Goal: Task Accomplishment & Management: Manage account settings

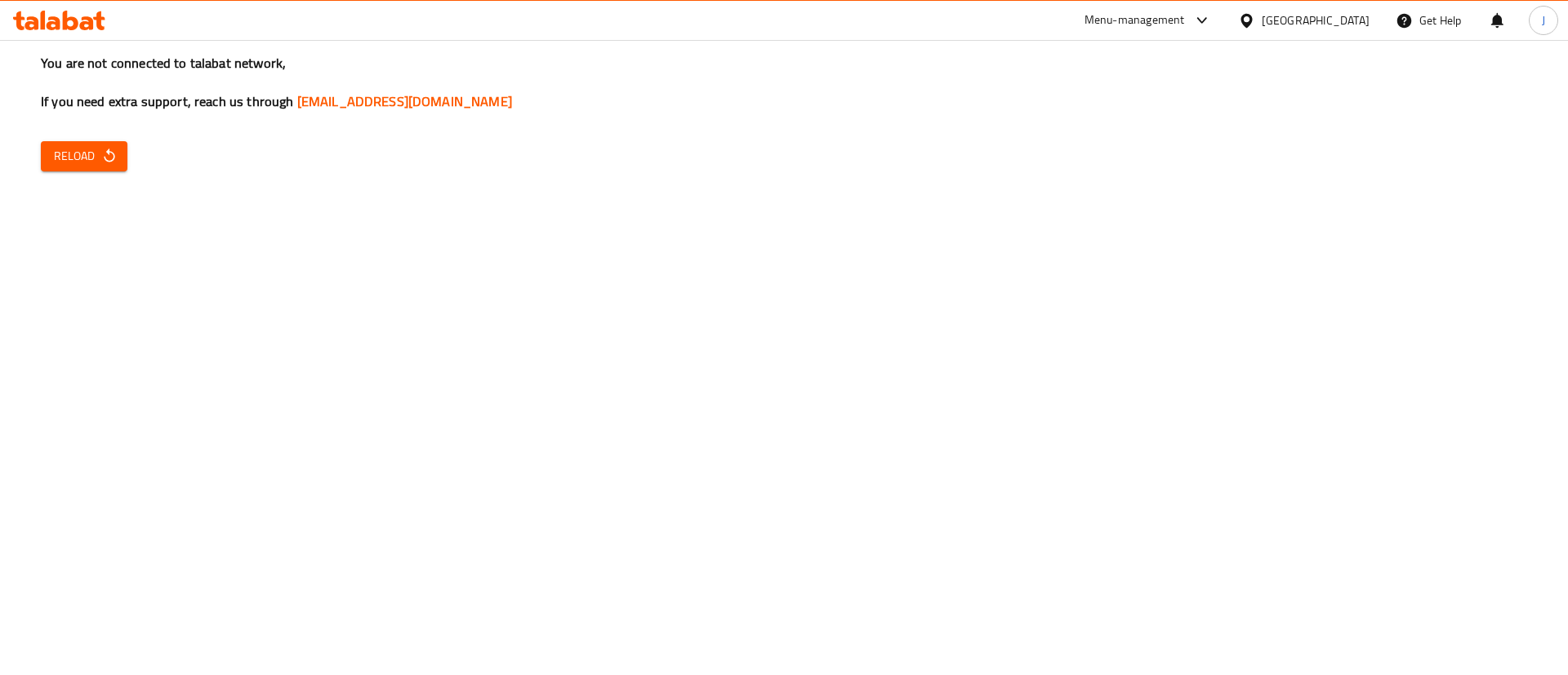
click at [89, 149] on span "Reload" at bounding box center [84, 156] width 61 height 21
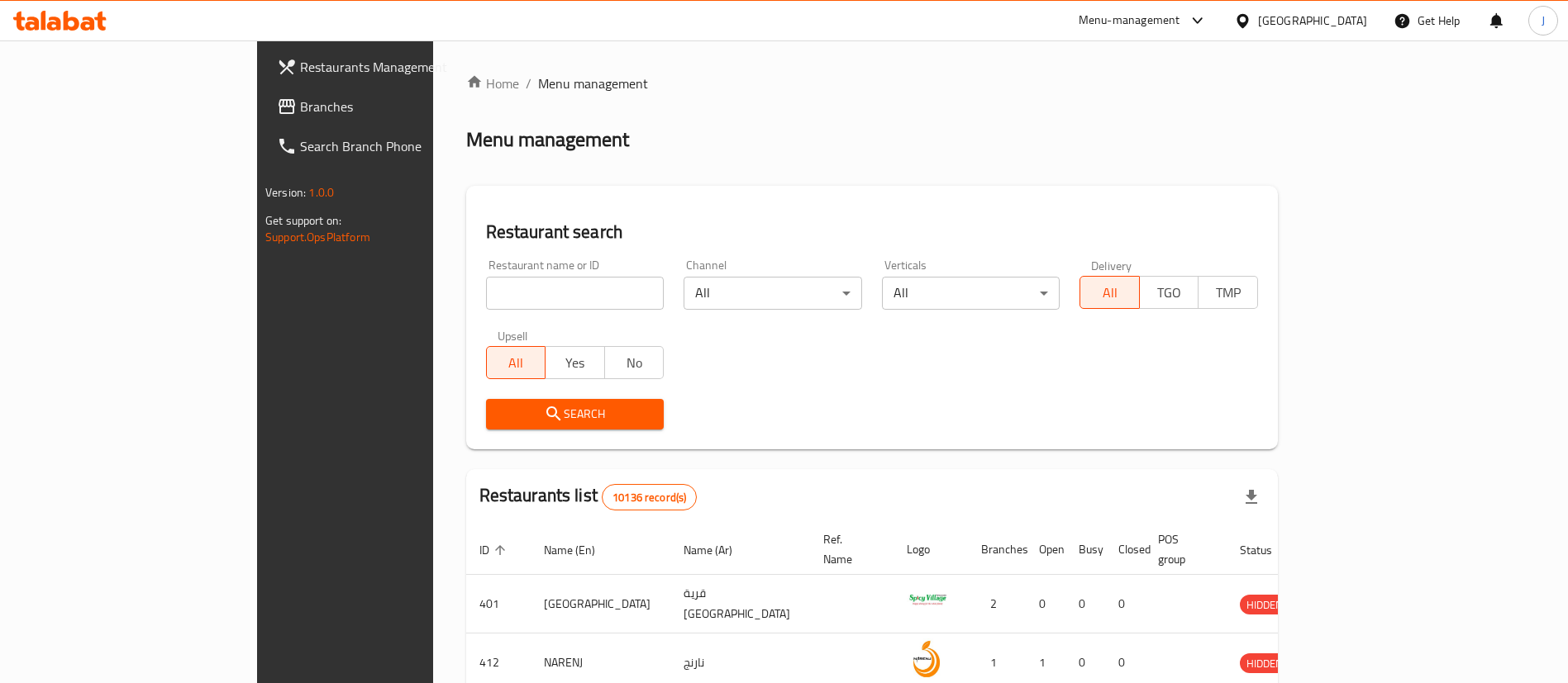
click at [486, 280] on input "search" at bounding box center [575, 293] width 178 height 33
paste input "601681"
type input "601681"
click button "Search" at bounding box center [575, 413] width 178 height 30
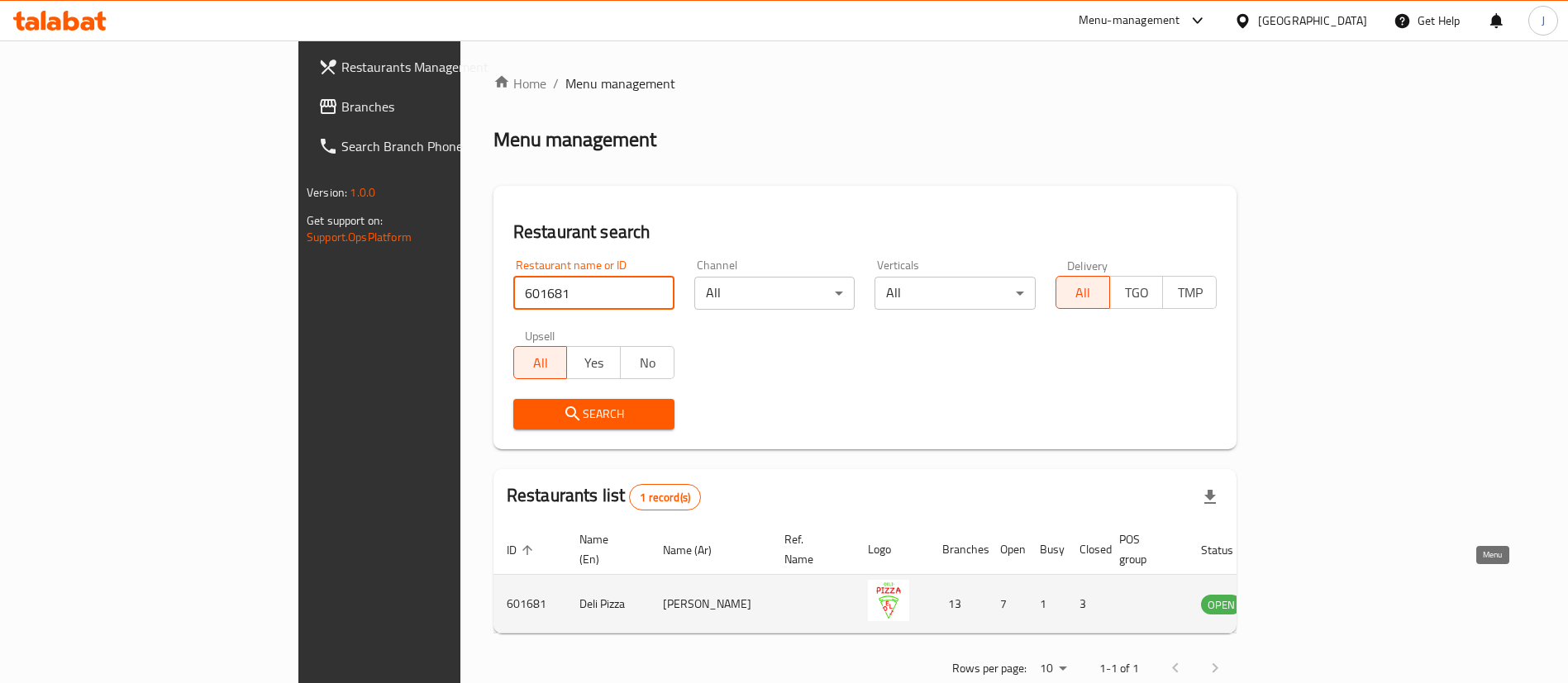
click at [1306, 598] on icon "enhanced table" at bounding box center [1297, 604] width 18 height 14
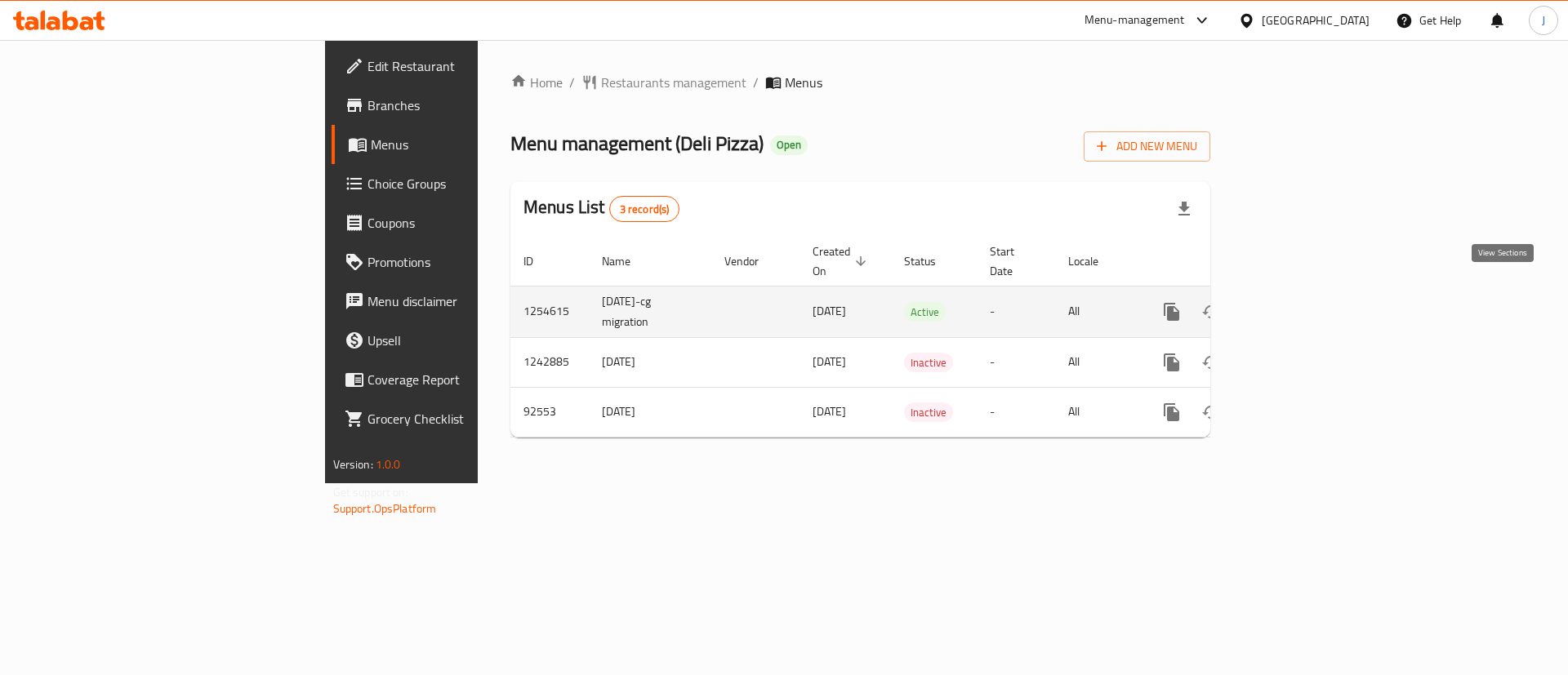
click at [1299, 302] on icon "enhanced table" at bounding box center [1290, 312] width 20 height 20
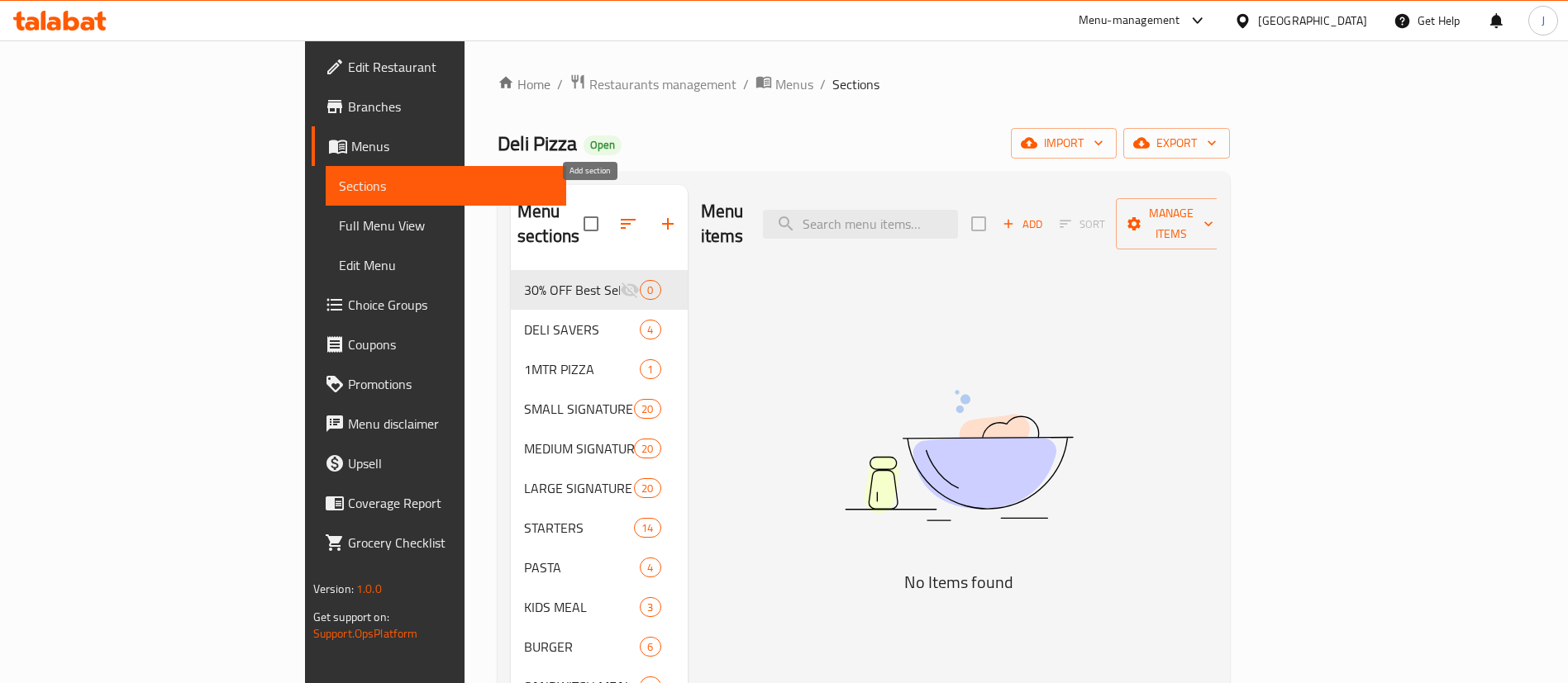
click at [648, 204] on button "button" at bounding box center [667, 223] width 39 height 39
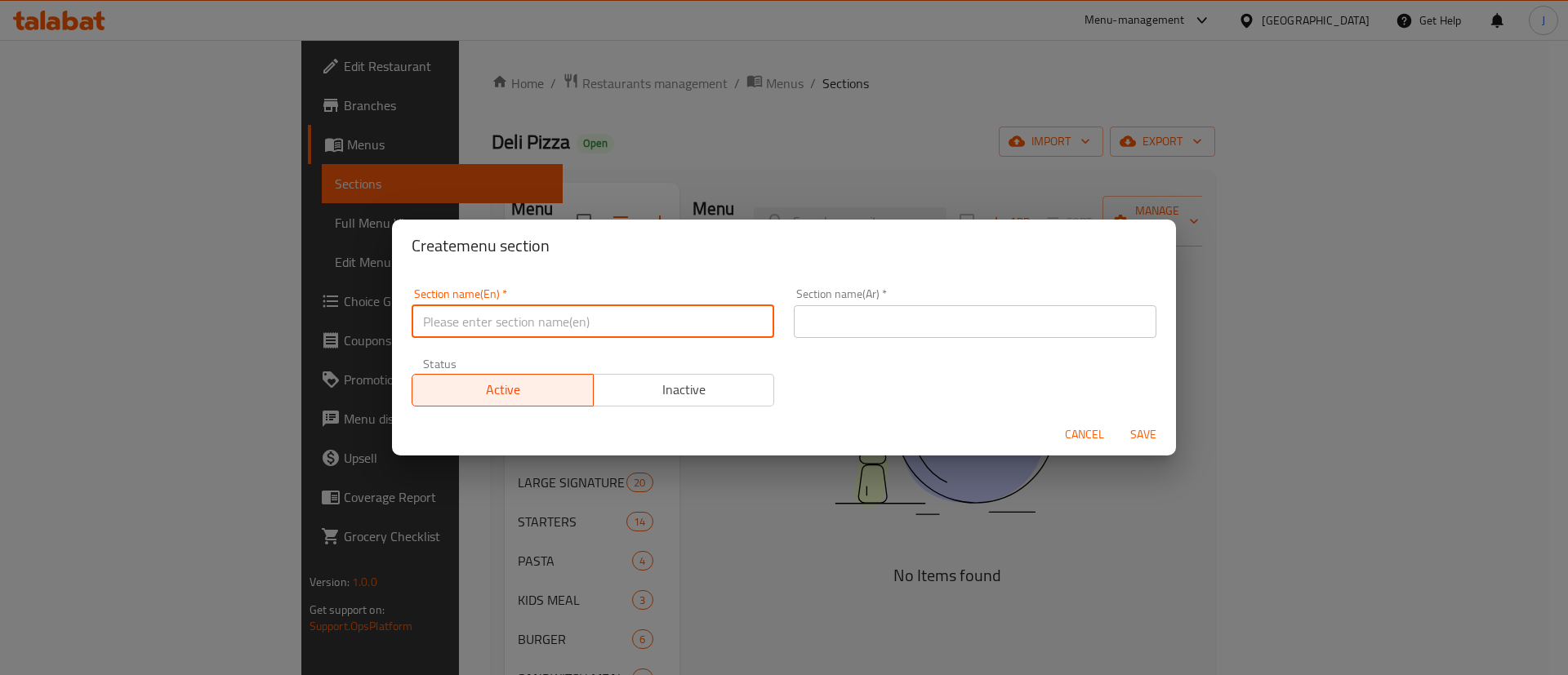
click at [545, 325] on input "text" at bounding box center [592, 322] width 362 height 33
type input "M41"
click at [900, 312] on input "text" at bounding box center [974, 322] width 362 height 33
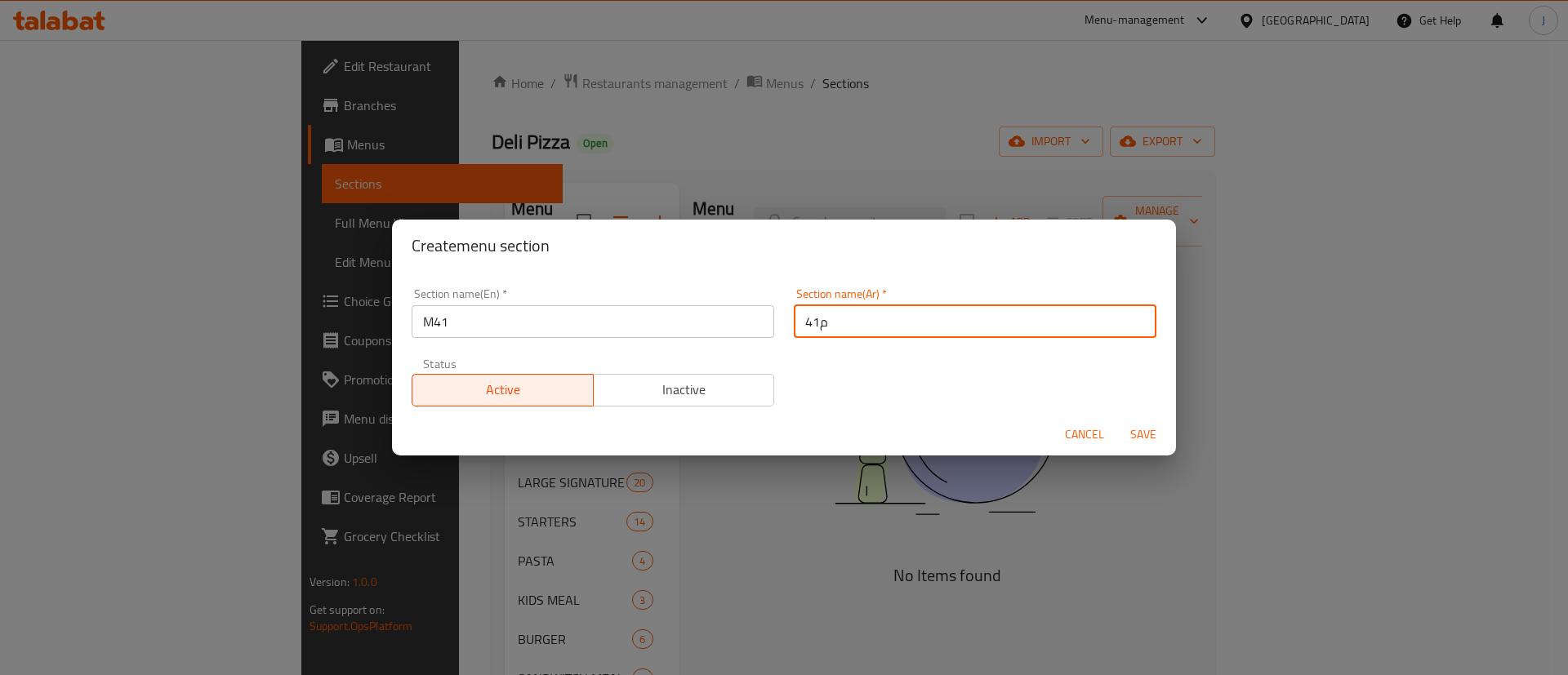
type input "م41"
click at [1138, 428] on span "Save" at bounding box center [1142, 435] width 39 height 21
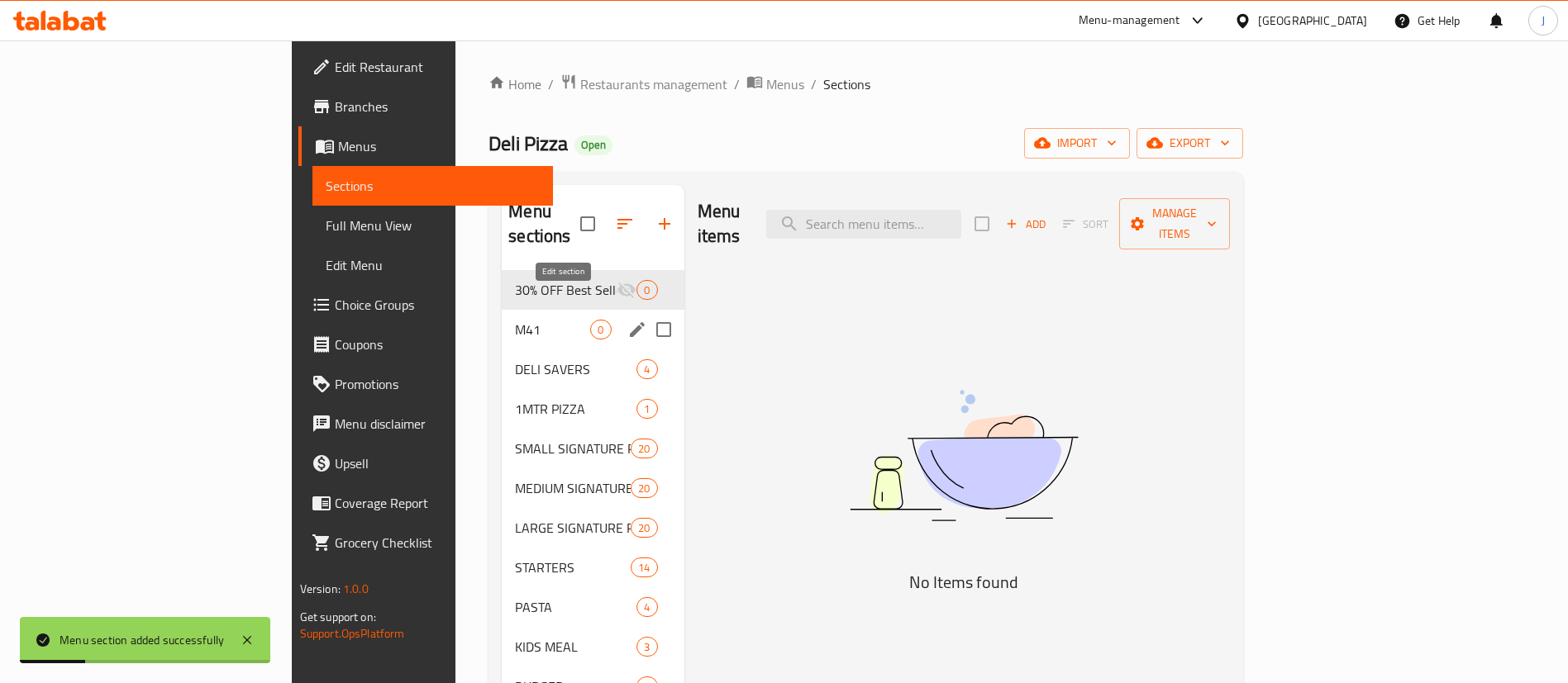
click at [628, 320] on icon "edit" at bounding box center [638, 330] width 20 height 20
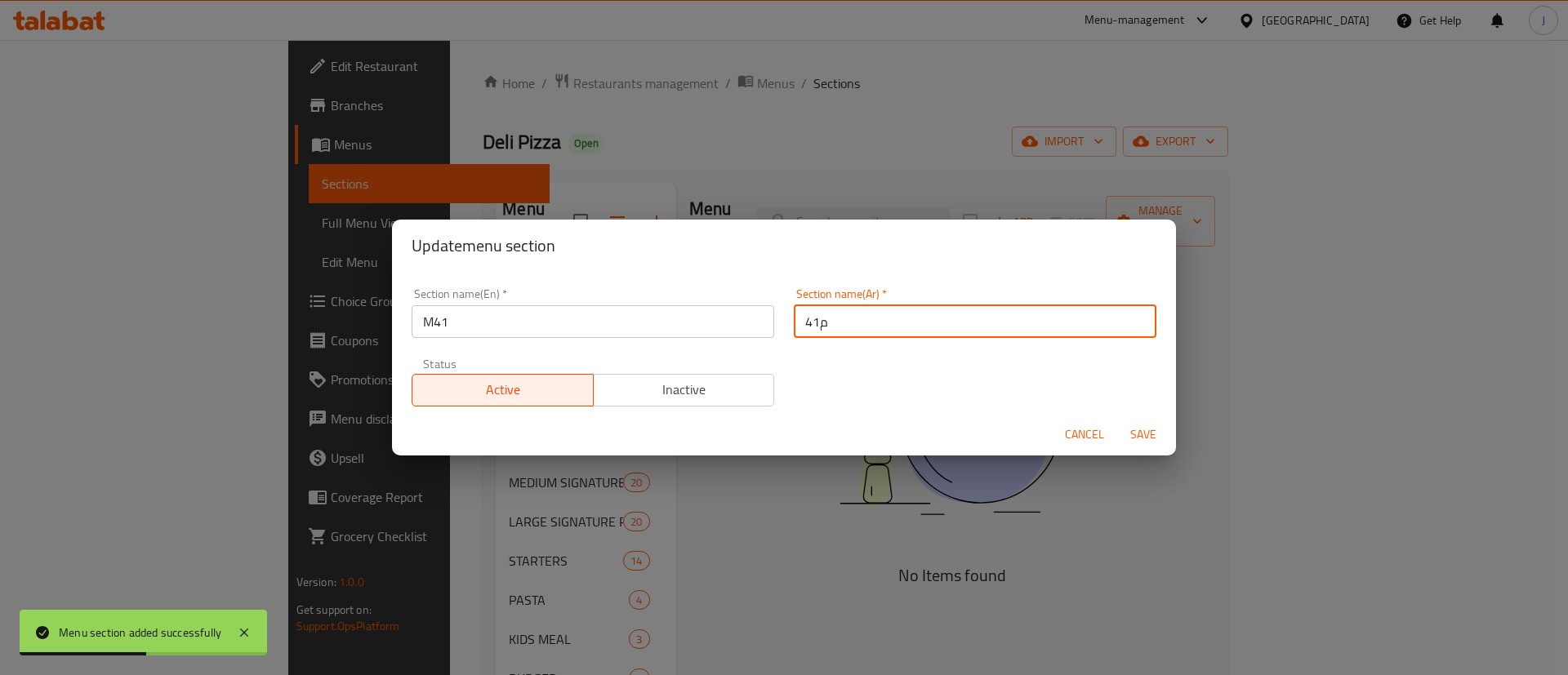
drag, startPoint x: 806, startPoint y: 322, endPoint x: 836, endPoint y: 322, distance: 30.0
click at [836, 322] on input "م41" at bounding box center [974, 322] width 362 height 33
type input "م"
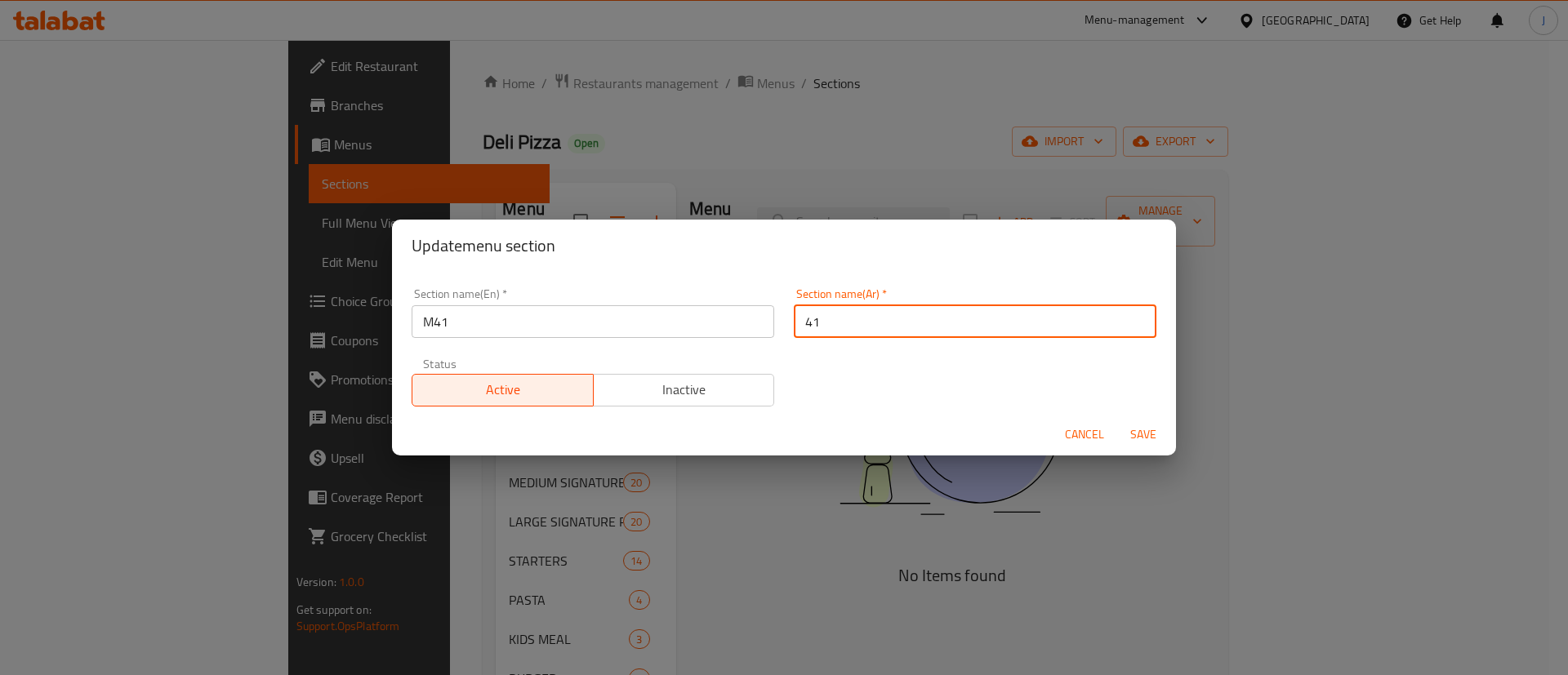
type input "41"
click at [1159, 435] on span "Save" at bounding box center [1142, 435] width 39 height 21
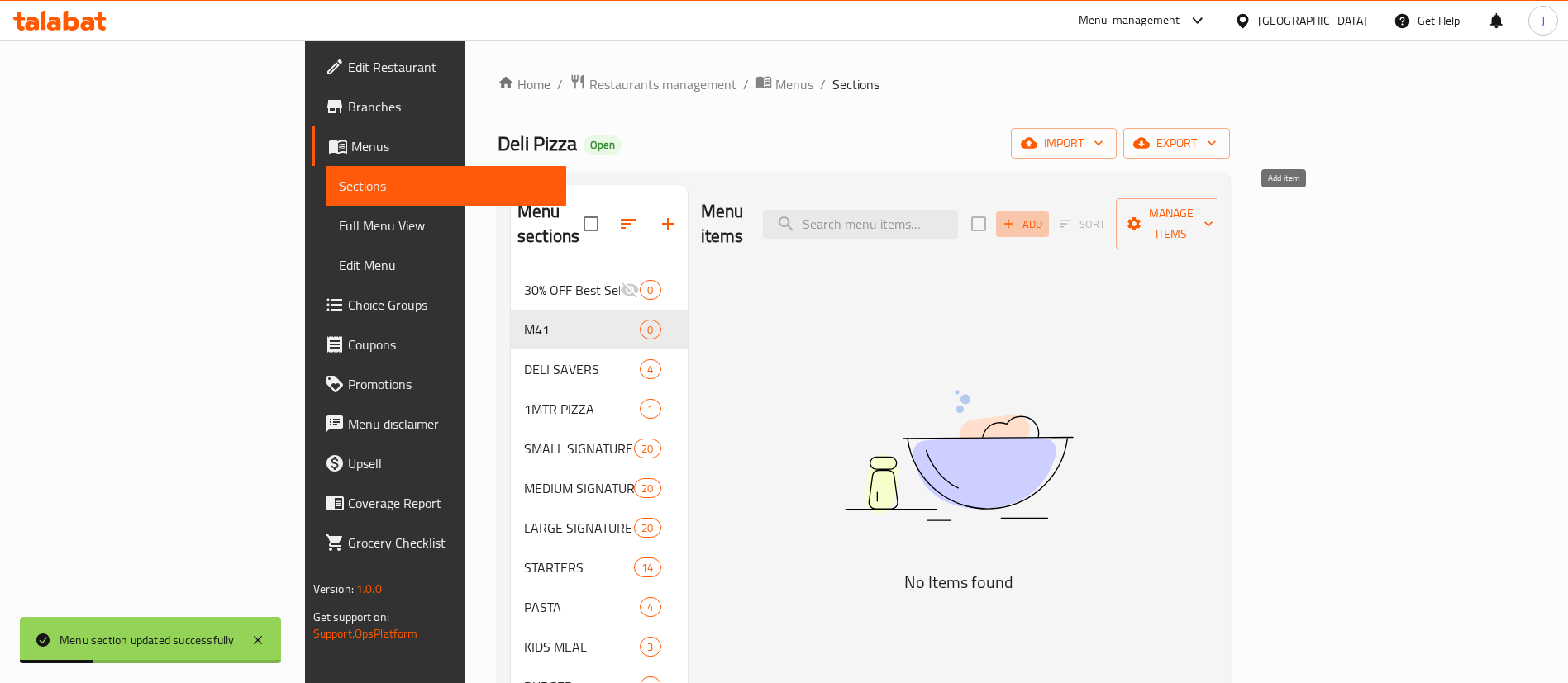
click at [1048, 211] on button "Add" at bounding box center [1023, 224] width 53 height 26
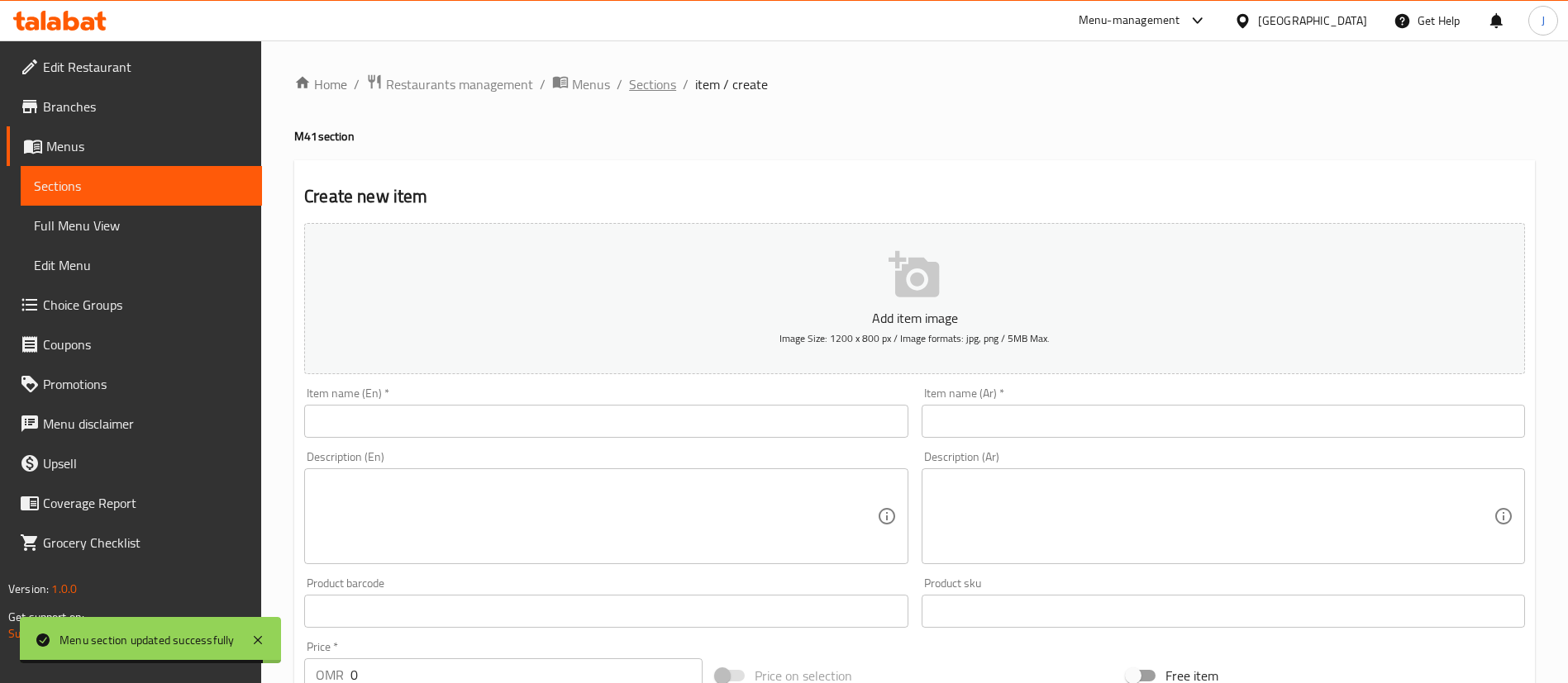
click at [658, 74] on span "Sections" at bounding box center [652, 84] width 47 height 20
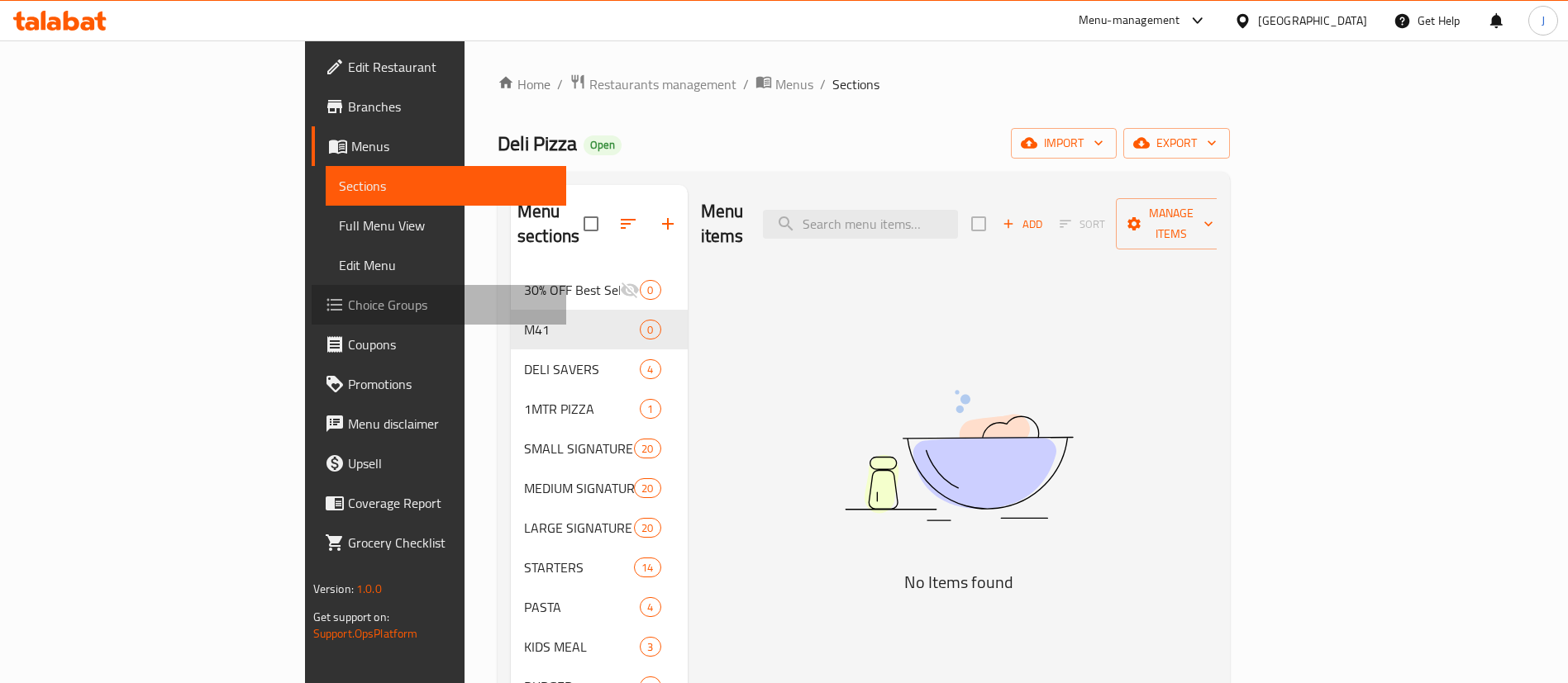
click at [348, 313] on span "Choice Groups" at bounding box center [450, 305] width 206 height 20
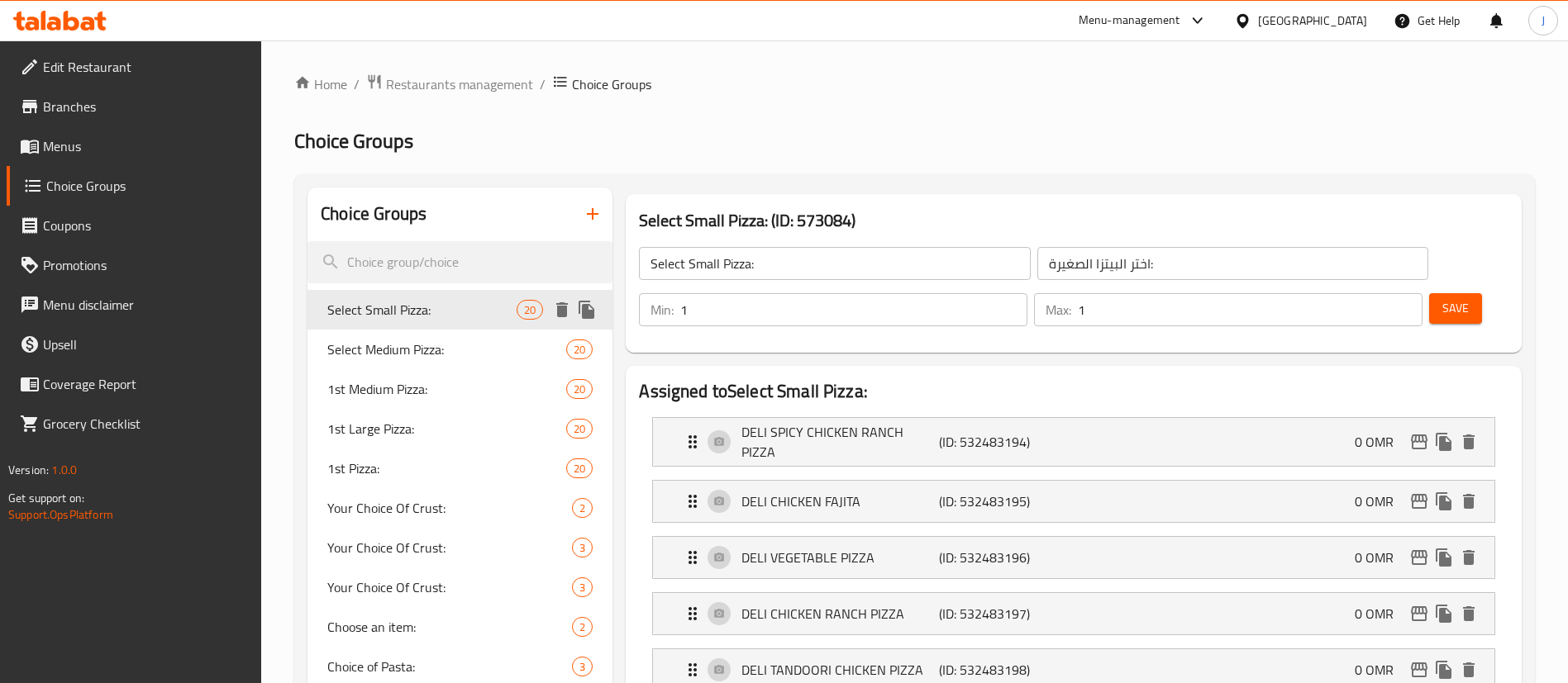
click at [386, 304] on span "Select Small Pizza:" at bounding box center [422, 310] width 189 height 20
click at [584, 211] on icon "button" at bounding box center [593, 214] width 20 height 20
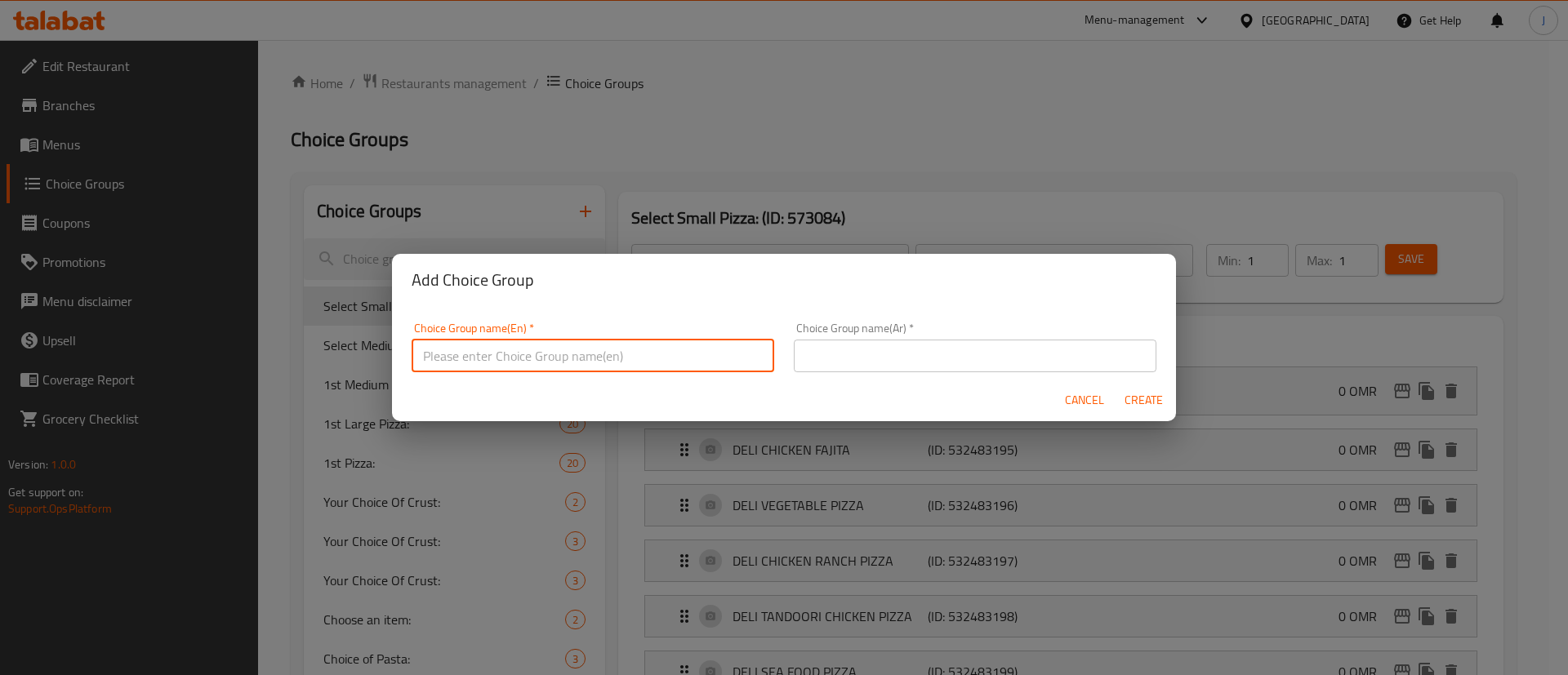
click at [496, 368] on input "text" at bounding box center [592, 356] width 362 height 33
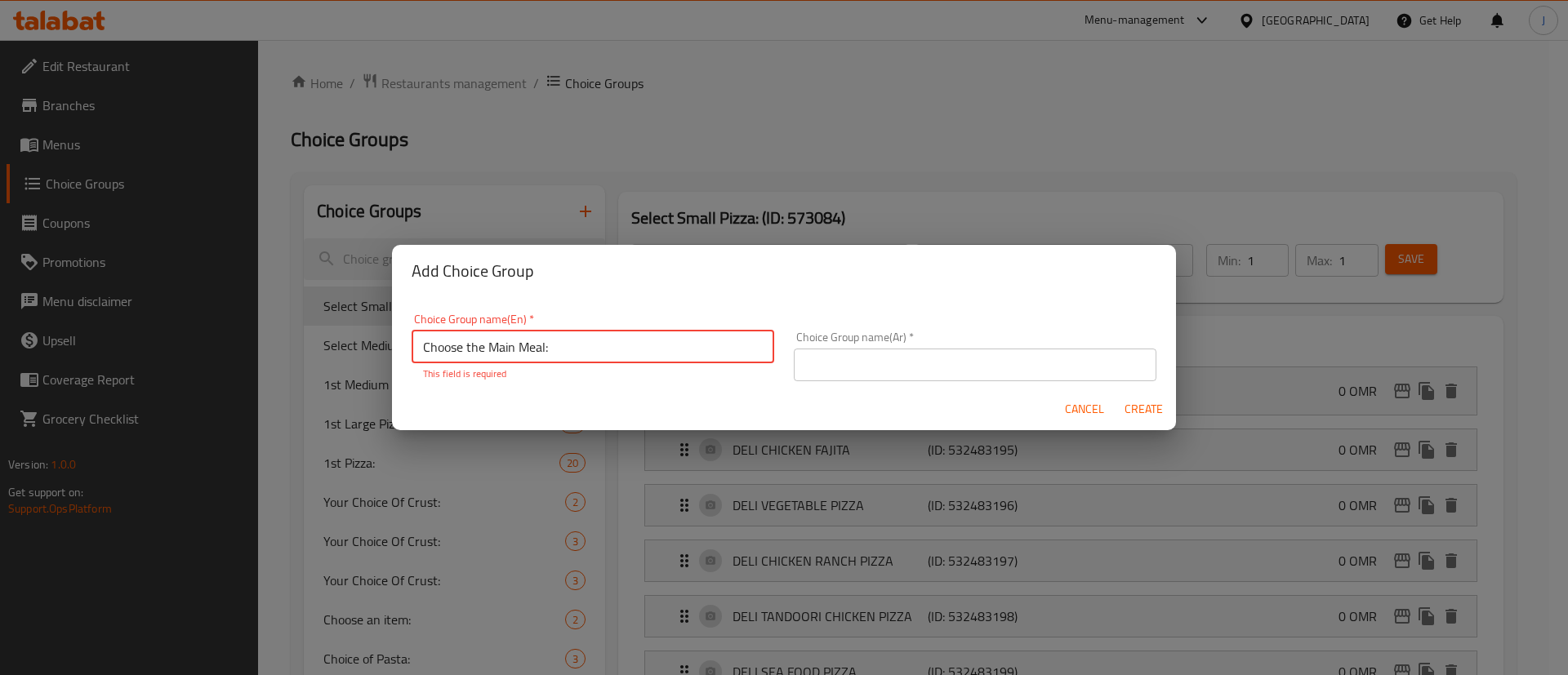
type input "Choose the Main Meal:"
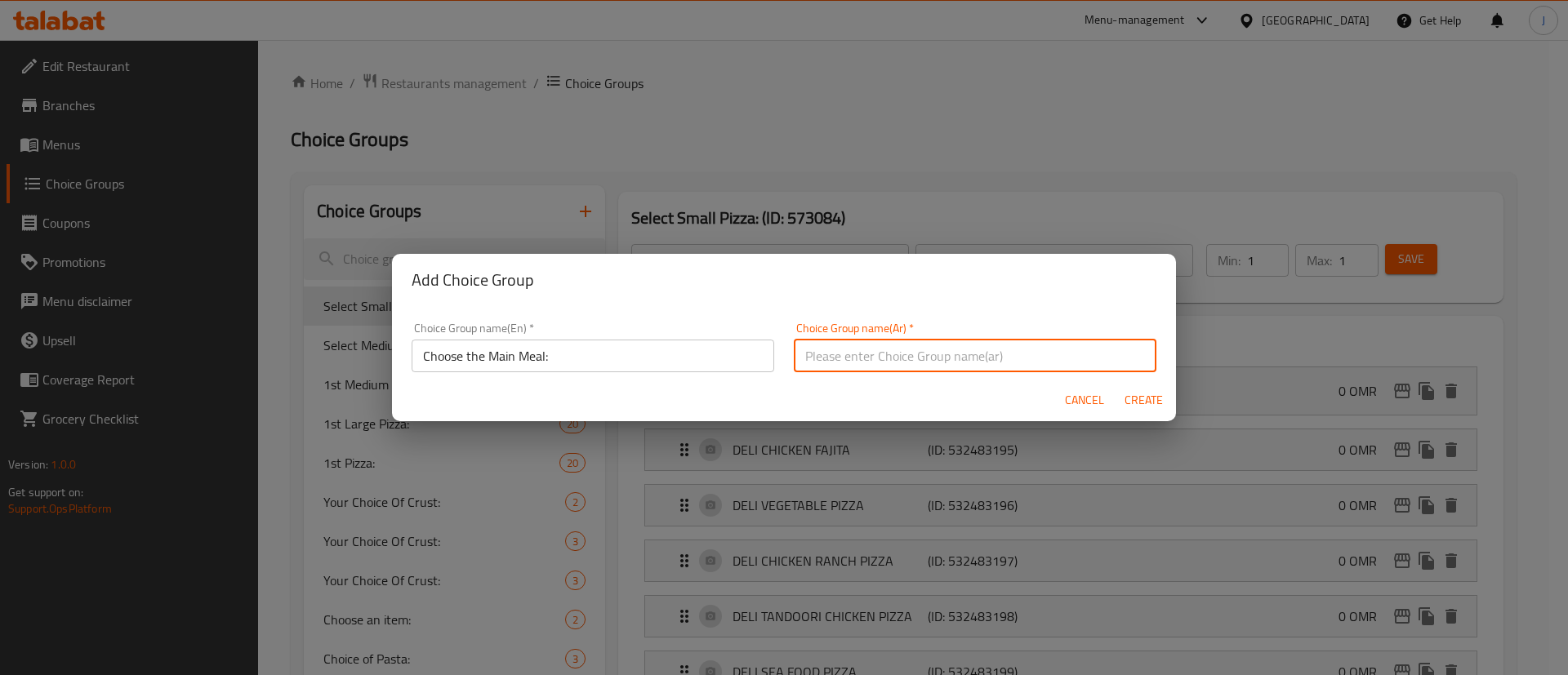
click at [803, 359] on input "text" at bounding box center [974, 356] width 362 height 33
type input "اختر الوجبه الرئيسية:"
click at [1143, 393] on span "Create" at bounding box center [1142, 400] width 39 height 21
type input "Choose the Main Meal:"
type input "اختر الوجبه الرئيسية:"
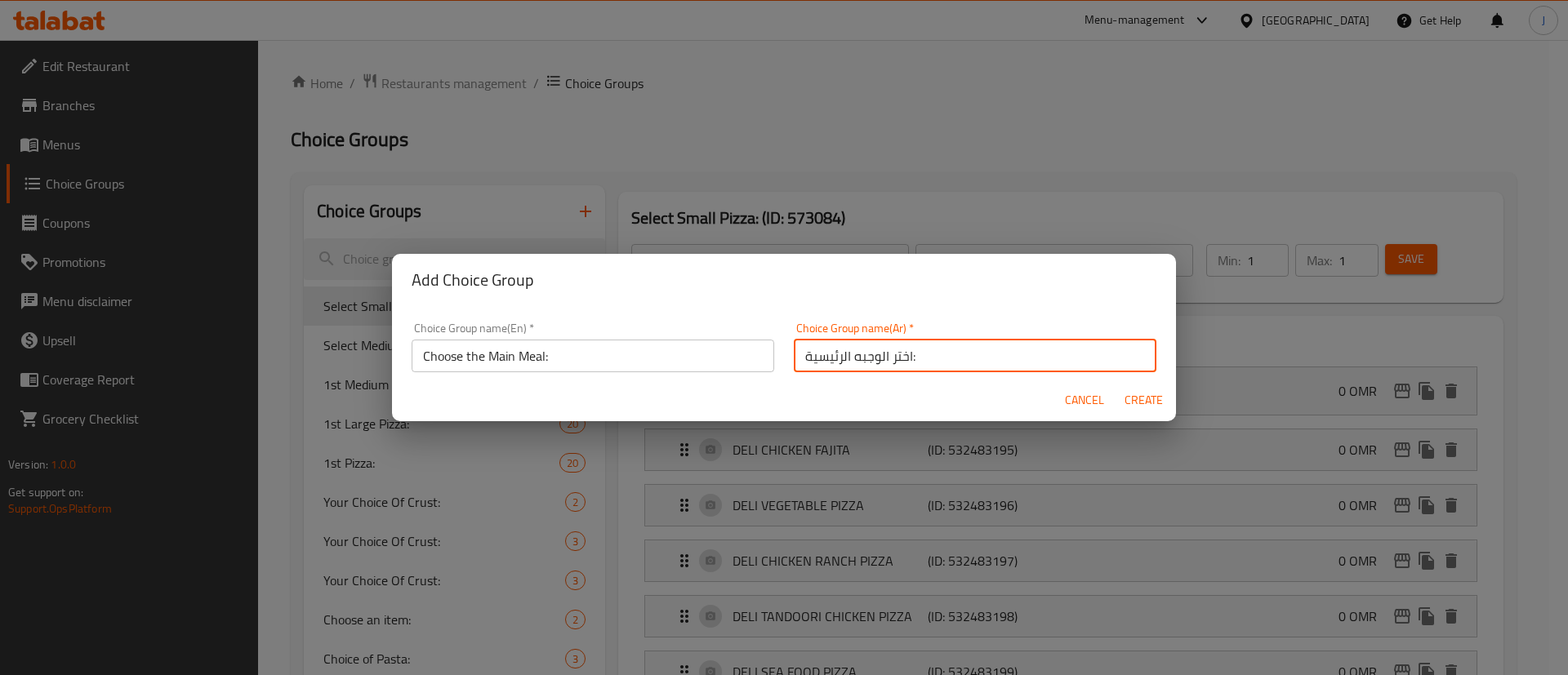
type input "0"
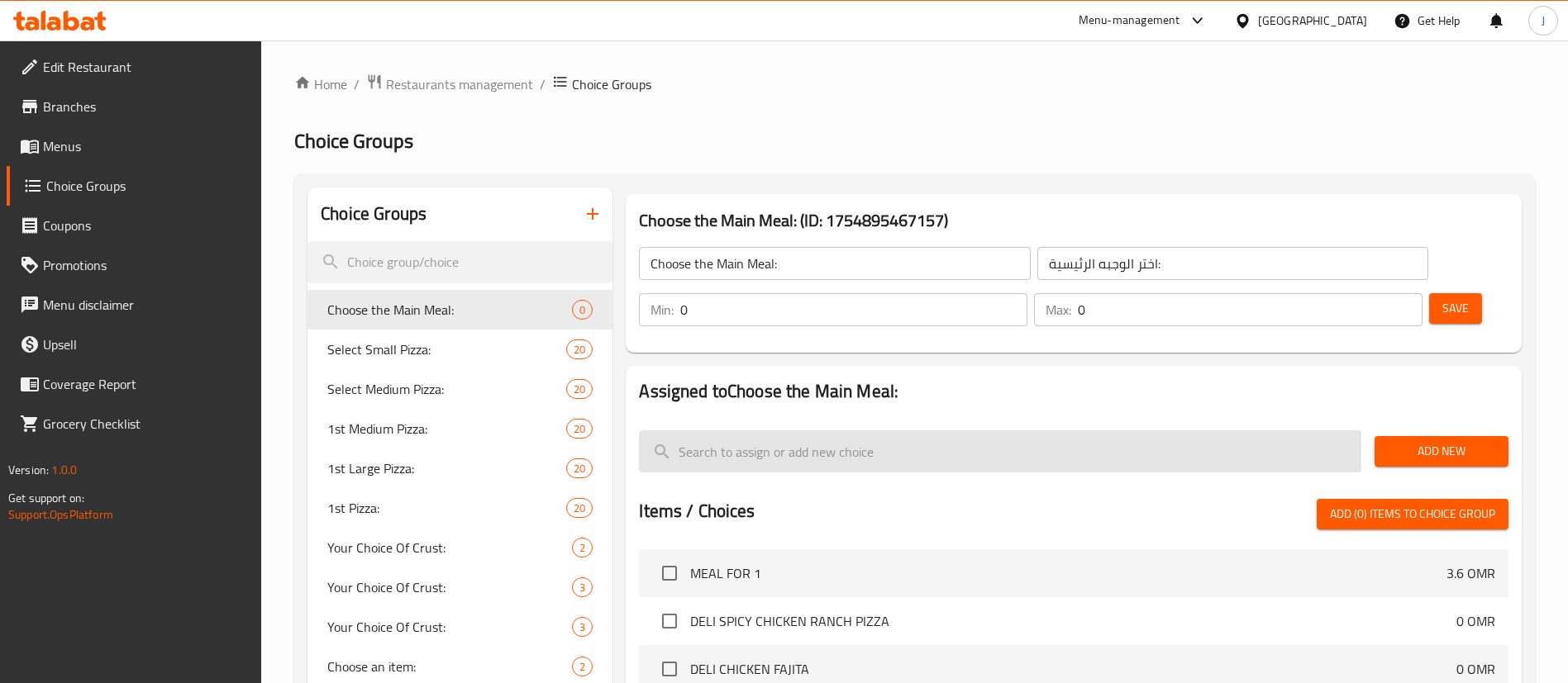
click at [841, 431] on input "search" at bounding box center [1000, 452] width 723 height 42
paste input "SMALL DELI PEPPERONI PIZZA, SMALL DELI MARGHERITA PIZZA"
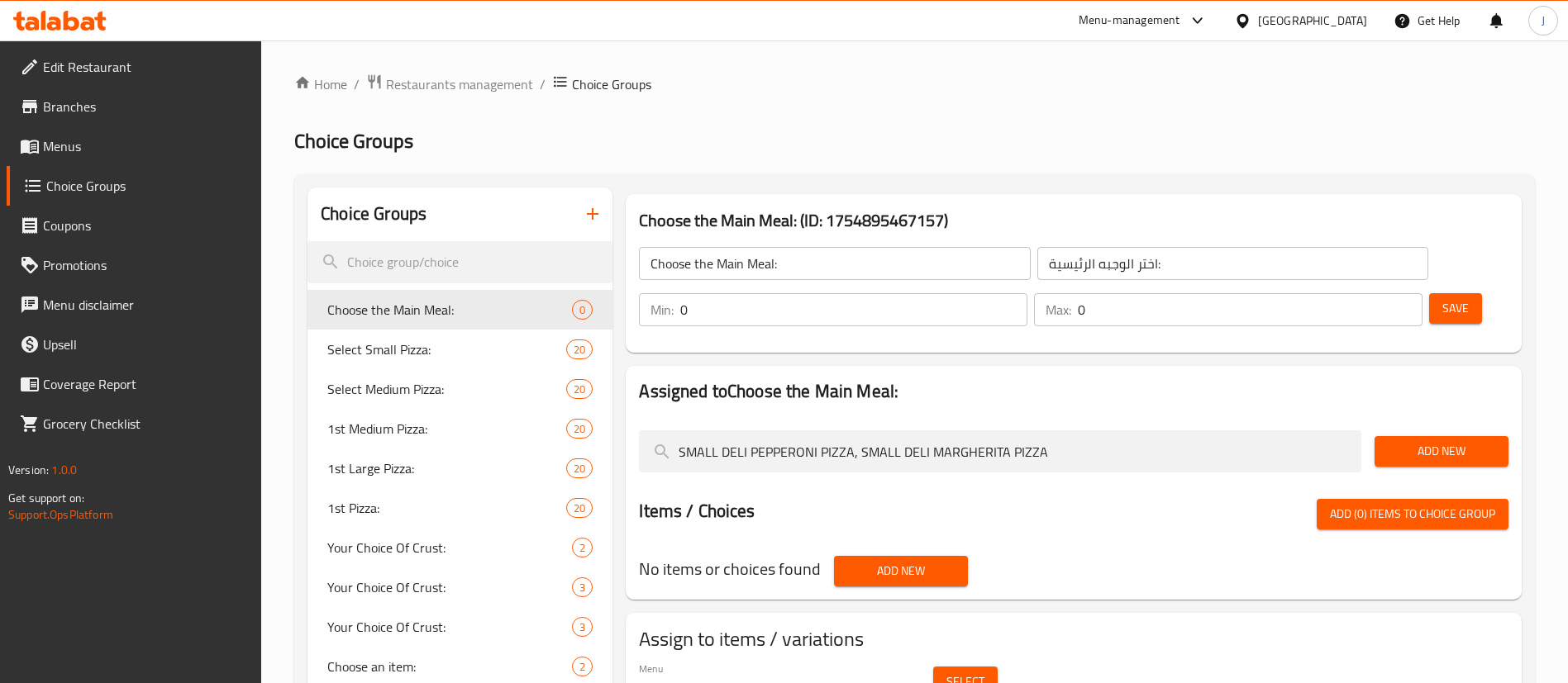
type input "SMALL DELI PEPPERONI PIZZA, SMALL DELI MARGHERITA PIZZA"
click at [1397, 441] on span "Add New" at bounding box center [1441, 451] width 107 height 21
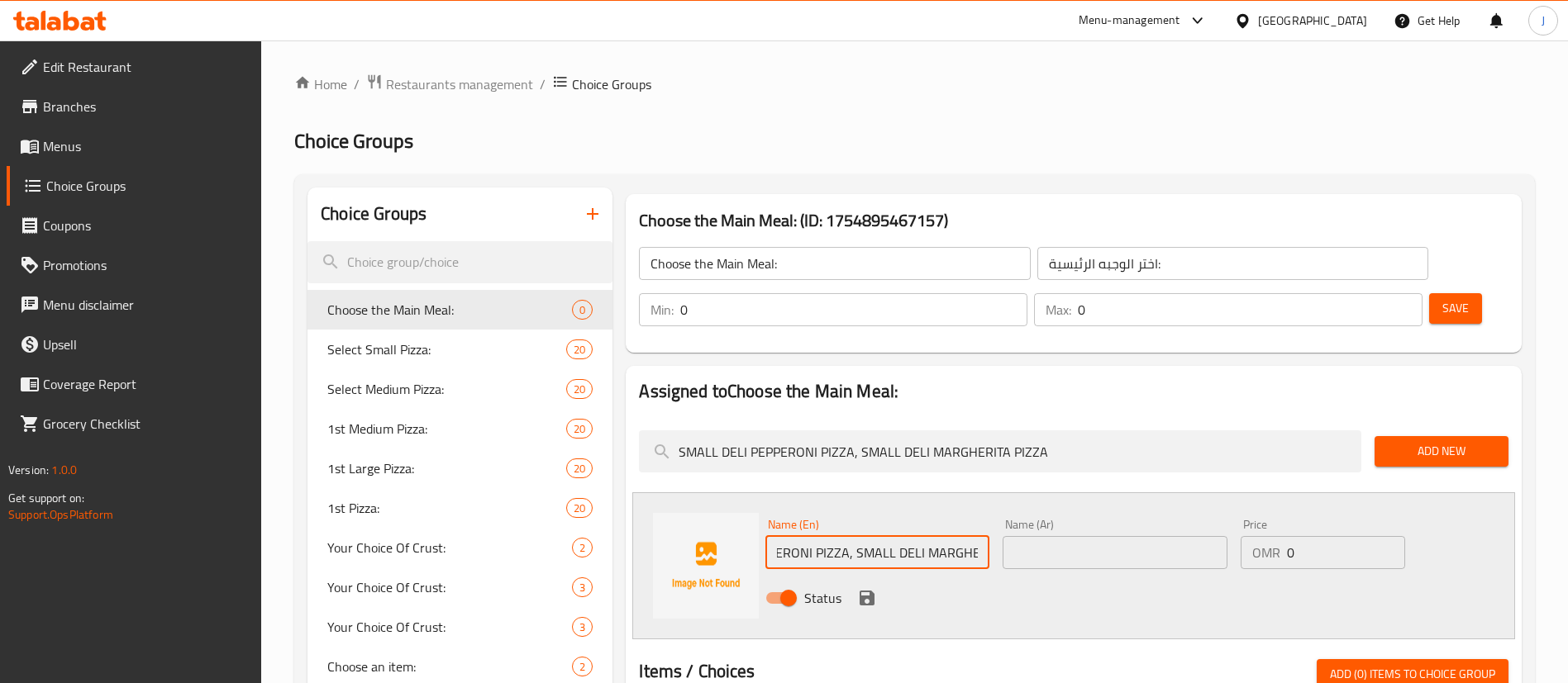
scroll to position [0, 162]
drag, startPoint x: 958, startPoint y: 505, endPoint x: 1056, endPoint y: 500, distance: 98.1
click at [1056, 512] on div "Name (En) SMALL DELI PEPPERONI PIZZA, SMALL DELI MARGHERITA PIZZA Name (En) Nam…" at bounding box center [1114, 566] width 712 height 108
type input "SMALL DELI PEPPERONI PIZZA"
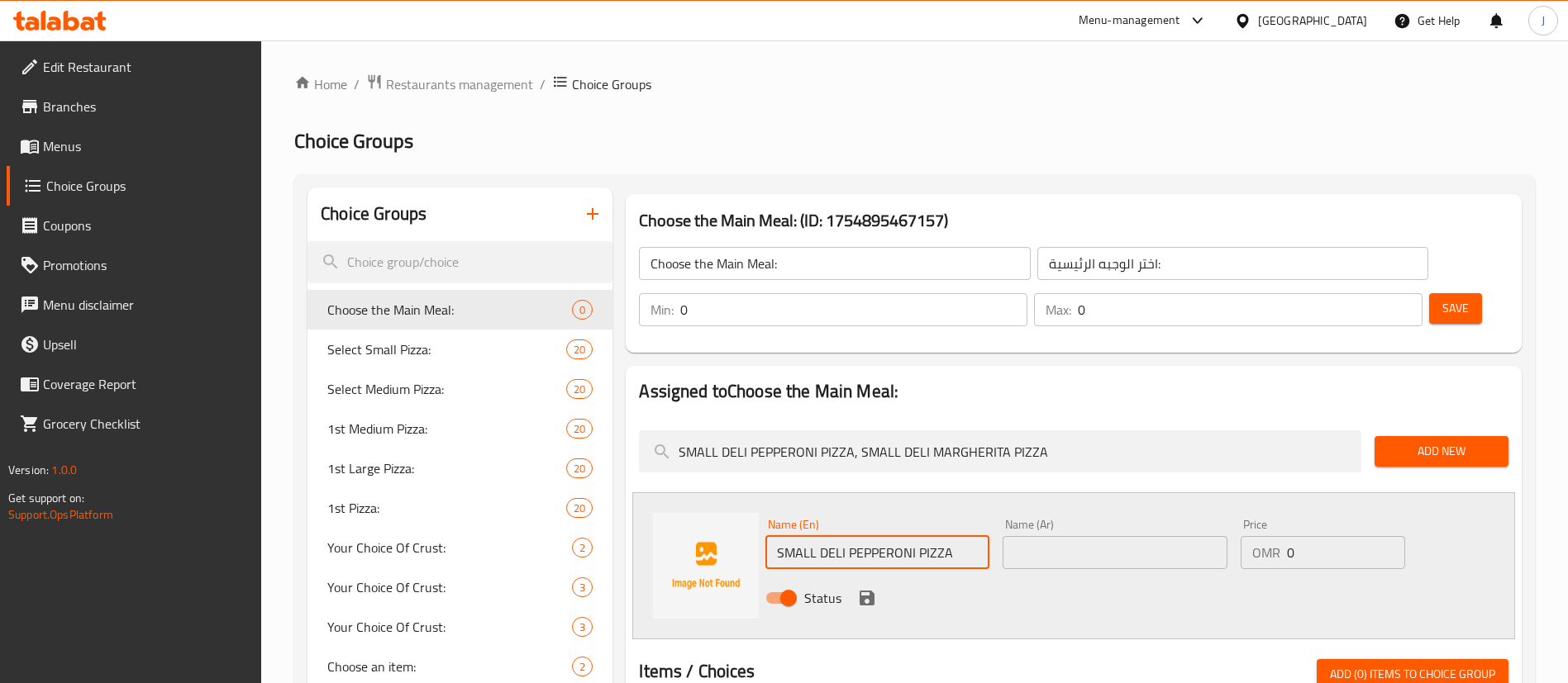
click at [1149, 536] on input "text" at bounding box center [1114, 552] width 224 height 33
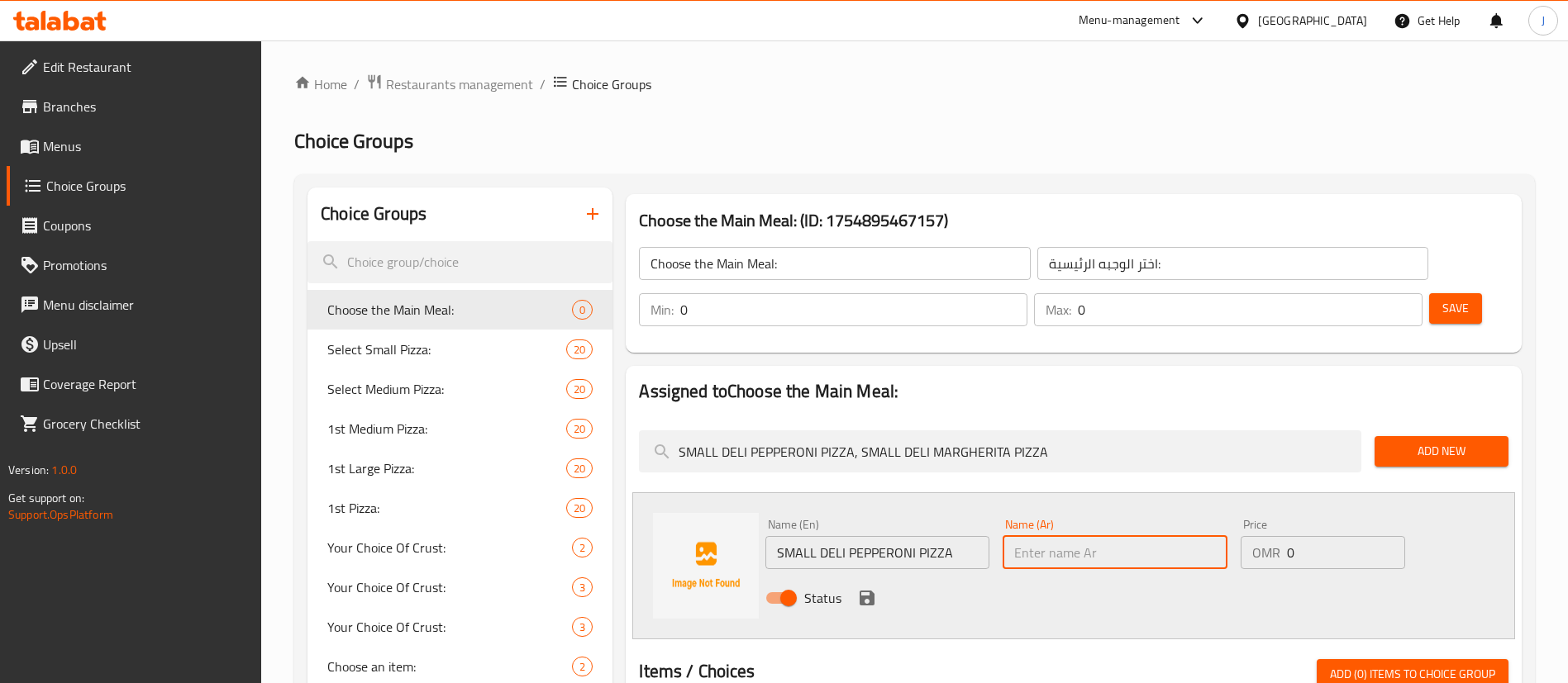
click at [962, 536] on input "SMALL DELI PEPPERONI PIZZA" at bounding box center [877, 552] width 224 height 33
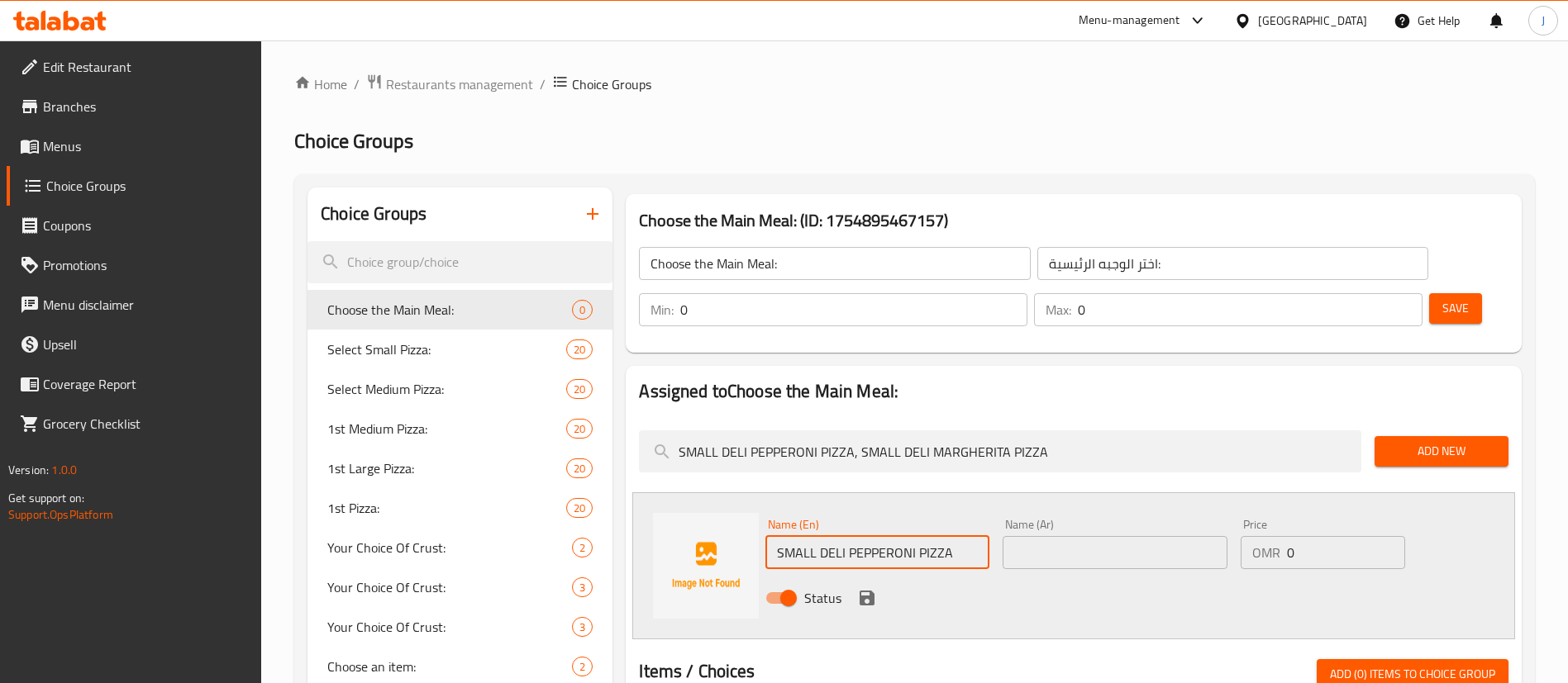
click at [1058, 536] on input "text" at bounding box center [1114, 552] width 224 height 33
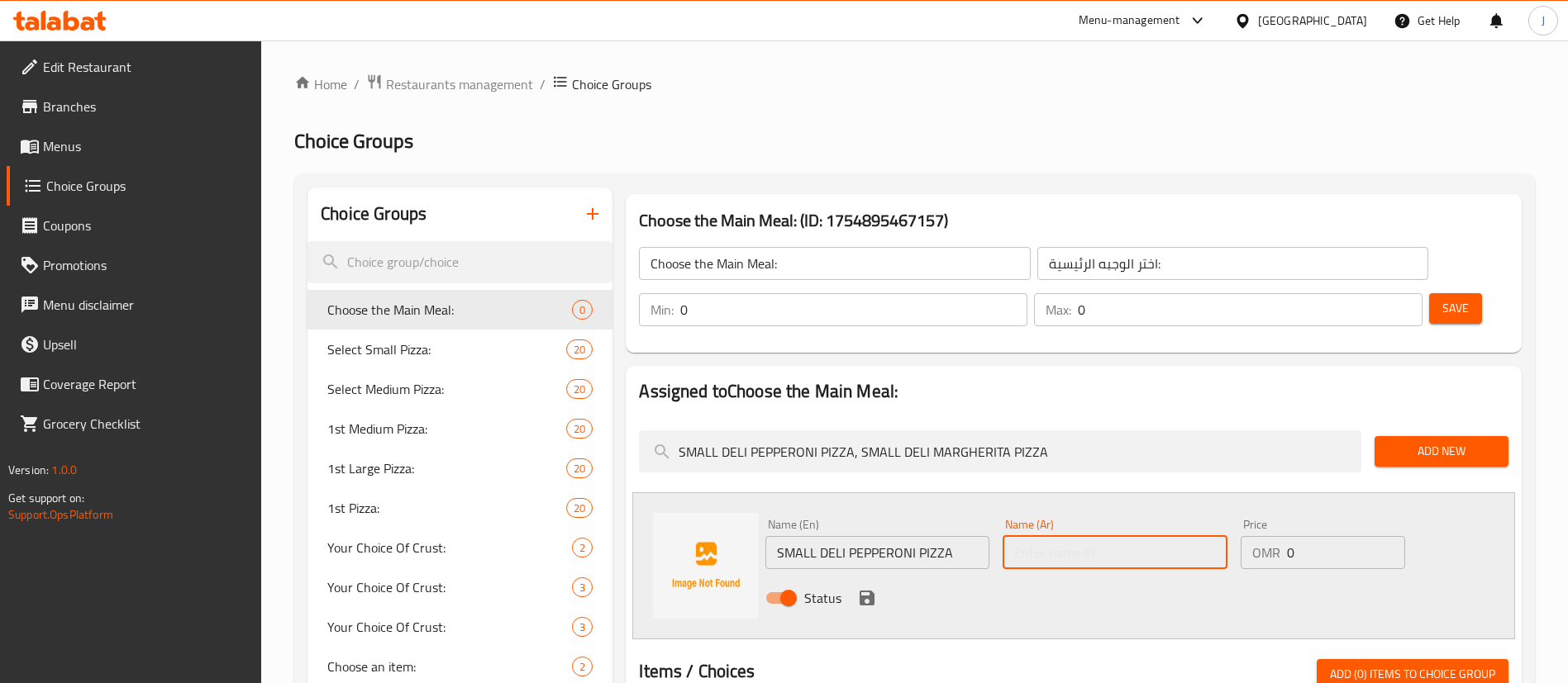
paste input "بيتزا بيبروني صغيرة"
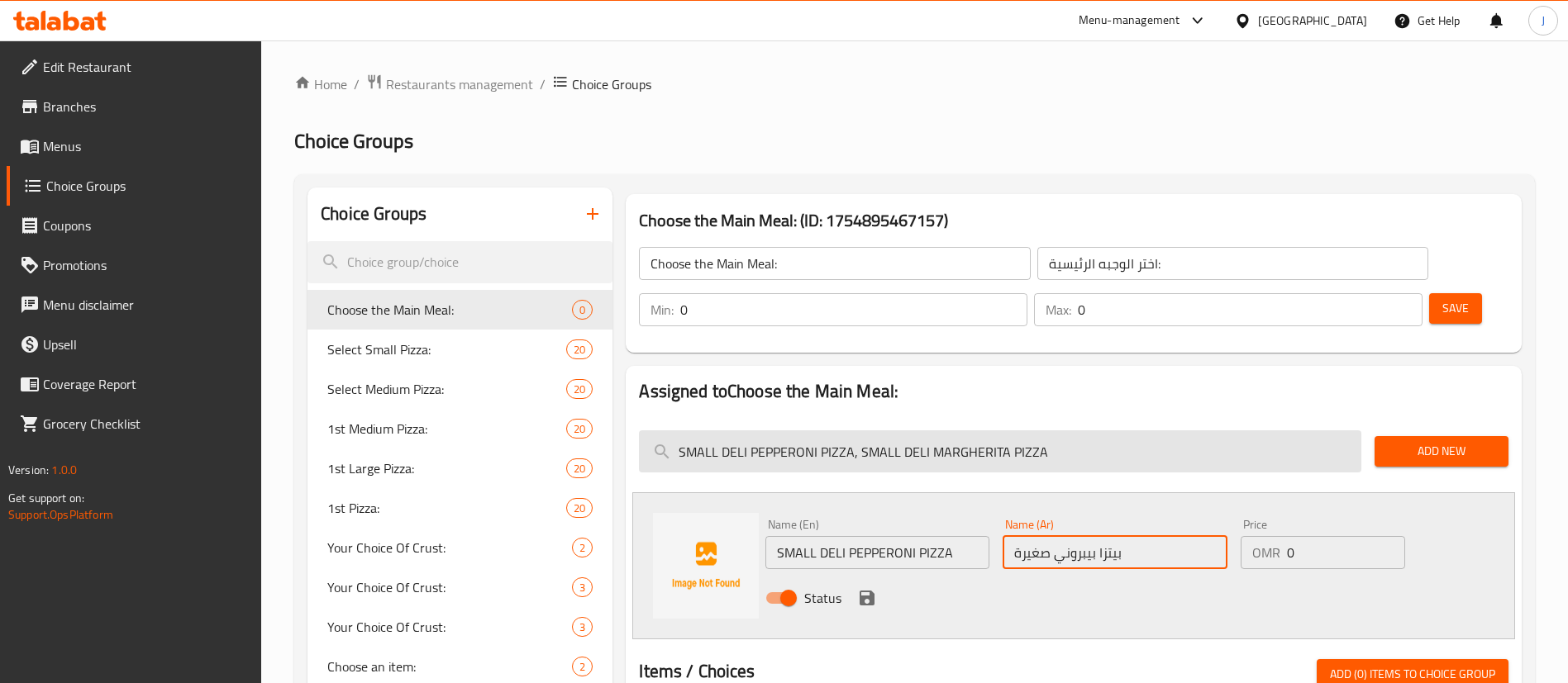
type input "بيتزا بيبروني صغيرة"
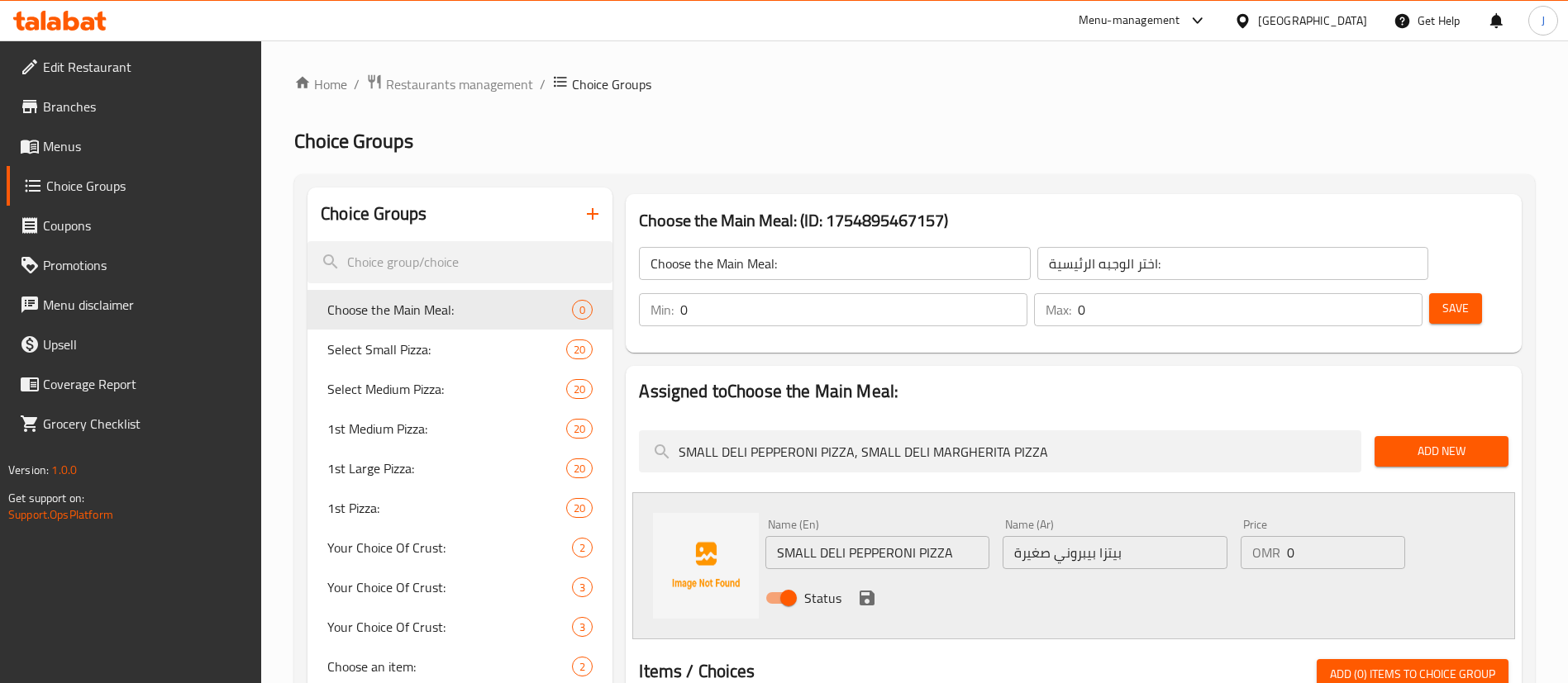
drag, startPoint x: 856, startPoint y: 400, endPoint x: 616, endPoint y: 380, distance: 240.8
click at [865, 588] on icon "save" at bounding box center [867, 598] width 20 height 20
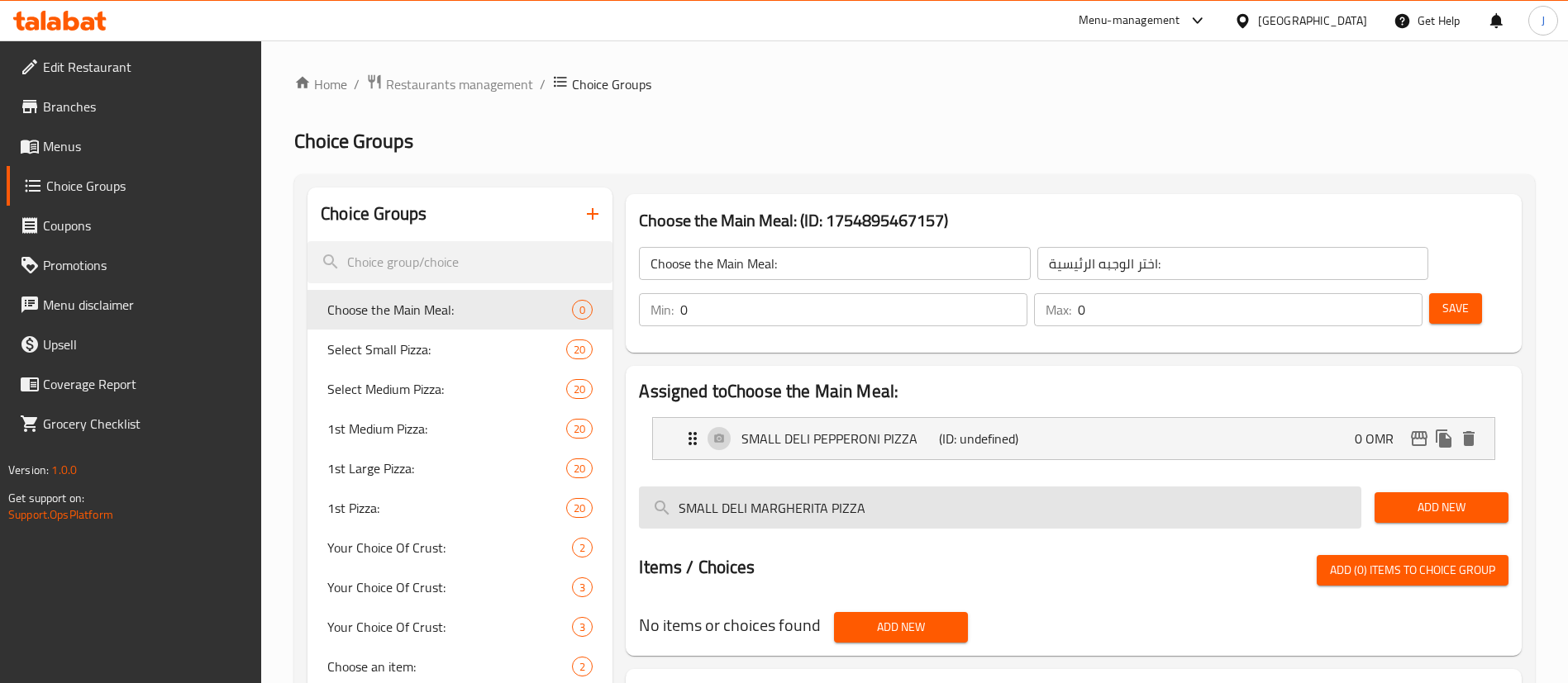
drag, startPoint x: 681, startPoint y: 460, endPoint x: 639, endPoint y: 464, distance: 42.2
click at [639, 486] on input "SMALL DELI MARGHERITA PIZZA" at bounding box center [1000, 507] width 723 height 42
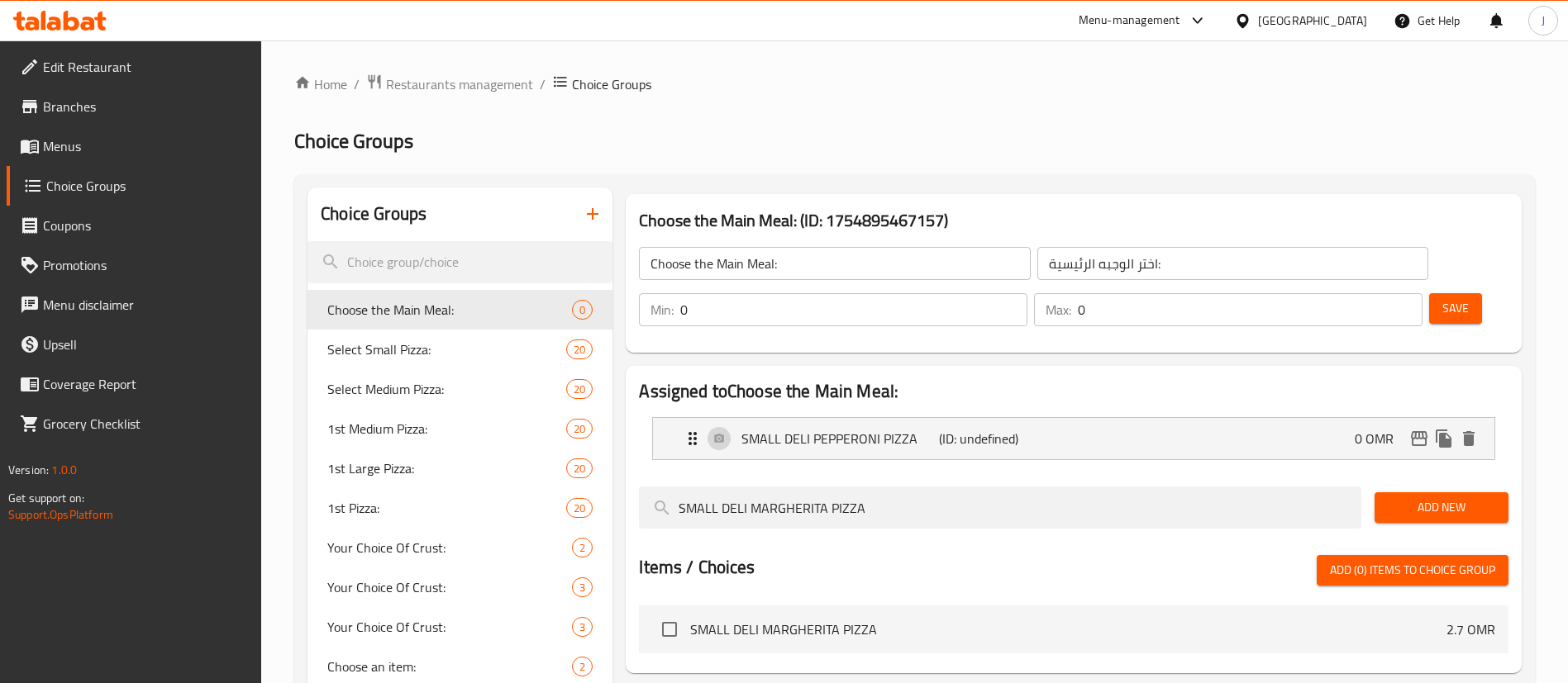
type input "SMALL DELI MARGHERITA PIZZA"
click at [1423, 497] on span "Add New" at bounding box center [1441, 507] width 107 height 21
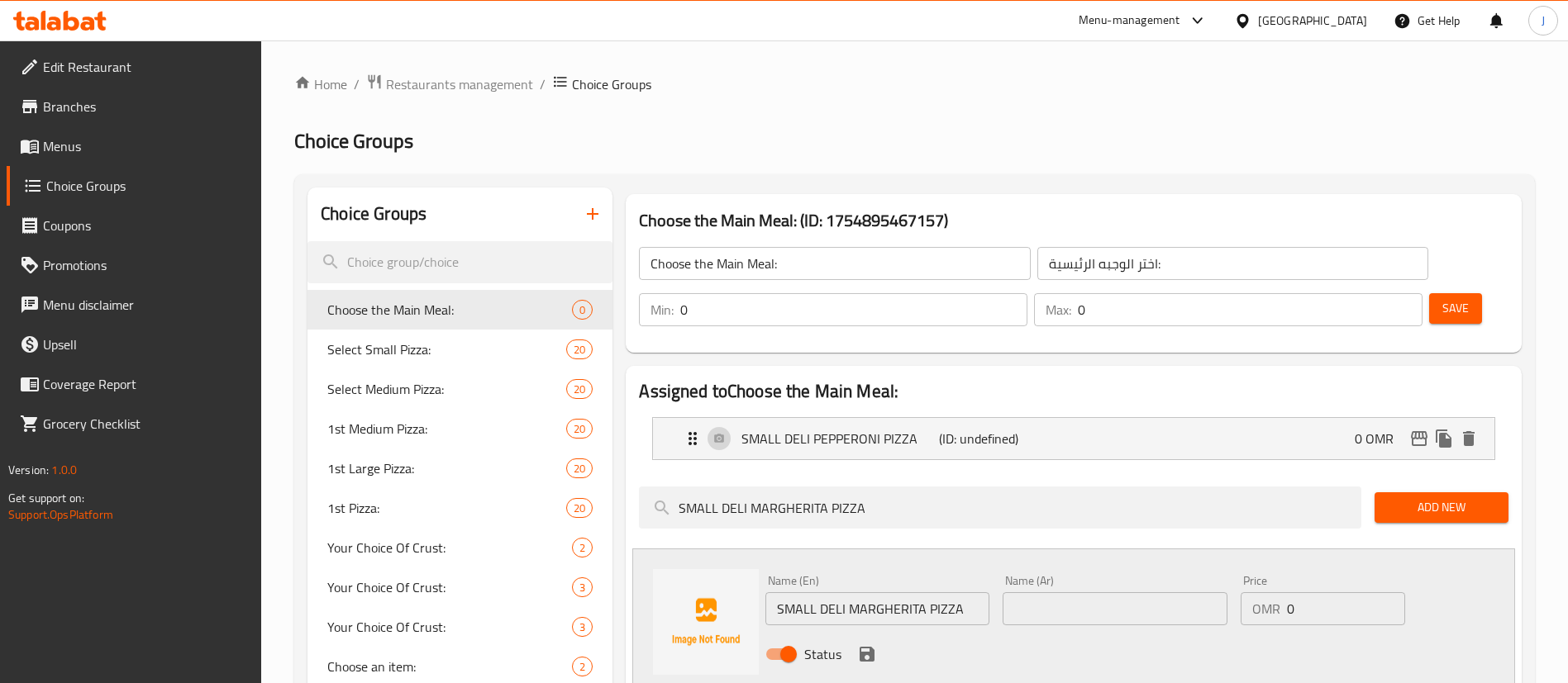
click at [968, 592] on input "SMALL DELI MARGHERITA PIZZA" at bounding box center [877, 609] width 224 height 33
click at [1120, 592] on input "text" at bounding box center [1114, 609] width 224 height 33
paste input "بيتزا مارجريتا صغيرة"
type input "بيتزا مارجريتا صغيرة"
click at [865, 645] on icon "save" at bounding box center [867, 655] width 20 height 20
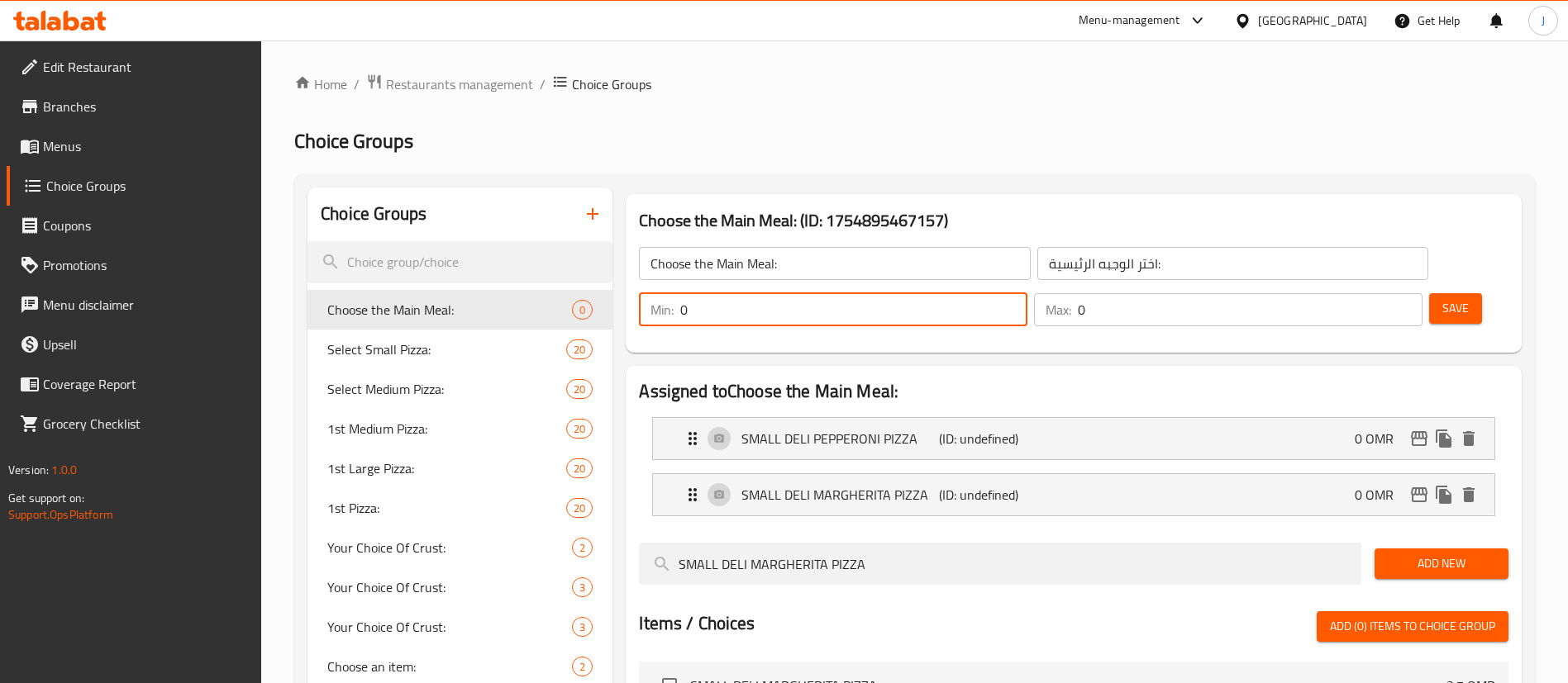
drag, startPoint x: 1275, startPoint y: 266, endPoint x: 1245, endPoint y: 262, distance: 30.3
click at [1027, 293] on div "Min: 0 ​" at bounding box center [832, 310] width 389 height 33
type input "1"
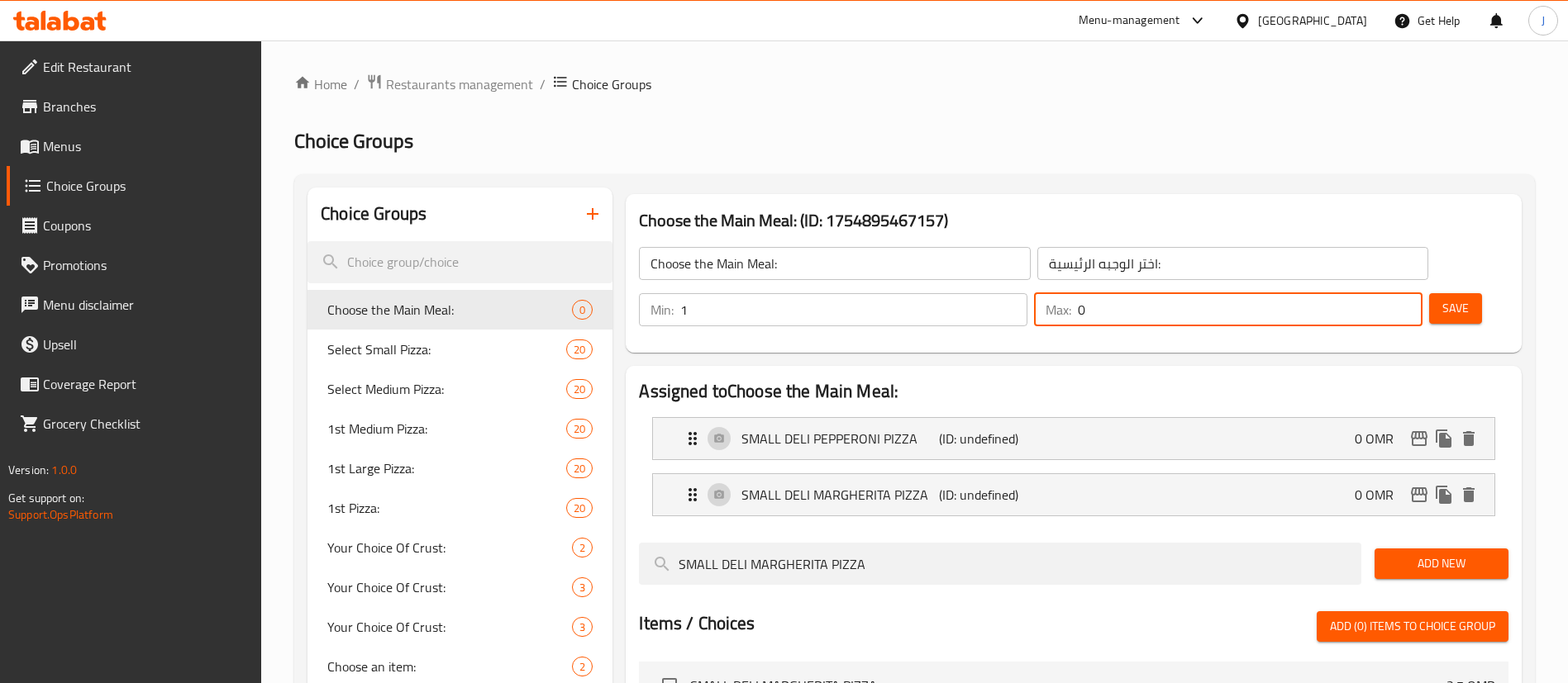
drag, startPoint x: 1361, startPoint y: 261, endPoint x: 1331, endPoint y: 263, distance: 30.1
click at [1331, 293] on div "Max: 0 ​" at bounding box center [1228, 310] width 389 height 33
type input "1"
click at [1429, 293] on button "Save" at bounding box center [1455, 308] width 53 height 30
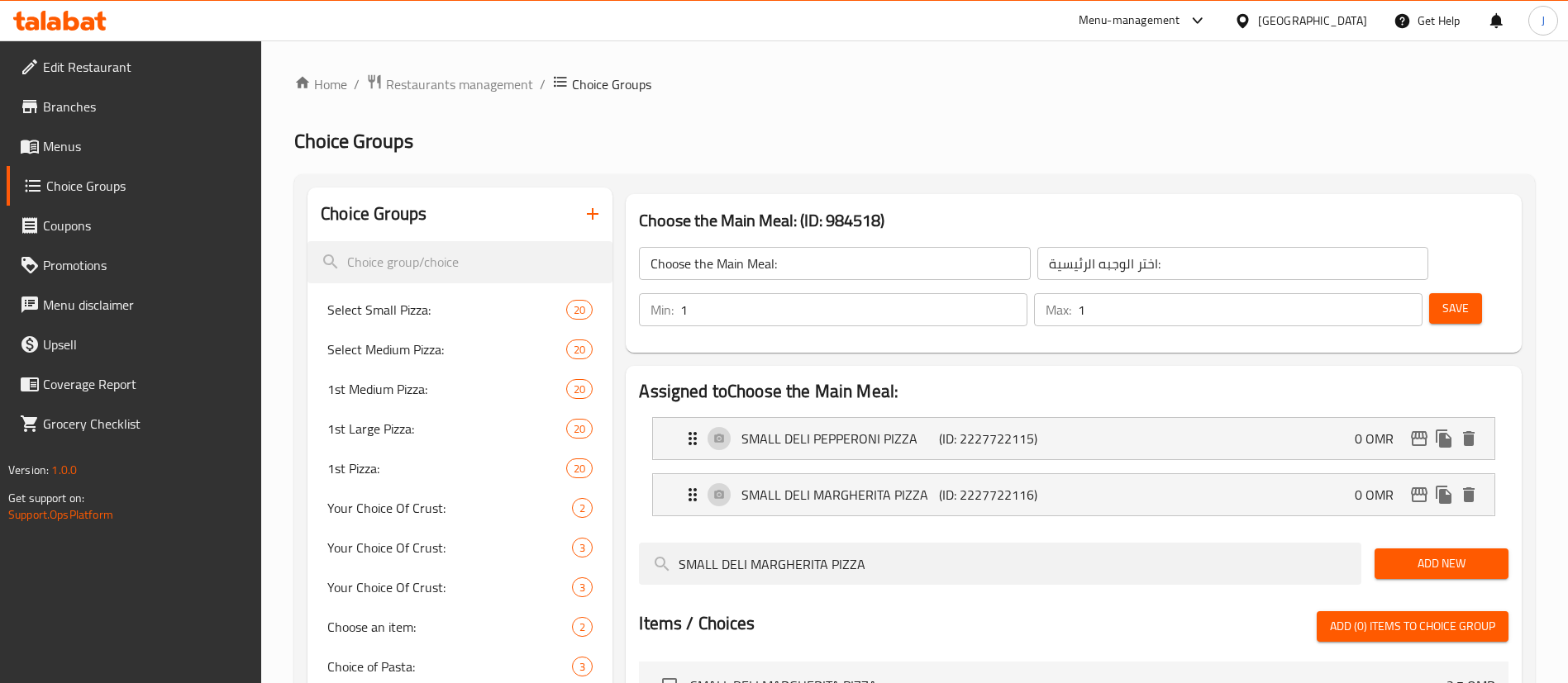
click at [586, 219] on icon "button" at bounding box center [593, 214] width 20 height 20
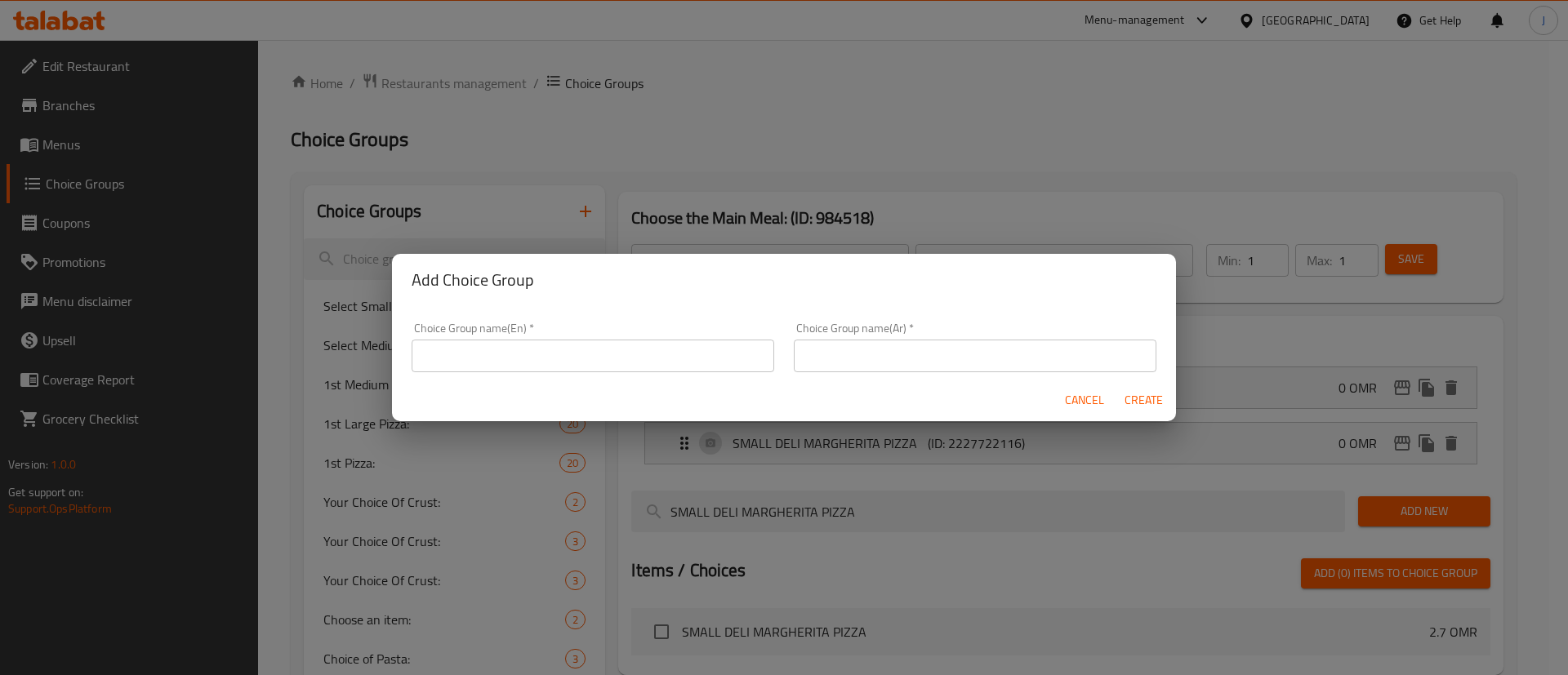
click at [513, 368] on input "text" at bounding box center [592, 356] width 362 height 33
type input "}"
type input "Choose the Side Dish:"
click at [916, 345] on input "text" at bounding box center [974, 356] width 362 height 33
paste input "اختر الطبق الجانبي:"
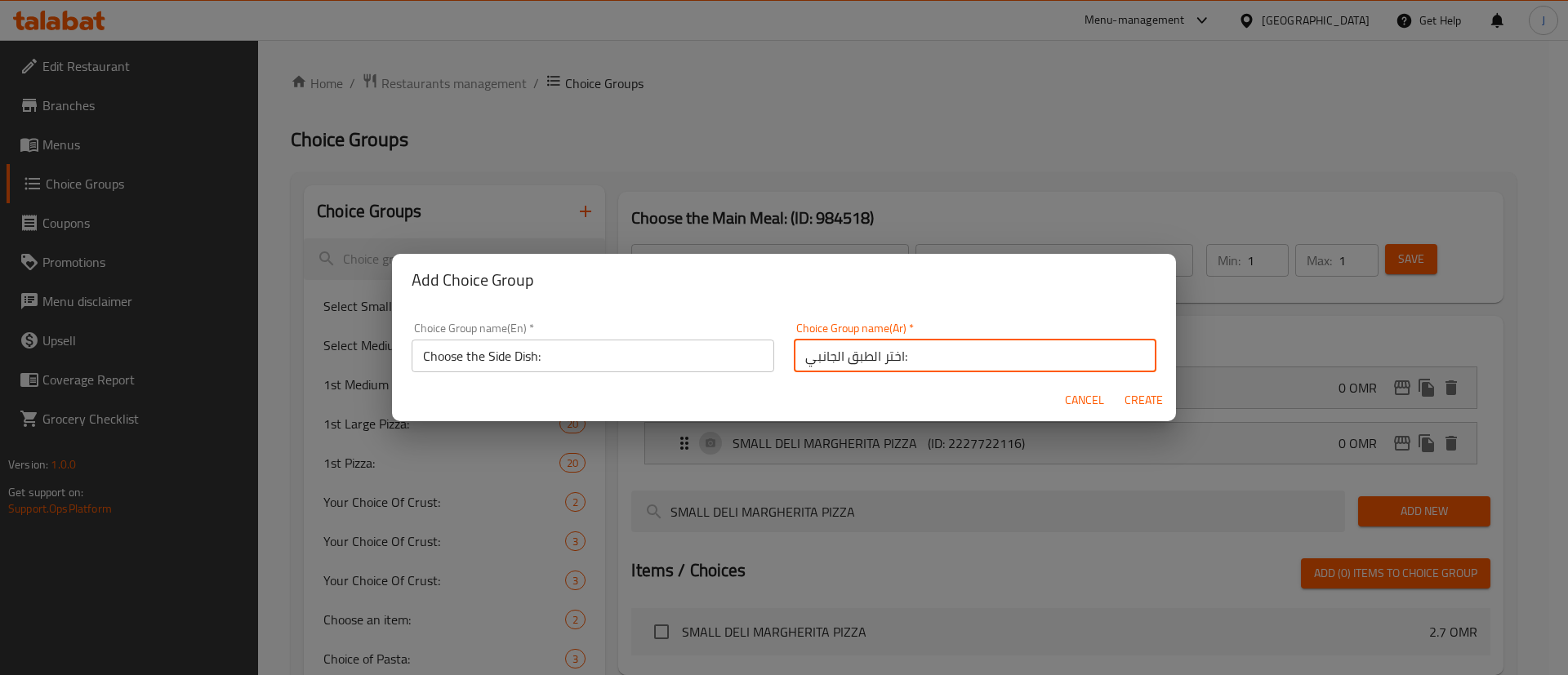
type input "اختر الطبق الجانبي:"
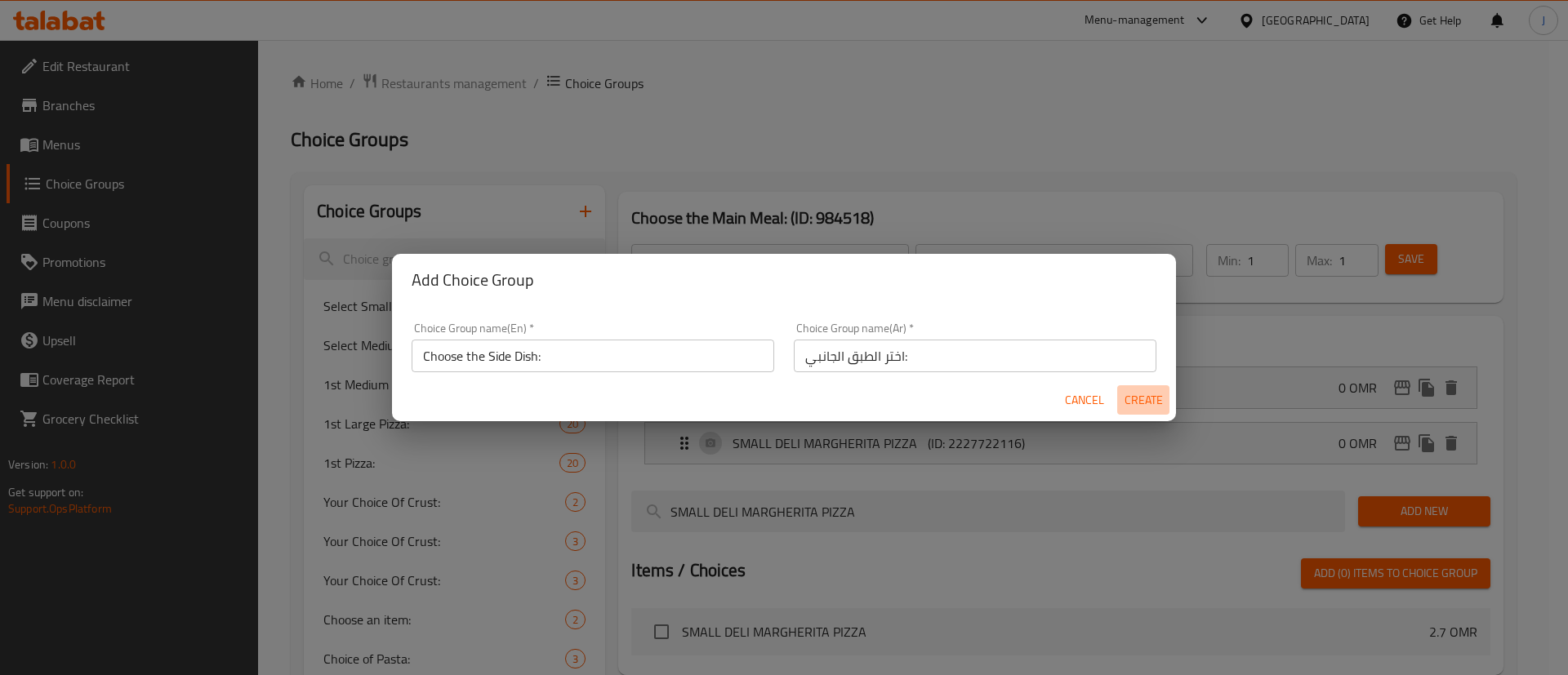
click at [1154, 406] on span "Create" at bounding box center [1142, 400] width 39 height 21
type input "Choose the Side Dish:"
type input "اختر الطبق الجانبي:"
type input "0"
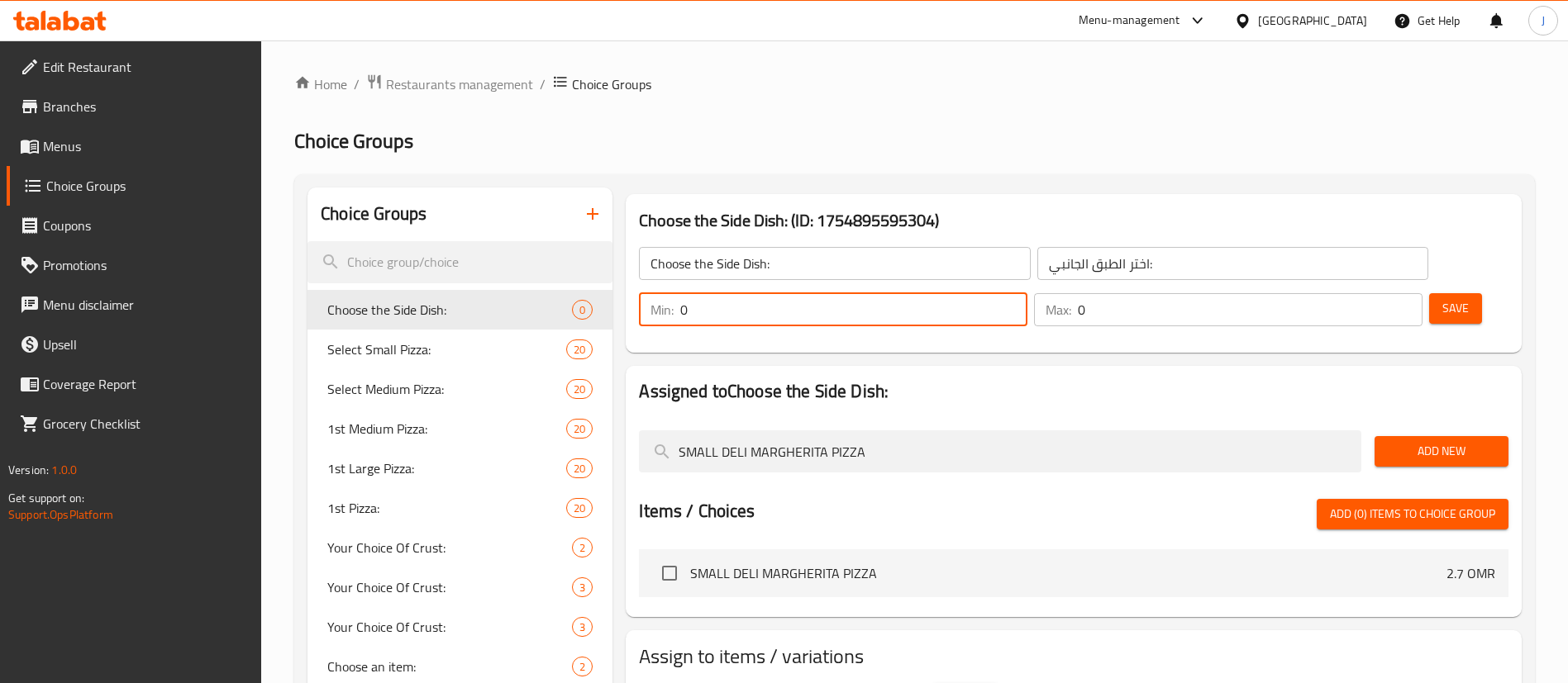
click at [1027, 293] on div "Min: 0 ​" at bounding box center [832, 310] width 389 height 33
type input "1"
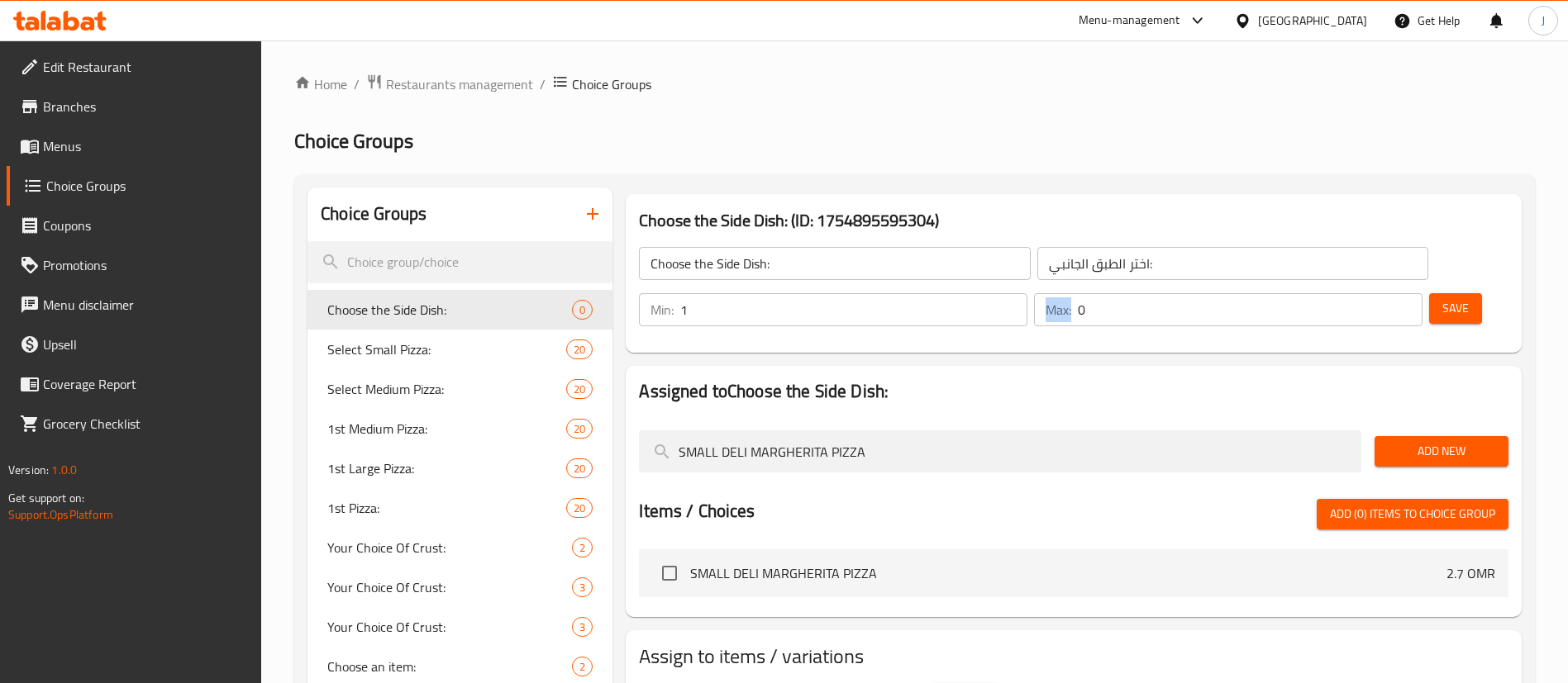
click at [1370, 293] on div "Max: 0 ​" at bounding box center [1228, 310] width 389 height 33
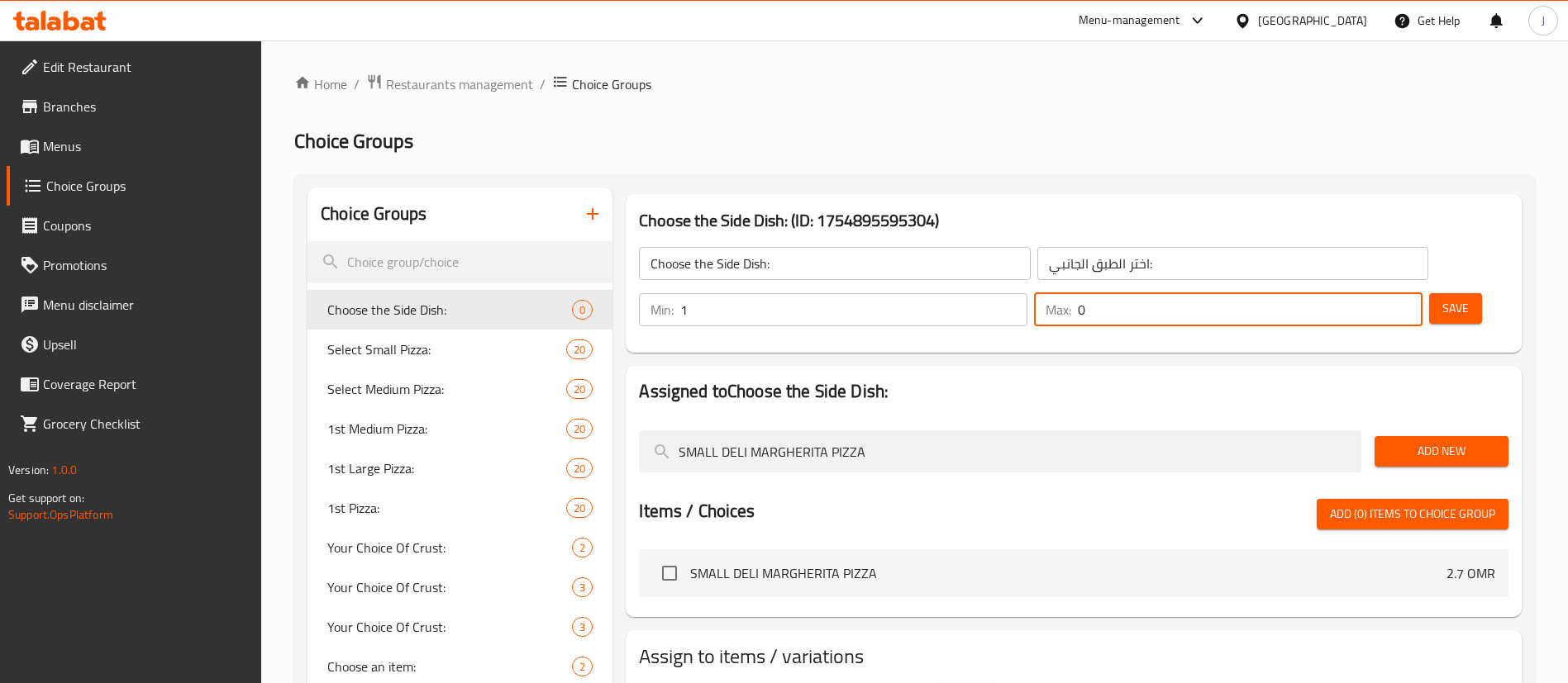
drag, startPoint x: 1363, startPoint y: 263, endPoint x: 1342, endPoint y: 267, distance: 21.4
click at [1342, 293] on div "Max: 0 ​" at bounding box center [1228, 310] width 389 height 33
type input "1"
click at [1442, 298] on span "Save" at bounding box center [1455, 308] width 27 height 21
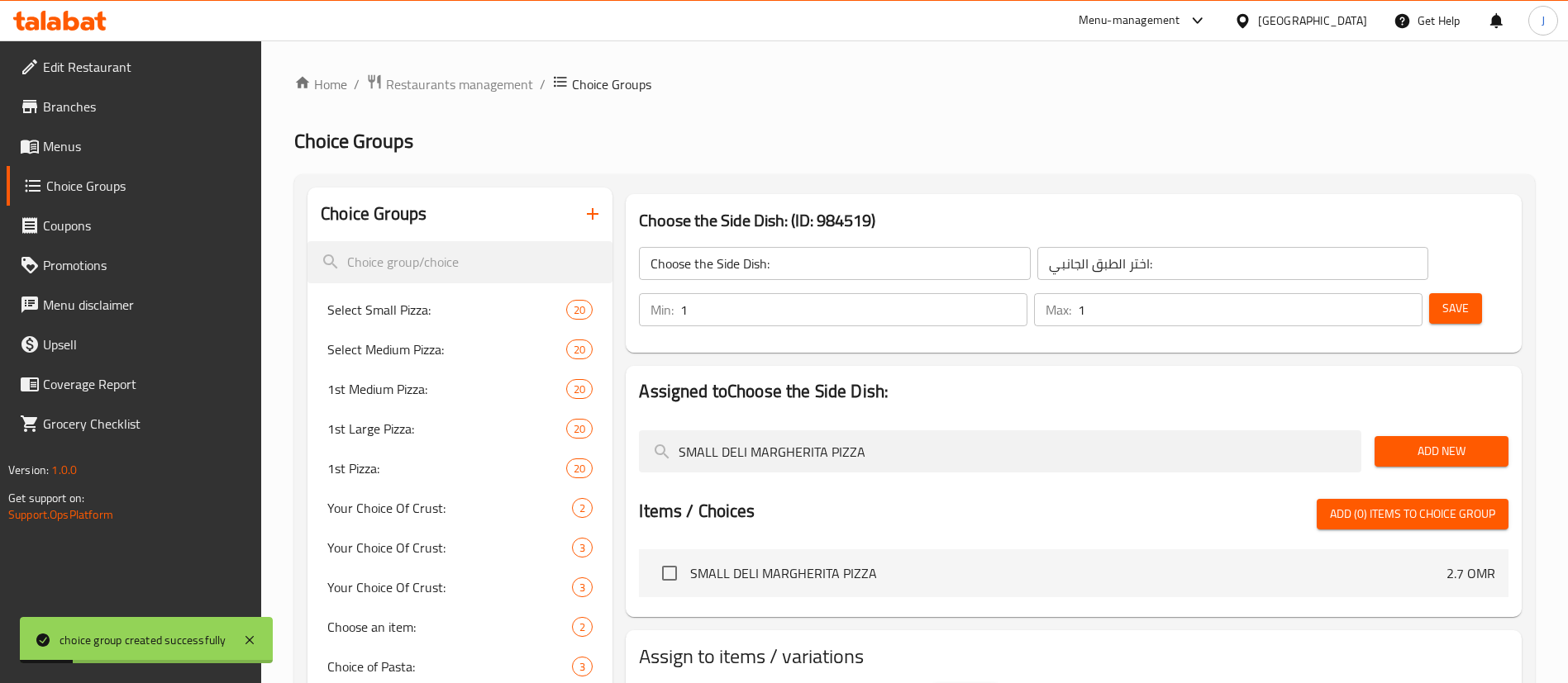
drag, startPoint x: 888, startPoint y: 411, endPoint x: 638, endPoint y: 363, distance: 254.6
click at [638, 366] on div "Assigned to Choose the Side Dish: SMALL DELI MARGHERITA PIZZA Add New Items / C…" at bounding box center [1073, 491] width 896 height 251
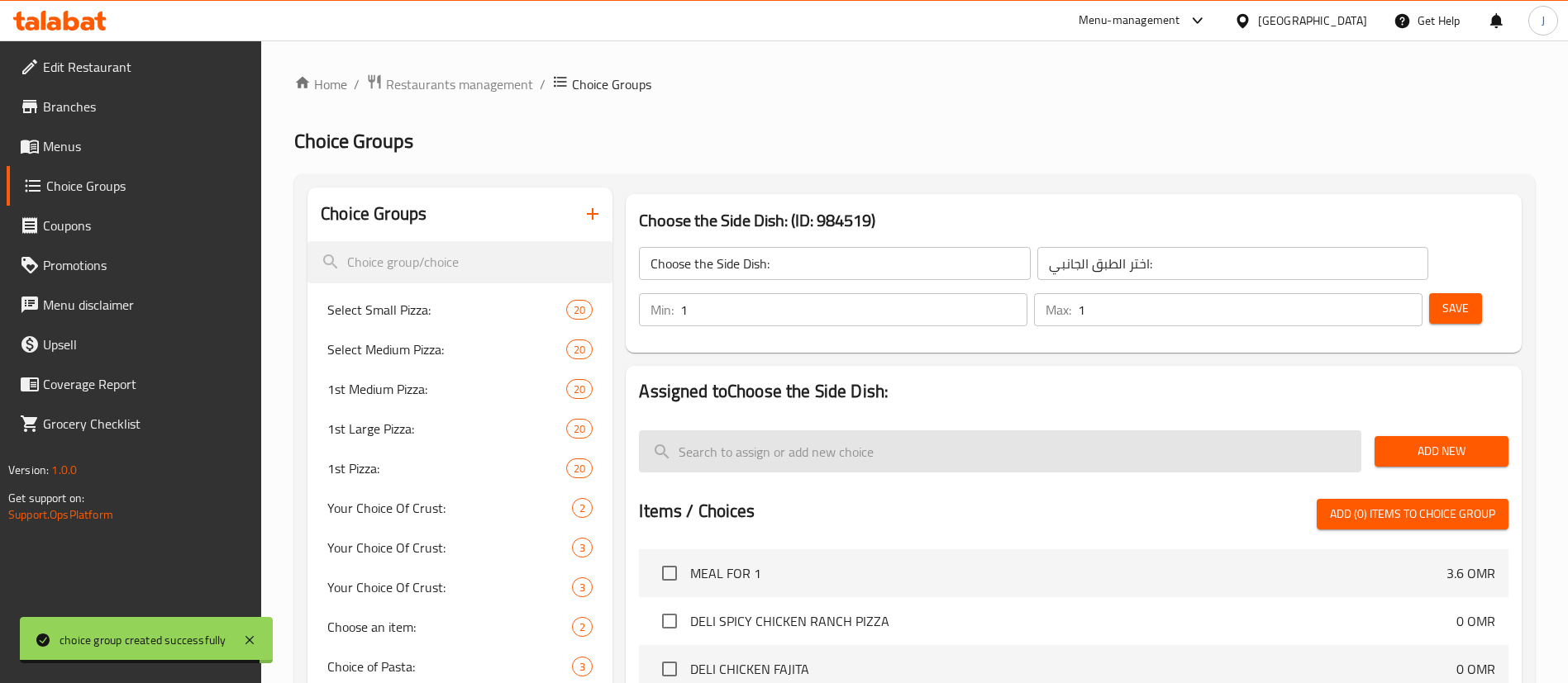
paste input "POTATO WEDGES"
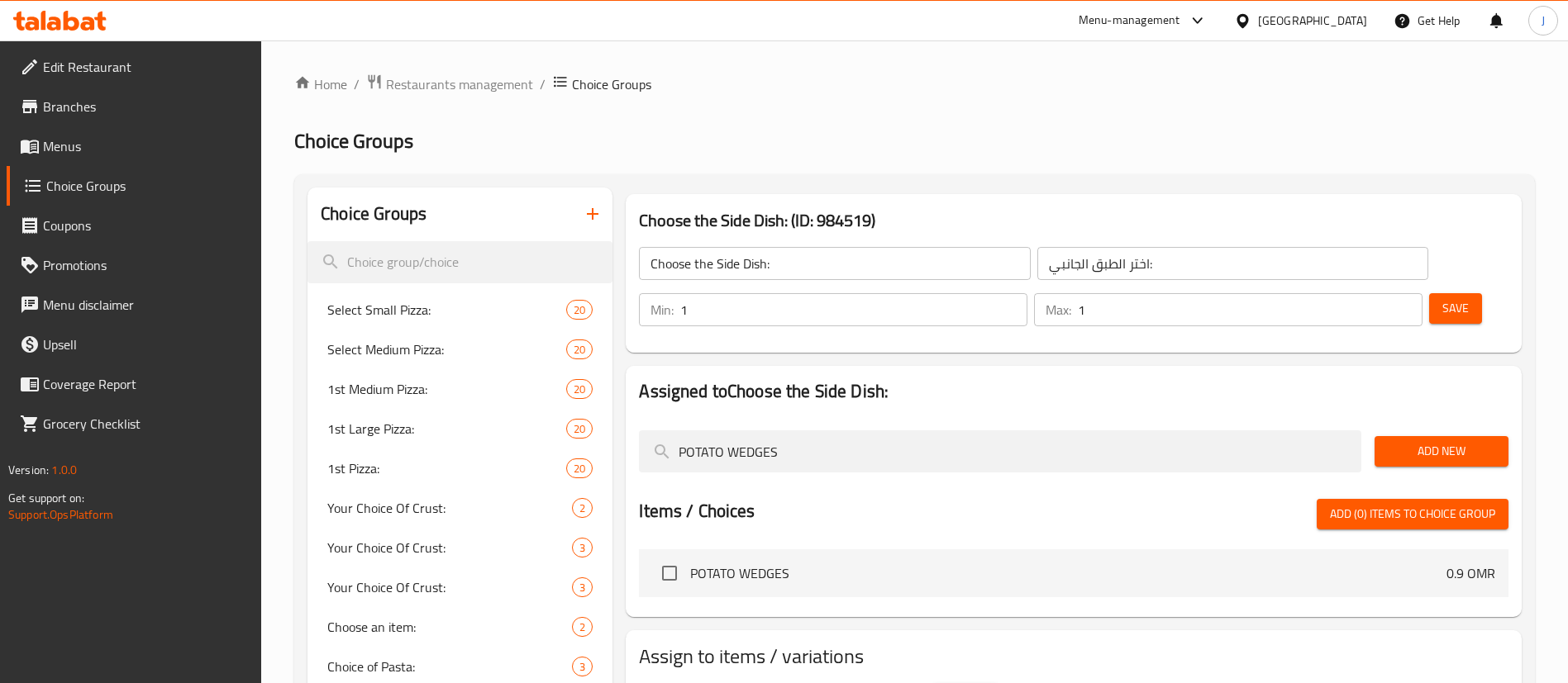
type input "POTATO WEDGES"
click at [1423, 441] on span "Add New" at bounding box center [1441, 451] width 107 height 21
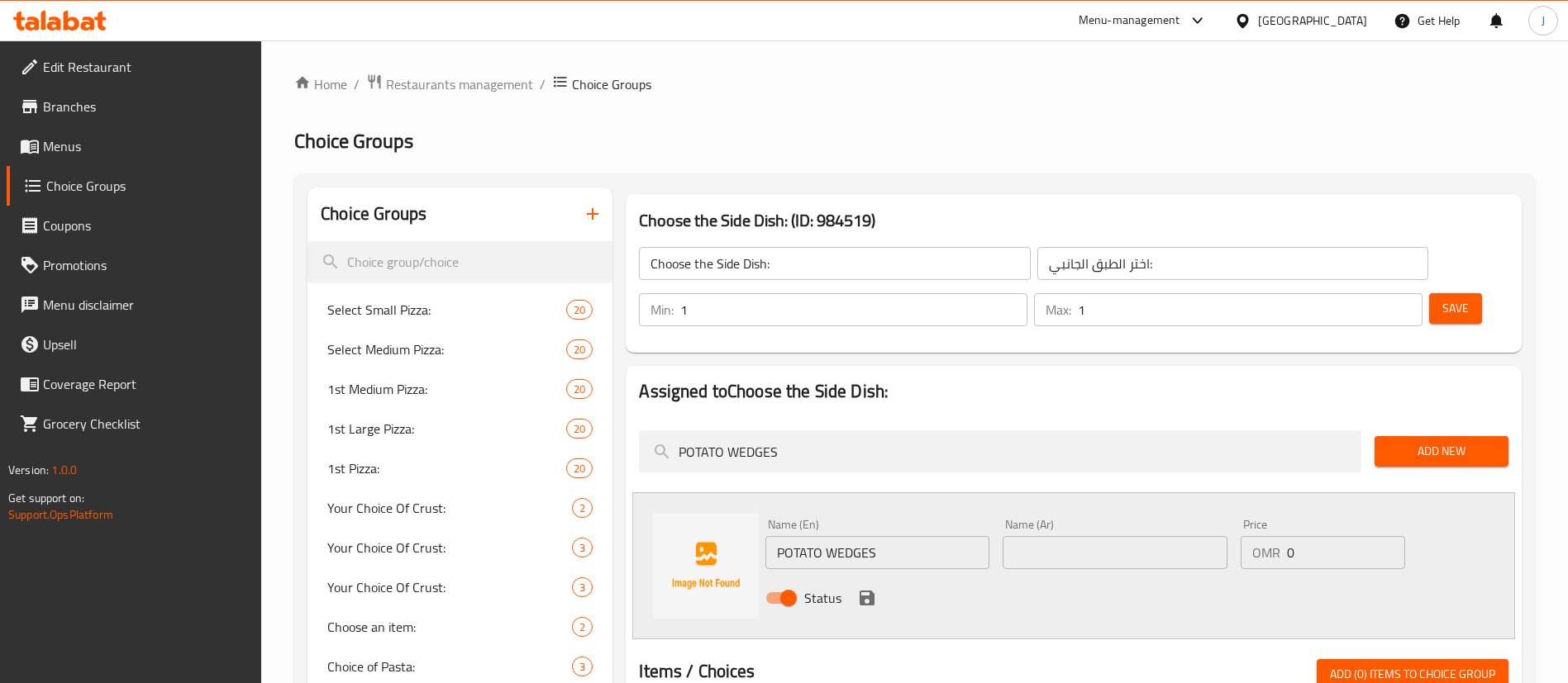
click at [1076, 536] on input "text" at bounding box center [1114, 552] width 224 height 33
type input "بطاط ودجيس"
click at [861, 591] on icon "save" at bounding box center [867, 598] width 15 height 15
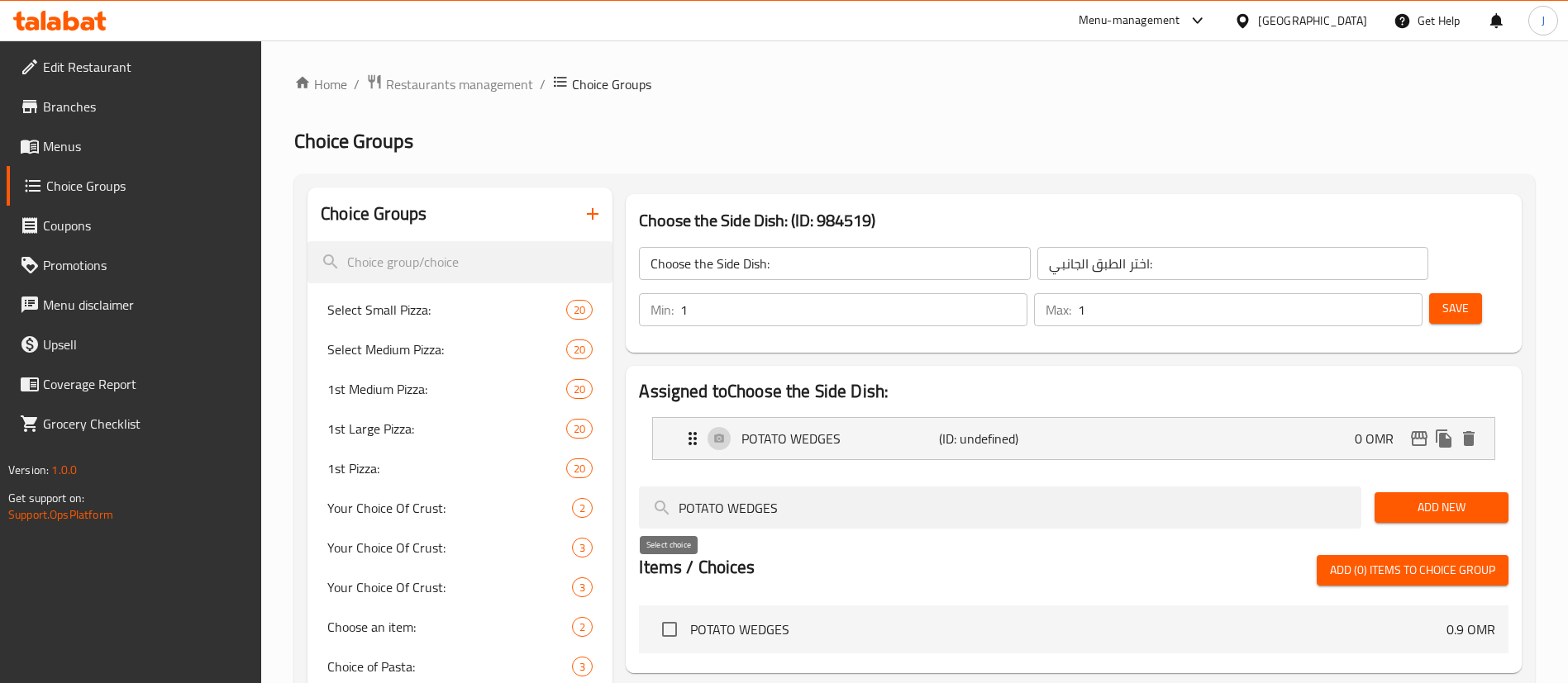
click at [671, 612] on input "checkbox" at bounding box center [670, 629] width 35 height 35
click at [1383, 560] on span "Add (1) items to choice group" at bounding box center [1412, 571] width 166 height 21
checkbox input "false"
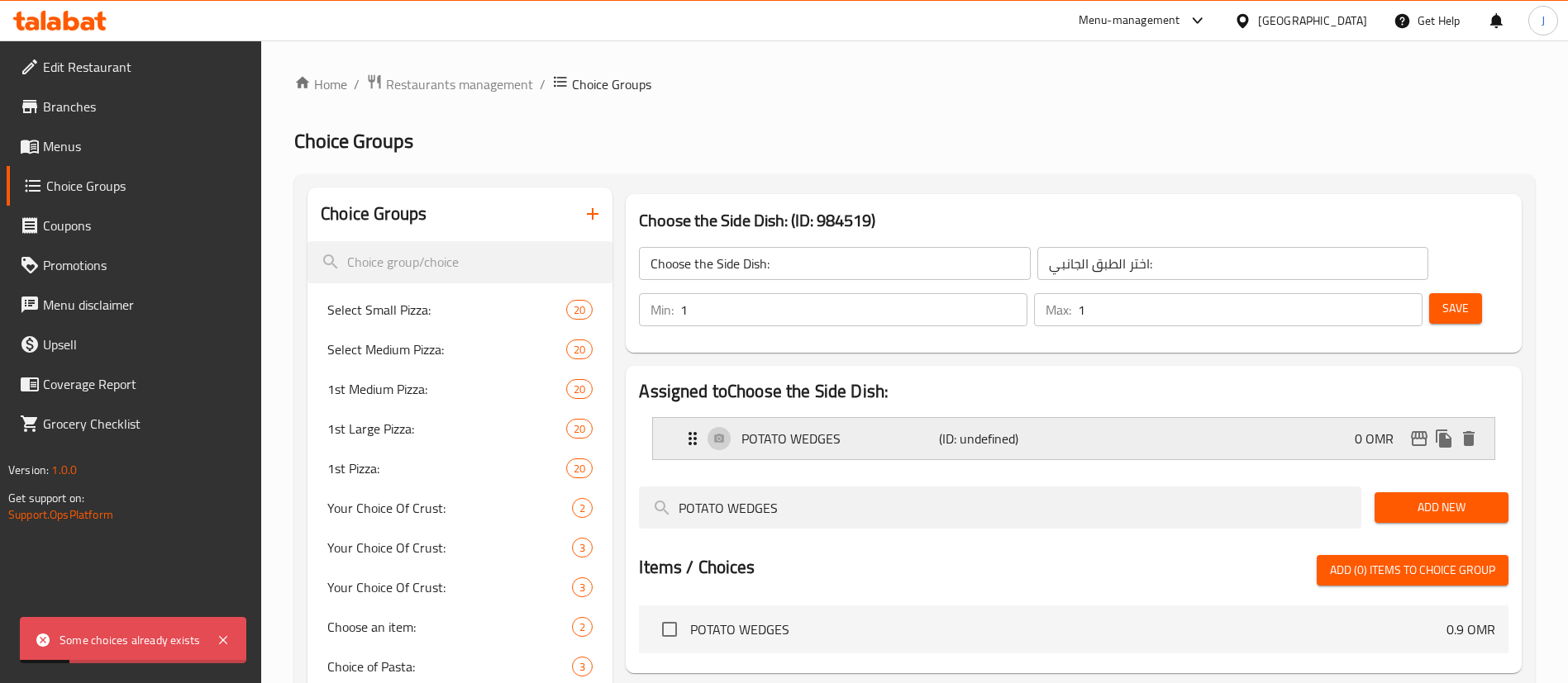
click at [868, 429] on p "POTATO WEDGES" at bounding box center [839, 439] width 197 height 20
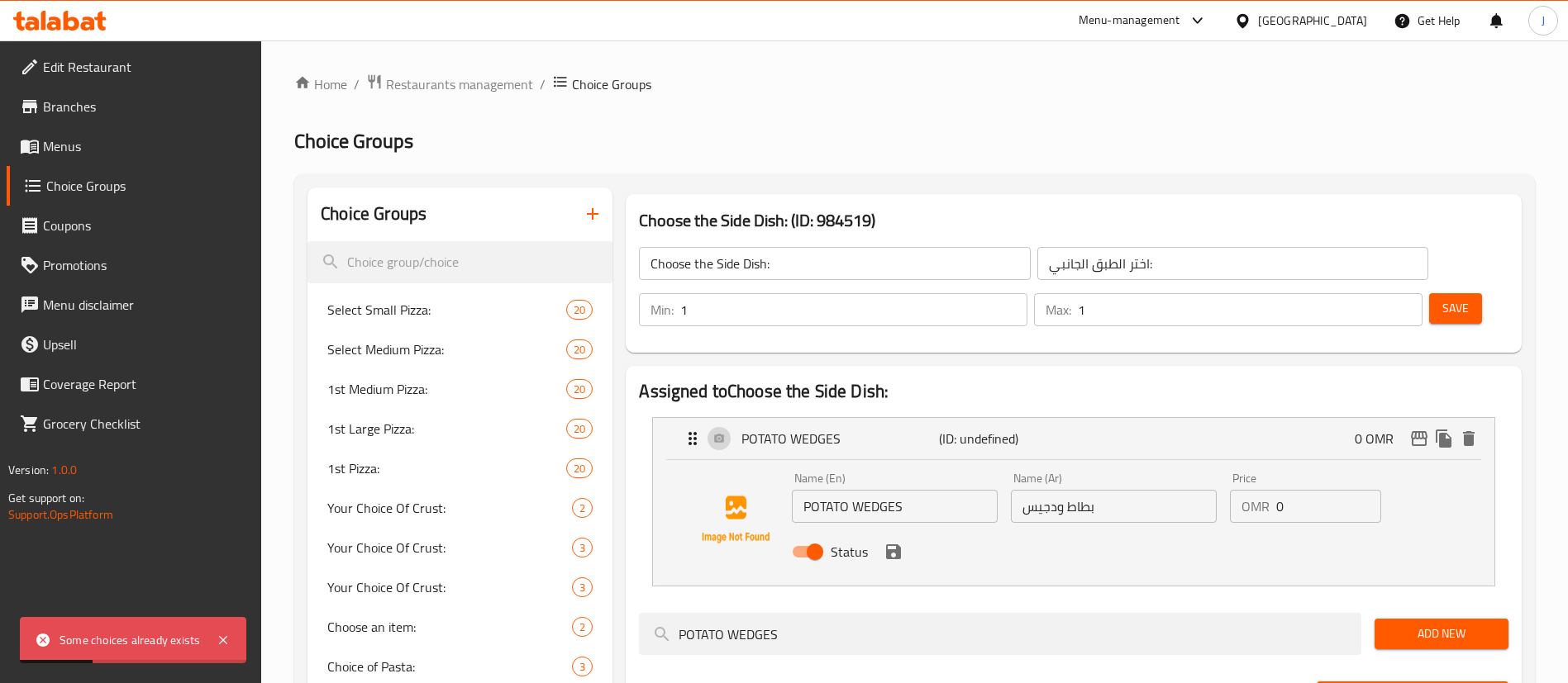
click at [914, 490] on input "POTATO WEDGES" at bounding box center [894, 507] width 206 height 33
click at [895, 544] on icon "save" at bounding box center [893, 551] width 15 height 15
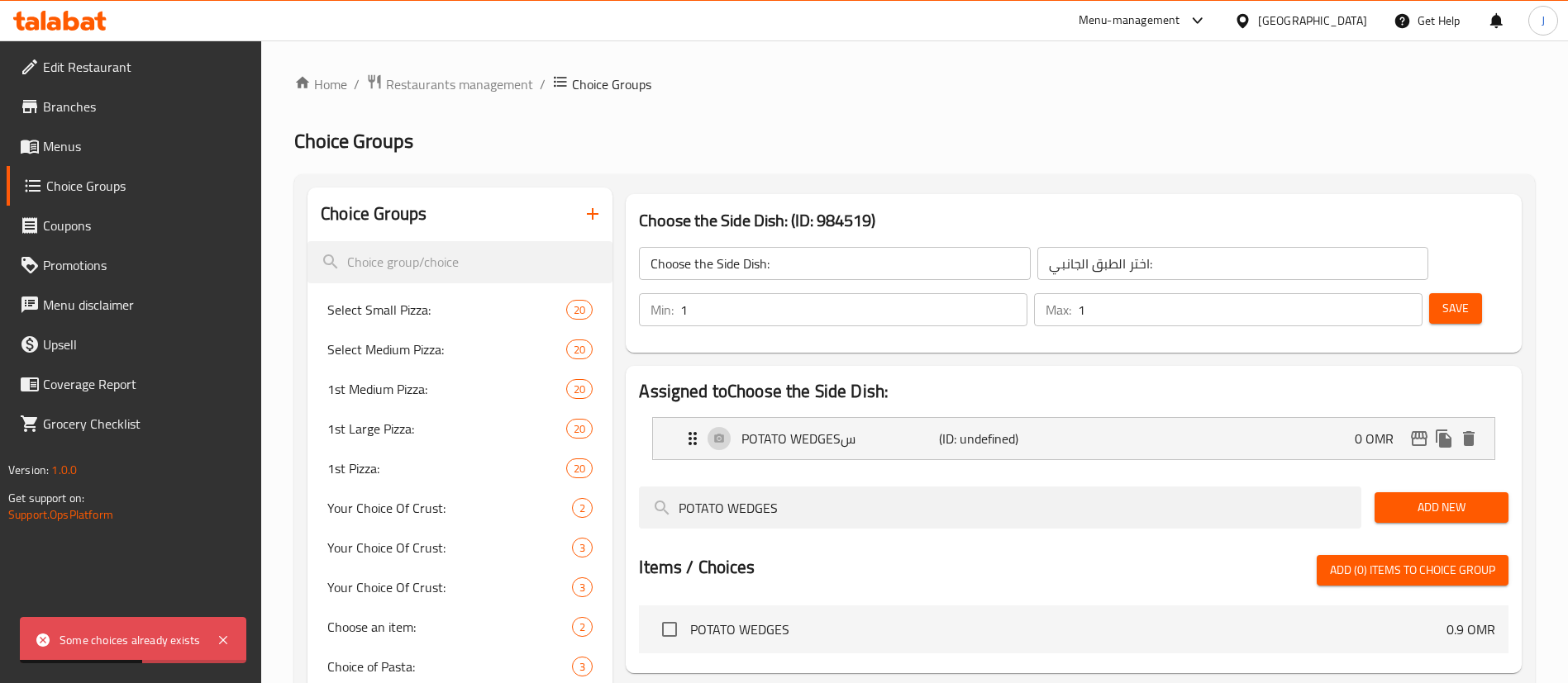
type input "POTATO WEDGESس"
drag, startPoint x: 675, startPoint y: 589, endPoint x: 725, endPoint y: 583, distance: 50.4
click at [675, 612] on input "checkbox" at bounding box center [670, 629] width 35 height 35
click at [1408, 560] on span "Add (1) items to choice group" at bounding box center [1412, 571] width 166 height 21
checkbox input "false"
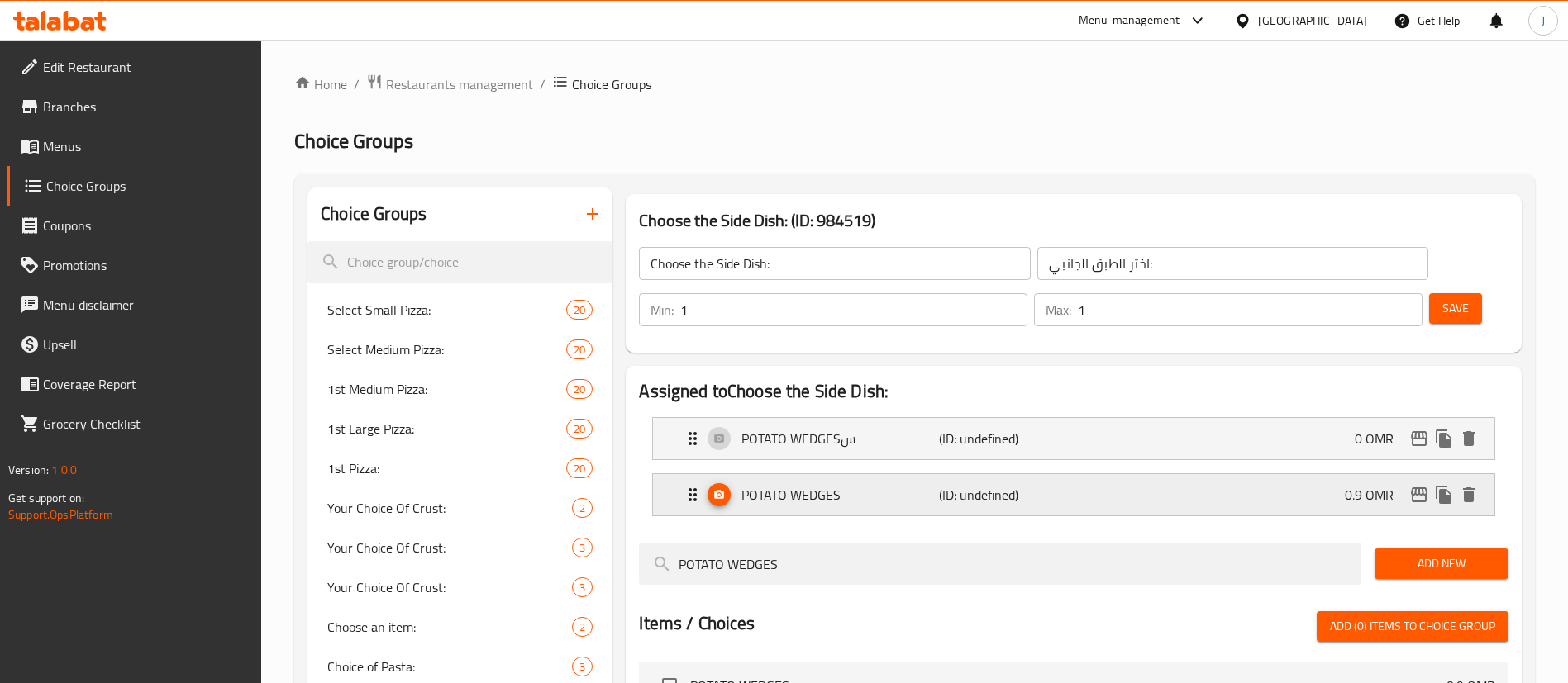
click at [968, 475] on div "POTATO WEDGES (ID: undefined) 0.9 OMR" at bounding box center [1078, 495] width 791 height 41
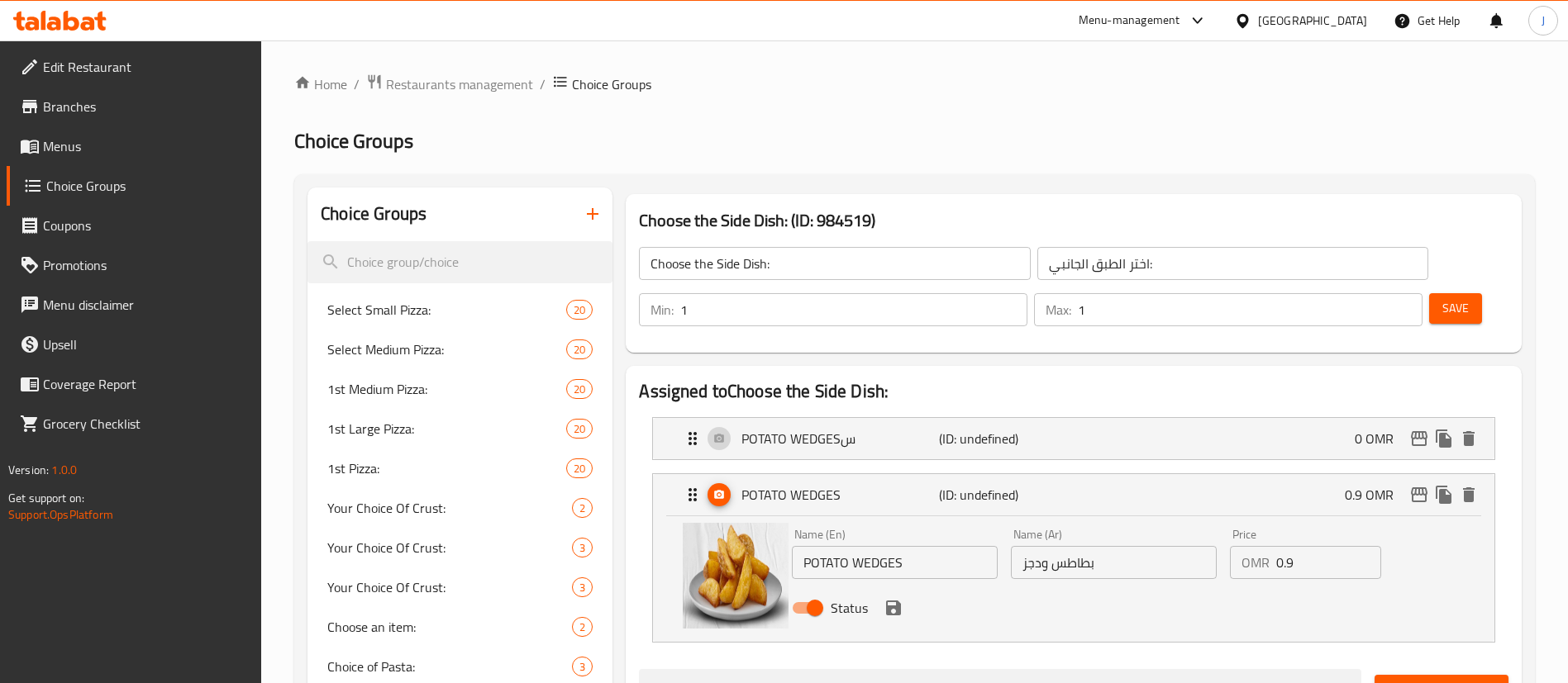
click at [1129, 546] on input "بطاطس ودجز" at bounding box center [1113, 562] width 206 height 33
click at [1469, 487] on icon "delete" at bounding box center [1468, 495] width 12 height 15
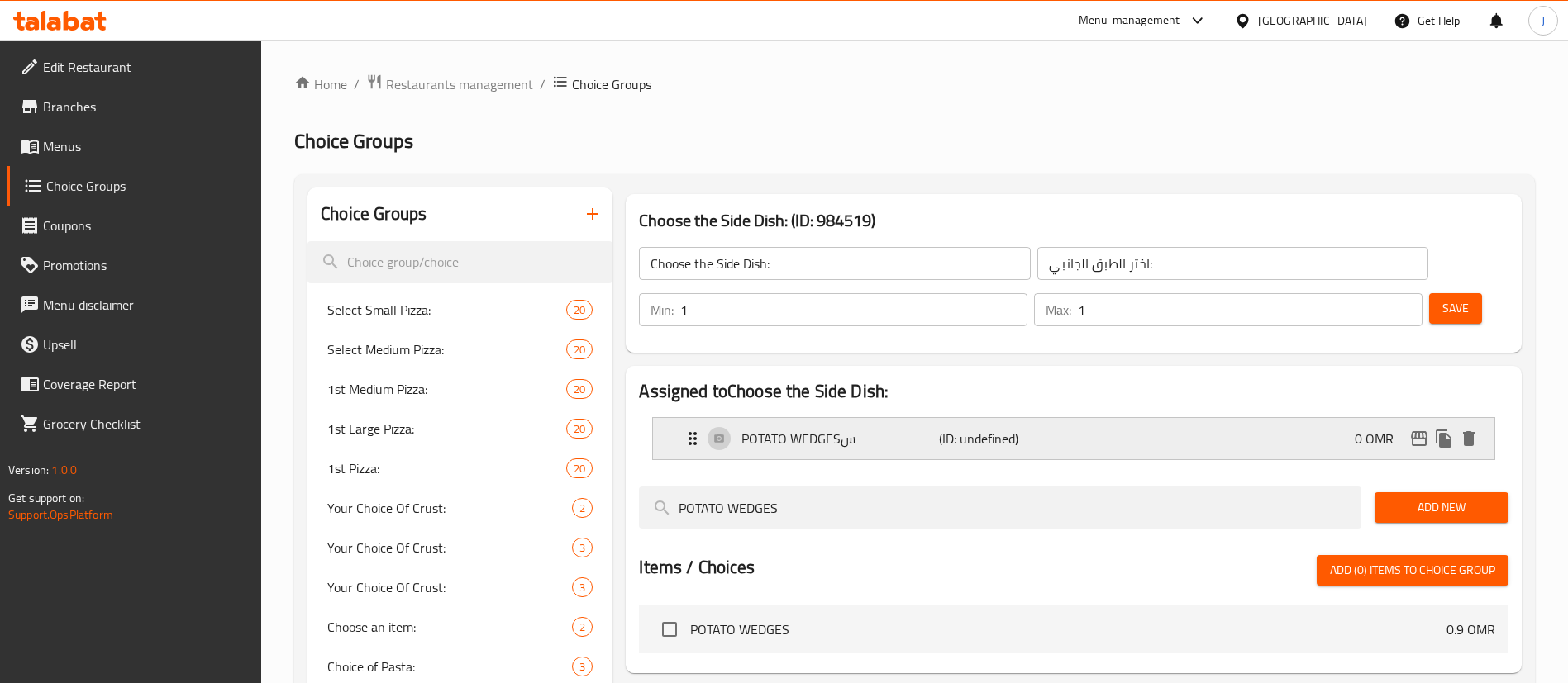
click at [977, 429] on p "(ID: undefined)" at bounding box center [1004, 439] width 132 height 20
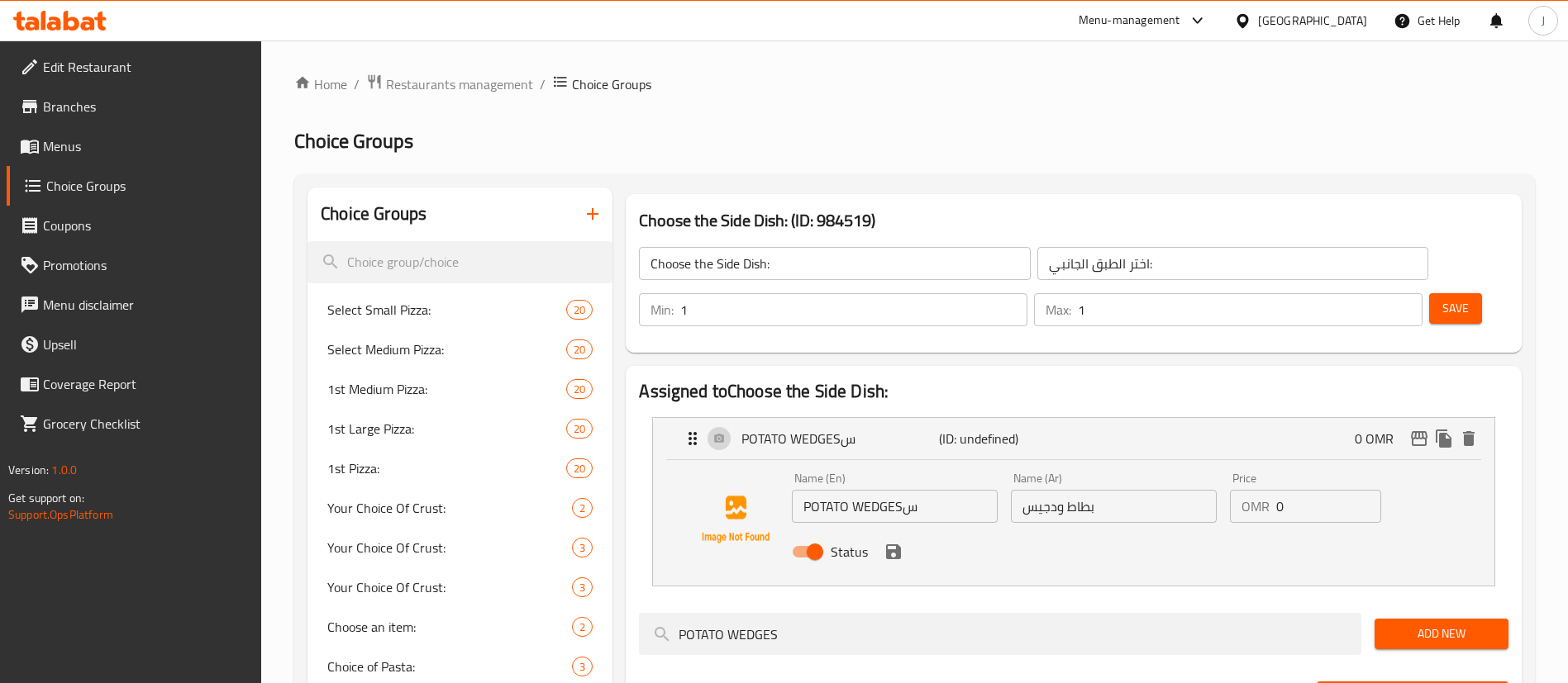
click at [1132, 490] on input "بطاط ودجيس" at bounding box center [1113, 507] width 206 height 33
paste input "س ودجز"
type input "بطاطس ودجز"
click at [924, 490] on input "POTATO WEDGESس" at bounding box center [894, 507] width 206 height 33
click at [1305, 529] on div "Status" at bounding box center [1113, 551] width 657 height 45
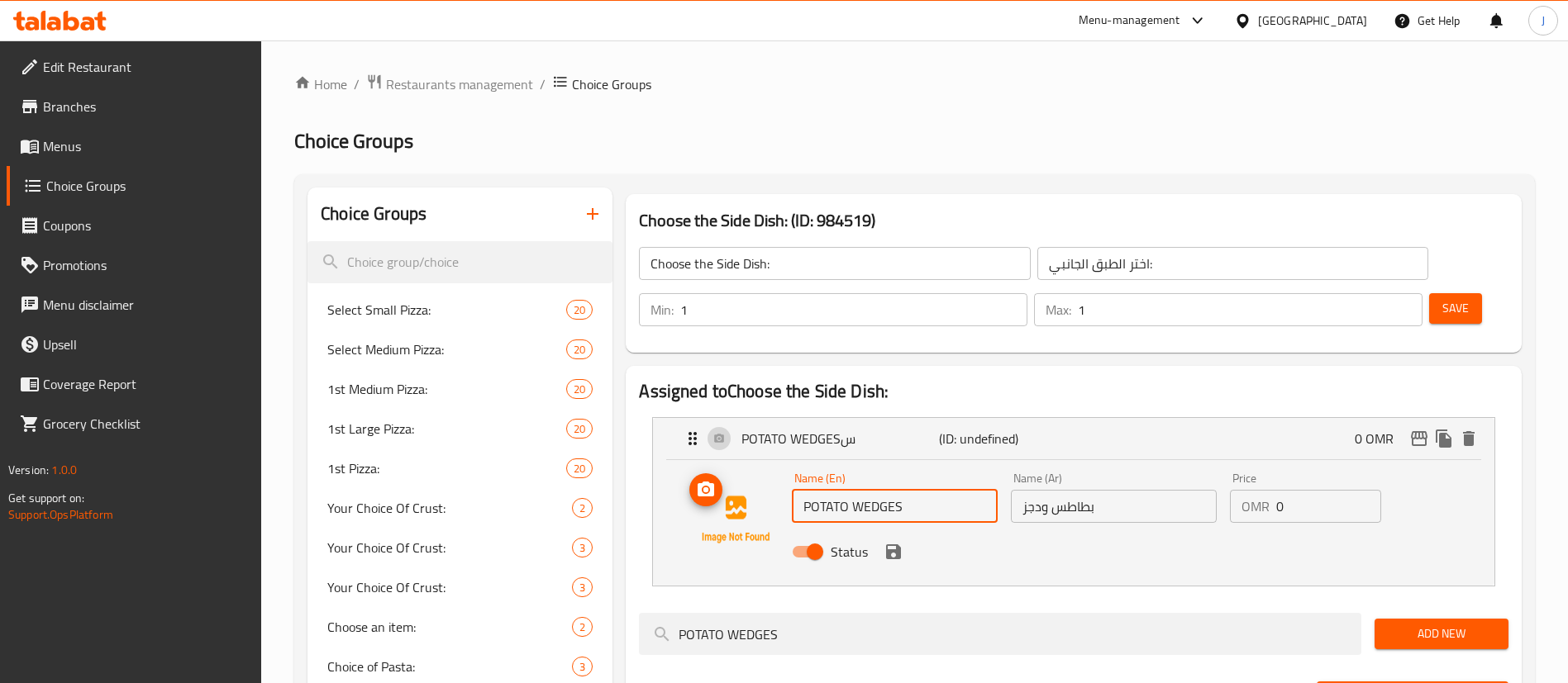
click at [700, 526] on img at bounding box center [736, 519] width 106 height 106
click at [899, 544] on icon "save" at bounding box center [893, 551] width 15 height 15
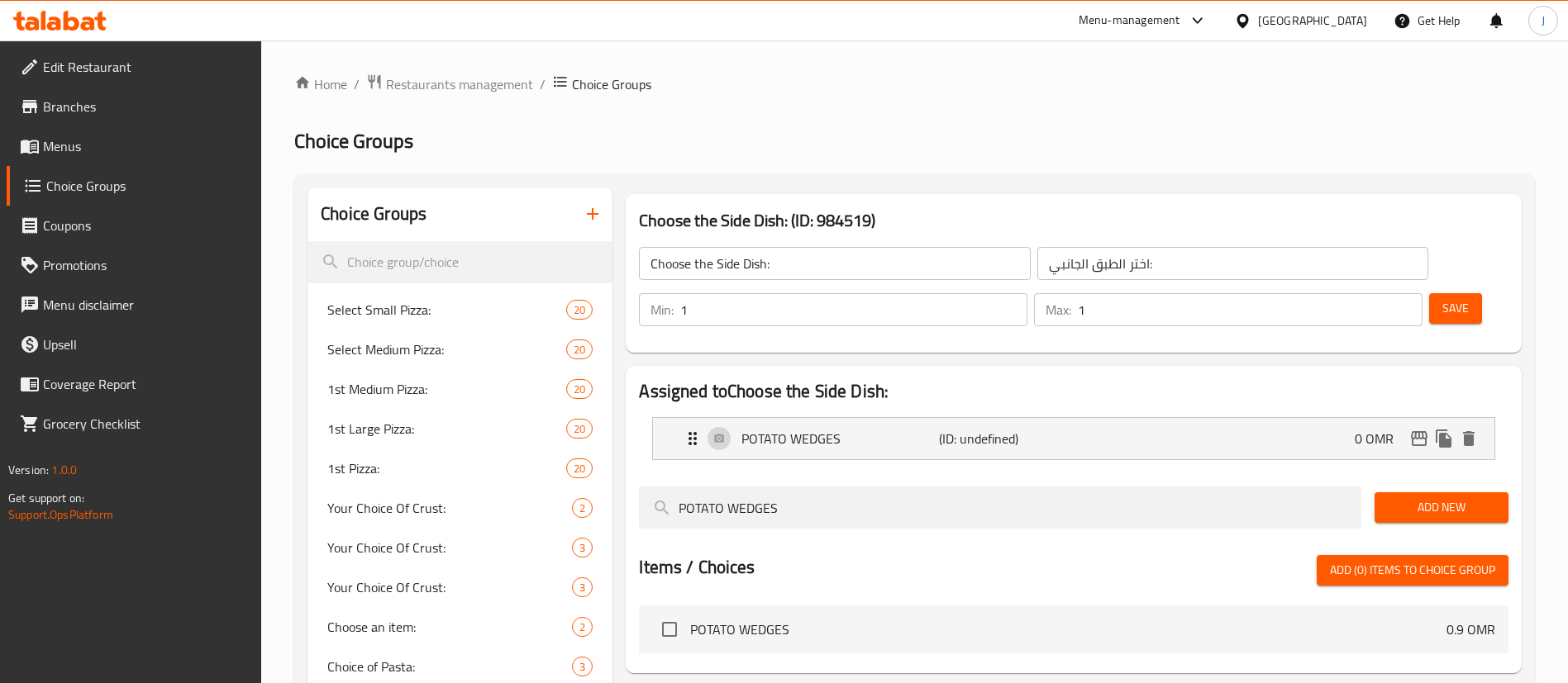
type input "POTATO WEDGES"
drag, startPoint x: 743, startPoint y: 461, endPoint x: 624, endPoint y: 454, distance: 119.2
click at [624, 454] on div "Assigned to Choose the Side Dish: POTATO WEDGES (ID: undefined) 0 OMR Name (En)…" at bounding box center [1074, 519] width 909 height 321
paste input "garlic bread"
type input "garlic bread"
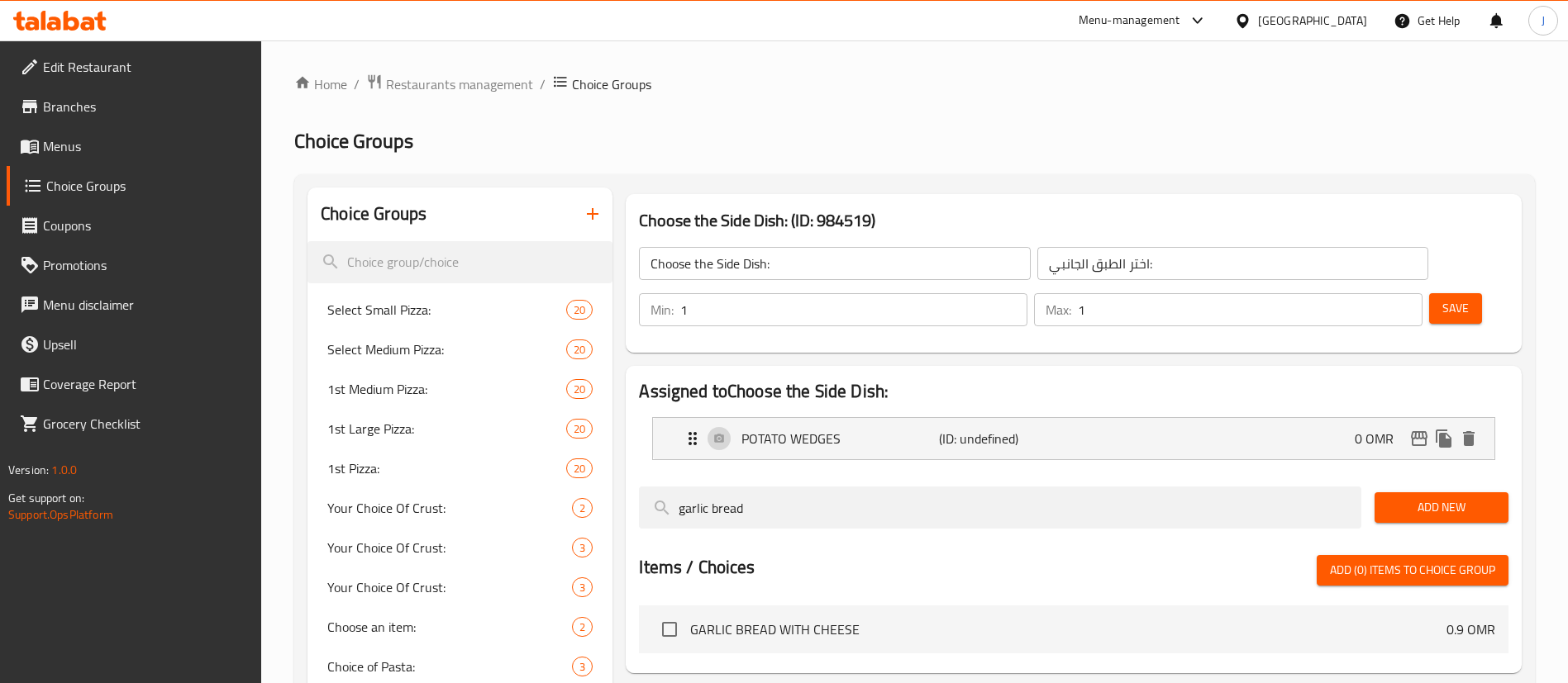
click at [1395, 497] on span "Add New" at bounding box center [1441, 507] width 107 height 21
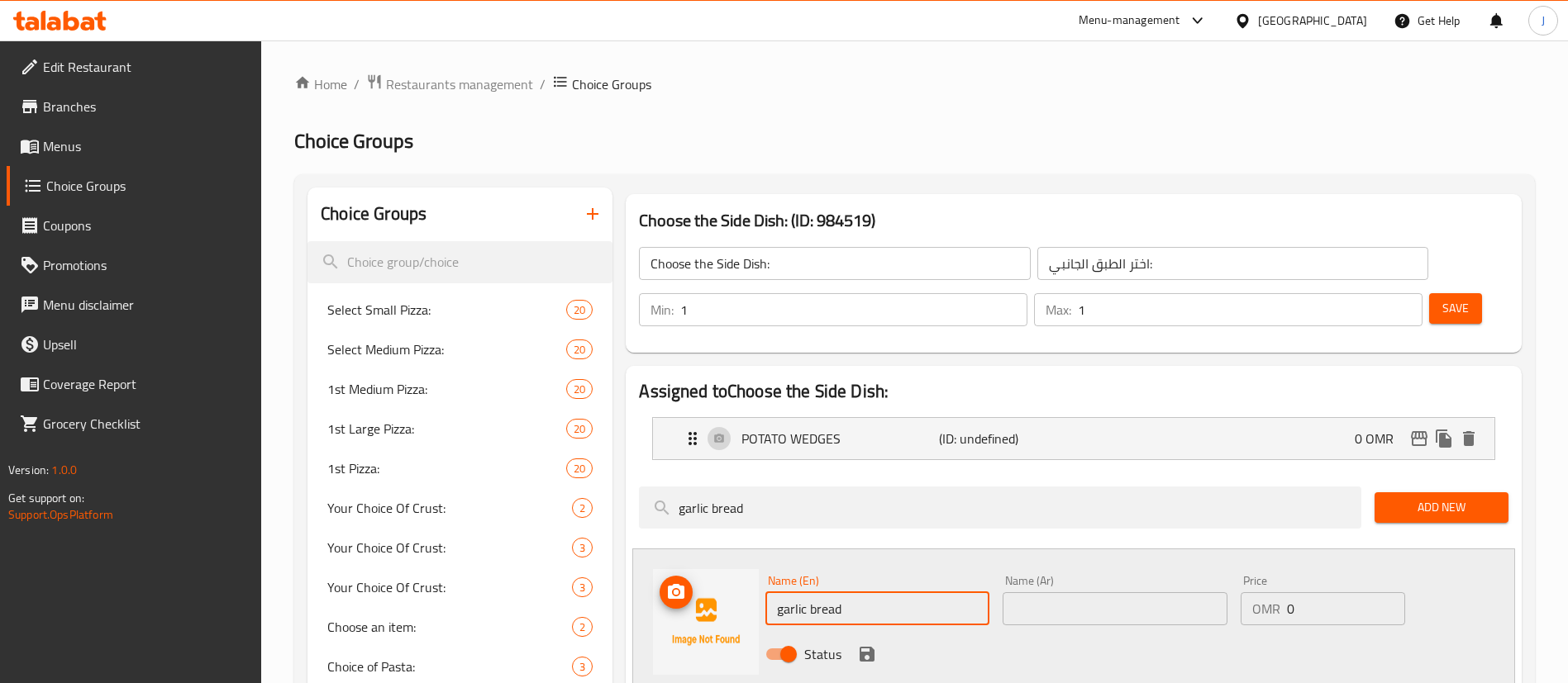
drag, startPoint x: 782, startPoint y: 556, endPoint x: 748, endPoint y: 550, distance: 34.5
click at [748, 550] on div "Name (En) garlic bread Name (En) Name (Ar) Name (Ar) Price OMR 0 Price Status" at bounding box center [1073, 622] width 883 height 147
click at [816, 592] on input "Garlic bread" at bounding box center [877, 609] width 224 height 33
type input "Garlic Bread"
click at [1058, 592] on input "text" at bounding box center [1114, 609] width 224 height 33
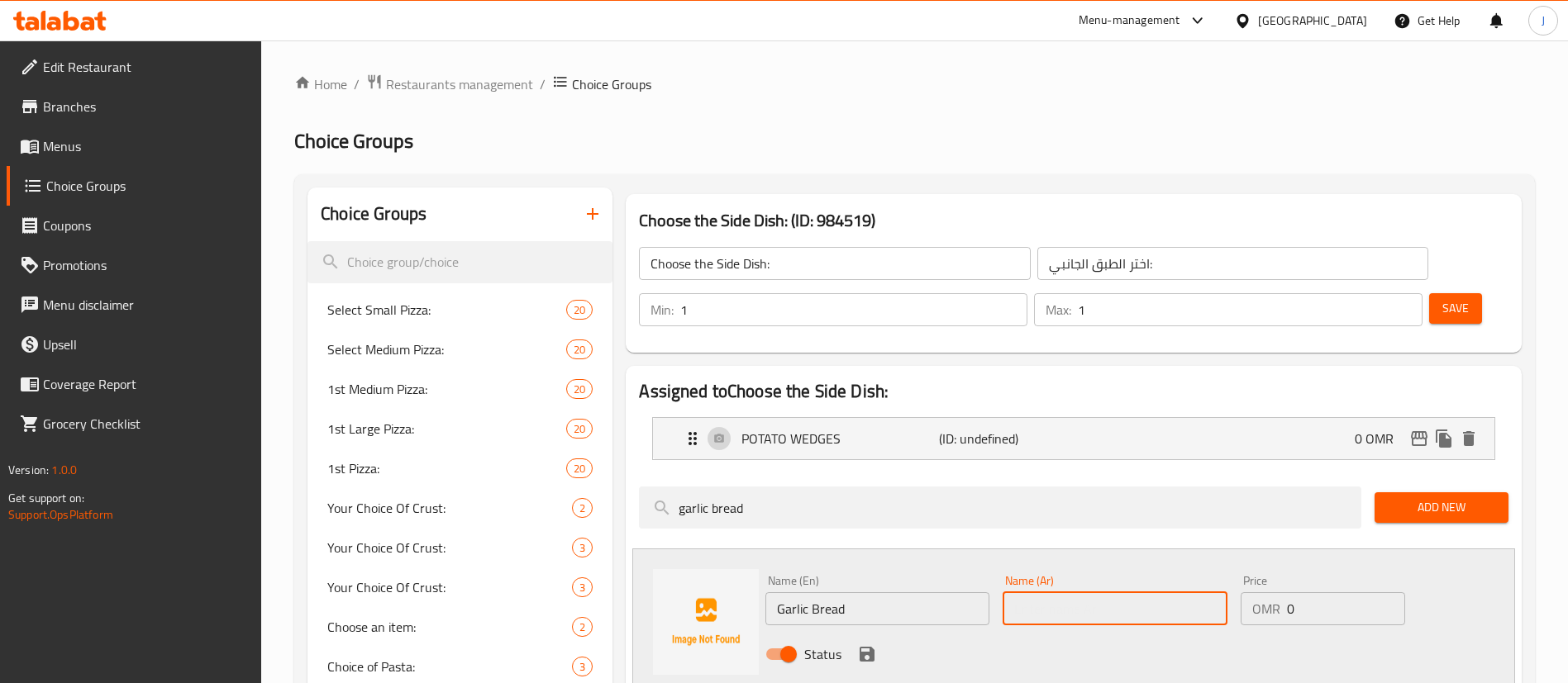
paste input "خبز بالثوم"
type input "خبز بالثوم"
click at [873, 646] on icon "save" at bounding box center [867, 654] width 15 height 15
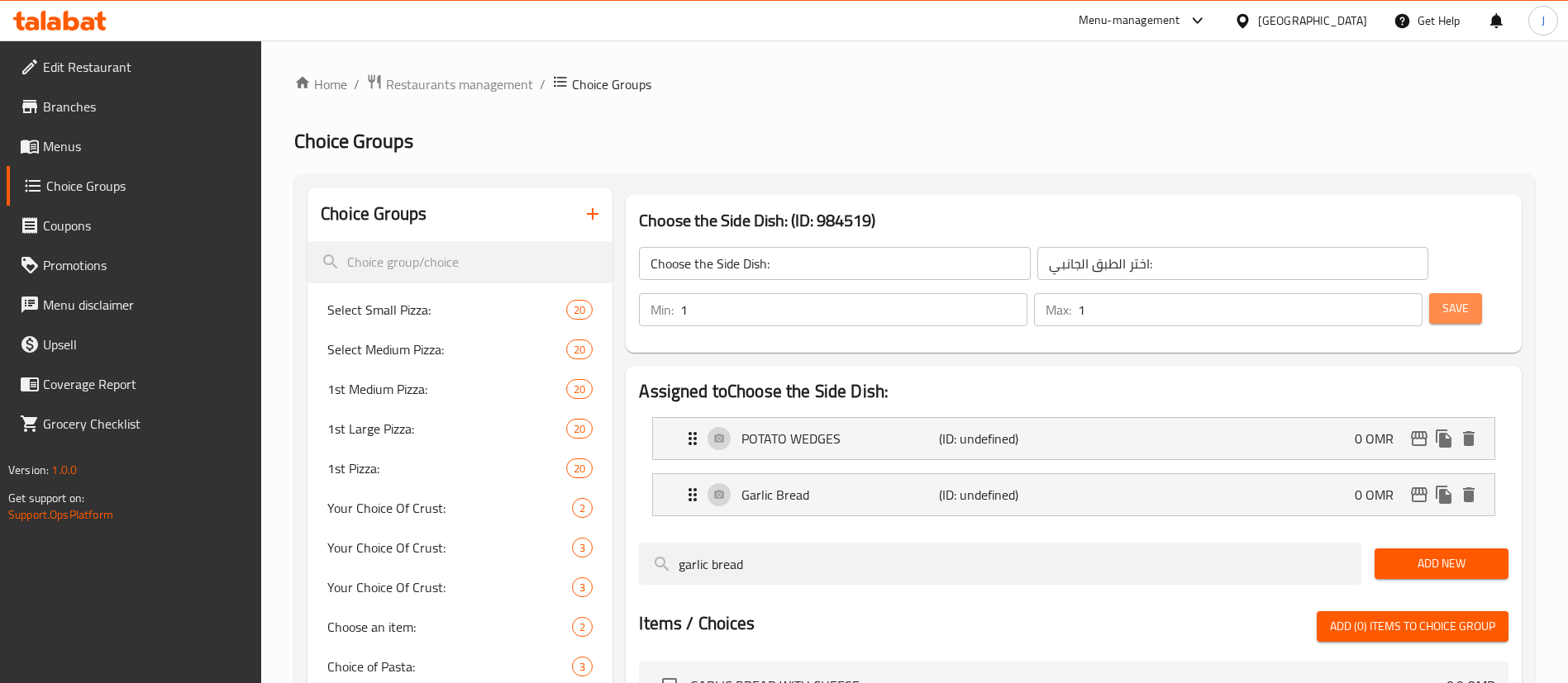
click at [1442, 298] on span "Save" at bounding box center [1455, 308] width 27 height 21
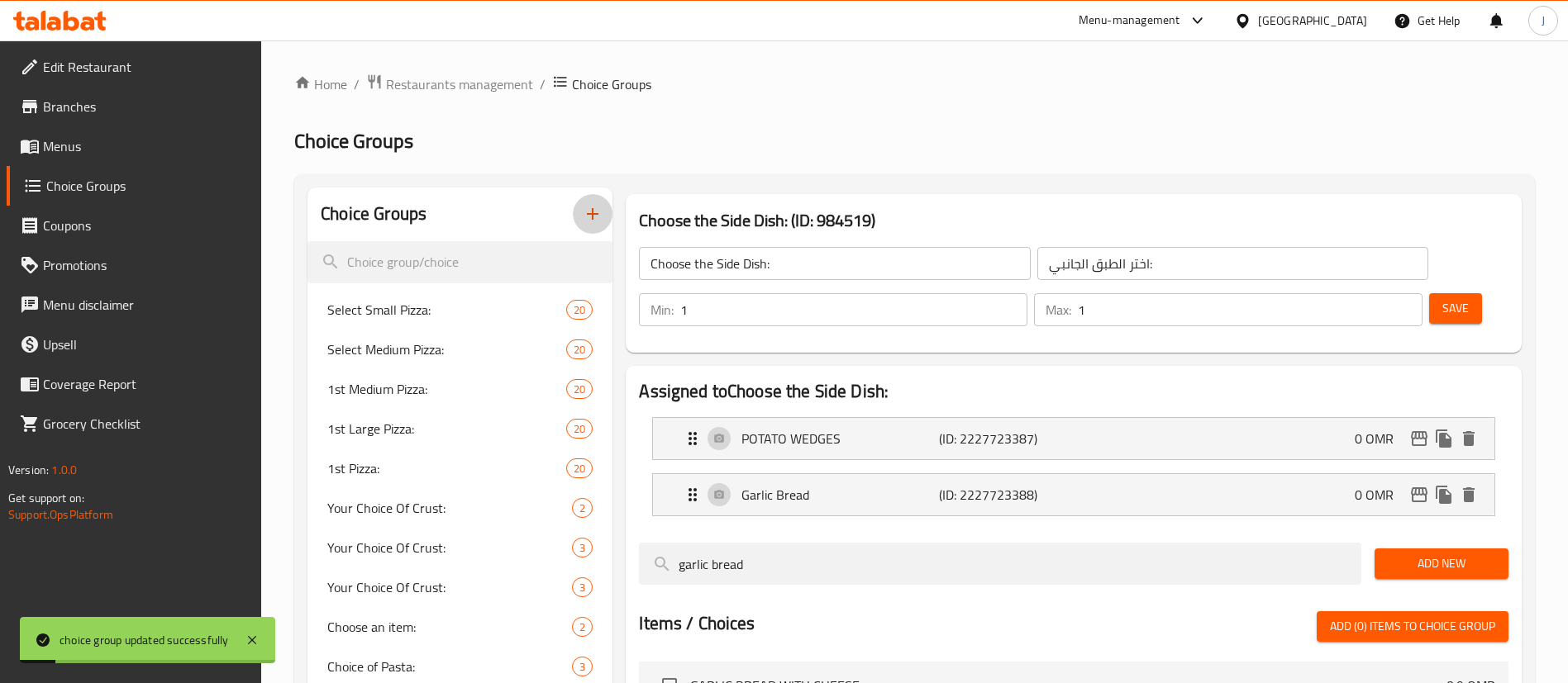
click at [593, 214] on icon "button" at bounding box center [592, 214] width 12 height 12
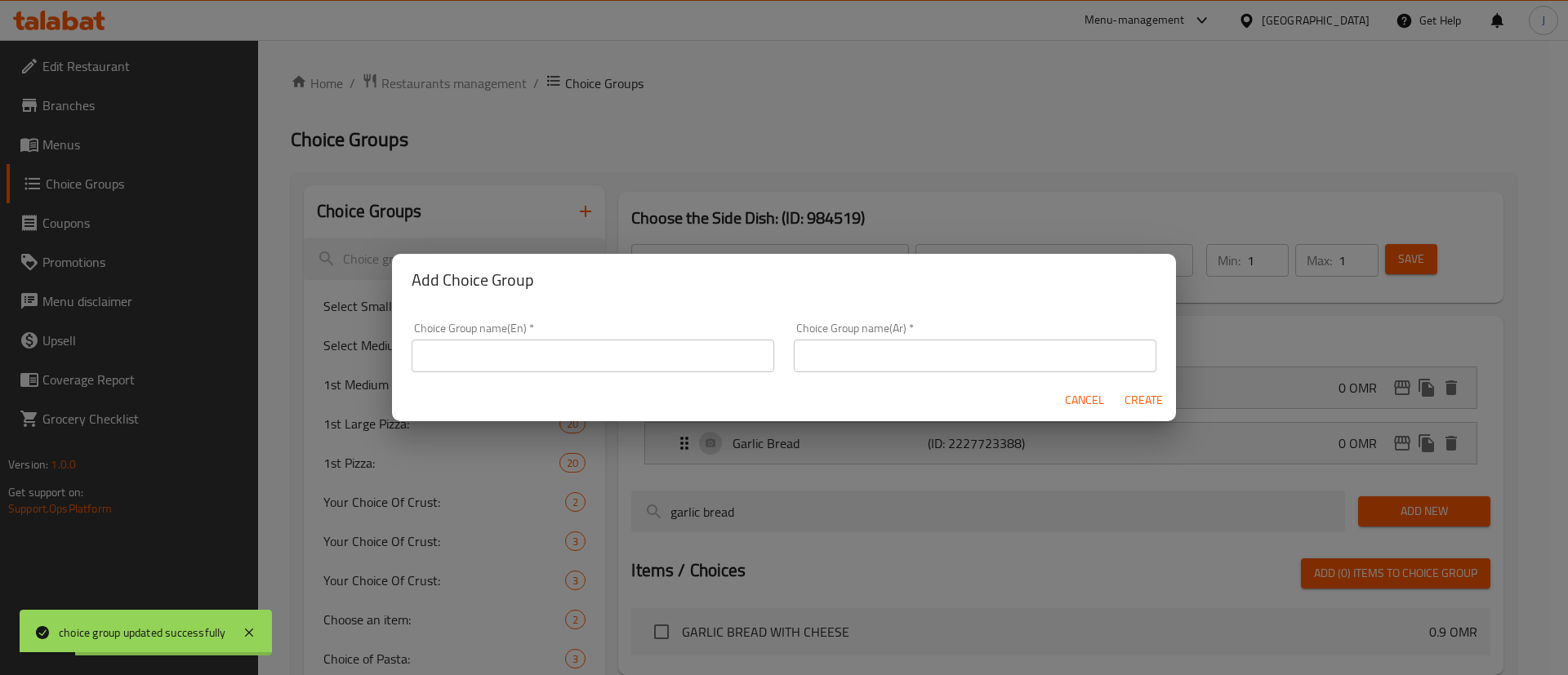
click at [615, 345] on input "text" at bounding box center [592, 356] width 362 height 33
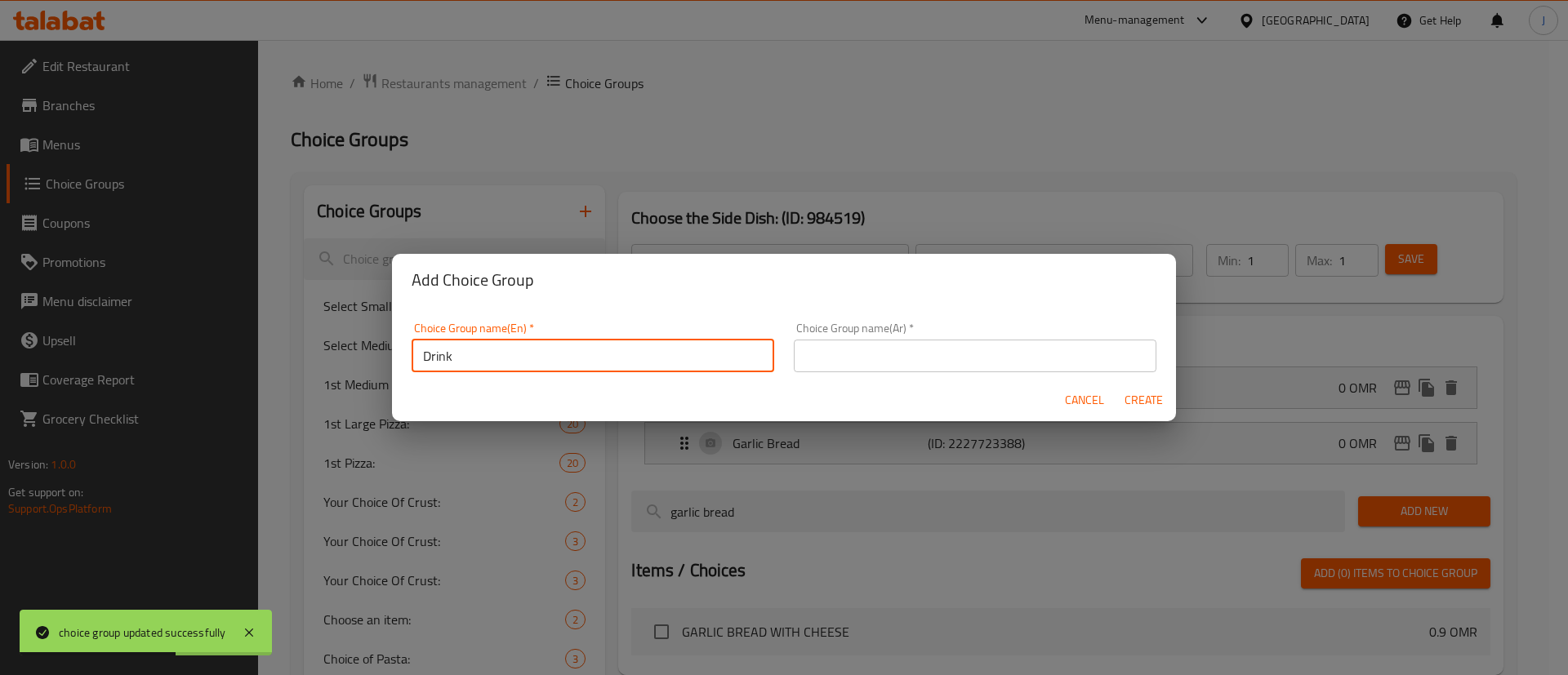
type input "Drink:"
click at [865, 361] on input "text" at bounding box center [974, 356] width 362 height 33
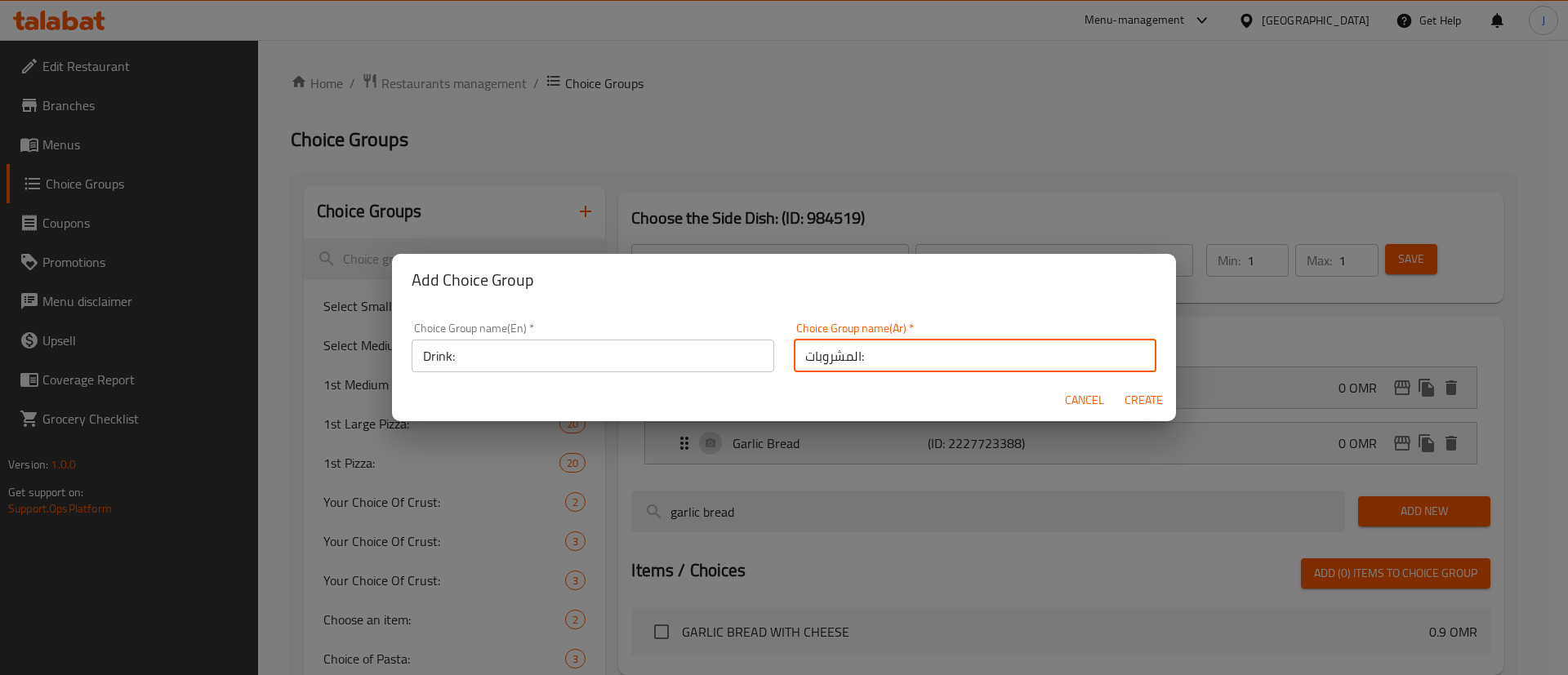
type input "المشروبات:"
click at [1146, 398] on span "Create" at bounding box center [1142, 400] width 39 height 21
type input "Drink:"
type input "المشروبات:"
type input "0"
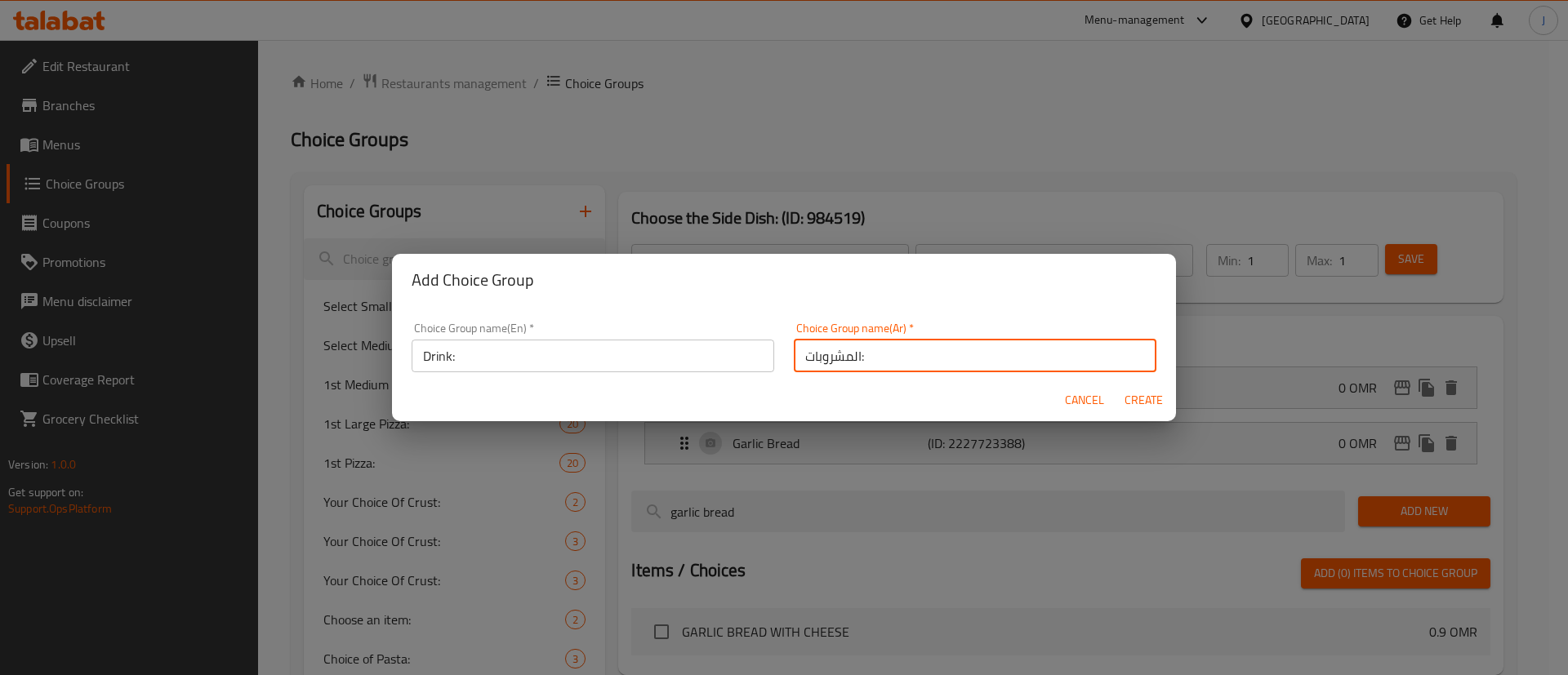
type input "0"
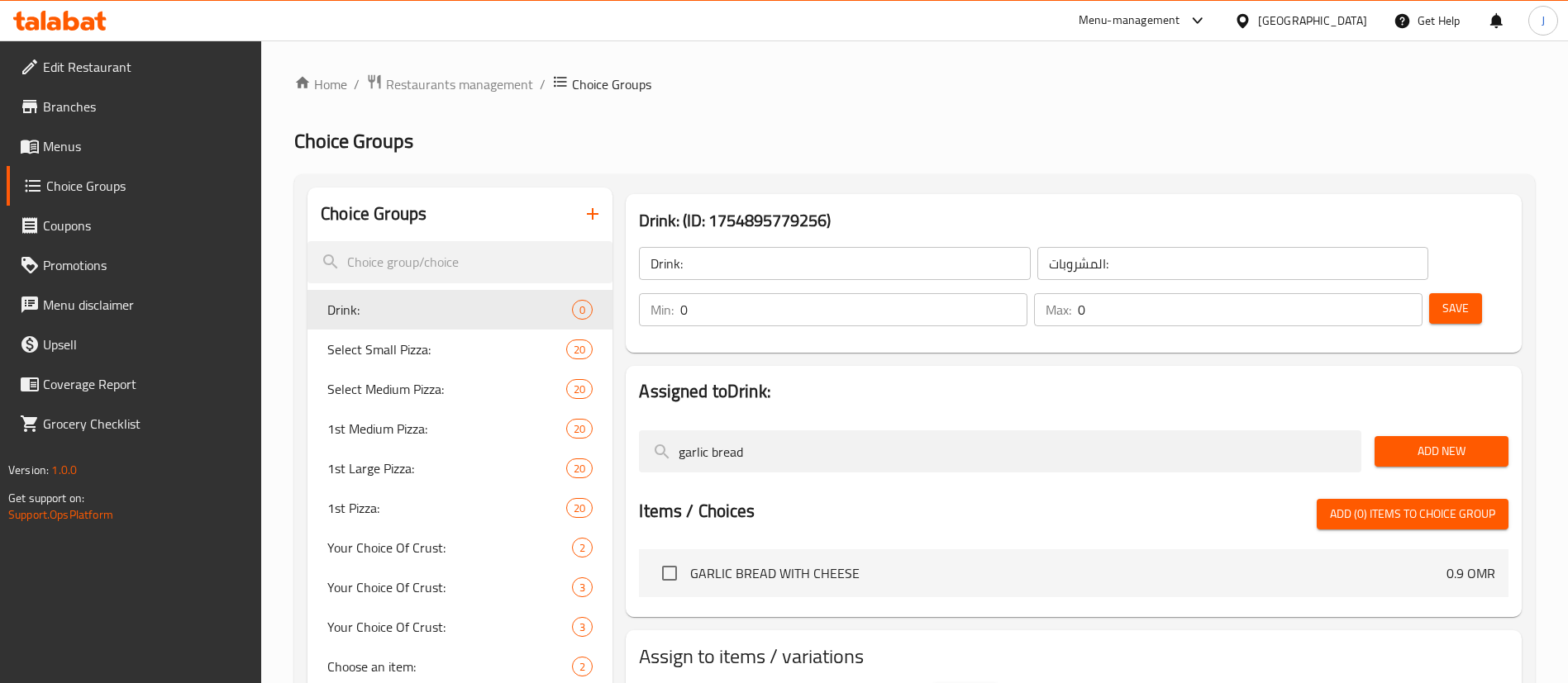
drag, startPoint x: 777, startPoint y: 411, endPoint x: 607, endPoint y: 410, distance: 170.0
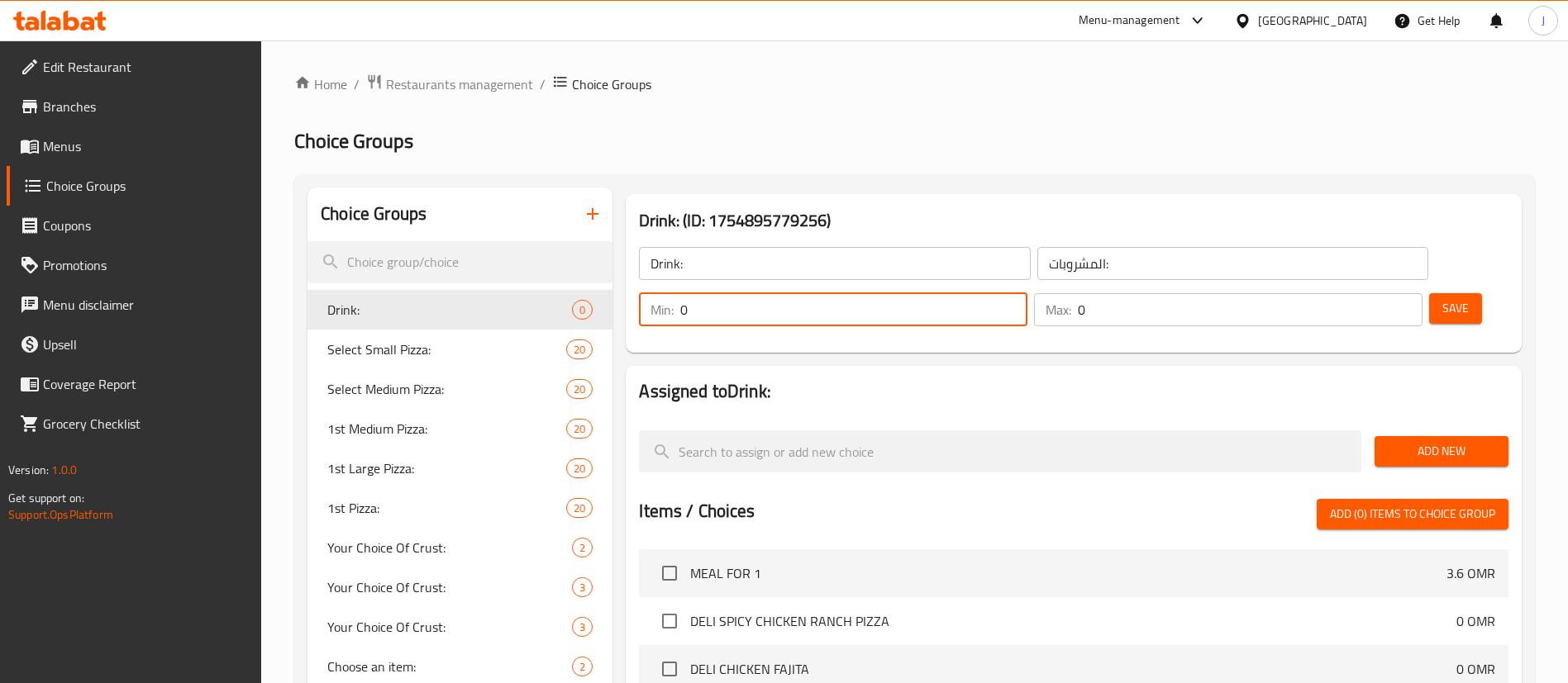
drag, startPoint x: 1273, startPoint y: 260, endPoint x: 1240, endPoint y: 260, distance: 33.0
click at [1027, 293] on div "Min: 0 ​" at bounding box center [832, 310] width 389 height 33
type input "1"
drag, startPoint x: 1365, startPoint y: 258, endPoint x: 1337, endPoint y: 261, distance: 28.2
click at [1337, 293] on div "Max: 0 ​" at bounding box center [1228, 310] width 389 height 33
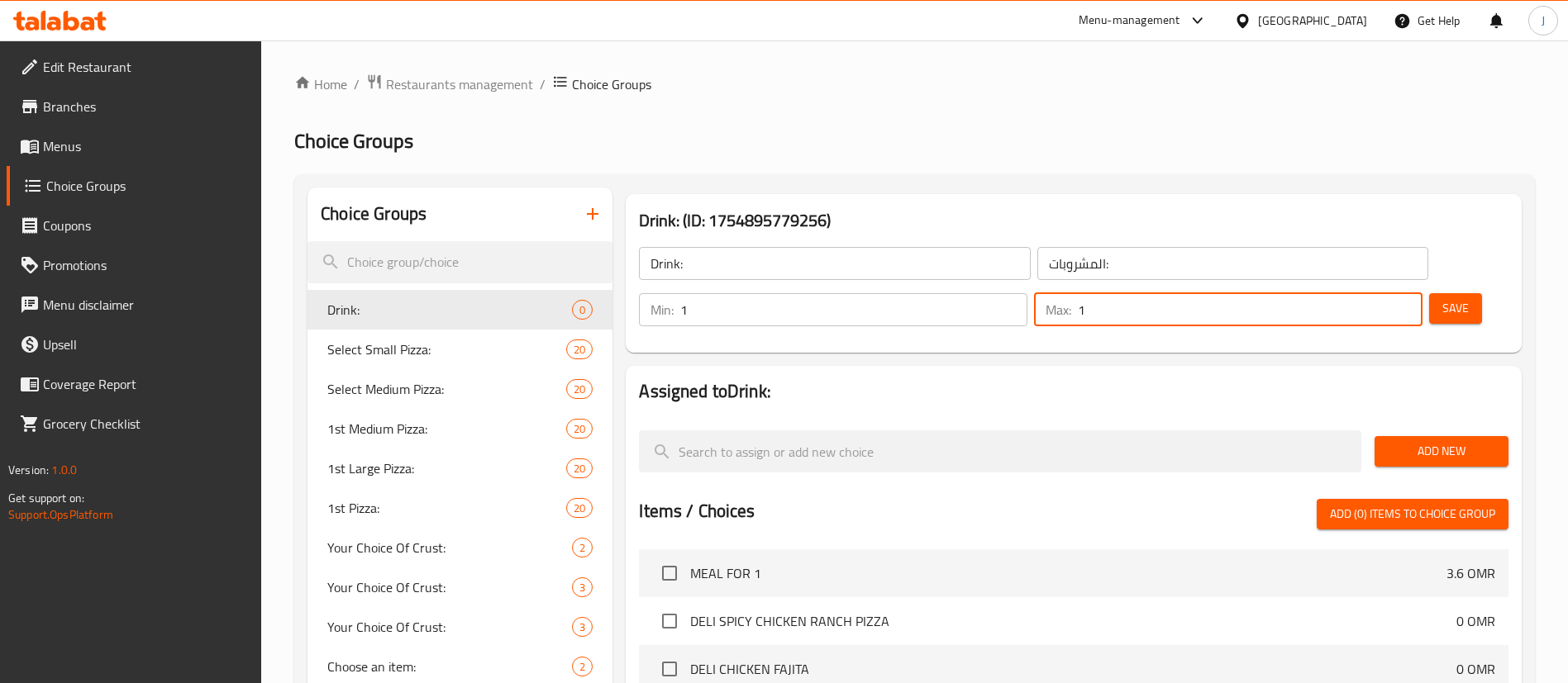
type input "1"
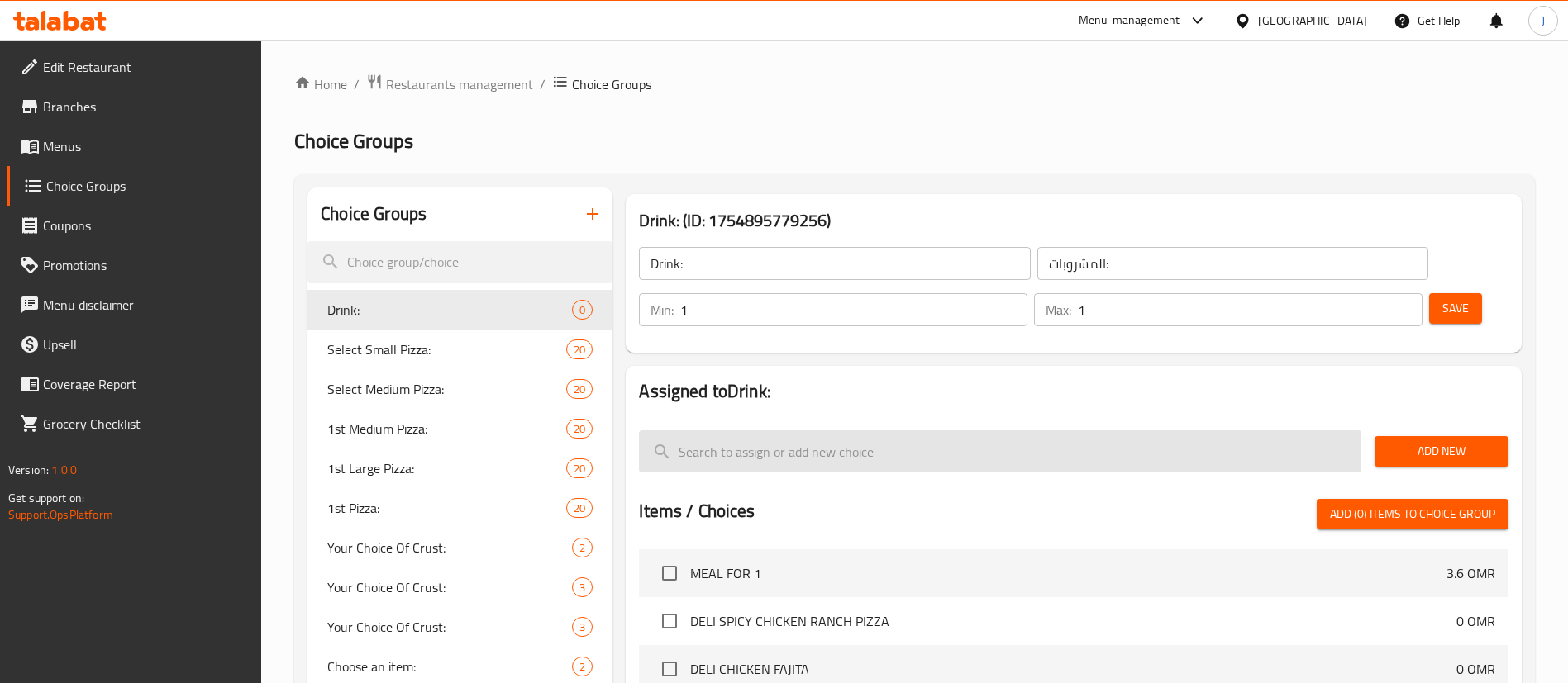
click at [785, 431] on input "search" at bounding box center [1000, 452] width 723 height 42
paste input "Suntop orange, mango"
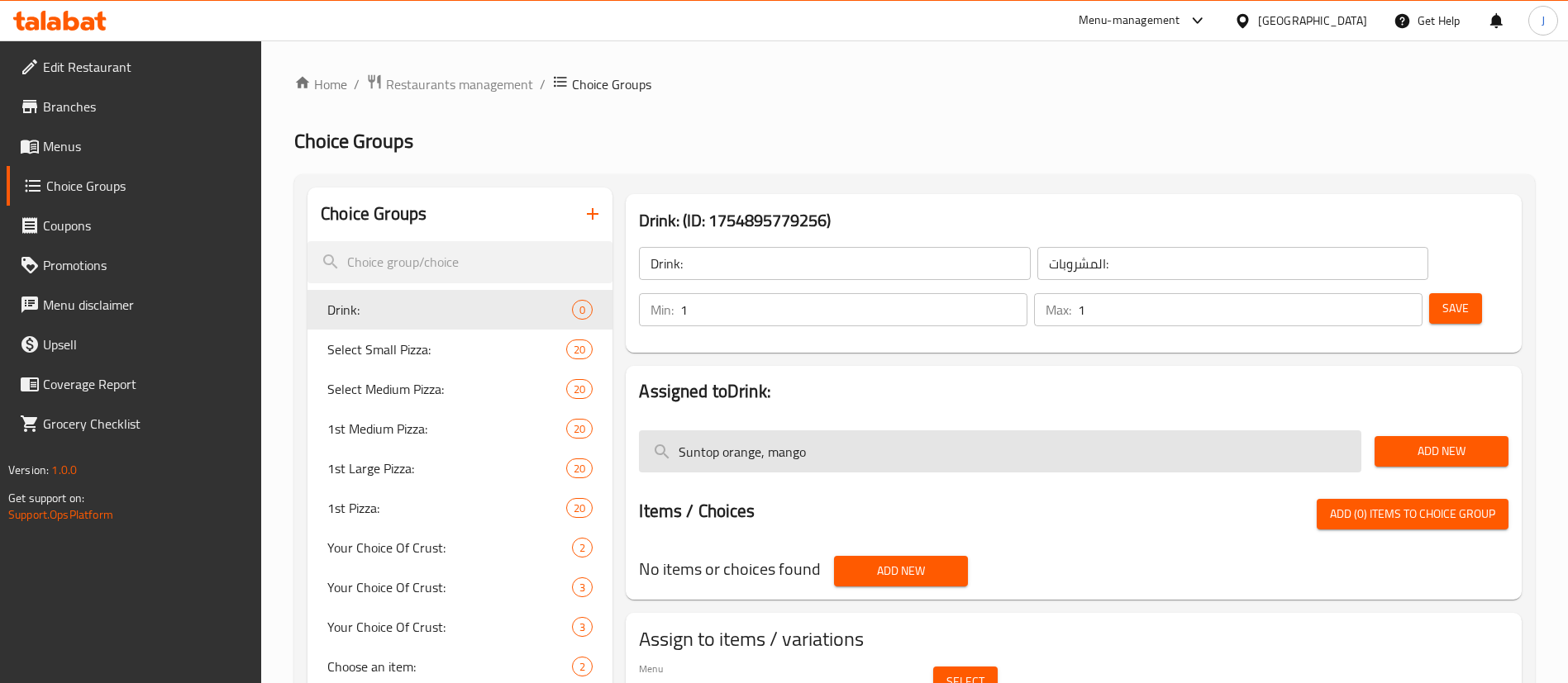
drag, startPoint x: 764, startPoint y: 408, endPoint x: 822, endPoint y: 408, distance: 58.0
click at [822, 431] on input "Suntop orange, mango" at bounding box center [1000, 452] width 723 height 42
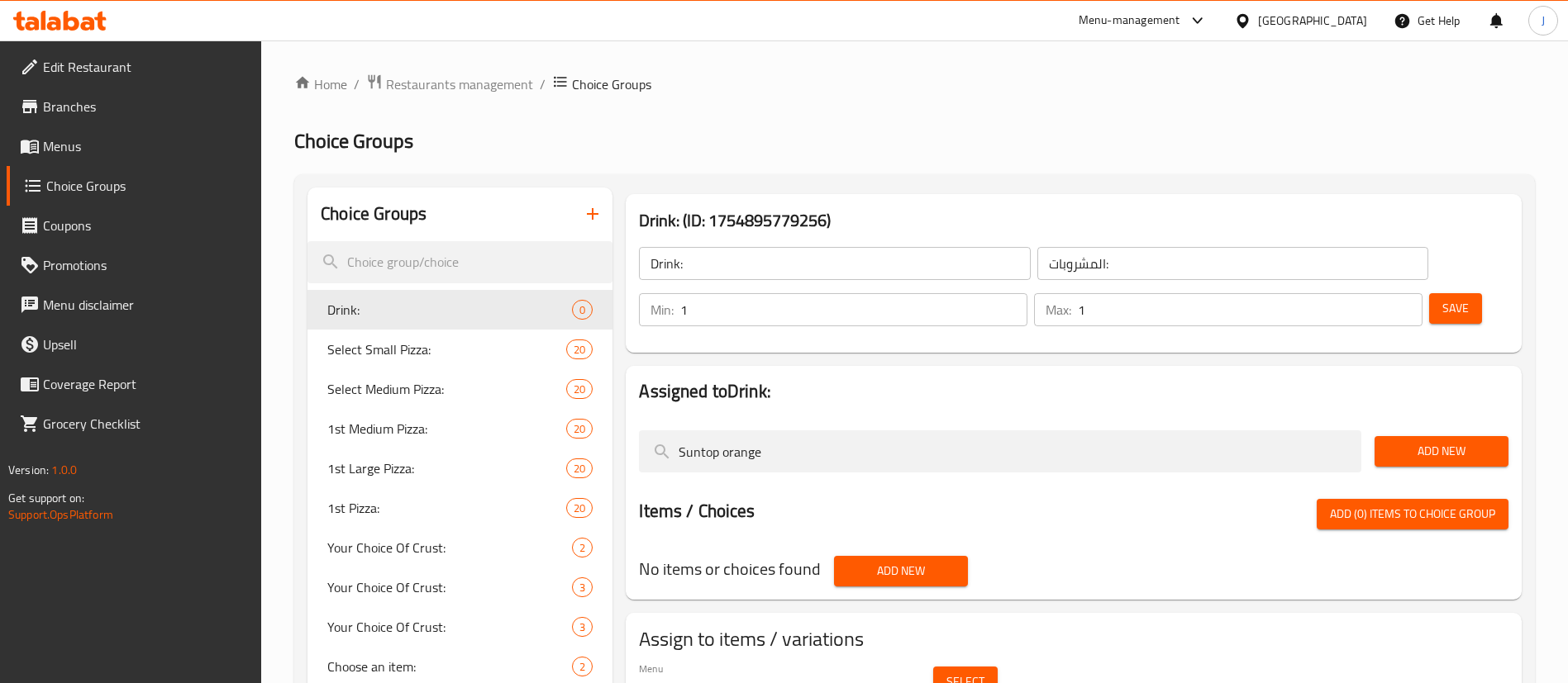
type input "Suntop orange"
click at [1396, 441] on span "Add New" at bounding box center [1441, 451] width 107 height 21
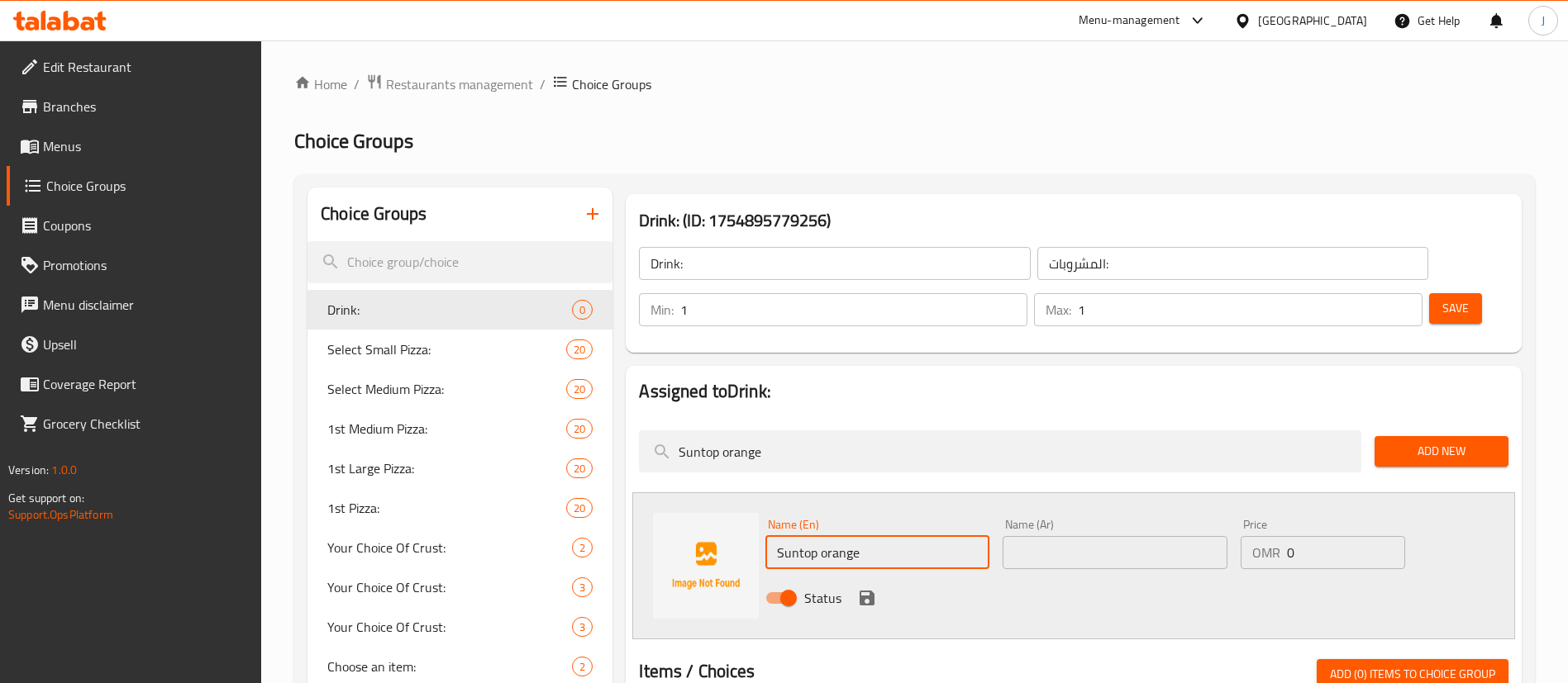
click at [826, 536] on input "Suntop orange" at bounding box center [877, 552] width 224 height 33
type input "Suntop Orange"
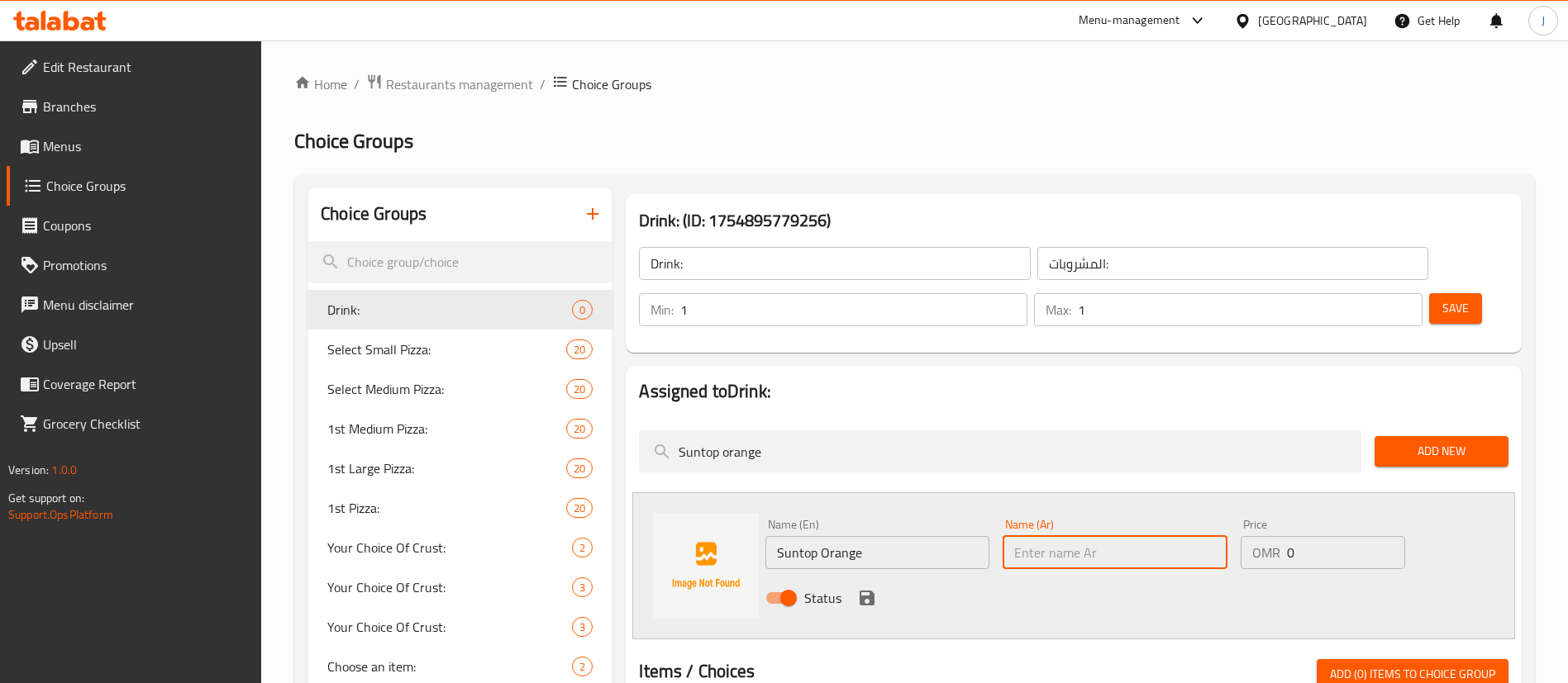
click at [1051, 536] on input "text" at bounding box center [1114, 552] width 224 height 33
type input "سنتوب برتقال"
click at [866, 588] on icon "save" at bounding box center [867, 598] width 20 height 20
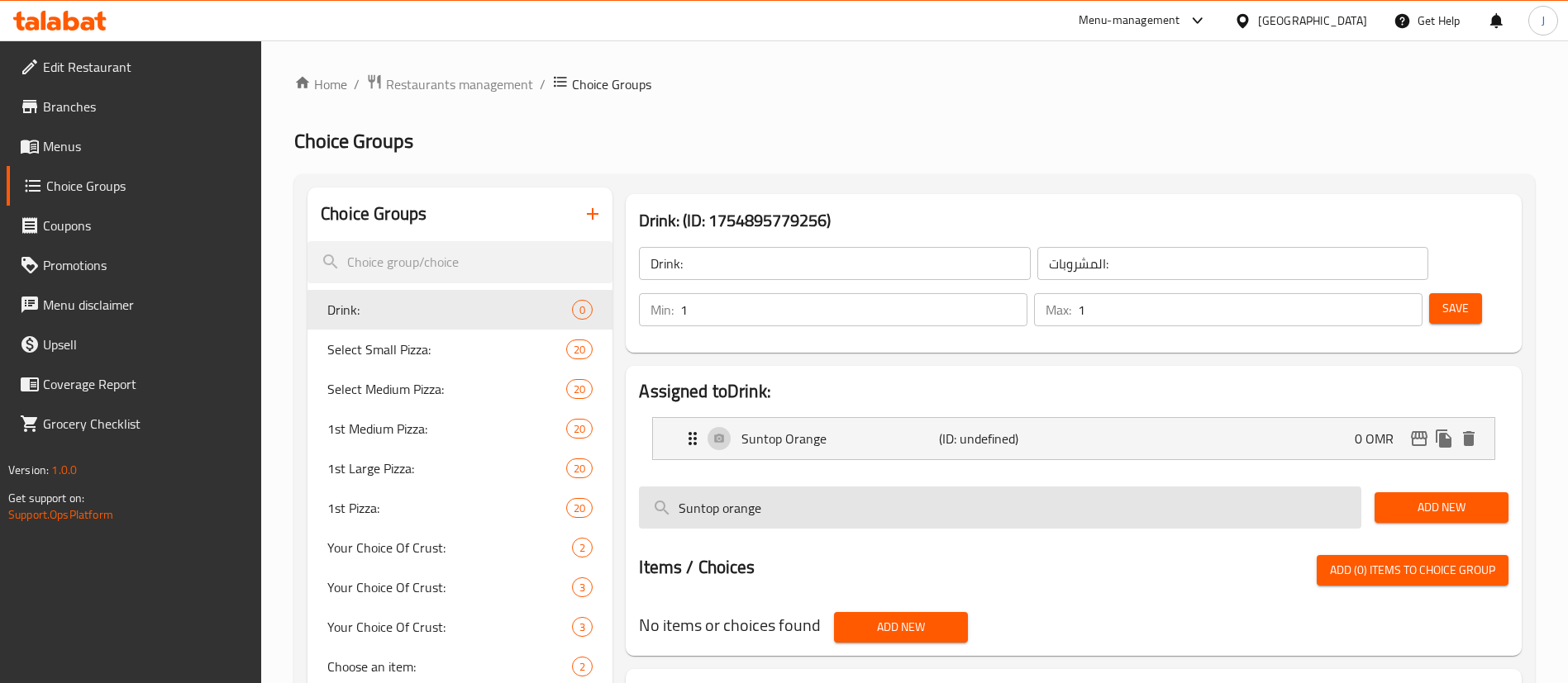
drag, startPoint x: 768, startPoint y: 467, endPoint x: 719, endPoint y: 472, distance: 49.3
click at [719, 486] on input "Suntop orange" at bounding box center [1000, 507] width 723 height 42
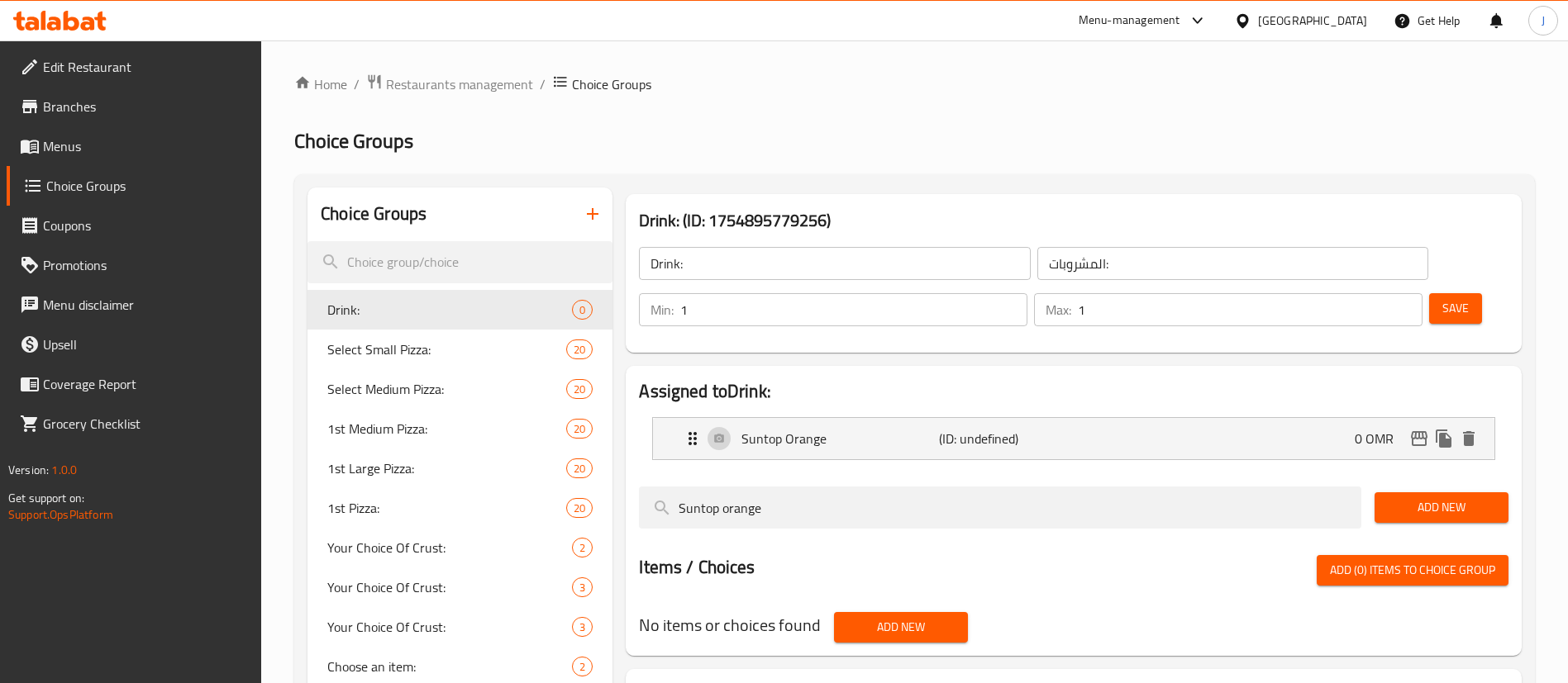
paste input "mango"
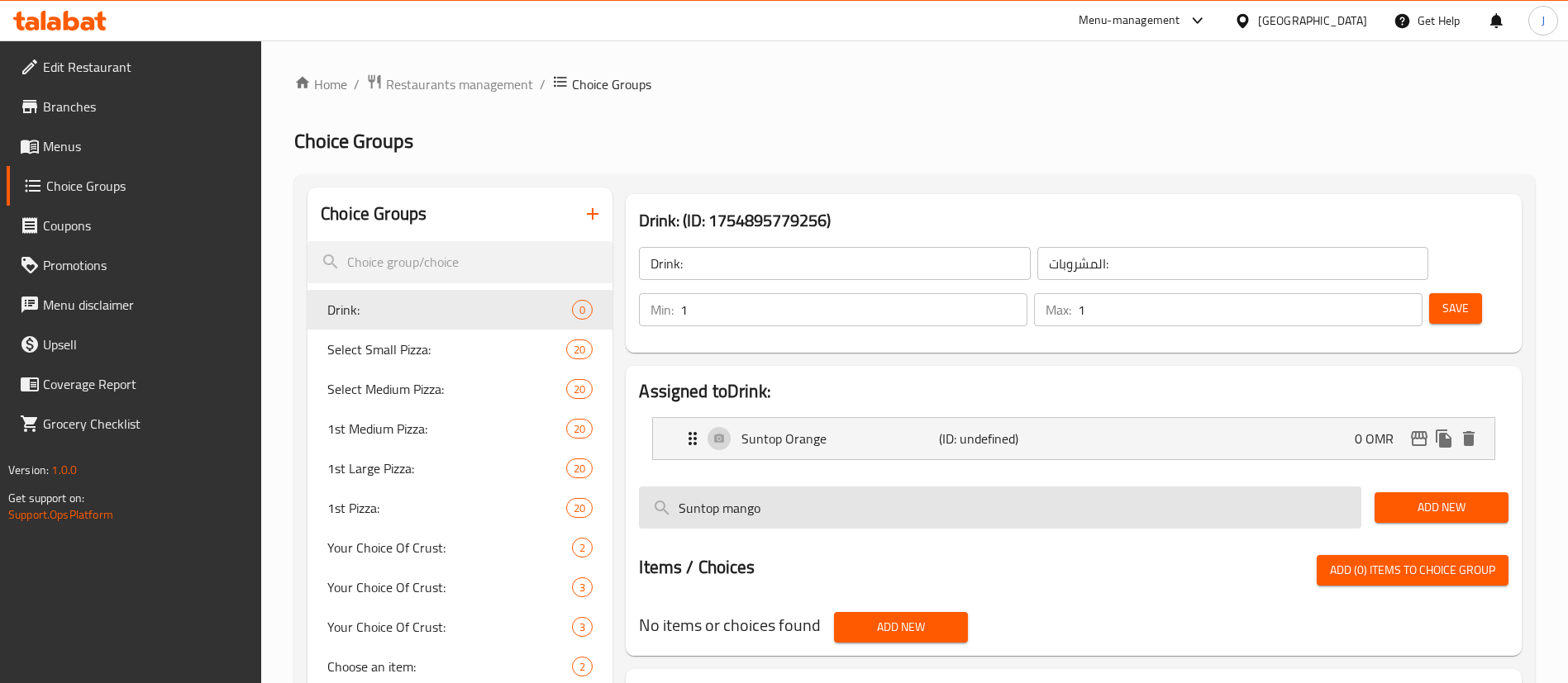
click at [727, 486] on input "Suntop mango" at bounding box center [1000, 507] width 723 height 42
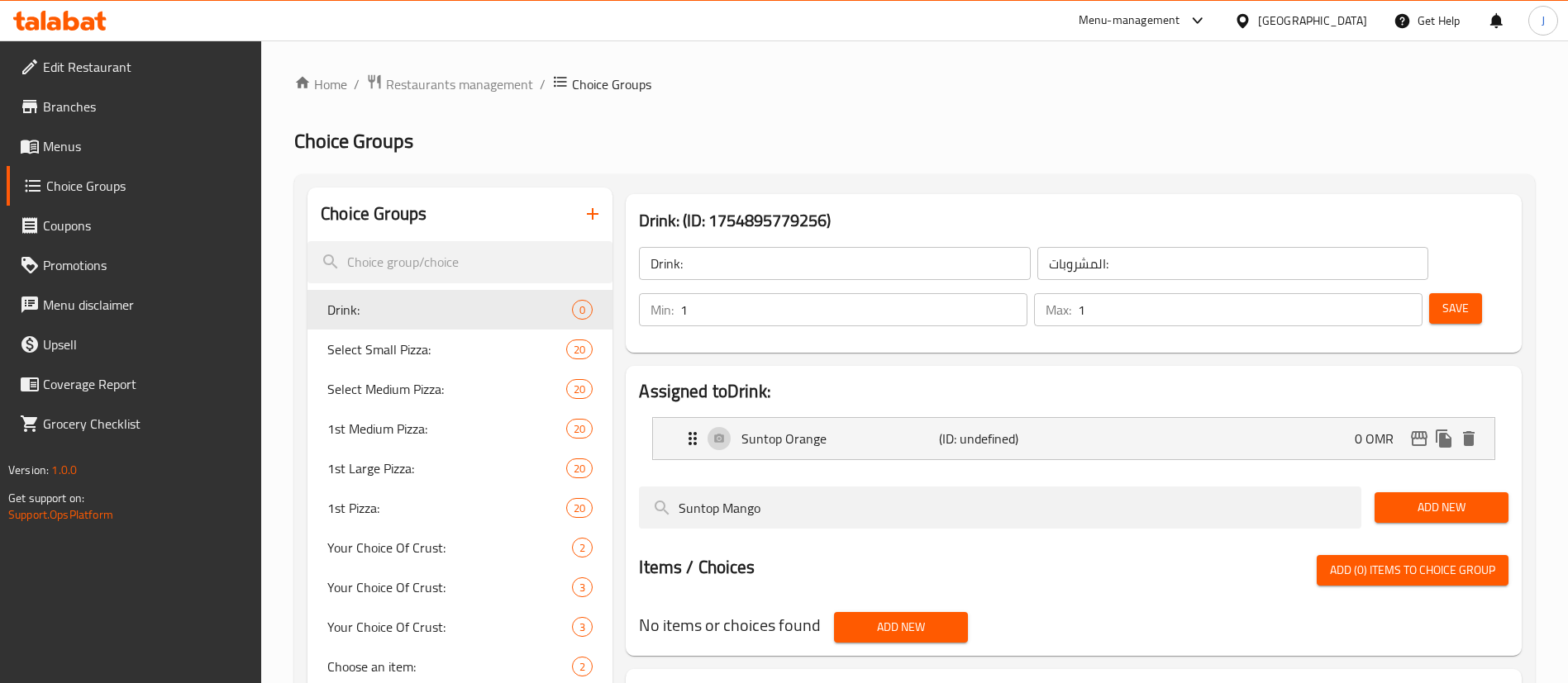
type input "Suntop Mango"
click at [1423, 497] on span "Add New" at bounding box center [1441, 507] width 107 height 21
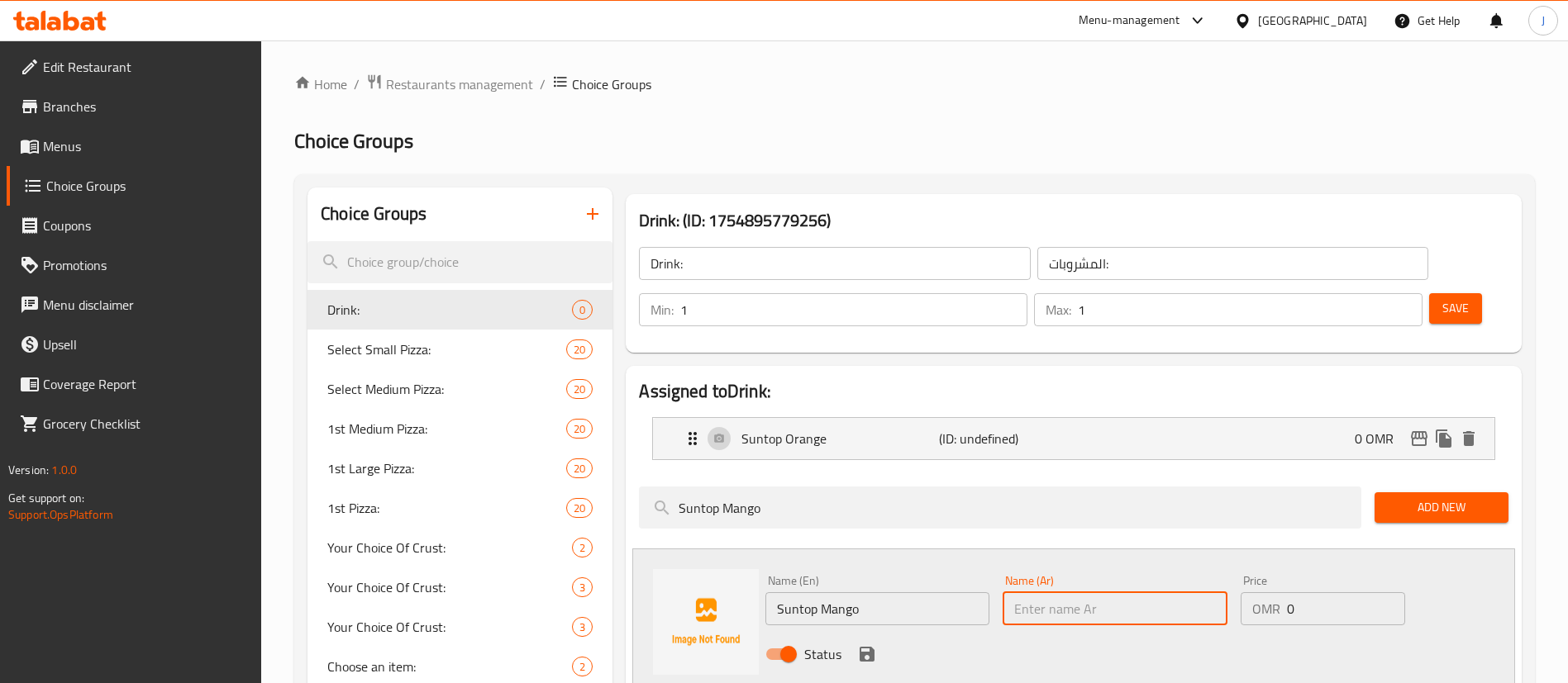
click at [1079, 592] on input "text" at bounding box center [1114, 609] width 224 height 33
type input "سنتوب مانجو"
click at [871, 646] on icon "save" at bounding box center [867, 654] width 15 height 15
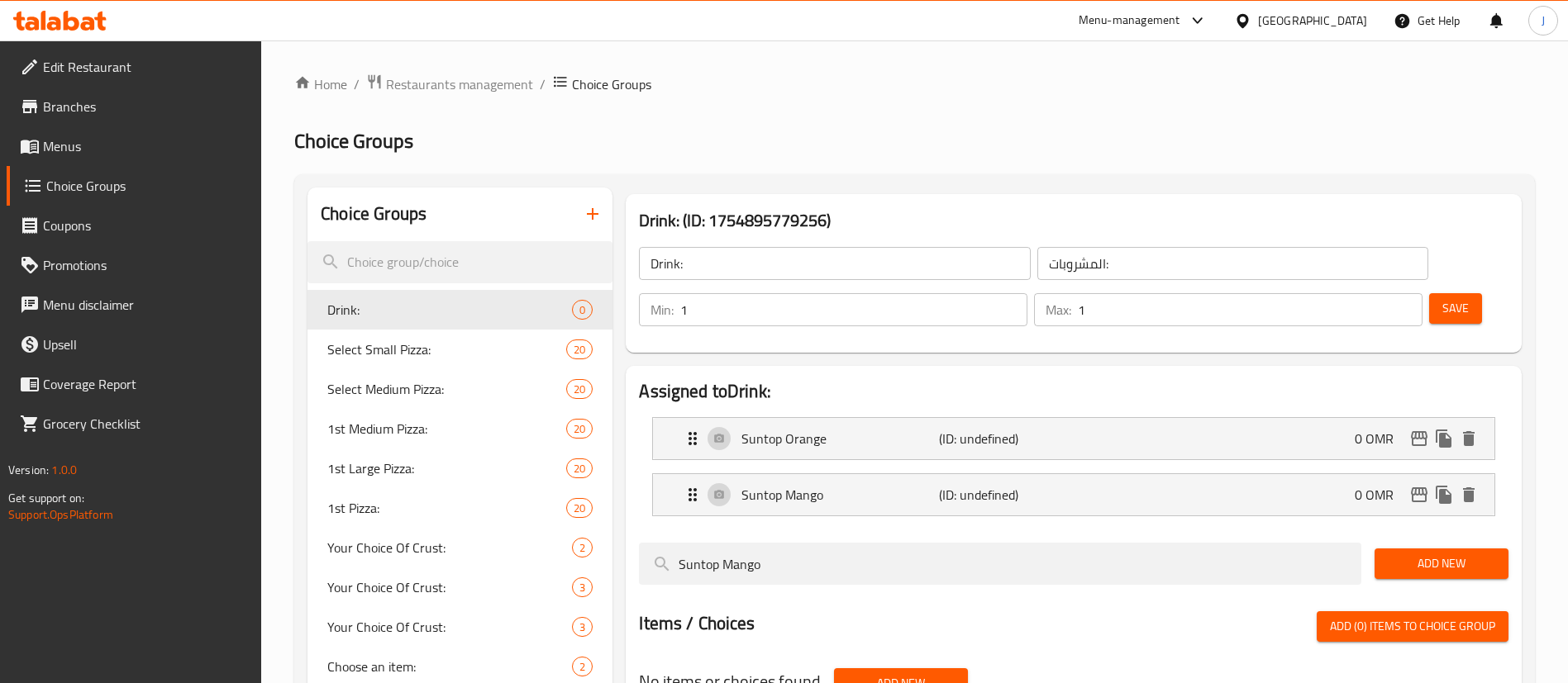
drag, startPoint x: 767, startPoint y: 509, endPoint x: 630, endPoint y: 517, distance: 137.2
click at [630, 517] on div "Assigned to Drink: Suntop Orange (ID: undefined) 0 OMR Name (En) Suntop Orange …" at bounding box center [1073, 539] width 896 height 347
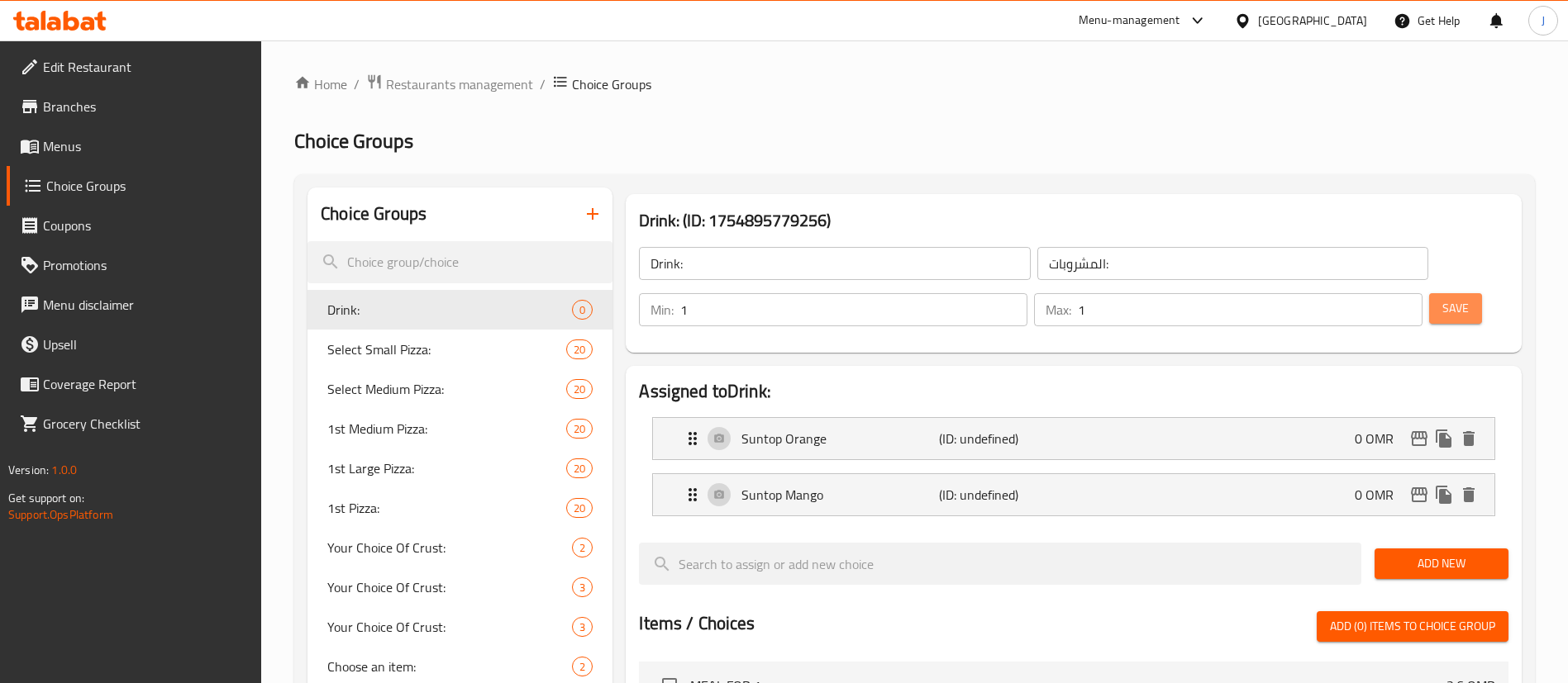
click at [1442, 298] on span "Save" at bounding box center [1455, 308] width 27 height 21
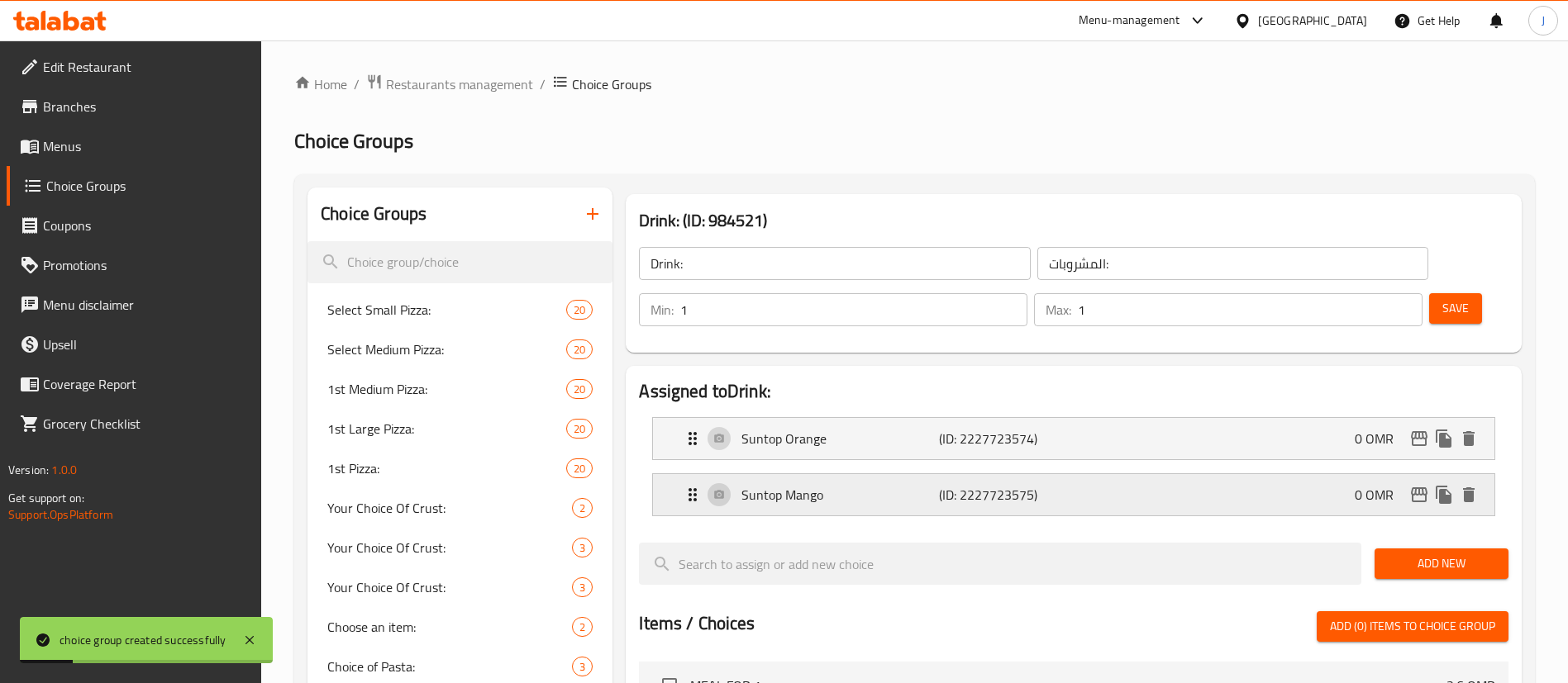
click at [987, 485] on p "(ID: 2227723575)" at bounding box center [1004, 495] width 132 height 20
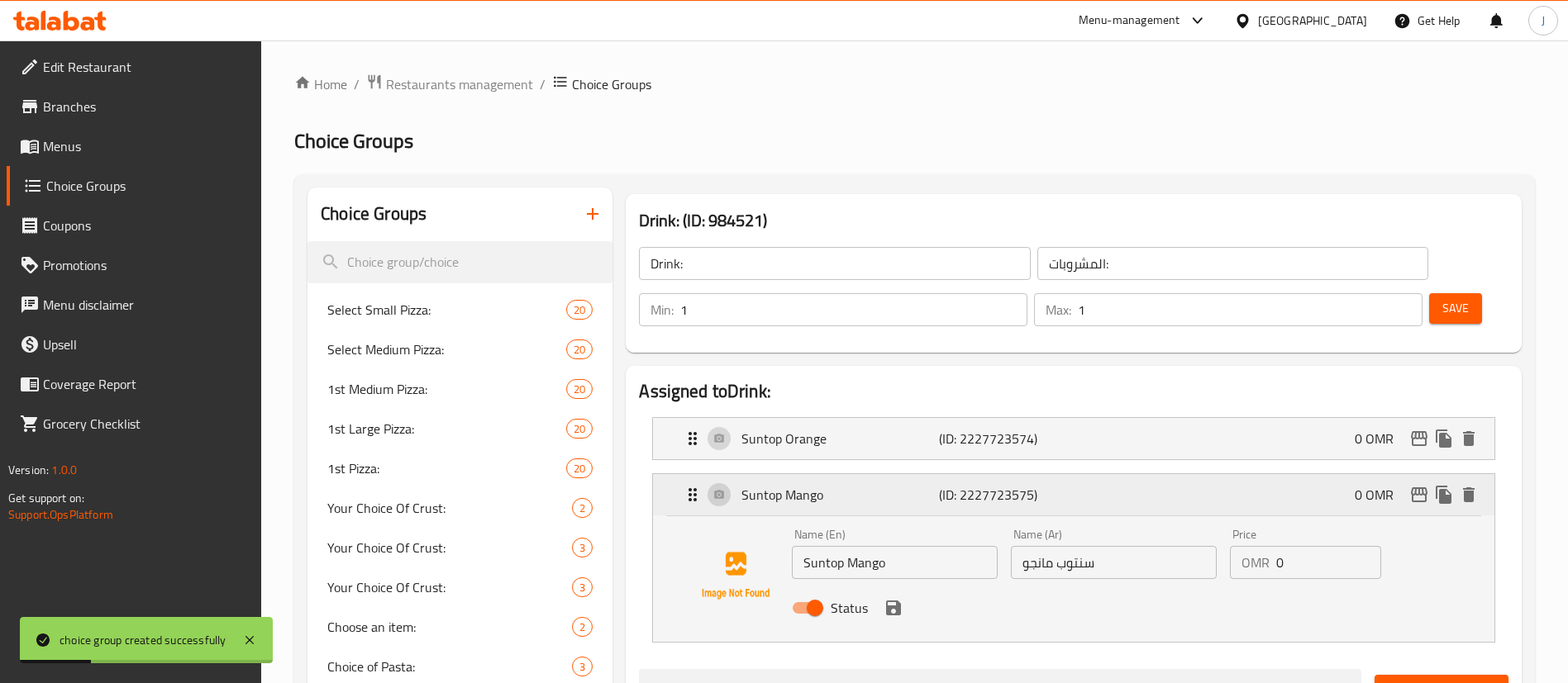
click at [987, 485] on p "(ID: 2227723575)" at bounding box center [1004, 495] width 132 height 20
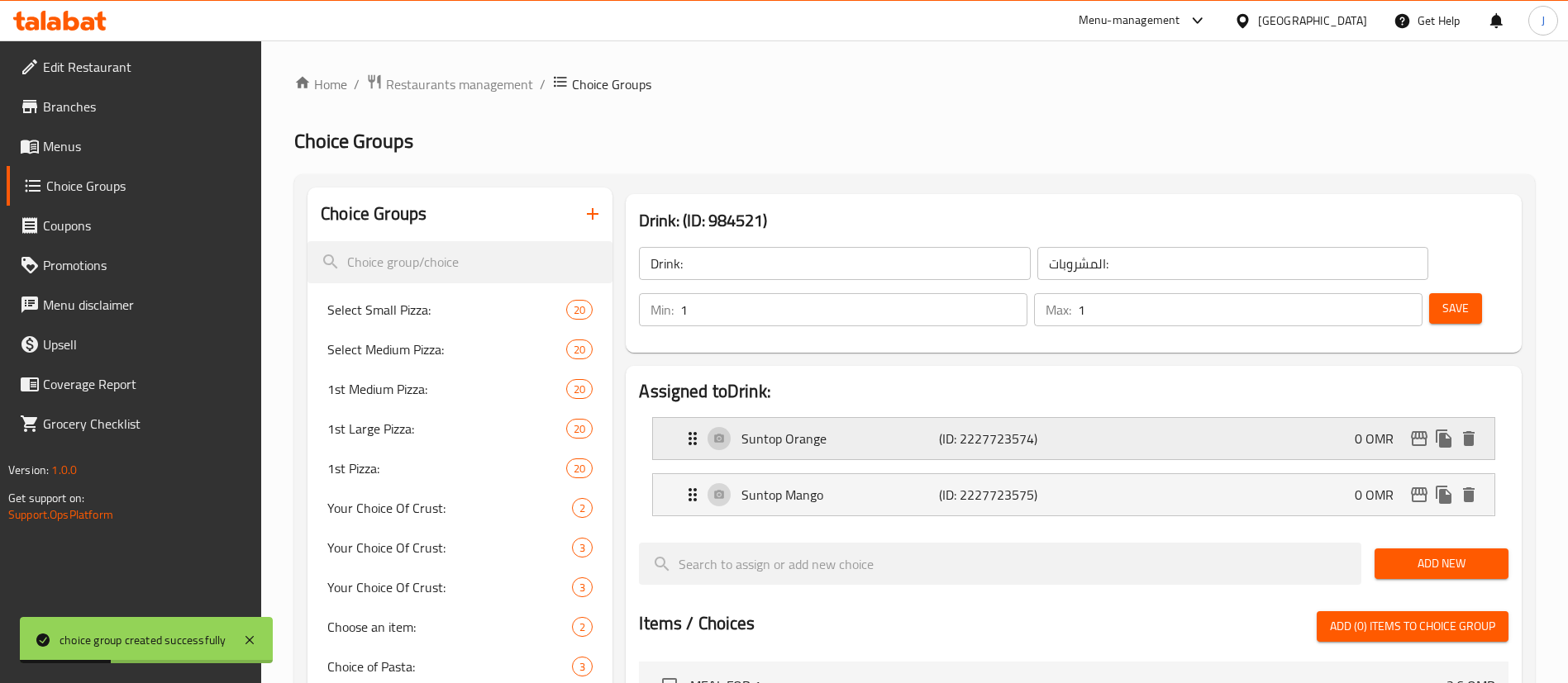
click at [983, 429] on p "(ID: 2227723574)" at bounding box center [1004, 439] width 132 height 20
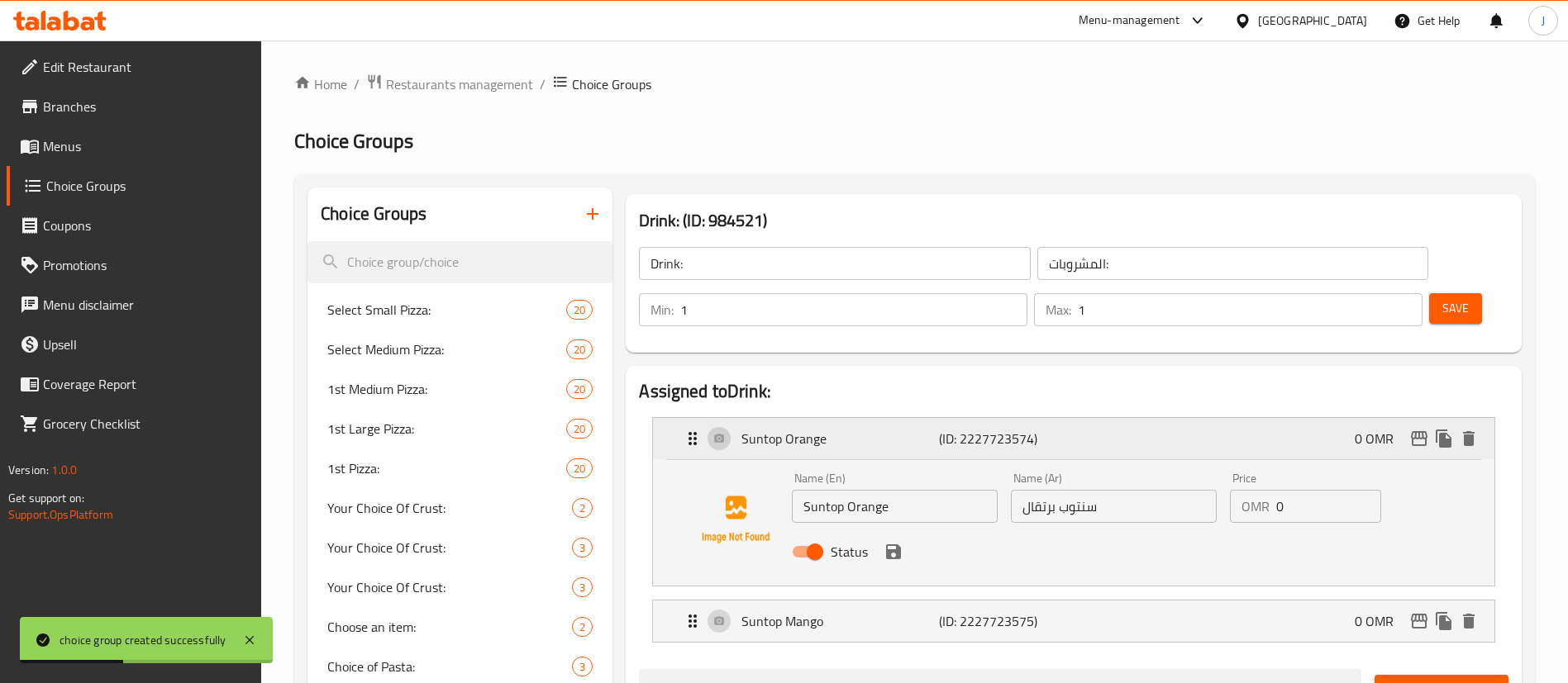
click at [983, 429] on p "(ID: 2227723574)" at bounding box center [1004, 439] width 132 height 20
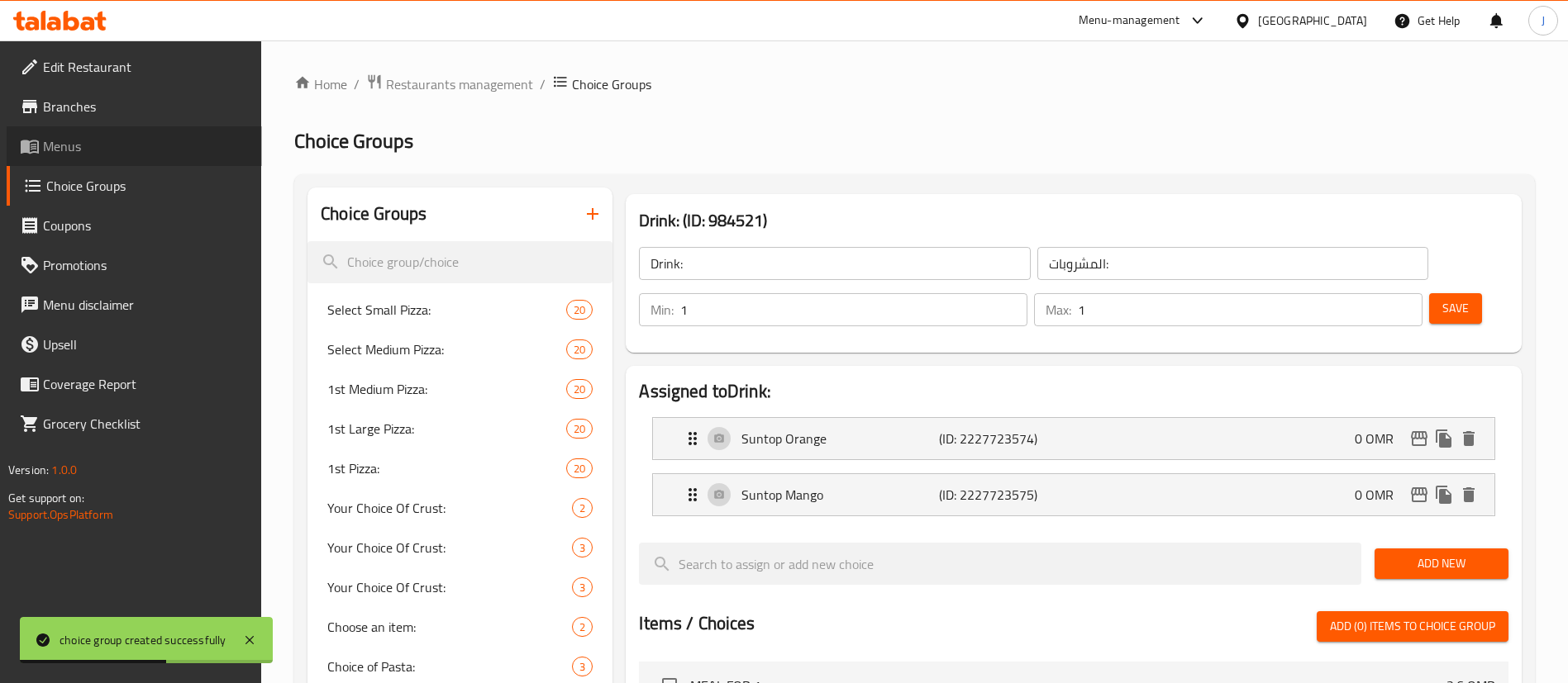
click at [90, 141] on span "Menus" at bounding box center [145, 146] width 206 height 20
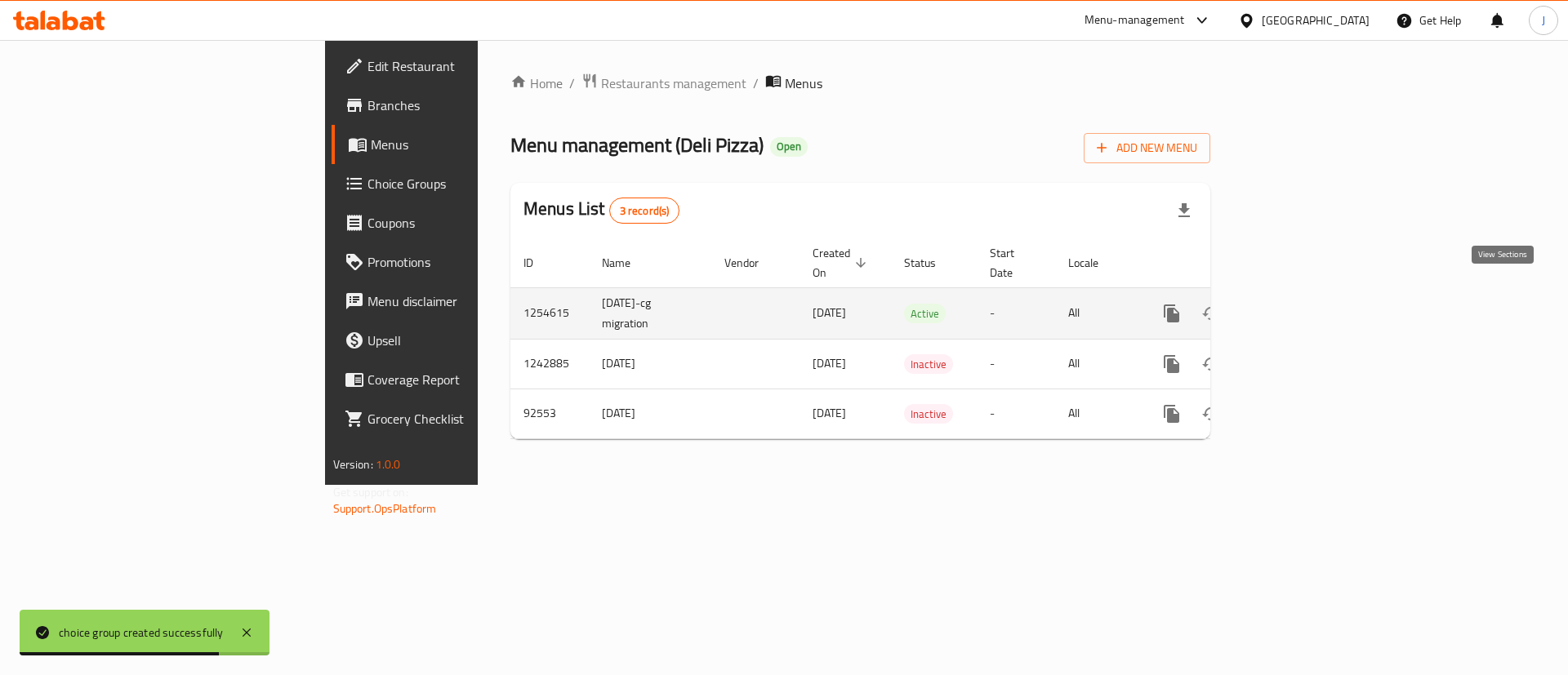
click at [1297, 306] on icon "enhanced table" at bounding box center [1289, 314] width 14 height 14
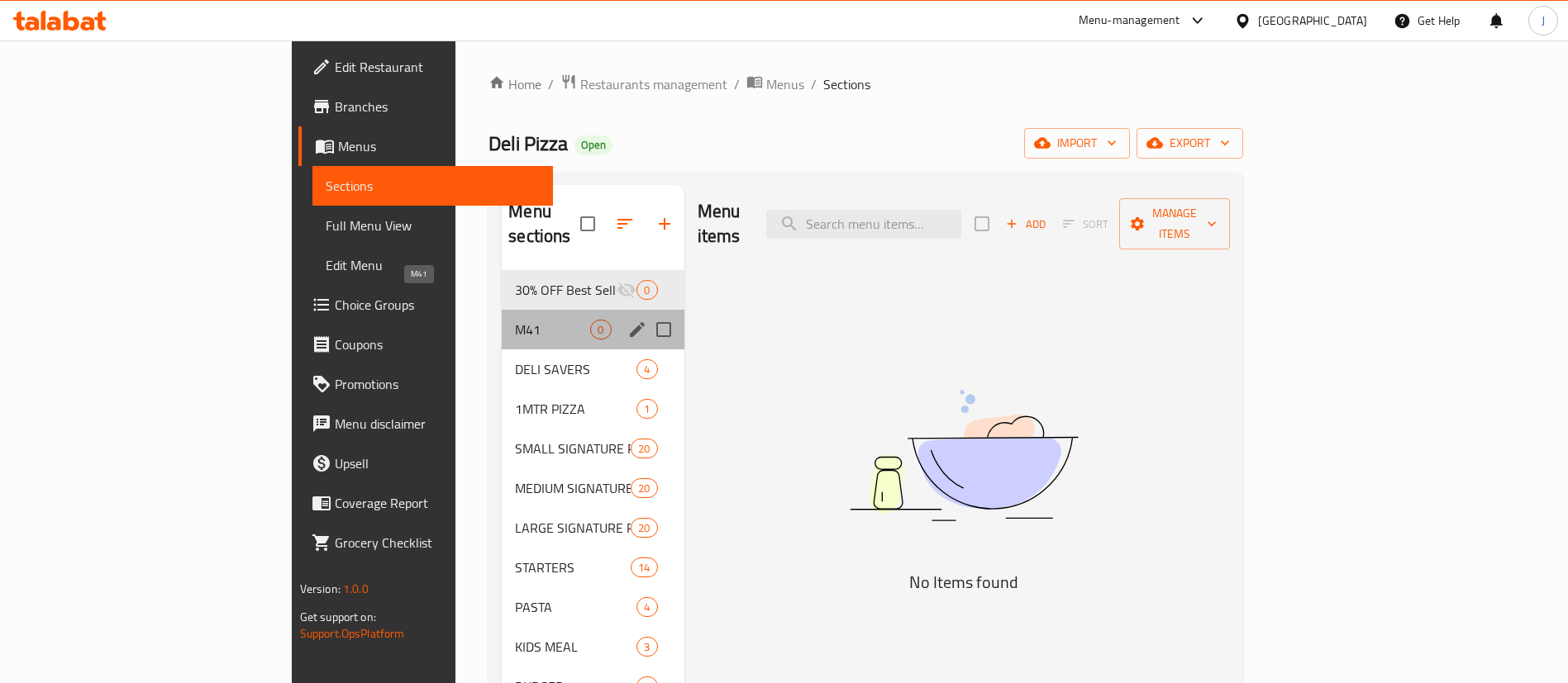
click at [515, 320] on span "M41" at bounding box center [553, 330] width 75 height 20
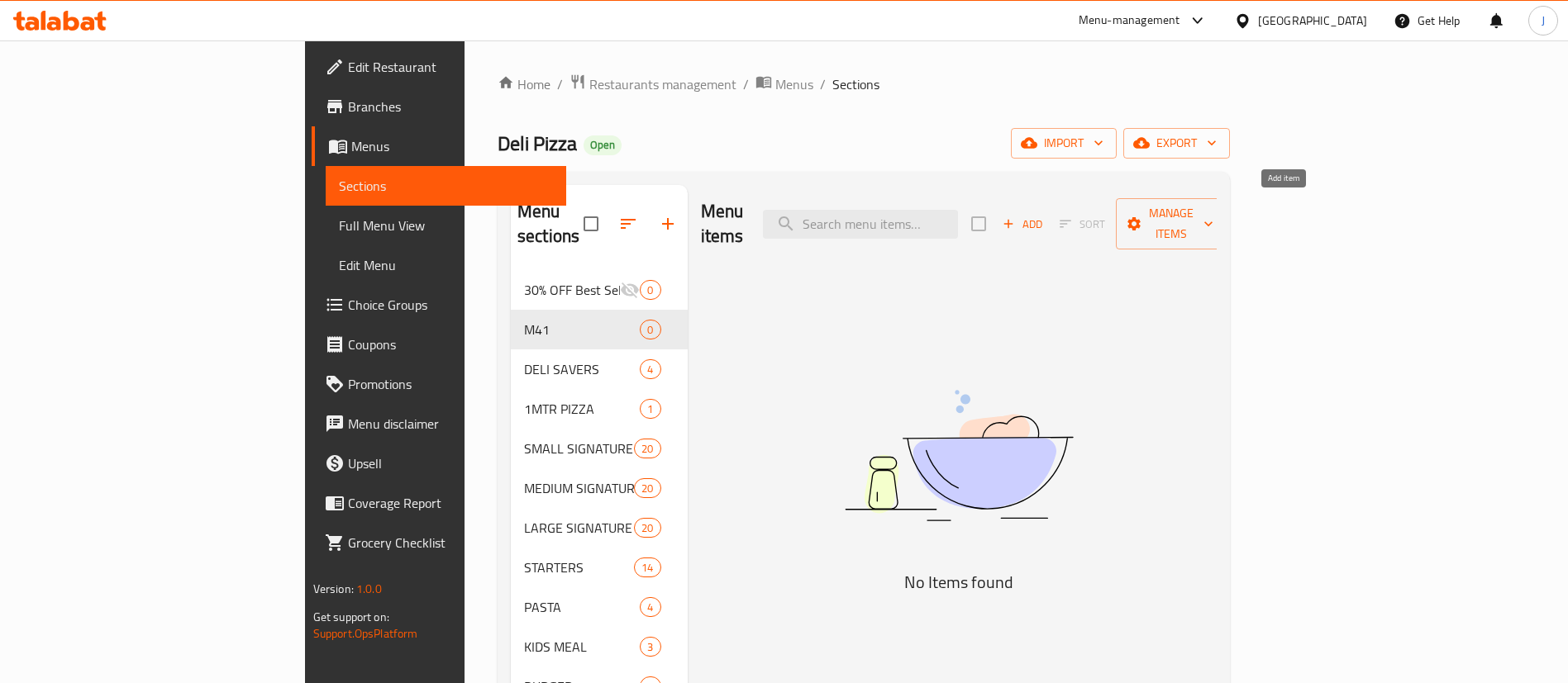
click at [1045, 215] on span "Add" at bounding box center [1022, 224] width 45 height 19
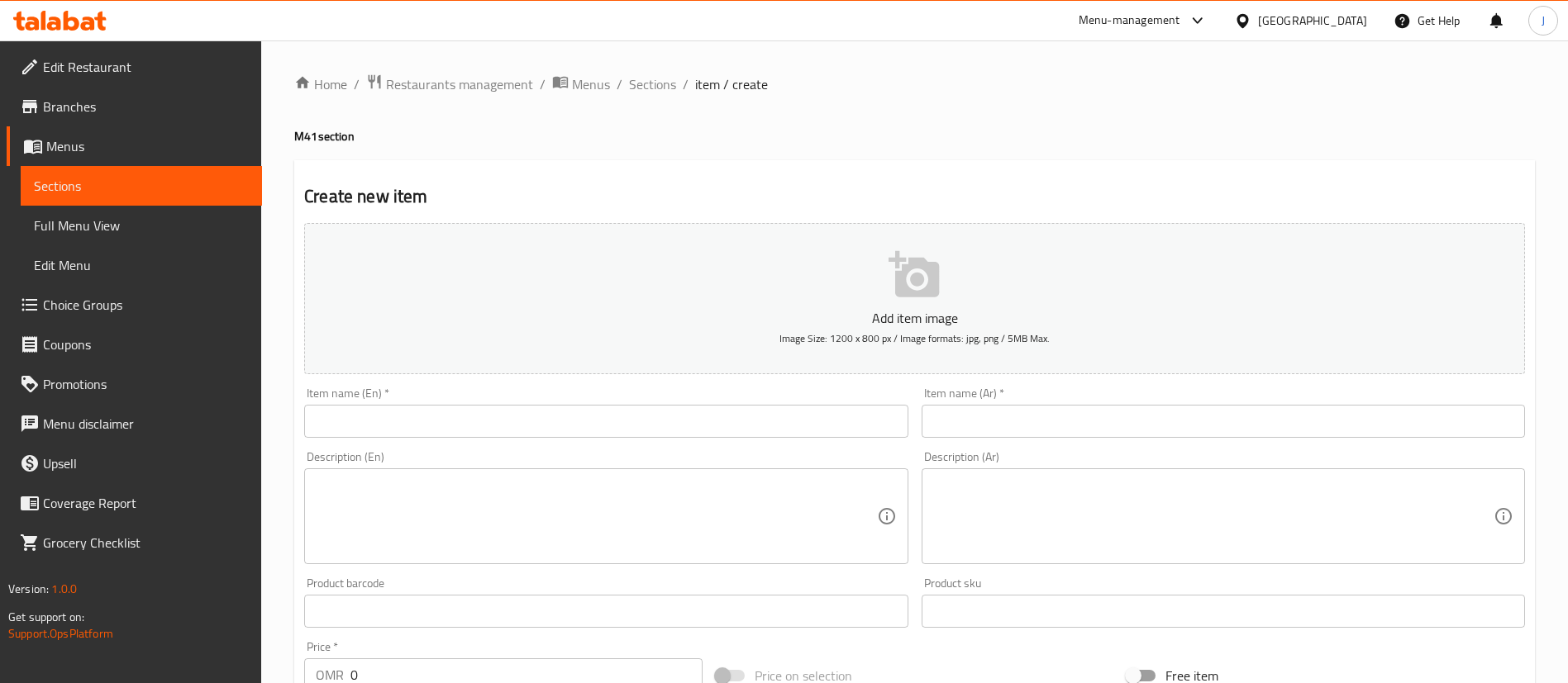
click at [622, 425] on input "text" at bounding box center [606, 422] width 604 height 33
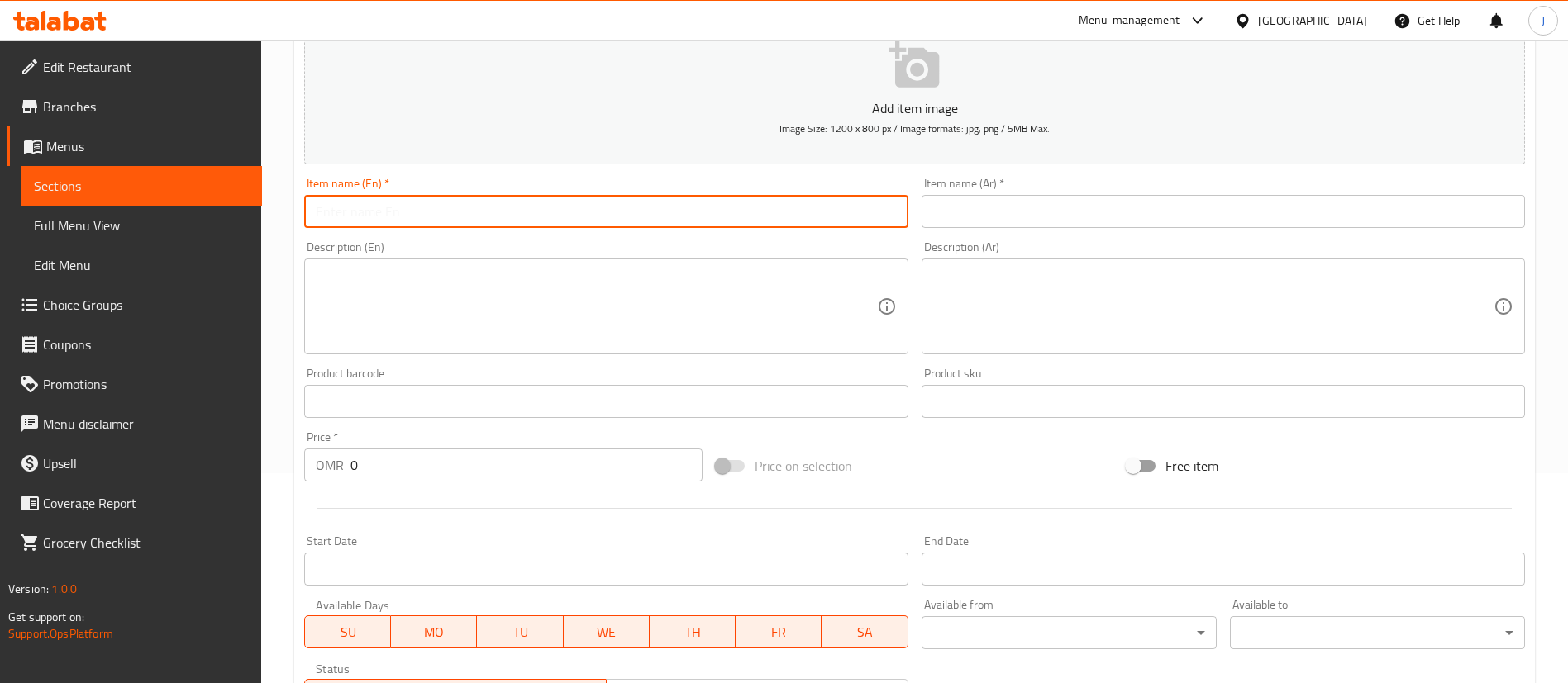
scroll to position [248, 0]
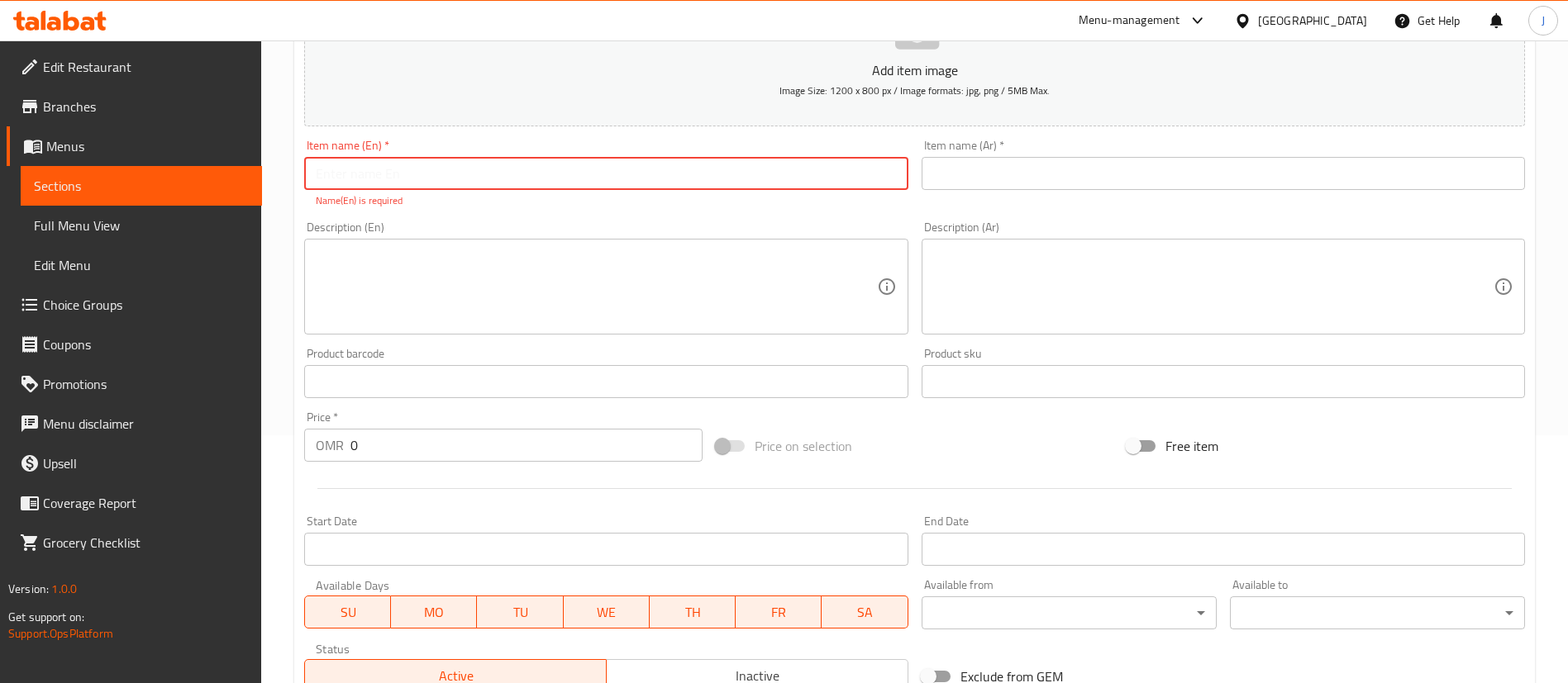
paste input "SMALL DELI PEPPERONI PIZZA, SMALL DELI MARGHERITA PIZZA"
click at [497, 174] on input "SMALL DELI PEPPERONI PIZZA, SMALL DELI MARGHERITA PIZZA" at bounding box center [606, 174] width 604 height 33
click at [685, 176] on input "SMALL DELI PEPPERONI PIZZA, SMALL DELI MARGHERITA PIZZA" at bounding box center [606, 174] width 604 height 33
drag, startPoint x: 385, startPoint y: 174, endPoint x: 642, endPoint y: 171, distance: 257.0
click at [642, 171] on input "SMALL DELI PEPPERONI PIZZA, SMALL DELI MARGHERITA PIZZA" at bounding box center [606, 174] width 604 height 33
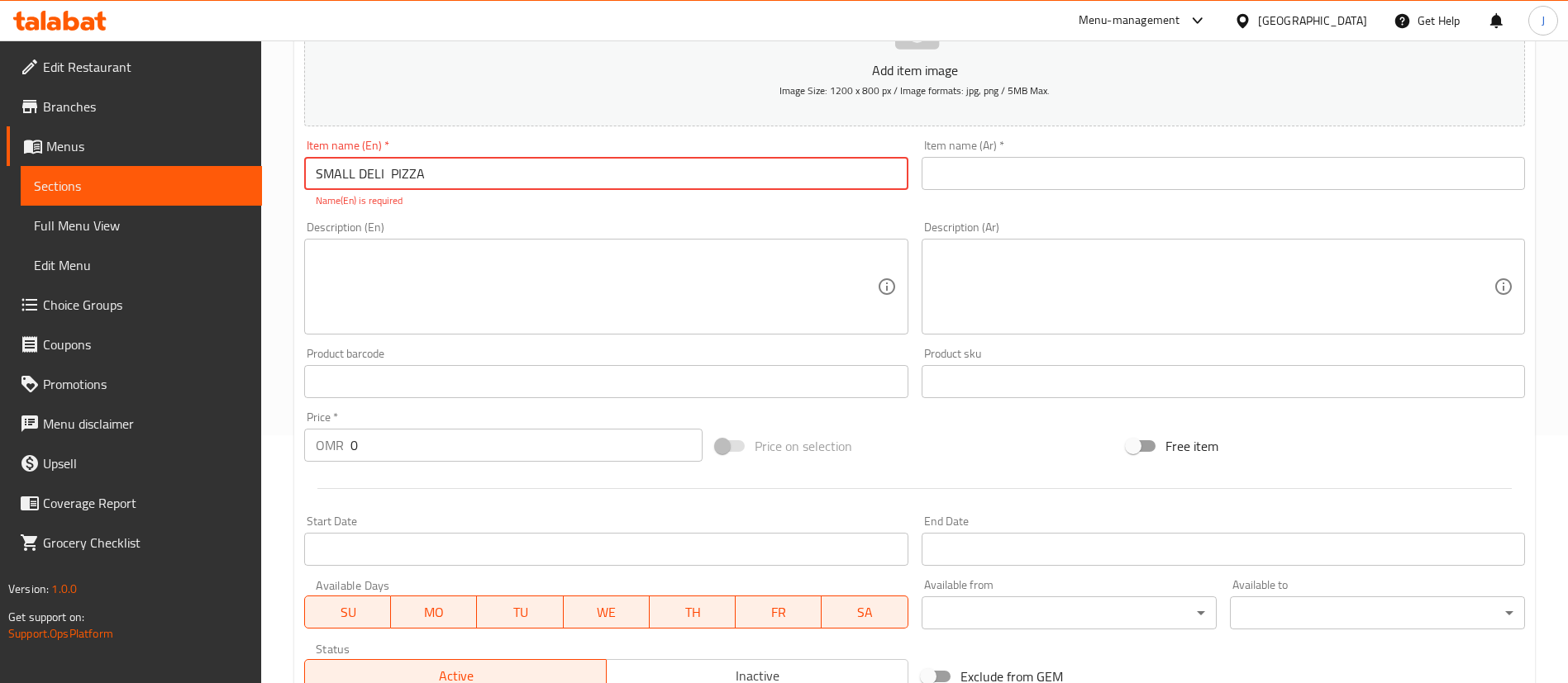
click at [557, 169] on input "SMALL DELI PIZZA" at bounding box center [606, 174] width 604 height 33
type input "SMALL DELI PIZZA MEAL"
click at [514, 217] on div "Description (En) Description (En)" at bounding box center [606, 278] width 617 height 126
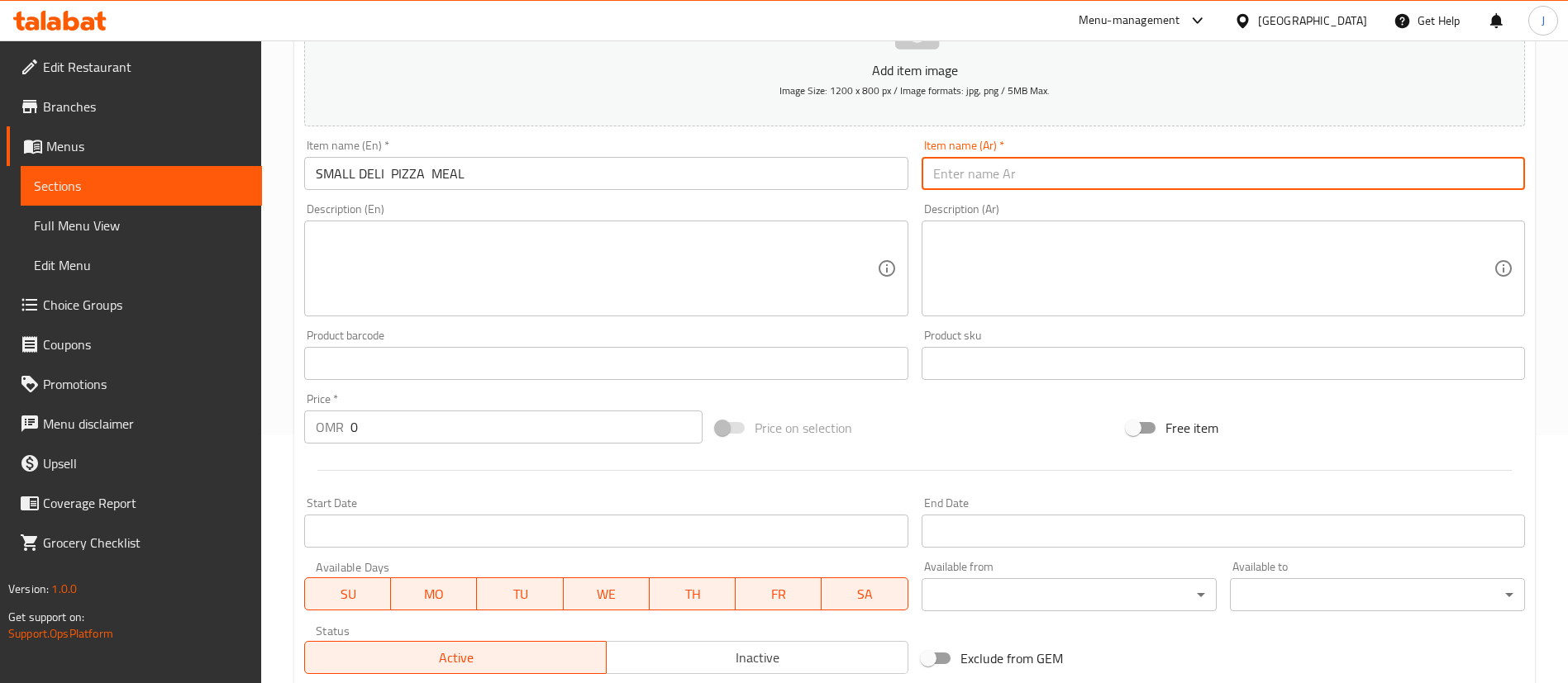
click at [1015, 172] on input "text" at bounding box center [1223, 174] width 604 height 33
paste input "وجبة بيتزا صغيرة"
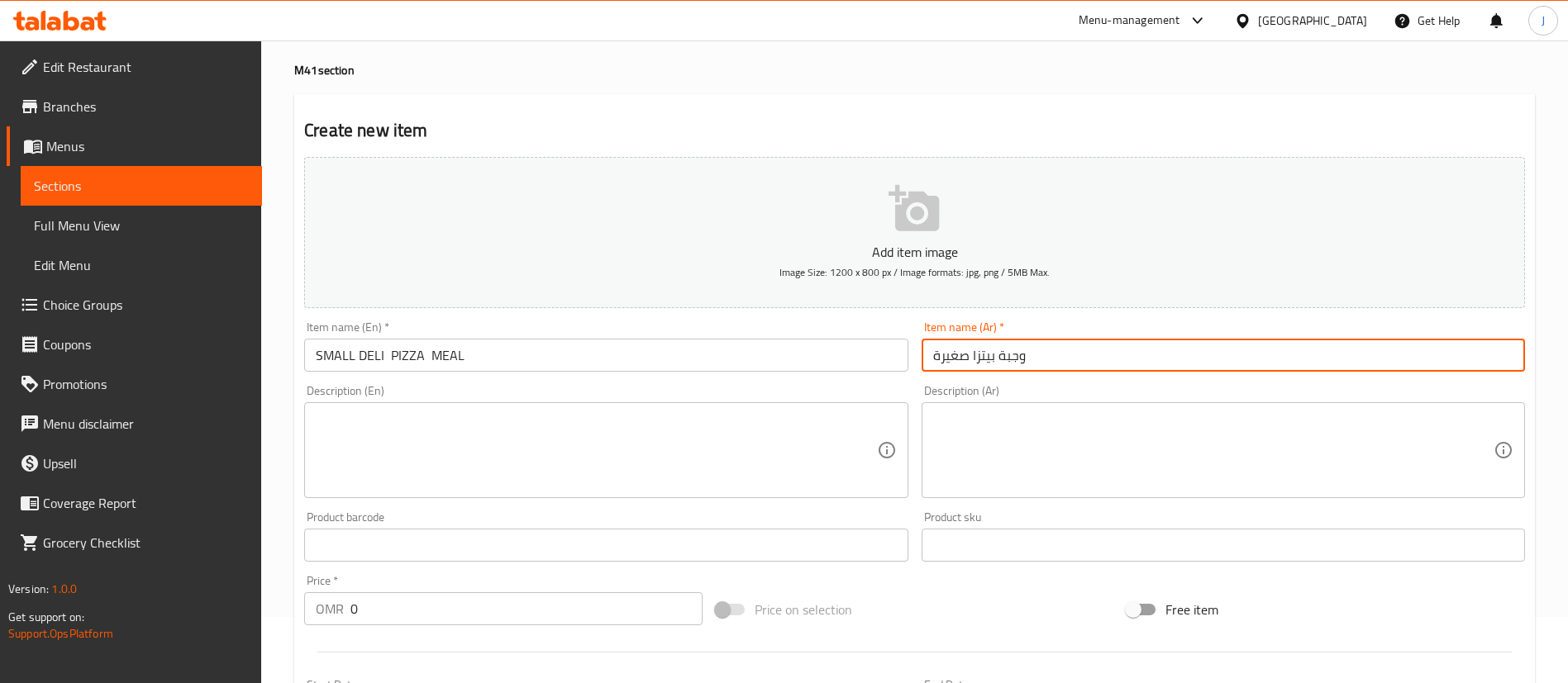
scroll to position [0, 0]
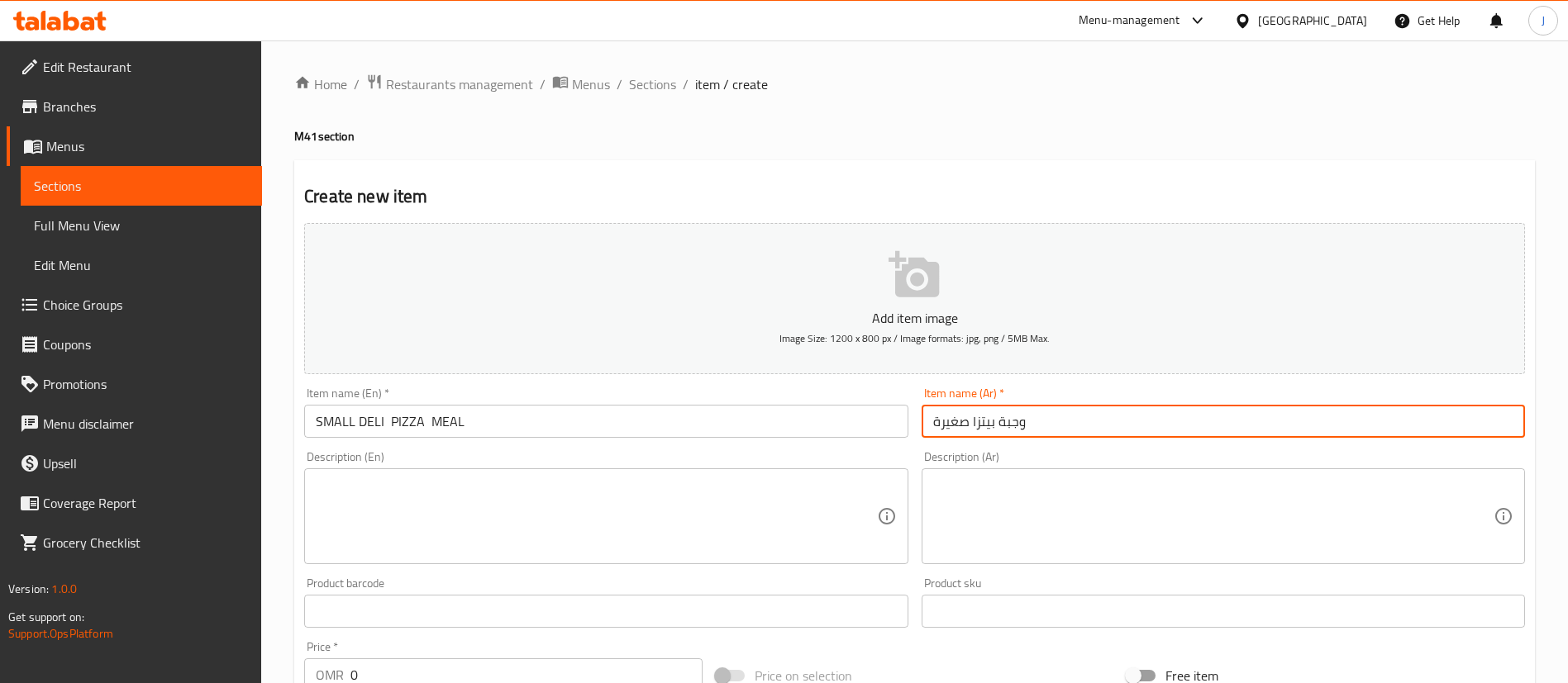
type input "وجبة بيتزا صغيرة"
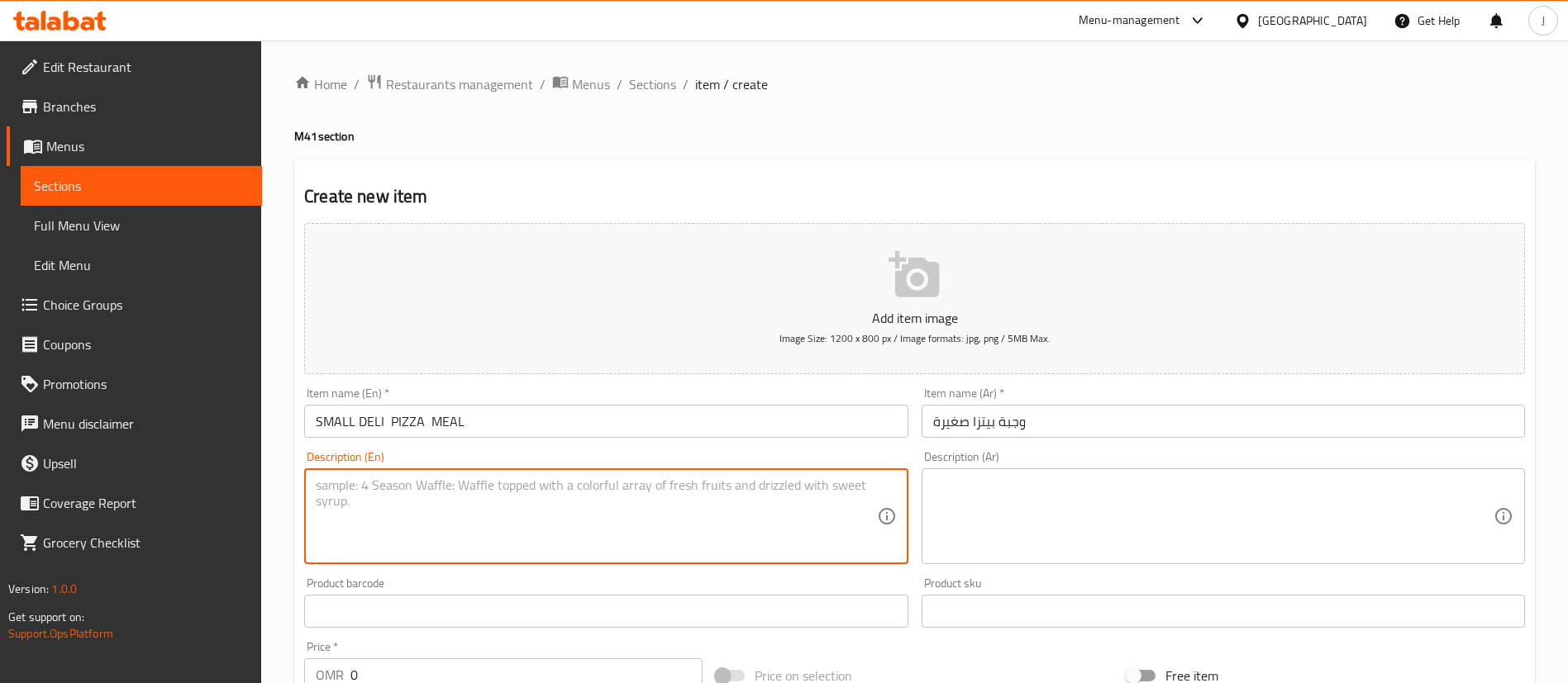
click at [647, 478] on textarea at bounding box center [596, 517] width 561 height 79
click at [406, 483] on textarea "Pizza with siders and drink" at bounding box center [596, 517] width 561 height 79
type textarea "Pizza with siders and drink"
click at [1064, 490] on textarea at bounding box center [1213, 517] width 561 height 79
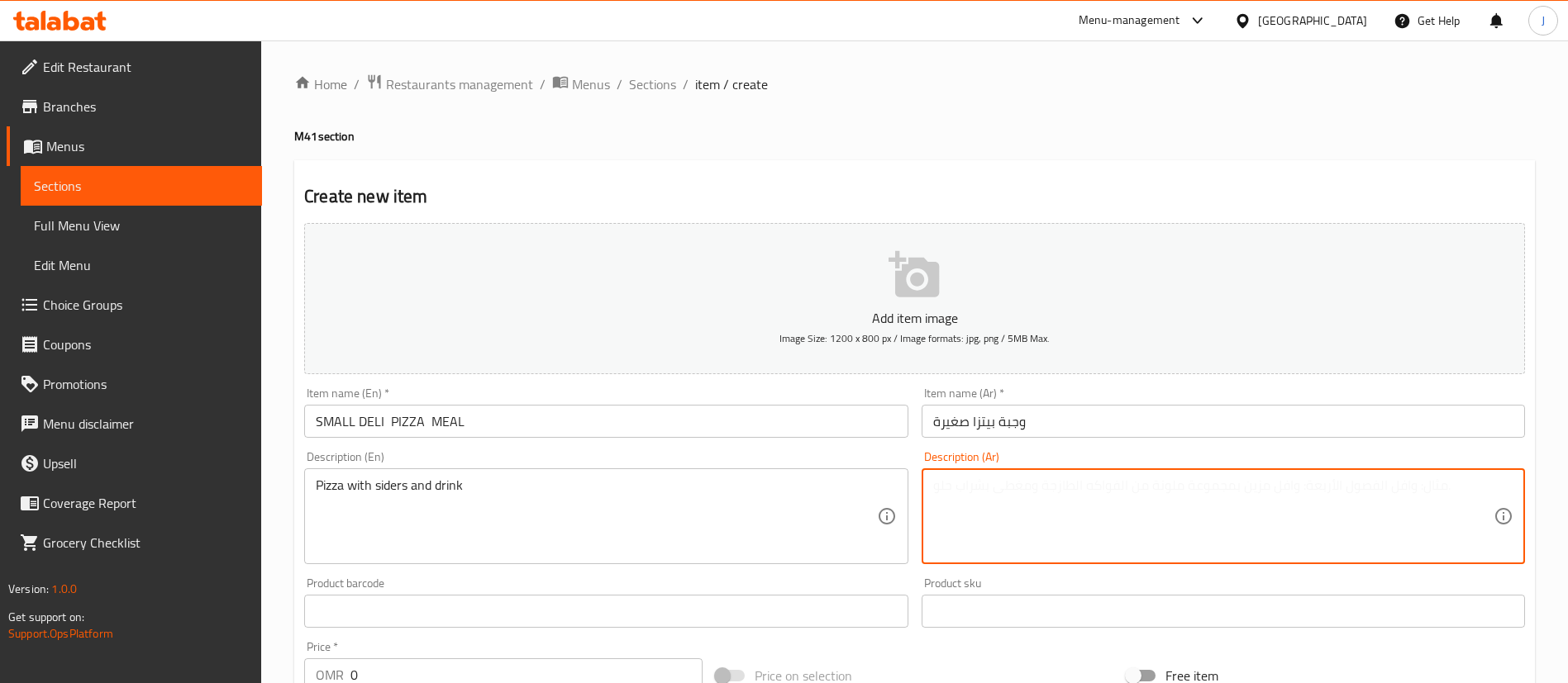
paste textarea "بيتزا مع أطباق جانبية ومشروب"
type textarea "بيتزا مع أطباق جانبية ومشروب"
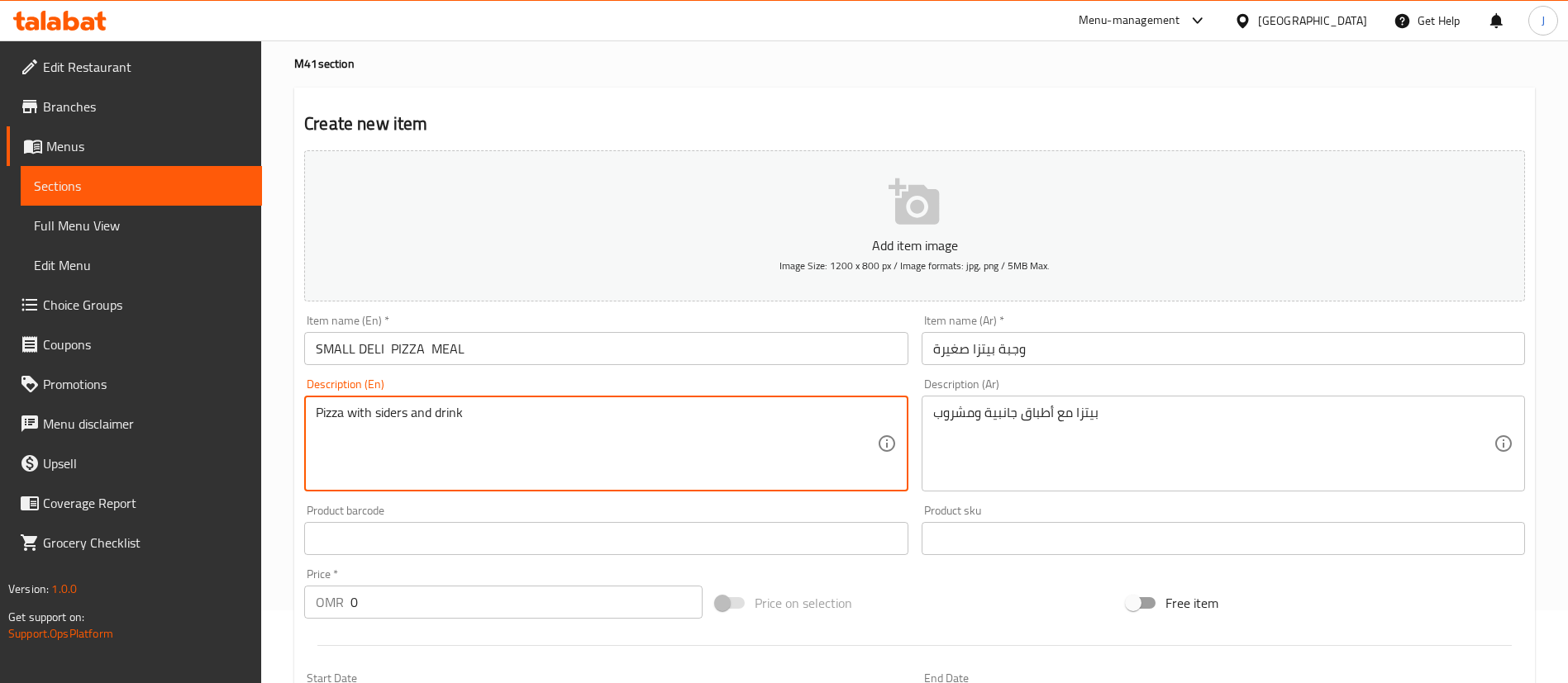
scroll to position [124, 0]
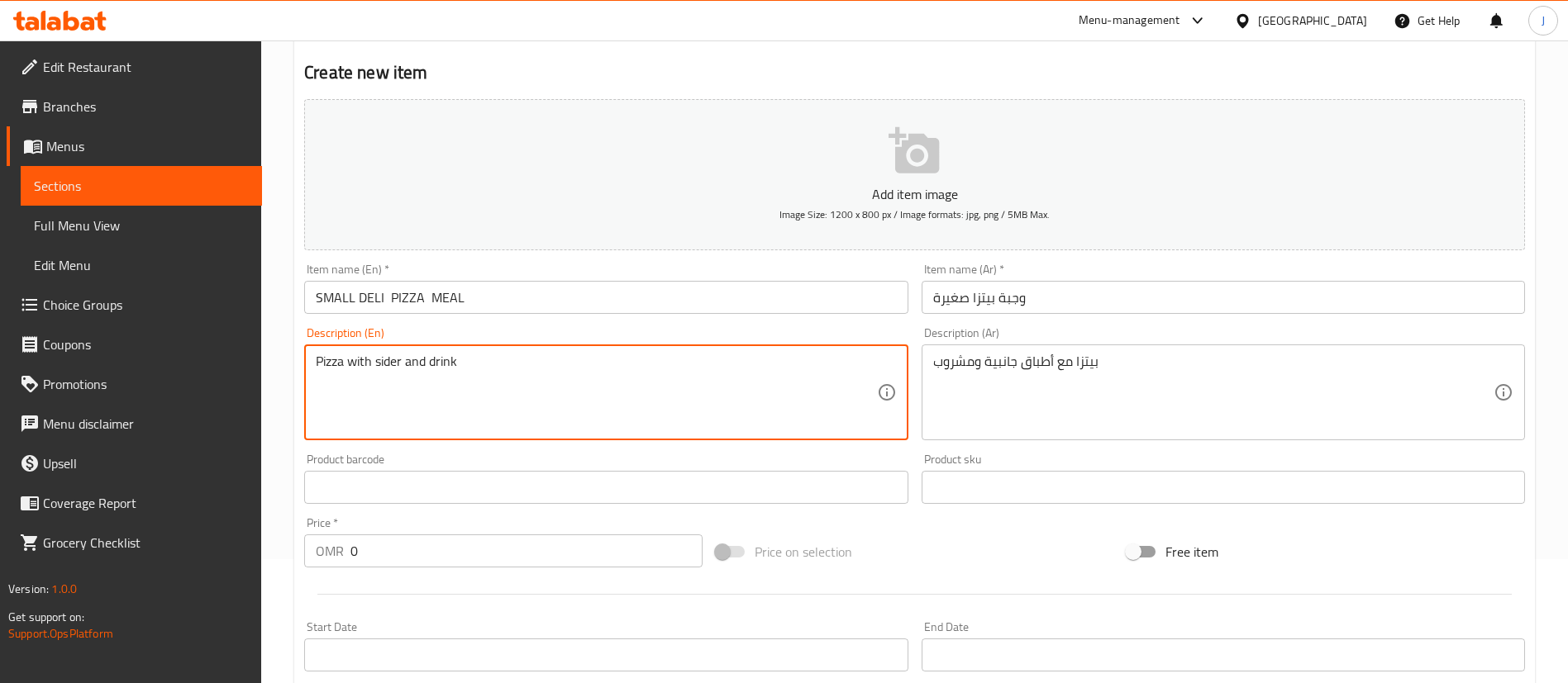
type textarea "Pizza with sider and drink"
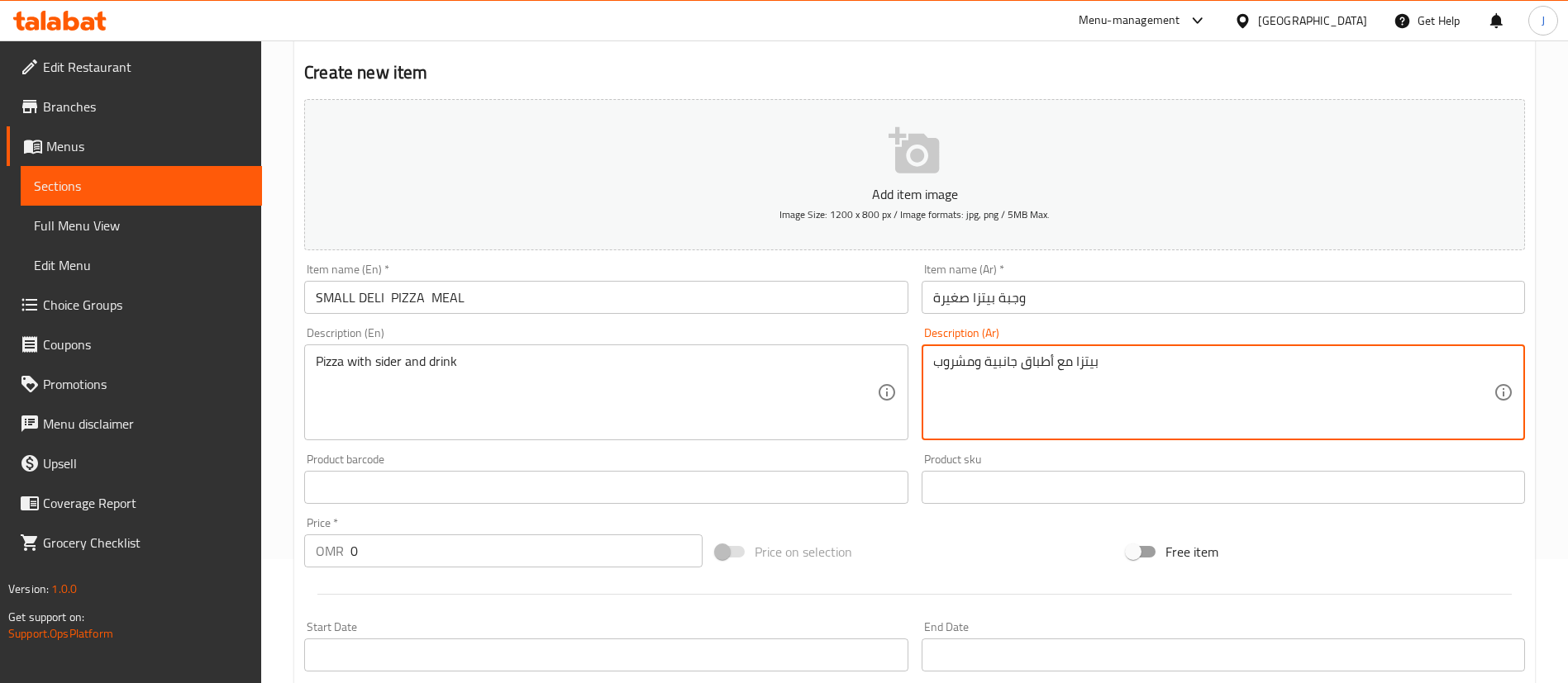
paste textarea "بق جانبي"
type textarea "بيتزا مع طبق جانبي ومشروب"
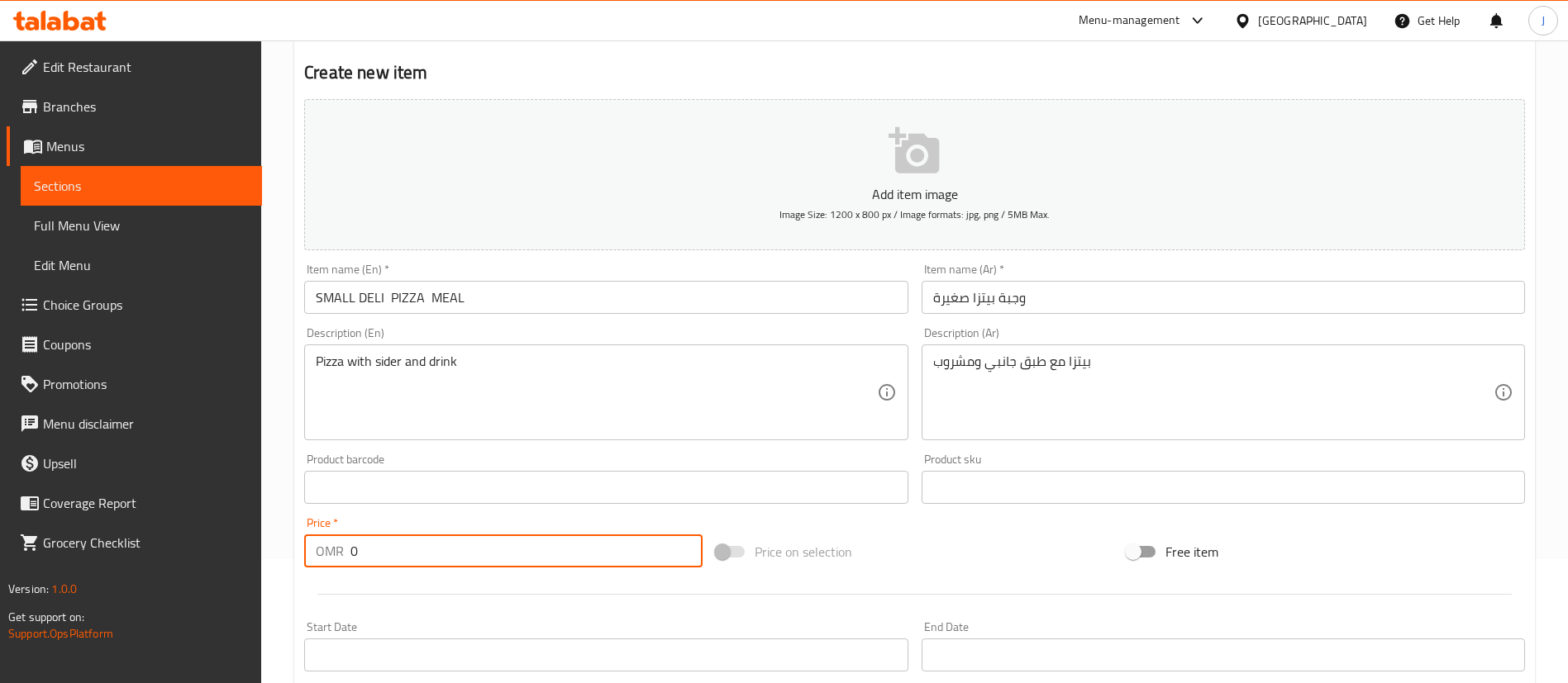
click at [379, 554] on input "0" at bounding box center [526, 551] width 352 height 33
drag, startPoint x: 350, startPoint y: 556, endPoint x: 397, endPoint y: 557, distance: 47.0
click at [397, 555] on input "0" at bounding box center [526, 551] width 352 height 33
paste input "3.2"
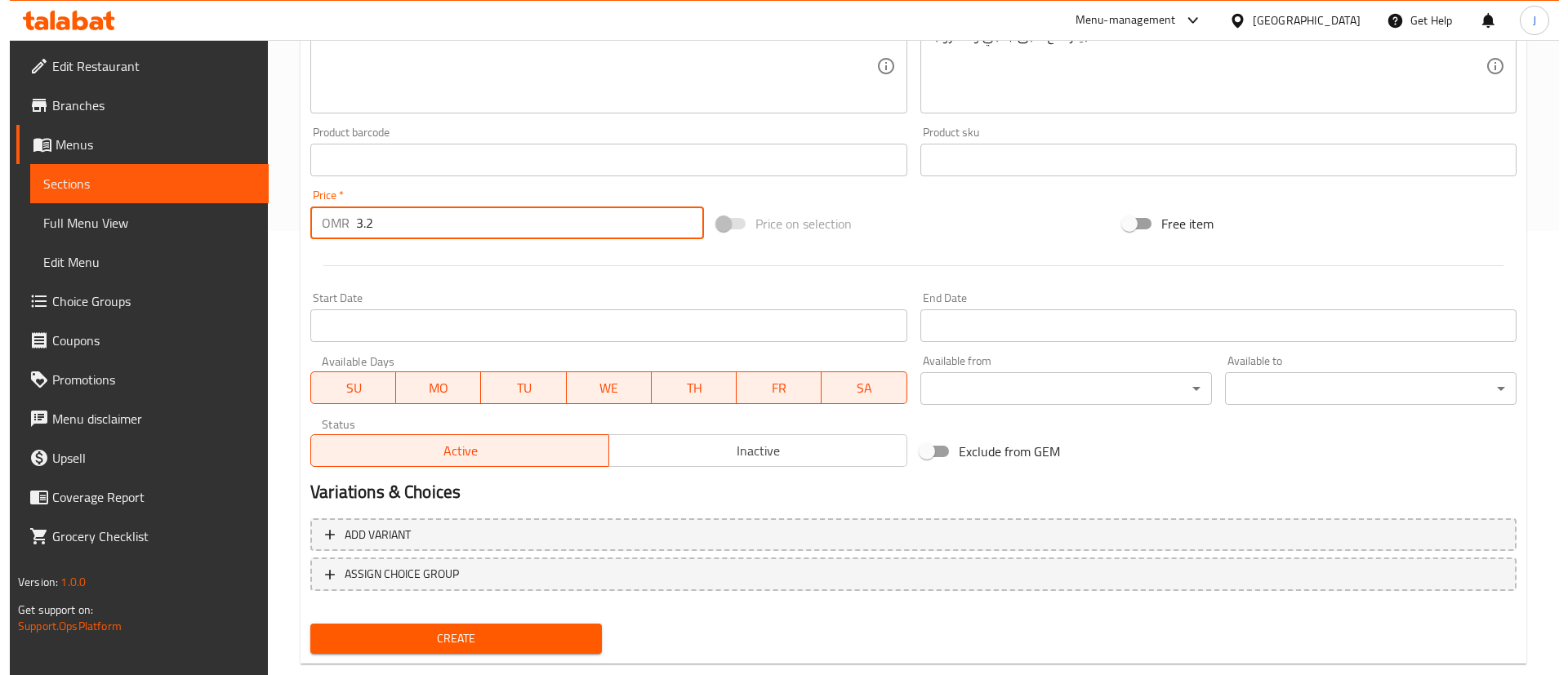
scroll to position [478, 0]
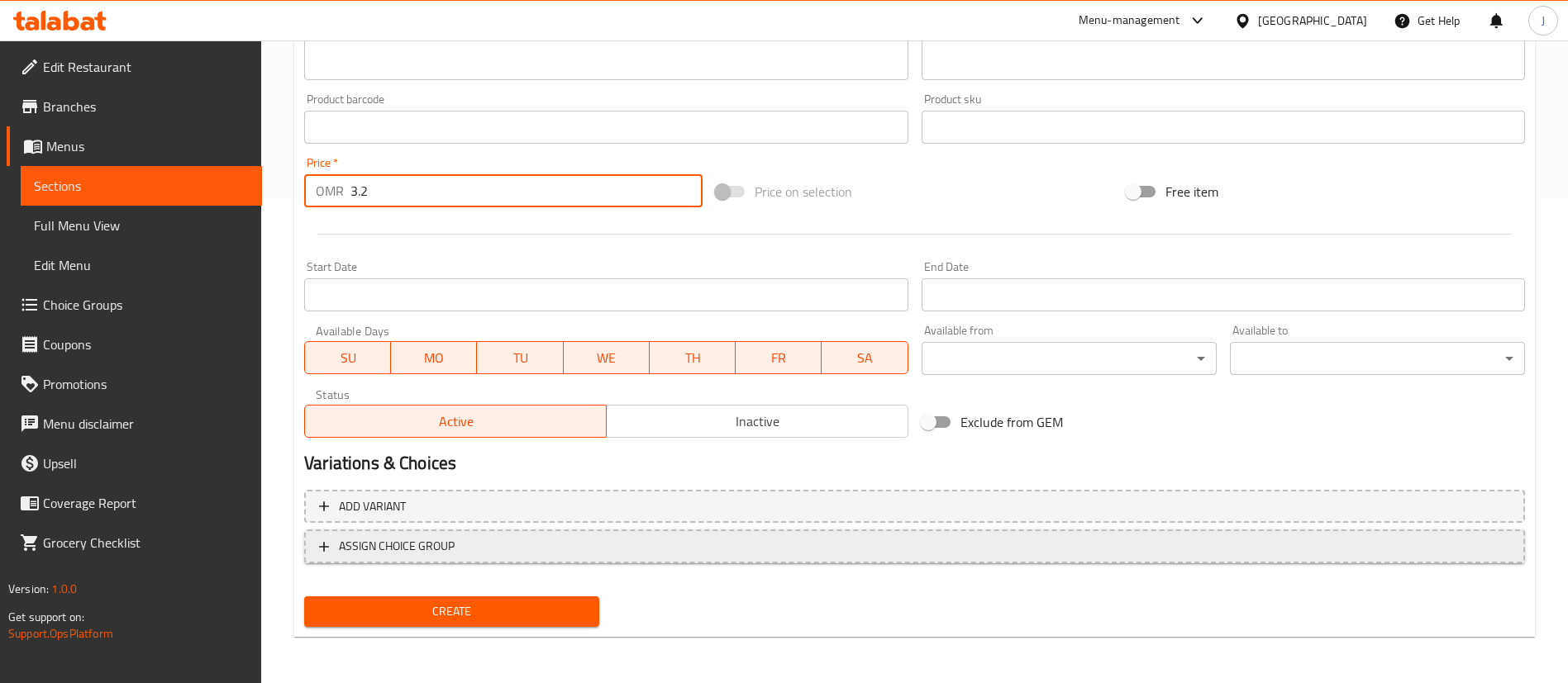
type input "3.2"
click at [437, 539] on span "ASSIGN CHOICE GROUP" at bounding box center [396, 546] width 115 height 21
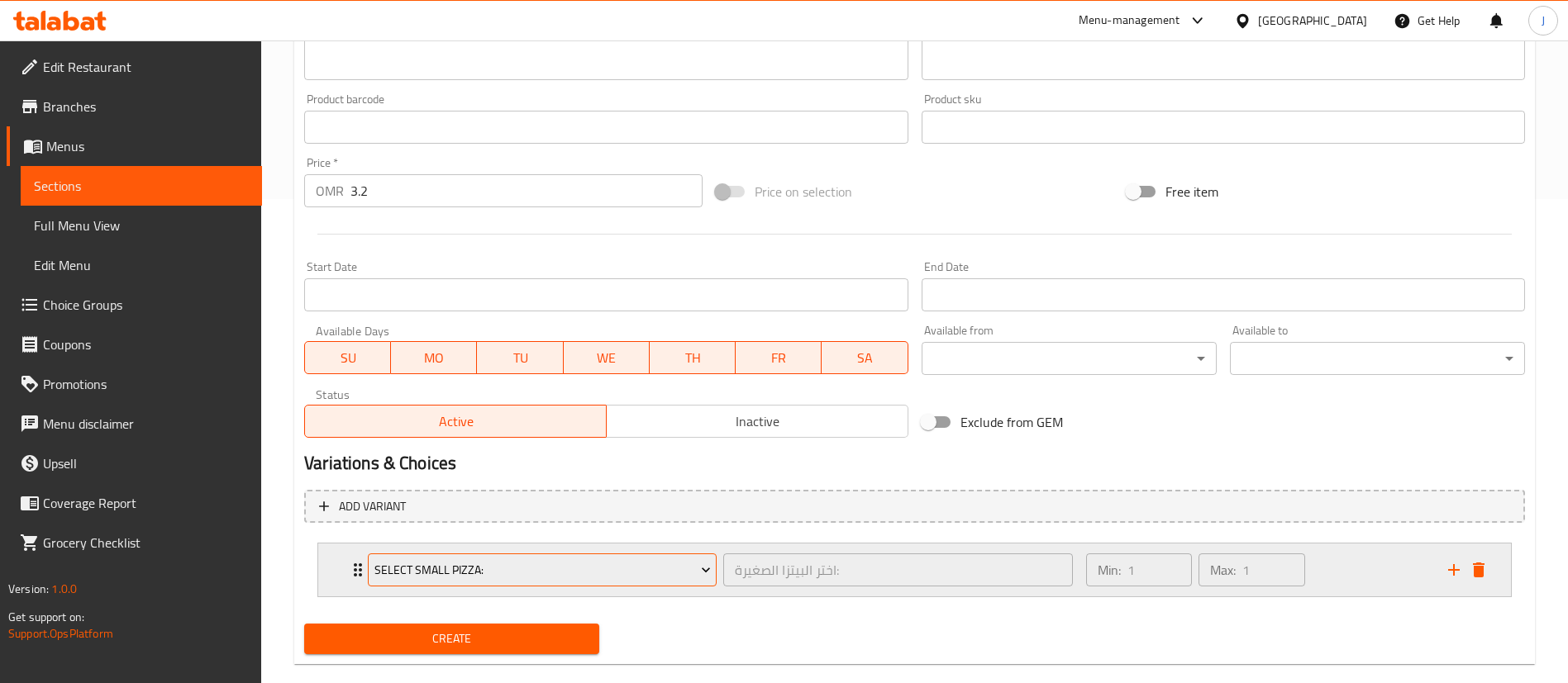
click at [481, 560] on span "Select Small Pizza:" at bounding box center [542, 571] width 337 height 21
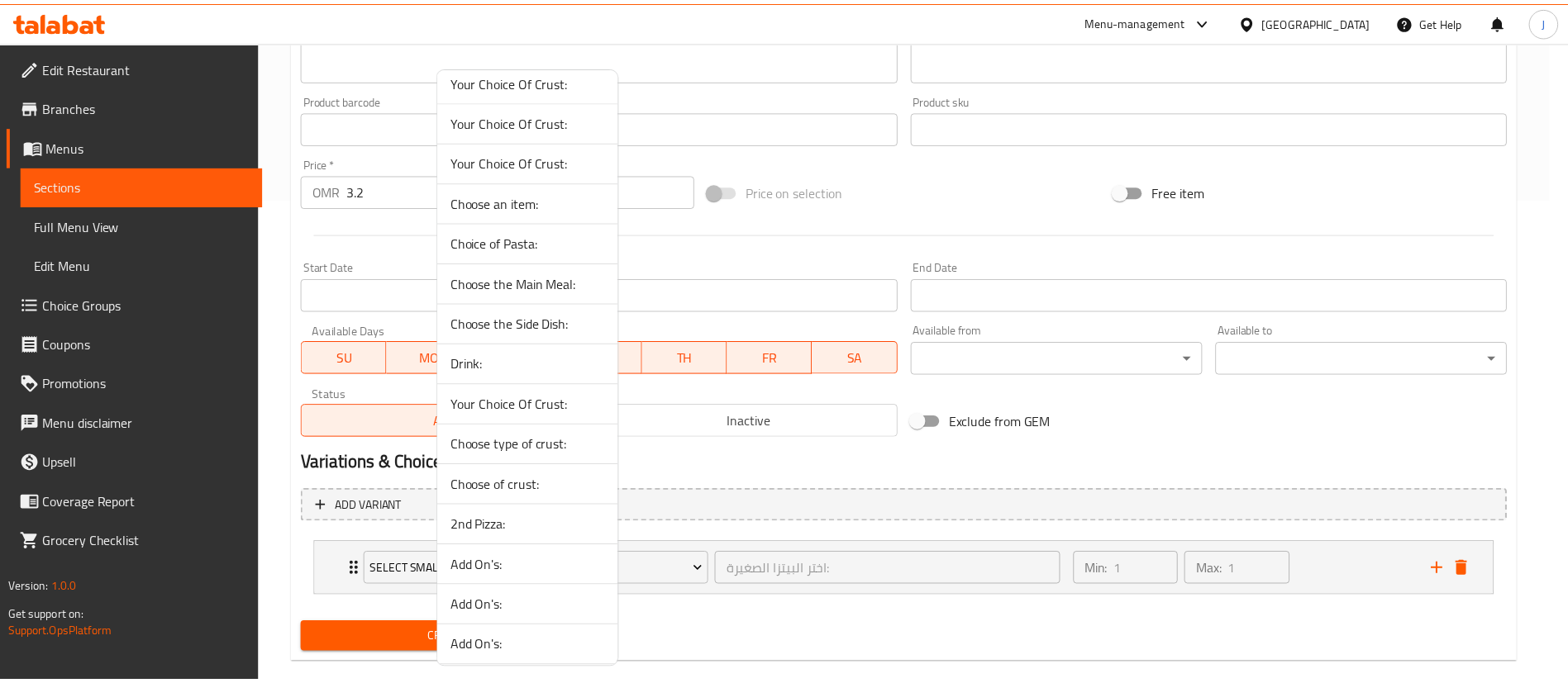
scroll to position [91, 0]
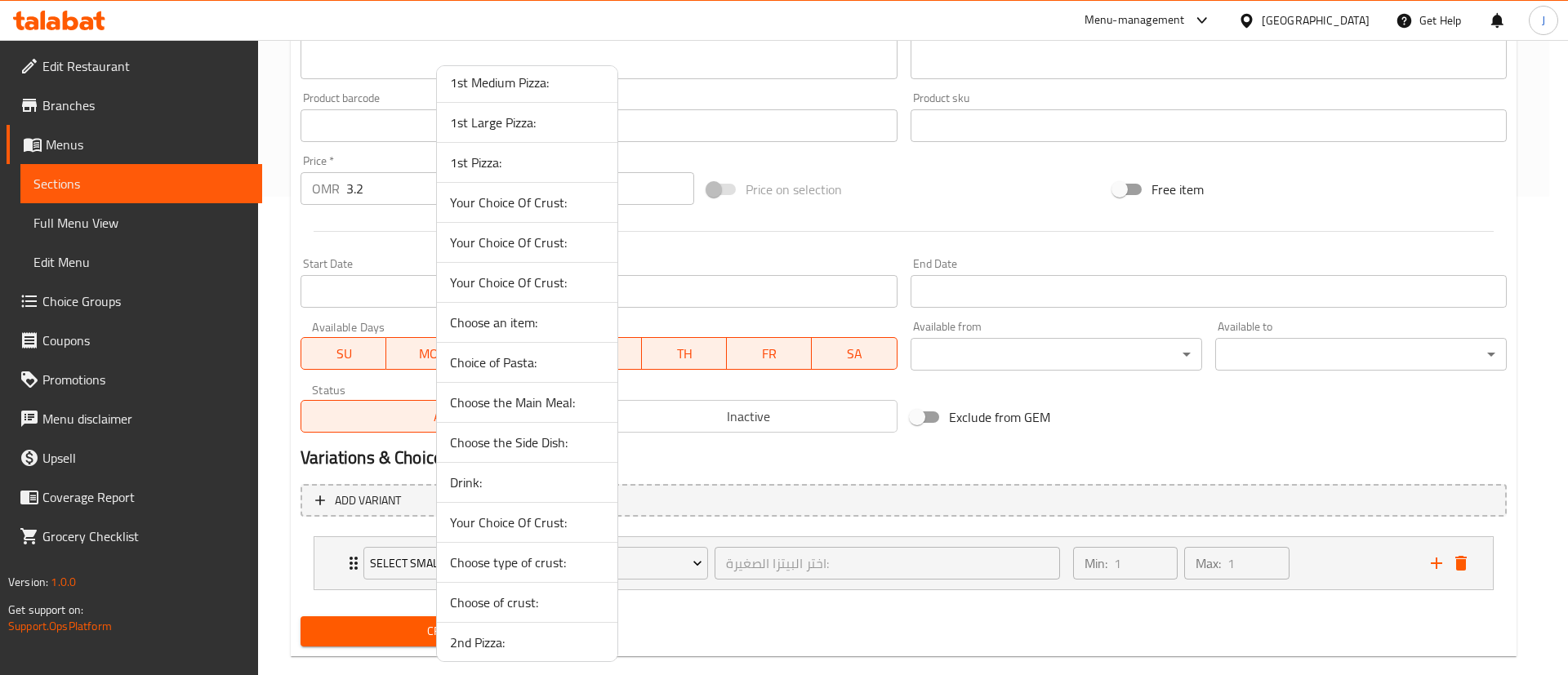
click at [532, 399] on span "Choose the Main Meal:" at bounding box center [527, 403] width 155 height 20
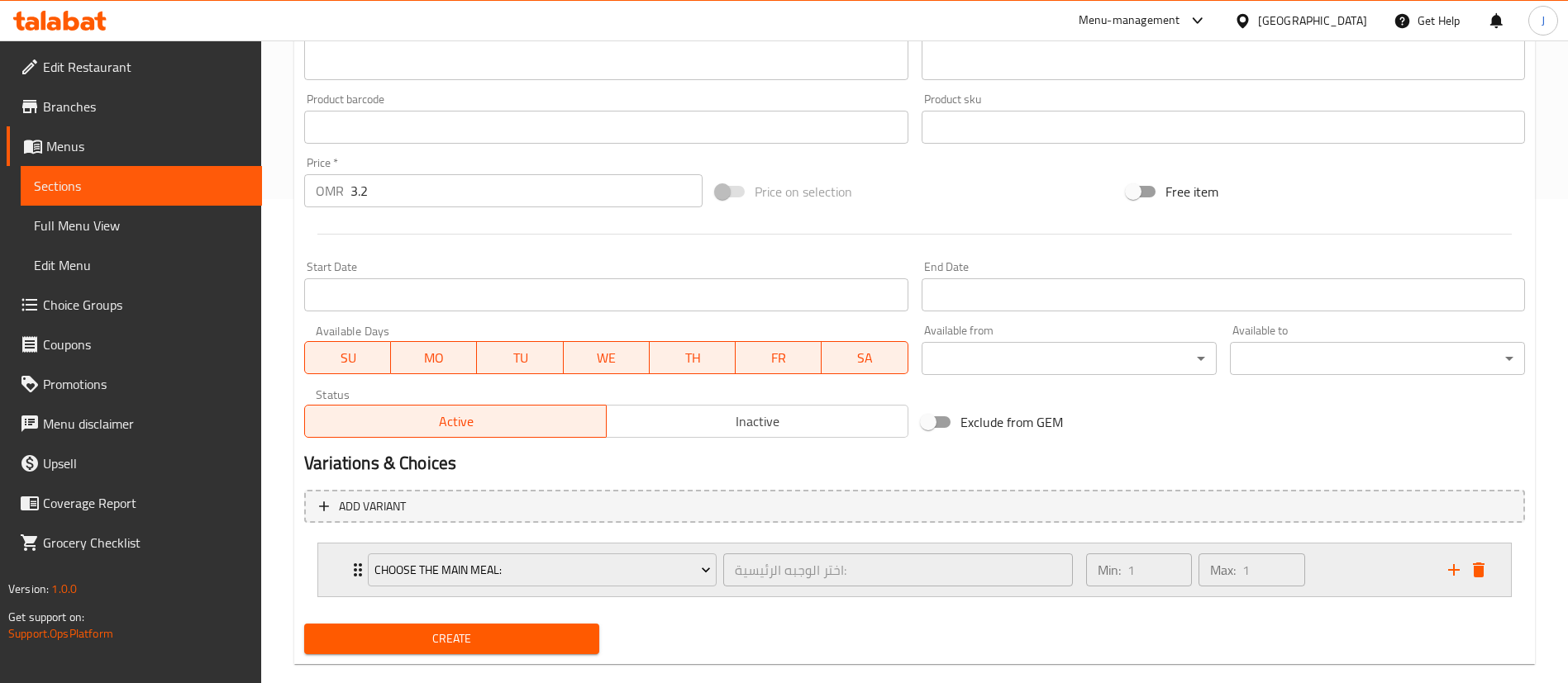
click at [1376, 559] on div "Min: 1 ​ Max: 1 ​" at bounding box center [1257, 570] width 362 height 53
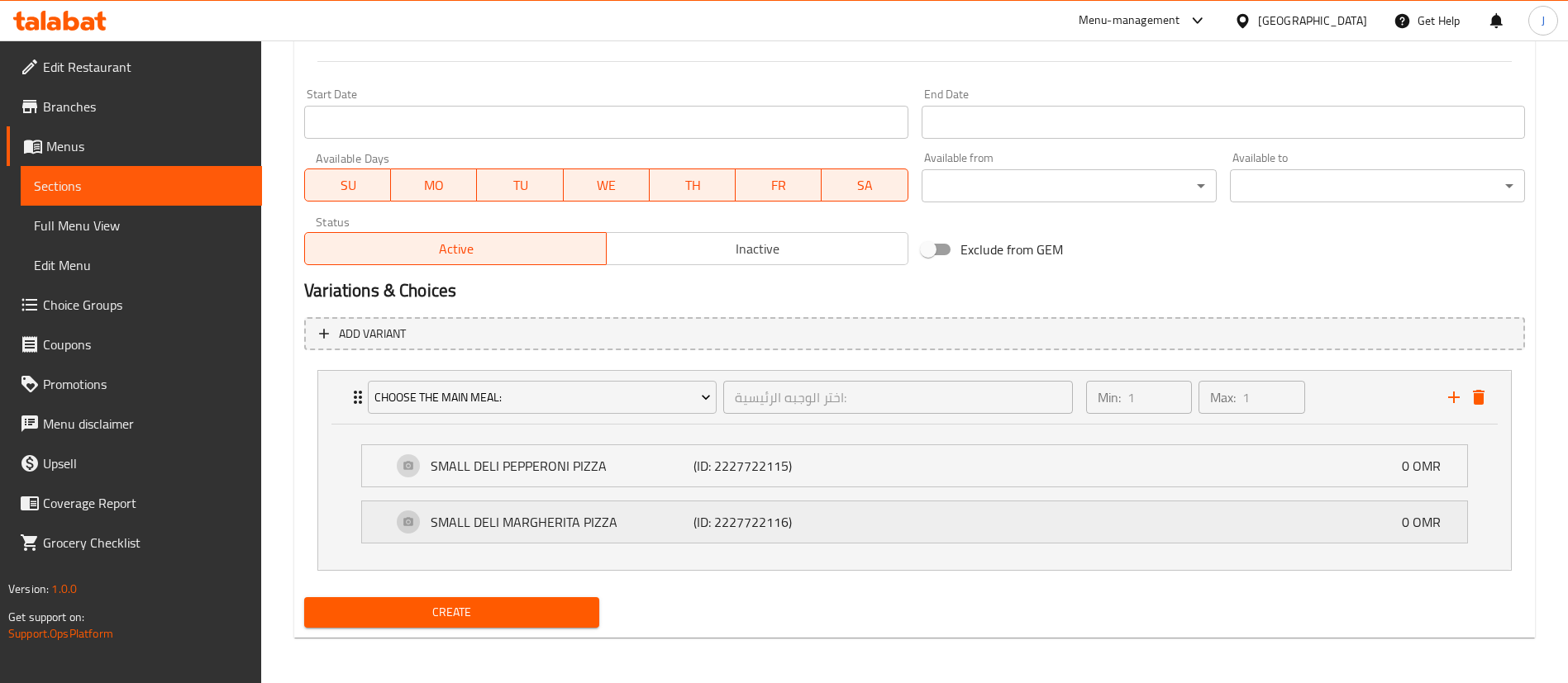
scroll to position [657, 0]
click at [1371, 399] on div "Min: 1 ​ Max: 1 ​" at bounding box center [1257, 397] width 362 height 53
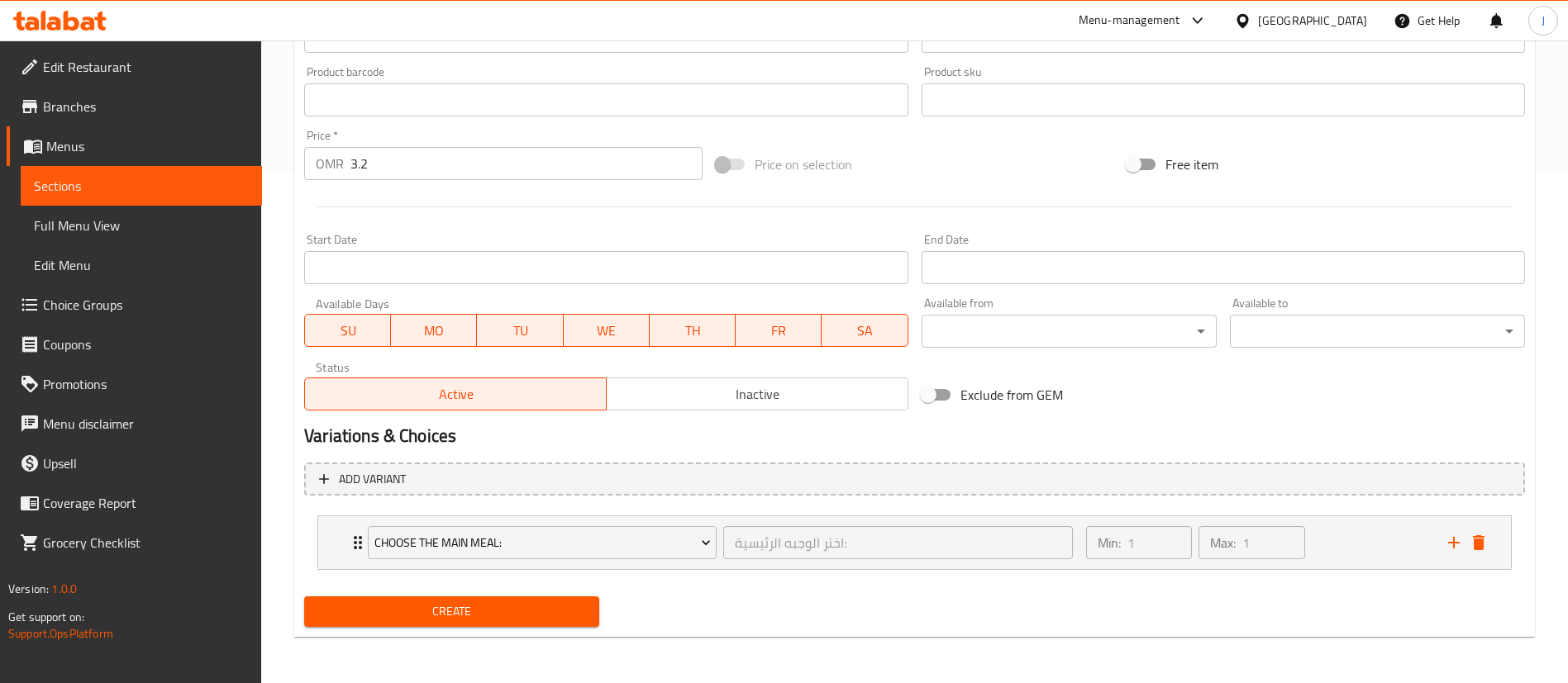
scroll to position [511, 0]
click at [1451, 537] on icon "add" at bounding box center [1454, 543] width 20 height 20
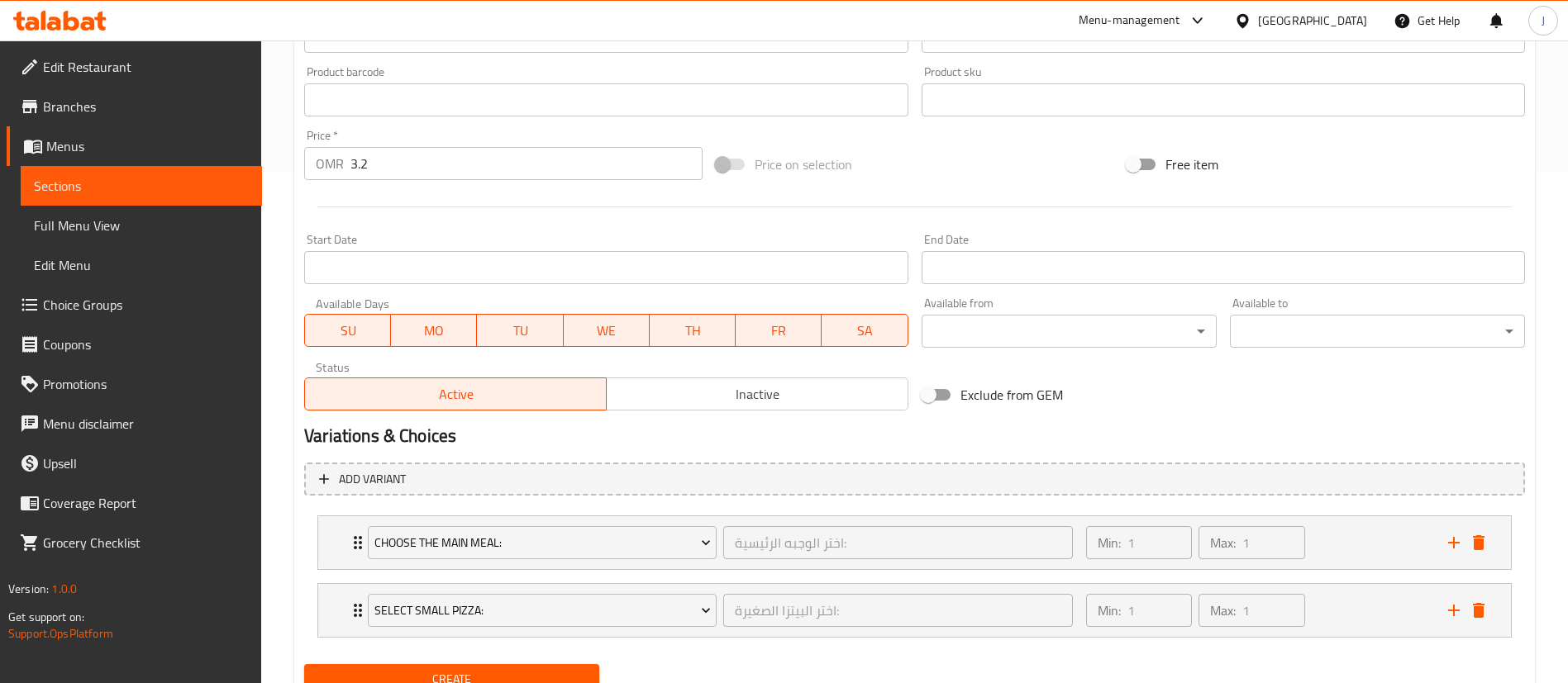
scroll to position [579, 0]
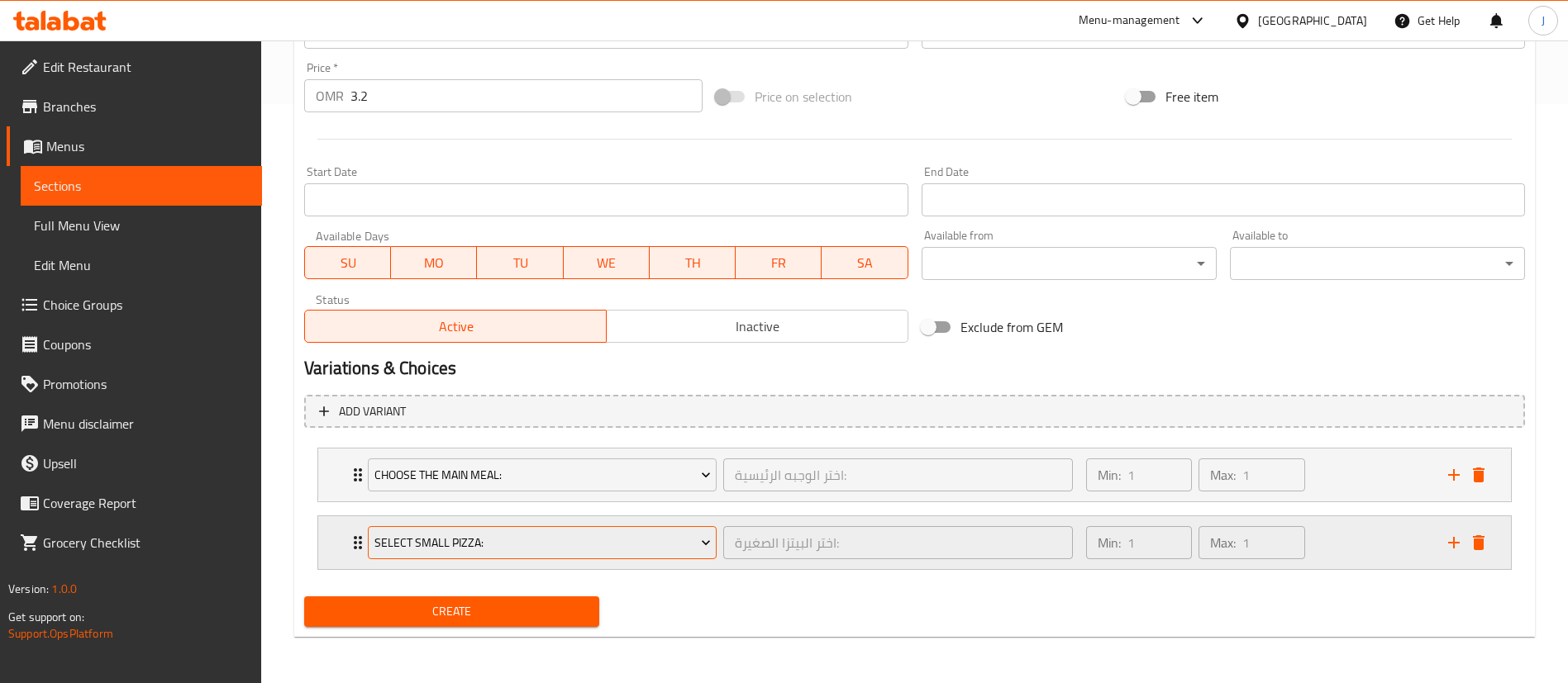
click at [492, 543] on span "Select Small Pizza:" at bounding box center [542, 543] width 337 height 21
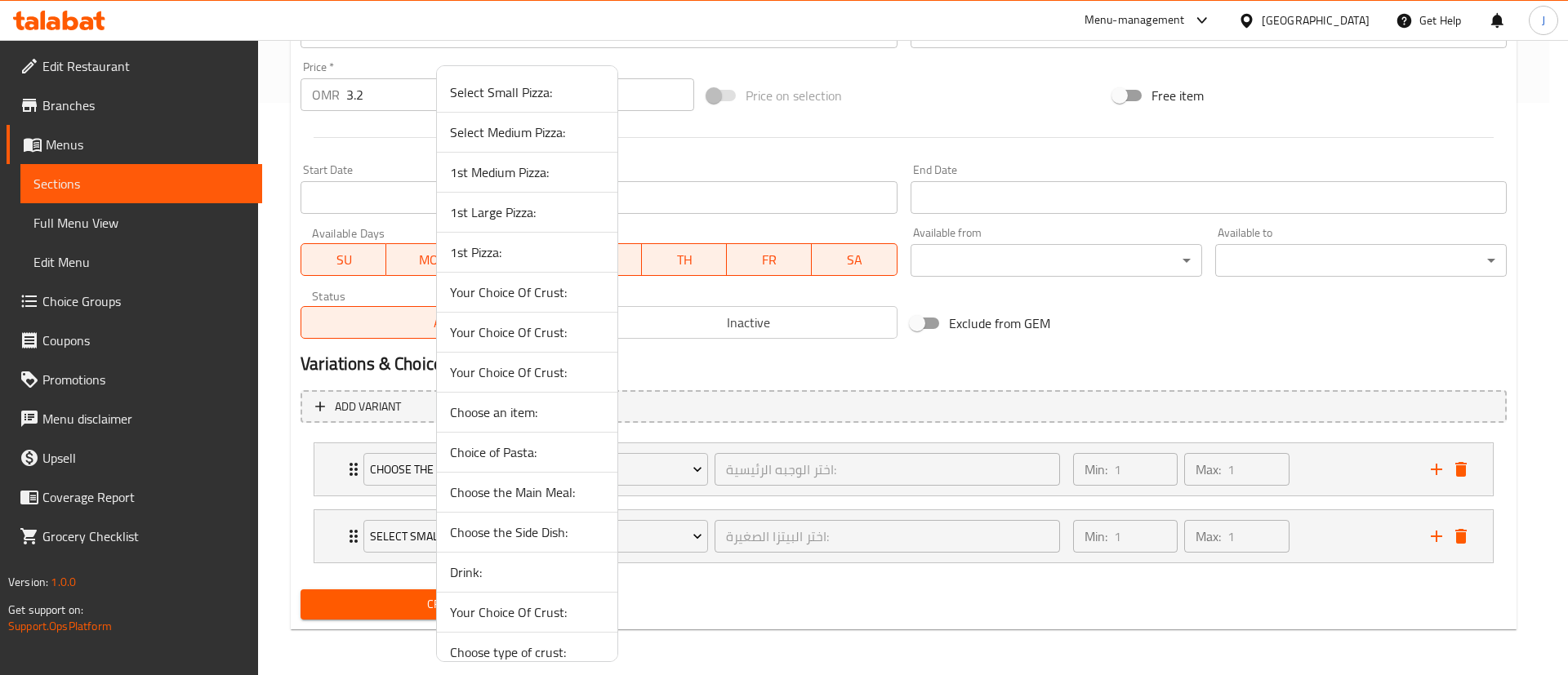
click at [480, 530] on span "Choose the Side Dish:" at bounding box center [527, 532] width 155 height 20
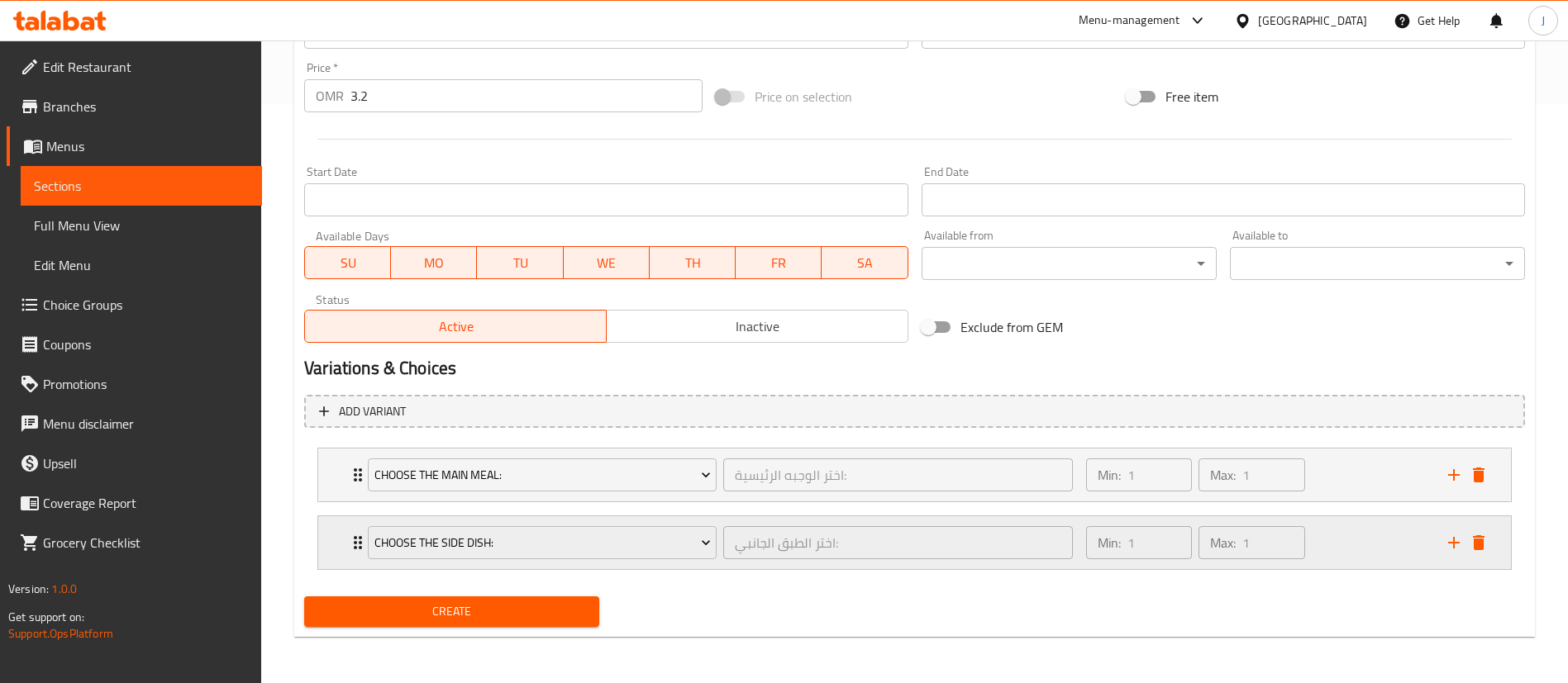
click at [331, 501] on div "Choose the Side Dish: اختر الطبق الجانبي: ​ Min: 1 ​ Max: 1 ​" at bounding box center [915, 475] width 1193 height 53
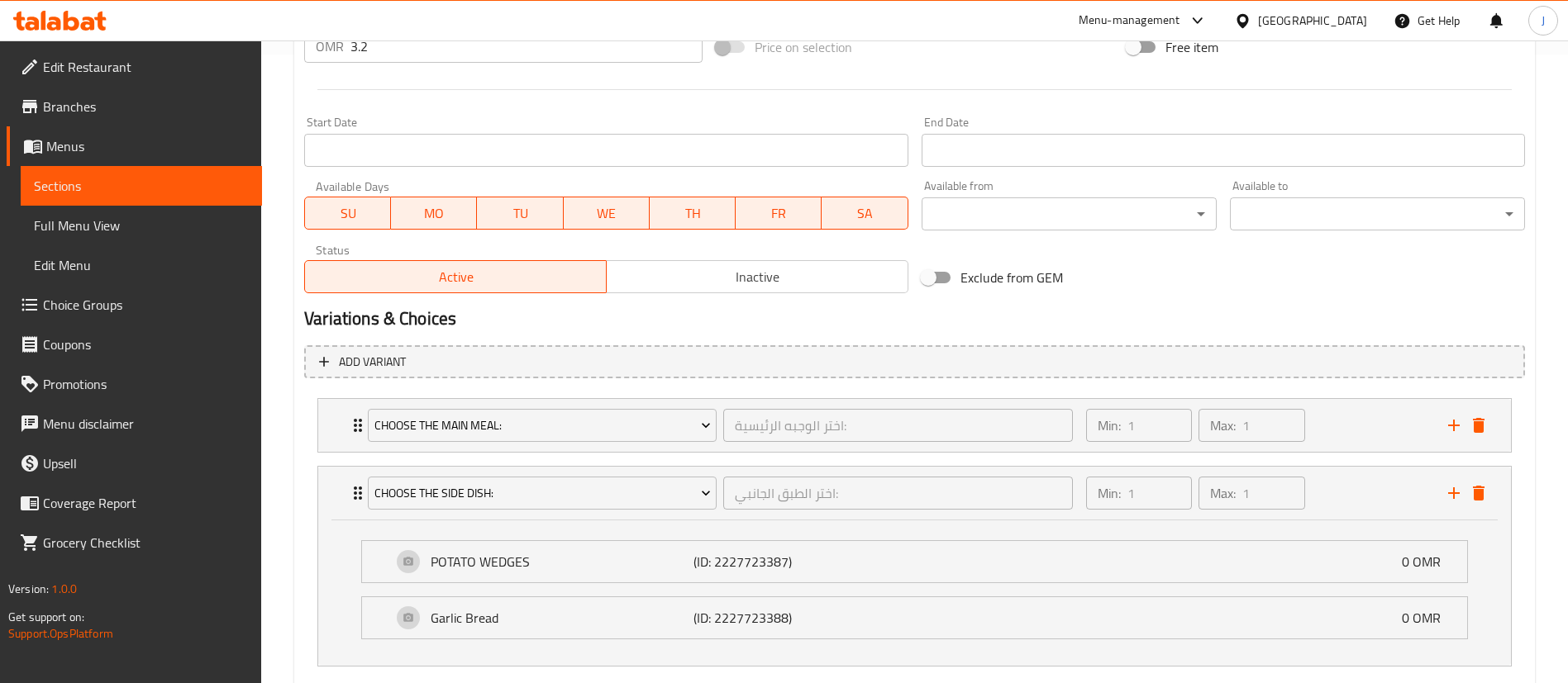
scroll to position [703, 0]
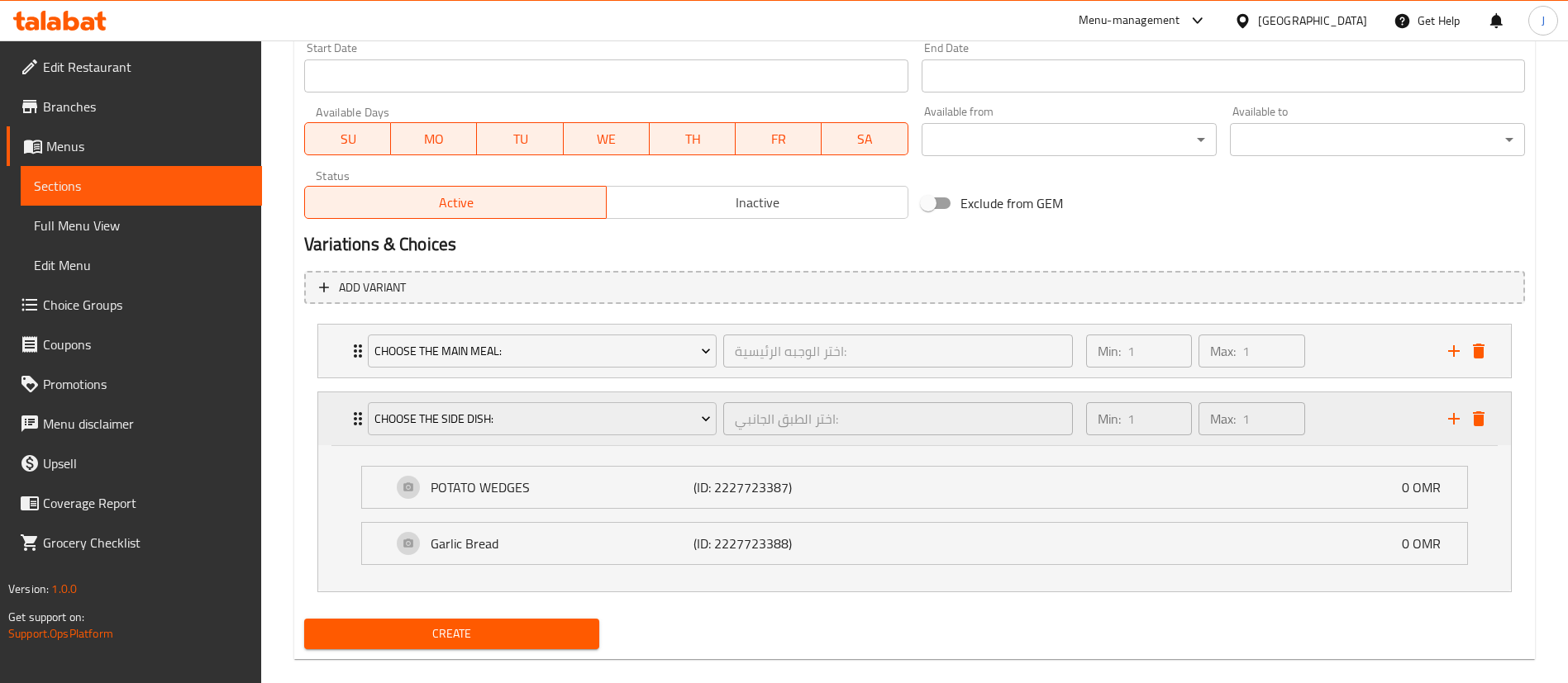
click at [338, 431] on div "Choose the Side Dish: اختر الطبق الجانبي: ​ Min: 1 ​ Max: 1 ​" at bounding box center [915, 419] width 1193 height 53
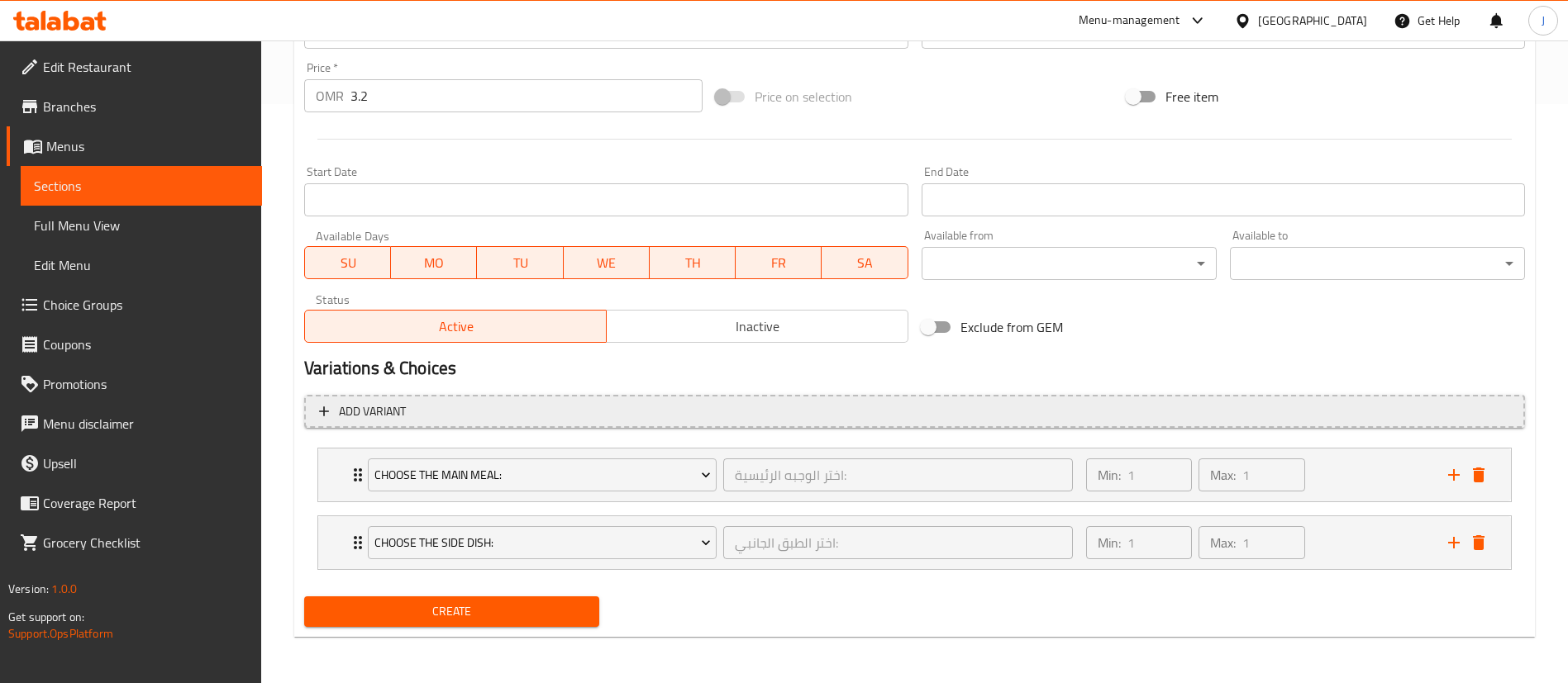
scroll to position [579, 0]
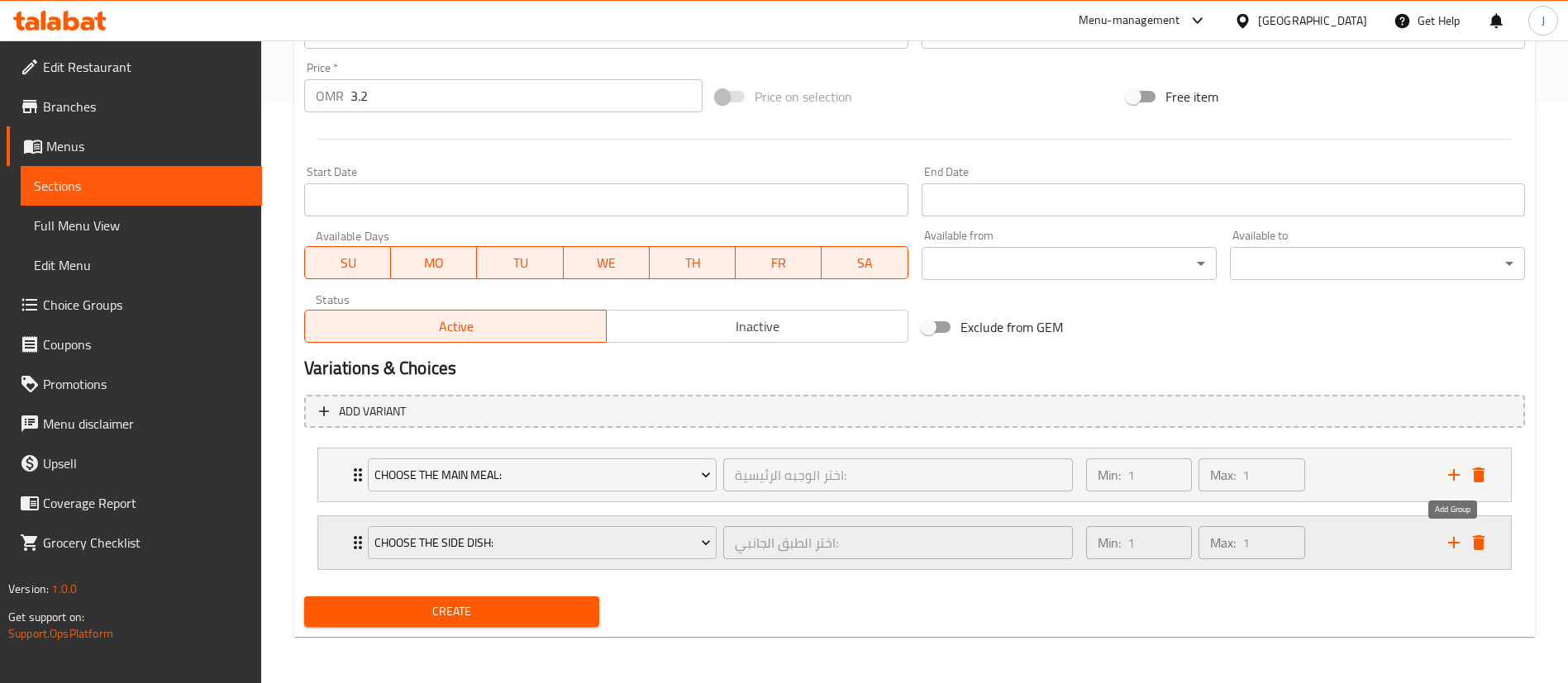
click at [1455, 542] on icon "add" at bounding box center [1454, 542] width 12 height 12
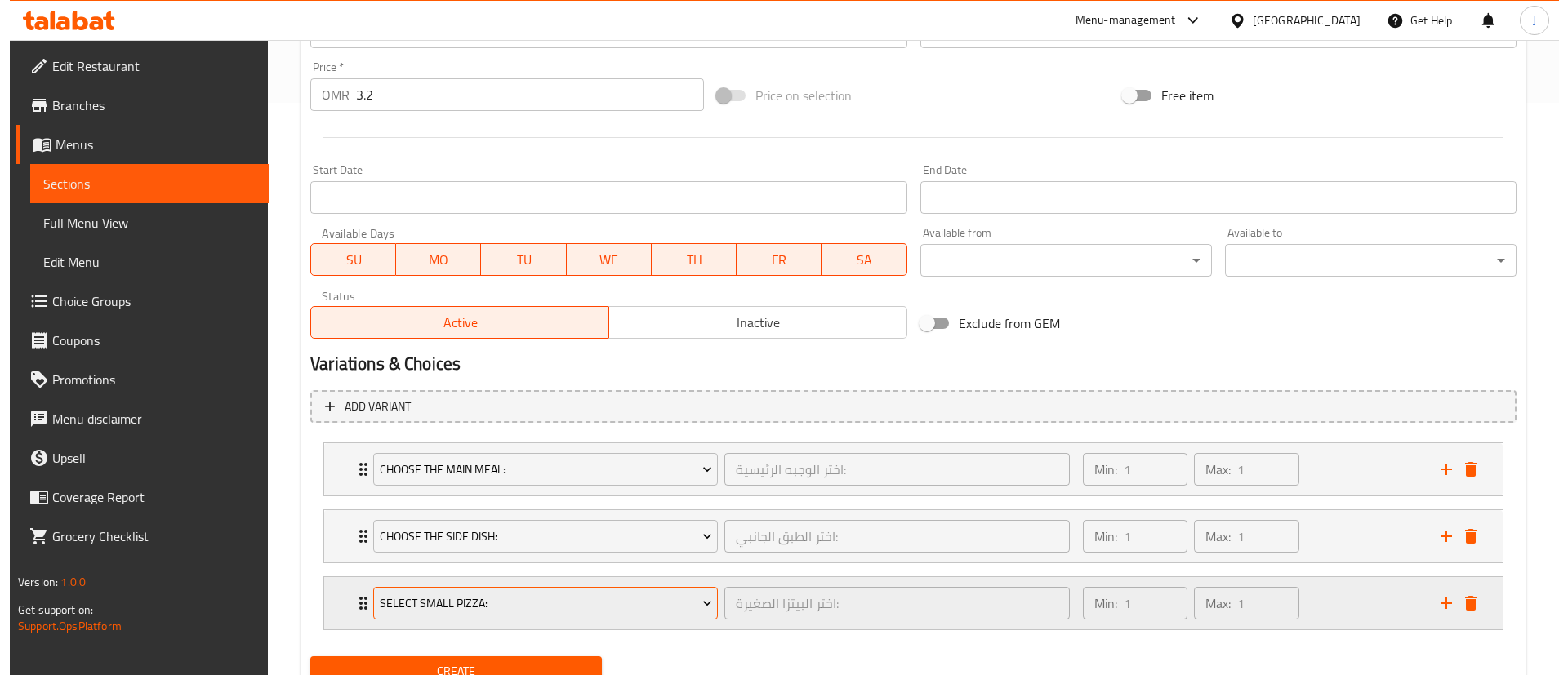
scroll to position [639, 0]
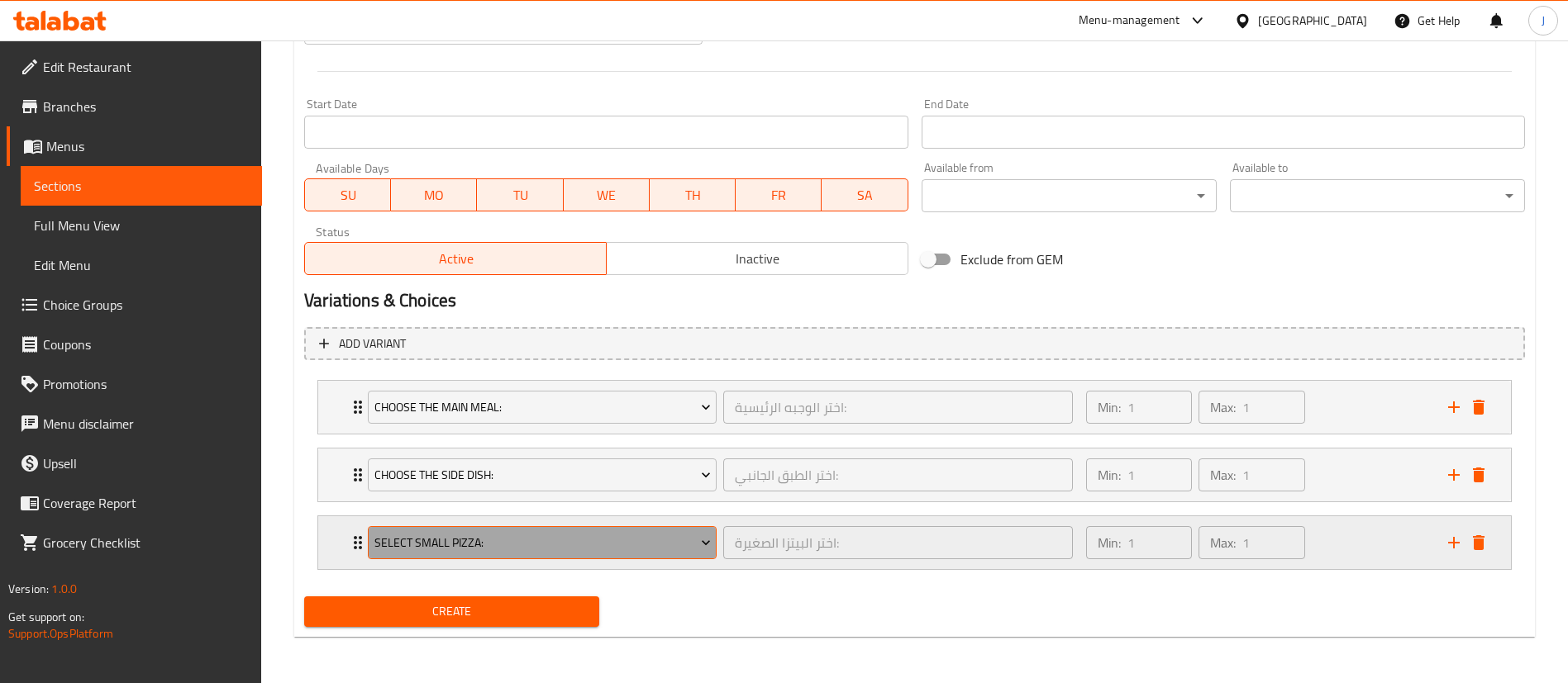
click at [500, 537] on span "Select Small Pizza:" at bounding box center [542, 543] width 337 height 21
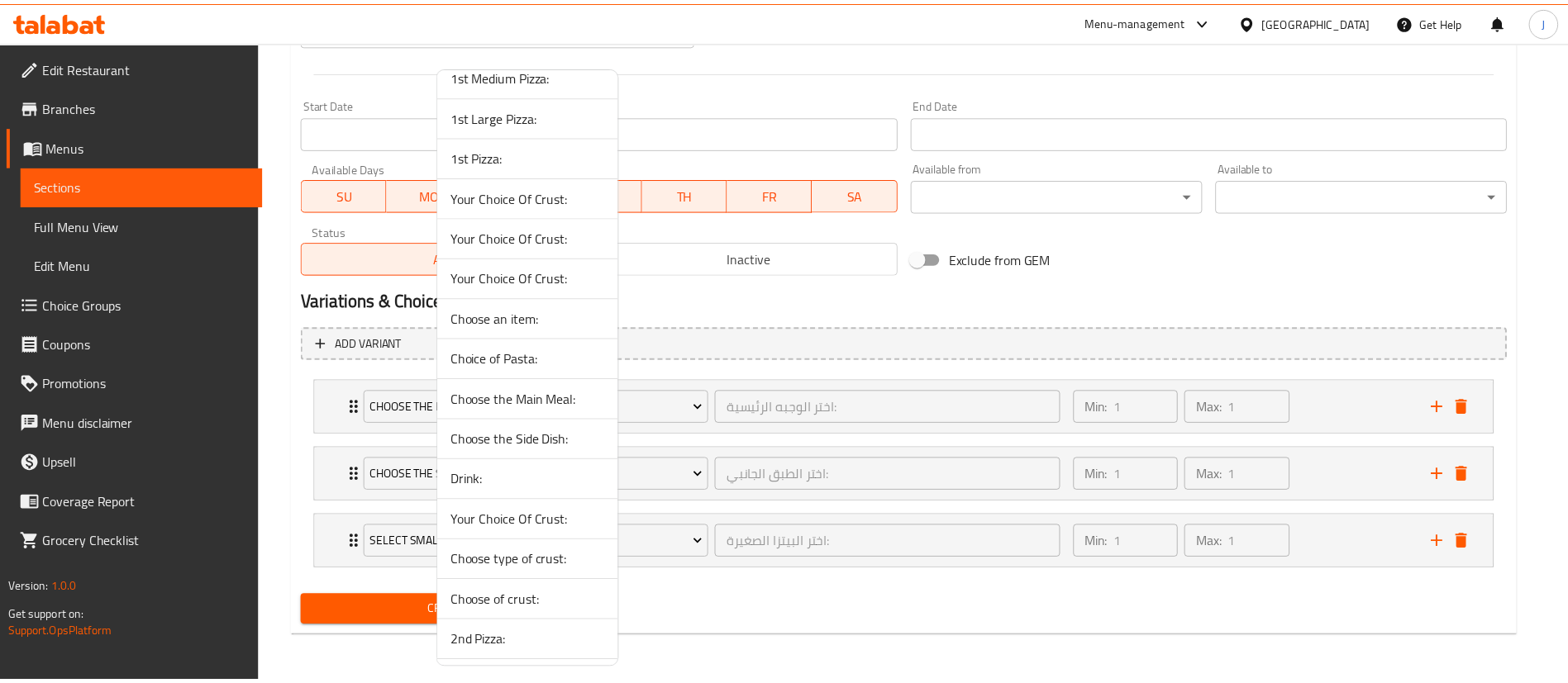
scroll to position [248, 0]
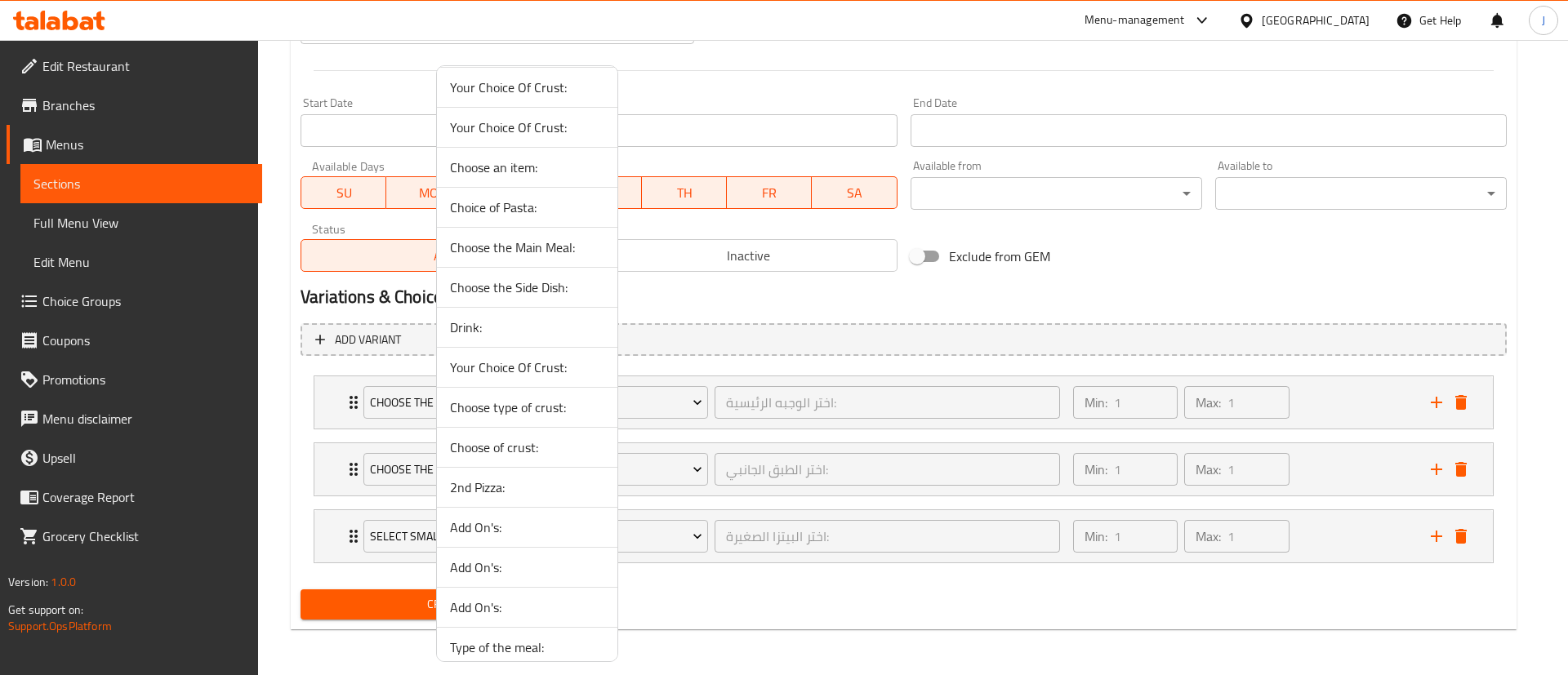
click at [485, 324] on span "Drink:" at bounding box center [527, 327] width 155 height 20
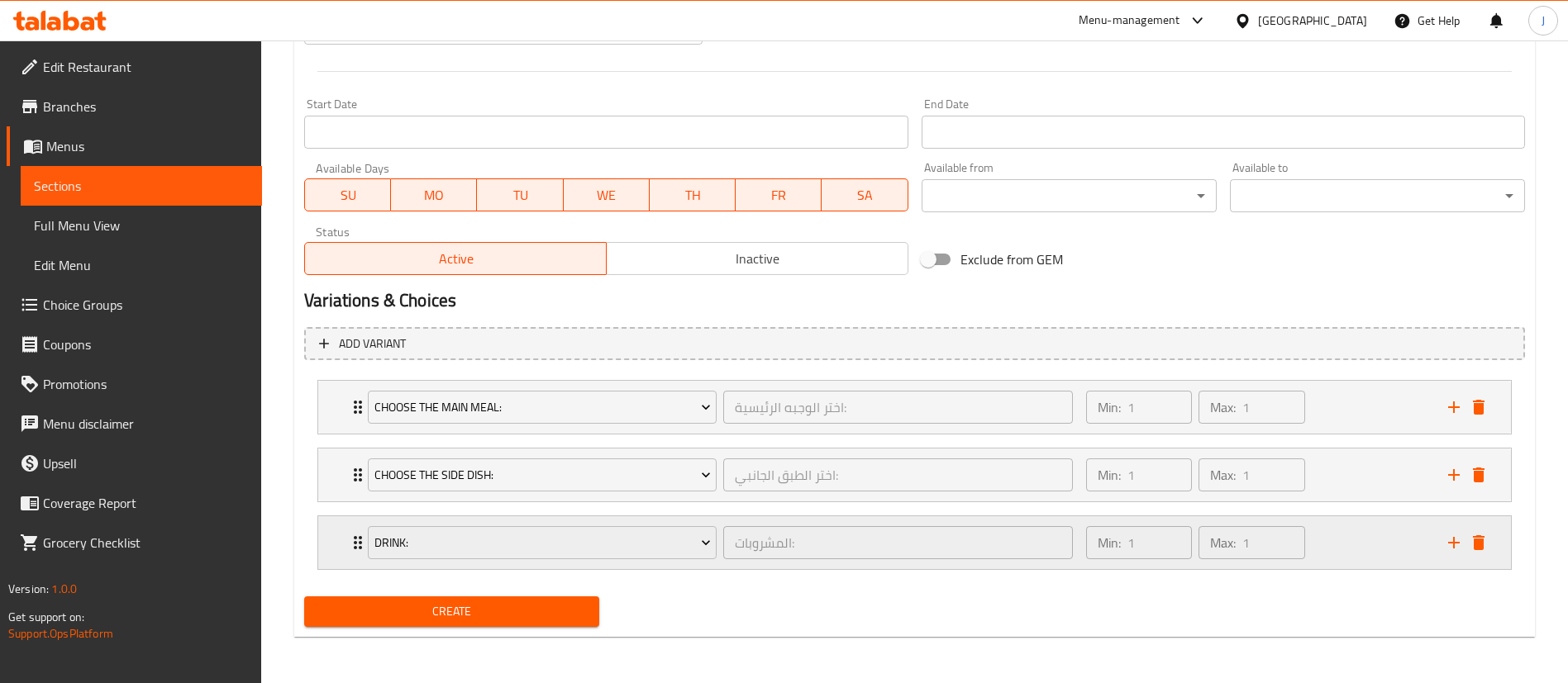
click at [327, 433] on div "Drink: المشروبات: ​ Min: 1 ​ Max: 1 ​" at bounding box center [915, 407] width 1193 height 53
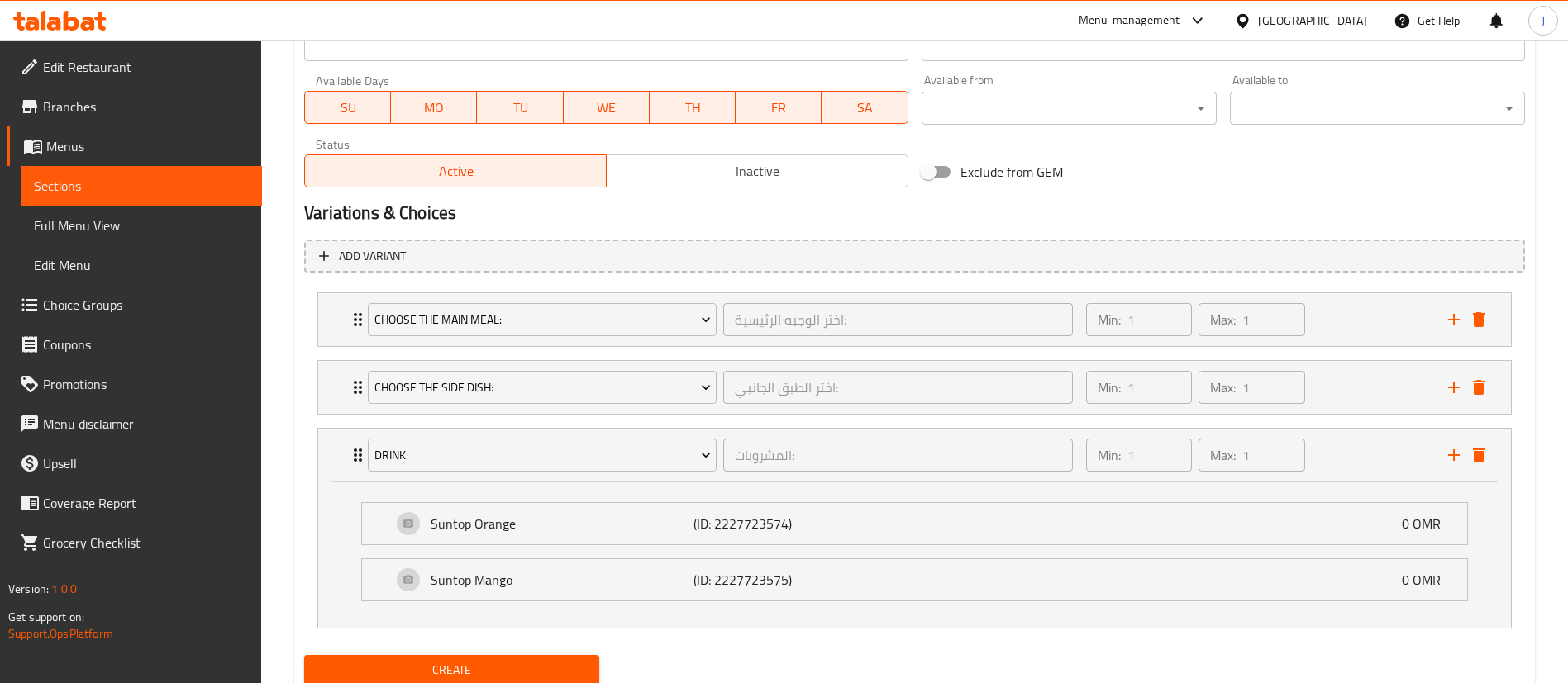
scroll to position [771, 0]
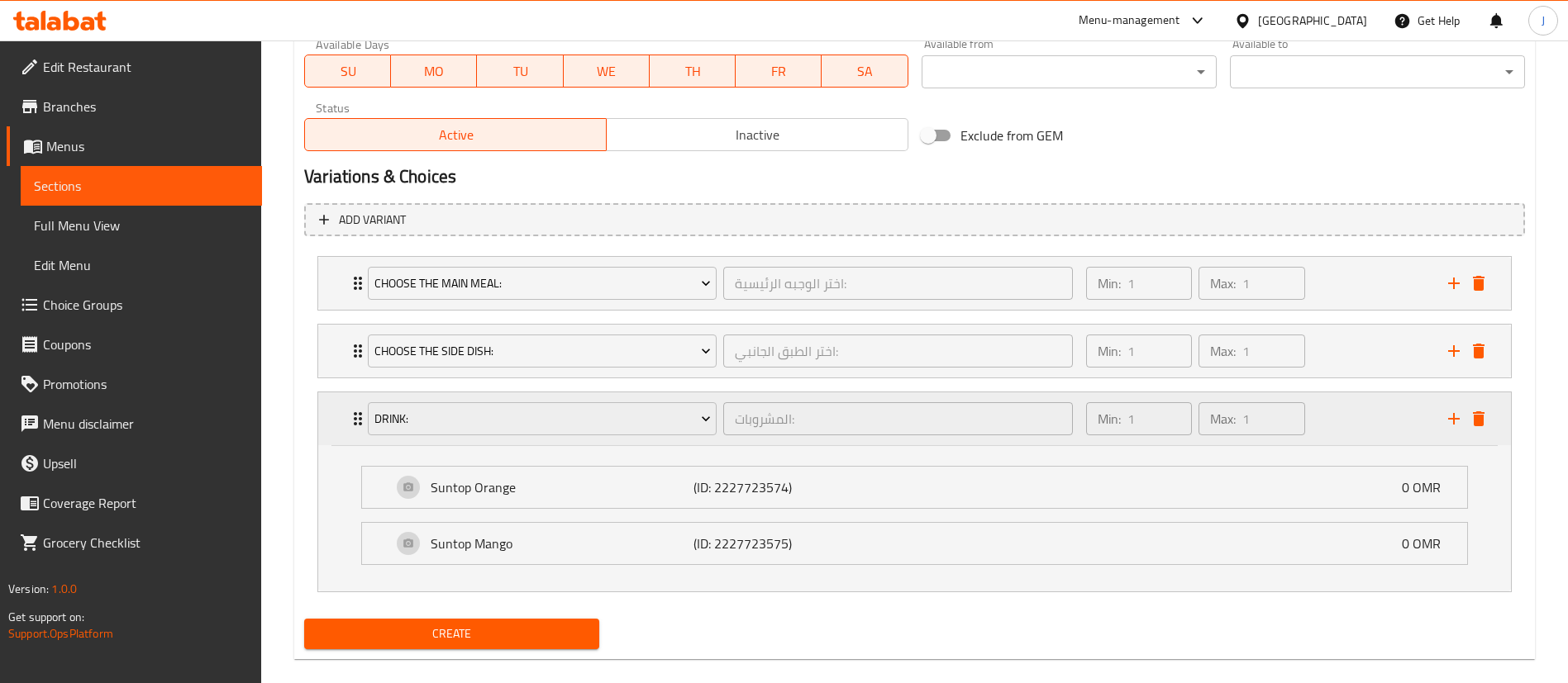
click at [339, 426] on div "Drink: المشروبات: ​ Min: 1 ​ Max: 1 ​" at bounding box center [915, 419] width 1193 height 53
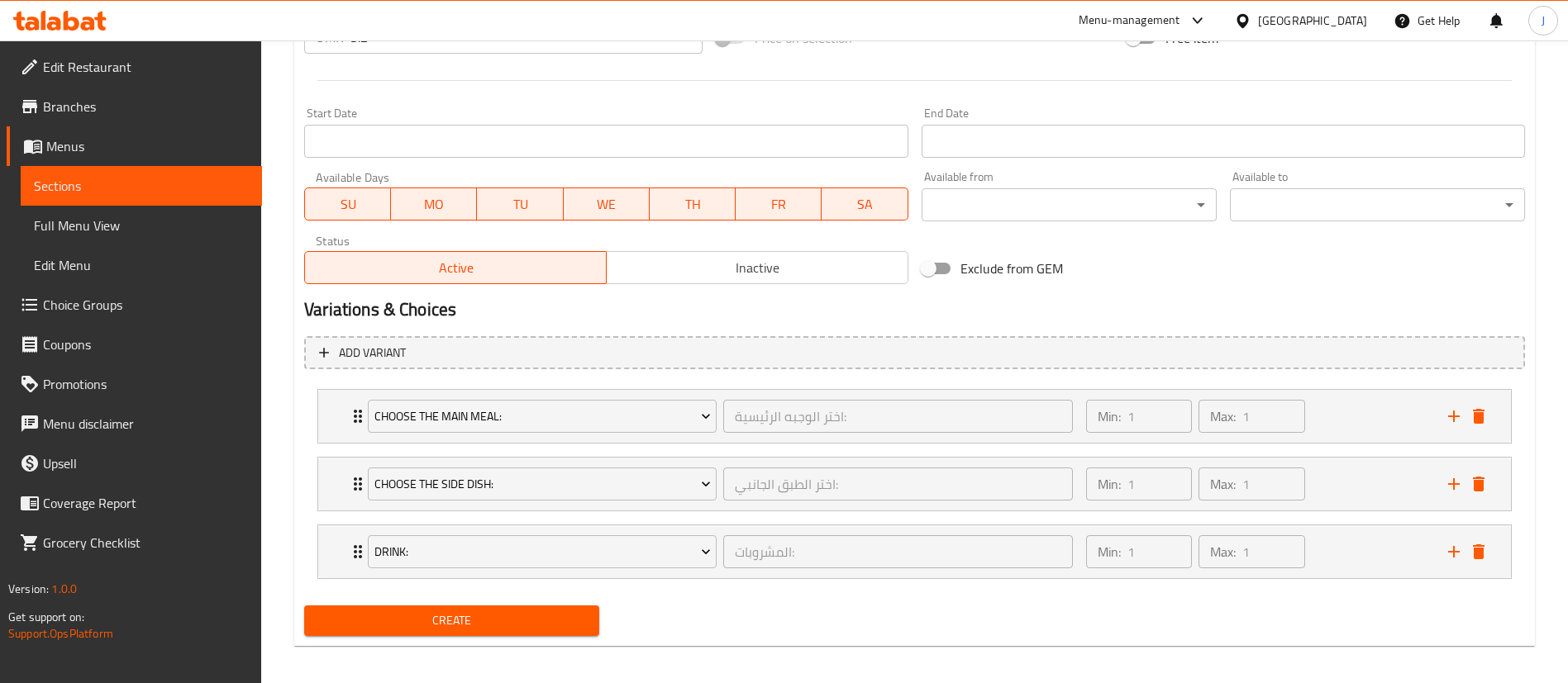
scroll to position [646, 0]
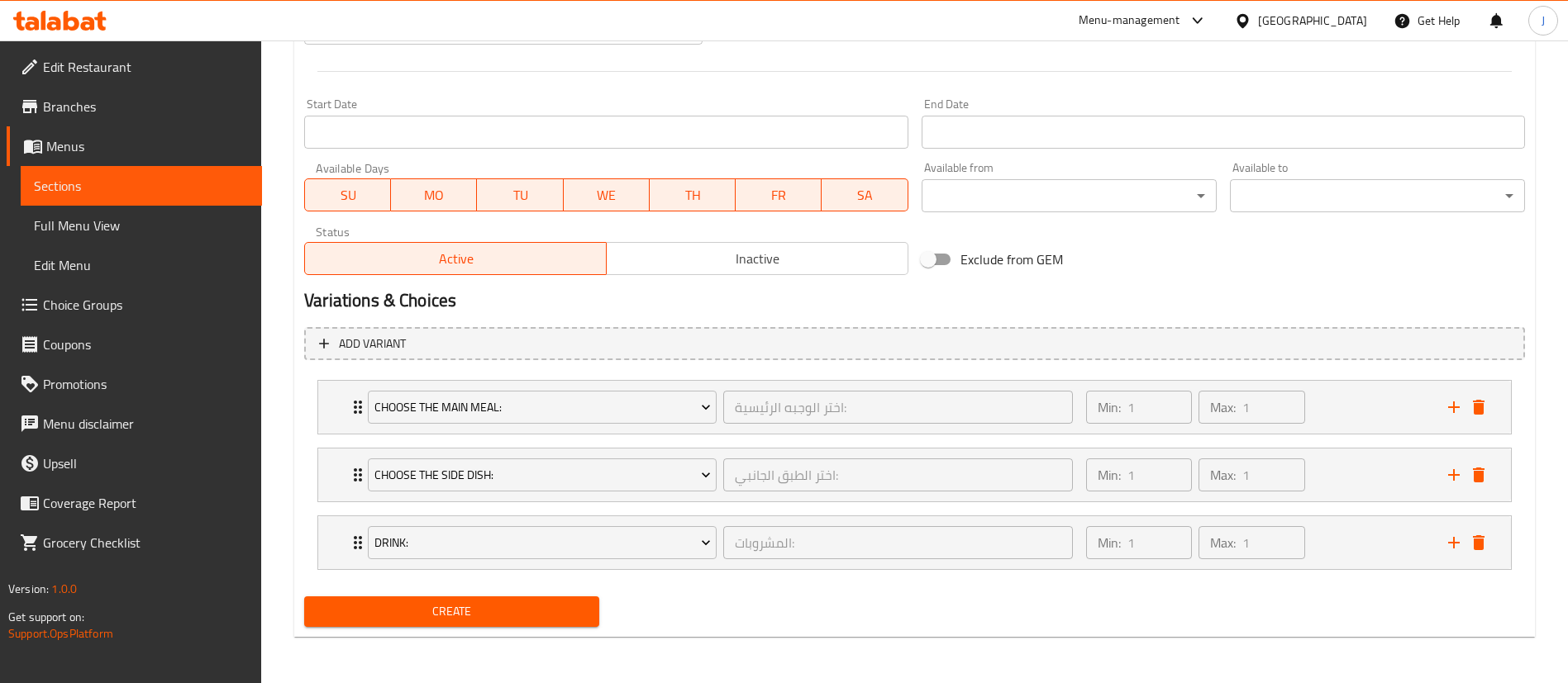
click at [481, 600] on button "Create" at bounding box center [451, 611] width 295 height 30
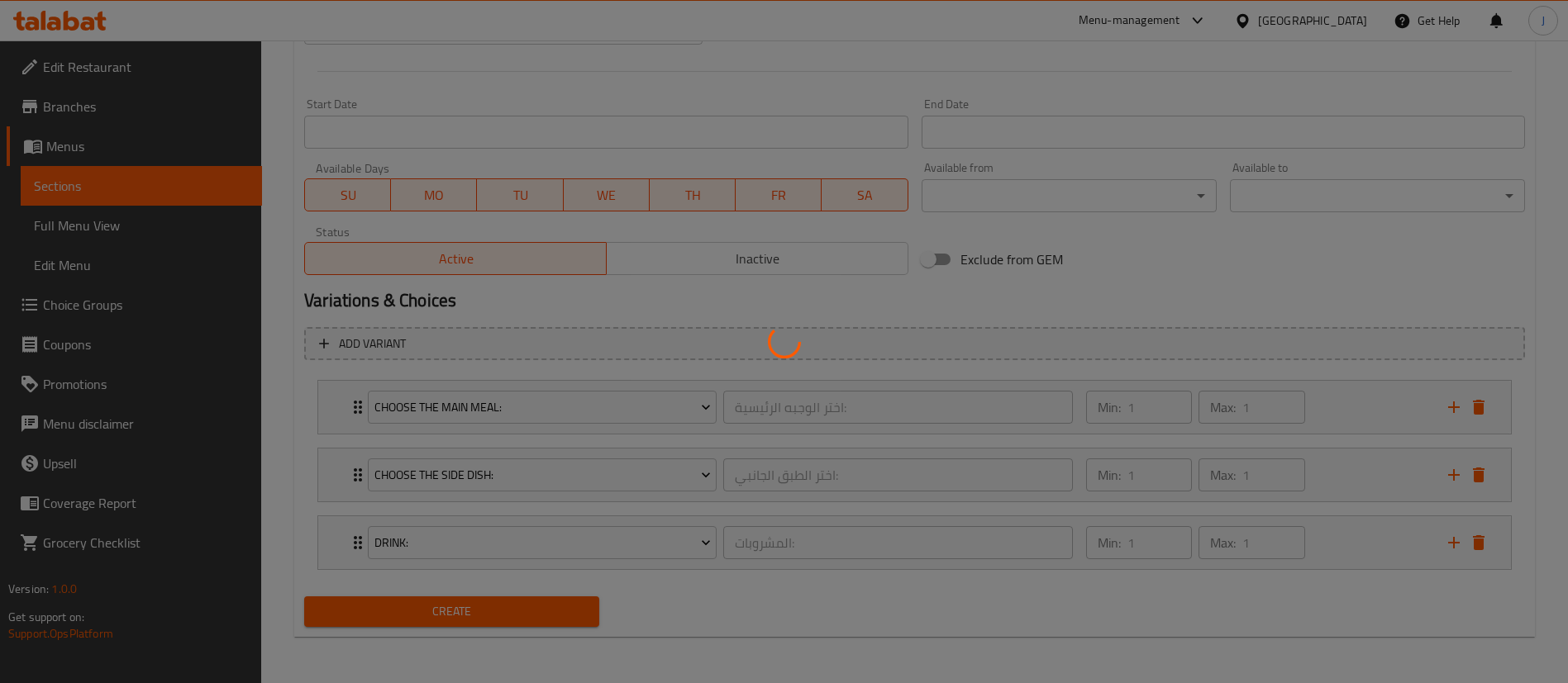
type input "0"
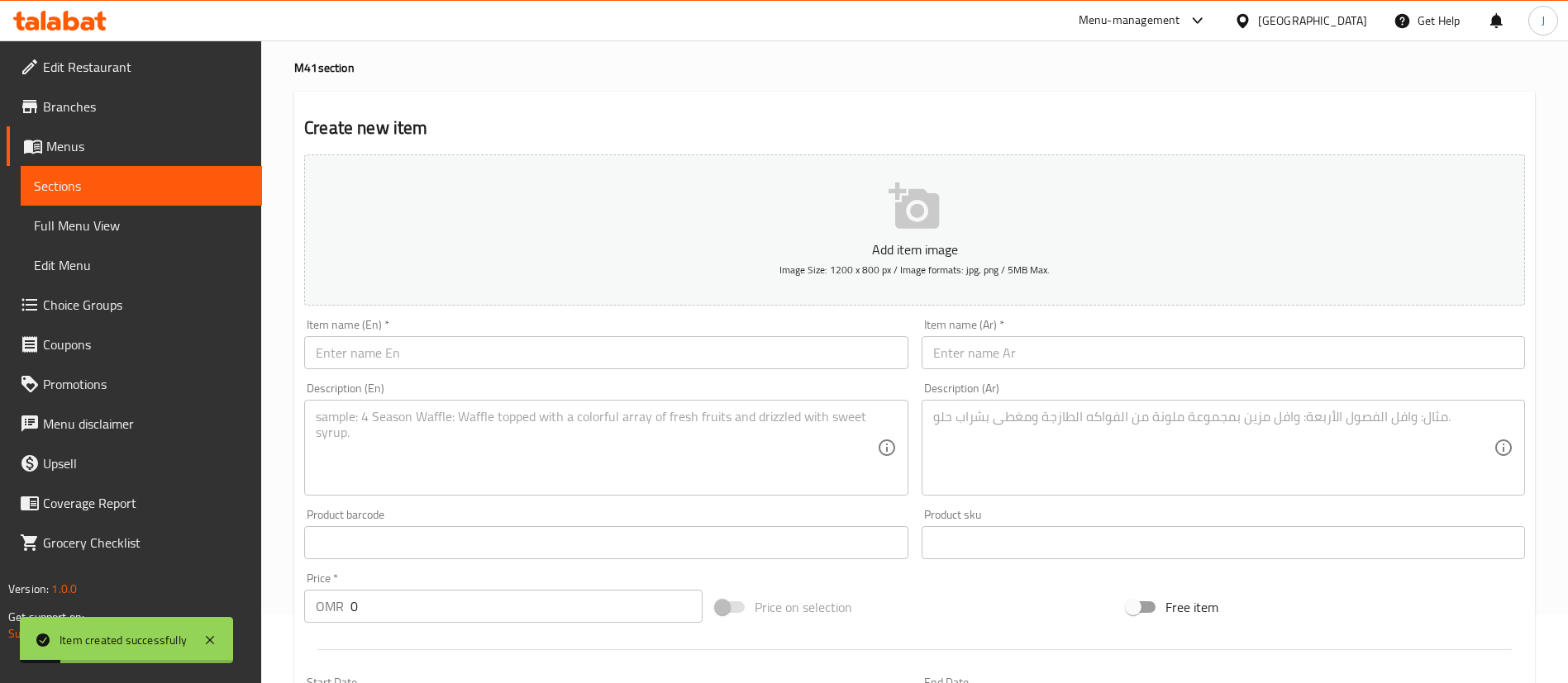
scroll to position [0, 0]
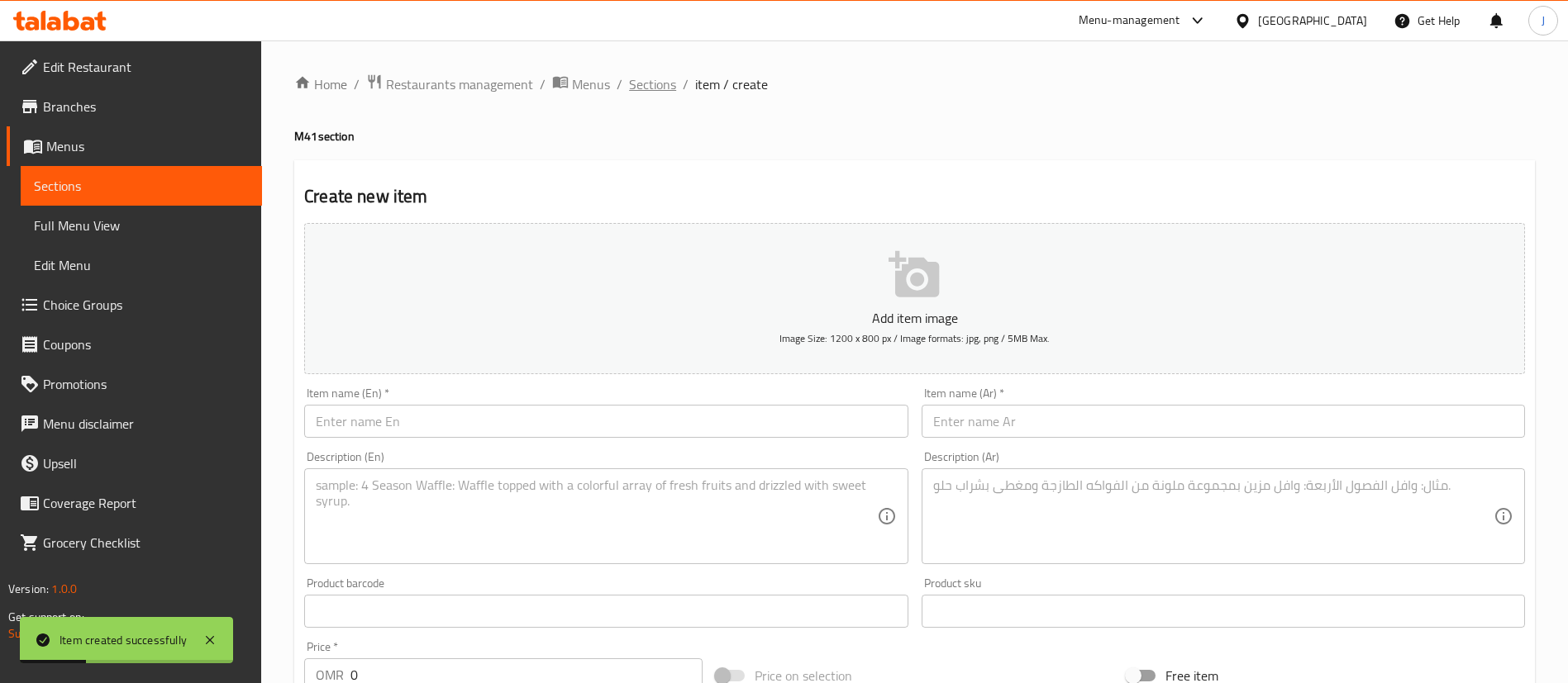
click at [655, 82] on span "Sections" at bounding box center [652, 84] width 47 height 20
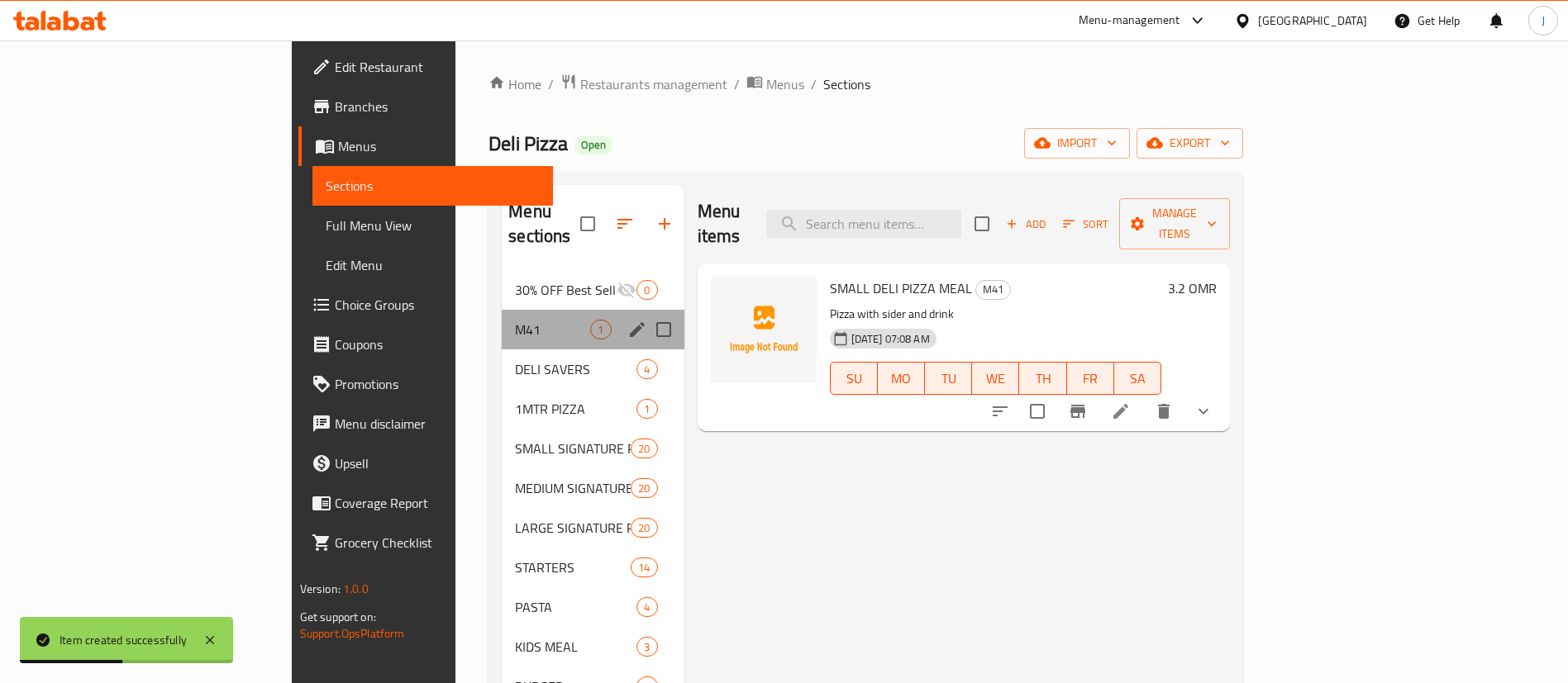
click at [501, 310] on div "M41 1" at bounding box center [592, 329] width 182 height 39
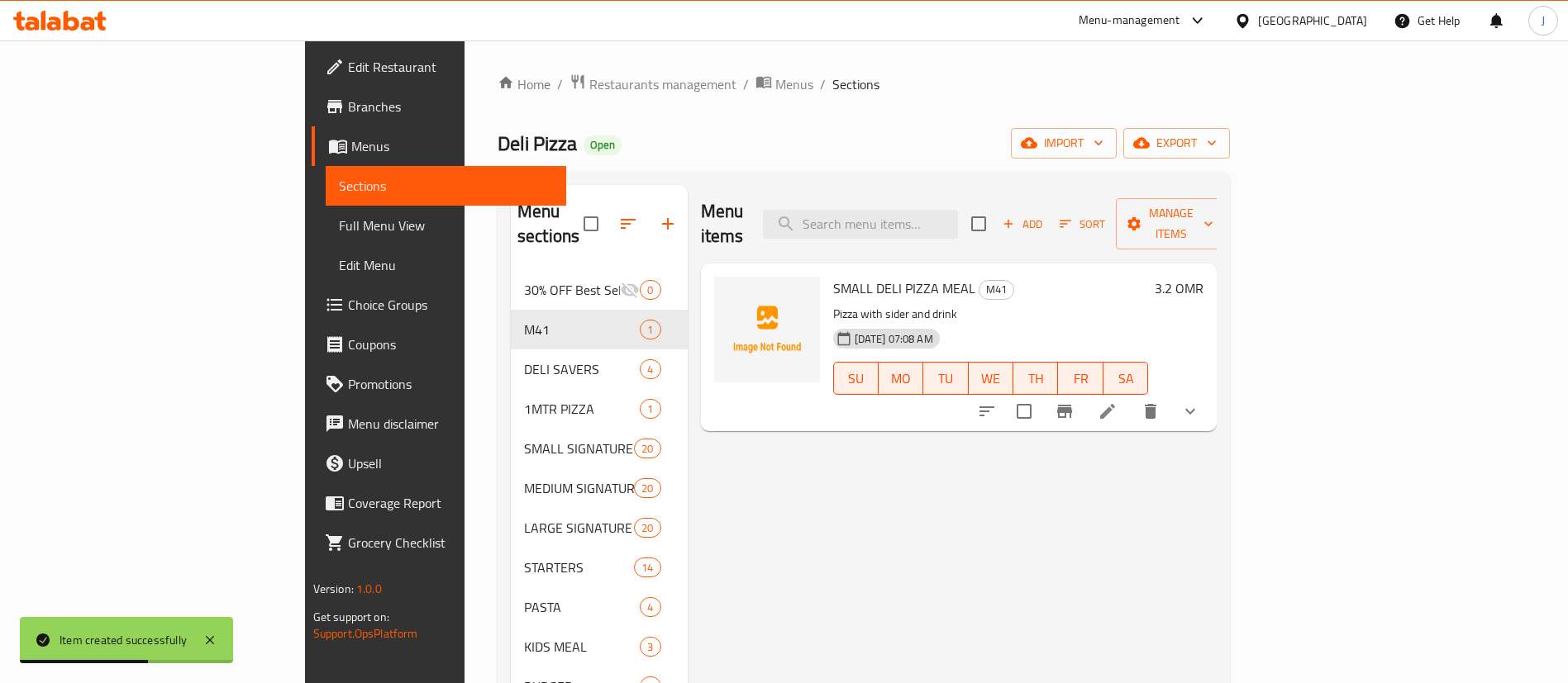
click at [1117, 401] on icon at bounding box center [1108, 411] width 20 height 20
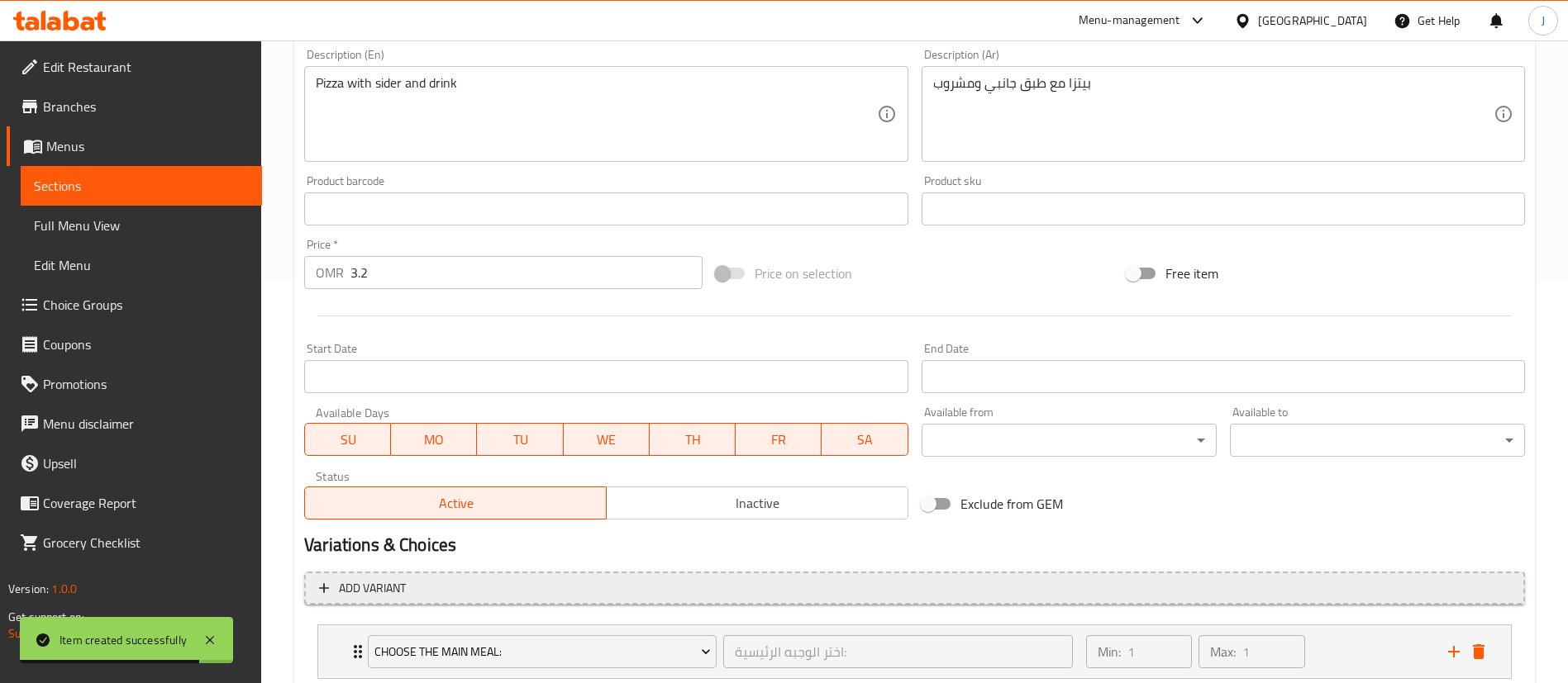
scroll to position [399, 0]
click at [514, 387] on input "Start Date" at bounding box center [606, 380] width 604 height 33
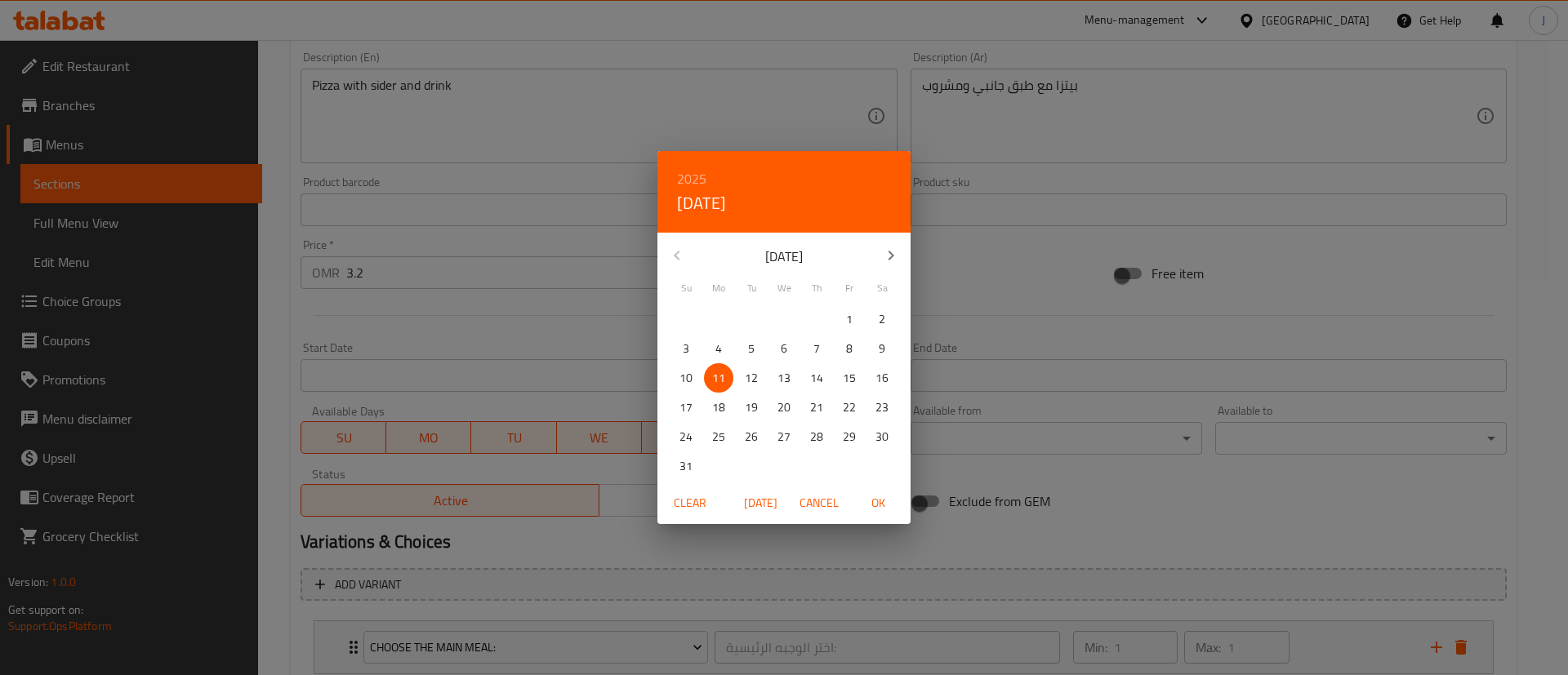
click at [785, 380] on p "13" at bounding box center [784, 378] width 13 height 21
click at [881, 503] on span "OK" at bounding box center [878, 503] width 39 height 21
type input "13-08-2025"
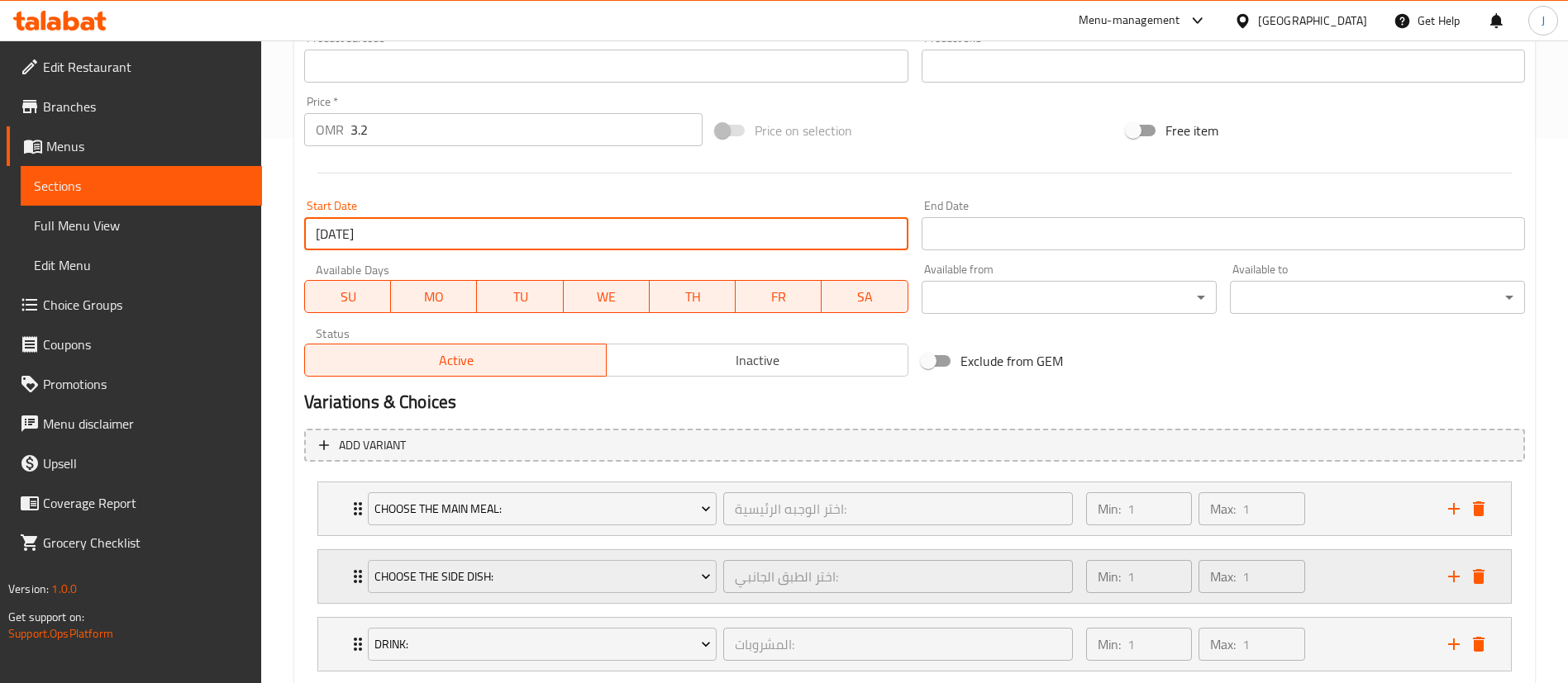
scroll to position [646, 0]
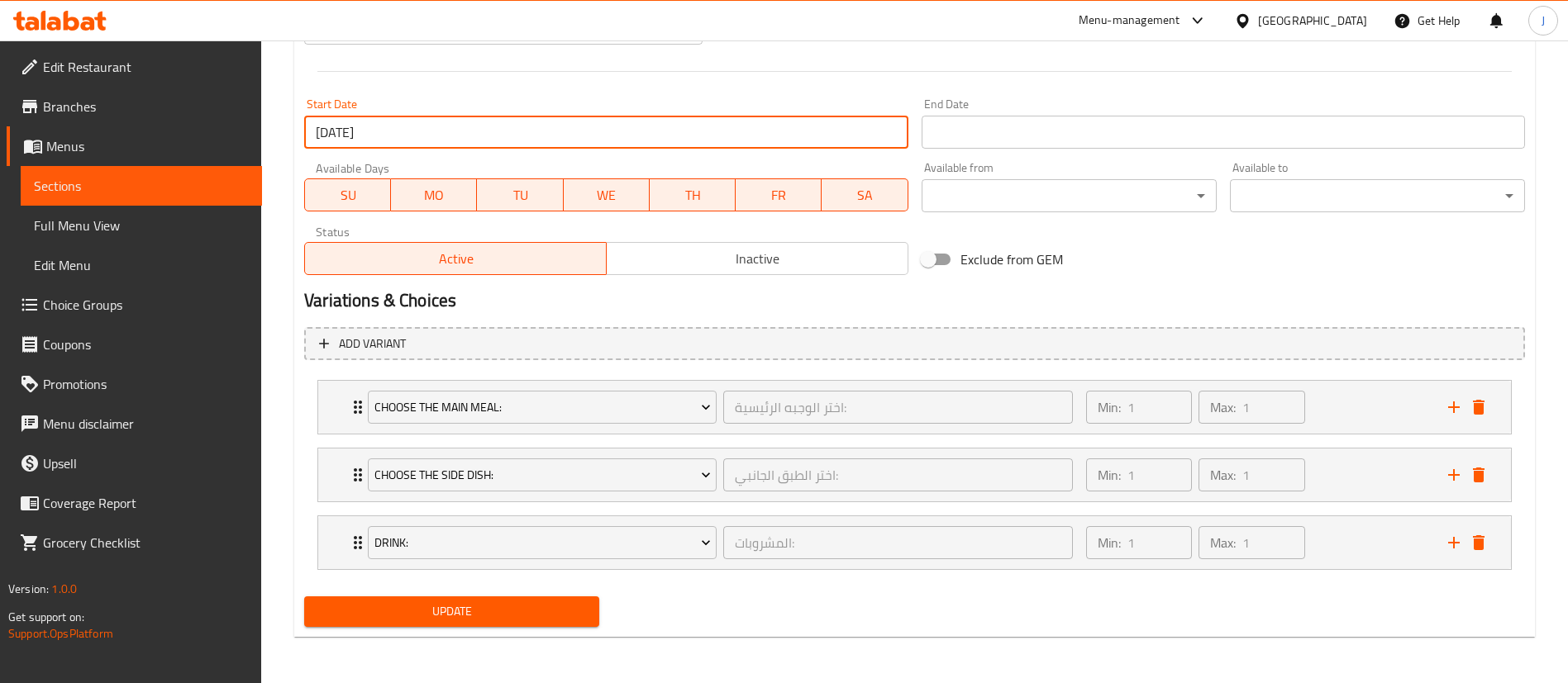
click at [533, 616] on span "Update" at bounding box center [452, 612] width 269 height 21
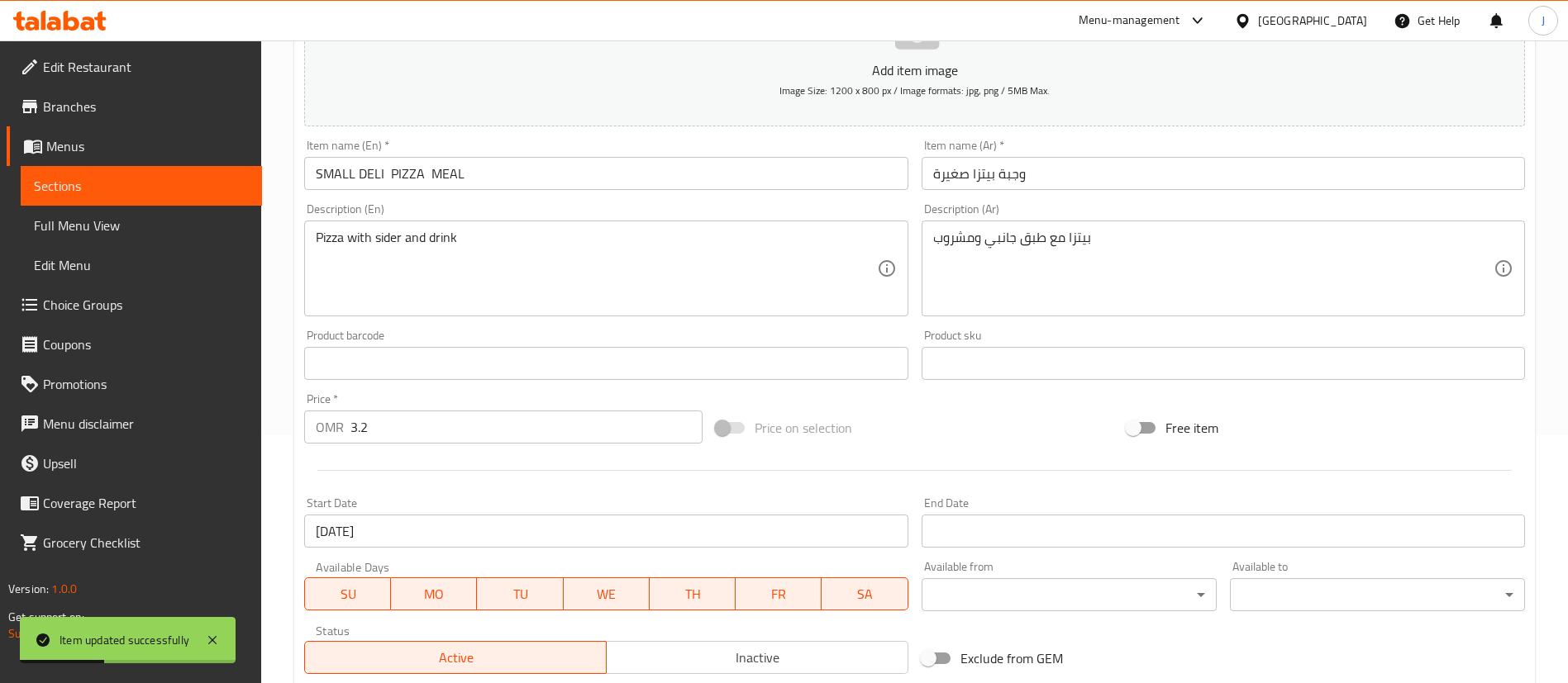
scroll to position [0, 0]
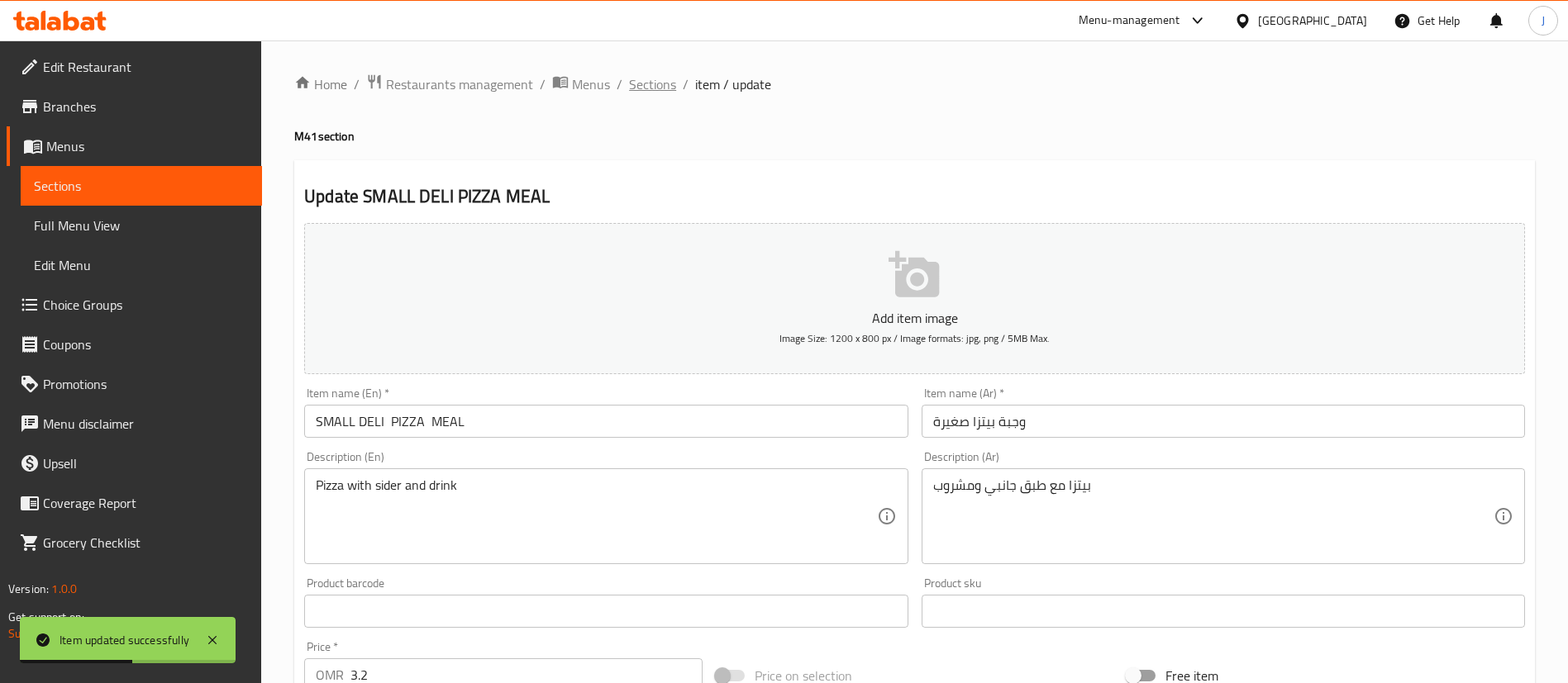
click at [647, 78] on span "Sections" at bounding box center [652, 84] width 47 height 20
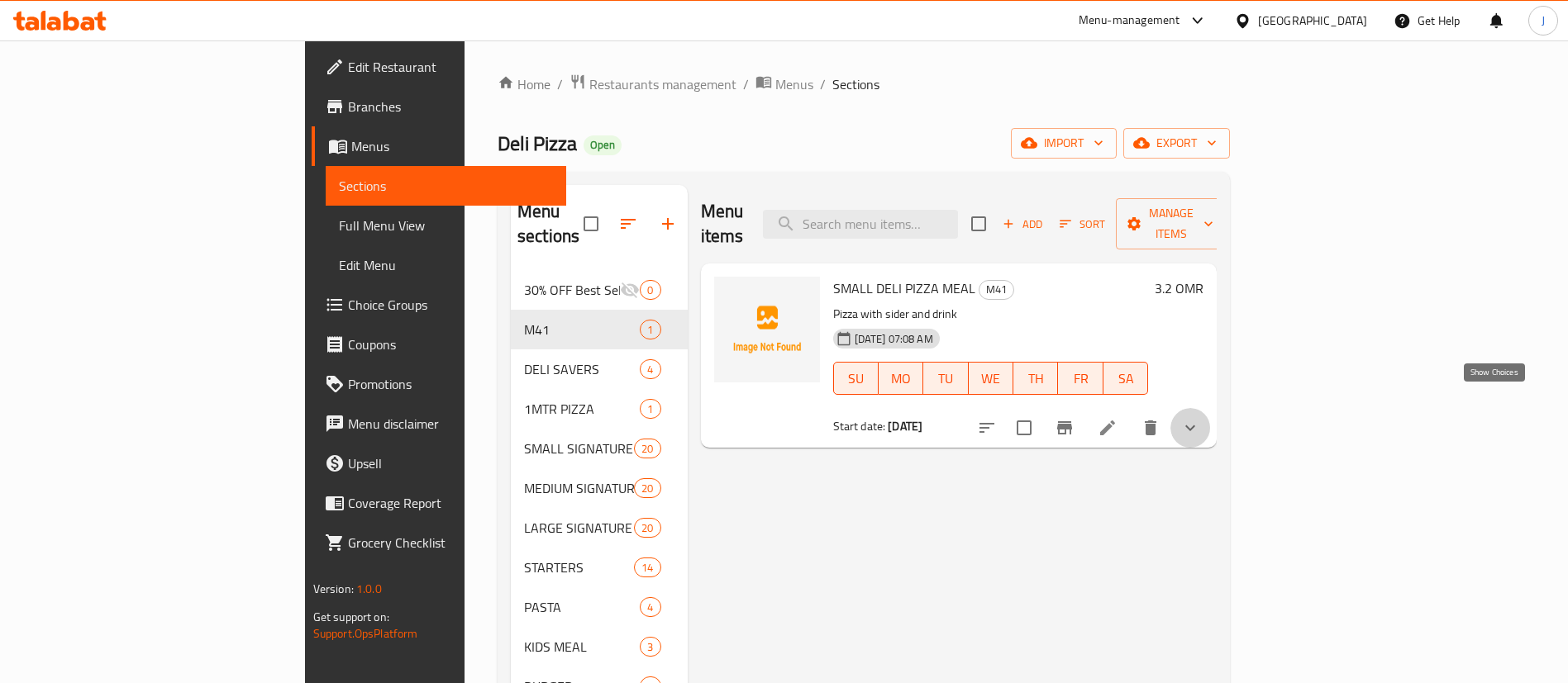
click at [1200, 418] on icon "show more" at bounding box center [1190, 428] width 20 height 20
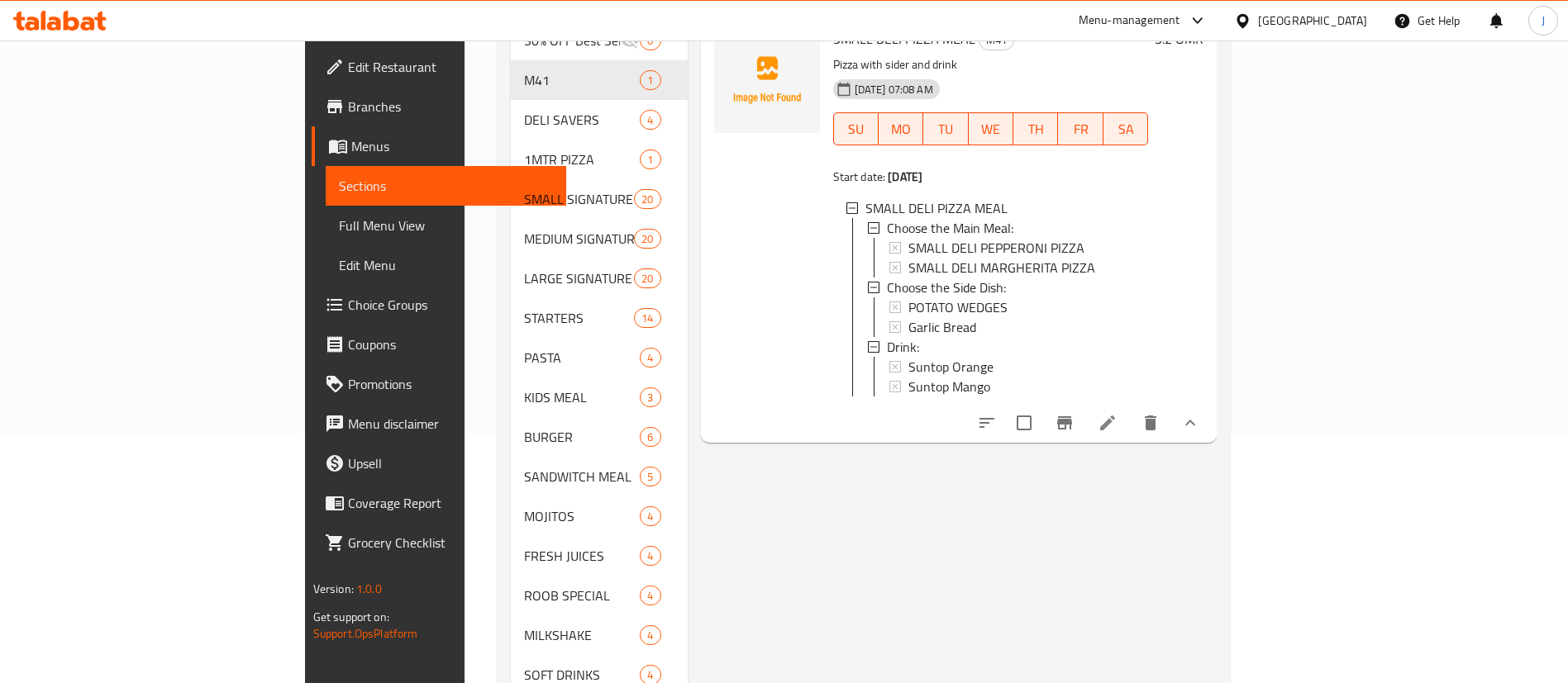
scroll to position [289, 0]
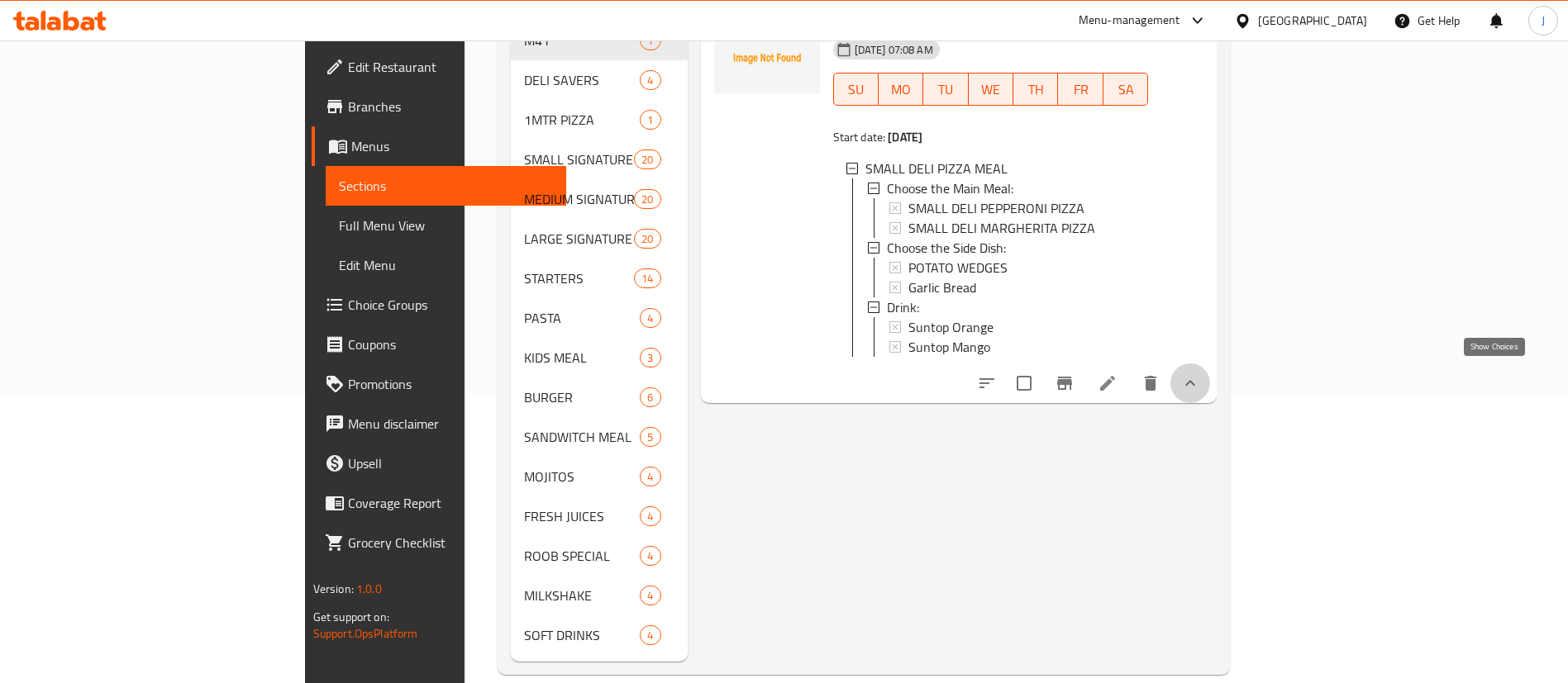
click at [1200, 375] on icon "show more" at bounding box center [1190, 383] width 20 height 20
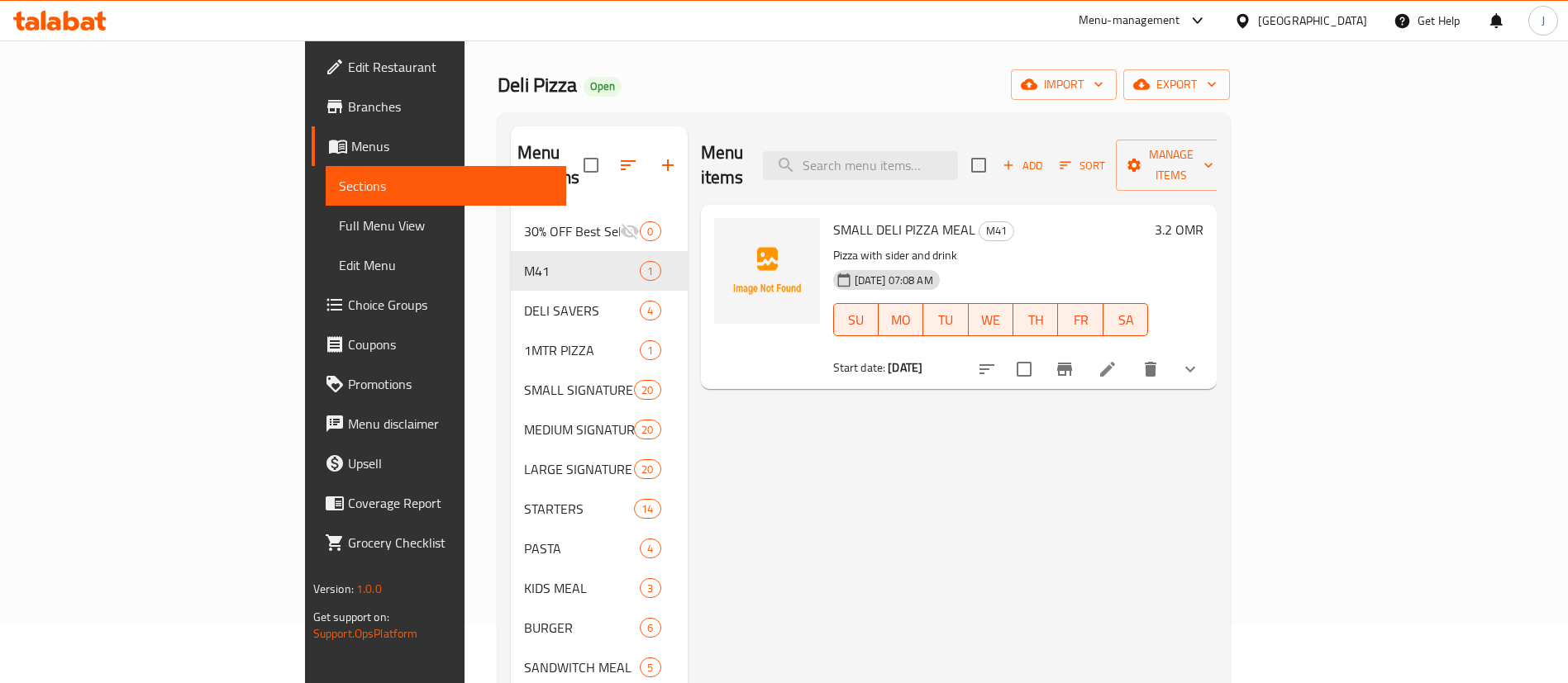
scroll to position [0, 0]
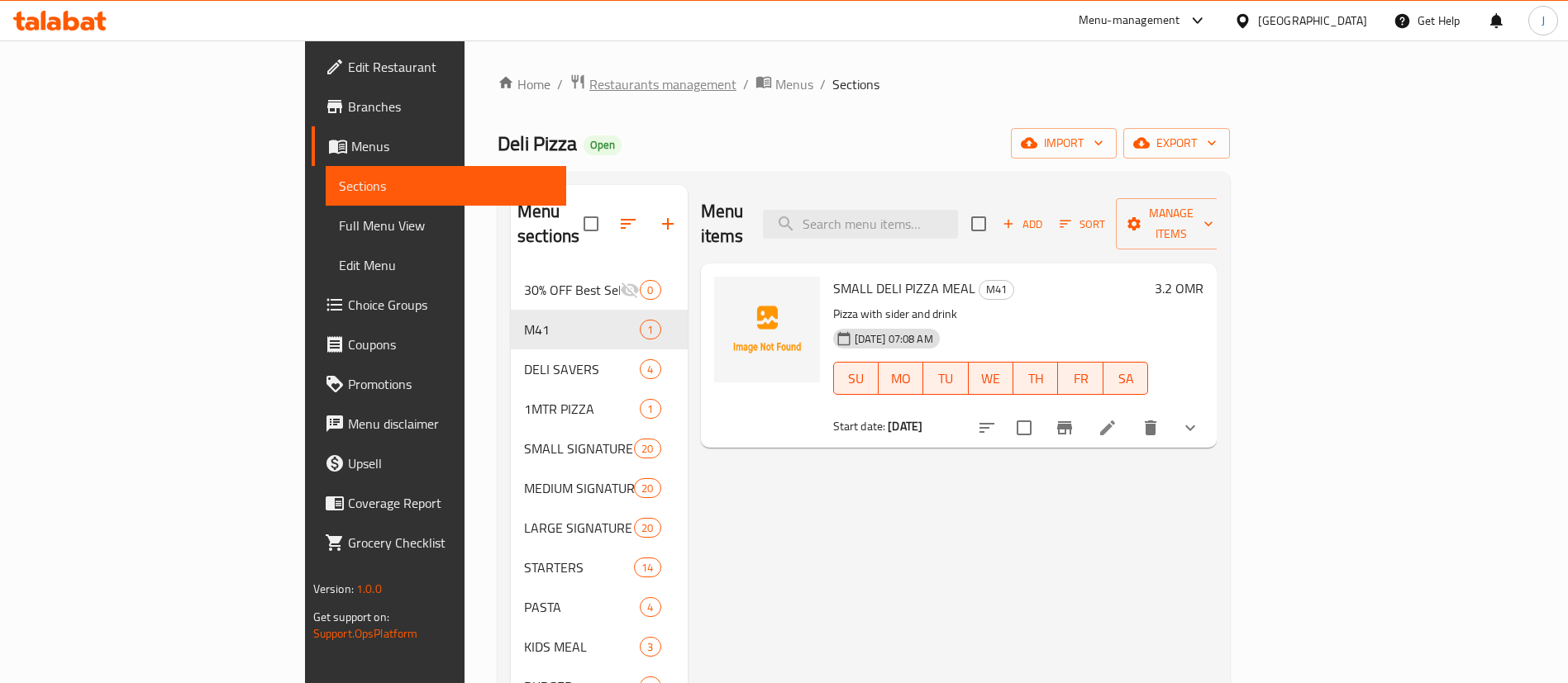
click at [589, 80] on span "Restaurants management" at bounding box center [662, 84] width 147 height 20
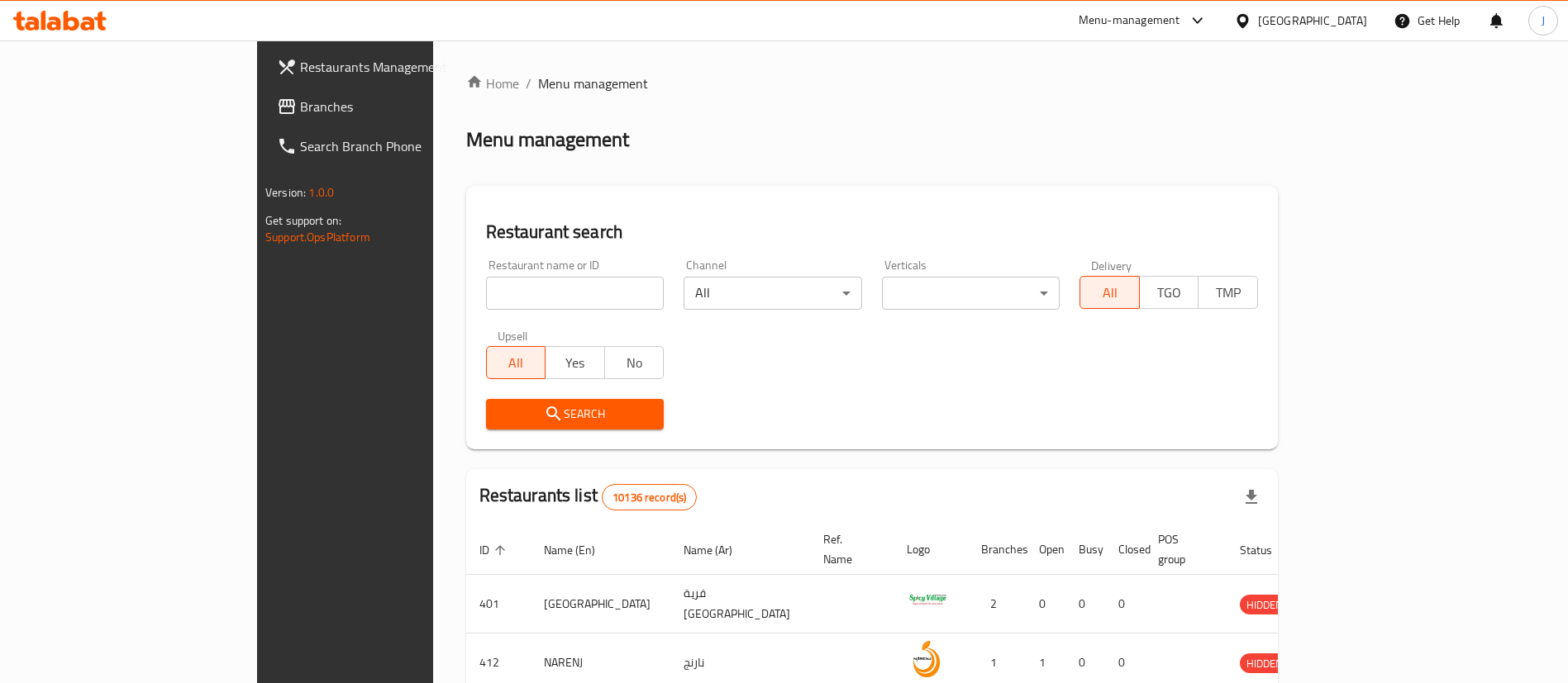
click at [300, 99] on span "Branches" at bounding box center [403, 107] width 206 height 20
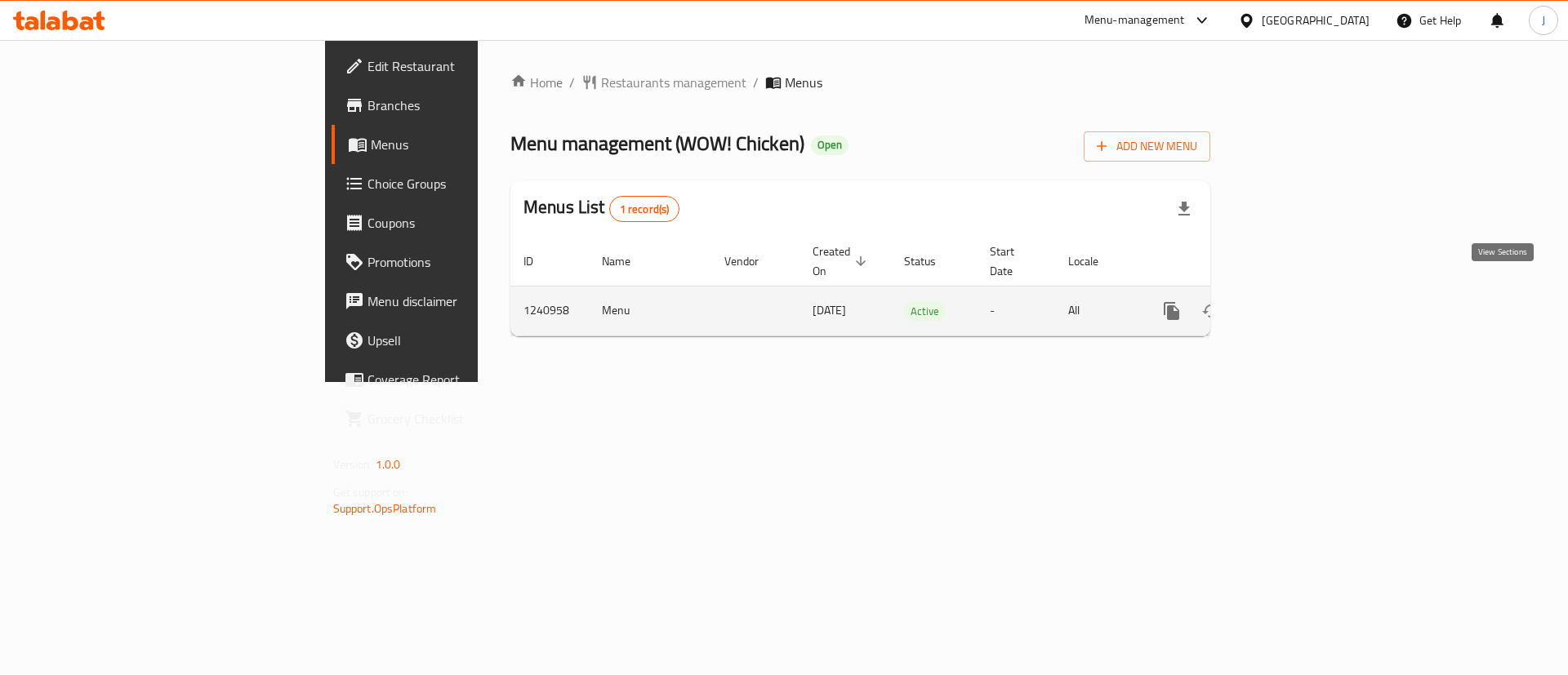
click at [1299, 301] on icon "enhanced table" at bounding box center [1290, 311] width 20 height 20
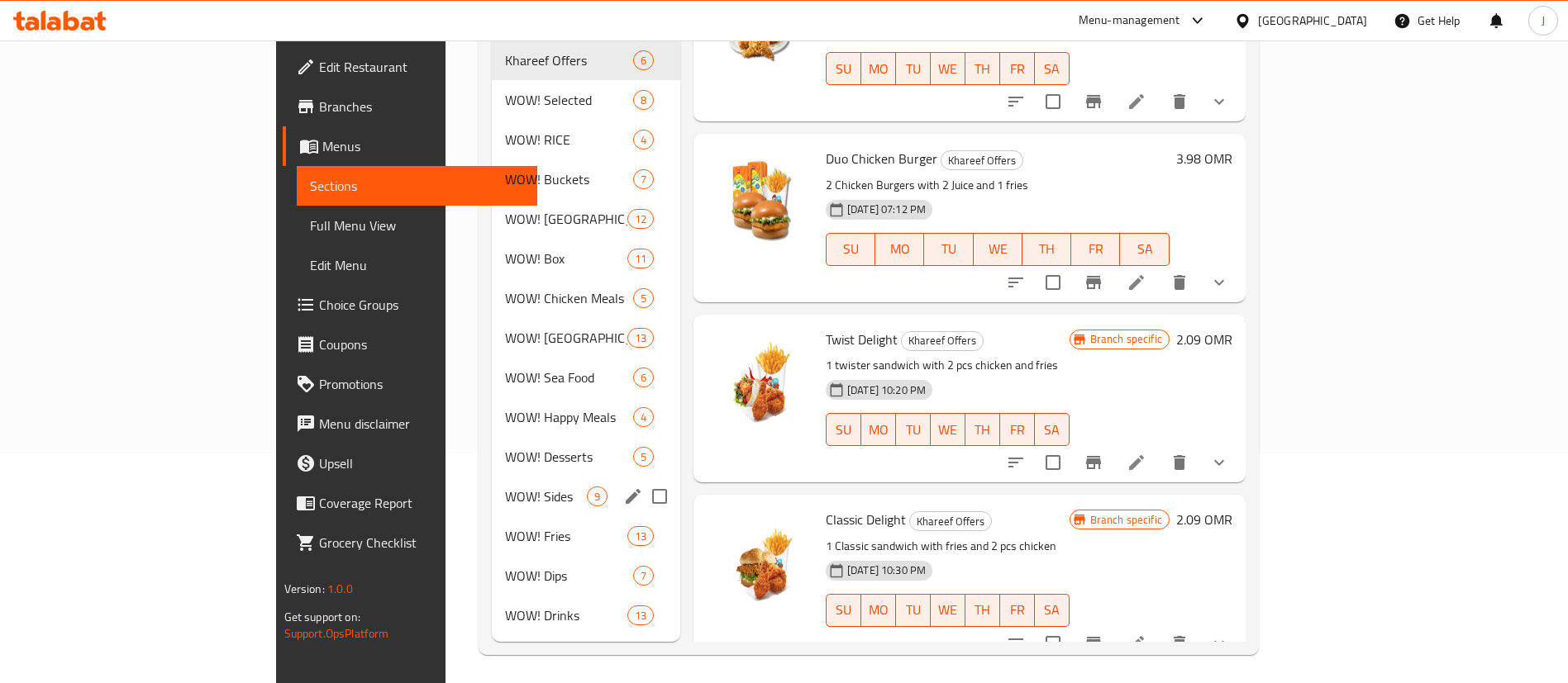
scroll to position [231, 0]
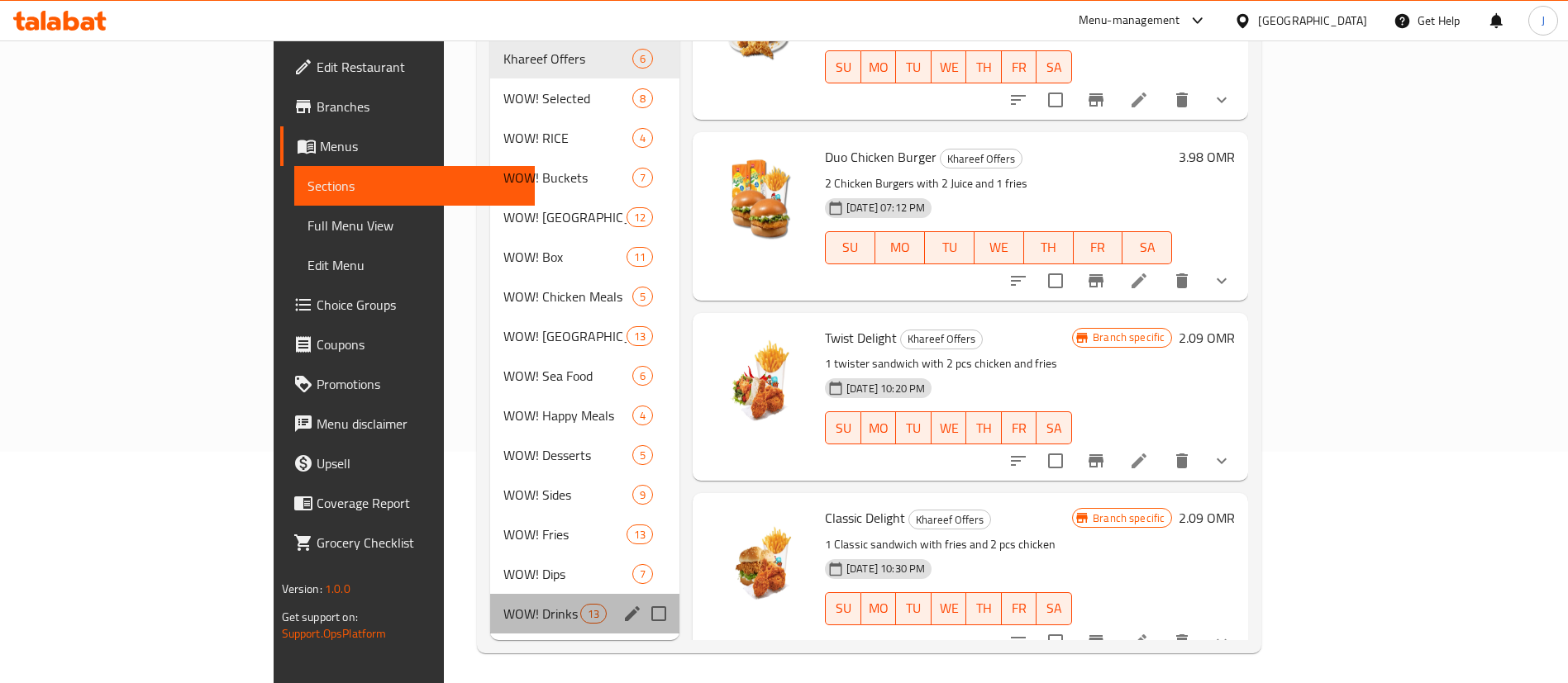
click at [490, 594] on div "WOW! Drinks 13" at bounding box center [585, 614] width 189 height 39
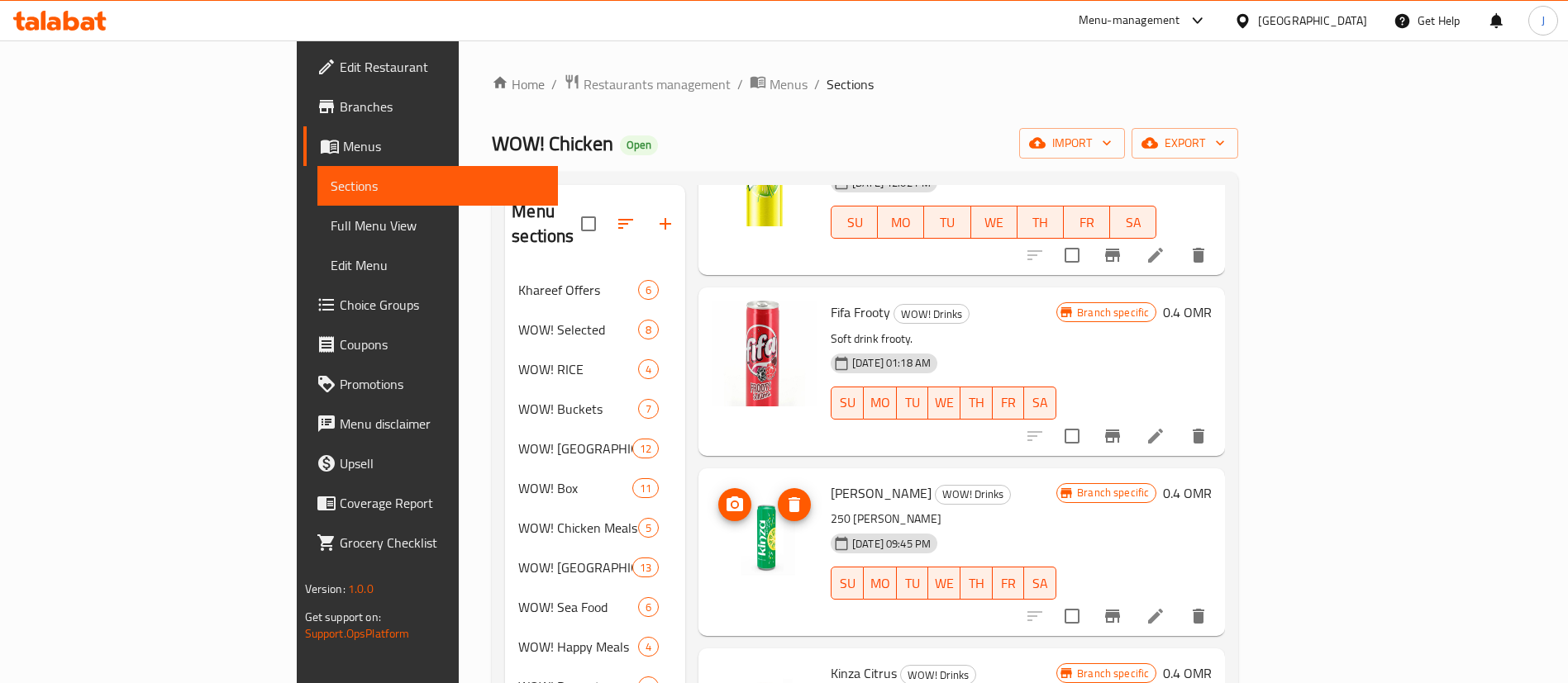
scroll to position [1704, 0]
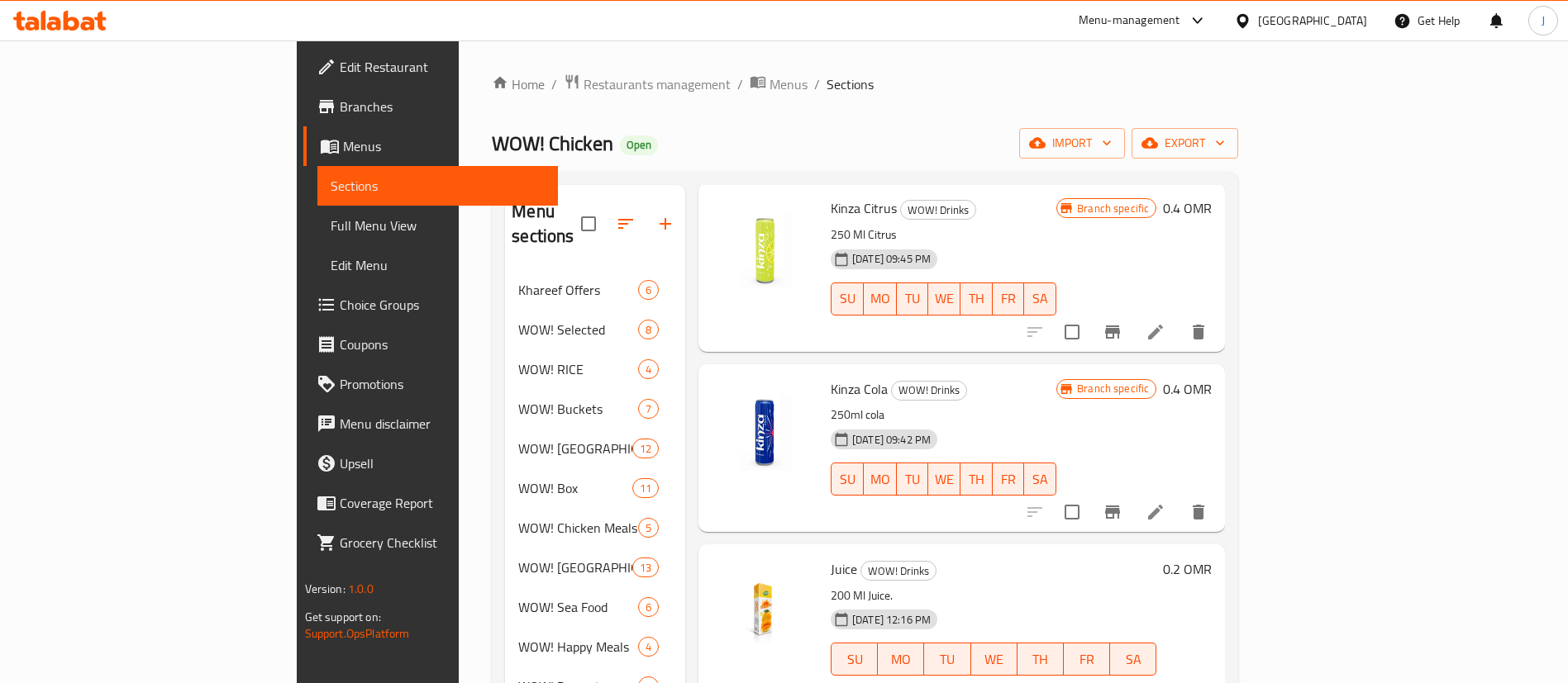
click at [339, 302] on span "Choice Groups" at bounding box center [442, 305] width 206 height 20
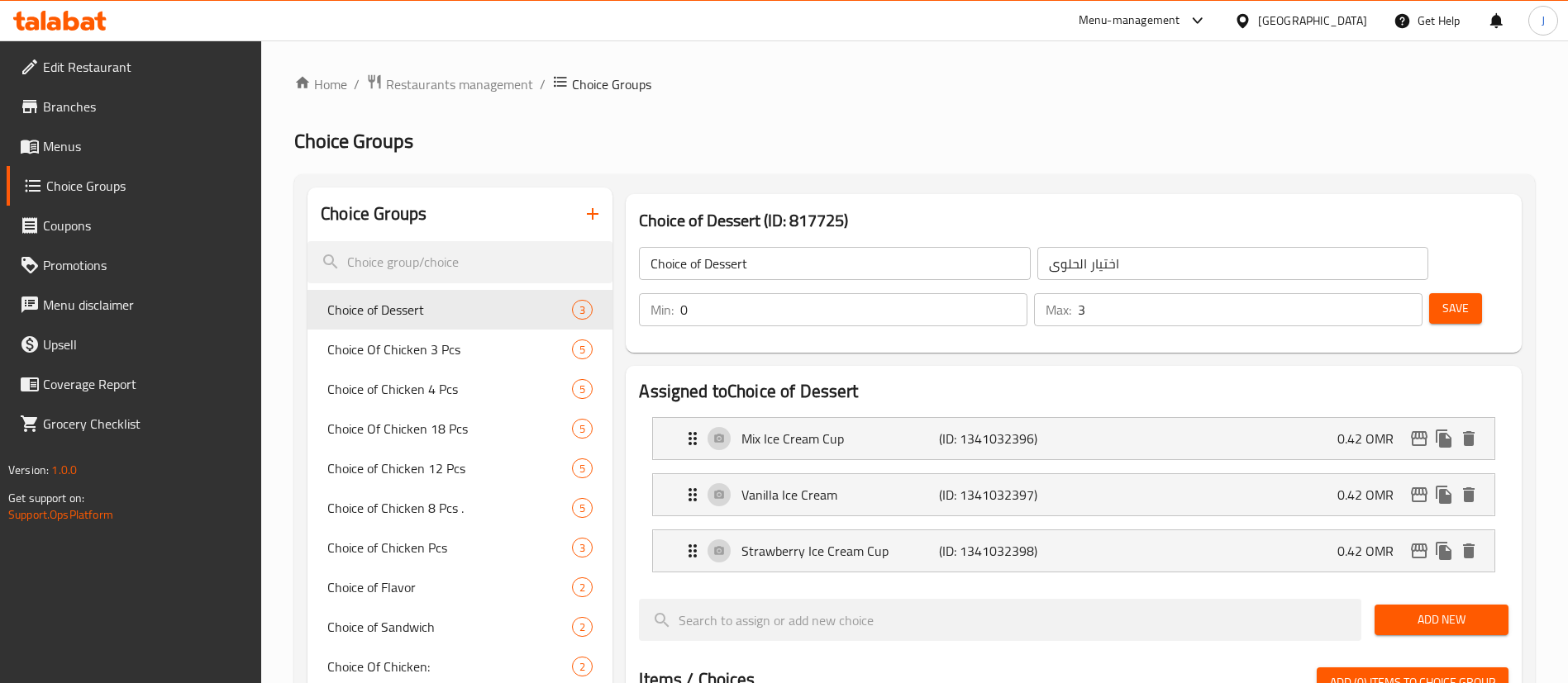
click at [588, 217] on icon "button" at bounding box center [593, 214] width 20 height 20
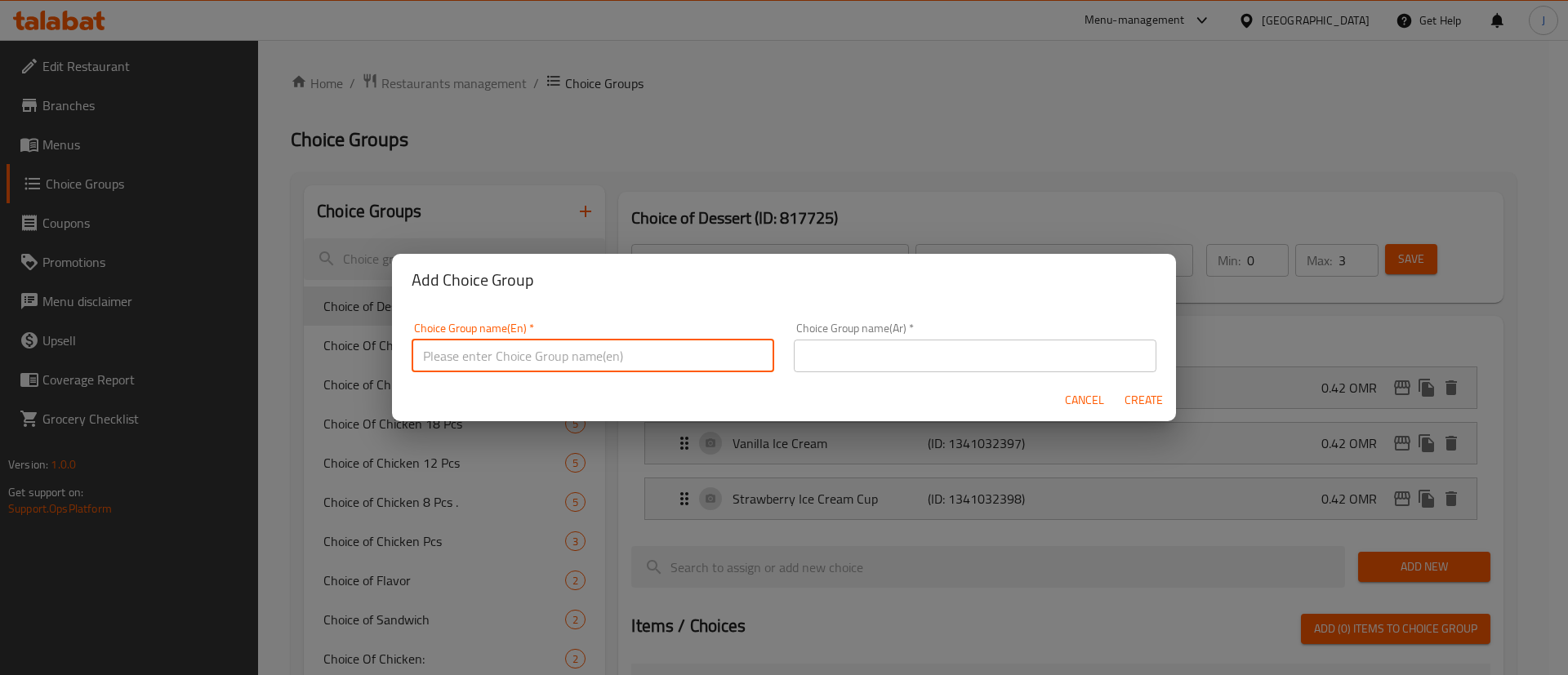
click at [523, 344] on input "text" at bounding box center [592, 356] width 362 height 33
type input "Choose the Main Meal:"
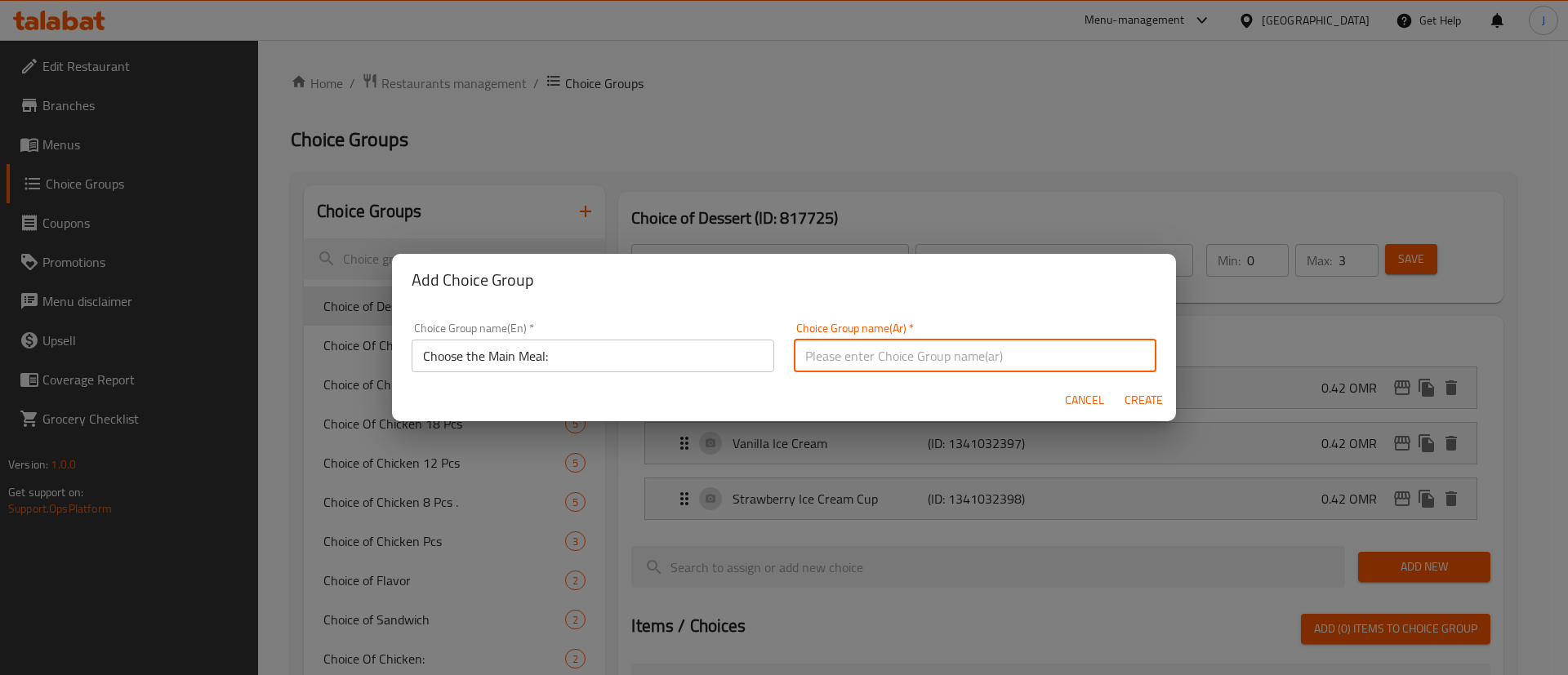
click at [838, 360] on input "text" at bounding box center [974, 356] width 362 height 33
paste input "اختر الوجبة الرئيسية:"
type input "اختر الوجبة الرئيسية:"
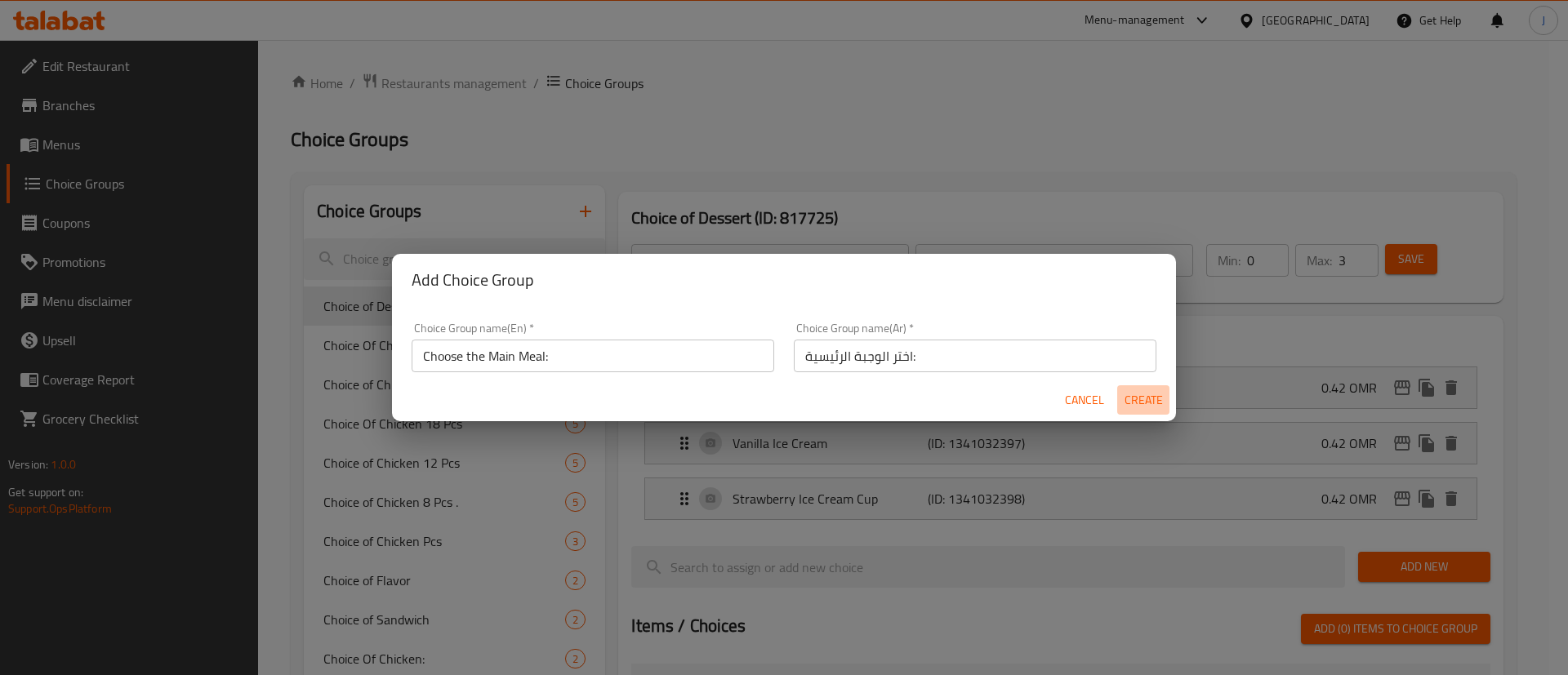
click at [1132, 398] on span "Create" at bounding box center [1142, 400] width 39 height 21
type input "Choose the Main Meal:"
type input "اختر الوجبة الرئيسية:"
type input "0"
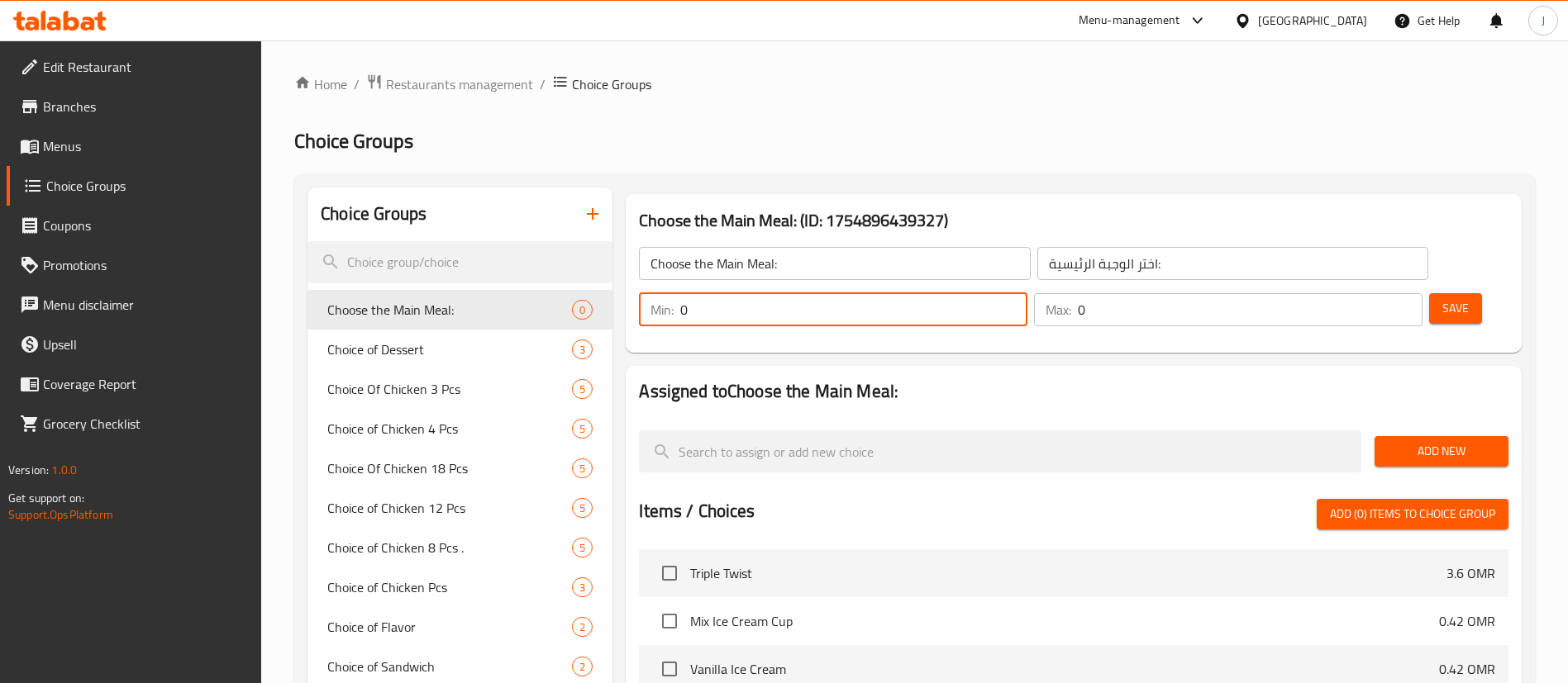
drag, startPoint x: 1272, startPoint y: 263, endPoint x: 1234, endPoint y: 264, distance: 38.0
click at [1027, 293] on div "Min: 0 ​" at bounding box center [832, 310] width 389 height 33
type input "1"
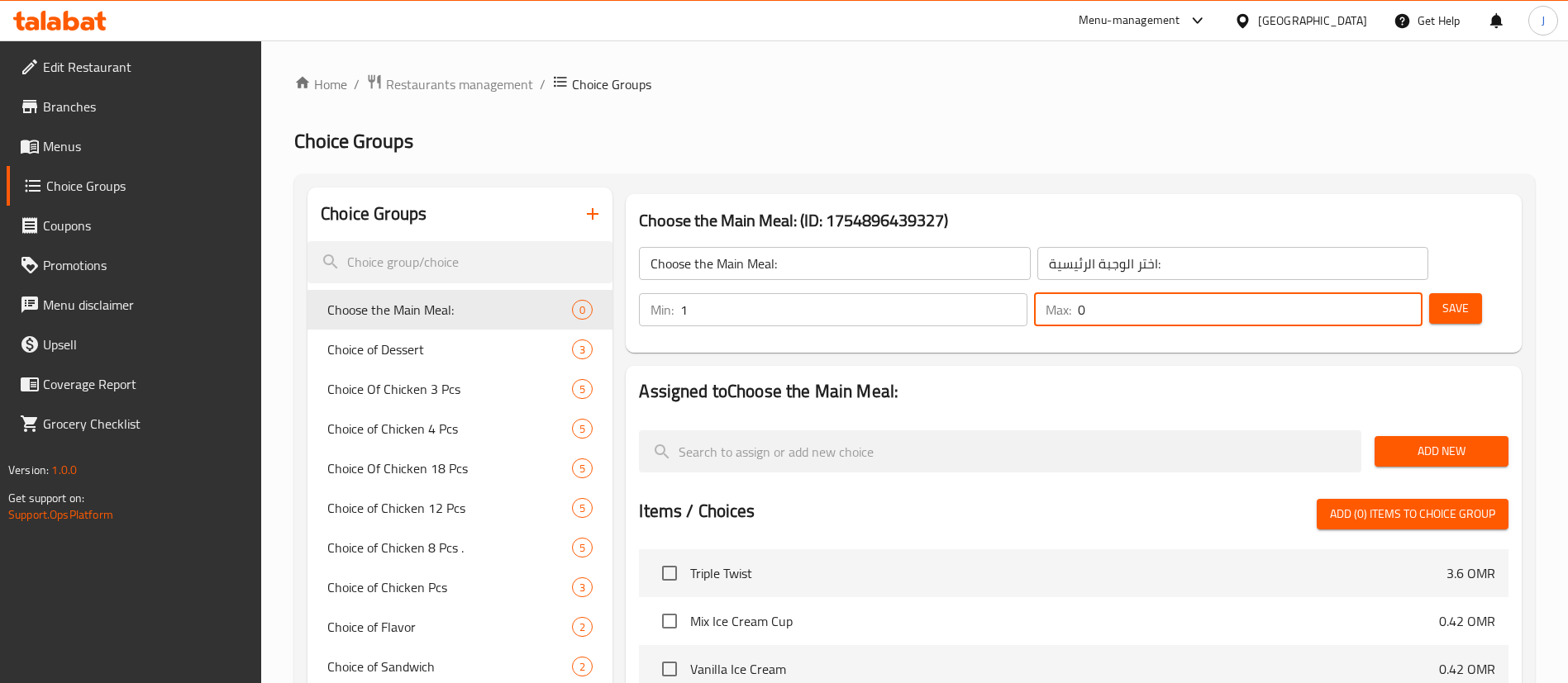
drag, startPoint x: 1365, startPoint y: 265, endPoint x: 1348, endPoint y: 267, distance: 17.1
click at [1348, 293] on div "Max: 0 ​" at bounding box center [1228, 310] width 389 height 33
type input "1"
click at [1442, 298] on span "Save" at bounding box center [1455, 308] width 27 height 21
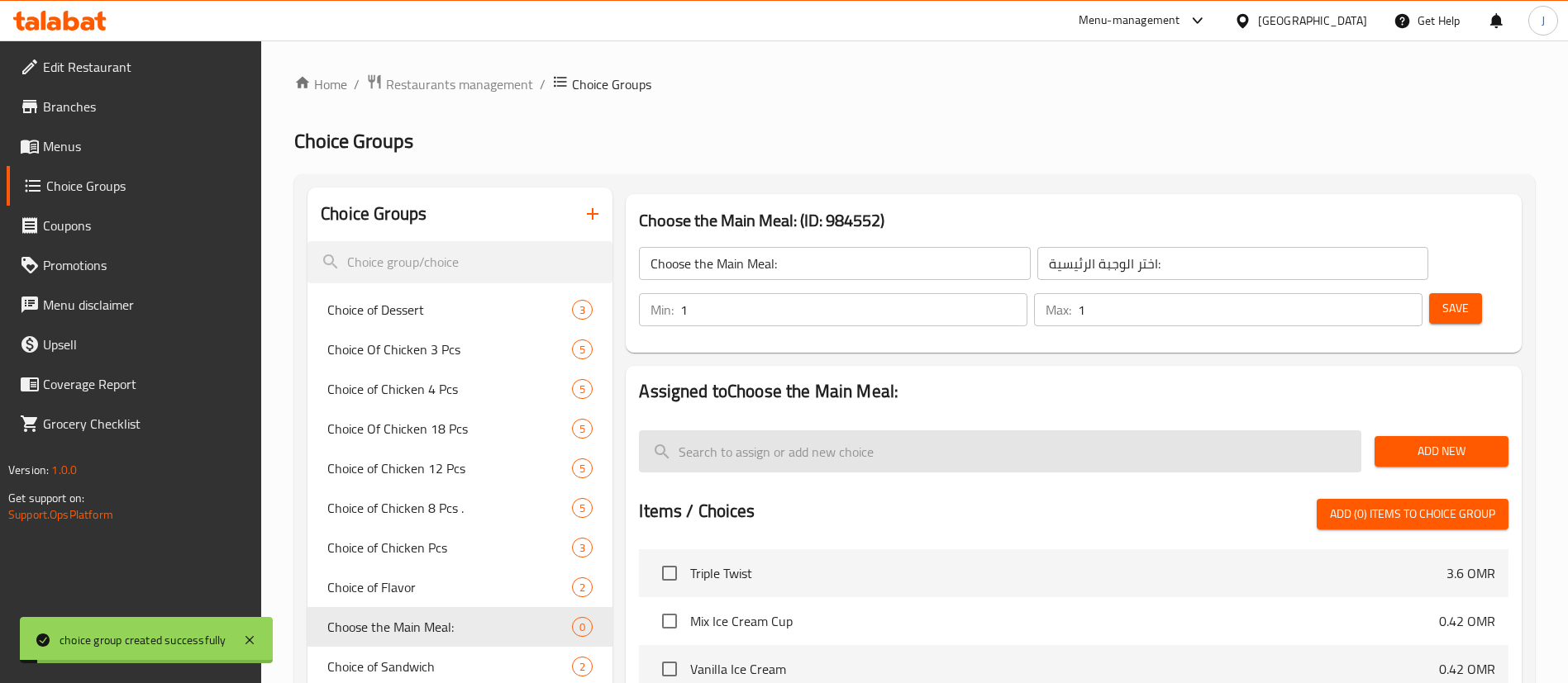
click at [917, 431] on input "search" at bounding box center [1000, 452] width 723 height 42
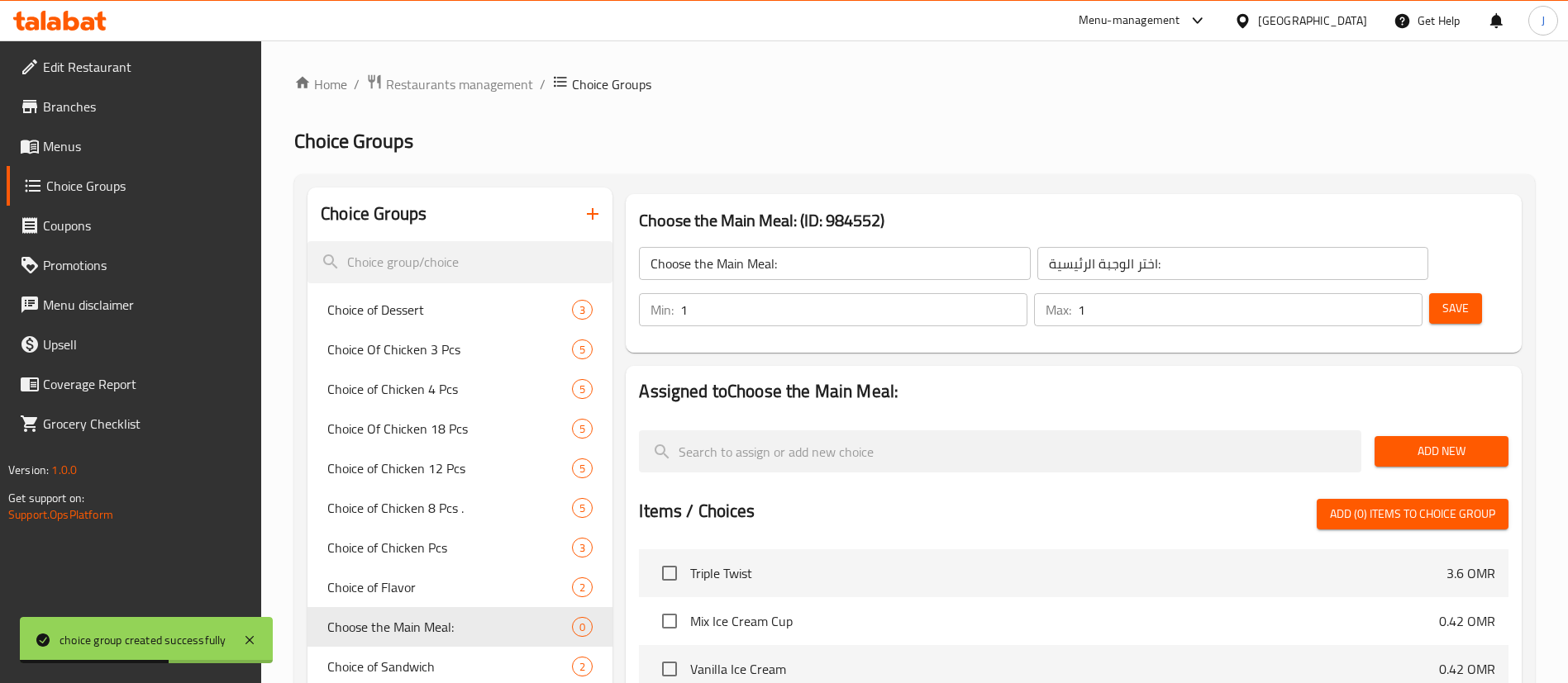
paste input "Mozzarella Burger Box, Loader Box"
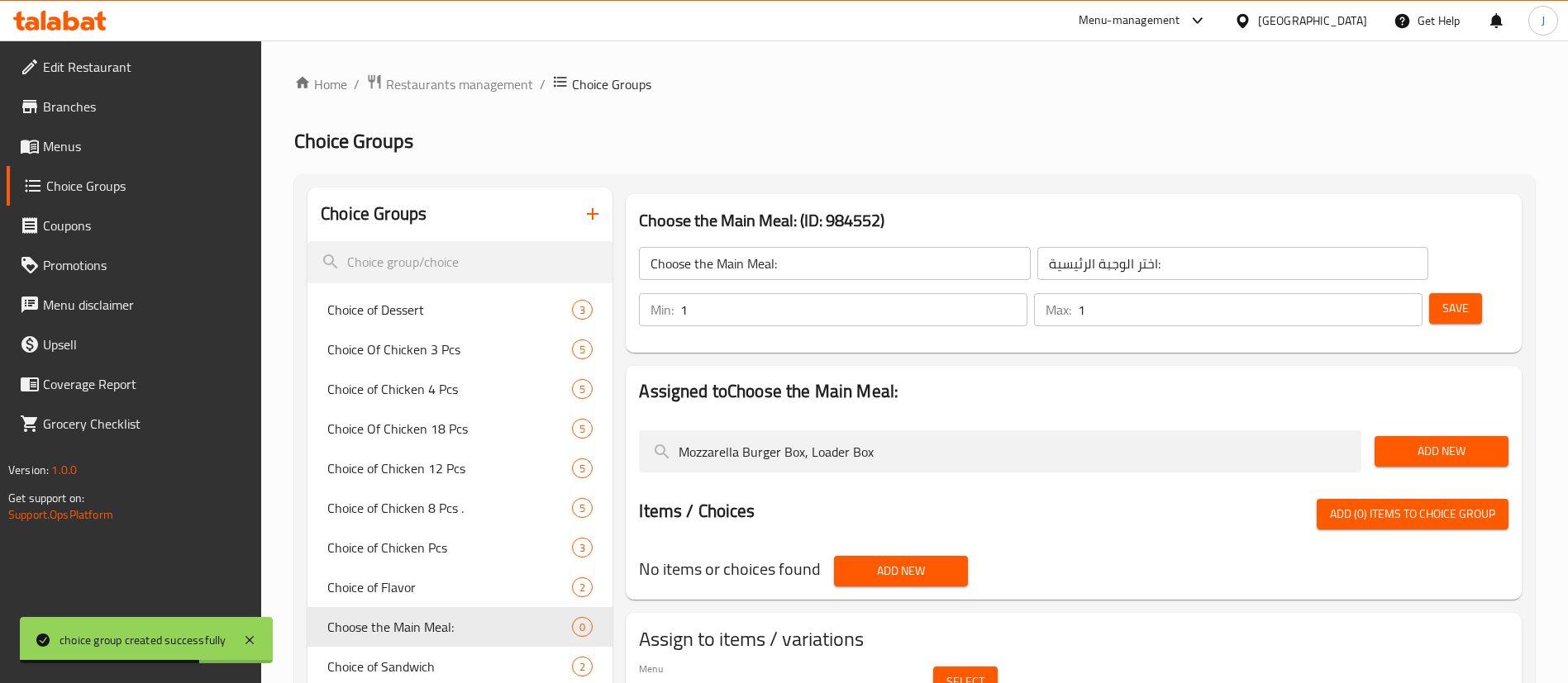
type input "Mozzarella Burger Box, Loader Box"
click at [1396, 441] on span "Add New" at bounding box center [1441, 451] width 107 height 21
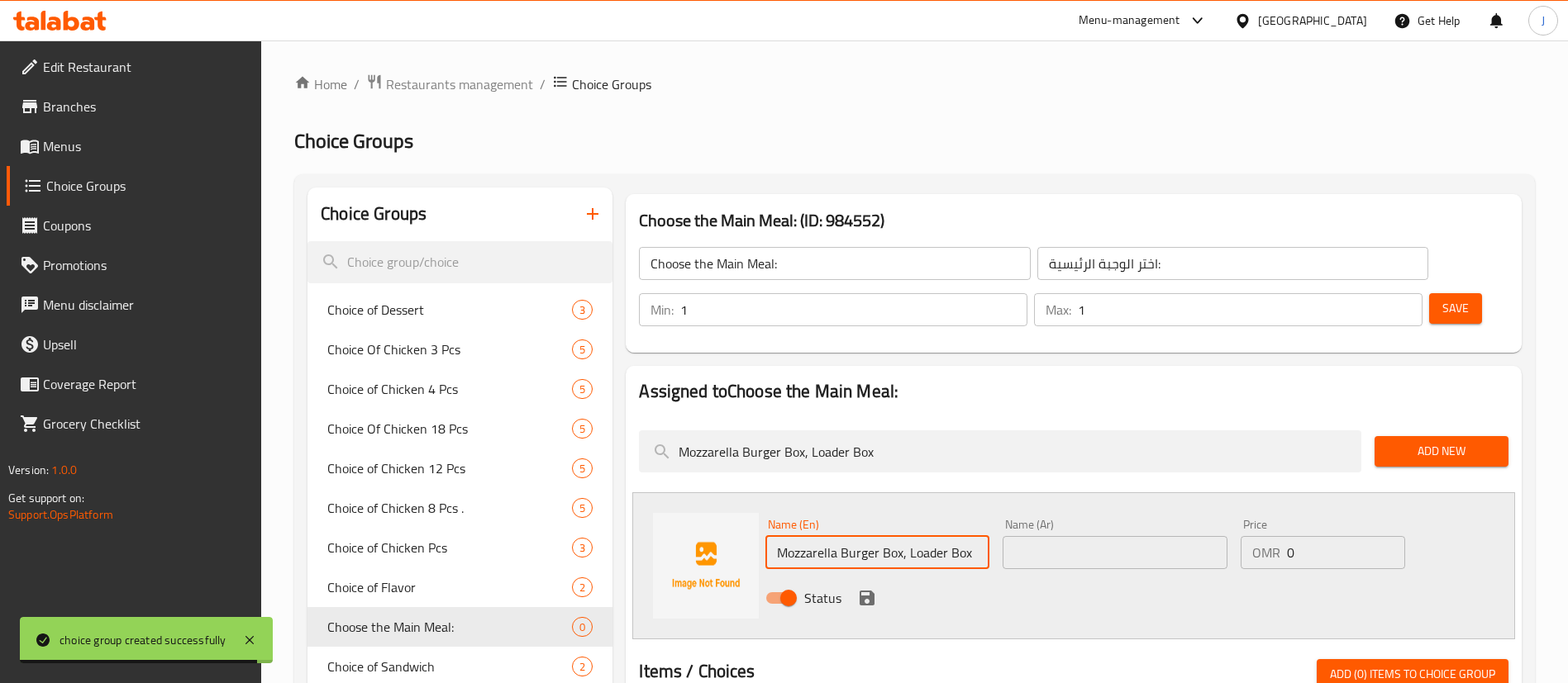
drag, startPoint x: 905, startPoint y: 507, endPoint x: 979, endPoint y: 507, distance: 74.0
click at [978, 536] on input "Mozzarella Burger Box, Loader Box" at bounding box center [877, 552] width 224 height 33
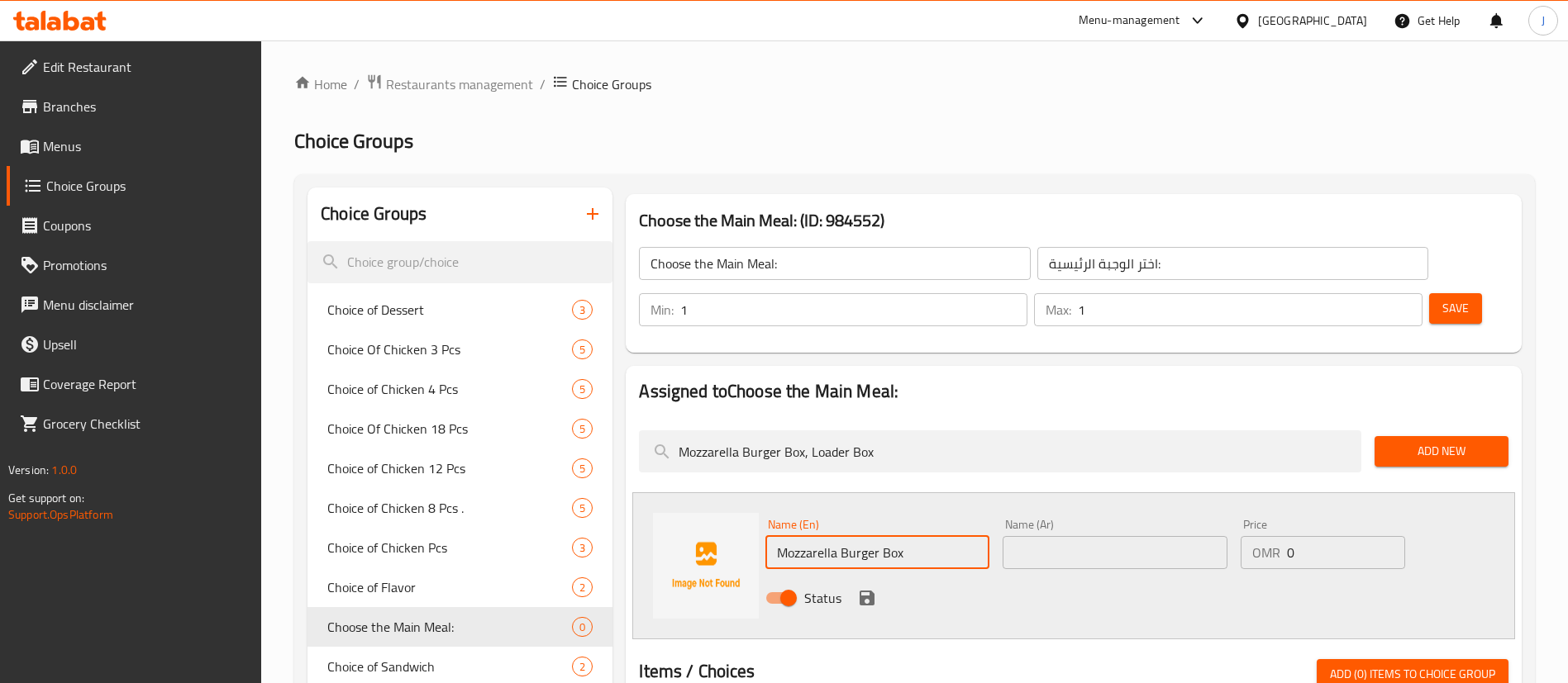
type input "Mozzarella Burger Box"
click at [1057, 536] on input "text" at bounding box center [1114, 552] width 224 height 33
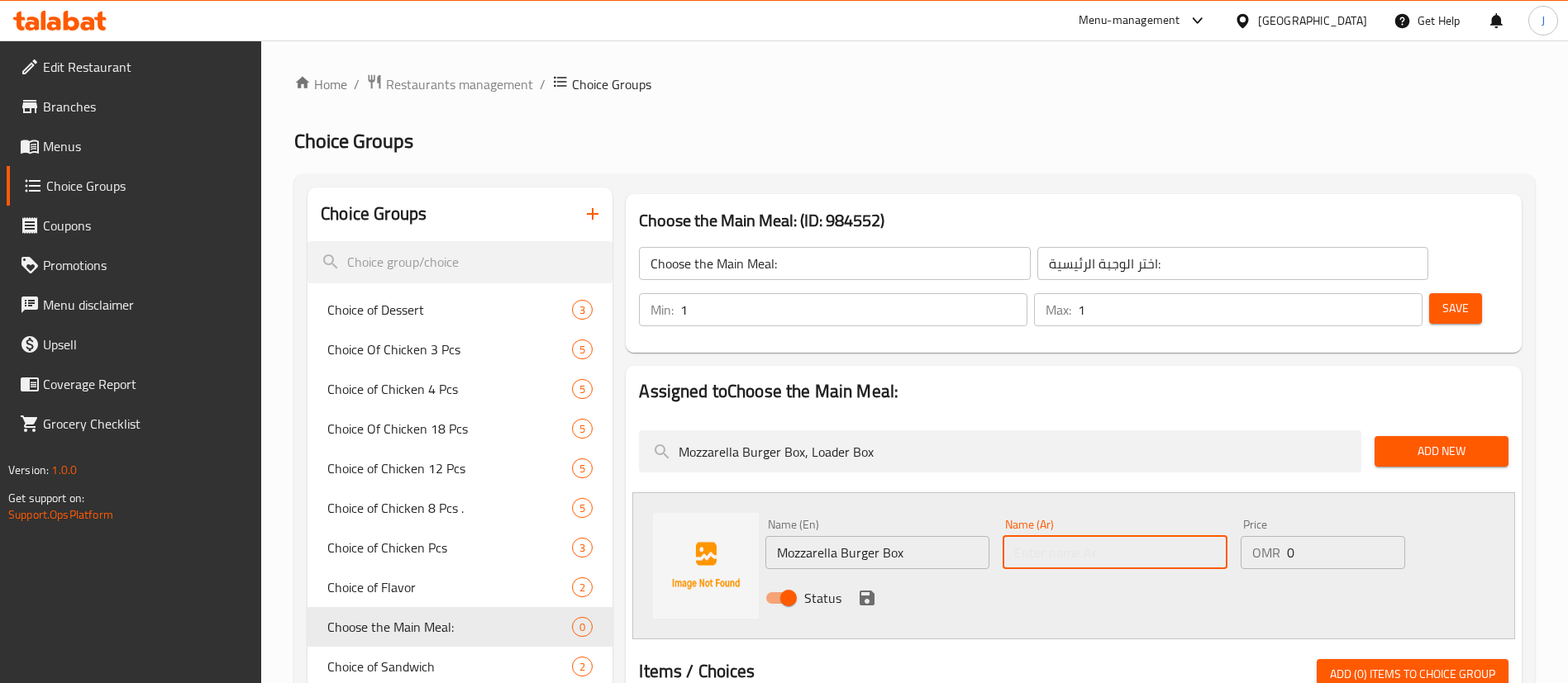
paste input "صندوق برجر موزاريلا"
type input "صندوق برجر موزاريلا"
click at [866, 588] on icon "save" at bounding box center [867, 598] width 20 height 20
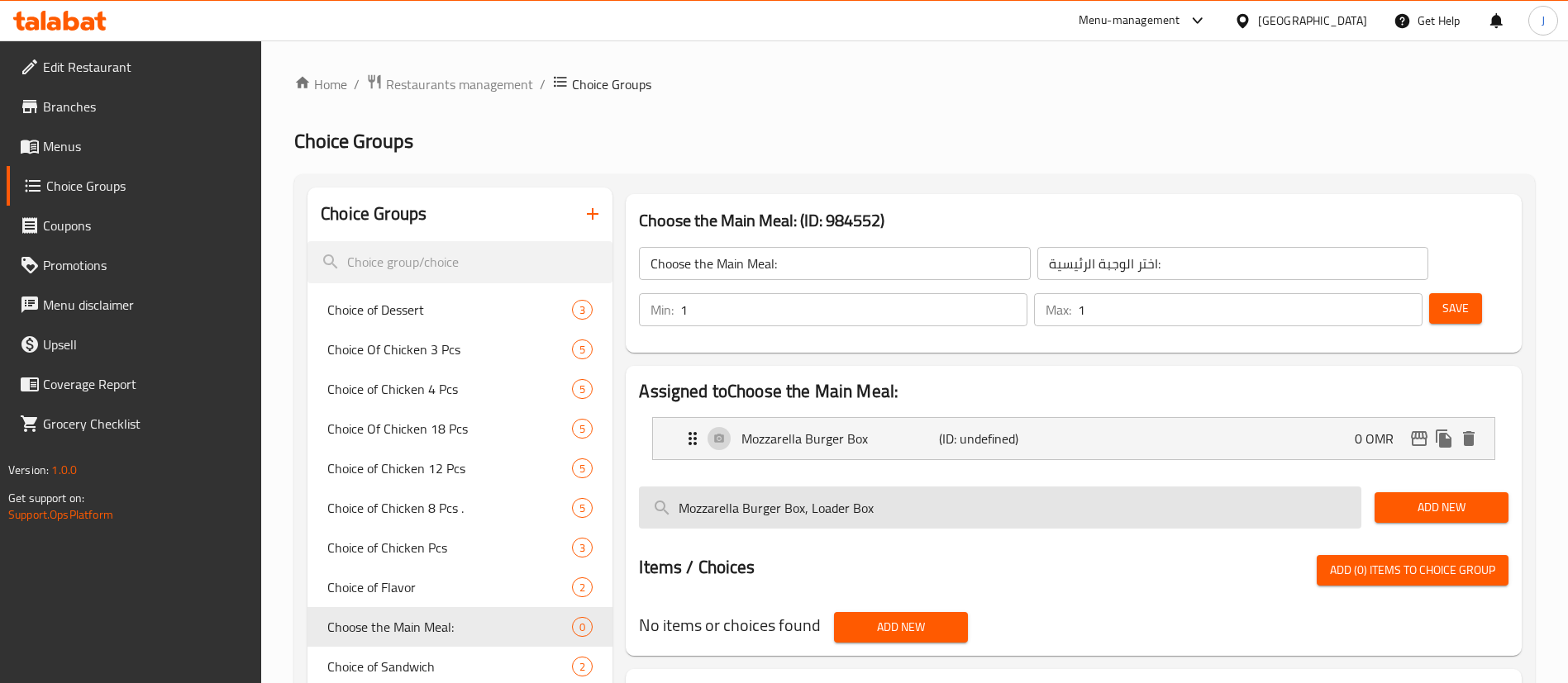
drag, startPoint x: 809, startPoint y: 463, endPoint x: 661, endPoint y: 447, distance: 148.9
click at [661, 486] on input "Mozzarella Burger Box, Loader Box" at bounding box center [1000, 507] width 723 height 42
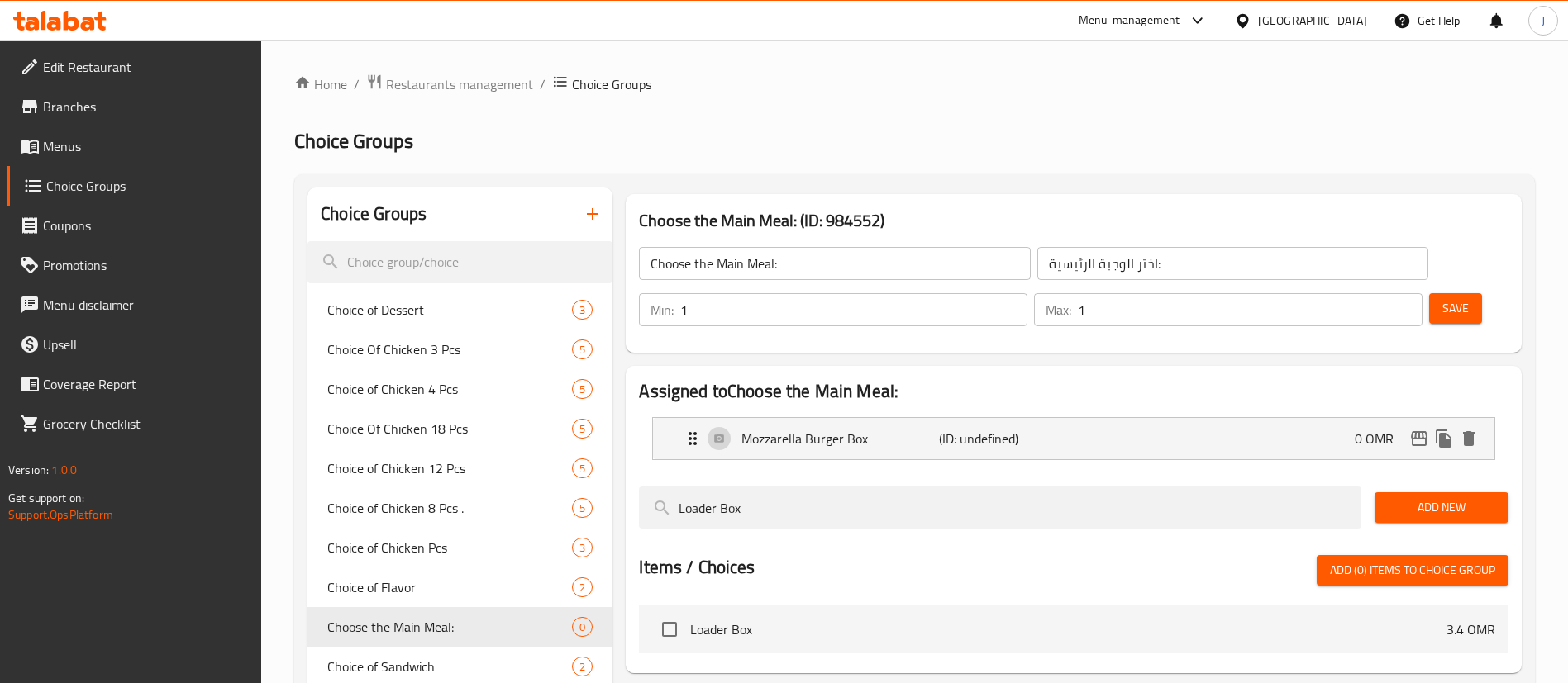
type input "Loader Box"
click at [1423, 497] on span "Add New" at bounding box center [1441, 507] width 107 height 21
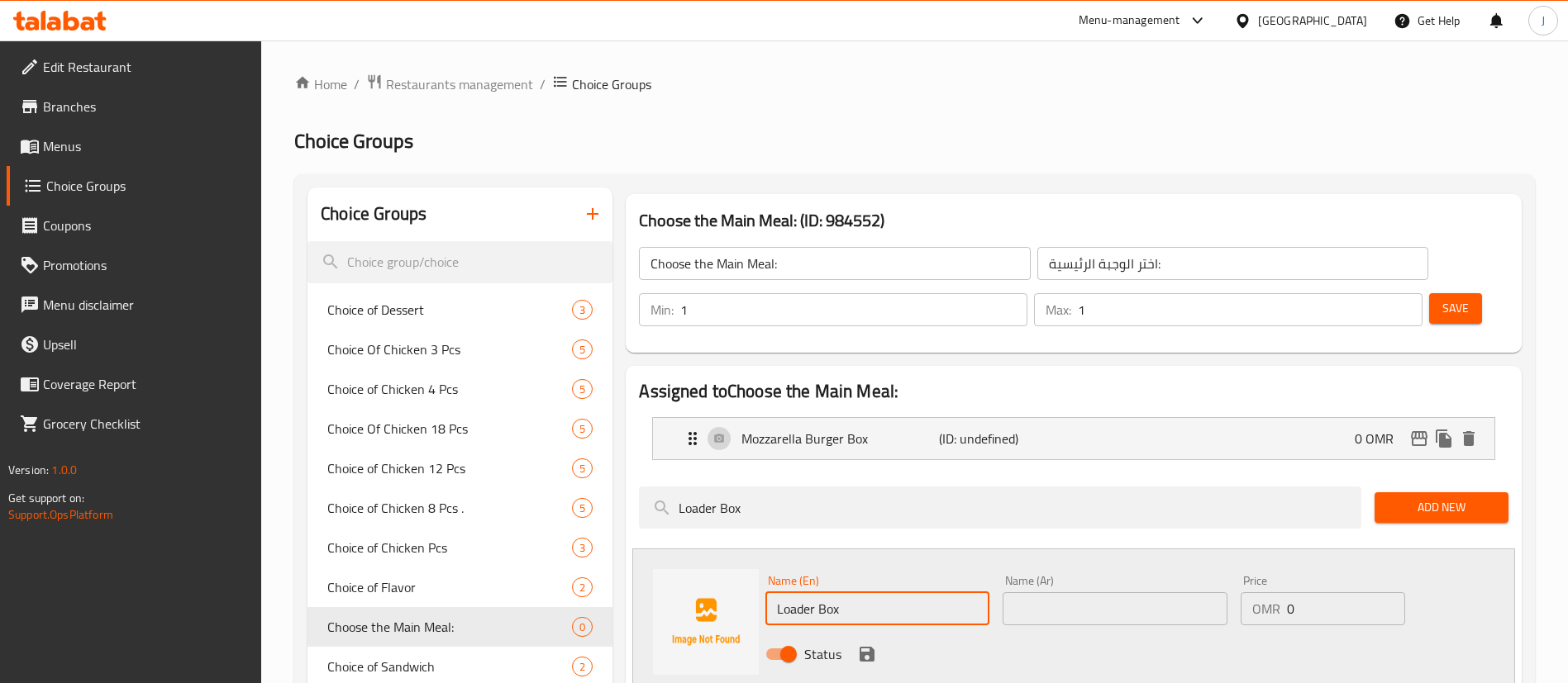
click at [911, 592] on input "Loader Box" at bounding box center [877, 609] width 224 height 33
click at [1108, 592] on input "text" at bounding box center [1114, 609] width 224 height 33
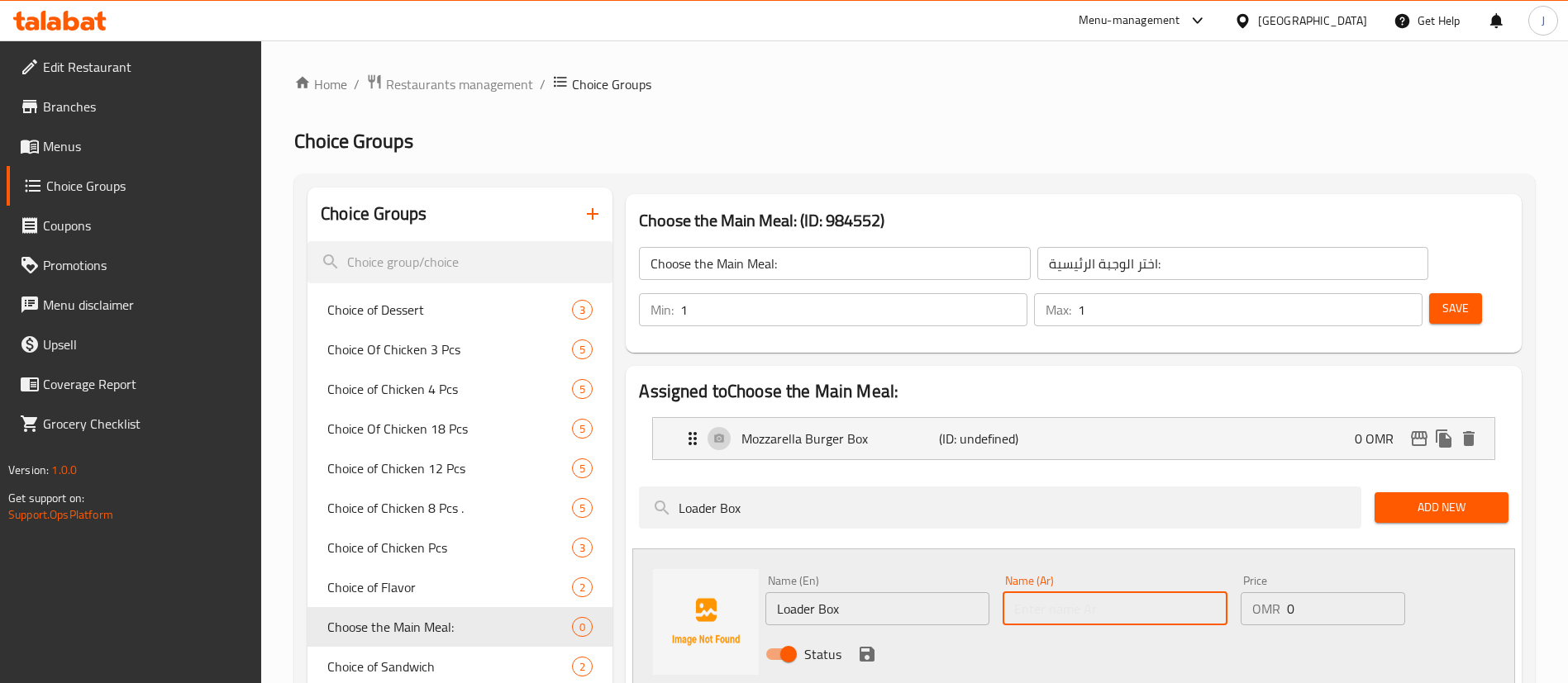
paste input "صندوق التحميل"
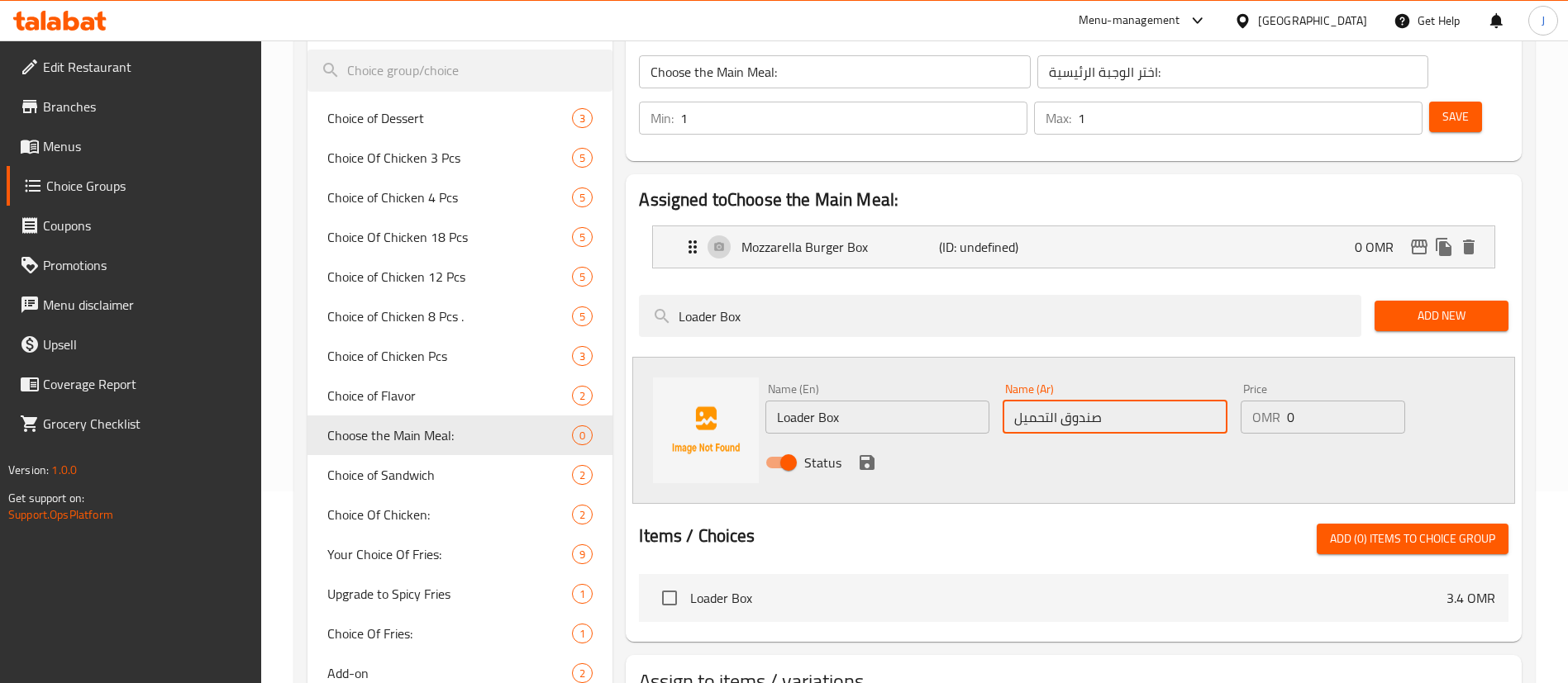
scroll to position [248, 0]
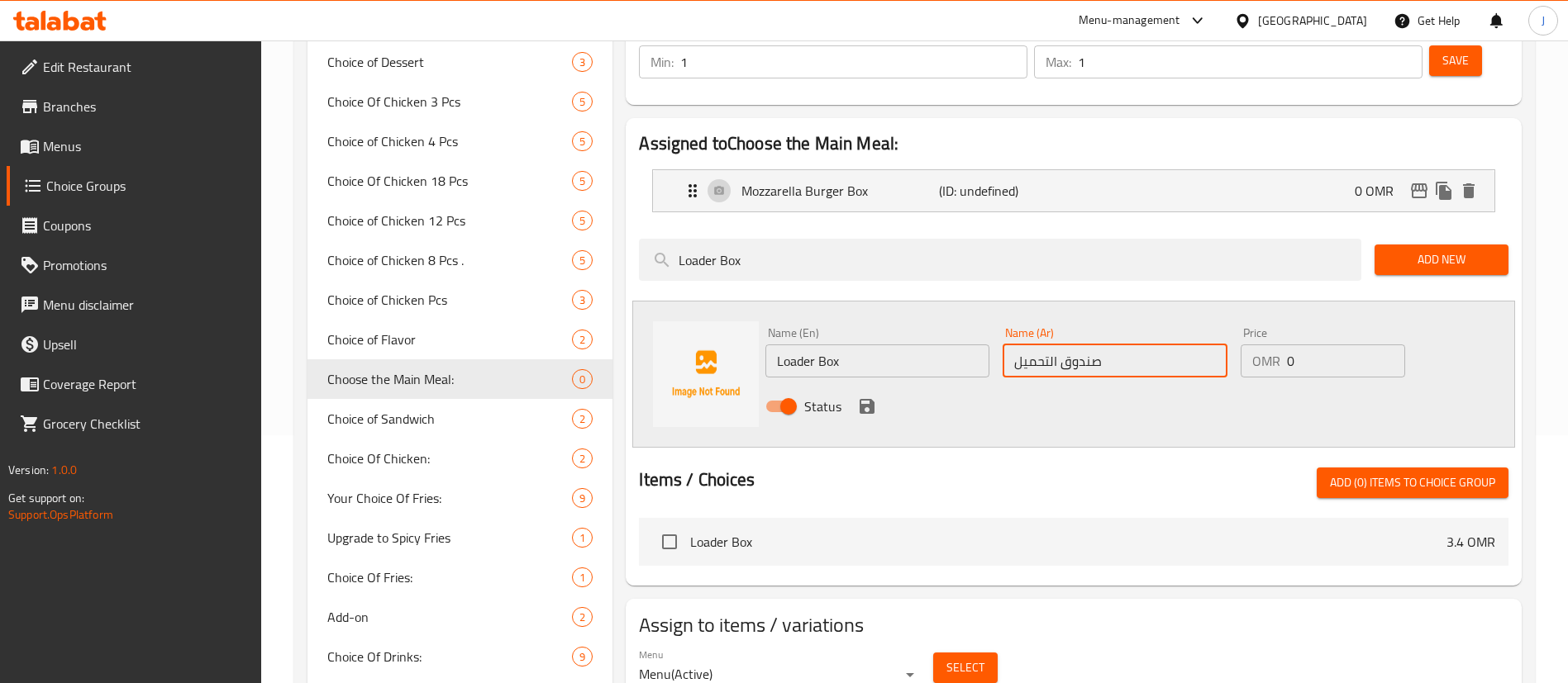
type input "صندوق التحميل"
click at [854, 345] on input "Loader Box" at bounding box center [877, 361] width 224 height 33
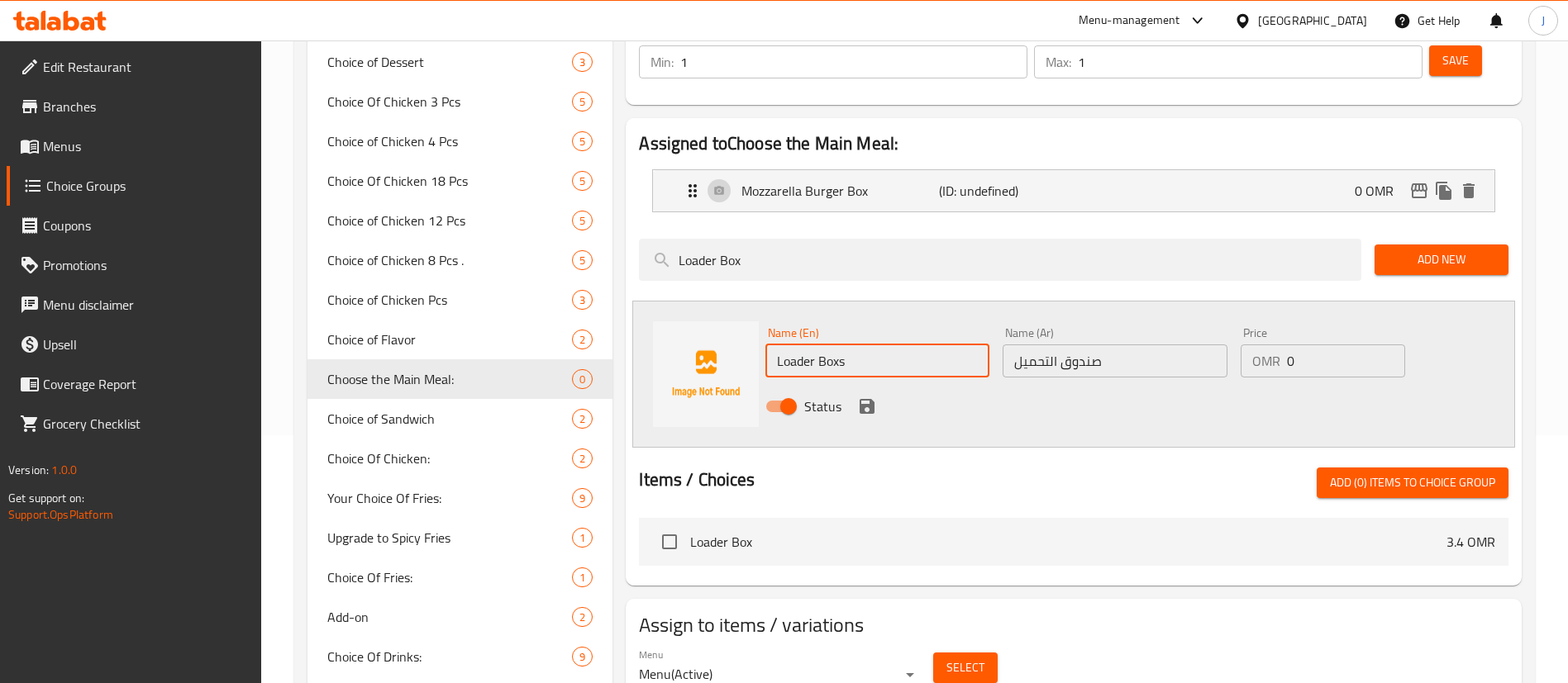
type input "Loader Boxs"
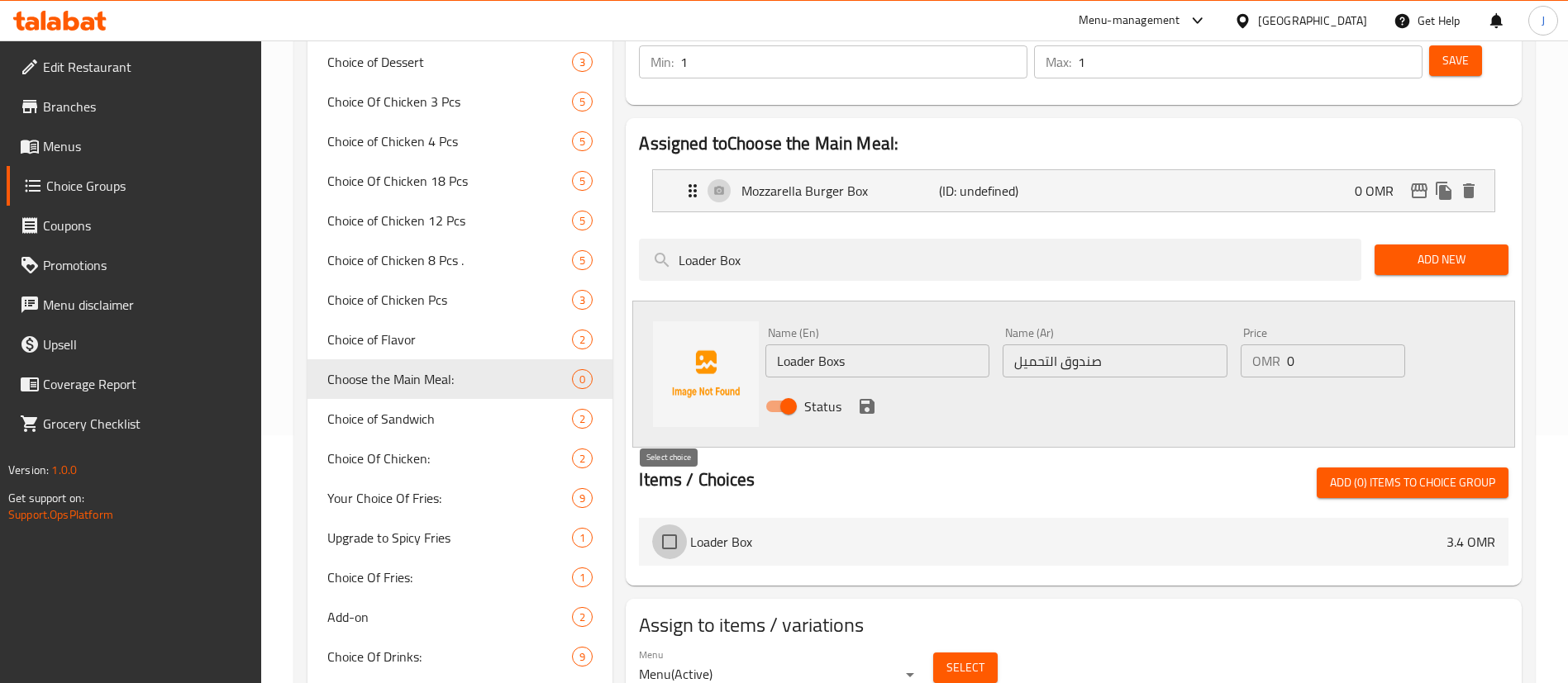
click at [671, 525] on input "checkbox" at bounding box center [670, 542] width 35 height 35
drag, startPoint x: 1394, startPoint y: 432, endPoint x: 1381, endPoint y: 437, distance: 13.9
click at [1393, 473] on span "Add (1) items to choice group" at bounding box center [1412, 483] width 166 height 21
checkbox input "false"
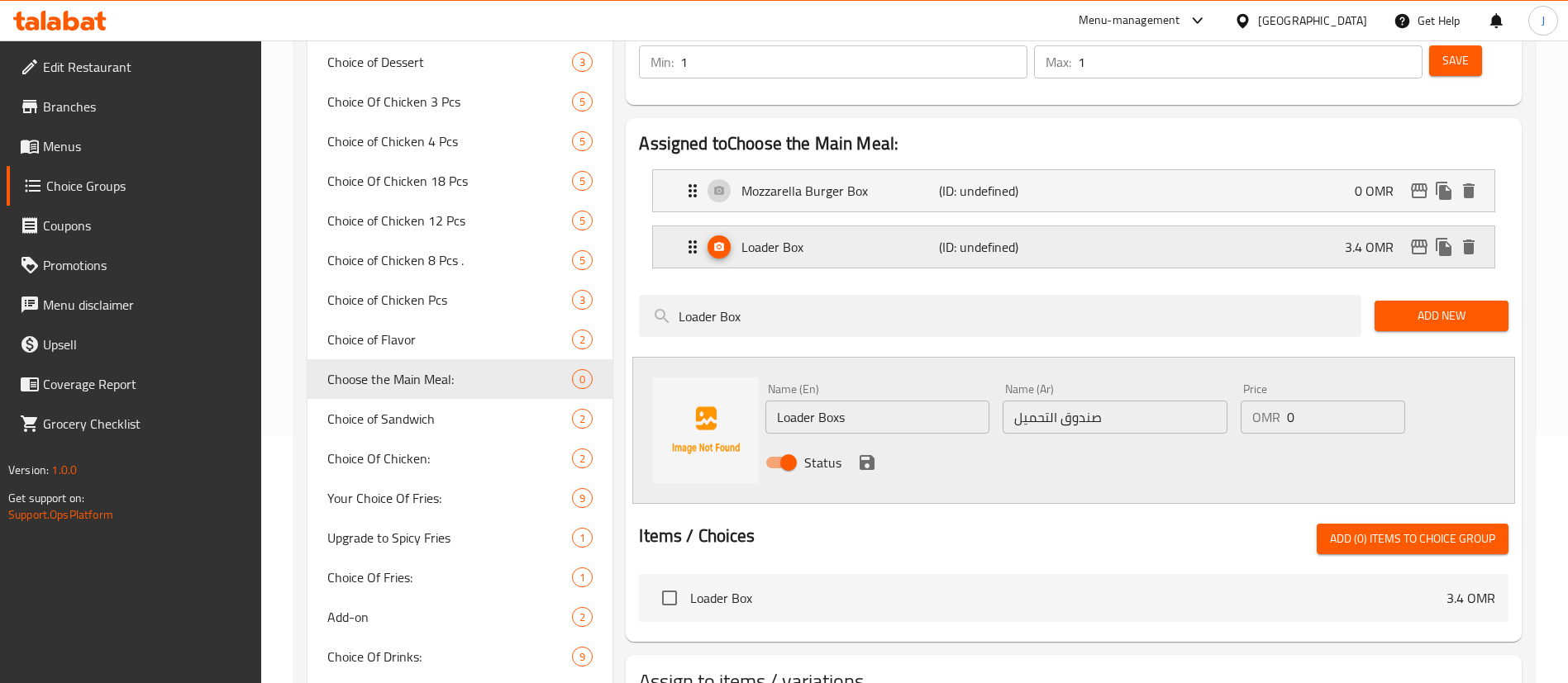
scroll to position [124, 0]
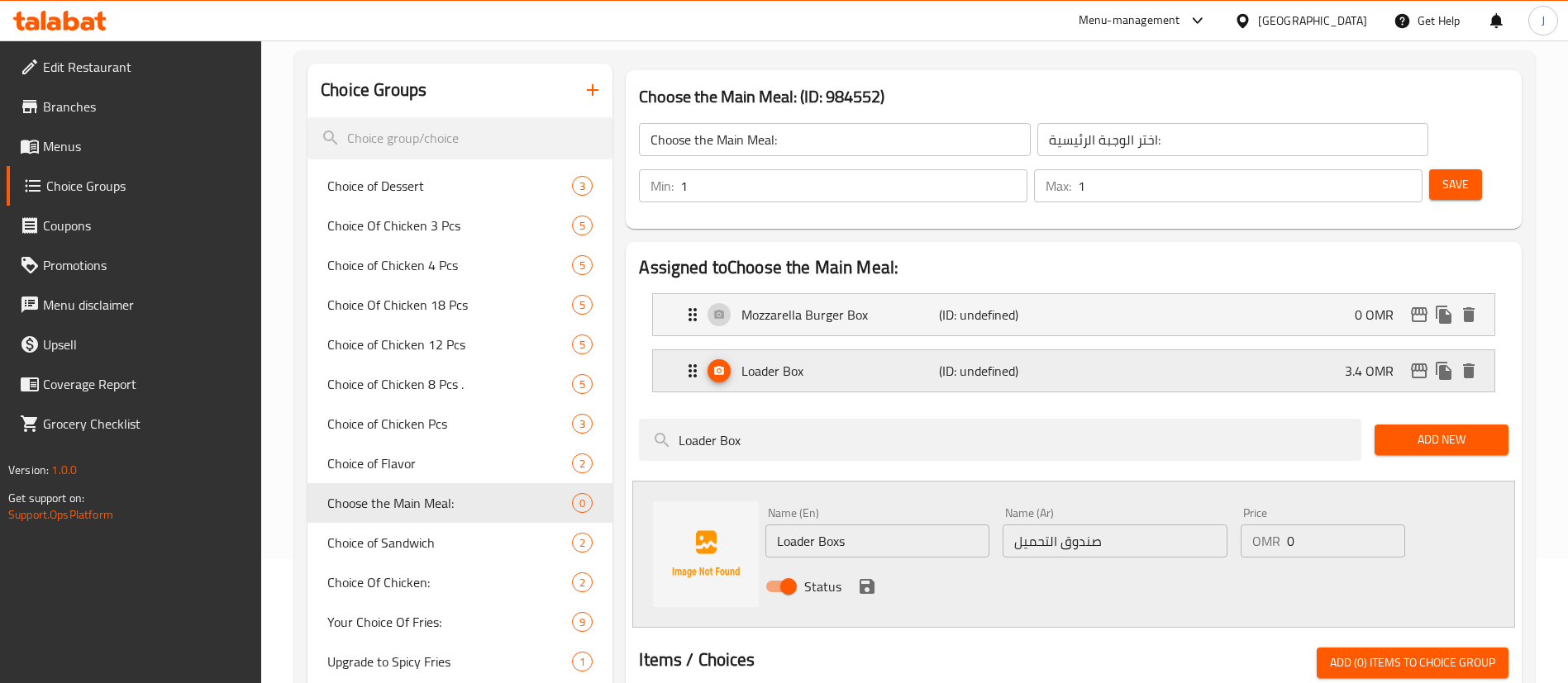
click at [1033, 350] on div "Loader Box (ID: undefined) 3.4 OMR" at bounding box center [1078, 370] width 791 height 41
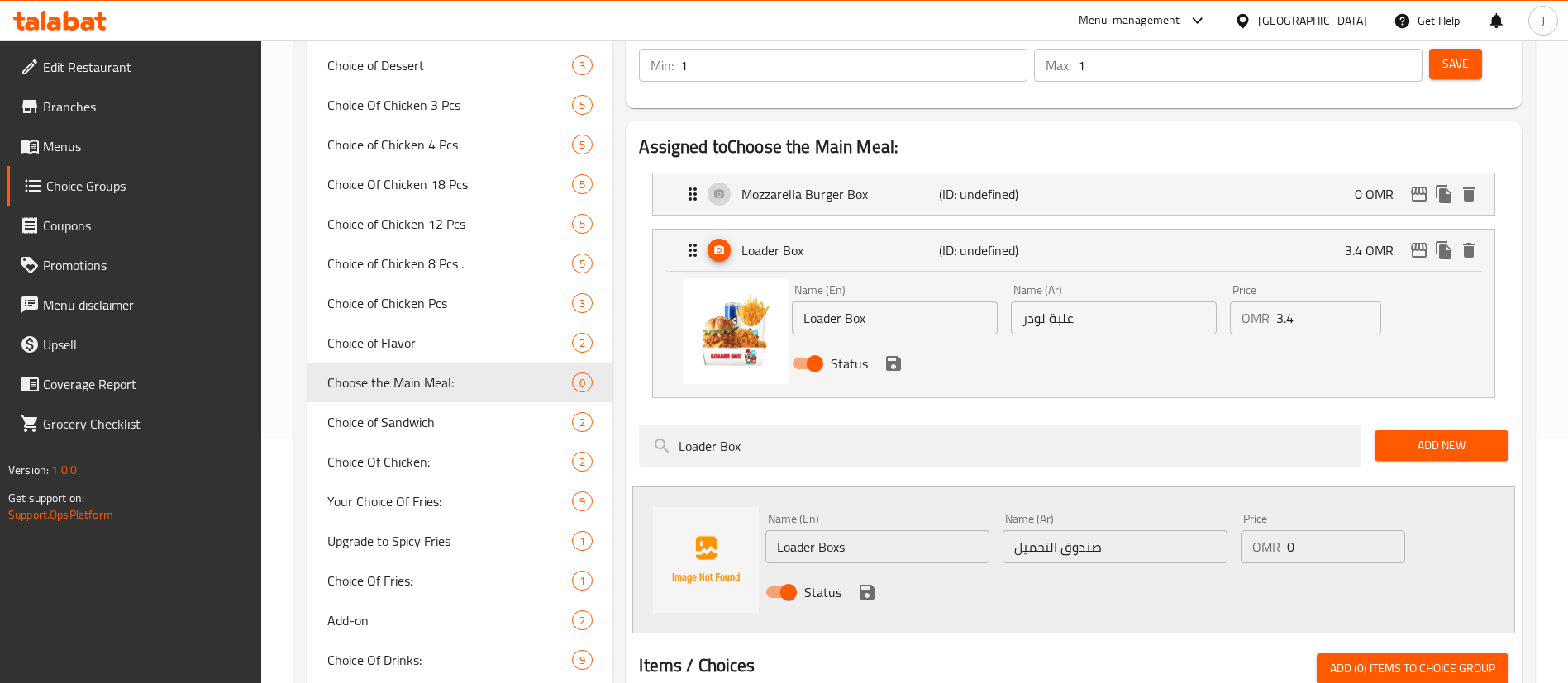
scroll to position [248, 0]
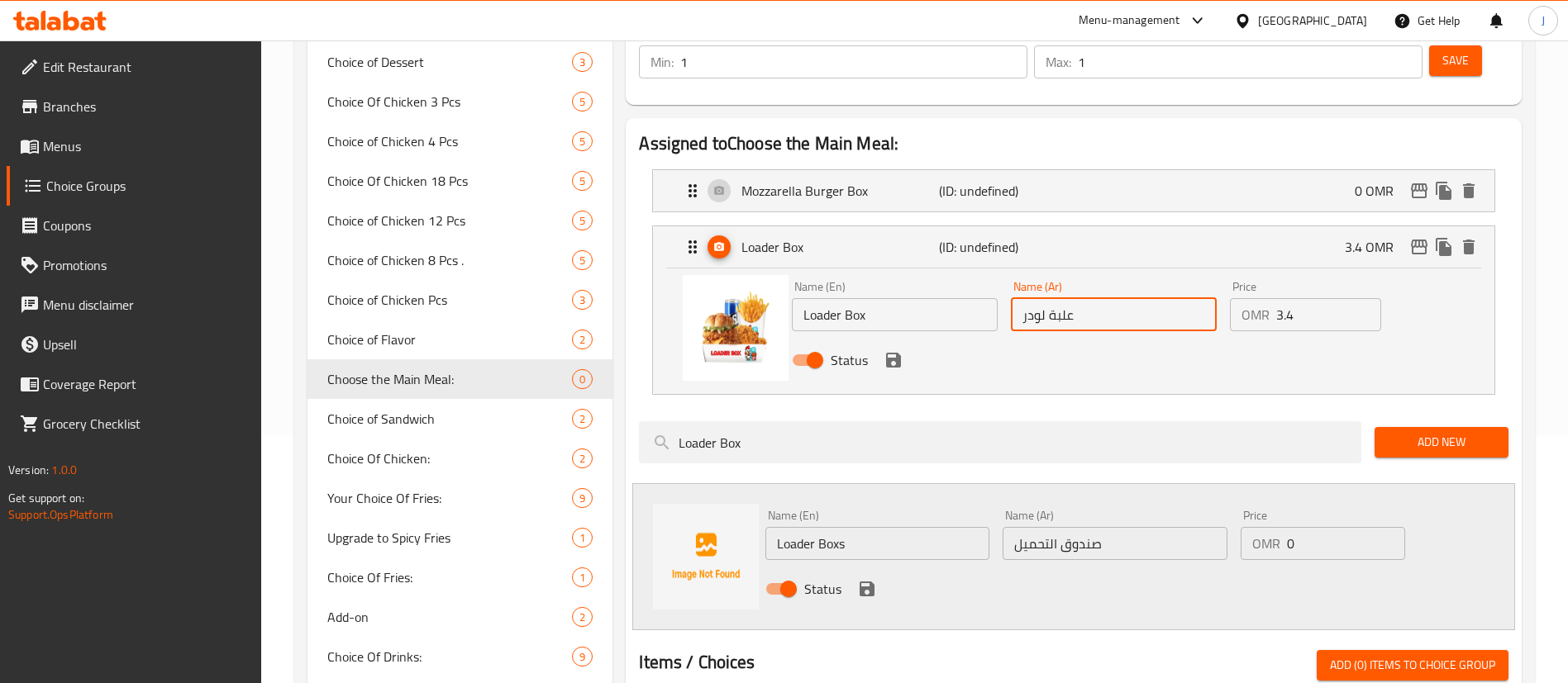
drag, startPoint x: 1081, startPoint y: 272, endPoint x: 1008, endPoint y: 273, distance: 73.0
click at [1008, 274] on div "Name (Ar) علبة لودر Name (Ar)" at bounding box center [1113, 306] width 219 height 64
click at [1468, 240] on icon "delete" at bounding box center [1468, 247] width 12 height 15
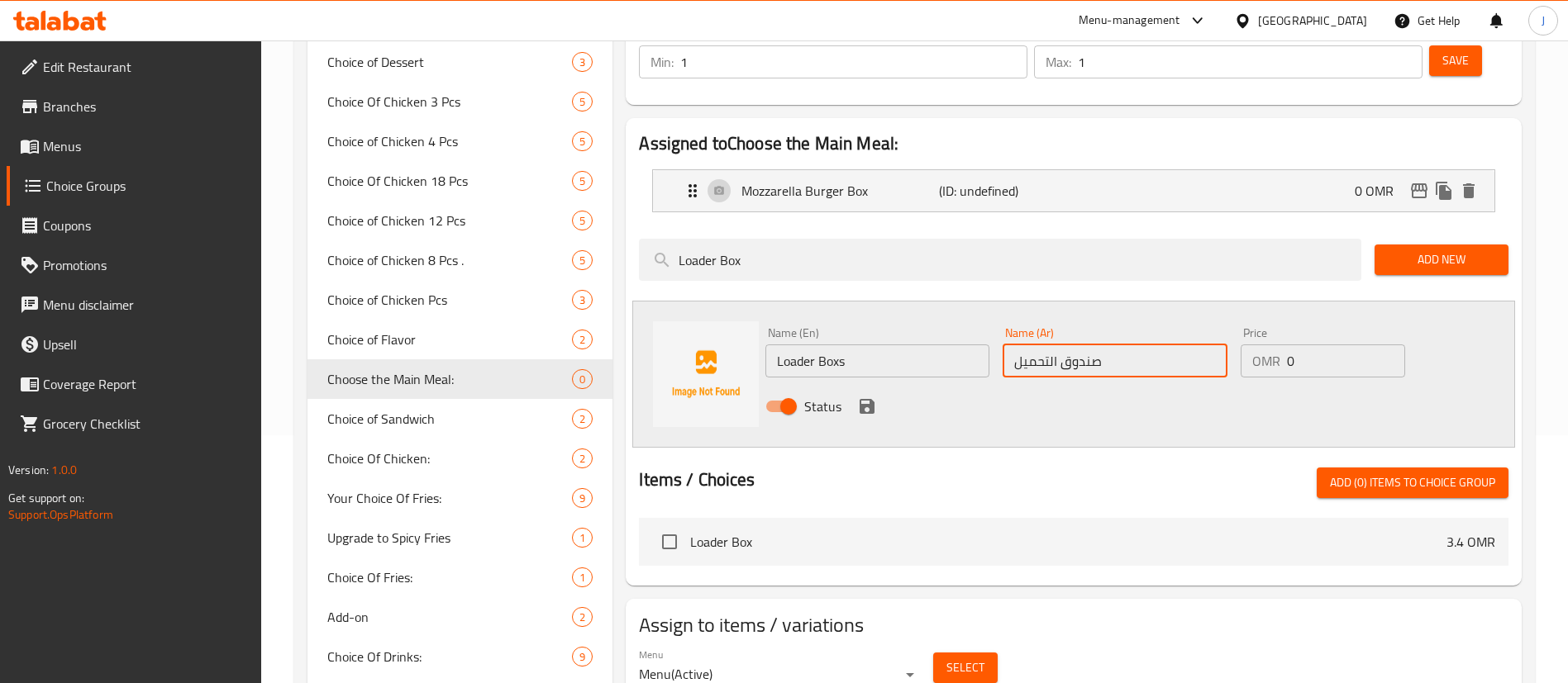
drag, startPoint x: 1115, startPoint y: 312, endPoint x: 1032, endPoint y: 321, distance: 83.5
click at [1033, 345] on input "صندوق التحميل" at bounding box center [1114, 361] width 224 height 33
paste input "لبة لودر"
type input "علبة لودر"
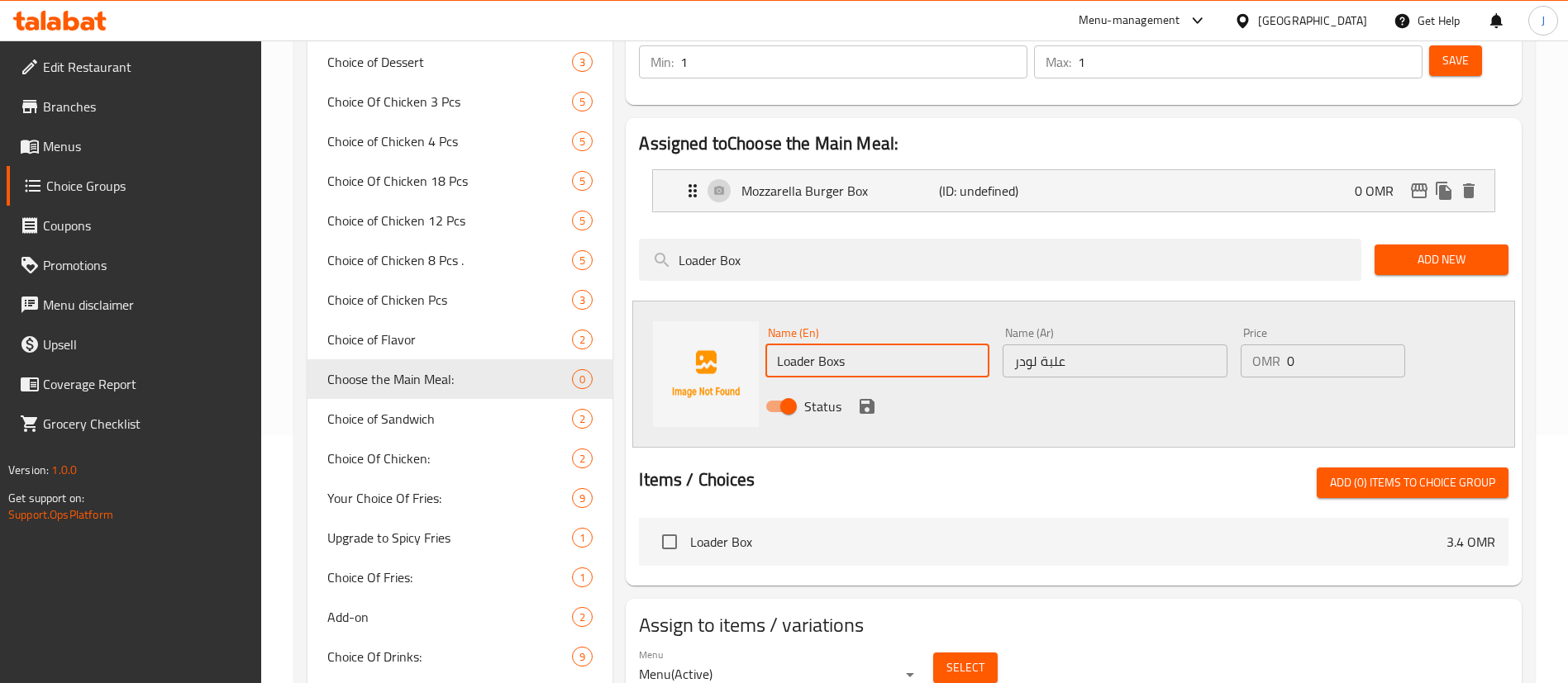
click at [891, 345] on input "Loader Boxs" at bounding box center [877, 361] width 224 height 33
type input "Loader Box"
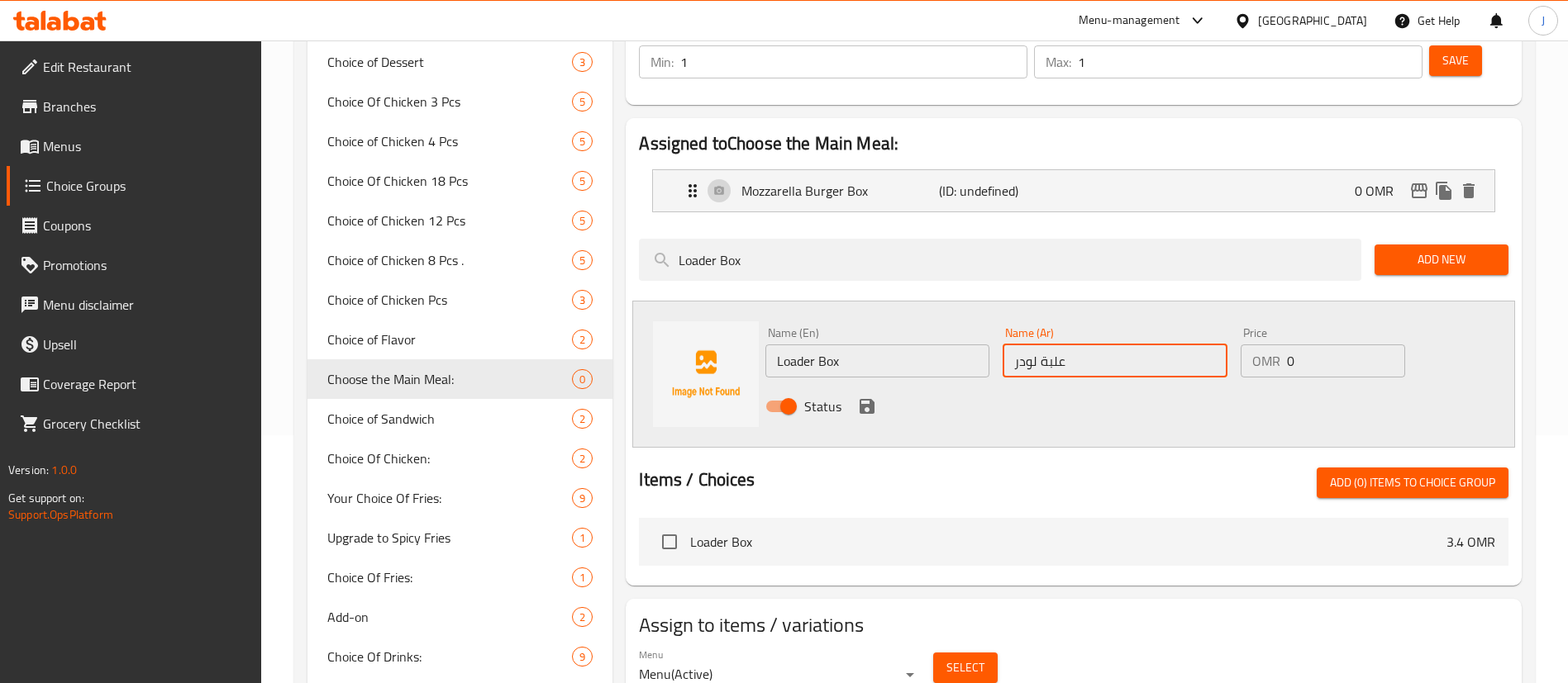
drag, startPoint x: 1042, startPoint y: 316, endPoint x: 1066, endPoint y: 315, distance: 24.0
click at [1066, 345] on input "علبة لودر" at bounding box center [1114, 361] width 224 height 33
click at [865, 397] on icon "save" at bounding box center [867, 407] width 20 height 20
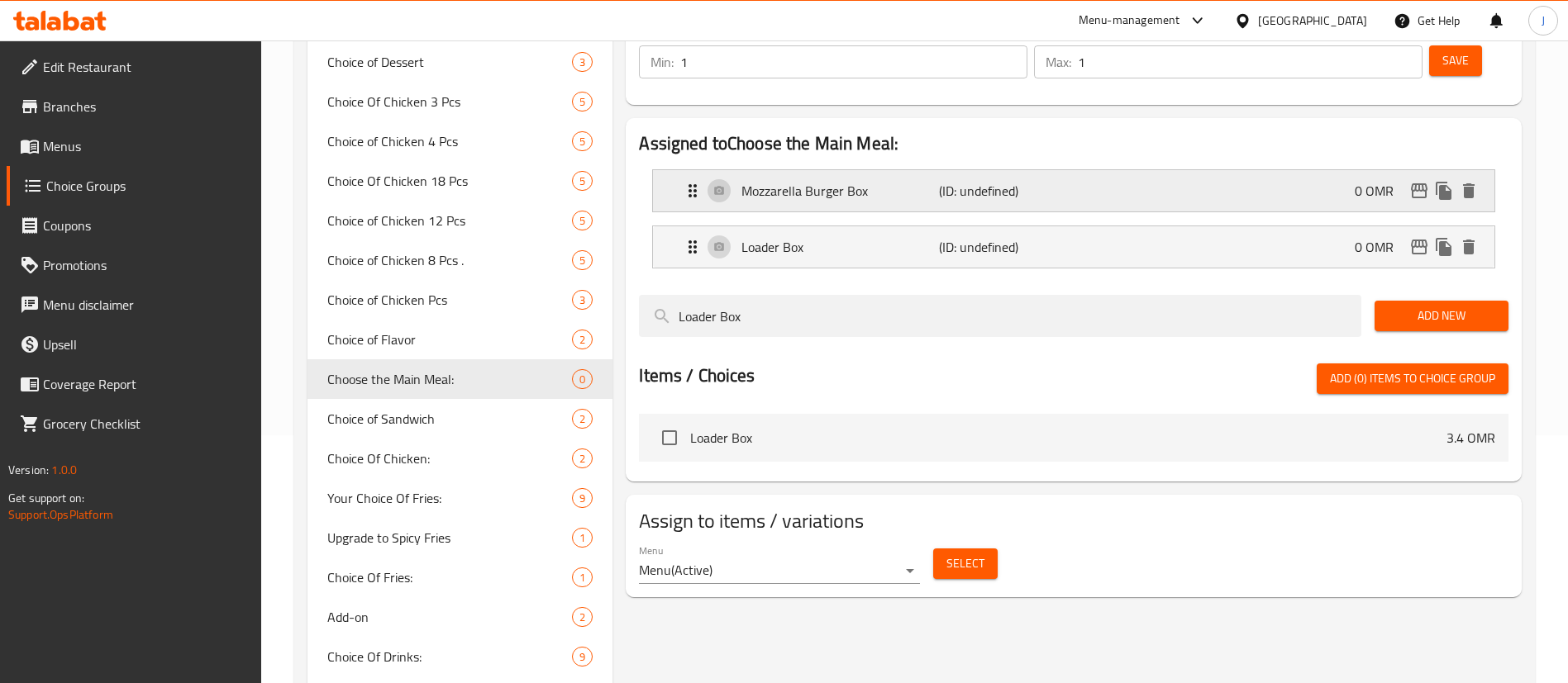
click at [897, 181] on p "Mozzarella Burger Box" at bounding box center [839, 191] width 197 height 20
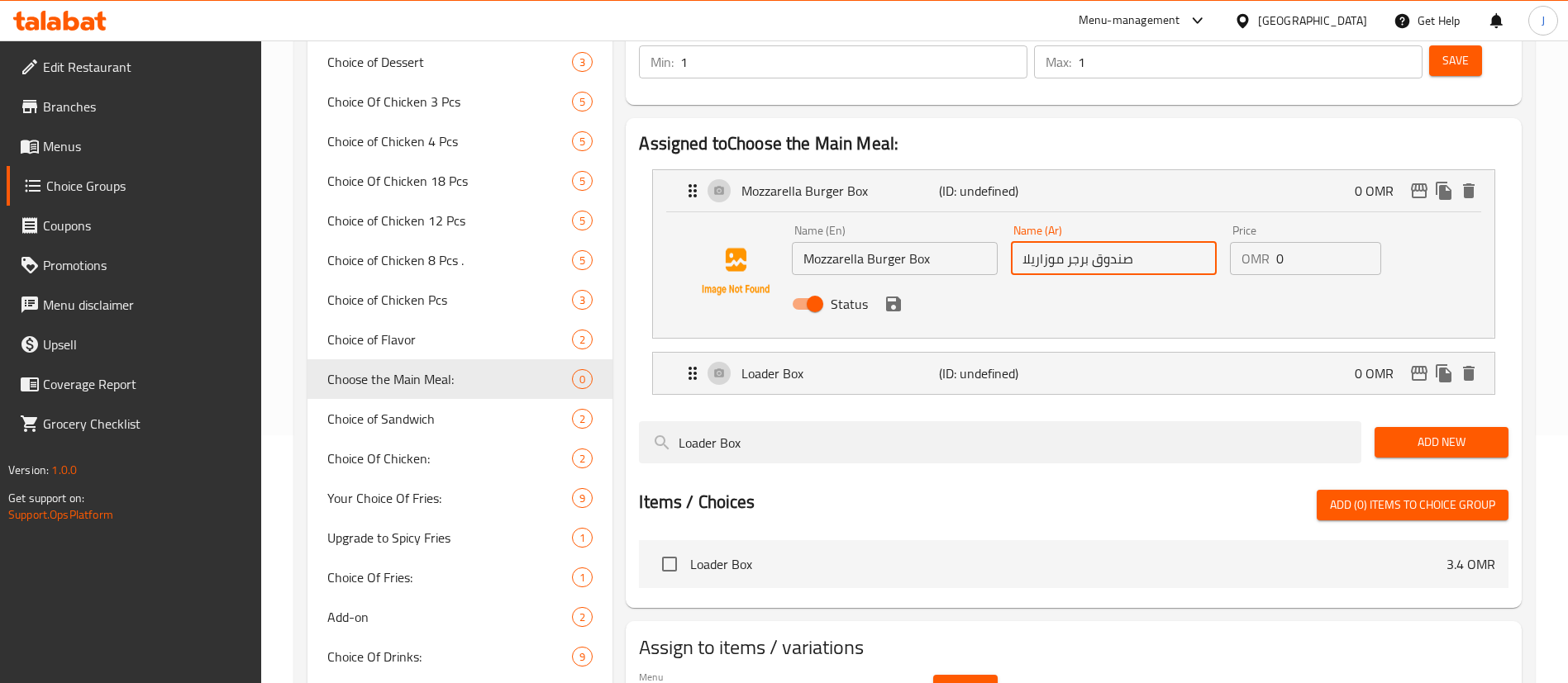
drag, startPoint x: 1090, startPoint y: 216, endPoint x: 1150, endPoint y: 219, distance: 60.1
click at [1150, 242] on input "صندوق برجر موزاريلا" at bounding box center [1113, 259] width 206 height 33
paste input "لبة"
click at [898, 294] on icon "save" at bounding box center [894, 304] width 20 height 20
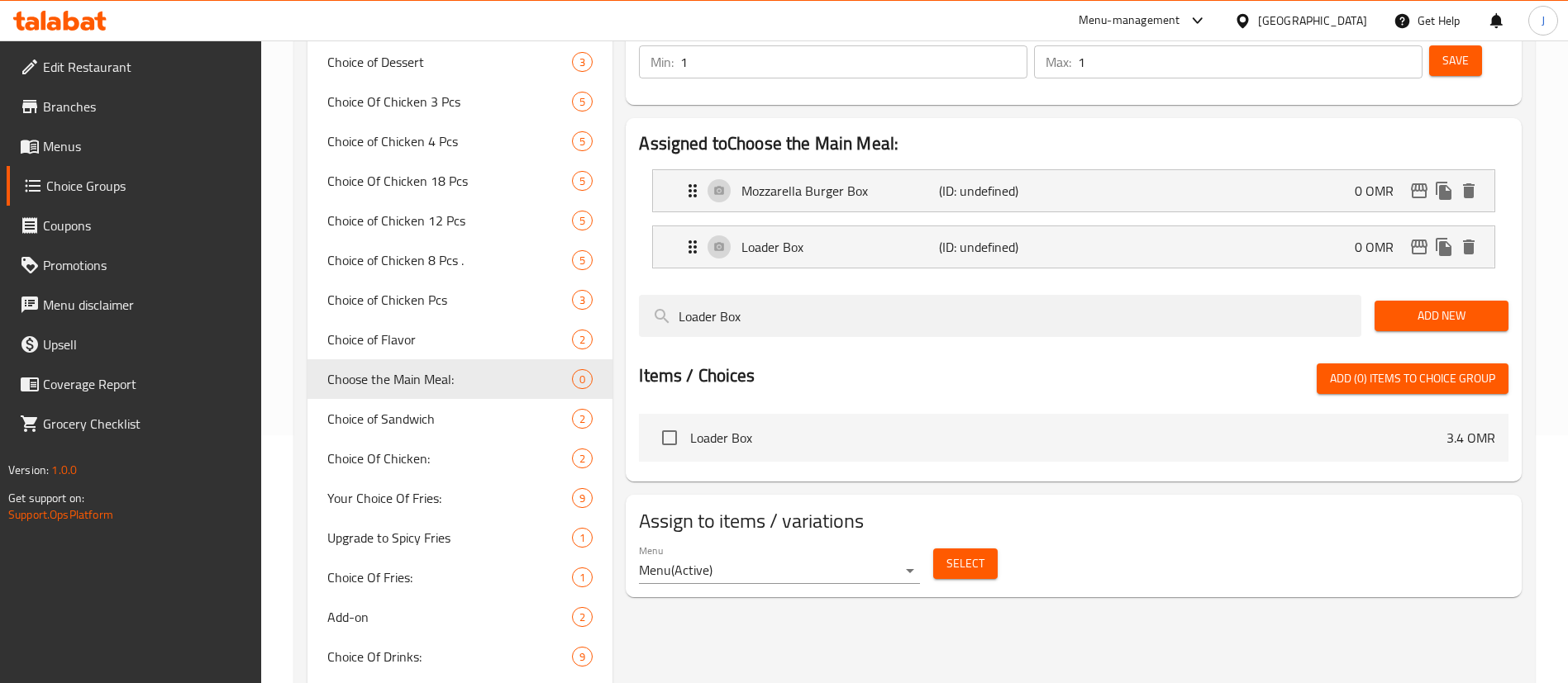
type input "علبة برجر موزاريلا"
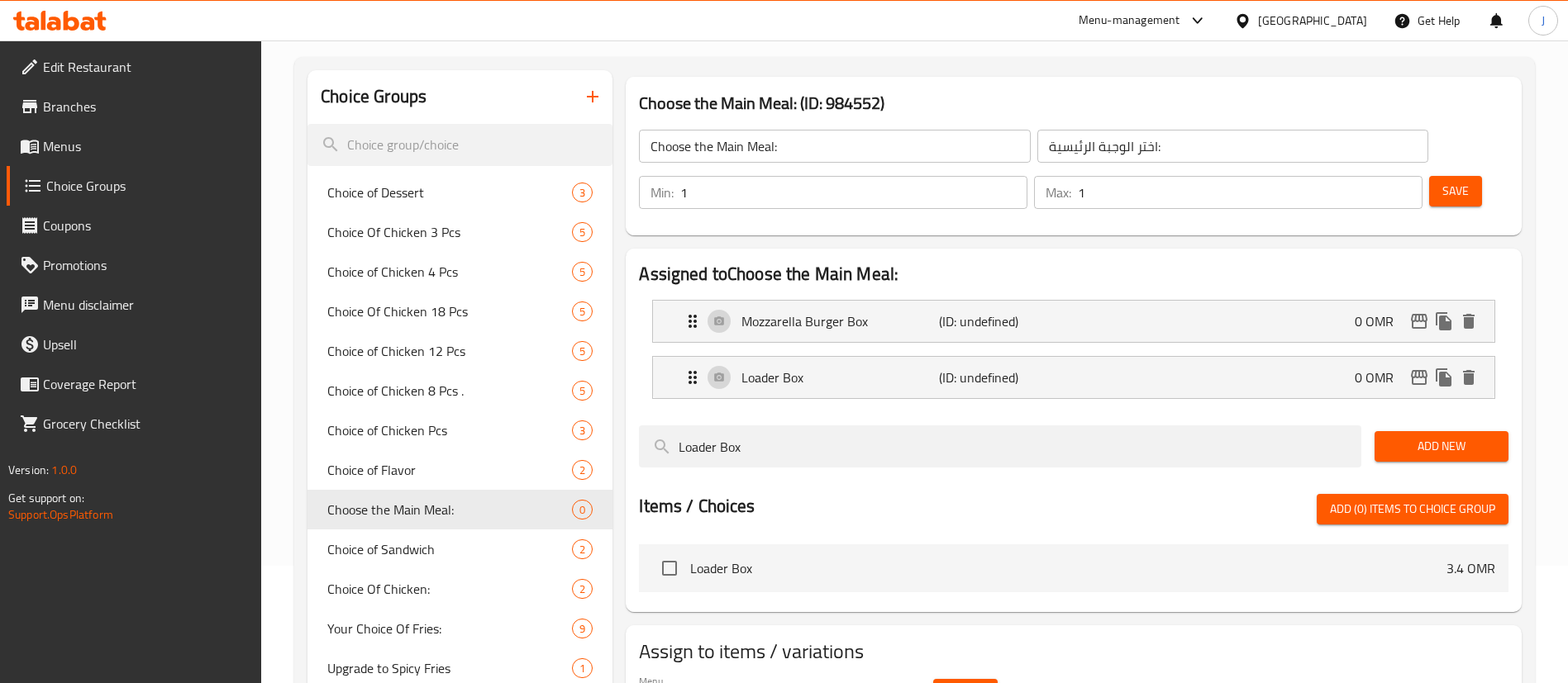
scroll to position [0, 0]
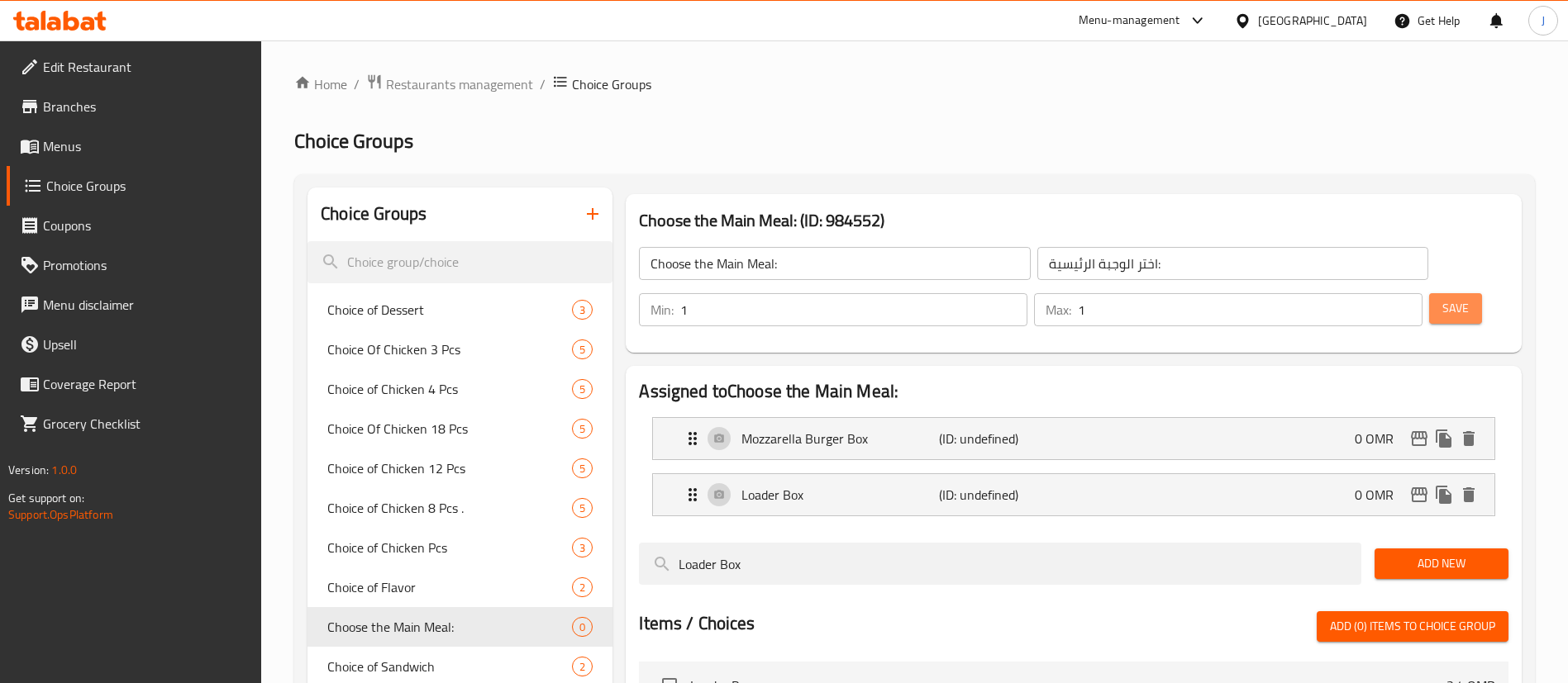
click at [1442, 298] on span "Save" at bounding box center [1455, 308] width 27 height 21
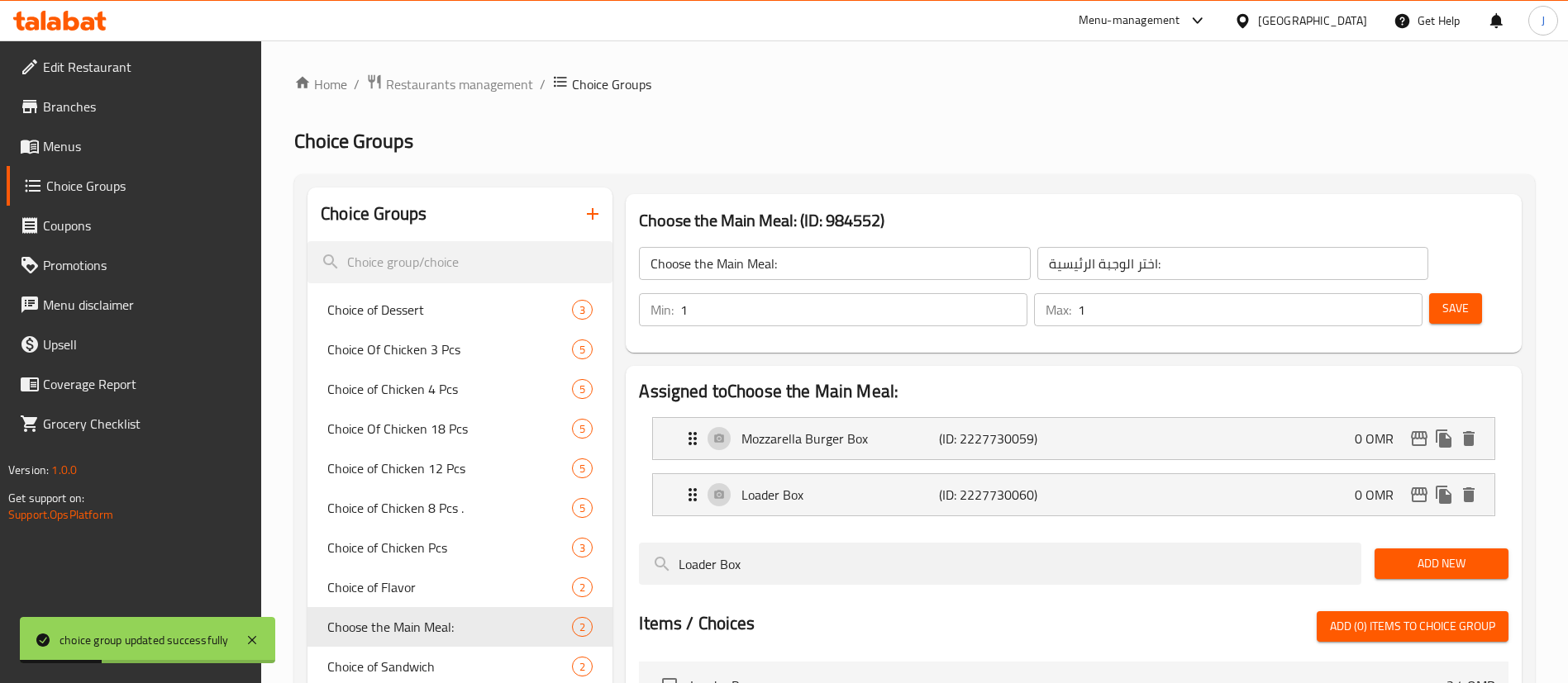
click at [582, 198] on button "button" at bounding box center [592, 213] width 39 height 39
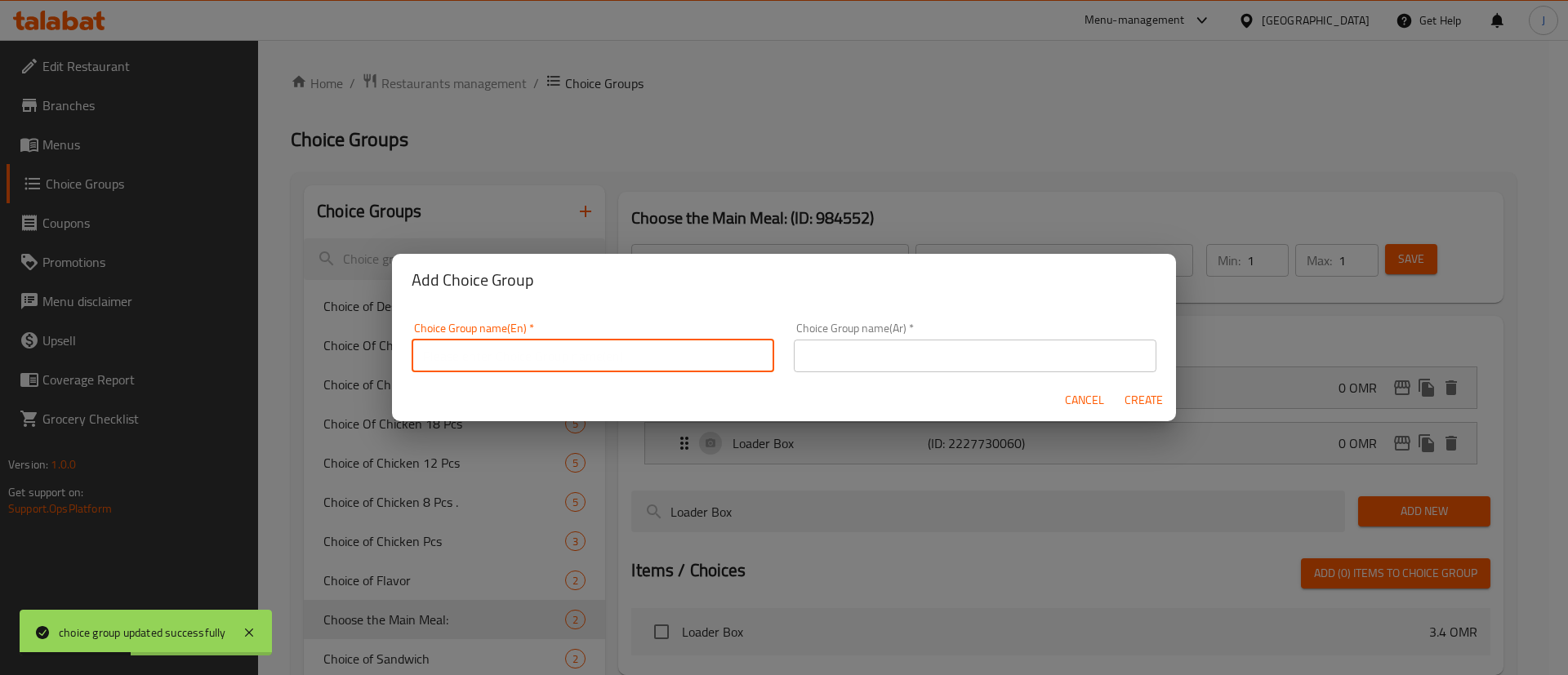
click at [529, 349] on input "text" at bounding box center [592, 356] width 362 height 33
type input "Drinks:"
click at [895, 361] on input "text" at bounding box center [974, 356] width 362 height 33
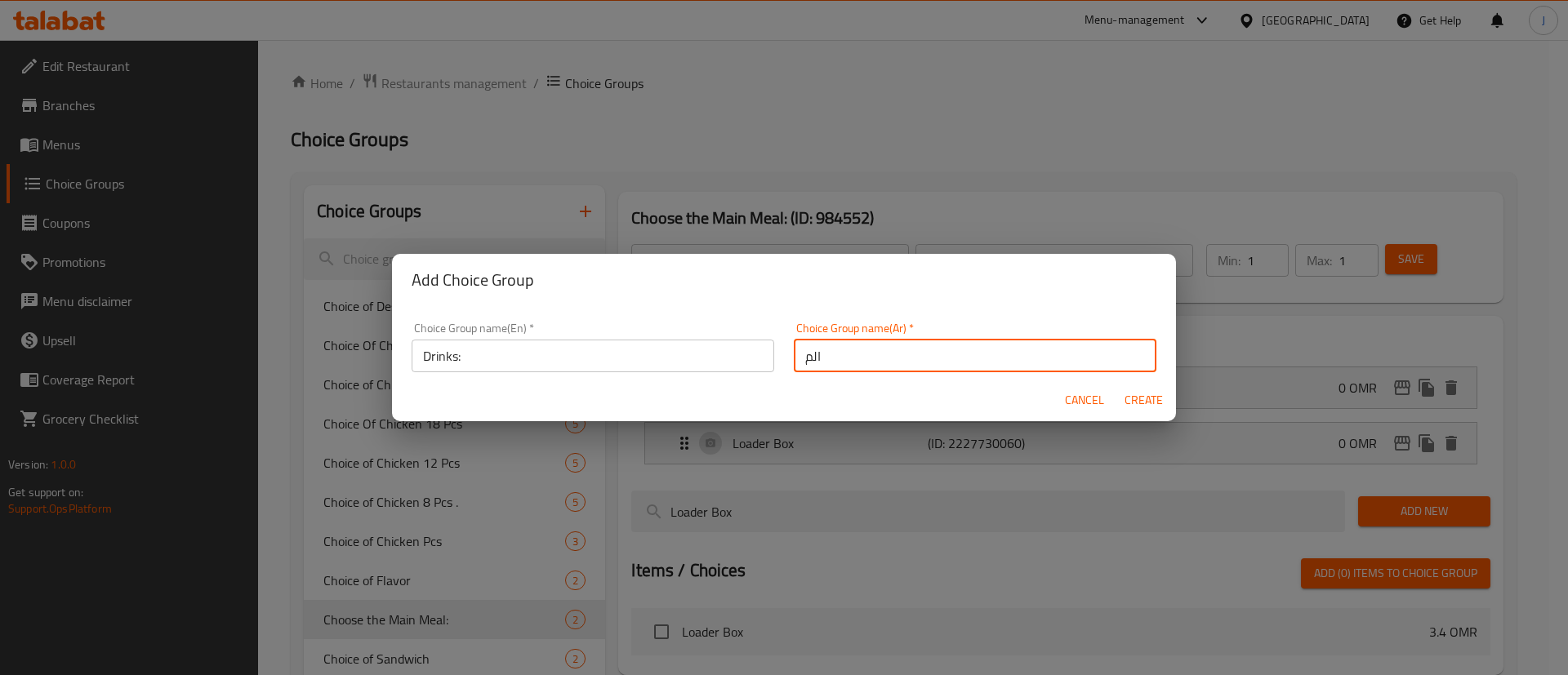
type input "المشروبات:"
click at [1143, 397] on span "Create" at bounding box center [1142, 400] width 39 height 21
type input "Drinks:"
type input "المشروبات:"
type input "0"
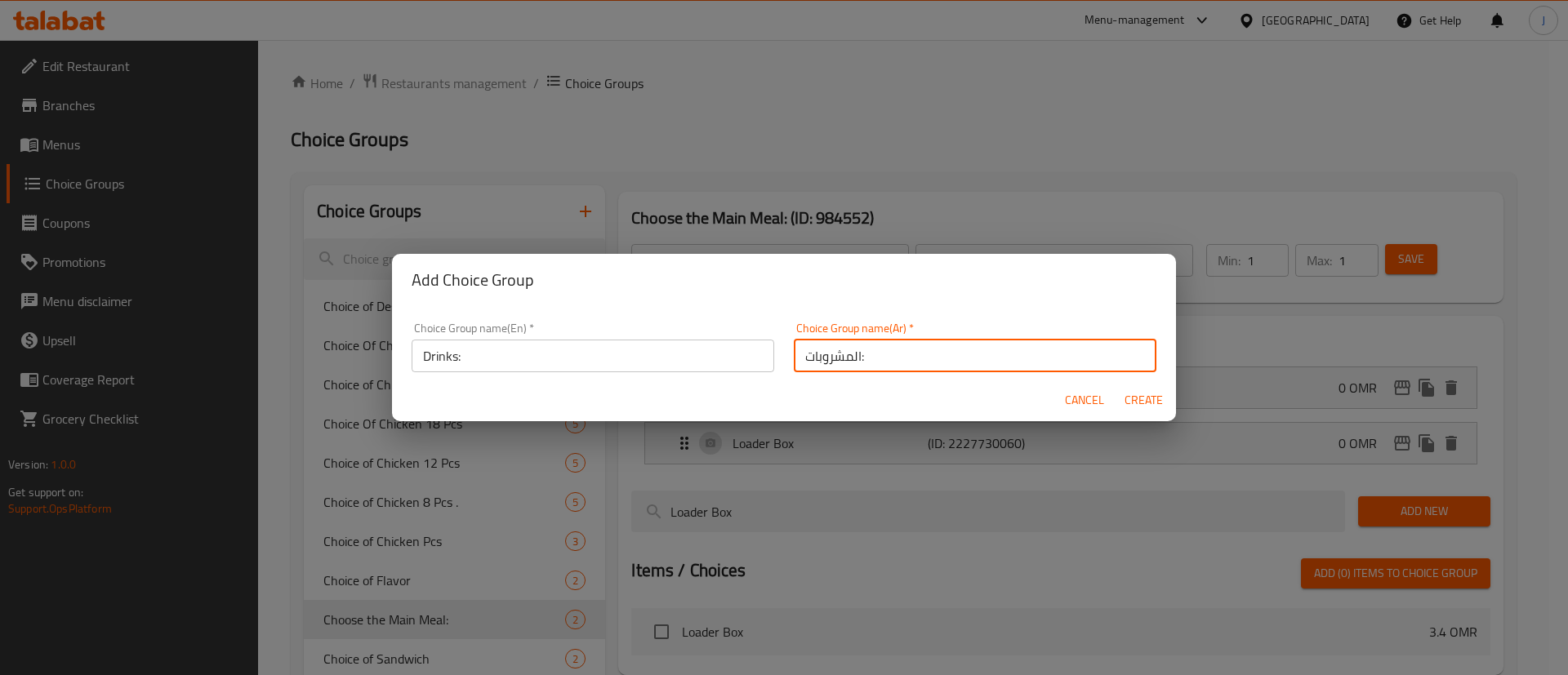
type input "0"
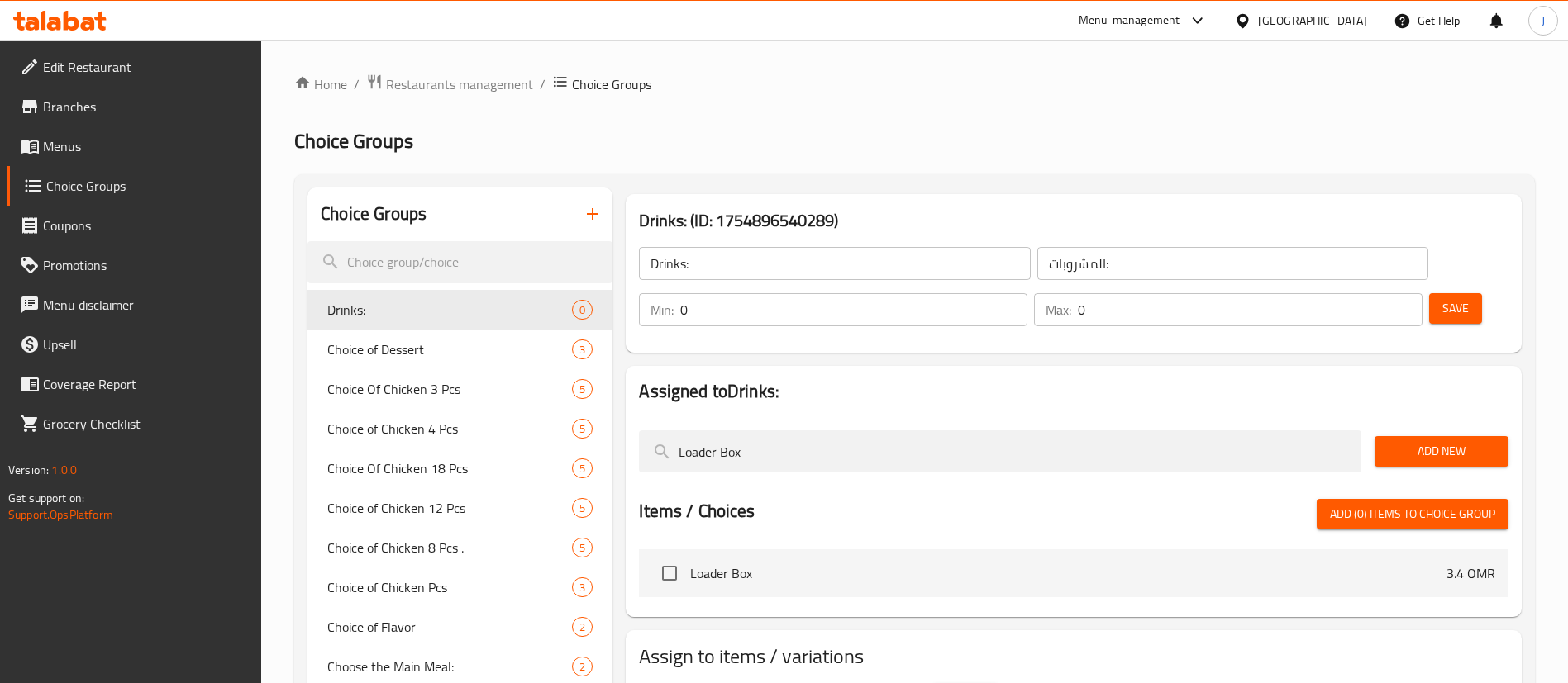
drag, startPoint x: 817, startPoint y: 409, endPoint x: 609, endPoint y: 391, distance: 208.8
click at [609, 391] on div "Choice Groups Drinks: 0 Choice of Dessert 3 Choice Of Chicken 3 Pcs 5 Choice of…" at bounding box center [918, 658] width 1220 height 942
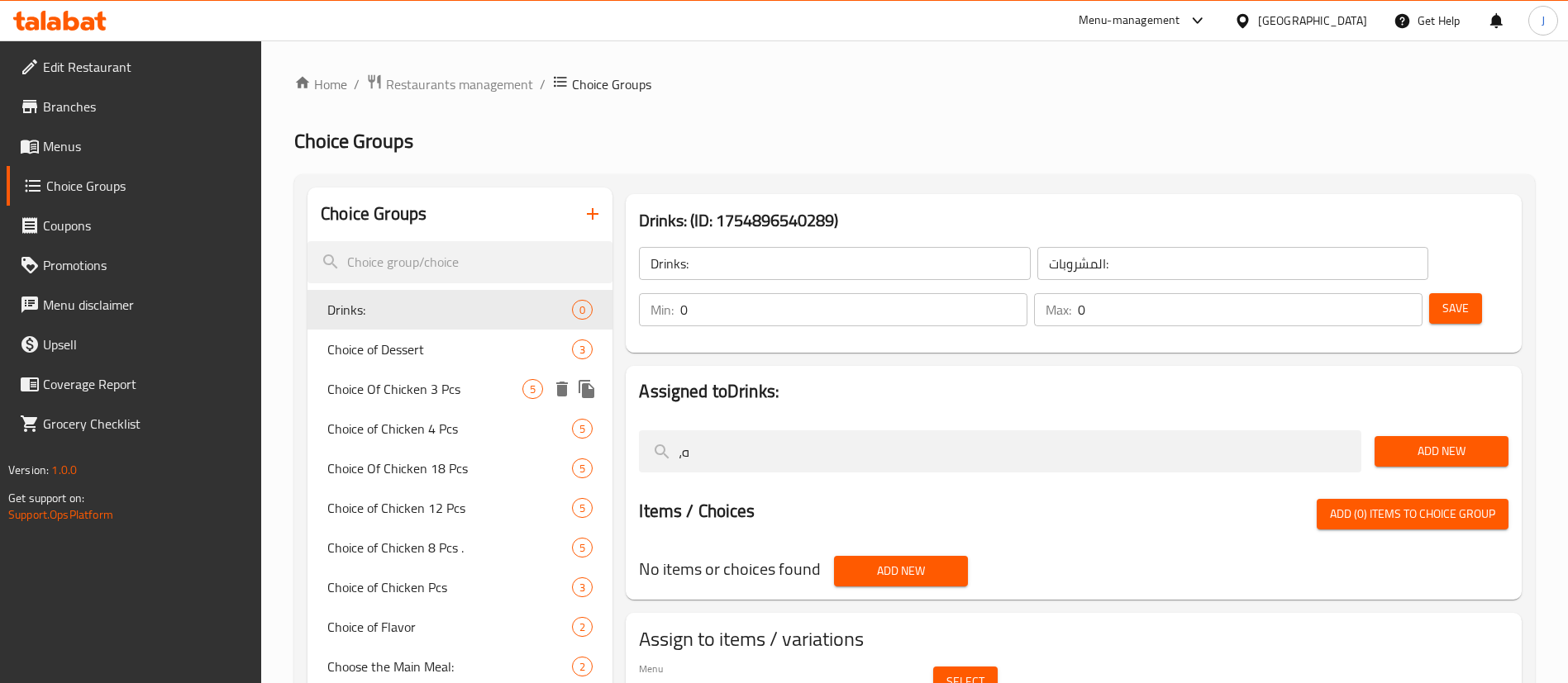
type input "،"
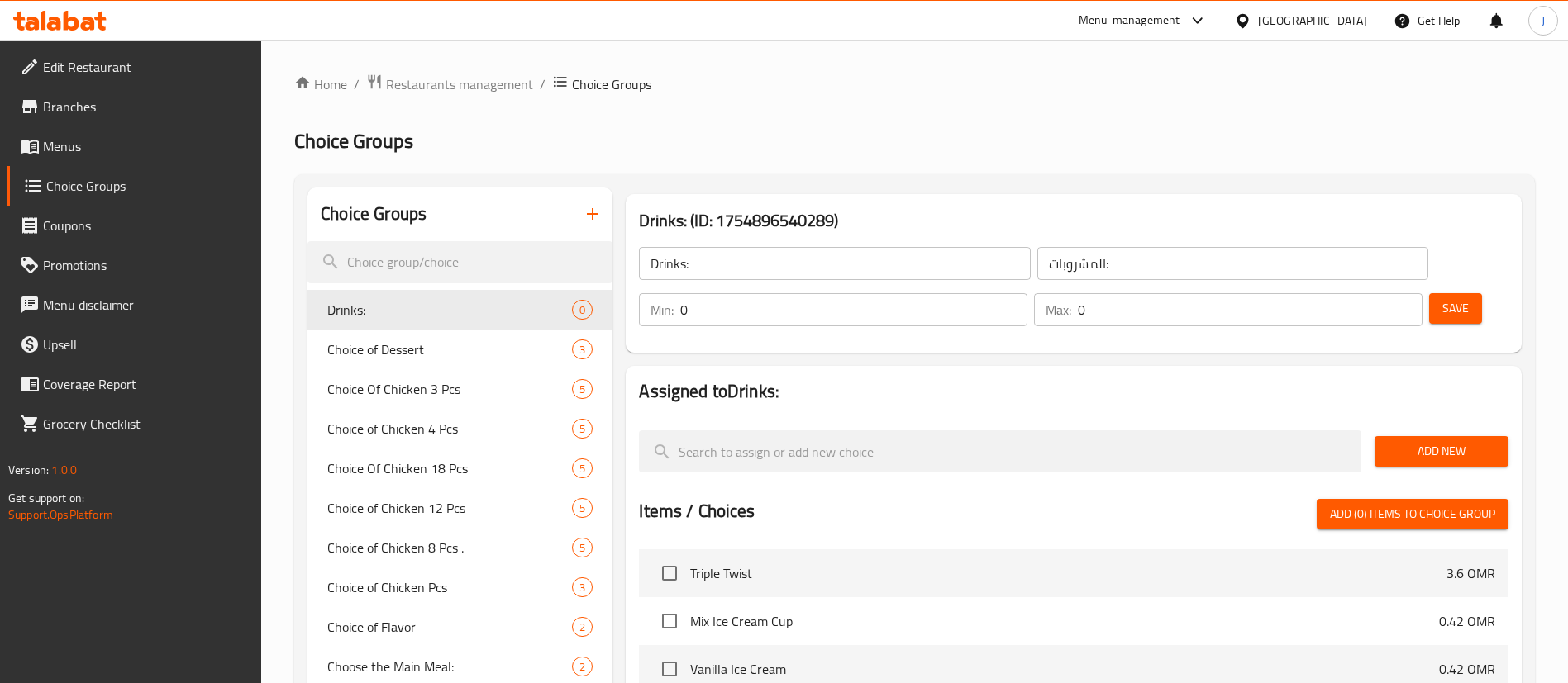
click at [1409, 441] on span "Add New" at bounding box center [1441, 451] width 107 height 21
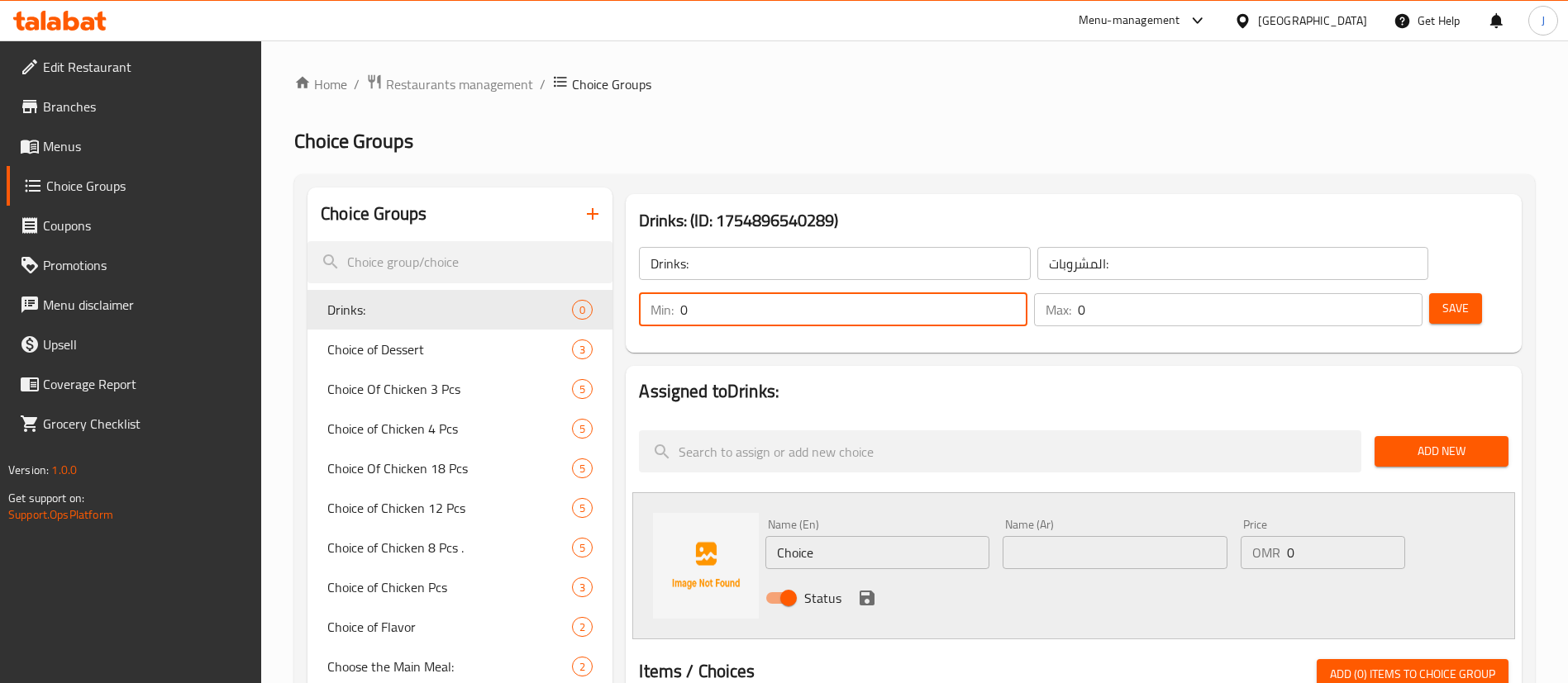
drag, startPoint x: 1267, startPoint y: 264, endPoint x: 1245, endPoint y: 265, distance: 22.0
click at [1027, 293] on div "Min: 0 ​" at bounding box center [832, 310] width 389 height 33
type input "1"
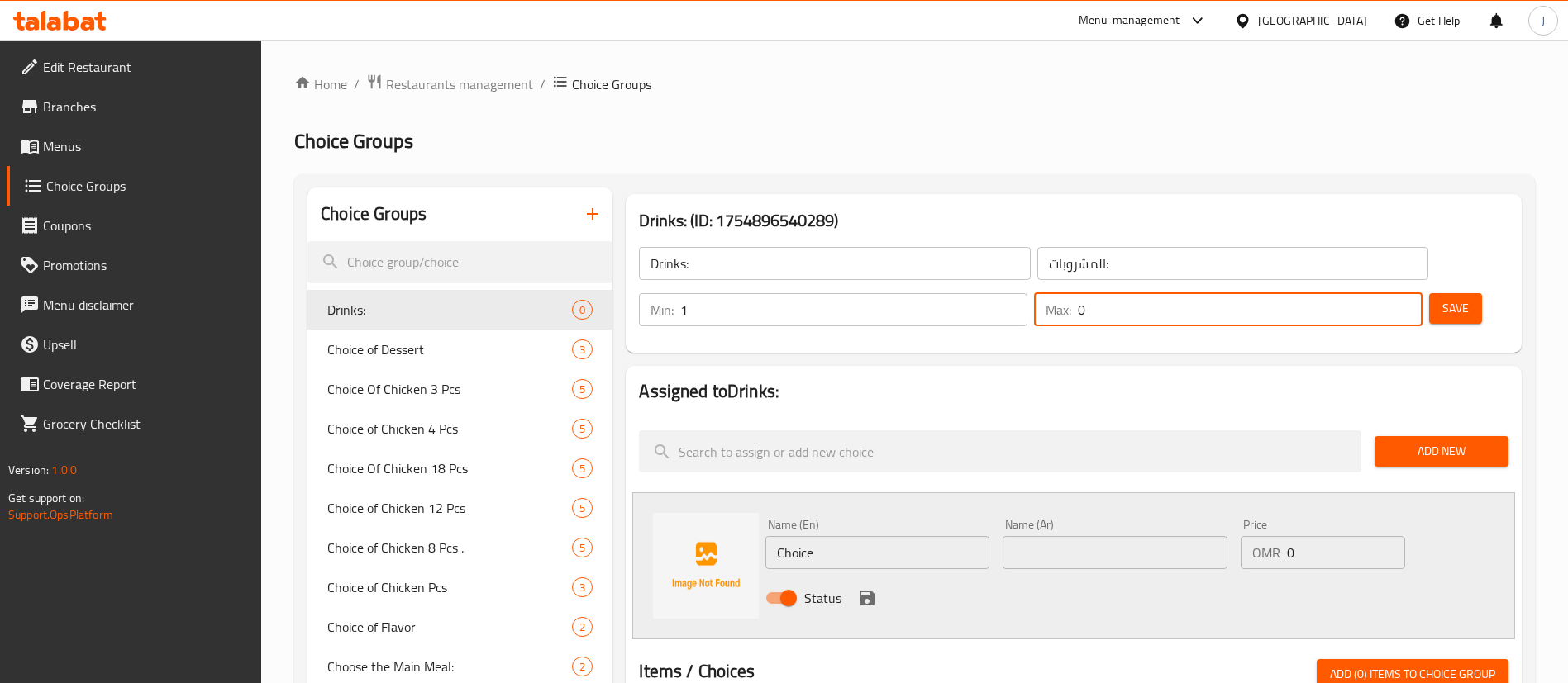
drag, startPoint x: 1363, startPoint y: 264, endPoint x: 1343, endPoint y: 264, distance: 20.0
click at [1343, 293] on div "Max: 0 ​" at bounding box center [1228, 310] width 389 height 33
type input "1"
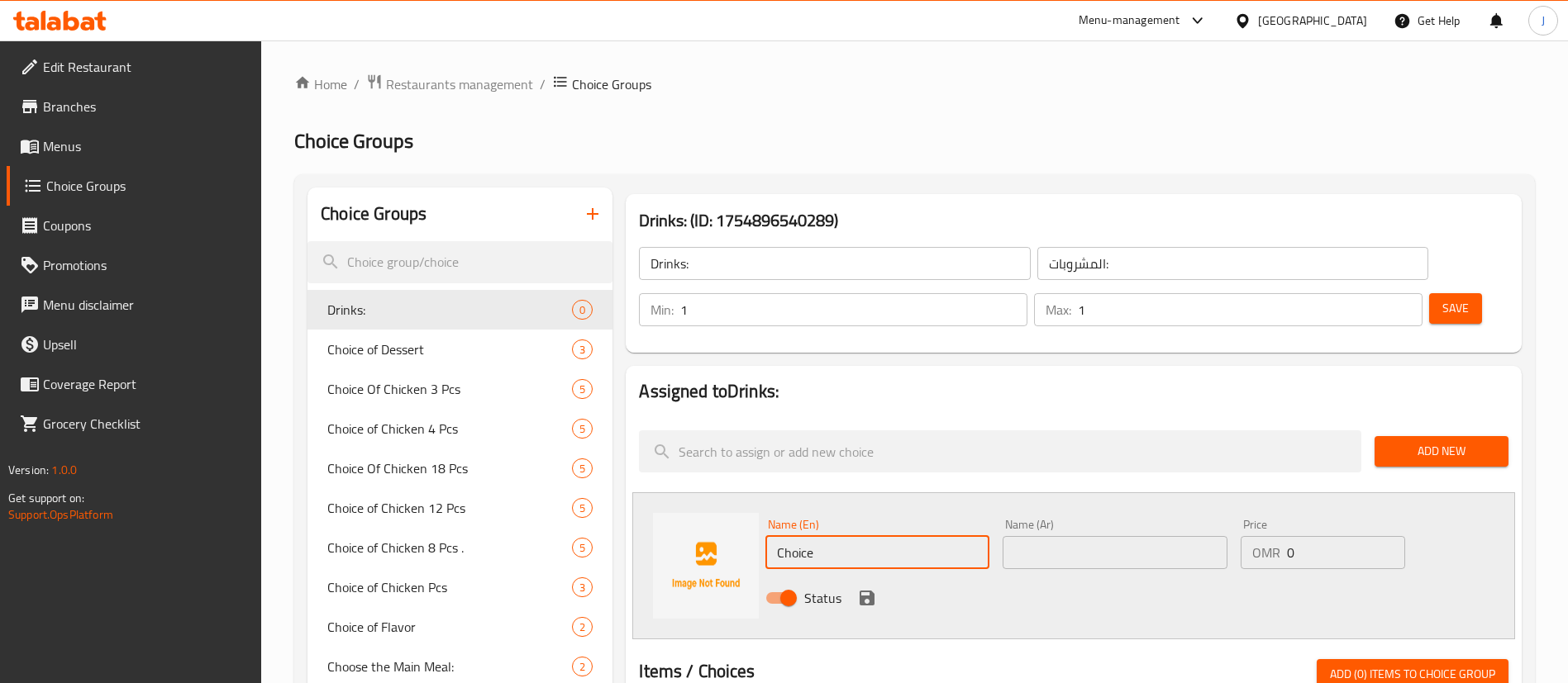
drag, startPoint x: 803, startPoint y: 511, endPoint x: 740, endPoint y: 500, distance: 64.0
click at [740, 500] on div "Name (En) Choice Name (En) Name (Ar) Name (Ar) Price OMR 0 Price Status" at bounding box center [1073, 565] width 883 height 147
type input "Kinza Citrus"
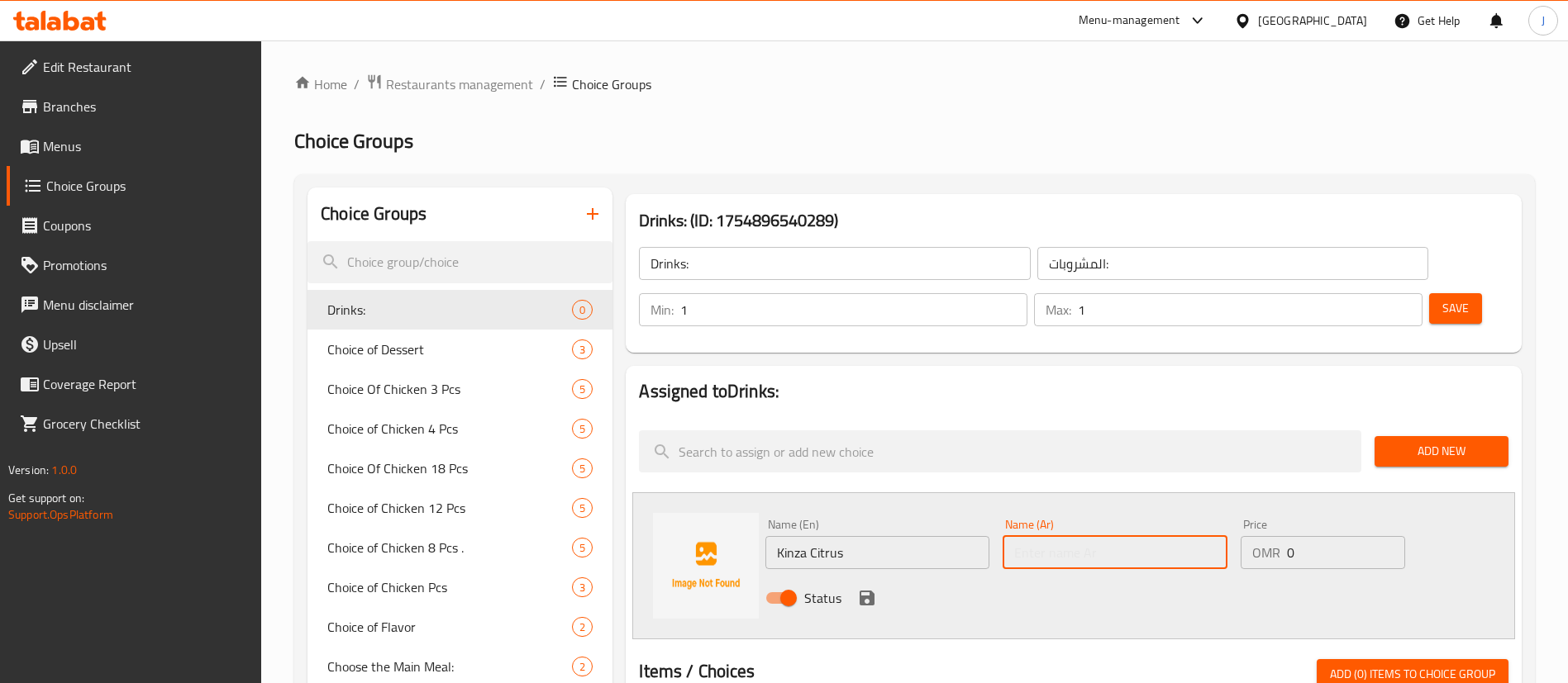
click at [1051, 536] on input "text" at bounding box center [1114, 552] width 224 height 33
type input "كينزا حمضيات"
click at [865, 591] on icon "save" at bounding box center [867, 598] width 15 height 15
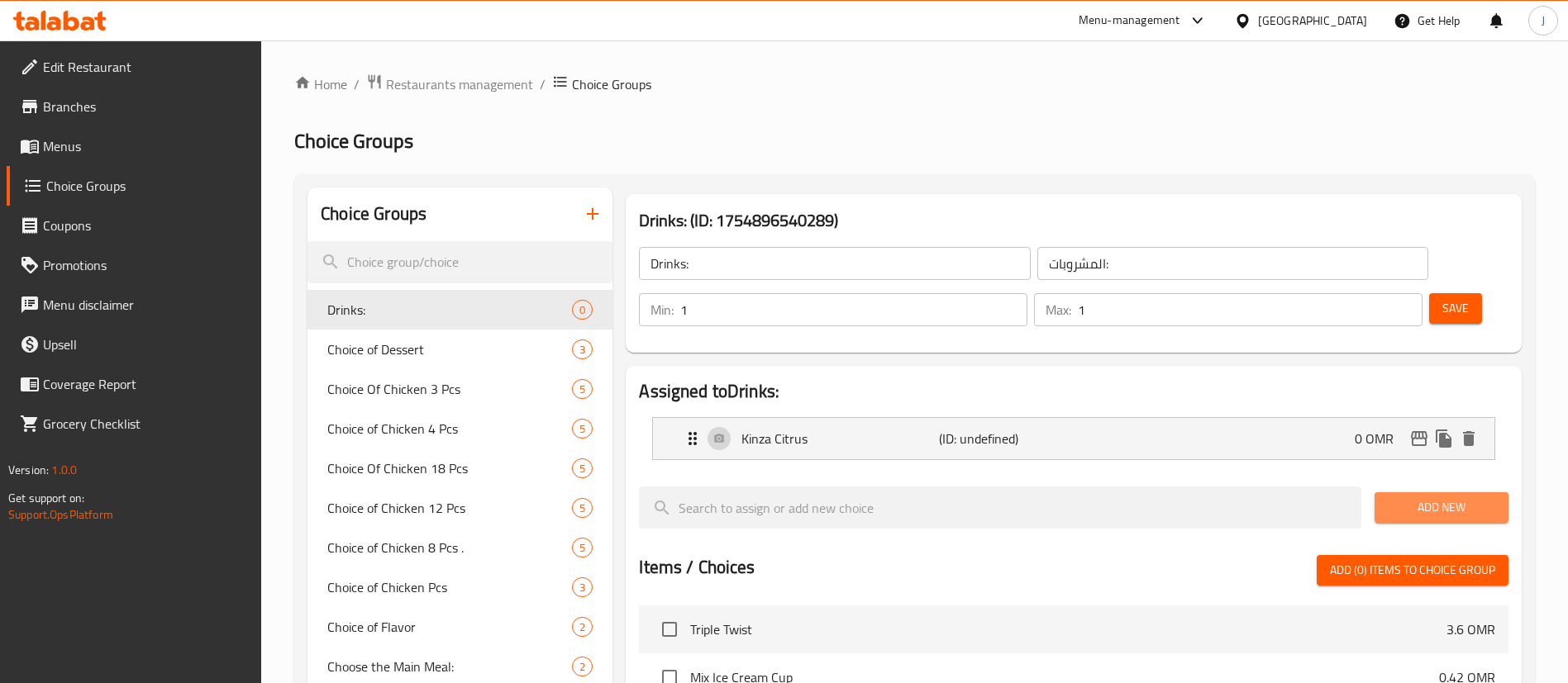
click at [1395, 497] on span "Add New" at bounding box center [1441, 507] width 107 height 21
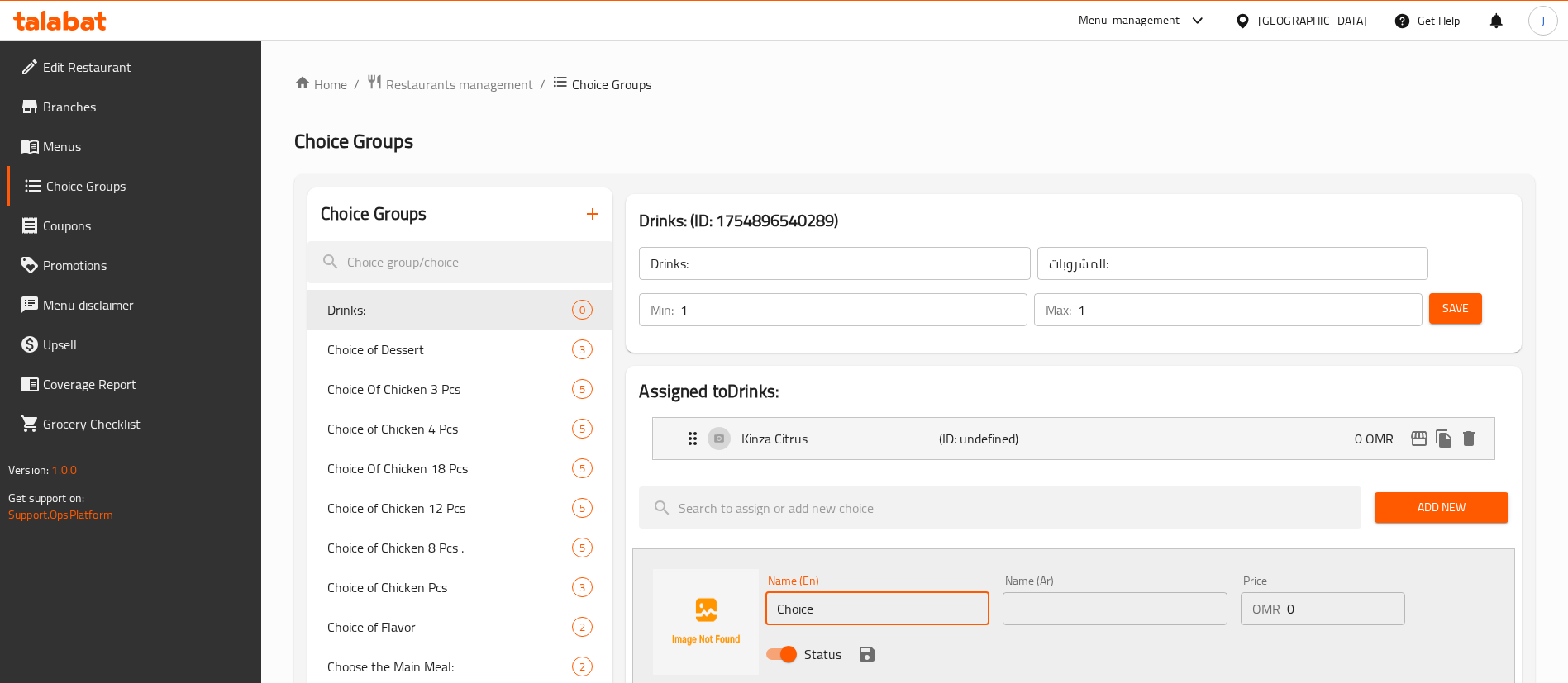
drag, startPoint x: 869, startPoint y: 559, endPoint x: 660, endPoint y: 565, distance: 209.1
click at [664, 565] on div "Name (En) Choice Name (En) Name (Ar) Name (Ar) Price OMR 0 Price Status" at bounding box center [1073, 622] width 883 height 147
type input "،"
type input "Kinza Cola"
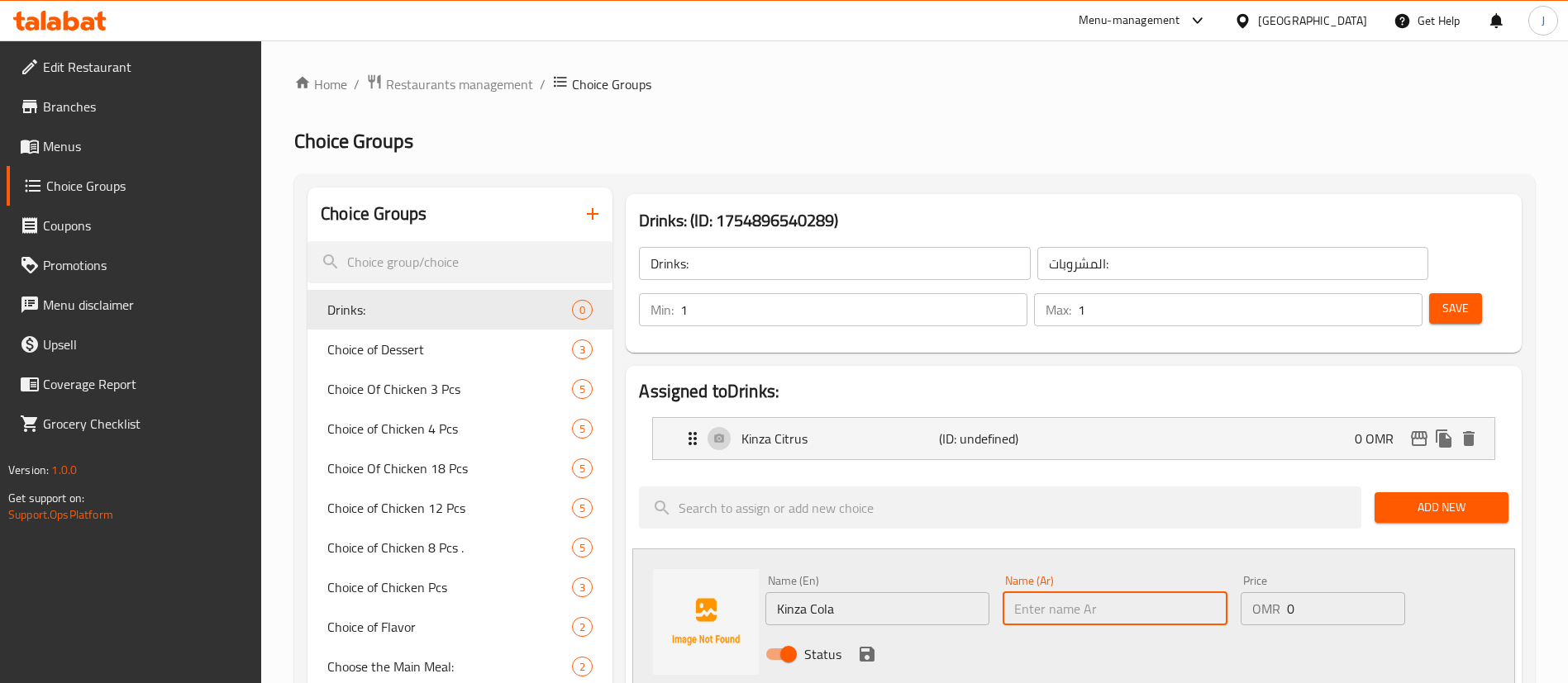
click at [1037, 592] on input "text" at bounding box center [1114, 609] width 224 height 33
type input "[PERSON_NAME]"
click at [866, 645] on icon "save" at bounding box center [867, 655] width 20 height 20
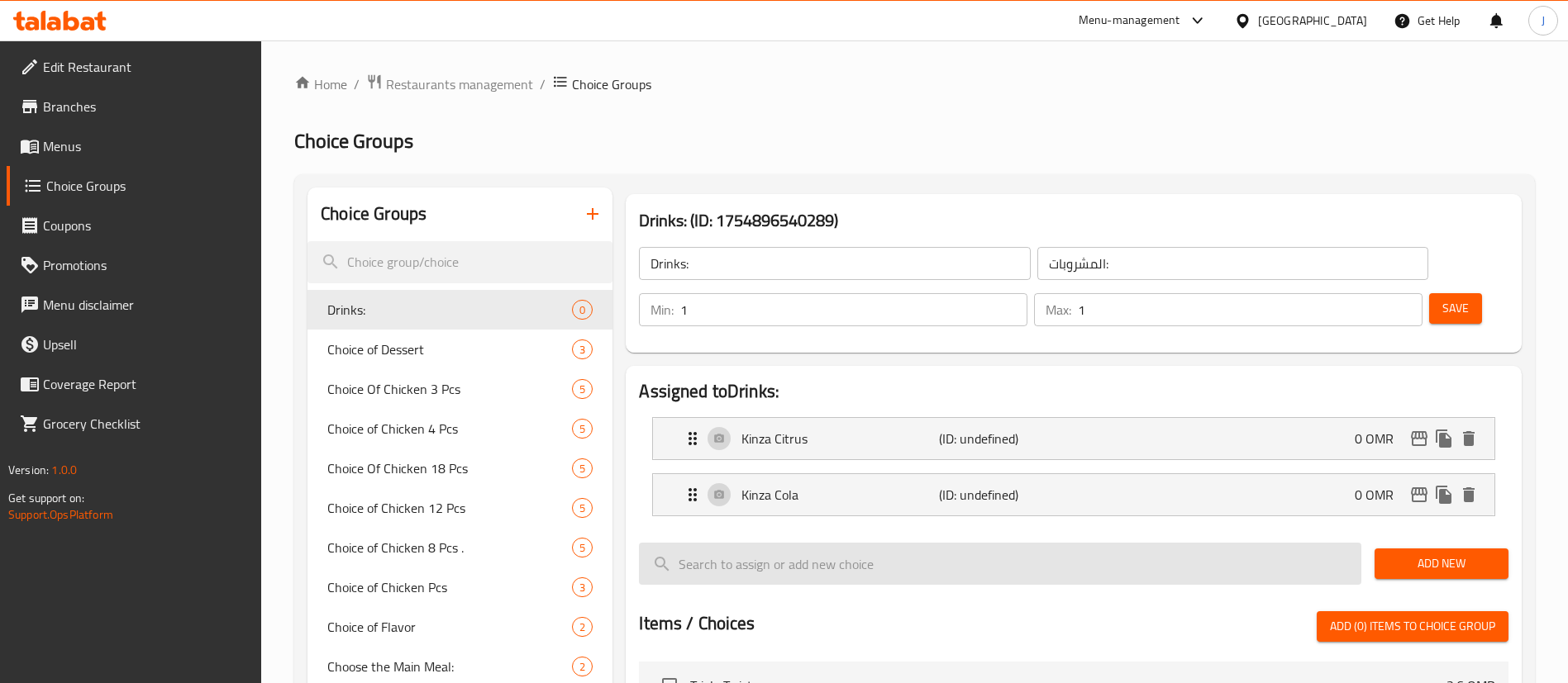
click at [861, 543] on input "search" at bounding box center [1000, 564] width 723 height 42
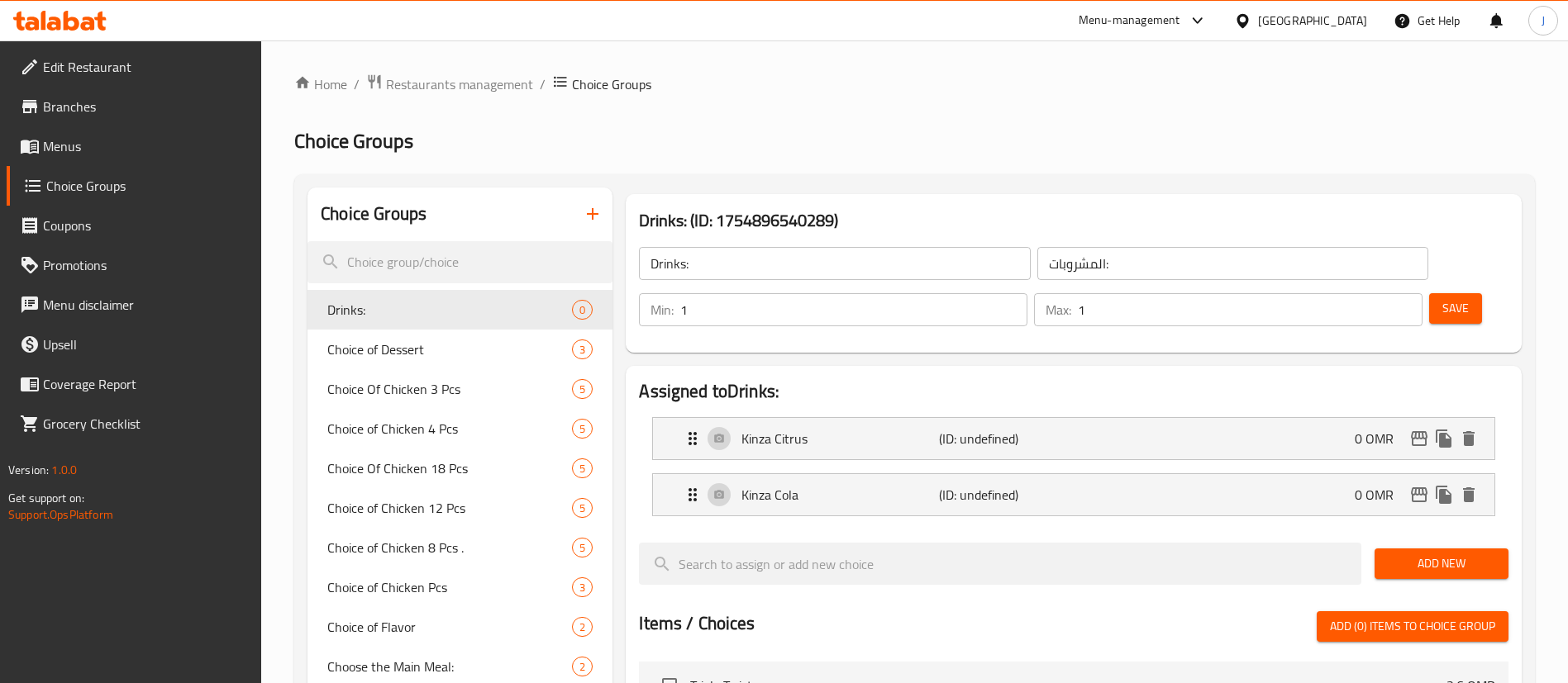
click at [1408, 553] on span "Add New" at bounding box center [1441, 563] width 107 height 21
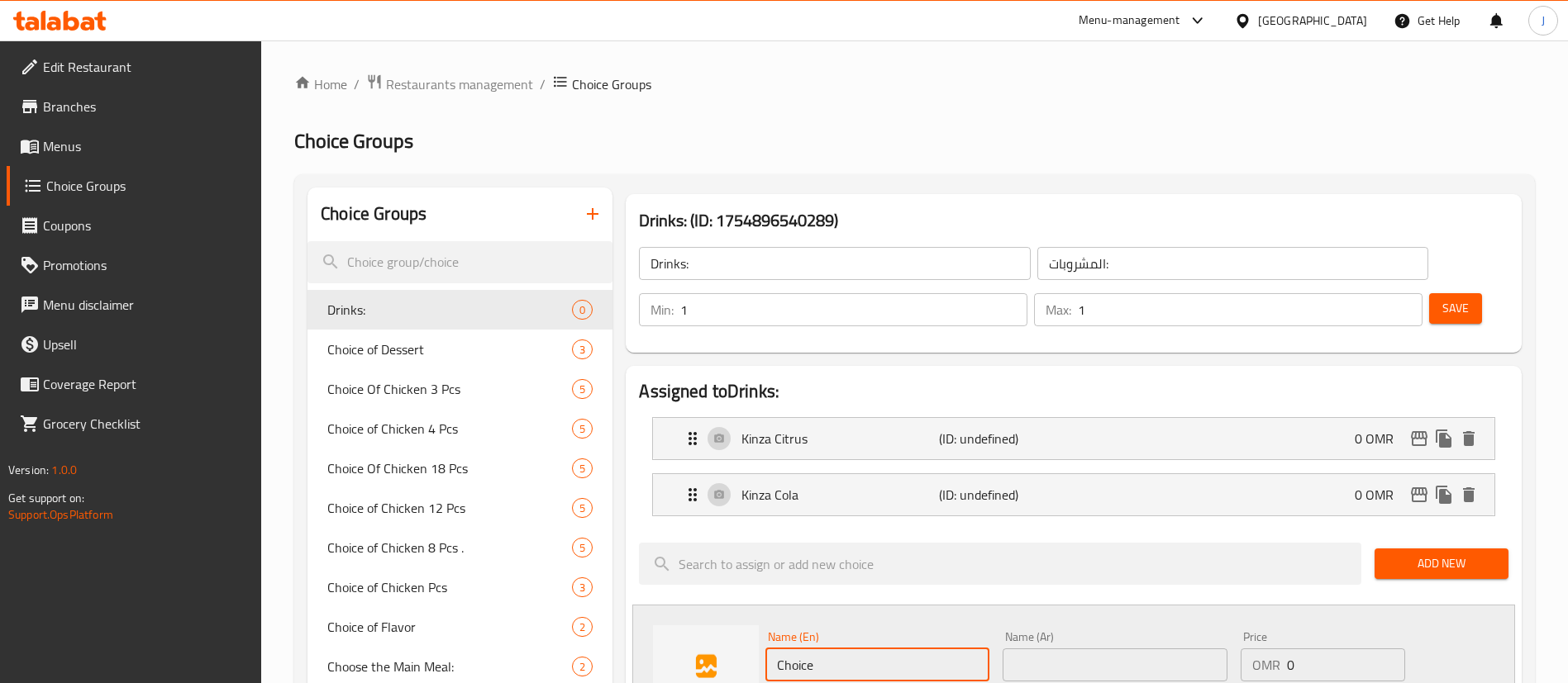
drag, startPoint x: 826, startPoint y: 608, endPoint x: 710, endPoint y: 608, distance: 116.0
click at [710, 608] on div "Name (En) Choice Name (En) Name (Ar) Name (Ar) Price OMR 0 Price Status" at bounding box center [1073, 678] width 883 height 147
type input "،"
type input "[PERSON_NAME]"
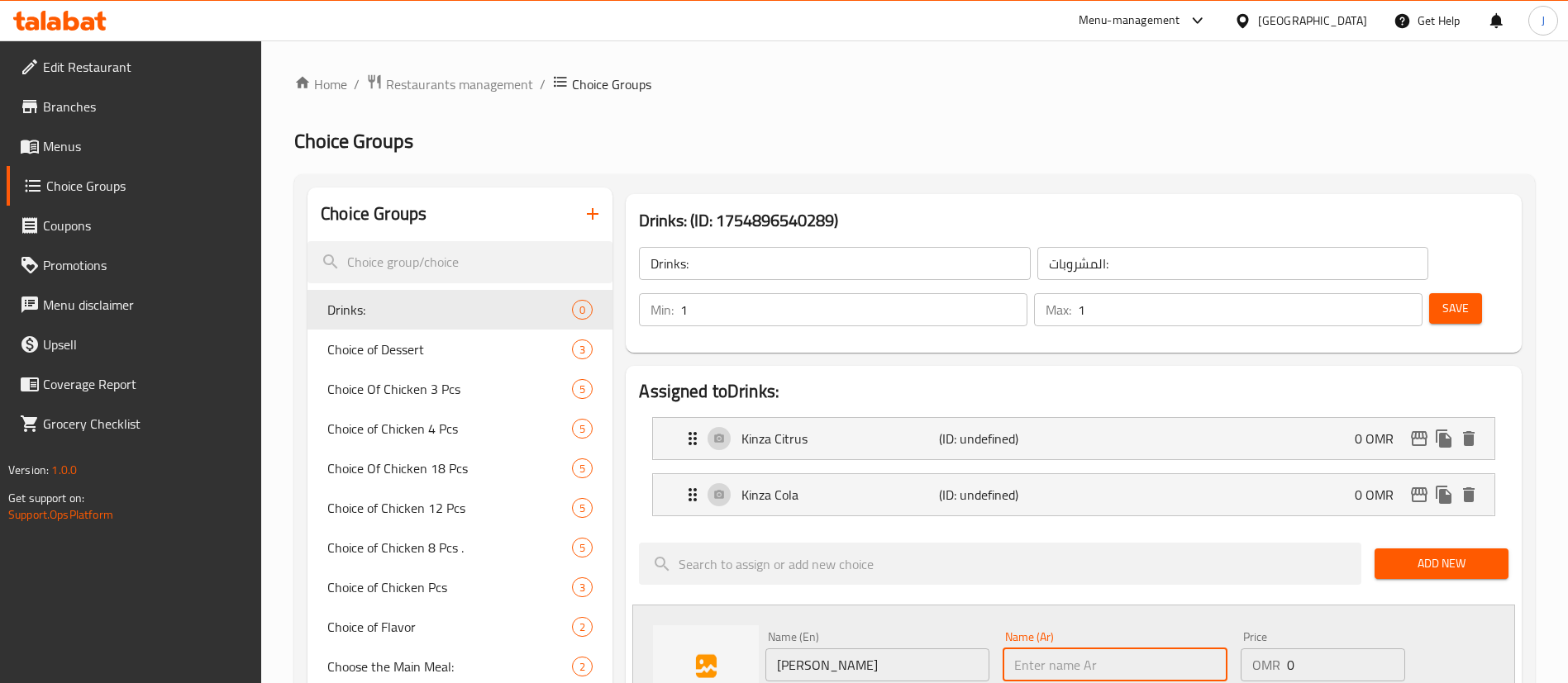
click at [1059, 648] on input "text" at bounding box center [1114, 665] width 224 height 33
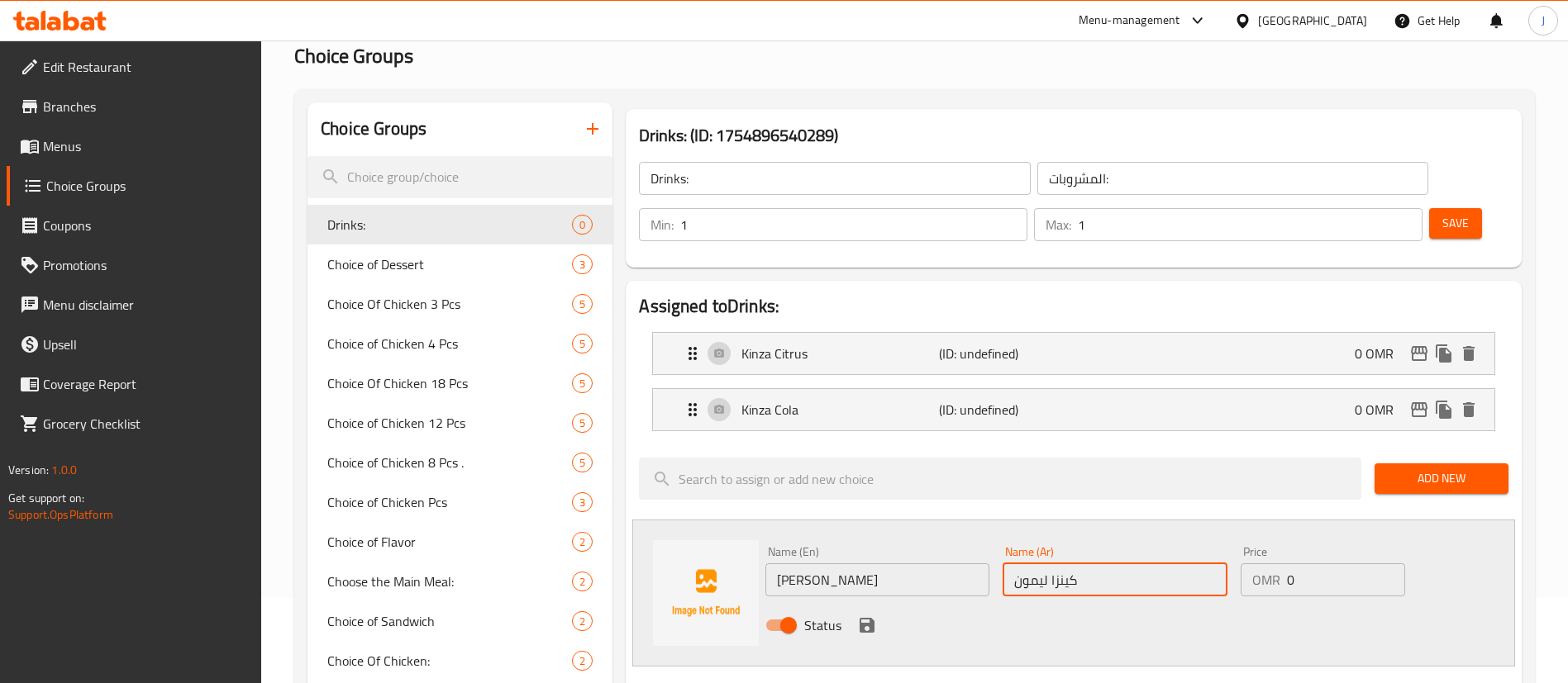
scroll to position [124, 0]
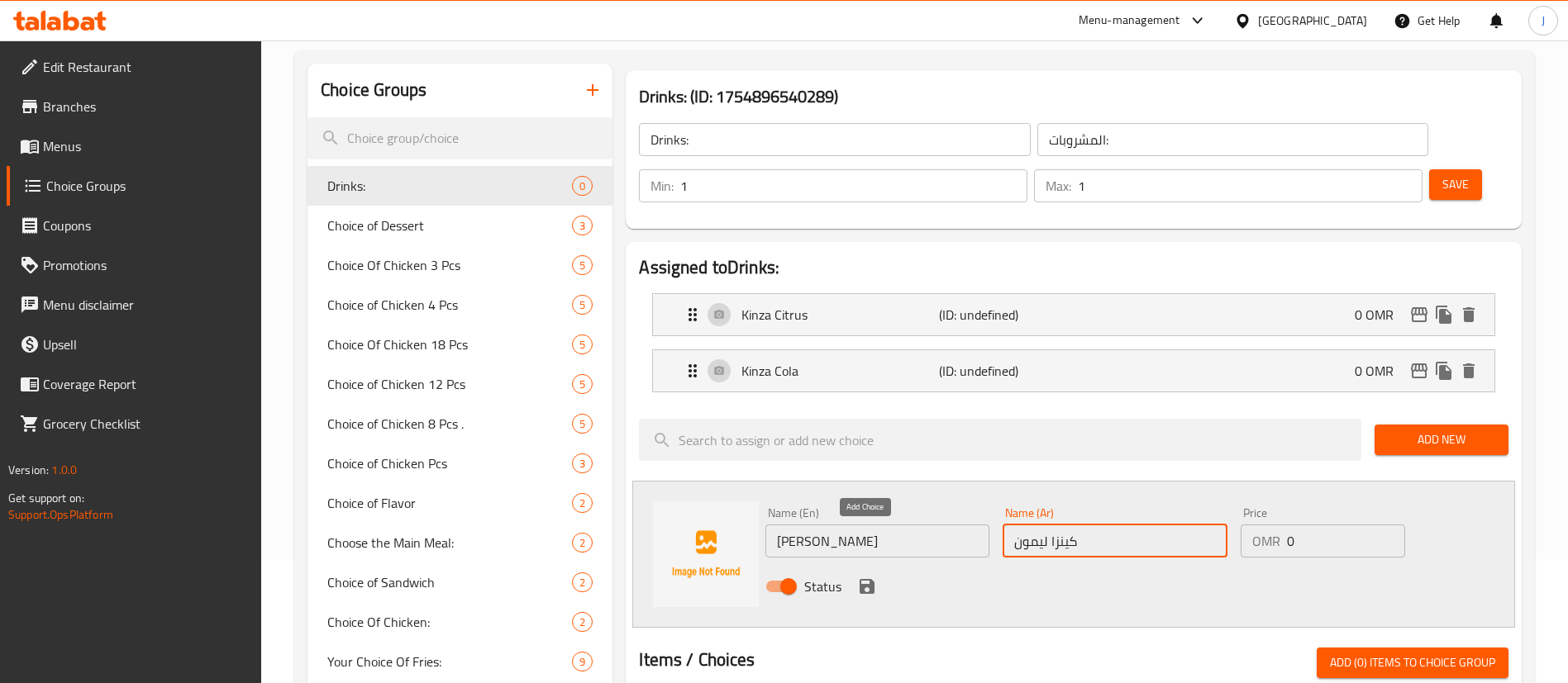
type input "كينزا ليمون"
click at [869, 579] on icon "save" at bounding box center [867, 586] width 15 height 15
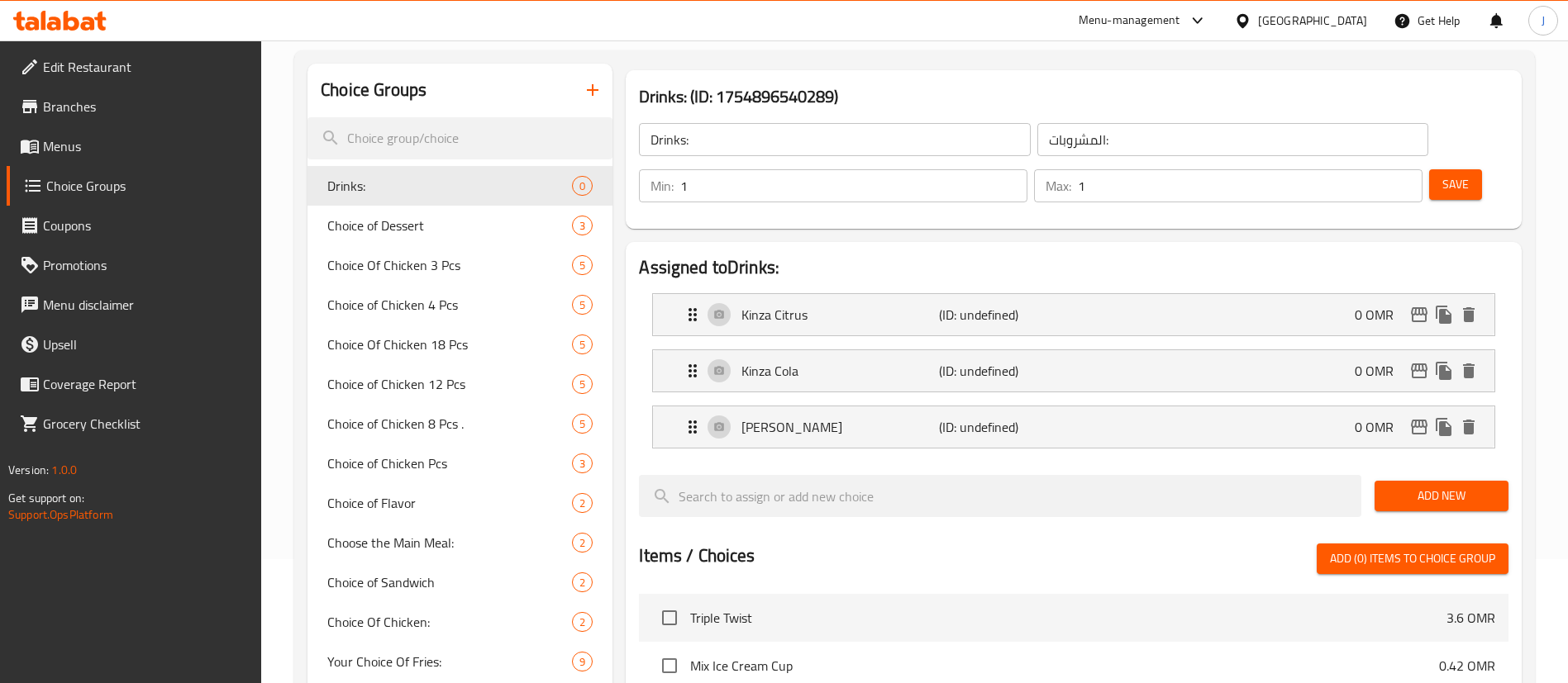
scroll to position [0, 0]
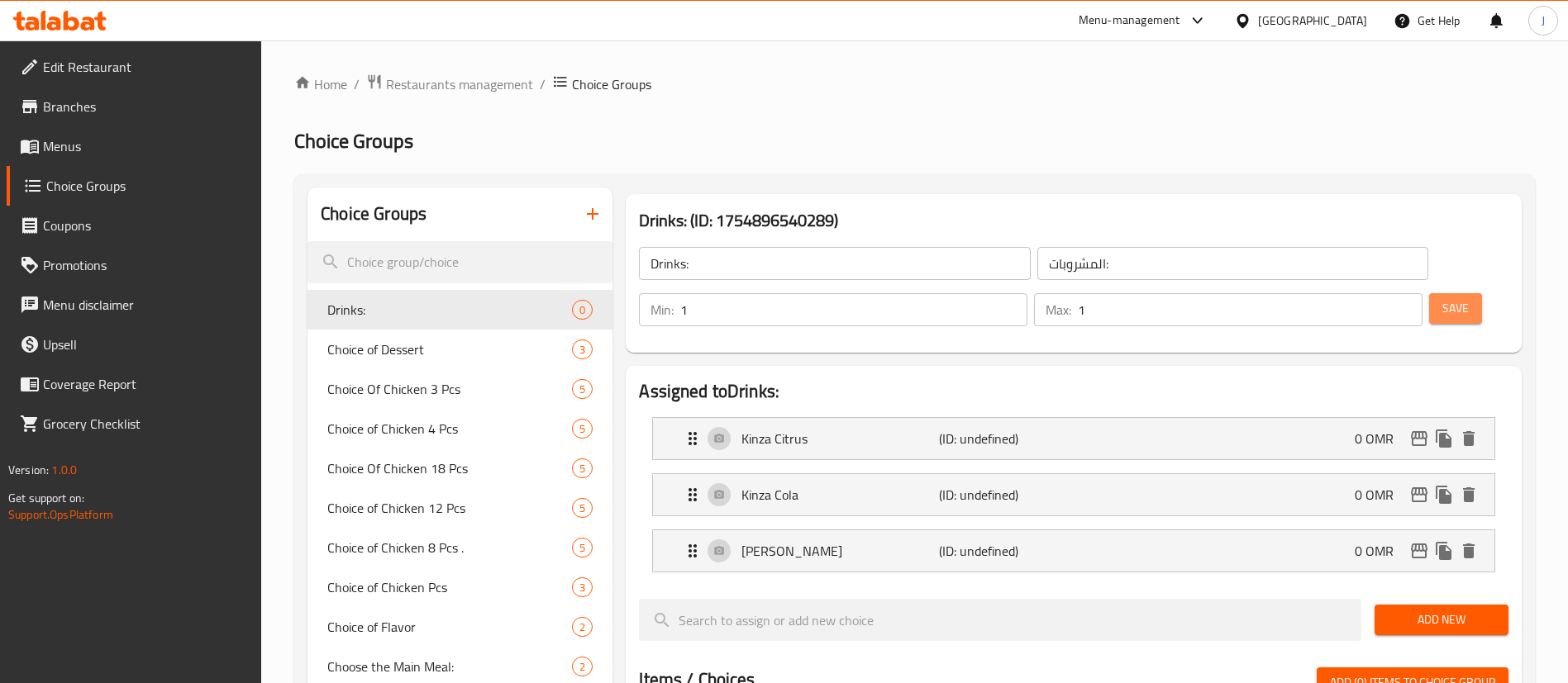
click at [1442, 298] on span "Save" at bounding box center [1455, 308] width 27 height 21
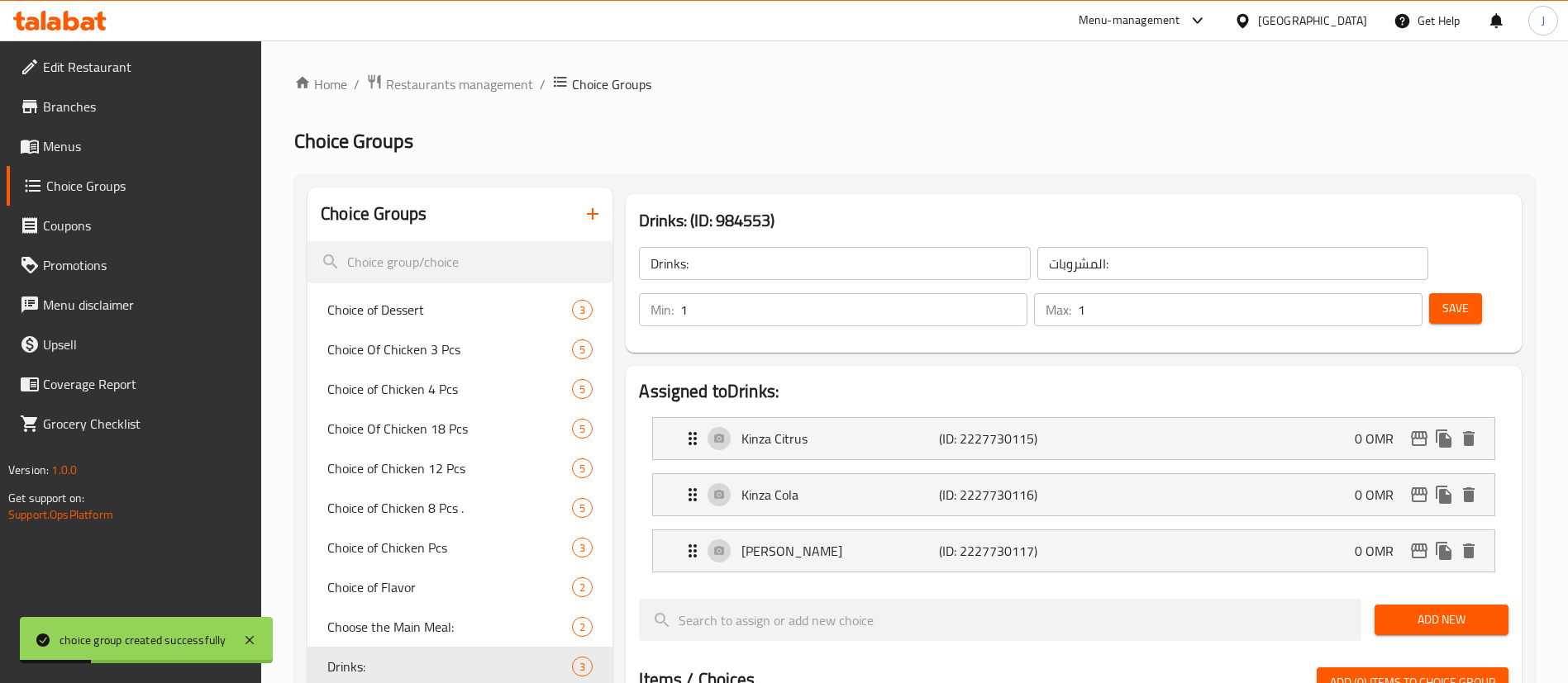
click at [77, 139] on span "Menus" at bounding box center [145, 146] width 206 height 20
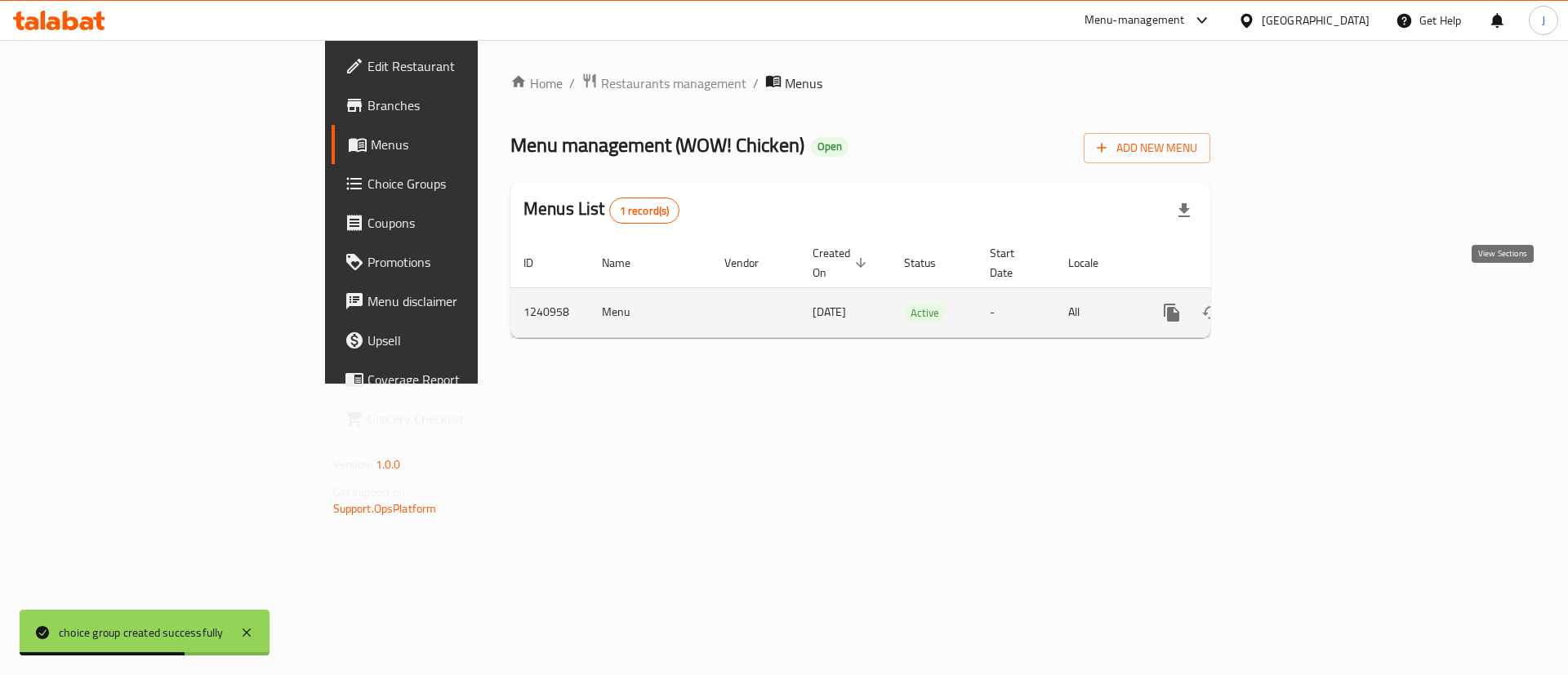
click at [1297, 305] on icon "enhanced table" at bounding box center [1289, 313] width 14 height 14
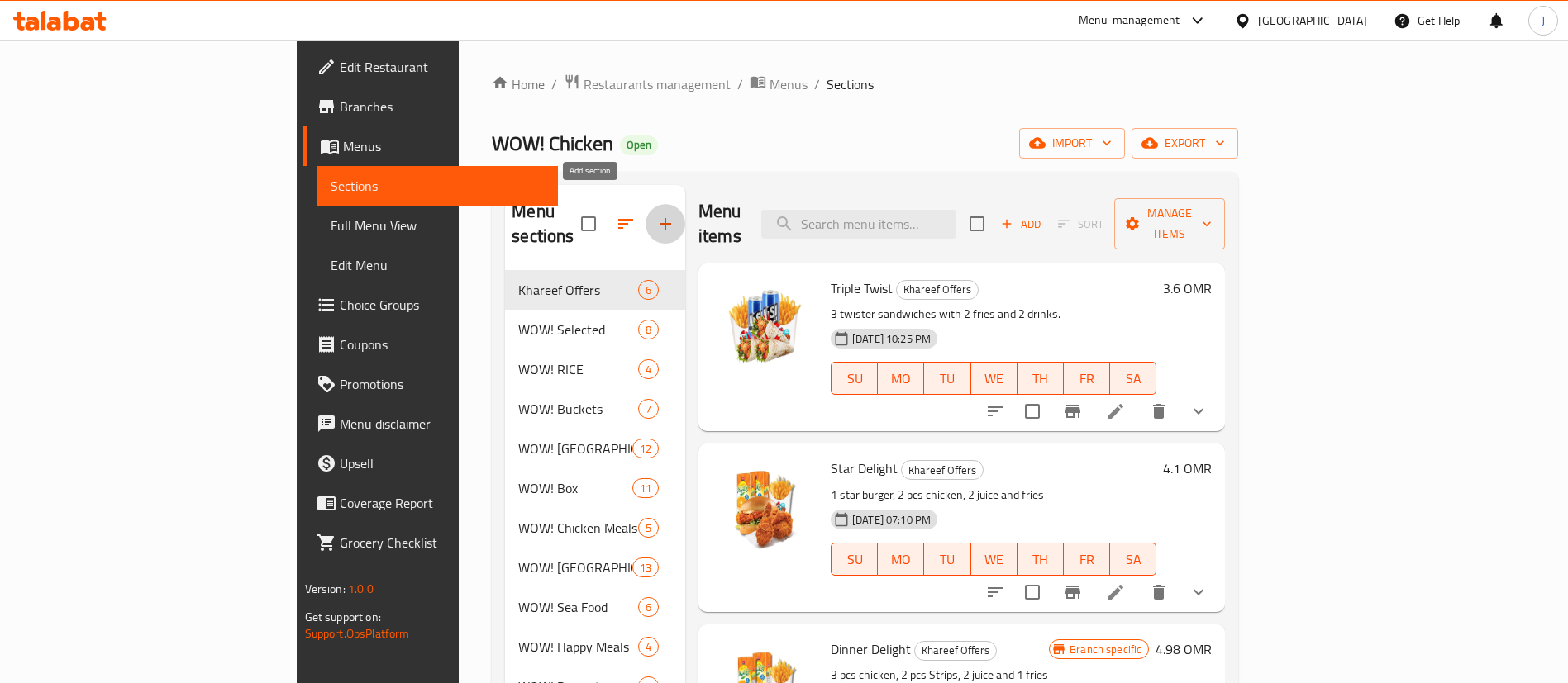
click at [655, 214] on icon "button" at bounding box center [665, 224] width 20 height 20
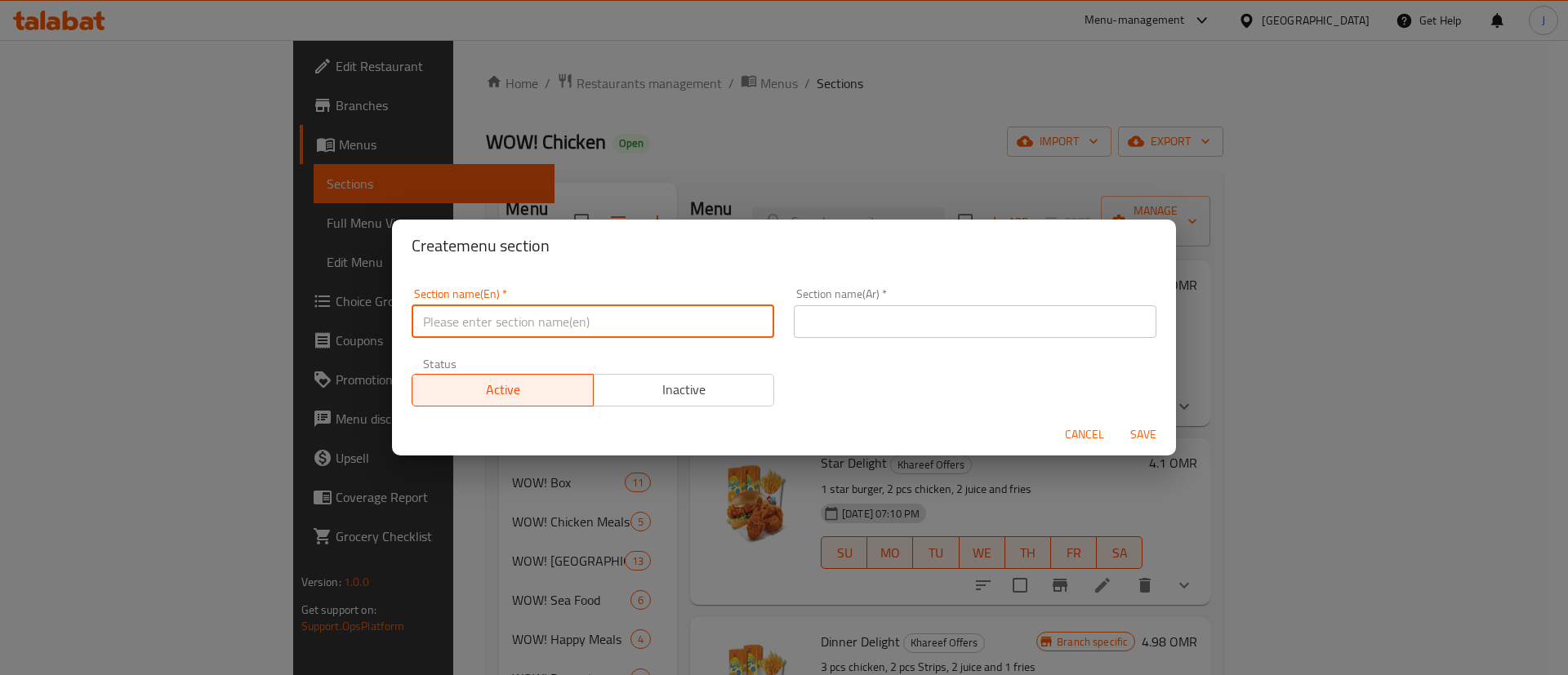
click at [514, 314] on input "text" at bounding box center [592, 322] width 362 height 33
type input "ً"
type input "M41"
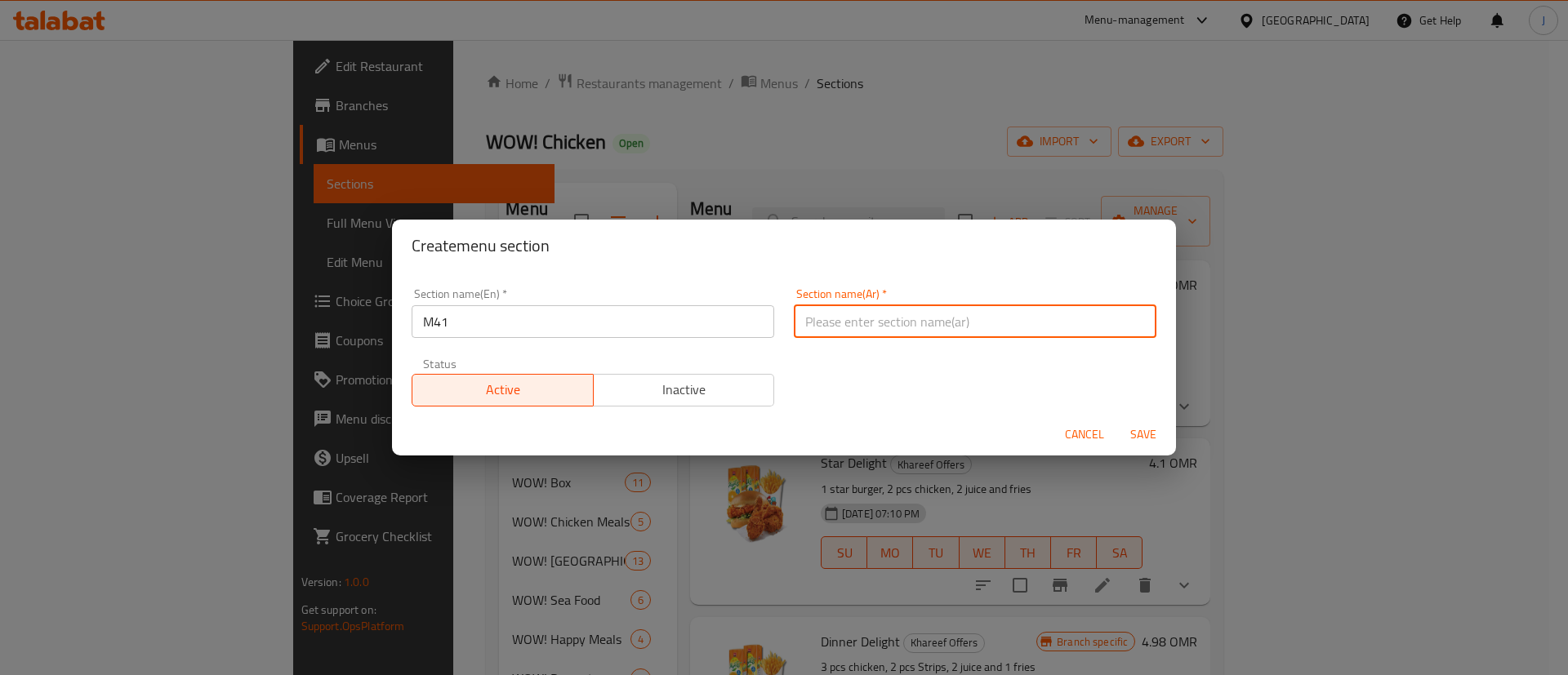
click at [857, 308] on input "text" at bounding box center [974, 322] width 362 height 33
type input "41"
click at [1152, 445] on button "Save" at bounding box center [1143, 434] width 52 height 30
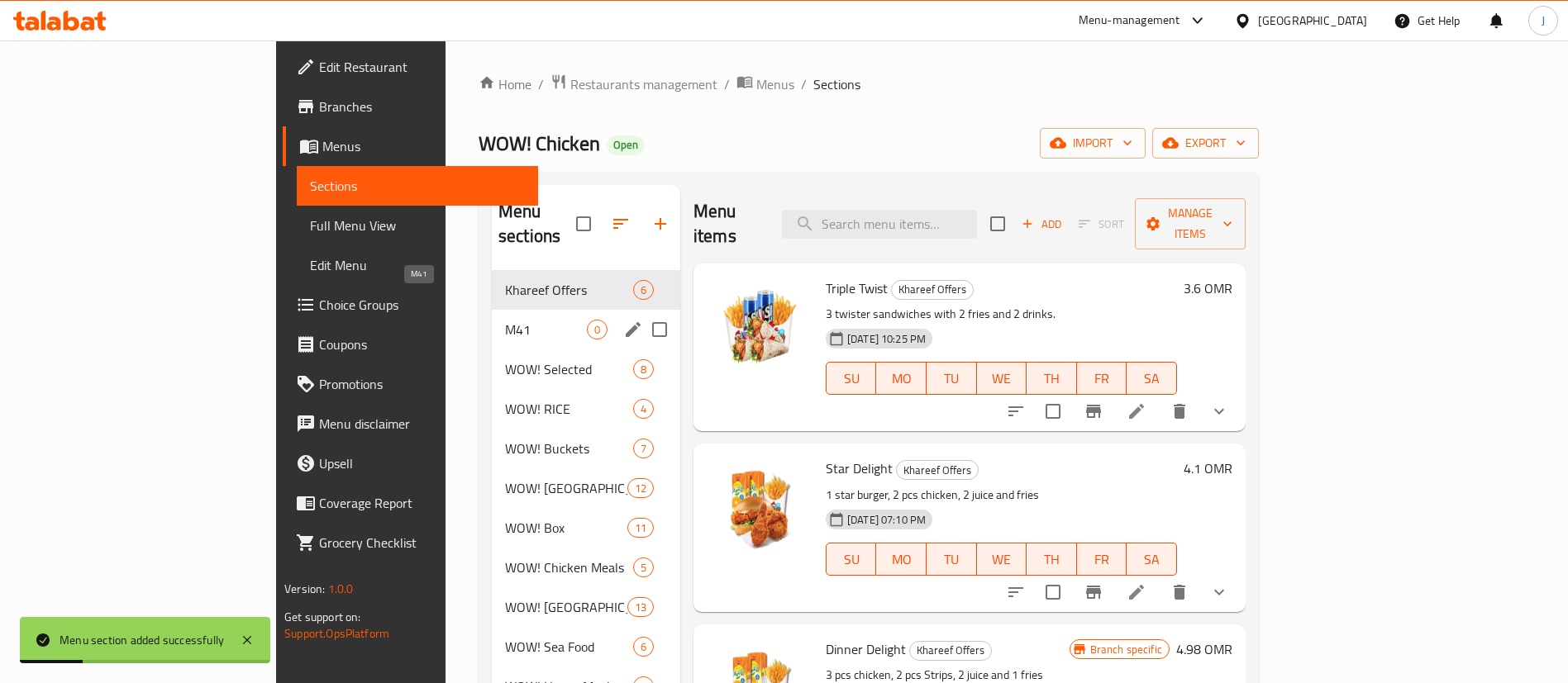
click at [505, 320] on span "M41" at bounding box center [545, 330] width 81 height 20
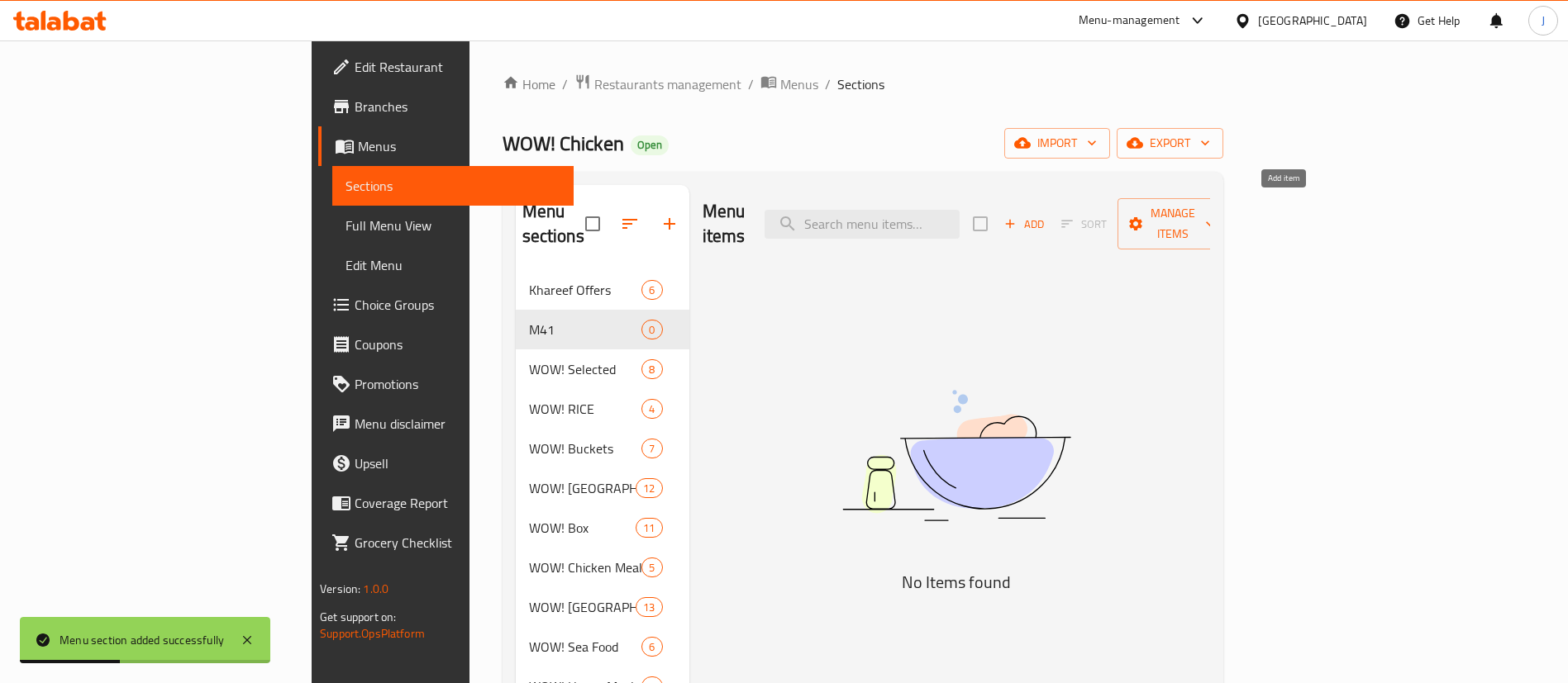
click at [1047, 215] on span "Add" at bounding box center [1024, 224] width 45 height 19
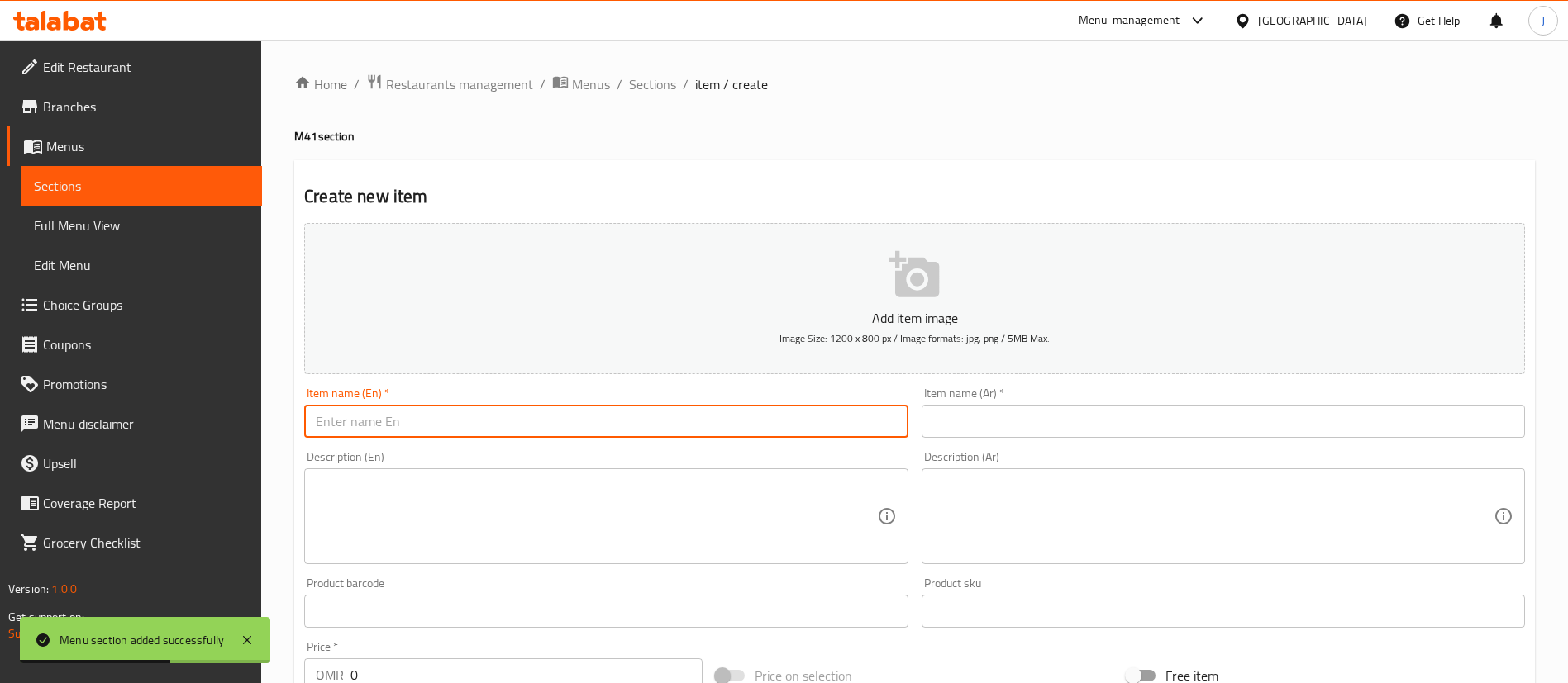
click at [478, 414] on input "text" at bounding box center [606, 422] width 604 height 33
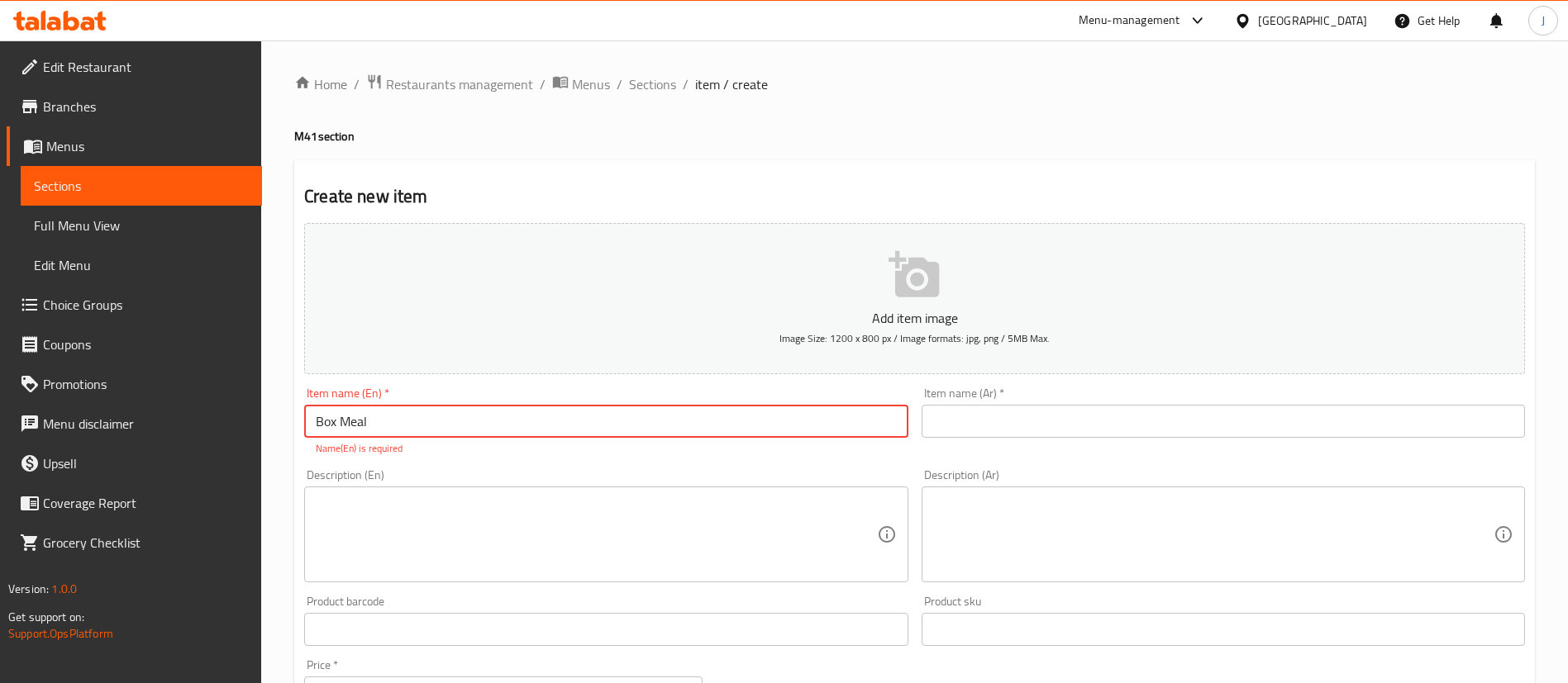
type input "Box Meal"
click at [1011, 433] on input "text" at bounding box center [1223, 422] width 604 height 33
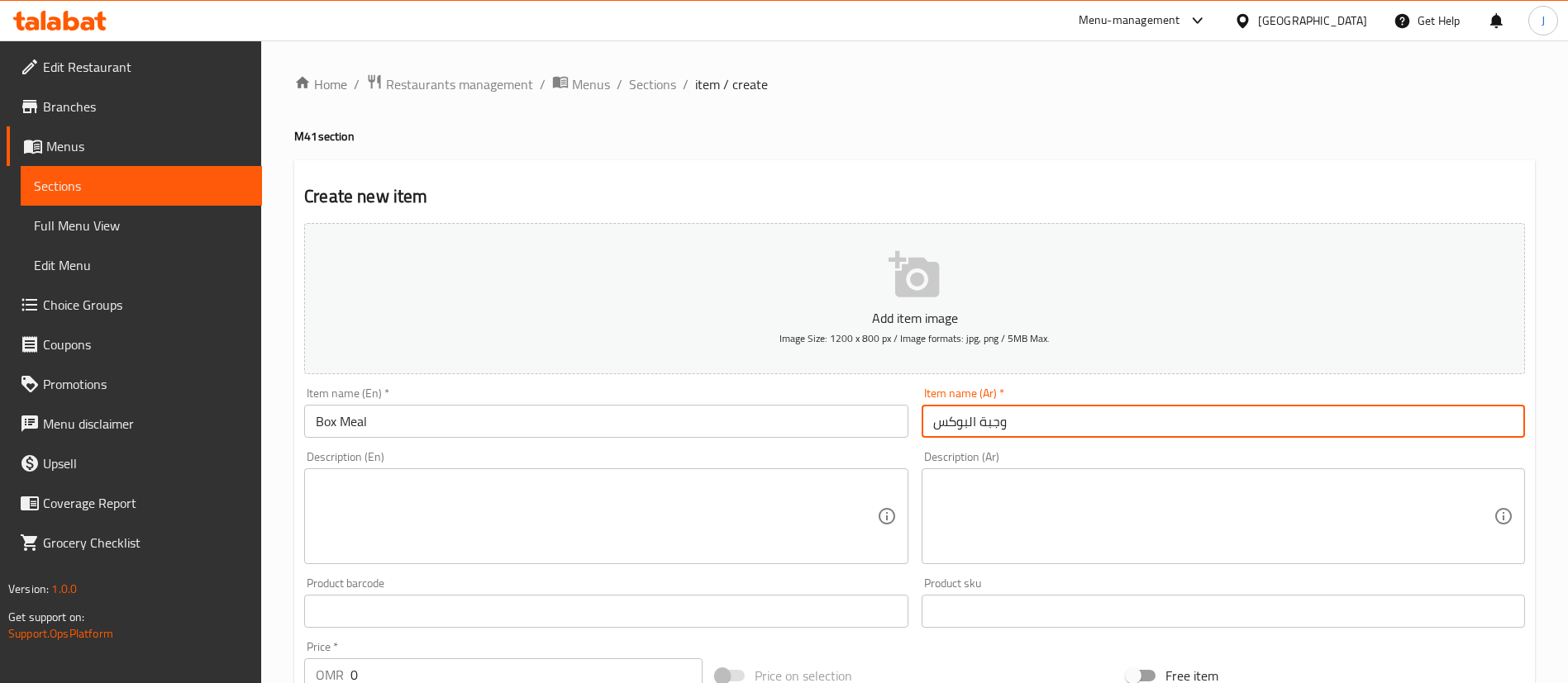
scroll to position [124, 0]
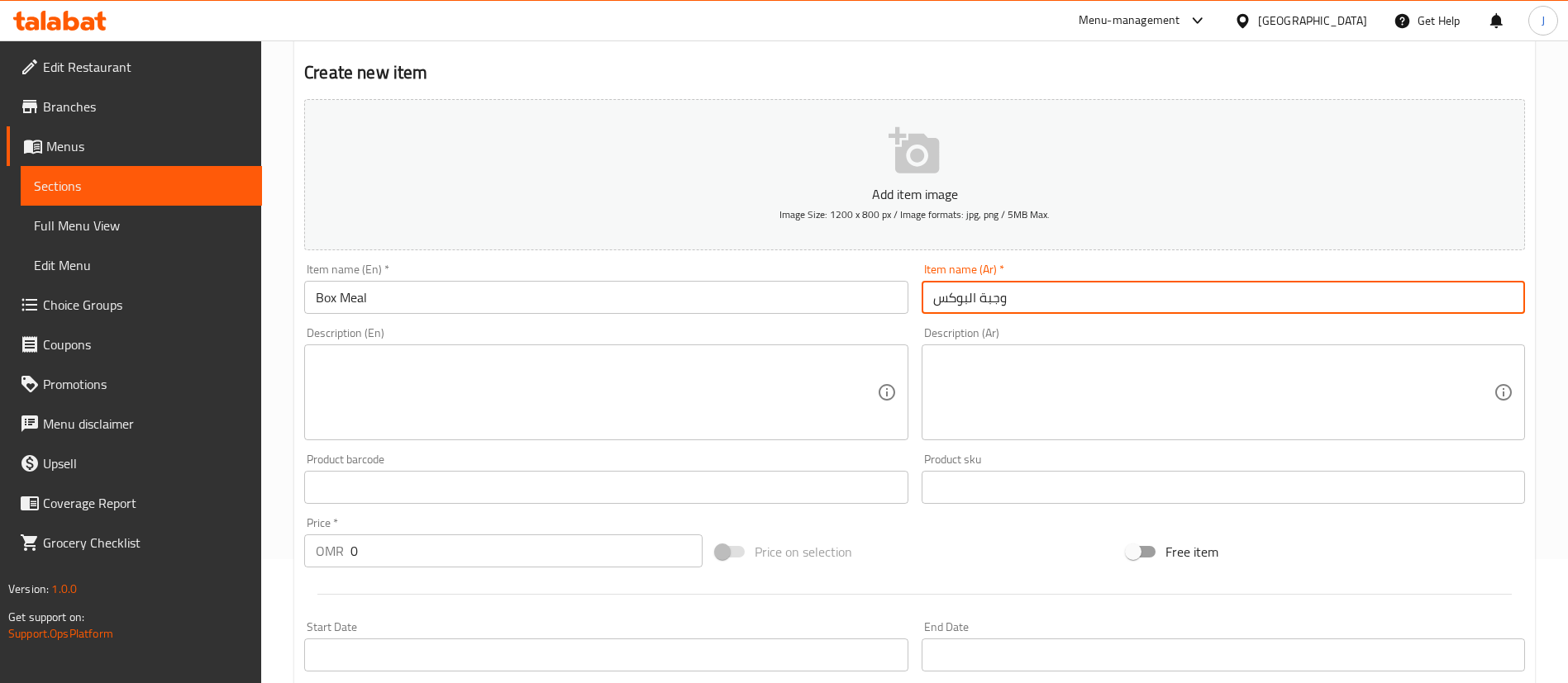
type input "وجبة البوكس"
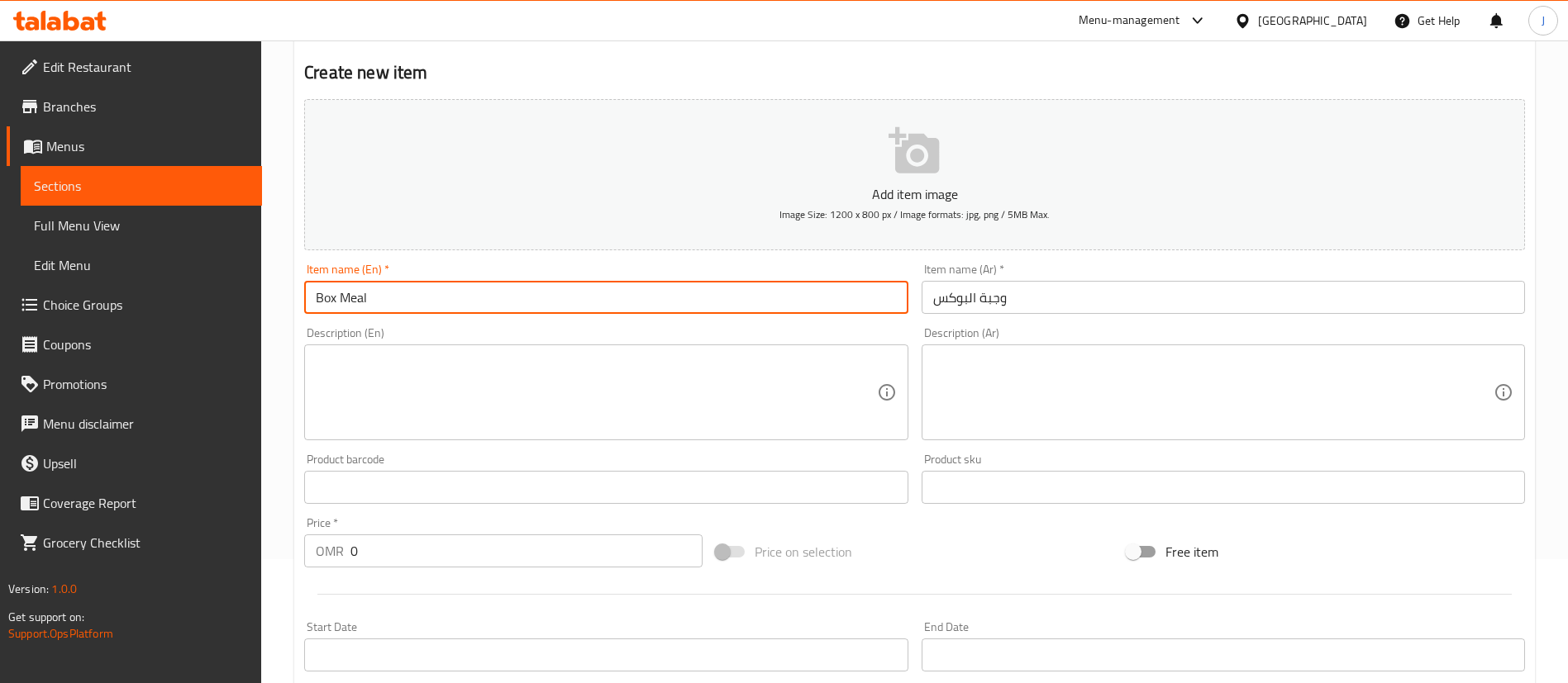
drag, startPoint x: 338, startPoint y: 293, endPoint x: 295, endPoint y: 295, distance: 43.0
click at [295, 295] on div "Create new item Add item image Image Size: 1200 x 800 px / Image formats: jpg, …" at bounding box center [915, 518] width 1240 height 962
paste input "Mozzarella Burger Box, Loader"
click at [443, 298] on input "Mozzarella Burger Box, Loader Box Meal" at bounding box center [606, 297] width 604 height 33
type input "Mozzarella Burger Box or Loader Box Meal"
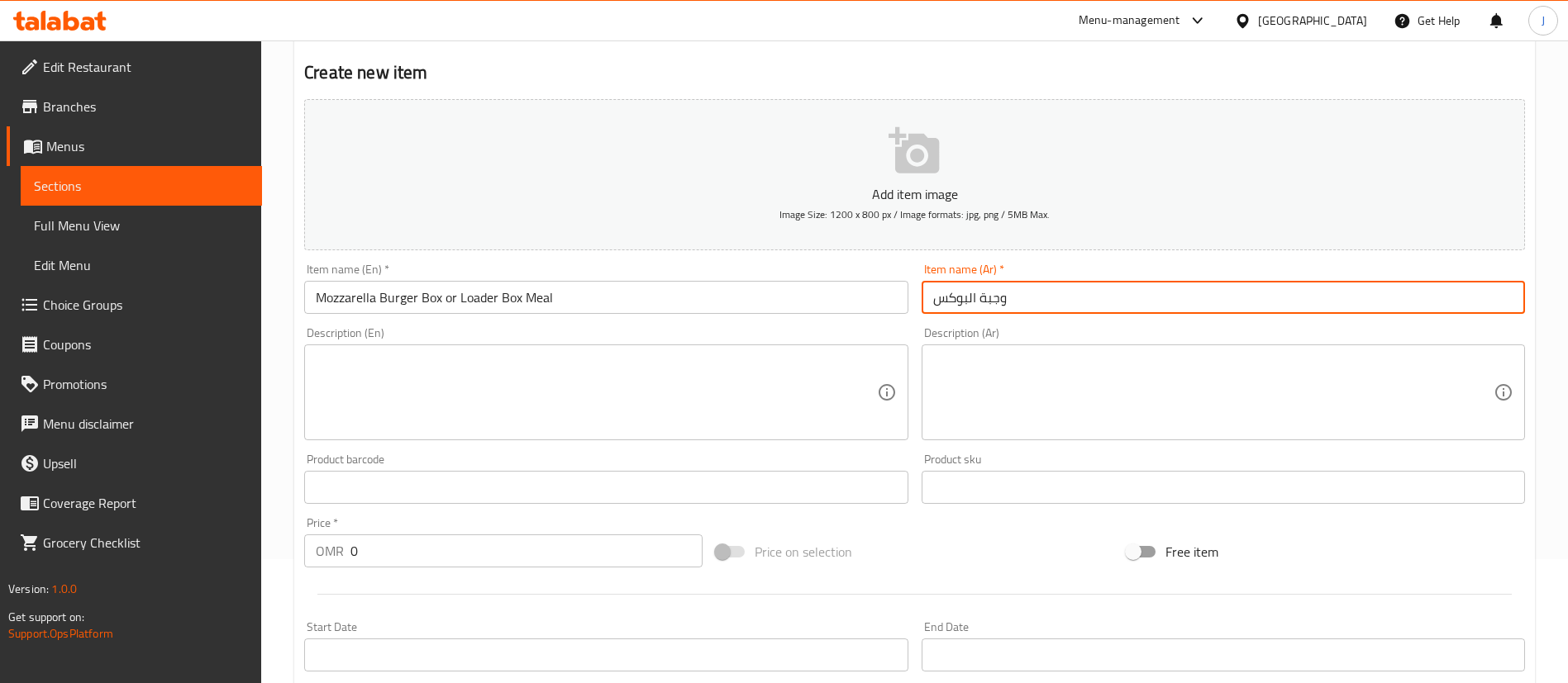
click at [1040, 295] on input "وجبة البوكس" at bounding box center [1223, 297] width 604 height 33
paste input "وكس برجر موزاريلا أو بوكس لودر"
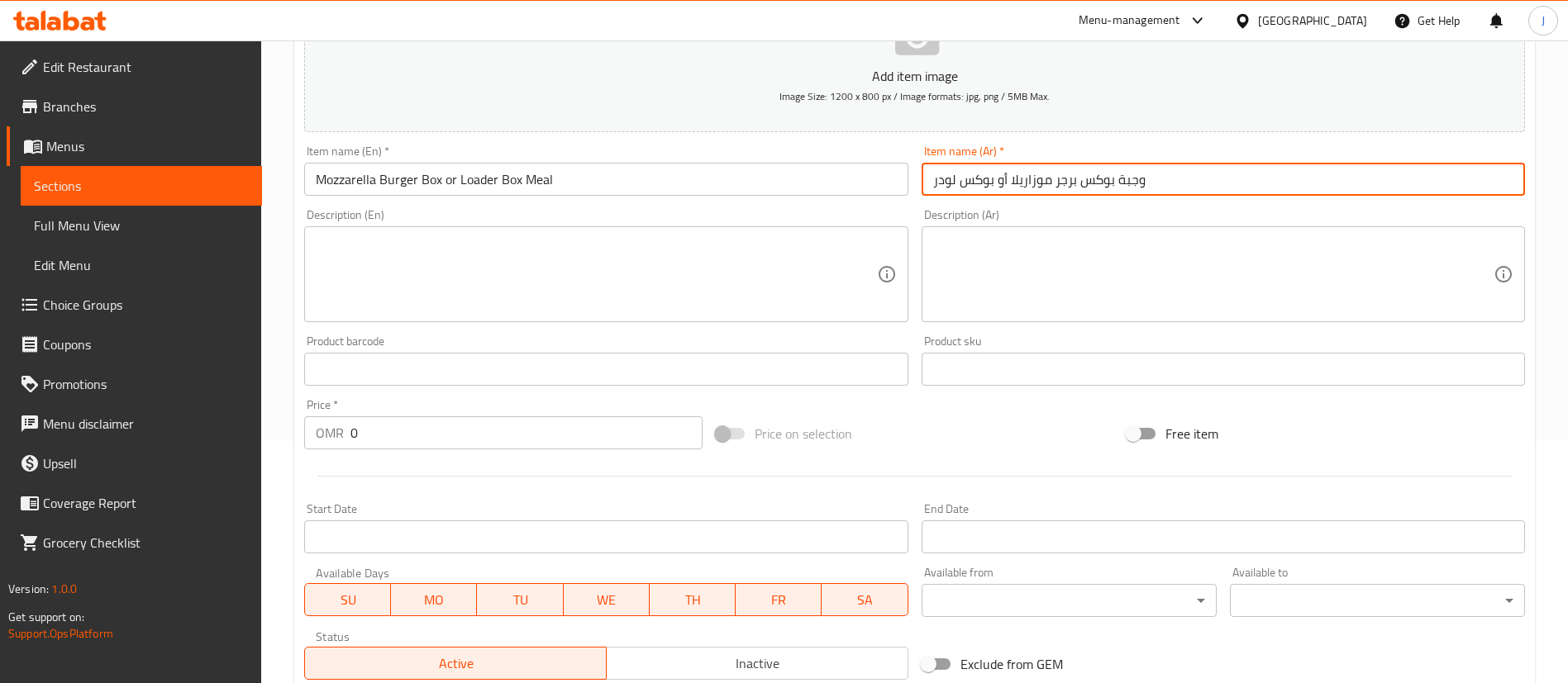
scroll to position [248, 0]
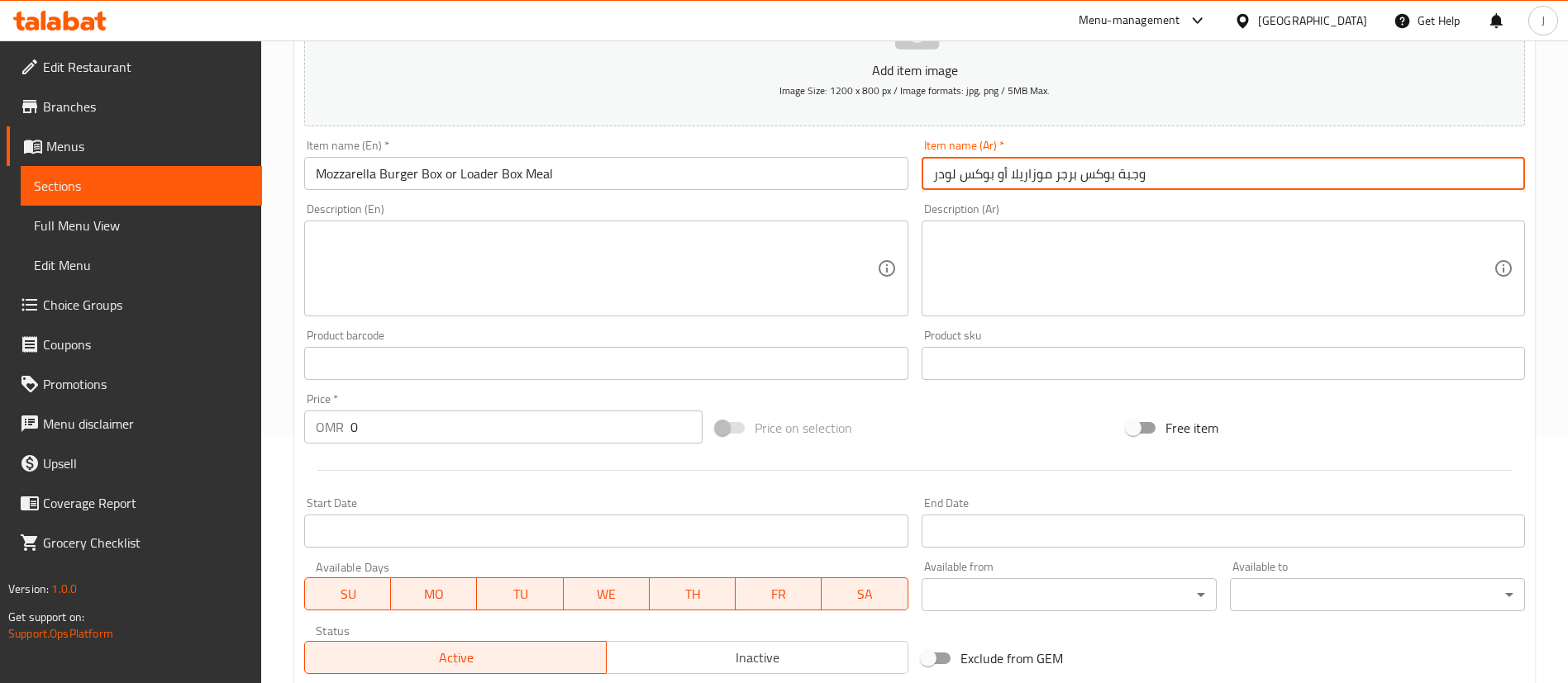
type input "وجبة بوكس برجر موزاريلا أو بوكس لودر"
click at [519, 275] on textarea at bounding box center [596, 269] width 561 height 79
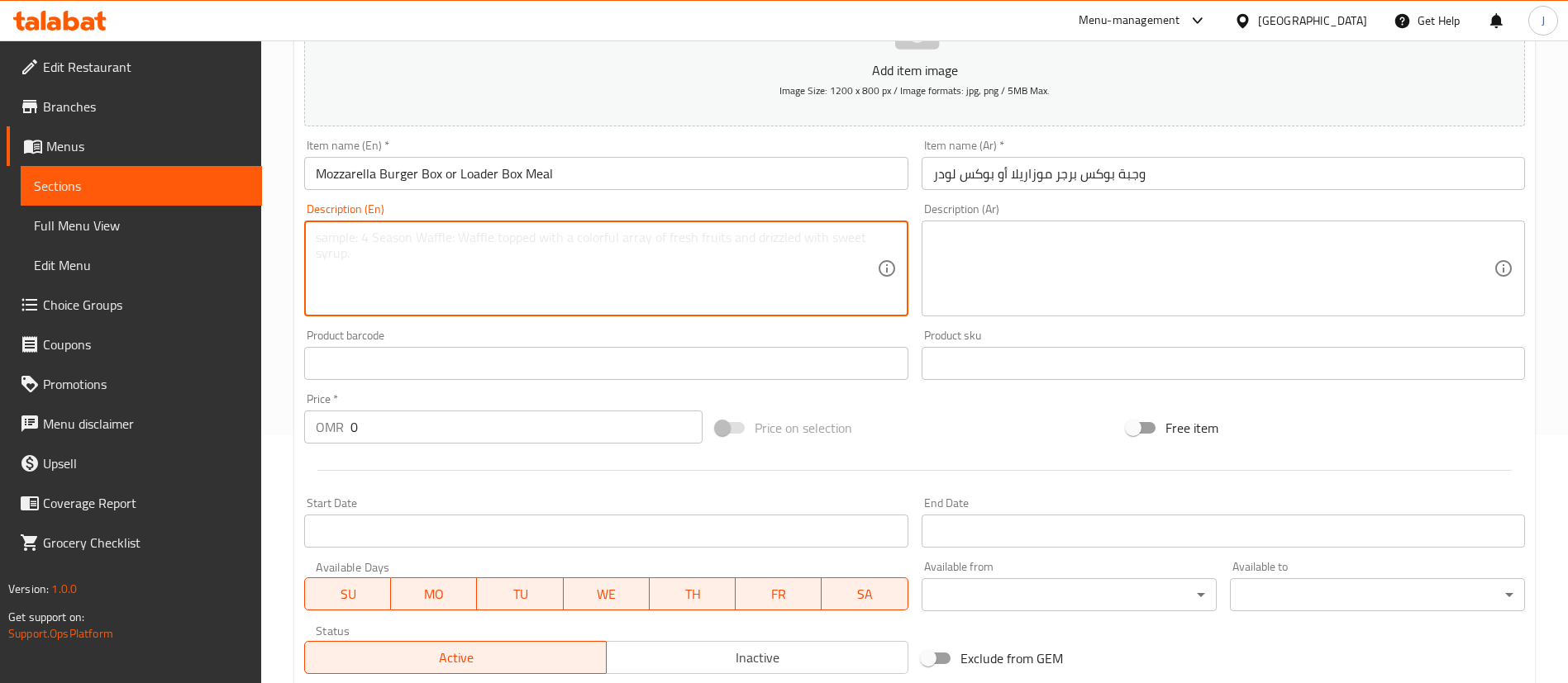
scroll to position [484, 0]
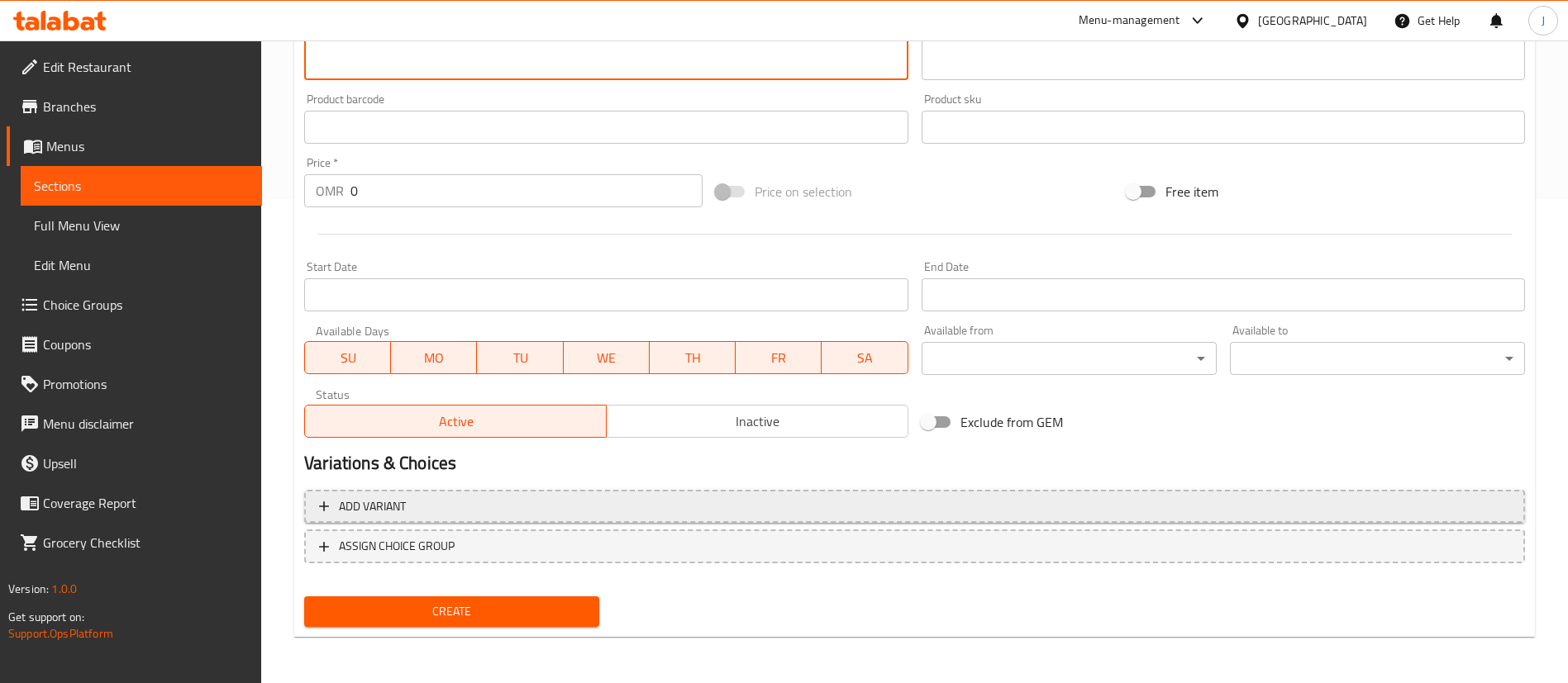
click at [362, 508] on span "Add variant" at bounding box center [371, 507] width 67 height 21
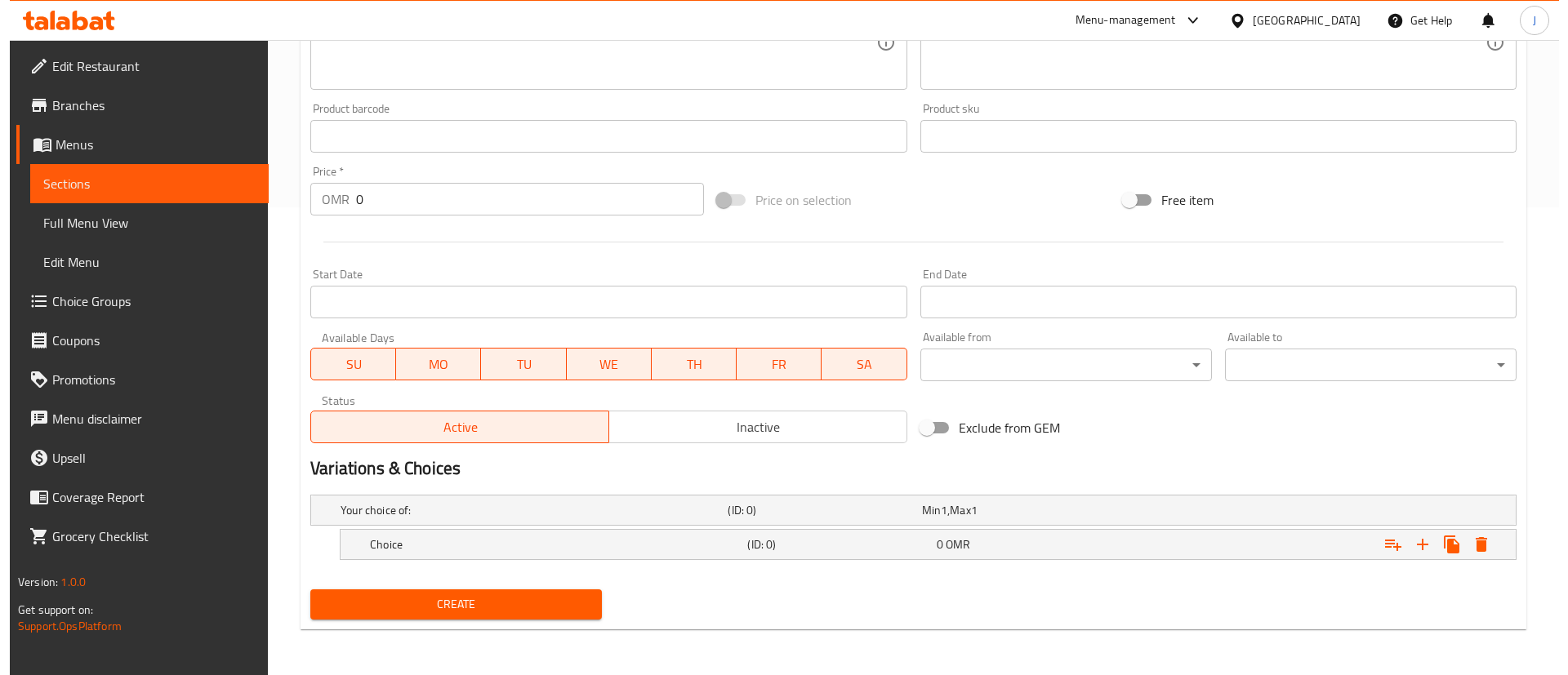
scroll to position [468, 0]
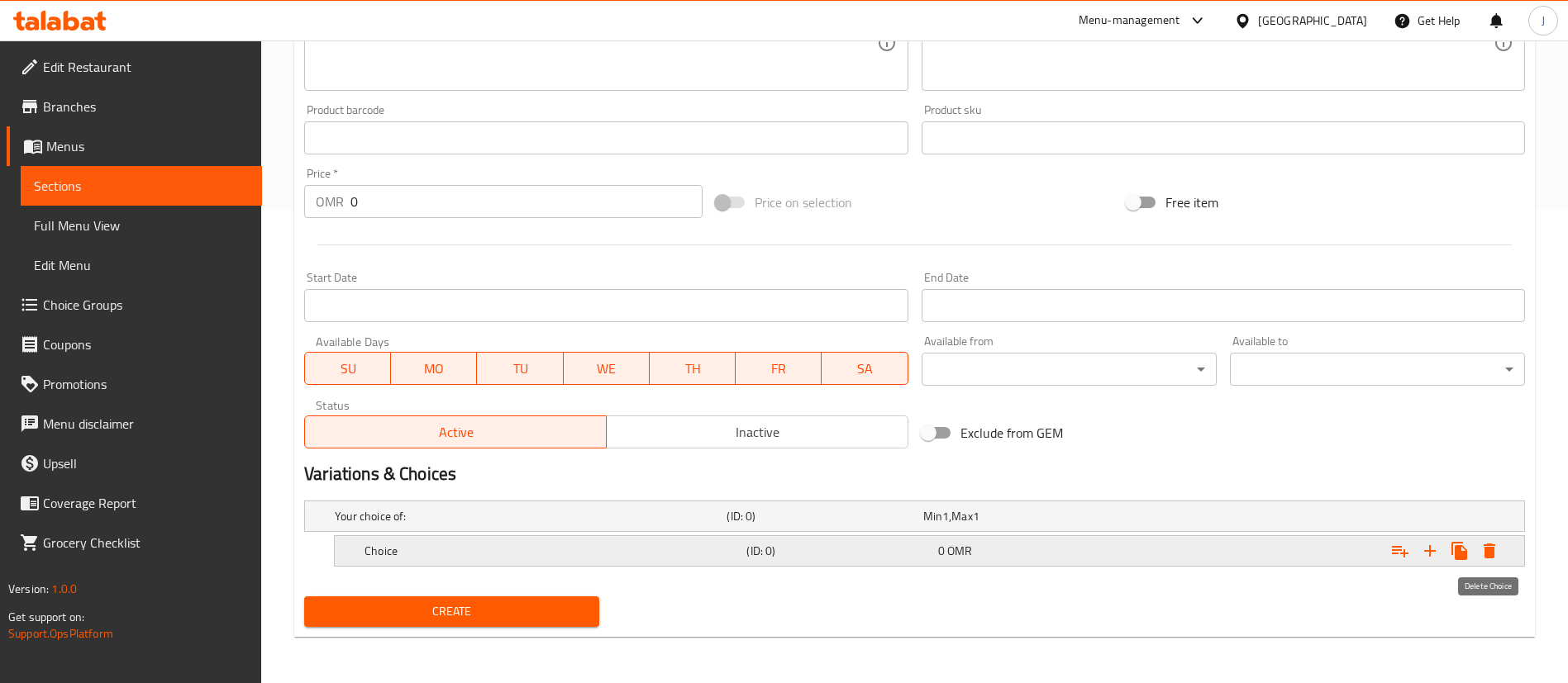
click at [1489, 549] on icon "Expand" at bounding box center [1489, 550] width 12 height 15
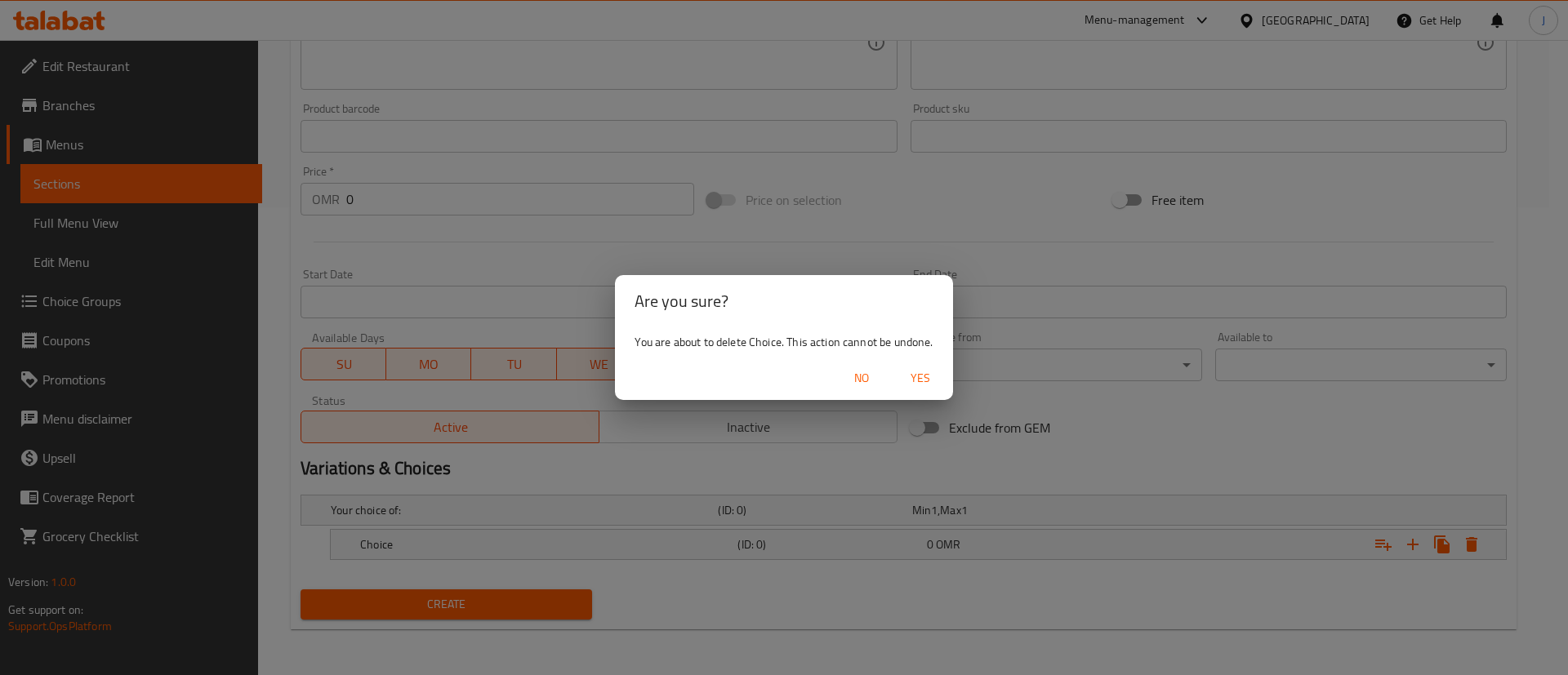
click at [923, 380] on span "Yes" at bounding box center [919, 378] width 39 height 21
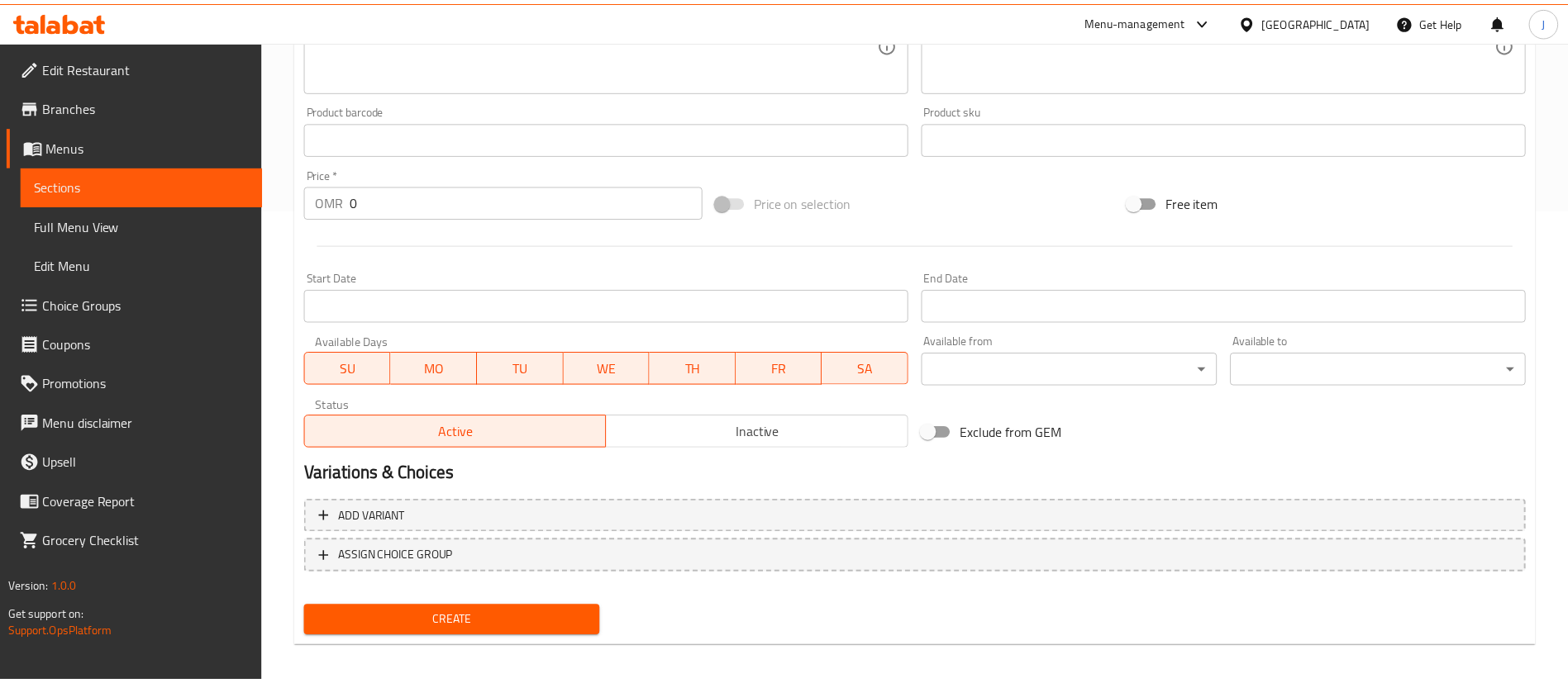
scroll to position [467, 0]
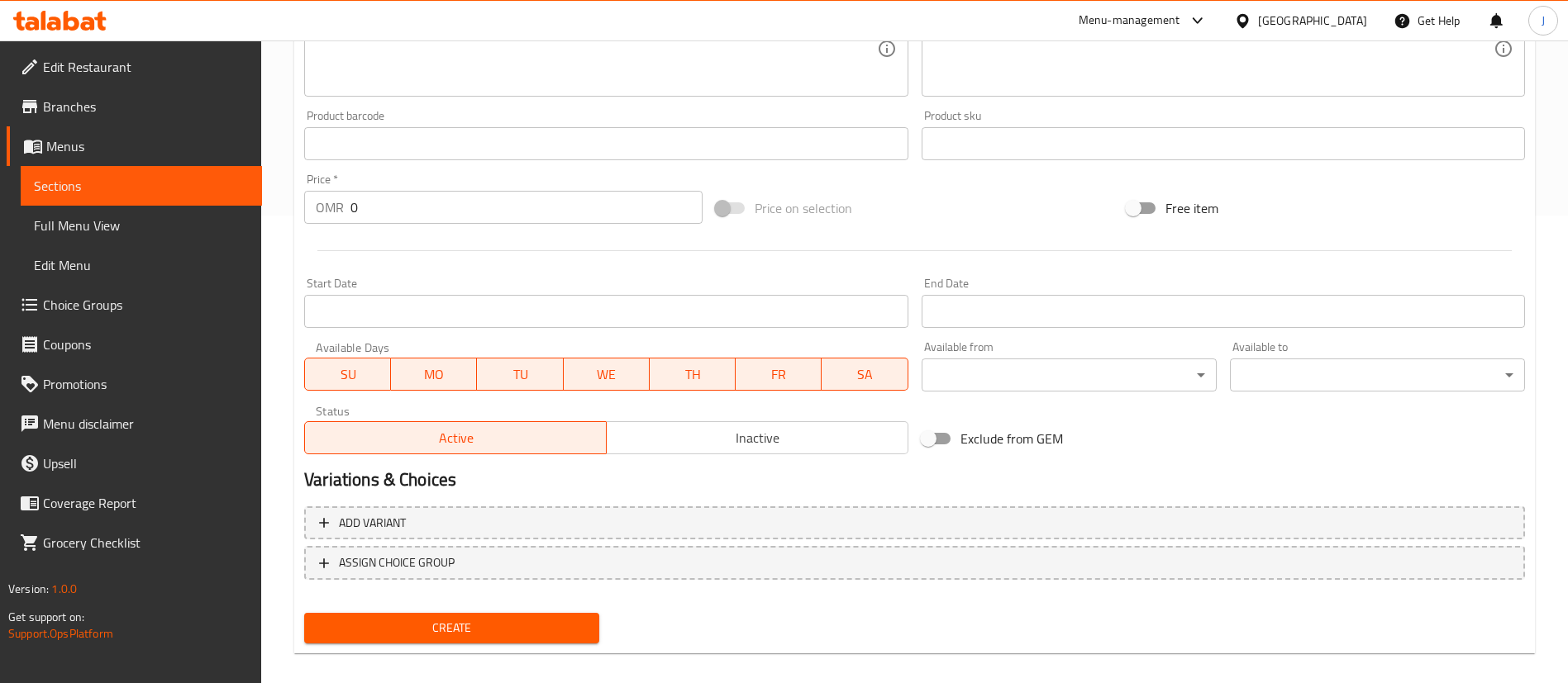
click at [392, 315] on input "Start Date" at bounding box center [606, 312] width 604 height 33
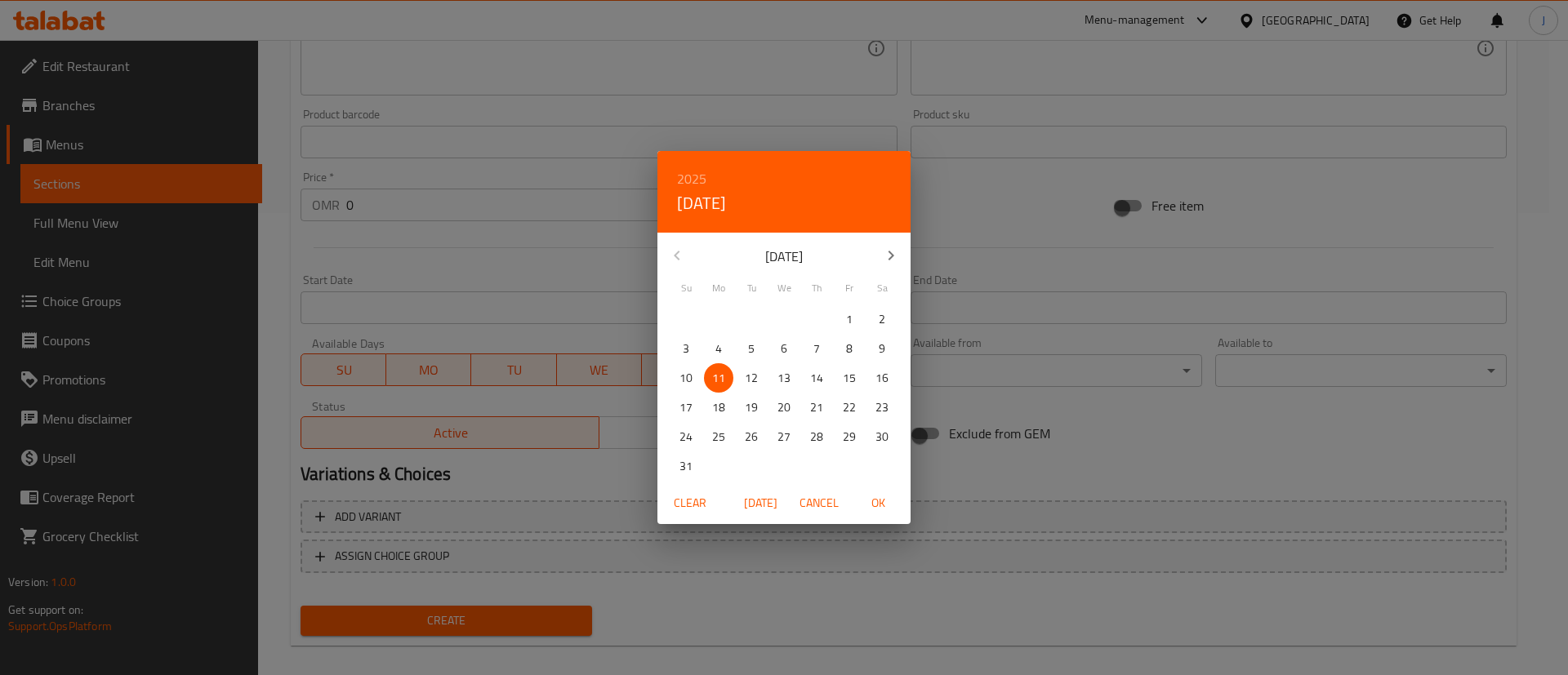
click at [785, 371] on p "13" at bounding box center [784, 378] width 13 height 21
click at [869, 502] on span "OK" at bounding box center [878, 503] width 39 height 21
type input "[DATE]"
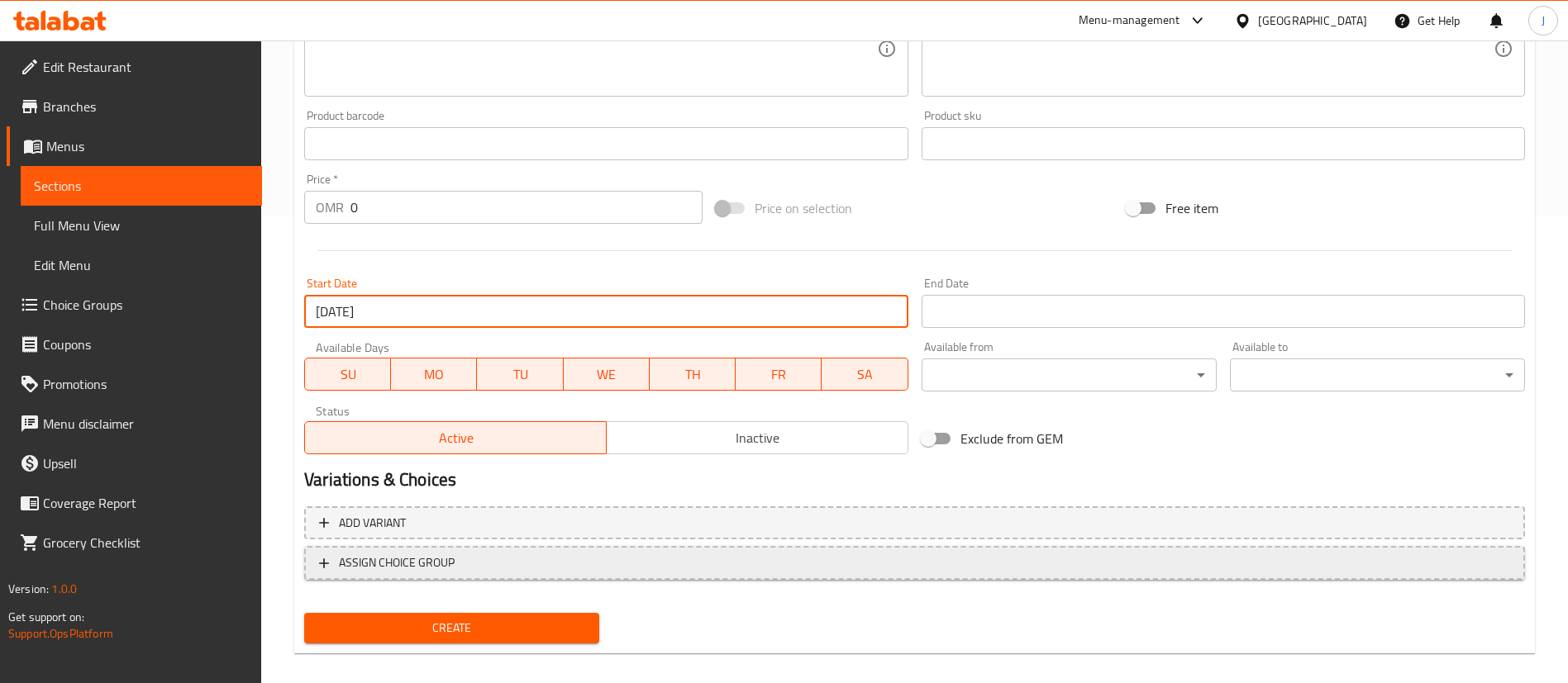
click at [475, 560] on span "ASSIGN CHOICE GROUP" at bounding box center [915, 562] width 1191 height 21
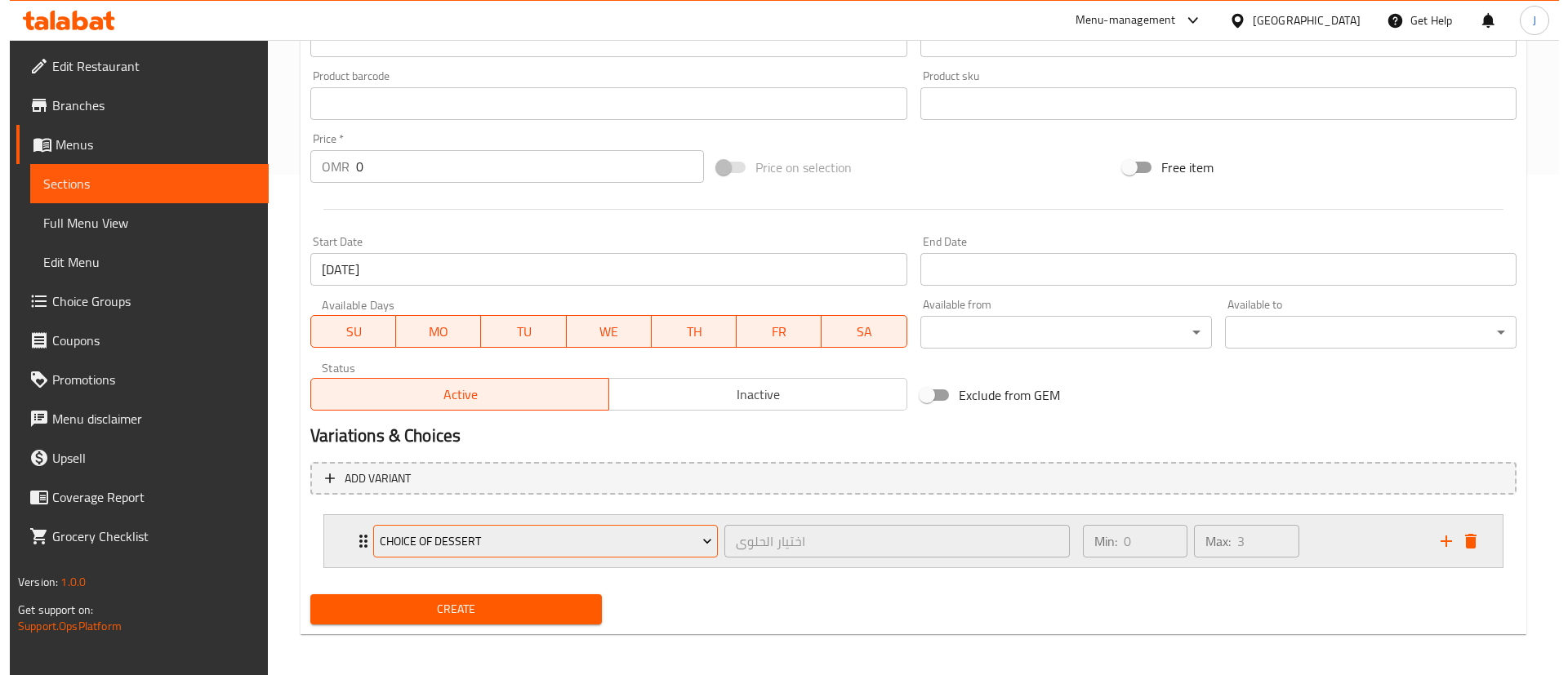
scroll to position [505, 0]
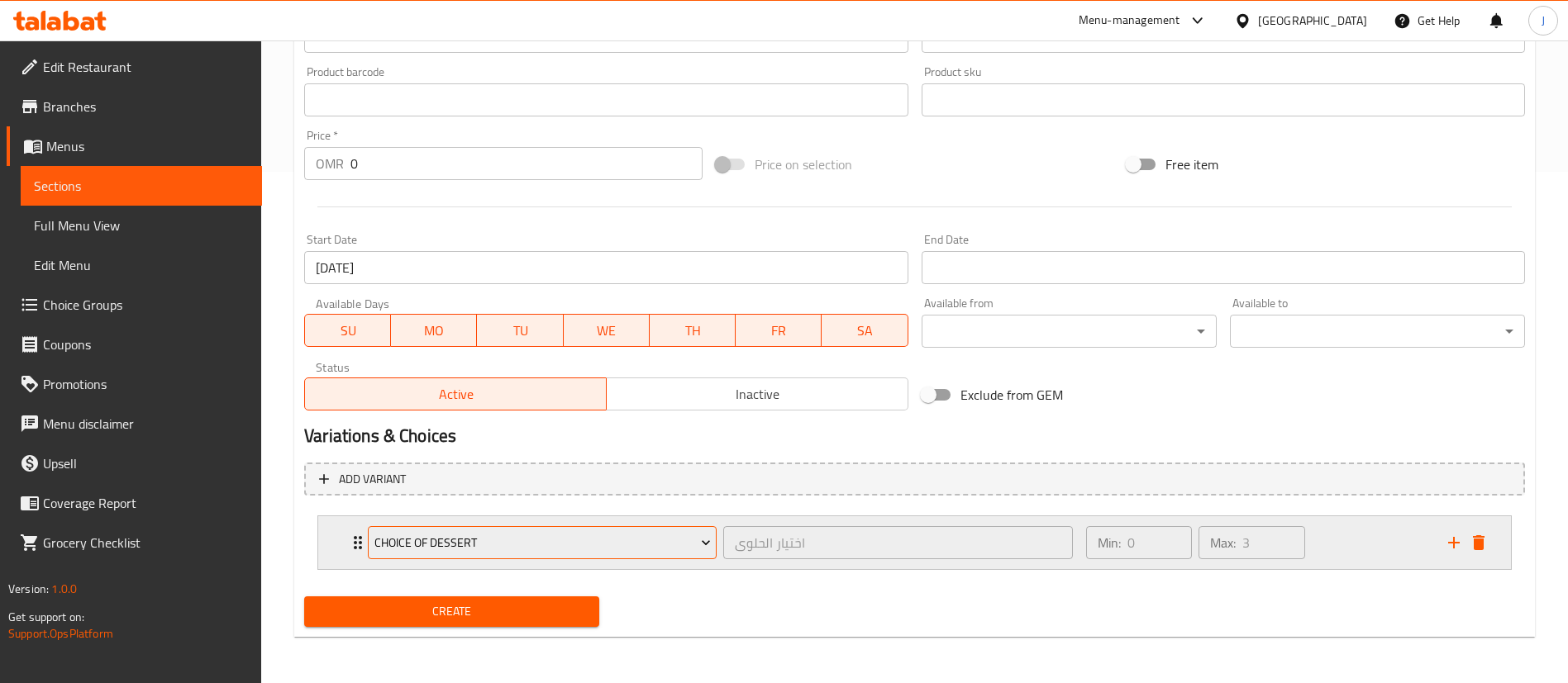
click at [480, 530] on button "Choice of Dessert" at bounding box center [542, 542] width 349 height 33
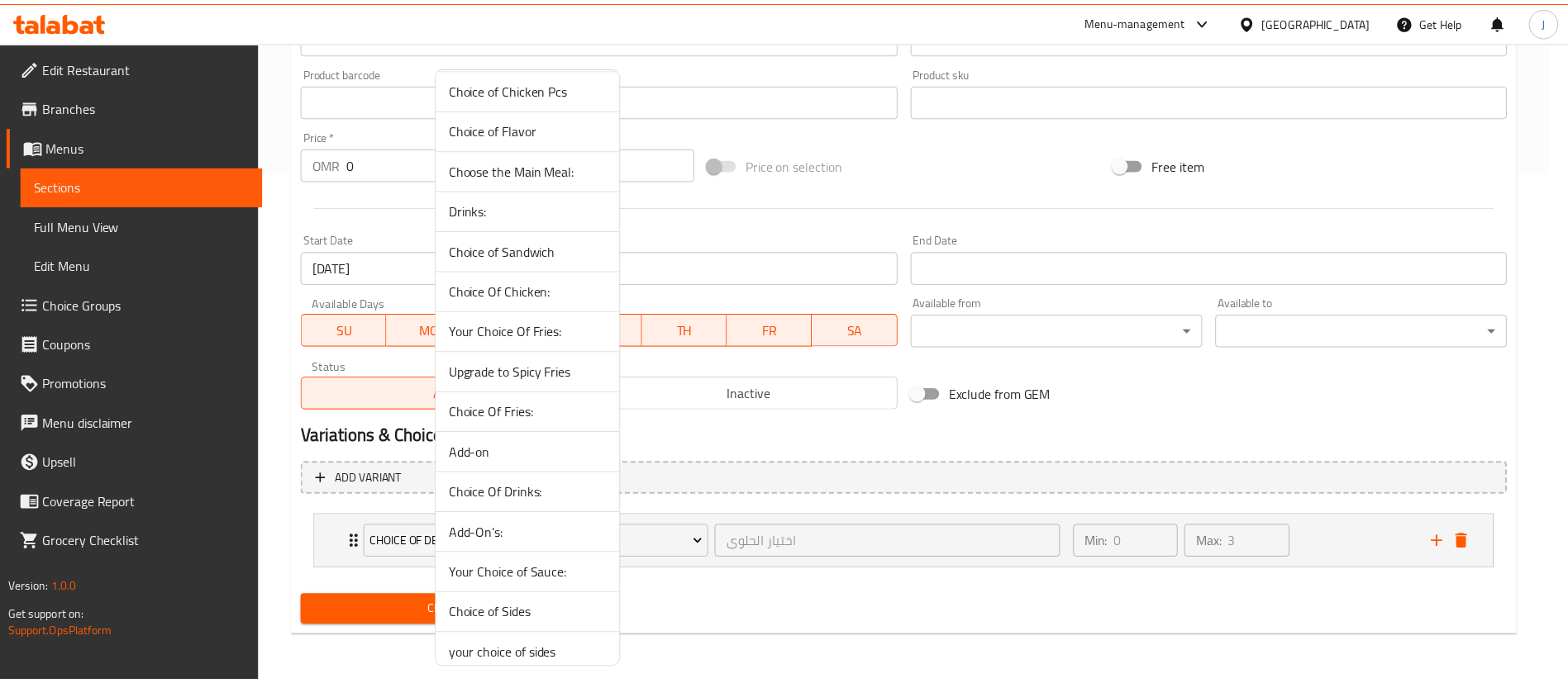
scroll to position [0, 0]
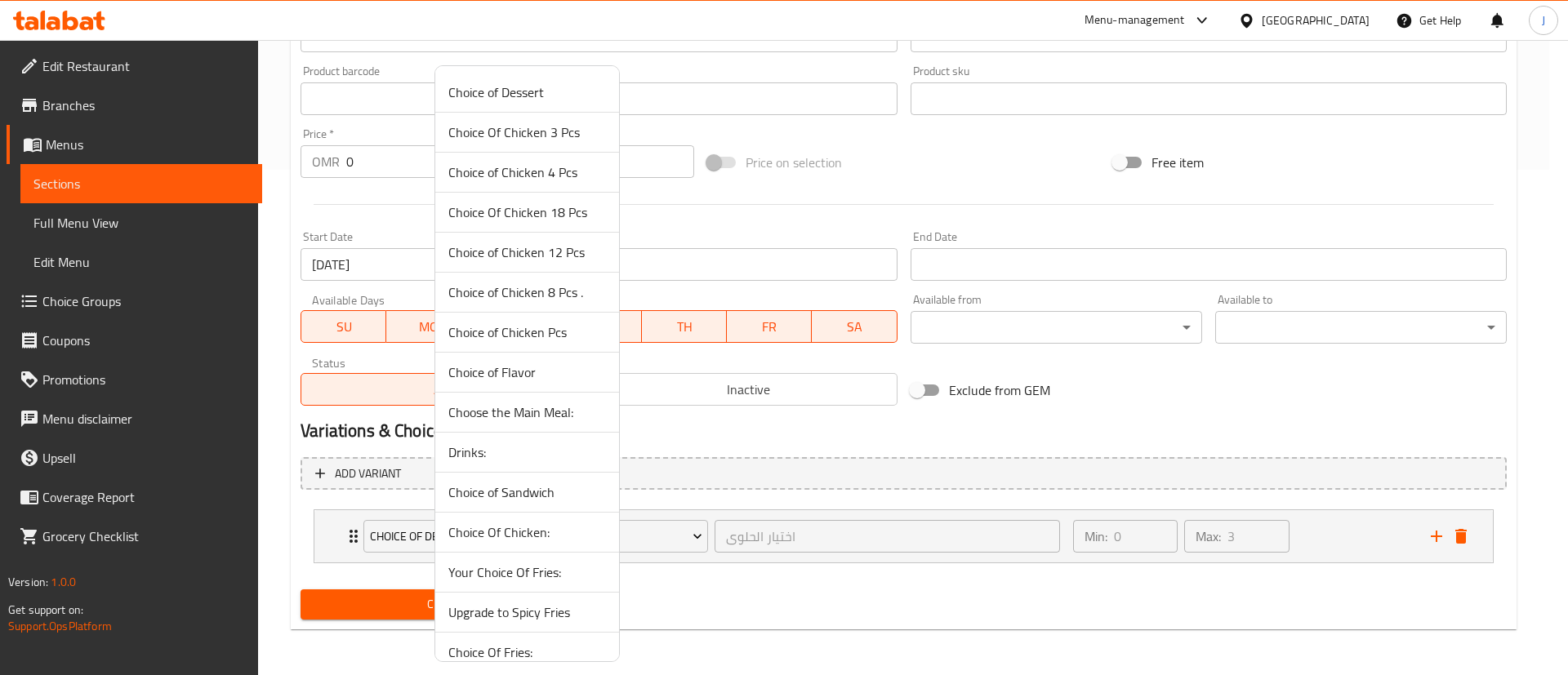
click at [538, 406] on span "Choose the Main Meal:" at bounding box center [527, 412] width 157 height 20
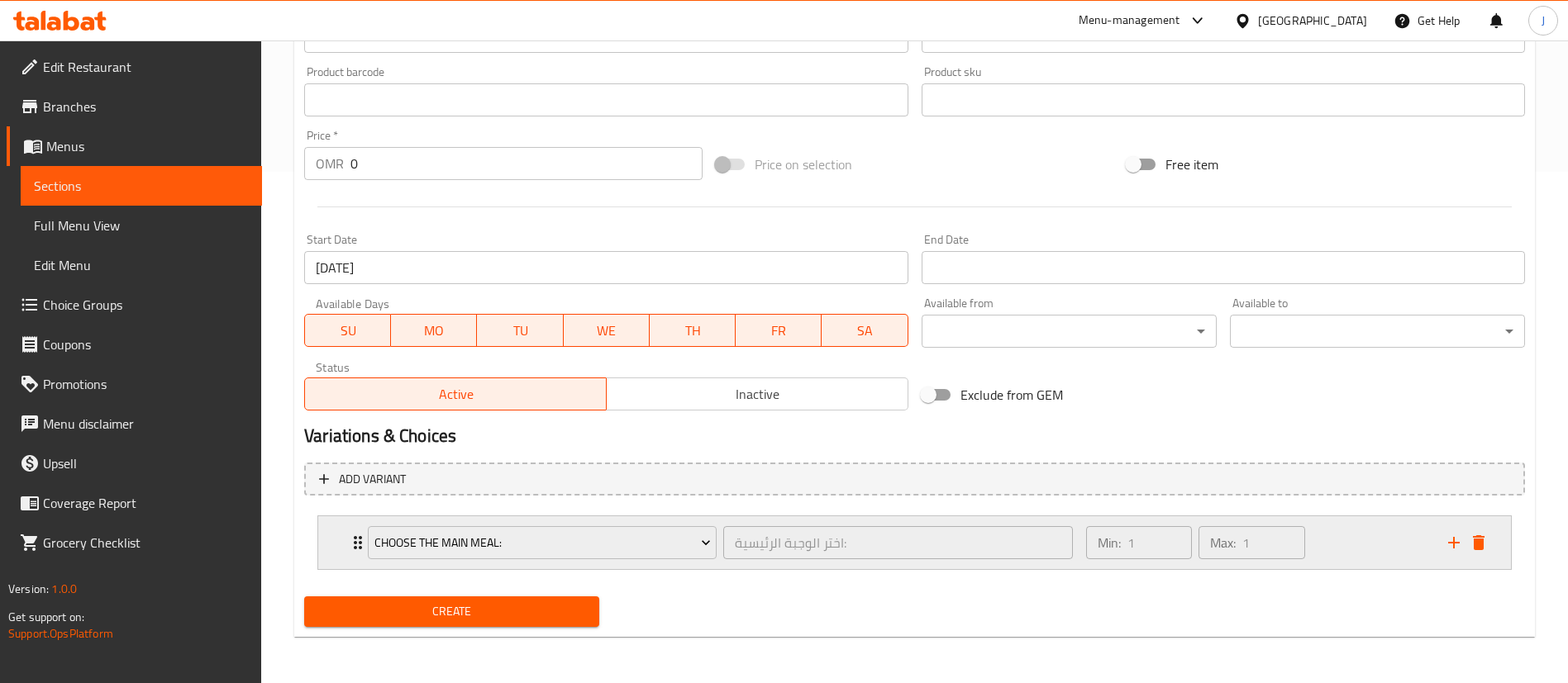
click at [349, 542] on icon "Expand" at bounding box center [358, 543] width 20 height 20
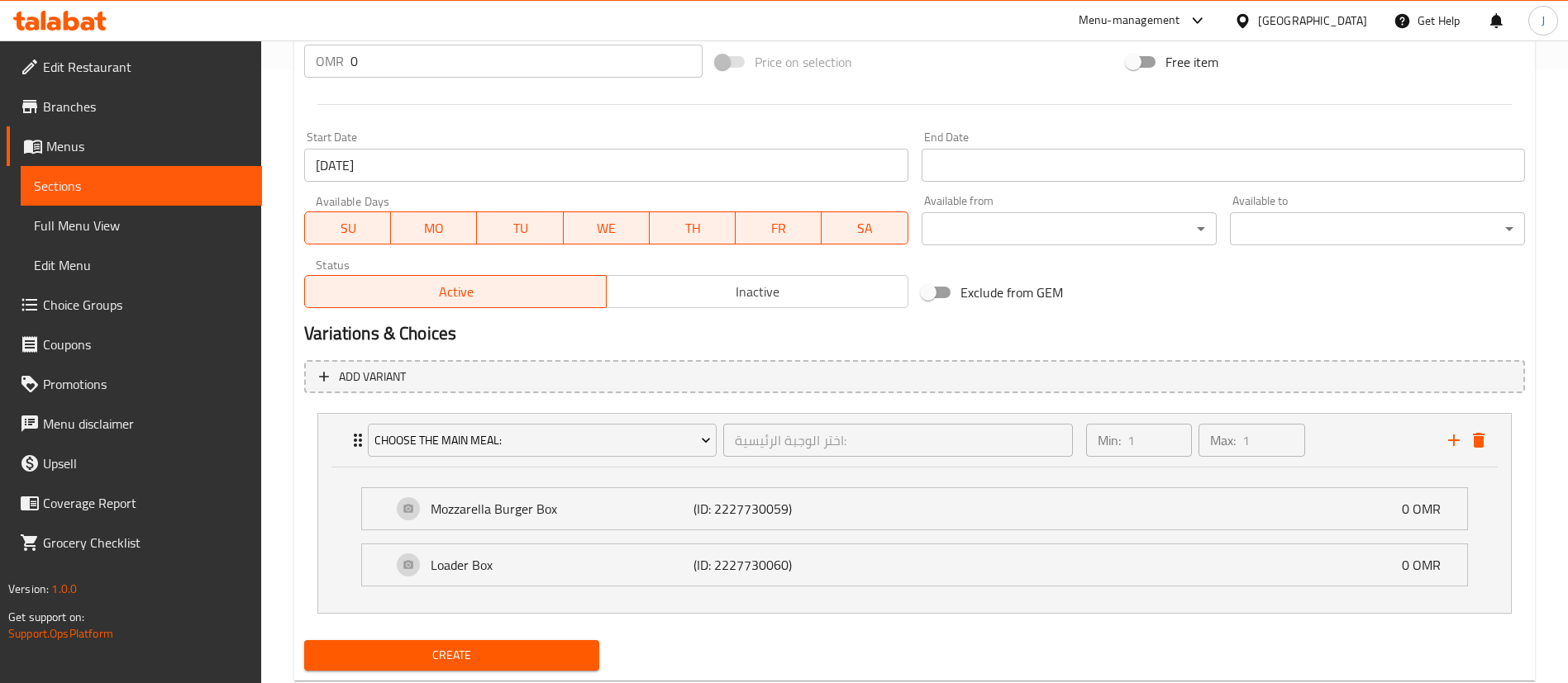
scroll to position [635, 0]
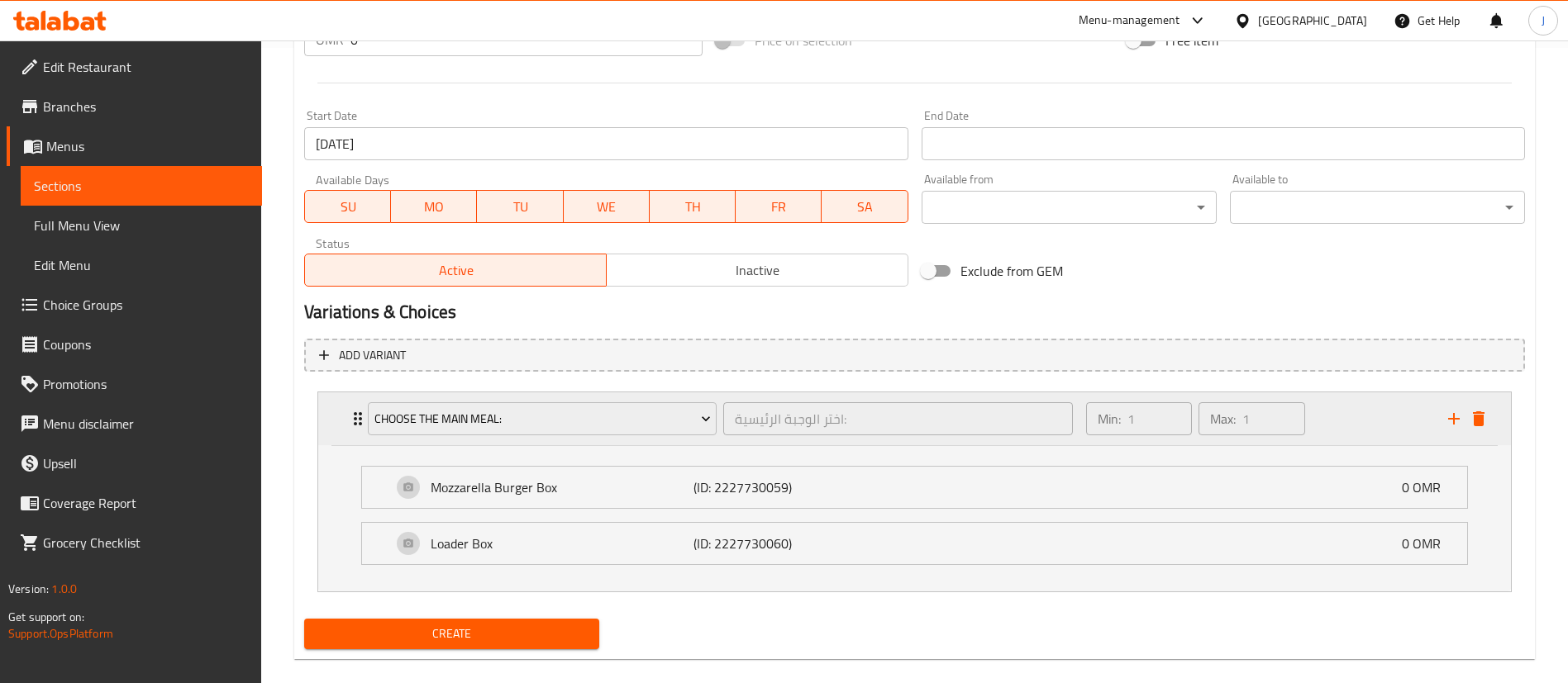
click at [338, 427] on div "Choose the Main Meal: اختر الوجبة الرئيسية: ​ Min: 1 ​ Max: 1 ​" at bounding box center [915, 419] width 1193 height 53
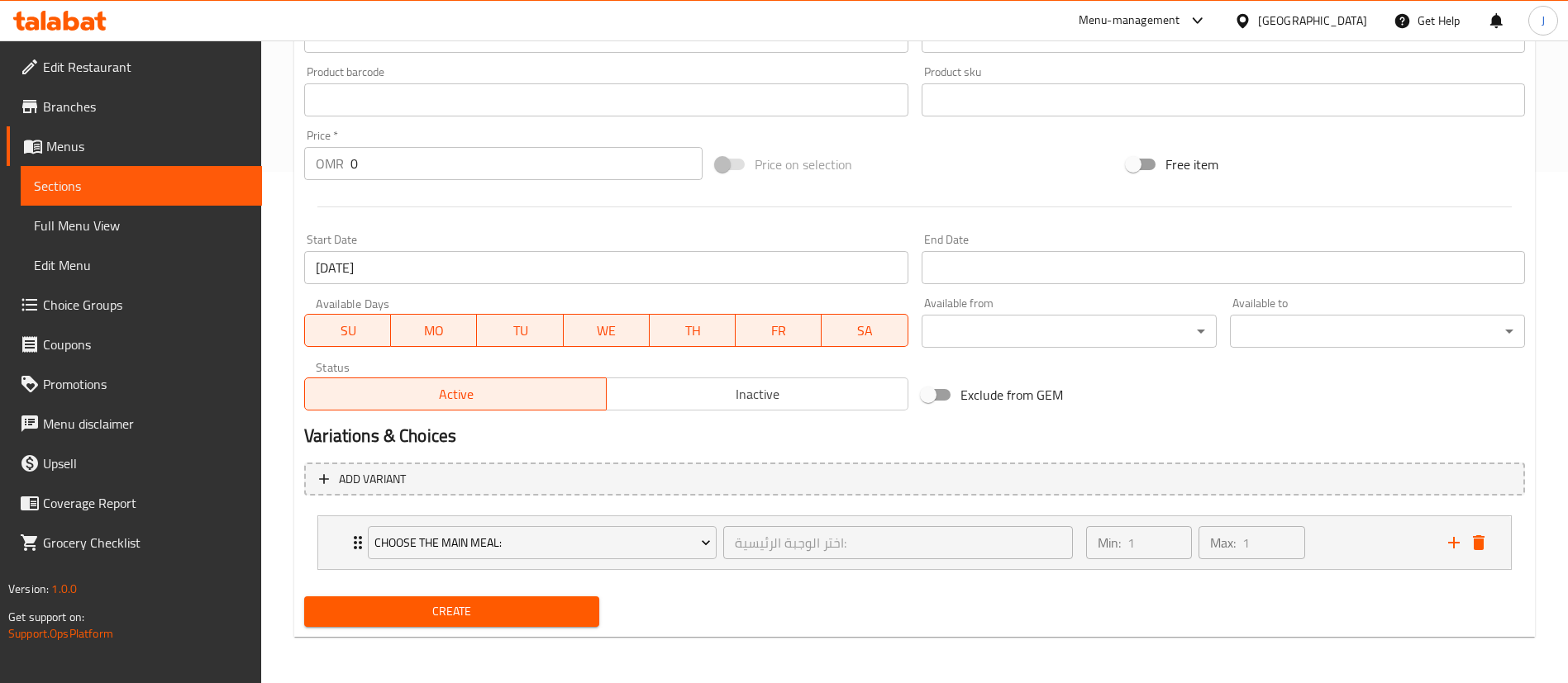
scroll to position [511, 0]
click at [1451, 543] on icon "add" at bounding box center [1454, 543] width 20 height 20
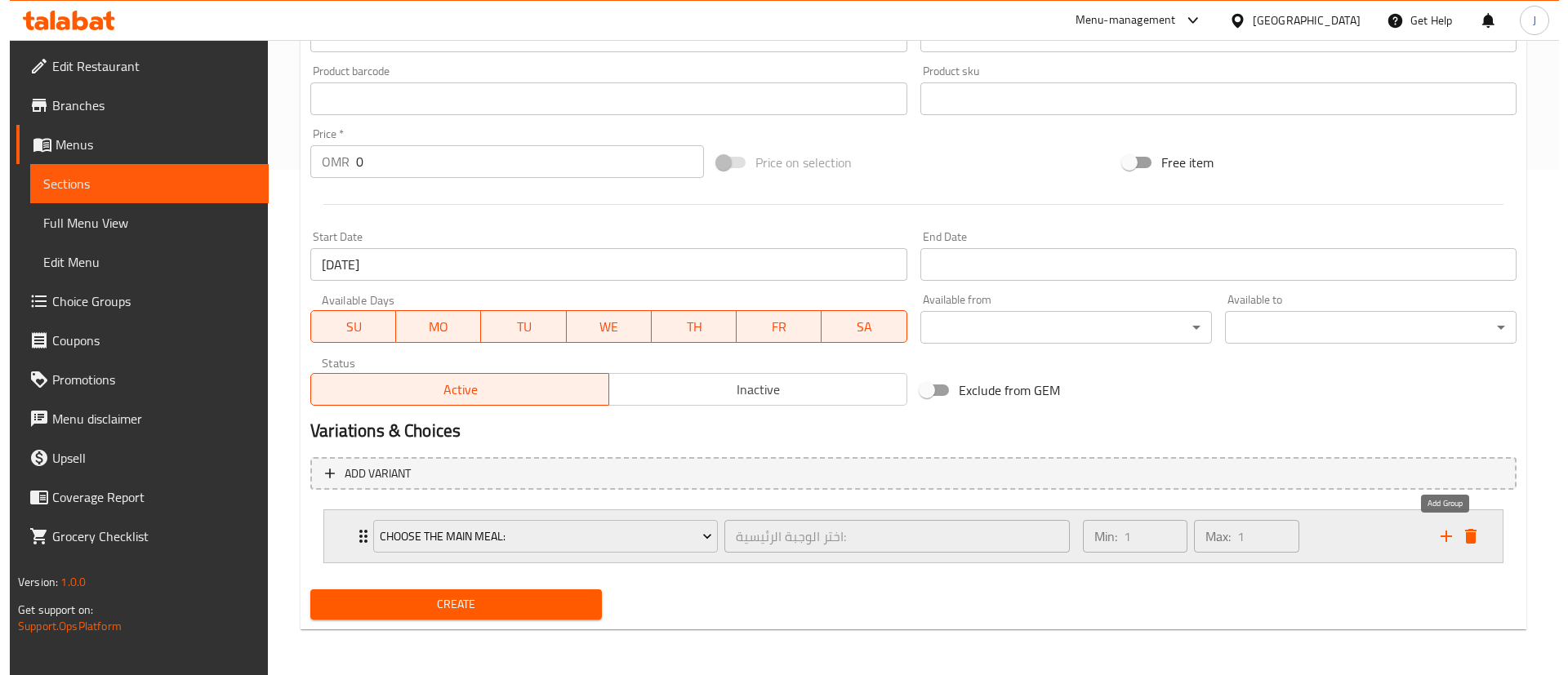
scroll to position [572, 0]
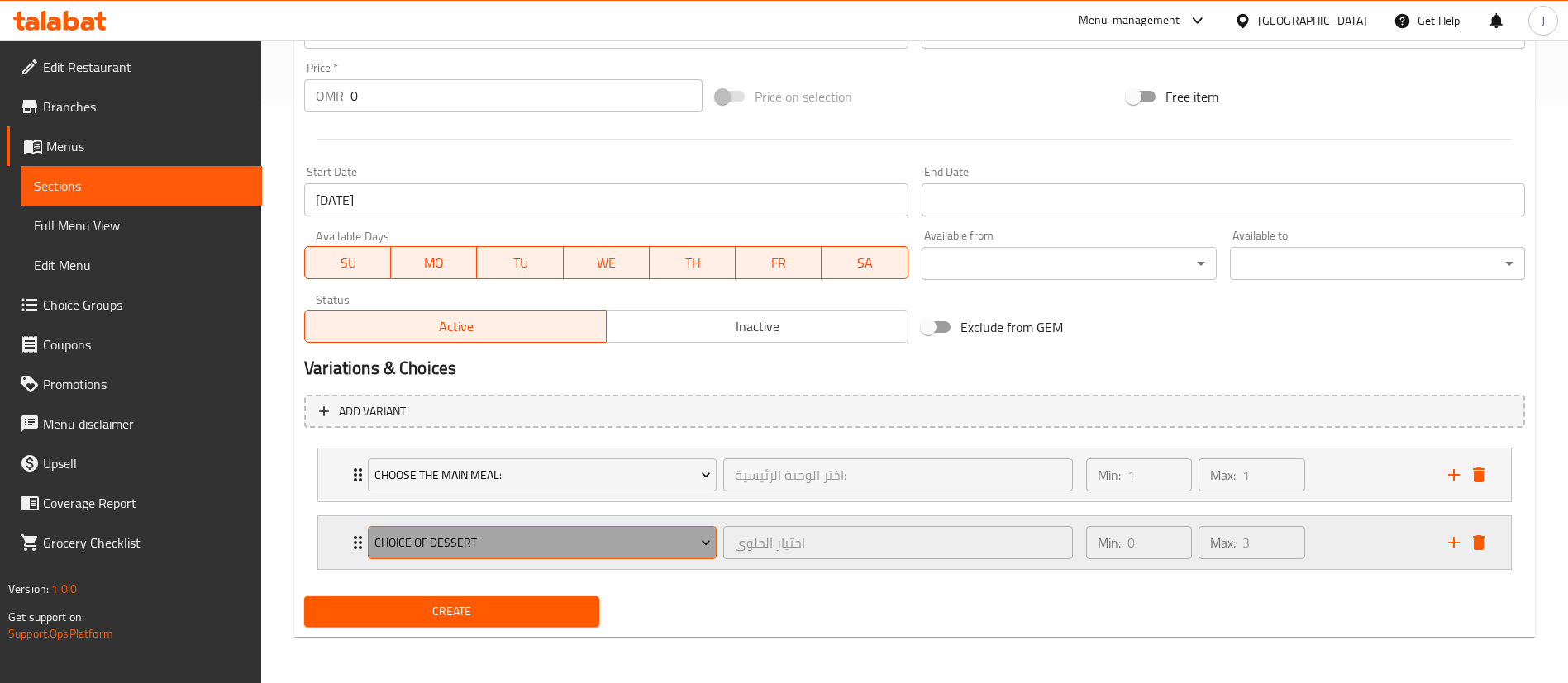
click at [474, 544] on span "Choice of Dessert" at bounding box center [542, 543] width 337 height 21
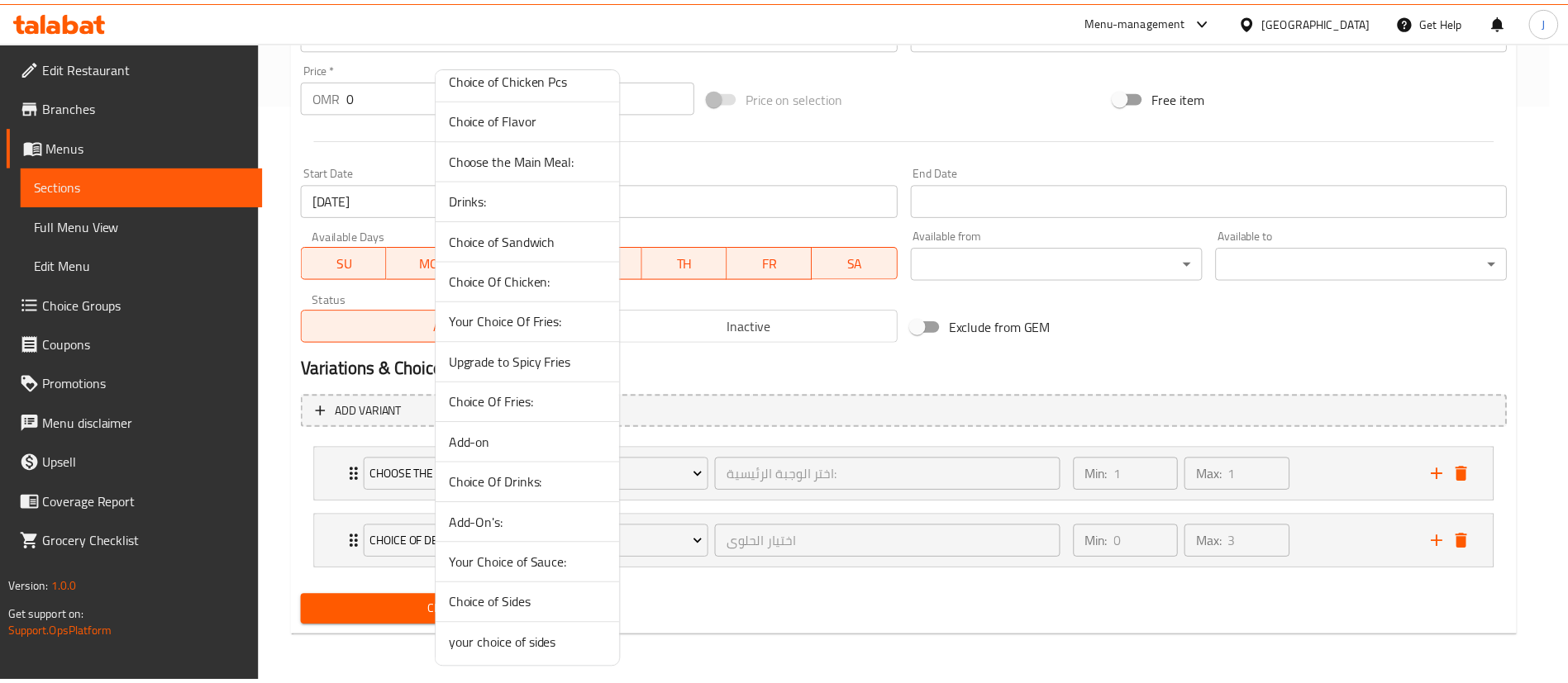
scroll to position [261, 0]
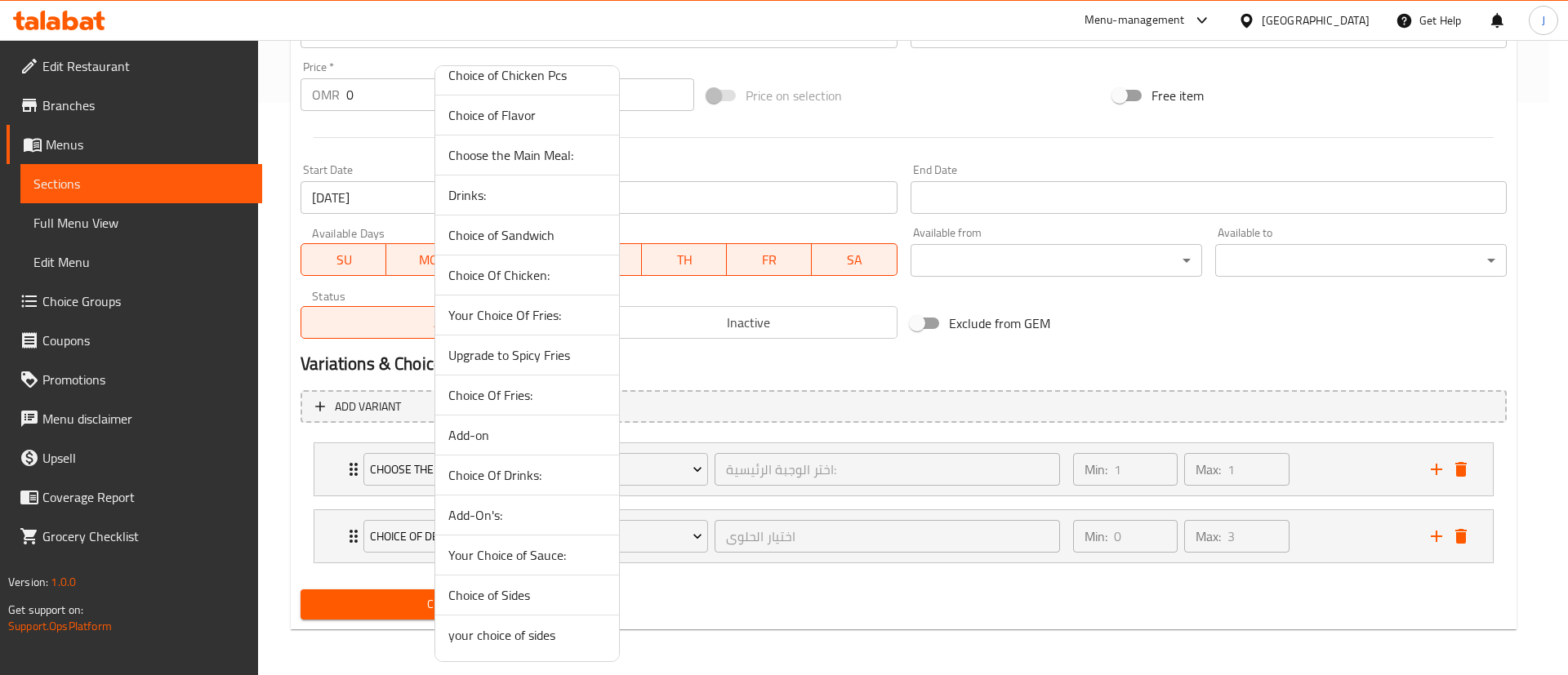
click at [472, 196] on span "Drinks:" at bounding box center [527, 195] width 157 height 20
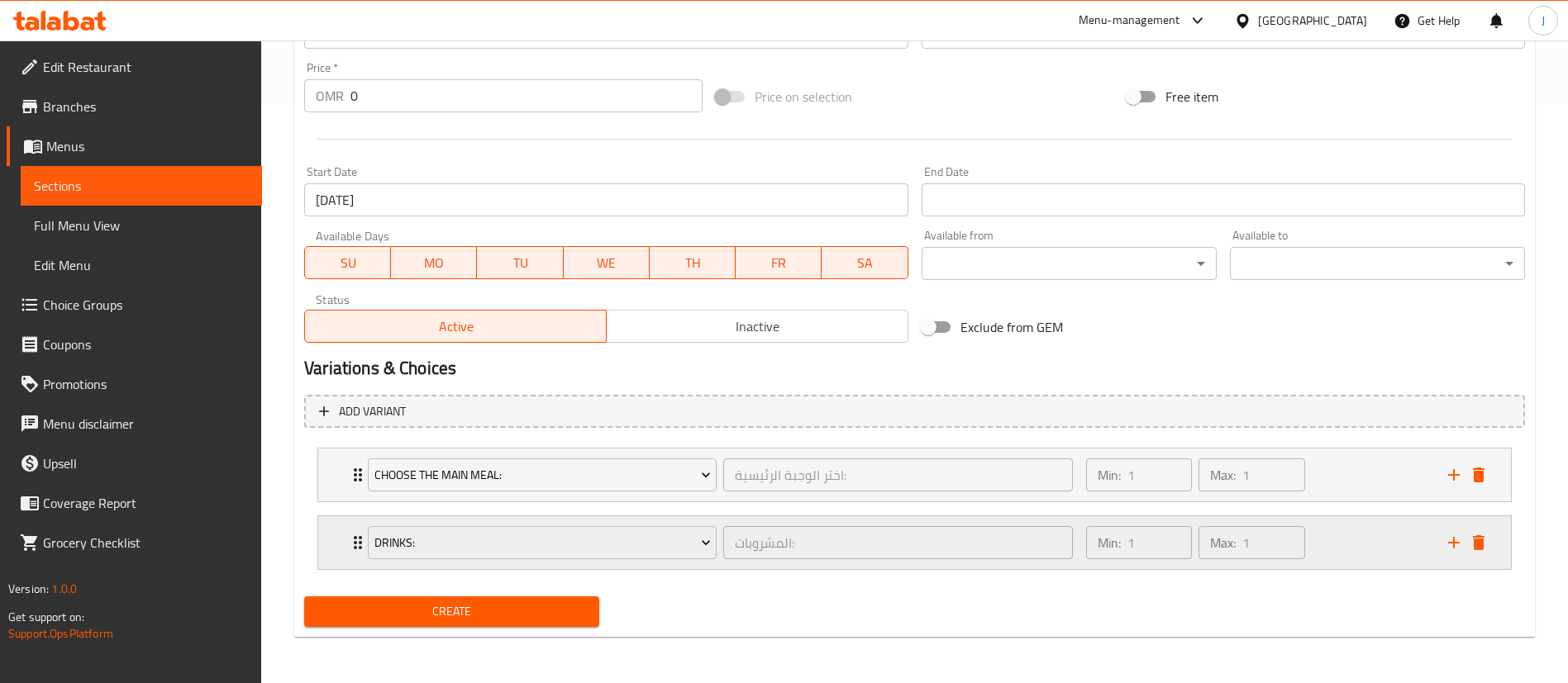
click at [328, 501] on div "Drinks: المشروبات: ​ Min: 1 ​ Max: 1 ​" at bounding box center [915, 475] width 1193 height 53
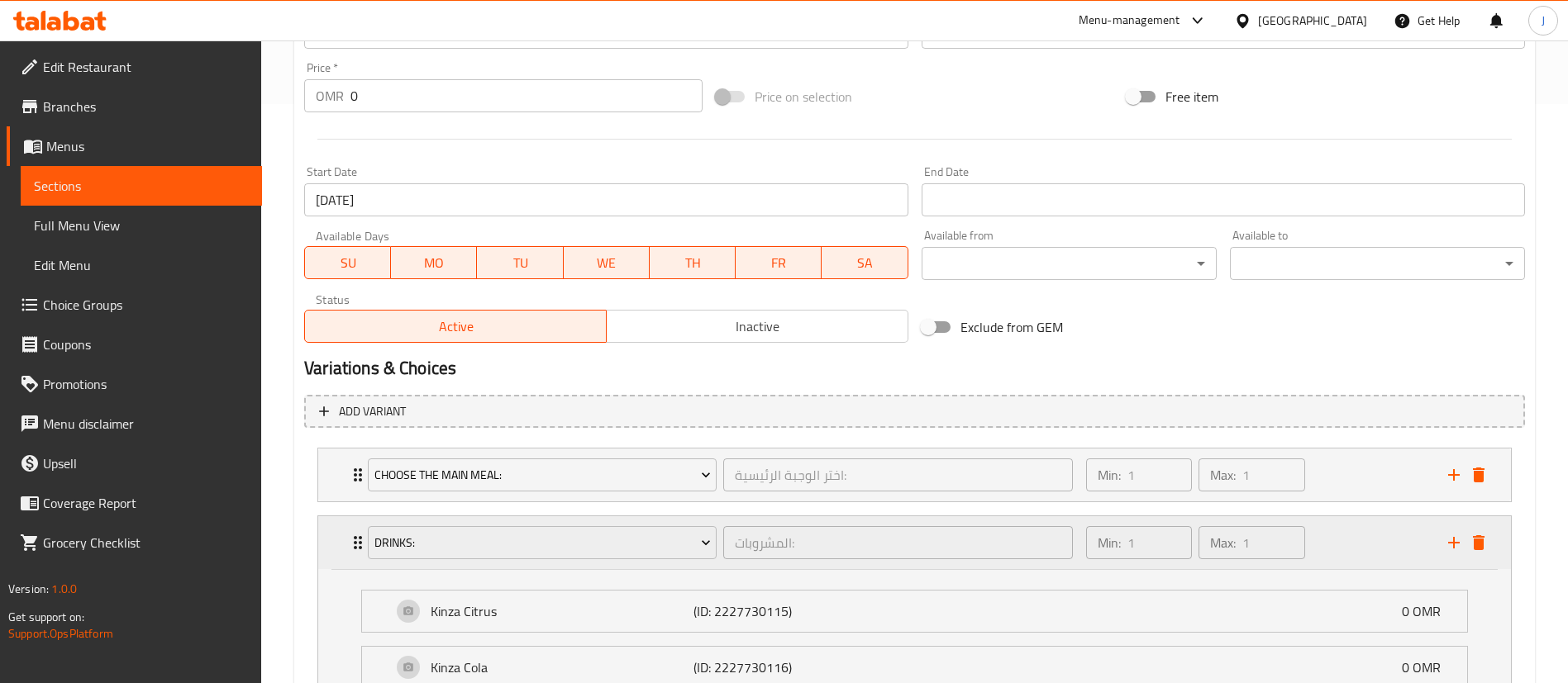
click at [328, 536] on div "Drinks: المشروبات: ​ Min: 1 ​ Max: 1 ​" at bounding box center [915, 543] width 1193 height 53
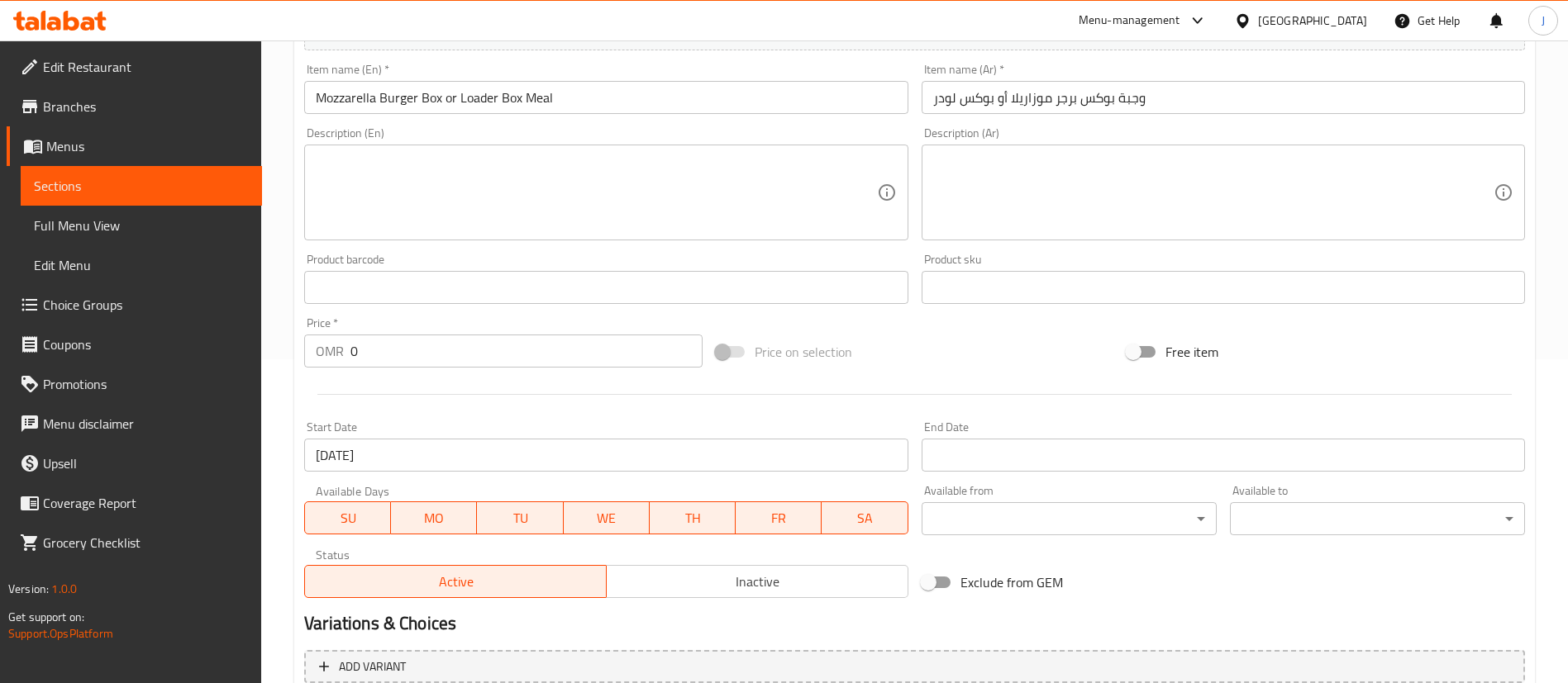
scroll to position [208, 0]
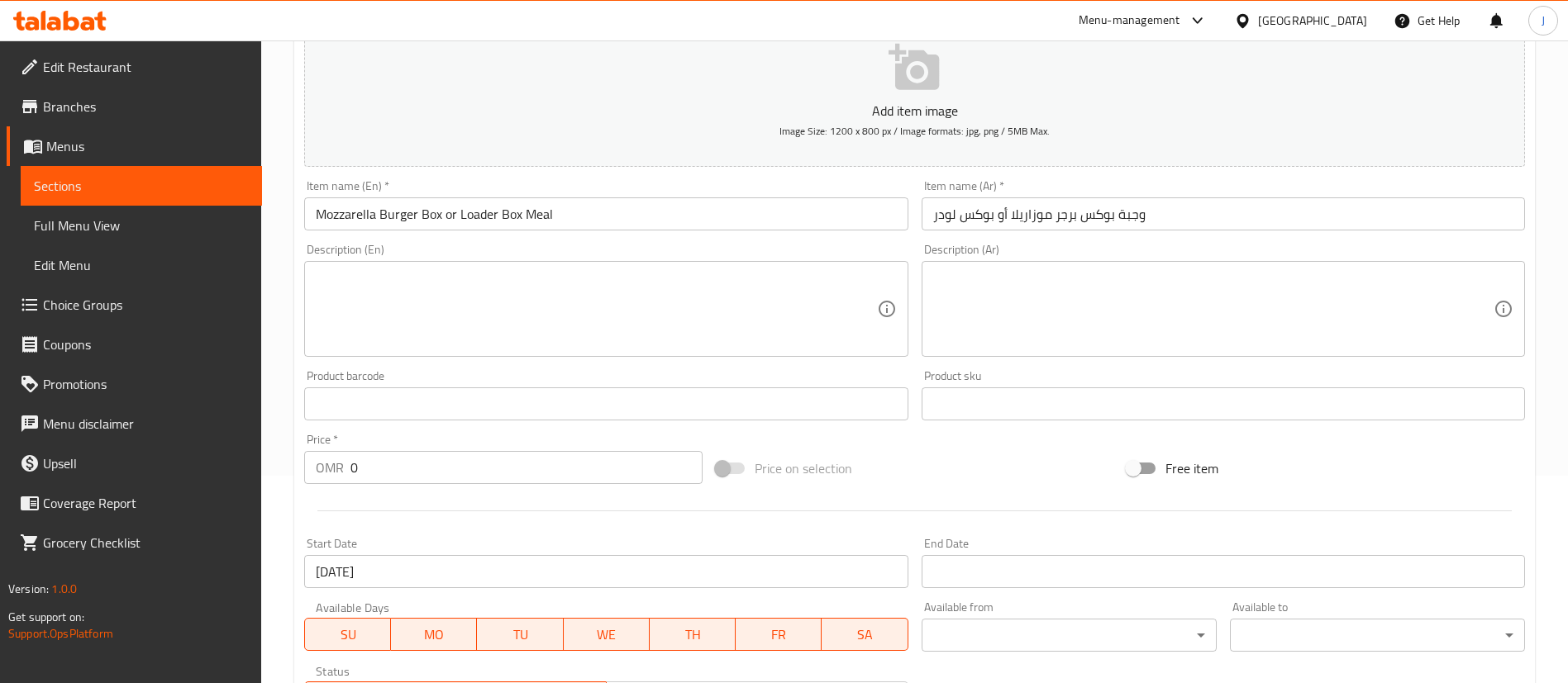
click at [435, 303] on textarea at bounding box center [596, 309] width 561 height 79
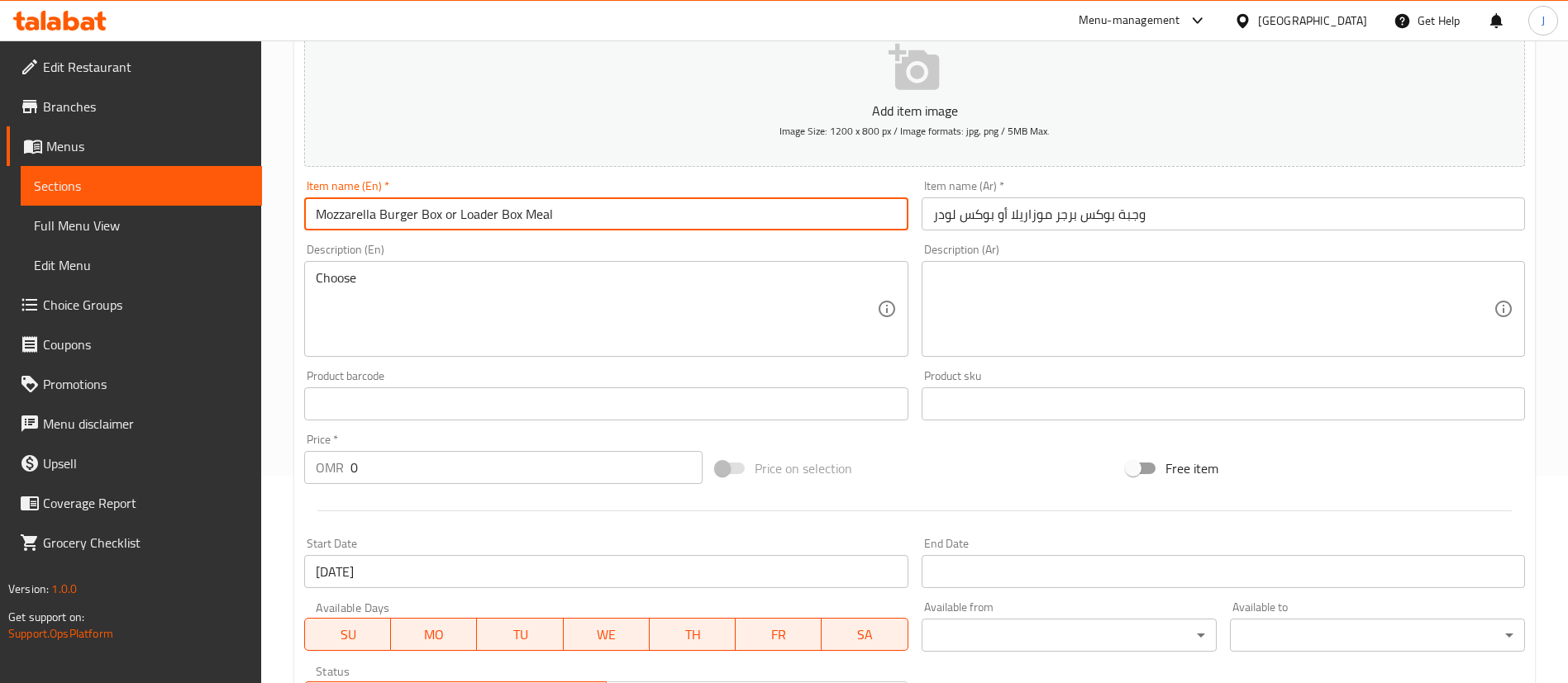
drag, startPoint x: 521, startPoint y: 215, endPoint x: 289, endPoint y: 220, distance: 232.1
click at [289, 220] on div "Home / Restaurants management / Menus / Sections / item / create M41 section Cr…" at bounding box center [914, 444] width 1306 height 1222
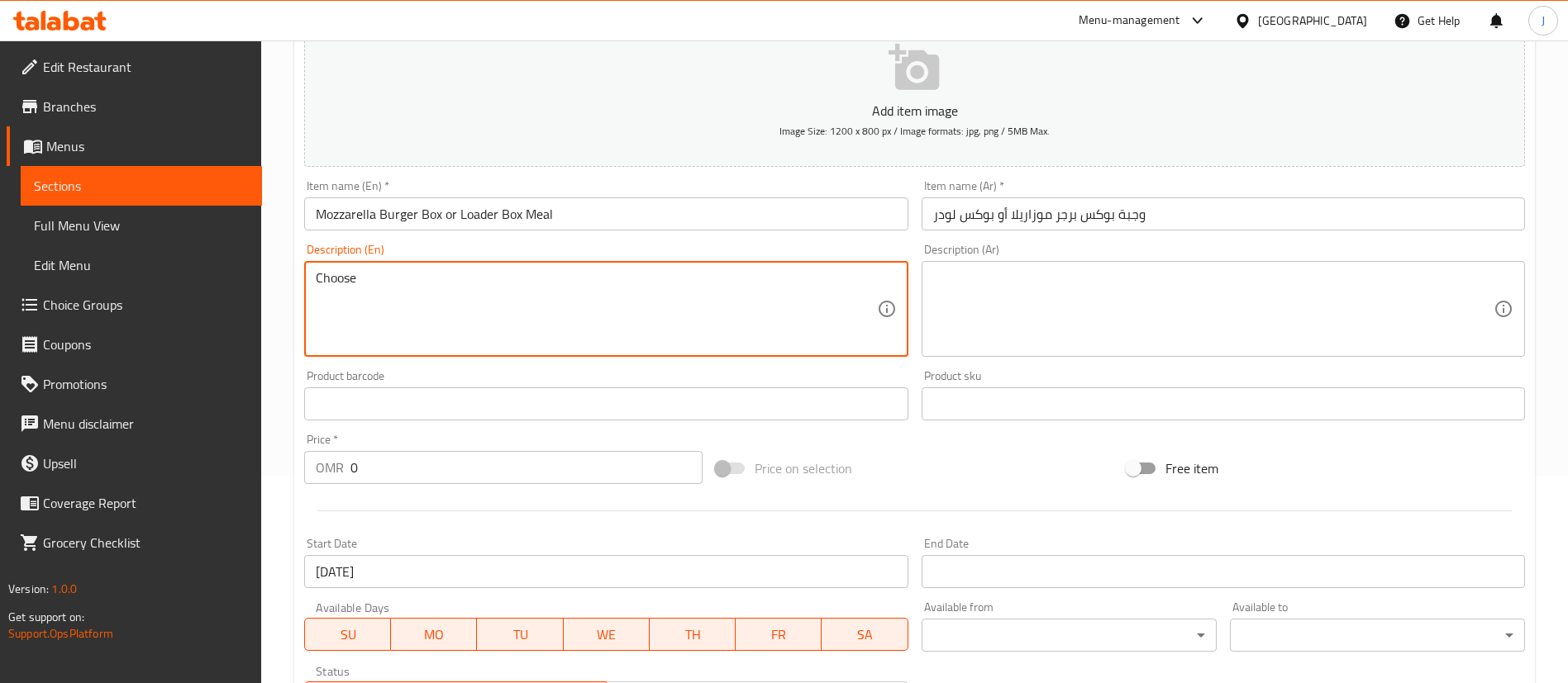
paste textarea "Mozzarella Burger Box or Loader Box"
type textarea "Choose Mozzarella Burger Box or Loader Box served with Fries and Kinza Drink"
click at [1015, 329] on textarea at bounding box center [1213, 309] width 561 height 79
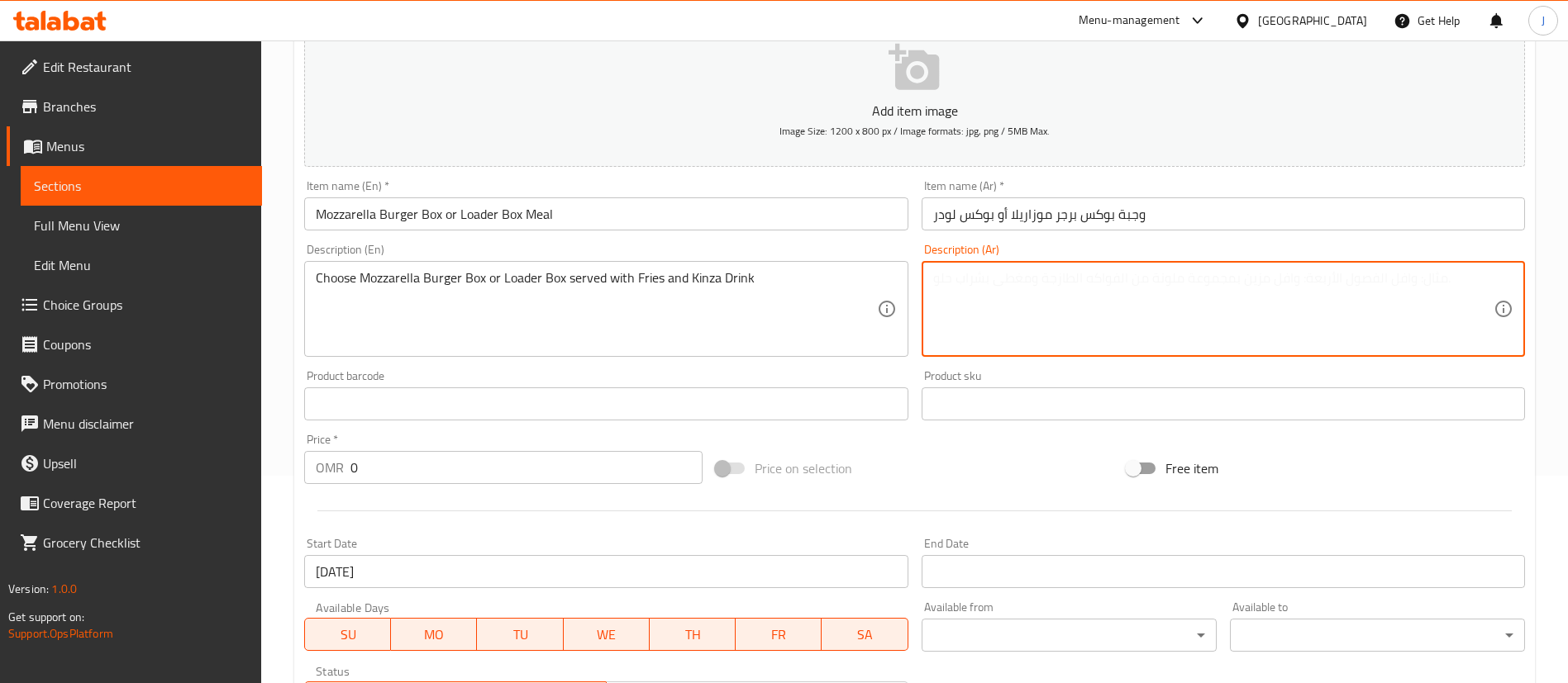
paste textarea "اختر بوكس برجر موزاريلا أو بوكس لودر يقدم مع بطاطس مقلية ومشروب كينزا"
type textarea "اختر بوكس برجر موزاريلا أو بوكس لودر يقدم مع بطاطس مقلية ومشروب كينزا"
click at [869, 368] on div "Product barcode Product barcode" at bounding box center [606, 396] width 617 height 64
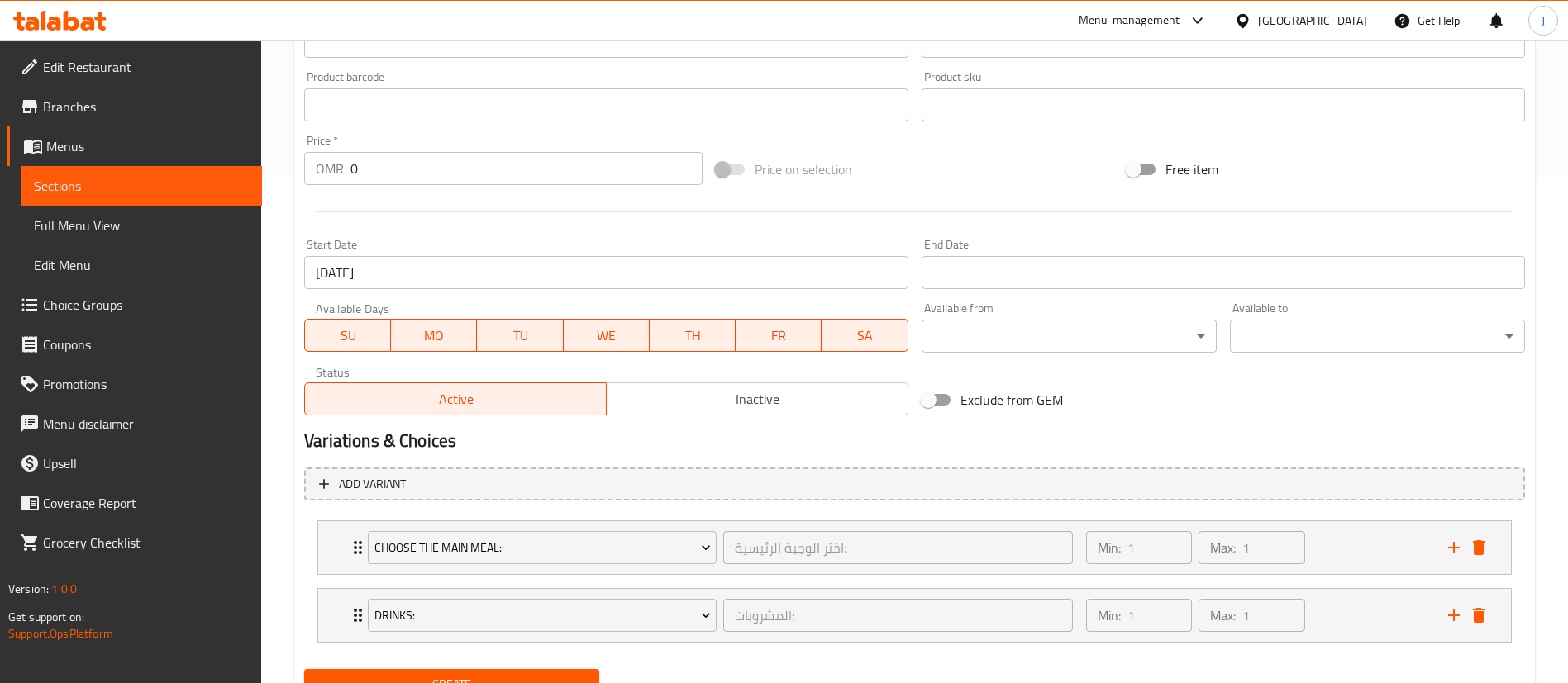
scroll to position [455, 0]
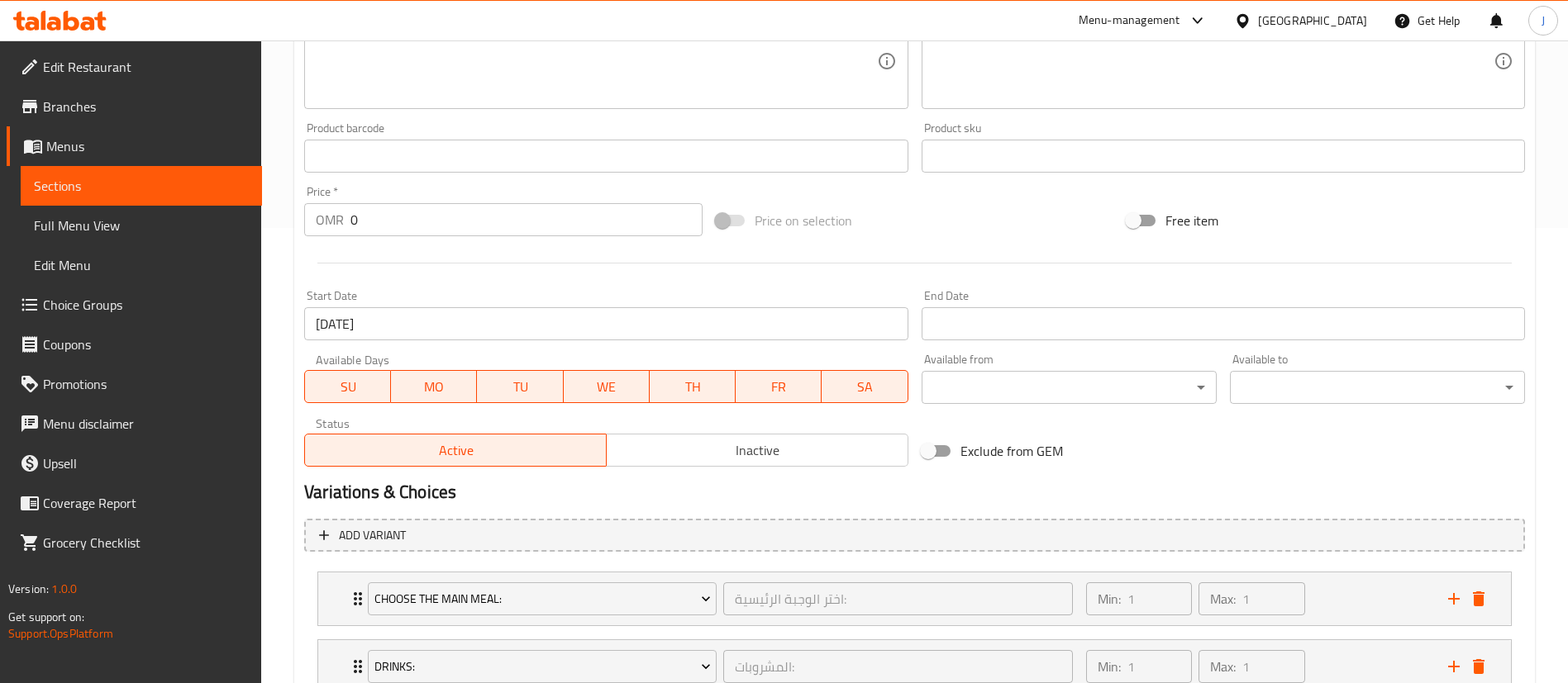
drag, startPoint x: 392, startPoint y: 228, endPoint x: 331, endPoint y: 224, distance: 61.1
click at [333, 224] on div "OMR 0 Price *" at bounding box center [502, 219] width 398 height 33
paste input "3.5"
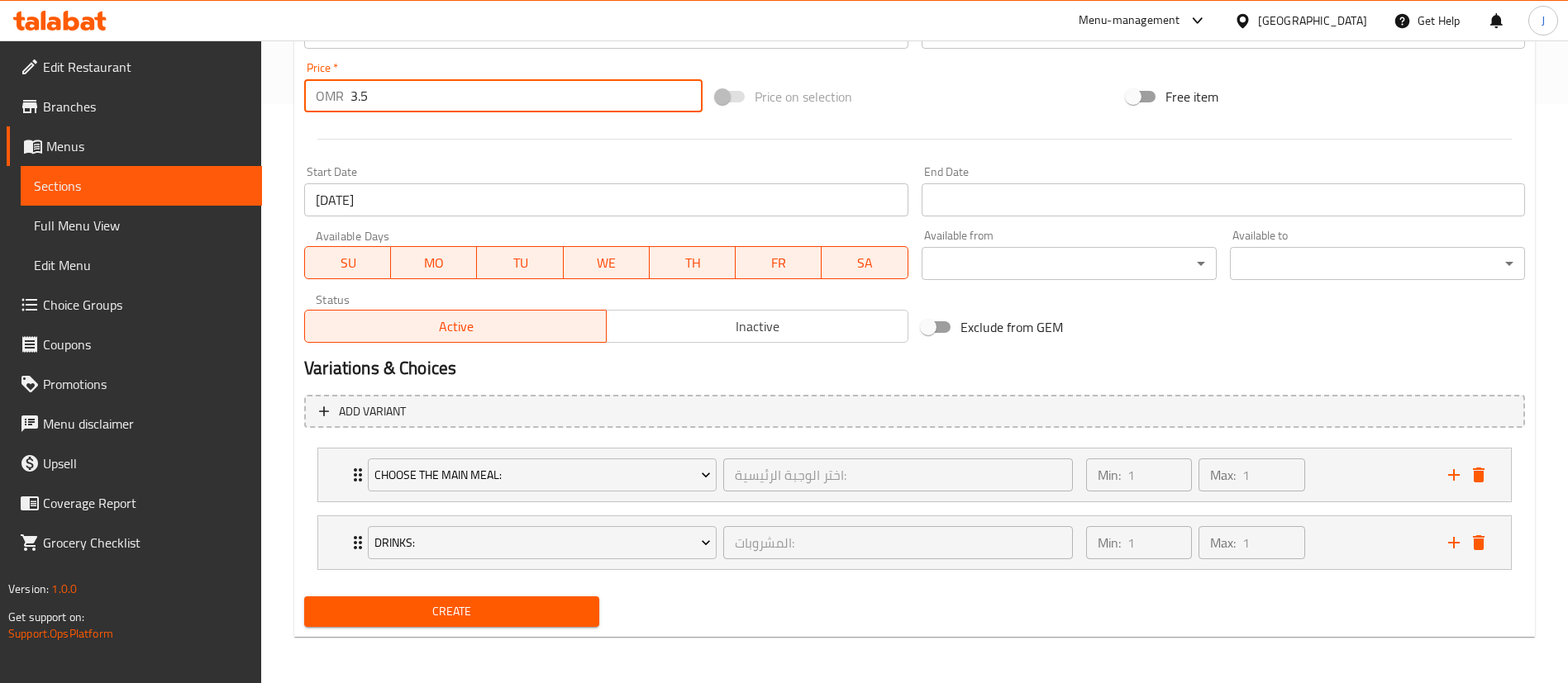
type input "3.5"
click at [506, 611] on span "Create" at bounding box center [452, 612] width 269 height 21
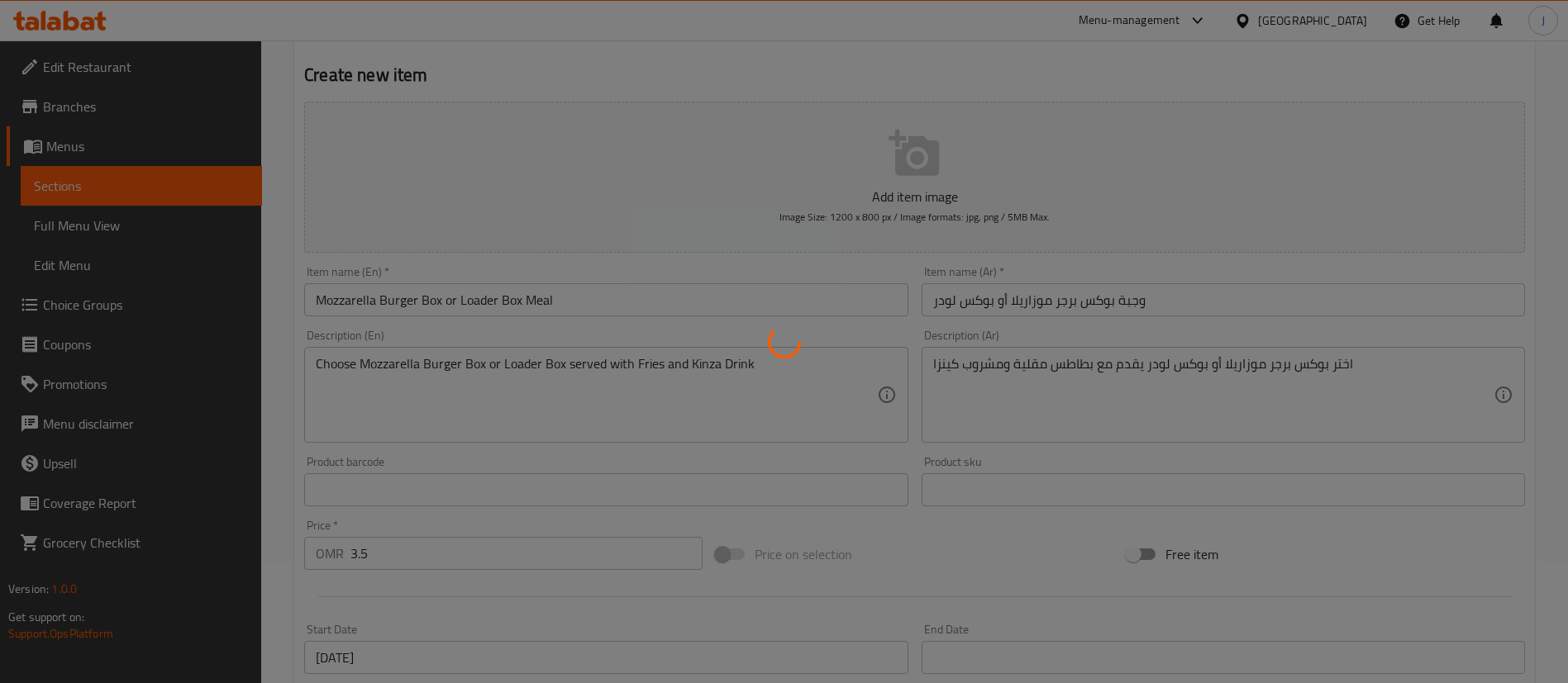
scroll to position [83, 0]
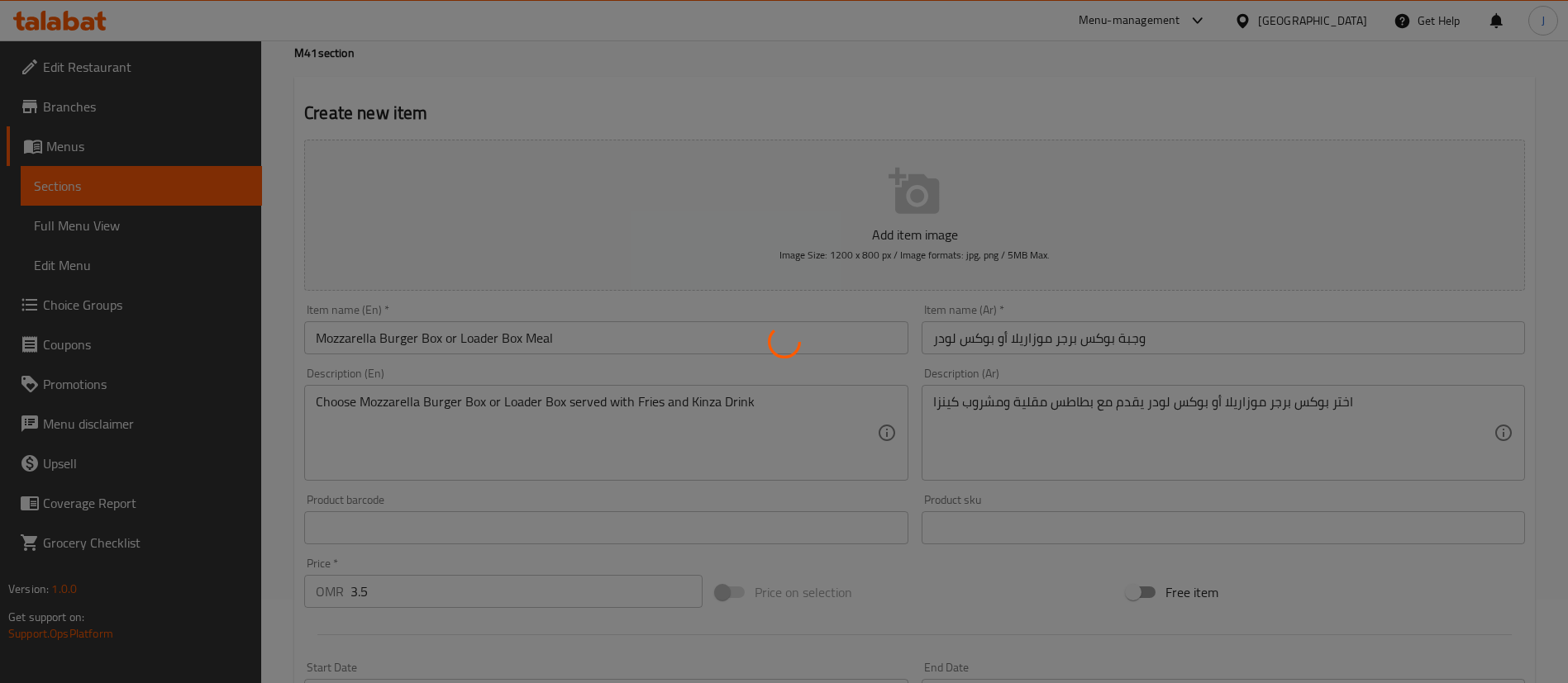
type input "0"
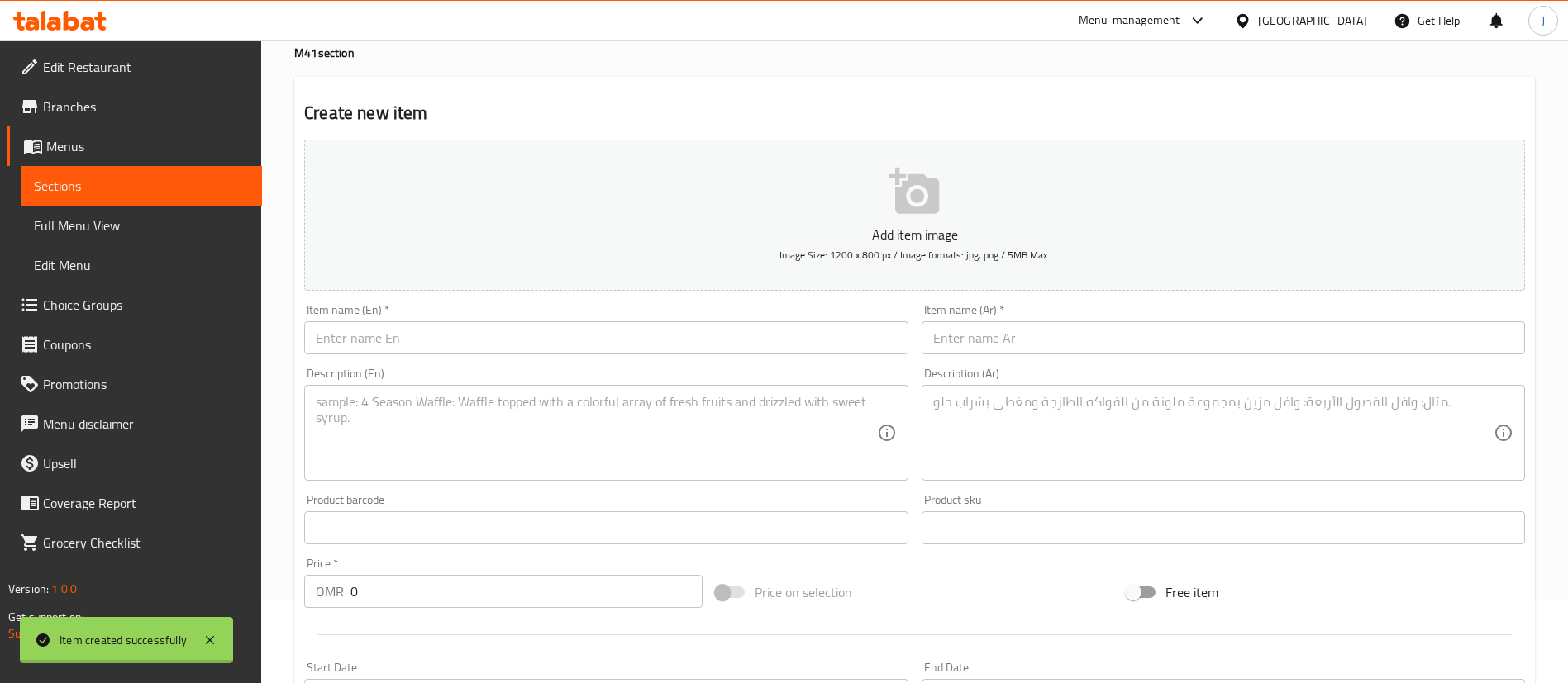
scroll to position [0, 0]
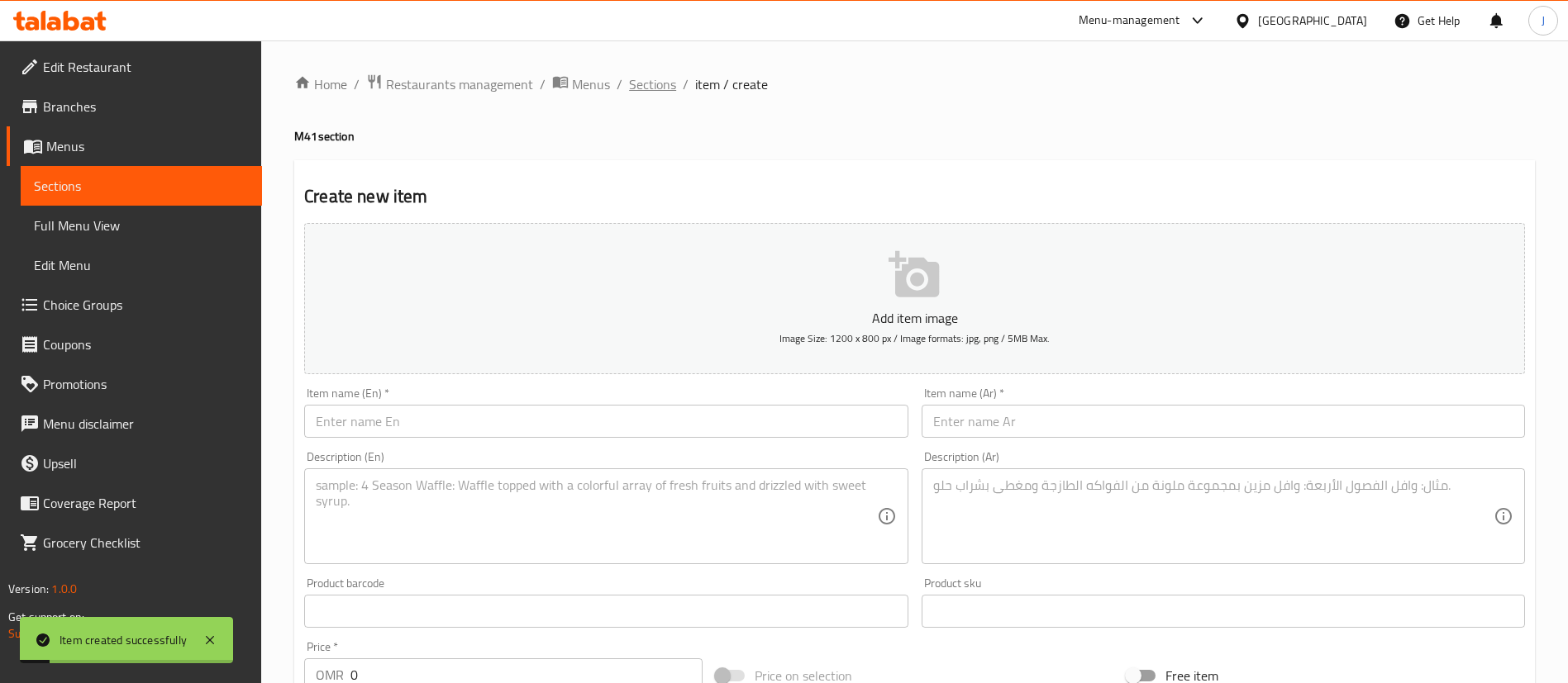
click at [662, 78] on span "Sections" at bounding box center [652, 84] width 47 height 20
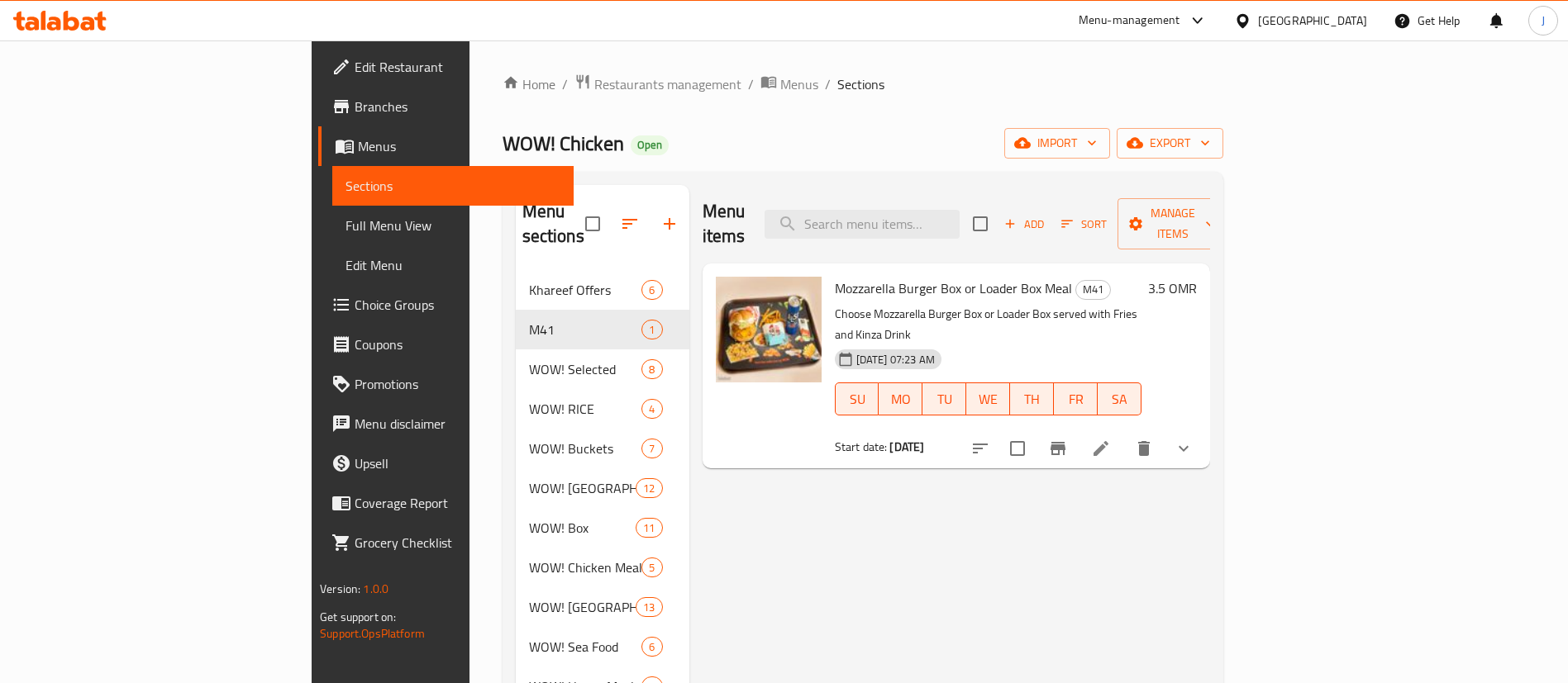
click at [1102, 492] on div "Menu items Add Sort Manage items Mozzarella Burger Box or Loader Box Meal M41 C…" at bounding box center [949, 548] width 521 height 726
click at [595, 79] on span "Restaurants management" at bounding box center [668, 84] width 147 height 20
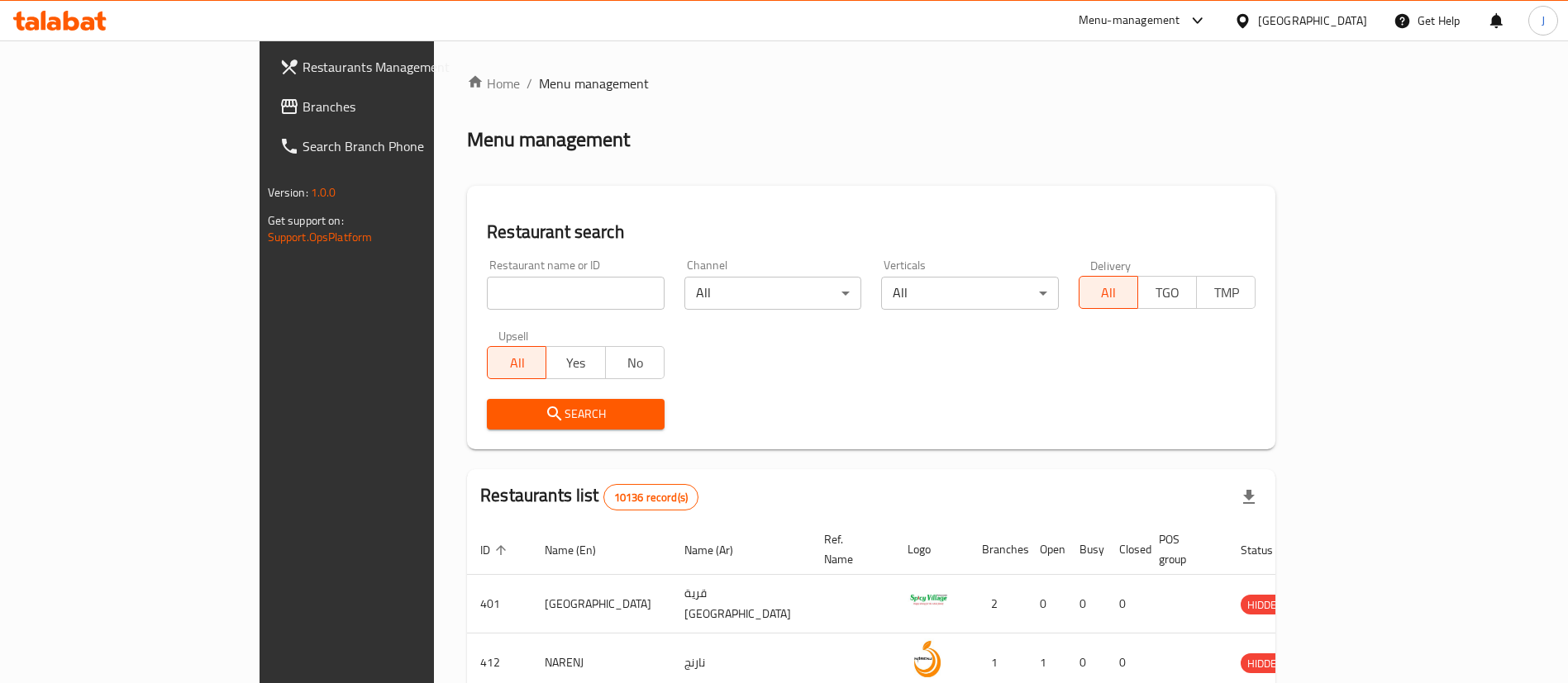
click at [487, 290] on input "search" at bounding box center [575, 293] width 177 height 33
paste input "654012"
type input "654012"
click button "Search" at bounding box center [575, 413] width 177 height 30
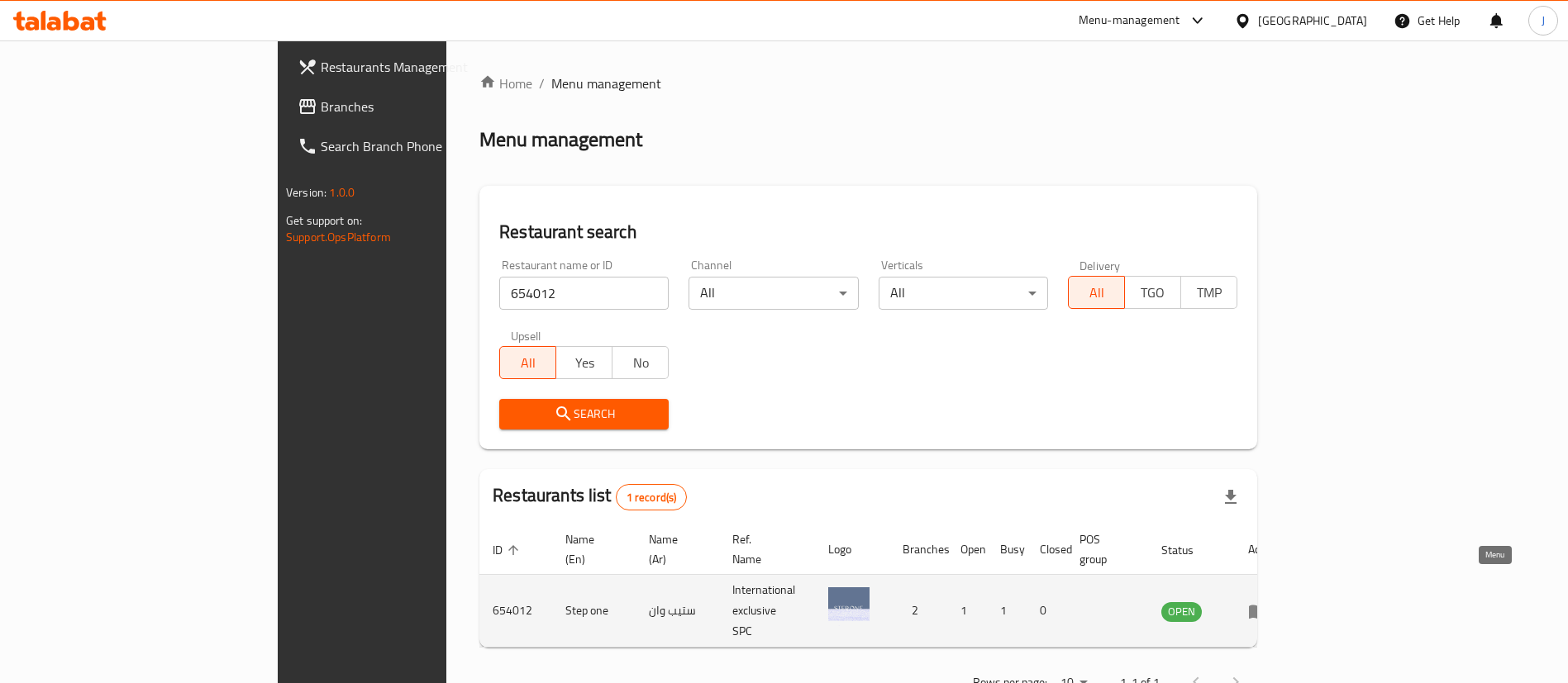
click at [1267, 604] on icon "enhanced table" at bounding box center [1258, 611] width 18 height 14
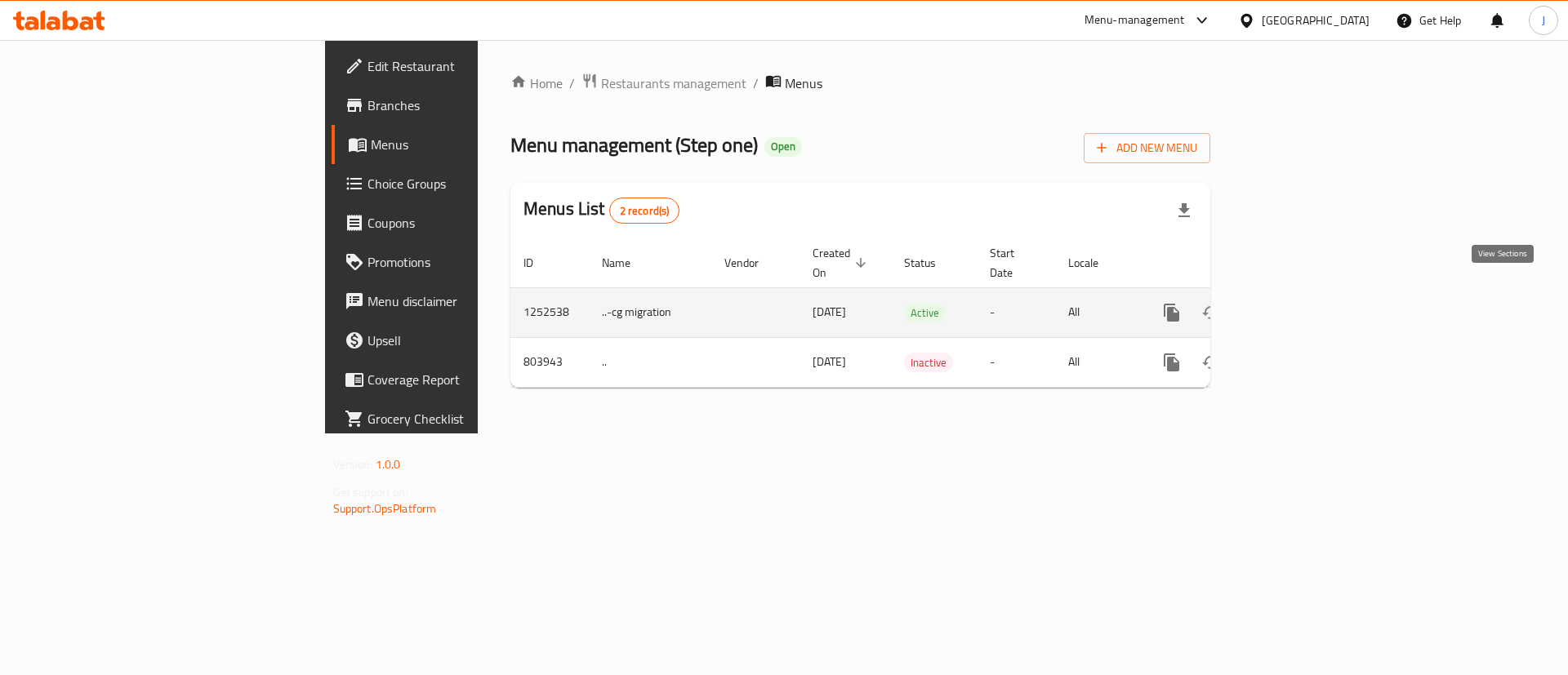
click at [1309, 294] on link "enhanced table" at bounding box center [1289, 312] width 39 height 39
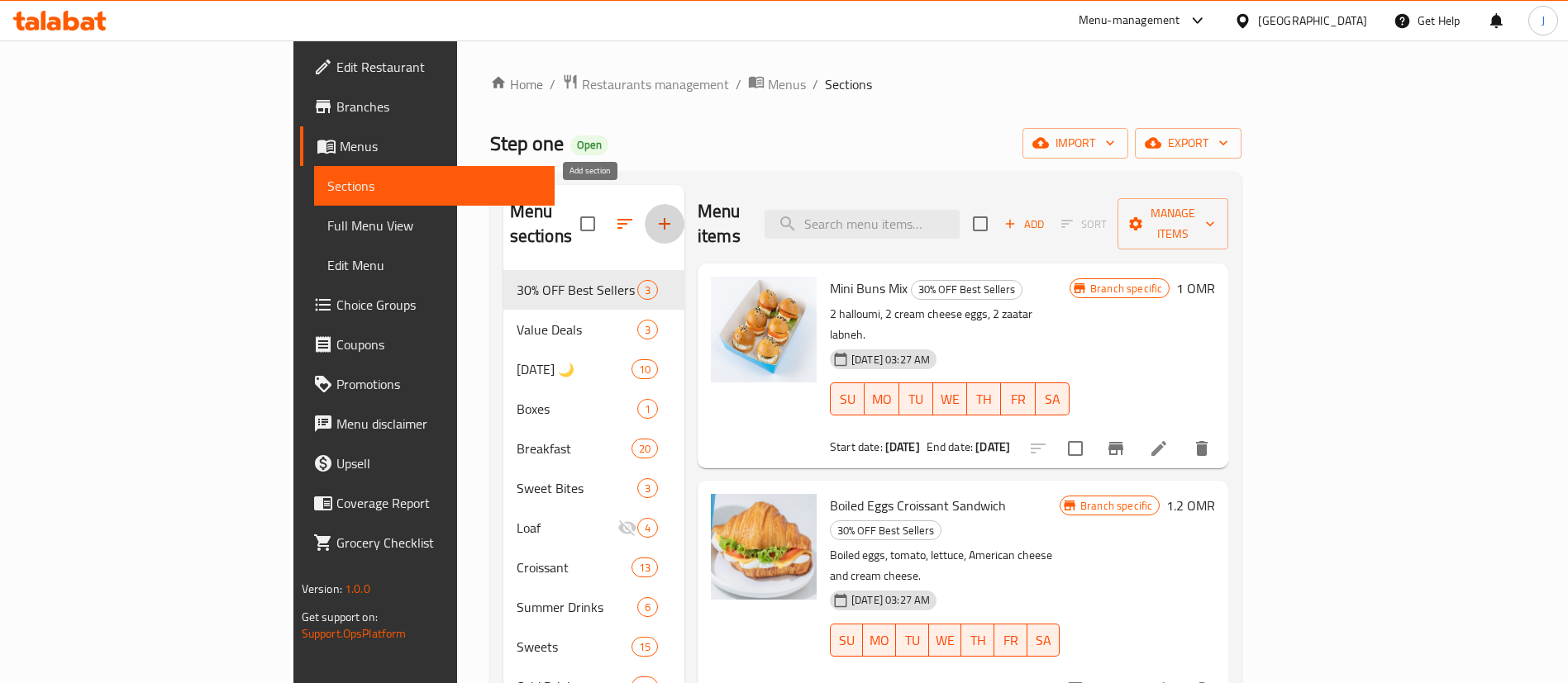
click at [645, 208] on button "button" at bounding box center [664, 223] width 39 height 39
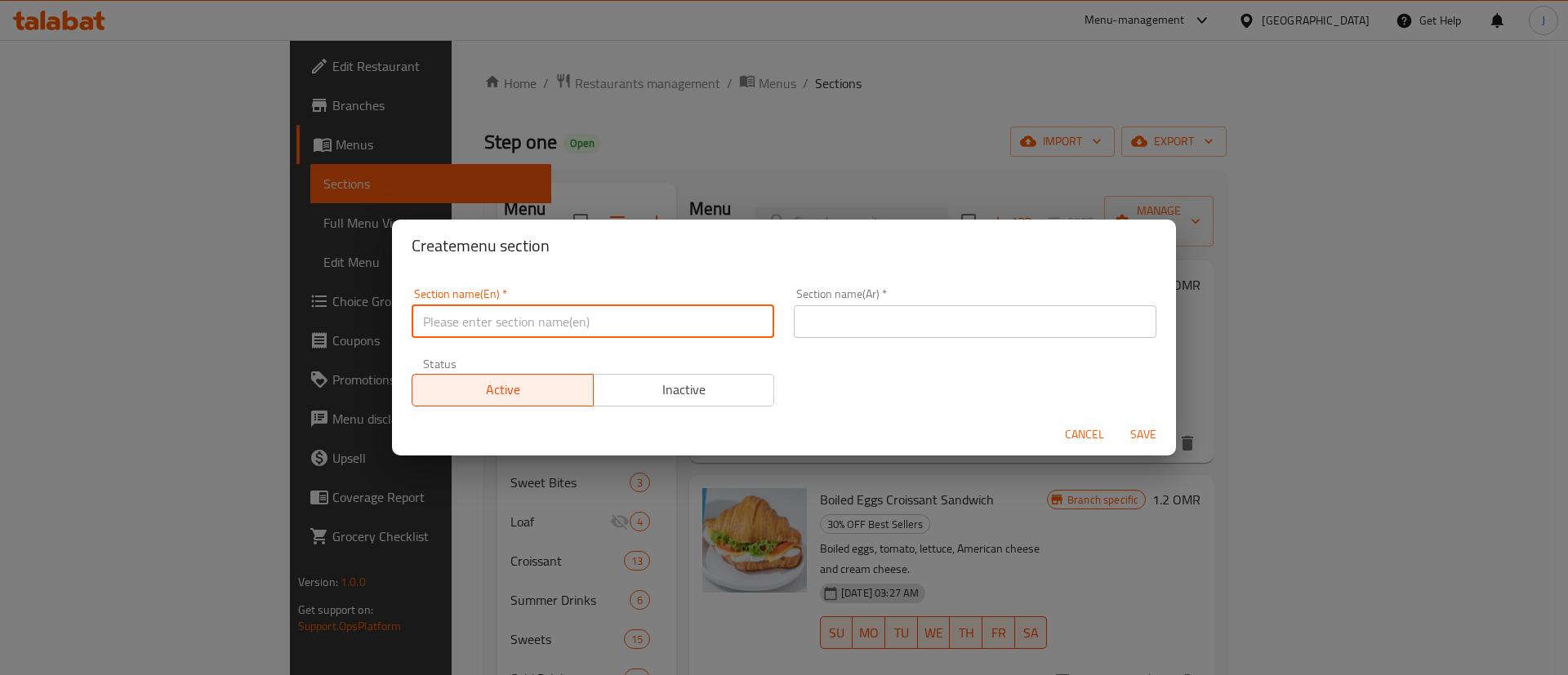
click at [565, 324] on input "text" at bounding box center [592, 322] width 362 height 33
type input "M41"
click at [824, 313] on input "text" at bounding box center [974, 322] width 362 height 33
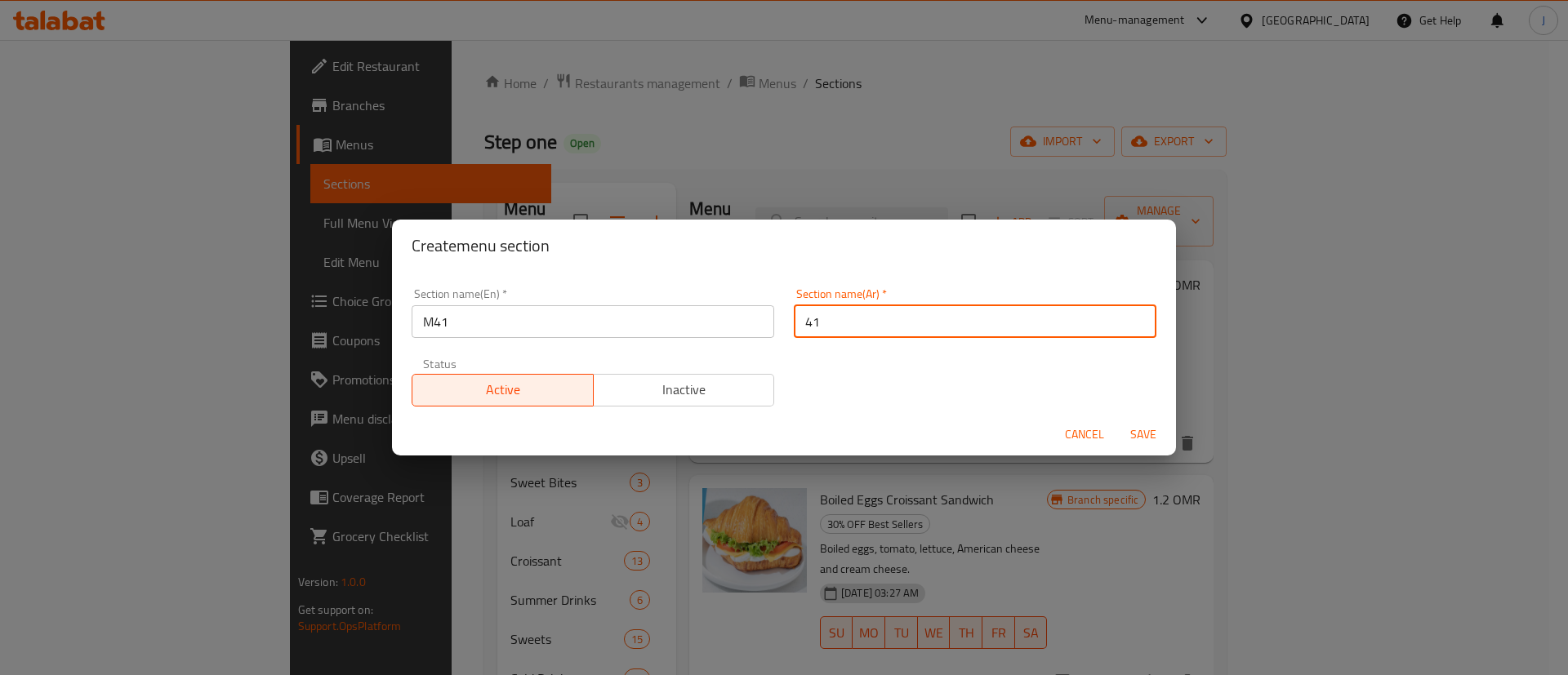
type input "41"
click at [1150, 429] on span "Save" at bounding box center [1142, 435] width 39 height 21
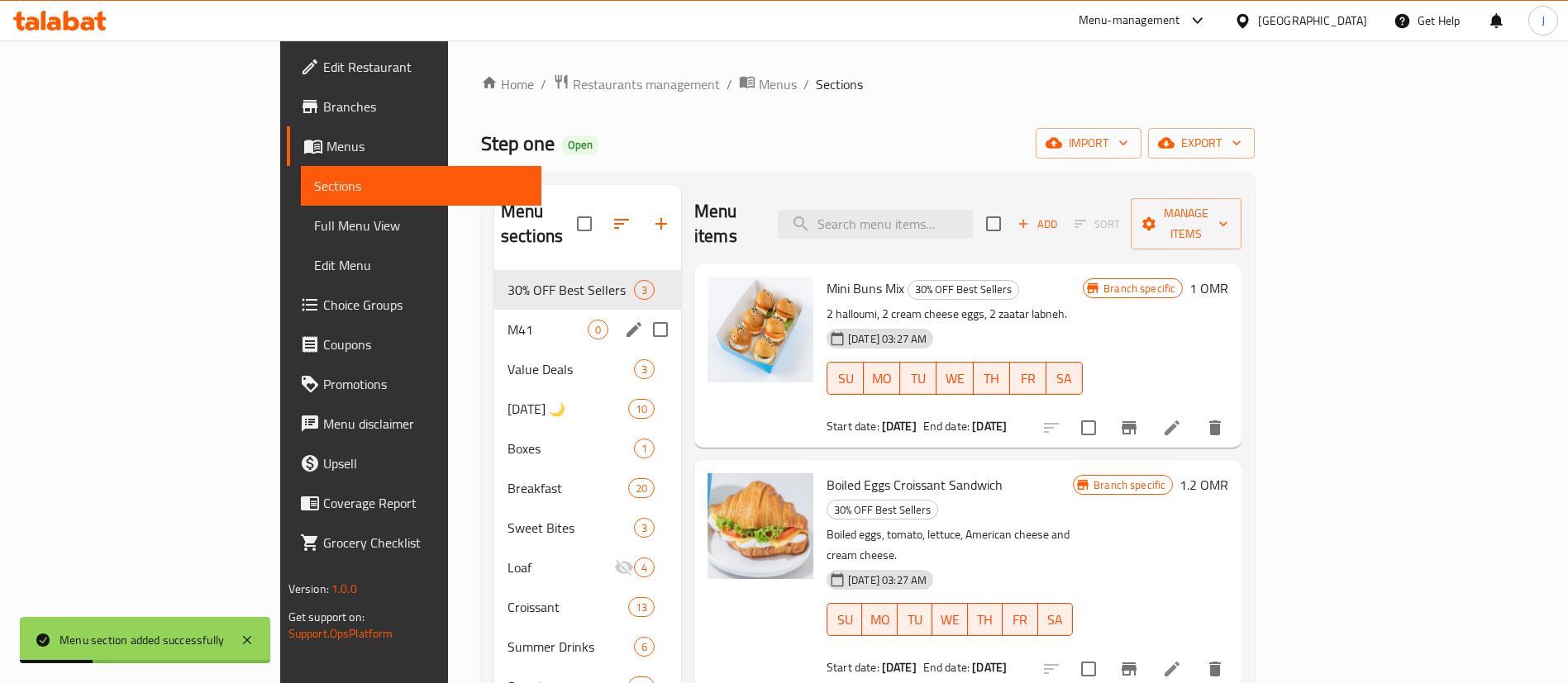
click at [508, 320] on span "M41" at bounding box center [548, 330] width 81 height 20
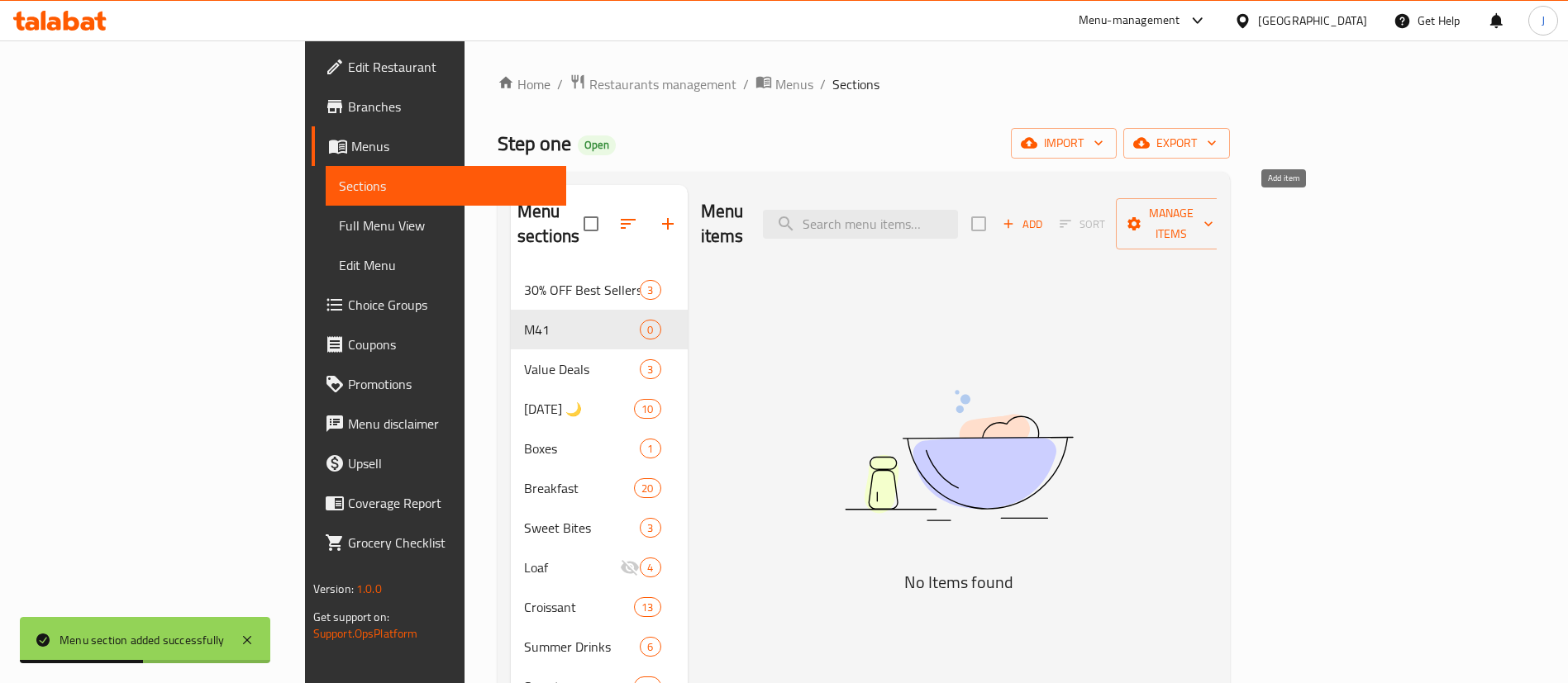
click at [1045, 215] on span "Add" at bounding box center [1022, 224] width 45 height 19
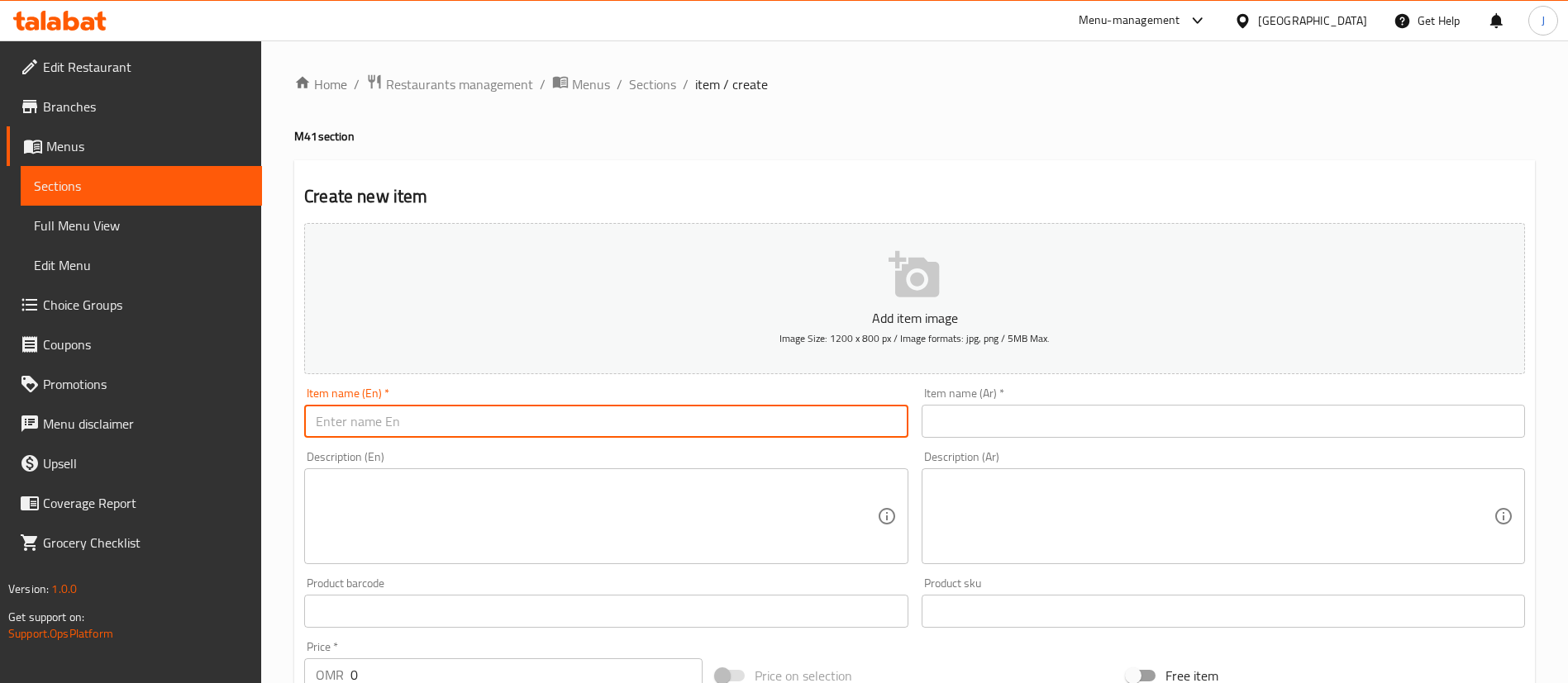
click at [460, 423] on input "text" at bounding box center [606, 422] width 604 height 33
paste input "" Two mini Crossant Sandwiches of your choice""
click at [328, 415] on input "" Two mini Crossant Sandwiches of your choice"" at bounding box center [606, 422] width 604 height 33
click at [325, 418] on input "" Two mini Crossant Sandwiches of your choice"" at bounding box center [606, 422] width 604 height 33
click at [593, 423] on input "Two mini Crossant Sandwiches of your choice"" at bounding box center [606, 422] width 604 height 33
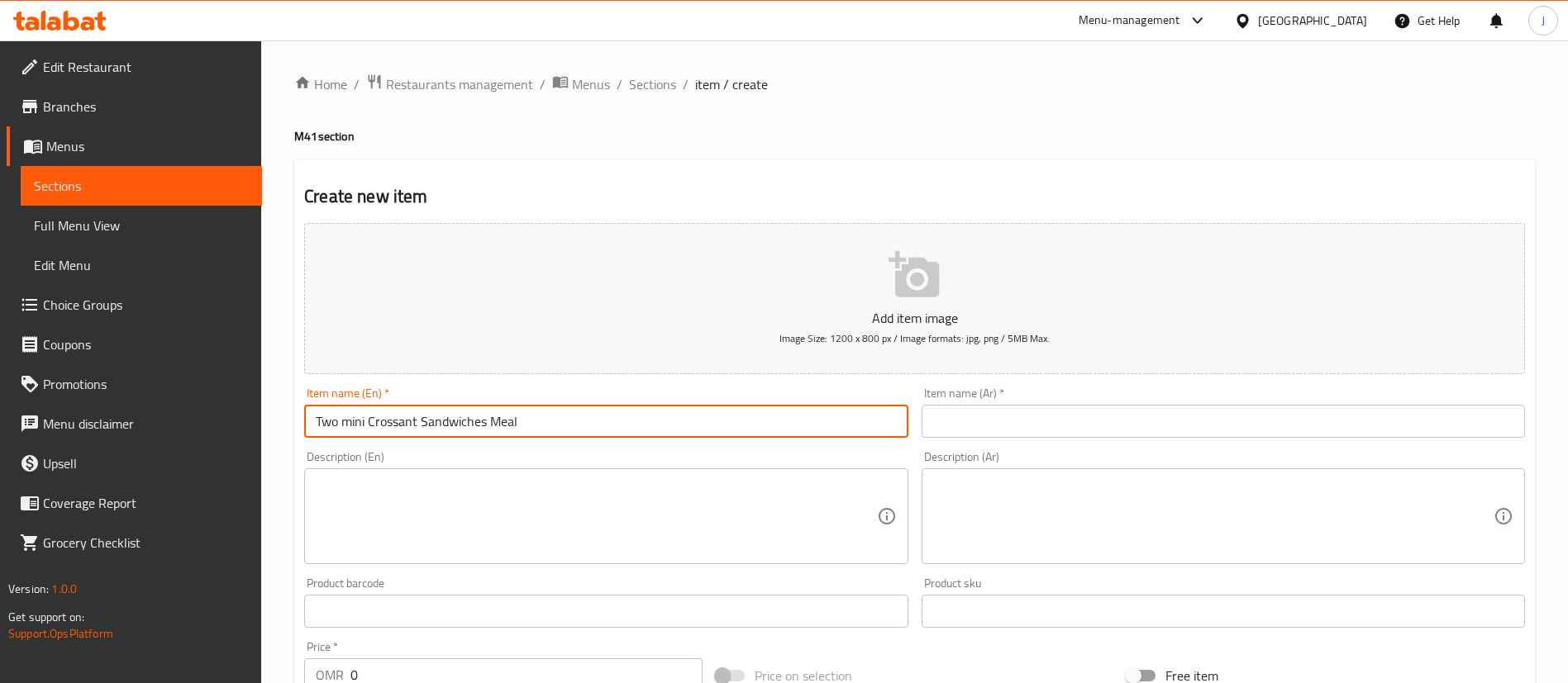
paste input "issant Sandwiches Meal"
type input "Two mini Croissant Sandwiches Meal"
click at [983, 413] on input "text" at bounding box center [1223, 422] width 604 height 33
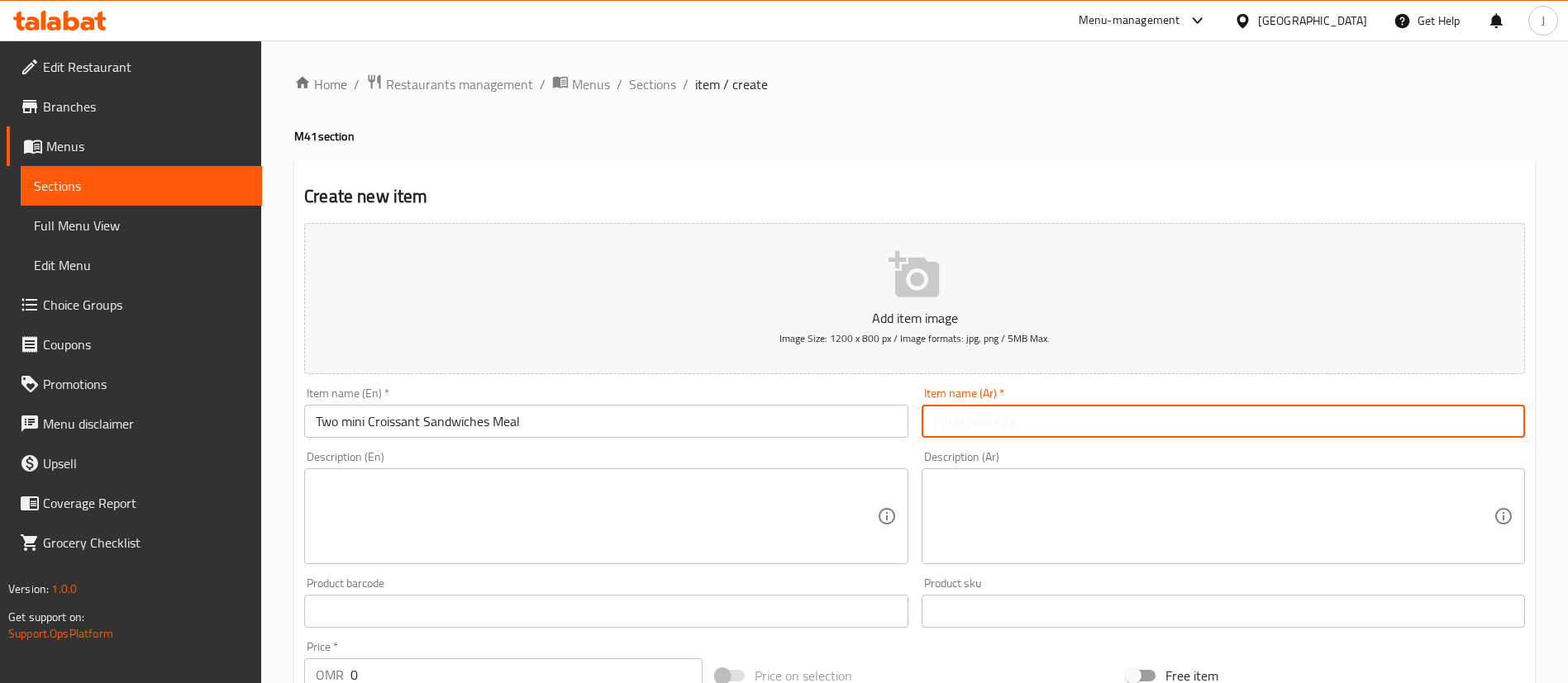
paste input "وجبة ساندويتشين كرواسون صغيرين"
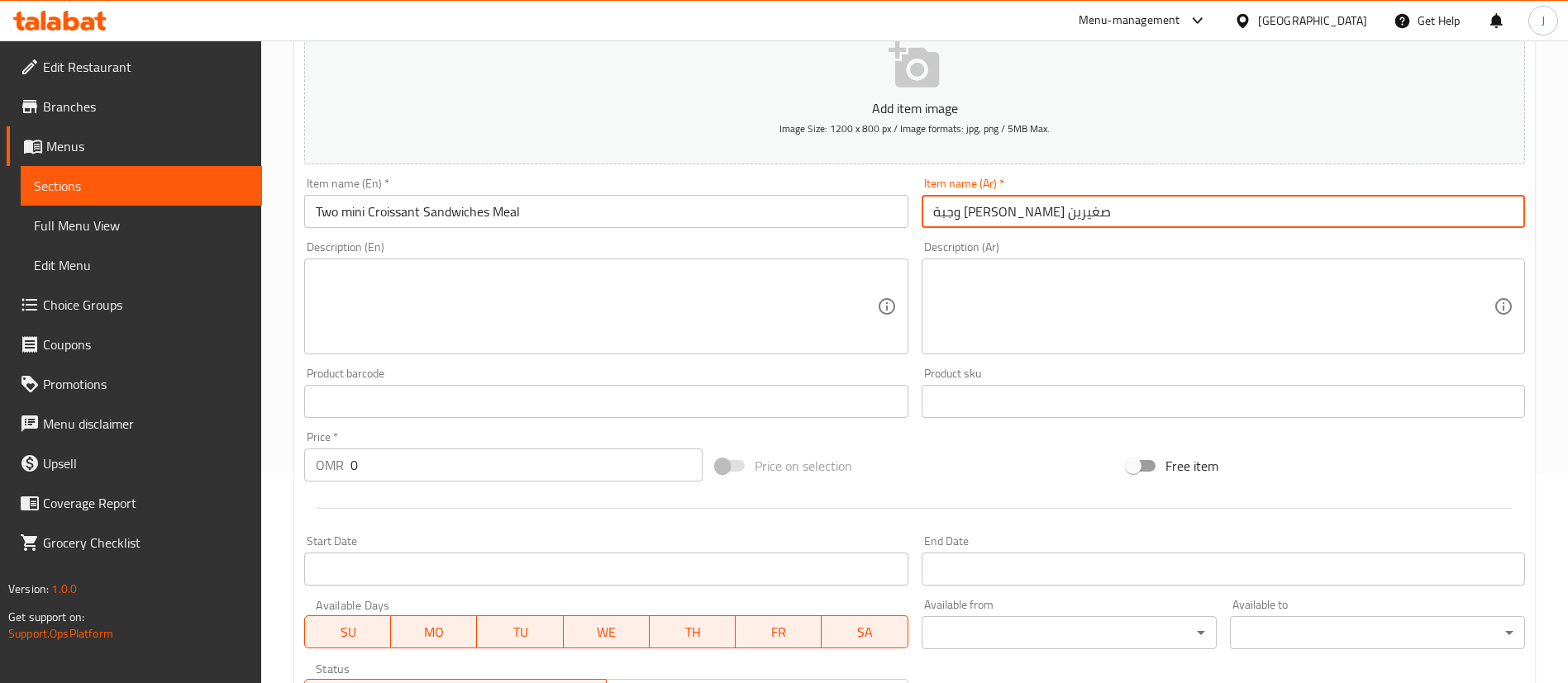
scroll to position [248, 0]
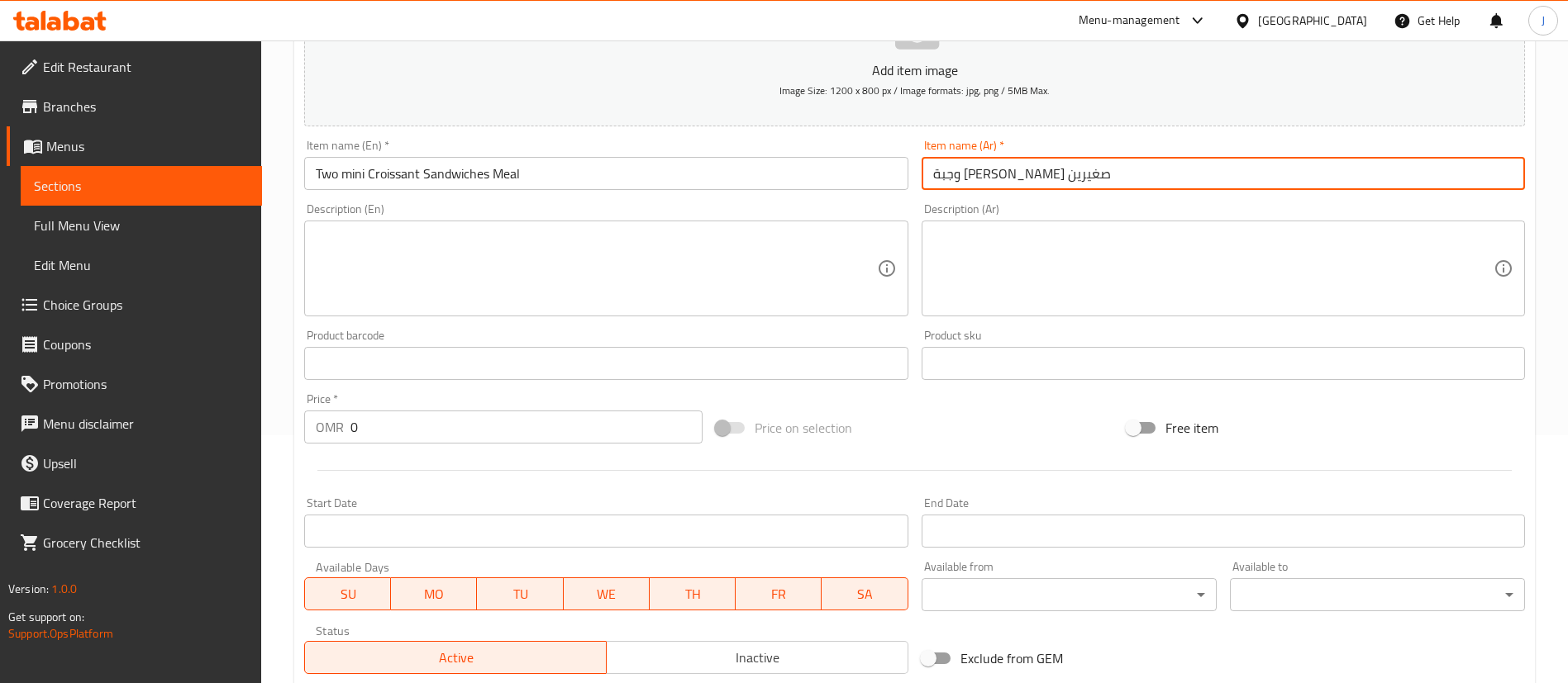
type input "وجبة ساندويتشين كرواسون صغيرين"
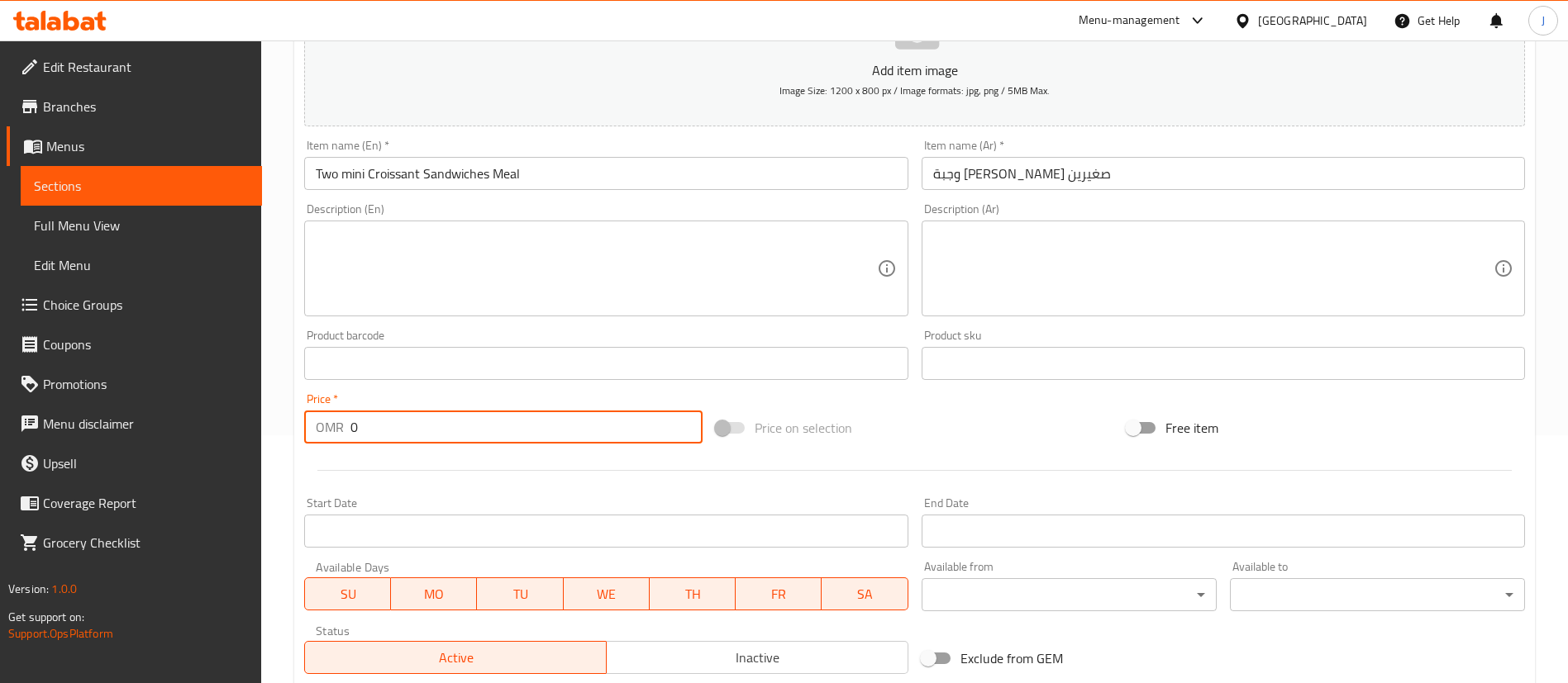
drag, startPoint x: 378, startPoint y: 435, endPoint x: 288, endPoint y: 422, distance: 90.9
click at [290, 423] on div "Home / Restaurants management / Menus / Sections / item / create M41 section Cr…" at bounding box center [914, 356] width 1306 height 1126
paste input "2.9"
type input "2.9"
click at [420, 287] on textarea at bounding box center [596, 269] width 561 height 79
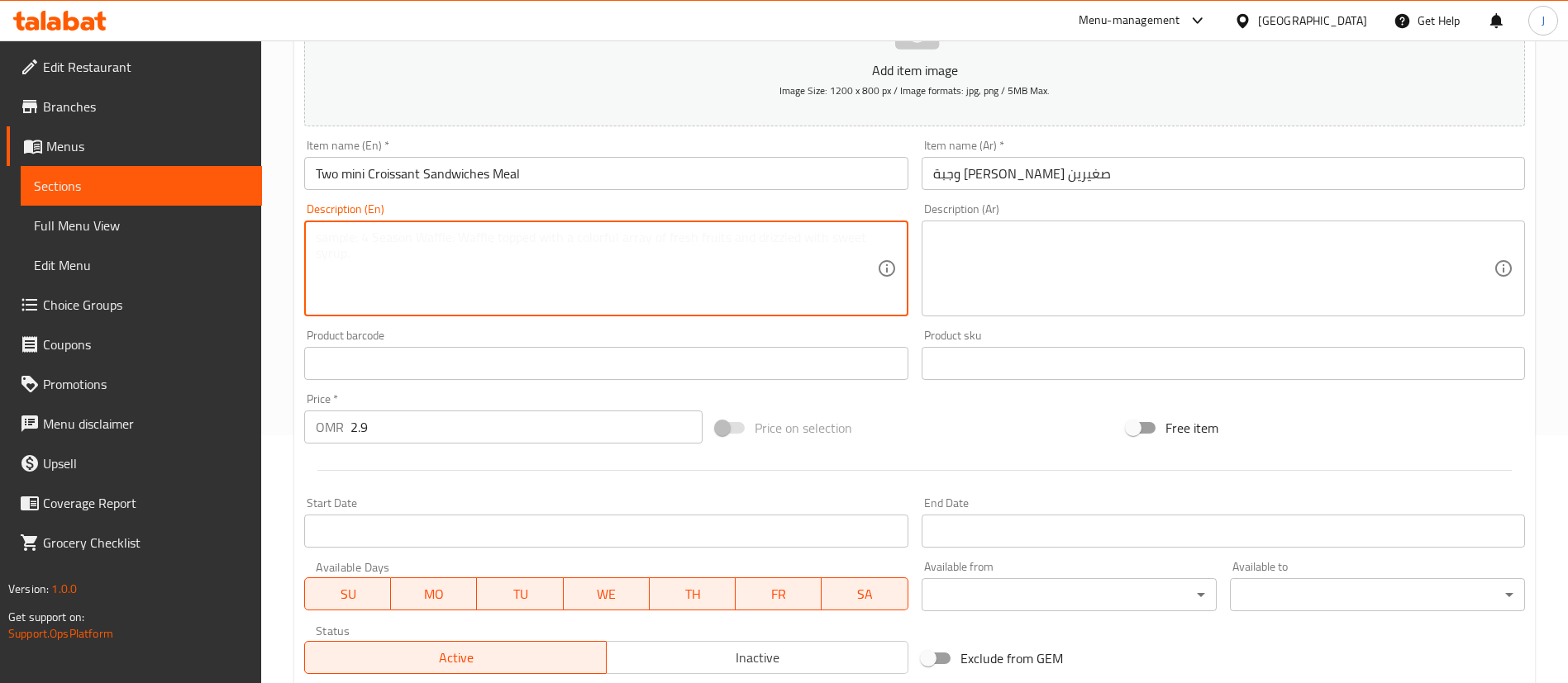
paste textarea "" Two mini Crossant Sandwiches of your choice""
drag, startPoint x: 317, startPoint y: 250, endPoint x: 302, endPoint y: 219, distance: 34.4
click at [302, 219] on div "Description (En) " Two mini Crossant Sandwiches of your choice" Description (En)" at bounding box center [606, 260] width 617 height 126
click at [381, 238] on textarea "Two mini Crossant Sandwiches of your choice"" at bounding box center [596, 269] width 561 height 79
click at [586, 239] on textarea "Two mini Croissant Sandwiches of your choice"" at bounding box center [596, 269] width 561 height 79
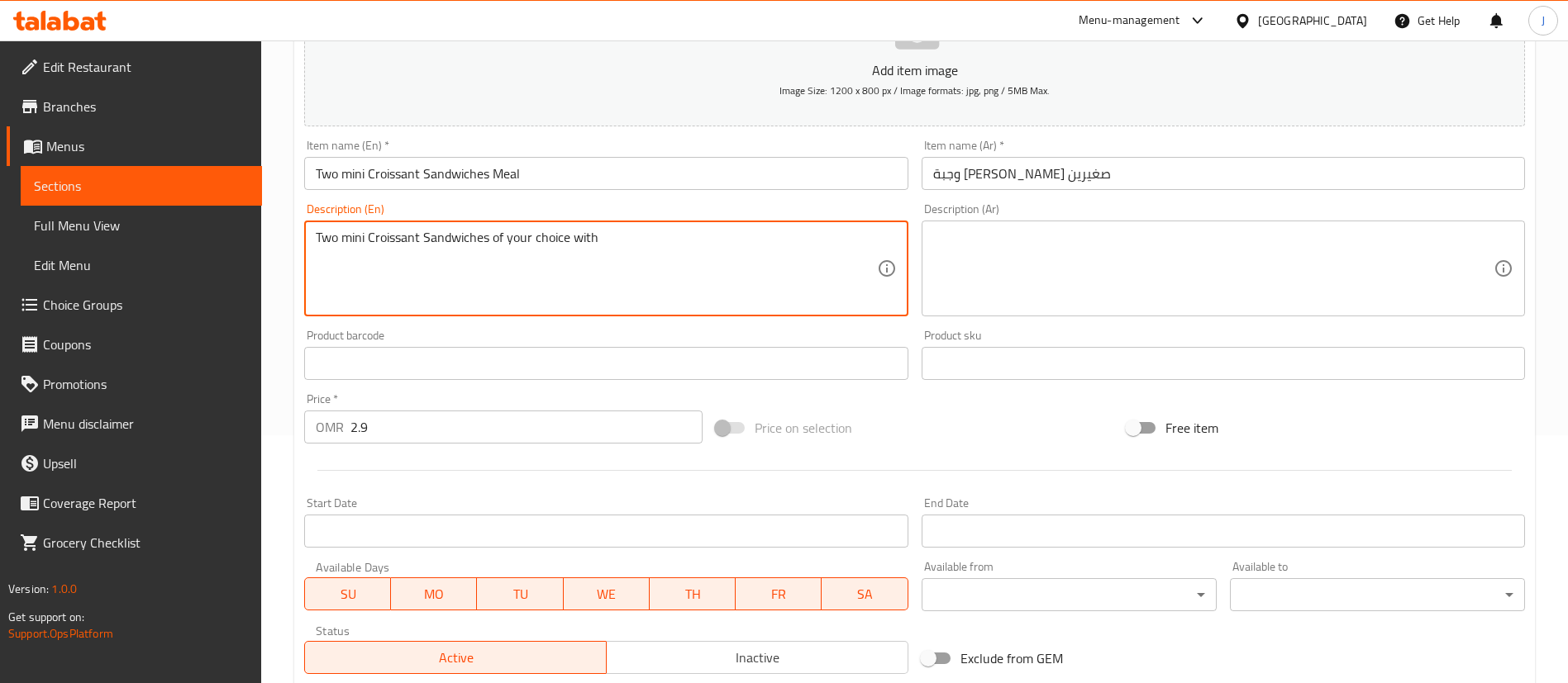
click at [993, 247] on textarea at bounding box center [1213, 269] width 561 height 79
paste textarea "Americano"
type textarea "Two mini Croissant Sandwiches of your choice with Americano"
click at [952, 250] on textarea at bounding box center [1213, 269] width 561 height 79
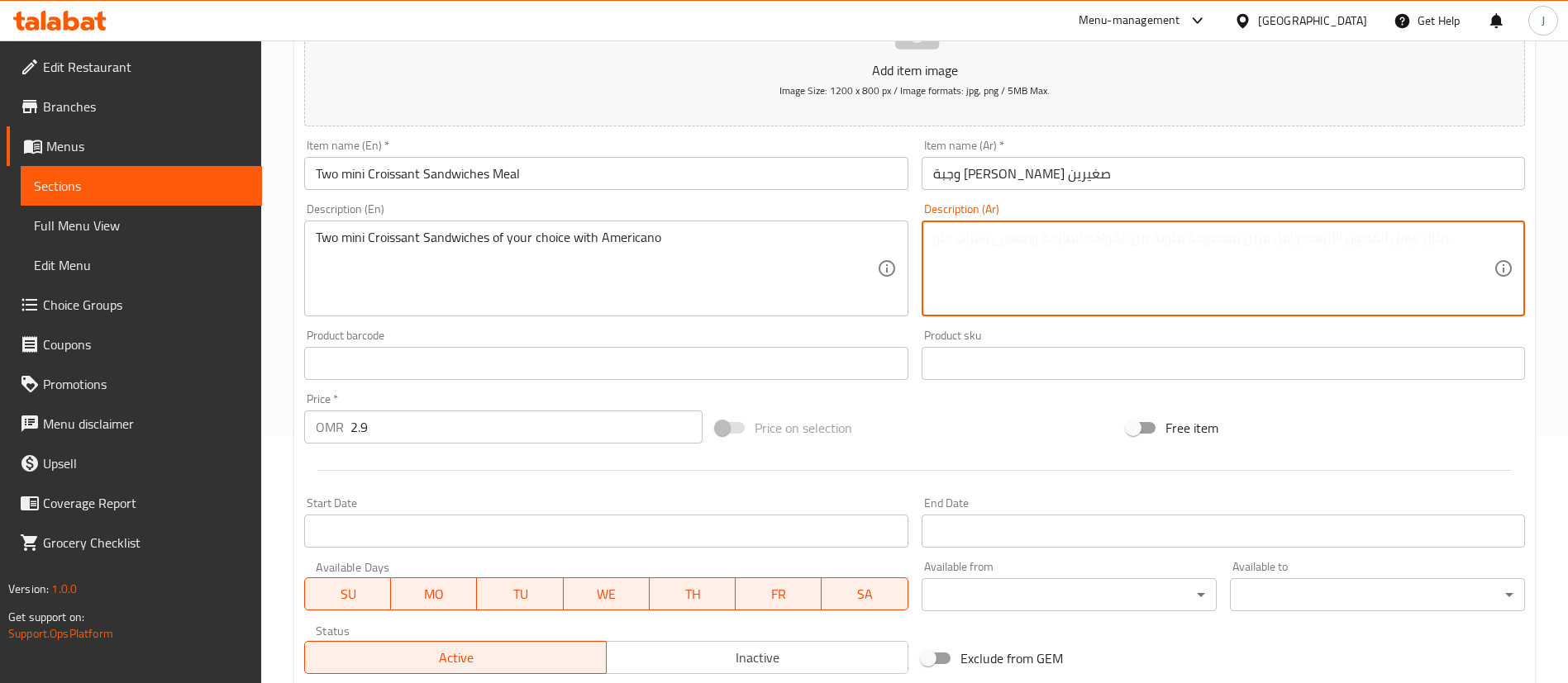
paste textarea "ساندويتشين كرواسون صغيرين من اختيارك مع أمريكانو"
type textarea "ساندويتشين كرواسون صغيرين من اختيارك مع أمريكانو"
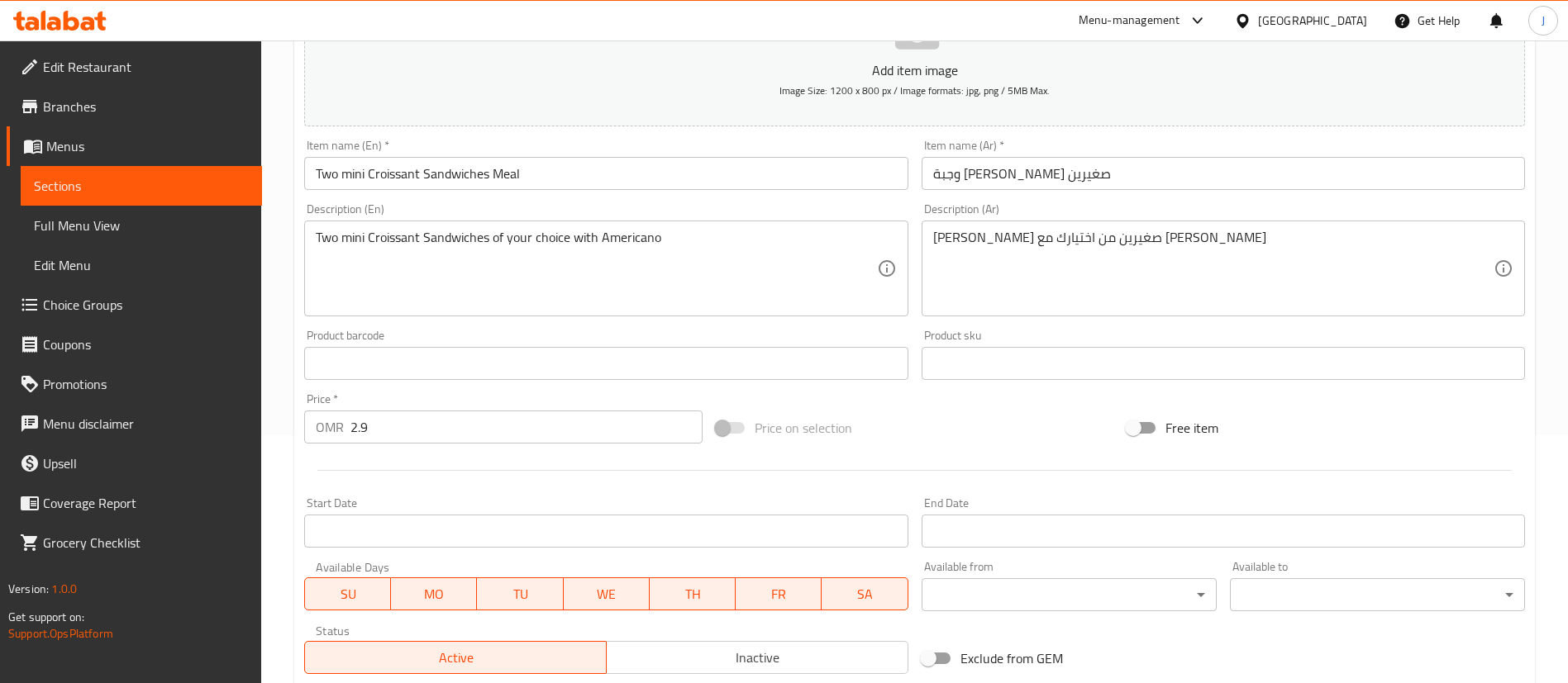
click at [686, 325] on div "Product barcode Product barcode" at bounding box center [606, 355] width 617 height 64
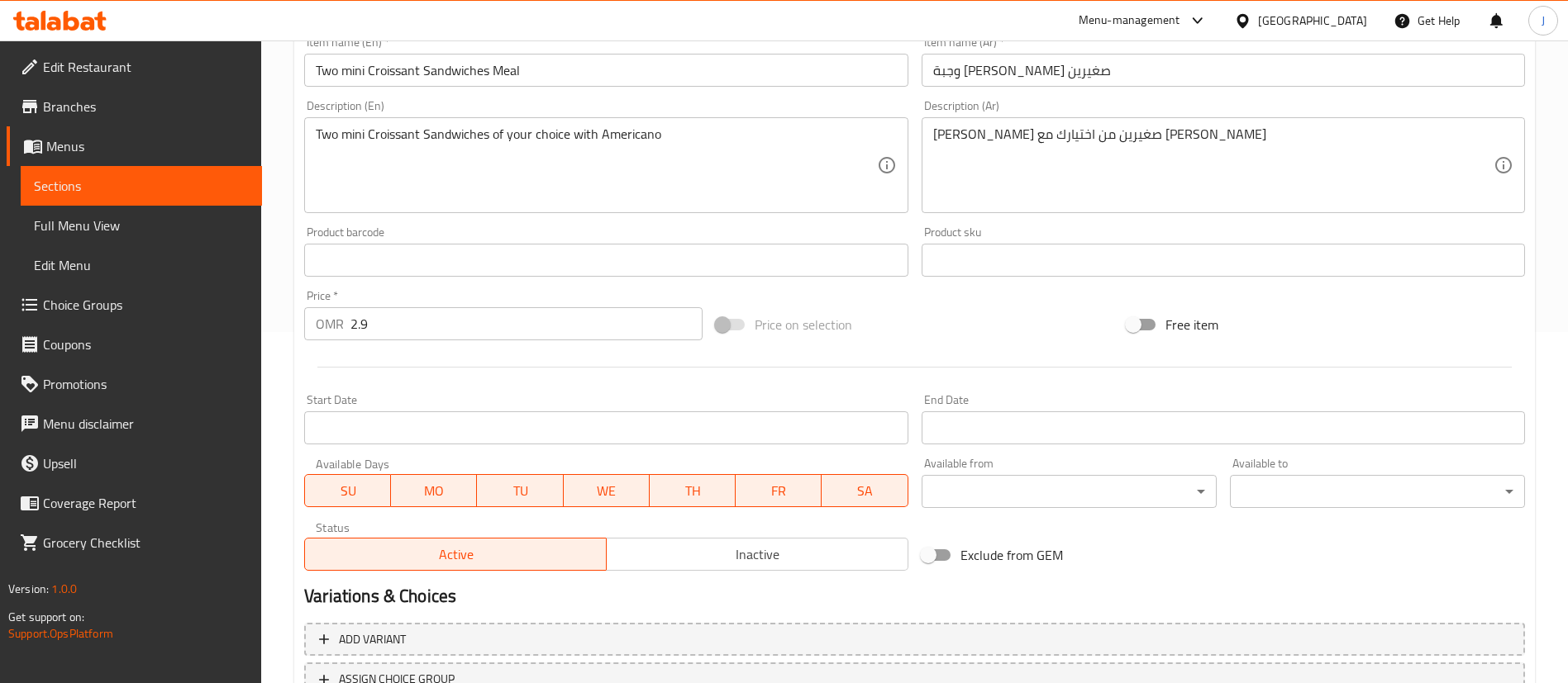
scroll to position [484, 0]
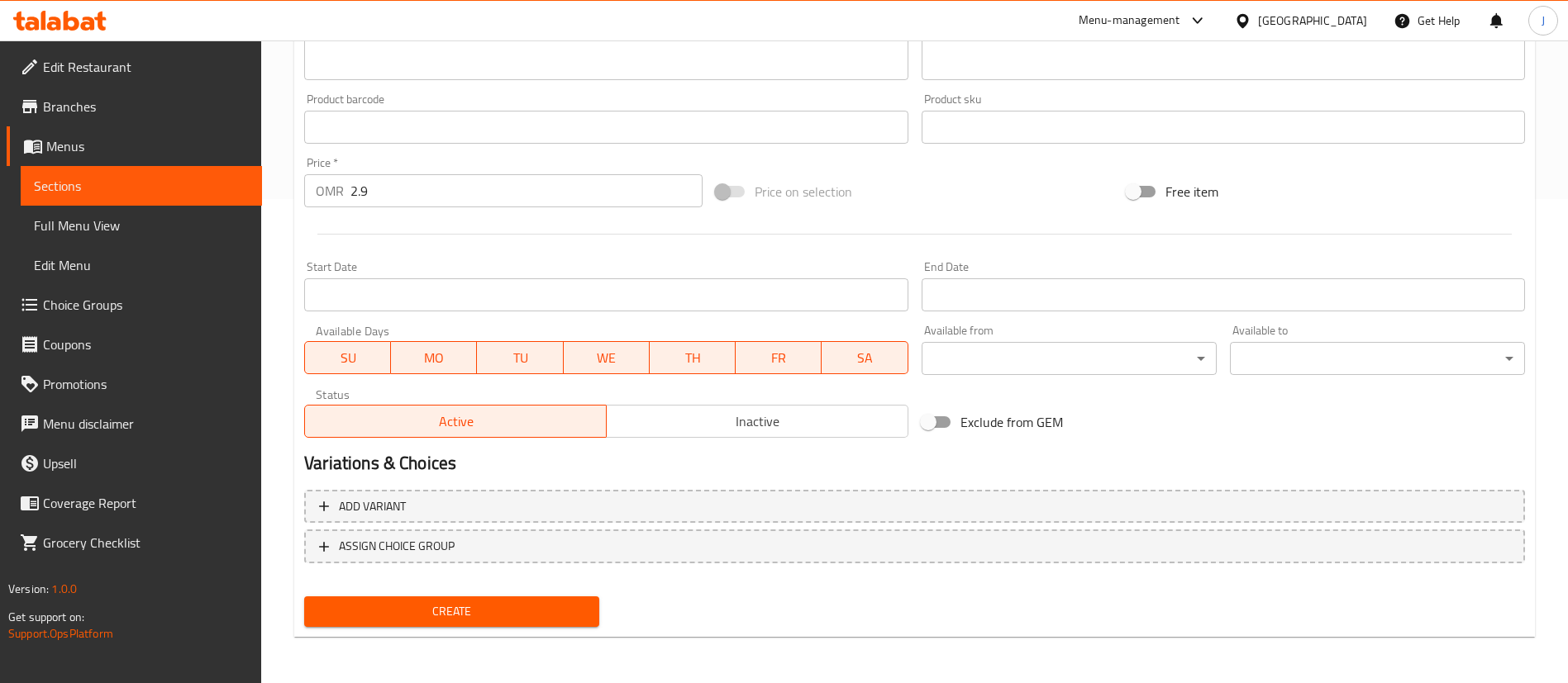
click at [420, 300] on input "Start Date" at bounding box center [606, 294] width 604 height 33
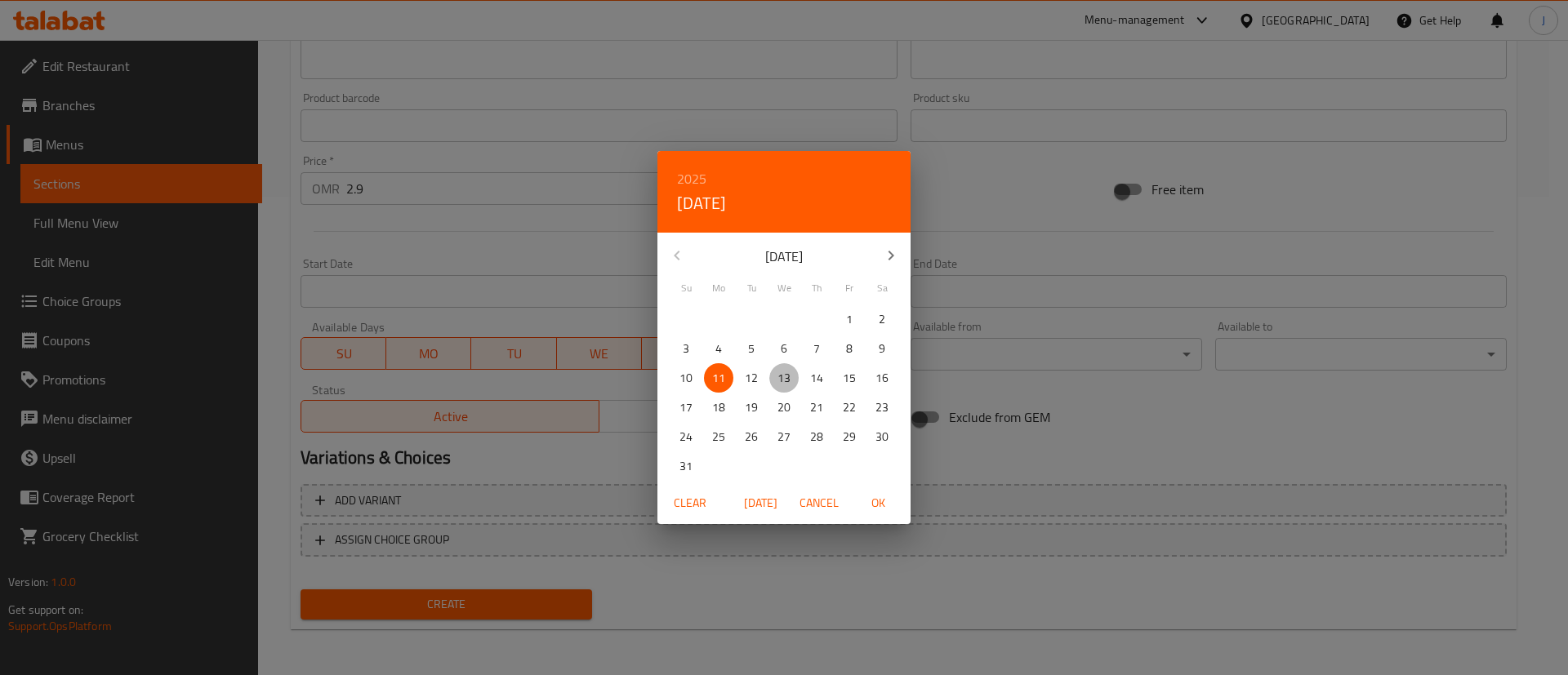
click at [783, 376] on p "13" at bounding box center [784, 378] width 13 height 21
click at [882, 509] on span "OK" at bounding box center [878, 503] width 39 height 21
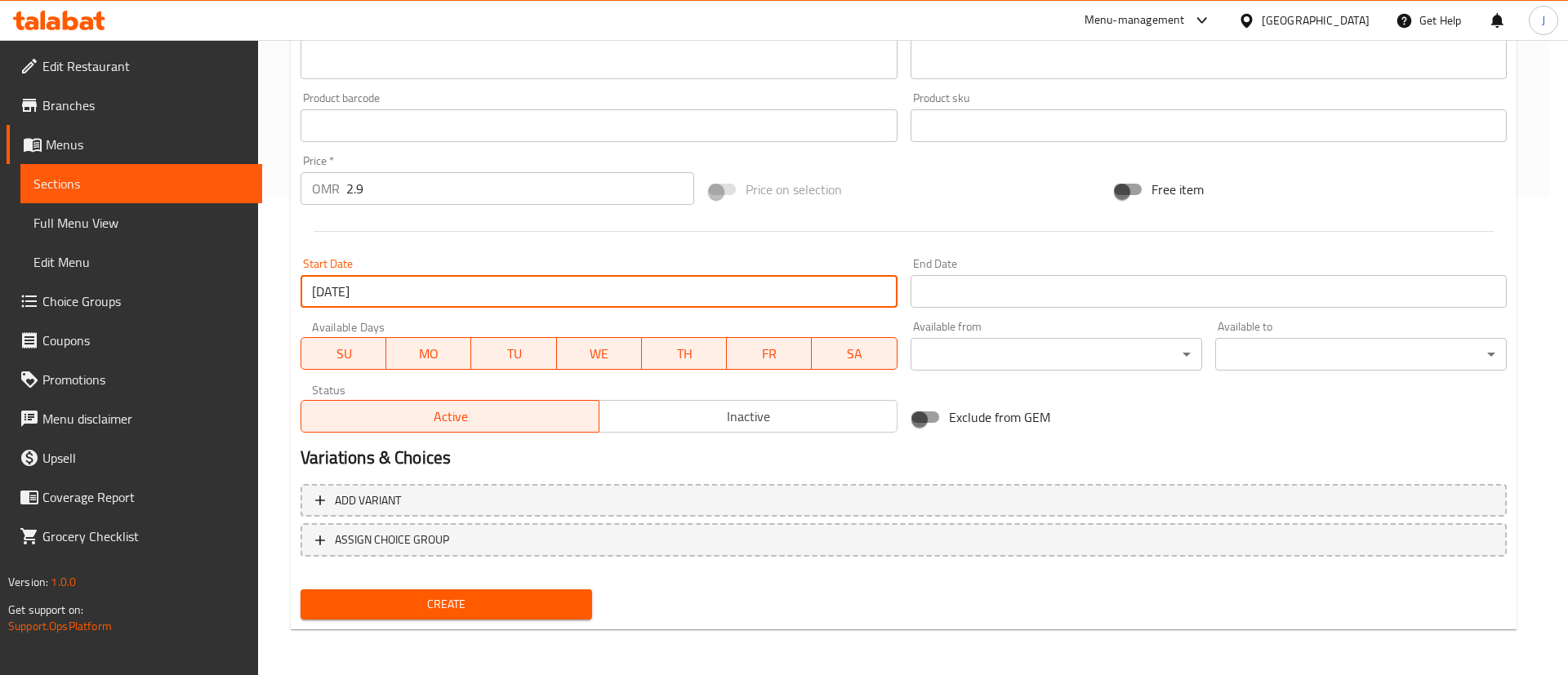
type input "13-08-2025"
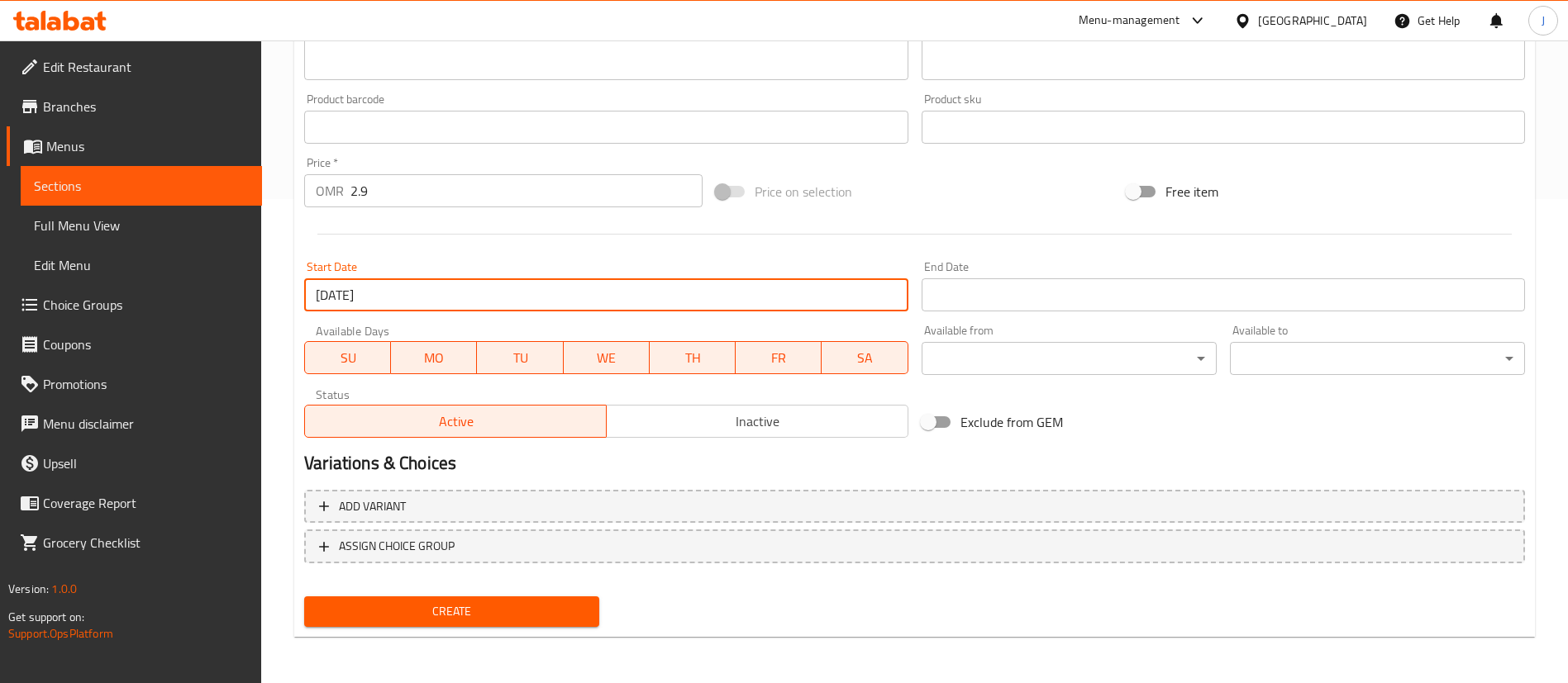
click at [504, 612] on span "Create" at bounding box center [452, 612] width 269 height 21
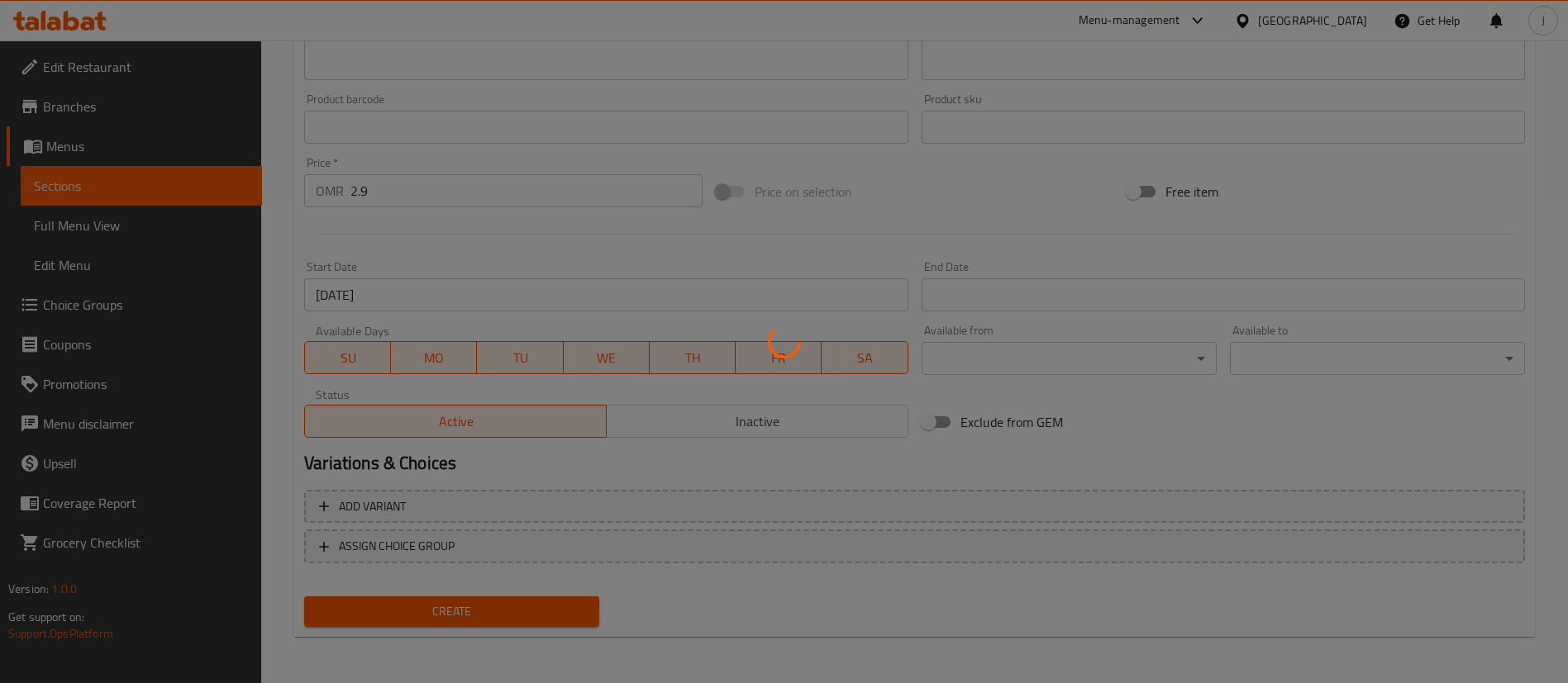
type input "0"
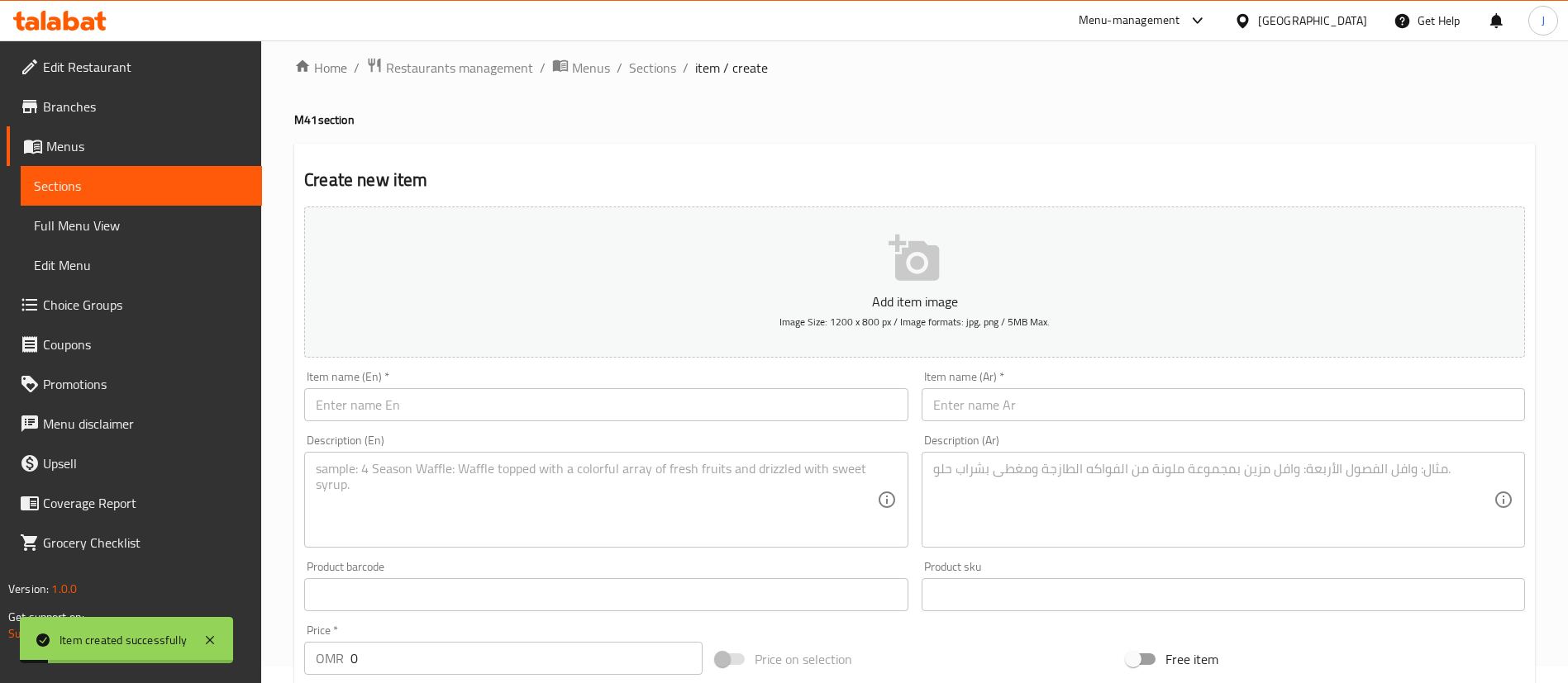
scroll to position [0, 0]
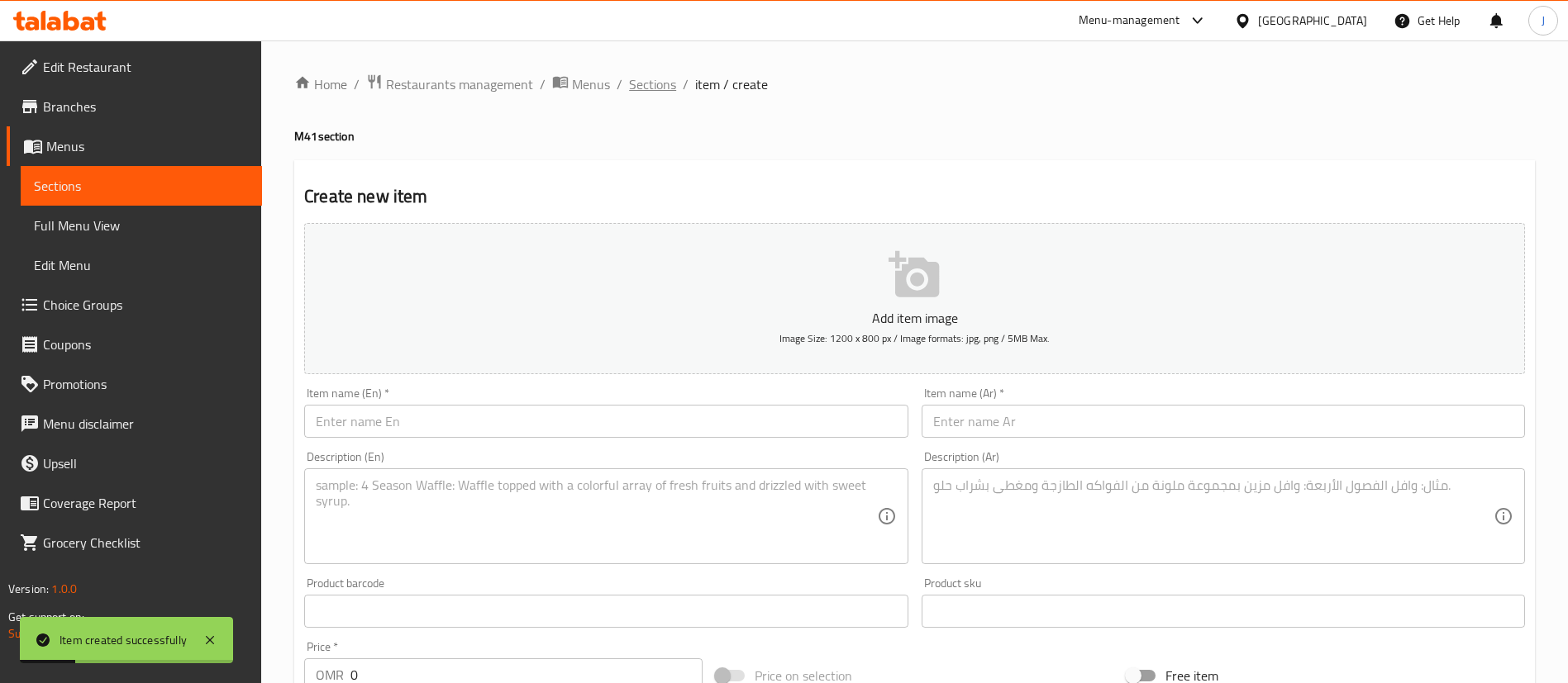
click at [666, 88] on span "Sections" at bounding box center [652, 84] width 47 height 20
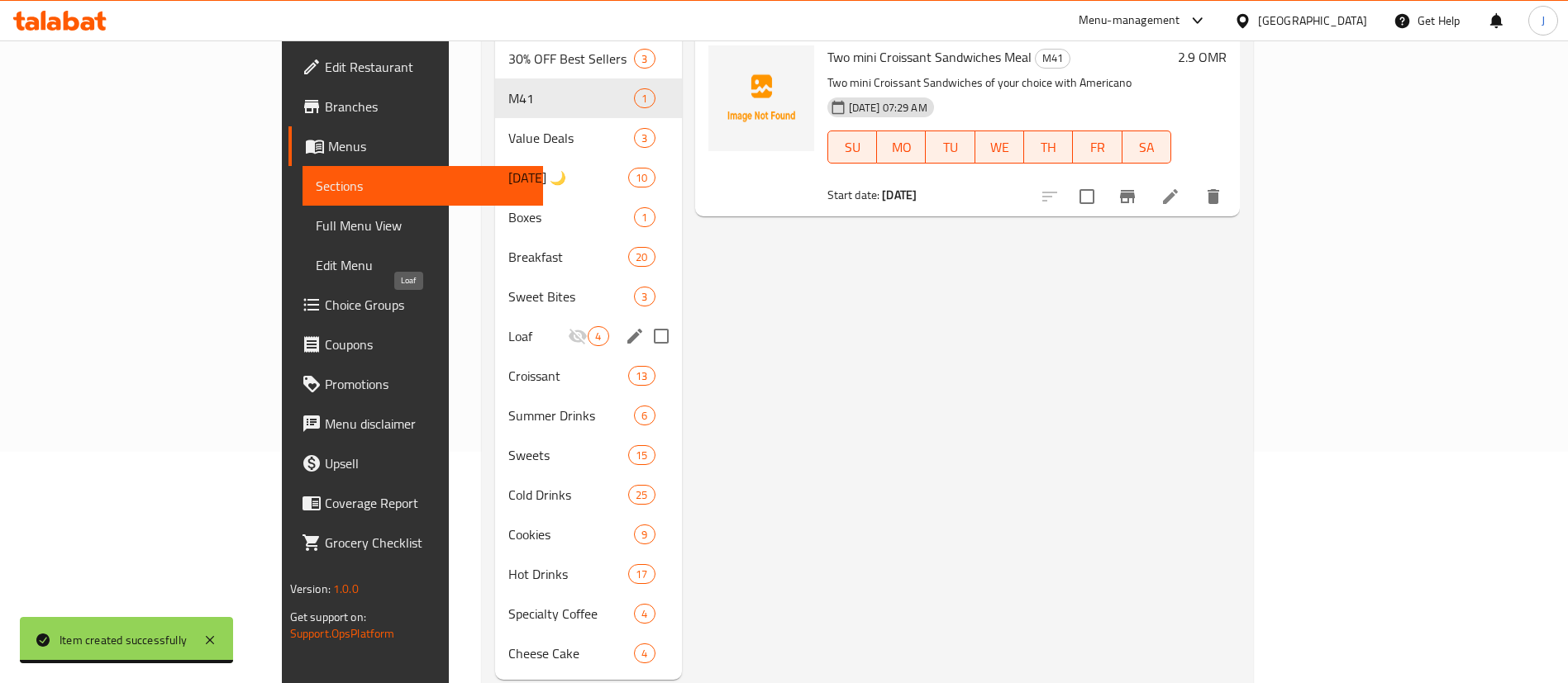
scroll to position [248, 0]
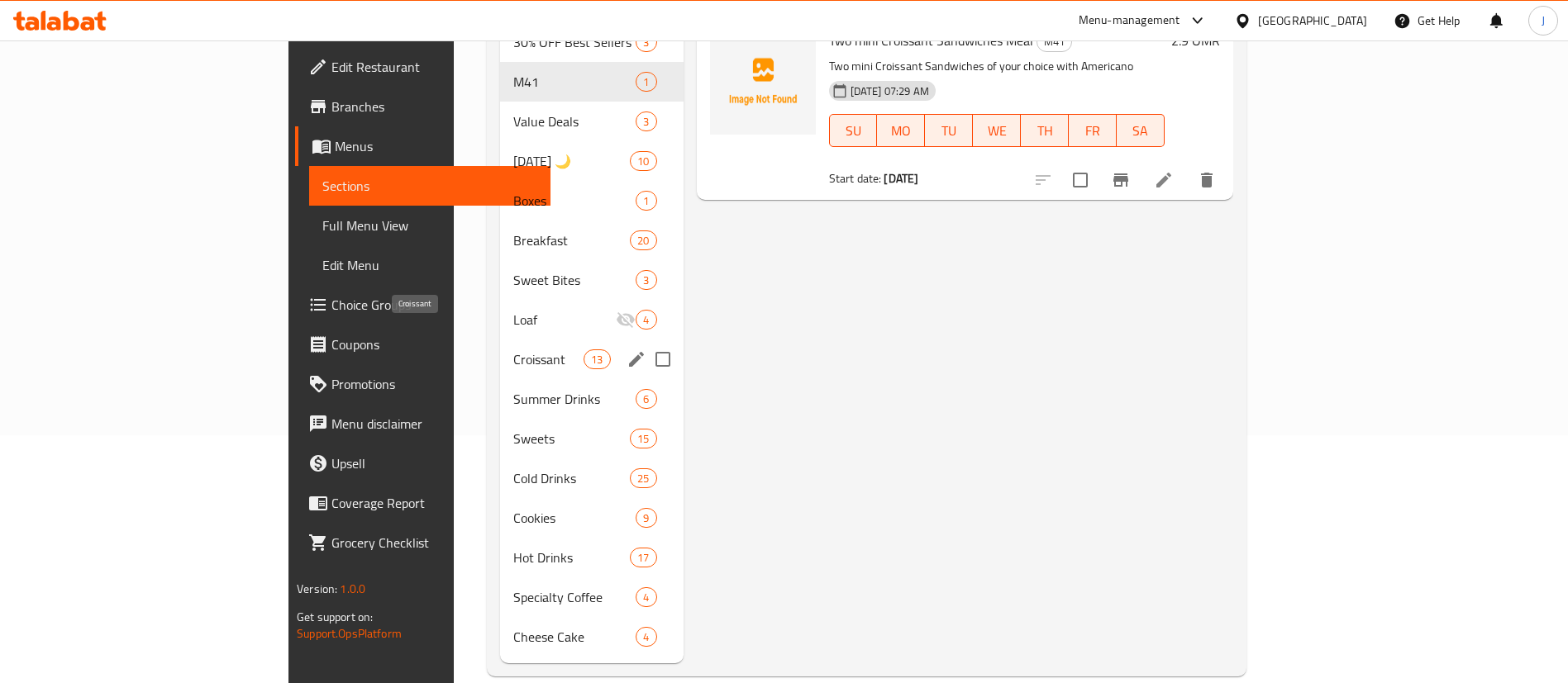
click at [513, 349] on span "Croissant" at bounding box center [548, 359] width 70 height 20
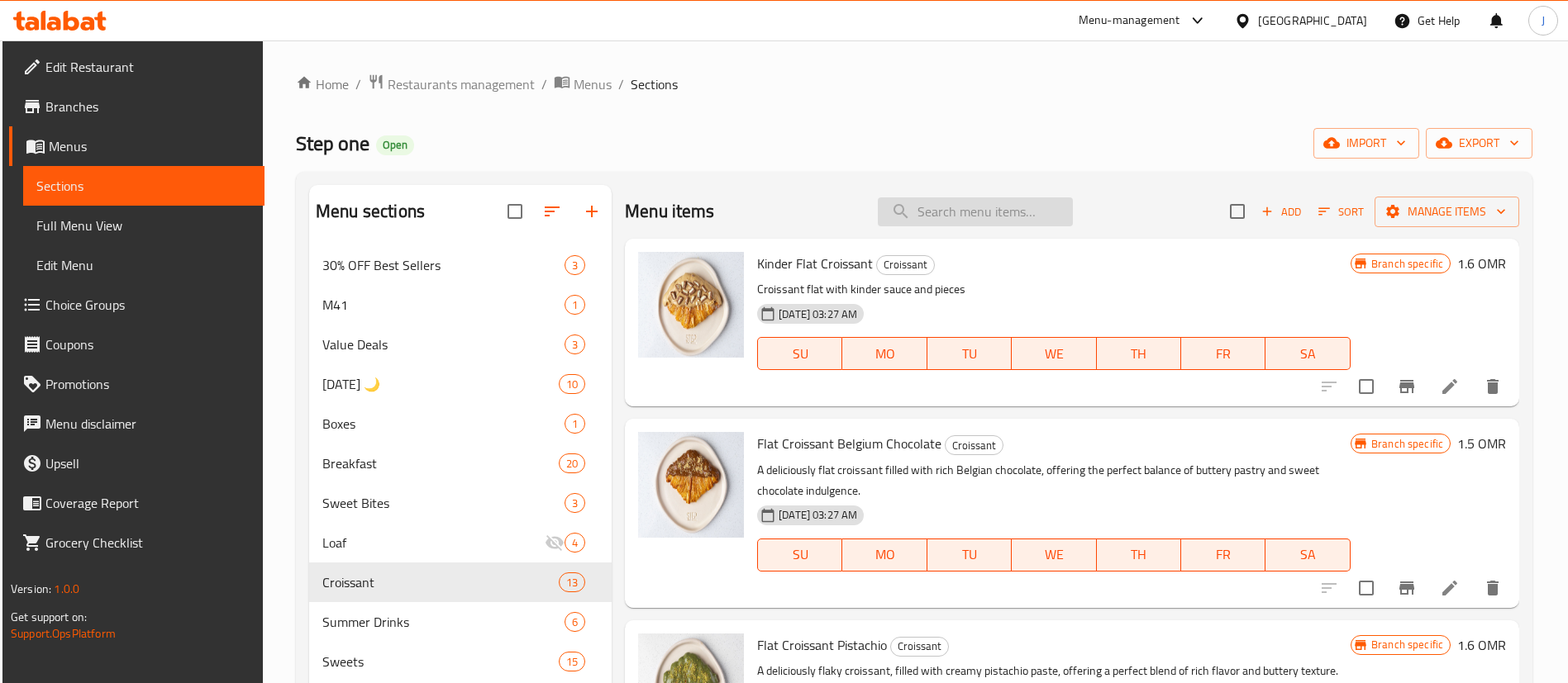
click at [1004, 215] on input "search" at bounding box center [974, 212] width 195 height 29
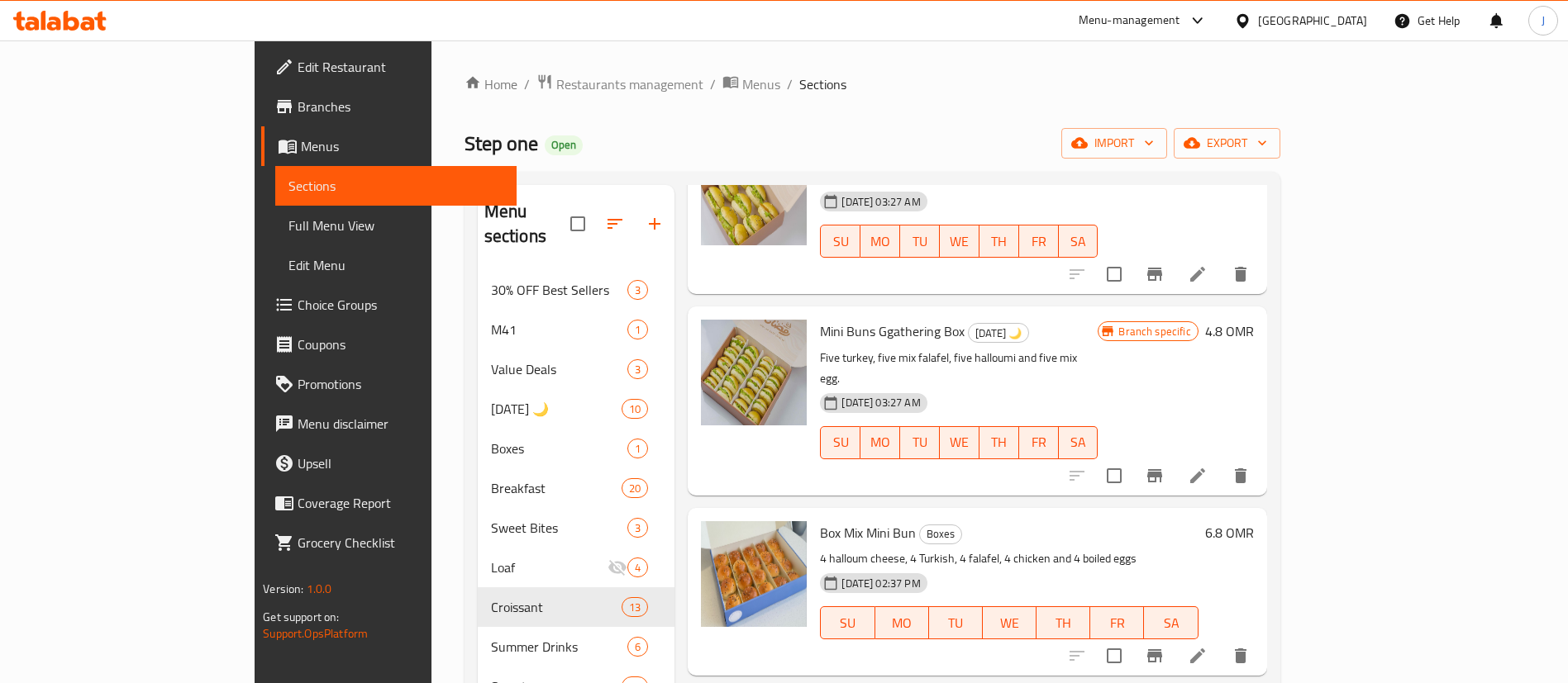
scroll to position [1363, 0]
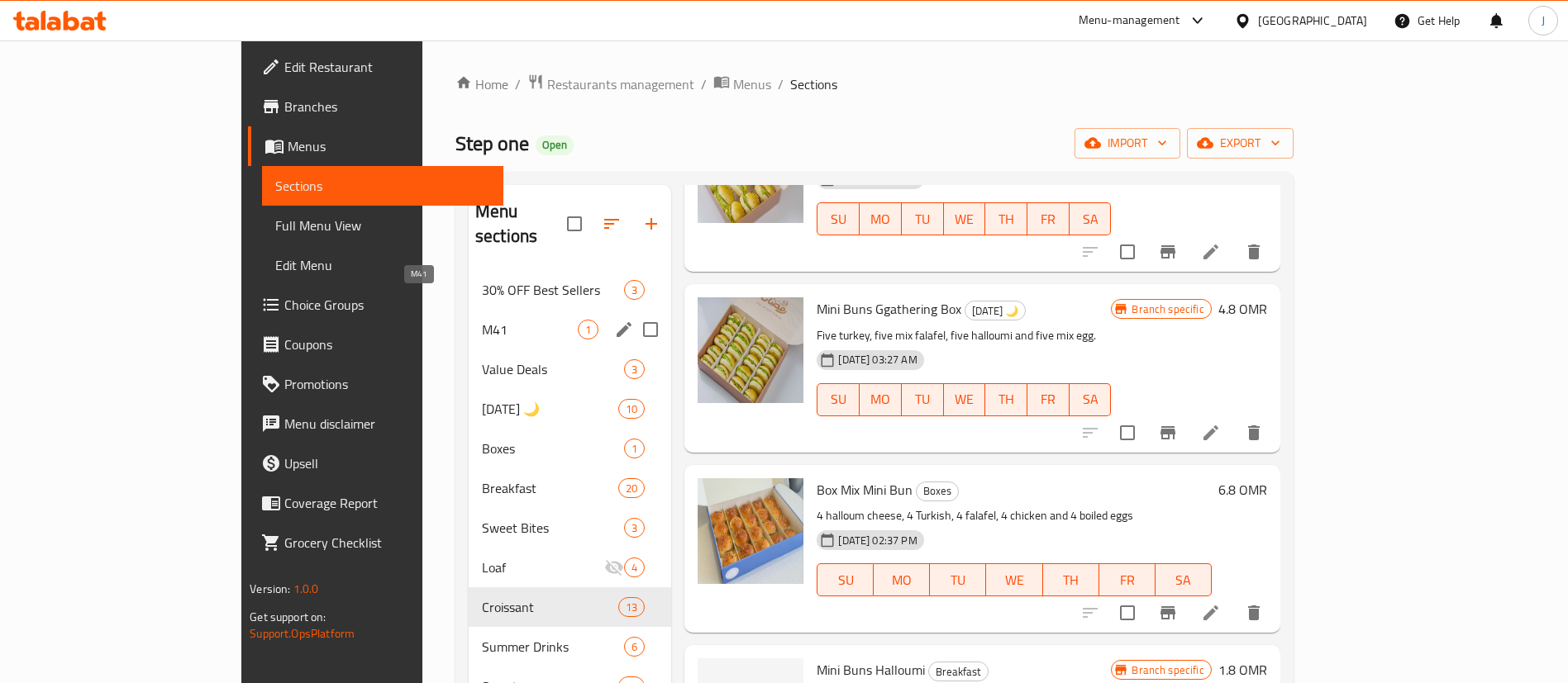
type input "mini"
click at [482, 320] on span "M41" at bounding box center [530, 330] width 96 height 20
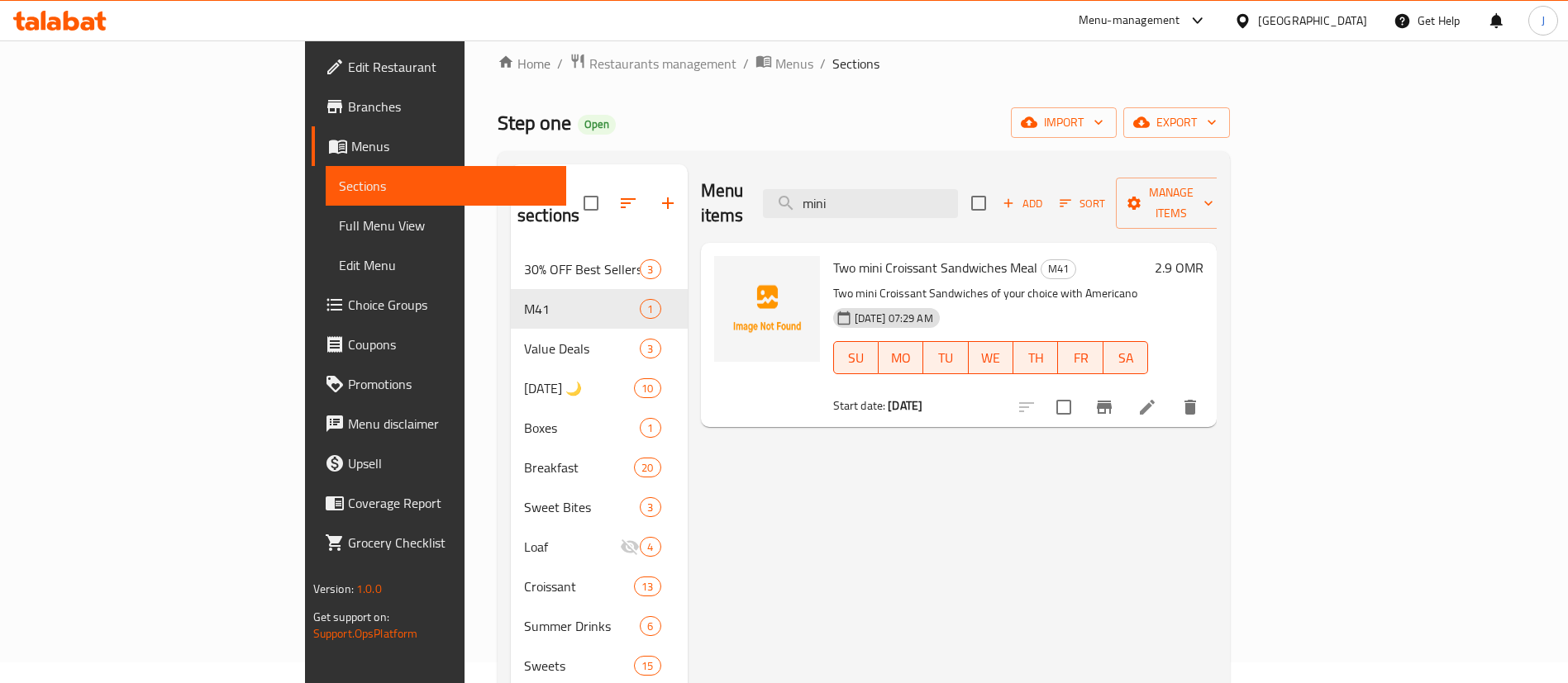
scroll to position [2, 0]
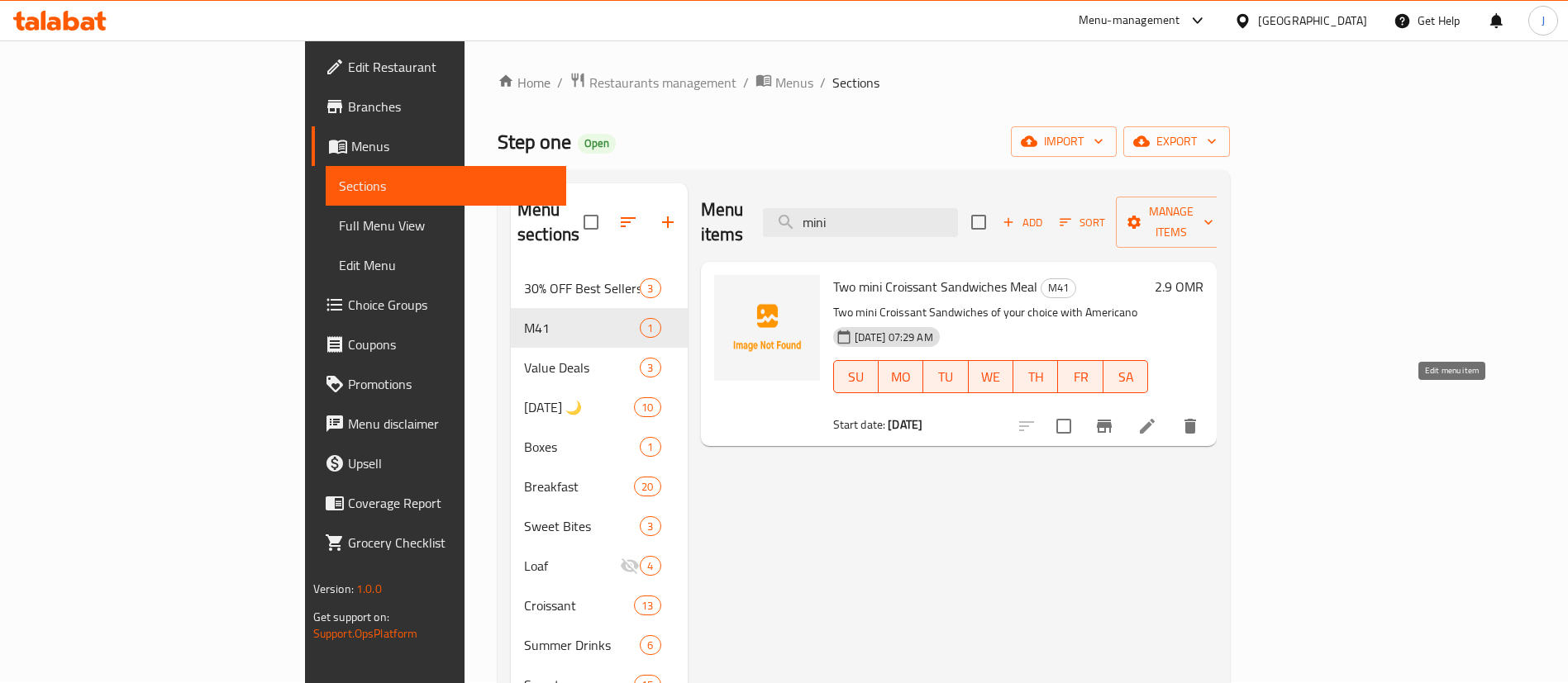
click at [1157, 416] on icon at bounding box center [1147, 426] width 20 height 20
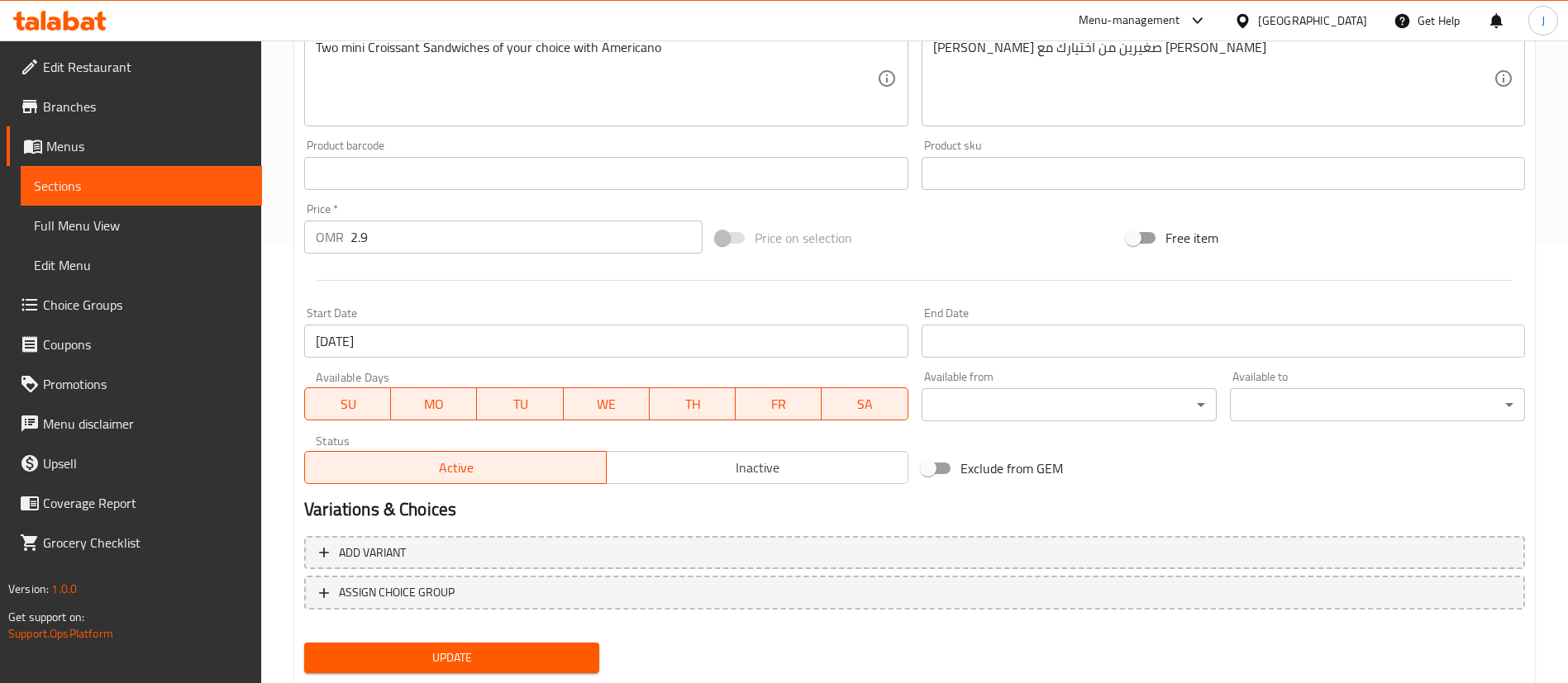
scroll to position [484, 0]
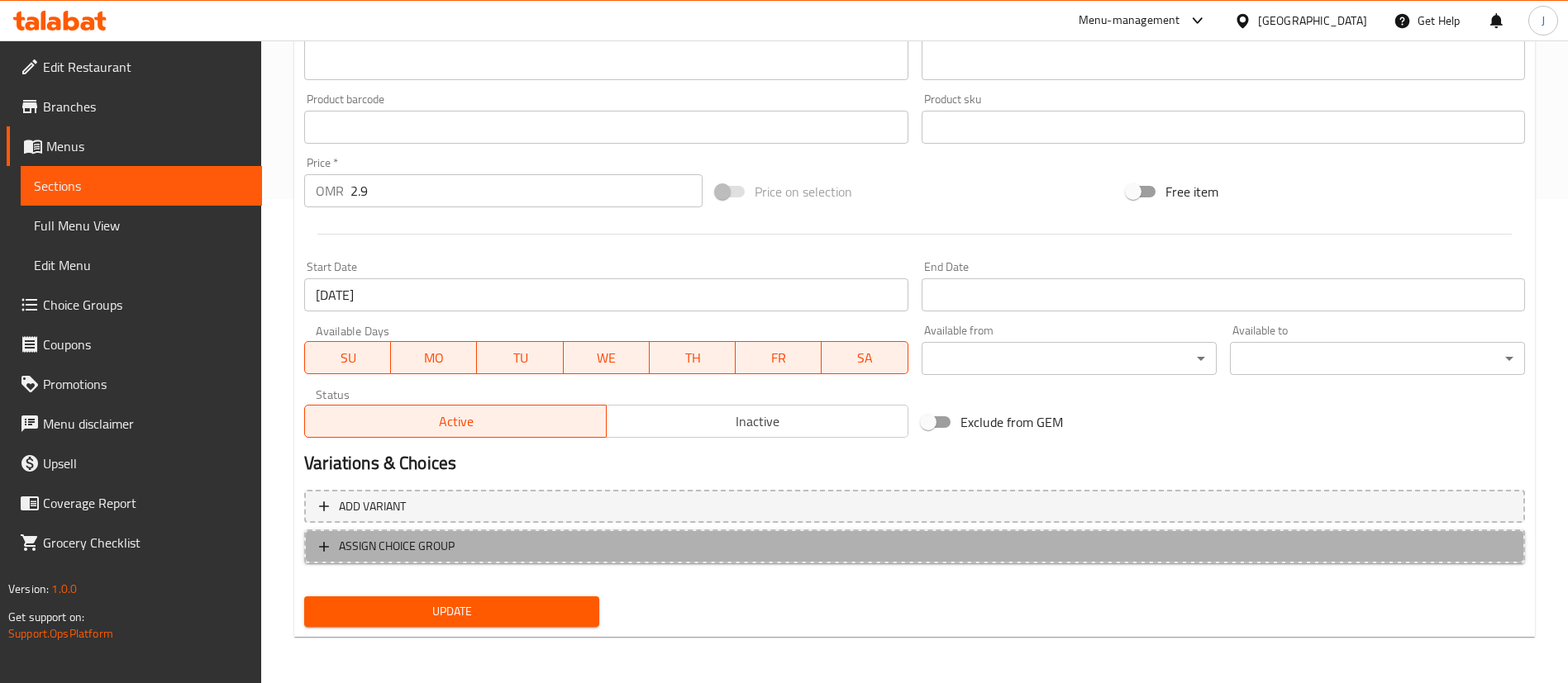
click at [500, 551] on span "ASSIGN CHOICE GROUP" at bounding box center [915, 546] width 1191 height 21
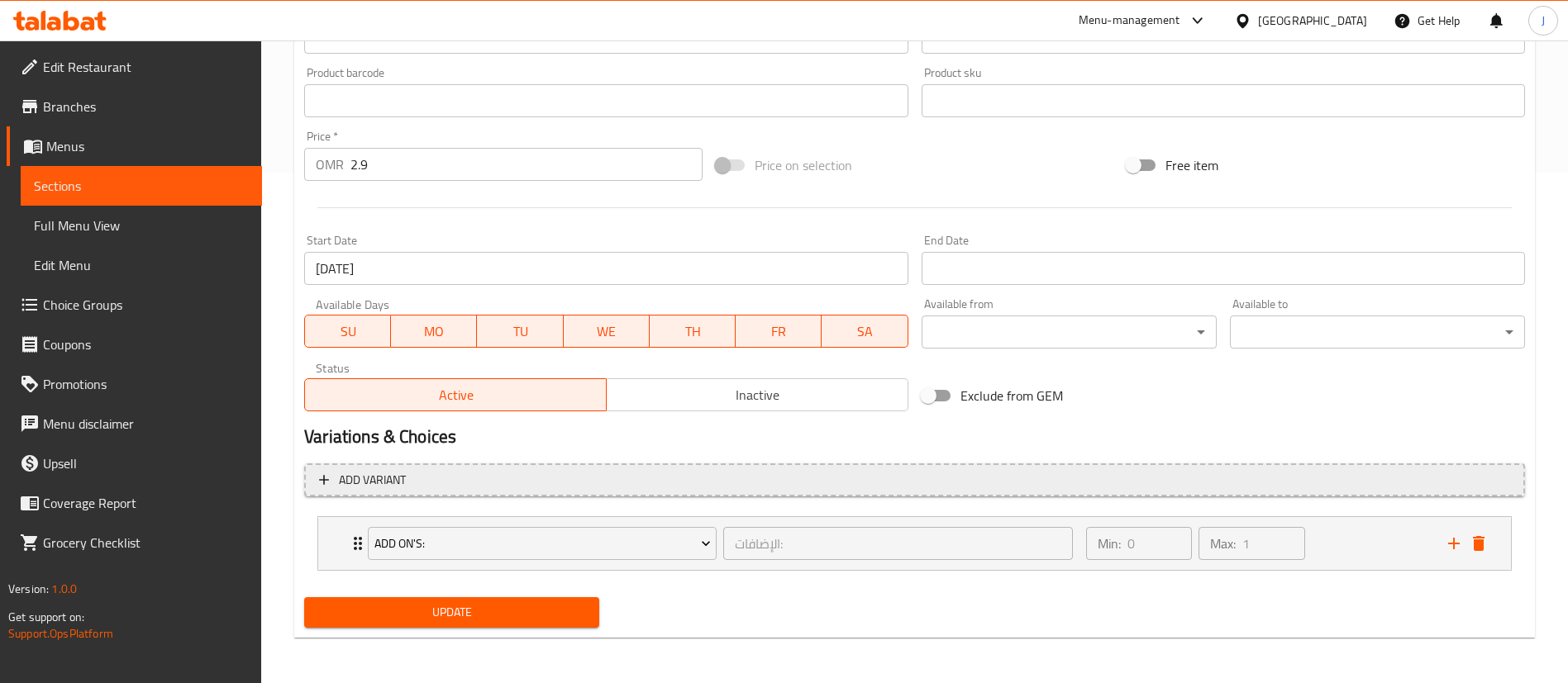
scroll to position [511, 0]
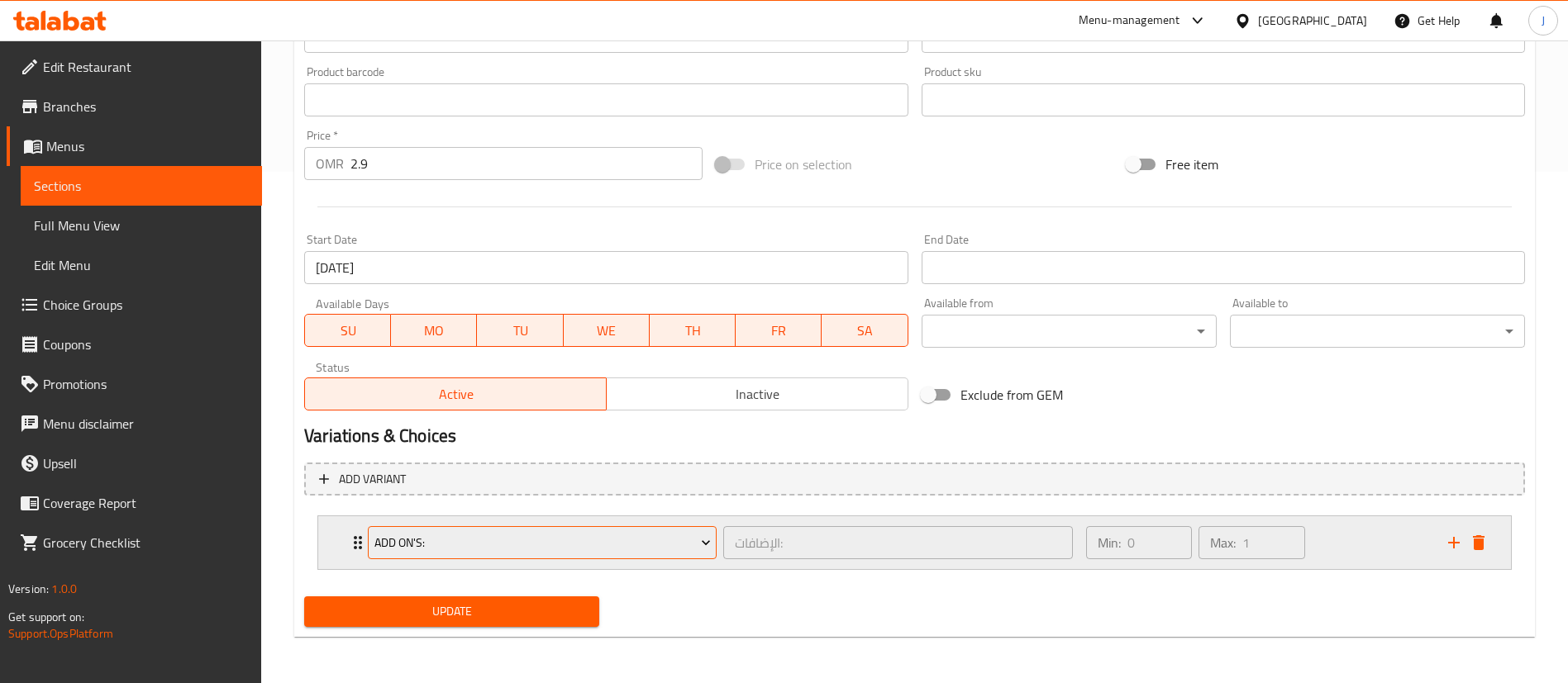
click at [492, 533] on span "Add On's:" at bounding box center [542, 543] width 337 height 21
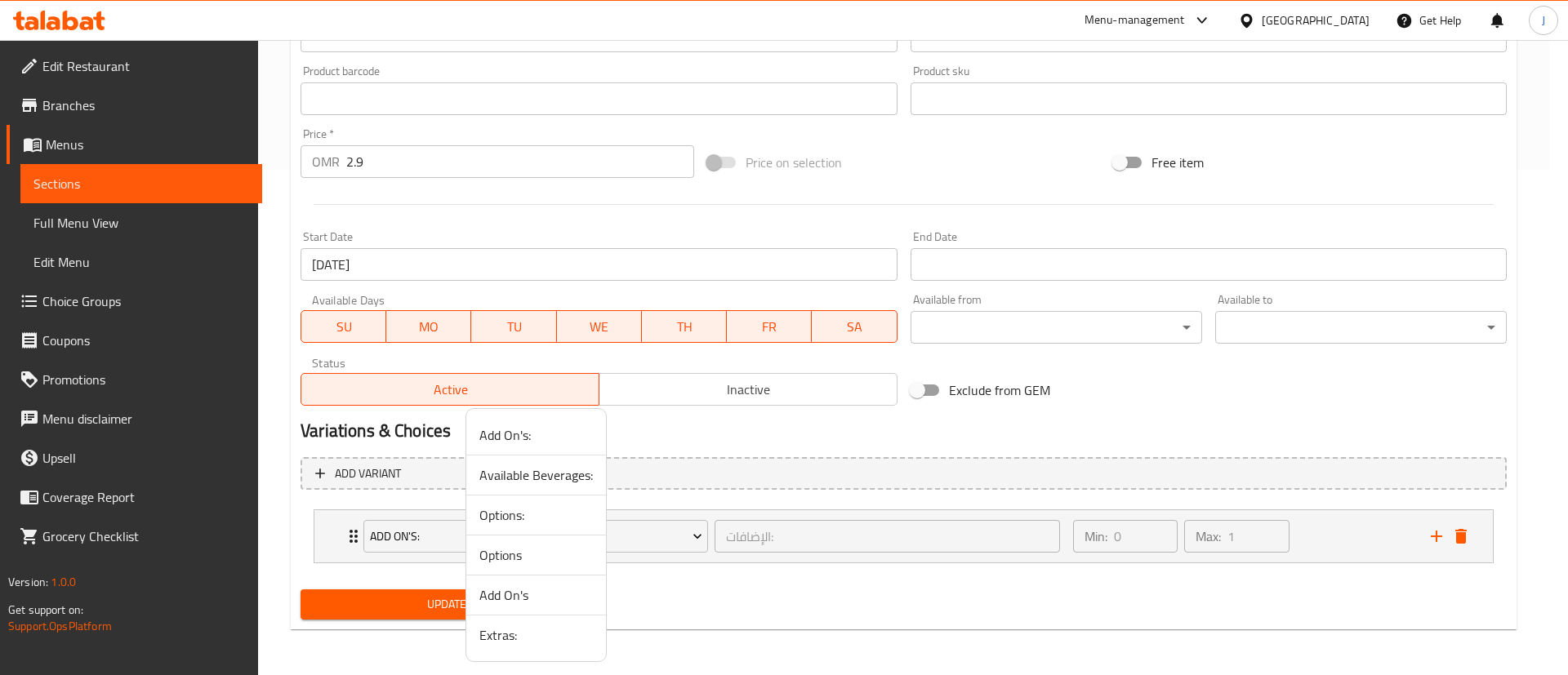
click at [512, 511] on span "Options:" at bounding box center [536, 515] width 114 height 20
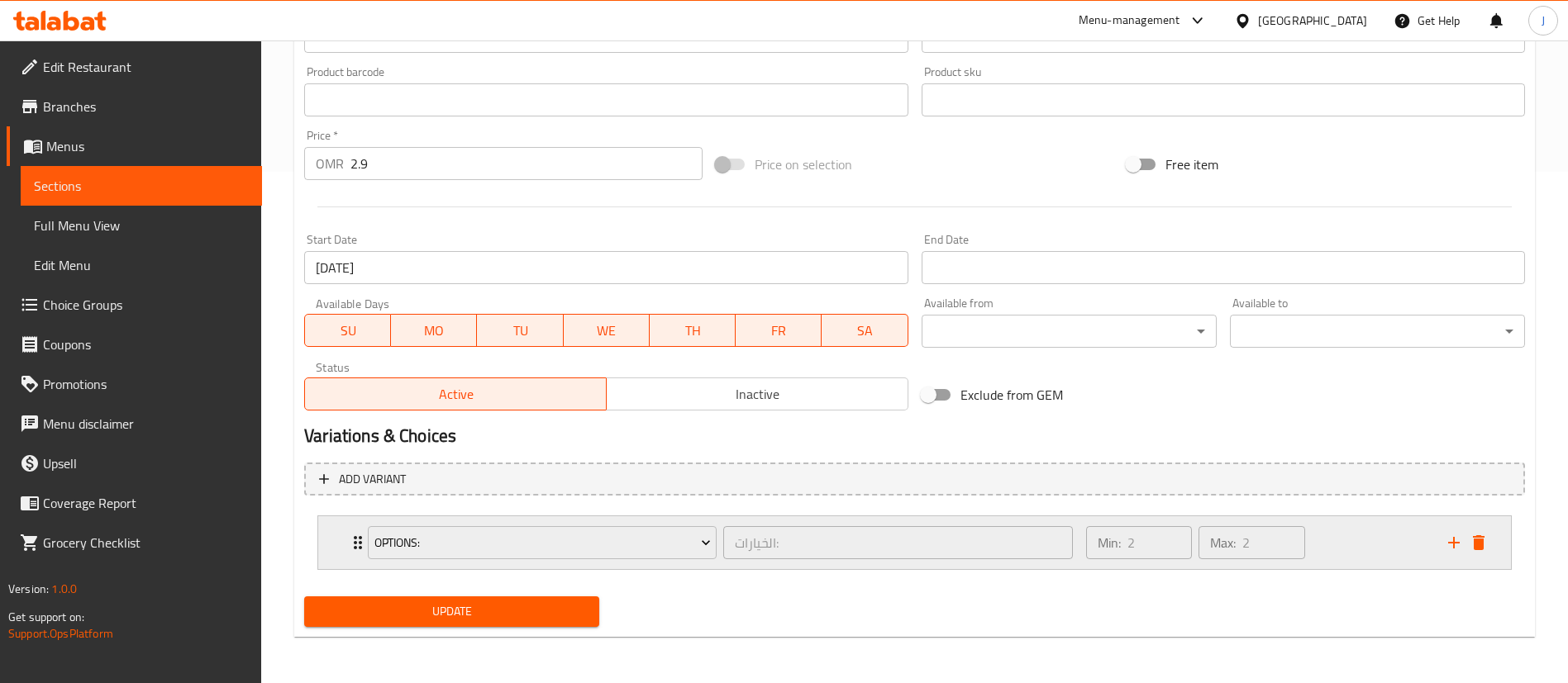
click at [345, 541] on div "Options: الخيارات: ​ Min: 2 ​ Max: 2 ​" at bounding box center [915, 543] width 1193 height 53
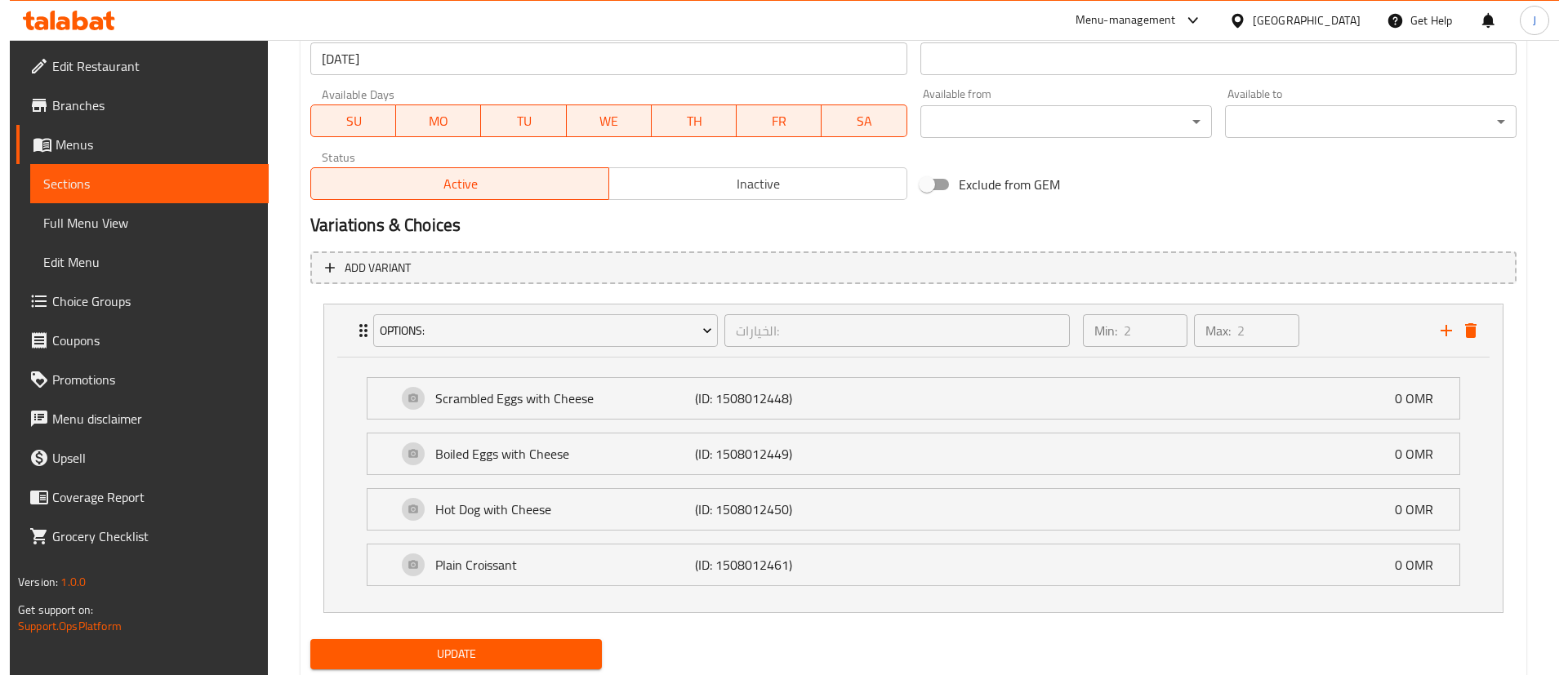
scroll to position [750, 0]
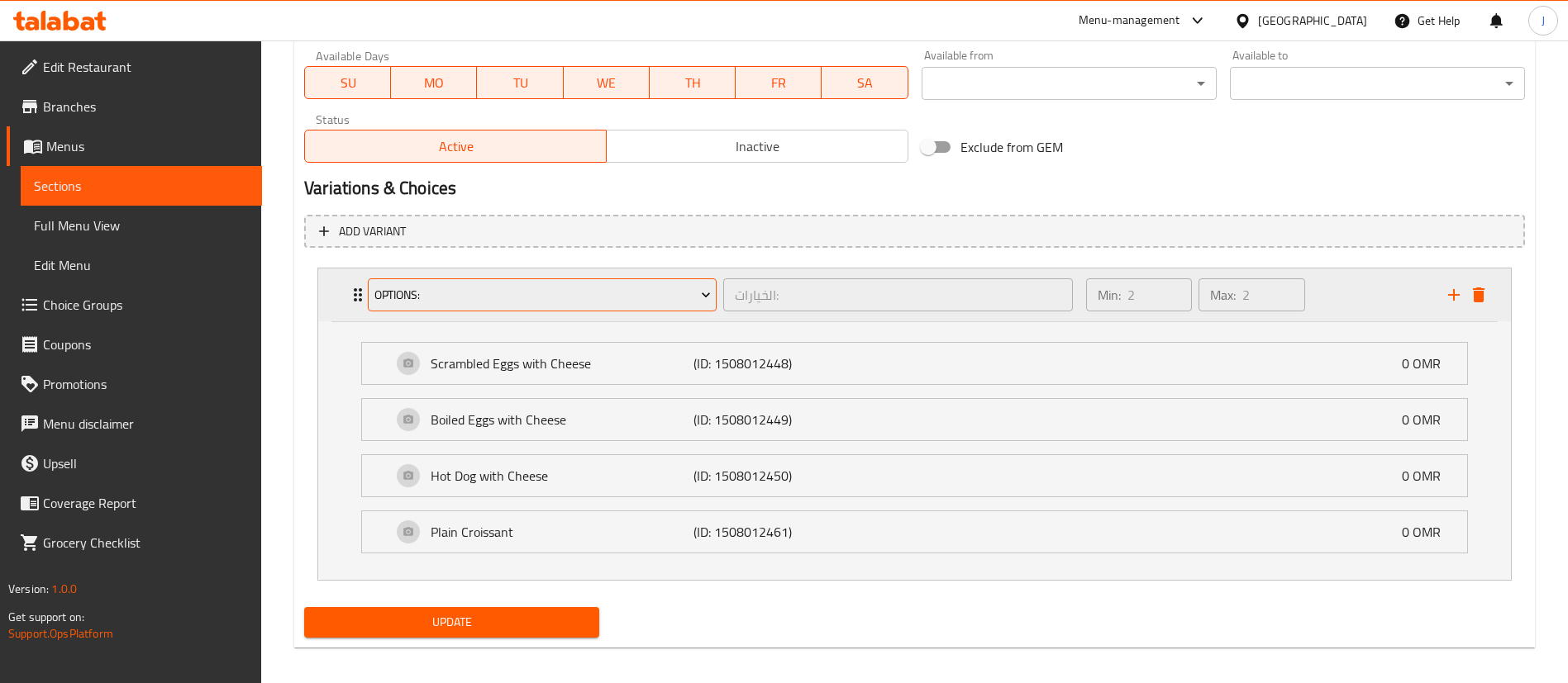
click at [461, 301] on span "Options:" at bounding box center [542, 295] width 337 height 21
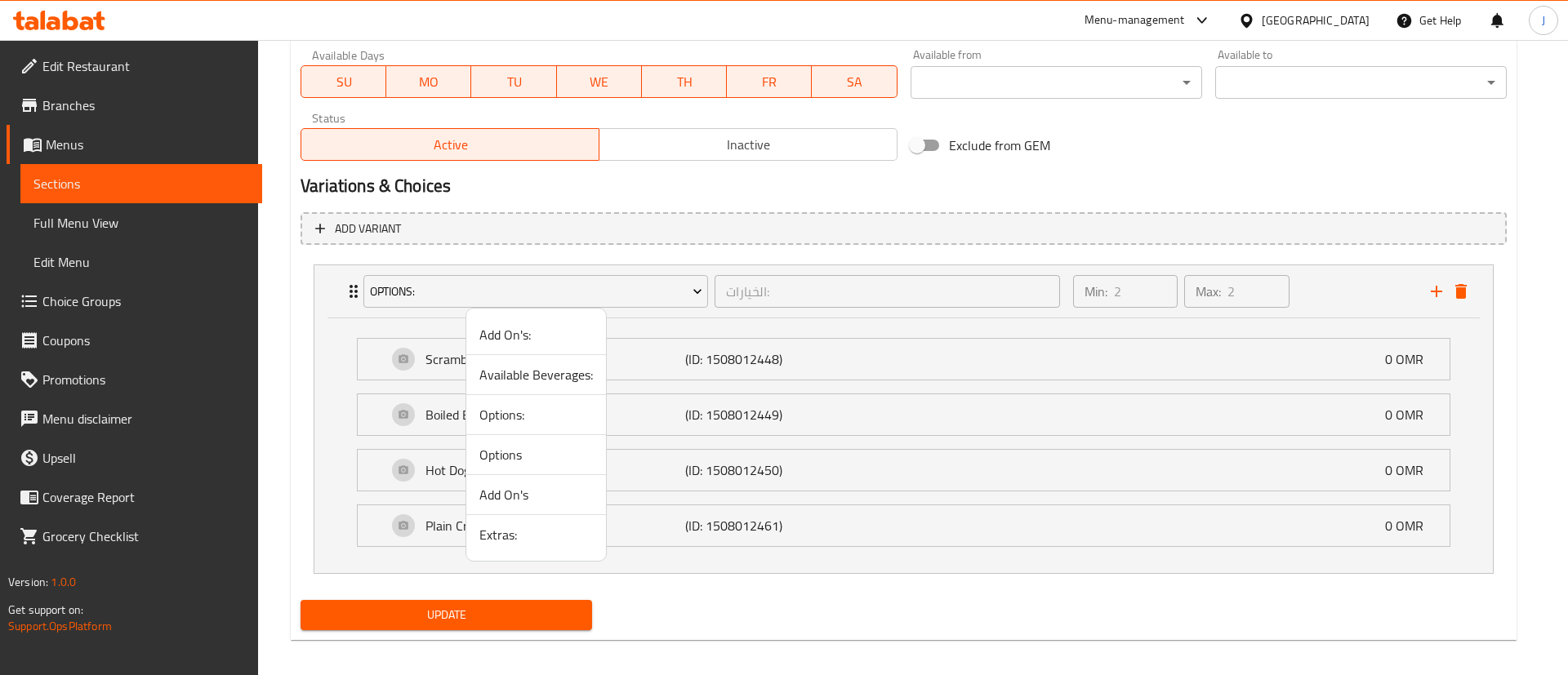
click at [496, 449] on span "Options" at bounding box center [536, 455] width 114 height 20
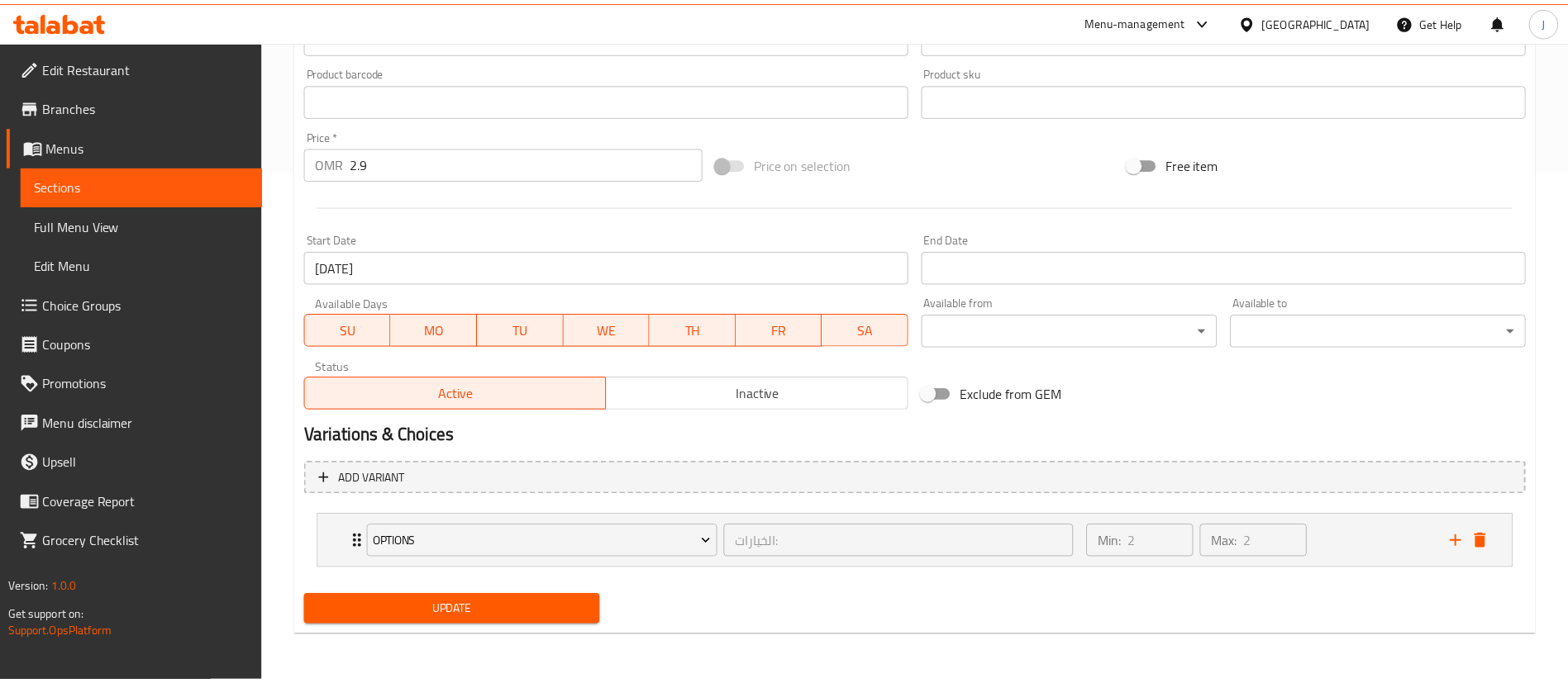
scroll to position [511, 0]
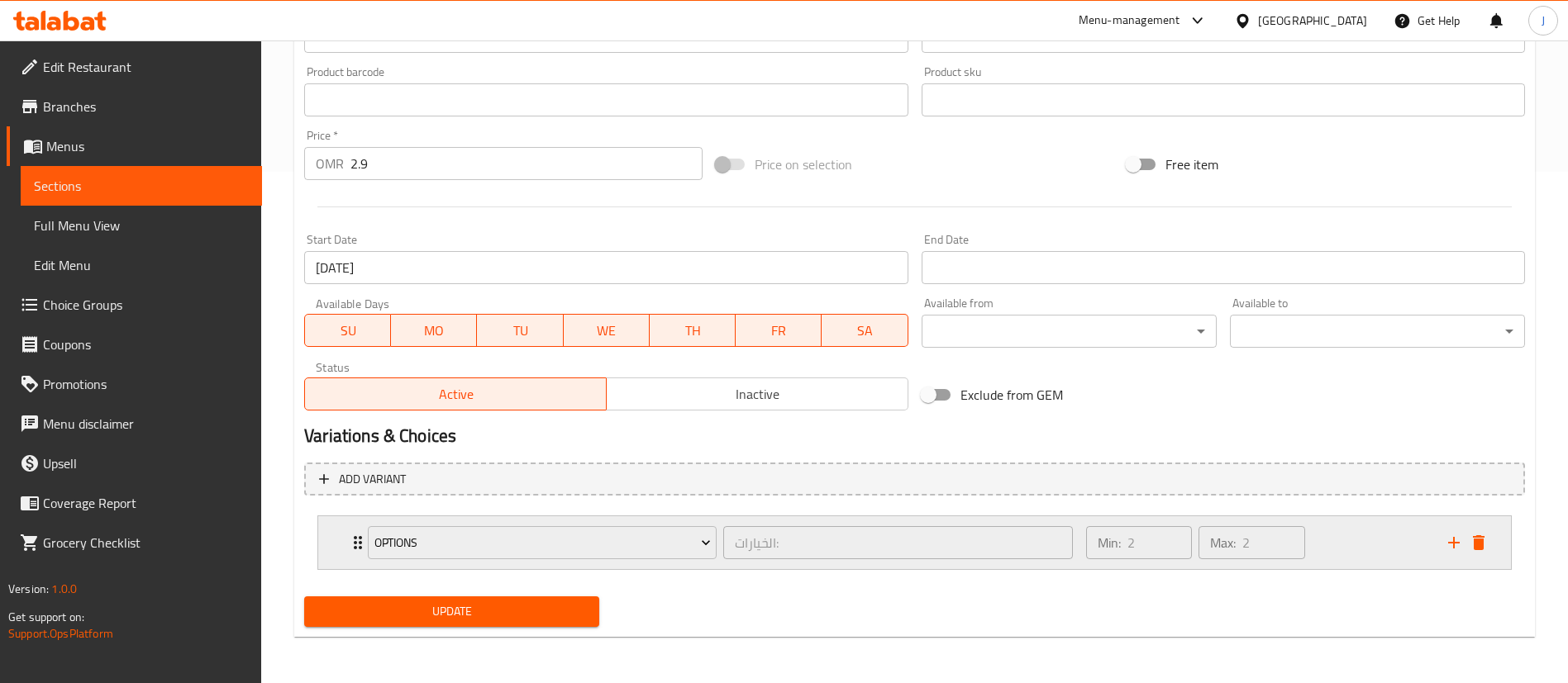
click at [345, 548] on div "Options الخيارات: ​ Min: 2 ​ Max: 2 ​" at bounding box center [915, 543] width 1193 height 53
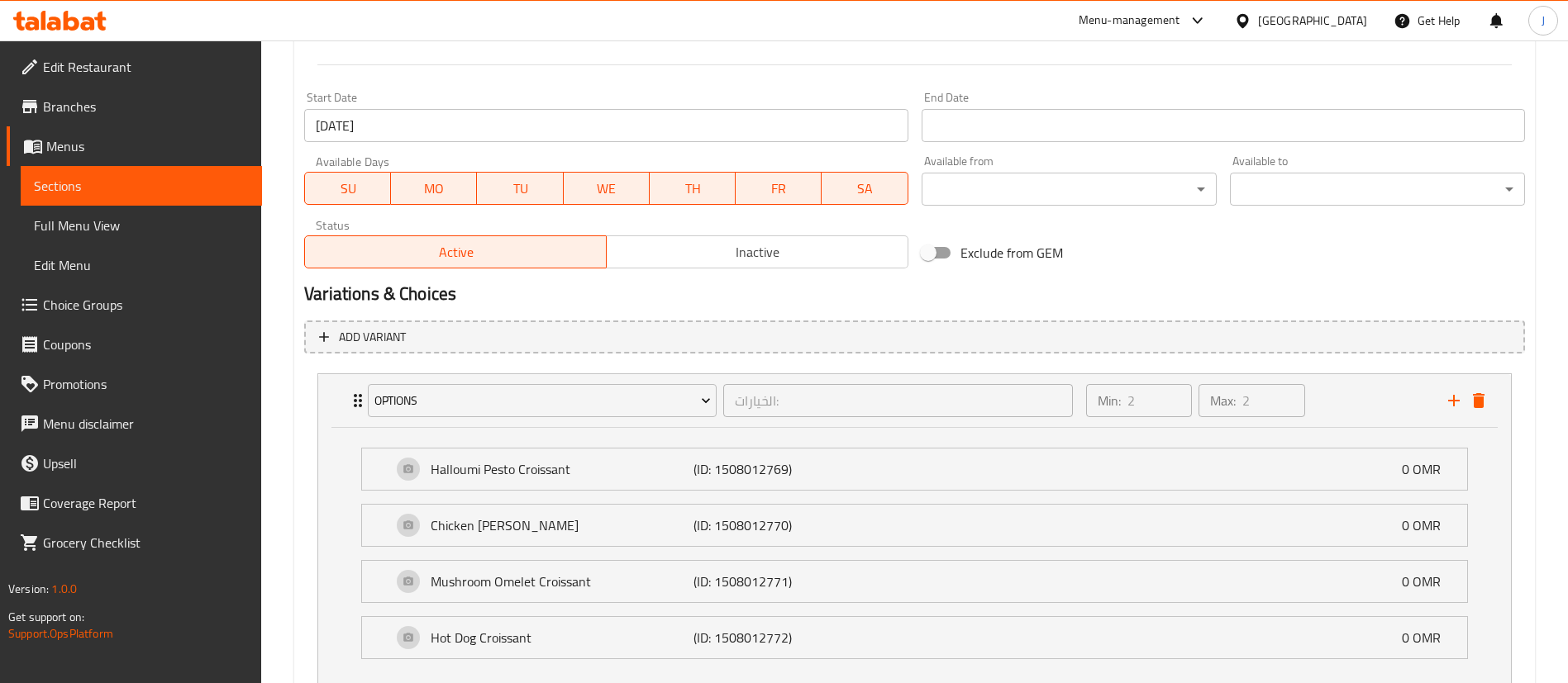
scroll to position [759, 0]
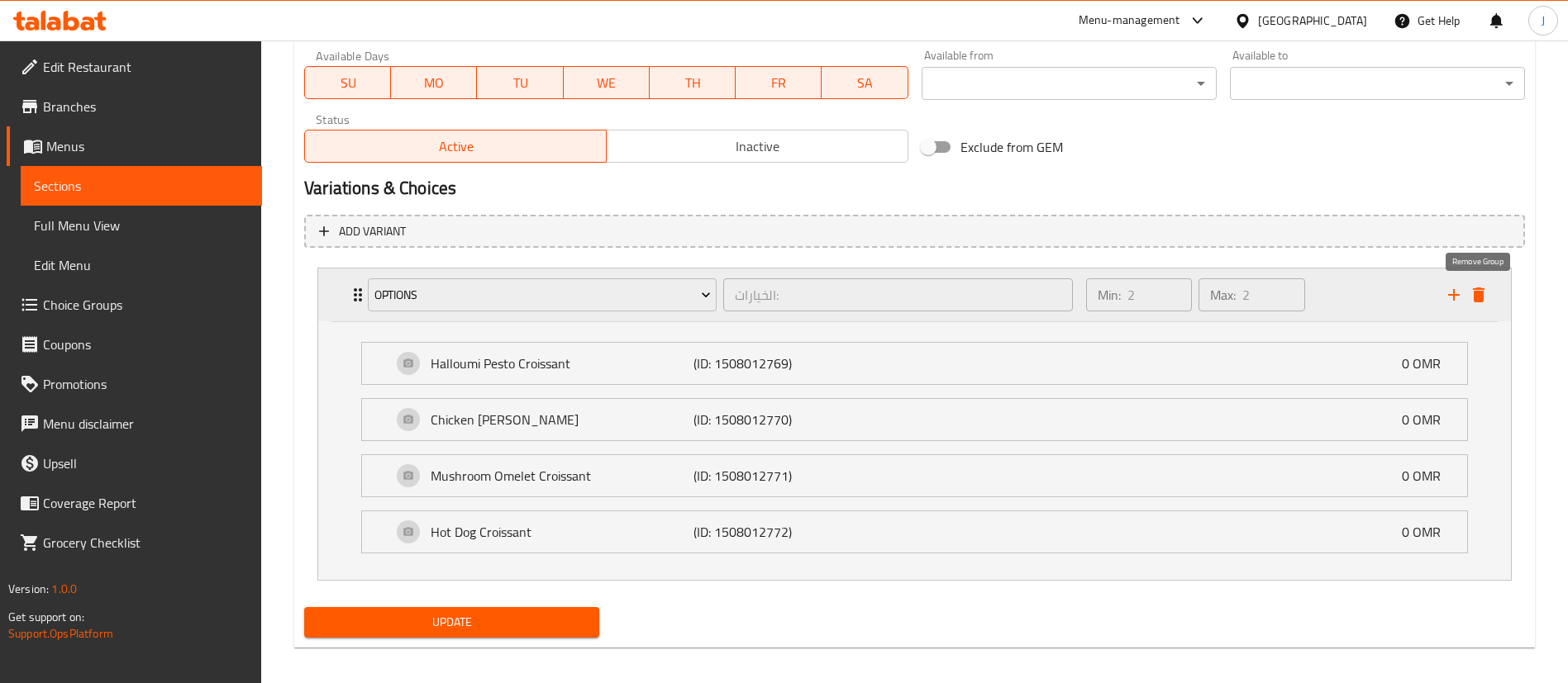
click at [1478, 299] on icon "delete" at bounding box center [1478, 294] width 12 height 15
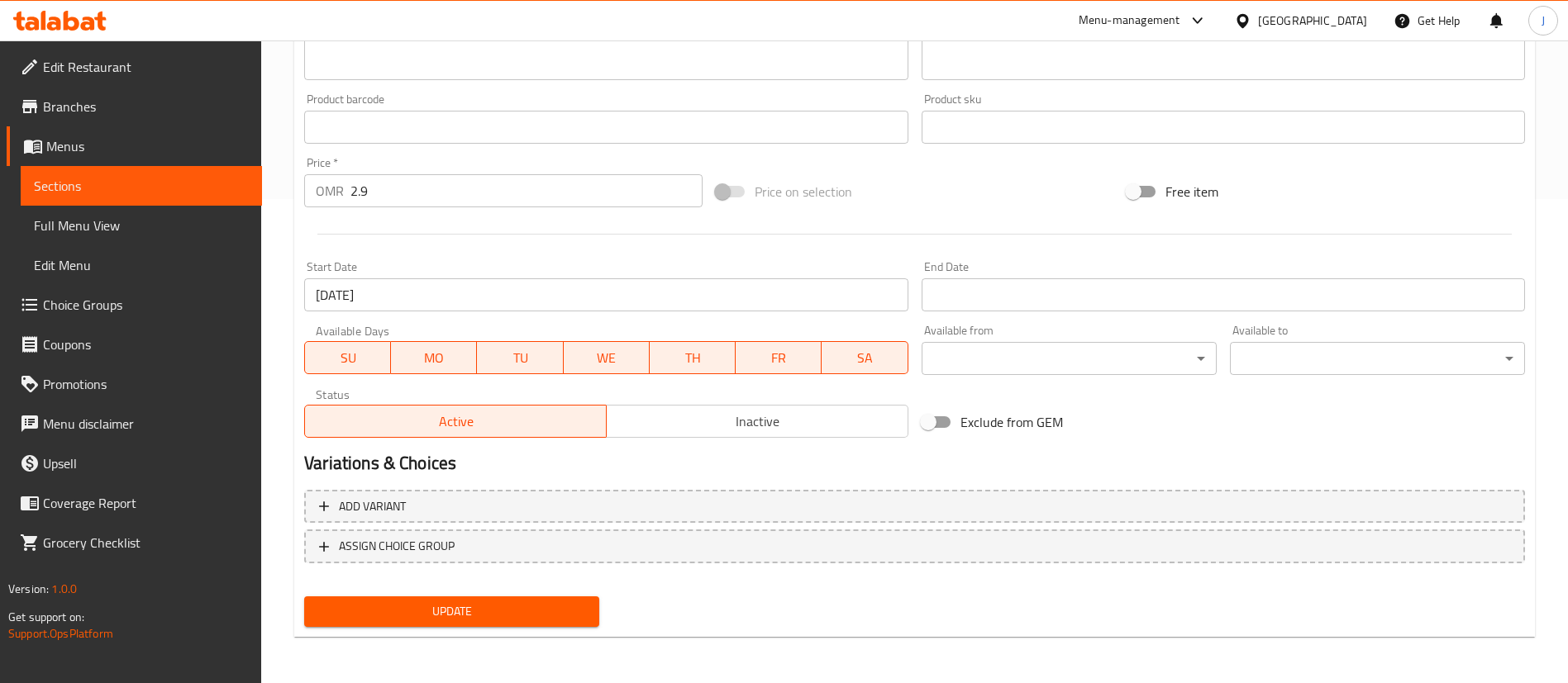
scroll to position [0, 0]
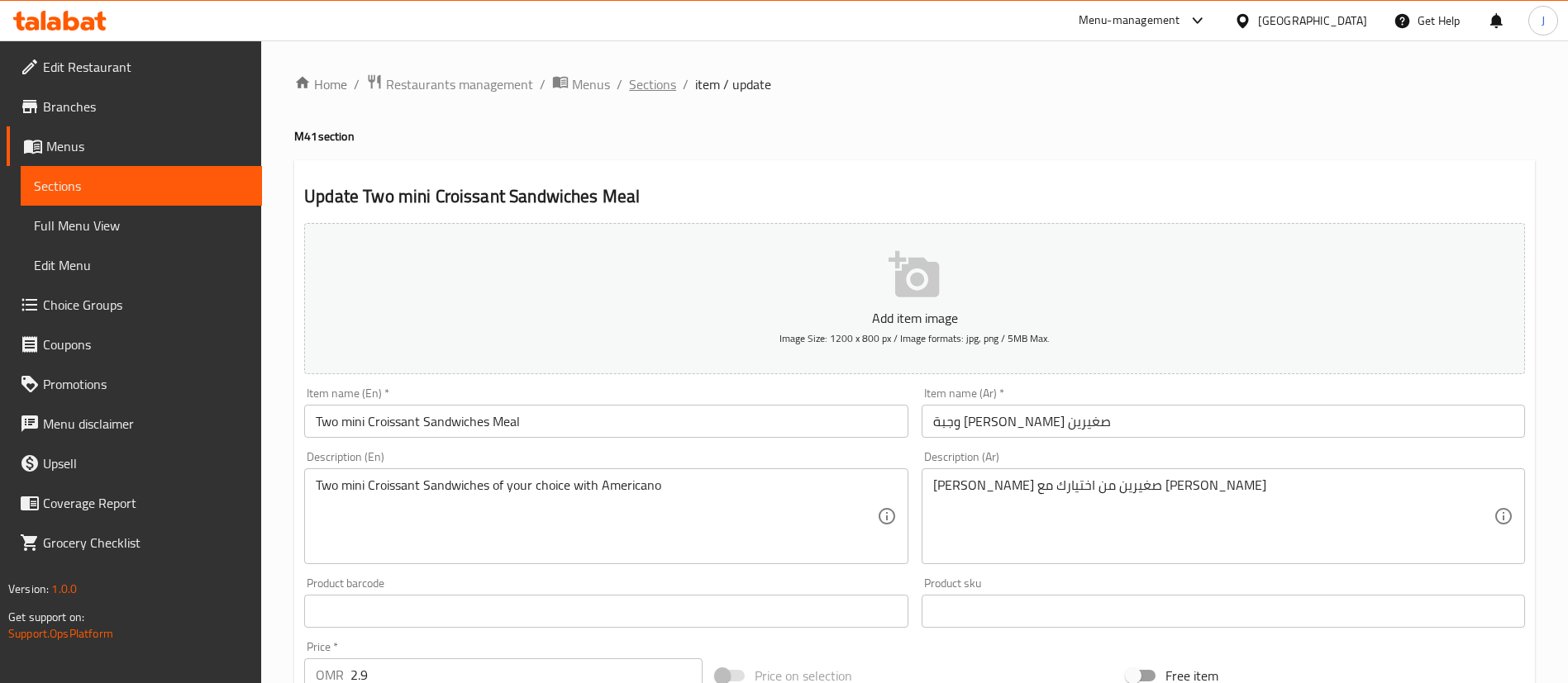
click at [666, 94] on span "Sections" at bounding box center [652, 84] width 47 height 20
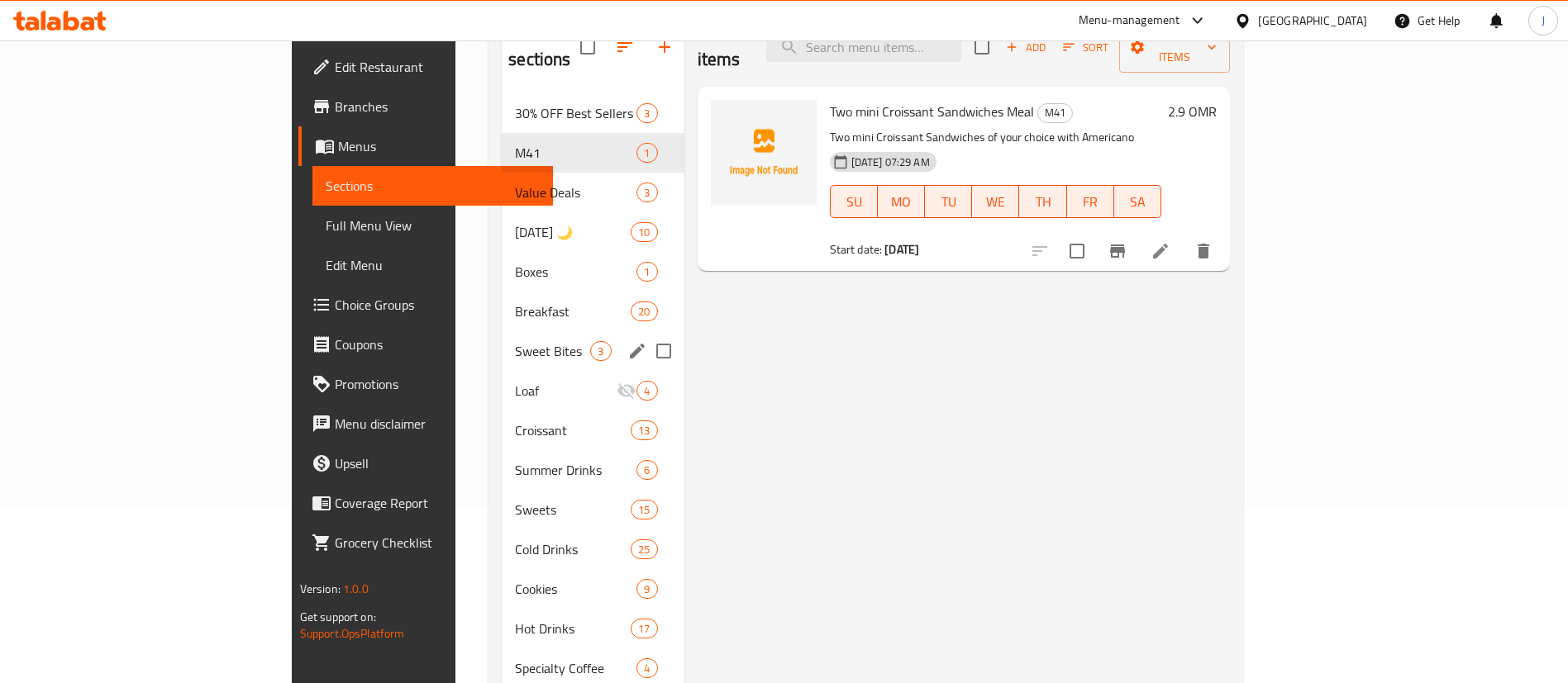
scroll to position [248, 0]
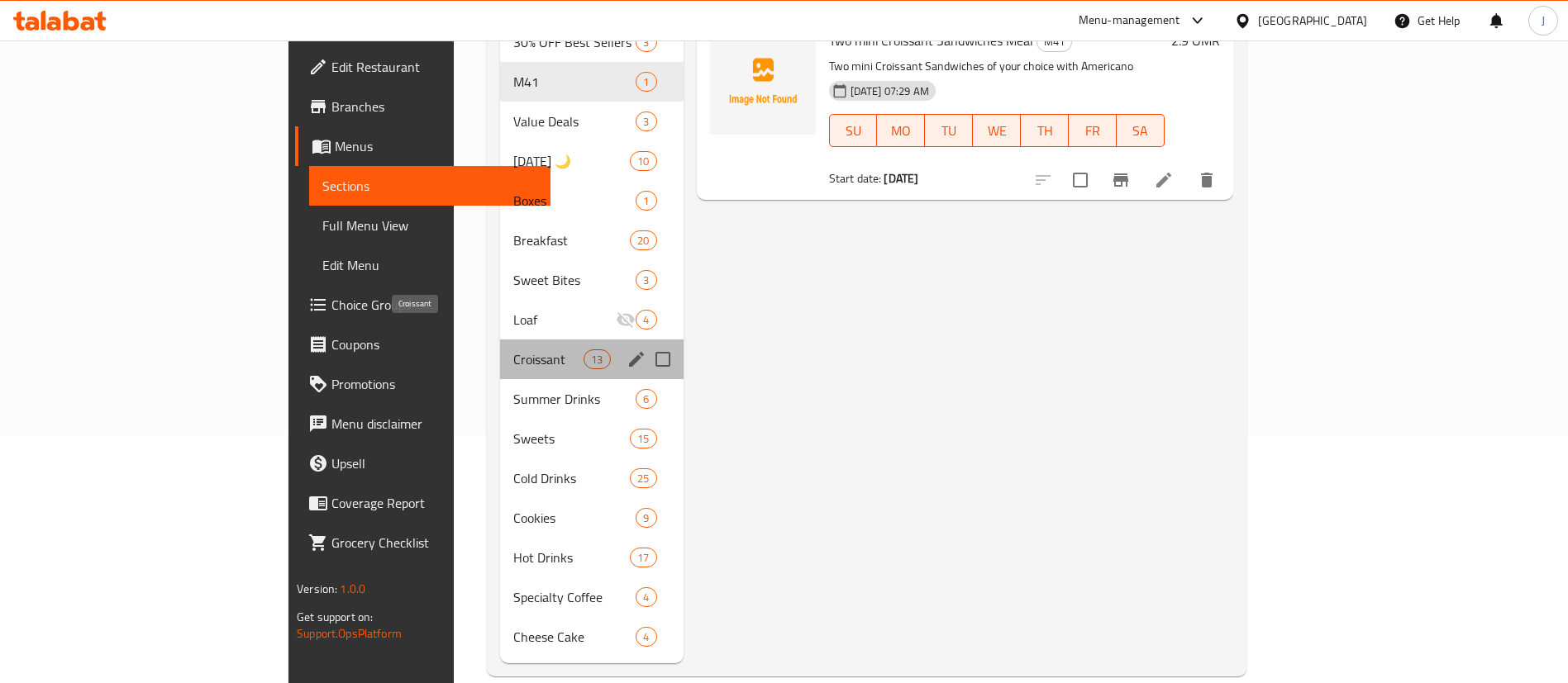
click at [513, 349] on span "Croissant" at bounding box center [548, 359] width 70 height 20
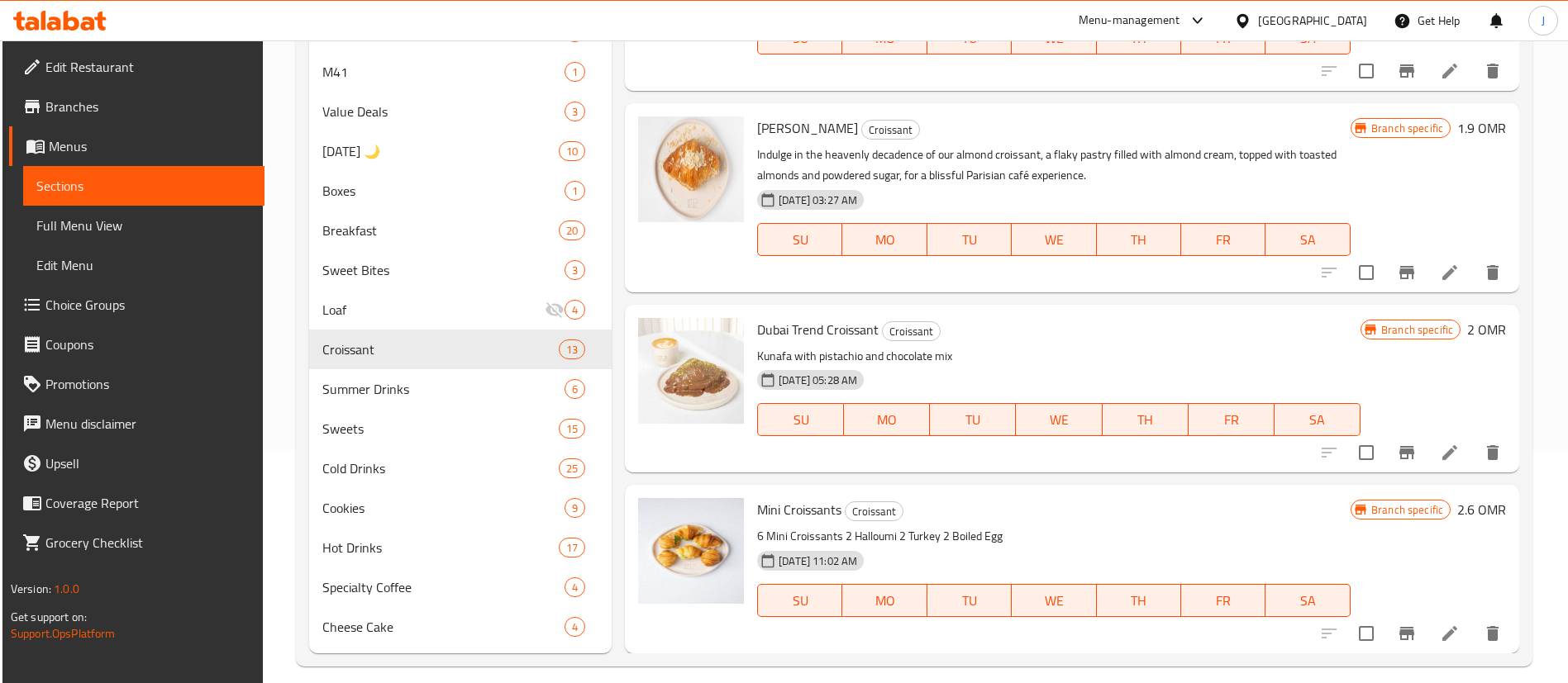
scroll to position [250, 0]
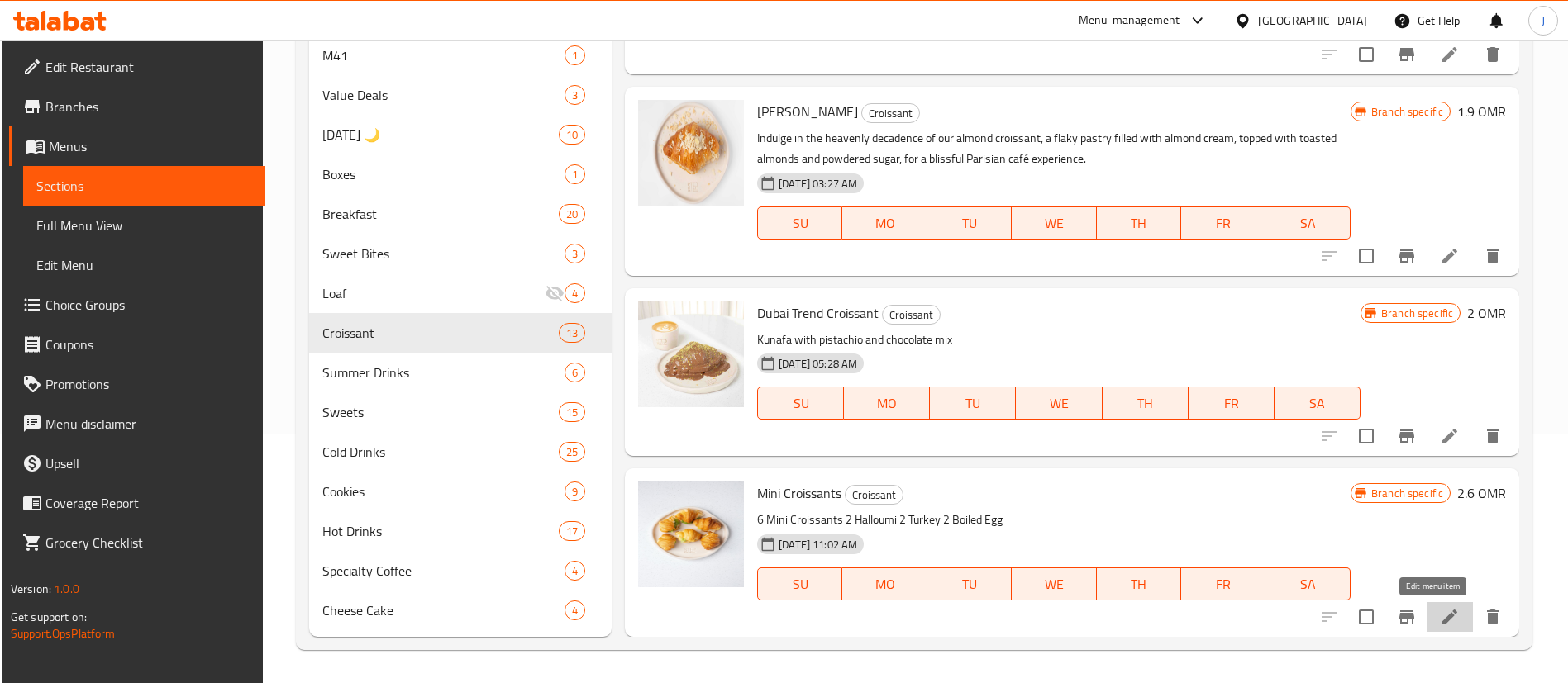
click at [1440, 614] on icon at bounding box center [1450, 617] width 20 height 20
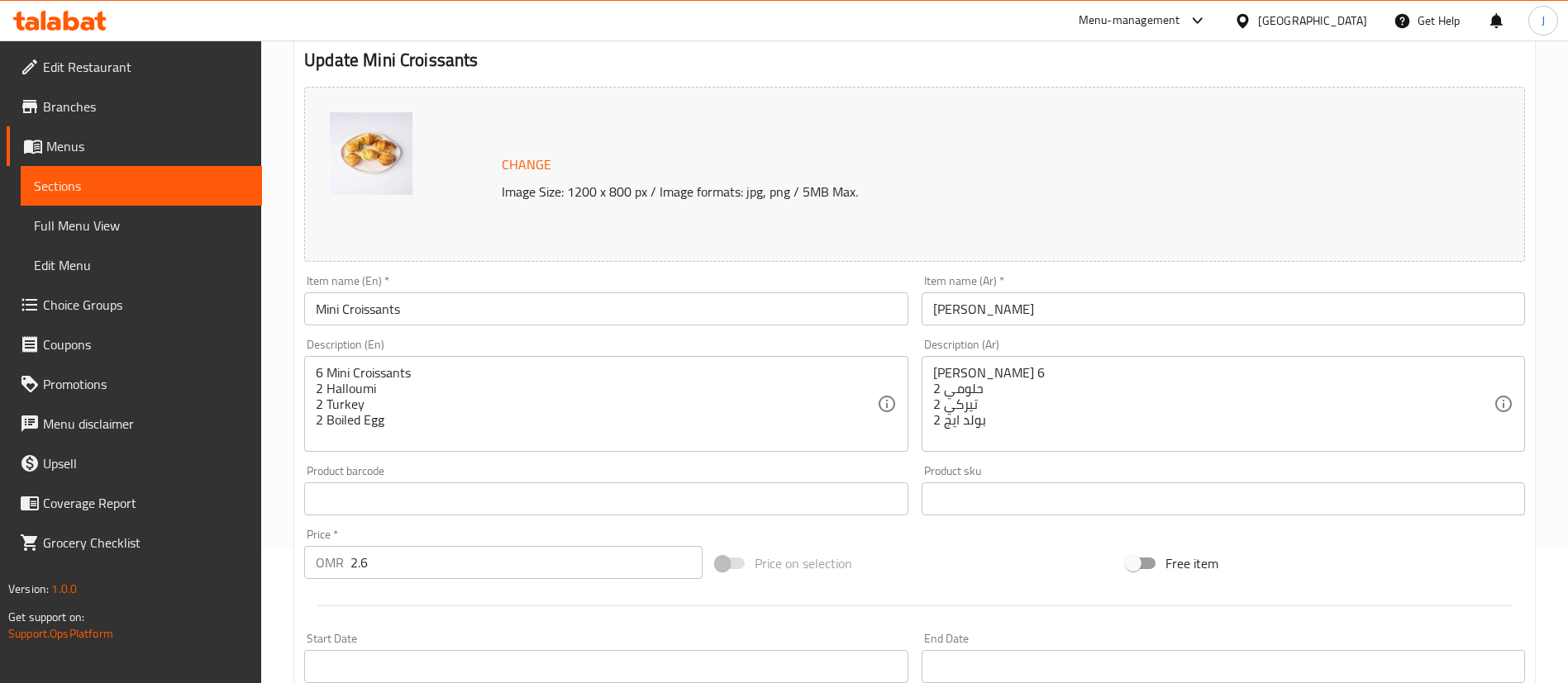
scroll to position [13, 0]
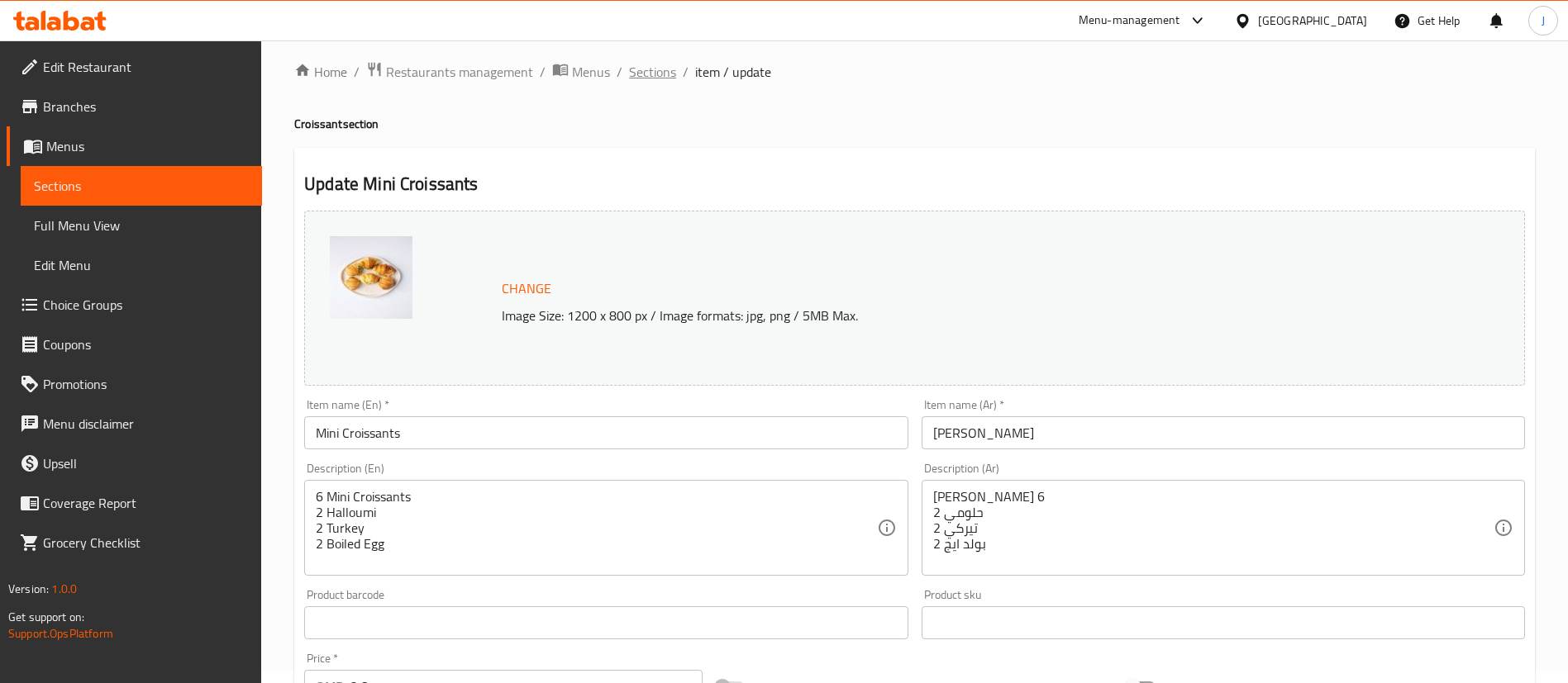
click at [643, 77] on span "Sections" at bounding box center [652, 72] width 47 height 20
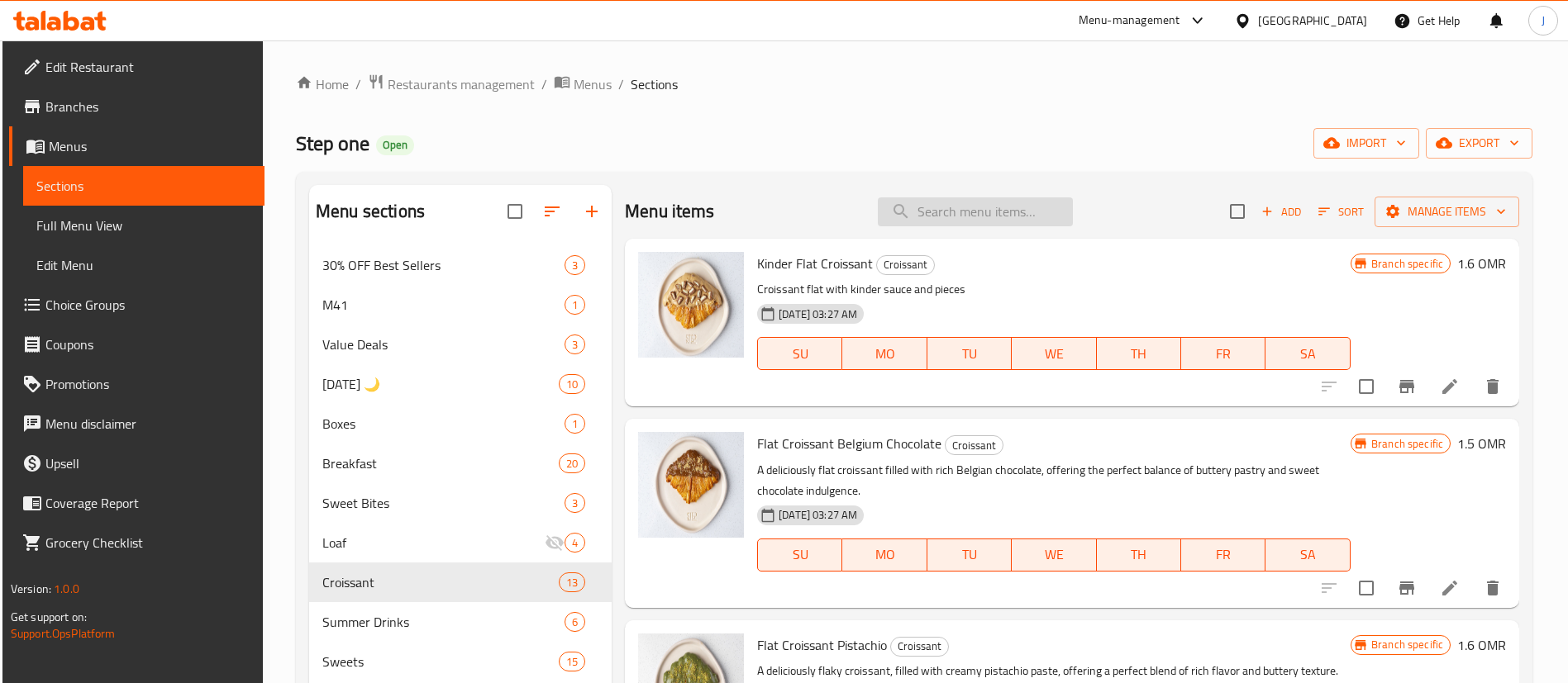
click at [957, 218] on input "search" at bounding box center [974, 212] width 195 height 29
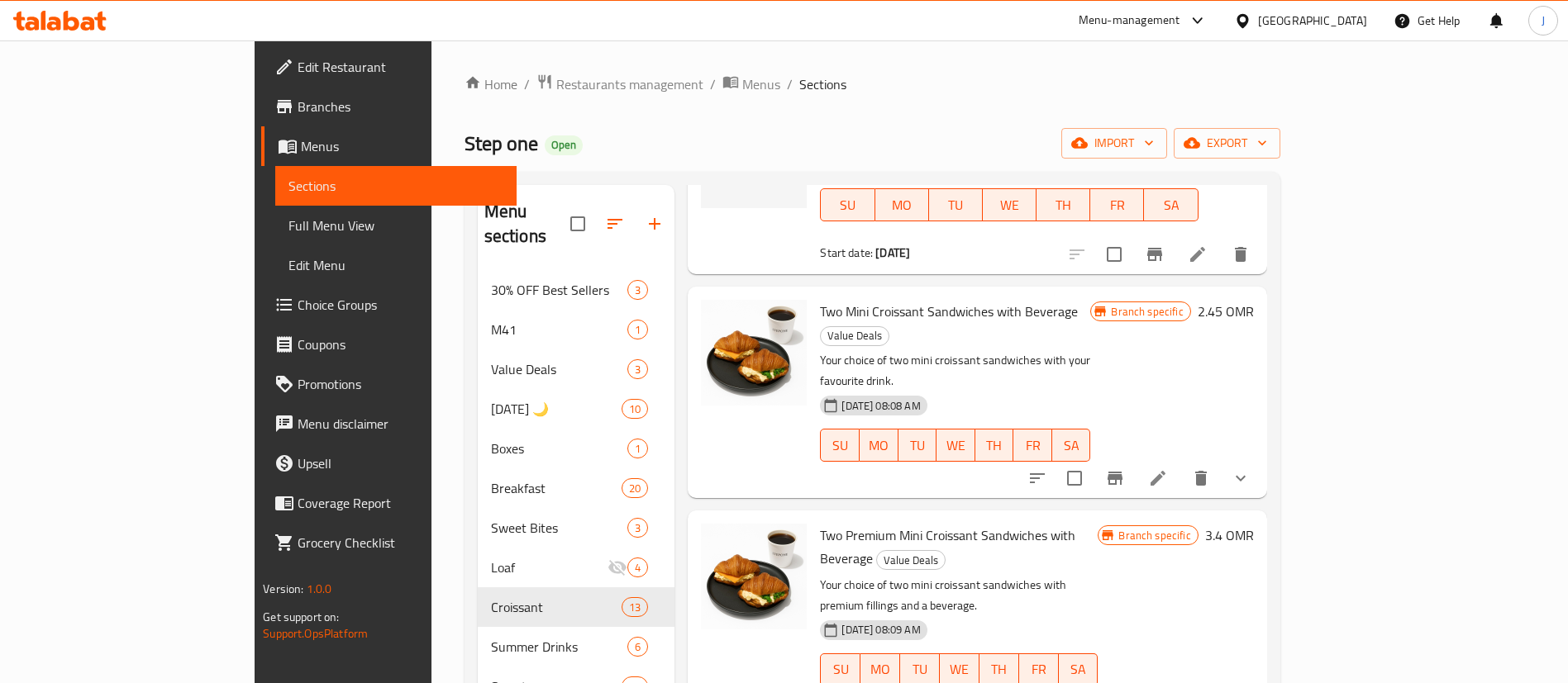
scroll to position [372, 0]
type input "Mini"
click at [1251, 467] on icon "show more" at bounding box center [1240, 477] width 20 height 20
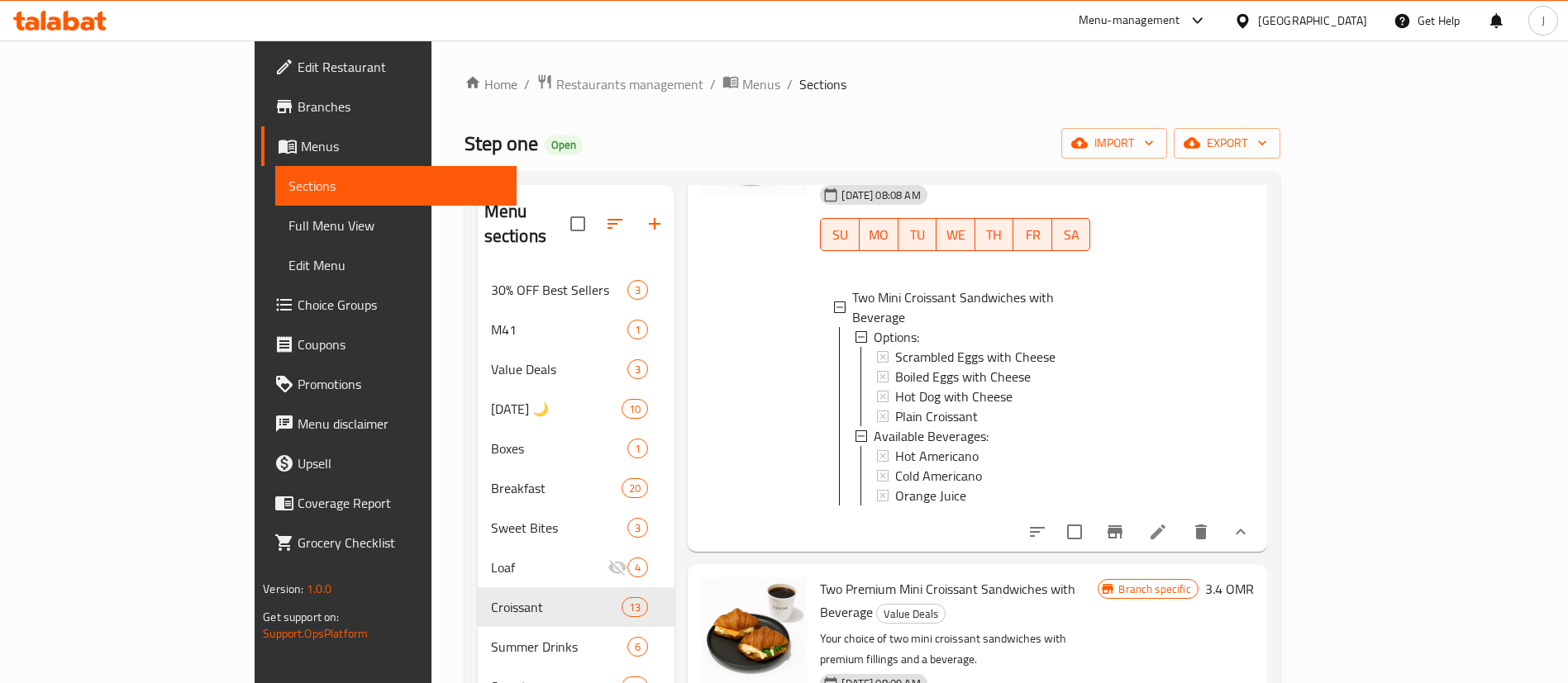
scroll to position [620, 0]
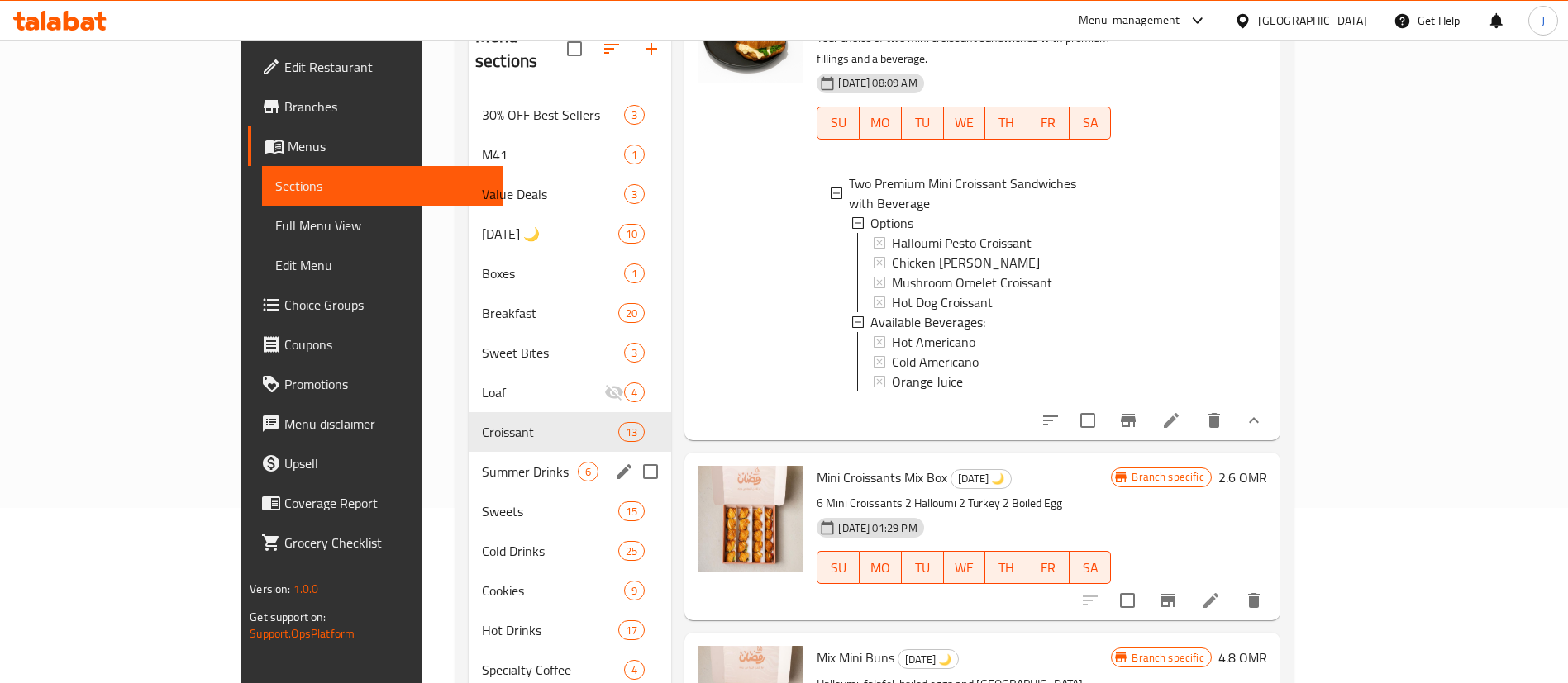
scroll to position [125, 0]
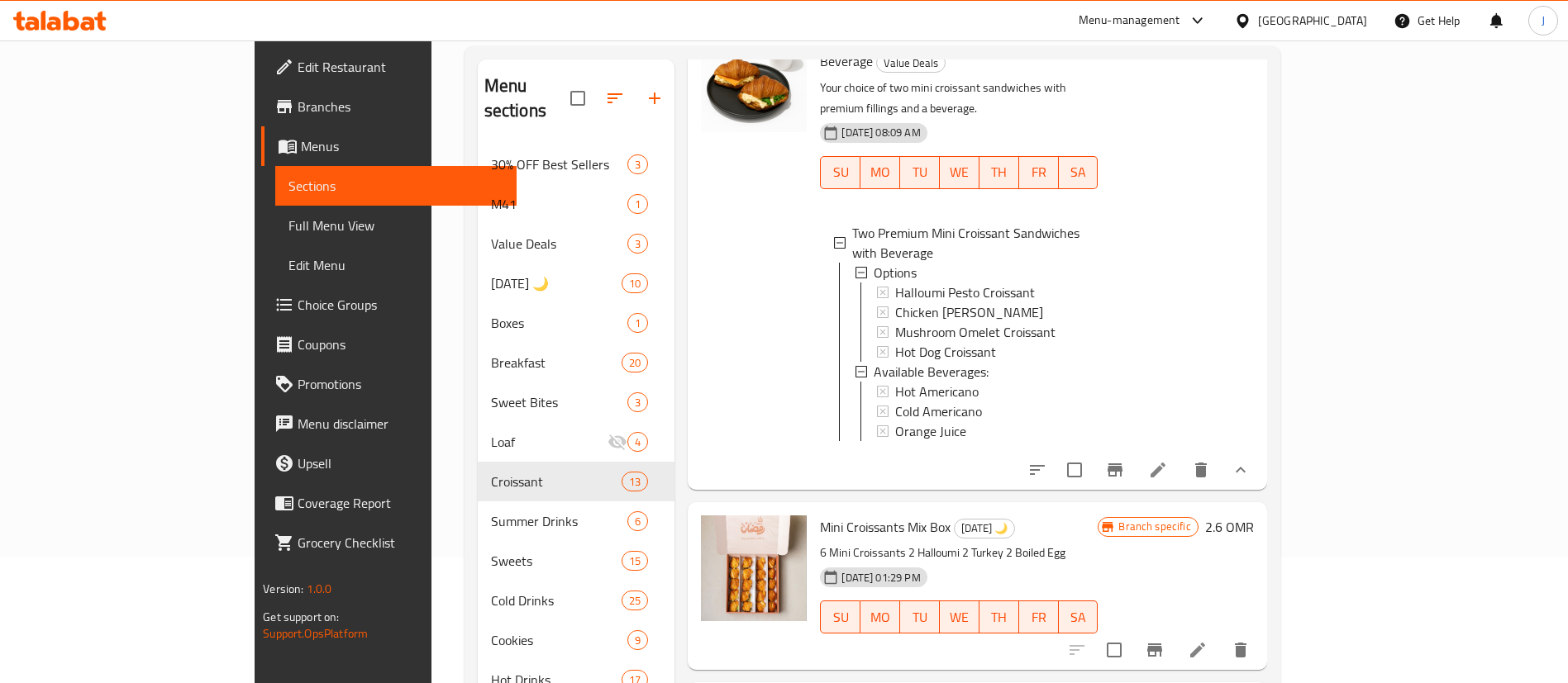
click at [261, 317] on link "Choice Groups" at bounding box center [388, 304] width 255 height 39
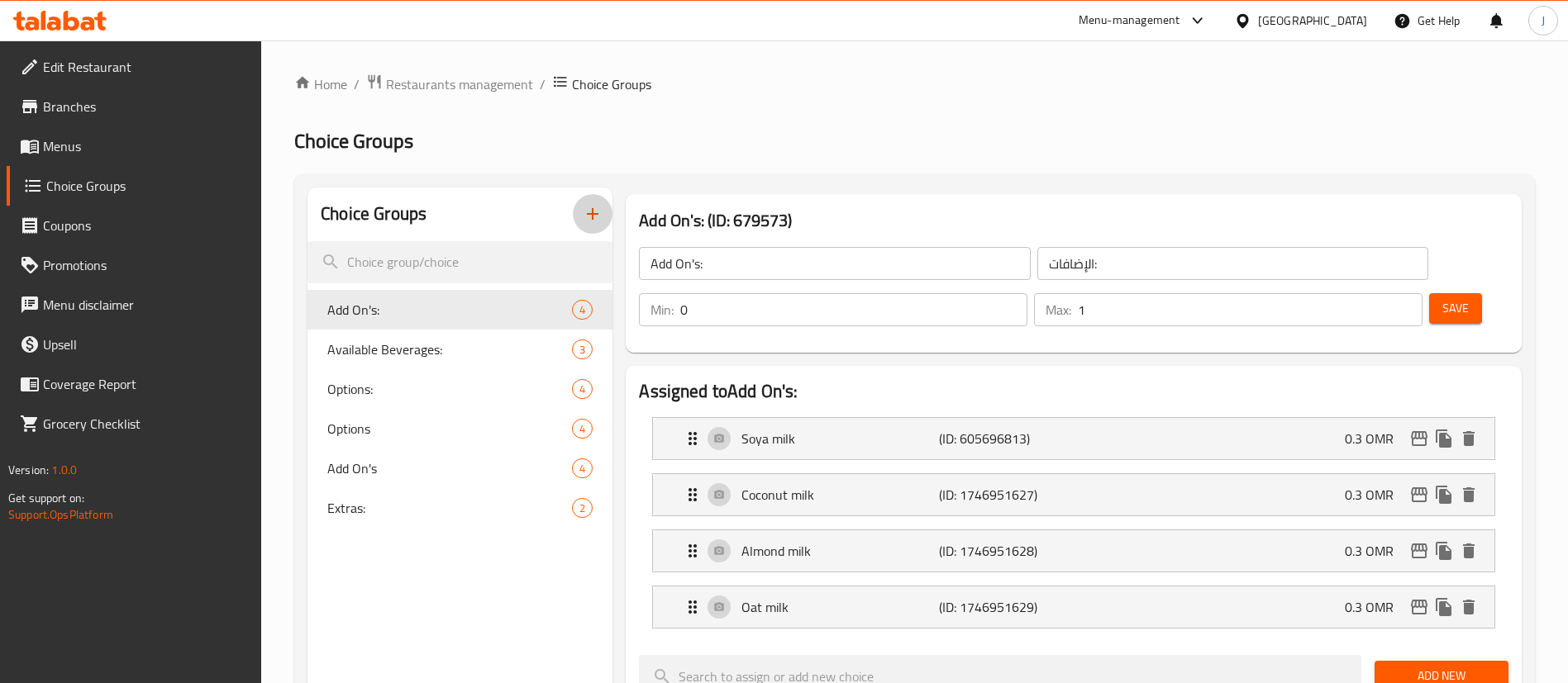
click at [595, 219] on icon "button" at bounding box center [593, 214] width 20 height 20
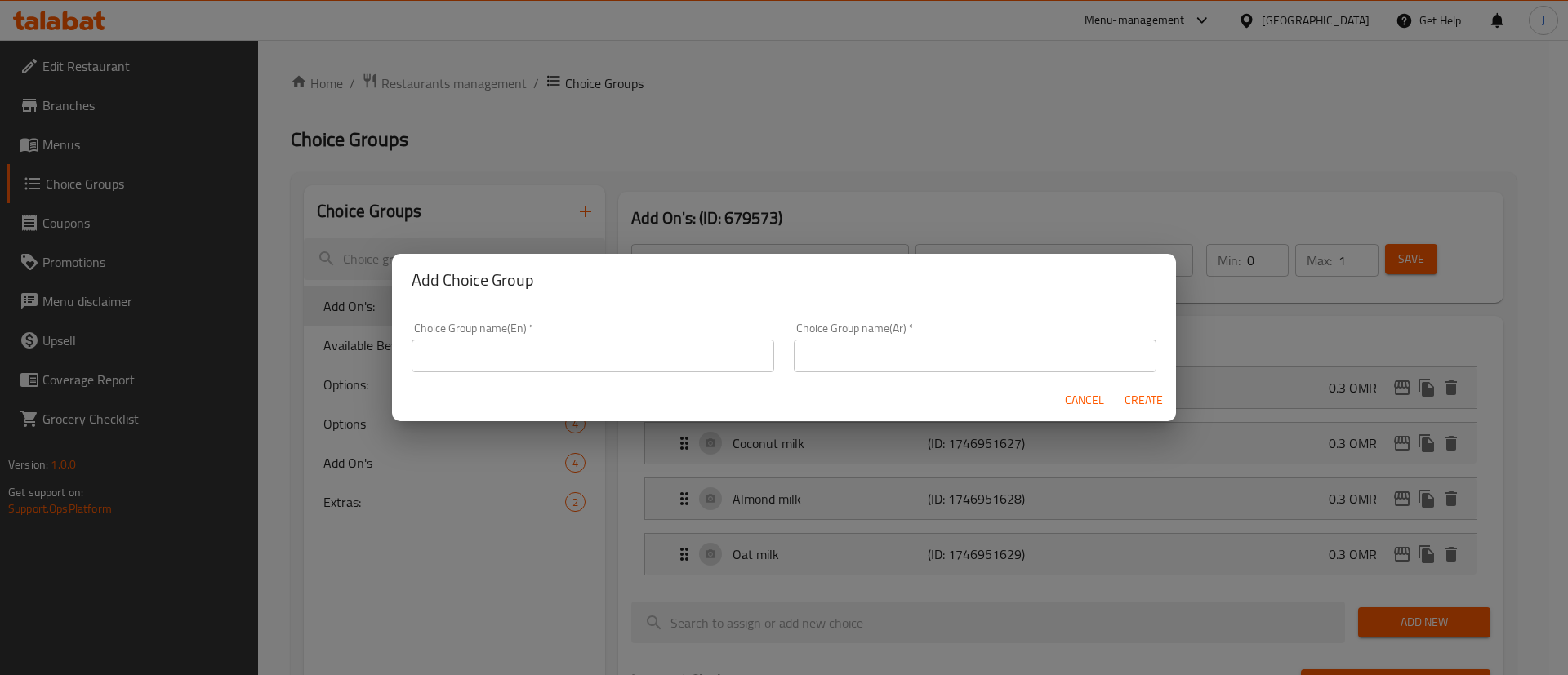
click at [540, 361] on input "text" at bounding box center [592, 356] width 362 height 33
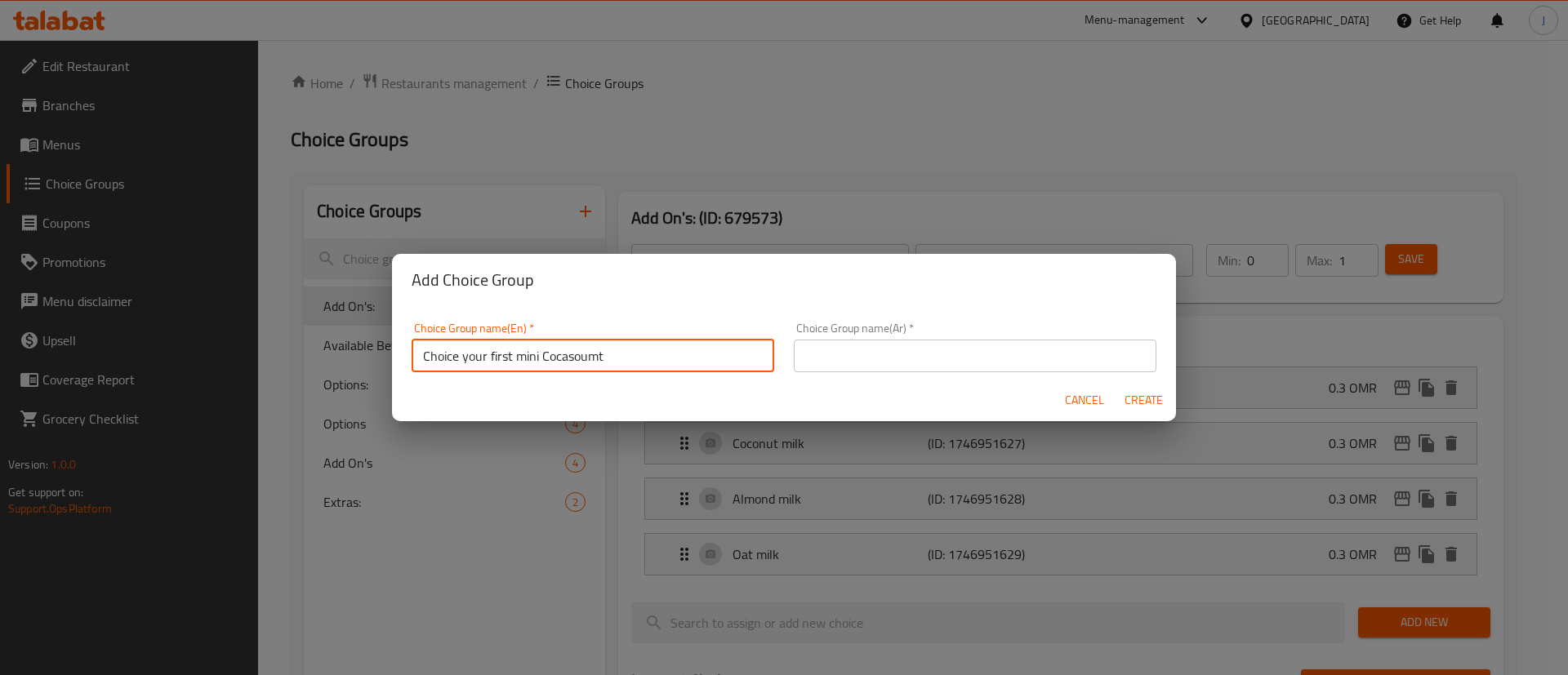
drag, startPoint x: 564, startPoint y: 352, endPoint x: 465, endPoint y: 366, distance: 100.0
click at [465, 366] on input "Choice your first mini Cocasoumt" at bounding box center [592, 356] width 362 height 33
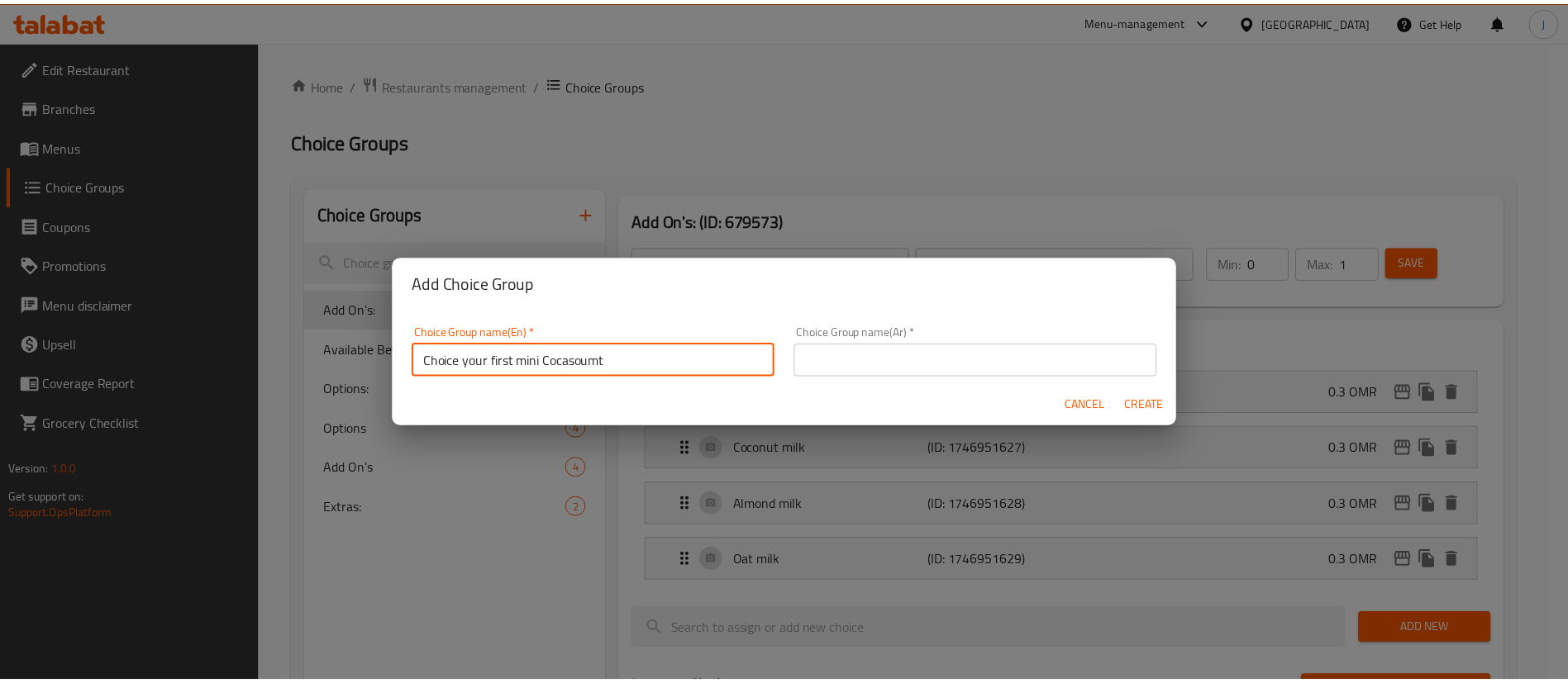
scroll to position [5, 0]
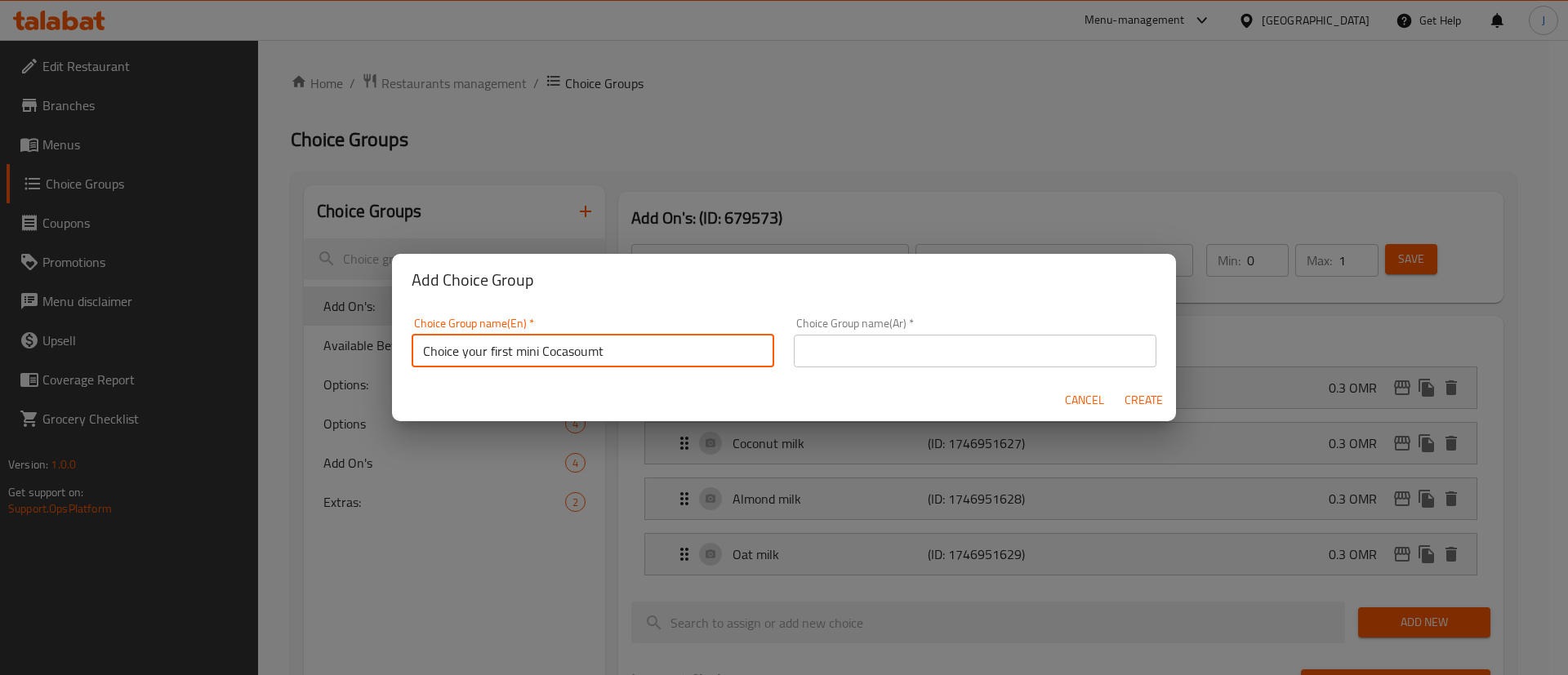
paste input "ose your first mini Croissant:"
type input "Choose your first mini Croissant:"
click at [920, 368] on div "Choice Group name(Ar)   * Choice Group name(Ar) *" at bounding box center [974, 342] width 382 height 70
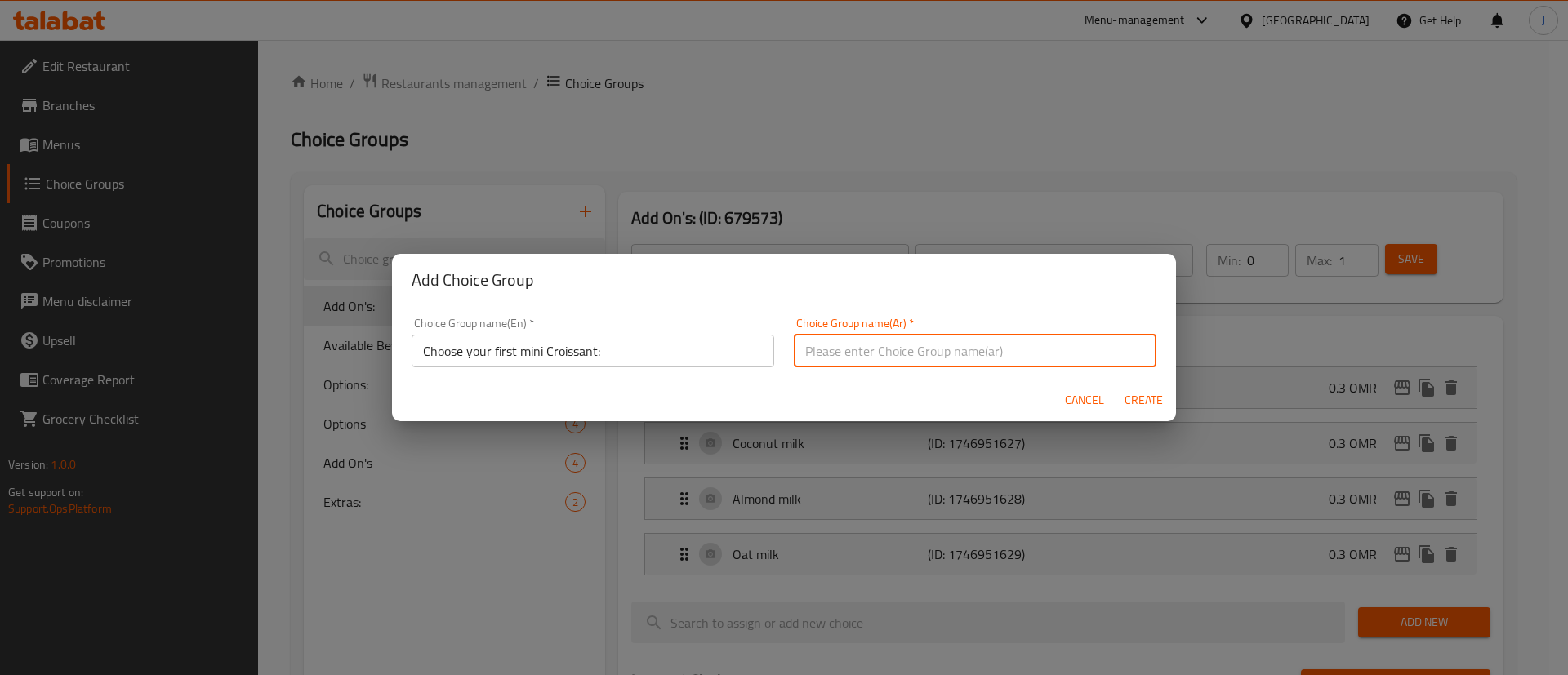
click at [922, 353] on input "text" at bounding box center [974, 351] width 362 height 33
paste input "اختر كرواسونك الصغير الأول:"
type input "اختر كرواسونك الصغير الأول:"
click at [1133, 401] on span "Create" at bounding box center [1142, 400] width 39 height 21
type input "Choose your first mini Croissant:"
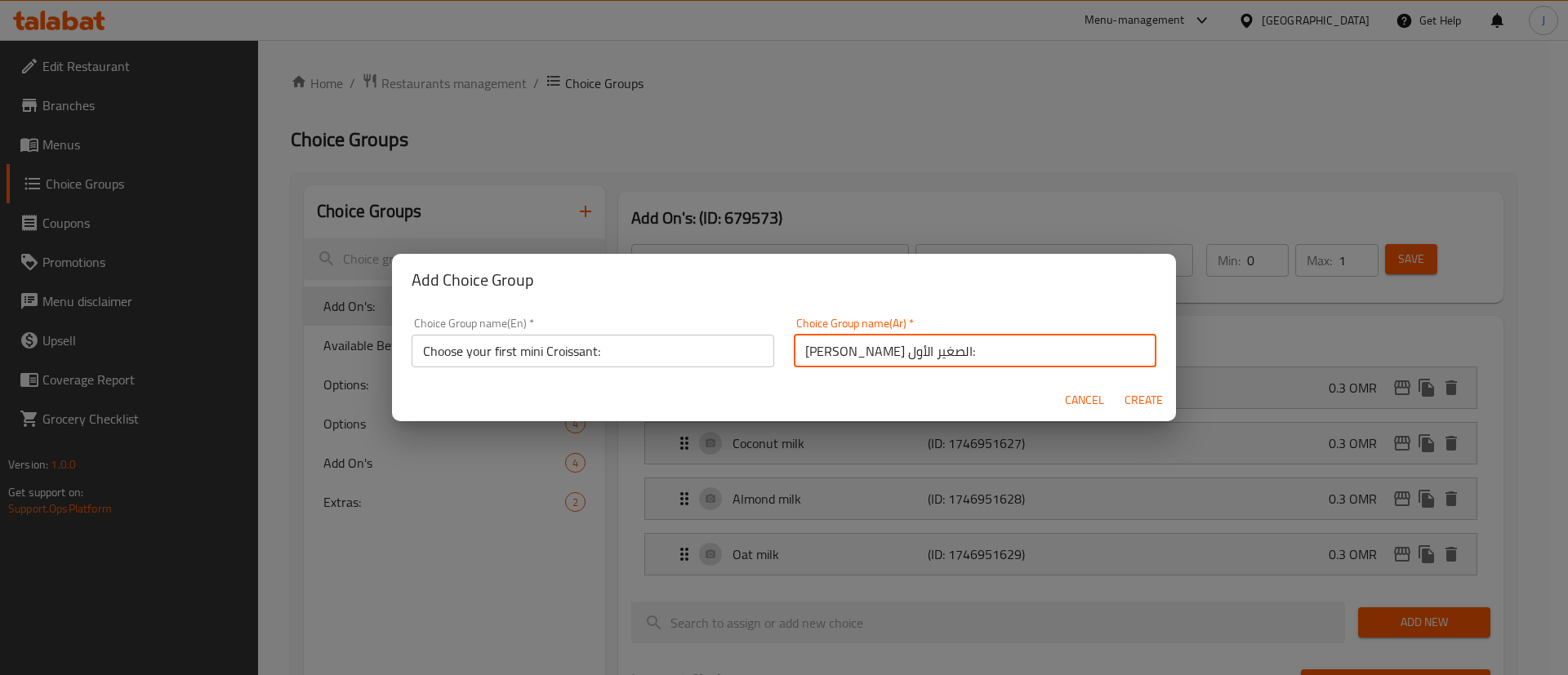
type input "اختر كرواسونك الصغير الأول:"
type input "0"
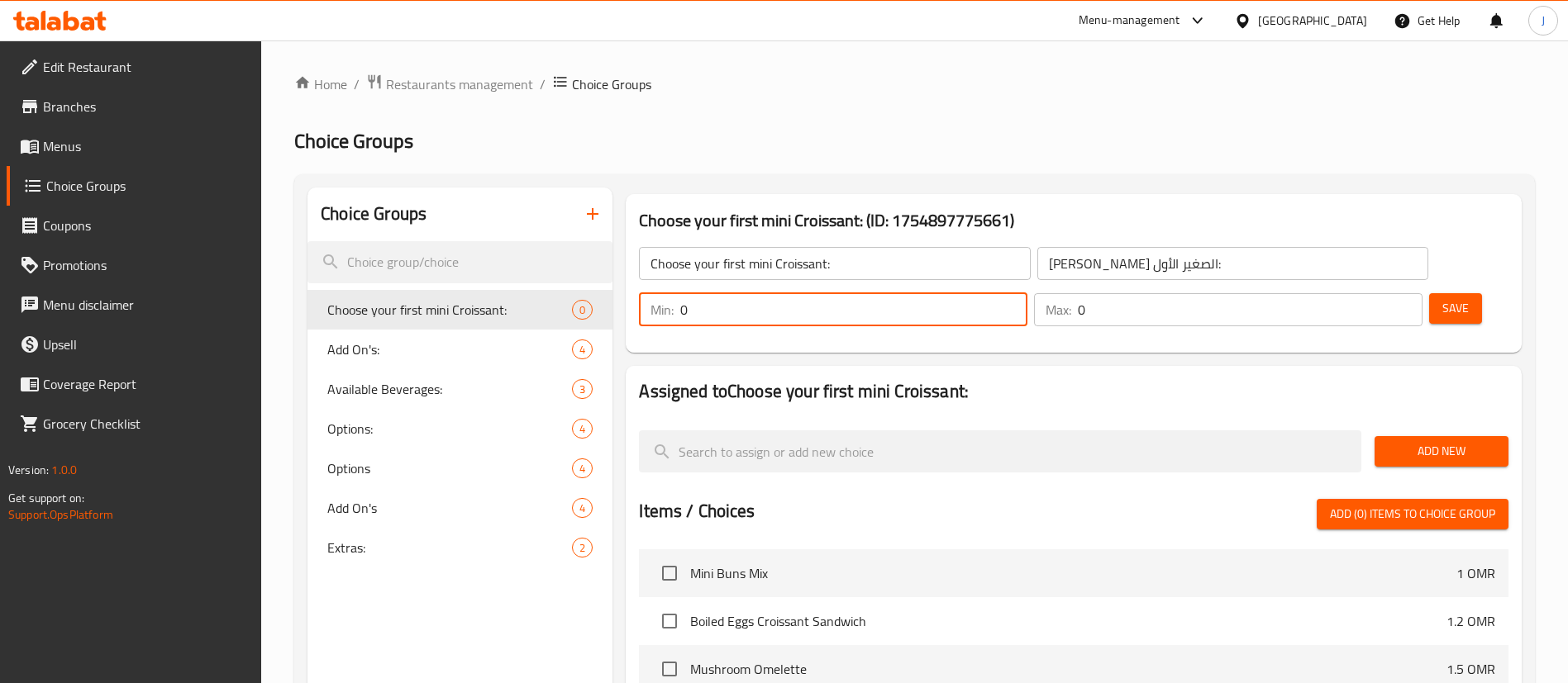
drag, startPoint x: 1276, startPoint y: 261, endPoint x: 1246, endPoint y: 270, distance: 31.3
click at [1027, 293] on div "Min: 0 ​" at bounding box center [832, 310] width 389 height 33
type input "1"
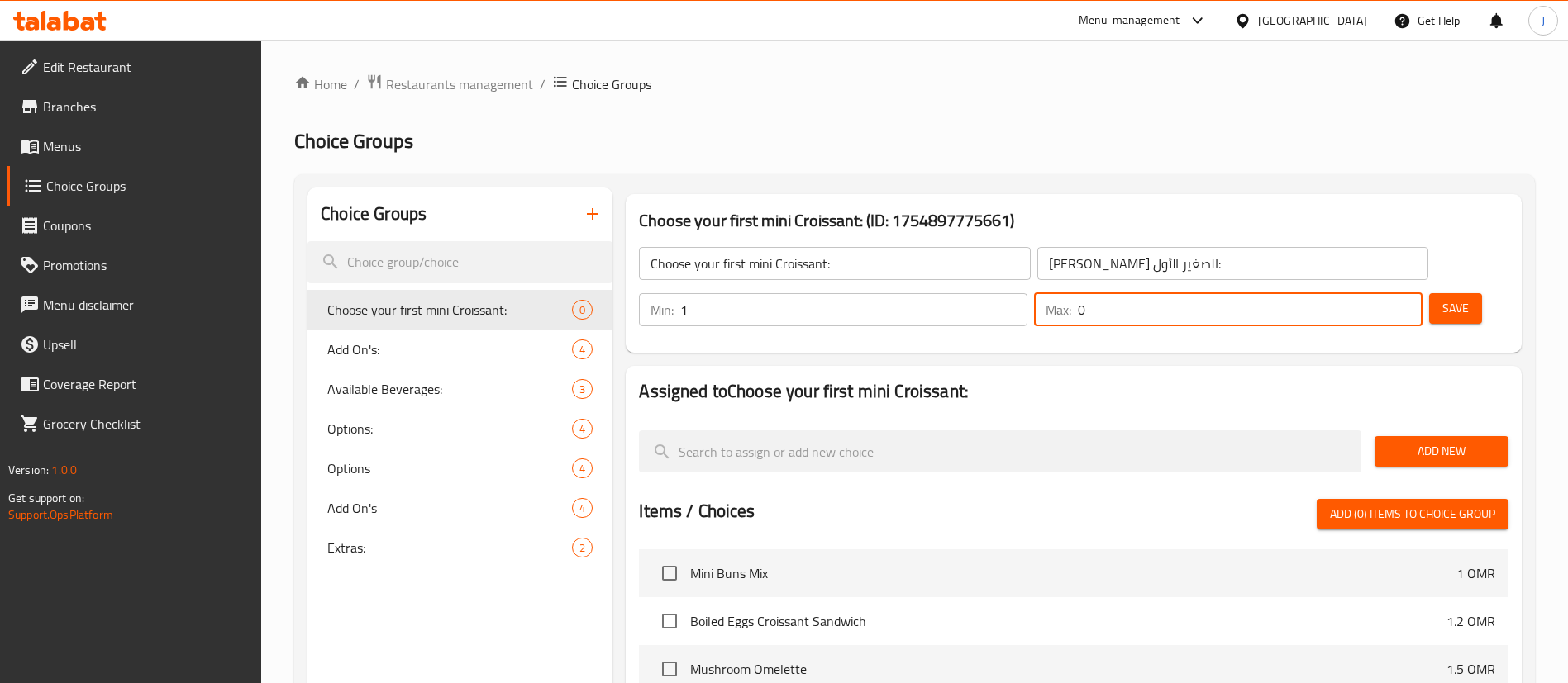
drag, startPoint x: 1357, startPoint y: 262, endPoint x: 1374, endPoint y: 262, distance: 17.0
click at [1374, 293] on input "0" at bounding box center [1250, 310] width 345 height 33
type input "1"
click at [1134, 379] on h2 "Assigned to Choose your first mini Croissant:" at bounding box center [1073, 391] width 869 height 25
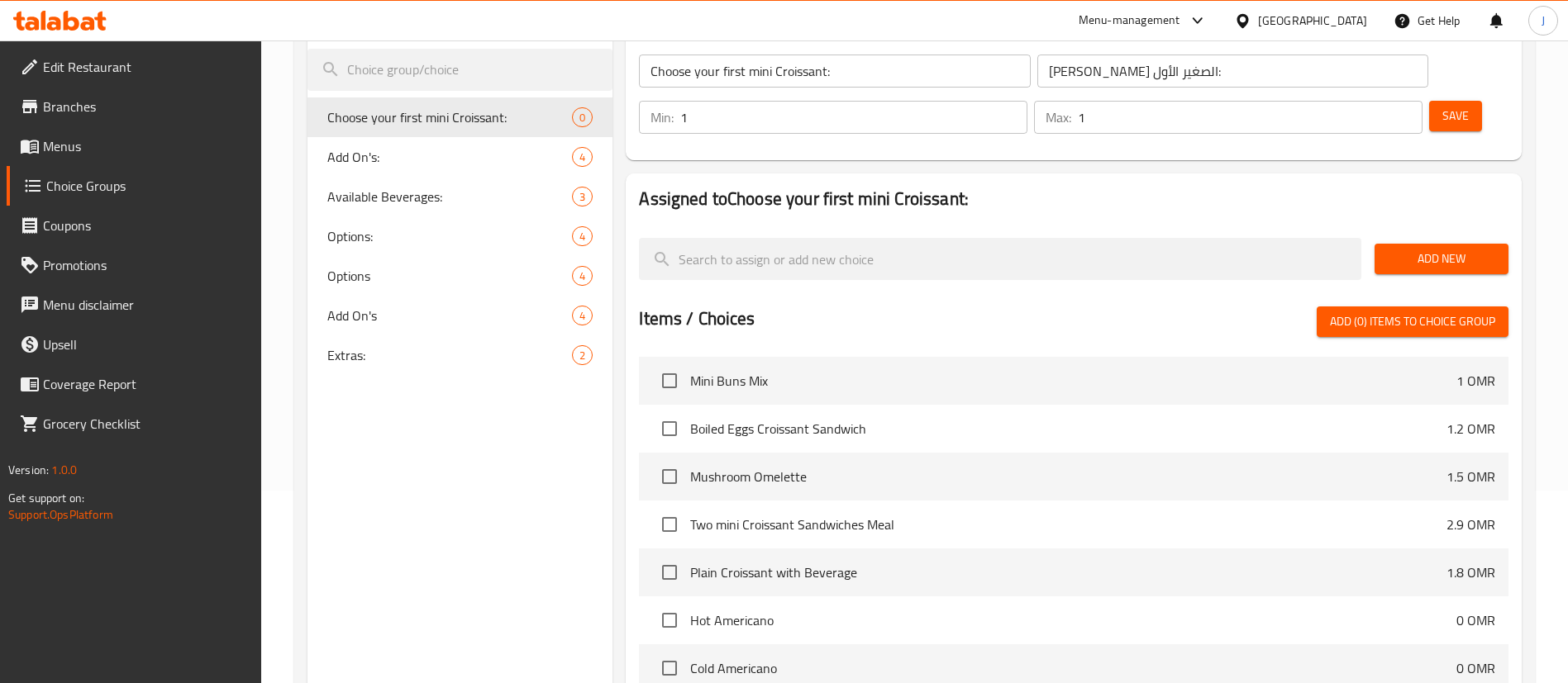
scroll to position [248, 0]
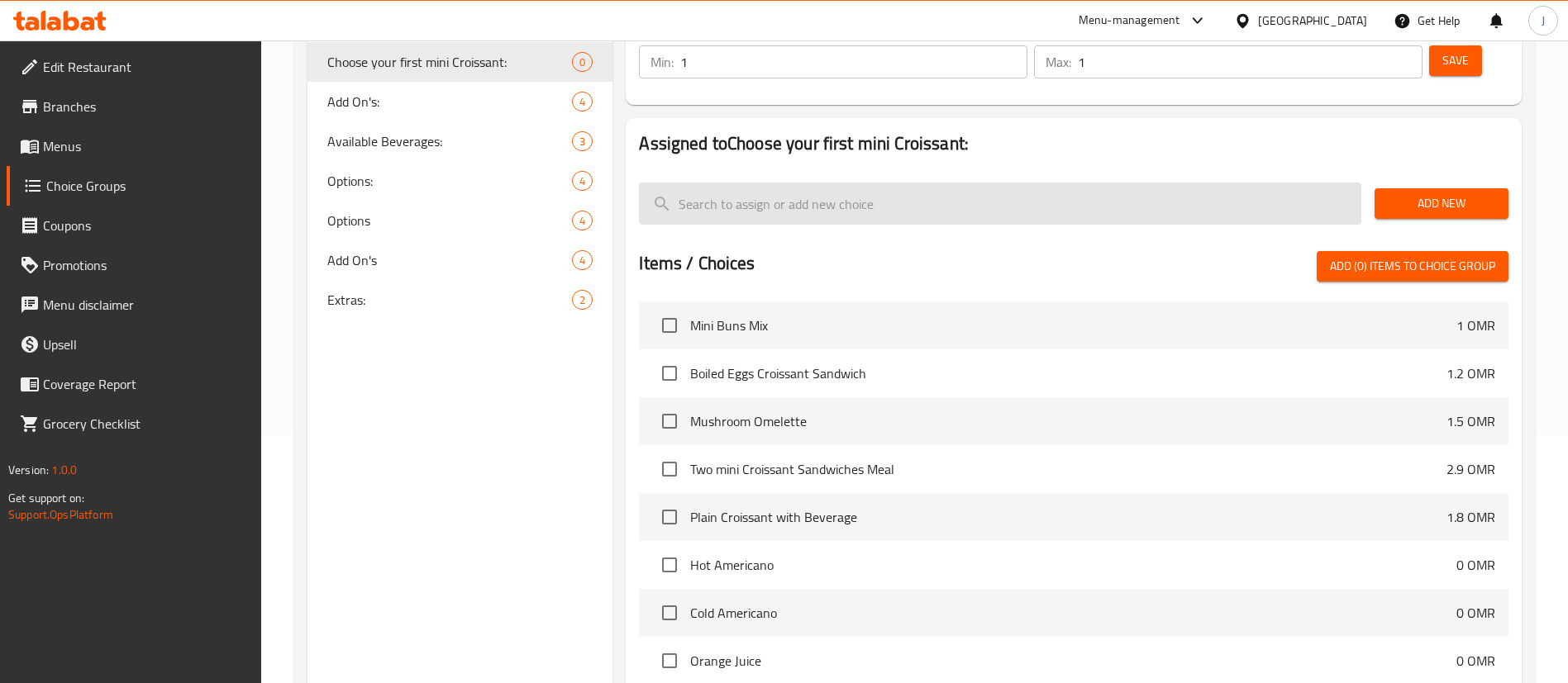
click at [827, 183] on input "search" at bounding box center [1000, 204] width 723 height 42
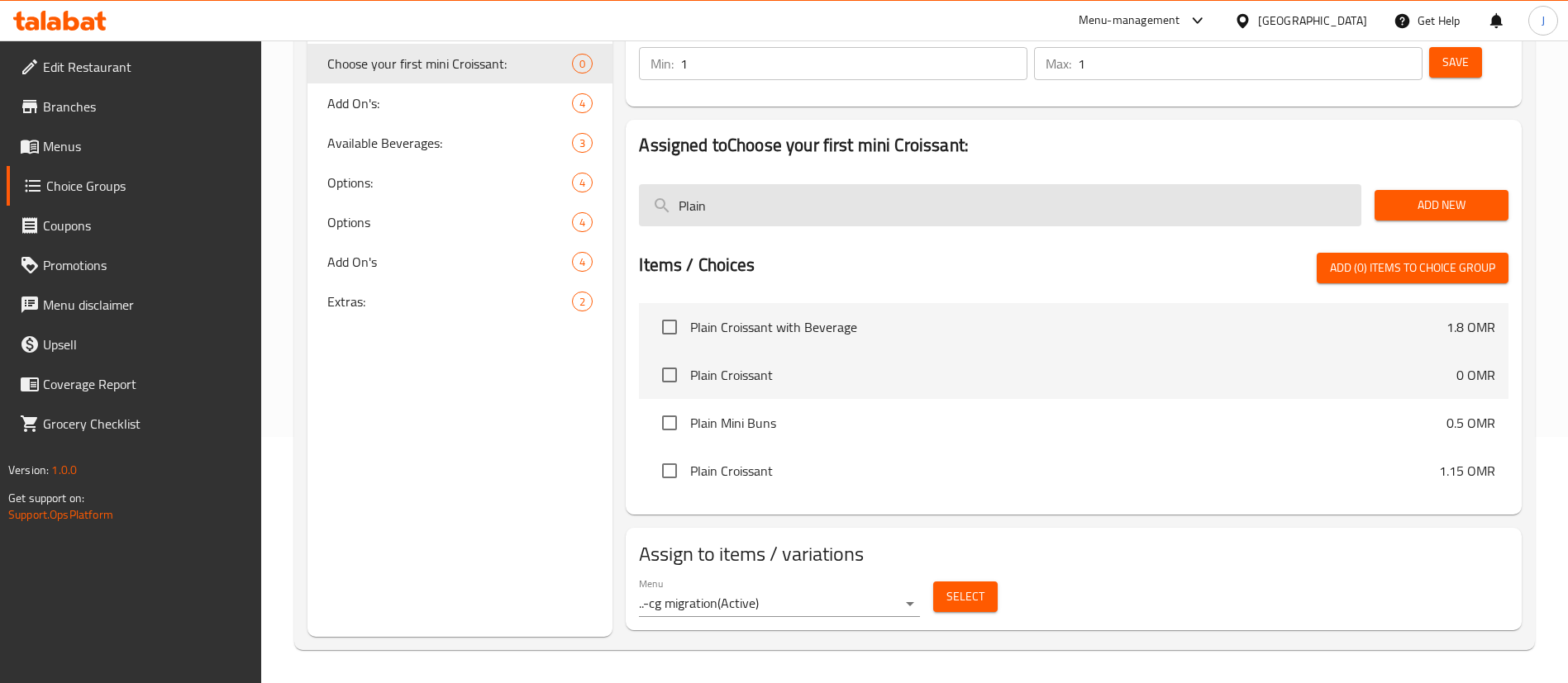
scroll to position [234, 0]
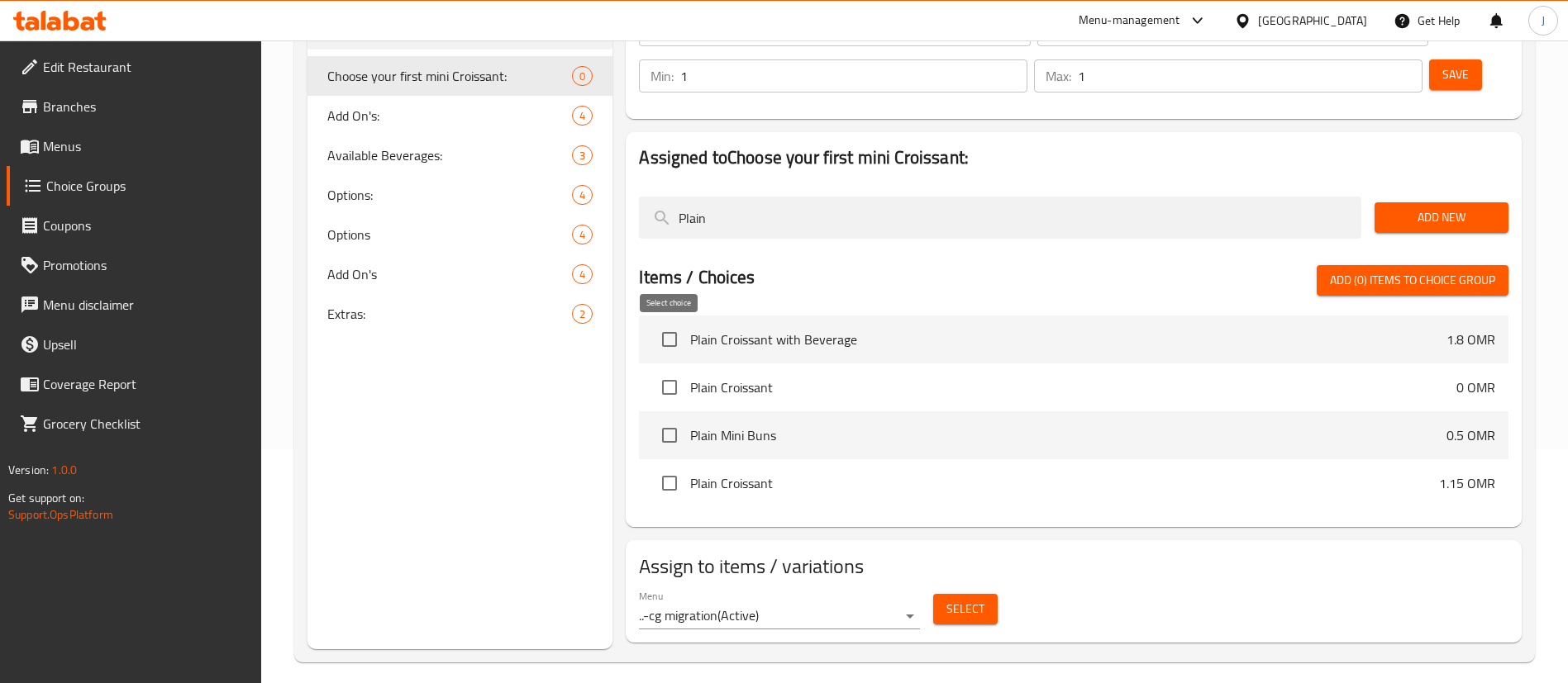
type input "Plain"
click at [663, 370] on input "checkbox" at bounding box center [670, 388] width 35 height 35
checkbox input "true"
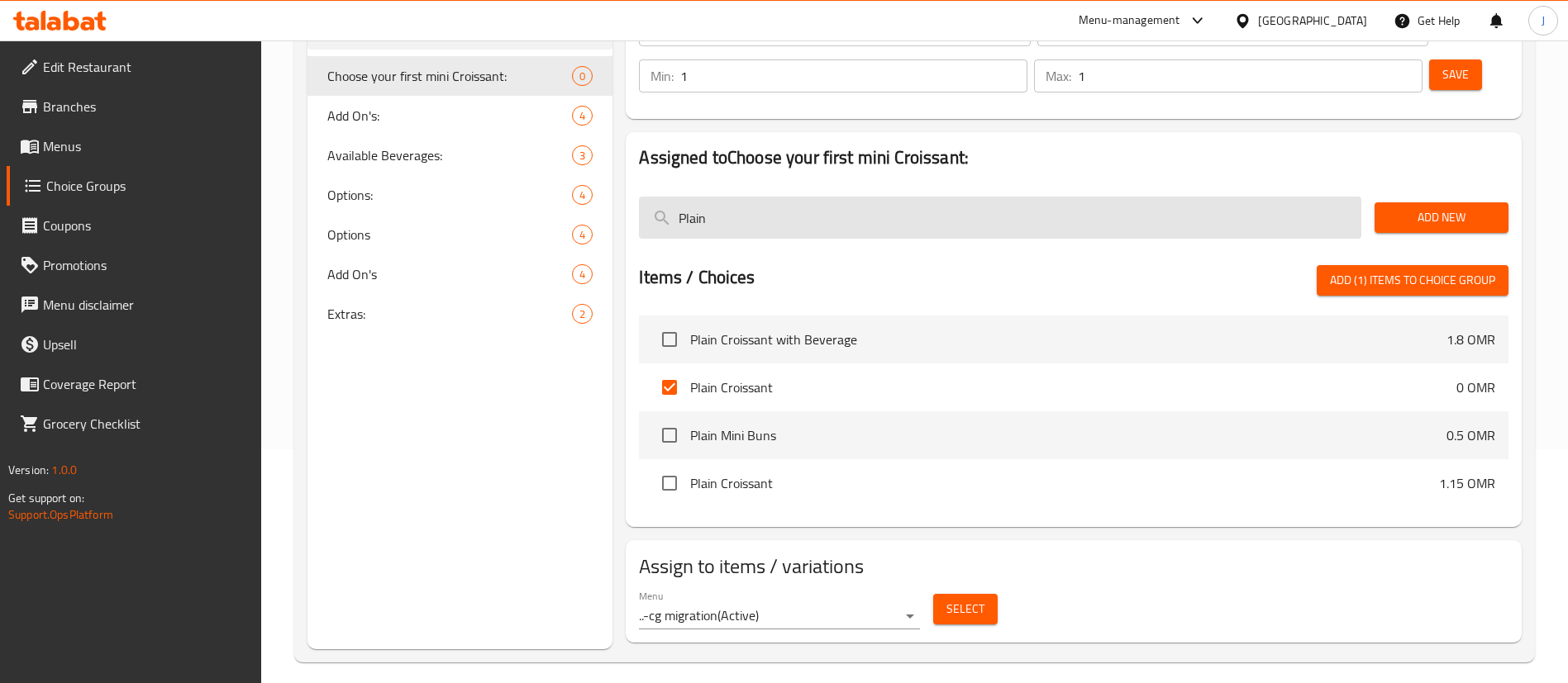
drag, startPoint x: 726, startPoint y: 165, endPoint x: 639, endPoint y: 154, distance: 87.7
click at [639, 197] on input "Plain" at bounding box center [1000, 218] width 723 height 42
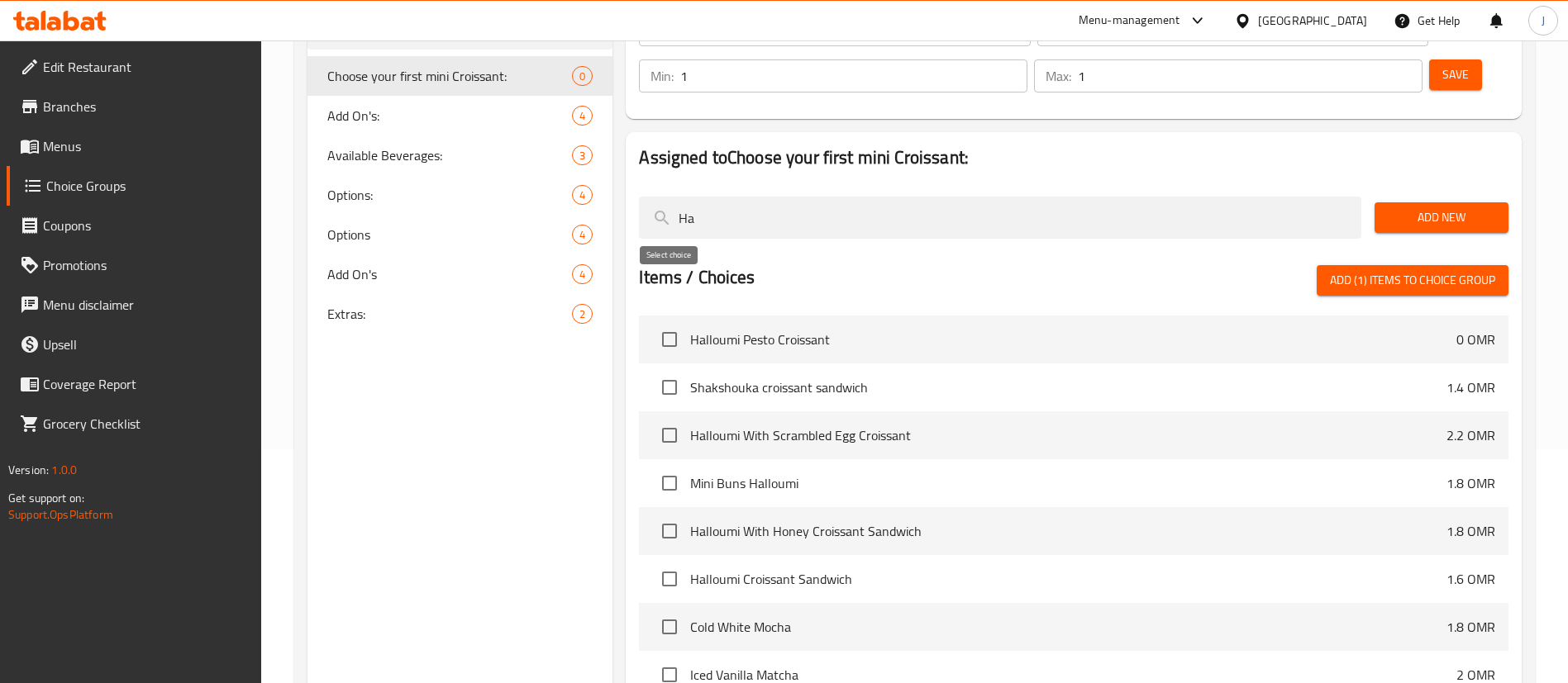
type input "Ha"
click at [671, 322] on input "checkbox" at bounding box center [670, 339] width 35 height 35
checkbox input "true"
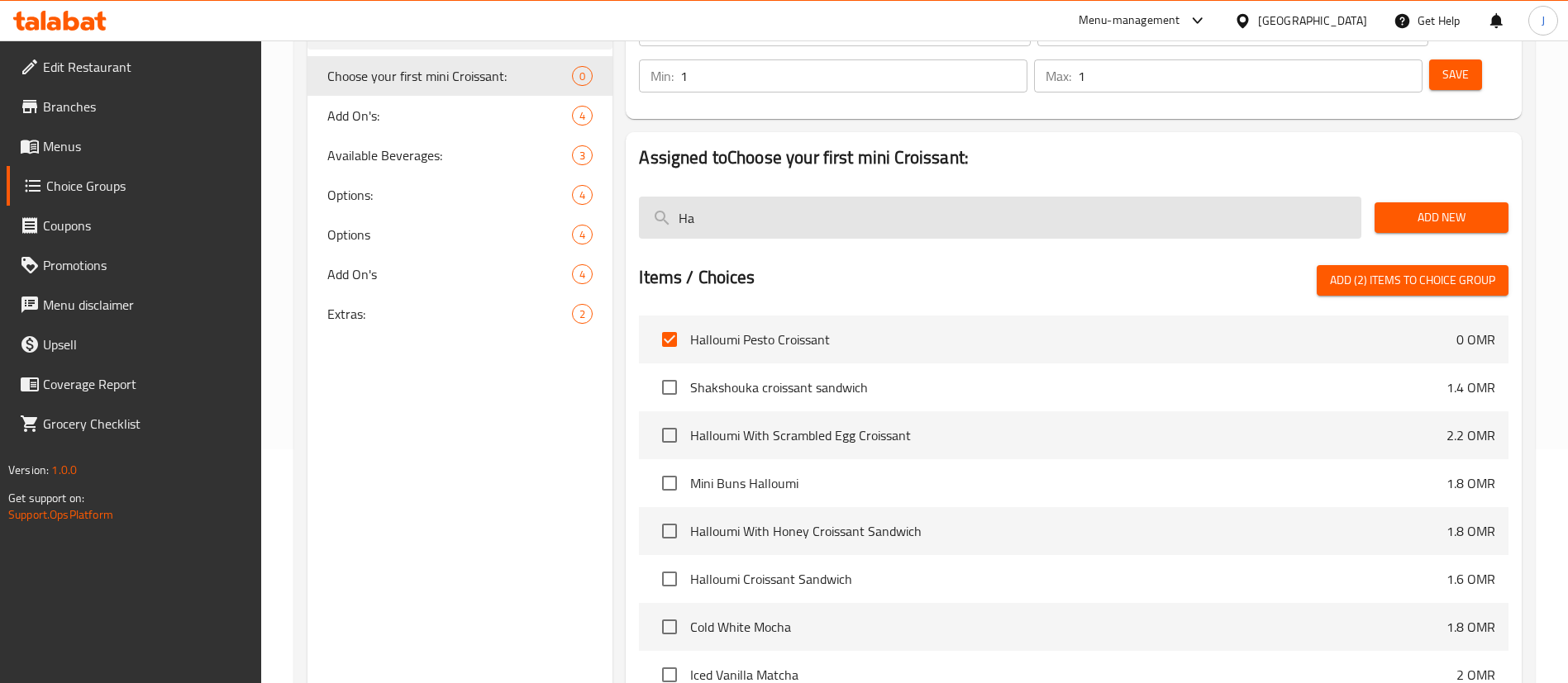
click at [826, 197] on input "Ha" at bounding box center [1000, 218] width 723 height 42
type input "H"
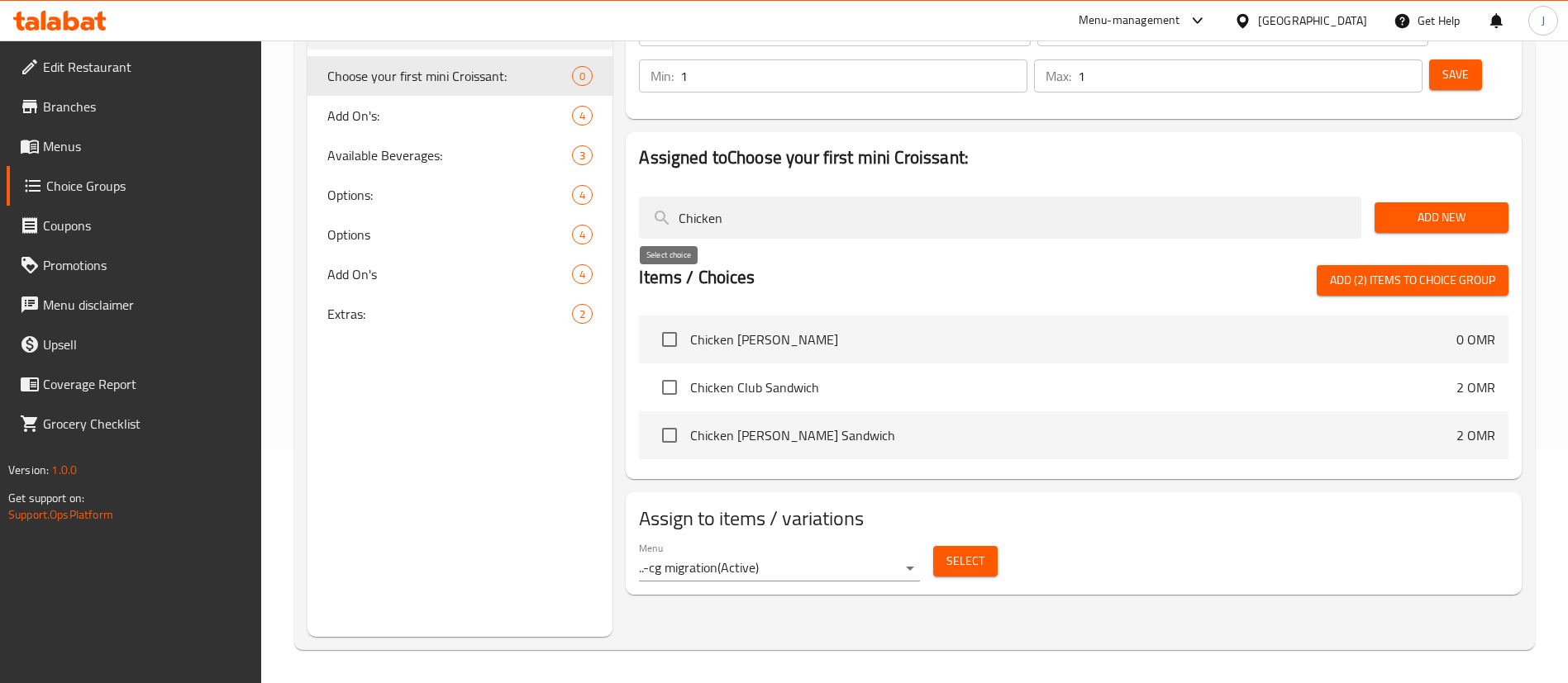
type input "Chicken"
click at [671, 322] on input "checkbox" at bounding box center [670, 339] width 35 height 35
checkbox input "true"
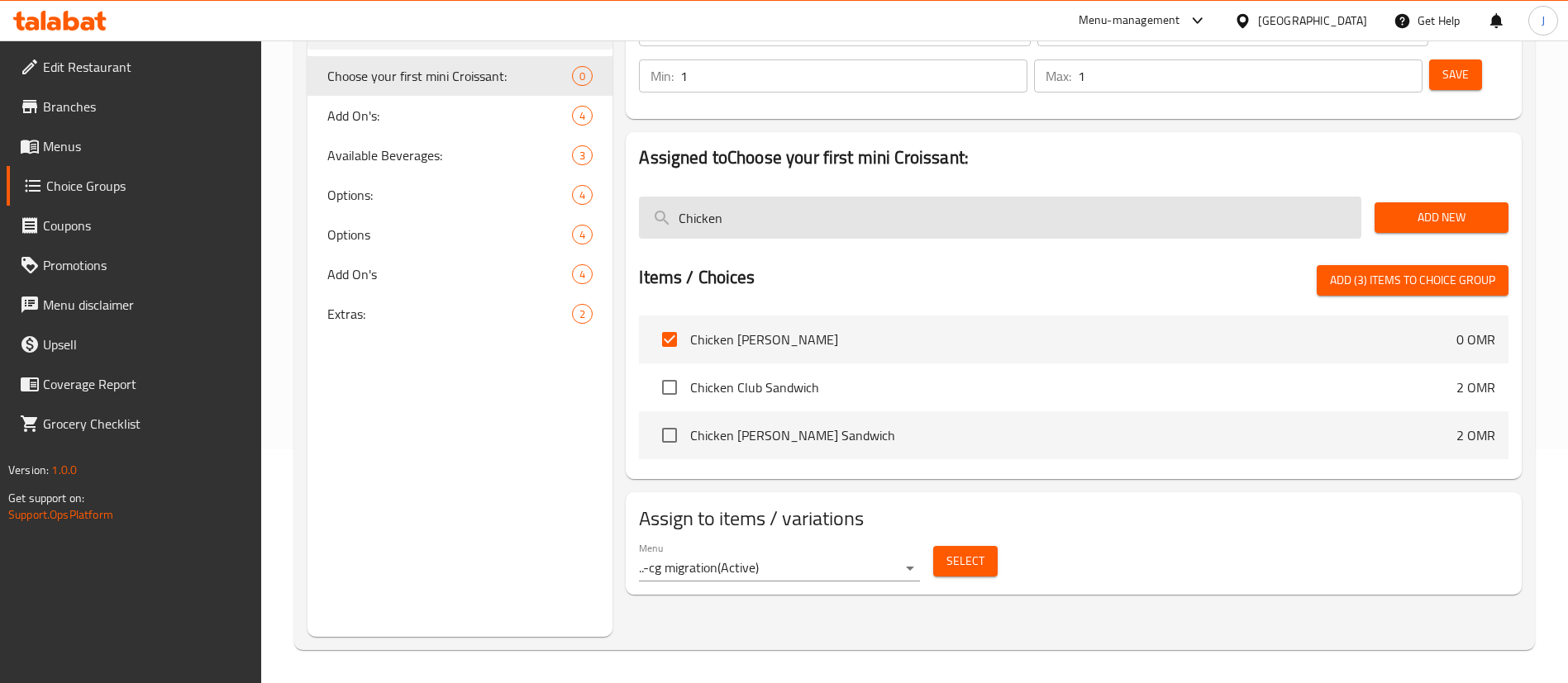
click at [784, 197] on input "Chicken" at bounding box center [1000, 218] width 723 height 42
type input "C"
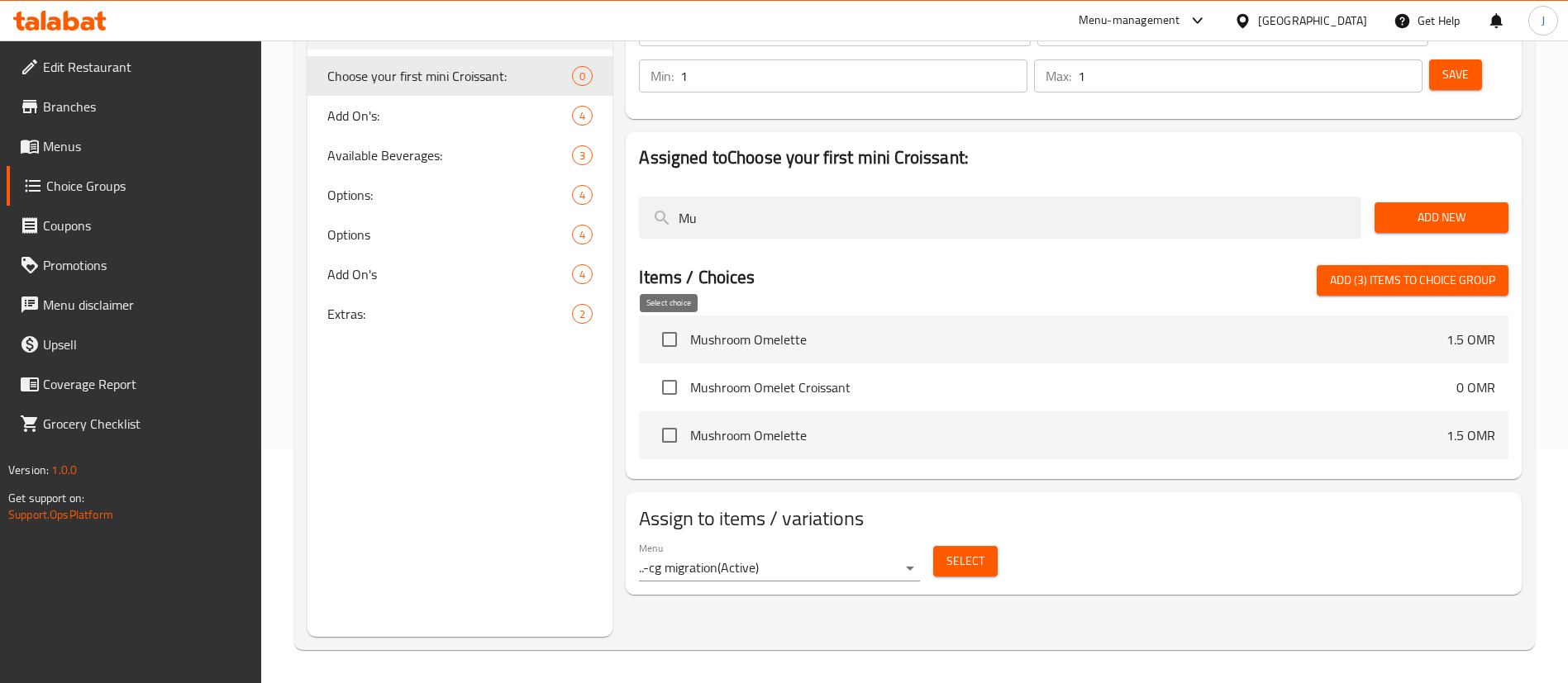
type input "Mu"
click at [663, 370] on input "checkbox" at bounding box center [670, 388] width 35 height 35
checkbox input "true"
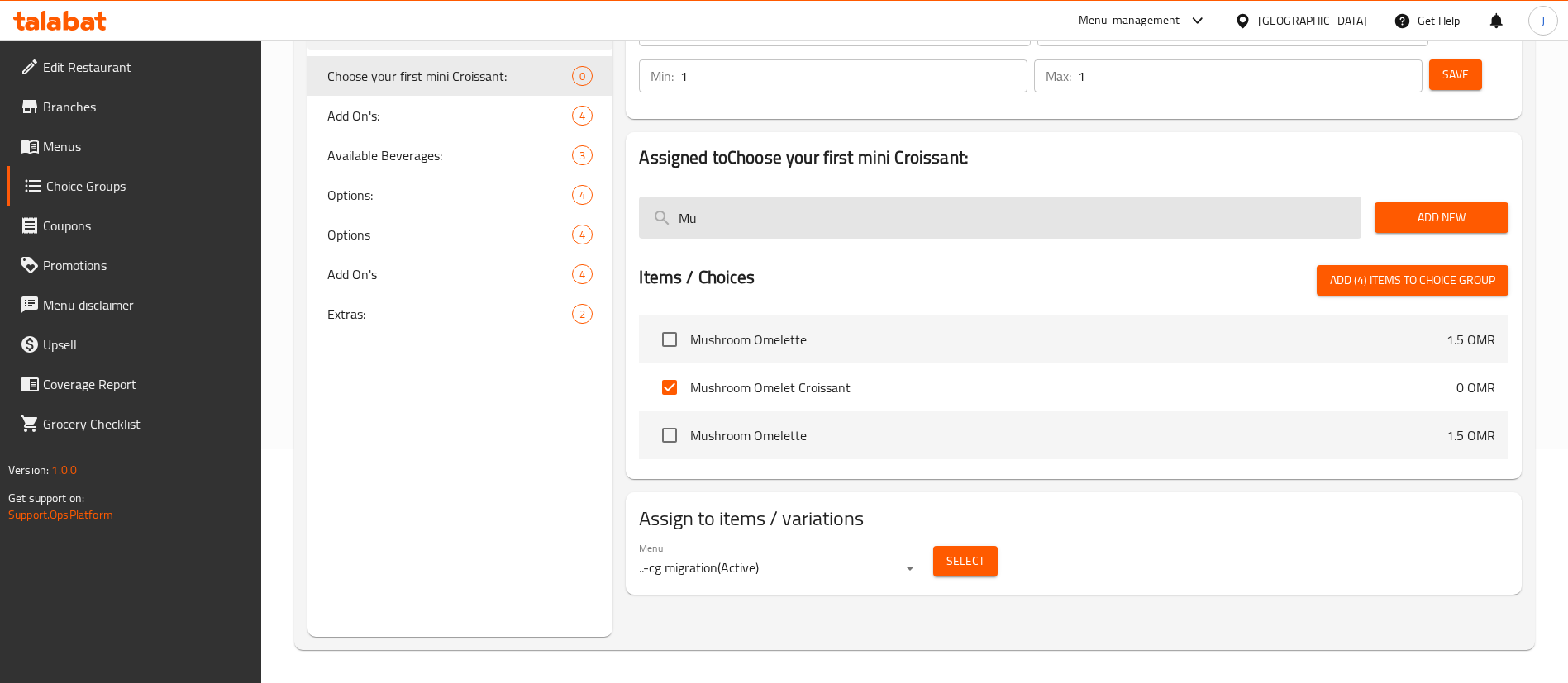
drag, startPoint x: 714, startPoint y: 169, endPoint x: 673, endPoint y: 169, distance: 41.0
click at [673, 197] on input "Mu" at bounding box center [1000, 218] width 723 height 42
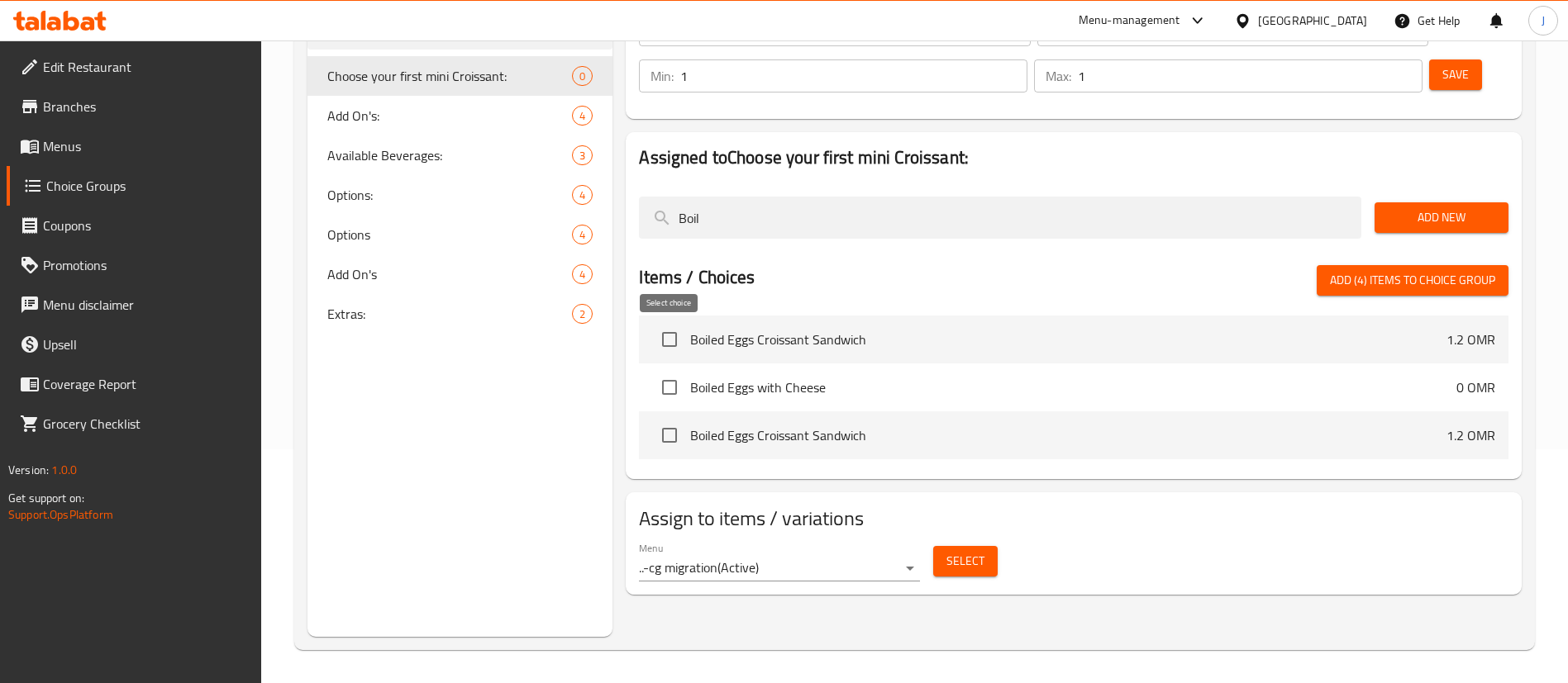
type input "Boil"
click at [677, 370] on input "checkbox" at bounding box center [670, 388] width 35 height 35
checkbox input "true"
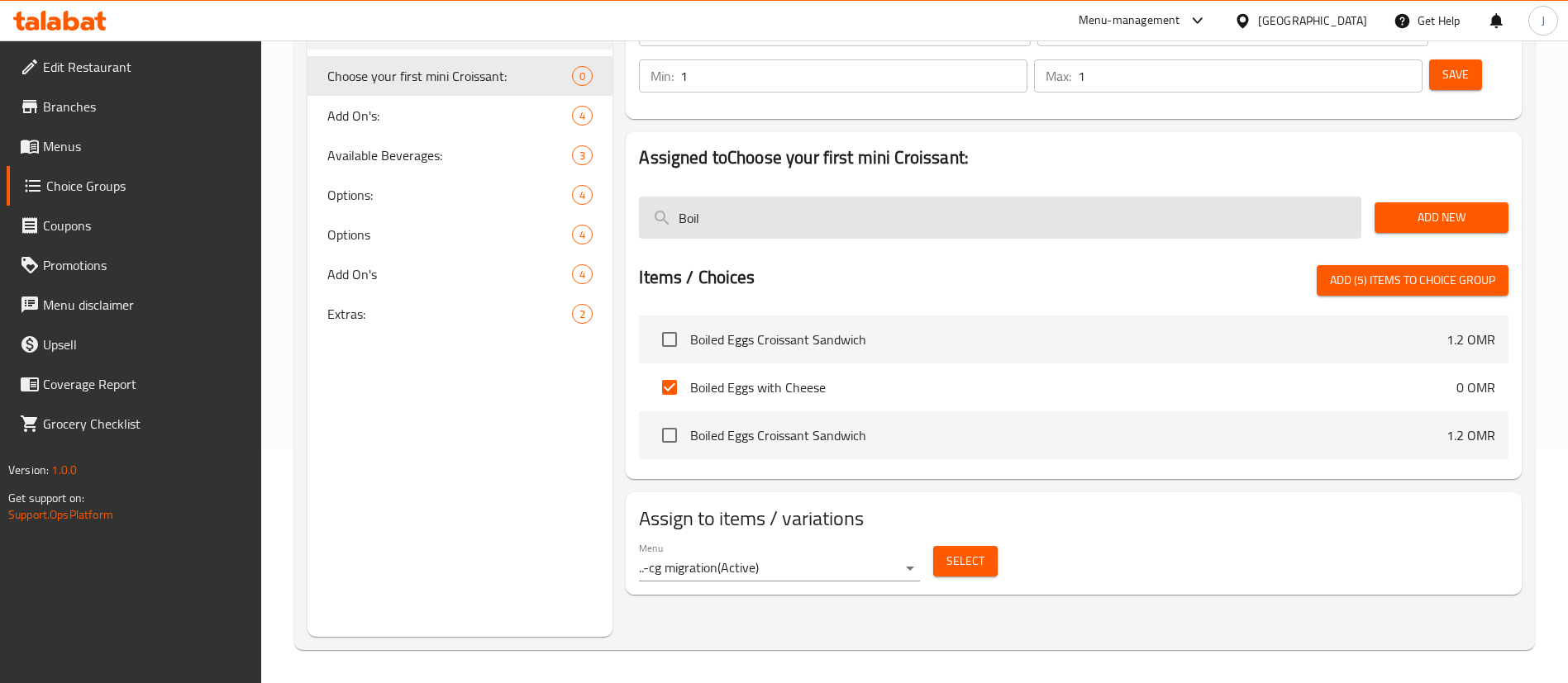
click at [758, 197] on input "Boil" at bounding box center [1000, 218] width 723 height 42
type input "B"
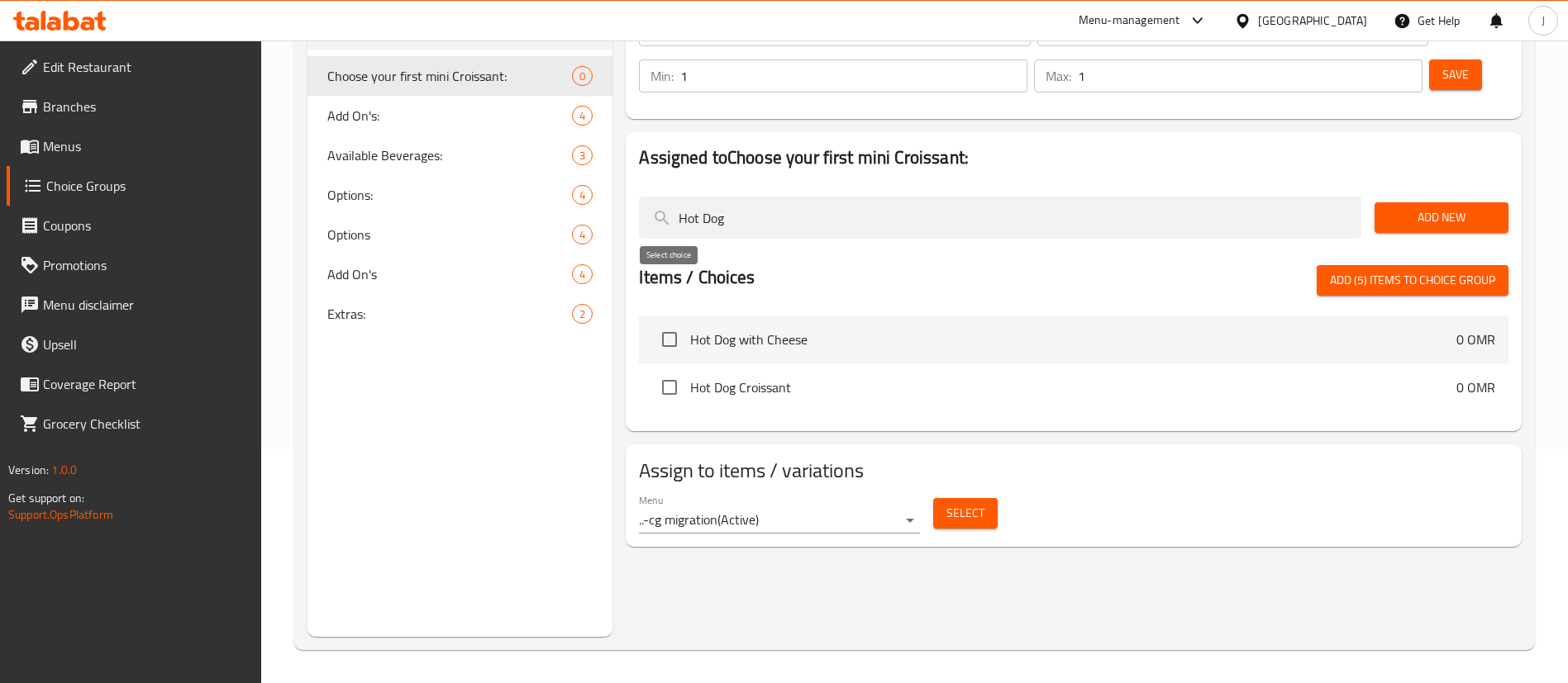
type input "Hot Dog"
click at [674, 322] on input "checkbox" at bounding box center [670, 339] width 35 height 35
checkbox input "true"
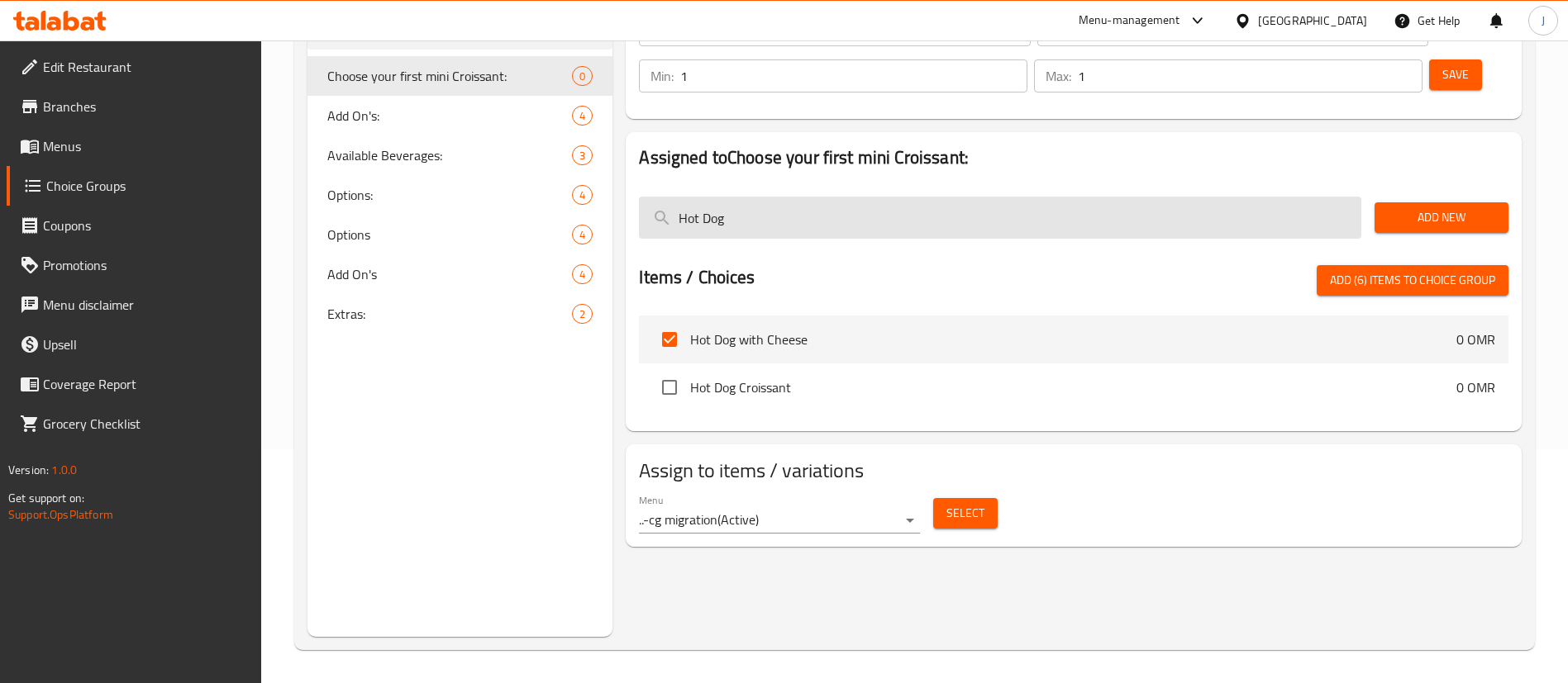
click at [750, 197] on input "Hot Dog" at bounding box center [1000, 218] width 723 height 42
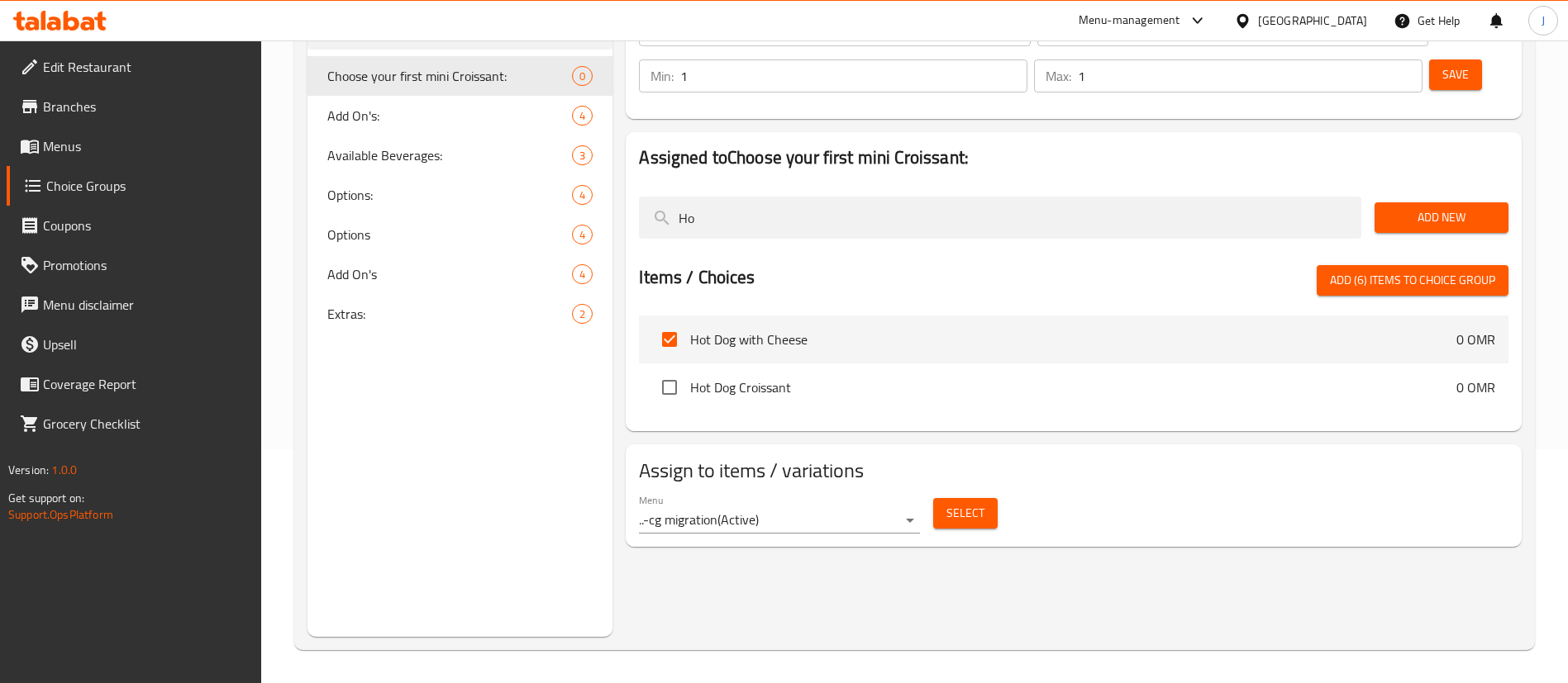
type input "H"
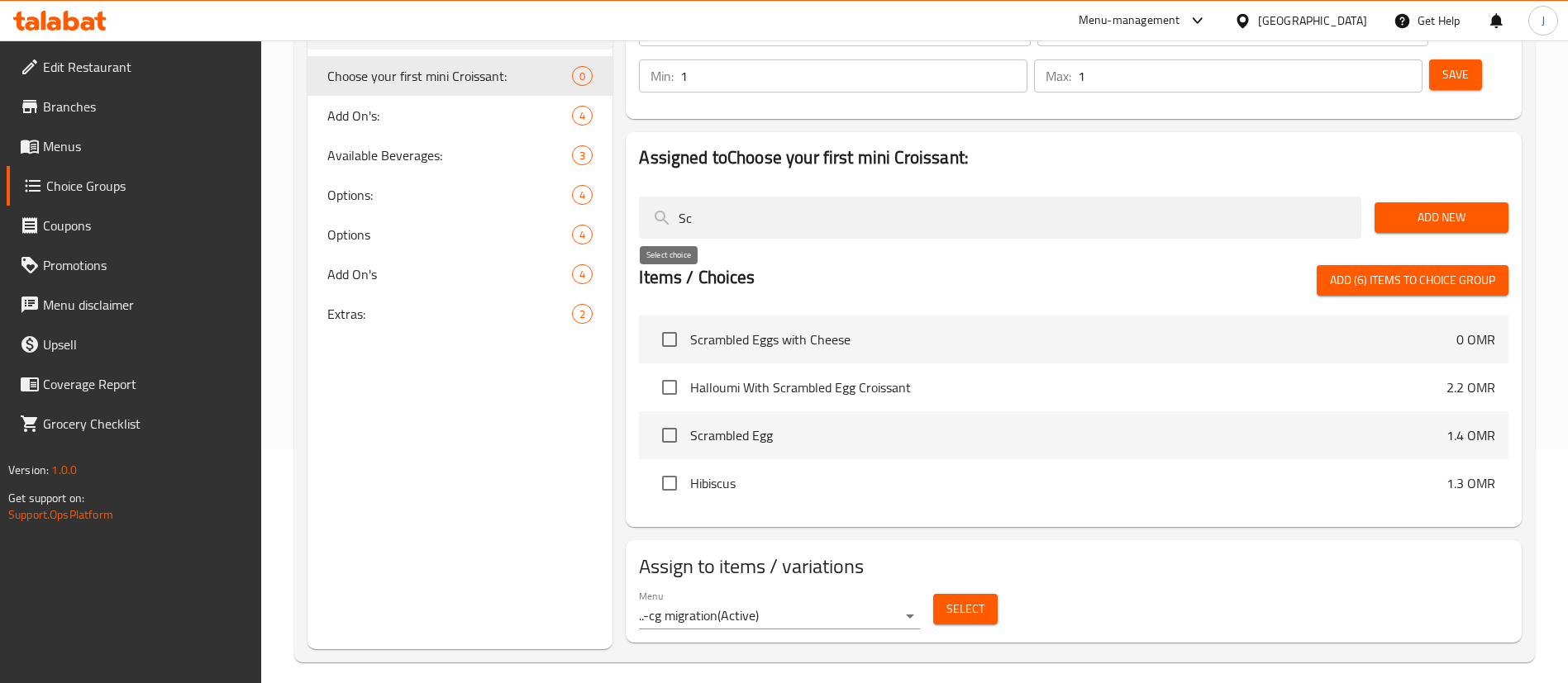
type input "Sc"
click at [666, 322] on input "checkbox" at bounding box center [670, 339] width 35 height 35
click at [1392, 270] on span "Add (7) items to choice group" at bounding box center [1412, 280] width 166 height 21
checkbox input "false"
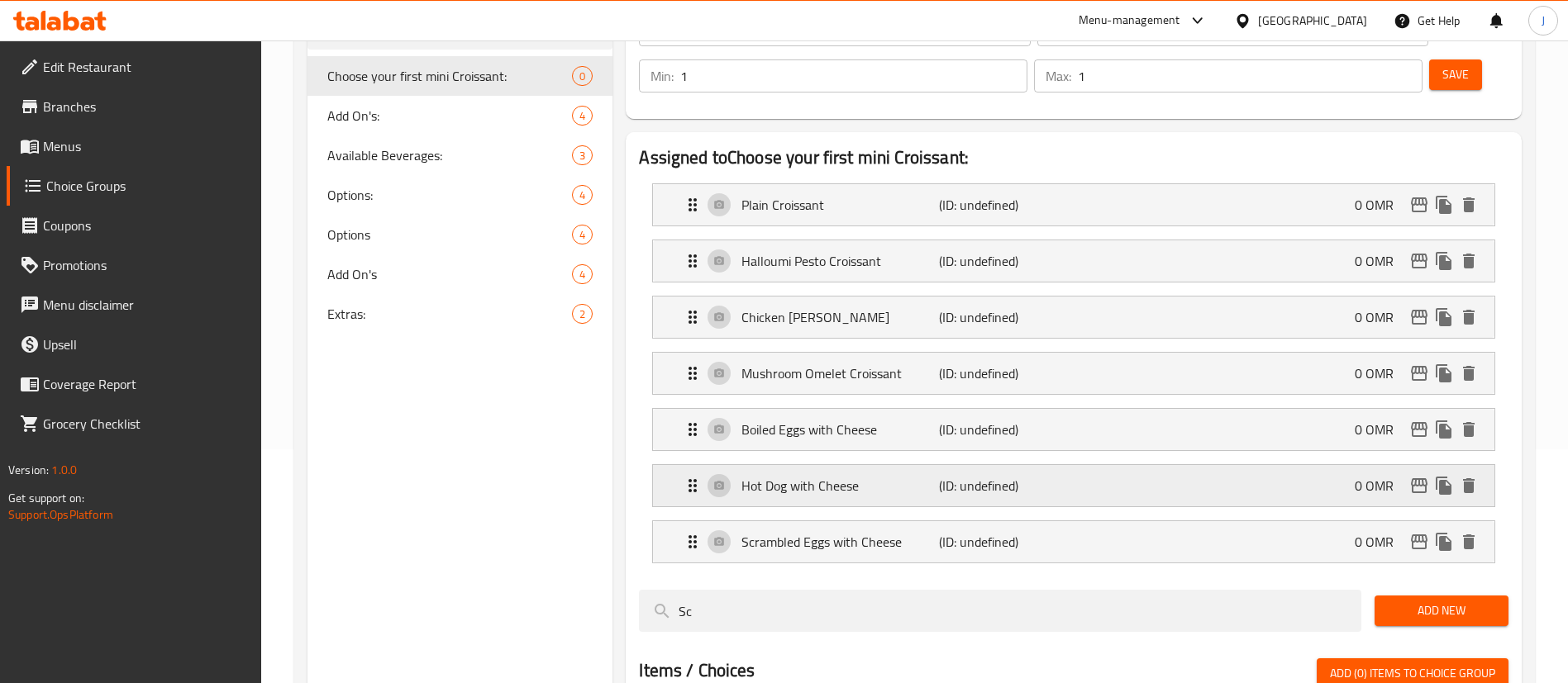
scroll to position [110, 0]
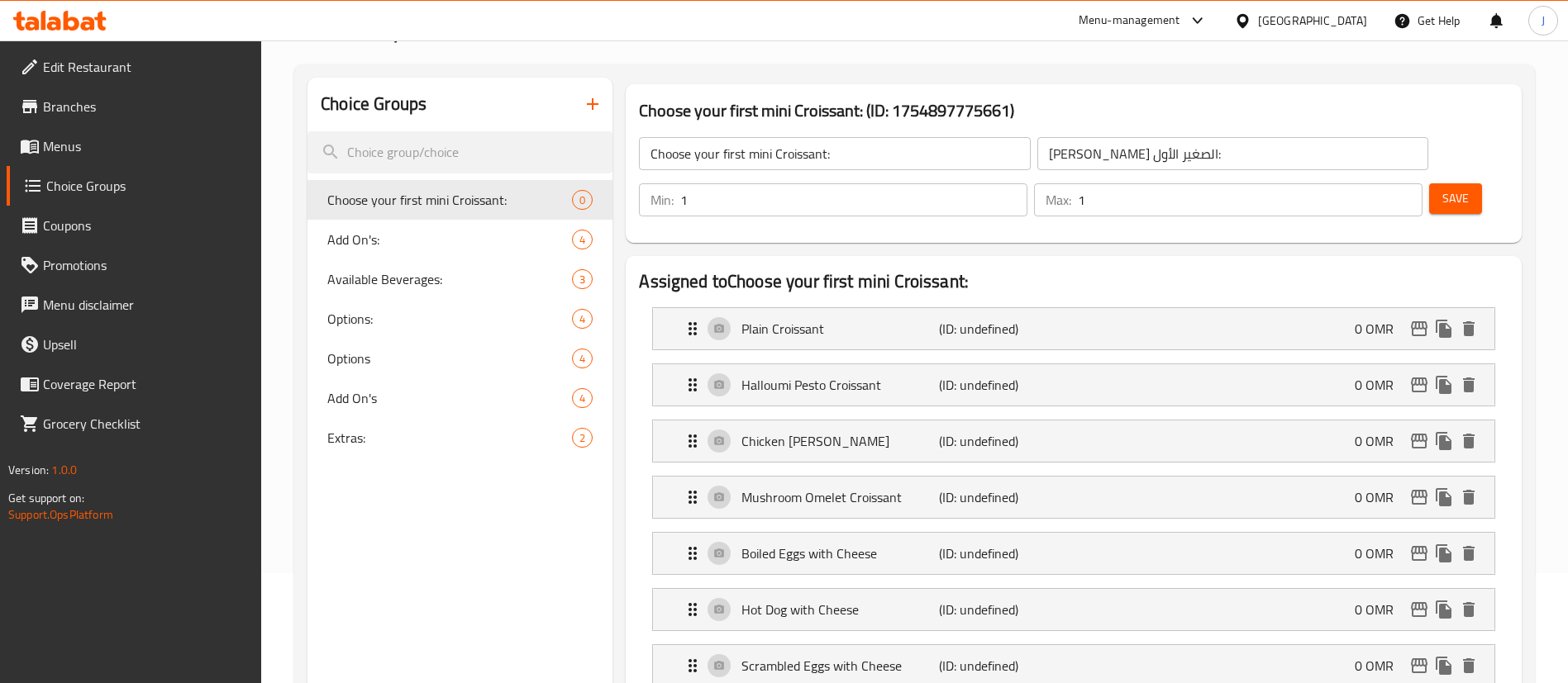
click at [1442, 188] on span "Save" at bounding box center [1455, 198] width 27 height 21
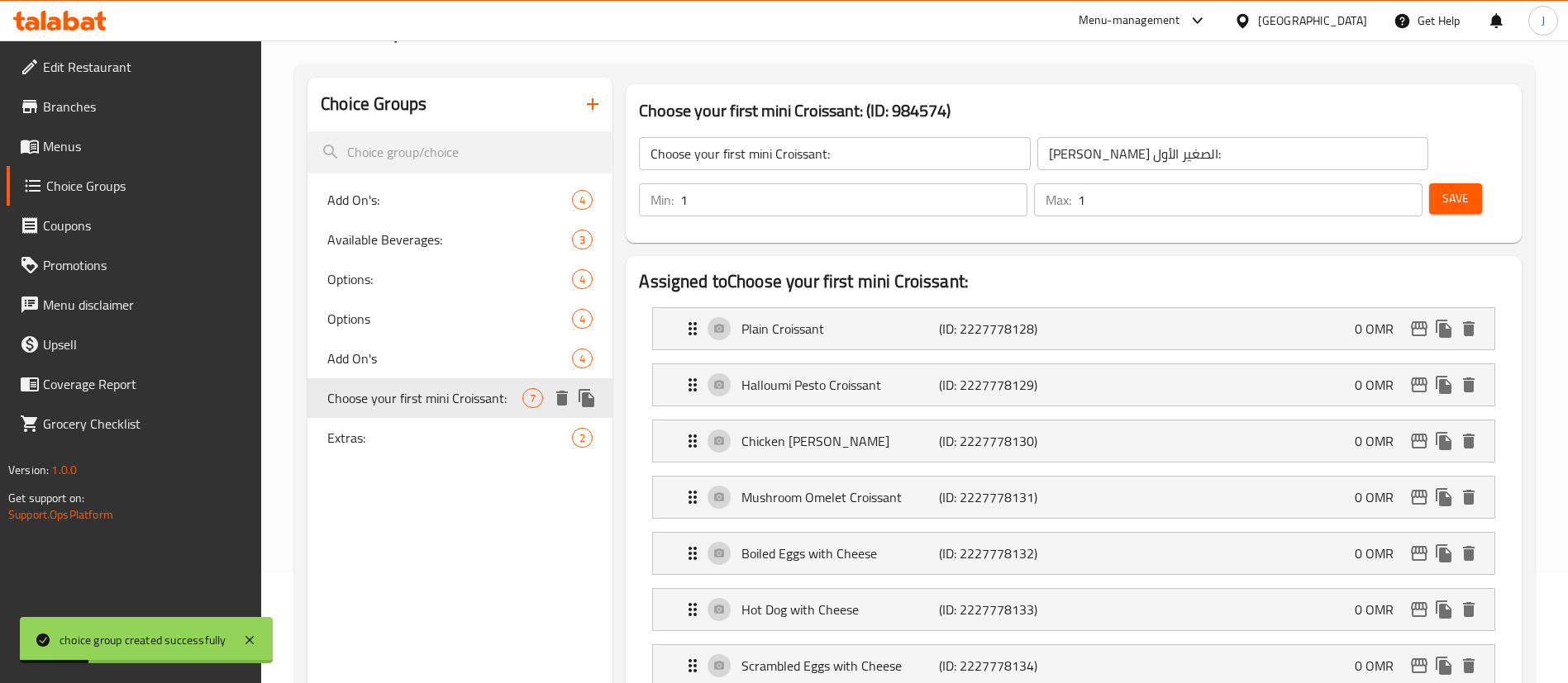
click at [586, 403] on icon "duplicate" at bounding box center [585, 399] width 16 height 18
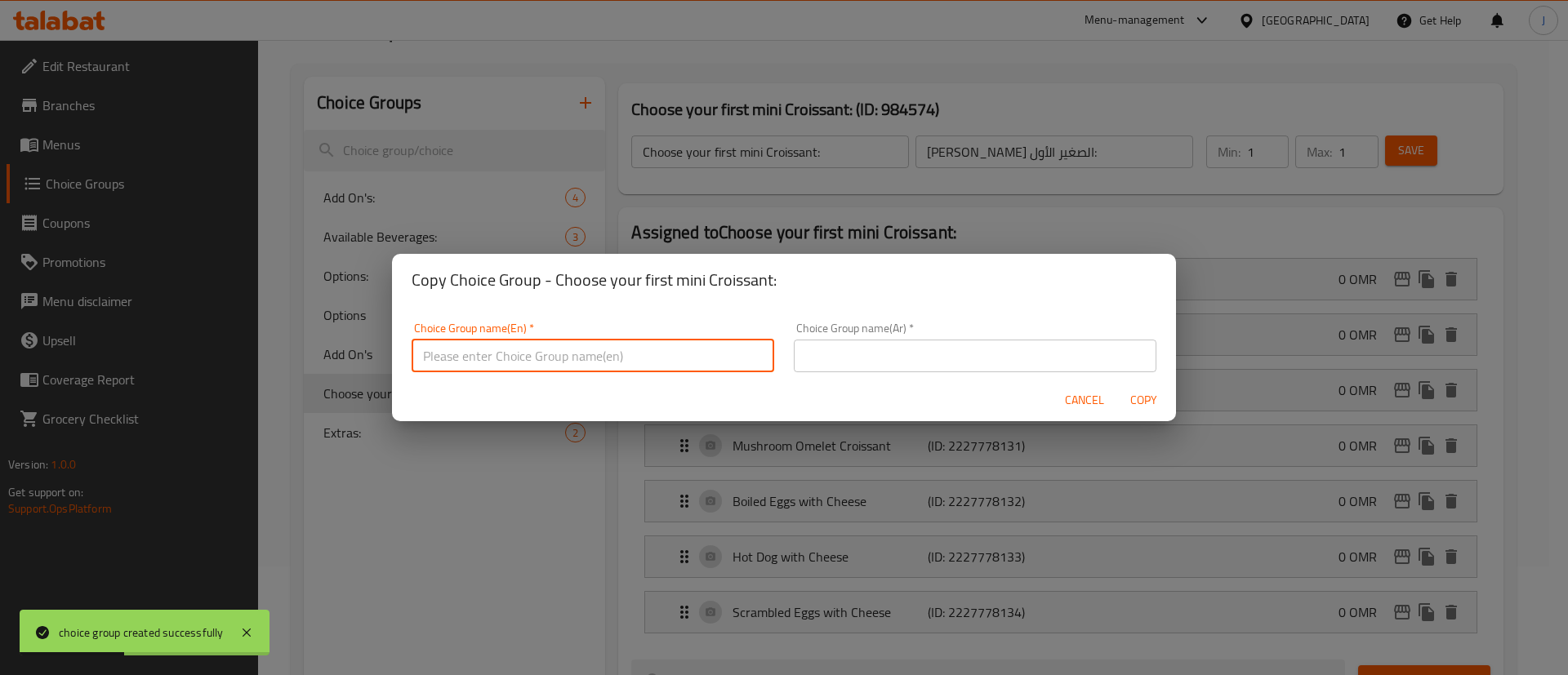
click at [566, 360] on input "text" at bounding box center [592, 356] width 362 height 33
paste input "Choose your second mini Croissant:"
type input "Choose your second mini Croissant:"
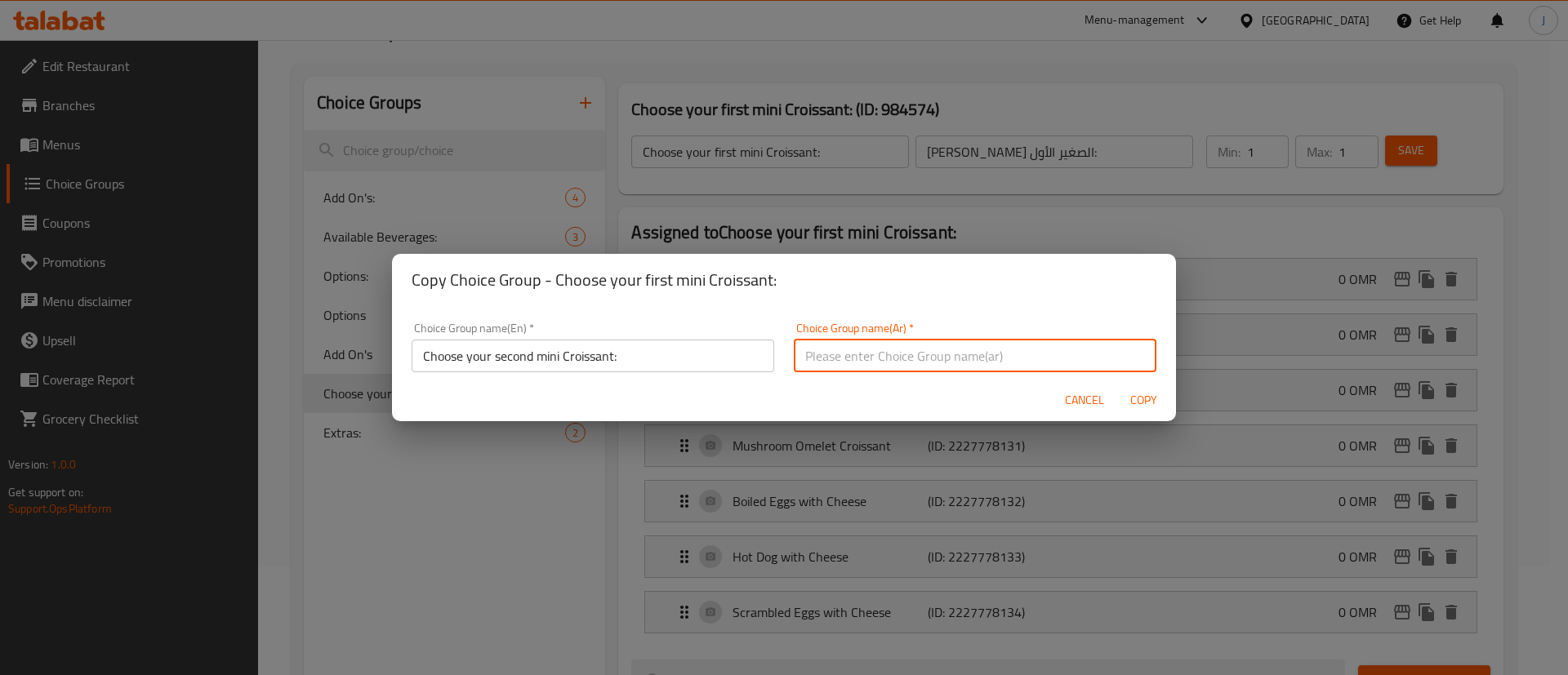
click at [944, 348] on input "text" at bounding box center [974, 356] width 362 height 33
paste input "اختر الكرواسون الصغير الثاني الخاص بك:"
type input "اختر الكرواسون الصغير الثاني الخاص بك:"
click at [1151, 400] on span "Copy" at bounding box center [1142, 400] width 39 height 21
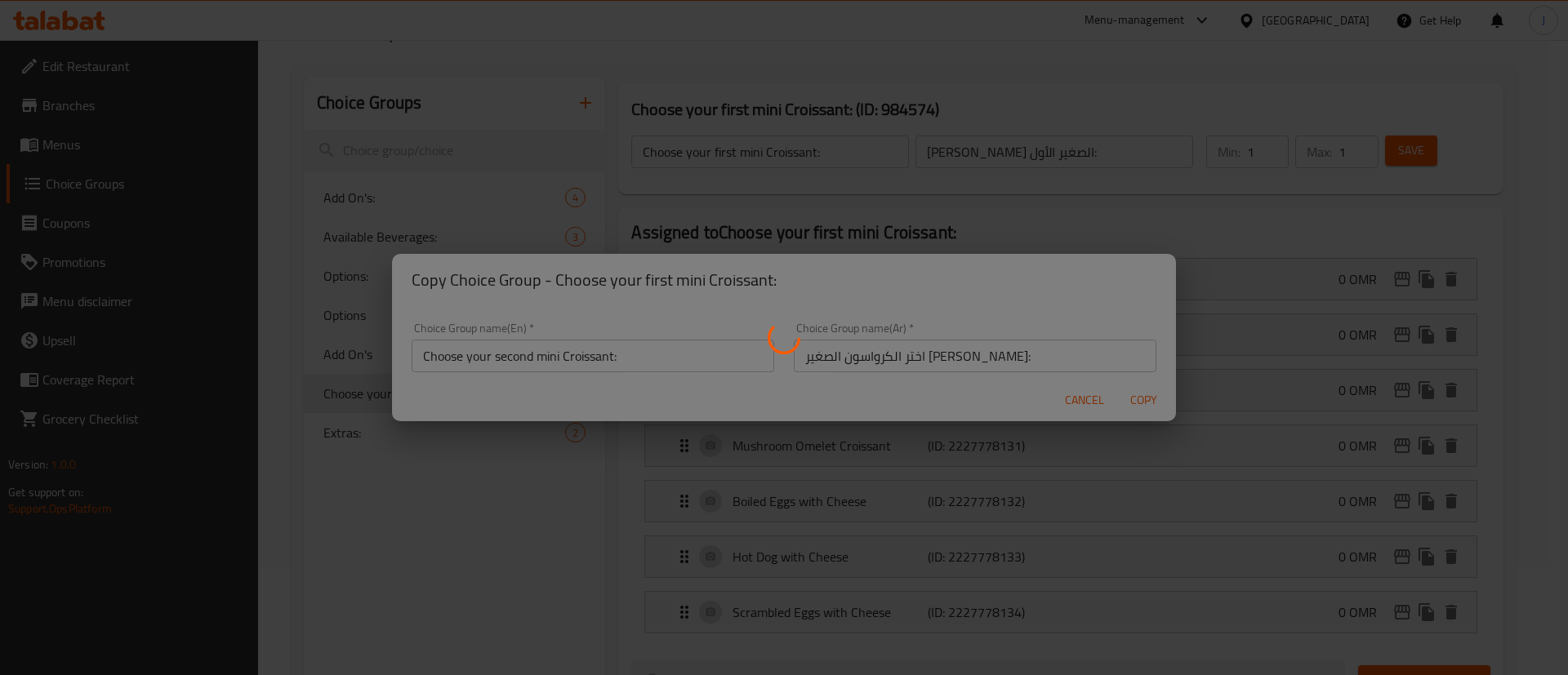
type input "Choose your second mini Croissant:"
type input "اختر الكرواسون الصغير الثاني الخاص بك:"
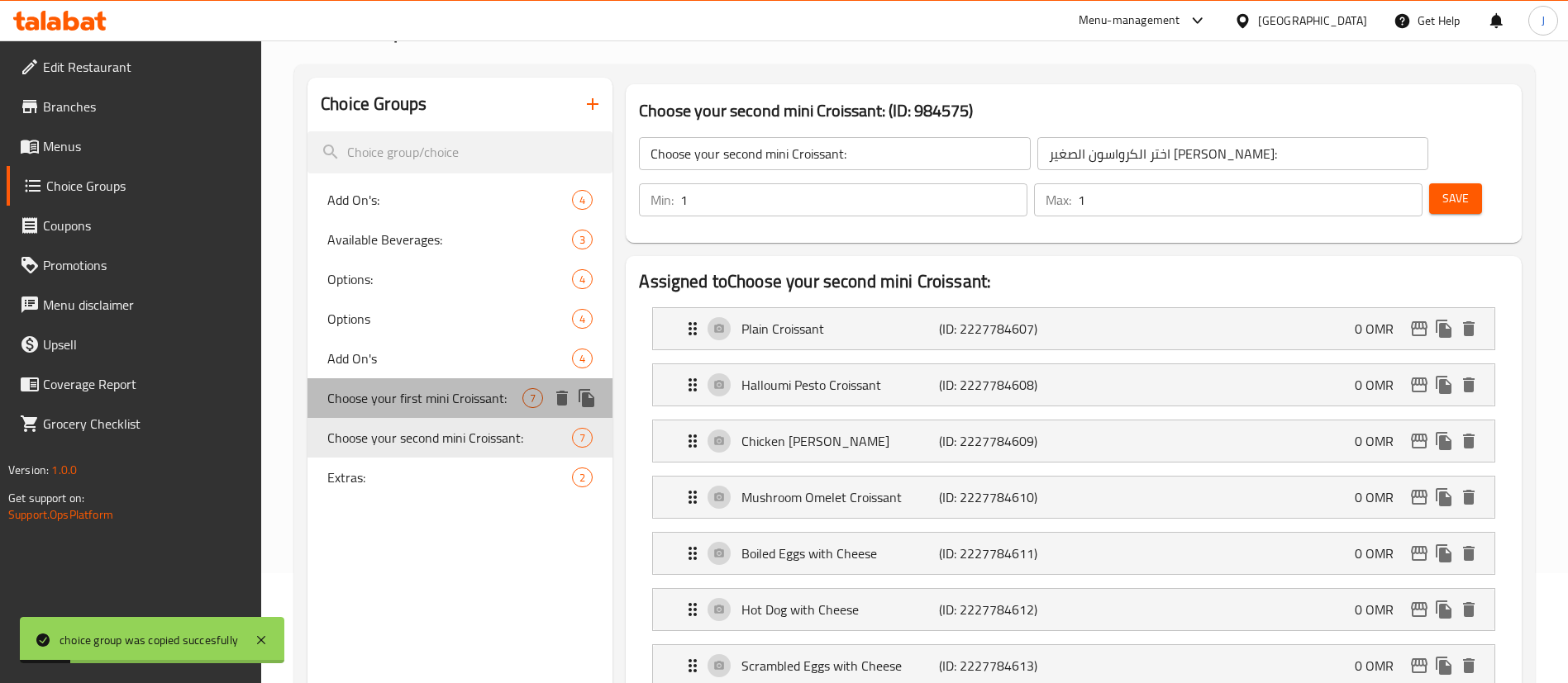
click at [435, 406] on span "Choose your first mini Croissant:" at bounding box center [424, 399] width 195 height 20
type input "Choose your first mini Croissant:"
type input "اختر كرواسونك الصغير الأول:"
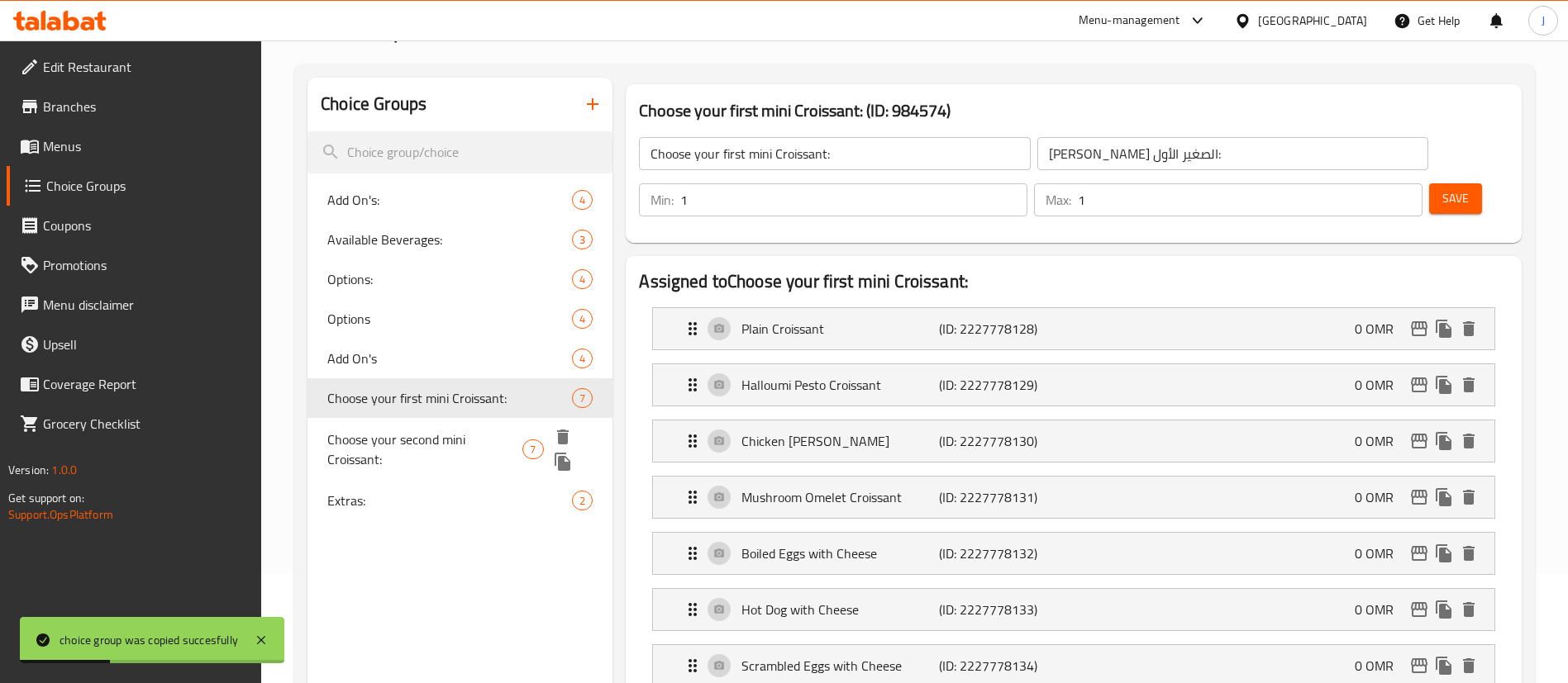
click at [457, 446] on span "Choose your second mini Croissant:" at bounding box center [424, 449] width 195 height 39
type input "Choose your second mini Croissant:"
type input "اختر الكرواسون الصغير الثاني الخاص بك:"
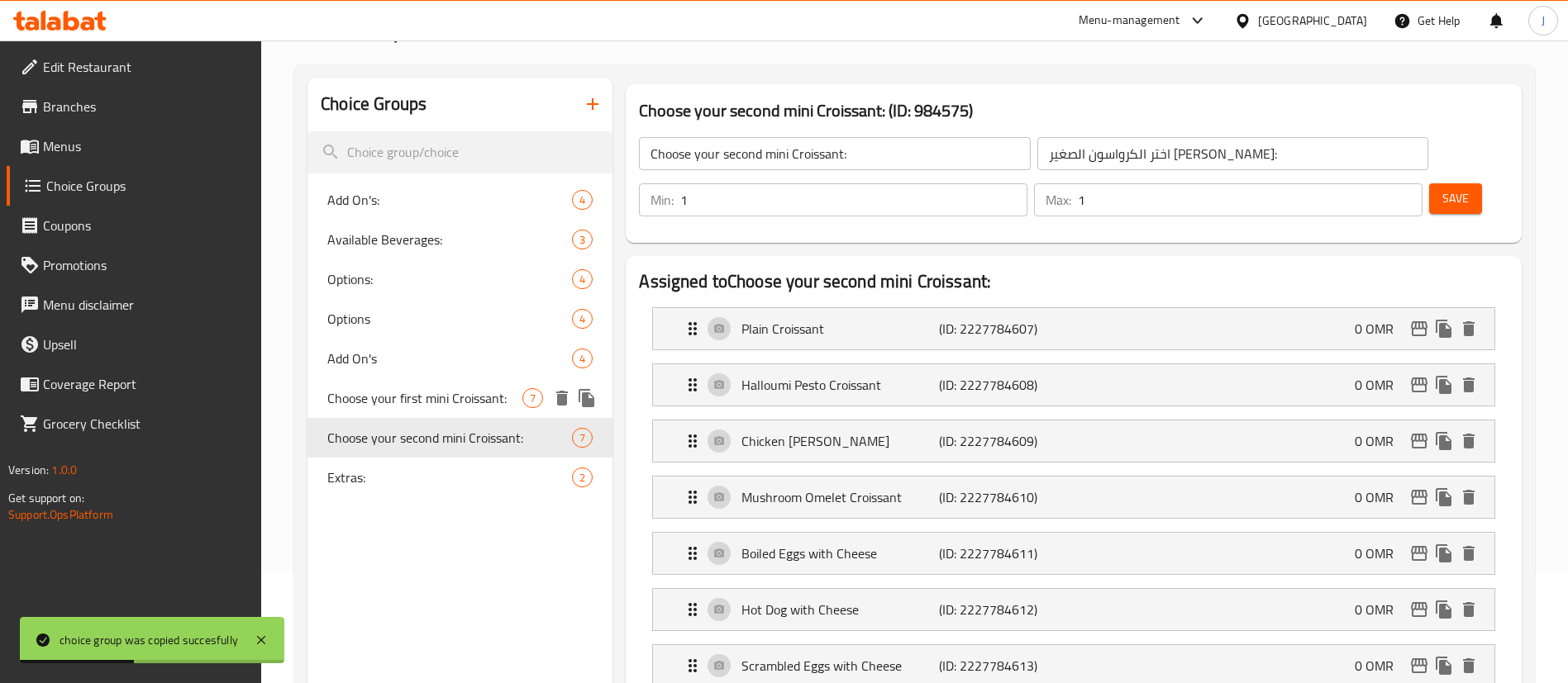
click at [444, 398] on span "Choose your first mini Croissant:" at bounding box center [424, 399] width 195 height 20
type input "Choose your first mini Croissant:"
type input "اختر كرواسونك الصغير الأول:"
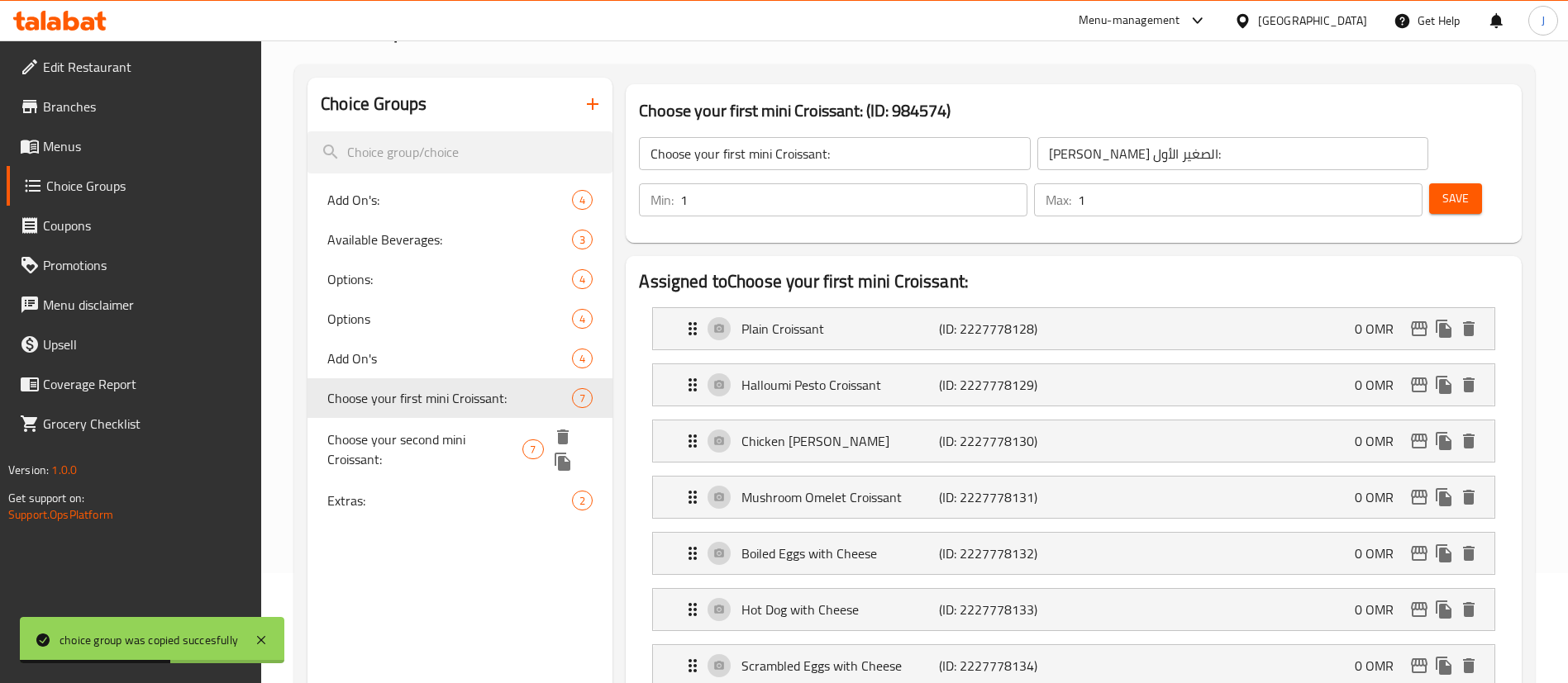
click at [469, 443] on span "Choose your second mini Croissant:" at bounding box center [424, 449] width 195 height 39
type input "Choose your second mini Croissant:"
type input "اختر الكرواسون الصغير الثاني الخاص بك:"
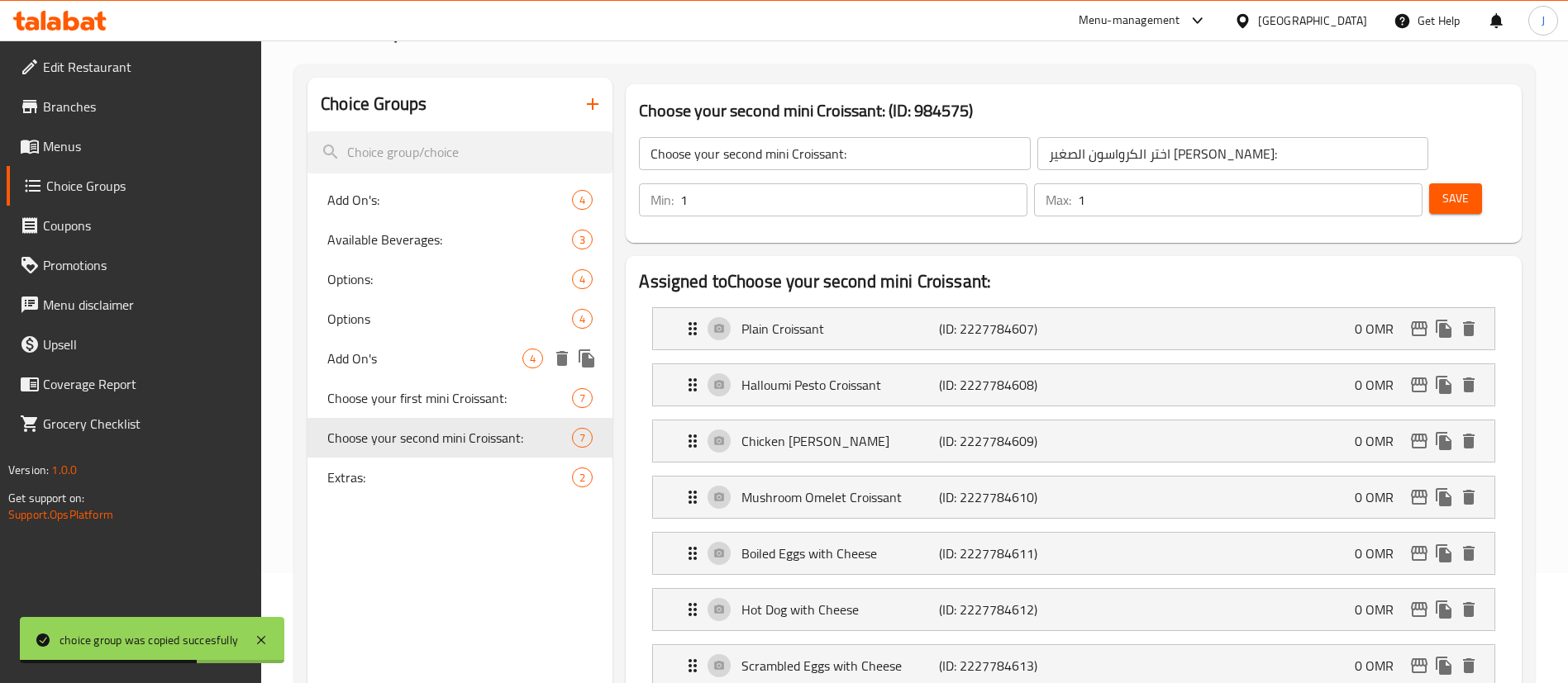
scroll to position [0, 0]
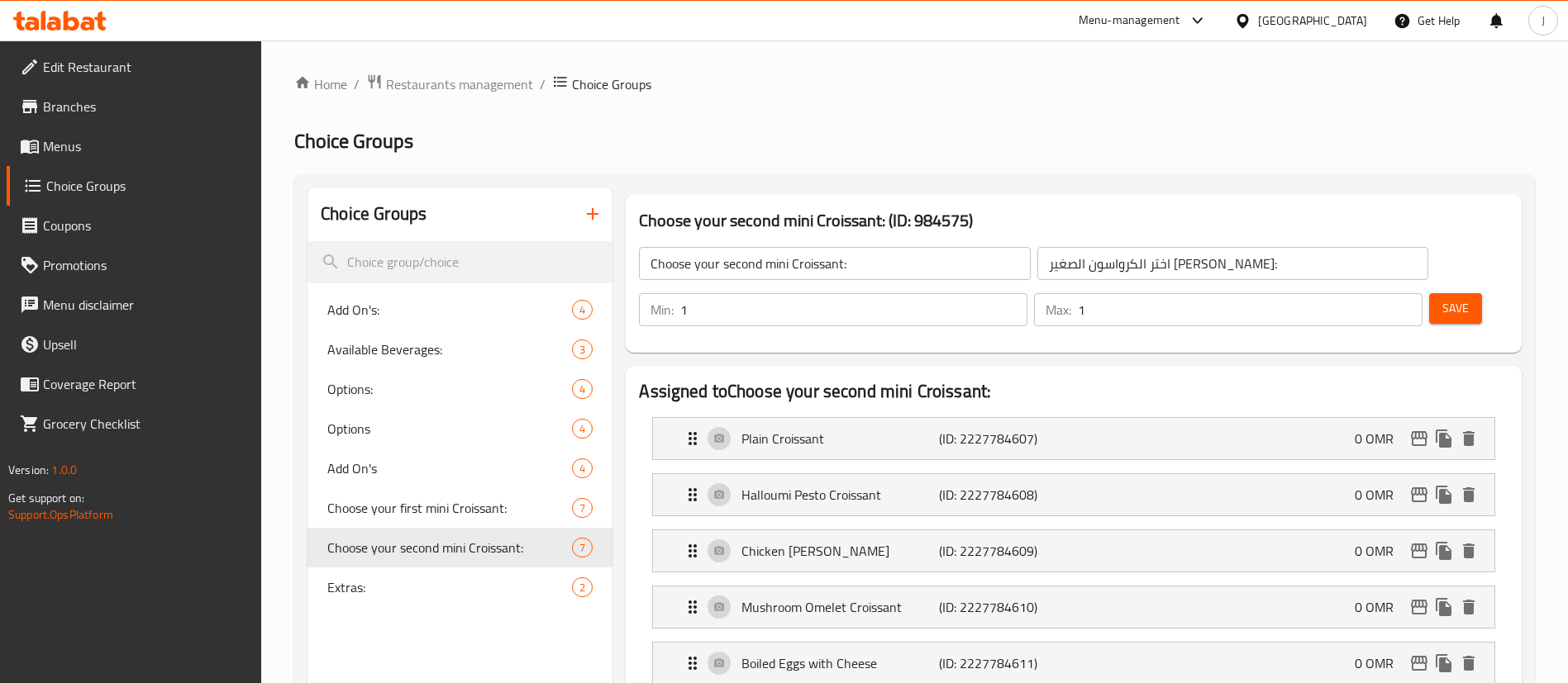
click at [91, 150] on span "Menus" at bounding box center [145, 146] width 206 height 20
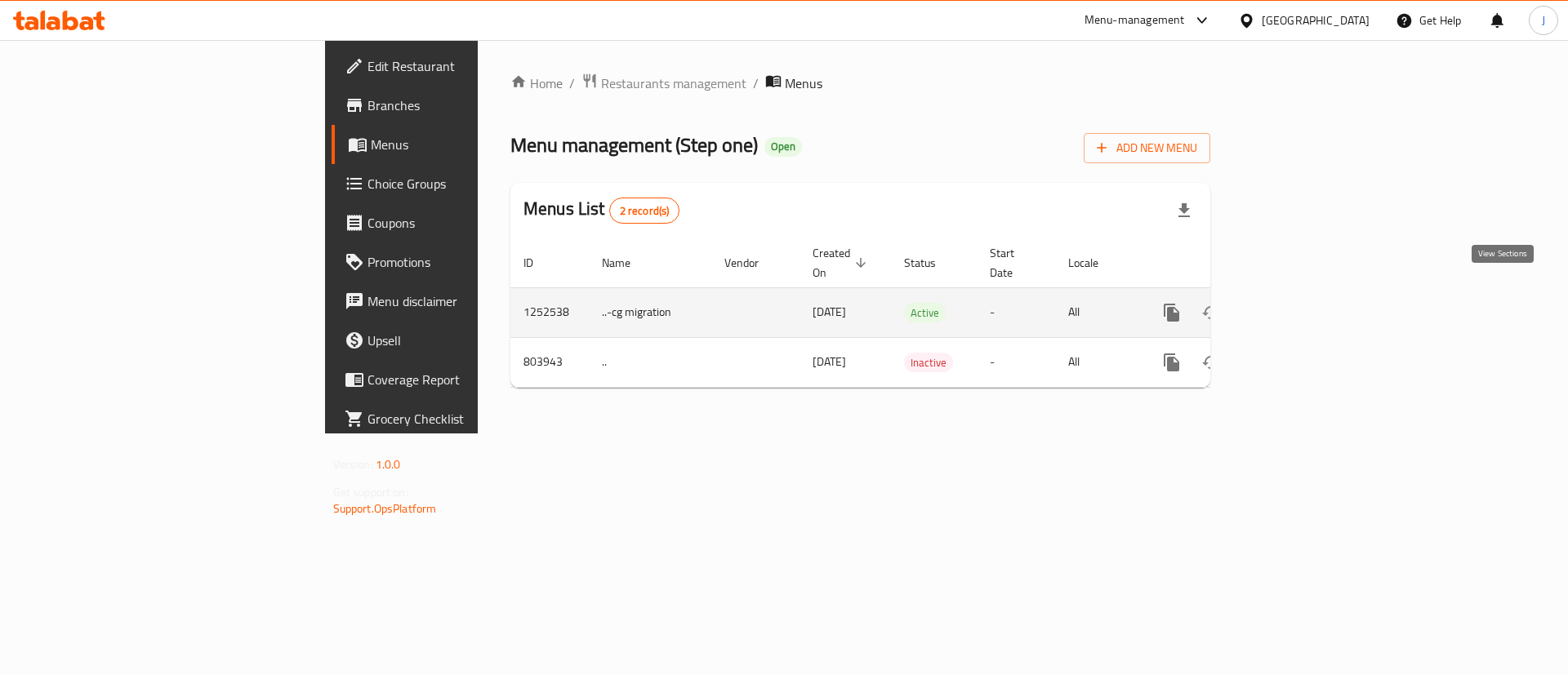
click at [1297, 305] on icon "enhanced table" at bounding box center [1289, 313] width 14 height 14
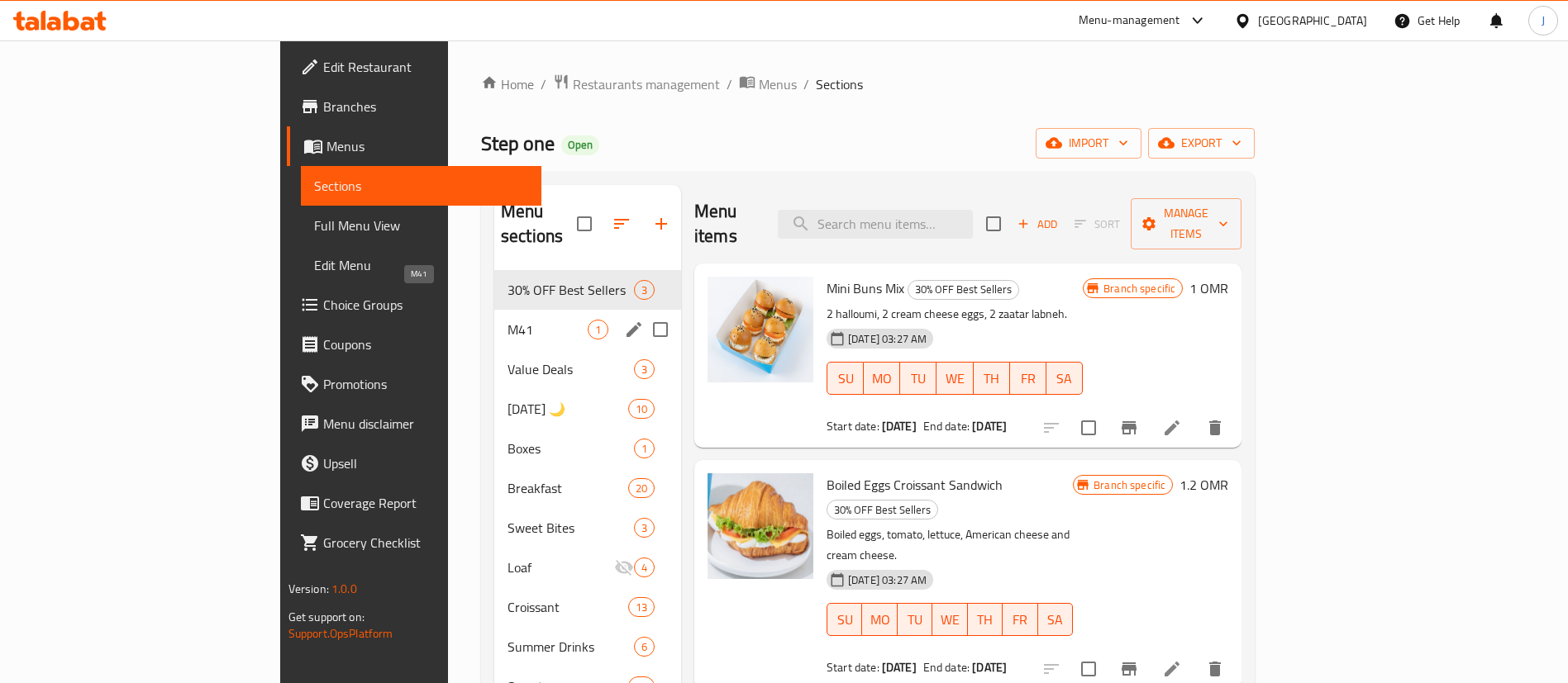
click at [508, 320] on span "M41" at bounding box center [548, 330] width 81 height 20
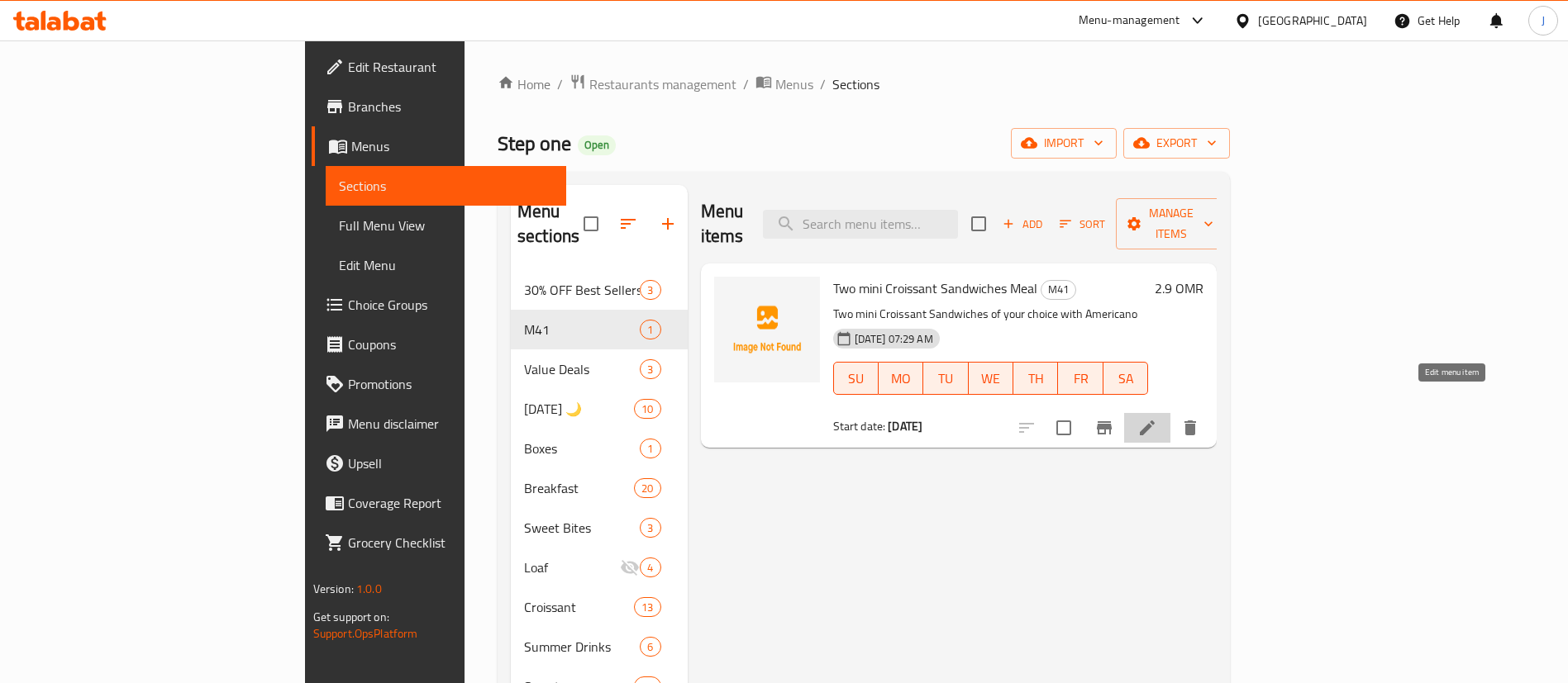
click at [1155, 421] on icon at bounding box center [1147, 428] width 15 height 15
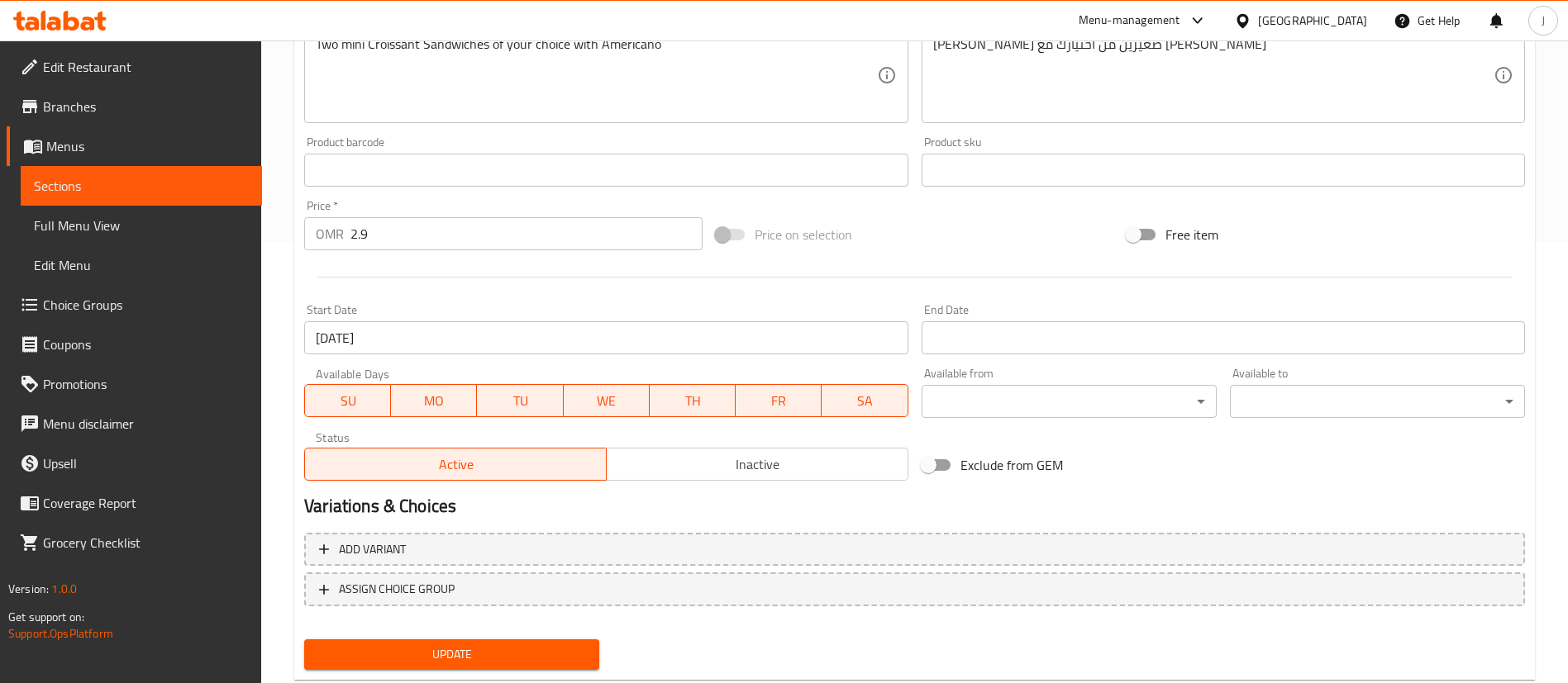
scroll to position [474, 0]
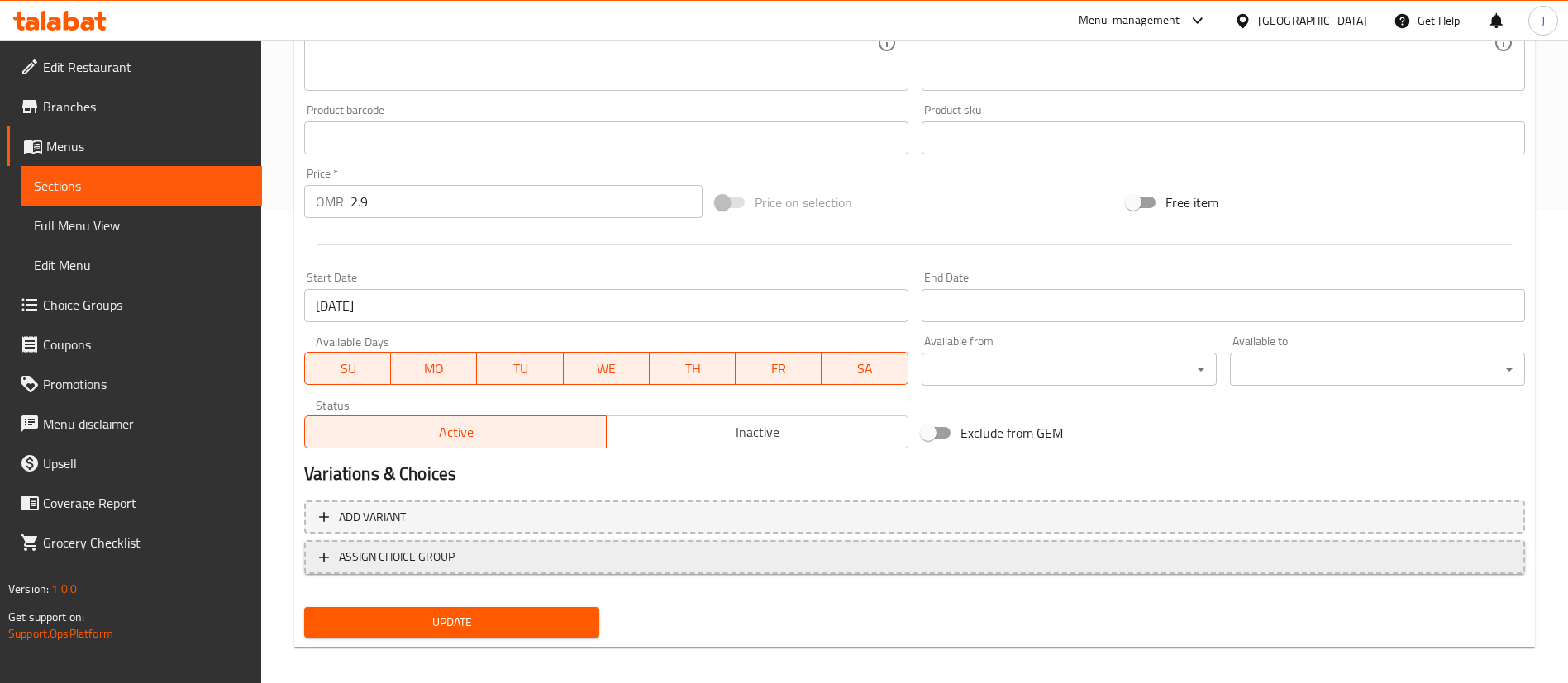
click at [453, 554] on span "ASSIGN CHOICE GROUP" at bounding box center [396, 557] width 115 height 21
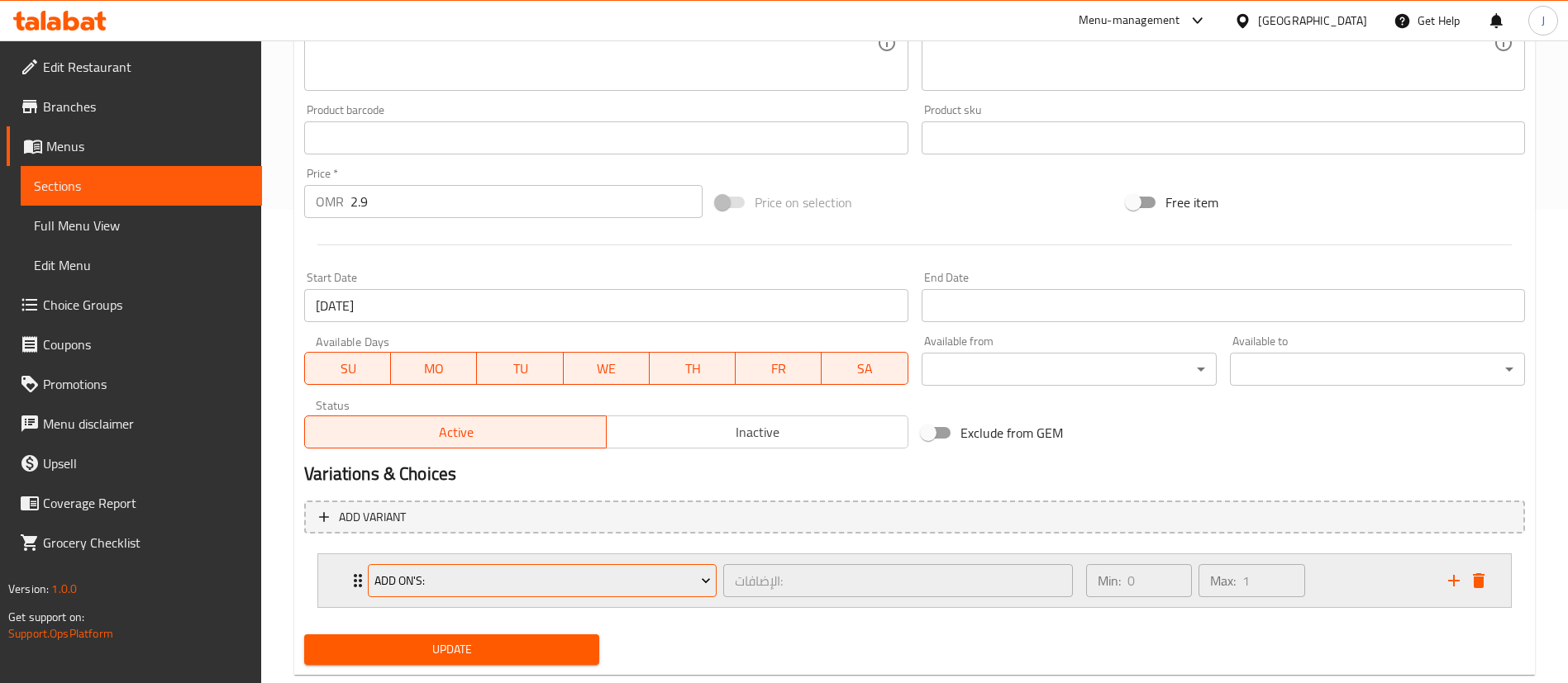
click at [465, 581] on span "Add On's:" at bounding box center [542, 581] width 337 height 21
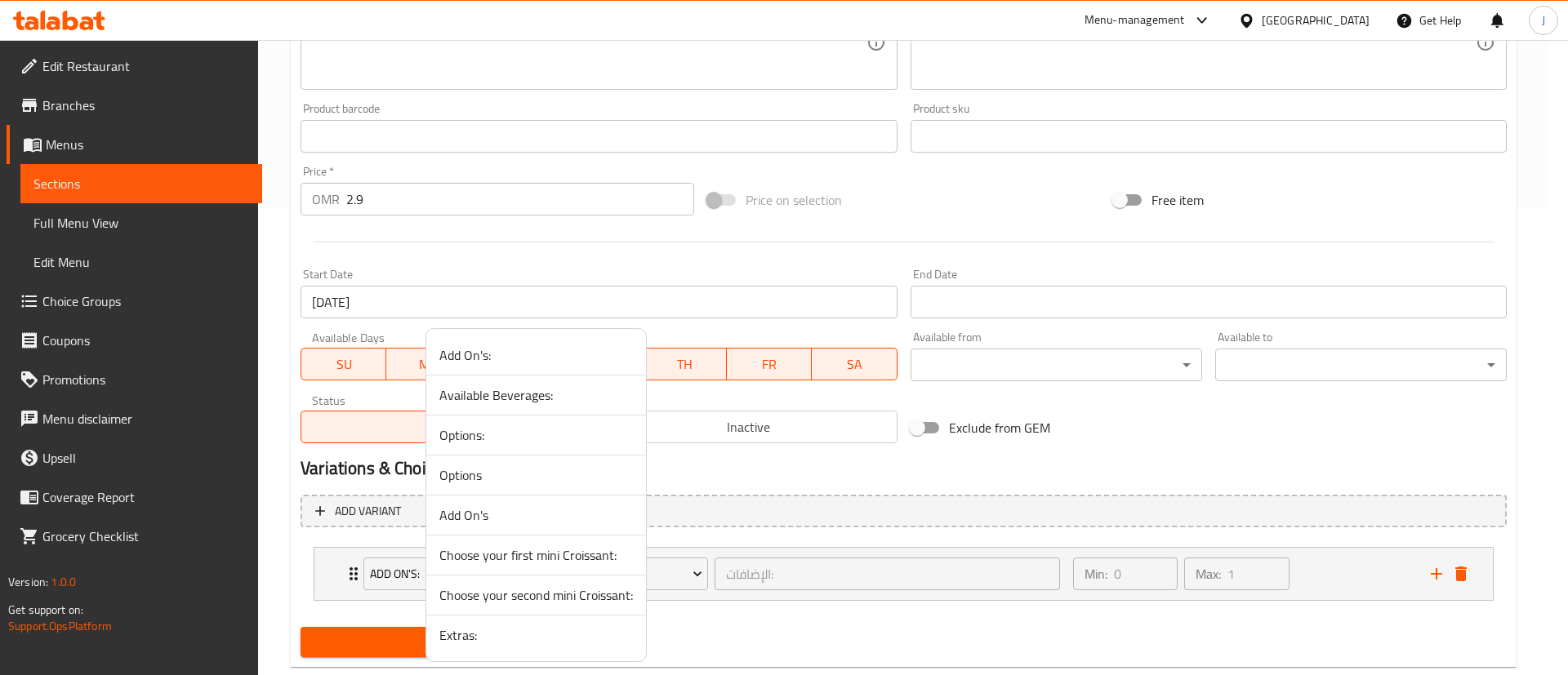
click at [513, 565] on span "Choose your first mini Croissant:" at bounding box center [536, 555] width 193 height 20
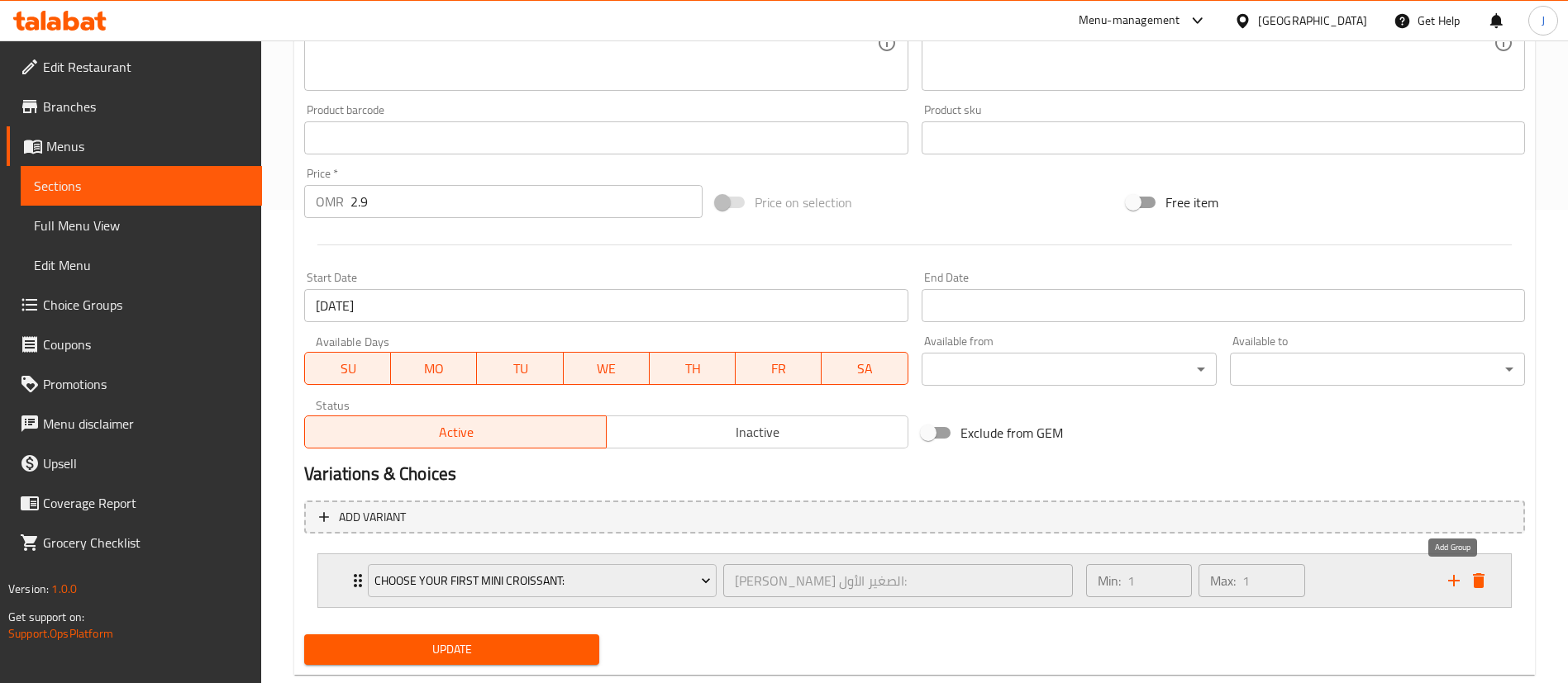
click at [1458, 584] on icon "add" at bounding box center [1454, 581] width 20 height 20
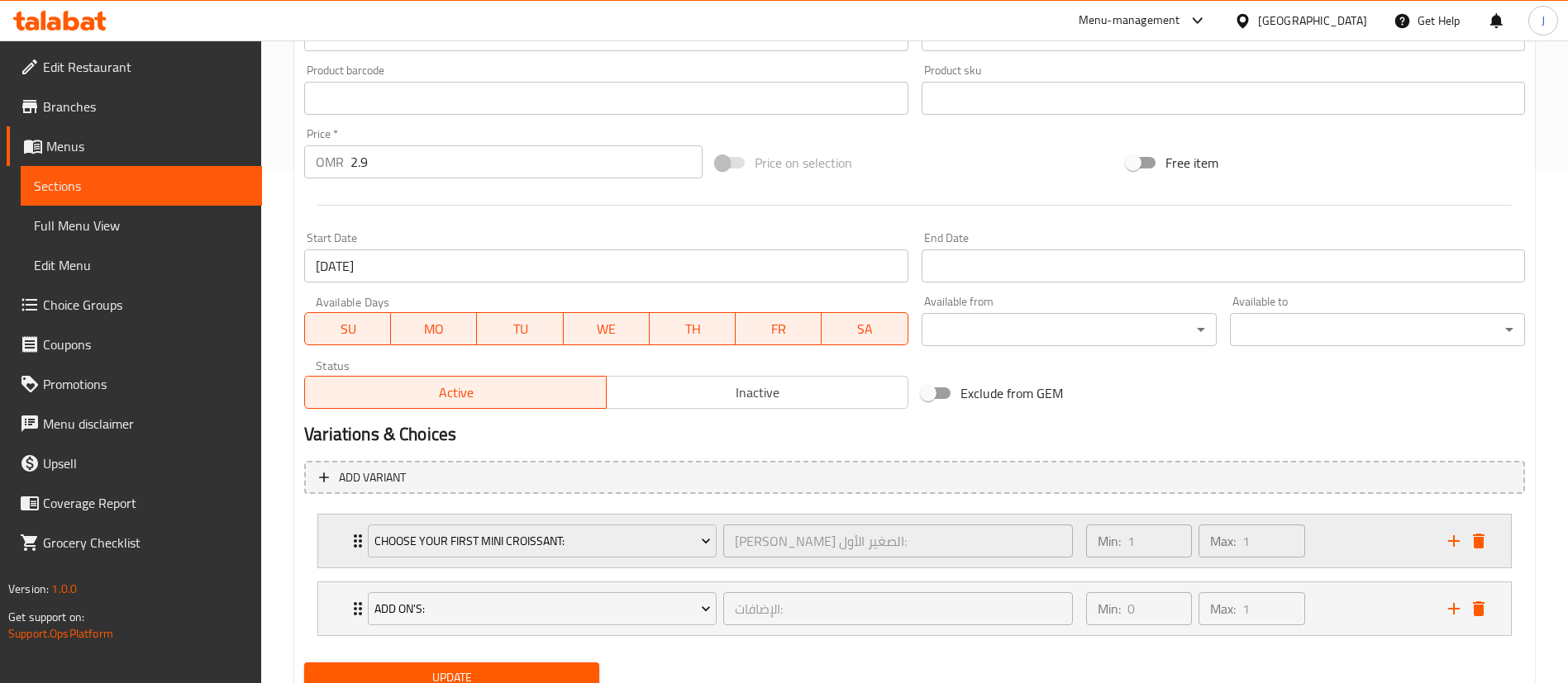
scroll to position [579, 0]
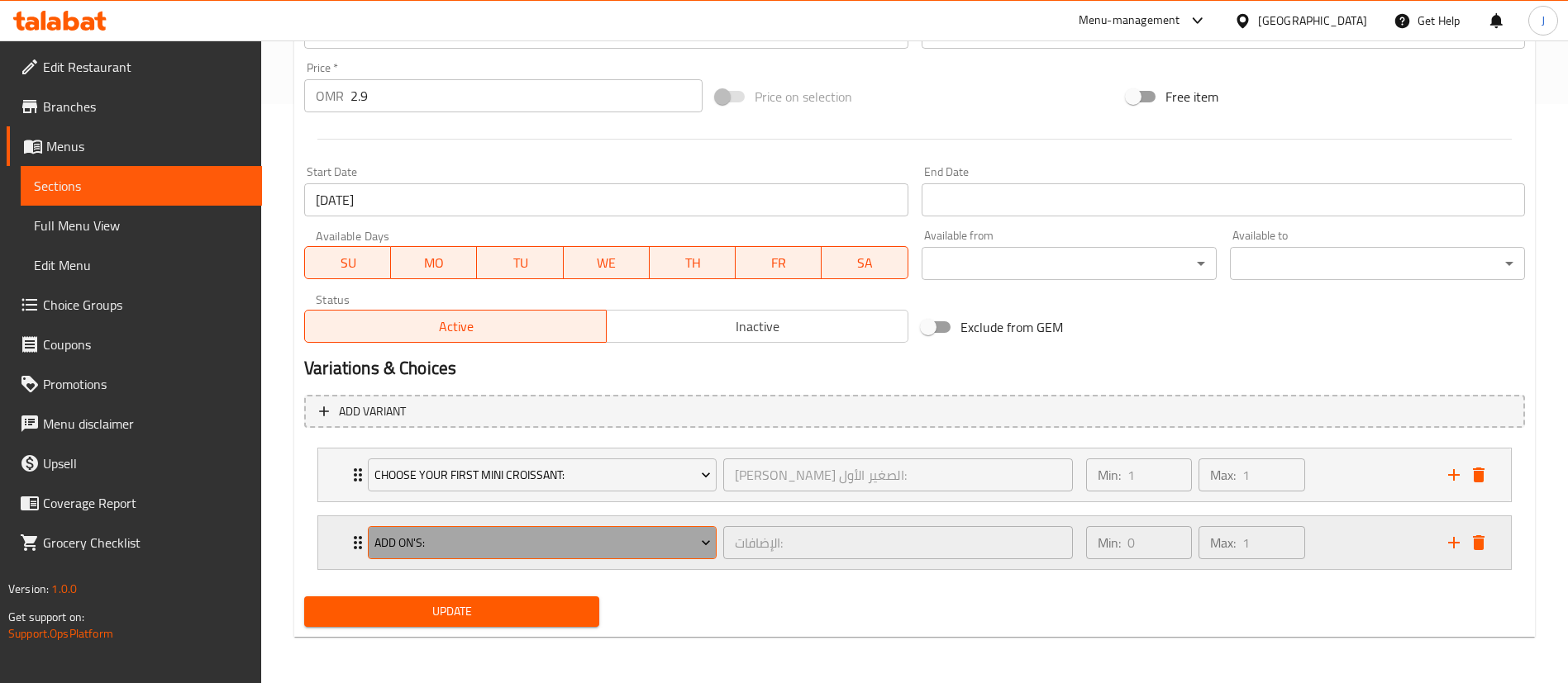
click at [476, 545] on span "Add On's:" at bounding box center [542, 543] width 337 height 21
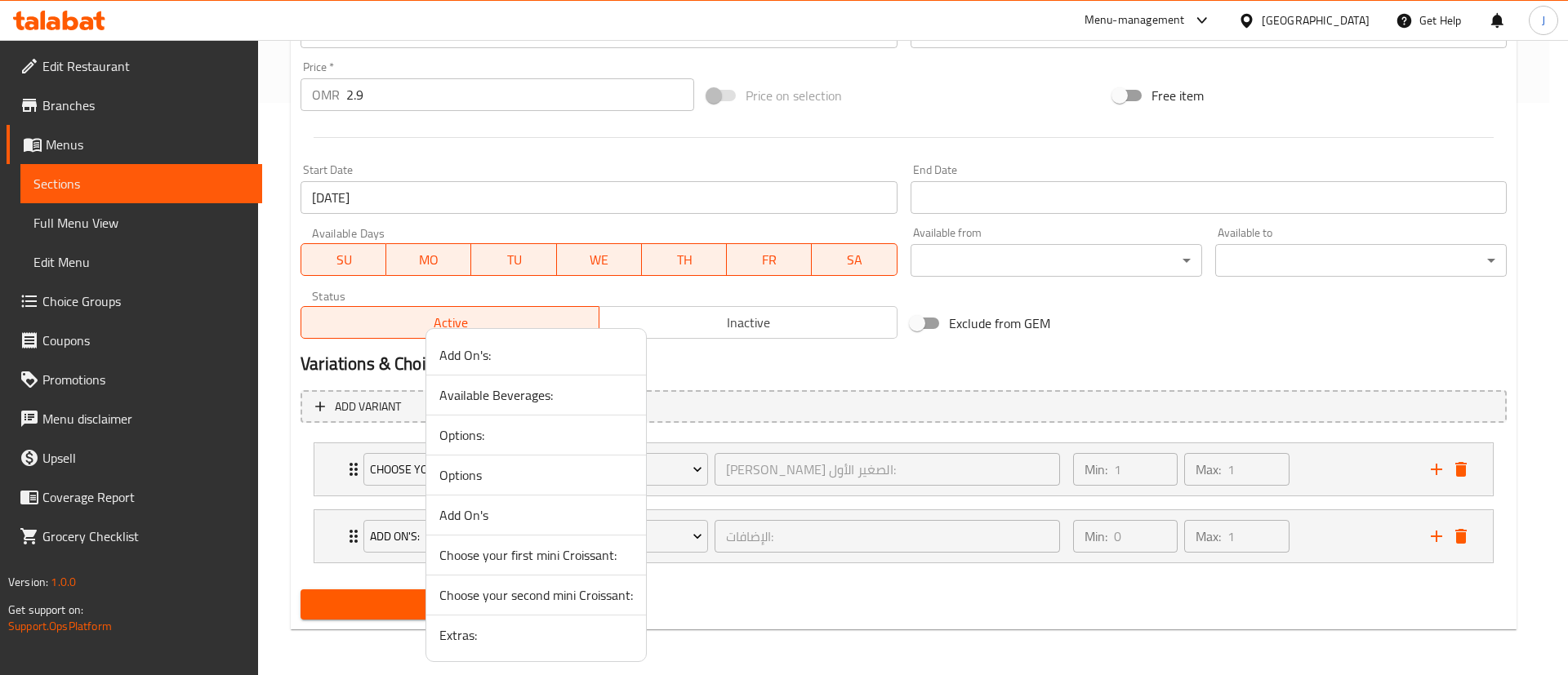
click at [521, 598] on span "Choose your second mini Croissant:" at bounding box center [536, 595] width 193 height 20
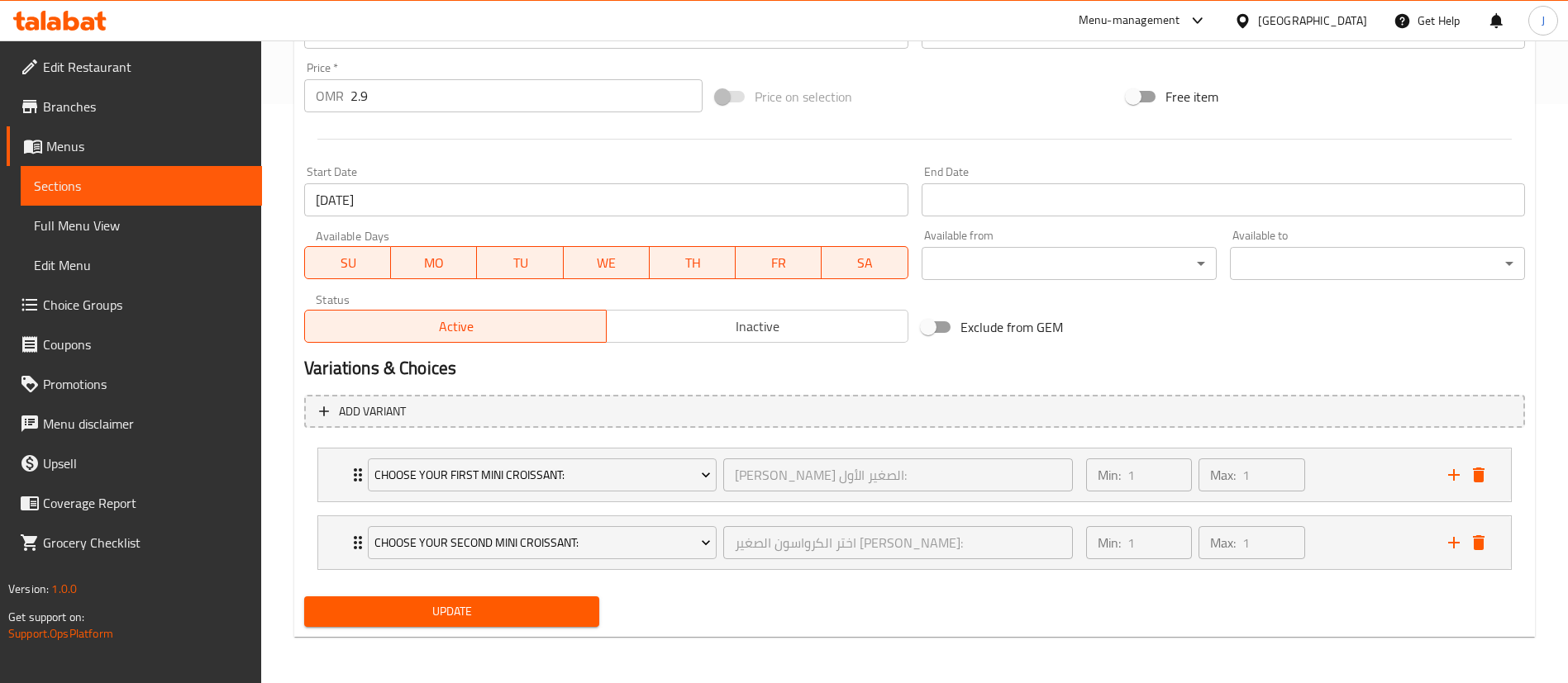
click at [481, 606] on span "Update" at bounding box center [452, 612] width 269 height 21
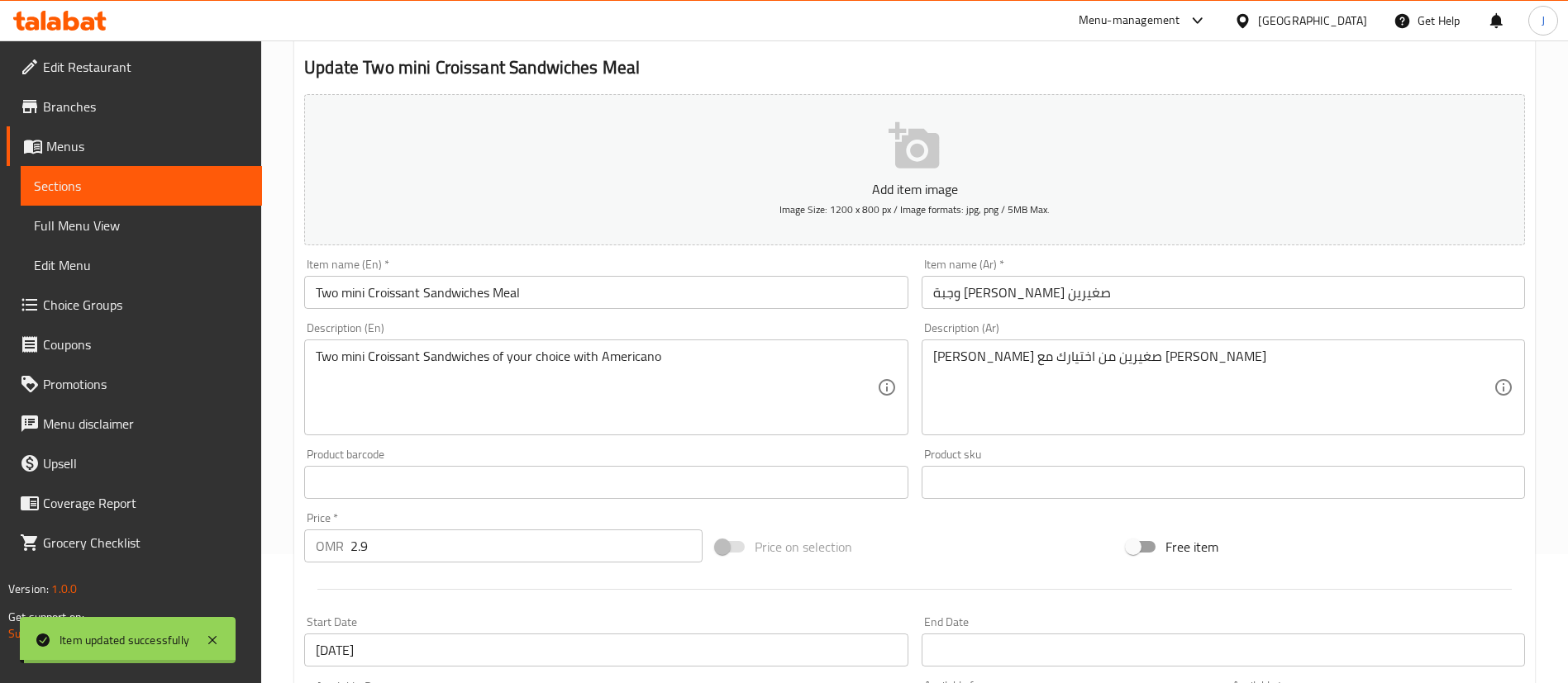
scroll to position [0, 0]
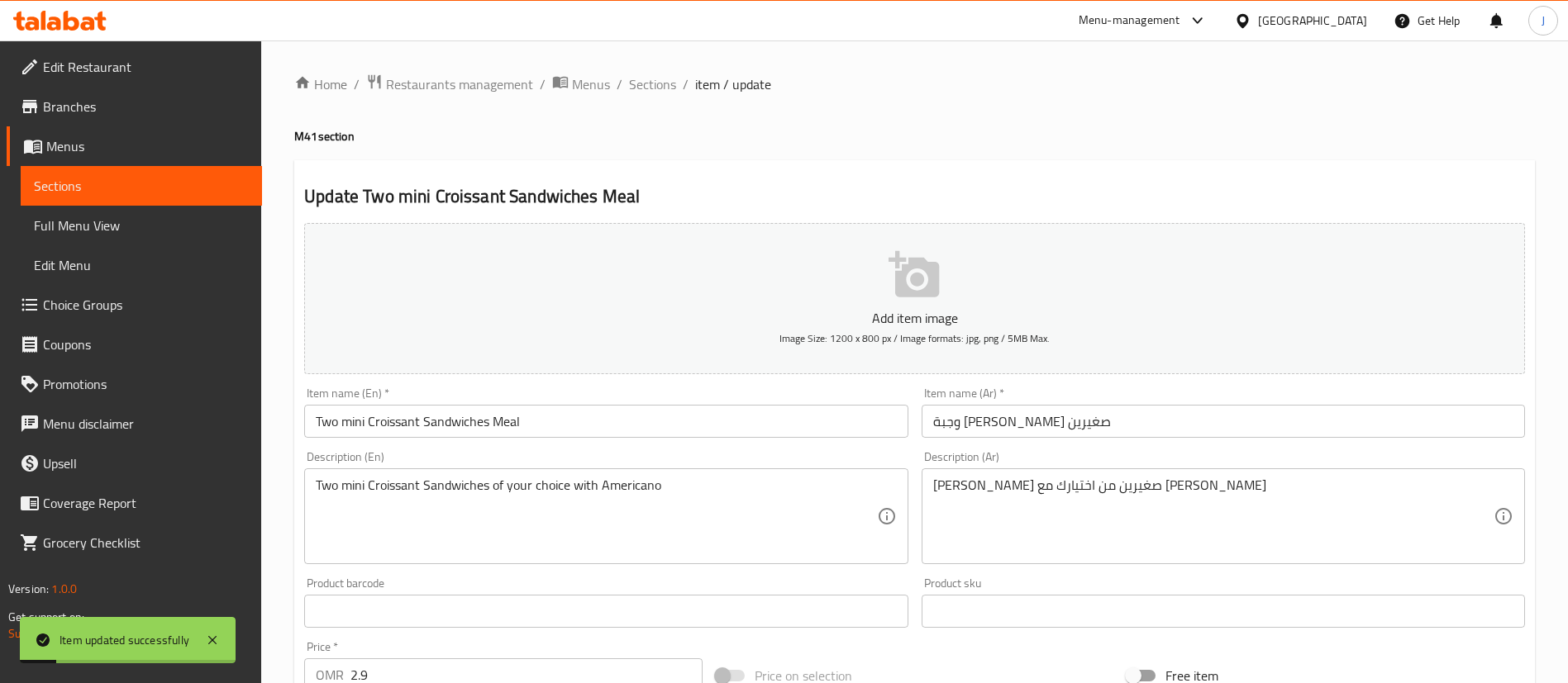
click at [674, 95] on div "Home / Restaurants management / Menus / Sections / item / update M41 section Up…" at bounding box center [915, 651] width 1240 height 1156
click at [668, 89] on span "Sections" at bounding box center [652, 84] width 47 height 20
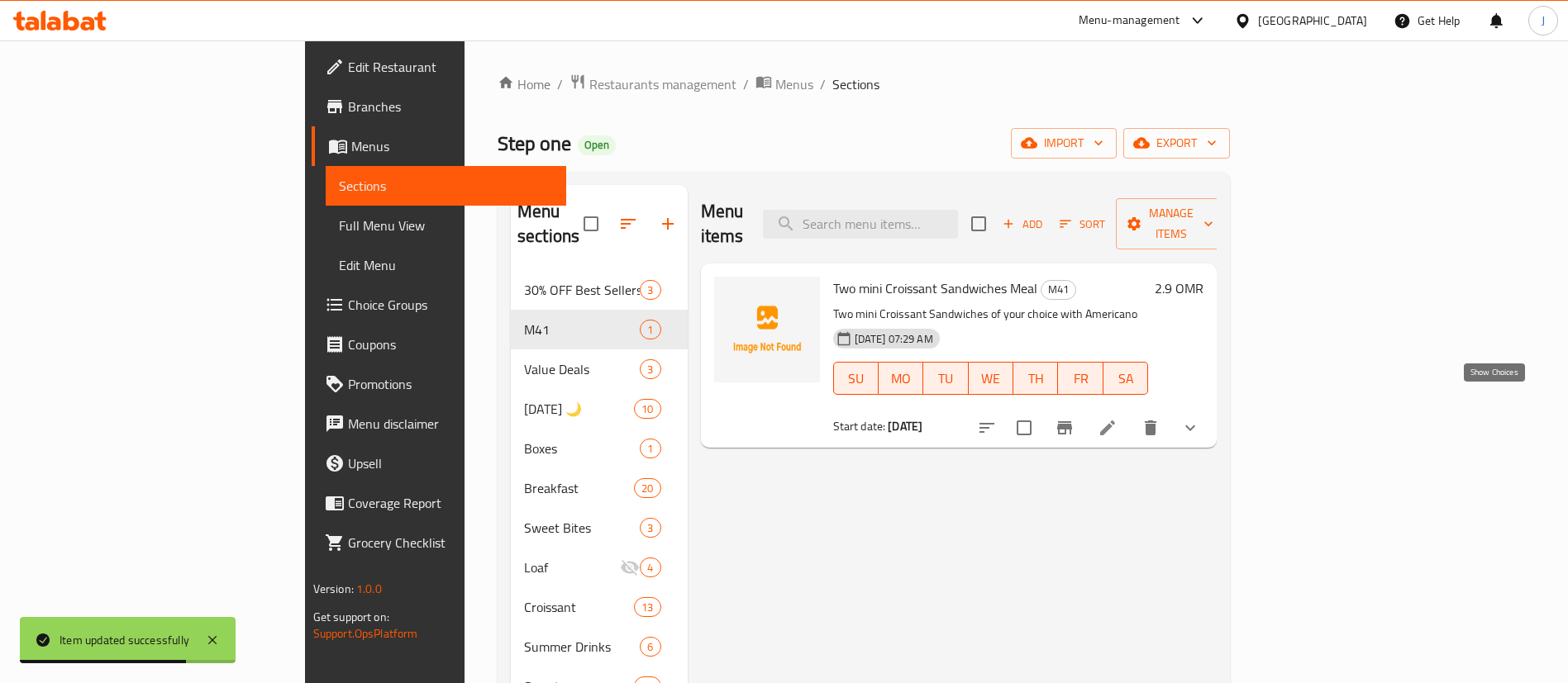
click at [1200, 418] on icon "show more" at bounding box center [1190, 428] width 20 height 20
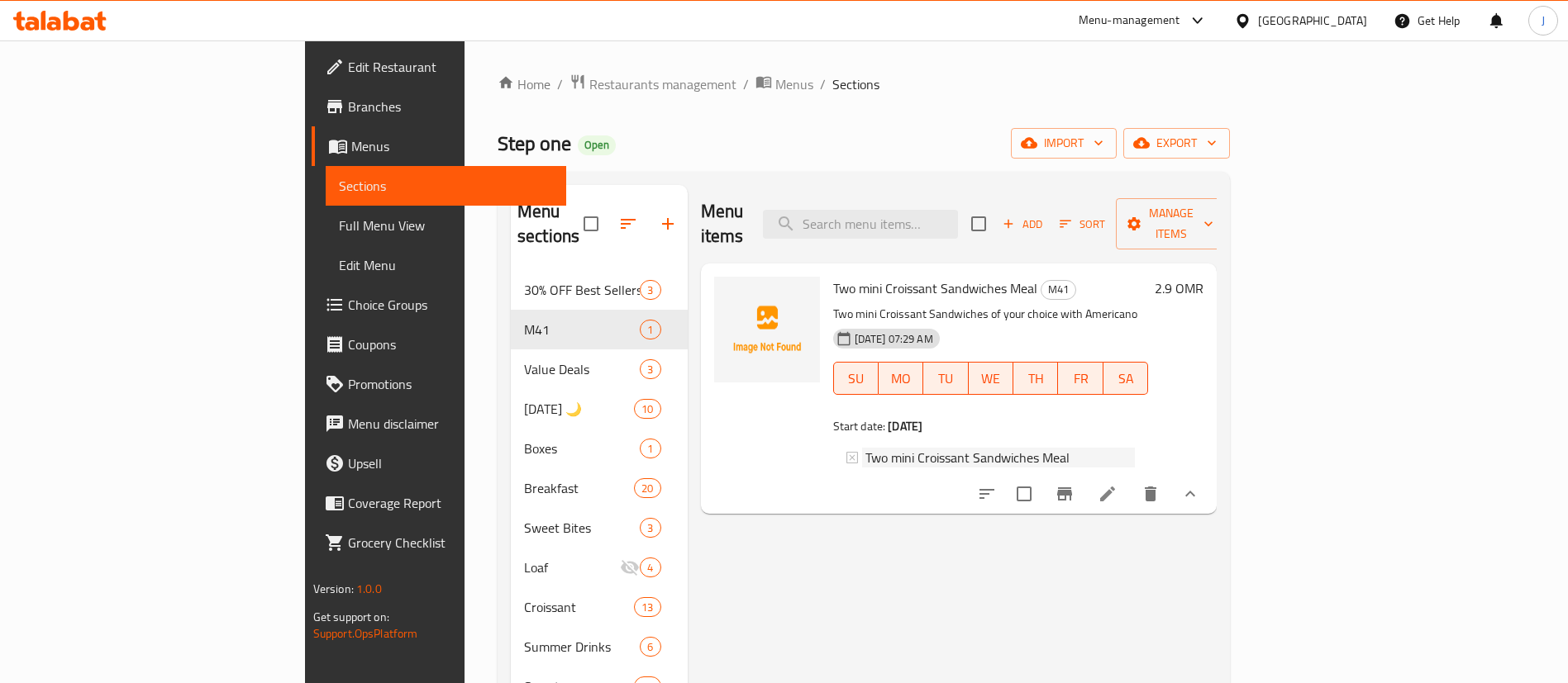
click at [865, 448] on span "Two mini Croissant Sandwiches Meal" at bounding box center [967, 458] width 204 height 20
click at [846, 452] on div at bounding box center [853, 457] width 13 height 12
click at [1117, 493] on icon at bounding box center [1108, 494] width 20 height 20
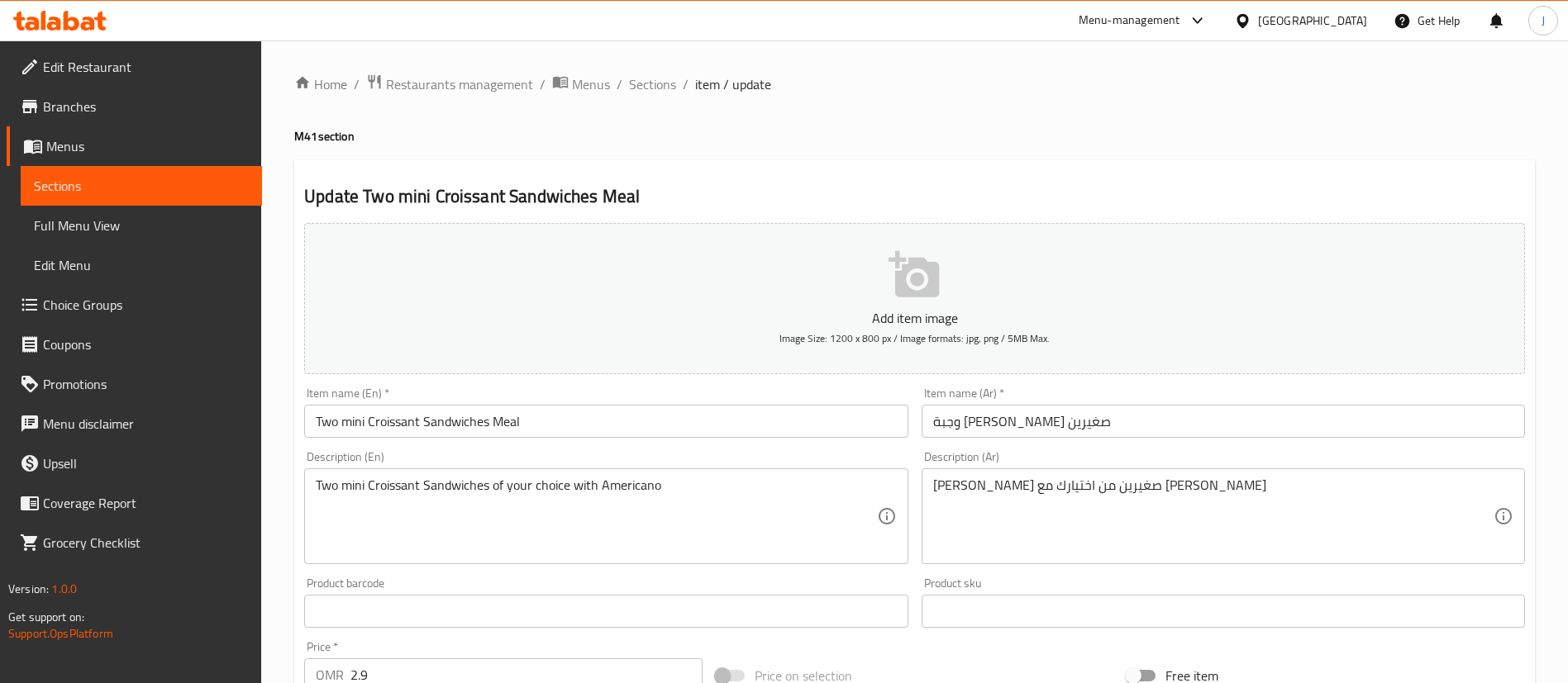
scroll to position [579, 0]
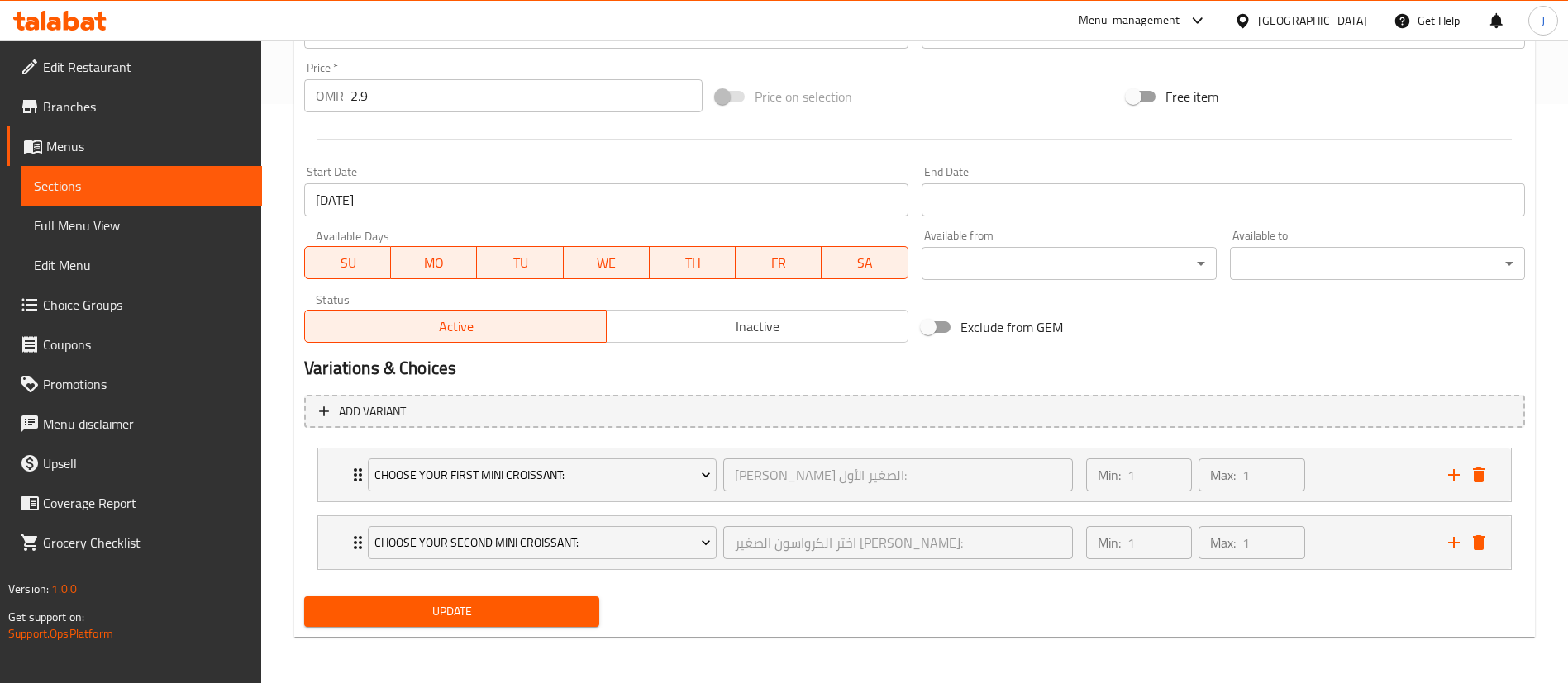
click at [483, 620] on span "Update" at bounding box center [452, 612] width 269 height 21
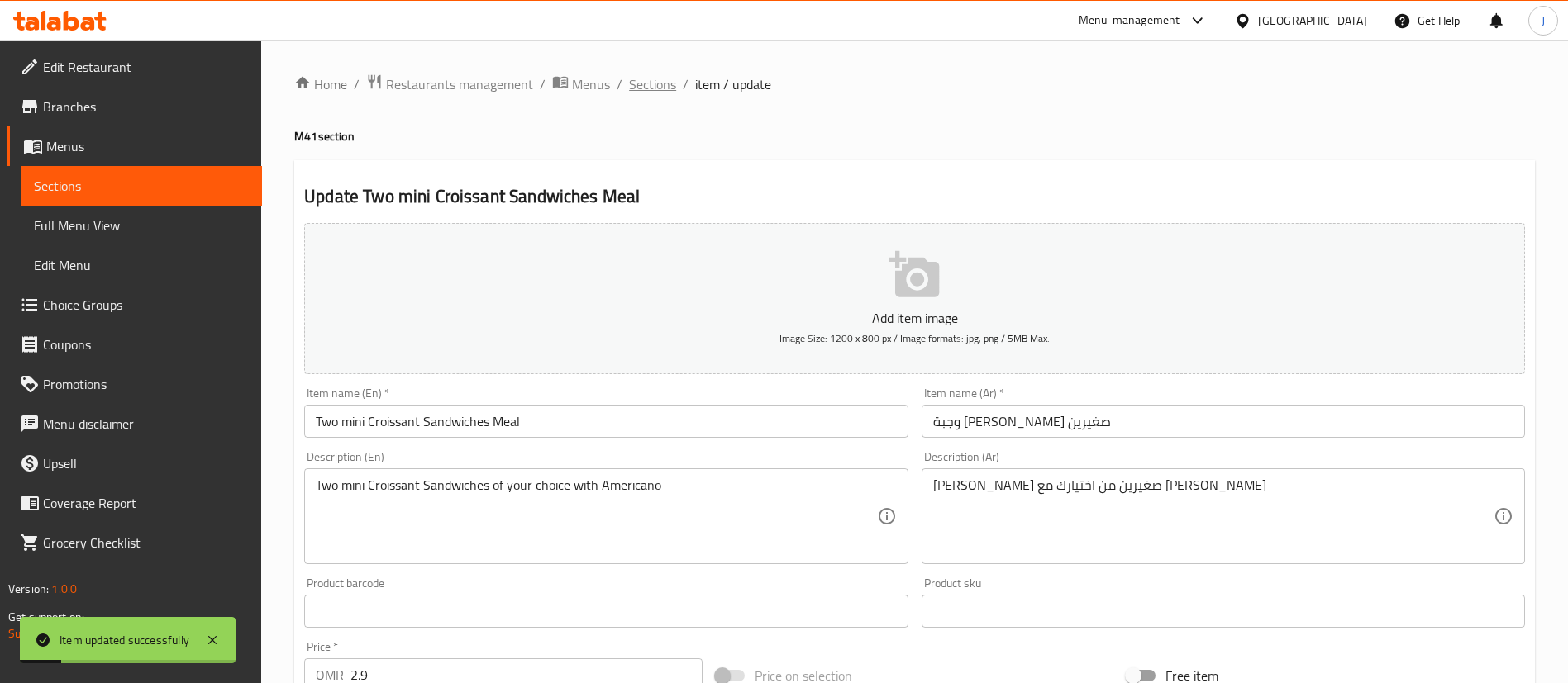
click at [660, 82] on span "Sections" at bounding box center [652, 84] width 47 height 20
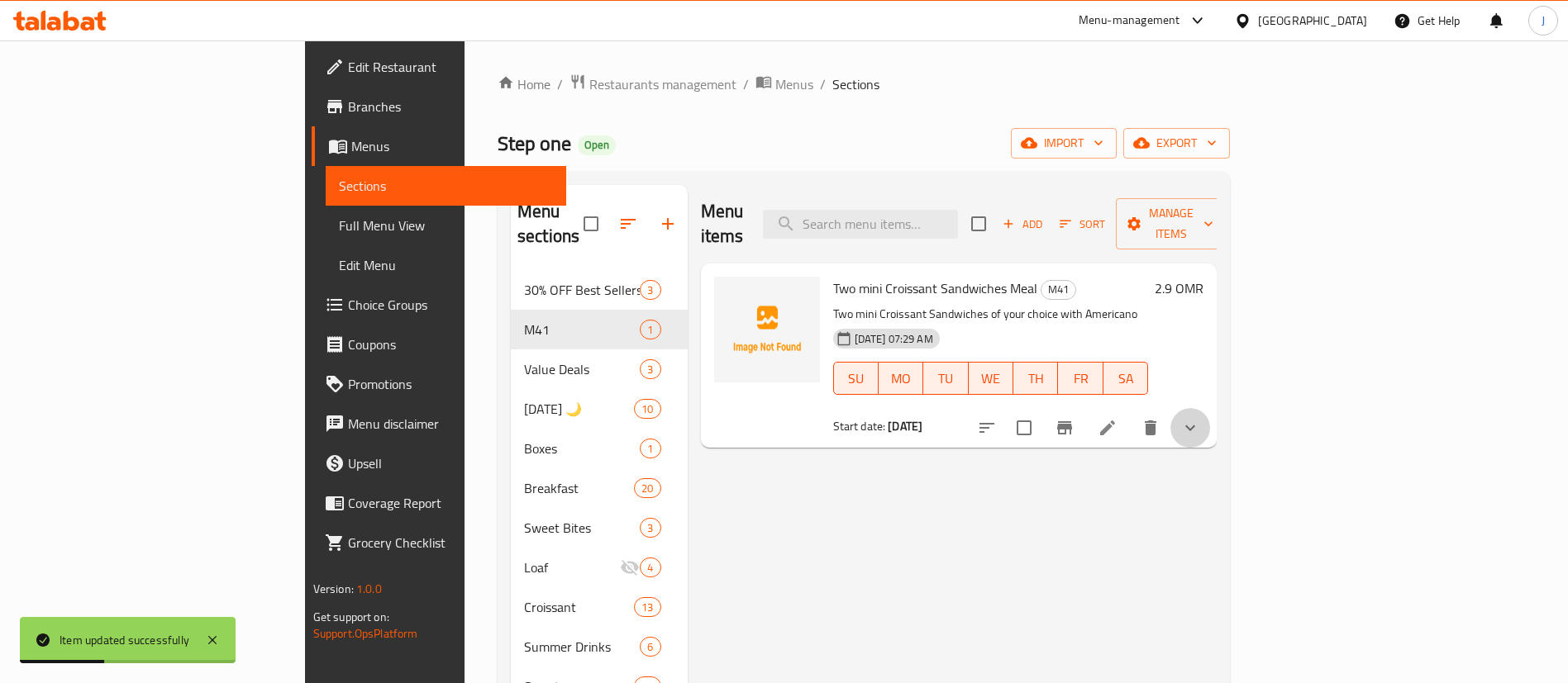
click at [1210, 408] on button "show more" at bounding box center [1189, 427] width 39 height 39
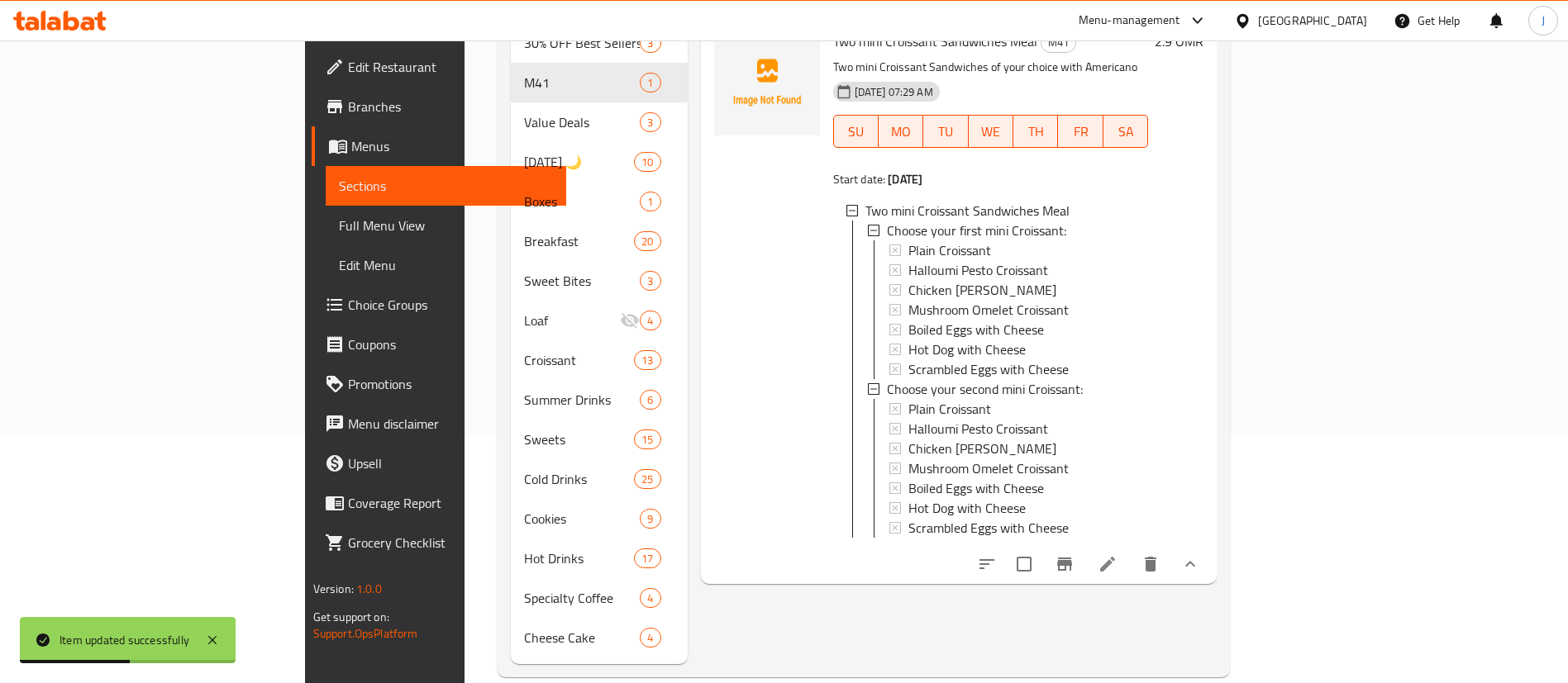
scroll to position [250, 0]
click at [908, 238] on span "Plain Croissant" at bounding box center [950, 248] width 82 height 20
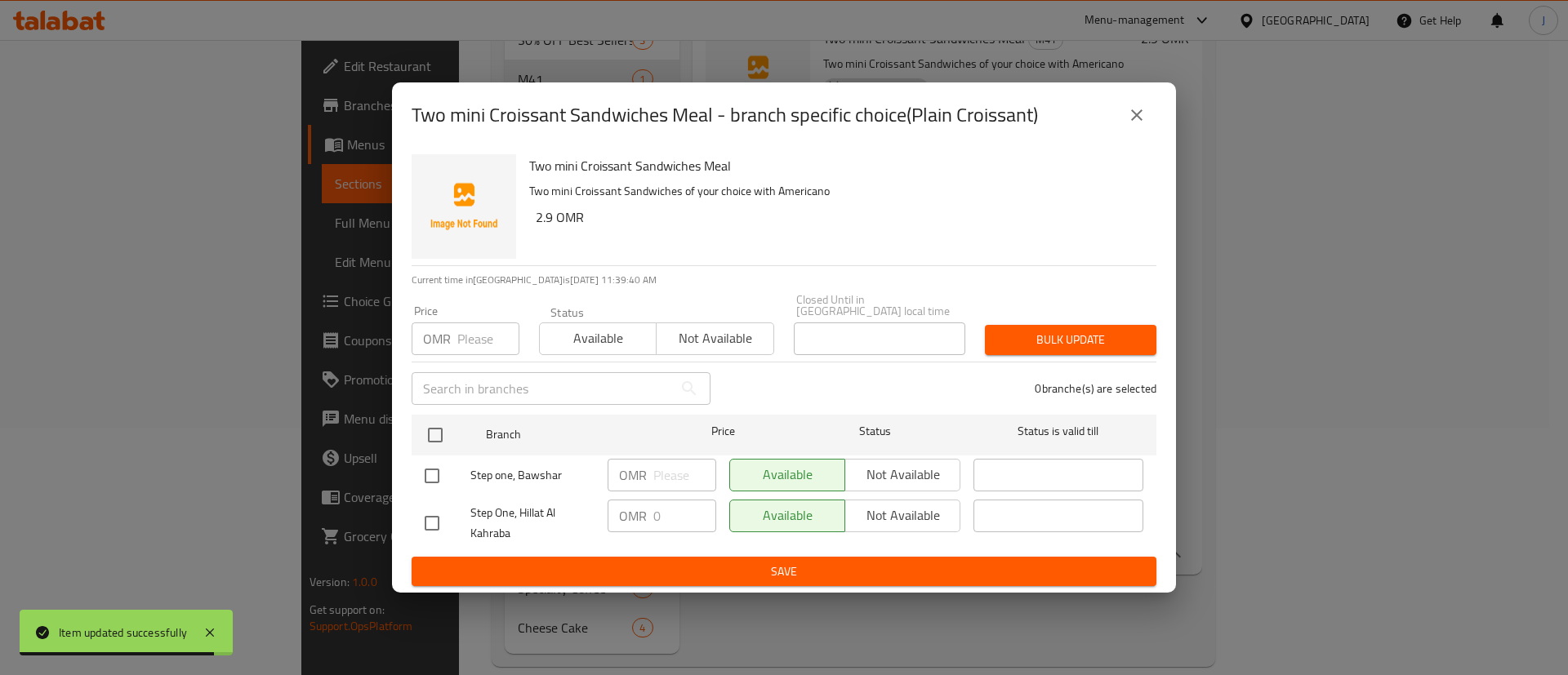
click at [1146, 123] on button "close" at bounding box center [1136, 115] width 39 height 39
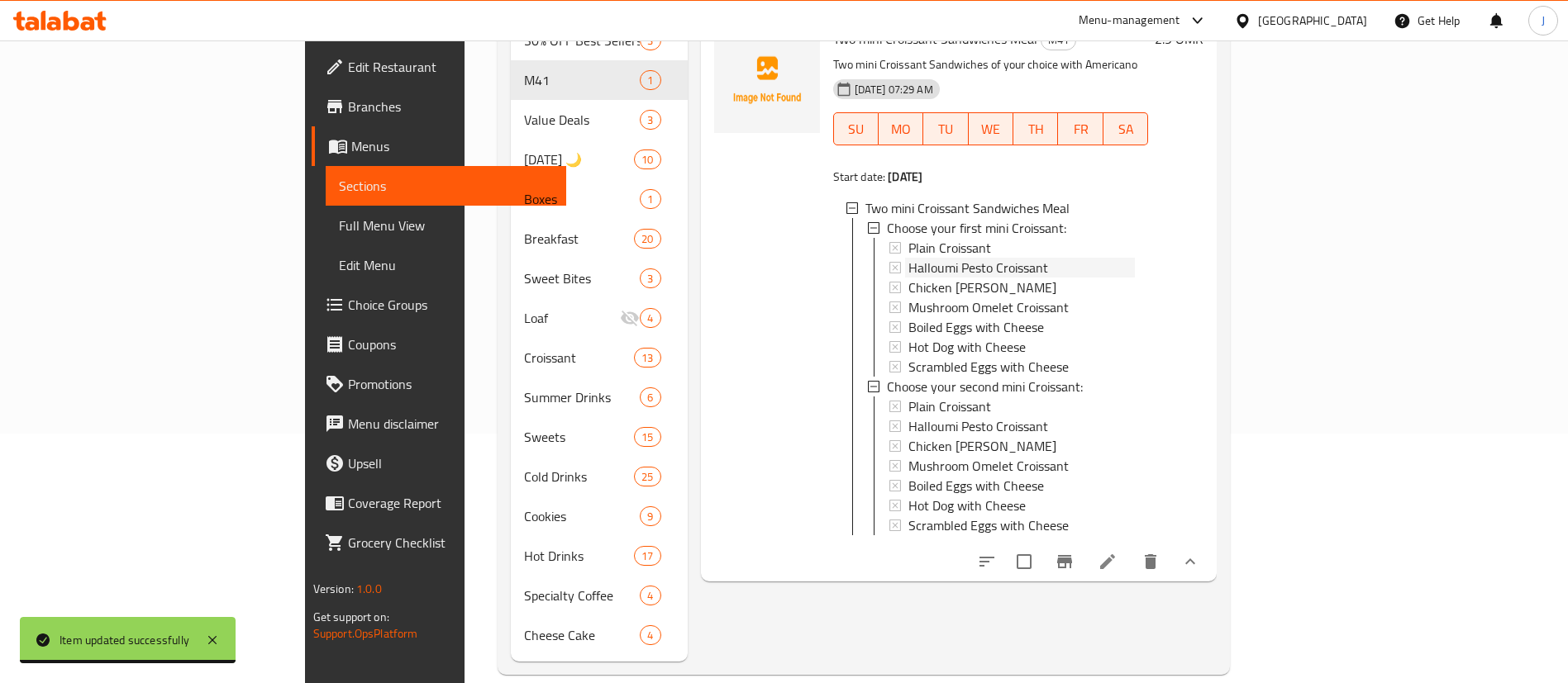
click at [908, 258] on span "Halloumi Pesto Croissant" at bounding box center [978, 268] width 140 height 20
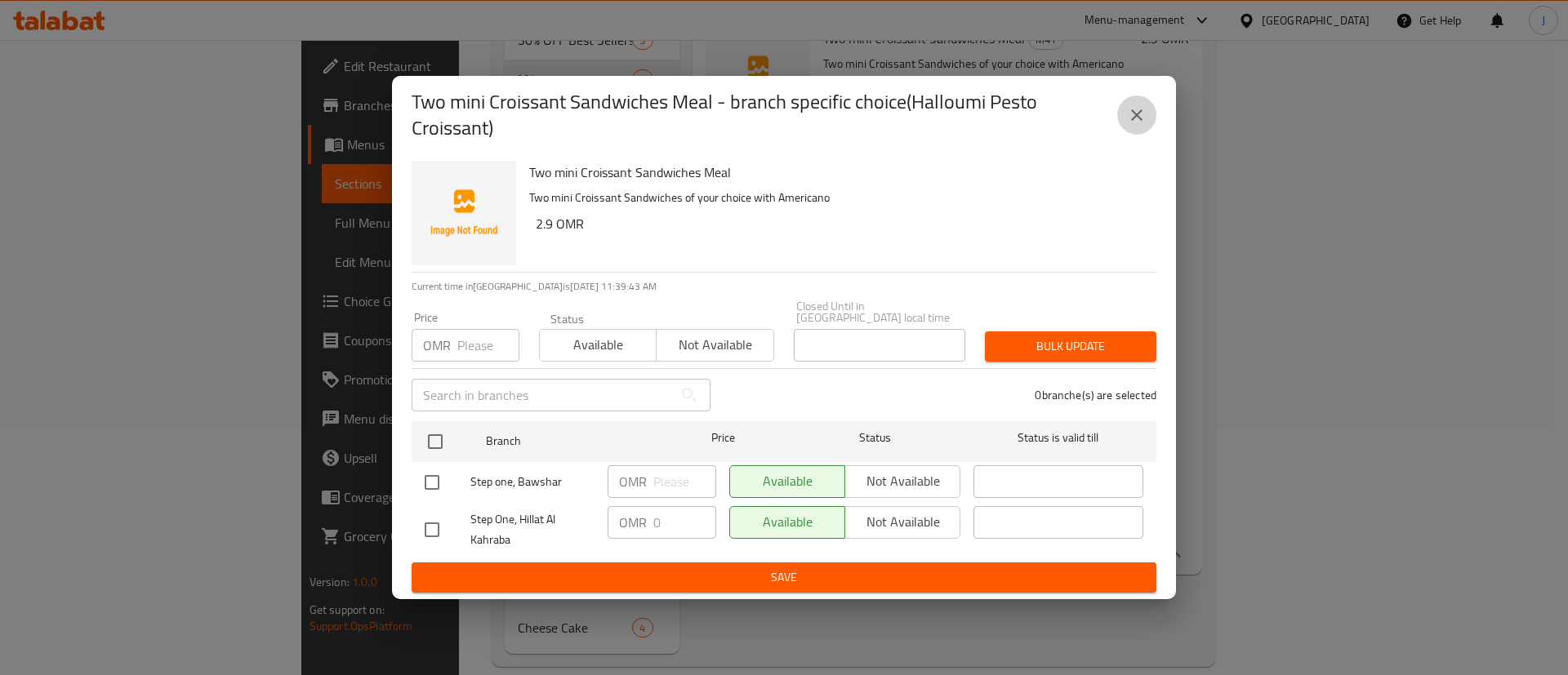
click at [1135, 125] on icon "close" at bounding box center [1137, 116] width 20 height 20
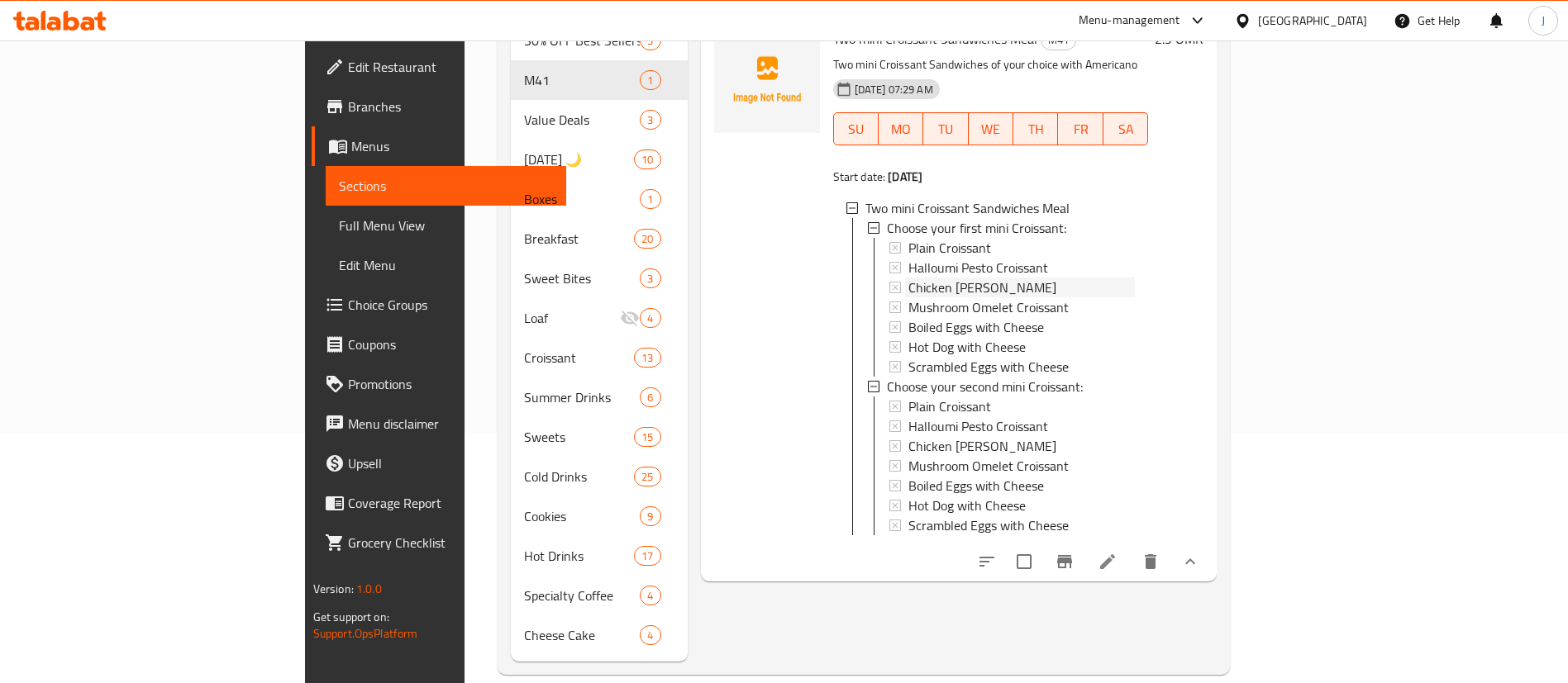
click at [908, 278] on span "Chicken Caesar Croissant" at bounding box center [983, 288] width 148 height 20
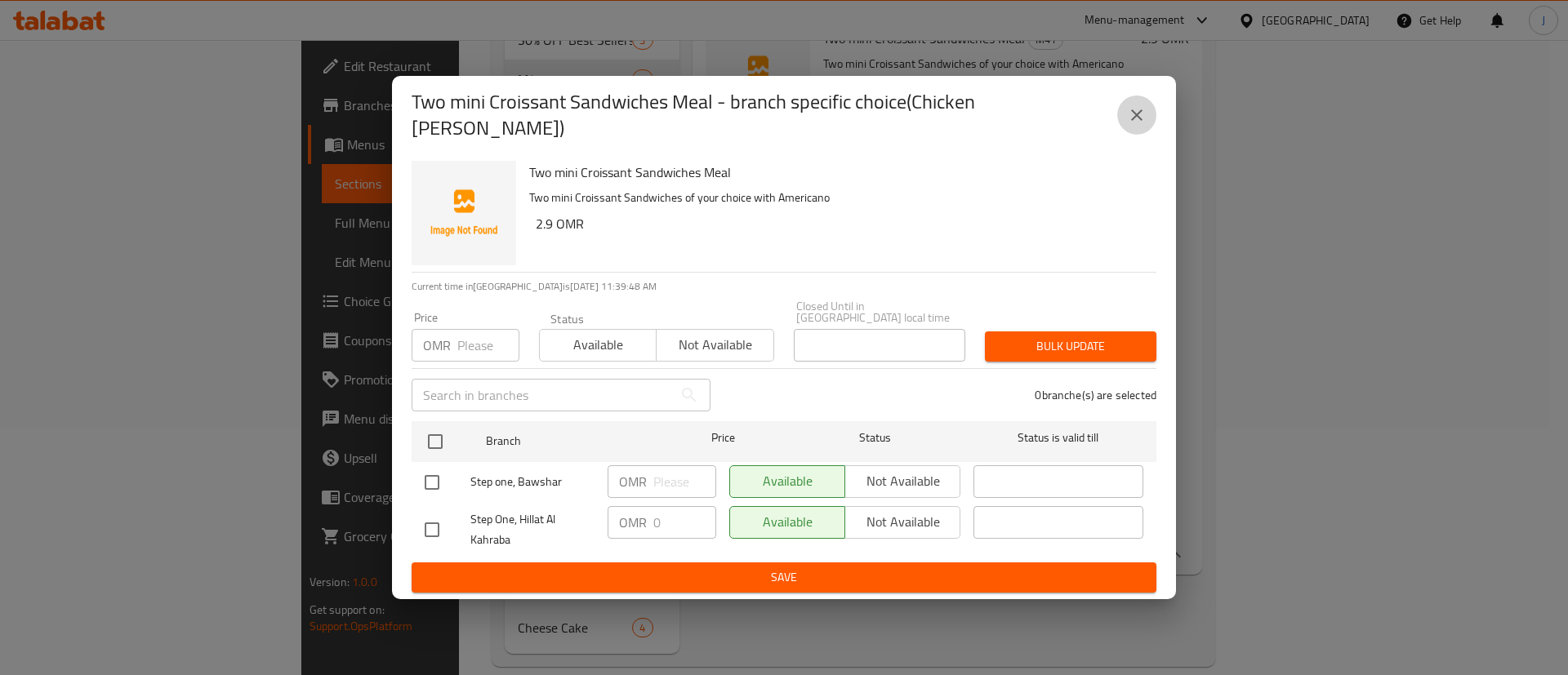
click at [1154, 121] on button "close" at bounding box center [1136, 115] width 39 height 39
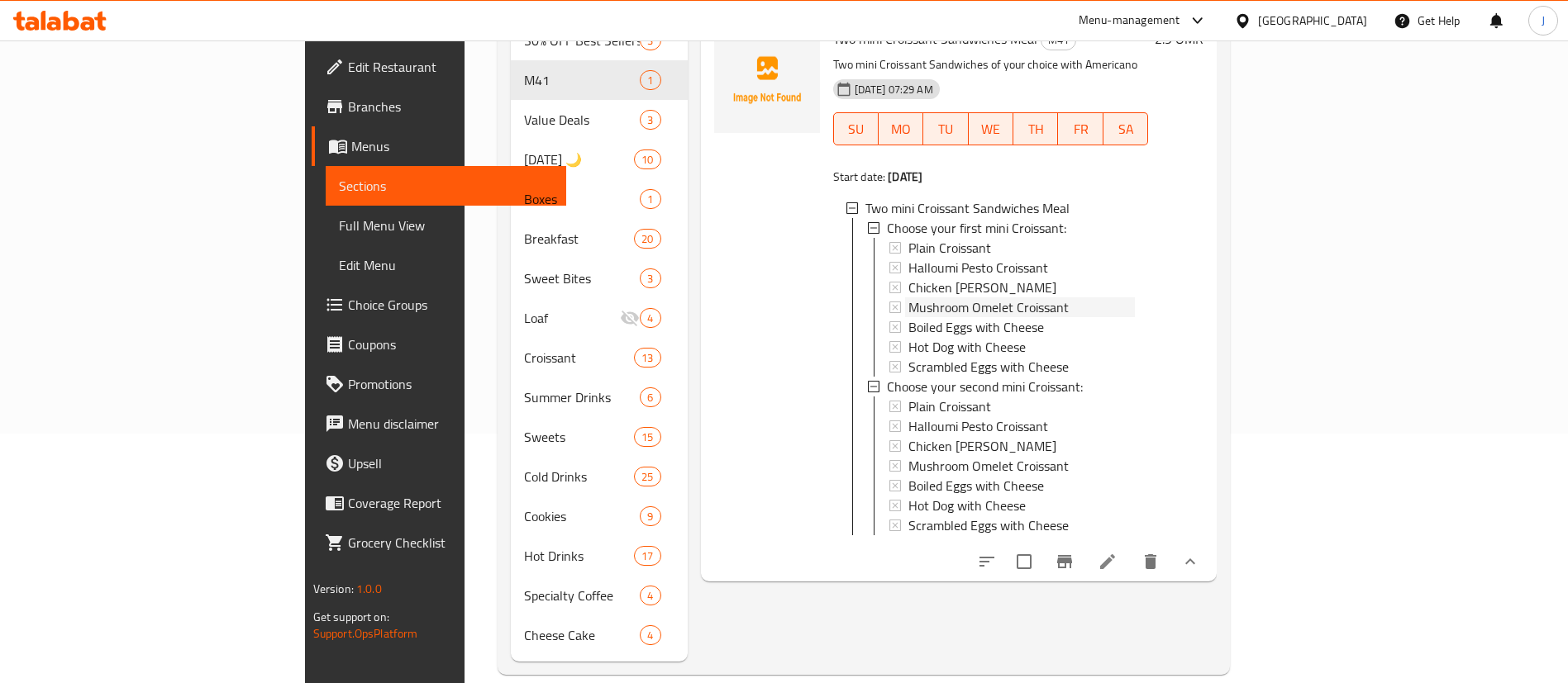
click at [908, 297] on span "Mushroom Omelet Croissant" at bounding box center [988, 307] width 160 height 20
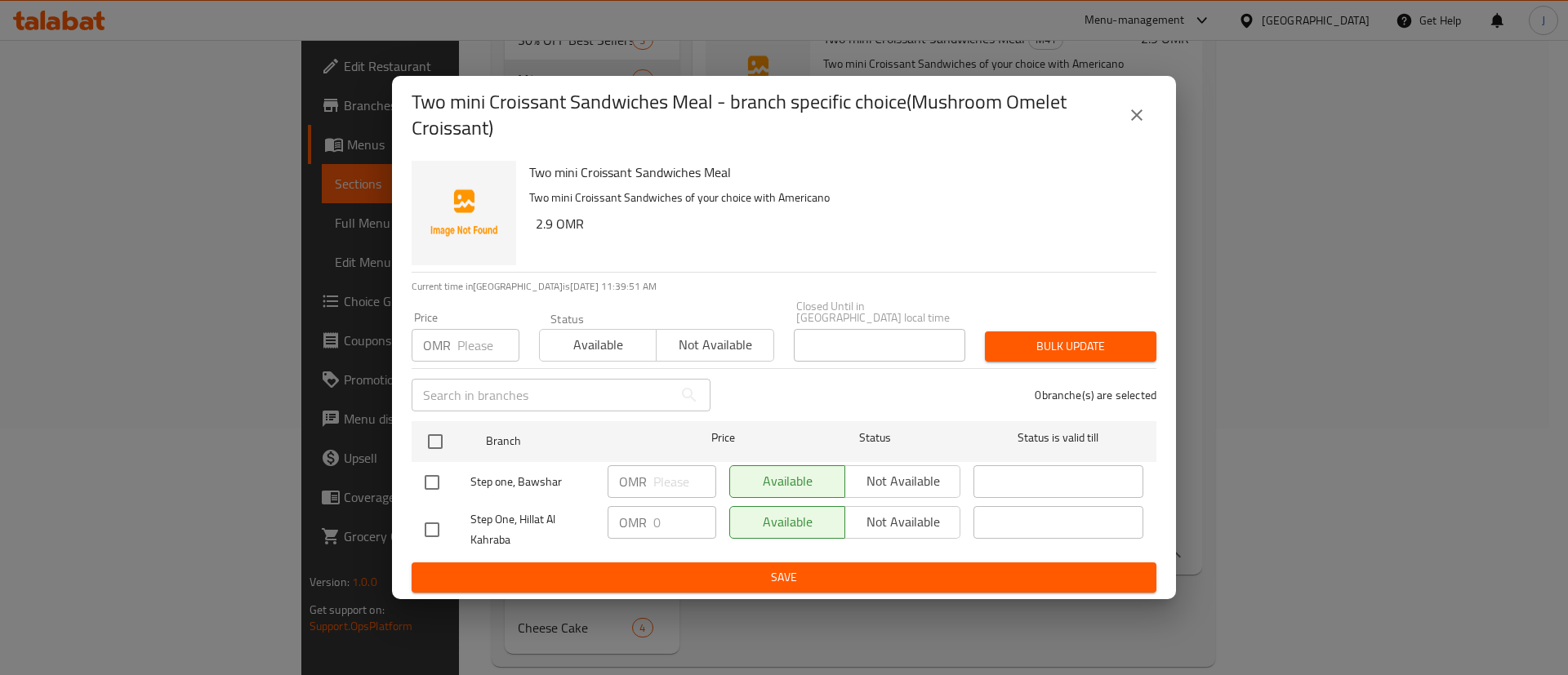
click at [1140, 115] on icon "close" at bounding box center [1137, 116] width 20 height 20
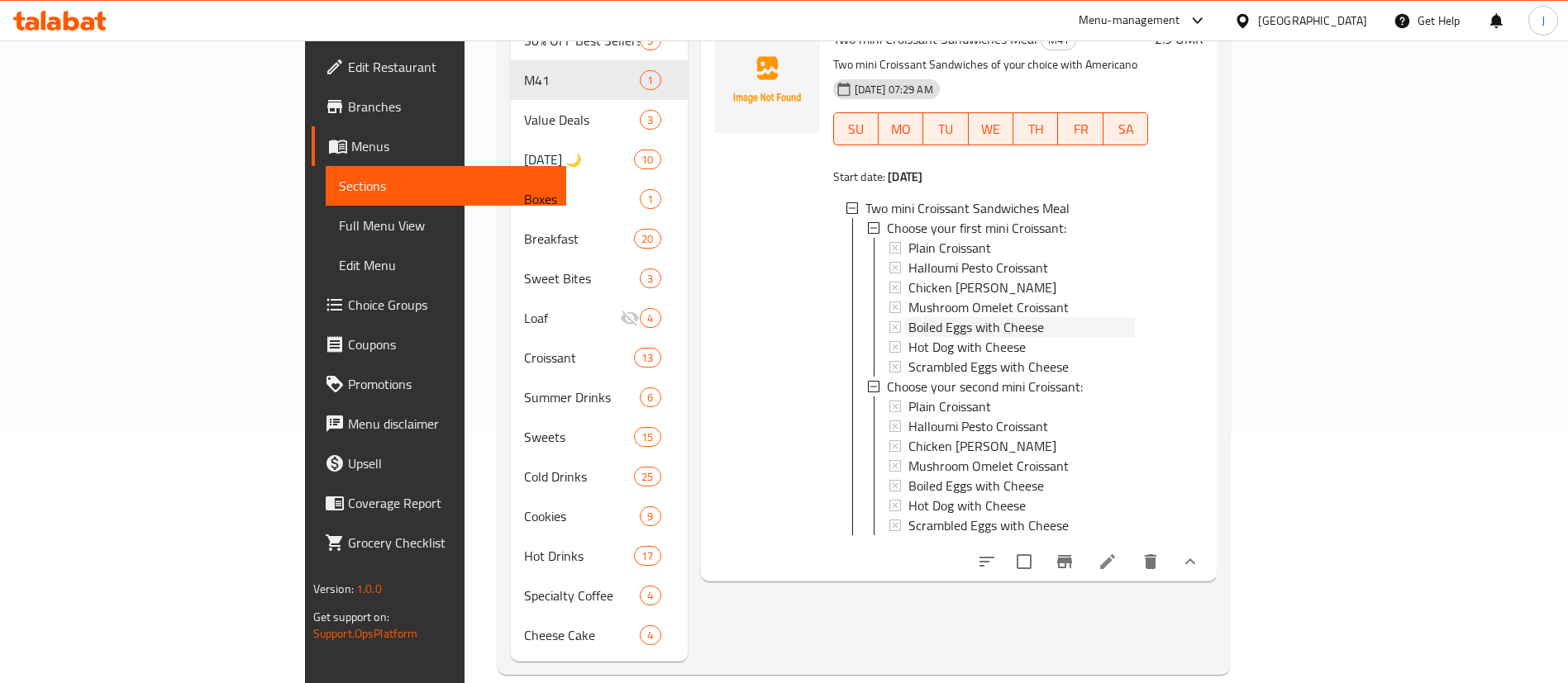
click at [908, 317] on span "Boiled Eggs with Cheese" at bounding box center [976, 327] width 135 height 20
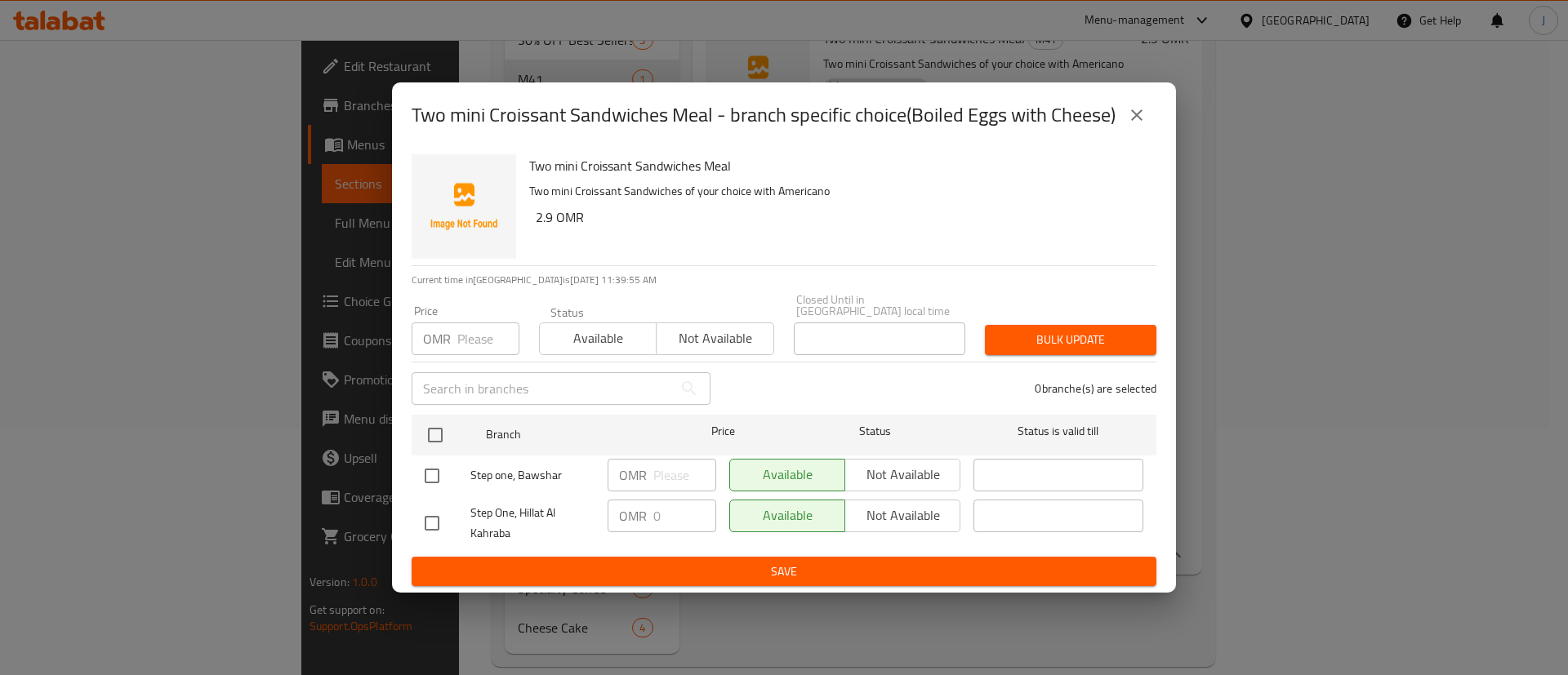
click at [1128, 118] on icon "close" at bounding box center [1137, 116] width 20 height 20
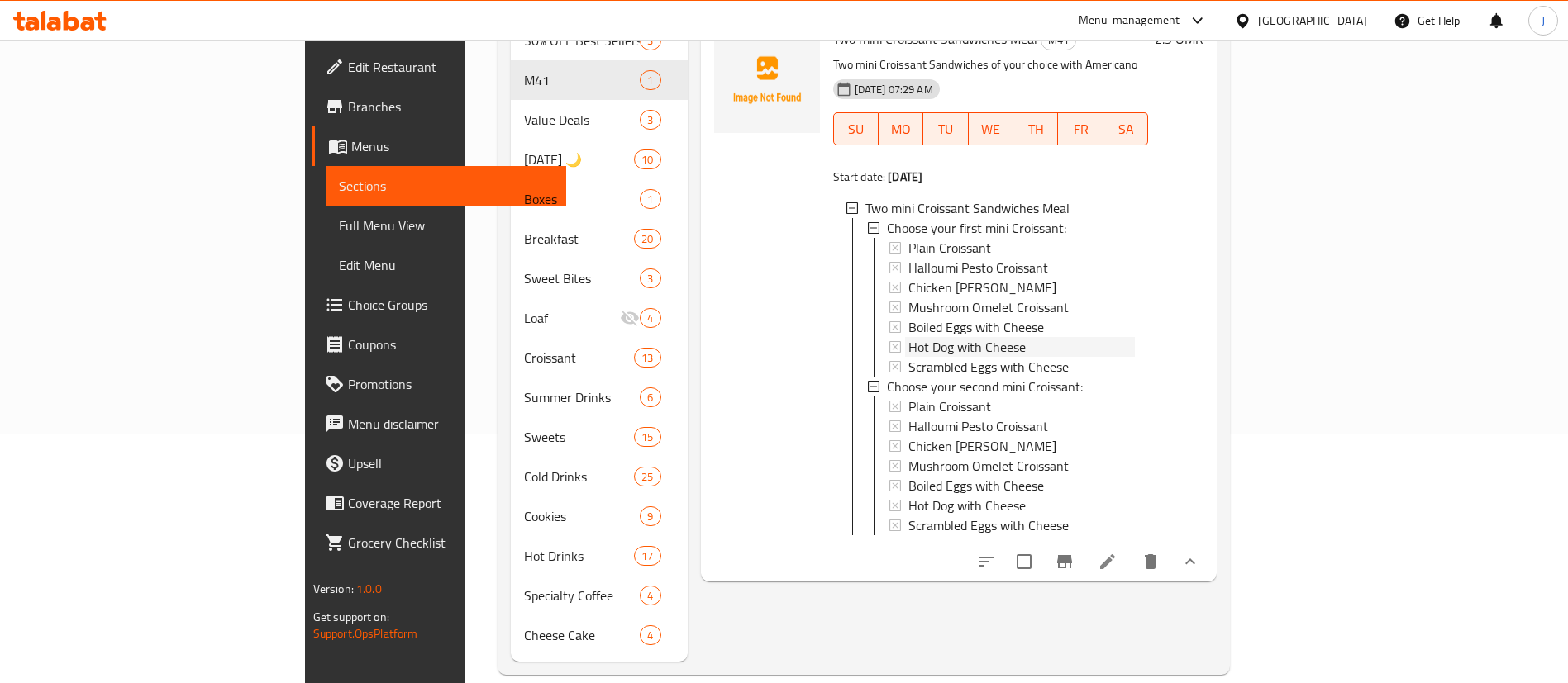
click at [908, 337] on span "Hot Dog with Cheese" at bounding box center [967, 347] width 117 height 20
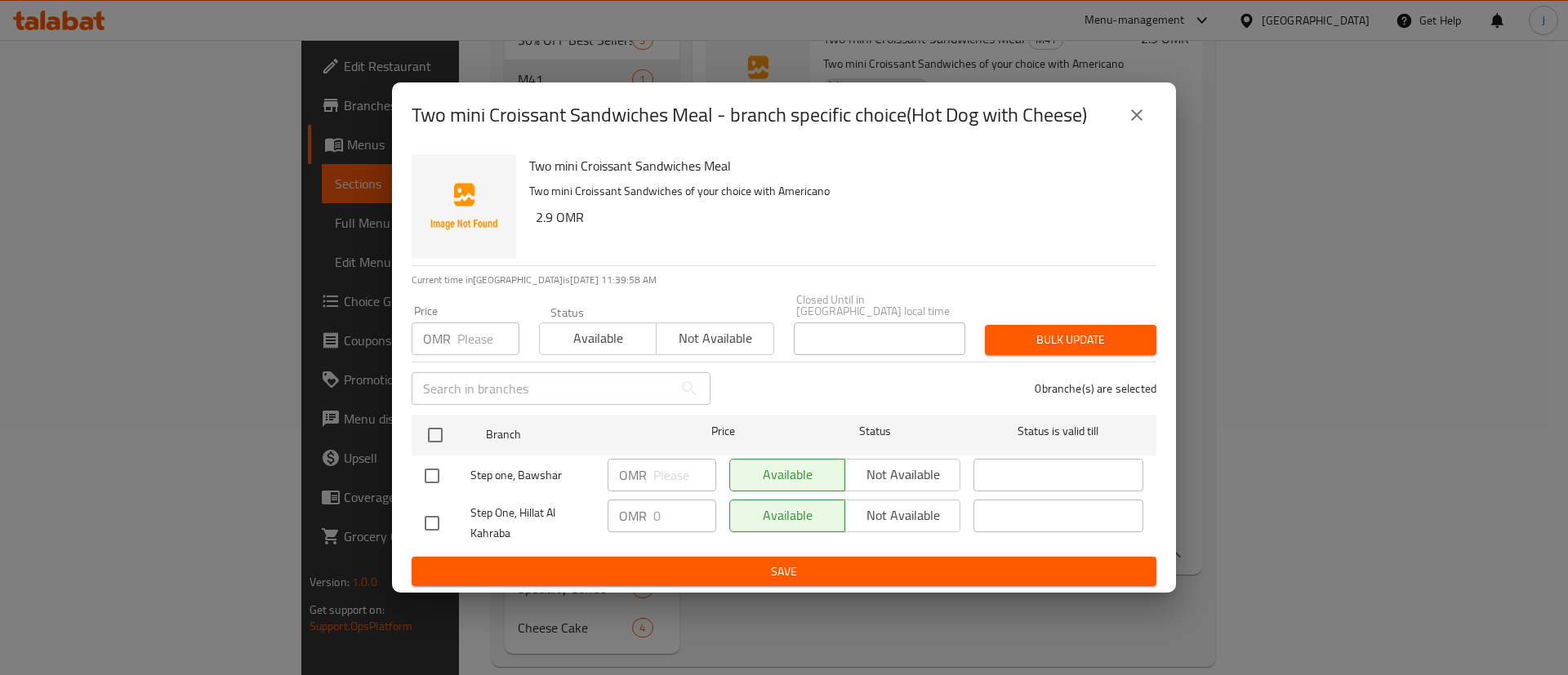
click at [1141, 125] on icon "close" at bounding box center [1137, 116] width 20 height 20
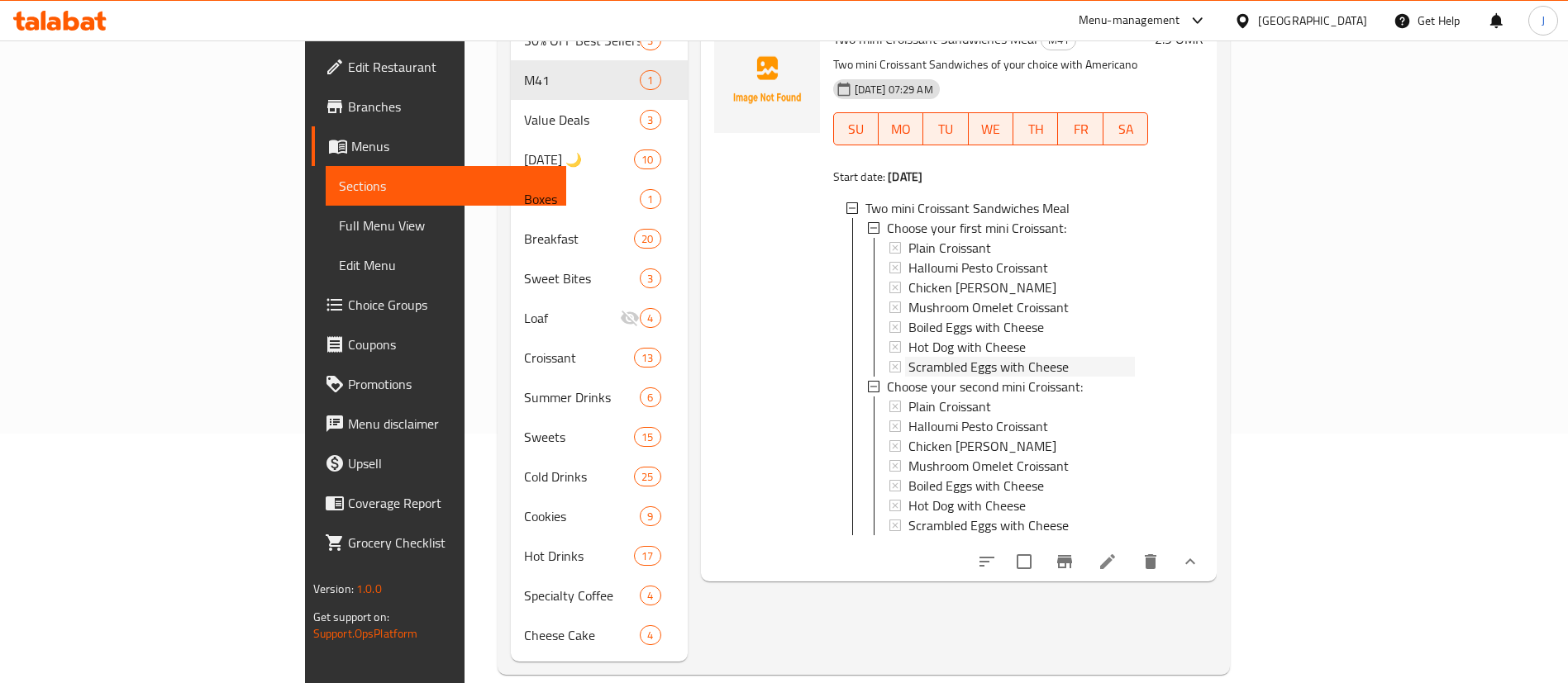
click at [908, 357] on span "Scrambled Eggs with Cheese" at bounding box center [988, 367] width 160 height 20
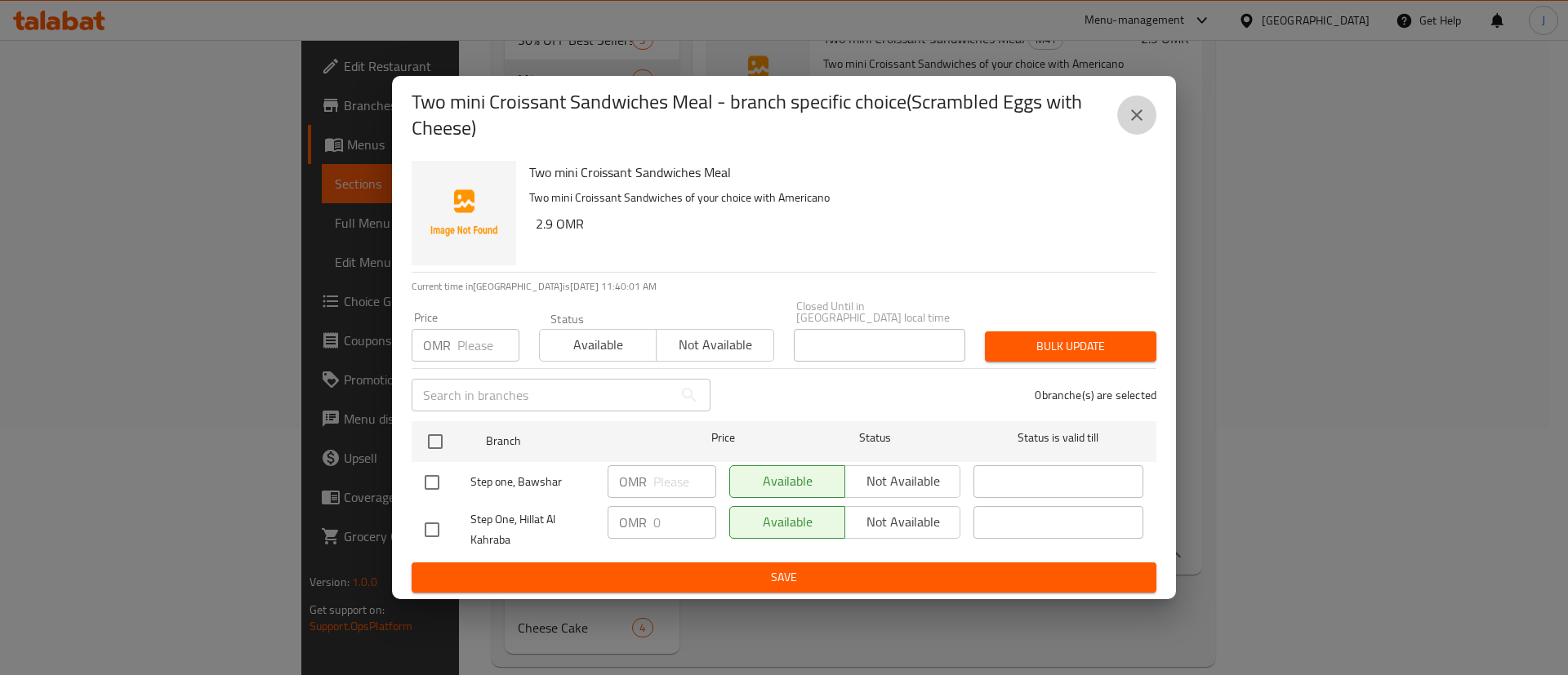
click at [1141, 106] on button "close" at bounding box center [1136, 115] width 39 height 39
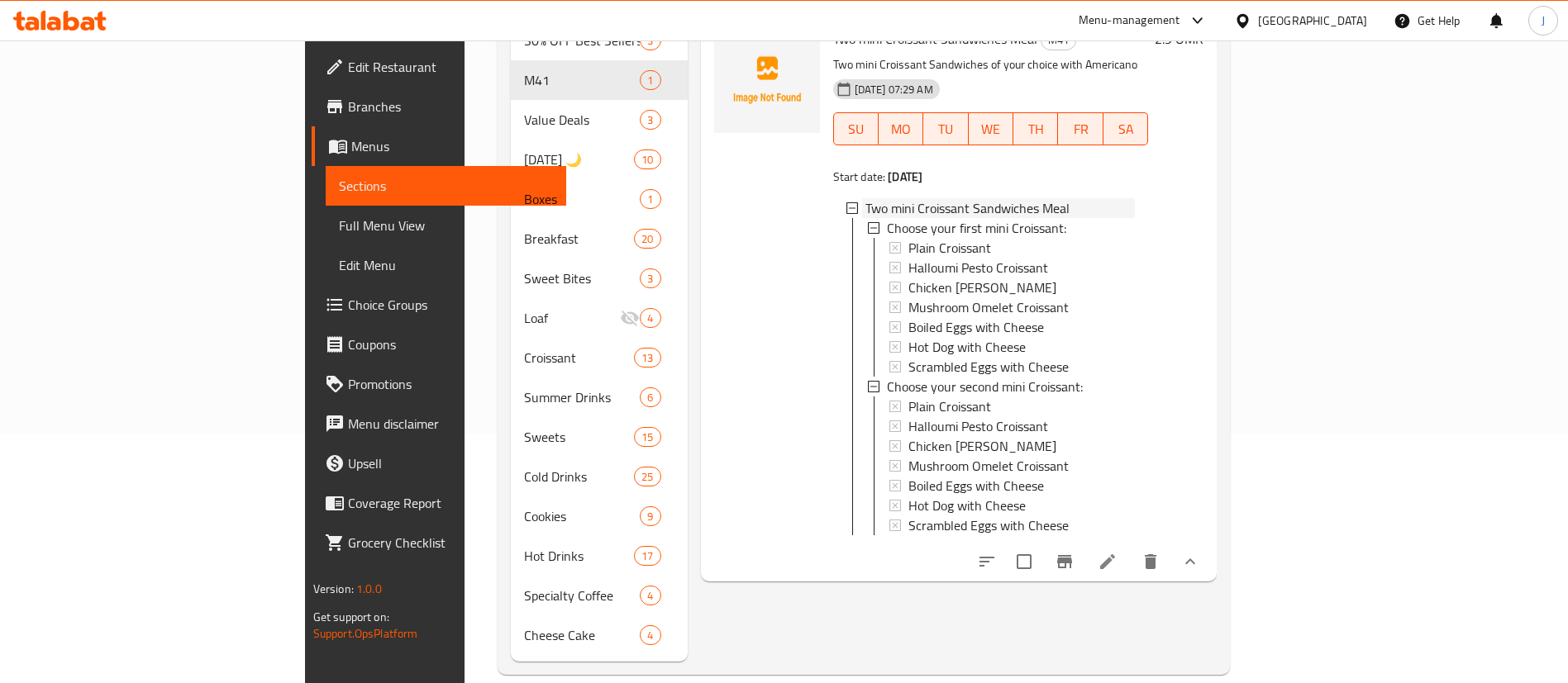
click at [846, 202] on icon at bounding box center [852, 208] width 12 height 12
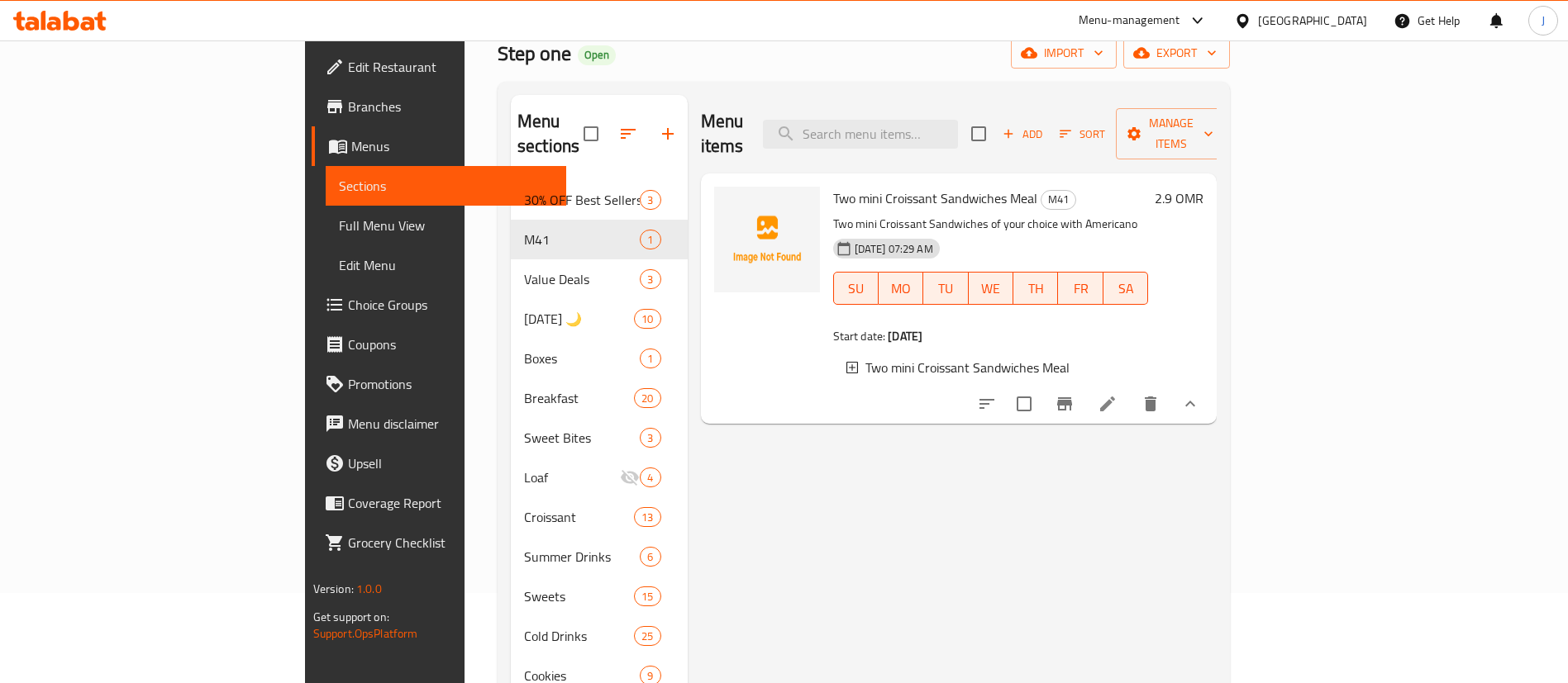
scroll to position [2, 0]
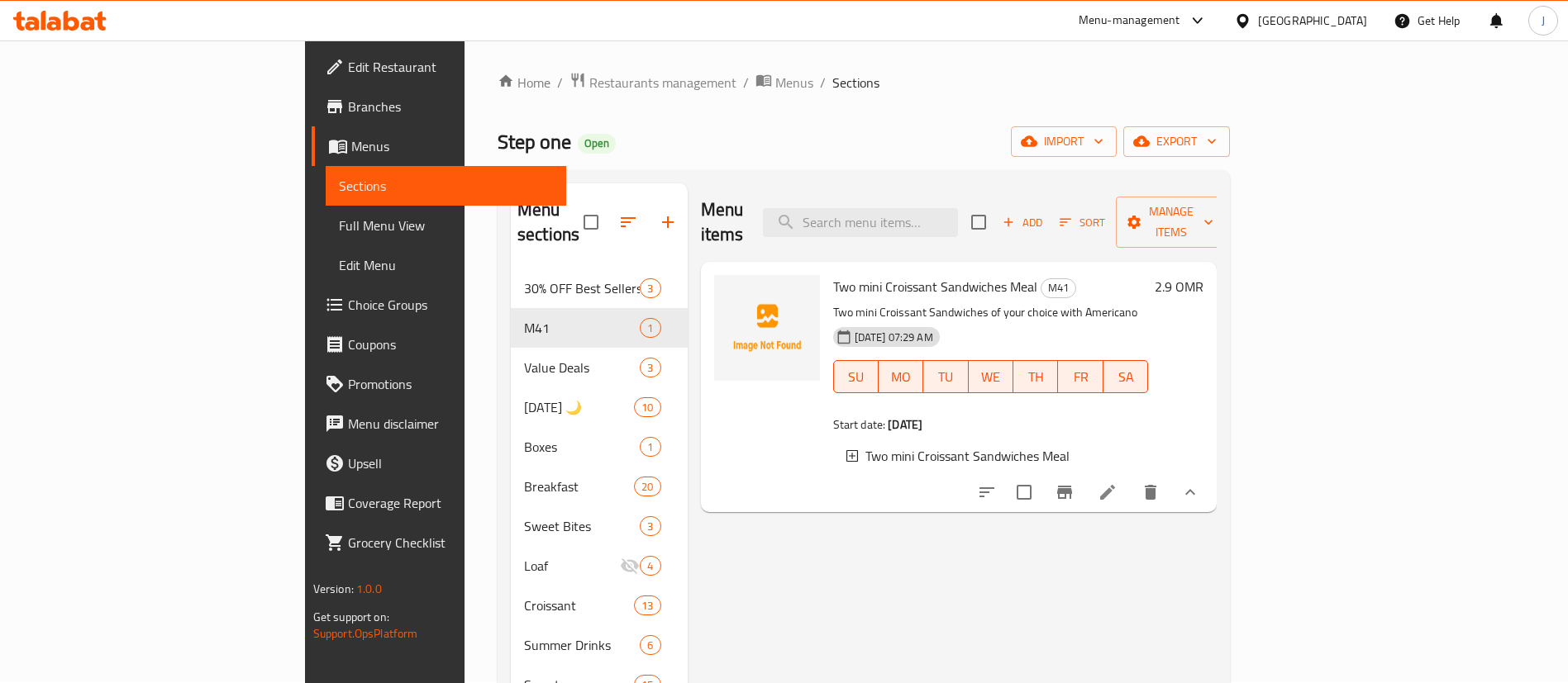
click at [846, 450] on icon at bounding box center [852, 455] width 12 height 12
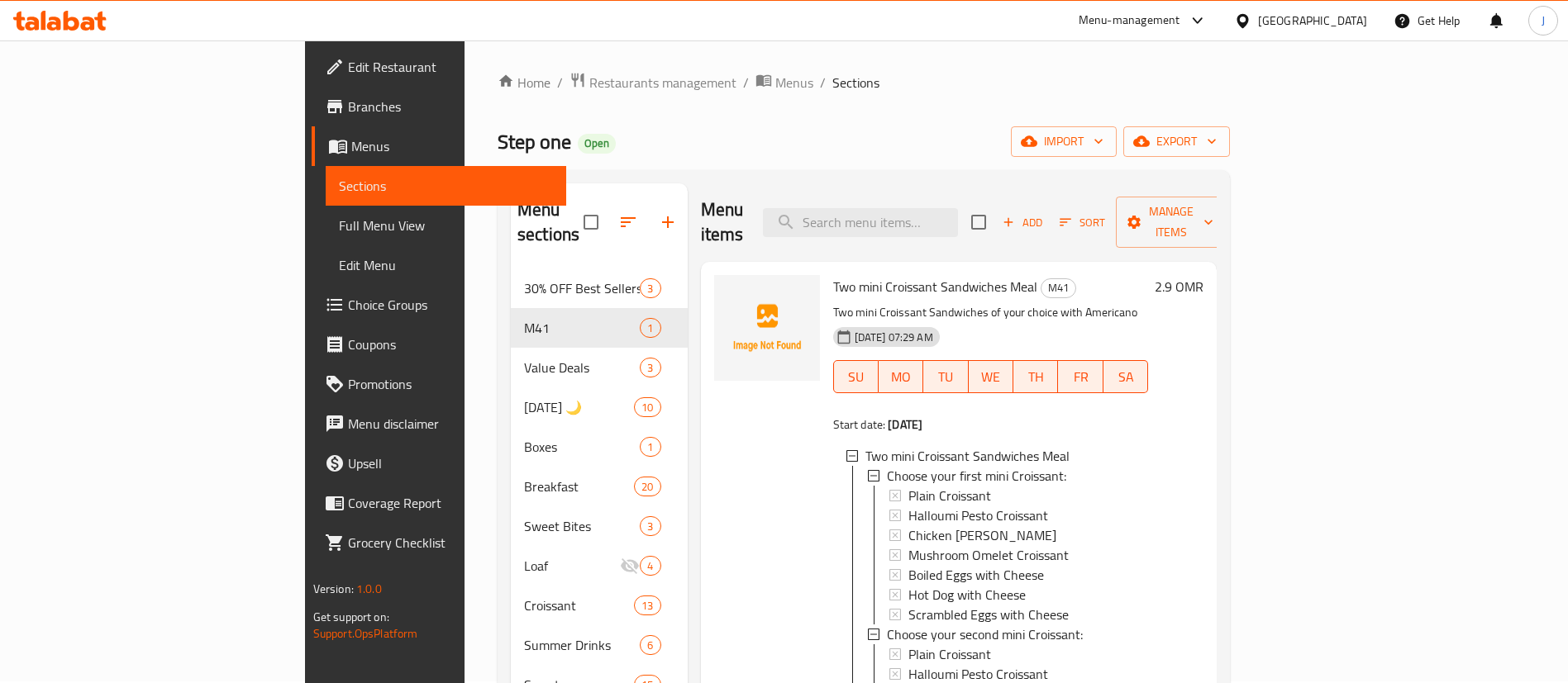
scroll to position [3, 0]
click at [868, 467] on icon at bounding box center [874, 473] width 12 height 12
click at [868, 487] on icon at bounding box center [874, 493] width 12 height 12
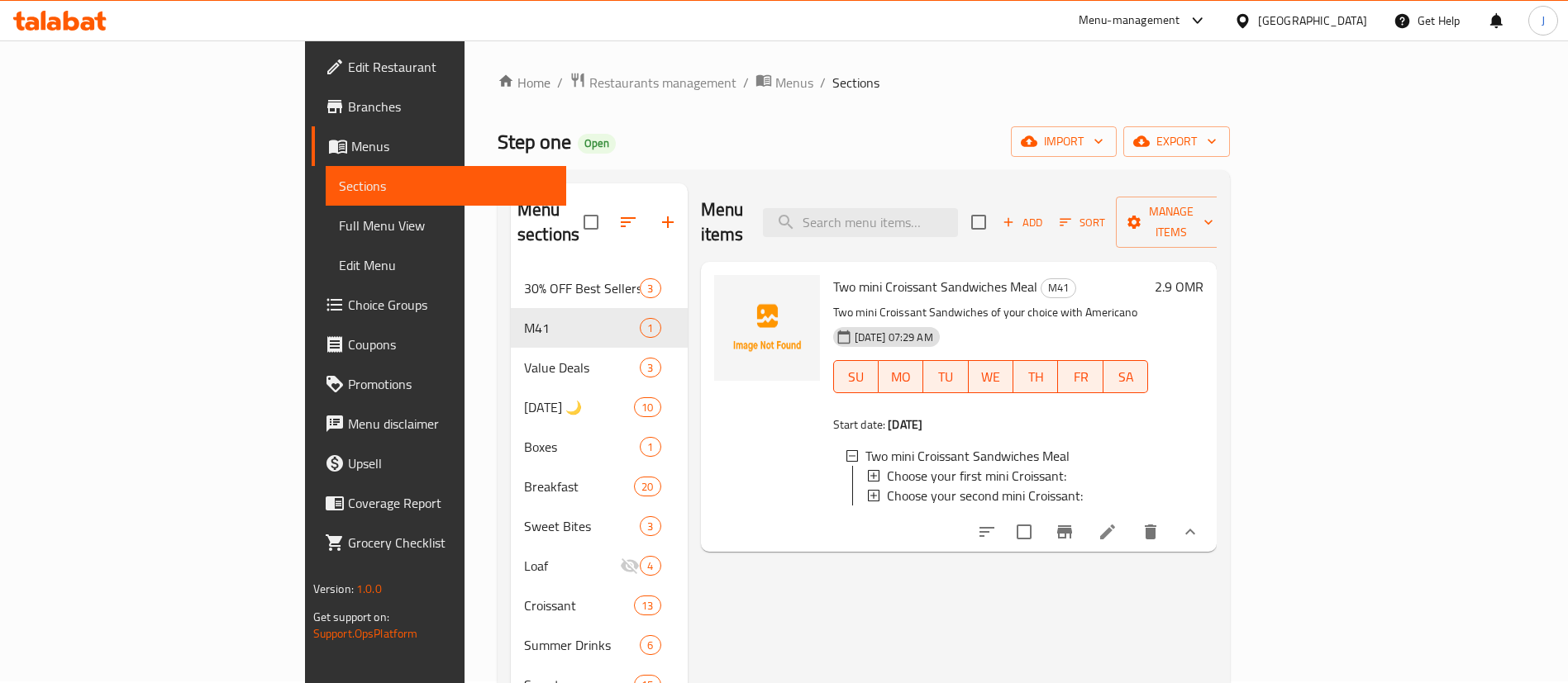
scroll to position [0, 0]
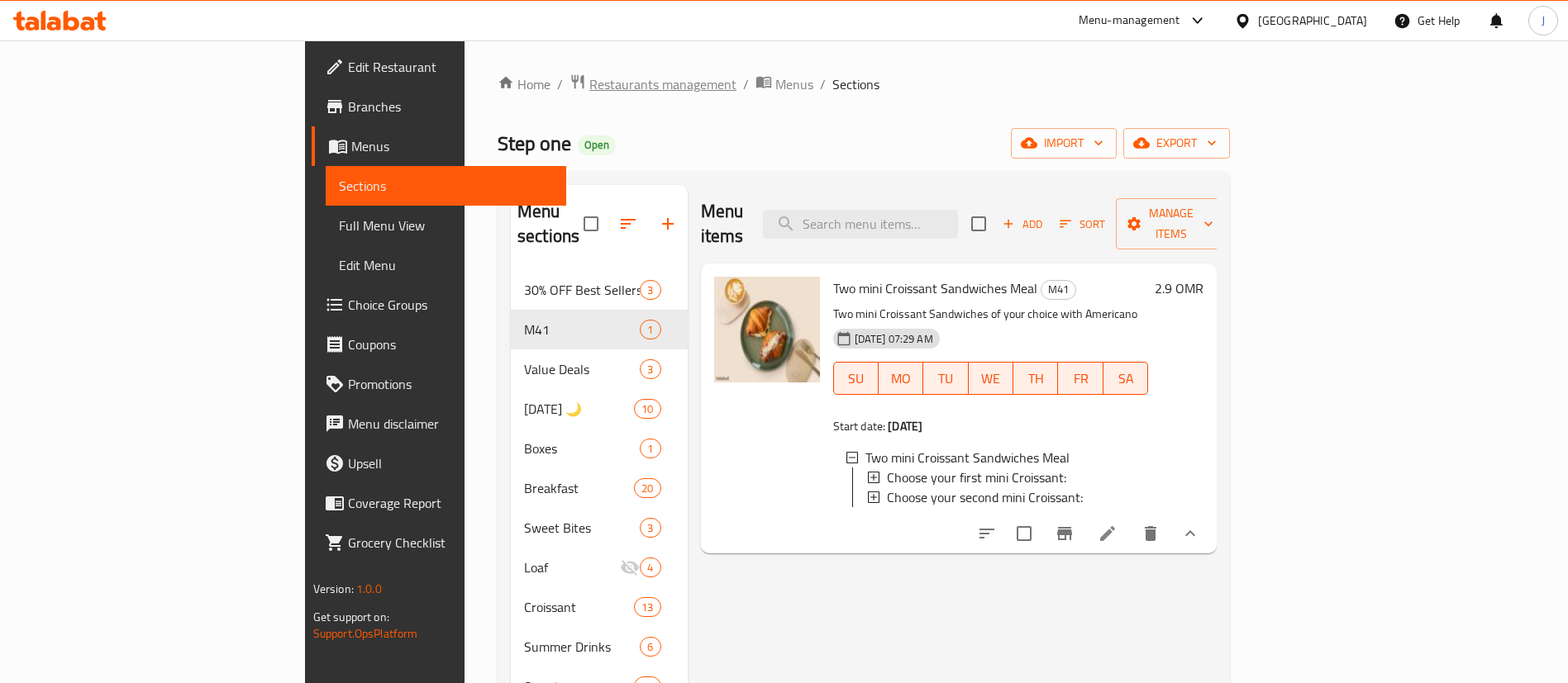
click at [589, 86] on span "Restaurants management" at bounding box center [662, 84] width 147 height 20
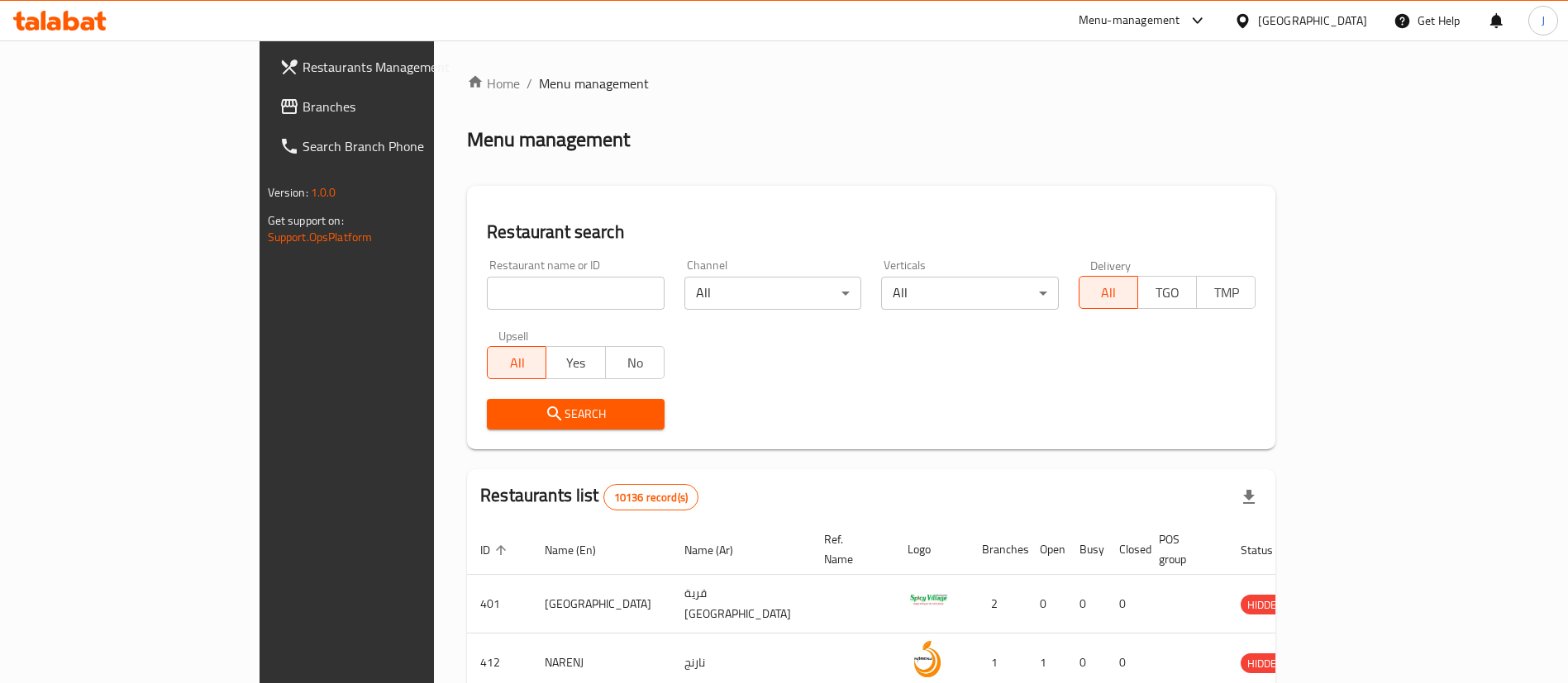
click at [487, 280] on input "search" at bounding box center [575, 293] width 177 height 33
paste input "17954"
type input "17954"
click button "Search" at bounding box center [575, 413] width 177 height 30
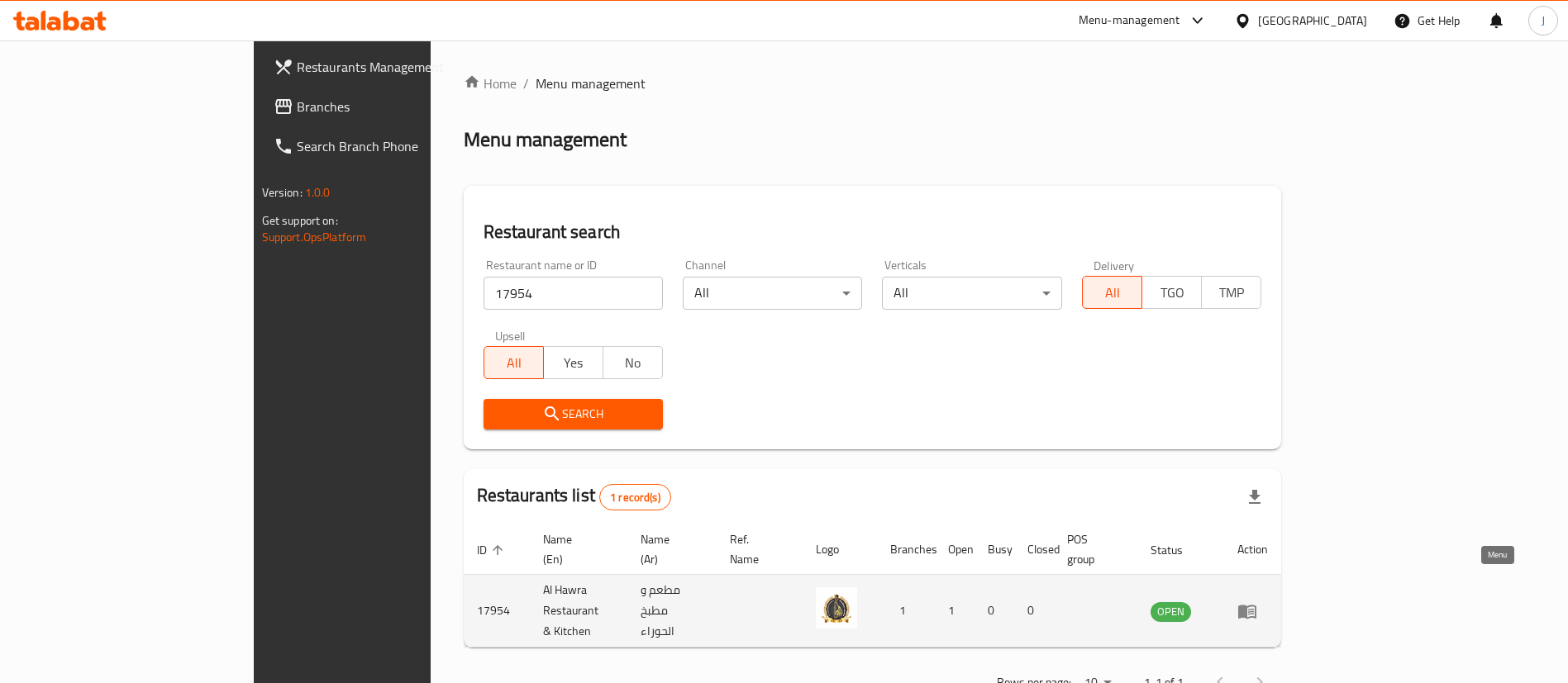
click at [1256, 604] on icon "enhanced table" at bounding box center [1247, 611] width 18 height 14
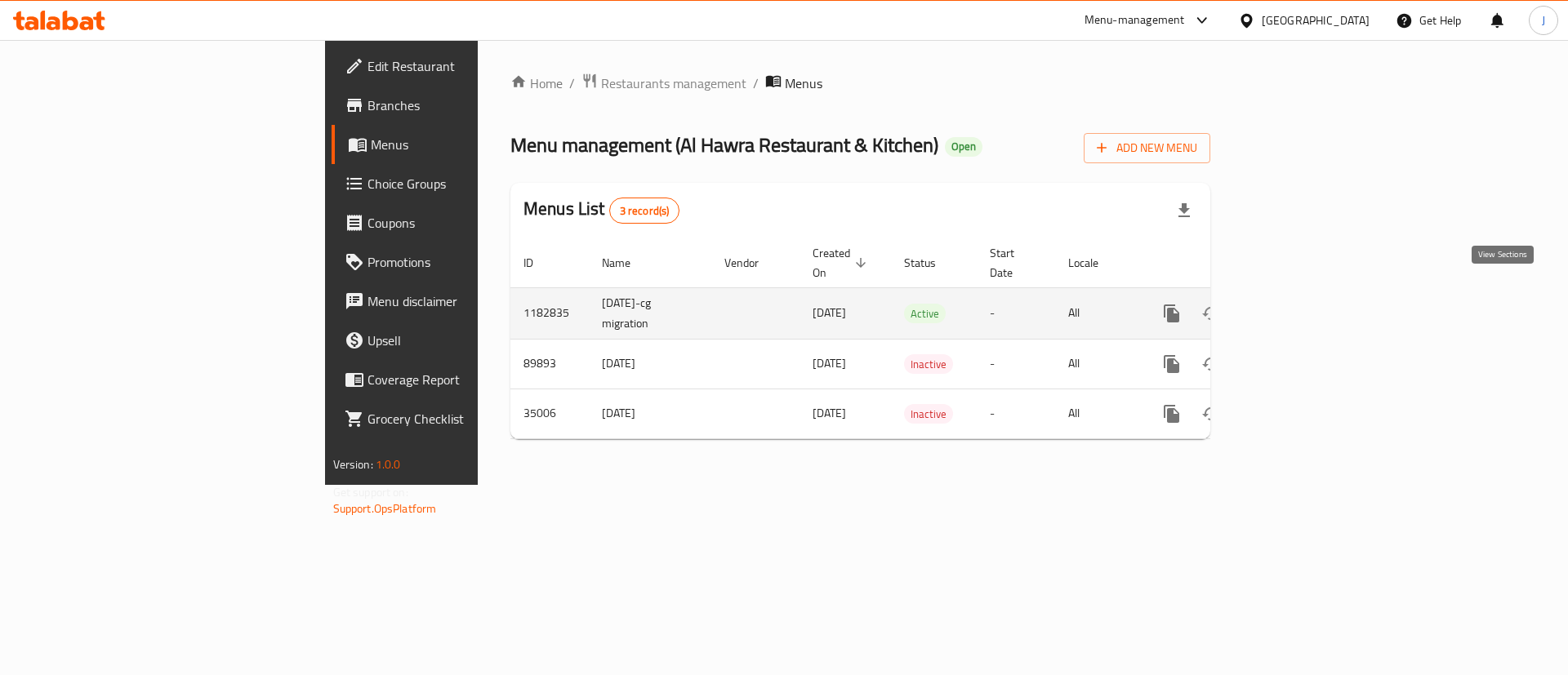
click at [1299, 304] on icon "enhanced table" at bounding box center [1290, 314] width 20 height 20
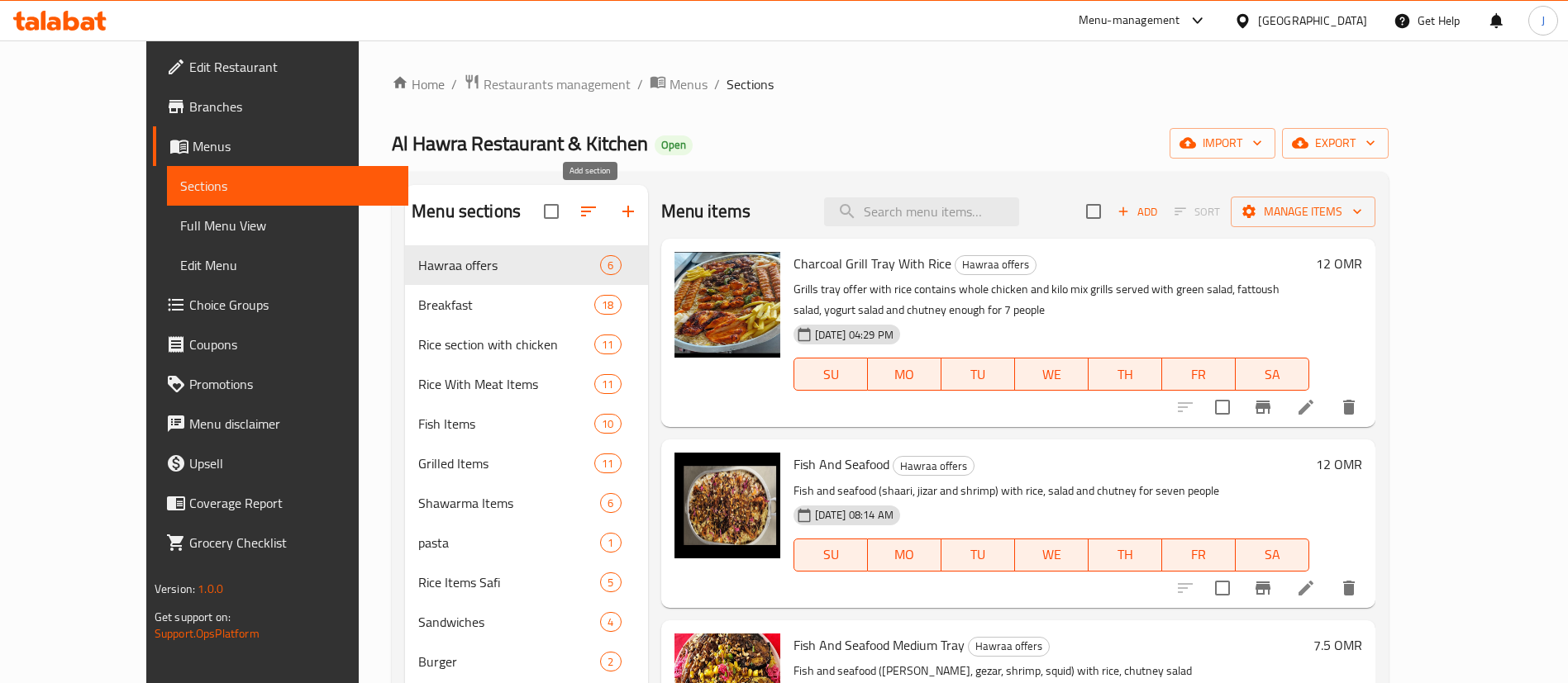
click at [618, 201] on icon "button" at bounding box center [628, 211] width 20 height 20
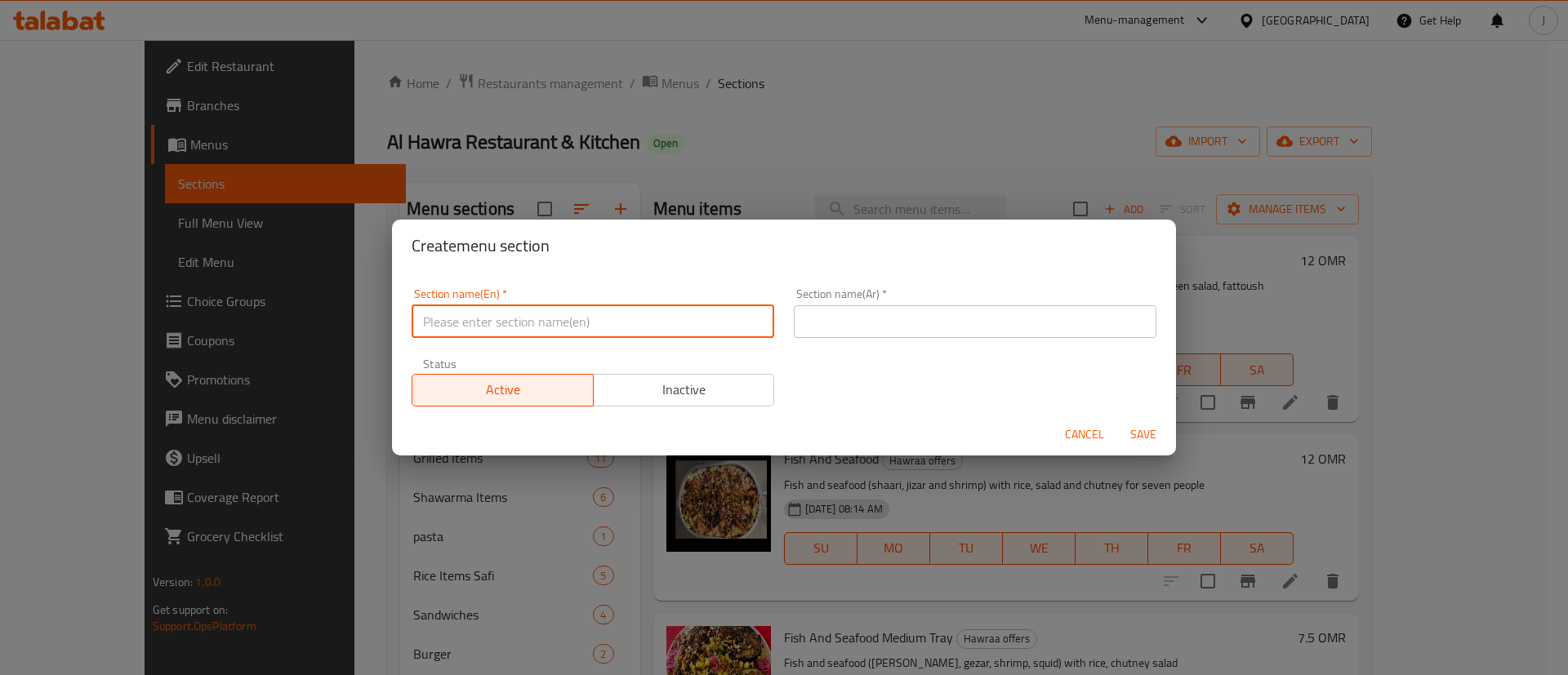
click at [474, 312] on input "text" at bounding box center [592, 322] width 362 height 33
type input "M41"
click at [841, 320] on input "text" at bounding box center [974, 322] width 362 height 33
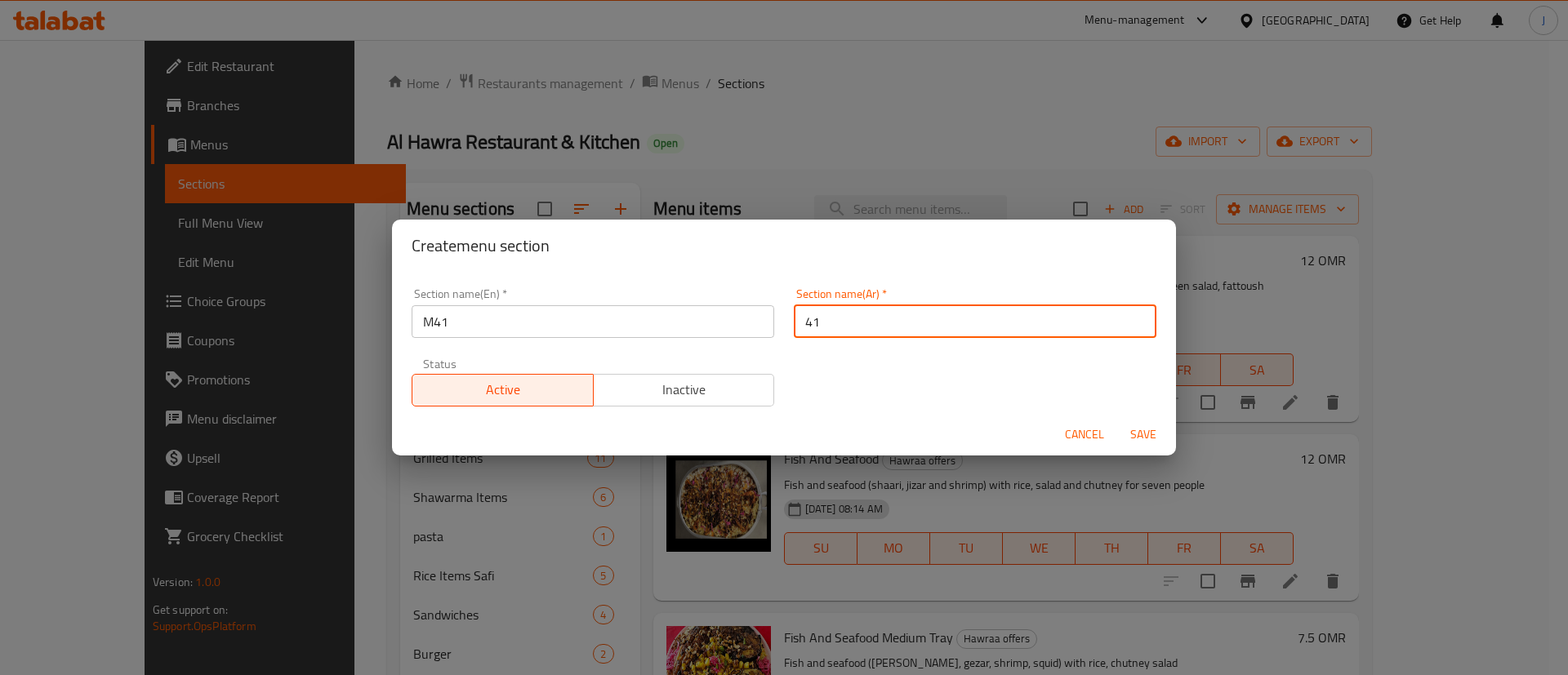
type input "41"
click at [1137, 430] on span "Save" at bounding box center [1142, 435] width 39 height 21
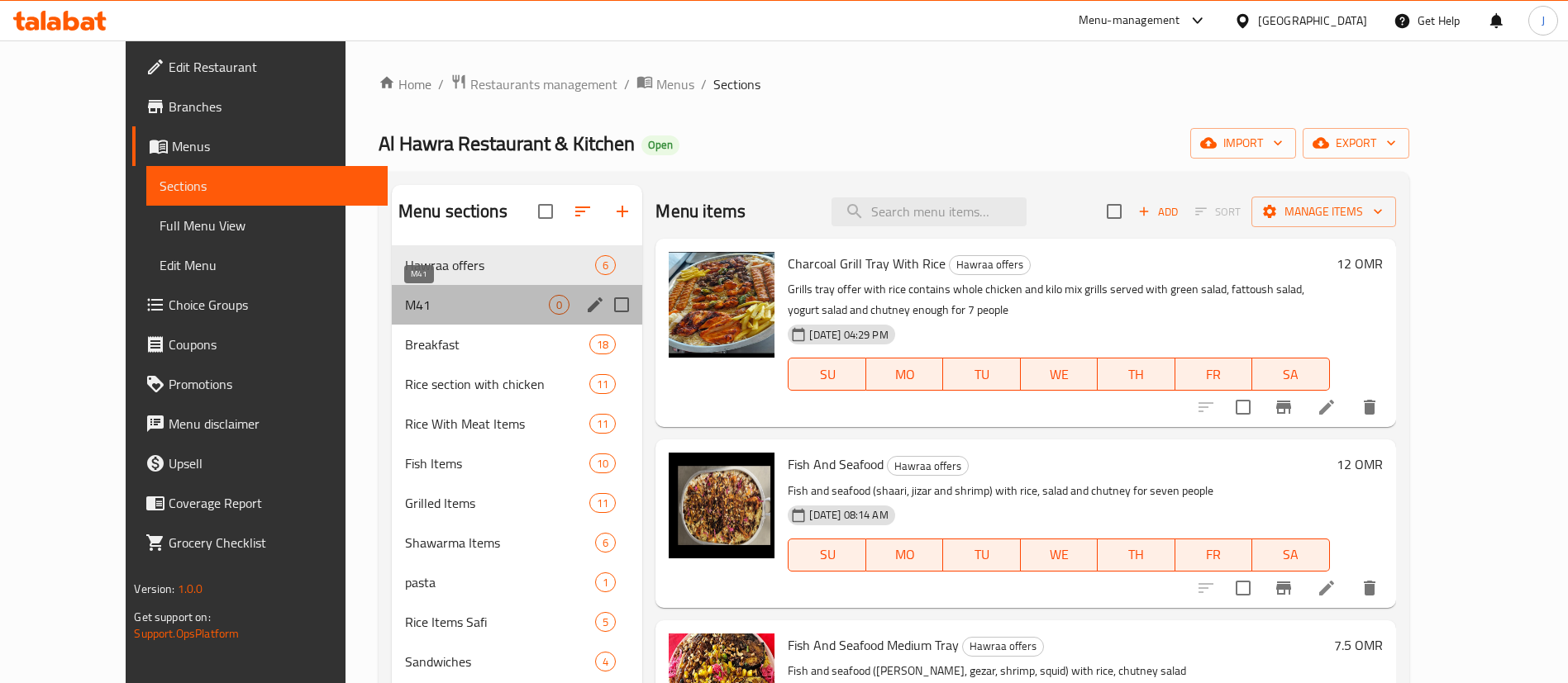
click at [453, 312] on span "M41" at bounding box center [478, 305] width 145 height 20
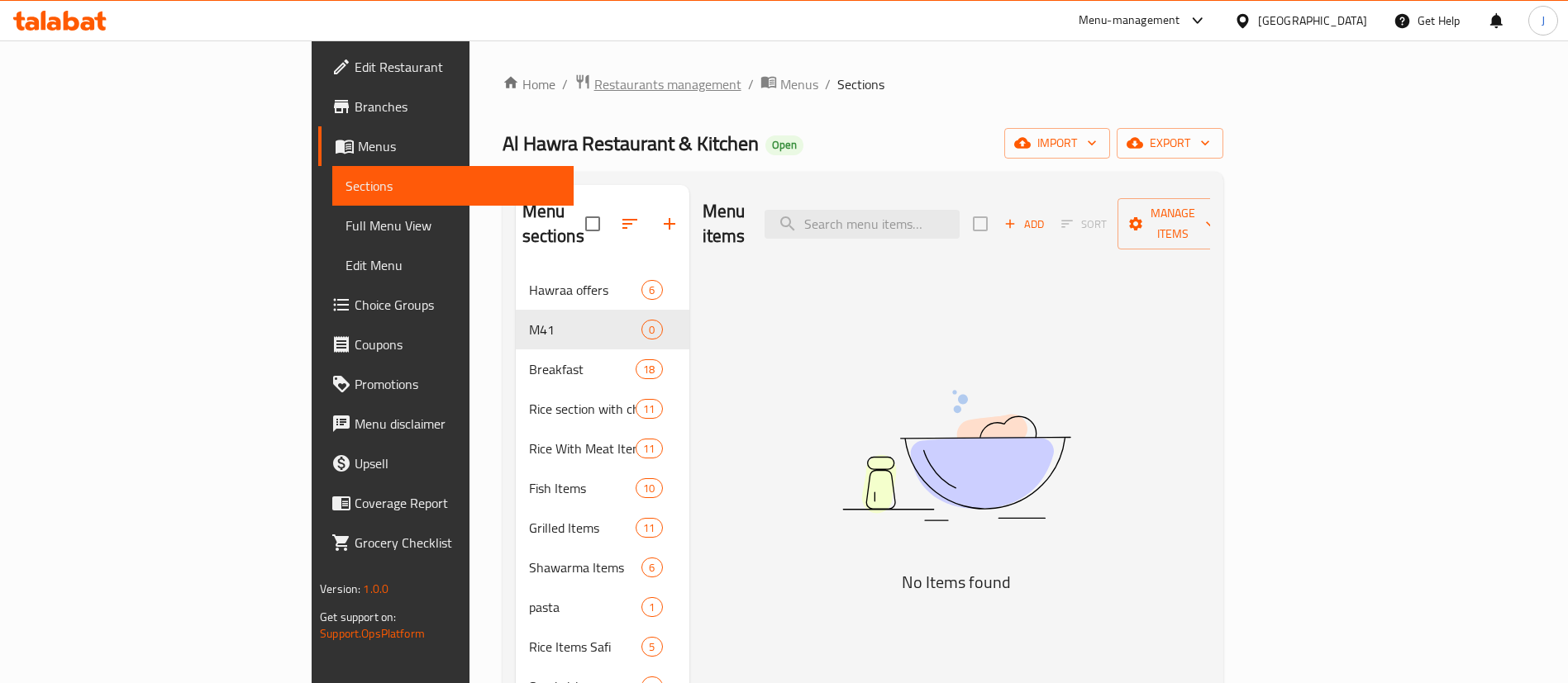
click at [595, 89] on span "Restaurants management" at bounding box center [668, 84] width 147 height 20
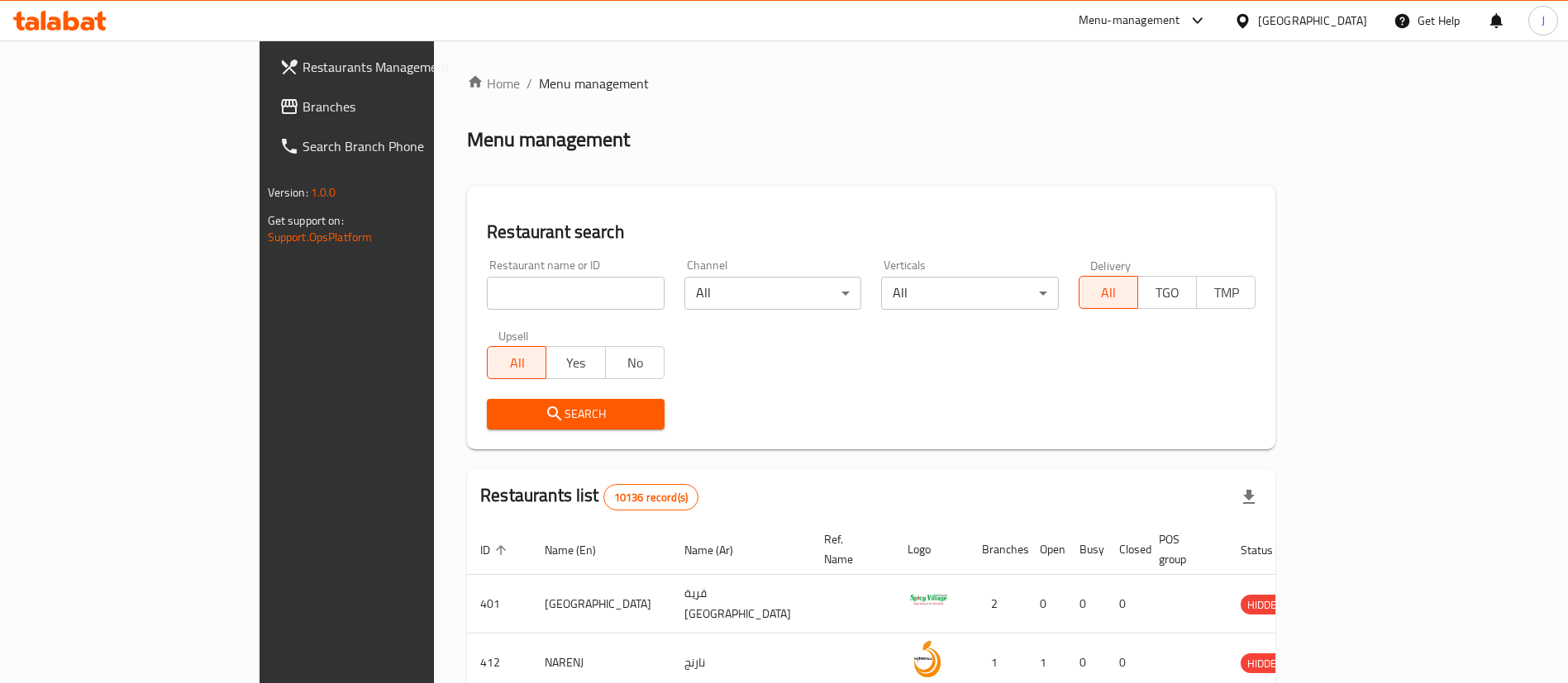
click at [1180, 30] on div "Menu-management" at bounding box center [1129, 21] width 102 height 20
click at [303, 105] on span "Branches" at bounding box center [405, 107] width 206 height 20
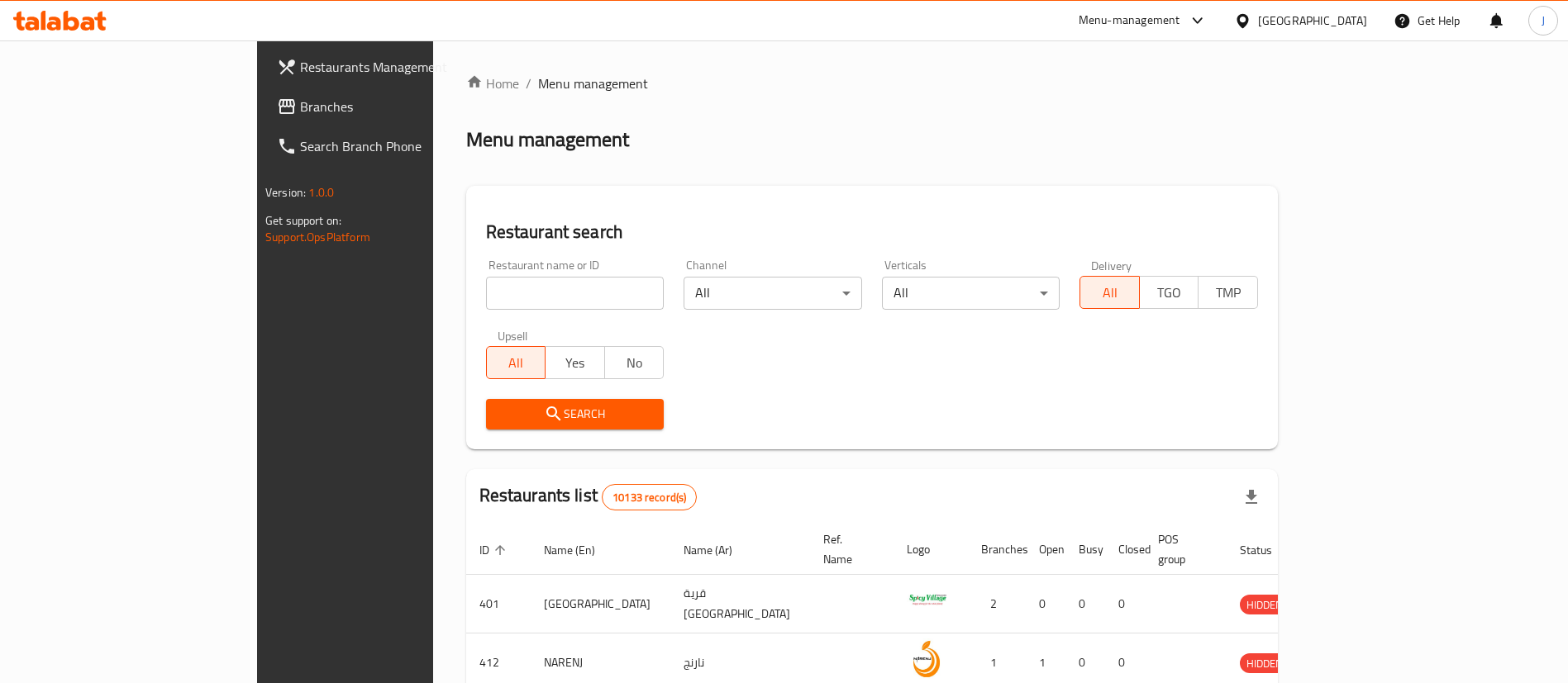
click at [486, 286] on input "search" at bounding box center [575, 293] width 178 height 33
click at [263, 90] on link "Branches" at bounding box center [391, 106] width 255 height 39
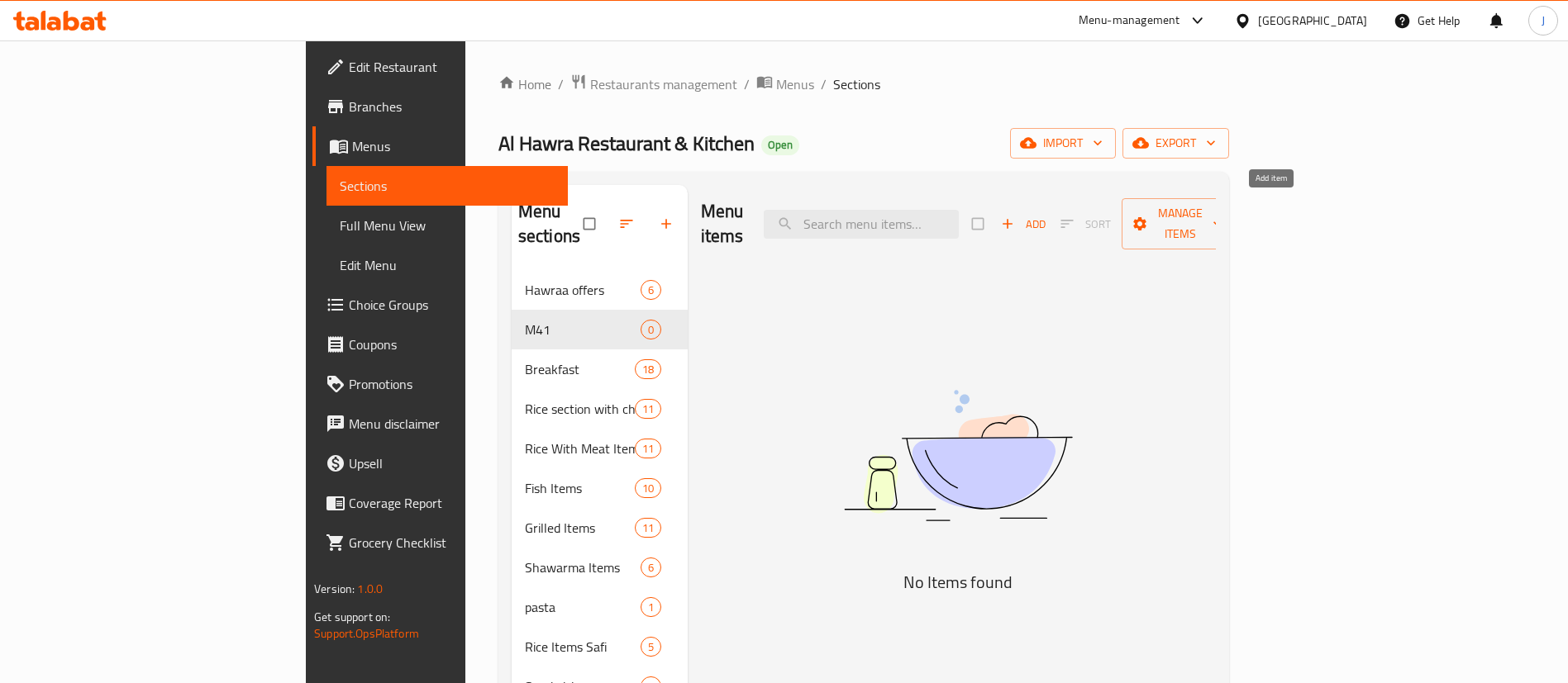
click at [1046, 216] on span "Add" at bounding box center [1023, 224] width 45 height 19
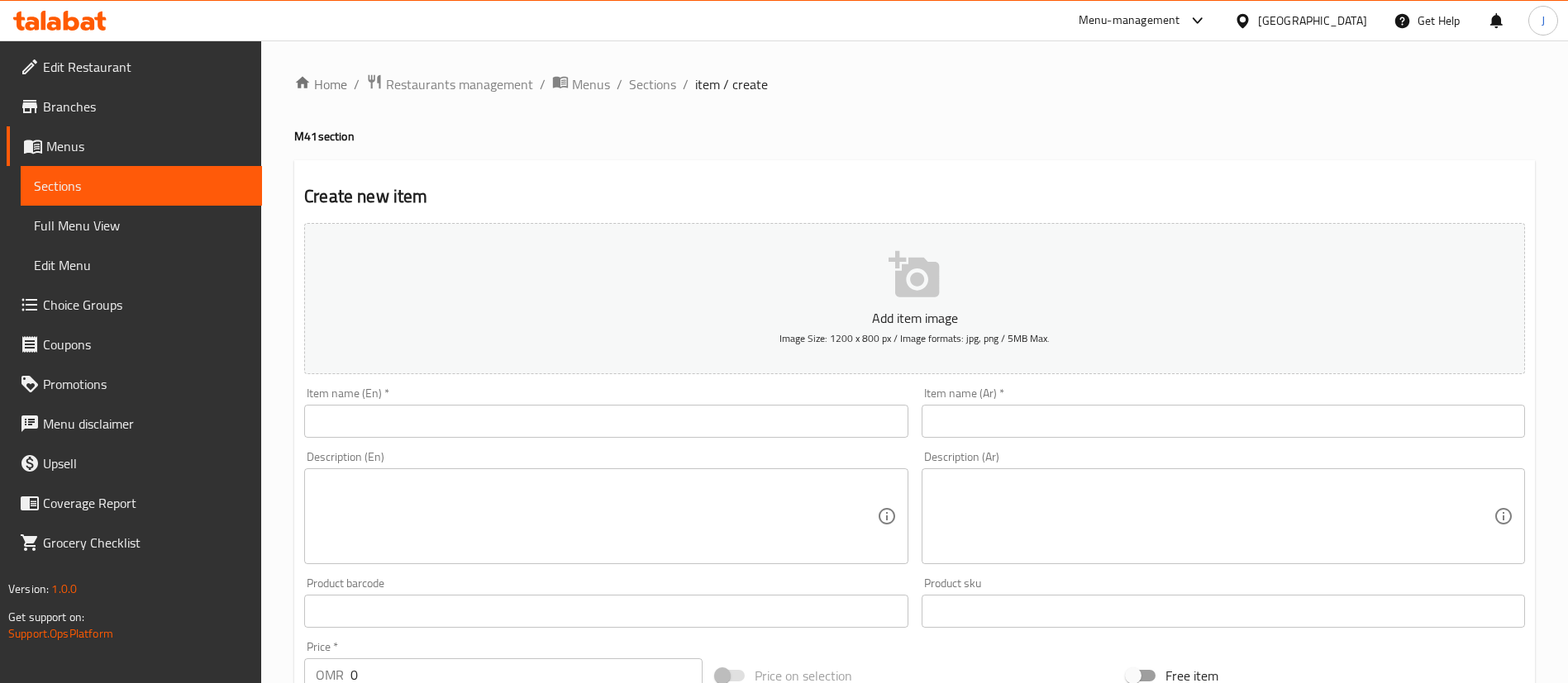
click at [566, 422] on input "text" at bounding box center [606, 422] width 604 height 33
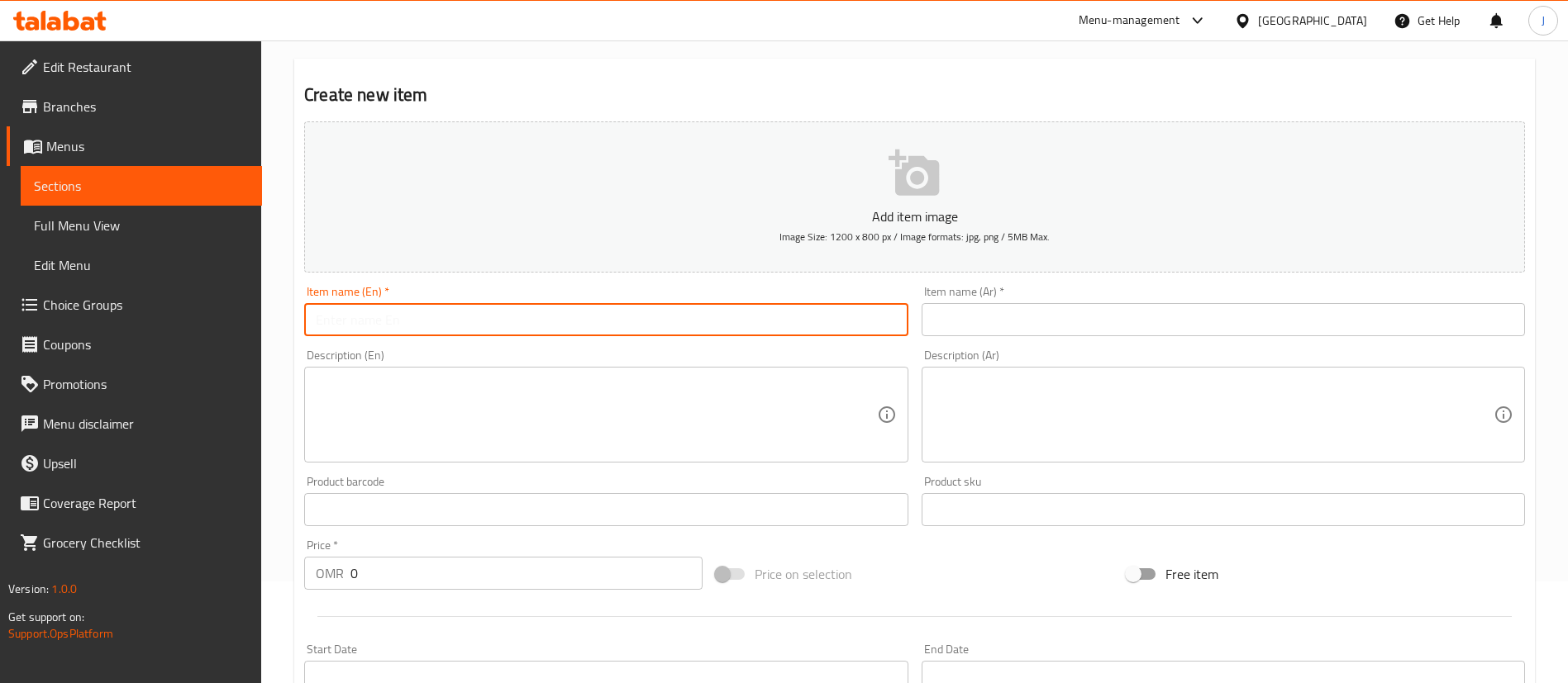
scroll to position [124, 0]
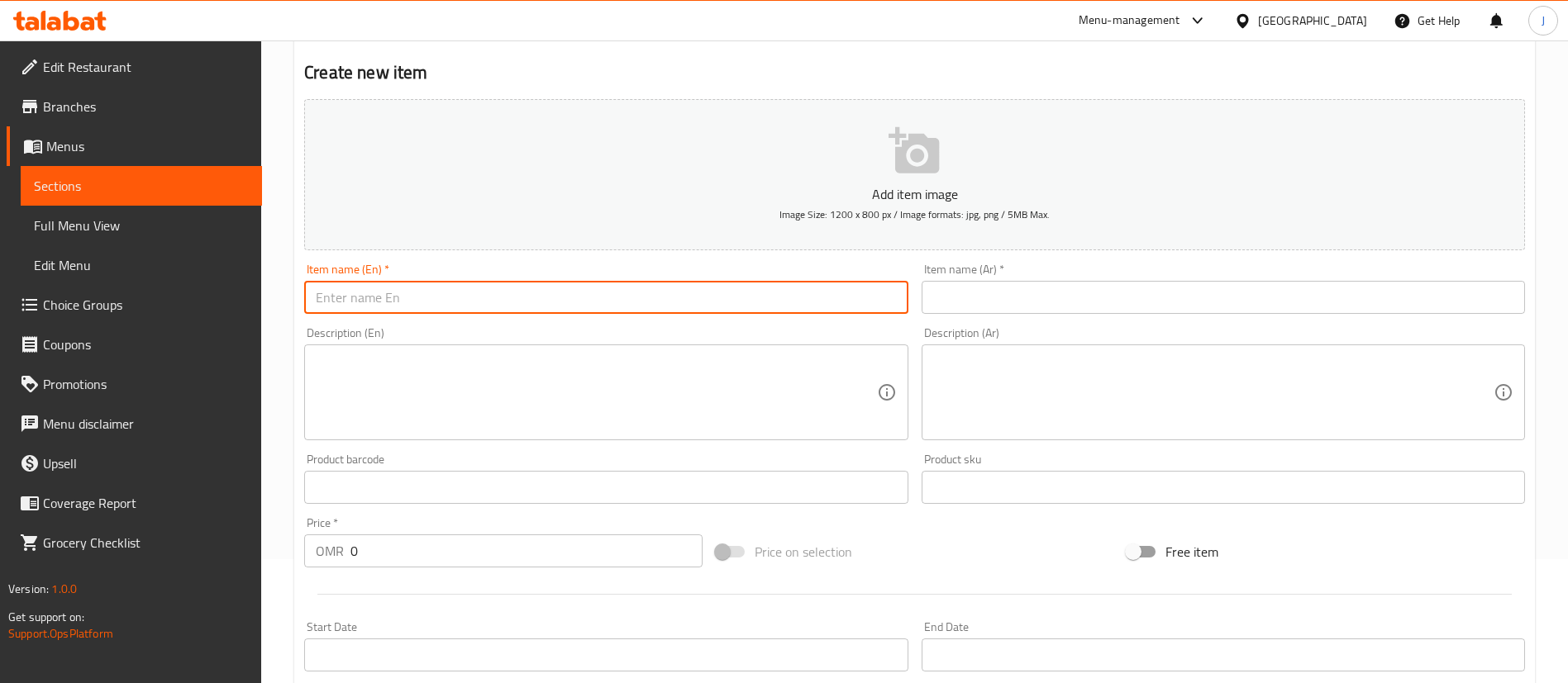
paste input "718565"
paste input "Hyderabadi Chicken With Rice And Salad"
type input "Hyderabadi Chicken With Rice And Salad Meal"
click at [1051, 289] on input "text" at bounding box center [1223, 297] width 604 height 33
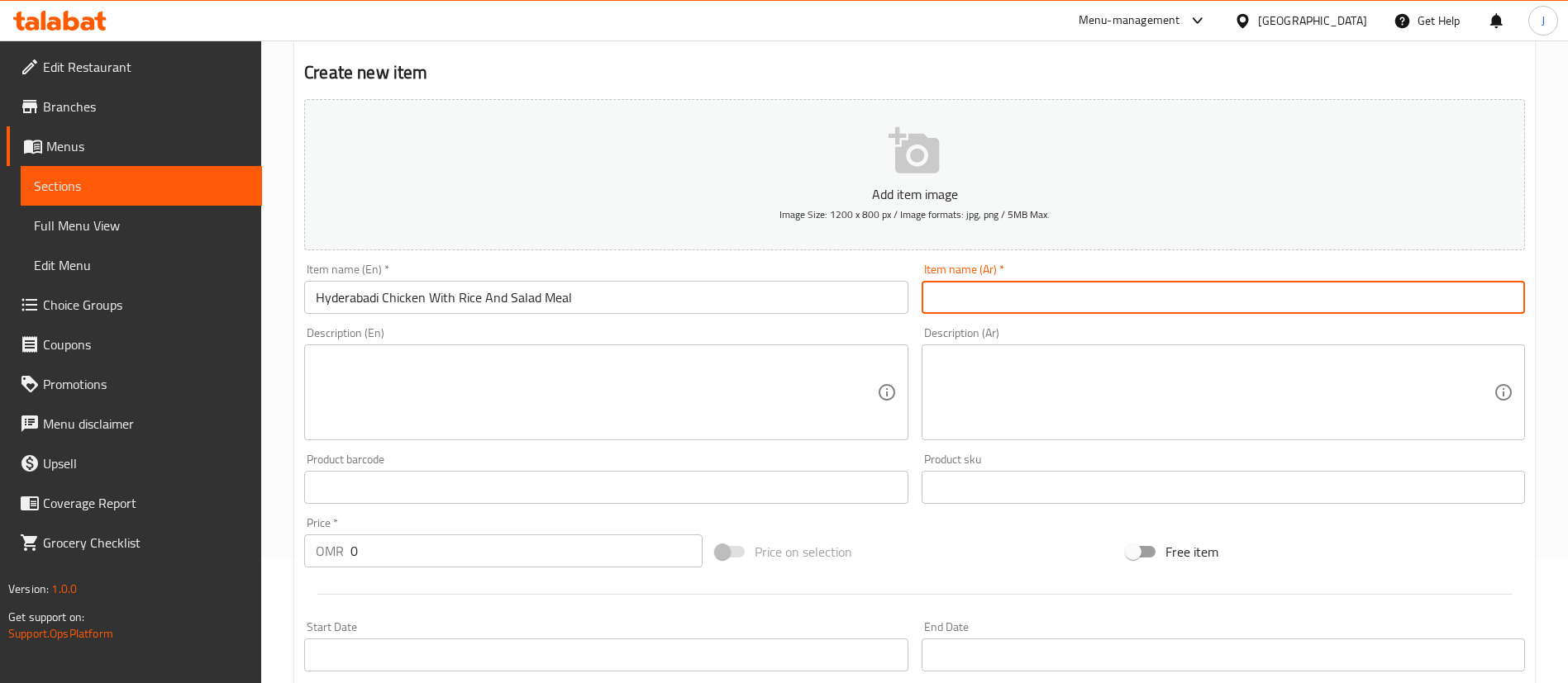
paste input "وجبة دجاج حيدر آباد مع أرز وسلطة"
type input "وجبة دجاج حيدر آباد مع أرز وسلطة"
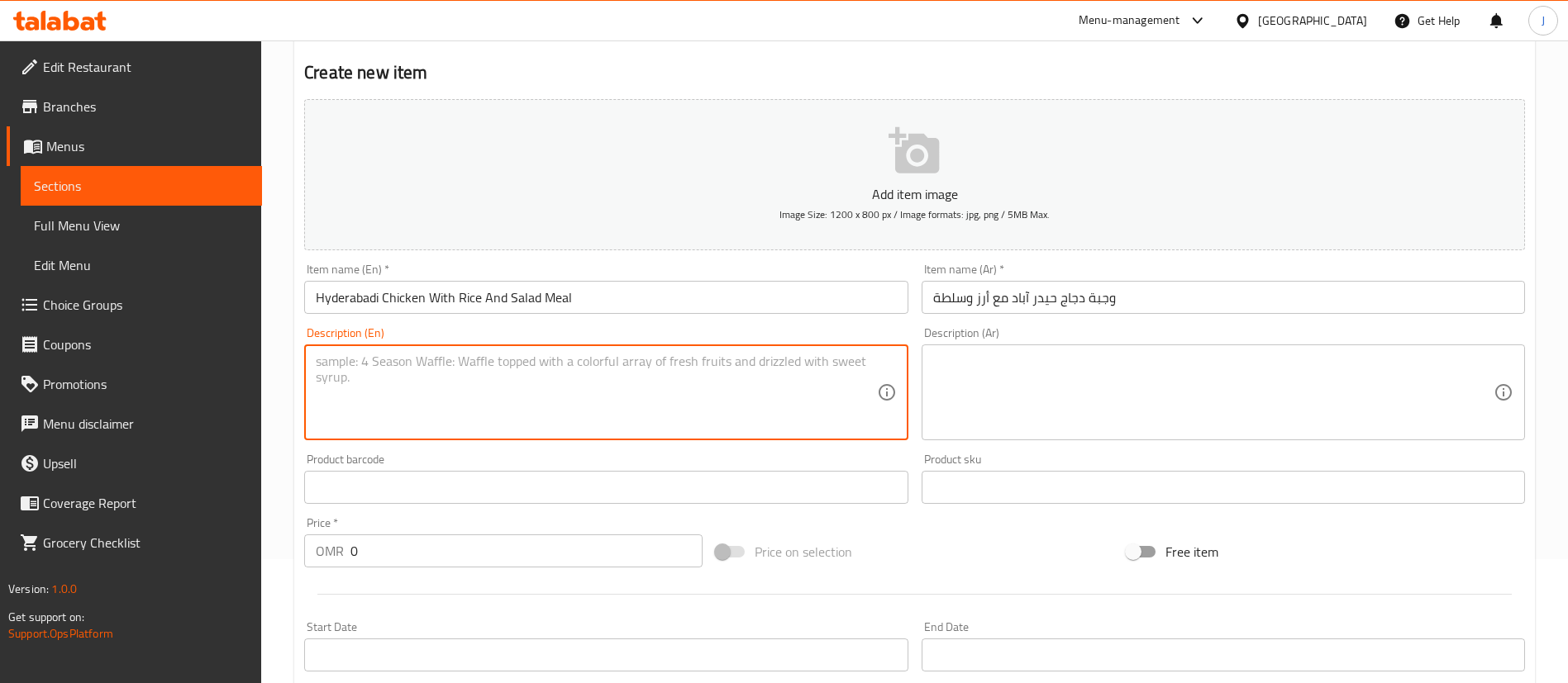
click at [613, 411] on textarea at bounding box center [596, 393] width 561 height 79
click at [586, 289] on input "Hyderabadi Chicken With Rice And Salad Meal" at bounding box center [606, 297] width 604 height 33
click at [496, 423] on textarea at bounding box center [596, 393] width 561 height 79
paste textarea "Hyderabadi Chicken With Rice And Salad Meal"
click at [564, 362] on textarea "Hyderabadi Chicken With Rice And Salad of your choice" at bounding box center [596, 393] width 561 height 79
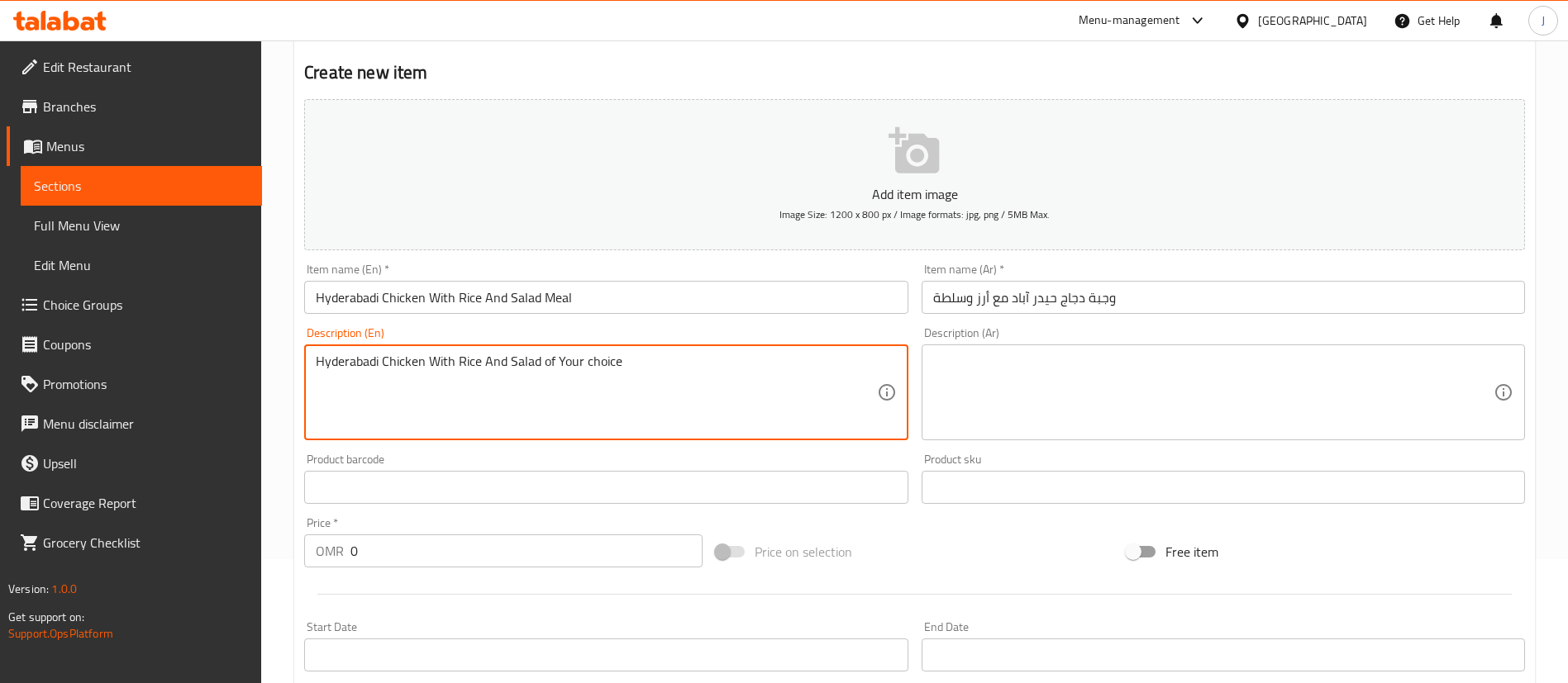
click at [586, 363] on textarea "Hyderabadi Chicken With Rice And Salad of Your choice" at bounding box center [596, 393] width 561 height 79
click at [674, 368] on textarea "Hyderabadi Chicken With Rice And Salad of Your Choice" at bounding box center [596, 393] width 561 height 79
type textarea "Hyderabadi Chicken With Rice And Salad of Your Choice"
click at [1009, 422] on textarea at bounding box center [1213, 393] width 561 height 79
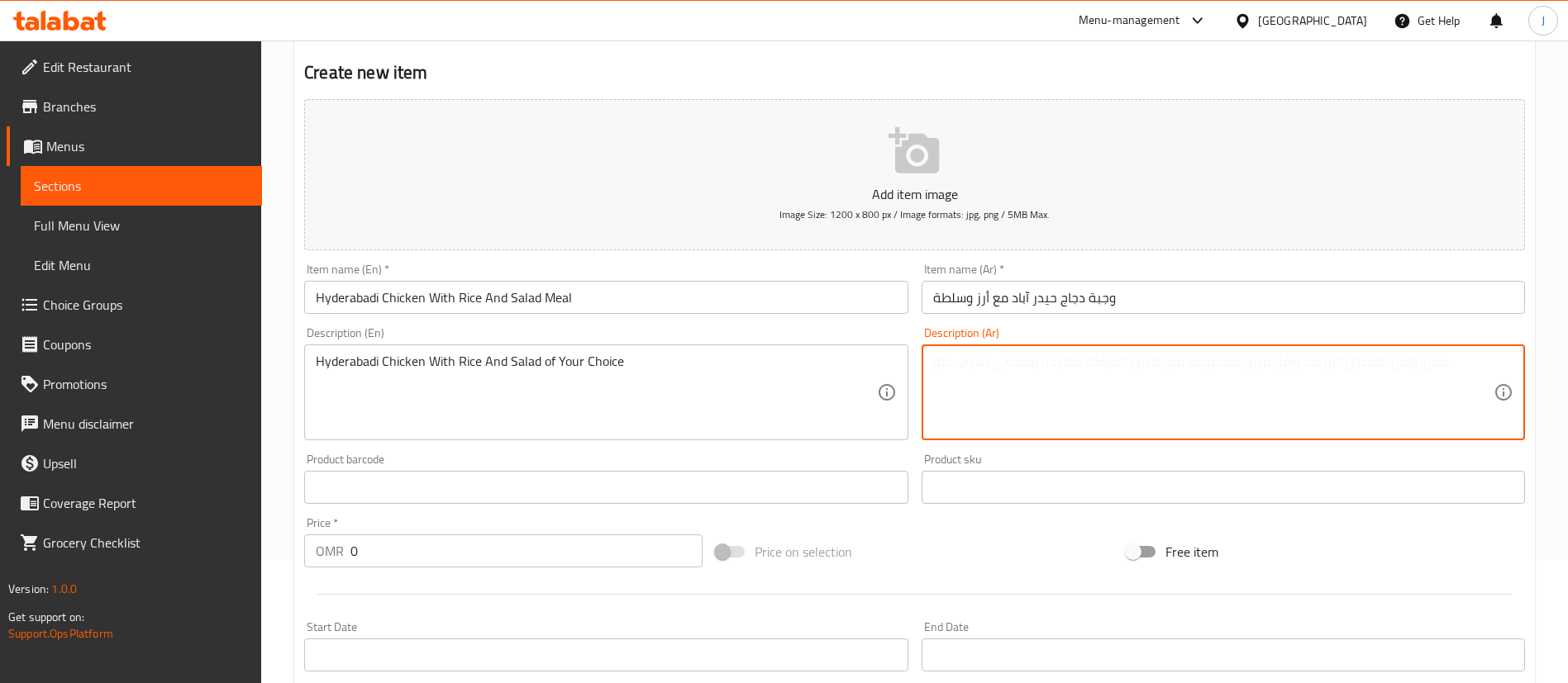
paste textarea "دجاج حيدر آباد مع الأرز والسلطة حسب اختيارك"
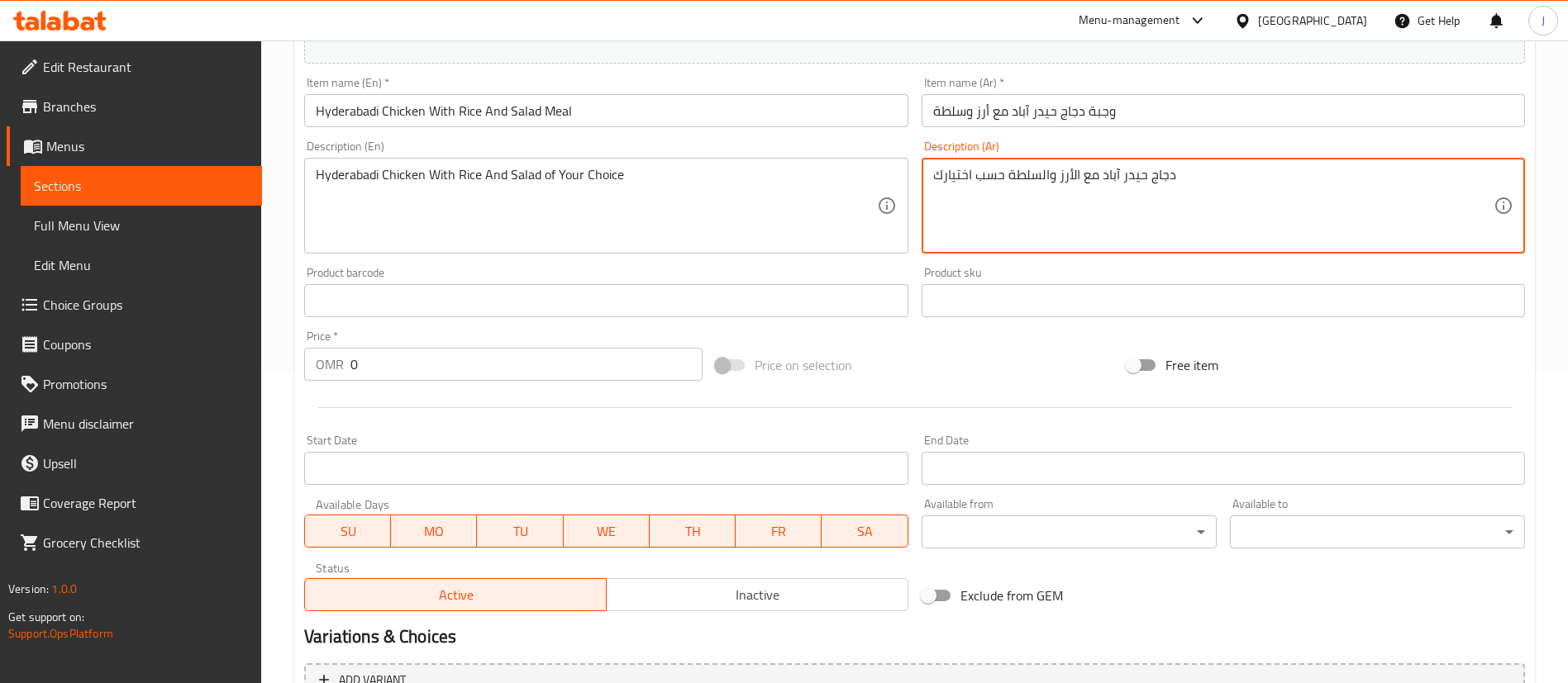
scroll to position [372, 0]
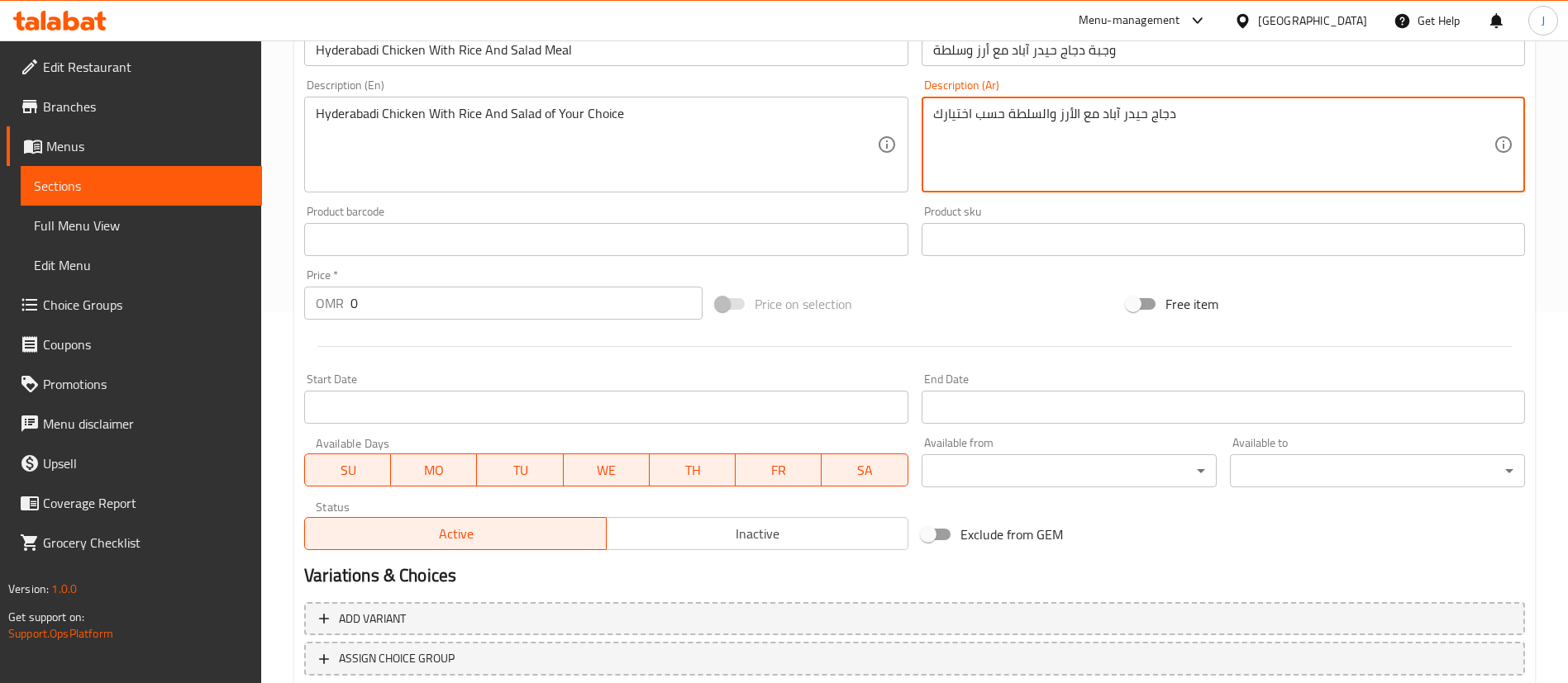
type textarea "دجاج حيدر آباد مع الأرز والسلطة حسب اختيارك"
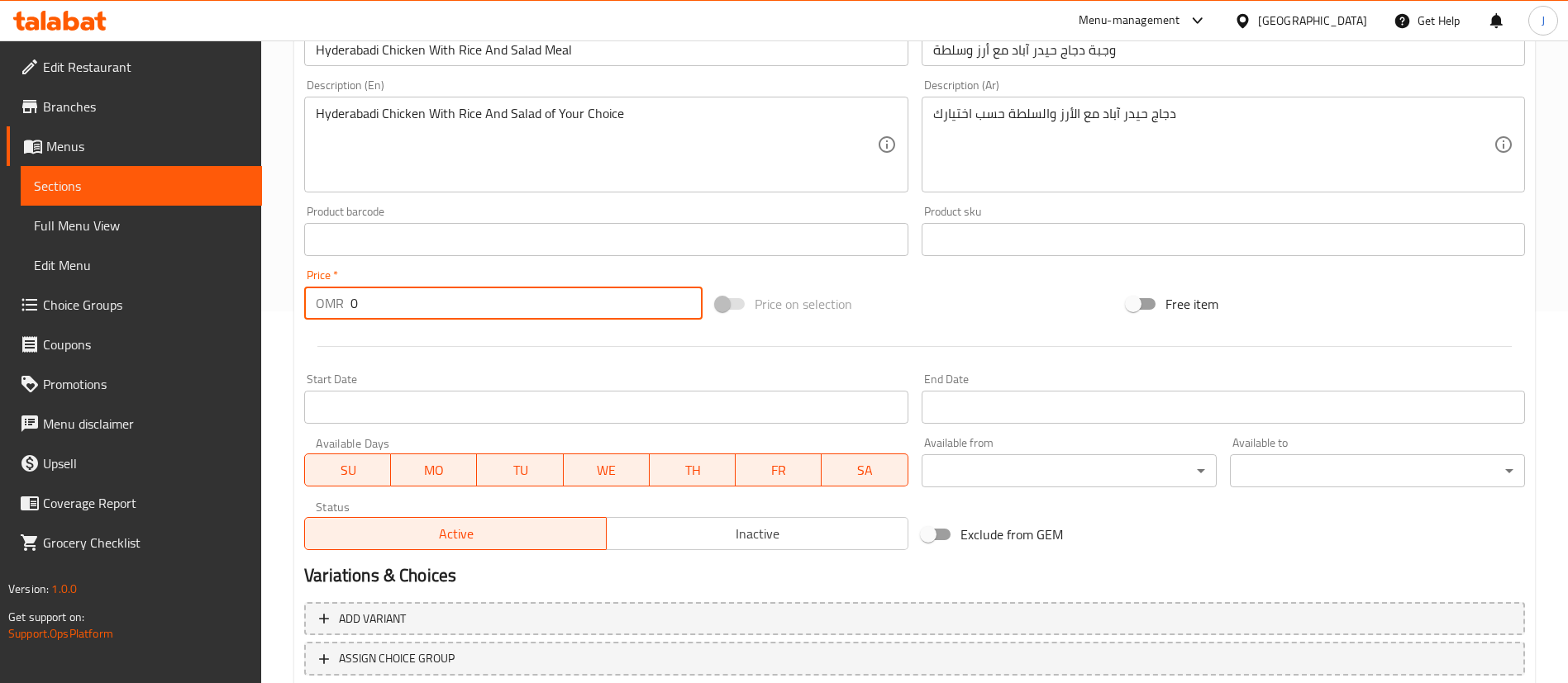
drag, startPoint x: 387, startPoint y: 300, endPoint x: 347, endPoint y: 306, distance: 40.4
click at [347, 306] on div "OMR 0 Price *" at bounding box center [502, 303] width 398 height 33
paste input "2.9"
type input "2.9"
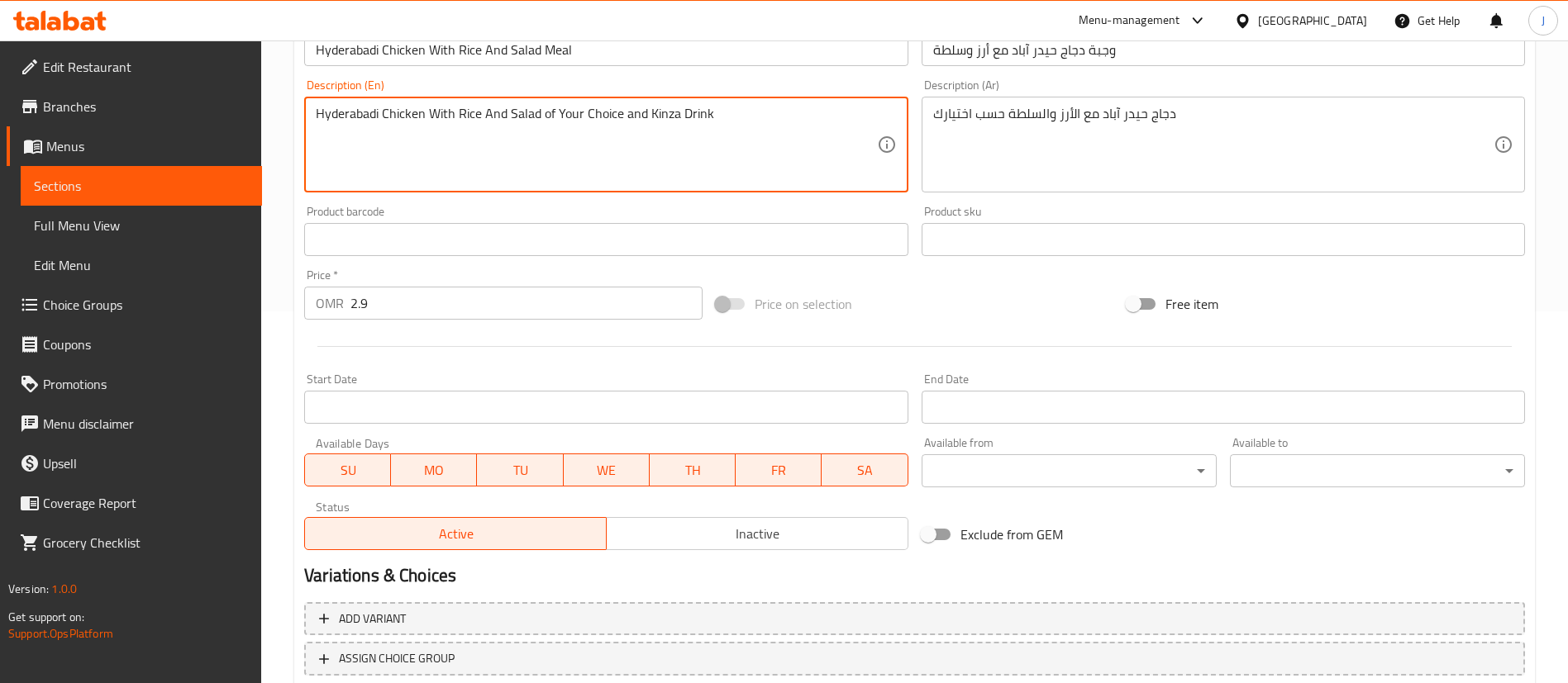
type textarea "Hyderabadi Chicken With Rice And Salad of Your Choice and Kinza Drink"
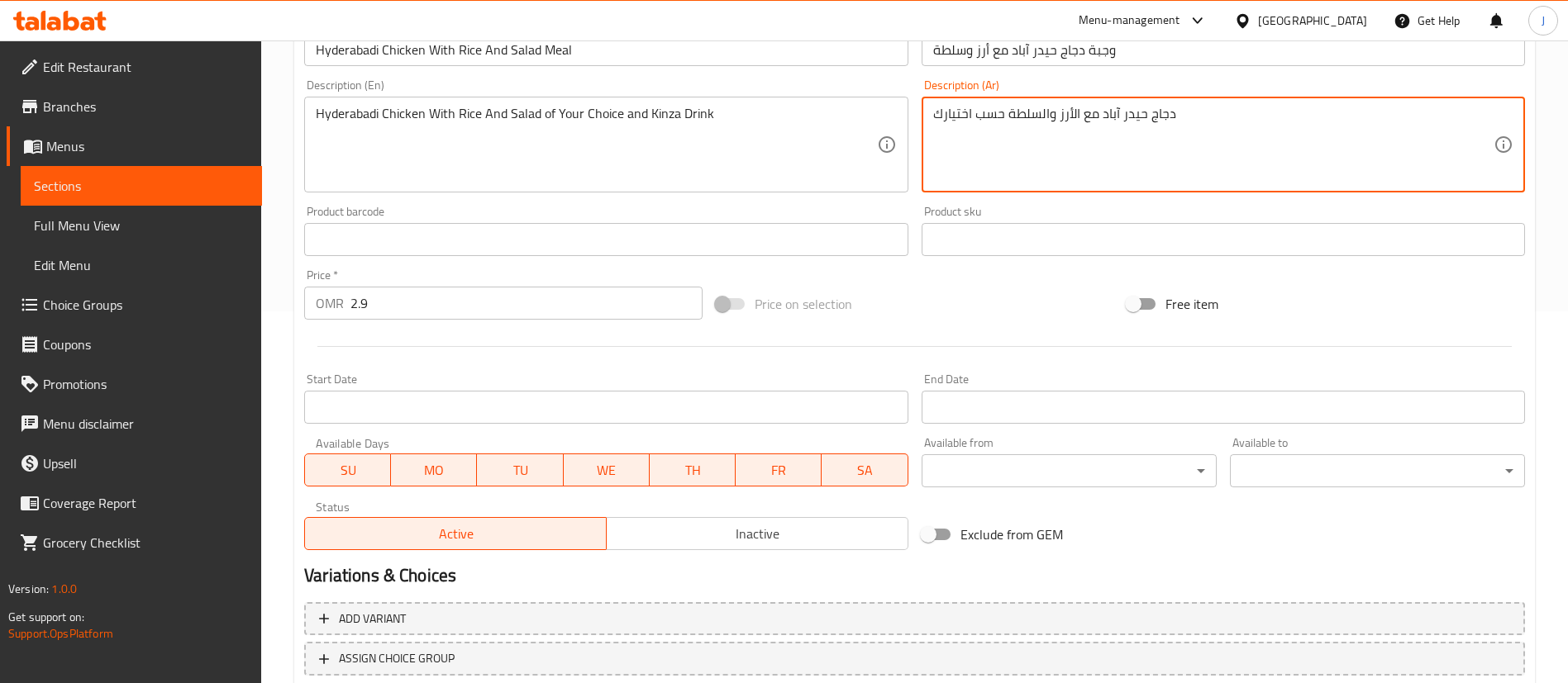
paste textarea "ومشروب كينزا"
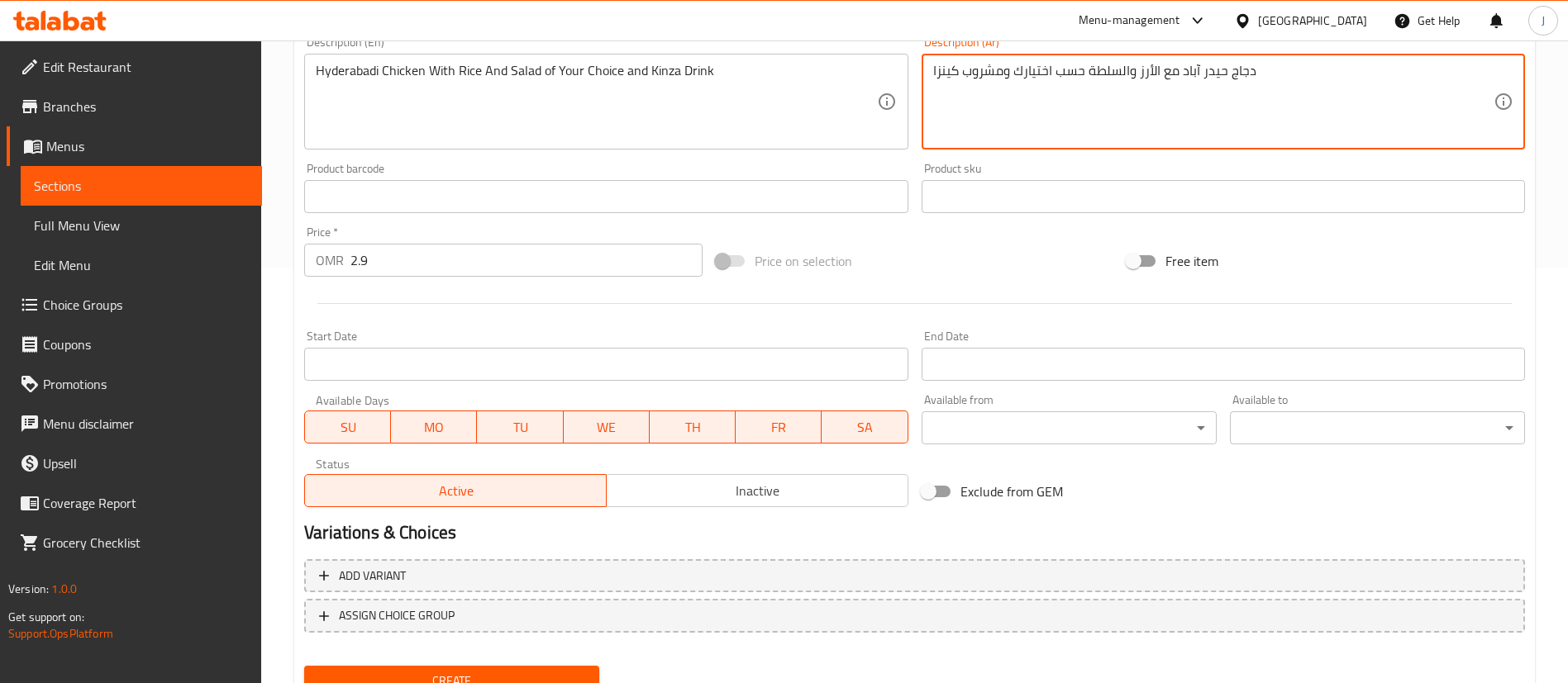
scroll to position [484, 0]
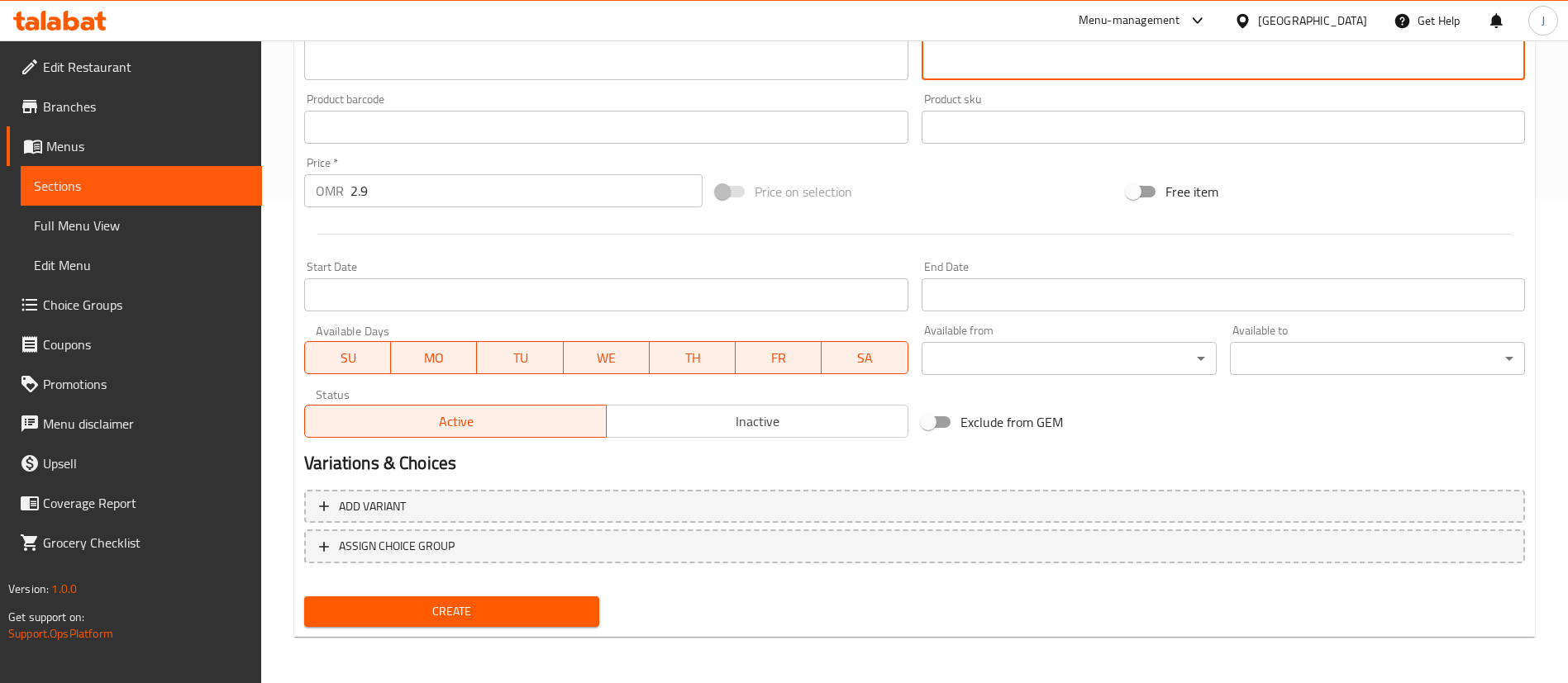
type textarea "دجاج حيدر آباد مع الأرز والسلطة حسب اختيارك ومشروب كينزا"
click at [508, 293] on input "Start Date" at bounding box center [606, 294] width 604 height 33
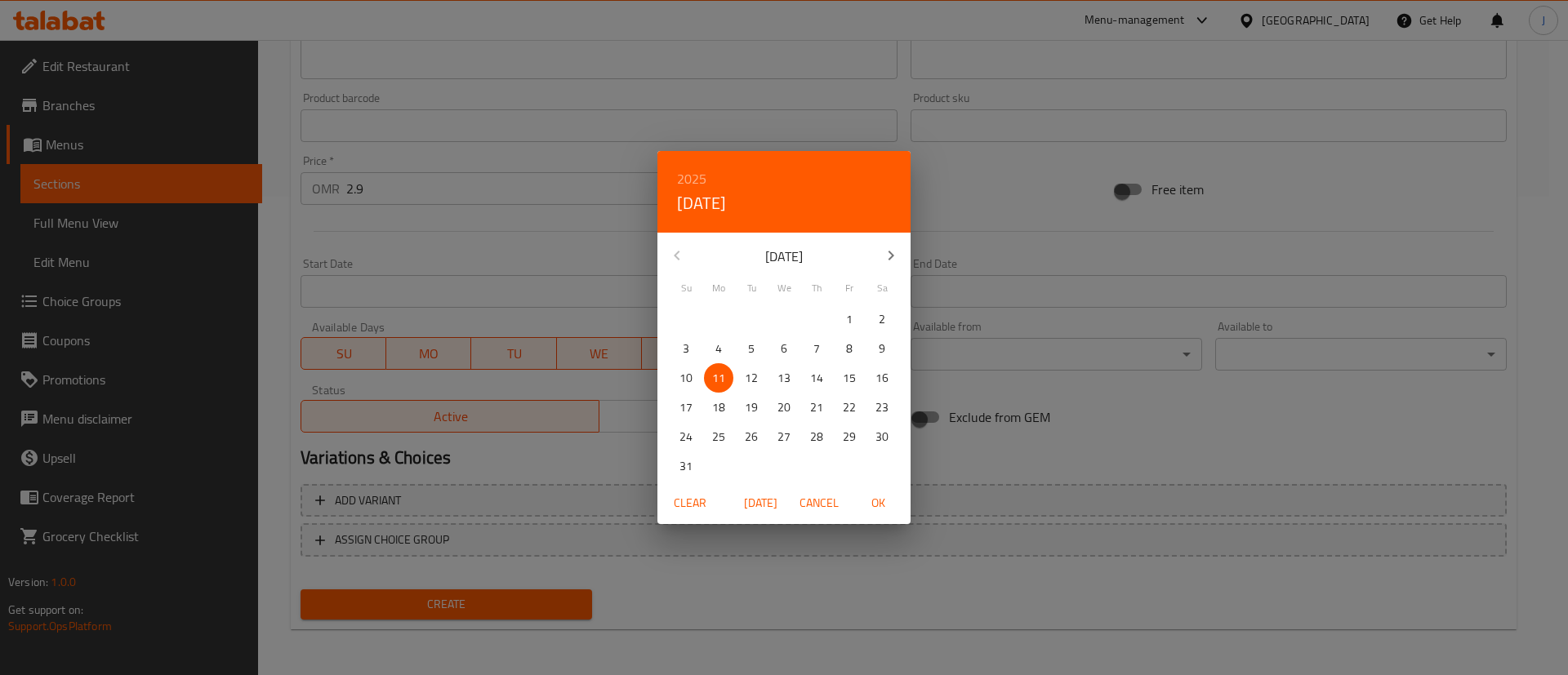
click at [775, 375] on span "13" at bounding box center [784, 378] width 30 height 21
click at [880, 495] on span "OK" at bounding box center [878, 503] width 39 height 21
type input "[DATE]"
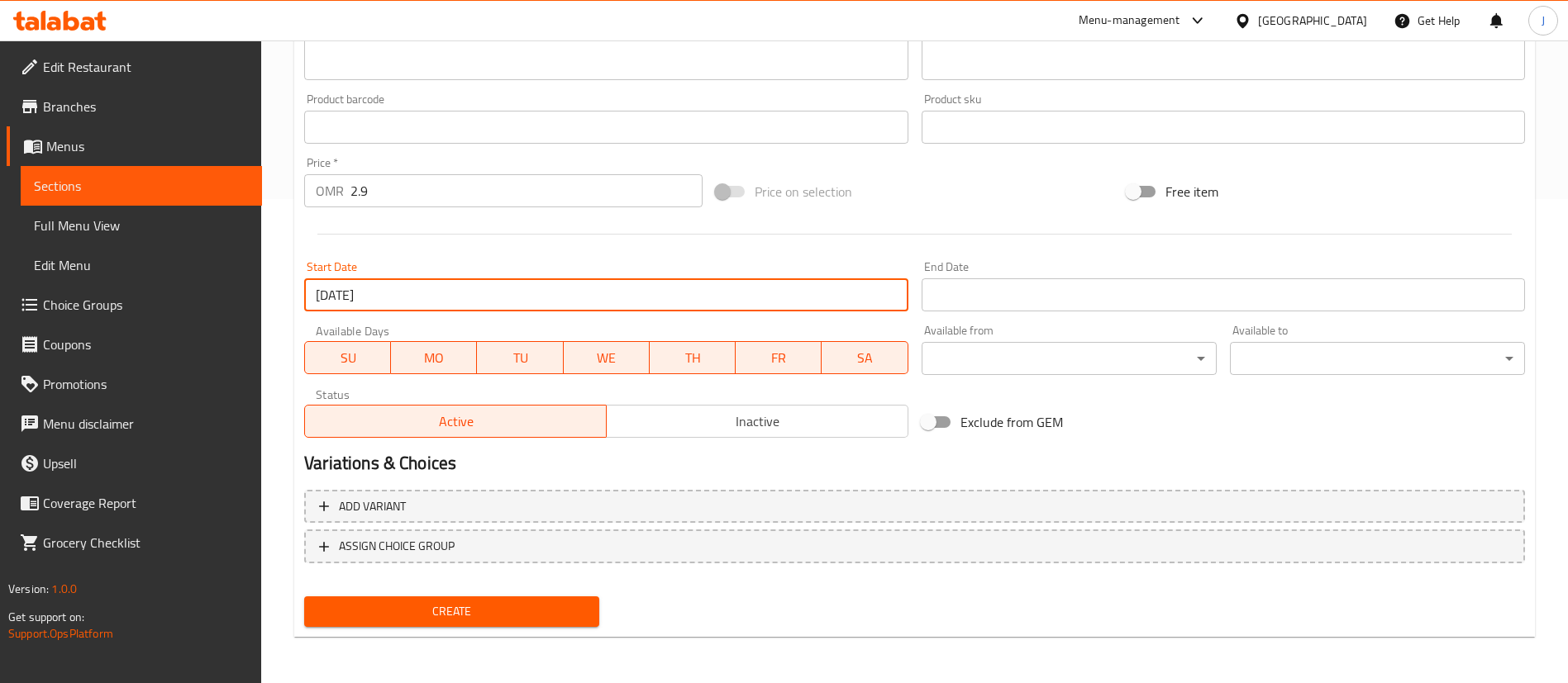
click at [452, 604] on span "Create" at bounding box center [452, 612] width 269 height 21
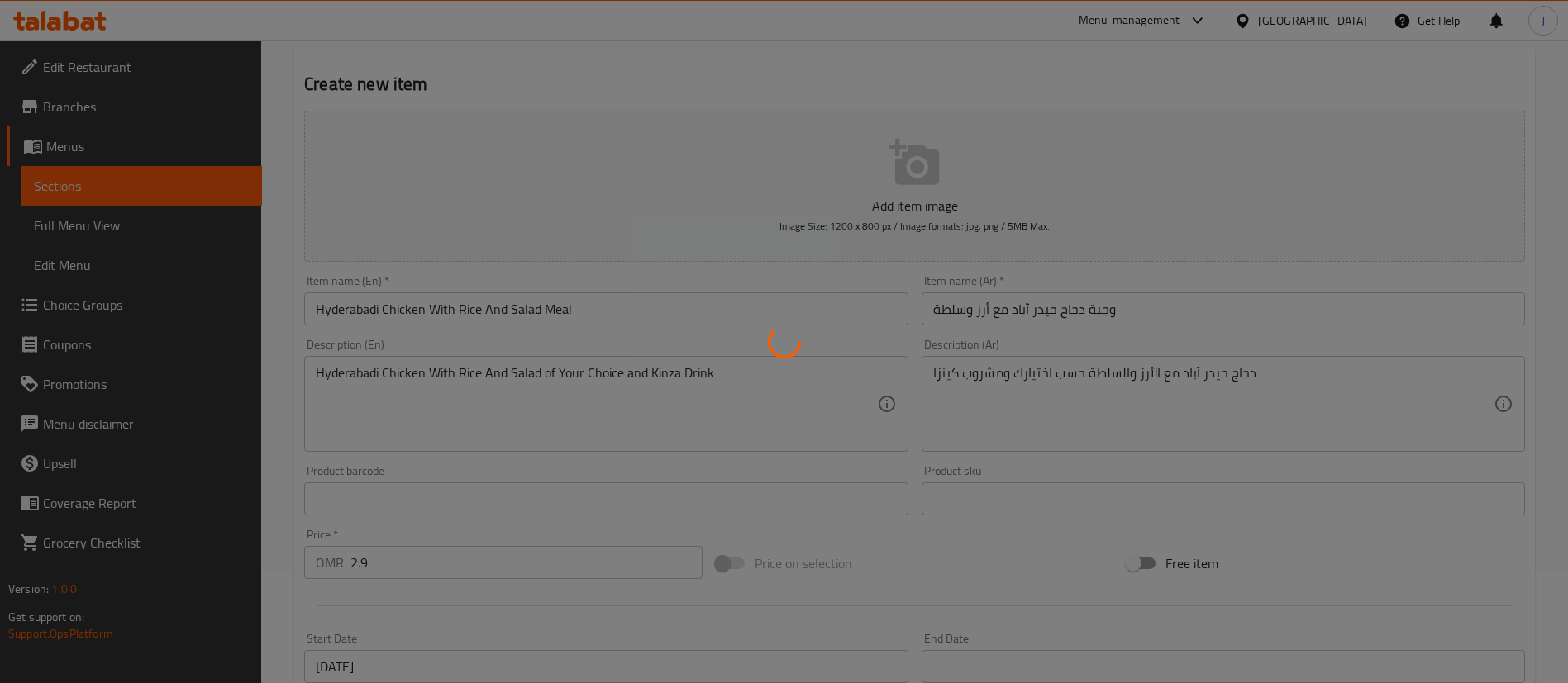
scroll to position [53, 0]
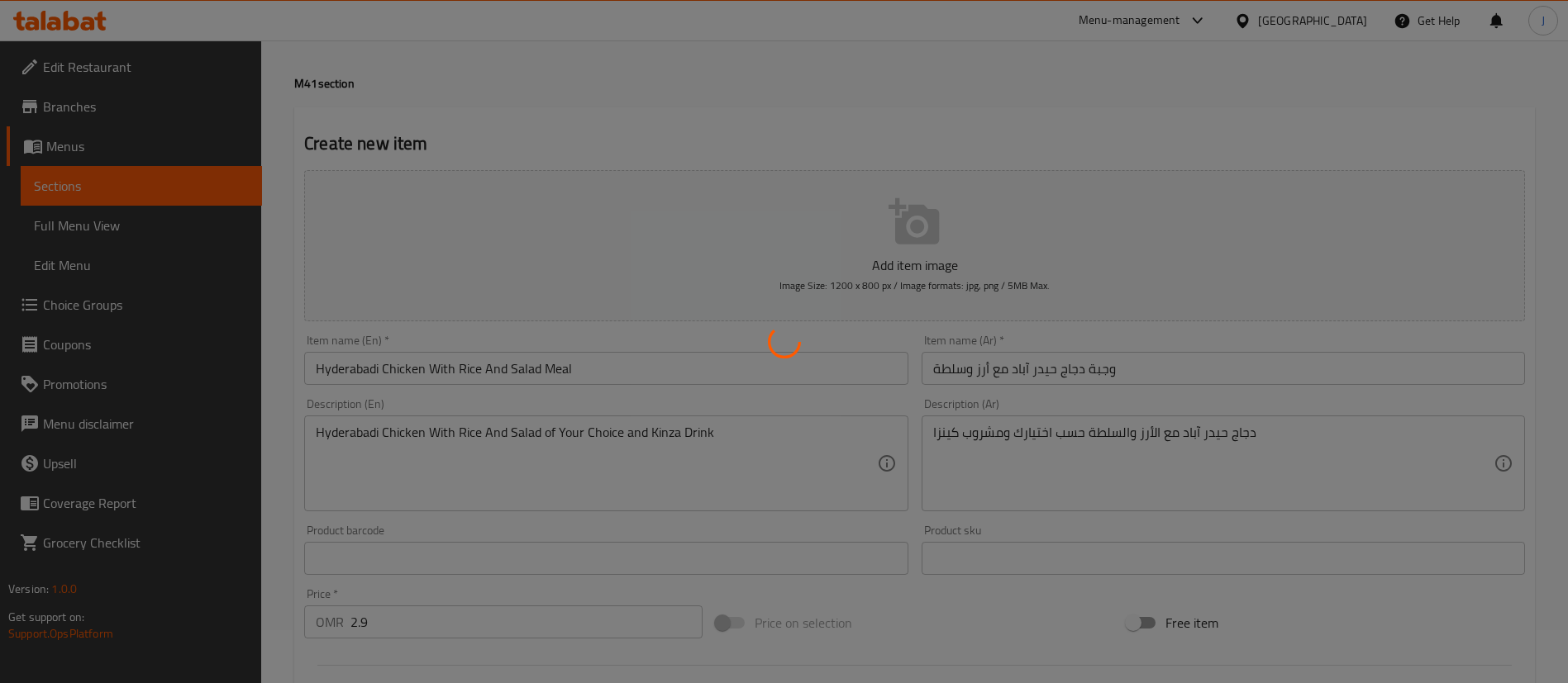
type input "0"
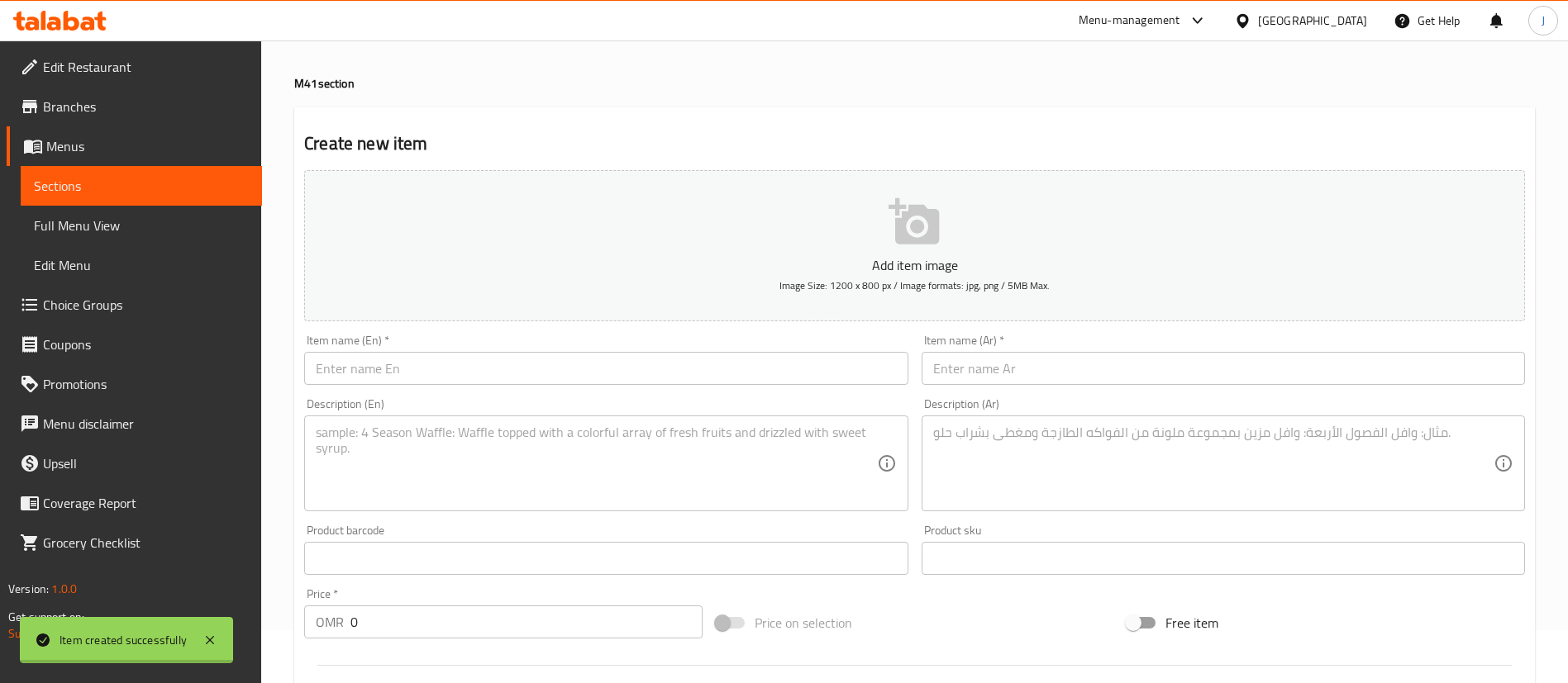
scroll to position [0, 0]
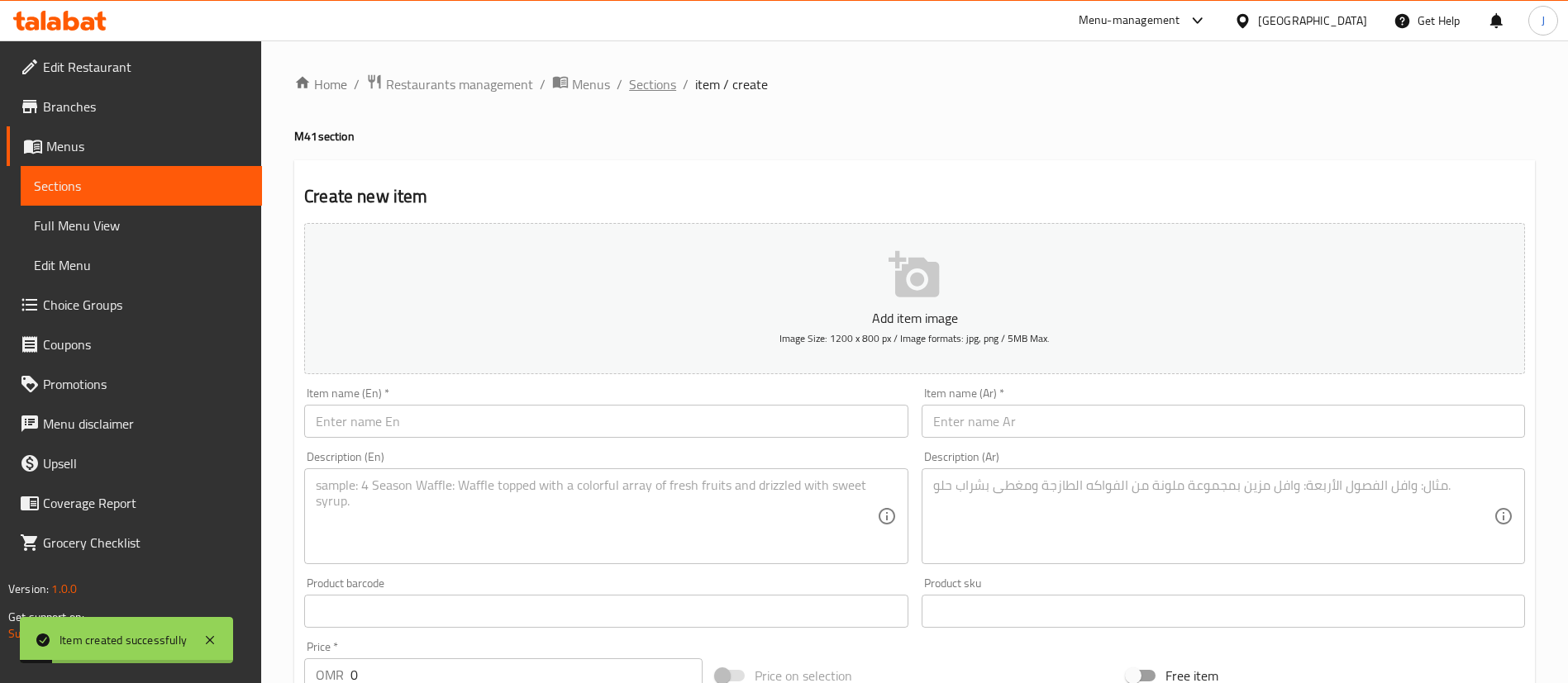
click at [669, 83] on span "Sections" at bounding box center [652, 84] width 47 height 20
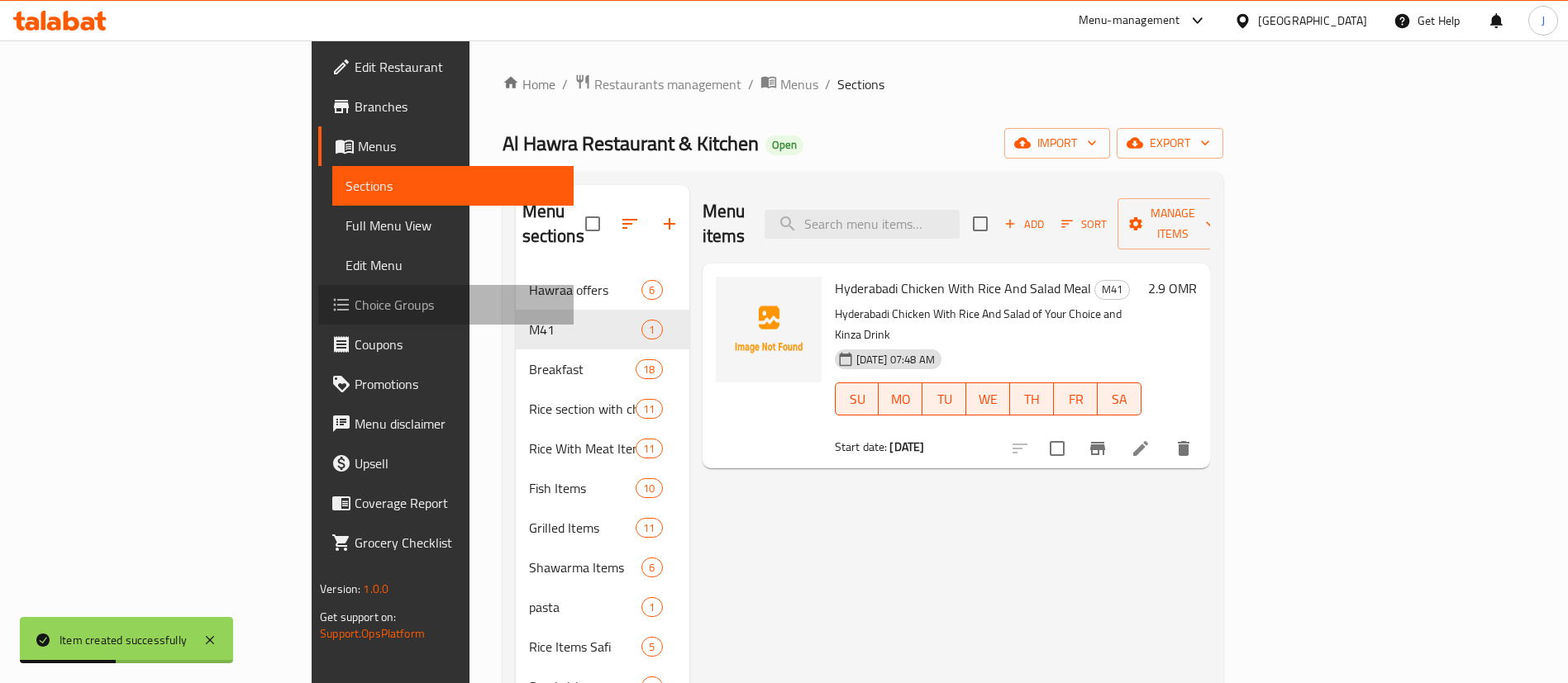
click at [355, 308] on span "Choice Groups" at bounding box center [457, 305] width 206 height 20
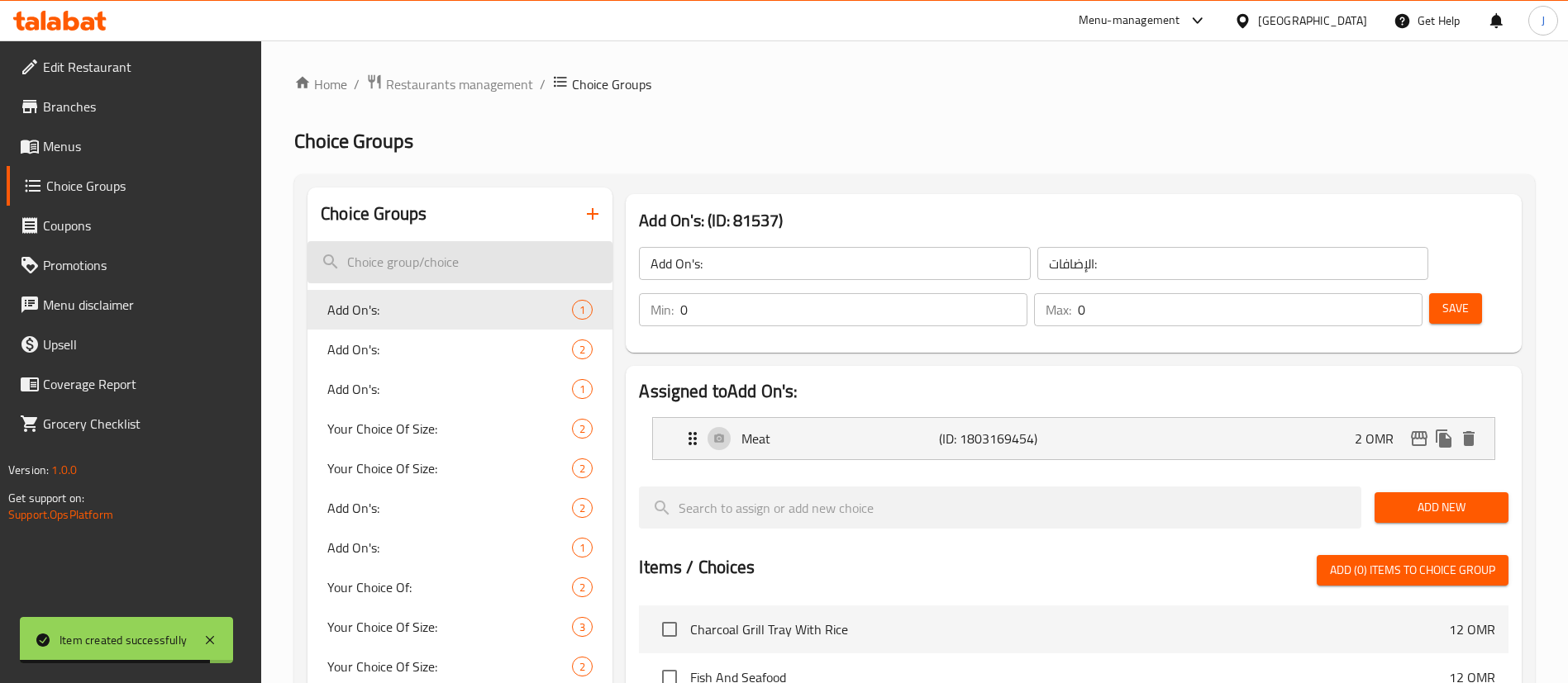
click at [535, 263] on input "search" at bounding box center [459, 262] width 305 height 42
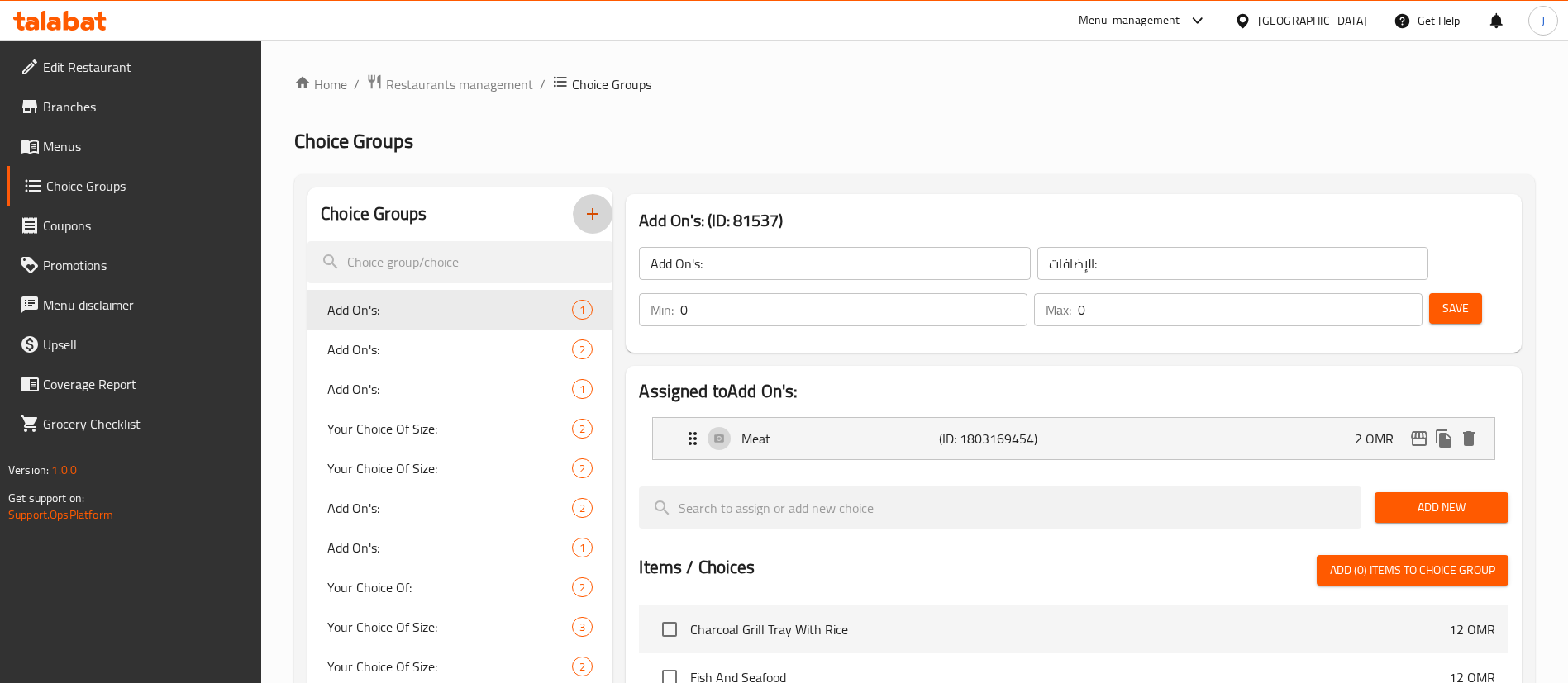
click at [597, 220] on icon "button" at bounding box center [593, 214] width 20 height 20
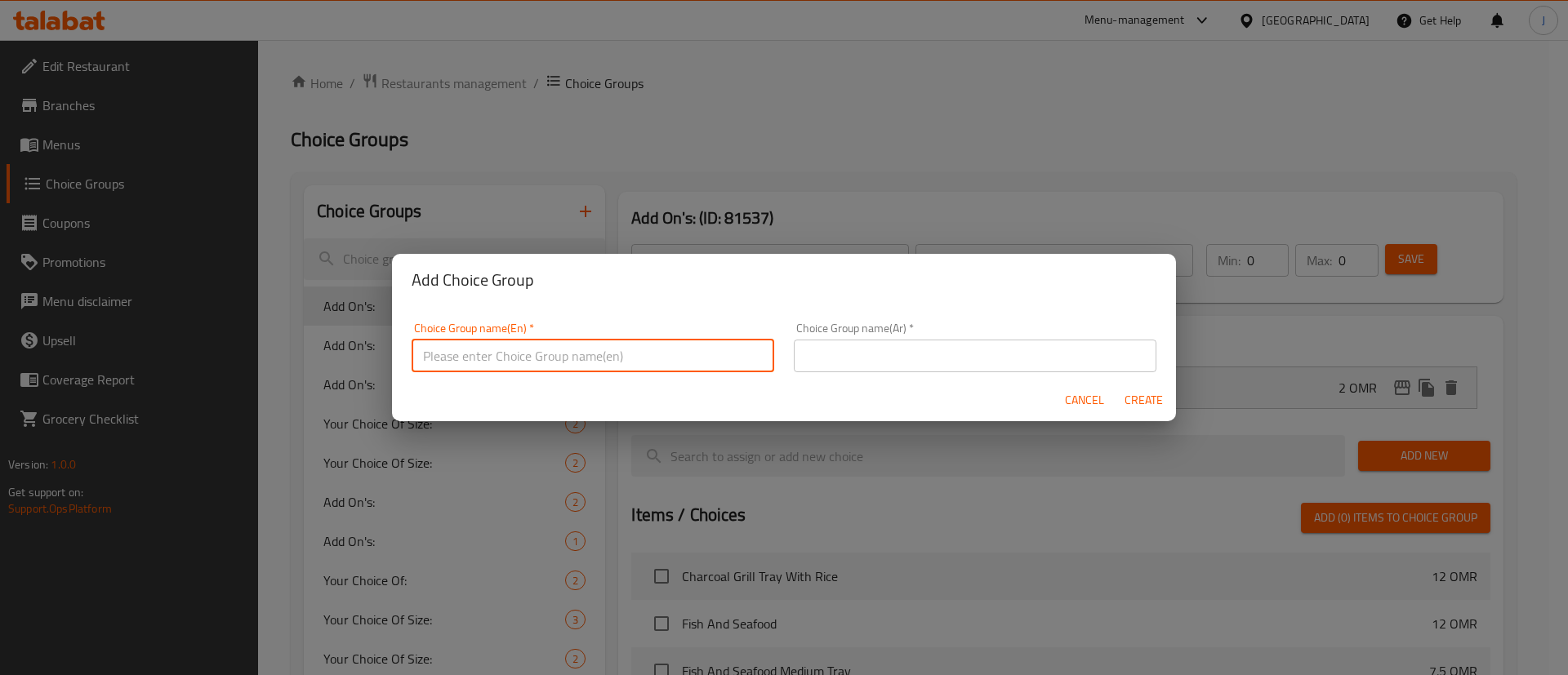
click at [451, 360] on input "text" at bounding box center [592, 356] width 362 height 33
type input "Choose your salad:"
click at [935, 367] on input "text" at bounding box center [974, 356] width 362 height 33
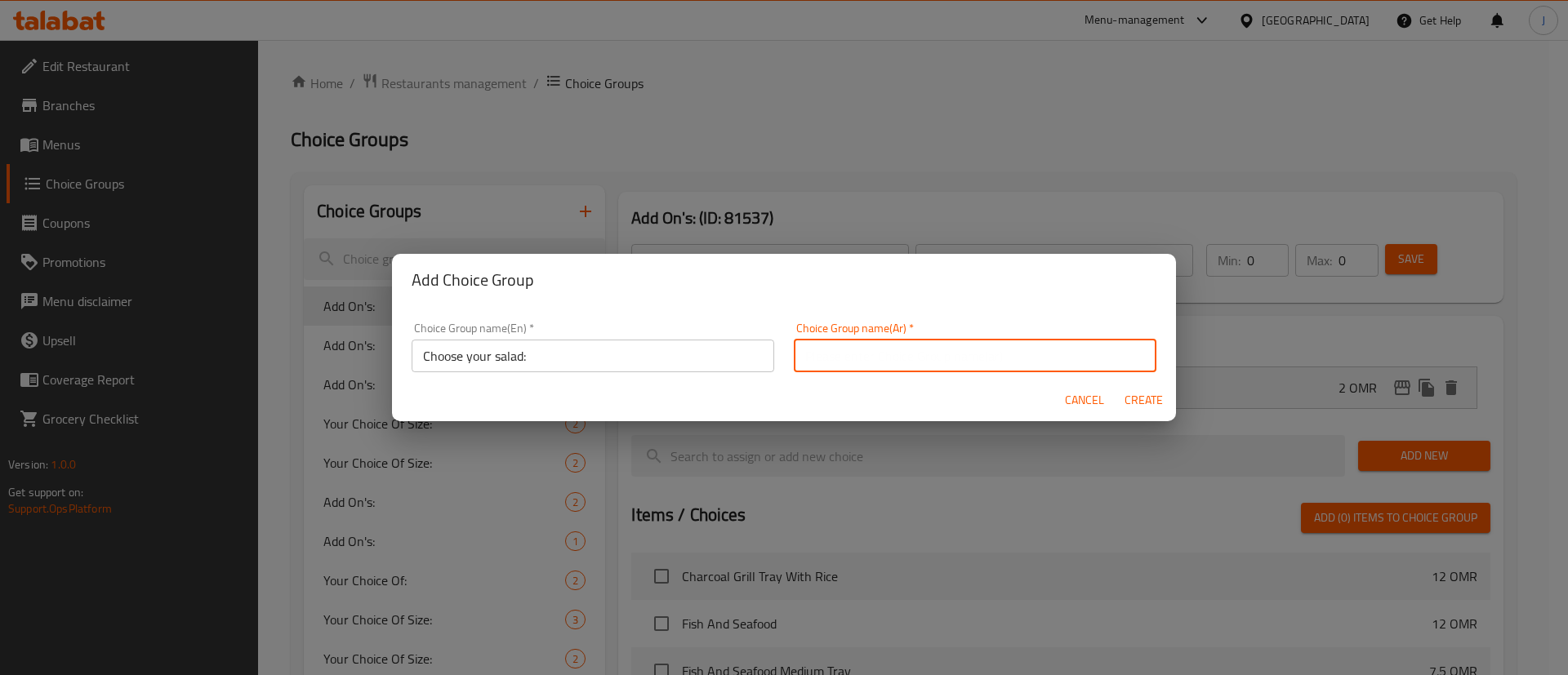
paste input "اختر سلطتك:"
type input "اختر سلطتك:"
click at [1151, 411] on button "Create" at bounding box center [1143, 399] width 52 height 30
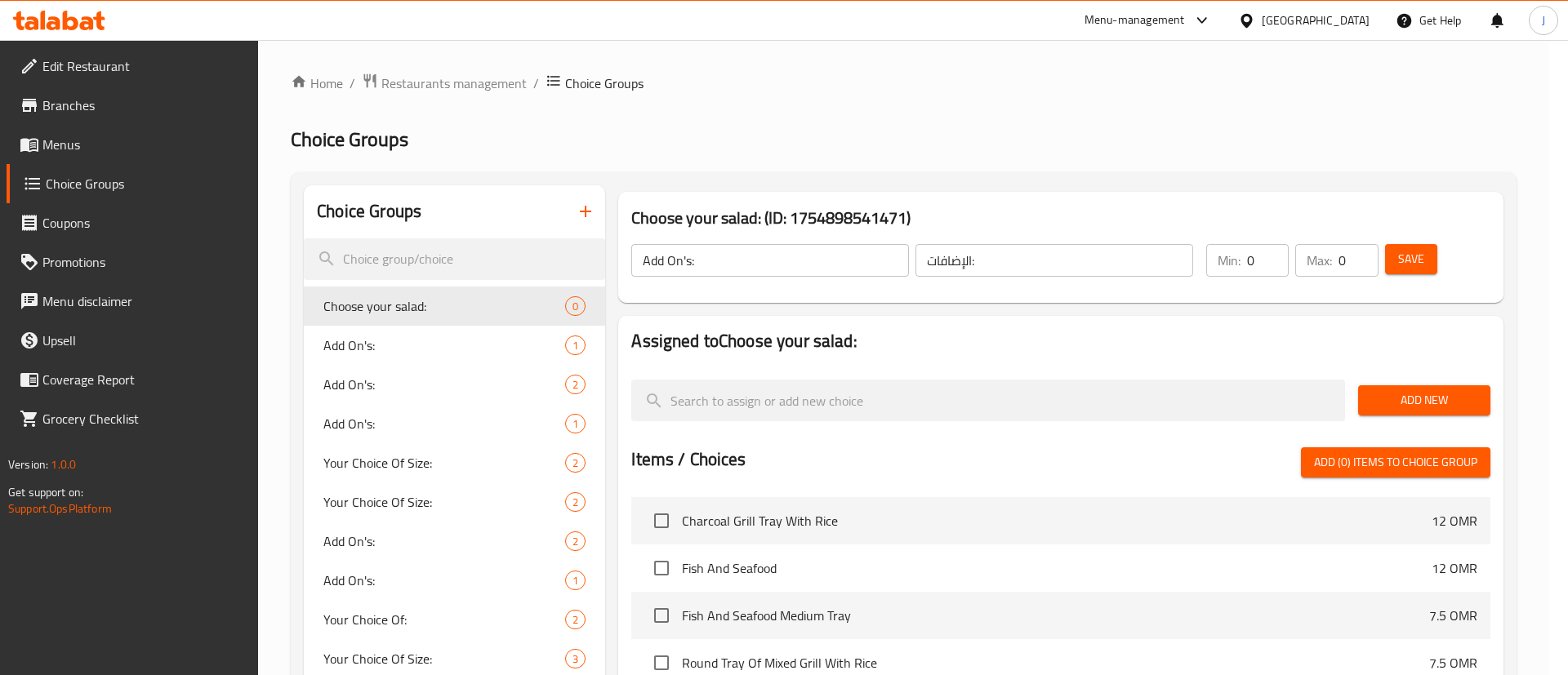
type input "Choose your salad:"
type input "اختر سلطتك:"
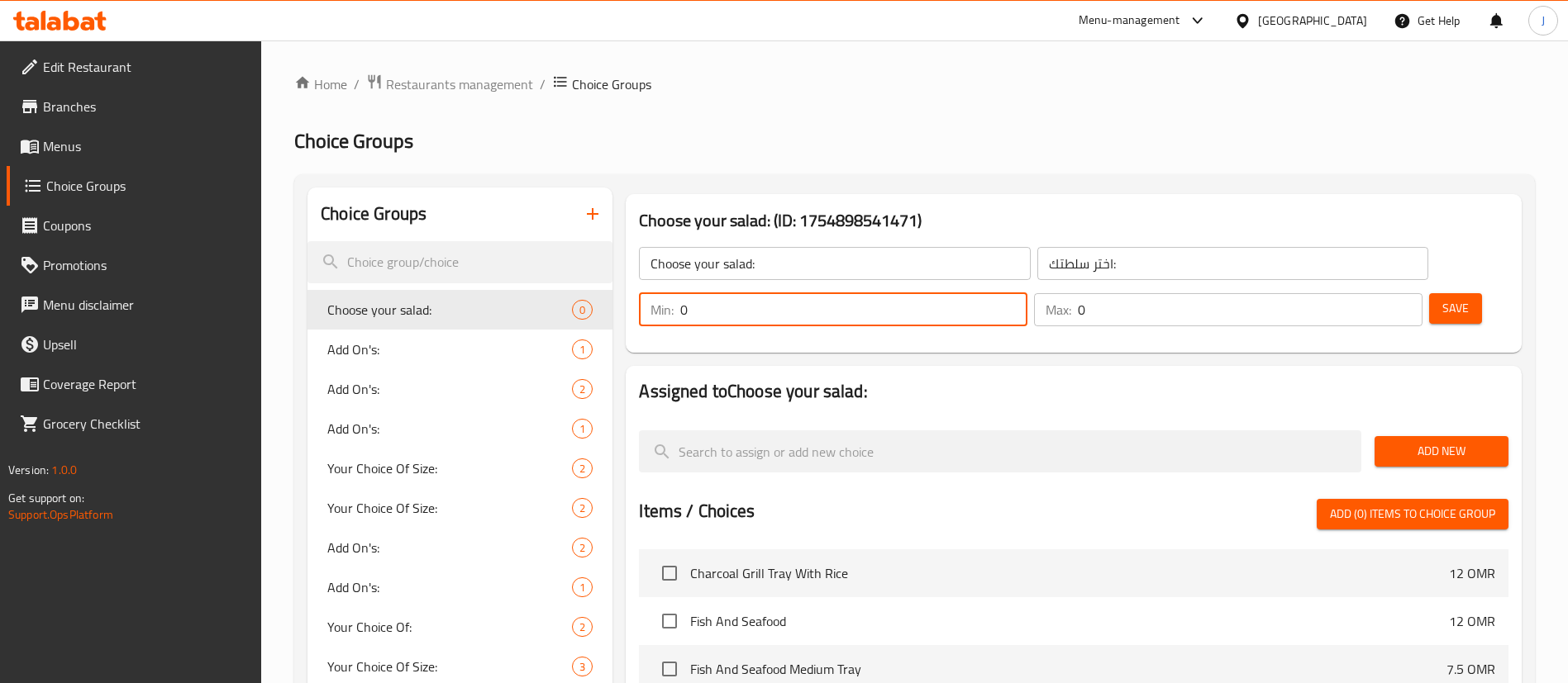
drag, startPoint x: 1273, startPoint y: 261, endPoint x: 1256, endPoint y: 264, distance: 17.3
click at [1027, 293] on div "Min: 0 ​" at bounding box center [832, 310] width 389 height 33
type input "1"
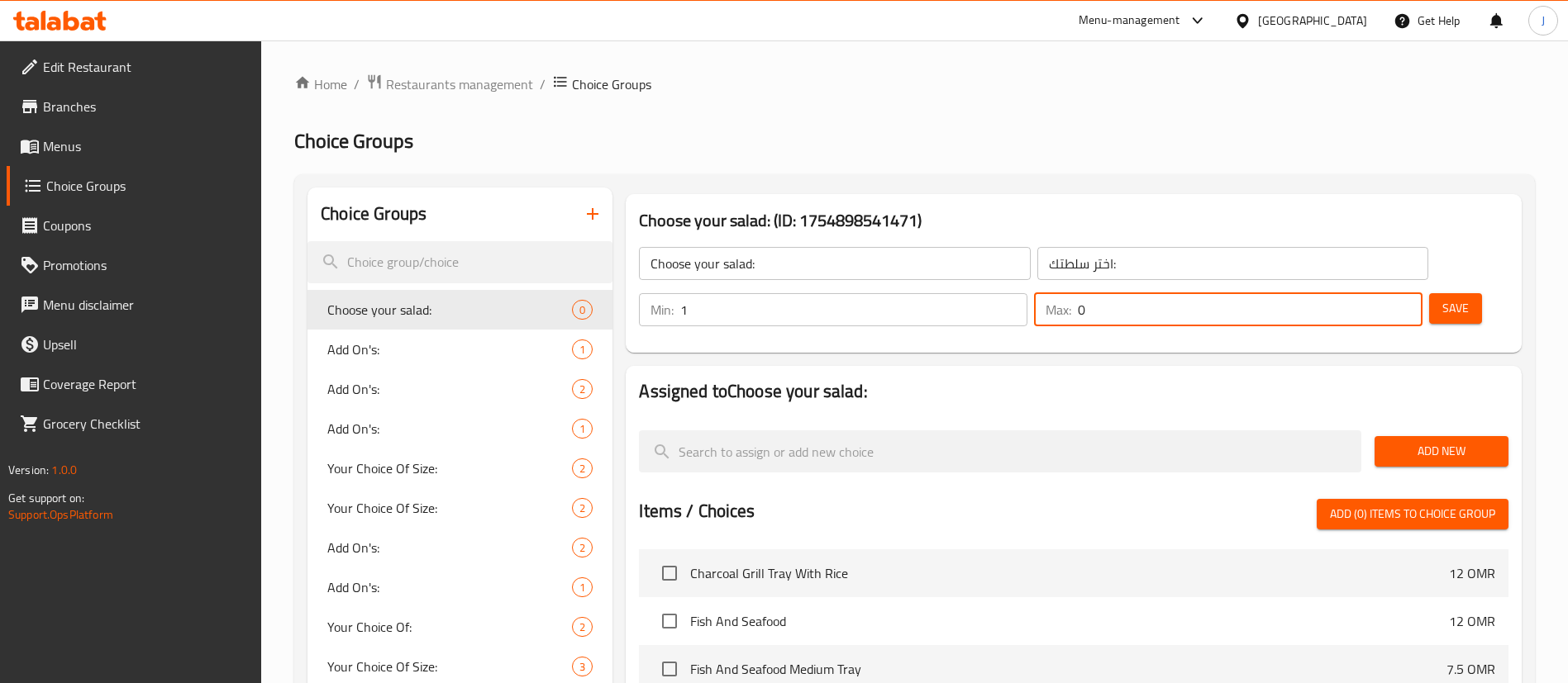
drag, startPoint x: 1362, startPoint y: 261, endPoint x: 1338, endPoint y: 266, distance: 24.5
click at [1338, 293] on div "Max: 0 ​" at bounding box center [1228, 310] width 389 height 33
type input "1"
click at [1442, 298] on span "Save" at bounding box center [1455, 308] width 27 height 21
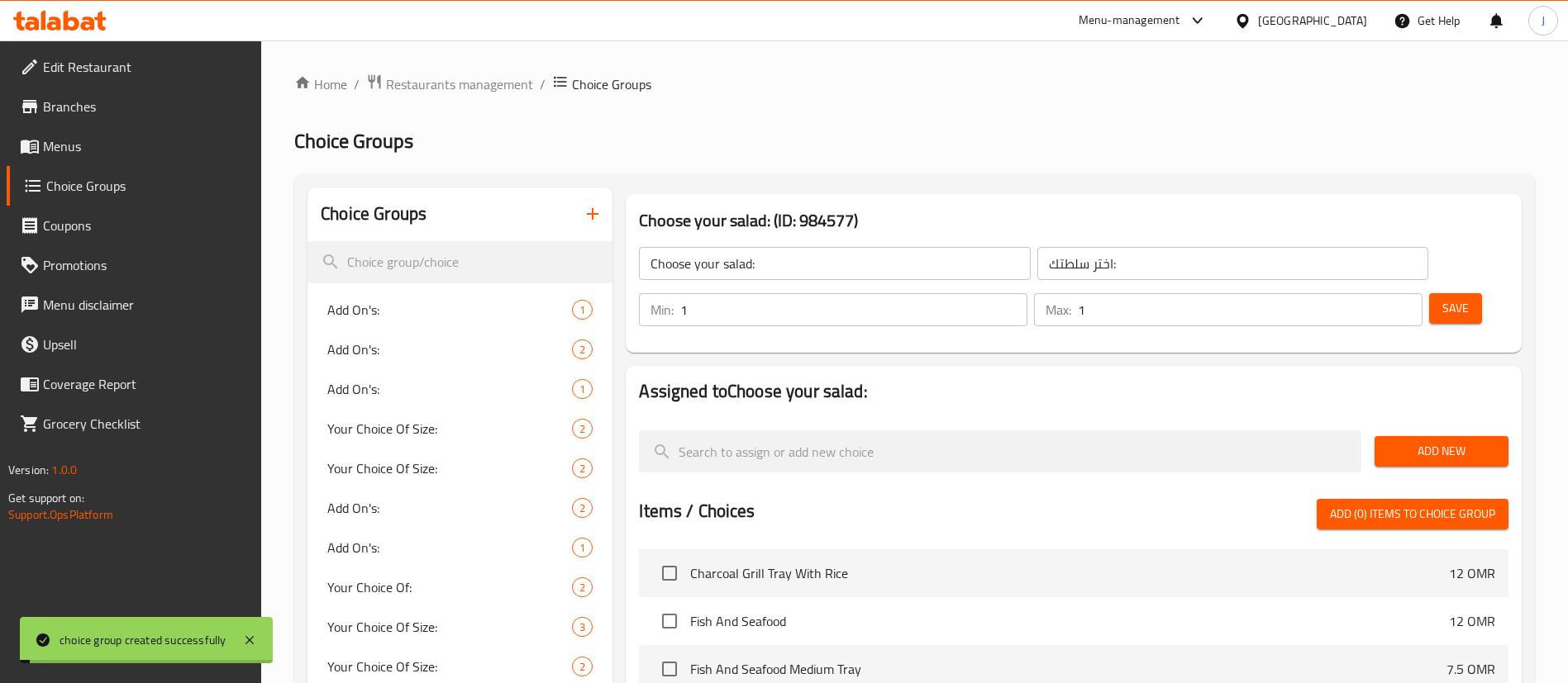
click at [783, 431] on input "search" at bounding box center [1000, 452] width 723 height 42
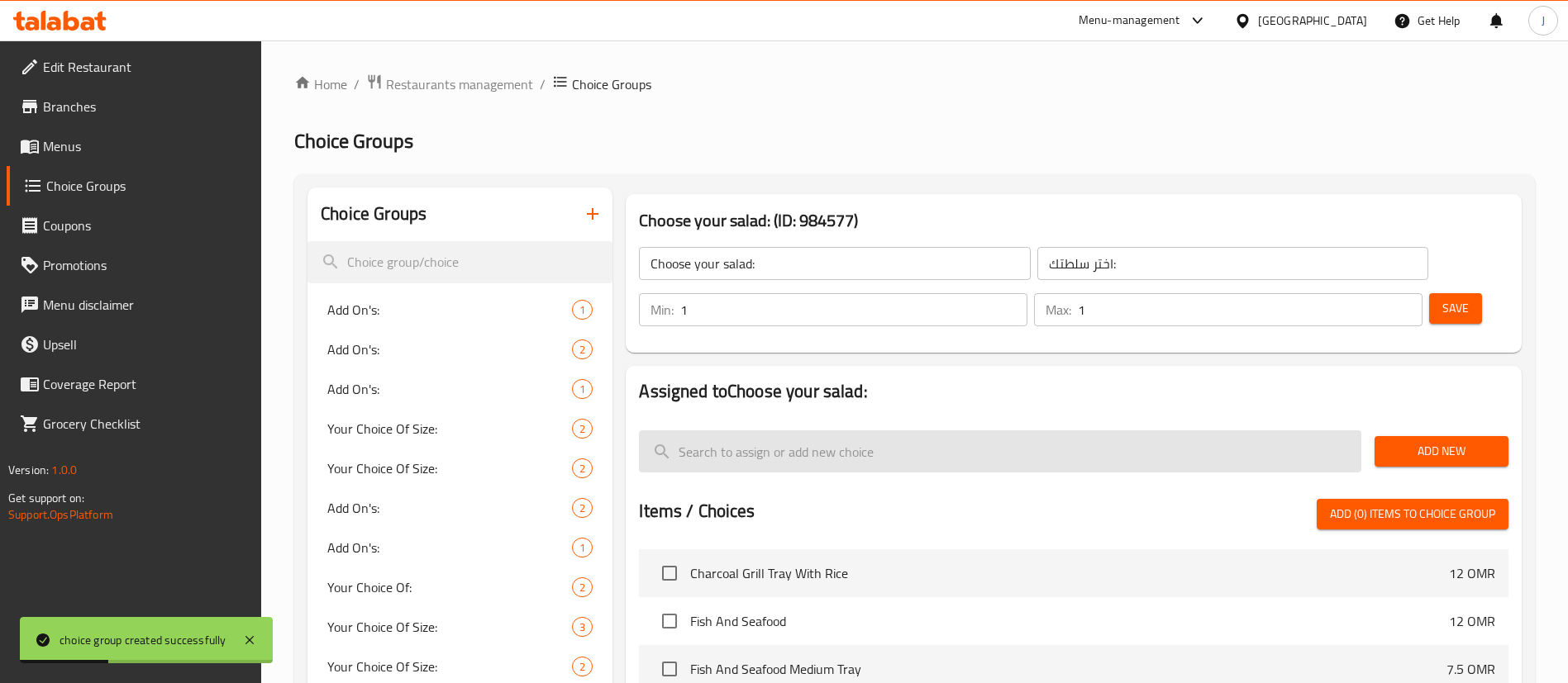
paste input "Arabic Salad, Yogurt Salad"
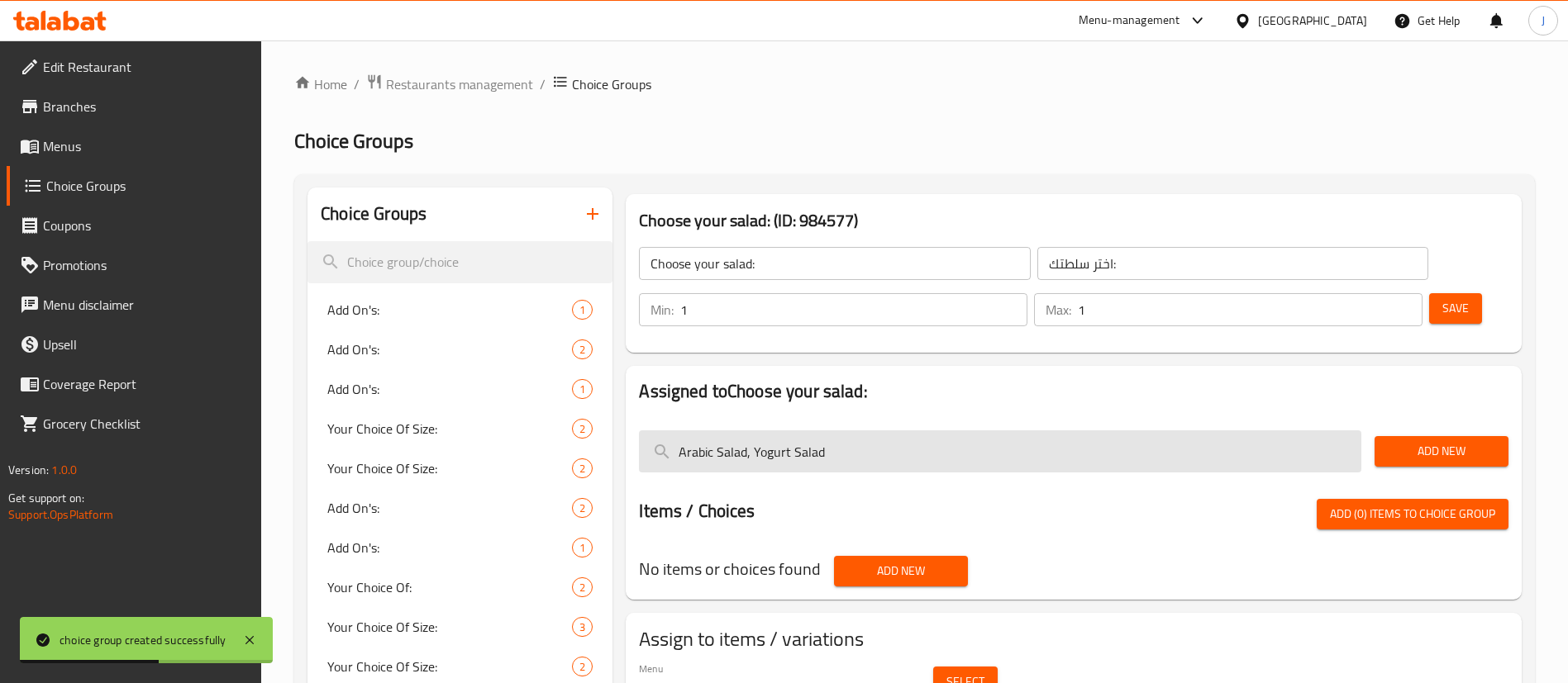
drag, startPoint x: 753, startPoint y: 399, endPoint x: 886, endPoint y: 406, distance: 133.2
click at [886, 431] on input "Arabic Salad, Yogurt Salad" at bounding box center [1000, 452] width 723 height 42
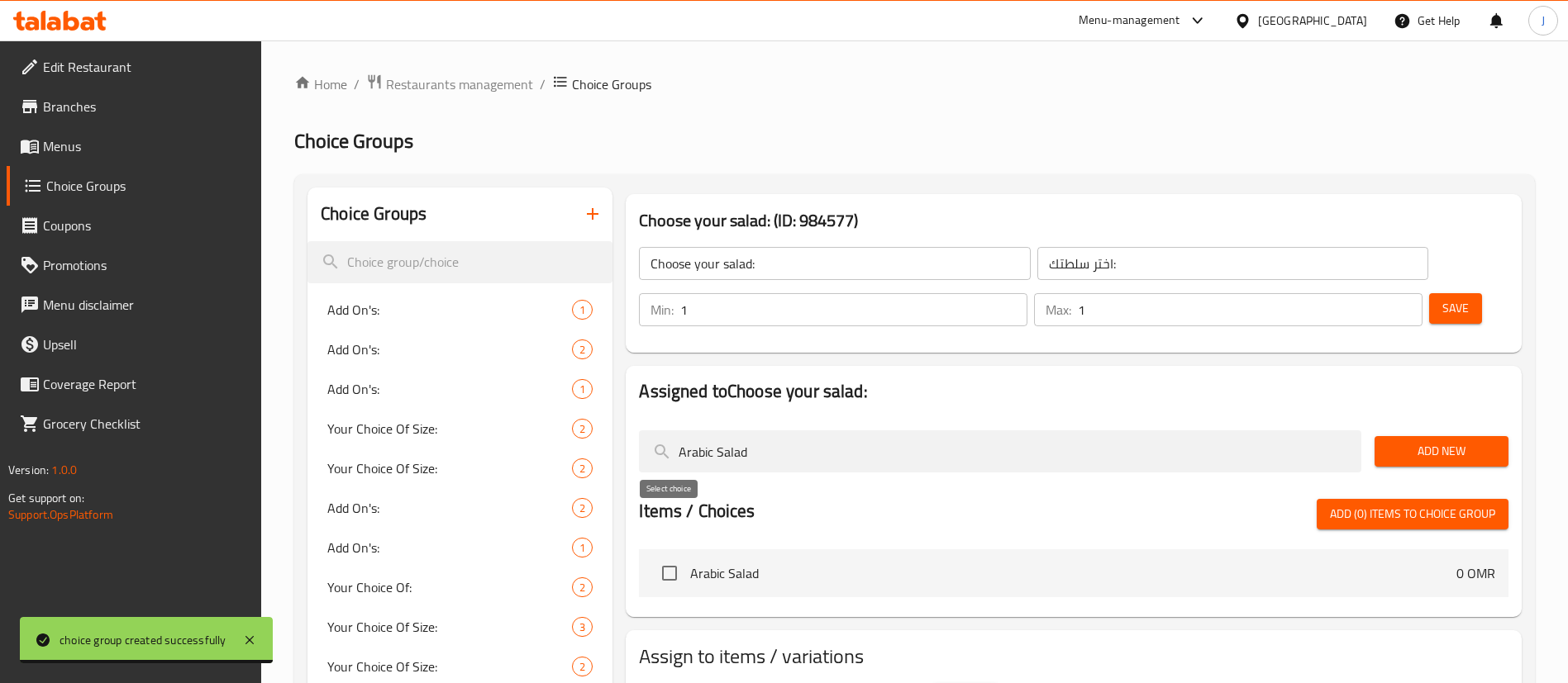
type input "Arabic Salad"
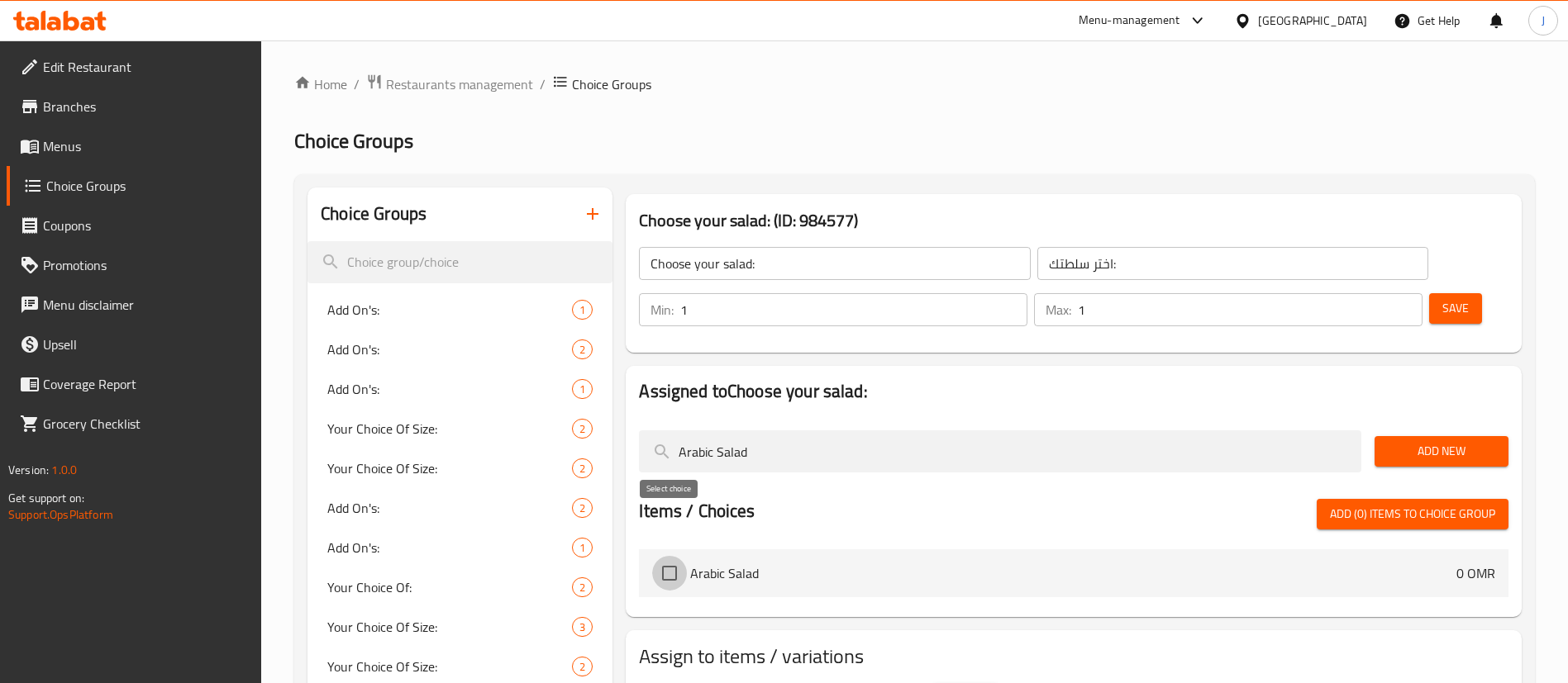
click at [674, 556] on input "checkbox" at bounding box center [670, 573] width 35 height 35
click at [1378, 504] on span "Add (1) items to choice group" at bounding box center [1412, 514] width 166 height 21
checkbox input "false"
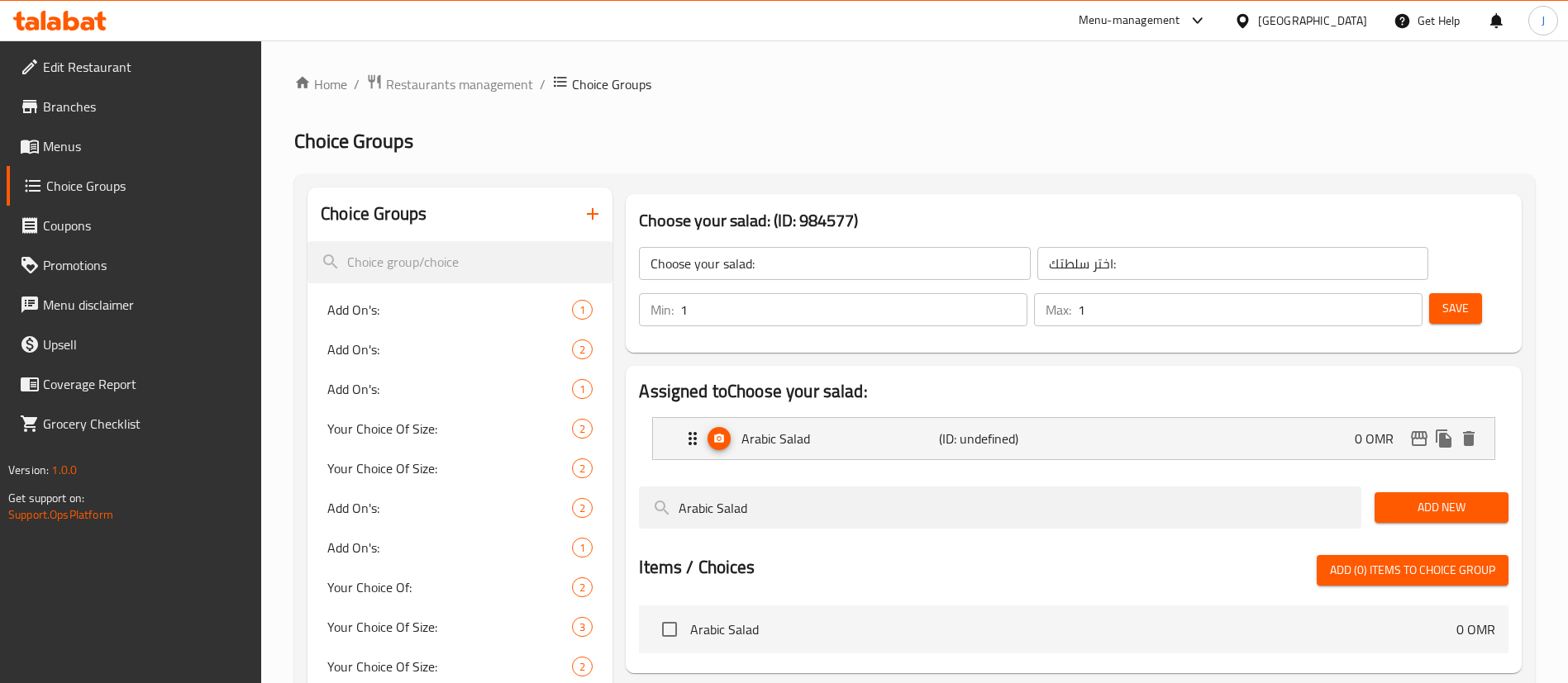
drag, startPoint x: 765, startPoint y: 463, endPoint x: 633, endPoint y: 460, distance: 132.0
click at [633, 480] on div "Arabic Salad" at bounding box center [1000, 507] width 736 height 56
paste input "Yogurt"
type input "Yogurt Salad"
click at [663, 612] on input "checkbox" at bounding box center [670, 629] width 35 height 35
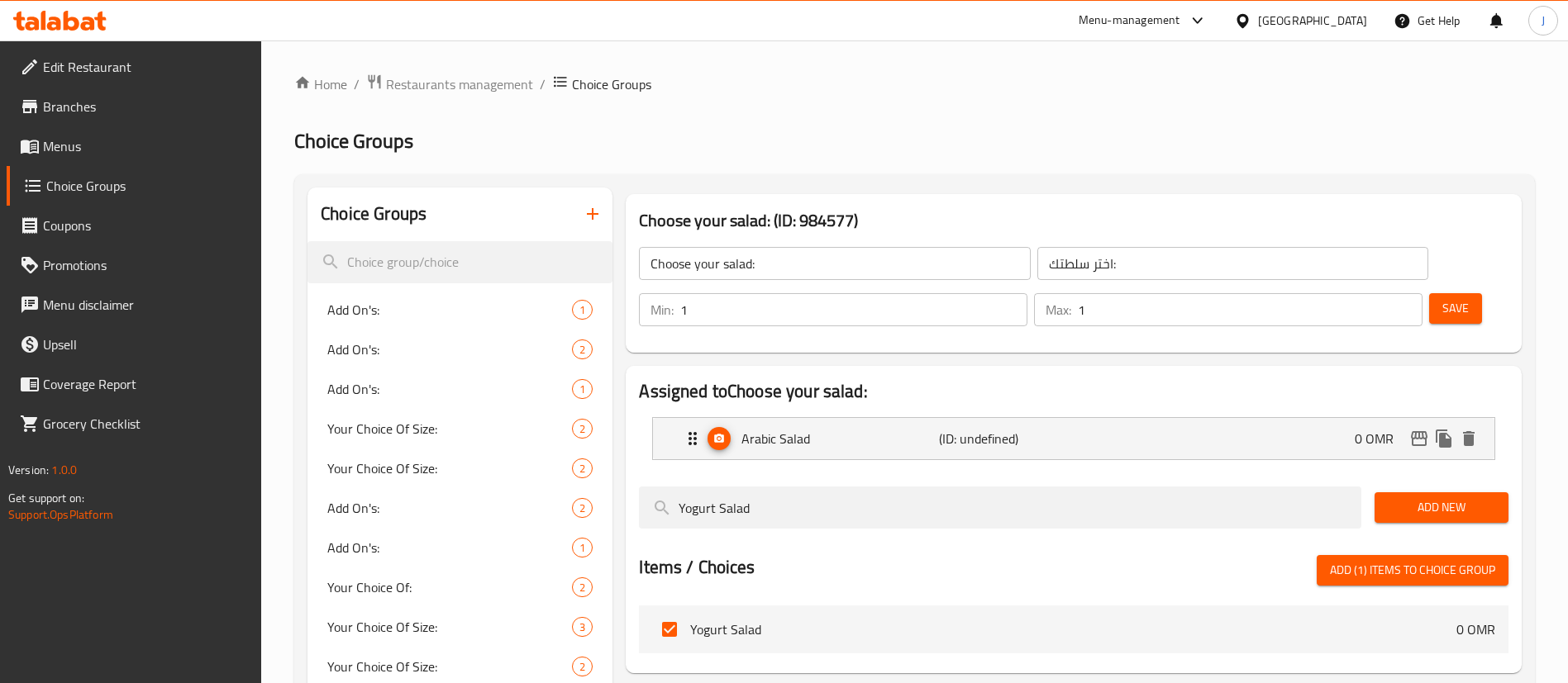
click at [1371, 560] on span "Add (1) items to choice group" at bounding box center [1412, 571] width 166 height 21
checkbox input "false"
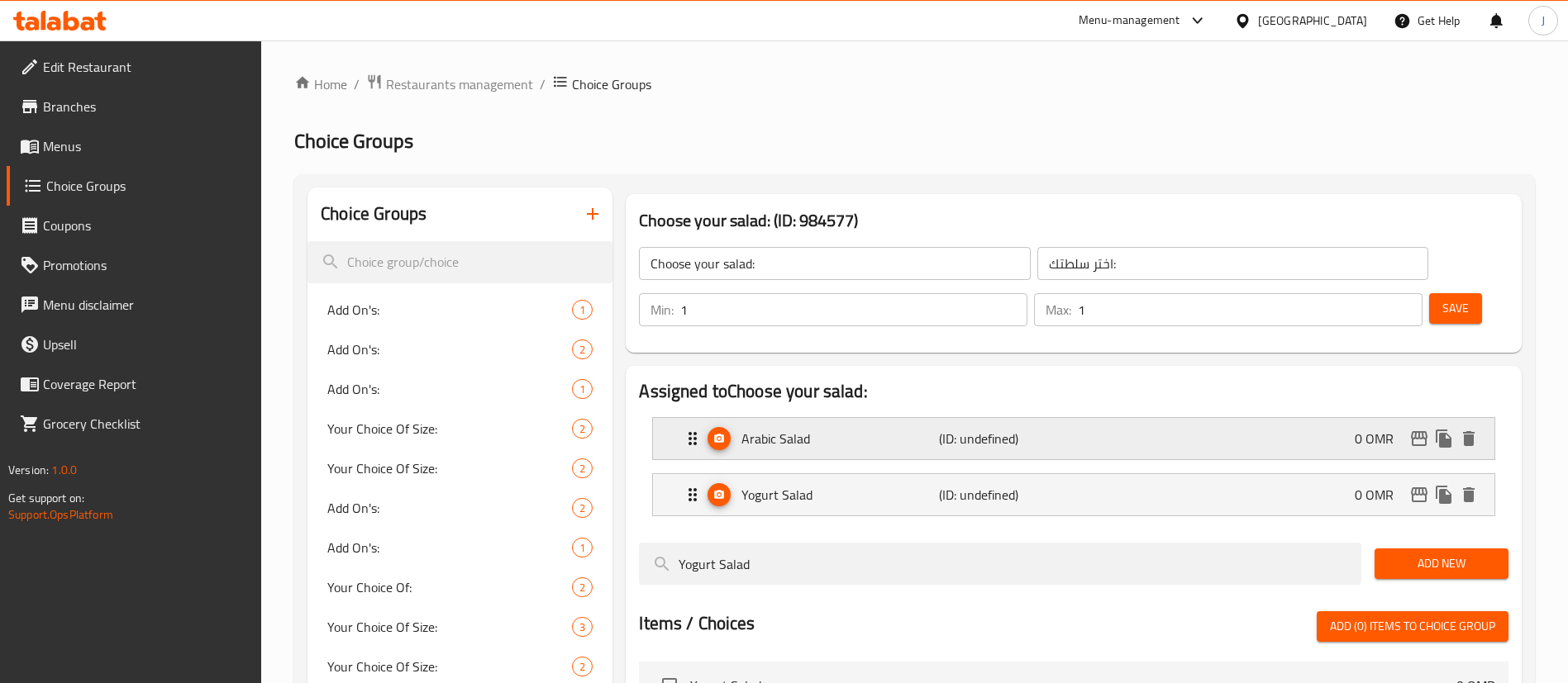
click at [943, 429] on p "(ID: undefined)" at bounding box center [1004, 439] width 132 height 20
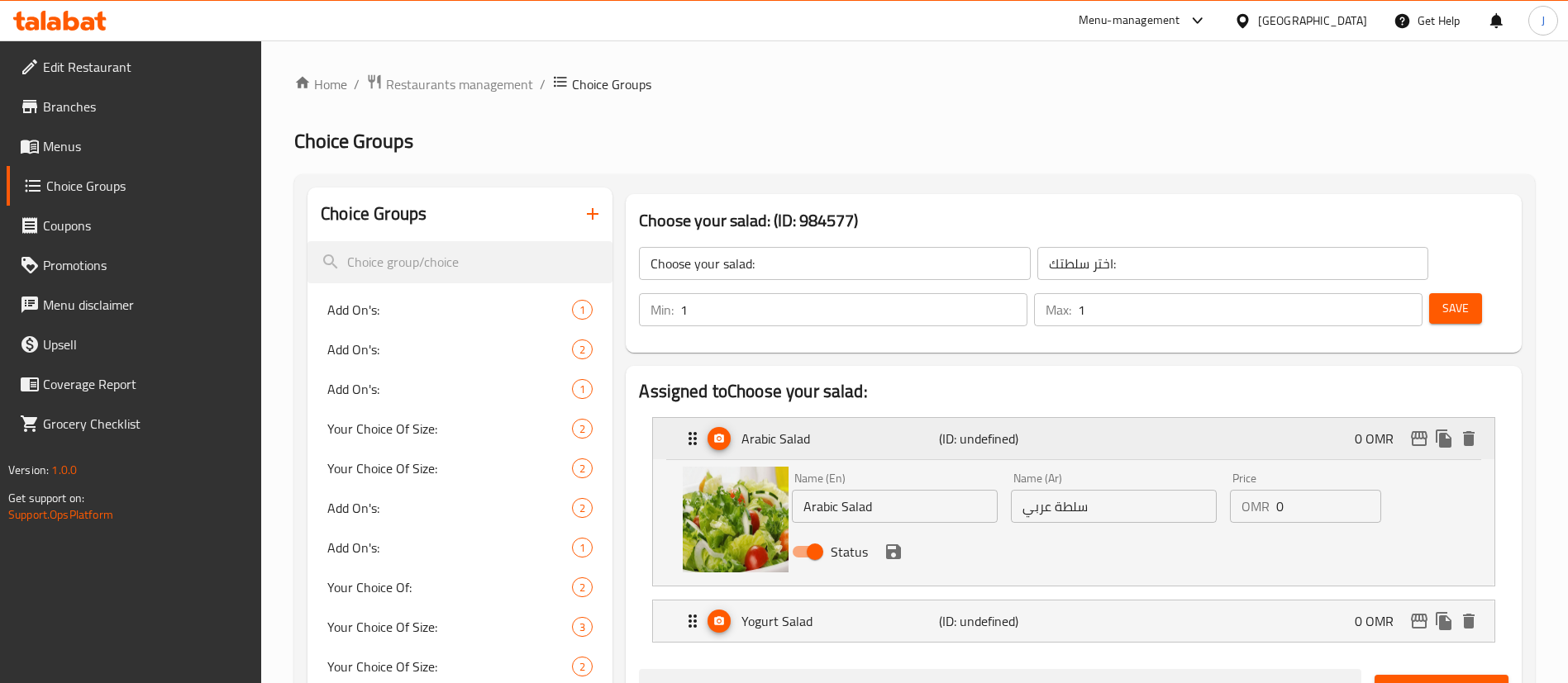
click at [892, 429] on p "Arabic Salad" at bounding box center [839, 439] width 197 height 20
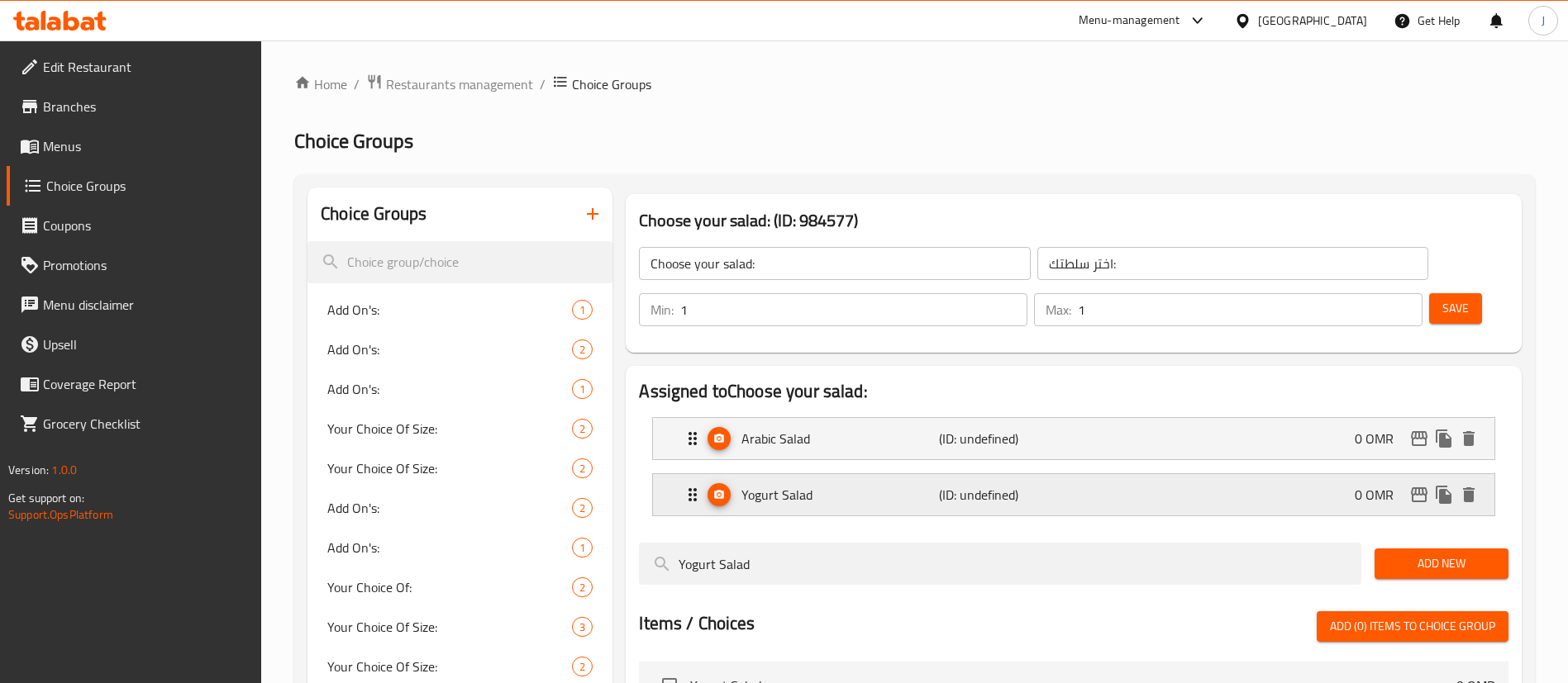
click at [921, 485] on p "Yogurt Salad" at bounding box center [839, 495] width 197 height 20
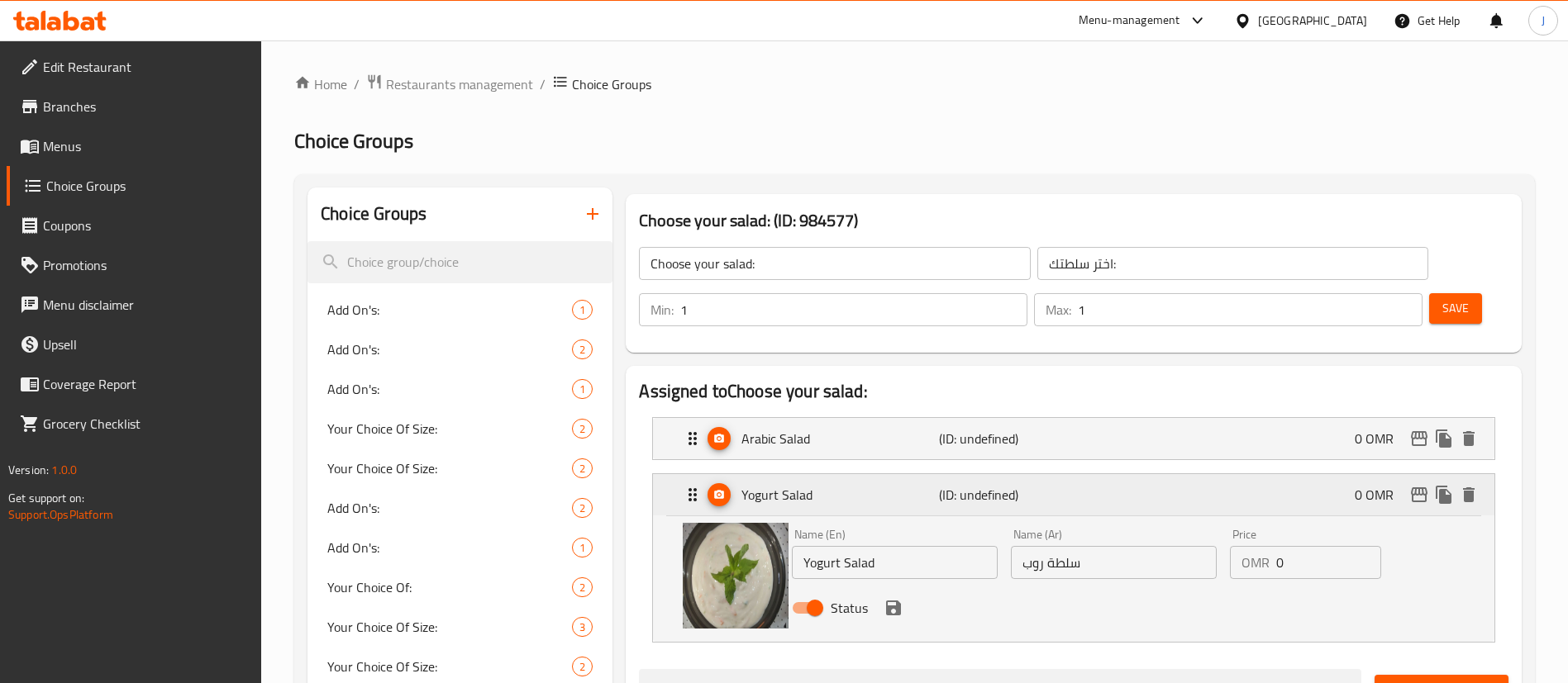
click at [921, 485] on p "Yogurt Salad" at bounding box center [839, 495] width 197 height 20
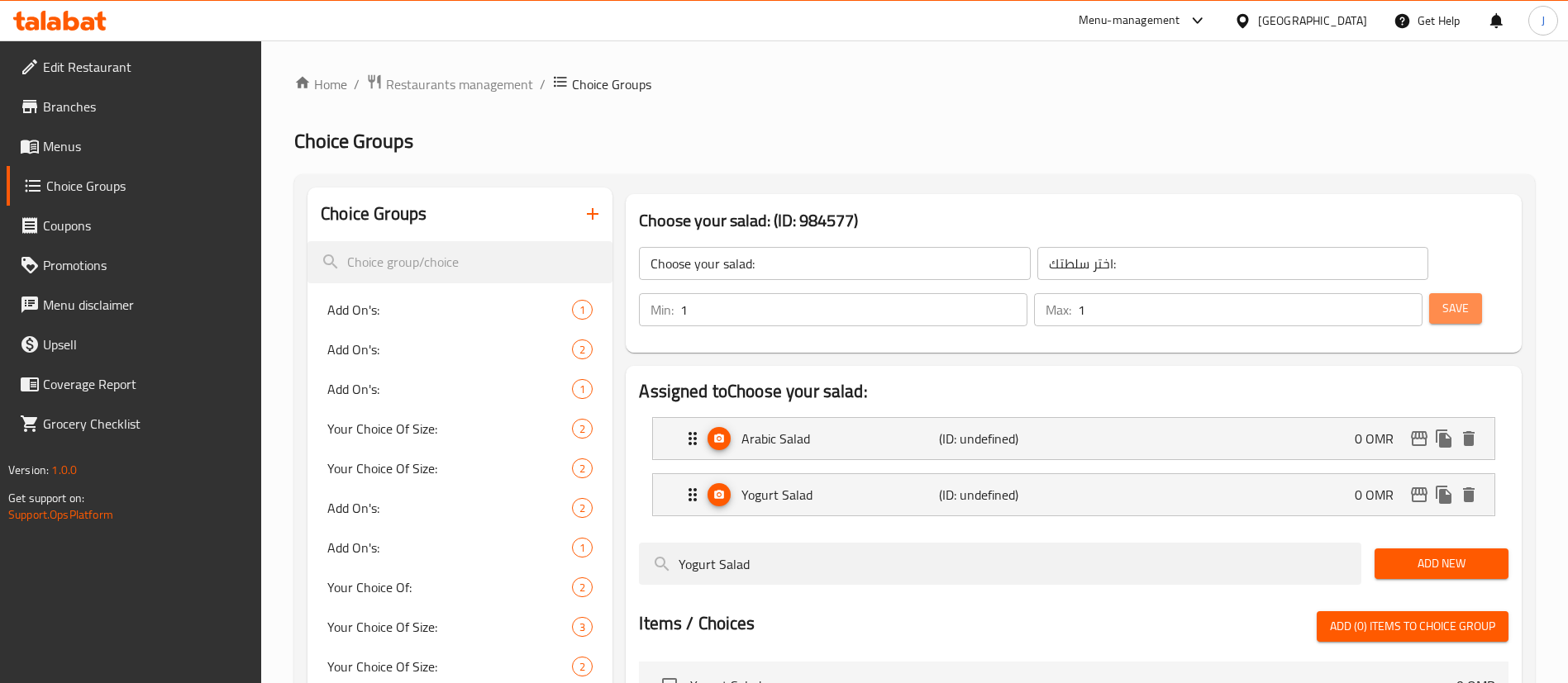
click at [1442, 298] on span "Save" at bounding box center [1455, 308] width 27 height 21
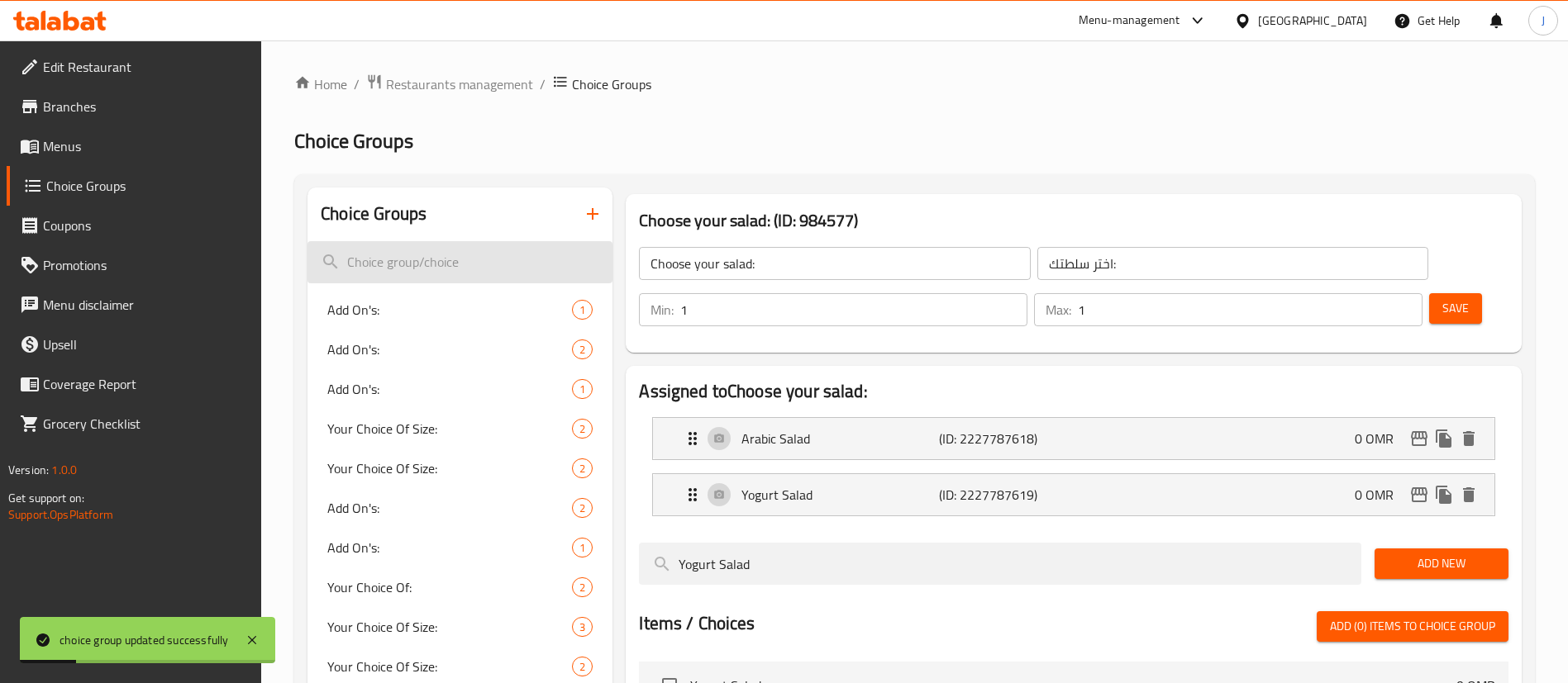
click at [453, 262] on input "search" at bounding box center [459, 262] width 305 height 42
click at [591, 220] on icon "button" at bounding box center [593, 214] width 20 height 20
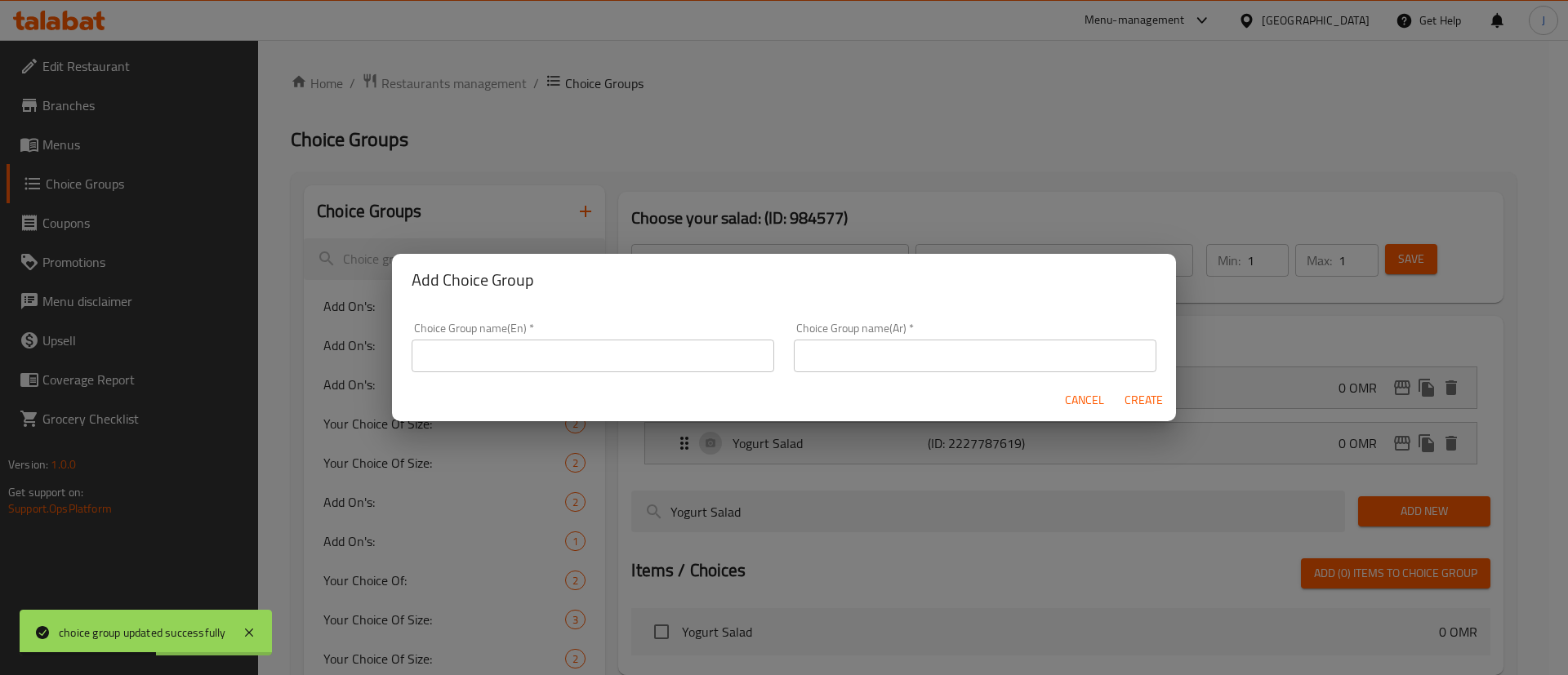
click at [470, 351] on input "text" at bounding box center [592, 356] width 362 height 33
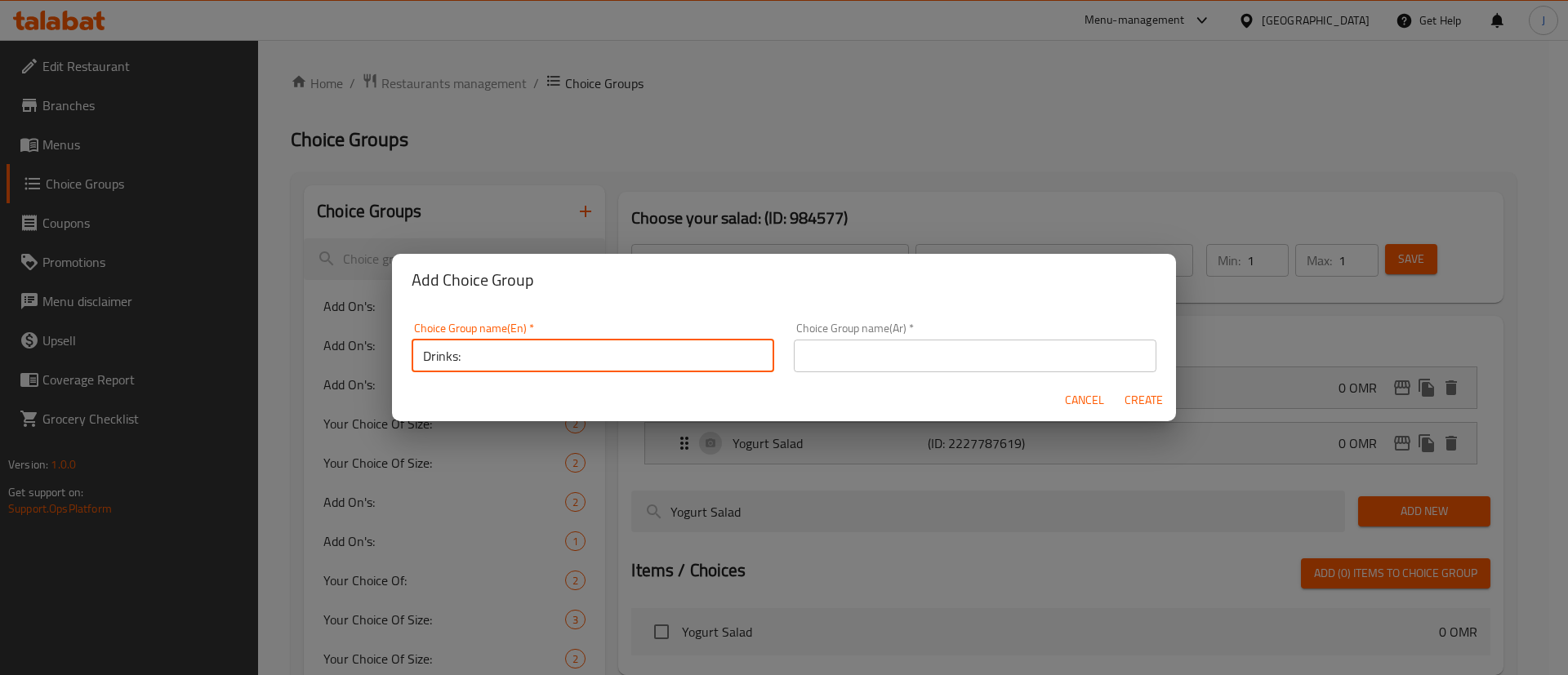
type input "Drinks:"
click at [864, 353] on input "text" at bounding box center [974, 356] width 362 height 33
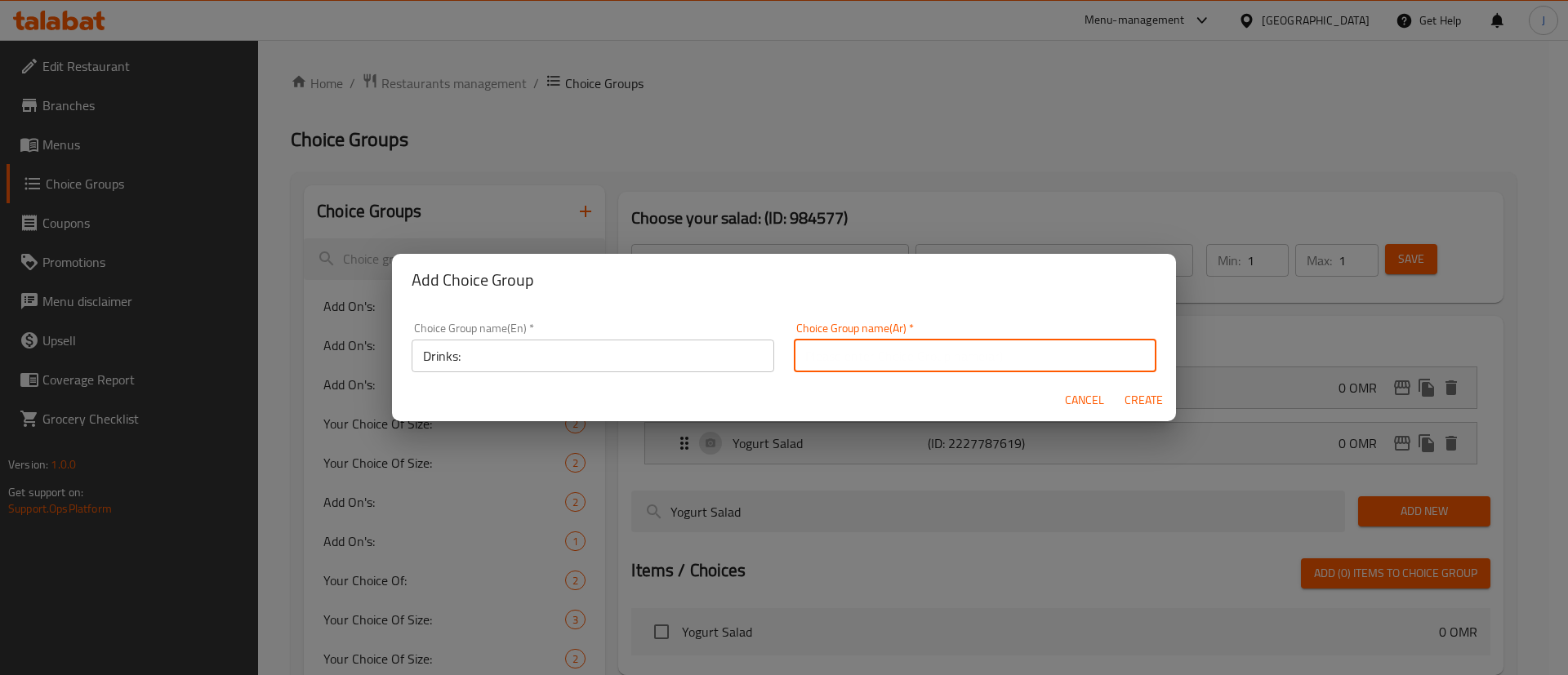
type input "المشروبات:"
click at [1150, 395] on span "Create" at bounding box center [1142, 400] width 39 height 21
type input "Drinks:"
type input "المشروبات:"
type input "0"
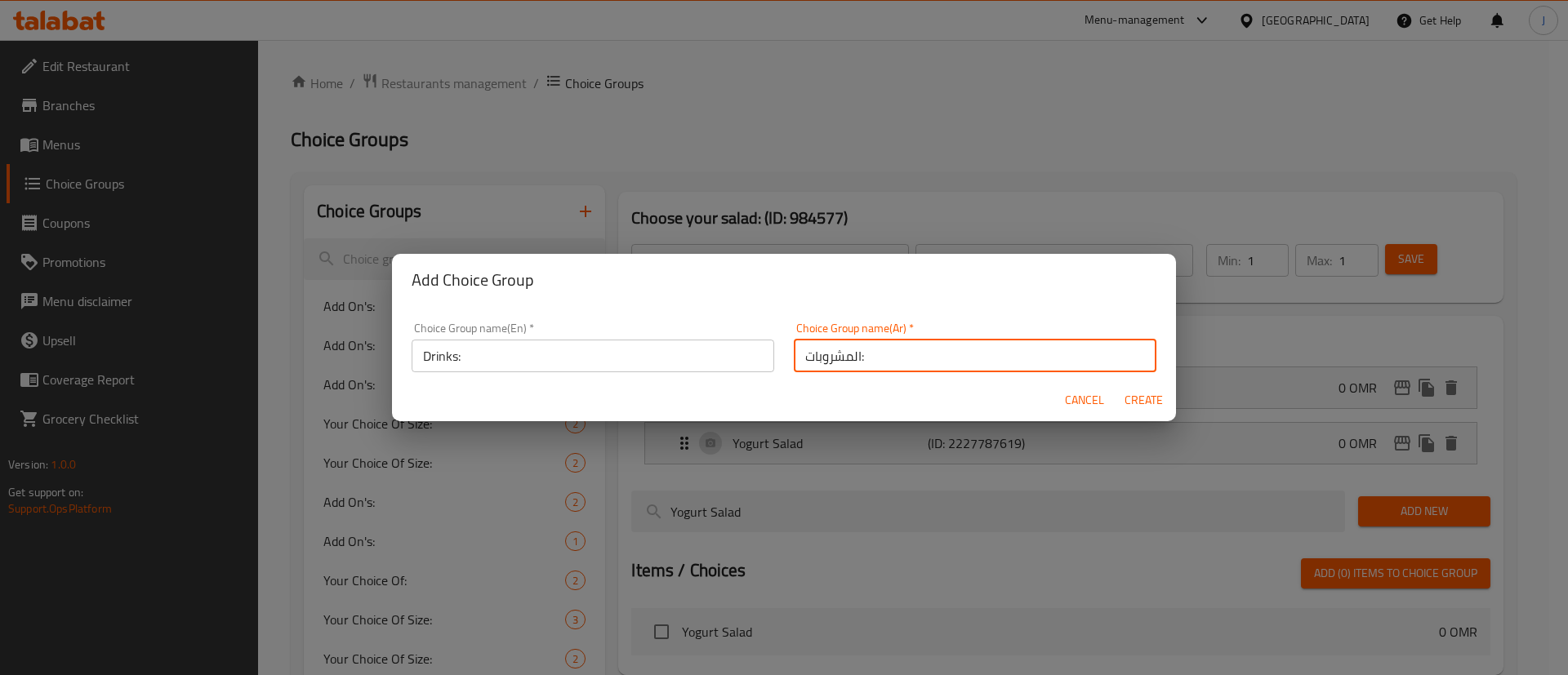
type input "0"
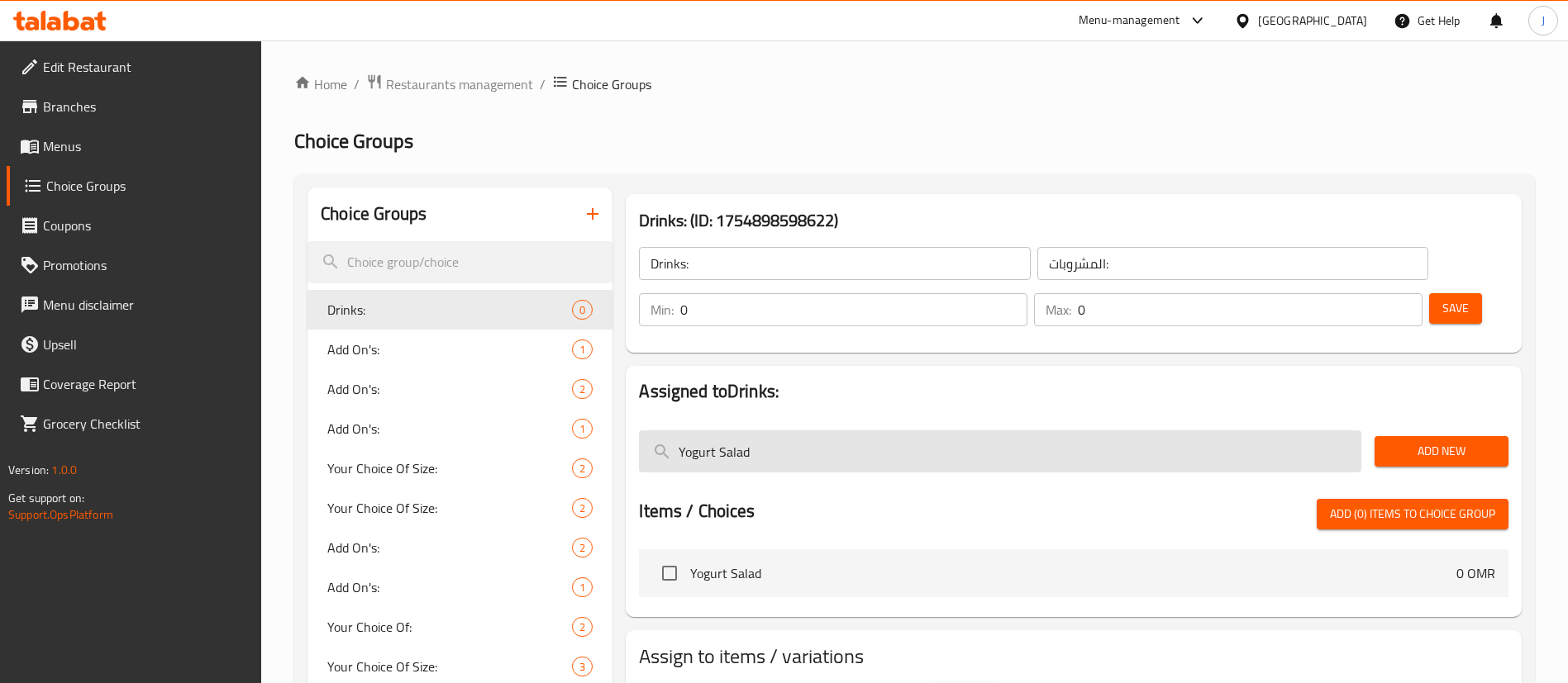
drag, startPoint x: 670, startPoint y: 425, endPoint x: 653, endPoint y: 423, distance: 17.1
click at [653, 431] on input "Yogurt Salad" at bounding box center [1000, 452] width 723 height 42
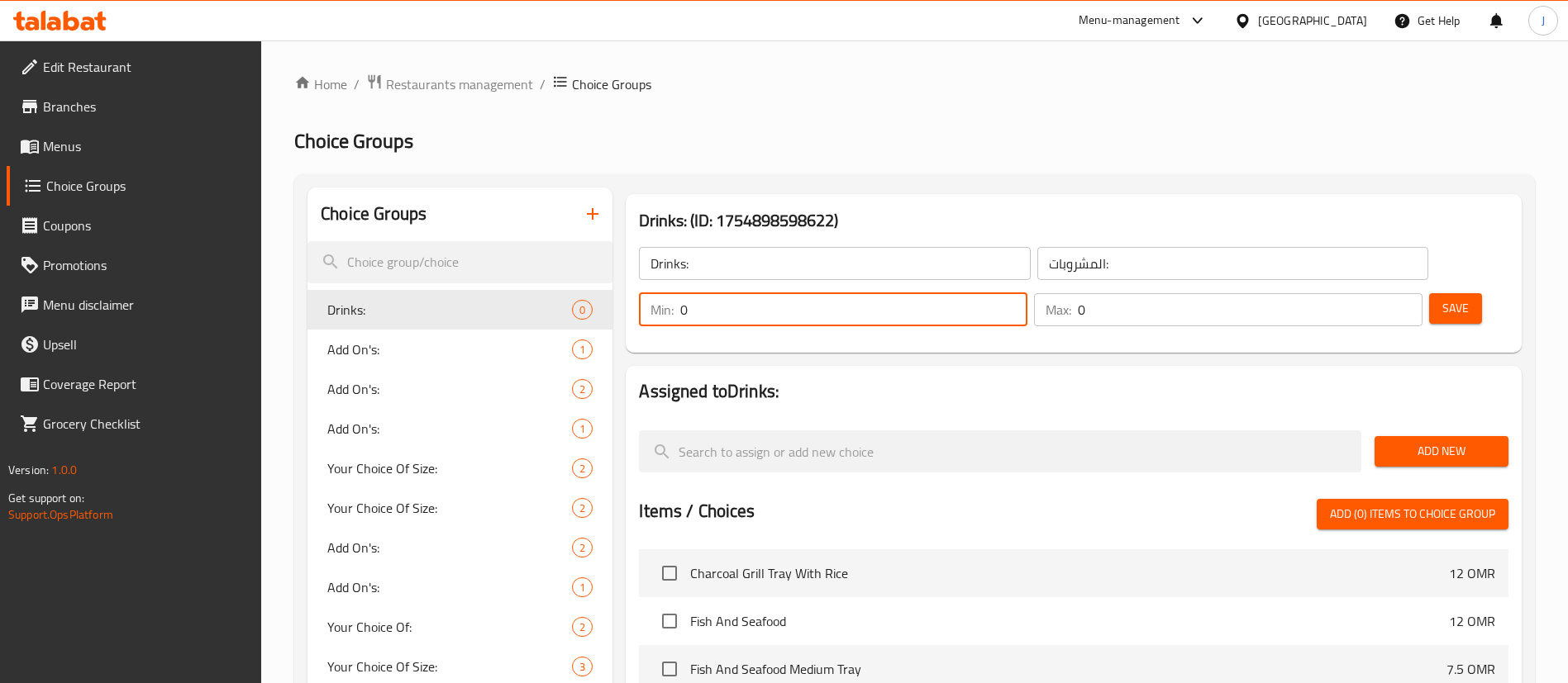
drag, startPoint x: 1275, startPoint y: 263, endPoint x: 1251, endPoint y: 262, distance: 24.0
click at [1027, 293] on div "Min: 0 ​" at bounding box center [832, 310] width 389 height 33
type input "1"
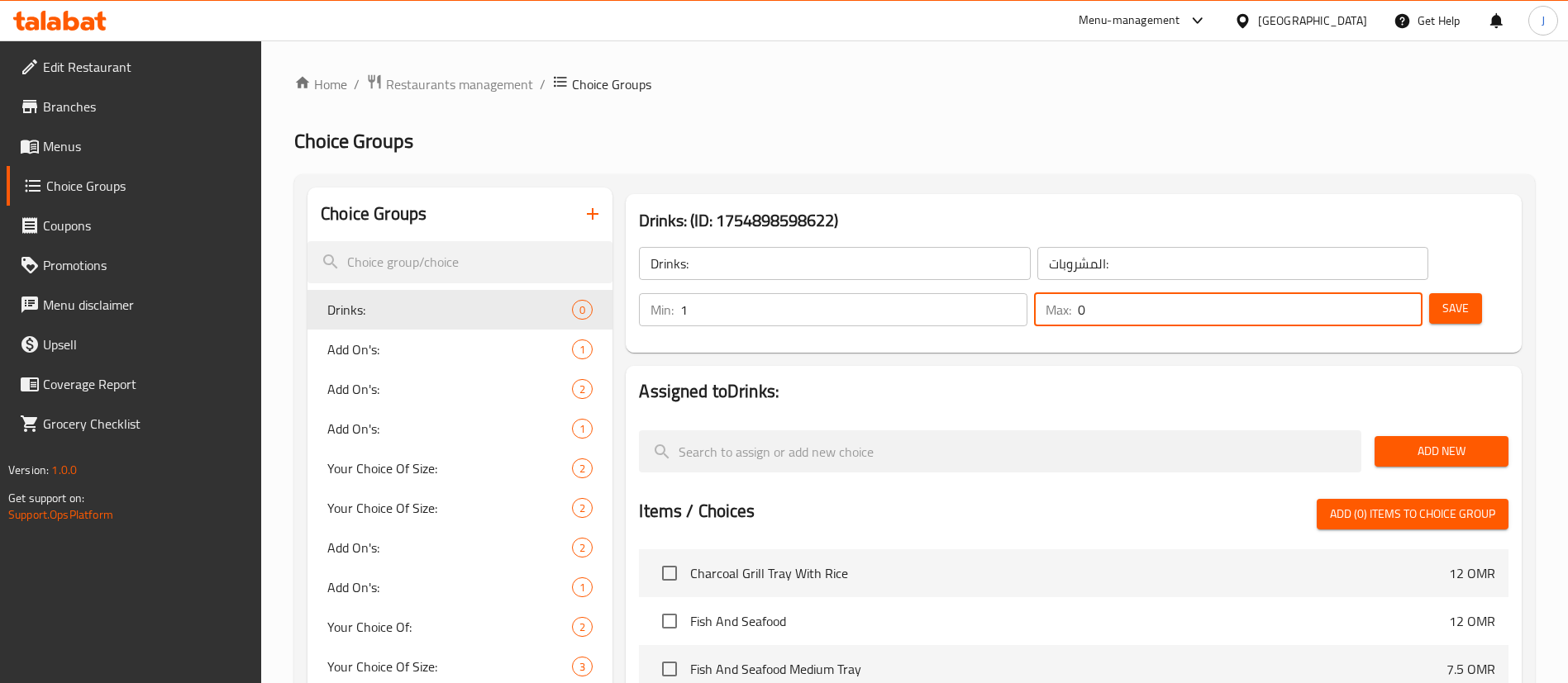
drag, startPoint x: 1365, startPoint y: 261, endPoint x: 1346, endPoint y: 264, distance: 19.2
click at [1346, 293] on div "Max: 0 ​" at bounding box center [1228, 310] width 389 height 33
type input "1"
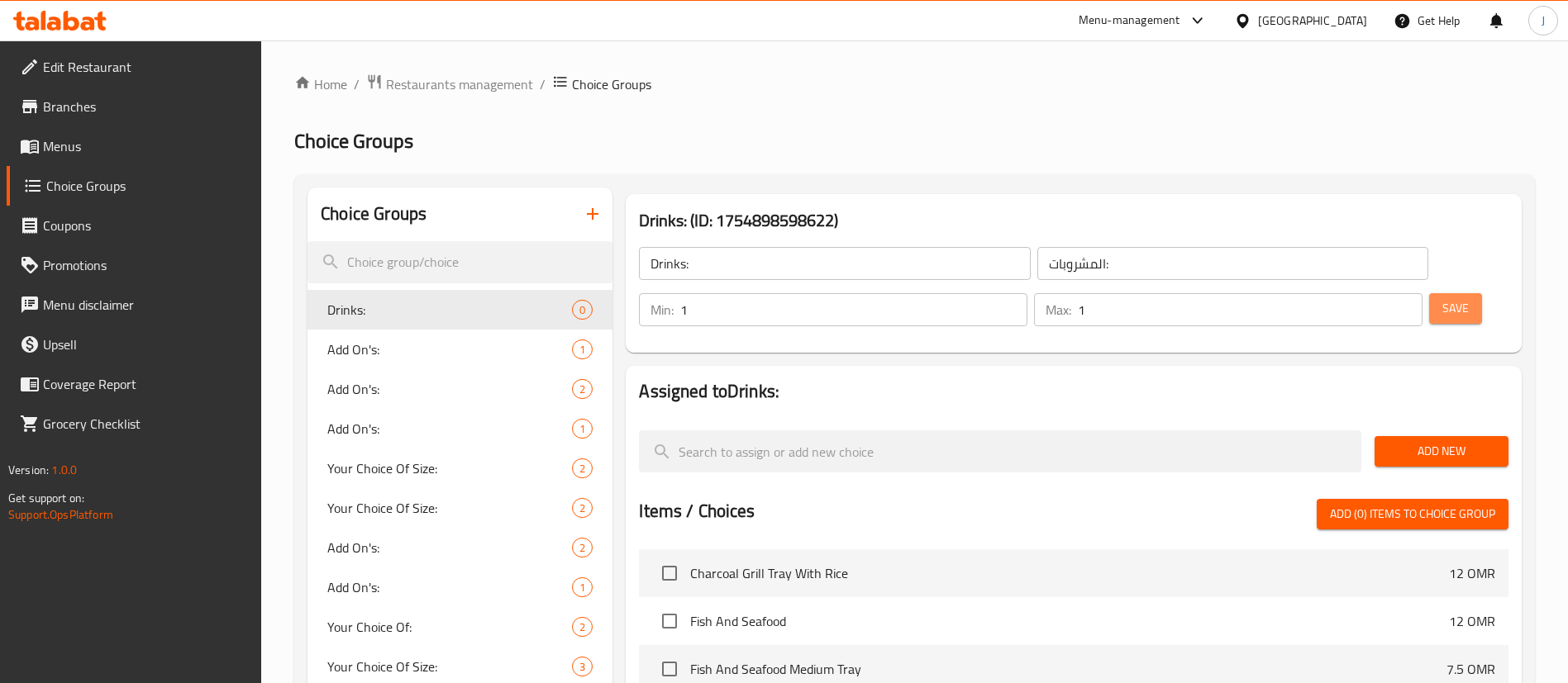
click at [1442, 298] on span "Save" at bounding box center [1455, 308] width 27 height 21
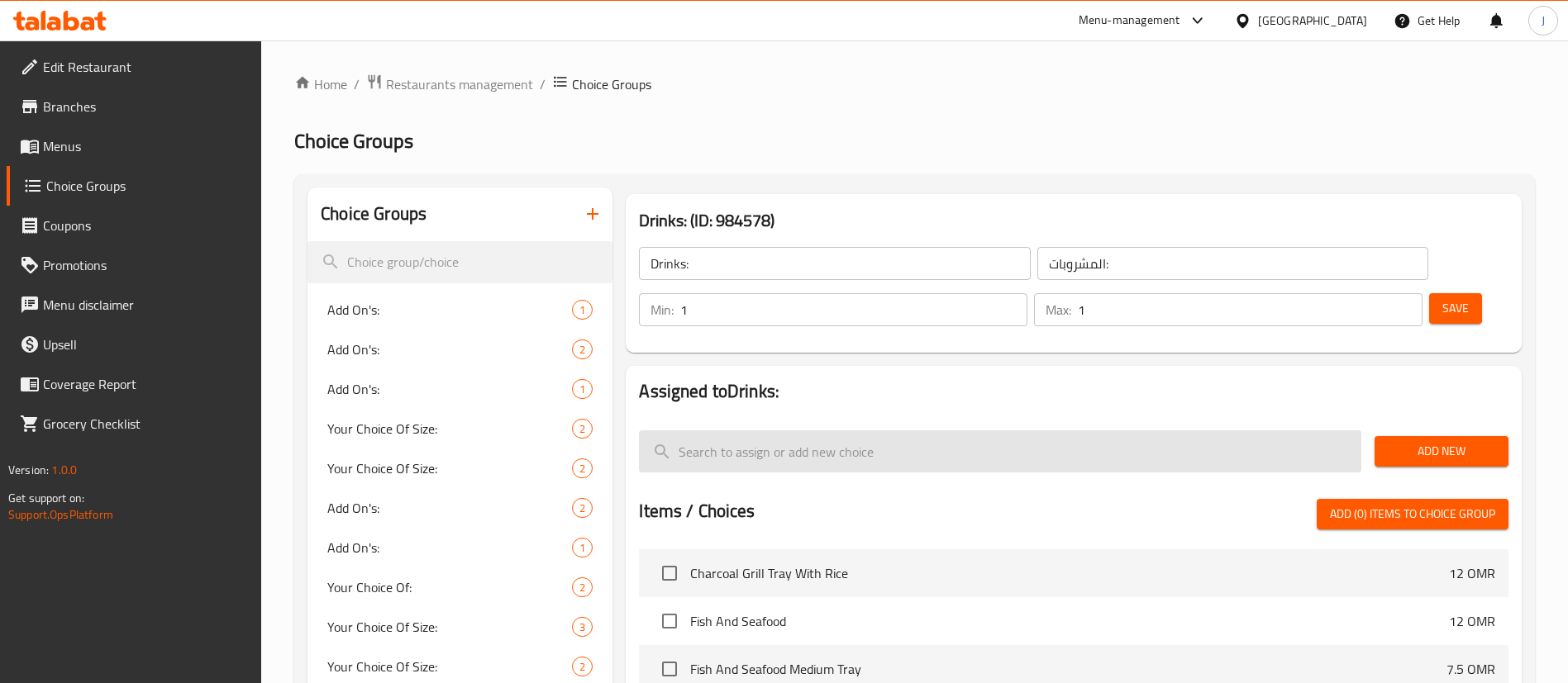
click at [768, 431] on input "search" at bounding box center [1000, 452] width 723 height 42
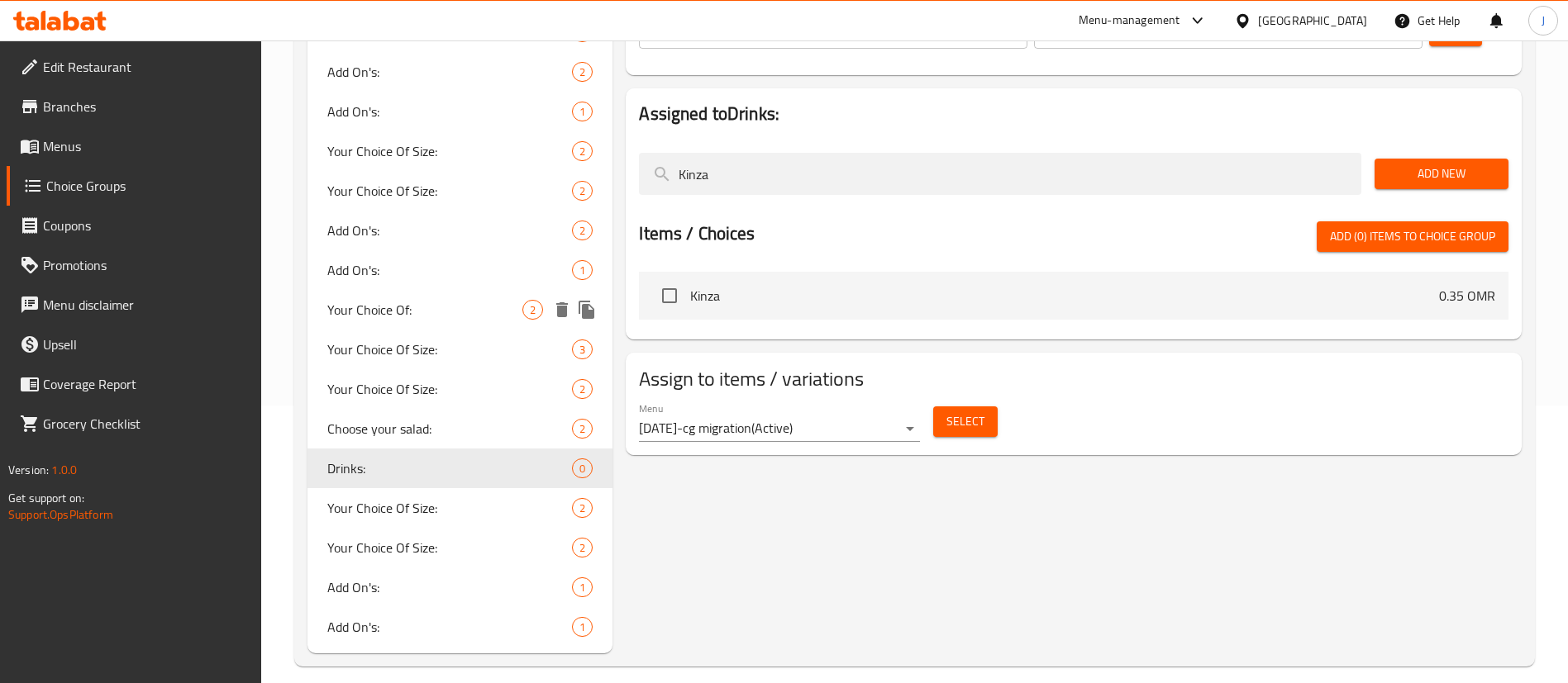
scroll to position [294, 0]
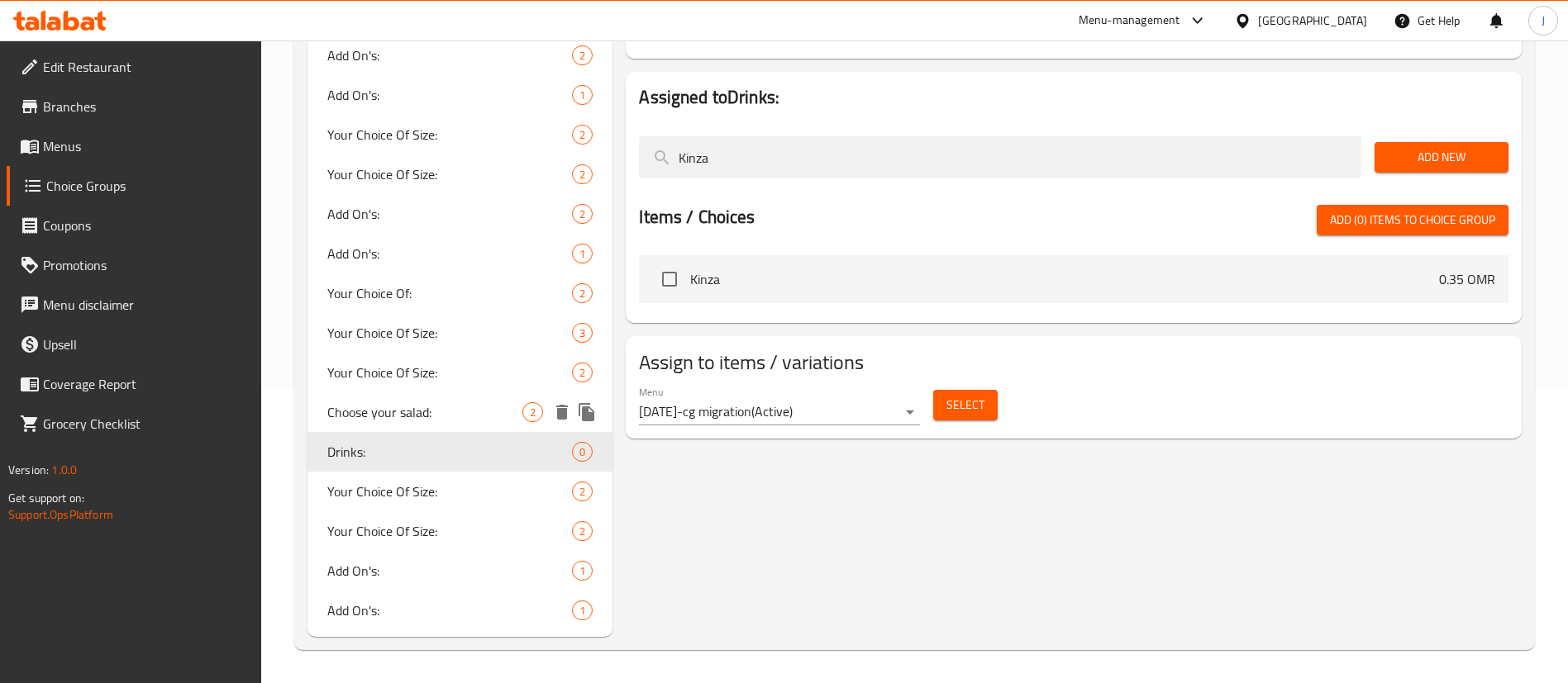
type input "Kinza"
click at [588, 412] on icon "duplicate" at bounding box center [585, 412] width 16 height 18
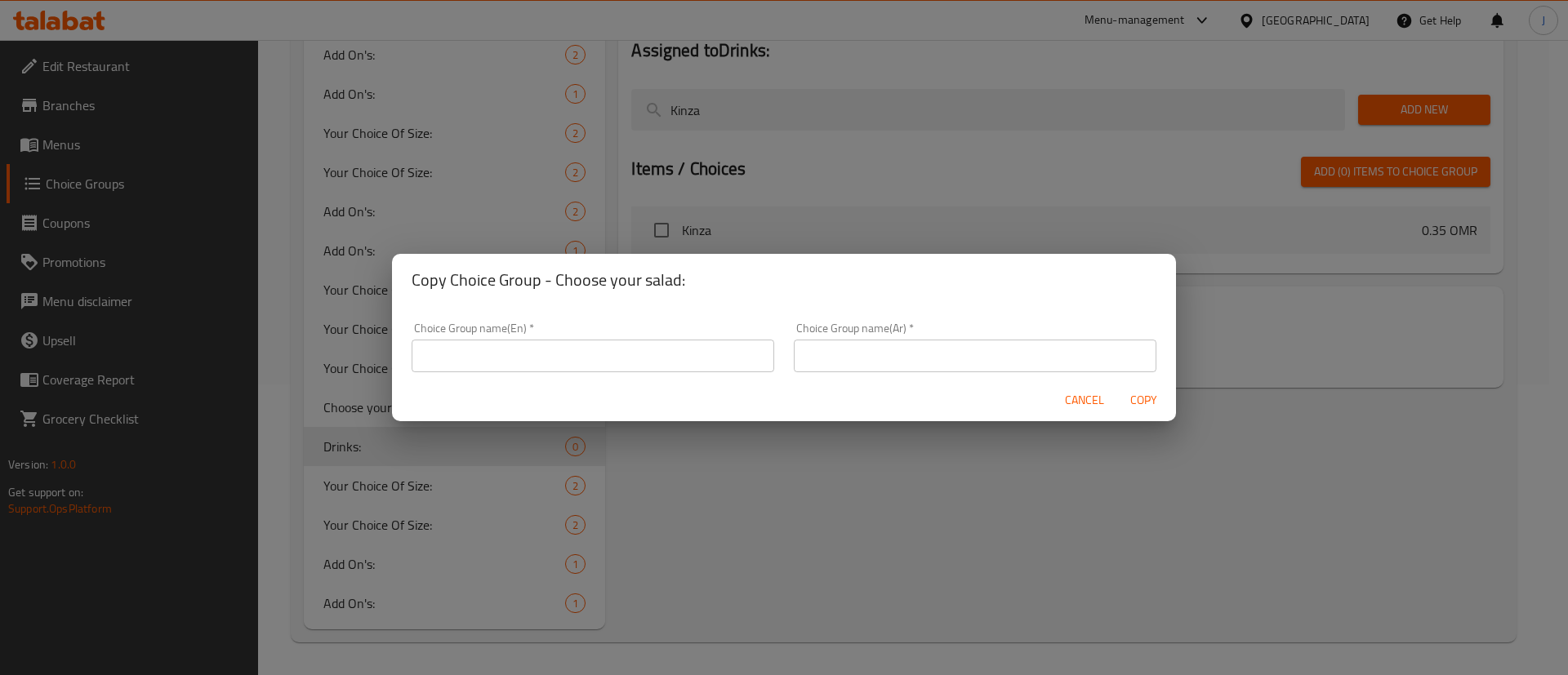
click at [315, 405] on div "Copy Choice Group - Choose your salad: Choice Group name(En)   * Choice Group n…" at bounding box center [784, 337] width 1568 height 675
click at [1061, 389] on button "Cancel" at bounding box center [1084, 399] width 52 height 30
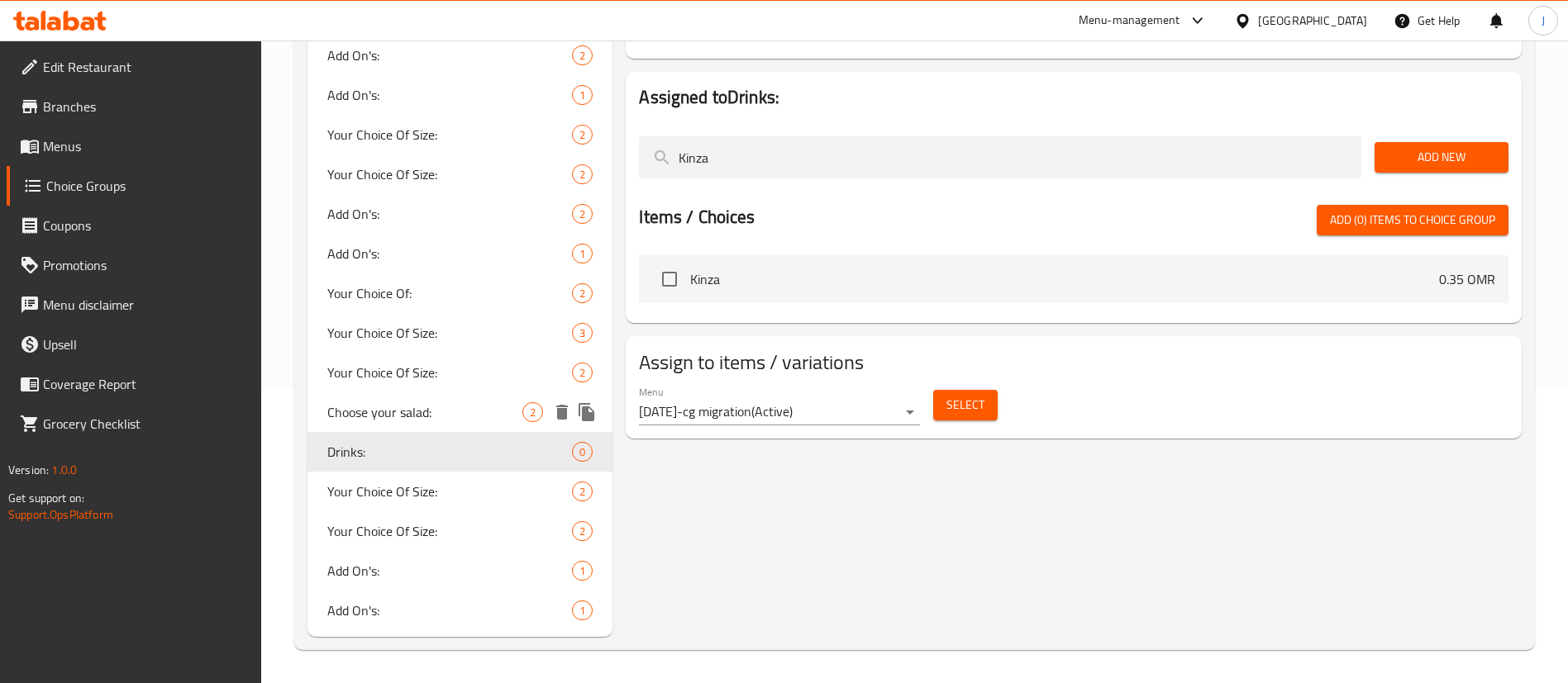
click at [409, 418] on span "Choose your salad:" at bounding box center [424, 412] width 195 height 20
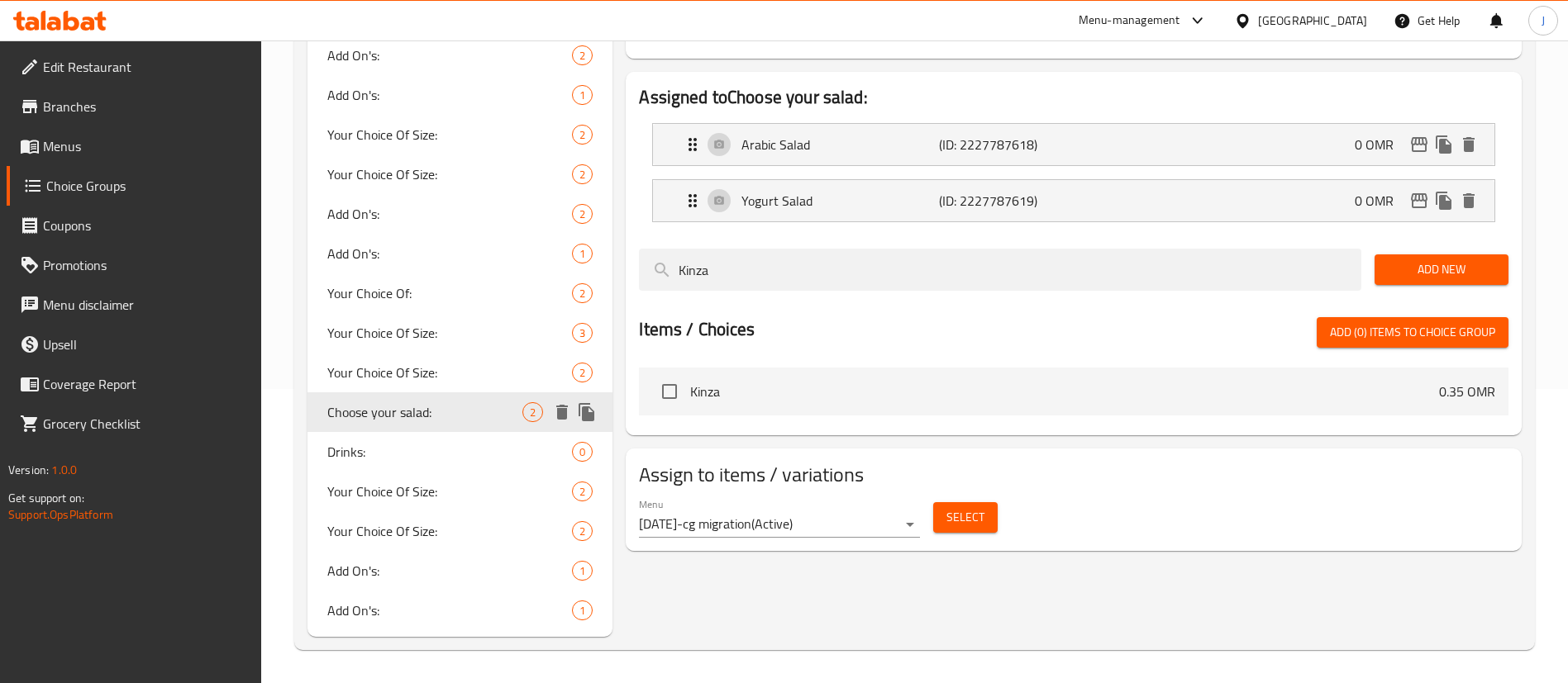
type input "Choose your salad:"
type input "اختر سلطتك:"
click at [760, 390] on body "​ Menu-management Oman Get Help J Edit Restaurant Branches Menus Choice Groups …" at bounding box center [784, 68] width 1568 height 643
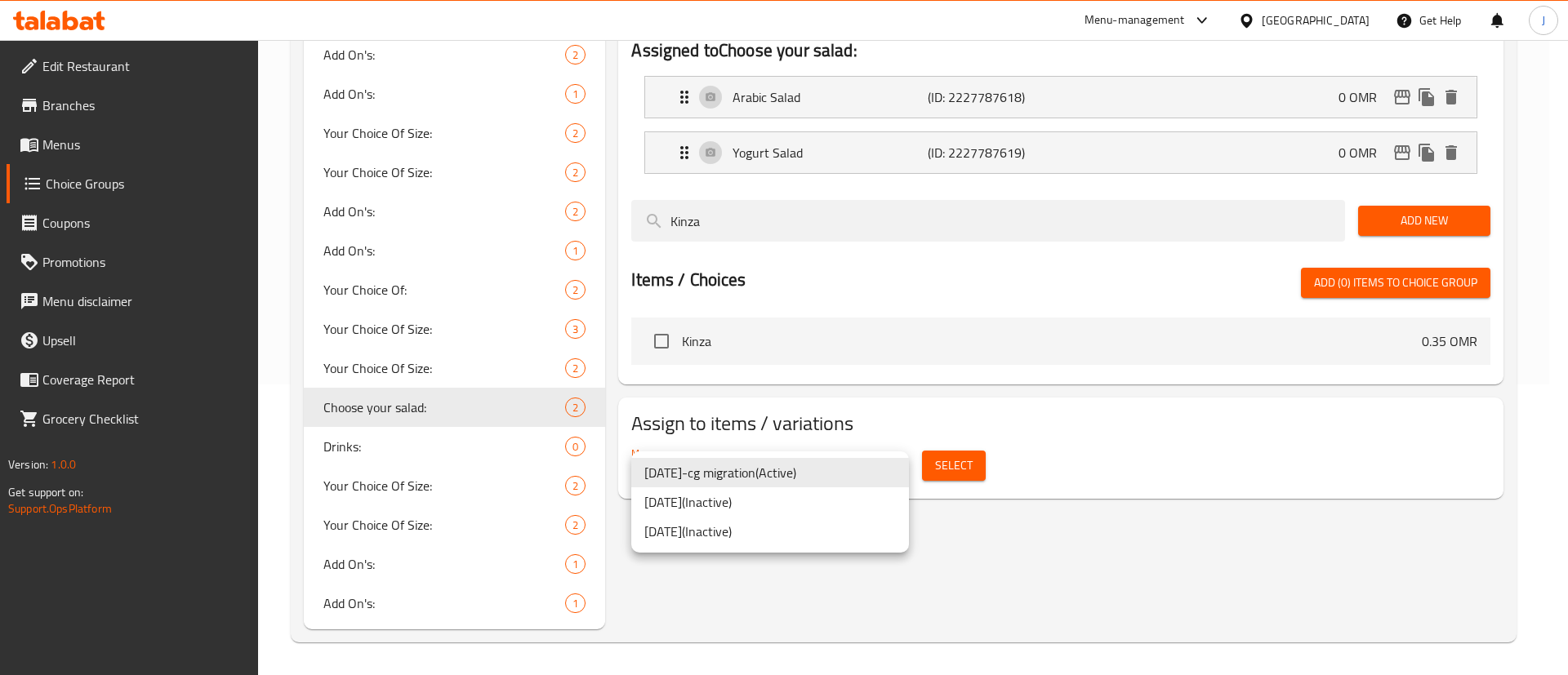
click at [756, 465] on li "7/7/2020-cg migration ( Active )" at bounding box center [769, 473] width 277 height 30
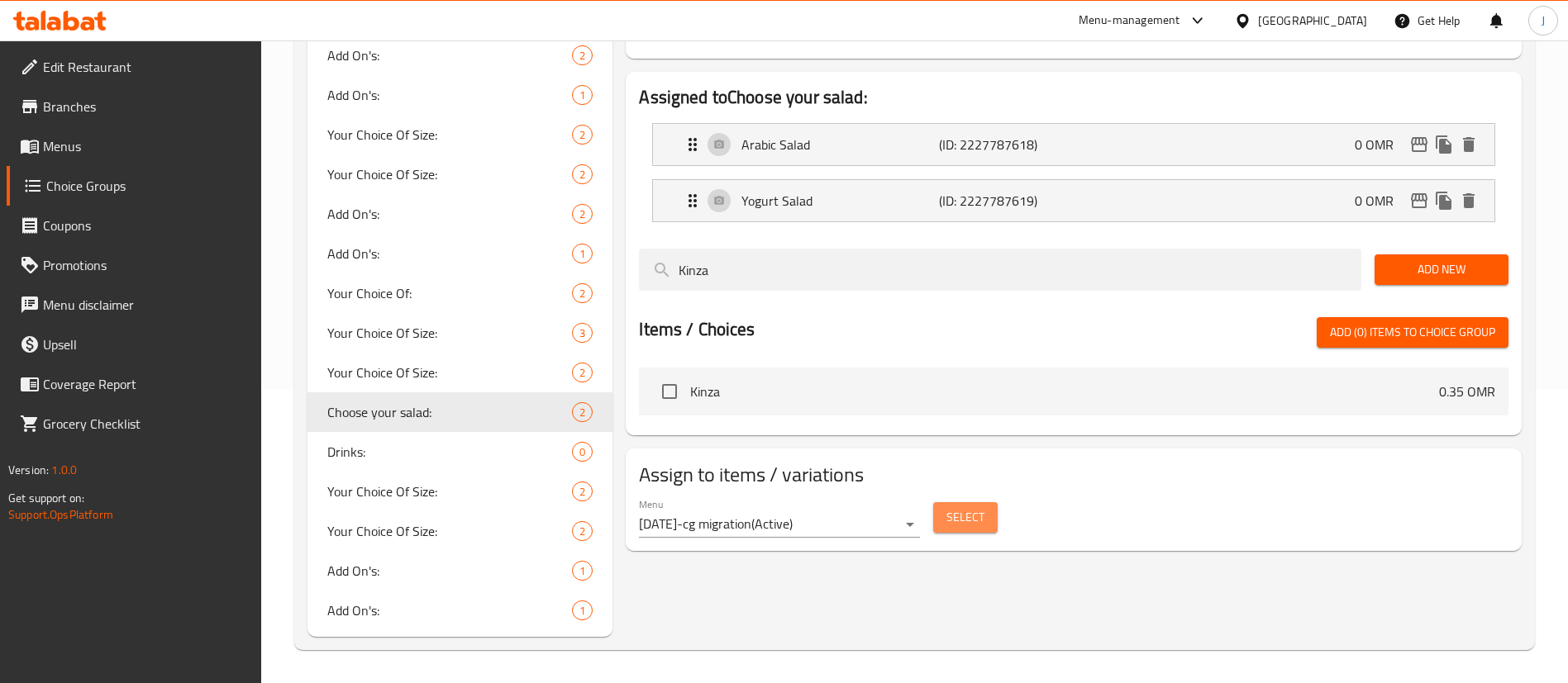
click at [963, 507] on span "Select" at bounding box center [965, 518] width 38 height 21
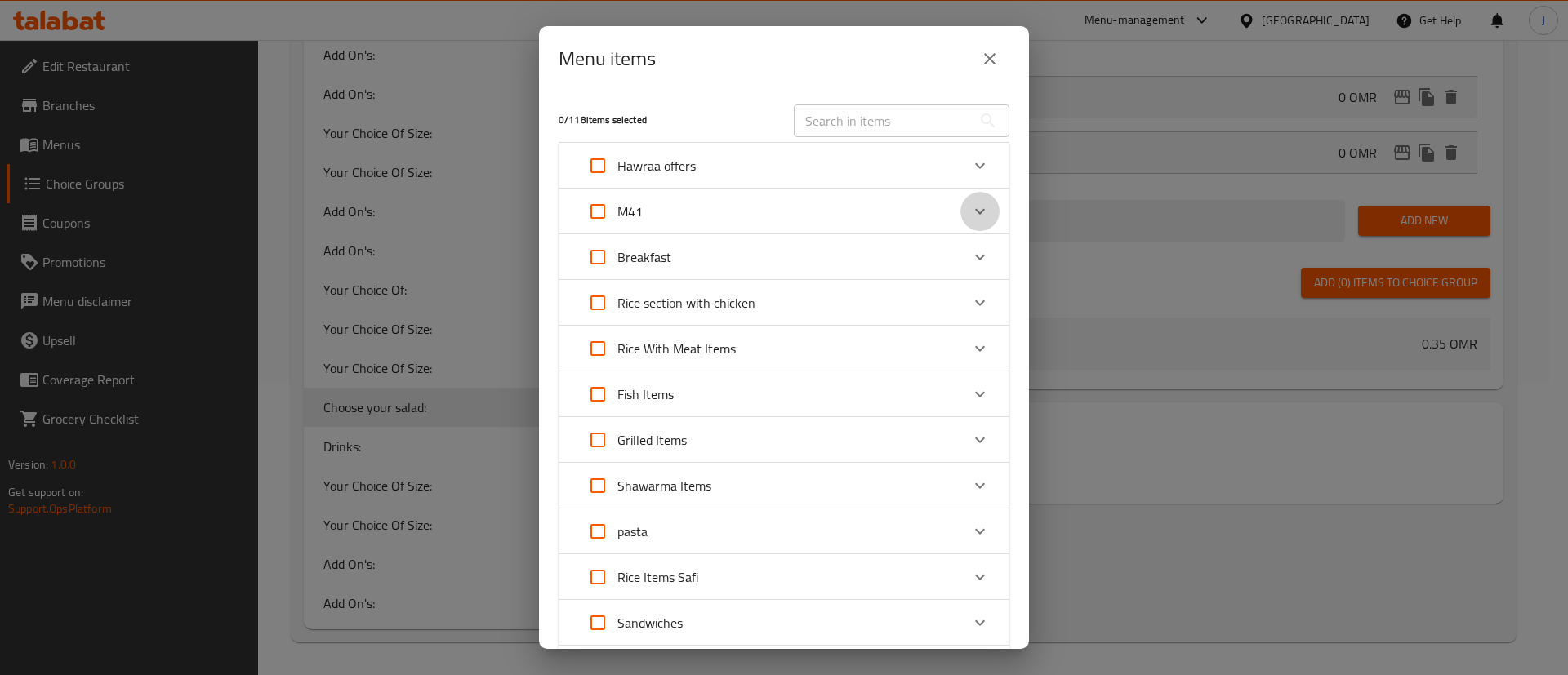
click at [970, 214] on icon "Expand" at bounding box center [980, 211] width 20 height 20
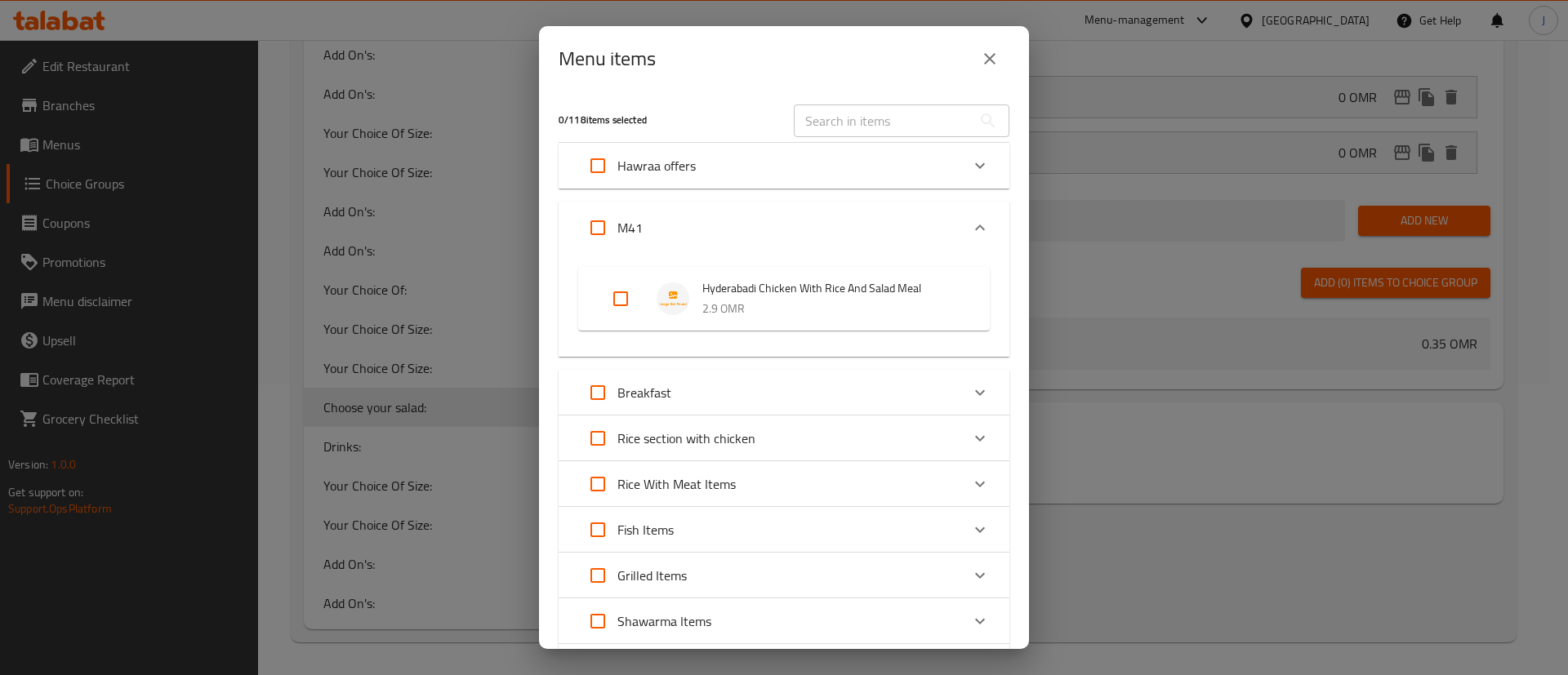
click at [613, 300] on input "Expand" at bounding box center [620, 298] width 39 height 39
checkbox input "true"
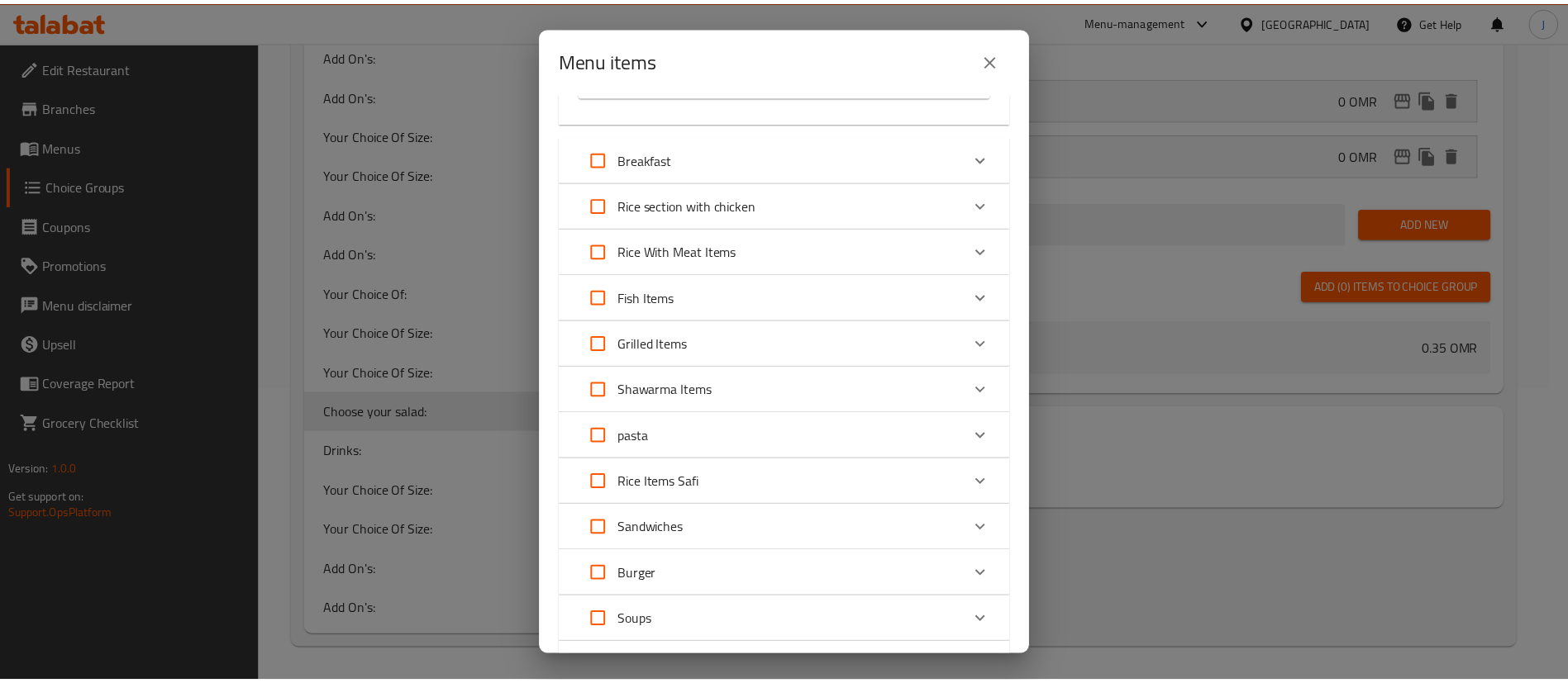
scroll to position [572, 0]
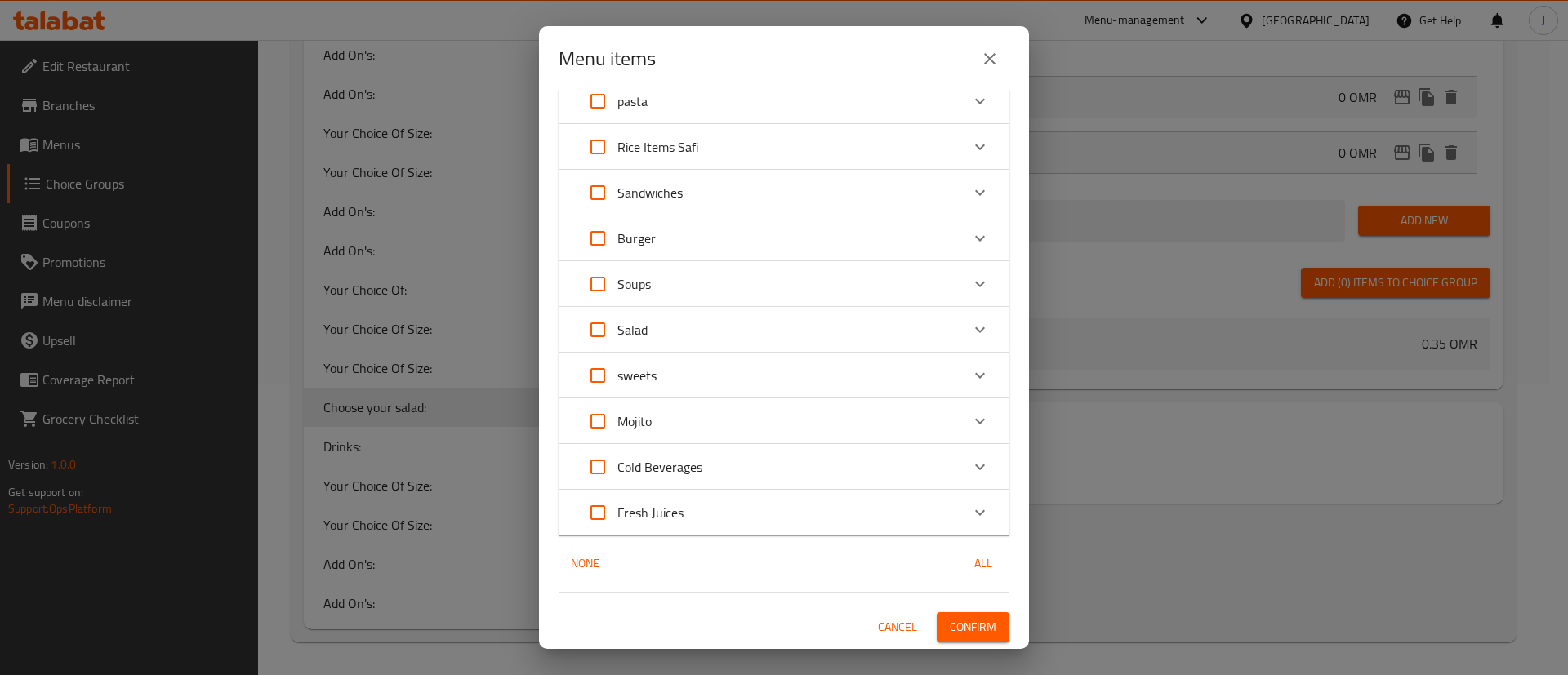
click at [950, 617] on span "Confirm" at bounding box center [972, 627] width 46 height 21
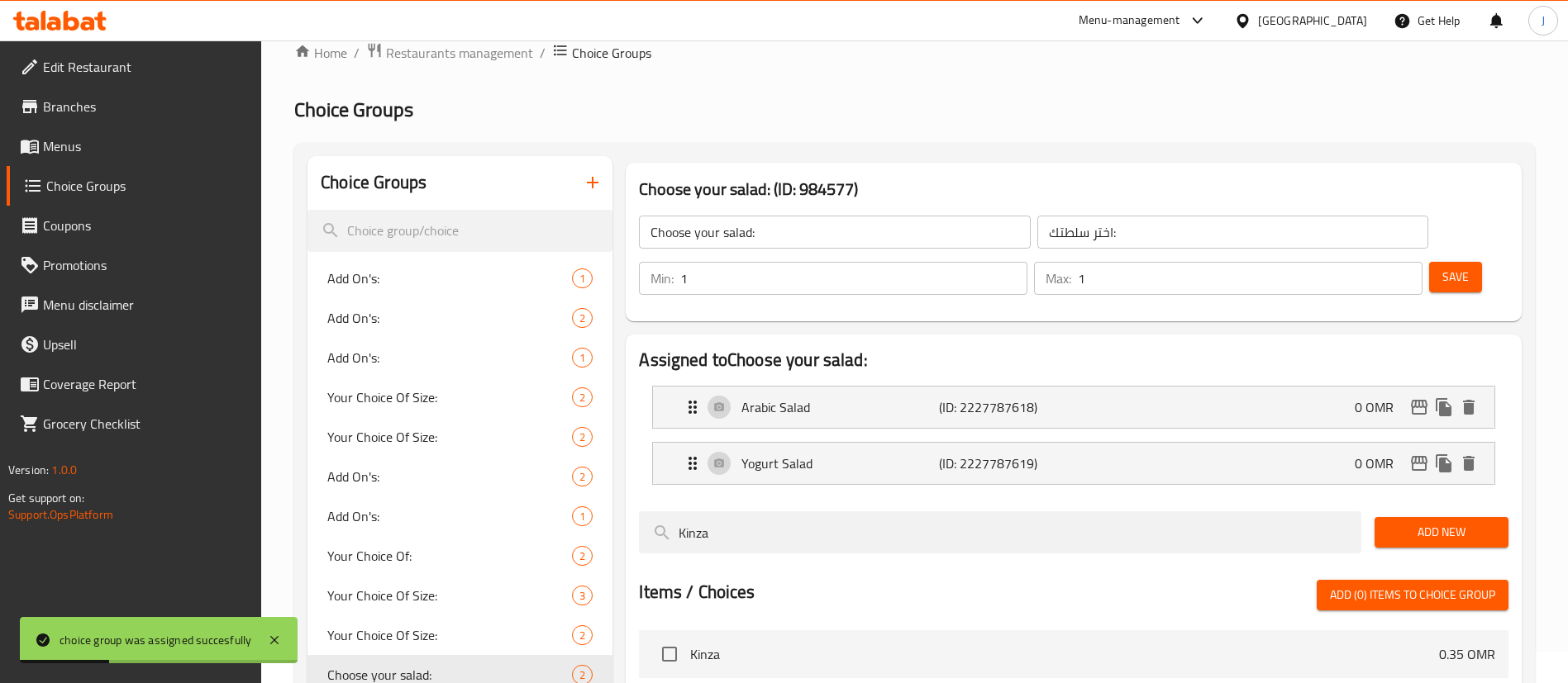
scroll to position [0, 0]
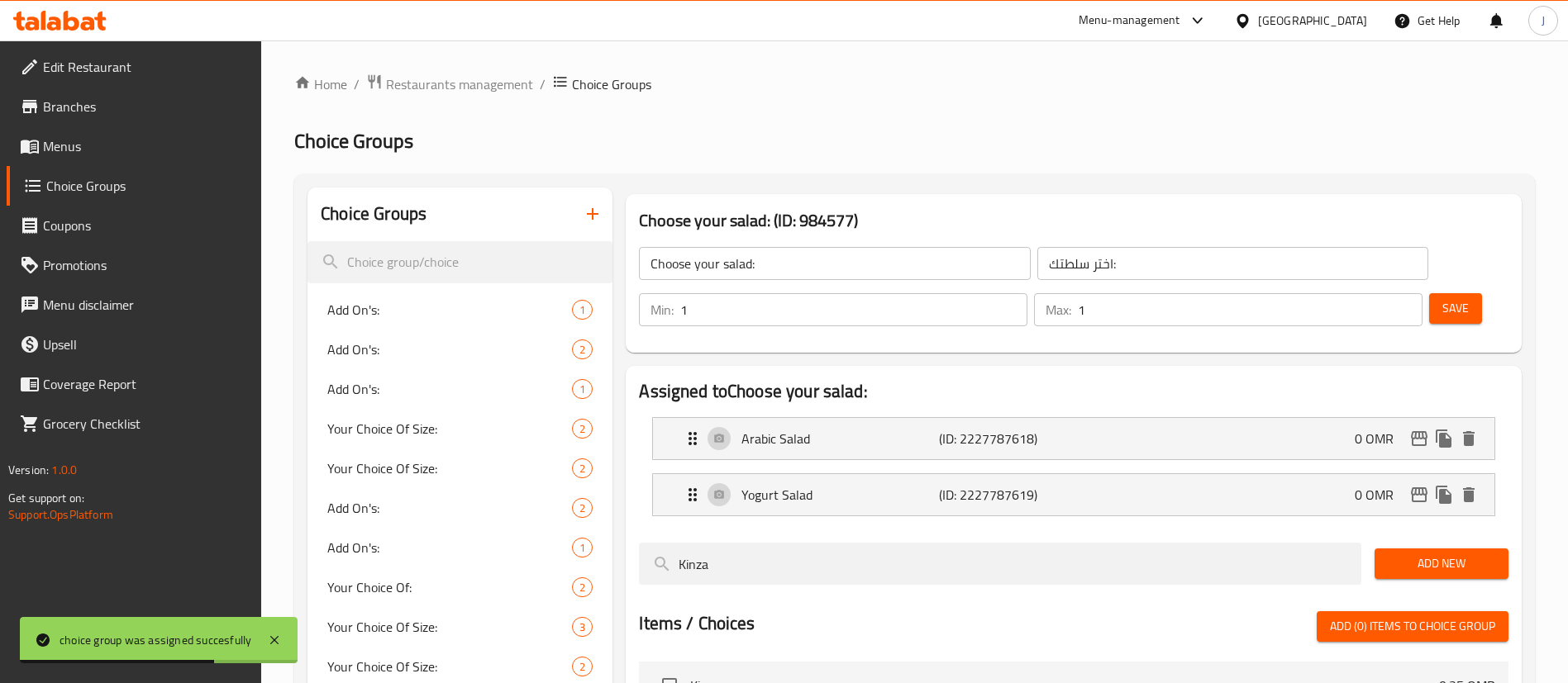
click at [76, 146] on span "Menus" at bounding box center [145, 146] width 206 height 20
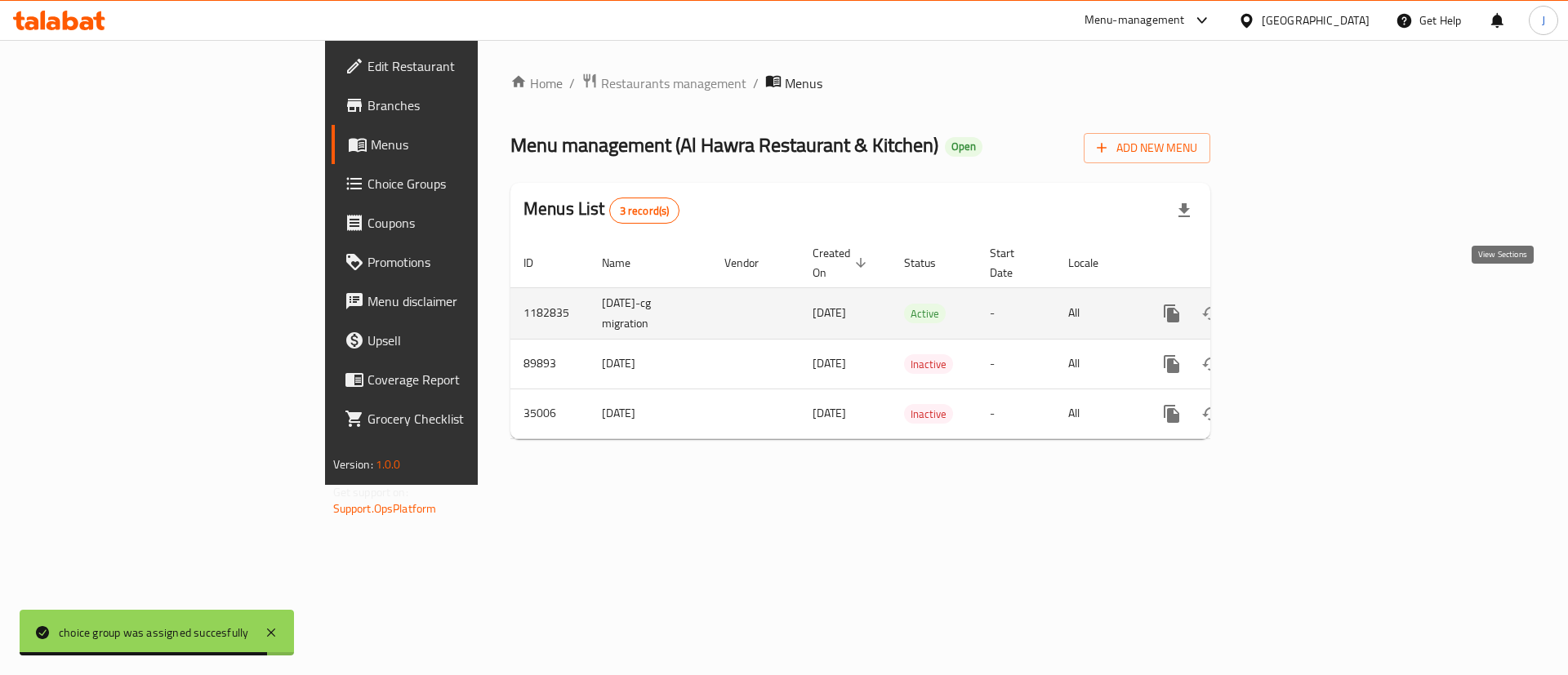
click at [1299, 304] on icon "enhanced table" at bounding box center [1290, 314] width 20 height 20
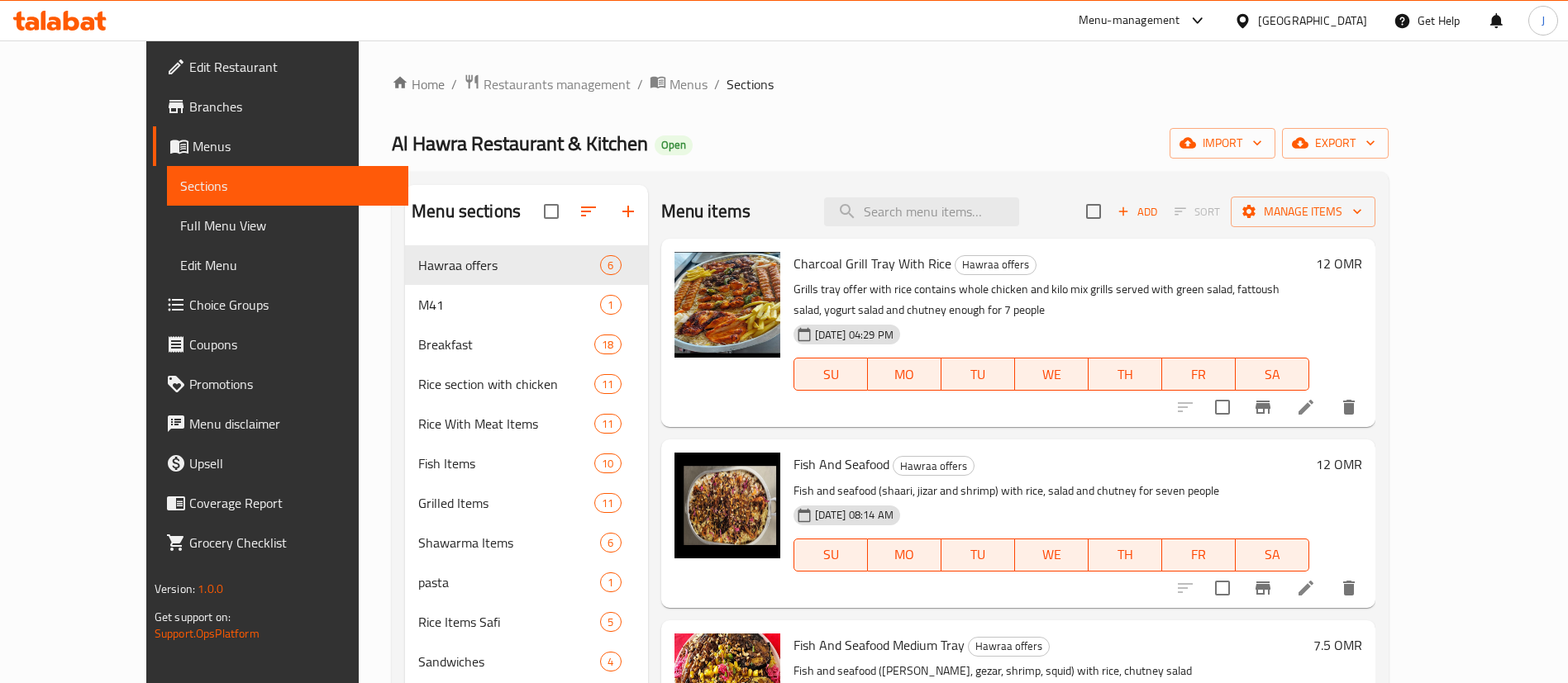
scroll to position [124, 0]
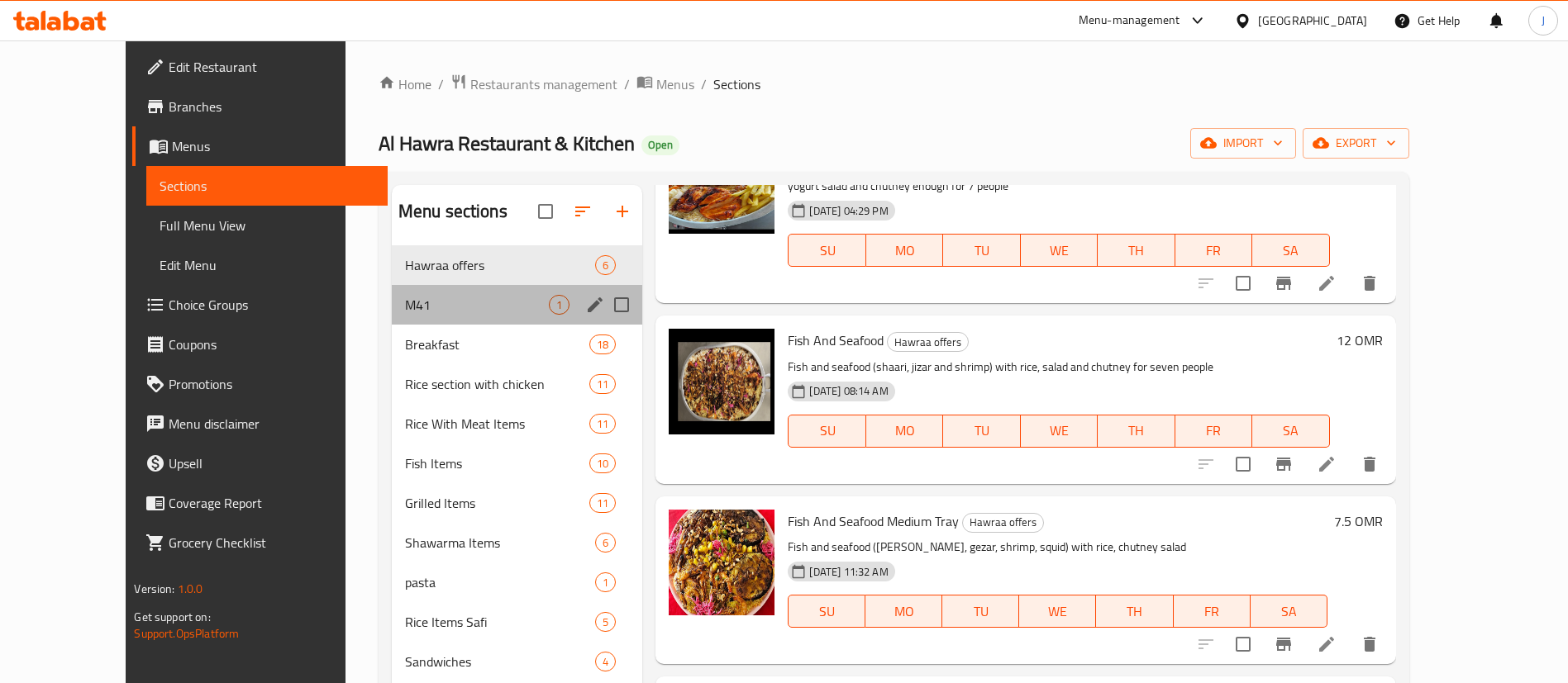
click at [392, 315] on div "M41 1" at bounding box center [517, 304] width 252 height 39
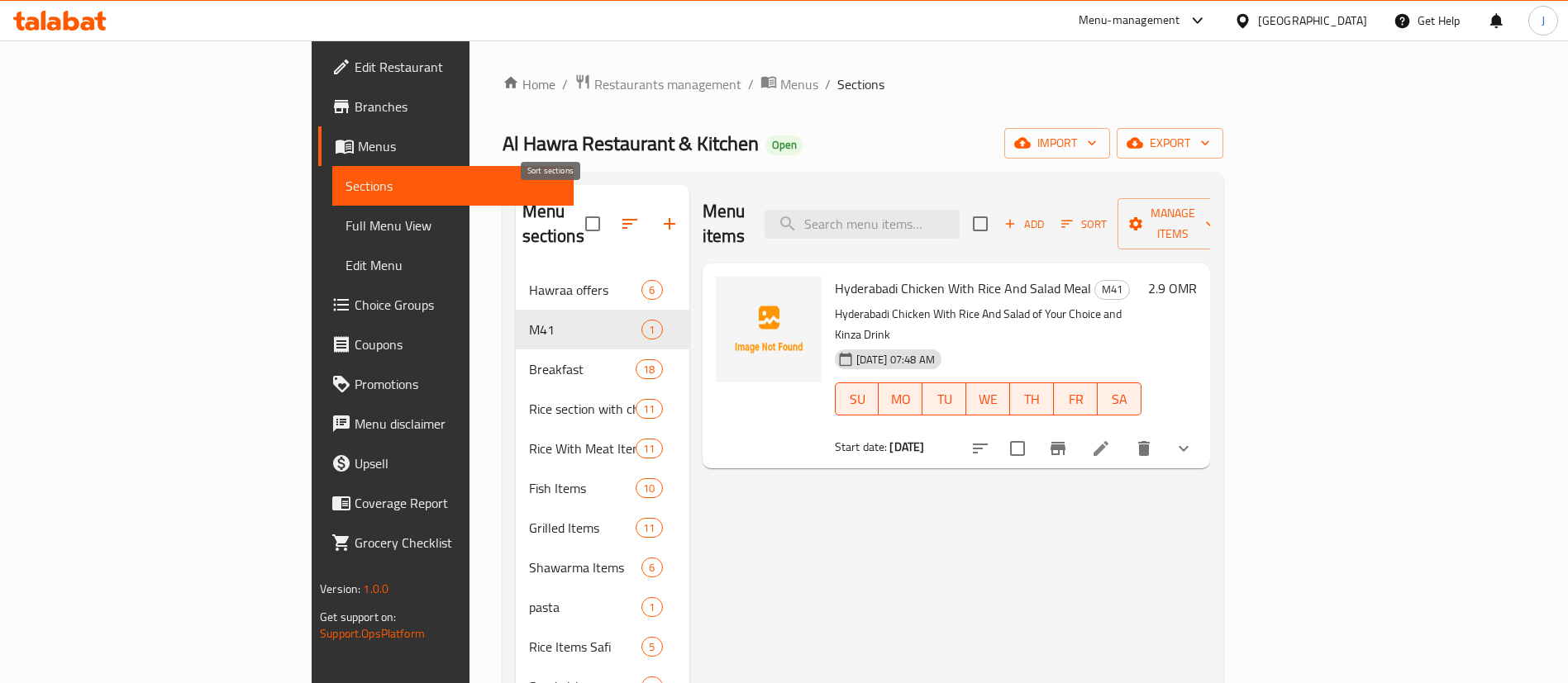
click at [620, 214] on icon "button" at bounding box center [630, 224] width 20 height 20
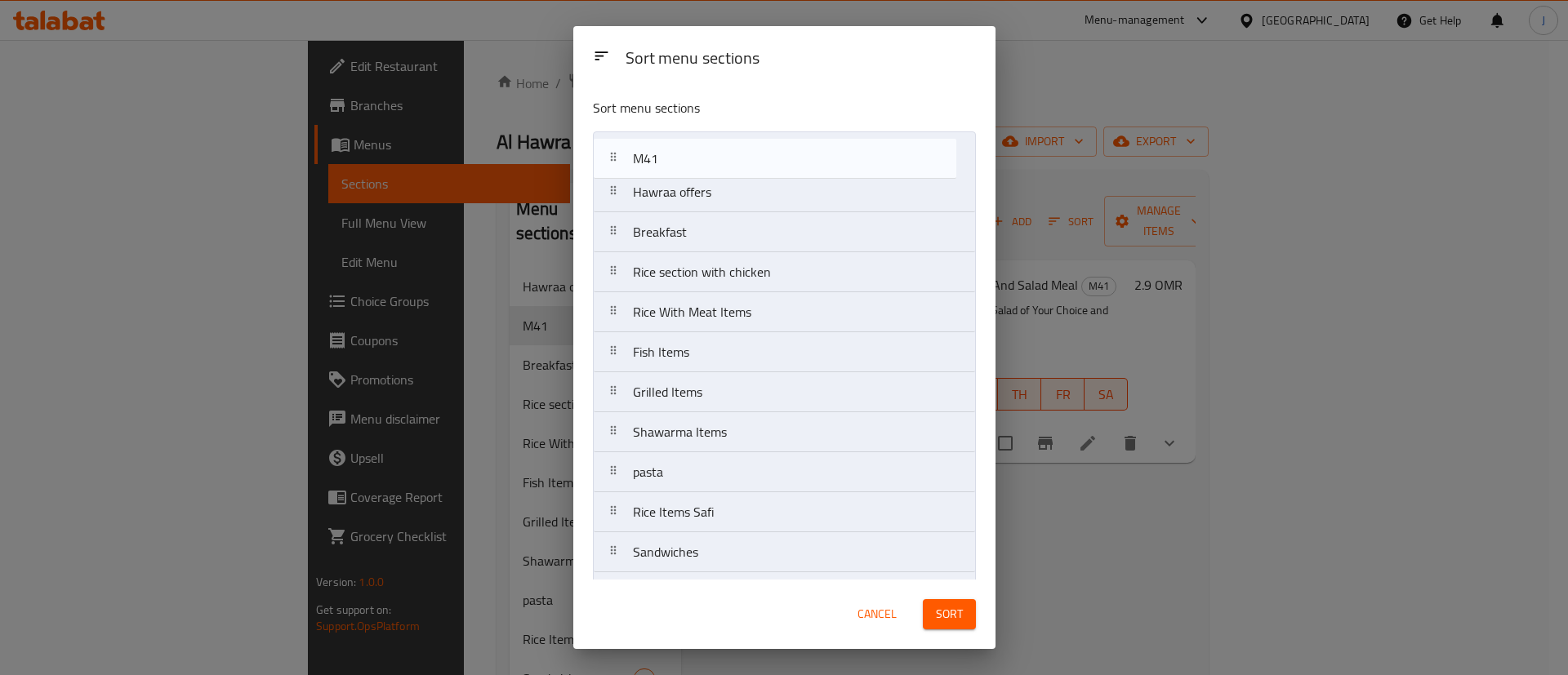
drag, startPoint x: 689, startPoint y: 198, endPoint x: 689, endPoint y: 152, distance: 46.0
click at [689, 152] on nav "Hawraa offers M41 Breakfast Rice section with chicken Rice With Meat Items Fish…" at bounding box center [784, 492] width 383 height 722
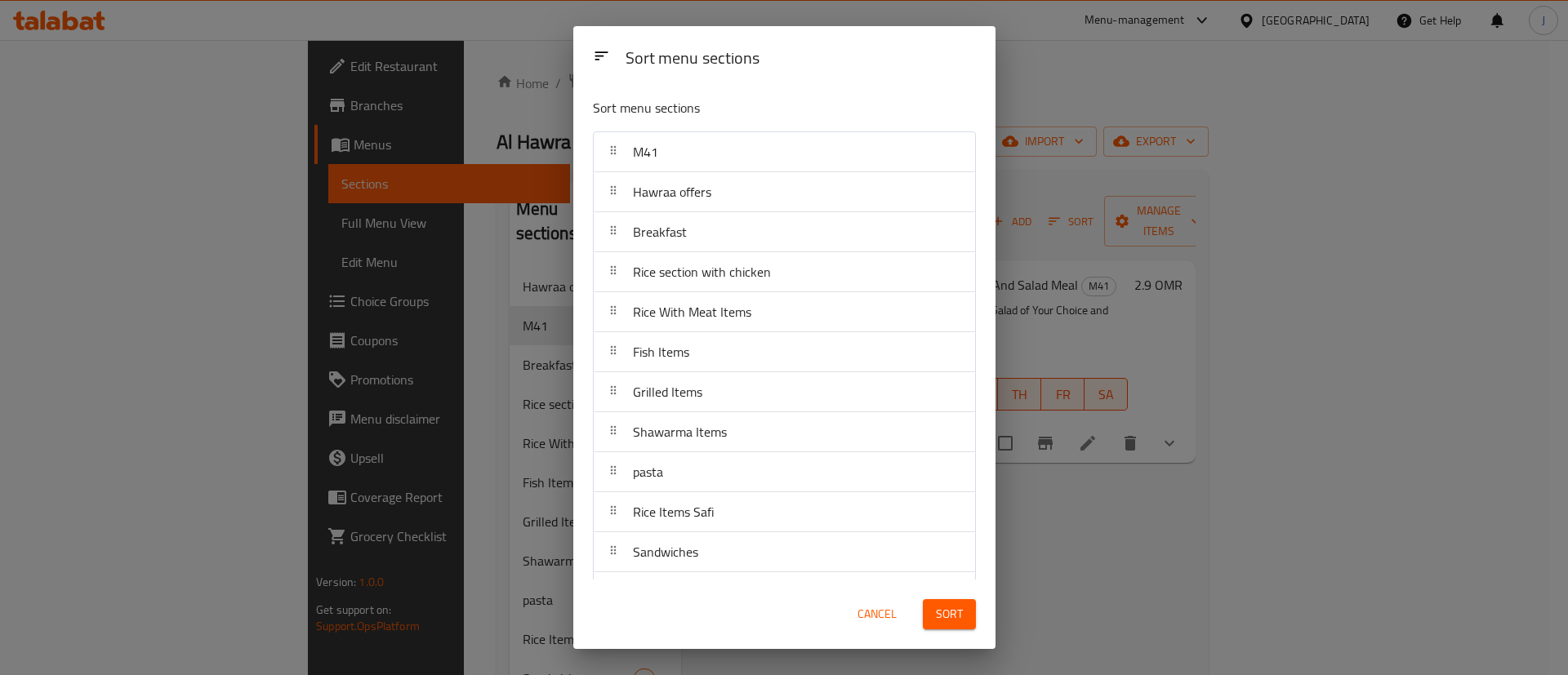
click at [972, 623] on button "Sort" at bounding box center [949, 614] width 53 height 30
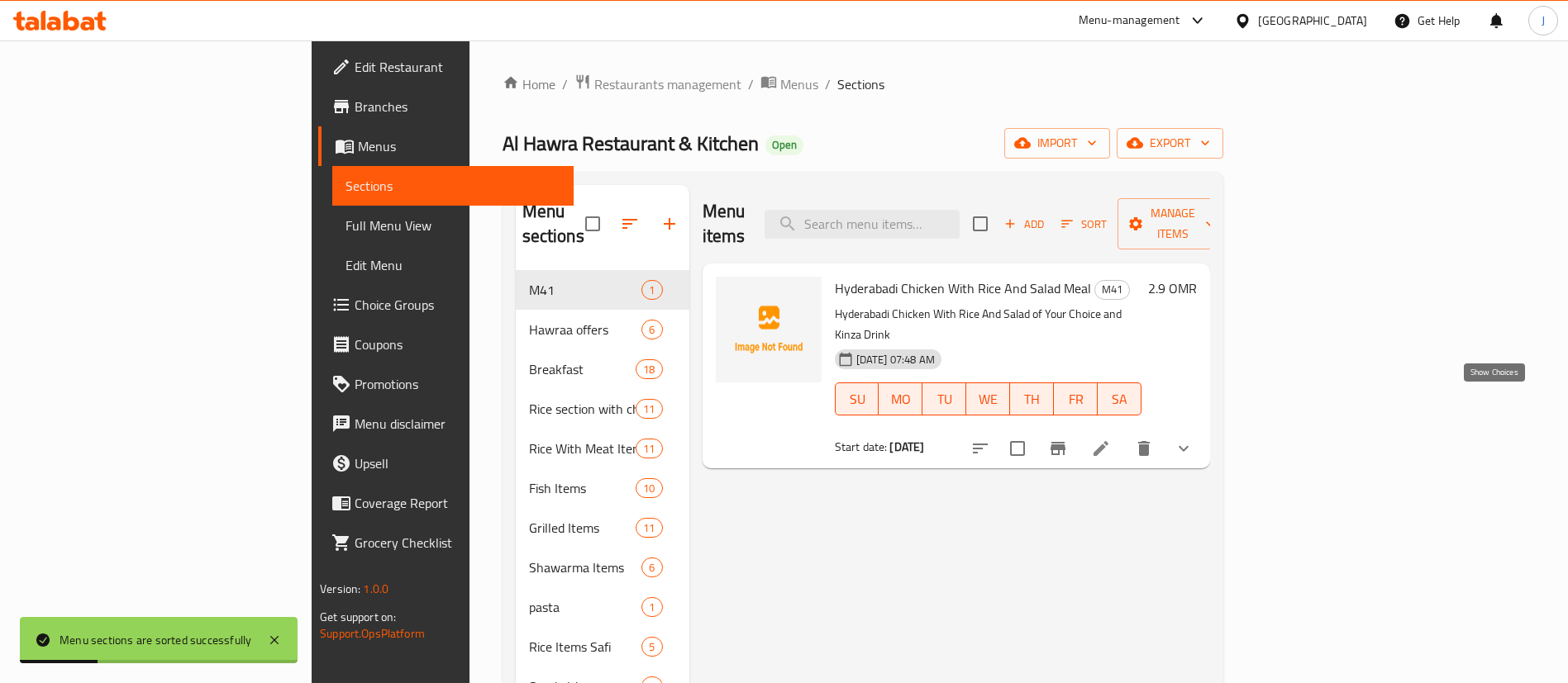
click at [1188, 446] on icon "show more" at bounding box center [1183, 449] width 10 height 5
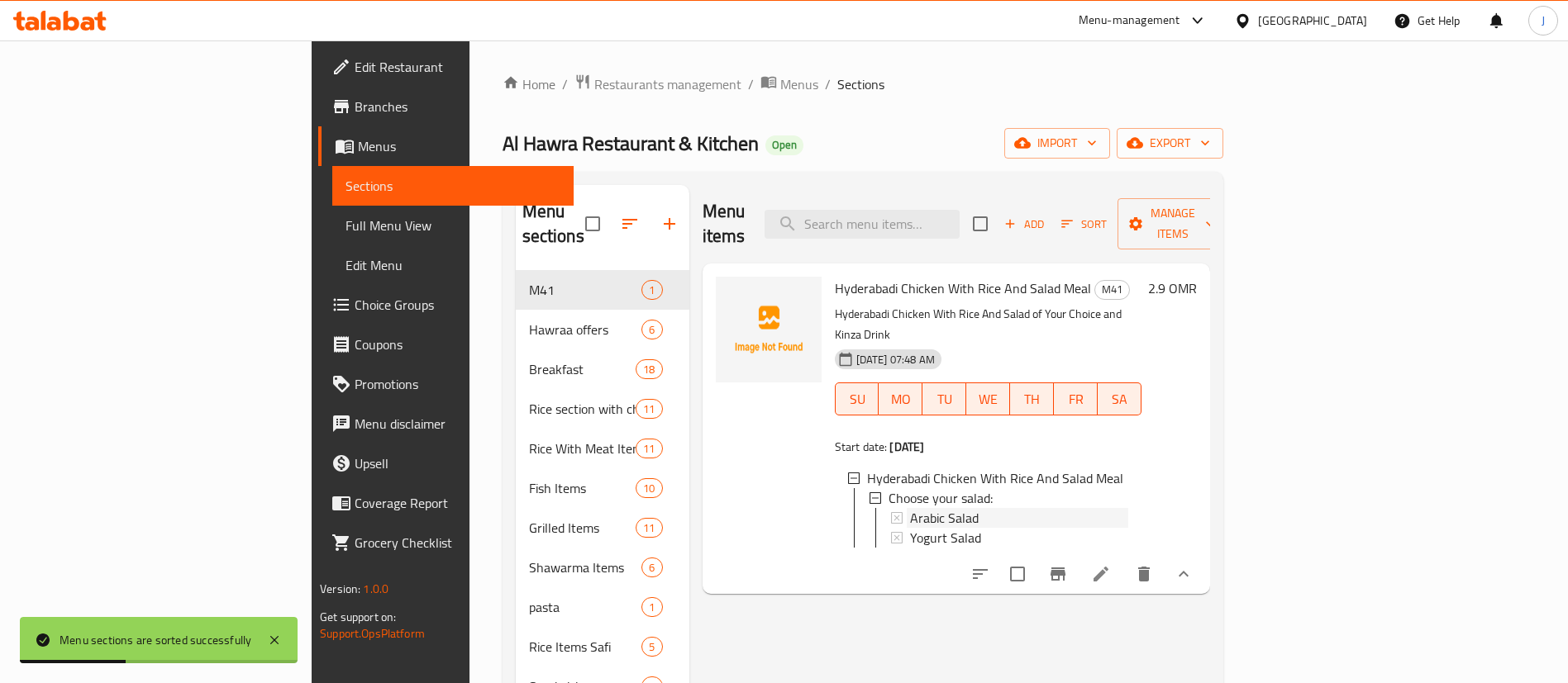
click at [910, 508] on span "Arabic Salad" at bounding box center [944, 518] width 69 height 20
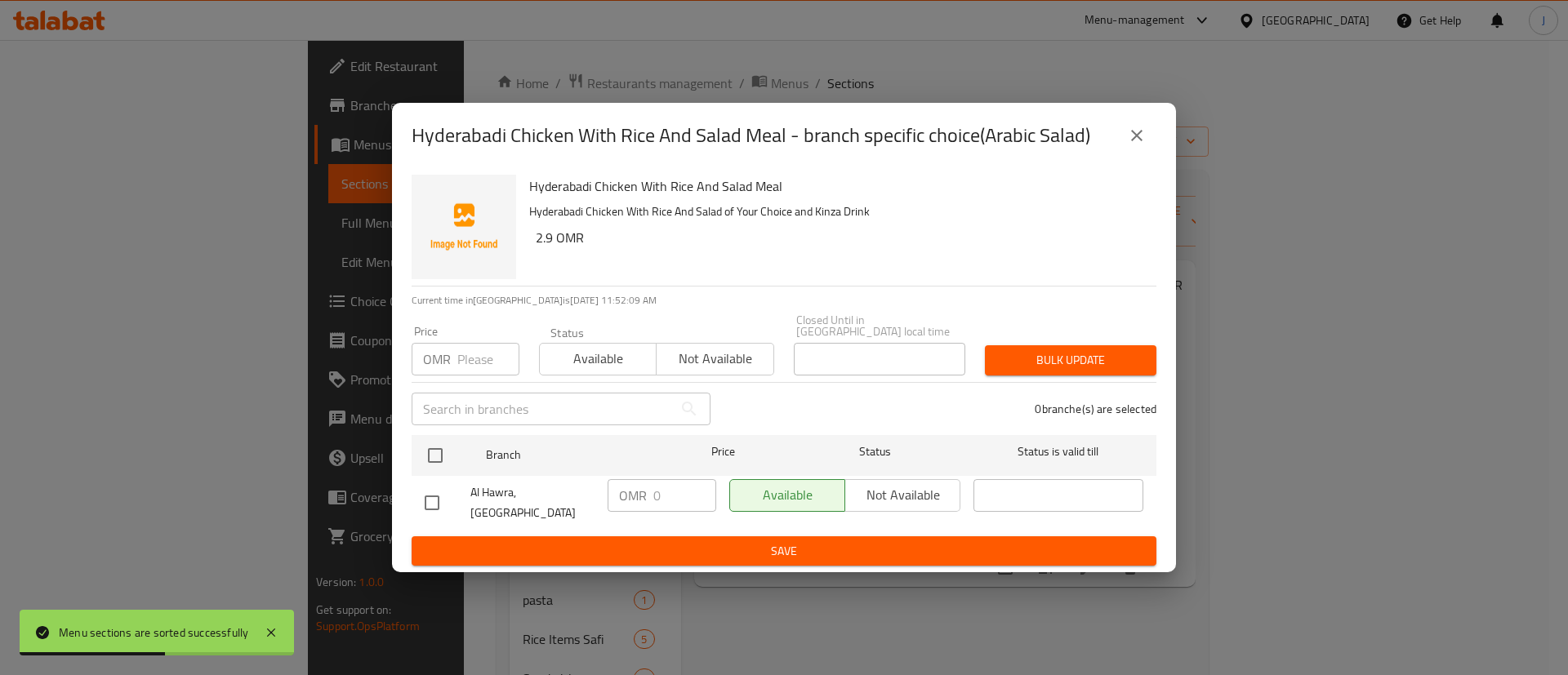
drag, startPoint x: 1141, startPoint y: 147, endPoint x: 1137, endPoint y: 160, distance: 13.6
click at [1141, 145] on icon "close" at bounding box center [1137, 136] width 20 height 20
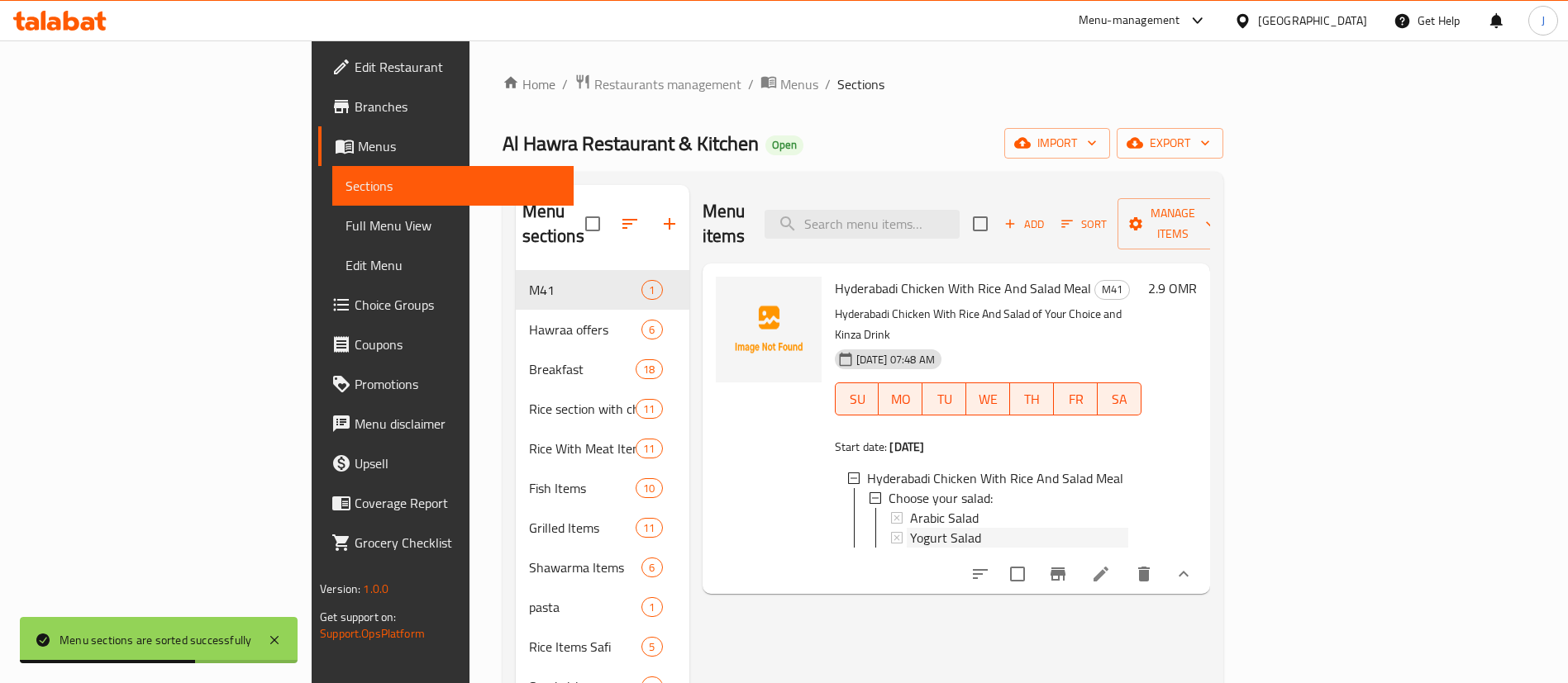
click at [910, 528] on span "Yogurt Salad" at bounding box center [946, 538] width 71 height 20
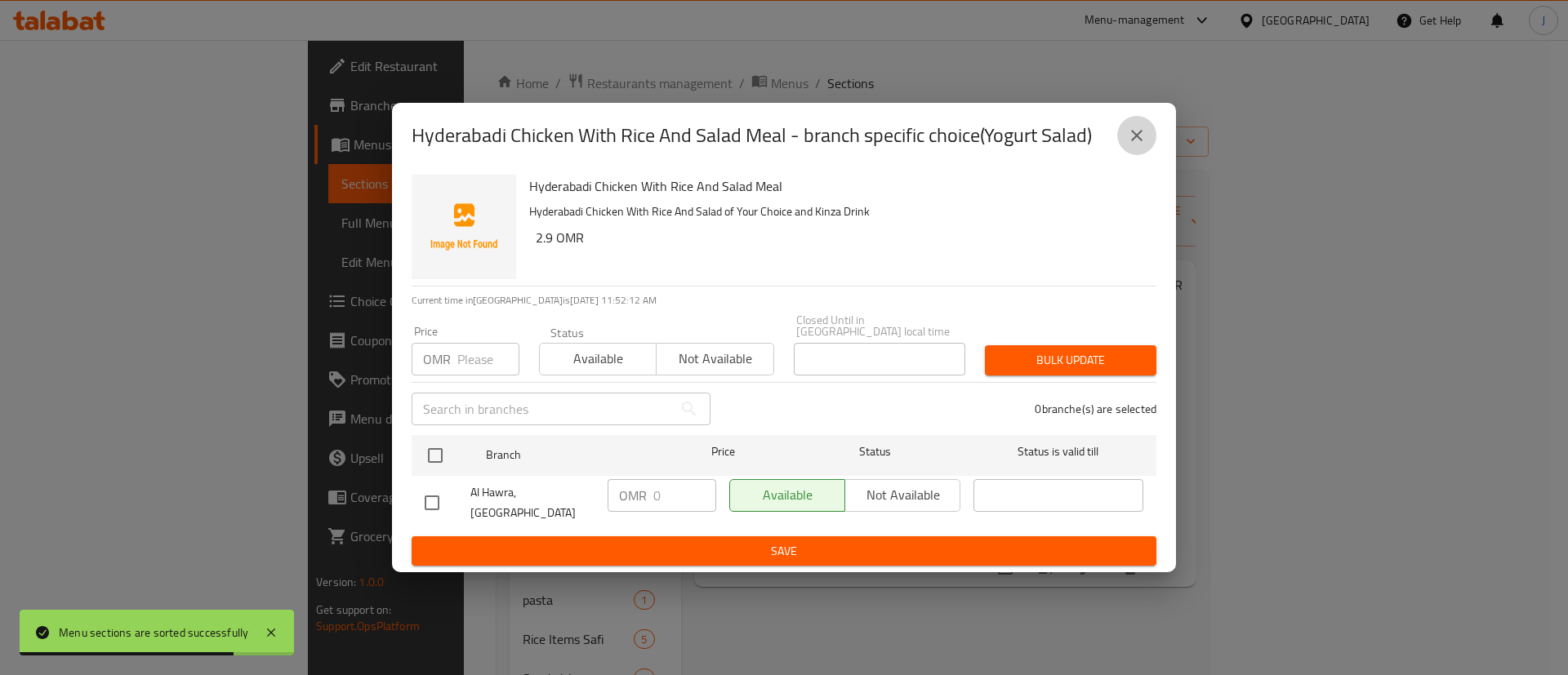
click at [1123, 148] on button "close" at bounding box center [1136, 135] width 39 height 39
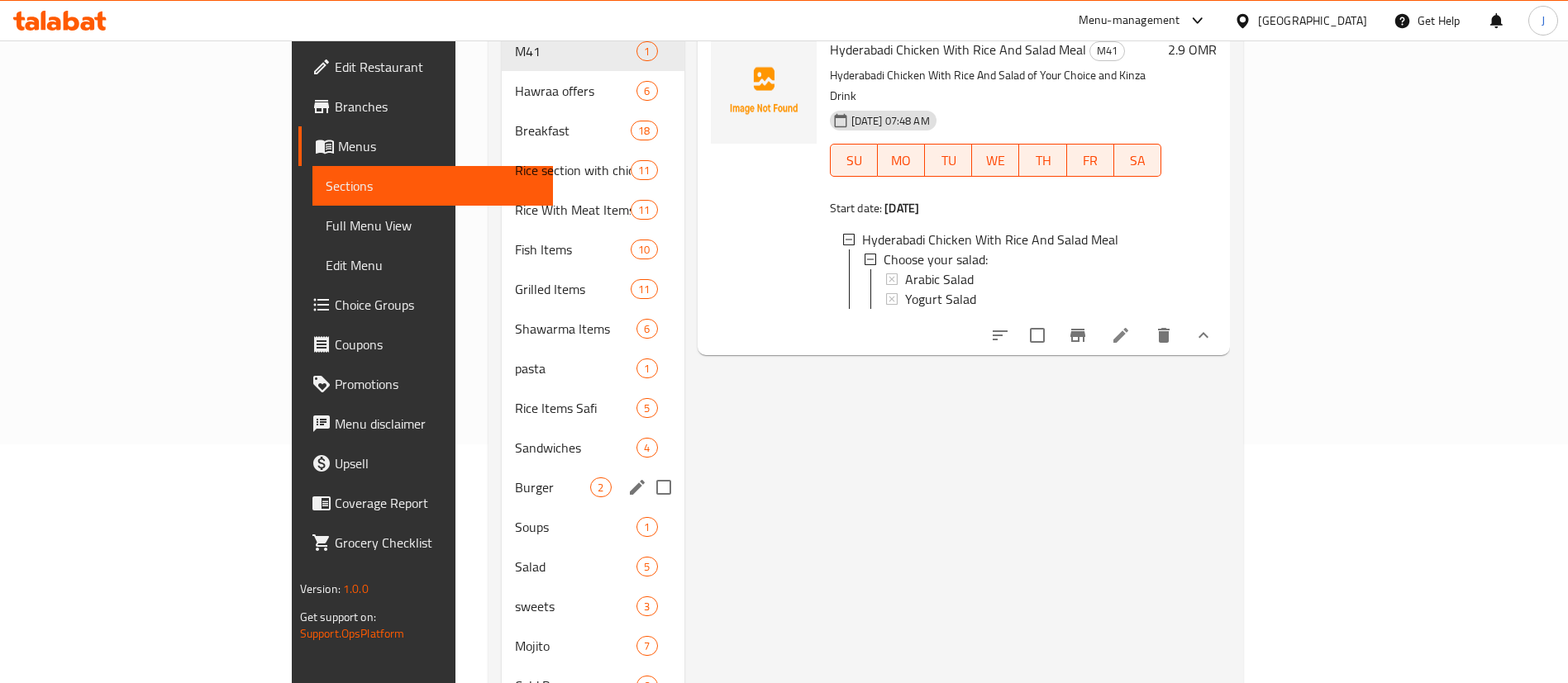
scroll to position [329, 0]
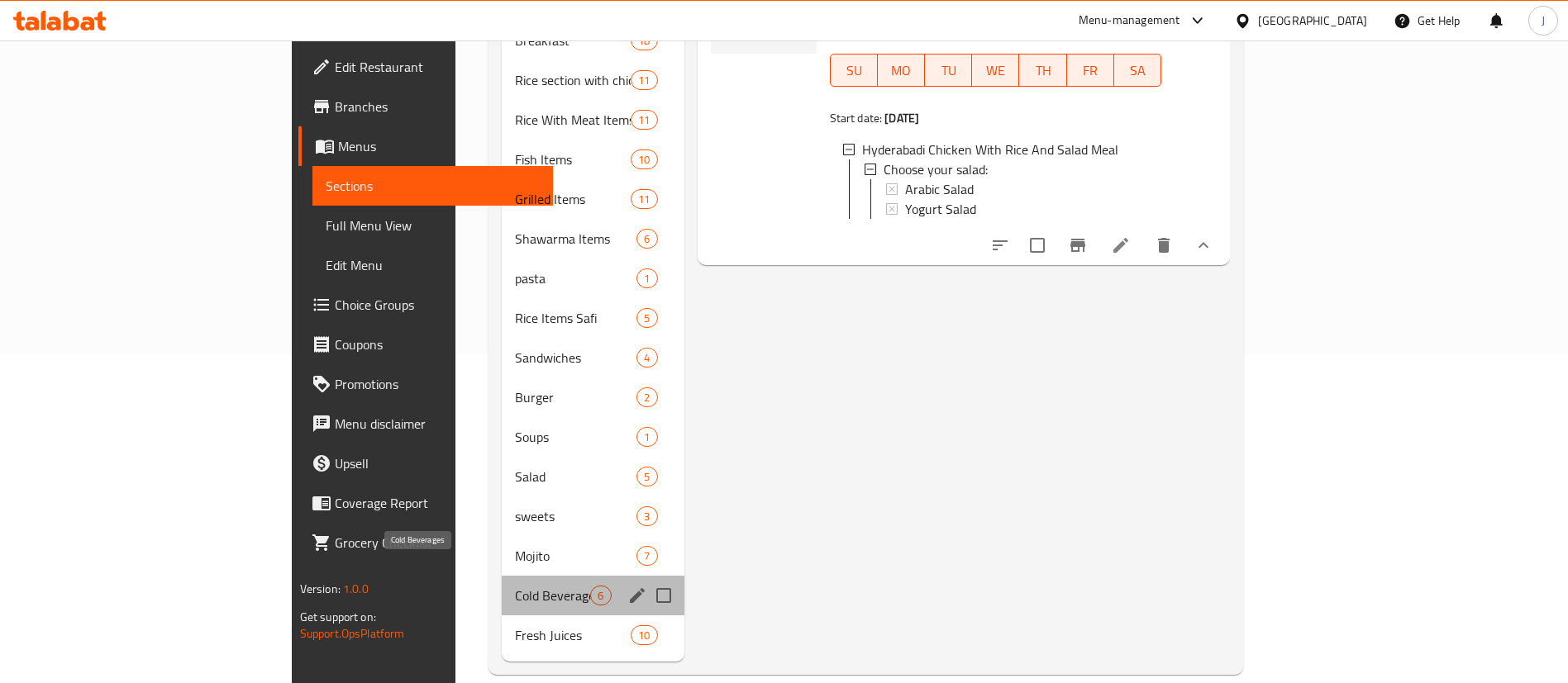
click at [515, 586] on span "Cold Beverages" at bounding box center [553, 596] width 75 height 20
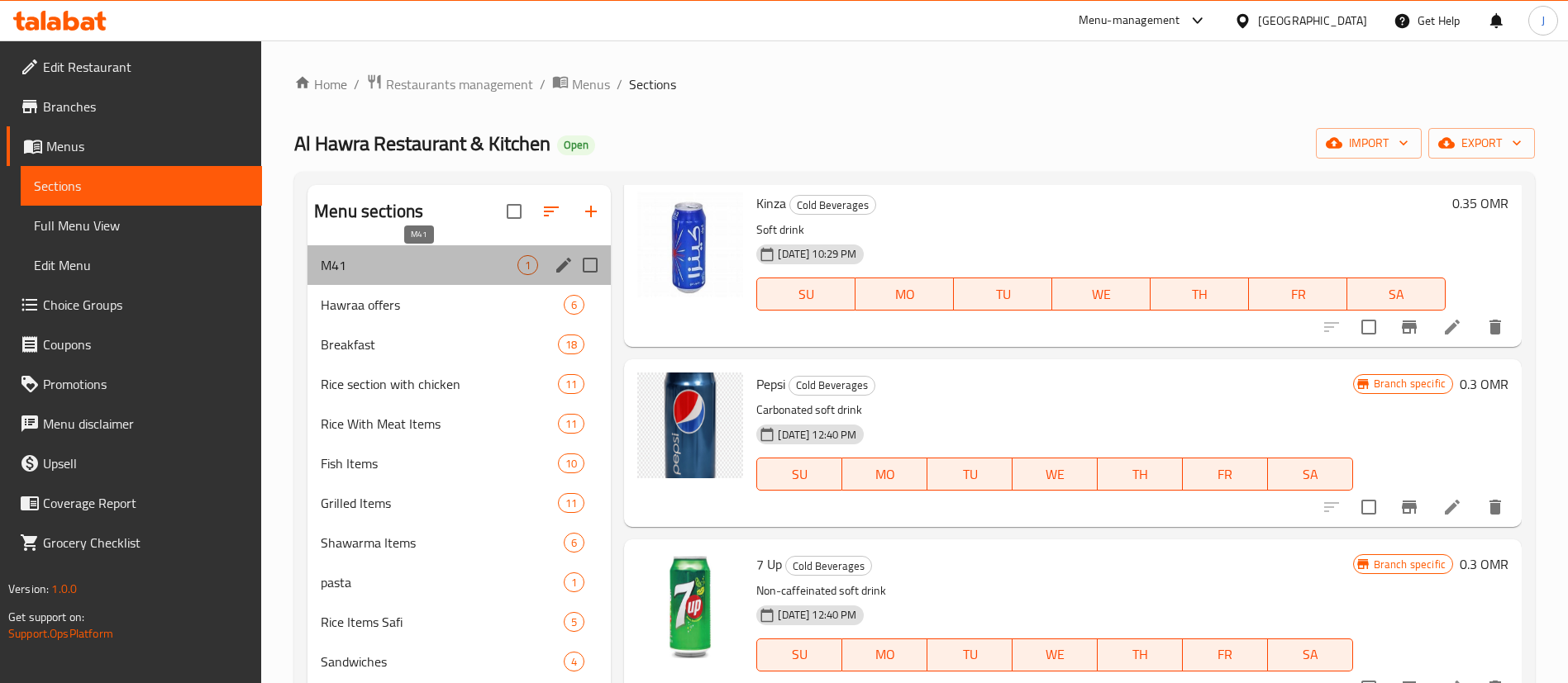
click at [411, 268] on span "M41" at bounding box center [419, 265] width 197 height 20
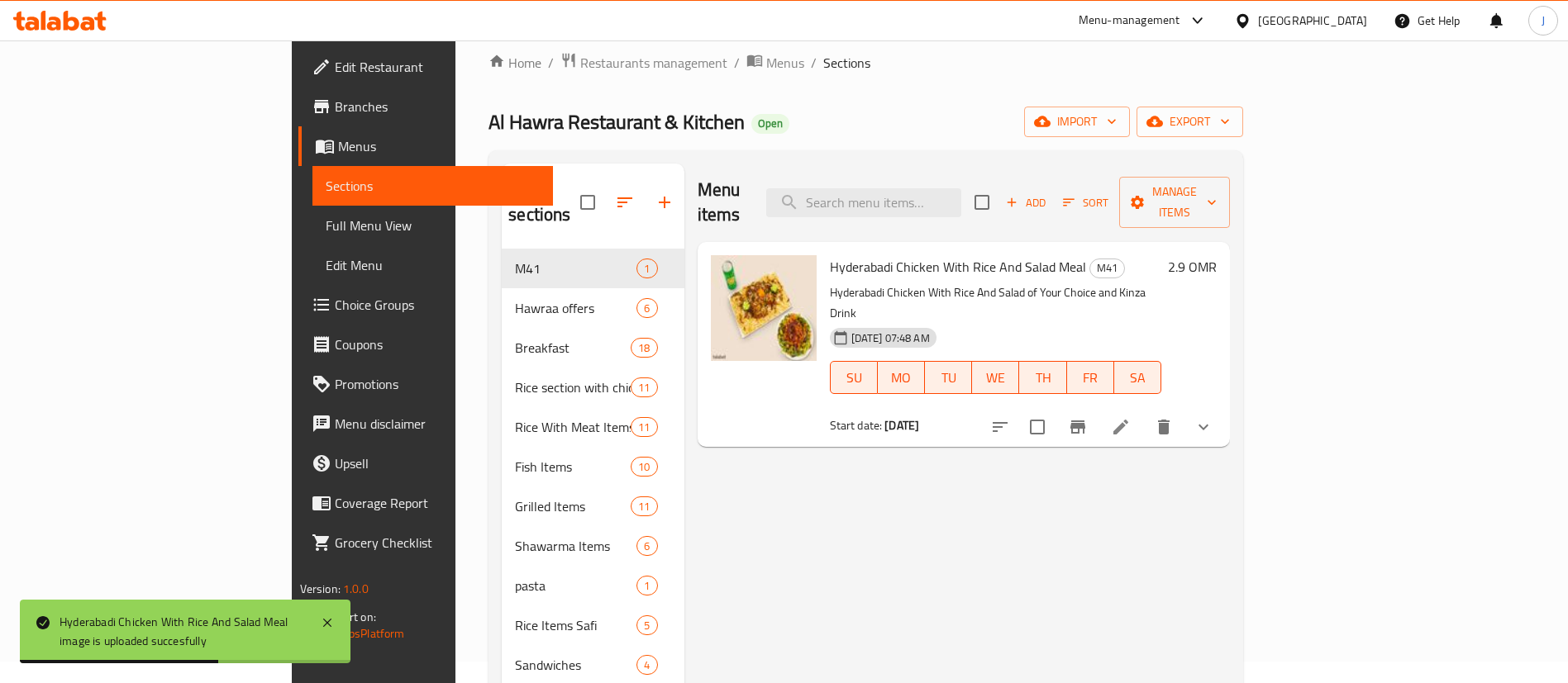
scroll to position [329, 0]
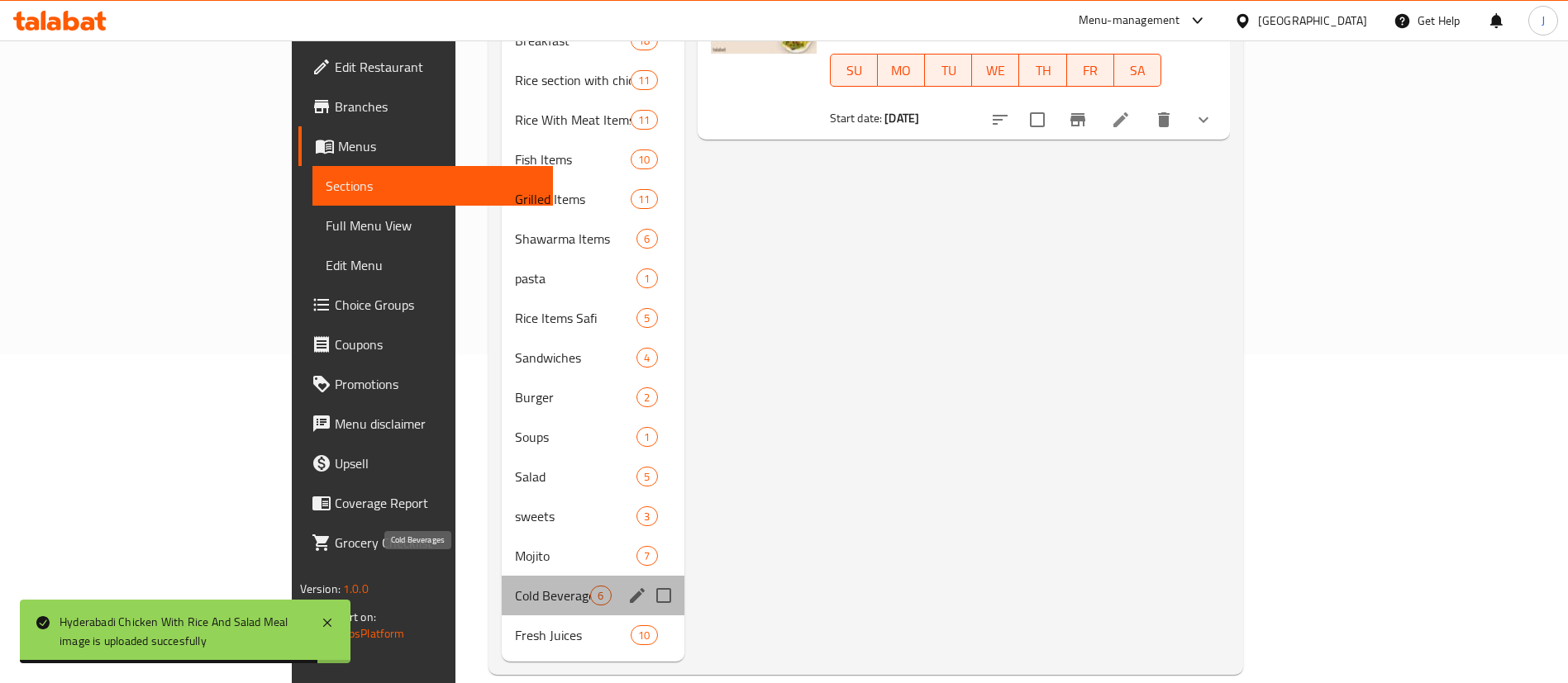
click at [515, 586] on span "Cold Beverages" at bounding box center [553, 596] width 75 height 20
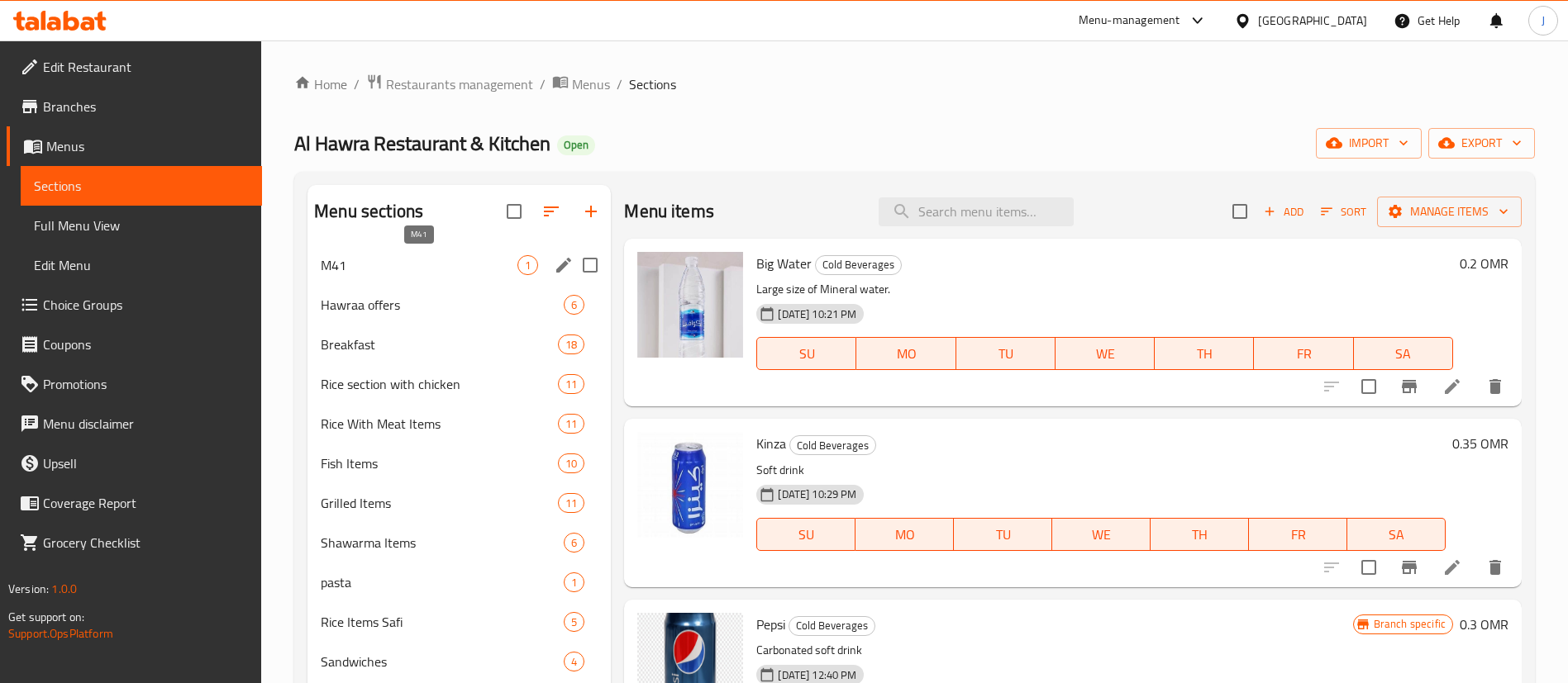
click at [347, 272] on span "M41" at bounding box center [419, 265] width 197 height 20
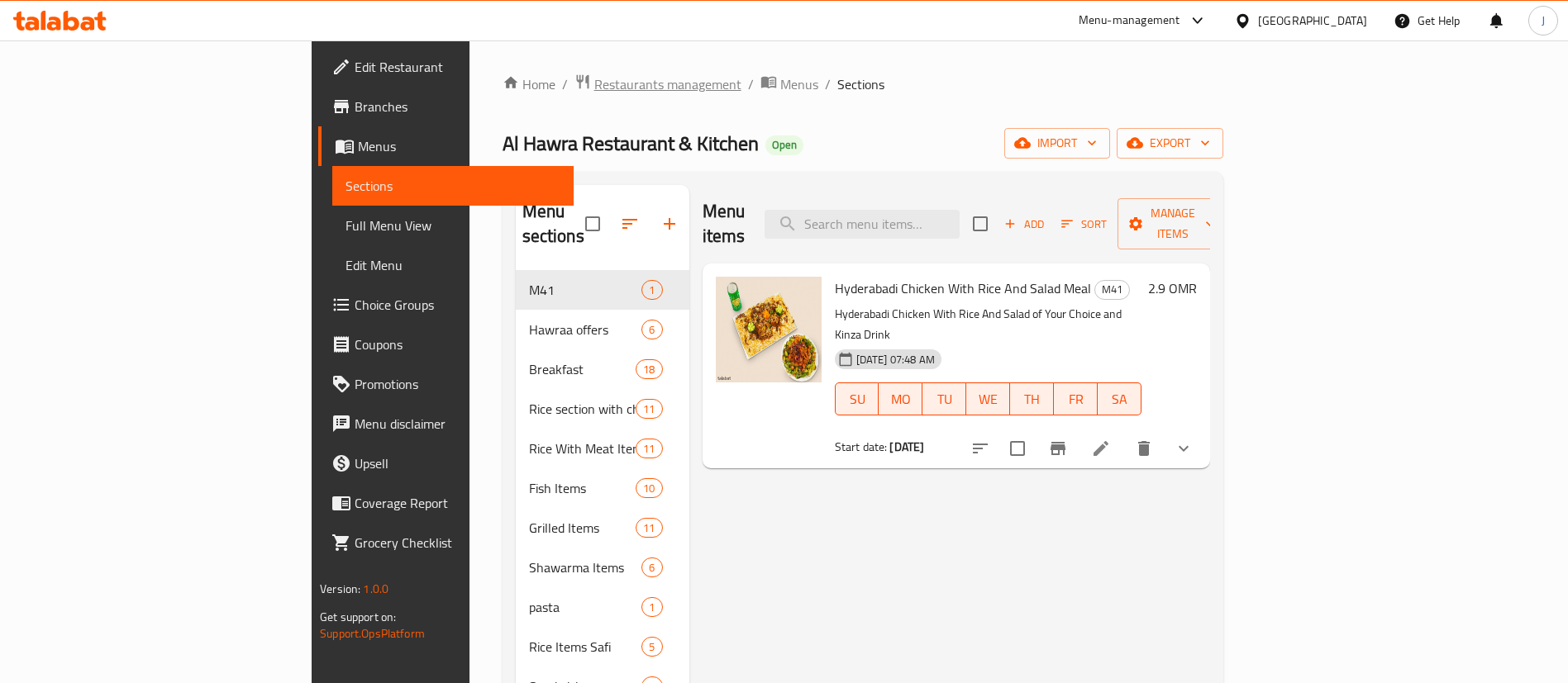
click at [595, 91] on span "Restaurants management" at bounding box center [668, 84] width 147 height 20
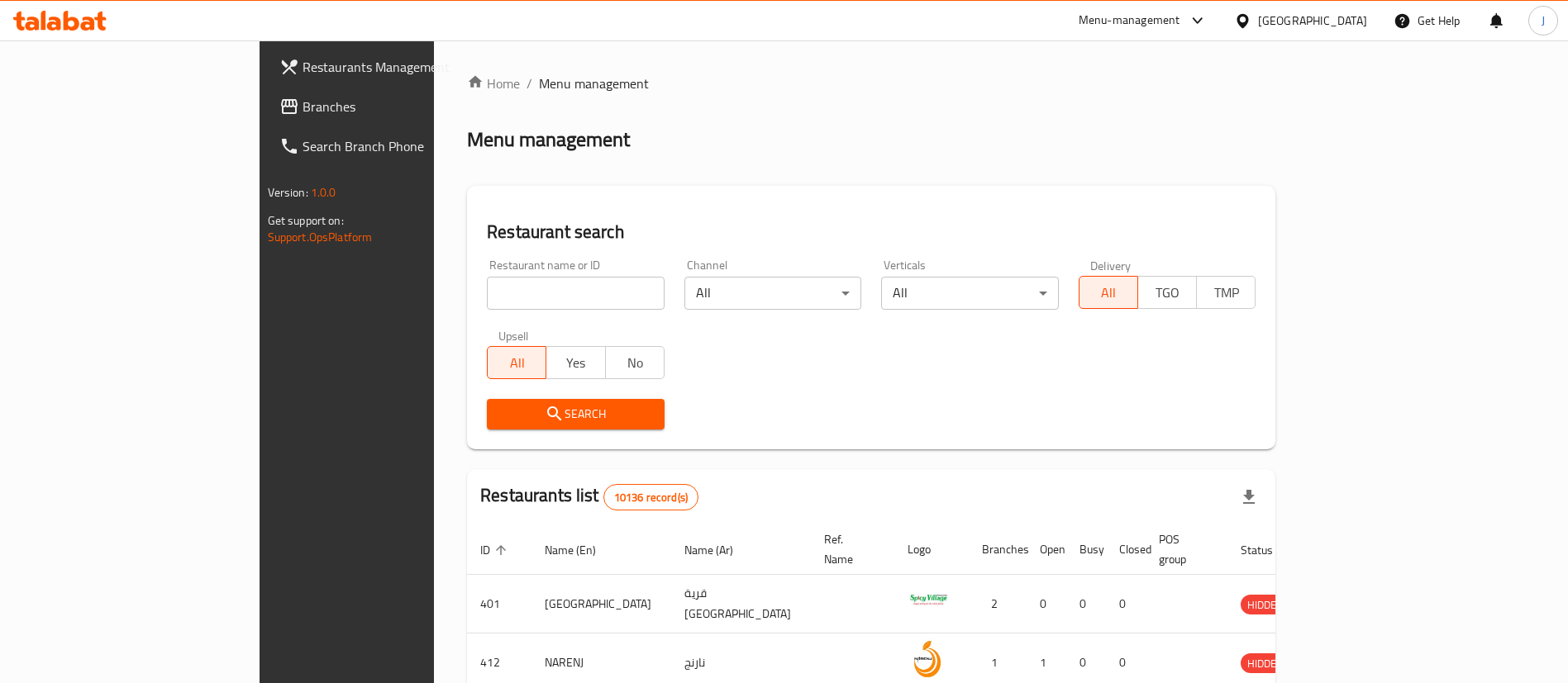
click at [487, 294] on input "search" at bounding box center [575, 293] width 177 height 33
paste input "662861"
type input "662861"
click button "Search" at bounding box center [575, 413] width 177 height 30
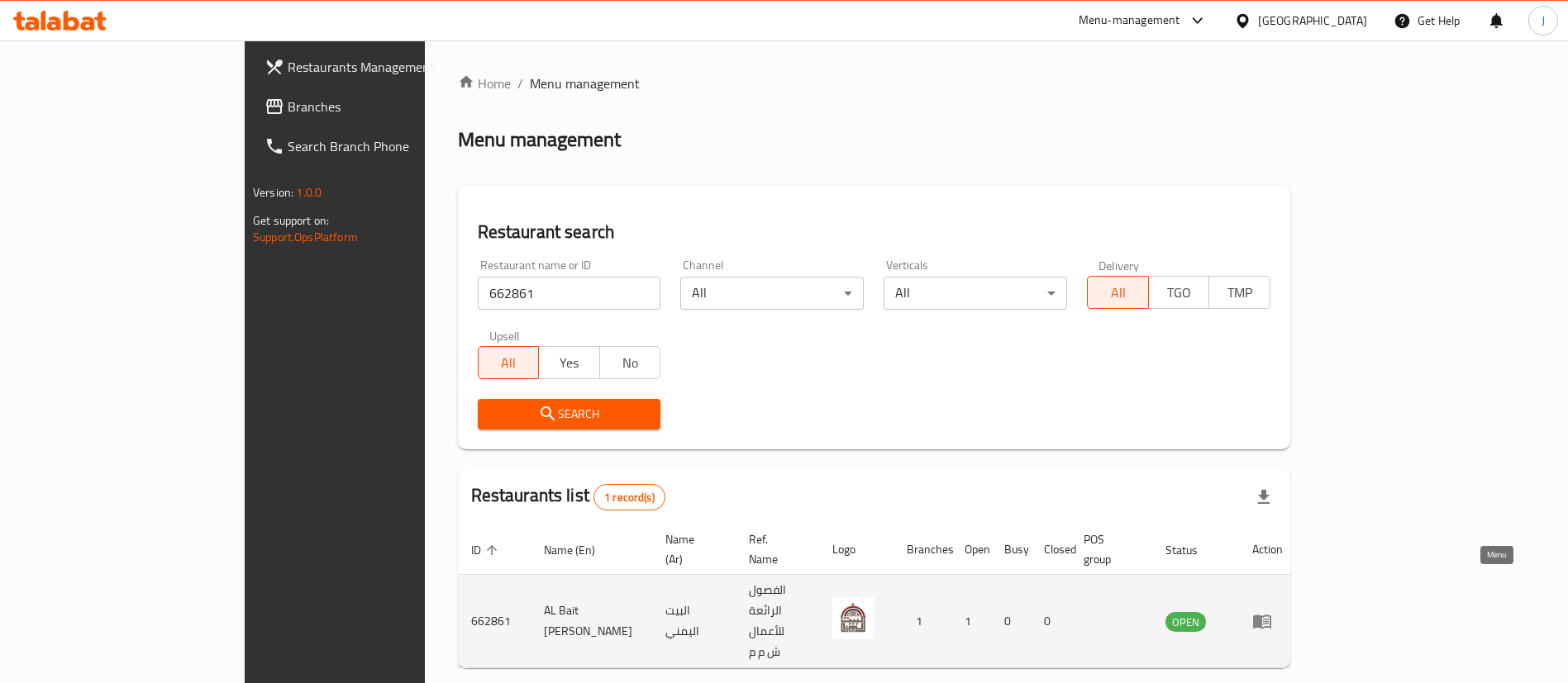
click at [1283, 612] on link "enhanced table" at bounding box center [1267, 622] width 30 height 20
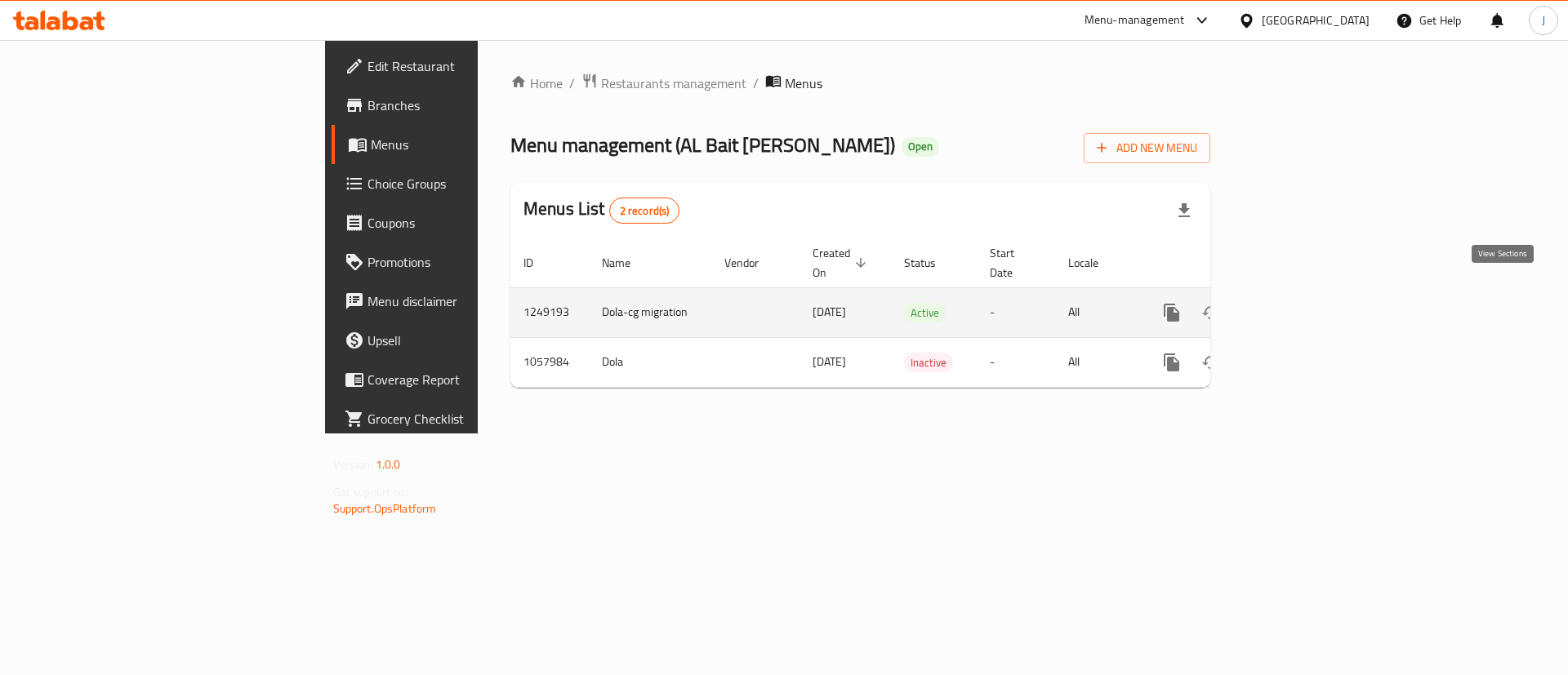
click at [1299, 303] on icon "enhanced table" at bounding box center [1290, 313] width 20 height 20
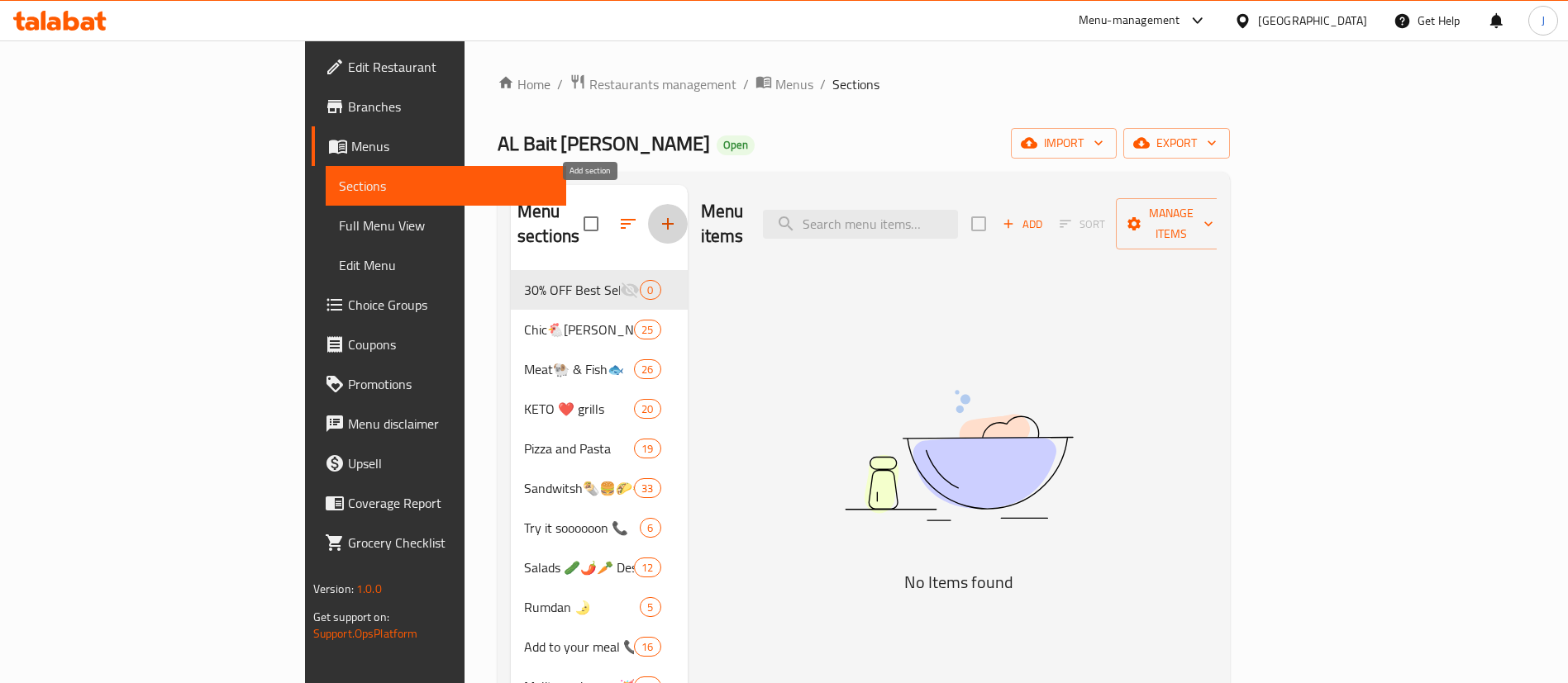
click at [658, 219] on icon "button" at bounding box center [668, 224] width 20 height 20
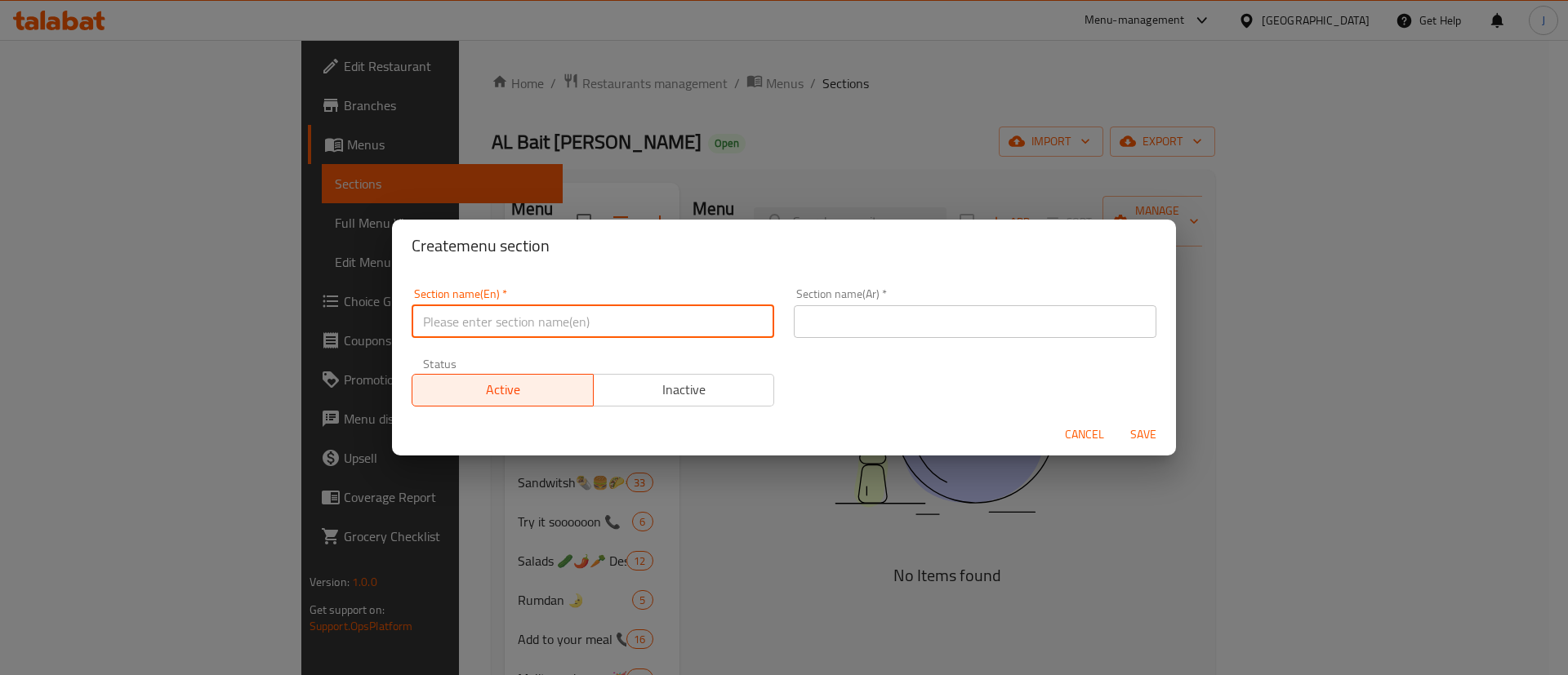
click at [560, 334] on input "text" at bounding box center [592, 322] width 362 height 33
type input "M41"
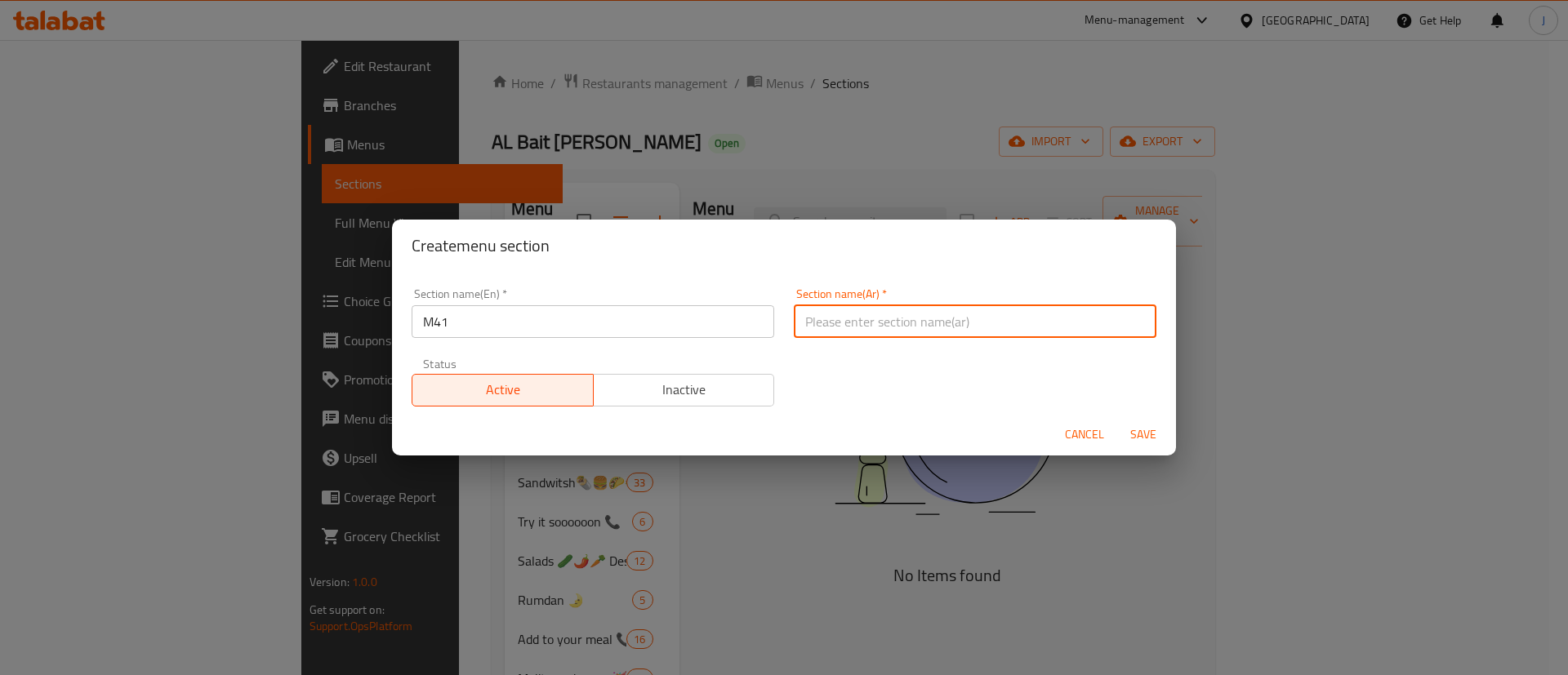
click at [887, 315] on input "text" at bounding box center [974, 322] width 362 height 33
type input "41"
click at [1143, 434] on span "Save" at bounding box center [1142, 435] width 39 height 21
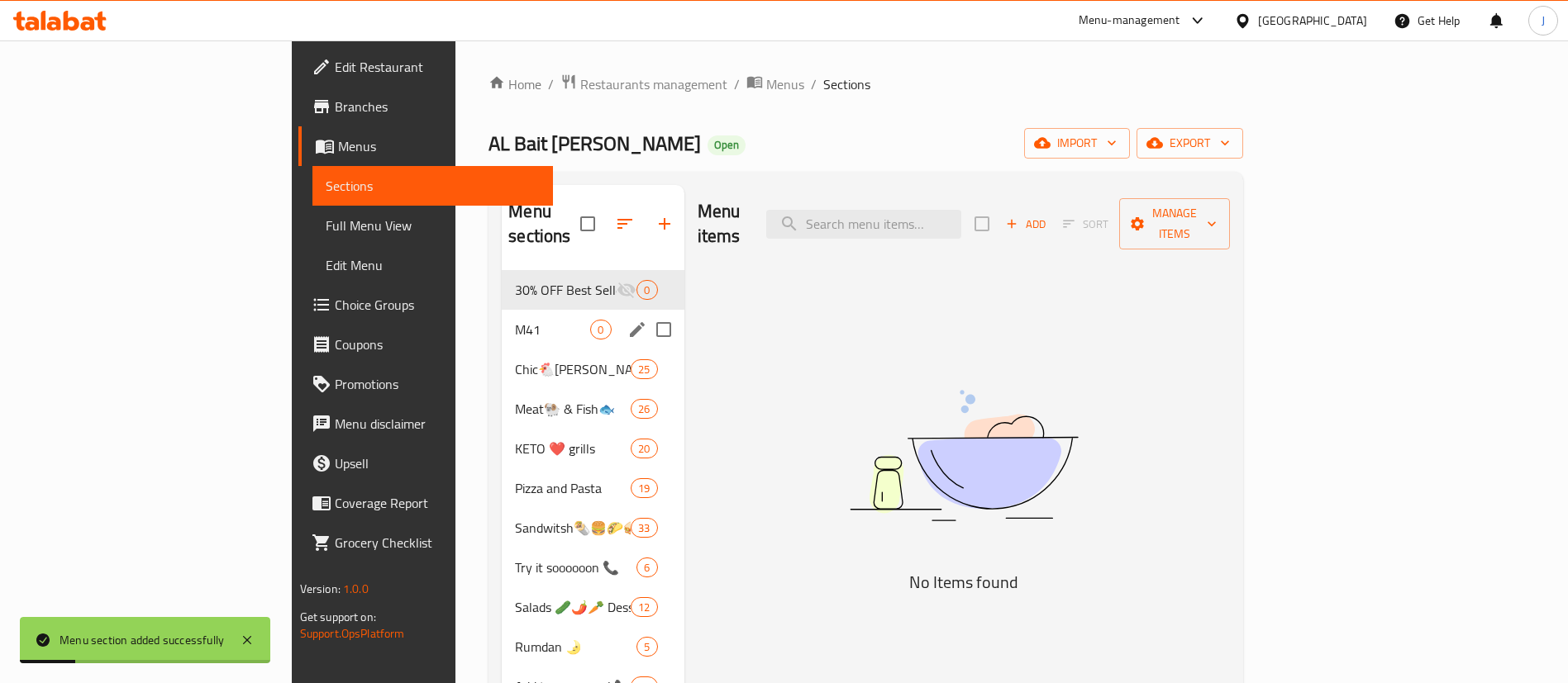
click at [515, 320] on span "M41" at bounding box center [553, 330] width 75 height 20
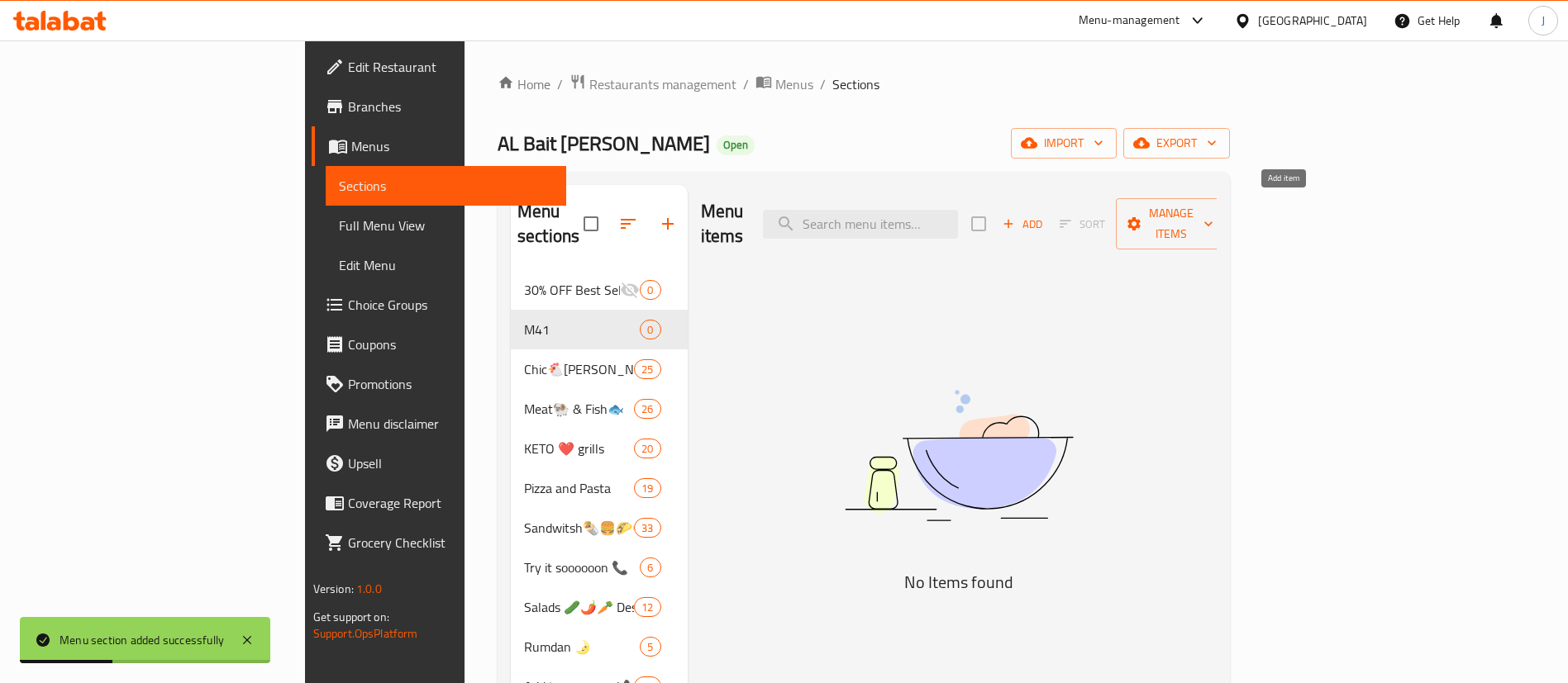
click at [1045, 215] on span "Add" at bounding box center [1022, 224] width 45 height 19
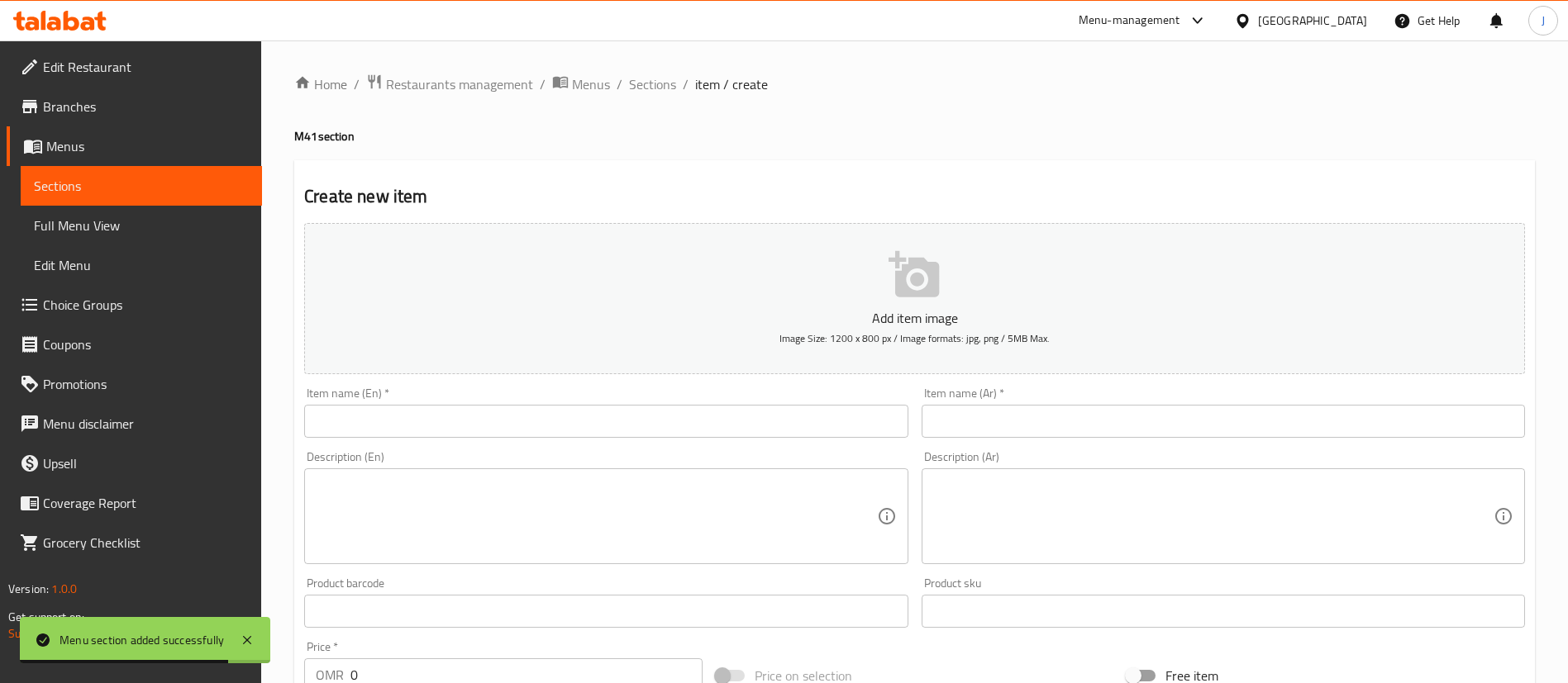
click at [532, 408] on input "text" at bounding box center [606, 422] width 604 height 33
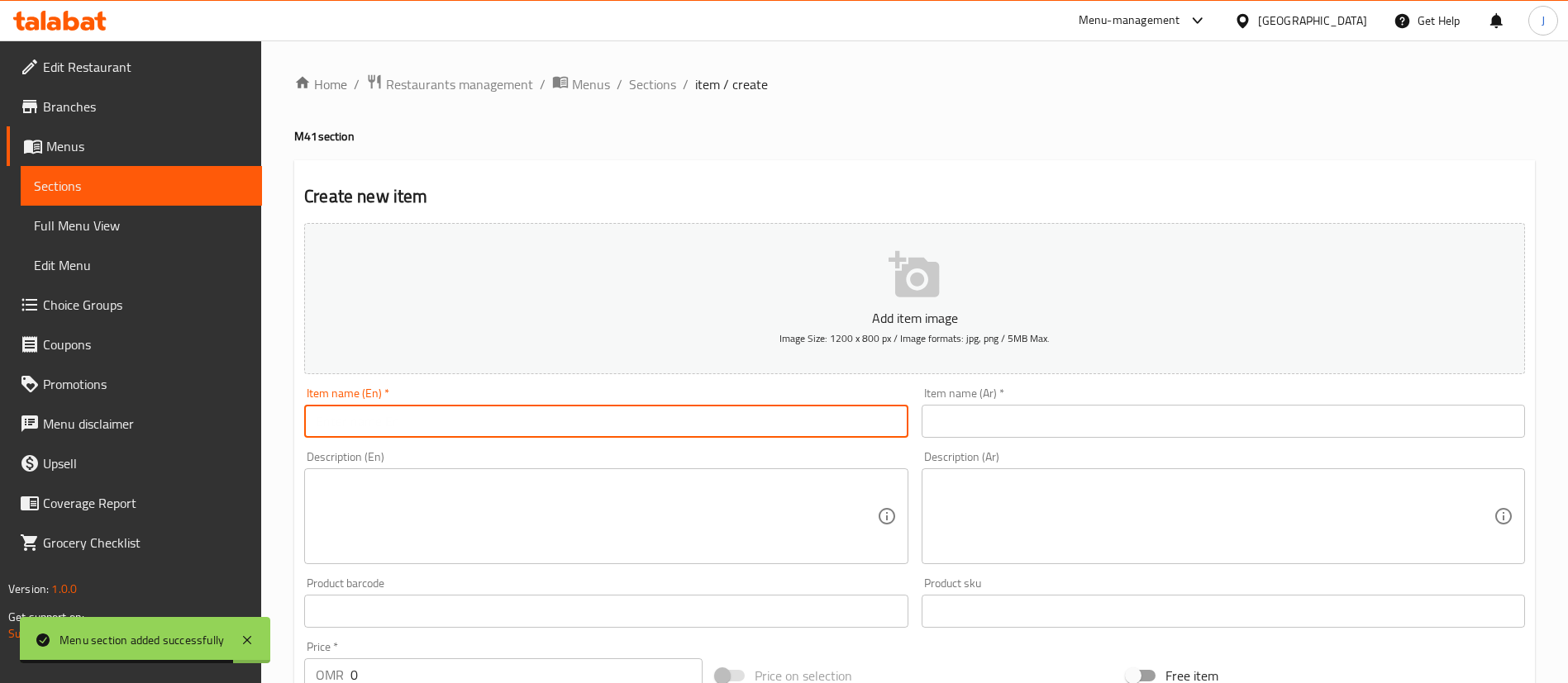
paste input "Half Deluxe Mandi Chicken Meal"
type input "Half Deluxe Mandi Chicken Meal"
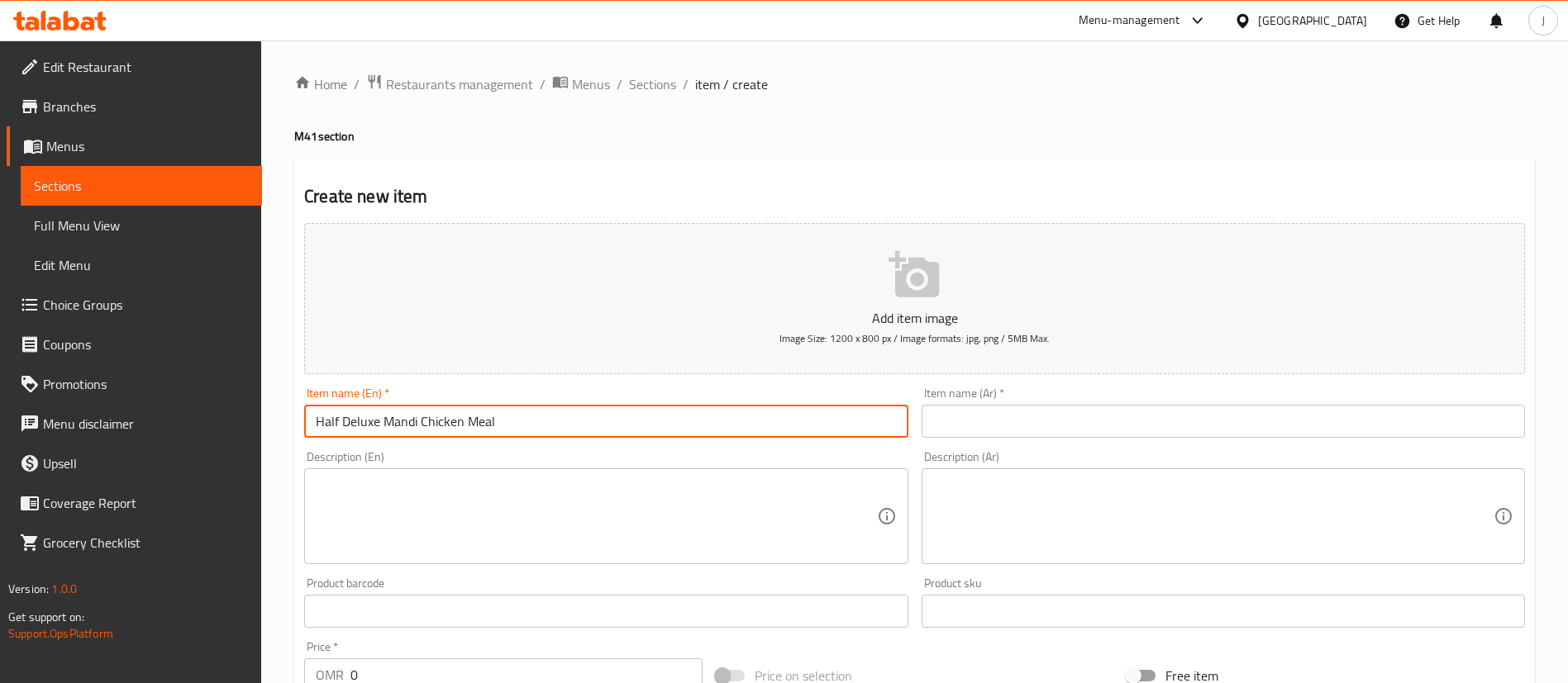
click at [1005, 411] on input "text" at bounding box center [1223, 422] width 604 height 33
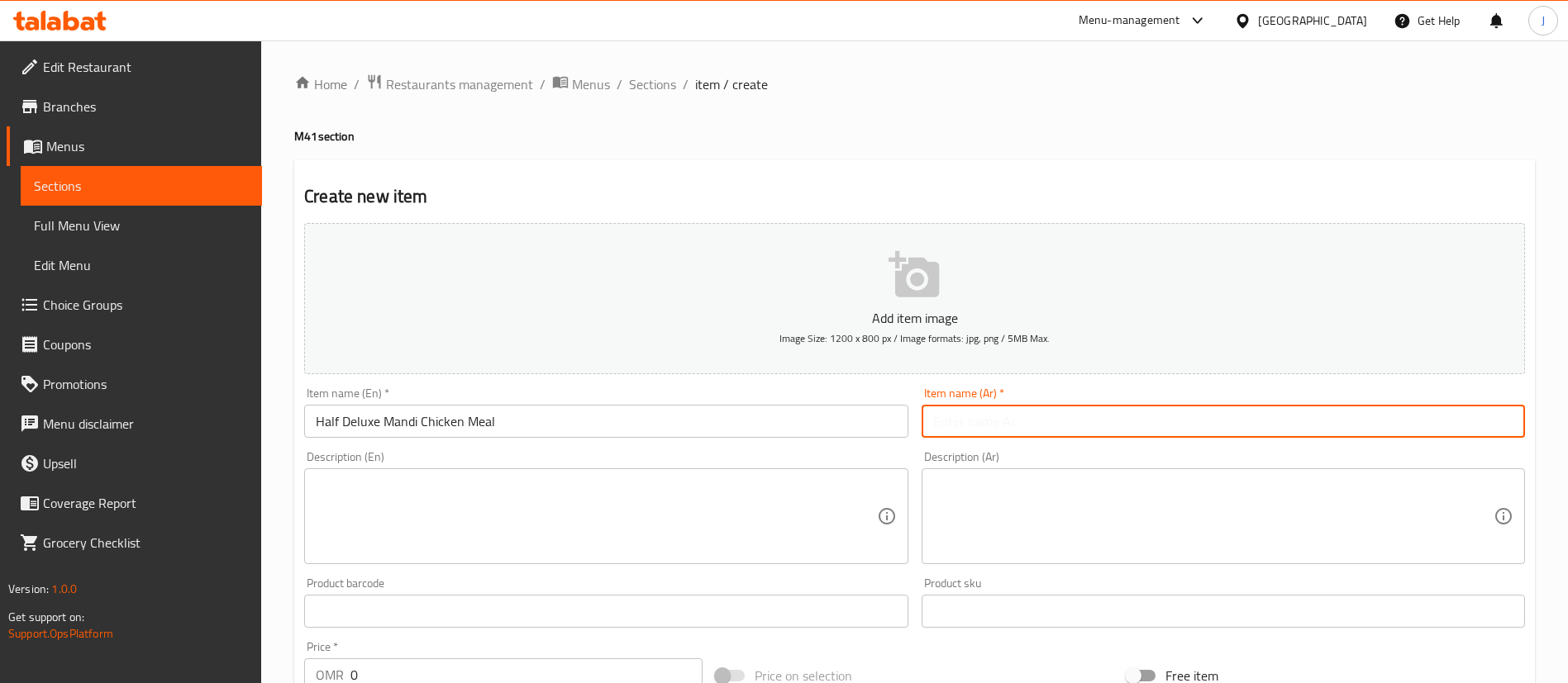
paste input "وجبة نصف دجاج مندي ديلوكس"
type input "وجبة نصف دجاج مندي ديلوكس"
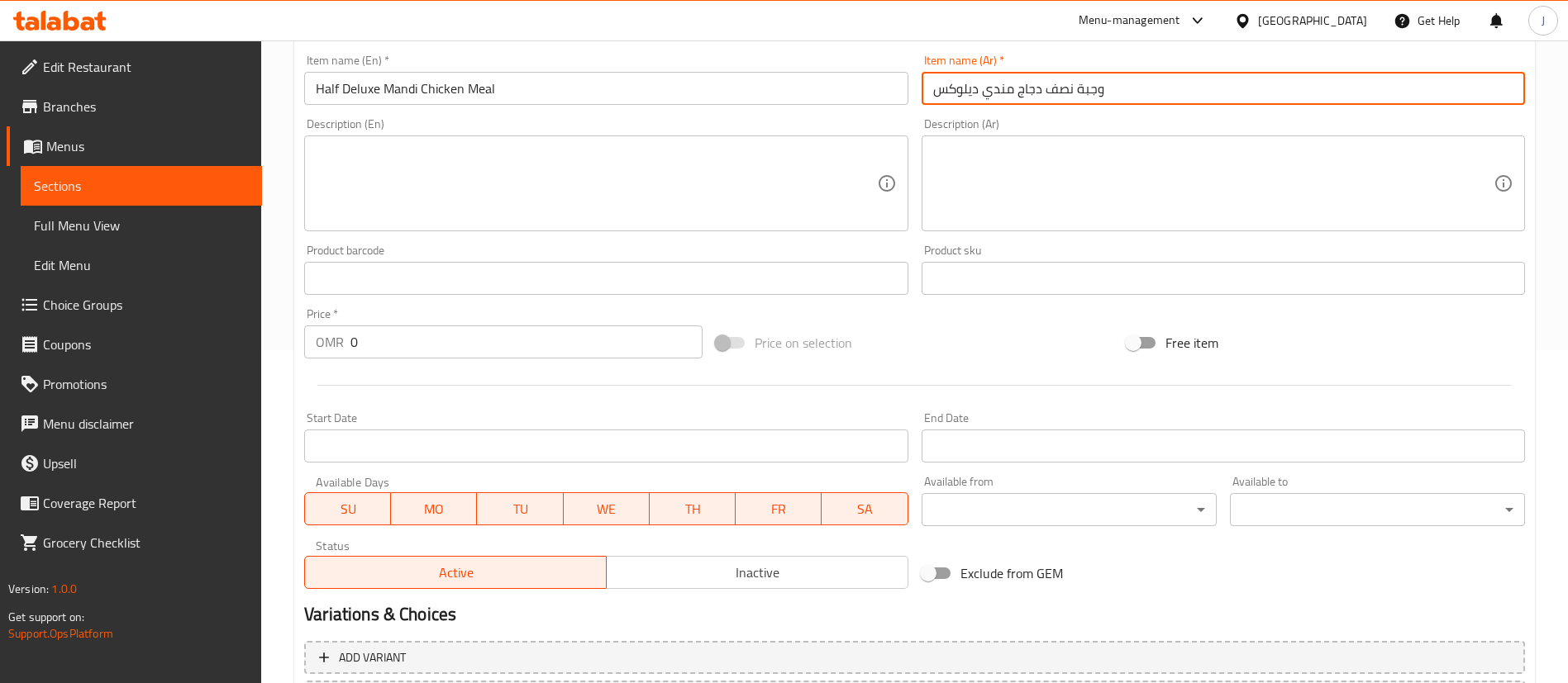
scroll to position [372, 0]
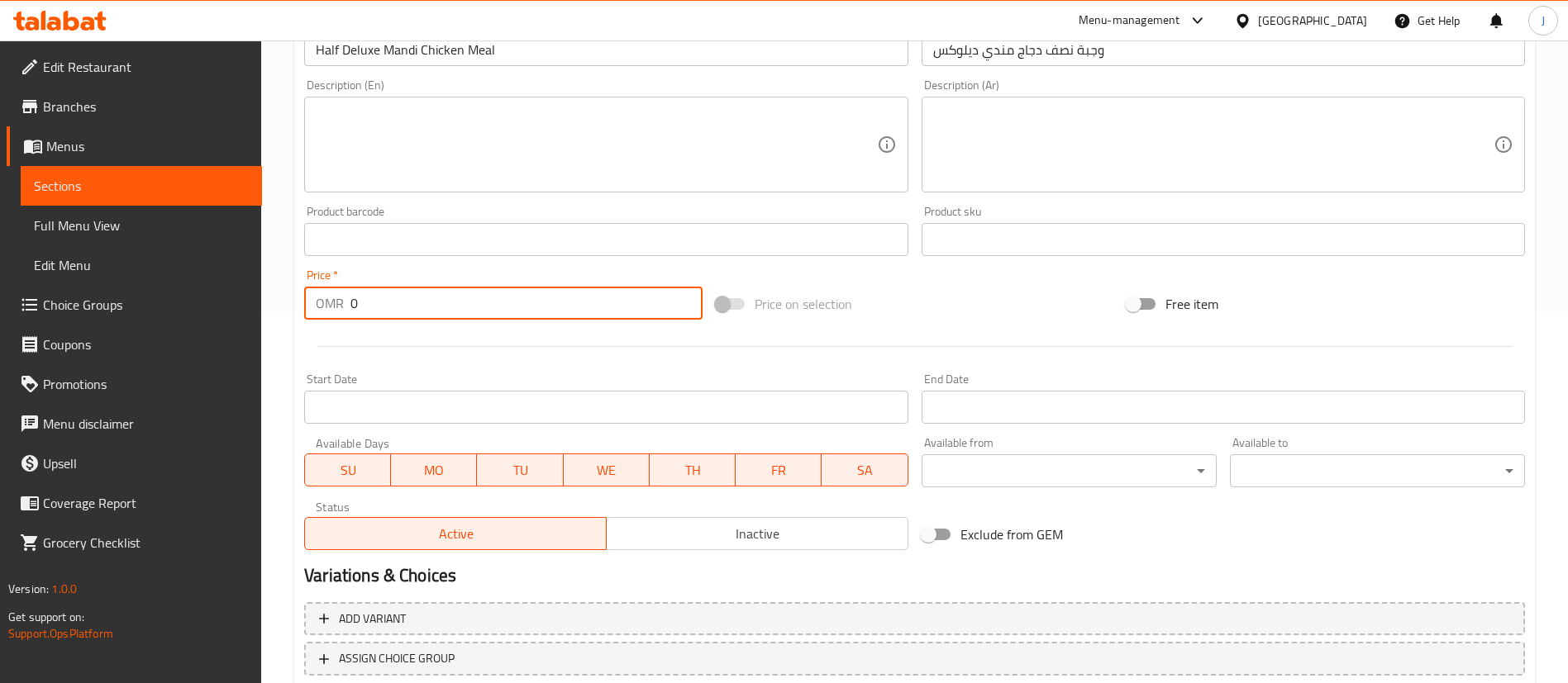
drag, startPoint x: 372, startPoint y: 317, endPoint x: 349, endPoint y: 317, distance: 23.0
click at [349, 317] on div "OMR 0 Price *" at bounding box center [502, 303] width 398 height 33
paste input "2.9"
type input "2.9"
click at [346, 340] on div at bounding box center [914, 347] width 1234 height 40
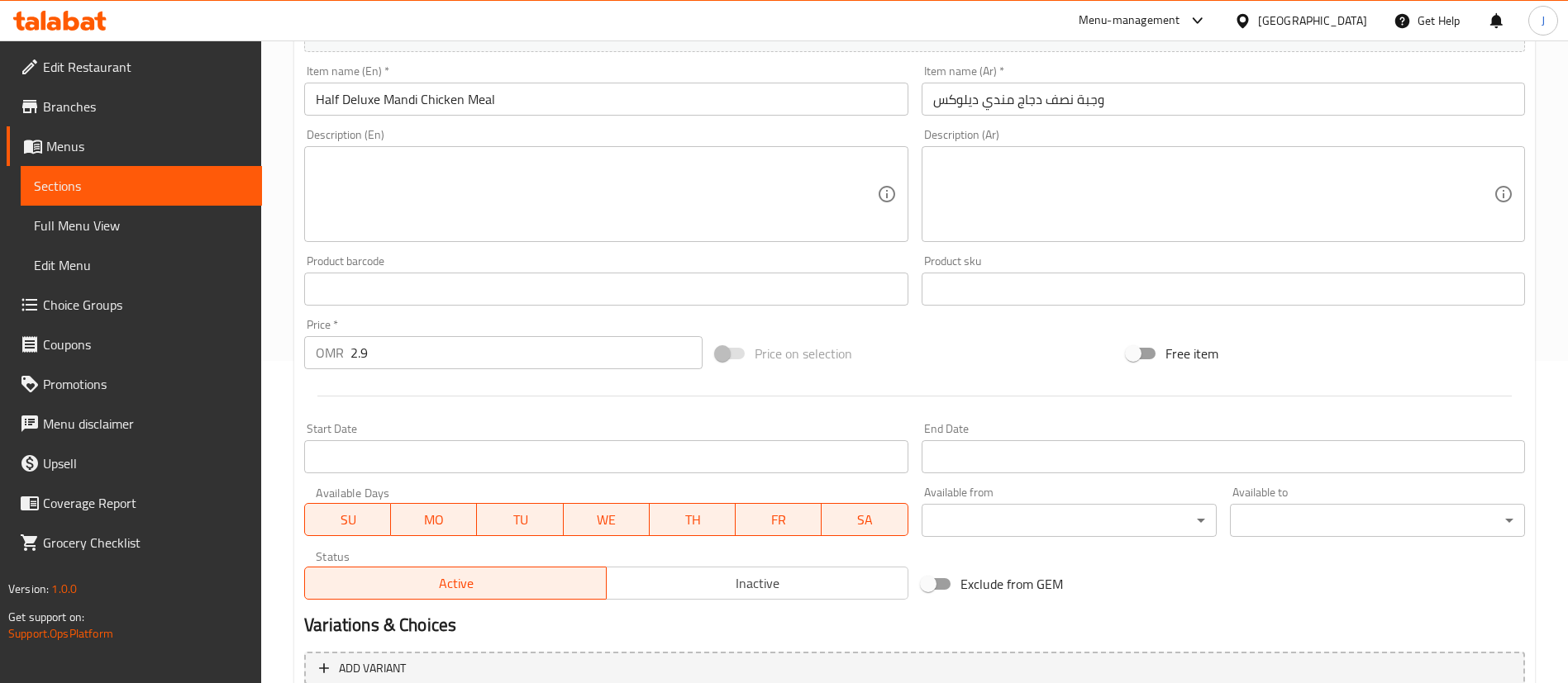
scroll to position [360, 0]
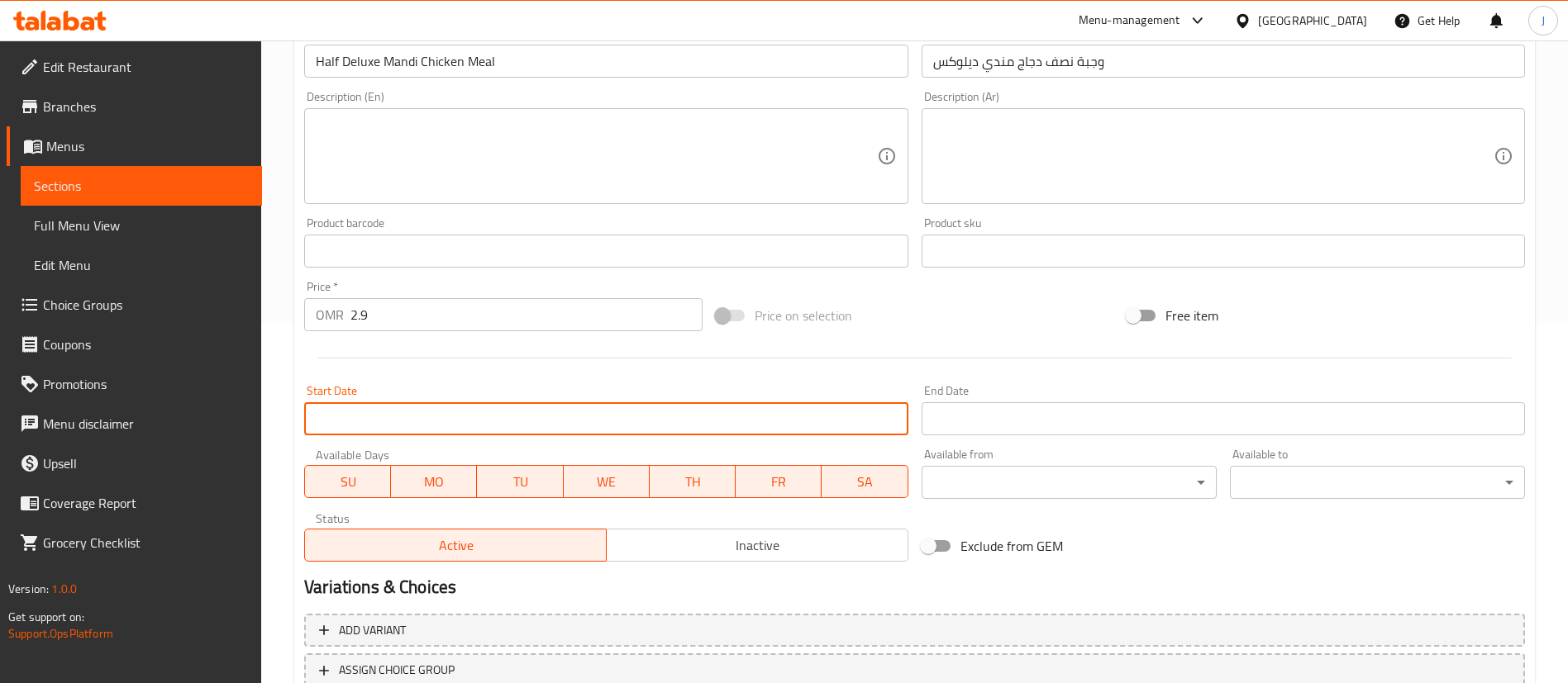
click at [486, 429] on input "Start Date" at bounding box center [606, 419] width 604 height 33
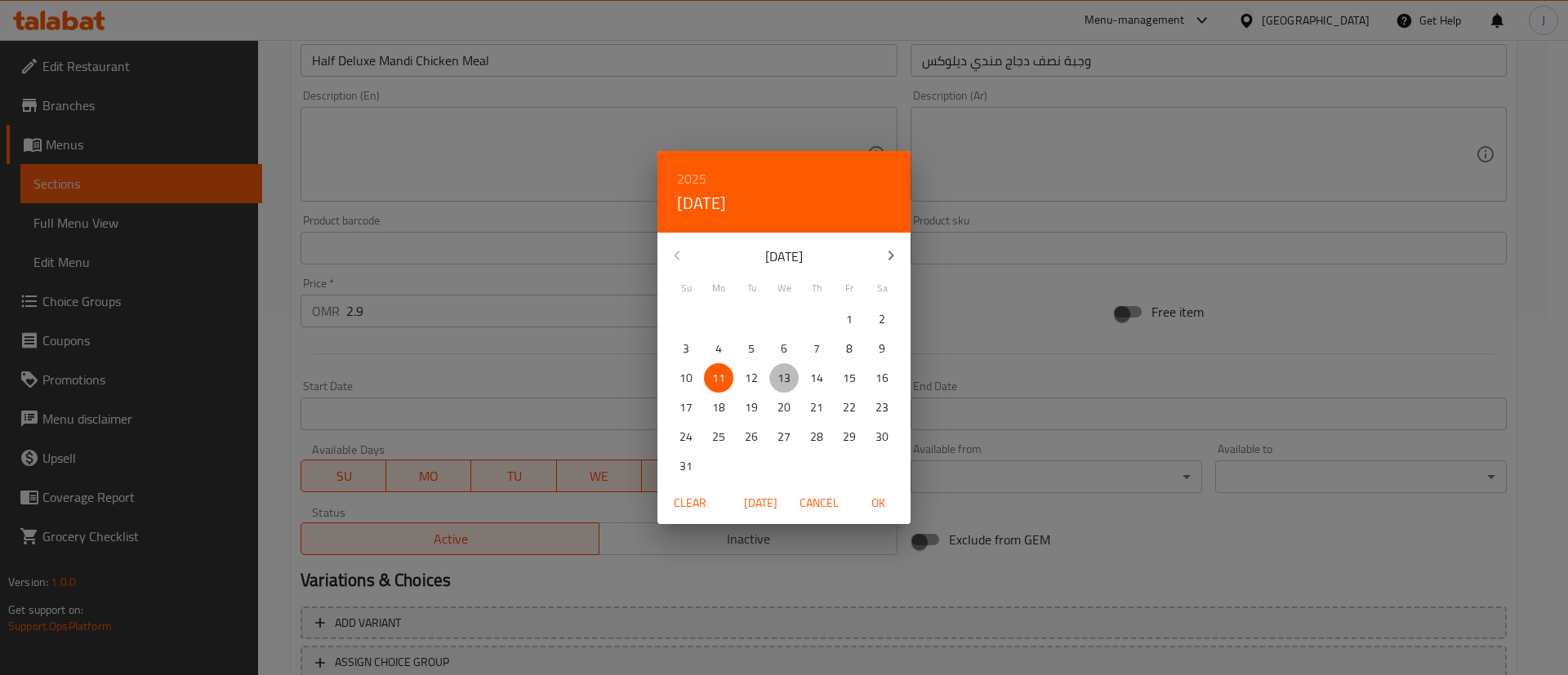
click at [784, 381] on p "13" at bounding box center [784, 378] width 13 height 21
click at [886, 502] on span "OK" at bounding box center [878, 503] width 39 height 21
type input "13-08-2025"
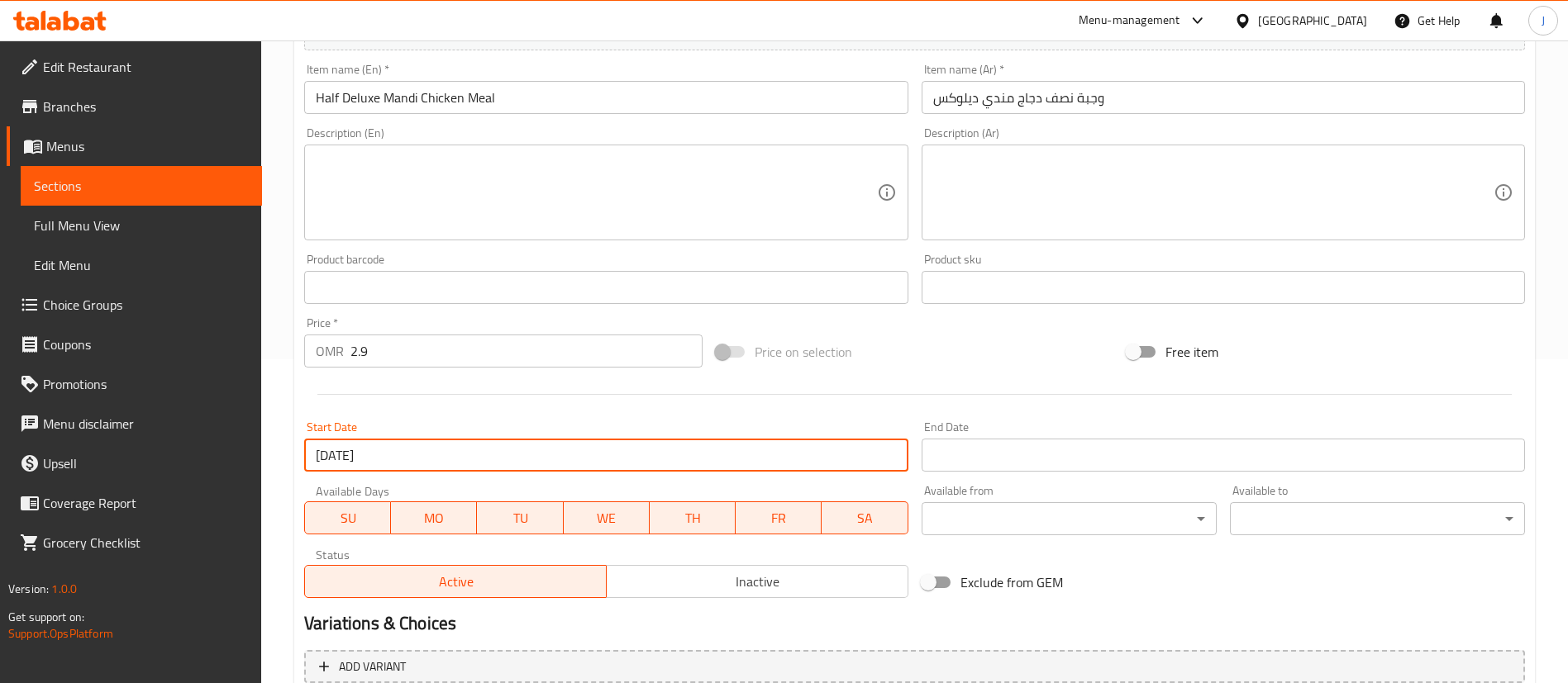
scroll to position [112, 0]
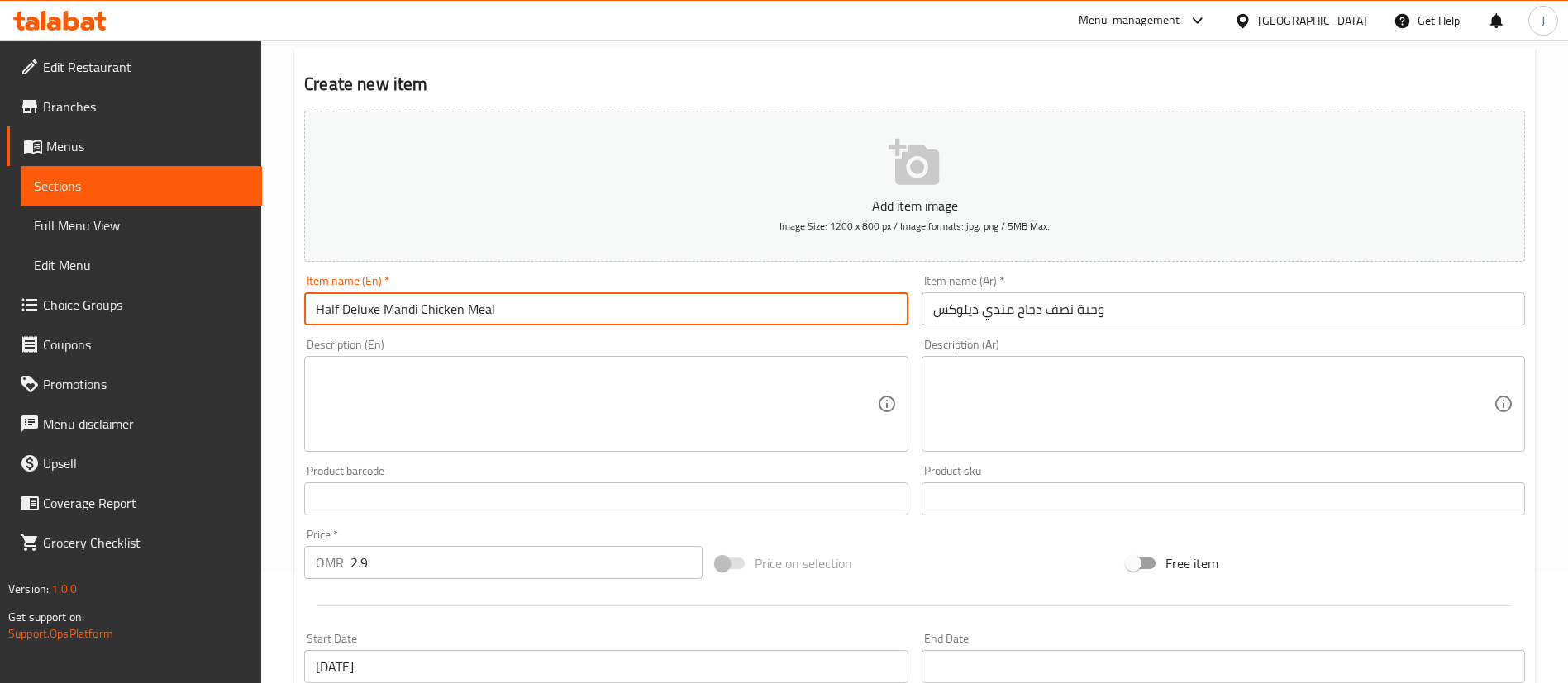
drag, startPoint x: 460, startPoint y: 309, endPoint x: 312, endPoint y: 313, distance: 148.1
click at [312, 313] on input "Half Deluxe Mandi Chicken Meal" at bounding box center [606, 309] width 604 height 33
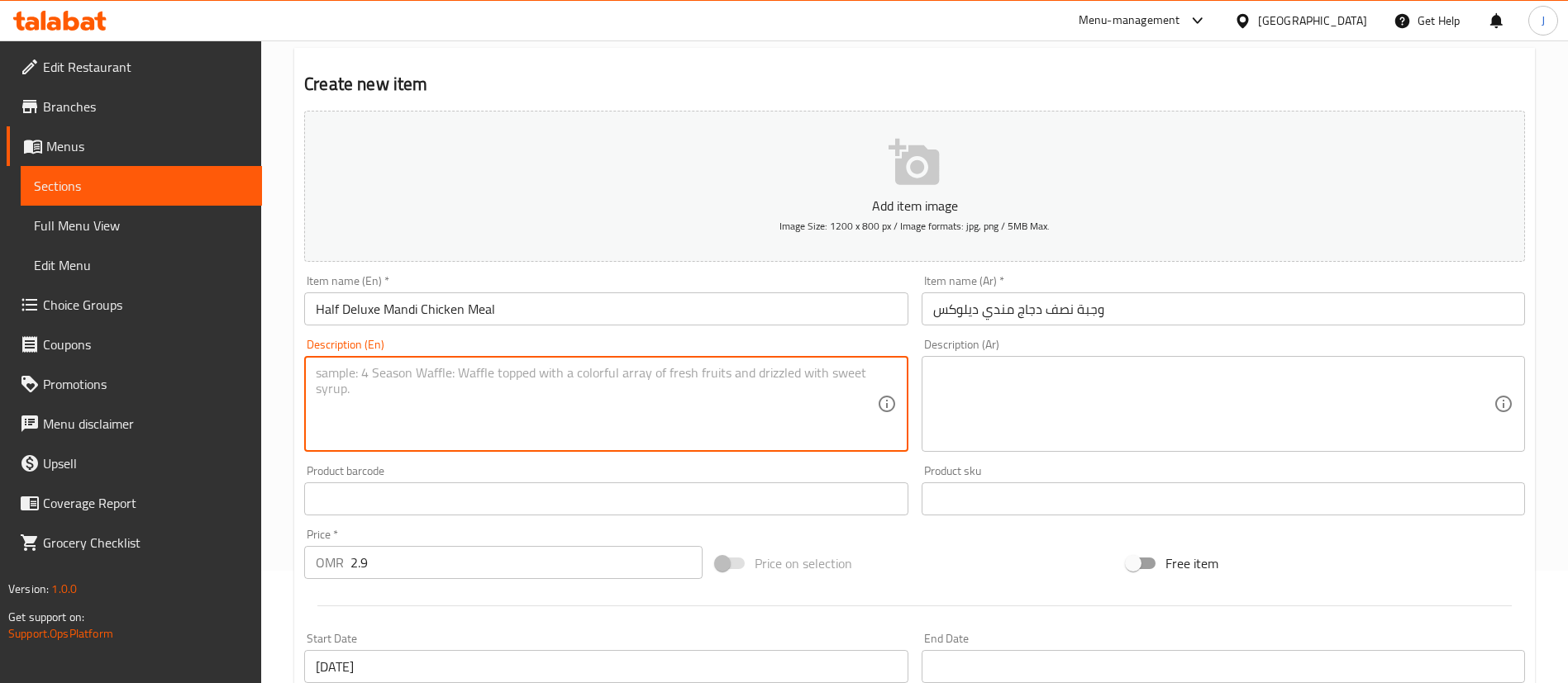
click at [398, 422] on textarea at bounding box center [596, 404] width 561 height 79
paste textarea "Half Deluxe Mandi Chicken"
type textarea "Half Deluxe Mandi Chicken, Salad, Kinza cola"
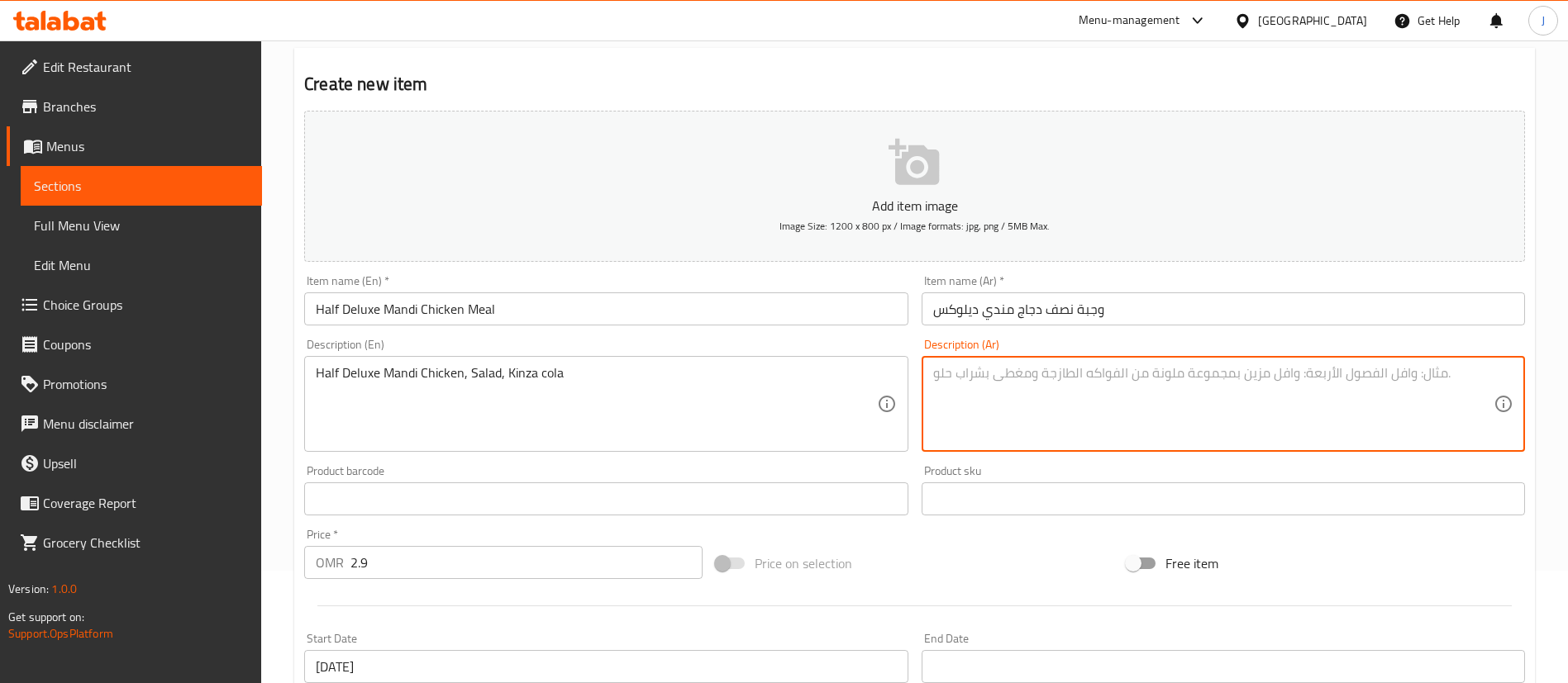
click at [1041, 435] on textarea at bounding box center [1213, 404] width 561 height 79
paste textarea "نصف دجاجة مندي ديلوكس، سلطة، كينزا كولا"
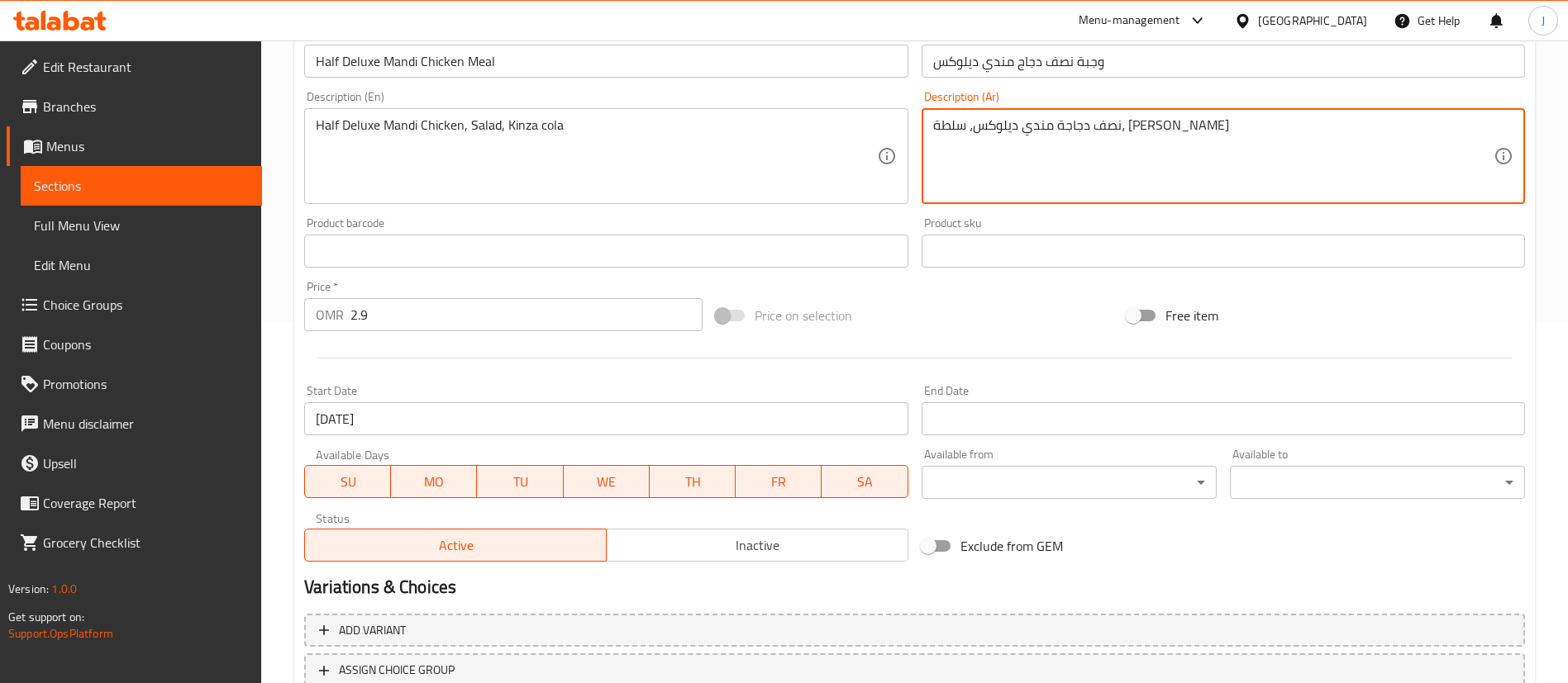
scroll to position [236, 0]
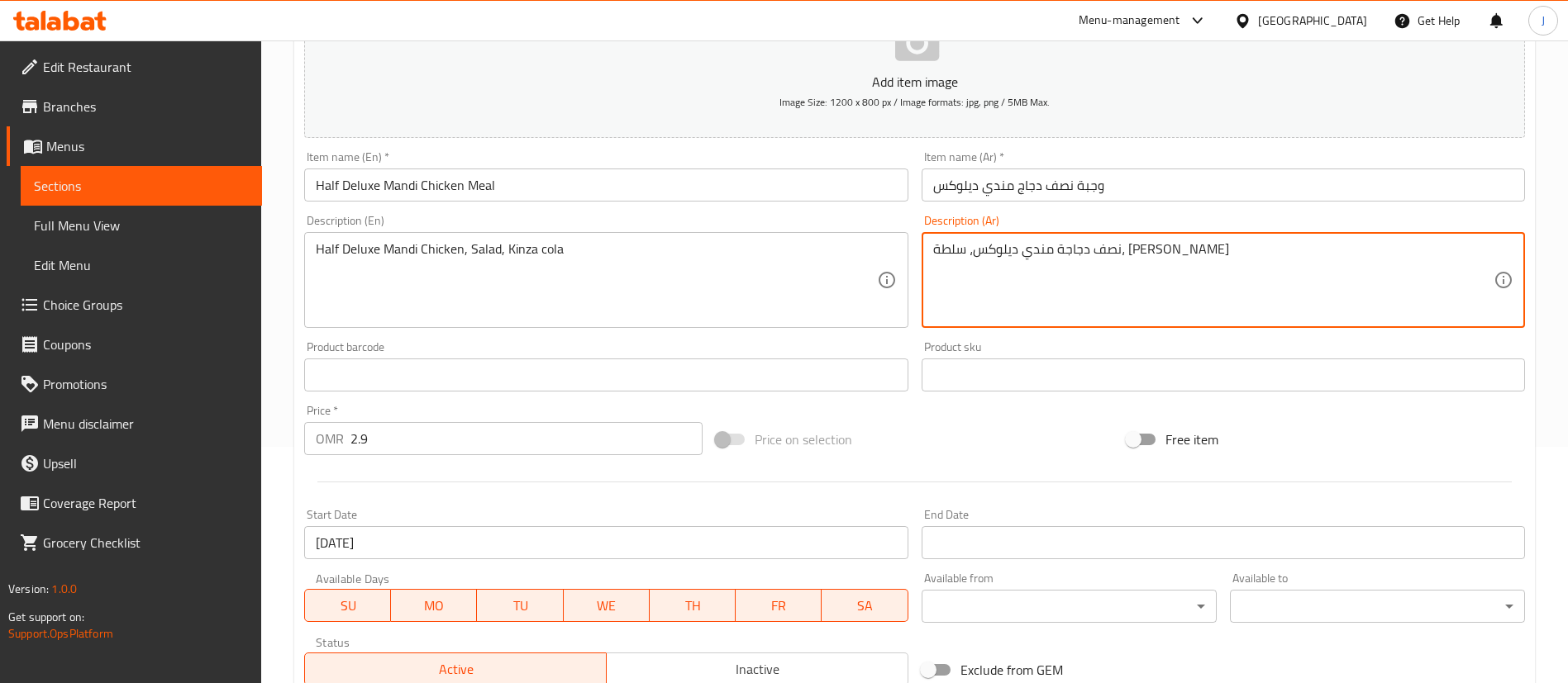
type textarea "نصف دجاجة مندي ديلوكس، سلطة، كينزا كولا"
click at [714, 347] on div "Product barcode Product barcode" at bounding box center [606, 366] width 604 height 50
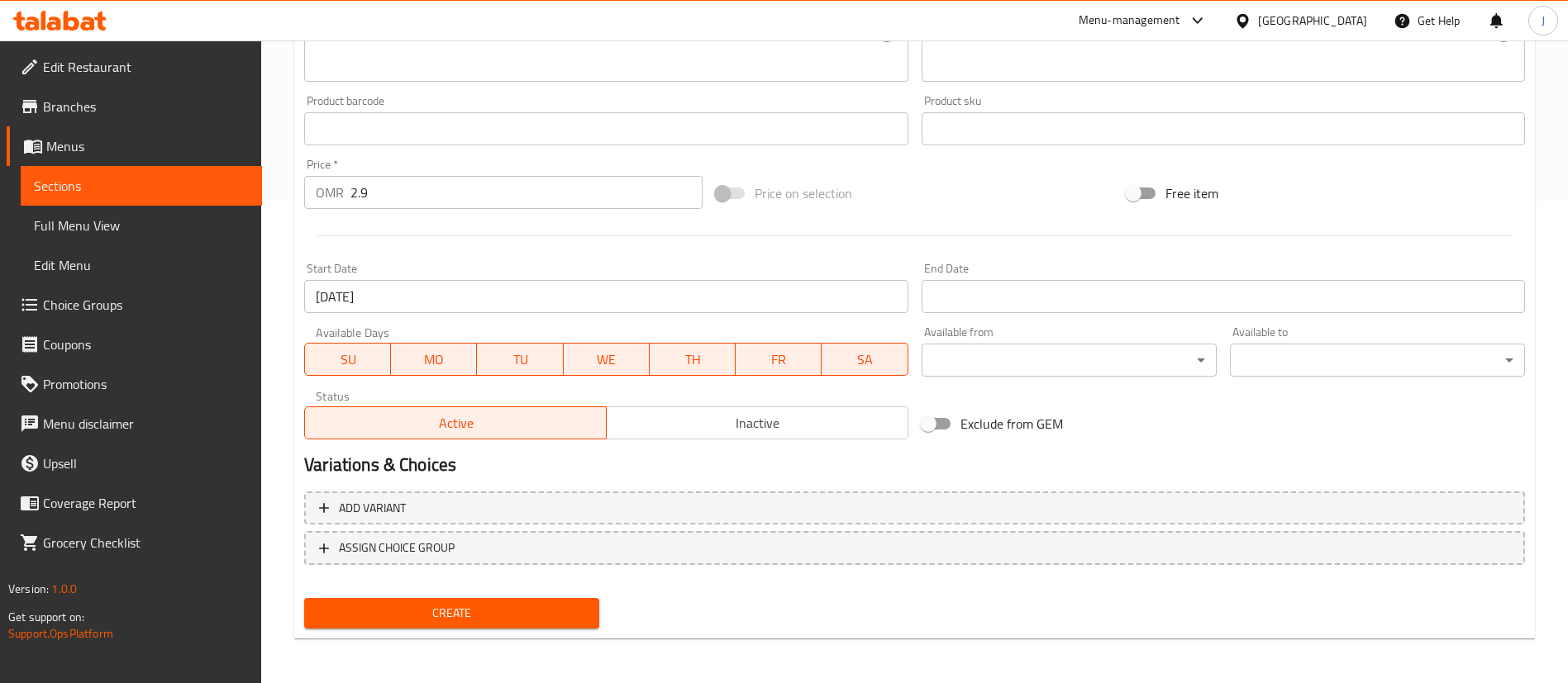
scroll to position [484, 0]
click at [506, 615] on span "Create" at bounding box center [452, 612] width 269 height 21
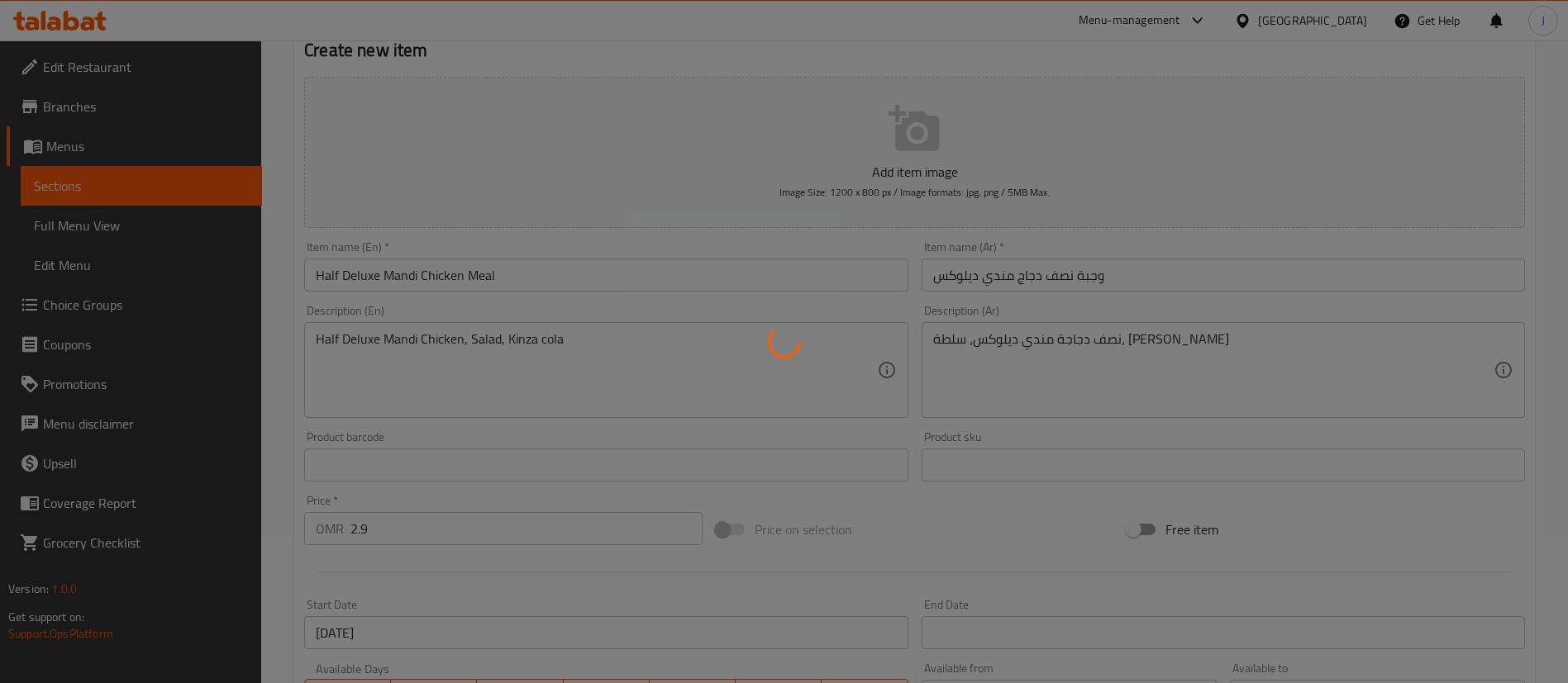
scroll to position [112, 0]
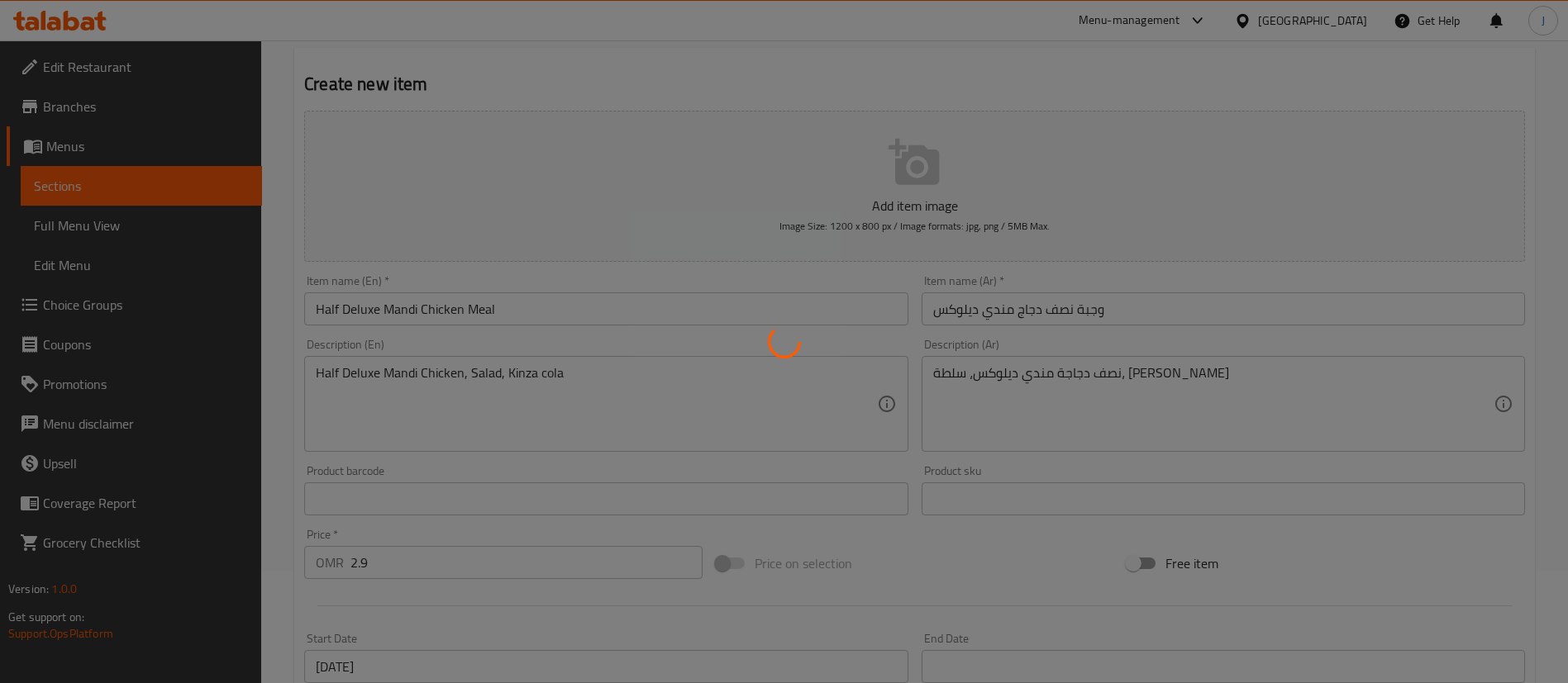
type input "0"
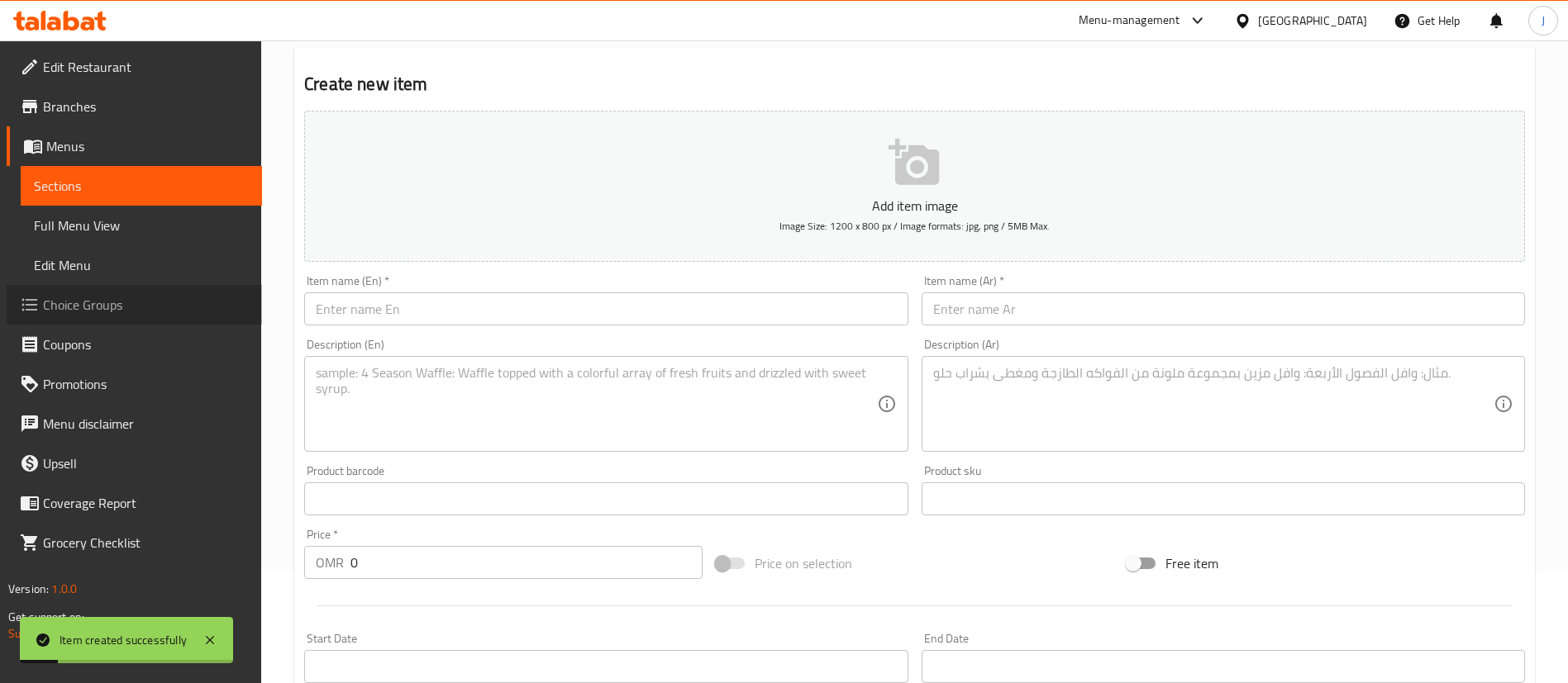
click at [102, 312] on span "Choice Groups" at bounding box center [145, 305] width 206 height 20
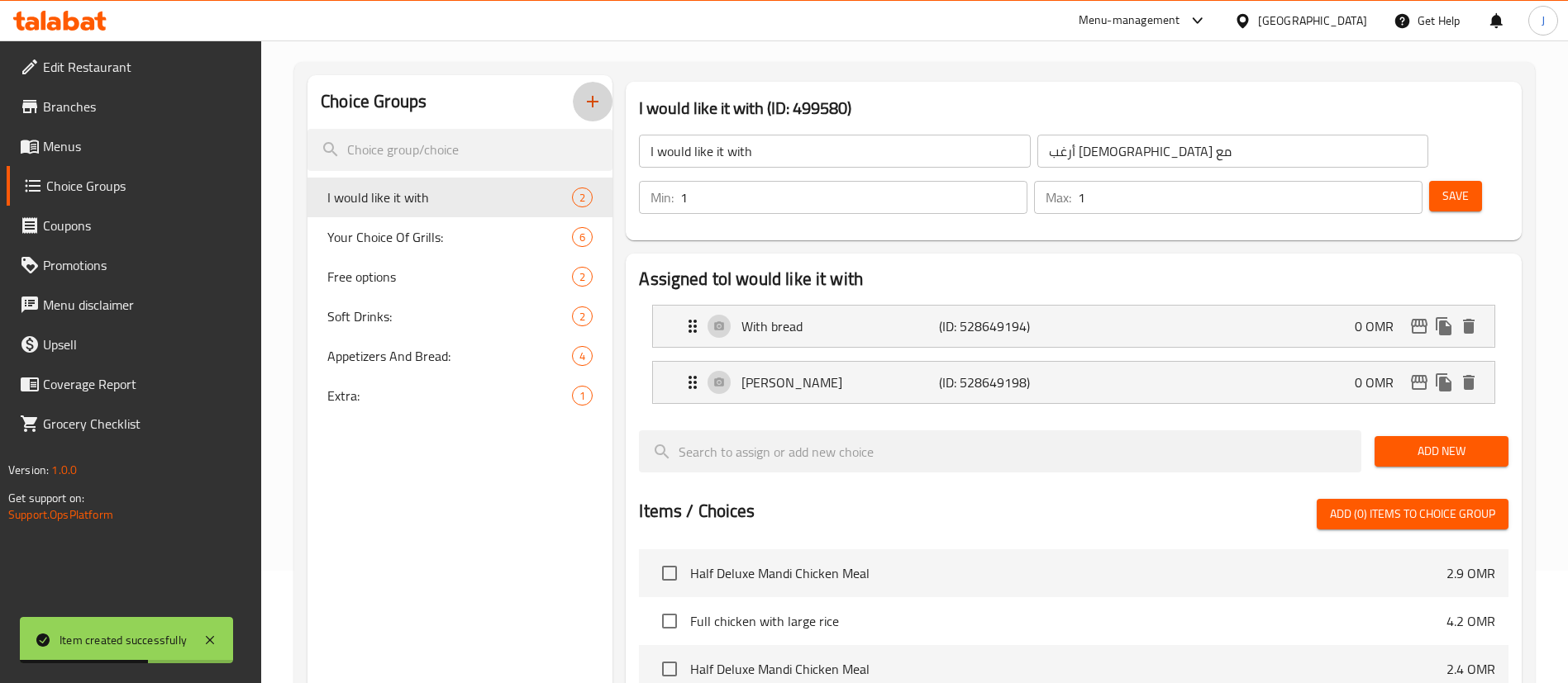
click at [604, 109] on button "button" at bounding box center [592, 101] width 39 height 39
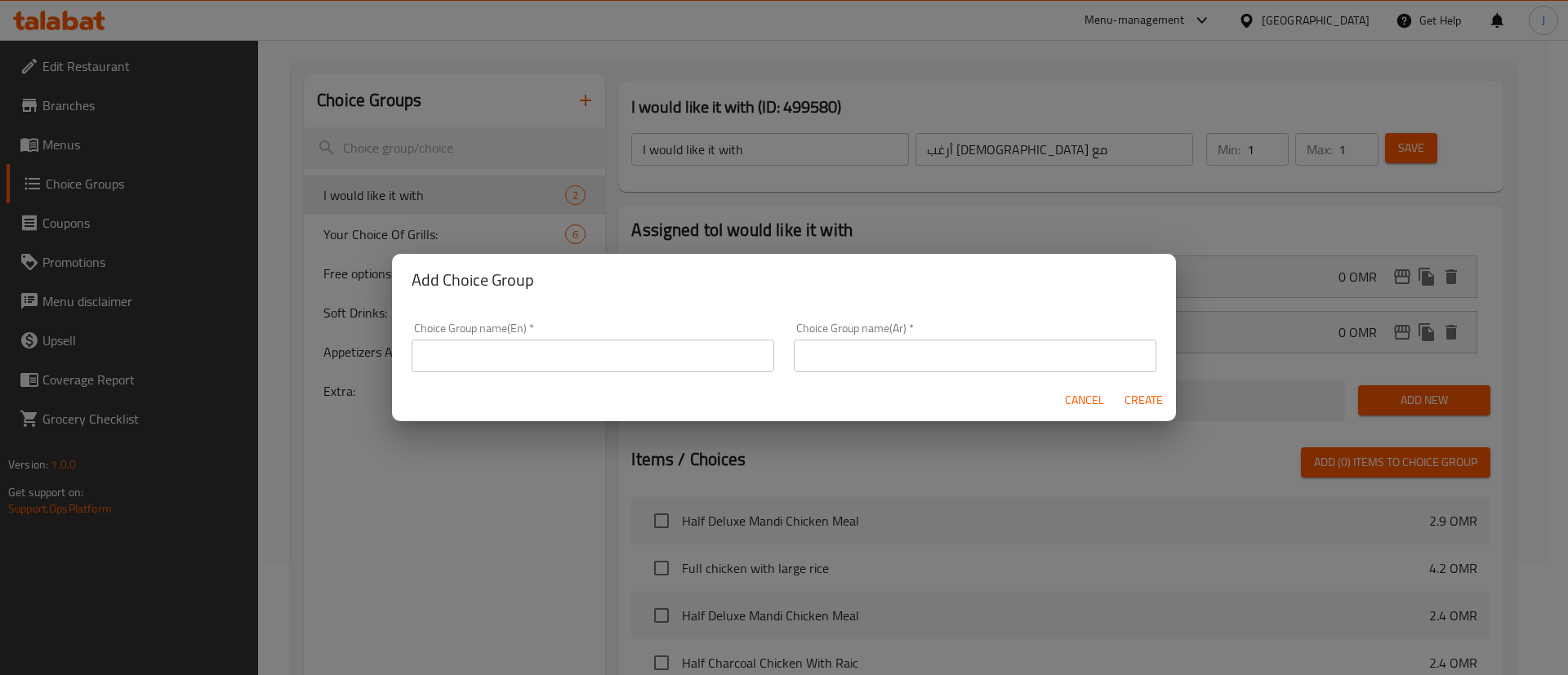
click at [552, 340] on input "text" at bounding box center [592, 356] width 362 height 33
type input "Y"
type input "Choice the sider dish:"
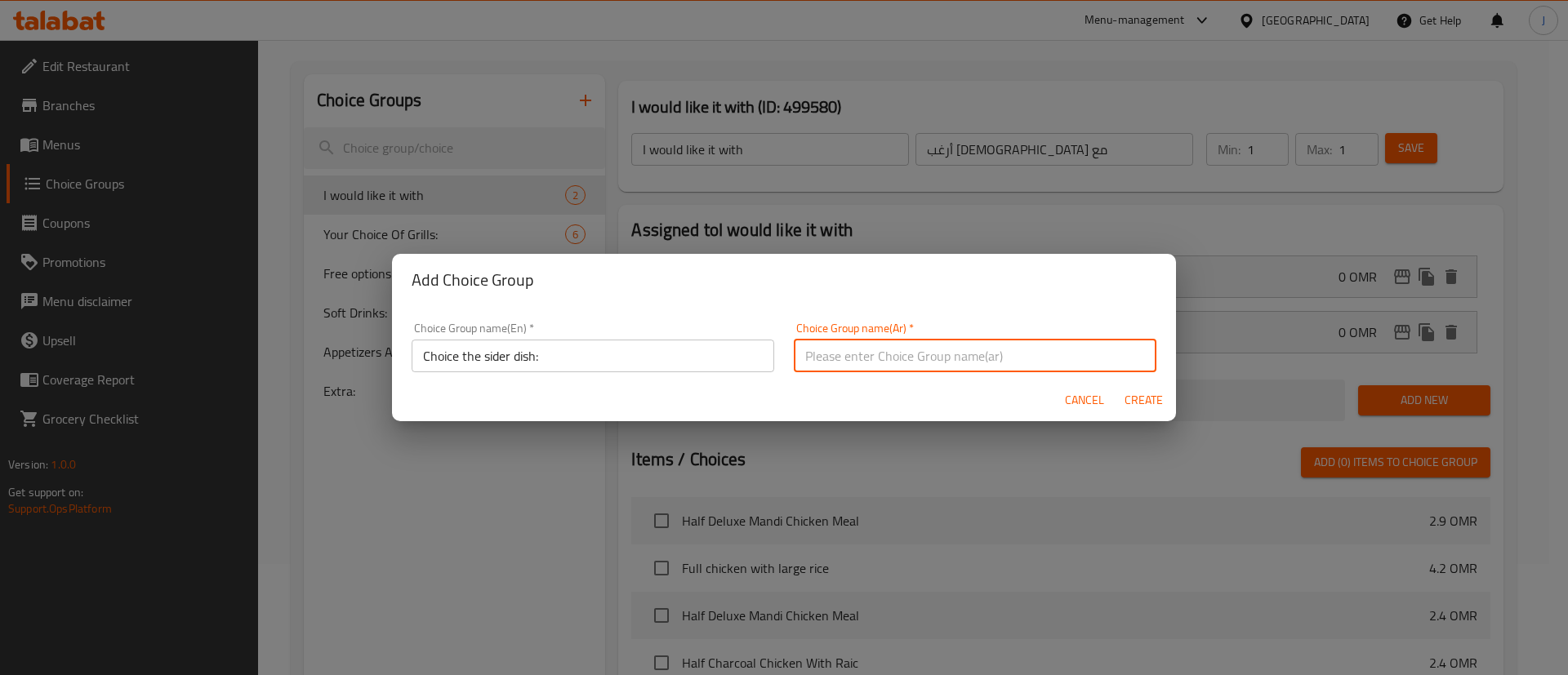
click at [936, 357] on input "text" at bounding box center [974, 356] width 362 height 33
paste input "اختيار الطبق الجانبي:"
type input "اختيار الطبق الجانبي:"
click at [1138, 401] on span "Create" at bounding box center [1142, 400] width 39 height 21
type input "Choice the sider dish:"
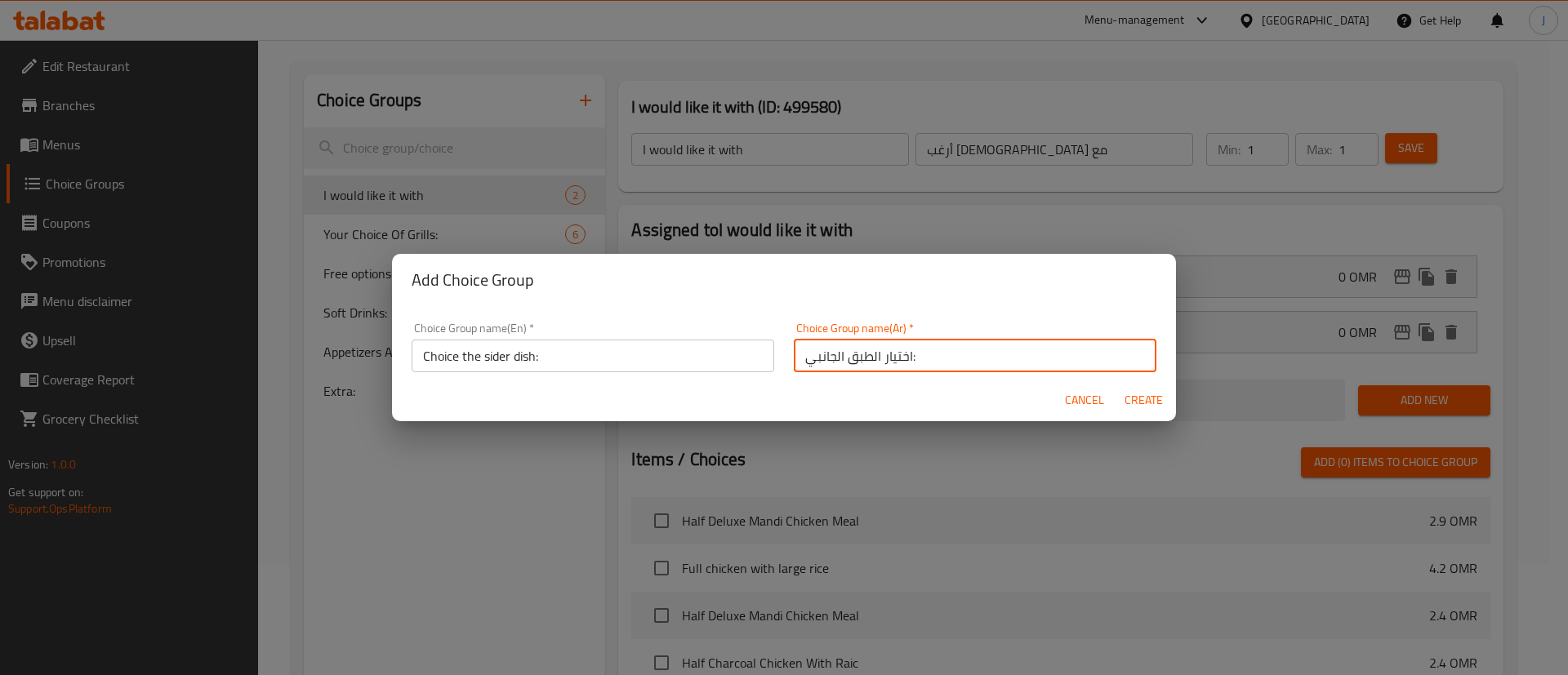
type input "اختيار الطبق الجانبي:"
type input "0"
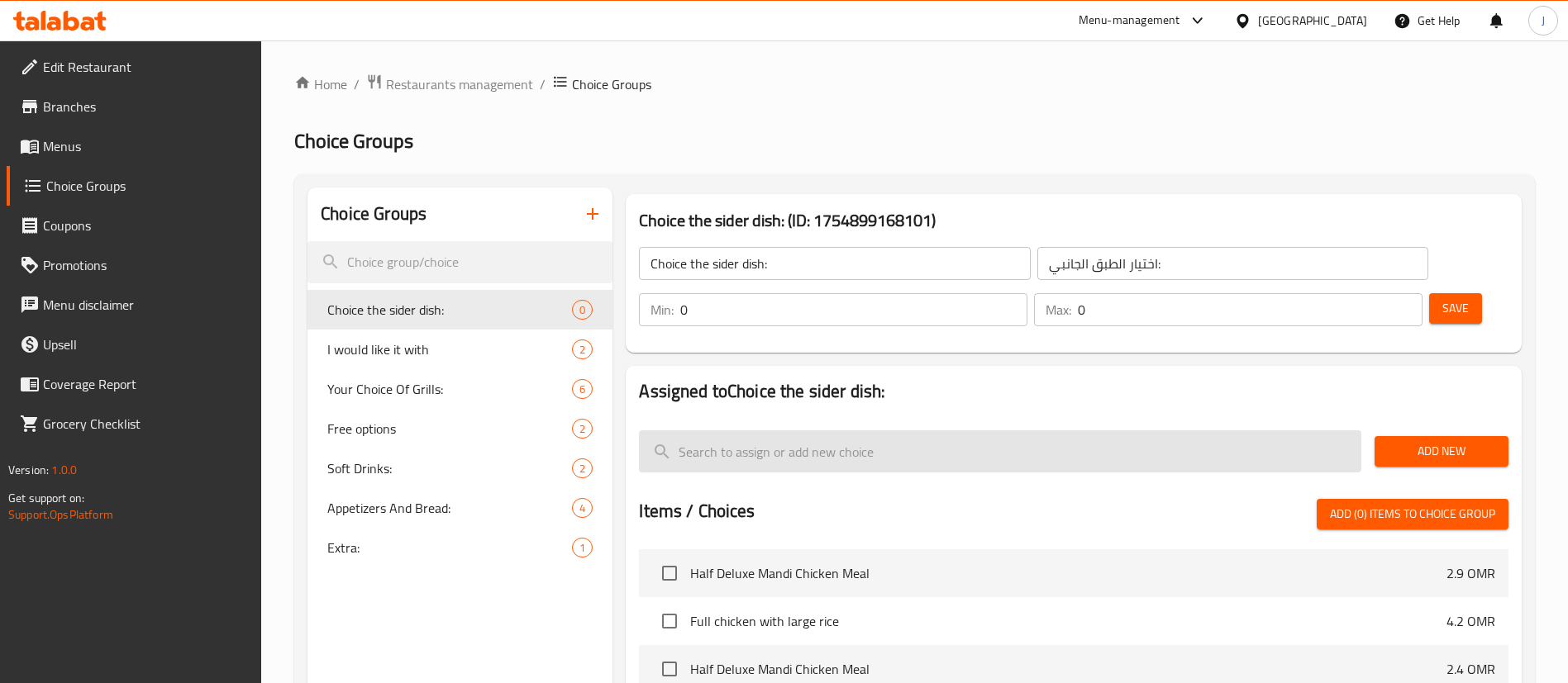
click at [784, 431] on input "search" at bounding box center [1000, 452] width 723 height 42
paste input "Cucumber Salad"
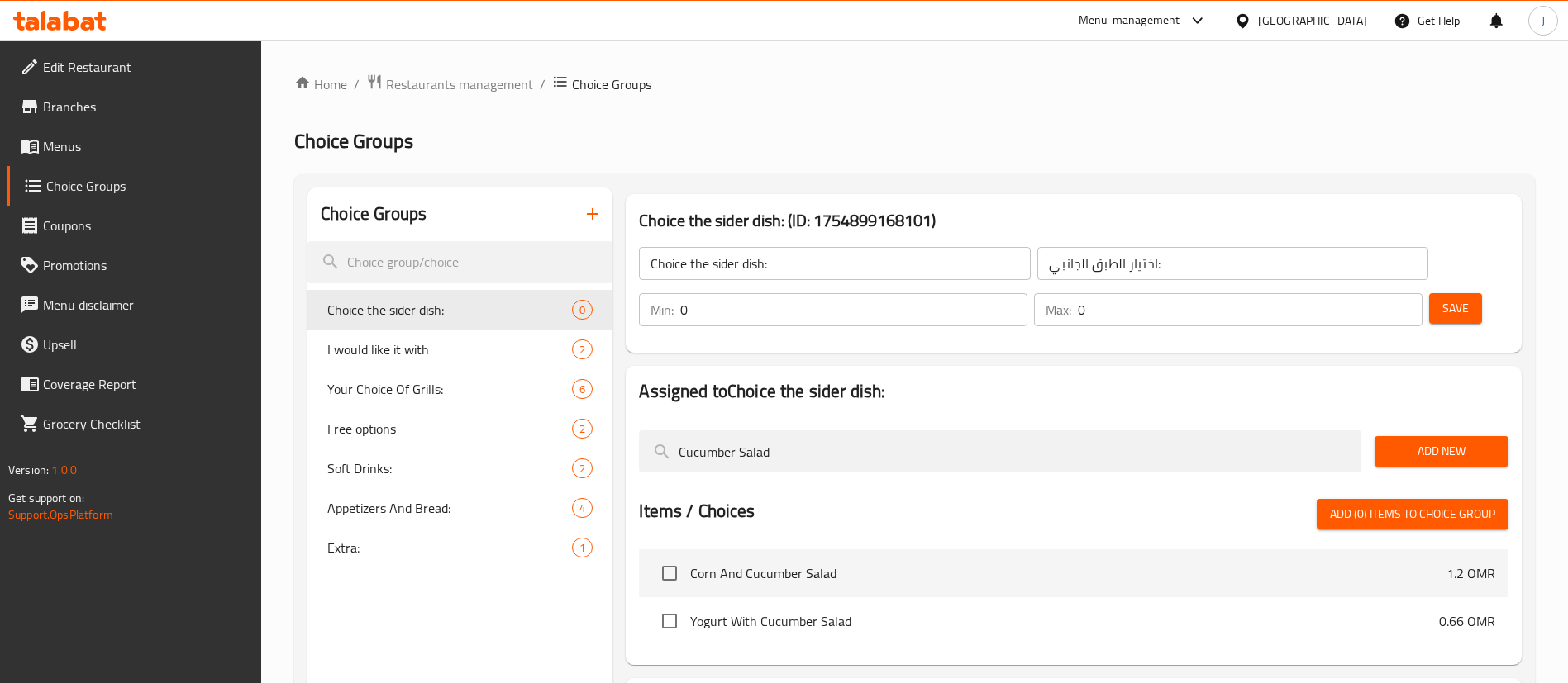
type input "Cucumber Salad"
click at [1415, 441] on span "Add New" at bounding box center [1441, 451] width 107 height 21
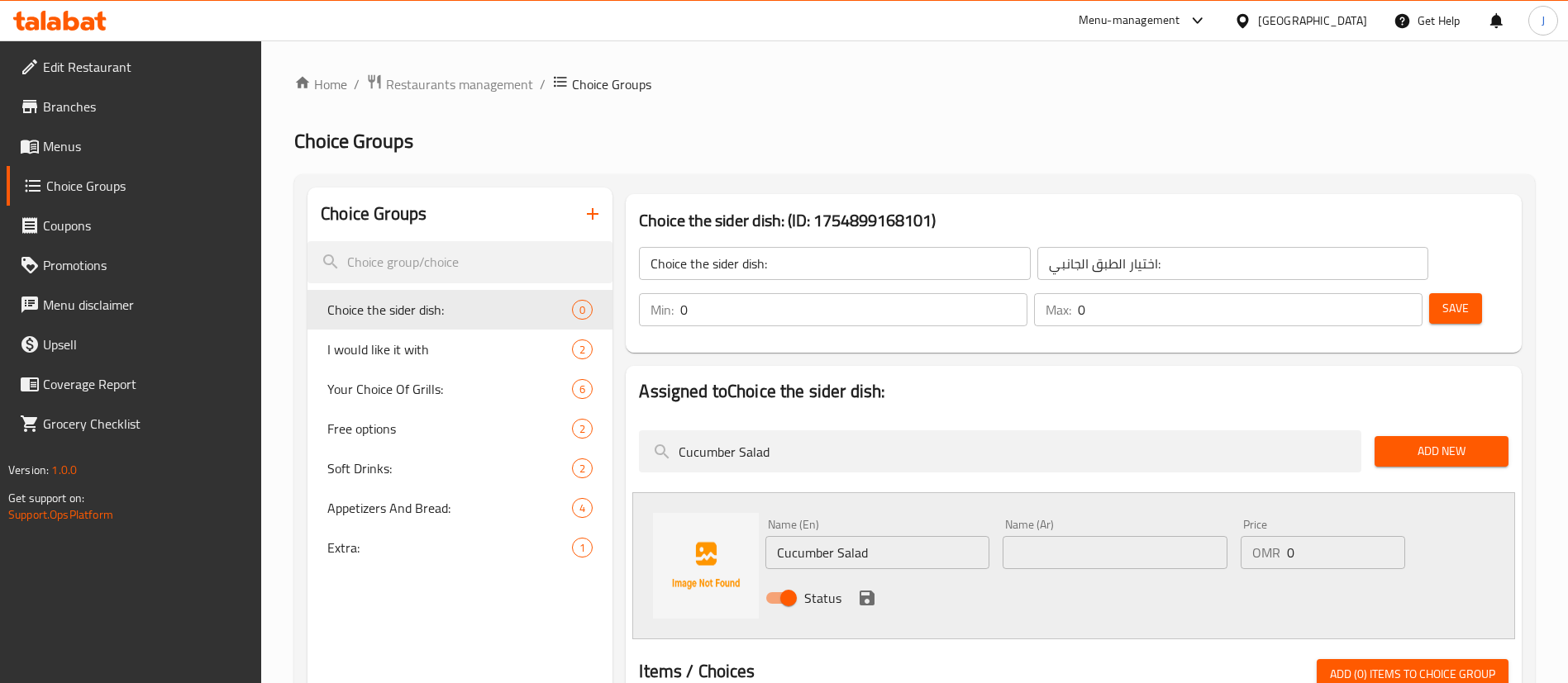
click at [1052, 536] on input "text" at bounding box center [1114, 552] width 224 height 33
paste input "سلطة الخيار"
type input "سلطة الخيار"
click at [874, 591] on icon "save" at bounding box center [867, 598] width 15 height 15
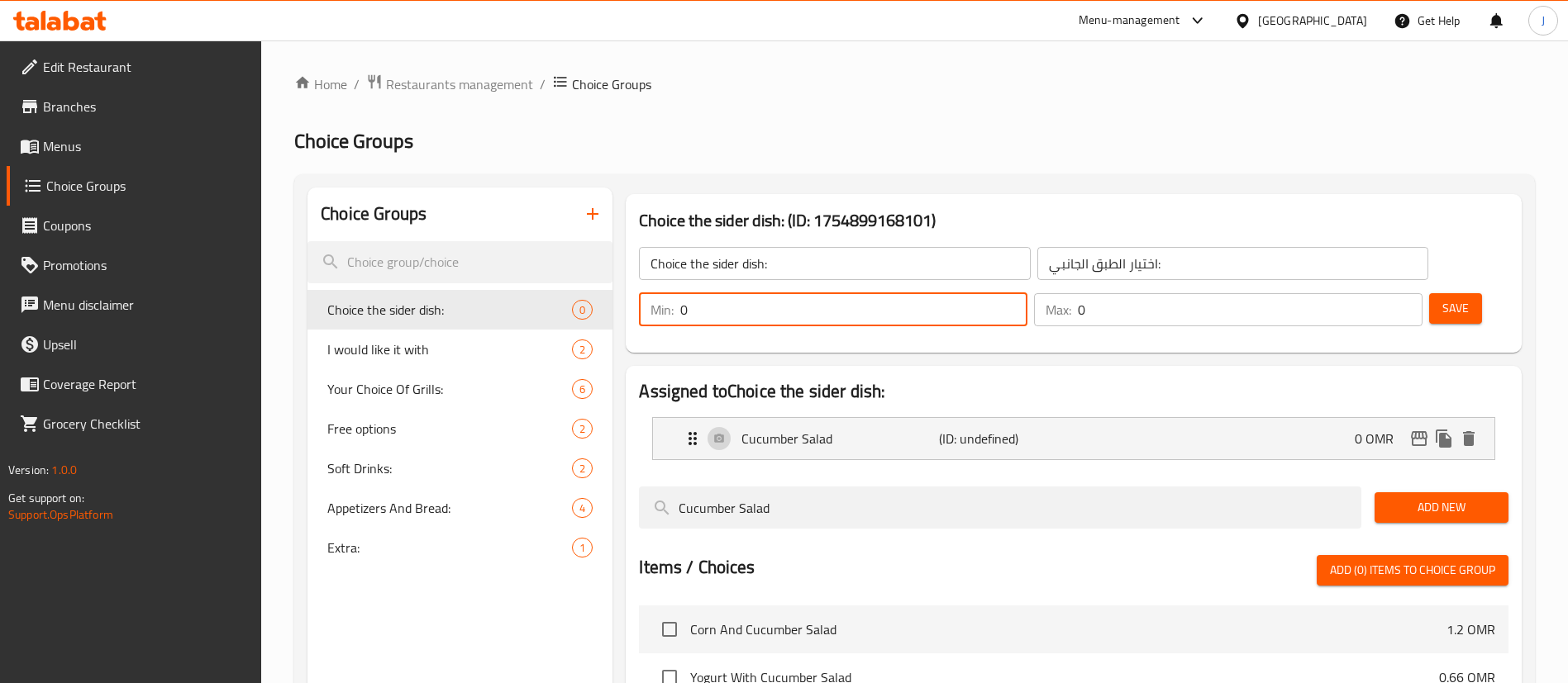
click at [1027, 293] on input "0" at bounding box center [854, 310] width 347 height 33
type input "1"
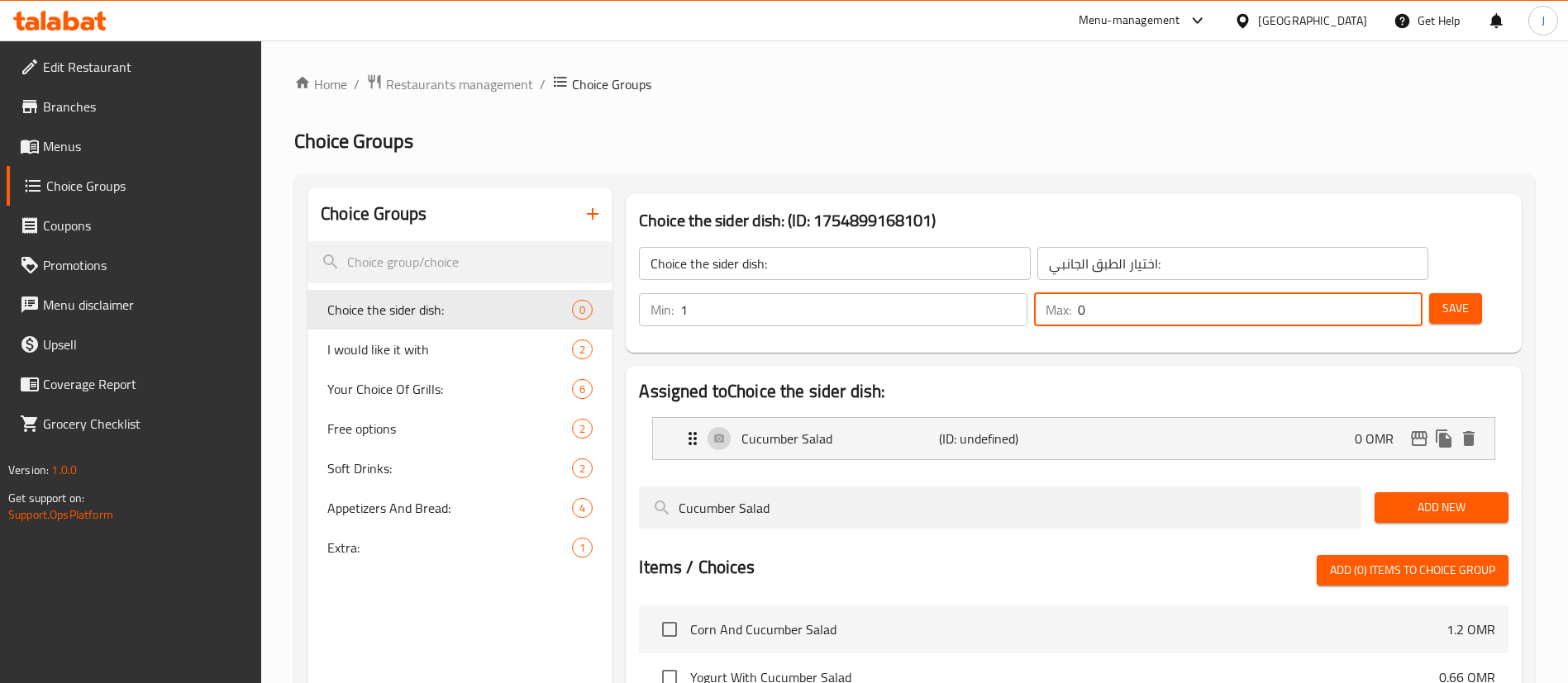
drag, startPoint x: 1351, startPoint y: 267, endPoint x: 1365, endPoint y: 267, distance: 14.0
click at [1365, 293] on div "Max: 0 ​" at bounding box center [1228, 310] width 389 height 33
type input "1"
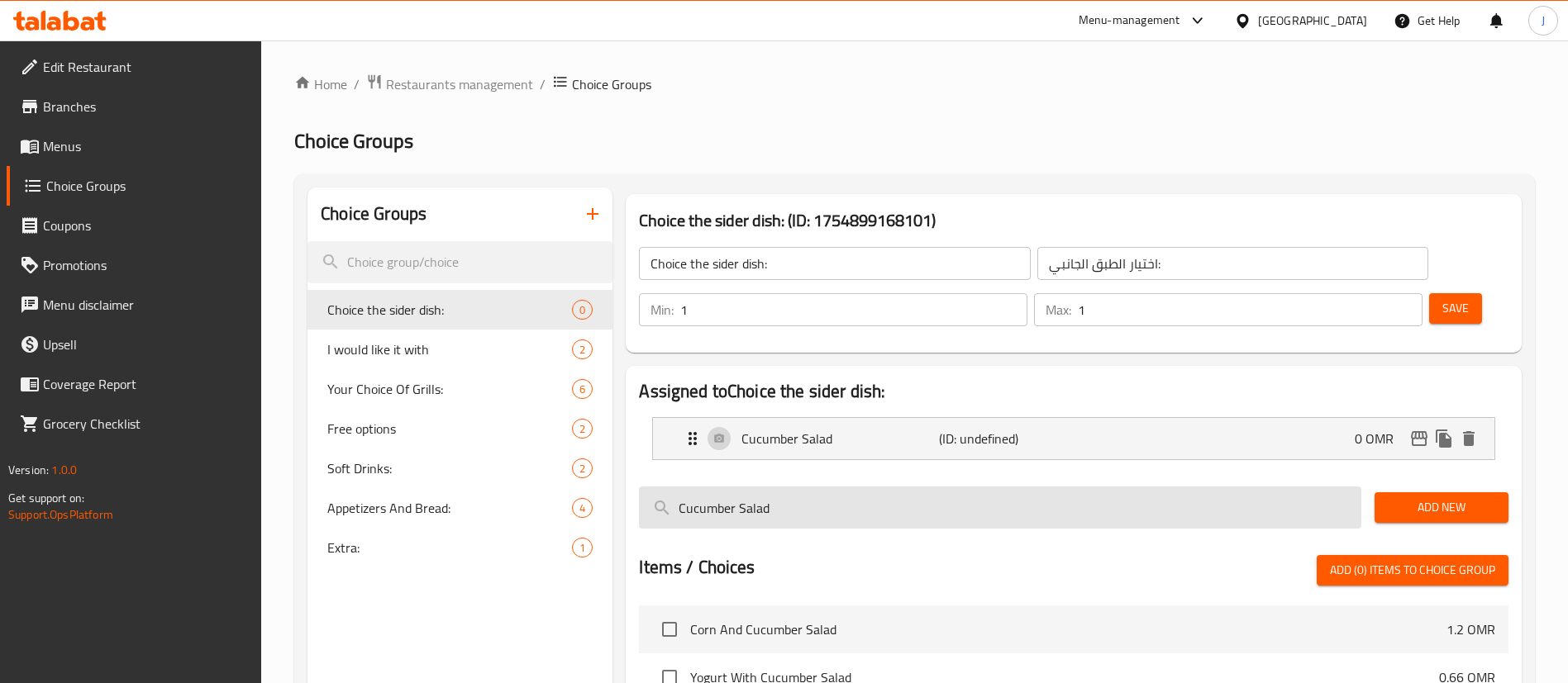
drag, startPoint x: 793, startPoint y: 458, endPoint x: 695, endPoint y: 459, distance: 98.0
click at [695, 486] on input "Cucumber Salad" at bounding box center [1000, 507] width 723 height 42
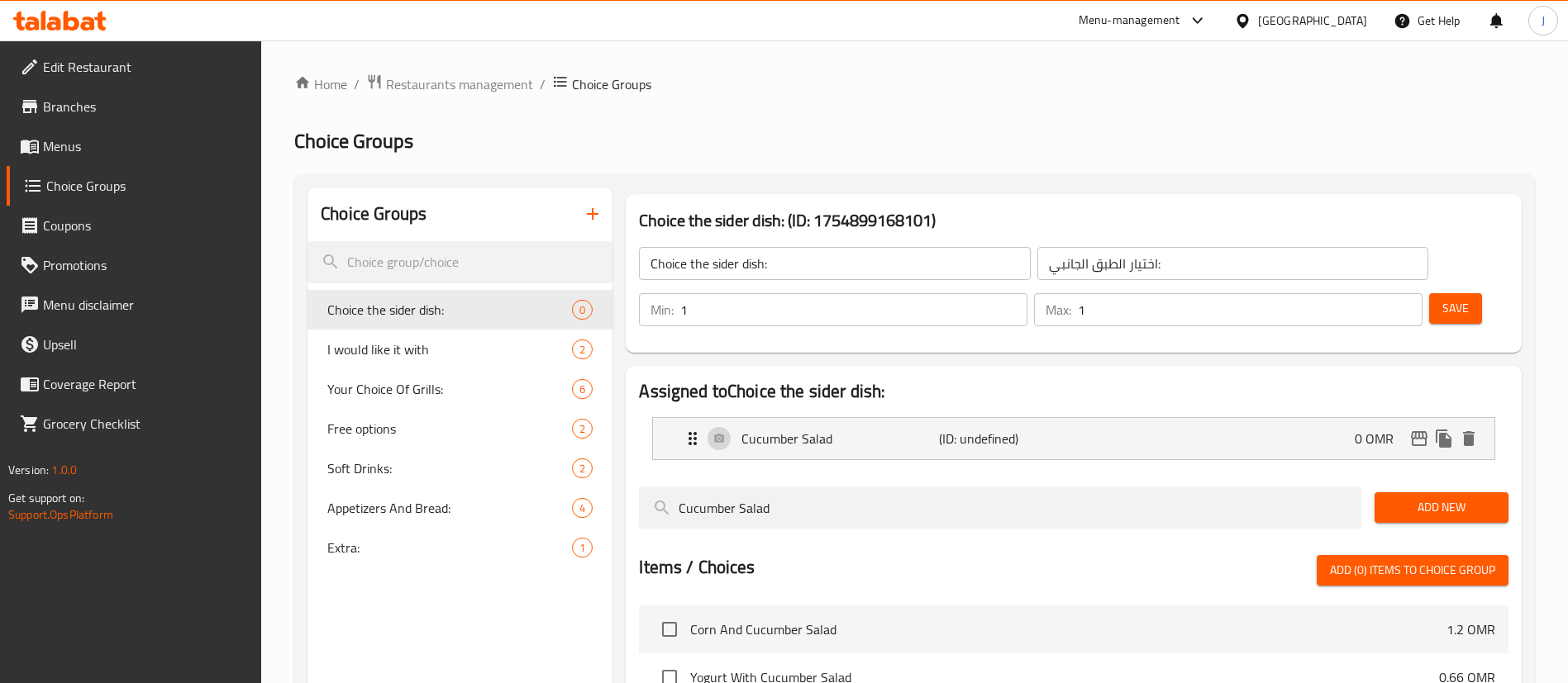
click at [1408, 497] on span "Add New" at bounding box center [1441, 507] width 107 height 21
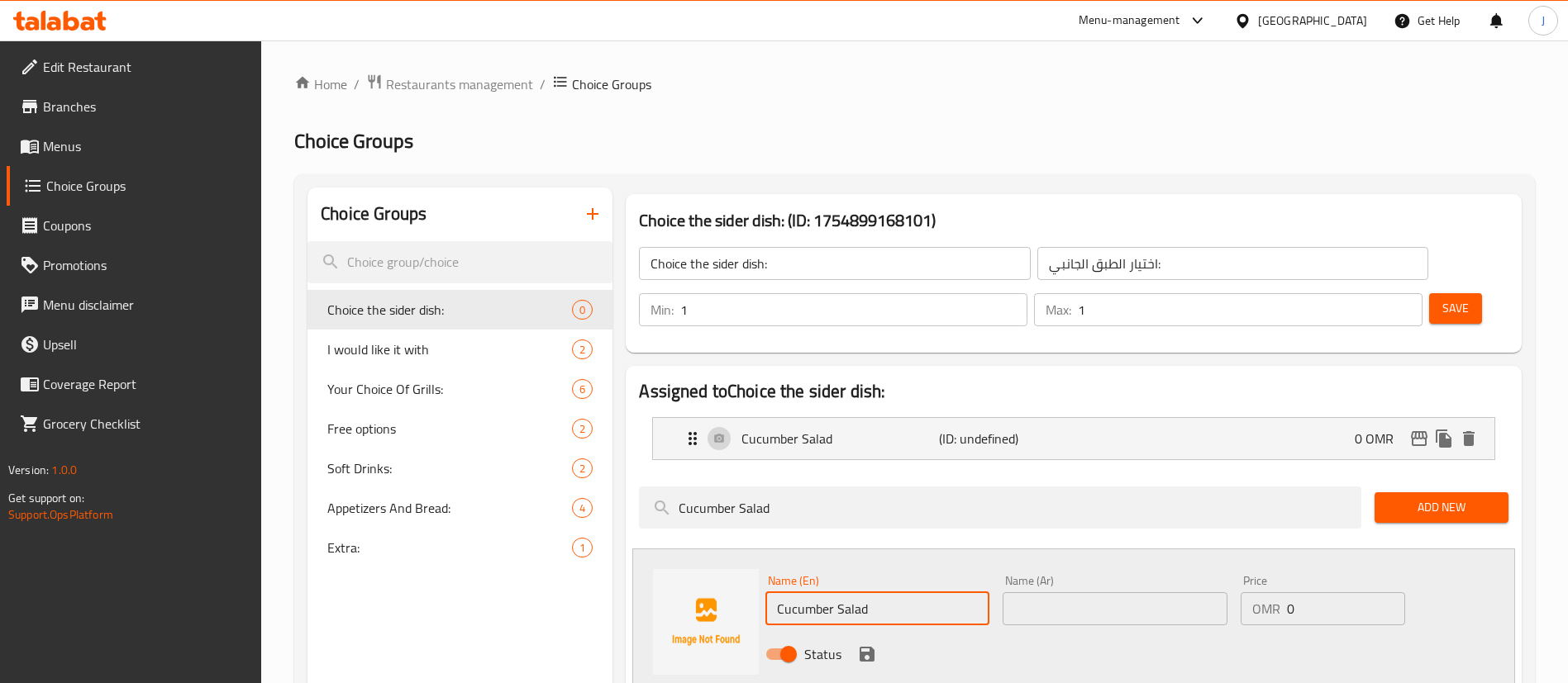
drag, startPoint x: 875, startPoint y: 558, endPoint x: 752, endPoint y: 539, distance: 124.5
click at [752, 549] on div "Name (En) Cucumber Salad Name (En) Name (Ar) Name (Ar) Price OMR 0 Price Status" at bounding box center [1073, 622] width 883 height 147
paste input "Yogurt (.200)"
drag, startPoint x: 812, startPoint y: 561, endPoint x: 891, endPoint y: 561, distance: 79.0
click at [891, 592] on input "Yogurt (.200)" at bounding box center [877, 609] width 224 height 33
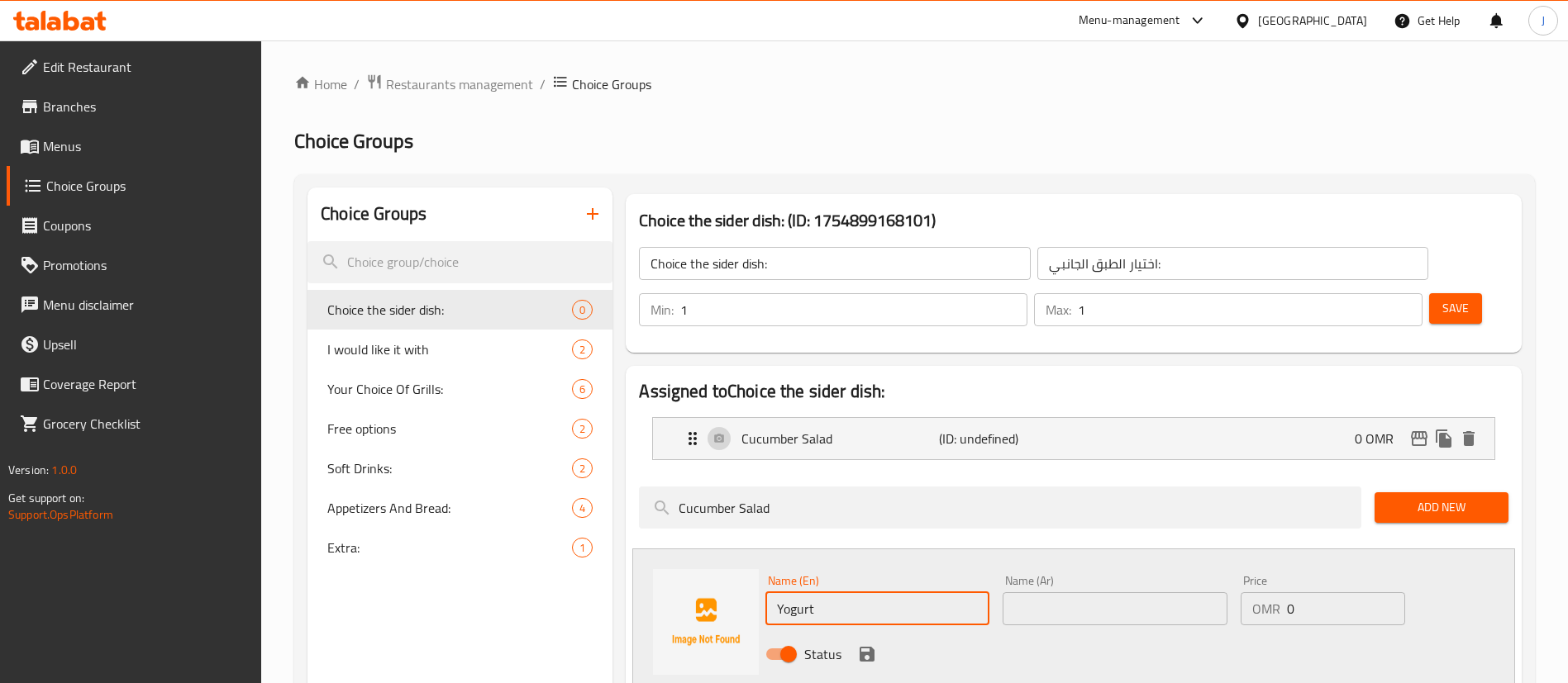
type input "Yogurt"
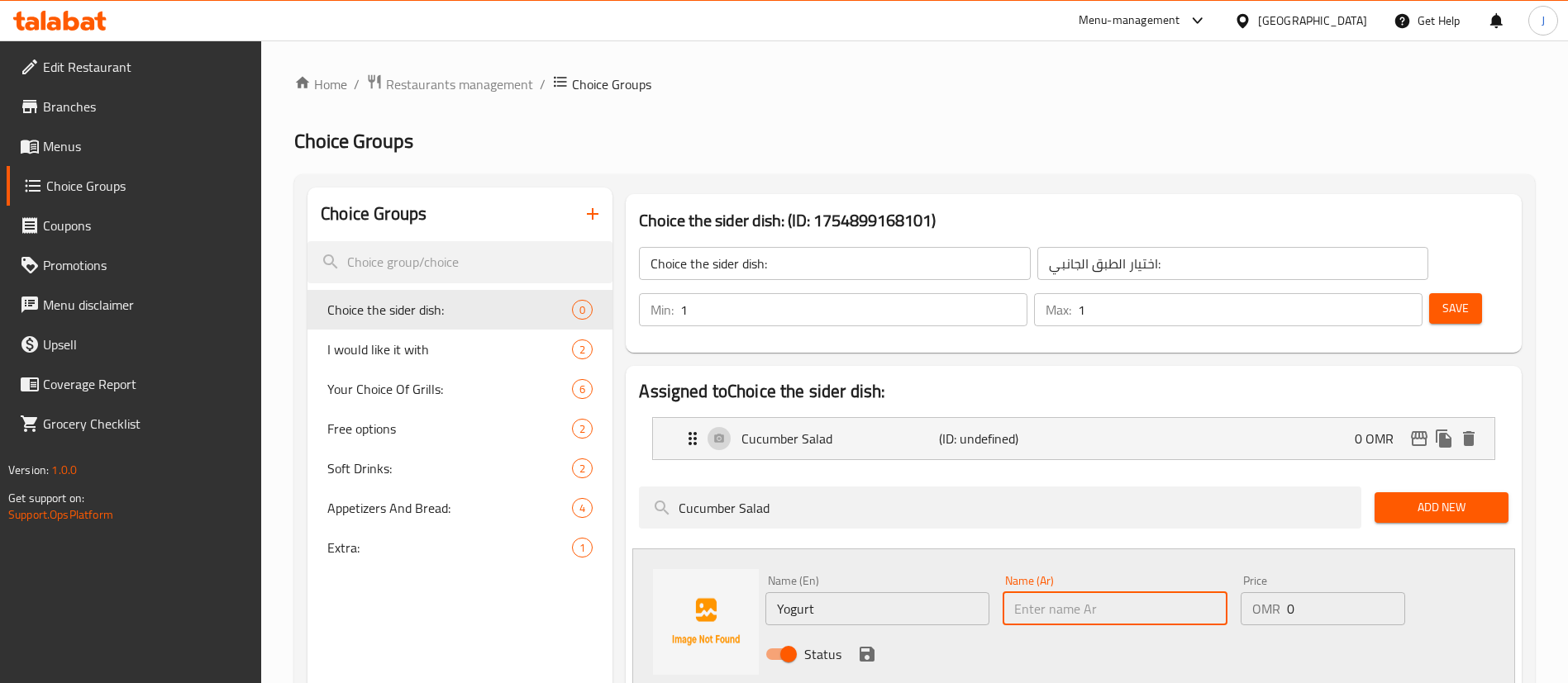
click at [1091, 592] on input "text" at bounding box center [1114, 609] width 224 height 33
paste input "Yogurt"
type input "Y"
type input "روب"
click at [868, 646] on icon "save" at bounding box center [867, 654] width 15 height 15
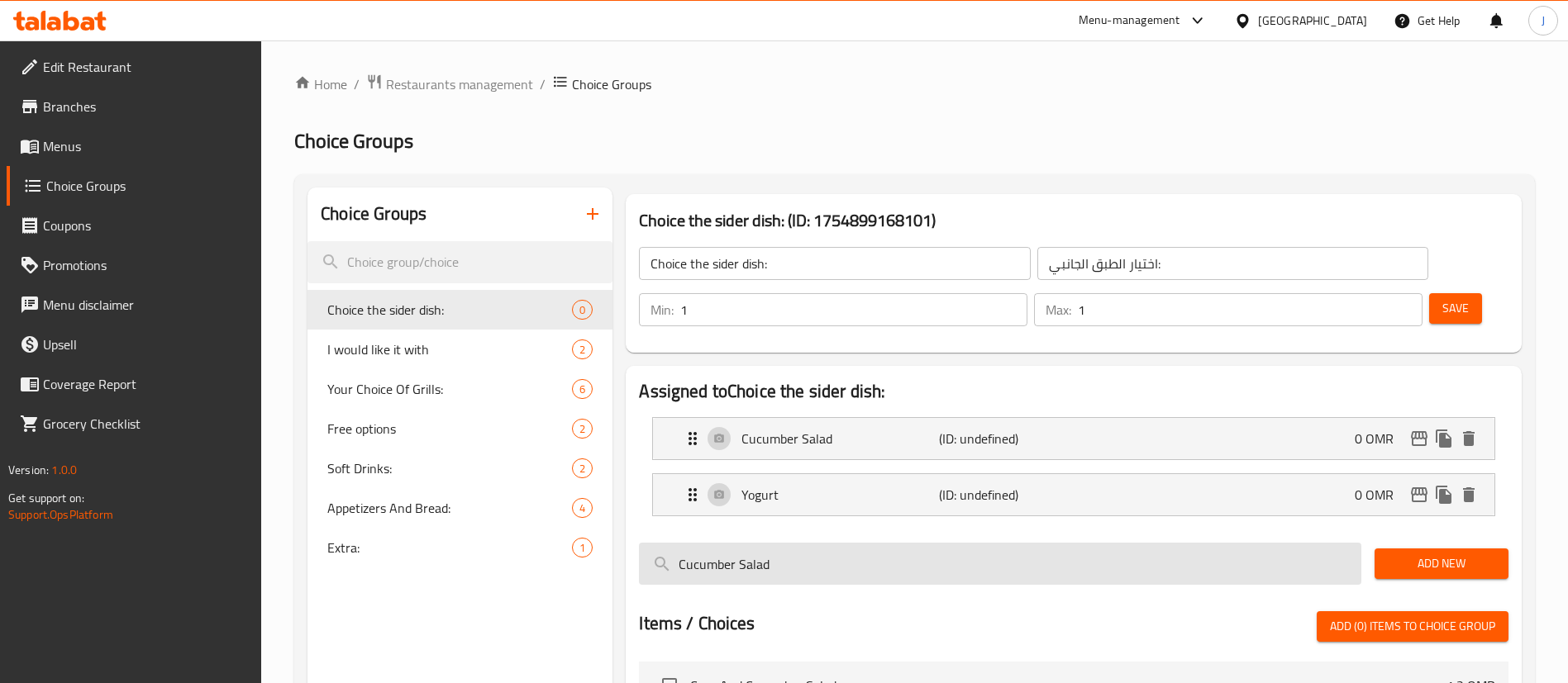
drag, startPoint x: 784, startPoint y: 524, endPoint x: 652, endPoint y: 515, distance: 132.3
click at [652, 543] on input "Cucumber Salad" at bounding box center [1000, 564] width 723 height 42
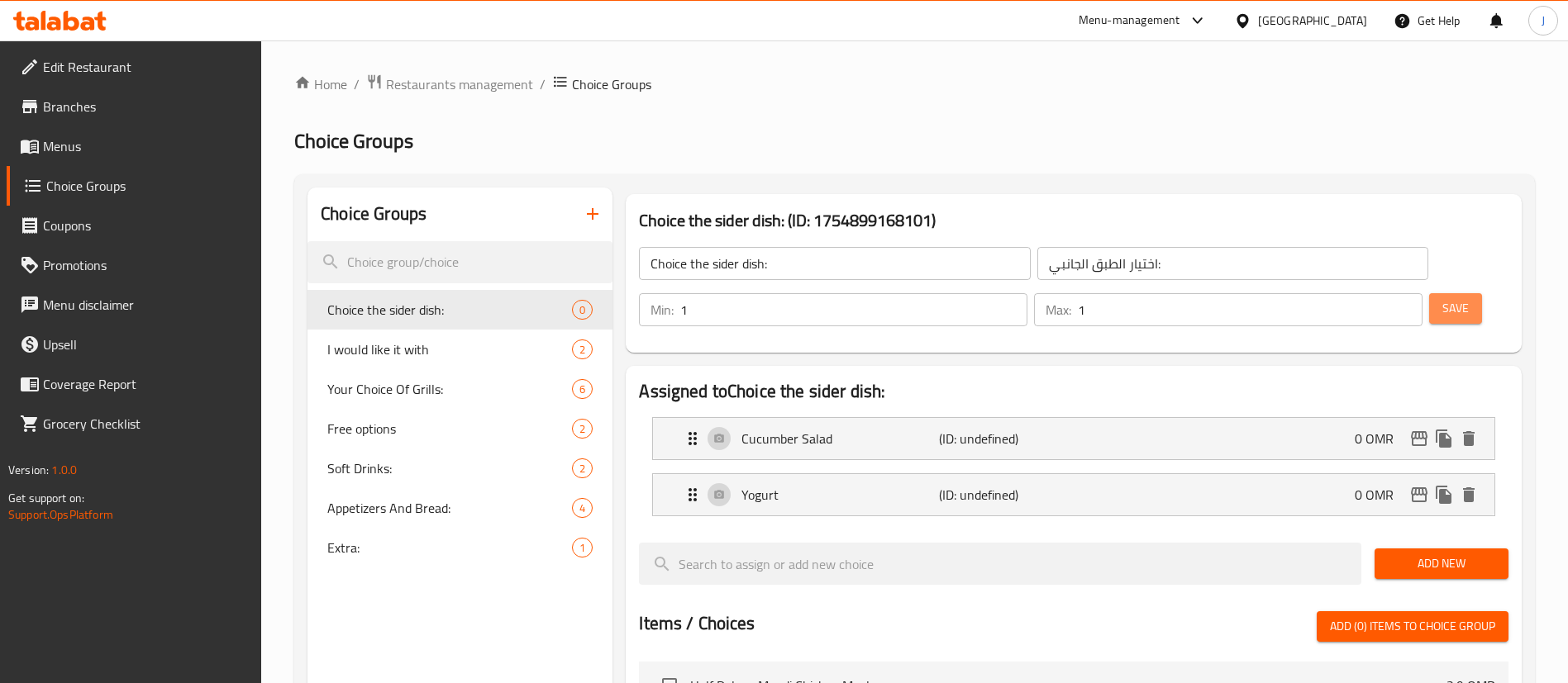
click at [1442, 298] on span "Save" at bounding box center [1455, 308] width 27 height 21
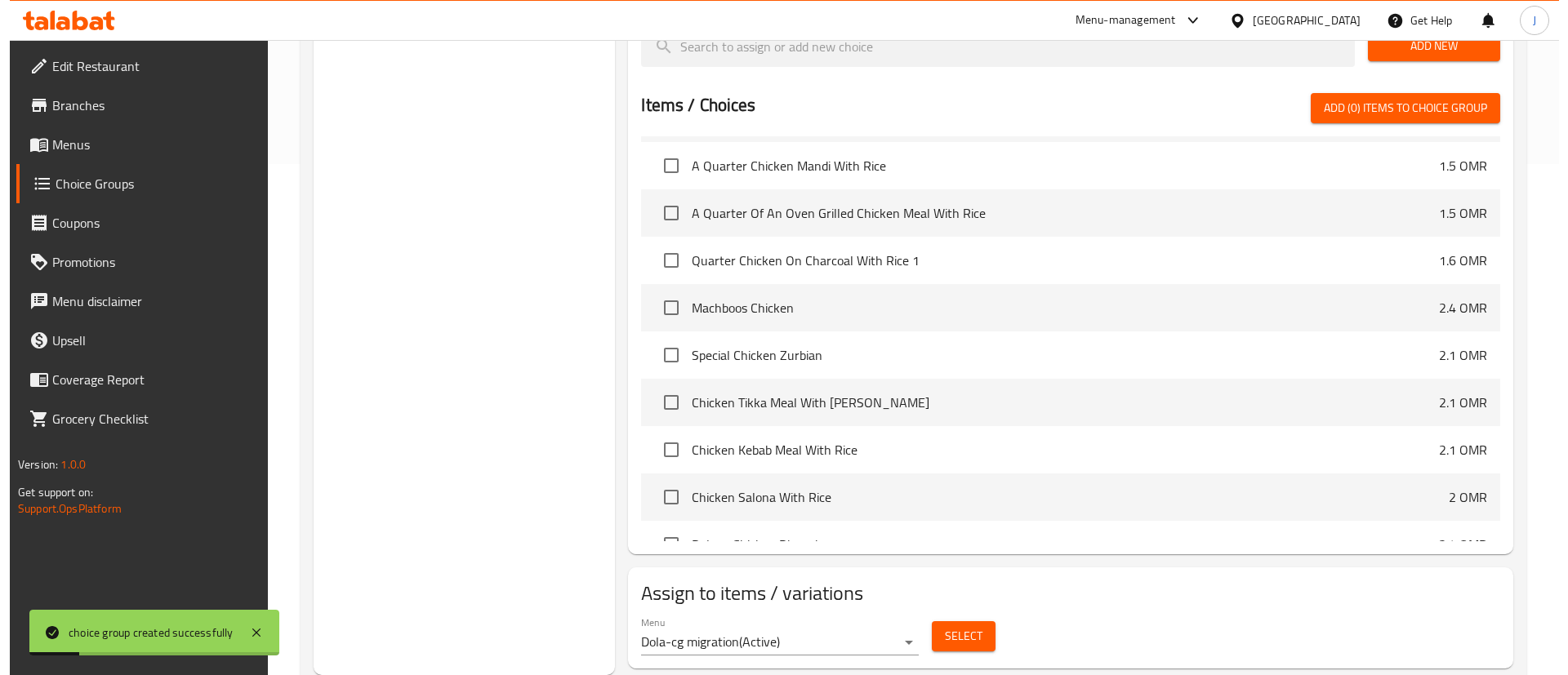
scroll to position [368, 0]
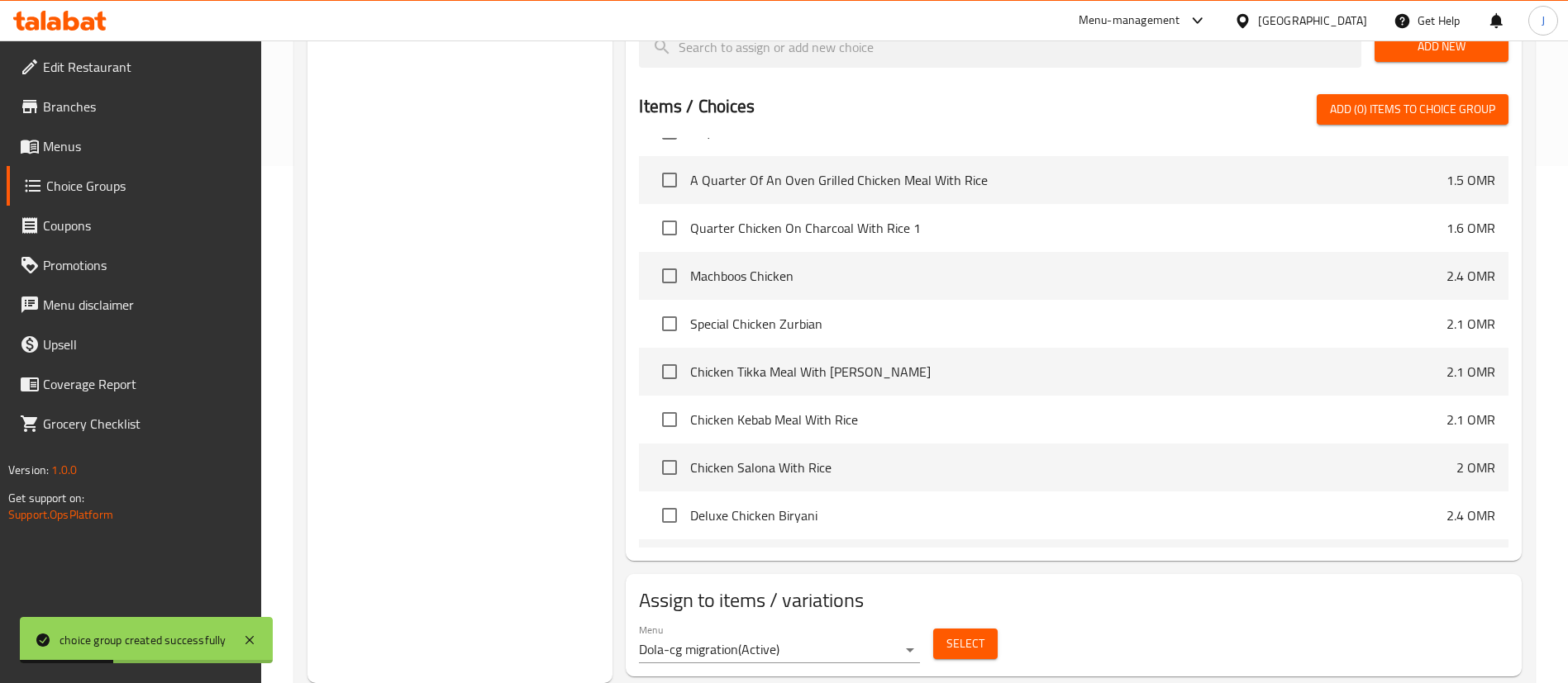
click at [952, 634] on span "Select" at bounding box center [965, 644] width 38 height 21
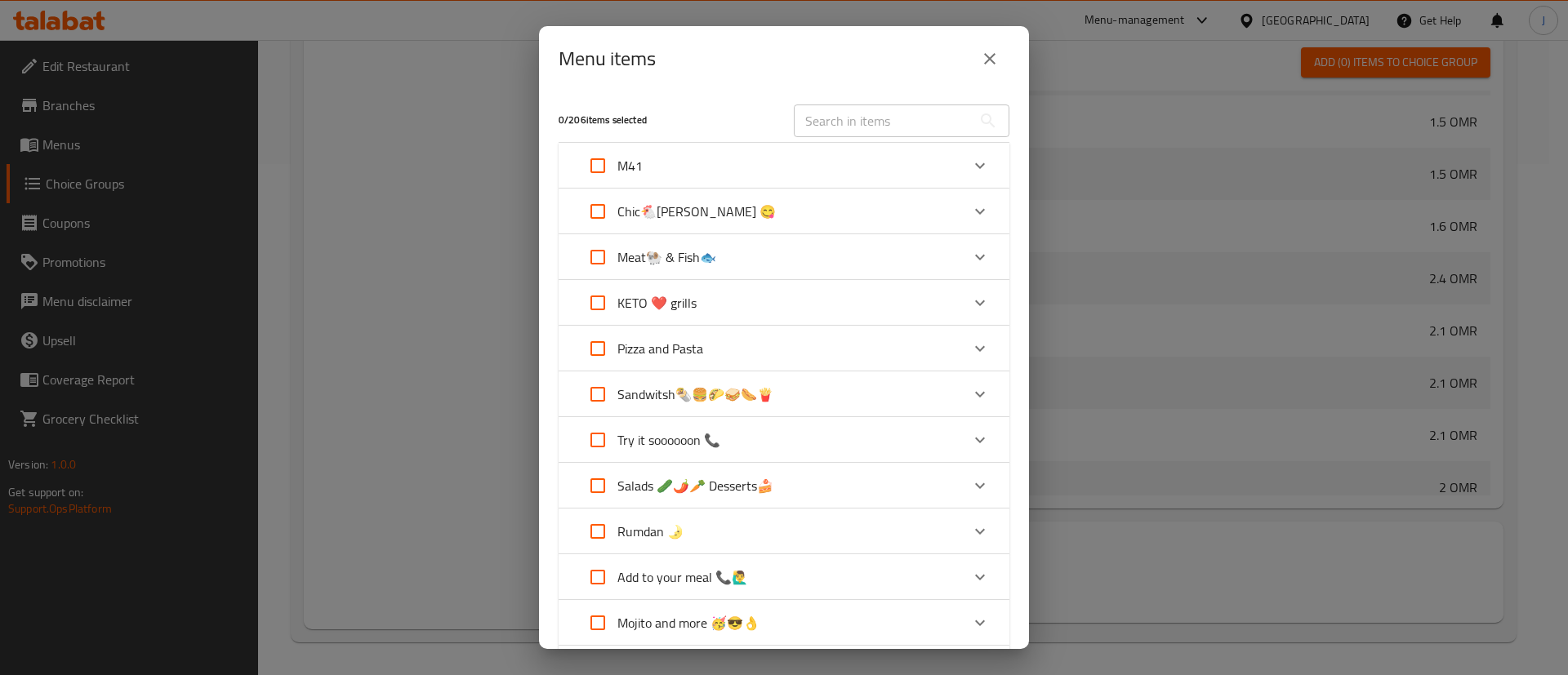
click at [970, 166] on icon "Expand" at bounding box center [980, 166] width 20 height 20
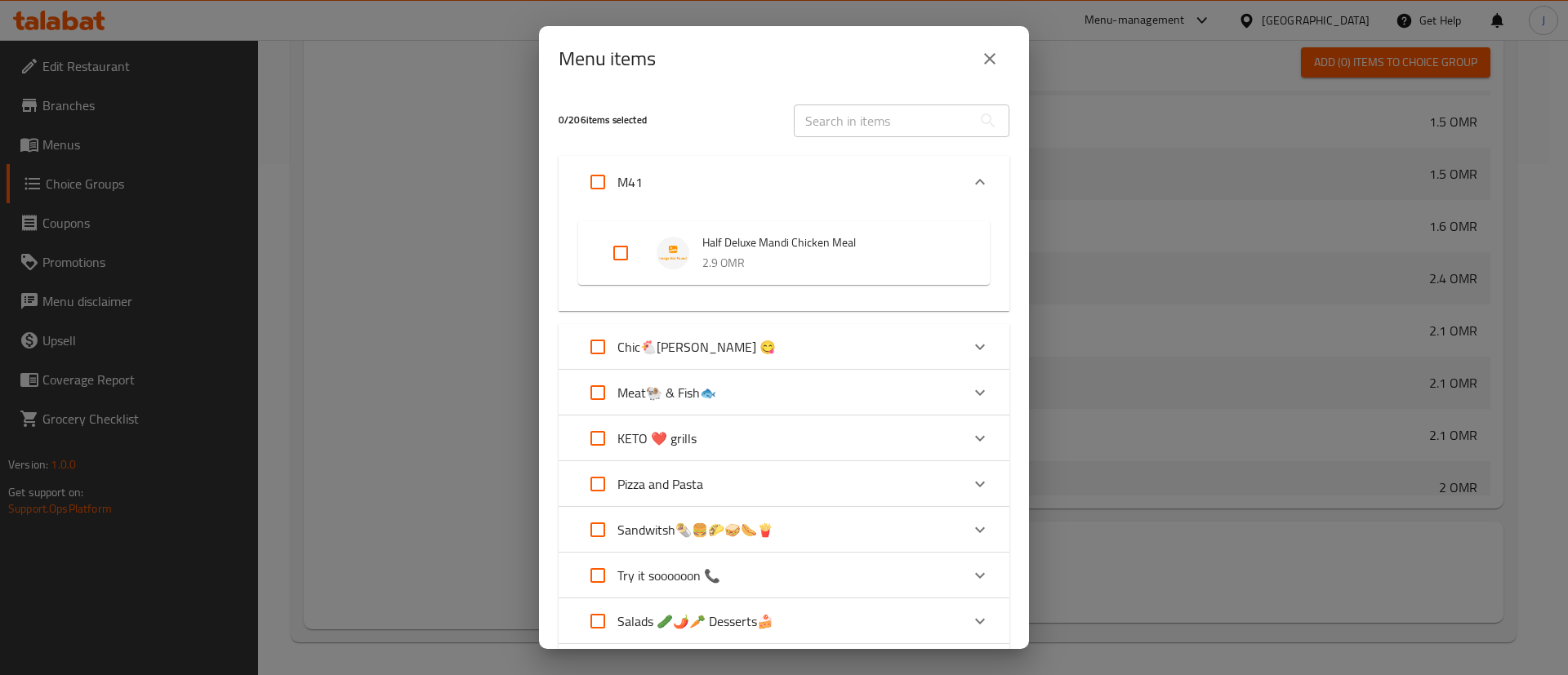
click at [626, 250] on input "Expand" at bounding box center [620, 252] width 39 height 39
checkbox input "true"
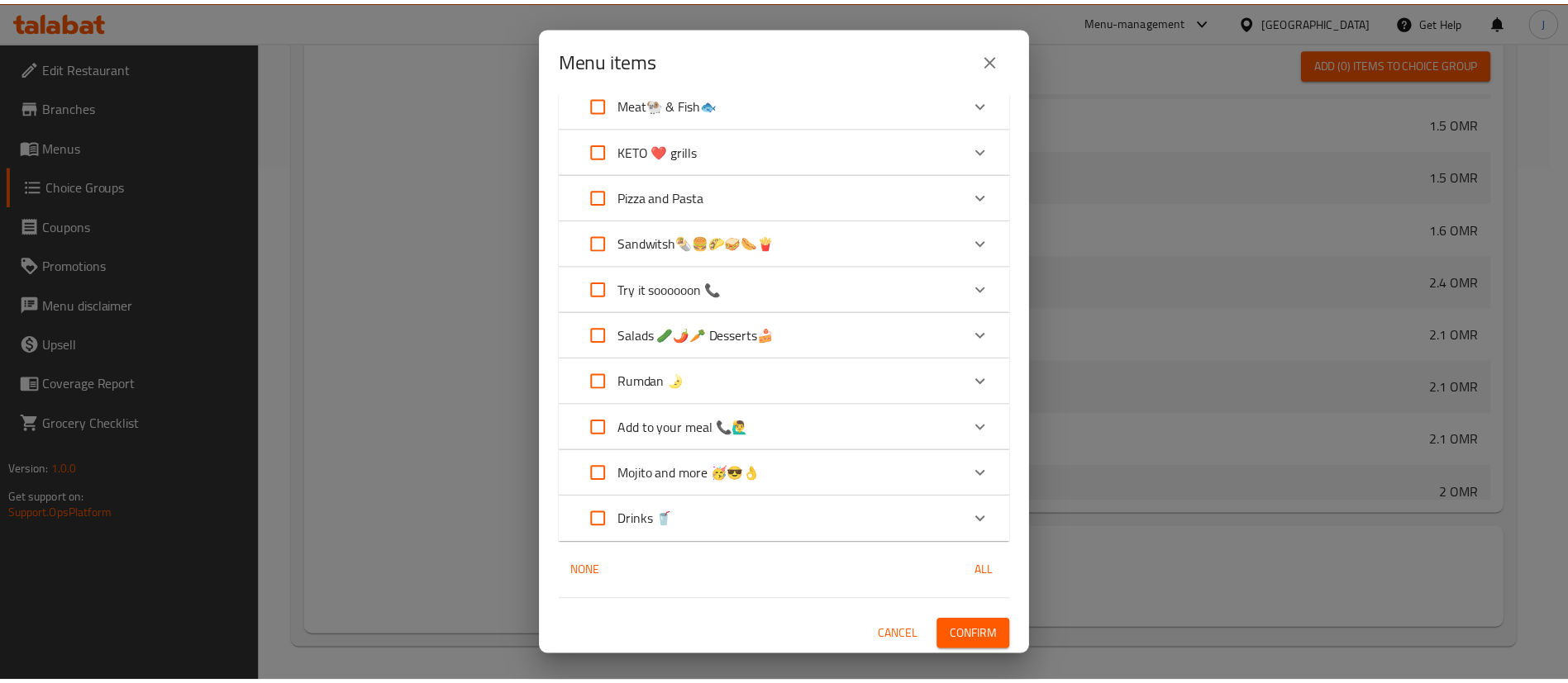
scroll to position [295, 0]
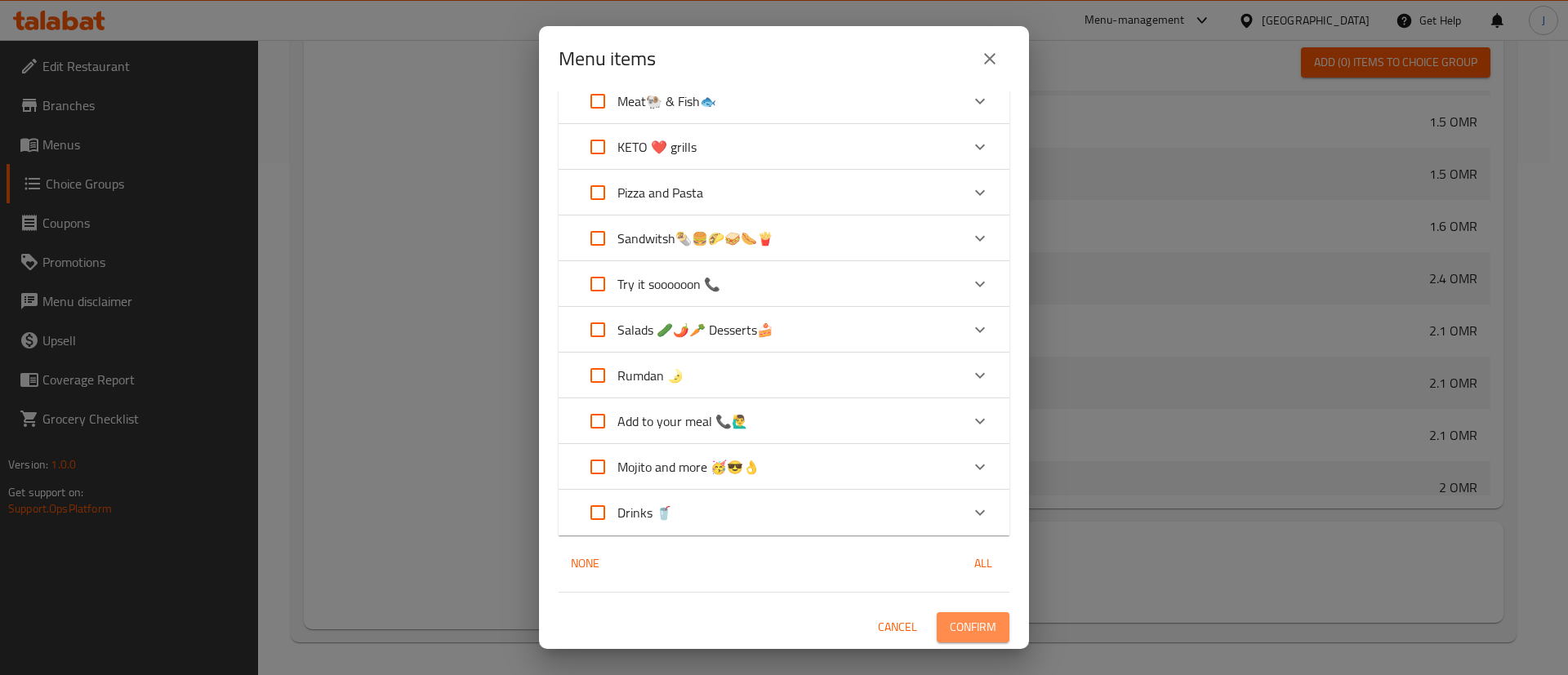
click at [952, 623] on span "Confirm" at bounding box center [972, 627] width 46 height 21
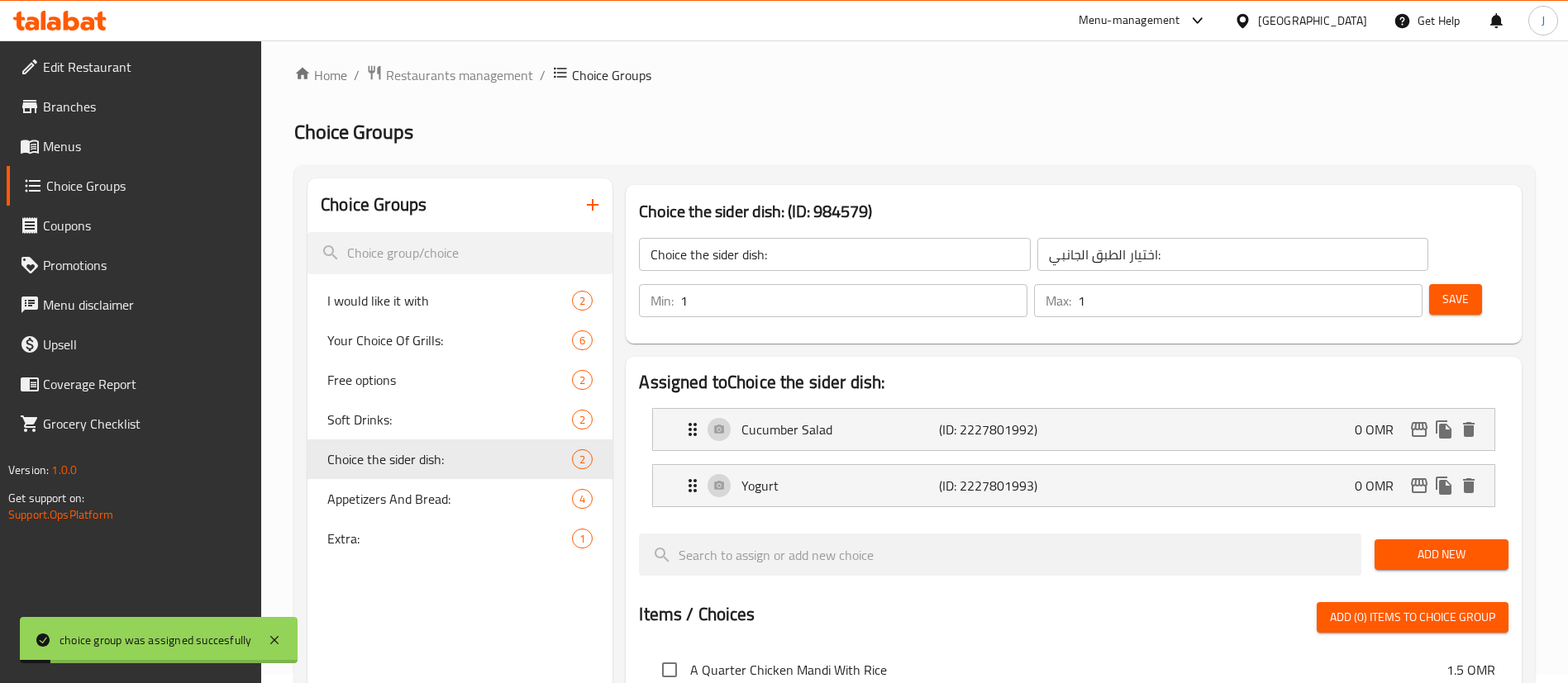
scroll to position [0, 0]
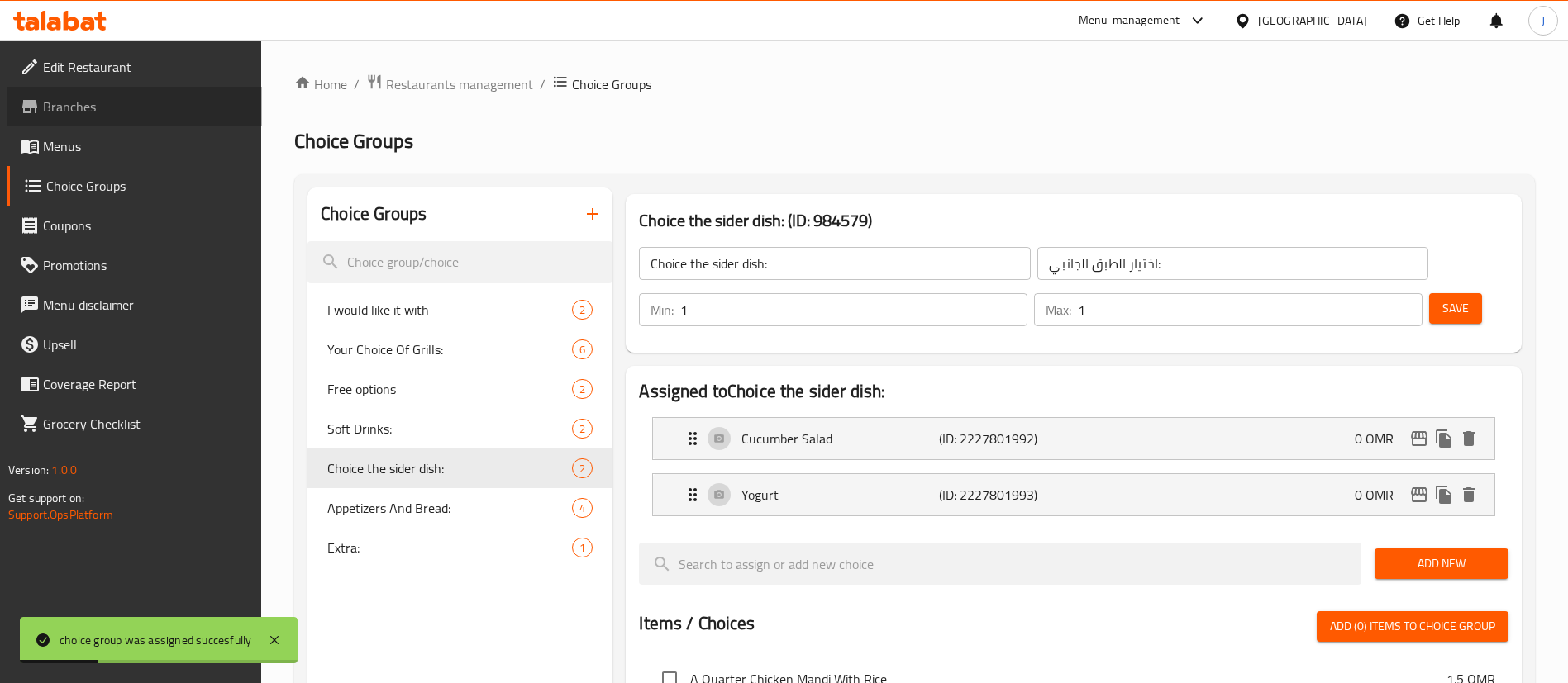
click at [90, 106] on span "Branches" at bounding box center [145, 107] width 206 height 20
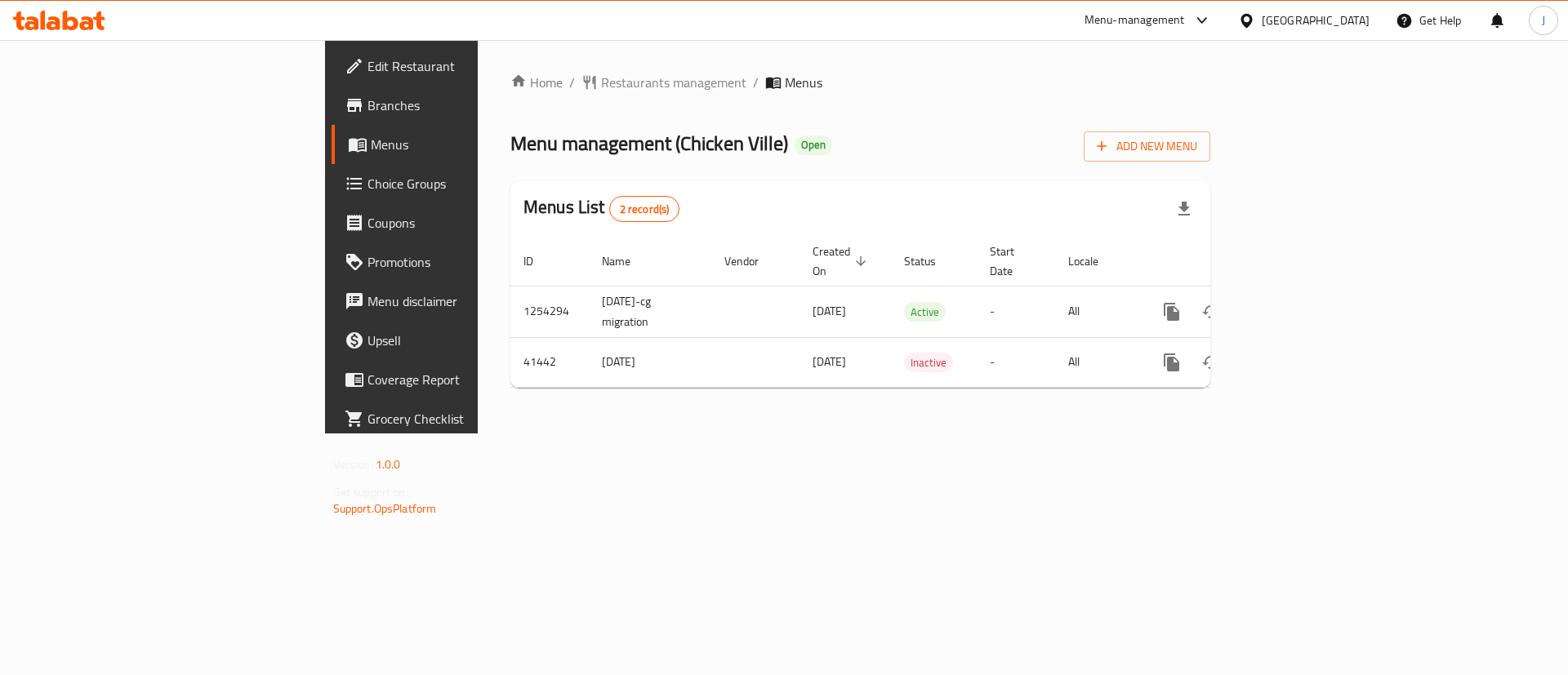
click at [368, 109] on span "Branches" at bounding box center [471, 106] width 207 height 20
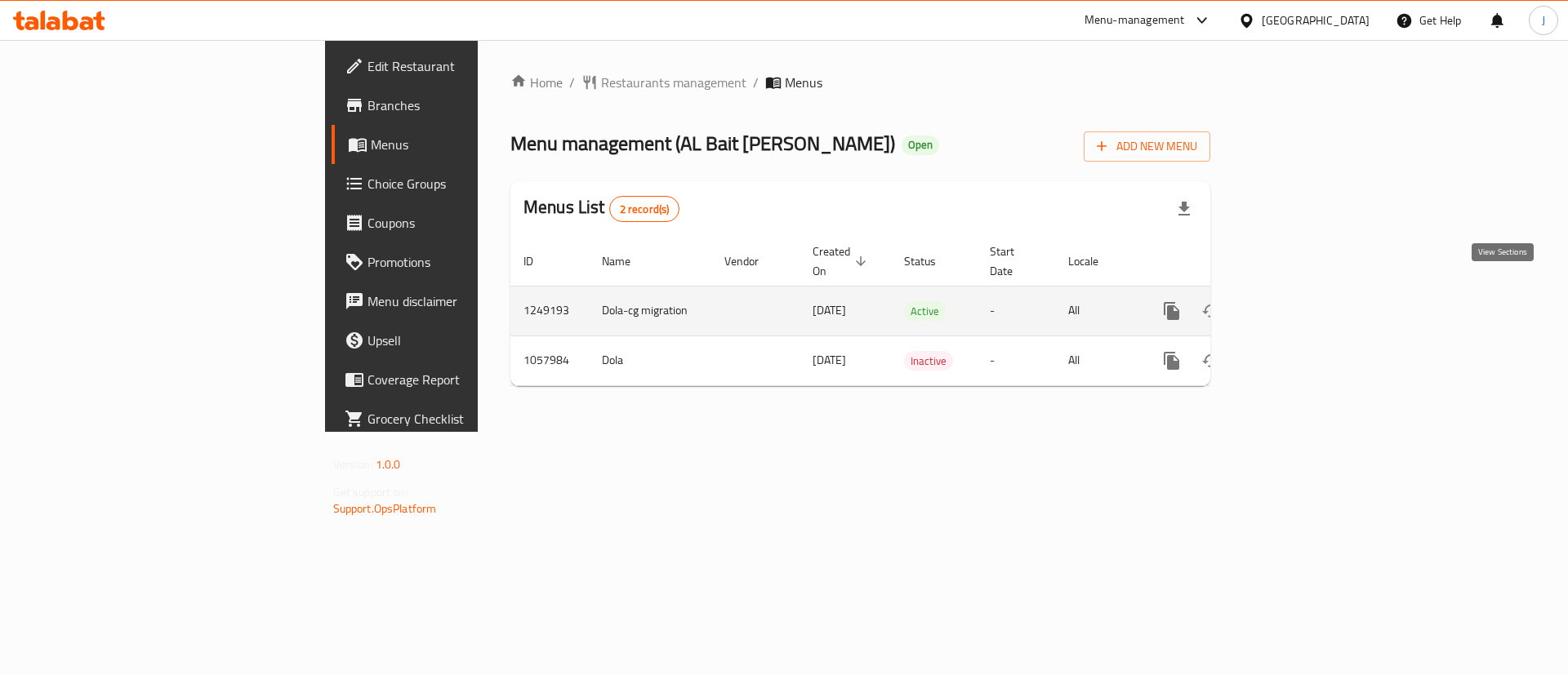
click at [1309, 292] on link "enhanced table" at bounding box center [1289, 311] width 39 height 39
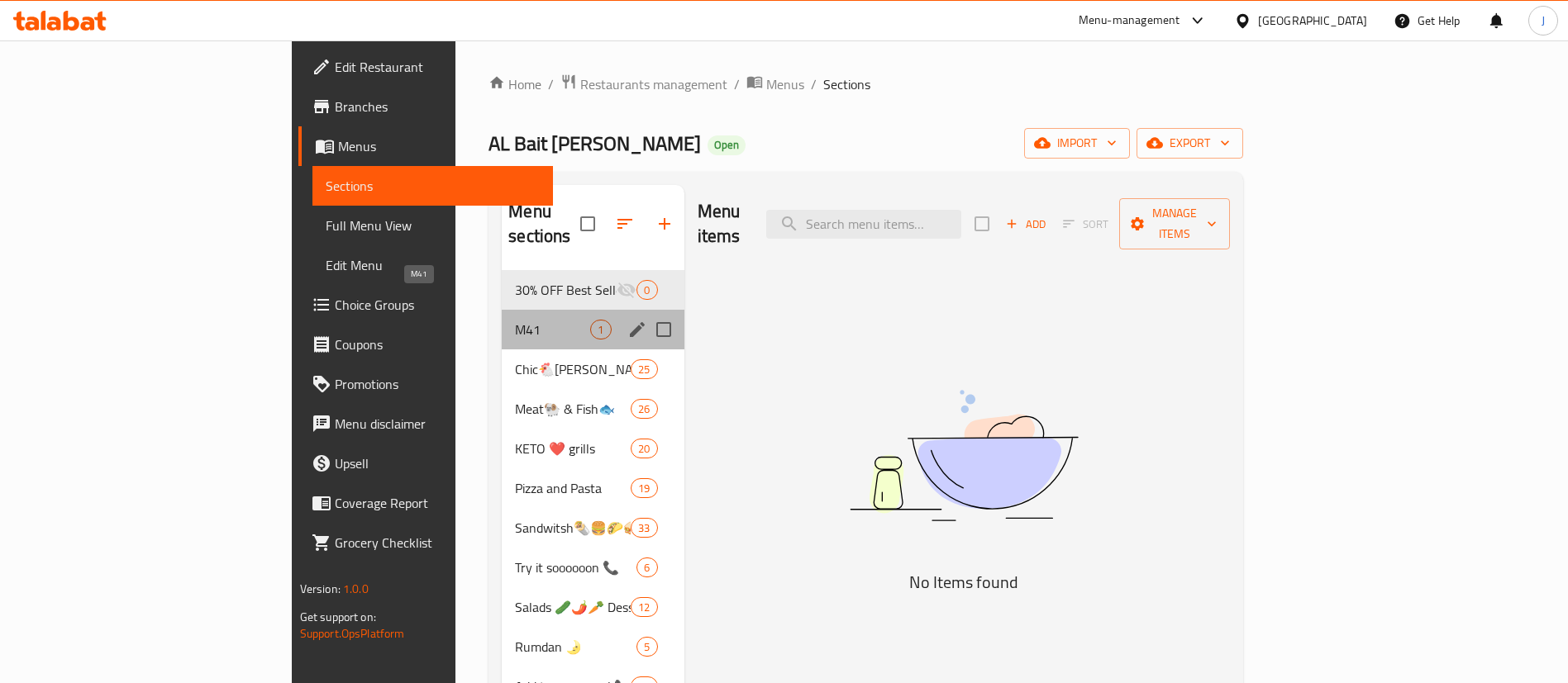
click at [515, 320] on span "M41" at bounding box center [553, 330] width 75 height 20
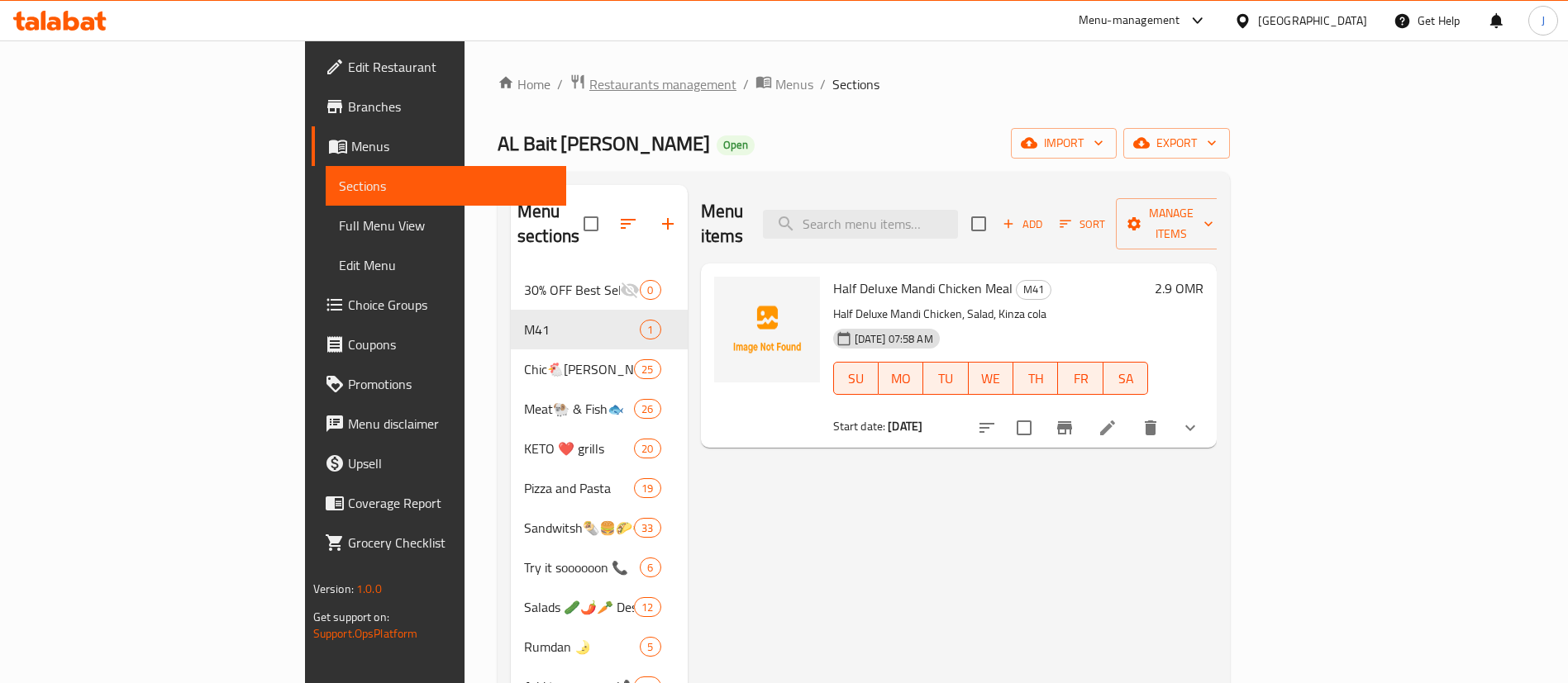
click at [589, 84] on span "Restaurants management" at bounding box center [662, 84] width 147 height 20
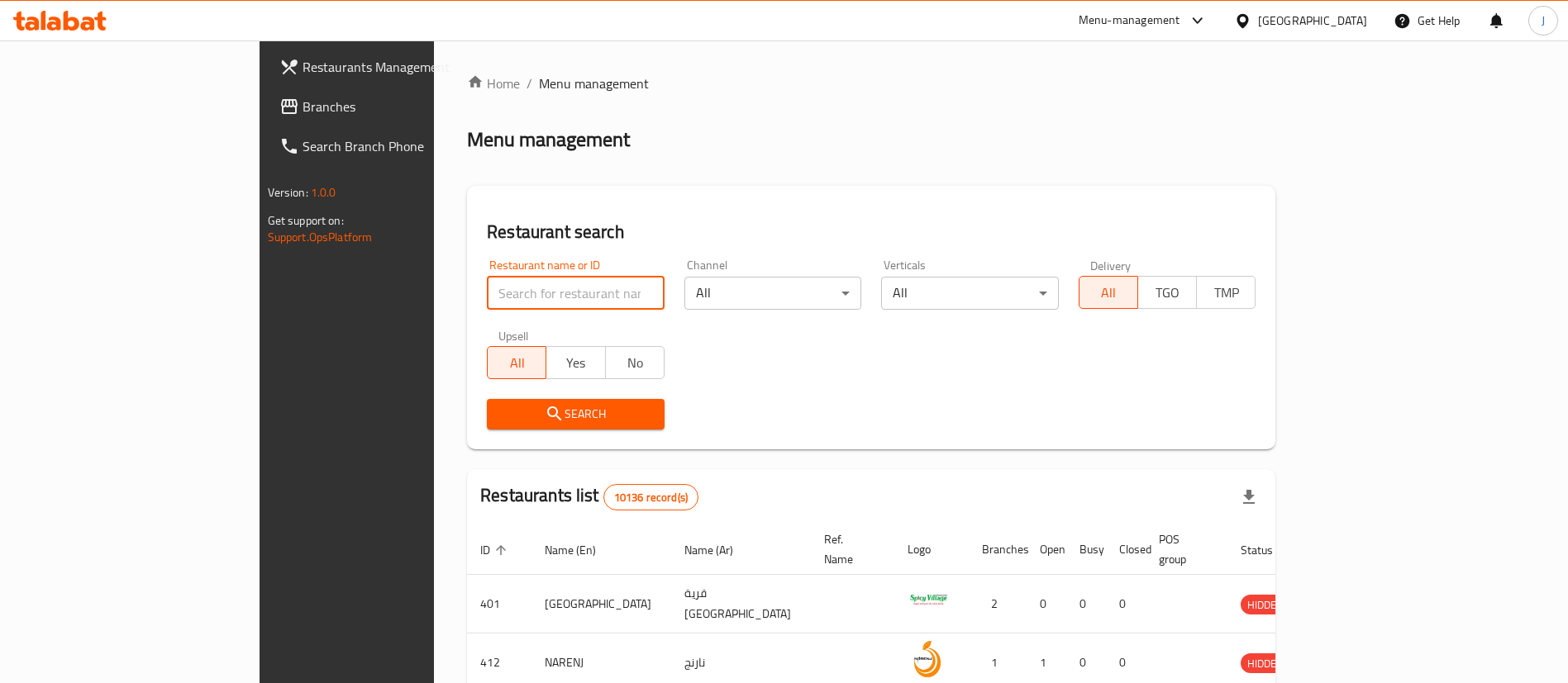
click at [487, 297] on input "search" at bounding box center [575, 293] width 177 height 33
paste input "662107"
type input "662107"
click button "Search" at bounding box center [575, 413] width 177 height 30
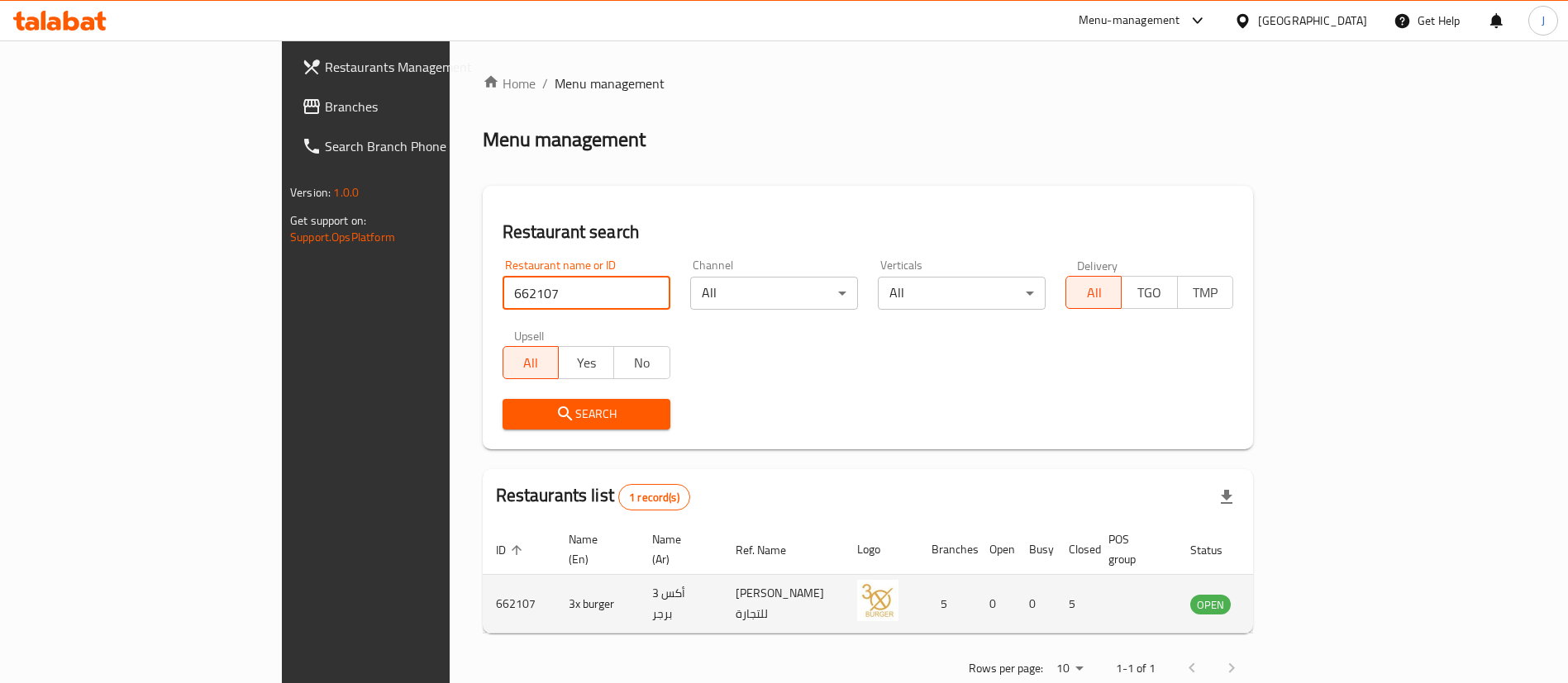
click at [1307, 594] on link "enhanced table" at bounding box center [1292, 604] width 30 height 20
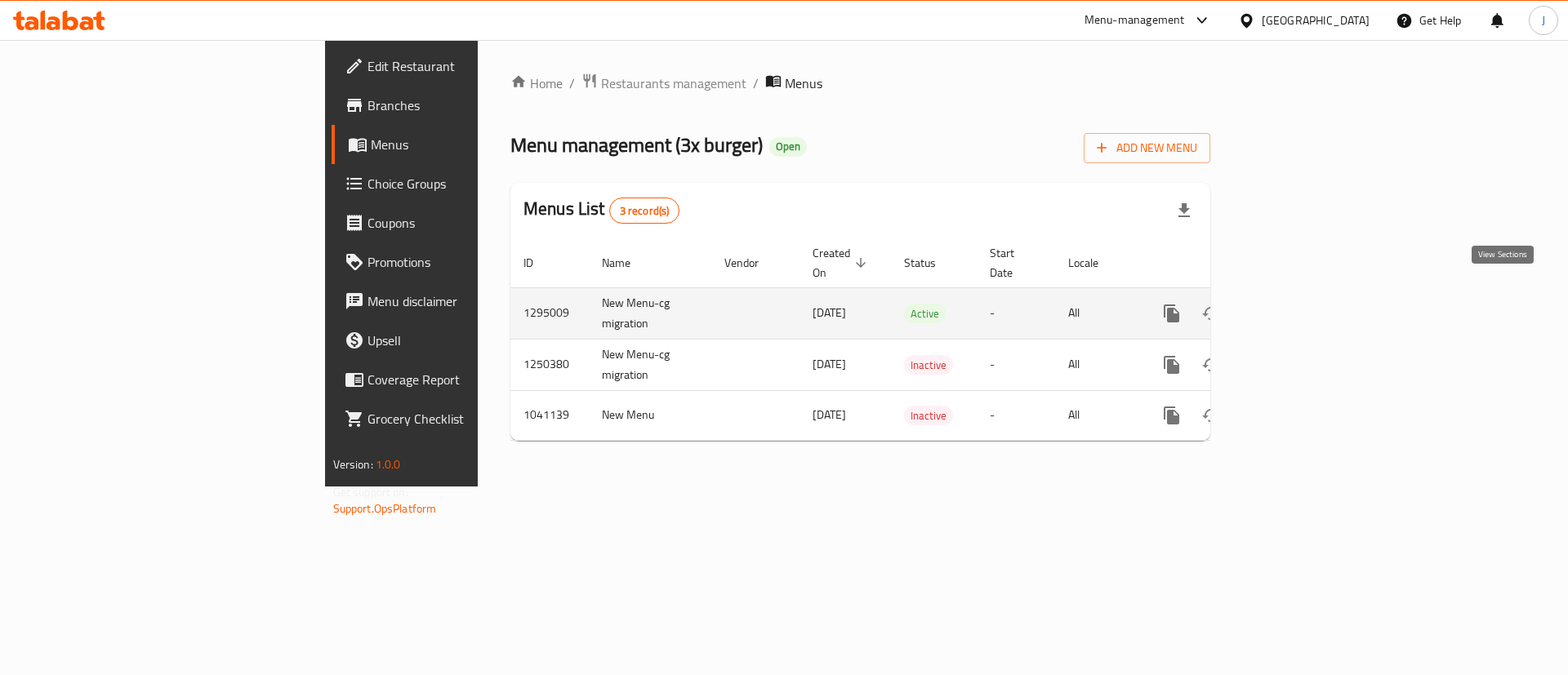
click at [1299, 304] on icon "enhanced table" at bounding box center [1290, 314] width 20 height 20
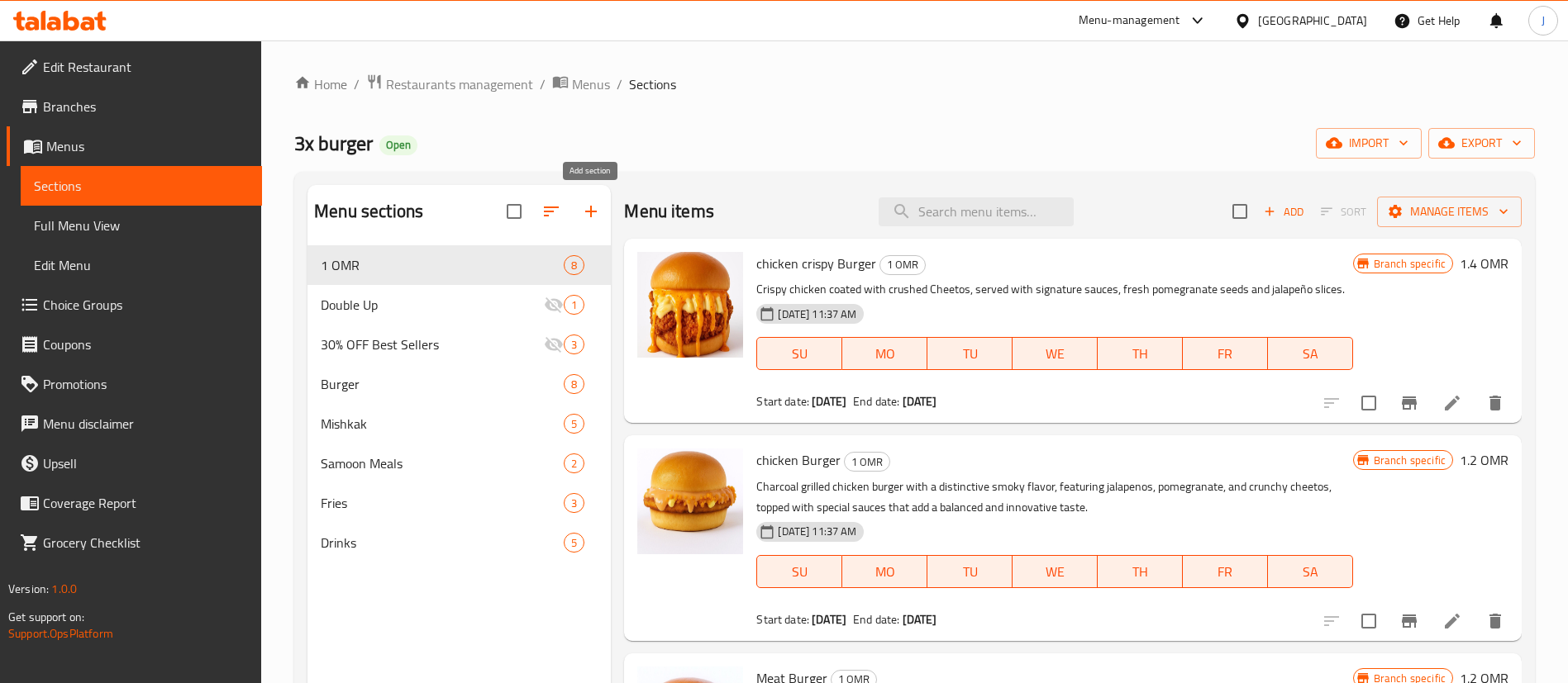
click at [590, 199] on button "button" at bounding box center [590, 211] width 39 height 39
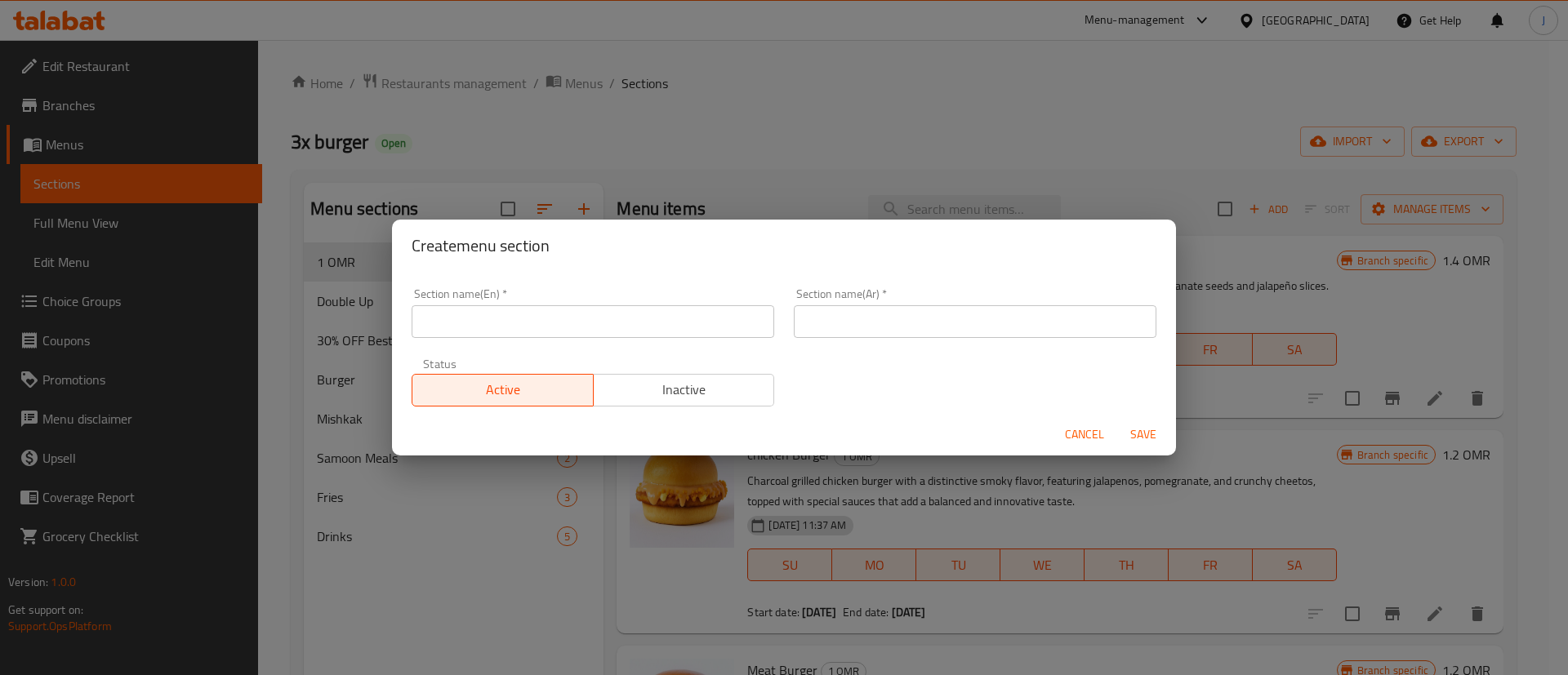
click at [530, 339] on div "Section name(En)   * Section name(En) *" at bounding box center [592, 313] width 382 height 70
click at [529, 332] on input "text" at bounding box center [592, 322] width 362 height 33
type input "M41"
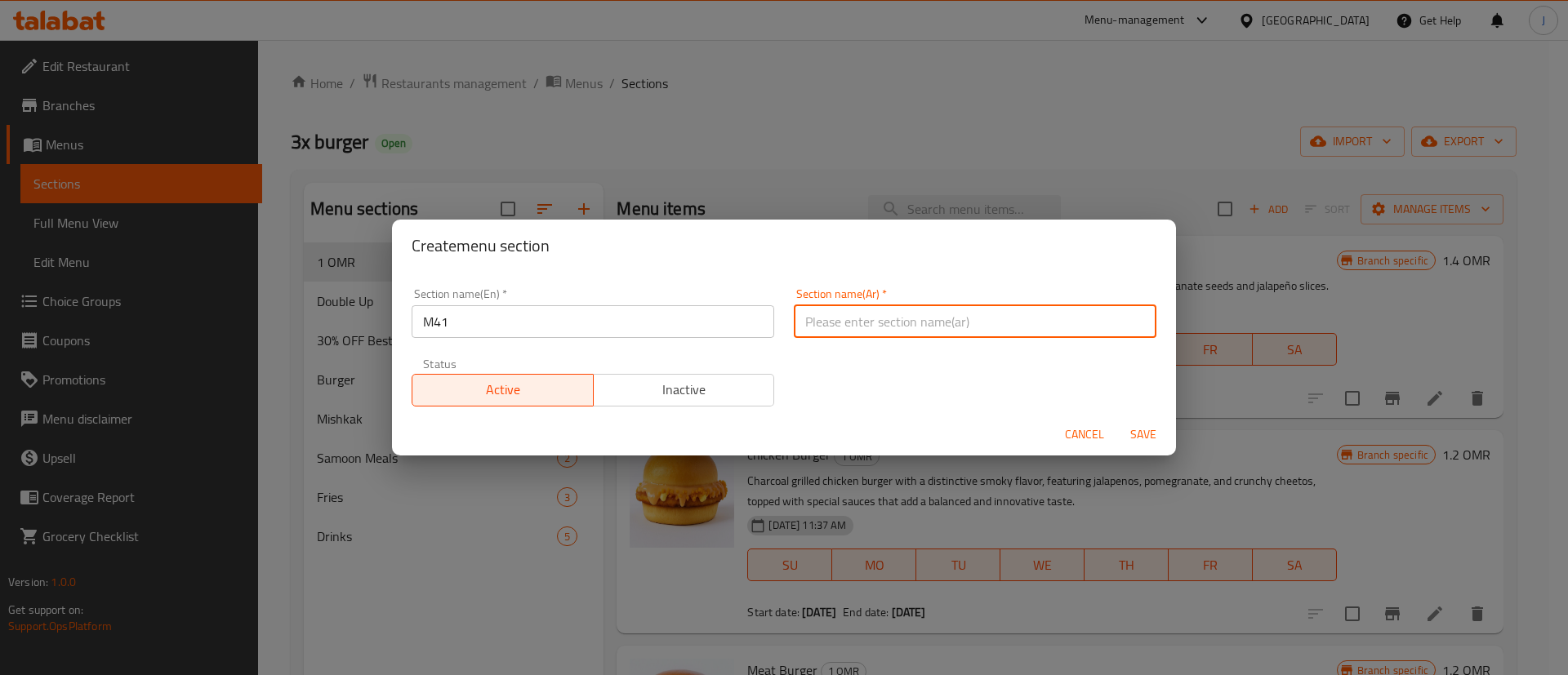
click at [897, 322] on input "text" at bounding box center [974, 322] width 362 height 33
type input "41"
click at [1136, 427] on span "Save" at bounding box center [1142, 435] width 39 height 21
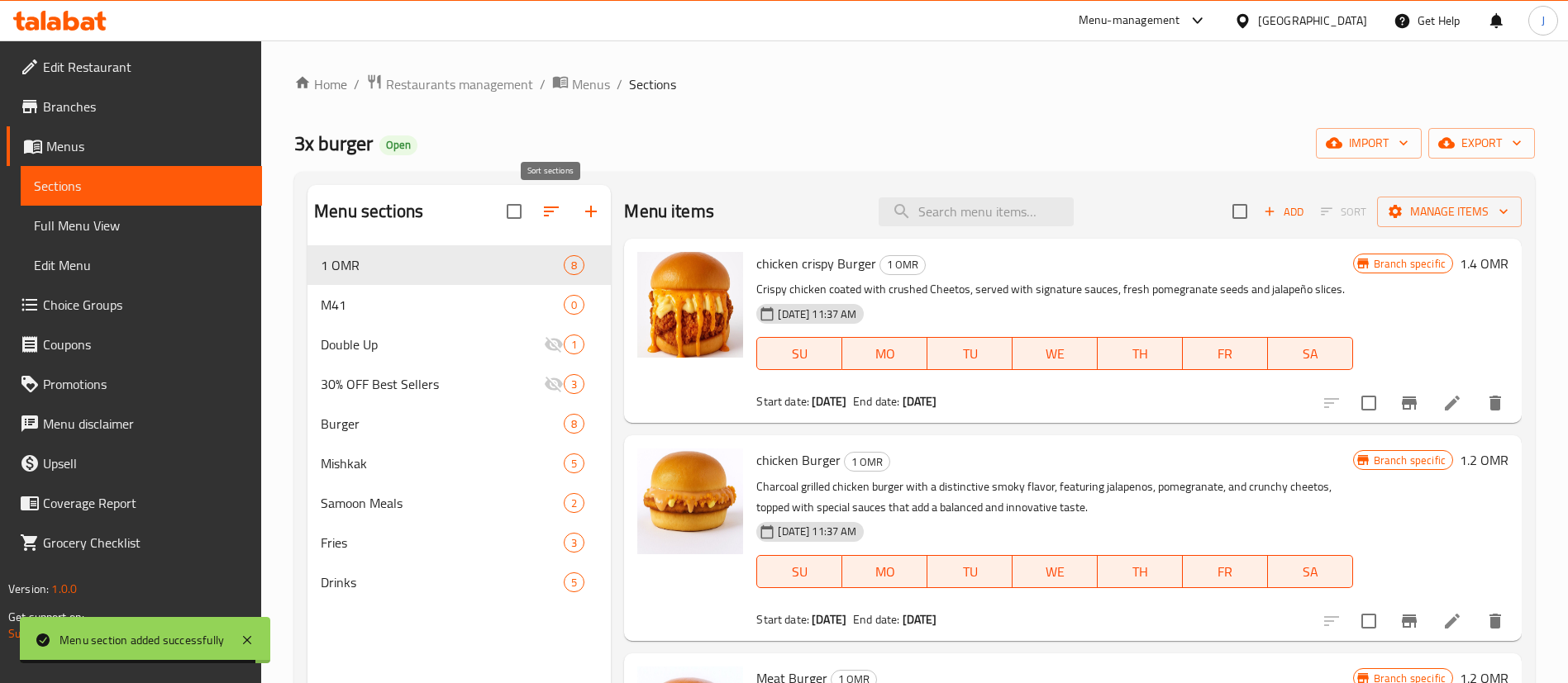
click at [564, 214] on button "button" at bounding box center [551, 211] width 39 height 39
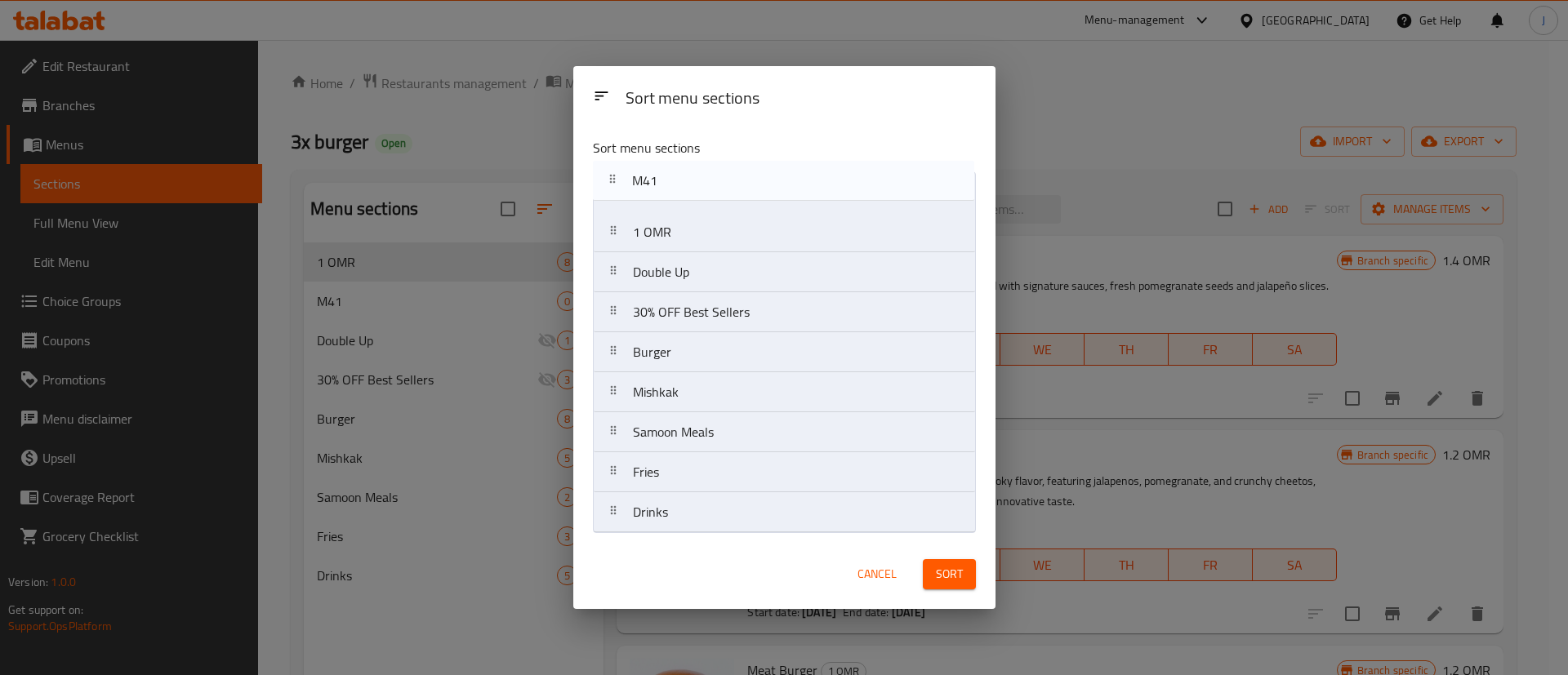
drag, startPoint x: 667, startPoint y: 236, endPoint x: 666, endPoint y: 182, distance: 54.0
click at [666, 182] on nav "1 OMR M41 Double Up 30% OFF Best Sellers Burger Mishkak Samoon Meals Fries Drin…" at bounding box center [784, 352] width 383 height 361
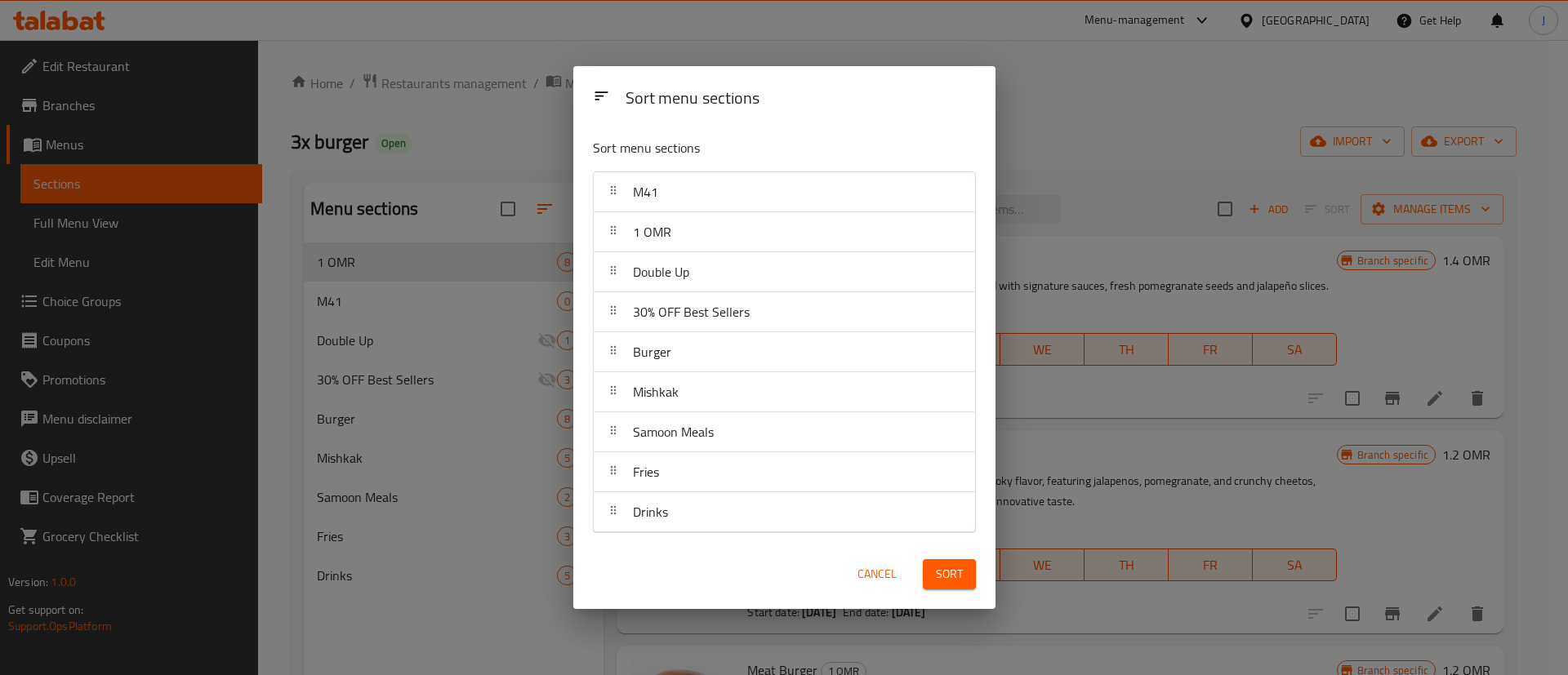
click at [954, 566] on span "Sort" at bounding box center [949, 574] width 27 height 21
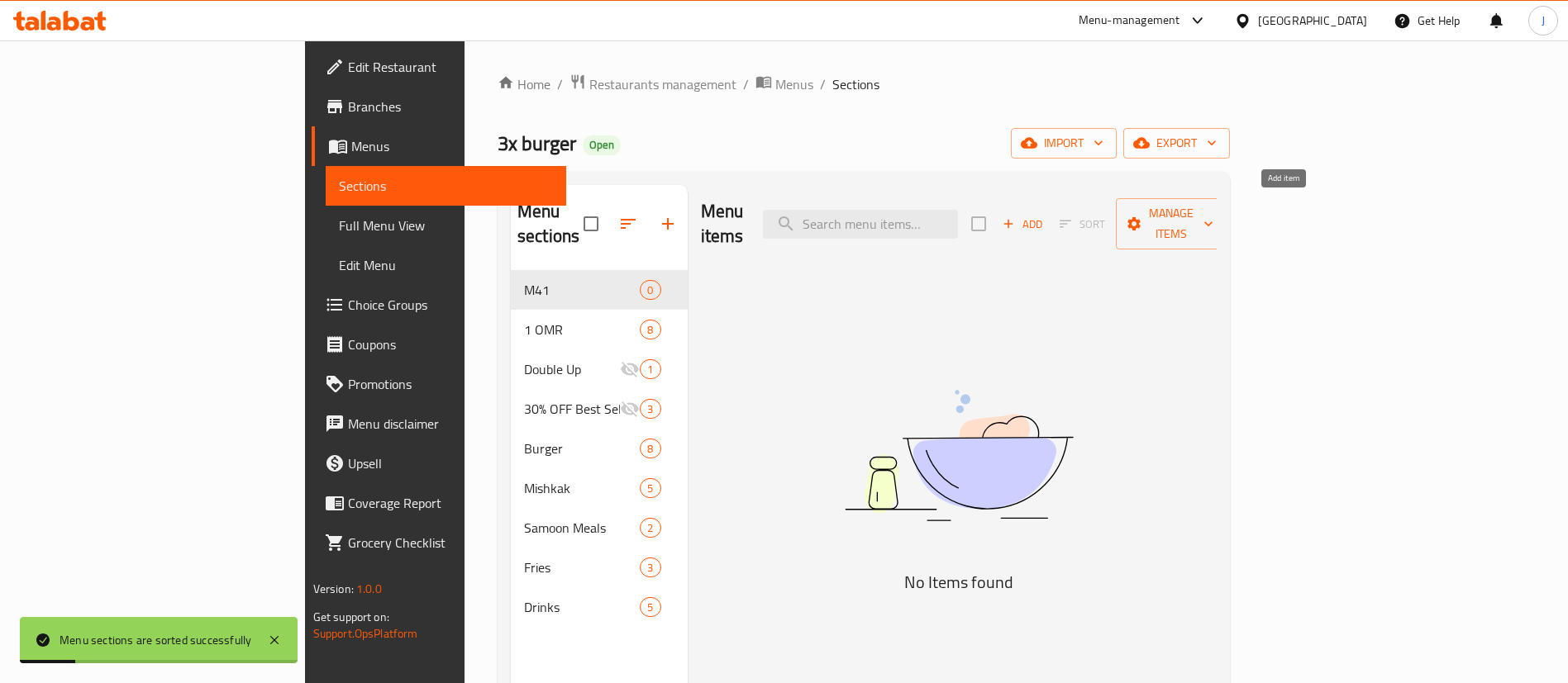
click at [1045, 218] on span "Add" at bounding box center [1022, 224] width 45 height 19
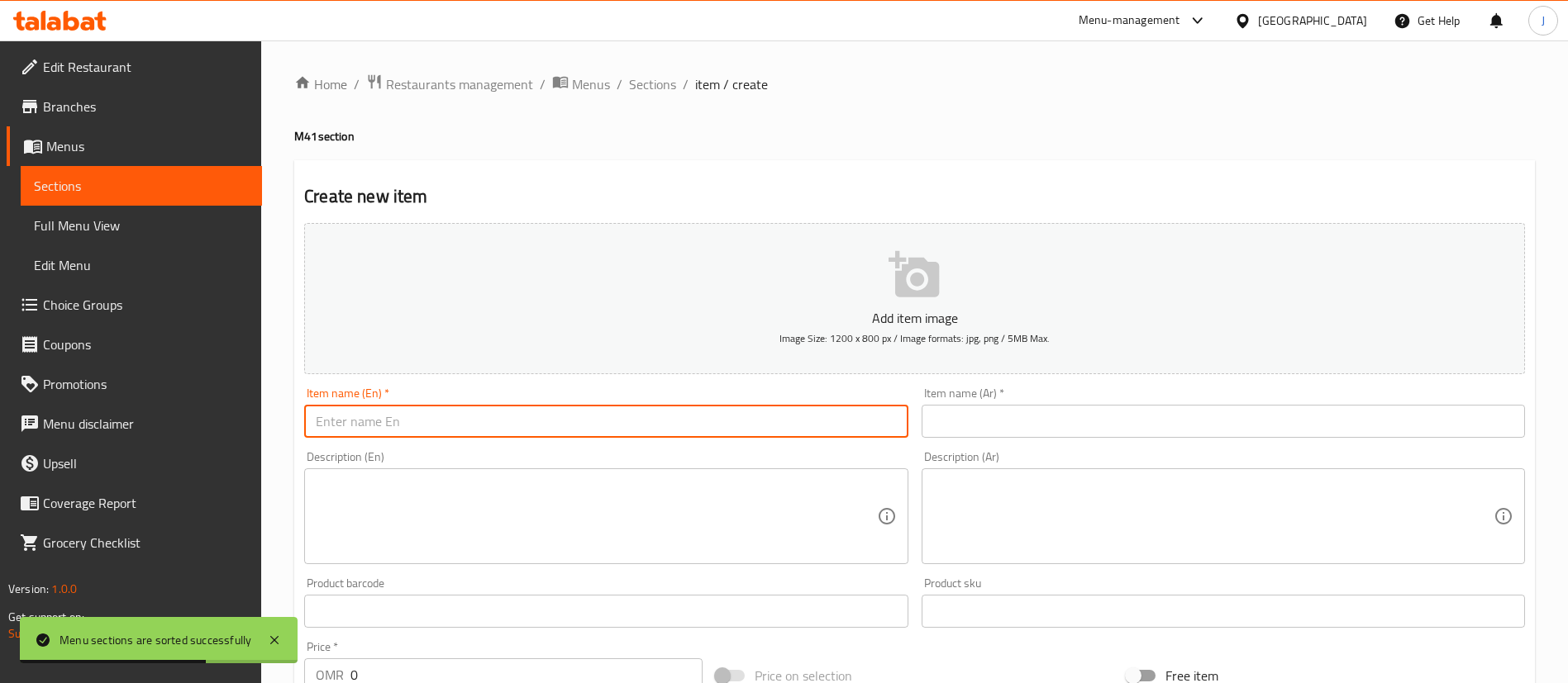
click at [505, 413] on input "text" at bounding box center [606, 422] width 604 height 33
paste input "chicken crispy Burger"
drag, startPoint x: 319, startPoint y: 421, endPoint x: 268, endPoint y: 398, distance: 55.9
click at [274, 401] on div "Home / Restaurants management / Menus / Sections / item / create M41 section Cr…" at bounding box center [914, 603] width 1306 height 1126
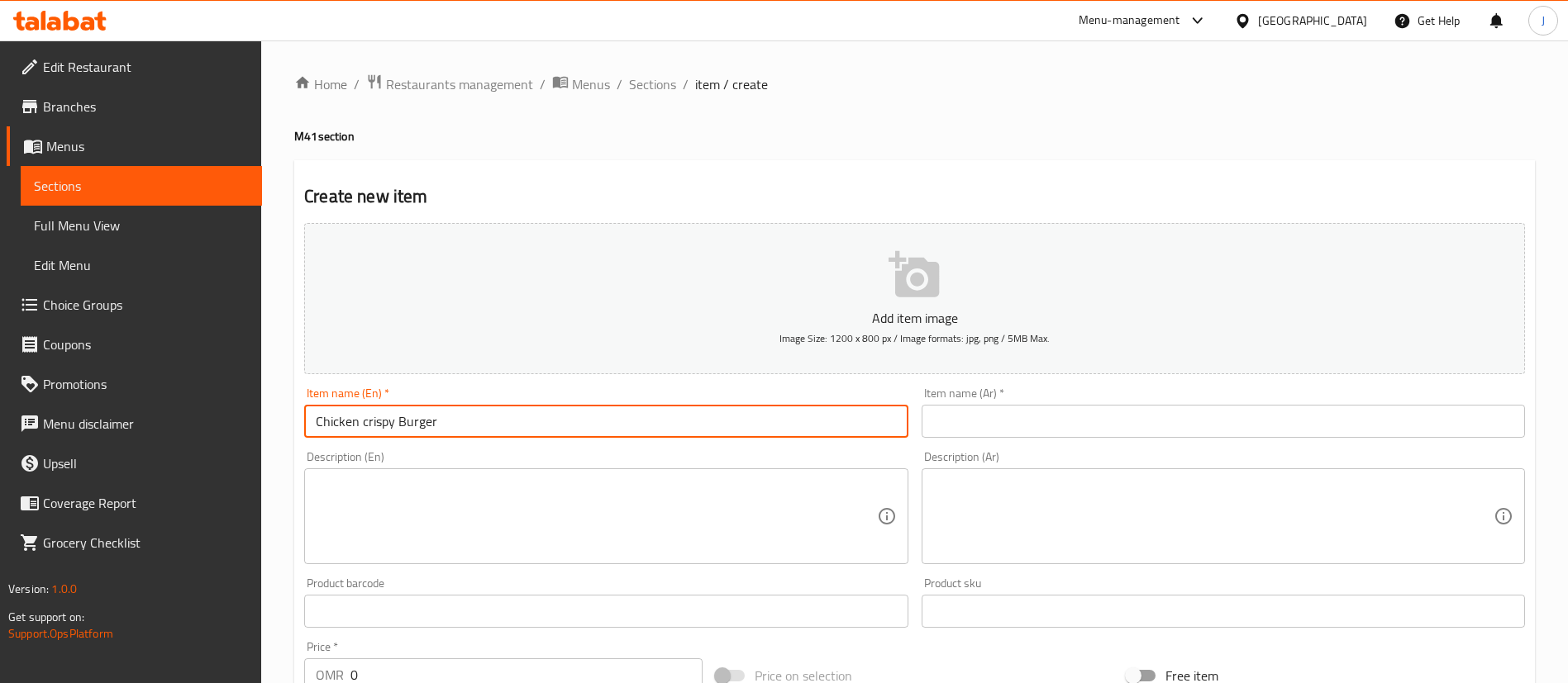
click at [368, 424] on input "Chicken crispy Burger" at bounding box center [606, 422] width 604 height 33
click at [527, 416] on input "Chicken Crispy Burger" at bounding box center [606, 422] width 604 height 33
type input "Chicken Crispy Burger Meal"
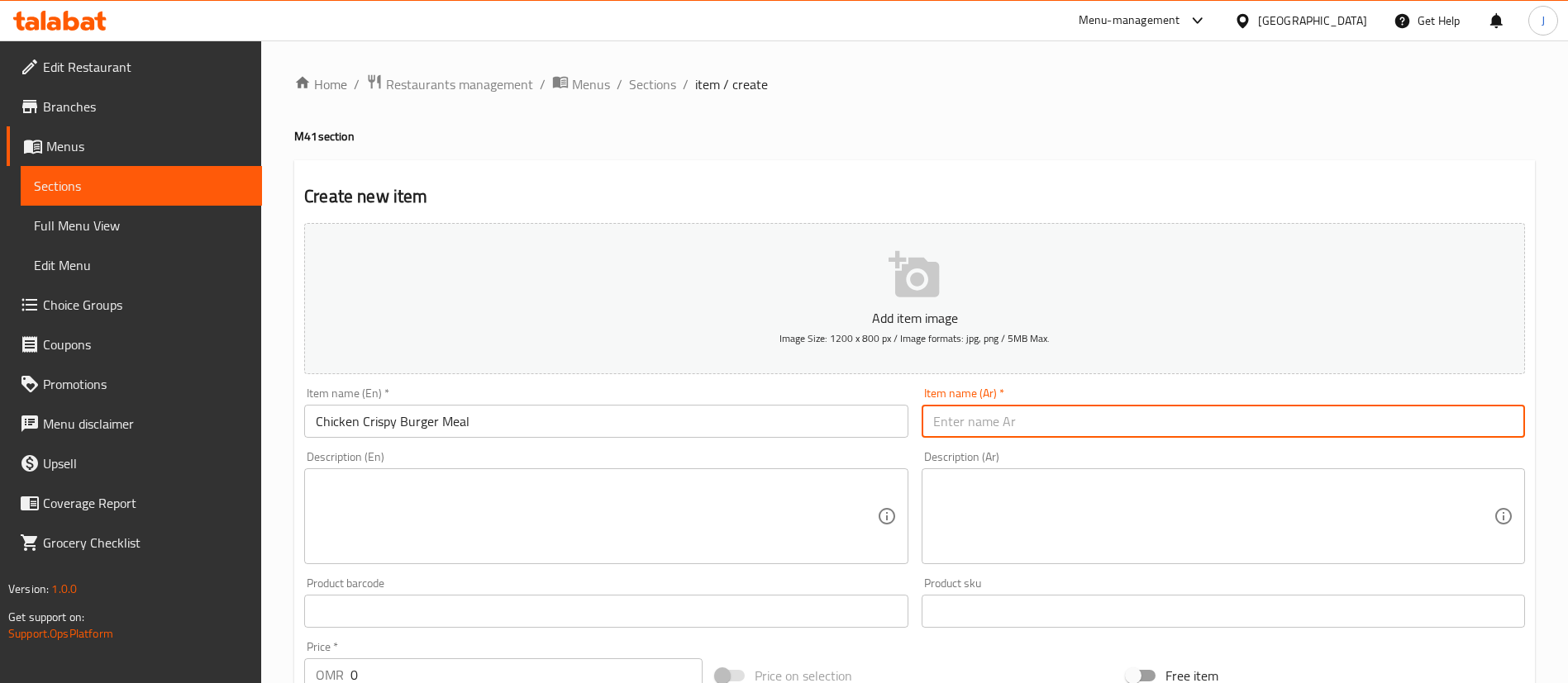
click at [1005, 420] on input "text" at bounding box center [1223, 422] width 604 height 33
paste input "وجبة برجر دجاج مقرمش"
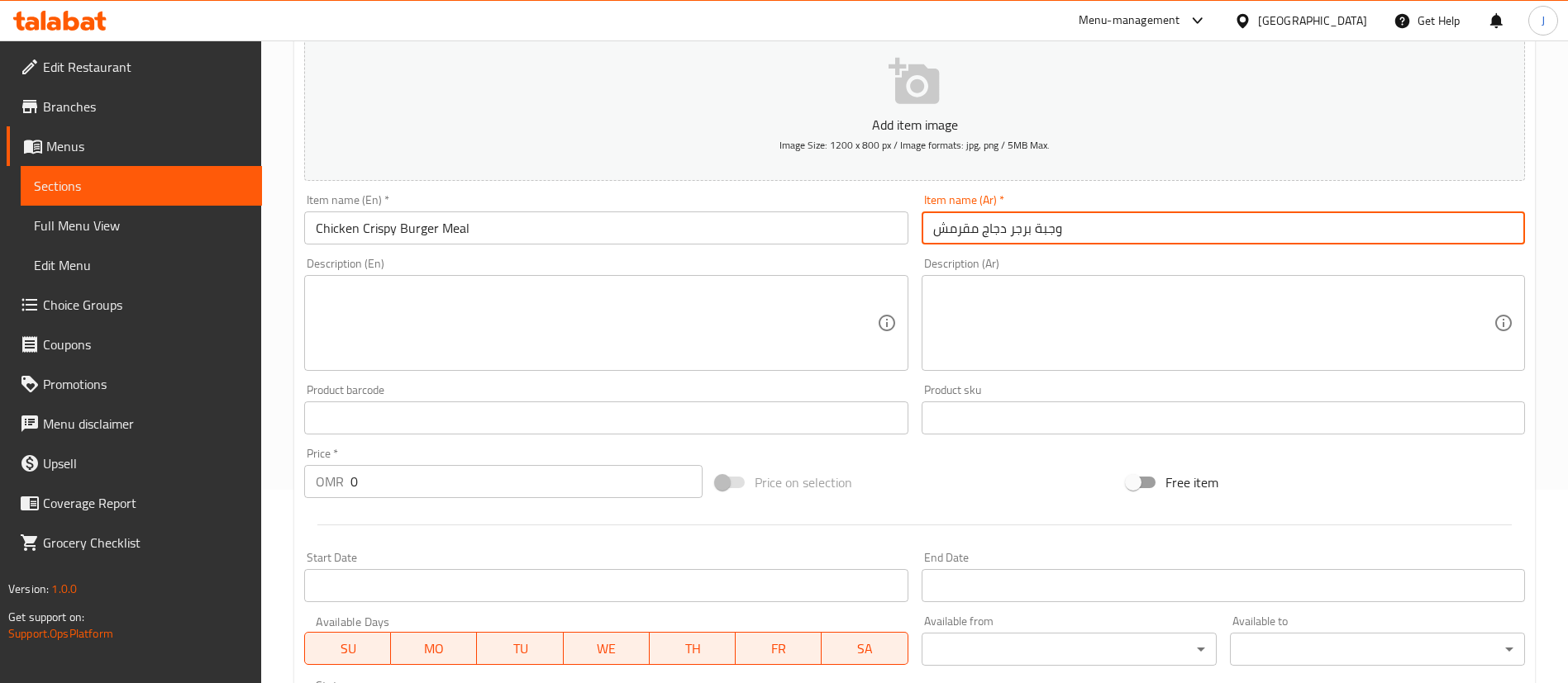
scroll to position [248, 0]
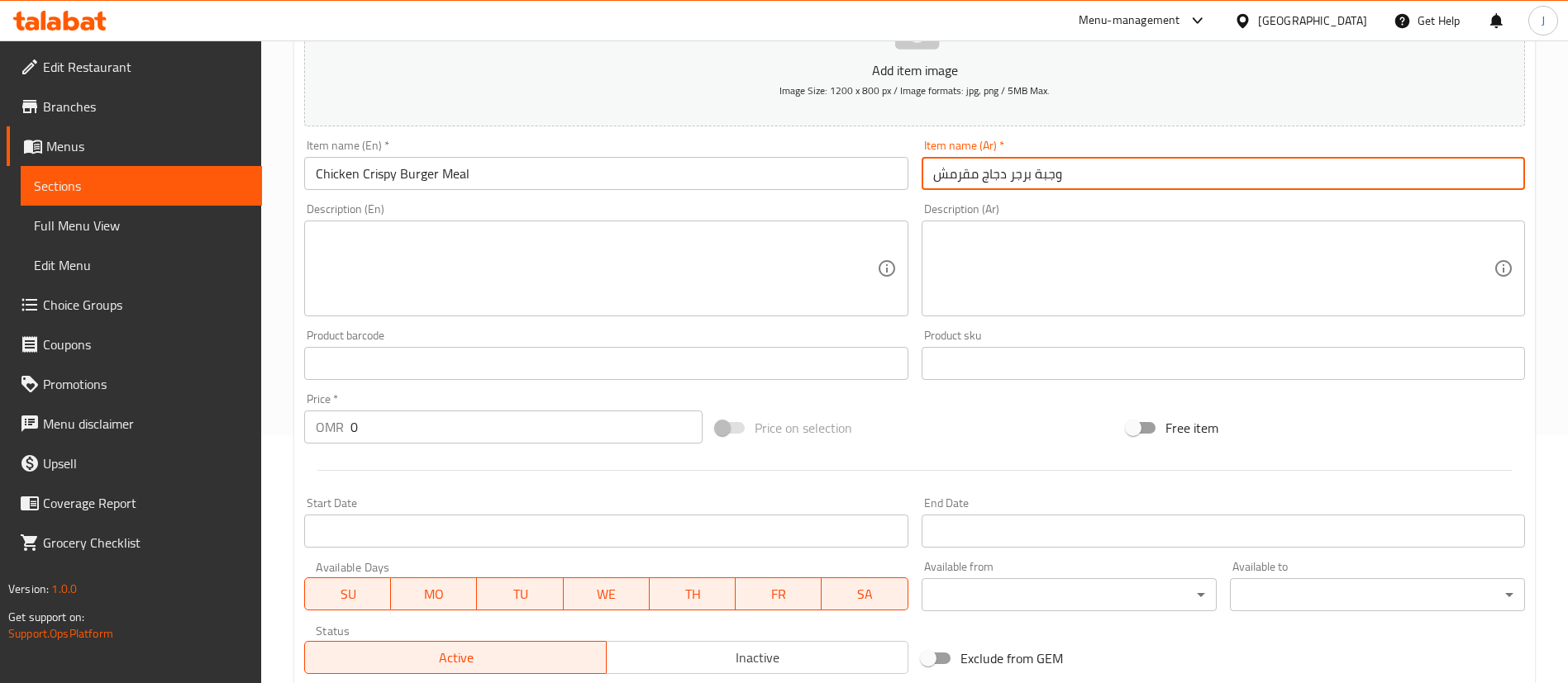
type input "وجبة برجر دجاج مقرمش"
click at [612, 283] on textarea at bounding box center [596, 269] width 561 height 79
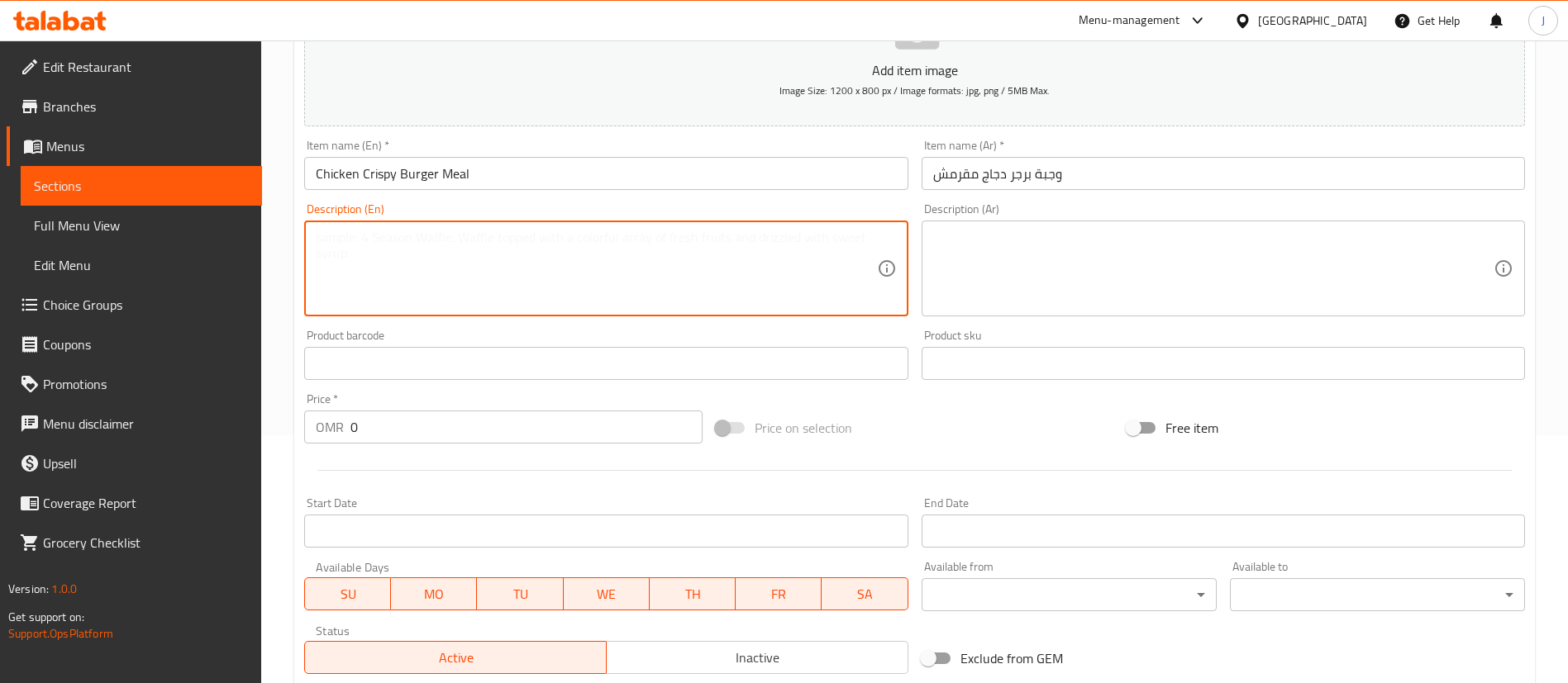
paste textarea "Fries Mishkak"
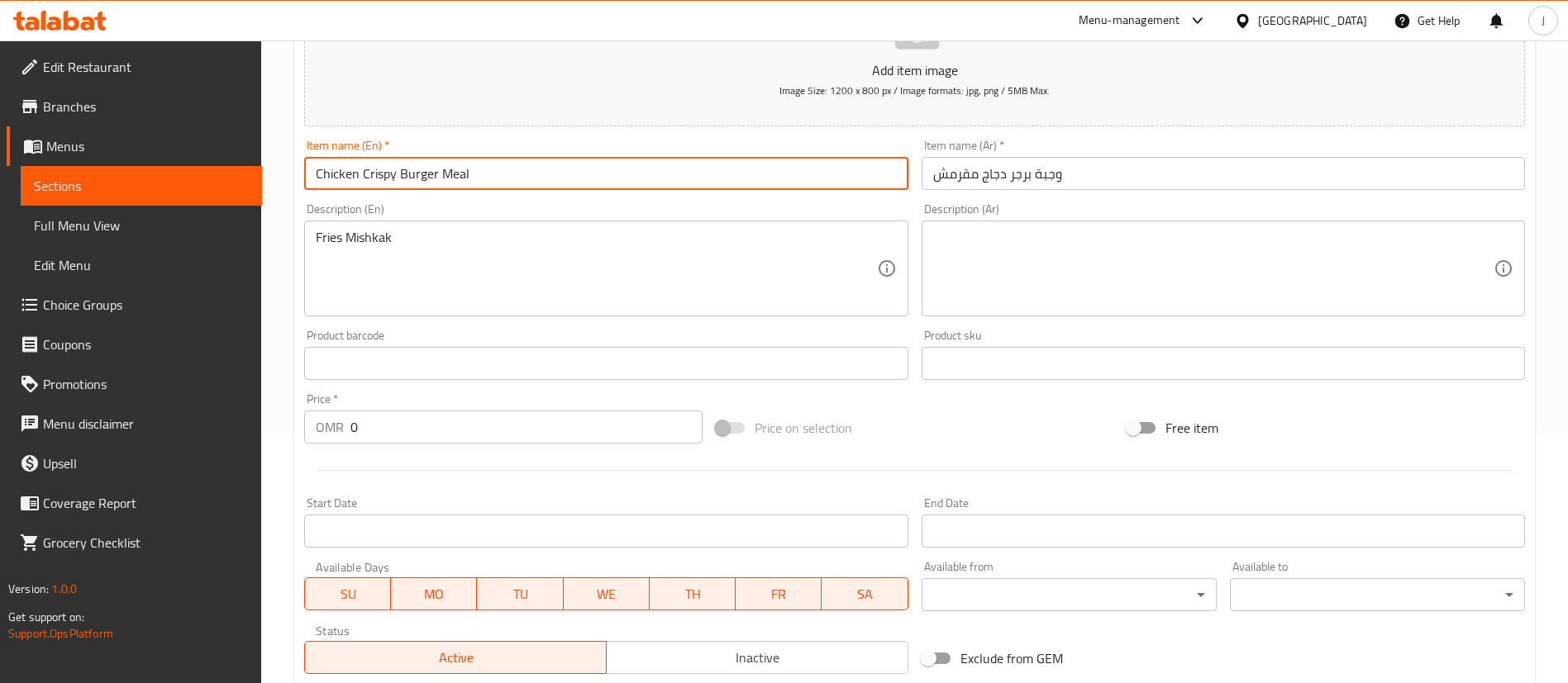
drag, startPoint x: 437, startPoint y: 172, endPoint x: 298, endPoint y: 170, distance: 139.0
click at [298, 170] on div "Item name (En)   * Chicken Crispy Burger Meal Item name (En) *" at bounding box center [606, 165] width 617 height 64
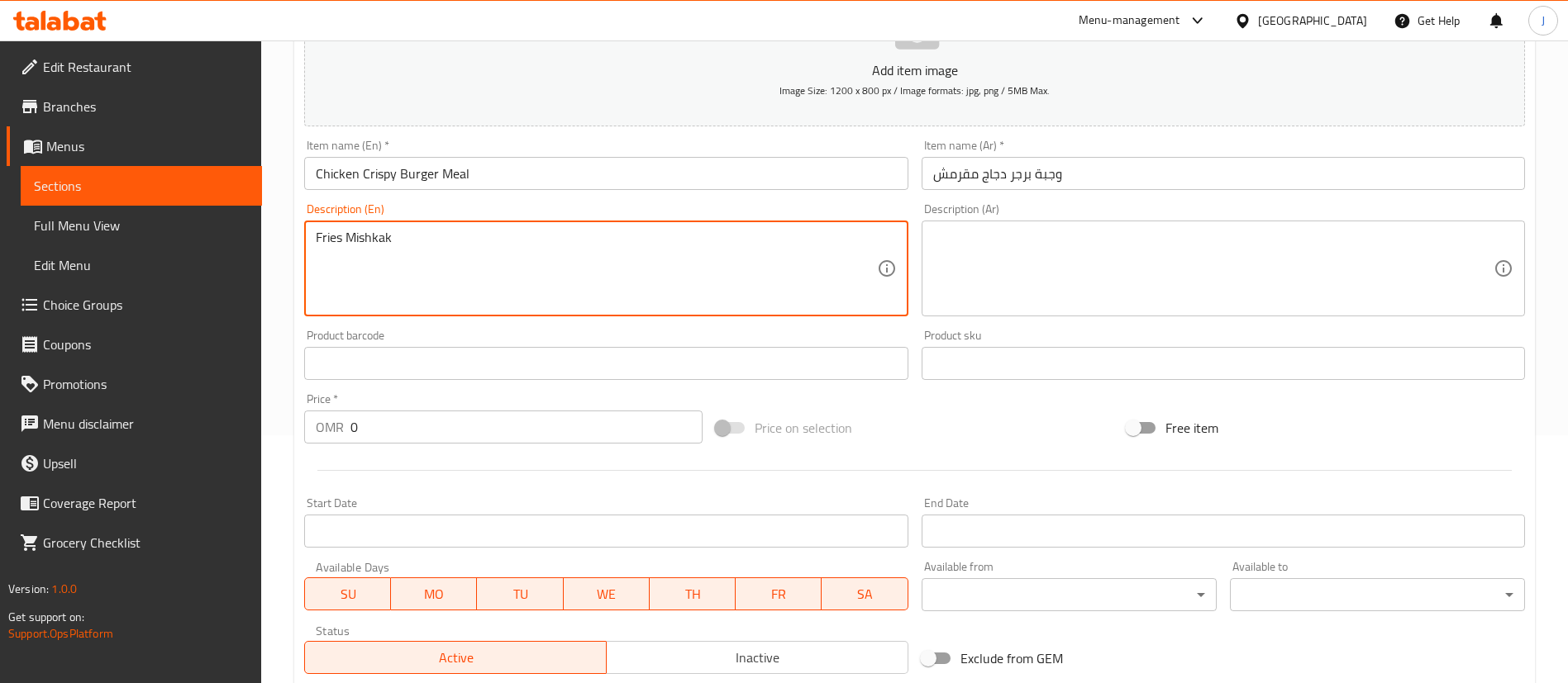
paste textarea "Chicken Crispy Burger"
click at [537, 240] on textarea "Chicken Crispy Burger, Fries Mishkak" at bounding box center [596, 269] width 561 height 79
paste textarea "Kinza"
type textarea "Chicken Crispy Burger, Fries Mishkak, Kinza"
click at [1020, 272] on textarea at bounding box center [1213, 269] width 561 height 79
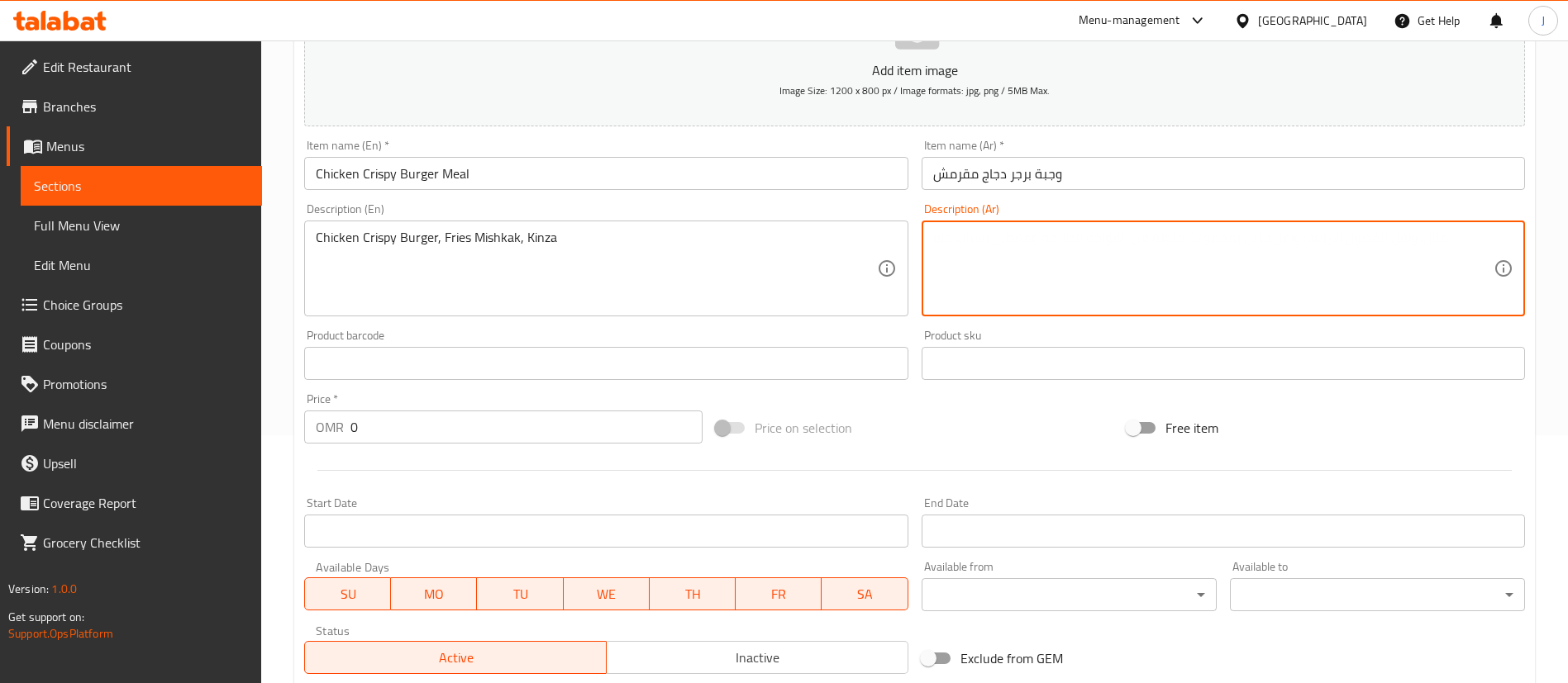
paste textarea "برجر دجاج مقرمش، بطاطس ميشكاك، [GEOGRAPHIC_DATA]"
type textarea "برجر دجاج مقرمش، بطاطس ميشكاك، [GEOGRAPHIC_DATA]"
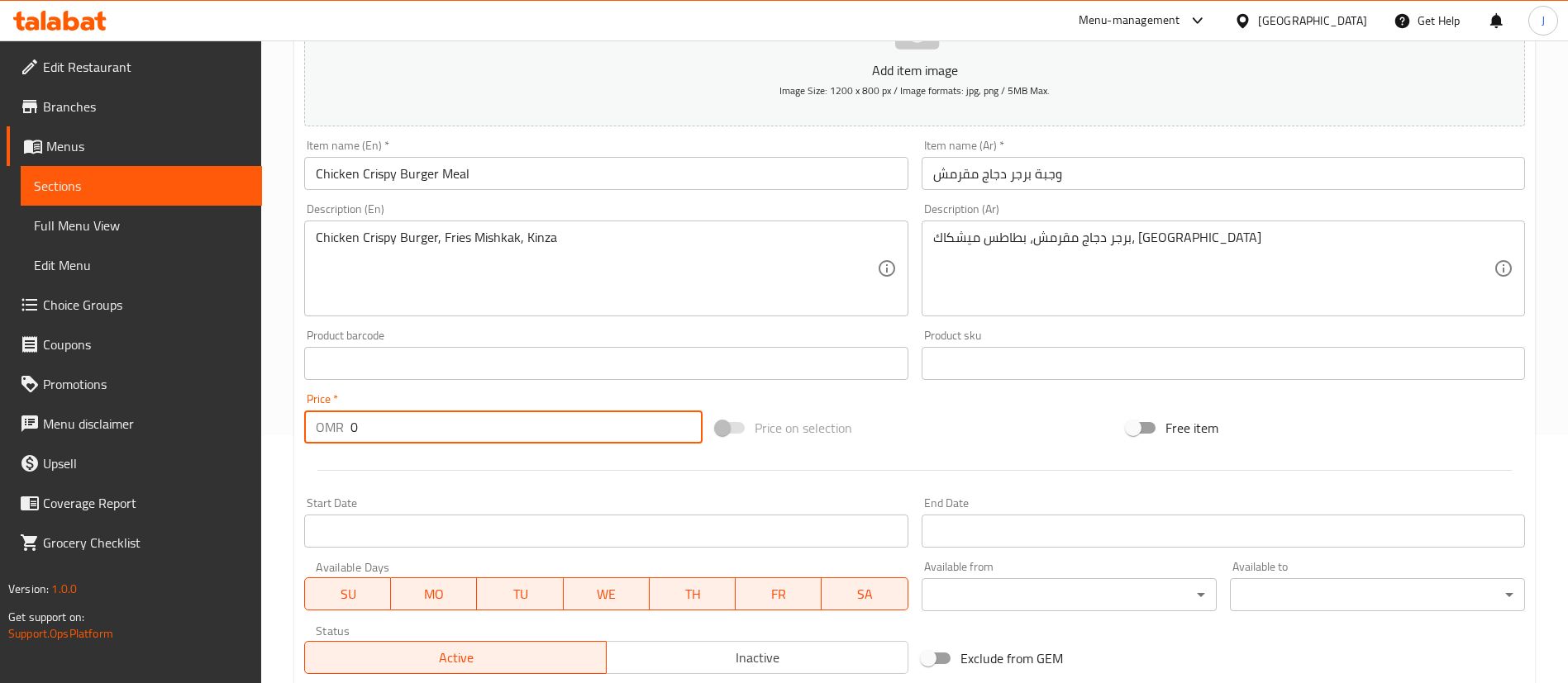
drag, startPoint x: 372, startPoint y: 434, endPoint x: 323, endPoint y: 423, distance: 50.2
click at [323, 423] on div "OMR 0 Price *" at bounding box center [502, 427] width 398 height 33
paste input "3.2"
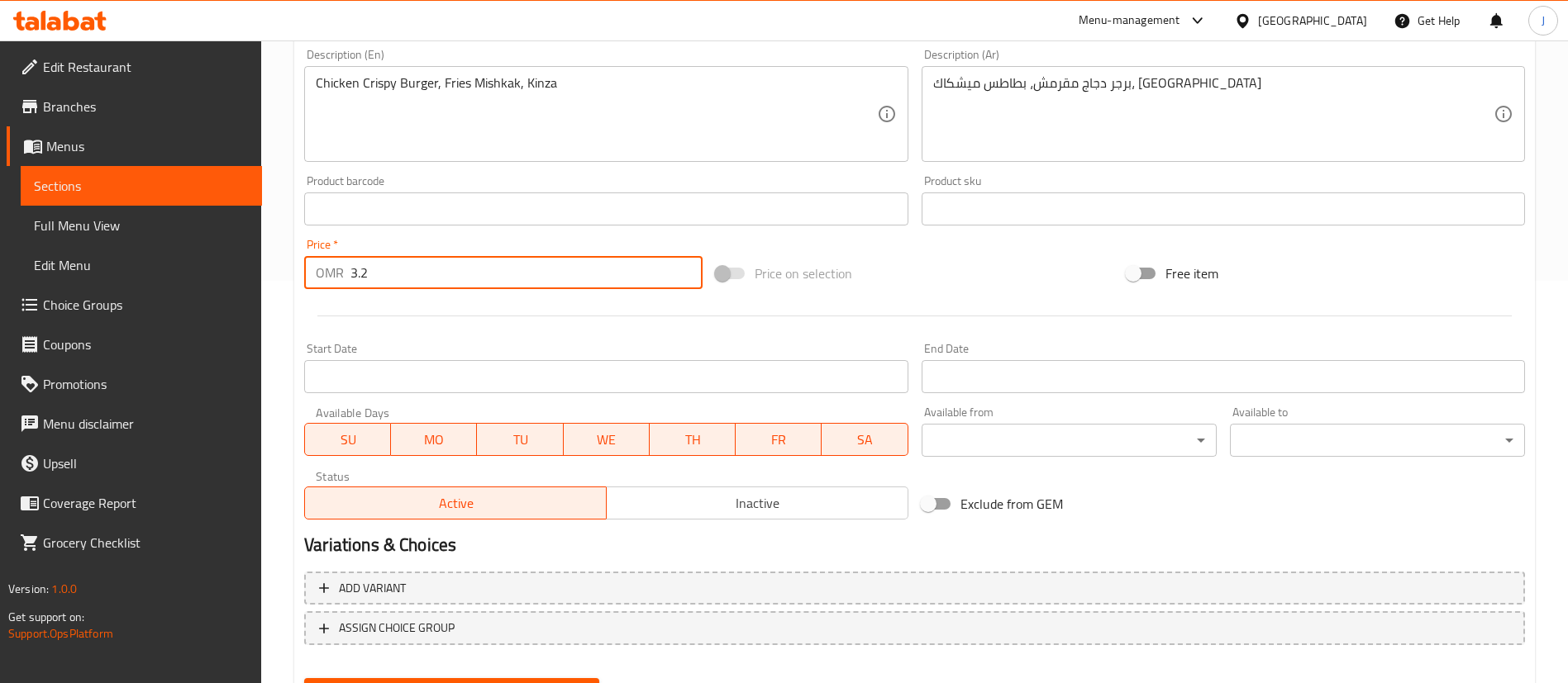
scroll to position [484, 0]
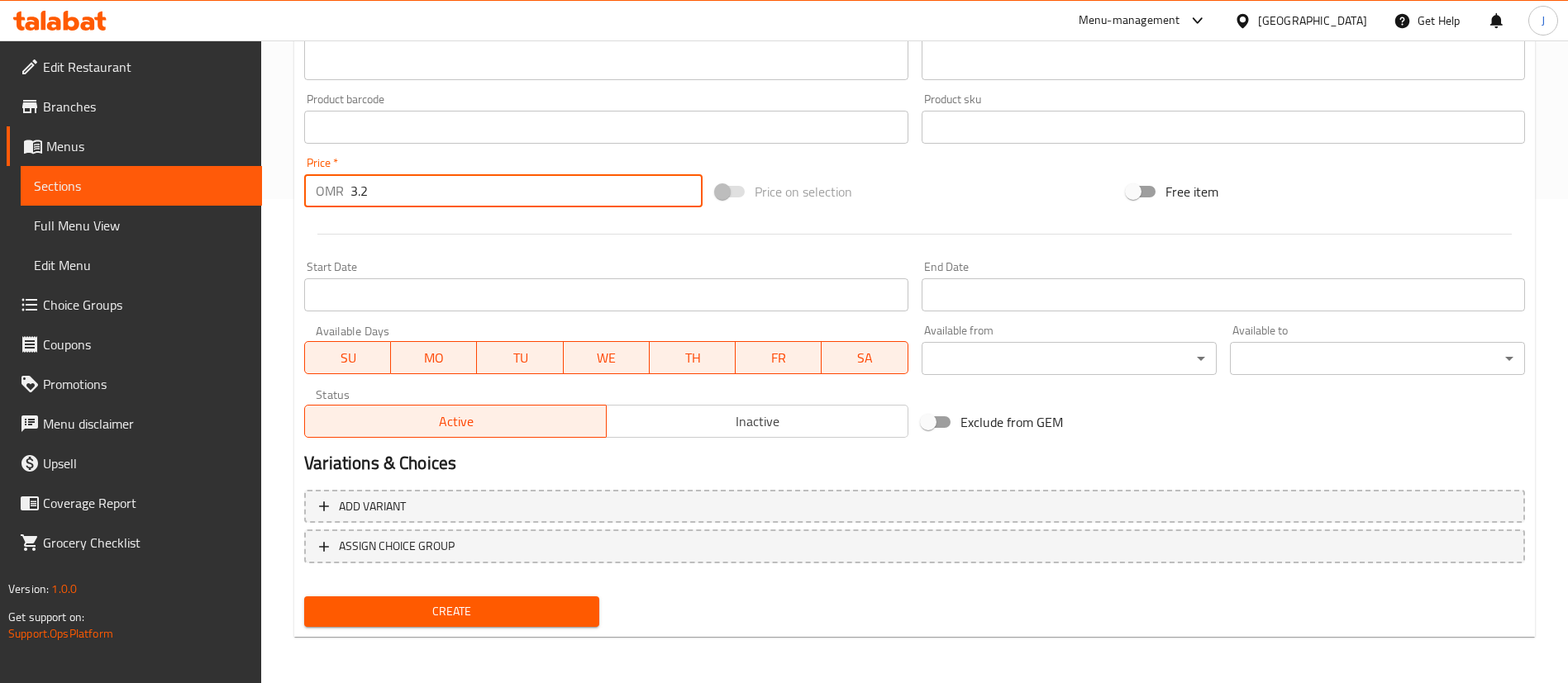
type input "3.2"
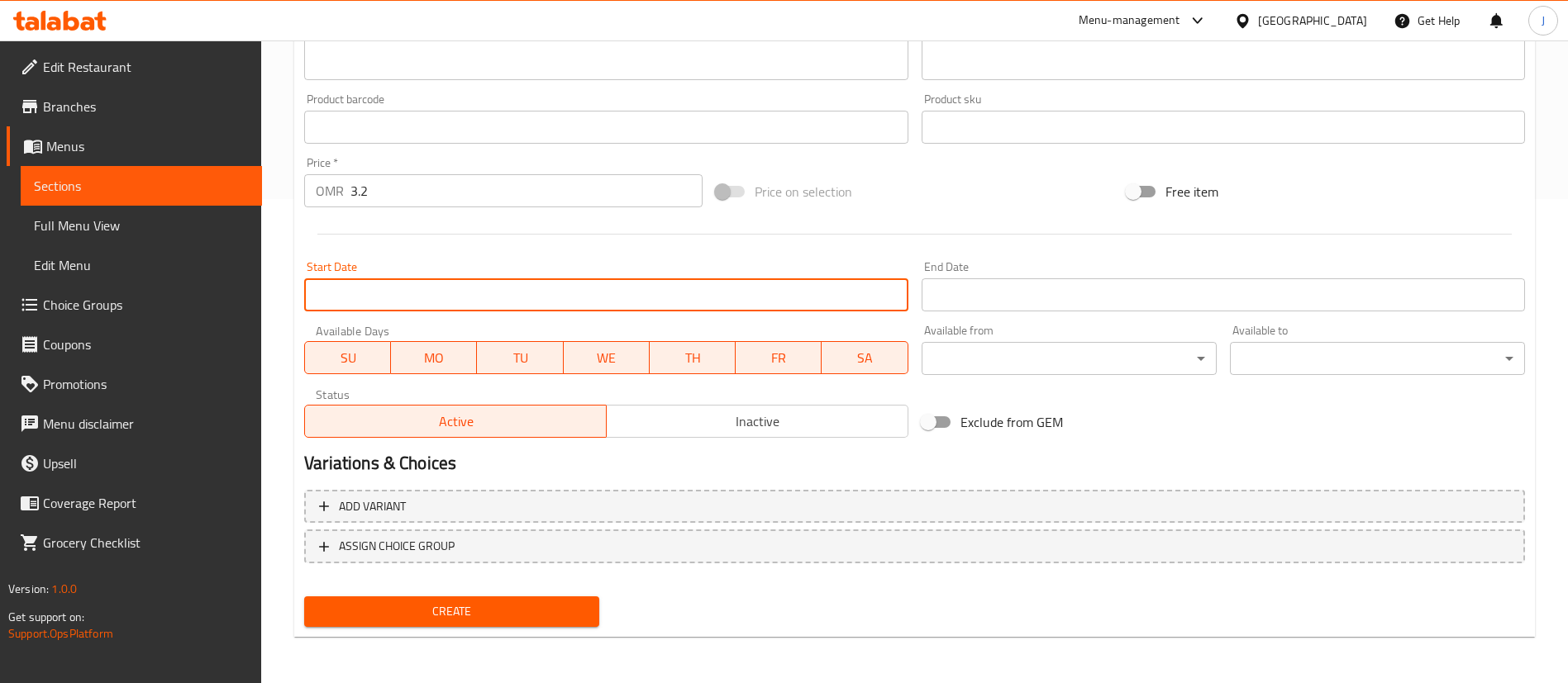
click at [499, 295] on input "Start Date" at bounding box center [606, 294] width 604 height 33
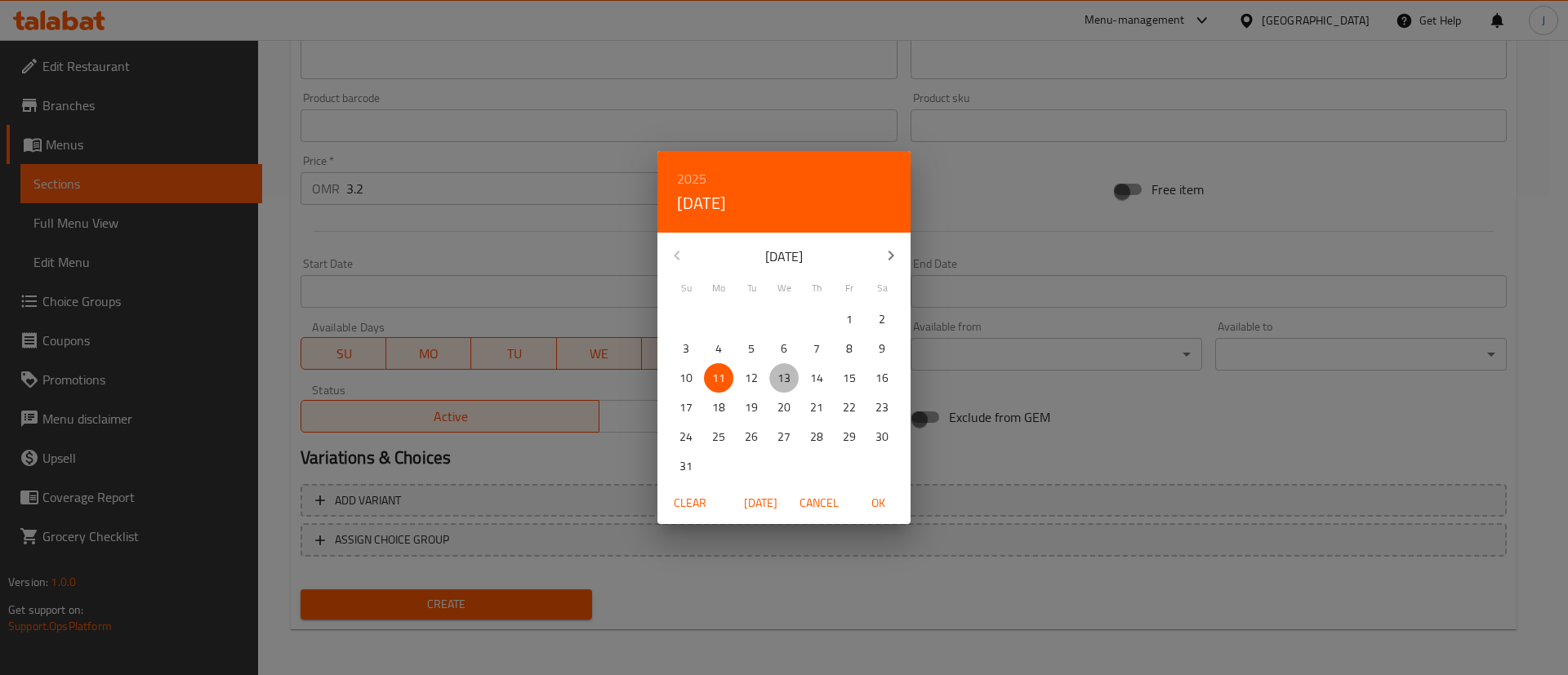
click at [787, 372] on p "13" at bounding box center [784, 378] width 13 height 21
click at [876, 499] on span "OK" at bounding box center [878, 503] width 39 height 21
type input "[DATE]"
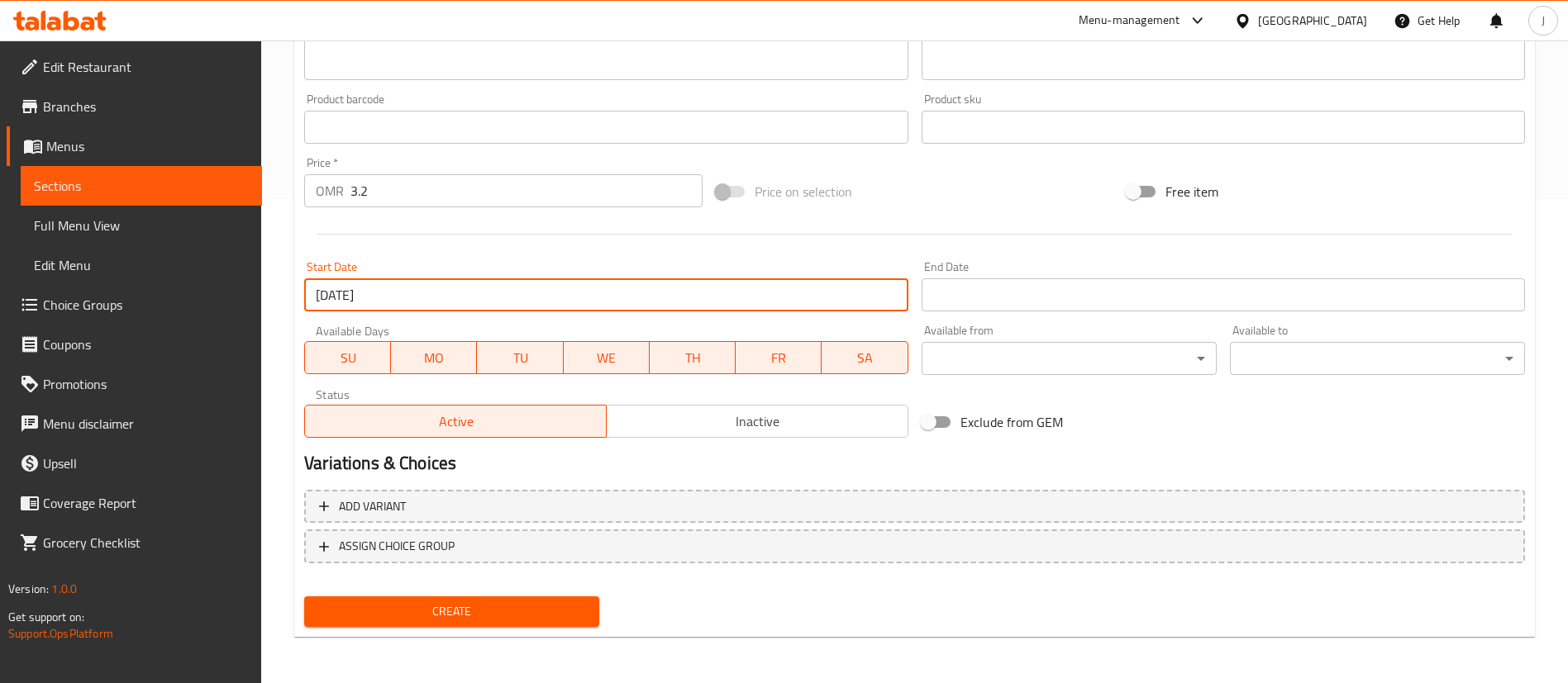
click at [488, 604] on span "Create" at bounding box center [452, 612] width 269 height 21
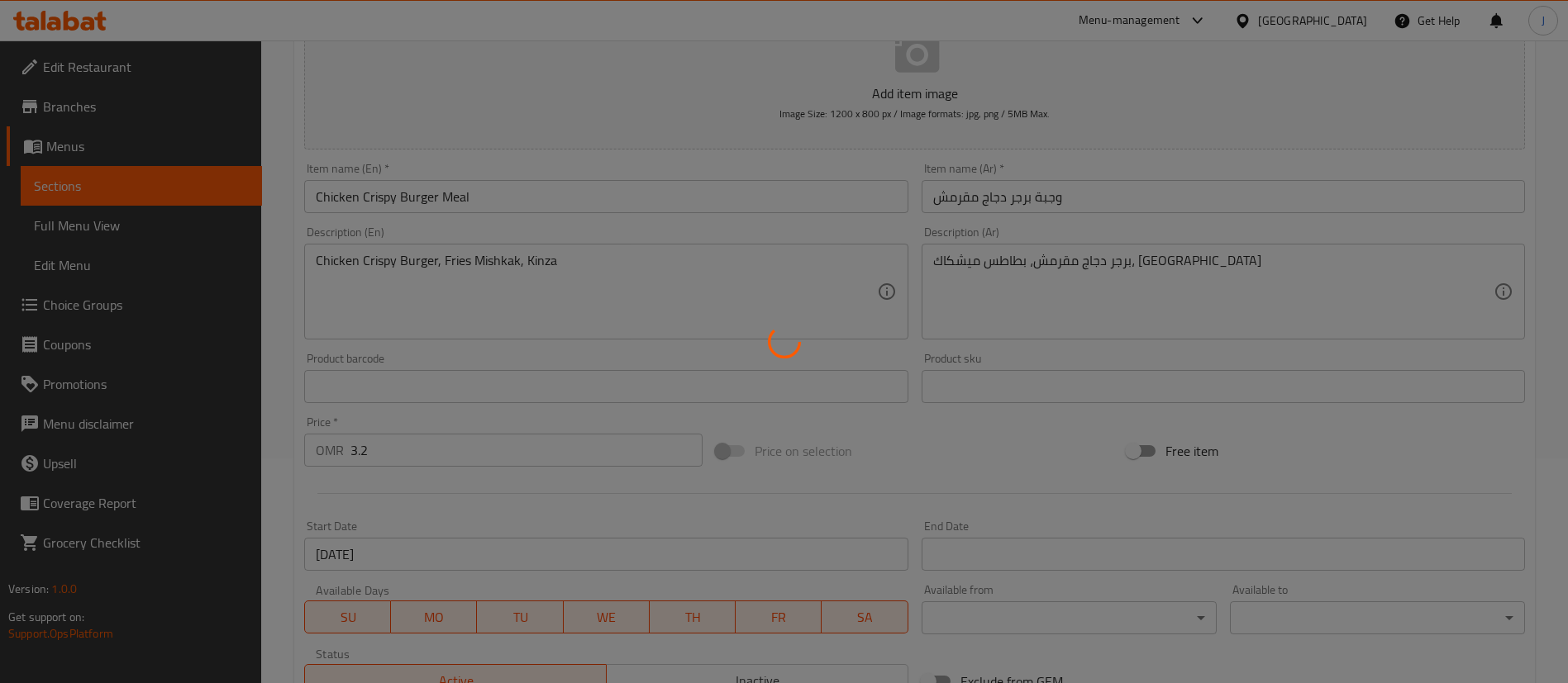
scroll to position [0, 0]
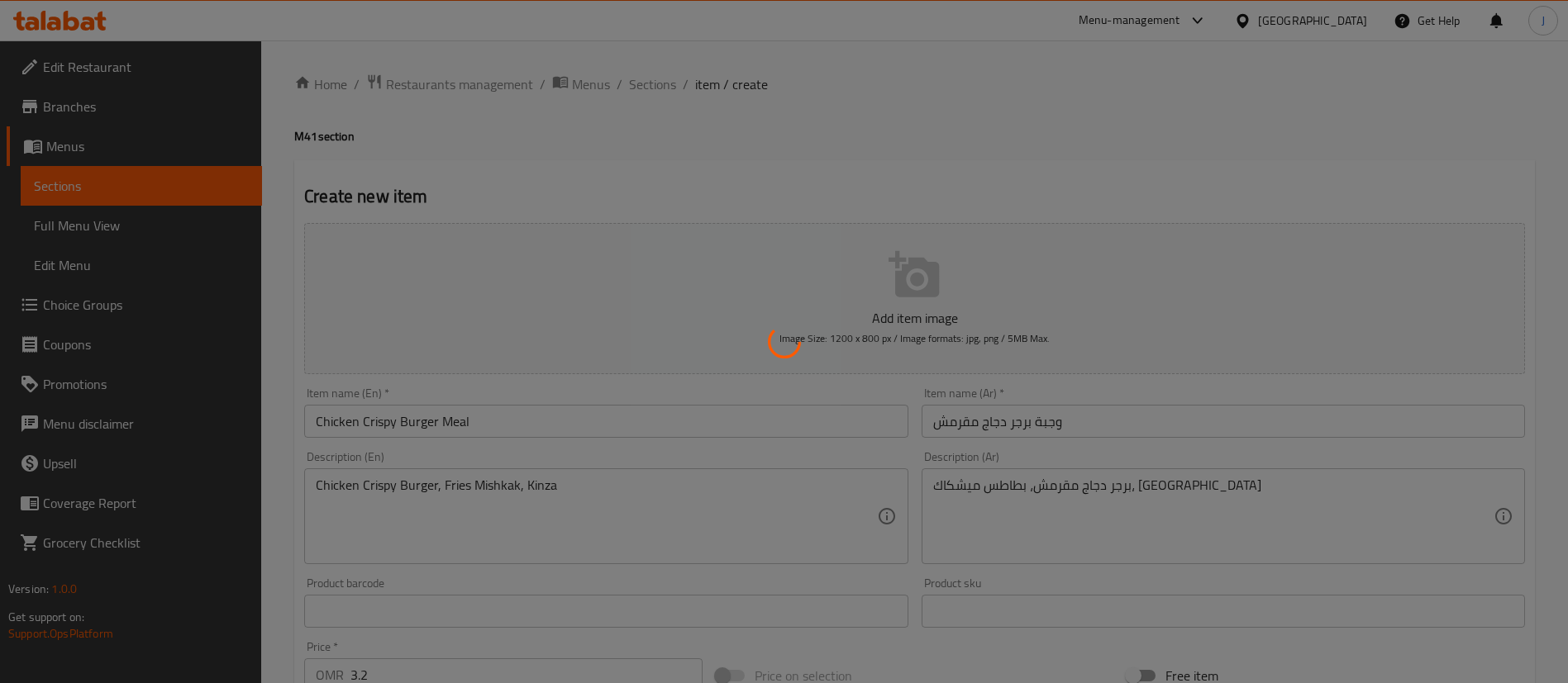
type input "0"
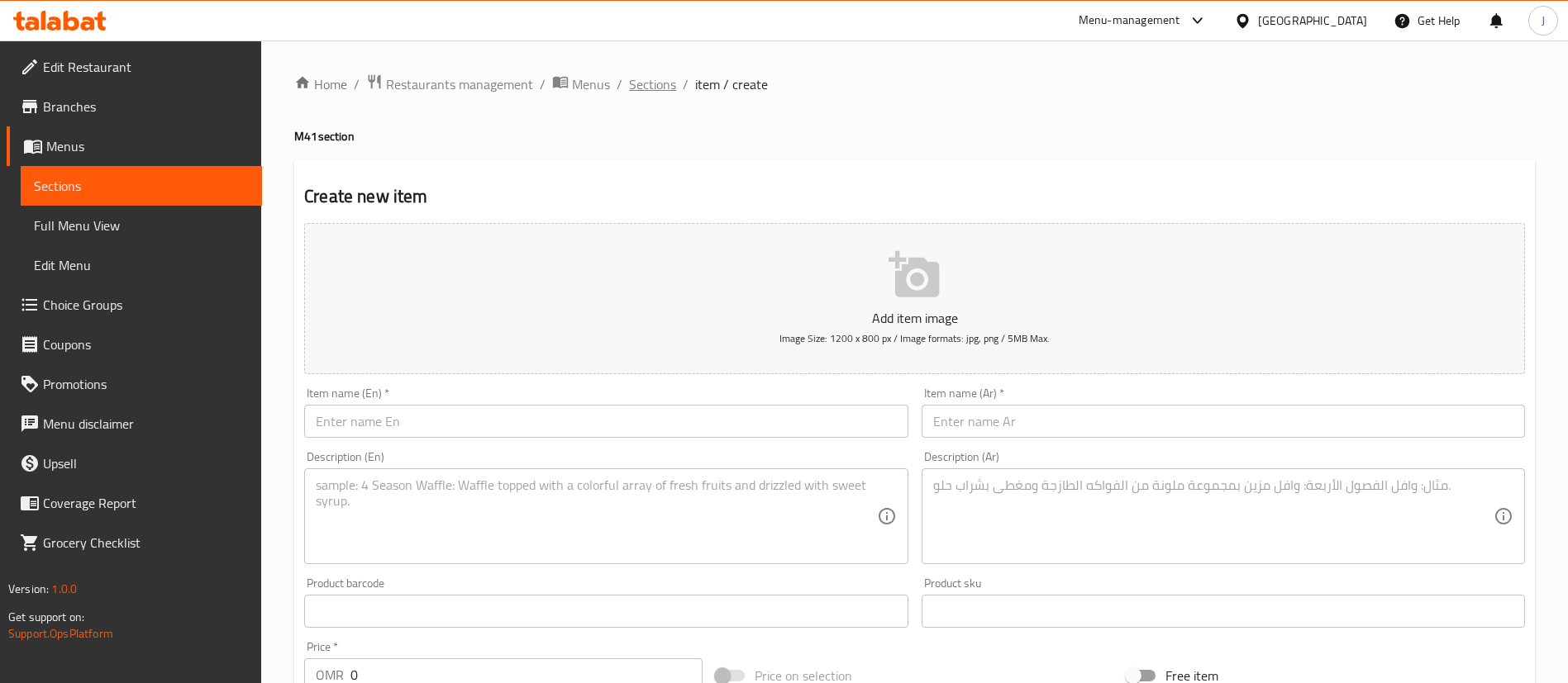
click at [660, 85] on span "Sections" at bounding box center [652, 84] width 47 height 20
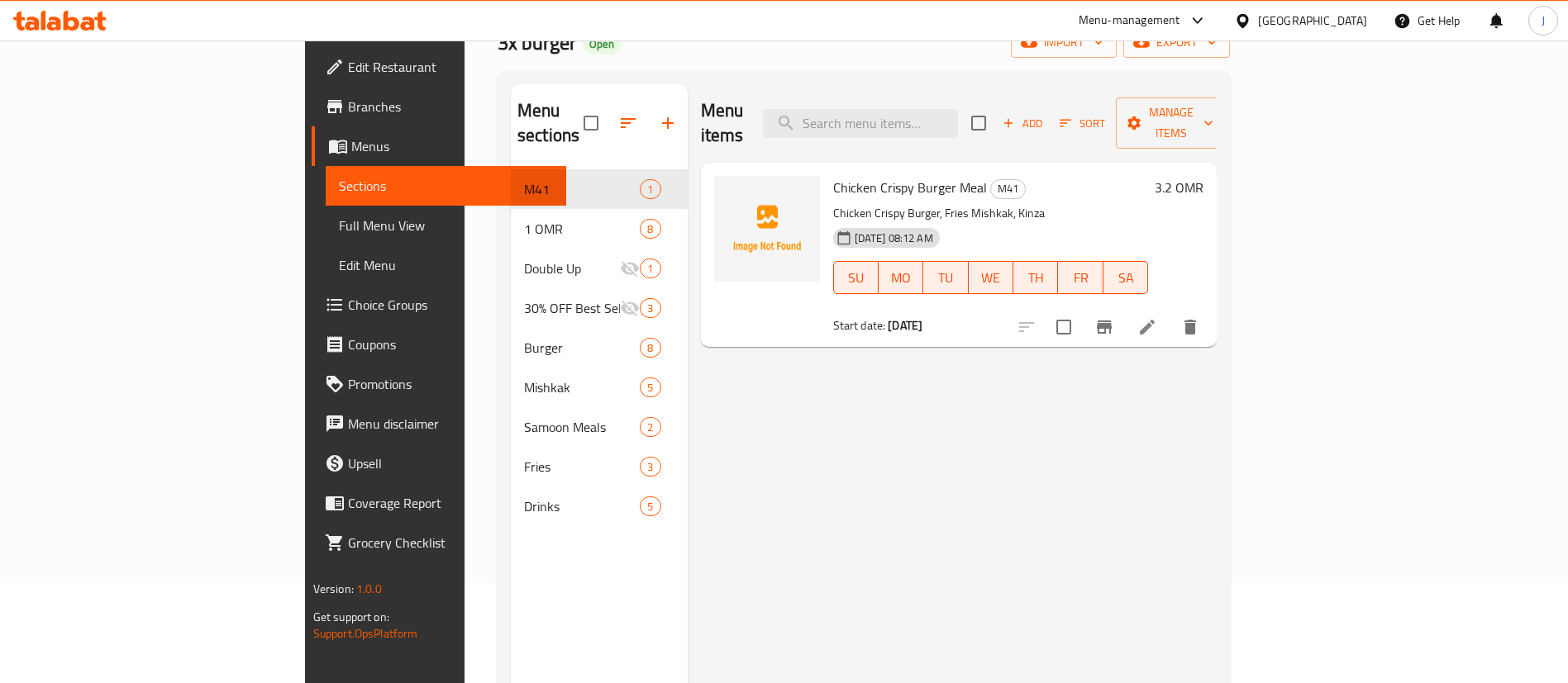
scroll to position [124, 0]
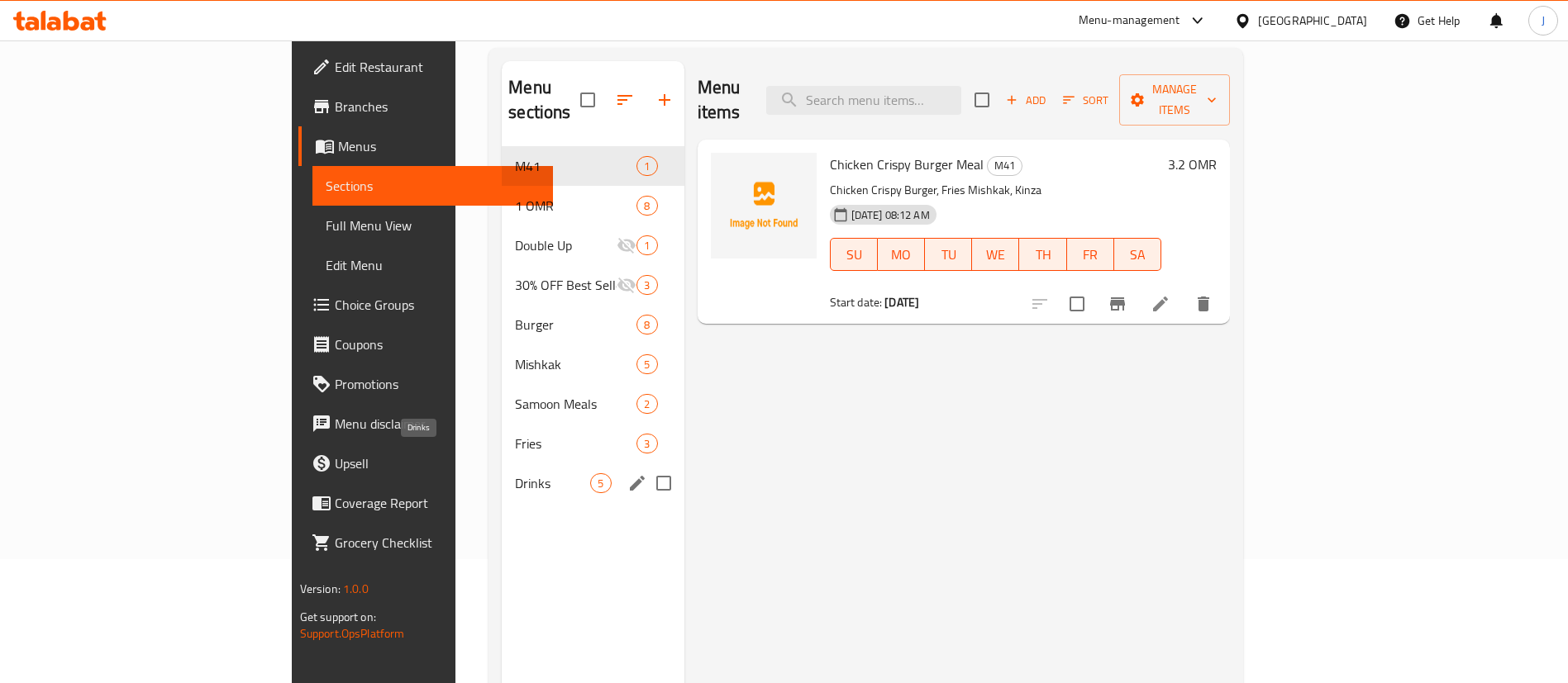
click at [515, 474] on span "Drinks" at bounding box center [553, 484] width 75 height 20
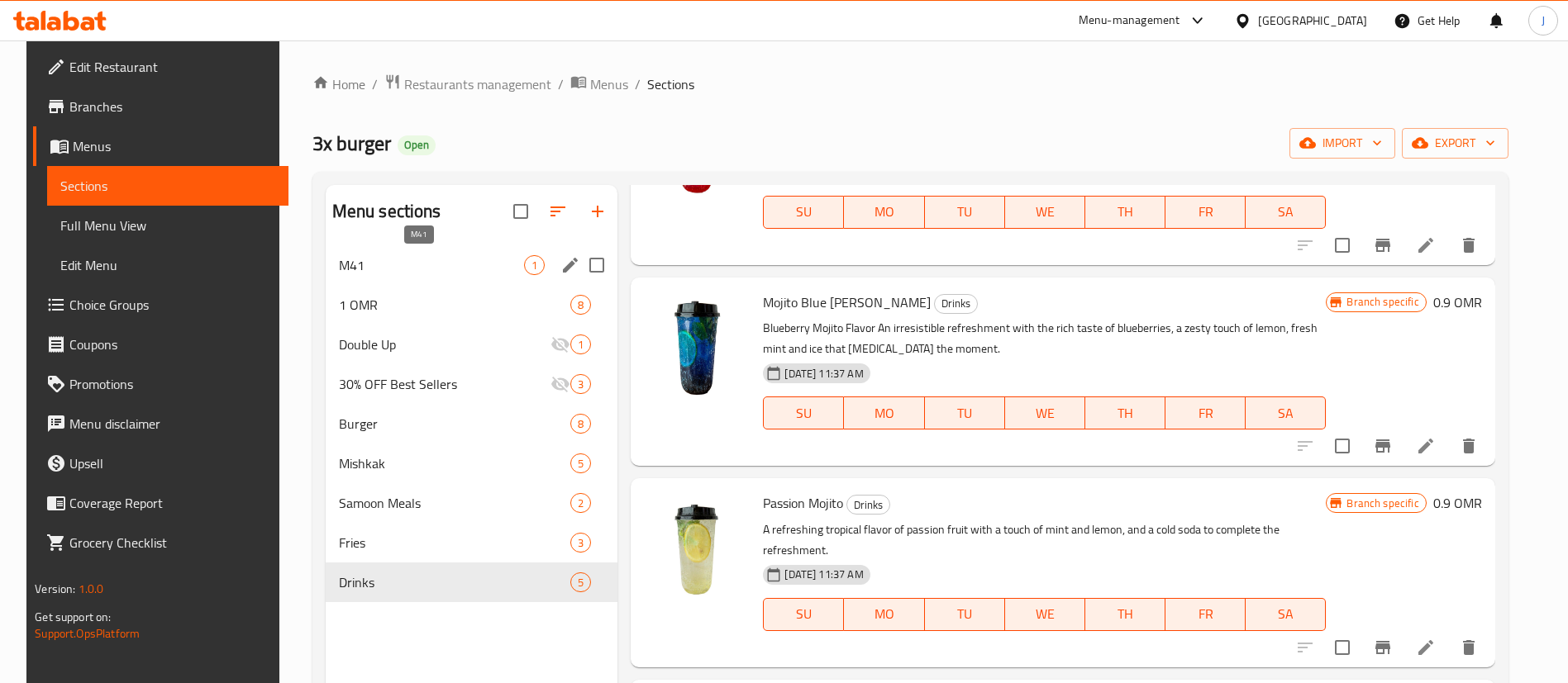
click at [420, 265] on span "M41" at bounding box center [431, 265] width 186 height 20
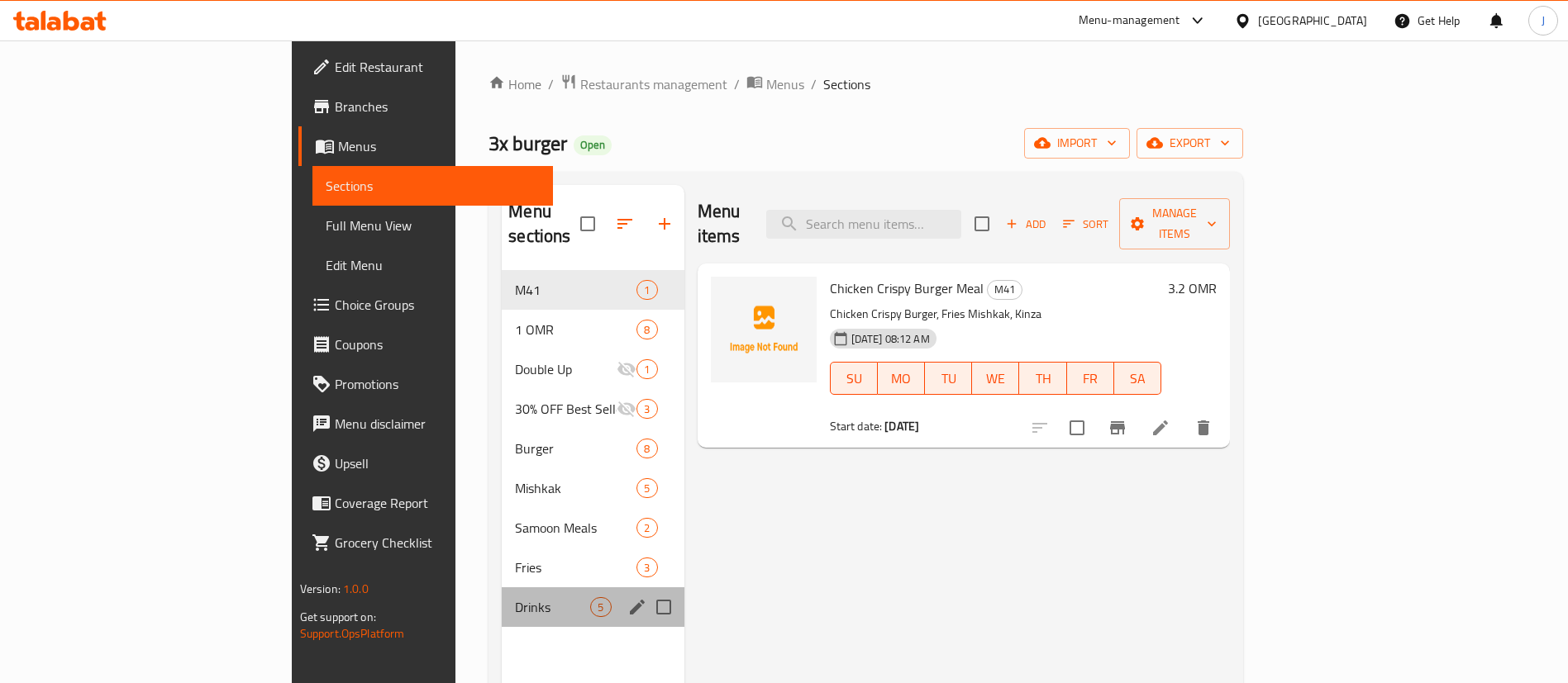
click at [501, 587] on div "Drinks 5" at bounding box center [592, 606] width 182 height 39
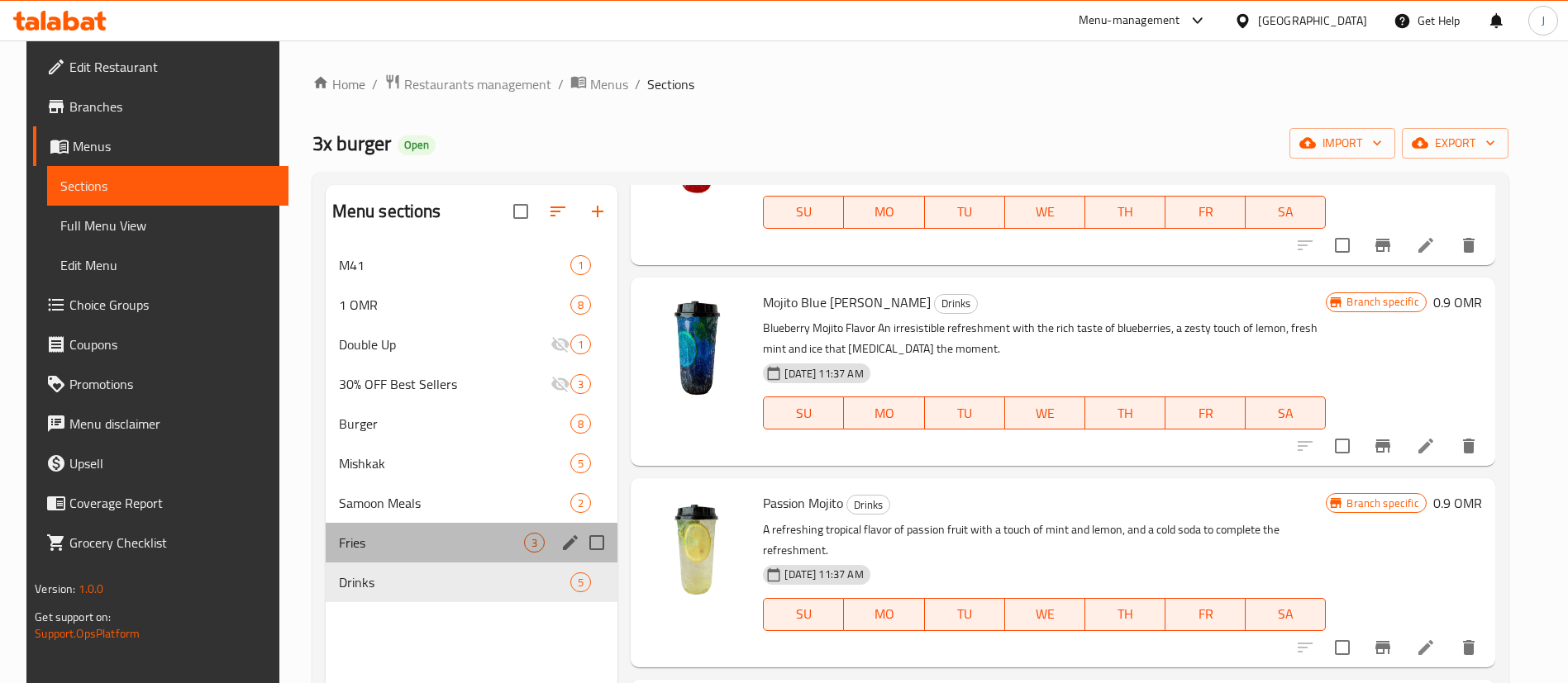
click at [368, 533] on div "Fries 3" at bounding box center [472, 542] width 293 height 39
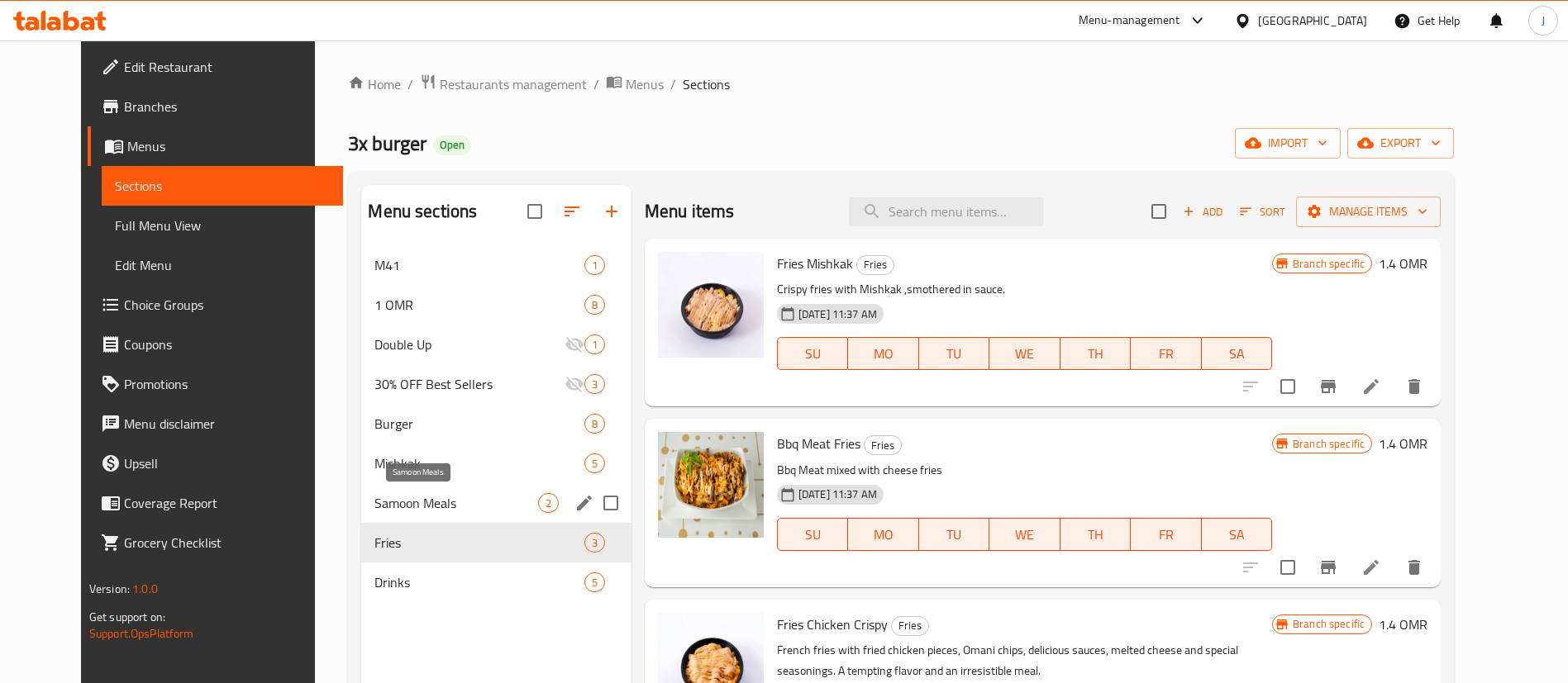
click at [396, 496] on span "Samoon Meals" at bounding box center [456, 503] width 163 height 20
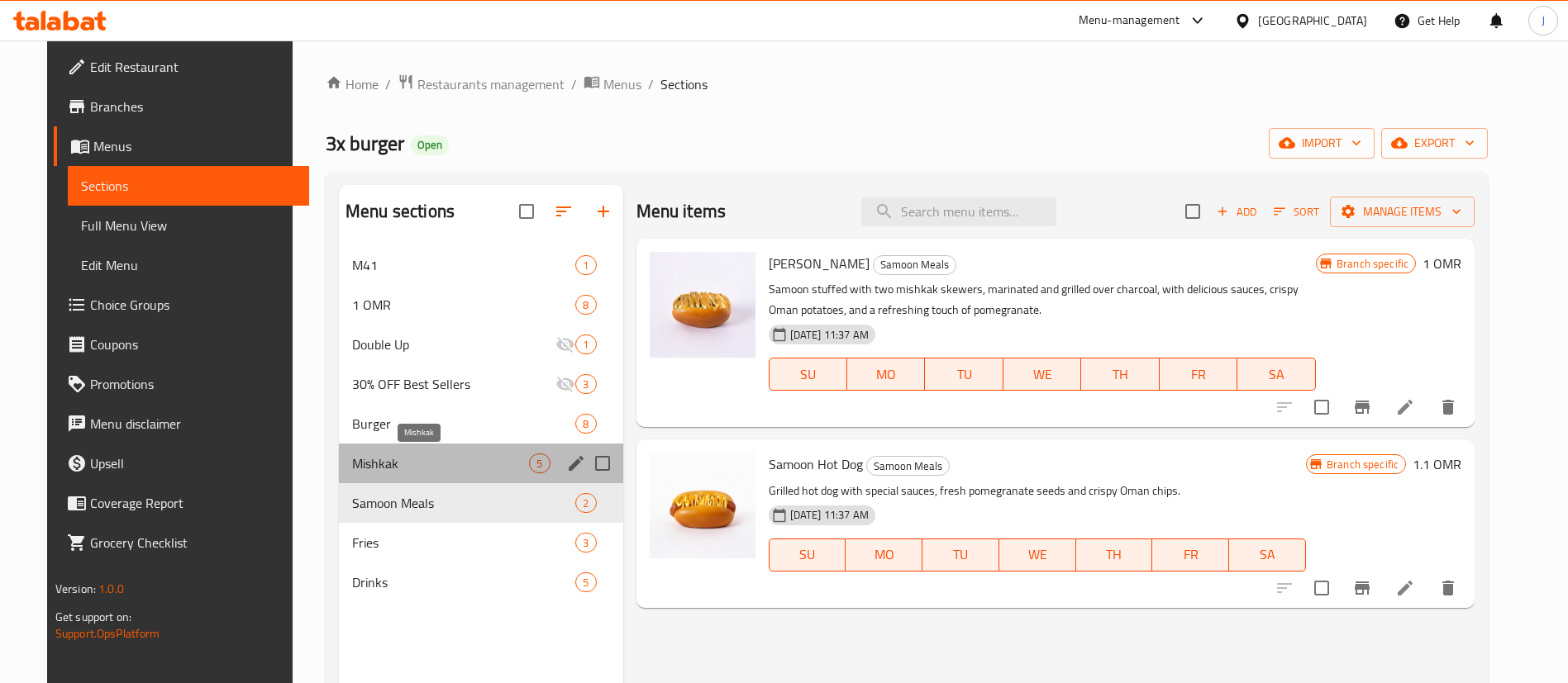
click at [373, 465] on span "Mishkak" at bounding box center [440, 464] width 177 height 20
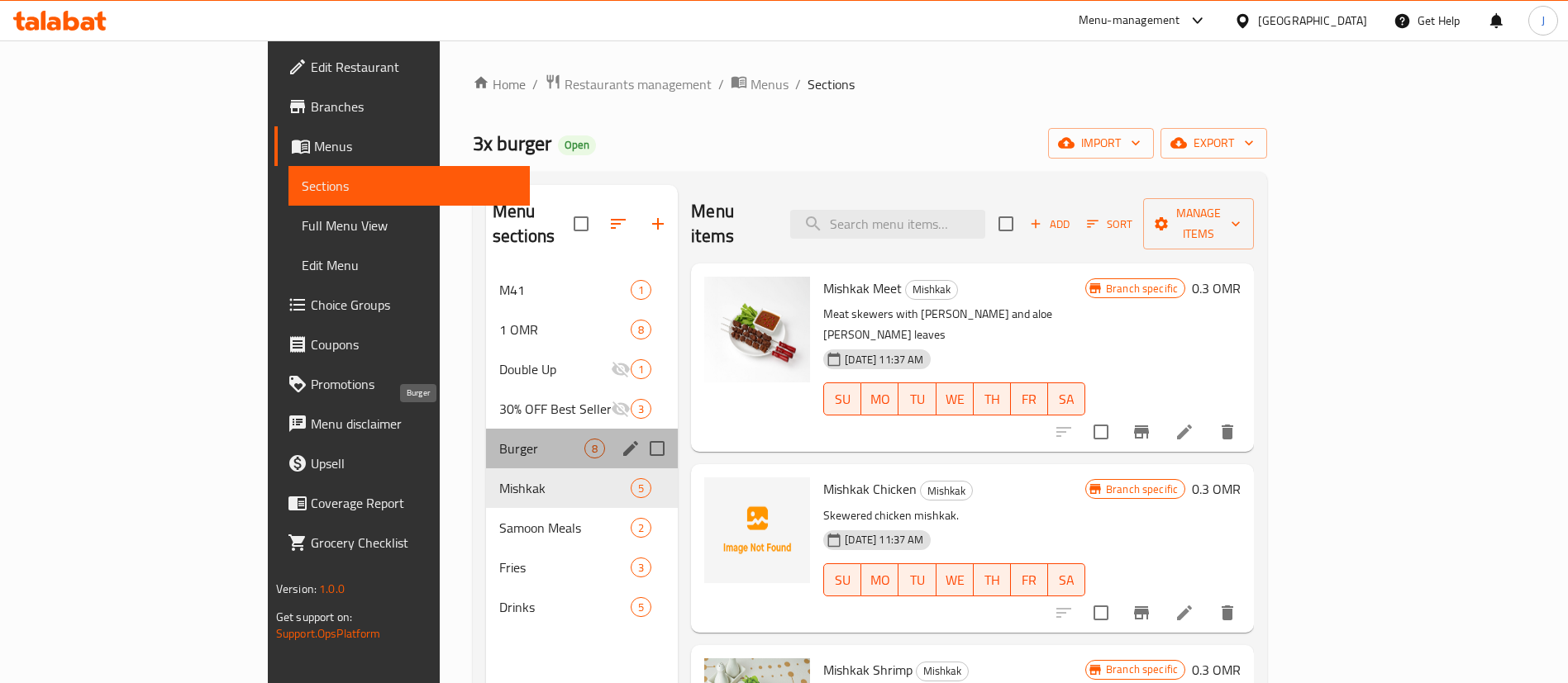
click at [499, 439] on span "Burger" at bounding box center [542, 449] width 85 height 20
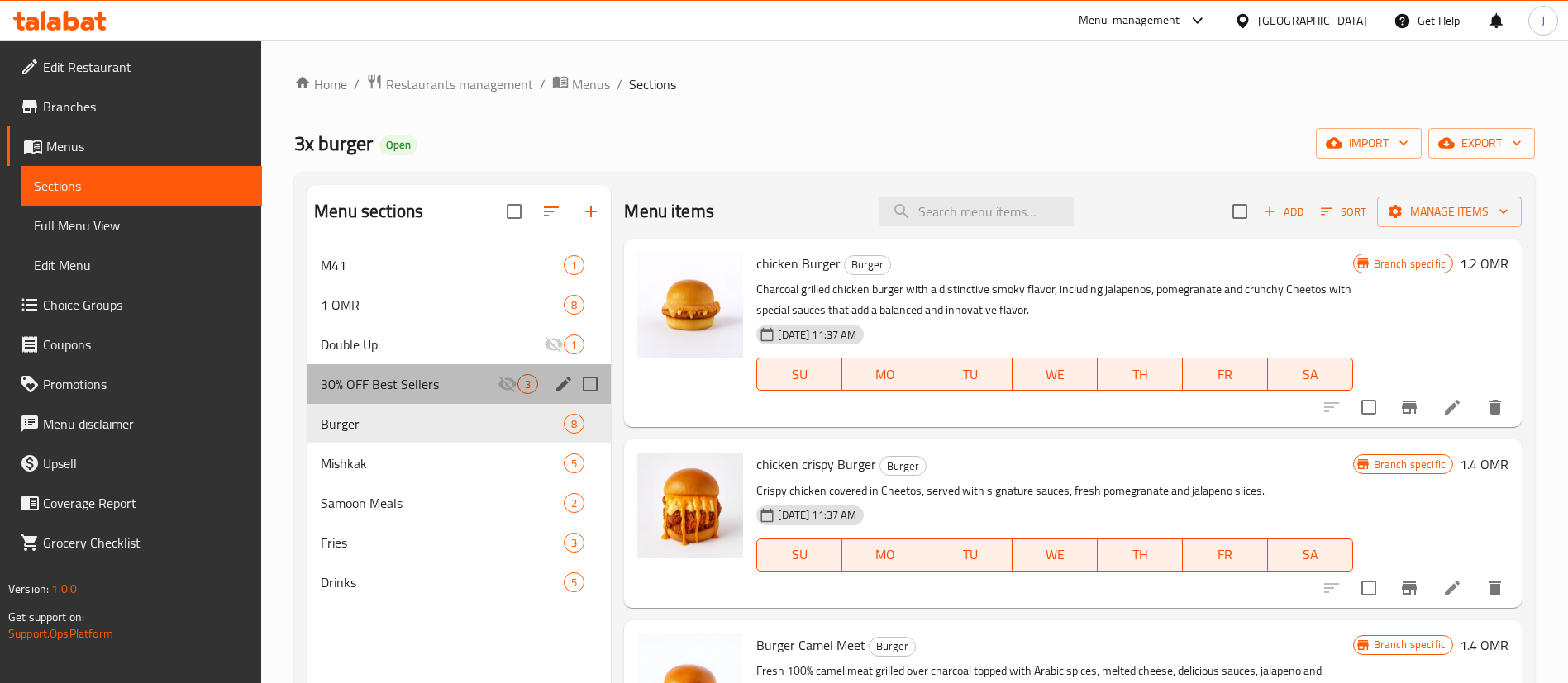
click at [372, 395] on div "30% OFF Best Sellers 3" at bounding box center [459, 383] width 304 height 39
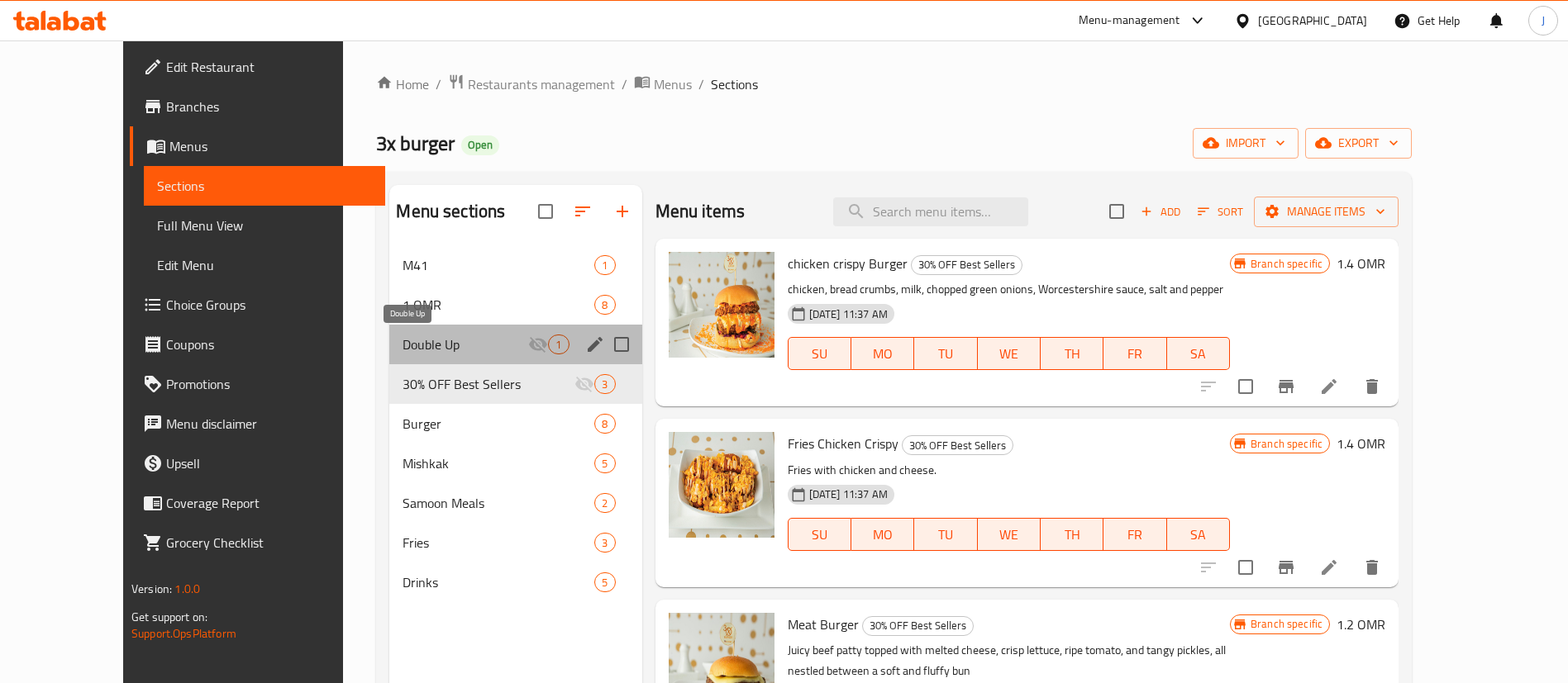
click at [403, 344] on span "Double Up" at bounding box center [465, 345] width 125 height 20
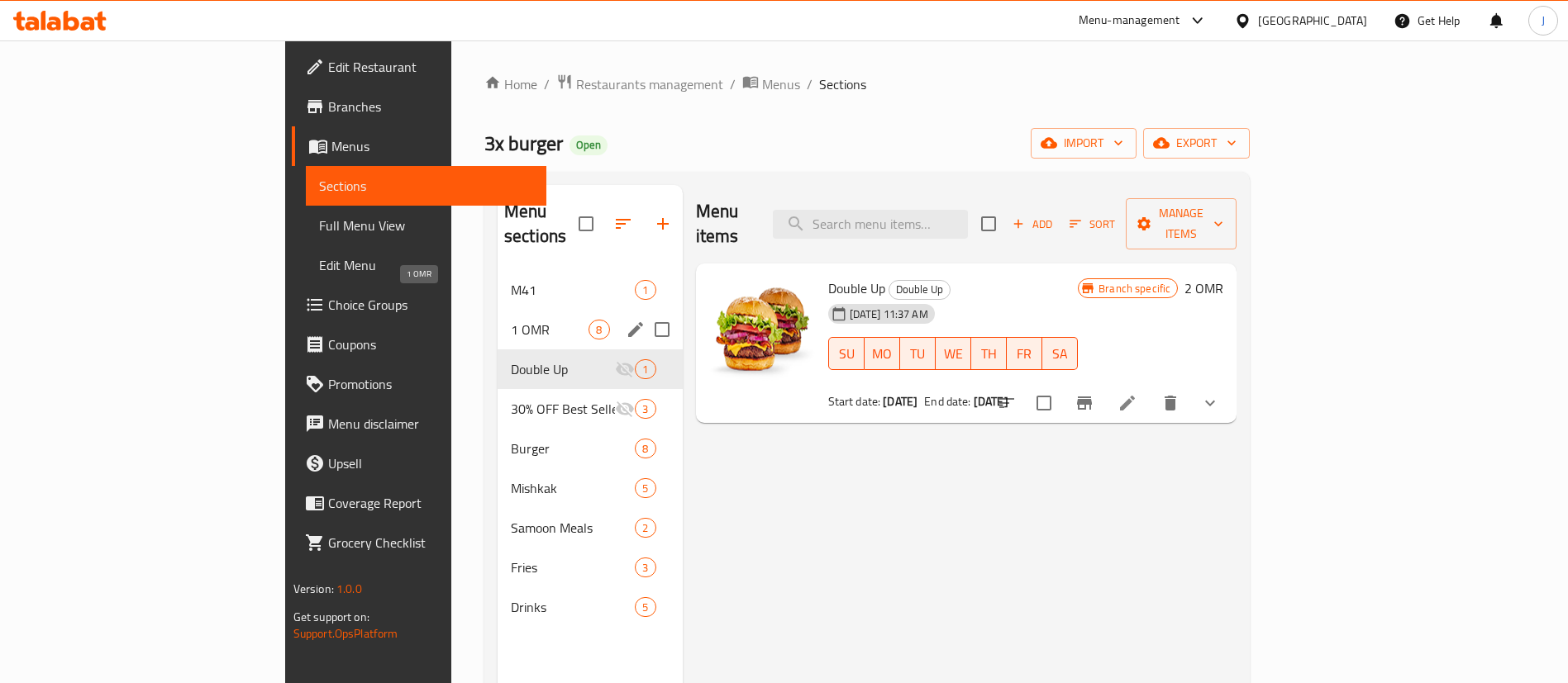
click at [510, 320] on span "1 OMR" at bounding box center [549, 330] width 78 height 20
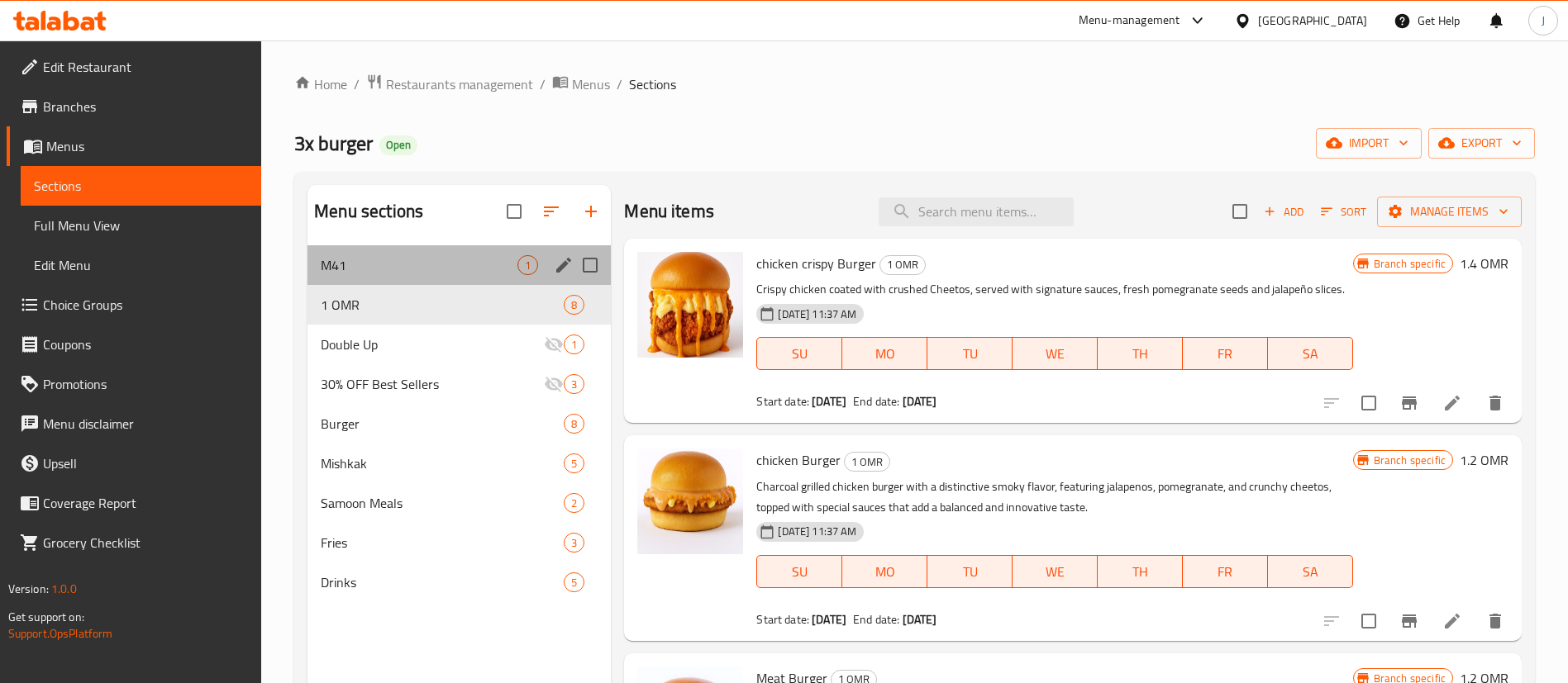
click at [354, 276] on div "M41 1" at bounding box center [459, 264] width 304 height 39
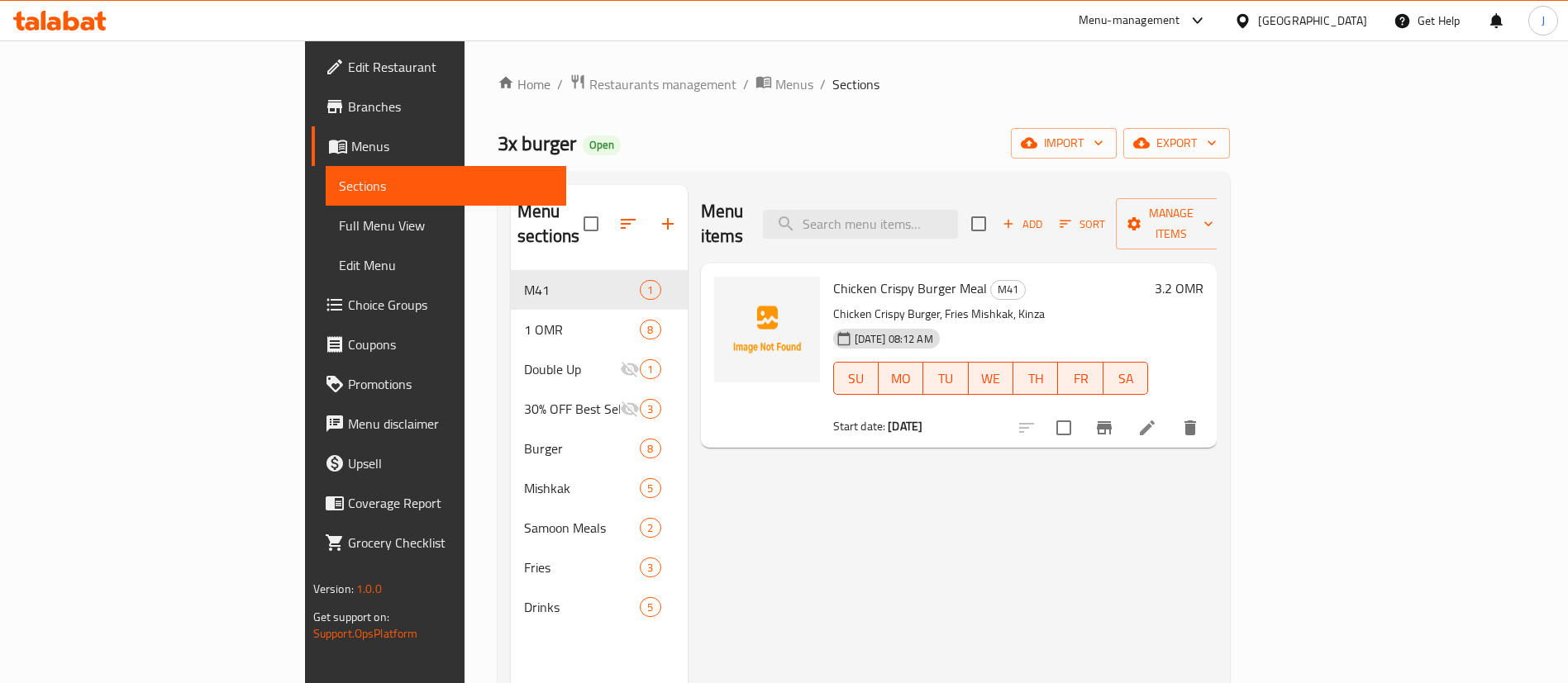
click at [498, 99] on div "Home / Restaurants management / Menus / Sections 3x burger Open import export M…" at bounding box center [864, 477] width 732 height 808
click at [589, 77] on span "Restaurants management" at bounding box center [662, 84] width 147 height 20
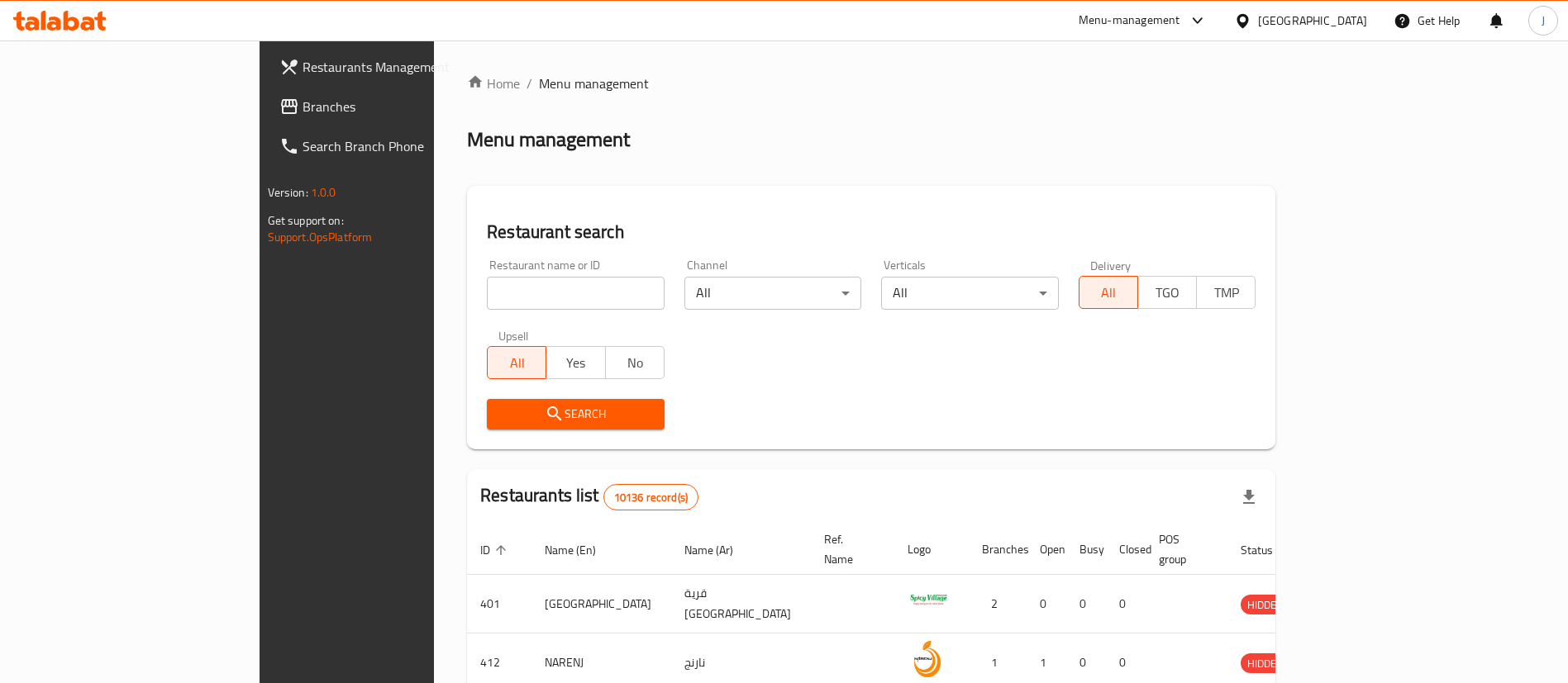
click at [477, 312] on div "Restaurant name or ID Restaurant name or ID" at bounding box center [575, 284] width 198 height 70
click at [487, 292] on input "search" at bounding box center [575, 293] width 177 height 33
paste input "661602"
type input "661602"
click button "Search" at bounding box center [575, 413] width 177 height 30
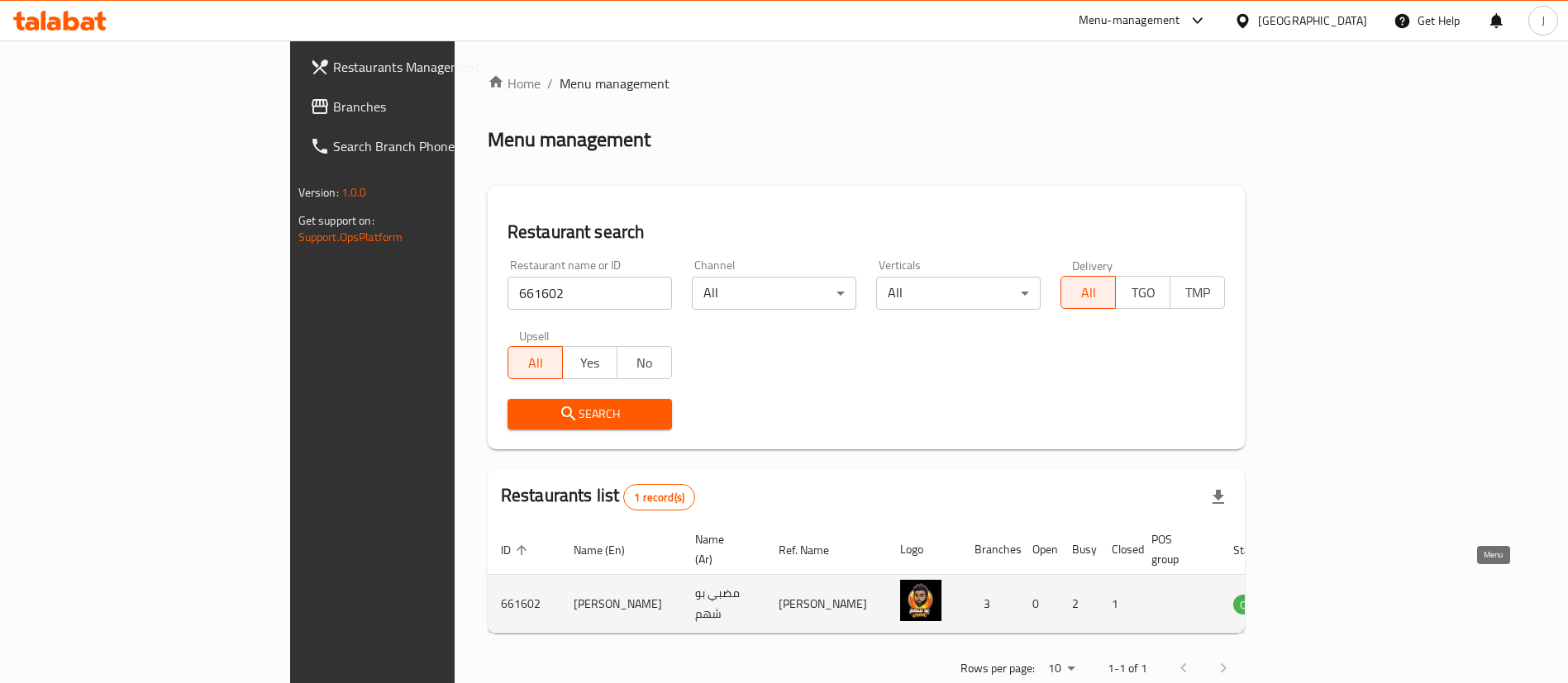
click at [1339, 598] on icon "enhanced table" at bounding box center [1330, 604] width 18 height 14
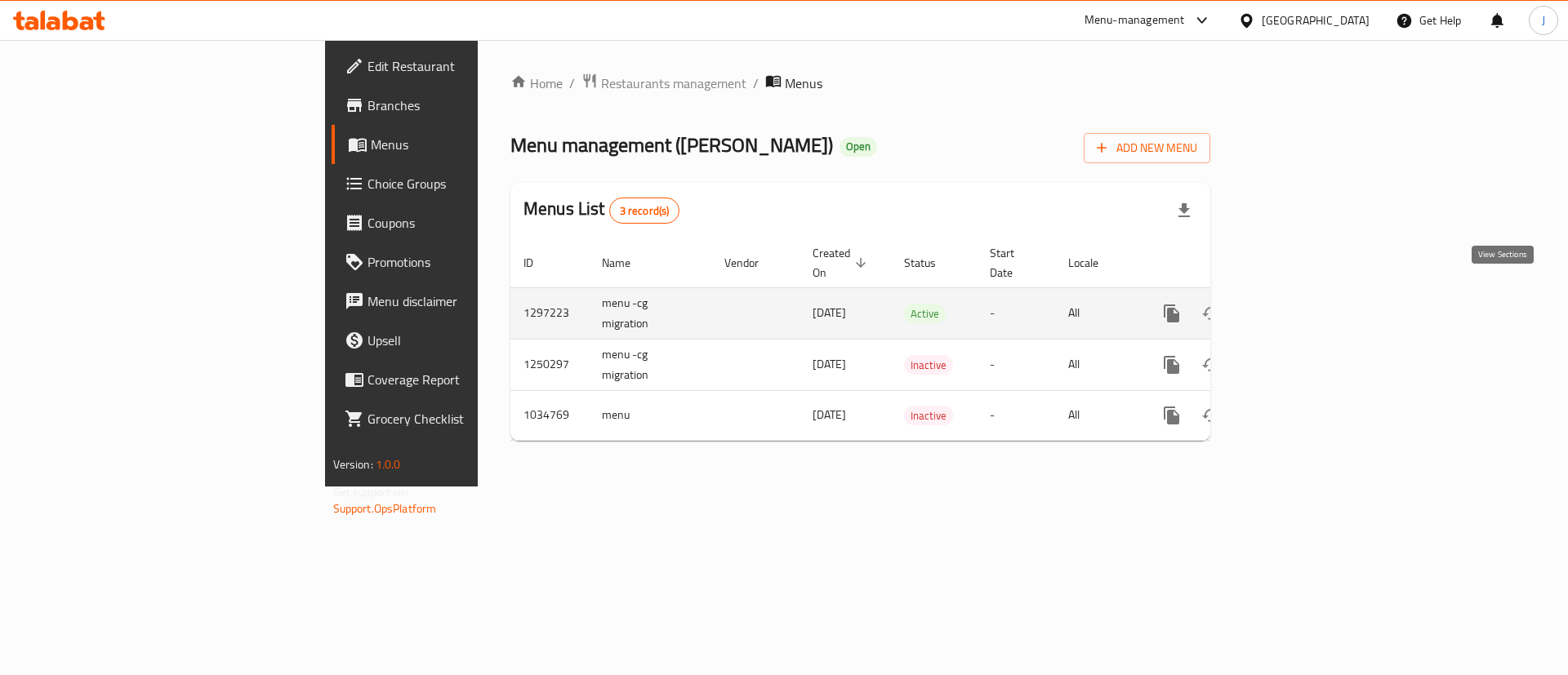
click at [1299, 304] on icon "enhanced table" at bounding box center [1290, 314] width 20 height 20
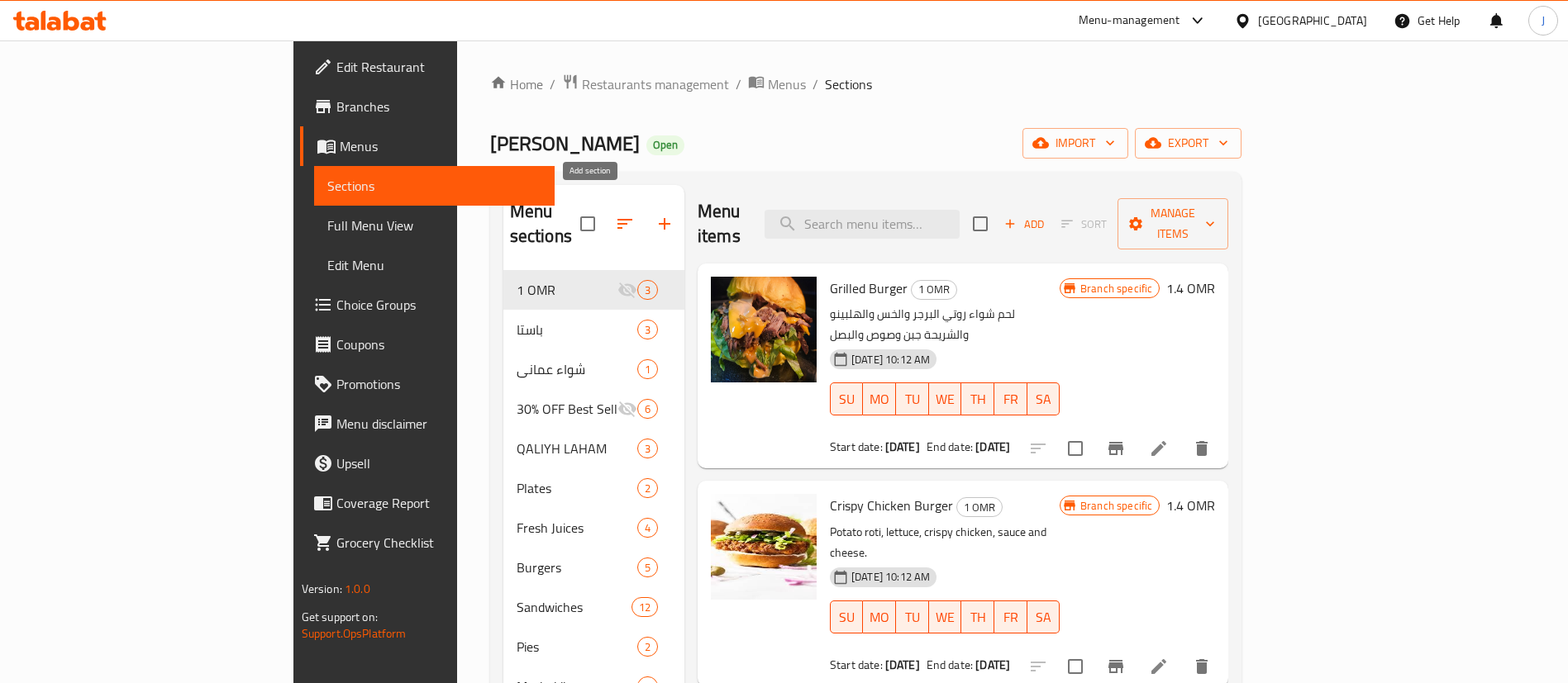
click at [655, 216] on icon "button" at bounding box center [665, 224] width 20 height 20
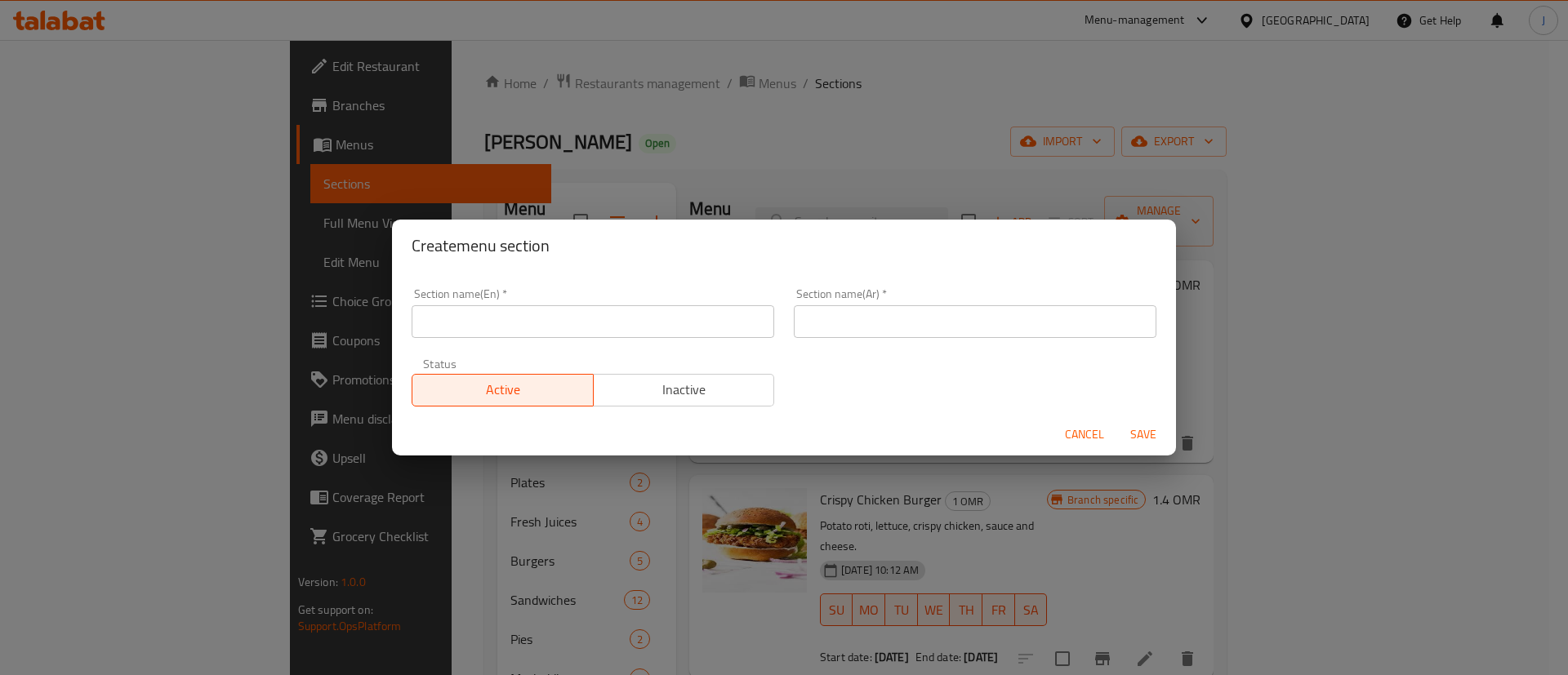
click at [544, 320] on input "text" at bounding box center [592, 322] width 362 height 33
type input "M41"
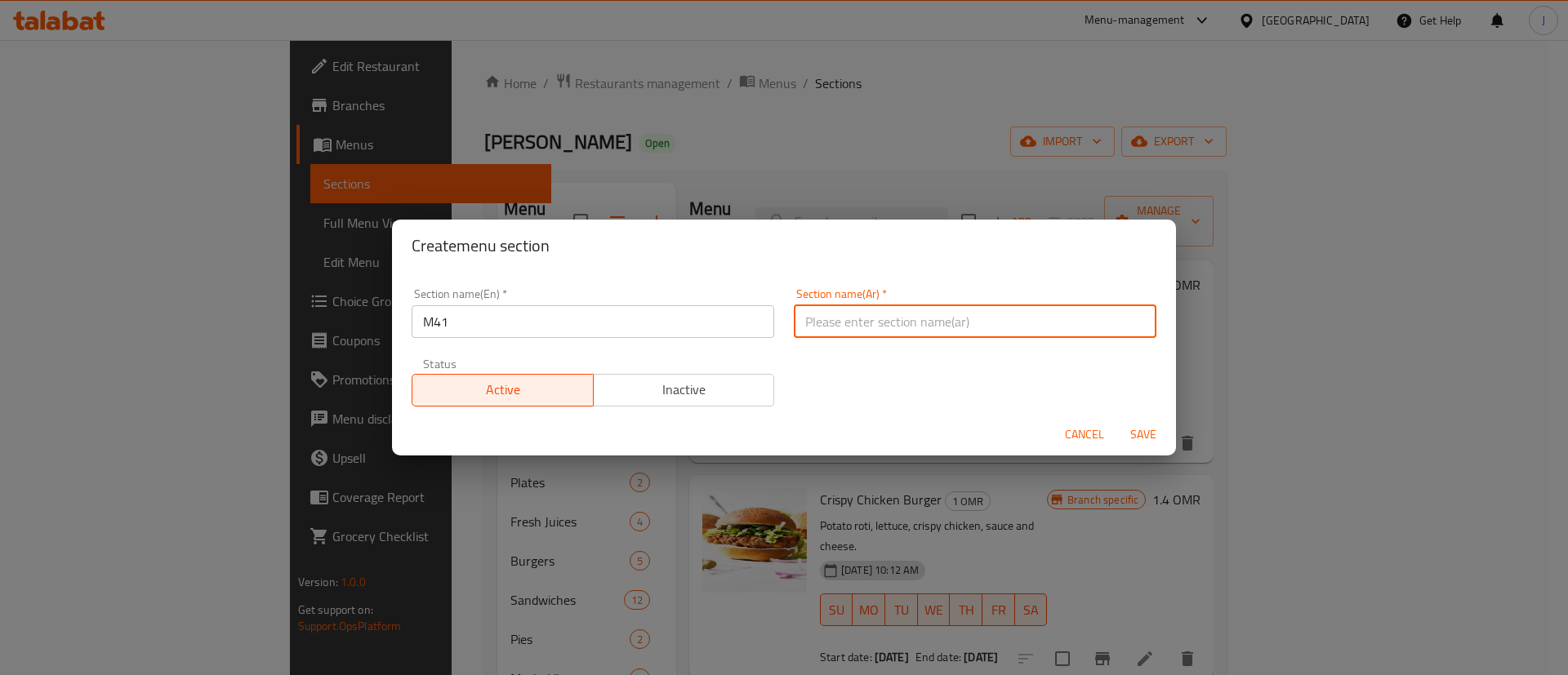
click at [866, 310] on input "text" at bounding box center [974, 322] width 362 height 33
type input "41"
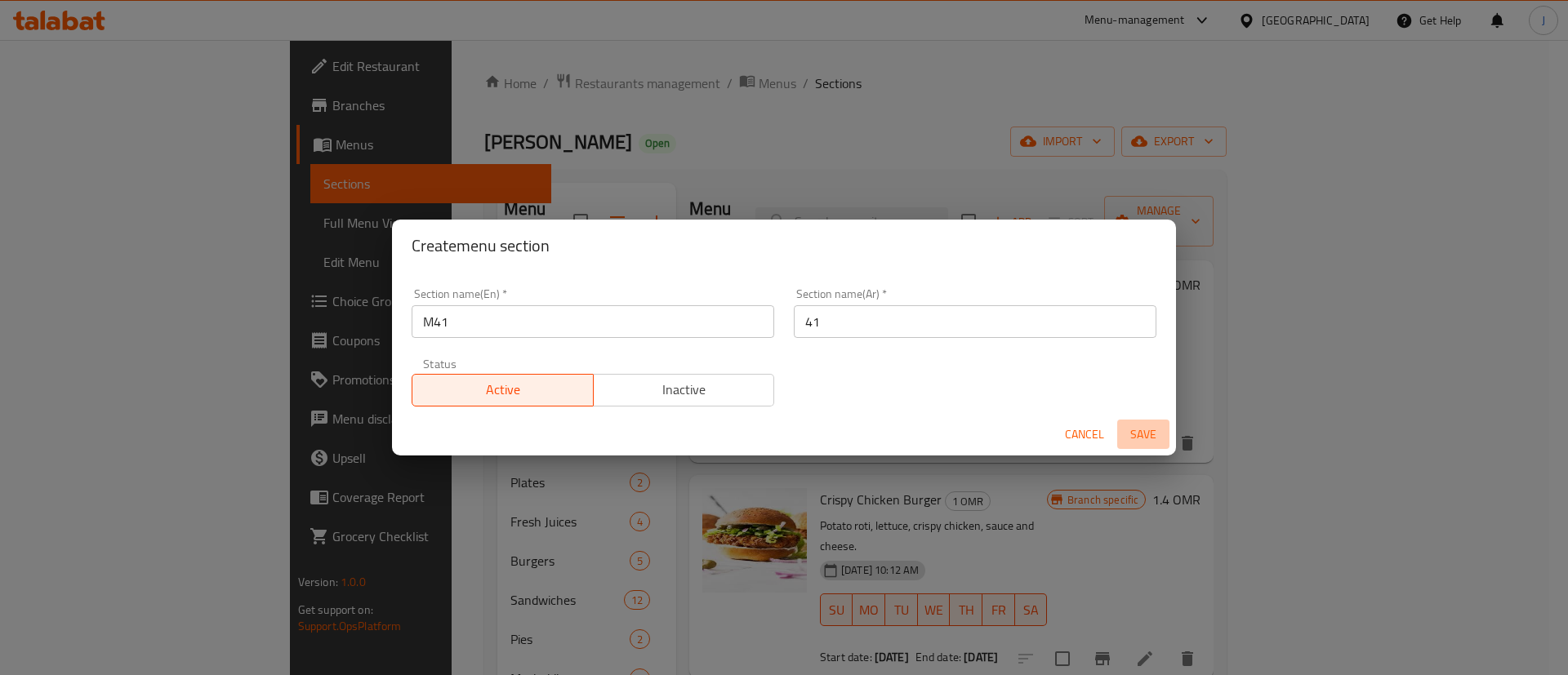
click at [1158, 432] on span "Save" at bounding box center [1142, 435] width 39 height 21
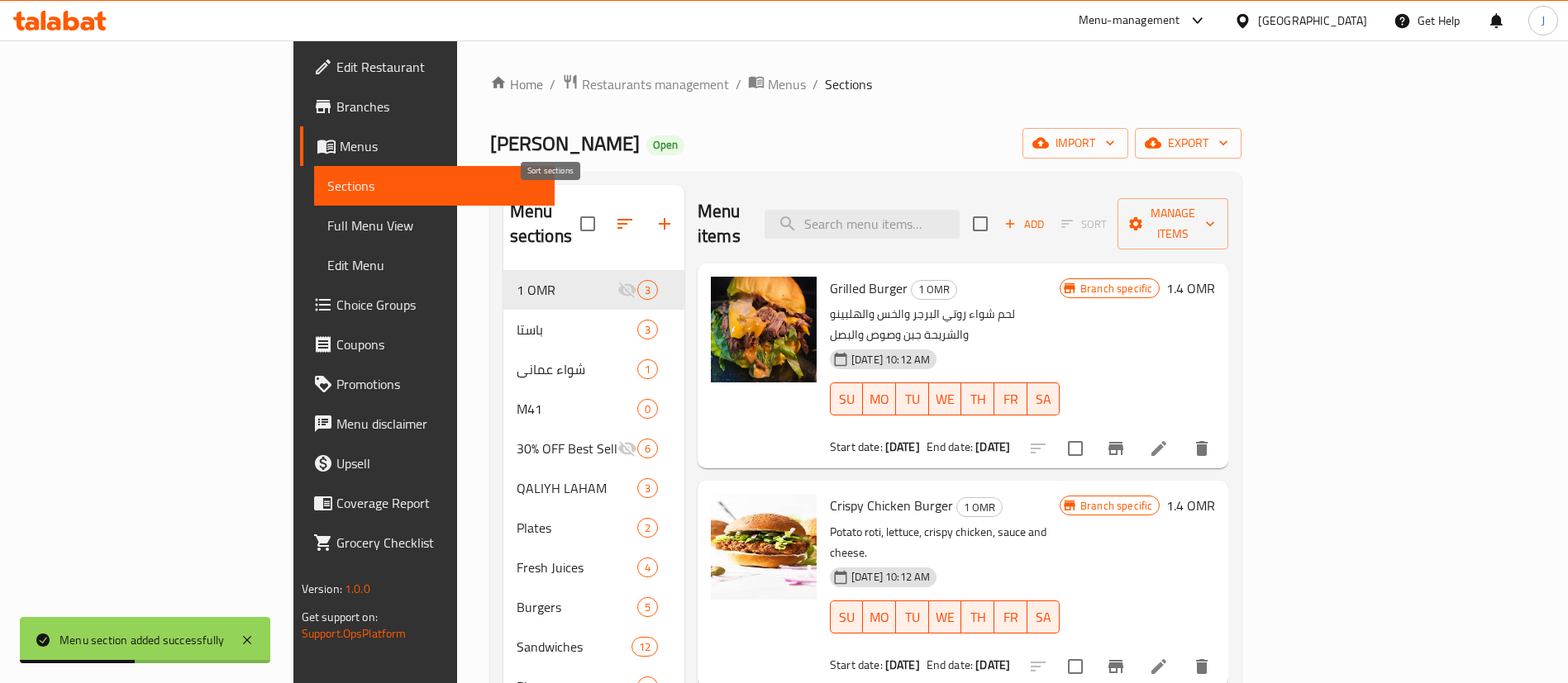
click at [615, 214] on icon "button" at bounding box center [625, 224] width 20 height 20
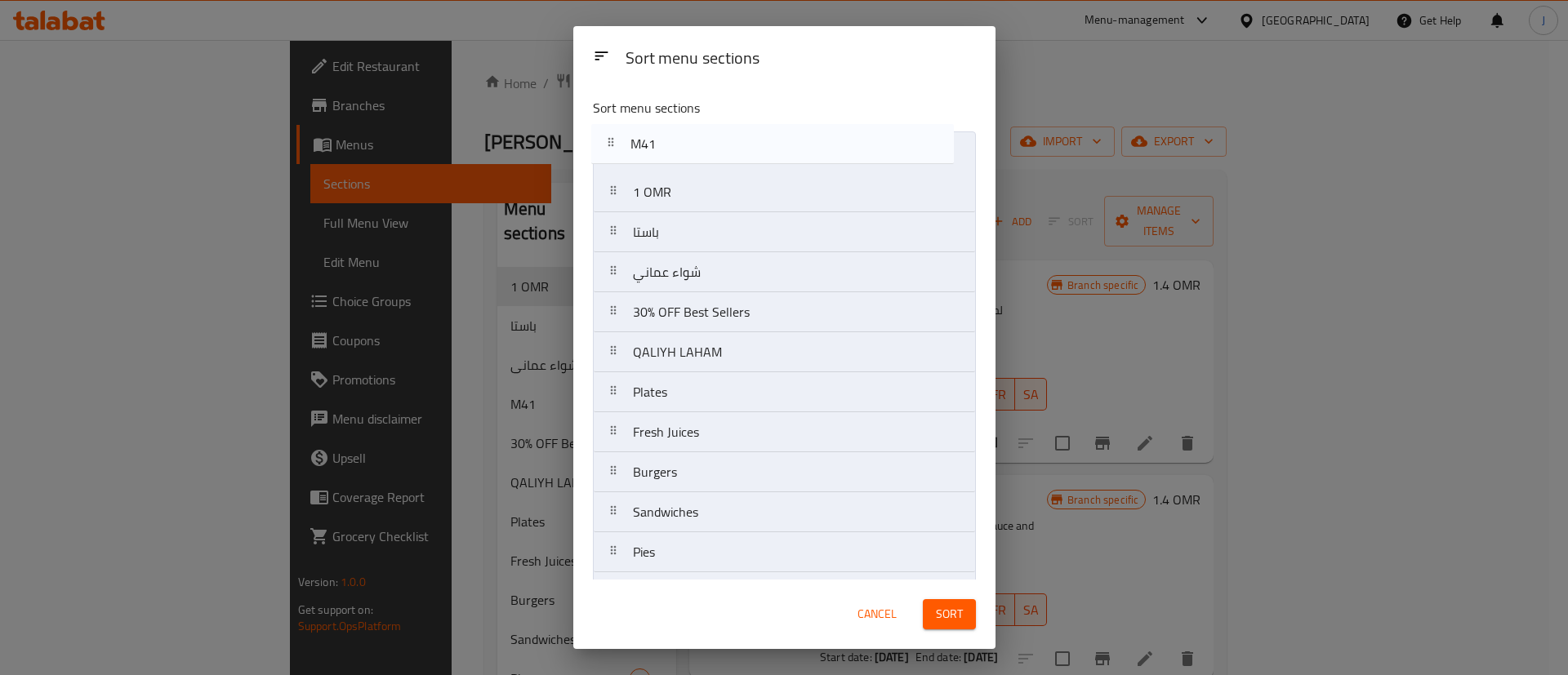
drag, startPoint x: 691, startPoint y: 283, endPoint x: 689, endPoint y: 149, distance: 134.0
click at [689, 149] on nav "1 OMR باستا شواء عماني M41 30% OFF Best Sellers QALIYH LAHAM Plates Fresh Juice…" at bounding box center [784, 452] width 383 height 642
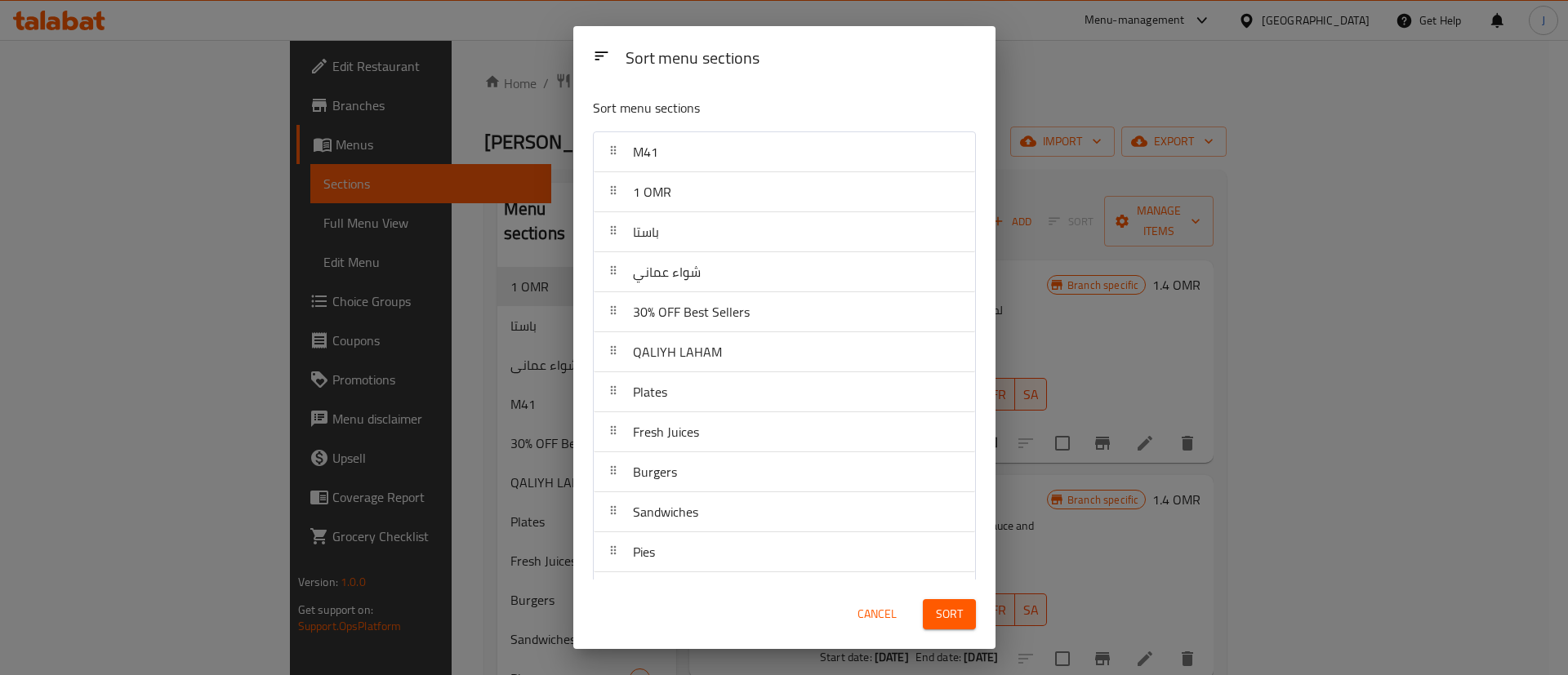
click at [959, 617] on span "Sort" at bounding box center [949, 614] width 27 height 21
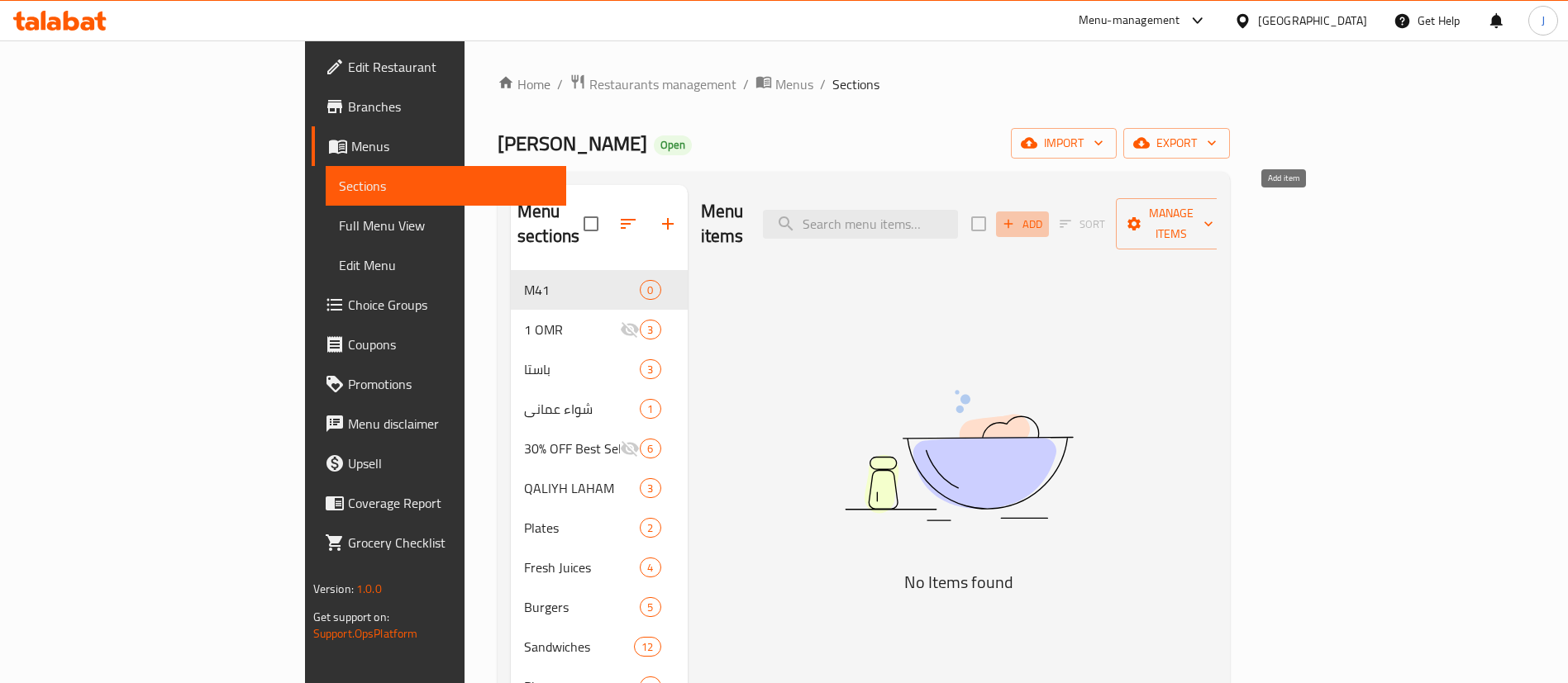
click at [1045, 215] on span "Add" at bounding box center [1022, 224] width 45 height 19
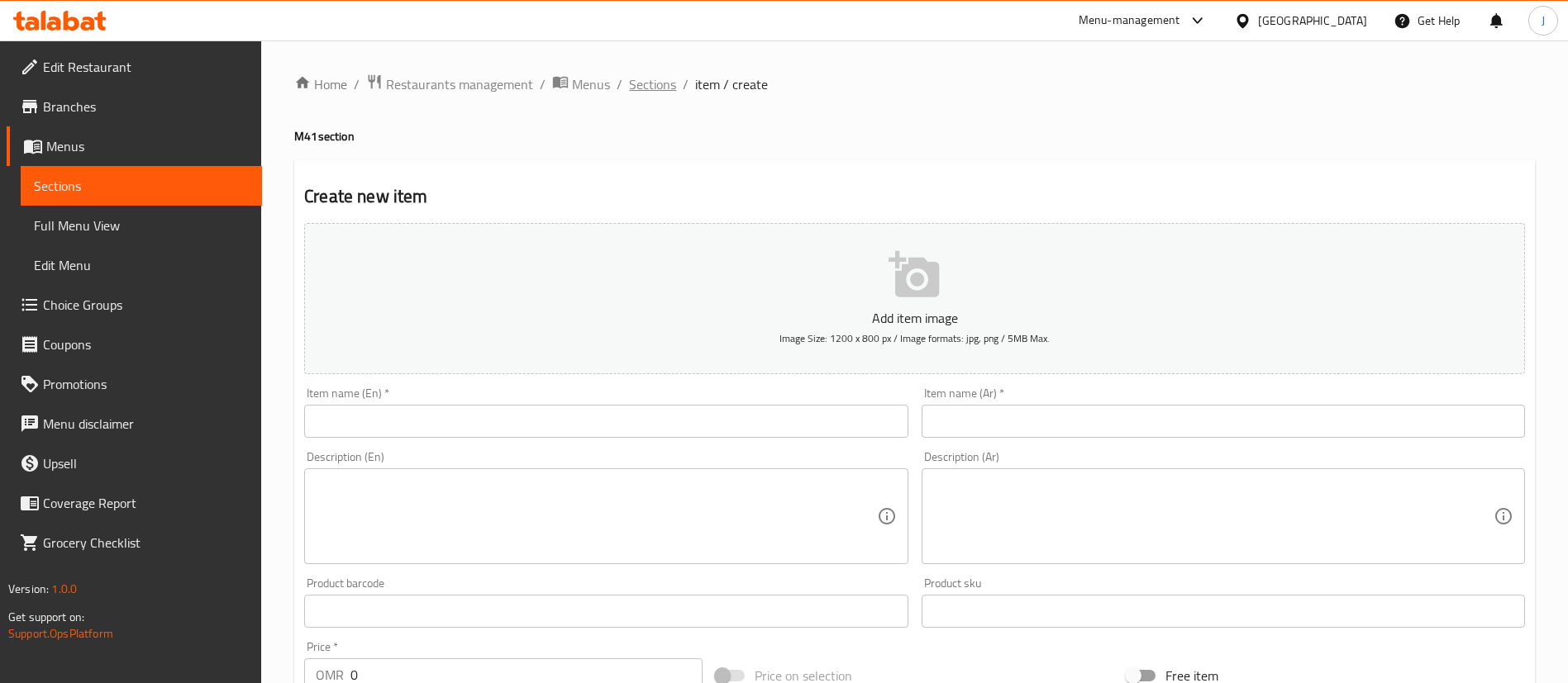
click at [646, 83] on span "Sections" at bounding box center [652, 84] width 47 height 20
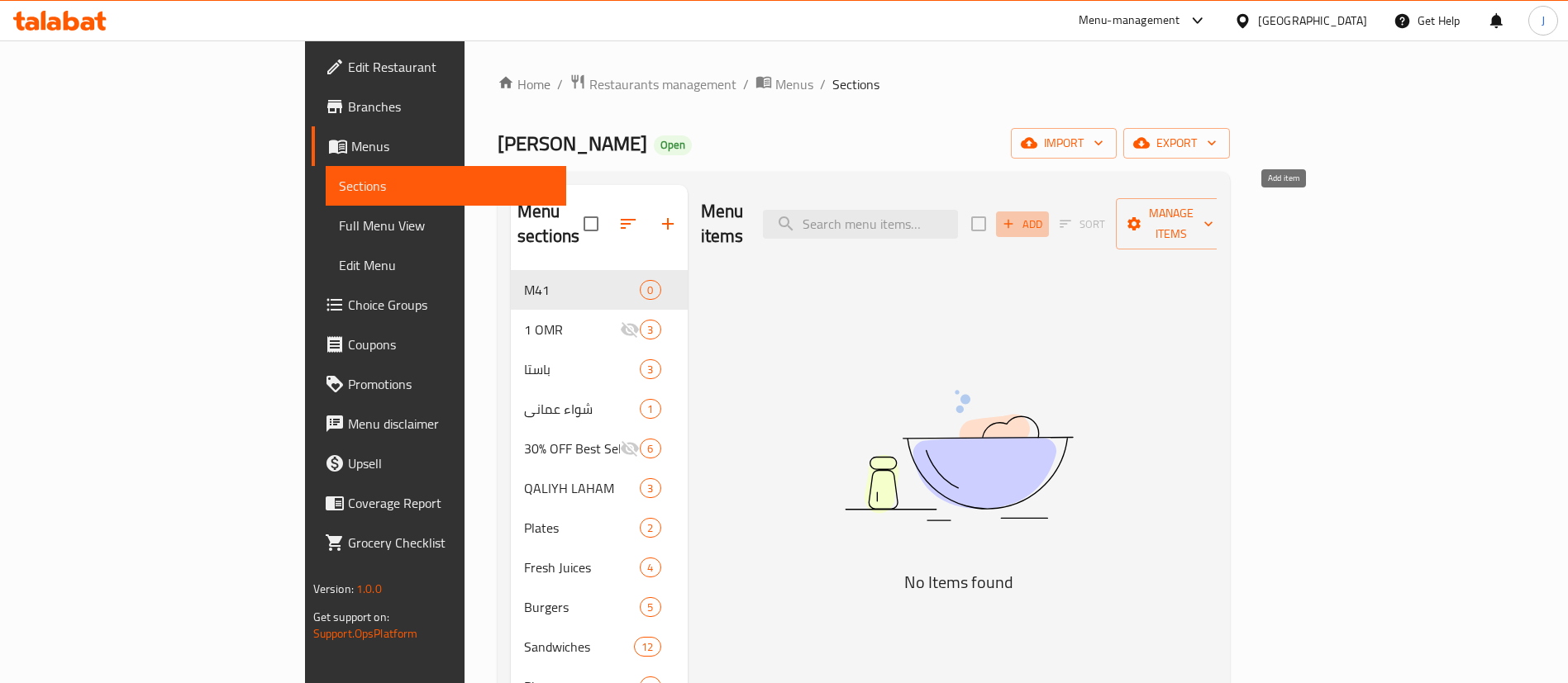
click at [1045, 215] on span "Add" at bounding box center [1022, 224] width 45 height 19
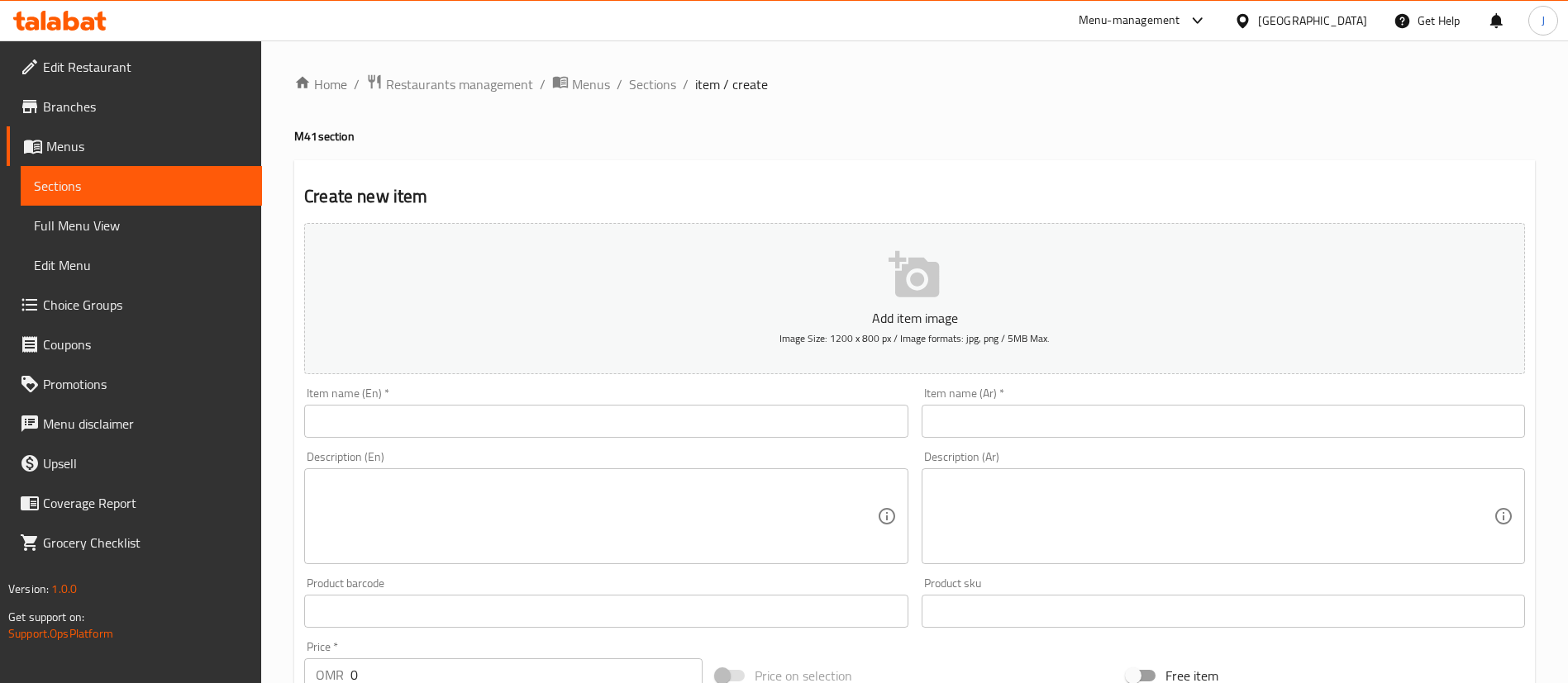
click at [413, 420] on input "text" at bounding box center [606, 422] width 604 height 33
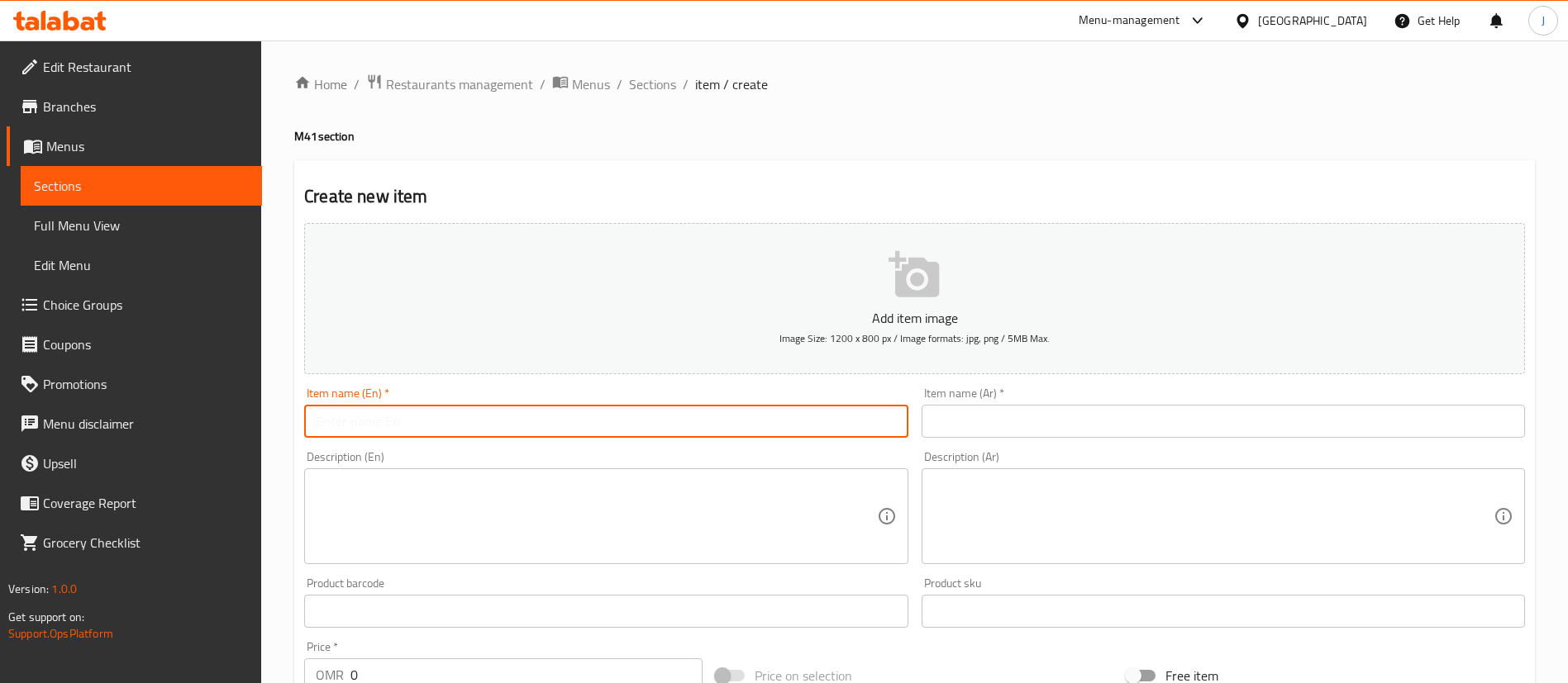
paste input "Grilled Burger"
type input "Grilled Burger"
click at [375, 497] on textarea at bounding box center [596, 517] width 561 height 79
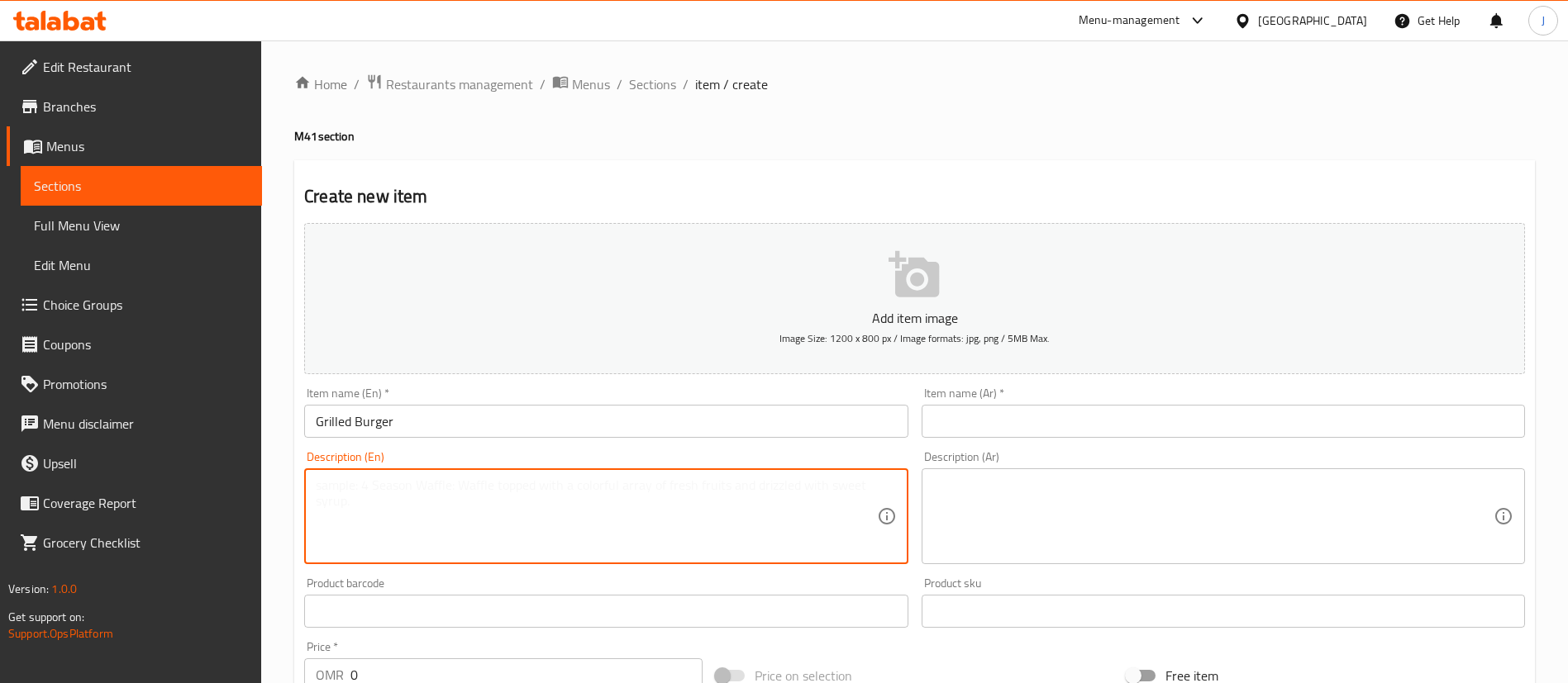
paste textarea "Grilled Burger"
type textarea "Grilled Burger"
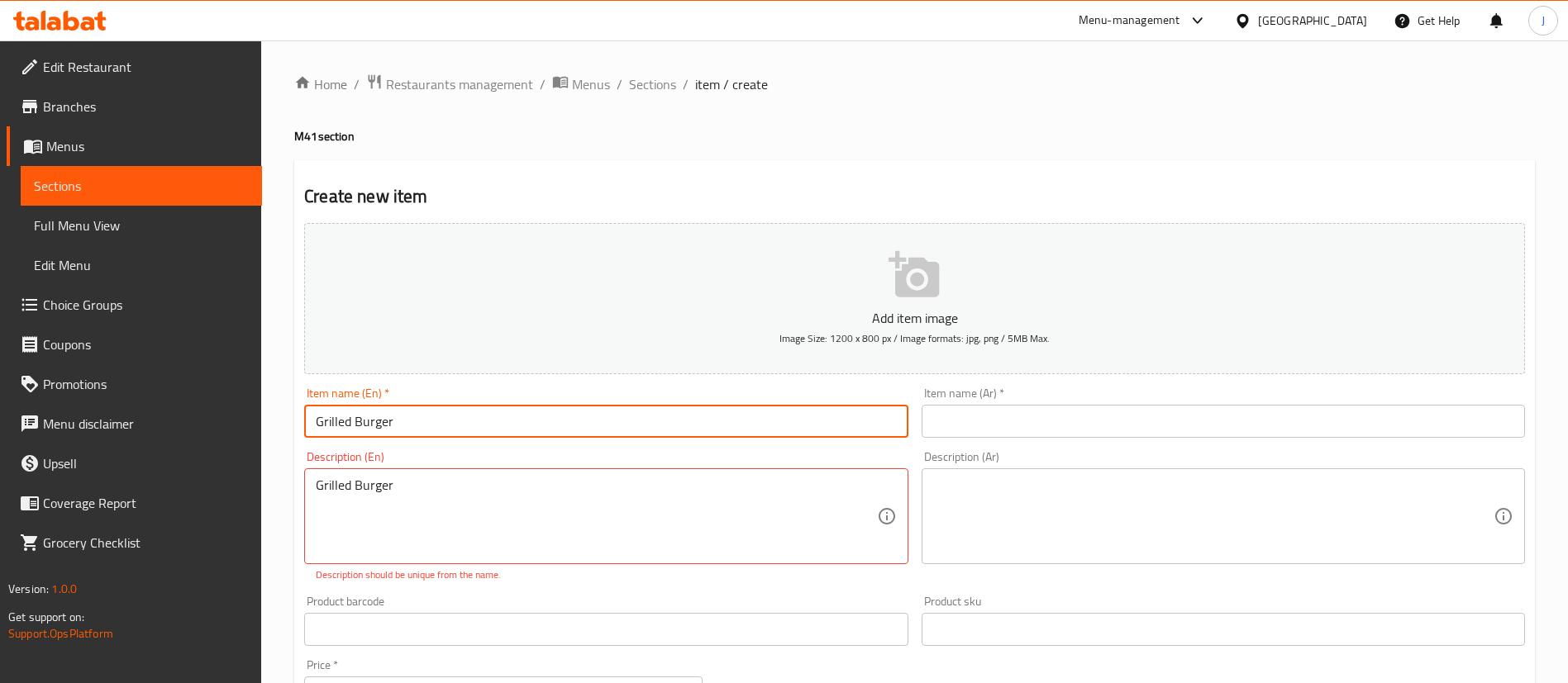
click at [468, 432] on input "Grilled Burger" at bounding box center [606, 422] width 604 height 33
type input "Grilled Burger Meal"
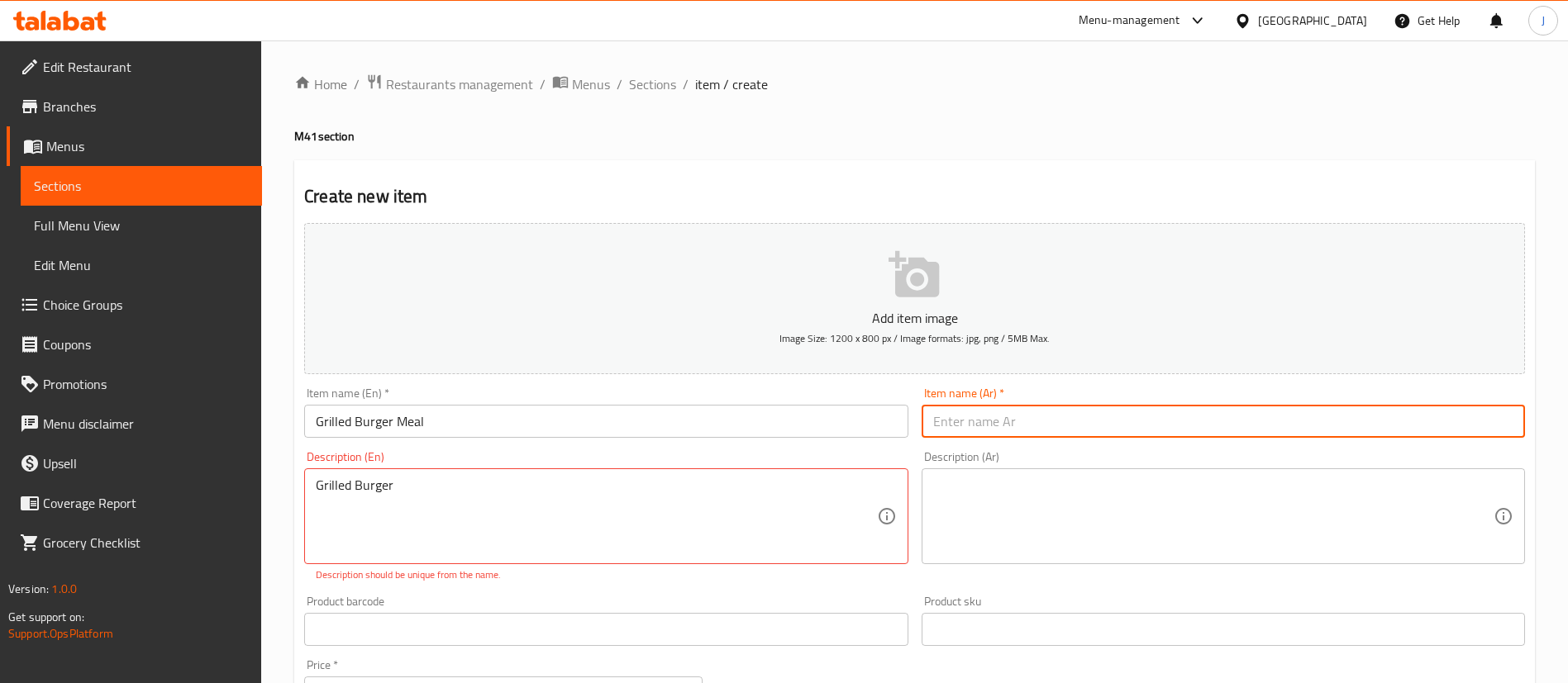
click at [980, 412] on input "text" at bounding box center [1223, 422] width 604 height 33
paste input "وجبة برجر مشوي"
type input "وجبة برجر مشوي"
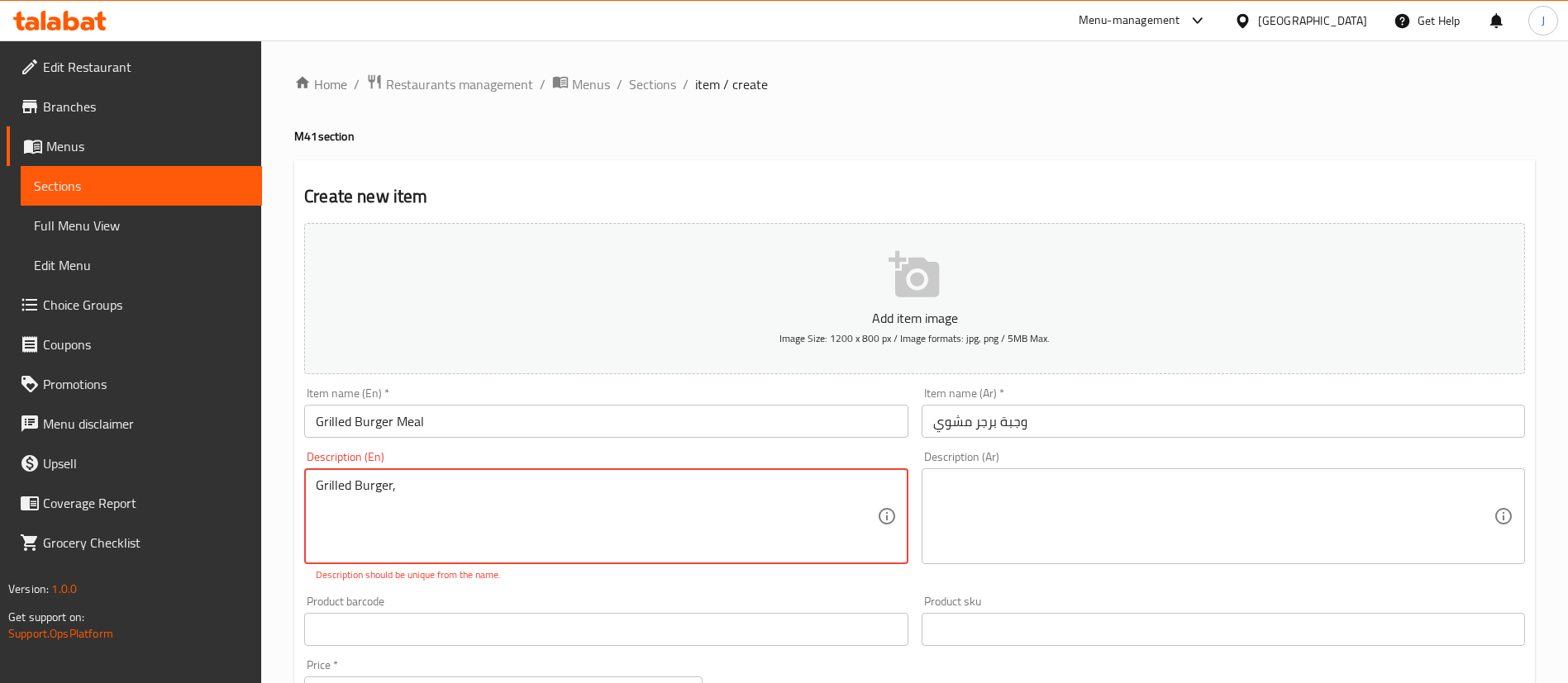
paste textarea "[PERSON_NAME]"
type textarea "Grilled Burger, BO SHAHM FRICES, Kinza"
click at [999, 496] on textarea at bounding box center [1213, 517] width 561 height 79
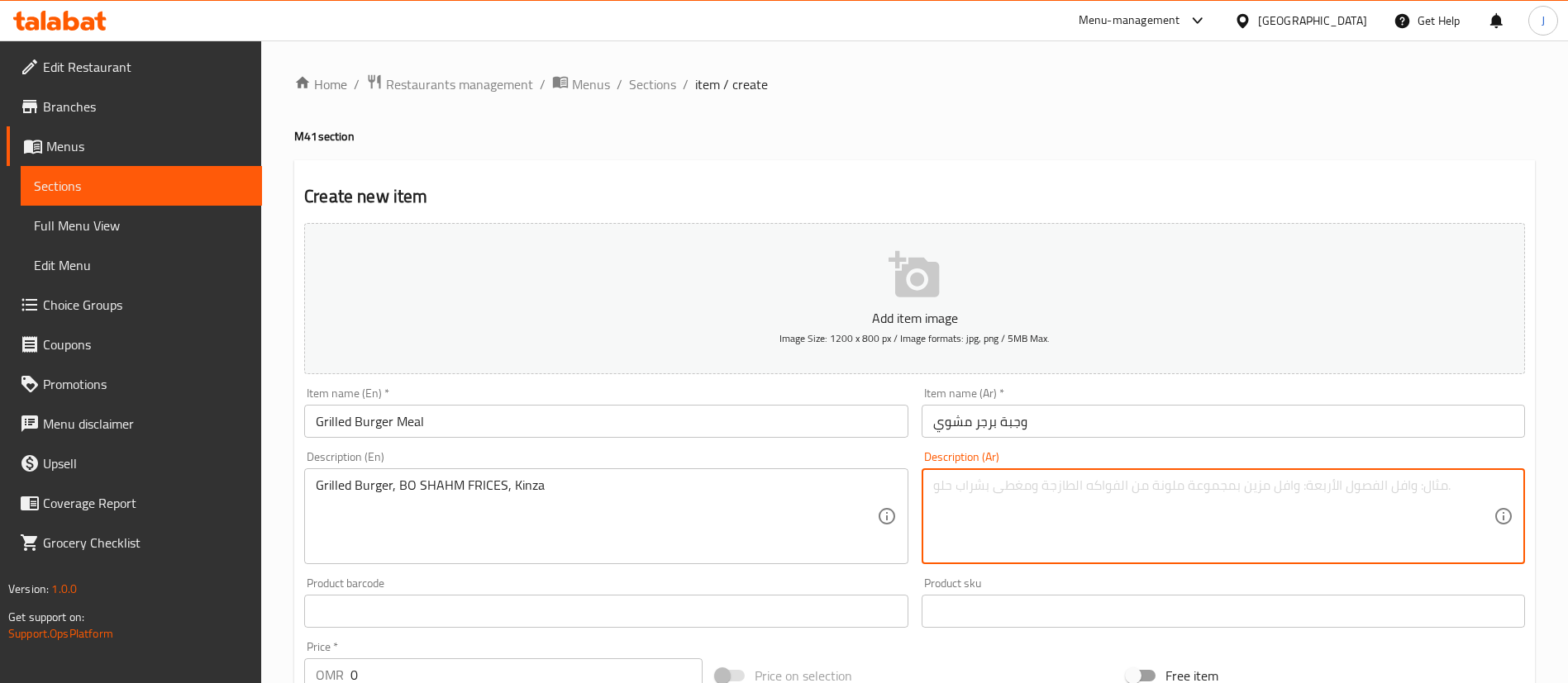
paste textarea "برجر مشوي، بطاطس بو شاهم، [GEOGRAPHIC_DATA]"
type textarea "برجر مشوي، بطاطس بو شاهم، [GEOGRAPHIC_DATA]"
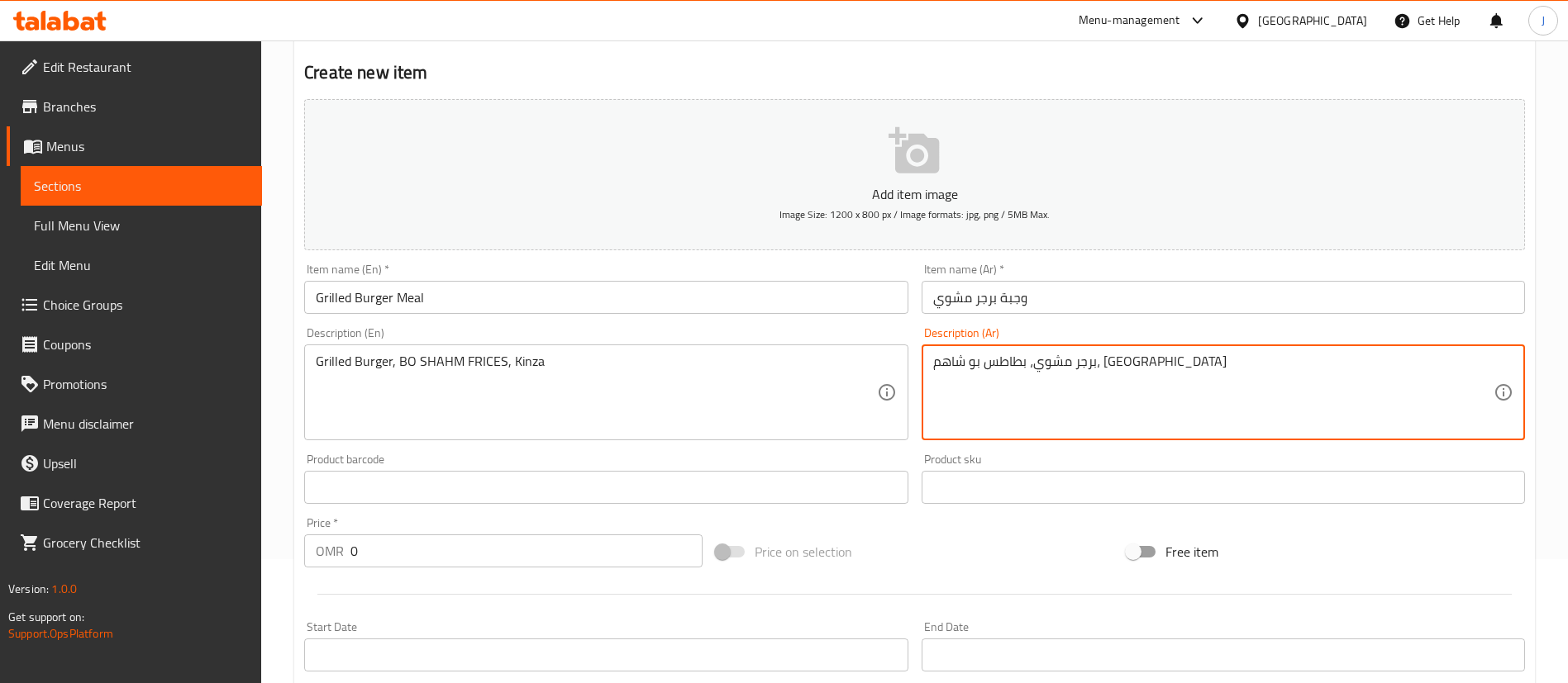
scroll to position [248, 0]
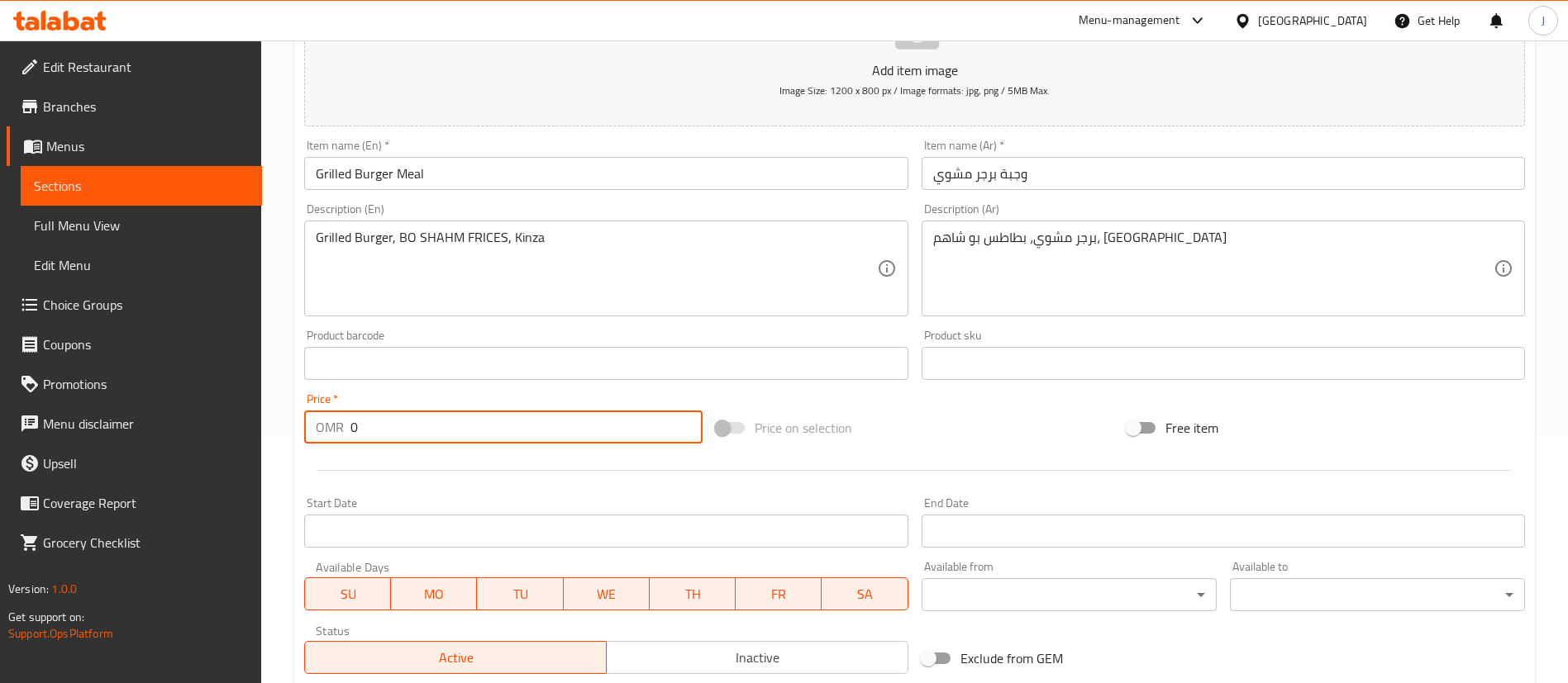
drag, startPoint x: 371, startPoint y: 427, endPoint x: 333, endPoint y: 438, distance: 39.6
click at [333, 435] on div "OMR 0 Price *" at bounding box center [502, 427] width 398 height 33
paste input "2.9"
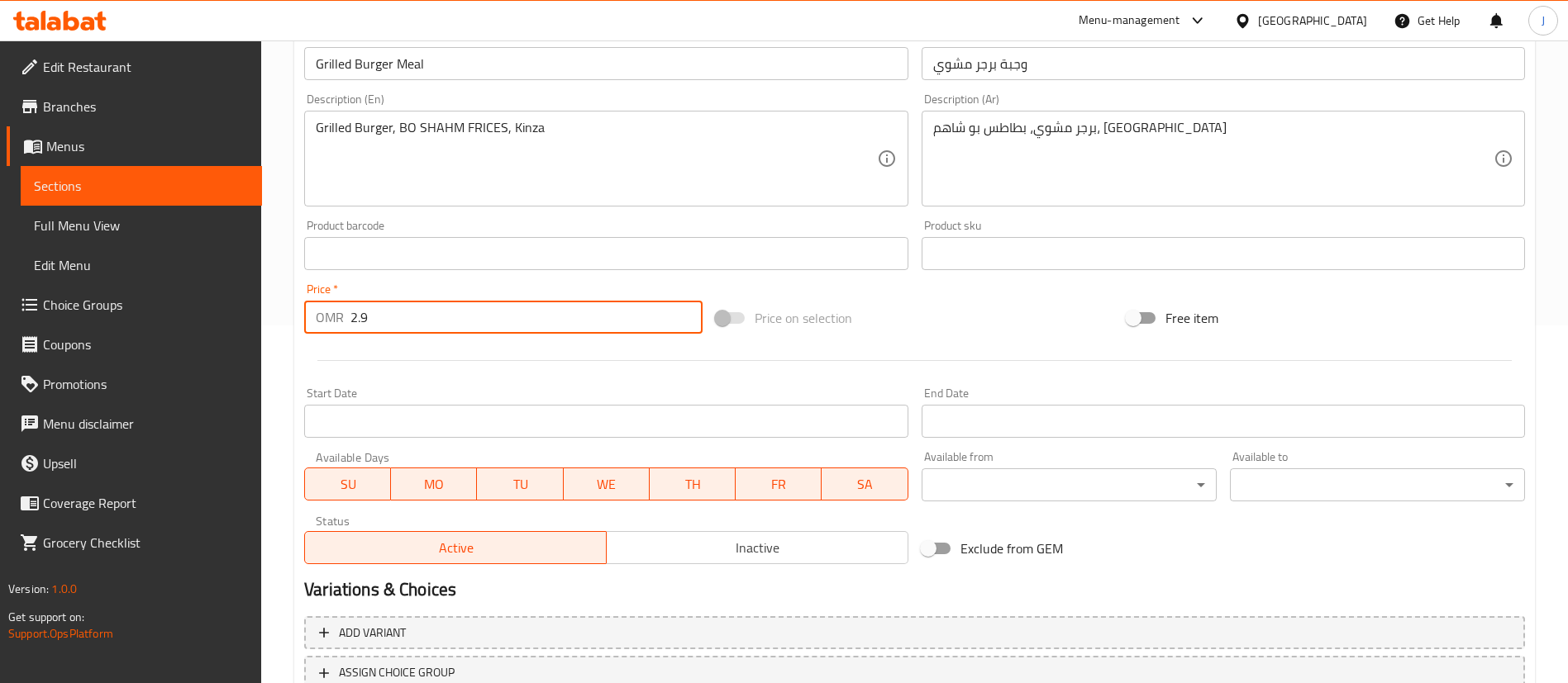
scroll to position [484, 0]
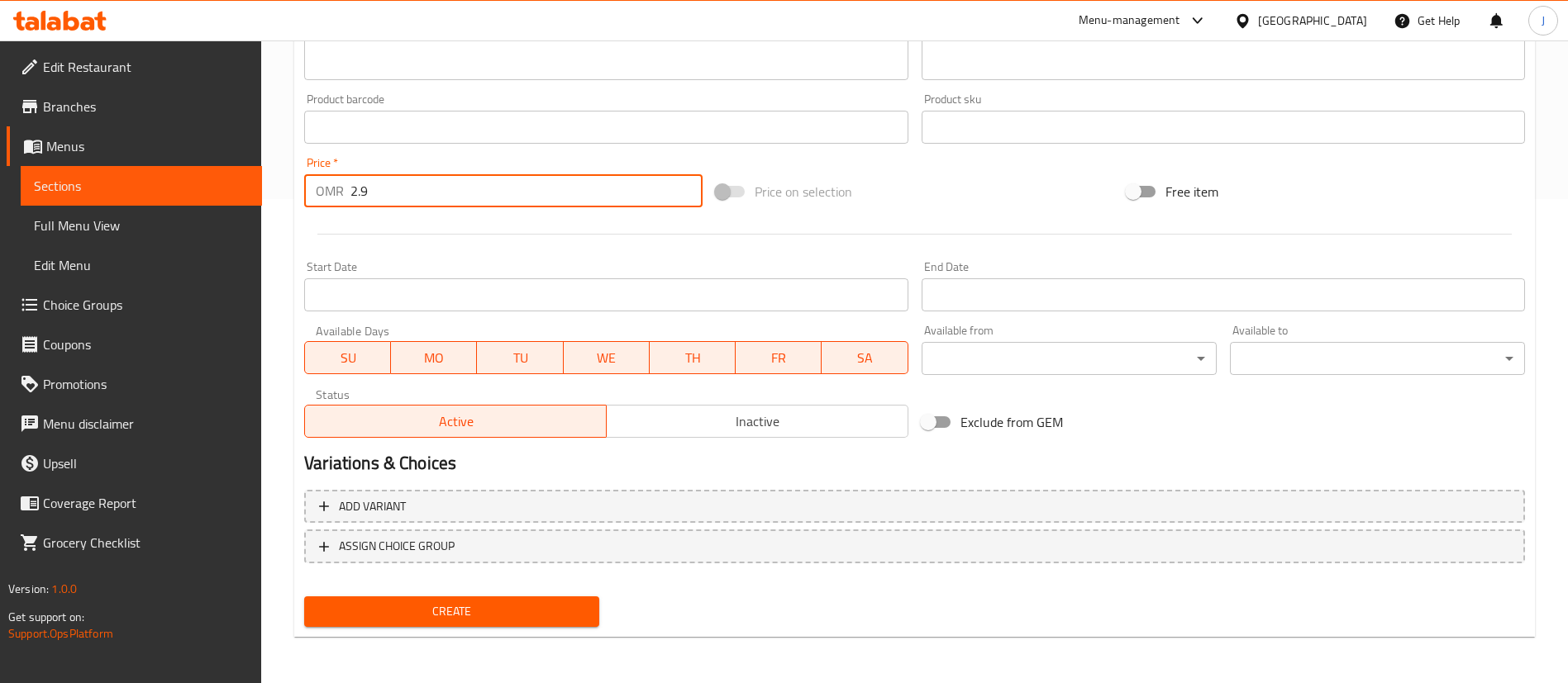
type input "2.9"
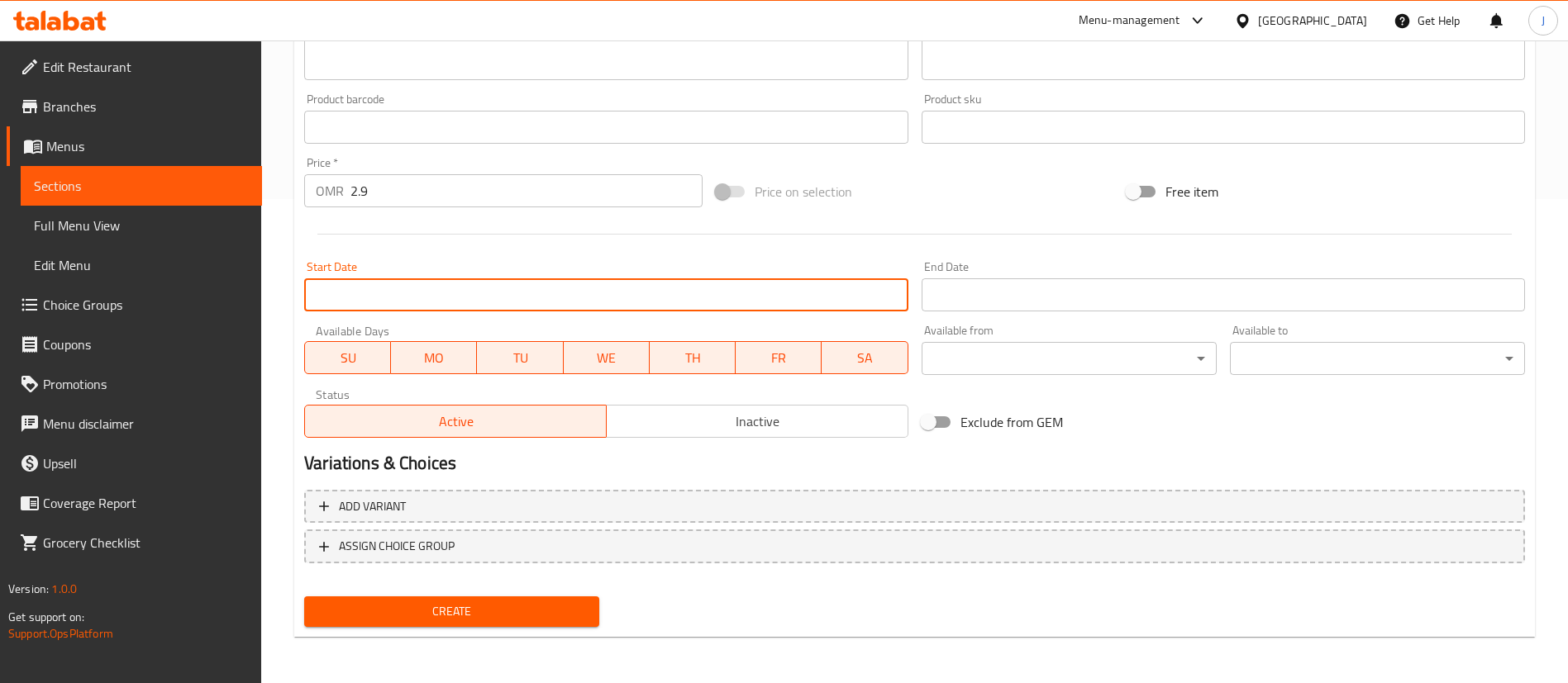
click at [609, 286] on input "Start Date" at bounding box center [606, 294] width 604 height 33
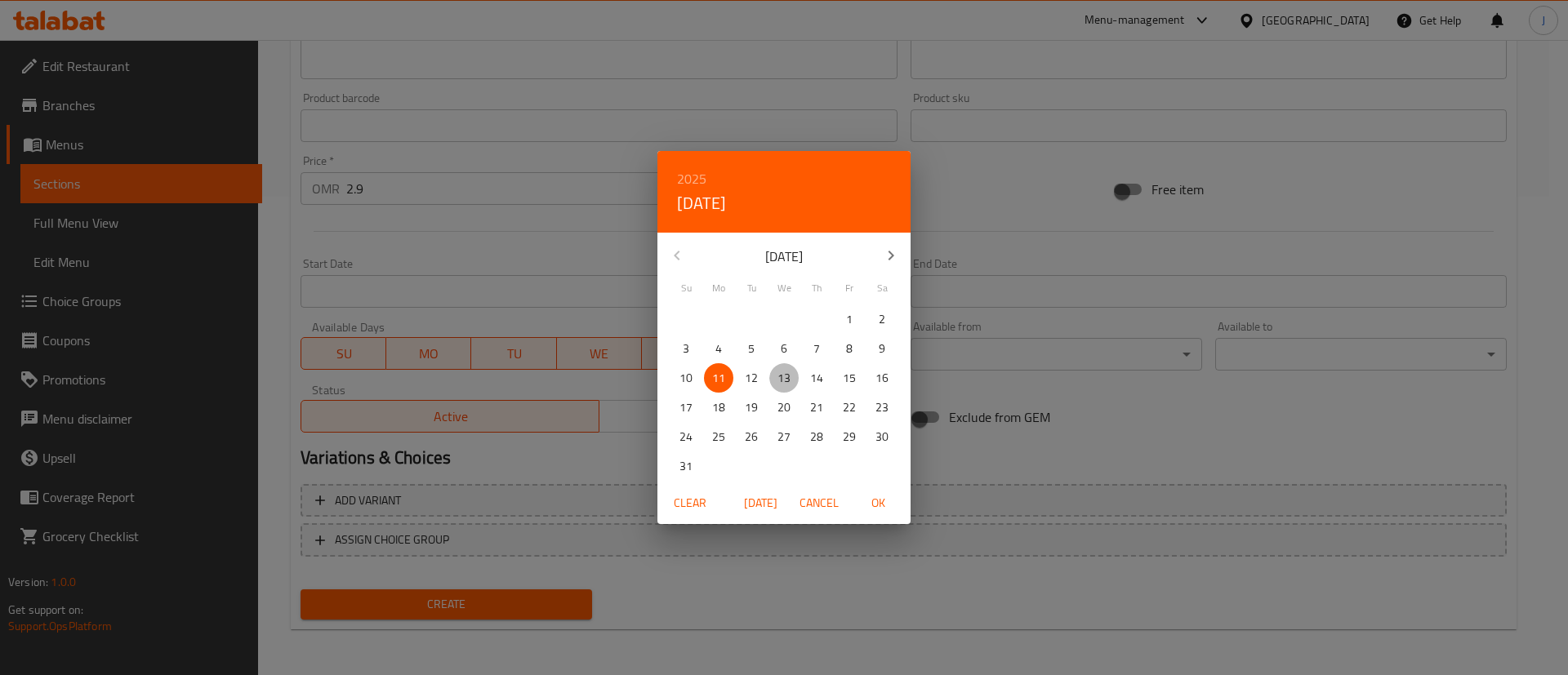
click at [781, 371] on p "13" at bounding box center [784, 378] width 13 height 21
click at [882, 503] on span "OK" at bounding box center [878, 503] width 39 height 21
type input "[DATE]"
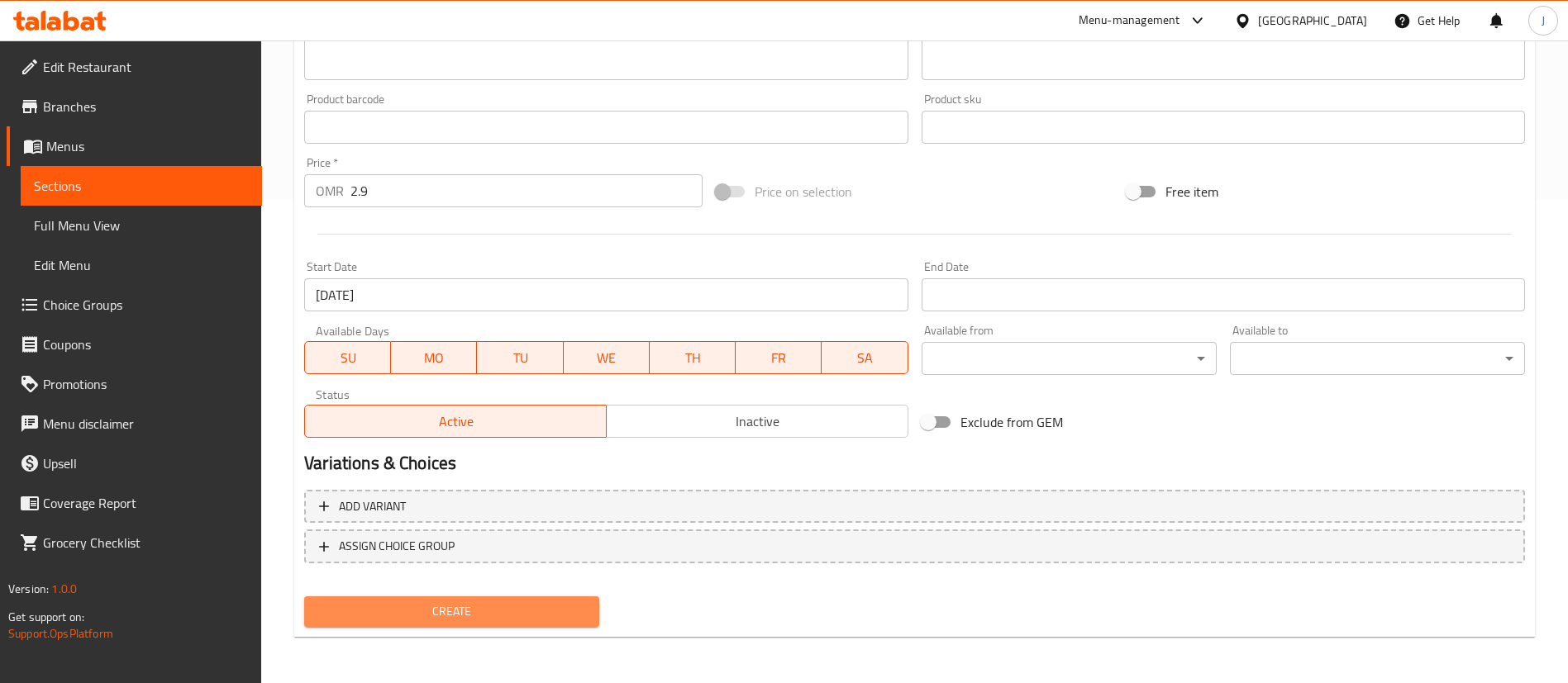
click at [516, 604] on span "Create" at bounding box center [452, 612] width 269 height 21
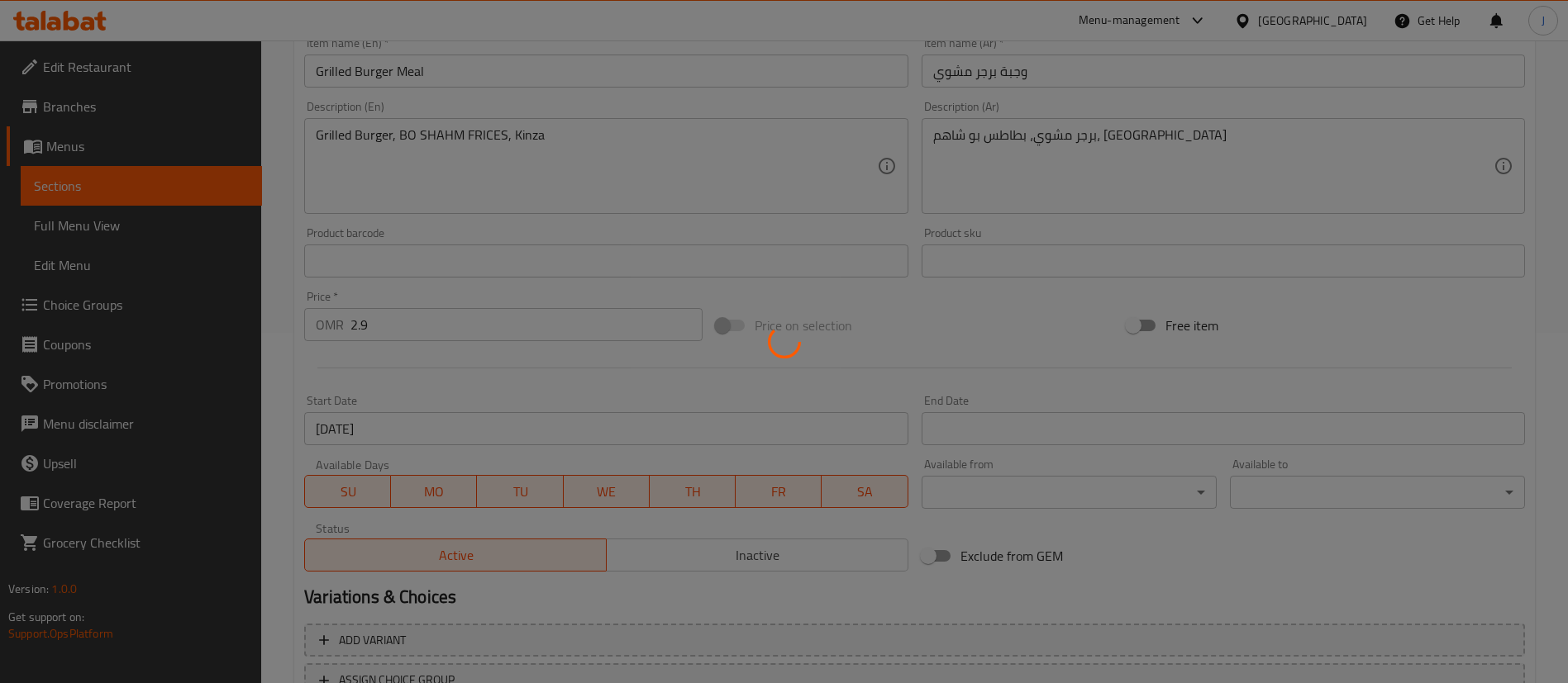
scroll to position [112, 0]
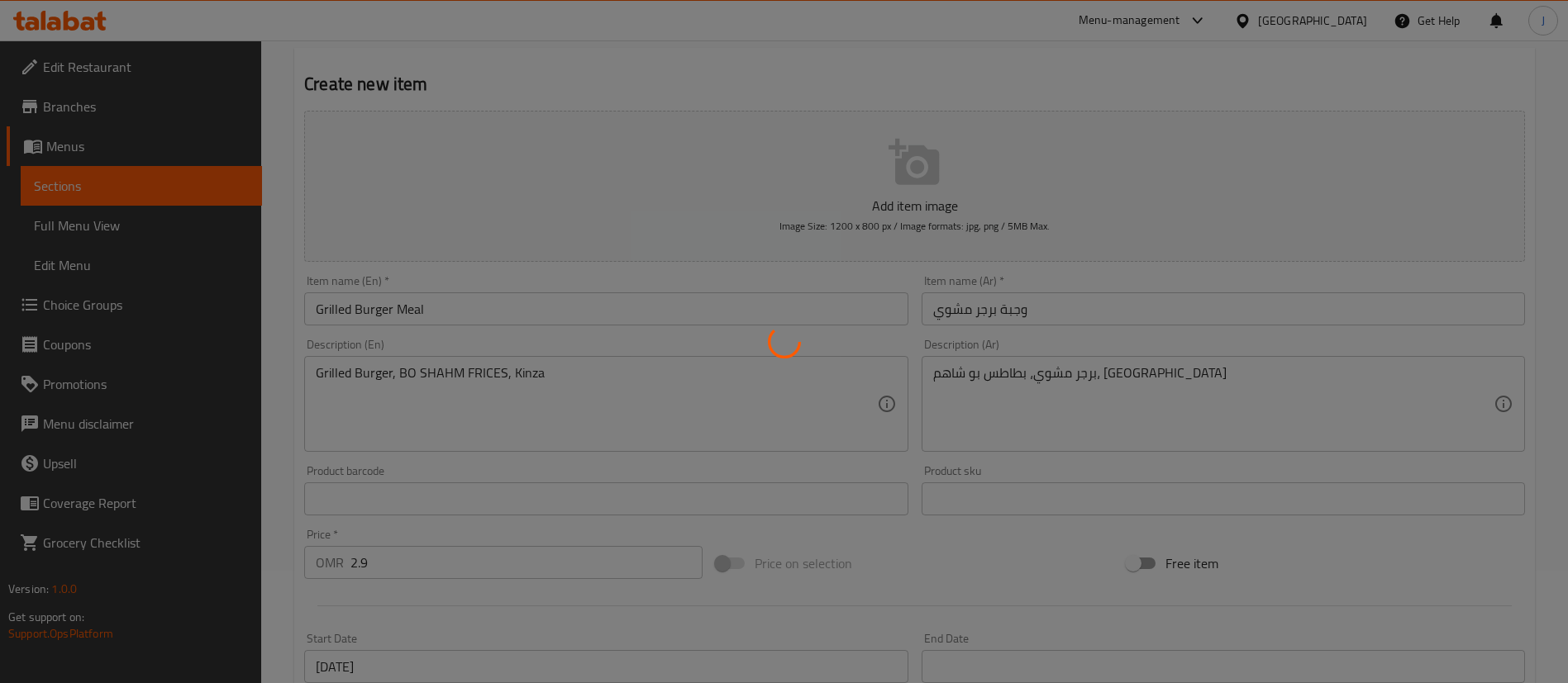
type input "0"
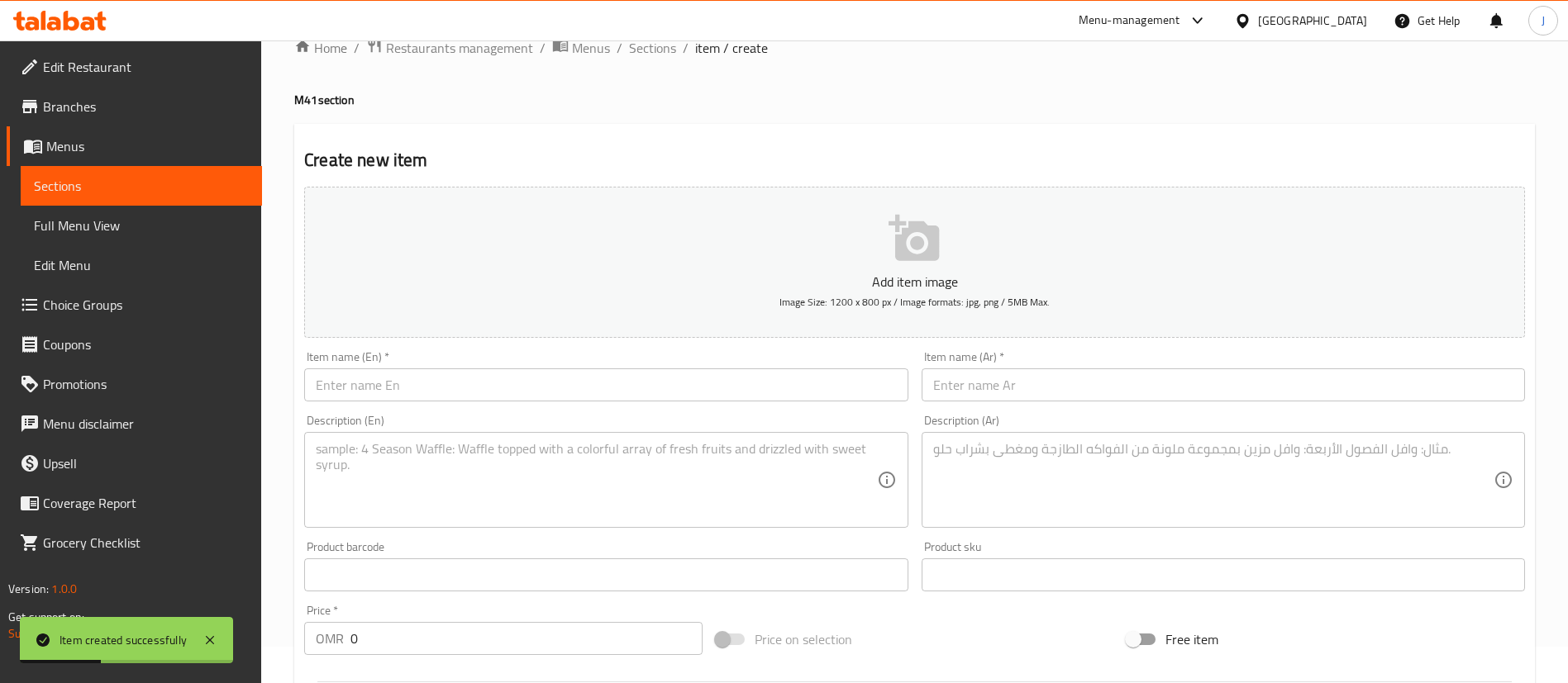
scroll to position [0, 0]
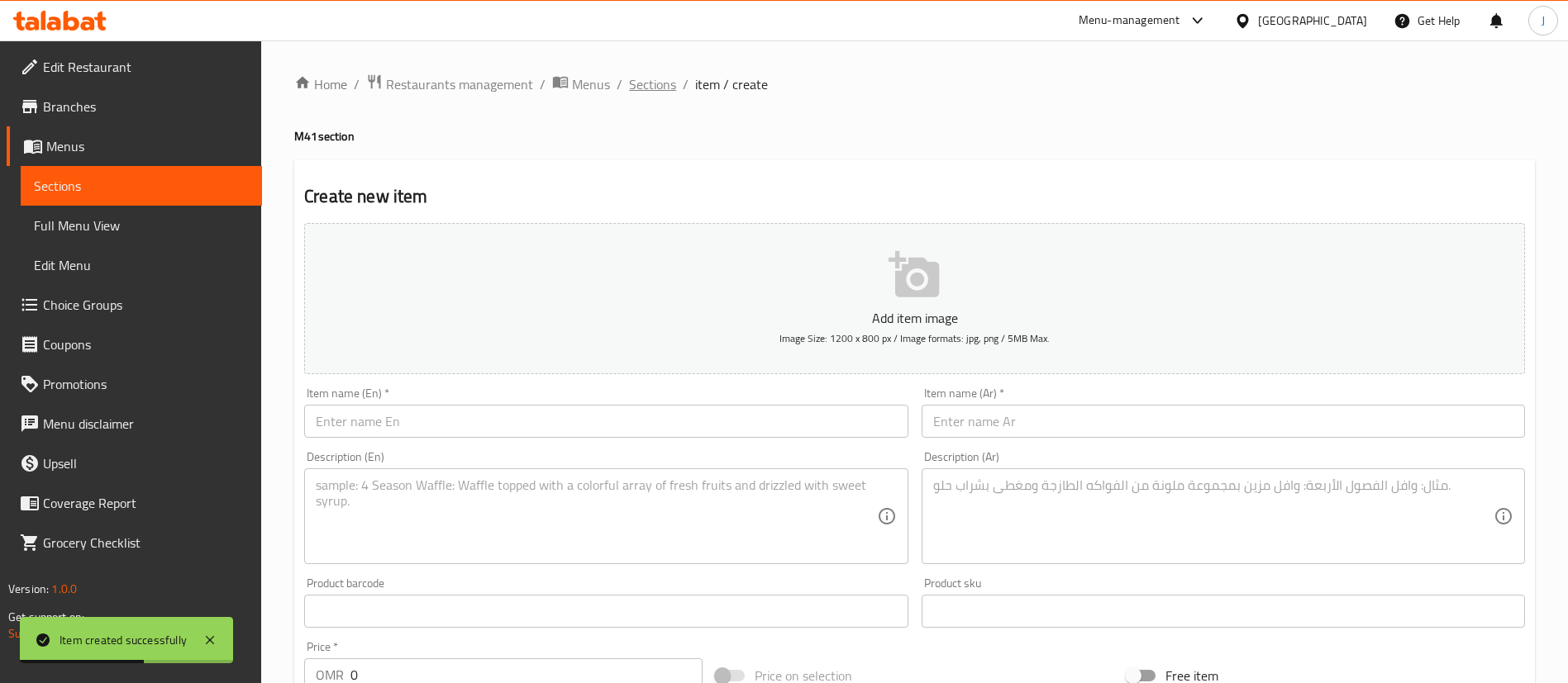
click at [653, 88] on span "Sections" at bounding box center [652, 84] width 47 height 20
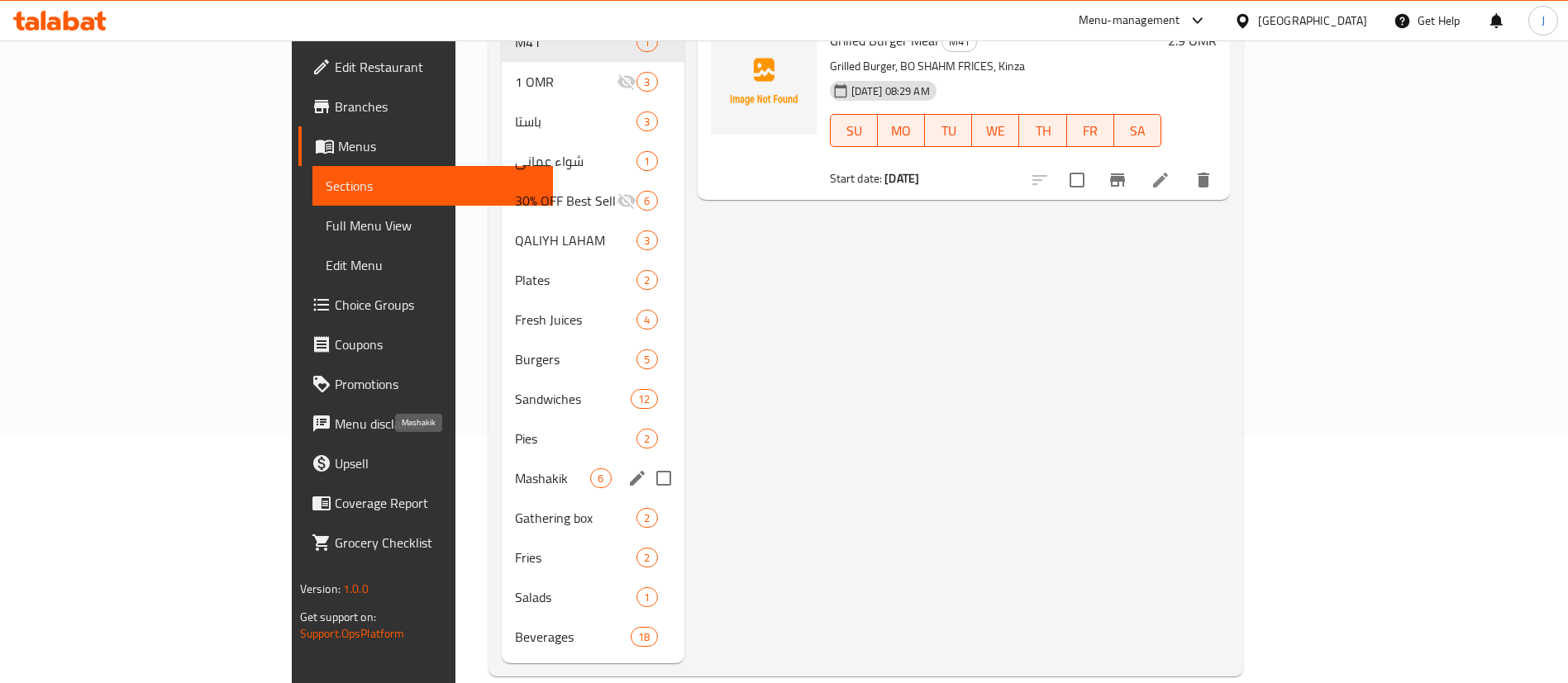
scroll to position [250, 0]
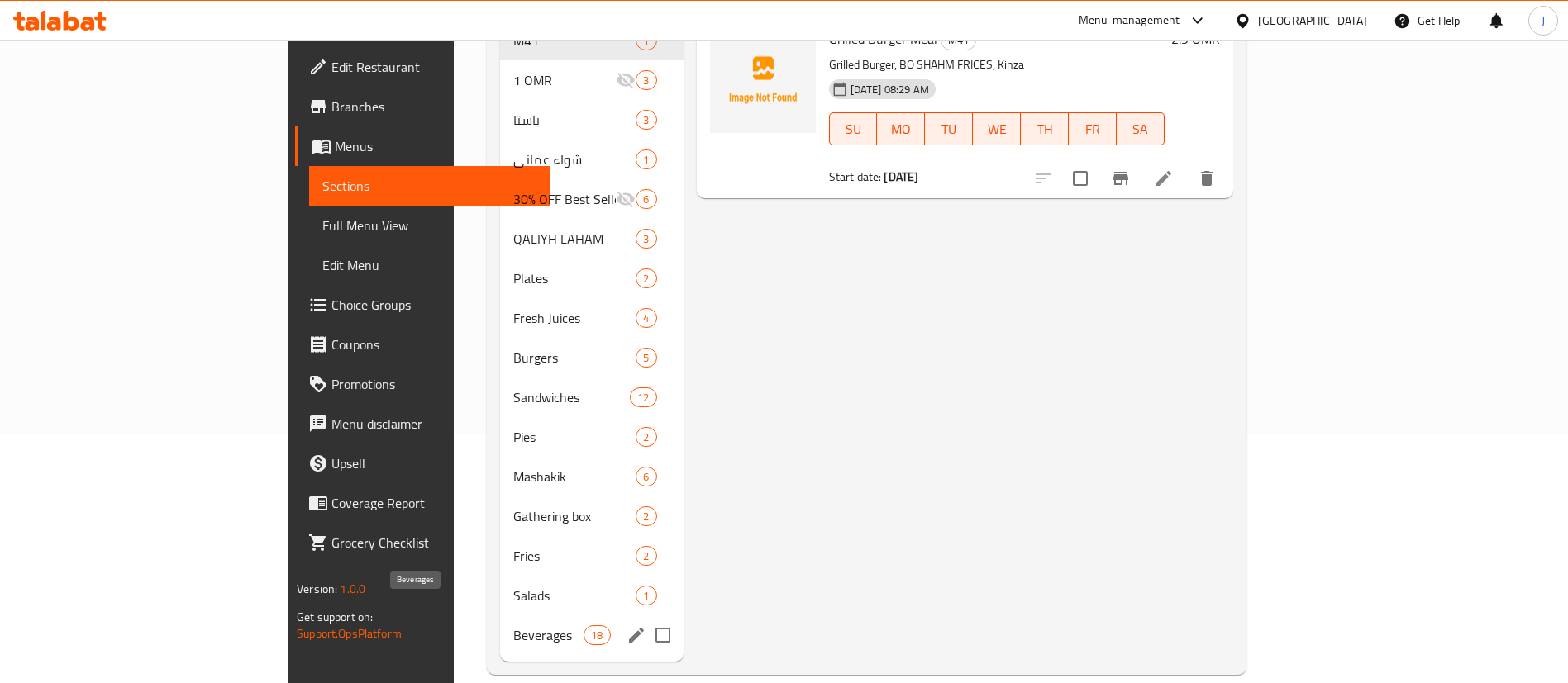
click at [513, 625] on span "Beverages" at bounding box center [548, 635] width 70 height 20
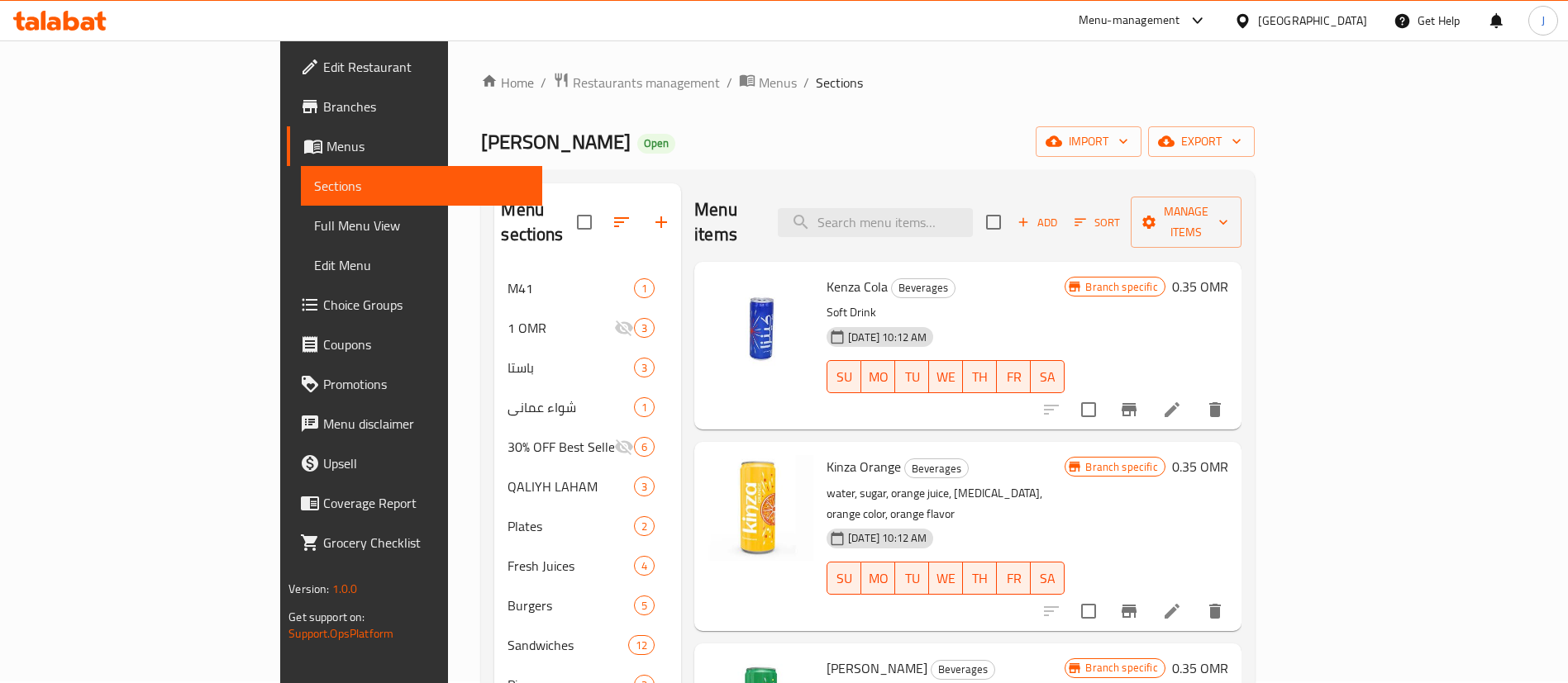
click at [323, 299] on span "Choice Groups" at bounding box center [425, 305] width 206 height 20
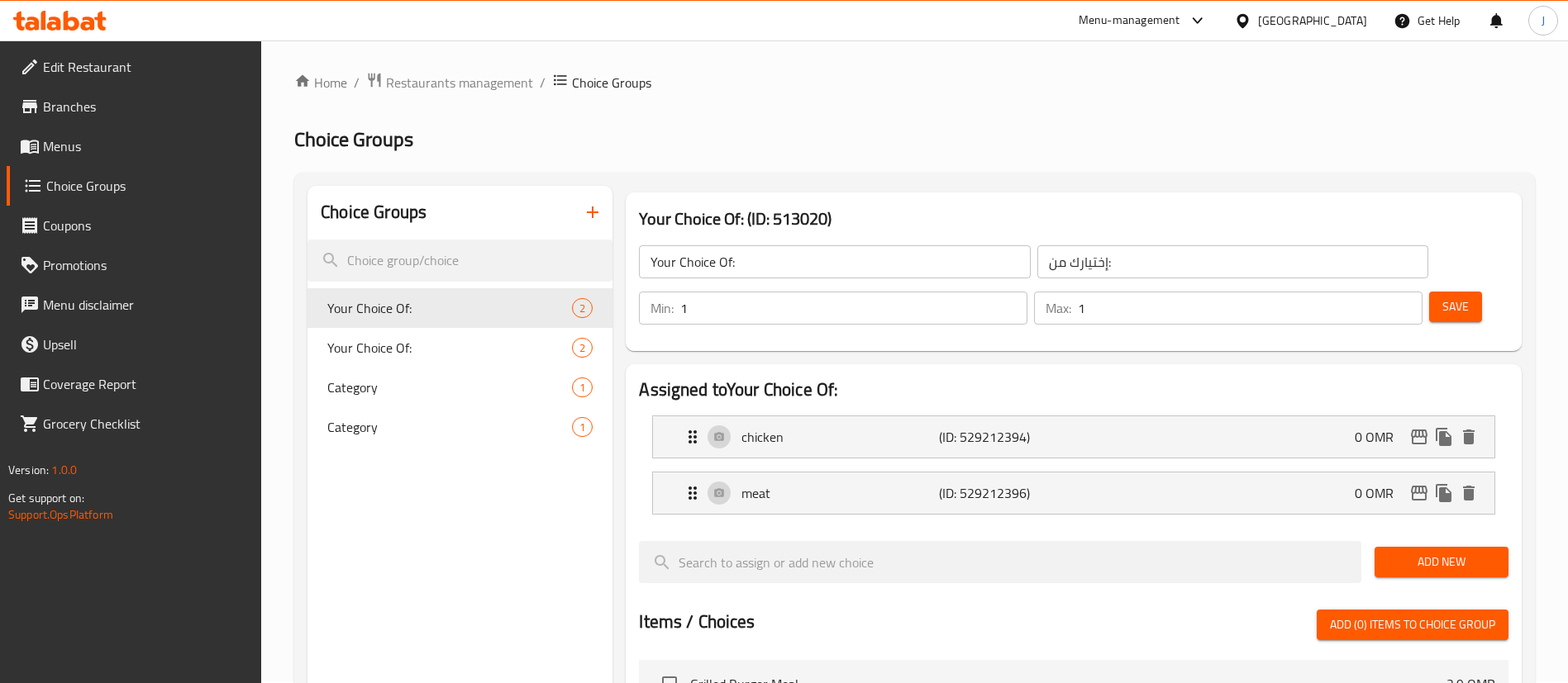
click at [587, 215] on icon "button" at bounding box center [593, 212] width 20 height 20
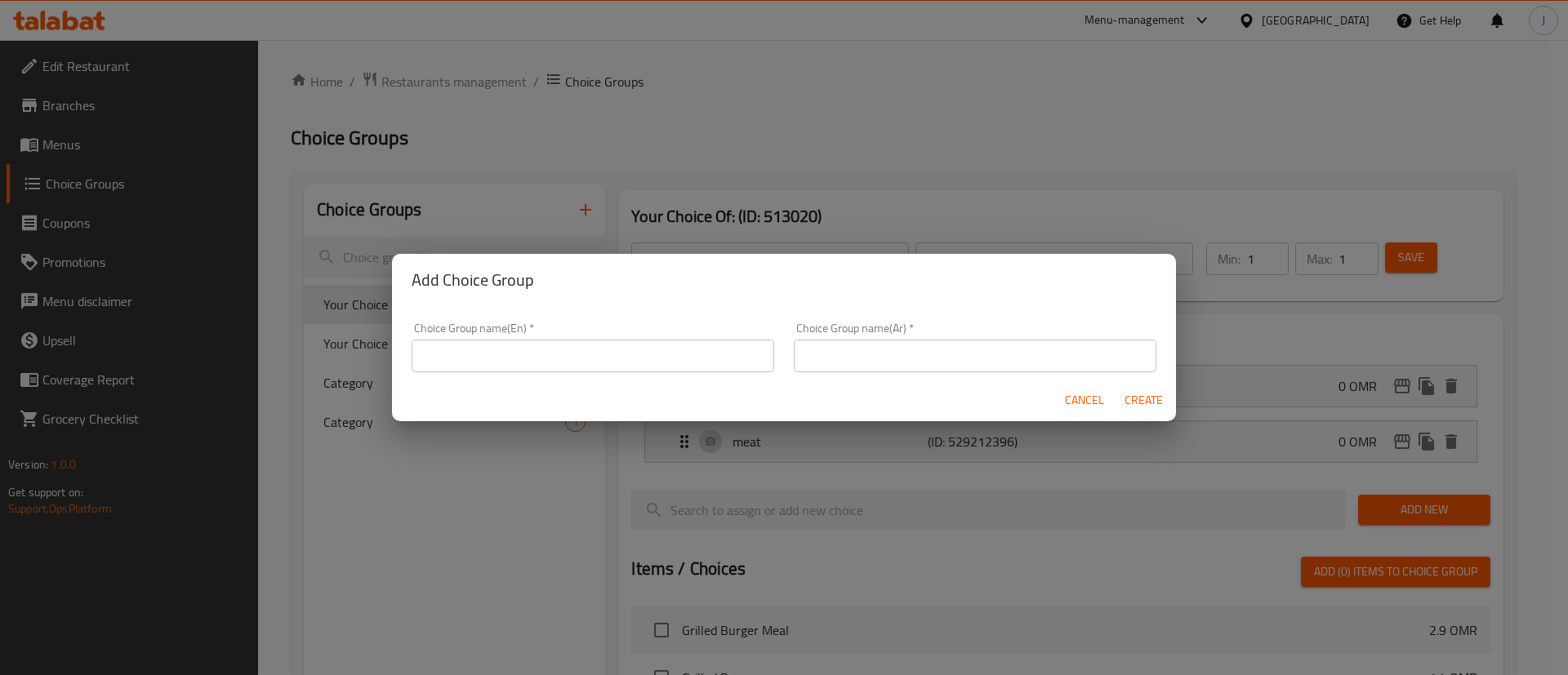
click at [523, 359] on input "text" at bounding box center [592, 356] width 362 height 33
type input "Drinks:"
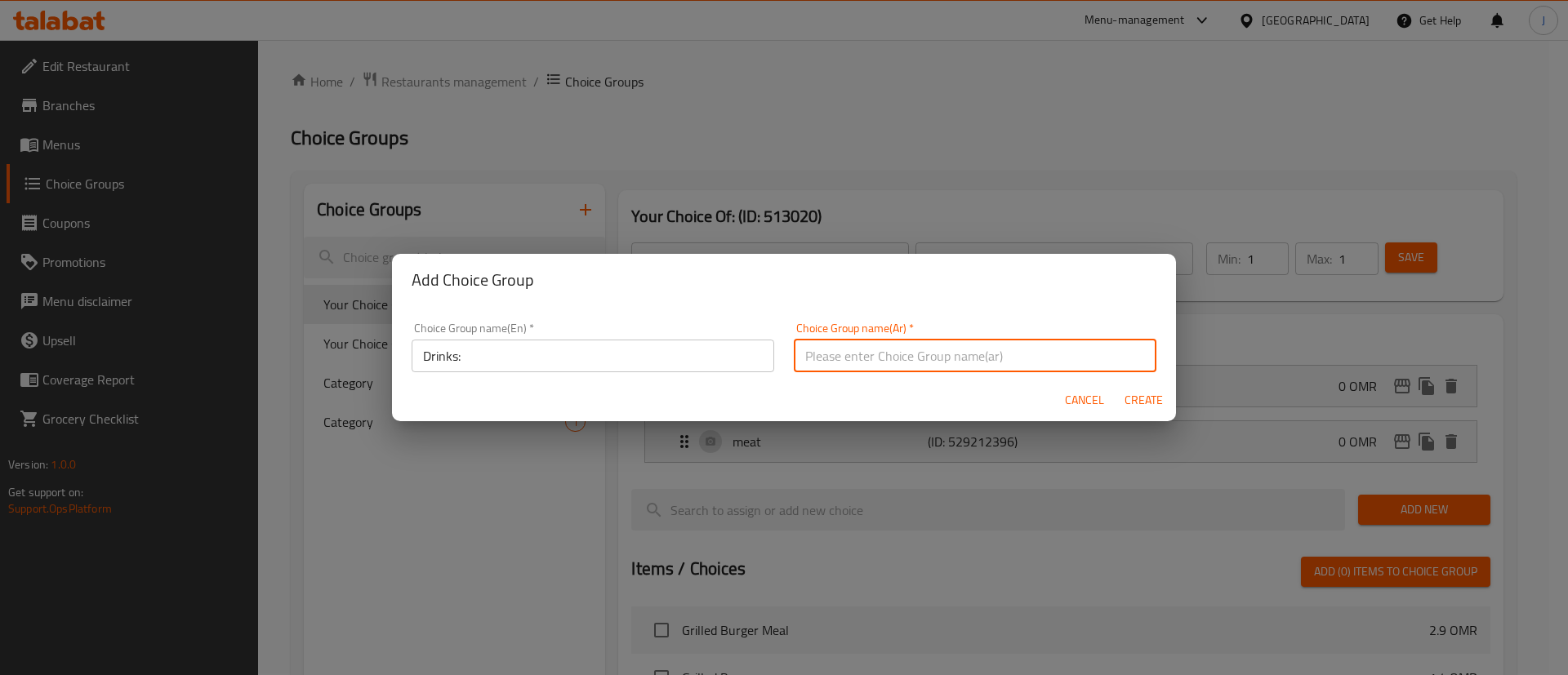
click at [835, 355] on input "text" at bounding box center [974, 356] width 362 height 33
type input "المشروبات:"
click at [1133, 390] on span "Create" at bounding box center [1142, 400] width 39 height 21
type input "Drinks:"
type input "المشروبات:"
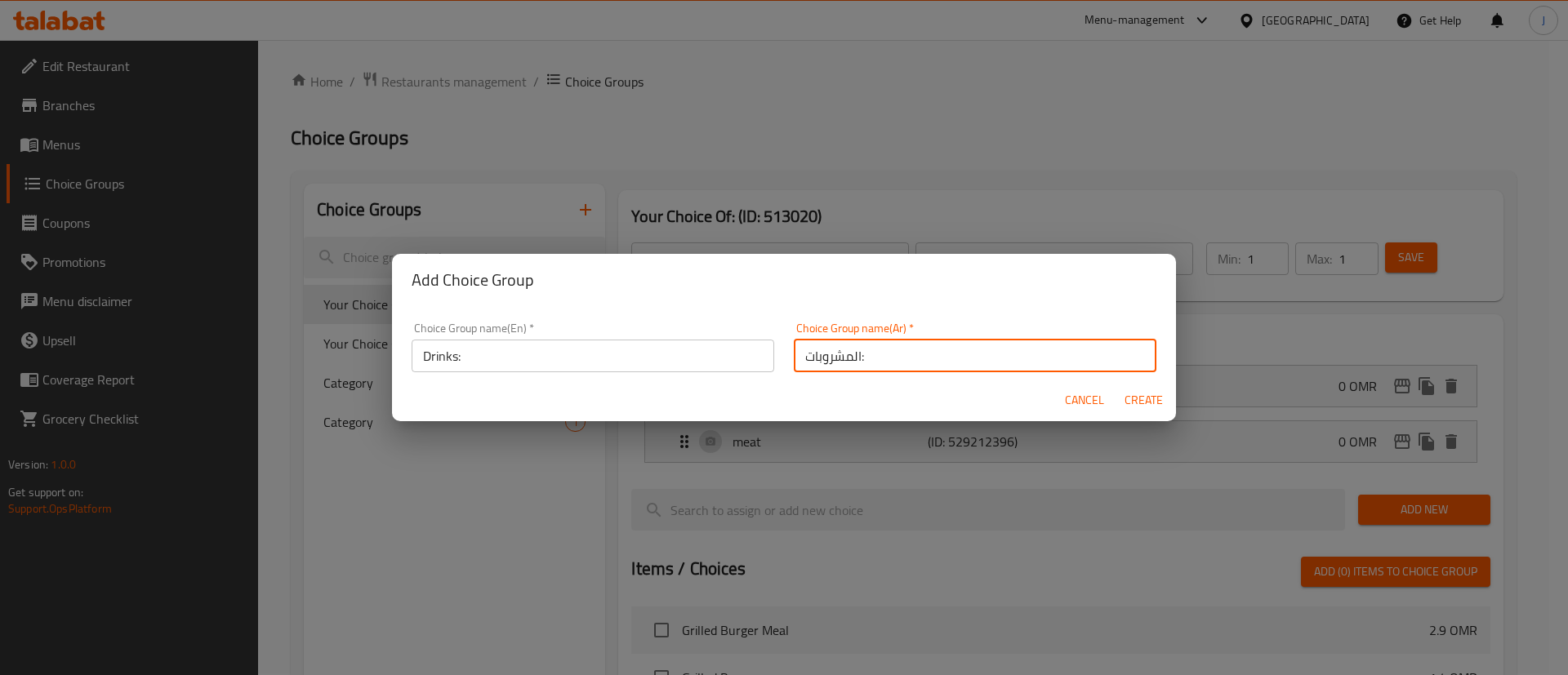
type input "0"
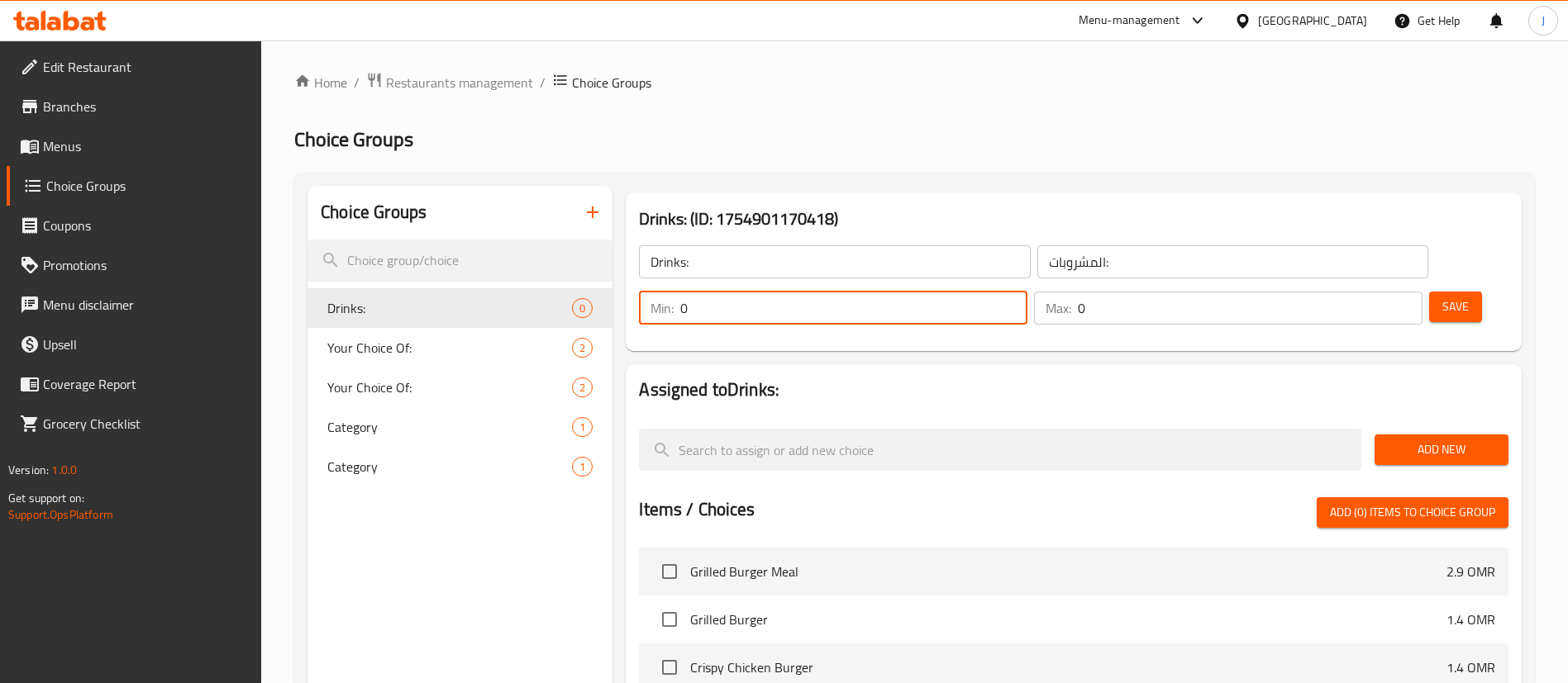
drag, startPoint x: 1274, startPoint y: 263, endPoint x: 1243, endPoint y: 260, distance: 31.1
click at [1027, 292] on div "Min: 0 ​" at bounding box center [832, 308] width 389 height 33
type input "1"
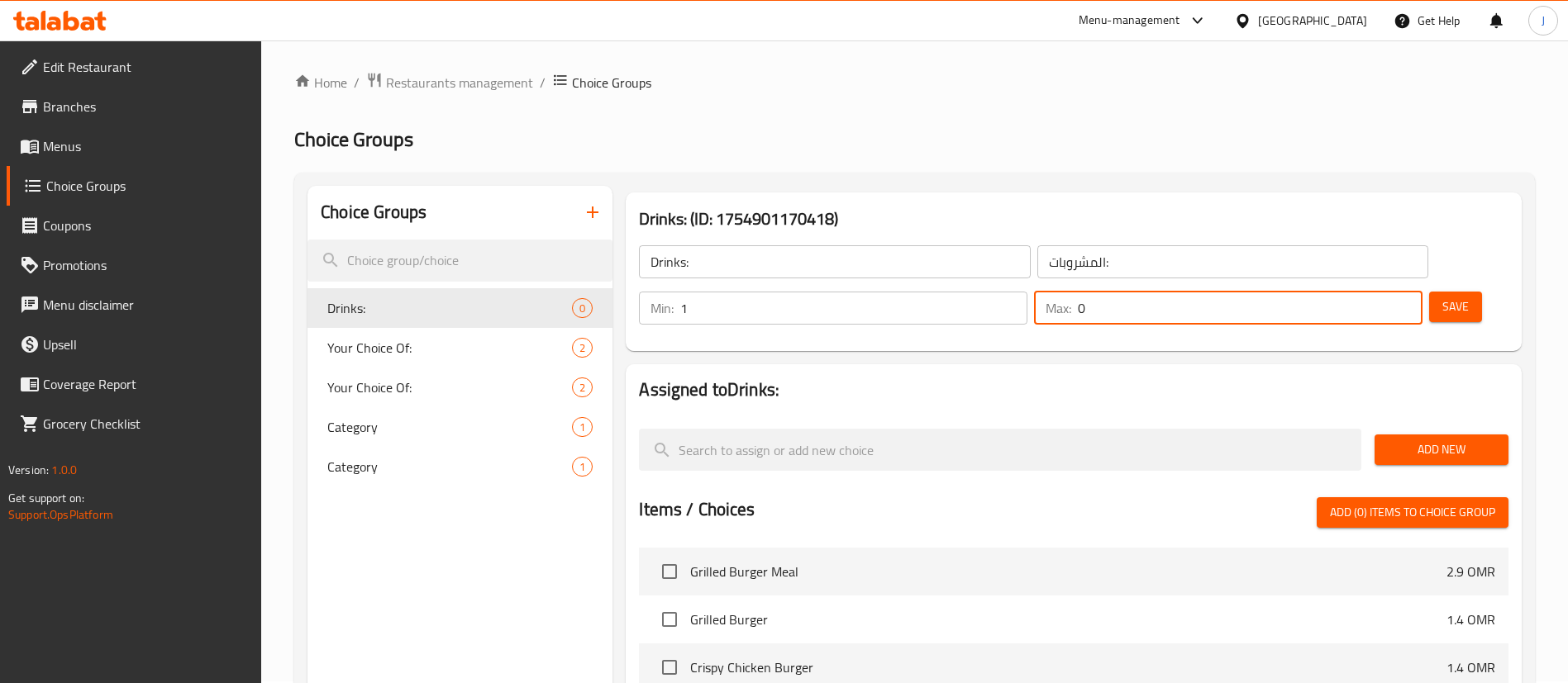
drag, startPoint x: 1360, startPoint y: 254, endPoint x: 1347, endPoint y: 258, distance: 13.6
click at [1347, 292] on div "Max: 0 ​" at bounding box center [1228, 308] width 389 height 33
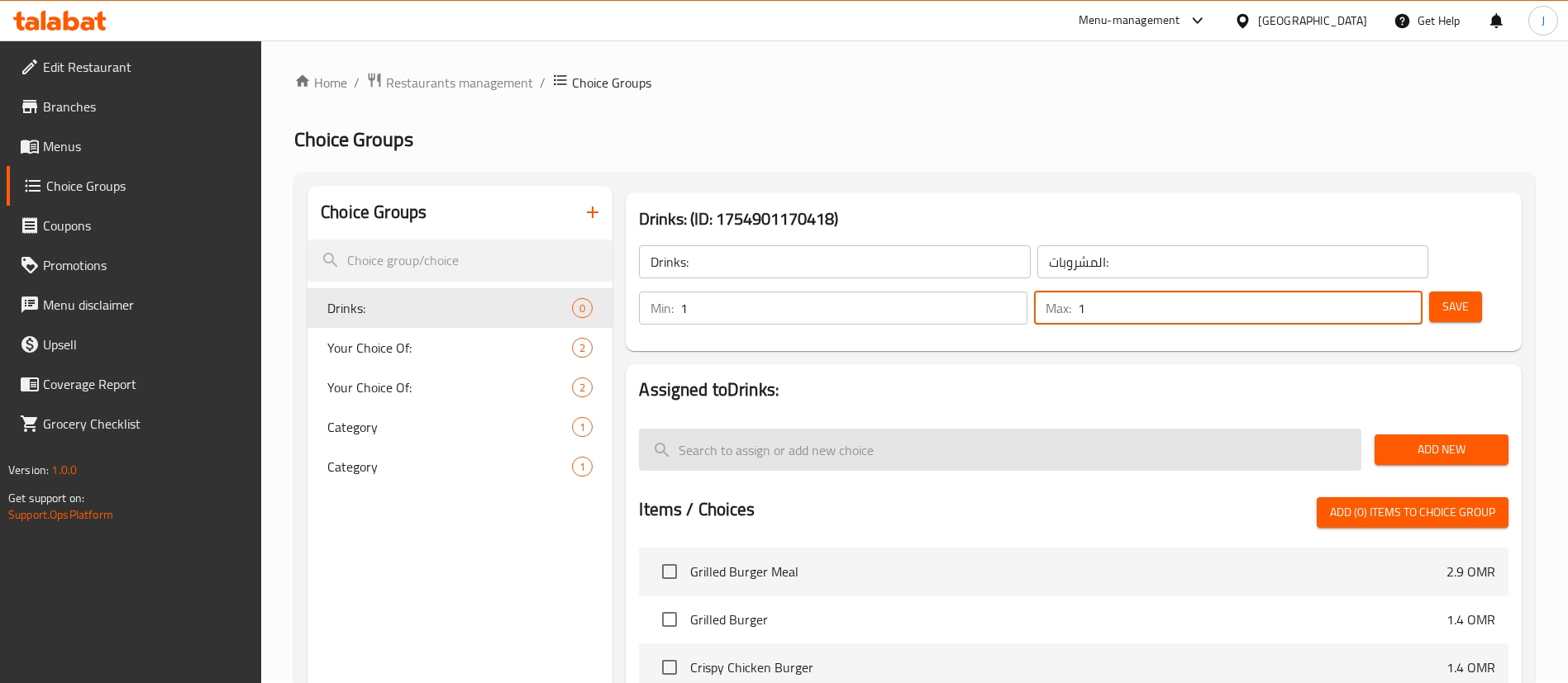
type input "1"
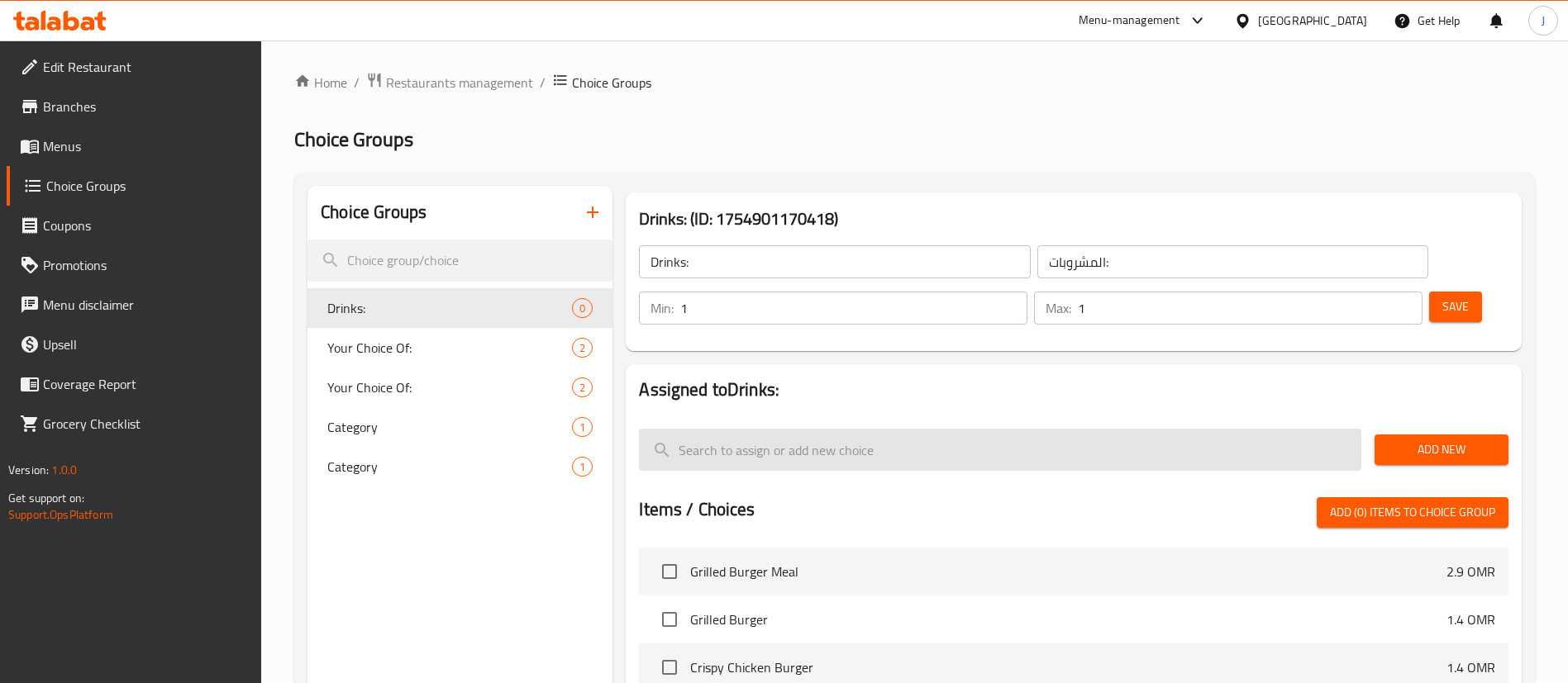
click at [968, 429] on input "search" at bounding box center [1000, 450] width 723 height 42
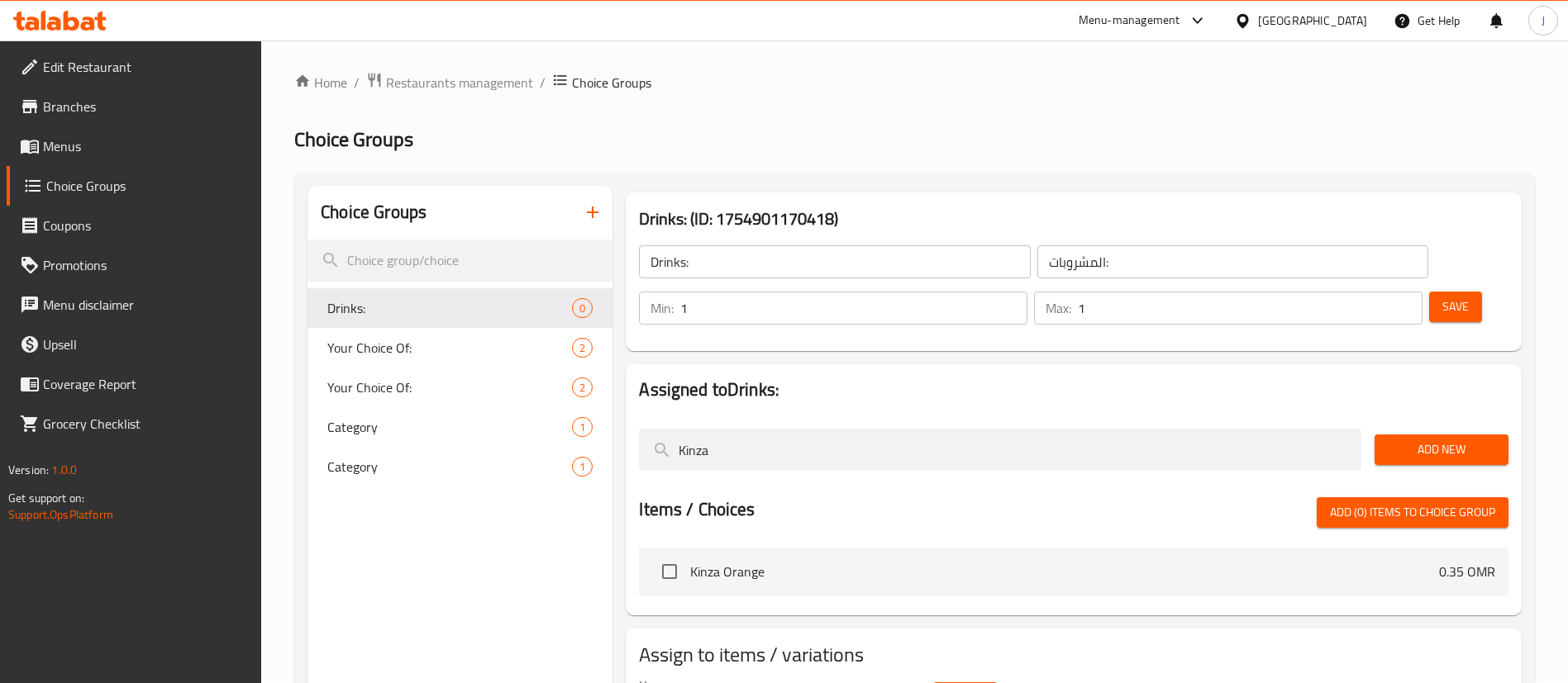
type input "Kinza"
click at [1409, 440] on span "Add New" at bounding box center [1441, 450] width 107 height 21
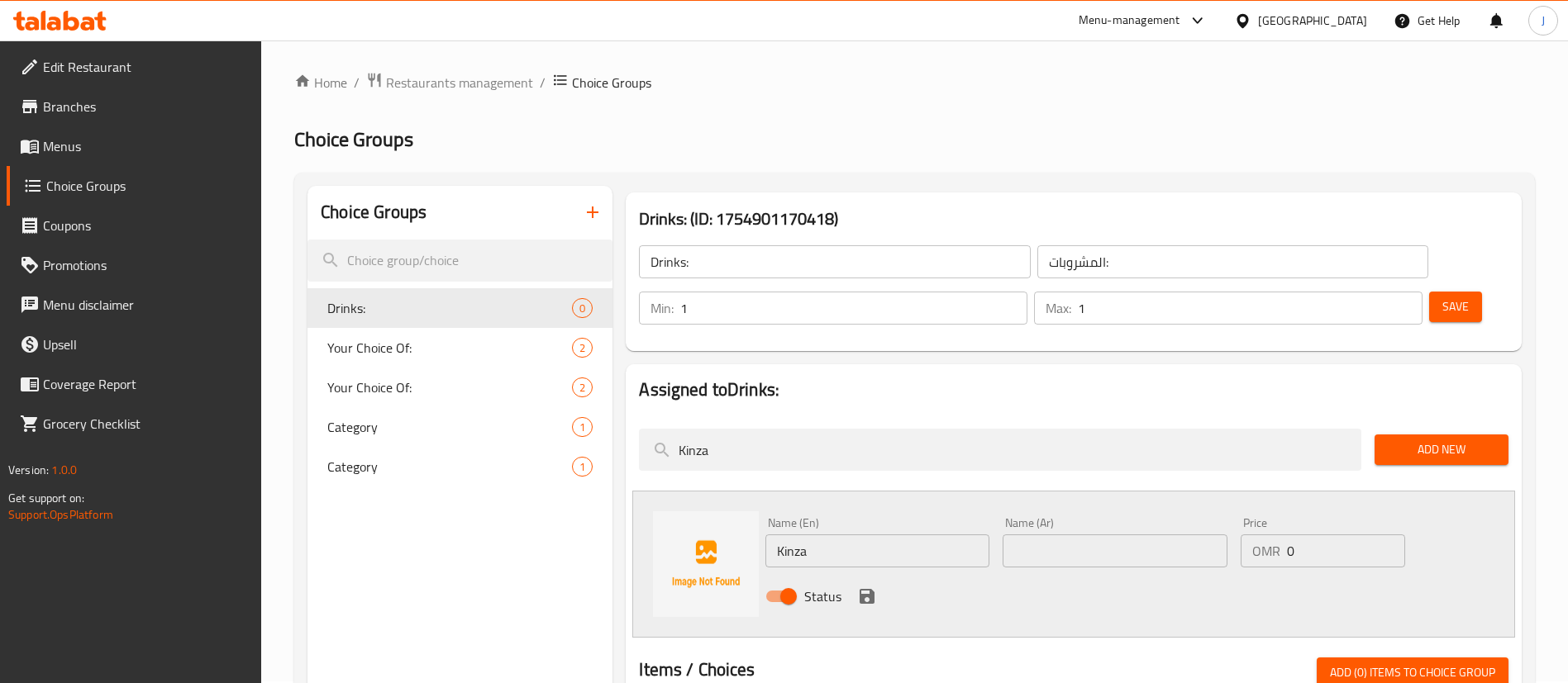
click at [936, 535] on input "Kinza" at bounding box center [877, 551] width 224 height 33
type input "Kinza Orange"
click at [1036, 522] on div "Name (Ar) Name (Ar)" at bounding box center [1114, 542] width 237 height 64
click at [1043, 535] on input "text" at bounding box center [1114, 551] width 224 height 33
type input "كينزا برتقال"
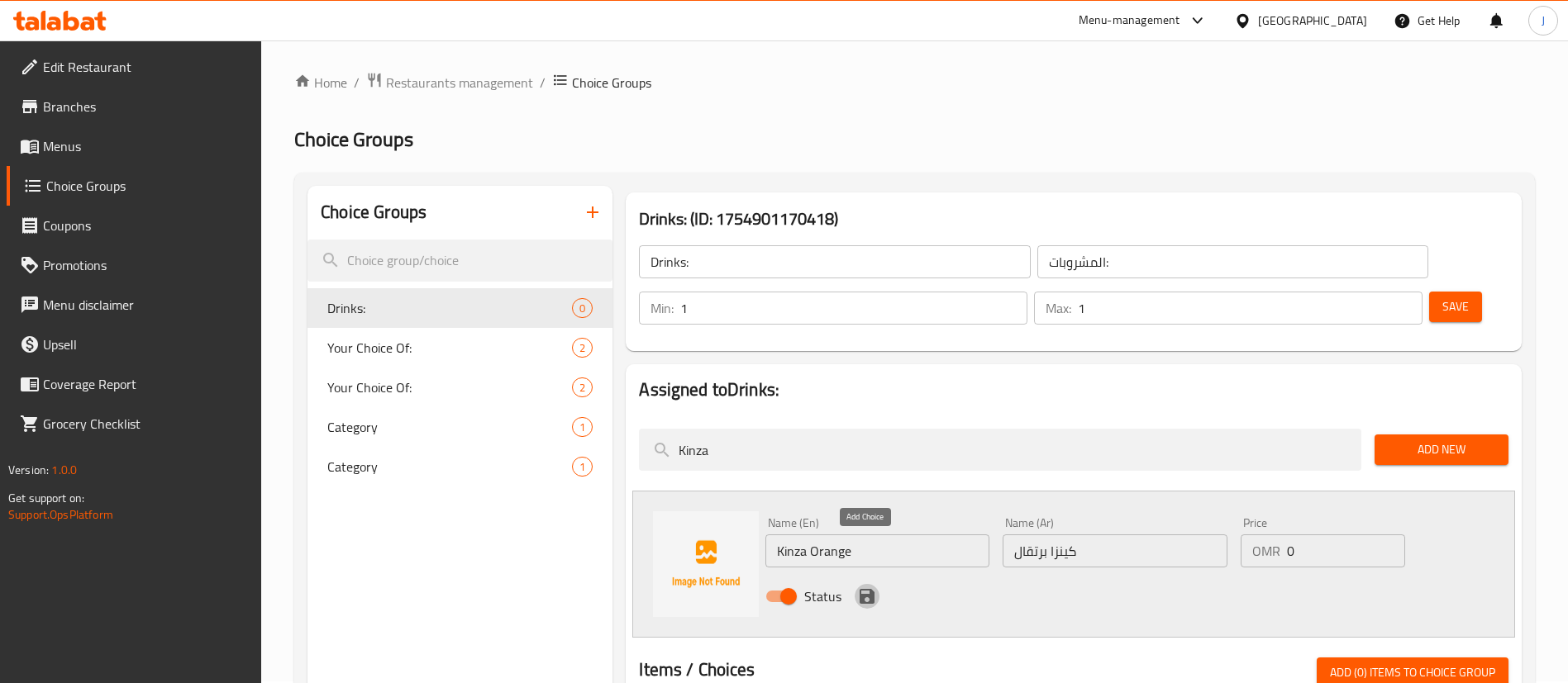
click at [872, 589] on icon "save" at bounding box center [867, 596] width 15 height 15
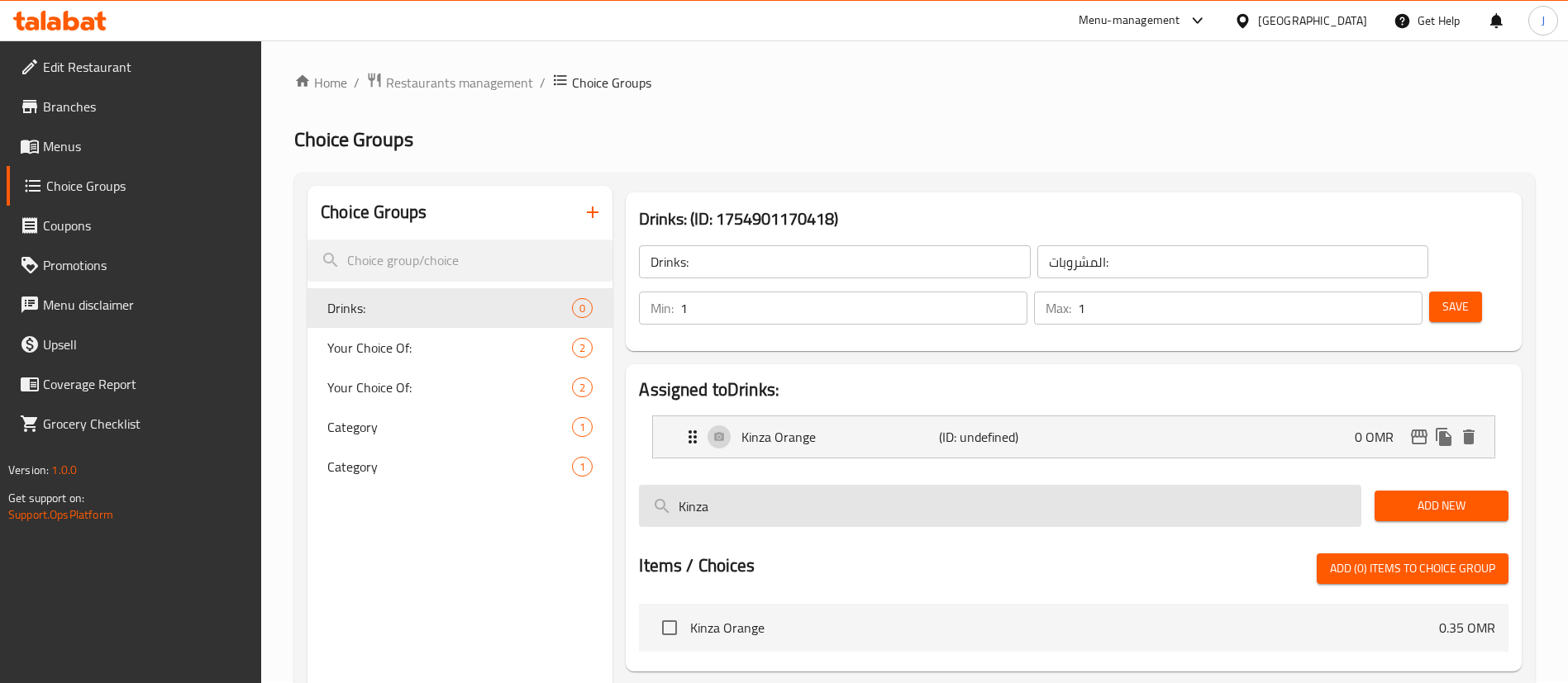
click at [798, 485] on input "Kinza" at bounding box center [1000, 506] width 723 height 42
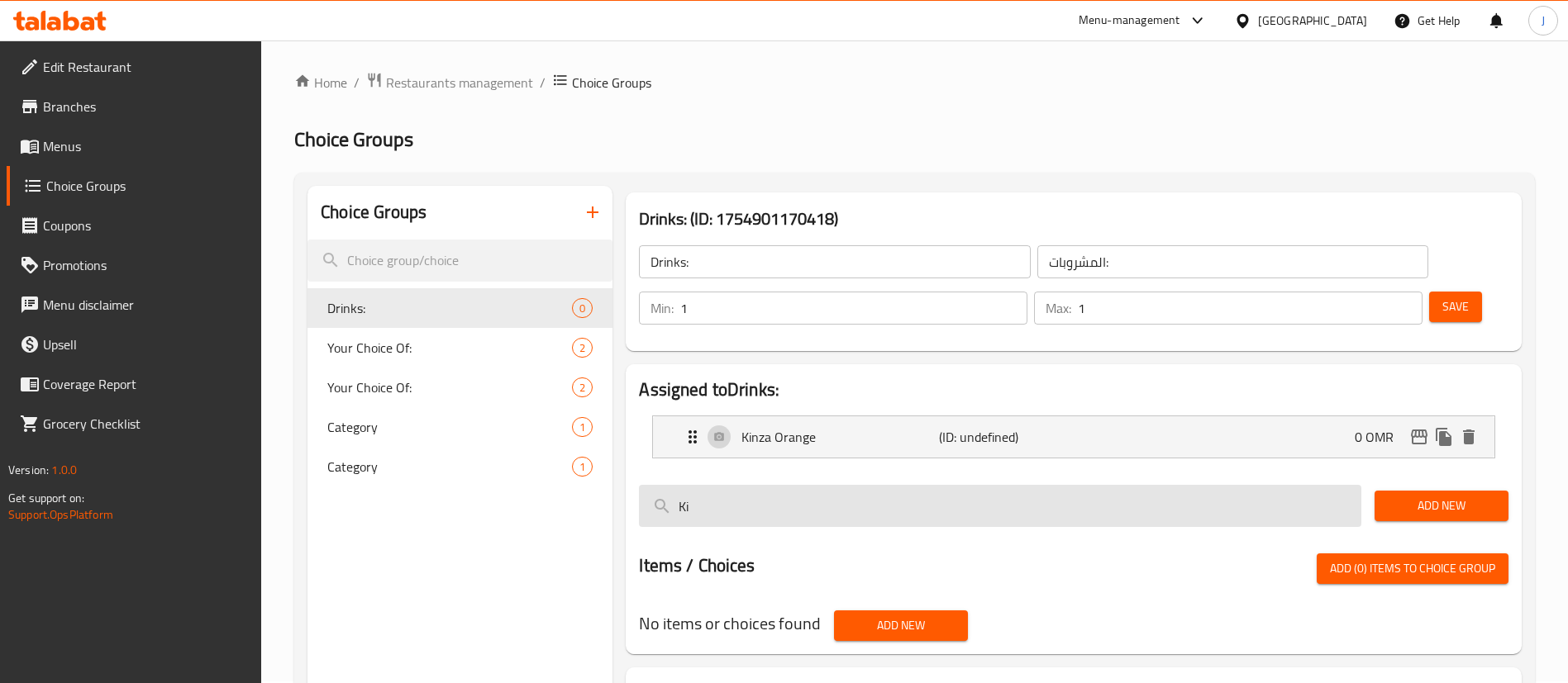
type input "K"
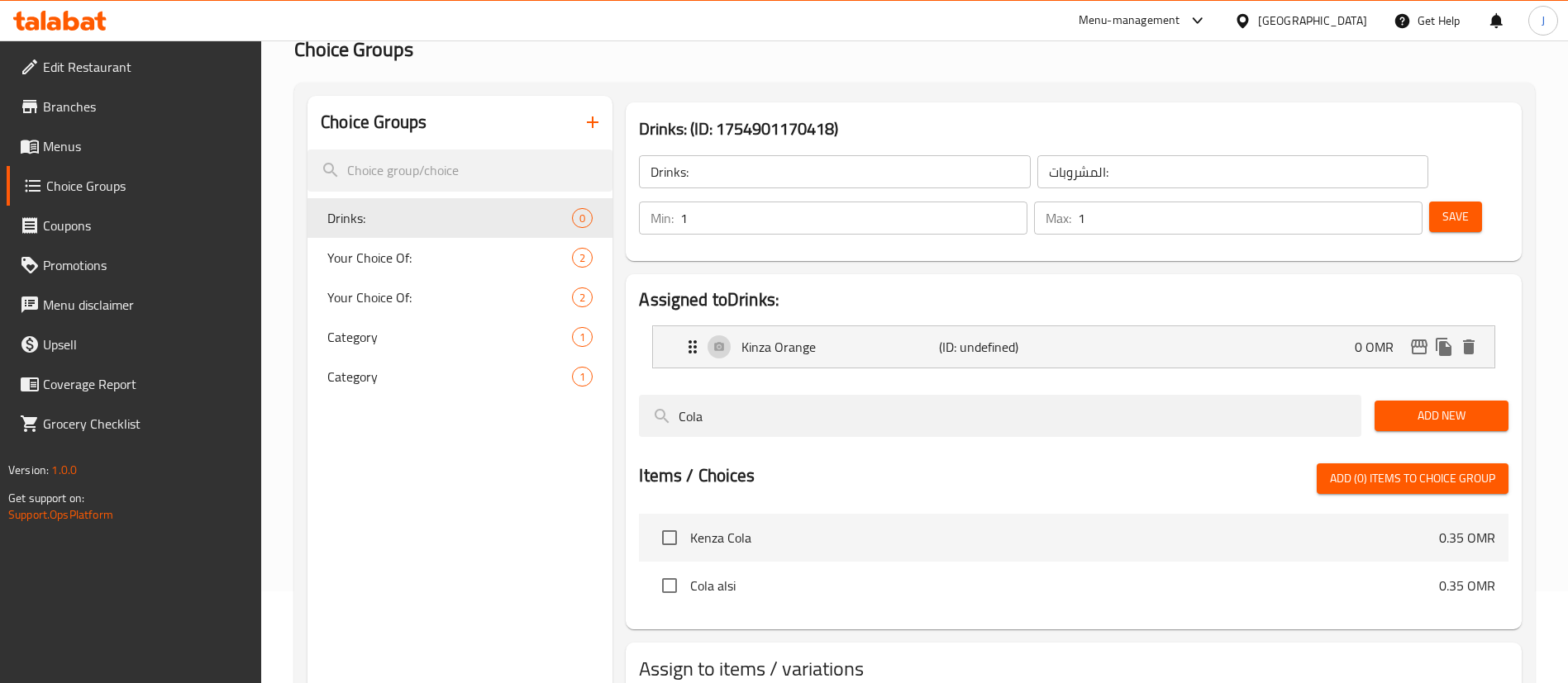
scroll to position [125, 0]
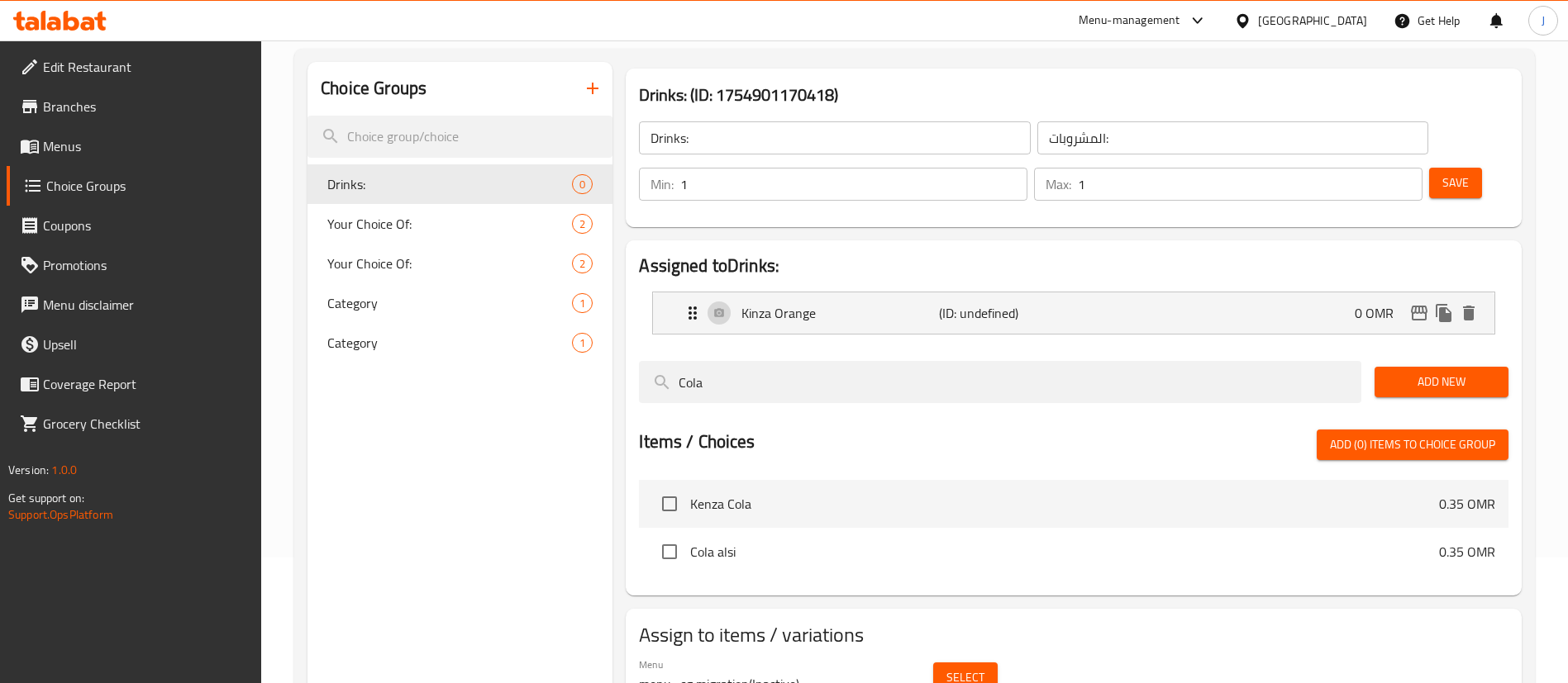
type input "Cola"
click at [1424, 372] on span "Add New" at bounding box center [1441, 382] width 107 height 21
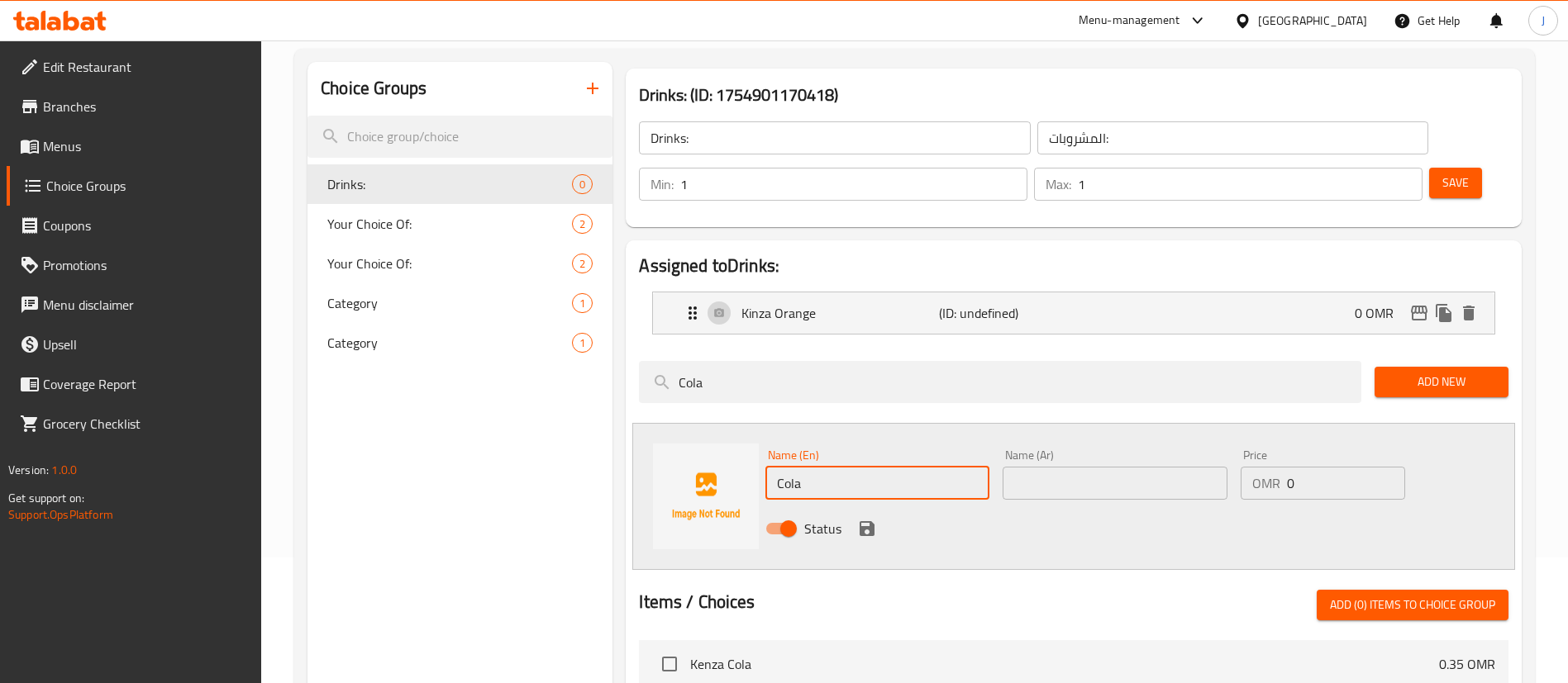
drag, startPoint x: 774, startPoint y: 441, endPoint x: 806, endPoint y: 438, distance: 32.1
click at [779, 466] on input "Cola" at bounding box center [877, 483] width 224 height 33
type input "Kinza Cola"
click at [1021, 466] on input "text" at bounding box center [1114, 483] width 224 height 33
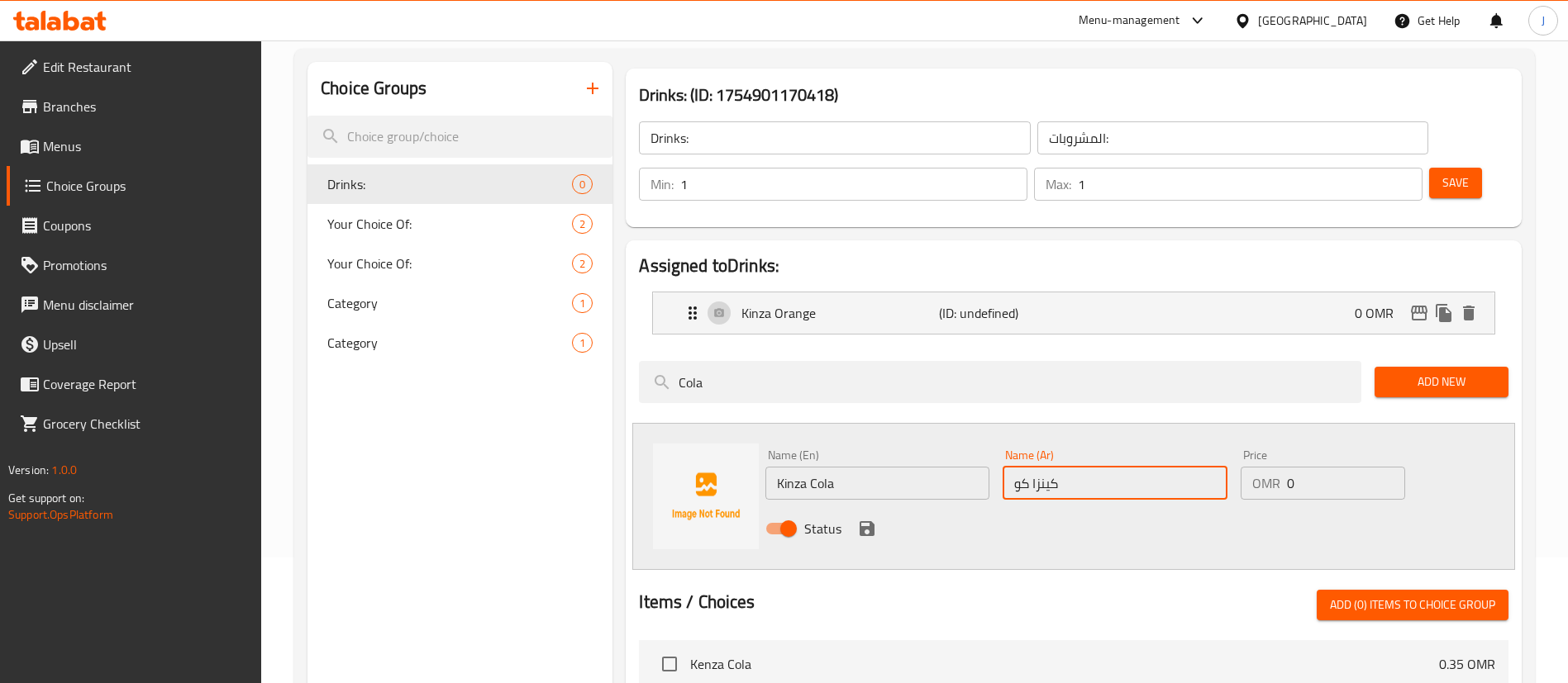
type input "[PERSON_NAME]"
click at [866, 518] on icon "save" at bounding box center [867, 528] width 20 height 20
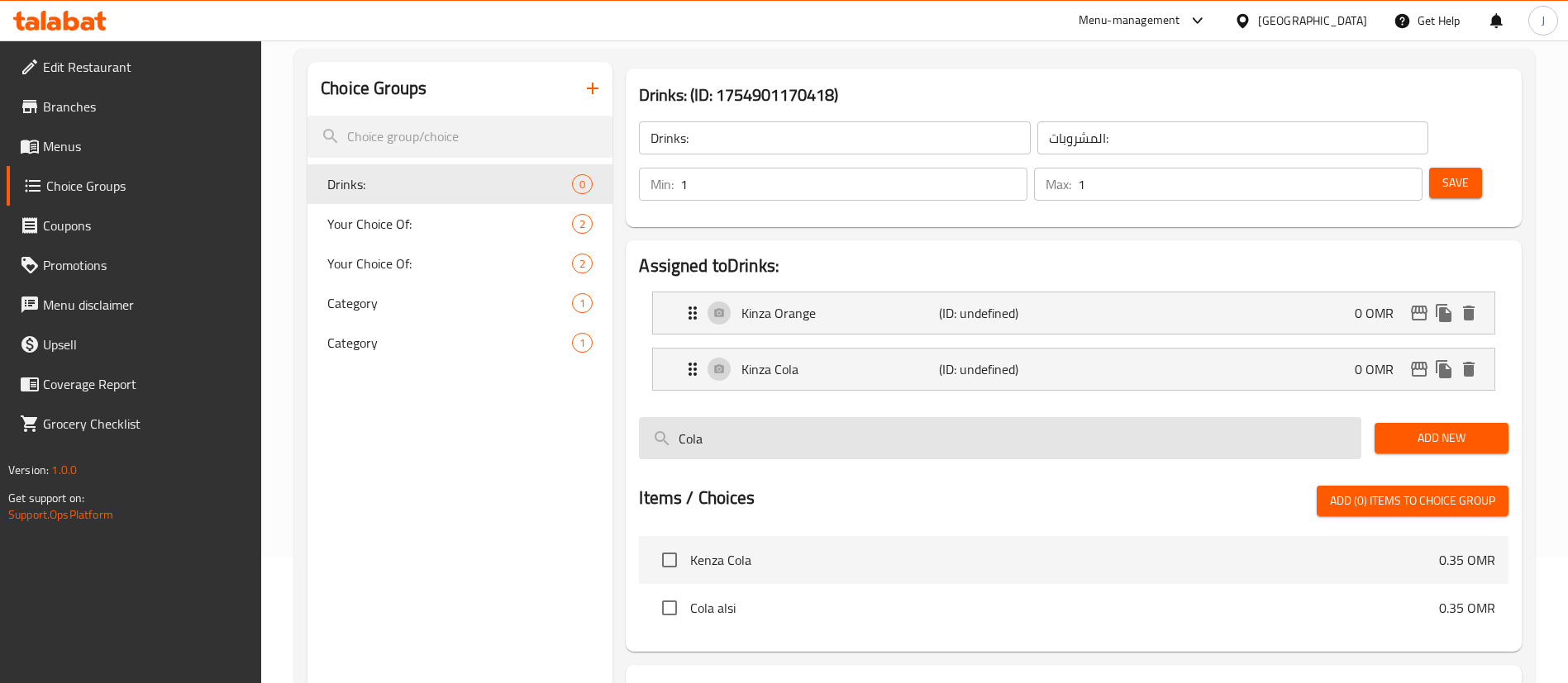
drag, startPoint x: 740, startPoint y: 394, endPoint x: 646, endPoint y: 385, distance: 94.4
click at [646, 417] on input "Cola" at bounding box center [1000, 438] width 723 height 42
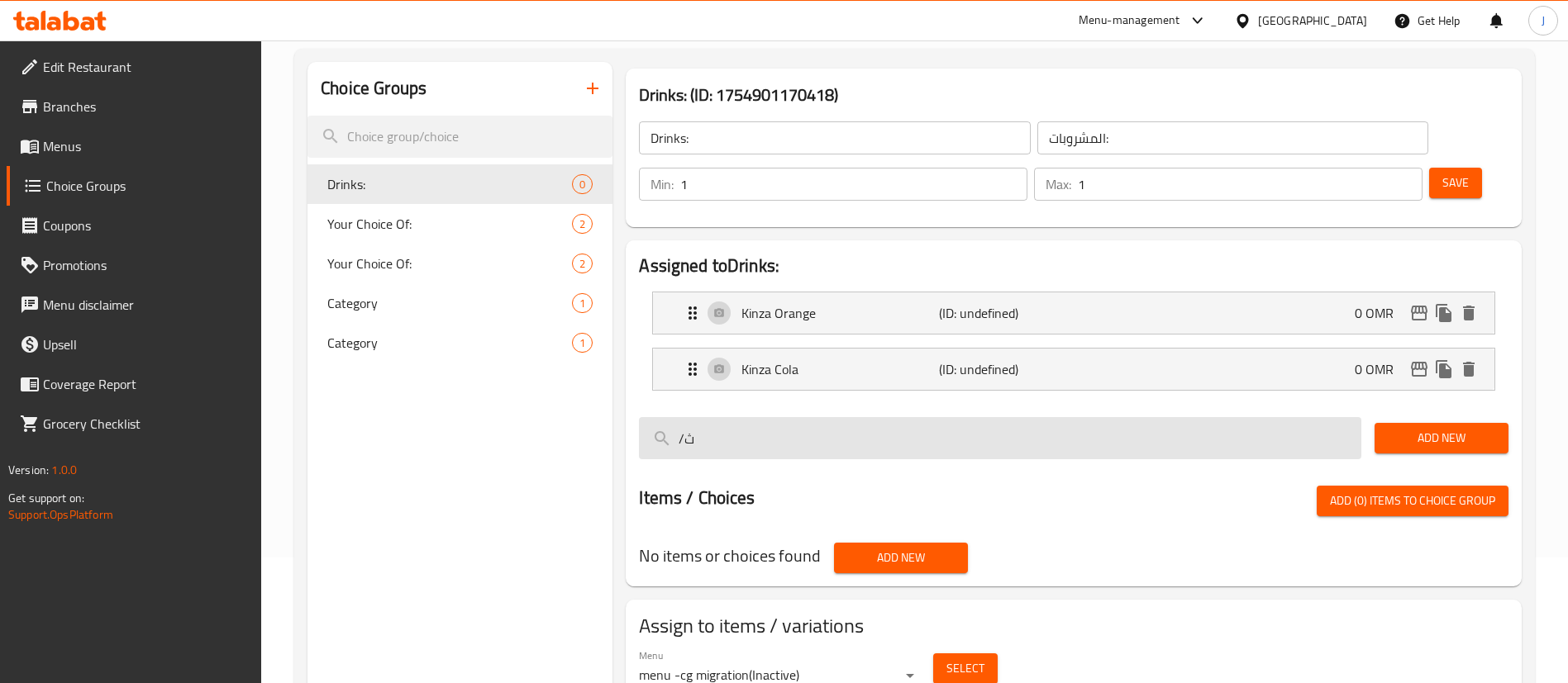
type input "/"
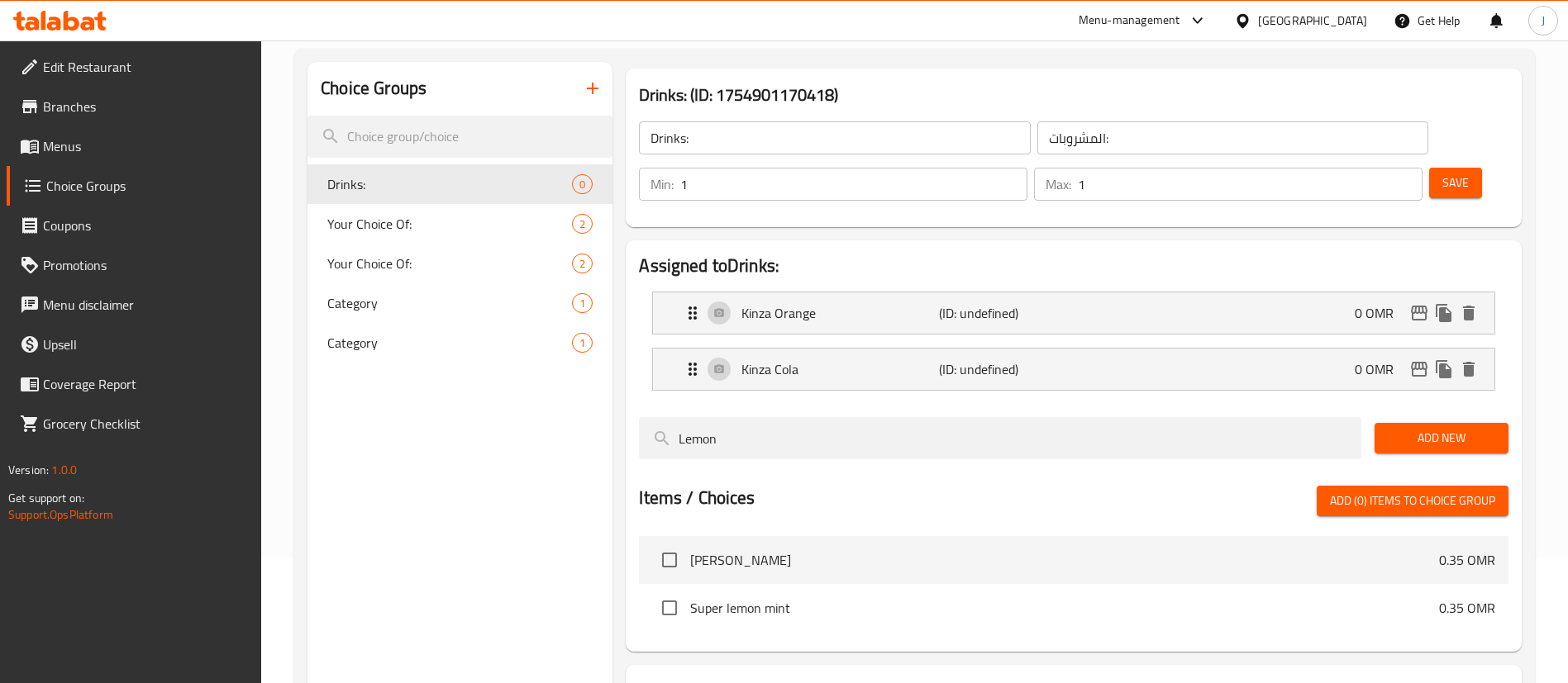
type input "Lemon"
click at [1408, 428] on span "Add New" at bounding box center [1441, 438] width 107 height 21
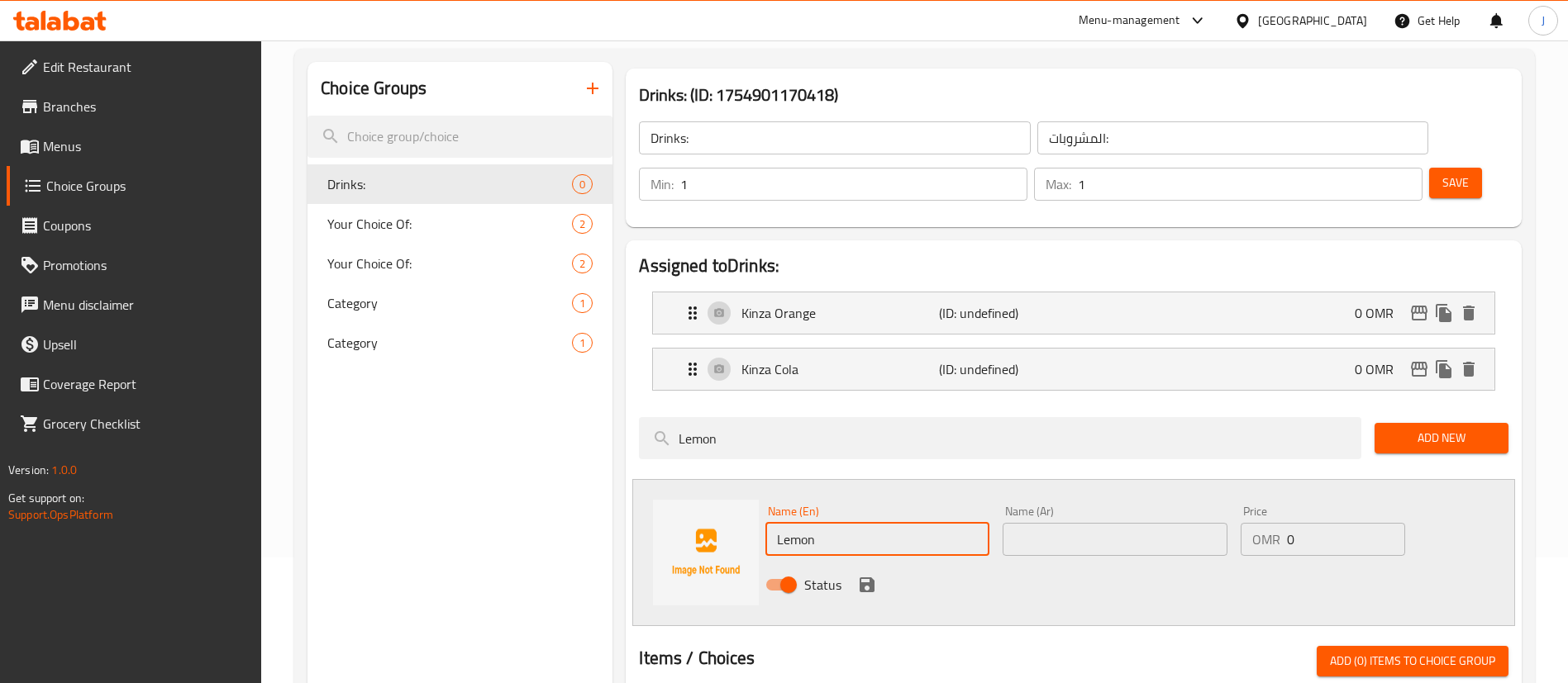
click at [775, 523] on input "Lemon" at bounding box center [877, 539] width 224 height 33
type input "[PERSON_NAME]"
click at [1091, 523] on input "text" at bounding box center [1114, 539] width 224 height 33
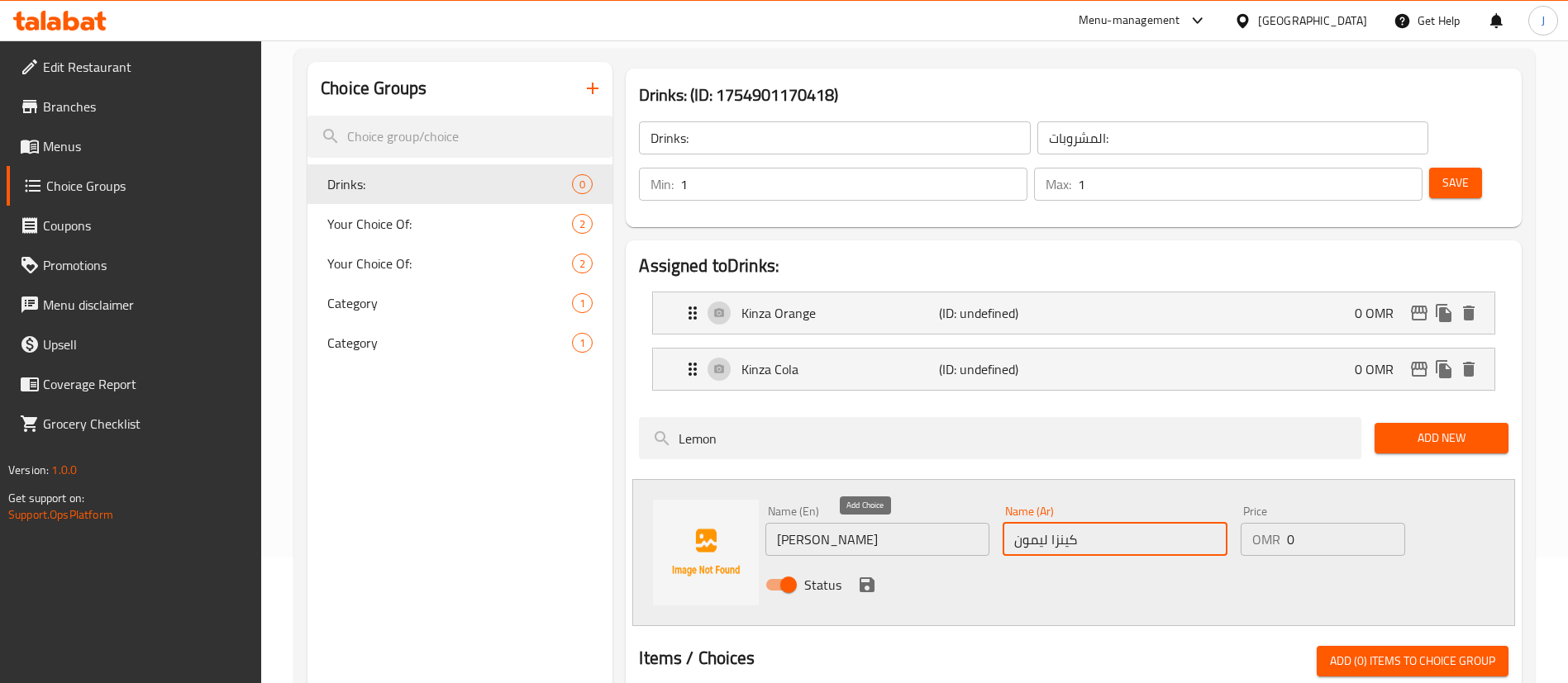
type input "كينزا ليمون"
click at [871, 578] on icon "save" at bounding box center [867, 585] width 15 height 15
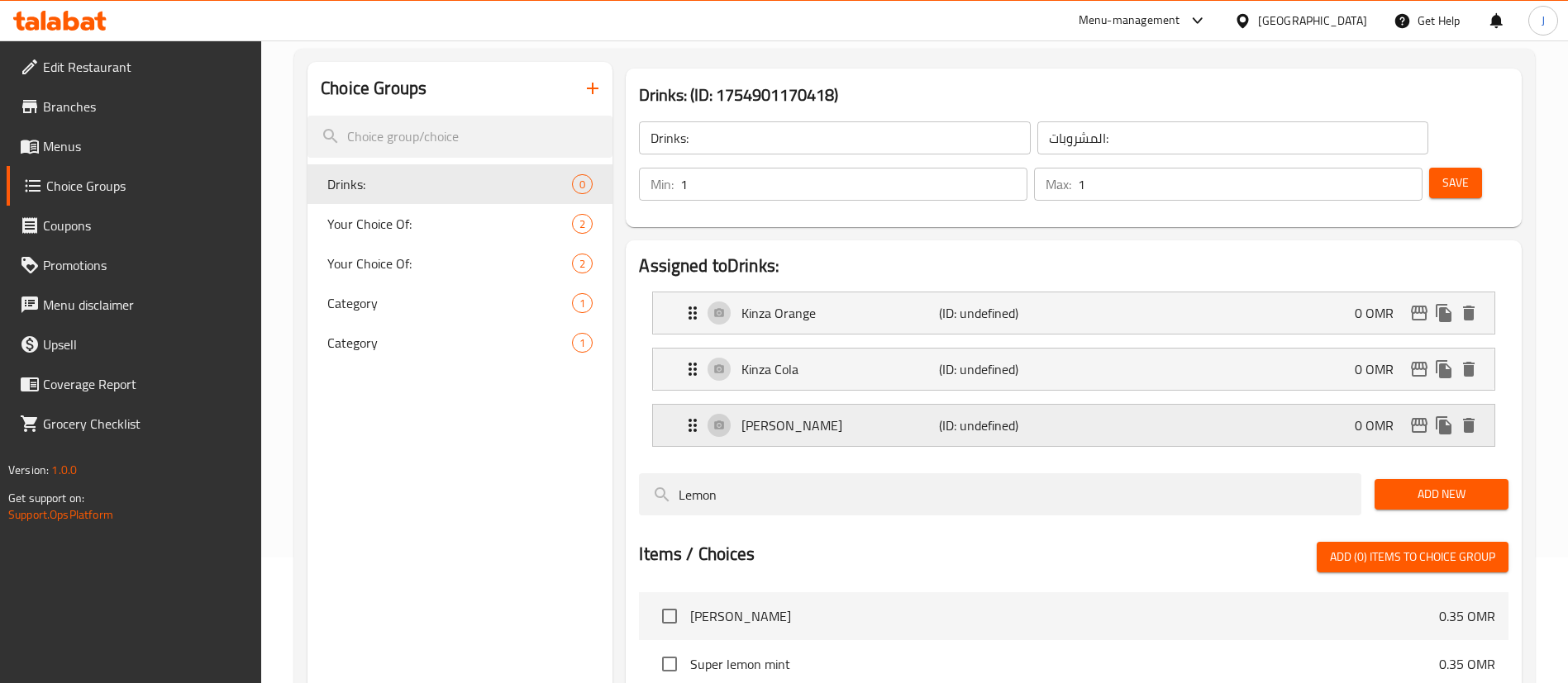
scroll to position [2, 0]
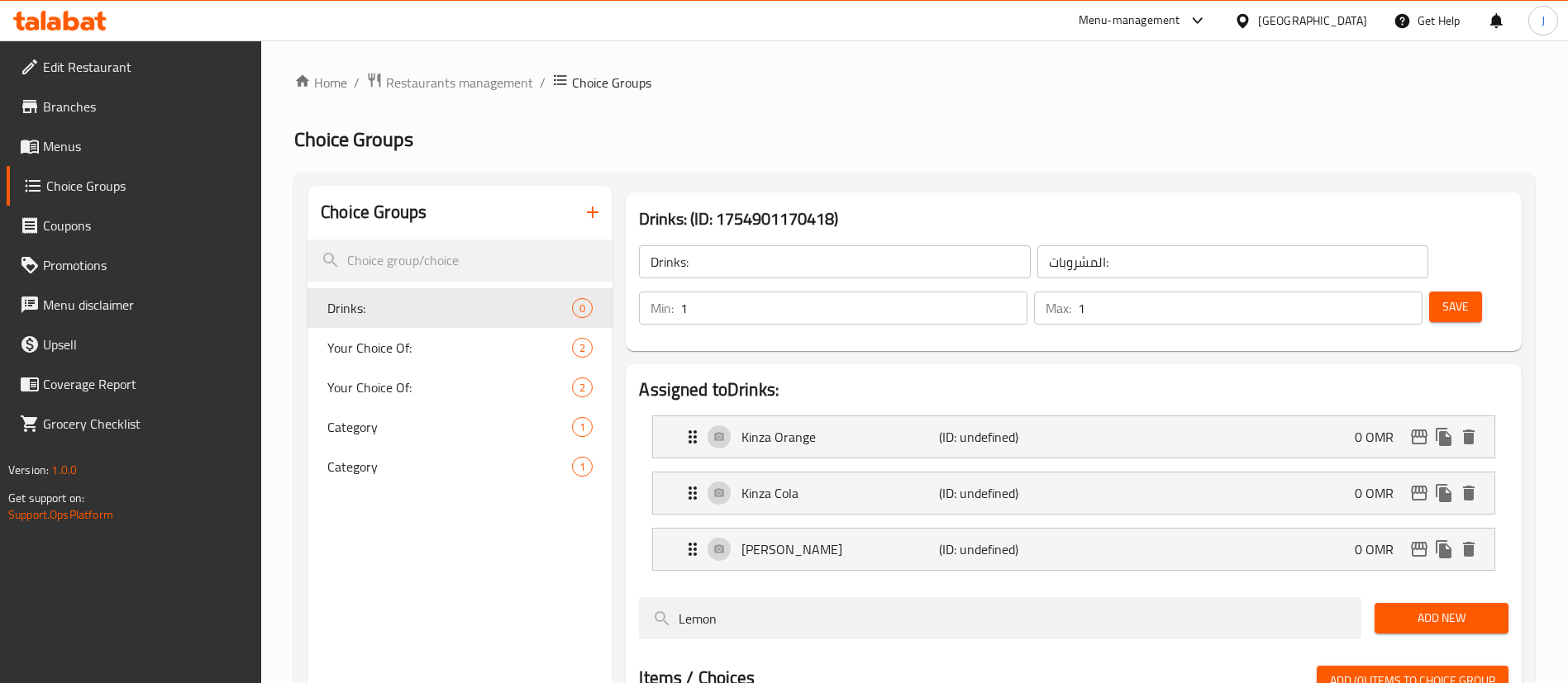
click at [1442, 296] on span "Save" at bounding box center [1455, 306] width 27 height 21
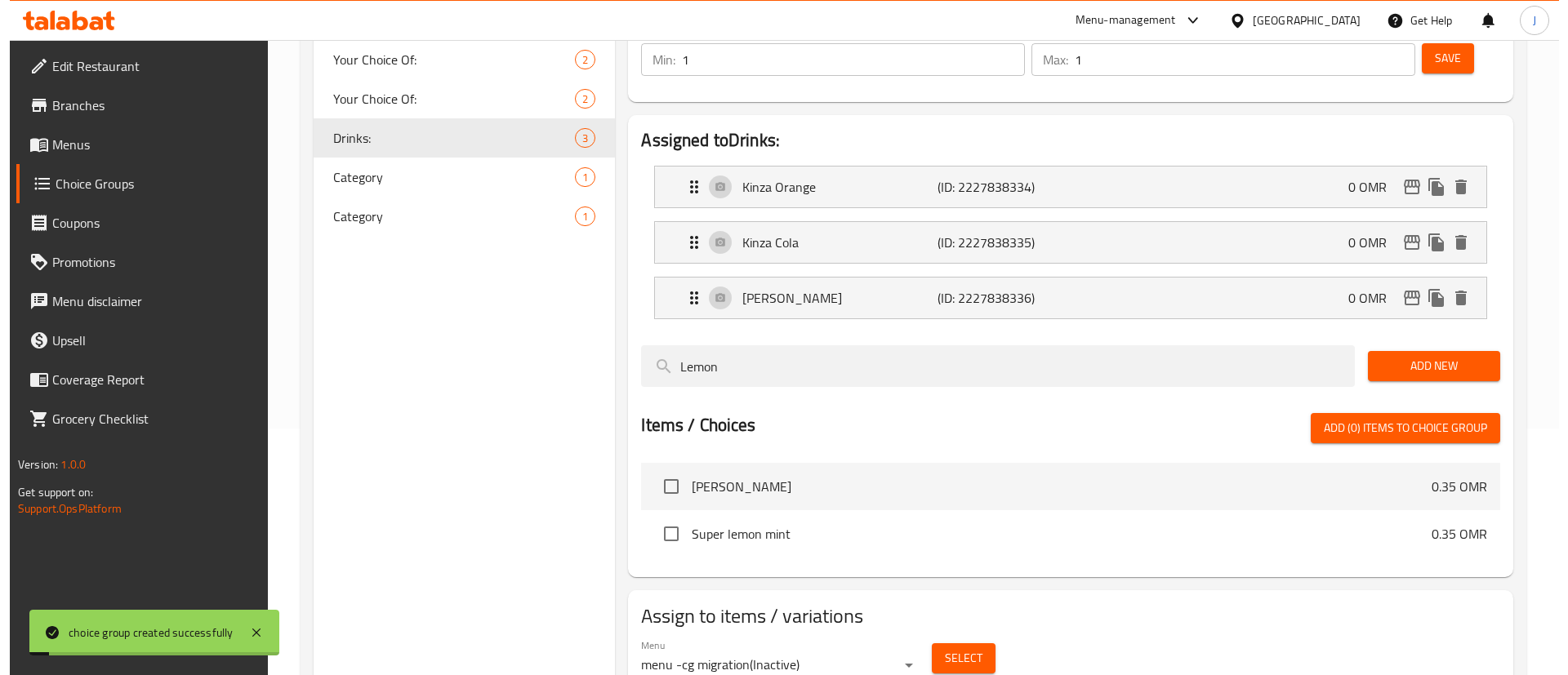
scroll to position [269, 0]
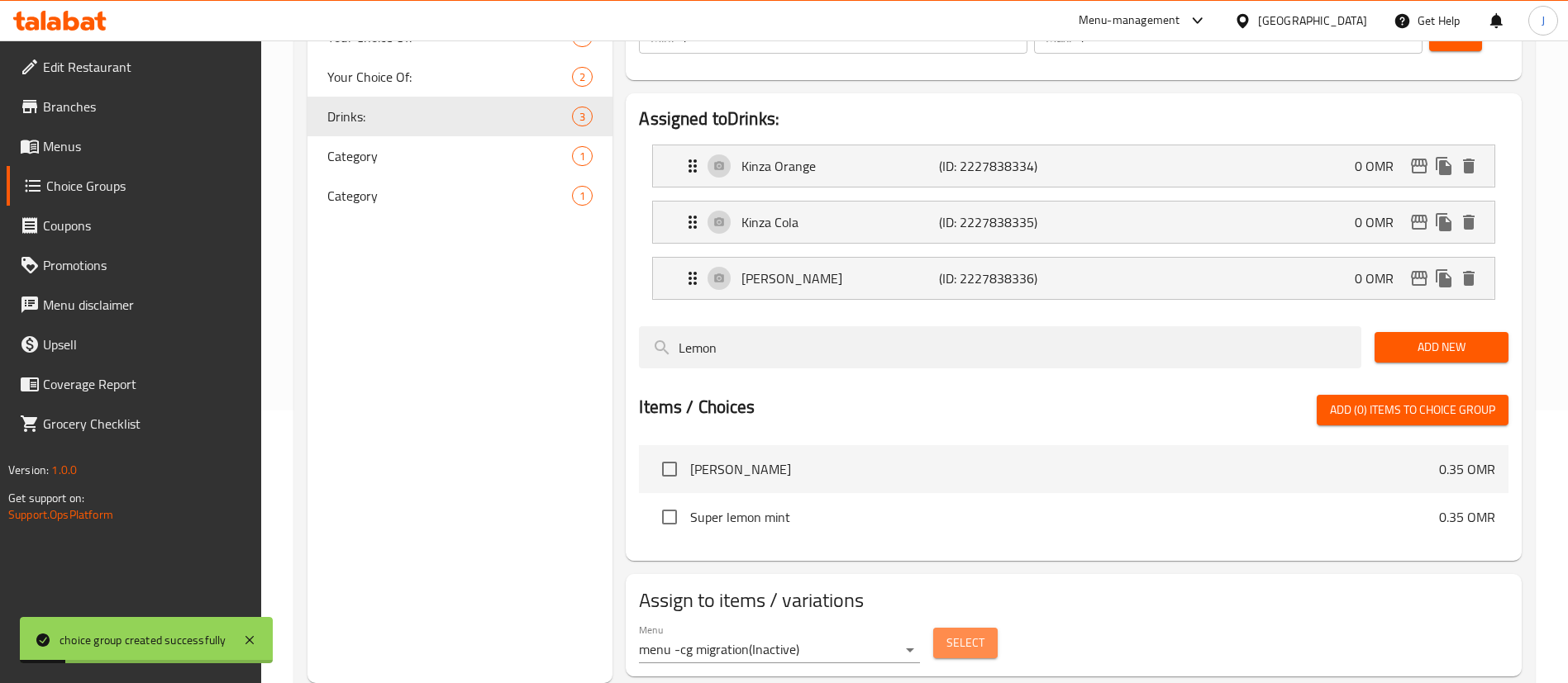
click at [963, 633] on span "Select" at bounding box center [965, 643] width 38 height 21
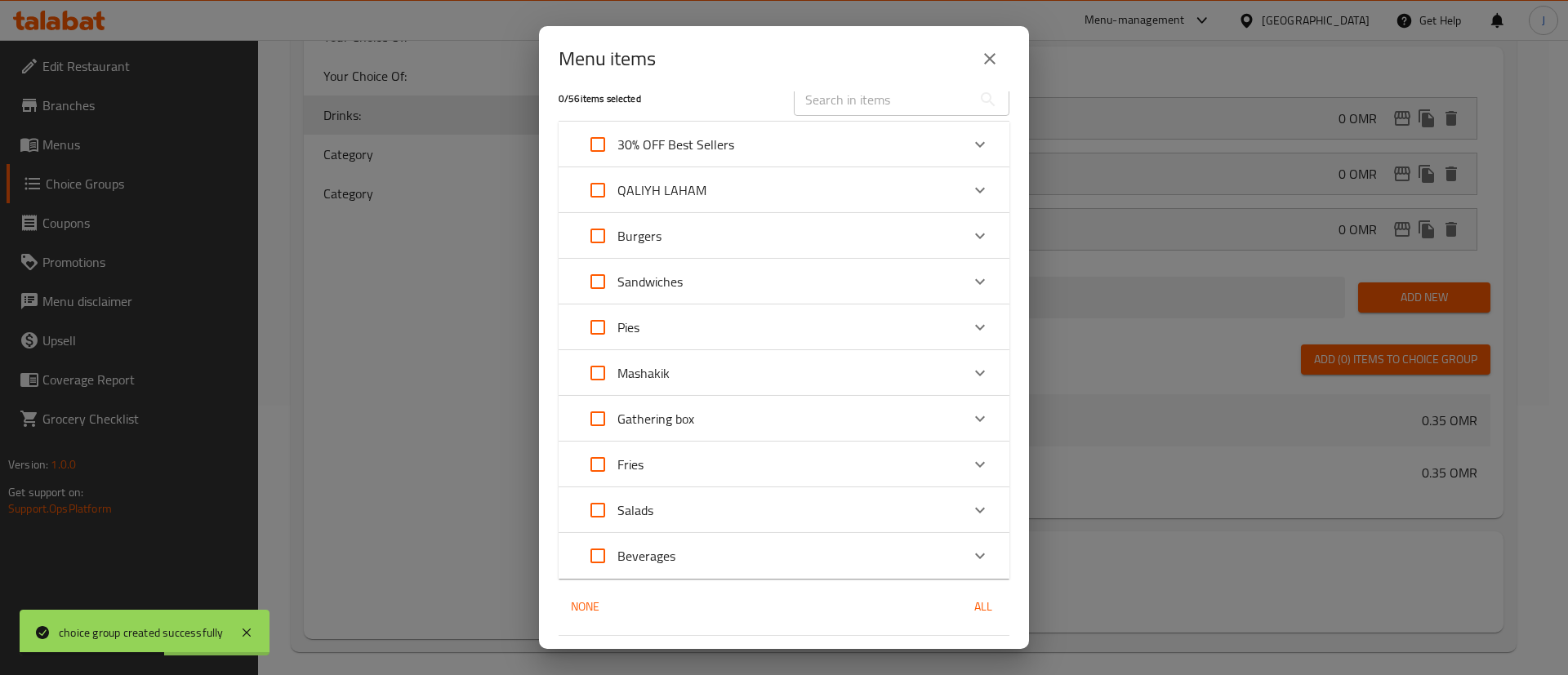
scroll to position [0, 0]
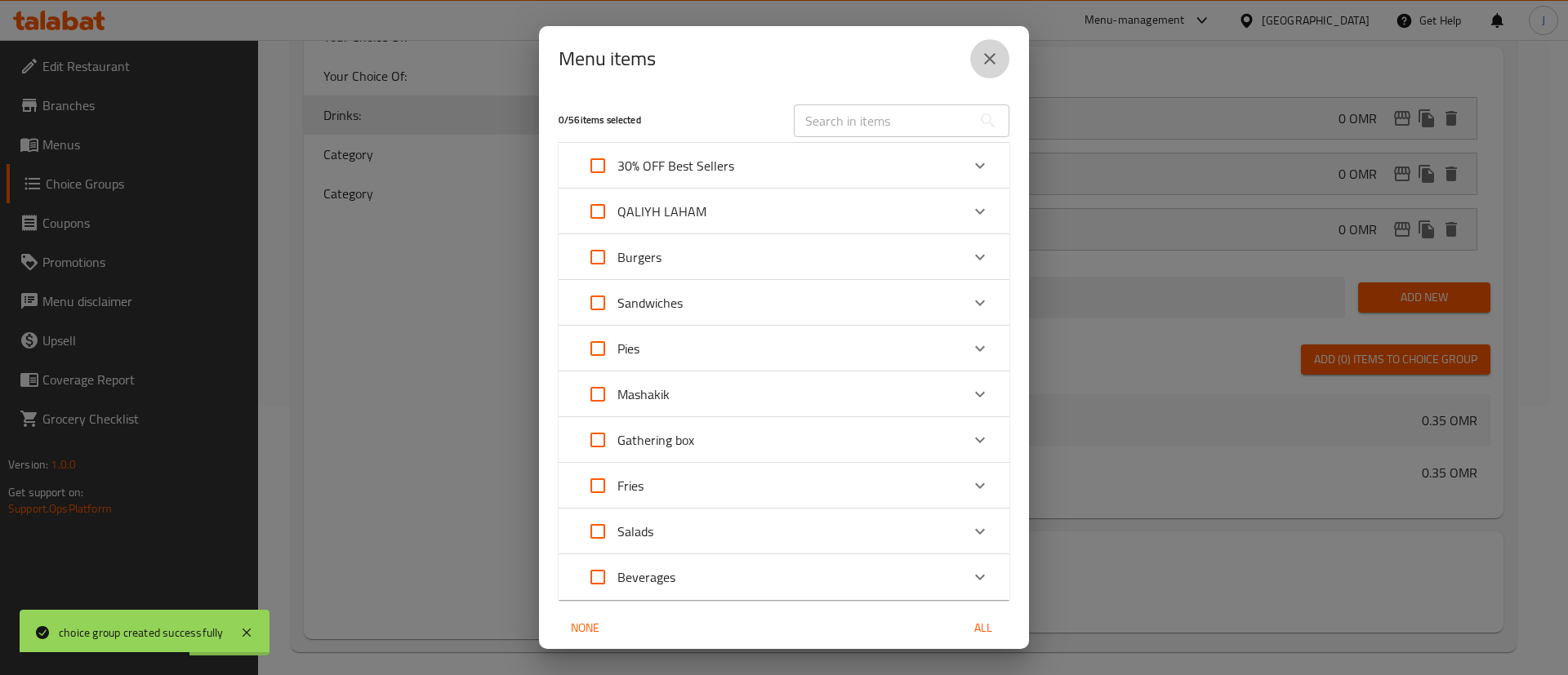
click at [992, 50] on icon "close" at bounding box center [990, 59] width 20 height 20
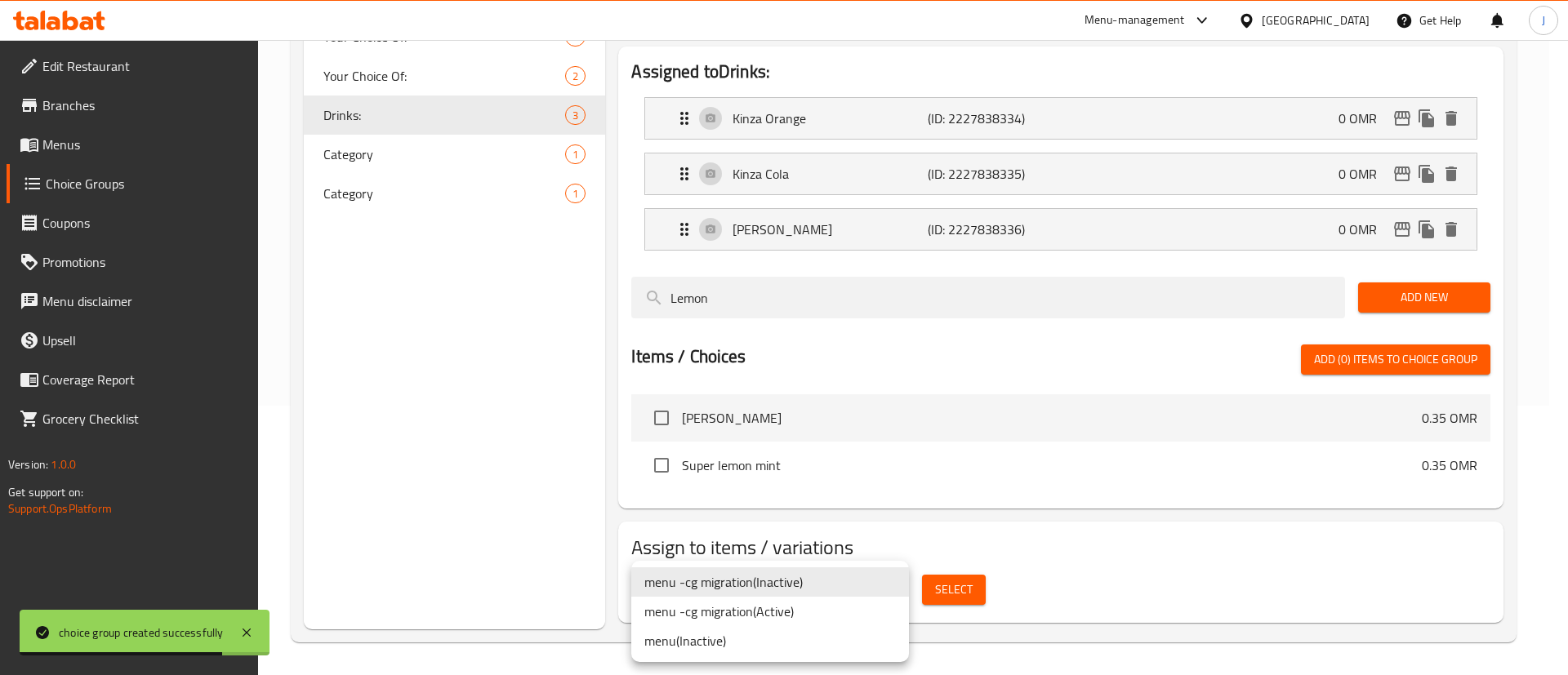
click at [774, 406] on body "choice group created successfully ​ Menu-management [GEOGRAPHIC_DATA] Get Help …" at bounding box center [784, 88] width 1568 height 635
click at [745, 611] on li "menu -cg migration ( Active )" at bounding box center [769, 611] width 277 height 30
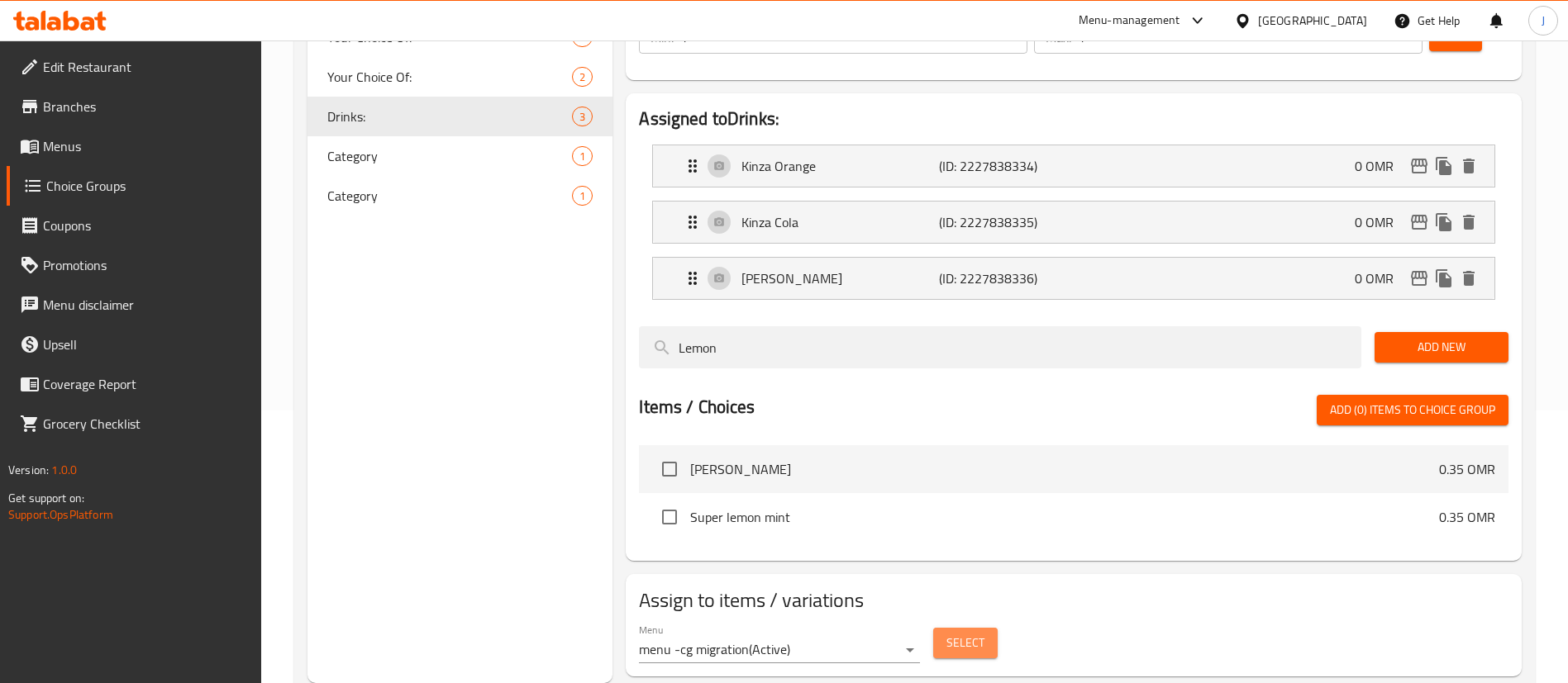
click at [977, 633] on span "Select" at bounding box center [965, 643] width 38 height 21
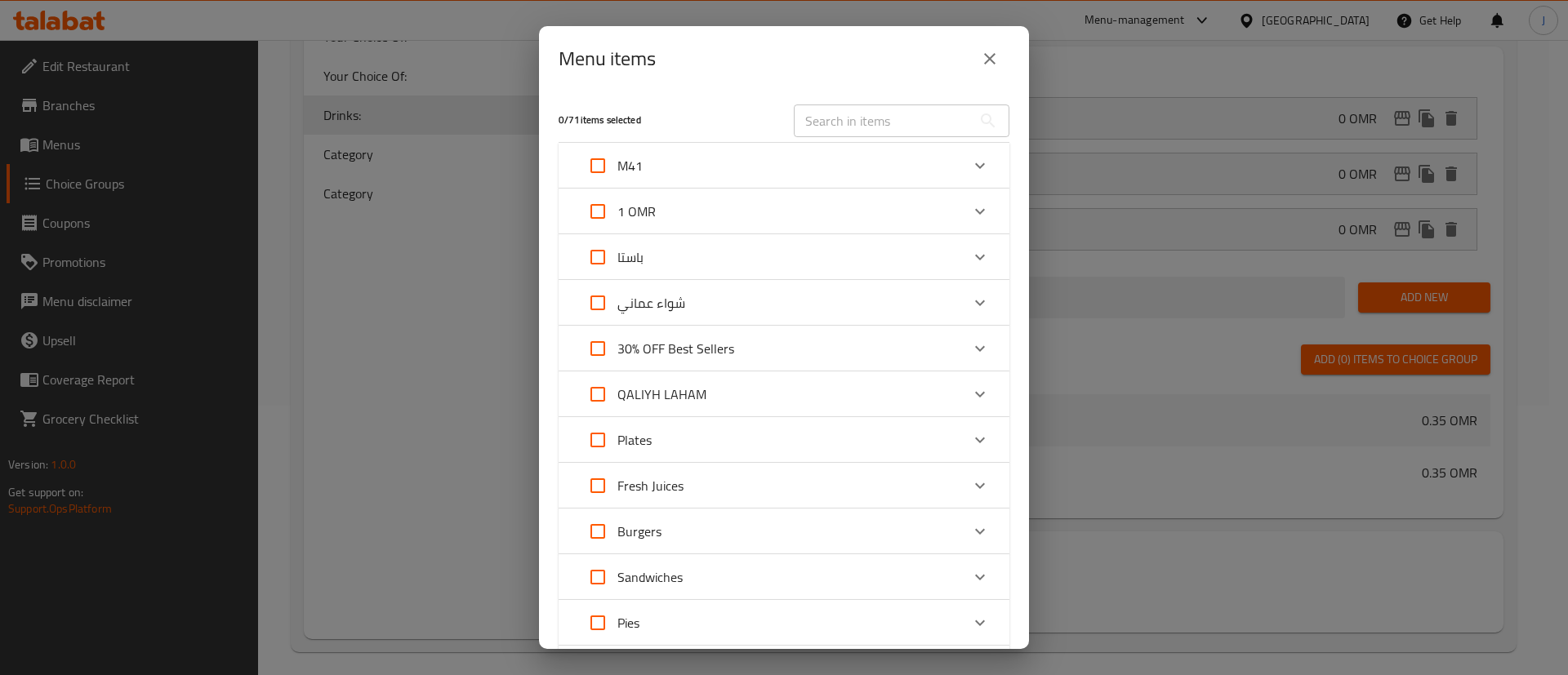
click at [932, 162] on div "M41" at bounding box center [769, 165] width 382 height 39
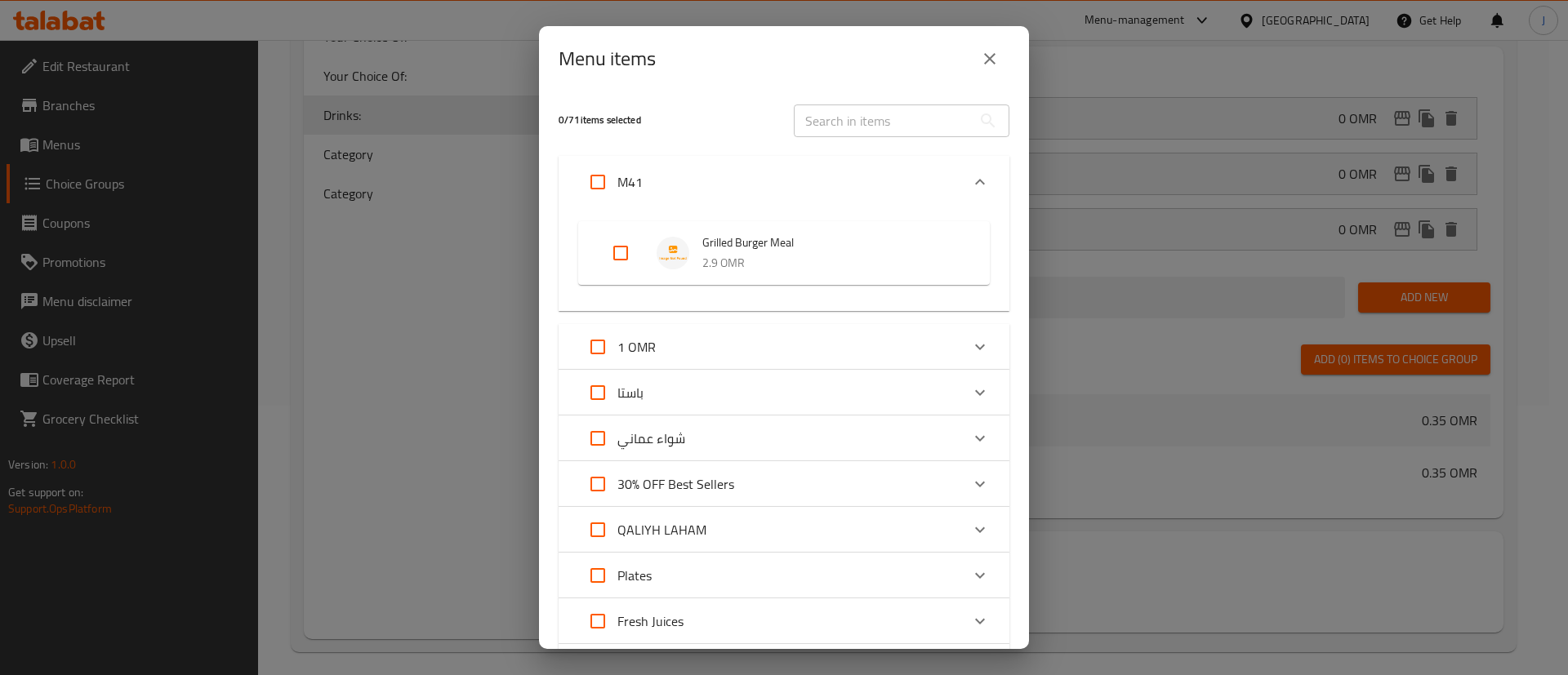
click at [620, 253] on input "Expand" at bounding box center [620, 252] width 39 height 39
checkbox input "true"
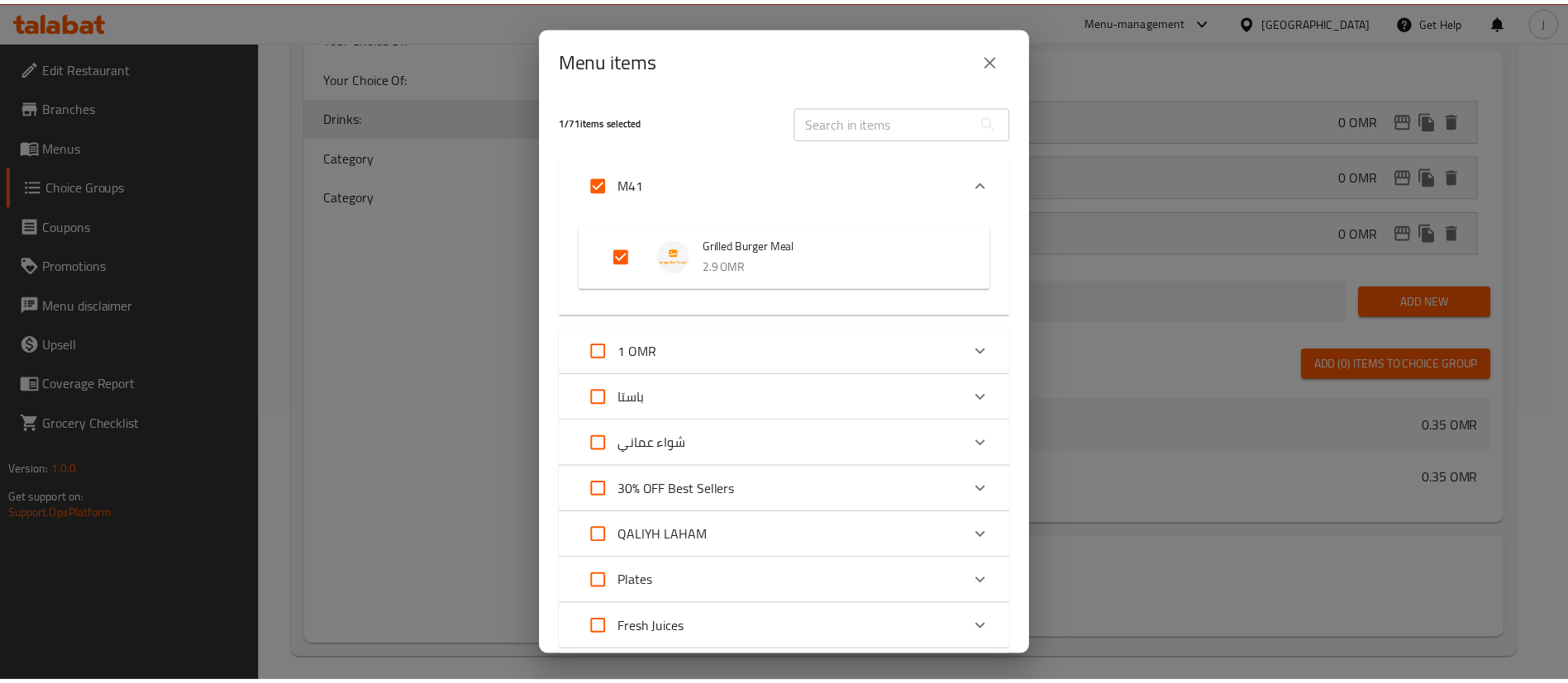
scroll to position [480, 0]
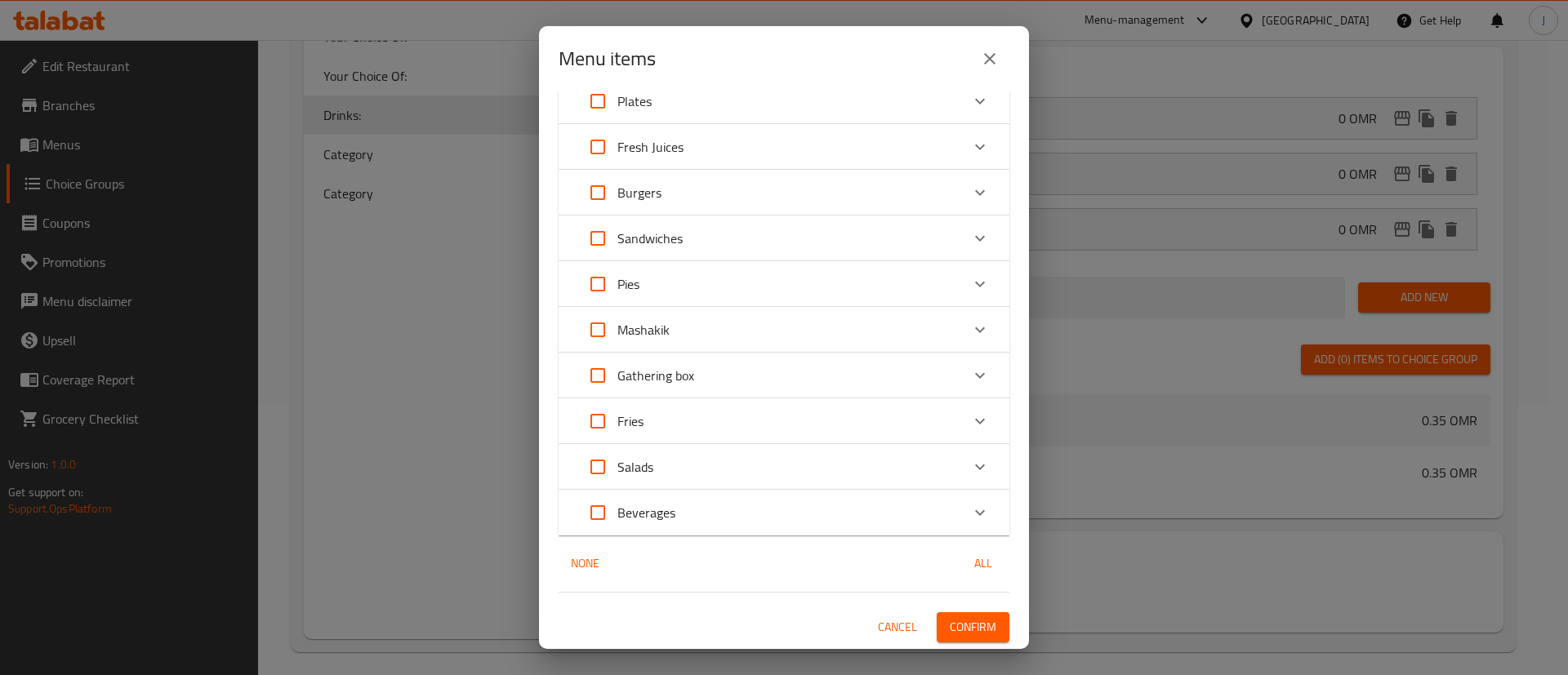
click at [952, 624] on span "Confirm" at bounding box center [972, 627] width 46 height 21
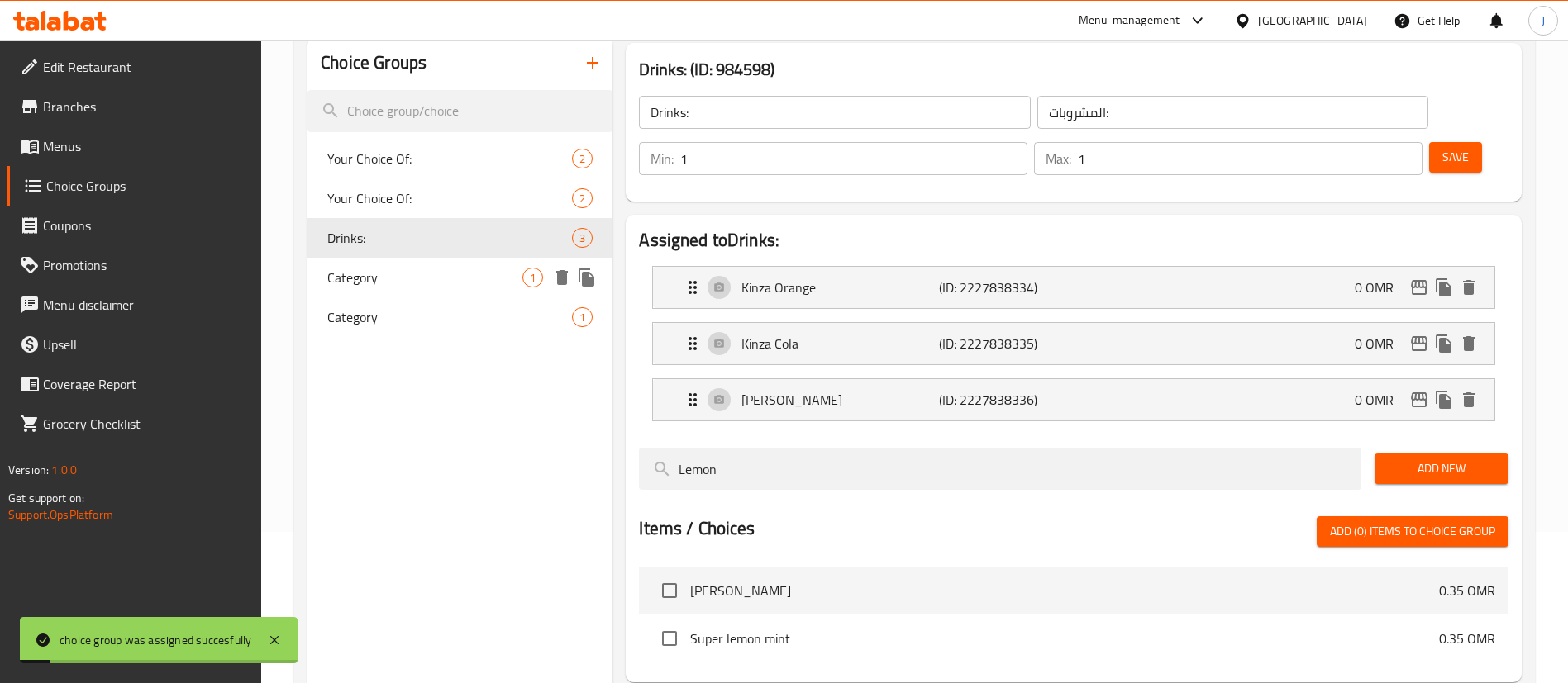
scroll to position [0, 0]
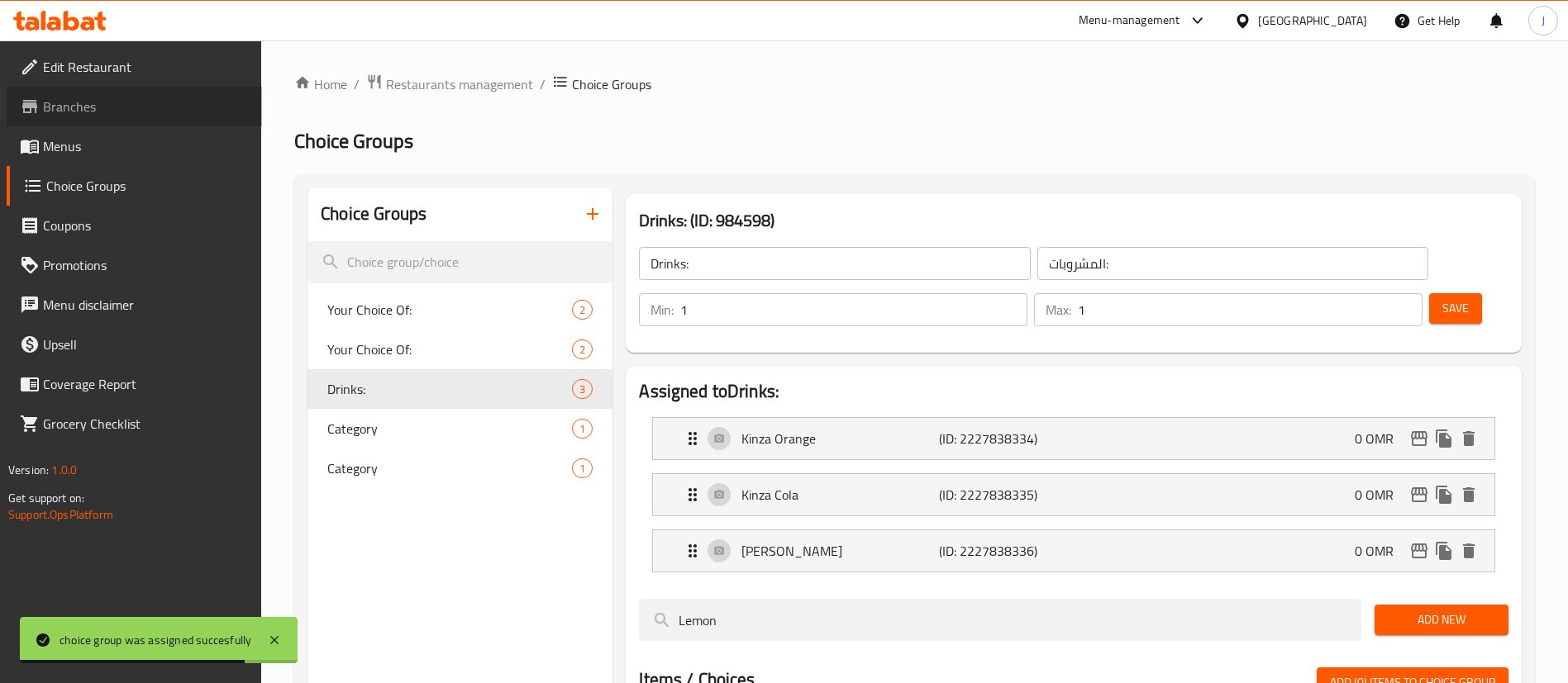
click at [78, 109] on span "Branches" at bounding box center [145, 107] width 206 height 20
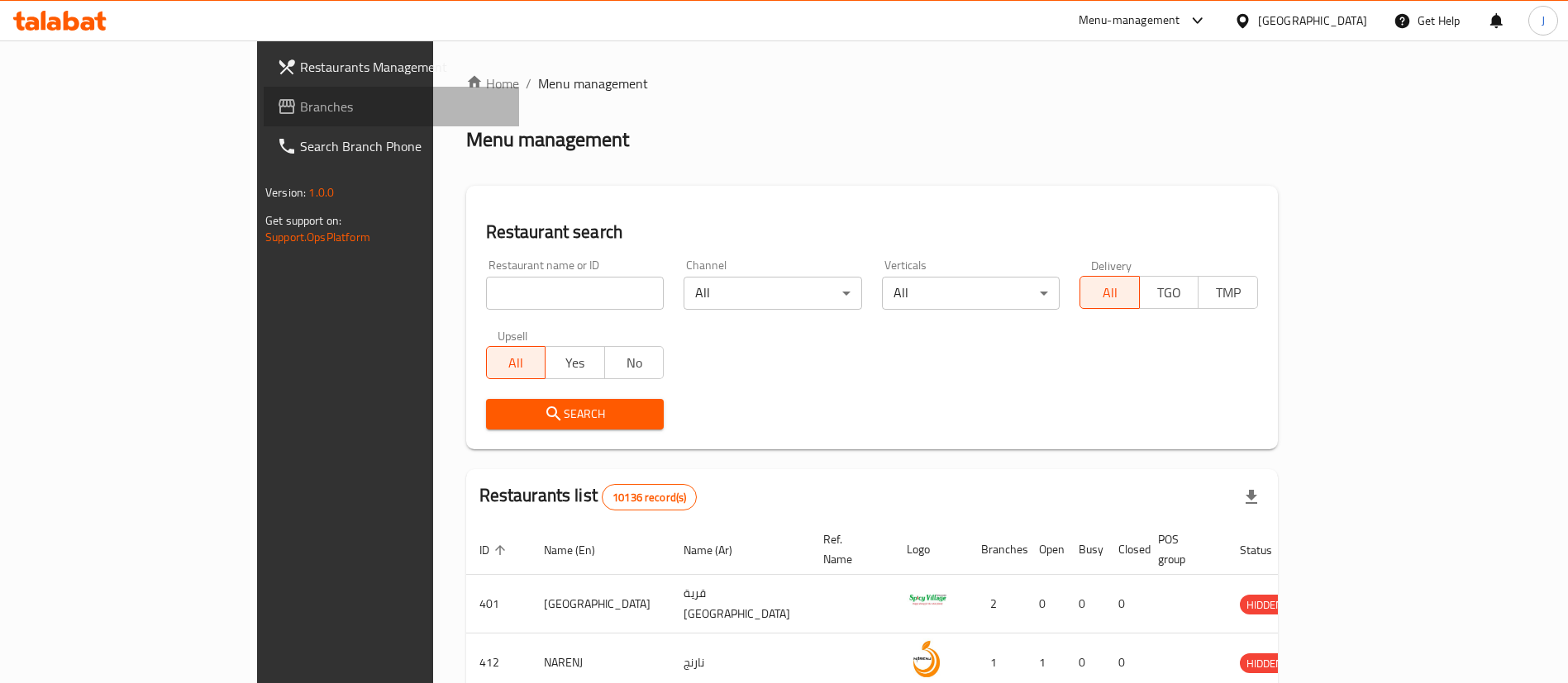
click at [300, 97] on span "Branches" at bounding box center [403, 107] width 206 height 20
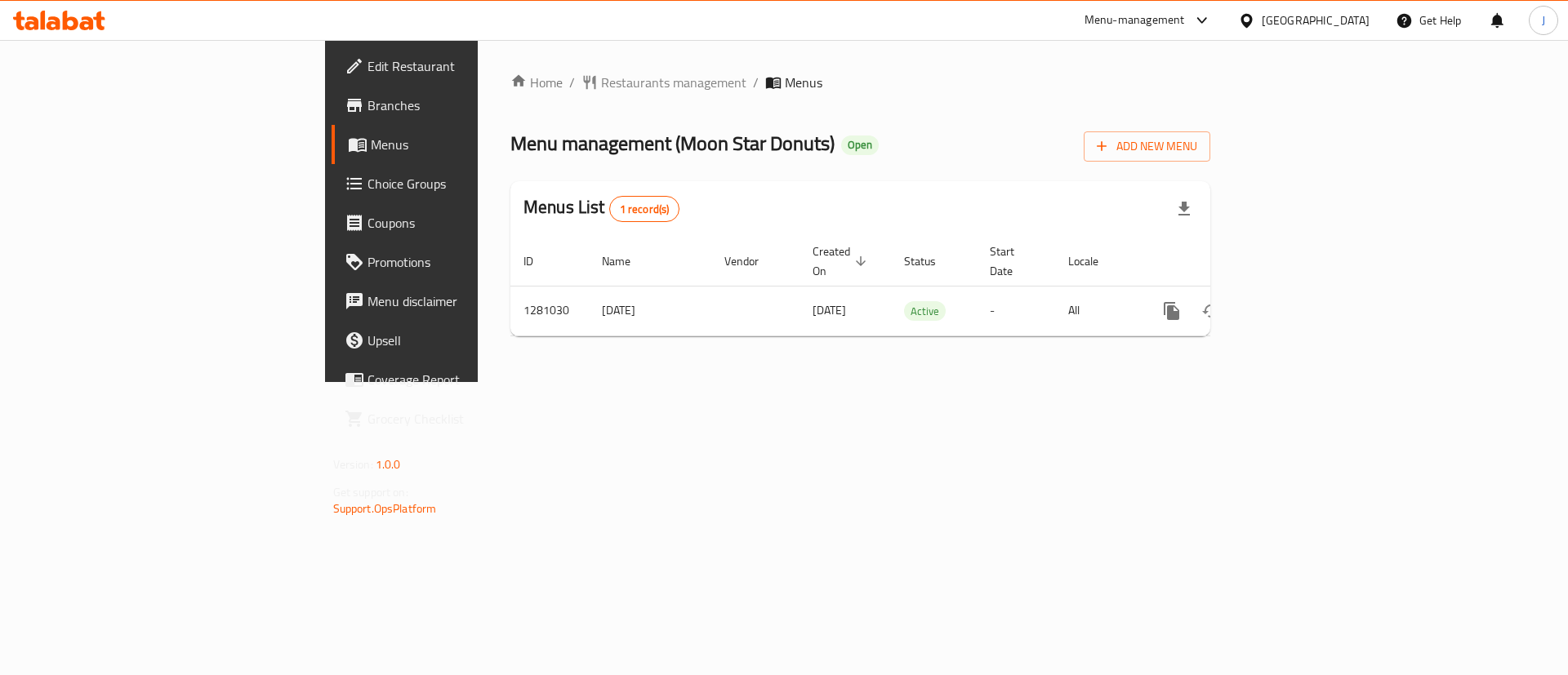
click at [368, 173] on span "Choice Groups" at bounding box center [471, 183] width 207 height 20
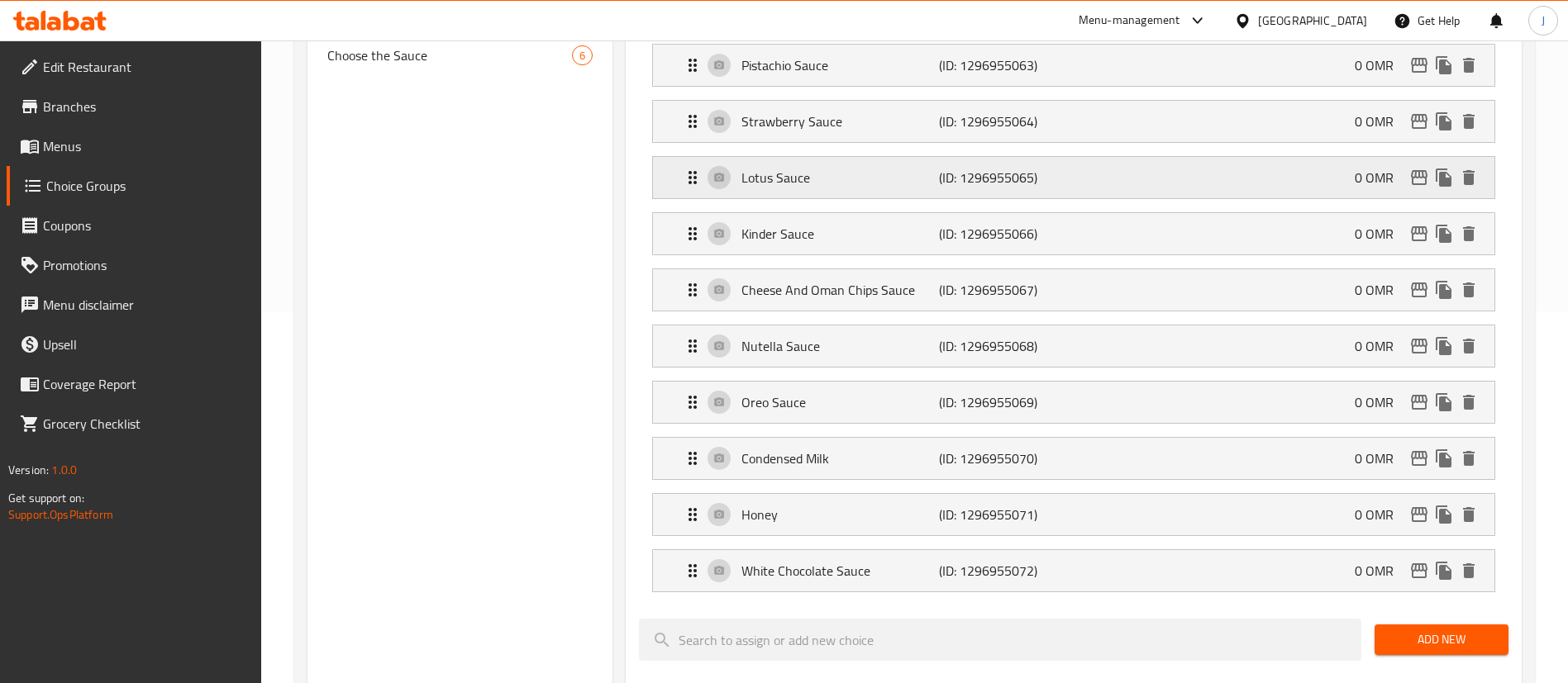
scroll to position [248, 0]
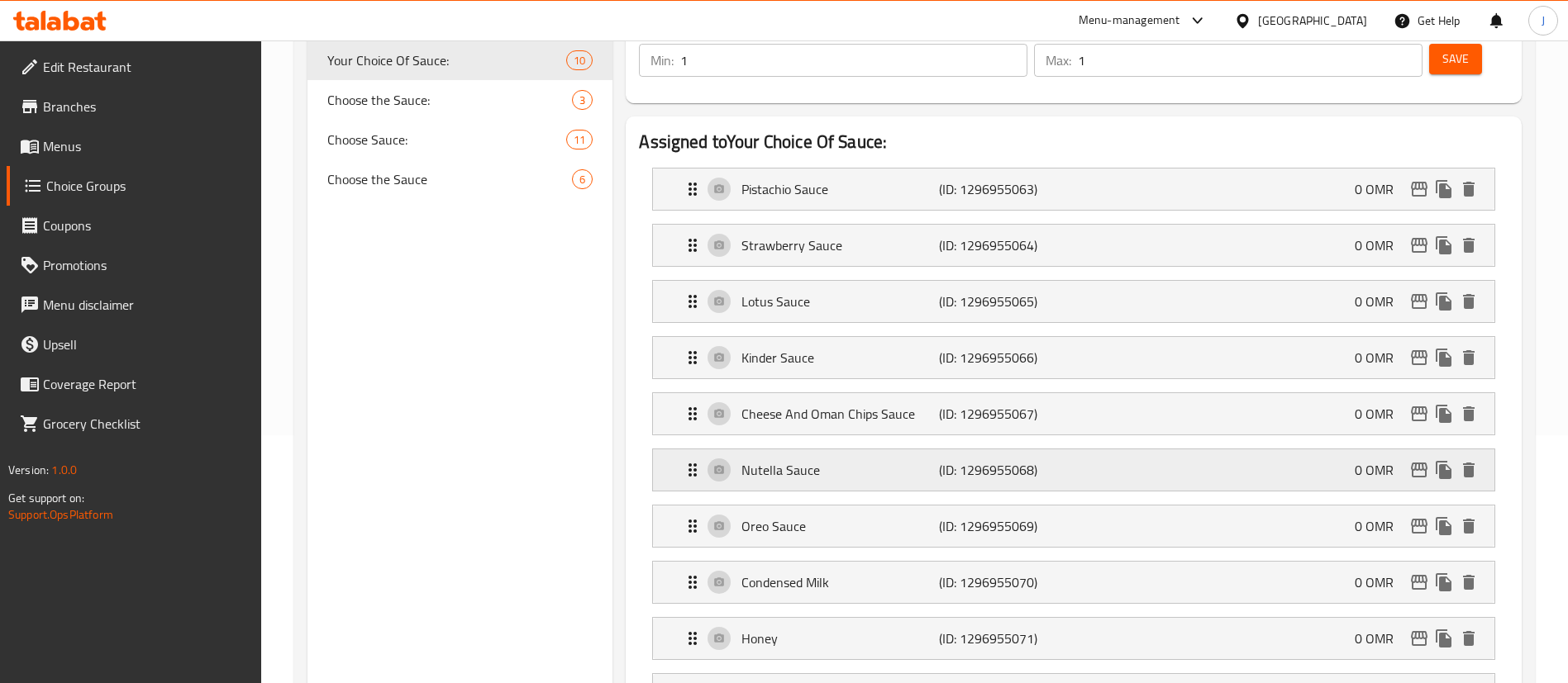
click at [797, 460] on p "Nutella Sauce" at bounding box center [839, 470] width 197 height 20
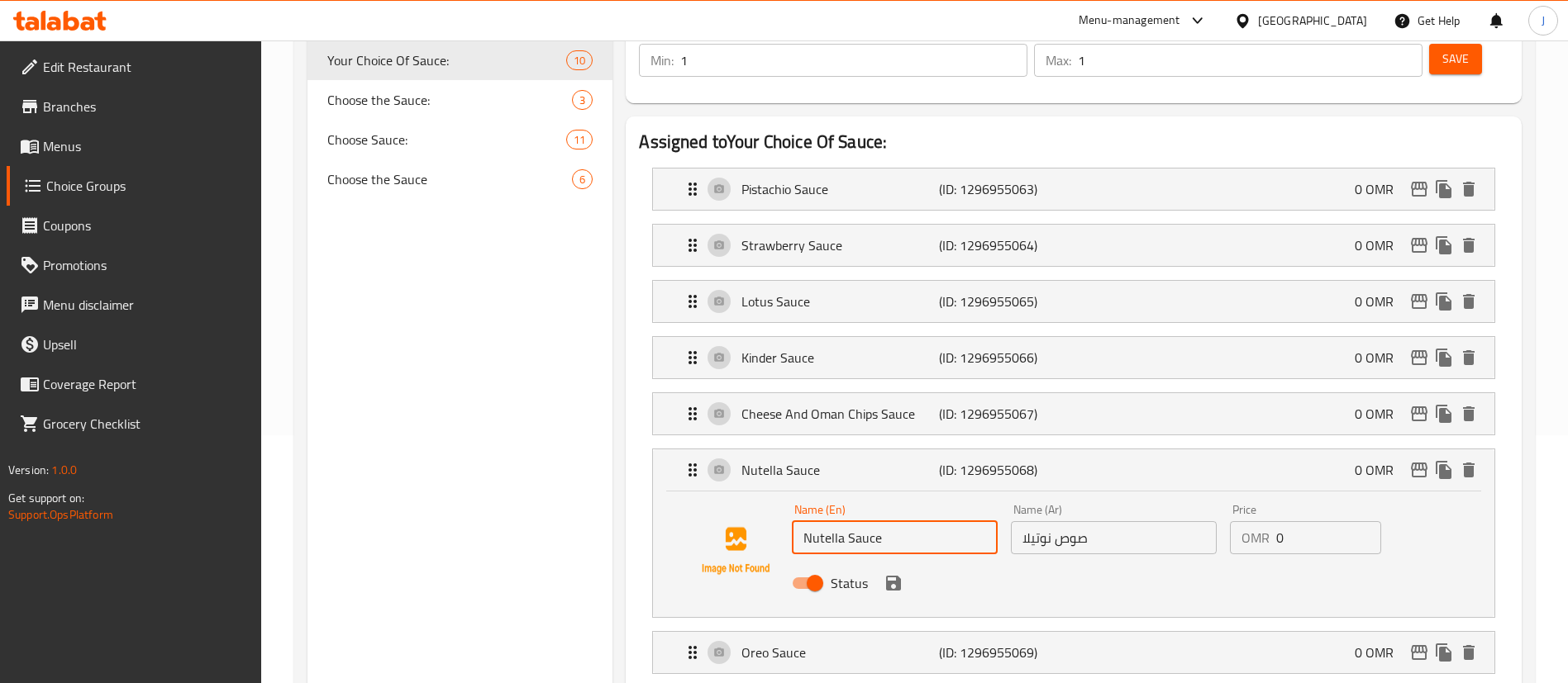
drag, startPoint x: 882, startPoint y: 491, endPoint x: 793, endPoint y: 481, distance: 89.6
click at [793, 521] on input "Nutella Sauce" at bounding box center [894, 538] width 206 height 33
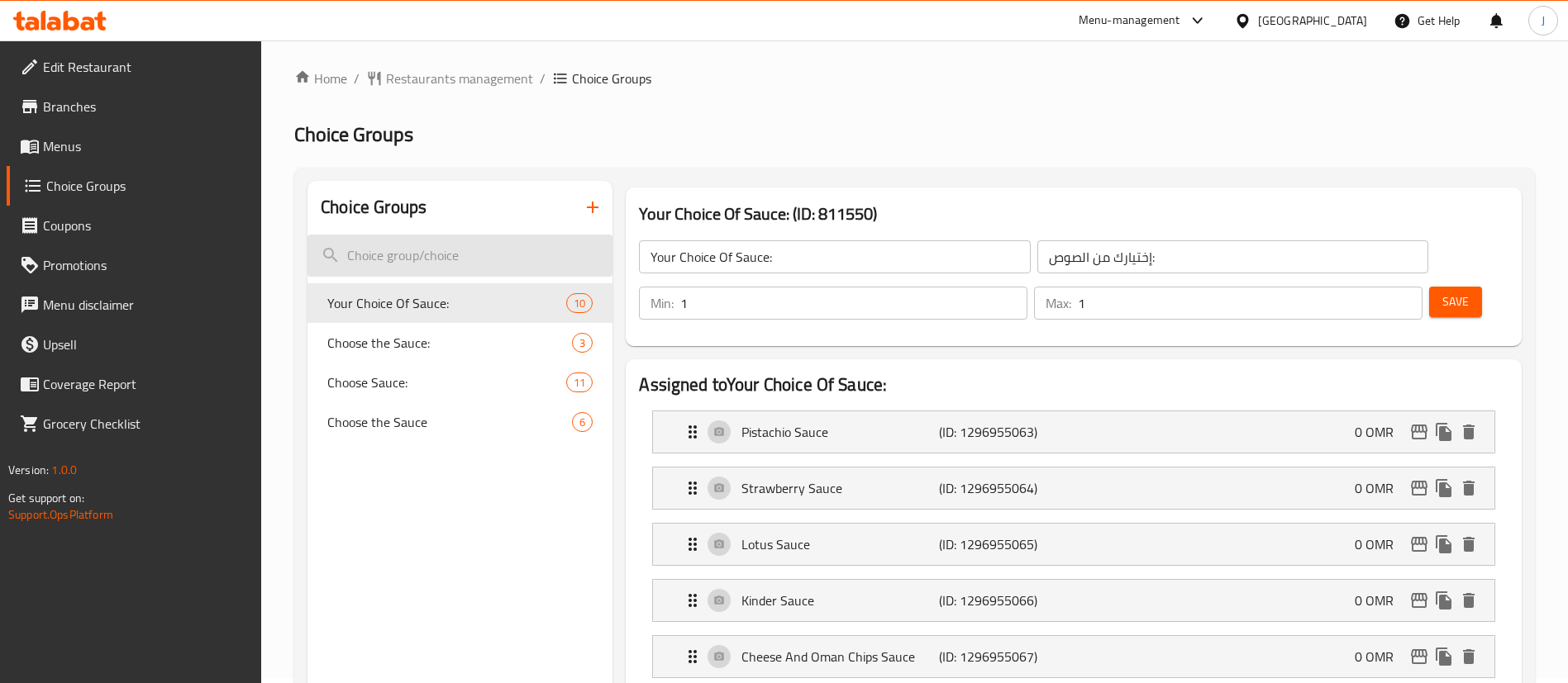
scroll to position [0, 0]
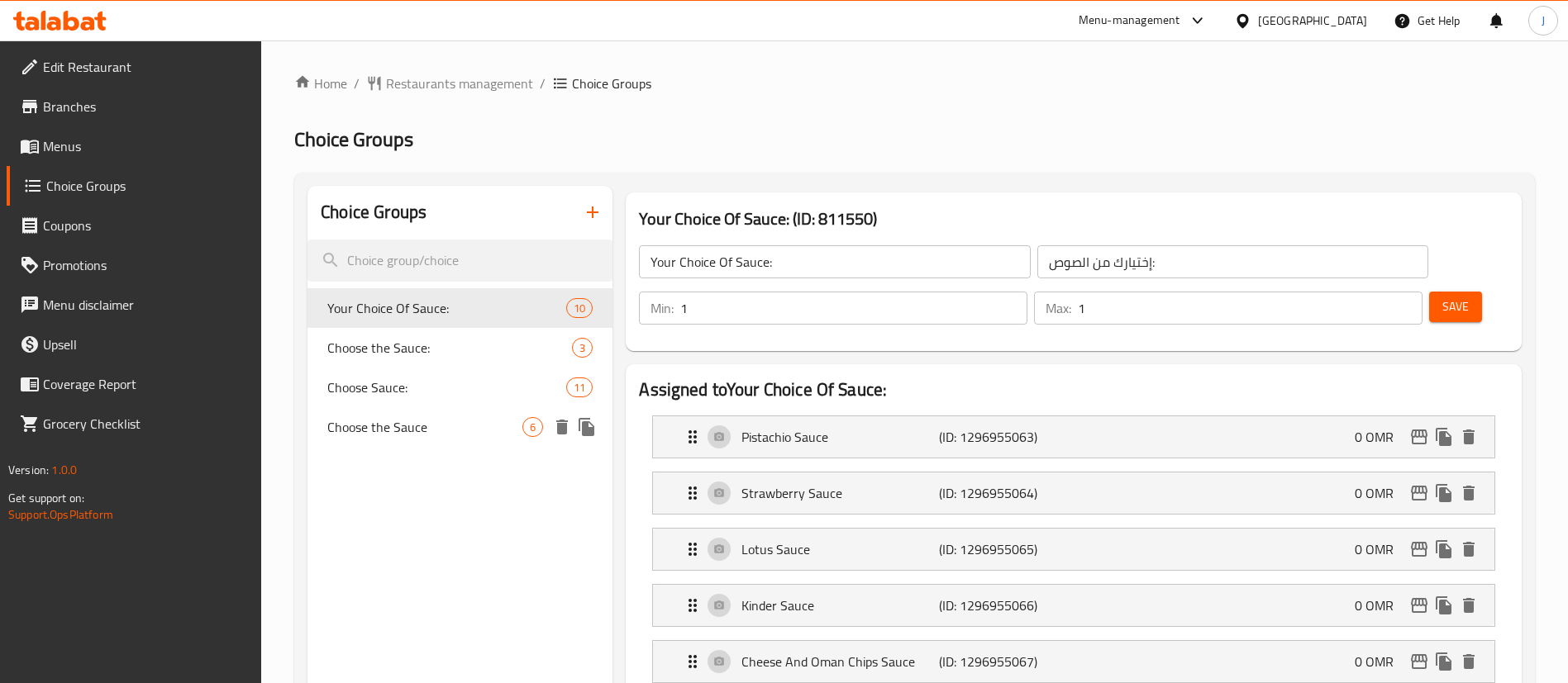
click at [384, 422] on span "Choose the Sauce" at bounding box center [424, 427] width 195 height 20
type input "Choose the Sauce"
type input "اختر الصوص"
type input "0"
type input "6"
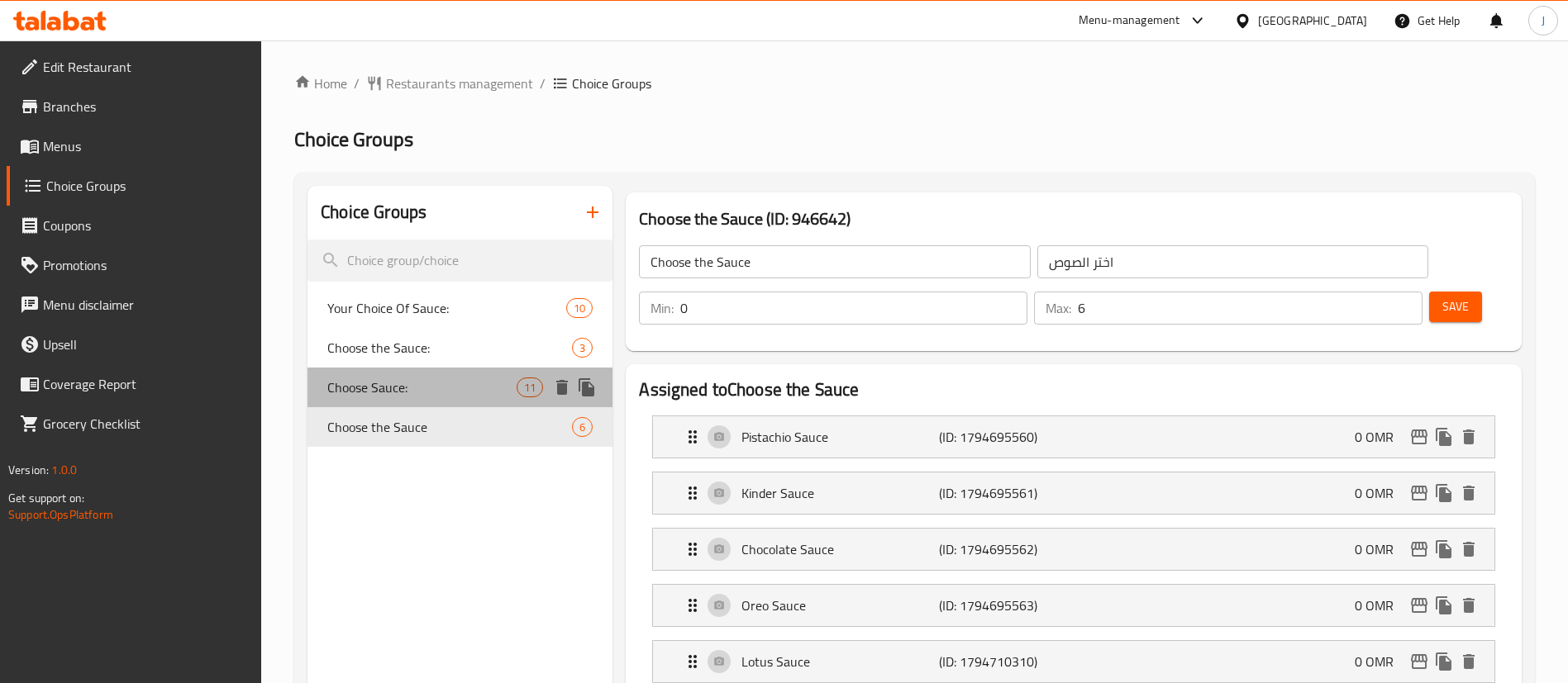
click at [462, 392] on span "Choose Sauce:" at bounding box center [422, 388] width 189 height 20
type input "Choose Sauce:"
type input "اختر الصوص:"
type input "5"
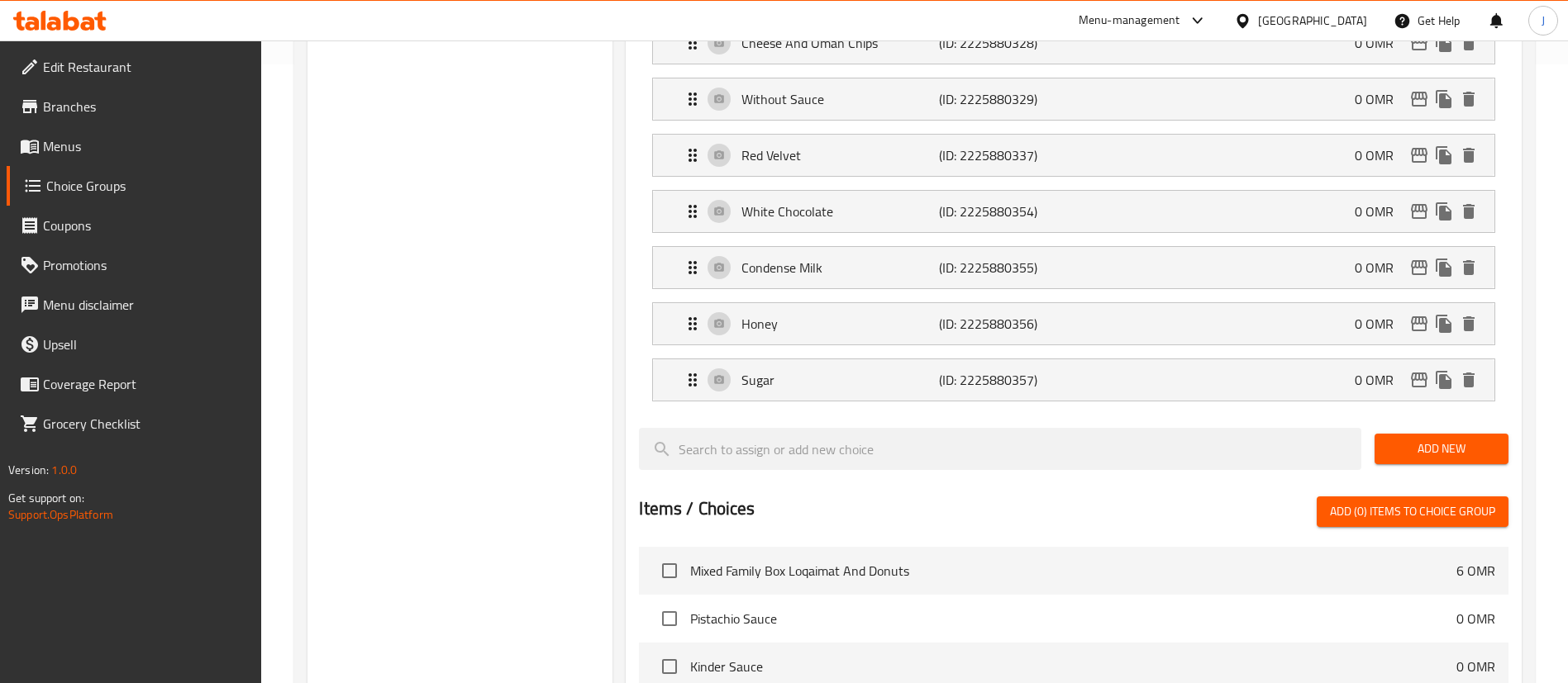
scroll to position [620, 0]
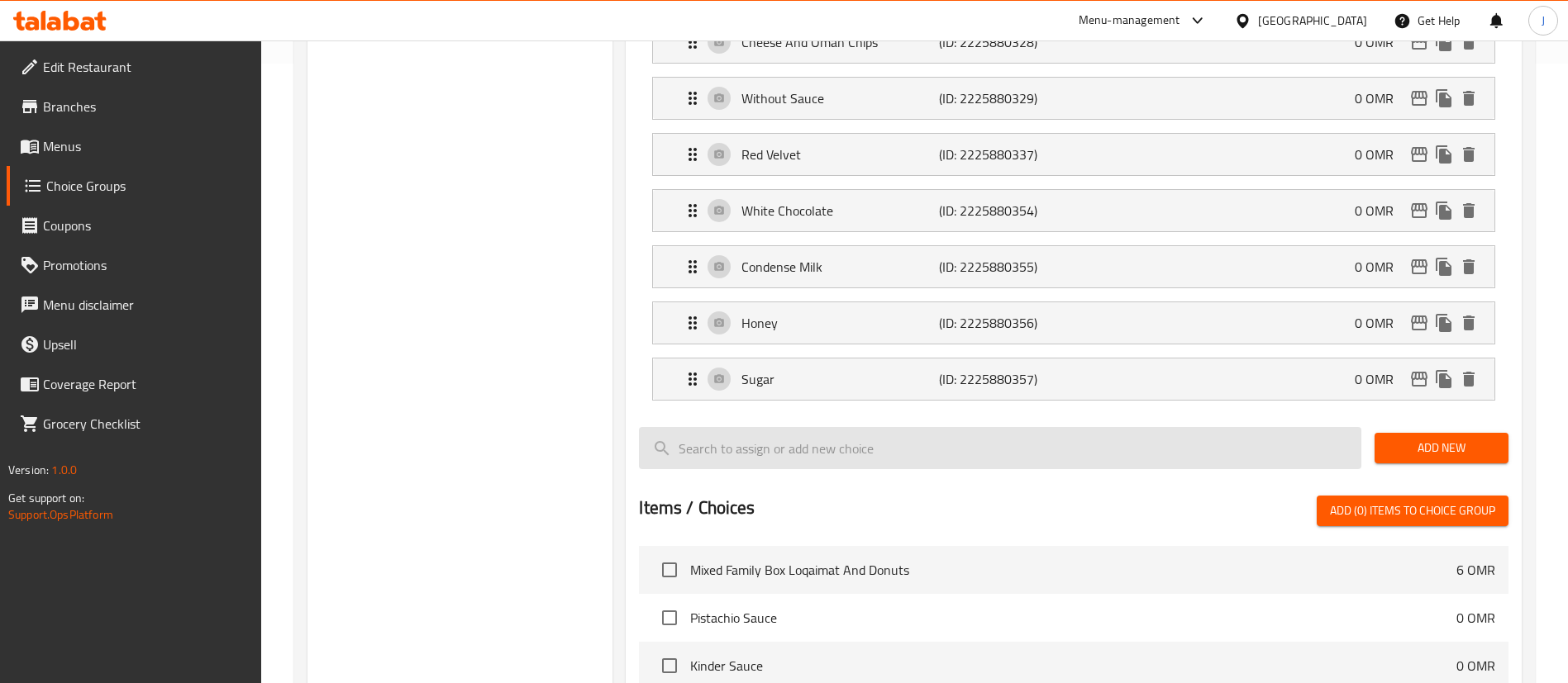
click at [779, 427] on input "search" at bounding box center [1000, 448] width 723 height 42
paste input "Nutella Sauce"
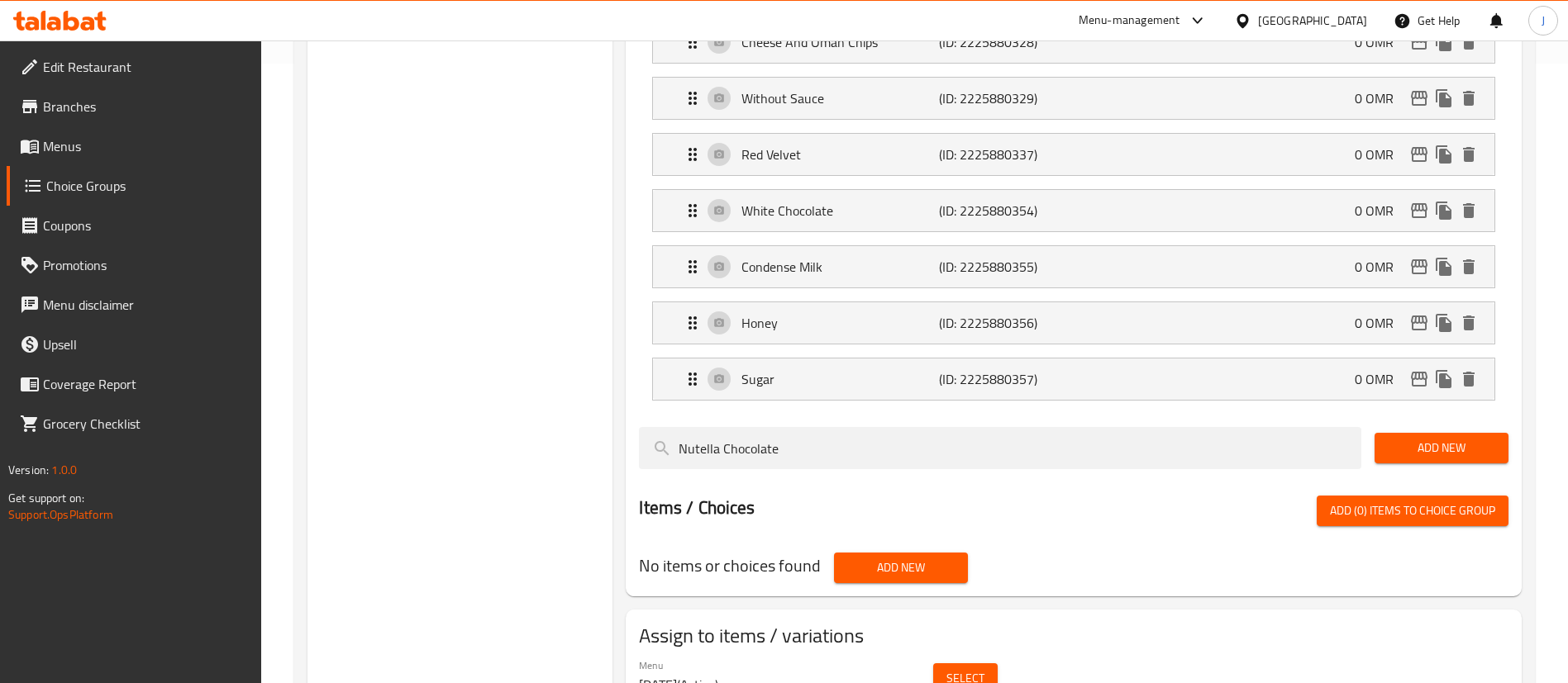
type input "Nutella Chocolate"
click at [1404, 438] on span "Add New" at bounding box center [1441, 448] width 107 height 21
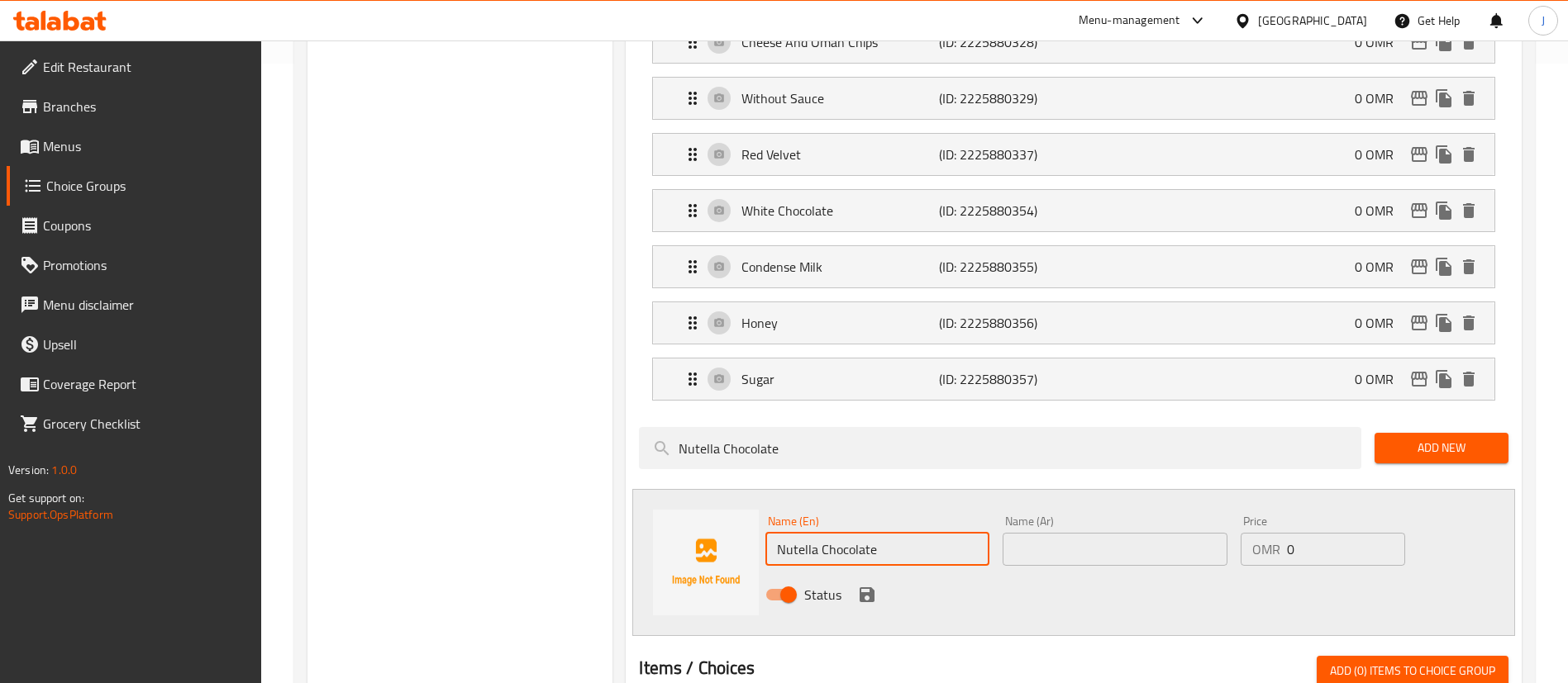
click at [920, 533] on input "Nutella Chocolate" at bounding box center [877, 550] width 224 height 33
click at [824, 585] on span "Status" at bounding box center [822, 595] width 38 height 20
click at [824, 579] on input "Status" at bounding box center [788, 594] width 94 height 31
click at [789, 579] on input "Status" at bounding box center [771, 594] width 94 height 31
checkbox input "true"
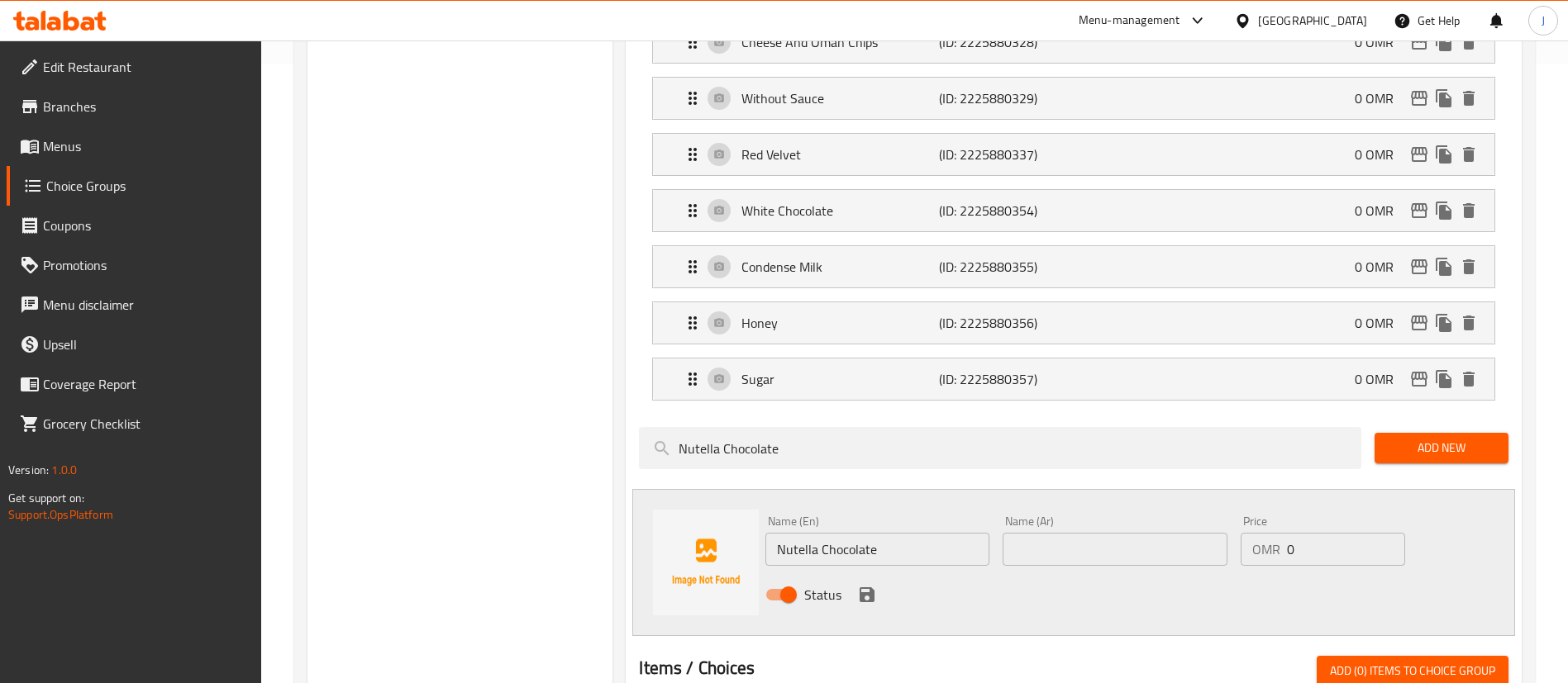
click at [1076, 533] on input "text" at bounding box center [1114, 550] width 224 height 33
paste input "شوكولاتة نوتيلا"
type input "شوكولاتة نوتيلا"
click at [861, 587] on icon "save" at bounding box center [867, 594] width 15 height 15
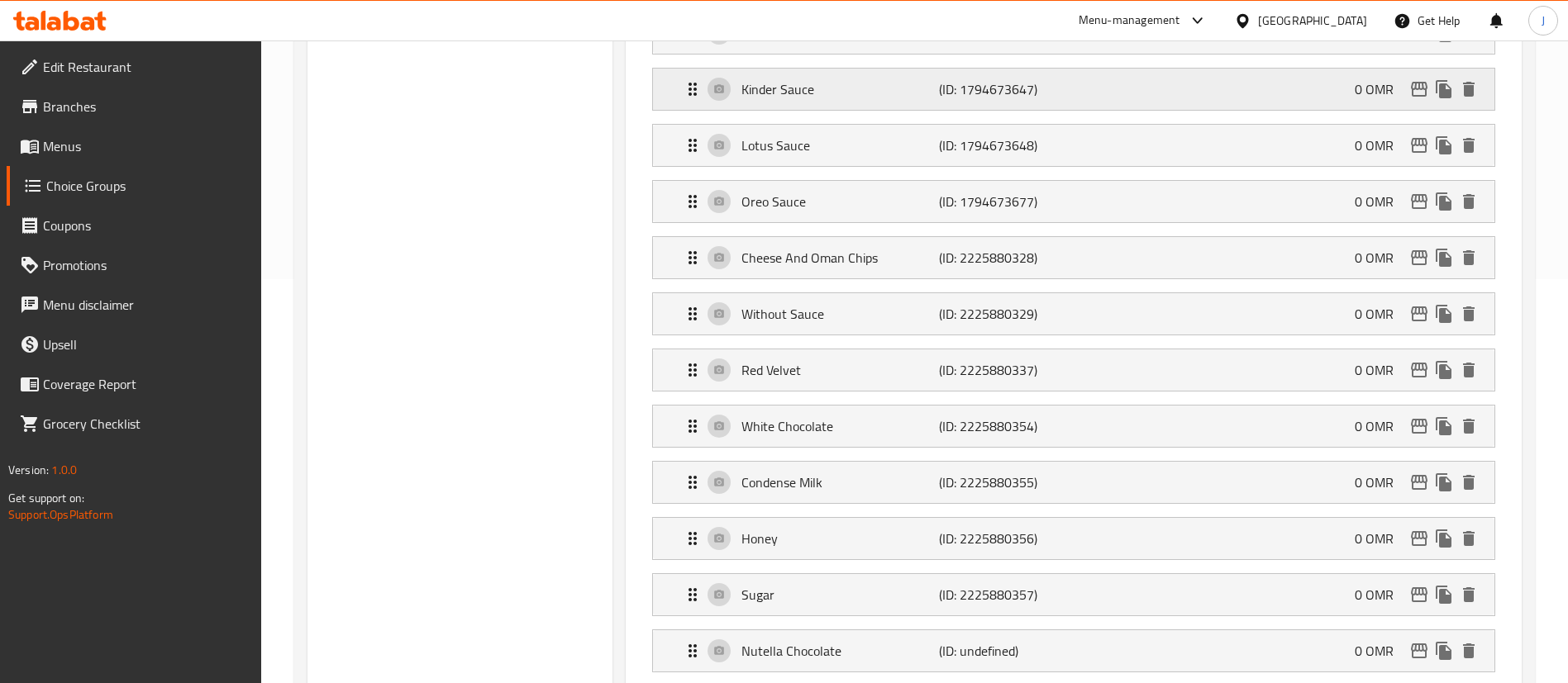
scroll to position [0, 0]
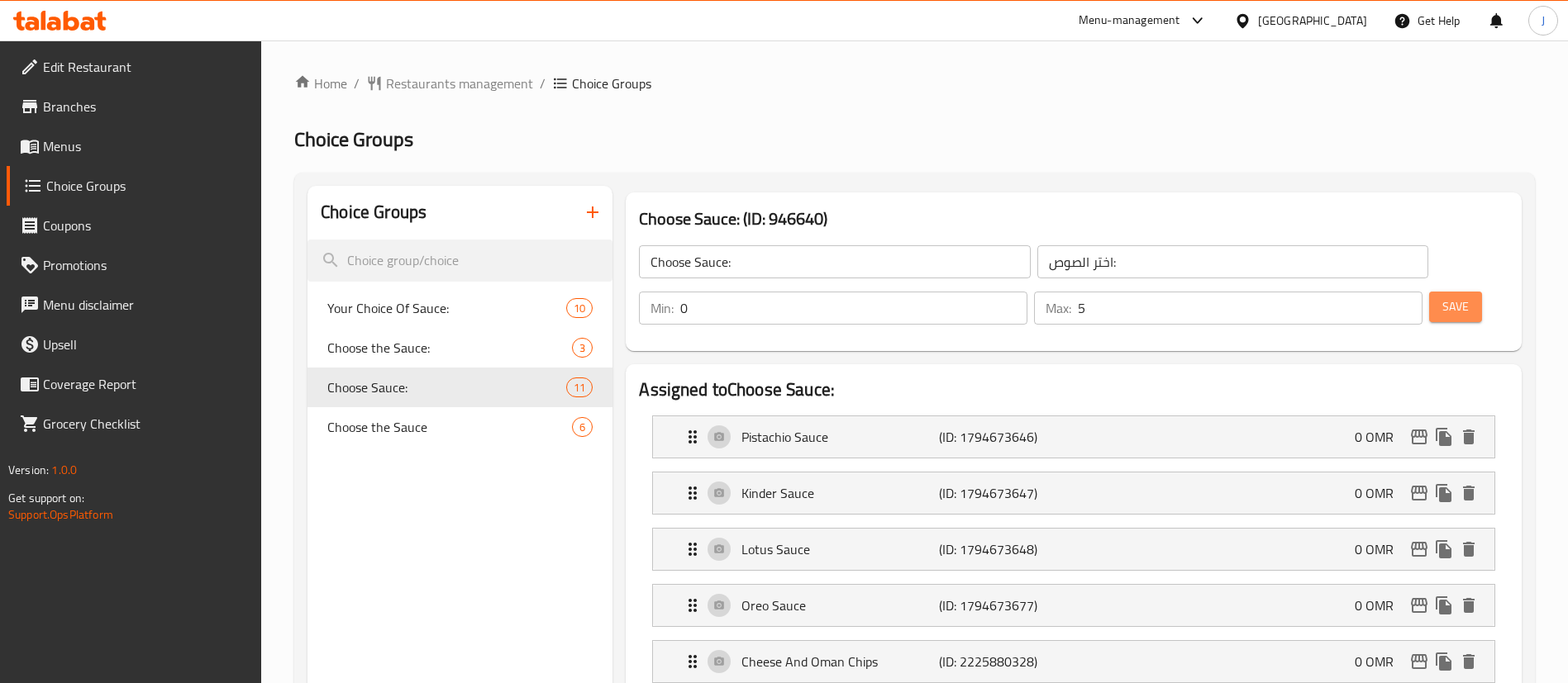
click at [1442, 296] on span "Save" at bounding box center [1455, 306] width 27 height 21
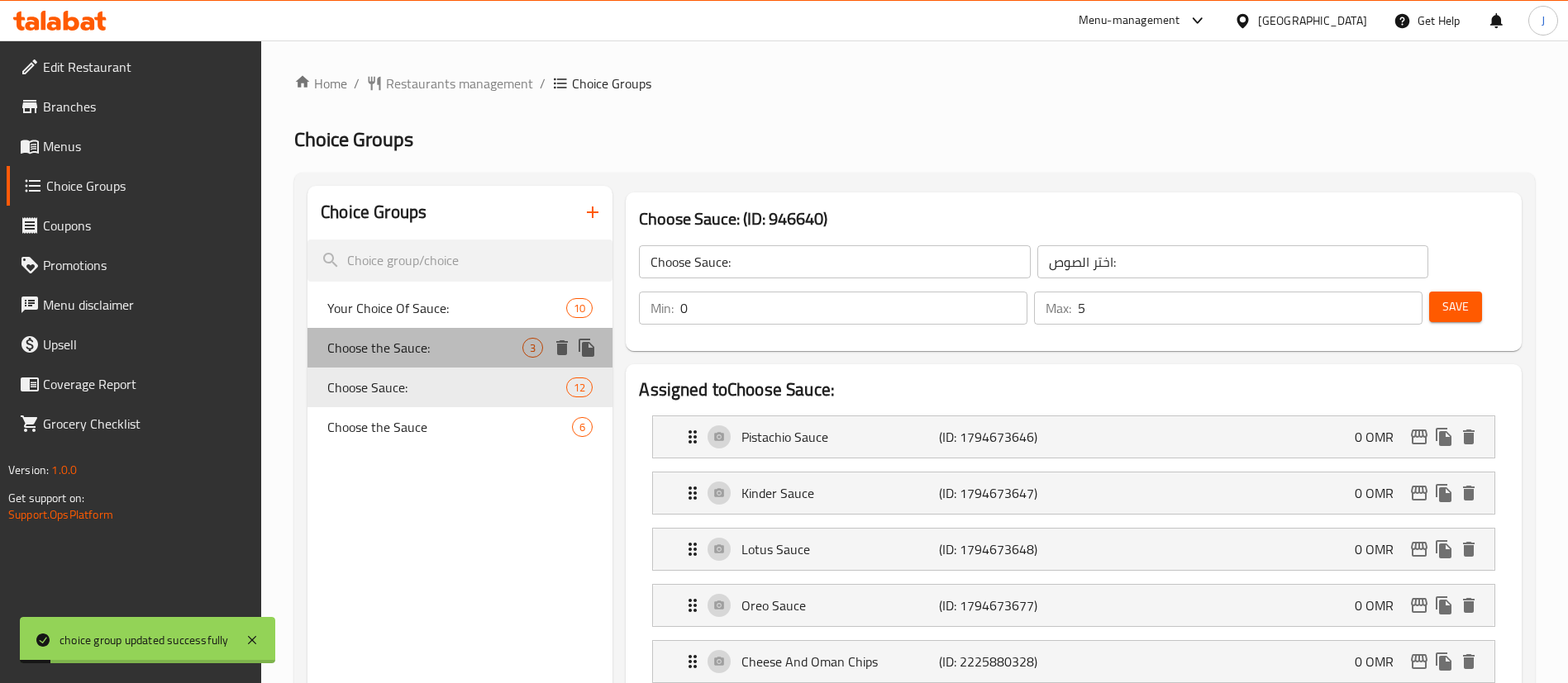
click at [498, 364] on div "Choose the Sauce: 3" at bounding box center [459, 347] width 305 height 39
type input "Choose the Sauce:"
type input "3"
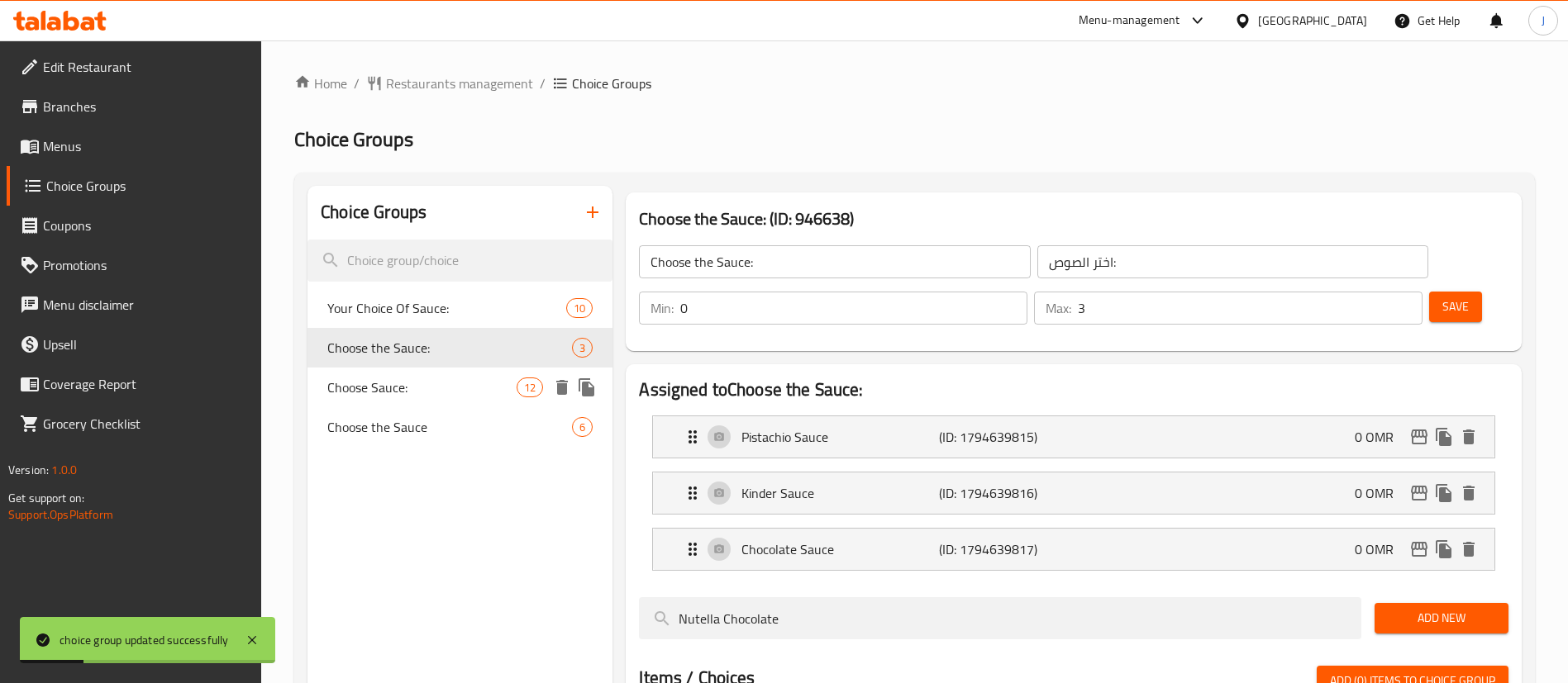
click at [479, 382] on span "Choose Sauce:" at bounding box center [422, 388] width 189 height 20
type input "Choose Sauce:"
type input "5"
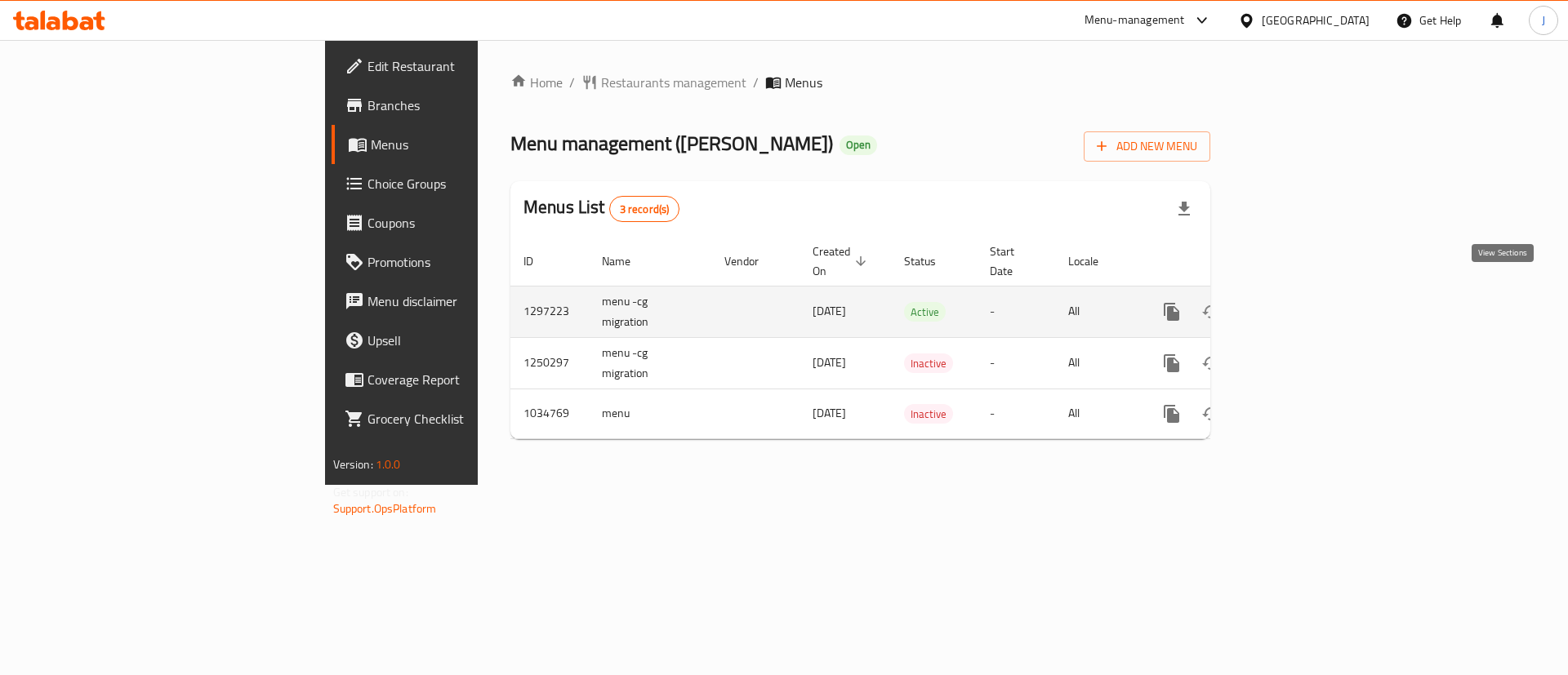
click at [1299, 302] on icon "enhanced table" at bounding box center [1290, 312] width 20 height 20
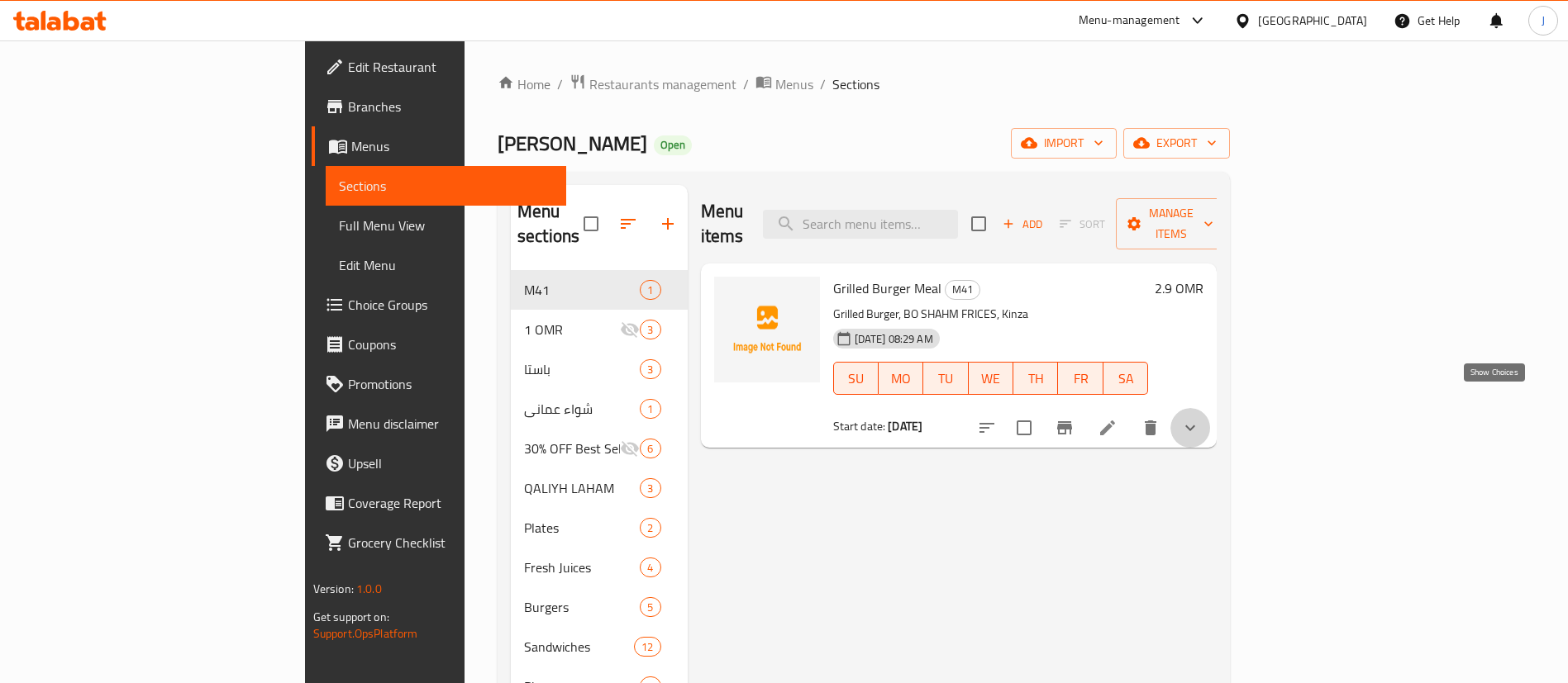
click at [1200, 418] on icon "show more" at bounding box center [1190, 428] width 20 height 20
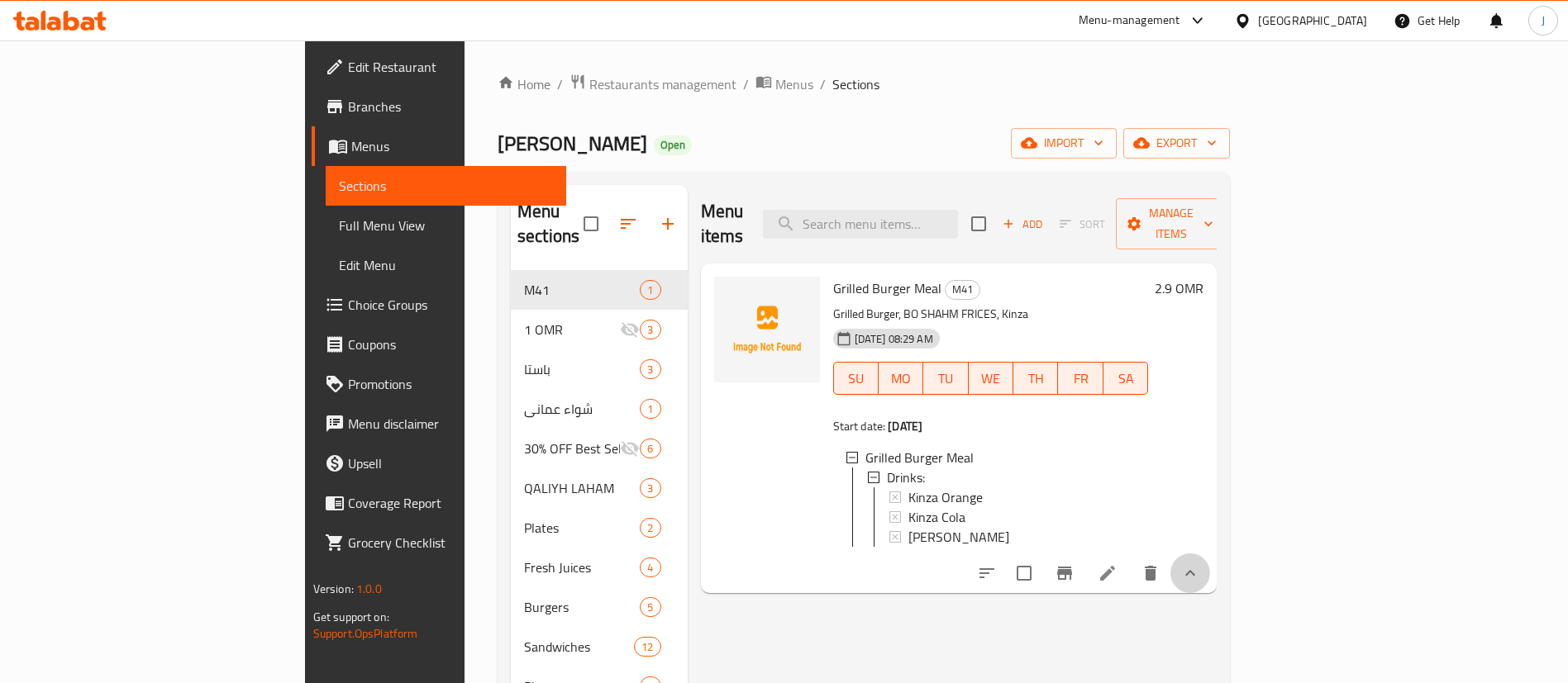
click at [1210, 581] on button "show more" at bounding box center [1189, 572] width 39 height 39
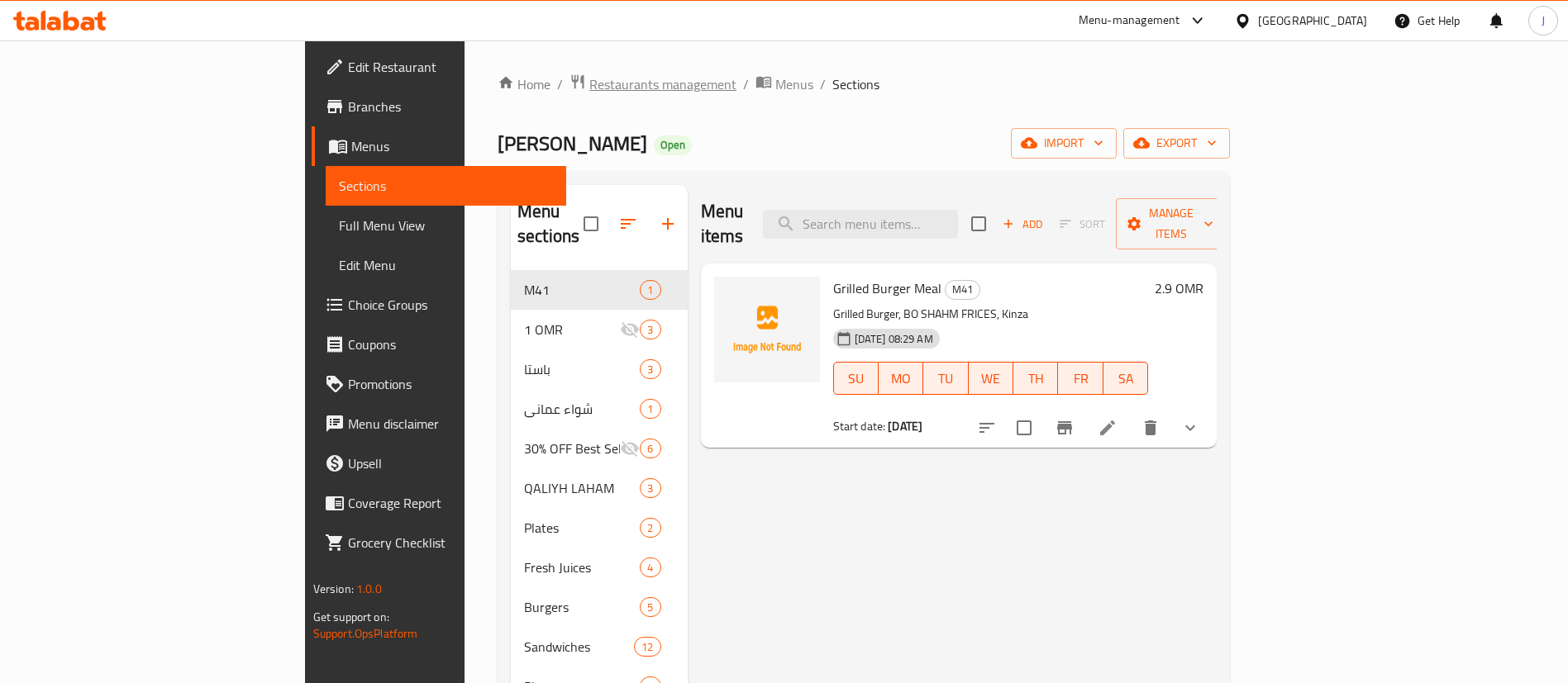
click at [589, 86] on span "Restaurants management" at bounding box center [662, 84] width 147 height 20
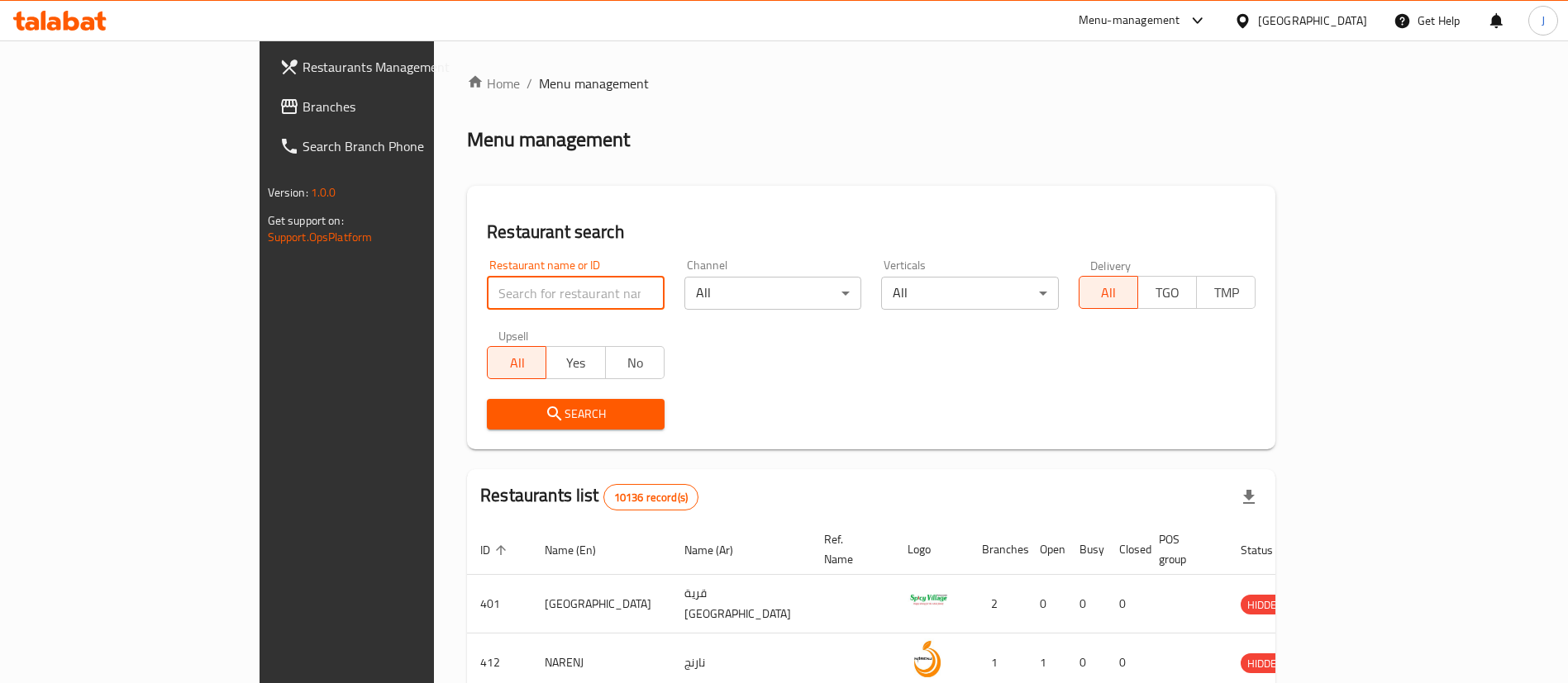
click at [487, 282] on input "search" at bounding box center [575, 293] width 177 height 33
paste input "634592"
type input "634592"
click button "Search" at bounding box center [575, 413] width 177 height 30
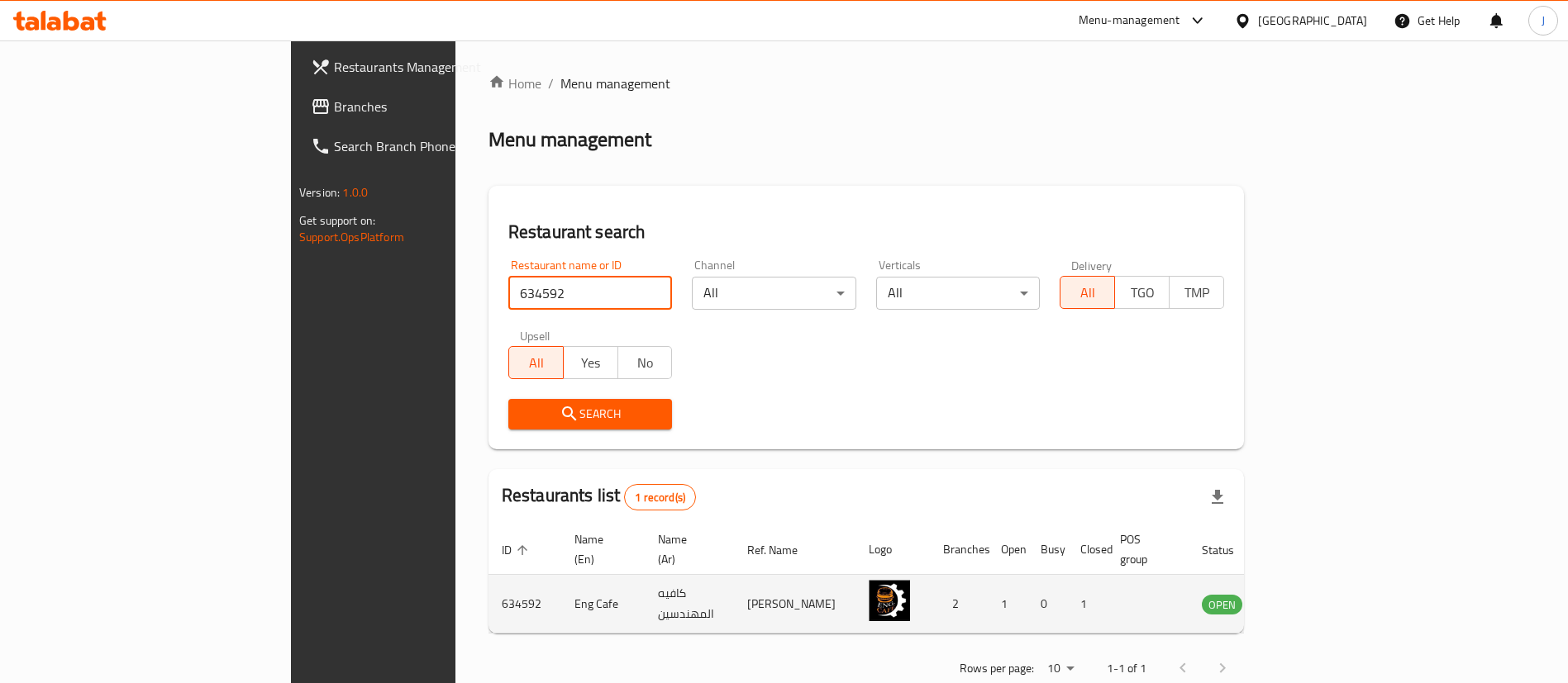
click at [1307, 598] on icon "enhanced table" at bounding box center [1298, 604] width 18 height 14
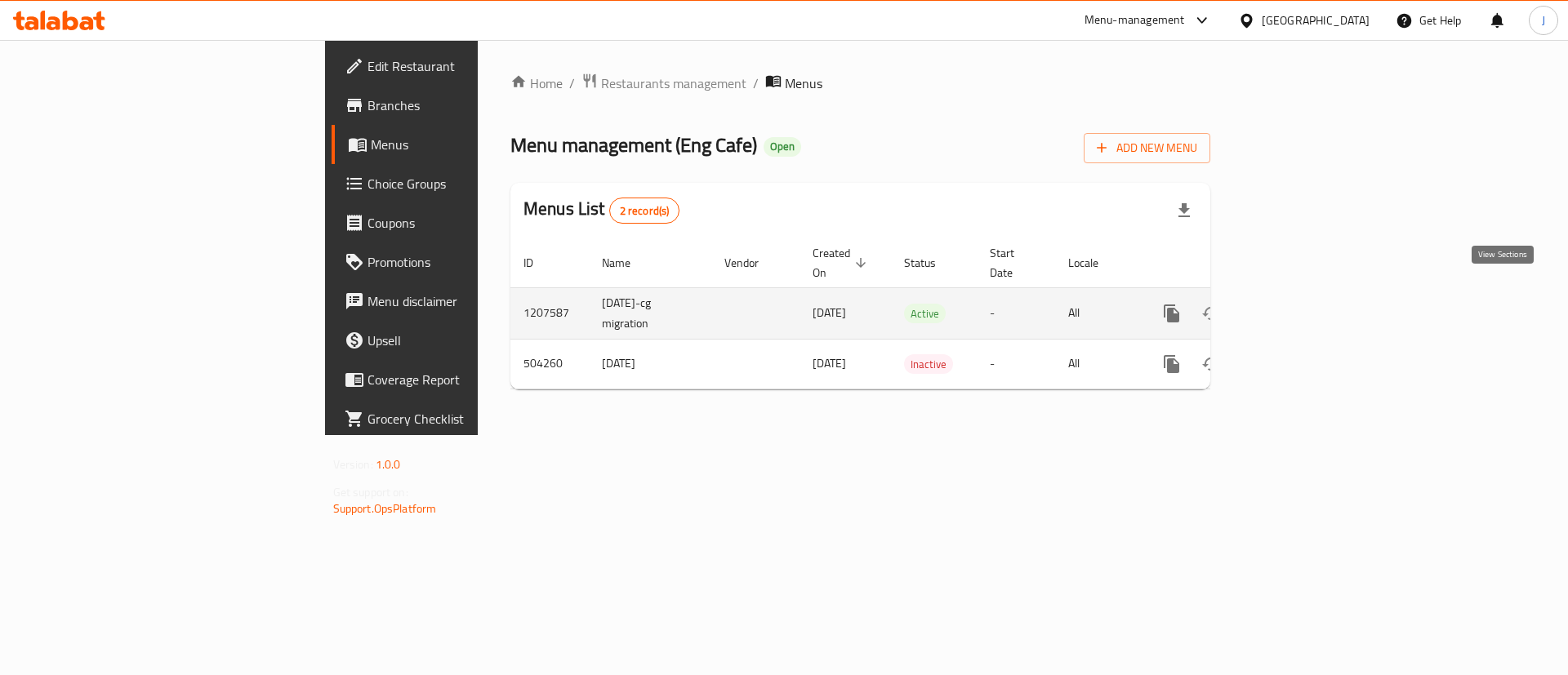
click at [1299, 304] on icon "enhanced table" at bounding box center [1290, 314] width 20 height 20
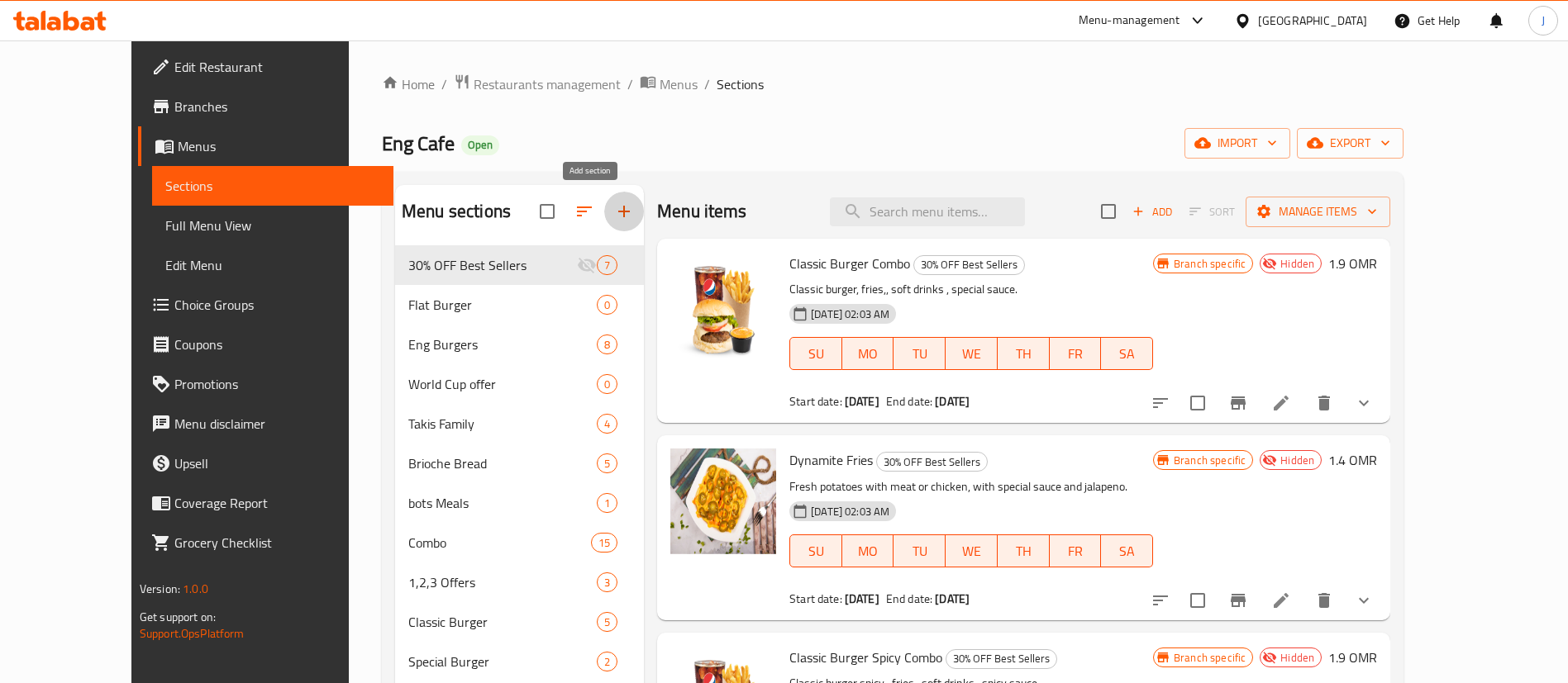
click at [604, 226] on button "button" at bounding box center [623, 211] width 39 height 39
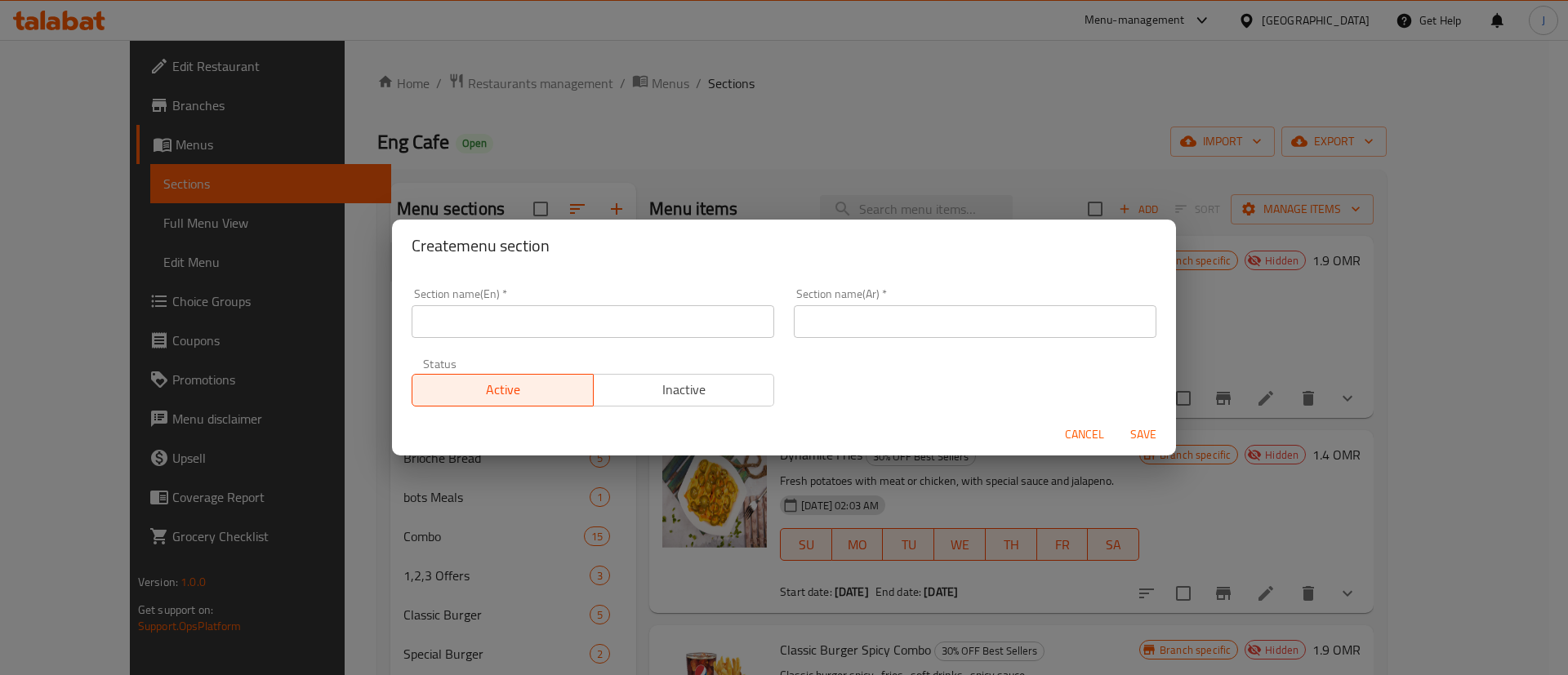
click at [509, 314] on input "text" at bounding box center [592, 322] width 362 height 33
type input "’"
type input "M41"
click at [813, 310] on input "text" at bounding box center [974, 322] width 362 height 33
type input "41"
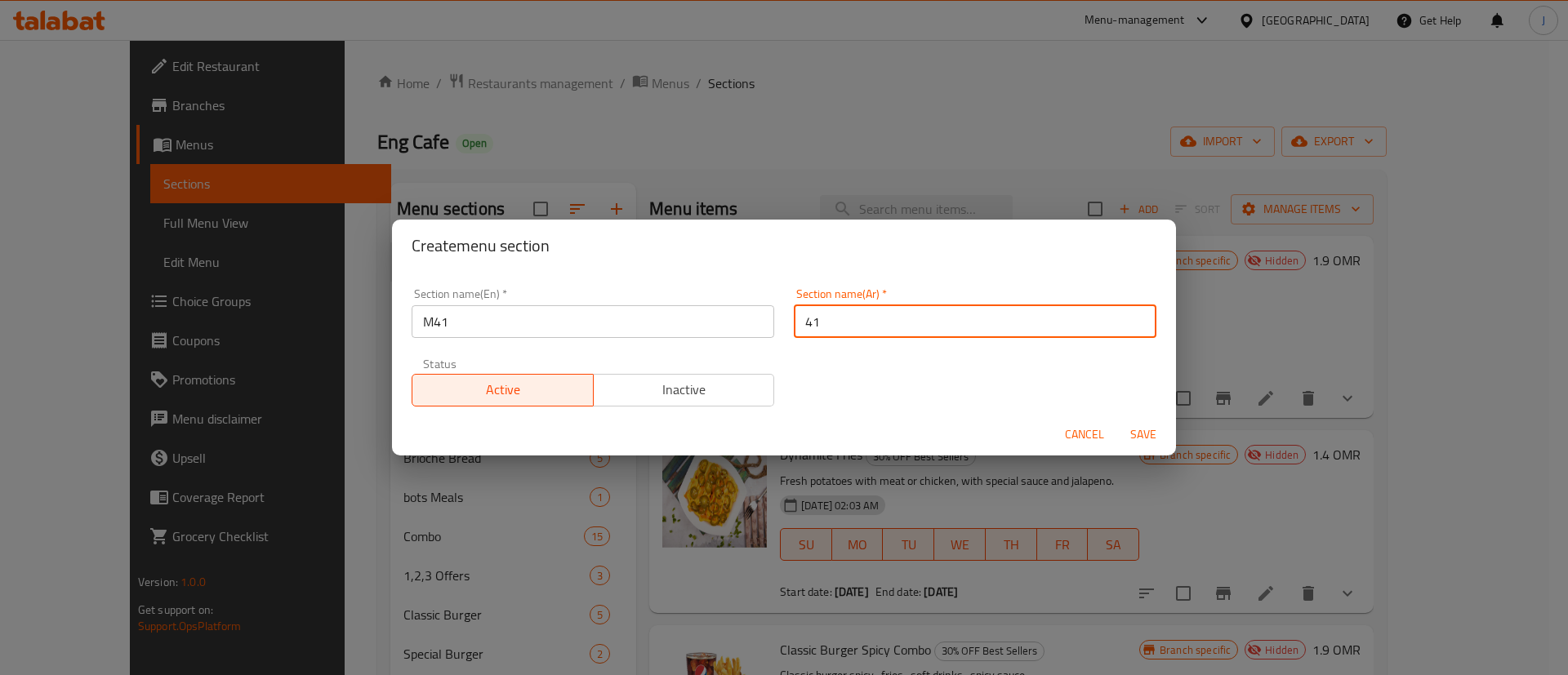
click at [1147, 427] on span "Save" at bounding box center [1142, 435] width 39 height 21
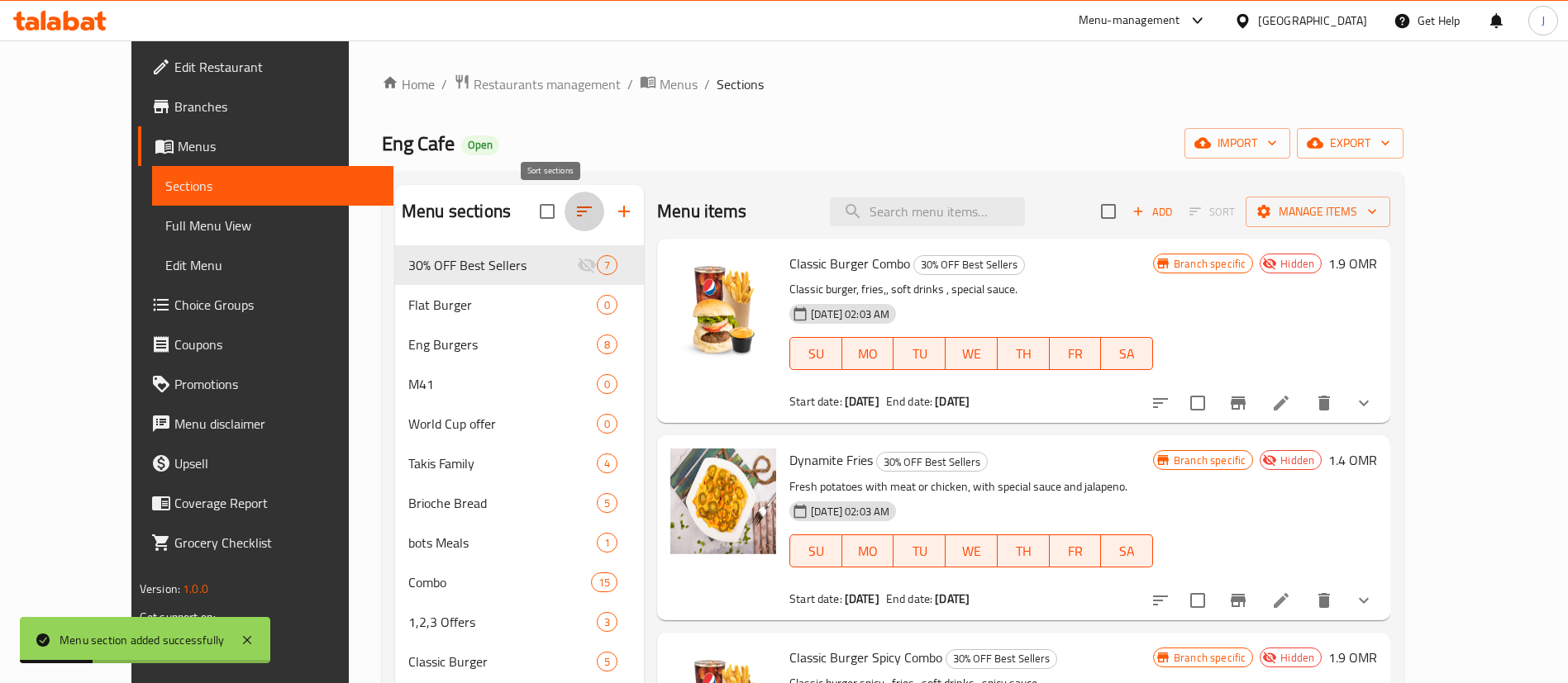
click at [575, 209] on icon "button" at bounding box center [585, 211] width 20 height 20
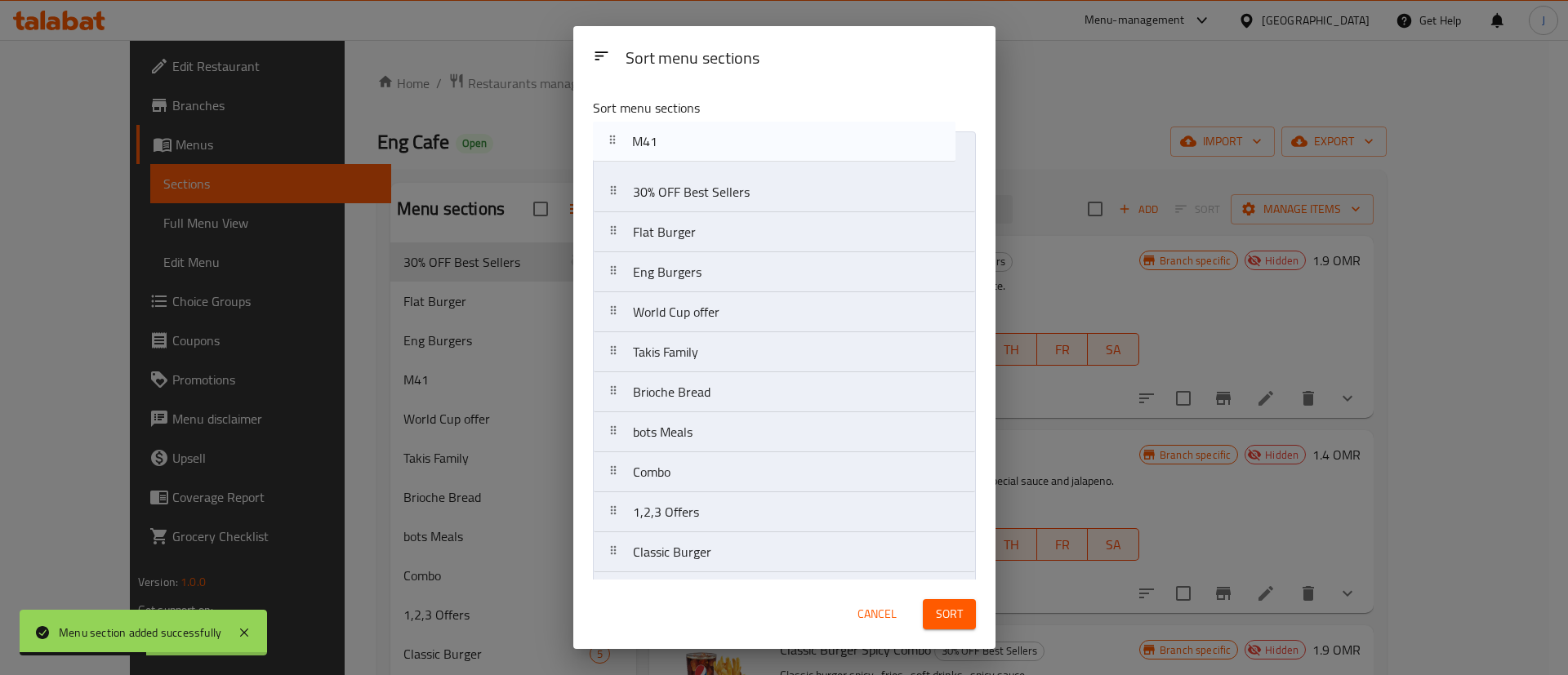
drag, startPoint x: 657, startPoint y: 270, endPoint x: 655, endPoint y: 132, distance: 138.0
click at [655, 132] on nav "30% OFF Best Sellers Flat Burger Eng Burgers M41 World Cup offer Takis Family B…" at bounding box center [784, 671] width 383 height 1082
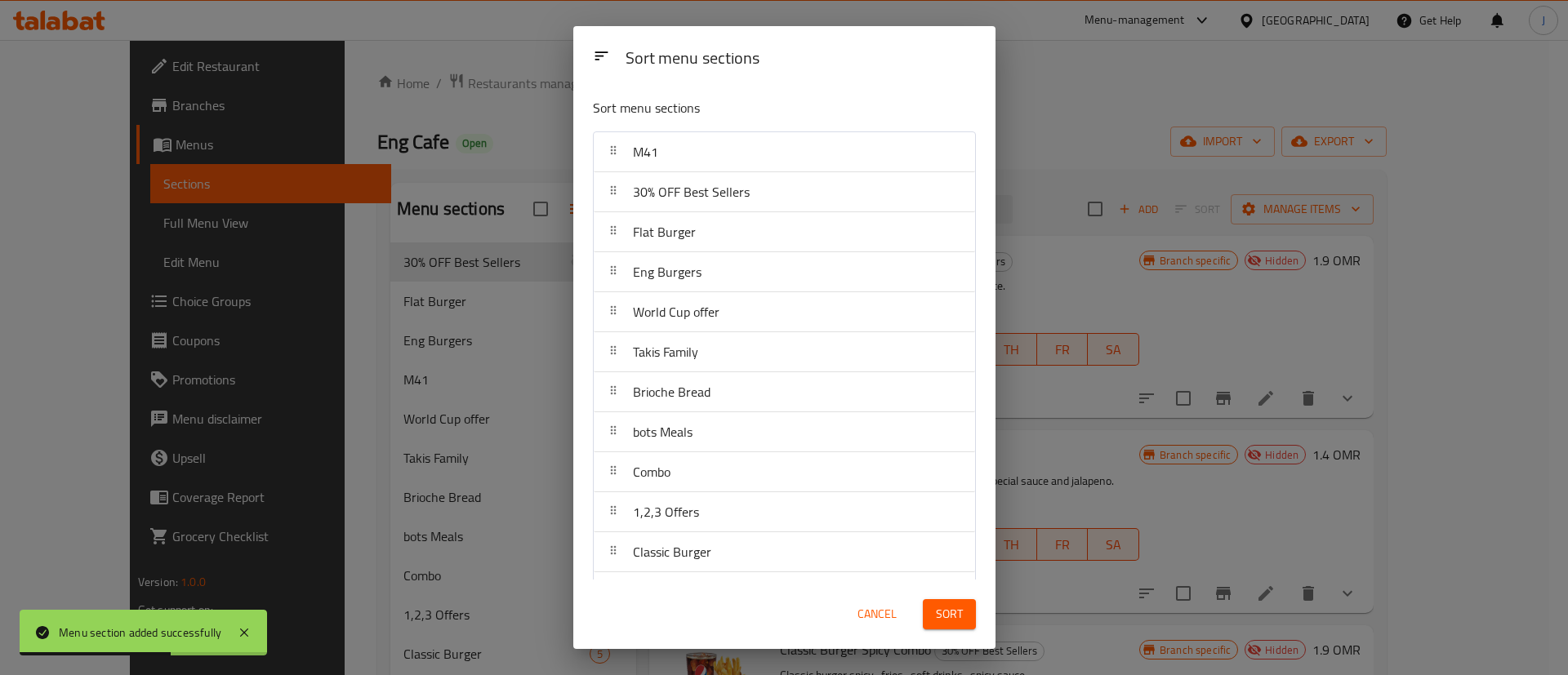
click at [952, 614] on span "Sort" at bounding box center [949, 614] width 27 height 21
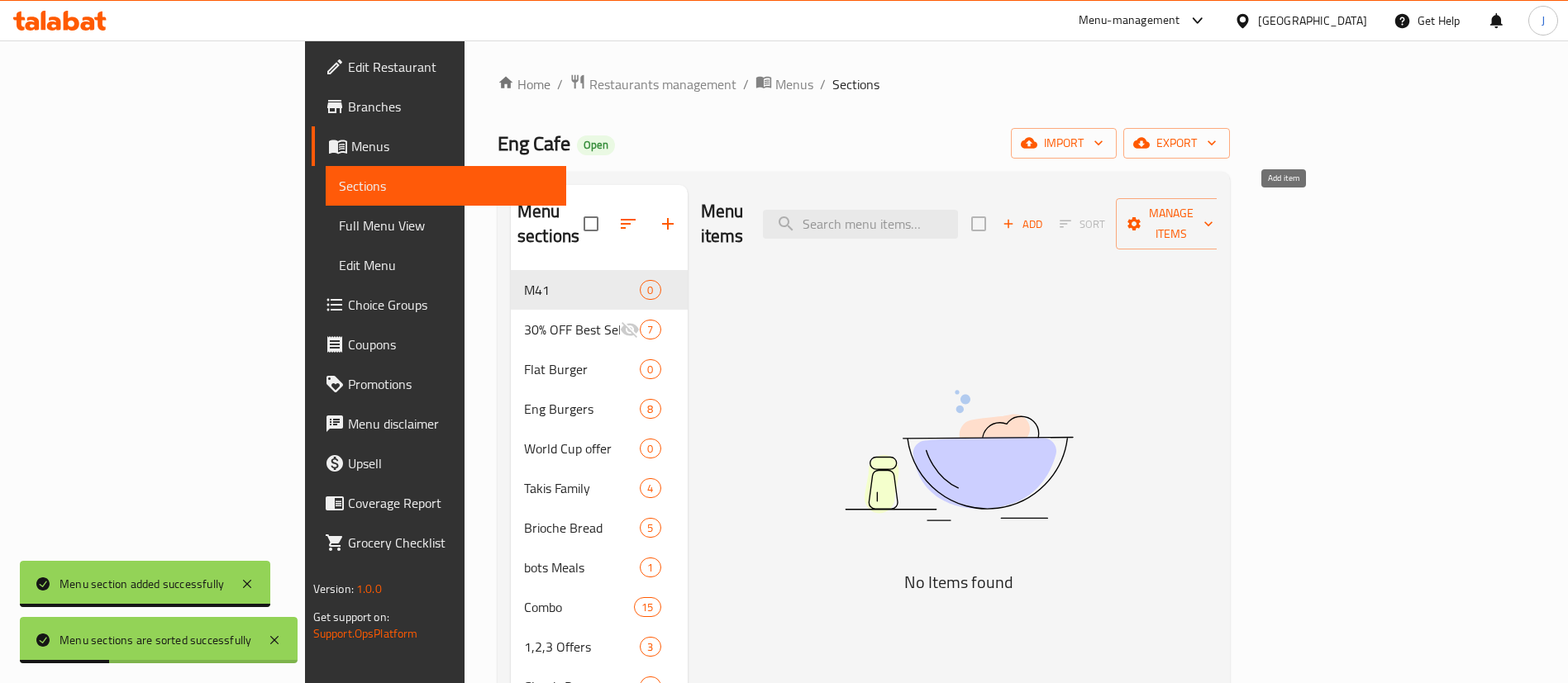
click at [1048, 222] on button "Add" at bounding box center [1023, 224] width 53 height 26
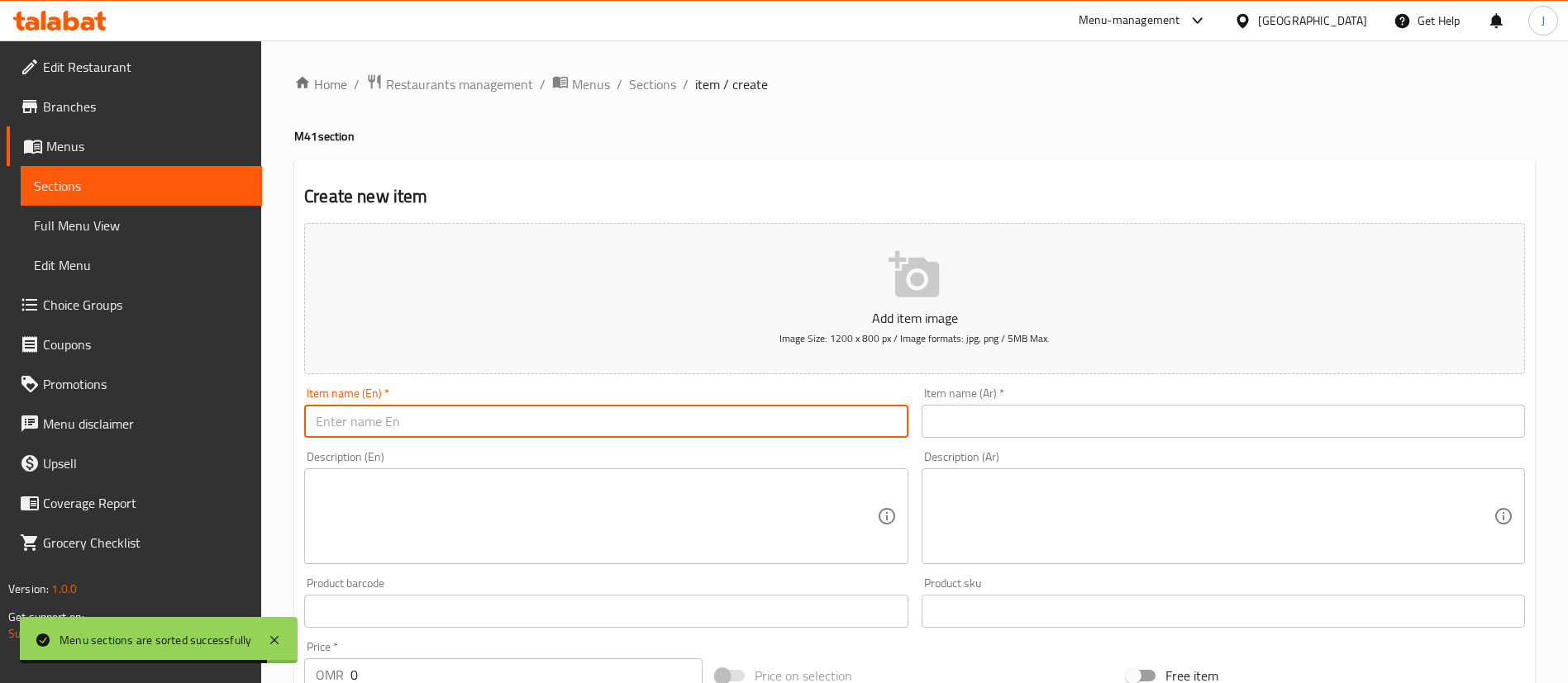
click at [468, 423] on input "text" at bounding box center [606, 422] width 604 height 33
paste input "Cheese Burger"
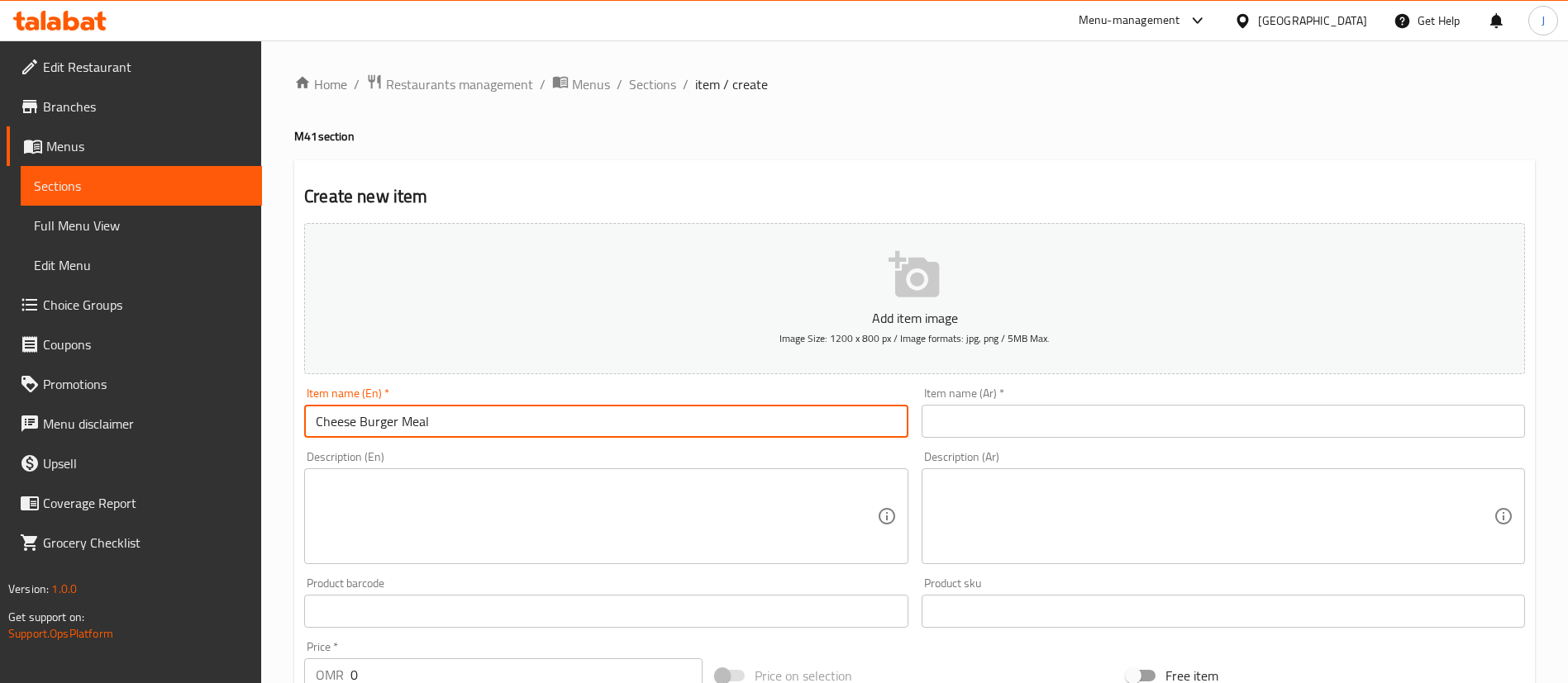
type input "Cheese Burger Meal"
click at [992, 434] on input "text" at bounding box center [1223, 422] width 604 height 33
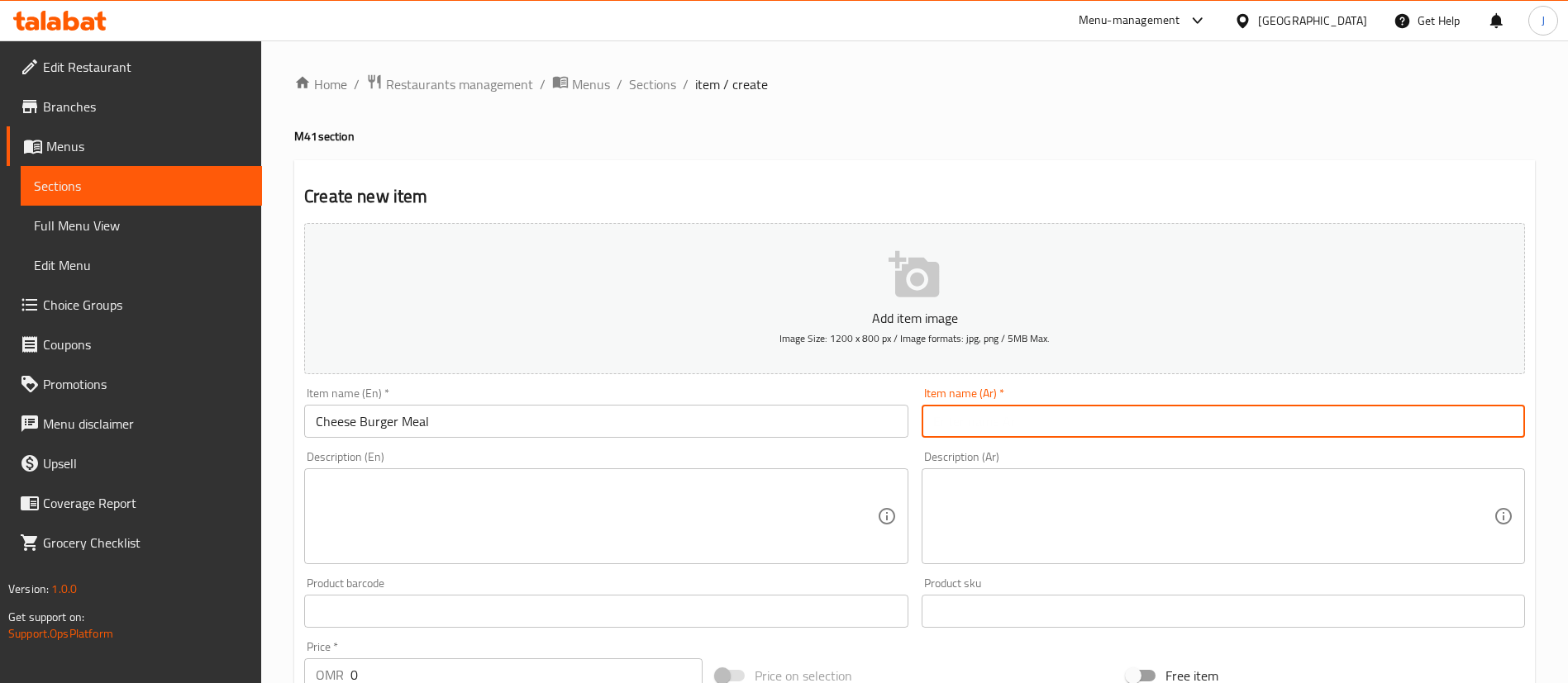
paste input "وجبة برجر بالجبن"
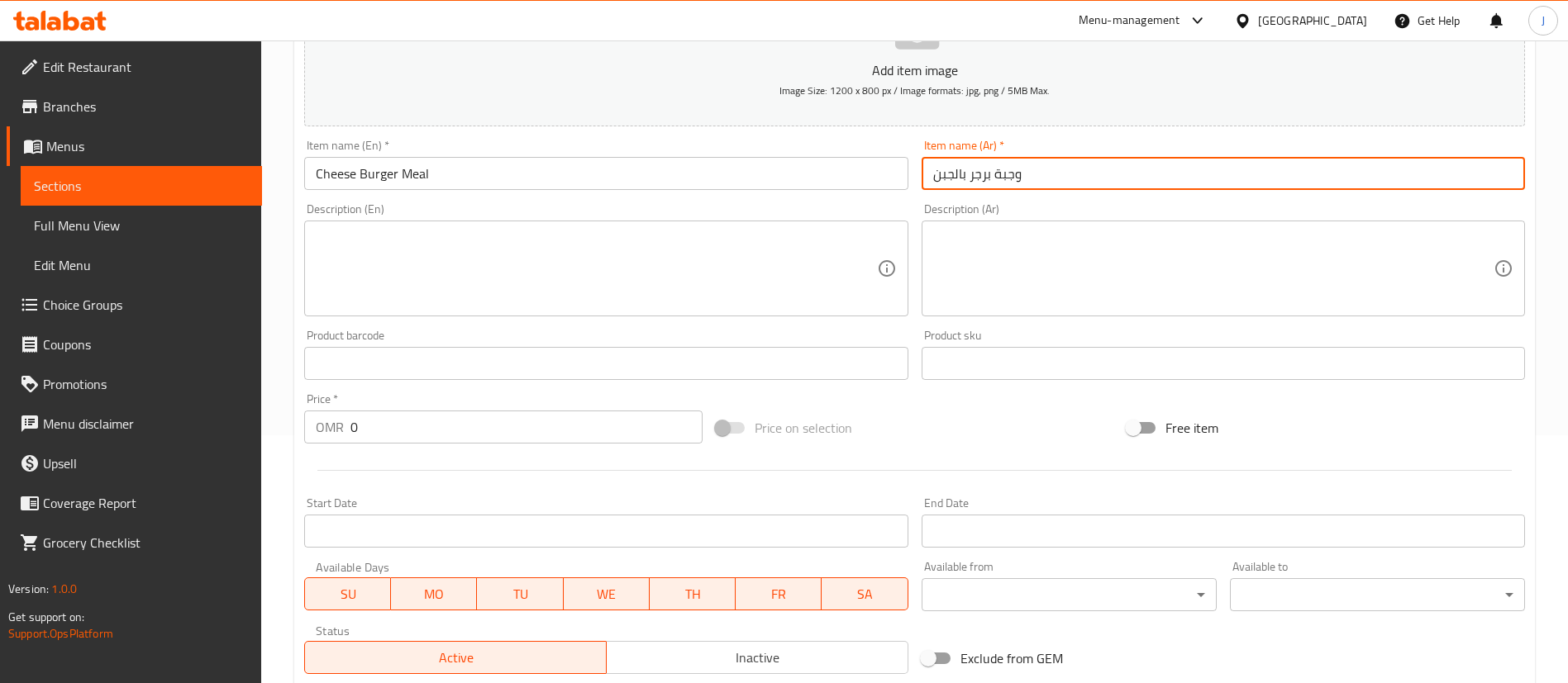
type input "وجبة برجر بالجبن"
click at [503, 265] on textarea at bounding box center [596, 269] width 561 height 79
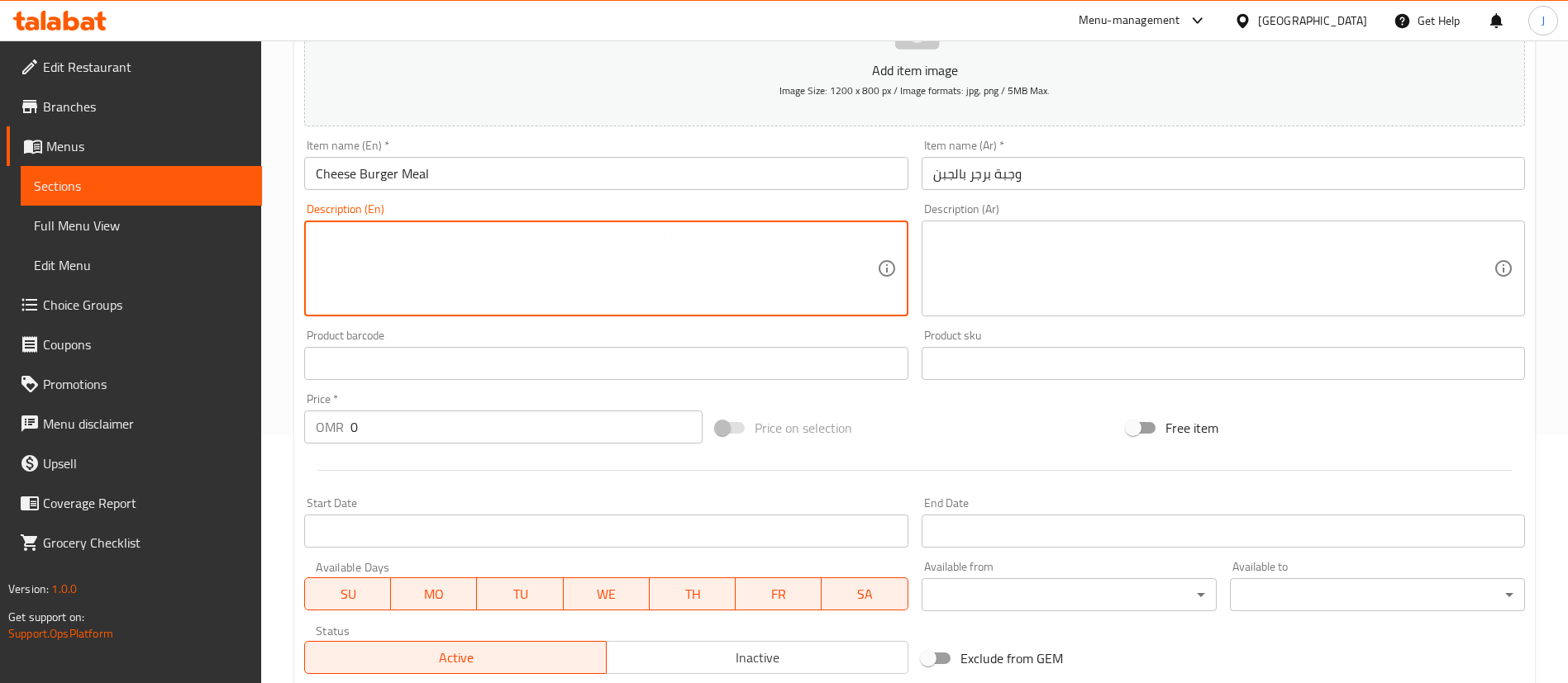
paste textarea "Fries"
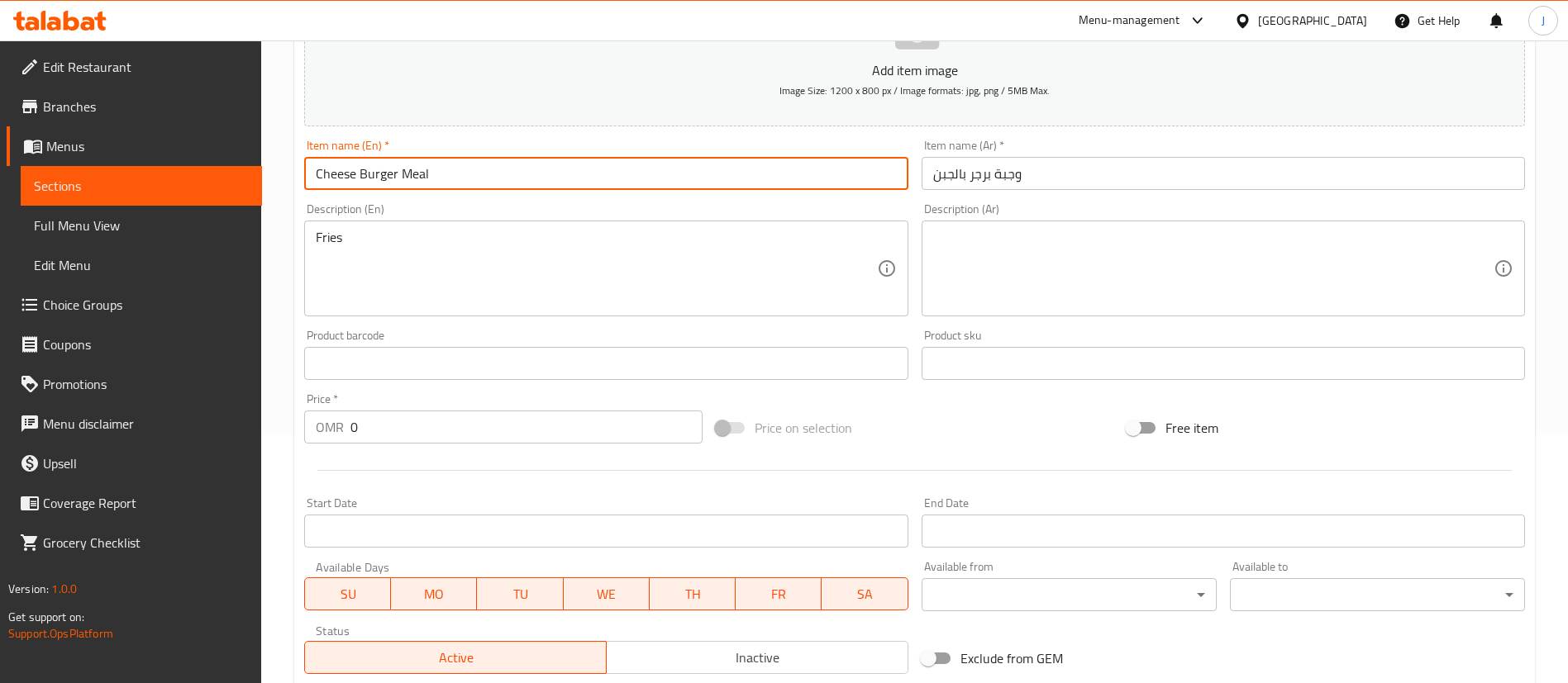
drag, startPoint x: 398, startPoint y: 179, endPoint x: 301, endPoint y: 184, distance: 97.1
click at [301, 183] on div "Item name (En)   * Cheese Burger Meal Item name (En) *" at bounding box center [606, 165] width 617 height 64
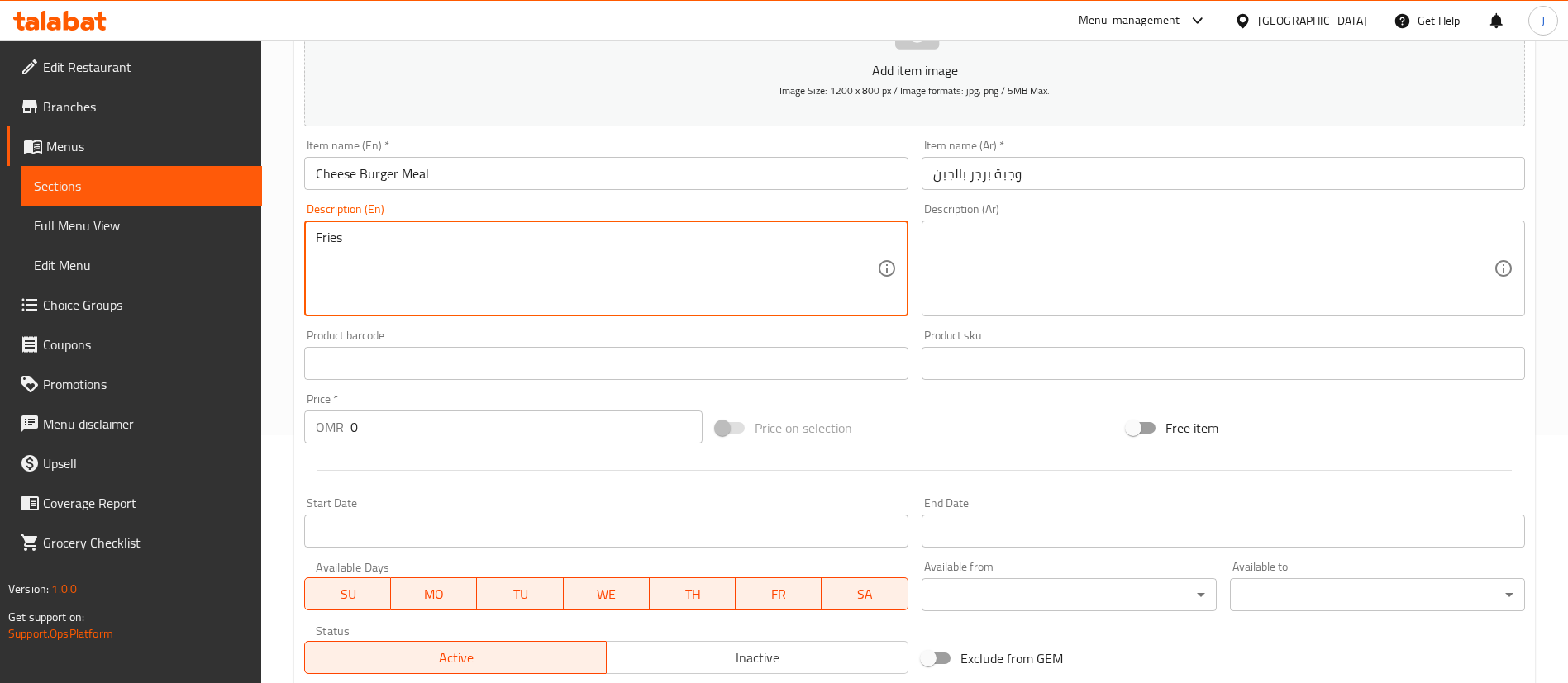
paste textarea "Cheese Burger"
type textarea "Cheese Burger, Fries"
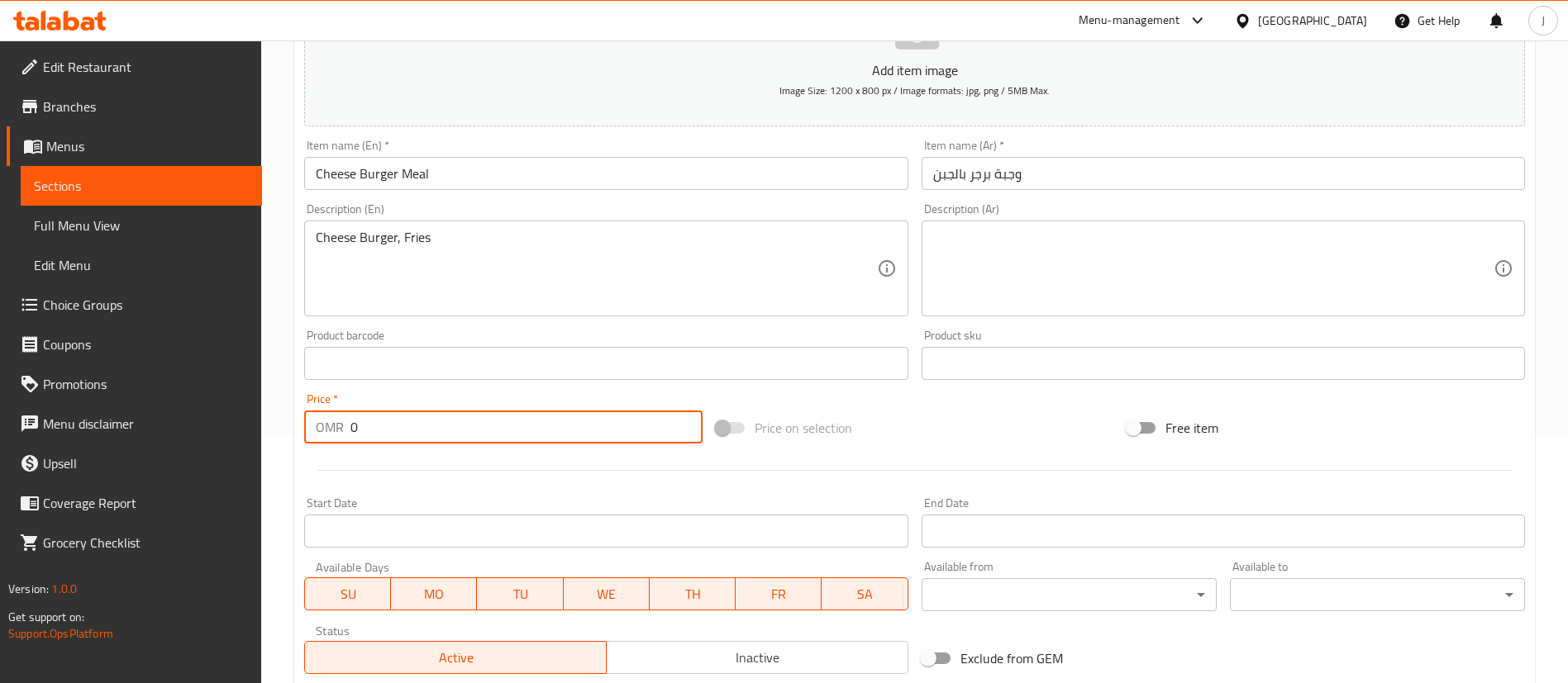
drag, startPoint x: 369, startPoint y: 431, endPoint x: 327, endPoint y: 421, distance: 43.2
click at [329, 423] on div "OMR 0 Price *" at bounding box center [502, 427] width 398 height 33
paste input "3.3"
type input "3.3"
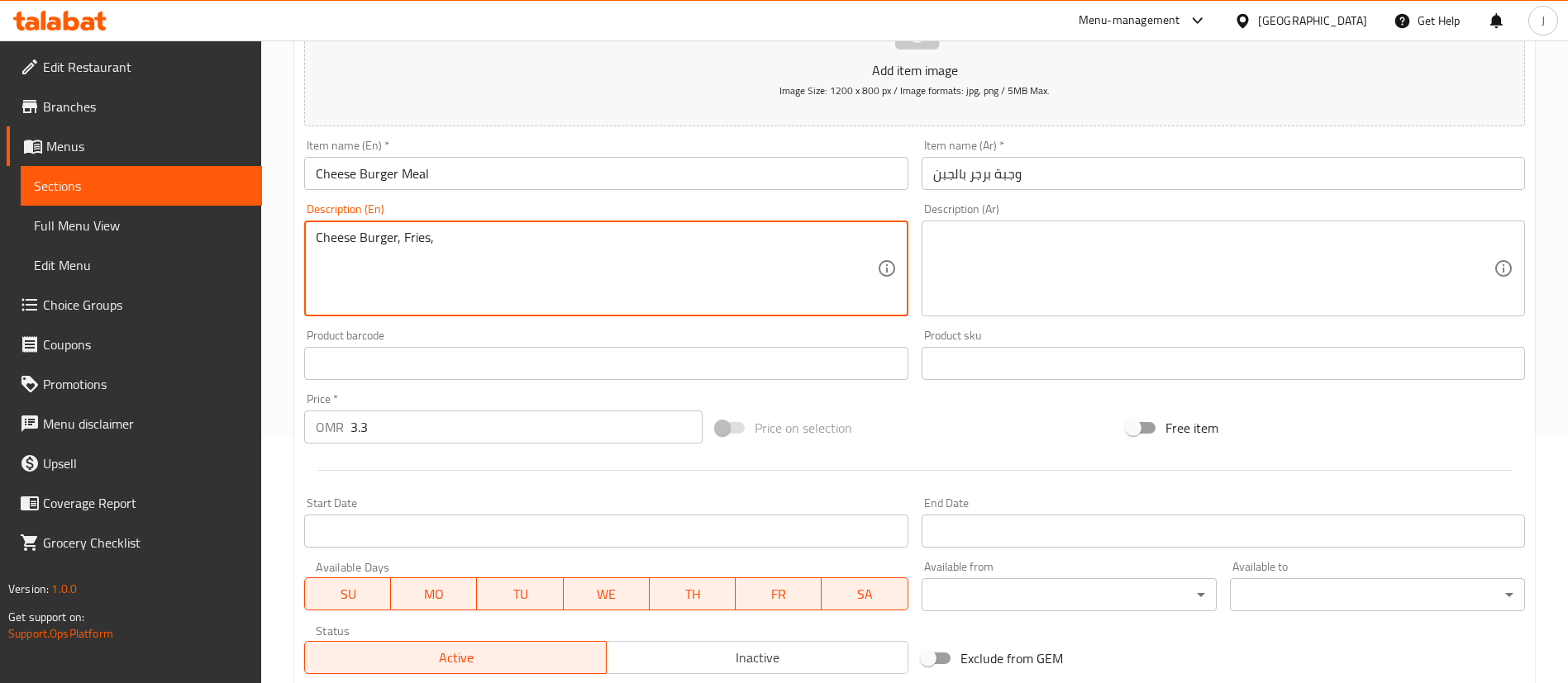
paste textarea "Kinza"
type textarea "Cheese Burger, Fries, Kinza"
click at [985, 242] on textarea at bounding box center [1213, 269] width 561 height 79
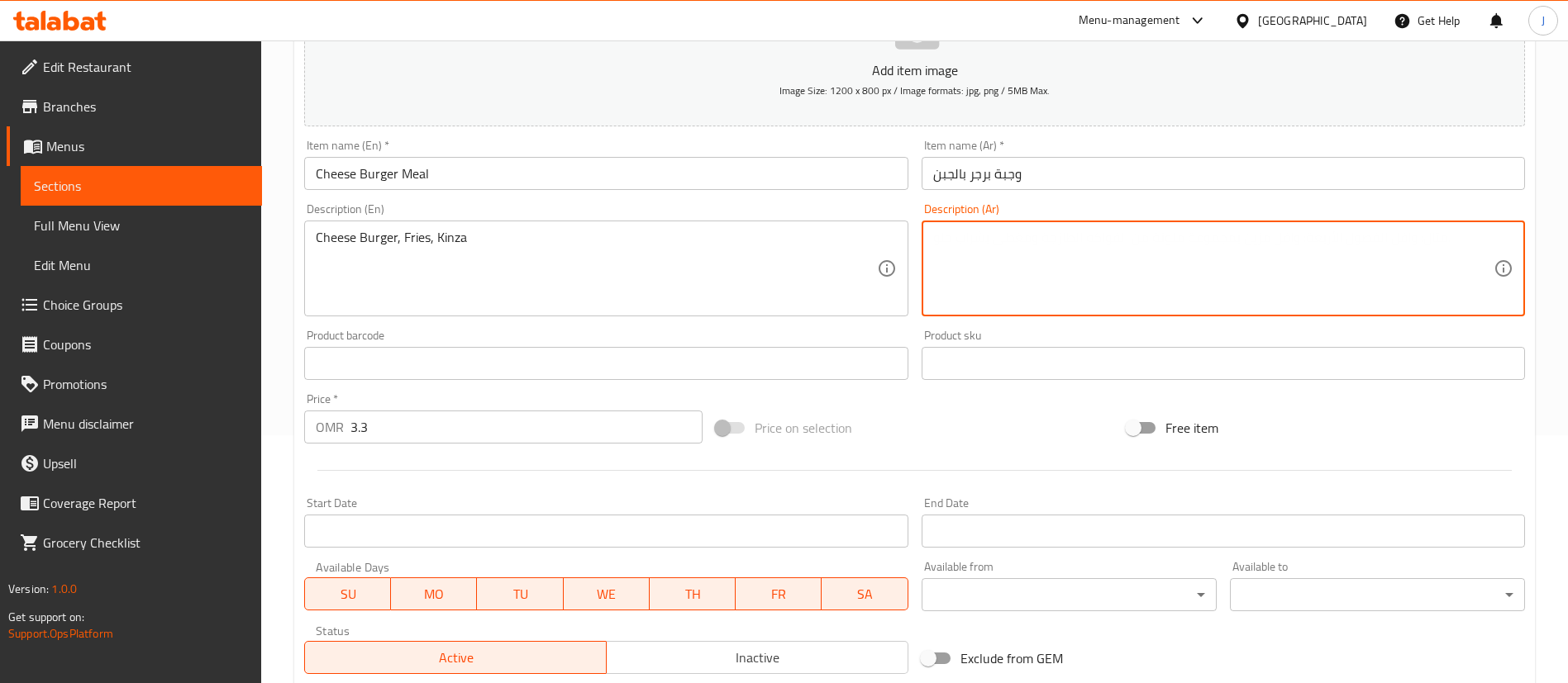
paste textarea "برجر بالجبنة، بطاطس مقلية، كينزا"
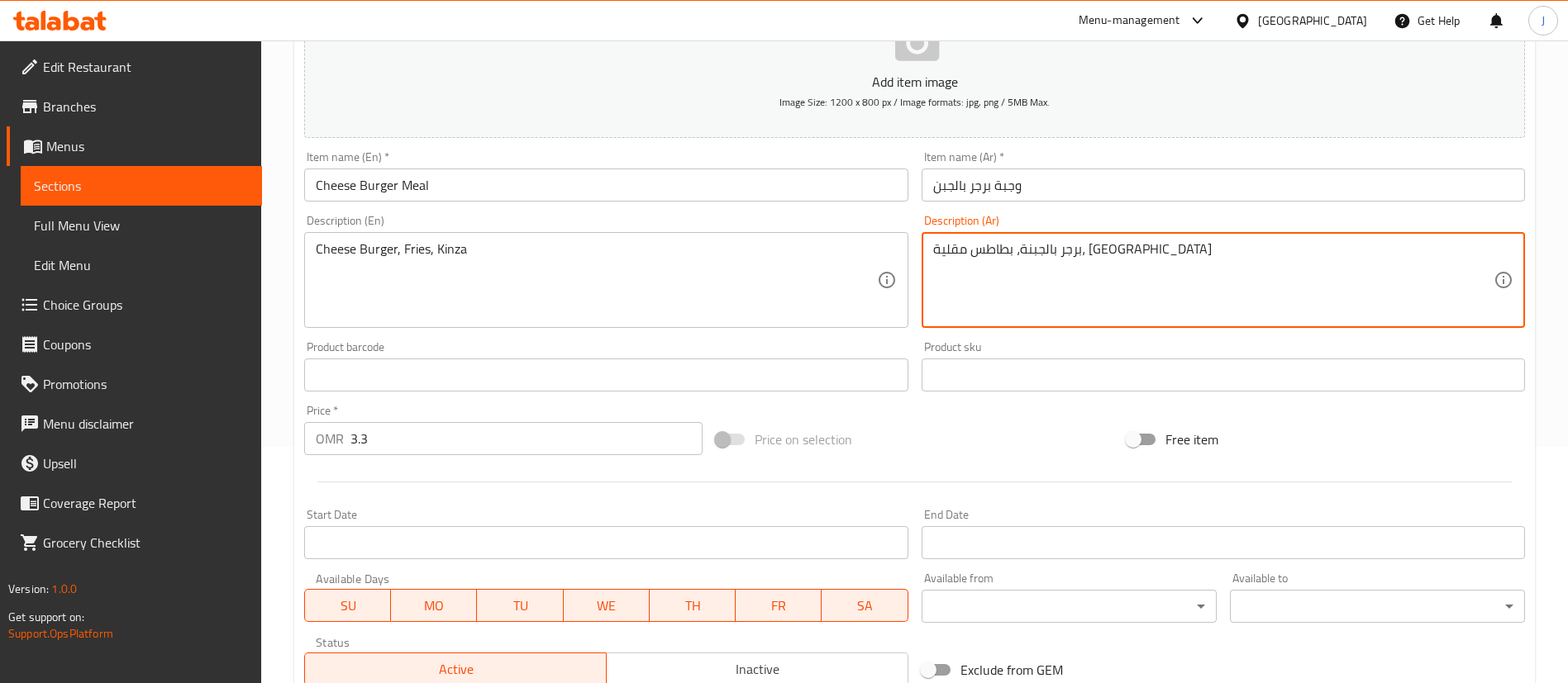
scroll to position [484, 0]
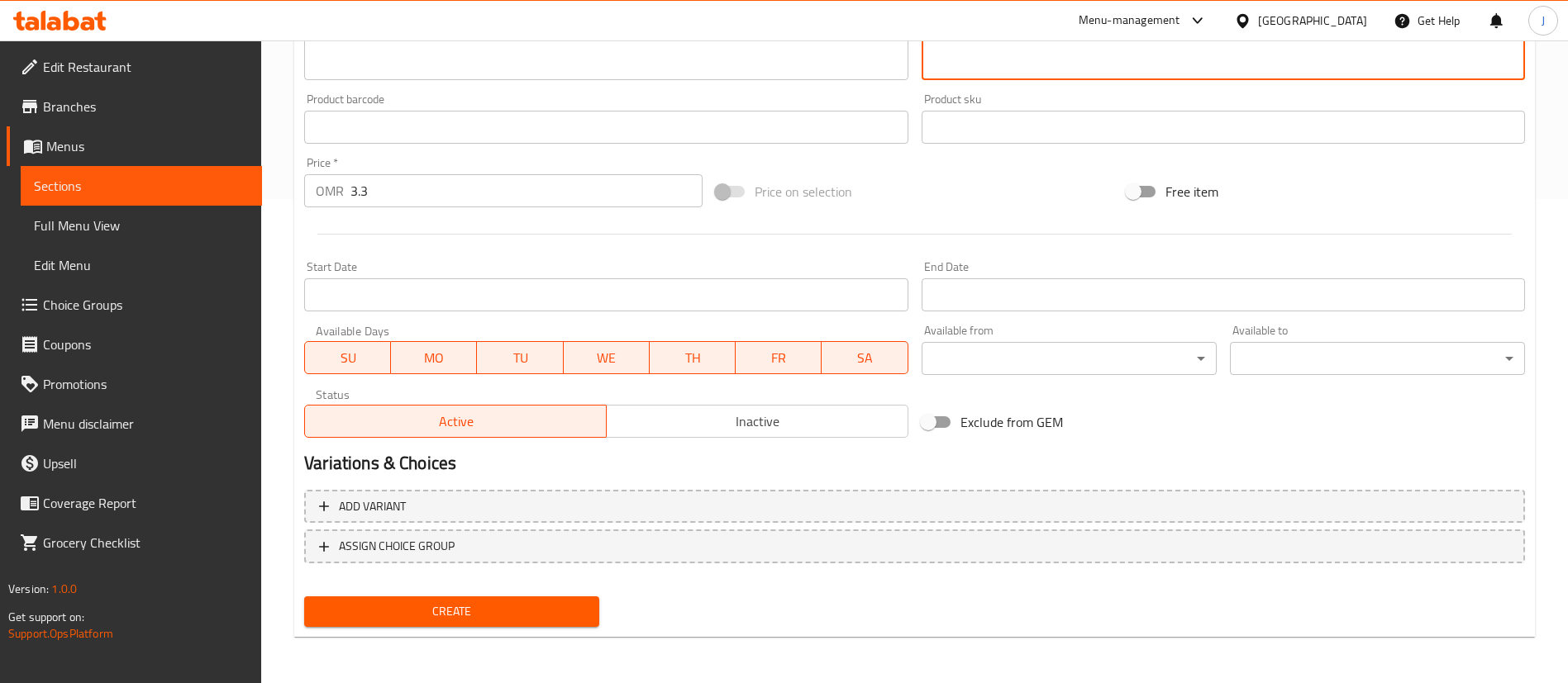
type textarea "برجر بالجبنة، بطاطس مقلية، كينزا"
click at [457, 296] on input "Start Date" at bounding box center [606, 294] width 604 height 33
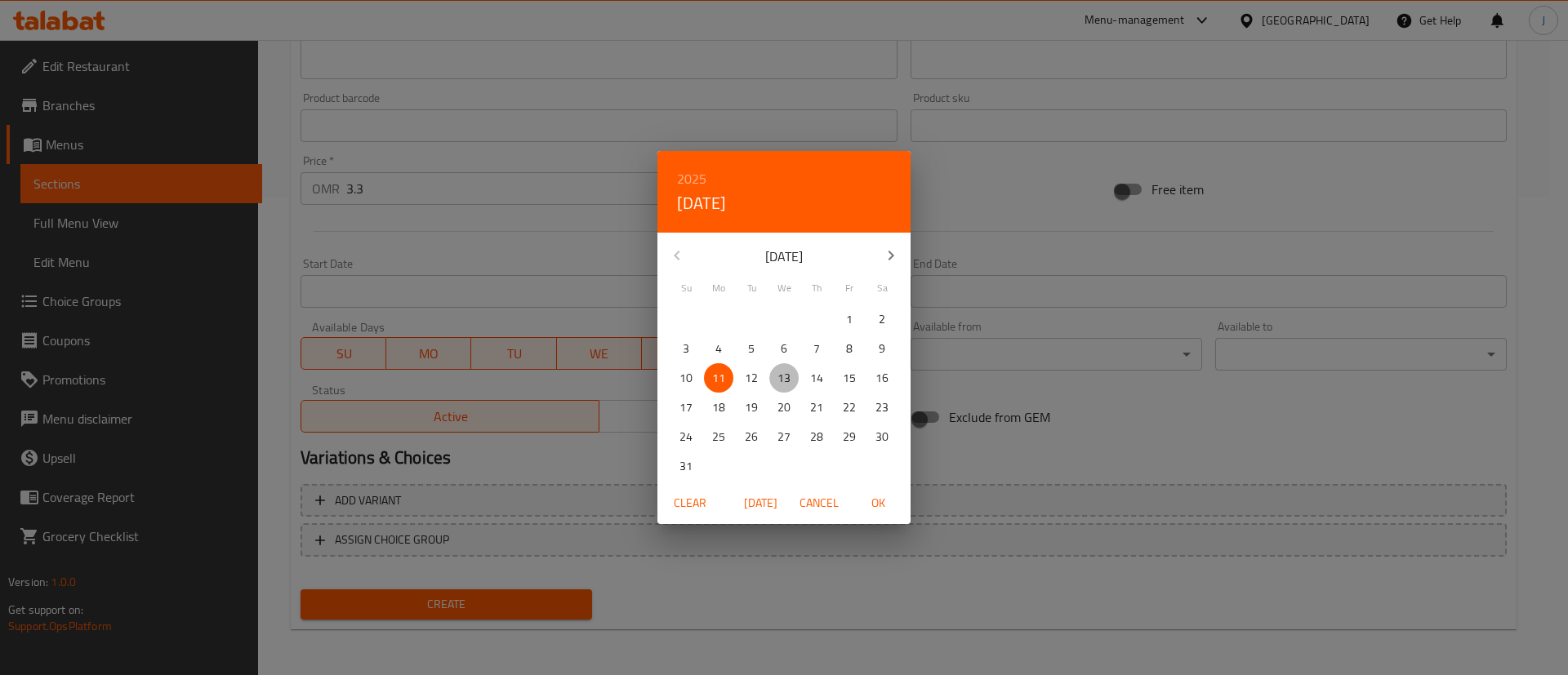
click at [783, 375] on p "13" at bounding box center [784, 378] width 13 height 21
click at [887, 511] on span "OK" at bounding box center [878, 503] width 39 height 21
type input "[DATE]"
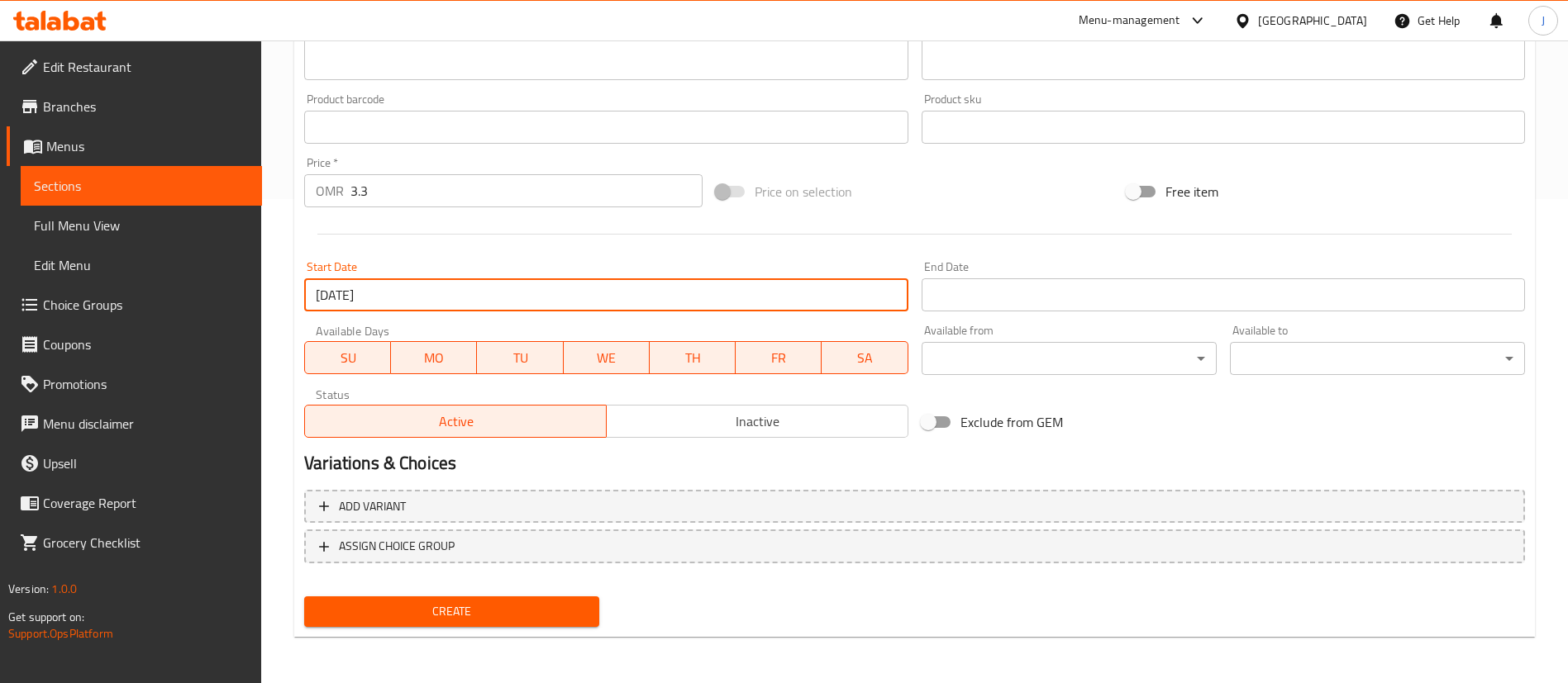
click at [521, 608] on span "Create" at bounding box center [452, 612] width 269 height 21
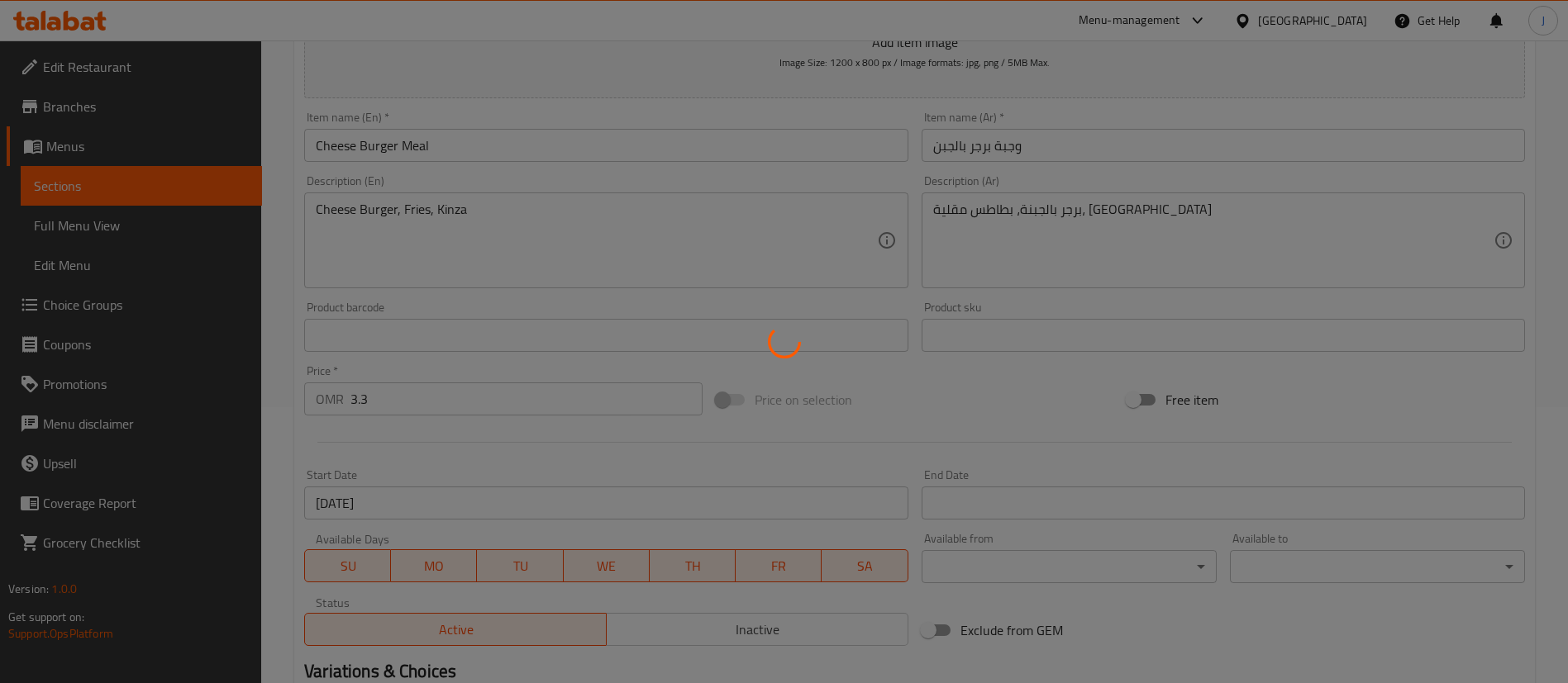
scroll to position [112, 0]
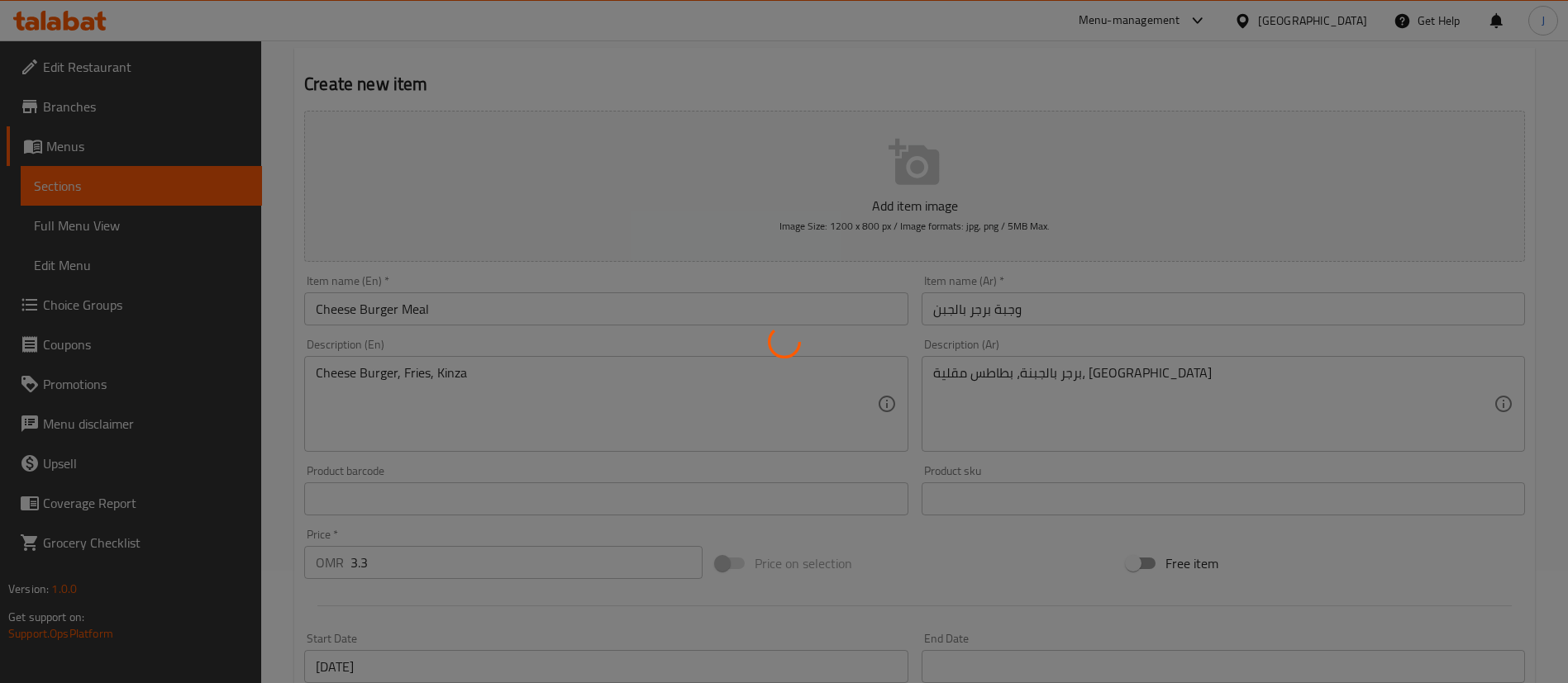
type input "0"
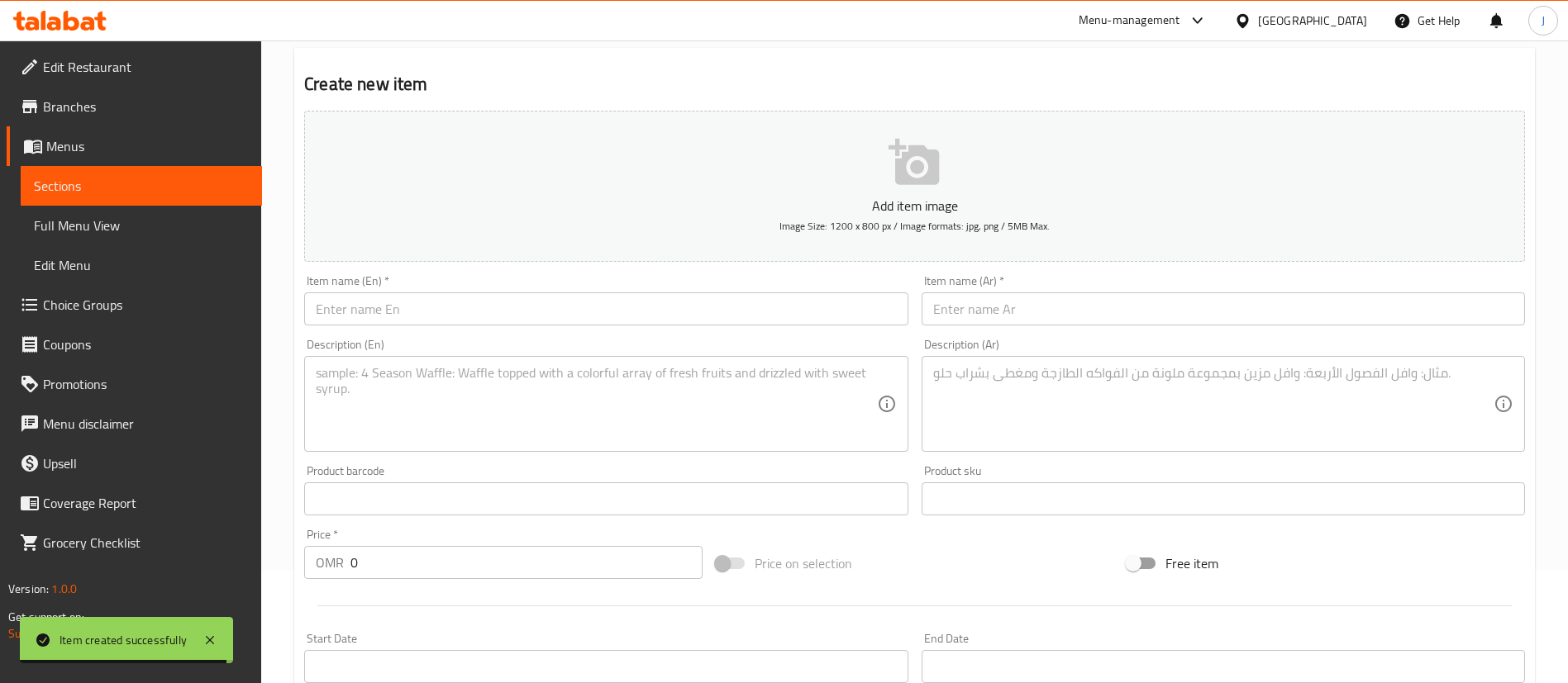
click at [431, 314] on input "text" at bounding box center [606, 309] width 604 height 33
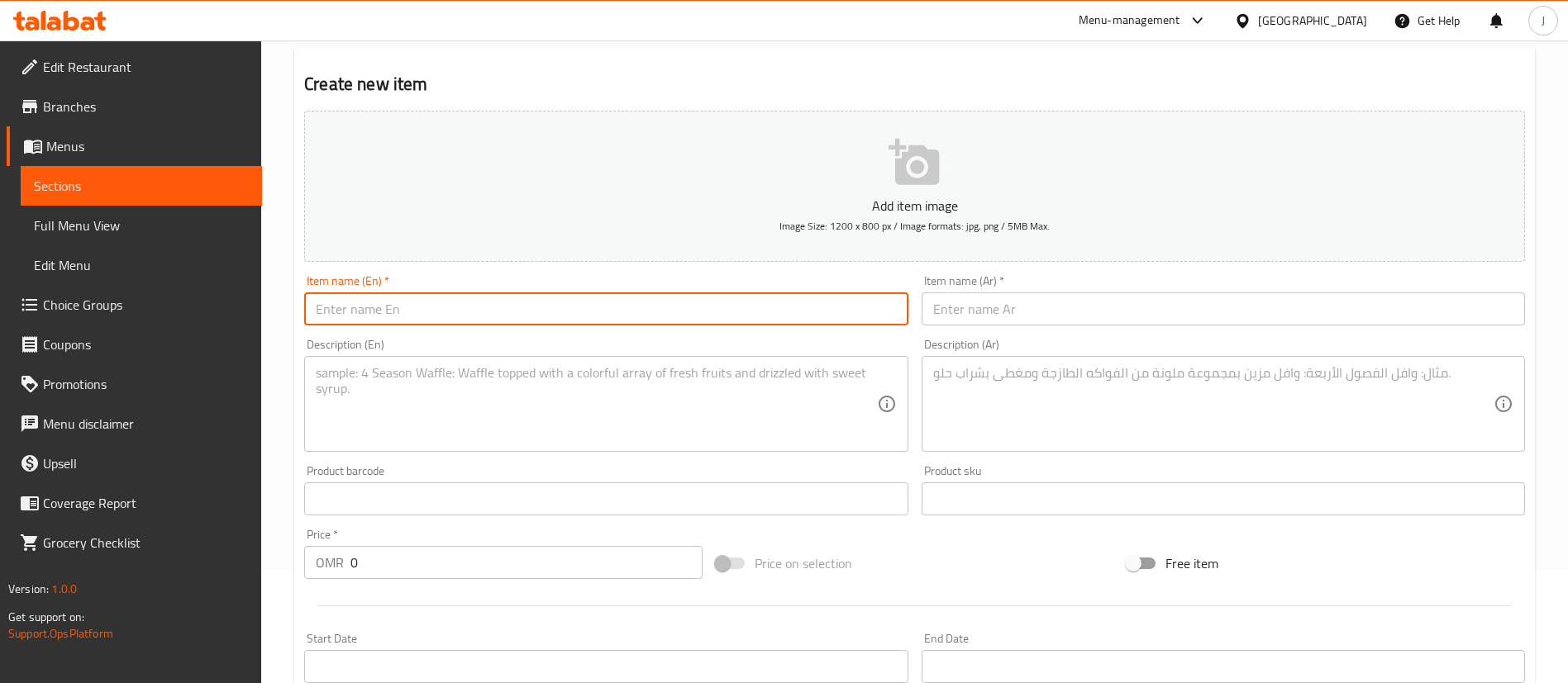
paste input "Classic Burger"
type input "Classic Burger Meal"
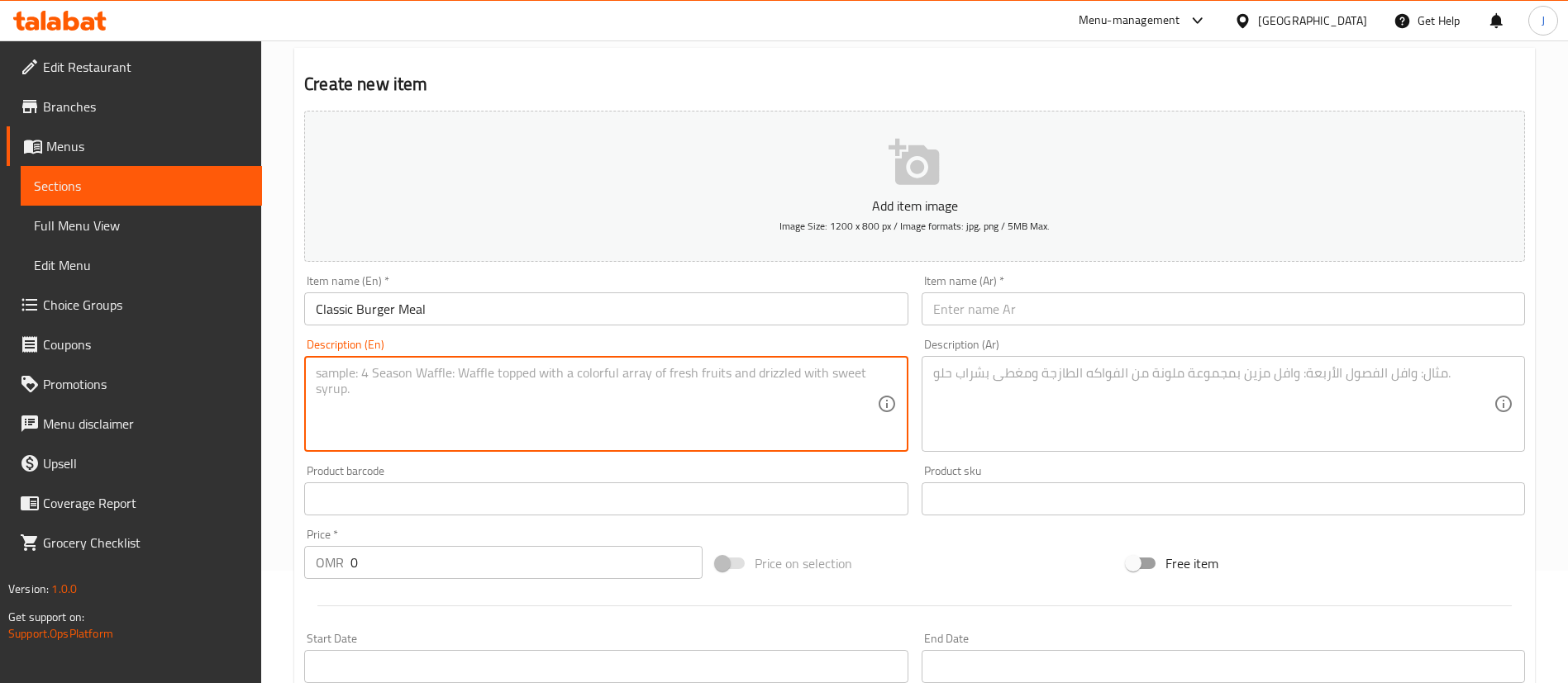
click at [346, 390] on textarea at bounding box center [596, 404] width 561 height 79
paste textarea "Classic Burger"
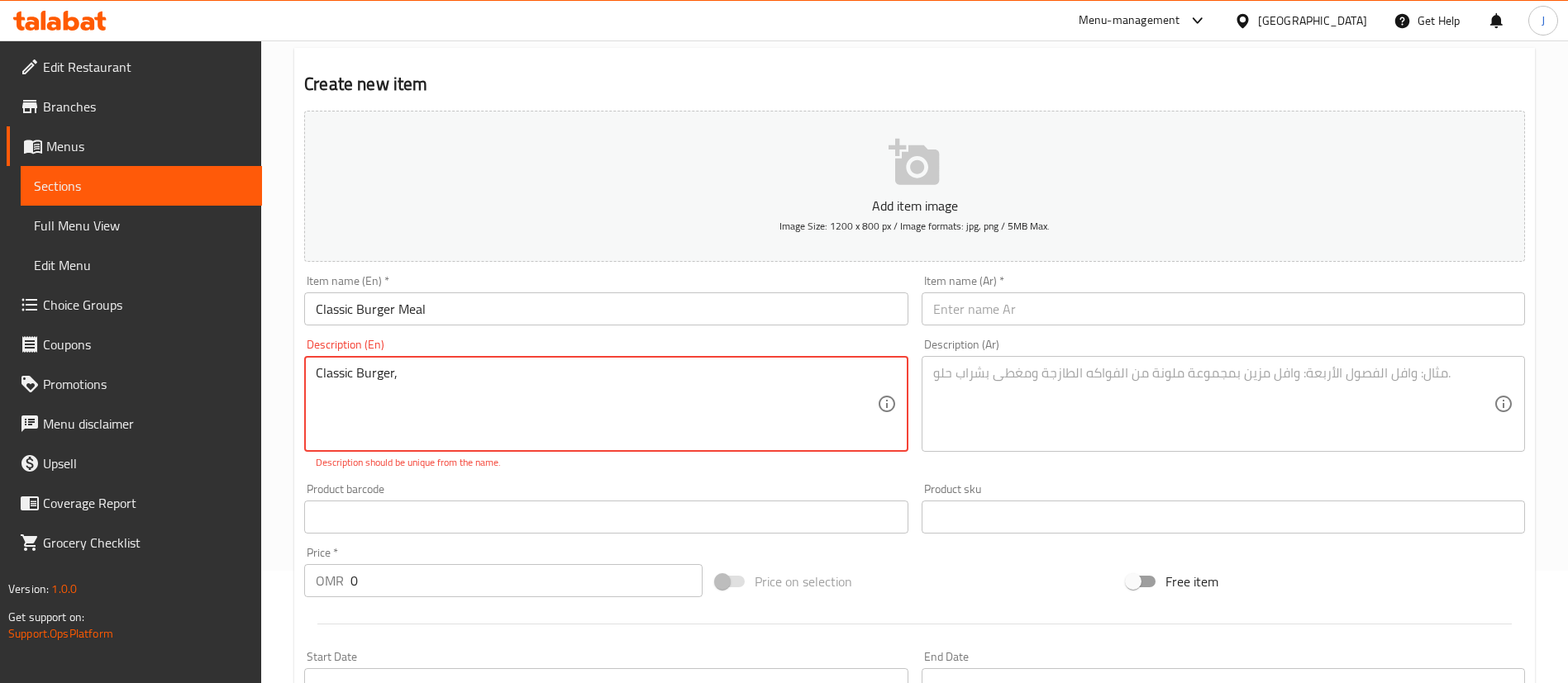
type textarea "Classic Burger,"
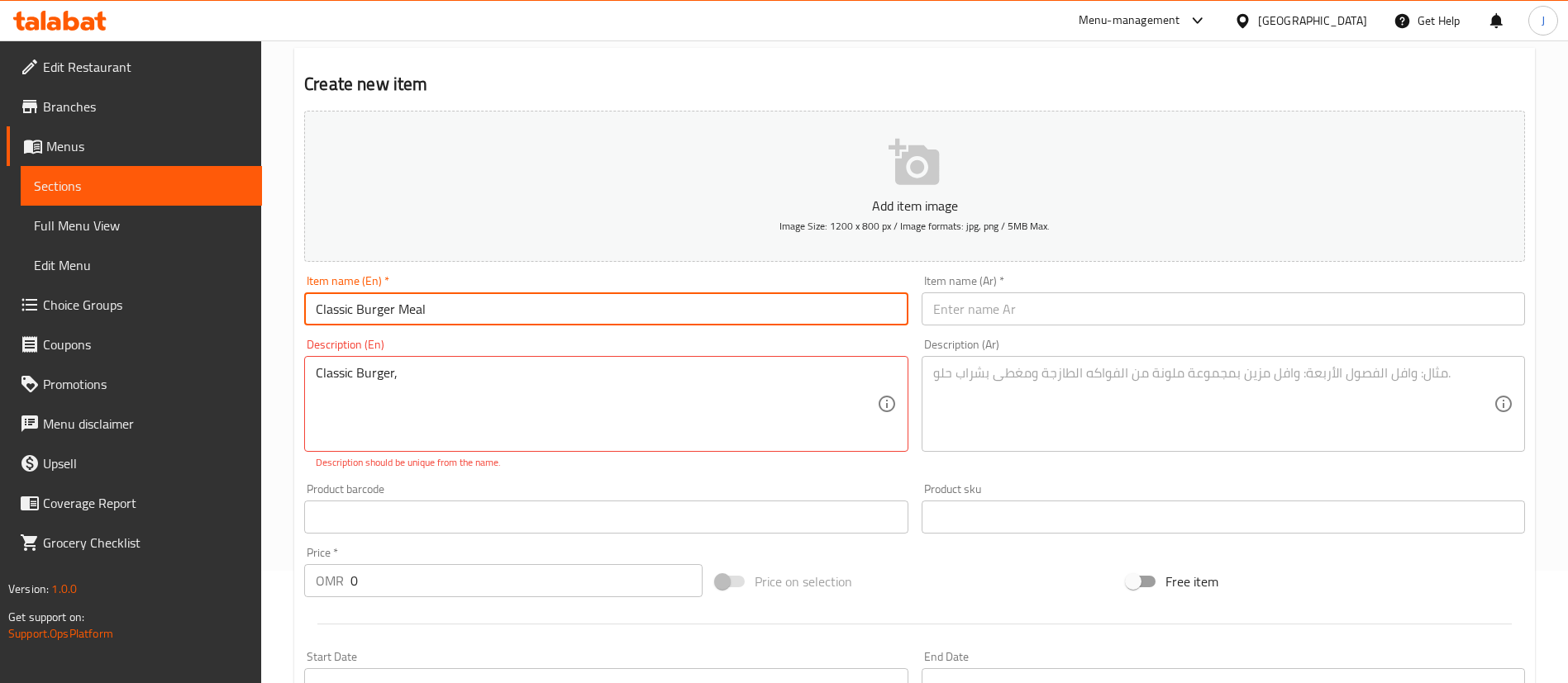
click at [392, 315] on input "Classic Burger Meal" at bounding box center [606, 309] width 604 height 33
click at [441, 311] on input "Classic Burger Meal" at bounding box center [606, 309] width 604 height 33
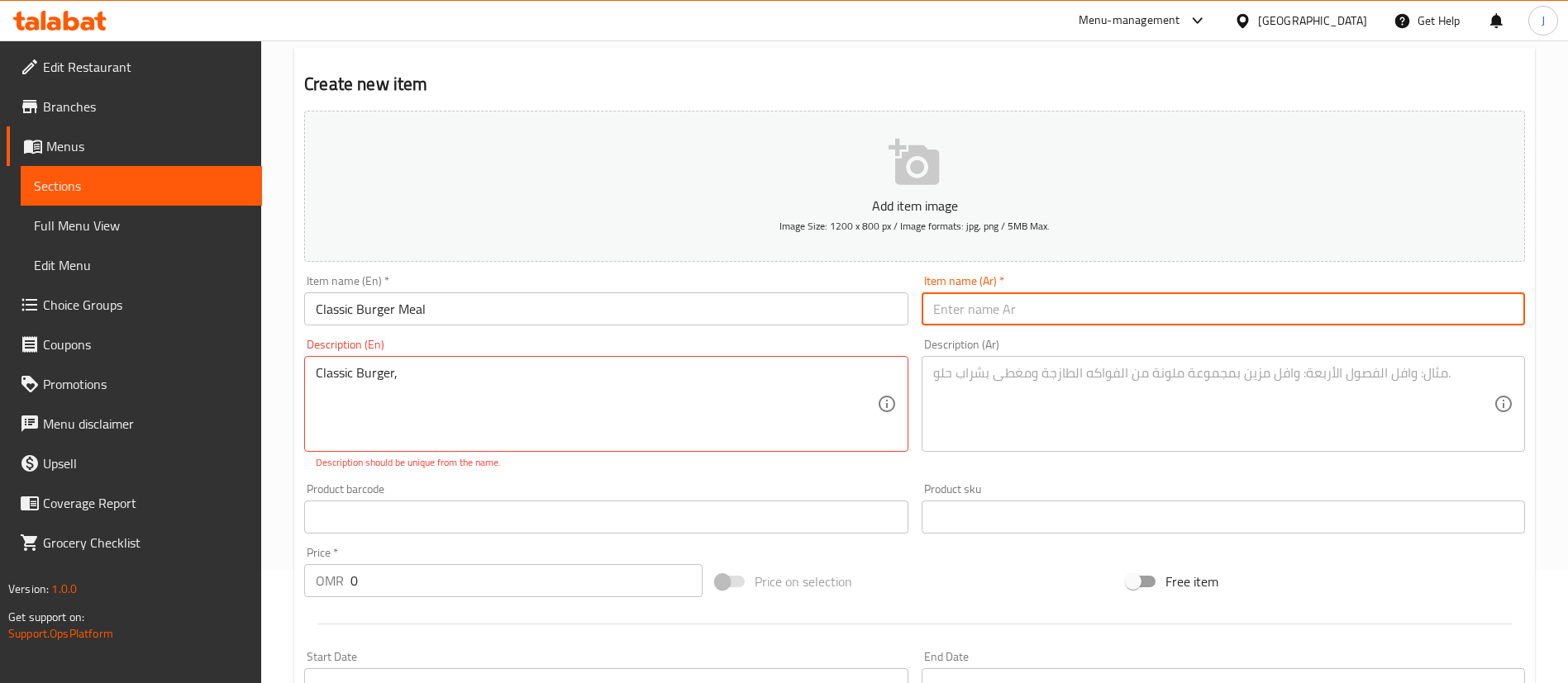
click at [980, 309] on input "text" at bounding box center [1223, 309] width 604 height 33
paste input "وجبة برجر كلاسيكية"
type input "وجبة برجر كلاسيكية"
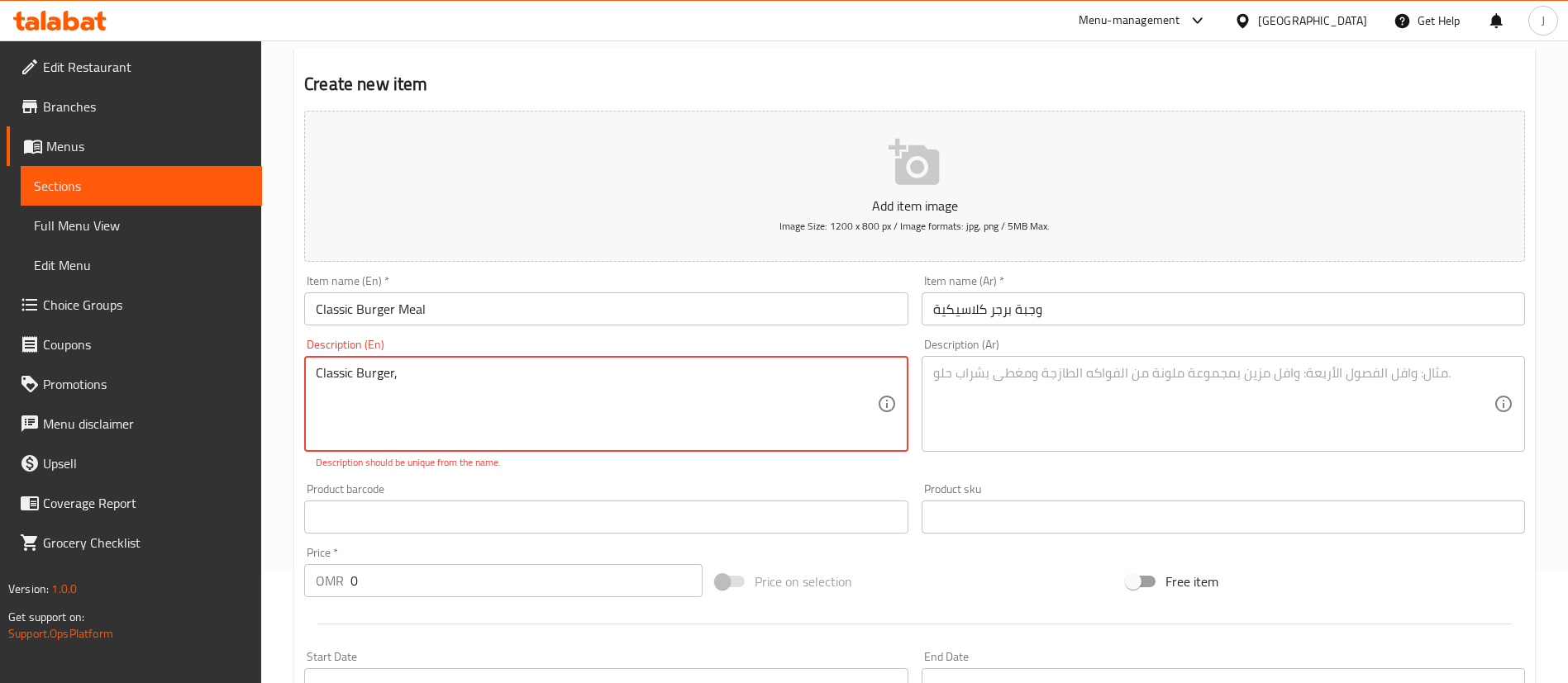
paste textarea "Fries"
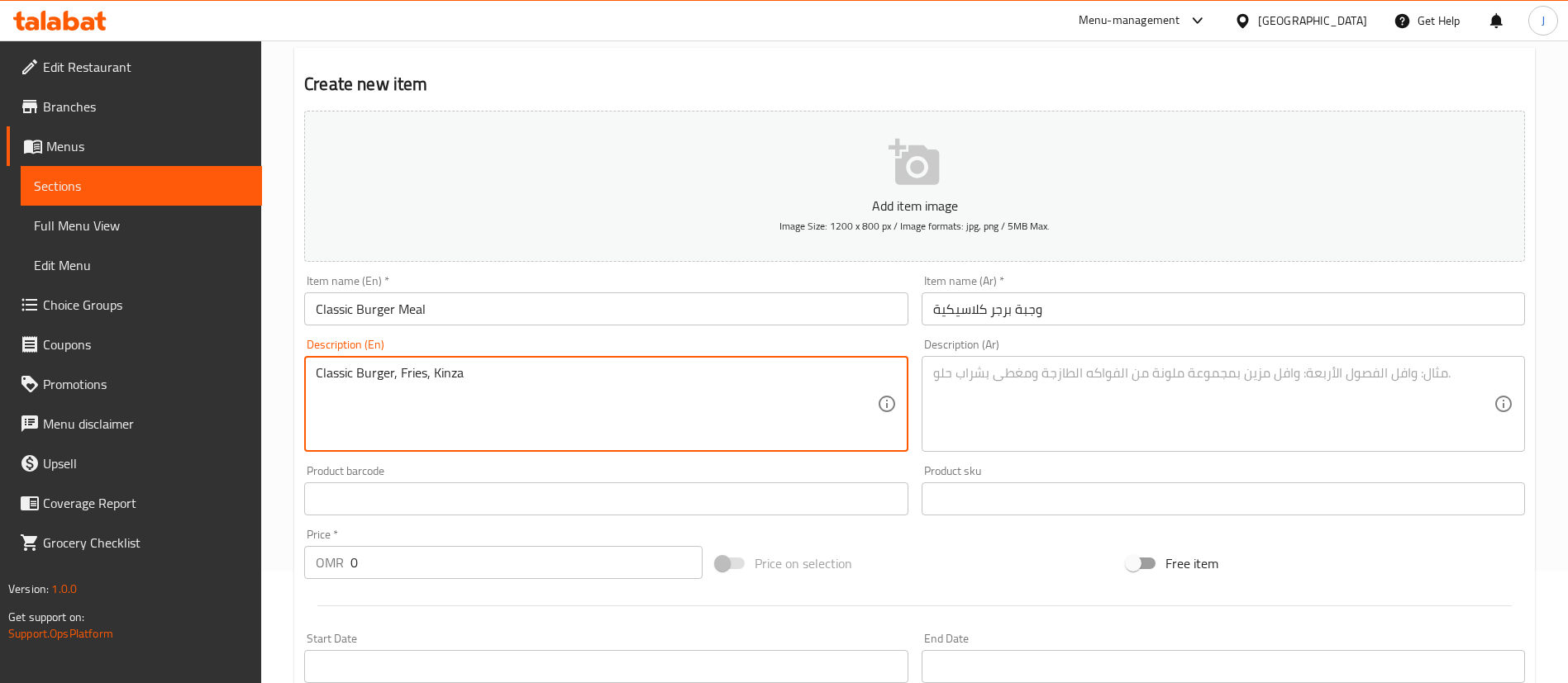
type textarea "Classic Burger, Fries, Kinza"
click at [1016, 416] on textarea at bounding box center [1213, 404] width 561 height 79
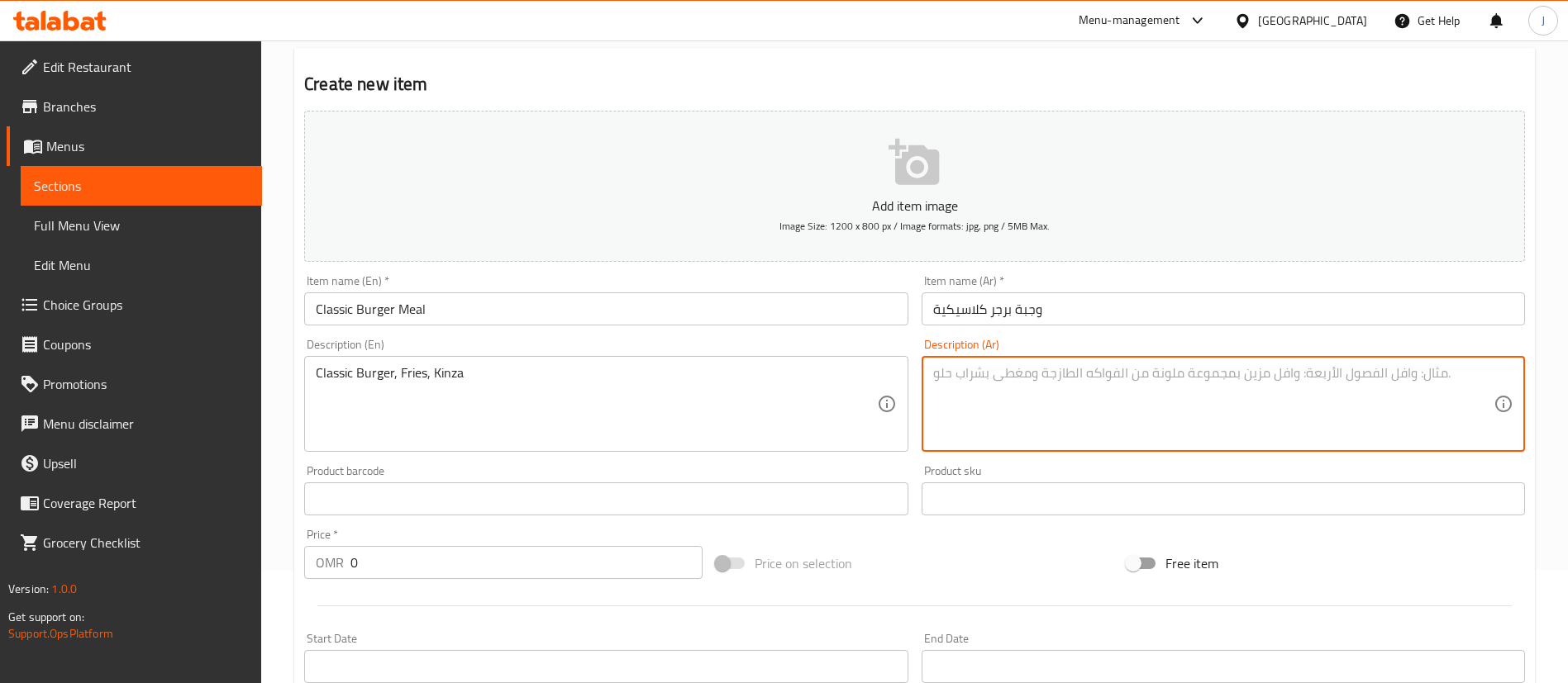
paste textarea "برجر كلاسيكي، بطاطس مقلية، كينزا"
type textarea "برجر كلاسيكي، بطاطس مقلية، كينزا"
drag, startPoint x: 364, startPoint y: 561, endPoint x: 328, endPoint y: 563, distance: 36.1
click at [328, 563] on div "OMR 0 Price *" at bounding box center [502, 562] width 398 height 33
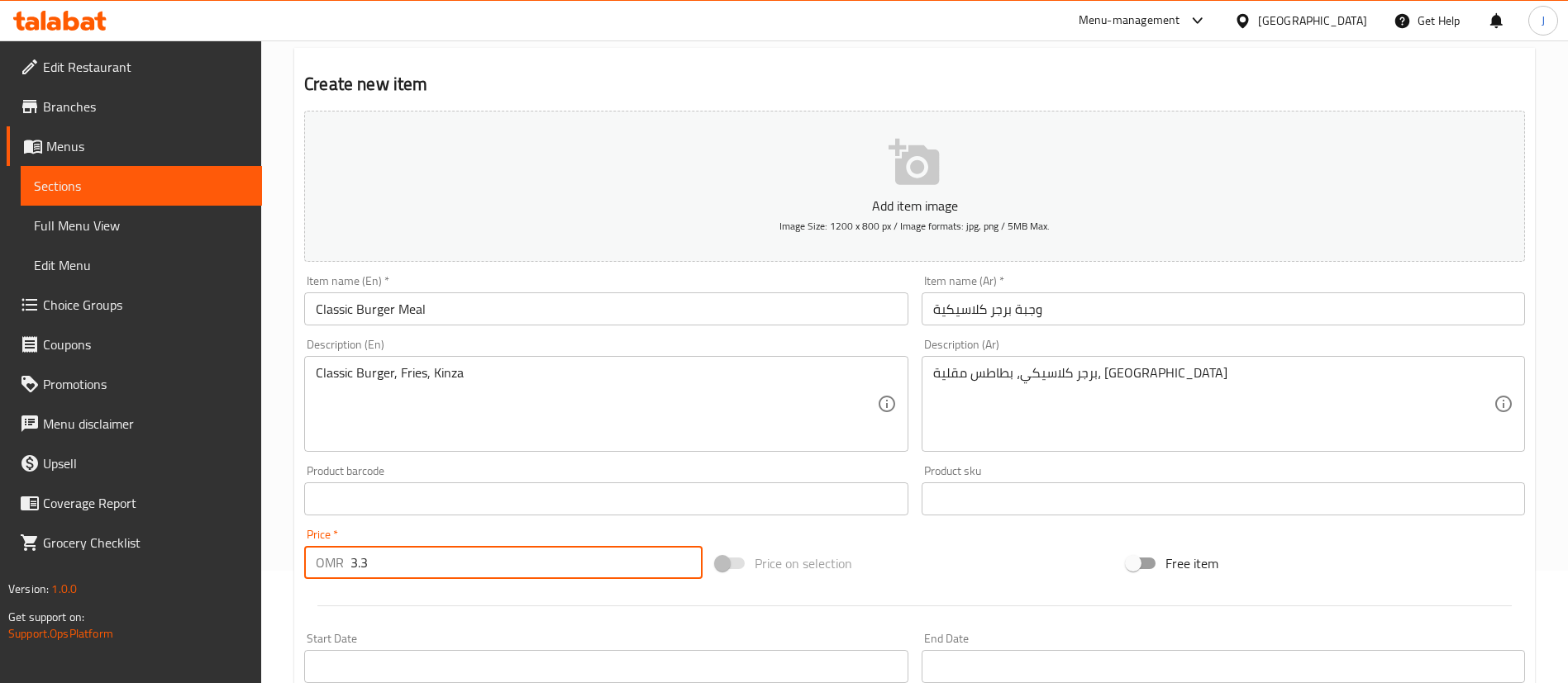
type input "3.3"
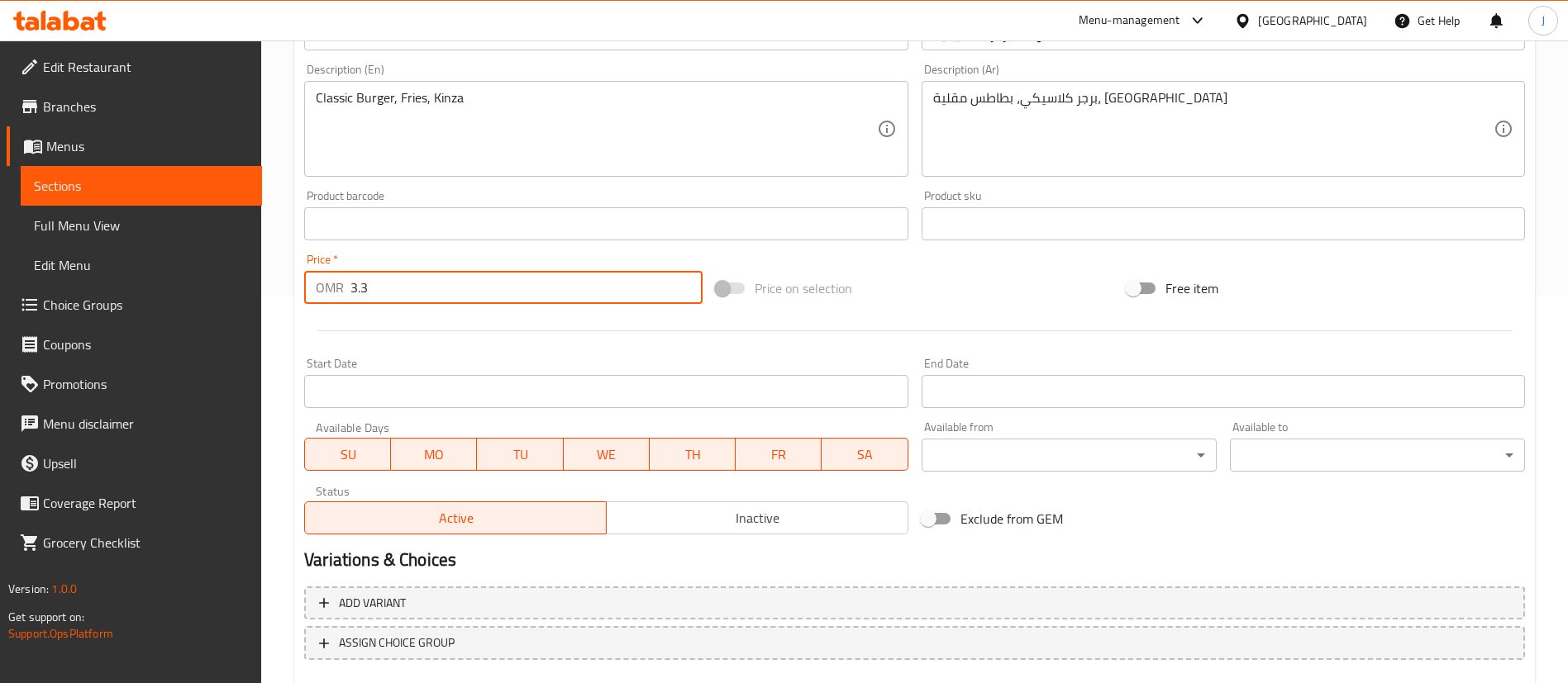
scroll to position [484, 0]
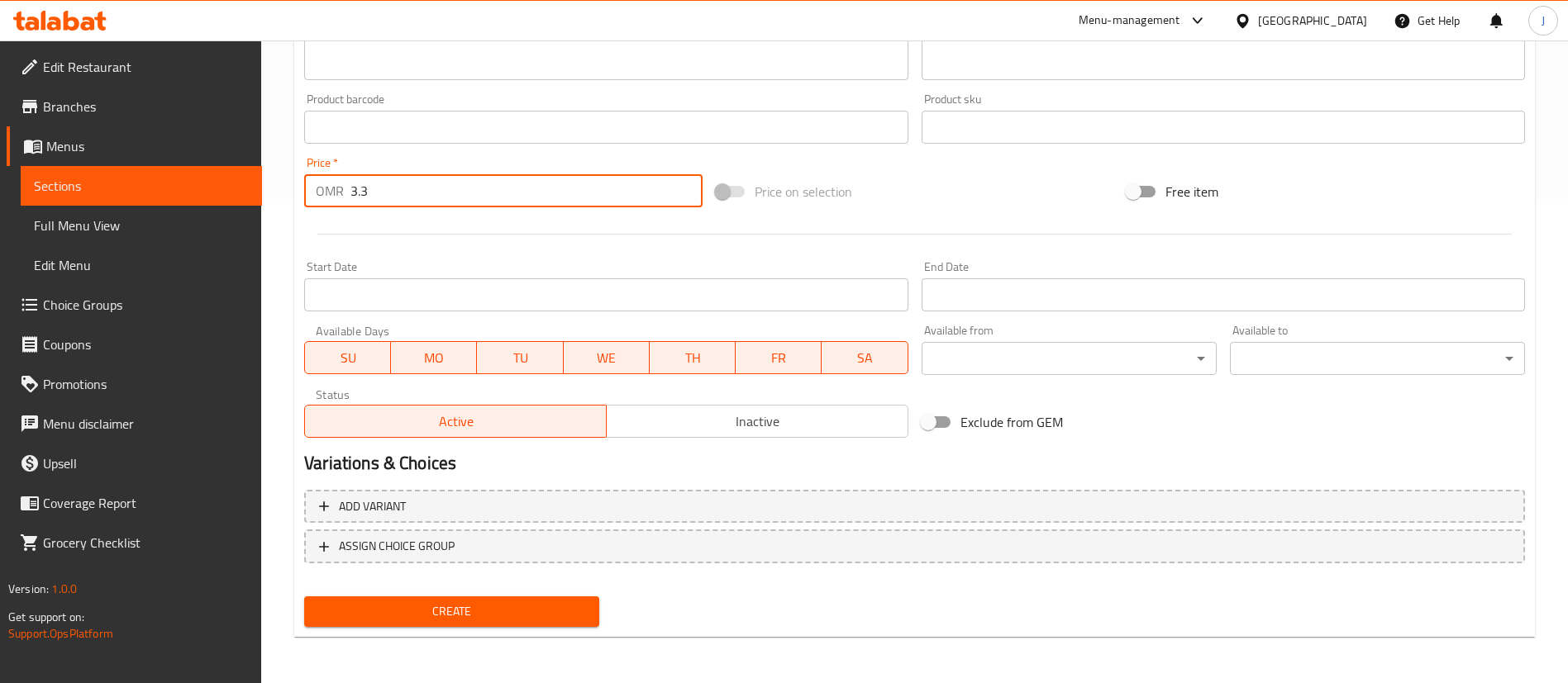
click at [479, 295] on input "Start Date" at bounding box center [606, 294] width 604 height 33
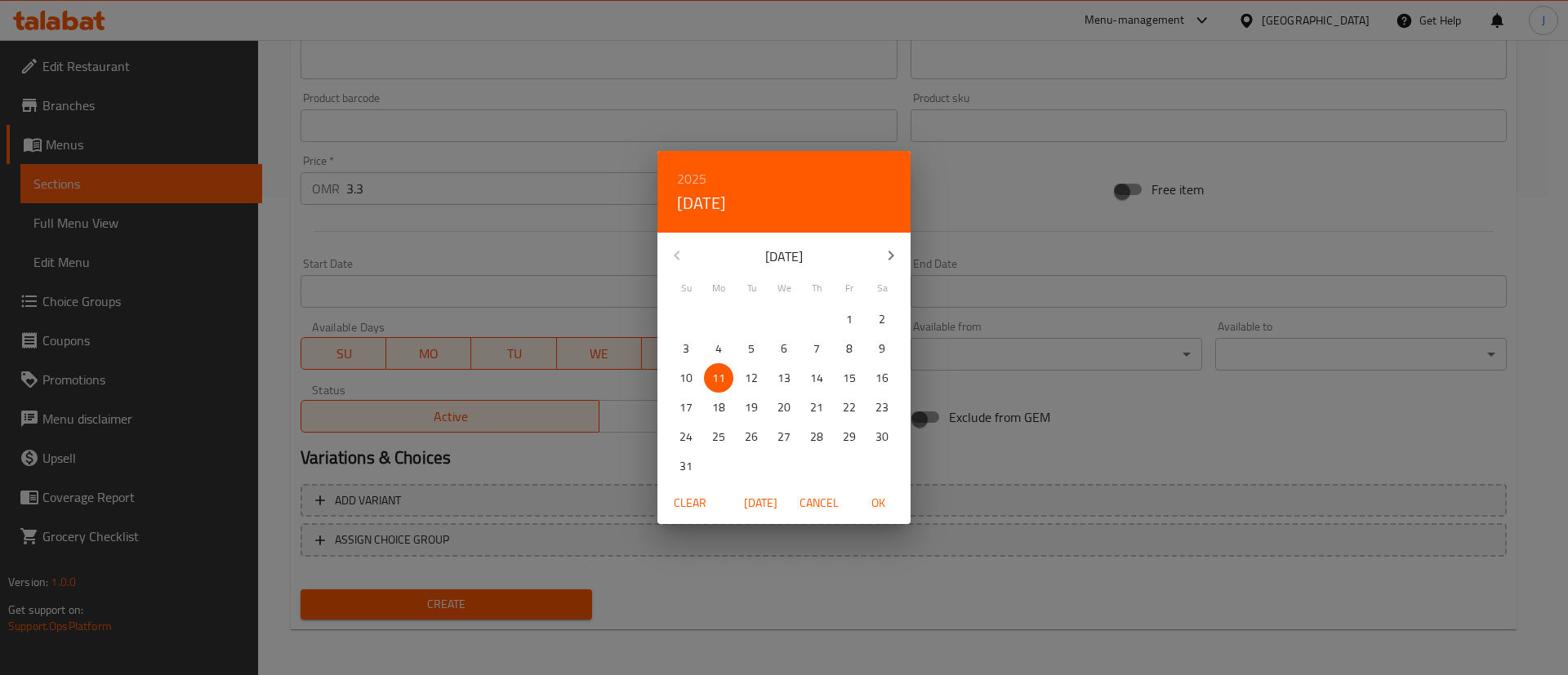
click at [790, 376] on p "13" at bounding box center [784, 378] width 13 height 21
click at [868, 493] on span "OK" at bounding box center [878, 503] width 39 height 21
type input "[DATE]"
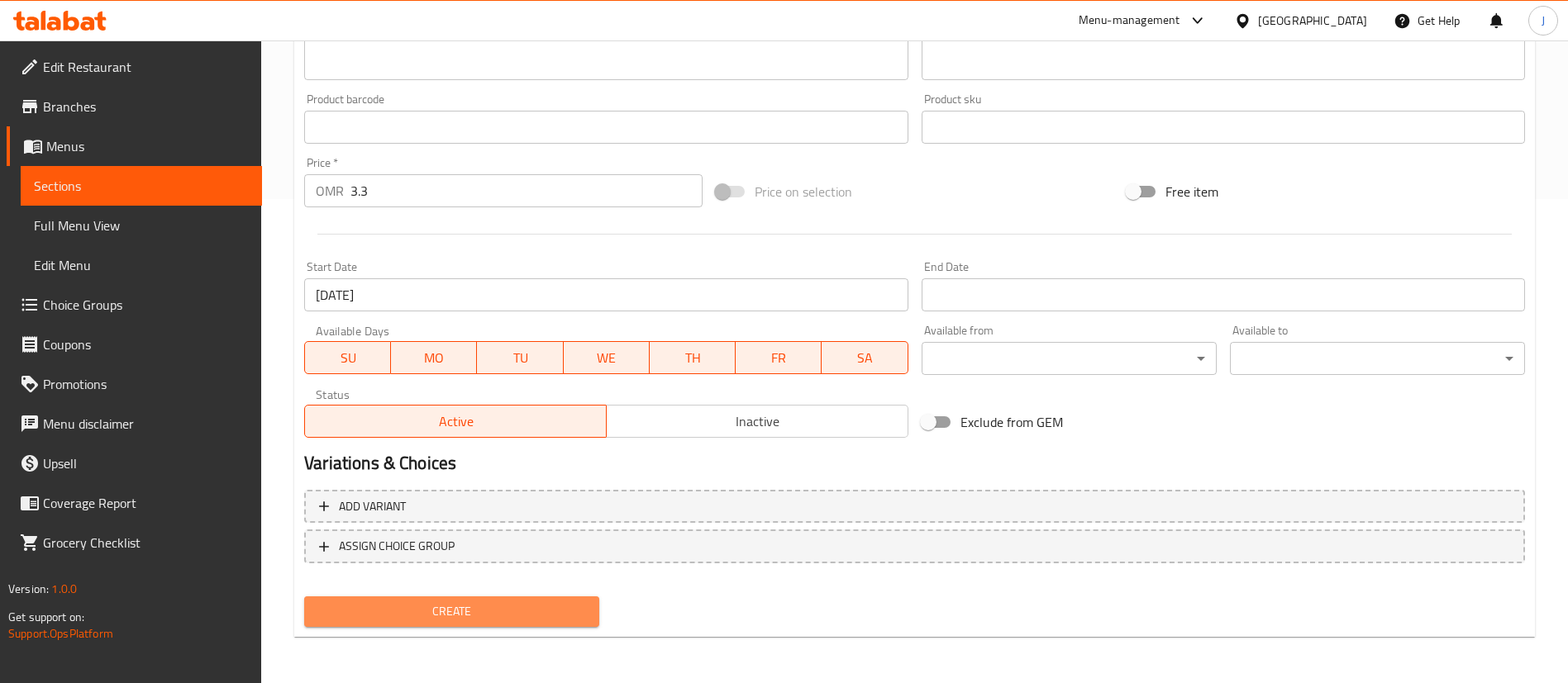
click at [501, 615] on span "Create" at bounding box center [452, 612] width 269 height 21
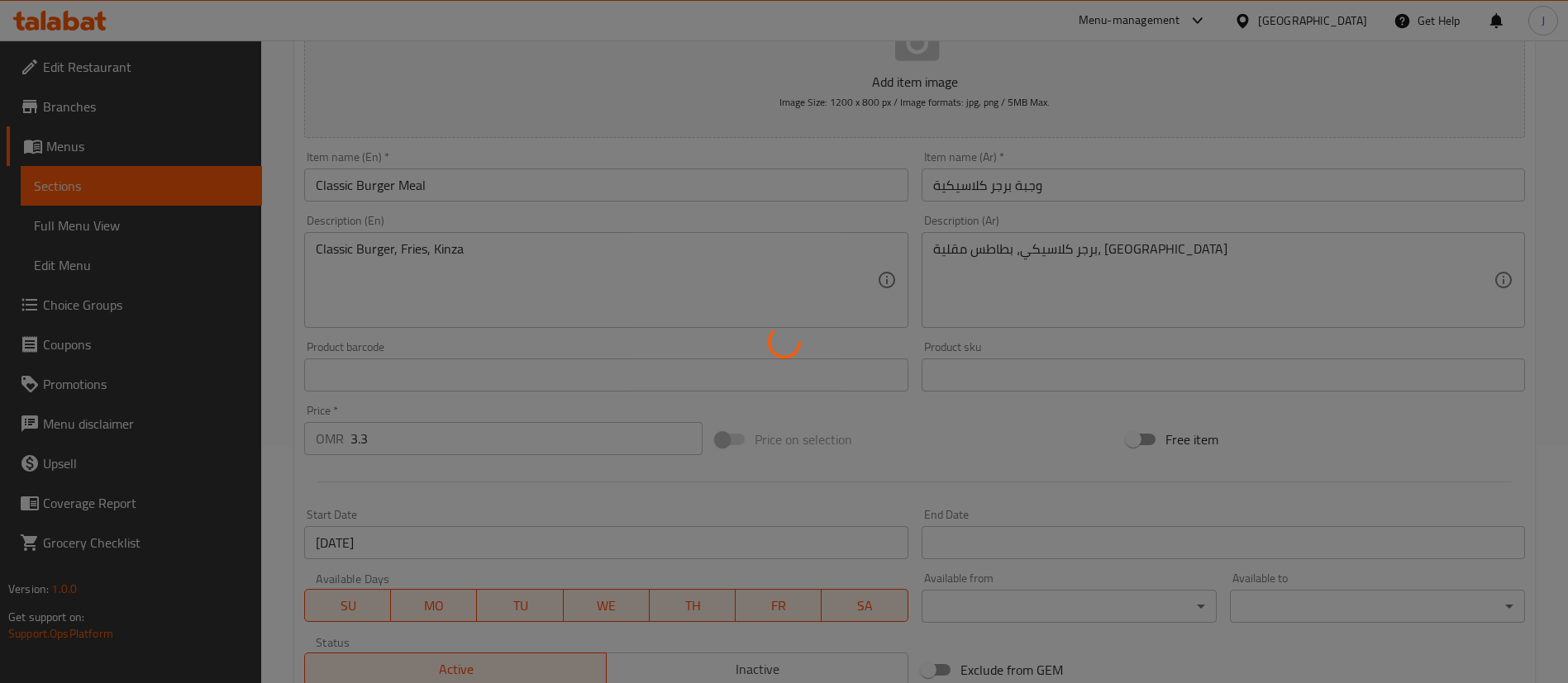
type input "0"
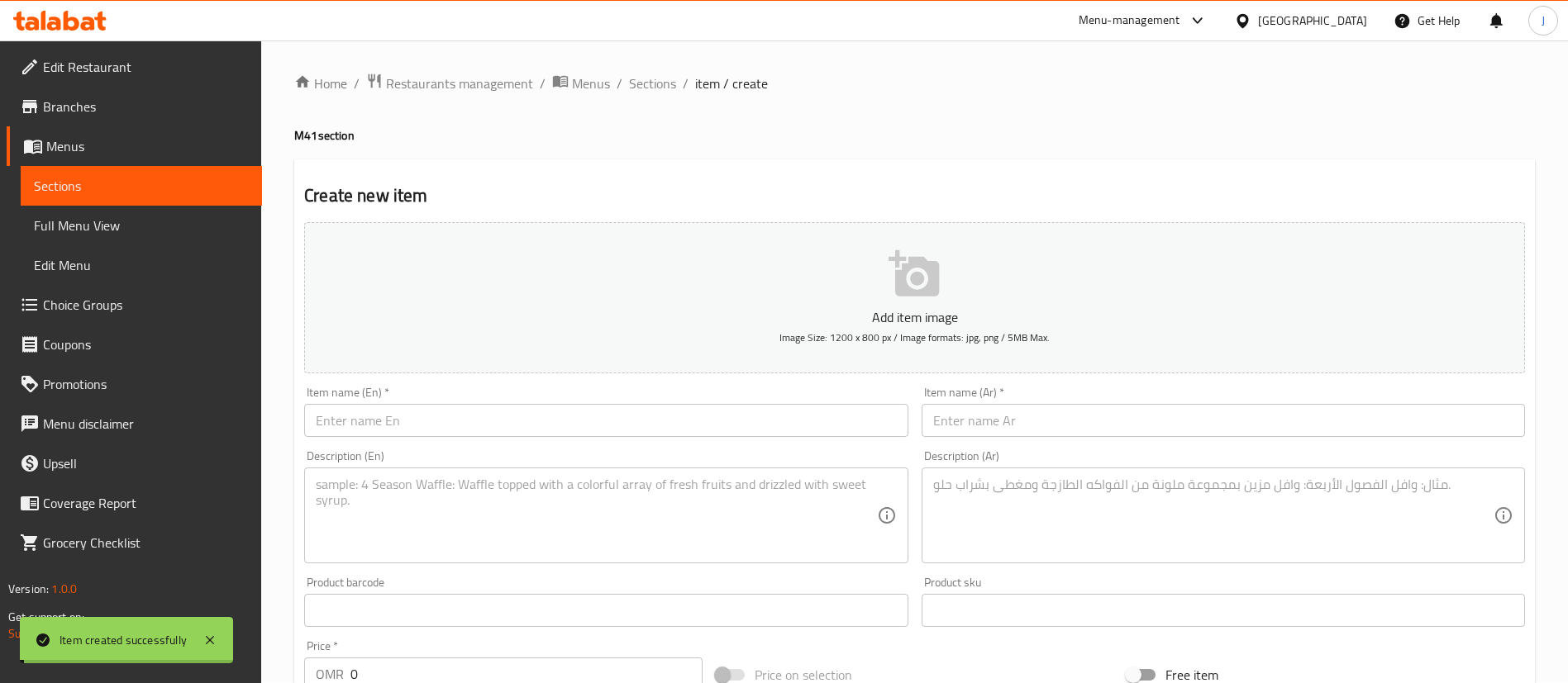
scroll to position [0, 0]
click at [661, 88] on span "Sections" at bounding box center [652, 84] width 47 height 20
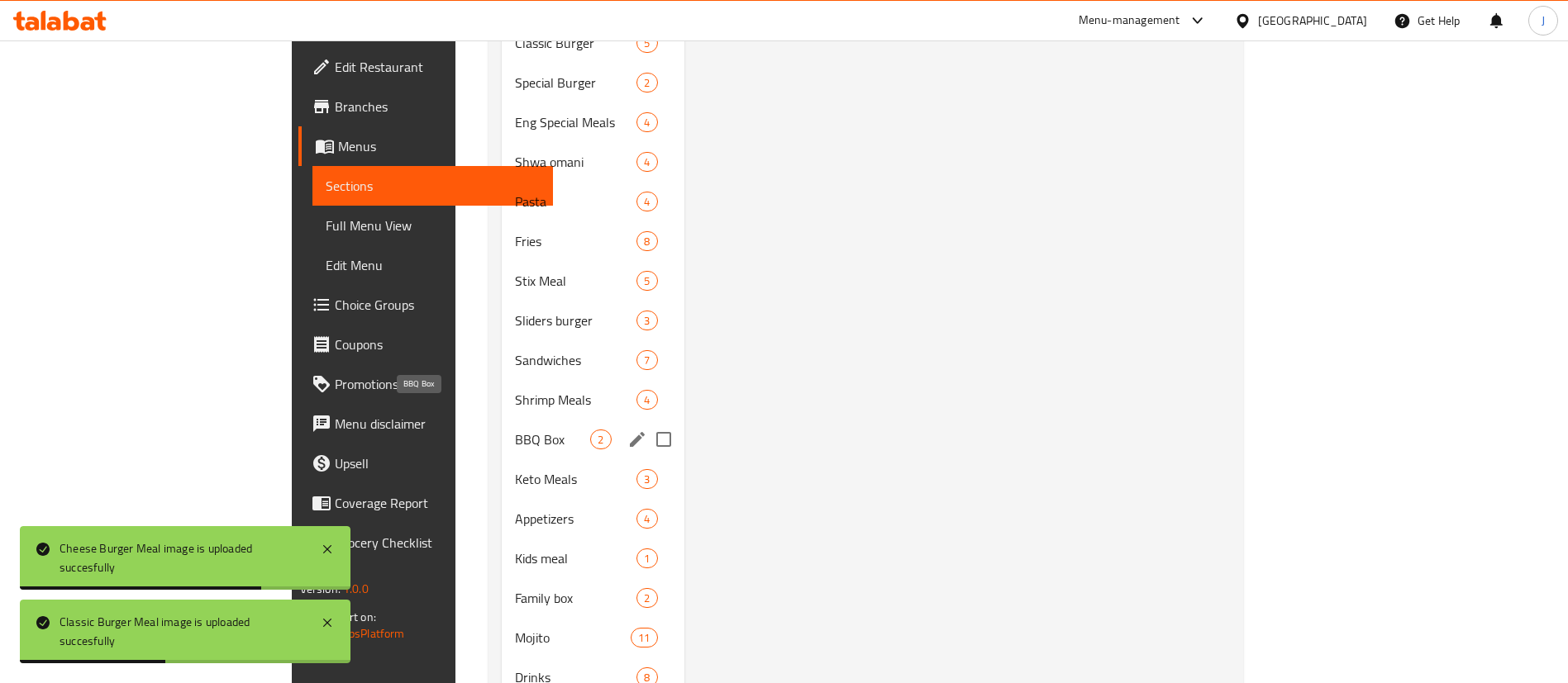
scroll to position [686, 0]
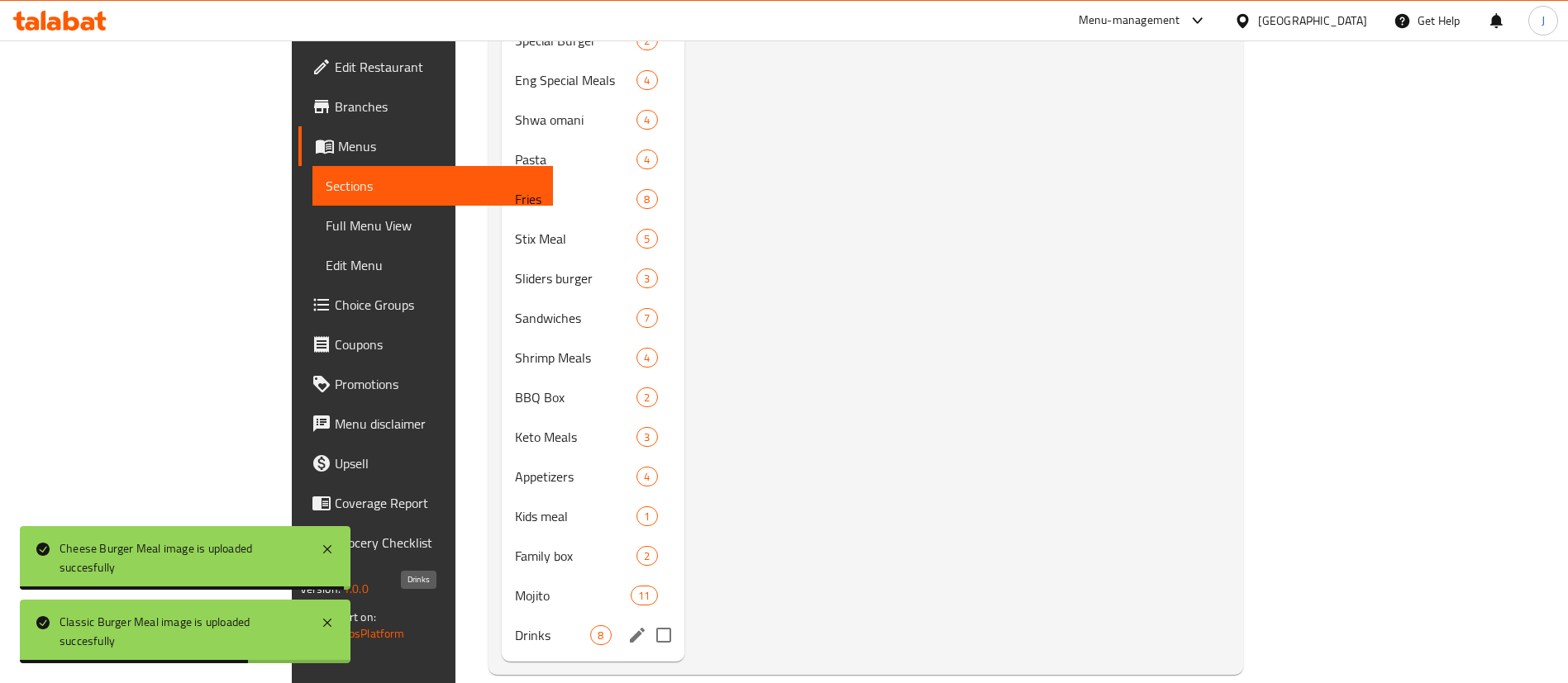
click at [515, 625] on span "Drinks" at bounding box center [553, 635] width 75 height 20
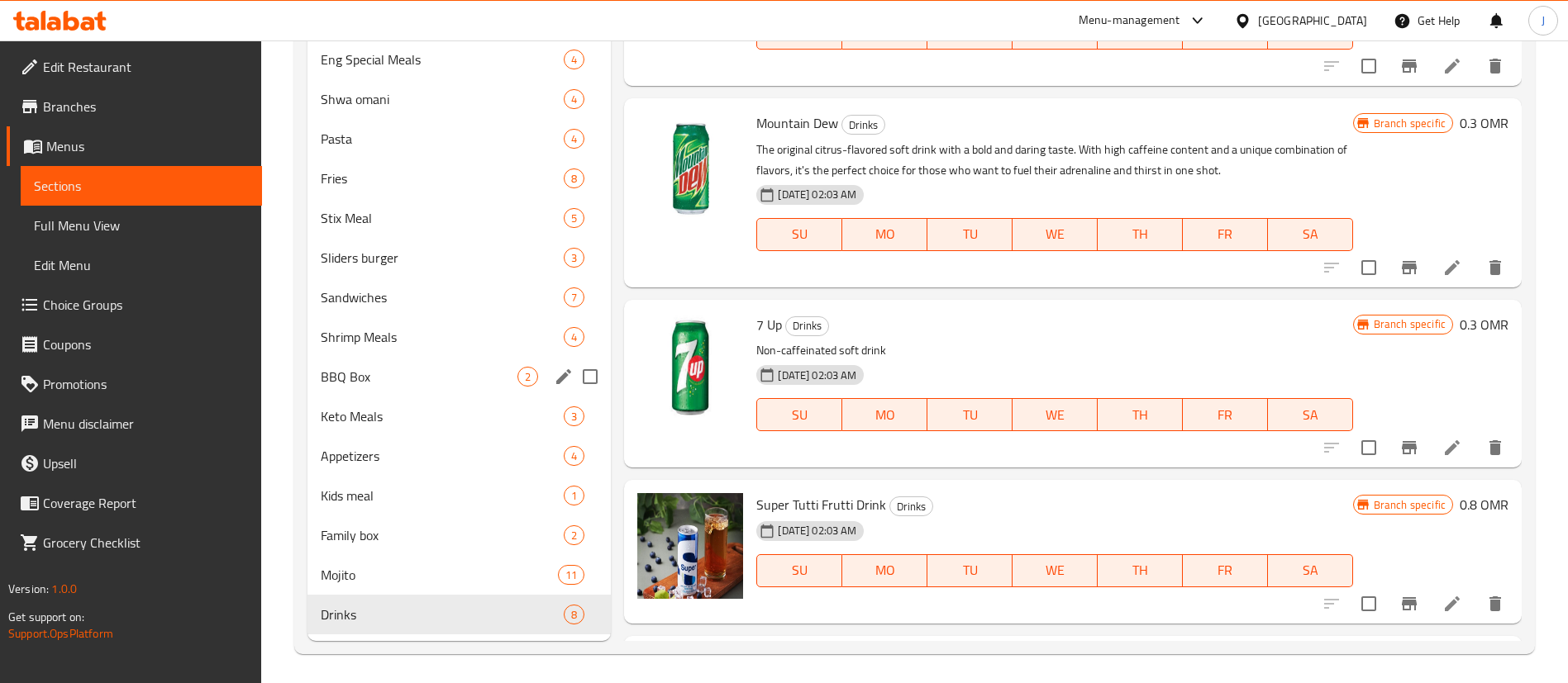
scroll to position [686, 0]
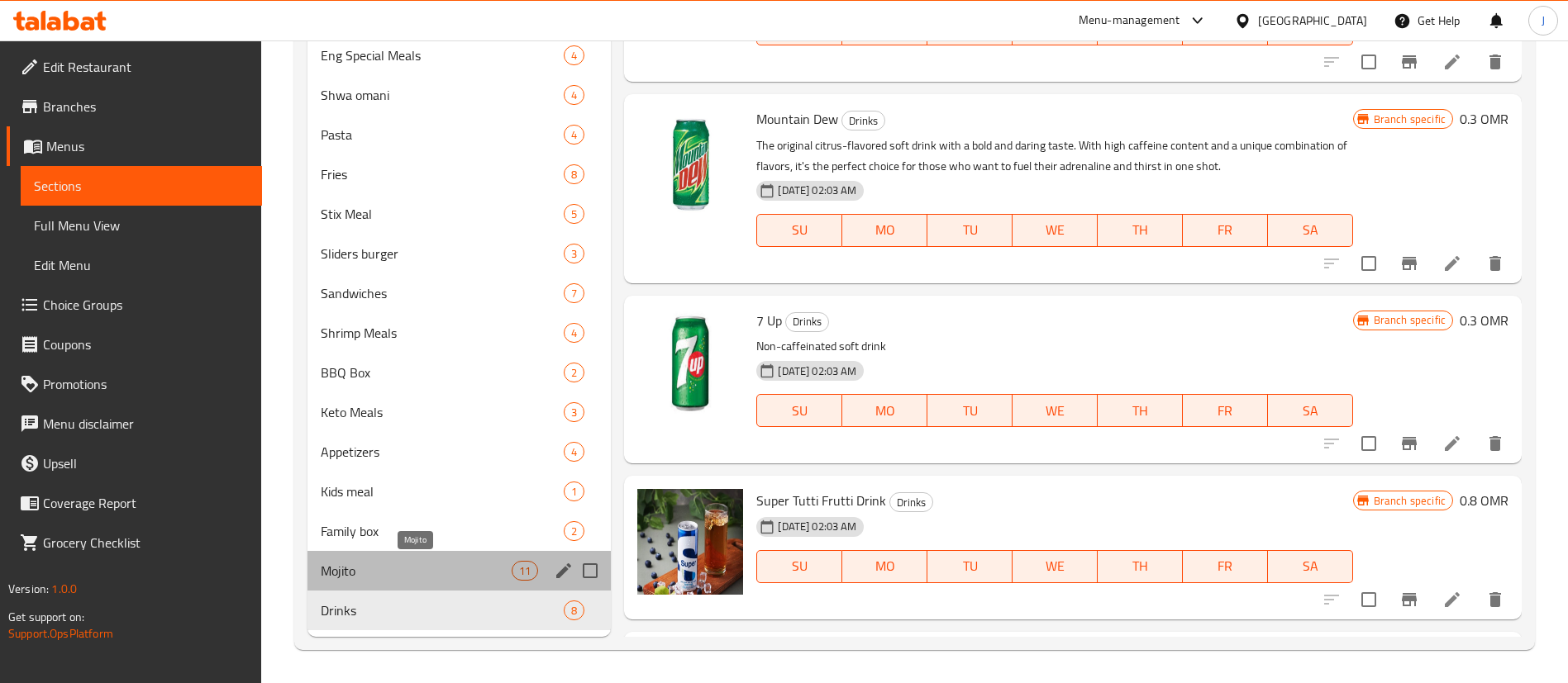
click at [389, 570] on span "Mojito" at bounding box center [416, 571] width 191 height 20
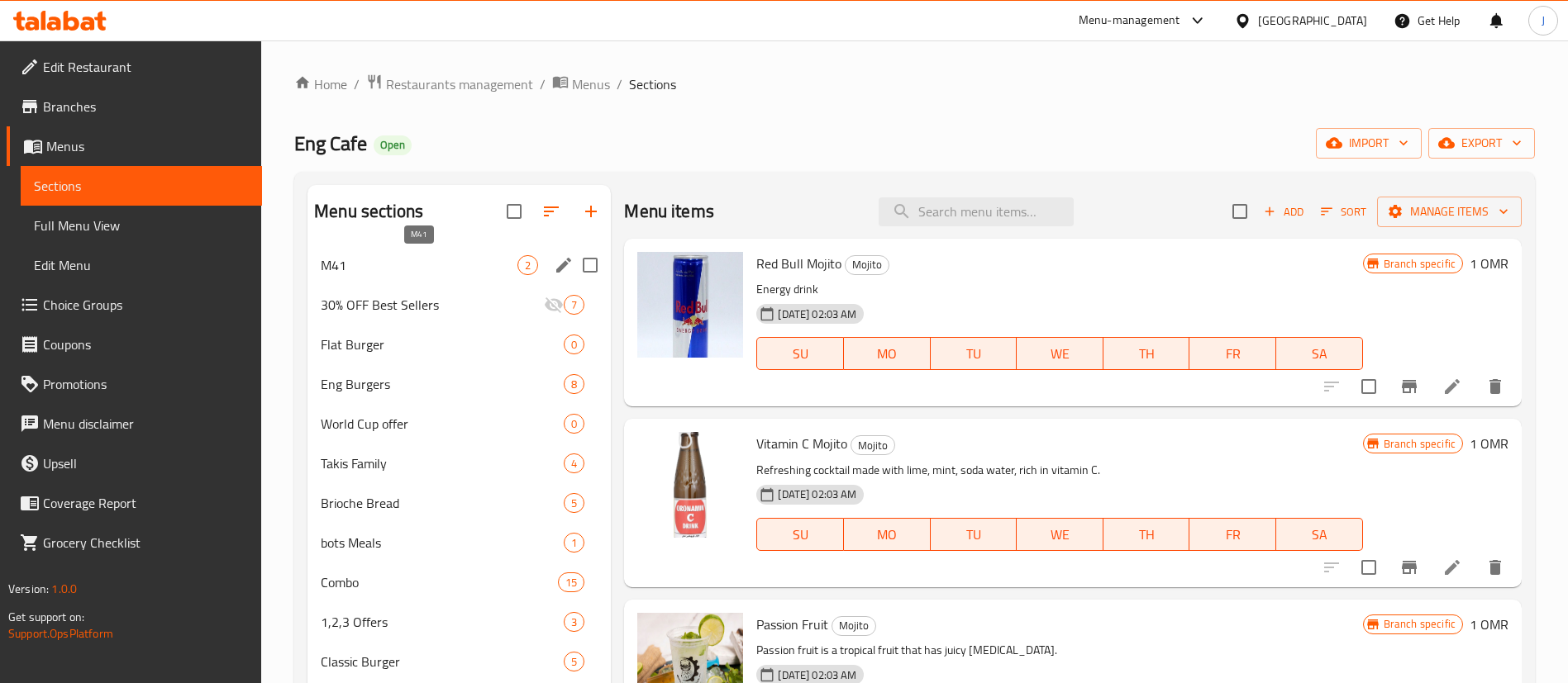
click at [392, 264] on span "M41" at bounding box center [419, 265] width 197 height 20
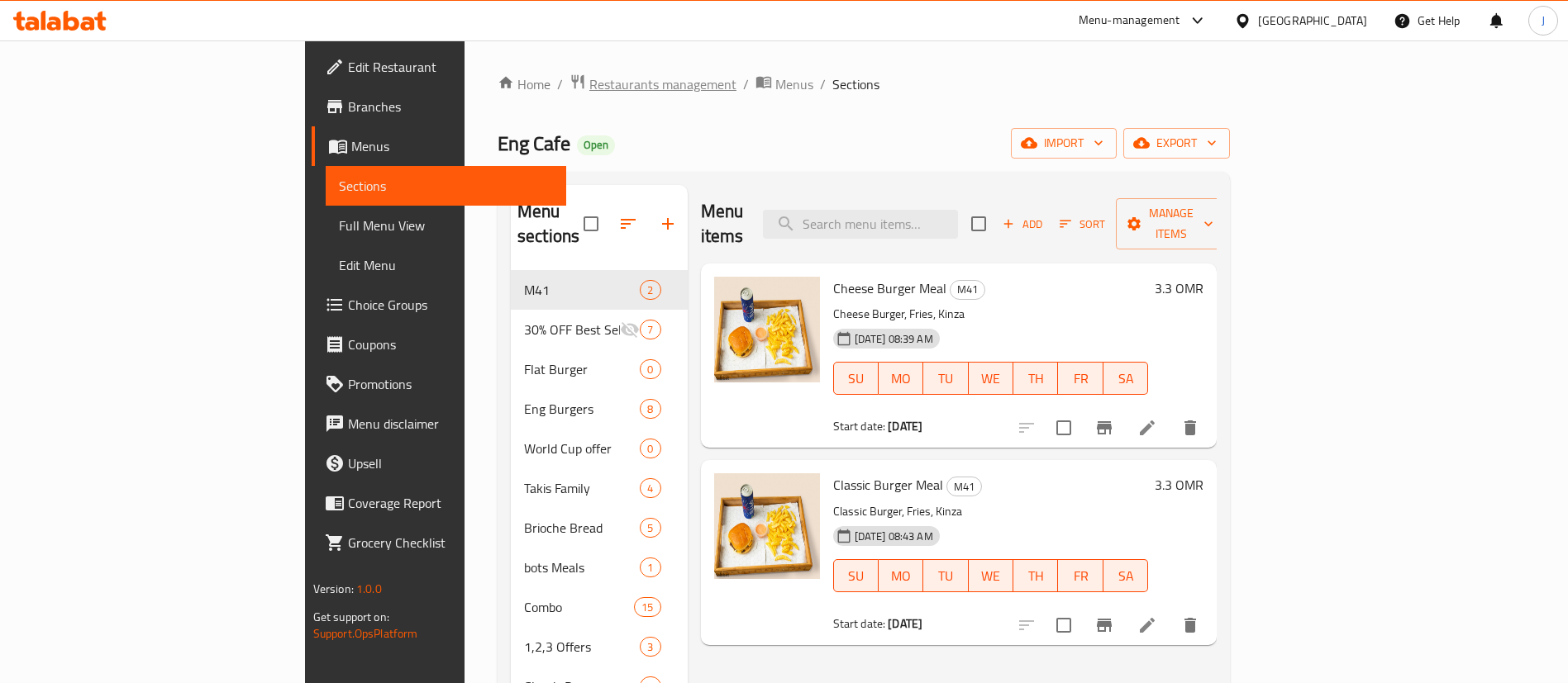
click at [589, 82] on span "Restaurants management" at bounding box center [662, 84] width 147 height 20
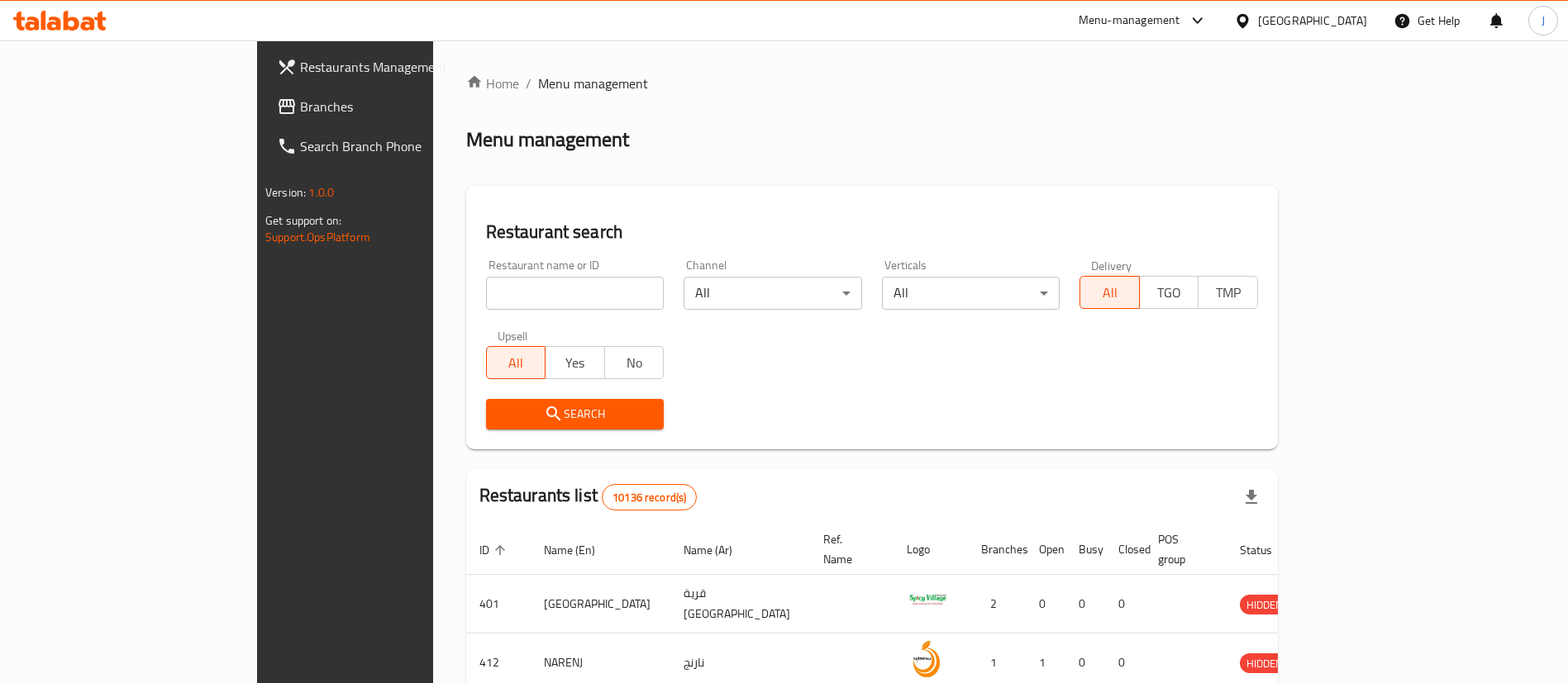
click at [486, 275] on div "Restaurant name or ID Restaurant name or ID" at bounding box center [575, 284] width 178 height 50
click at [486, 295] on input "search" at bounding box center [575, 293] width 178 height 33
paste input "602855"
type input "602855"
click button "Search" at bounding box center [575, 413] width 178 height 30
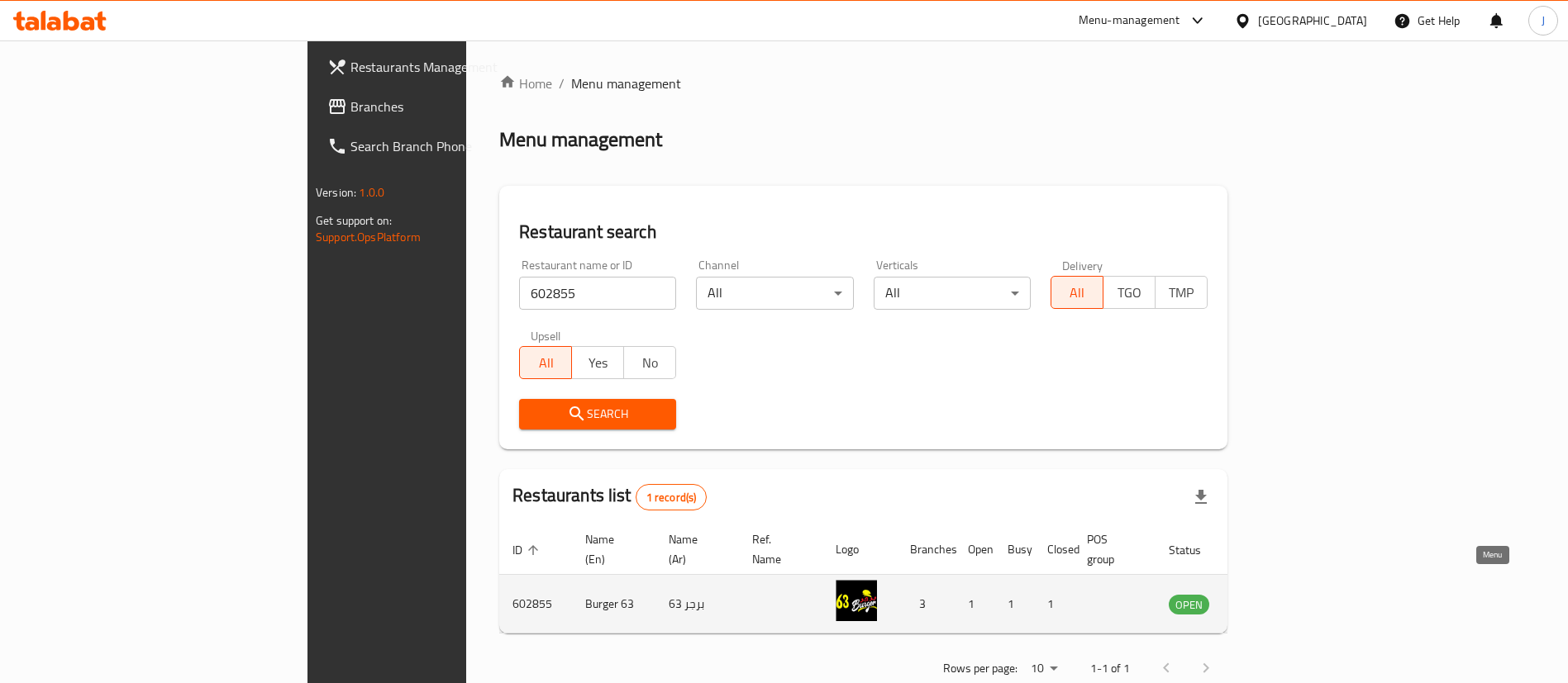
click at [1275, 594] on icon "enhanced table" at bounding box center [1265, 604] width 20 height 20
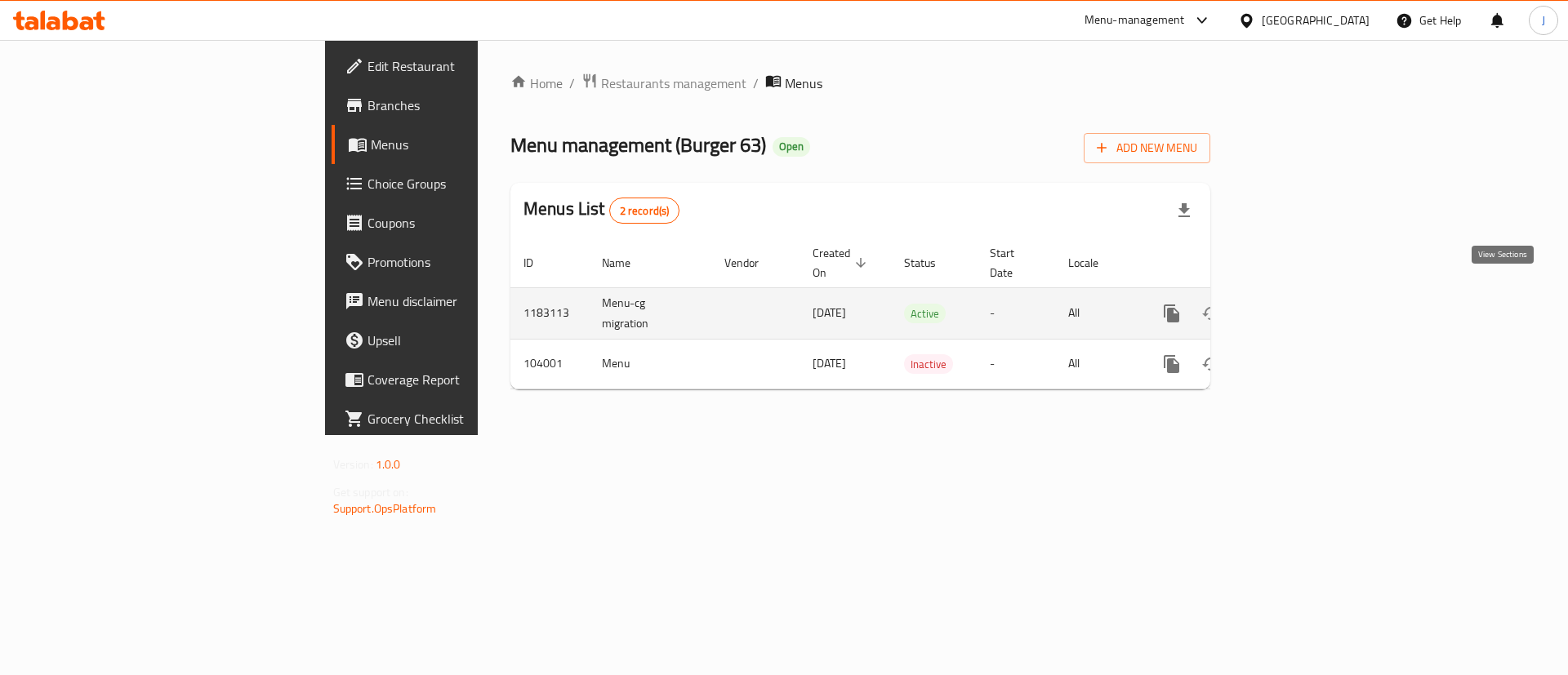
click at [1297, 306] on icon "enhanced table" at bounding box center [1289, 314] width 14 height 14
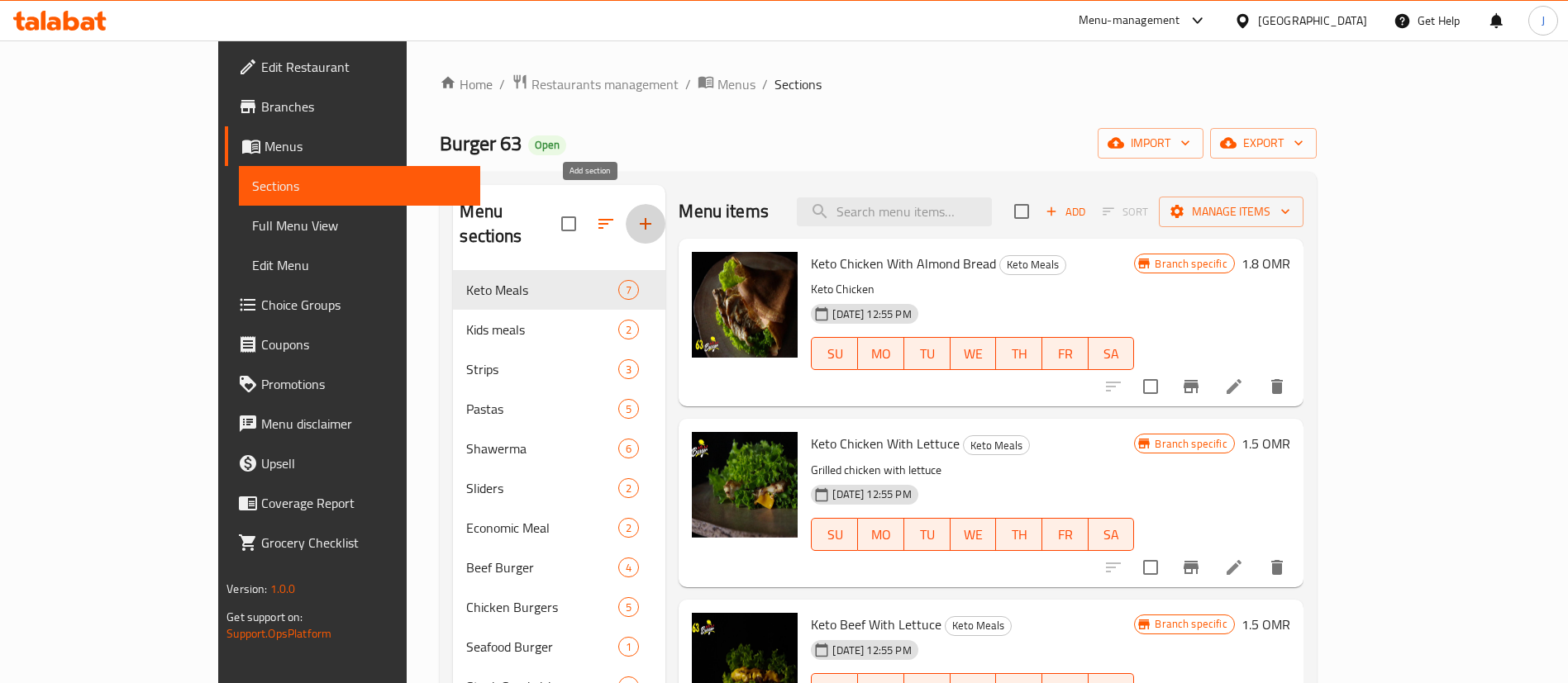
click at [636, 214] on icon "button" at bounding box center [646, 224] width 20 height 20
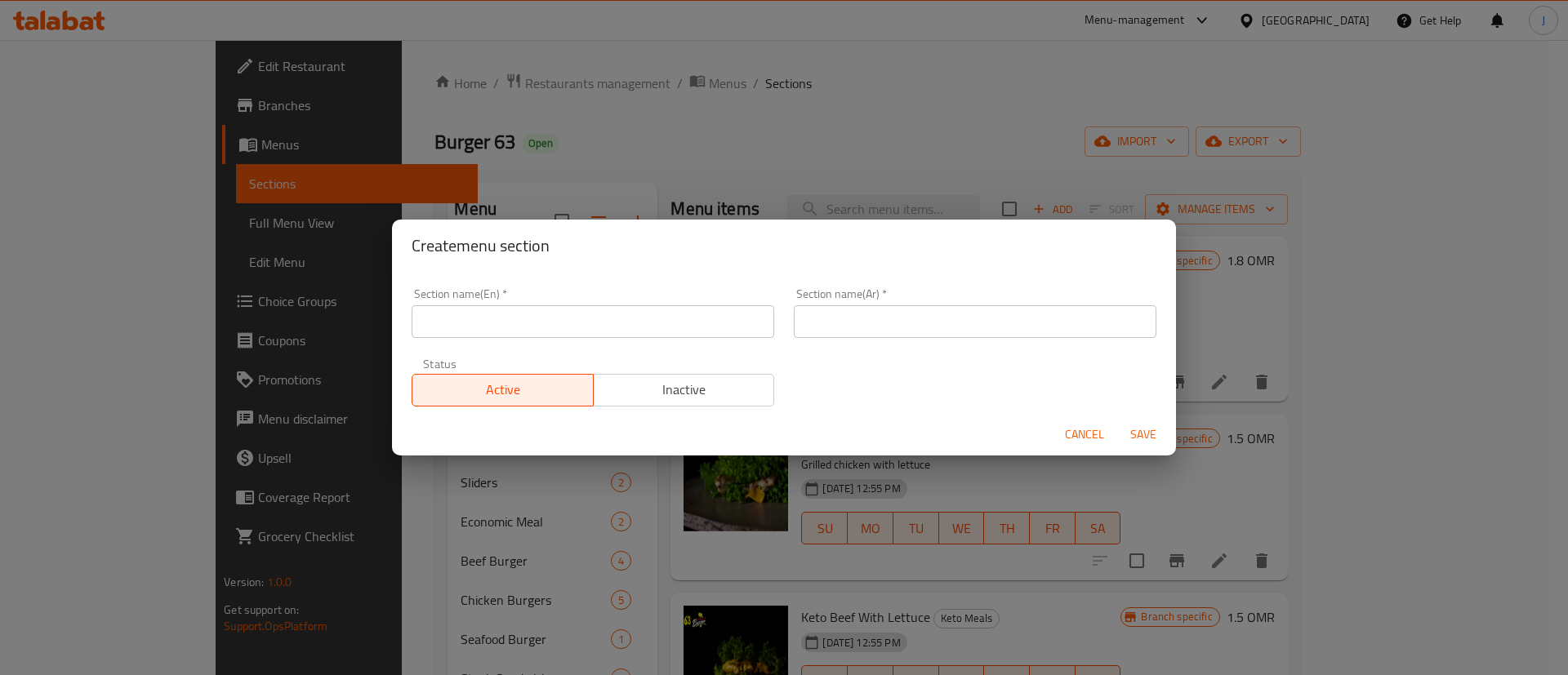
click at [540, 329] on input "text" at bounding box center [592, 322] width 362 height 33
type input "M41"
click at [820, 312] on input "text" at bounding box center [974, 322] width 362 height 33
type input "41"
click at [1139, 430] on span "Save" at bounding box center [1142, 435] width 39 height 21
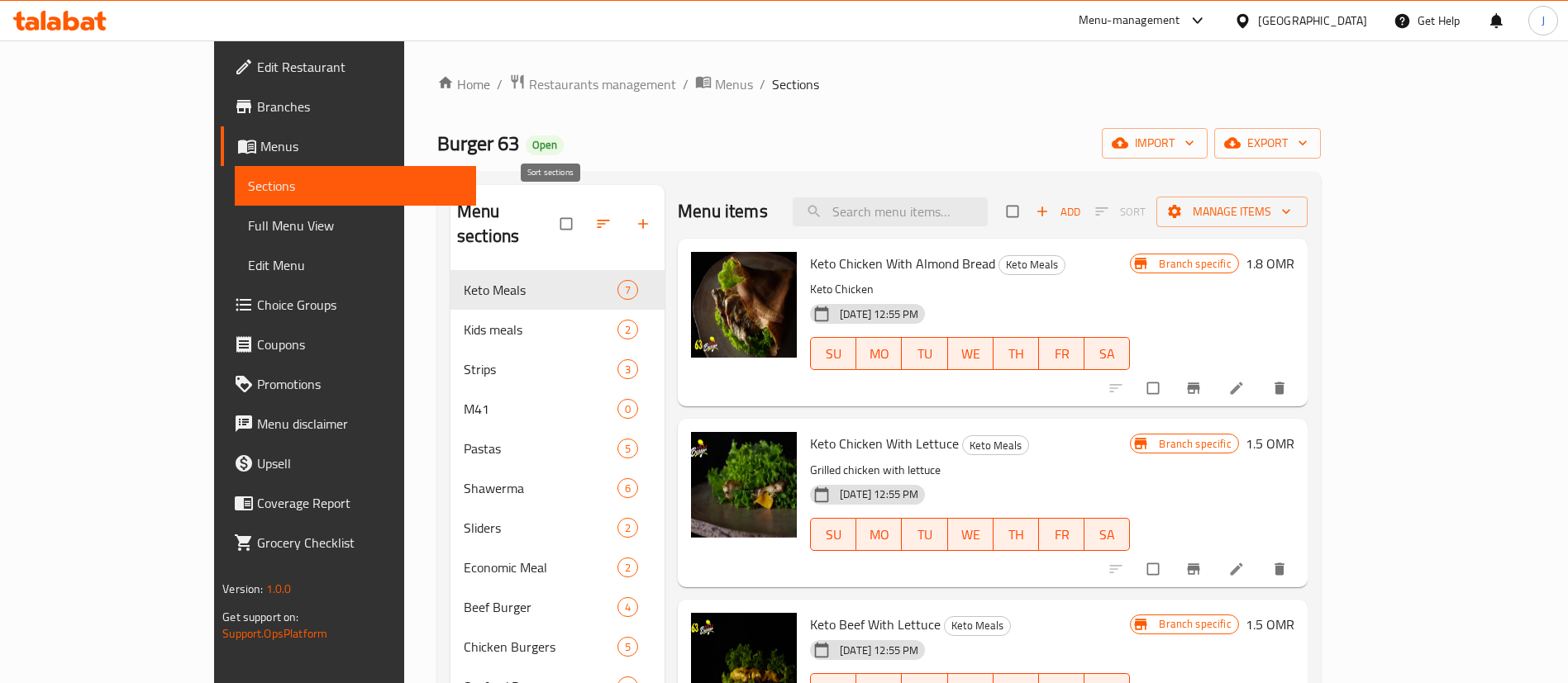
click at [595, 216] on icon "button" at bounding box center [603, 224] width 16 height 16
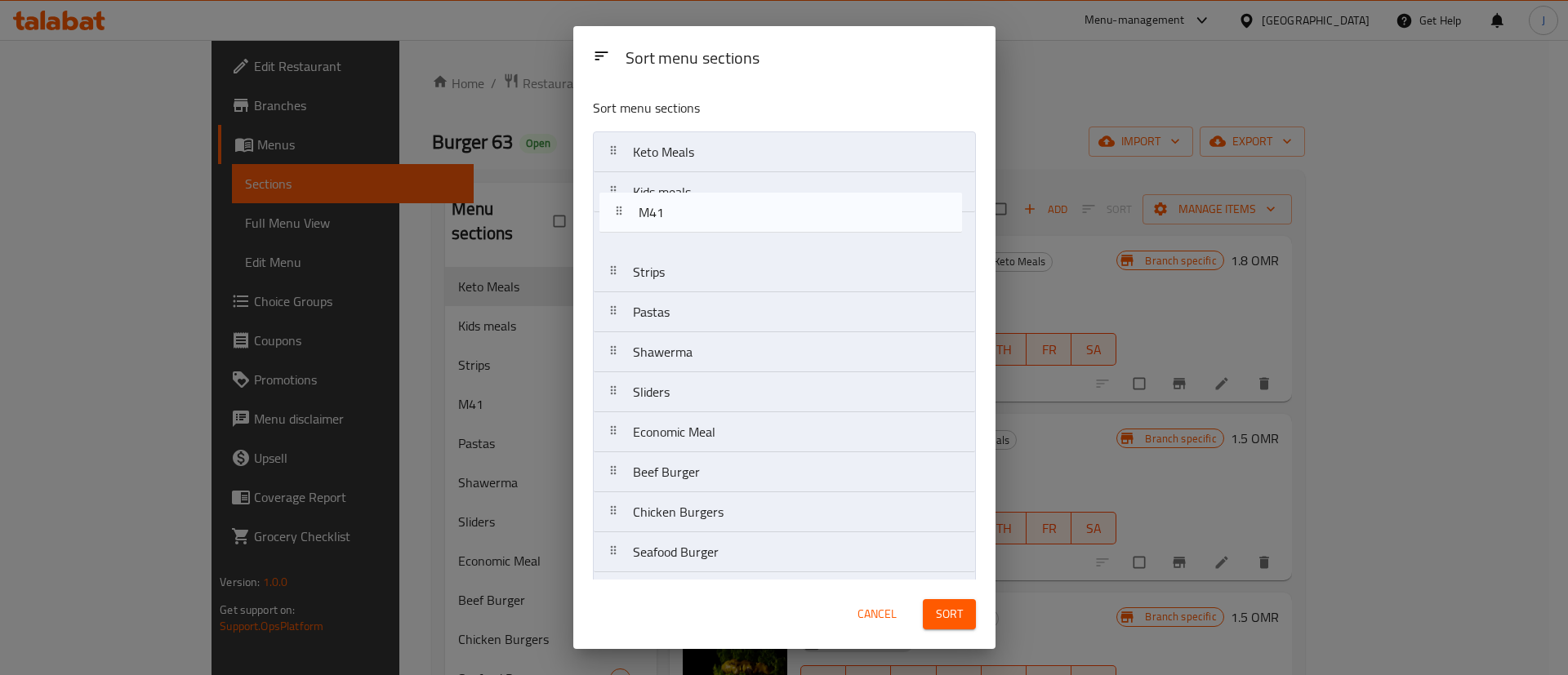
drag, startPoint x: 697, startPoint y: 275, endPoint x: 702, endPoint y: 173, distance: 102.1
click at [702, 173] on nav "Keto Meals Kids meals Strips M41 Pastas Shawerma Sliders Economic Meal Beef Bur…" at bounding box center [784, 511] width 383 height 762
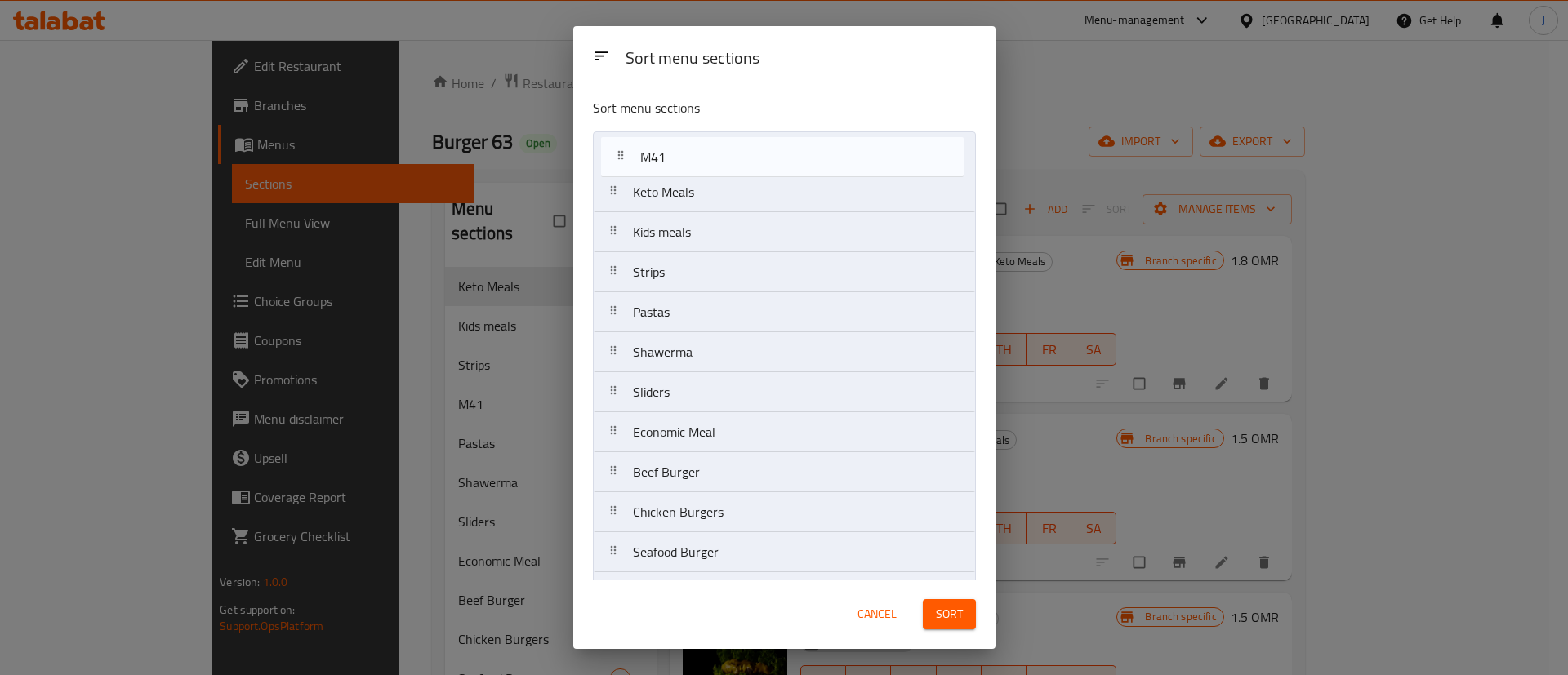
drag, startPoint x: 689, startPoint y: 189, endPoint x: 705, endPoint y: 136, distance: 55.4
click at [702, 128] on div "Sort menu sections Keto Meals M41 Kids meals Strips Pastas Shawerma Sliders Eco…" at bounding box center [784, 332] width 422 height 494
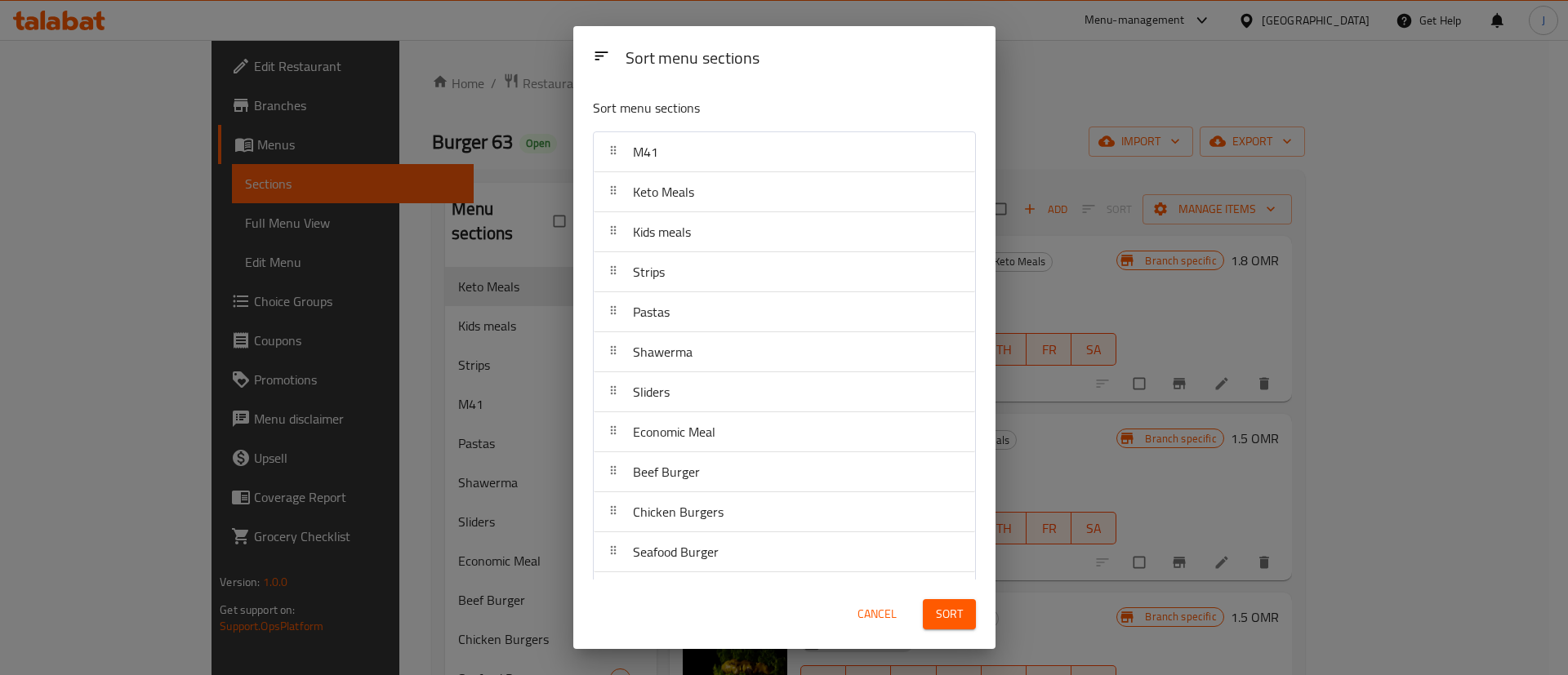
click at [958, 612] on span "Sort" at bounding box center [949, 614] width 27 height 21
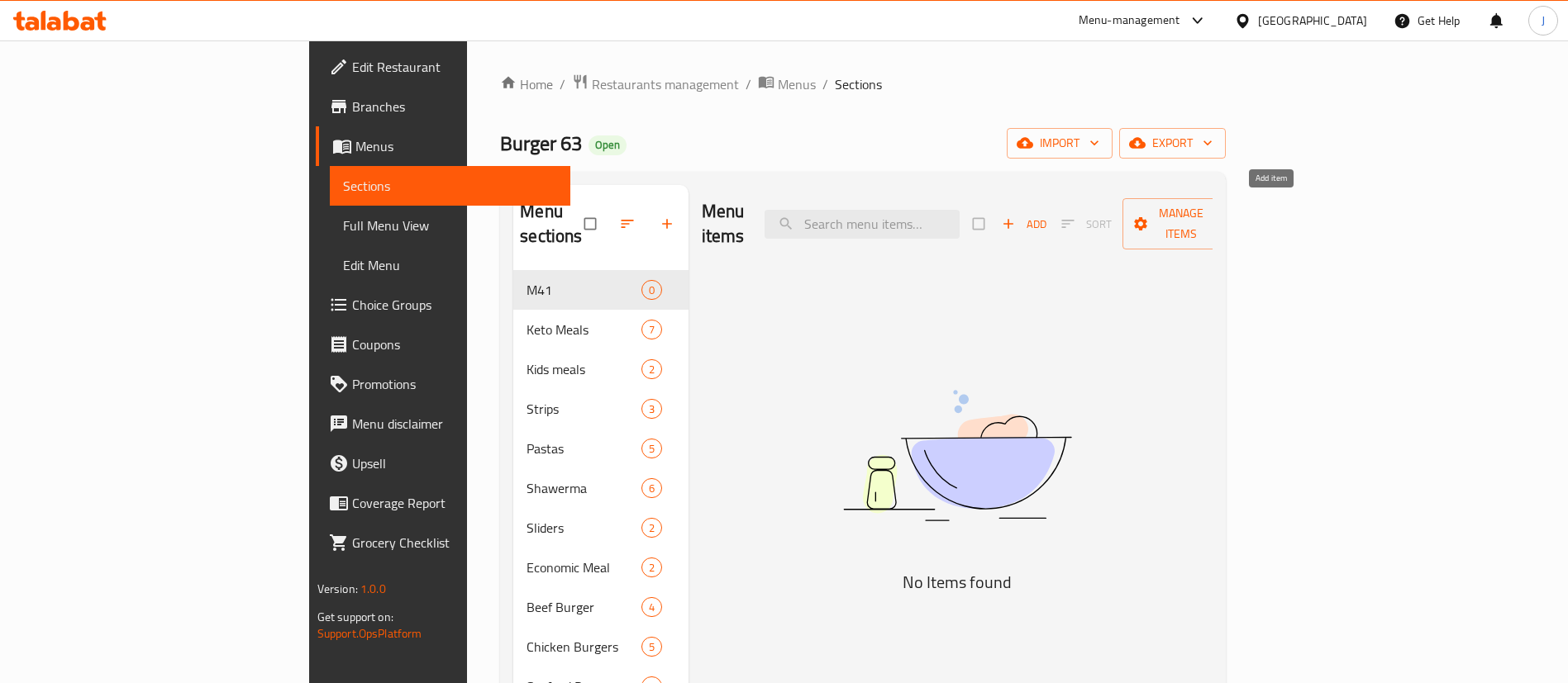
click at [1047, 215] on span "Add" at bounding box center [1024, 224] width 45 height 19
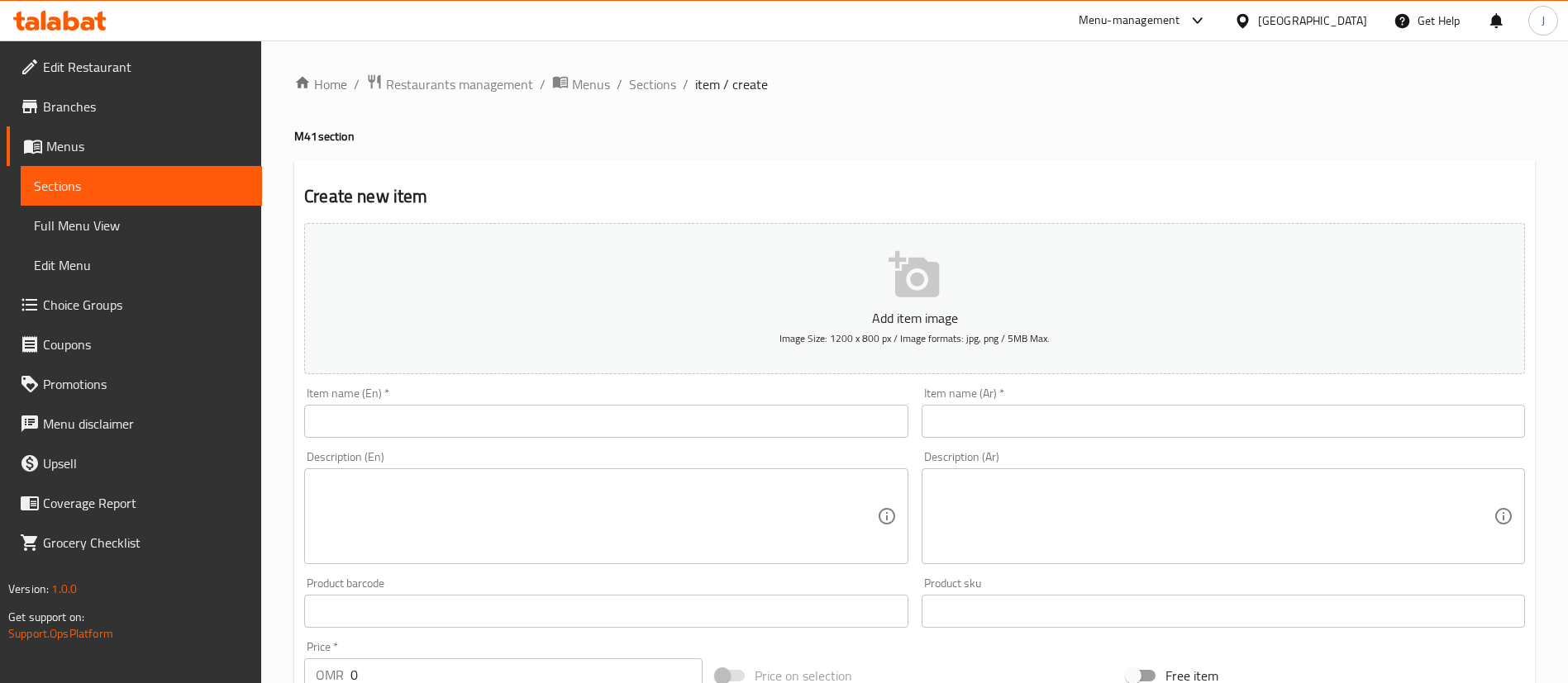
click at [518, 406] on input "text" at bounding box center [606, 422] width 604 height 33
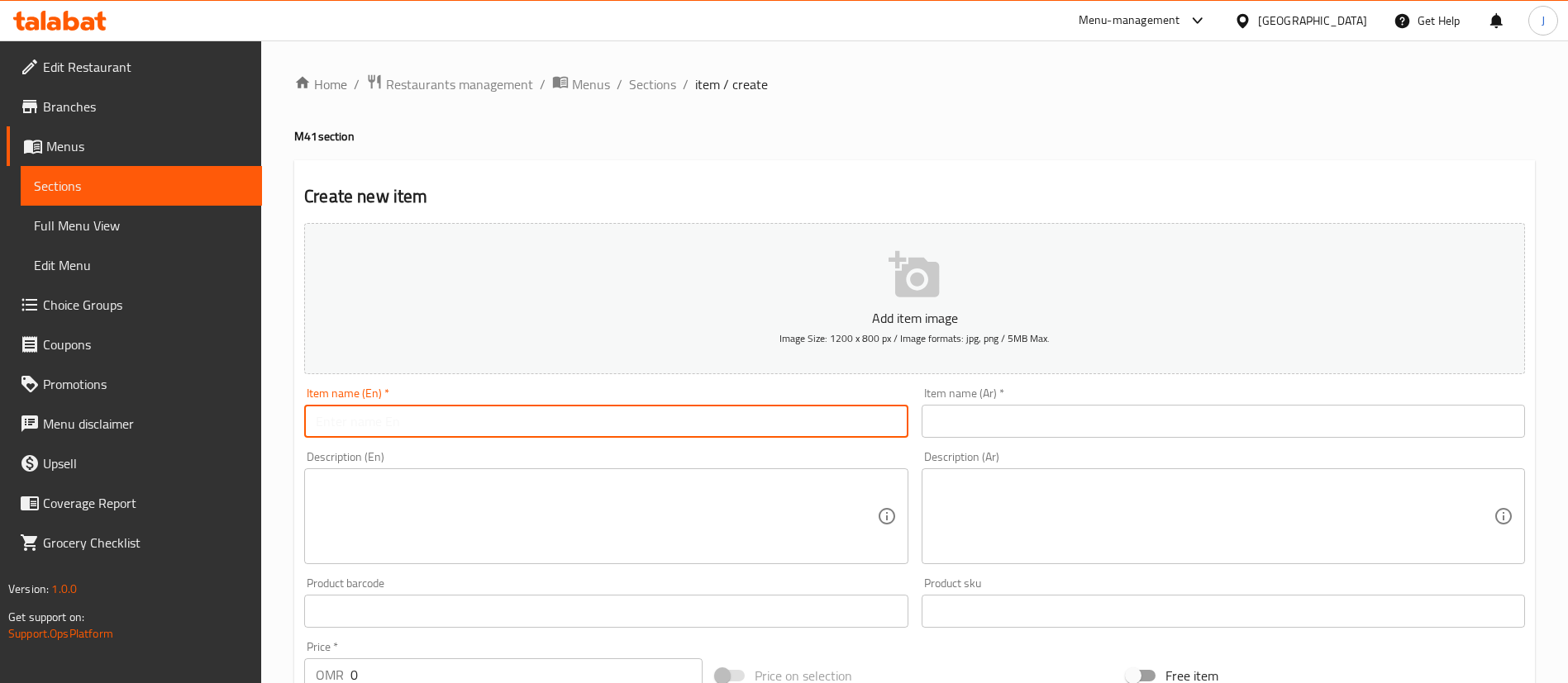
paste input "5 large pieces of crispy chicken strips"
click at [331, 417] on input "5 large pieces of crispy chicken strips" at bounding box center [606, 422] width 604 height 33
click at [542, 415] on input "5 Large pieces of crispy chicken strips" at bounding box center [606, 422] width 604 height 33
type input "5 Large pieces of crispy chicken strips Meal"
click at [1018, 419] on input "text" at bounding box center [1223, 422] width 604 height 33
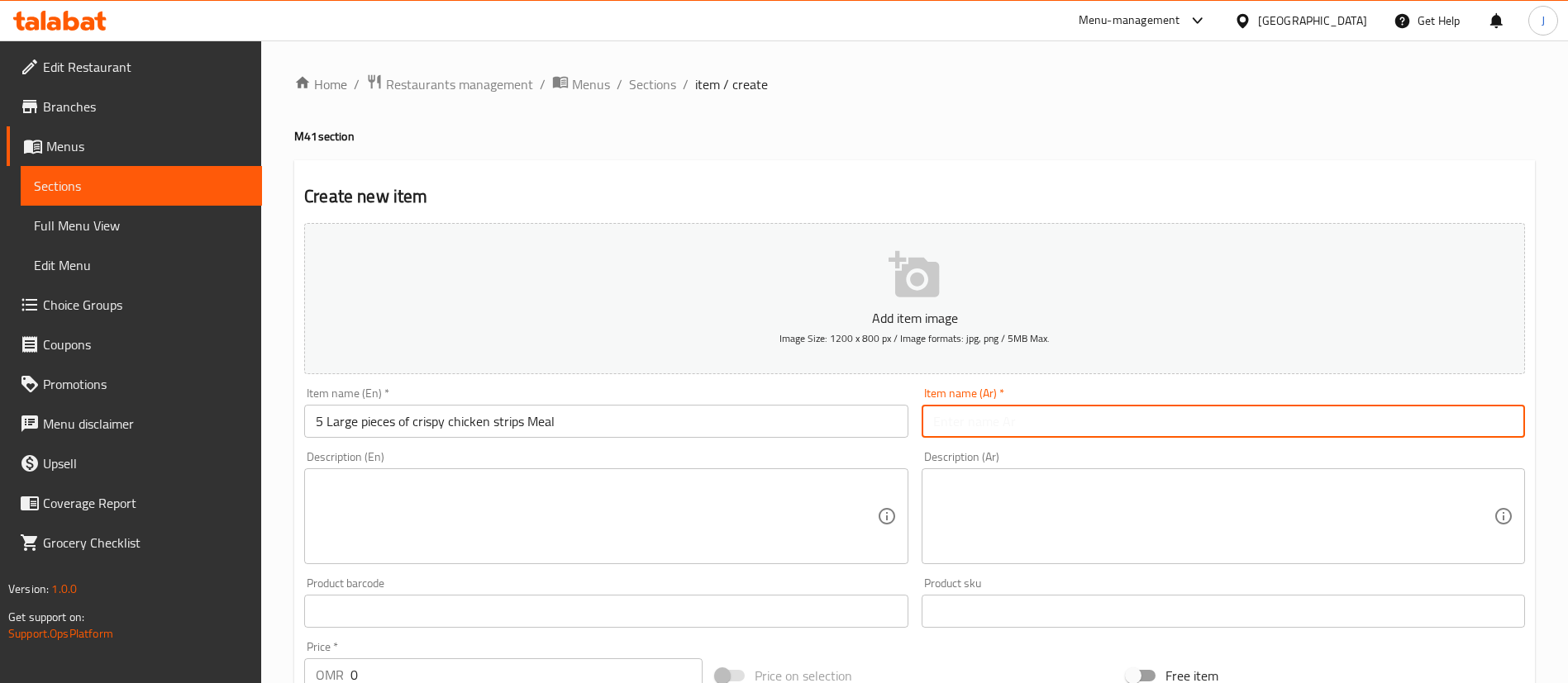
paste input "وجبة 5 قطع كبيرة من شرائح الدجاج المقرمشة"
type input "وجبة 5 قطع كبيرة من شرائح الدجاج المقرمشة"
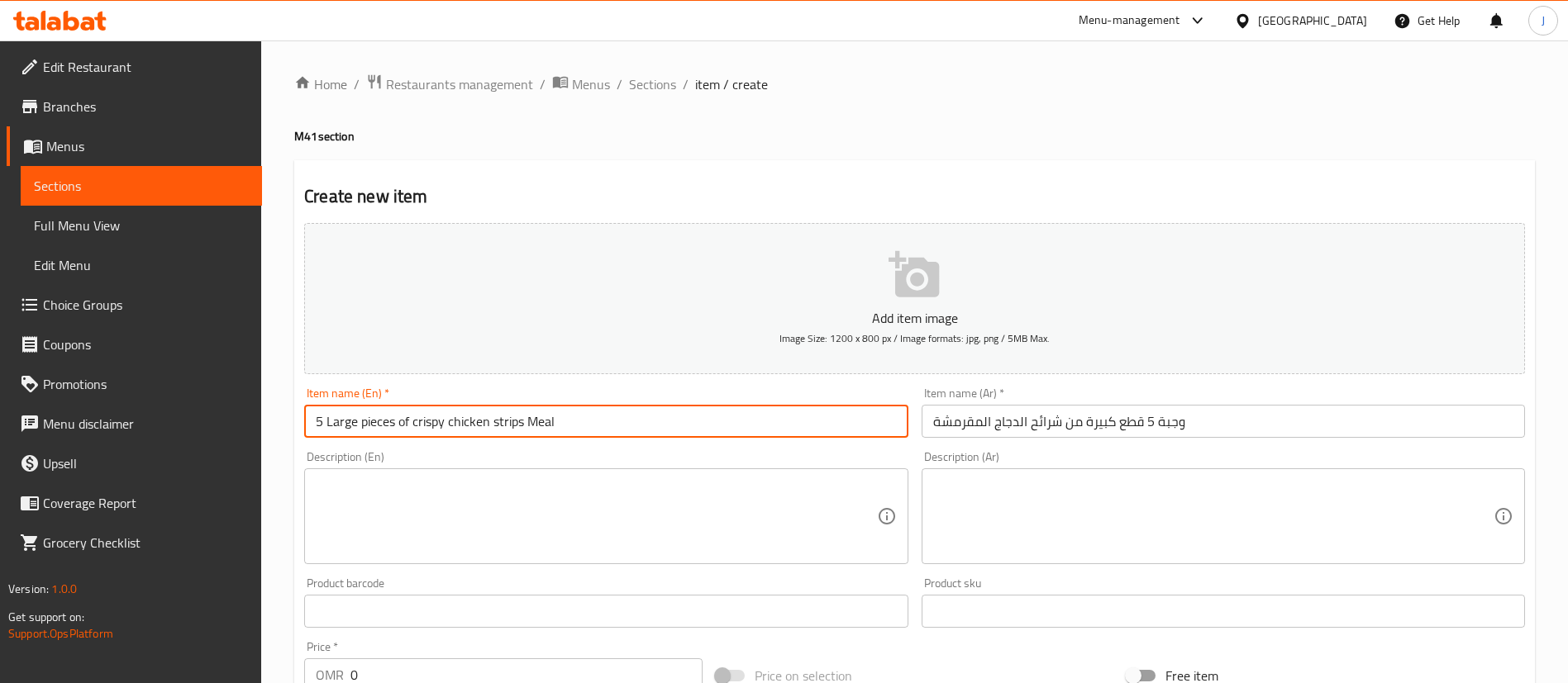
drag, startPoint x: 525, startPoint y: 423, endPoint x: 266, endPoint y: 393, distance: 260.7
click at [251, 386] on div "Edit Restaurant Branches Menus Sections Full Menu View Edit Menu Choice Groups …" at bounding box center [784, 603] width 1568 height 1126
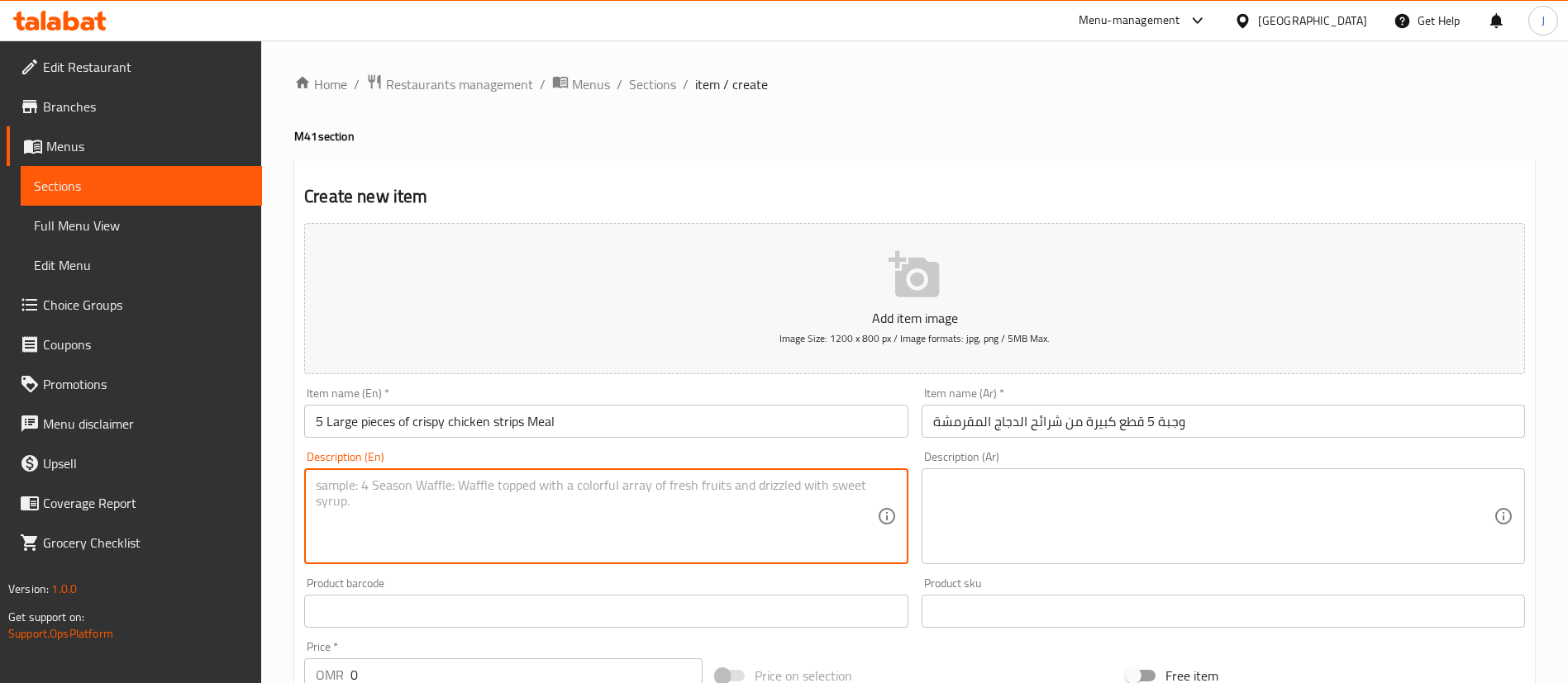
click at [389, 509] on textarea at bounding box center [596, 517] width 561 height 79
paste textarea "5 Large pieces of crispy chicken strips"
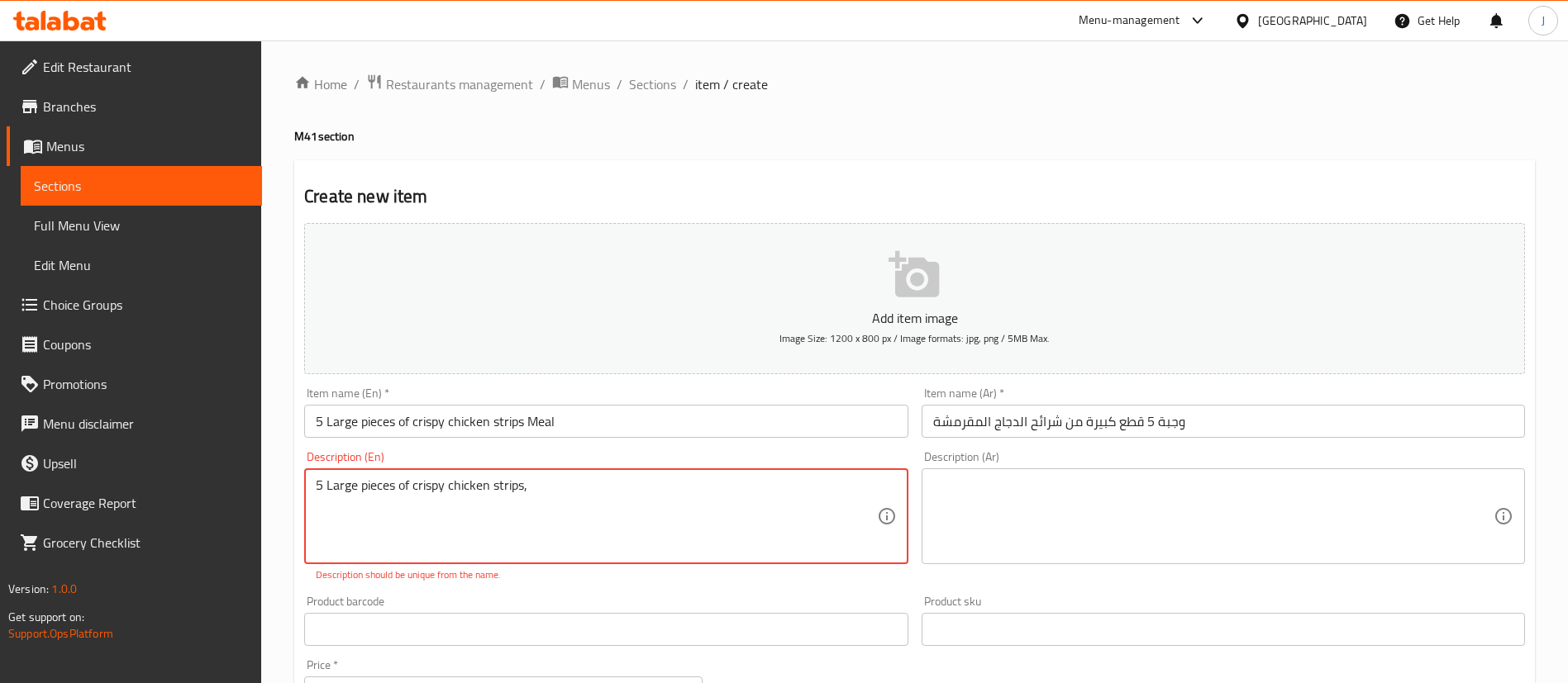
paste textarea "Fries"
type textarea "5 Large pieces of crispy chicken strips, Fries, Kinza"
click at [678, 563] on div "5 Large pieces of crispy chicken strips, Fries, Kinza Description (En)" at bounding box center [606, 516] width 604 height 96
click at [1072, 517] on textarea at bounding box center [1213, 517] width 561 height 79
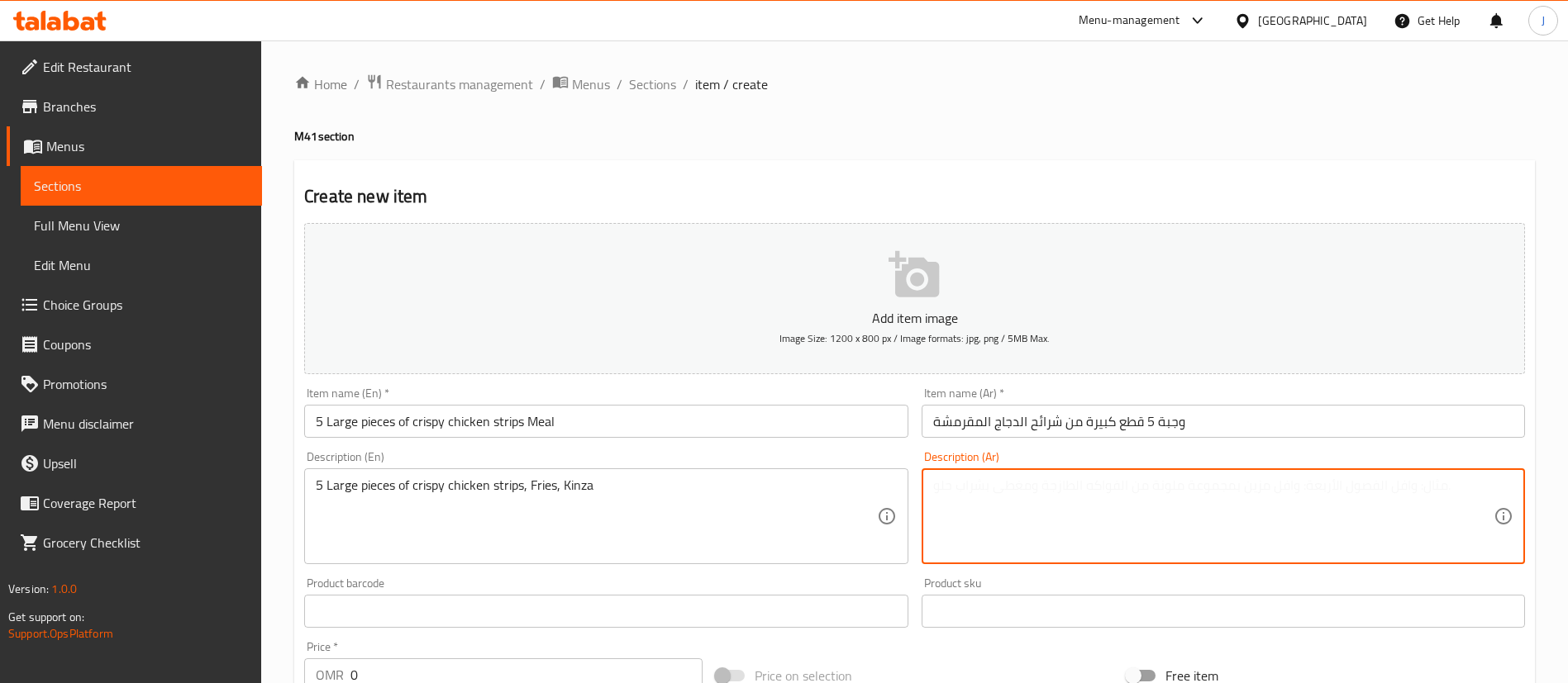
paste textarea "5 قطع كبيرة من شرائح الدجاج المقرمشة، بطاطس مقلية، [GEOGRAPHIC_DATA]"
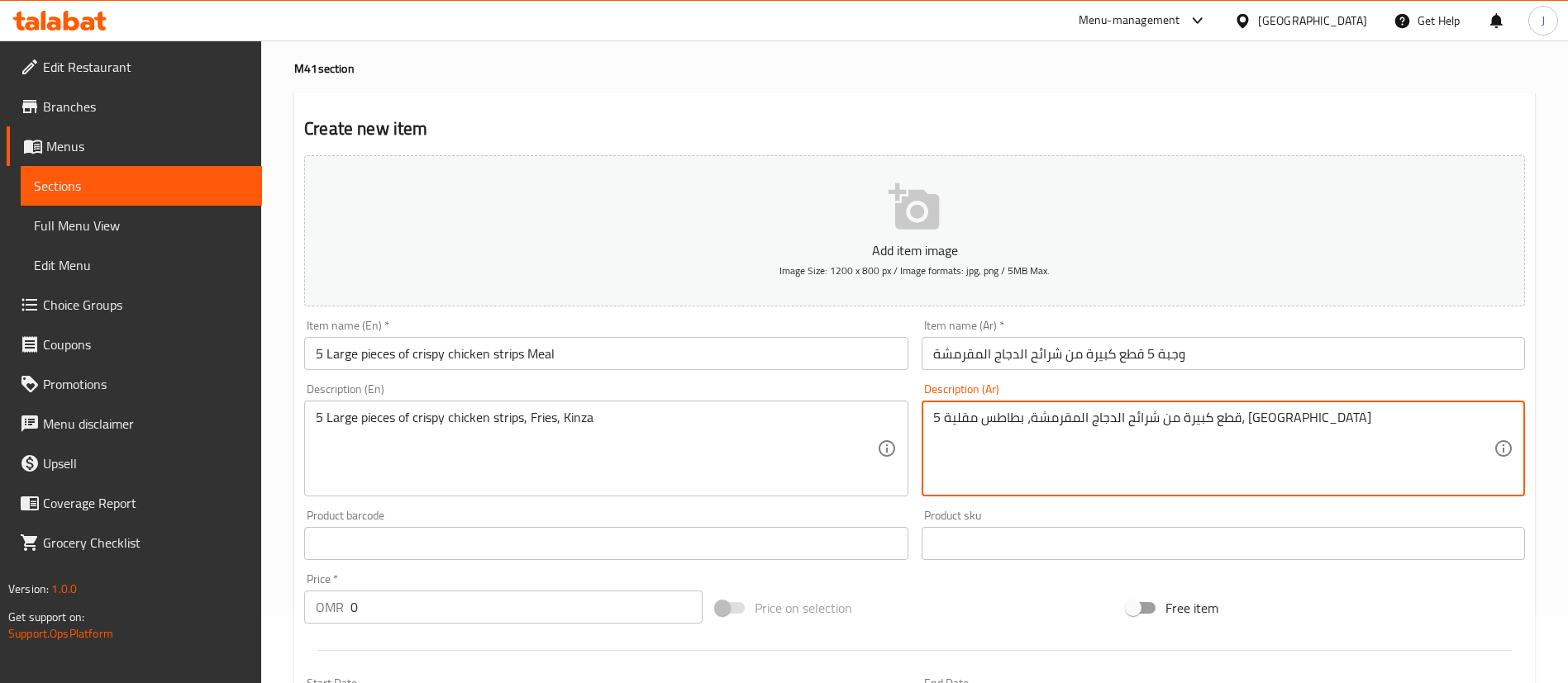
scroll to position [124, 0]
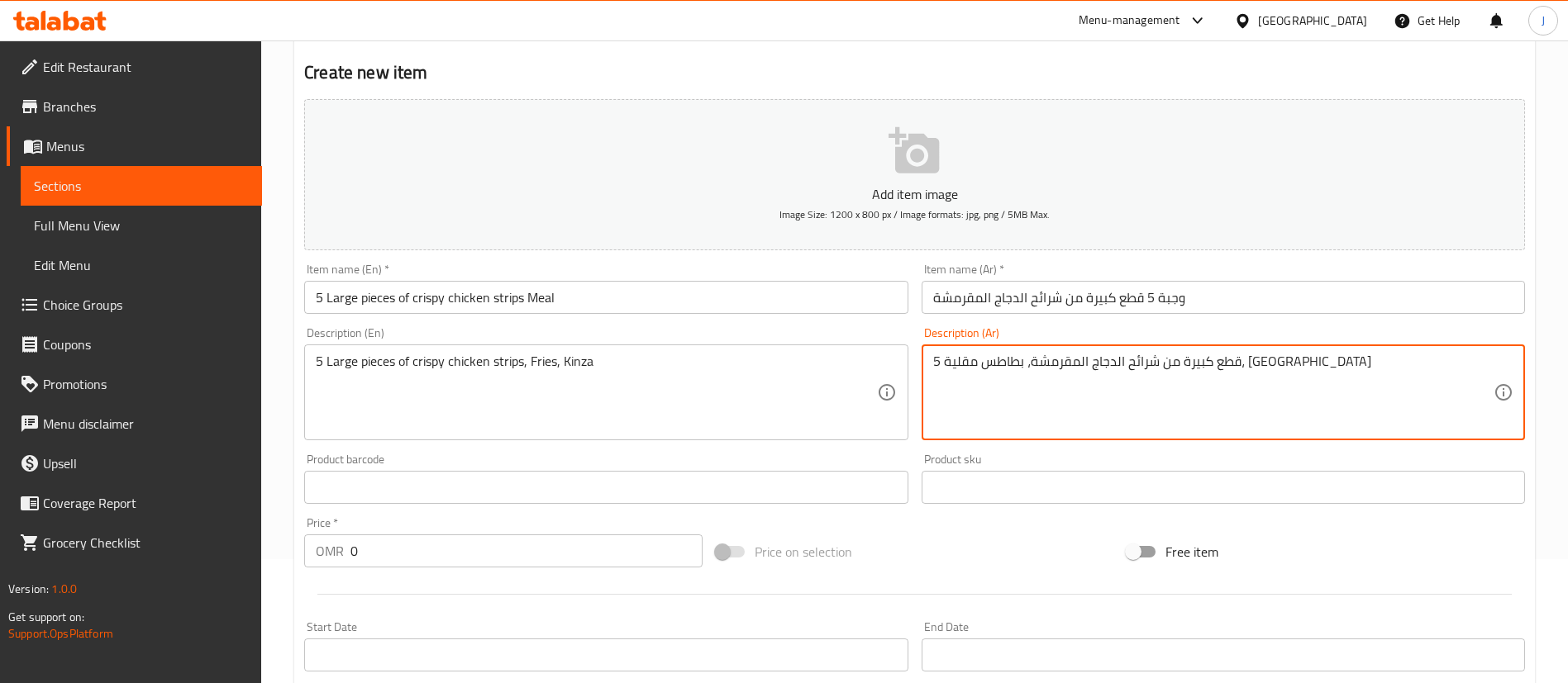
type textarea "5 قطع كبيرة من شرائح الدجاج المقرمشة، بطاطس مقلية، [GEOGRAPHIC_DATA]"
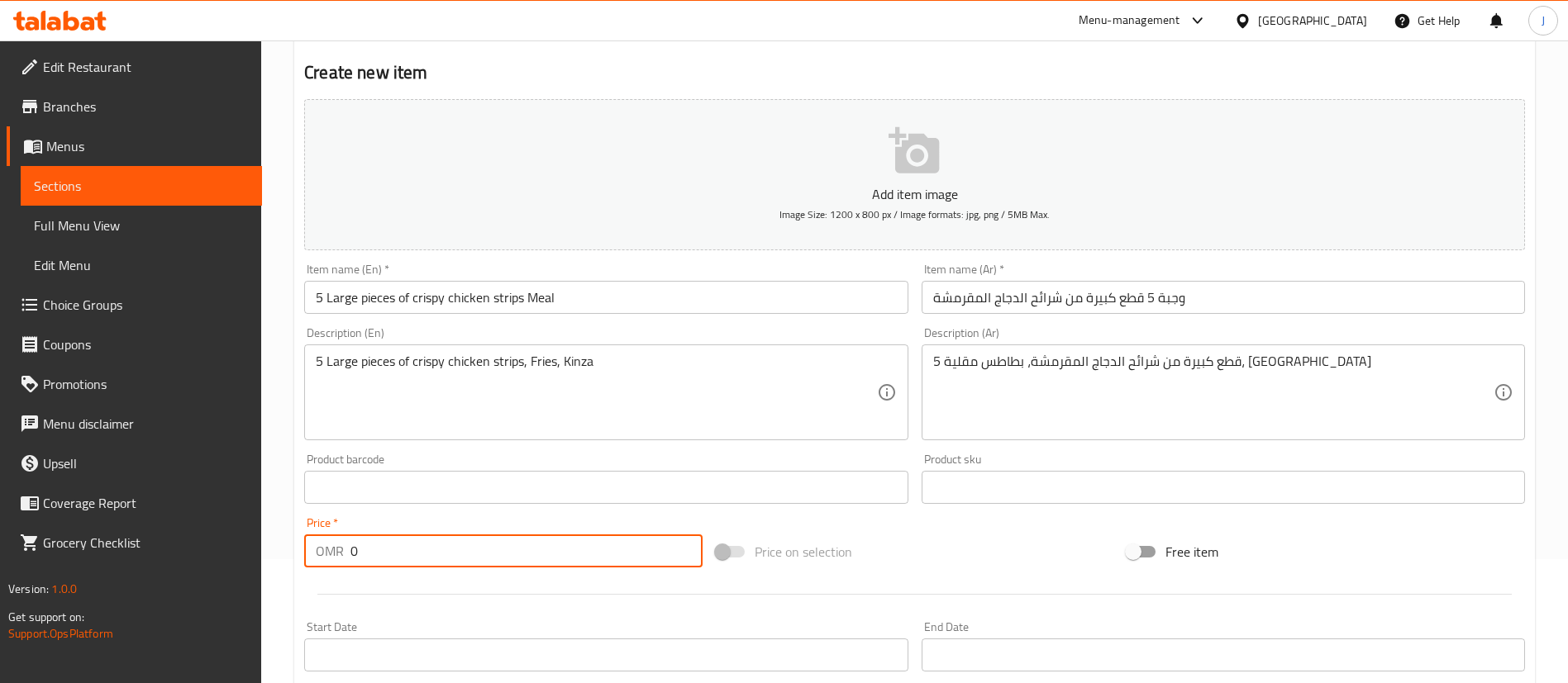
drag, startPoint x: 372, startPoint y: 556, endPoint x: 329, endPoint y: 558, distance: 43.0
click at [332, 560] on div "OMR 0 Price *" at bounding box center [502, 551] width 398 height 33
paste input "3.4"
type input "3.4"
click at [270, 512] on div "Home / Restaurants management / Menus / Sections / item / create M41 section Cr…" at bounding box center [914, 480] width 1306 height 1126
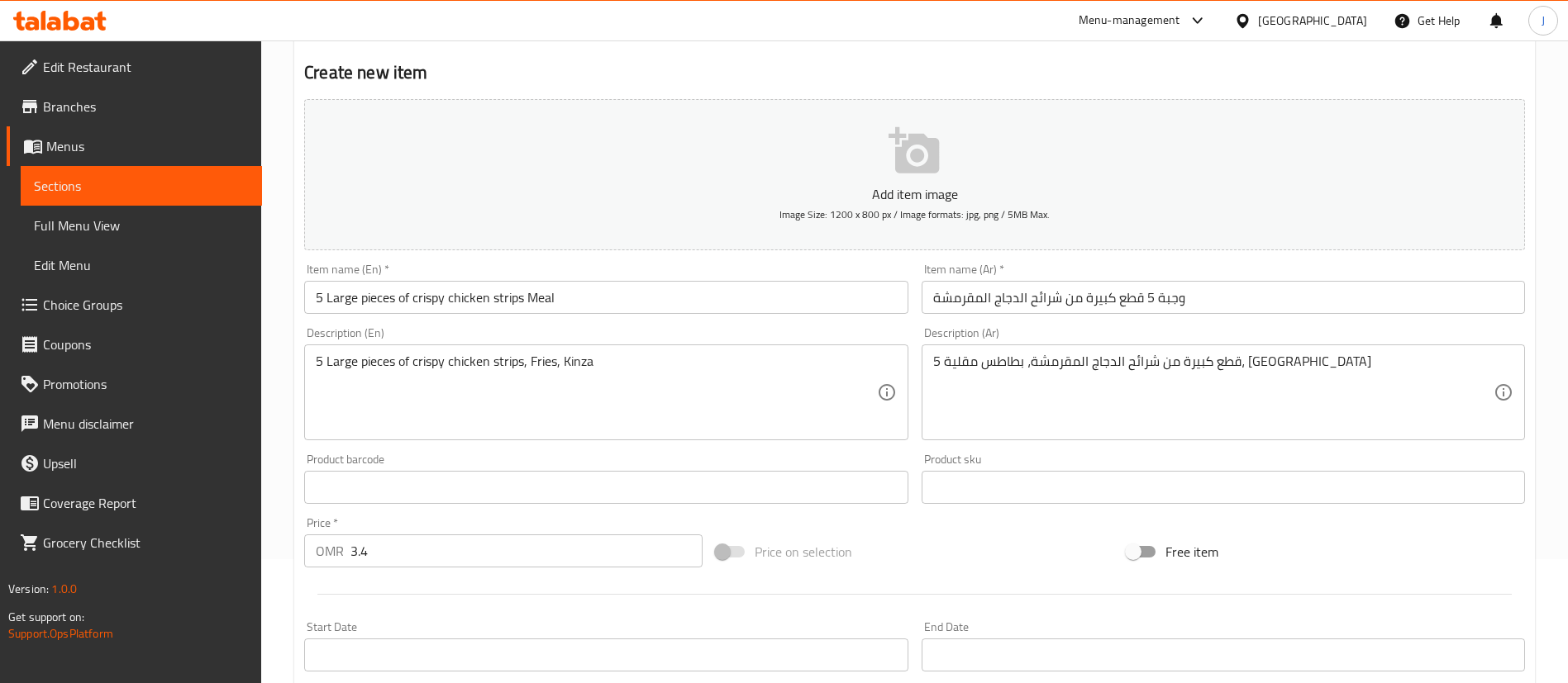
scroll to position [484, 0]
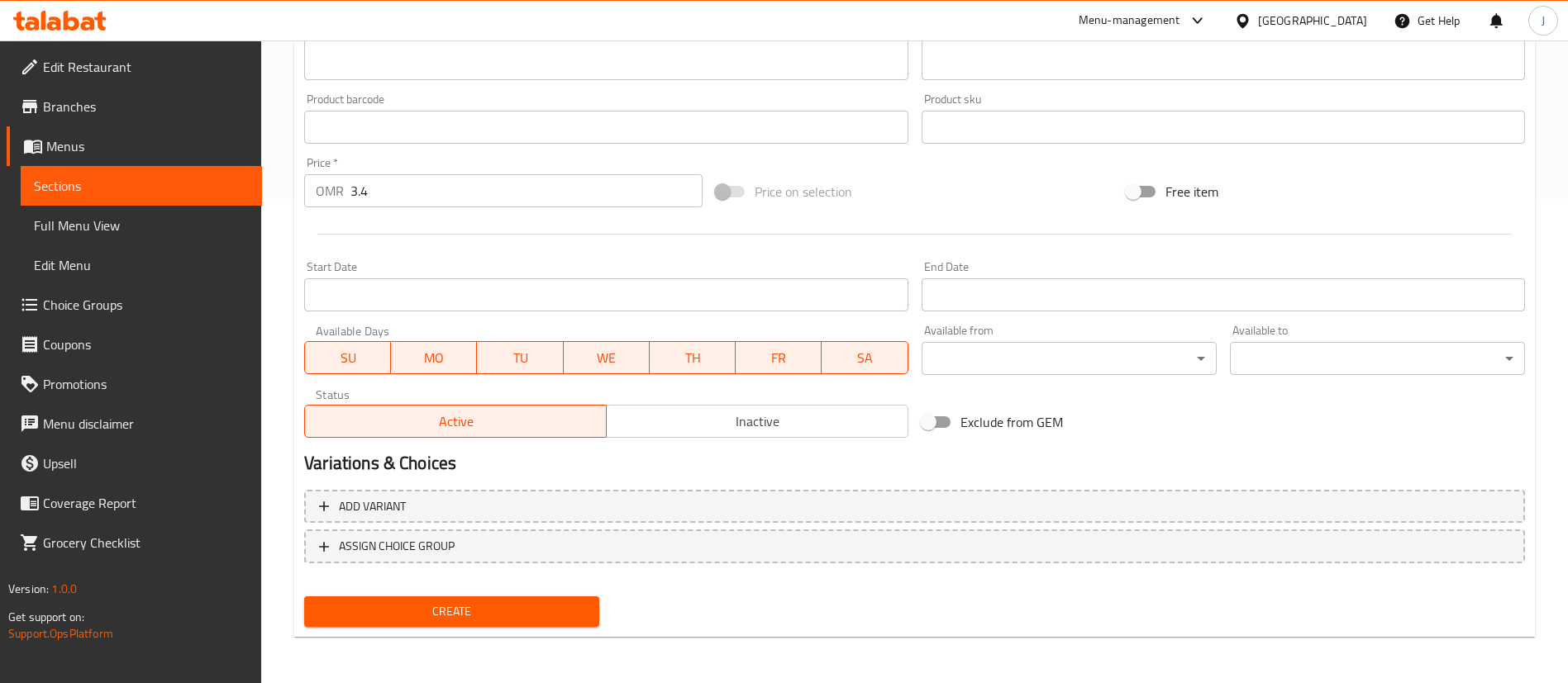
click at [475, 293] on input "Start Date" at bounding box center [606, 294] width 604 height 33
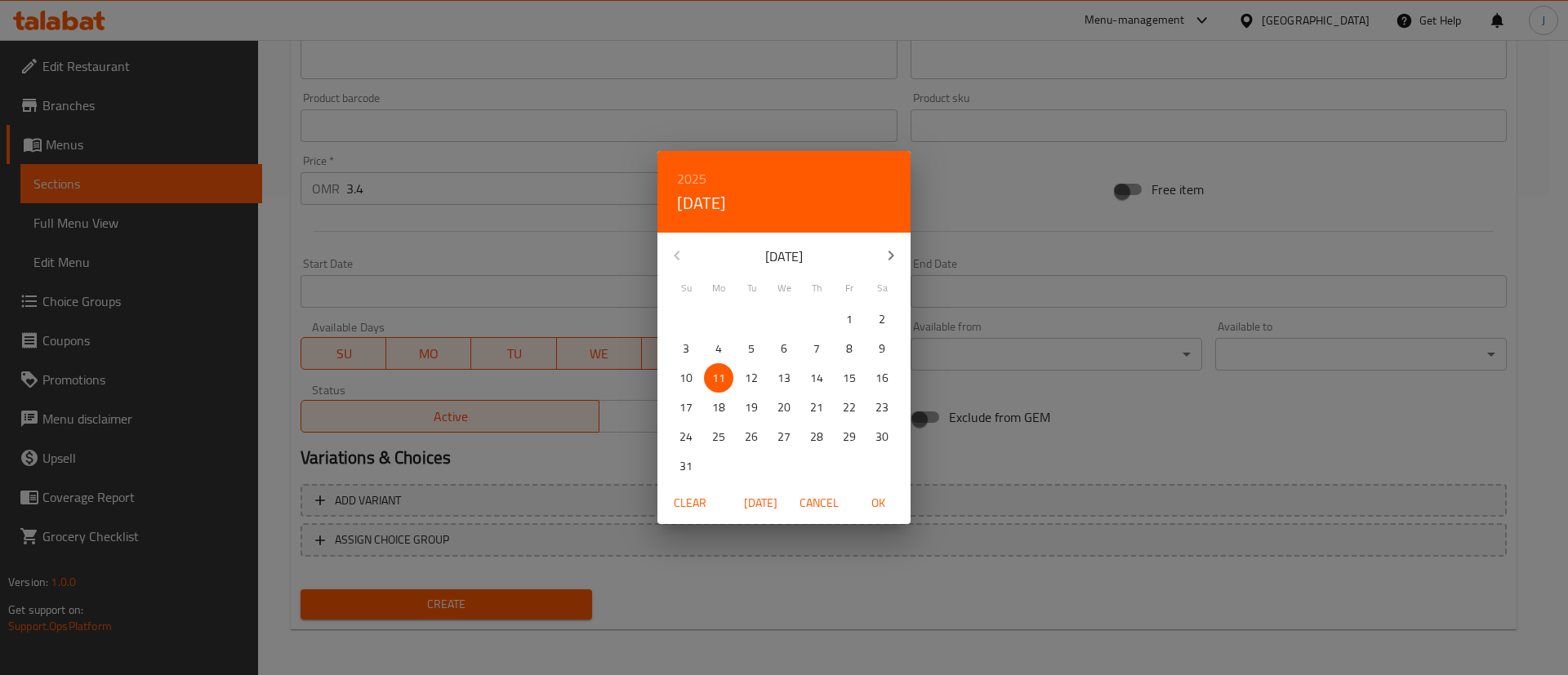
click at [776, 378] on span "13" at bounding box center [784, 378] width 30 height 21
click at [877, 496] on span "OK" at bounding box center [878, 503] width 39 height 21
type input "[DATE]"
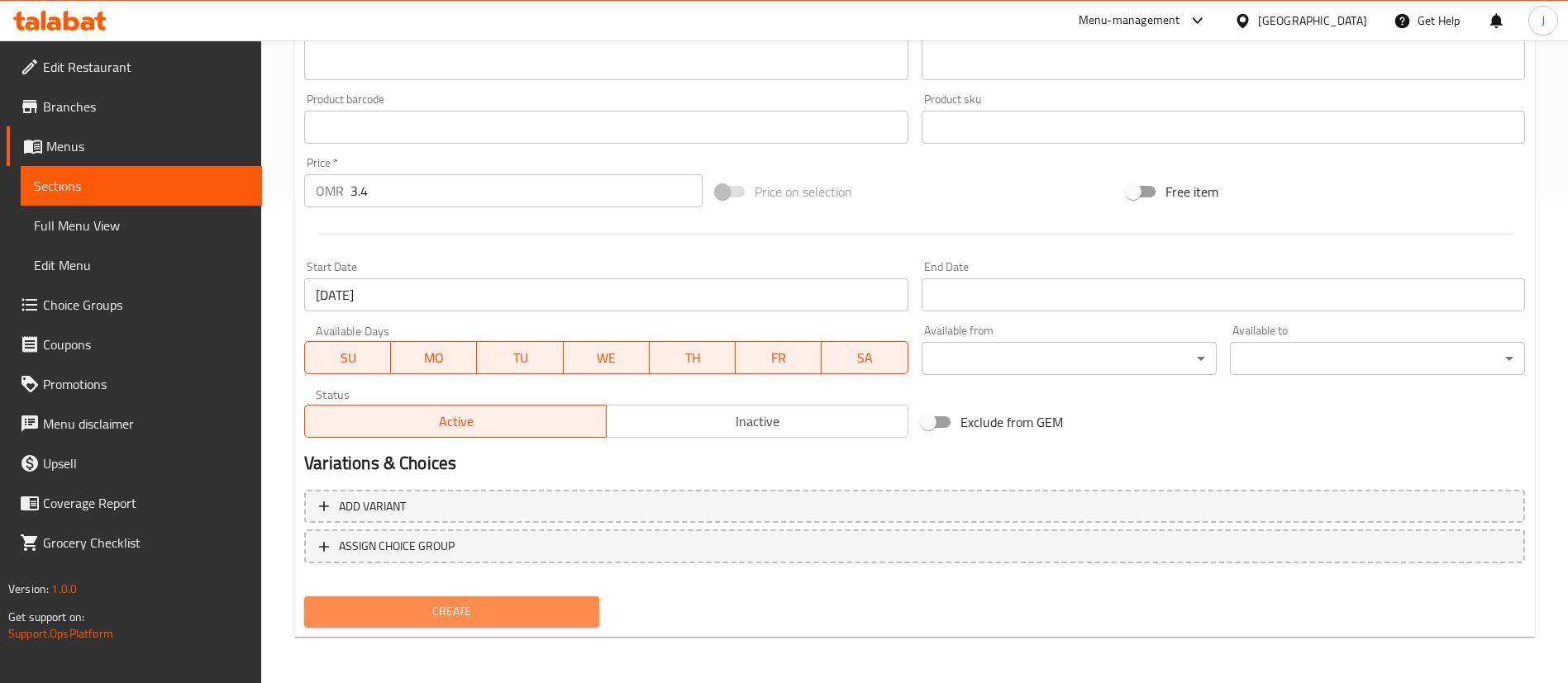
click at [467, 606] on span "Create" at bounding box center [452, 612] width 269 height 21
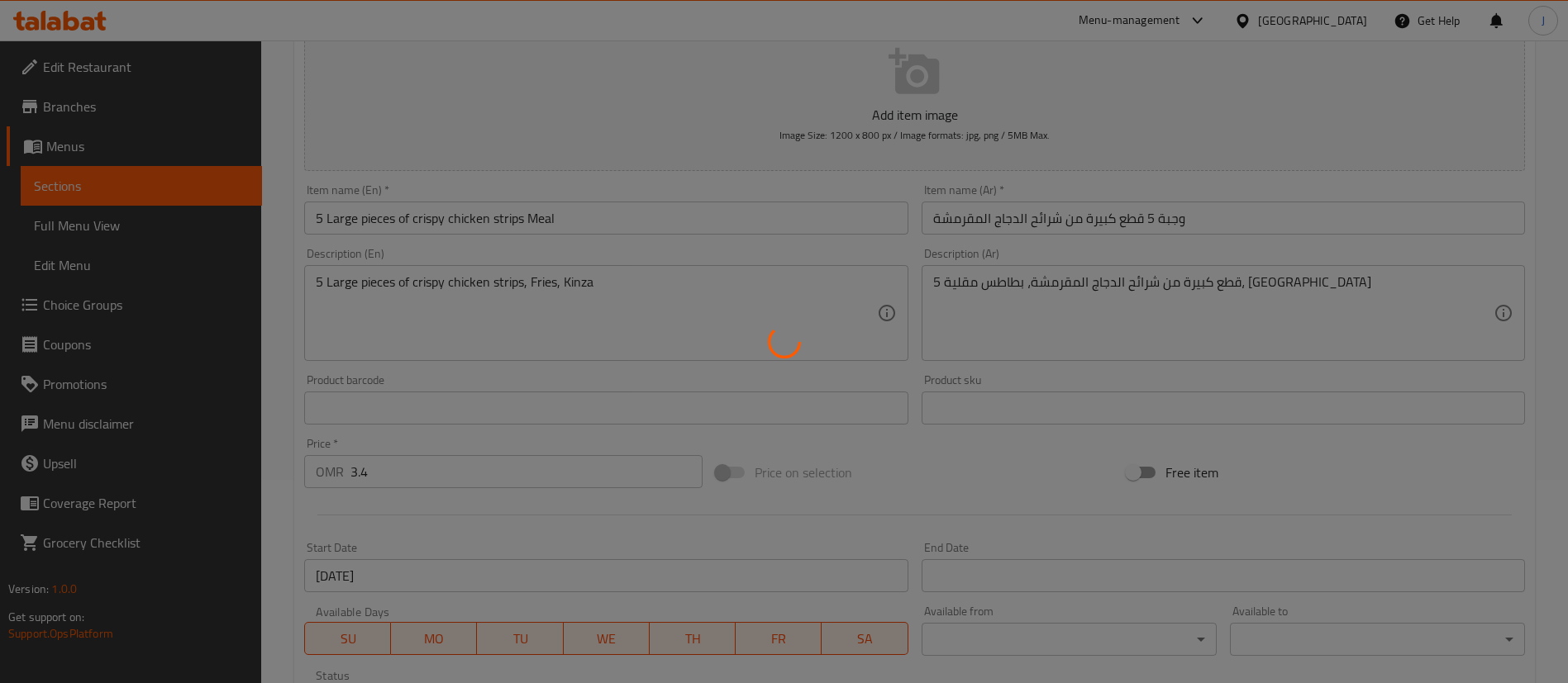
scroll to position [0, 0]
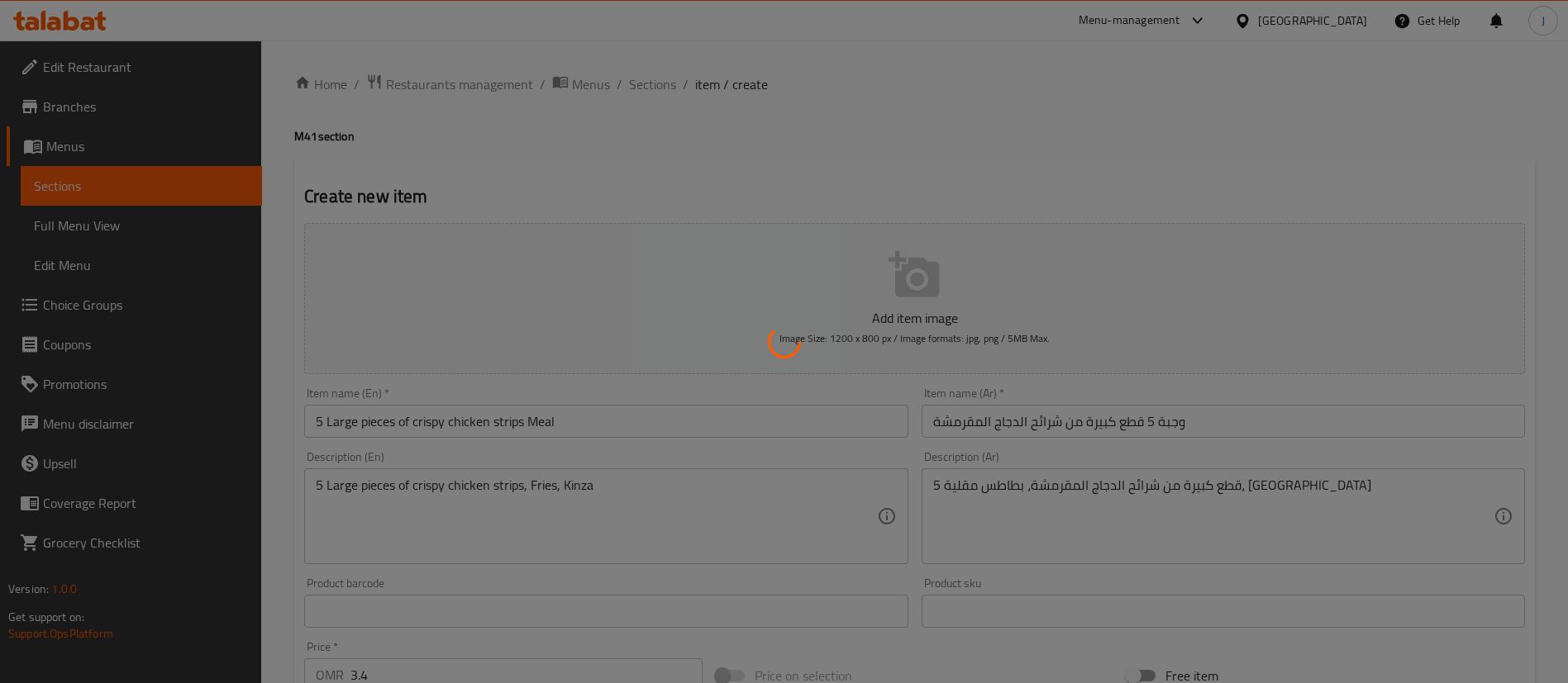
type input "0"
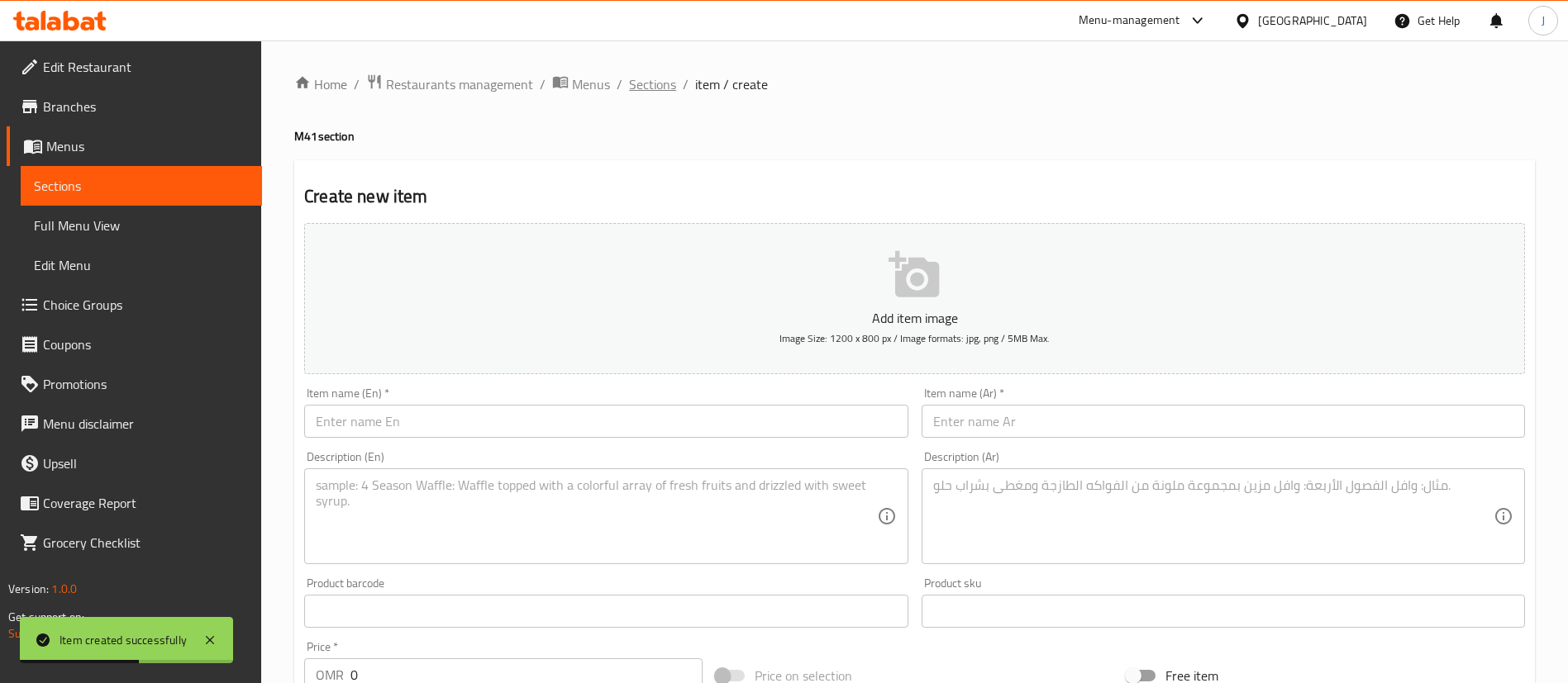
click at [662, 81] on span "Sections" at bounding box center [652, 84] width 47 height 20
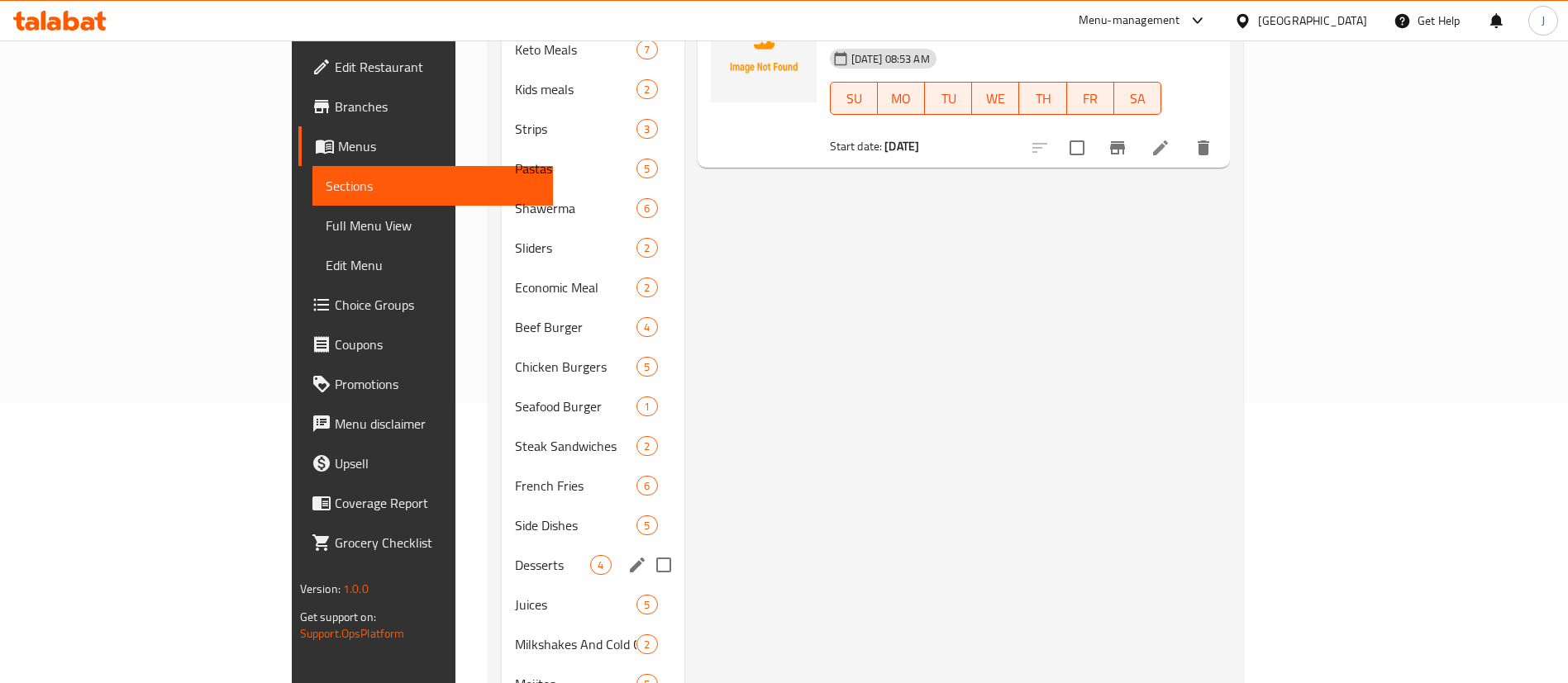
scroll to position [368, 0]
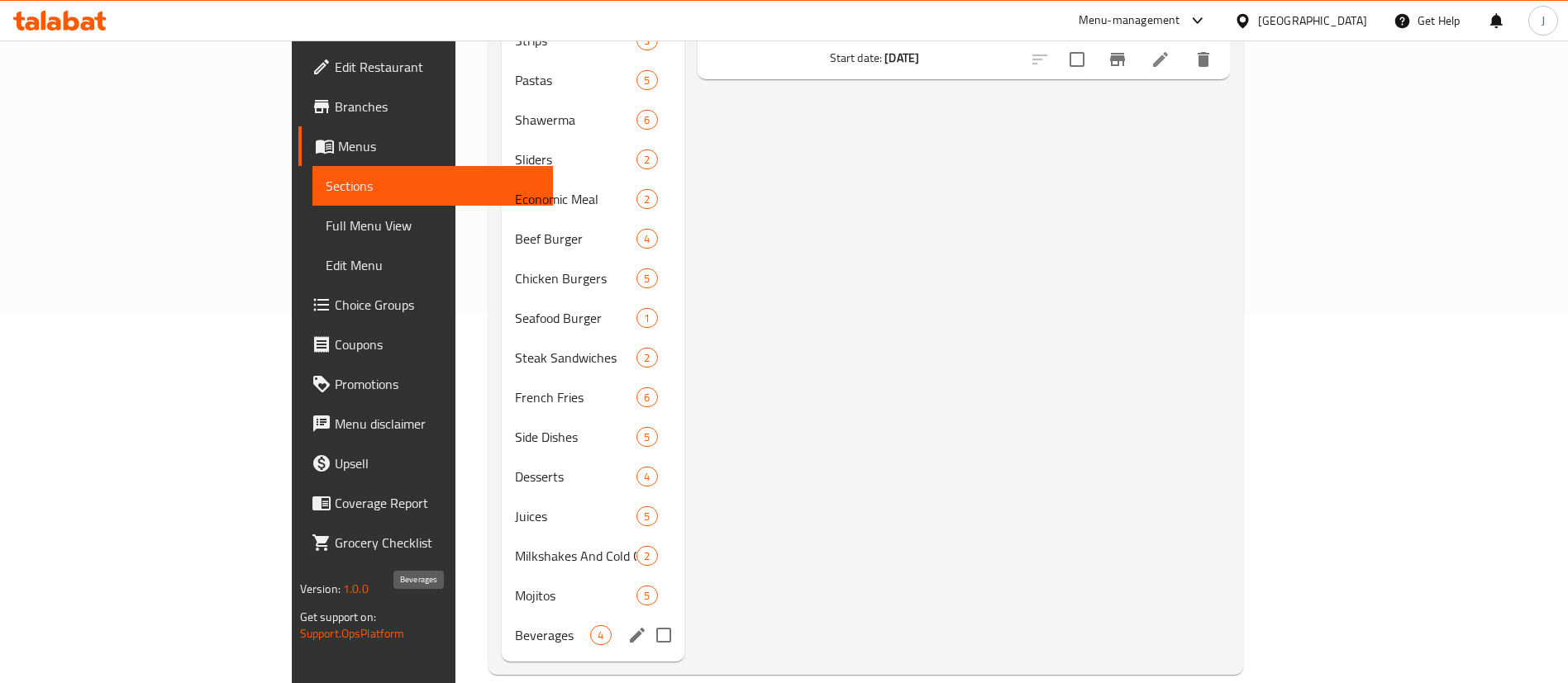
click at [515, 625] on span "Beverages" at bounding box center [553, 635] width 75 height 20
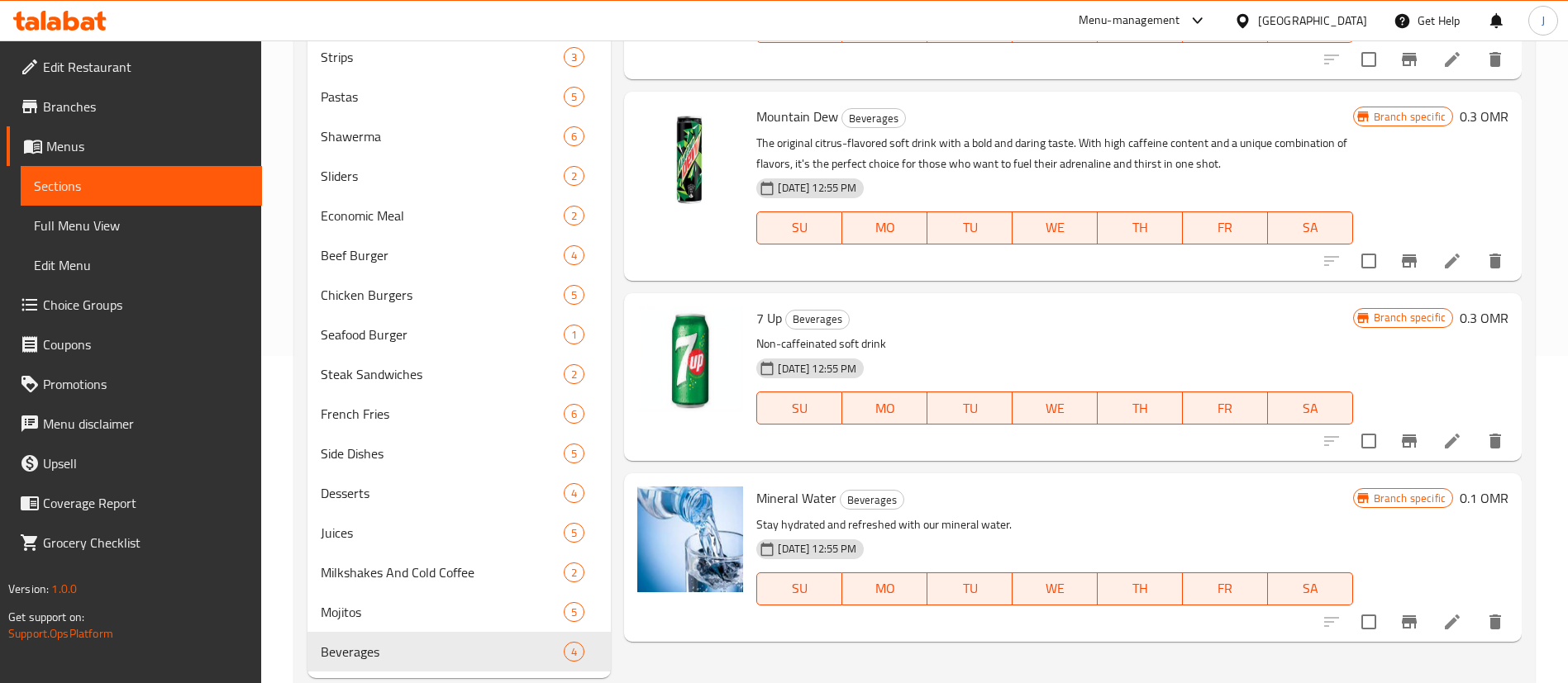
scroll to position [368, 0]
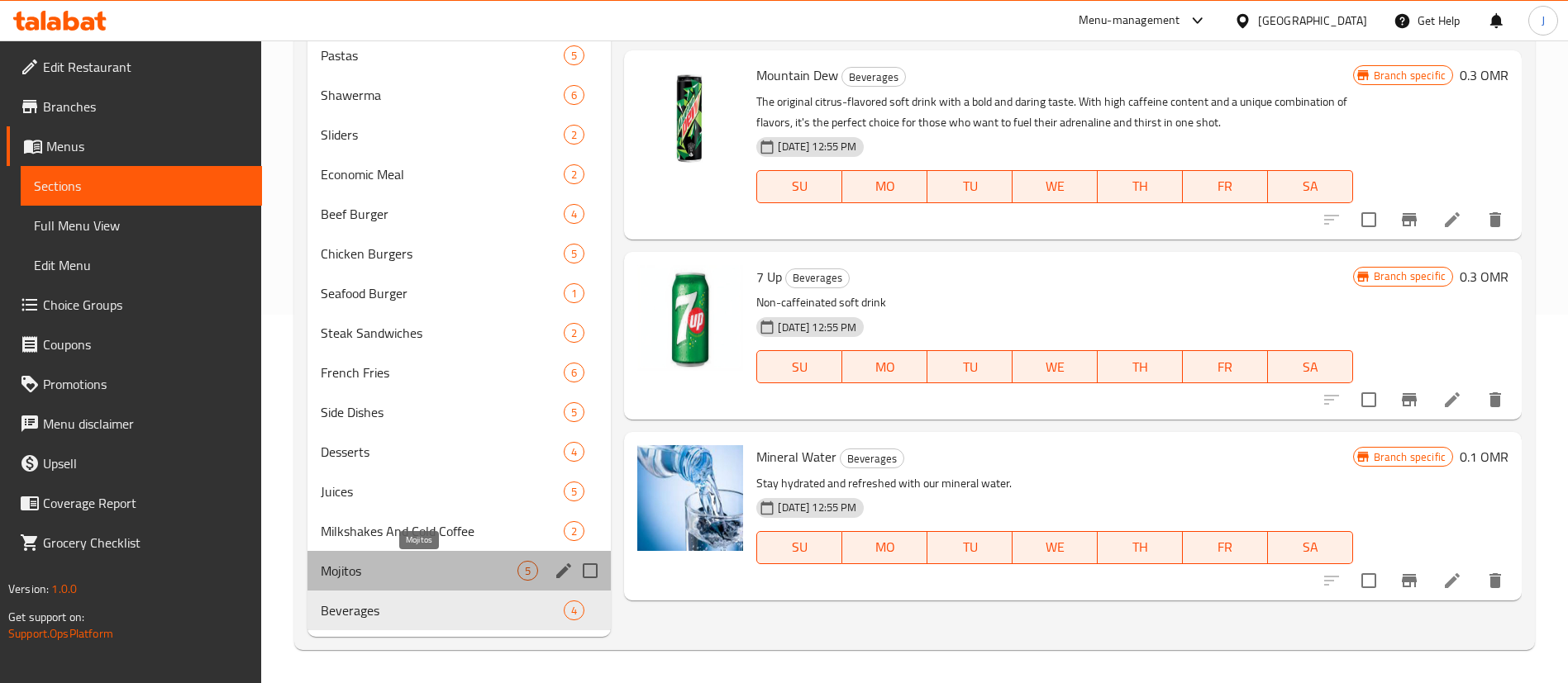
click at [424, 578] on span "Mojitos" at bounding box center [419, 571] width 197 height 20
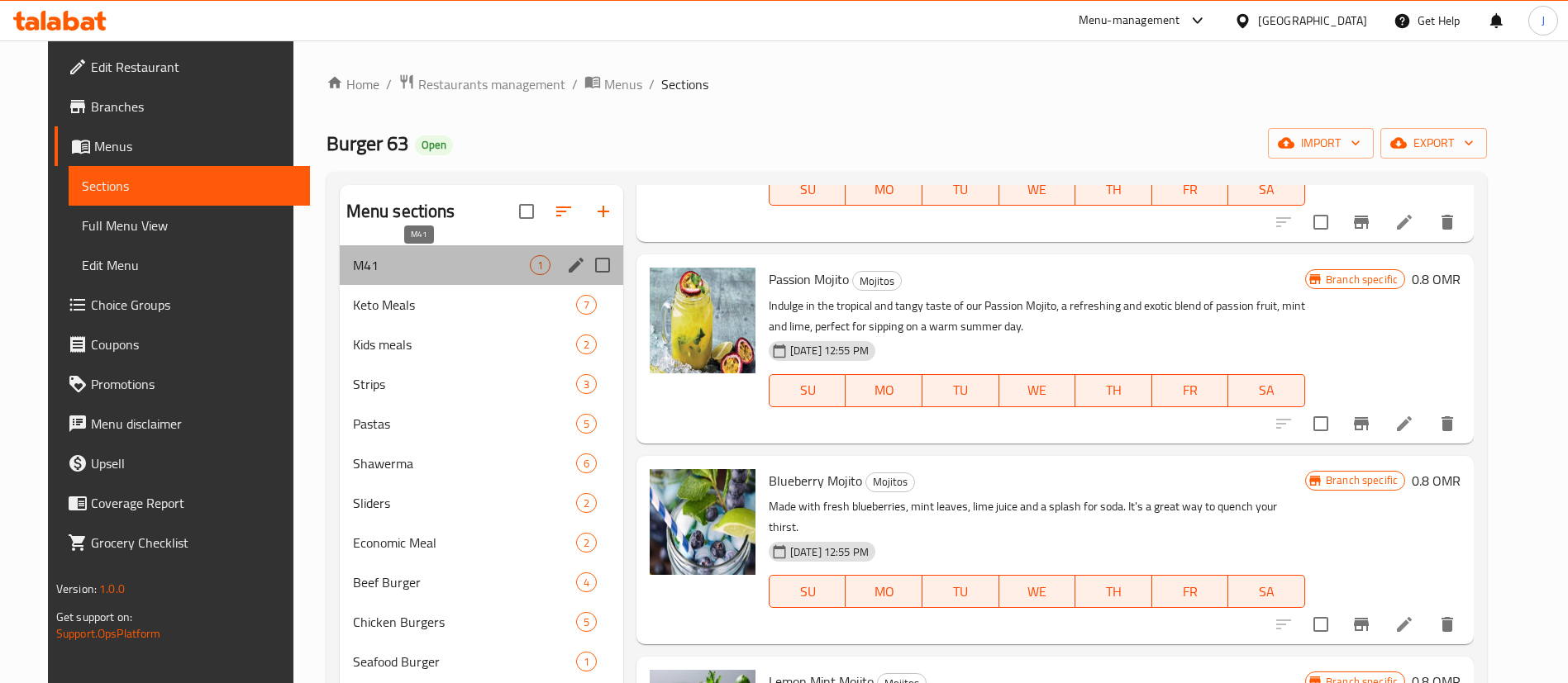
click at [390, 274] on span "M41" at bounding box center [441, 265] width 177 height 20
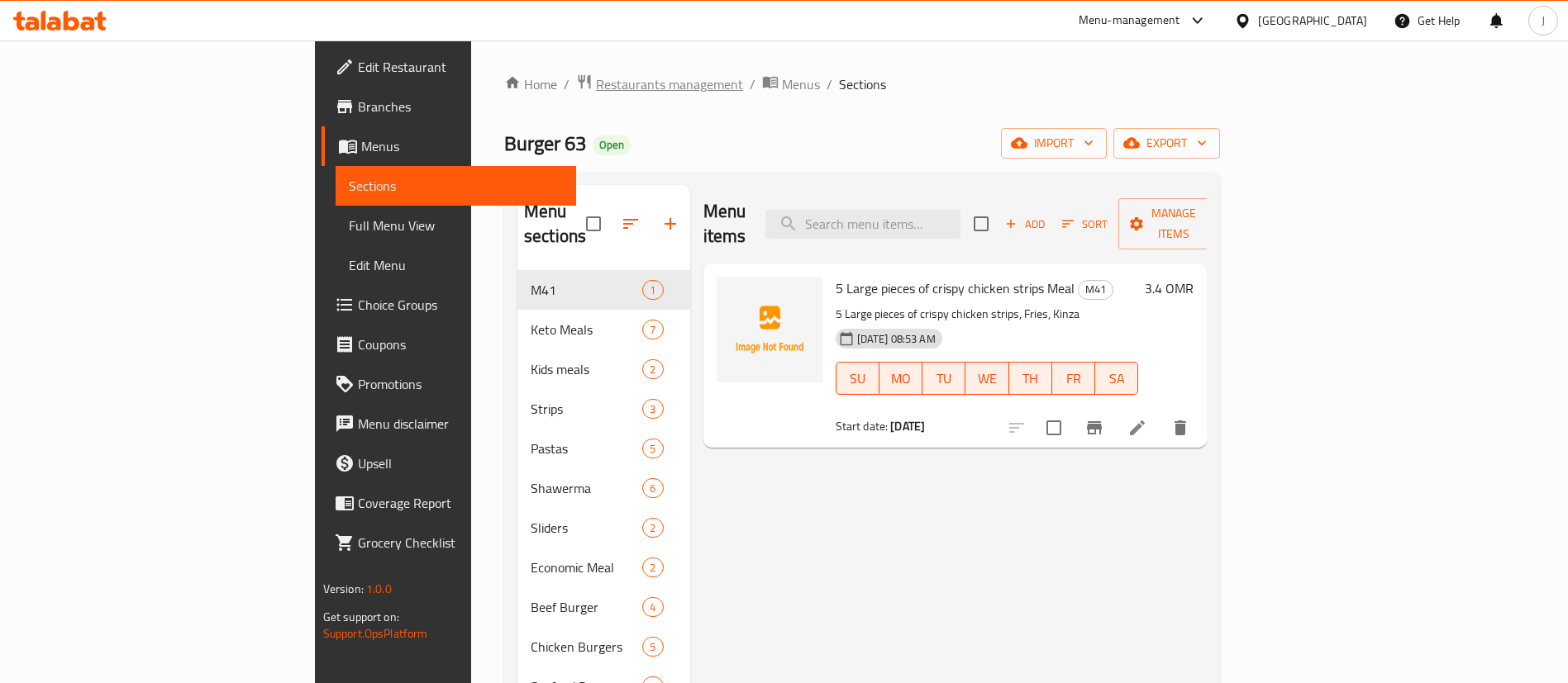
click at [596, 85] on span "Restaurants management" at bounding box center [669, 84] width 147 height 20
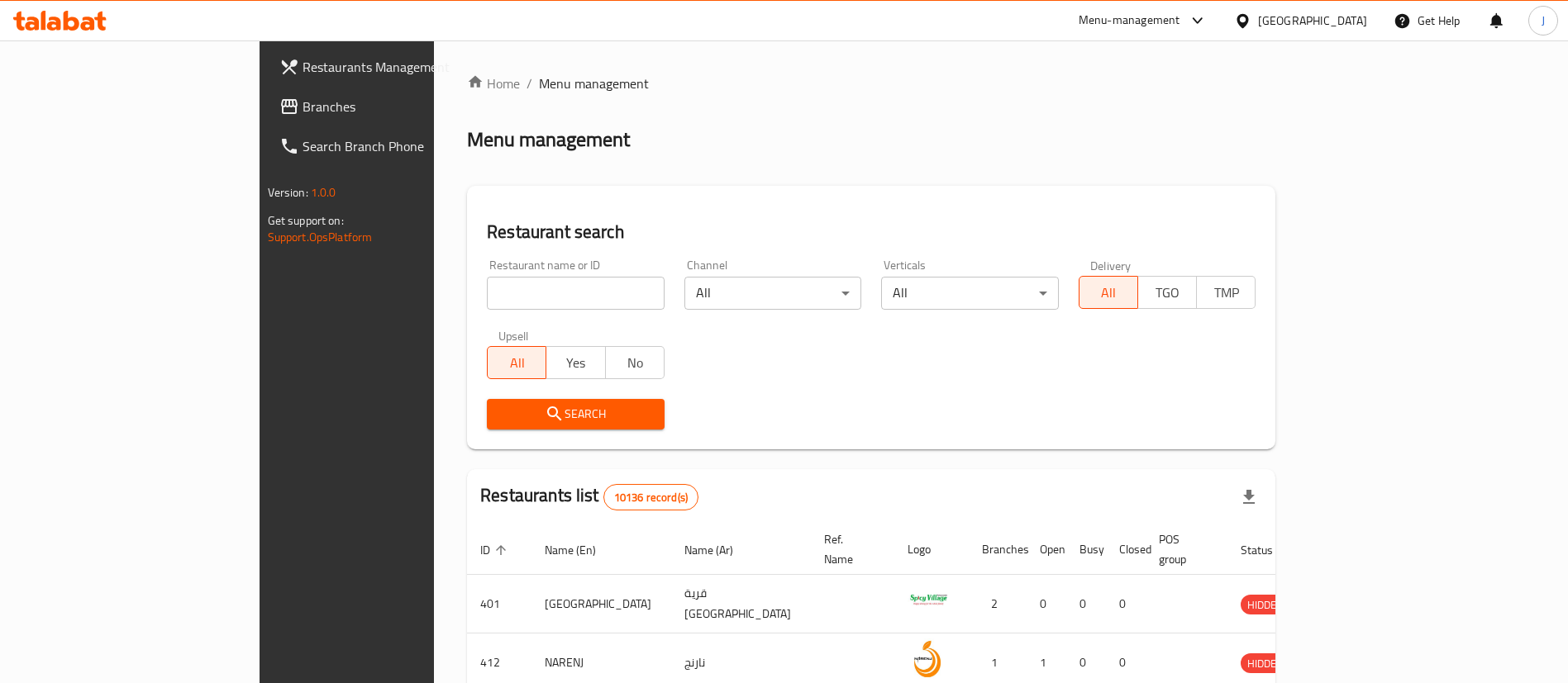
click at [487, 295] on input "search" at bounding box center [575, 293] width 177 height 33
paste input "698603"
type input "698603"
click button "Search" at bounding box center [575, 413] width 177 height 30
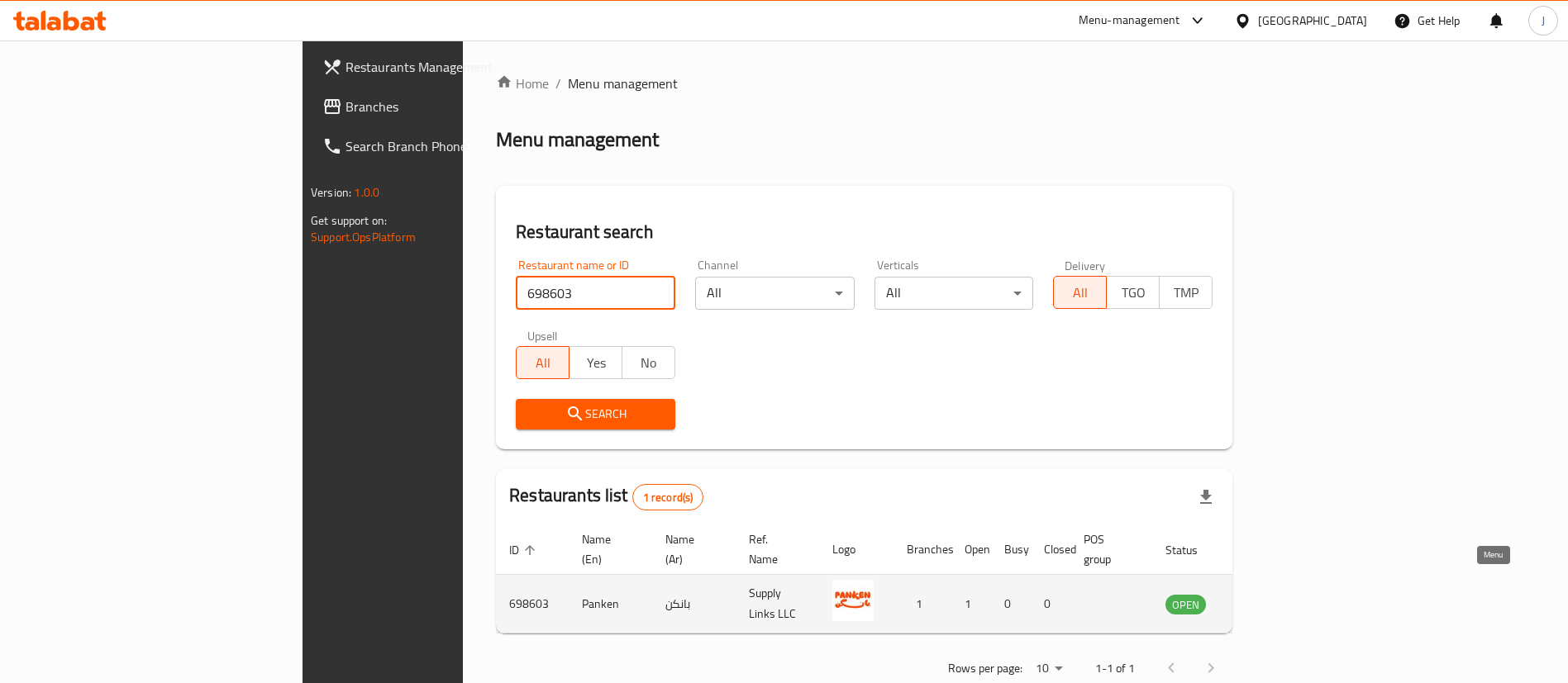
click at [1271, 598] on icon "enhanced table" at bounding box center [1262, 604] width 18 height 14
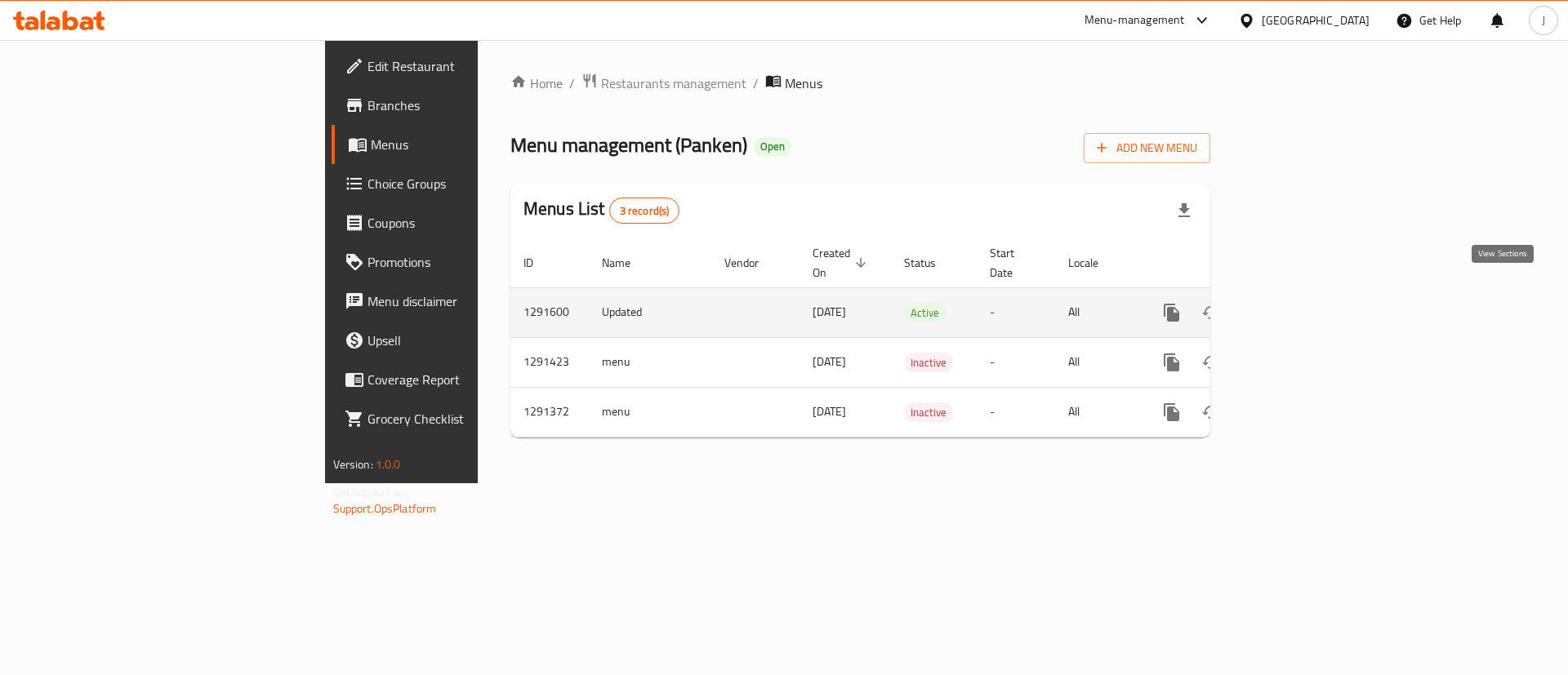
click at [1299, 303] on icon "enhanced table" at bounding box center [1290, 313] width 20 height 20
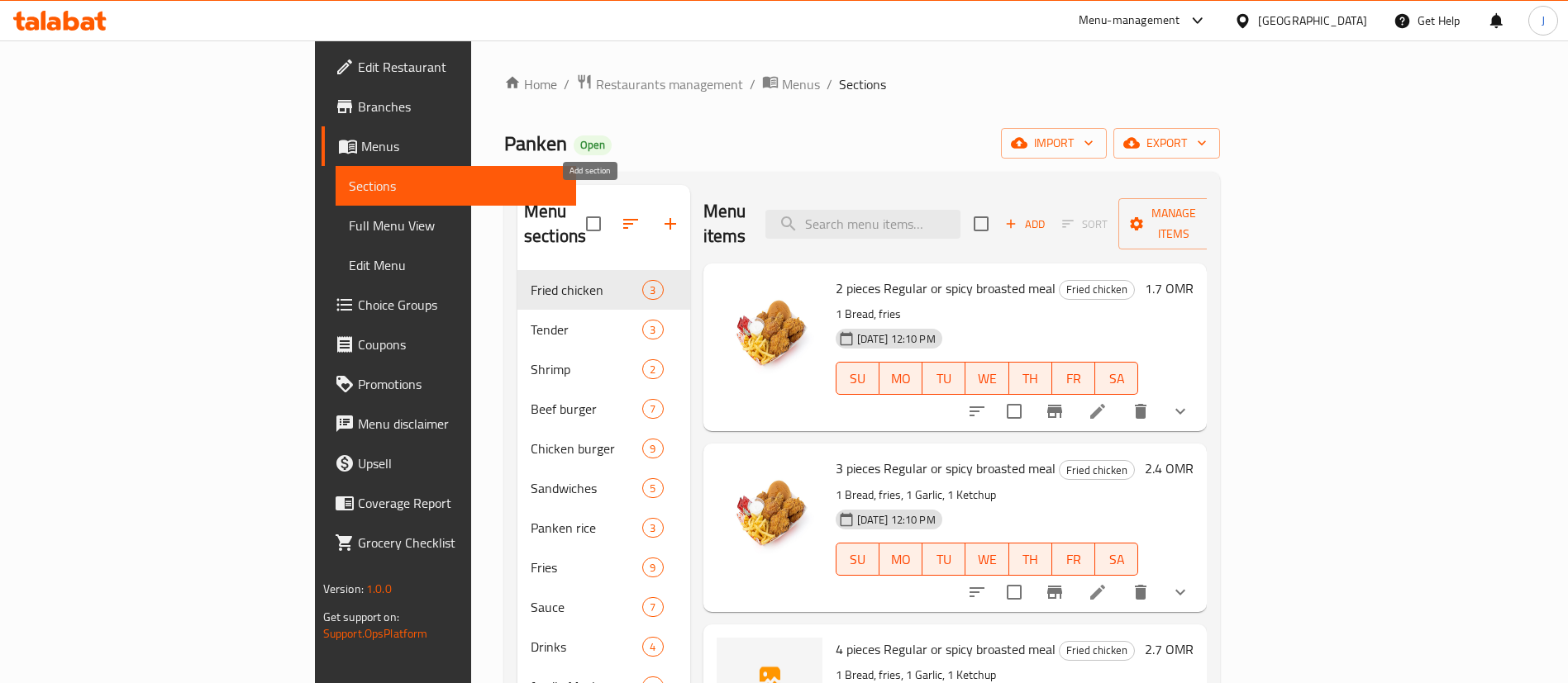
click at [660, 214] on icon "button" at bounding box center [671, 224] width 20 height 20
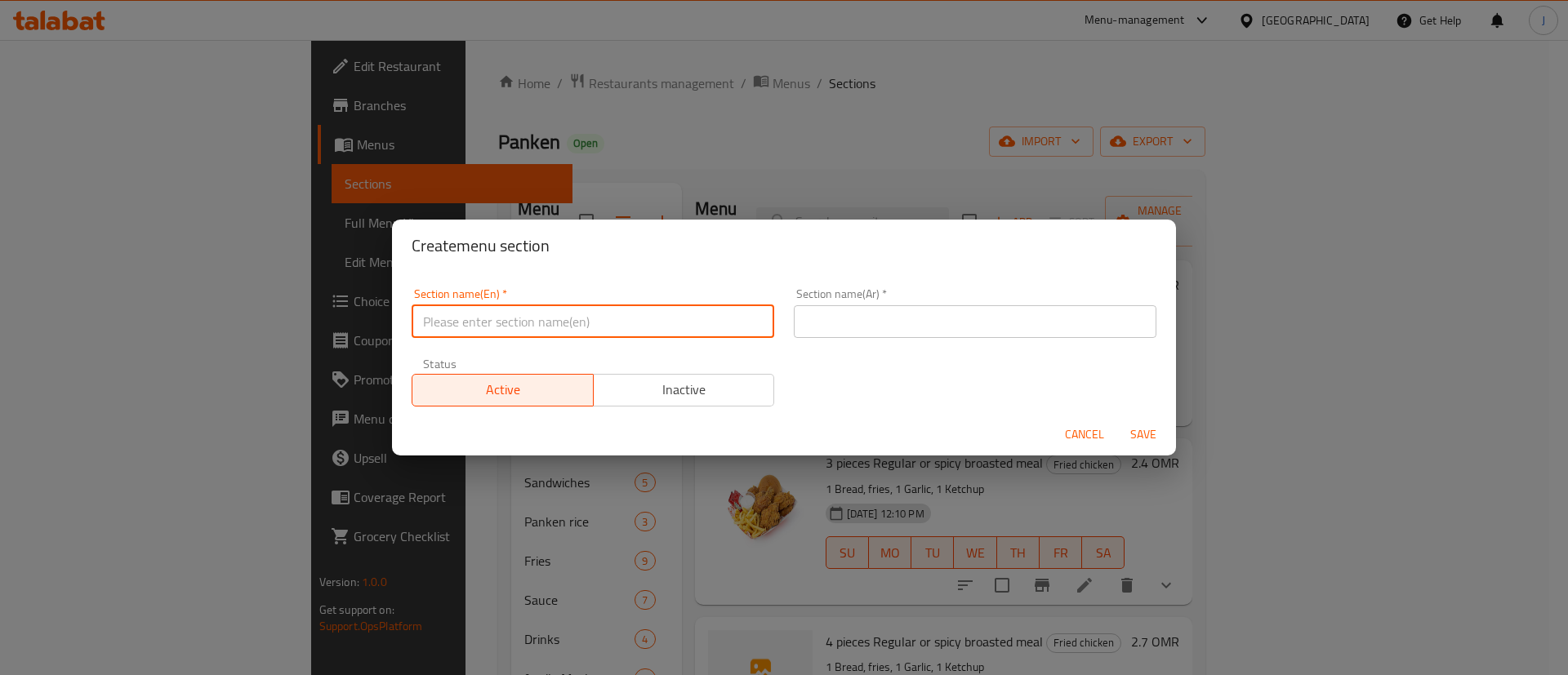
click at [510, 334] on input "text" at bounding box center [592, 322] width 362 height 33
type input "M41"
click at [824, 318] on input "text" at bounding box center [974, 322] width 362 height 33
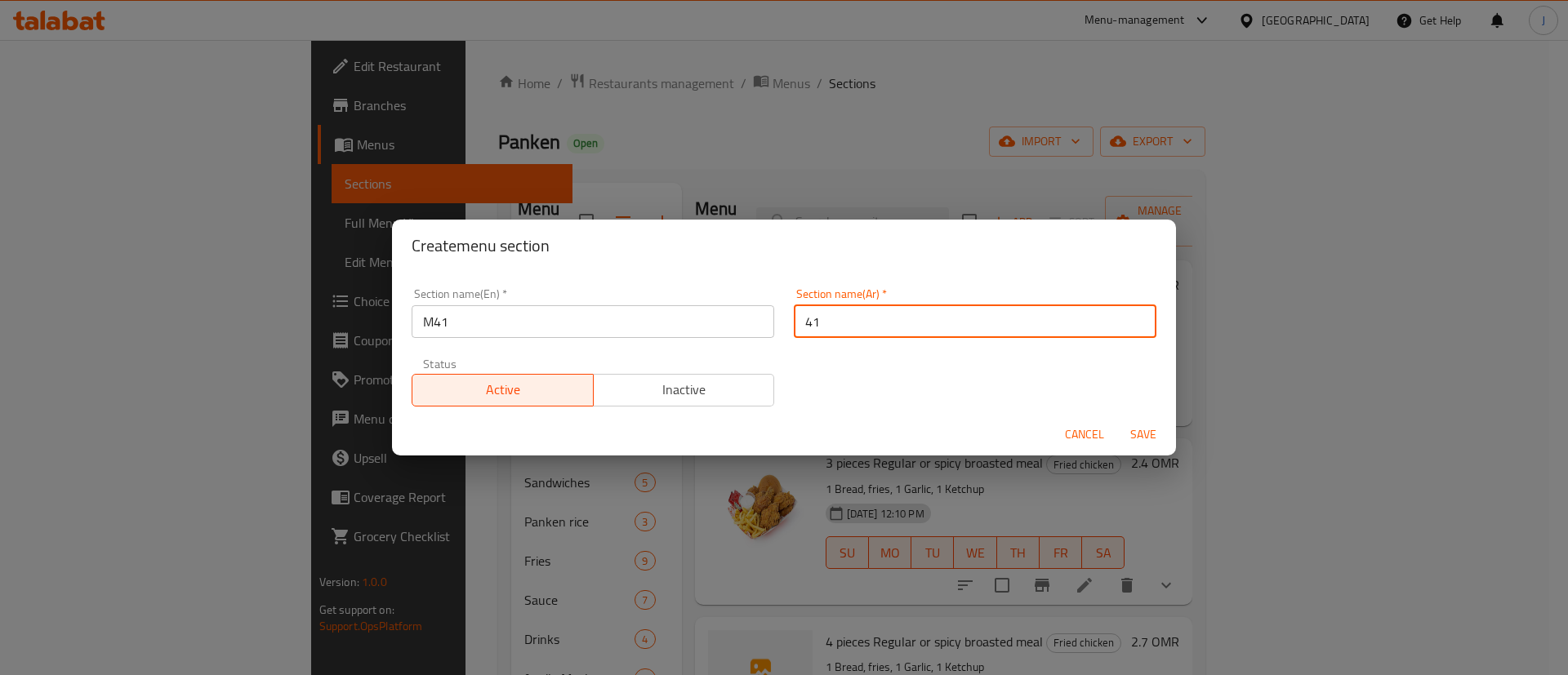
type input "41"
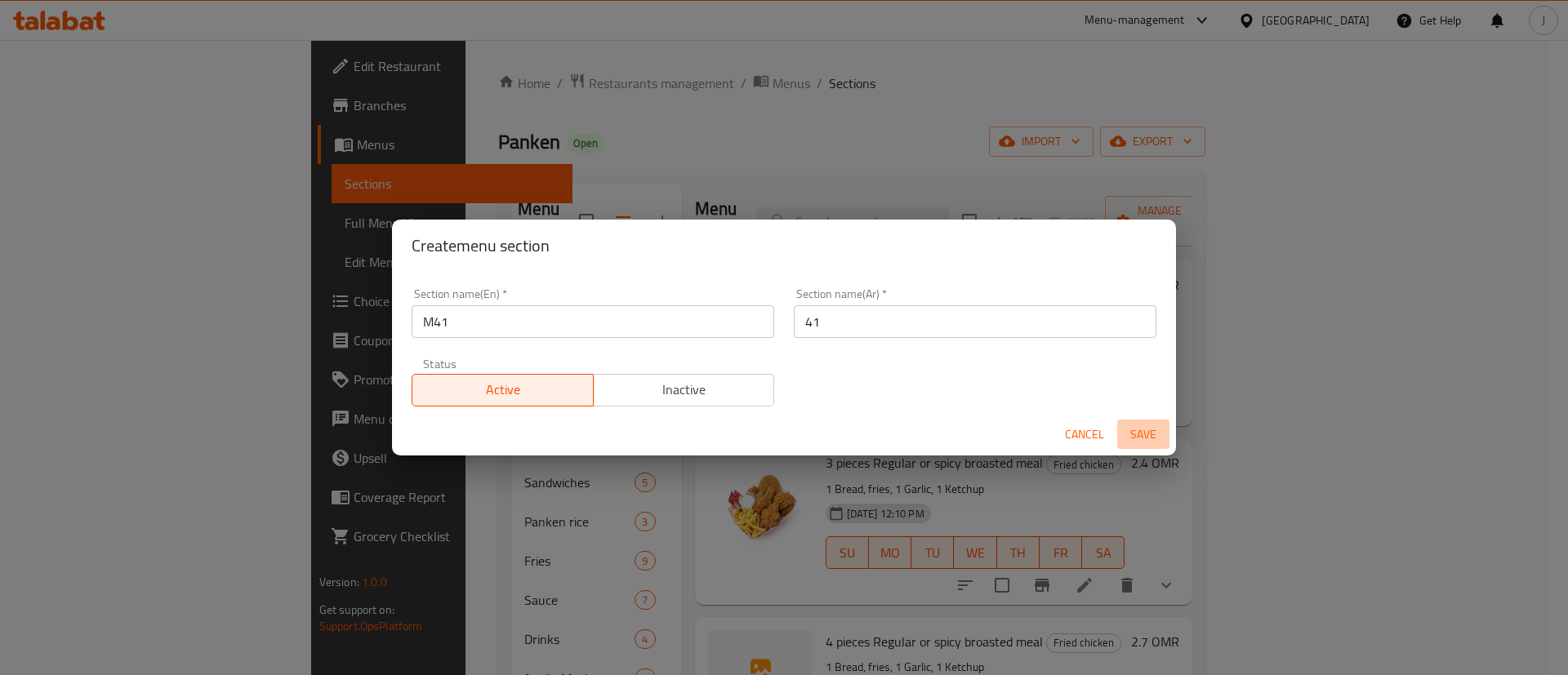
click at [1146, 438] on span "Save" at bounding box center [1142, 435] width 39 height 21
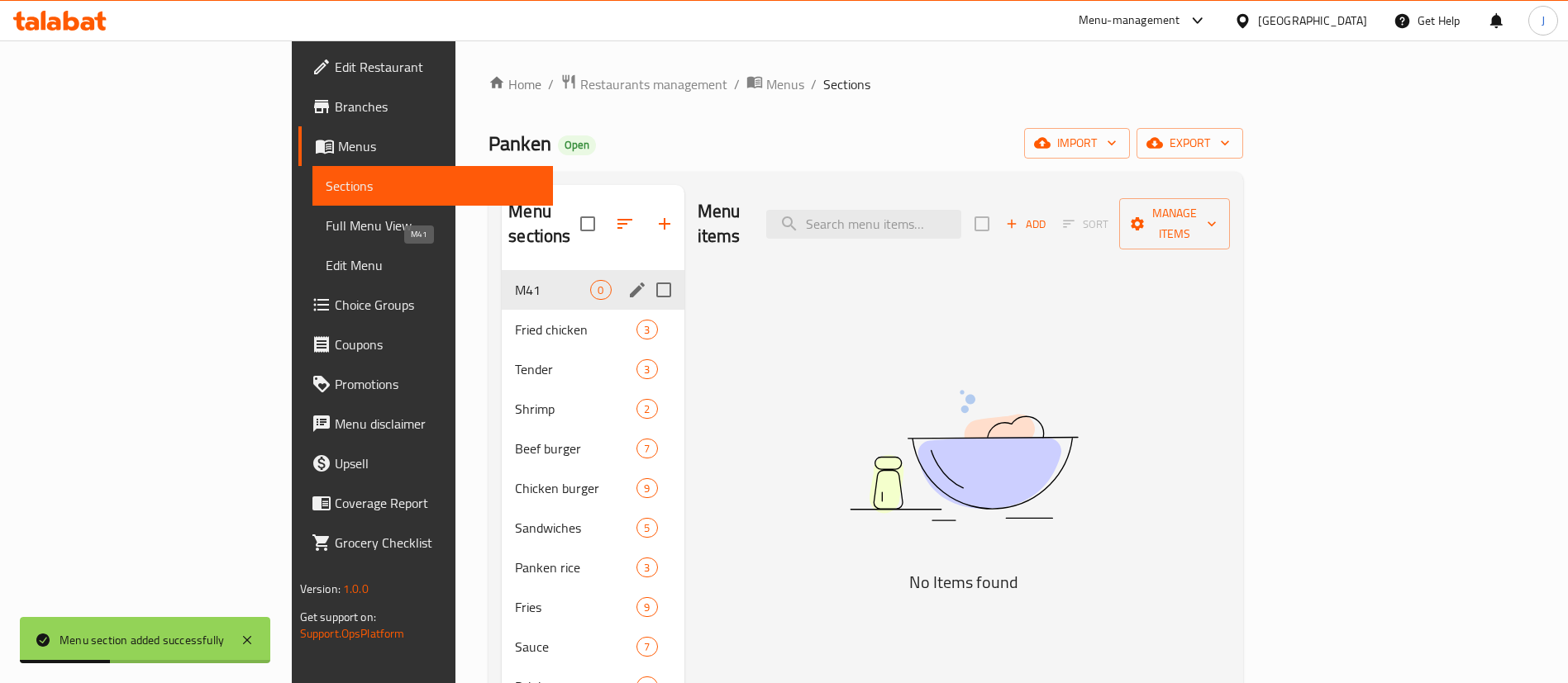
click at [515, 280] on span "M41" at bounding box center [553, 290] width 75 height 20
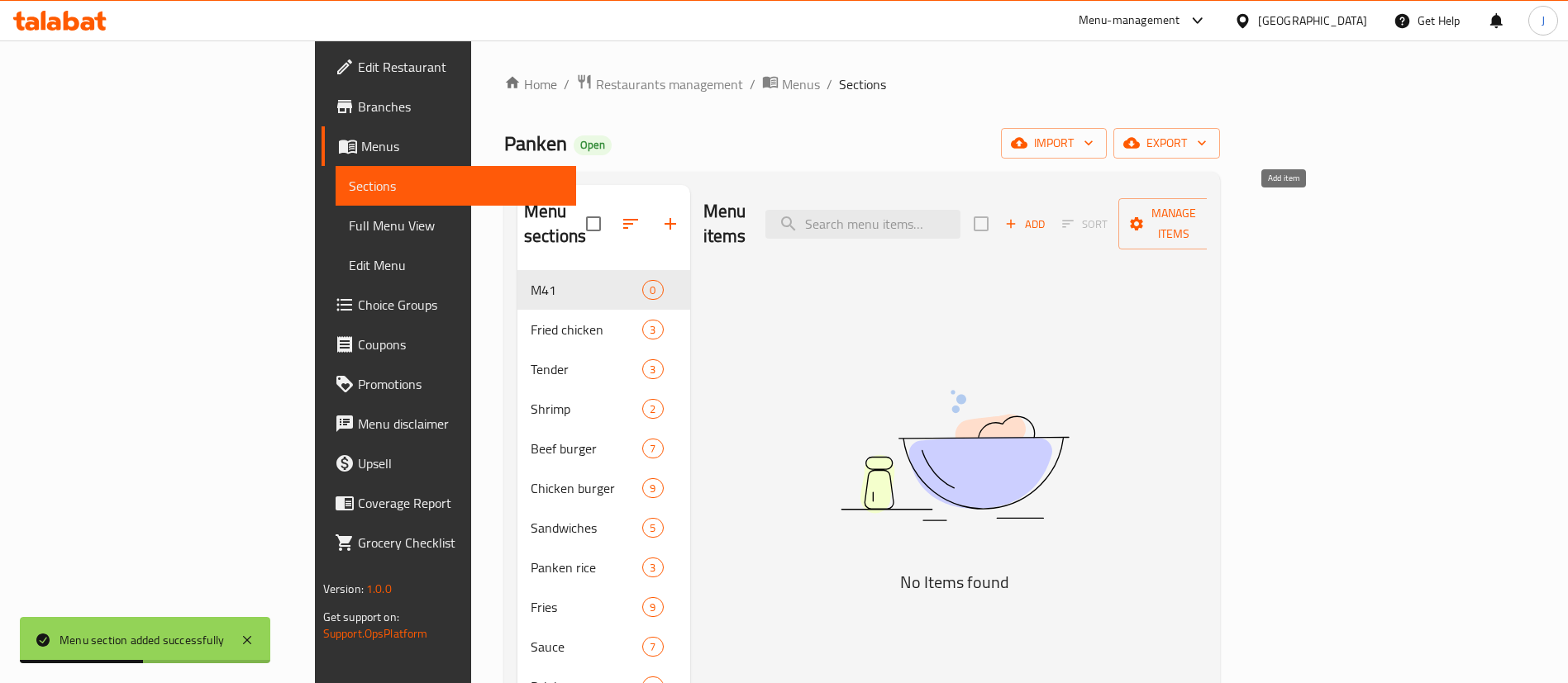
click at [1047, 215] on span "Add" at bounding box center [1025, 224] width 45 height 19
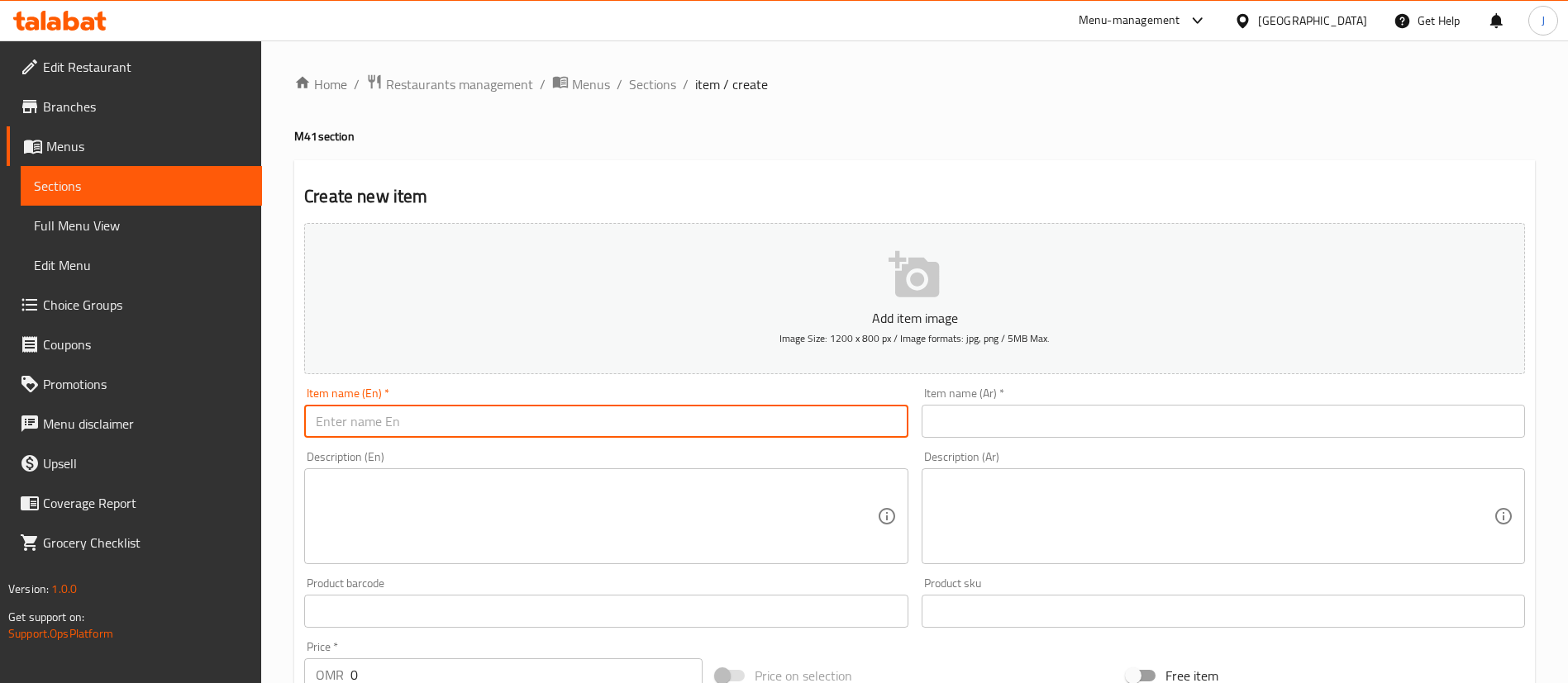
click at [536, 423] on input "text" at bounding box center [606, 422] width 604 height 33
paste input ".Twister Chicken"
drag, startPoint x: 314, startPoint y: 421, endPoint x: 296, endPoint y: 419, distance: 18.1
click at [296, 421] on div "Create new item Add item image Image Size: 1200 x 800 px / Image formats: jpg, …" at bounding box center [915, 641] width 1240 height 962
click at [488, 432] on input "Twister Chicken" at bounding box center [606, 422] width 604 height 33
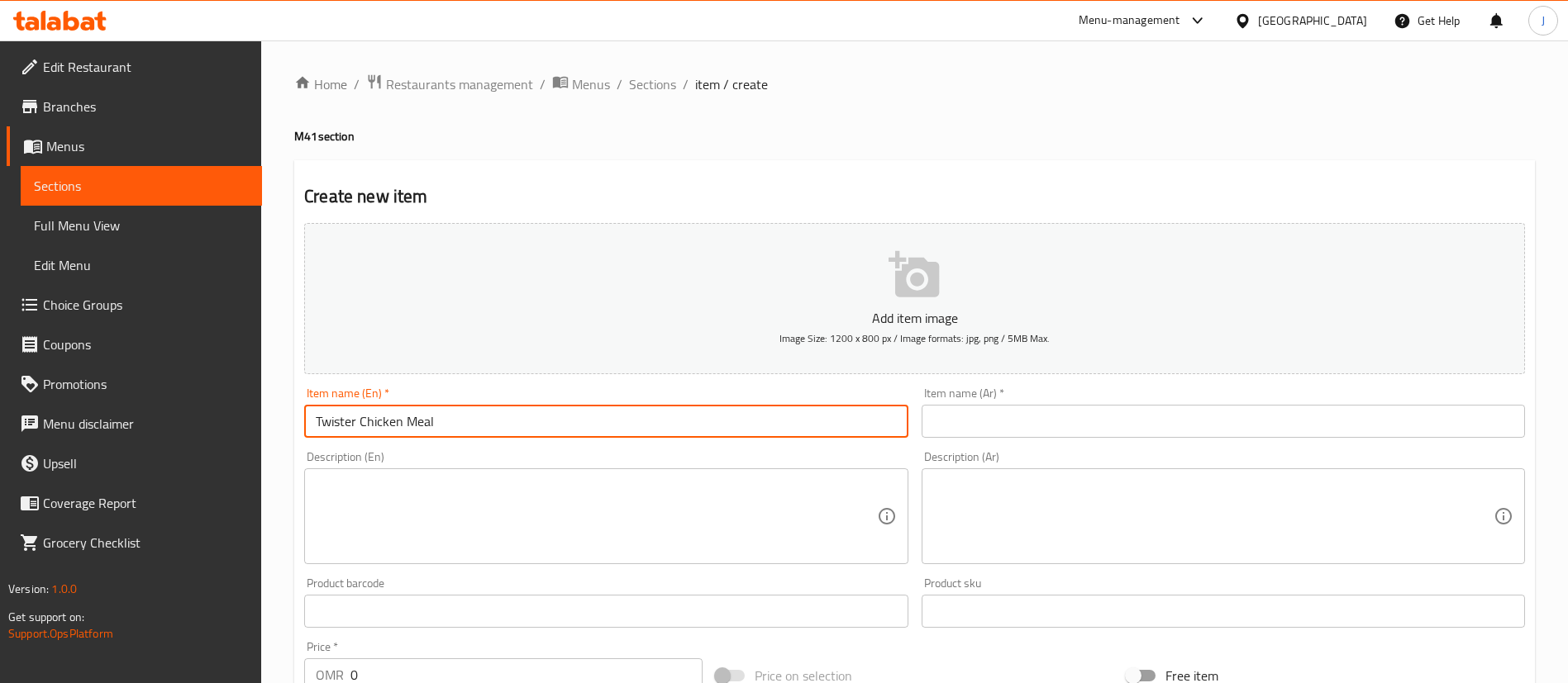
type input "Twister Chicken Meal"
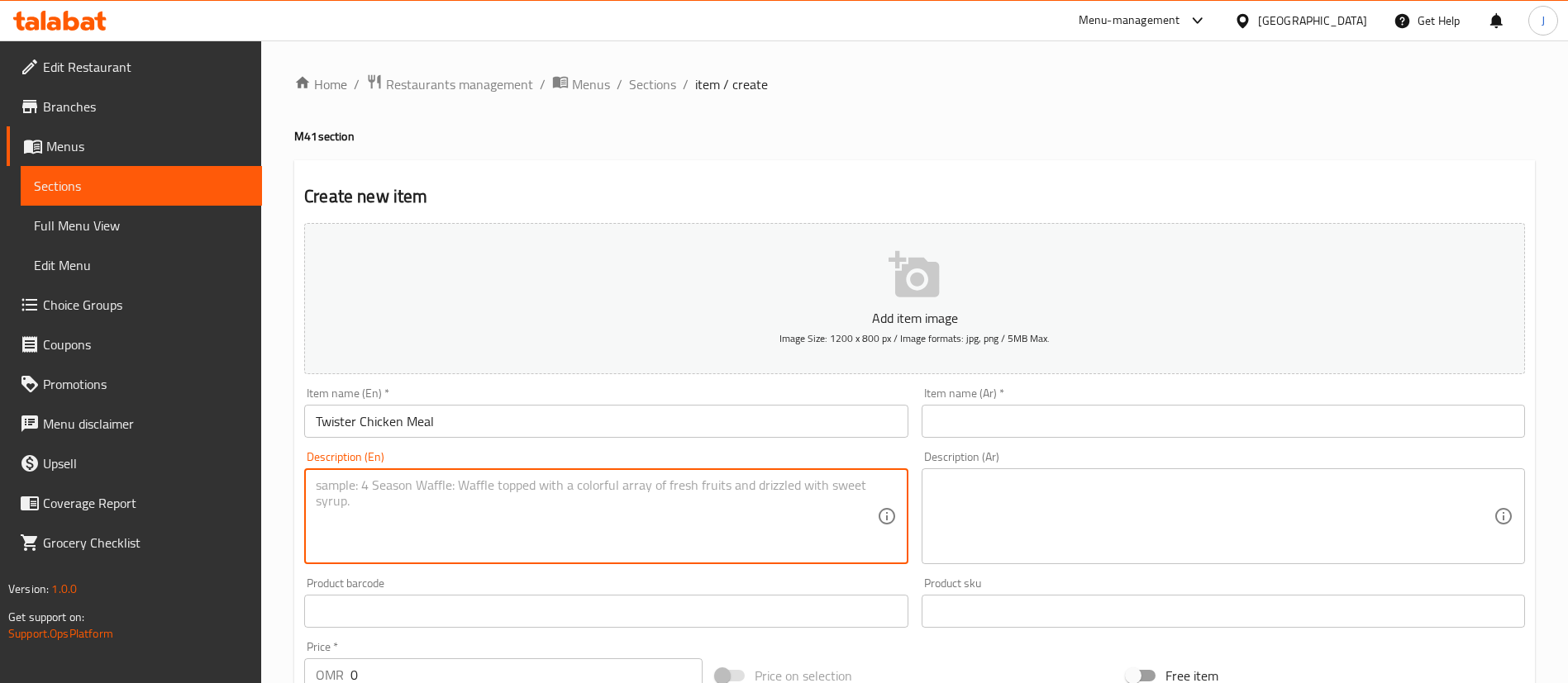
click at [369, 504] on textarea at bounding box center [596, 517] width 561 height 79
paste textarea ".Twister Chicken"
type textarea ".Twister Chicken,"
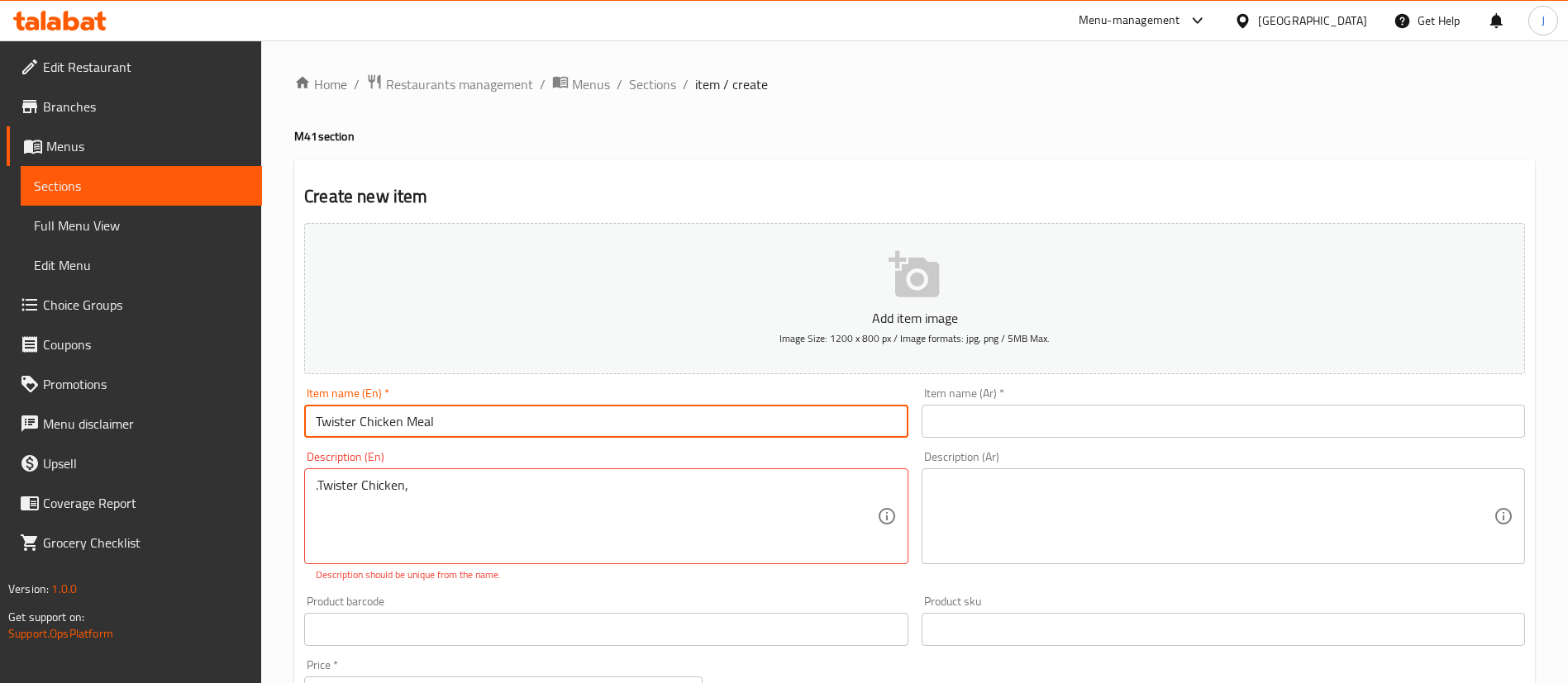
click at [440, 407] on input "Twister Chicken Meal" at bounding box center [606, 422] width 604 height 33
click at [1053, 432] on input "text" at bounding box center [1223, 422] width 604 height 33
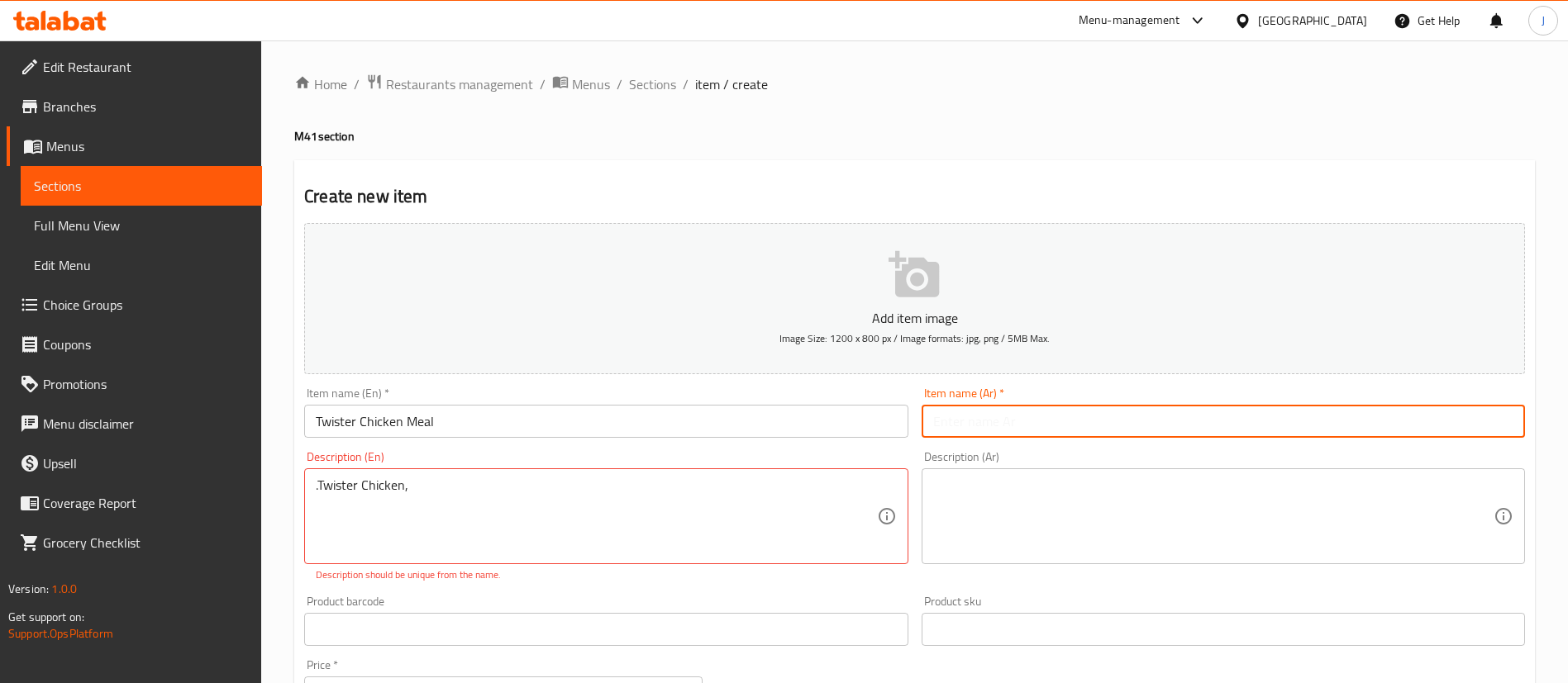
paste input "وجبة دجاج تويستر"
type input "وجبة دجاج تويستر"
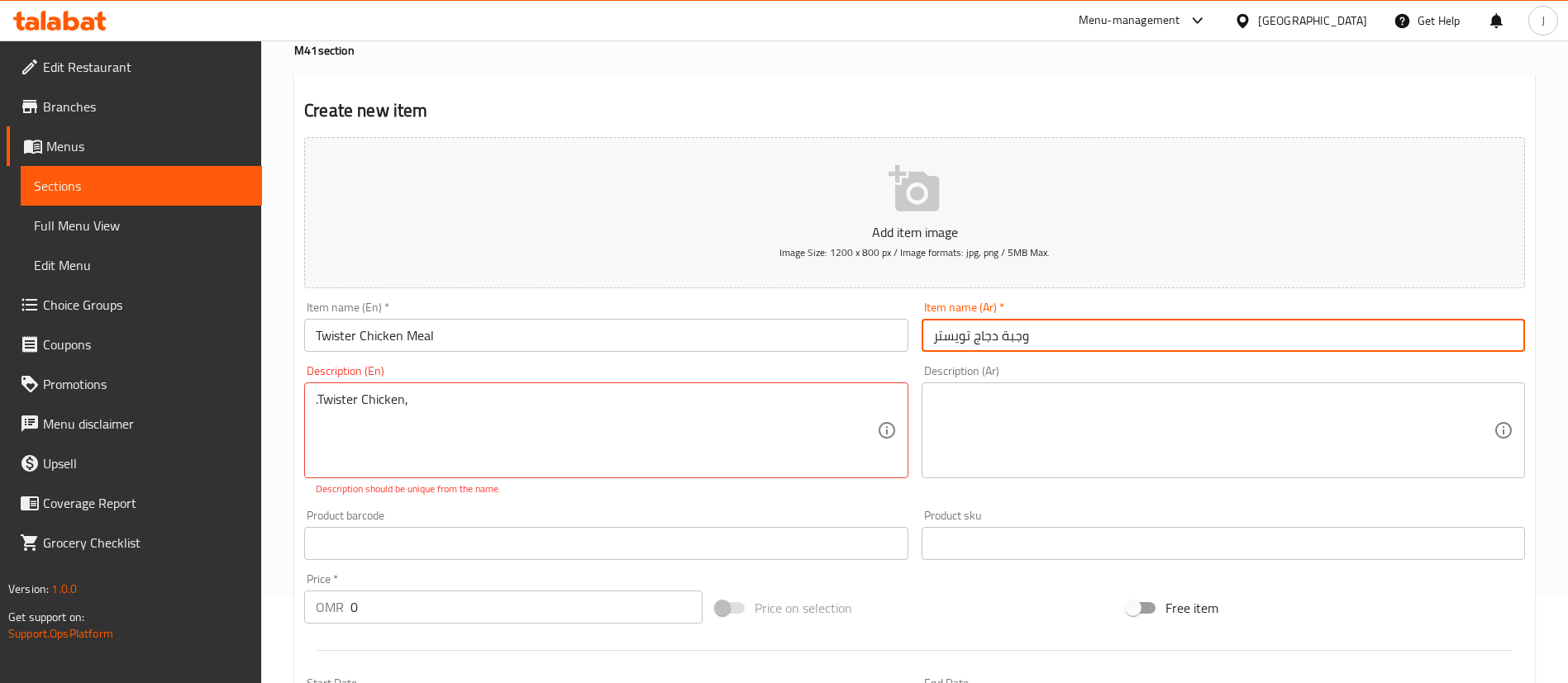
scroll to position [124, 0]
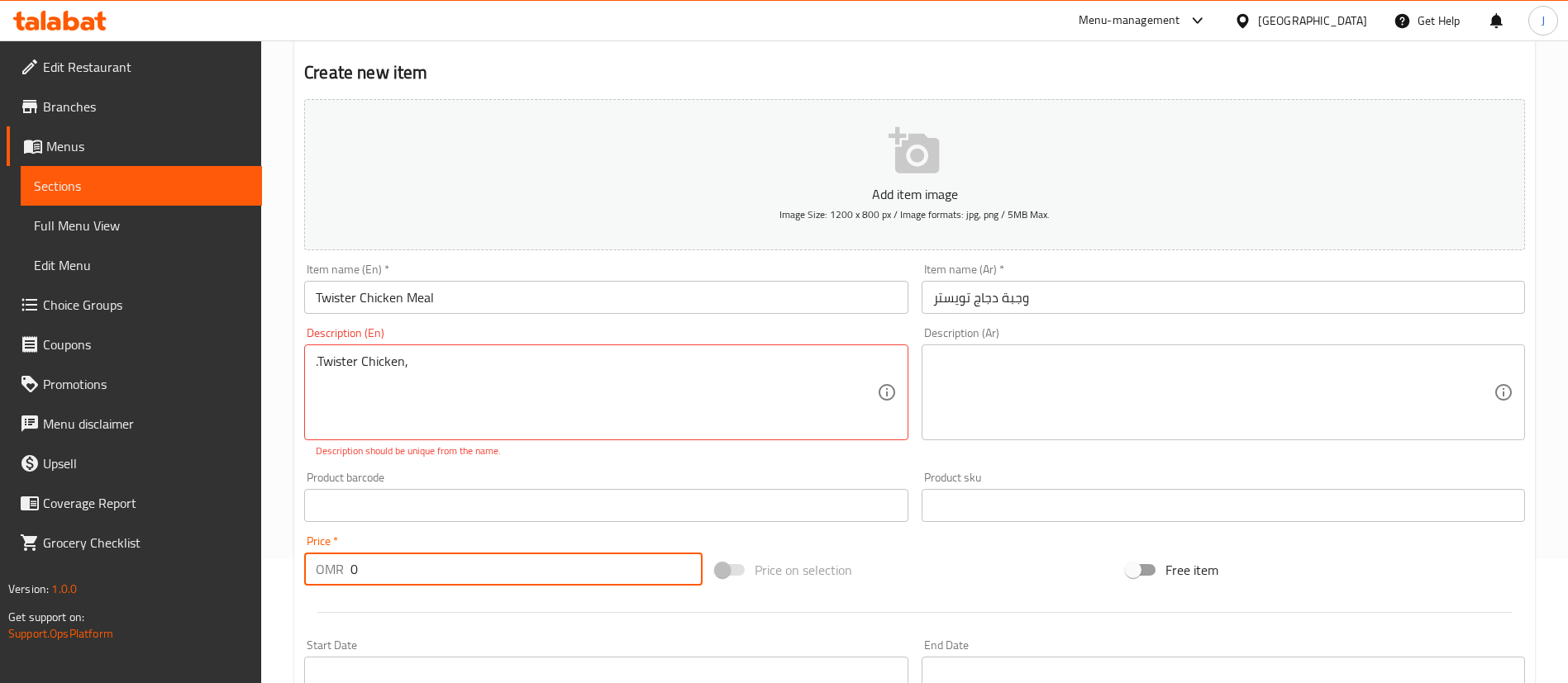
drag, startPoint x: 369, startPoint y: 568, endPoint x: 332, endPoint y: 568, distance: 37.0
click at [334, 568] on div "OMR 0 Price *" at bounding box center [502, 569] width 398 height 33
paste input "3.1"
type input "3.1"
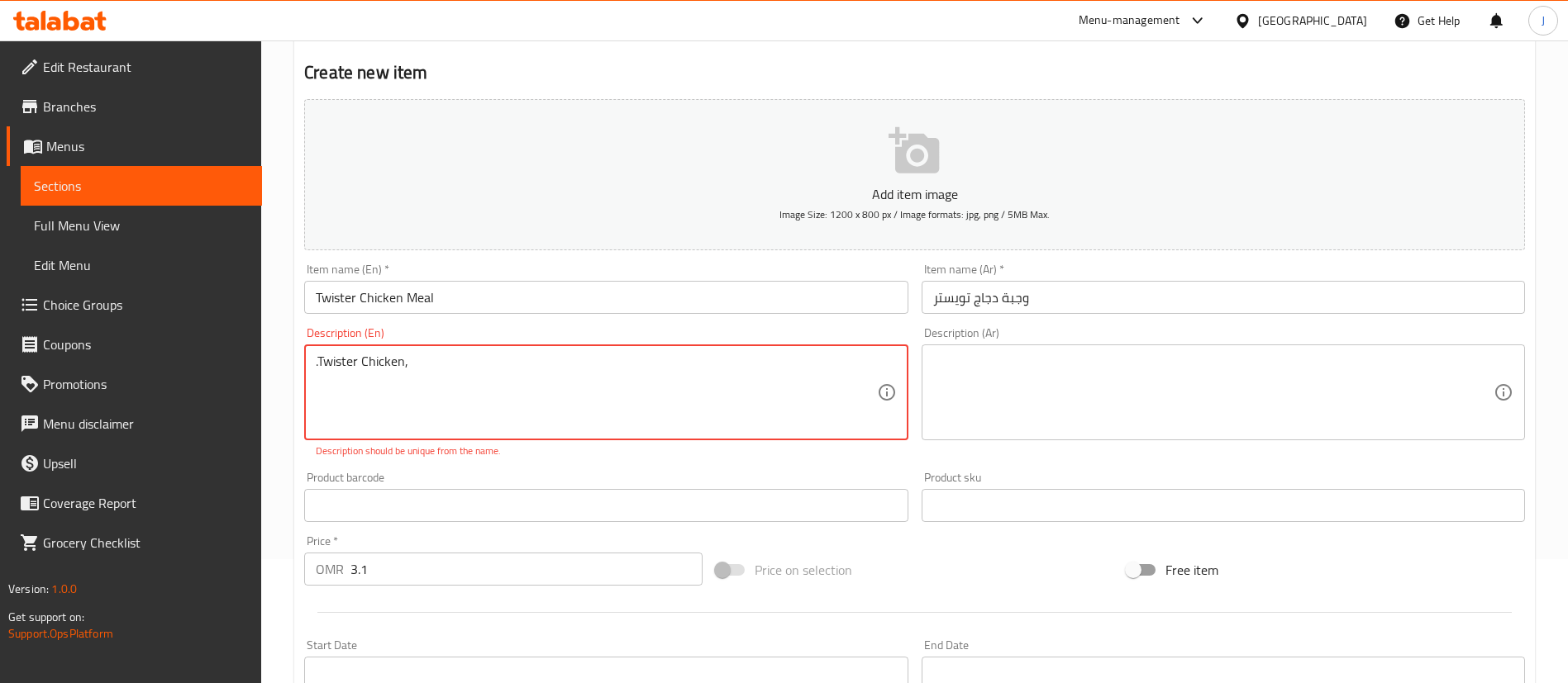
drag, startPoint x: 318, startPoint y: 360, endPoint x: 255, endPoint y: 356, distance: 63.1
click at [427, 369] on textarea "Twister Chicken," at bounding box center [596, 393] width 561 height 79
paste textarea "Jalapeno Cheese fries"
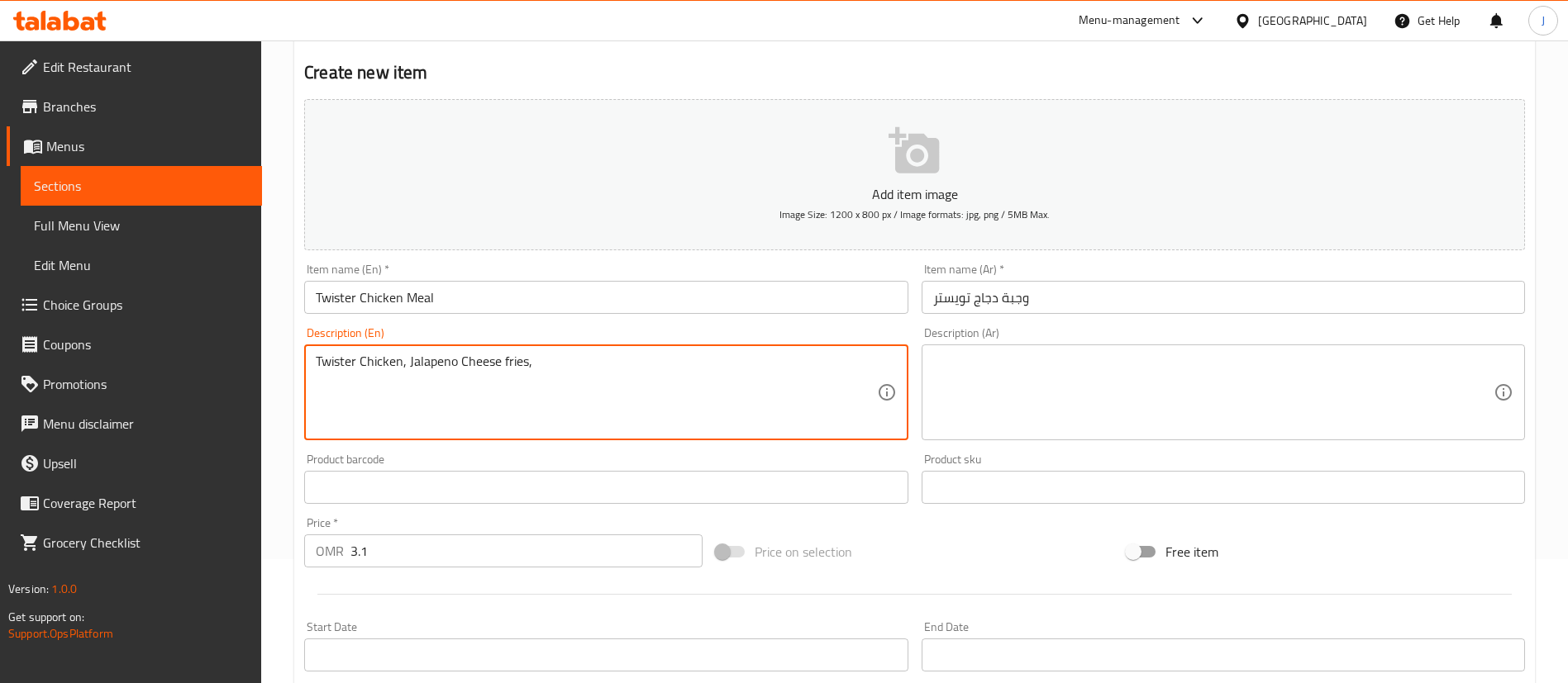
paste textarea "Kinza"
type textarea "Twister Chicken, Jalapeno Cheese fries, Kinza"
click at [1006, 423] on textarea at bounding box center [1213, 393] width 561 height 79
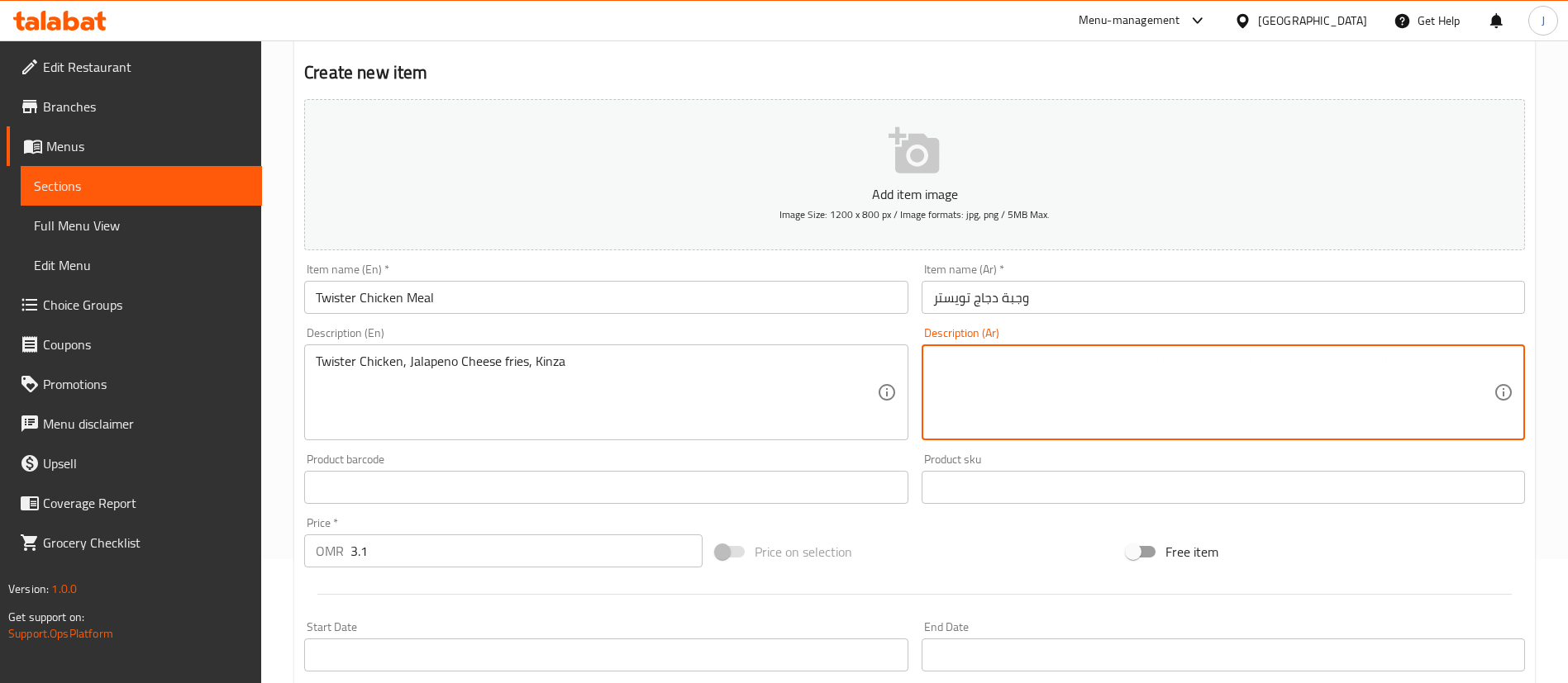
paste textarea "دجاج تويستر، بطاطس مقلية بالجبنة الهالبينو، كينزا"
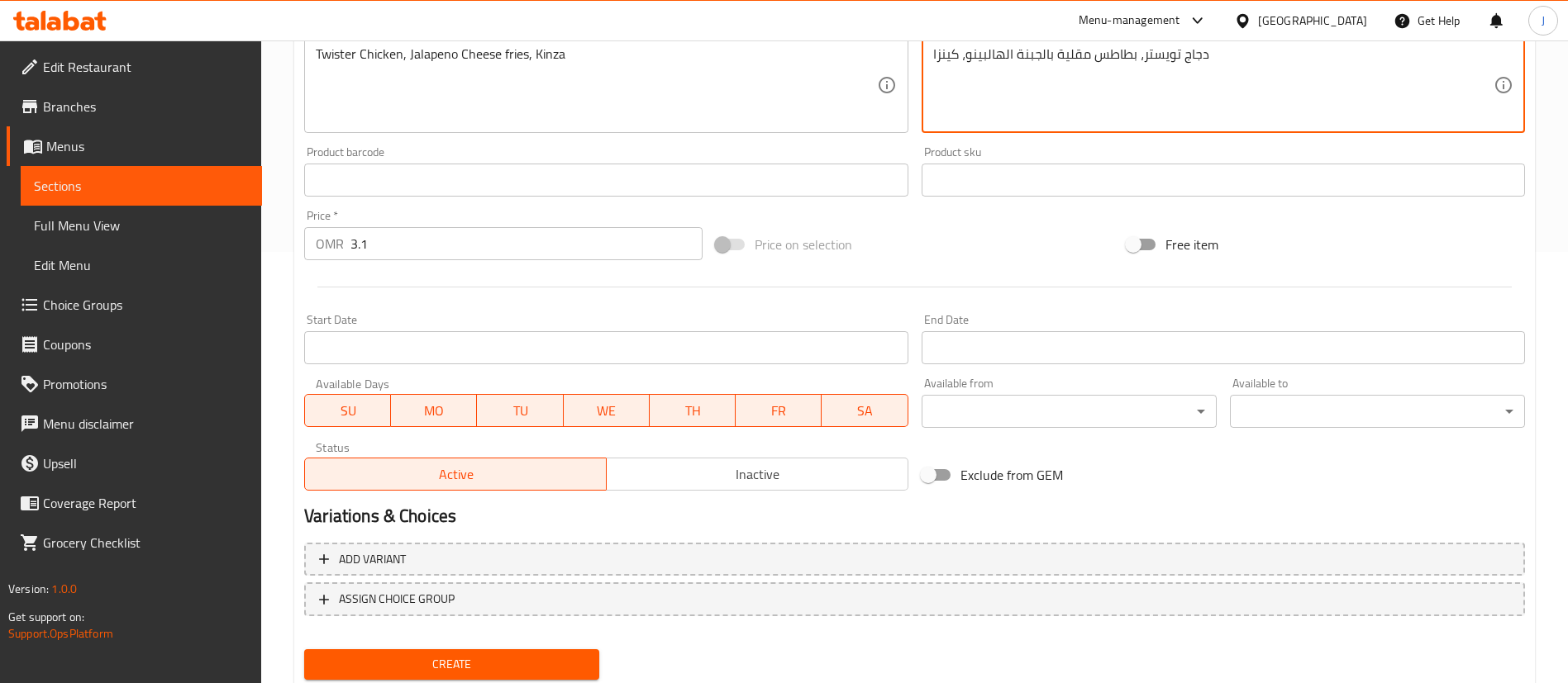
scroll to position [484, 0]
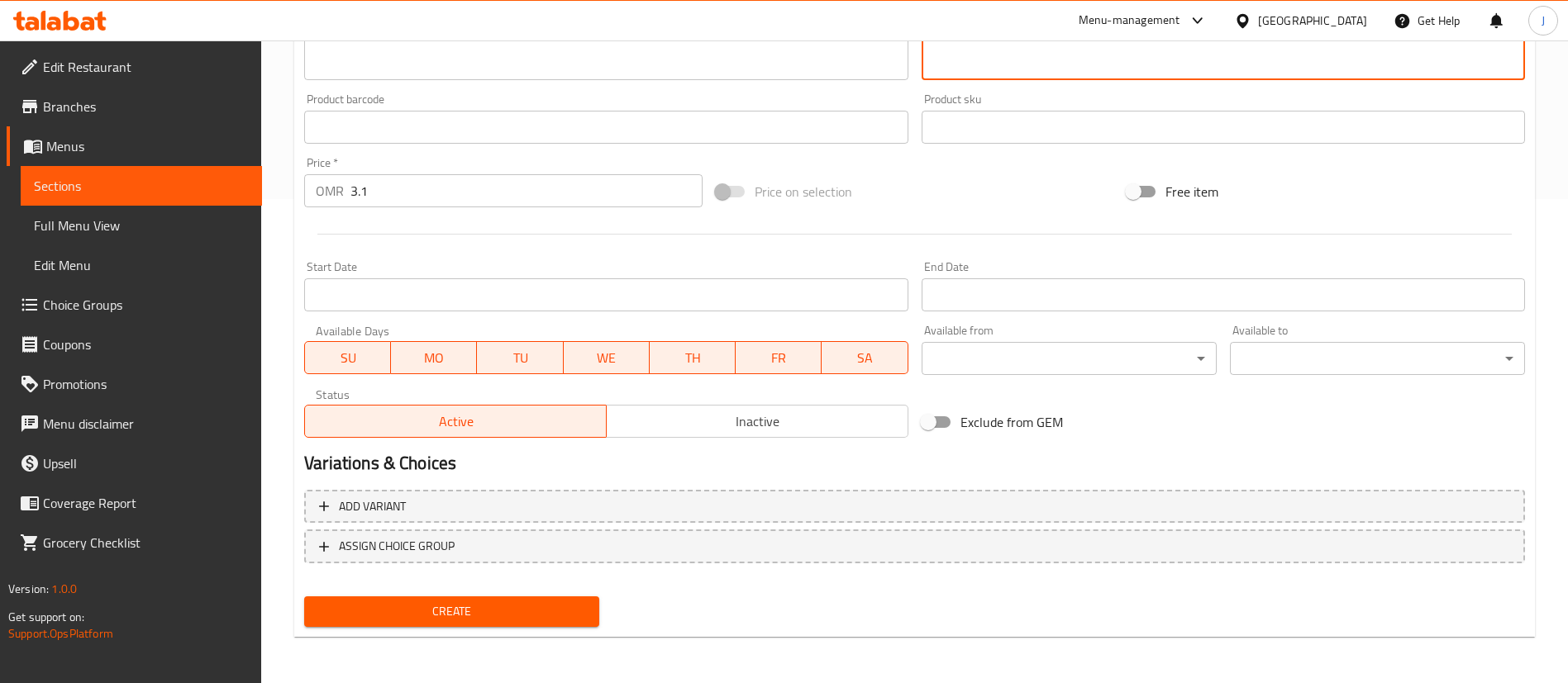
type textarea "دجاج تويستر، بطاطس مقلية بالجبنة الهالبينو، كينزا"
click at [530, 286] on input "Start Date" at bounding box center [606, 294] width 604 height 33
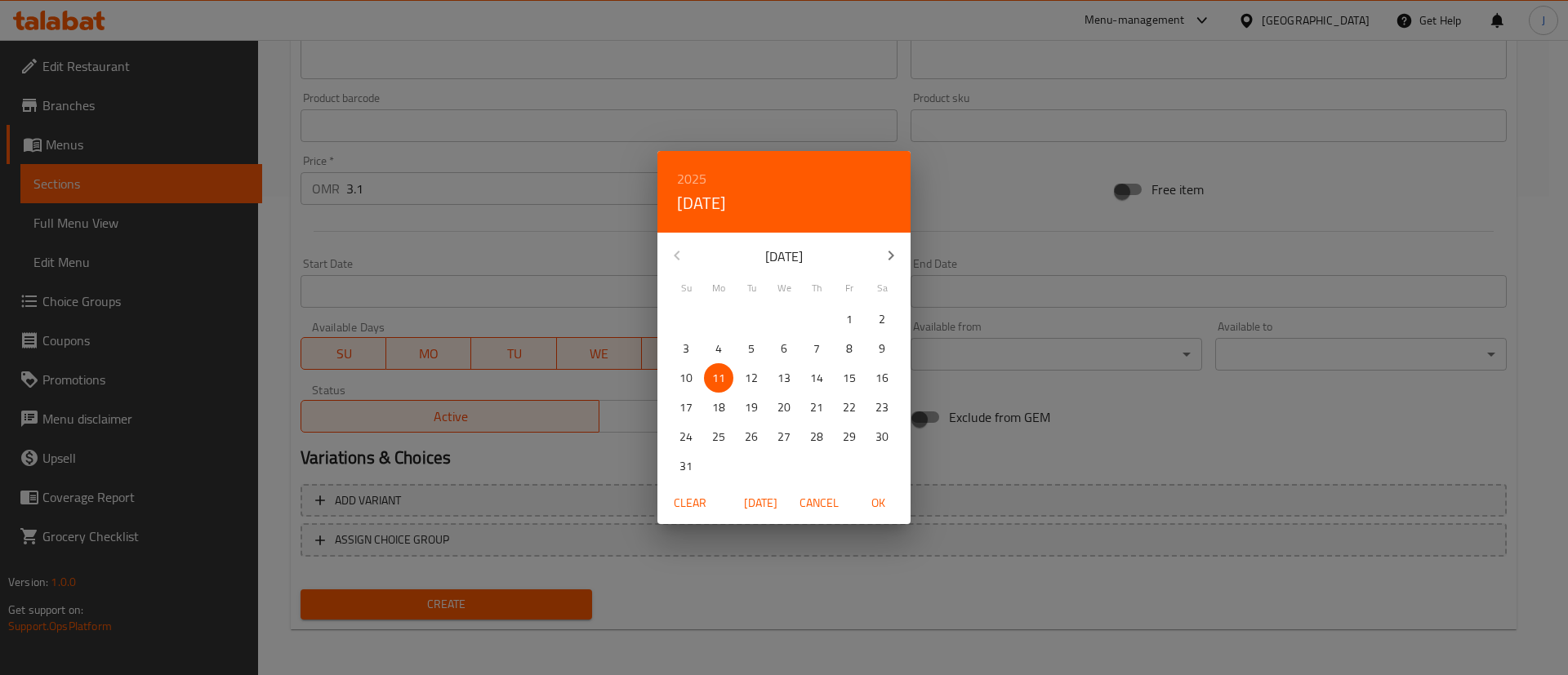
click at [790, 374] on p "13" at bounding box center [784, 378] width 13 height 21
click at [880, 502] on span "OK" at bounding box center [878, 503] width 39 height 21
type input "[DATE]"
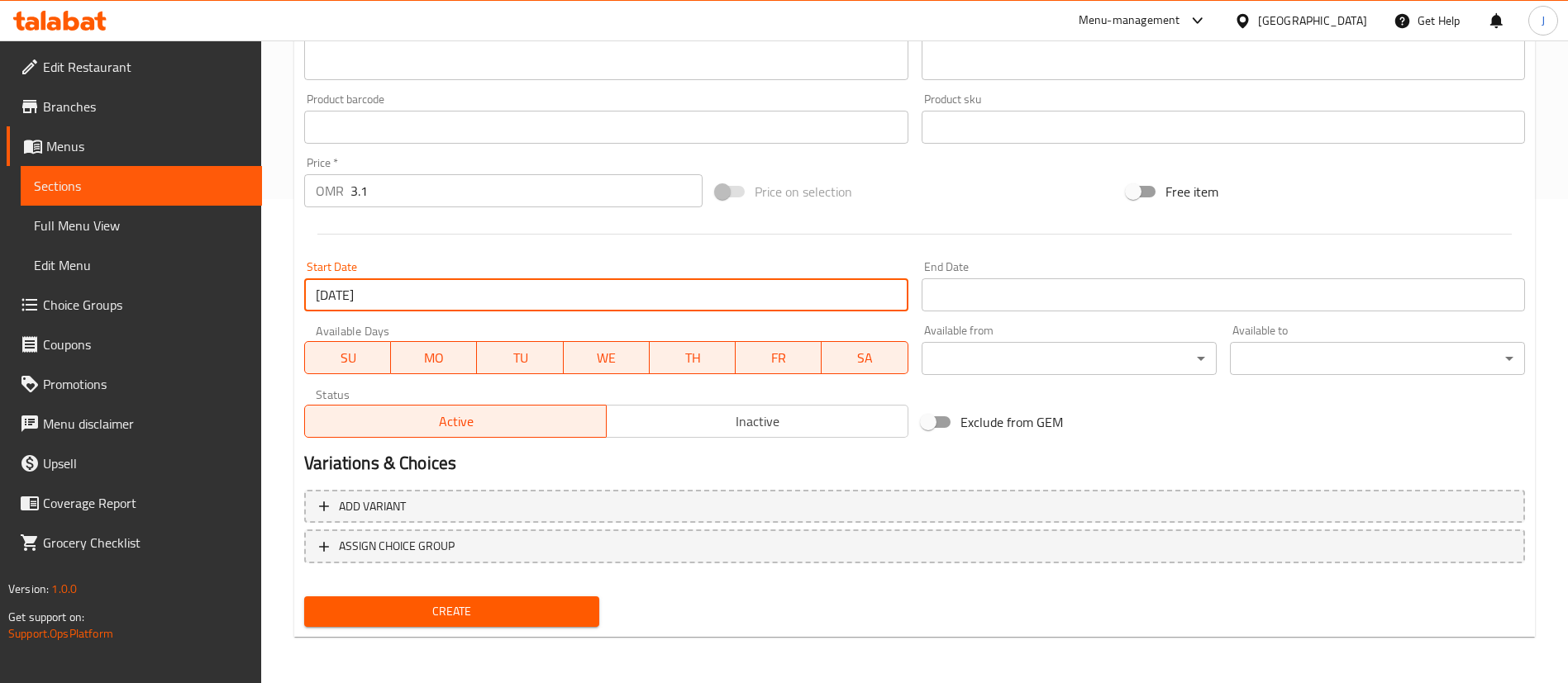
click at [552, 606] on span "Create" at bounding box center [452, 612] width 269 height 21
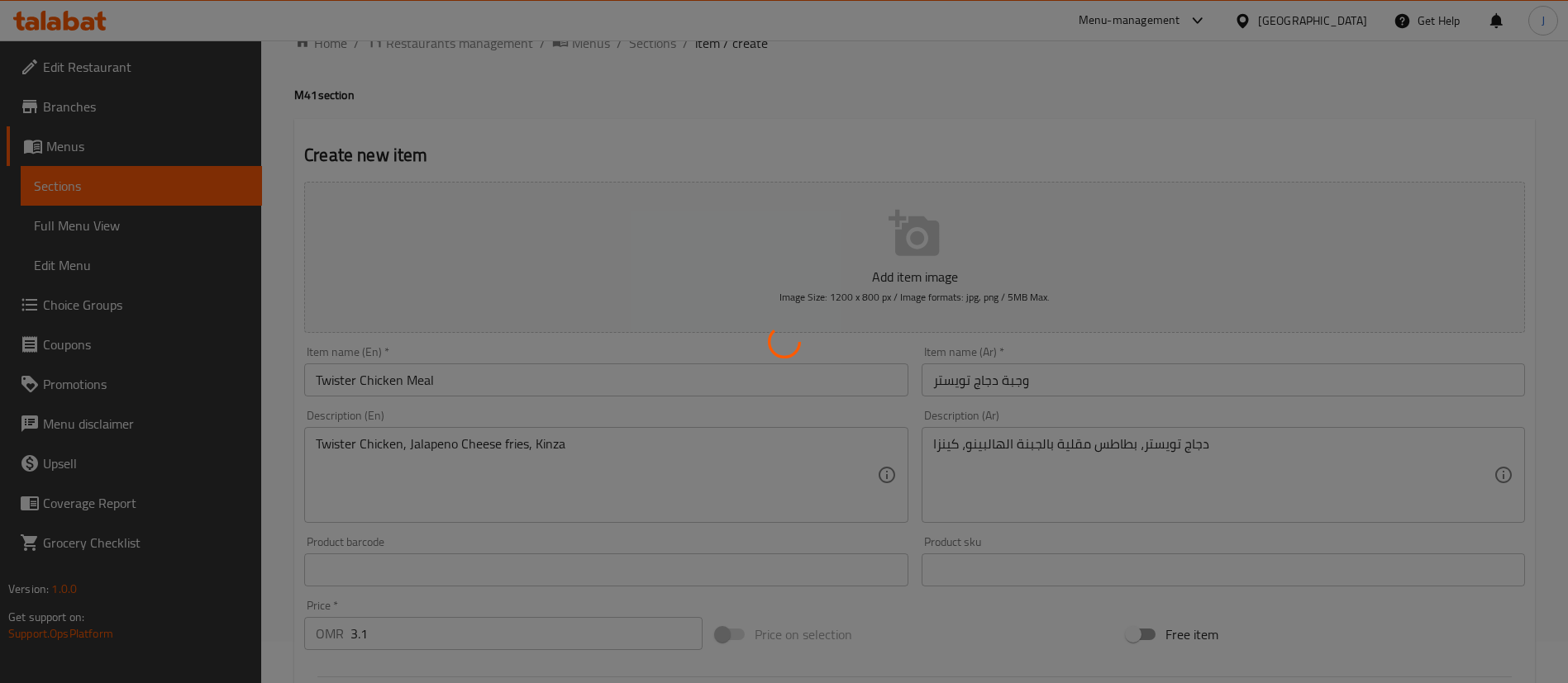
scroll to position [0, 0]
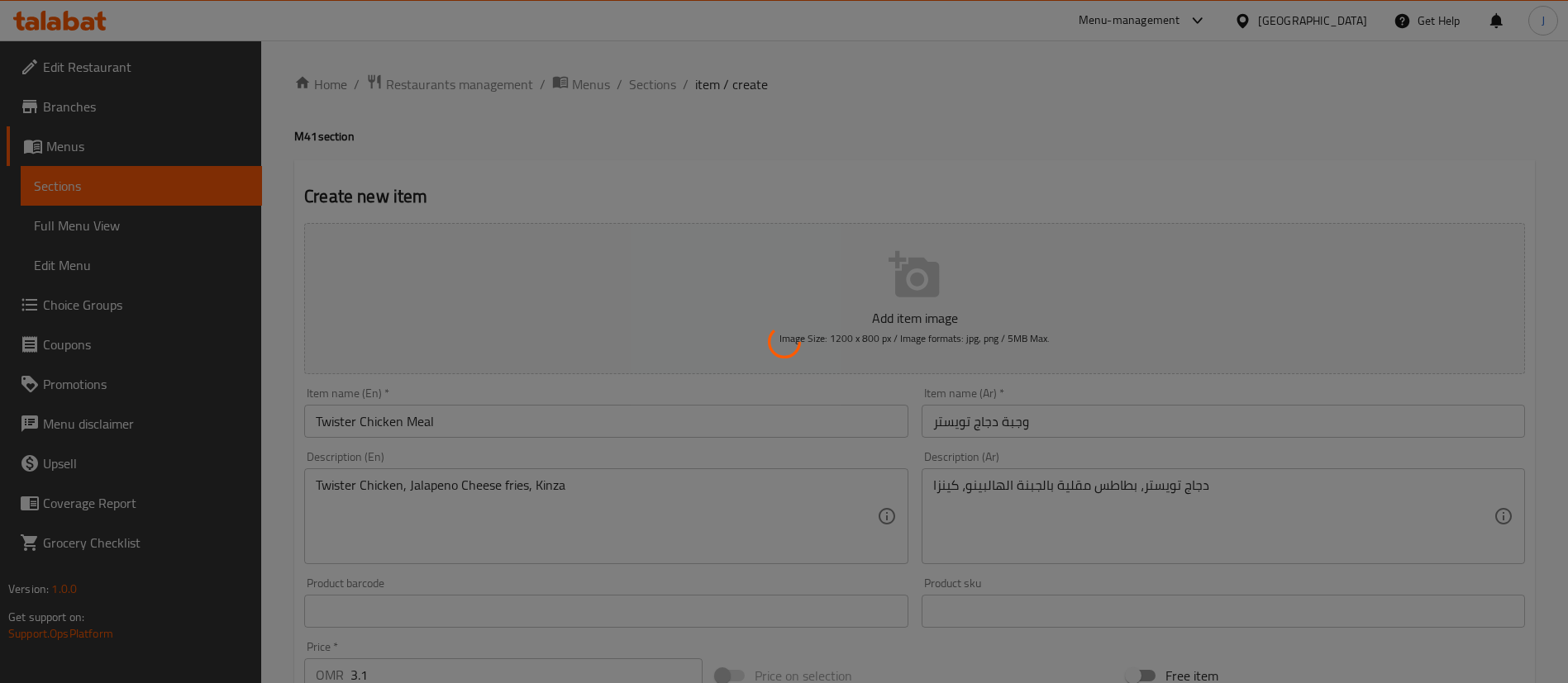
type input "0"
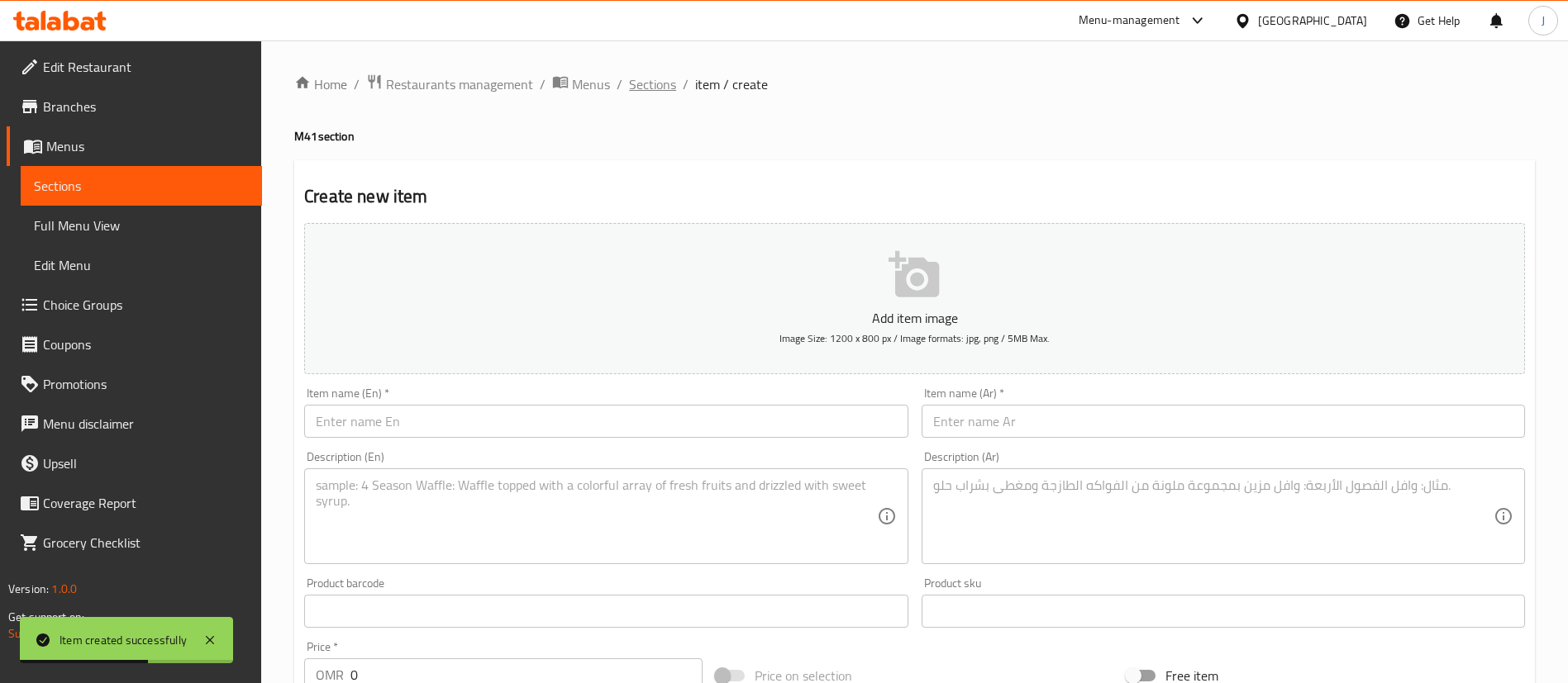
click at [660, 79] on span "Sections" at bounding box center [652, 84] width 47 height 20
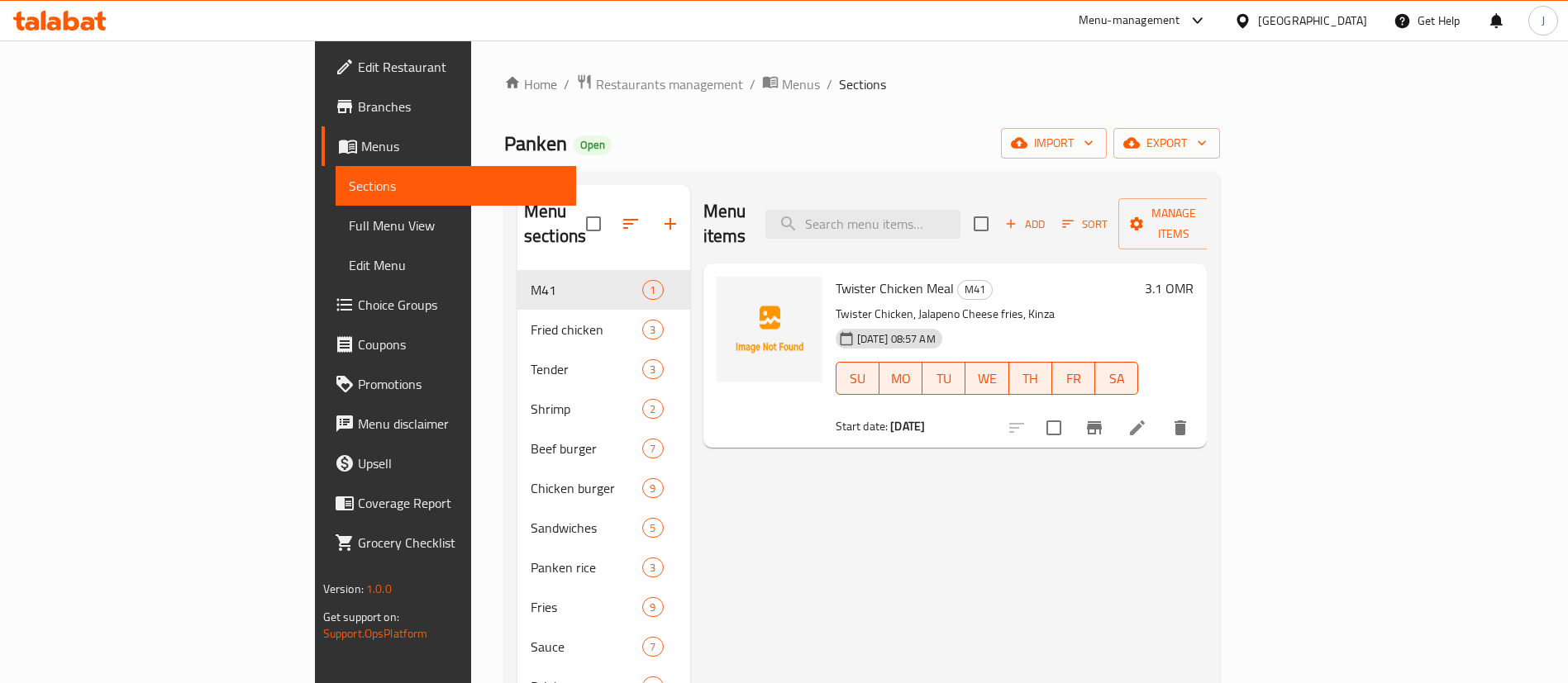
click at [596, 92] on span "Restaurants management" at bounding box center [669, 84] width 147 height 20
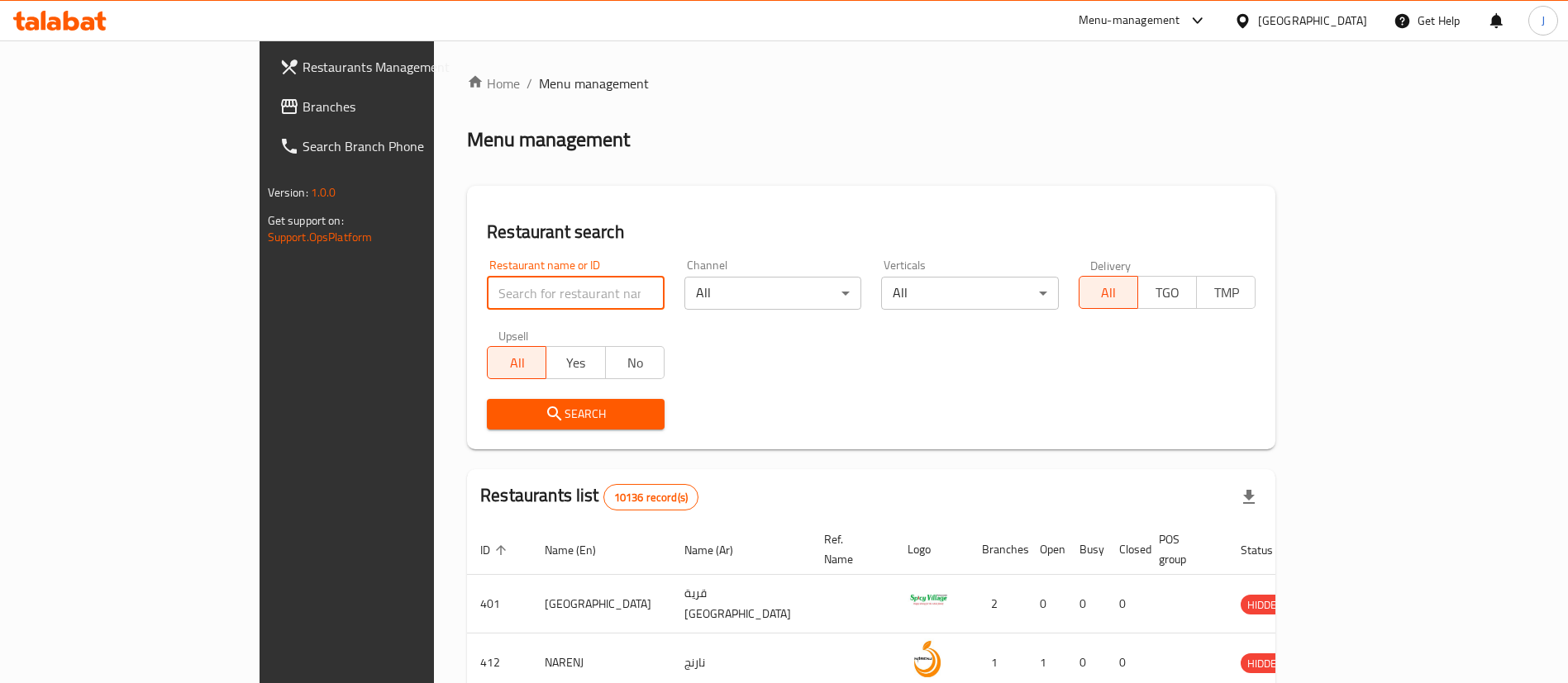
click at [487, 293] on input "search" at bounding box center [575, 293] width 177 height 33
paste input "632865"
type input "632865"
click button "Search" at bounding box center [575, 413] width 177 height 30
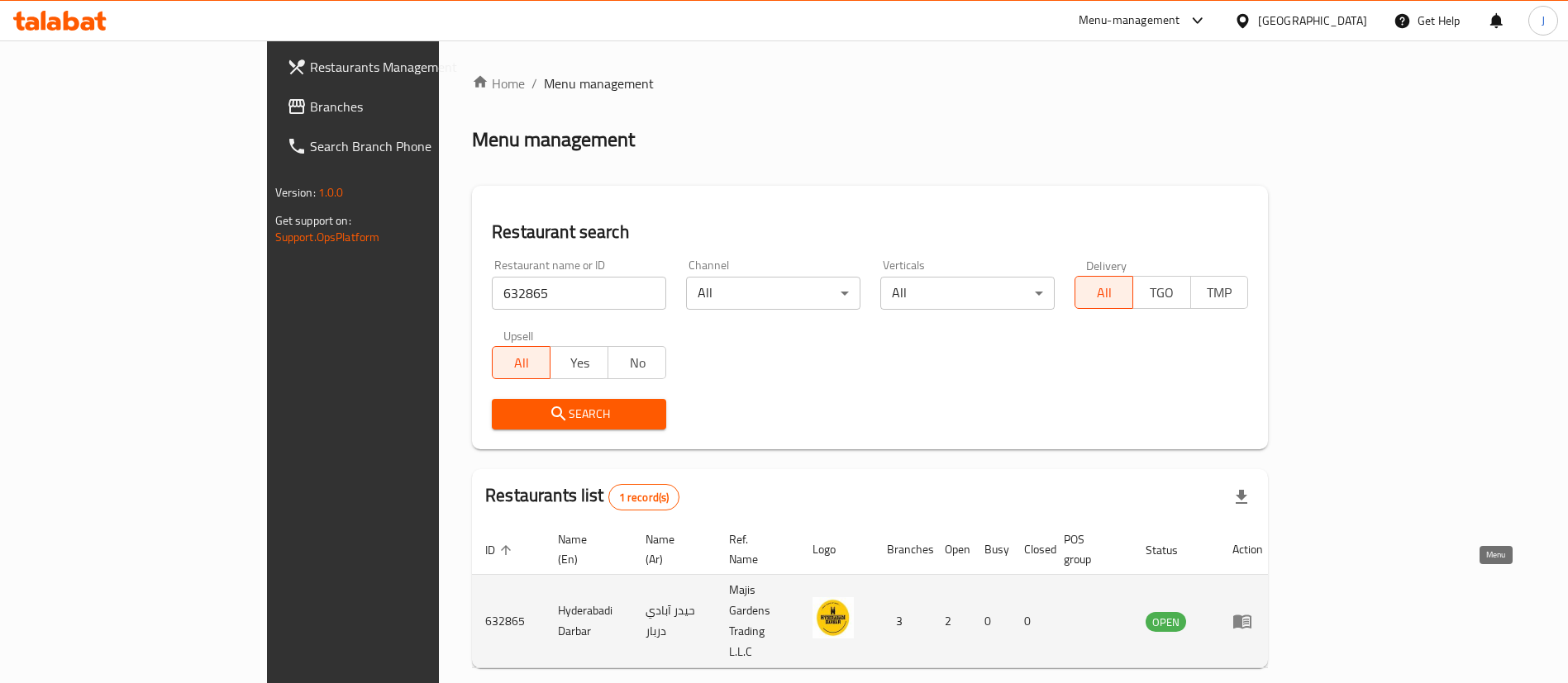
click at [1251, 615] on icon "enhanced table" at bounding box center [1242, 622] width 18 height 14
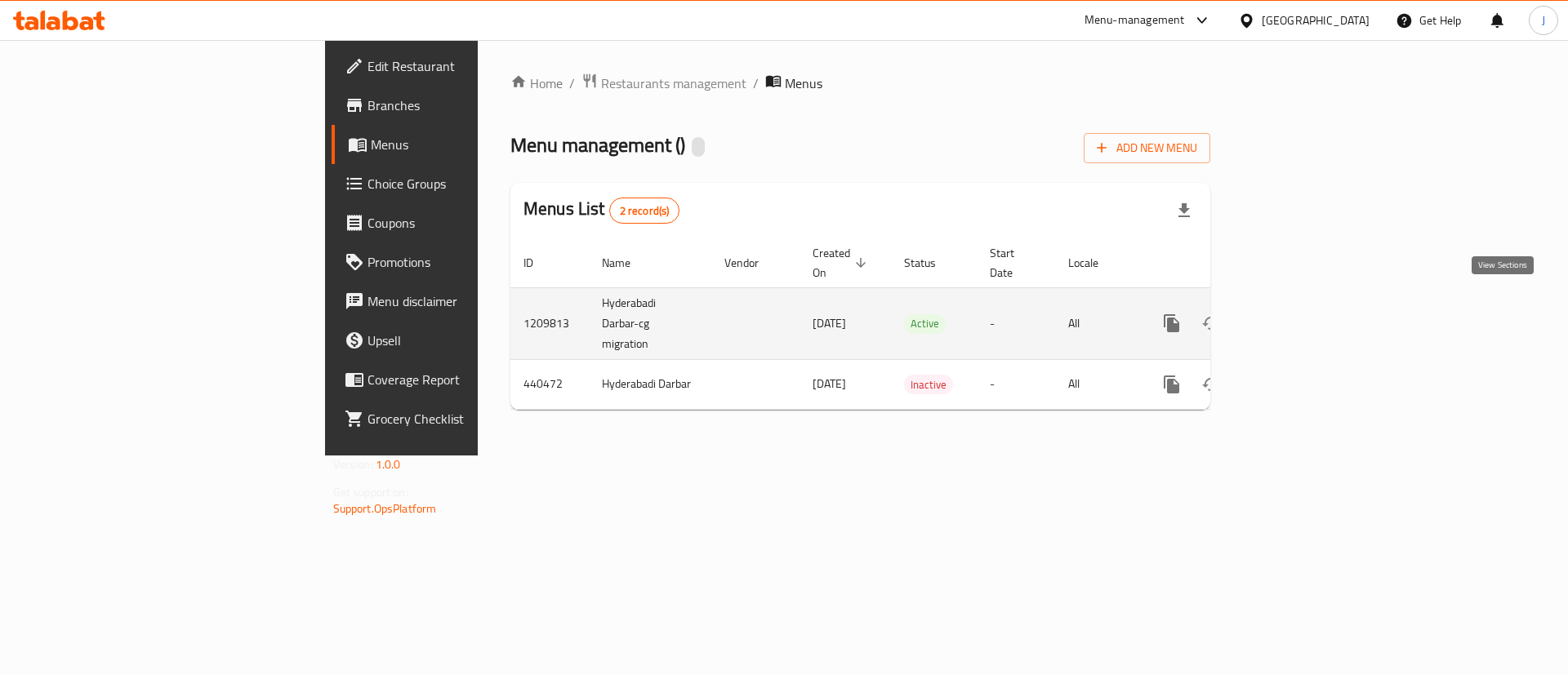
click at [1299, 314] on icon "enhanced table" at bounding box center [1290, 323] width 20 height 20
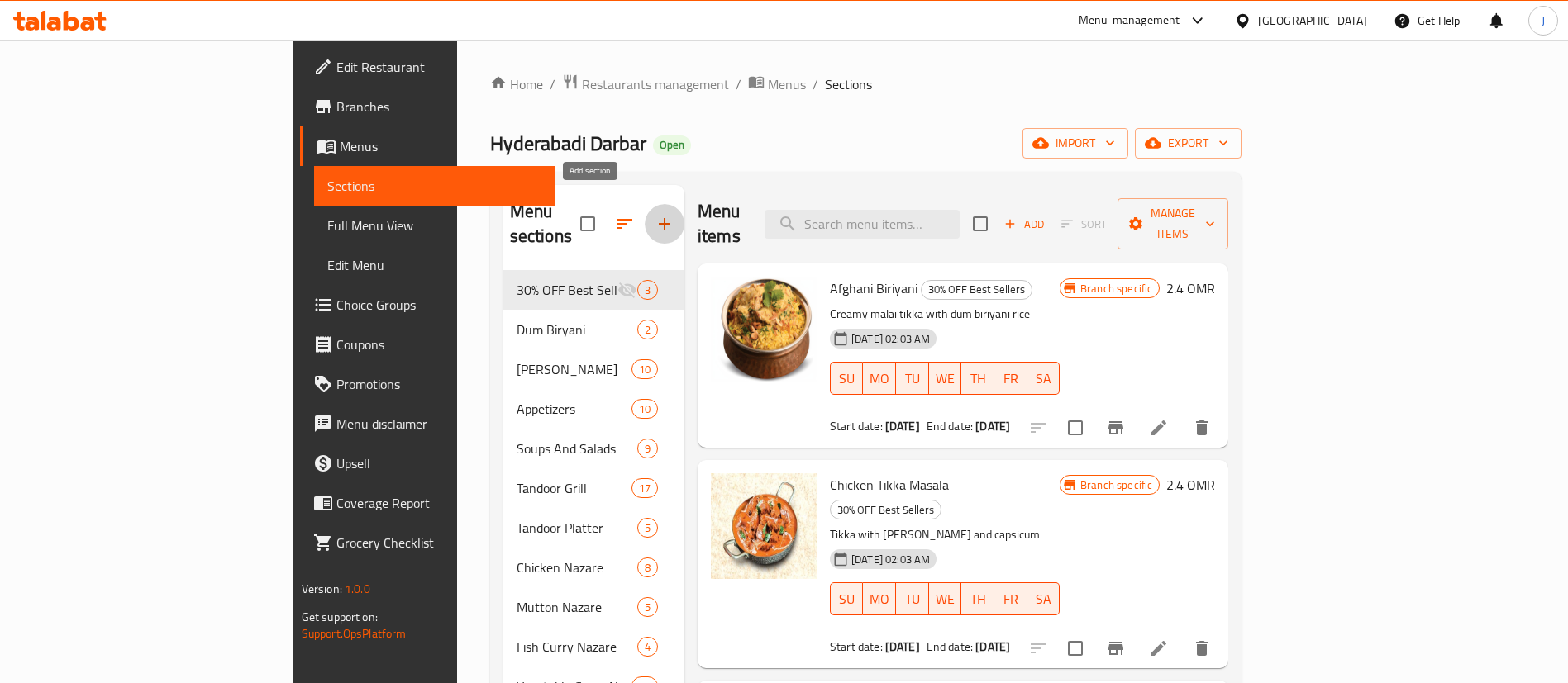
click at [655, 217] on icon "button" at bounding box center [665, 224] width 20 height 20
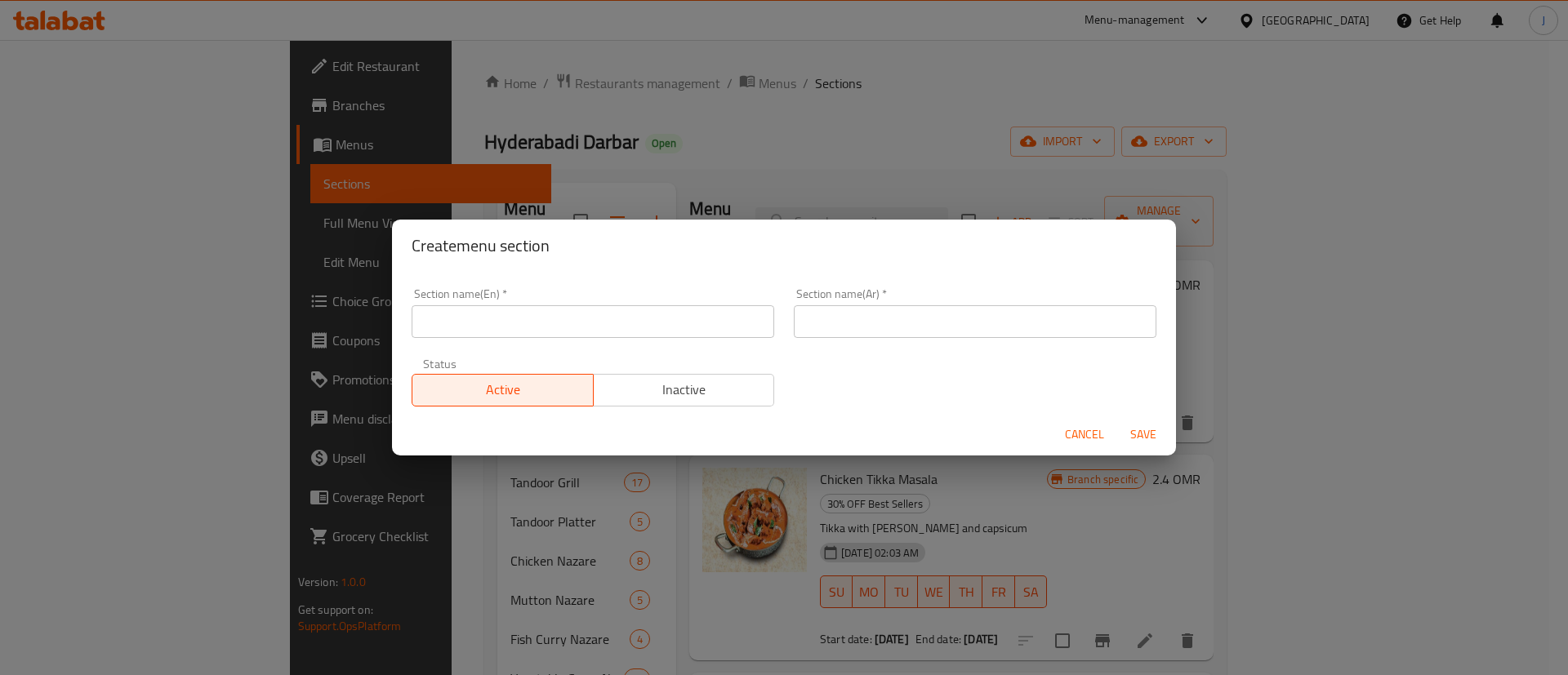
click at [583, 322] on input "text" at bounding box center [592, 322] width 362 height 33
type input "M41"
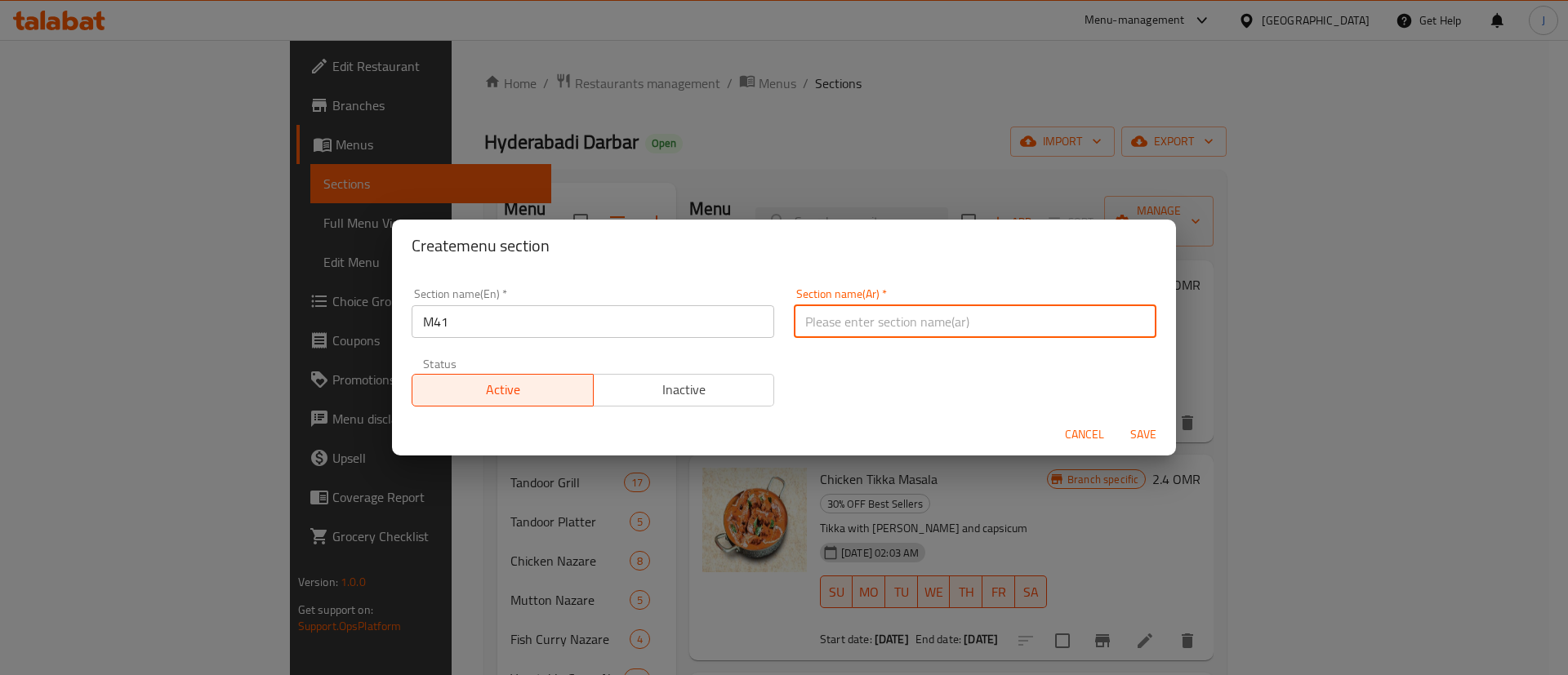
click at [884, 332] on input "text" at bounding box center [974, 322] width 362 height 33
type input "41"
click at [1143, 443] on span "Save" at bounding box center [1142, 435] width 39 height 21
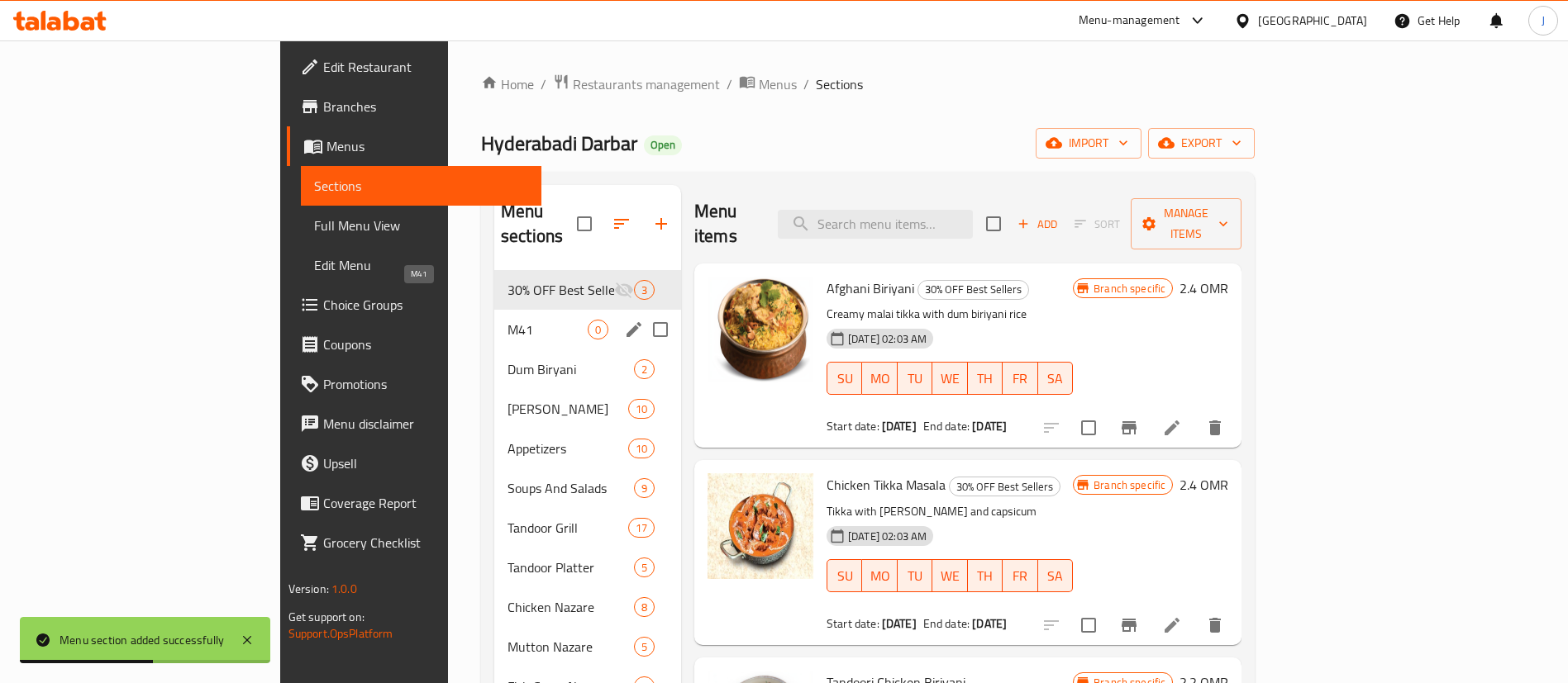
click at [508, 320] on span "M41" at bounding box center [548, 330] width 81 height 20
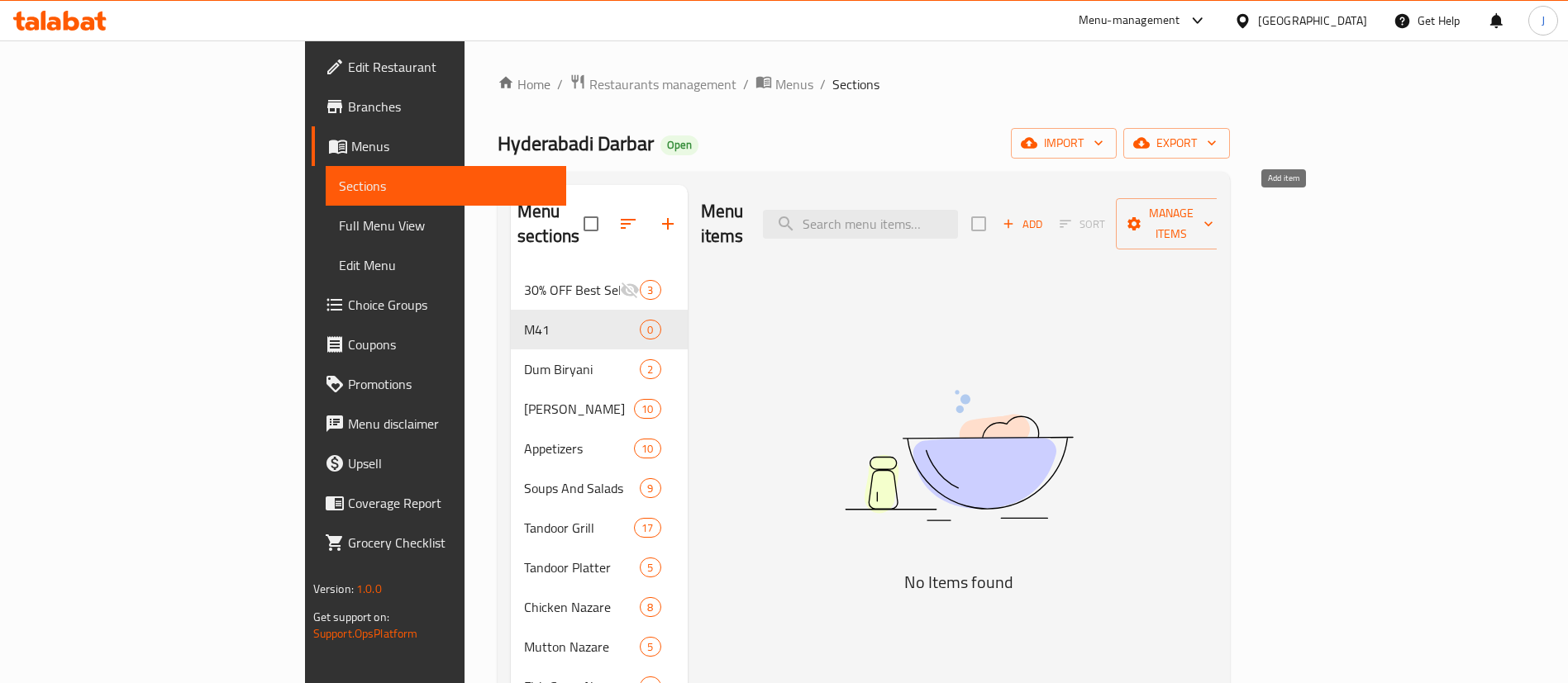
click at [1045, 215] on span "Add" at bounding box center [1022, 224] width 45 height 19
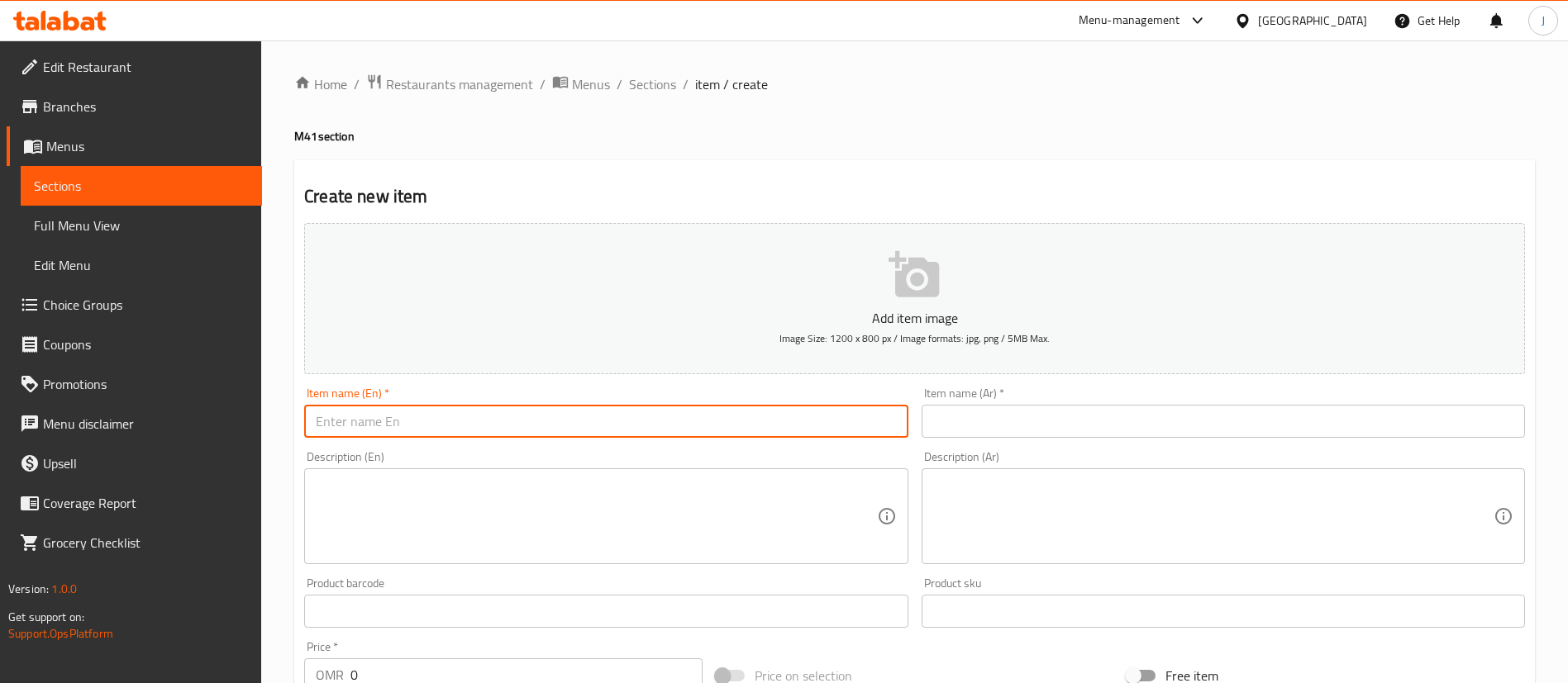
click at [453, 427] on input "text" at bounding box center [606, 422] width 604 height 33
paste input "1. Hyderabadi Mutton biriyani"
drag, startPoint x: 328, startPoint y: 427, endPoint x: 296, endPoint y: 417, distance: 33.5
click at [296, 417] on div "Create new item Add item image Image Size: 1200 x 800 px / Image formats: jpg, …" at bounding box center [915, 641] width 1240 height 962
click at [572, 414] on input "Hyderabadi Mutton biriyani" at bounding box center [606, 422] width 604 height 33
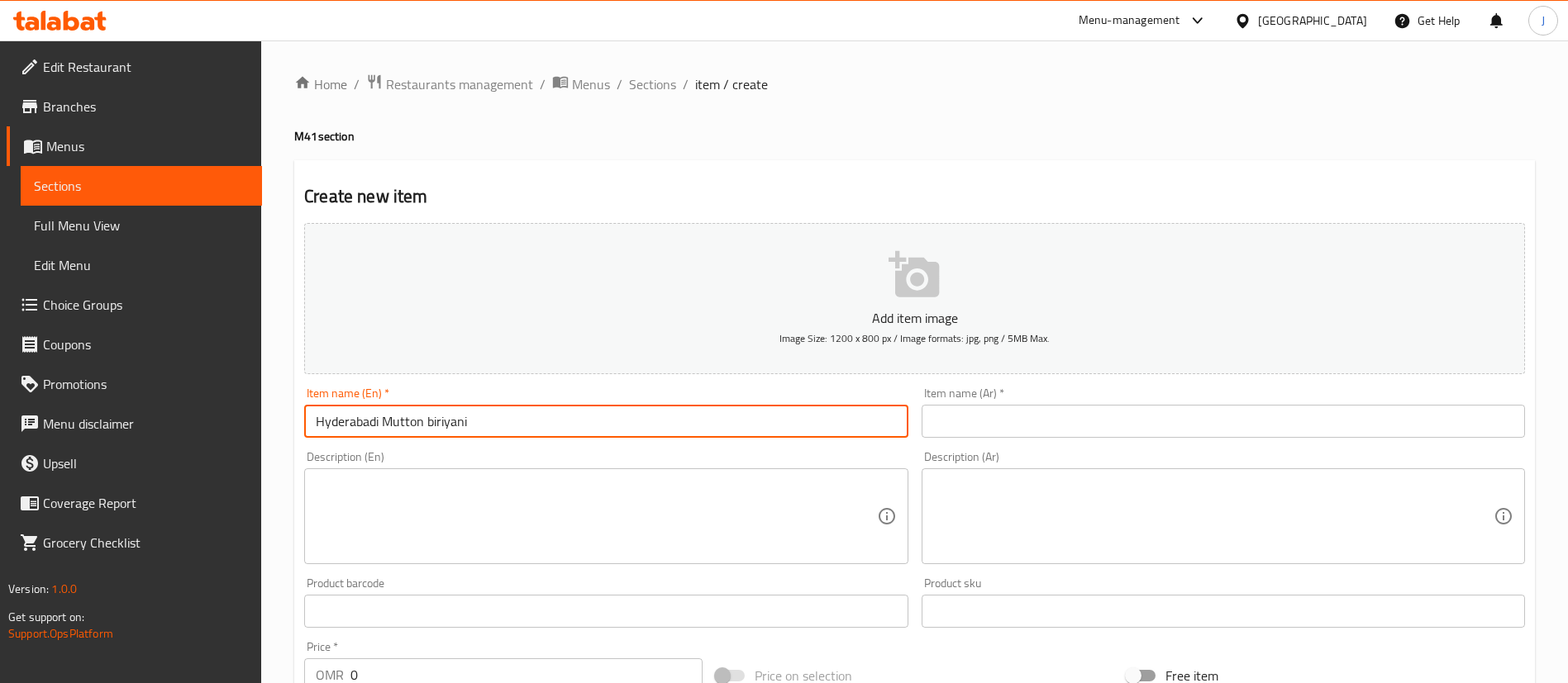
type input "Hyderabadi Mutton biriyani"
click at [483, 487] on div "Description (En)" at bounding box center [606, 516] width 604 height 96
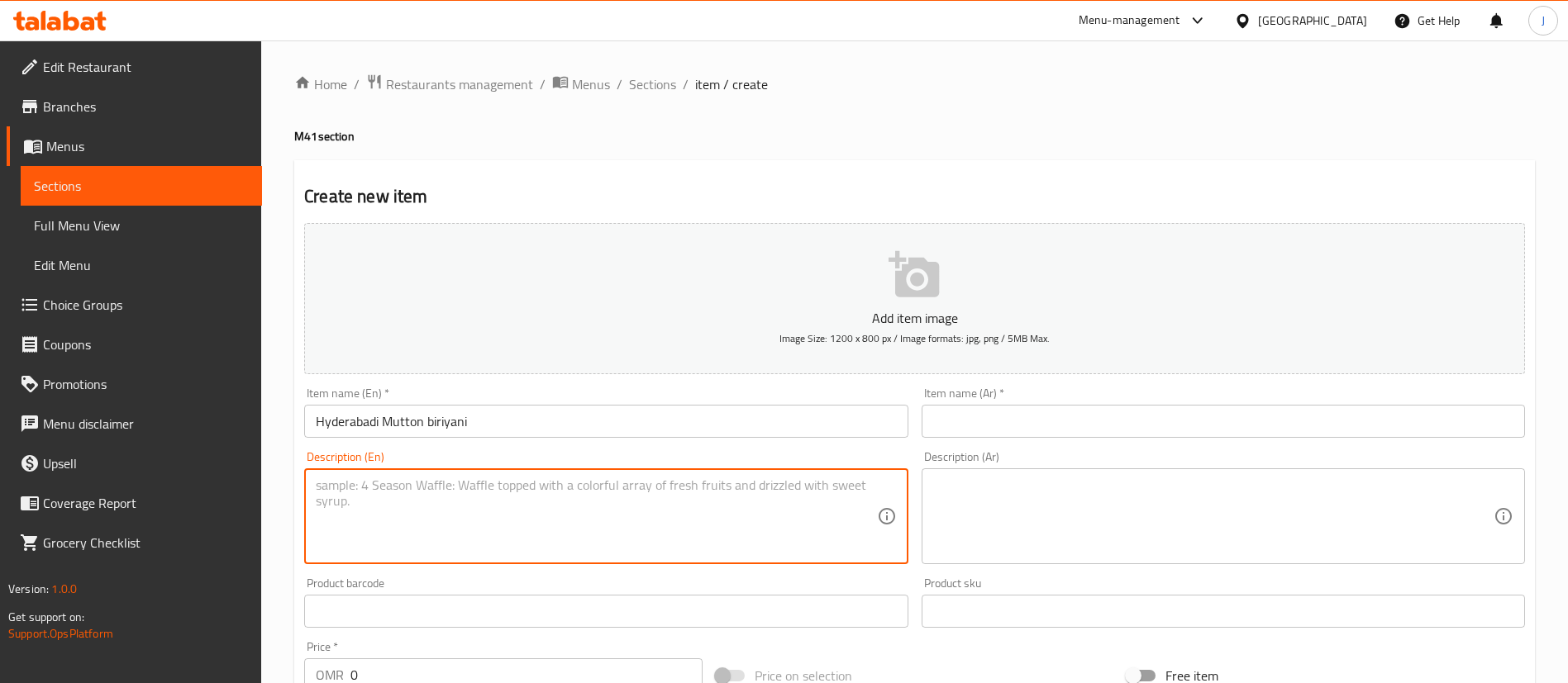
click at [463, 497] on textarea at bounding box center [596, 517] width 561 height 79
paste textarea "Hyderabadi Mutton biriyani"
type textarea "Hyderabadi Mutton biriyani,"
click at [520, 423] on input "Hyderabadi Mutton biriyani" at bounding box center [606, 422] width 604 height 33
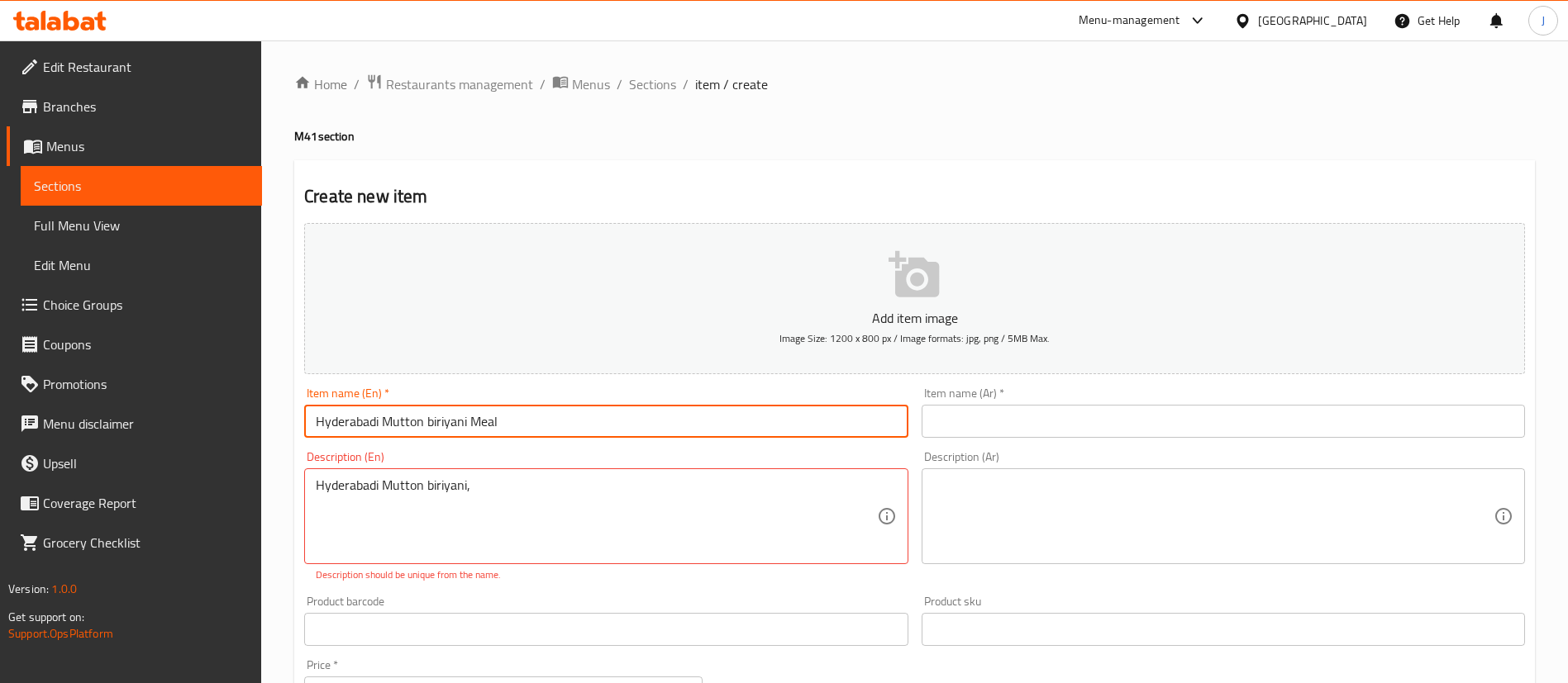
type input "Hyderabadi Mutton biriyani Meal"
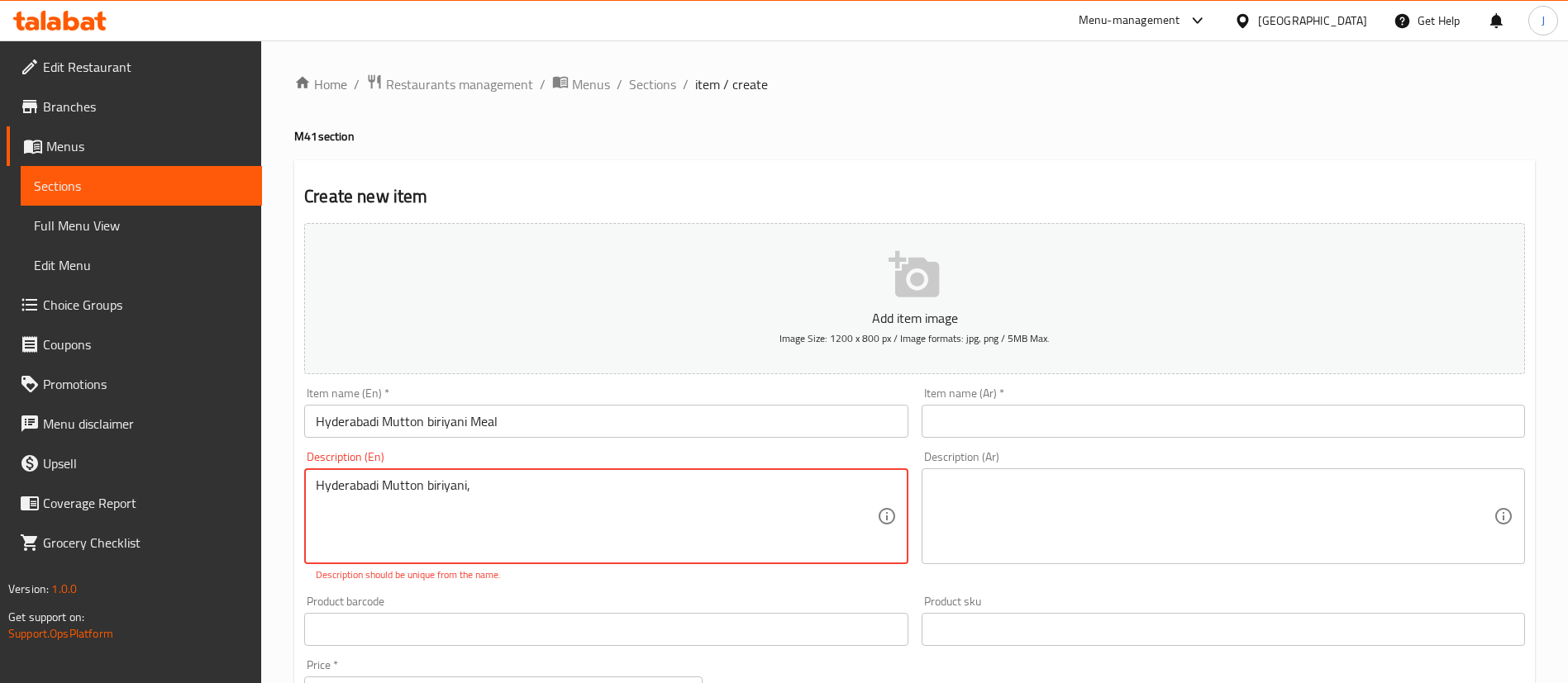
paste textarea "Gulab Jamun"
paste textarea "Kinza"
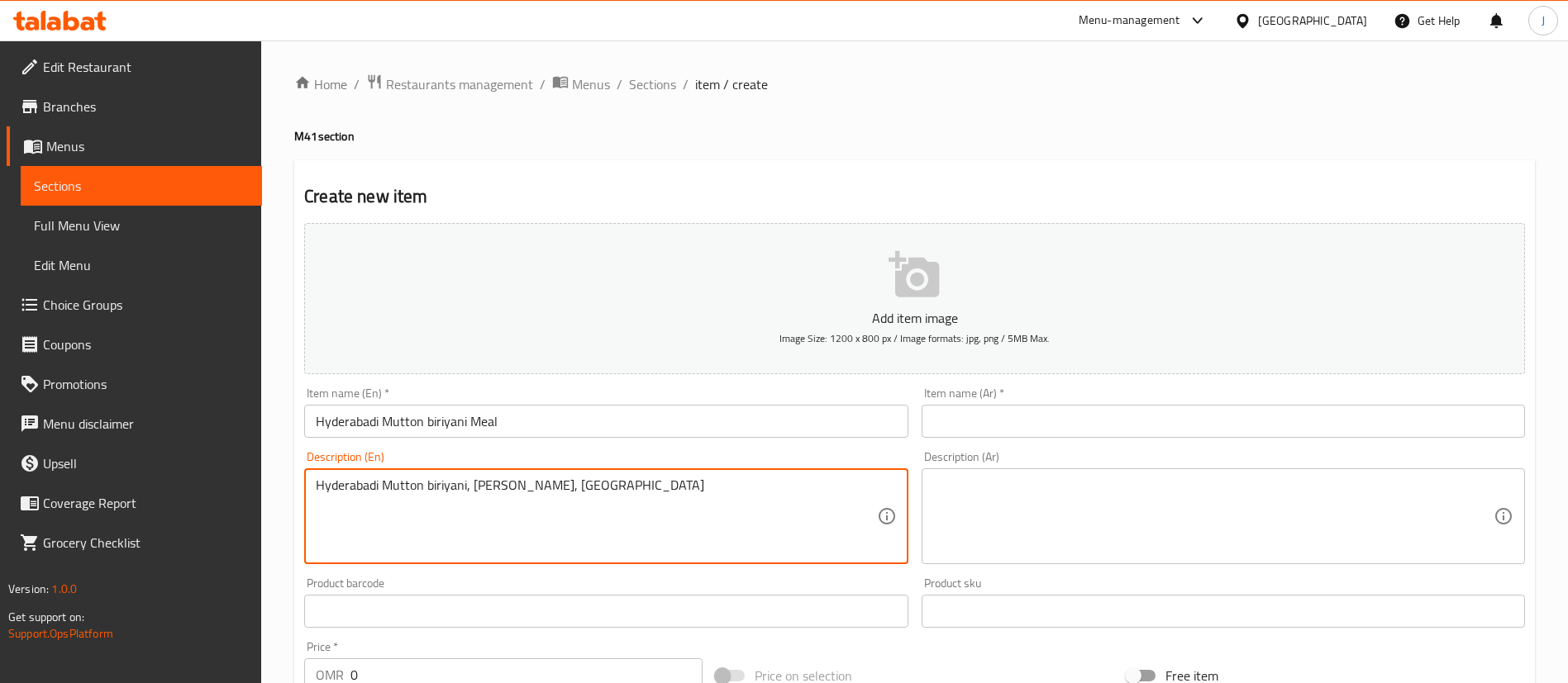
type textarea "Hyderabadi Mutton biriyani, Gulab Jamun, Kinza"
click at [1004, 507] on textarea at bounding box center [1213, 517] width 561 height 79
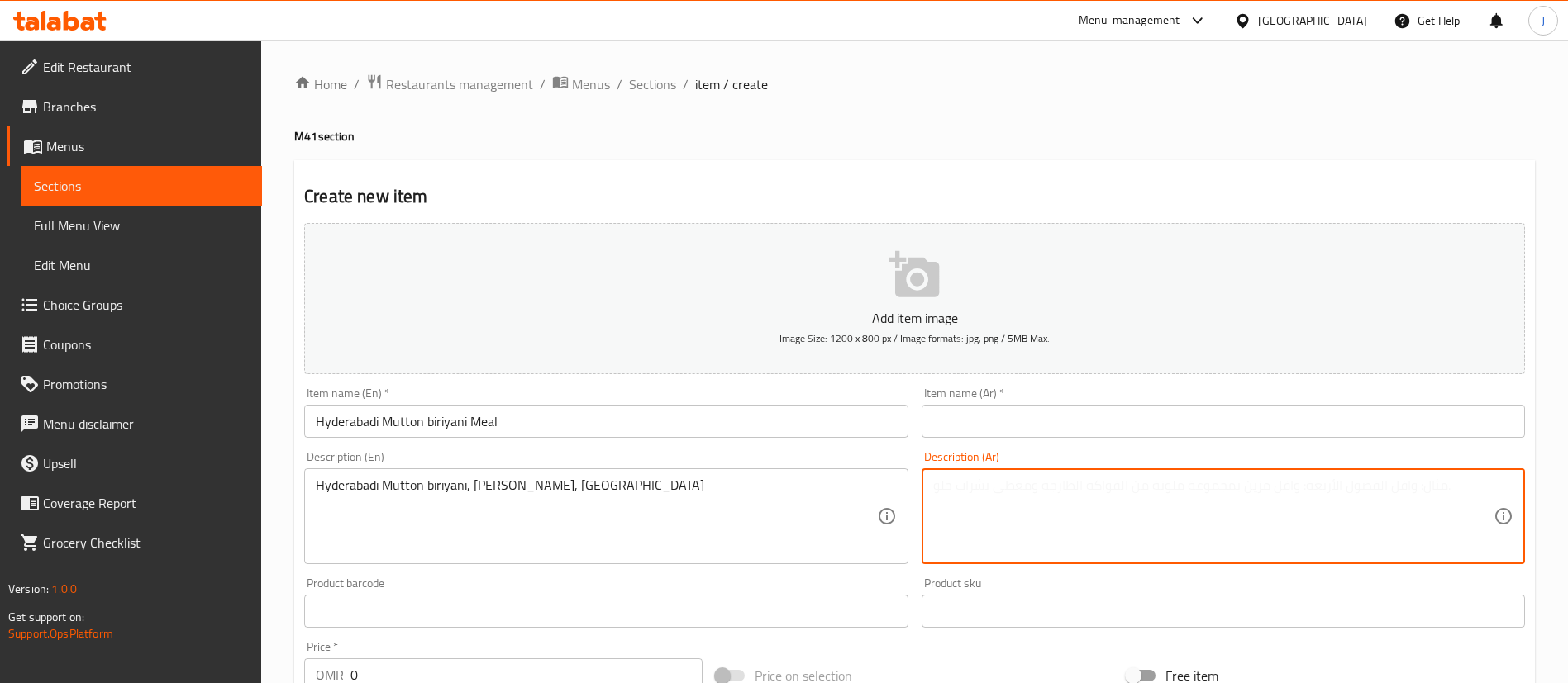
paste textarea "حيدر أباد لحم ضأن برياني، جلاب جامون، كينزا"
type textarea "حيدر أباد لحم ضأن برياني، جلاب جامون، كينزا"
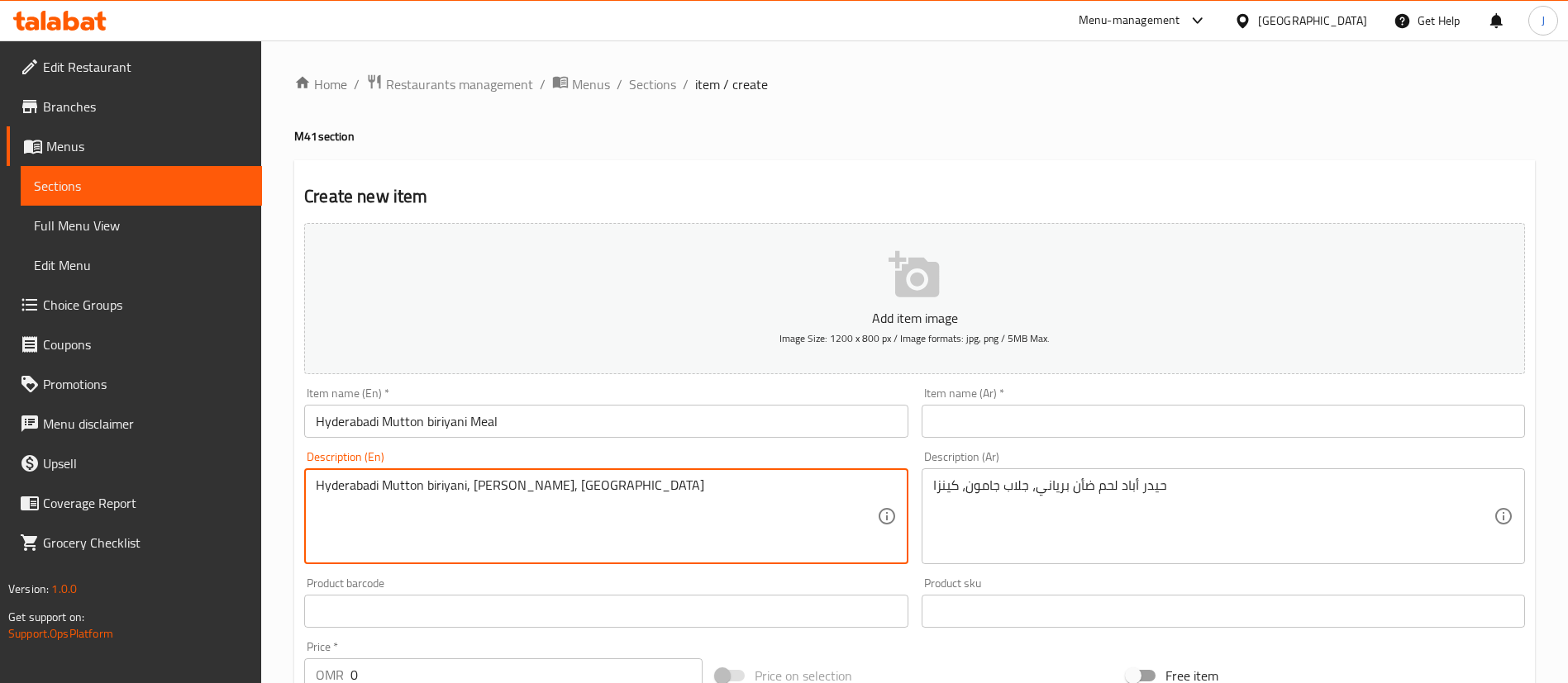
drag, startPoint x: 469, startPoint y: 484, endPoint x: 621, endPoint y: 484, distance: 152.0
click at [683, 541] on textarea "Hyderabadi Mutton biriyani, Gulab Jamun, Kinza" at bounding box center [596, 517] width 561 height 79
click at [526, 432] on input "Hyderabadi Mutton biriyani Meal" at bounding box center [606, 422] width 604 height 33
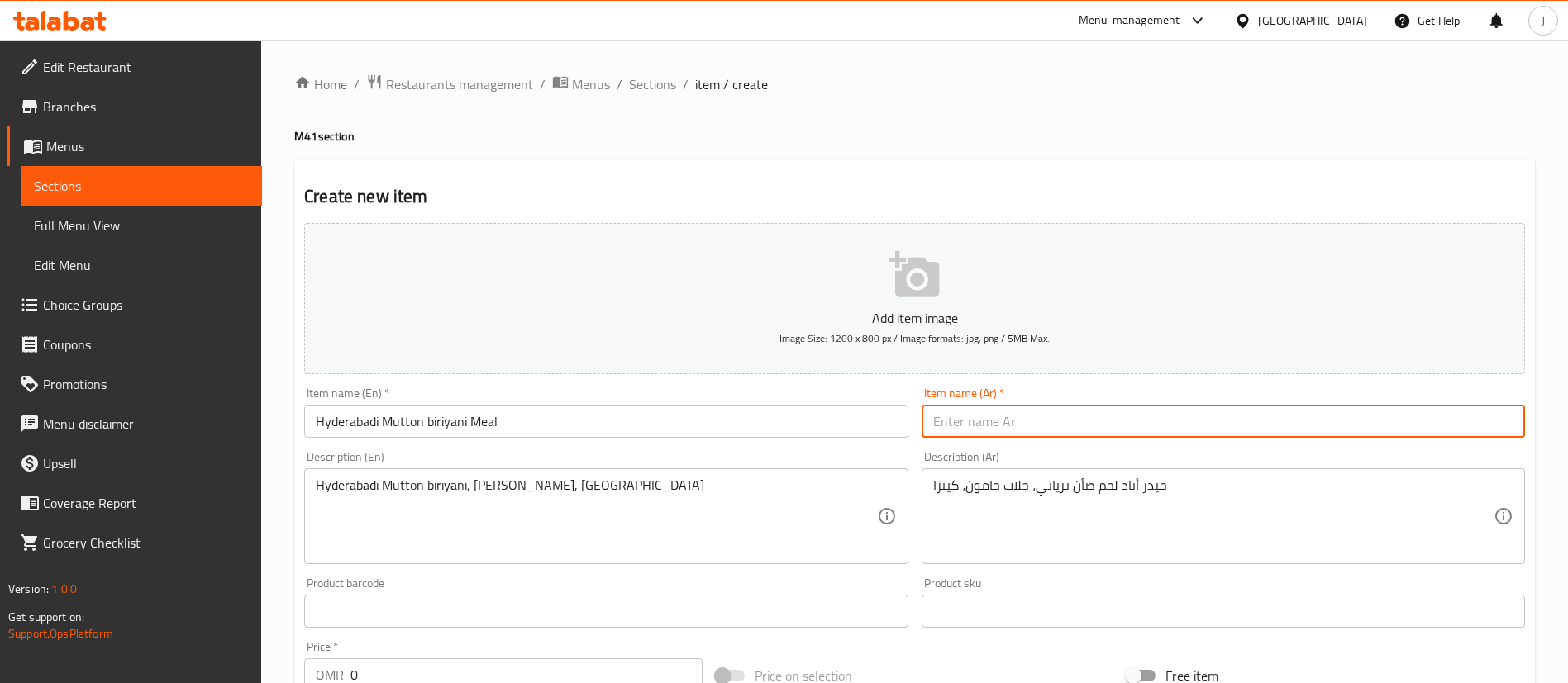
click at [1074, 436] on input "text" at bounding box center [1223, 422] width 604 height 33
paste input "وجبة حيدر أباد لحم ضأن برياني"
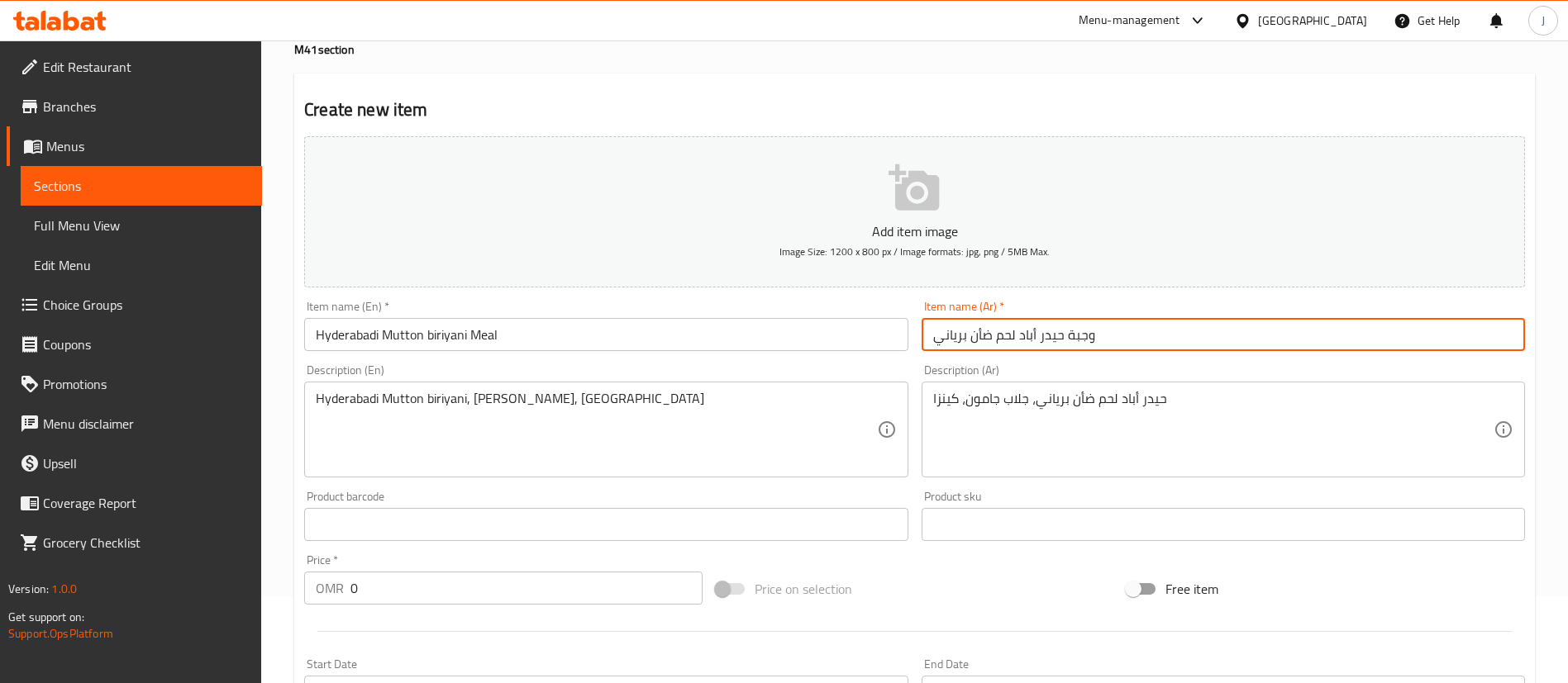
scroll to position [124, 0]
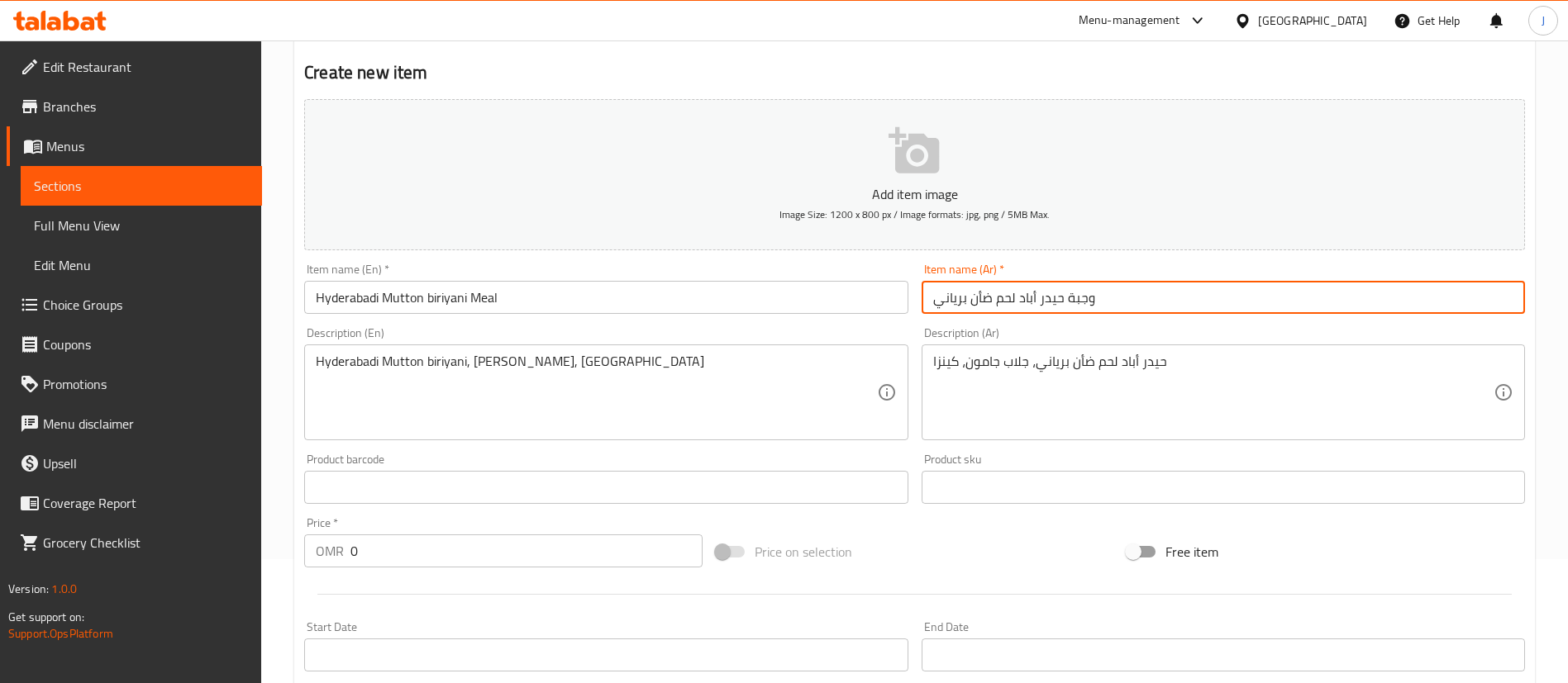
type input "وجبة حيدر أباد لحم ضأن برياني"
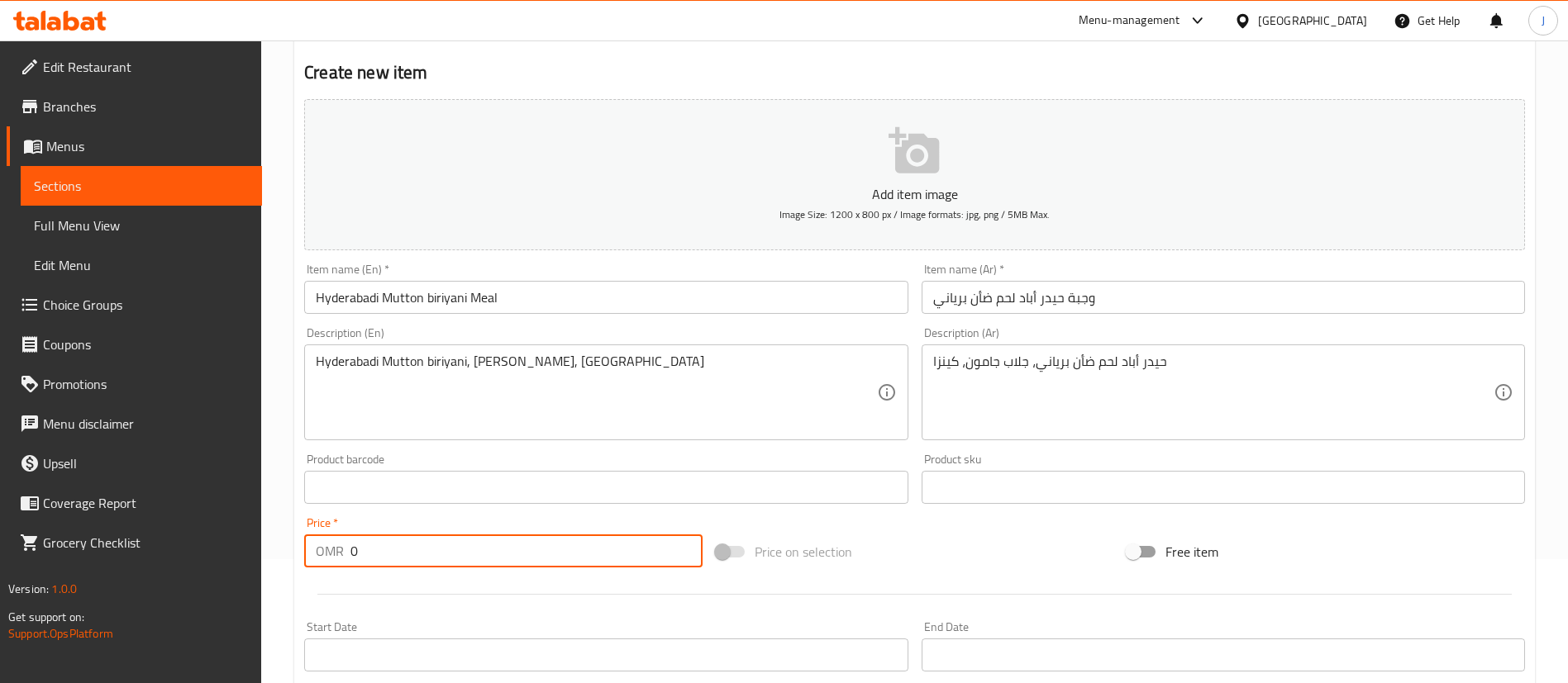
drag, startPoint x: 376, startPoint y: 559, endPoint x: 325, endPoint y: 544, distance: 53.2
click at [327, 547] on div "OMR 0 Price *" at bounding box center [502, 551] width 398 height 33
paste input "3.2"
type input "3.2"
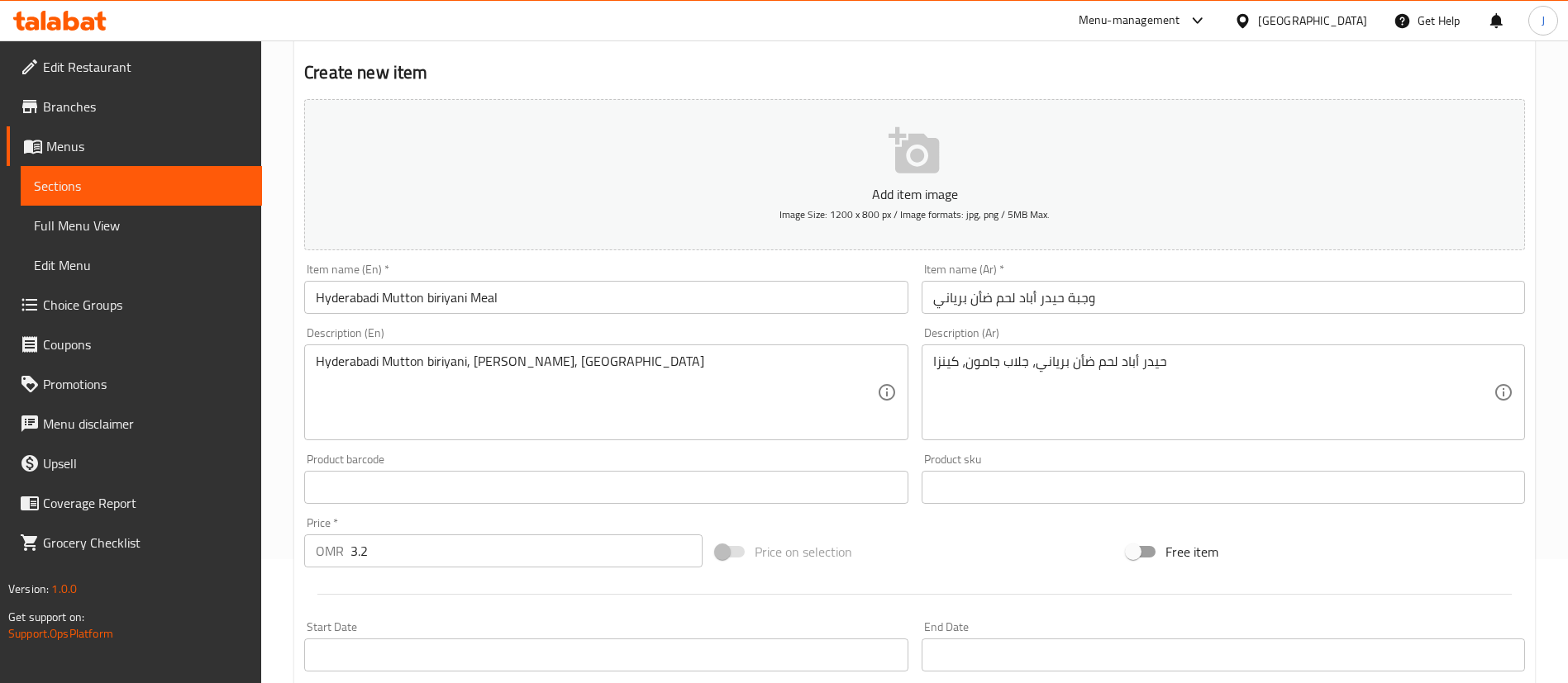
click at [526, 515] on div "Price   * OMR 3.2 Price *" at bounding box center [503, 542] width 412 height 64
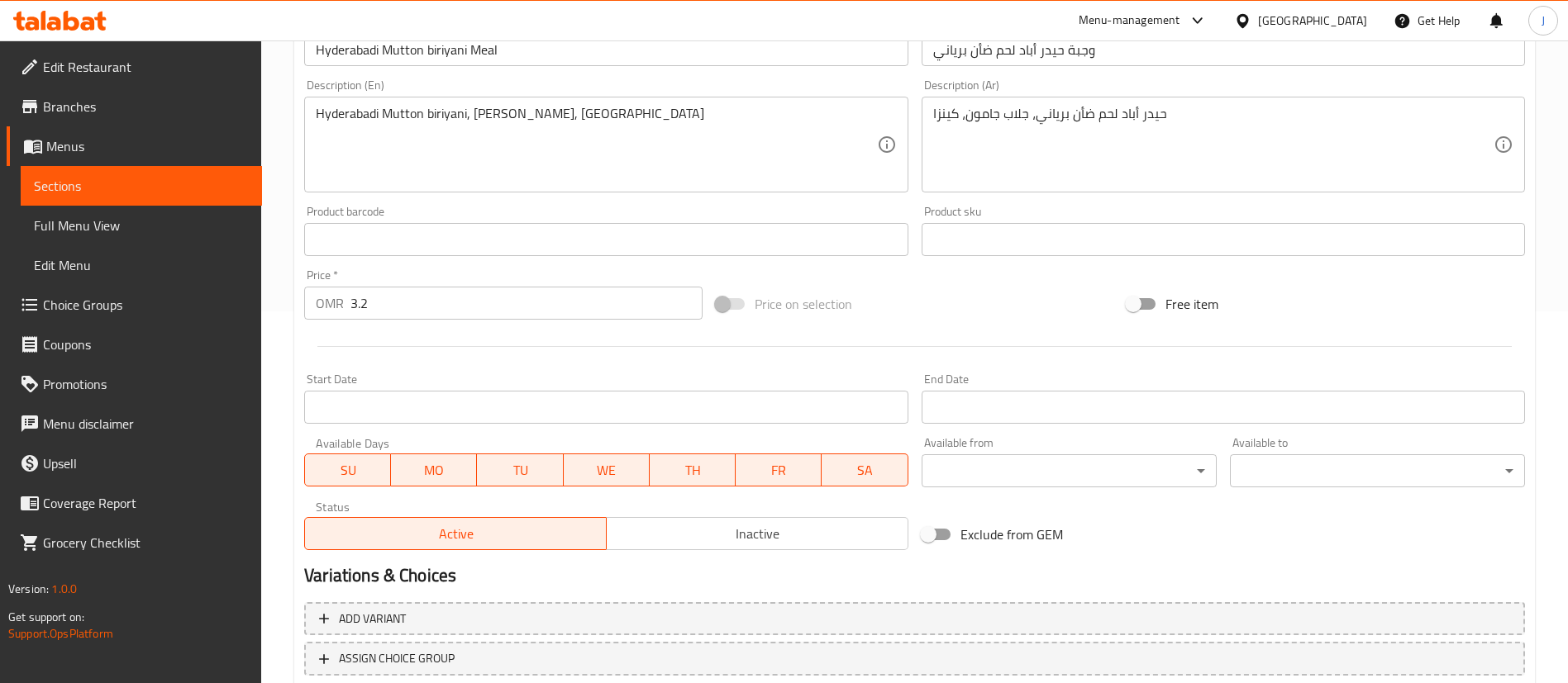
scroll to position [484, 0]
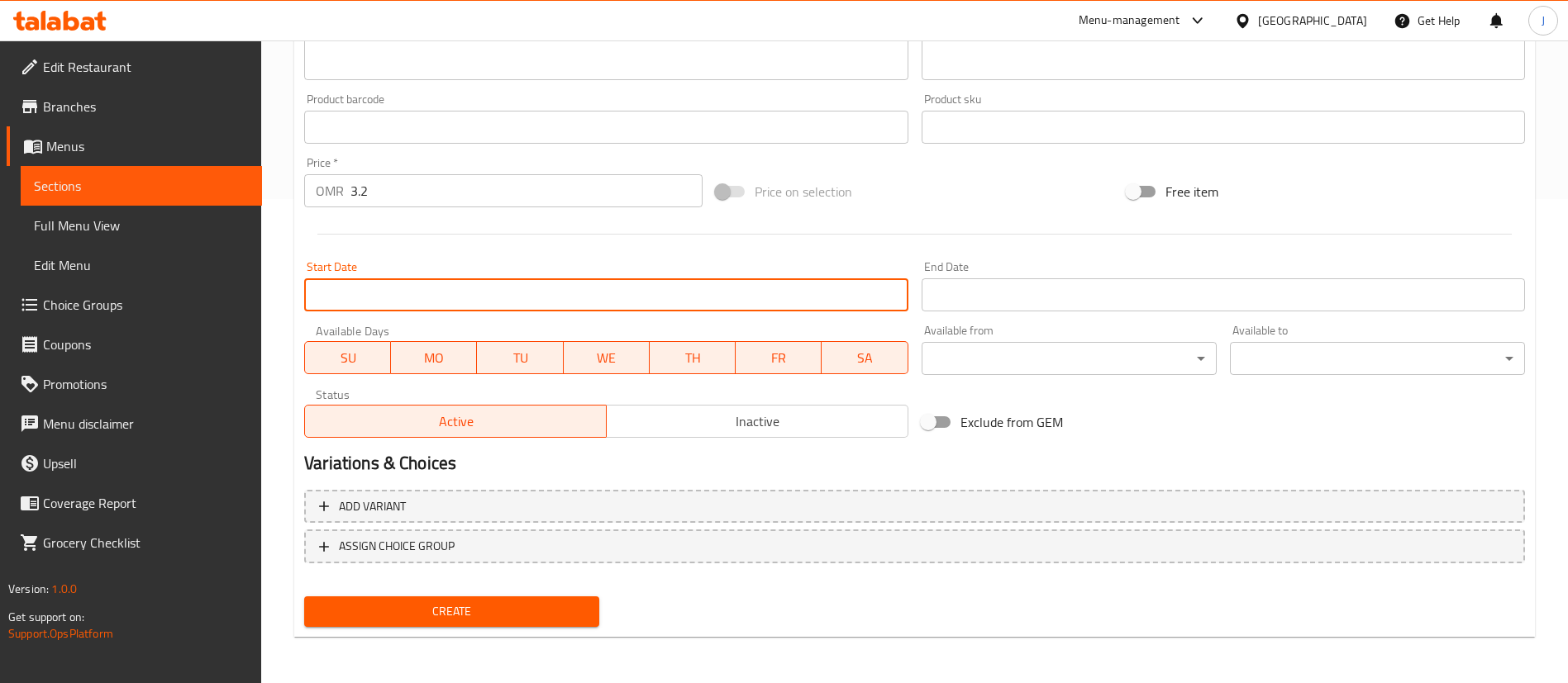
click at [397, 294] on input "Start Date" at bounding box center [606, 294] width 604 height 33
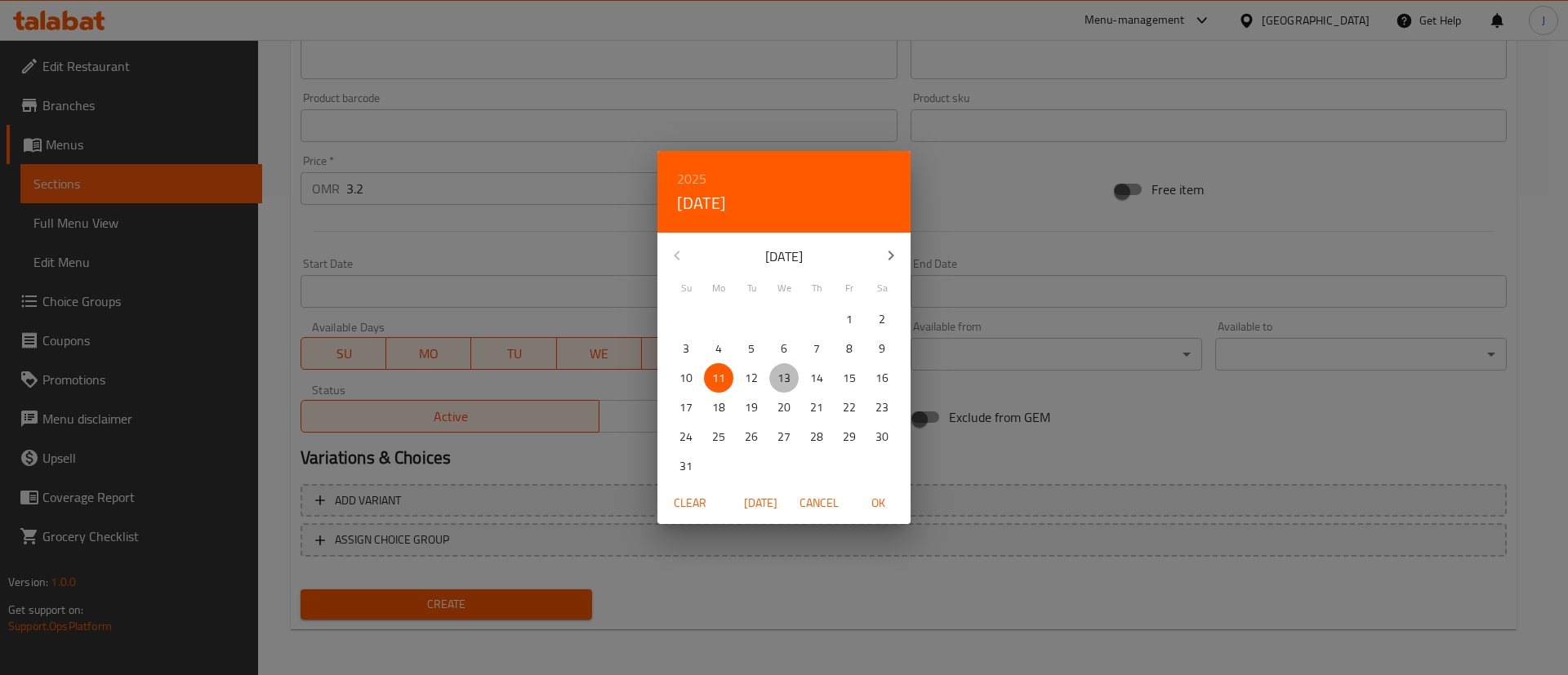
click at [777, 373] on p "13" at bounding box center [784, 378] width 13 height 21
click at [873, 497] on span "OK" at bounding box center [878, 503] width 39 height 21
type input "[DATE]"
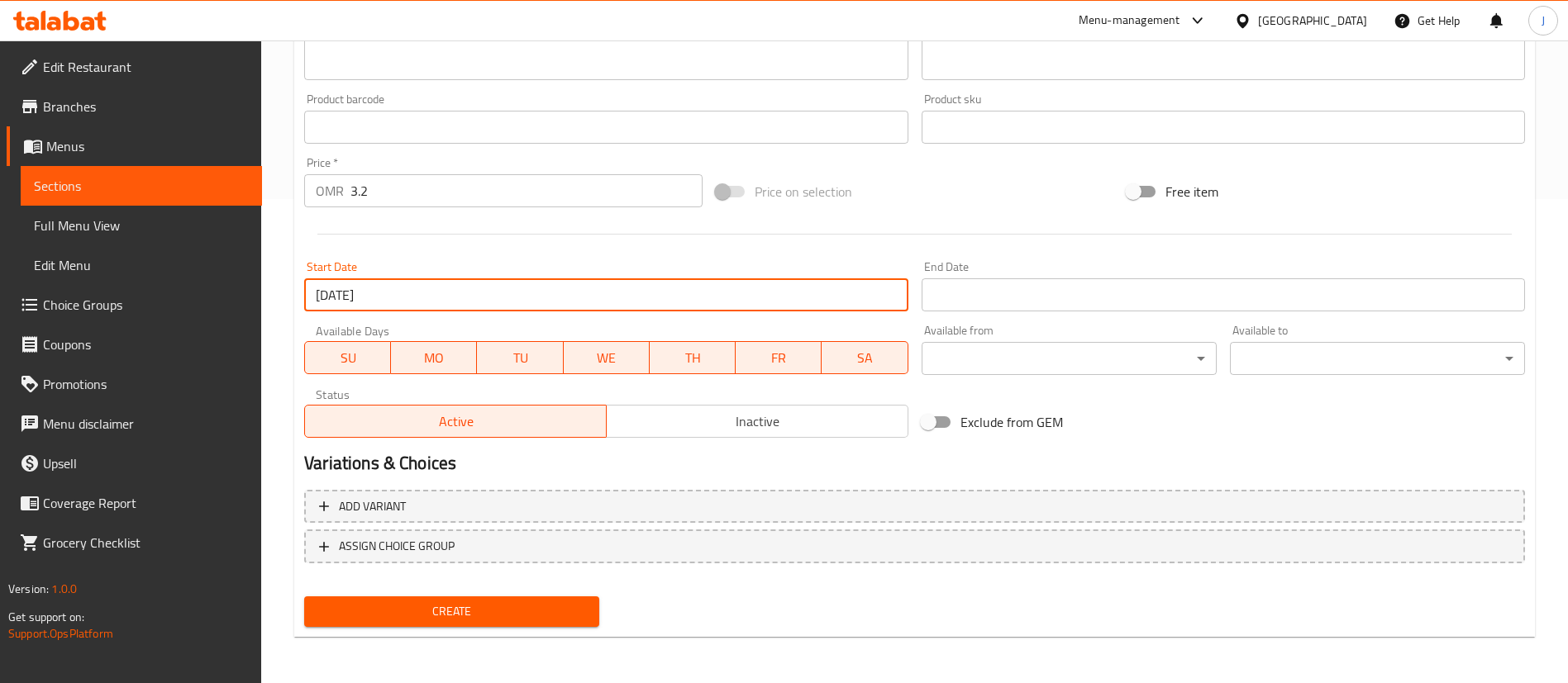
click at [432, 605] on span "Create" at bounding box center [452, 612] width 269 height 21
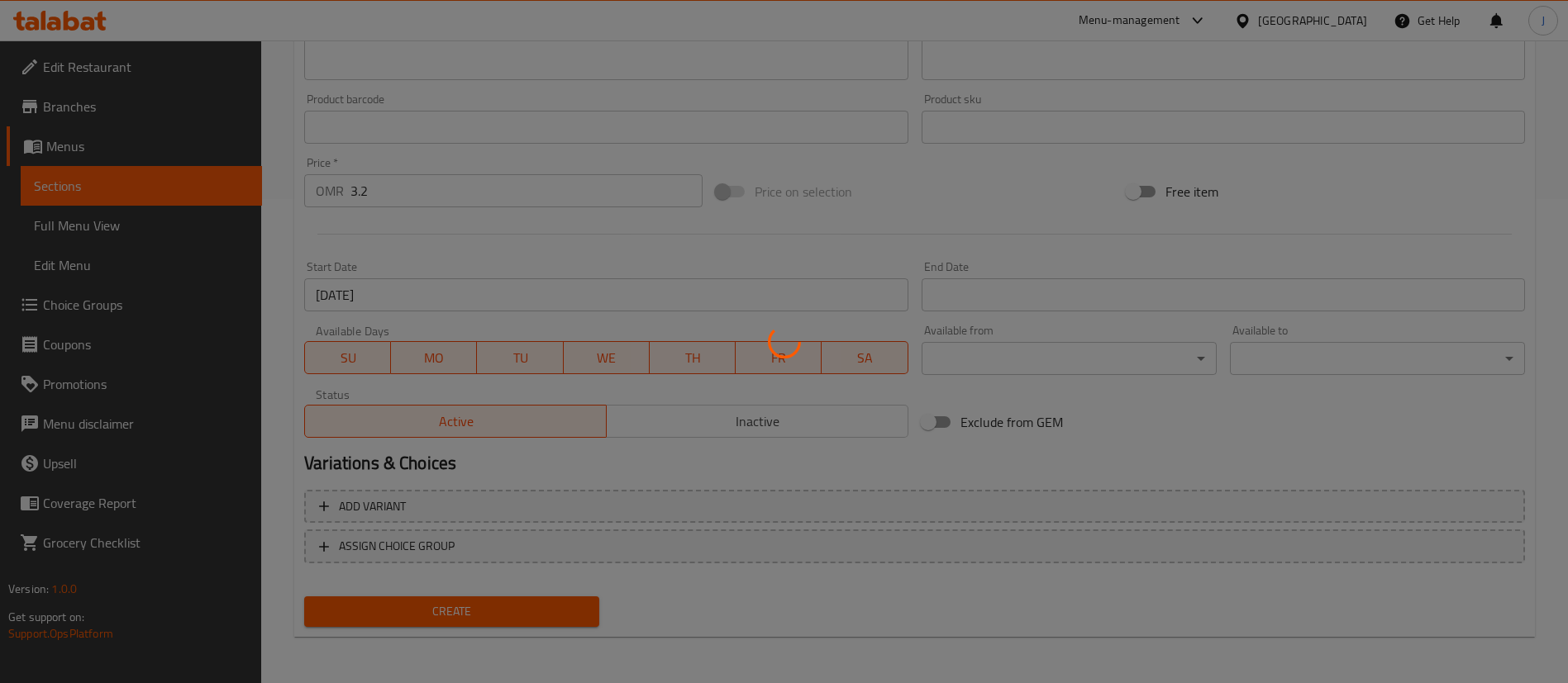
type input "0"
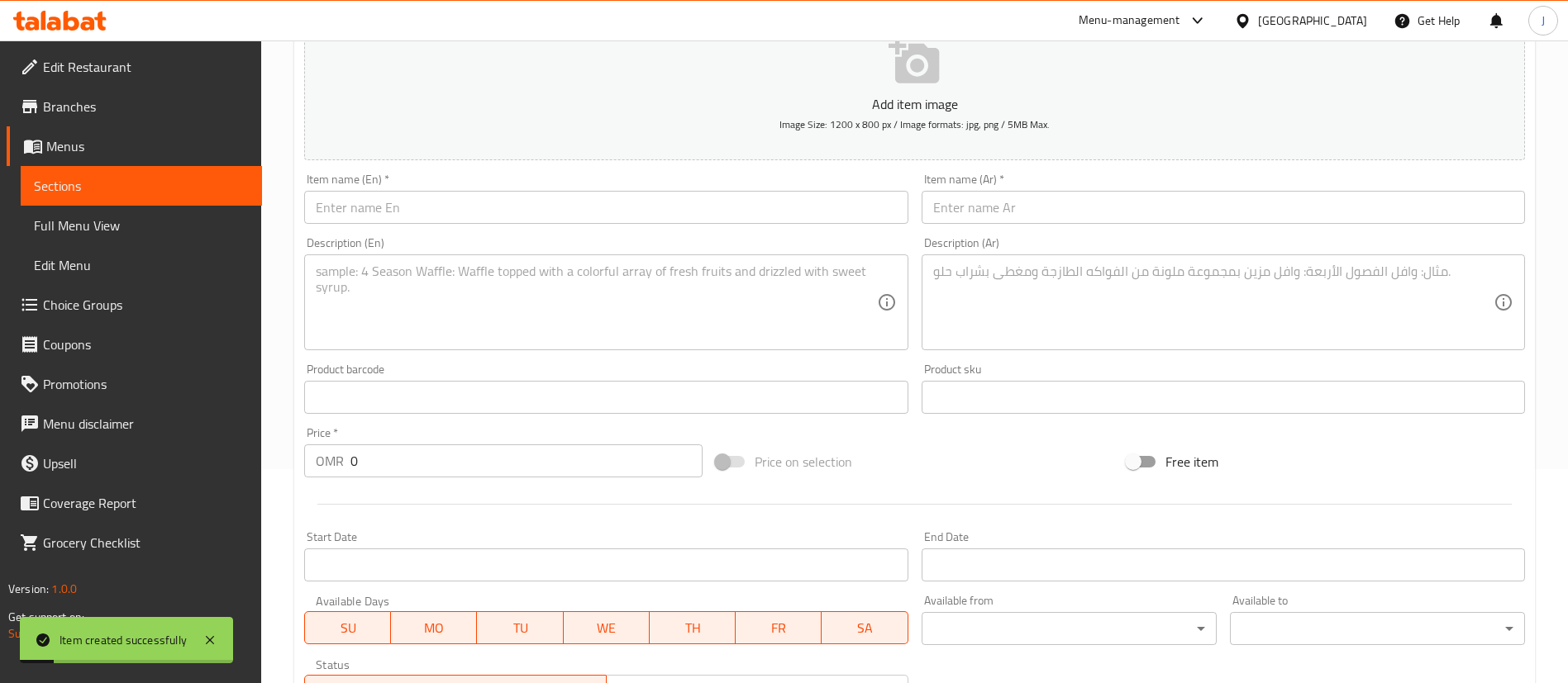
scroll to position [236, 0]
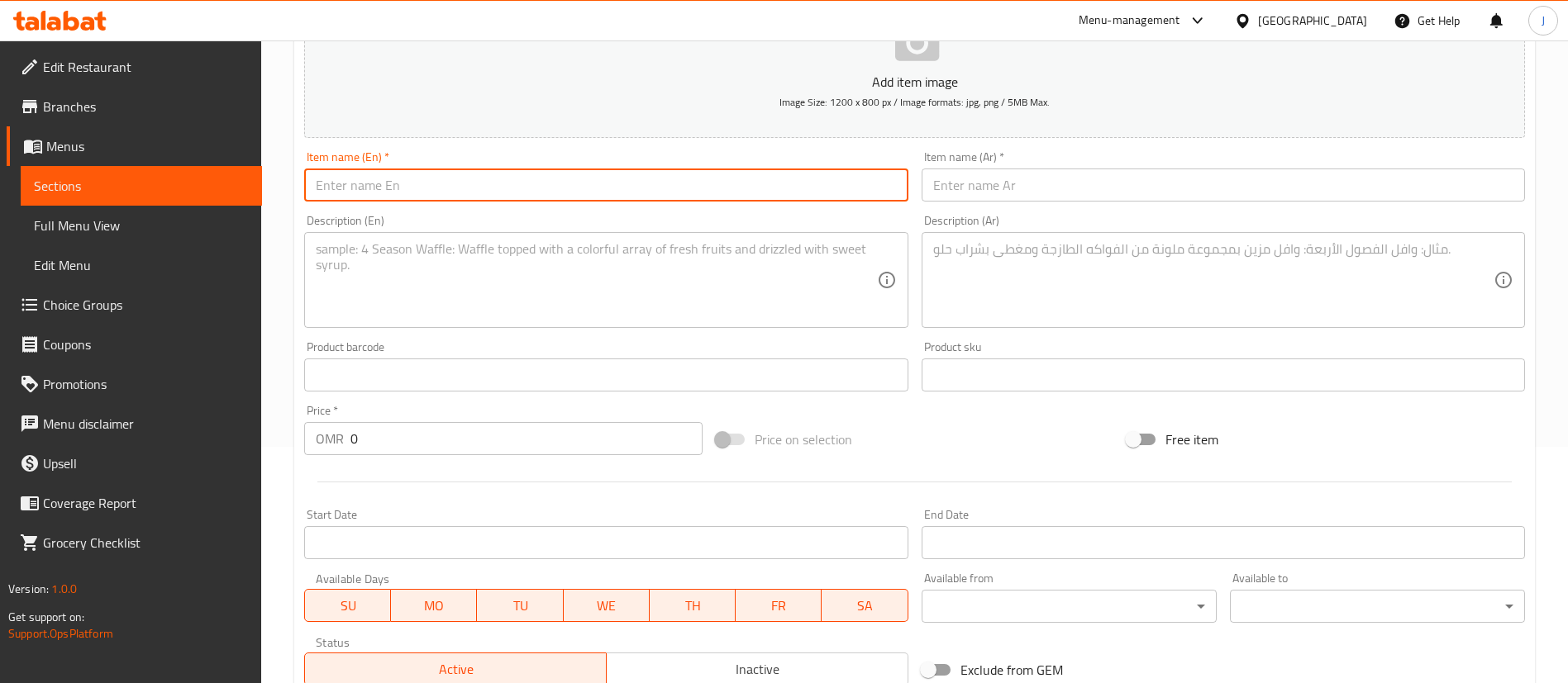
click at [479, 176] on input "text" at bounding box center [606, 185] width 604 height 33
paste input "Tandoori chicken biriyani"
type input "Tandoori chicken biriyani Meal"
click at [471, 261] on textarea at bounding box center [596, 281] width 561 height 79
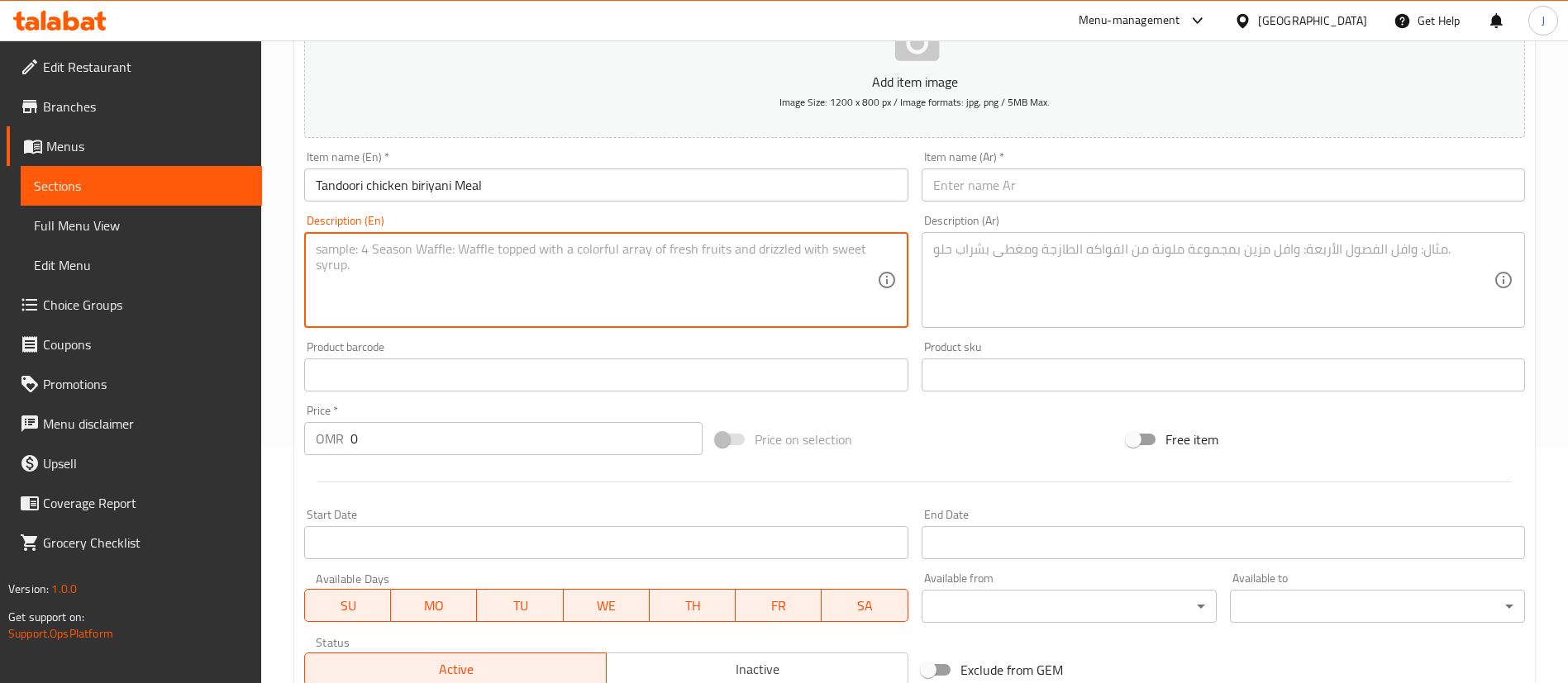
paste textarea "Tandoori chicken biriyani"
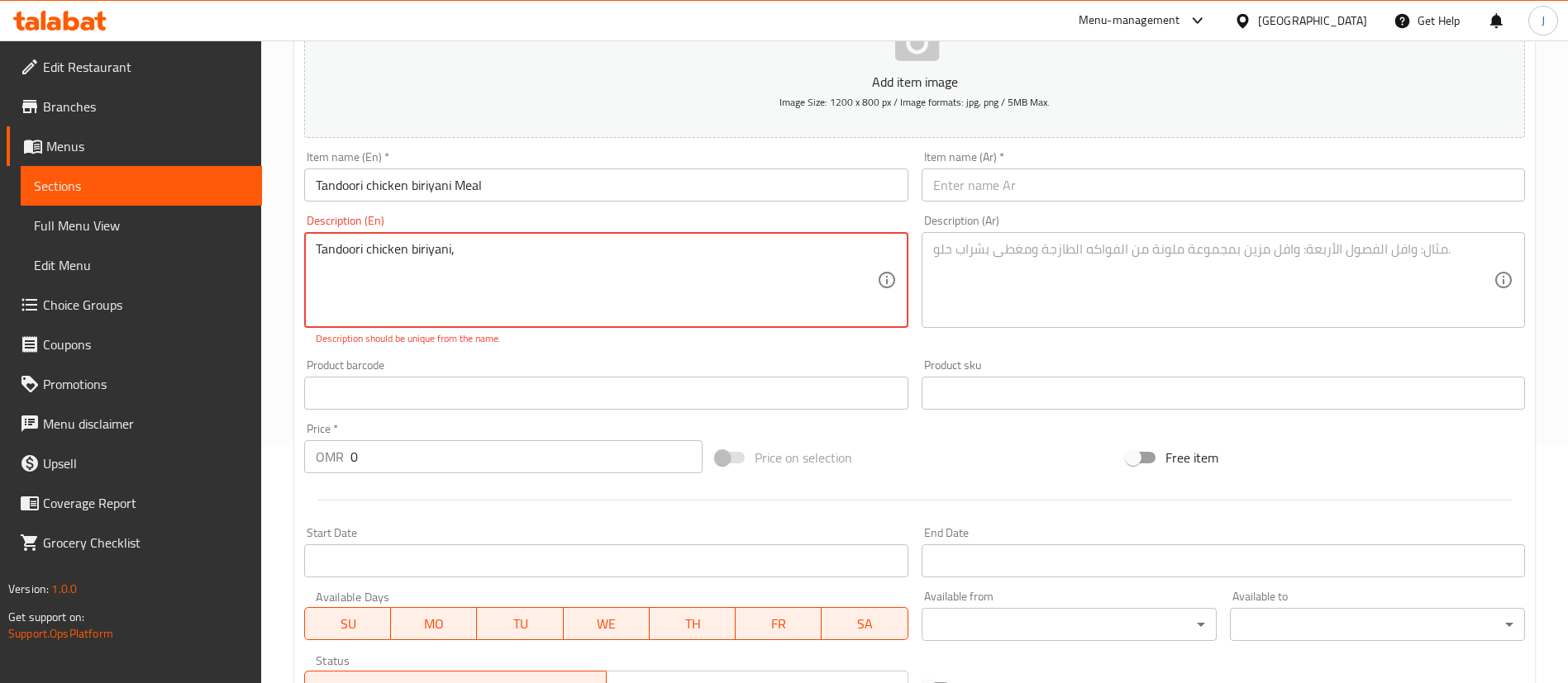
type textarea "Tandoori chicken biriyani,"
click at [500, 528] on div "Start Date Start Date" at bounding box center [606, 551] width 604 height 50
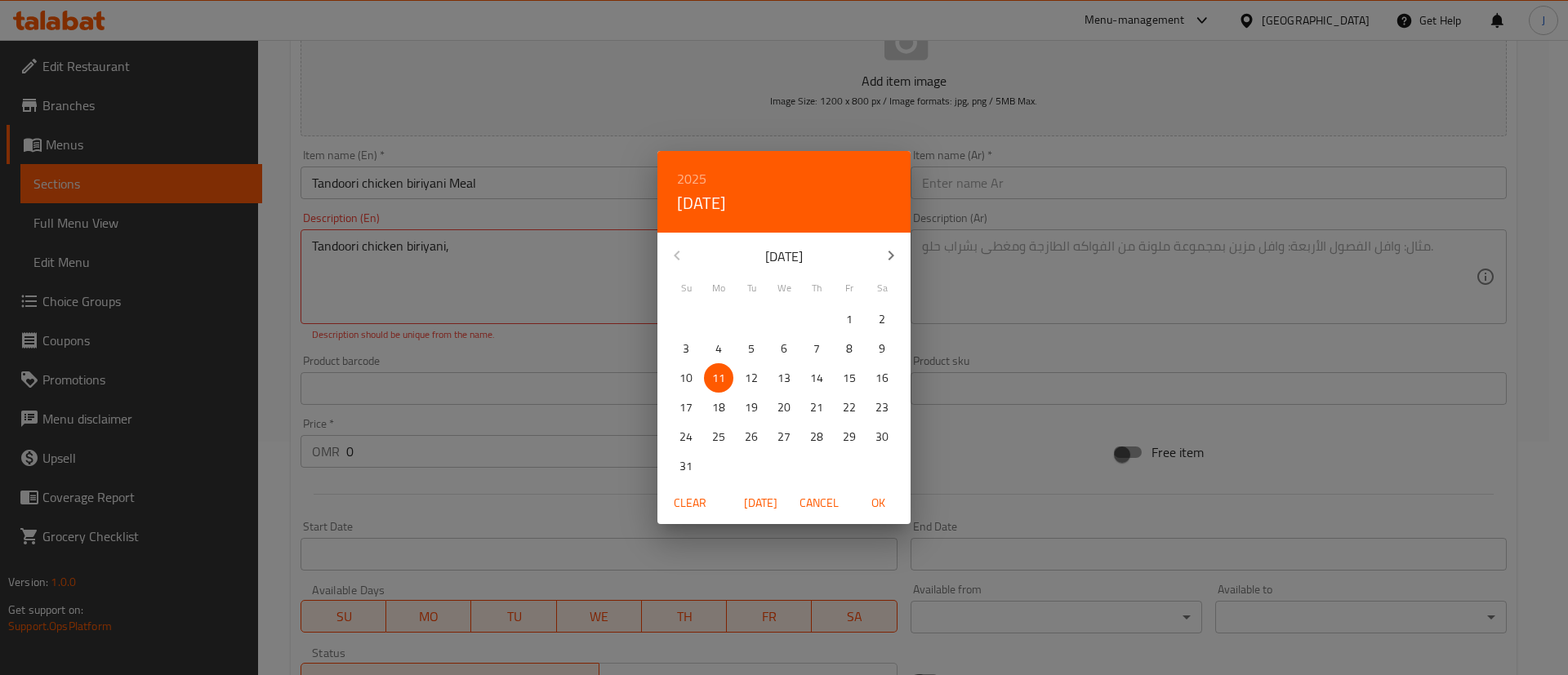
click at [787, 380] on p "13" at bounding box center [784, 378] width 13 height 21
click at [875, 504] on span "OK" at bounding box center [878, 503] width 39 height 21
type input "[DATE]"
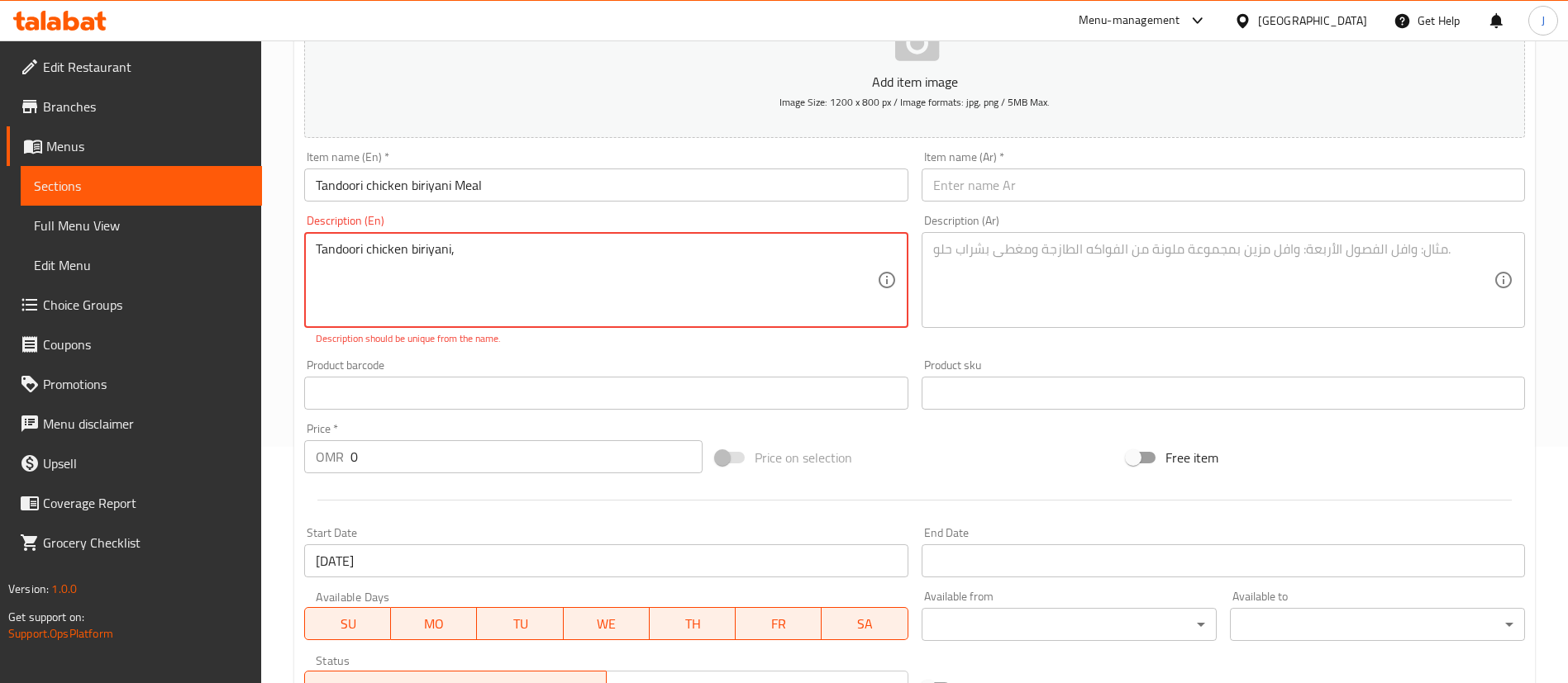
paste textarea "Gulab Jamun, Kinza"
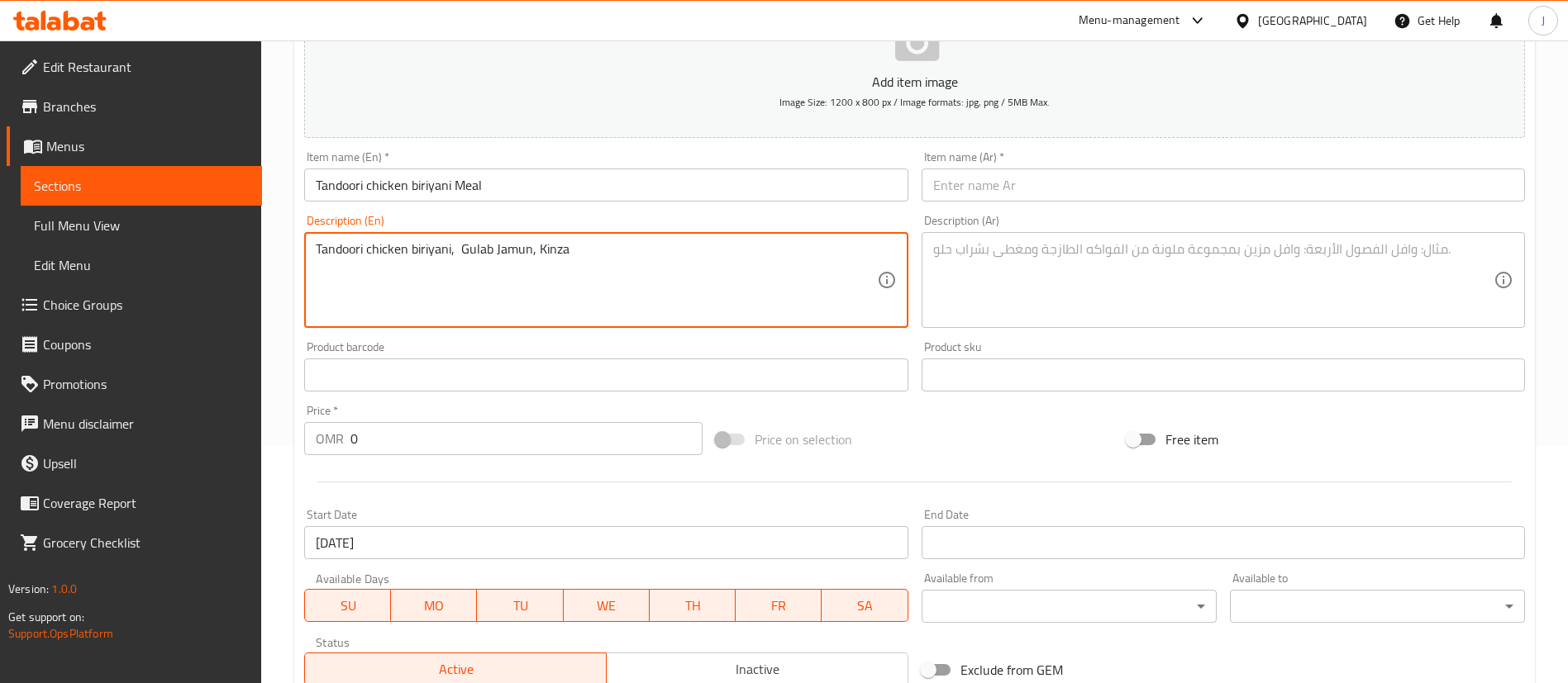
type textarea "Tandoori chicken biriyani, Gulab Jamun, Kinza"
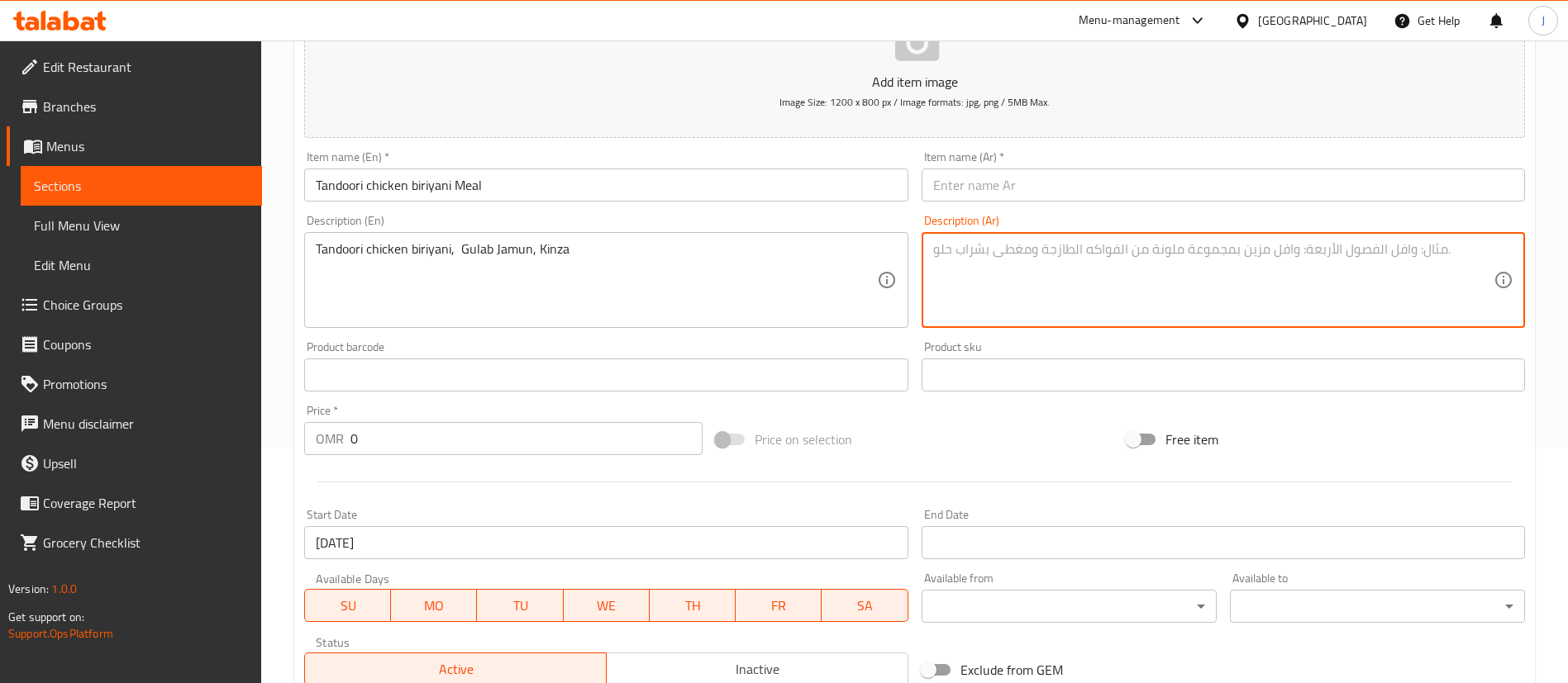
click at [991, 260] on textarea at bounding box center [1213, 281] width 561 height 79
paste textarea "برياني دجاج تندوري، جولاب جامون، كينزا"
type textarea "برياني دجاج تندوري، جولاب جامون، كينزا"
click at [506, 186] on input "Tandoori chicken biriyani Meal" at bounding box center [606, 185] width 604 height 33
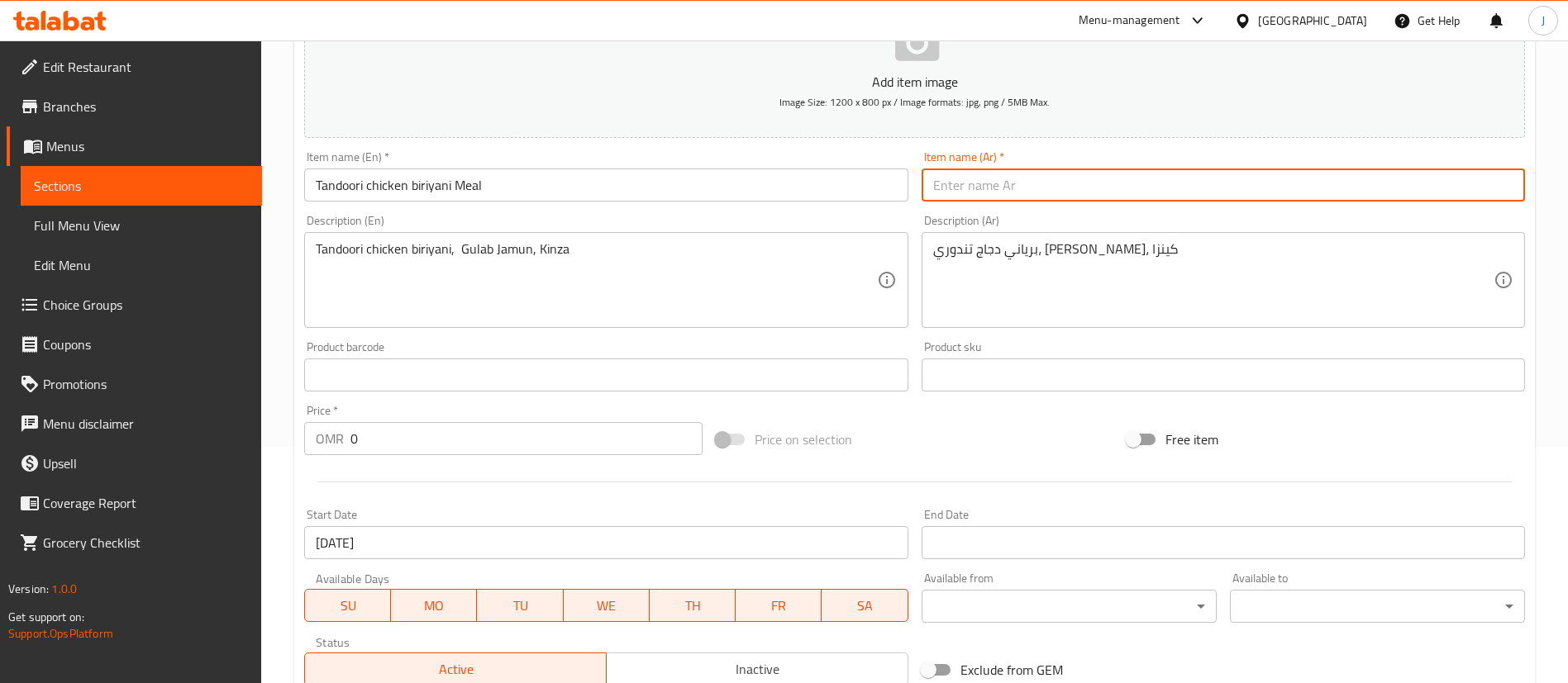
click at [1012, 183] on input "text" at bounding box center [1223, 185] width 604 height 33
paste input "وجبة برياني دجاج تندوري"
type input "وجبة برياني دجاج تندوري"
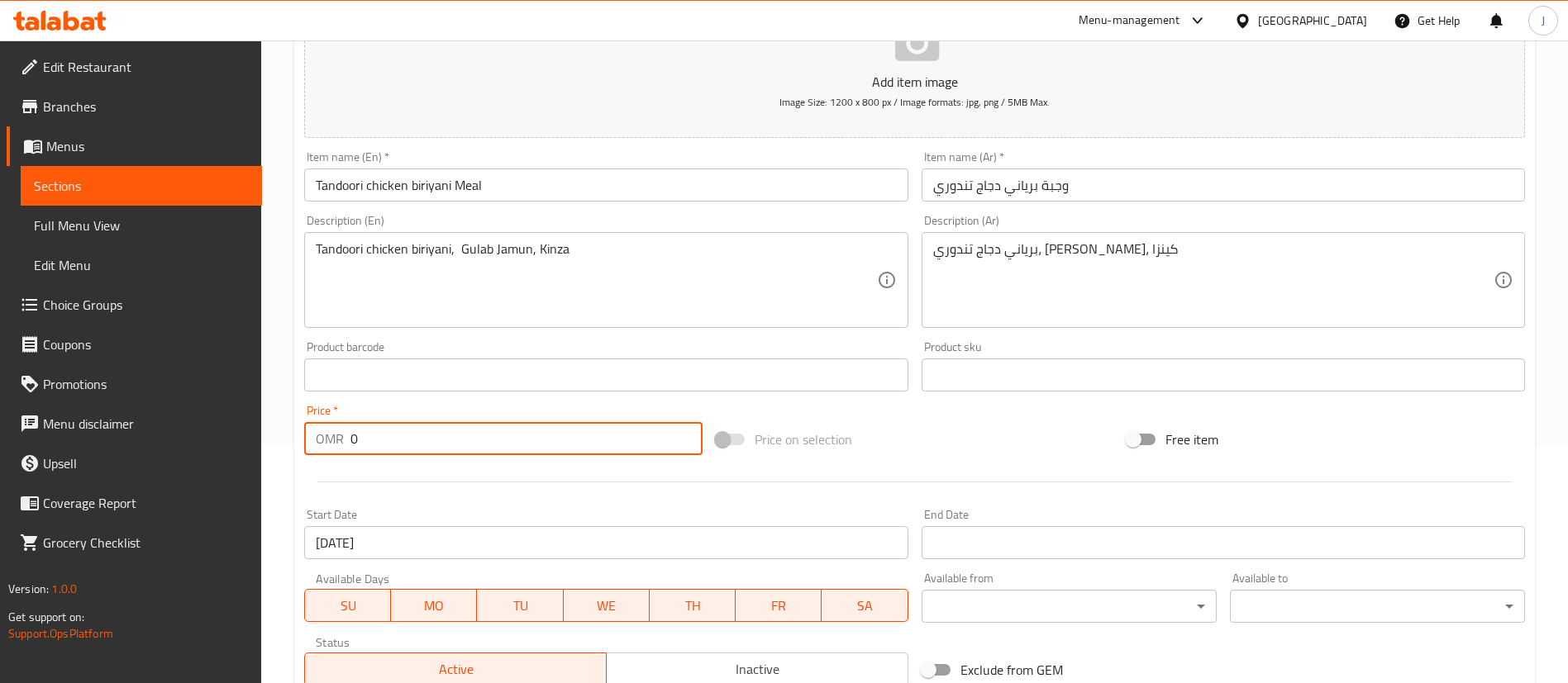
drag, startPoint x: 371, startPoint y: 444, endPoint x: 334, endPoint y: 449, distance: 37.3
click at [334, 449] on div "OMR 0 Price *" at bounding box center [502, 439] width 398 height 33
paste input "3.2"
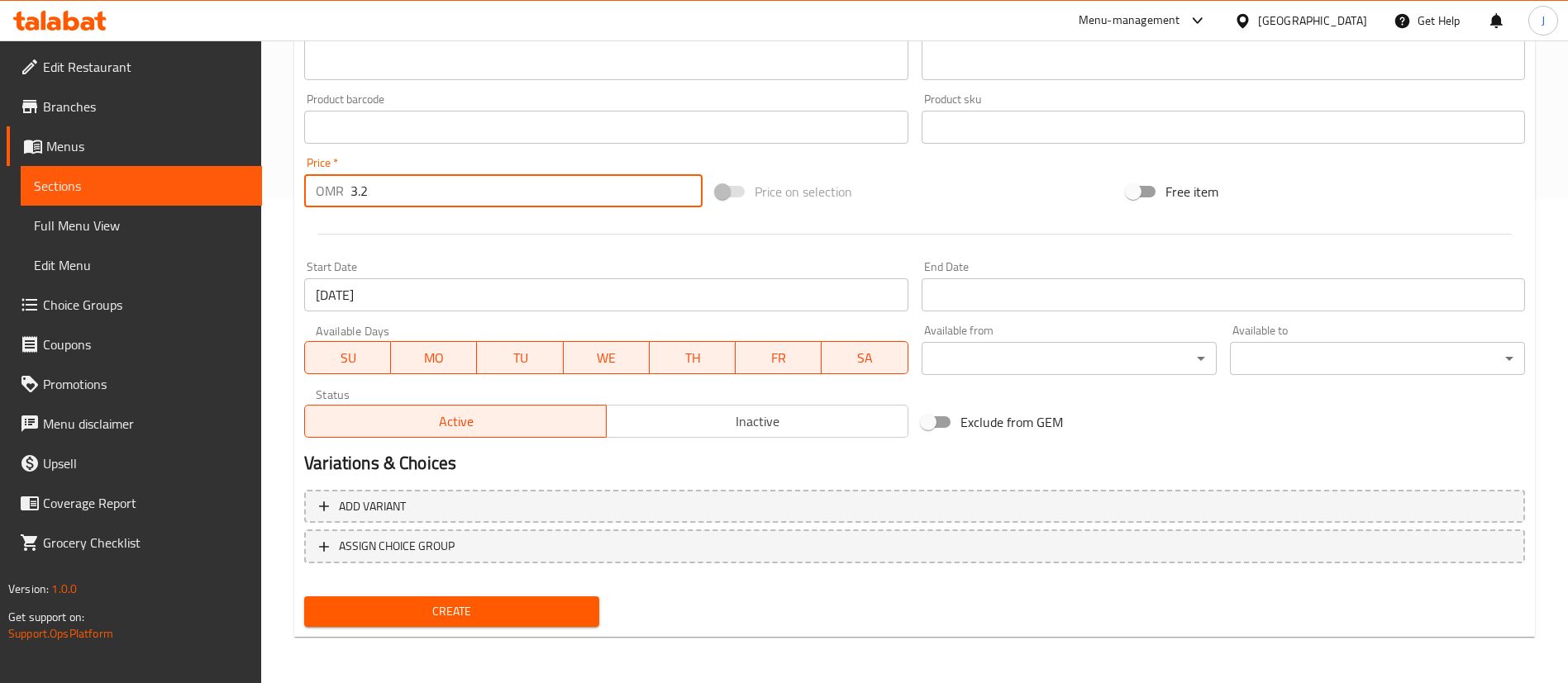
type input "3.2"
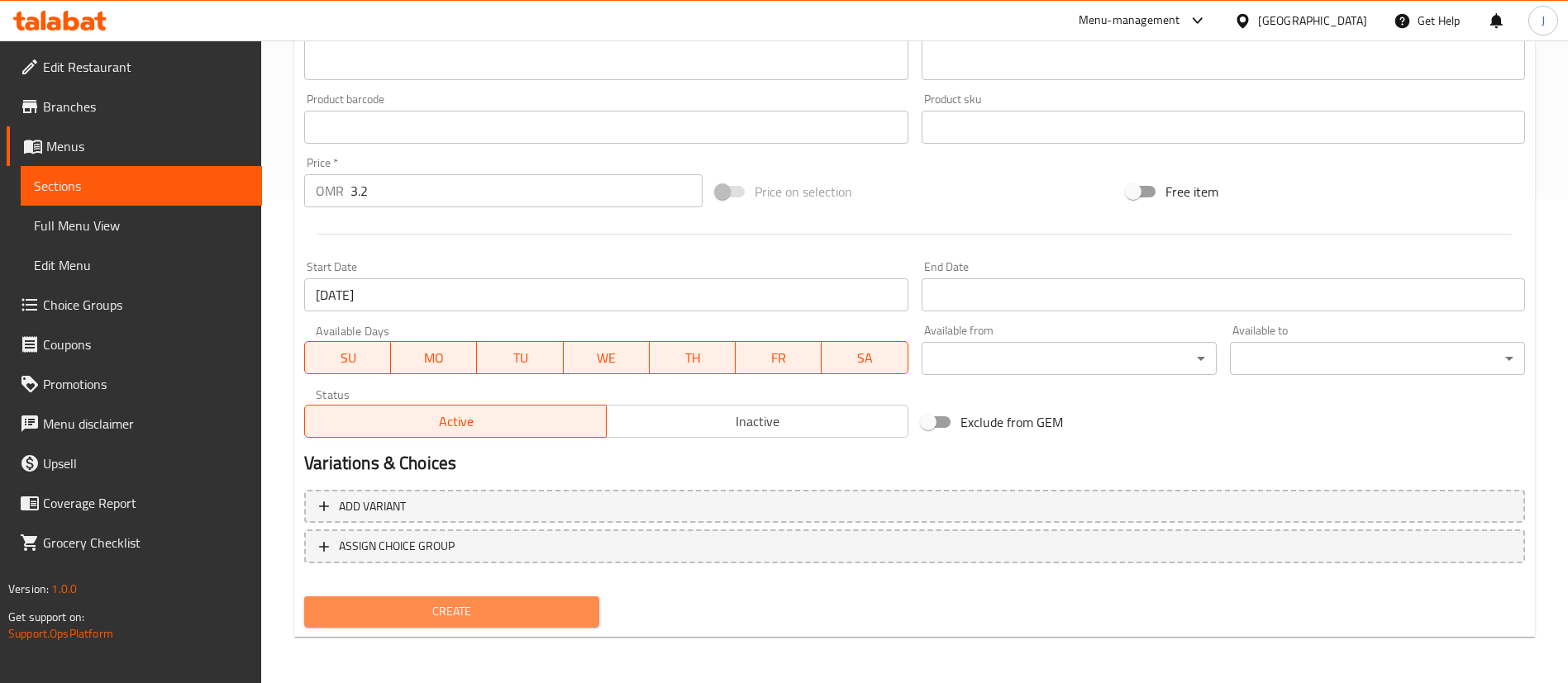
click at [447, 619] on span "Create" at bounding box center [452, 612] width 269 height 21
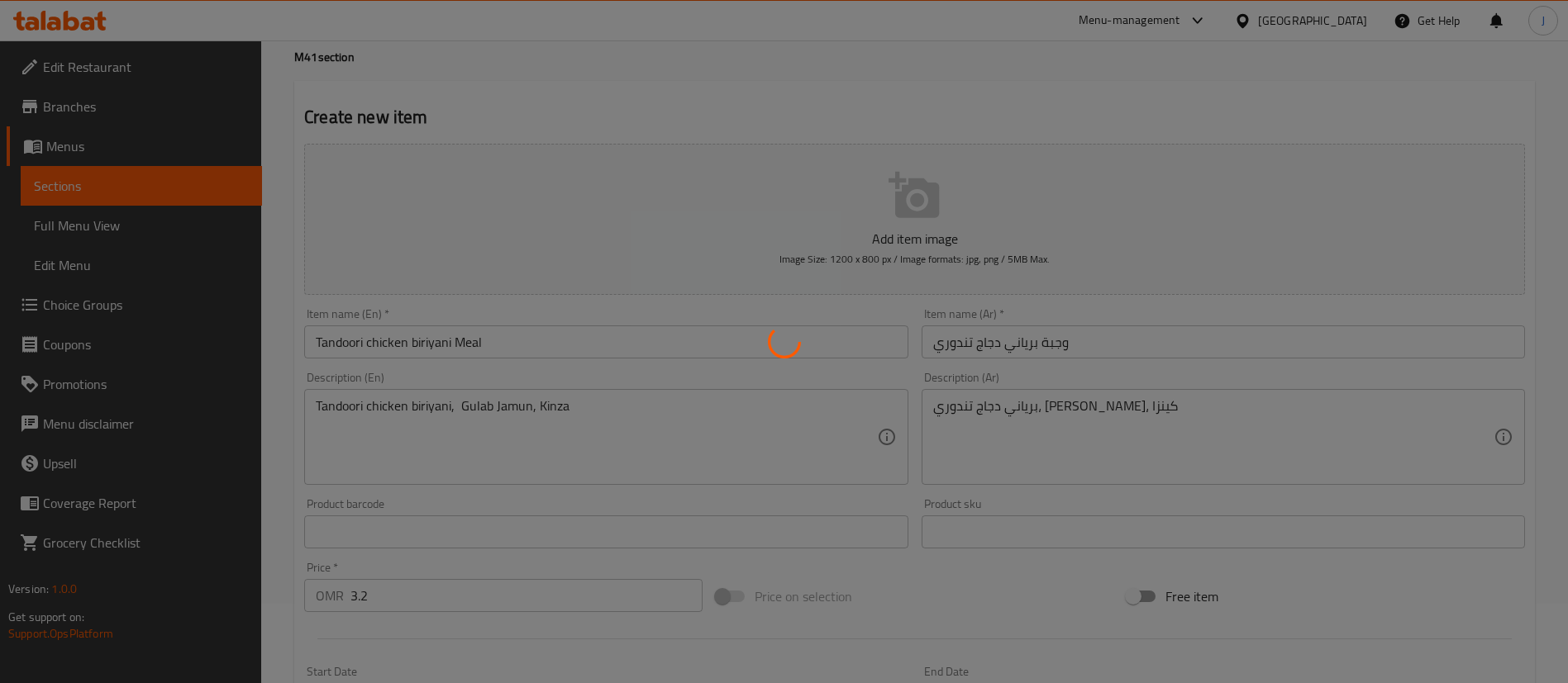
scroll to position [0, 0]
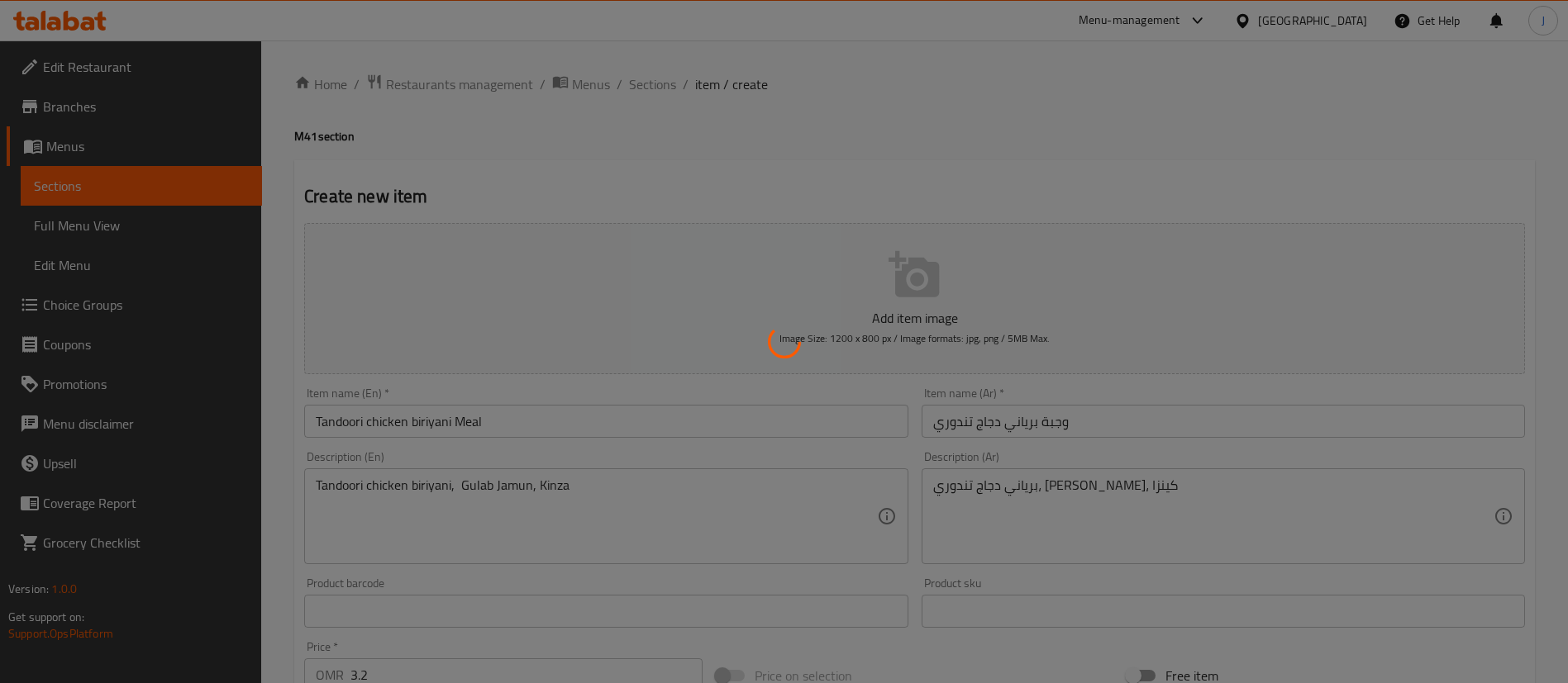
type input "0"
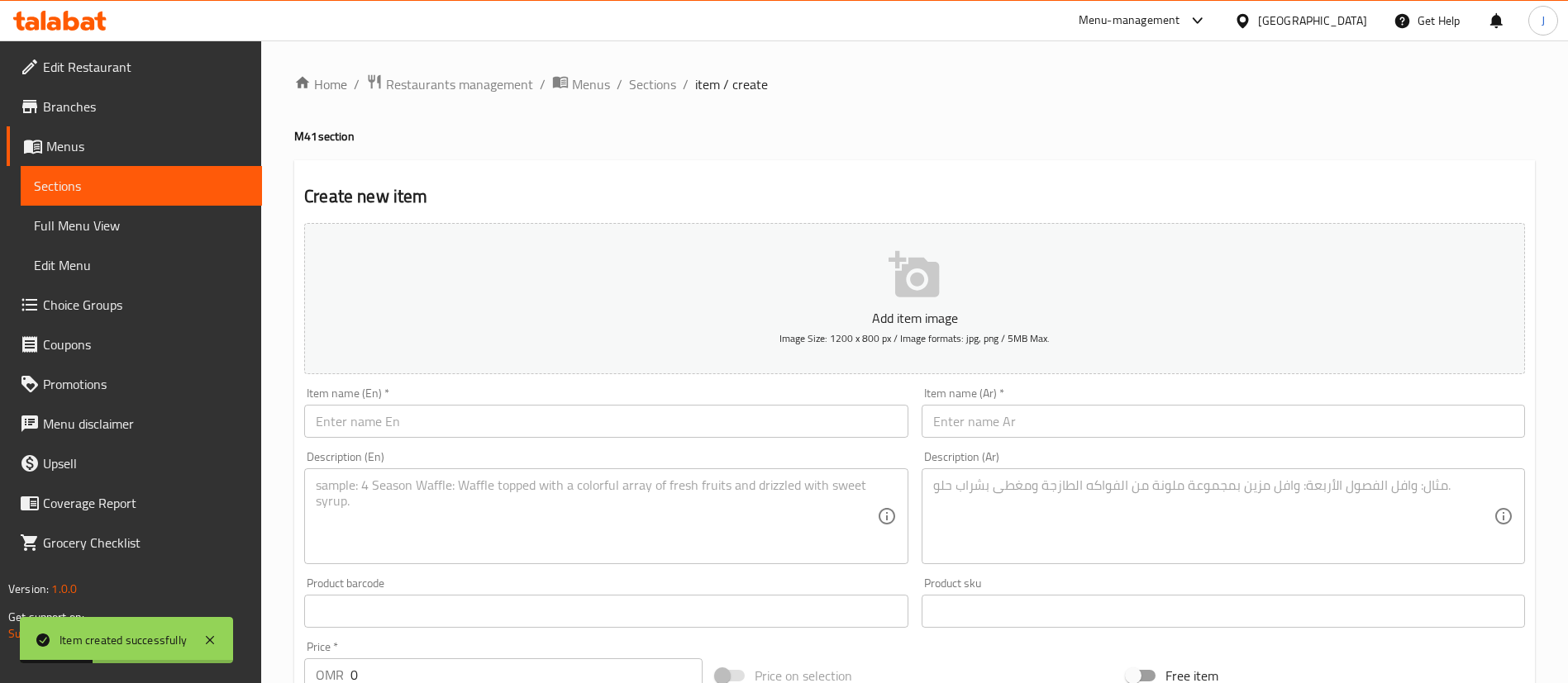
click at [528, 418] on input "text" at bounding box center [606, 422] width 604 height 33
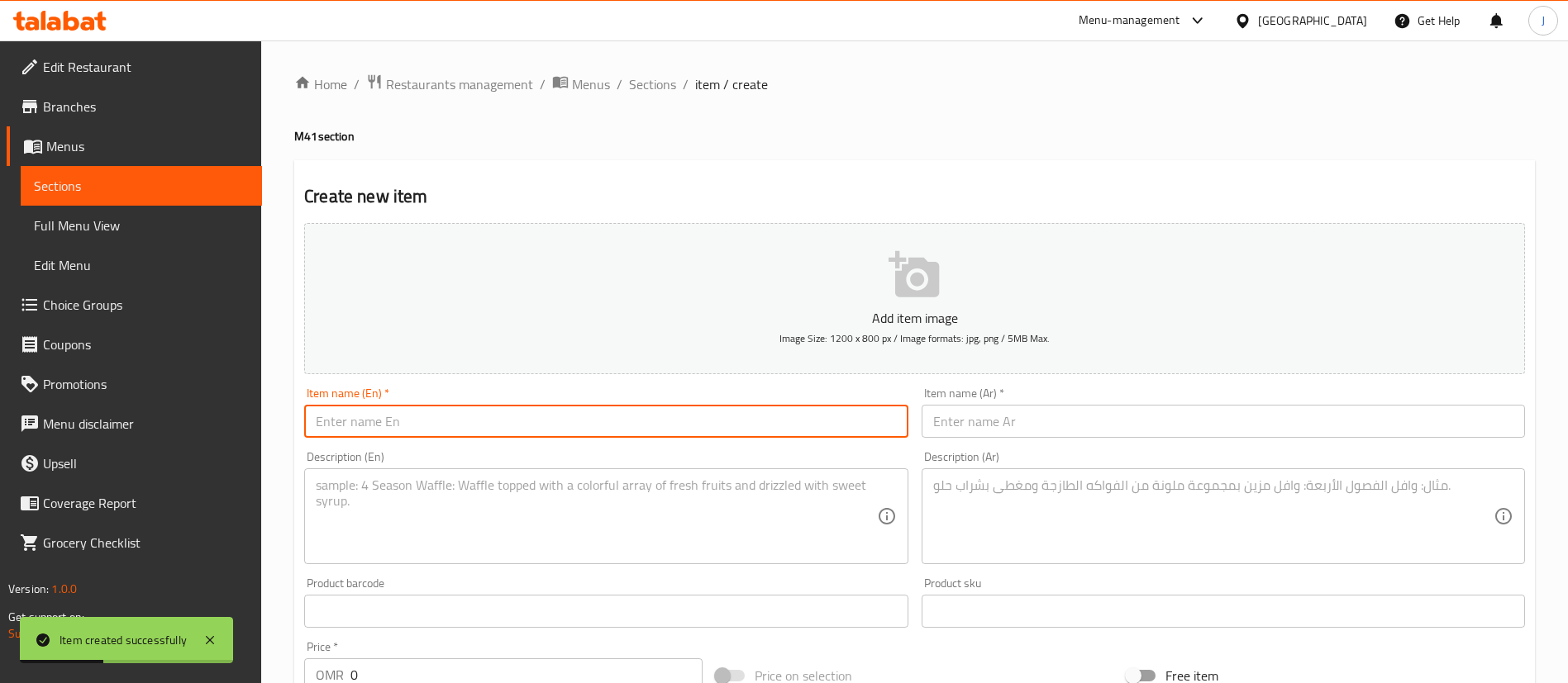
paste input "Butter chicken"
type input "Butter chicken Meal"
click at [398, 494] on textarea at bounding box center [596, 517] width 561 height 79
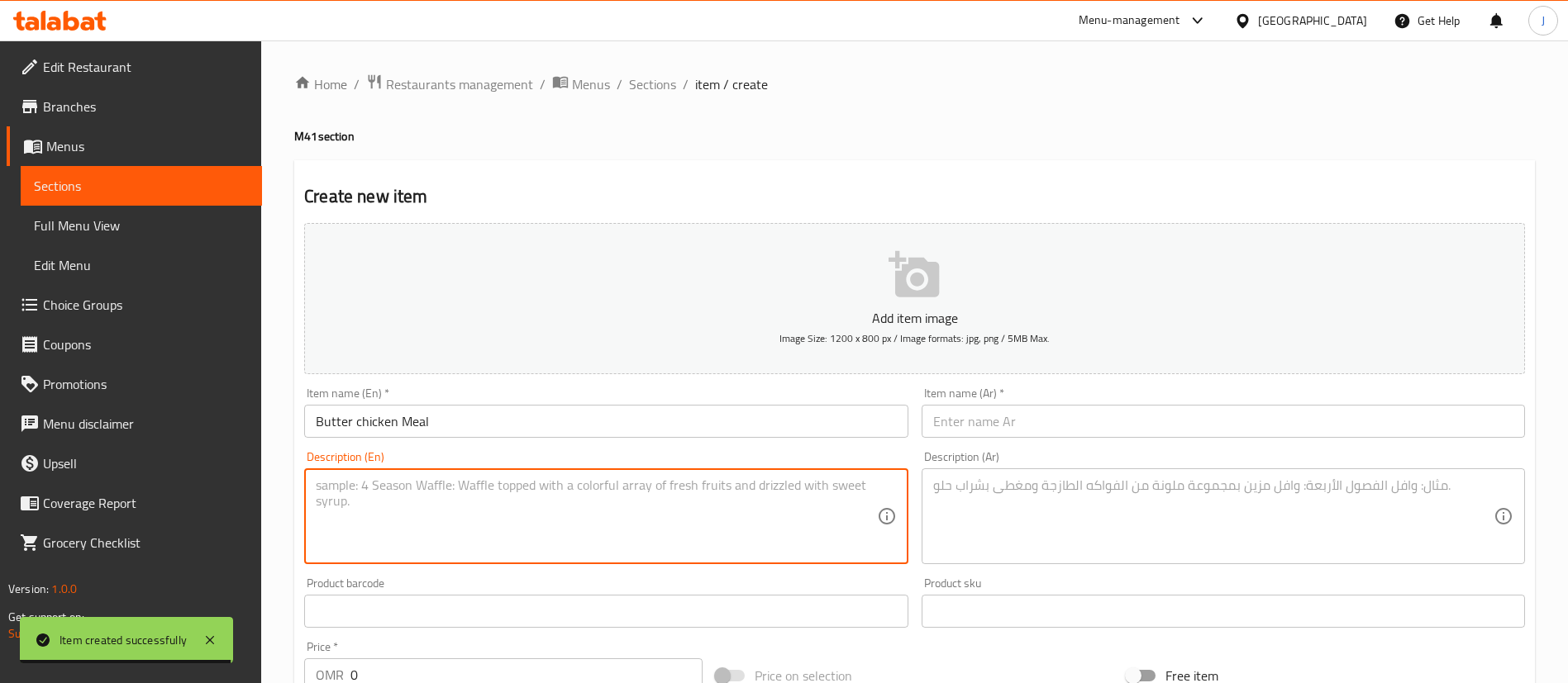
paste textarea "Butter chicken"
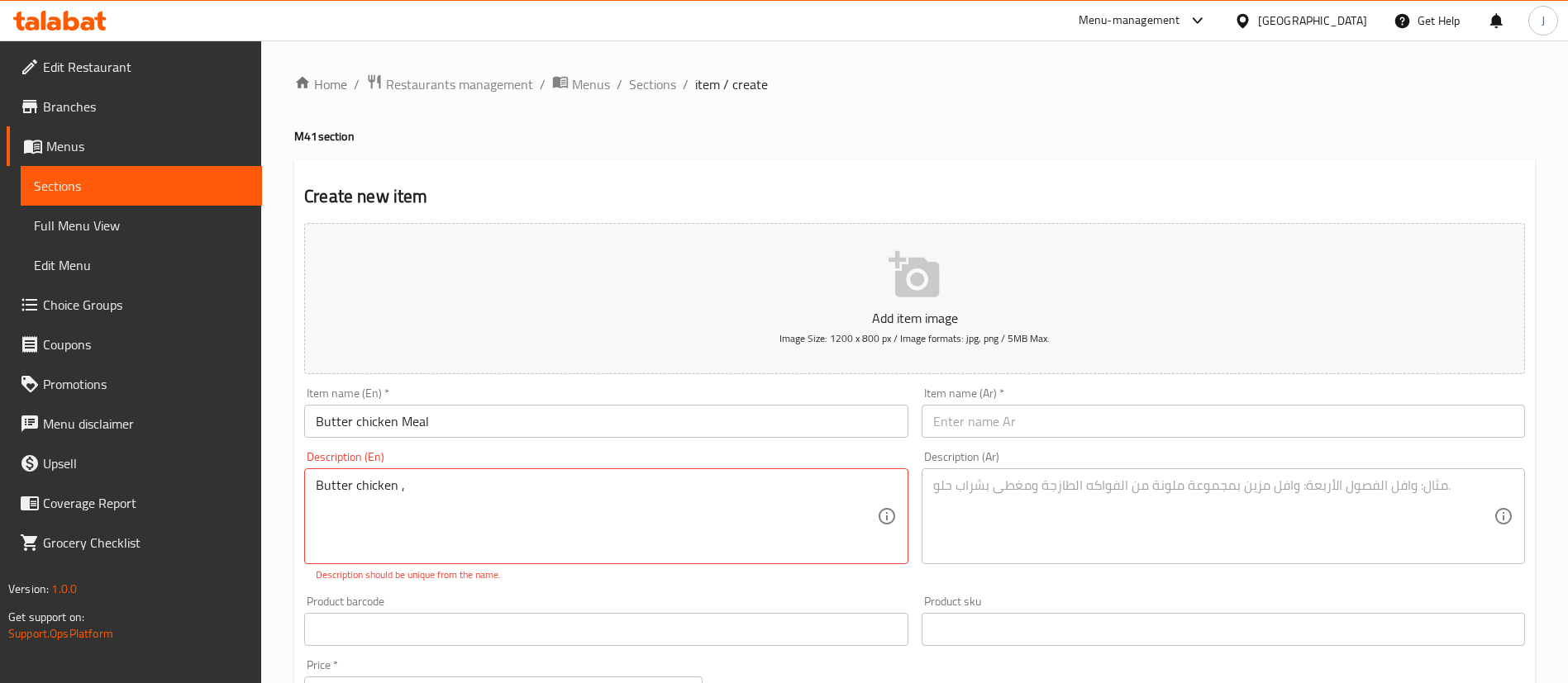
drag, startPoint x: 508, startPoint y: 519, endPoint x: 508, endPoint y: 504, distance: 15.0
click at [508, 519] on textarea "Butter chicken ," at bounding box center [596, 517] width 561 height 79
paste textarea "Gulab Jamun, Kinza"
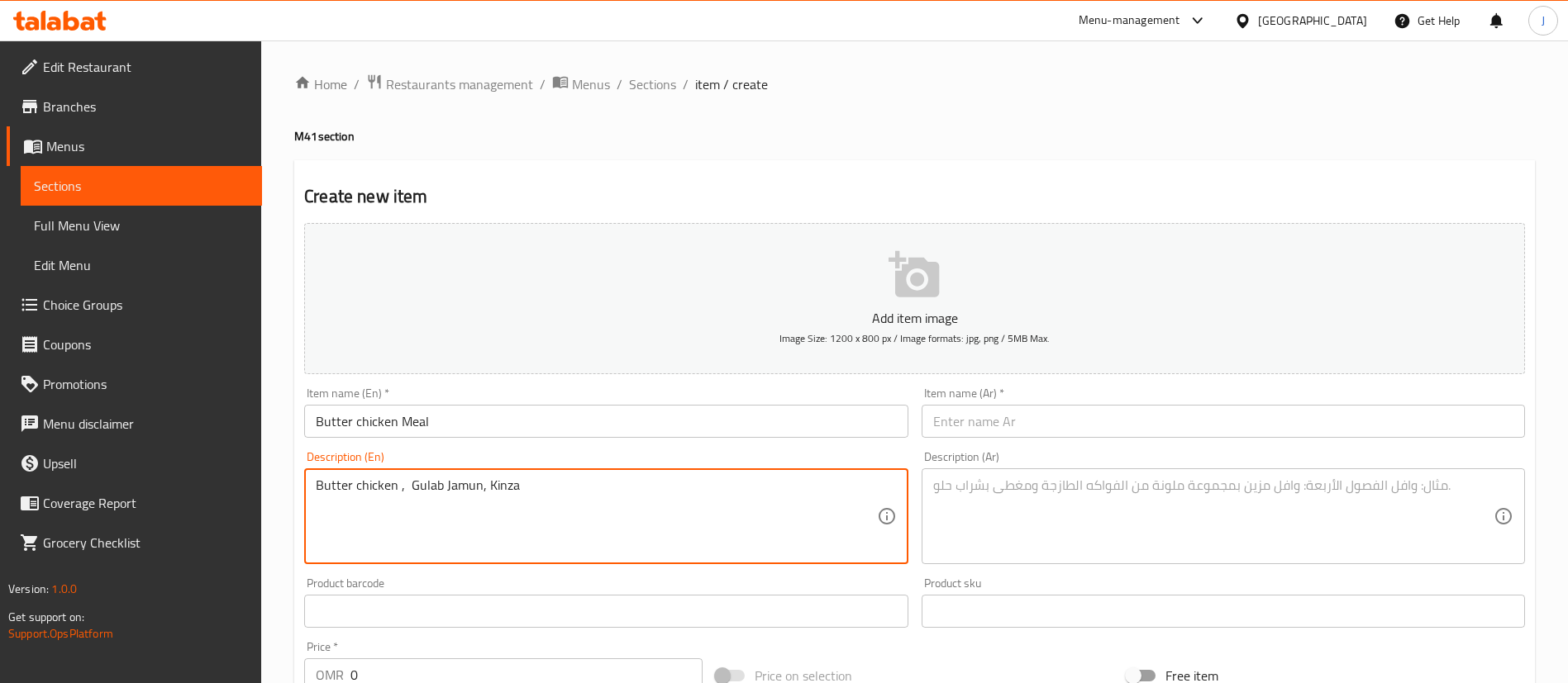
click at [409, 486] on textarea "Butter chicken , Gulab Jamun, Kinza" at bounding box center [596, 517] width 561 height 79
click at [398, 491] on textarea "Butter chicken , Gulab Jamun, Kinza" at bounding box center [596, 517] width 561 height 79
click at [576, 500] on textarea "Butter chicken, Gulab Jamun, Kinza" at bounding box center [596, 517] width 561 height 79
type textarea "Butter chicken, Gulab Jamun, Kinza"
click at [999, 527] on textarea at bounding box center [1213, 517] width 561 height 79
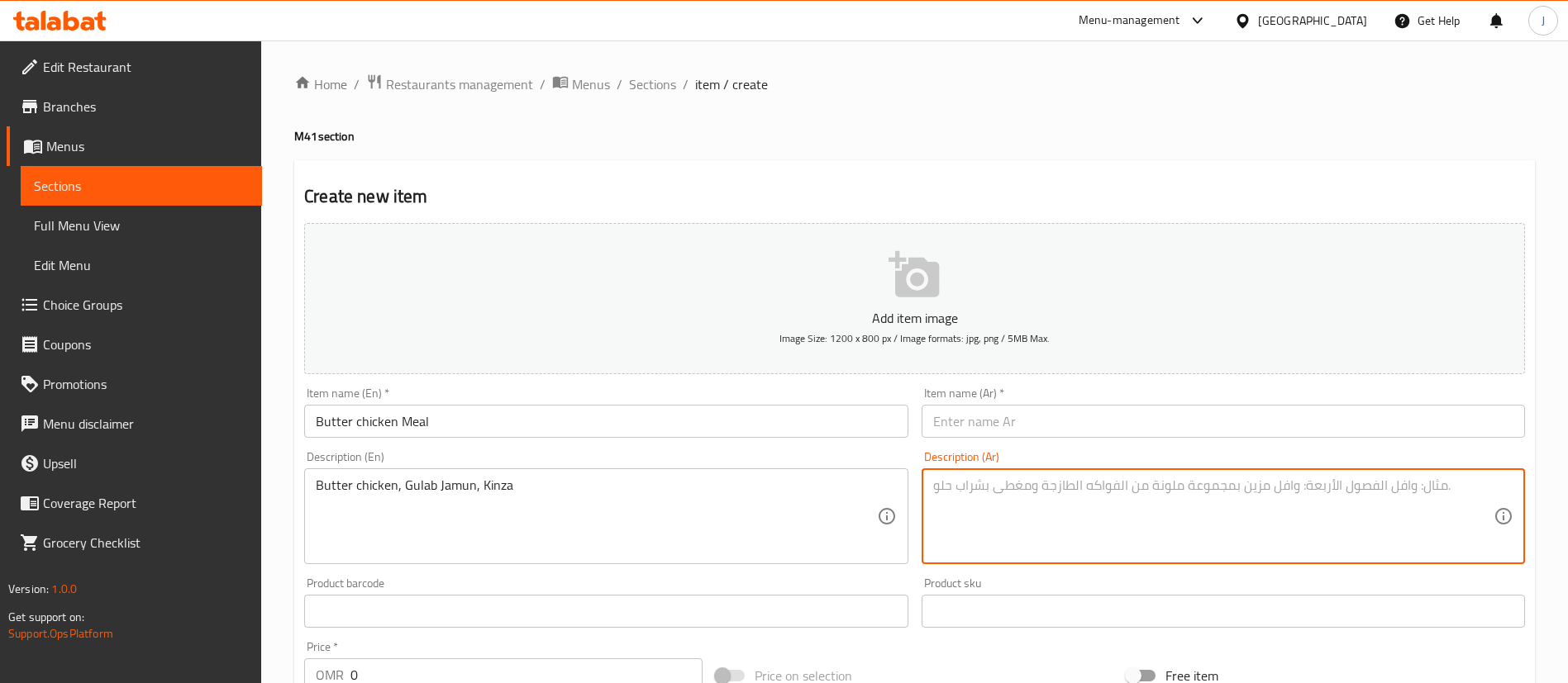
paste textarea "دجاج بالزبدة، جولاب جامون، كينزا"
type textarea "دجاج بالزبدة، جولاب جامون، كينزا"
click at [501, 416] on input "Butter chicken Meal" at bounding box center [606, 422] width 604 height 33
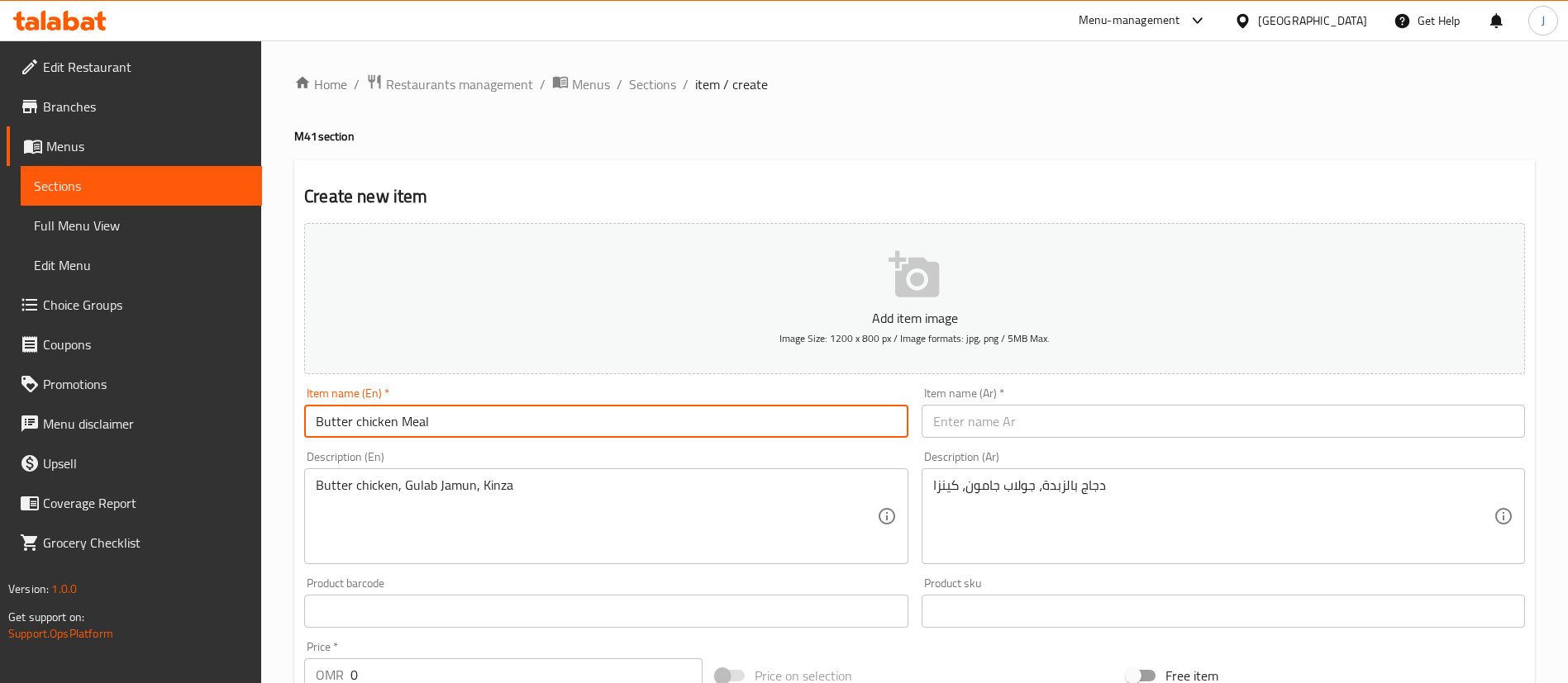
click at [1015, 423] on input "text" at bounding box center [1223, 422] width 604 height 33
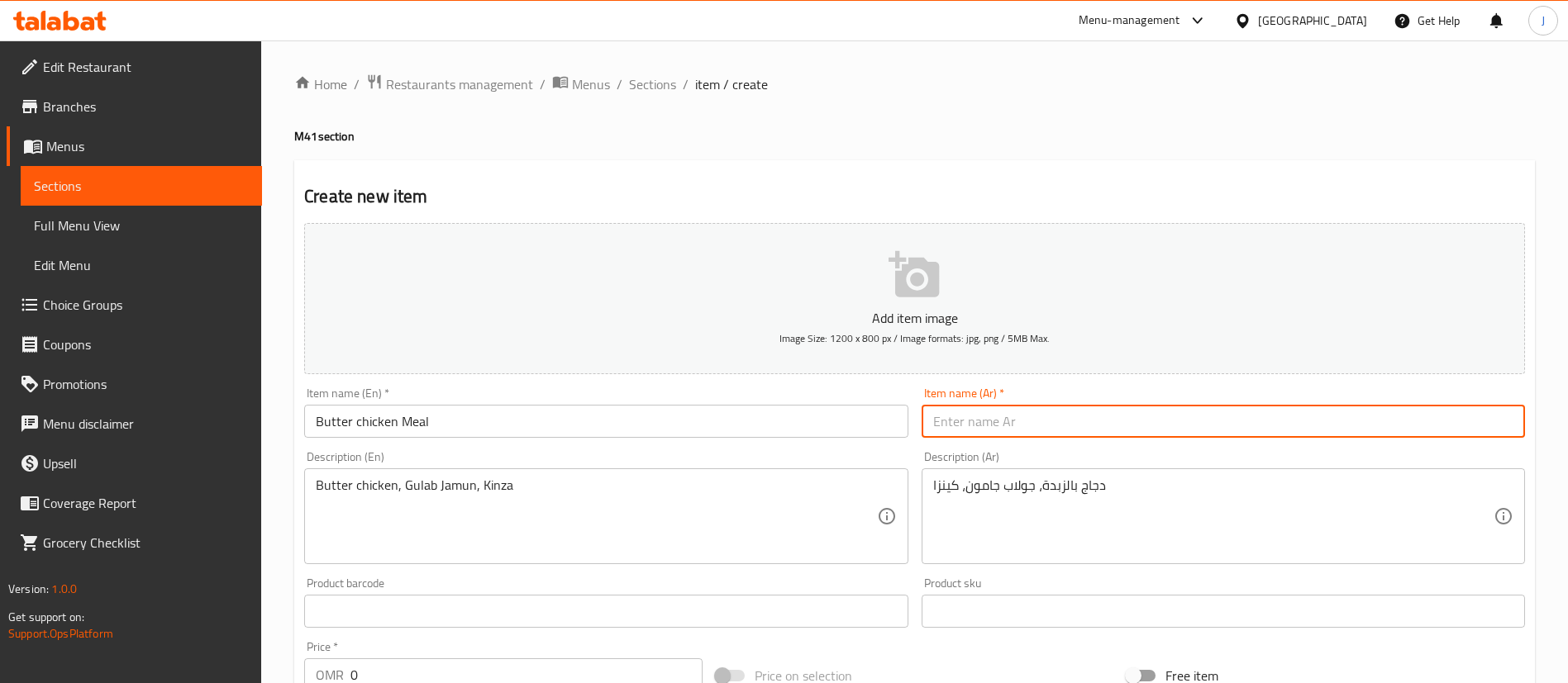
paste input "وجبة دجاج بالزبدة"
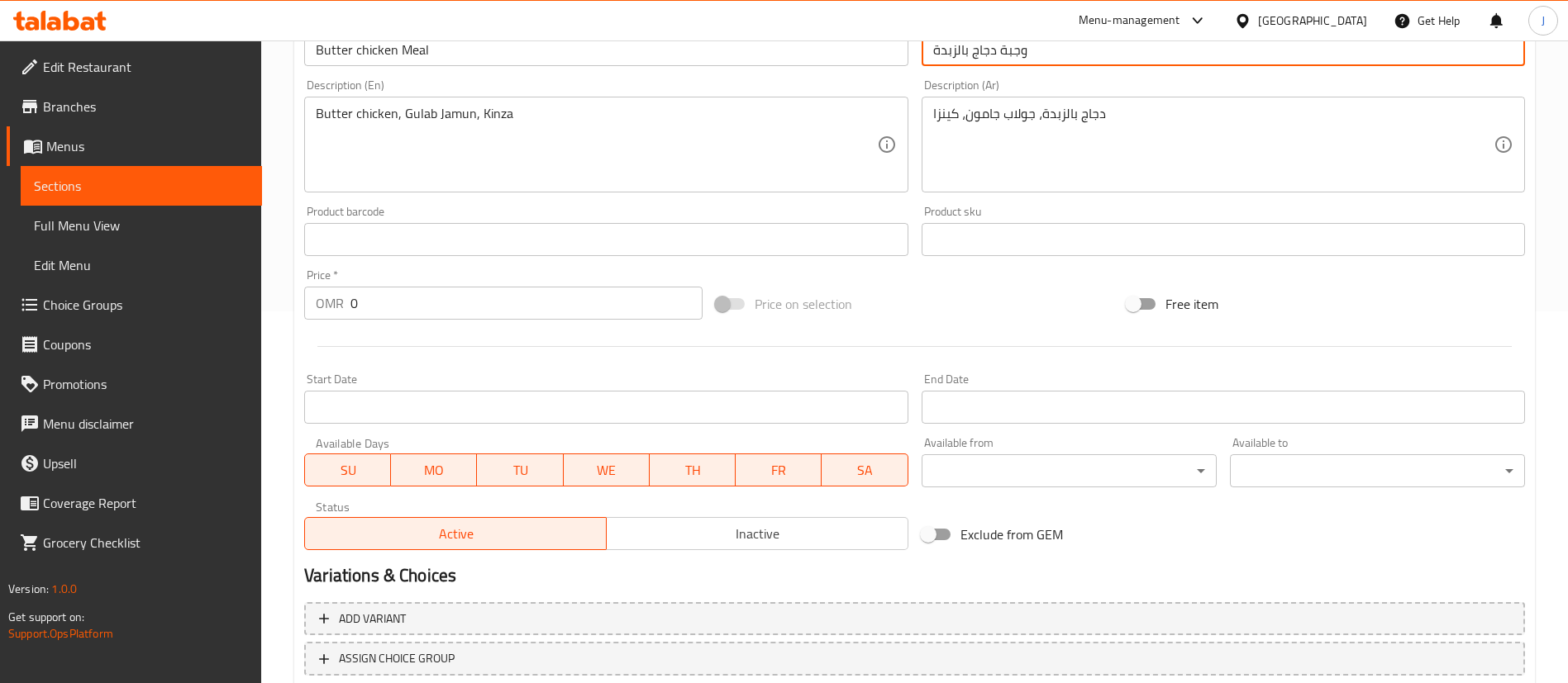
scroll to position [248, 0]
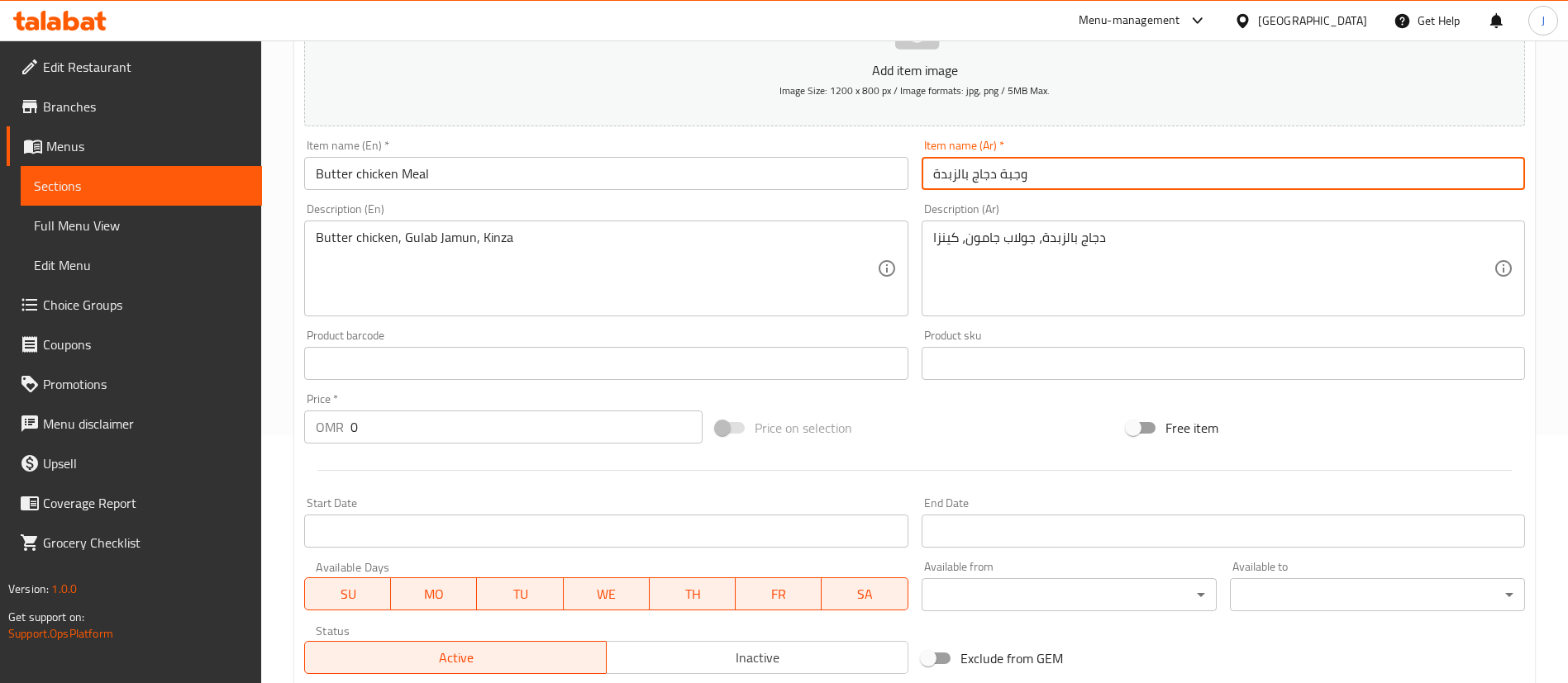
type input "وجبة دجاج بالزبدة"
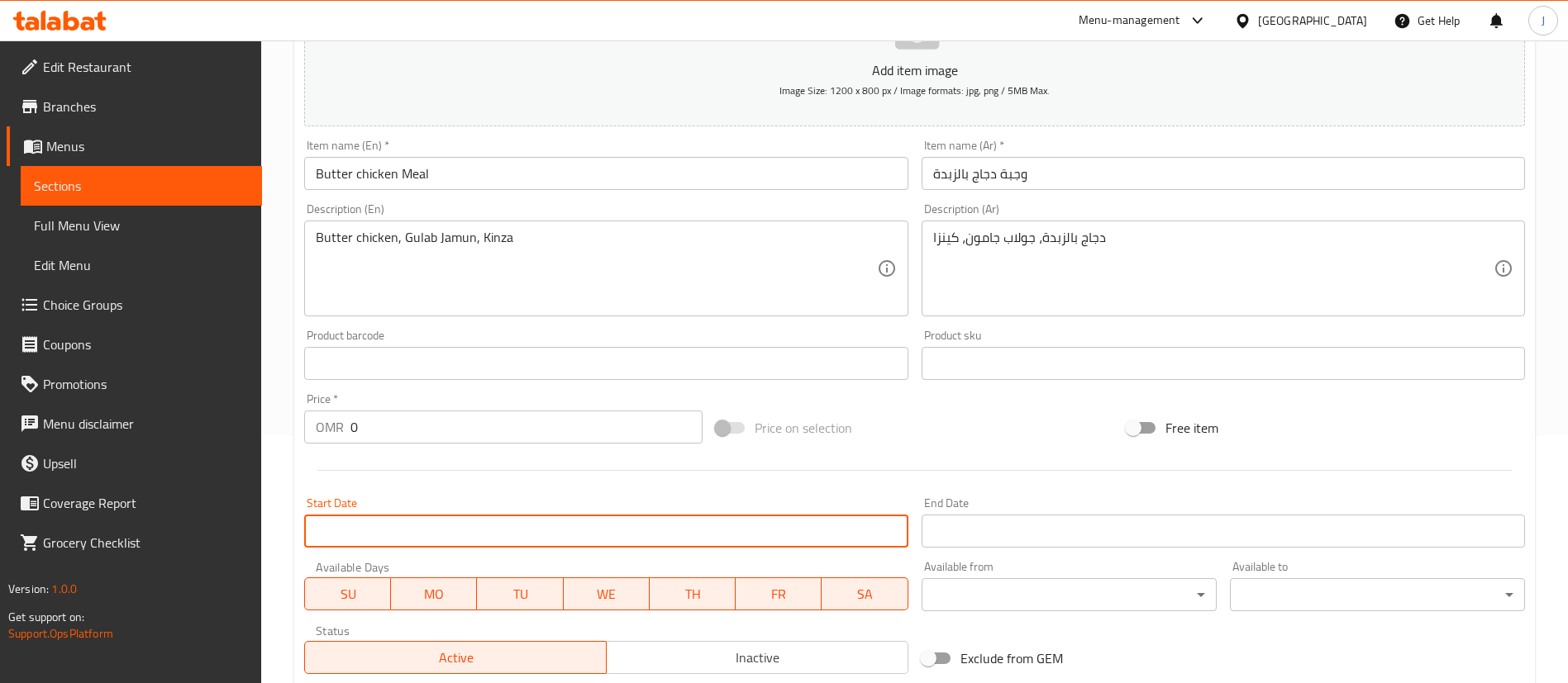
click at [433, 524] on input "Start Date" at bounding box center [606, 531] width 604 height 33
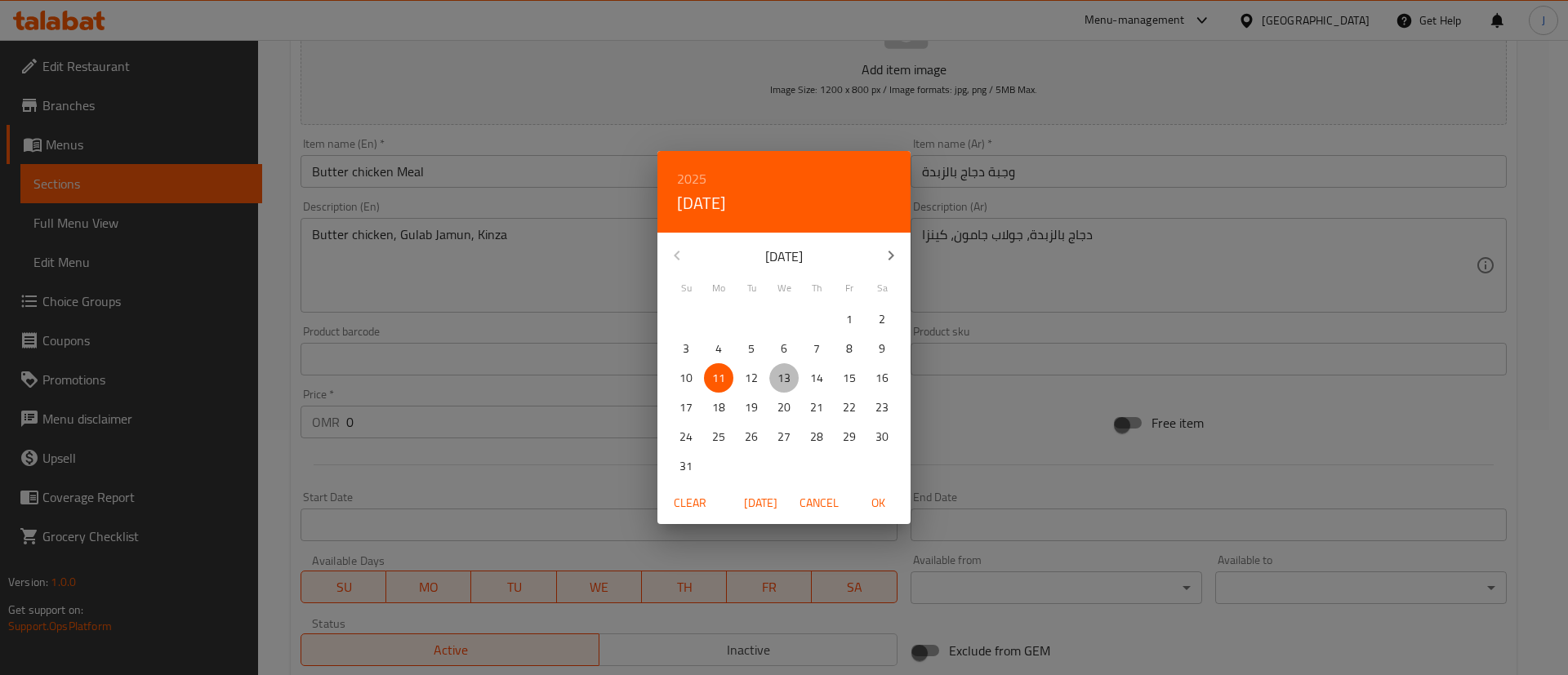
click at [787, 379] on p "13" at bounding box center [784, 378] width 13 height 21
click at [878, 502] on span "OK" at bounding box center [878, 503] width 39 height 21
type input "13-08-2025"
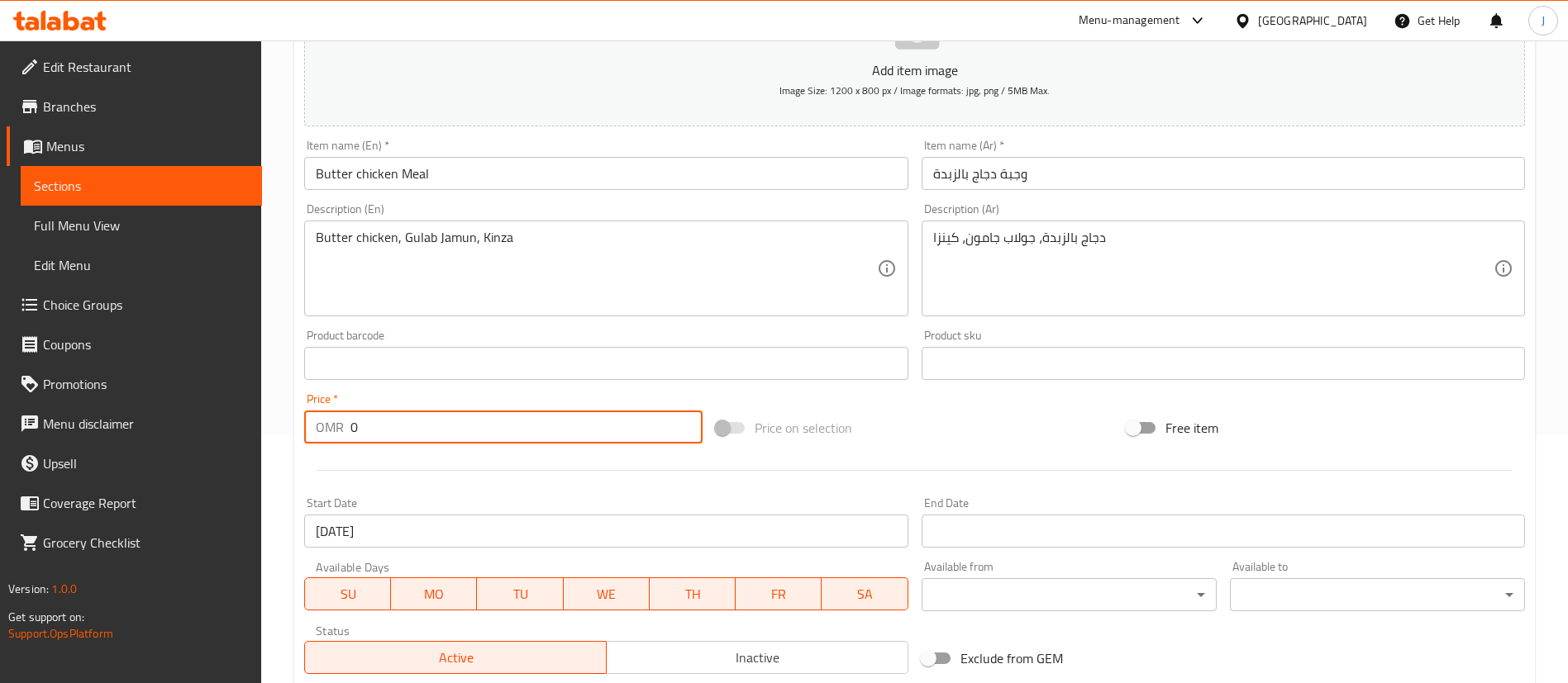
drag, startPoint x: 365, startPoint y: 429, endPoint x: 306, endPoint y: 437, distance: 59.5
click at [306, 437] on div "OMR 0 Price *" at bounding box center [502, 427] width 398 height 33
type input "3.2"
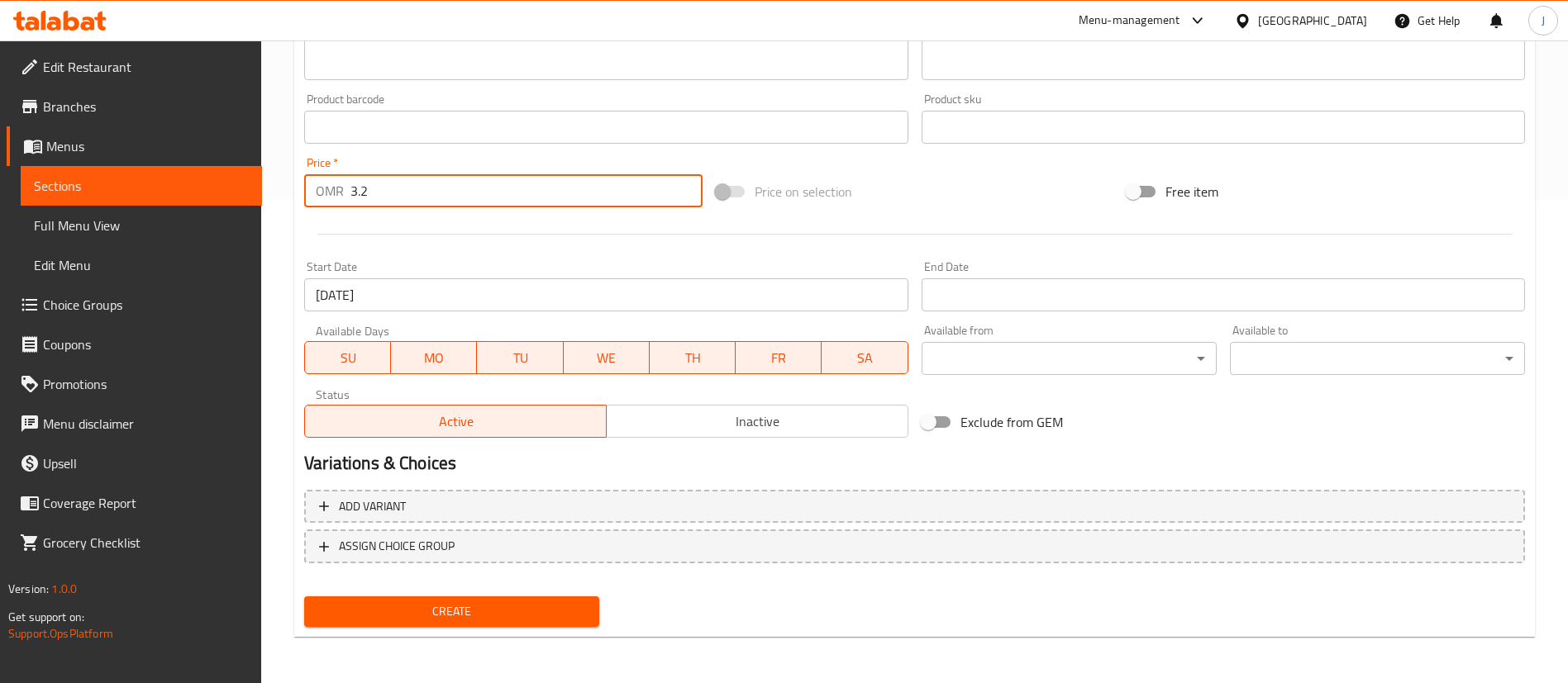
click at [575, 615] on span "Create" at bounding box center [452, 612] width 269 height 21
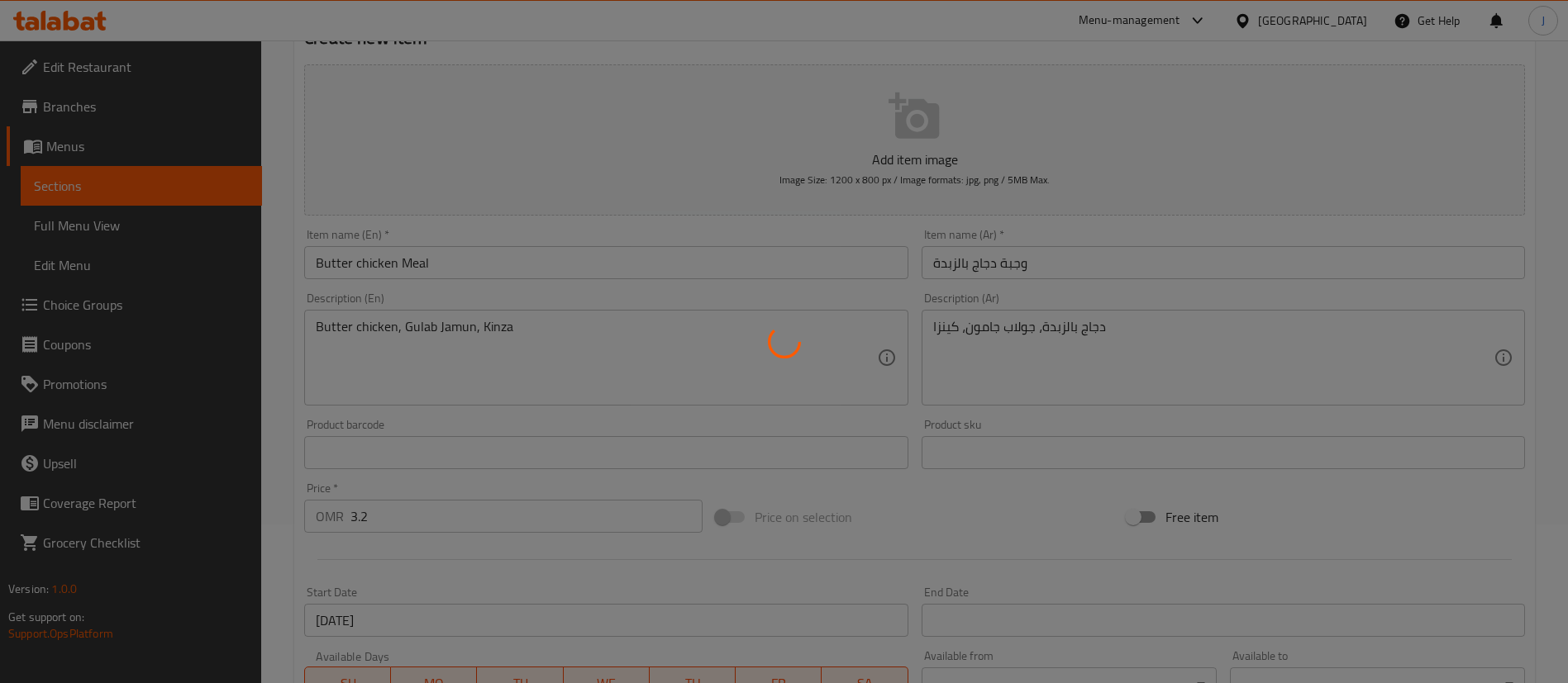
scroll to position [0, 0]
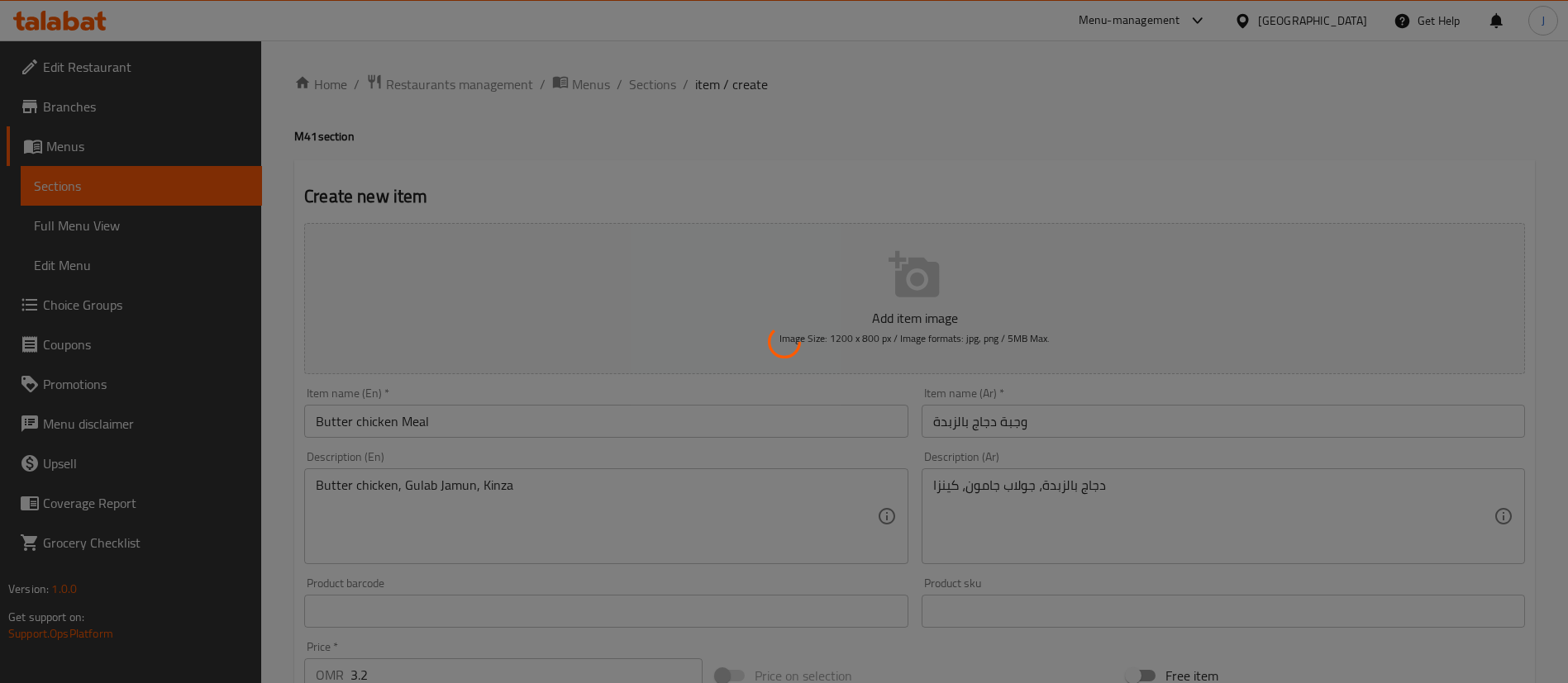
type input "0"
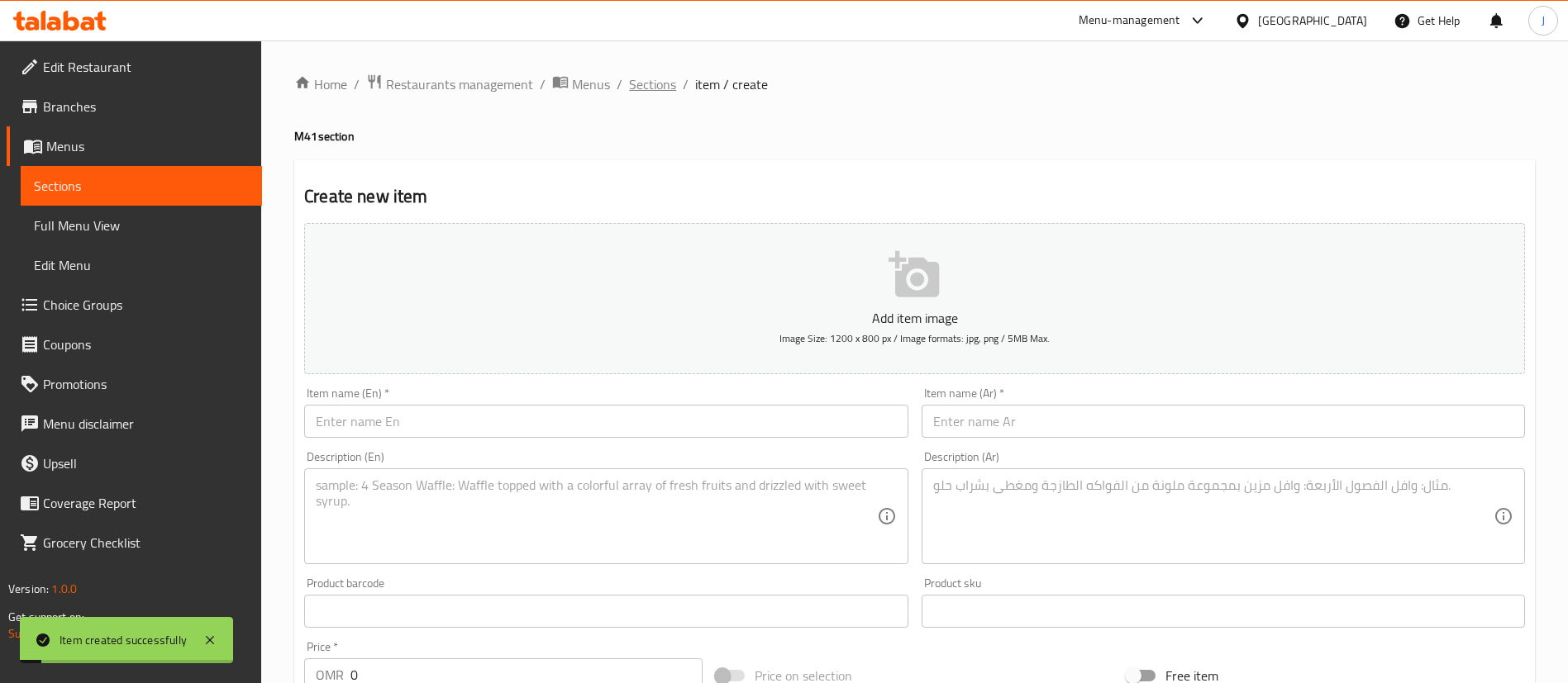
click at [671, 91] on span "Sections" at bounding box center [652, 84] width 47 height 20
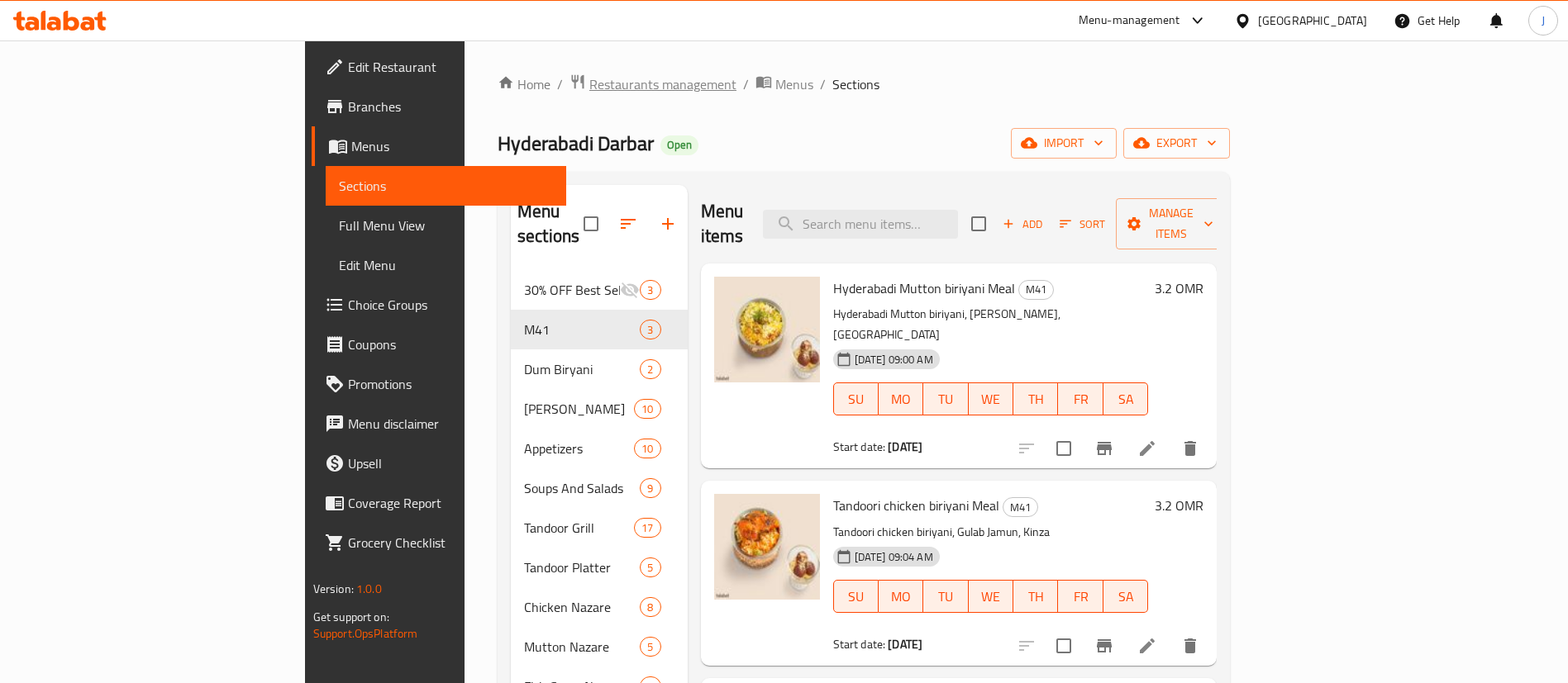
click at [589, 81] on span "Restaurants management" at bounding box center [662, 84] width 147 height 20
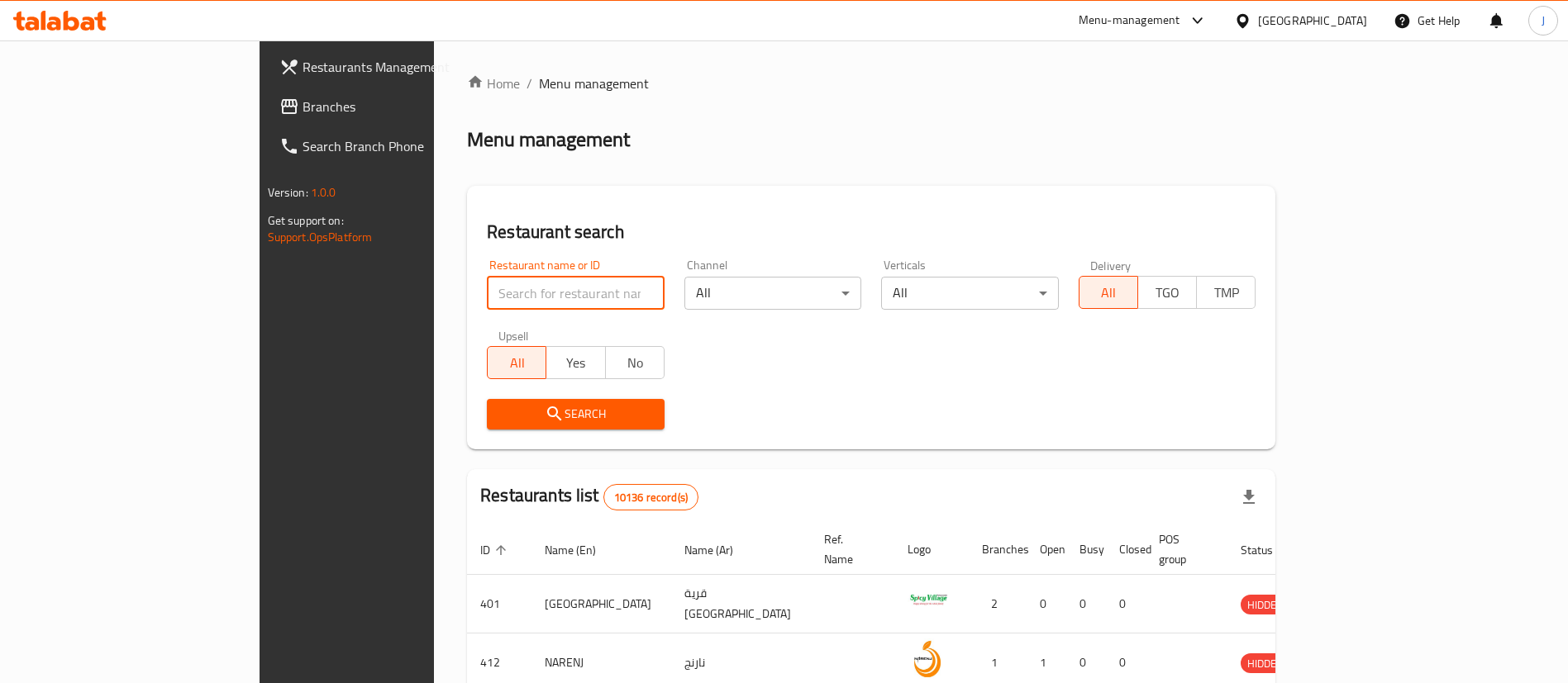
click at [487, 307] on input "search" at bounding box center [575, 293] width 177 height 33
paste input "653958"
type input "653958"
click button "Search" at bounding box center [575, 413] width 177 height 30
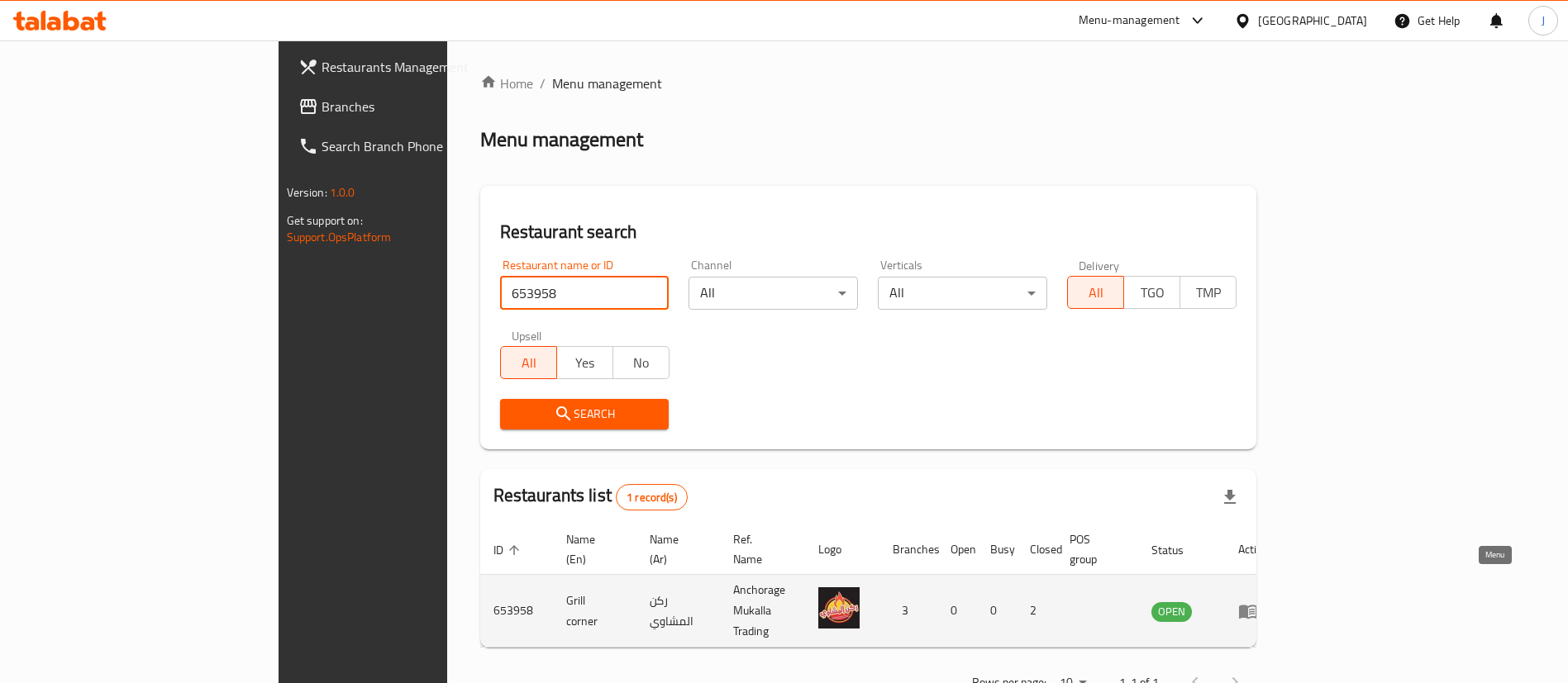
click at [1257, 604] on icon "enhanced table" at bounding box center [1248, 611] width 18 height 14
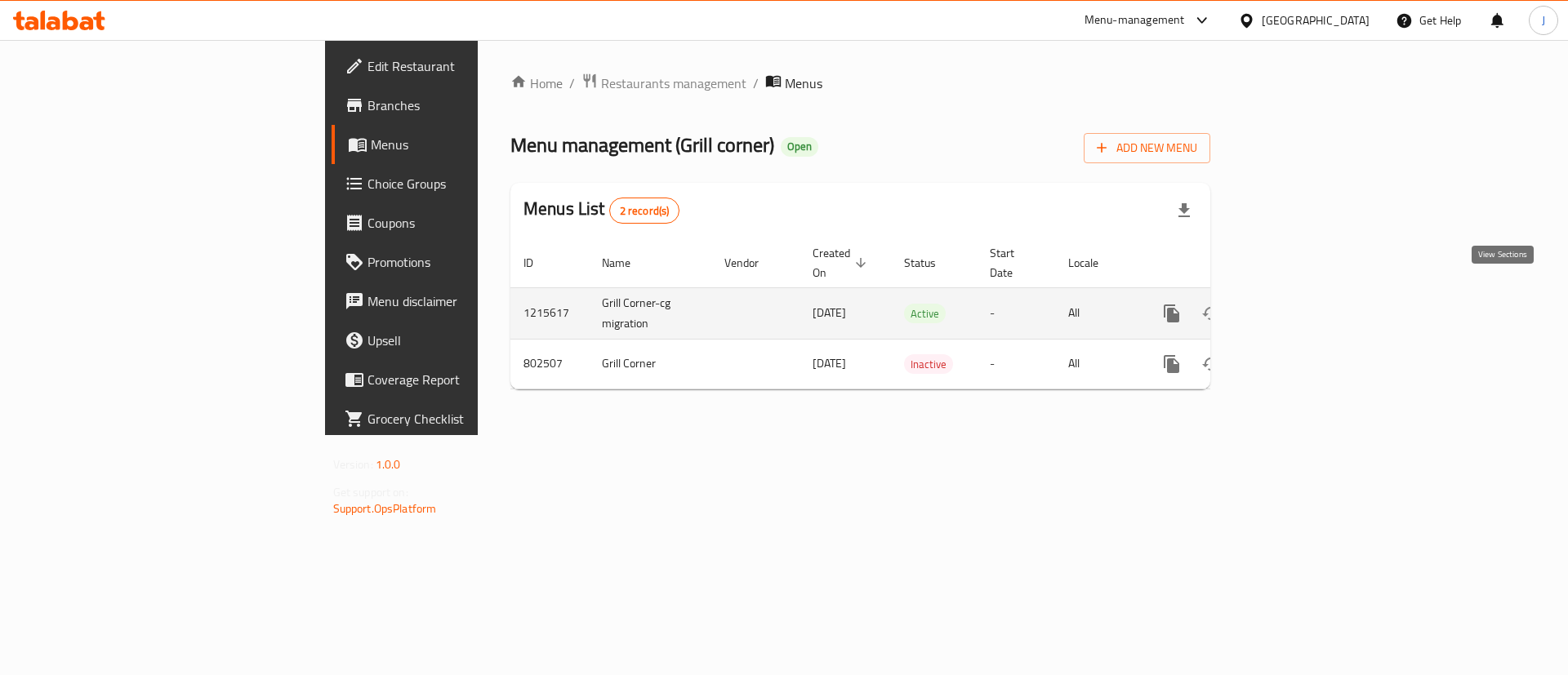
click at [1299, 304] on icon "enhanced table" at bounding box center [1290, 314] width 20 height 20
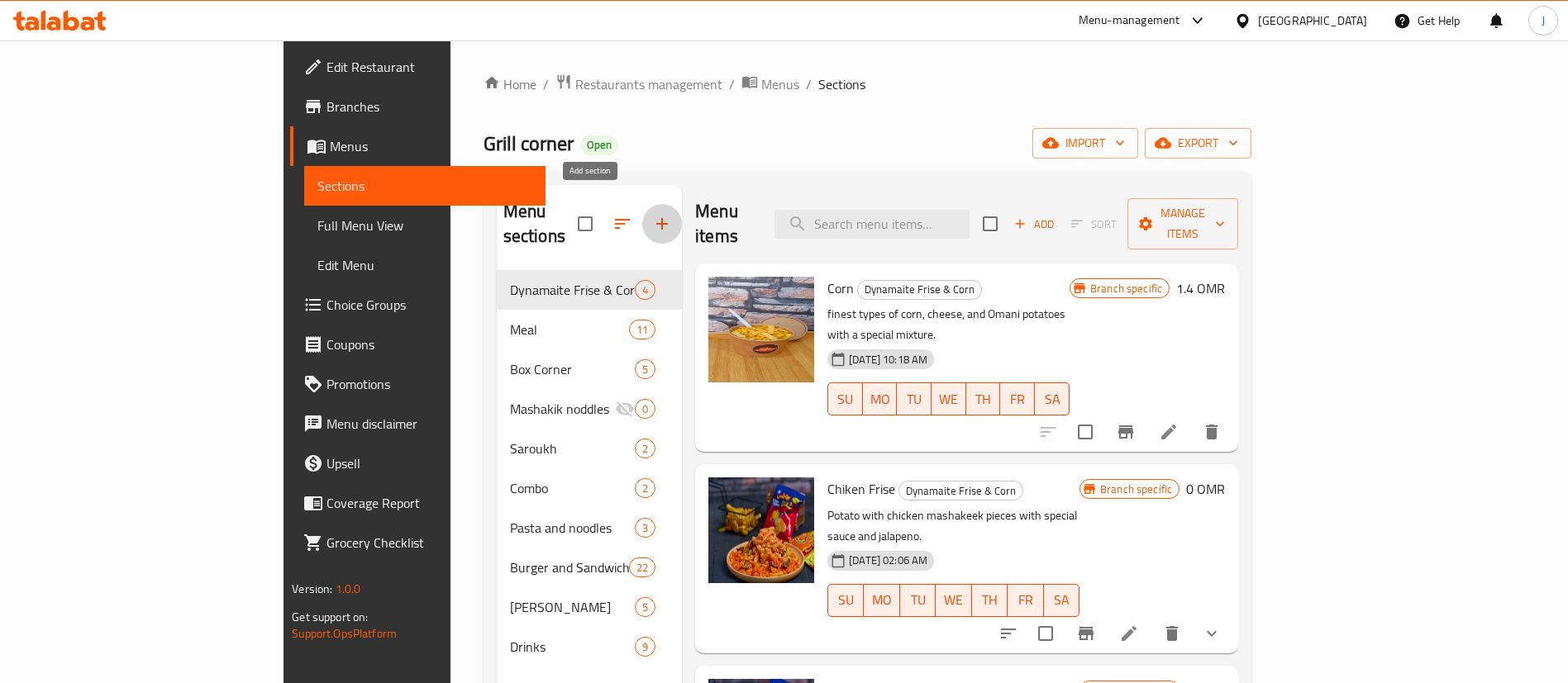
click at [652, 214] on icon "button" at bounding box center [662, 224] width 20 height 20
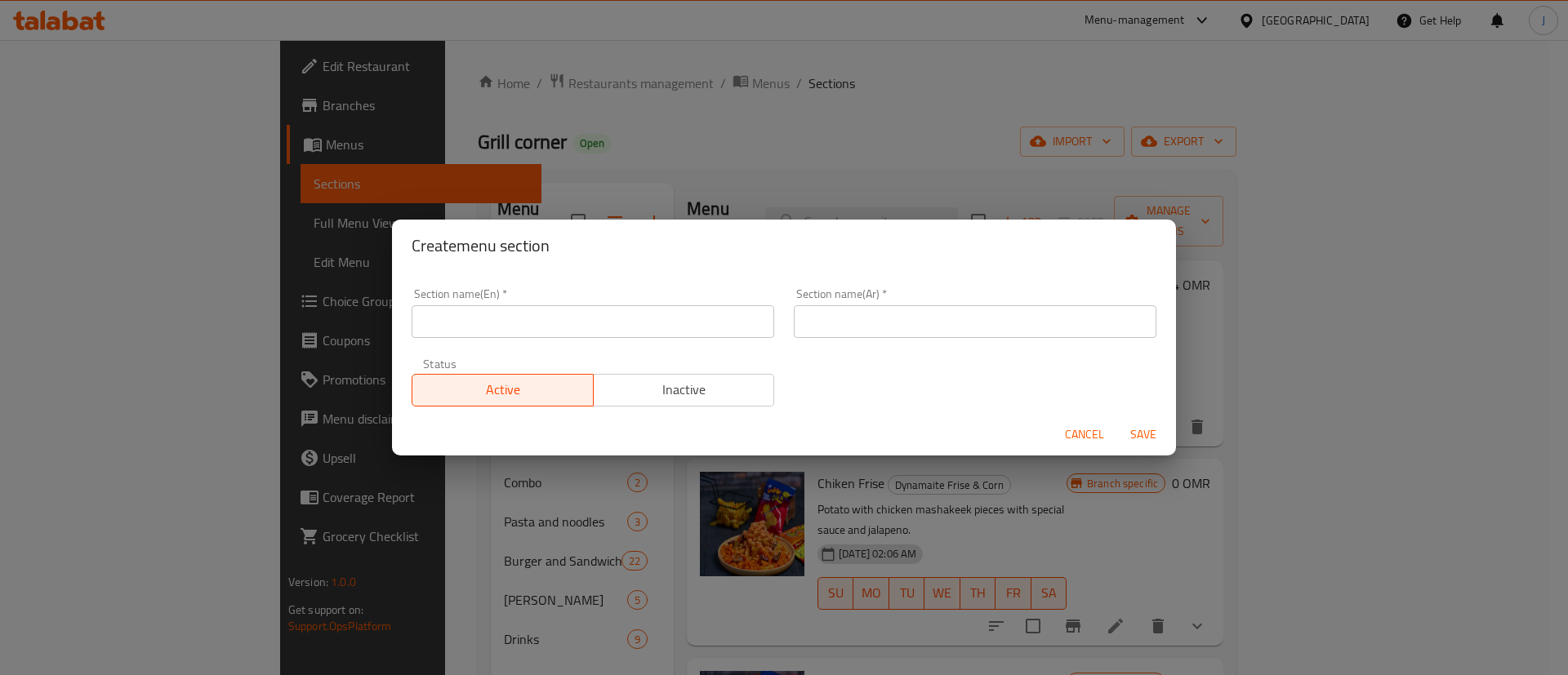
click at [550, 304] on div "Section name(En)   * Section name(En) *" at bounding box center [592, 313] width 362 height 50
click at [534, 328] on input "text" at bounding box center [592, 322] width 362 height 33
type input "M41"
click at [858, 316] on input "text" at bounding box center [974, 322] width 362 height 33
type input "41"
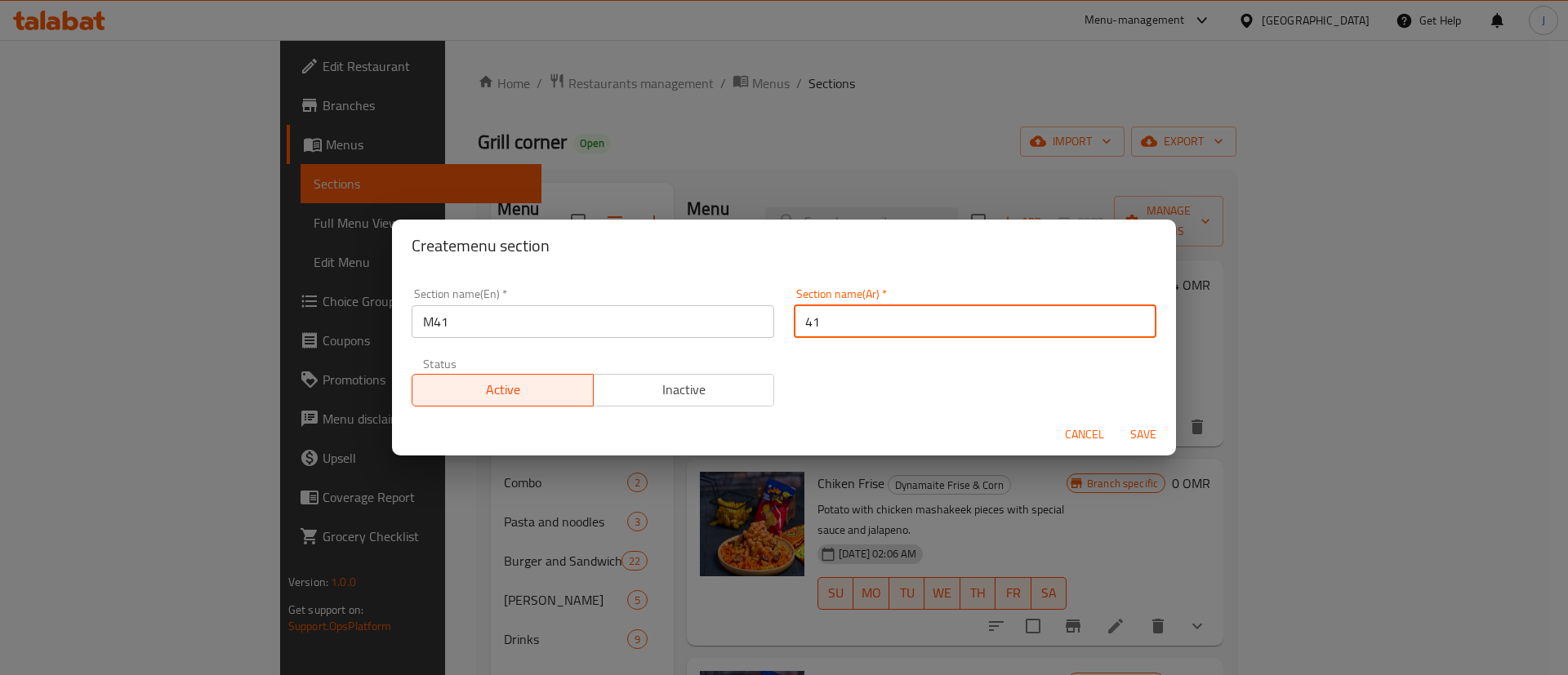
click at [1152, 436] on span "Save" at bounding box center [1142, 435] width 39 height 21
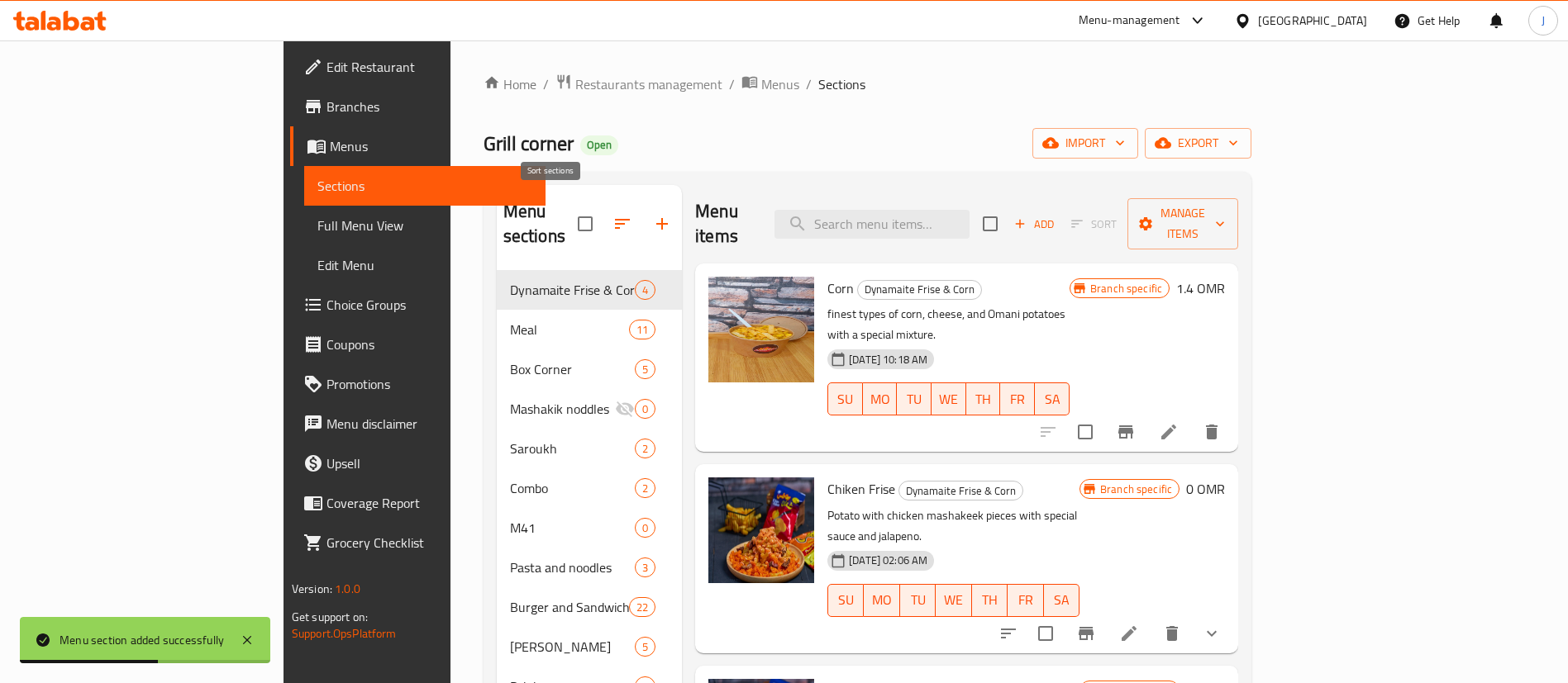
click at [612, 214] on icon "button" at bounding box center [622, 224] width 20 height 20
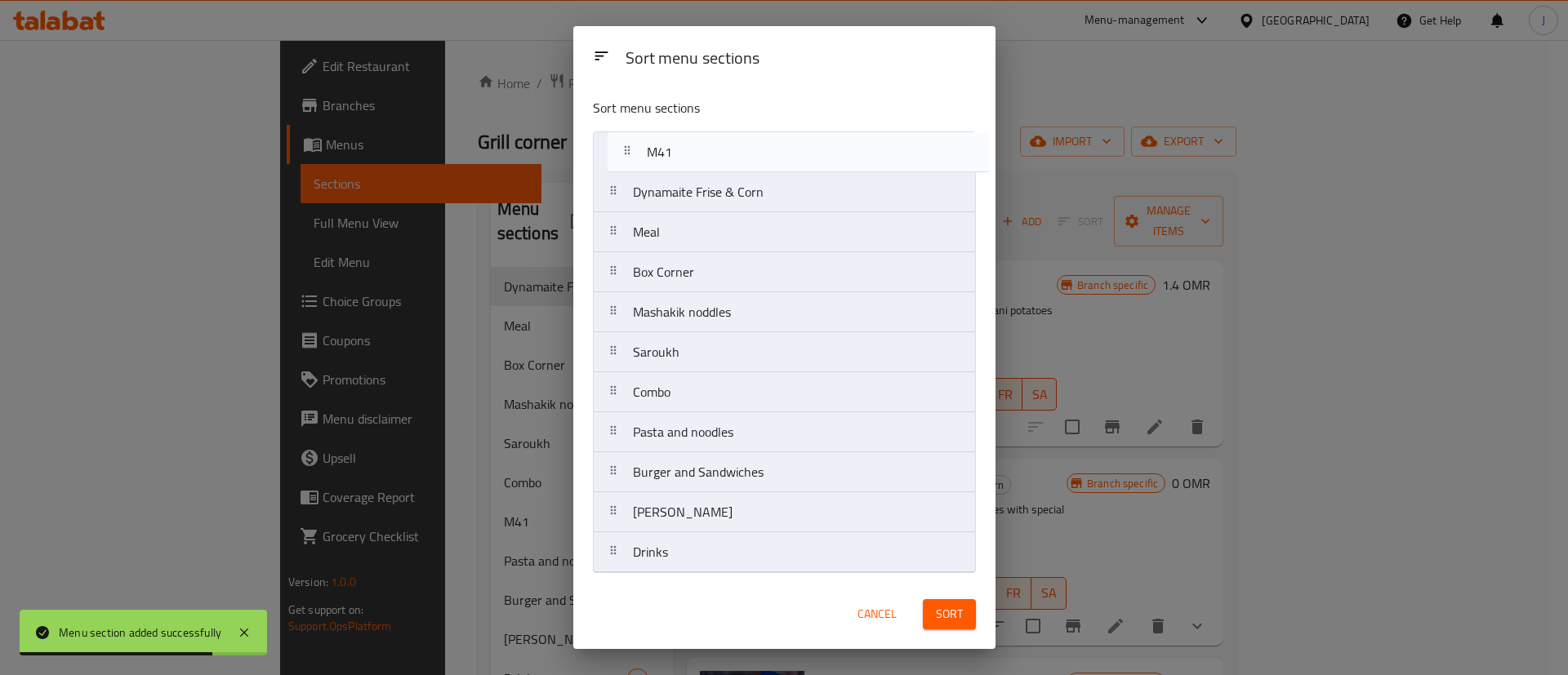
drag, startPoint x: 644, startPoint y: 396, endPoint x: 658, endPoint y: 148, distance: 248.4
click at [658, 148] on nav "Dynamaite Frise & Corn Meal Box Corner Mashakik noddles Saroukh Combo M41 Pasta…" at bounding box center [784, 352] width 383 height 442
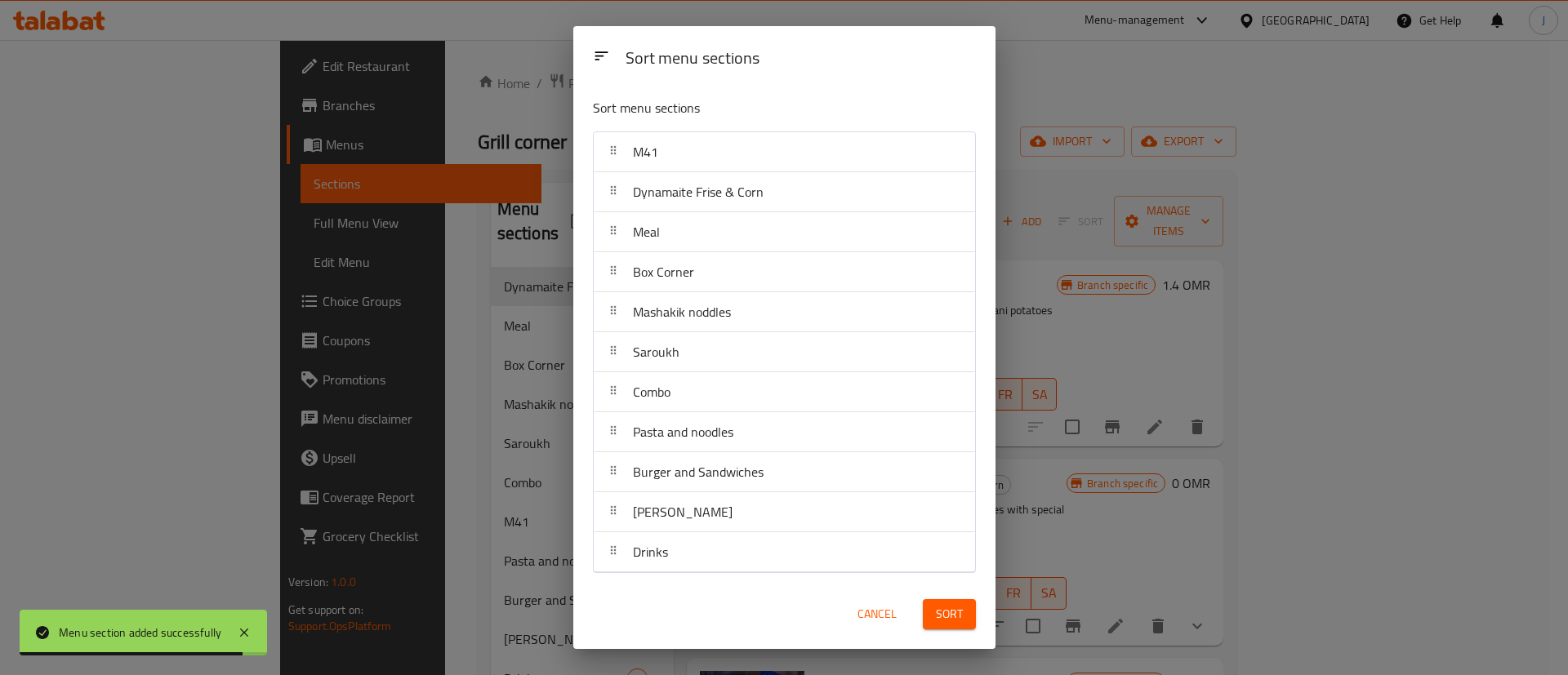
click at [956, 615] on span "Sort" at bounding box center [949, 614] width 27 height 21
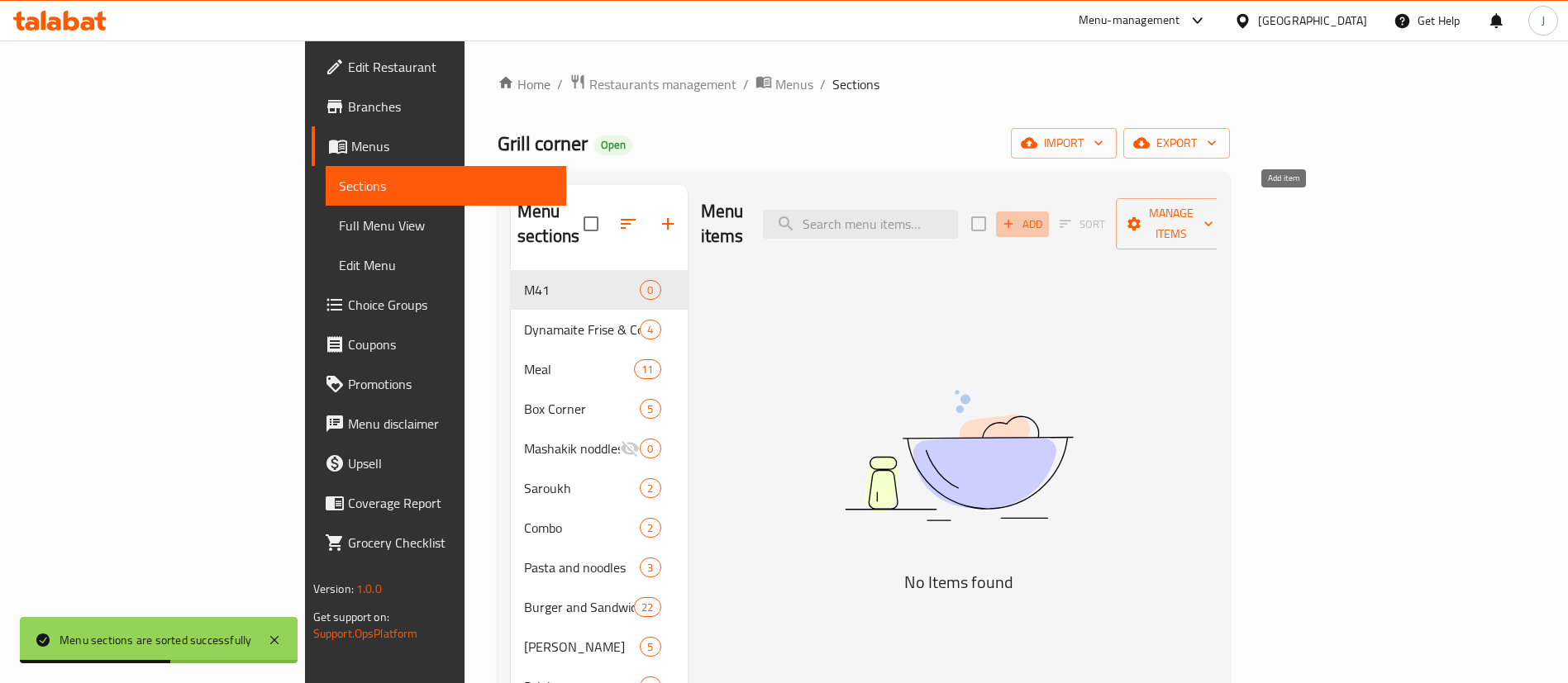
click at [1048, 211] on button "Add" at bounding box center [1023, 224] width 53 height 26
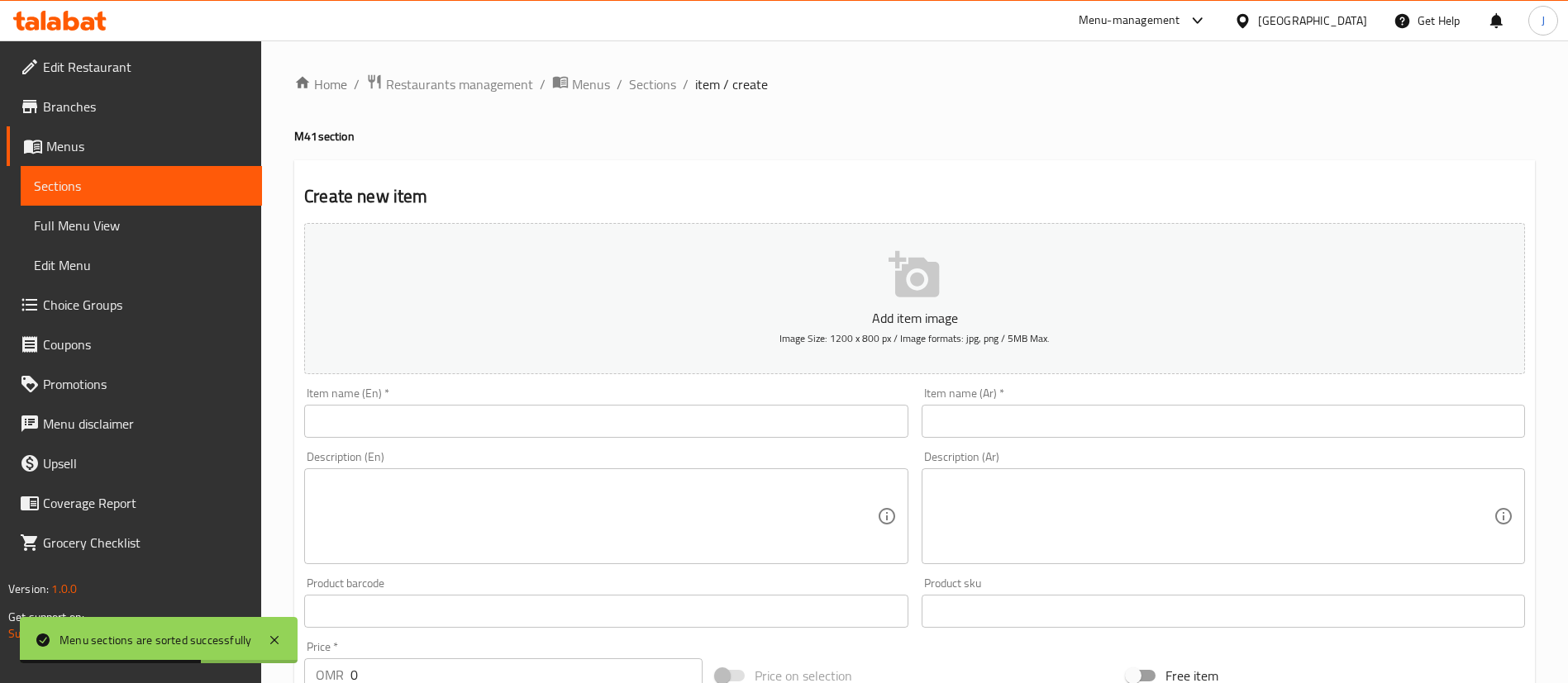
click at [773, 426] on input "text" at bounding box center [606, 422] width 604 height 33
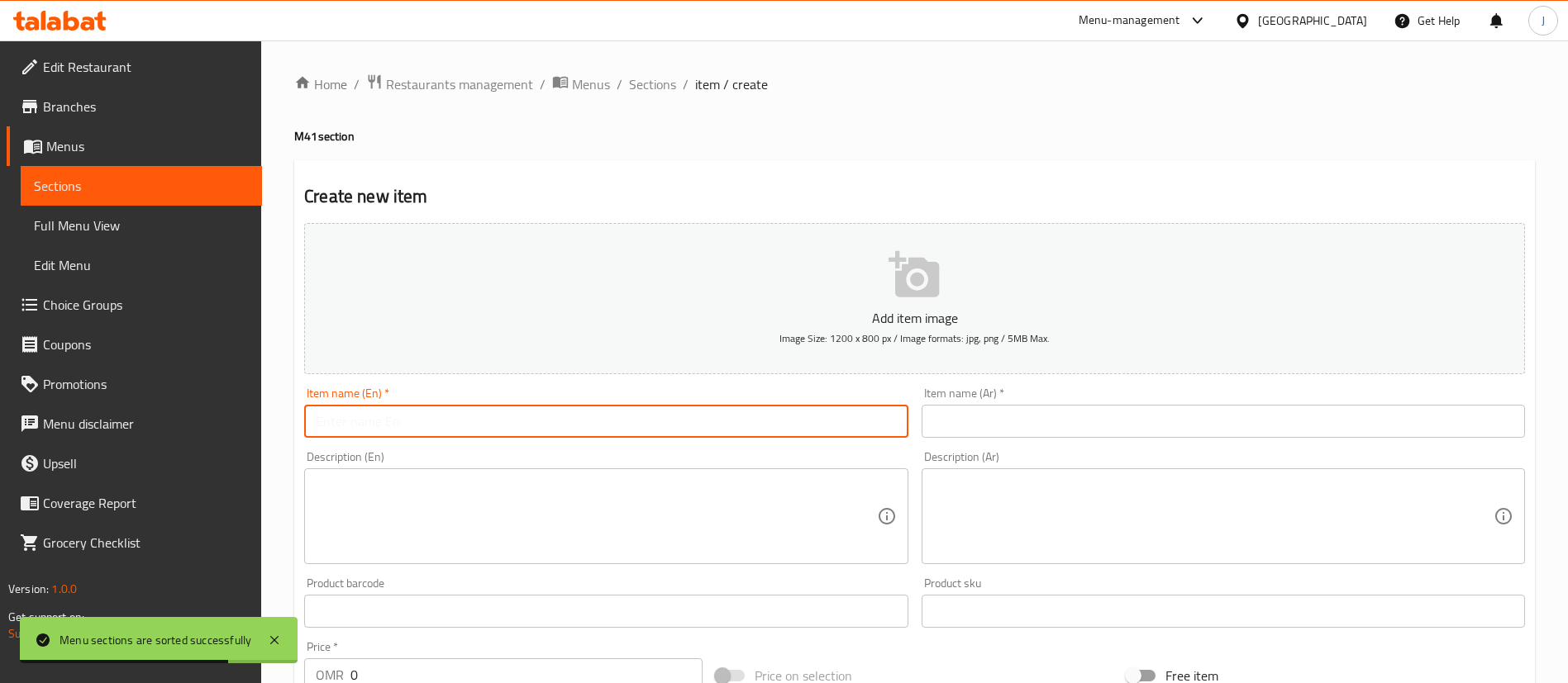
paste input "Burger Mishkak"
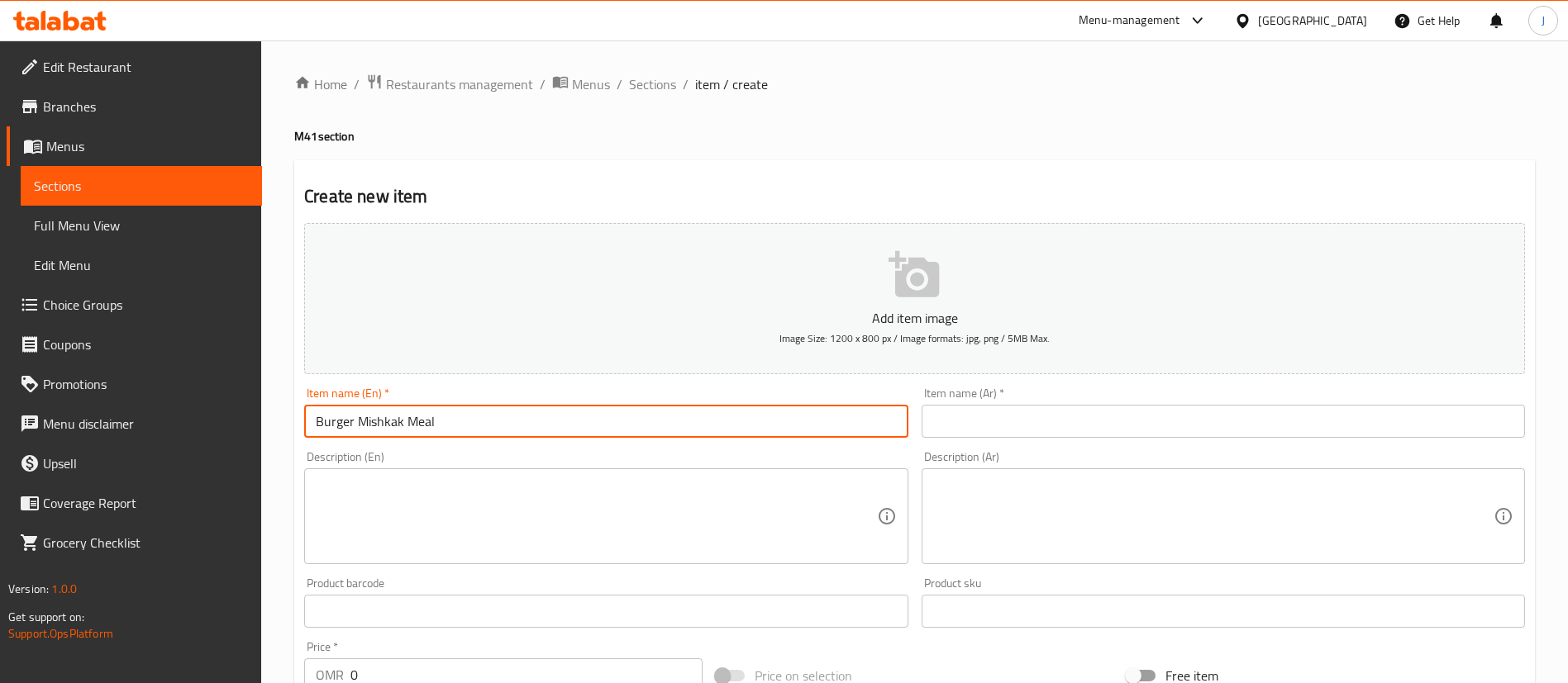
type input "Burger Mishkak Meal"
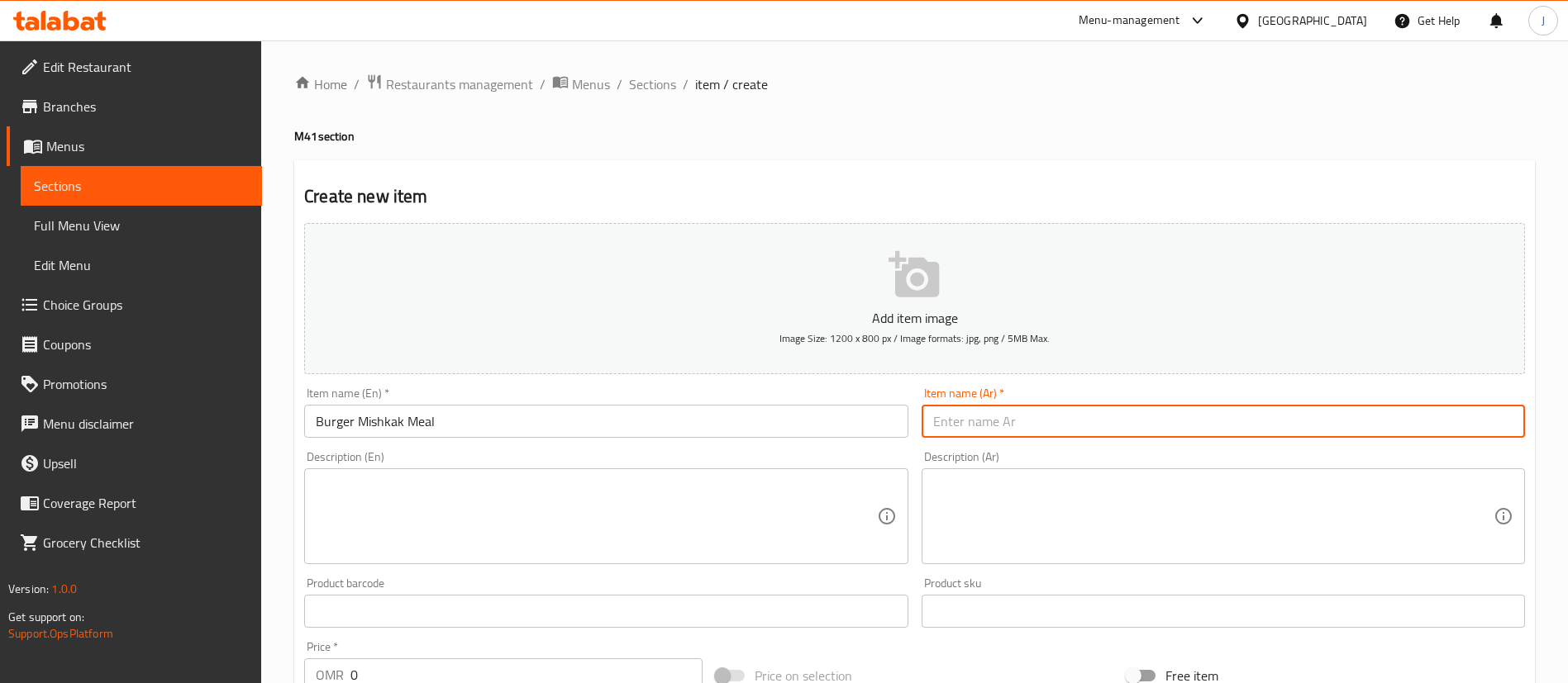
click at [975, 425] on input "text" at bounding box center [1223, 422] width 604 height 33
paste input "وجبة برجر ميشكاك"
type input "وجبة برجر ميشكاك"
click at [740, 480] on textarea at bounding box center [596, 517] width 561 height 79
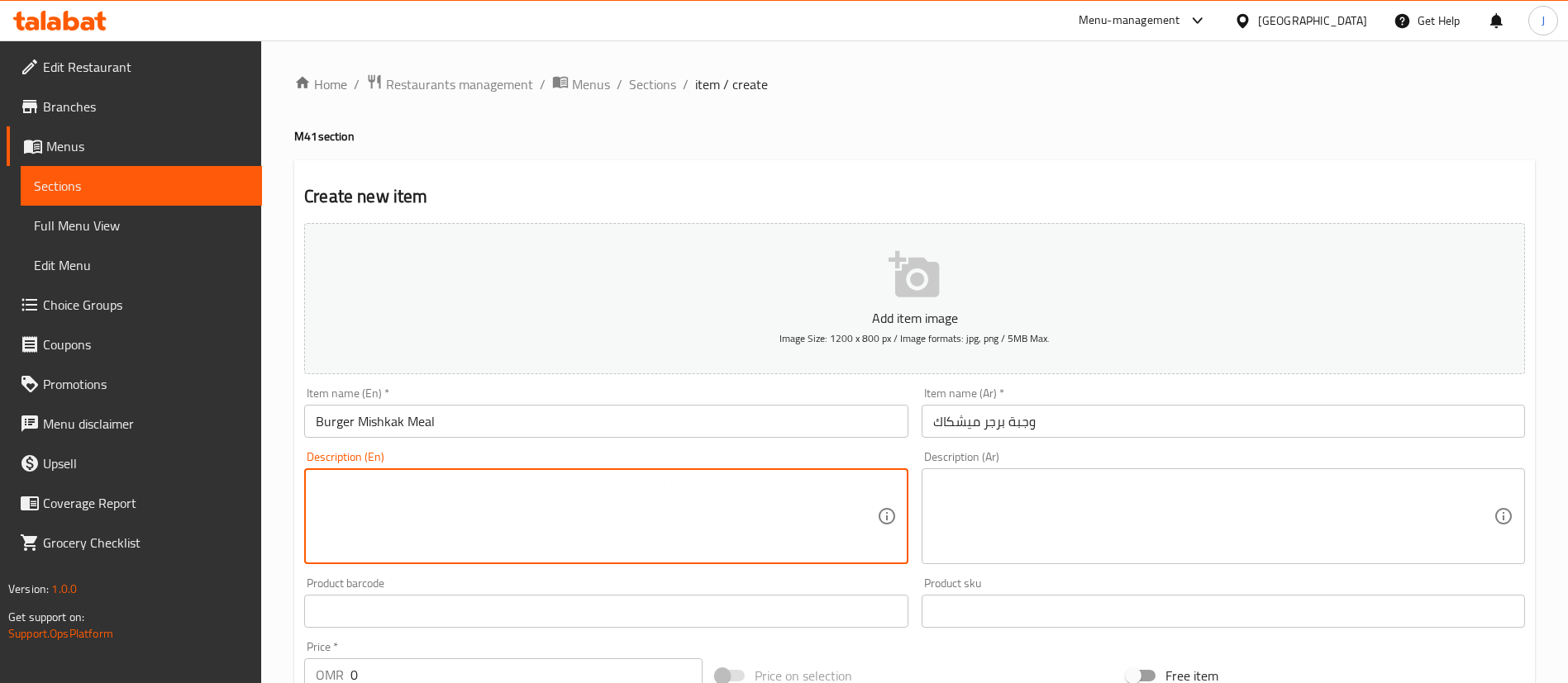
paste textarea "Alsi Cola 250 Ml"
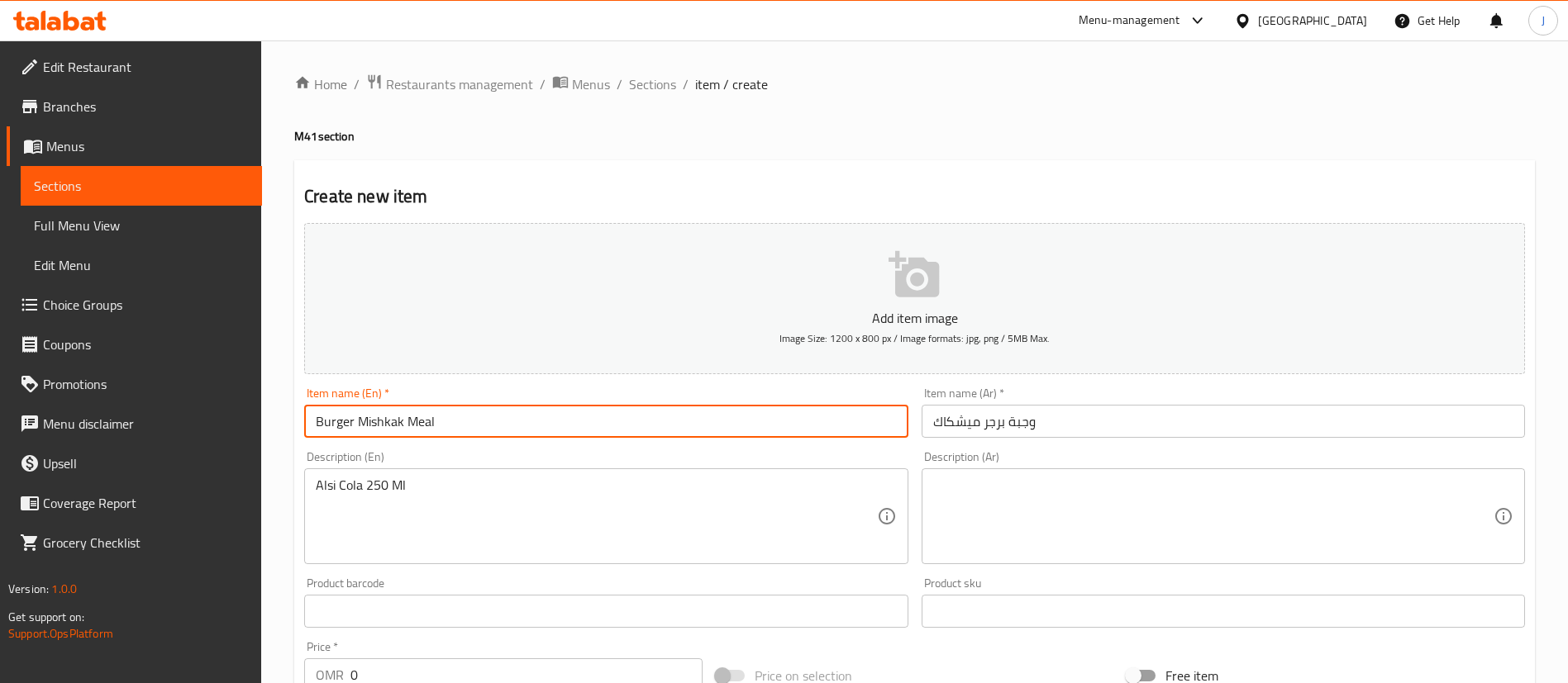
drag, startPoint x: 403, startPoint y: 423, endPoint x: 295, endPoint y: 426, distance: 108.0
click at [295, 426] on div "Create new item Add item image Image Size: 1200 x 800 px / Image formats: jpg, …" at bounding box center [915, 641] width 1240 height 962
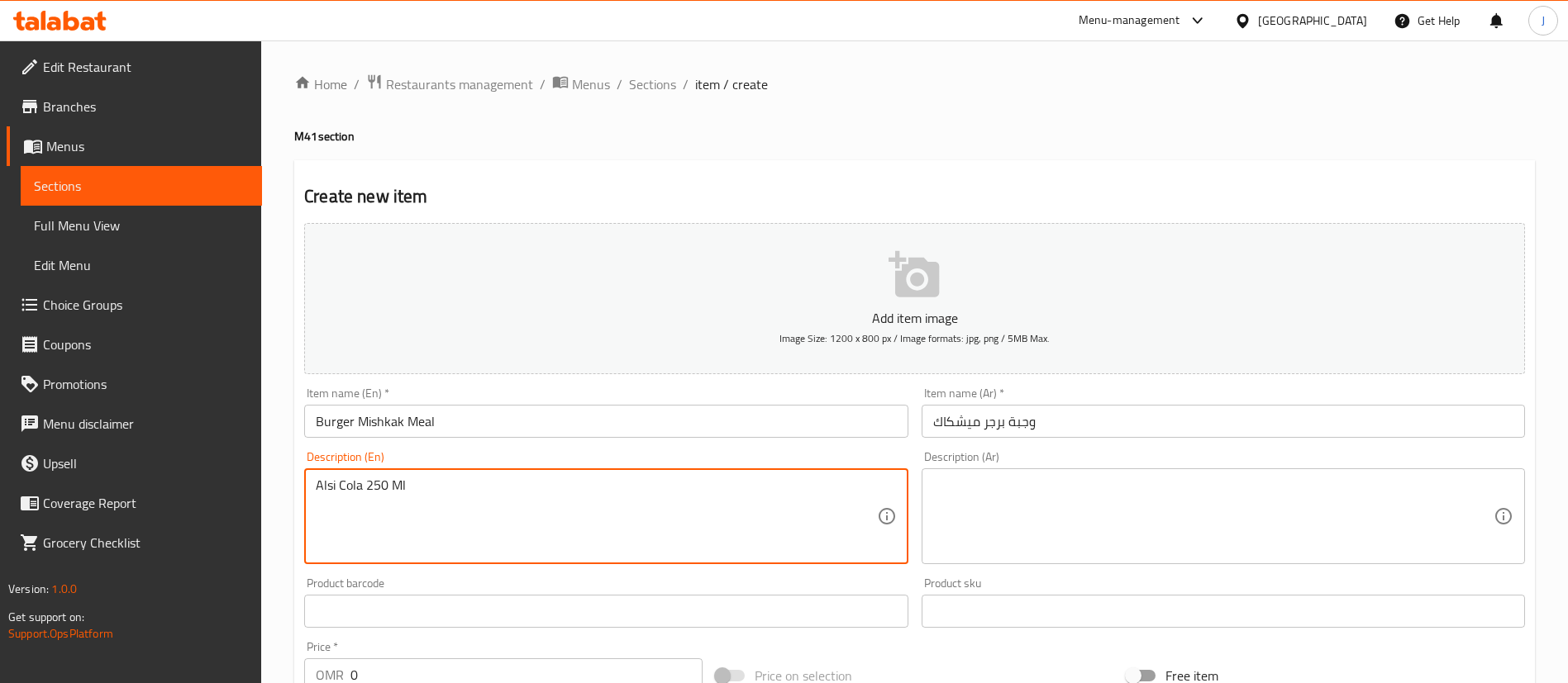
paste textarea "Burger Mishkak"
paste textarea "Crispy Fries"
click at [689, 493] on textarea "Burger Mishkak, Corn or Crispy Fries, Alsi Cola 250 Ml" at bounding box center [596, 517] width 561 height 79
type textarea "Burger Mishkak, Corn or Crispy Fries, Alsi Cola 250 Ml"
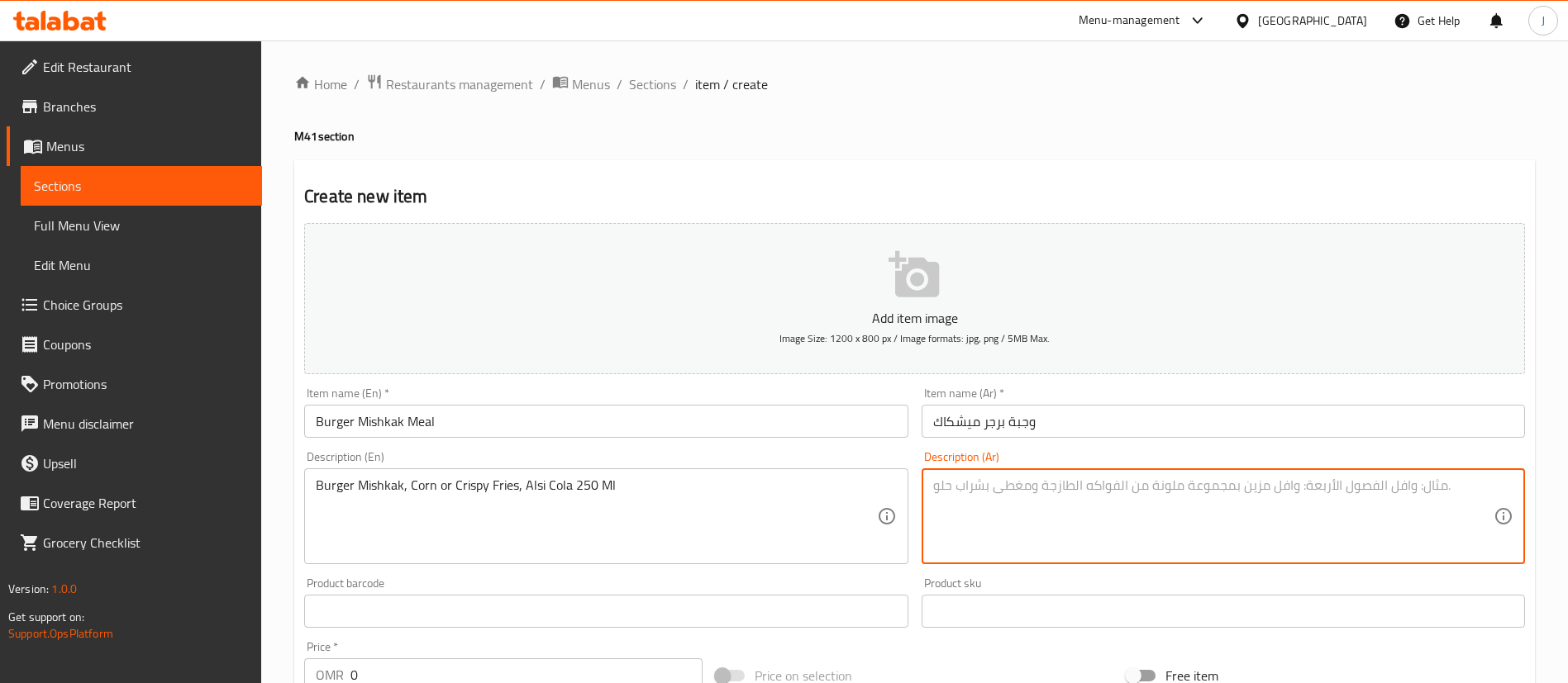
click at [979, 498] on textarea at bounding box center [1213, 517] width 561 height 79
paste textarea "برجر ميشكاك، بطاطس ذرة أو مقرمشة، ألسي كولا 250 مل"
click at [1042, 486] on textarea "برجر ميشكاك، بطاطس ذرة أو مقرمشة، ألسي كولا 250 مل" at bounding box center [1213, 517] width 561 height 79
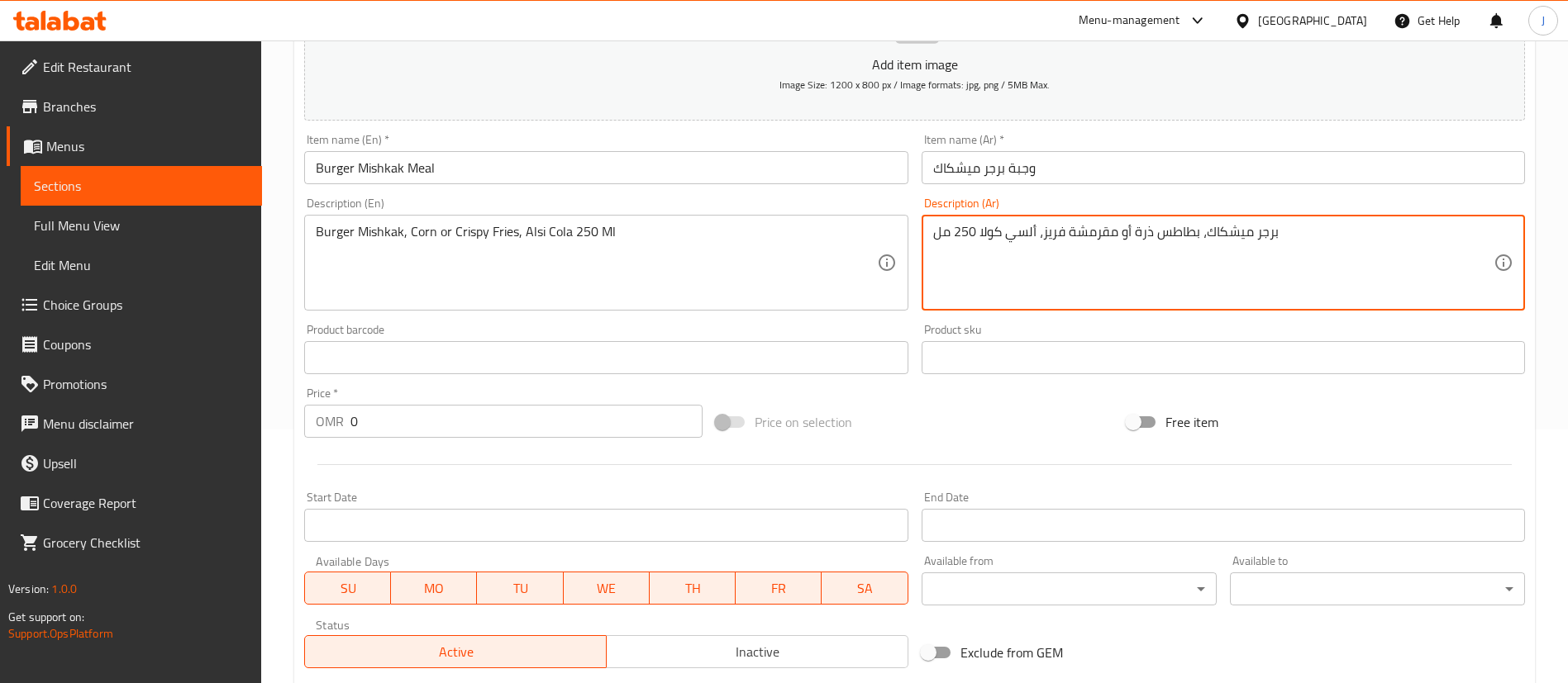
scroll to position [484, 0]
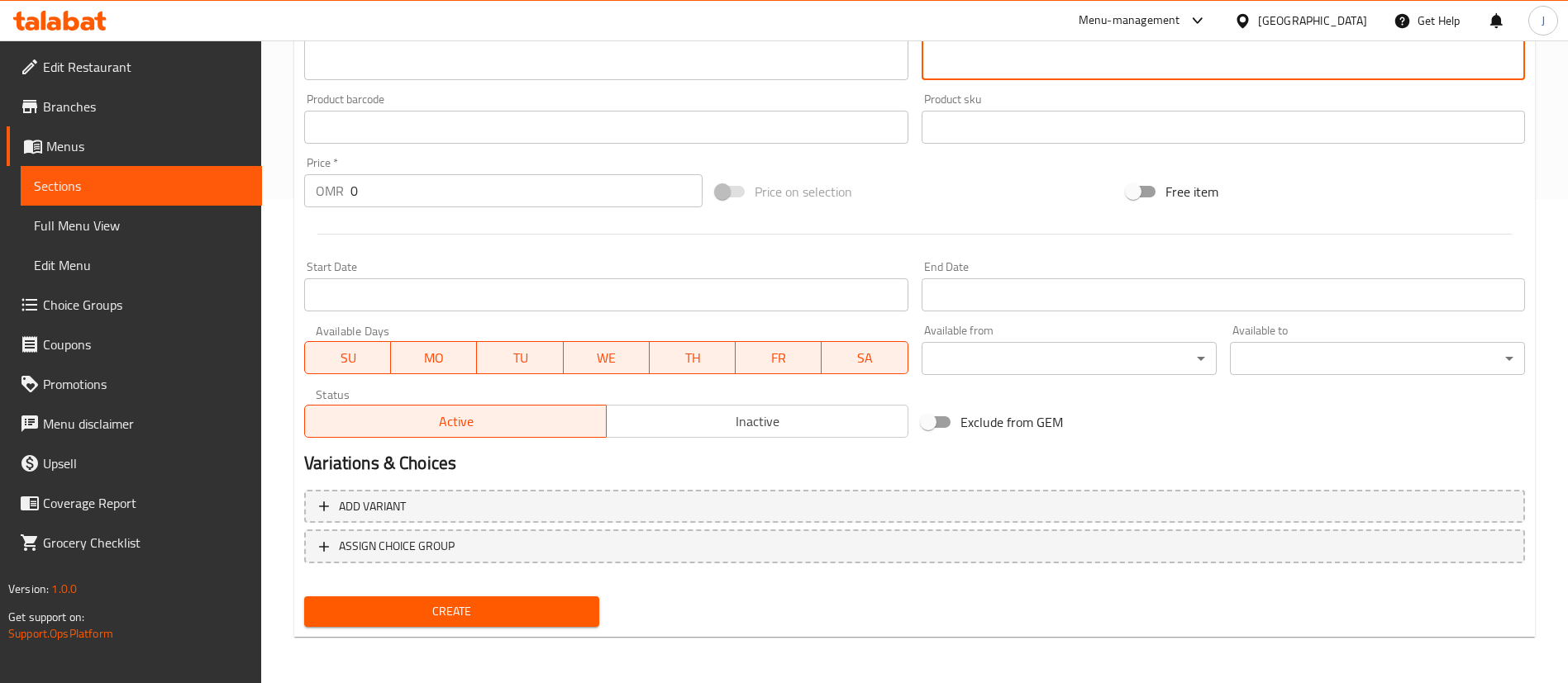
type textarea "برجر ميشكاك، بطاطس ذرة أو مقرمشة فريز، ألسي كولا 250 مل"
click at [390, 295] on input "Start Date" at bounding box center [606, 294] width 604 height 33
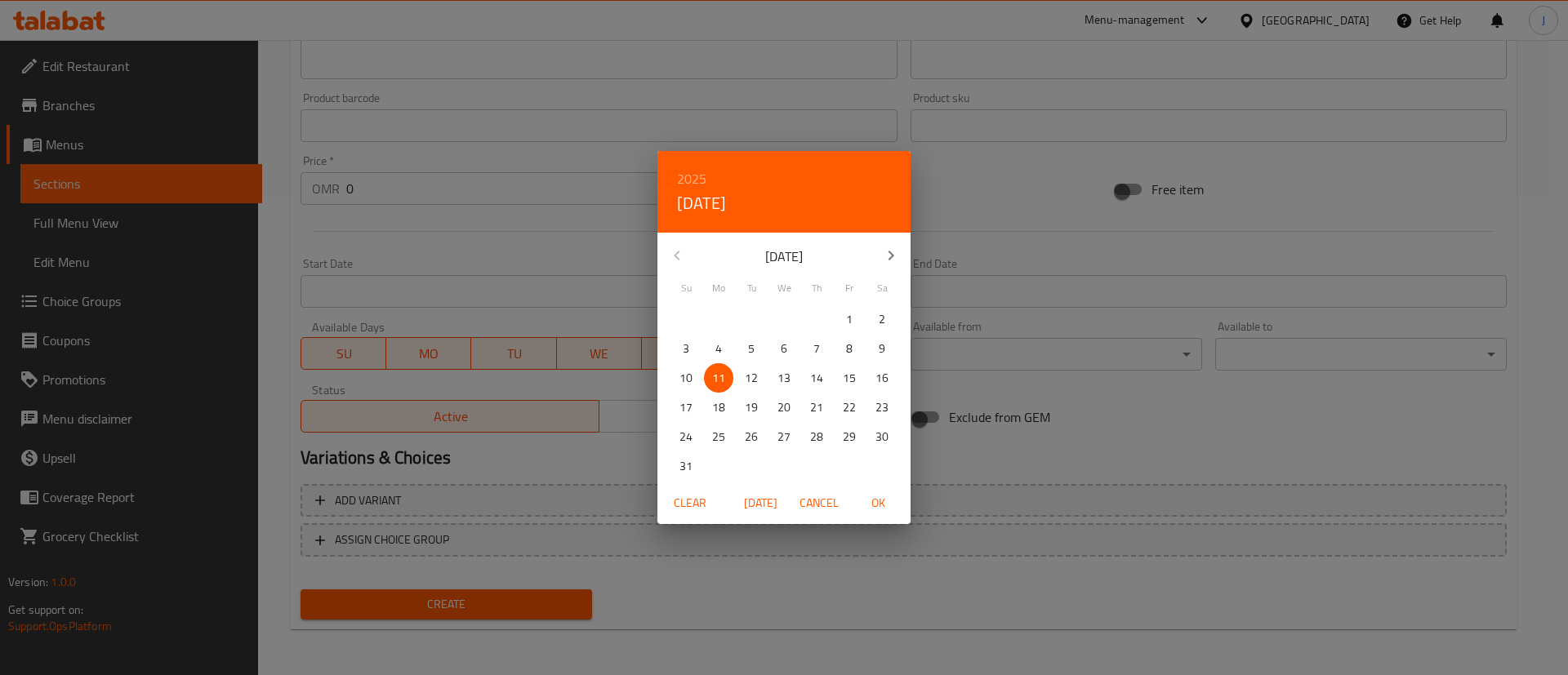
click at [776, 376] on span "13" at bounding box center [784, 378] width 30 height 21
click at [884, 503] on span "OK" at bounding box center [878, 503] width 39 height 21
type input "13-08-2025"
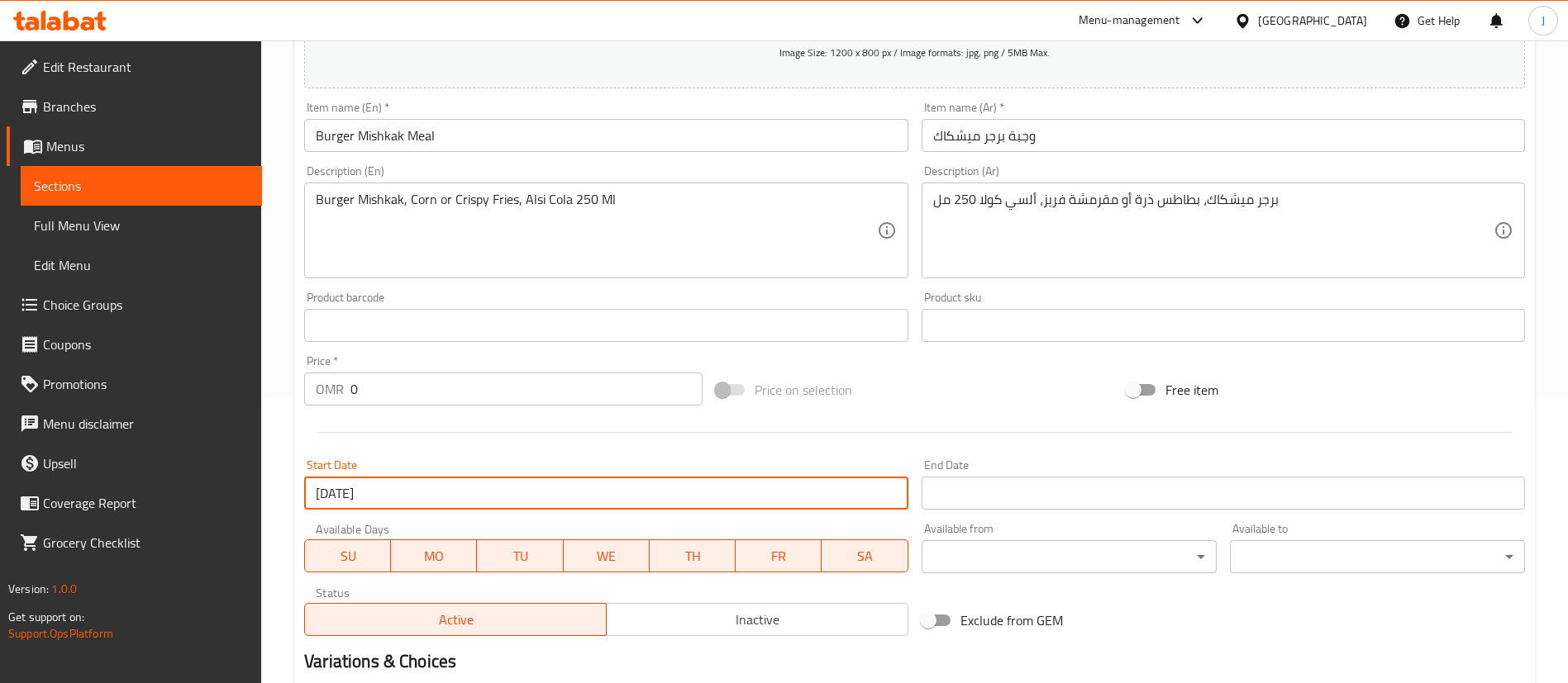
scroll to position [236, 0]
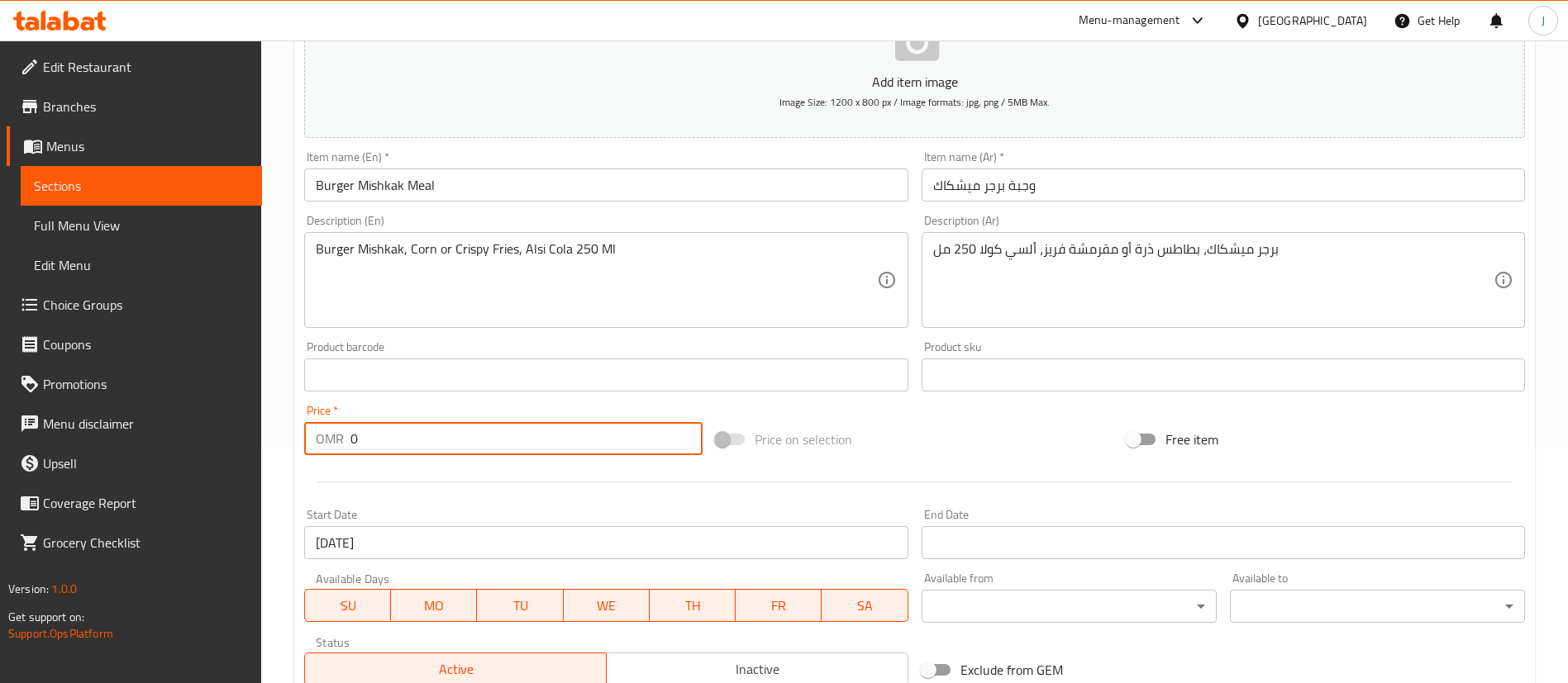
drag, startPoint x: 376, startPoint y: 443, endPoint x: 333, endPoint y: 443, distance: 43.0
click at [333, 443] on div "OMR 0 Price *" at bounding box center [502, 439] width 398 height 33
paste input "4.5"
type input "4.5"
click at [404, 486] on div at bounding box center [914, 482] width 1234 height 40
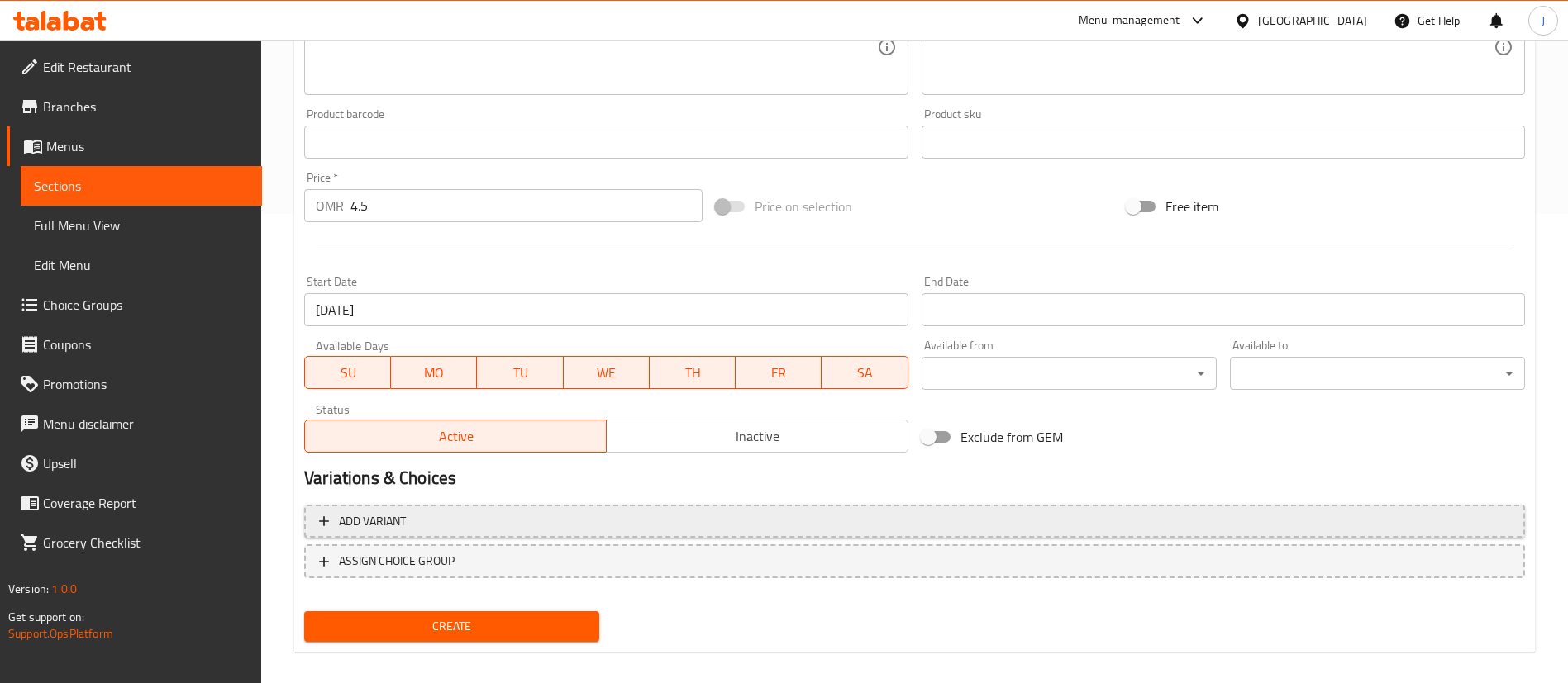
scroll to position [484, 0]
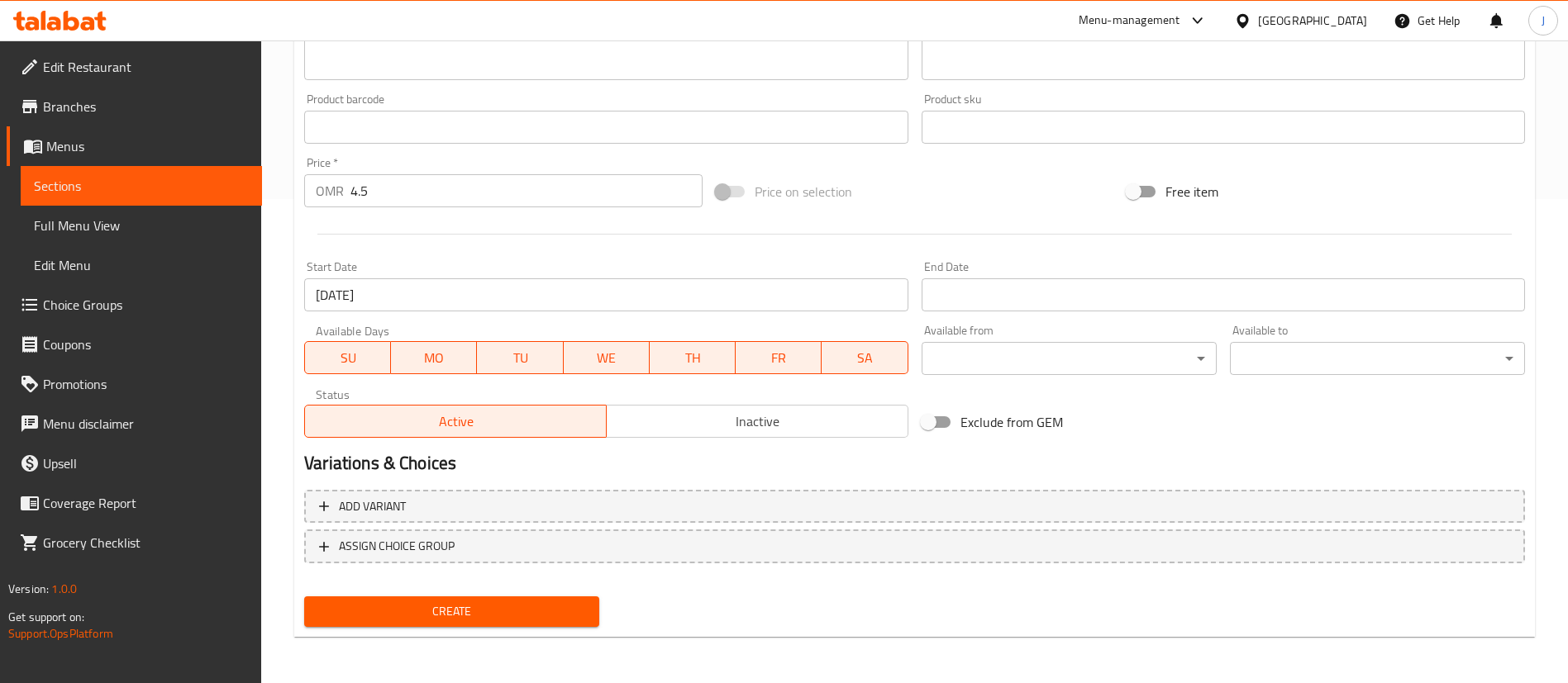
click at [513, 612] on span "Create" at bounding box center [452, 612] width 269 height 21
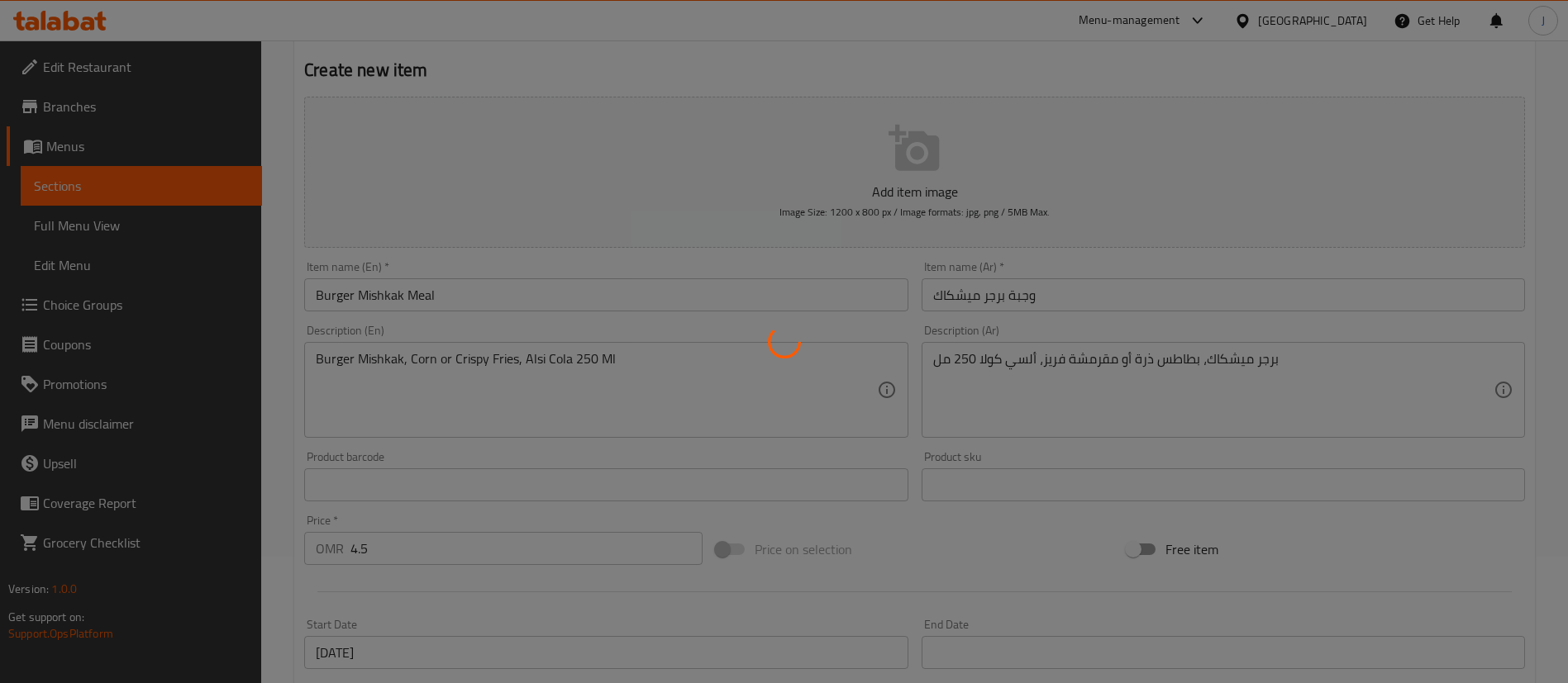
scroll to position [0, 0]
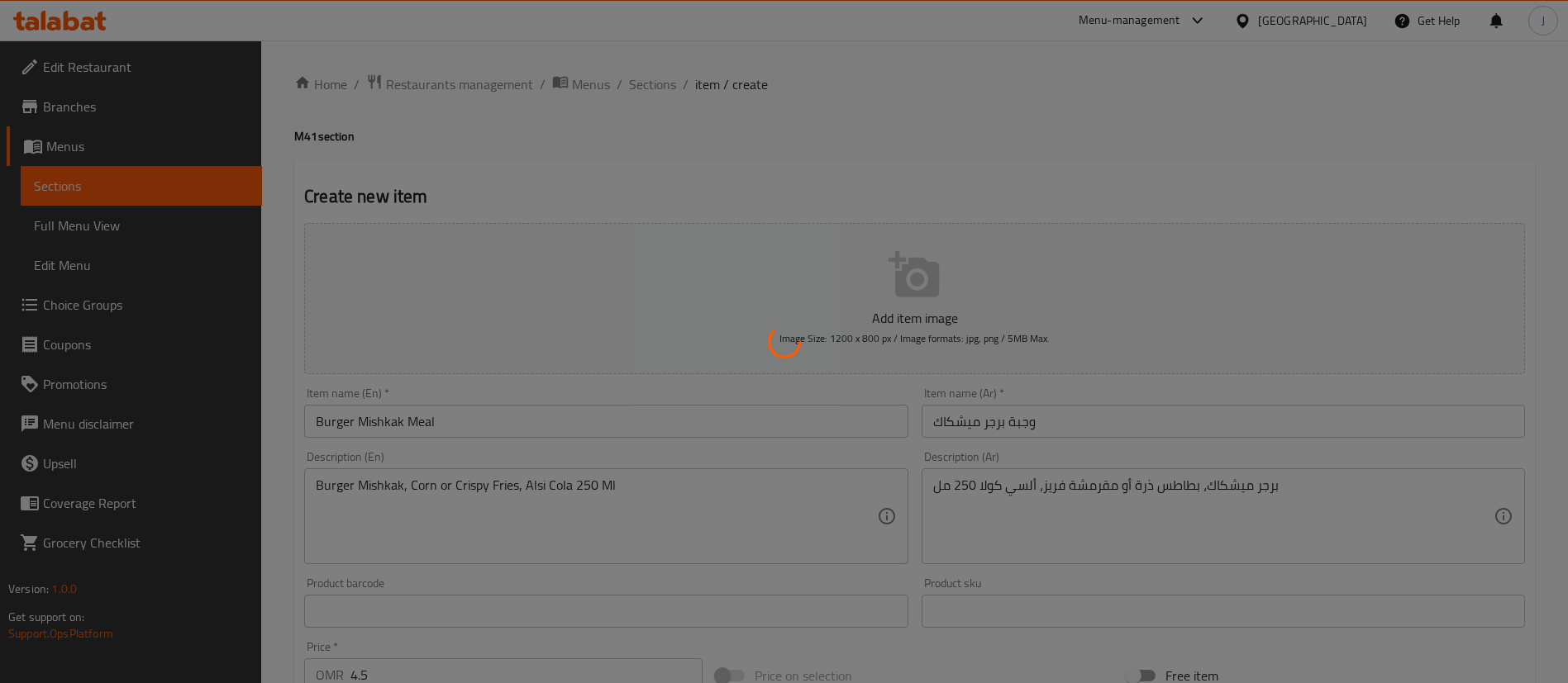
type input "0"
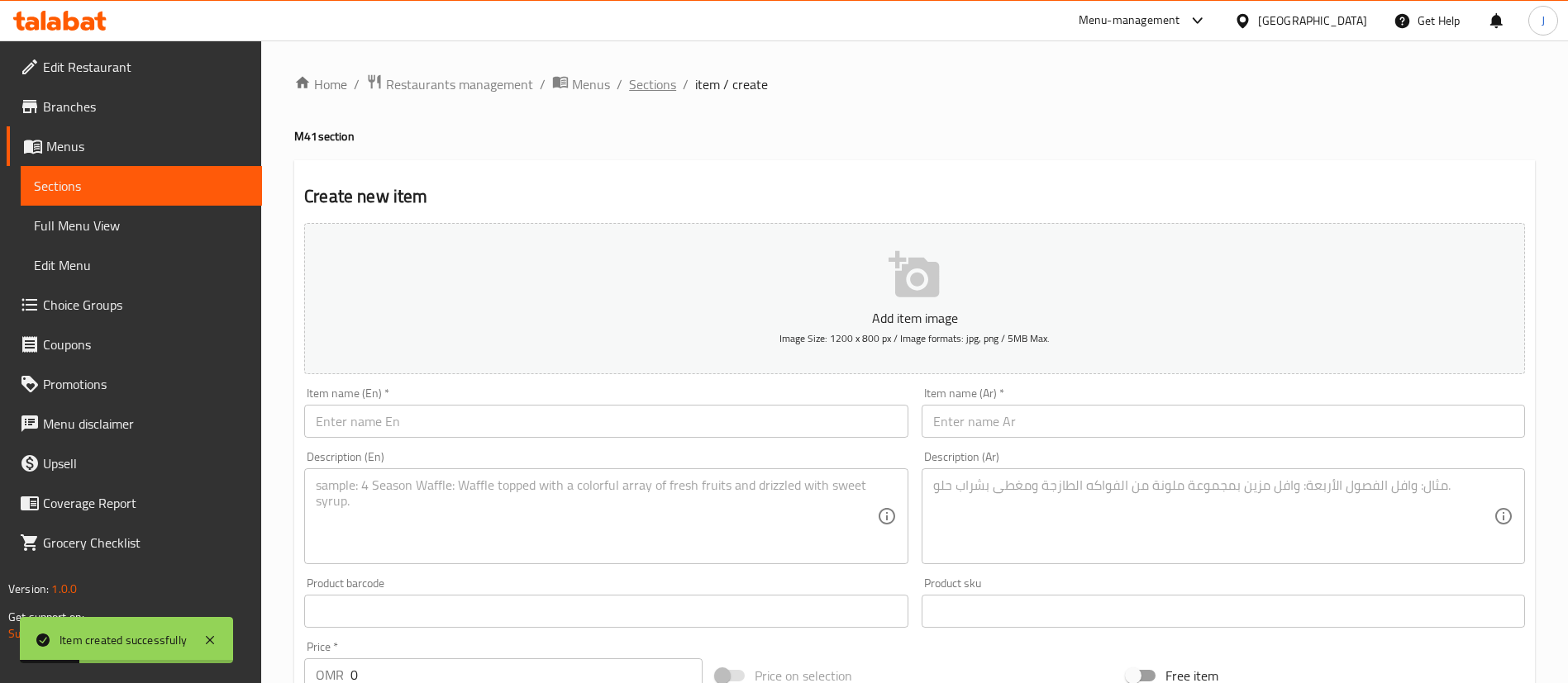
click at [654, 93] on span "Sections" at bounding box center [652, 84] width 47 height 20
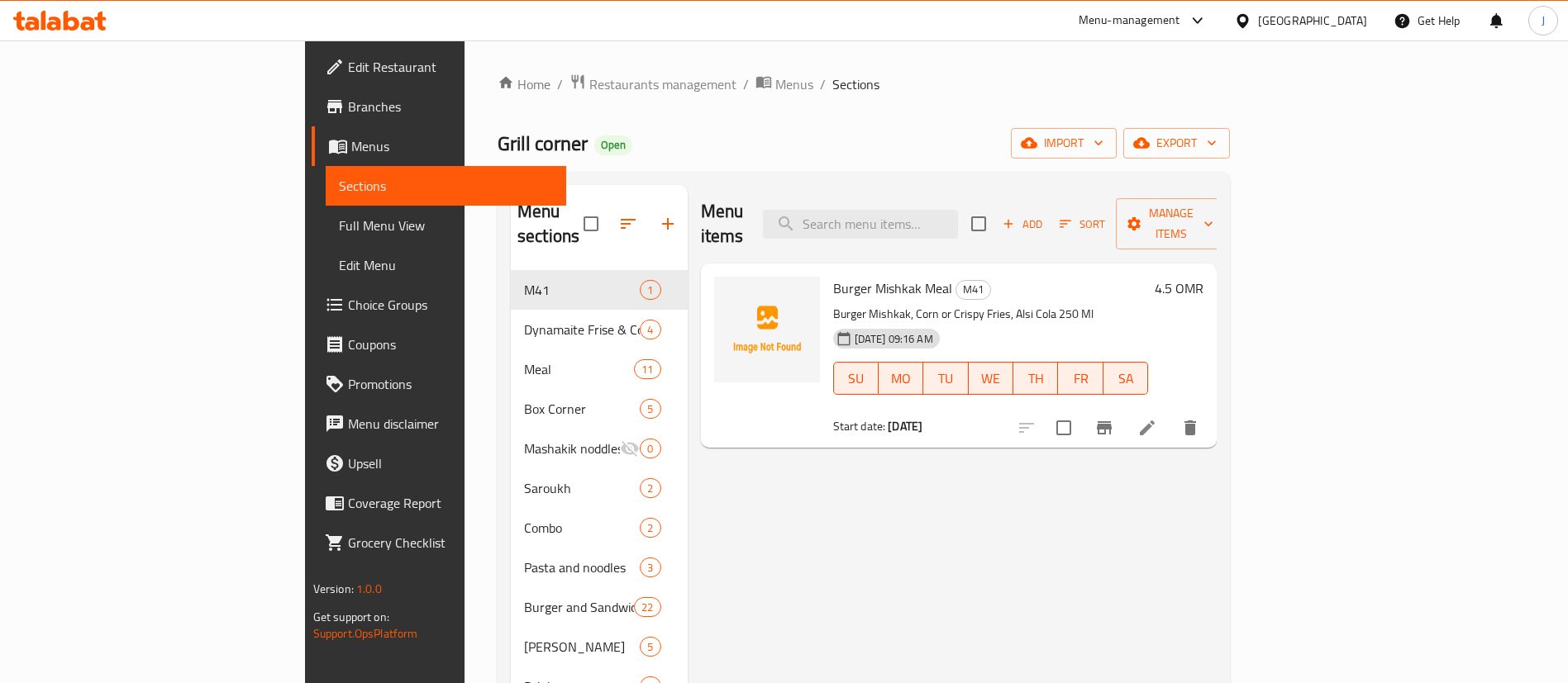
click at [348, 305] on span "Choice Groups" at bounding box center [450, 305] width 206 height 20
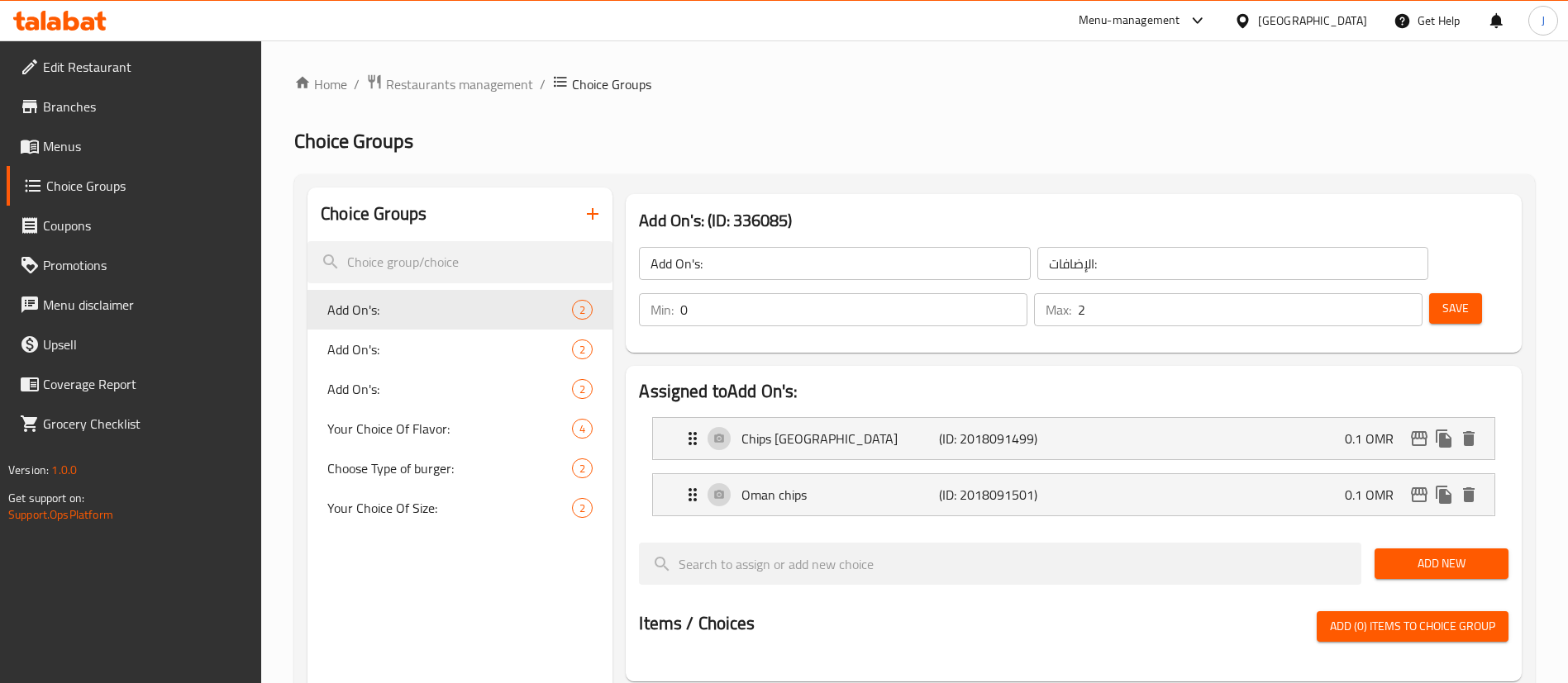
click at [607, 214] on button "button" at bounding box center [592, 213] width 39 height 39
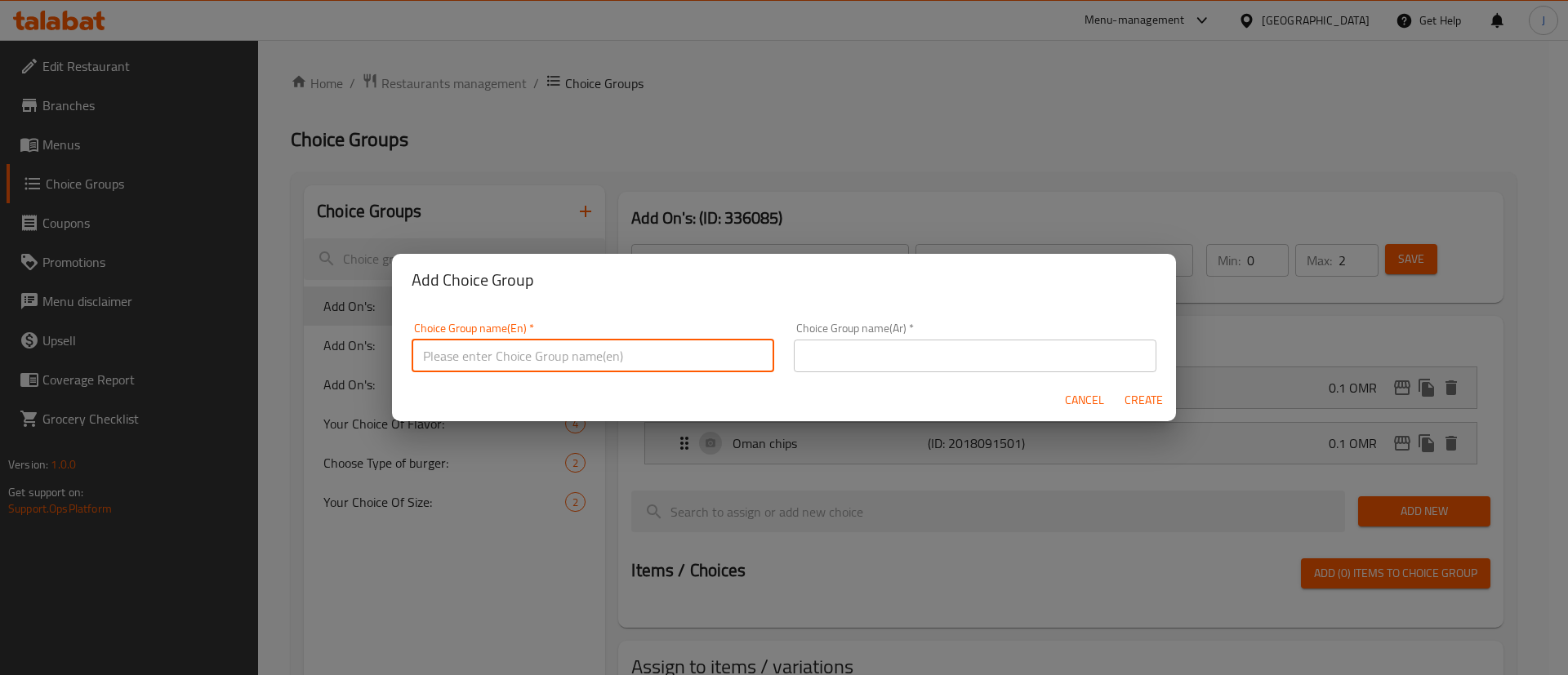
click at [542, 365] on input "text" at bounding box center [592, 356] width 362 height 33
type input "}"
type input "Choose the Side Dish:"
click at [924, 362] on input "text" at bounding box center [974, 356] width 362 height 33
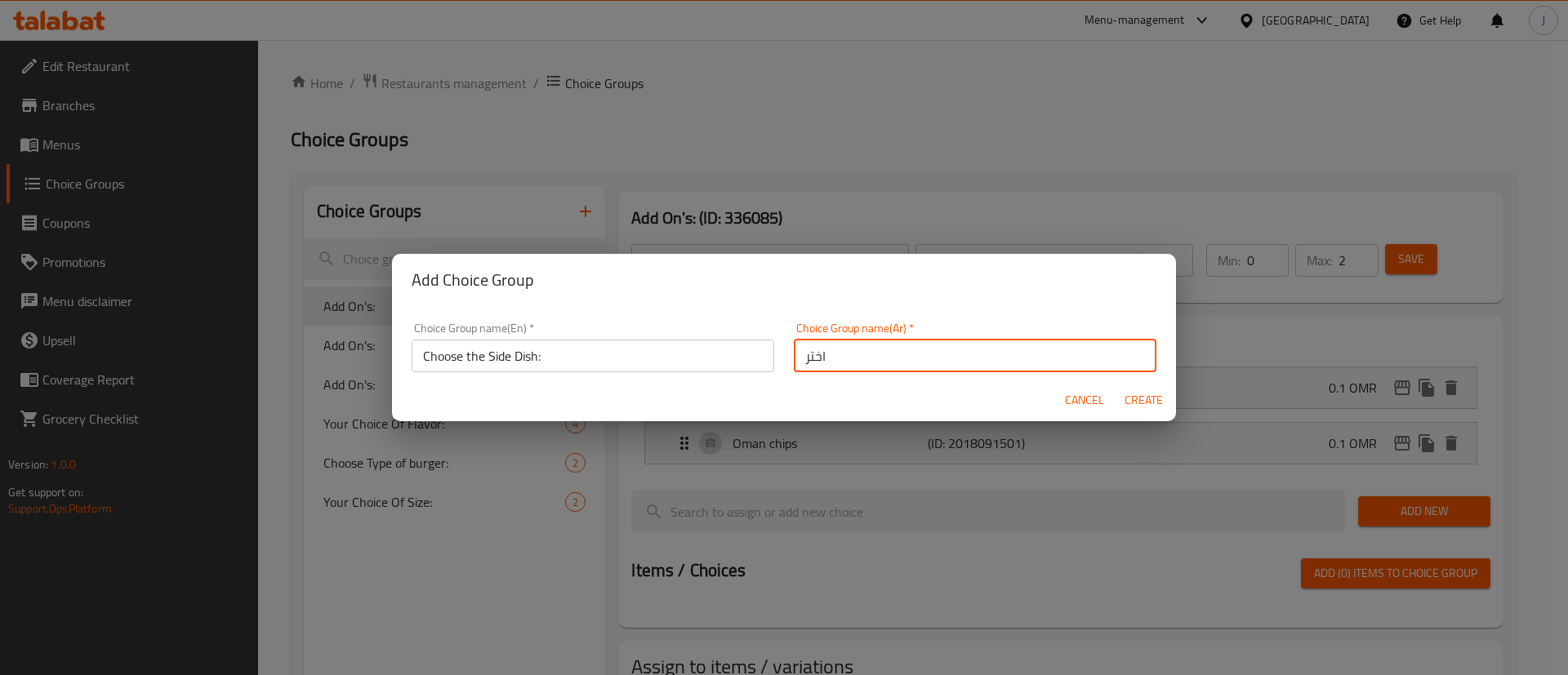
type input "اختر الطبق الجانبي:"
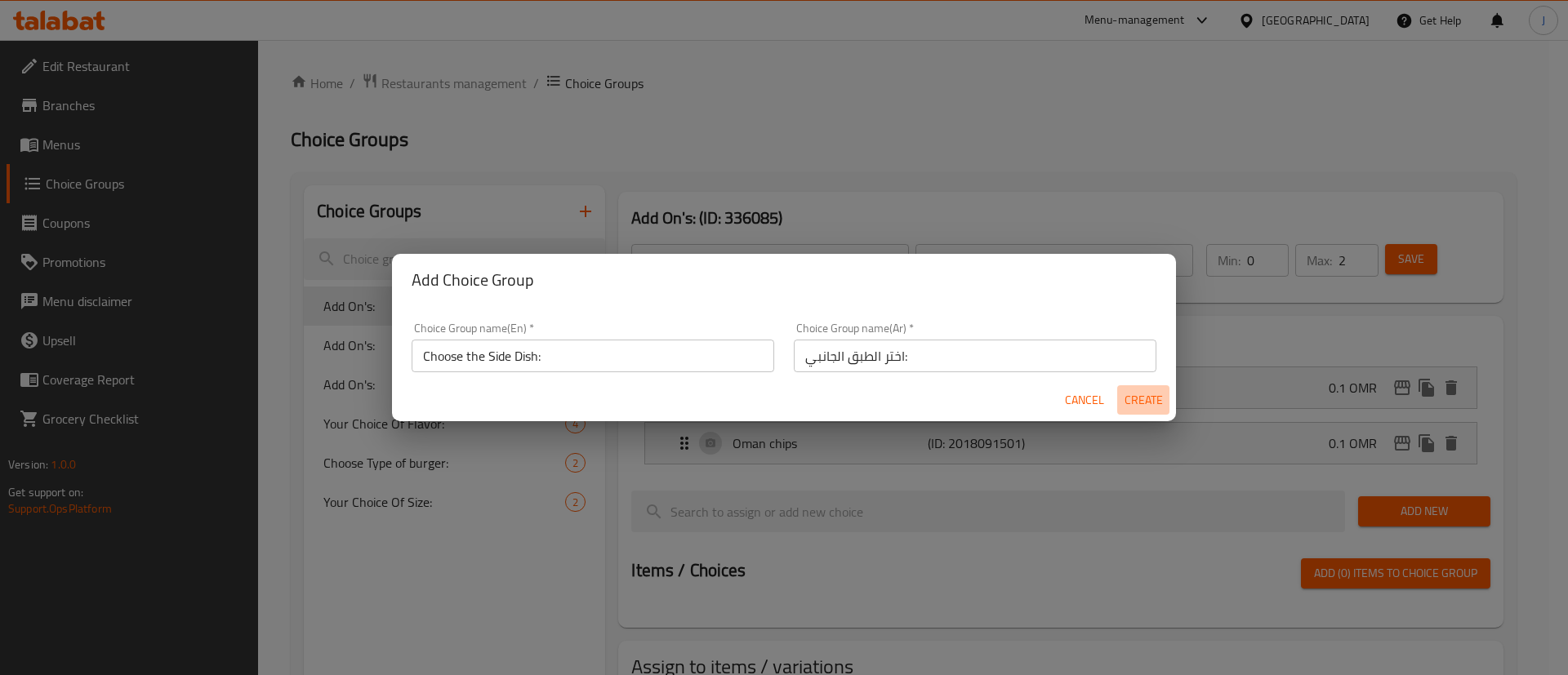
click at [1146, 405] on span "Create" at bounding box center [1142, 400] width 39 height 21
type input "Choose the Side Dish:"
type input "اختر الطبق الجانبي:"
type input "0"
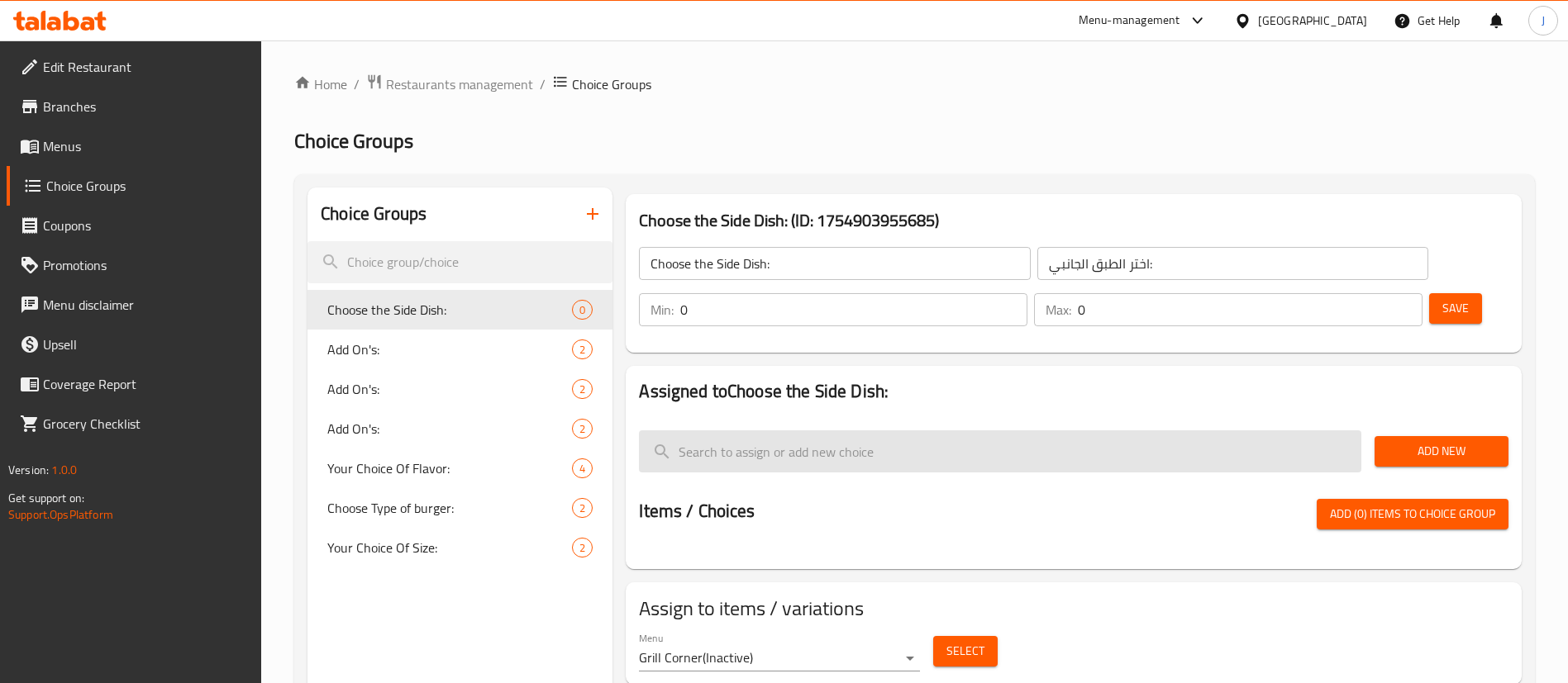
click at [972, 431] on input "search" at bounding box center [1000, 452] width 723 height 42
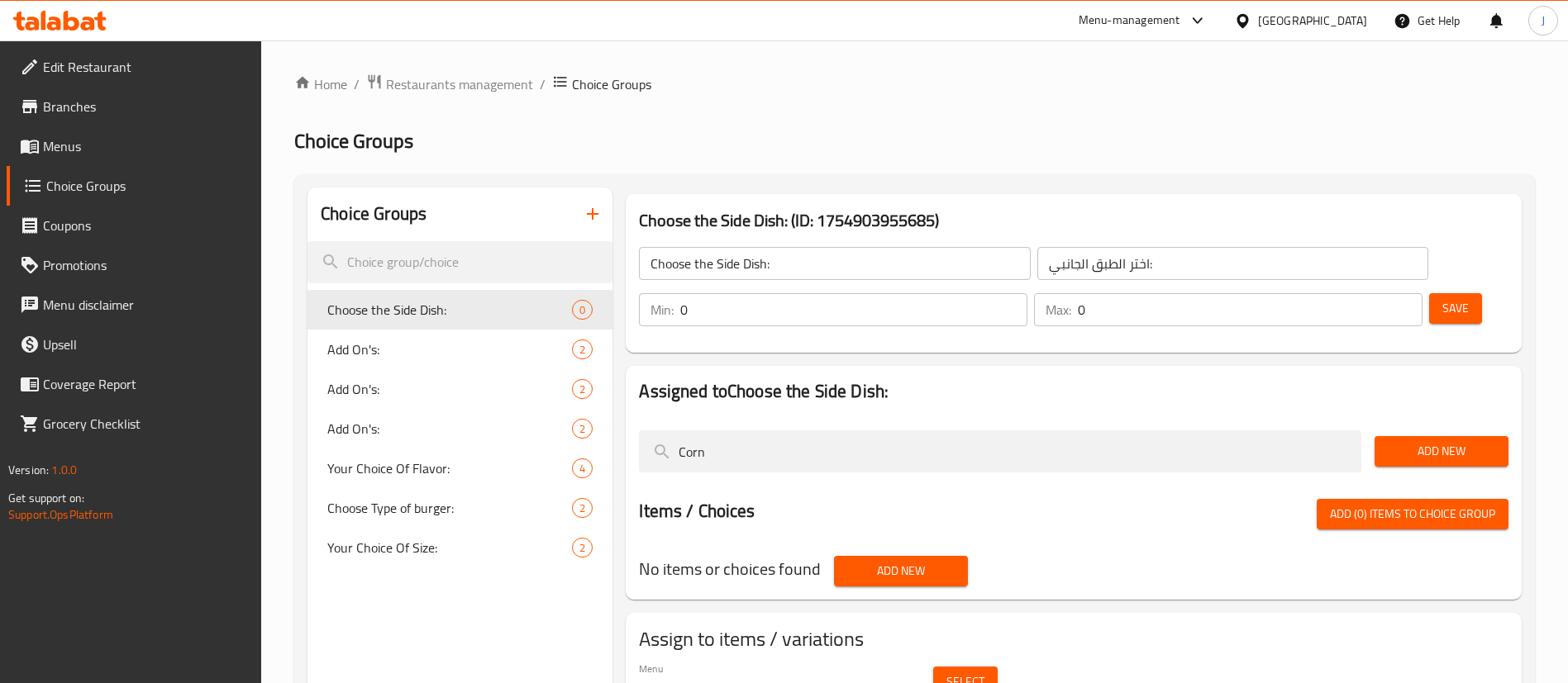
type input "Corn"
click at [1415, 441] on span "Add New" at bounding box center [1441, 451] width 107 height 21
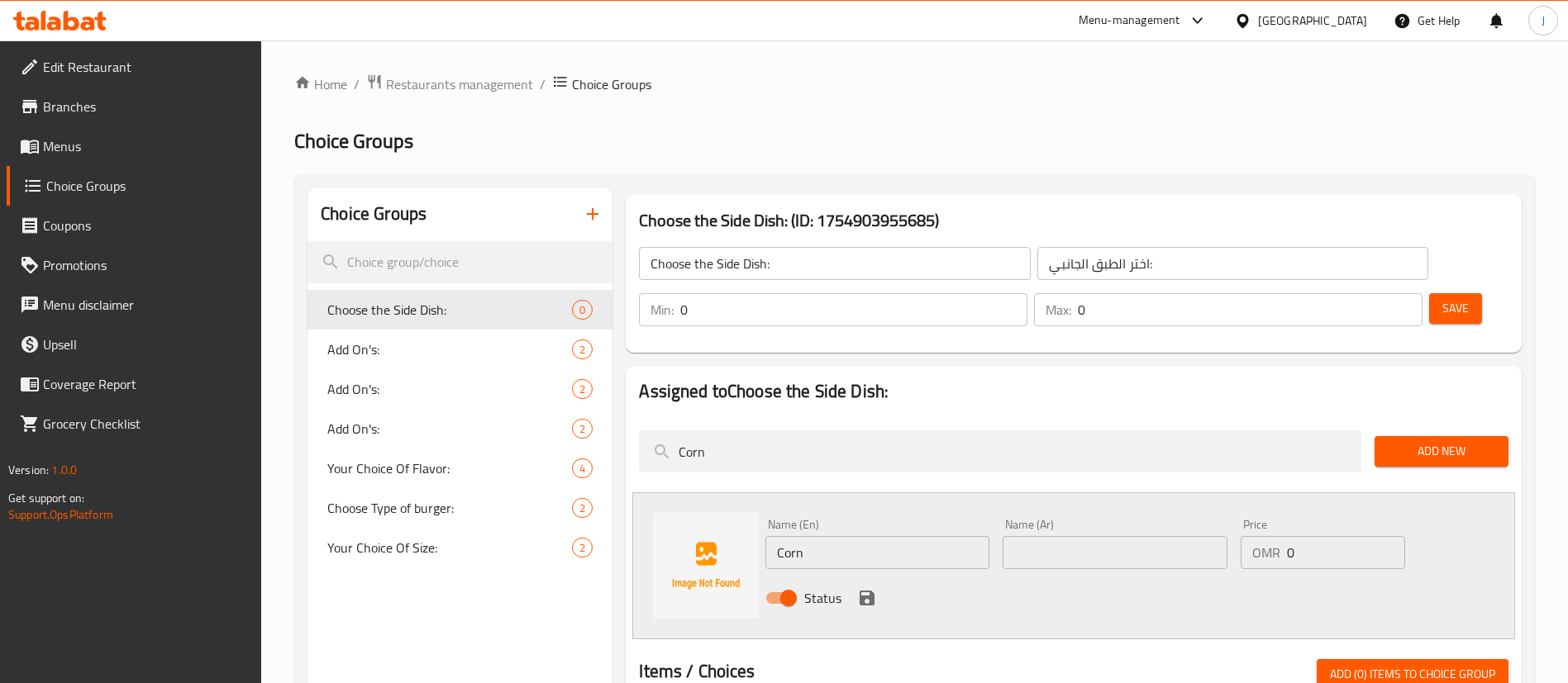
click at [1077, 576] on div "Status" at bounding box center [1114, 598] width 712 height 45
click at [1093, 536] on input "text" at bounding box center [1114, 552] width 224 height 33
type input "ذرة"
click at [1306, 536] on input "0" at bounding box center [1346, 552] width 118 height 33
click at [867, 588] on icon "save" at bounding box center [867, 598] width 20 height 20
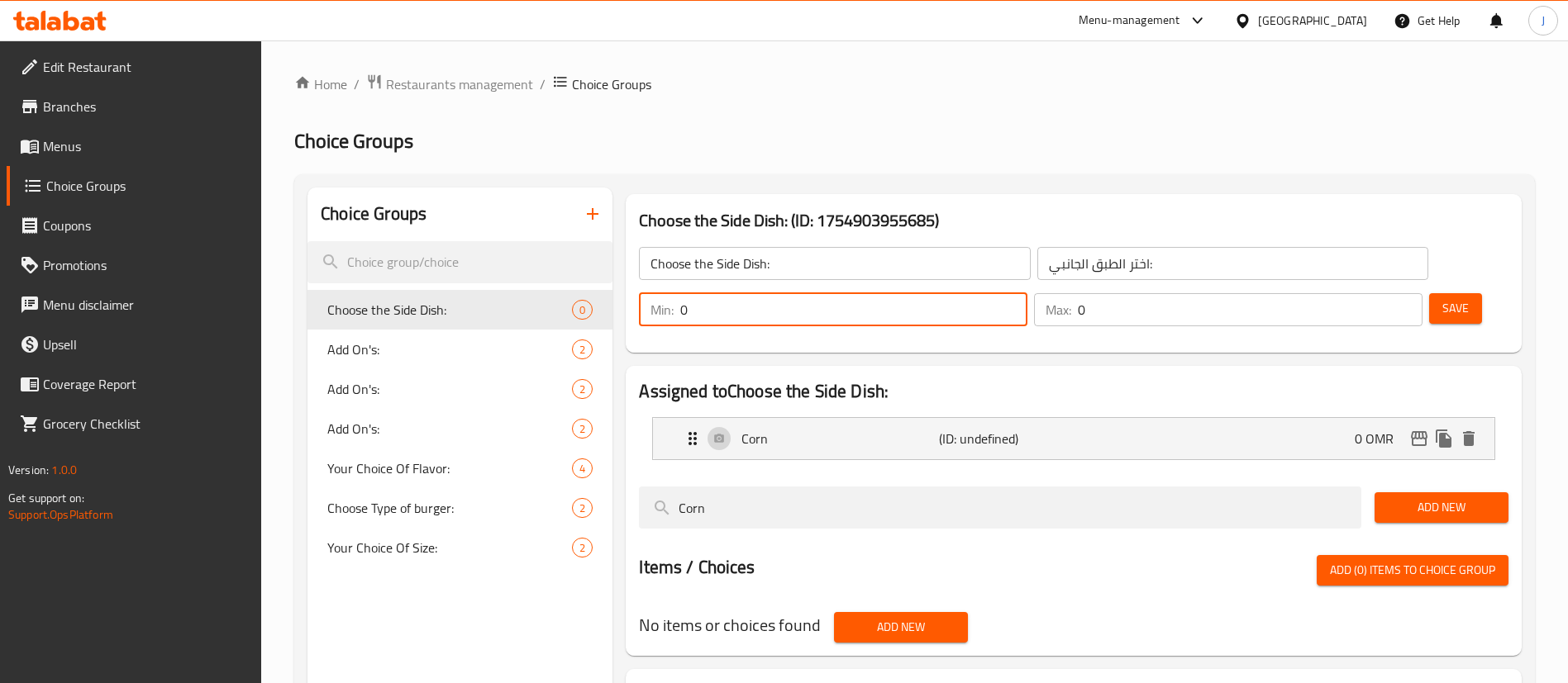
drag, startPoint x: 1268, startPoint y: 266, endPoint x: 1243, endPoint y: 266, distance: 25.0
click at [1027, 293] on div "Min: 0 ​" at bounding box center [832, 310] width 389 height 33
type input "1"
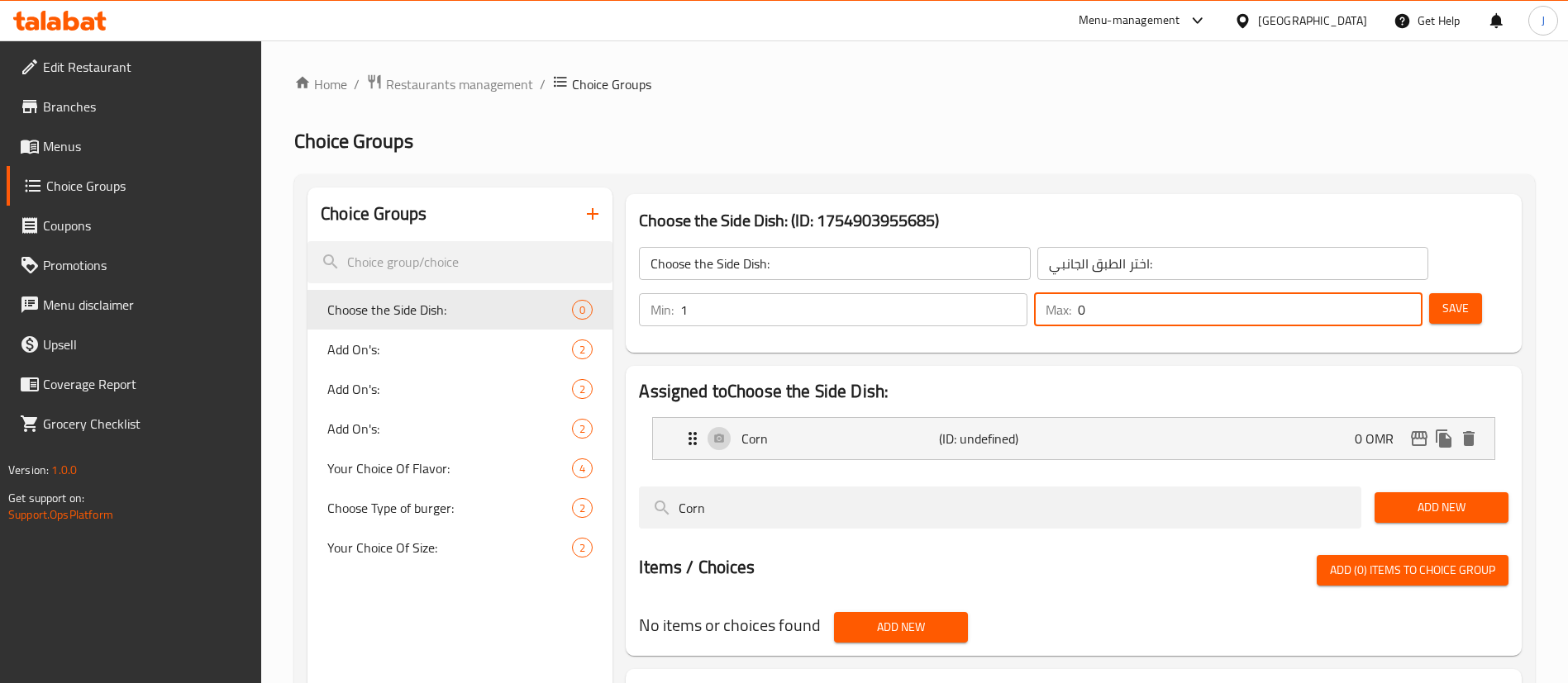
click at [1364, 293] on input "0" at bounding box center [1250, 310] width 345 height 33
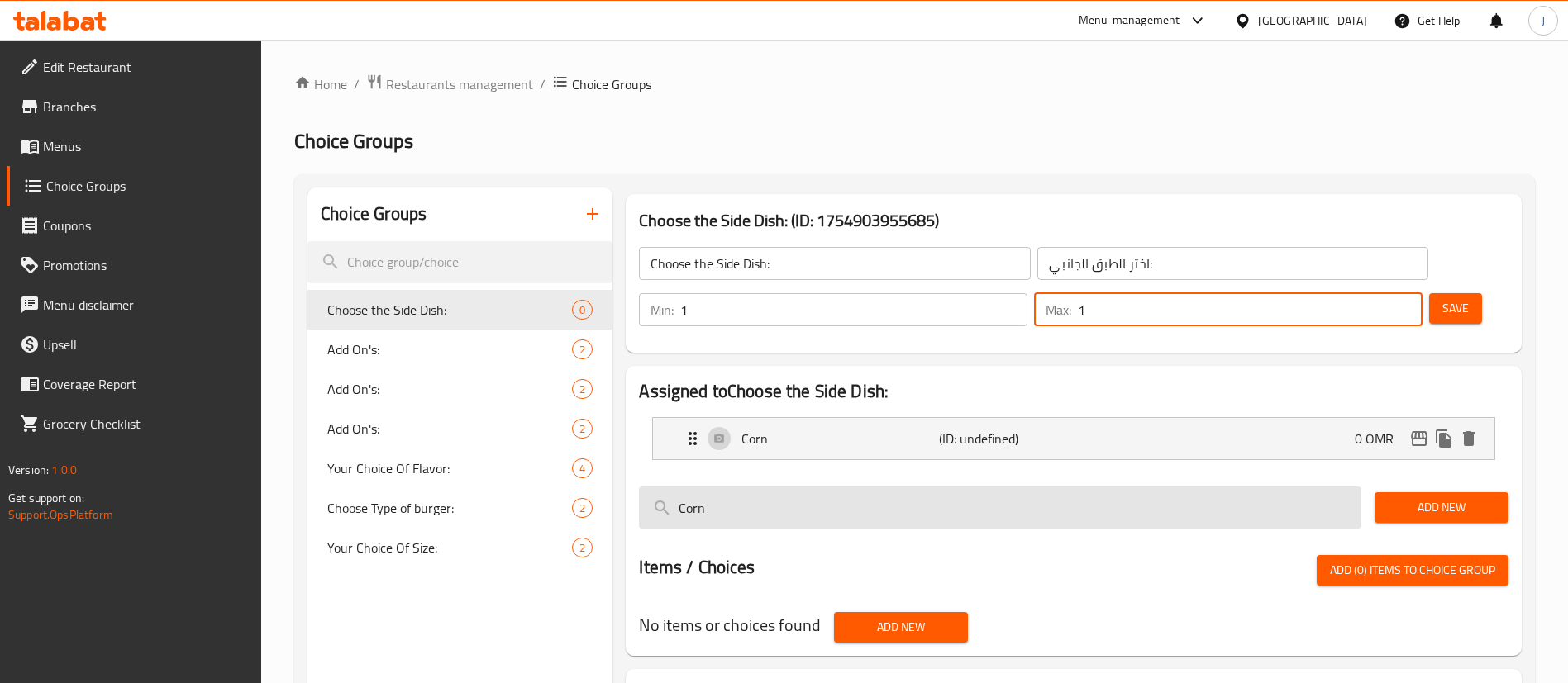
type input "1"
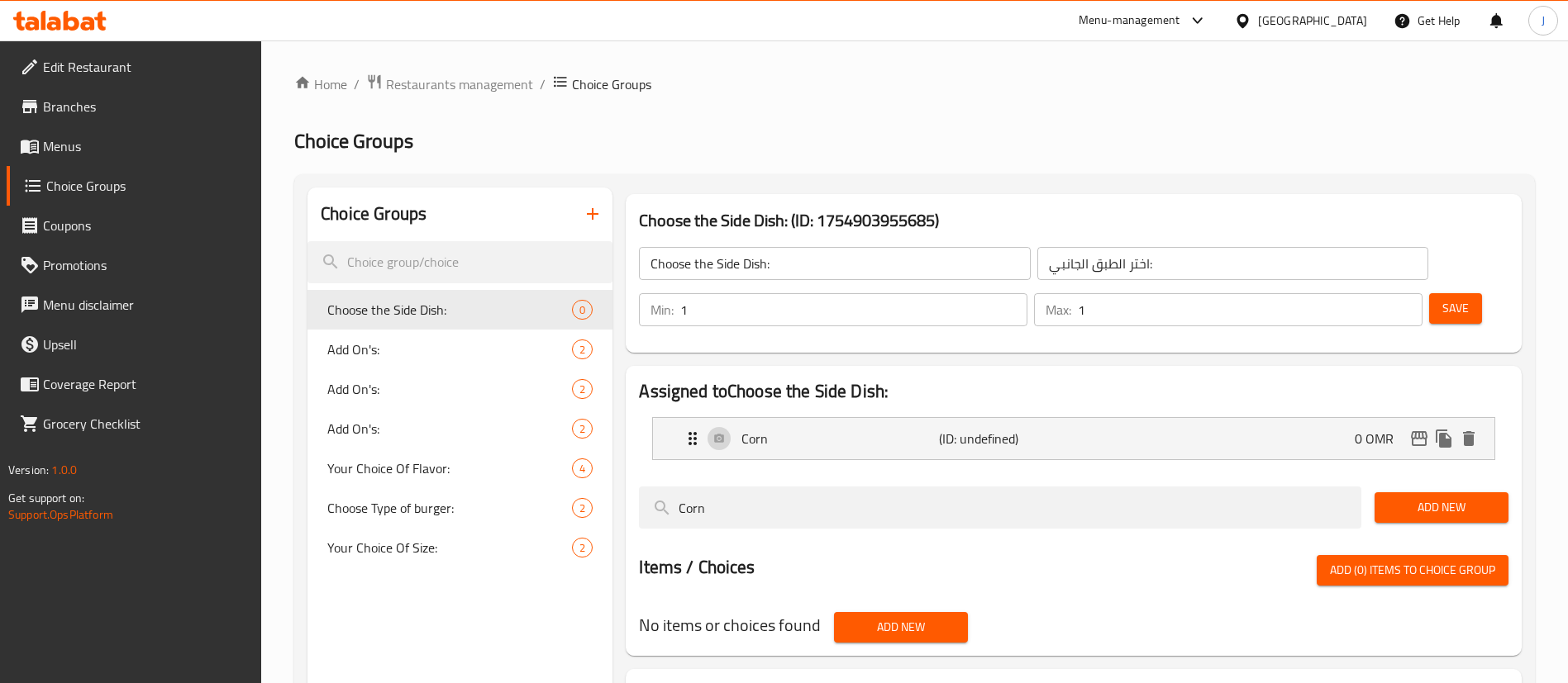
drag, startPoint x: 778, startPoint y: 453, endPoint x: 616, endPoint y: 459, distance: 162.1
click at [616, 459] on div "Choose the Side Dish: (ID: 1754903955685) Choose the Side Dish: ​ اختر الطبق ال…" at bounding box center [1069, 528] width 916 height 683
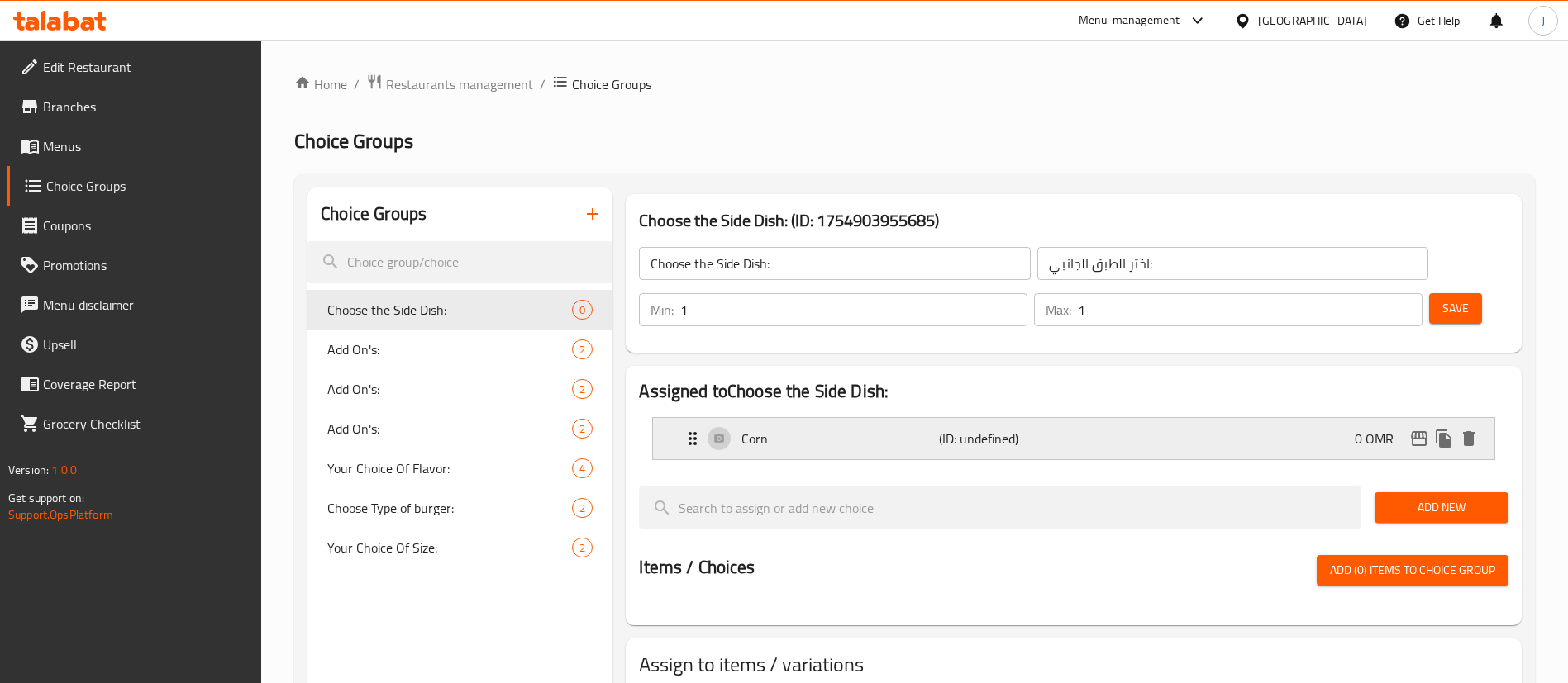
paste input "Crispy Fries"
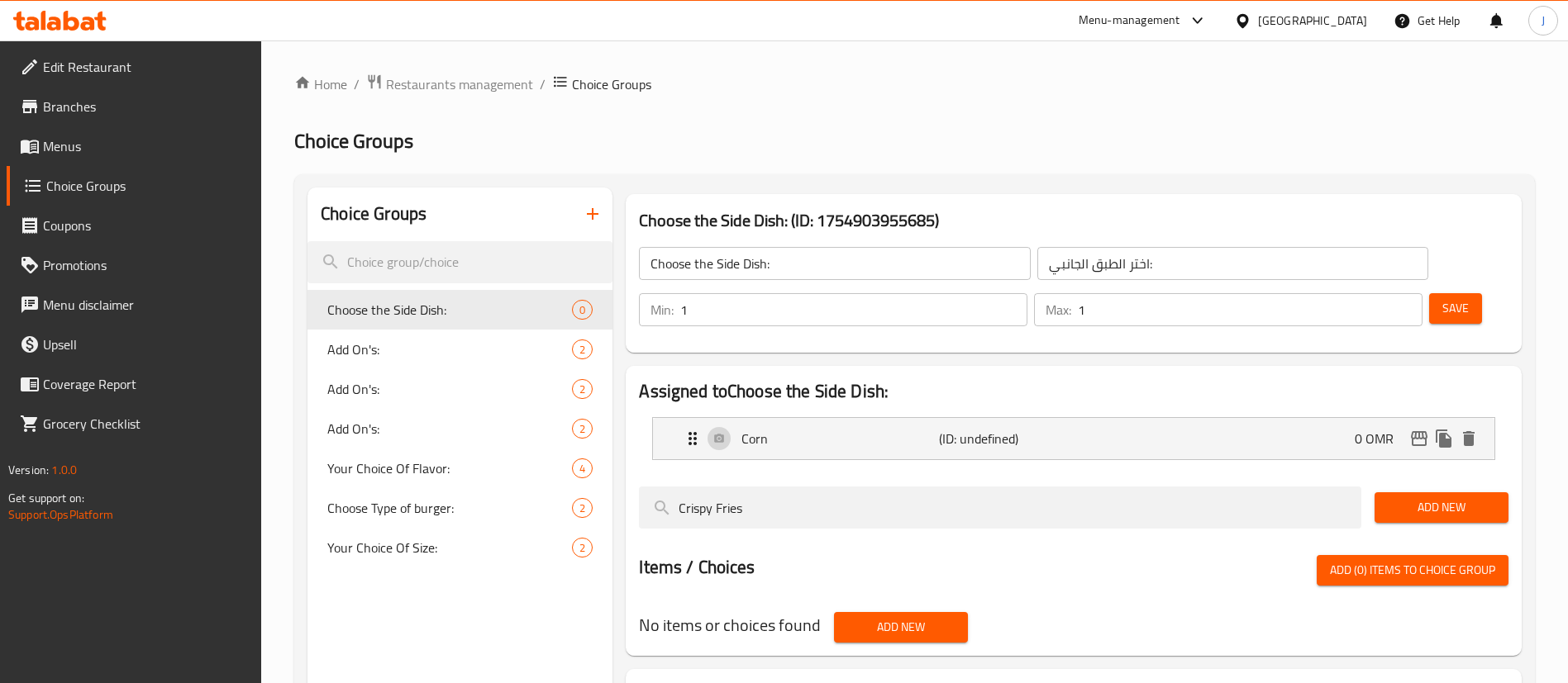
type input "Crispy Fries"
click at [1412, 497] on span "Add New" at bounding box center [1441, 507] width 107 height 21
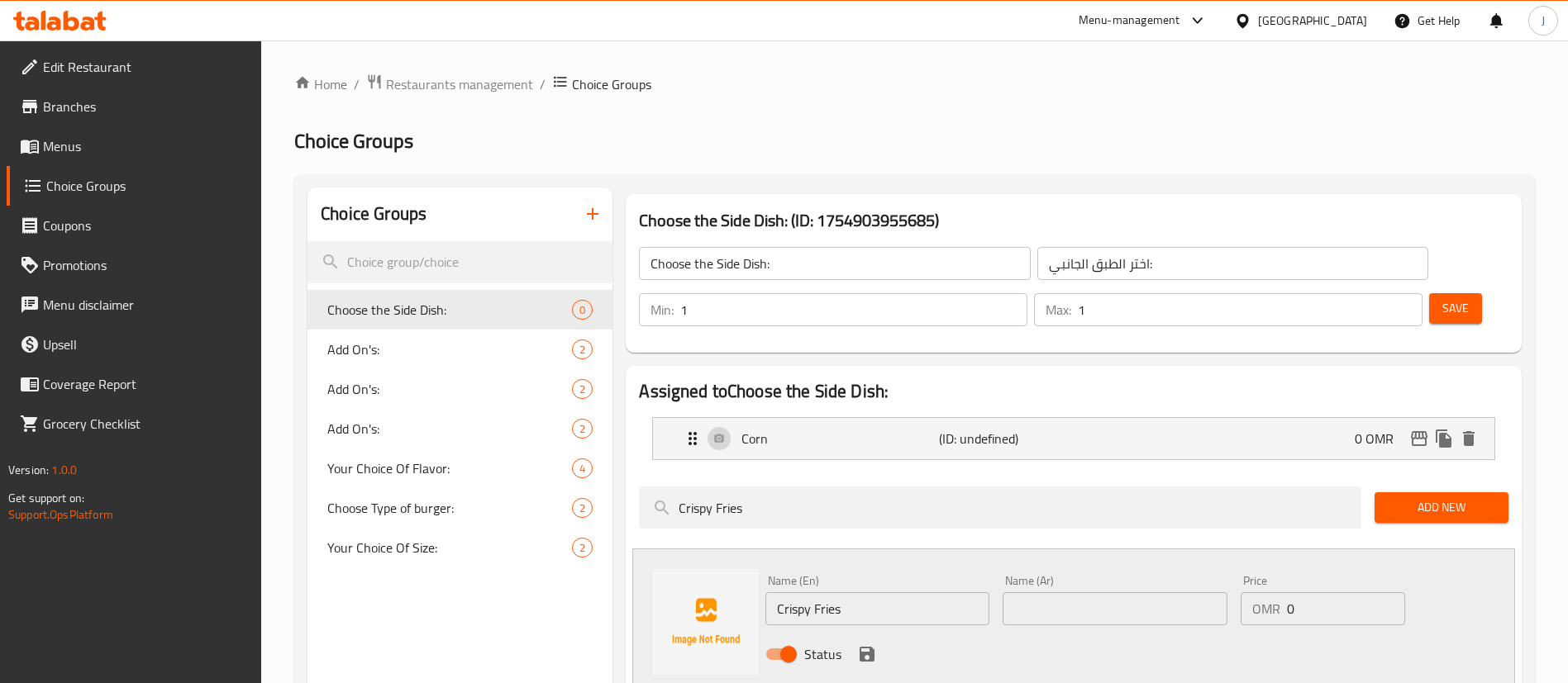
click at [1042, 592] on input "text" at bounding box center [1114, 609] width 224 height 33
type input "فريز مقرمش"
click at [872, 646] on icon "save" at bounding box center [867, 654] width 15 height 15
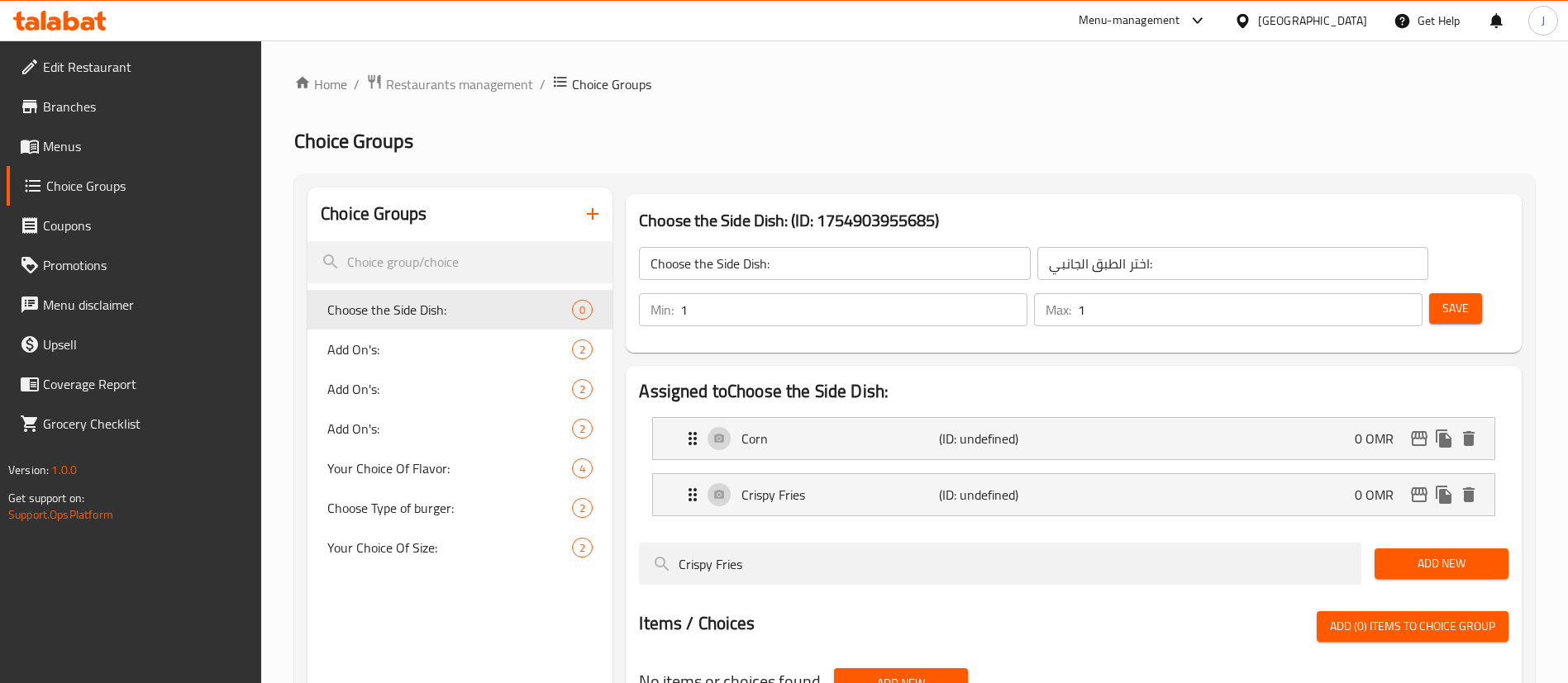
click at [1451, 293] on button "Save" at bounding box center [1455, 308] width 53 height 30
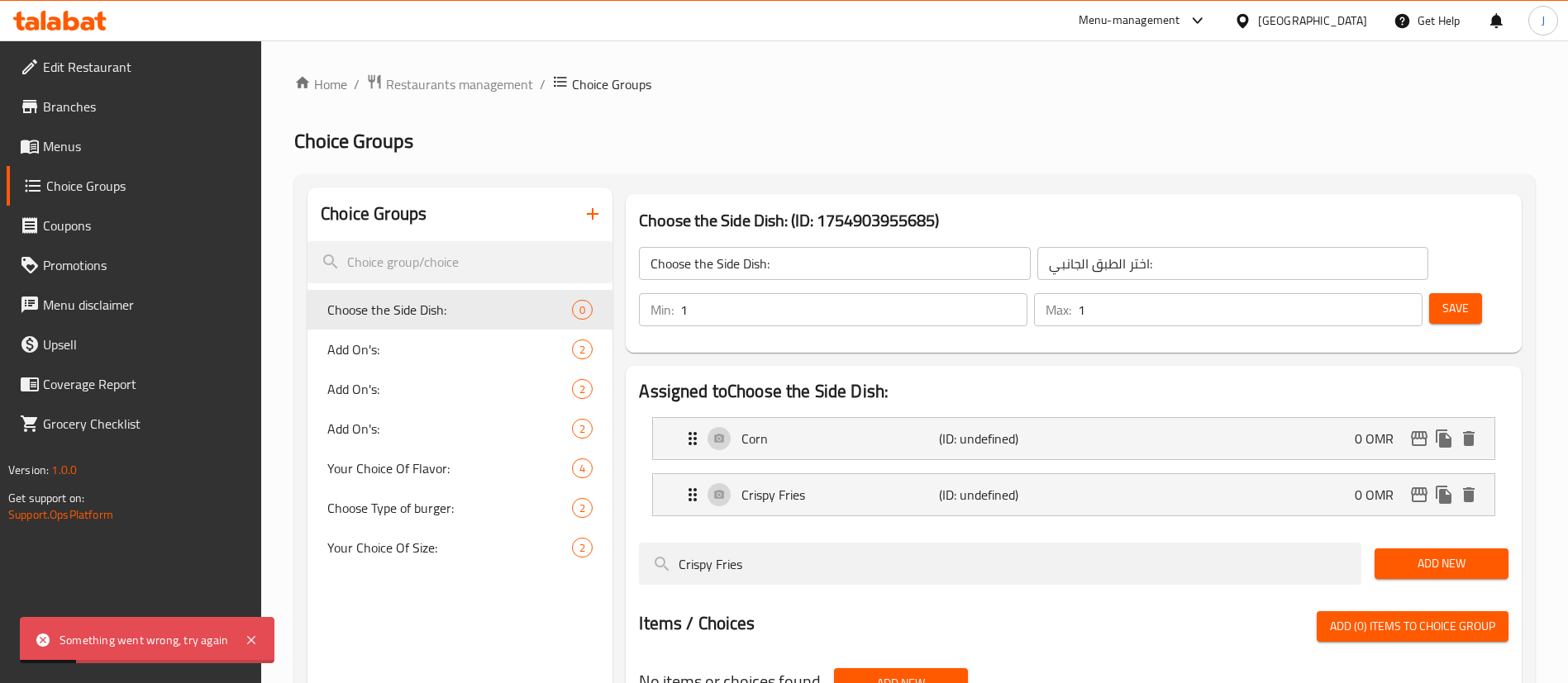
drag, startPoint x: 759, startPoint y: 518, endPoint x: 634, endPoint y: 526, distance: 125.3
click at [634, 536] on div "Crispy Fries" at bounding box center [1000, 563] width 736 height 56
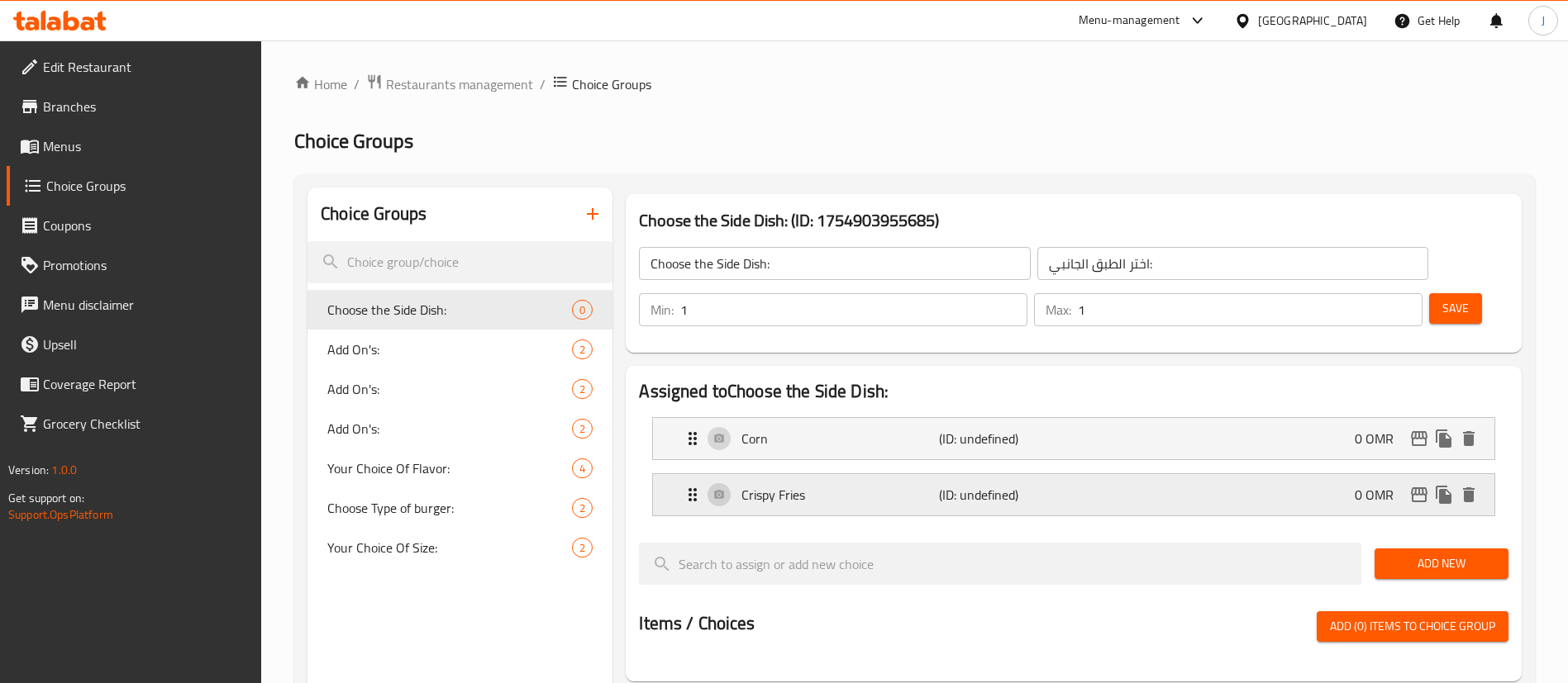
click at [1031, 485] on p "(ID: undefined)" at bounding box center [1004, 495] width 132 height 20
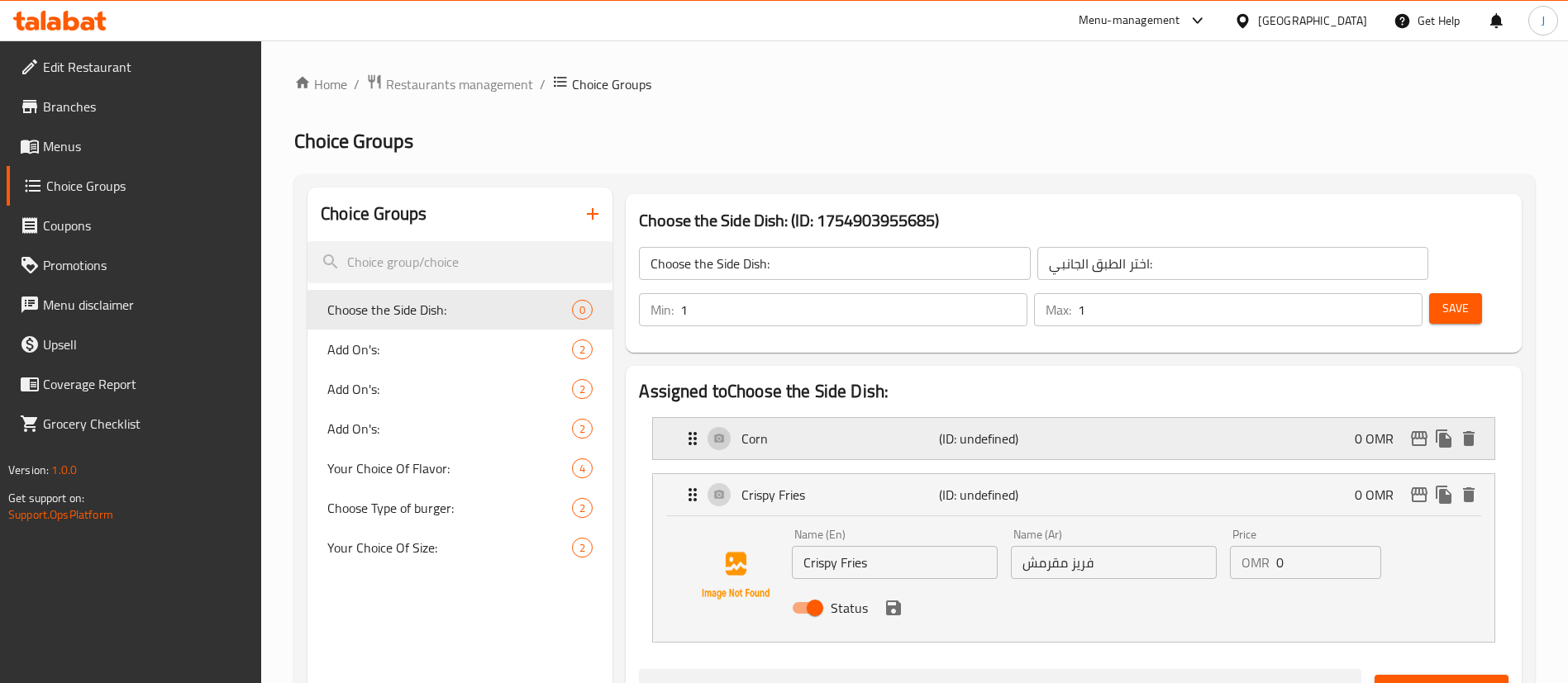
click at [1000, 429] on p "(ID: undefined)" at bounding box center [1004, 439] width 132 height 20
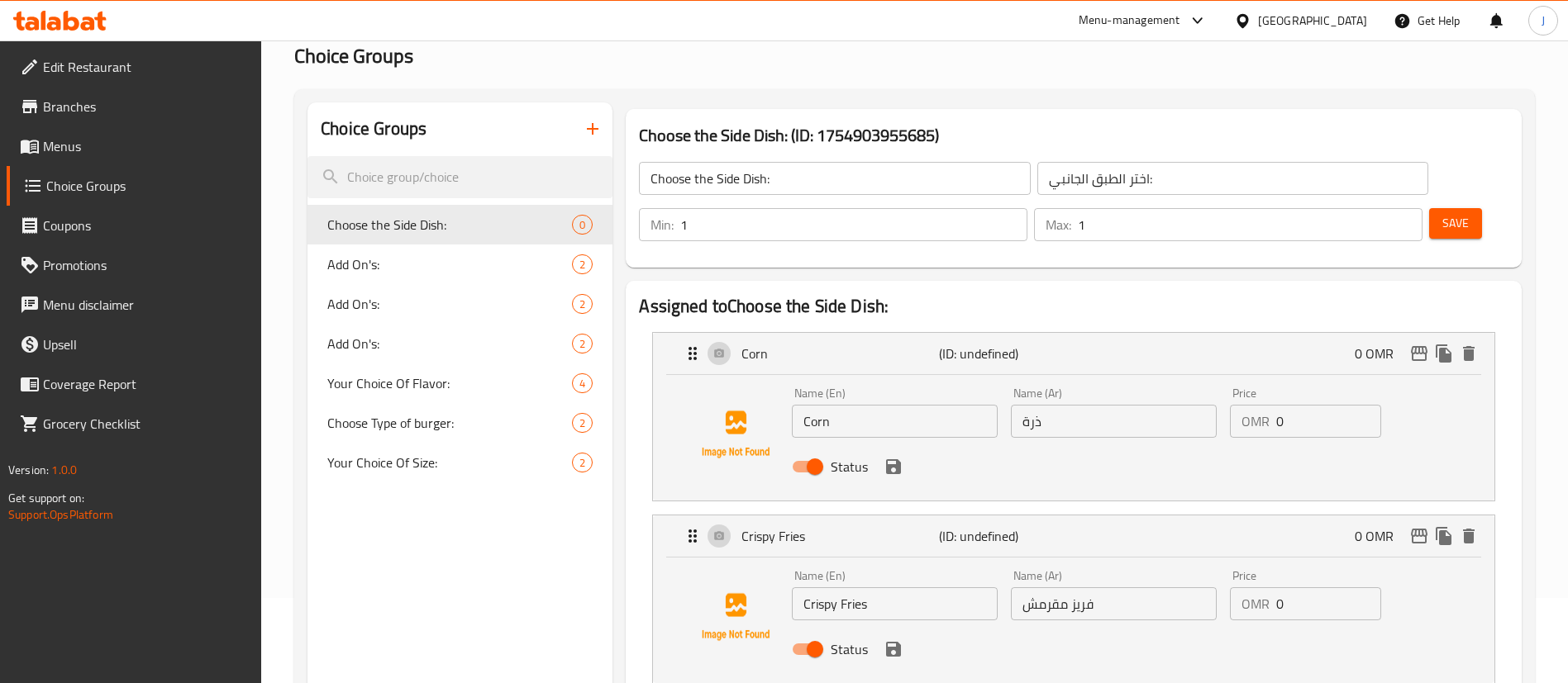
scroll to position [124, 0]
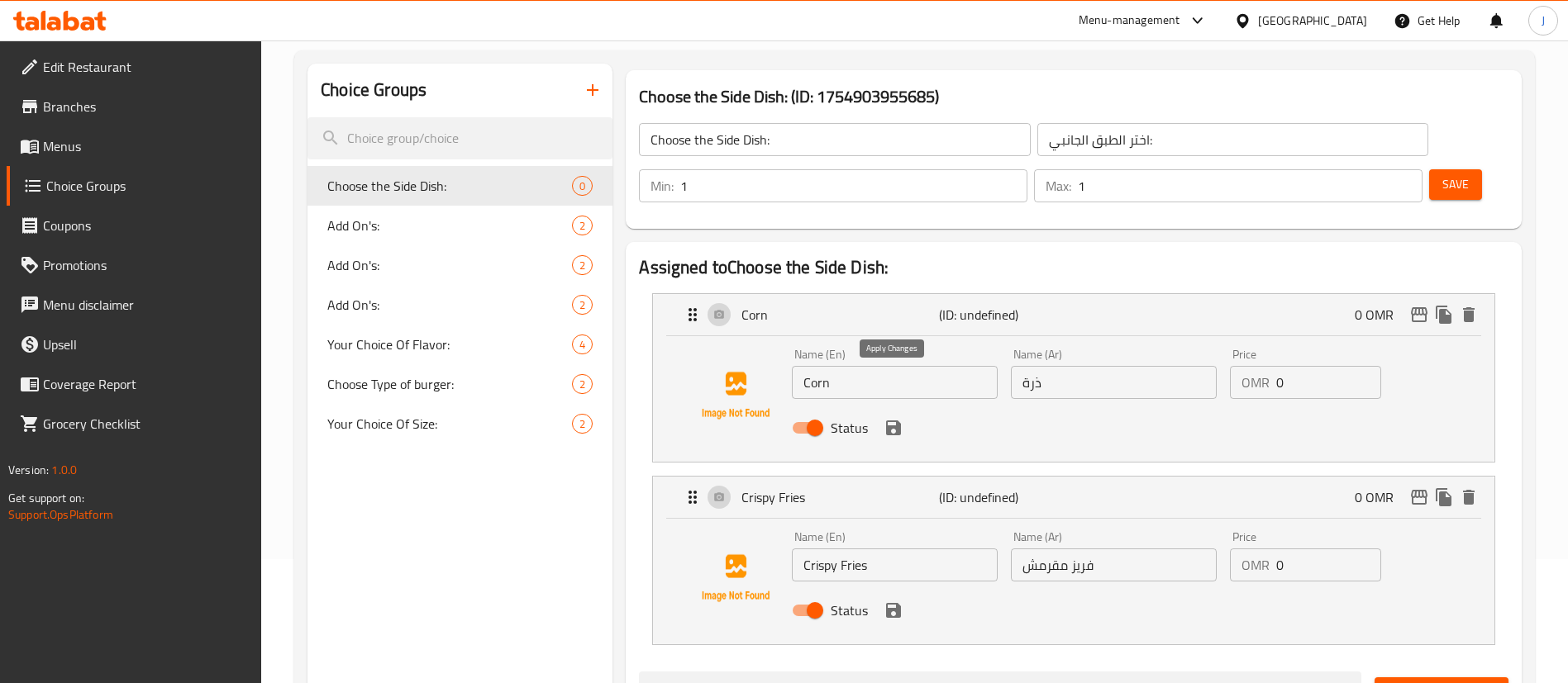
click at [895, 418] on icon "save" at bounding box center [894, 428] width 20 height 20
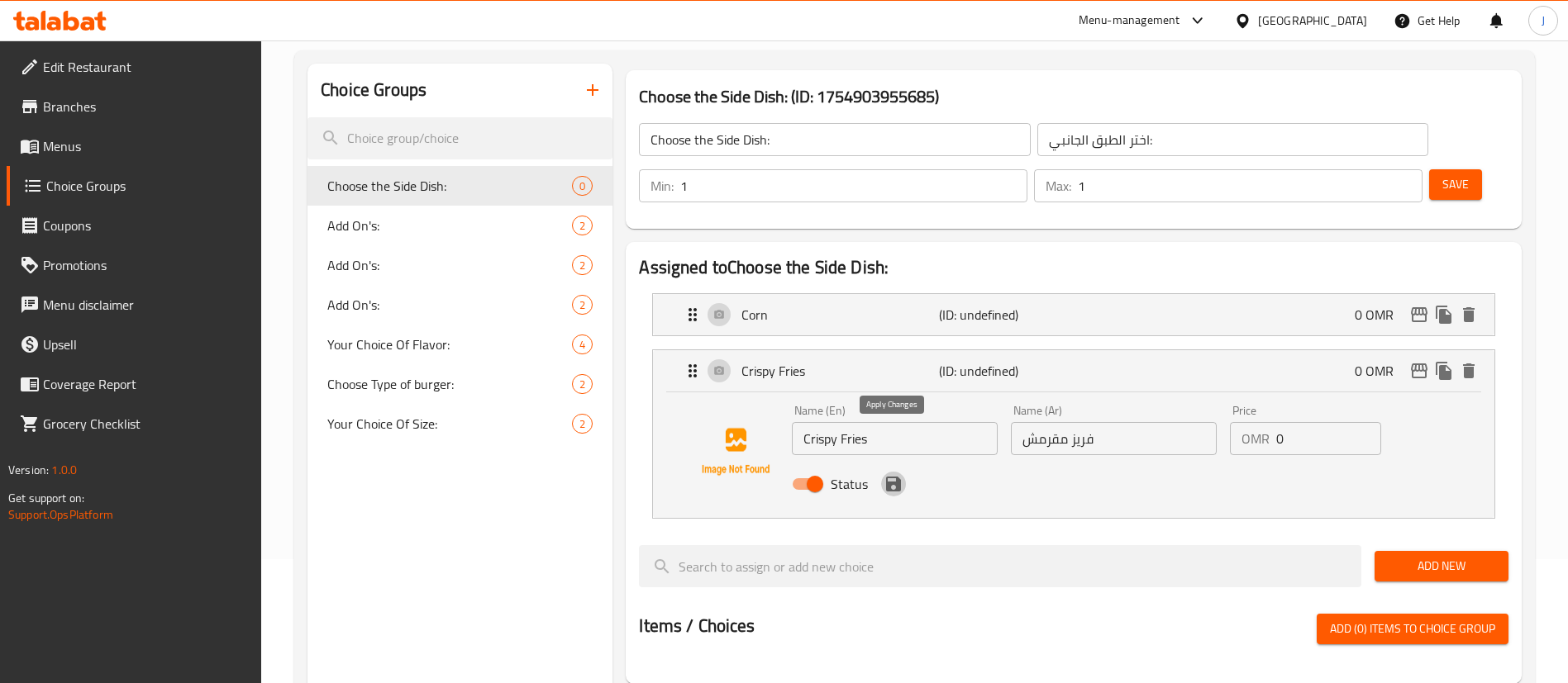
click at [896, 475] on icon "save" at bounding box center [894, 485] width 20 height 20
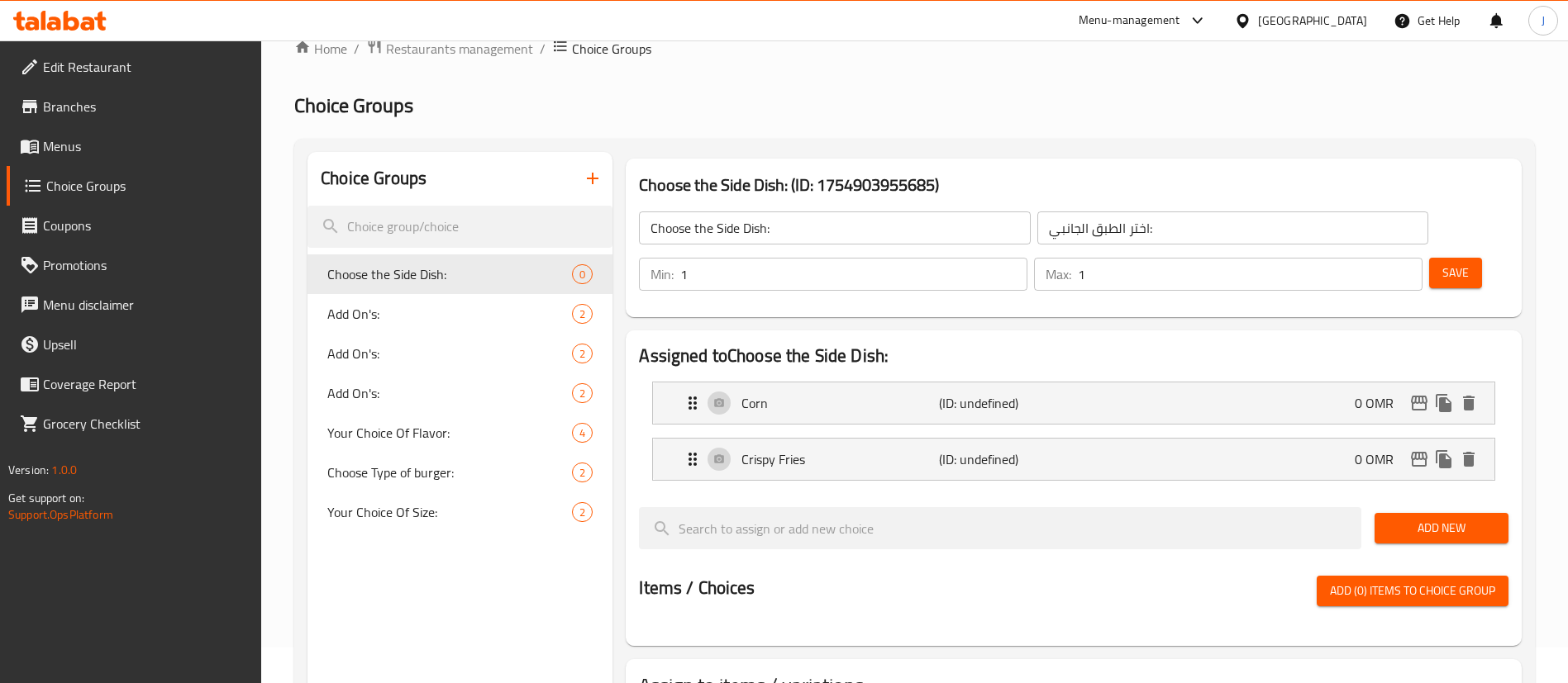
scroll to position [0, 0]
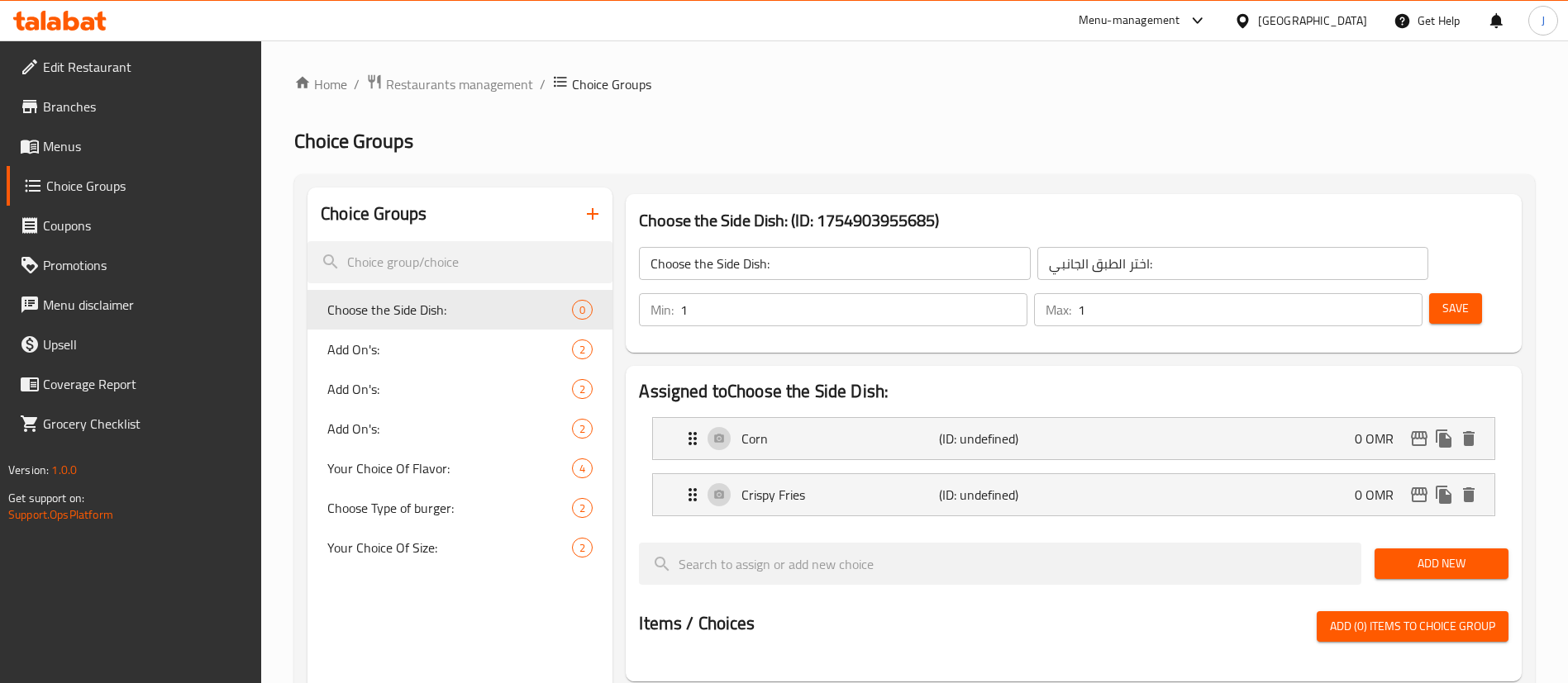
click at [1429, 293] on button "Save" at bounding box center [1455, 308] width 53 height 30
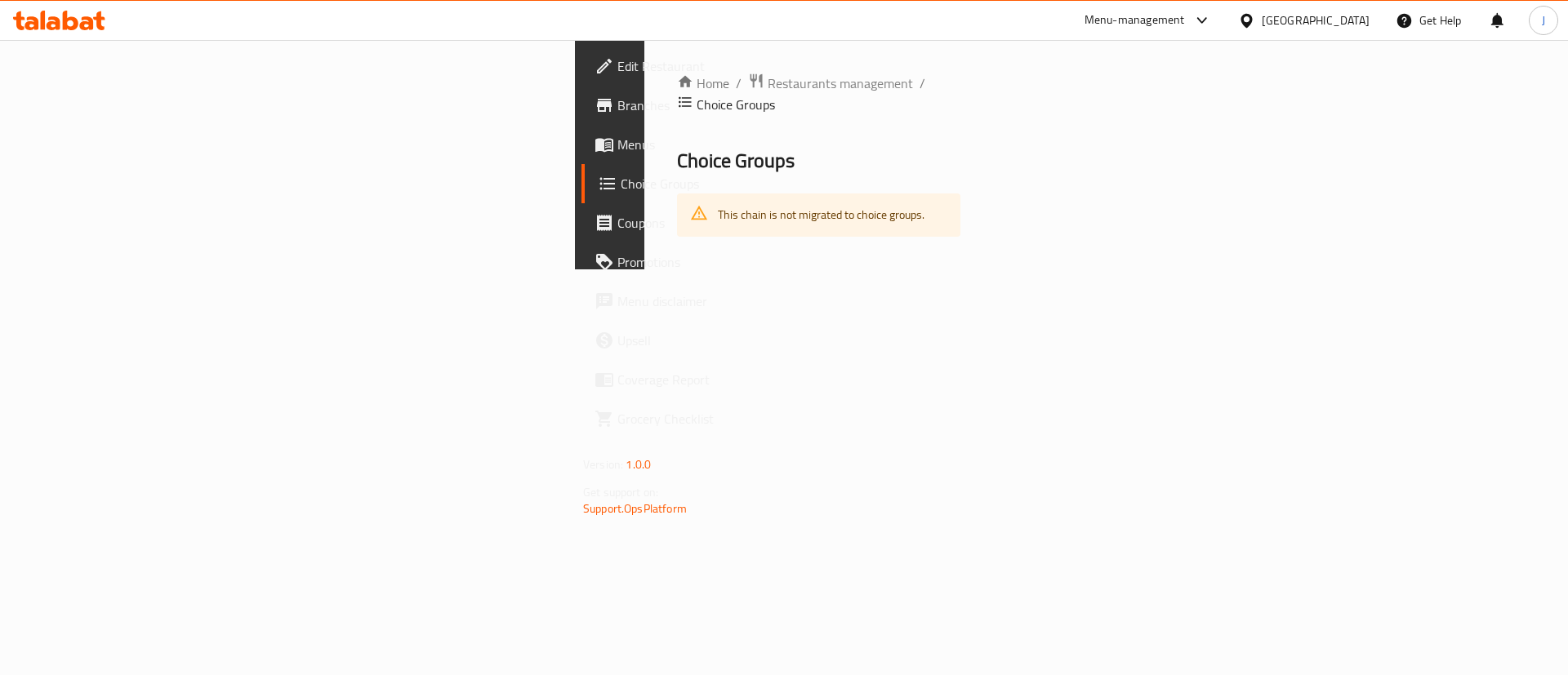
click at [617, 152] on span "Menus" at bounding box center [720, 145] width 207 height 20
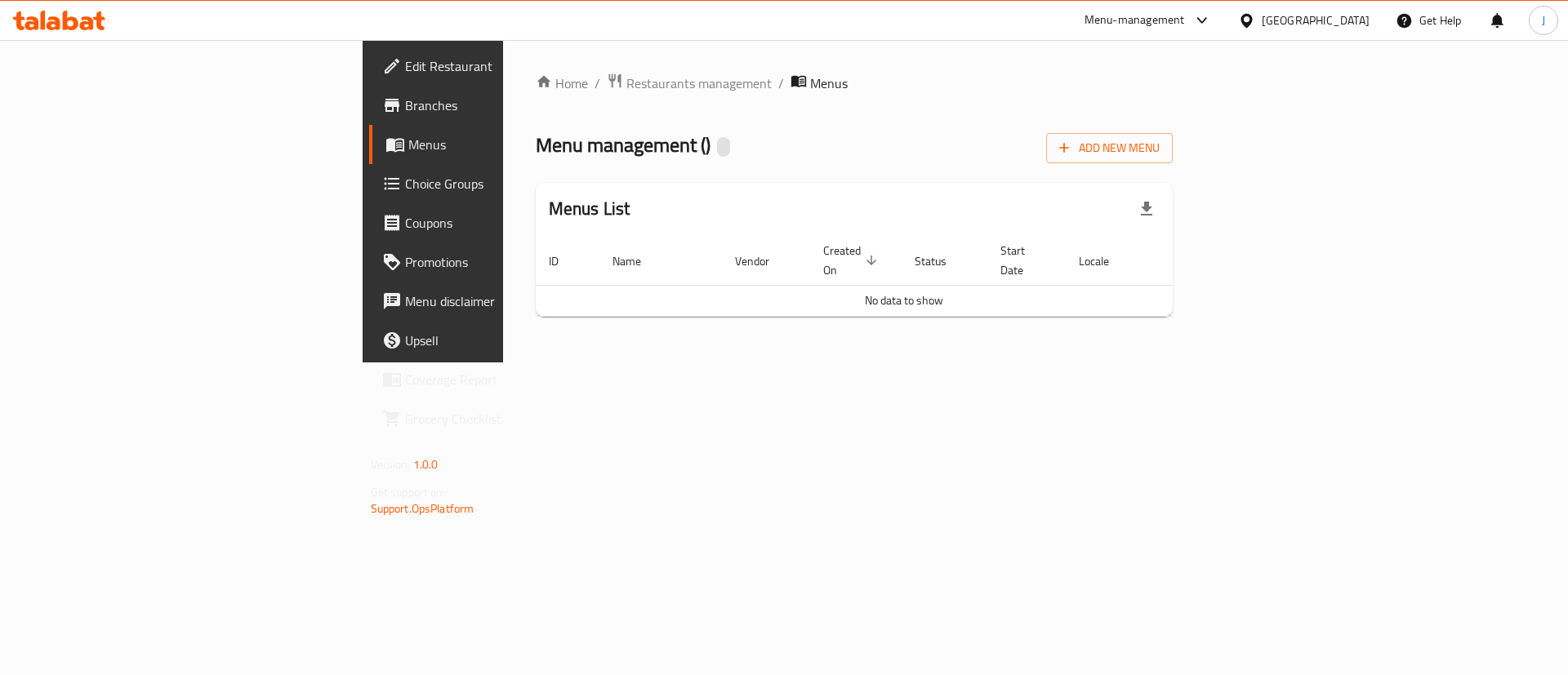
click at [405, 104] on span "Branches" at bounding box center [508, 106] width 207 height 20
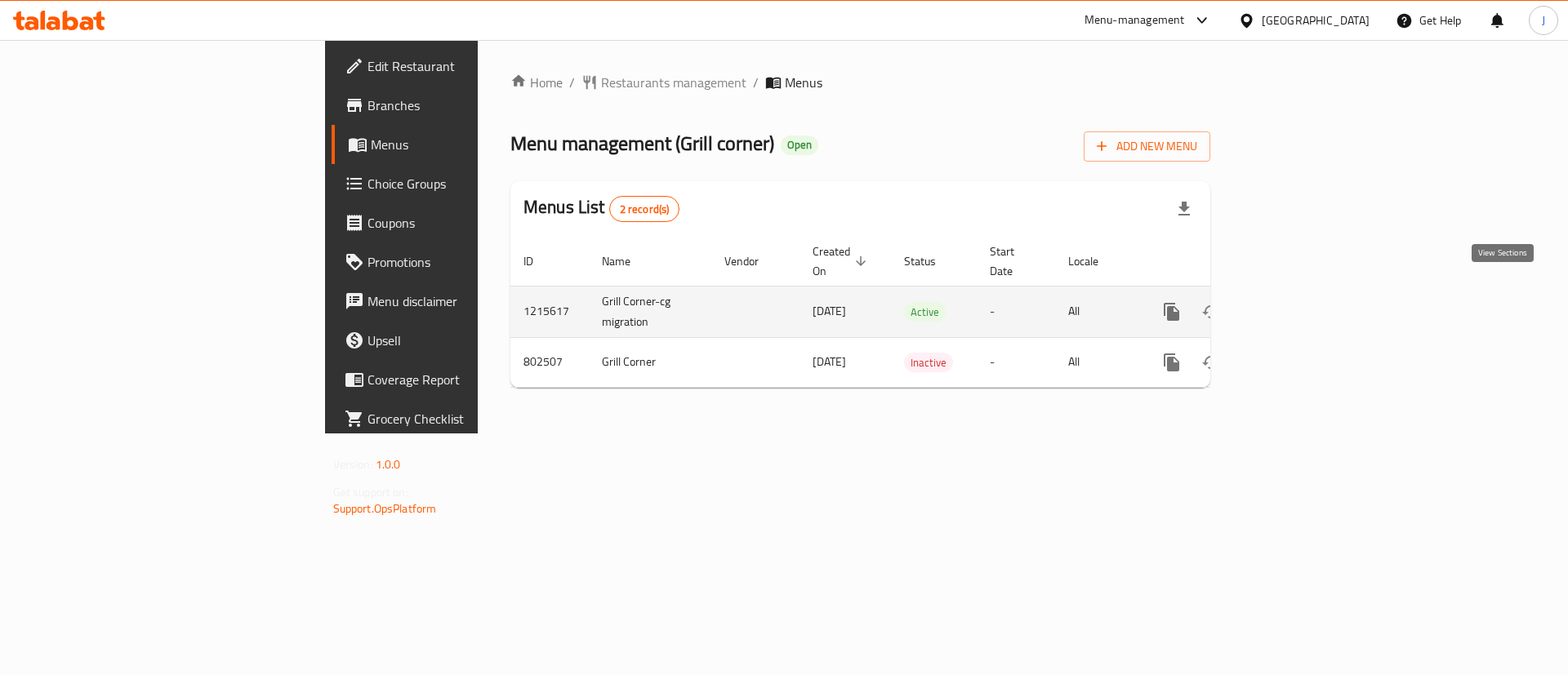
click at [1299, 302] on icon "enhanced table" at bounding box center [1290, 312] width 20 height 20
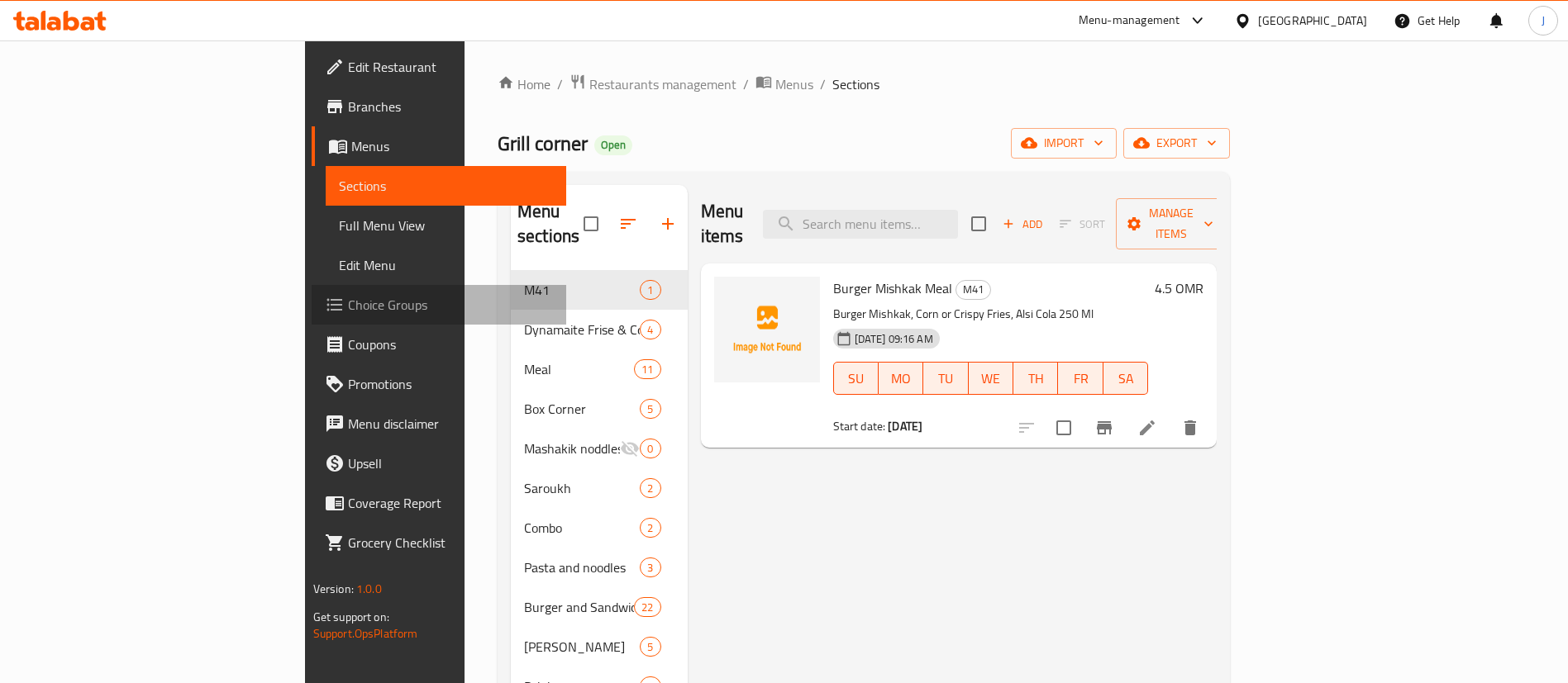
click at [348, 308] on span "Choice Groups" at bounding box center [450, 305] width 206 height 20
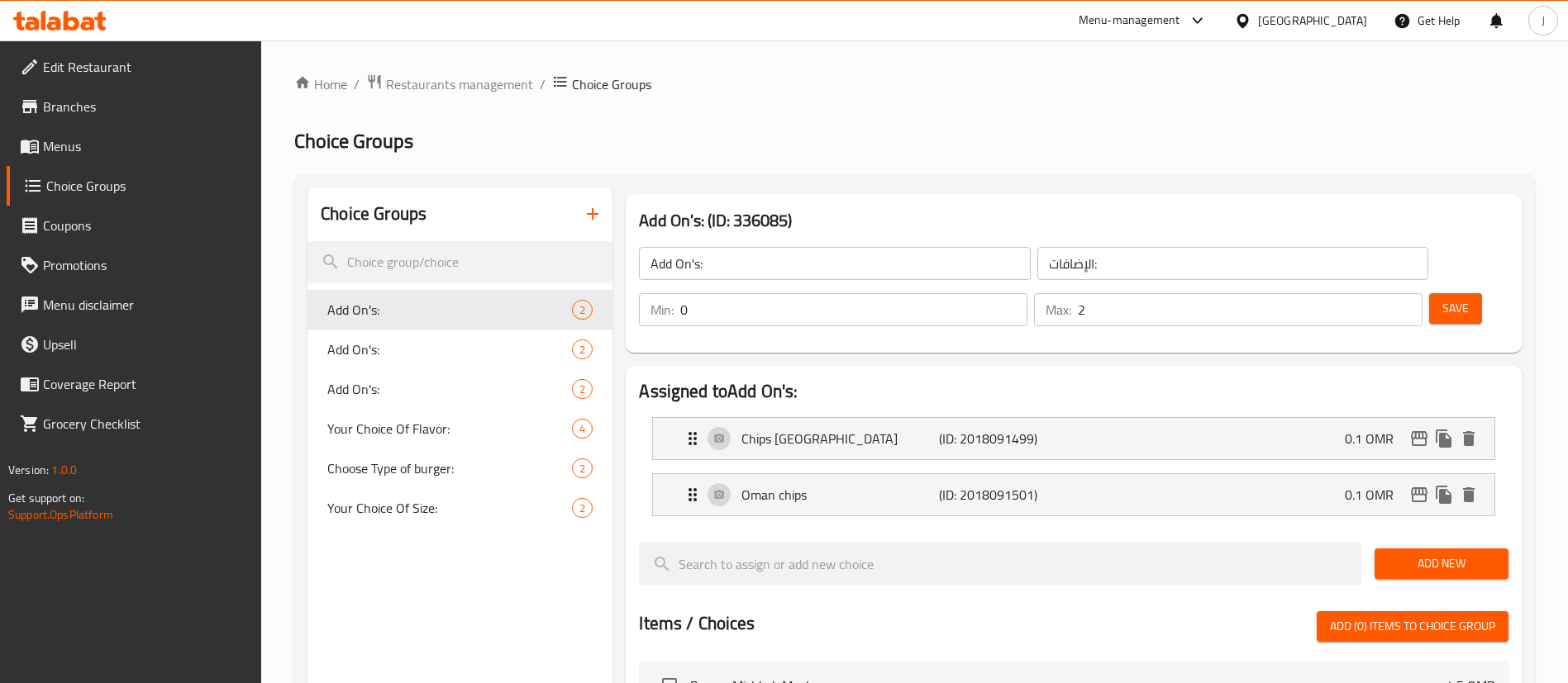
click at [596, 215] on icon "button" at bounding box center [593, 214] width 20 height 20
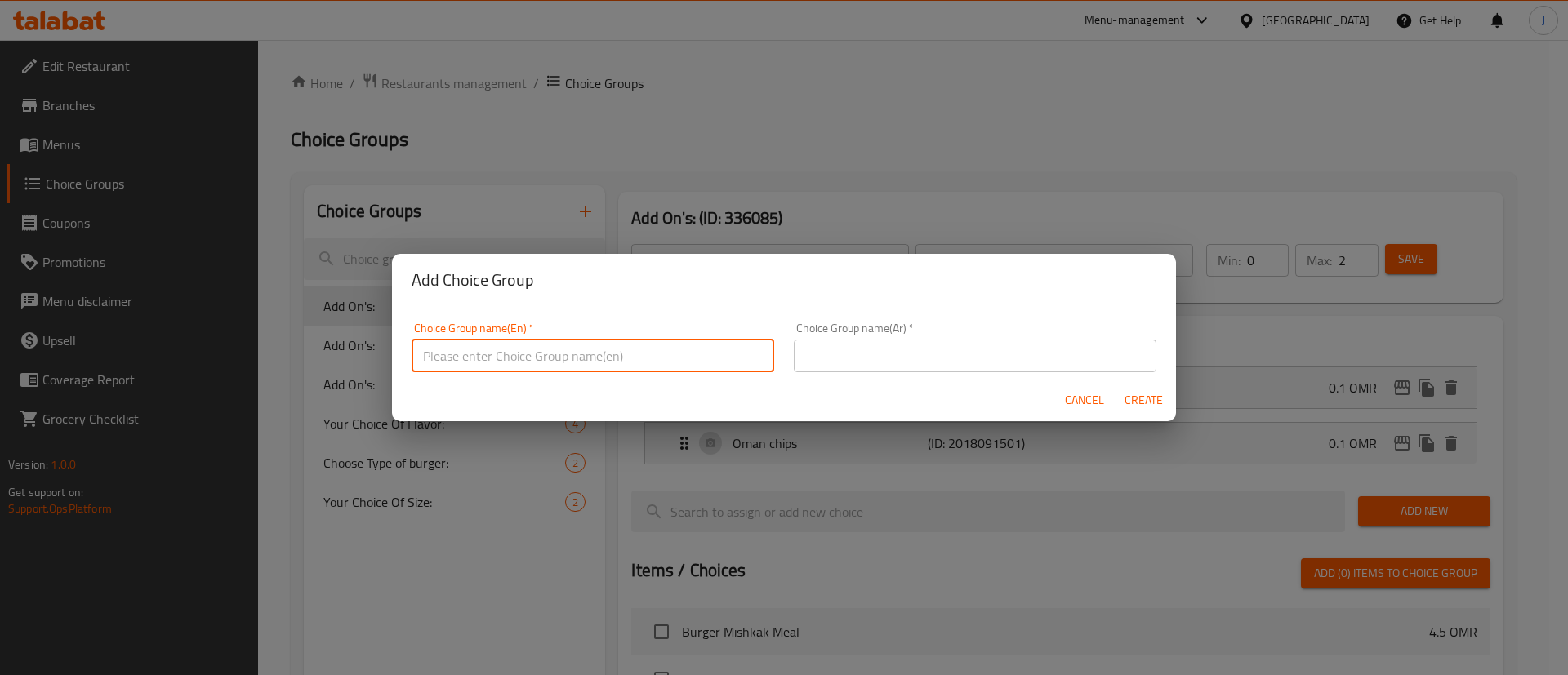
click at [541, 355] on input "text" at bounding box center [592, 356] width 362 height 33
type input "Choose the Side Dish:"
drag, startPoint x: 824, startPoint y: 359, endPoint x: 833, endPoint y: 360, distance: 9.1
click at [831, 360] on input "text" at bounding box center [974, 356] width 362 height 33
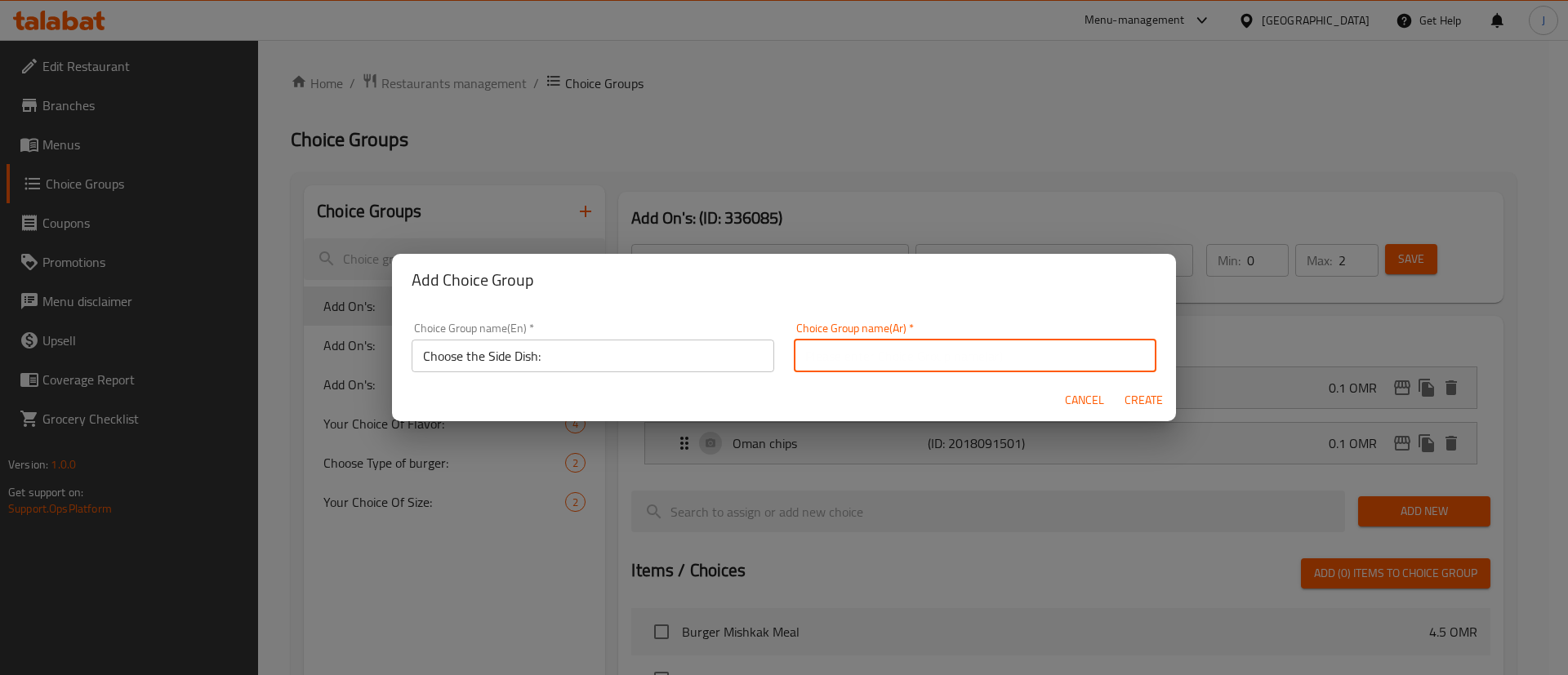
type input "اختر الطبق الجانبي:"
click at [1127, 404] on span "Create" at bounding box center [1142, 400] width 39 height 21
type input "Choose the Side Dish:"
type input "اختر الطبق الجانبي:"
type input "0"
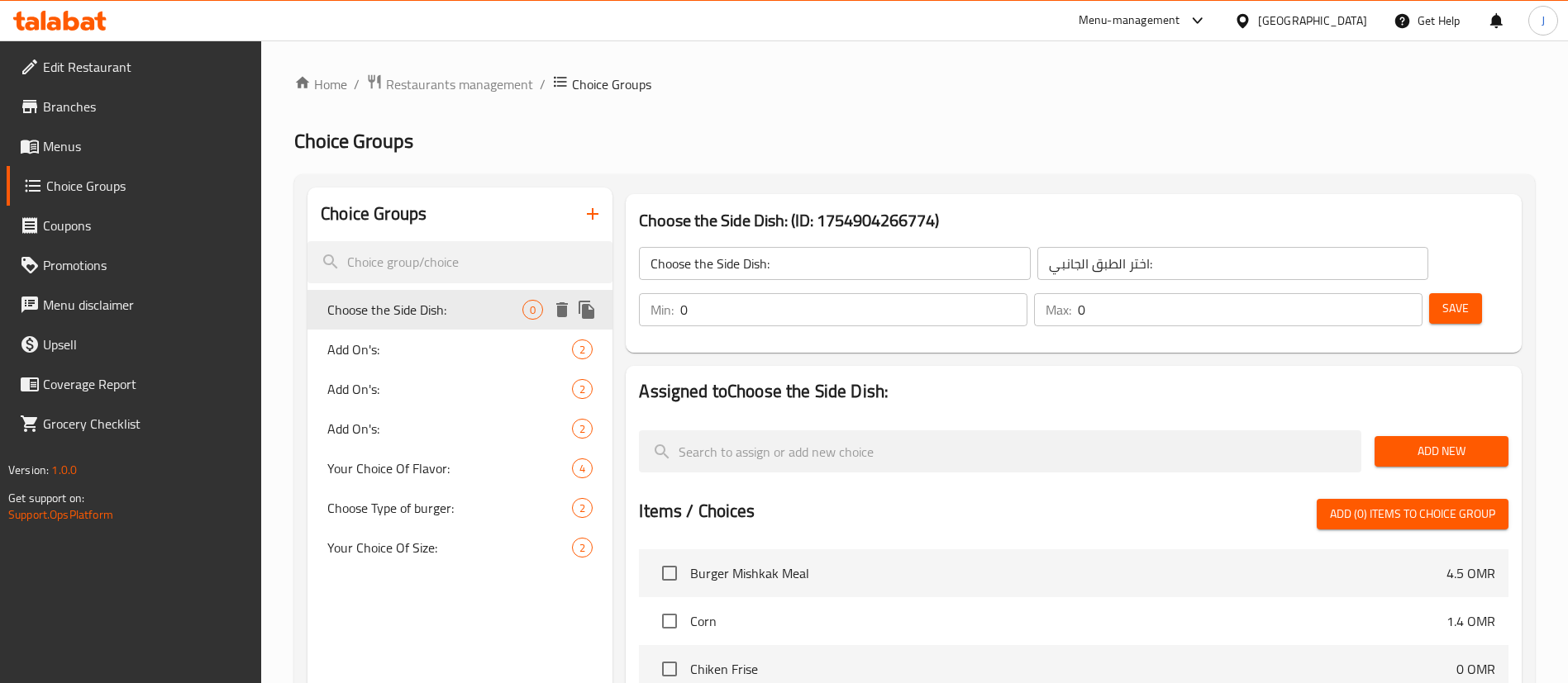
click at [410, 302] on span "Choose the Side Dish:" at bounding box center [424, 310] width 195 height 20
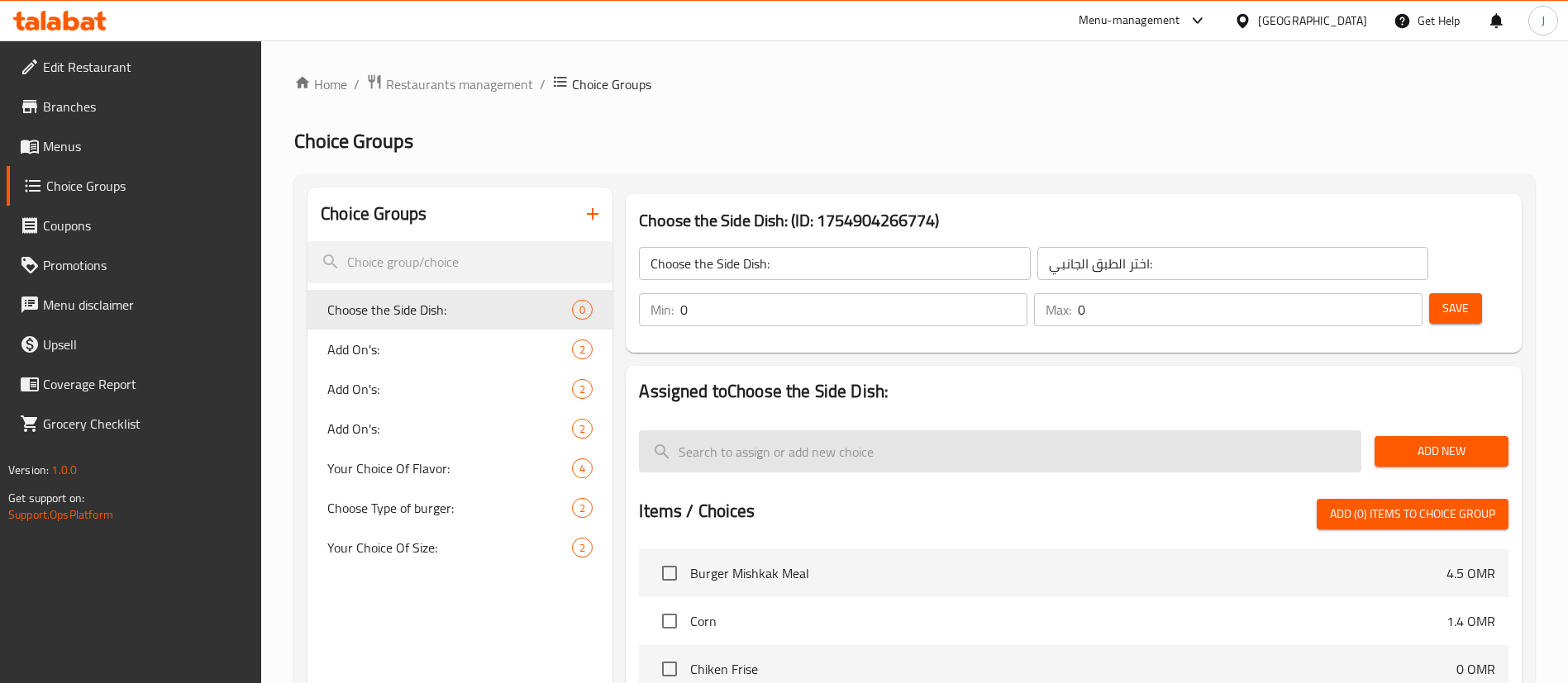
click at [786, 431] on input "search" at bounding box center [1000, 452] width 723 height 42
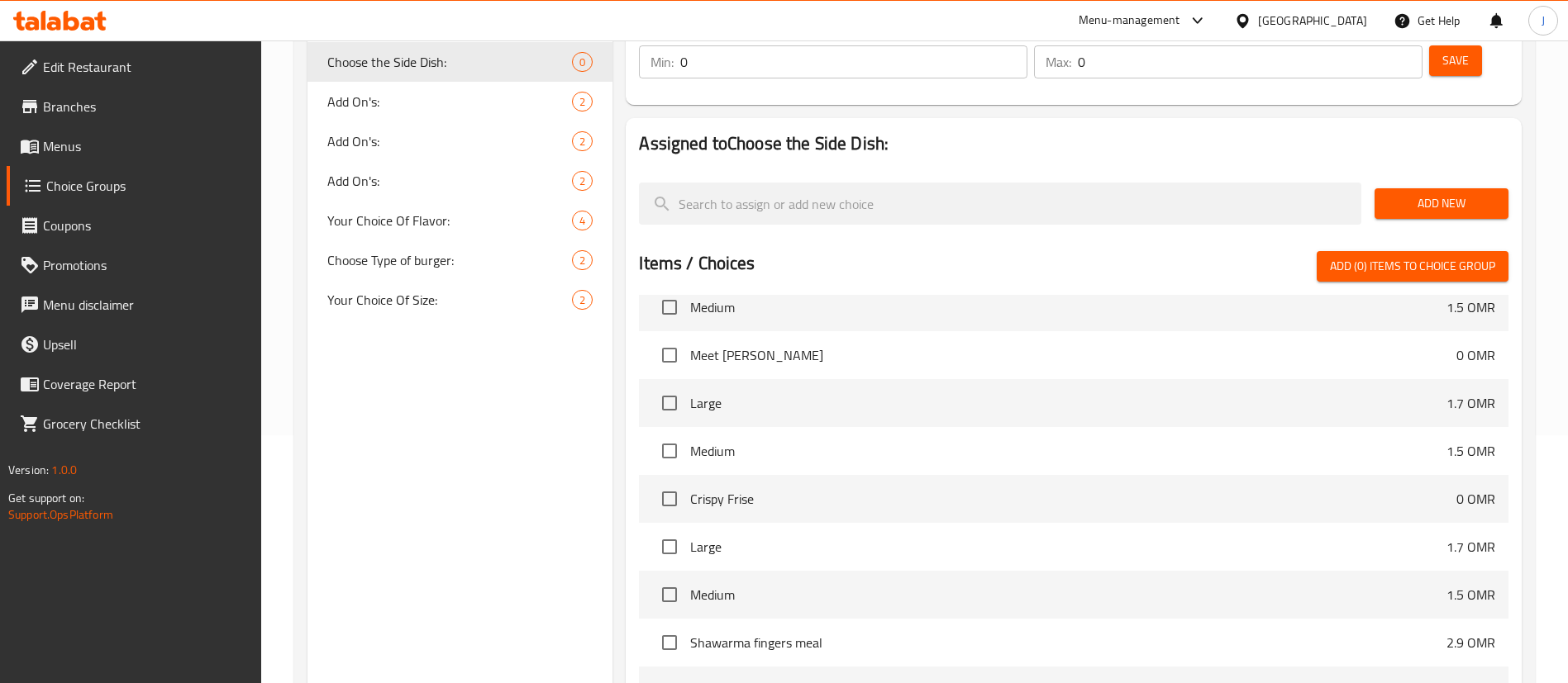
scroll to position [248, 0]
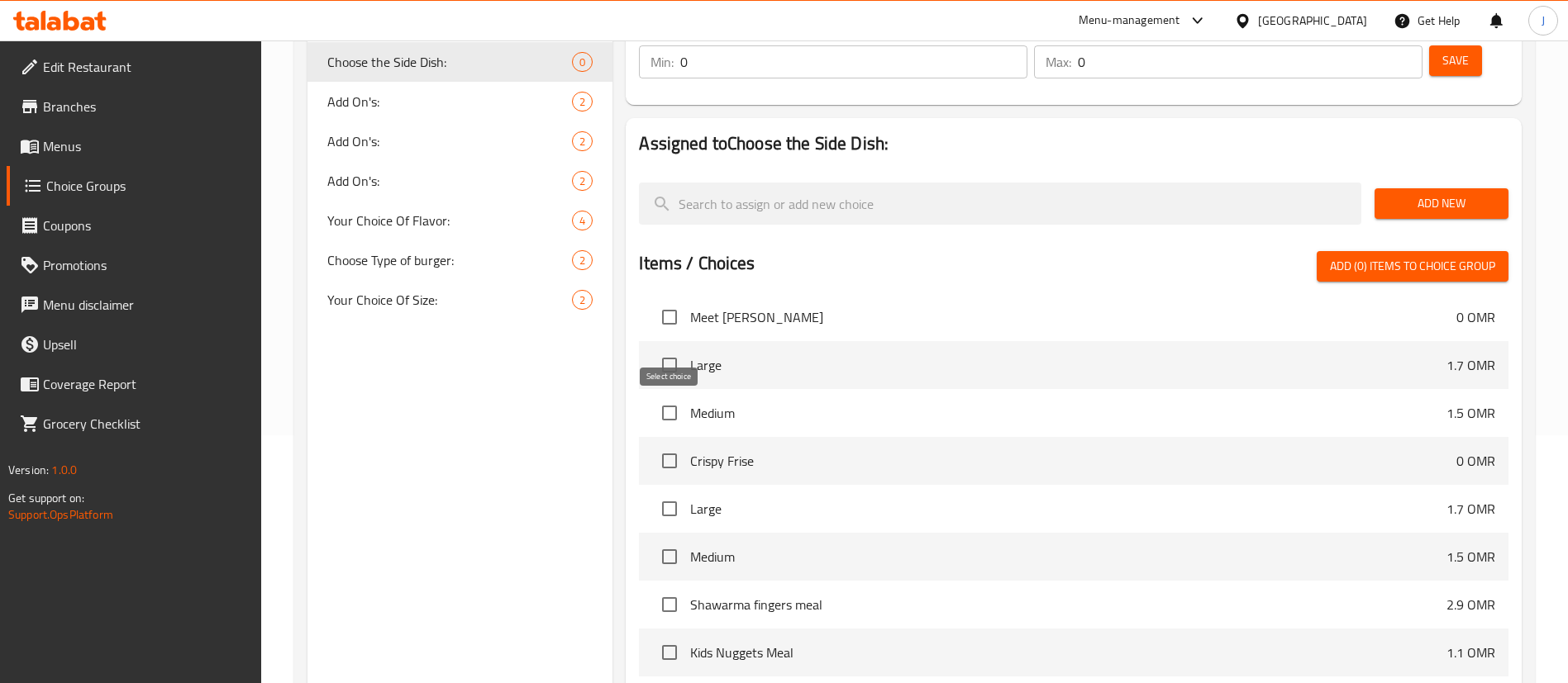
click at [669, 443] on input "checkbox" at bounding box center [670, 461] width 35 height 35
checkbox input "true"
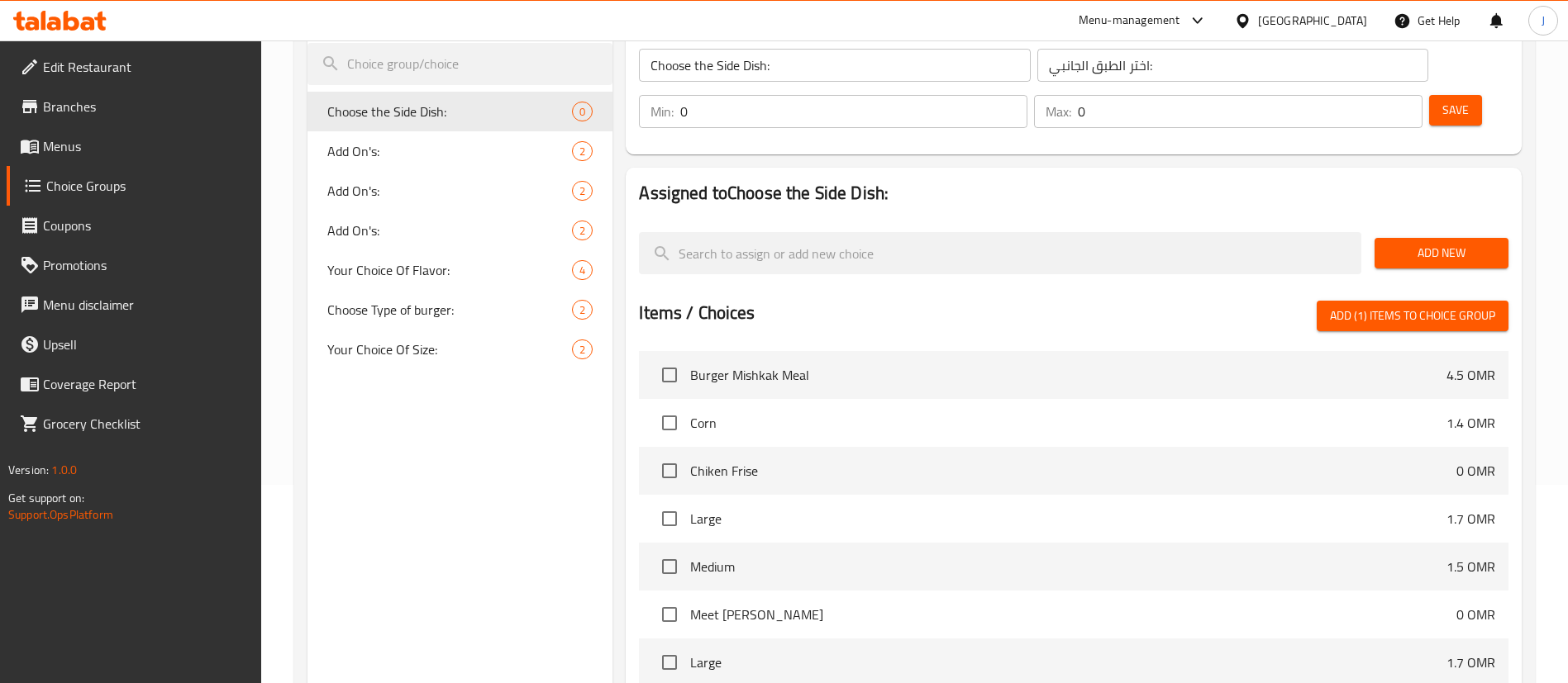
scroll to position [124, 0]
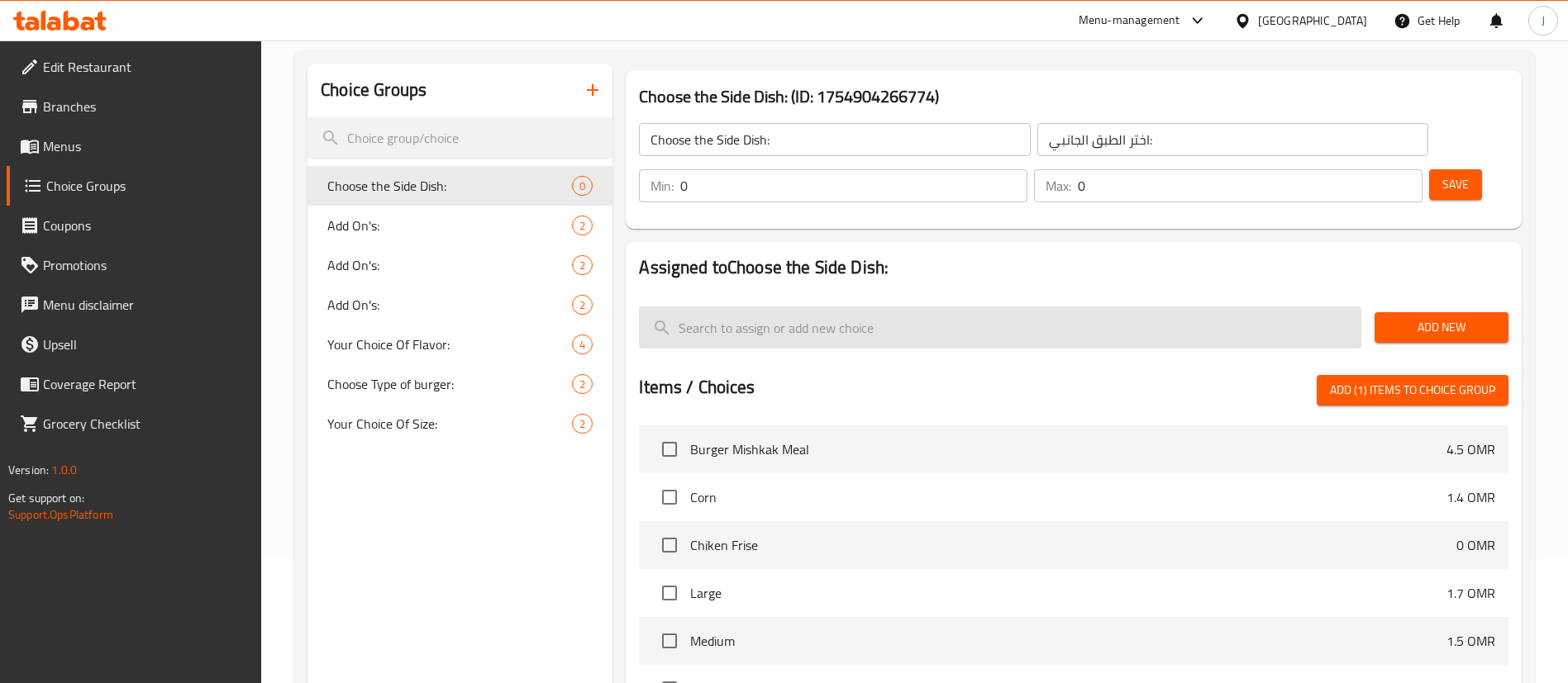
click at [776, 306] on input "search" at bounding box center [1000, 327] width 723 height 42
type input "c"
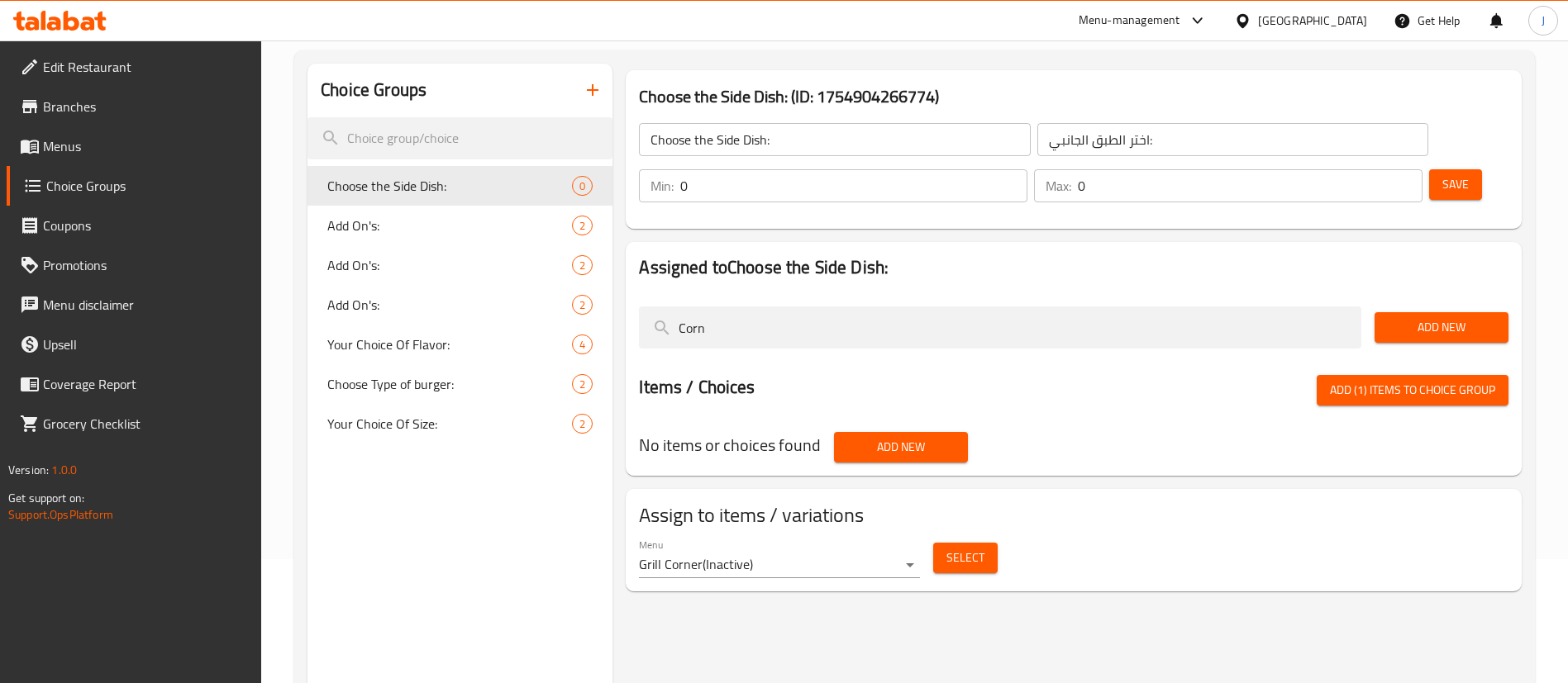
type input "Corn"
click at [1428, 312] on button "Add New" at bounding box center [1441, 326] width 134 height 30
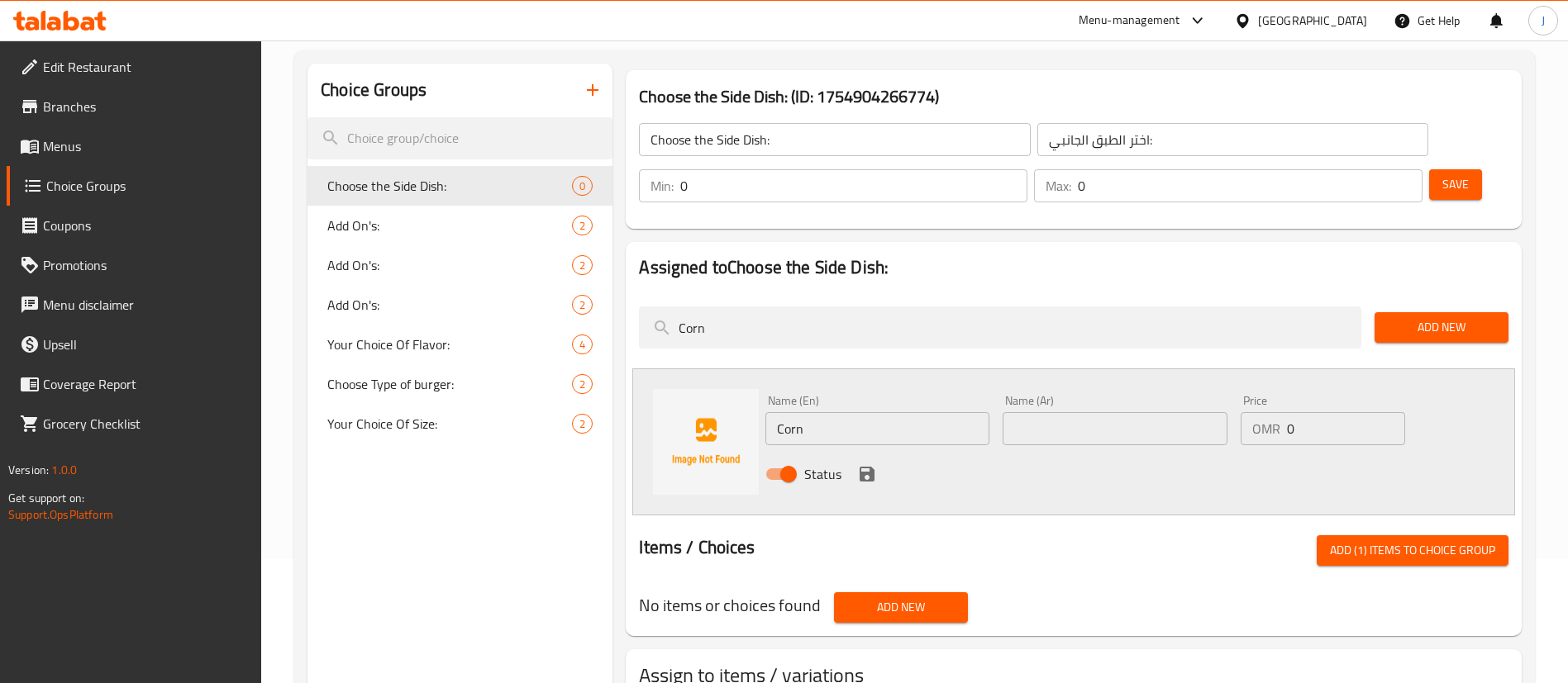
click at [1039, 412] on input "text" at bounding box center [1114, 429] width 224 height 33
type input "ذرة"
click at [870, 466] on icon "save" at bounding box center [867, 474] width 15 height 15
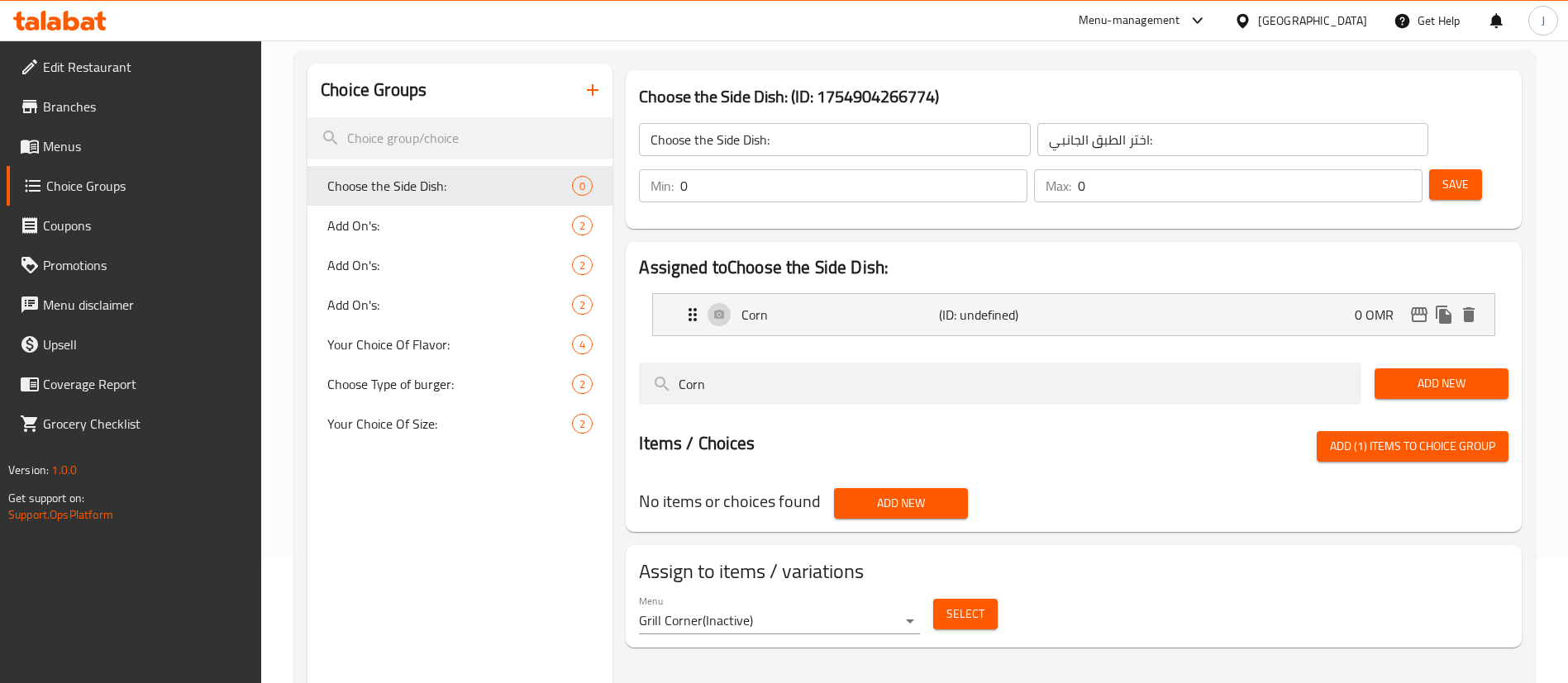
click at [1423, 436] on span "Add (1) items to choice group" at bounding box center [1412, 446] width 166 height 21
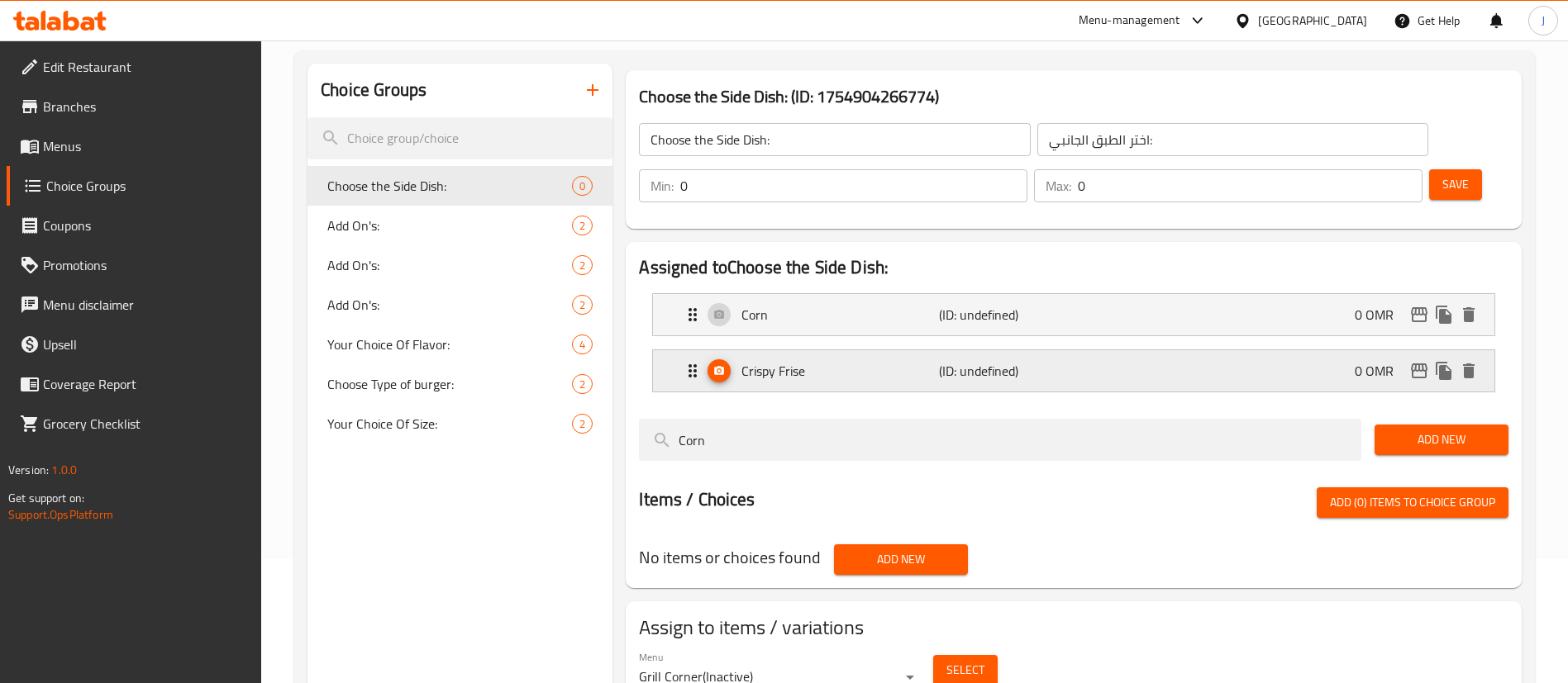
click at [844, 361] on p "Crispy Frise" at bounding box center [839, 371] width 197 height 20
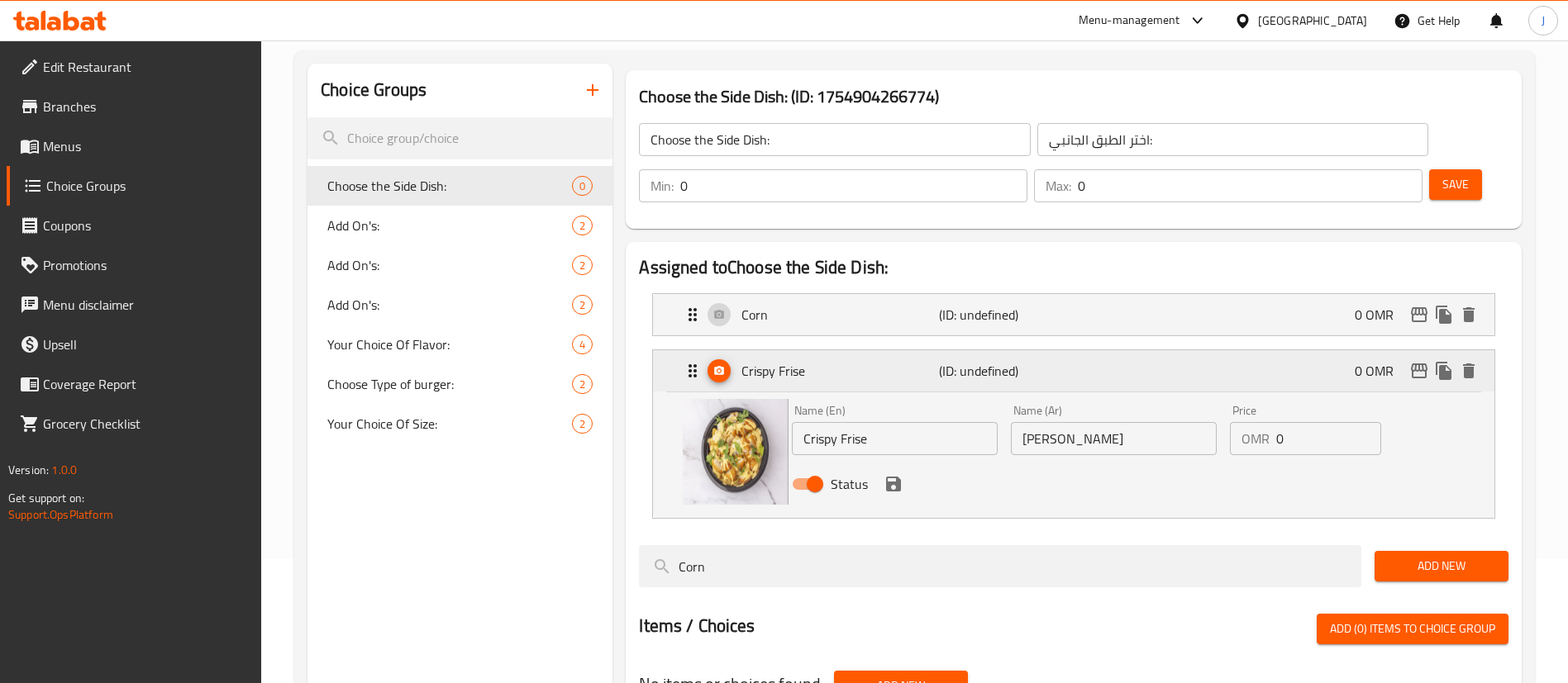
click at [908, 361] on p "Crispy Frise" at bounding box center [839, 371] width 197 height 20
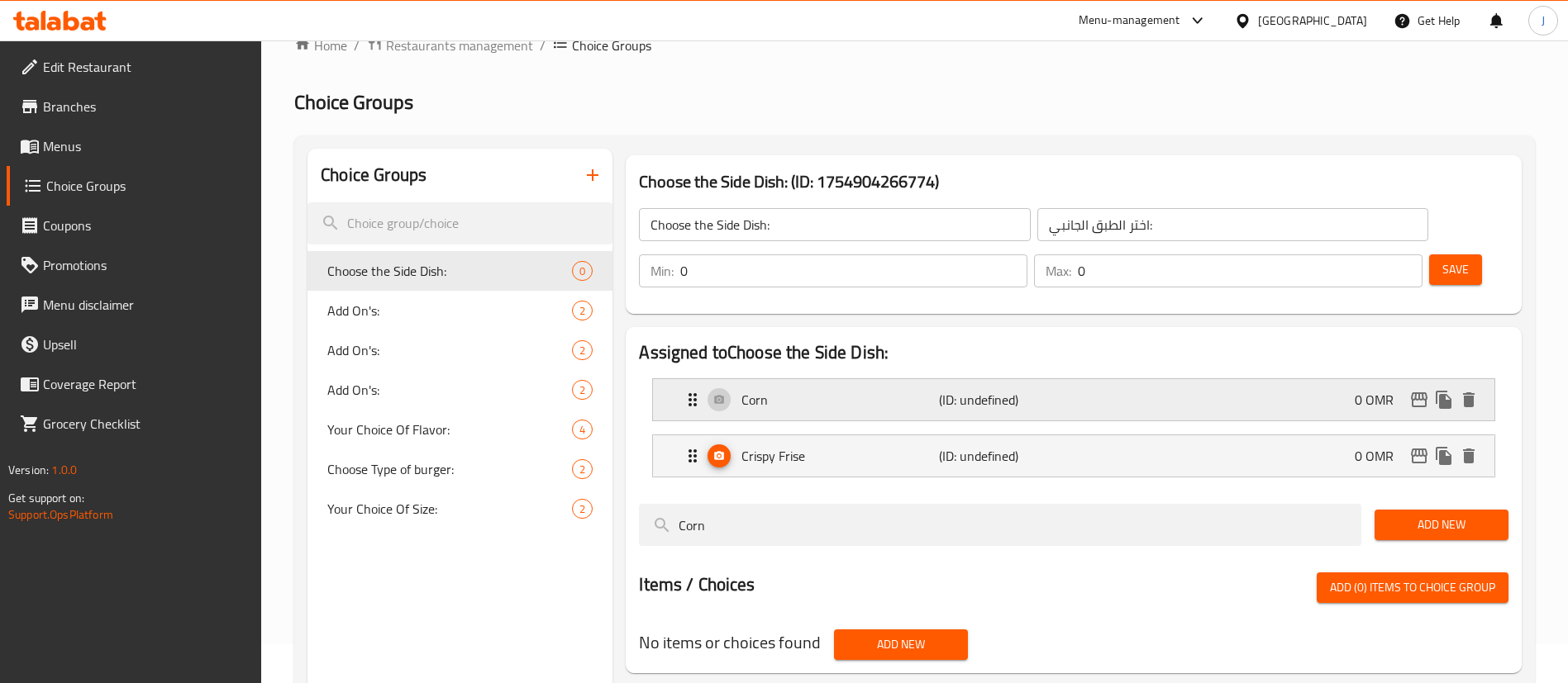
scroll to position [0, 0]
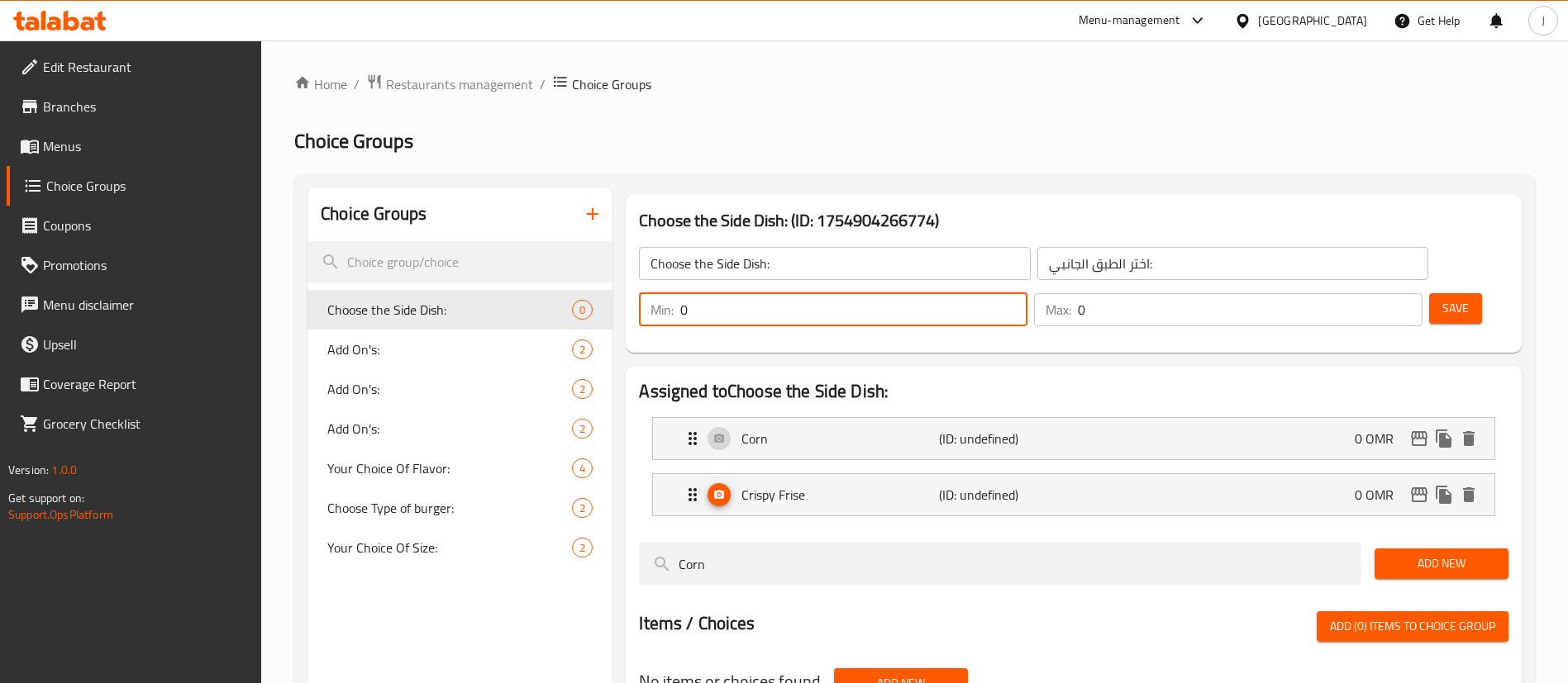
drag, startPoint x: 1273, startPoint y: 266, endPoint x: 1210, endPoint y: 273, distance: 63.4
click at [1210, 273] on div "Choose the Side Dish: ​ اختر الطبق الجانبي: ​ Min: 0 ​ Max: 0 ​ Save" at bounding box center [1073, 286] width 883 height 119
type input "1"
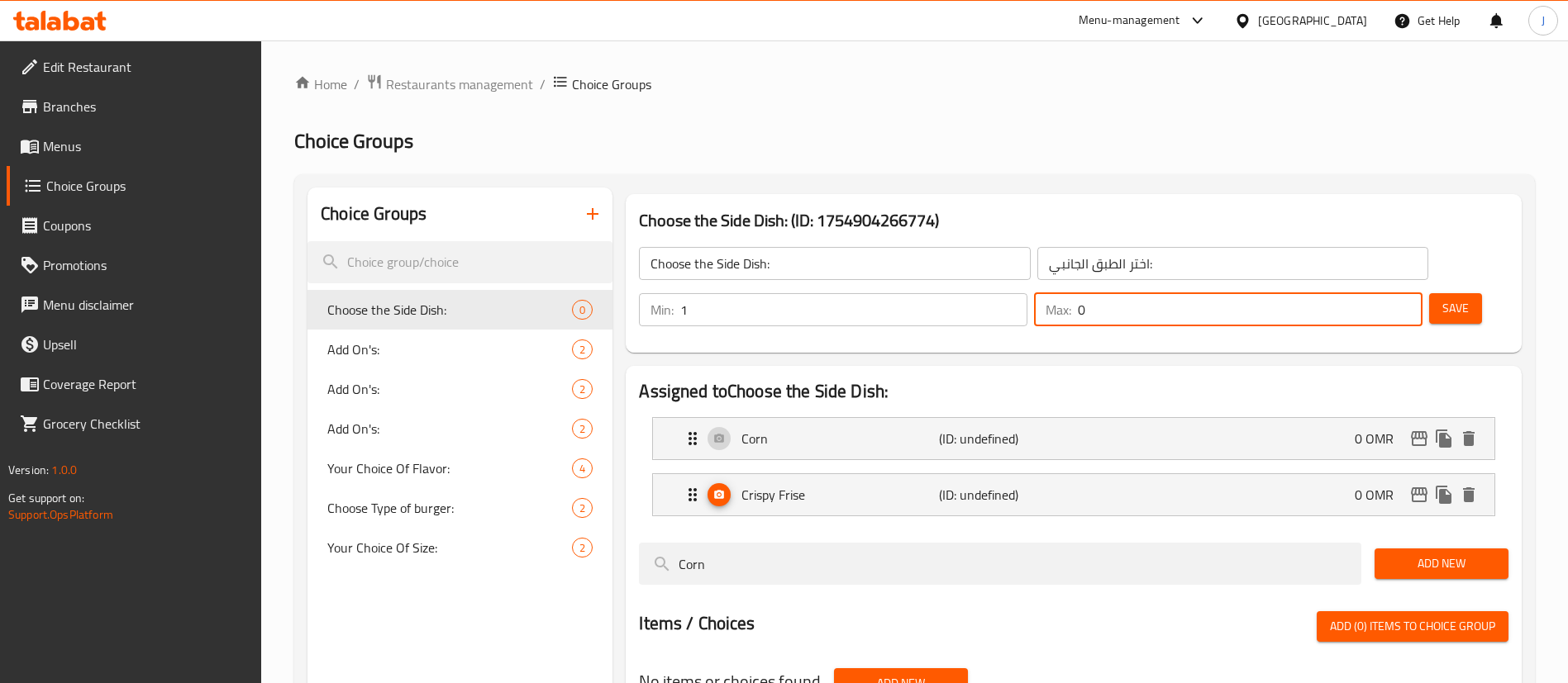
drag, startPoint x: 1358, startPoint y: 261, endPoint x: 1375, endPoint y: 261, distance: 17.0
click at [1375, 293] on input "0" at bounding box center [1250, 310] width 345 height 33
type input "1"
click at [1442, 298] on span "Save" at bounding box center [1455, 308] width 27 height 21
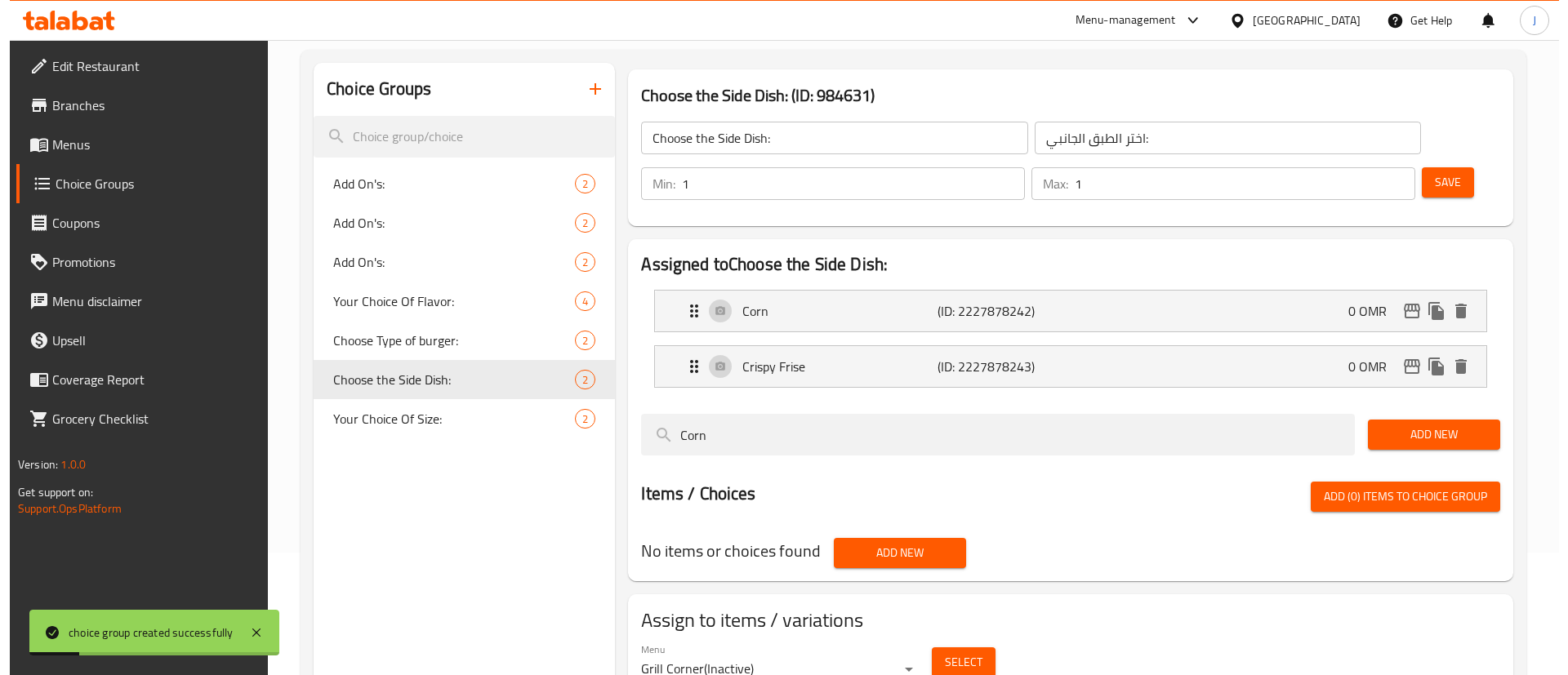
scroll to position [231, 0]
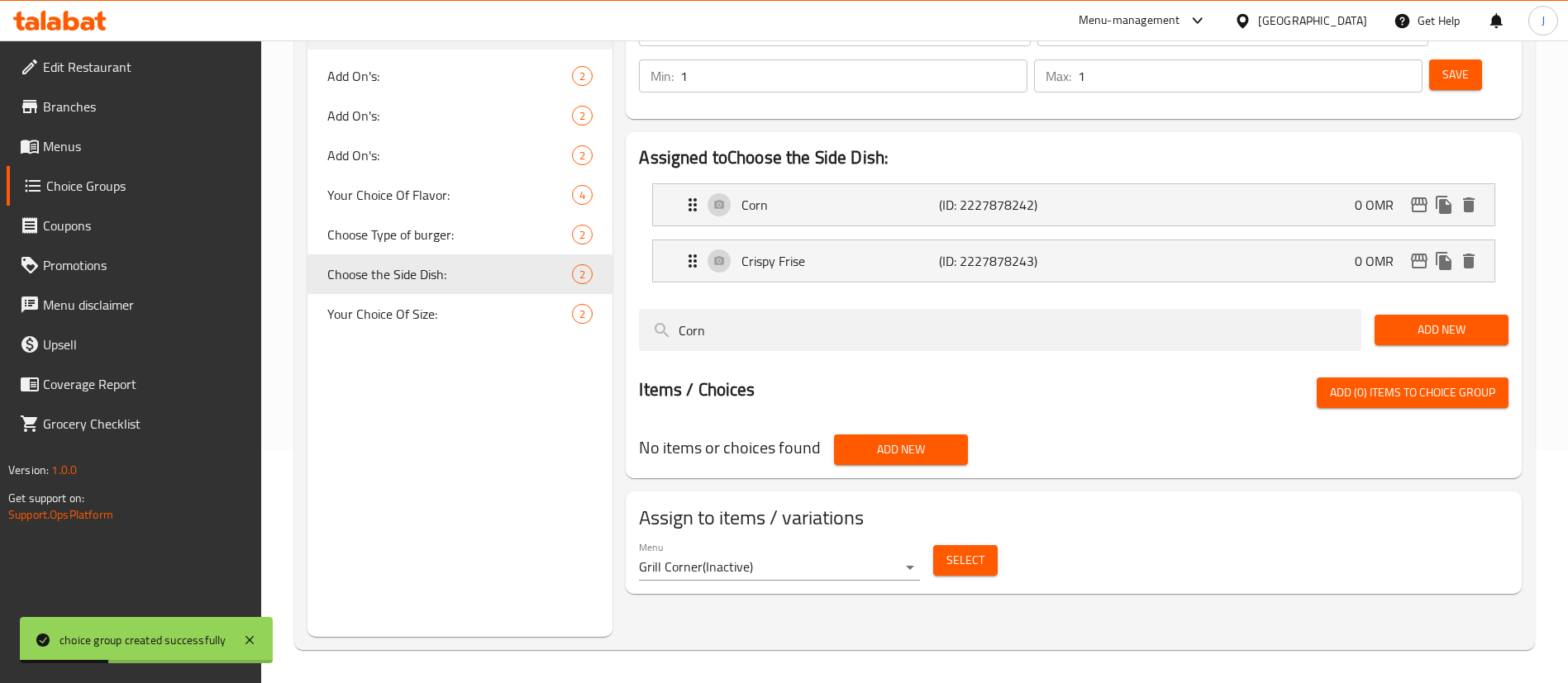
click at [796, 449] on body "choice group created successfully ​ Menu-management Oman Get Help J Edit Restau…" at bounding box center [784, 128] width 1568 height 643
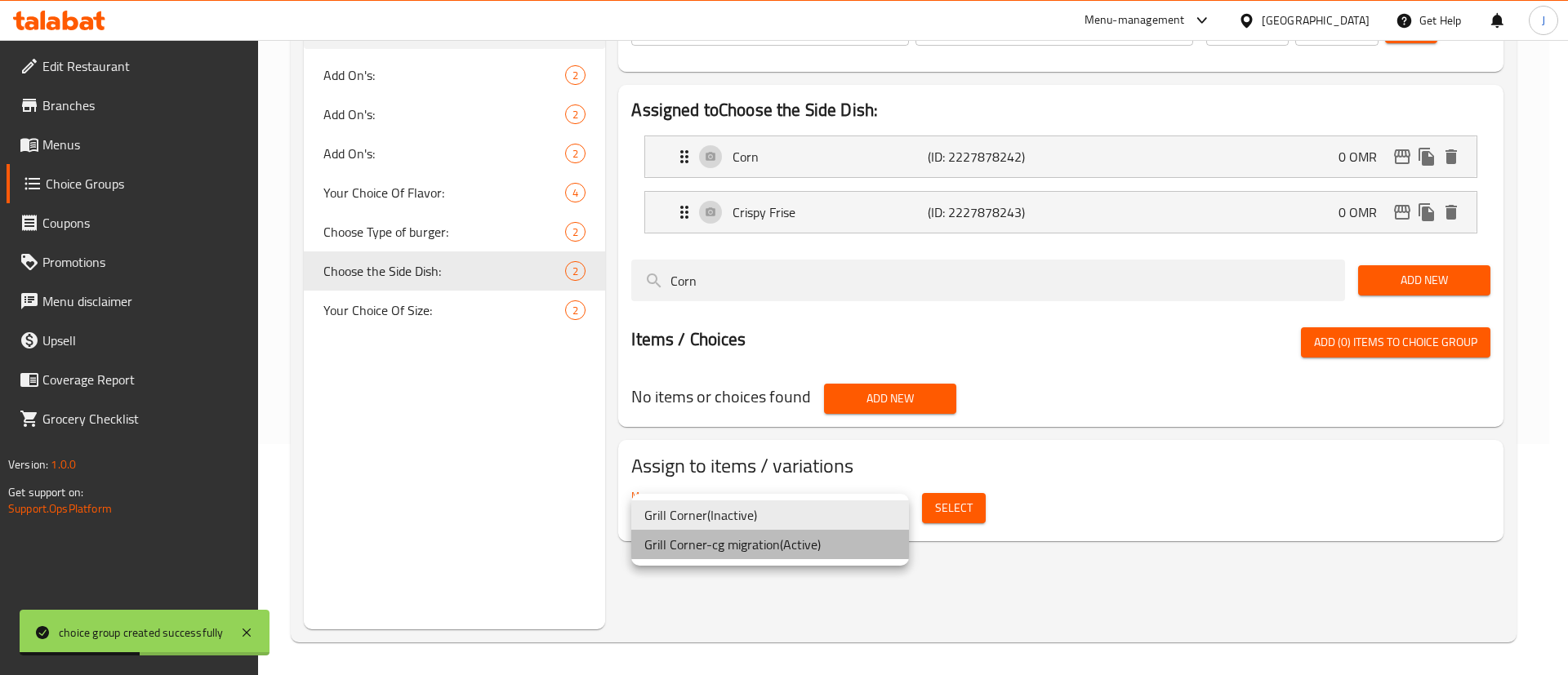
click at [738, 539] on li "Grill Corner-cg migration ( Active )" at bounding box center [769, 544] width 277 height 30
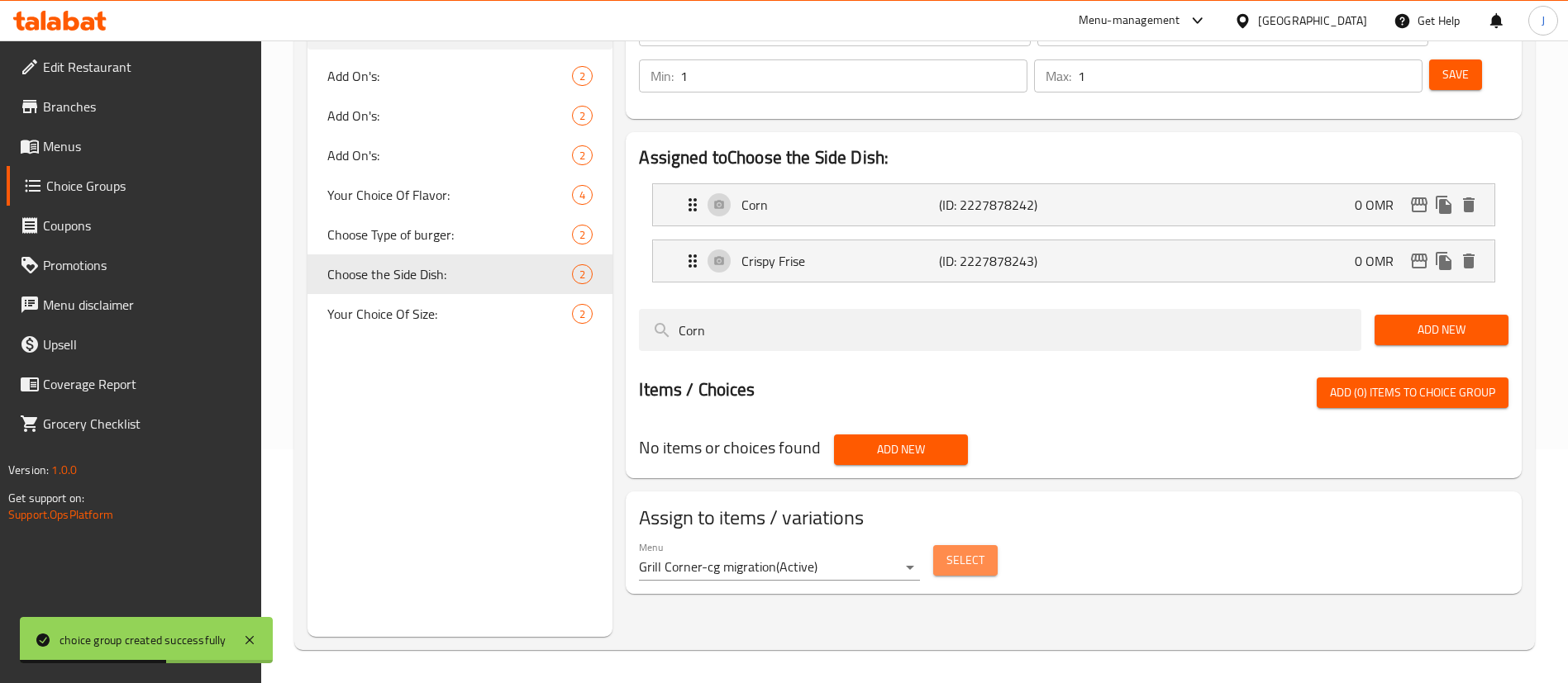
click at [979, 550] on span "Select" at bounding box center [965, 560] width 38 height 21
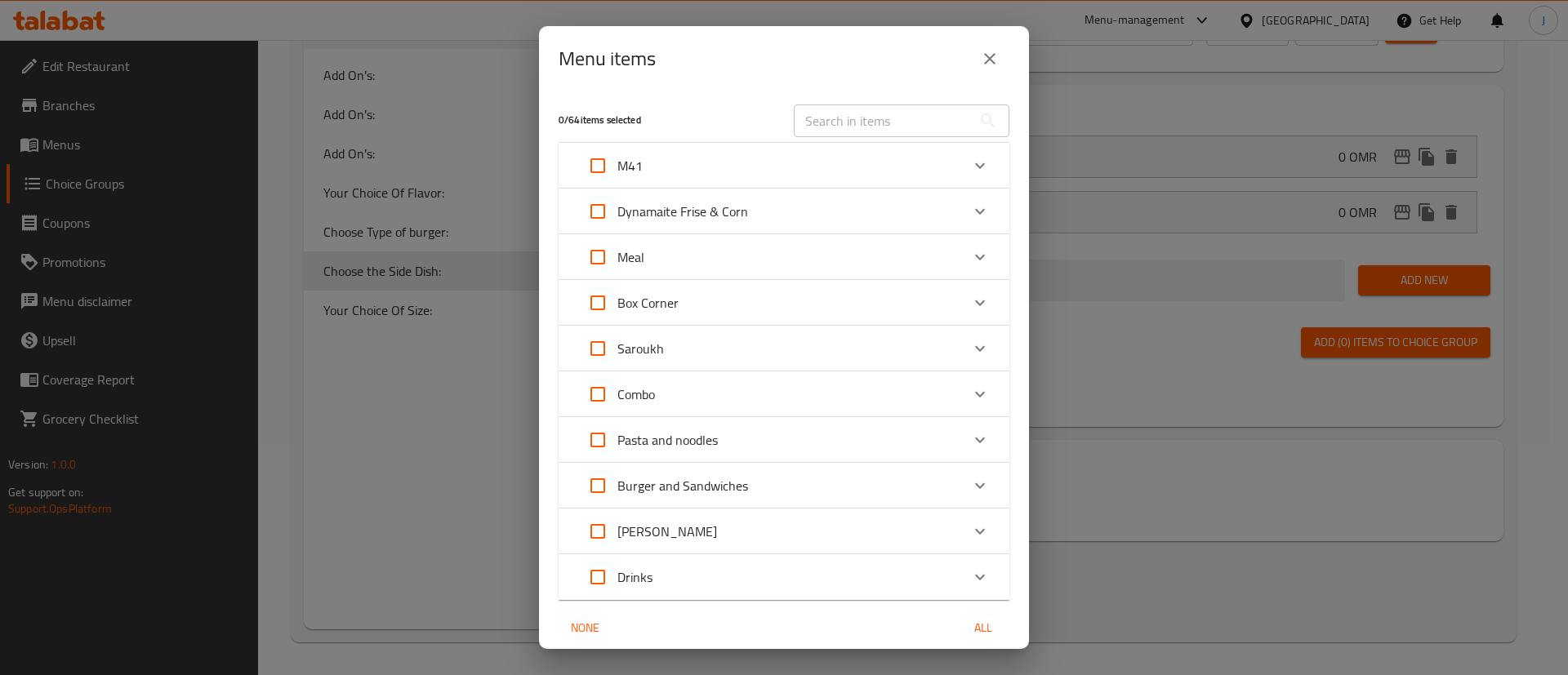
click at [728, 166] on div "M41" at bounding box center [769, 165] width 382 height 39
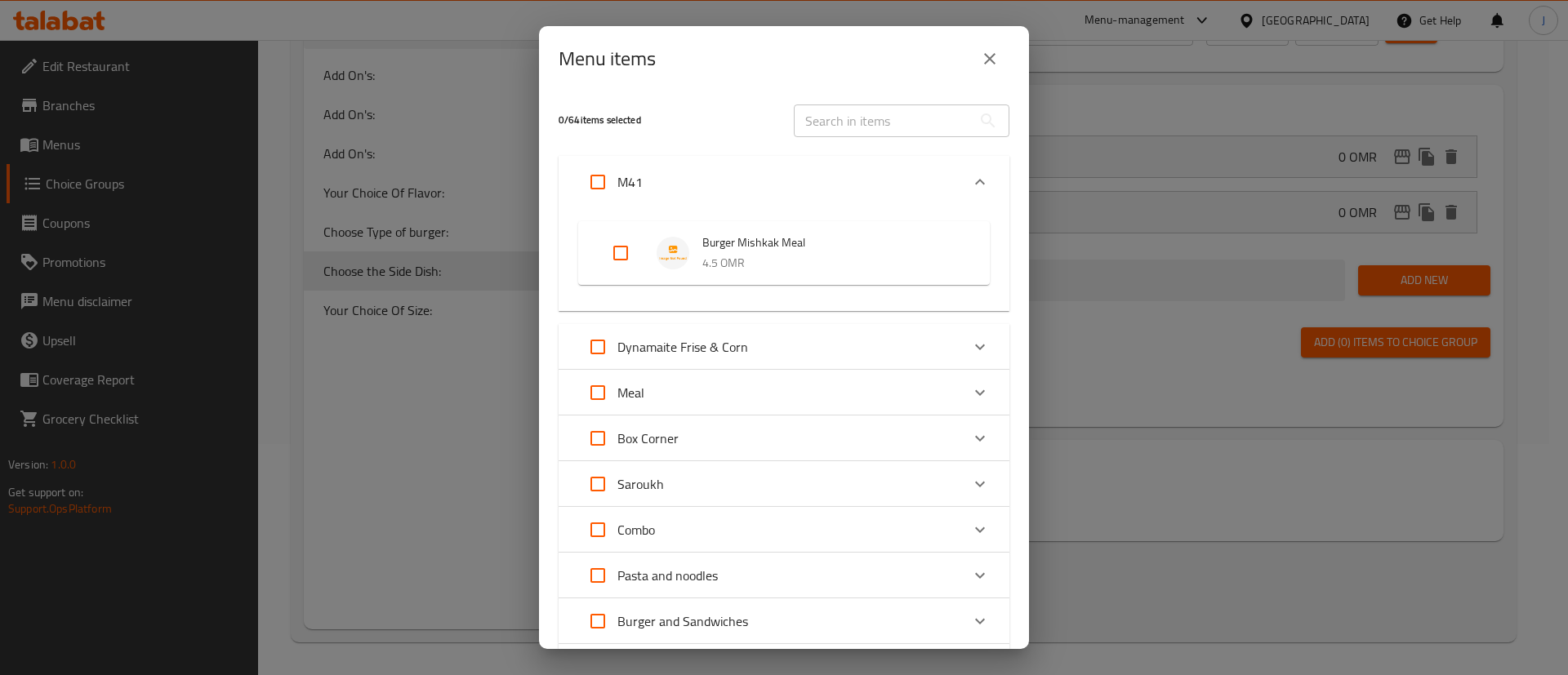
click at [626, 251] on input "Expand" at bounding box center [620, 252] width 39 height 39
checkbox input "true"
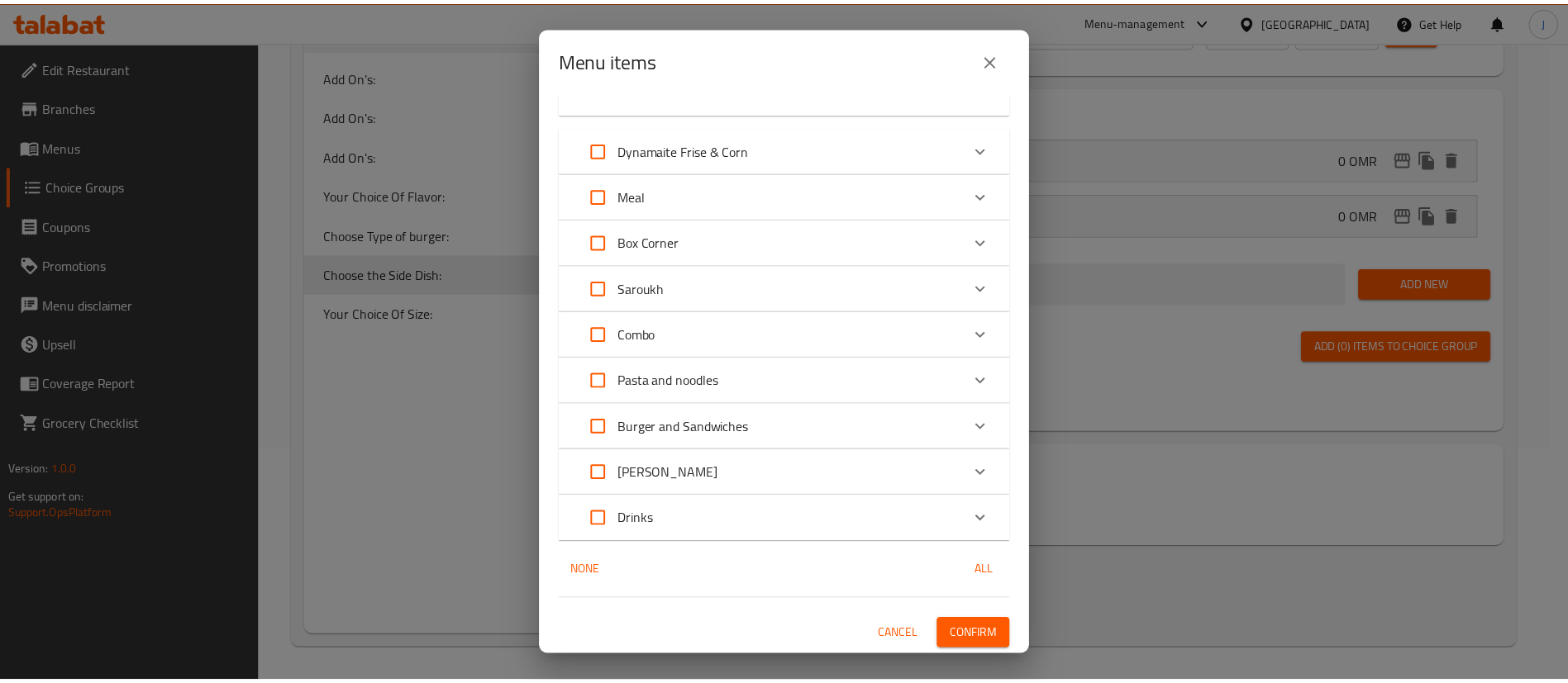
scroll to position [202, 0]
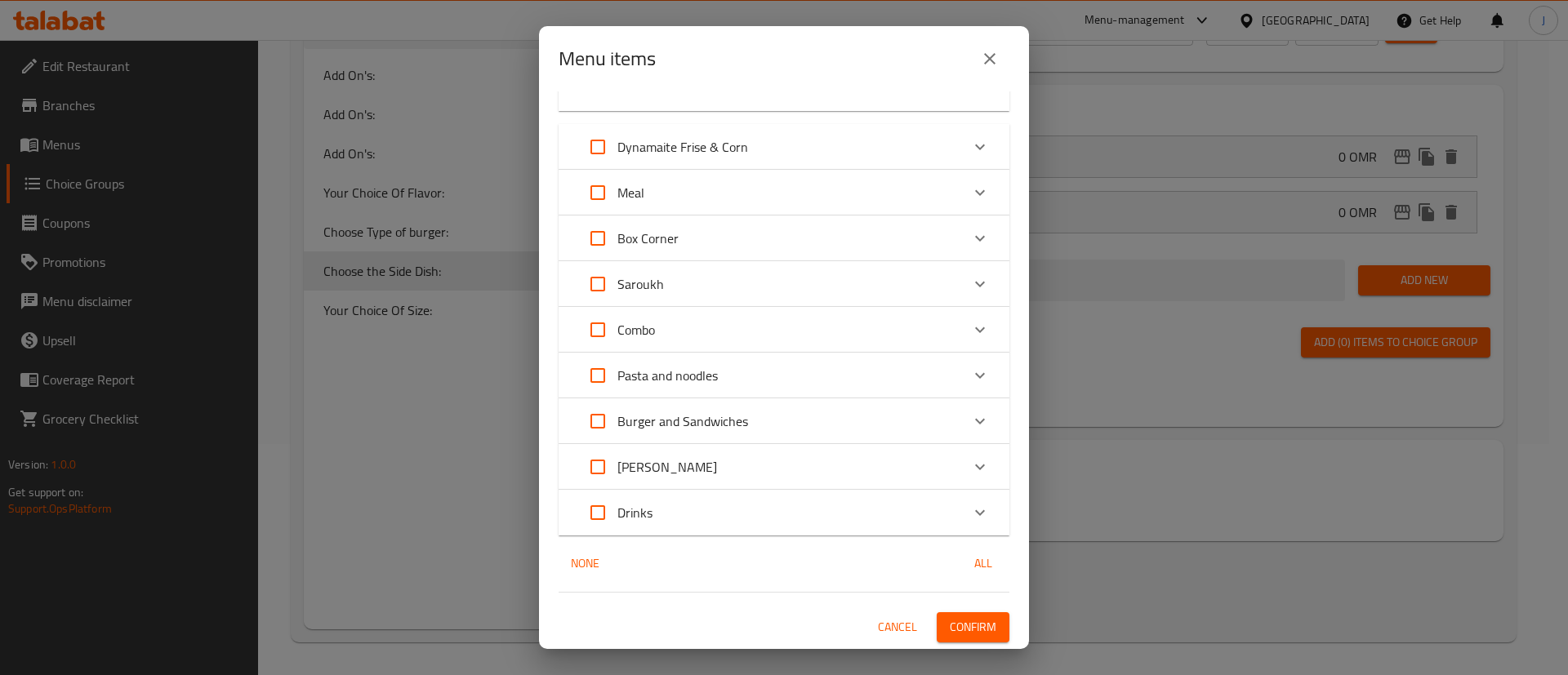
click at [952, 617] on span "Confirm" at bounding box center [972, 627] width 46 height 21
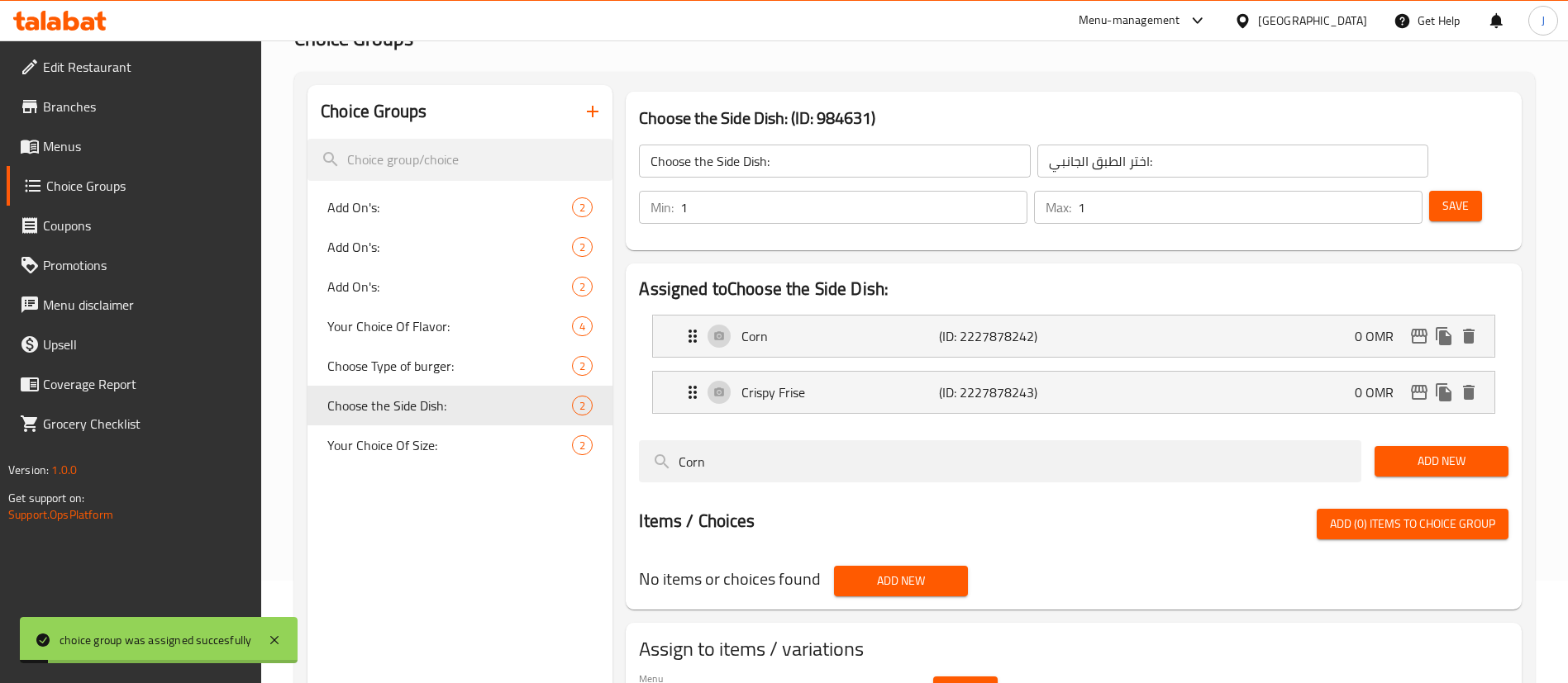
scroll to position [0, 0]
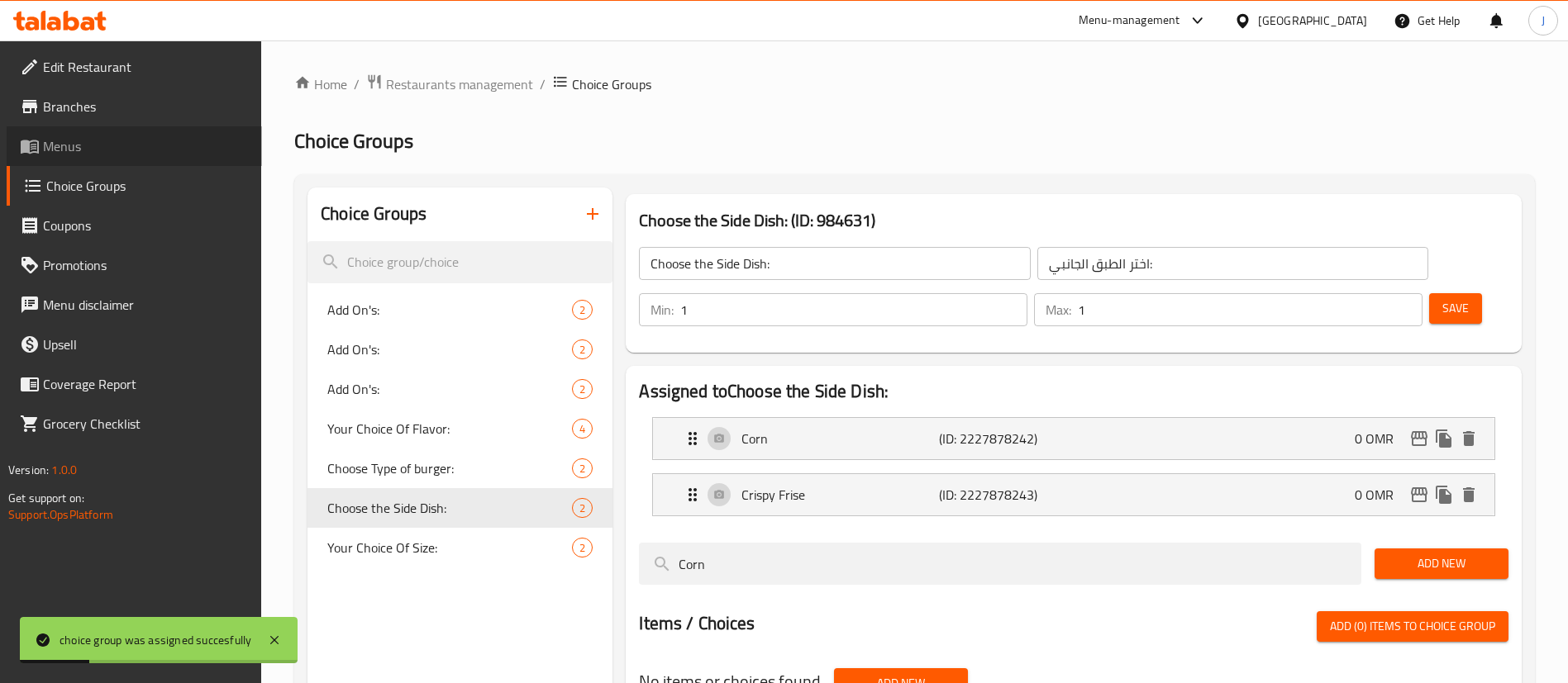
click at [69, 143] on span "Menus" at bounding box center [145, 146] width 206 height 20
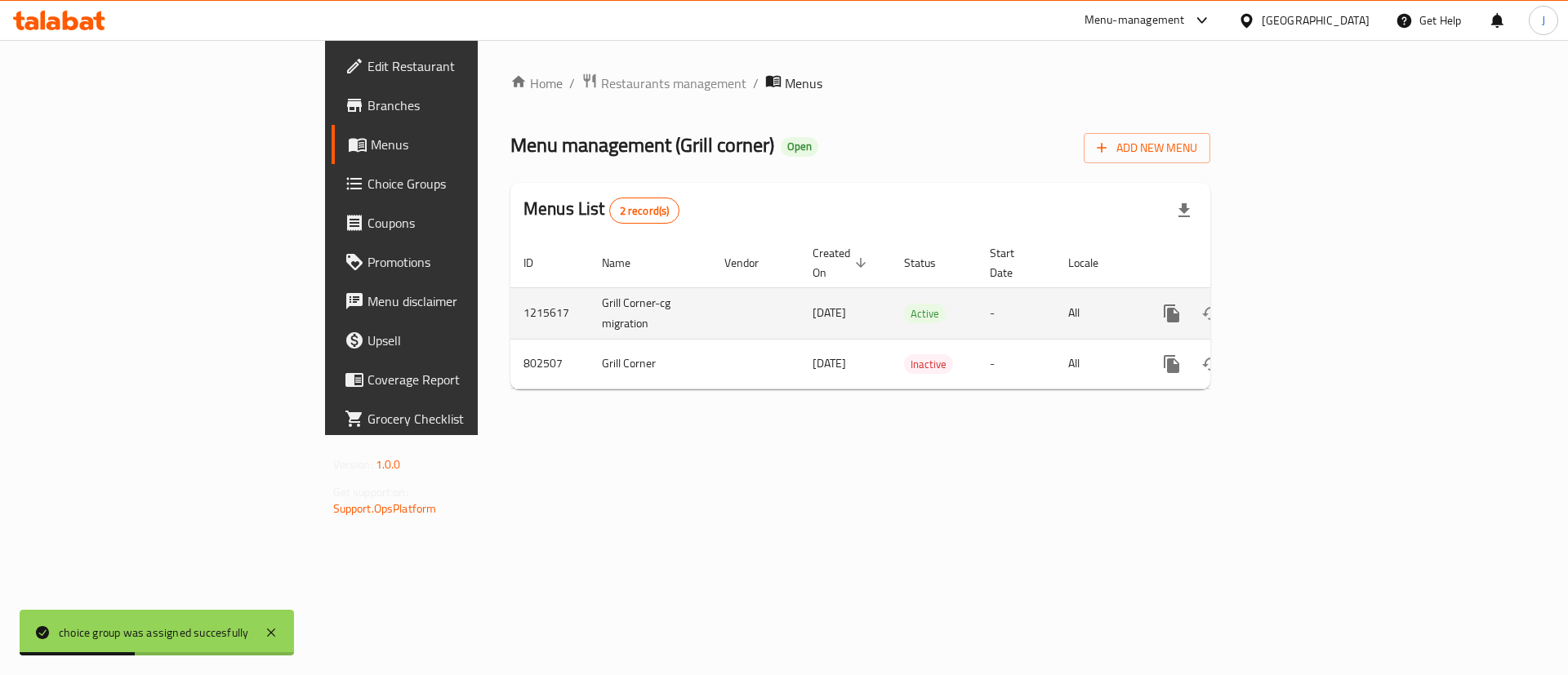
click at [1297, 306] on icon "enhanced table" at bounding box center [1289, 314] width 14 height 14
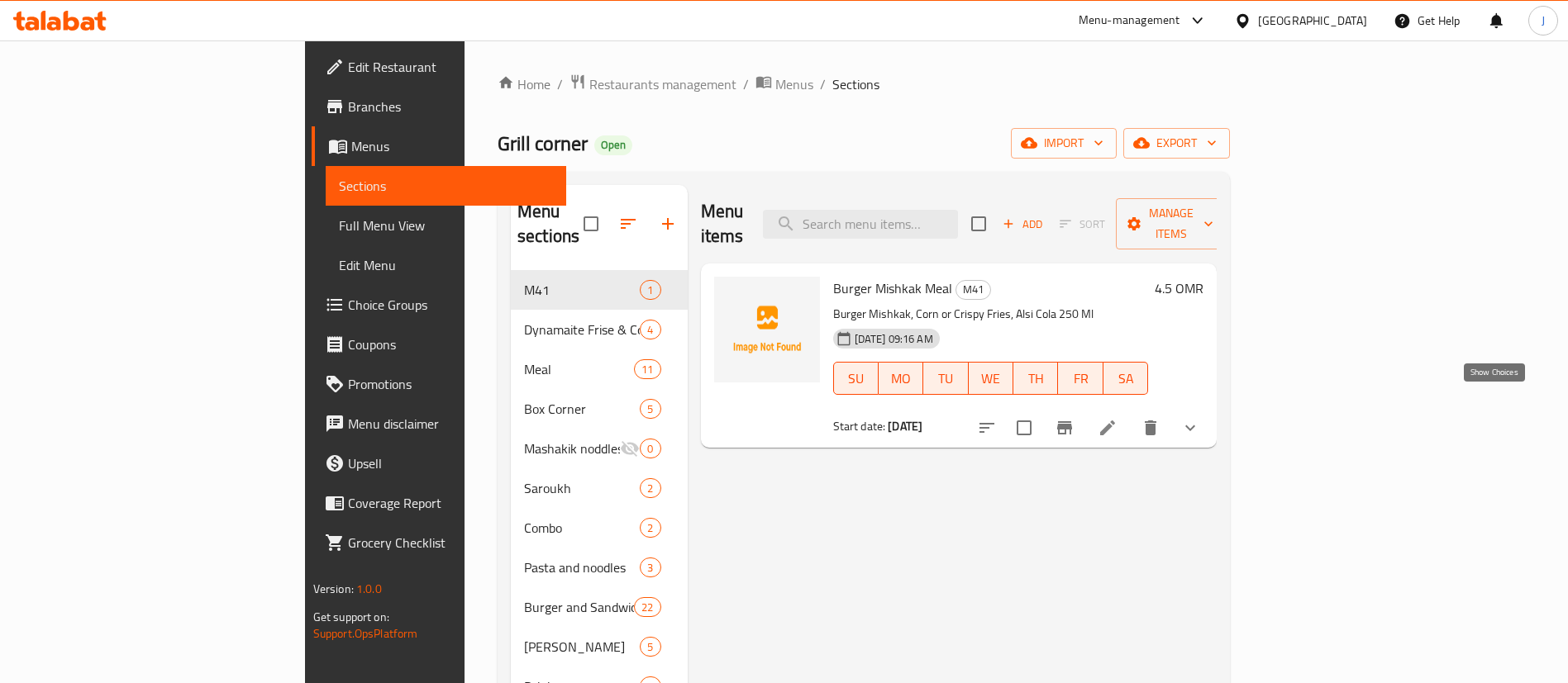
click at [1200, 418] on icon "show more" at bounding box center [1190, 428] width 20 height 20
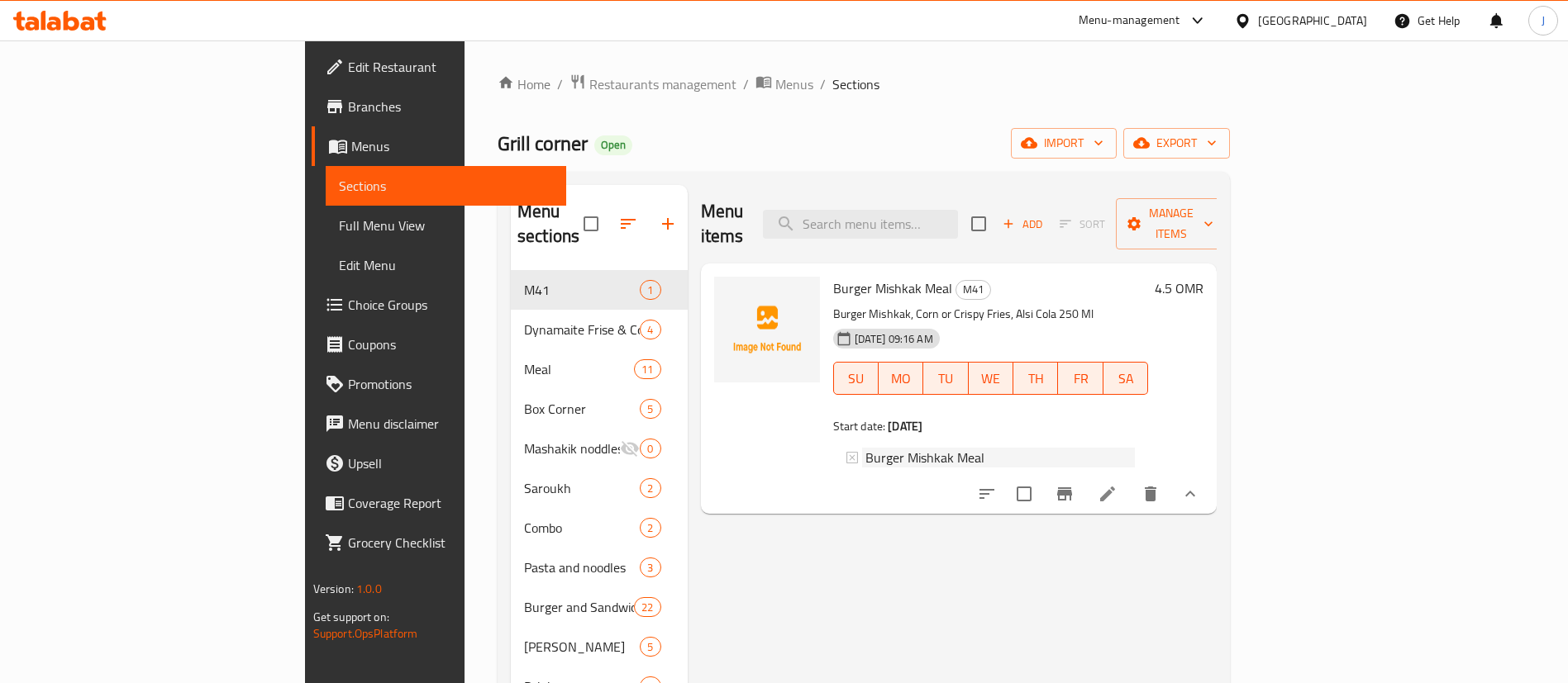
click at [865, 448] on span "Burger Mishkak Meal" at bounding box center [925, 458] width 119 height 20
click at [846, 452] on icon at bounding box center [852, 457] width 12 height 12
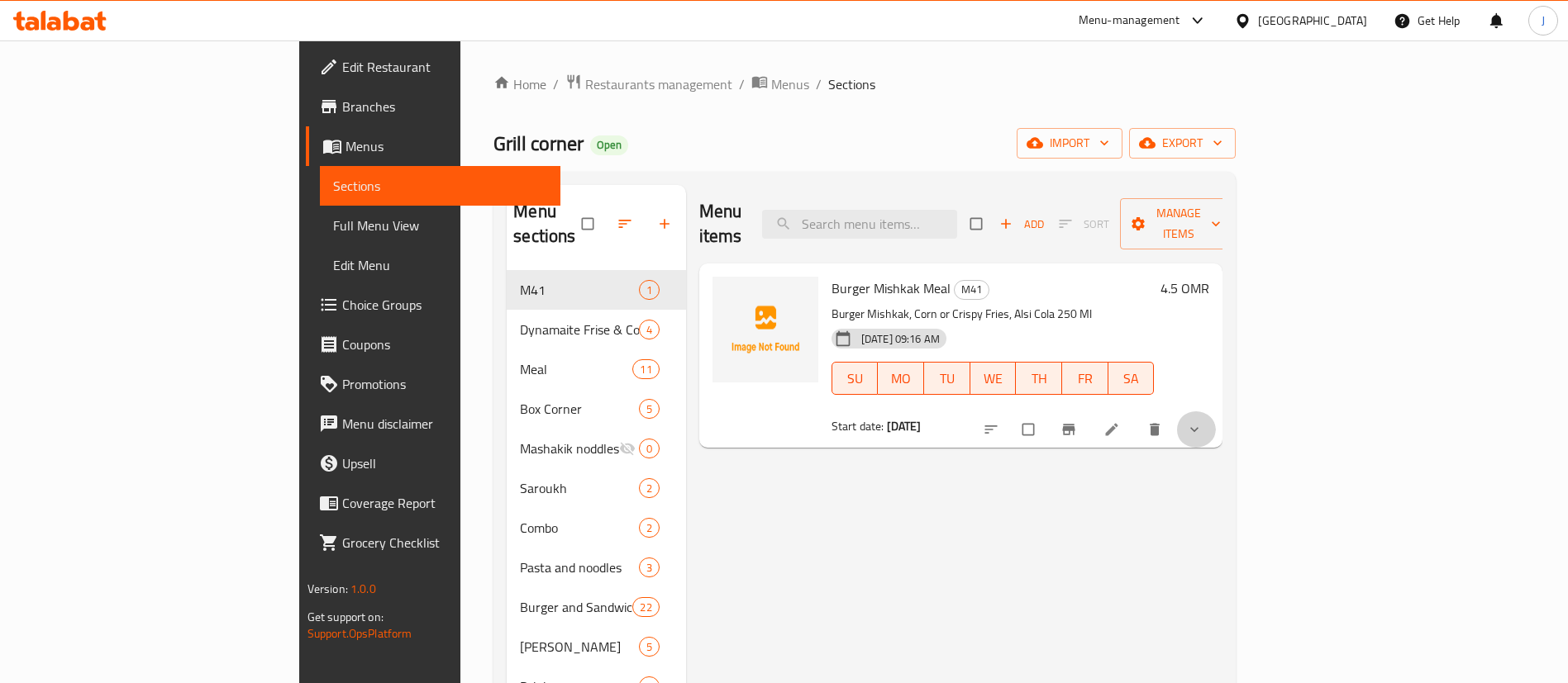
click at [1216, 411] on button "show more" at bounding box center [1196, 430] width 39 height 37
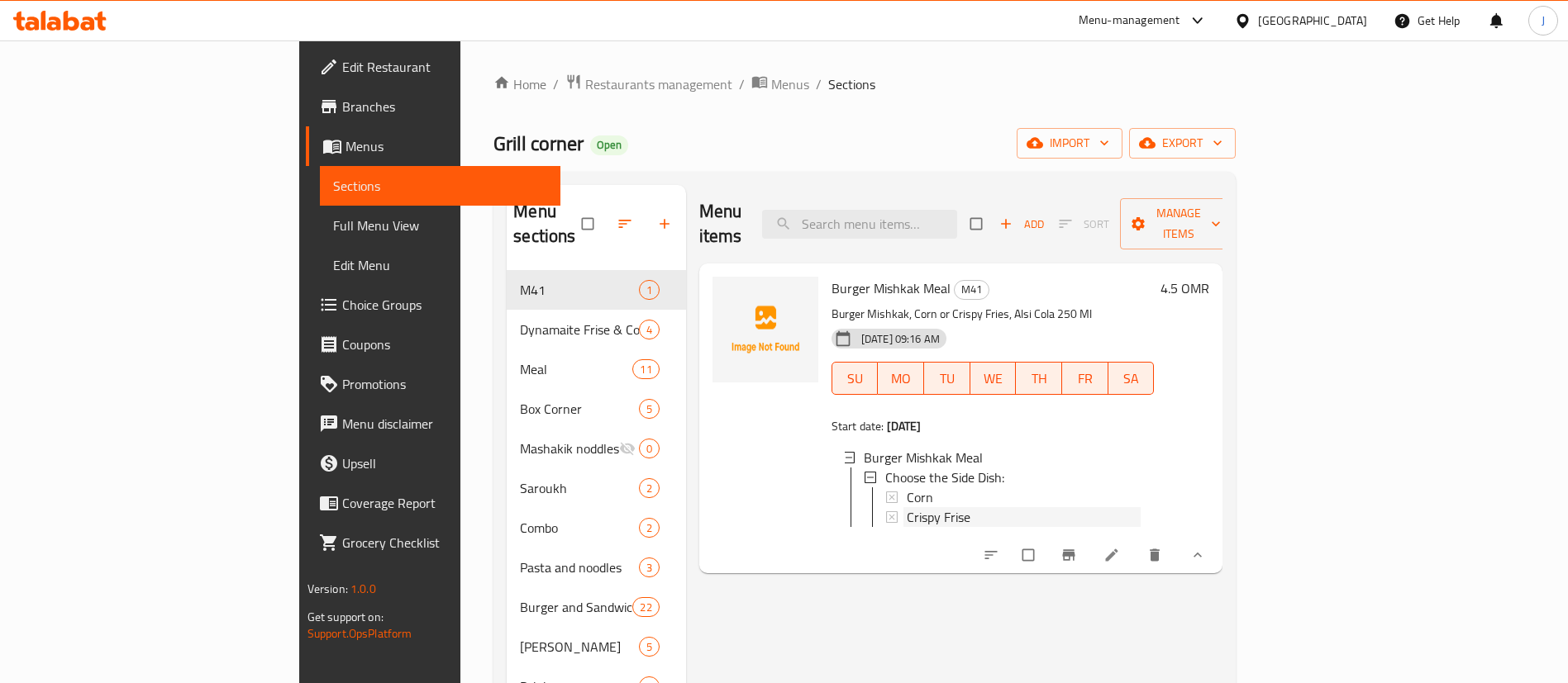
click at [907, 507] on span "Crispy Frise" at bounding box center [939, 518] width 64 height 20
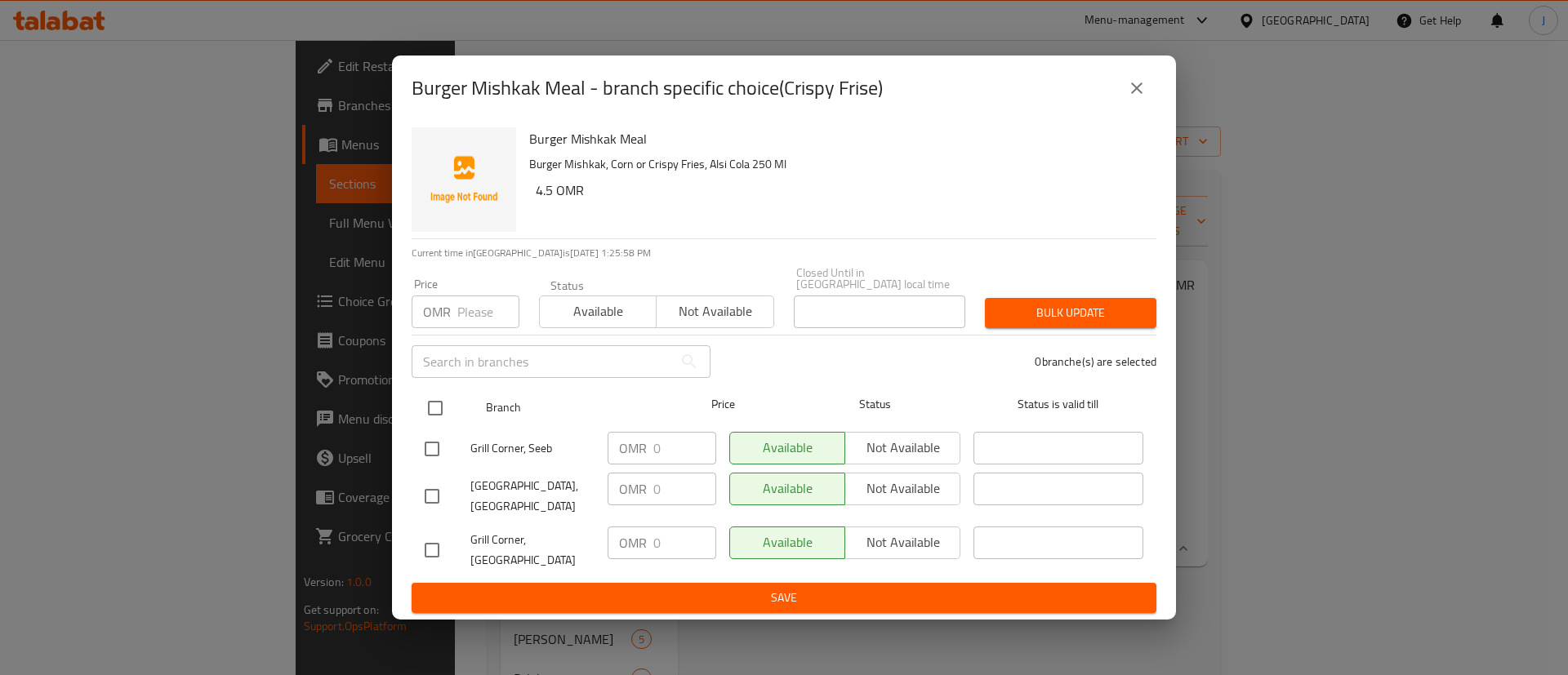
click at [427, 410] on input "checkbox" at bounding box center [436, 408] width 34 height 34
checkbox input "true"
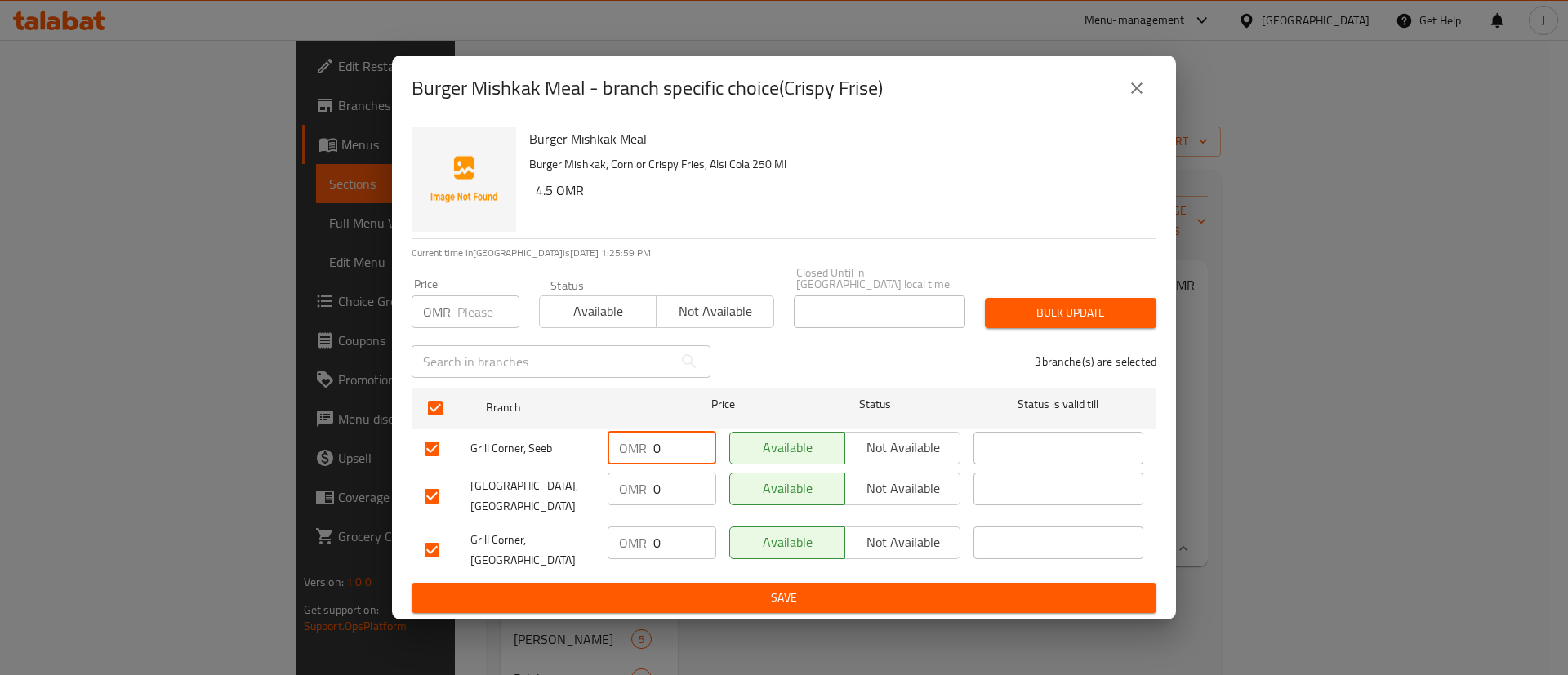
drag, startPoint x: 665, startPoint y: 444, endPoint x: 642, endPoint y: 453, distance: 24.7
click at [642, 453] on div "OMR 0 ​" at bounding box center [662, 448] width 108 height 33
click at [663, 499] on input "0" at bounding box center [685, 489] width 63 height 33
drag, startPoint x: 662, startPoint y: 499, endPoint x: 618, endPoint y: 497, distance: 44.0
click at [621, 497] on div "OMR 0 ​" at bounding box center [662, 489] width 108 height 33
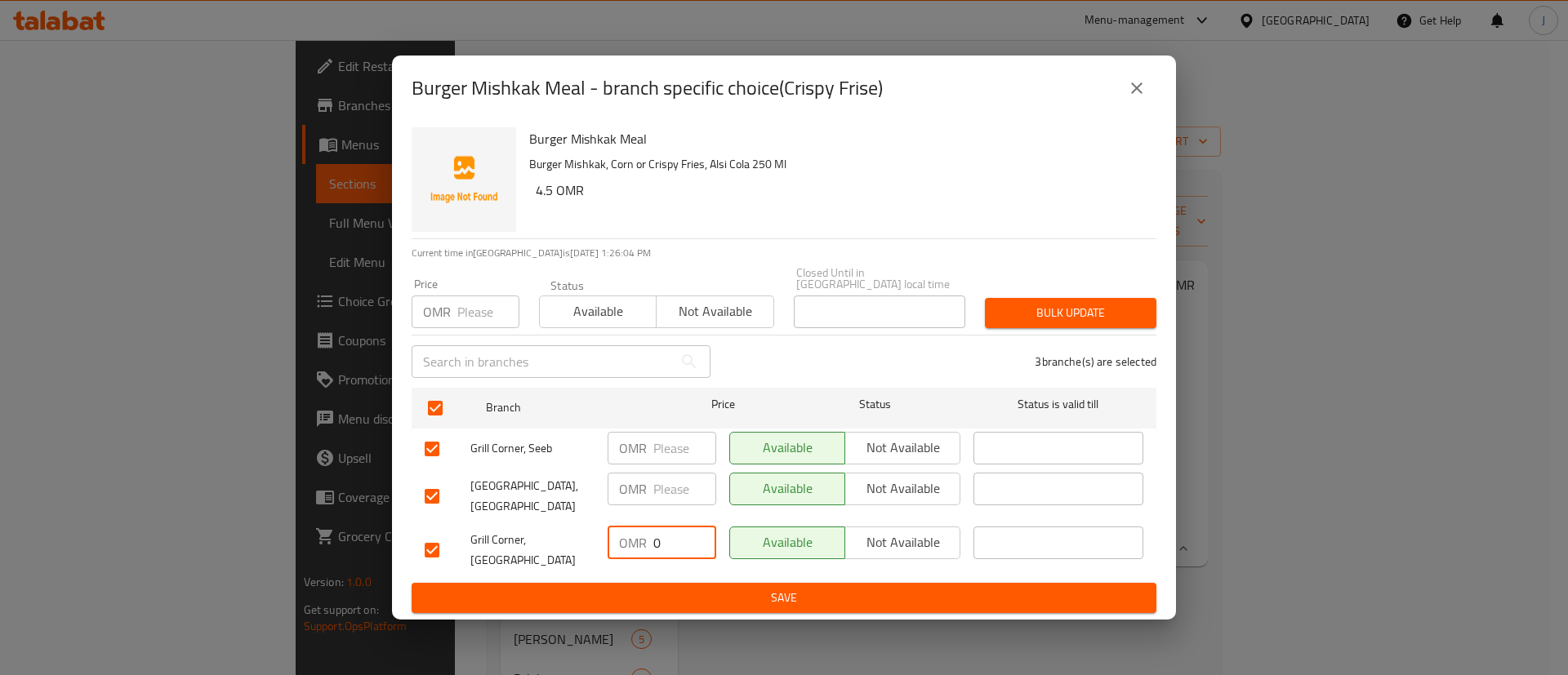
drag, startPoint x: 679, startPoint y: 541, endPoint x: 594, endPoint y: 543, distance: 85.0
click at [613, 541] on div "OMR 0 ​" at bounding box center [662, 543] width 108 height 33
click at [641, 587] on span "Save" at bounding box center [784, 597] width 718 height 21
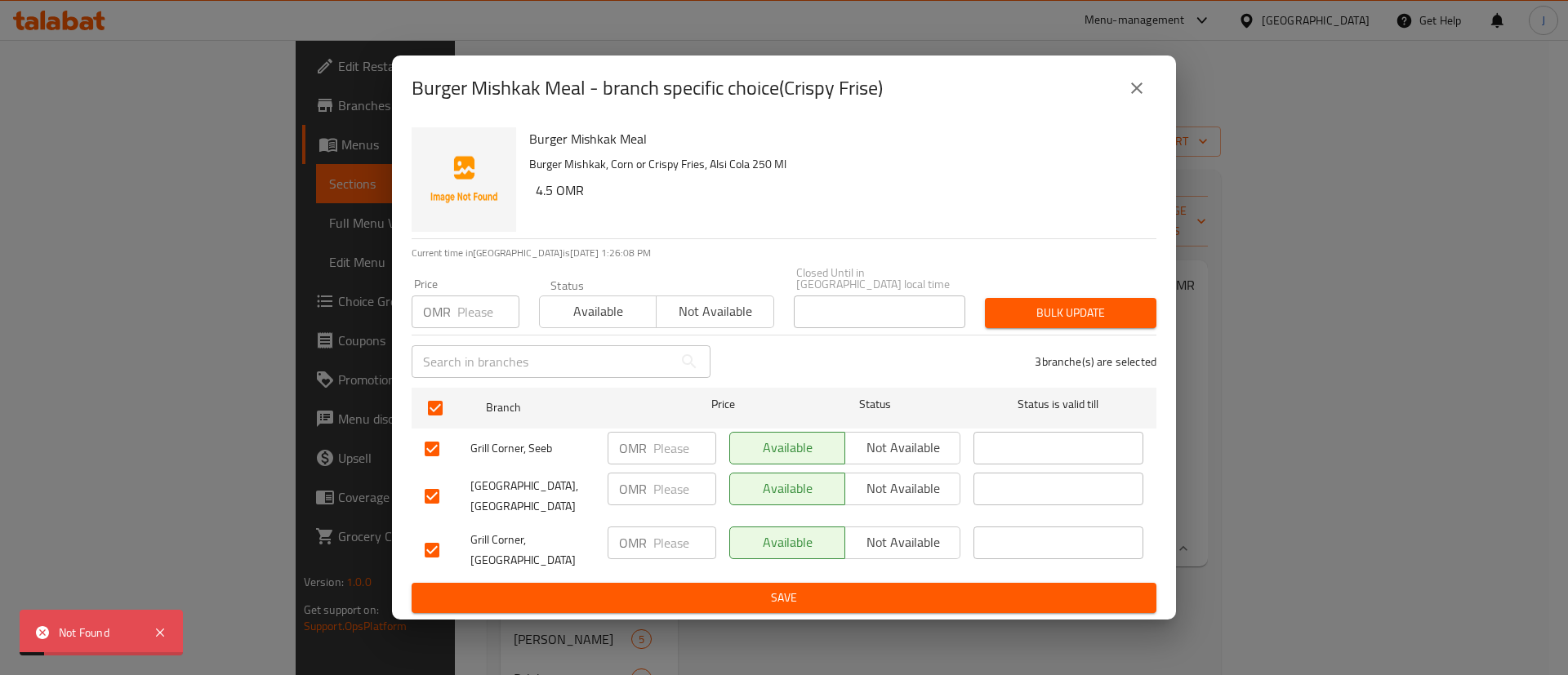
click at [1127, 98] on icon "close" at bounding box center [1137, 89] width 20 height 20
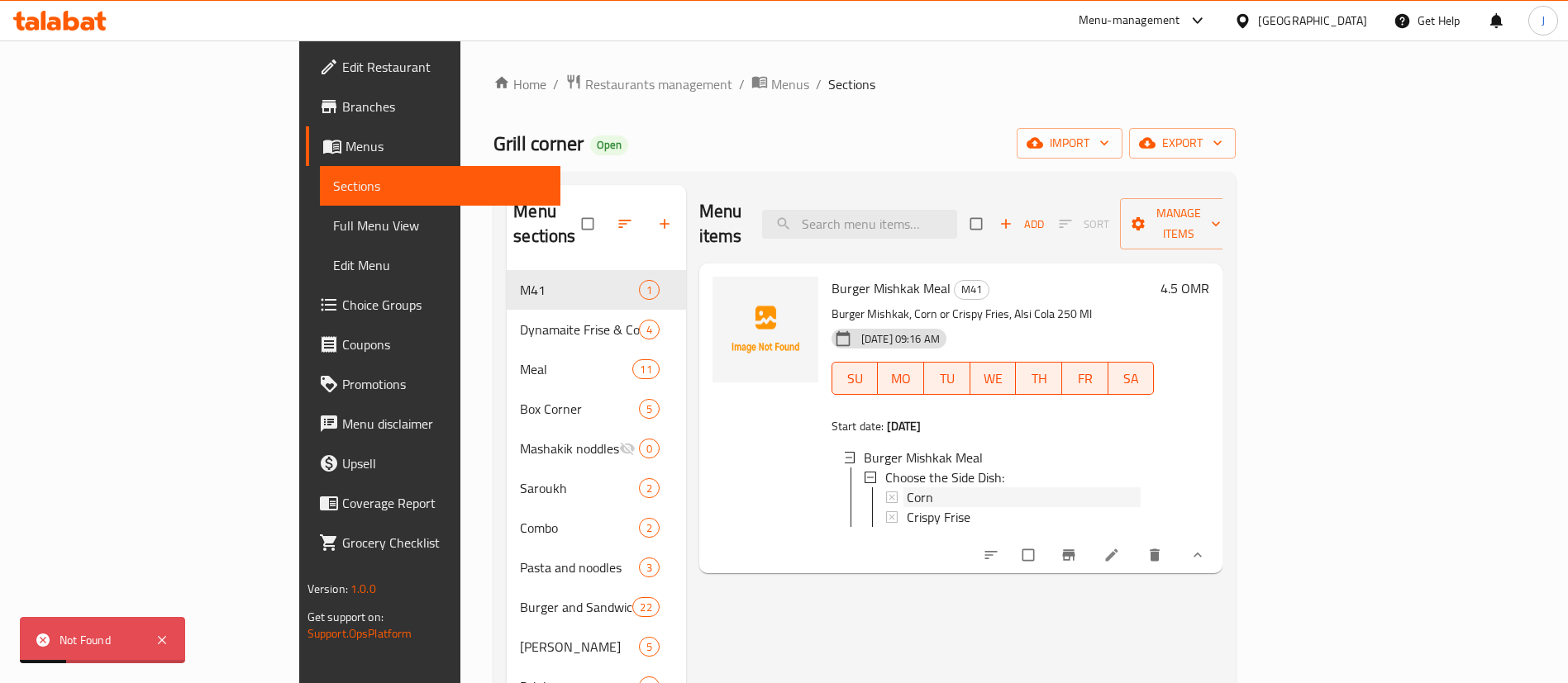
click at [907, 487] on span "Corn" at bounding box center [919, 497] width 27 height 20
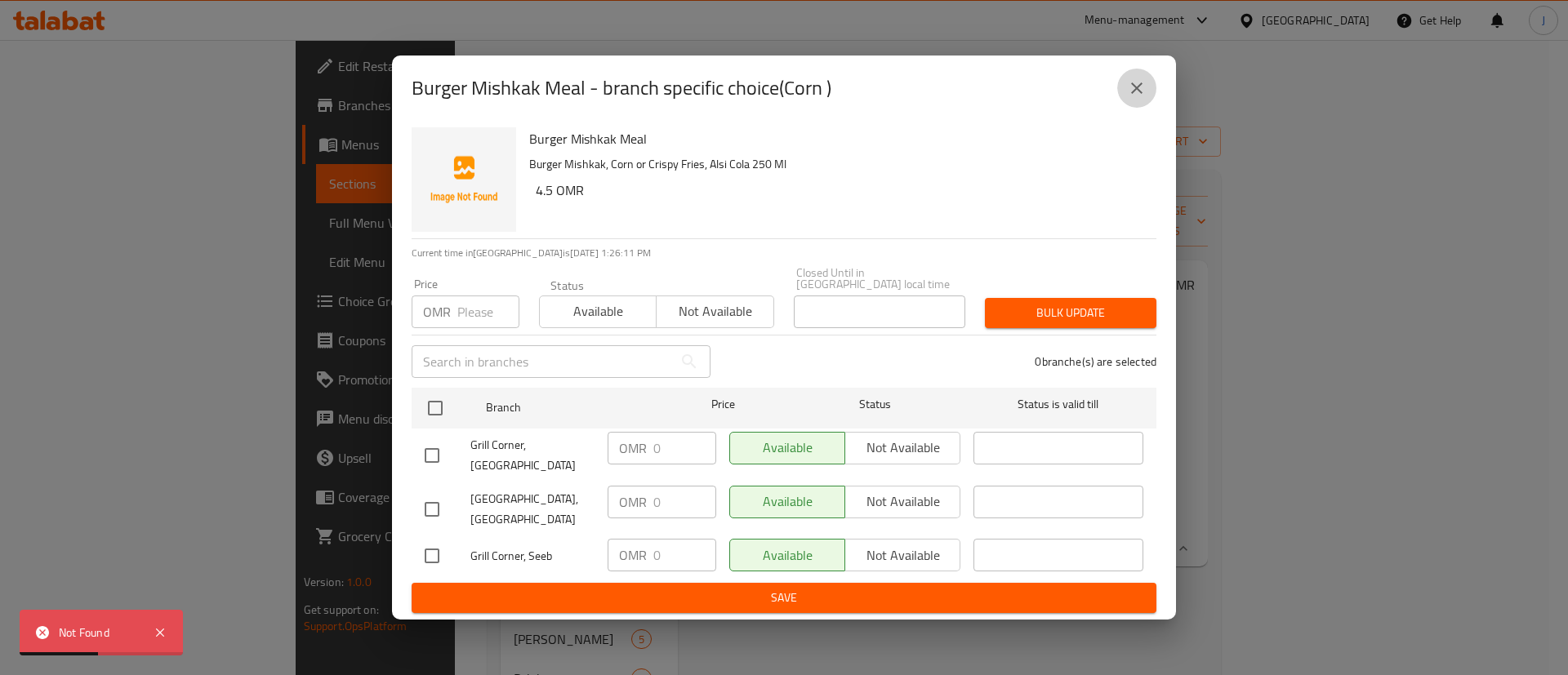
click at [1151, 97] on button "close" at bounding box center [1136, 88] width 39 height 39
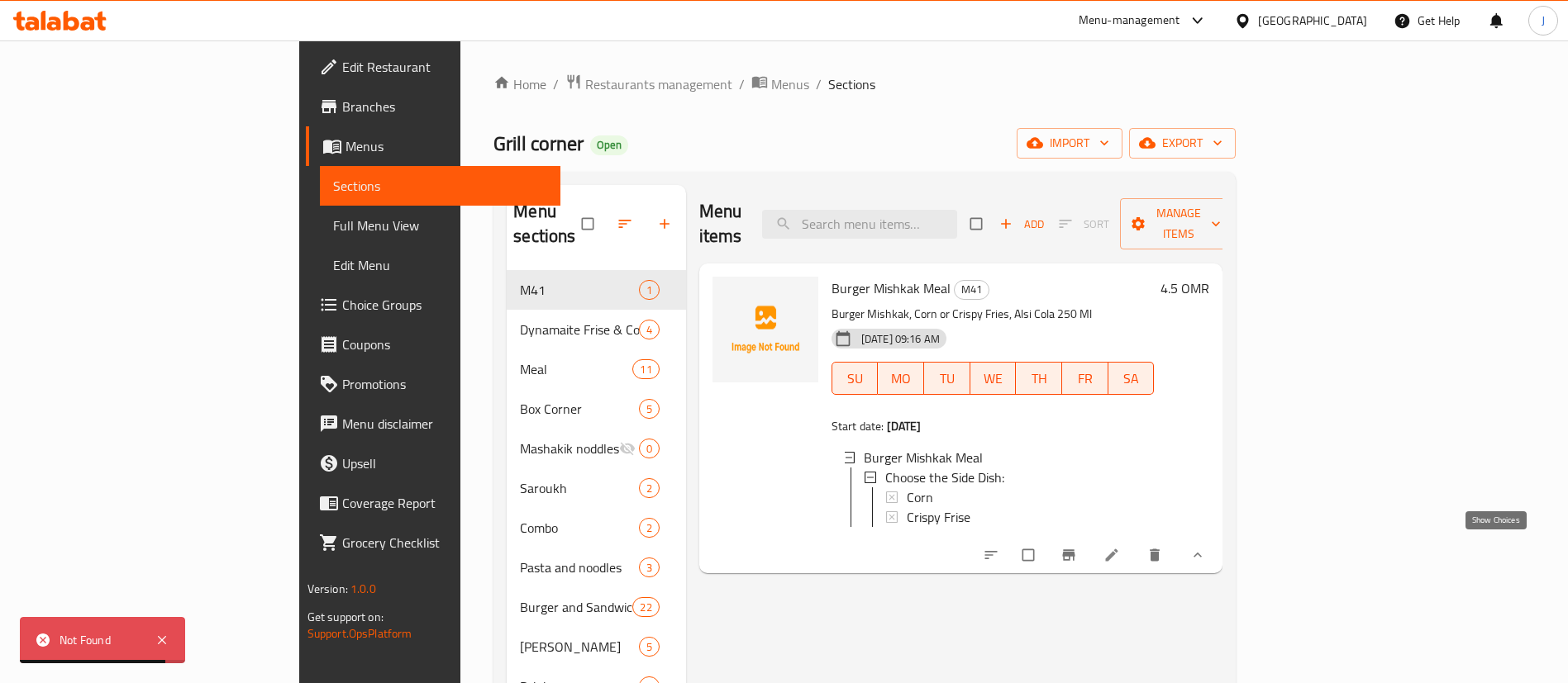
click at [1206, 547] on icon "show more" at bounding box center [1197, 555] width 16 height 16
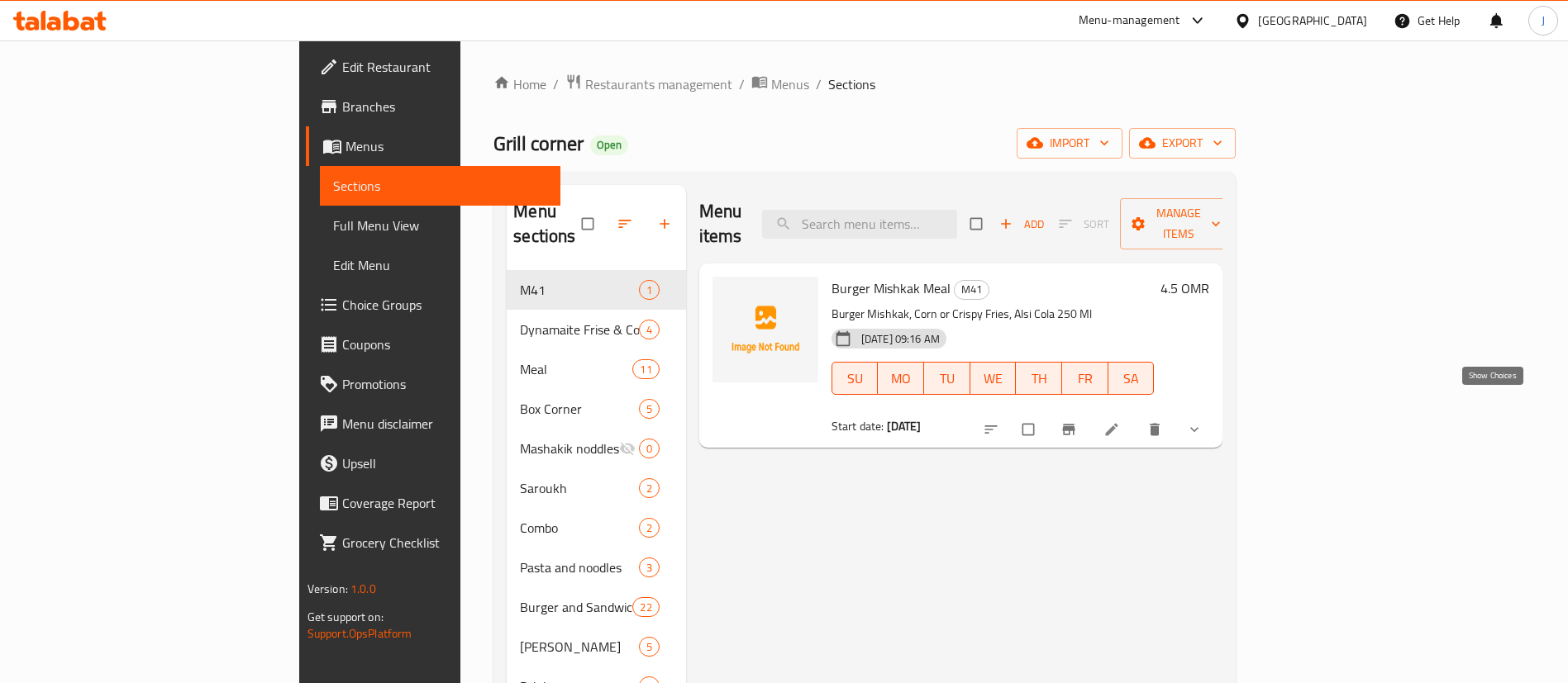
click at [1202, 422] on icon "show more" at bounding box center [1194, 430] width 16 height 16
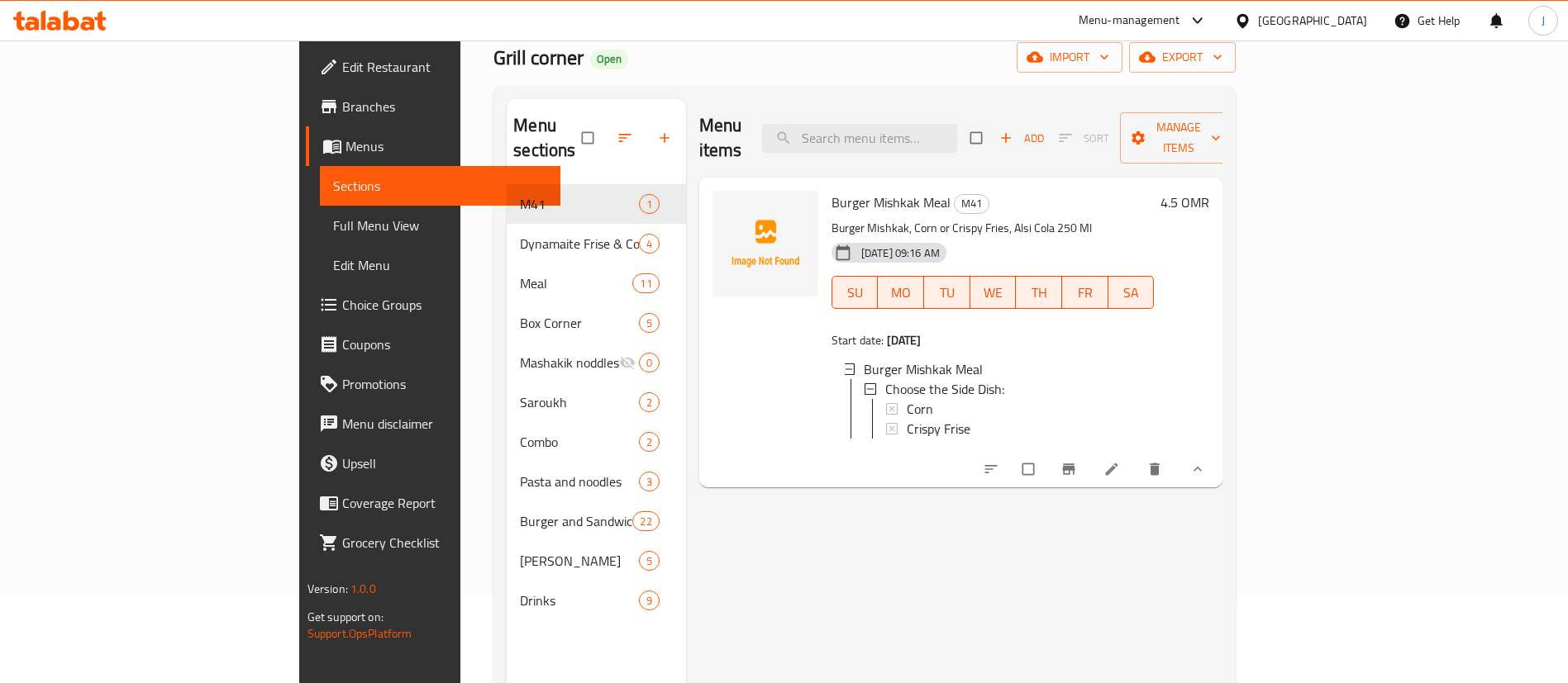
scroll to position [124, 0]
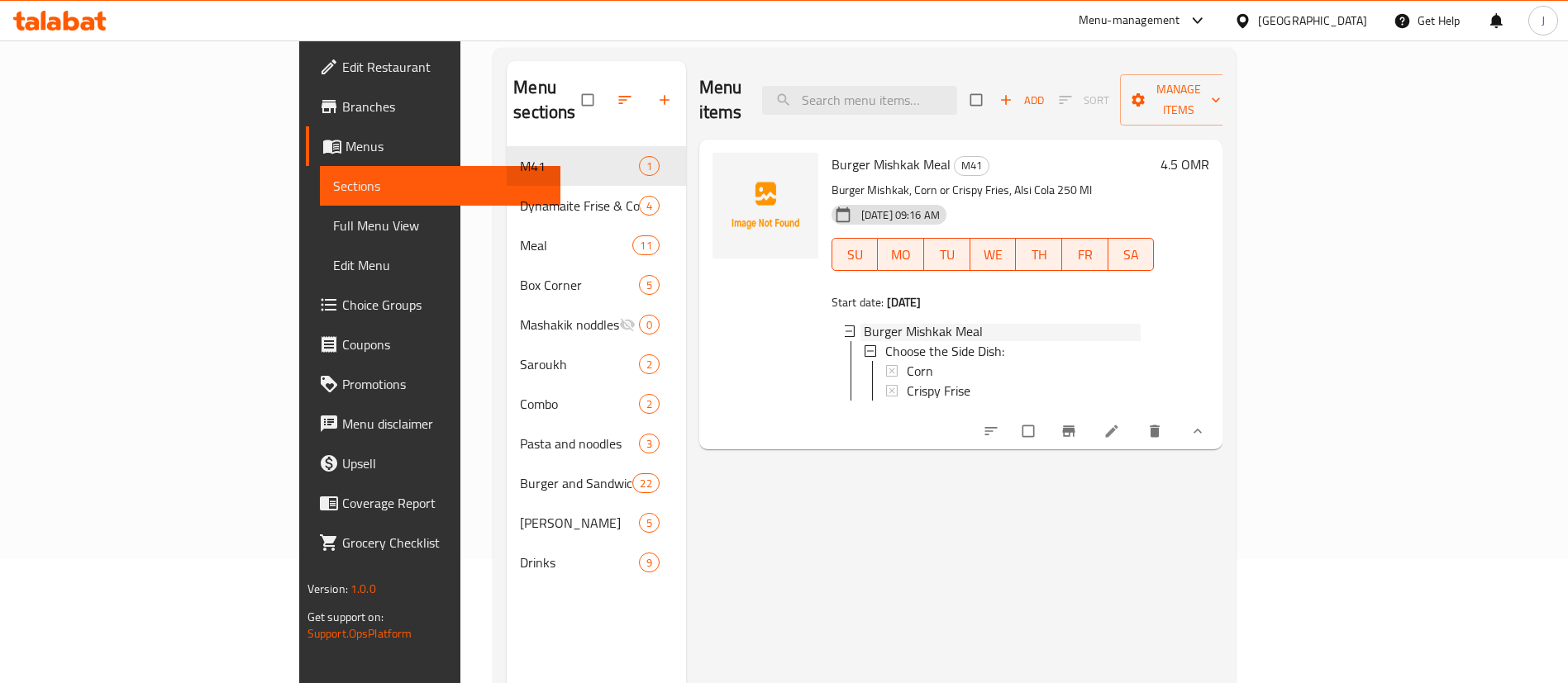
click at [843, 325] on icon at bounding box center [849, 331] width 12 height 12
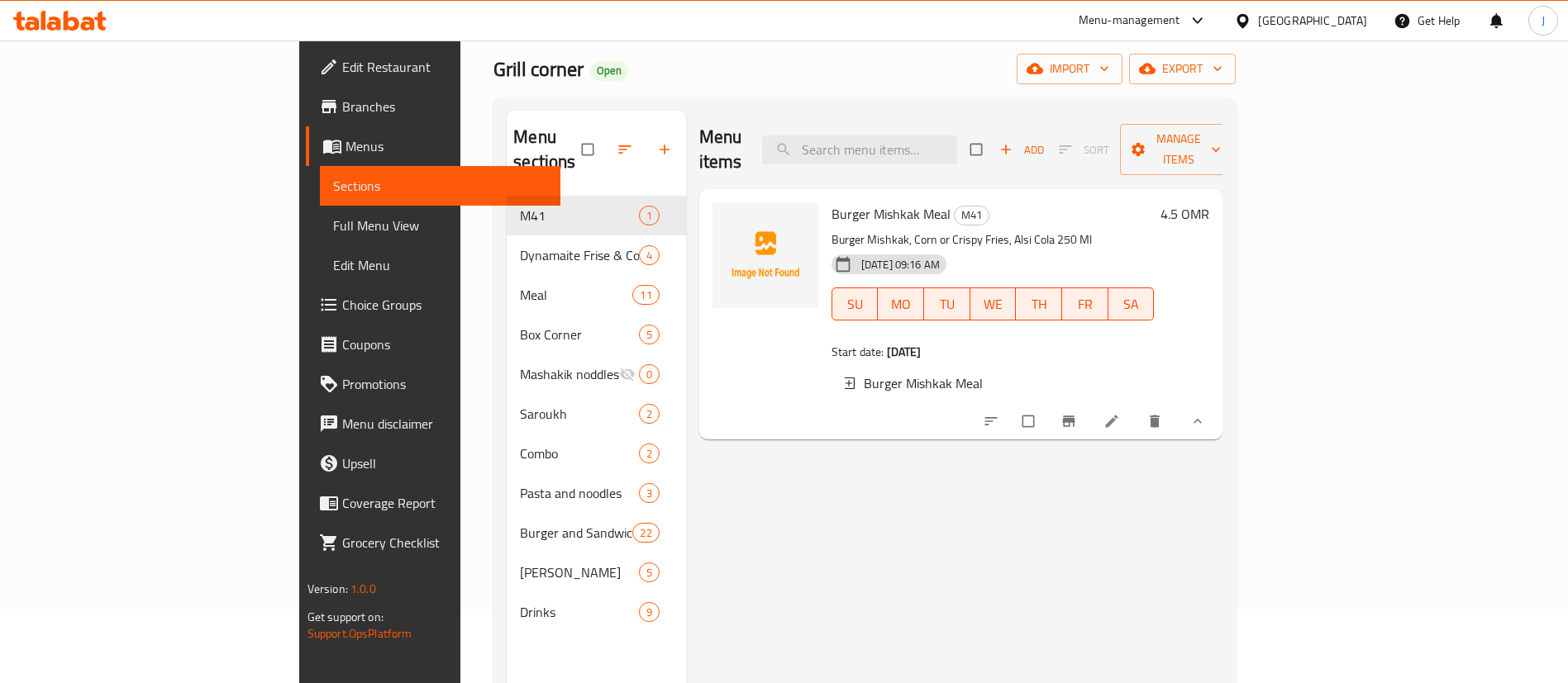
scroll to position [0, 0]
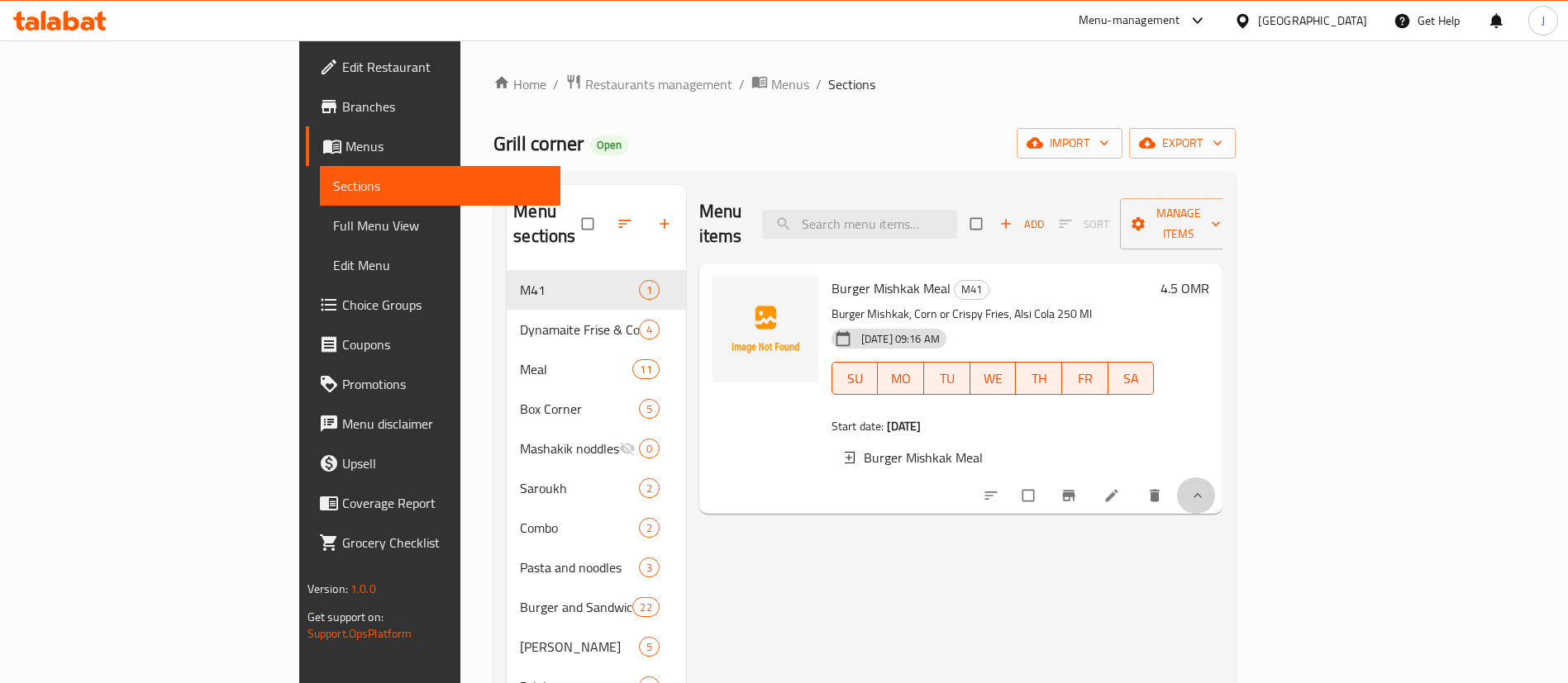
click at [1206, 491] on span "show more" at bounding box center [1196, 496] width 20 height 16
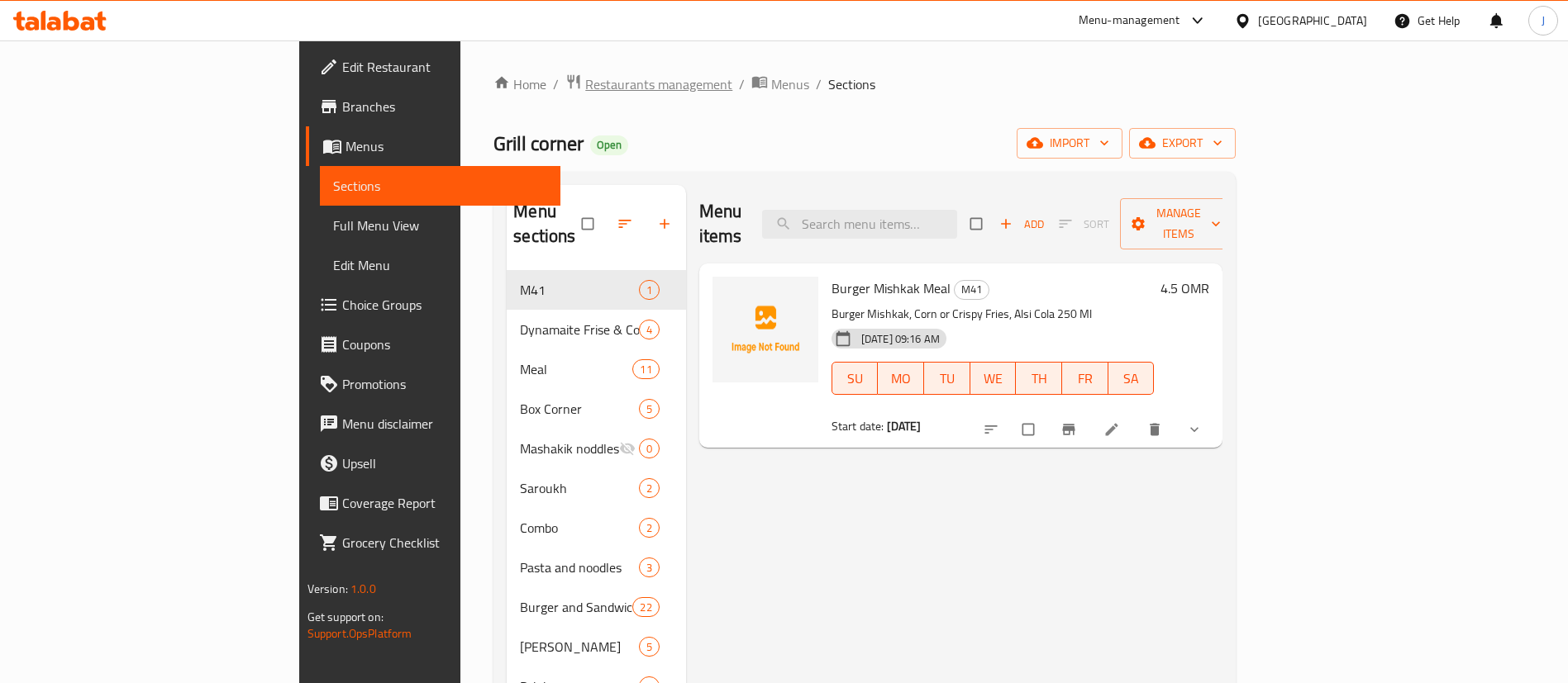
click at [585, 80] on span "Restaurants management" at bounding box center [659, 84] width 147 height 20
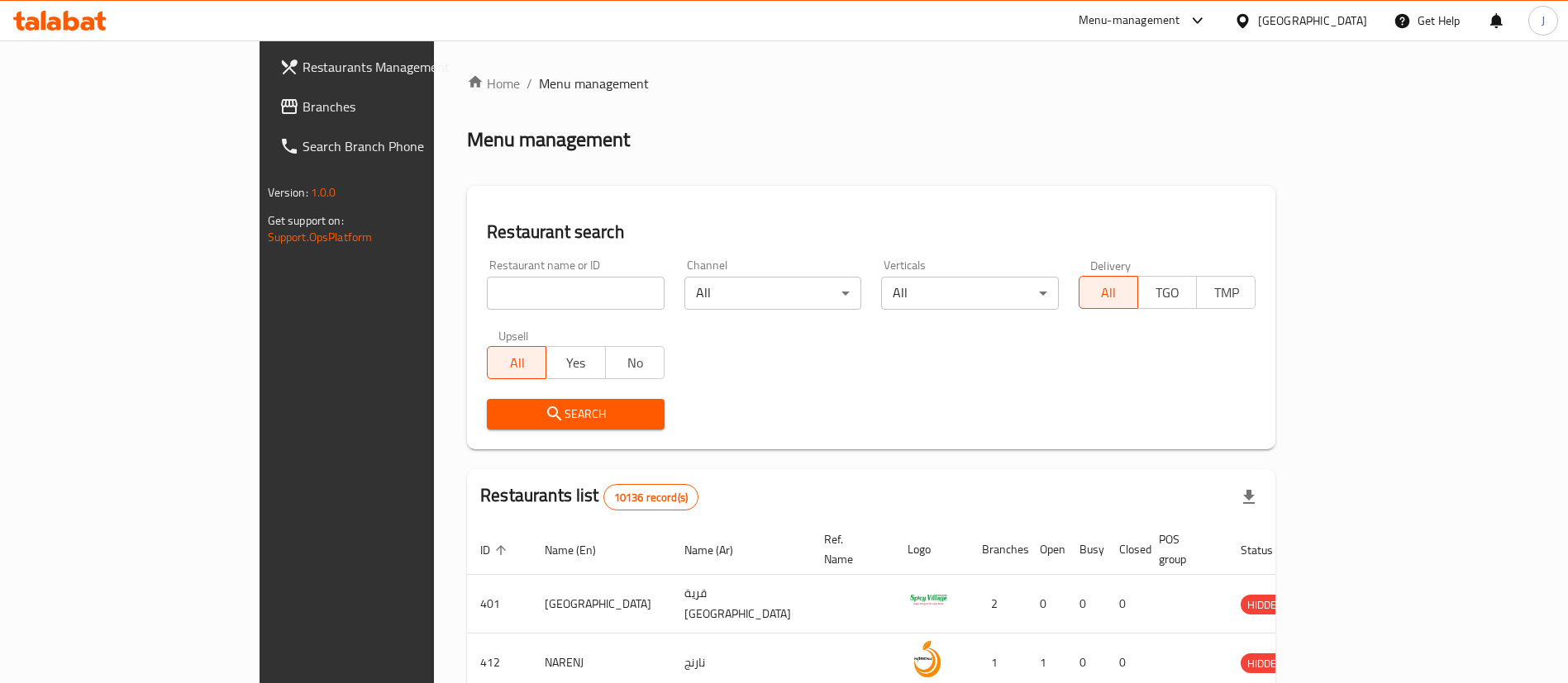
click at [487, 289] on input "search" at bounding box center [575, 293] width 177 height 33
paste input "672593"
type input "672593"
click at [544, 415] on icon "submit" at bounding box center [554, 414] width 20 height 20
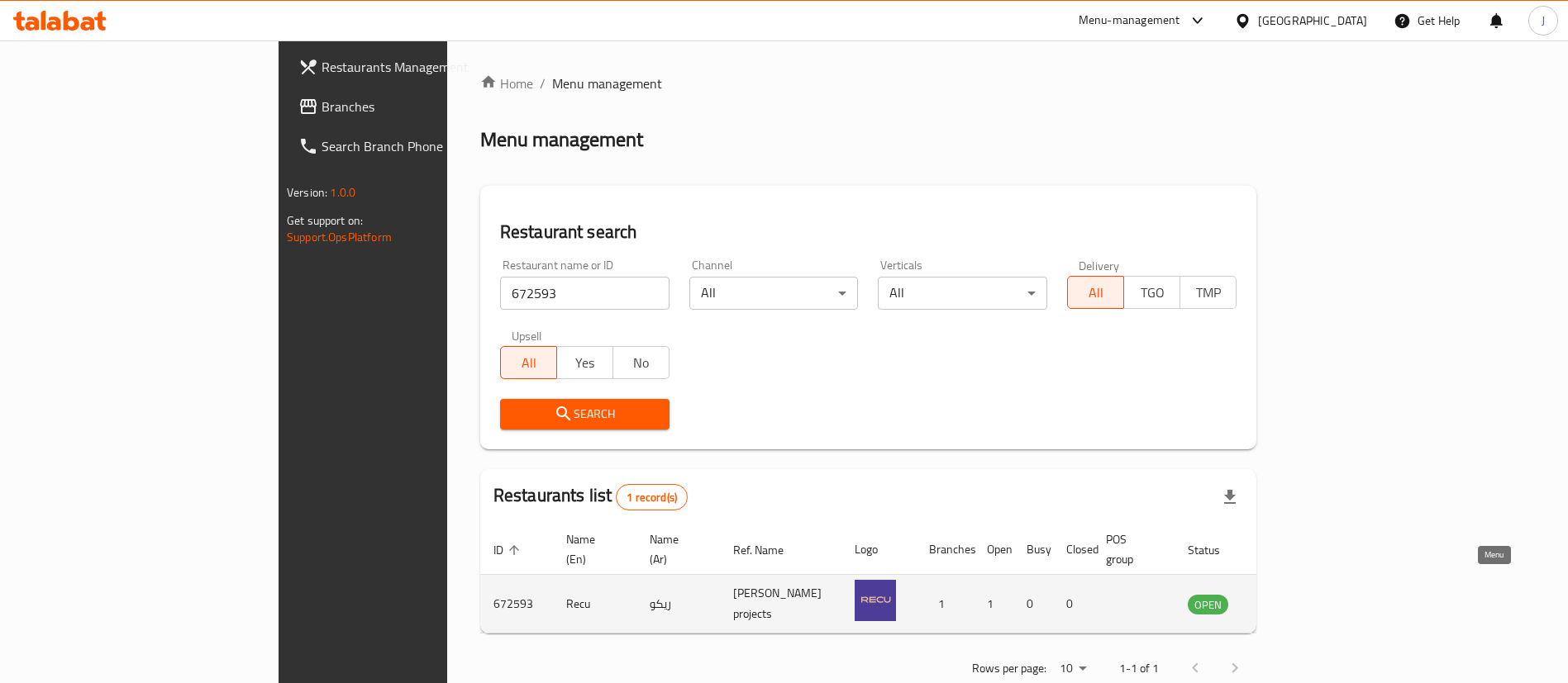
click at [1294, 598] on icon "enhanced table" at bounding box center [1284, 604] width 18 height 14
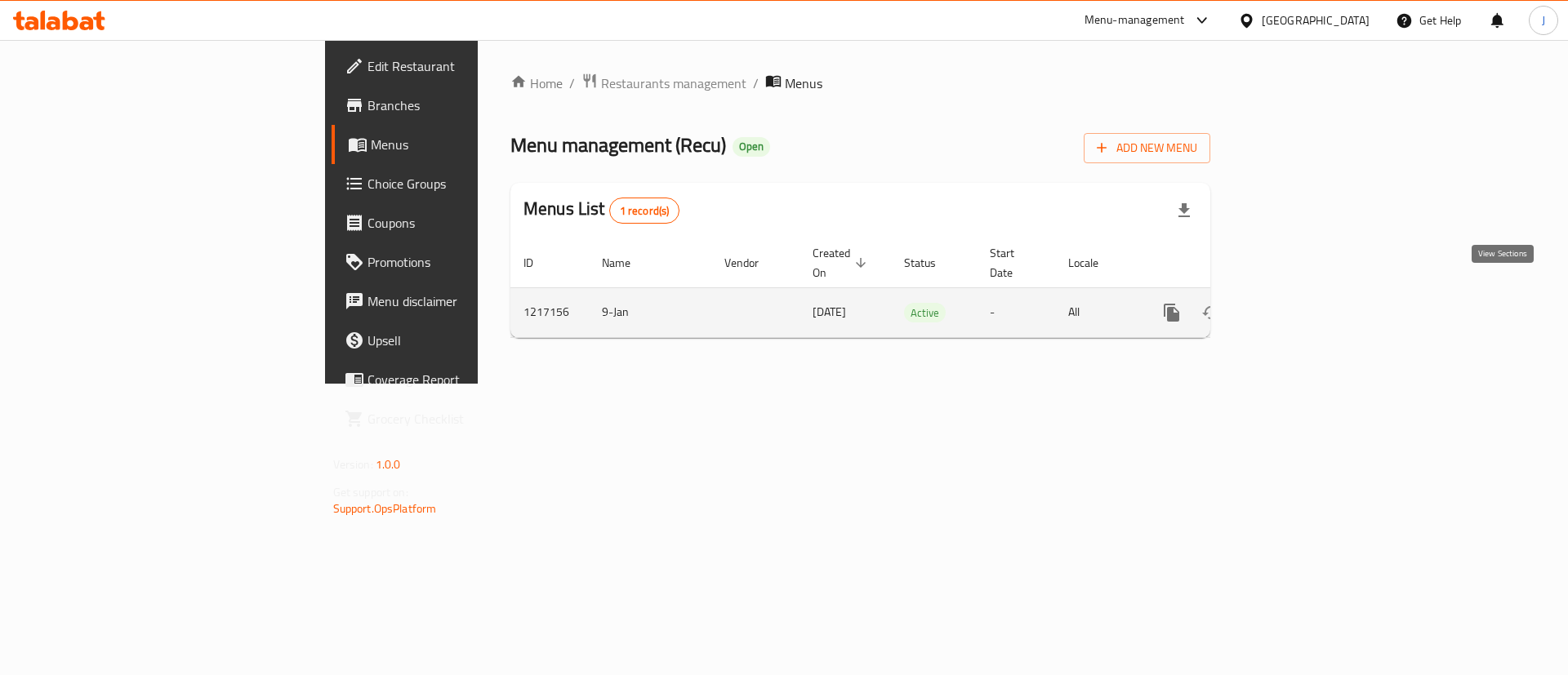
click at [1299, 303] on icon "enhanced table" at bounding box center [1290, 313] width 20 height 20
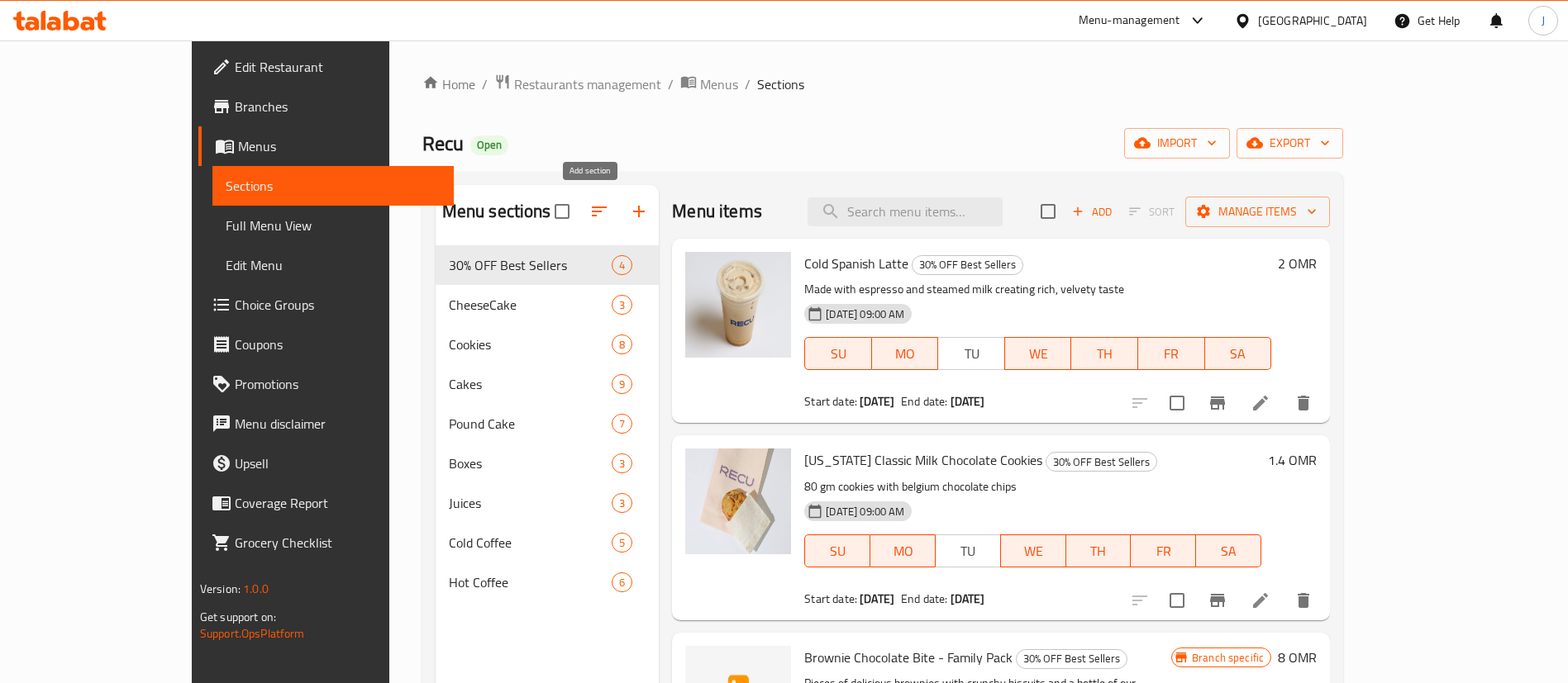
click at [633, 215] on icon "button" at bounding box center [639, 211] width 12 height 12
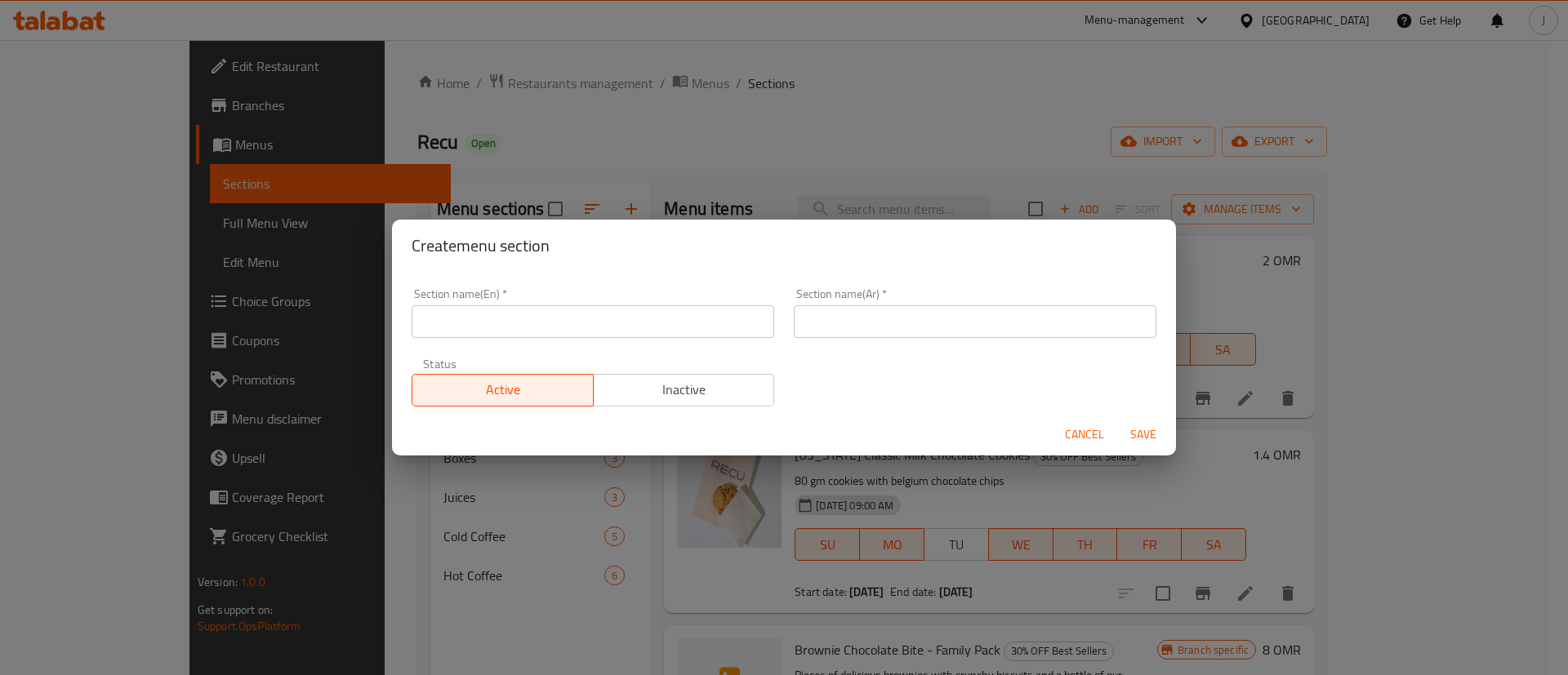
click at [485, 327] on input "text" at bounding box center [592, 322] width 362 height 33
type input "’"
type input "M41"
click at [853, 317] on input "text" at bounding box center [974, 322] width 362 height 33
type input "41"
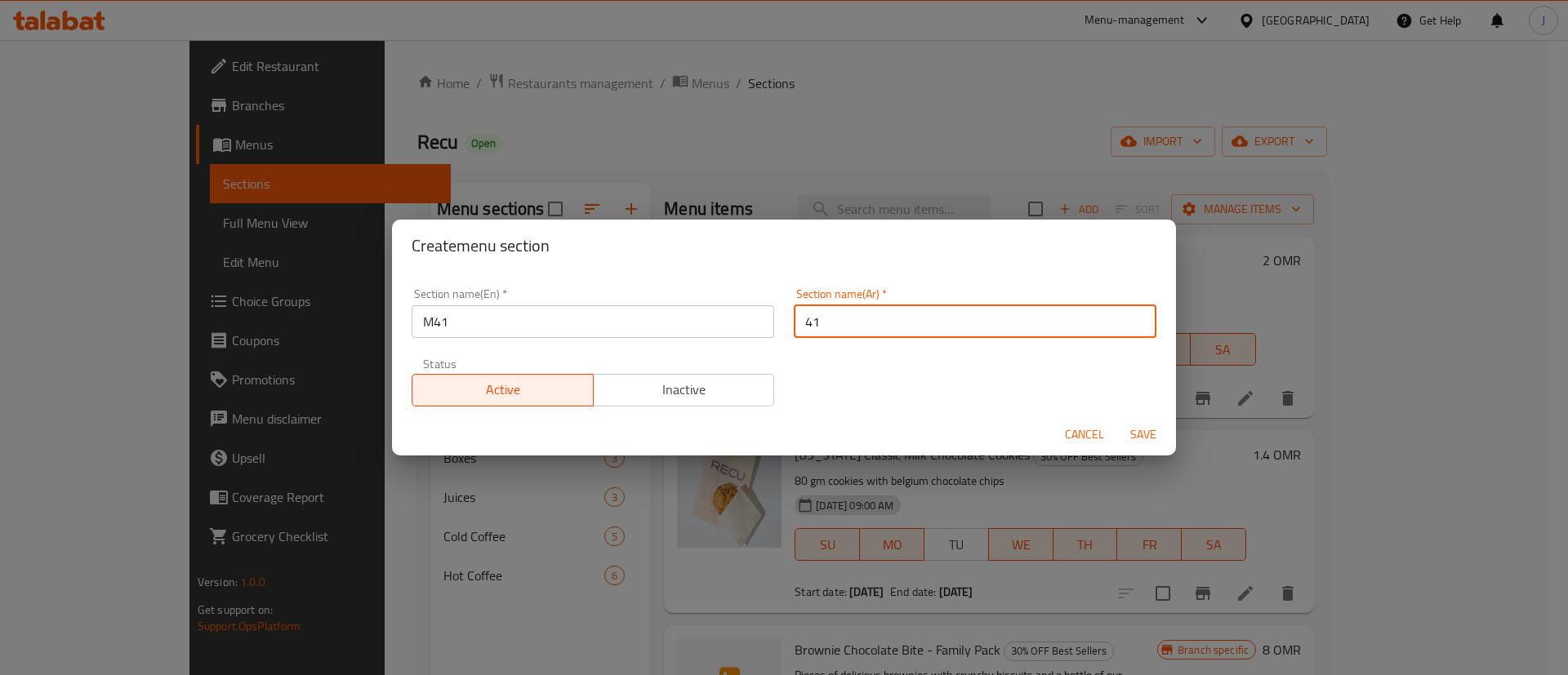
click at [1142, 432] on span "Save" at bounding box center [1142, 435] width 39 height 21
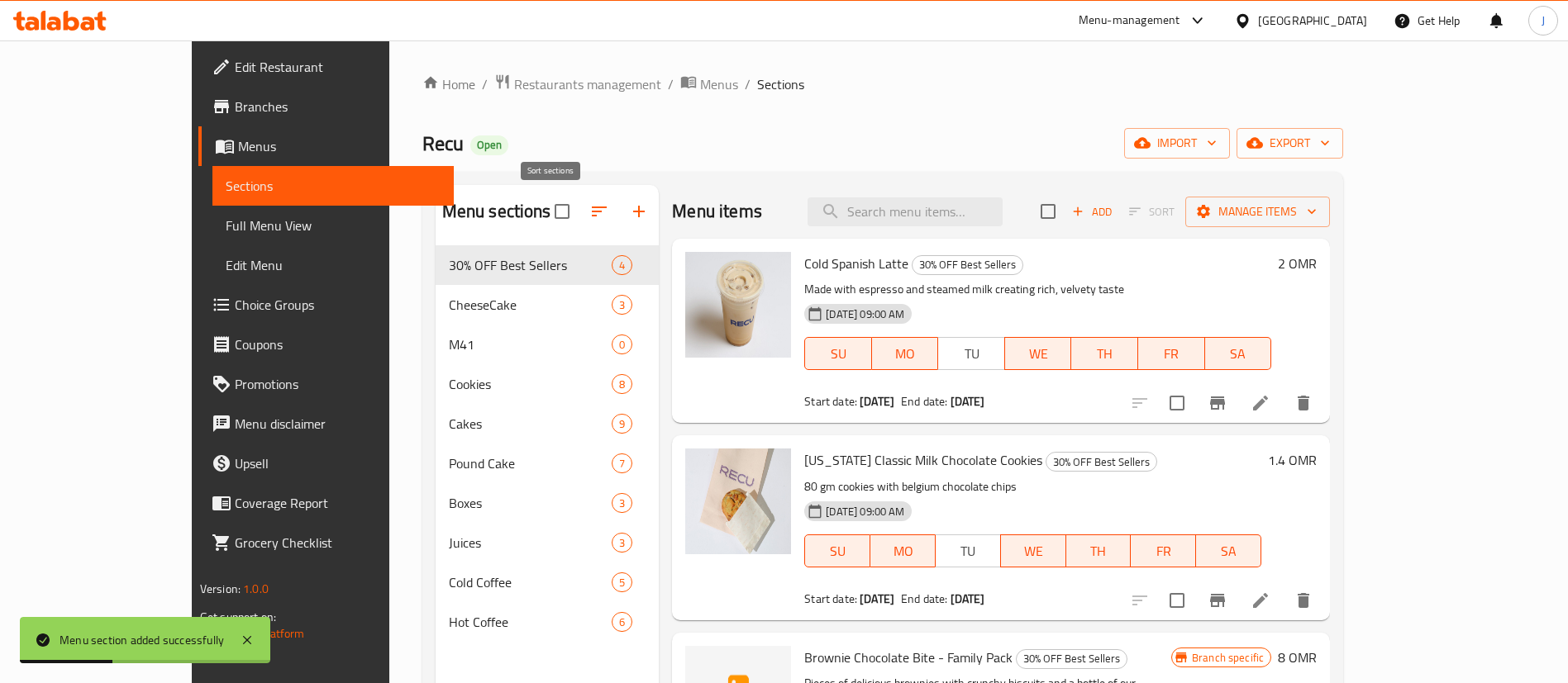
click at [589, 208] on icon "button" at bounding box center [599, 211] width 20 height 20
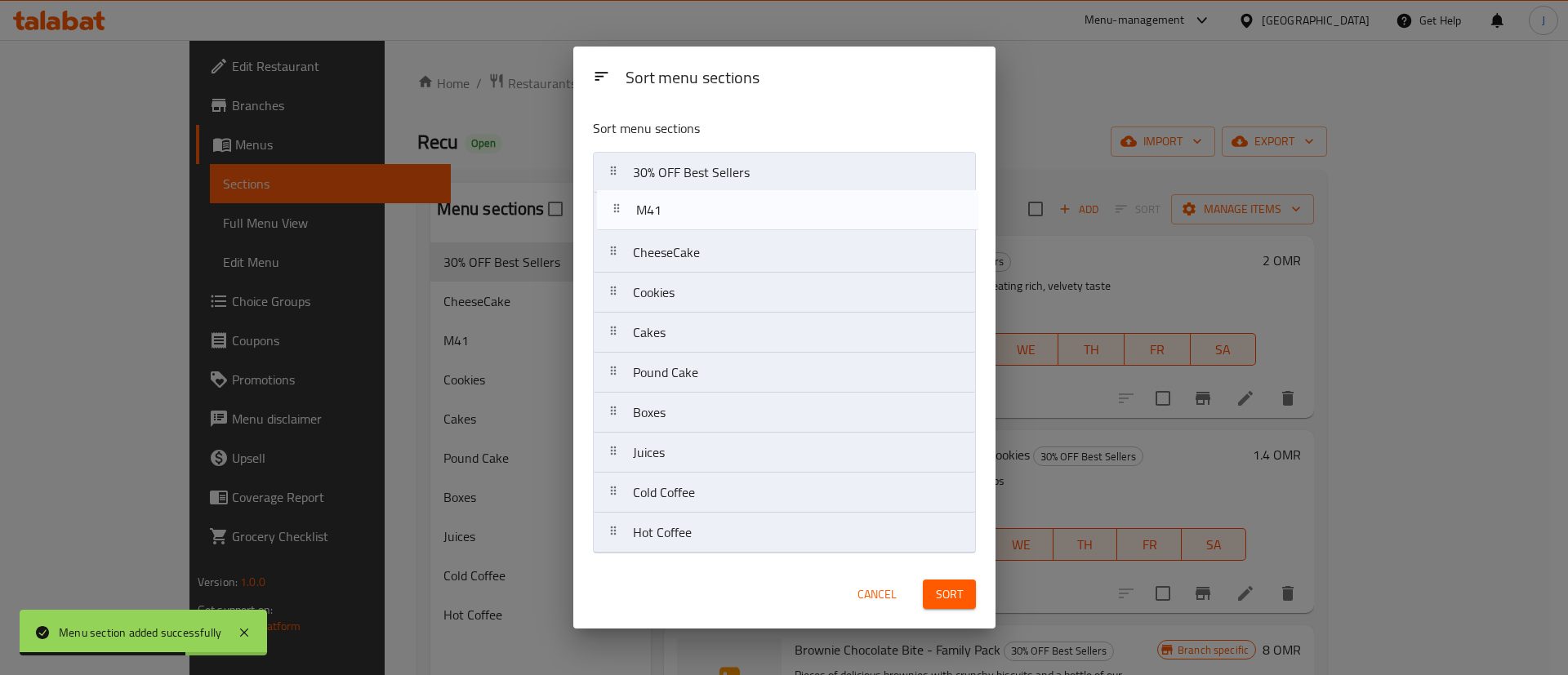
drag, startPoint x: 672, startPoint y: 258, endPoint x: 676, endPoint y: 211, distance: 47.2
click at [676, 211] on nav "30% OFF Best Sellers CheeseCake M41 Cookies Cakes Pound Cake Boxes Juices Cold …" at bounding box center [784, 352] width 383 height 401
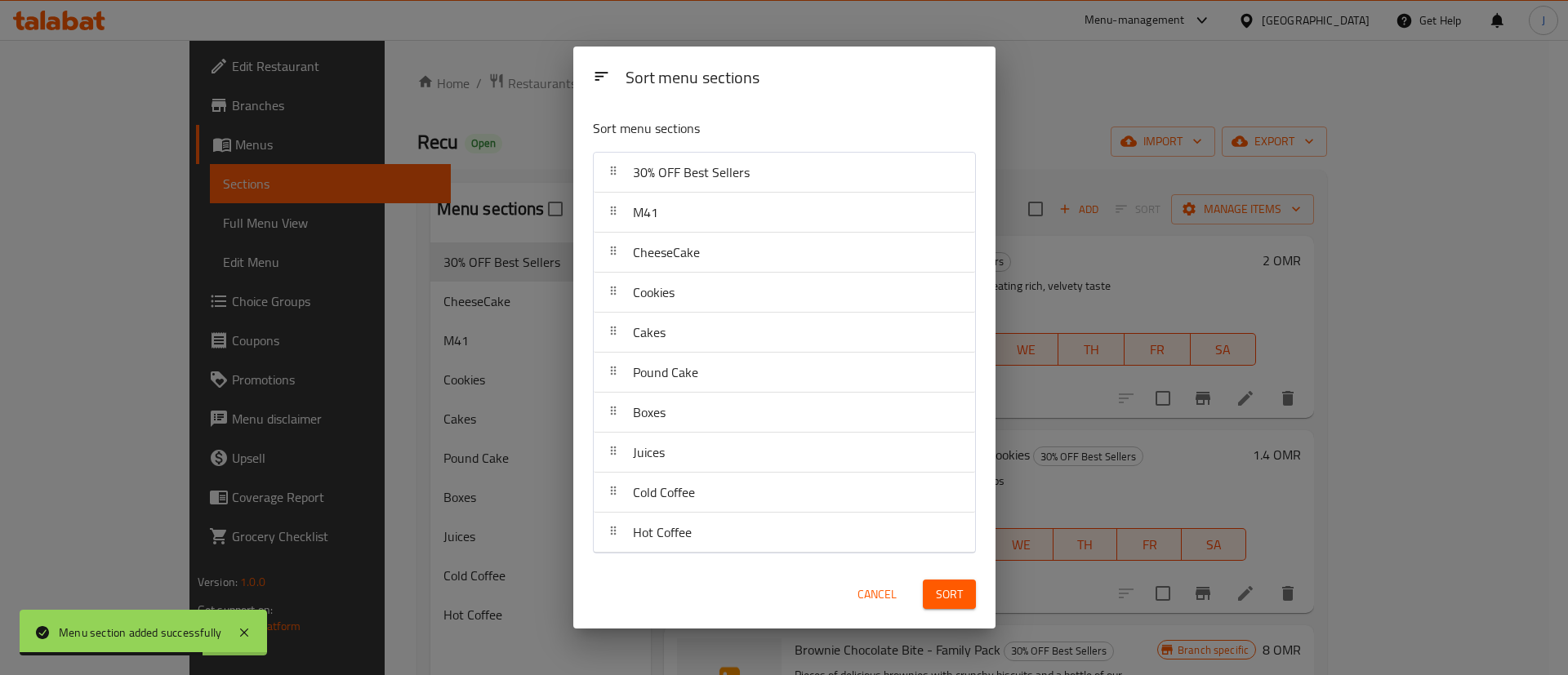
click at [939, 591] on span "Sort" at bounding box center [949, 595] width 27 height 21
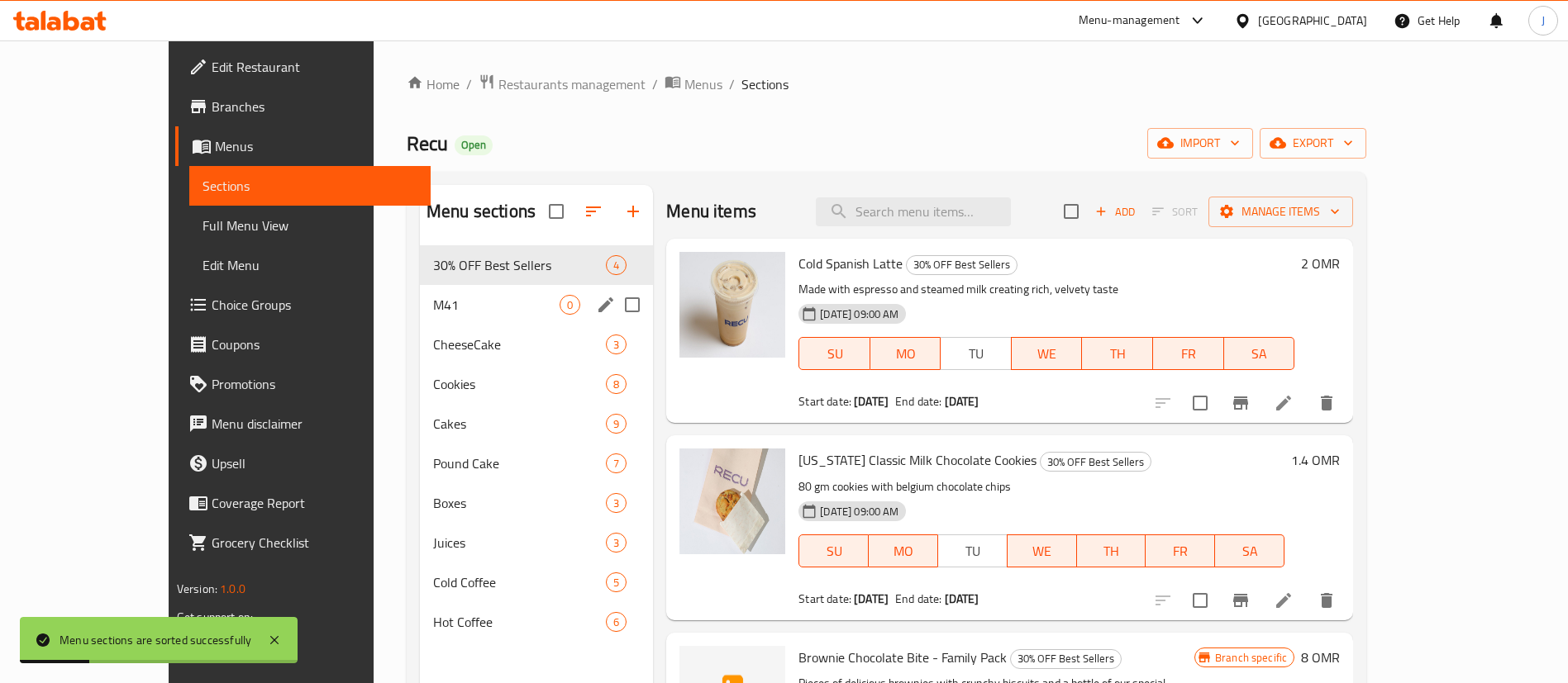
click at [420, 316] on div "M41 0" at bounding box center [536, 304] width 233 height 39
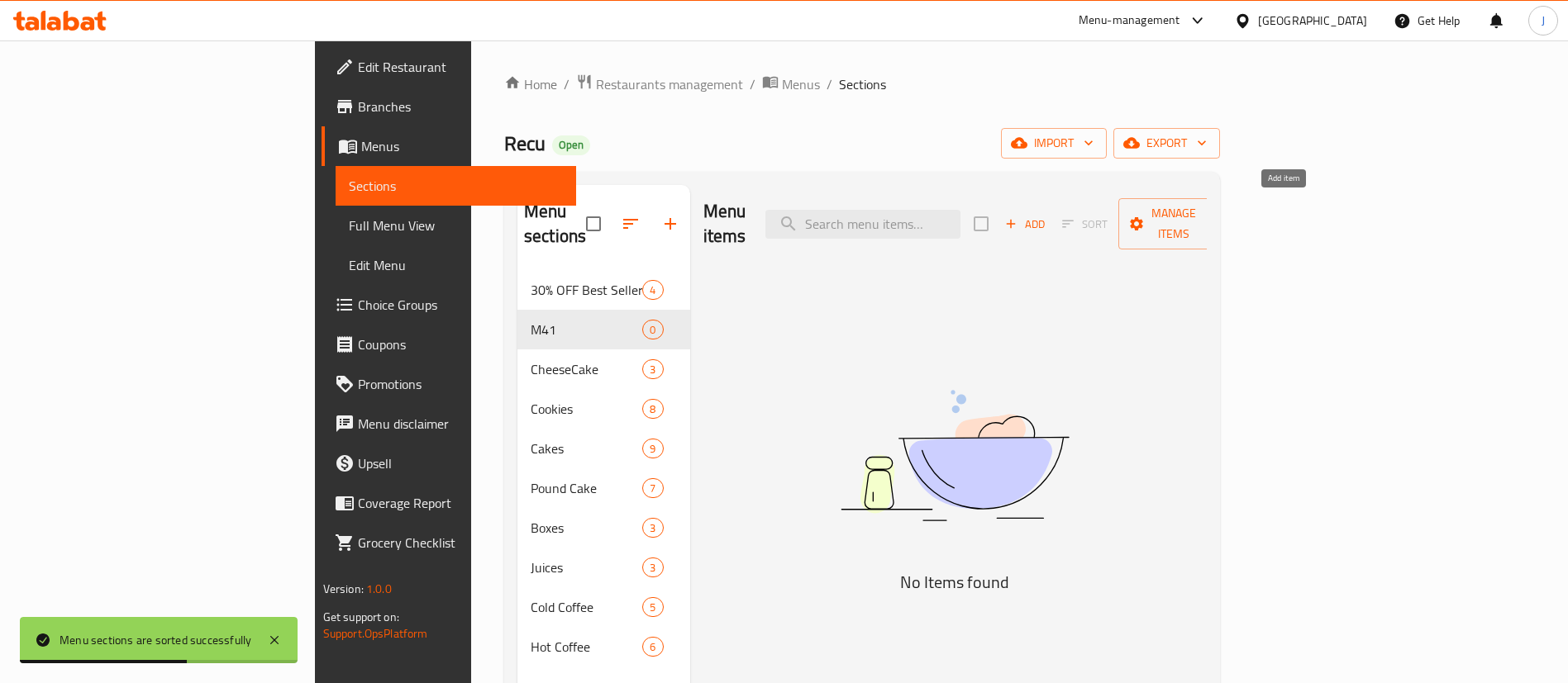
click at [1047, 215] on span "Add" at bounding box center [1025, 224] width 45 height 19
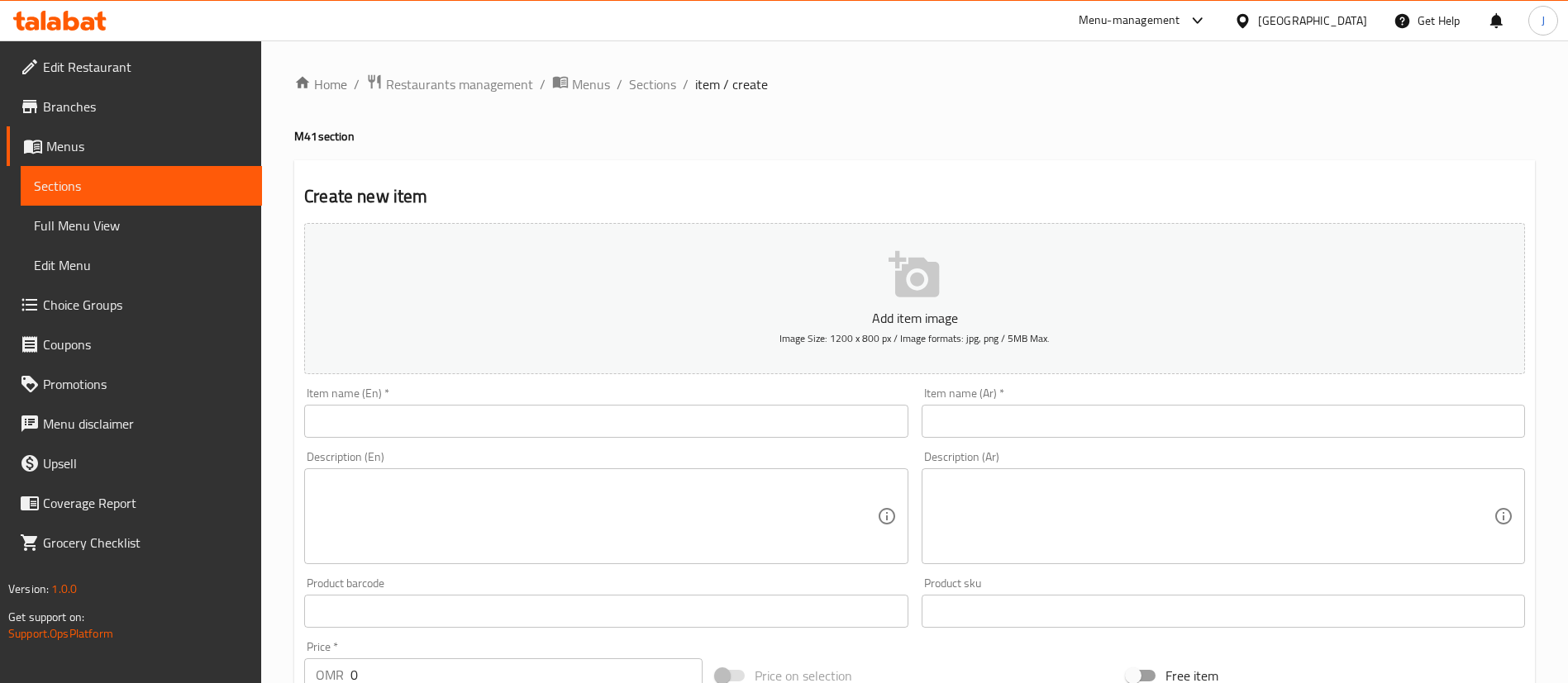
click at [459, 435] on input "text" at bounding box center [606, 422] width 604 height 33
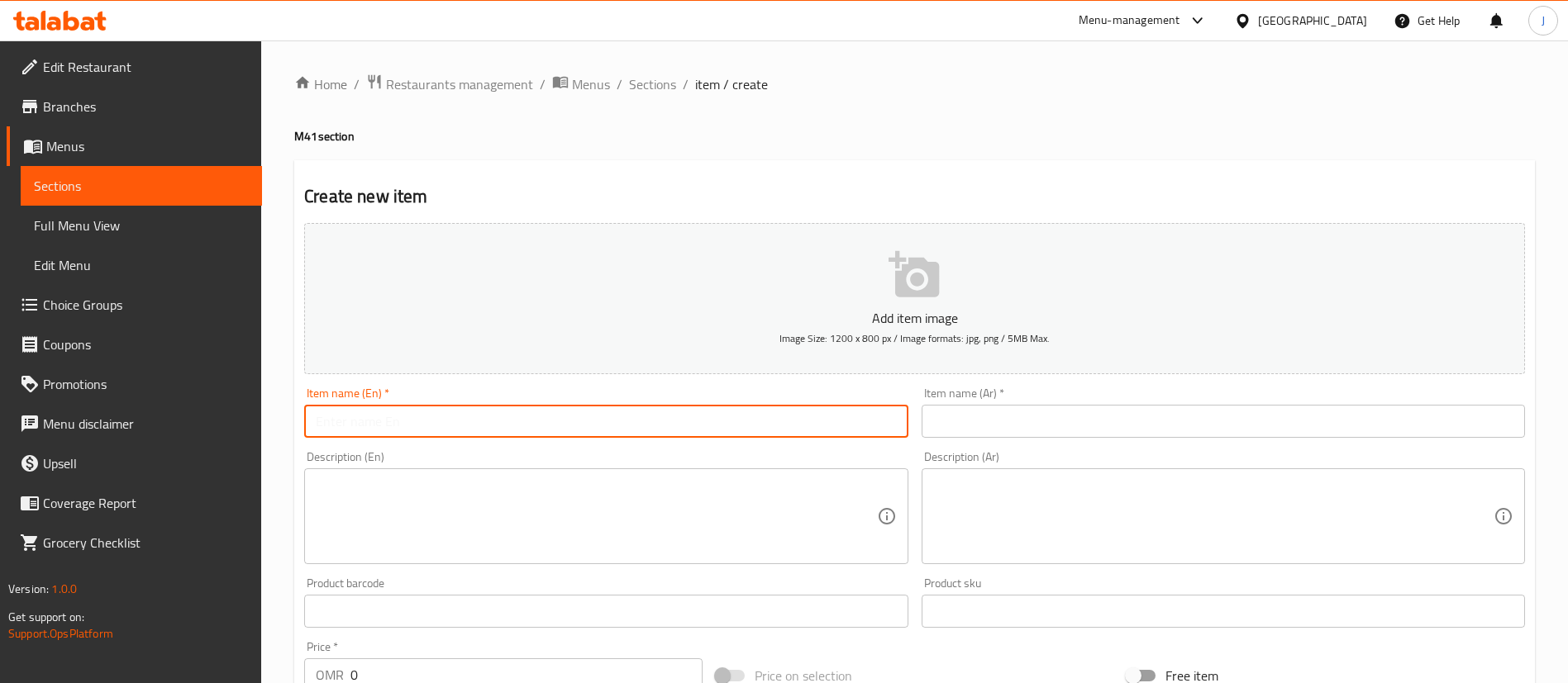
paste input "NY Classic Milk Chocolate Cookies"
type input "NY Classic Milk Chocolate Cookies"
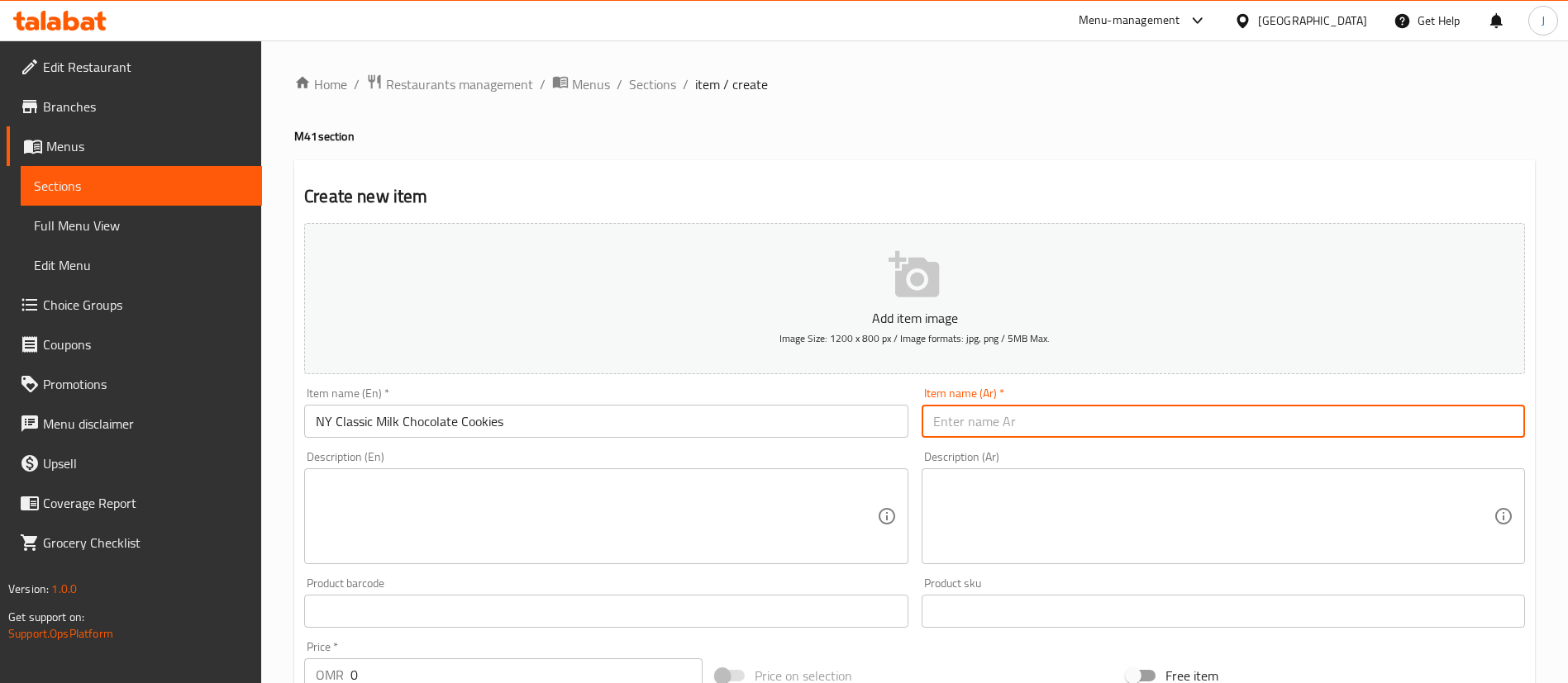
click at [980, 421] on input "text" at bounding box center [1223, 422] width 604 height 33
paste input "كوكيز الشوكولاتة بالحليب الكلاسيكية من نيويورك"
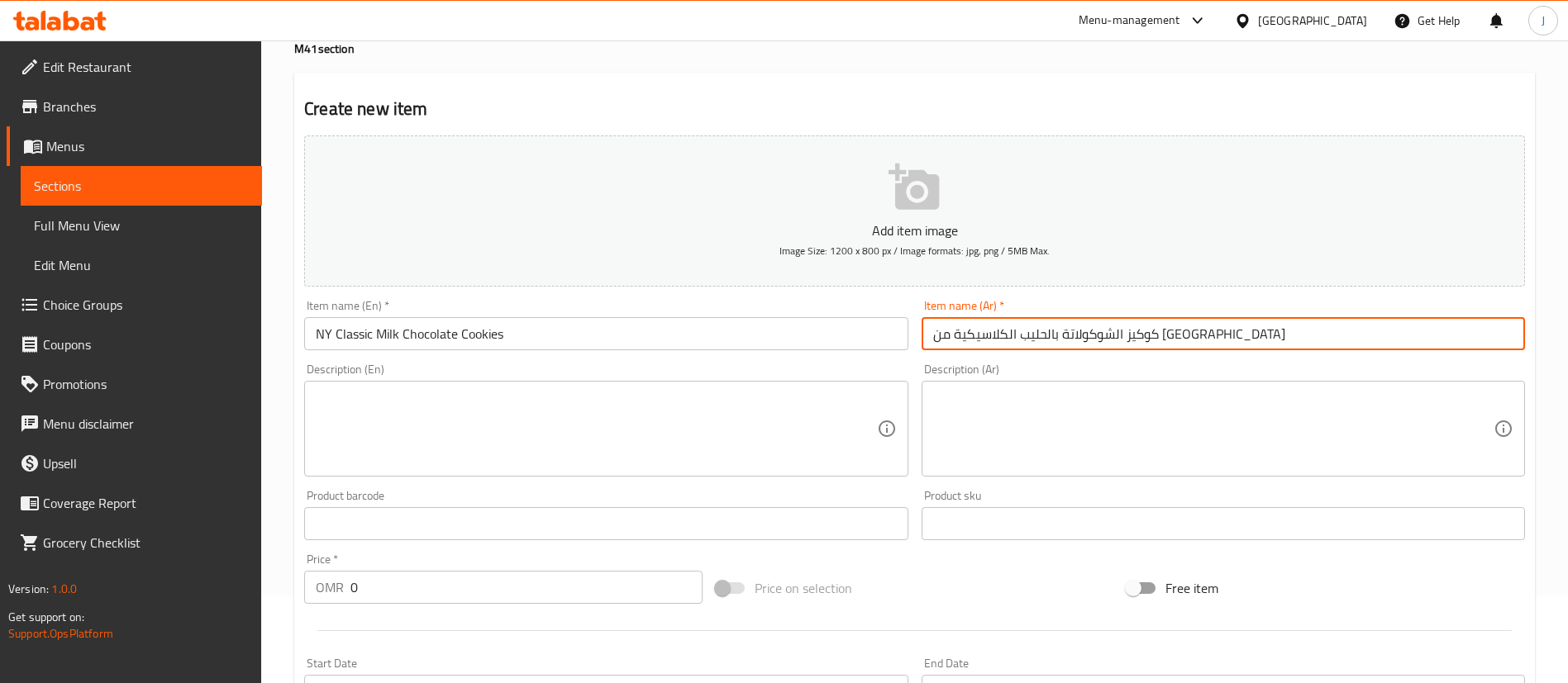
scroll to position [124, 0]
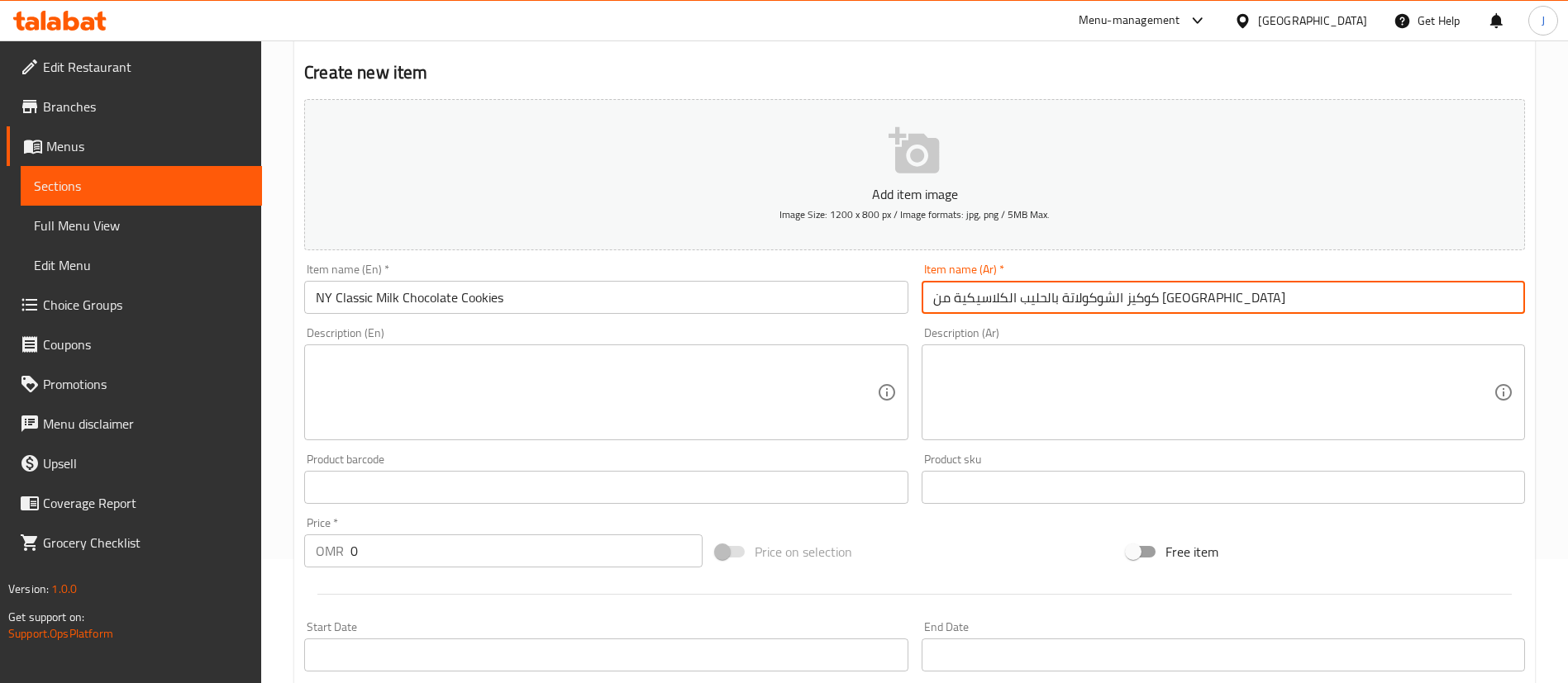
type input "كوكيز الشوكولاتة بالحليب الكلاسيكية من نيويورك"
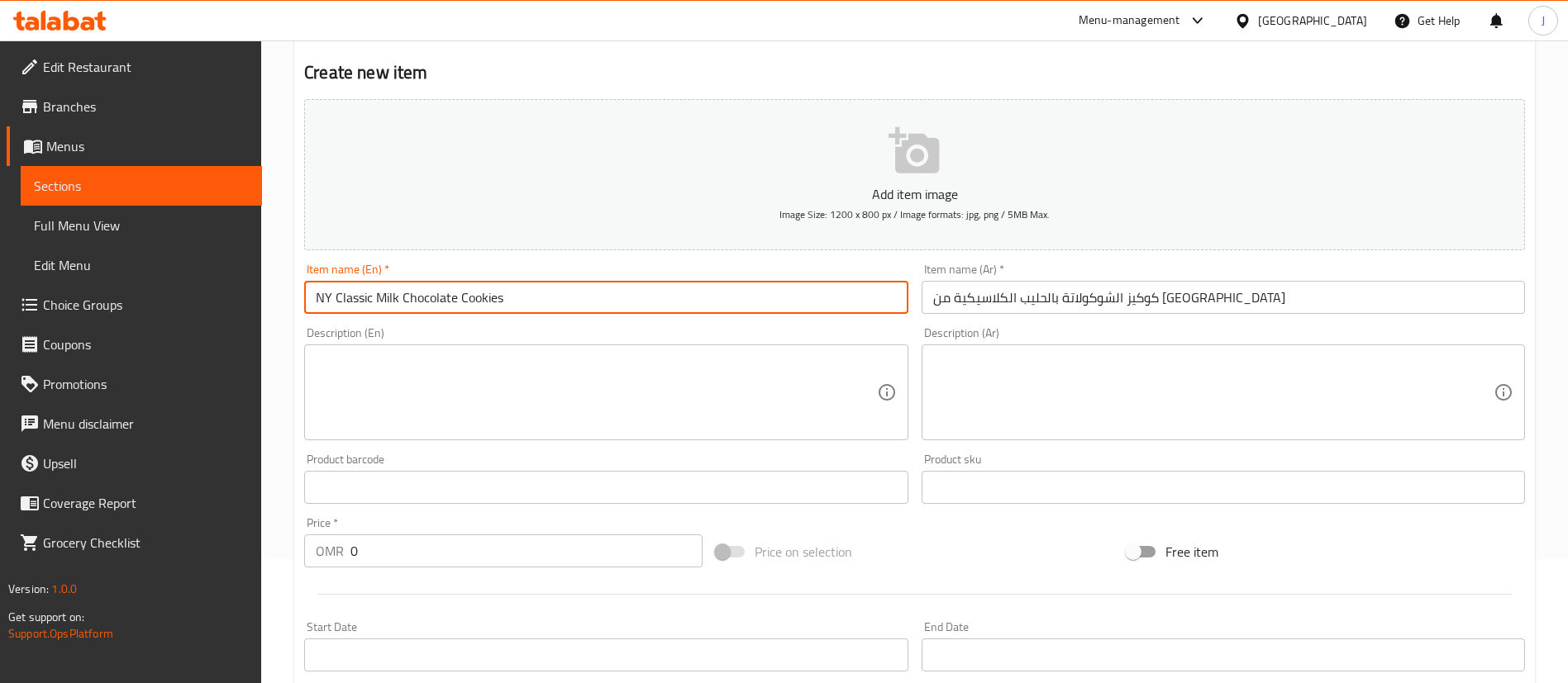
click at [515, 300] on input "NY Classic Milk Chocolate Cookies" at bounding box center [606, 297] width 604 height 33
click at [425, 375] on textarea at bounding box center [596, 393] width 561 height 79
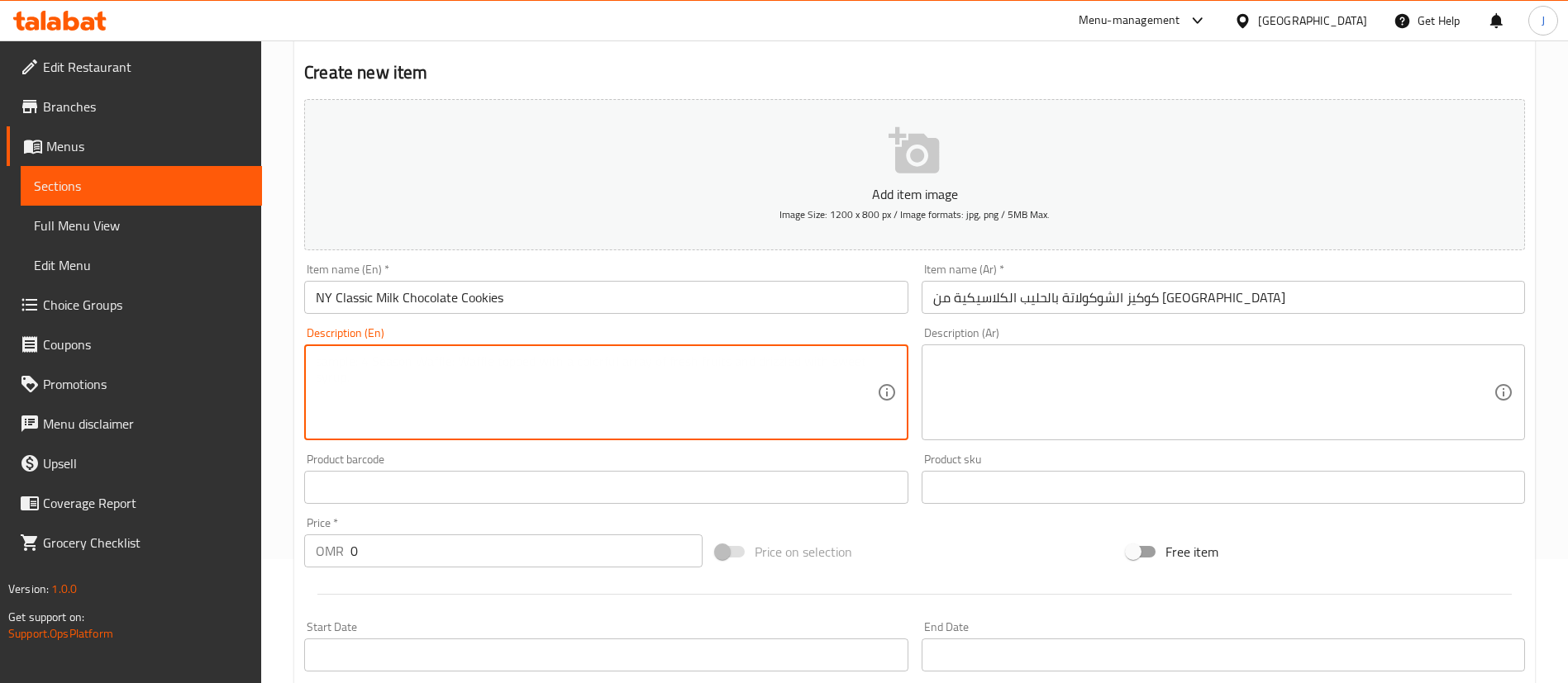
paste textarea "NY Classic Milk Chocolate Cookies"
type textarea "NY Classic Milk Chocolate Cookies,"
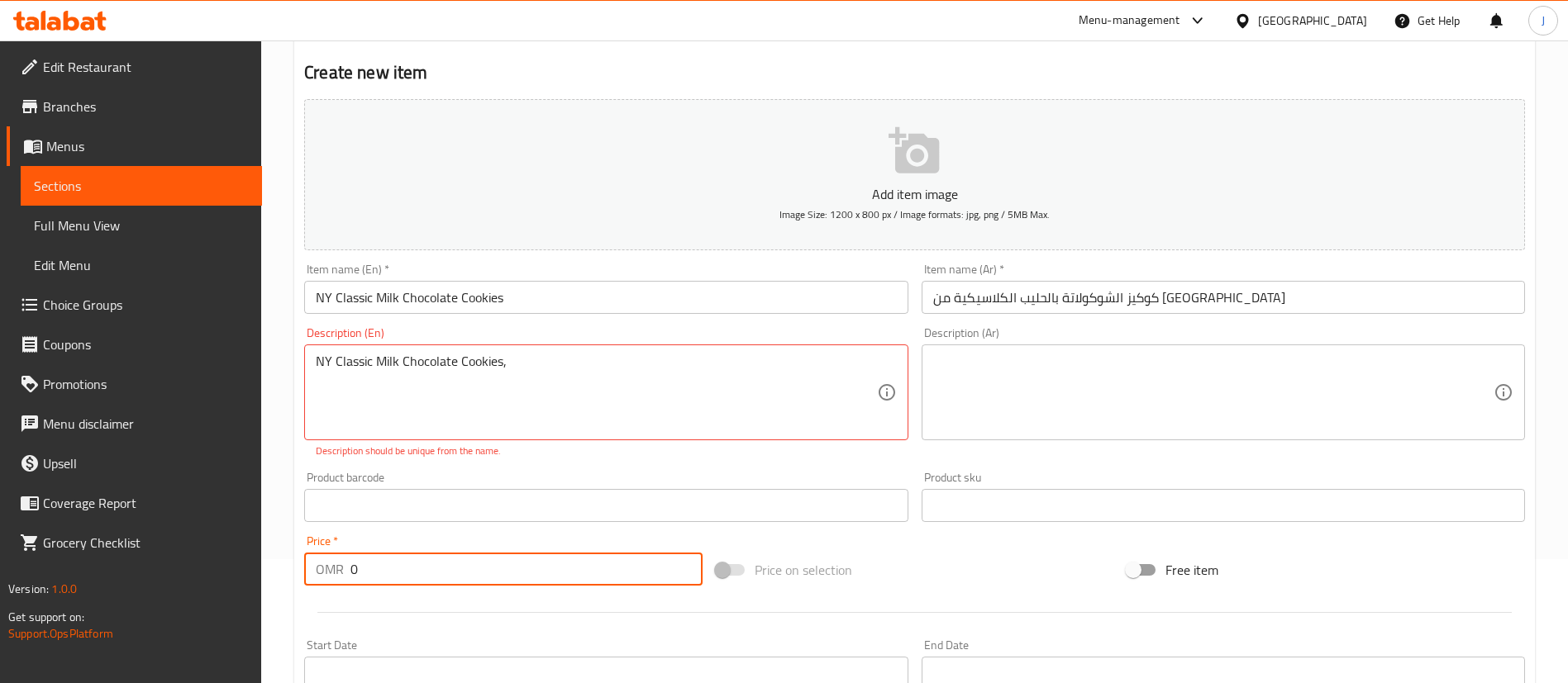
drag, startPoint x: 376, startPoint y: 560, endPoint x: 335, endPoint y: 561, distance: 41.0
click at [335, 561] on div "OMR 0 Price *" at bounding box center [502, 569] width 398 height 33
paste input "12"
type input "12"
drag, startPoint x: 519, startPoint y: 356, endPoint x: 543, endPoint y: 364, distance: 25.3
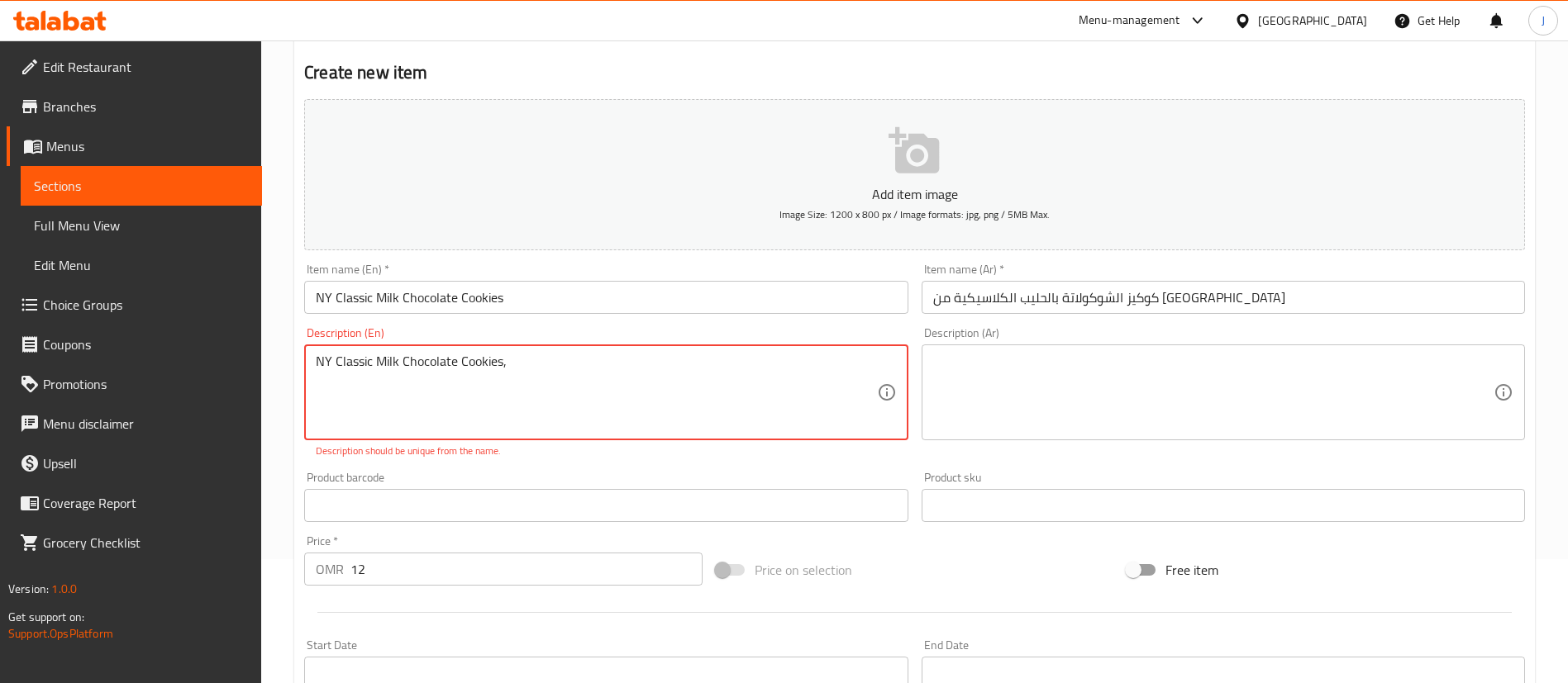
paste textarea "Lemon Pound Cake Krunch Choco Cake"
click at [612, 356] on textarea "NY Classic Milk Chocolate Cookies, Lemon Pound Cake Krunch Choco Cake" at bounding box center [596, 393] width 561 height 79
click at [798, 363] on textarea "NY Classic Milk Chocolate Cookies, Lemon Pound Cake or Krunch Choco Cake" at bounding box center [596, 393] width 561 height 79
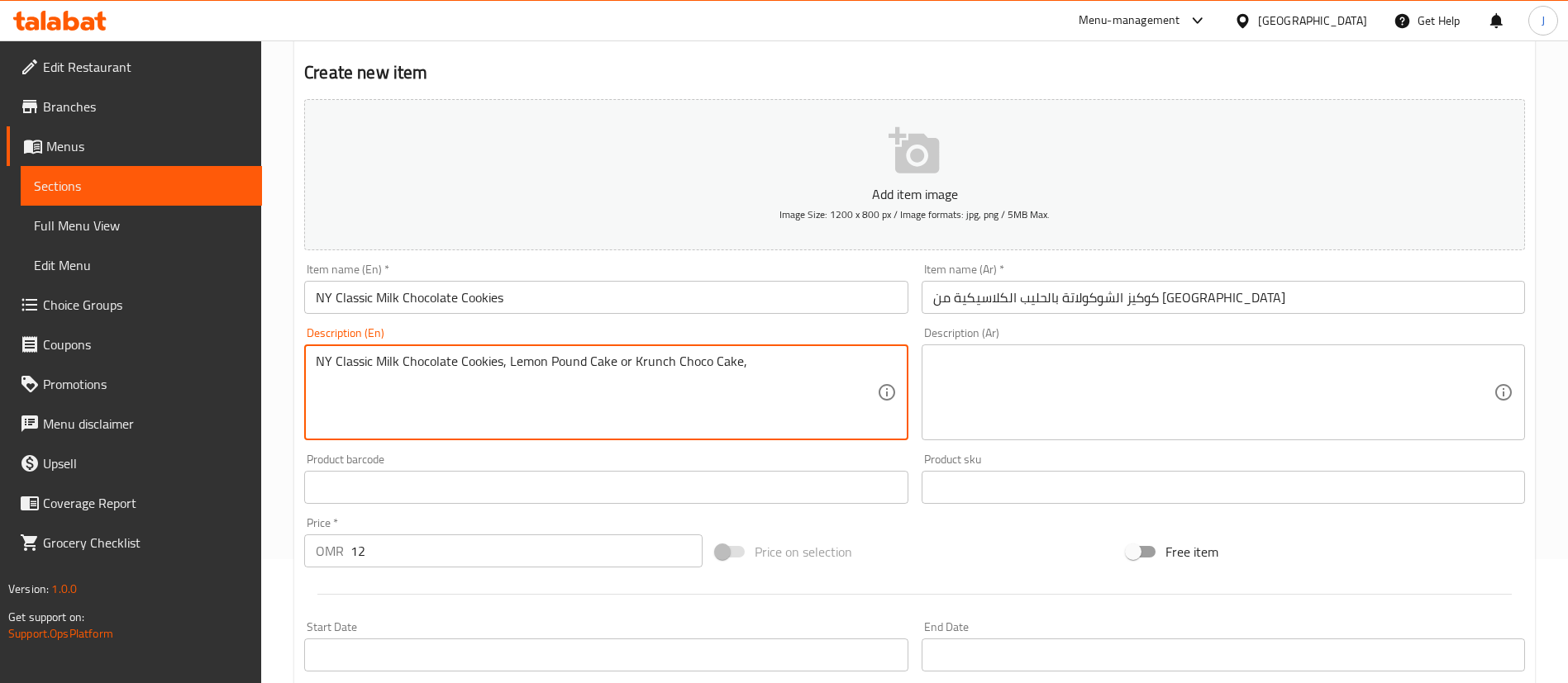
paste textarea "Cold Mocha - Ice Americano - Cold Spanish Latte"
click at [817, 360] on textarea "NY Classic Milk Chocolate Cookies, Lemon Pound Cake or Krunch Choco Cake, Cold …" at bounding box center [596, 393] width 561 height 79
click at [742, 365] on textarea "NY Classic Milk Chocolate Cookies, Lemon Pound Cake or Krunch Choco Cake, Cold …" at bounding box center [596, 393] width 561 height 79
click at [381, 379] on textarea "NY Classic Milk Chocolate Cookies, Lemon Pound Cake or Krunch Choco Cake, ( Col…" at bounding box center [596, 393] width 561 height 79
click at [517, 382] on textarea "NY Classic Milk Chocolate Cookies, Lemon Pound Cake or Krunch Choco Cake, ( Col…" at bounding box center [596, 393] width 561 height 79
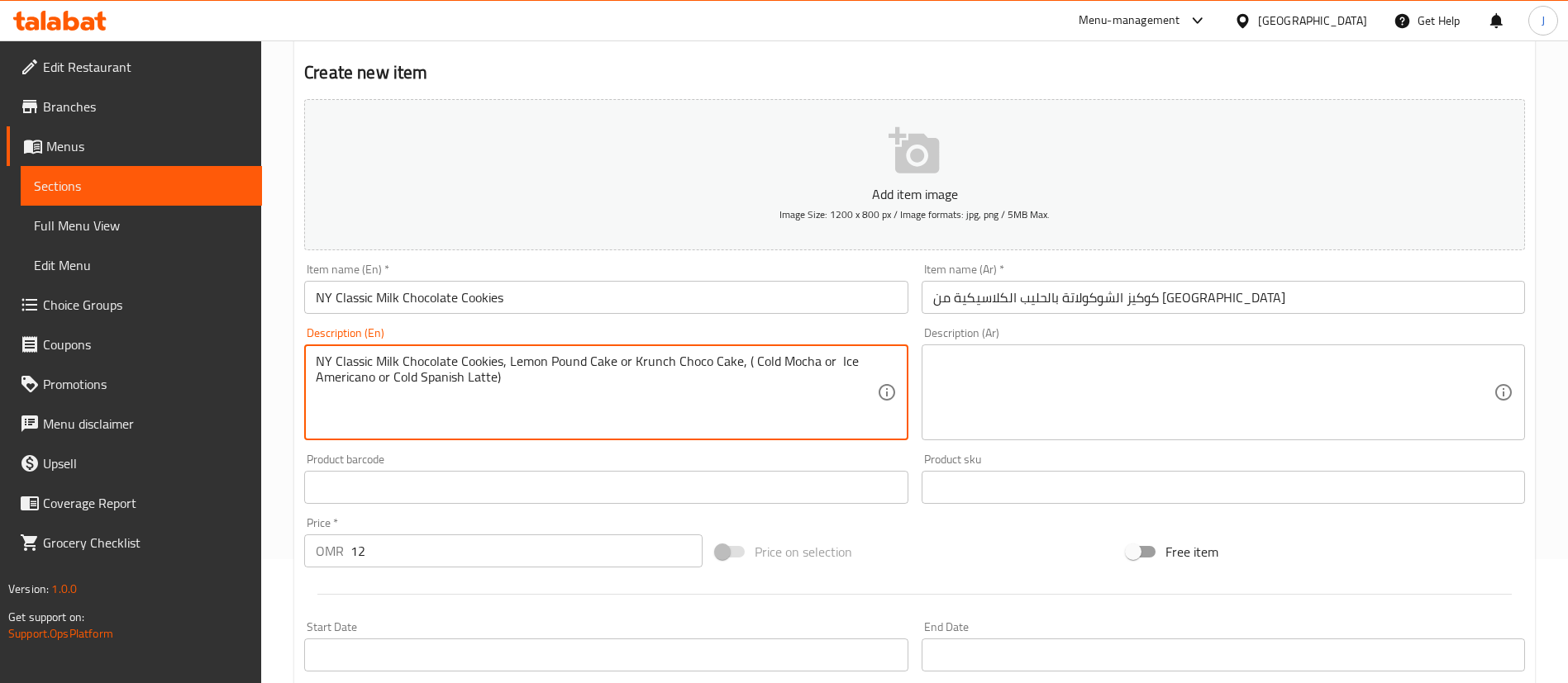
click at [510, 363] on textarea "NY Classic Milk Chocolate Cookies, Lemon Pound Cake or Krunch Choco Cake, ( Col…" at bounding box center [596, 393] width 561 height 79
click at [739, 358] on textarea "NY Classic Milk Chocolate Cookies, (Lemon Pound Cake or Krunch Choco Cake, ( Co…" at bounding box center [596, 393] width 561 height 79
click at [505, 381] on textarea "NY Classic Milk Chocolate Cookies, (Lemon Pound Cake or Krunch Choco Cake), ( C…" at bounding box center [596, 393] width 561 height 79
type textarea "NY Classic Milk Chocolate Cookies, (Lemon Pound Cake or Krunch Choco Cake), ( C…"
click at [990, 374] on textarea at bounding box center [1213, 393] width 561 height 79
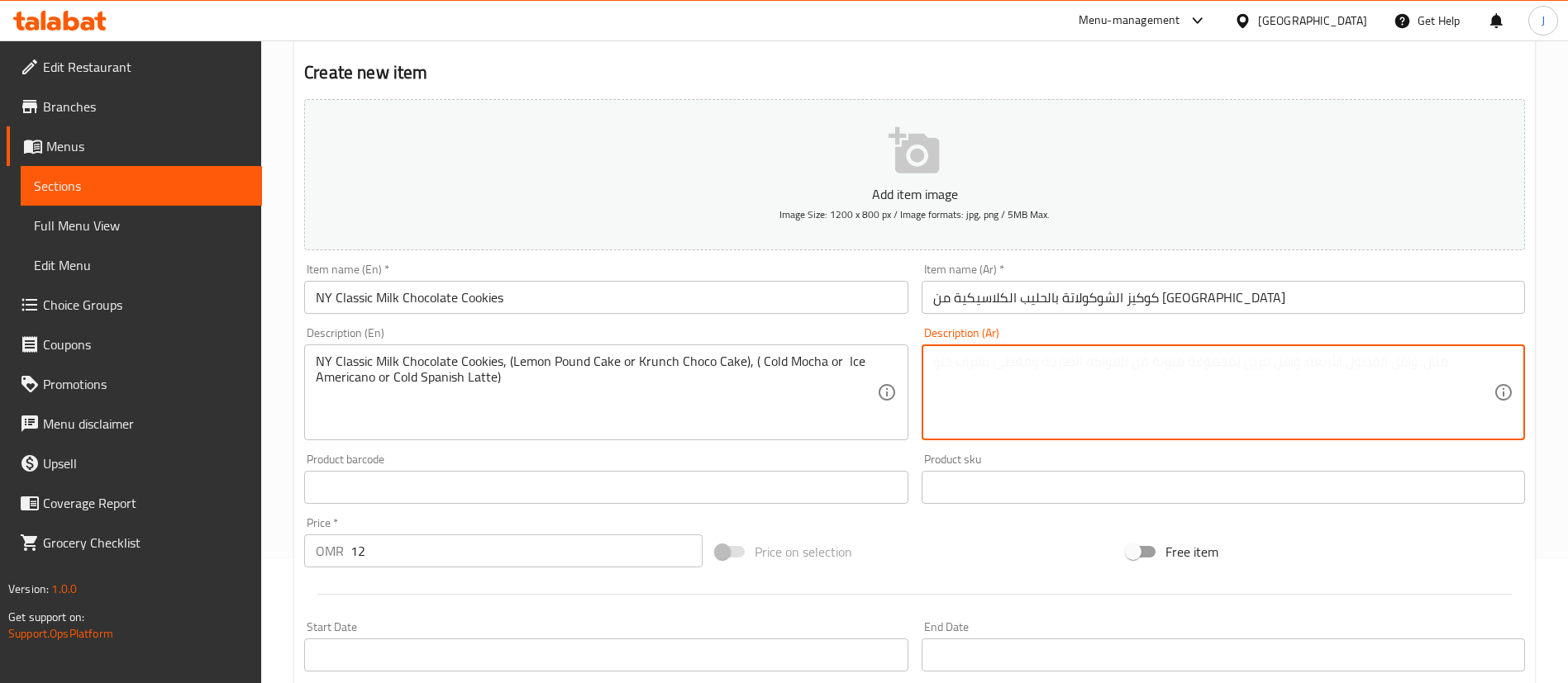
paste textarea "كوكيز الشوكولاتة بالحليب الكلاسيكية من نيويورك، (كعكة الليمون أو كعكة الشوكولات…"
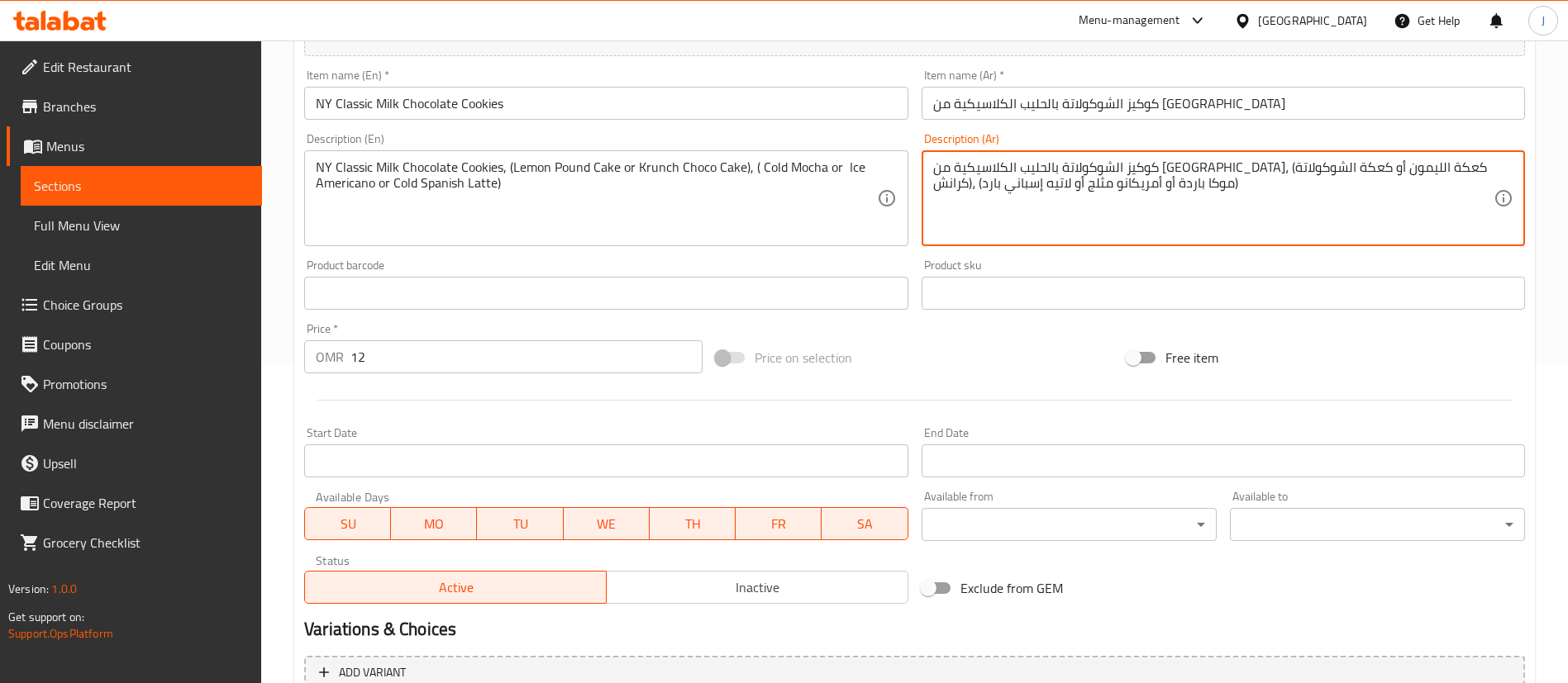
scroll to position [372, 0]
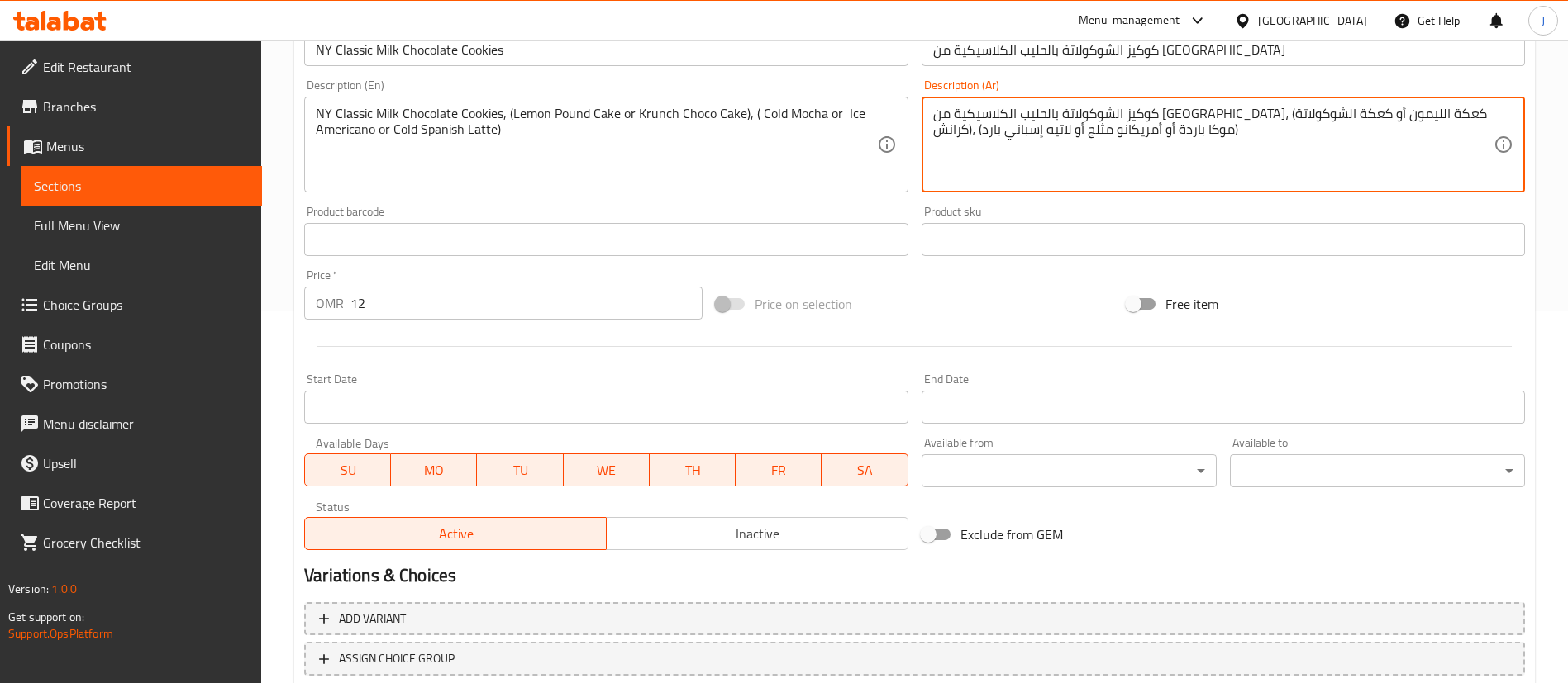
type textarea "كوكيز الشوكولاتة بالحليب الكلاسيكية من نيويورك، (كعكة الليمون أو كعكة الشوكولات…"
click at [415, 406] on input "Start Date" at bounding box center [606, 407] width 604 height 33
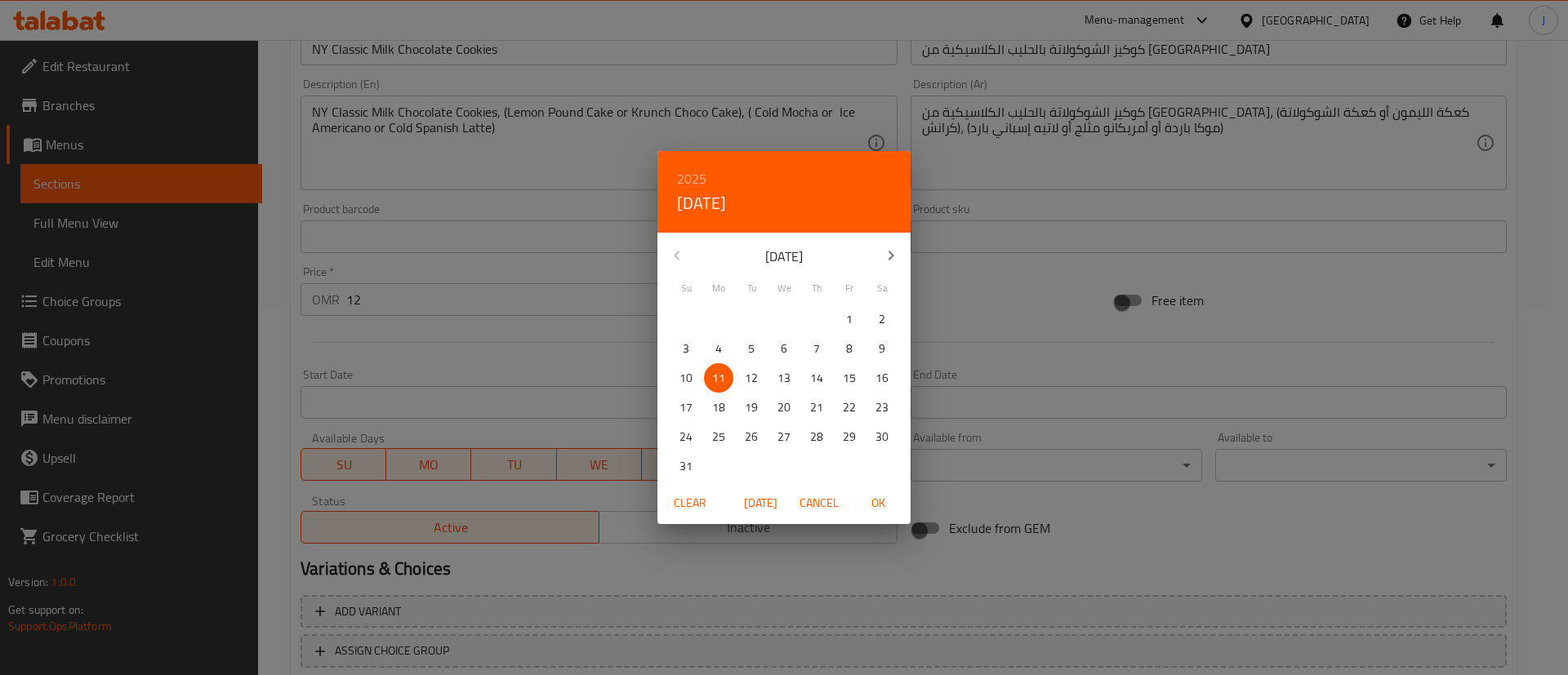
click at [783, 370] on p "13" at bounding box center [784, 378] width 13 height 21
click at [878, 503] on span "OK" at bounding box center [878, 503] width 39 height 21
type input "[DATE]"
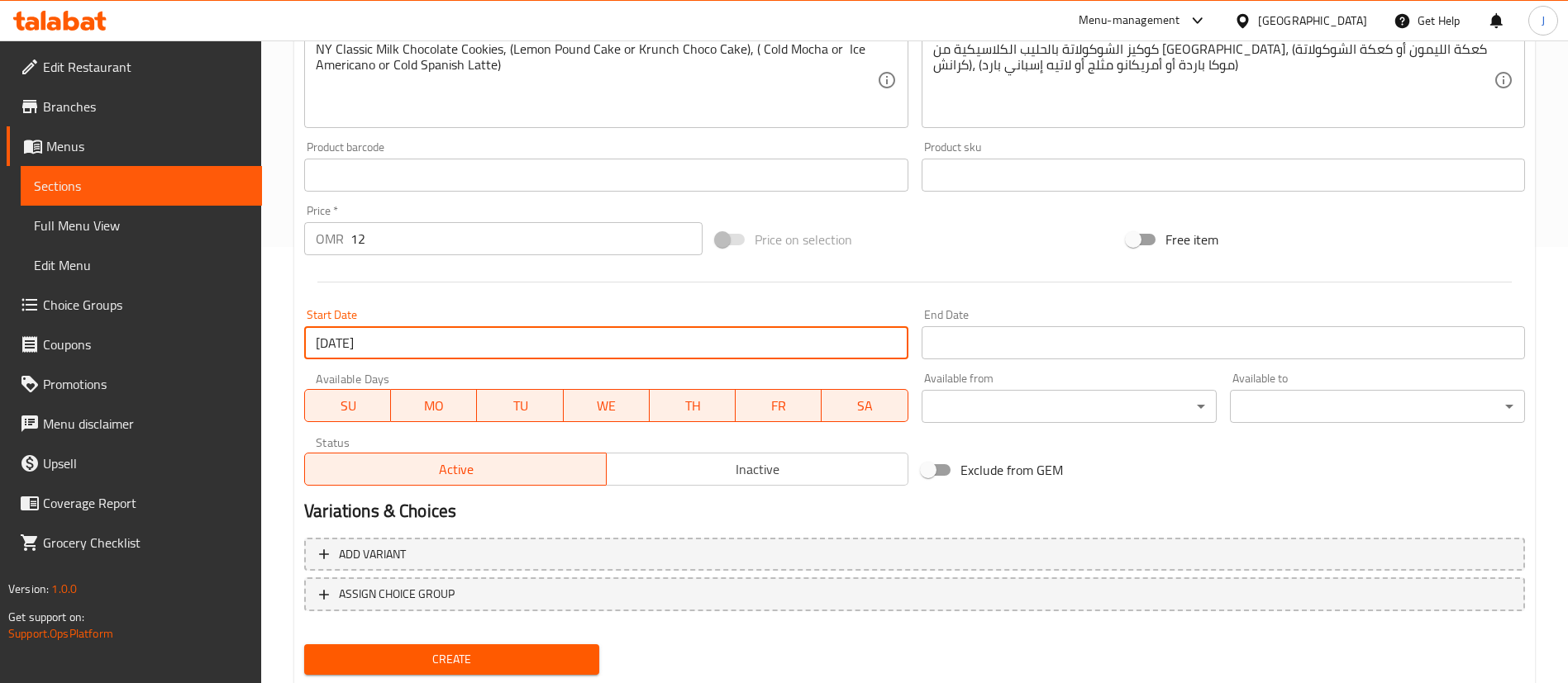
scroll to position [484, 0]
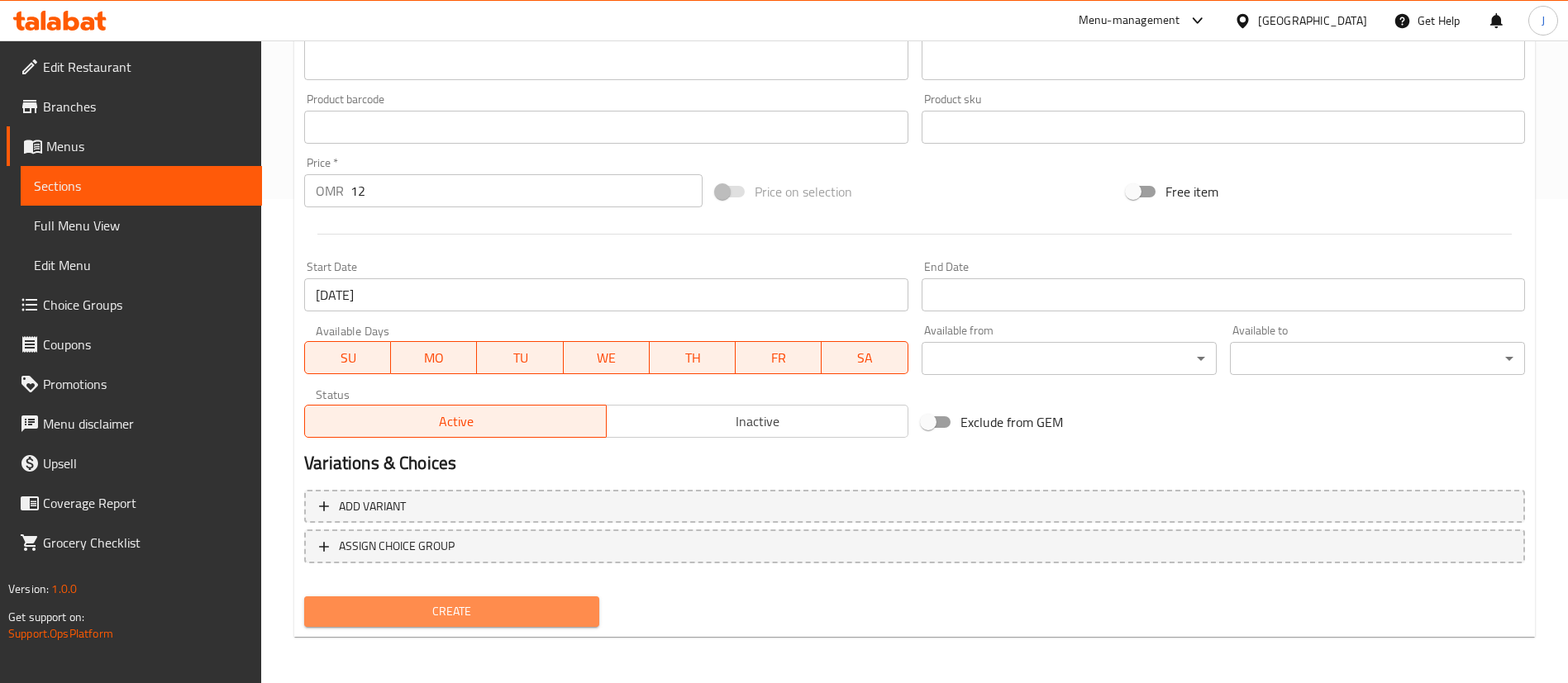
click at [486, 609] on span "Create" at bounding box center [452, 612] width 269 height 21
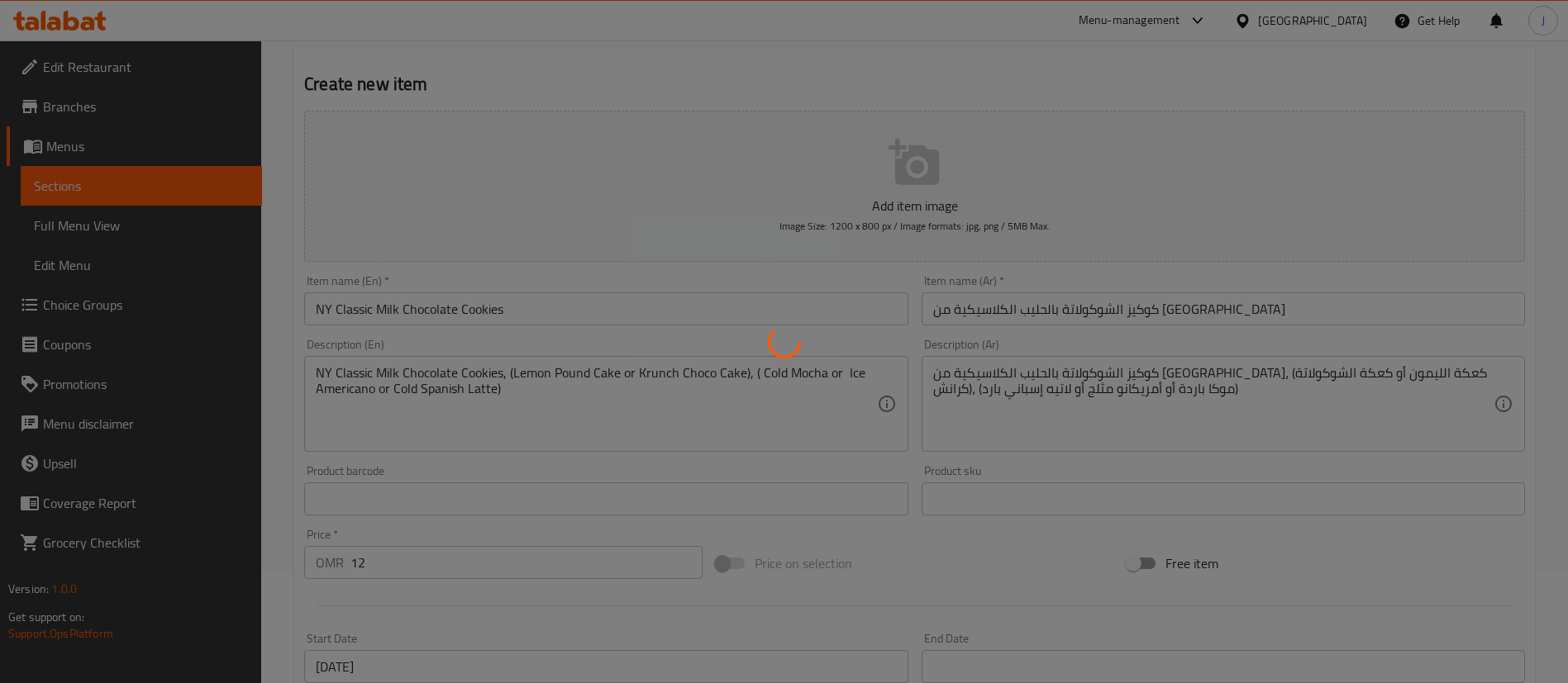
type input "0"
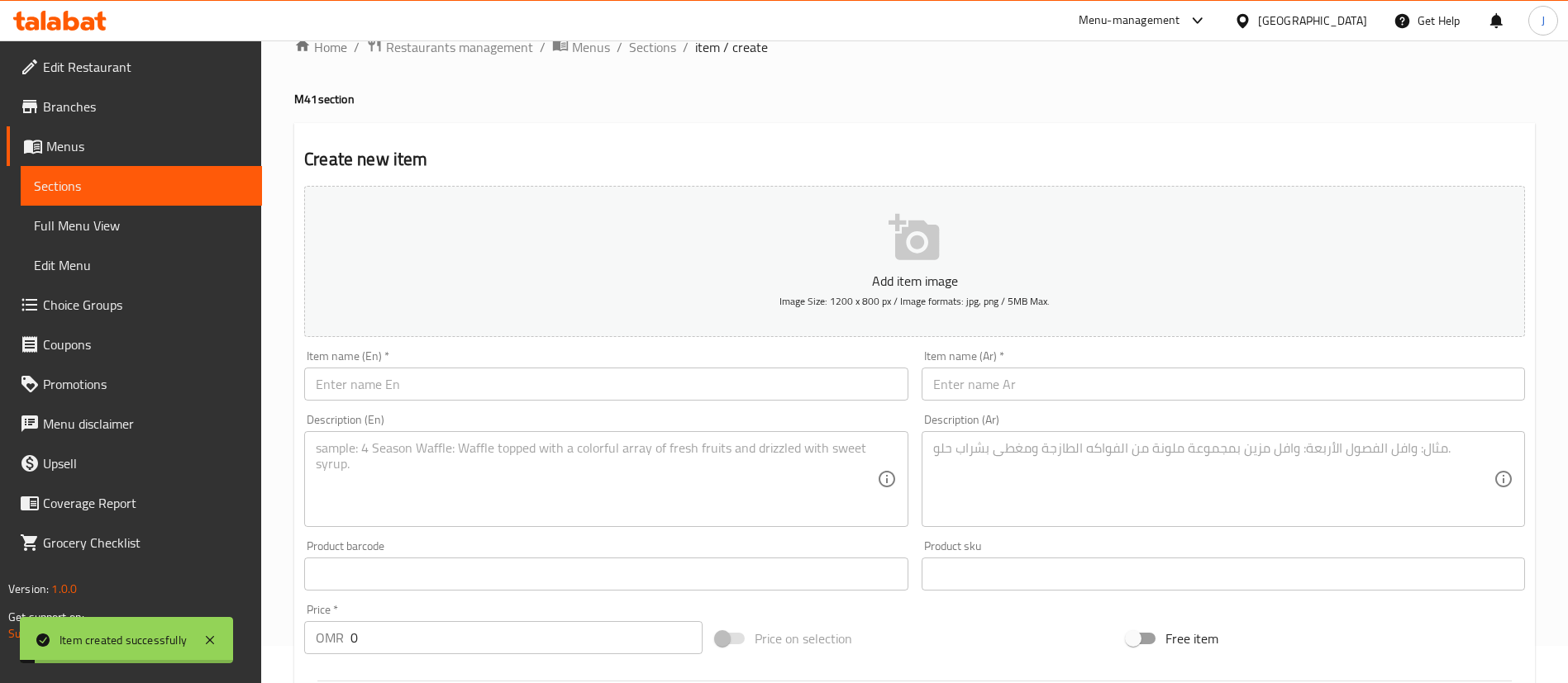
scroll to position [0, 0]
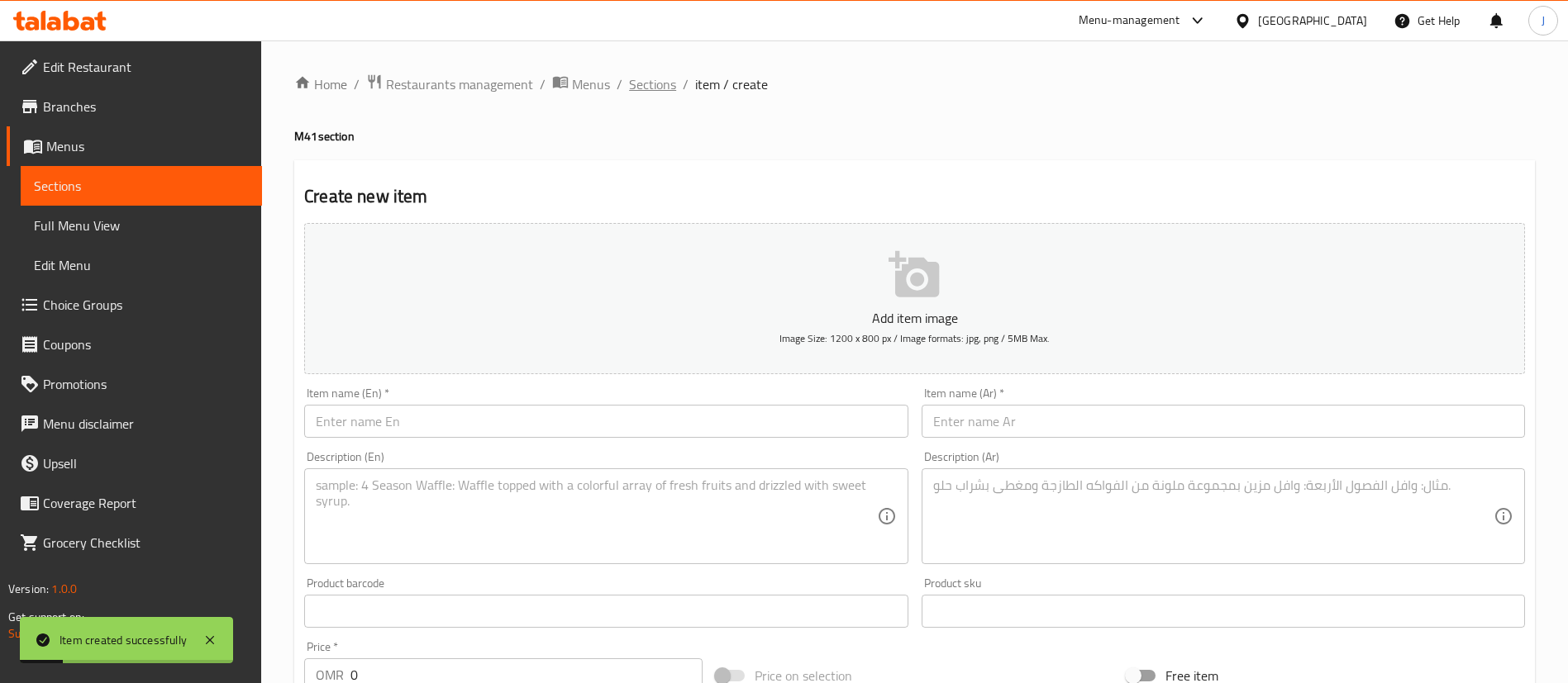
click at [659, 91] on span "Sections" at bounding box center [652, 84] width 47 height 20
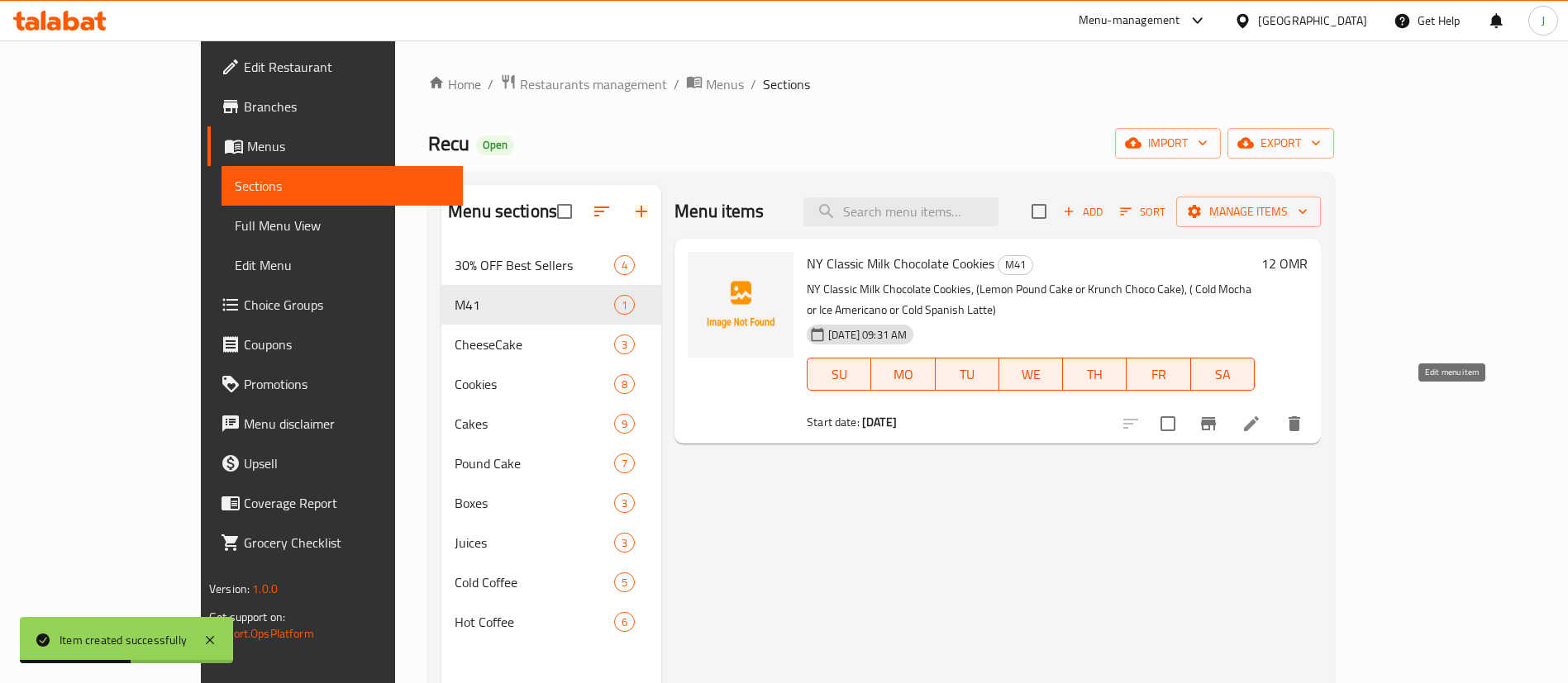
click at [1262, 414] on icon at bounding box center [1251, 424] width 20 height 20
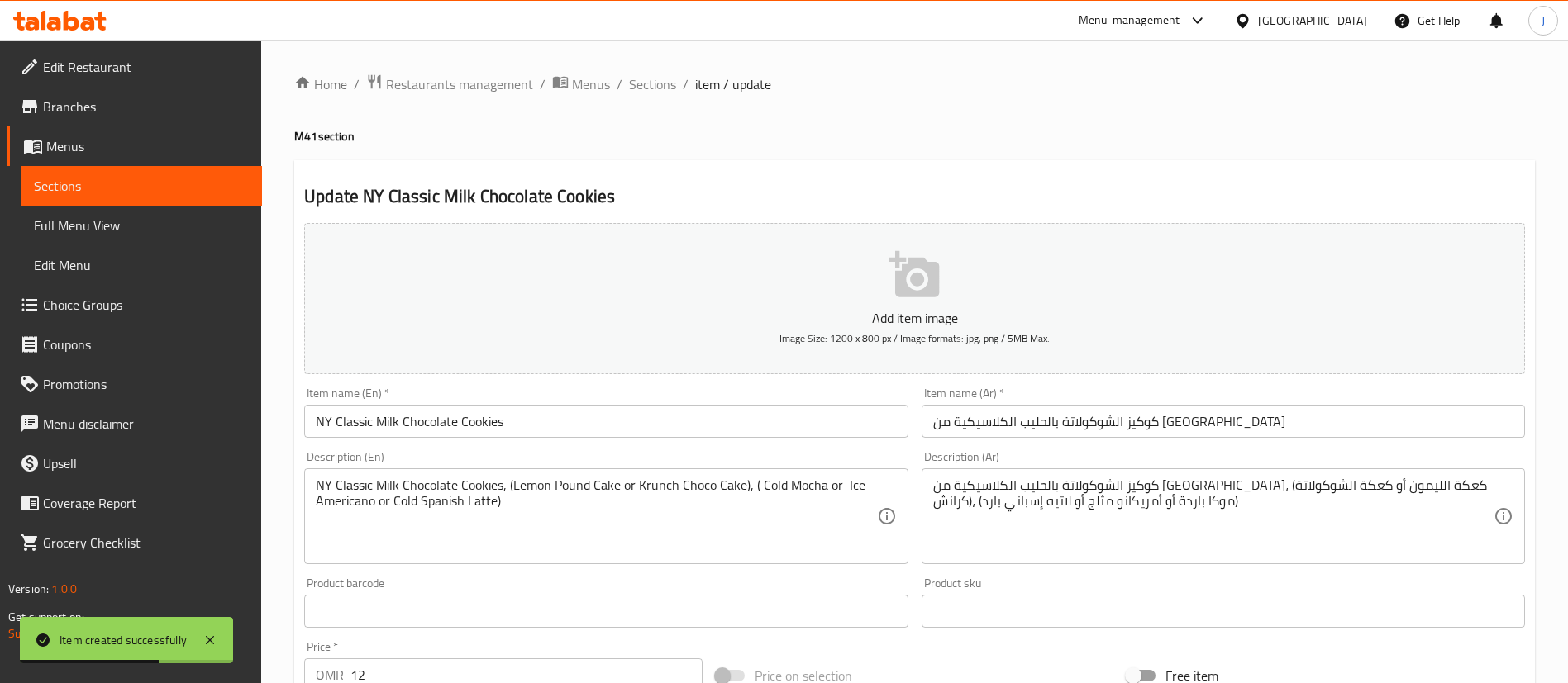
click at [657, 418] on input "NY Classic Milk Chocolate Cookies" at bounding box center [606, 422] width 604 height 33
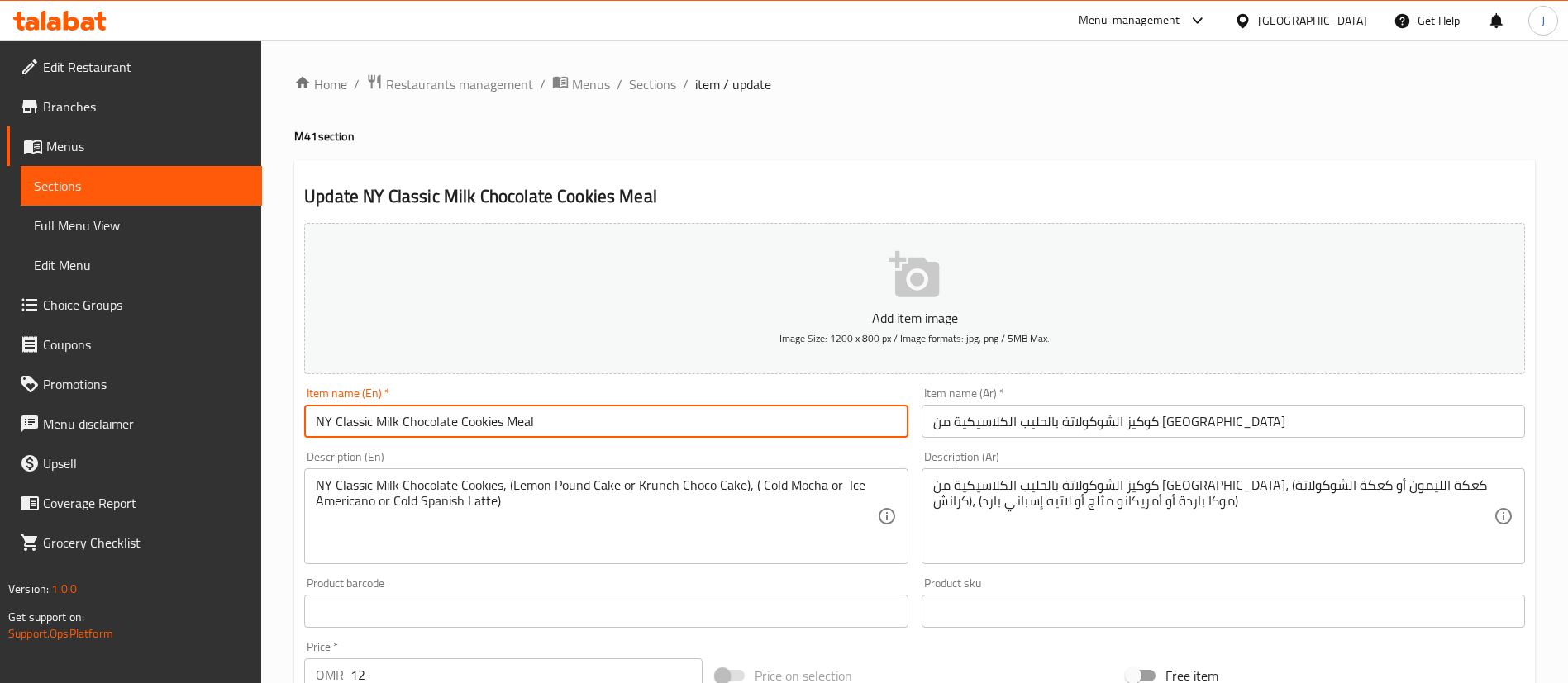
type input "NY Classic Milk Chocolate Cookies Meal"
click at [1262, 418] on input "كوكيز الشوكولاتة بالحليب الكلاسيكية من نيويورك" at bounding box center [1223, 422] width 604 height 33
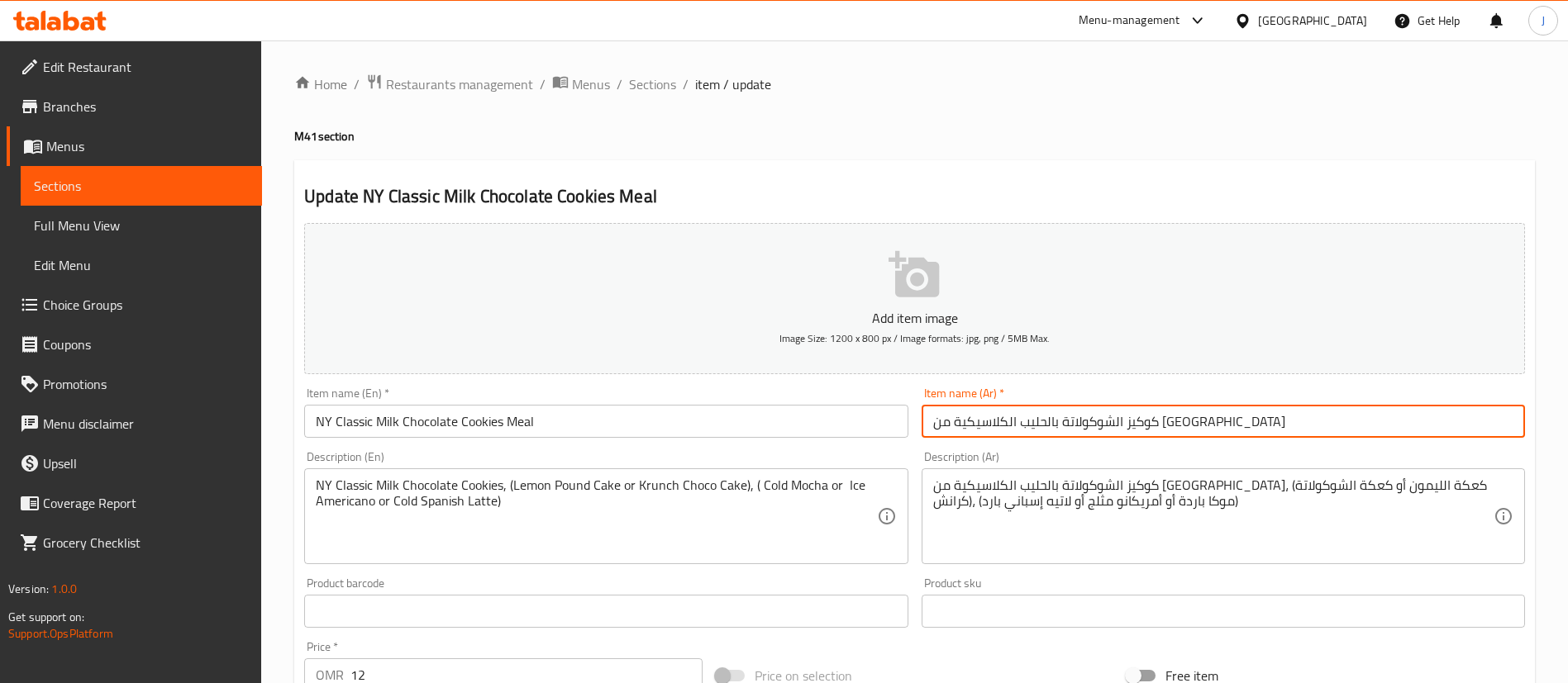
paste input "وجبة"
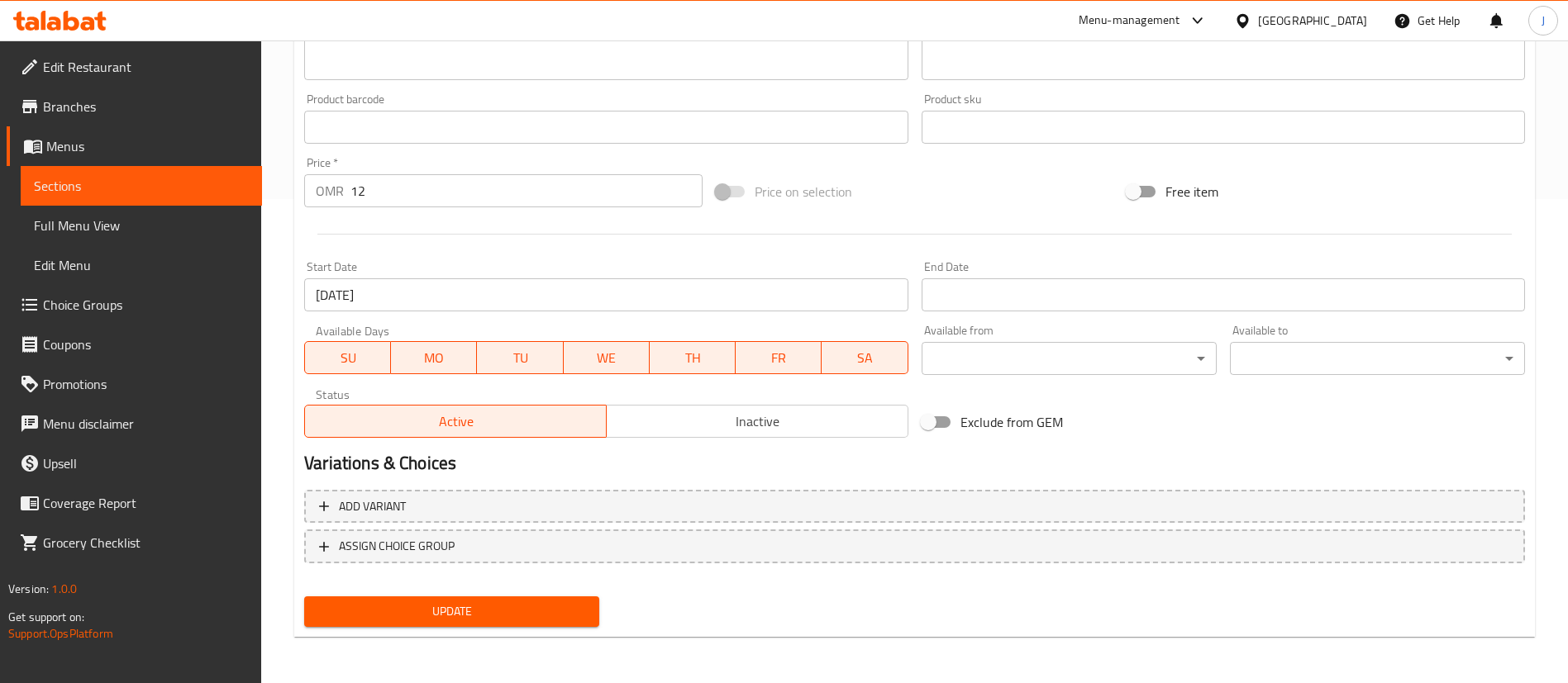
type input "وجبة كوكيز الشوكولاتة بالحليب الكلاسيكية من نيويورك"
click at [489, 603] on span "Update" at bounding box center [452, 612] width 269 height 21
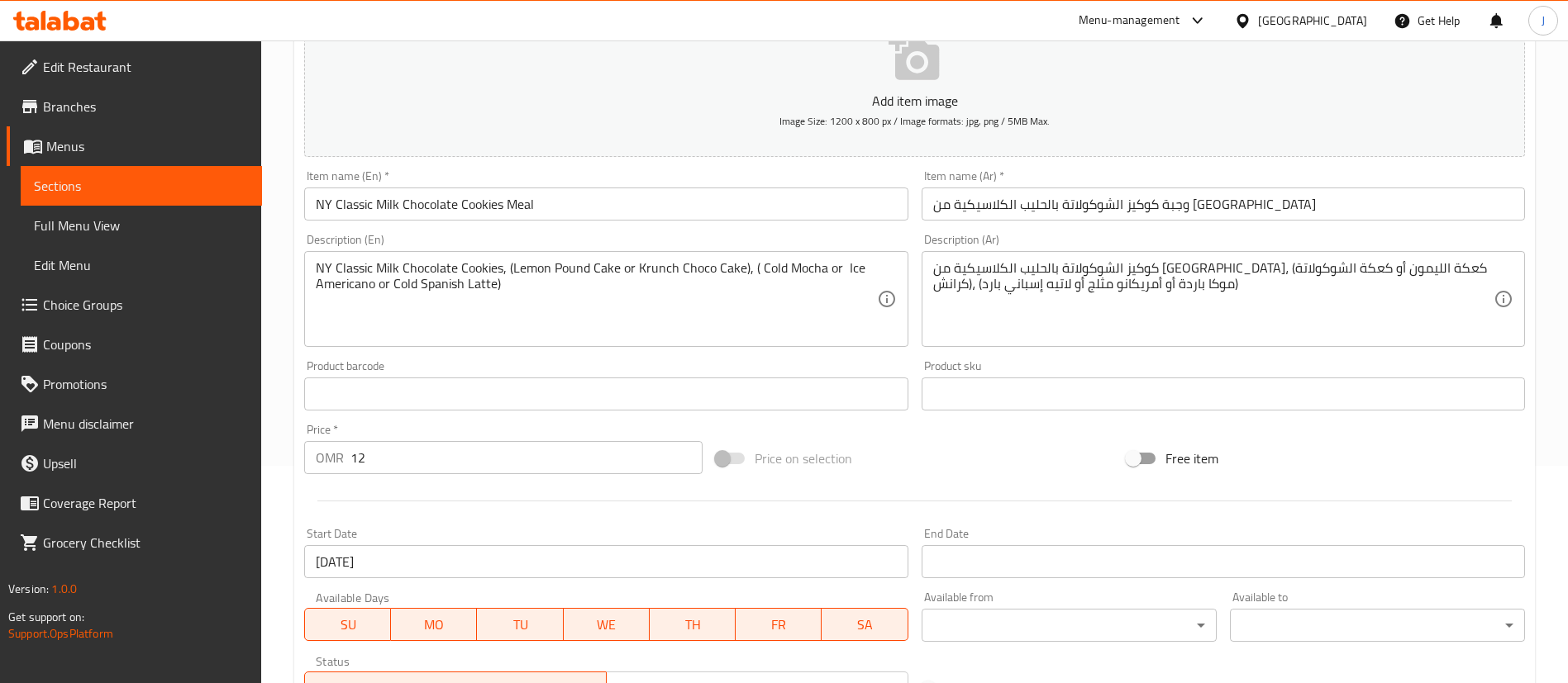
scroll to position [0, 0]
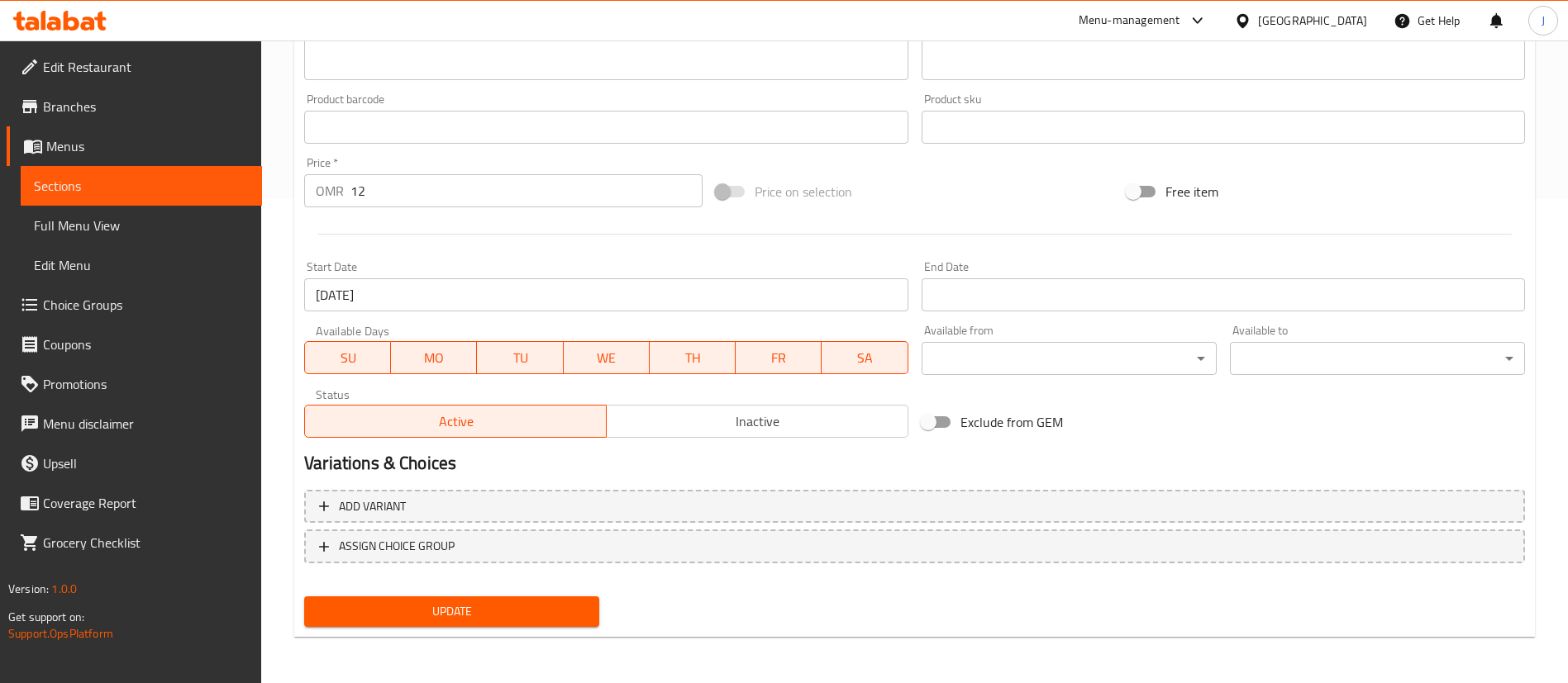
click at [485, 608] on span "Update" at bounding box center [452, 612] width 269 height 21
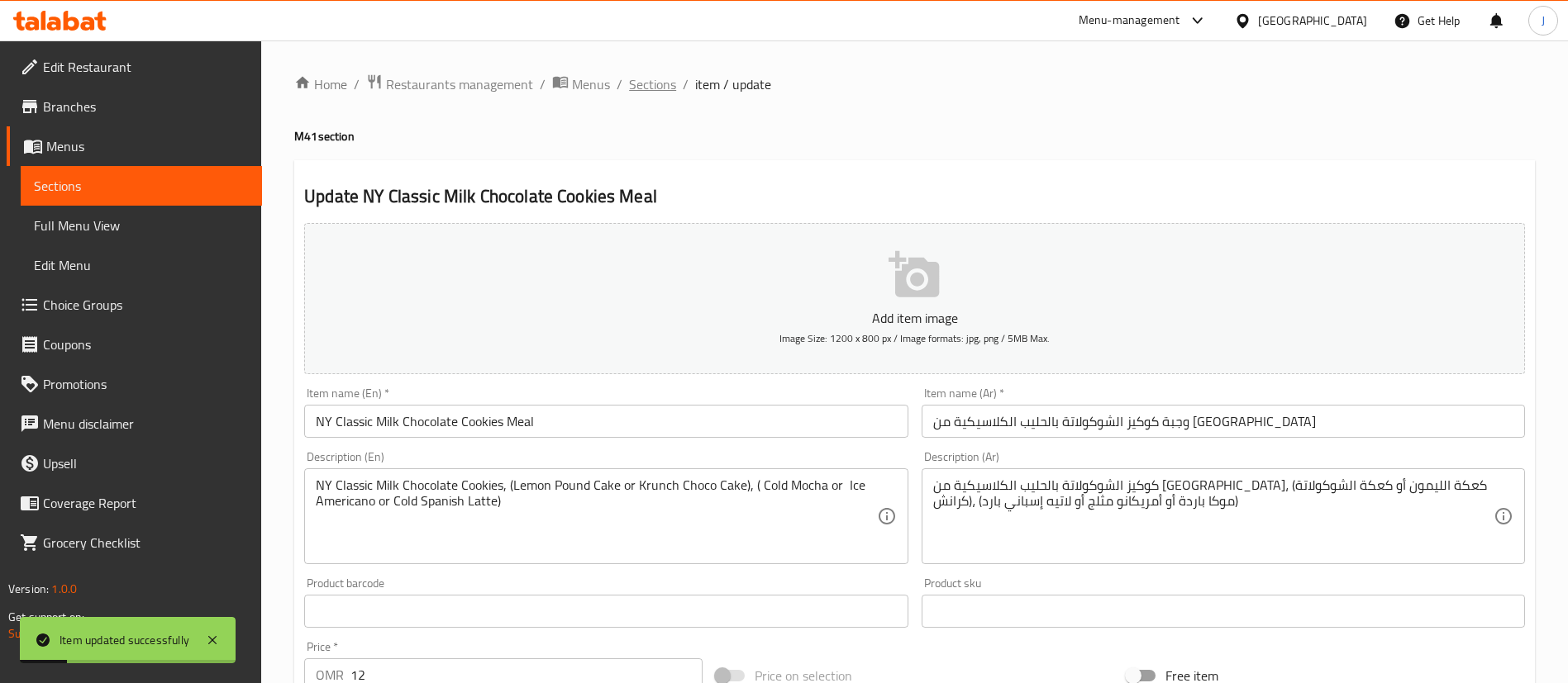
click at [646, 79] on span "Sections" at bounding box center [652, 84] width 47 height 20
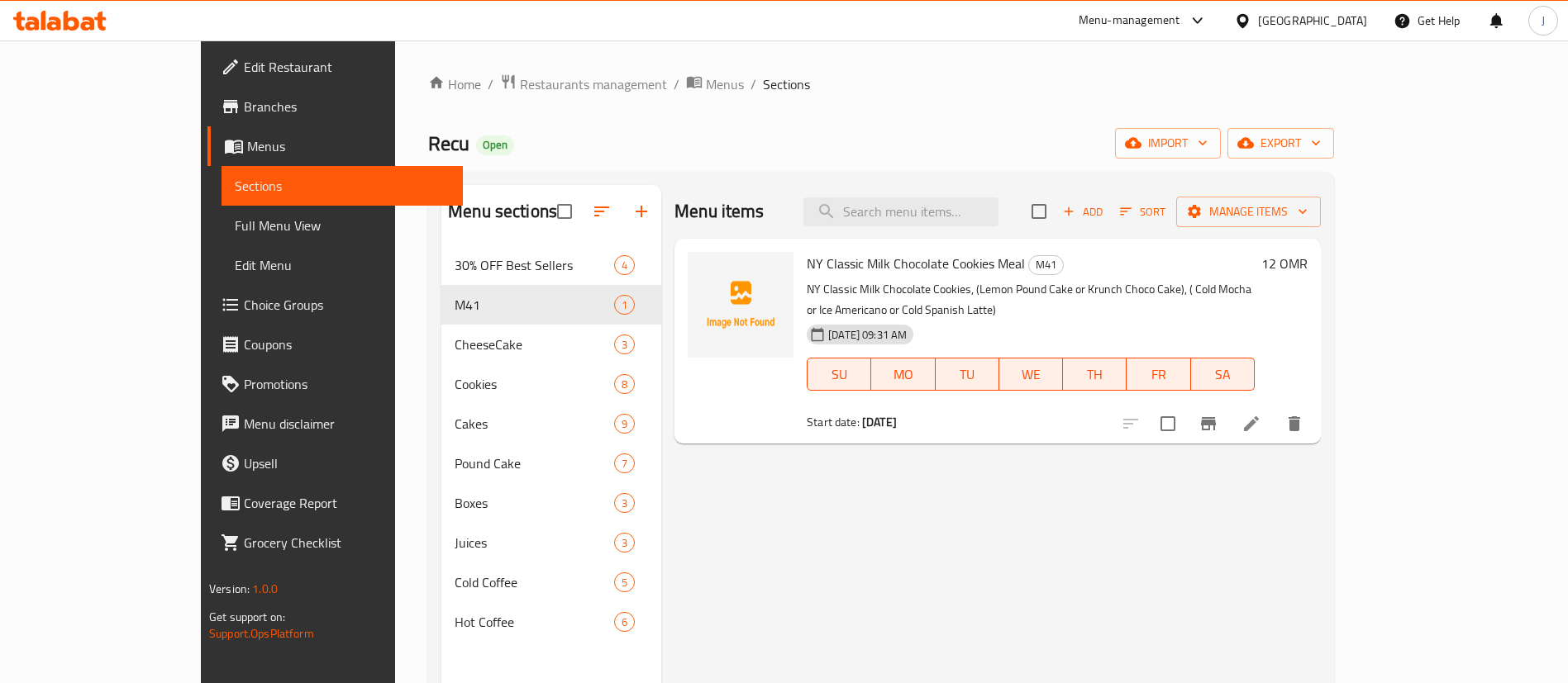
click at [244, 304] on span "Choice Groups" at bounding box center [347, 305] width 206 height 20
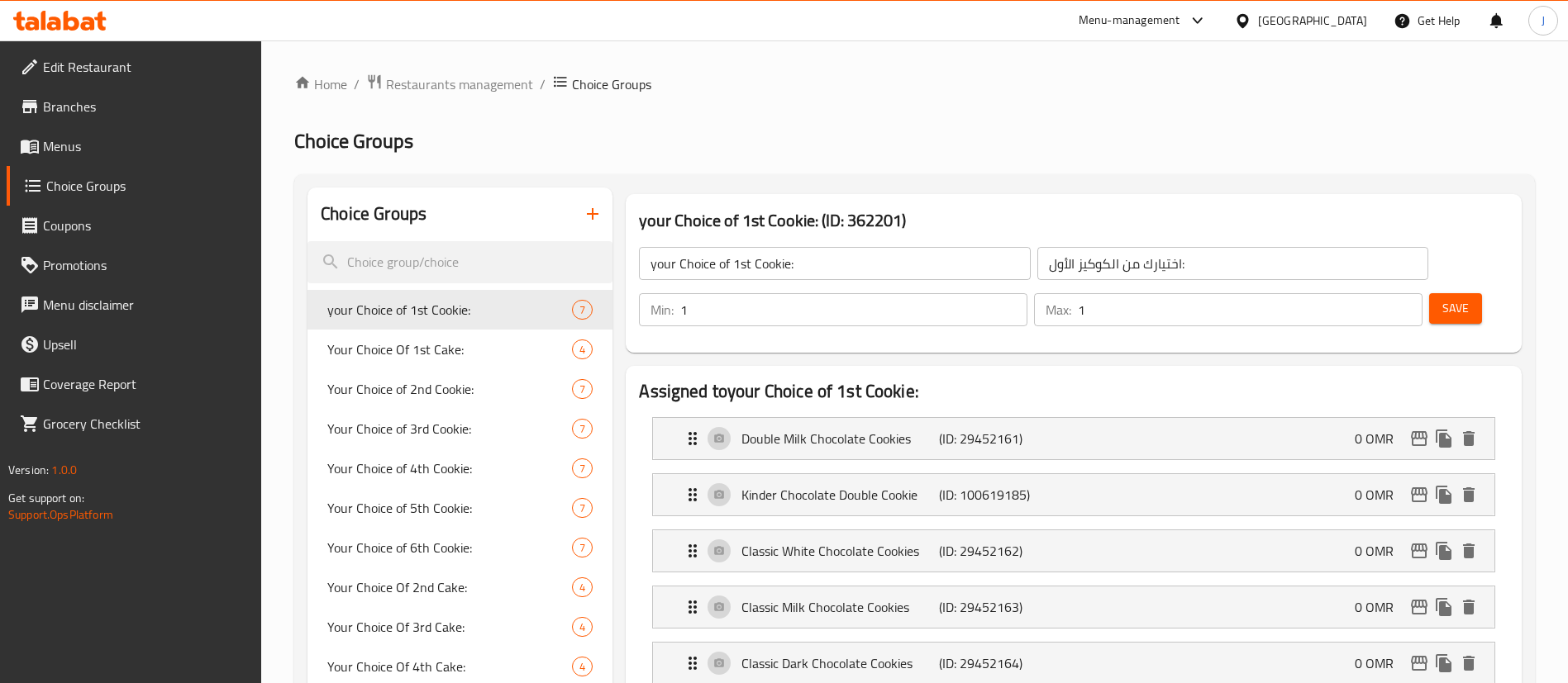
click at [585, 209] on icon "button" at bounding box center [593, 214] width 20 height 20
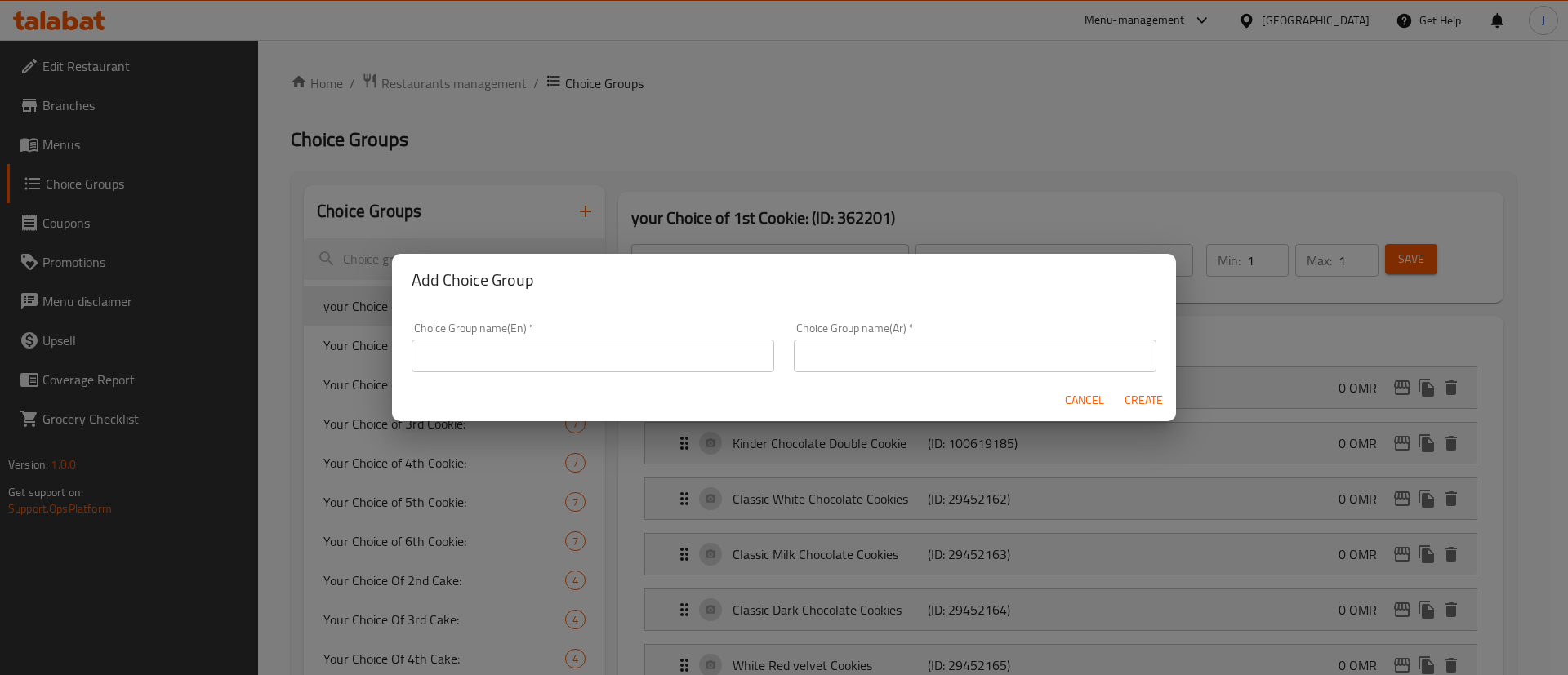
click at [467, 361] on input "text" at bounding box center [592, 356] width 362 height 33
type input "Choose the Side Dish:"
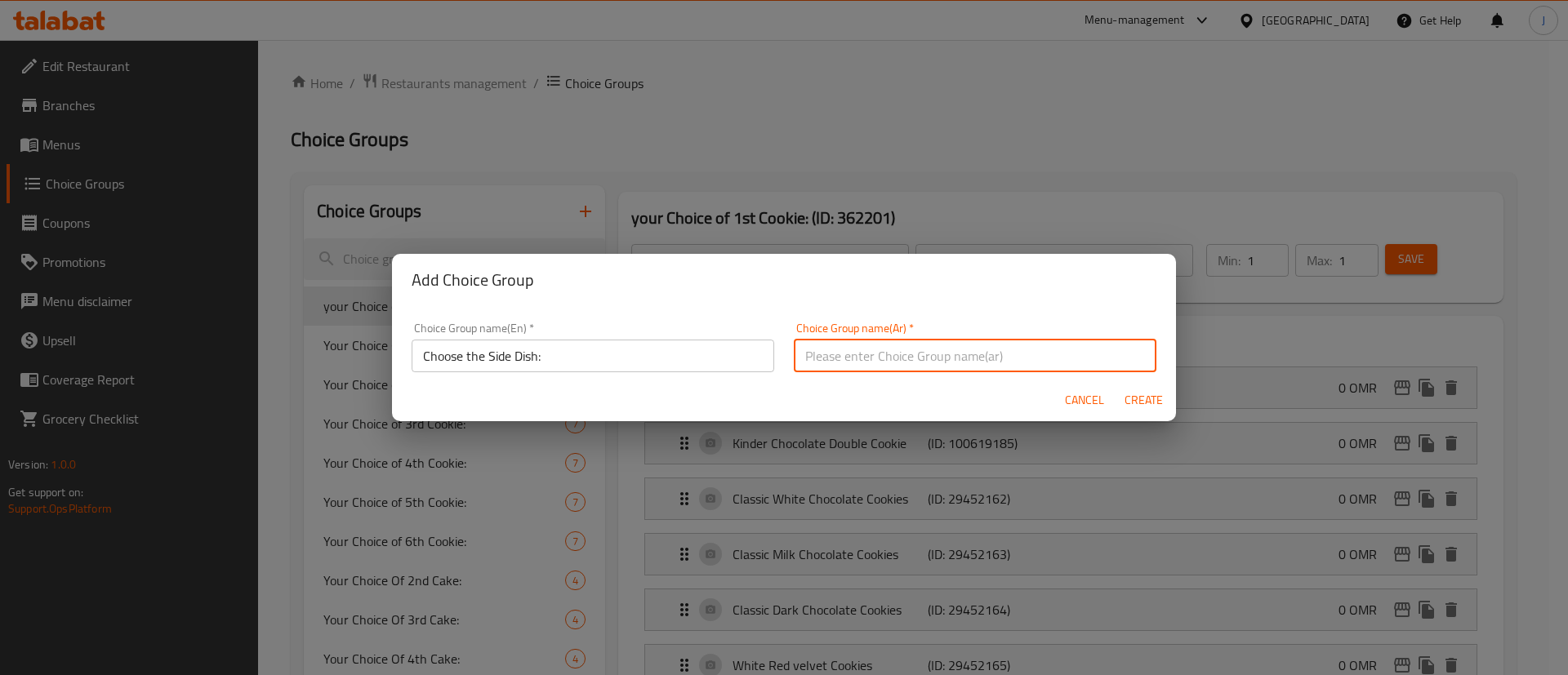
click at [911, 358] on input "text" at bounding box center [974, 356] width 362 height 33
type input "اختر الطبق الجانبي:"
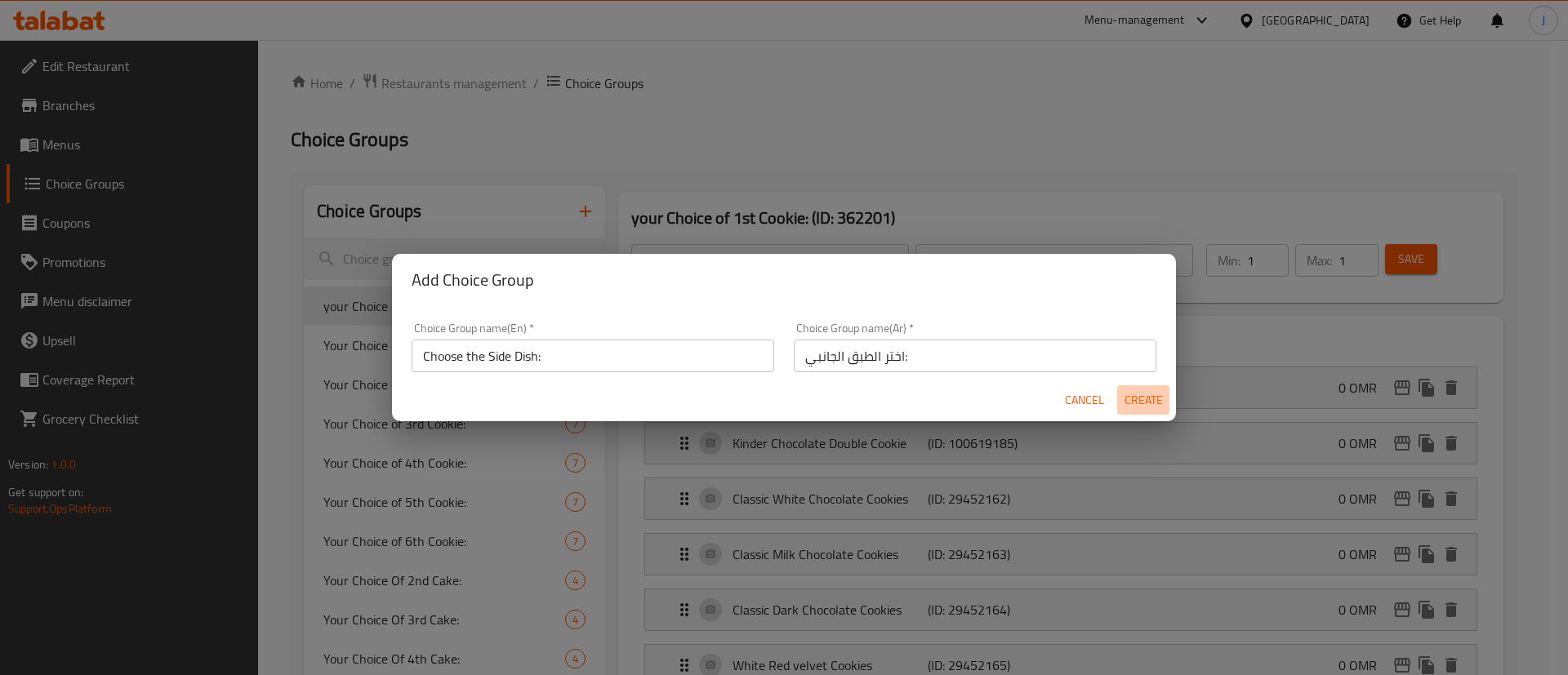
click at [1135, 405] on span "Create" at bounding box center [1142, 400] width 39 height 21
type input "Choose the Side Dish:"
type input "اختر الطبق الجانبي:"
type input "0"
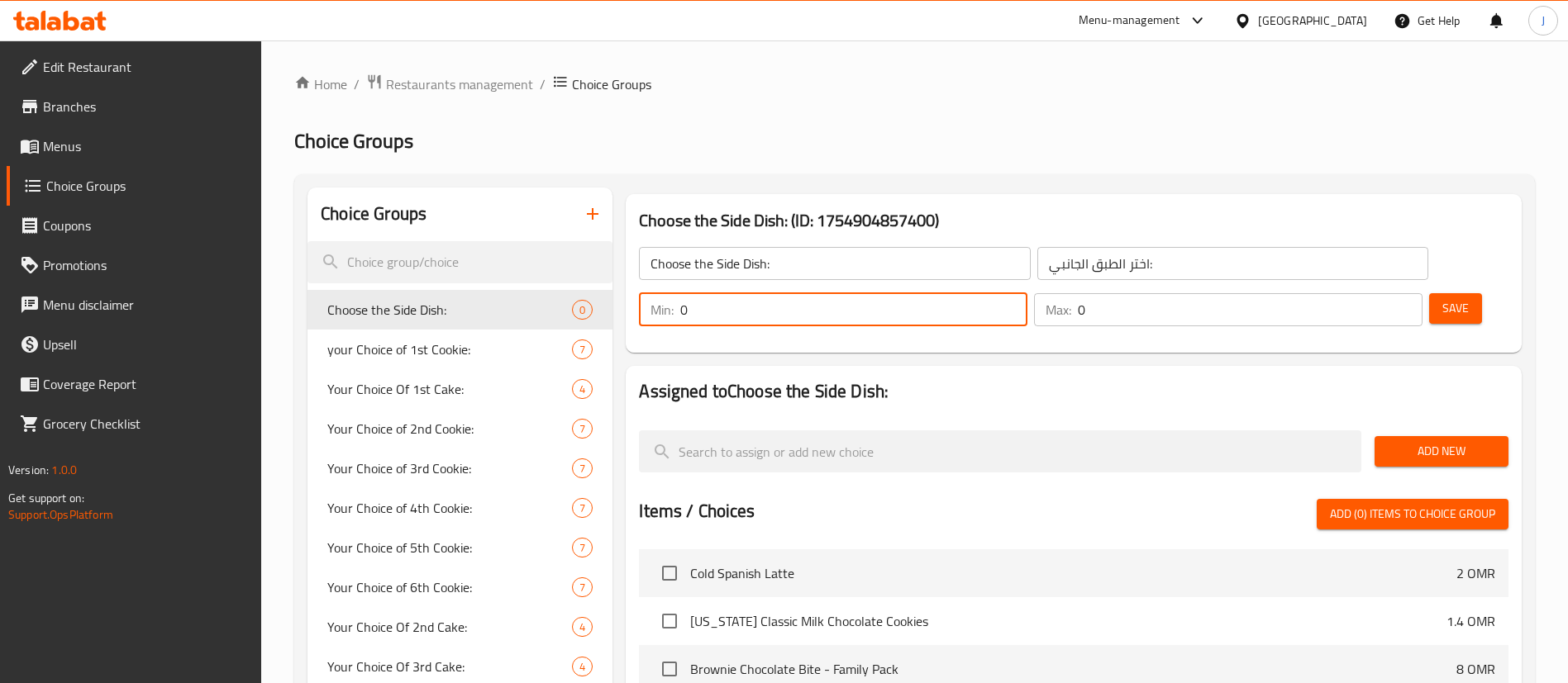
drag, startPoint x: 1268, startPoint y: 258, endPoint x: 1245, endPoint y: 260, distance: 23.1
click at [1027, 293] on div "Min: 0 ​" at bounding box center [832, 310] width 389 height 33
type input "1"
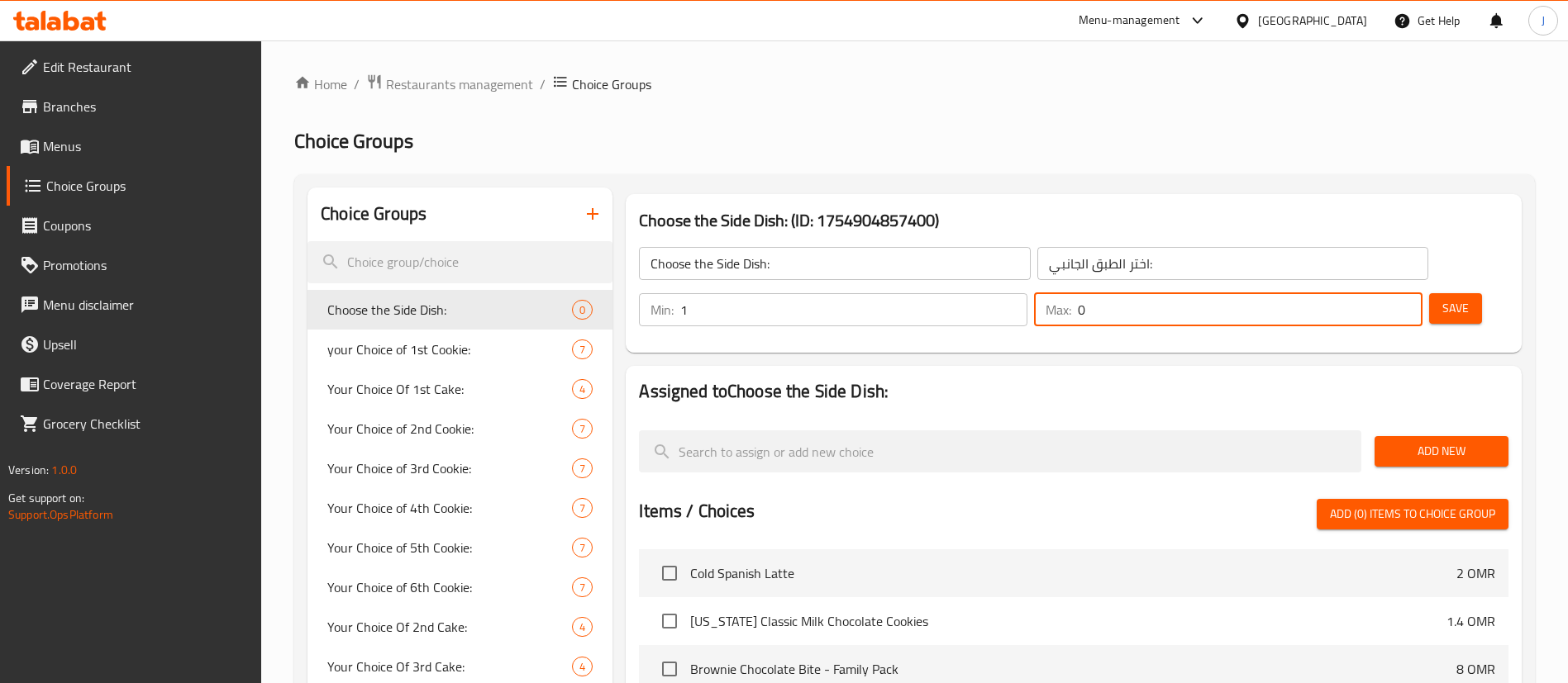
drag, startPoint x: 1365, startPoint y: 262, endPoint x: 1348, endPoint y: 262, distance: 17.0
click at [1348, 293] on div "Max: 0 ​" at bounding box center [1228, 310] width 389 height 33
type input "1"
click at [1443, 441] on span "Add New" at bounding box center [1441, 451] width 107 height 21
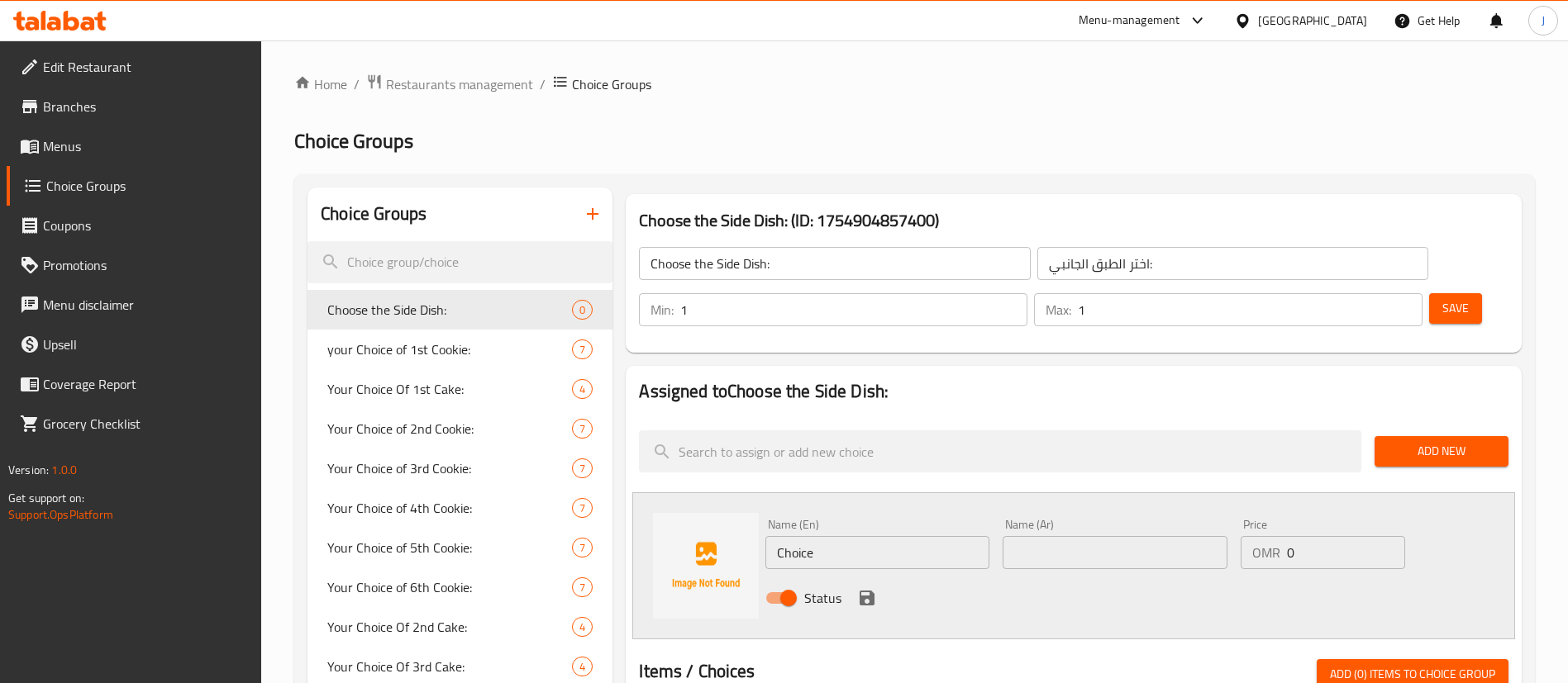
drag, startPoint x: 819, startPoint y: 524, endPoint x: 825, endPoint y: 511, distance: 14.3
click at [821, 518] on div "Name (En) Choice Name (En)" at bounding box center [876, 544] width 237 height 64
drag, startPoint x: 827, startPoint y: 507, endPoint x: 749, endPoint y: 496, distance: 78.8
click at [769, 536] on input "Choice" at bounding box center [877, 552] width 224 height 33
paste input "Lemon Pound Cak"
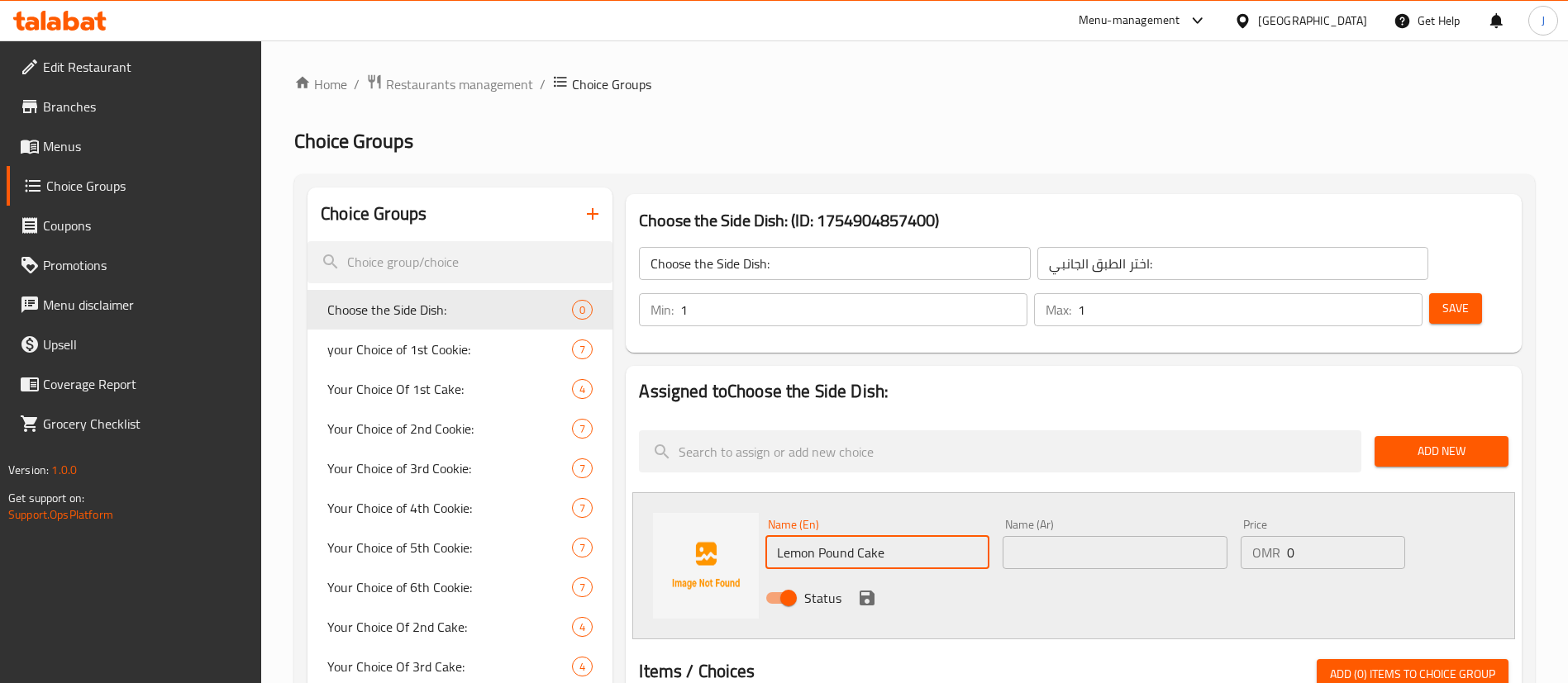
type input "Lemon Pound Cake"
click at [1062, 536] on input "text" at bounding box center [1114, 552] width 224 height 33
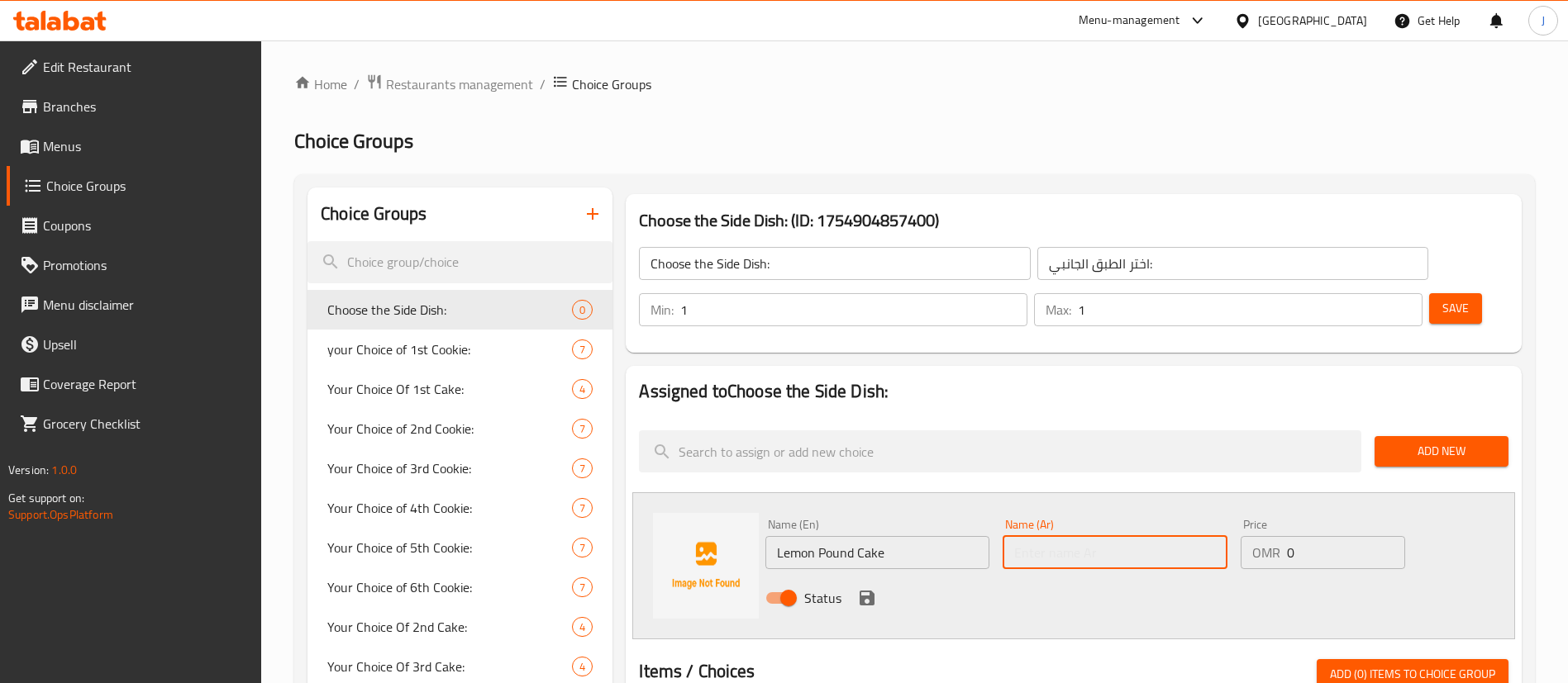
paste input "كعكة الليمون"
click at [1054, 536] on input "كعكة الليمون" at bounding box center [1114, 552] width 224 height 33
click at [1058, 536] on input "كعكة الليمون" at bounding box center [1114, 552] width 224 height 33
type input "كعكة البوند الليمون"
click at [869, 591] on icon "save" at bounding box center [867, 598] width 15 height 15
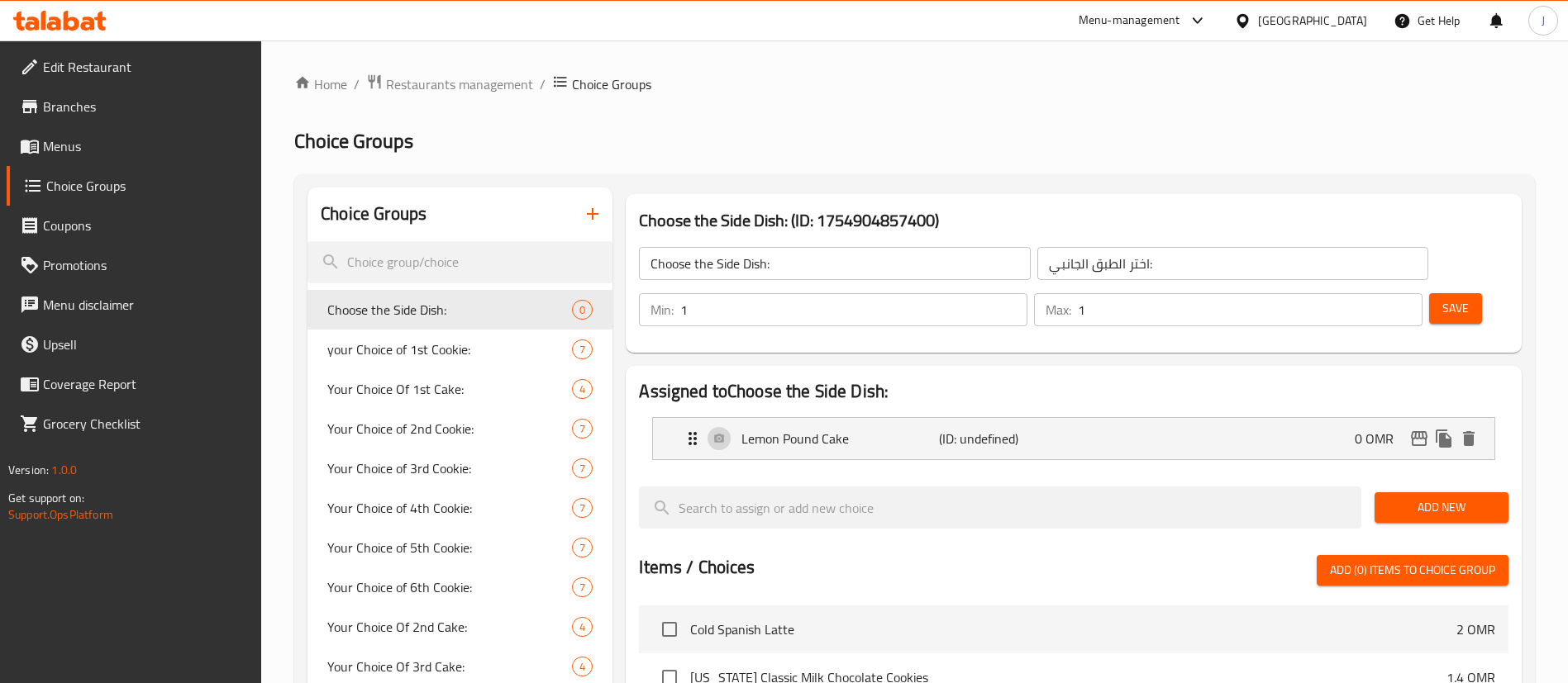
click at [1411, 497] on span "Add New" at bounding box center [1441, 507] width 107 height 21
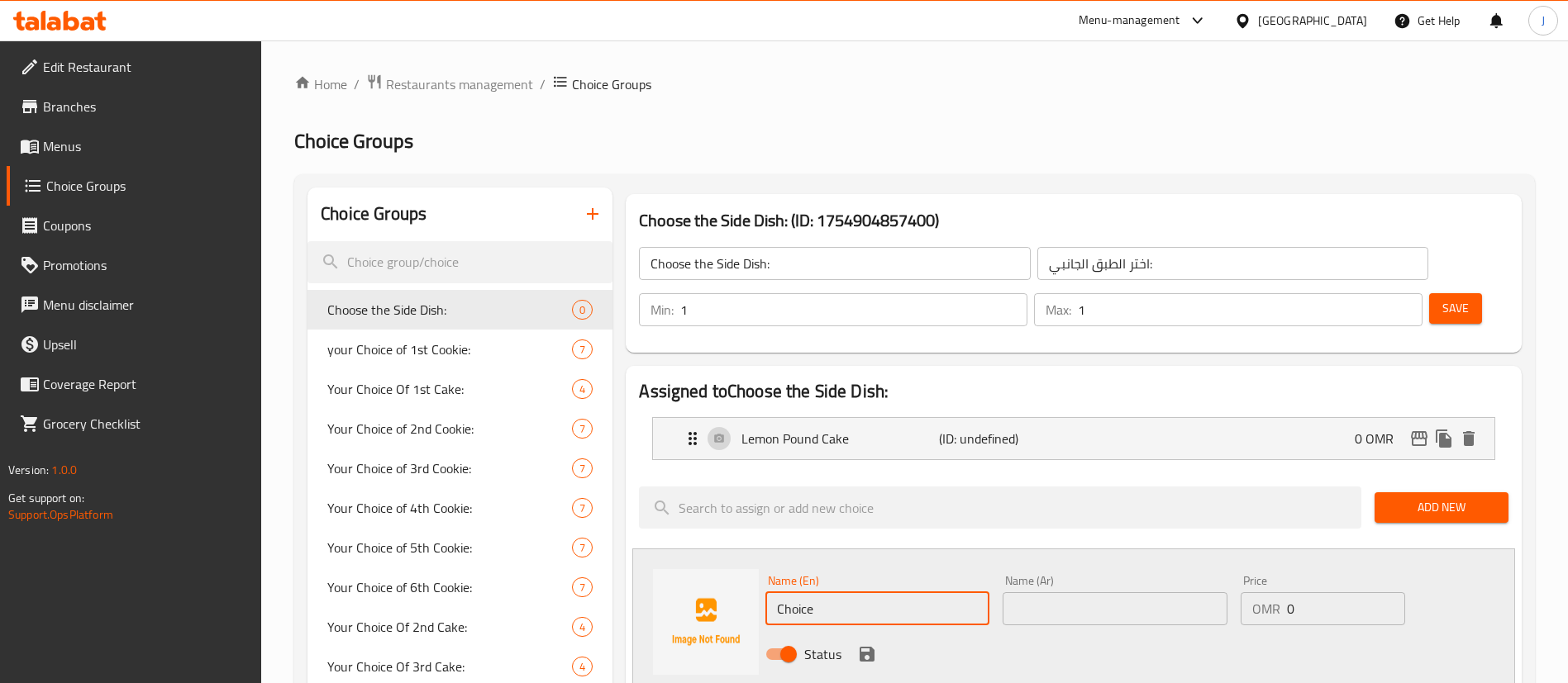
drag, startPoint x: 838, startPoint y: 563, endPoint x: 757, endPoint y: 560, distance: 81.1
click at [759, 569] on div "Name (En) Choice Name (En)" at bounding box center [876, 601] width 237 height 64
paste input "Krunch Choco Cak"
type input "Krunch Choco Cake"
click at [1036, 592] on input "text" at bounding box center [1114, 609] width 224 height 33
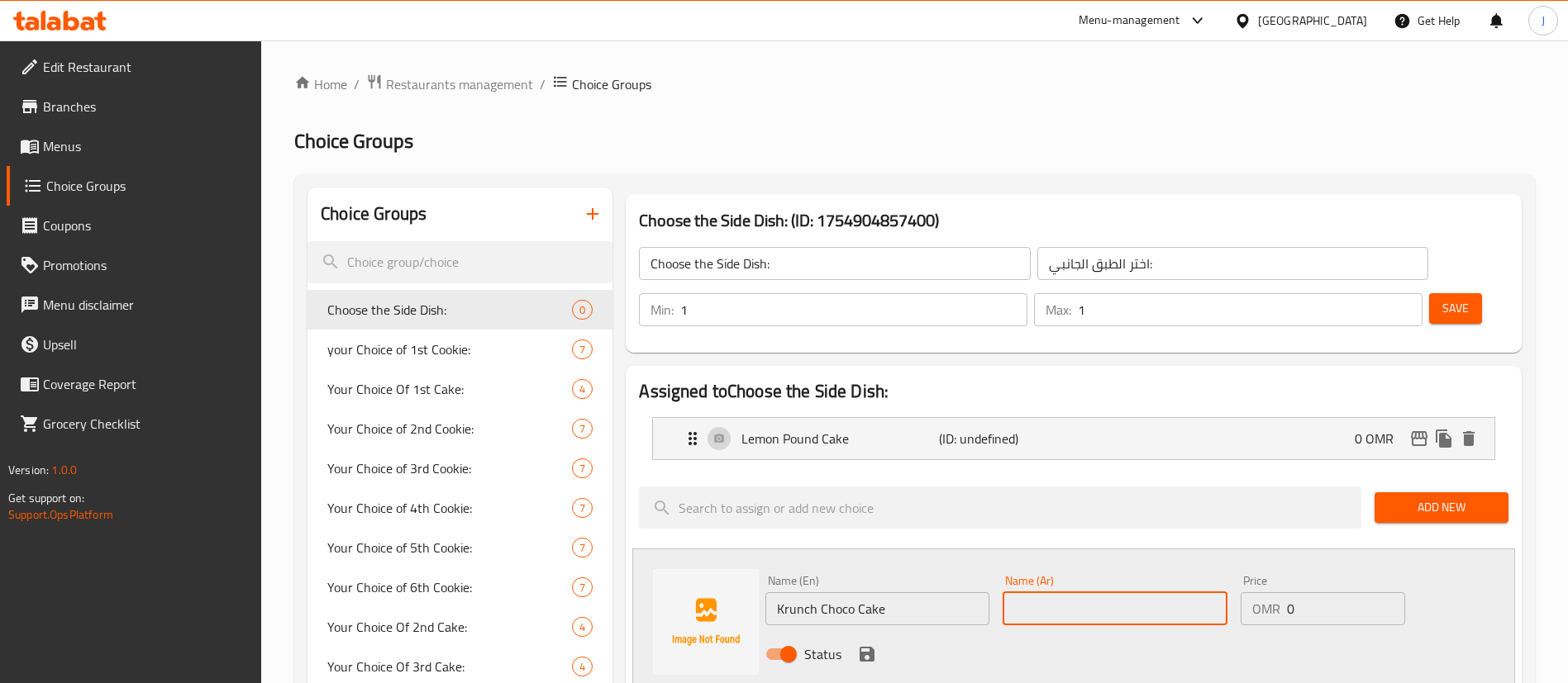
paste input "كعكة كرانش تشوكو"
type input "كعكة كرانش تشوكو"
click at [867, 646] on icon "save" at bounding box center [867, 654] width 15 height 15
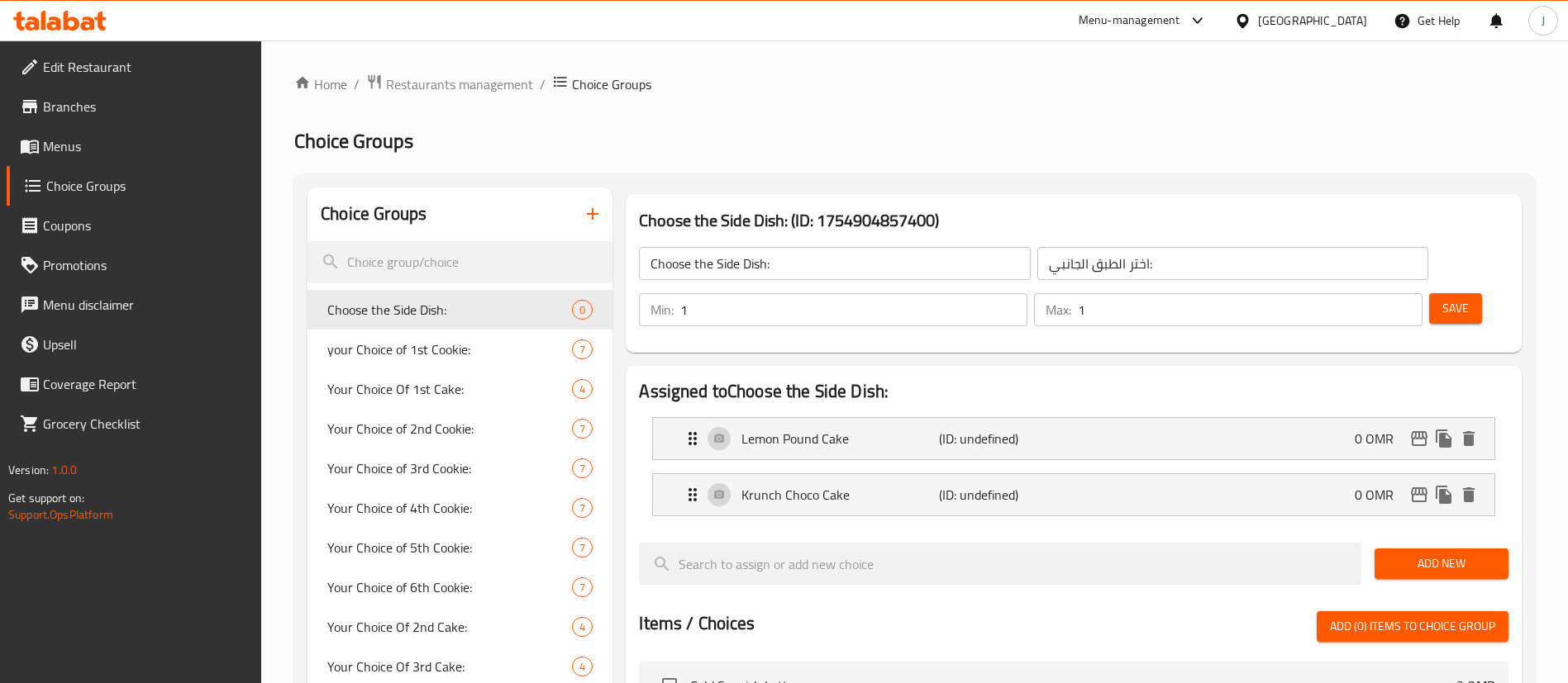
click at [1442, 298] on span "Save" at bounding box center [1455, 308] width 27 height 21
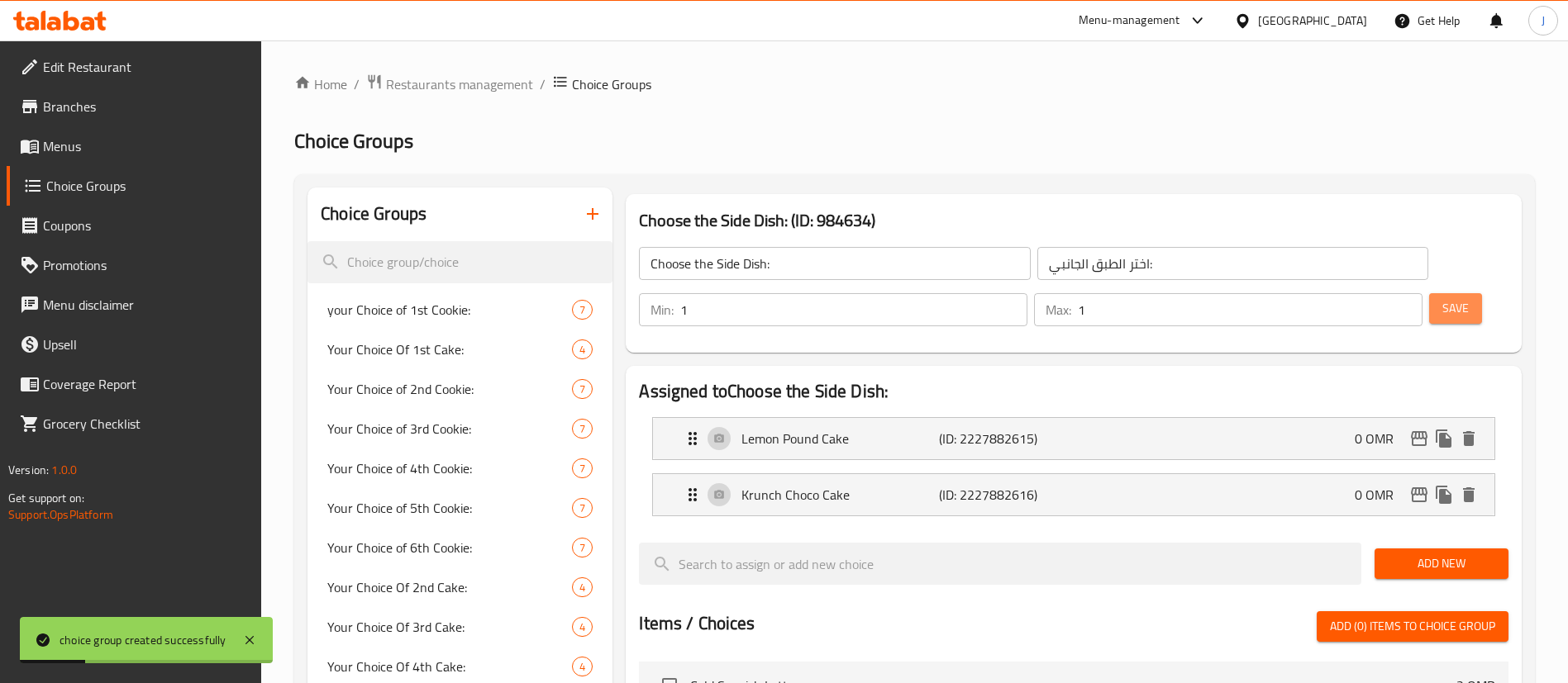
click at [1442, 298] on span "Save" at bounding box center [1455, 308] width 27 height 21
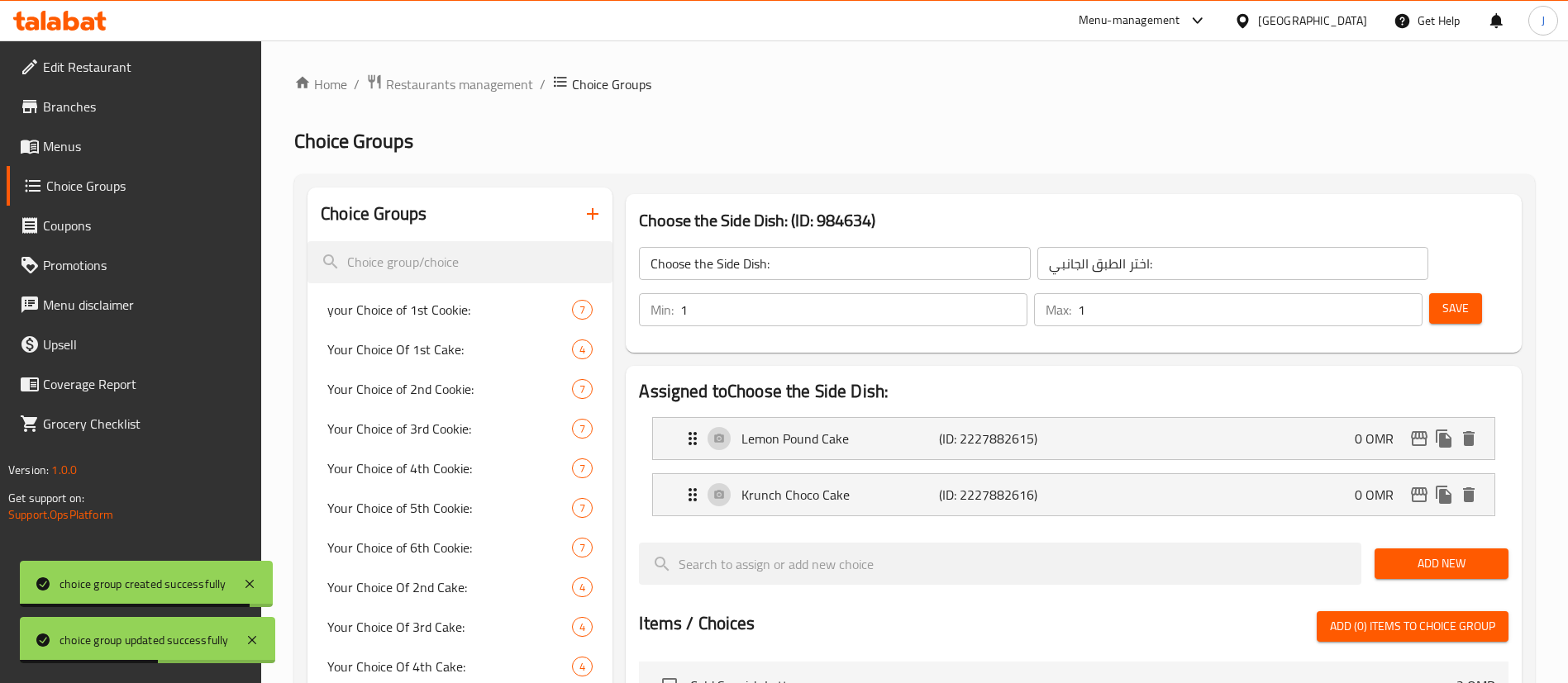
click at [596, 218] on icon "button" at bounding box center [593, 214] width 20 height 20
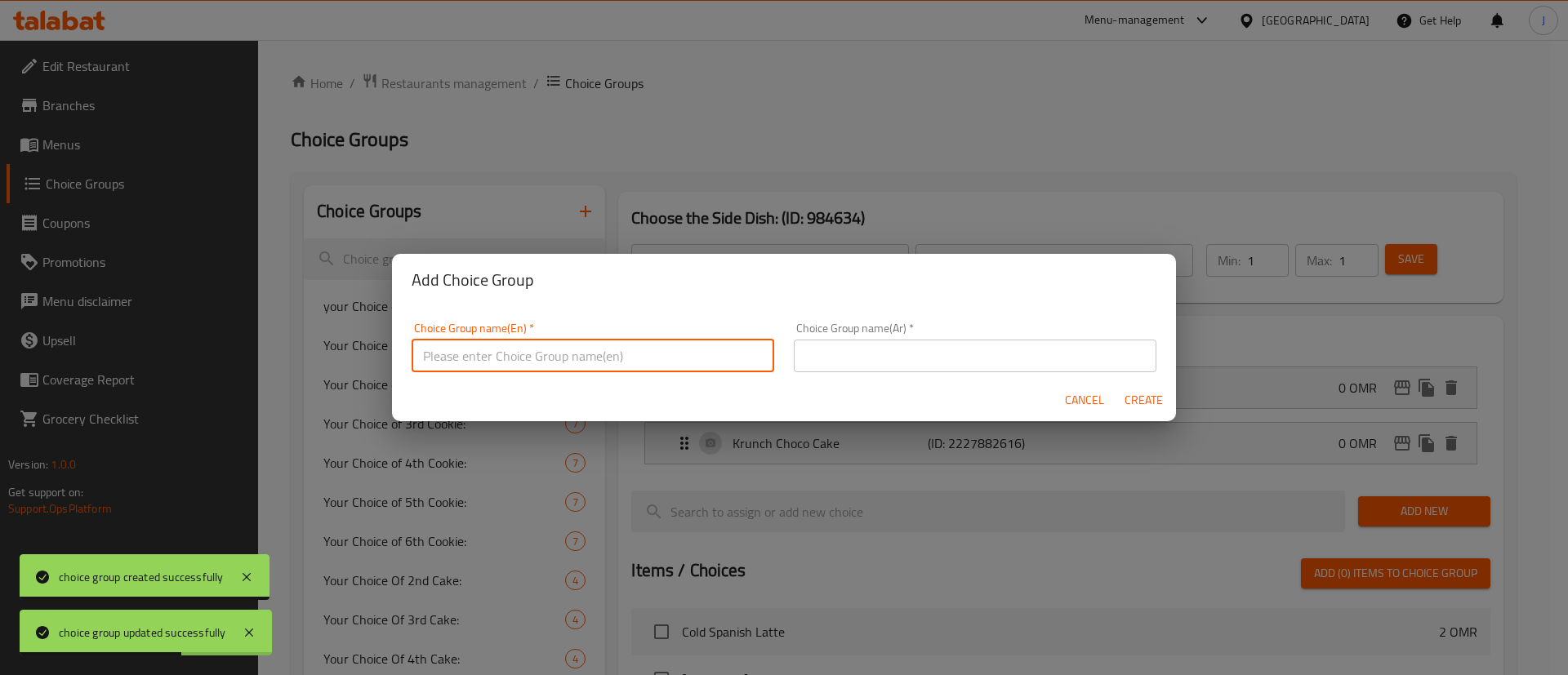
click at [472, 370] on input "text" at bounding box center [592, 356] width 362 height 33
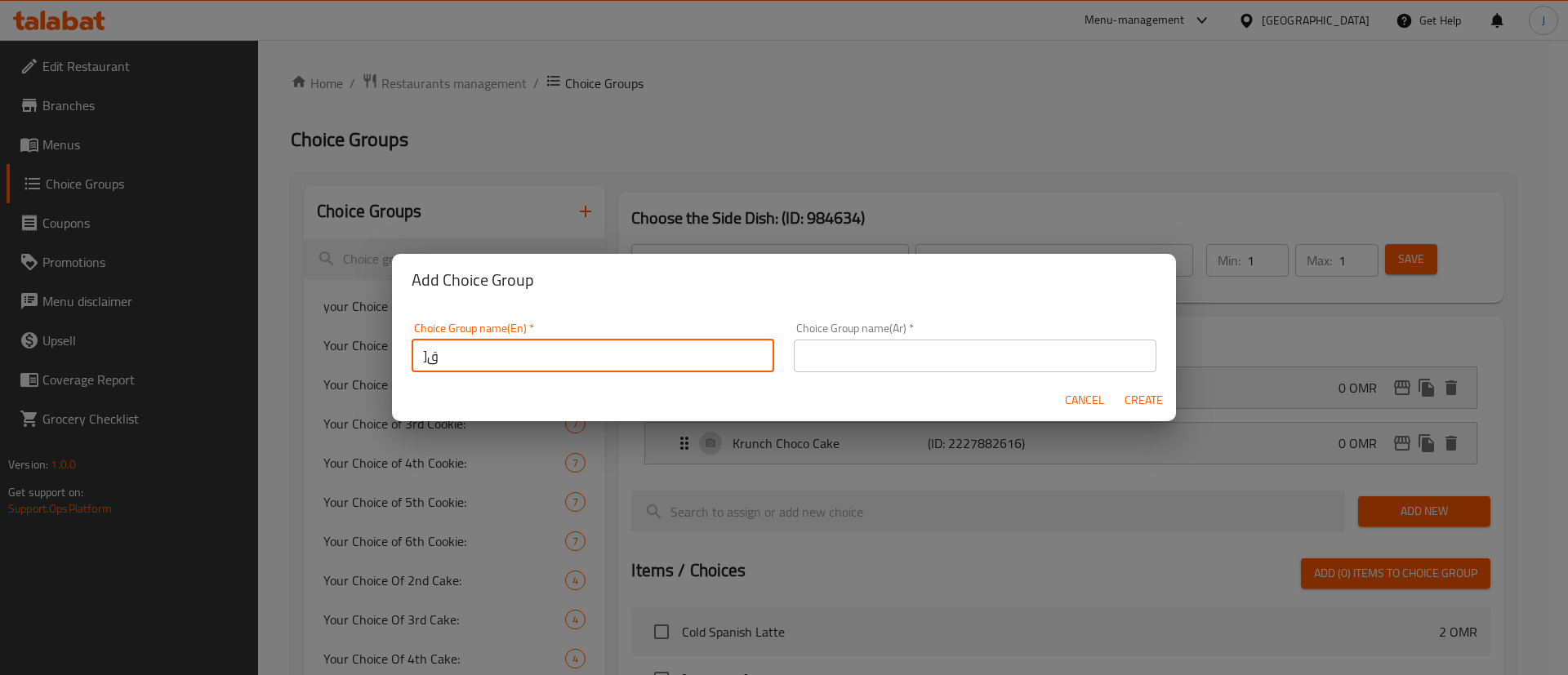
type input "]"
type input "Drinks:"
click at [922, 362] on input "text" at bounding box center [974, 356] width 362 height 33
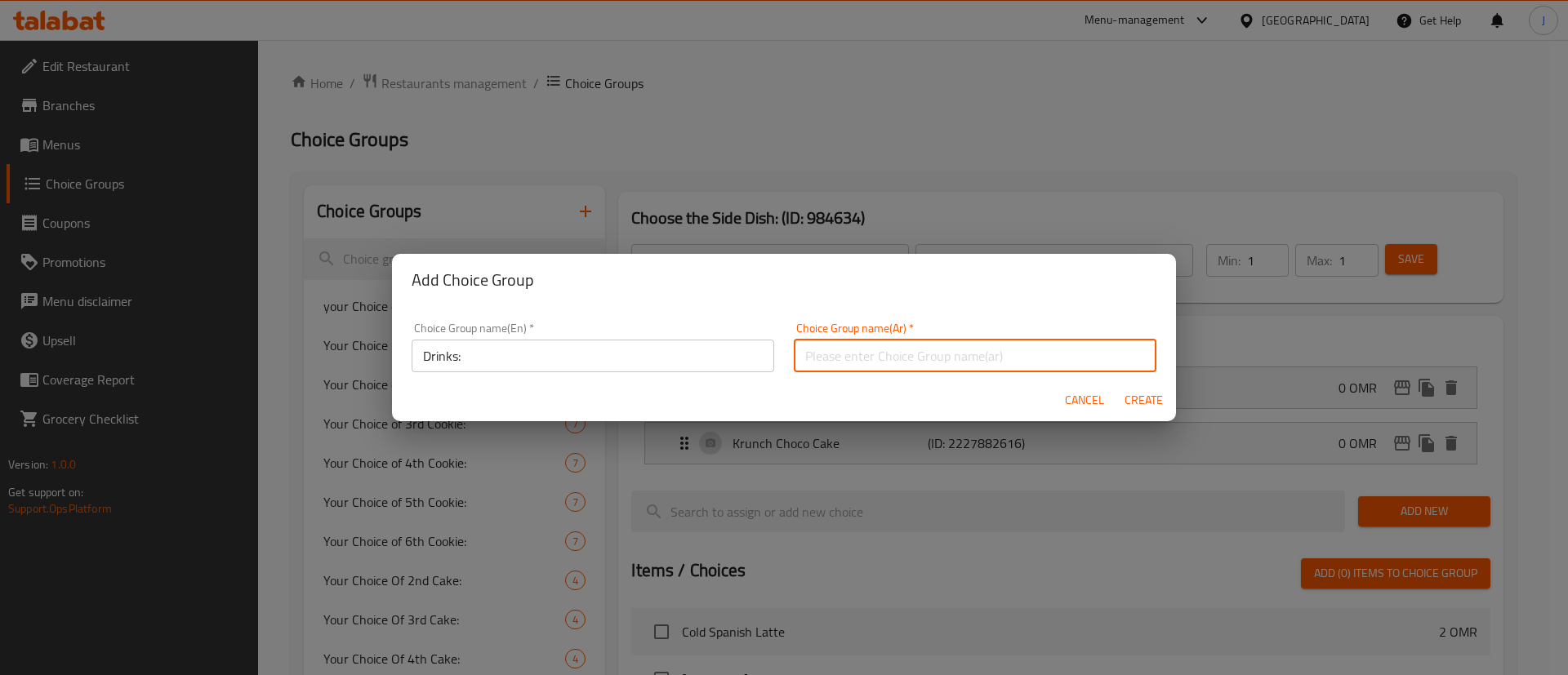
type input "المشروبات:"
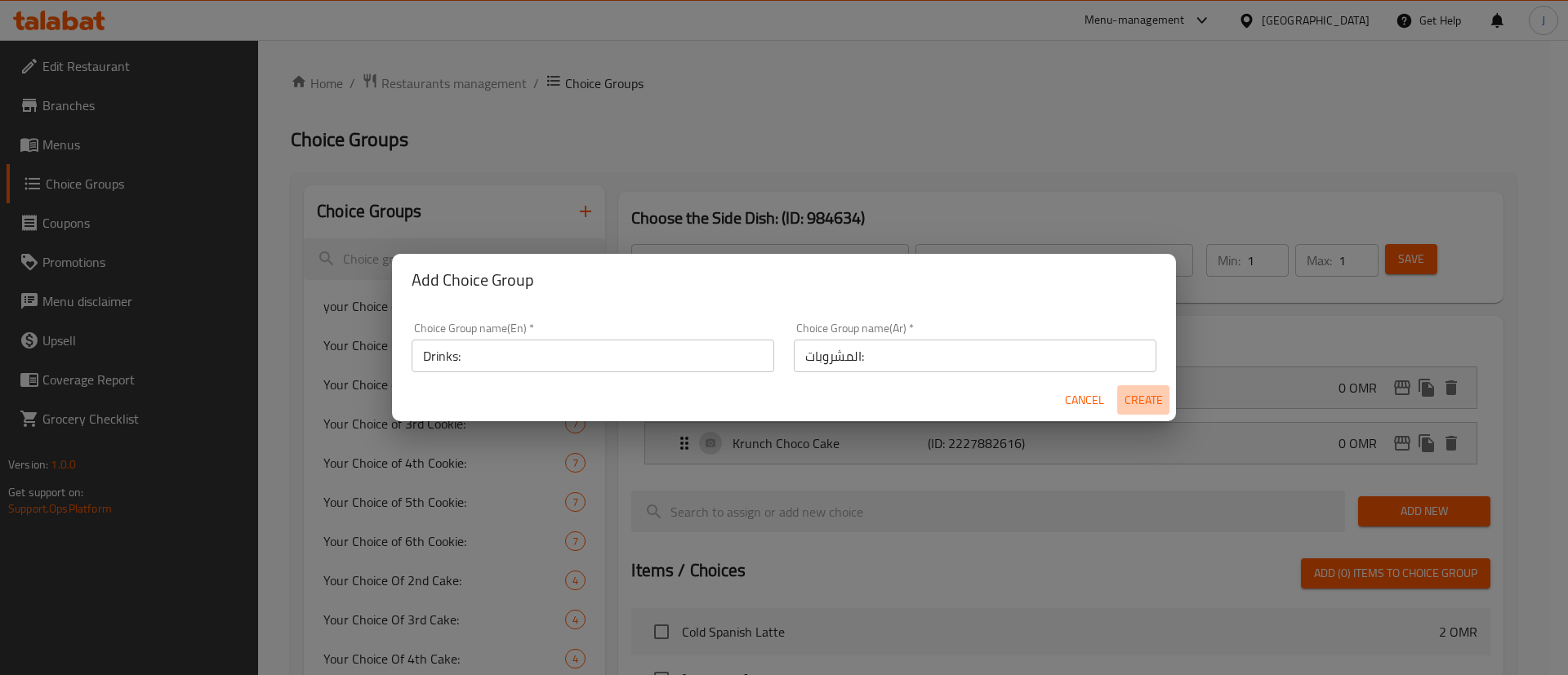
click at [1139, 404] on span "Create" at bounding box center [1142, 400] width 39 height 21
type input "Drinks:"
type input "المشروبات:"
type input "0"
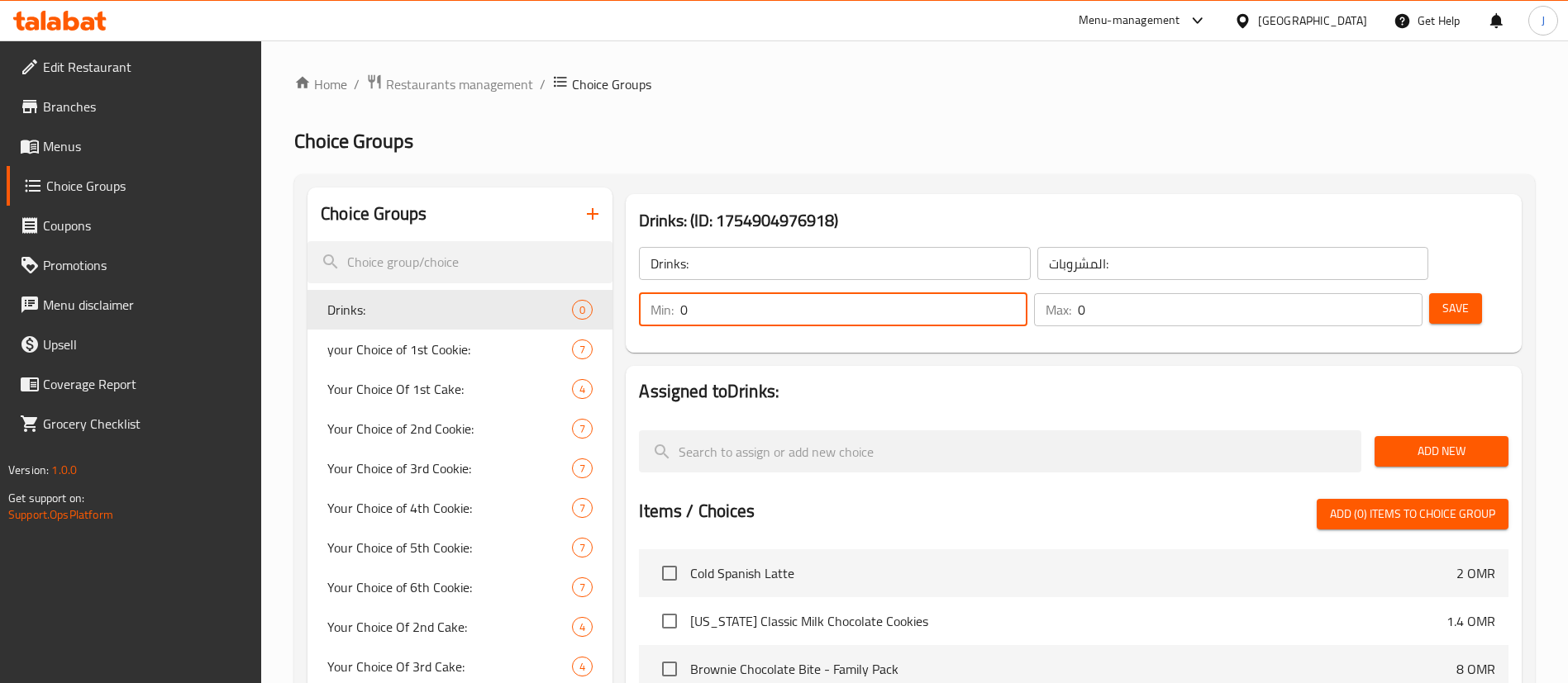
drag, startPoint x: 1267, startPoint y: 261, endPoint x: 1252, endPoint y: 262, distance: 15.0
click at [1027, 293] on div "Min: 0 ​" at bounding box center [832, 310] width 389 height 33
type input "1"
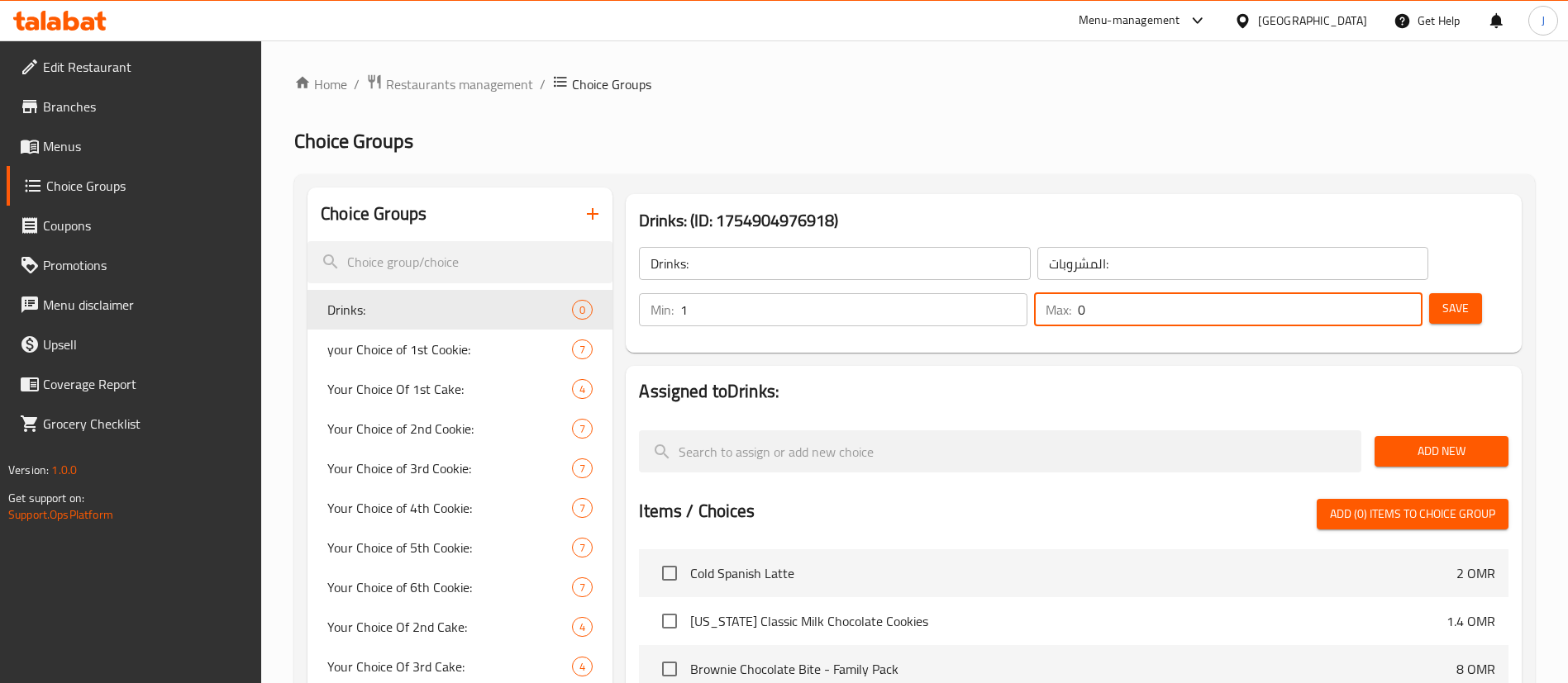
drag, startPoint x: 1362, startPoint y: 259, endPoint x: 1353, endPoint y: 259, distance: 9.0
click at [1353, 293] on div "Max: 0 ​" at bounding box center [1228, 310] width 389 height 33
type input "1"
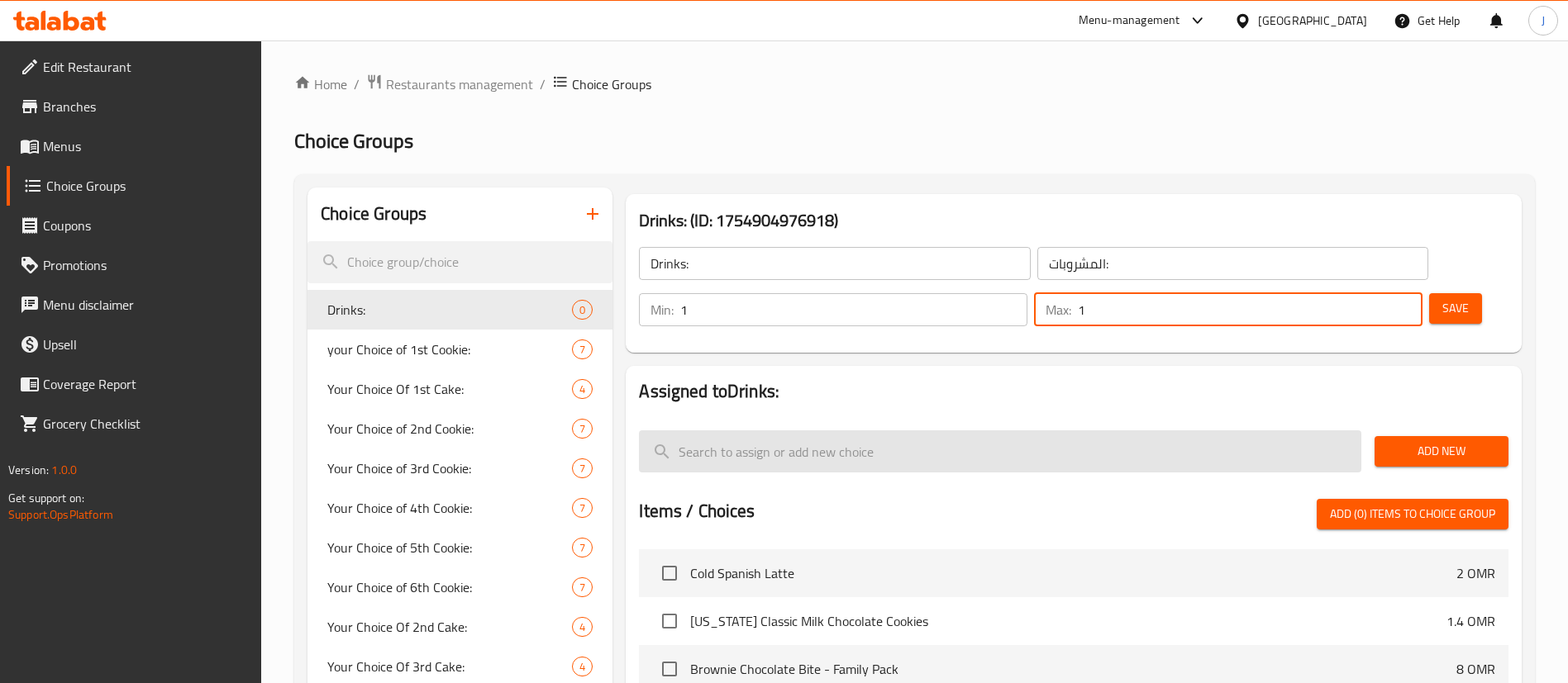
click at [735, 431] on input "search" at bounding box center [1000, 452] width 723 height 42
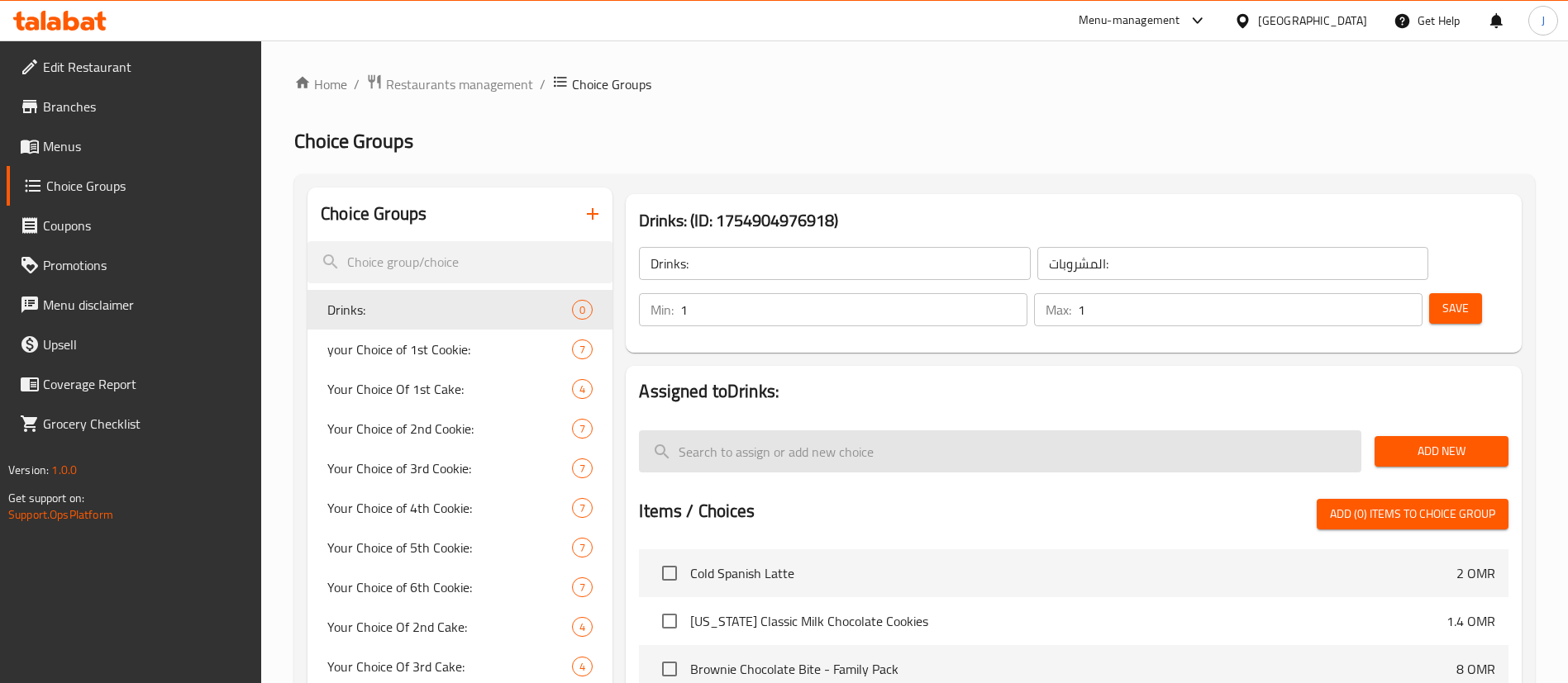
paste input "Cold Mocha - Ice Americano - Cold Spanish Latte"
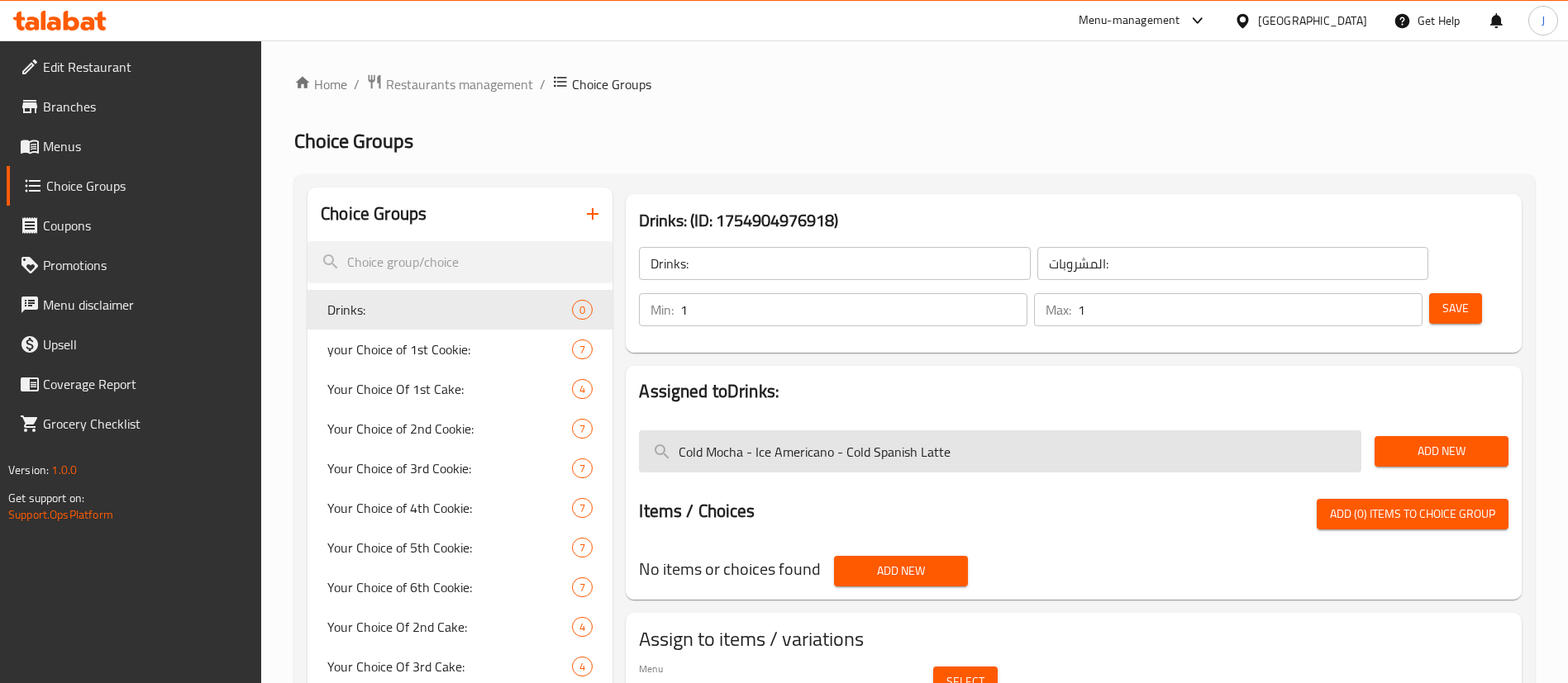
drag, startPoint x: 742, startPoint y: 410, endPoint x: 1004, endPoint y: 411, distance: 262.0
click at [1004, 431] on input "Cold Mocha - Ice Americano - Cold Spanish Latte" at bounding box center [1000, 452] width 723 height 42
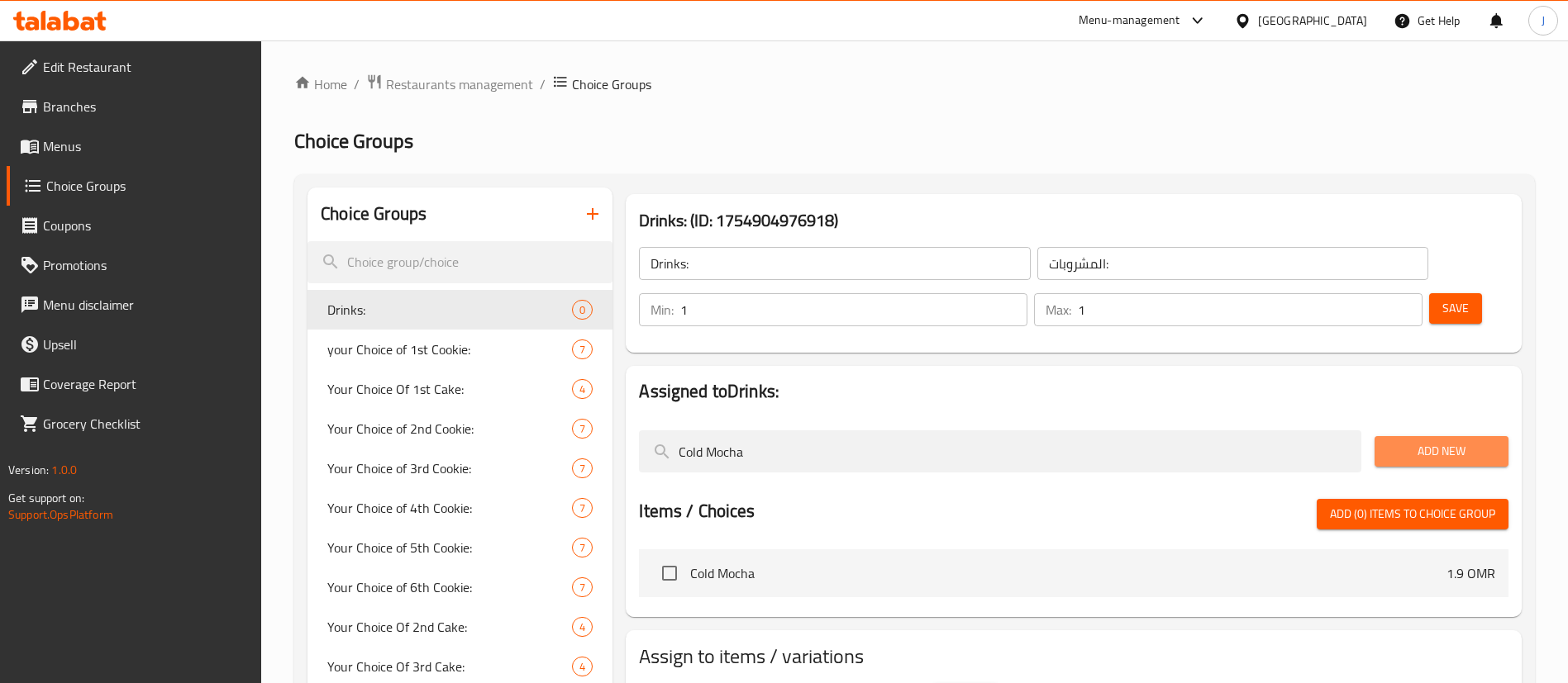
click at [1423, 441] on span "Add New" at bounding box center [1441, 451] width 107 height 21
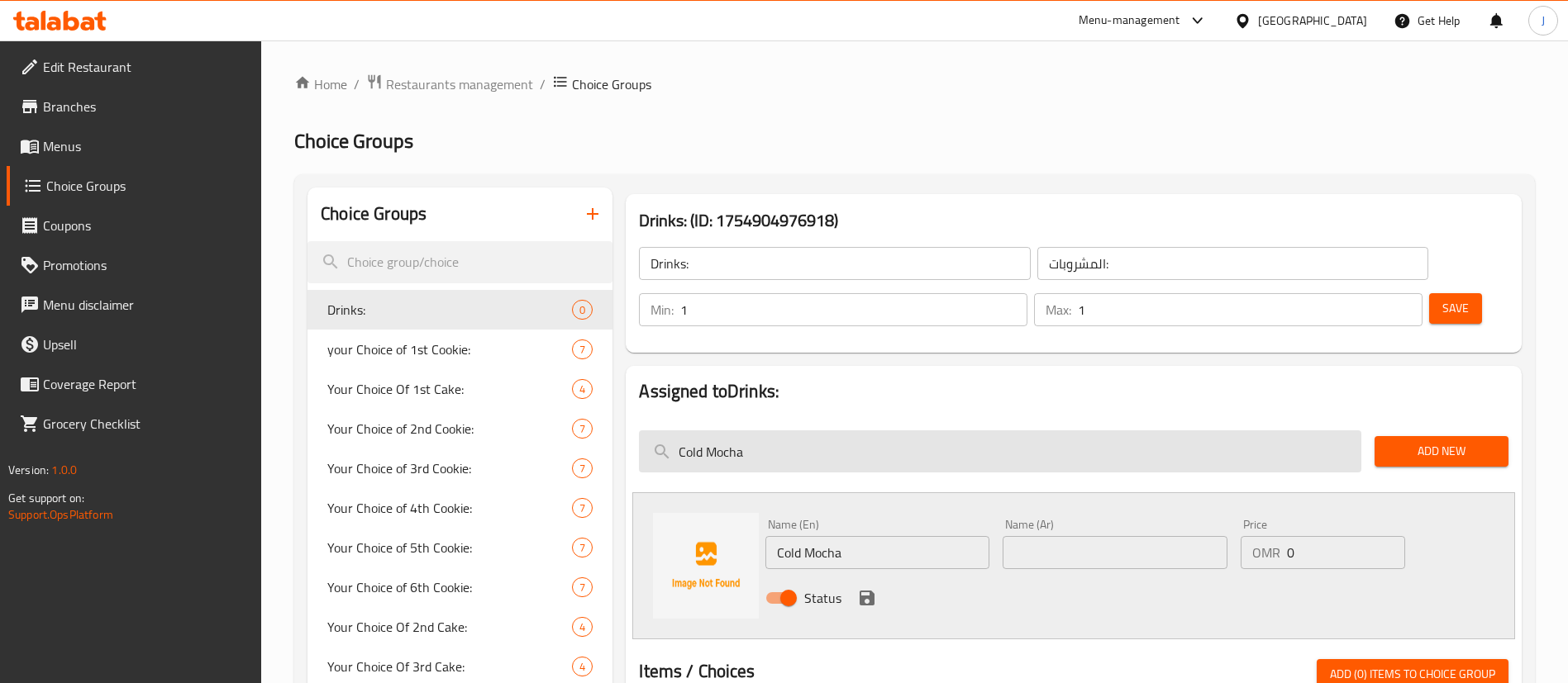
drag, startPoint x: 786, startPoint y: 414, endPoint x: 650, endPoint y: 412, distance: 136.0
click at [650, 431] on input "Cold Mocha" at bounding box center [1000, 452] width 723 height 42
paste input "- Ice Americano - Cold Spanish Latte"
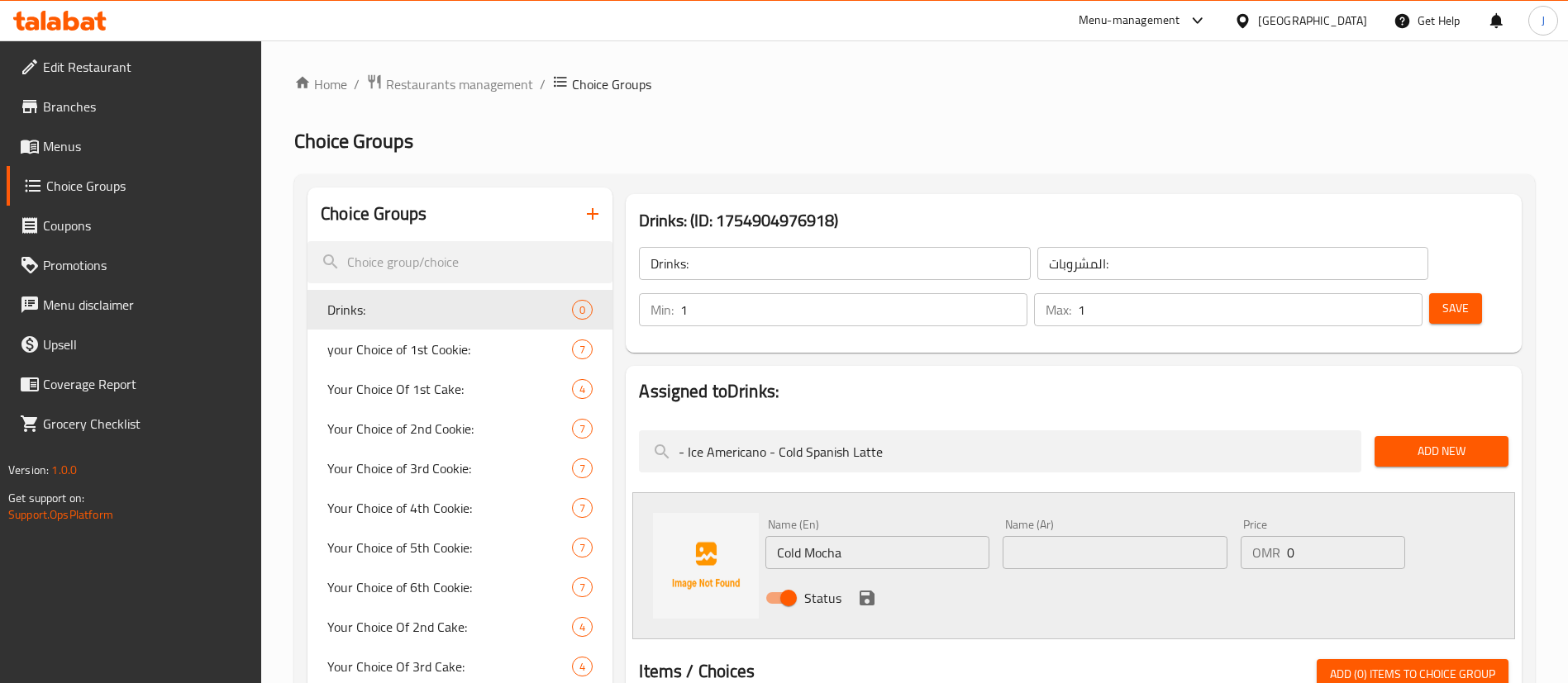
type input "- Ice Americano - Cold Spanish Latte"
click at [865, 536] on input "Cold Mocha" at bounding box center [877, 552] width 224 height 33
click at [1016, 536] on input "text" at bounding box center [1114, 552] width 224 height 33
paste input "موكا باردة"
type input "موكا باردة"
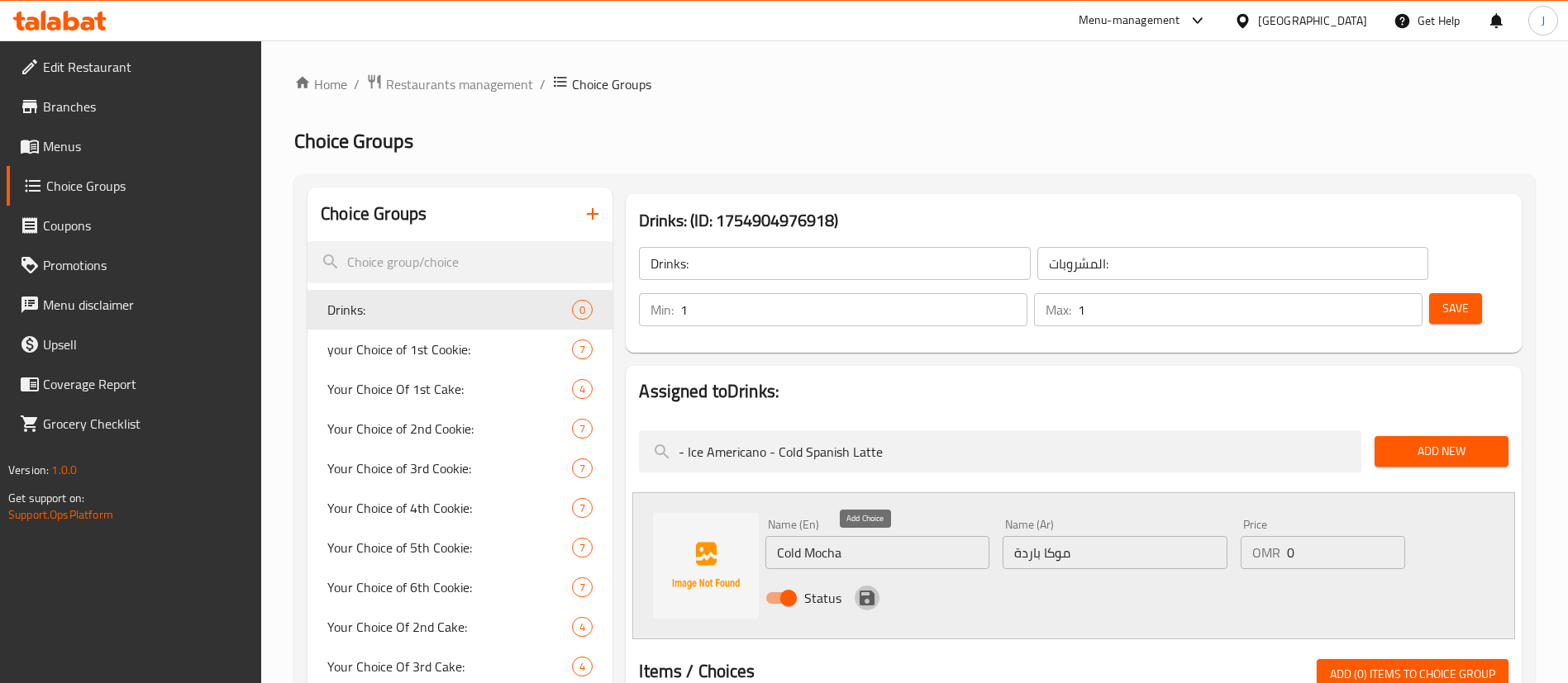
click at [863, 591] on icon "save" at bounding box center [867, 598] width 15 height 15
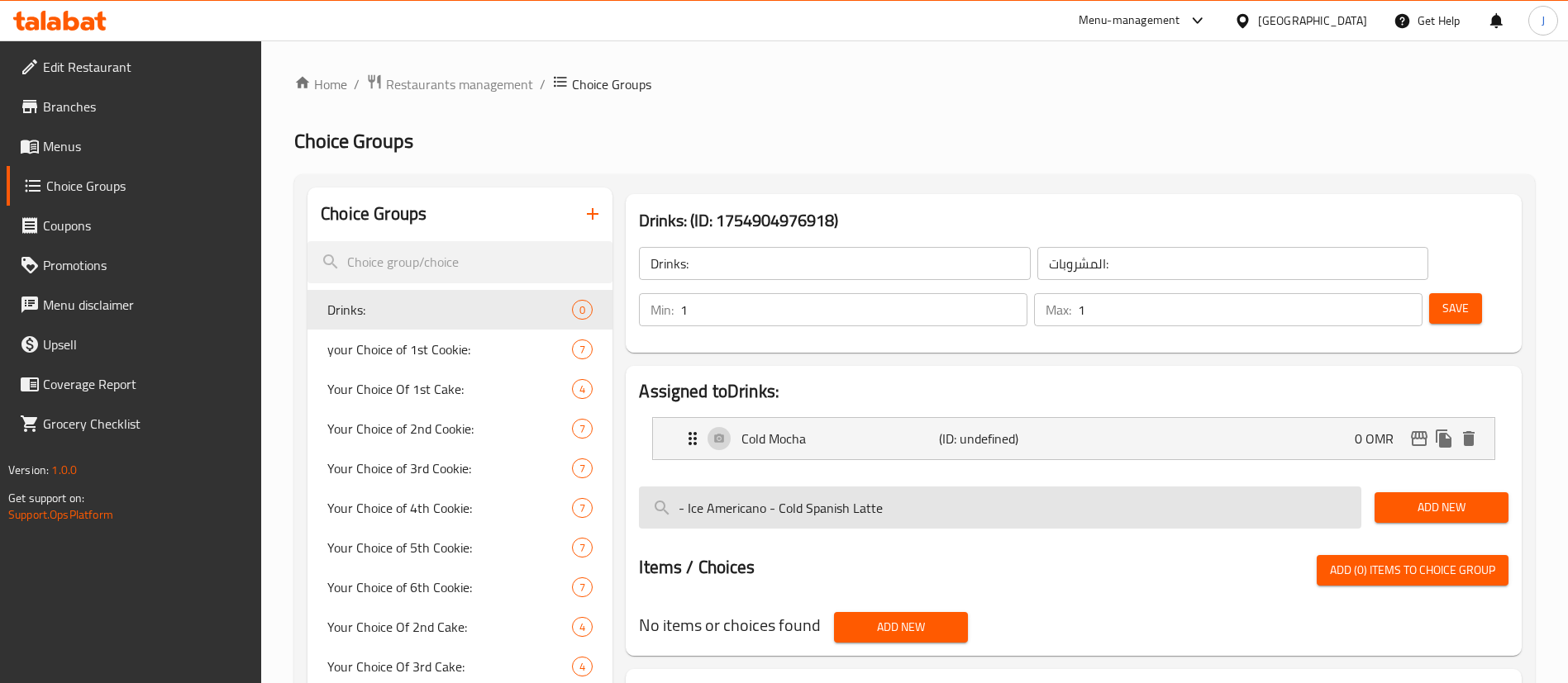
drag, startPoint x: 690, startPoint y: 462, endPoint x: 766, endPoint y: 461, distance: 76.0
click at [766, 486] on input "- Ice Americano - Cold Spanish Latte" at bounding box center [1000, 507] width 723 height 42
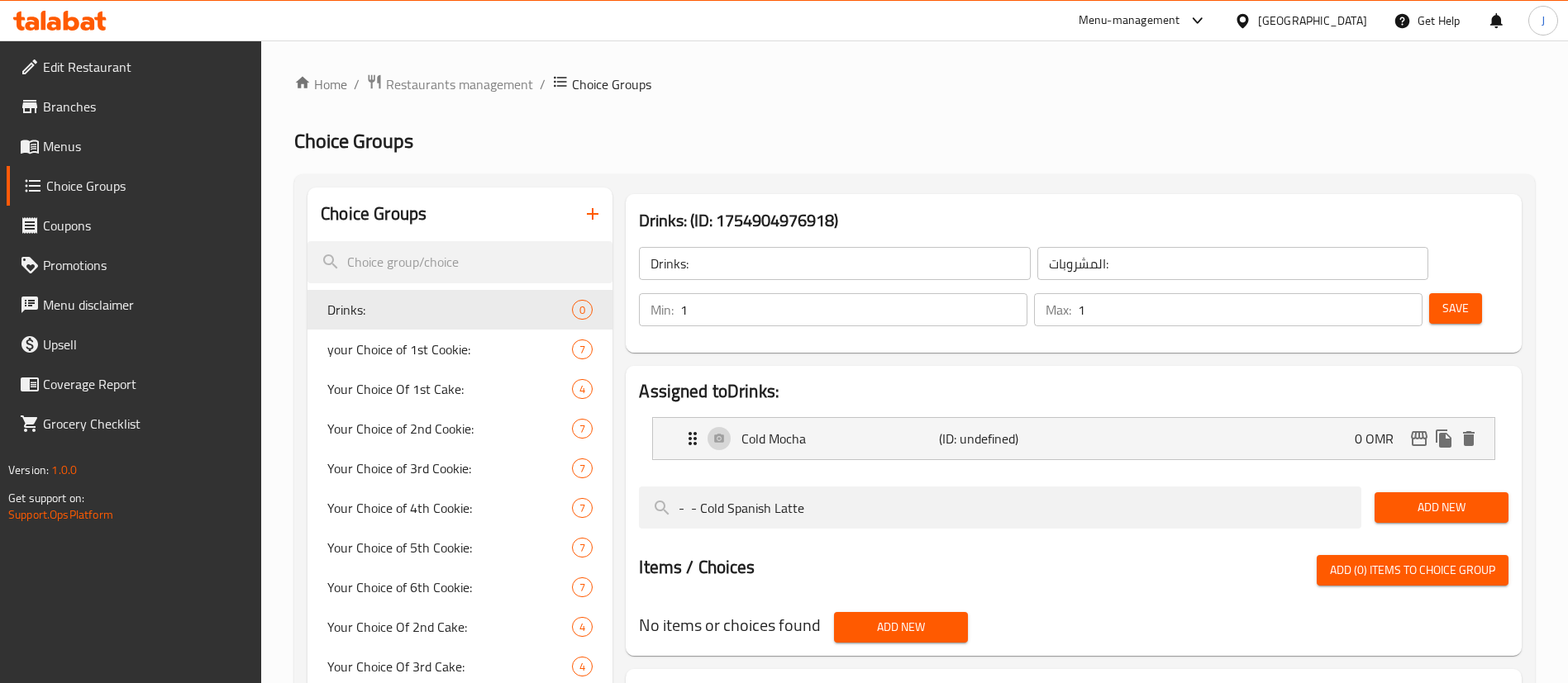
type input "- - Cold Spanish Latte"
click at [1373, 560] on span "Add (0) items to choice group" at bounding box center [1412, 571] width 166 height 21
click at [1425, 492] on button "Add New" at bounding box center [1441, 507] width 134 height 30
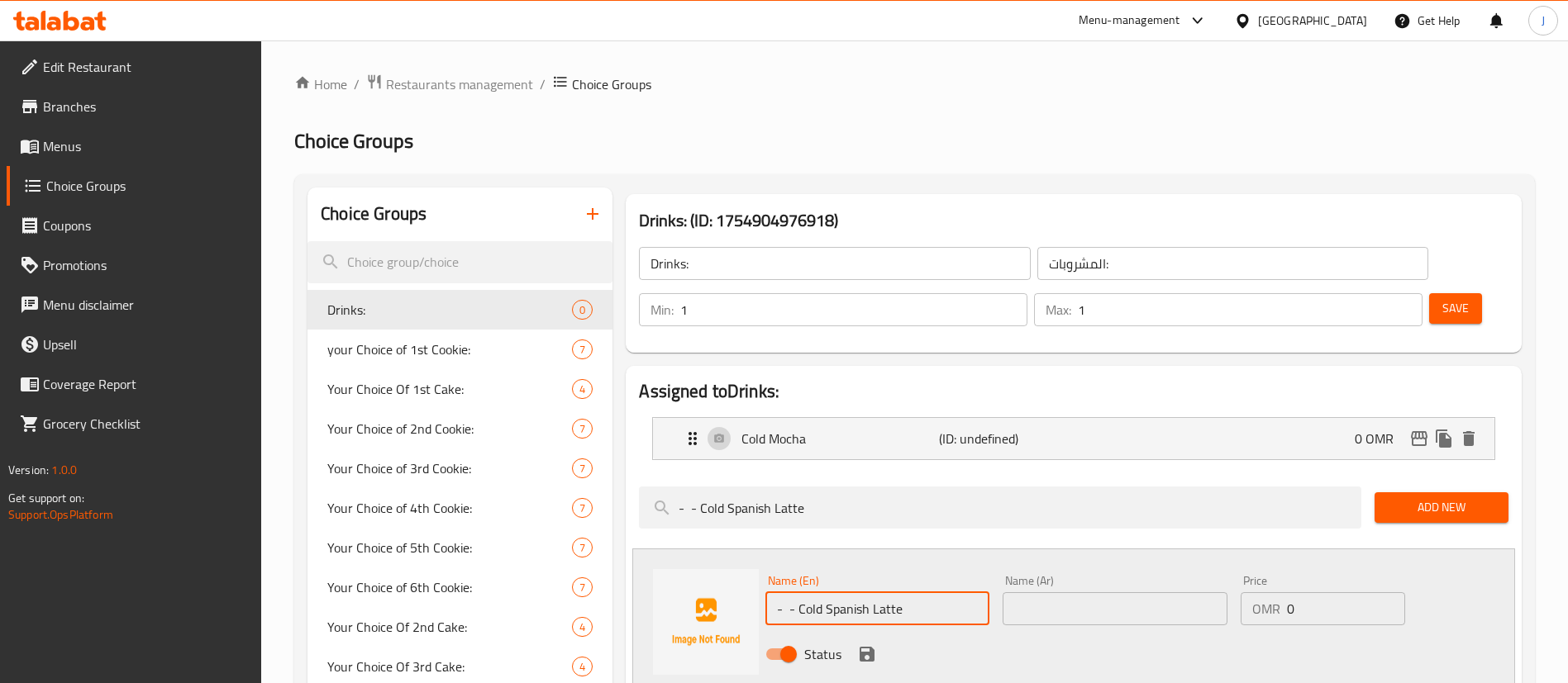
drag, startPoint x: 920, startPoint y: 560, endPoint x: 757, endPoint y: 545, distance: 163.7
click at [757, 549] on div "Name (En) - - Cold Spanish Latte Name (En) Name (Ar) Name (Ar) Price OMR 0 Pric…" at bounding box center [1073, 622] width 883 height 147
paste input "Ice Americano"
type input "Ice Americano"
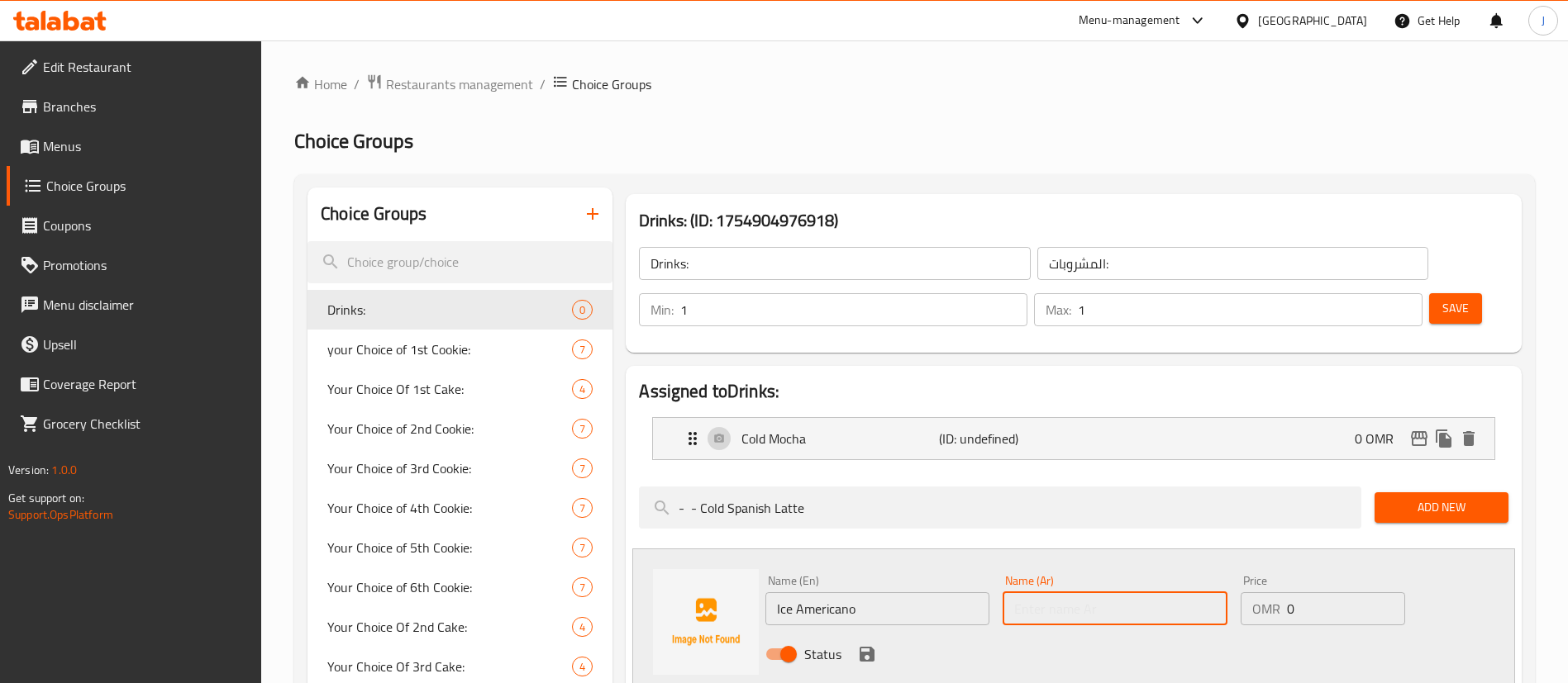
click at [1074, 592] on input "text" at bounding box center [1114, 609] width 224 height 33
paste input "آيس أمريكانو"
type input "آيس أمريكانو"
click at [862, 646] on icon "save" at bounding box center [867, 654] width 15 height 15
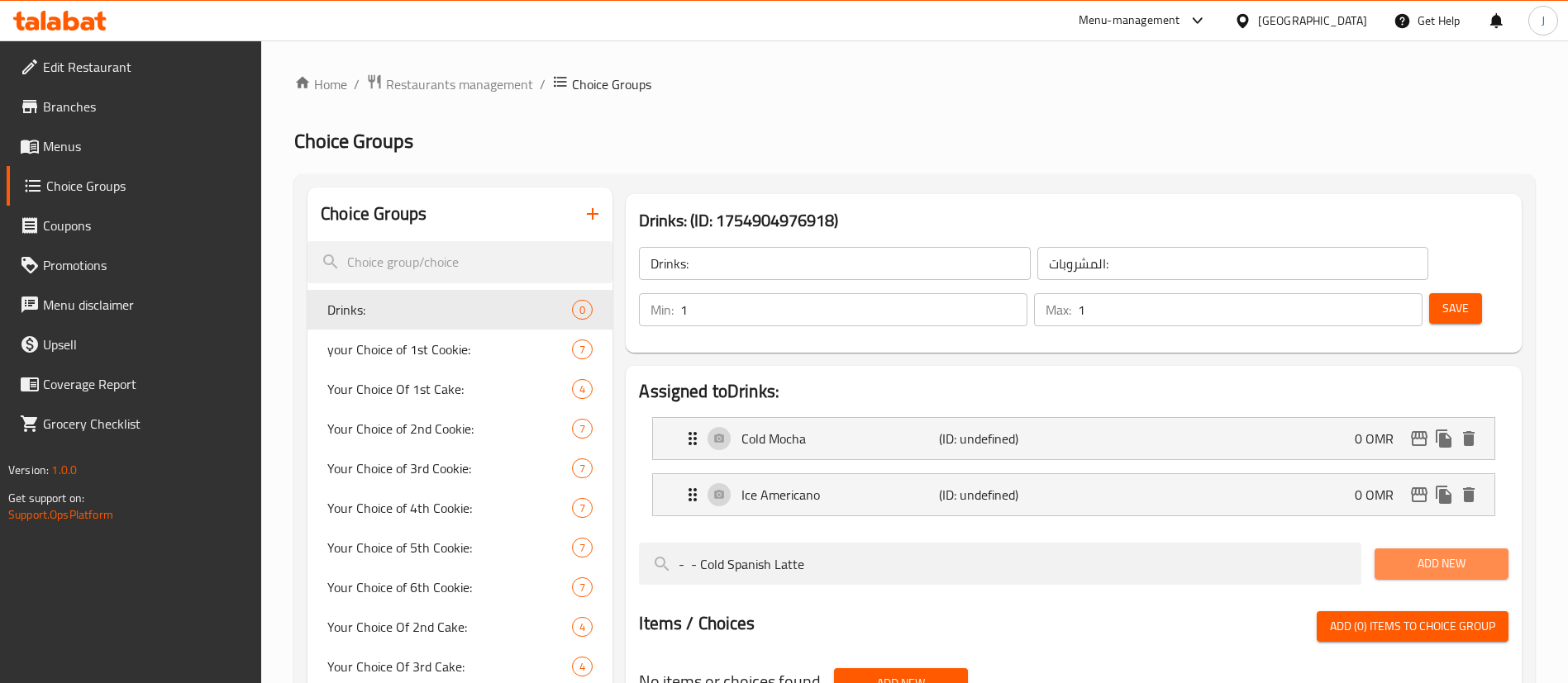
click at [1403, 553] on span "Add New" at bounding box center [1441, 563] width 107 height 21
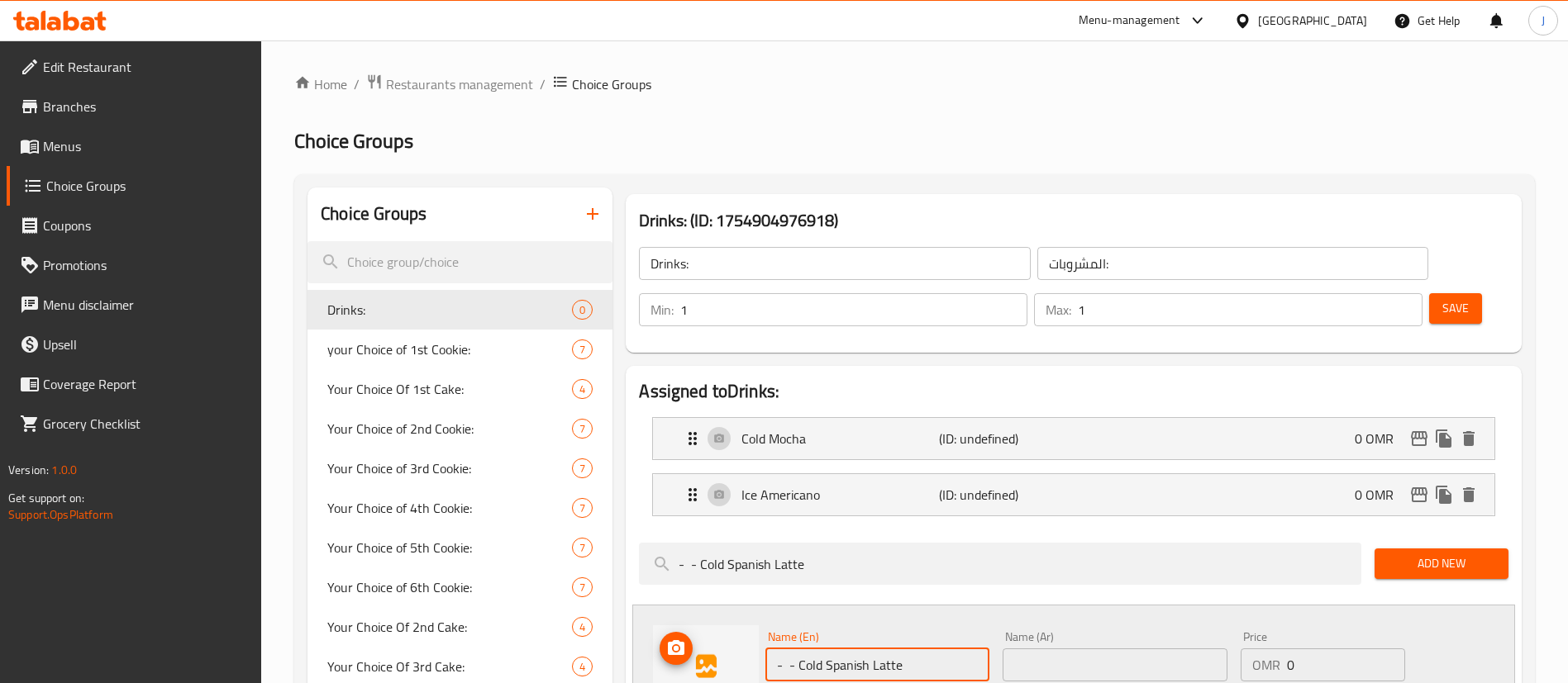
drag, startPoint x: 798, startPoint y: 620, endPoint x: 752, endPoint y: 621, distance: 46.0
click at [752, 621] on div "Name (En) - - Cold Spanish Latte Name (En) Name (Ar) Name (Ar) Price OMR 0 Pric…" at bounding box center [1073, 678] width 883 height 147
click at [933, 648] on input "Cold Spanish Latte" at bounding box center [877, 665] width 224 height 33
type input "Cold Spanish Latte"
click at [1064, 648] on input "text" at bounding box center [1114, 665] width 224 height 33
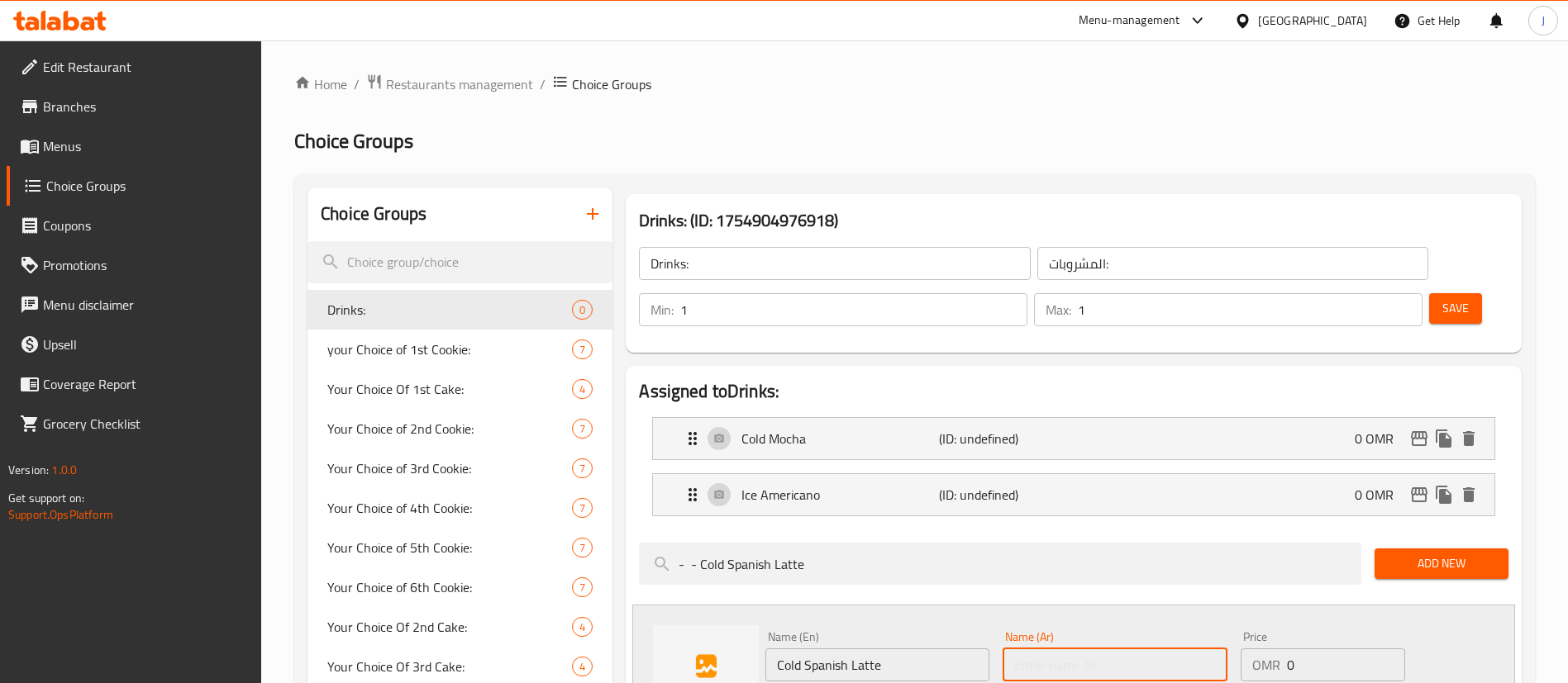
paste input "لاتيه إسباني بارد"
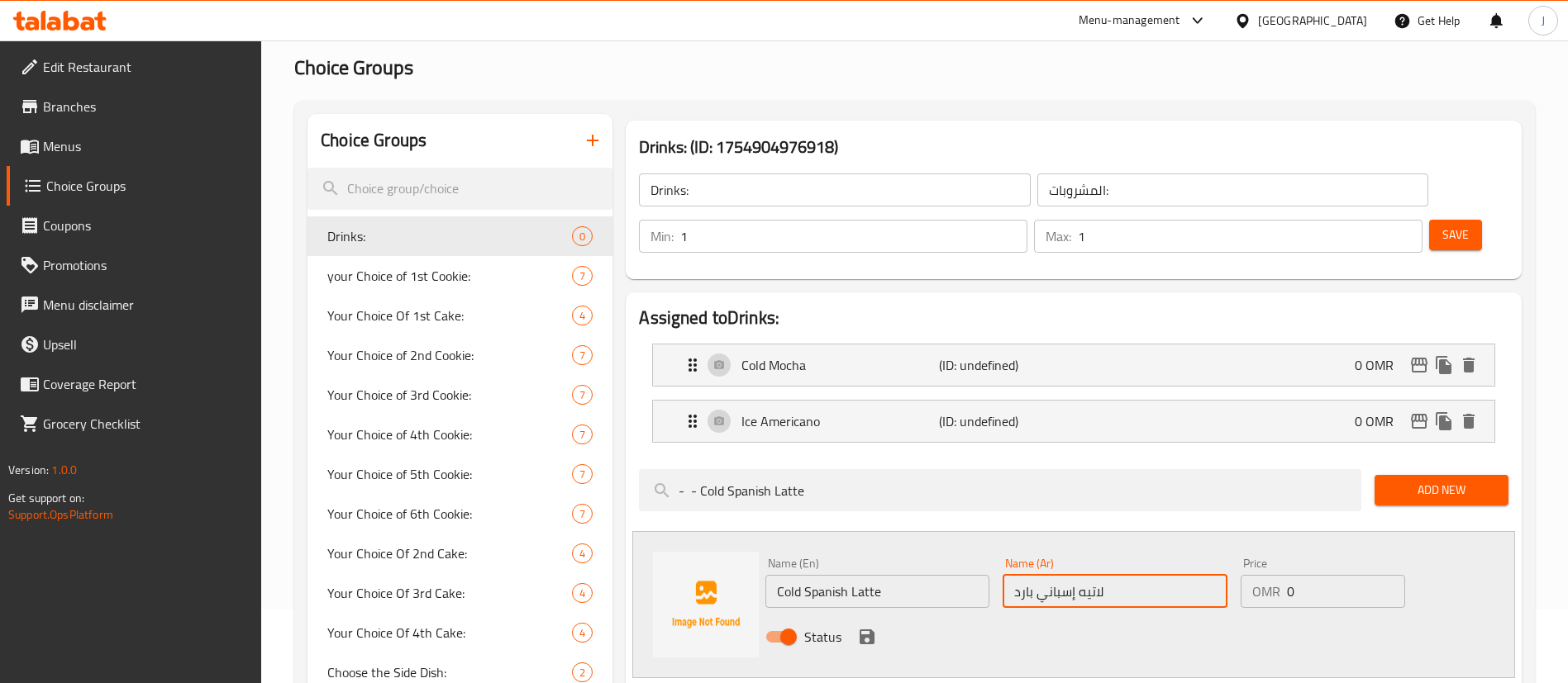
scroll to position [124, 0]
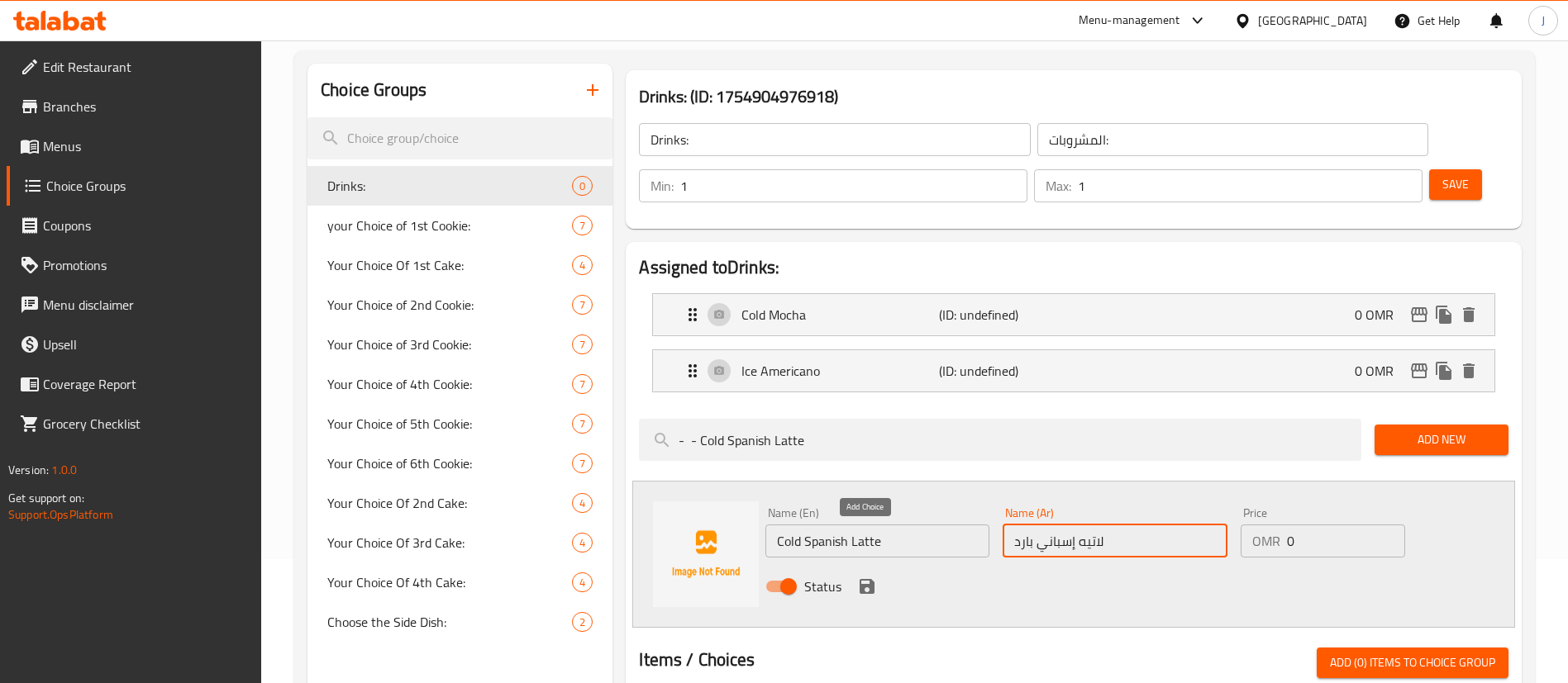
type input "لاتيه إسباني بارد"
click at [869, 579] on icon "save" at bounding box center [867, 586] width 15 height 15
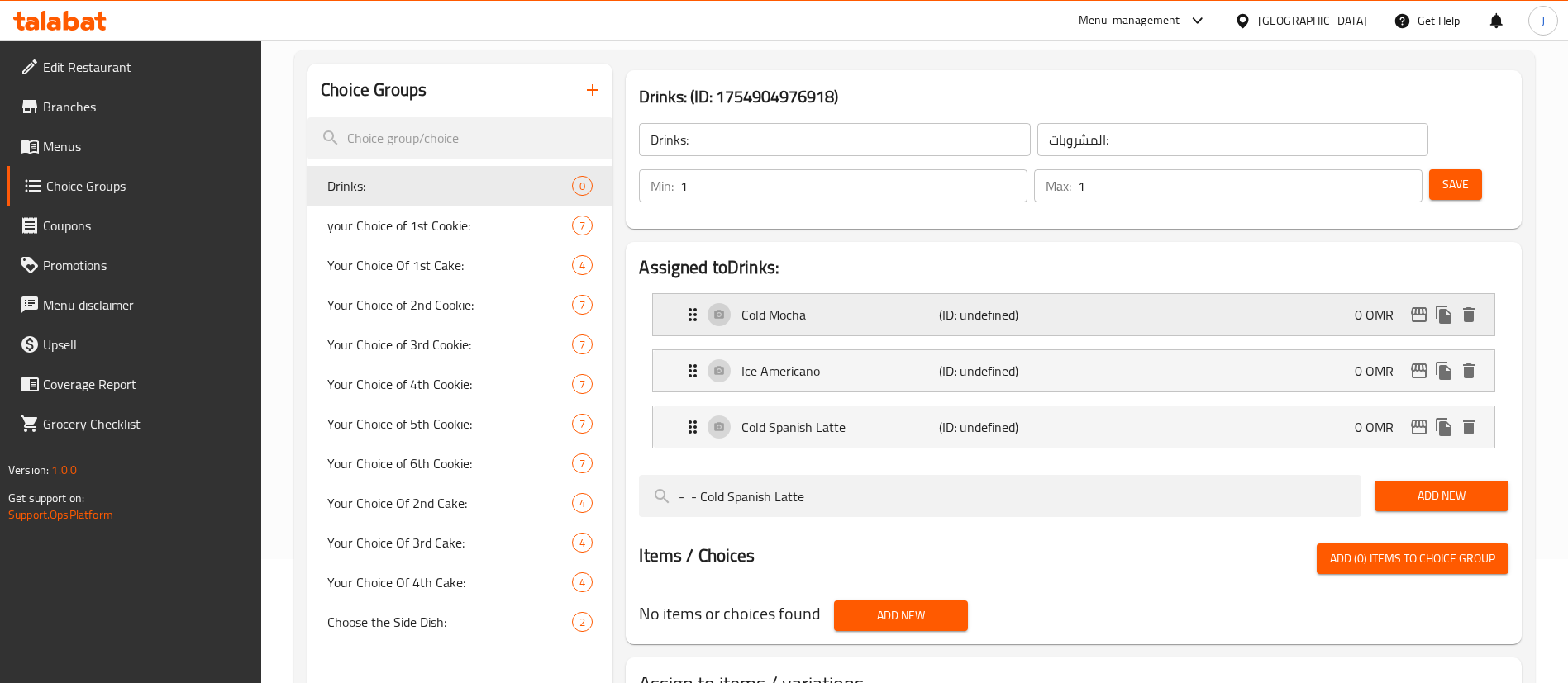
click at [879, 304] on p "Cold Mocha" at bounding box center [839, 315] width 197 height 20
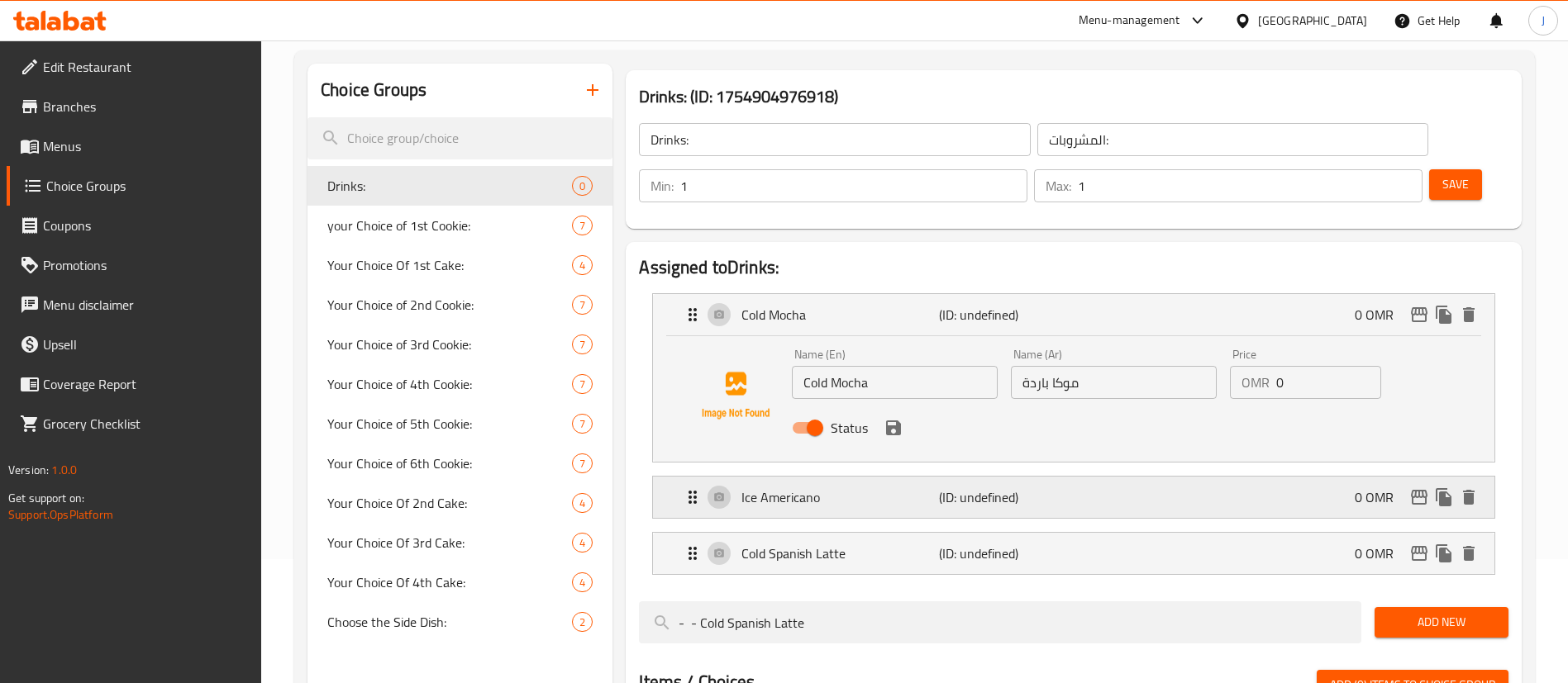
click at [885, 487] on p "Ice Americano" at bounding box center [839, 497] width 197 height 20
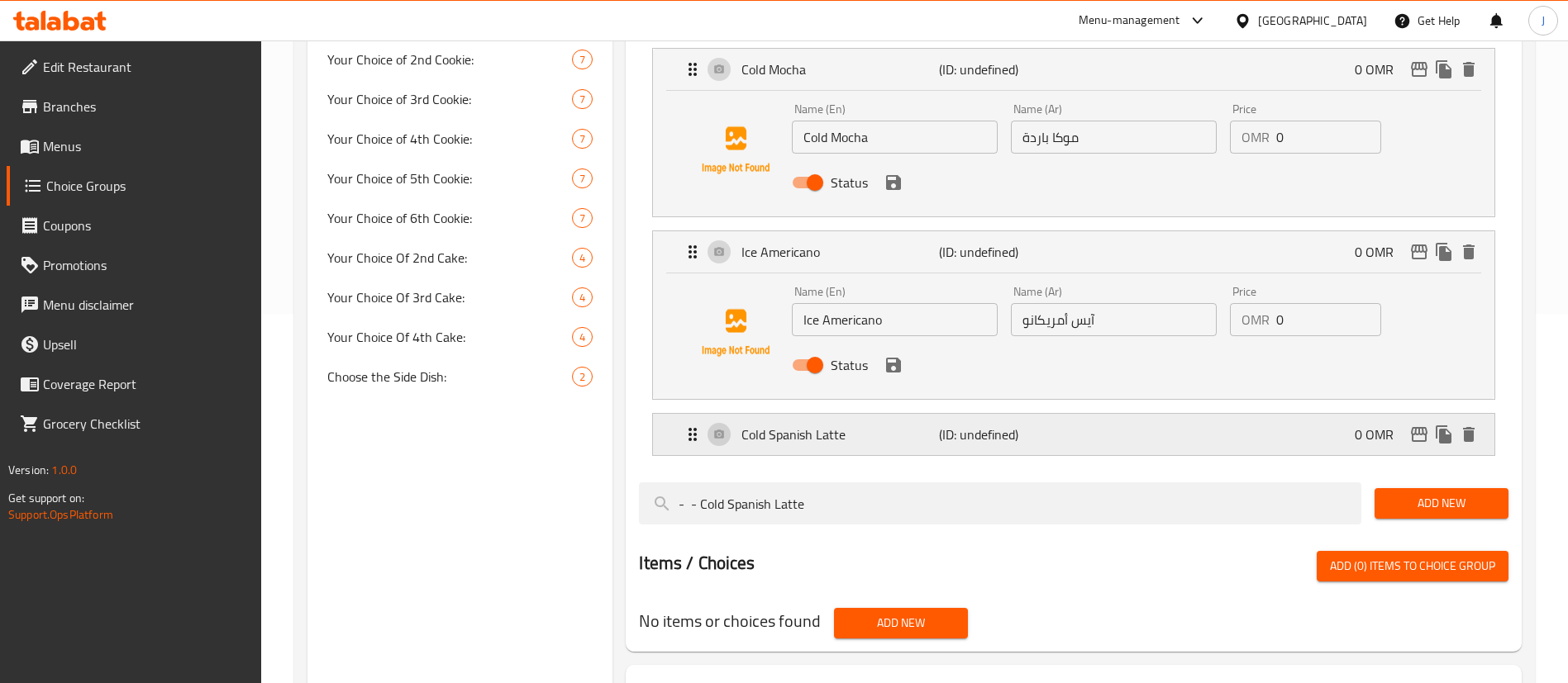
scroll to position [372, 0]
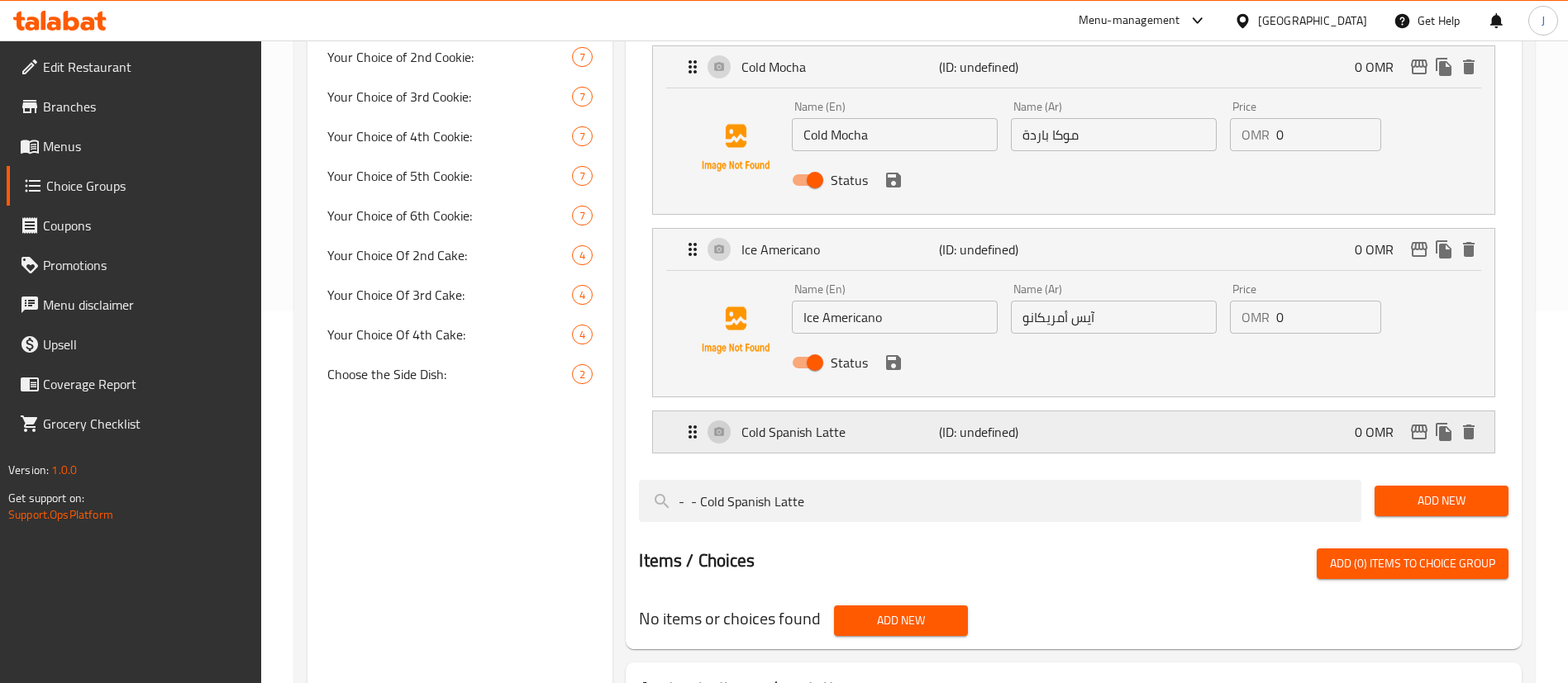
click at [896, 422] on p "Cold Spanish Latte" at bounding box center [839, 432] width 197 height 20
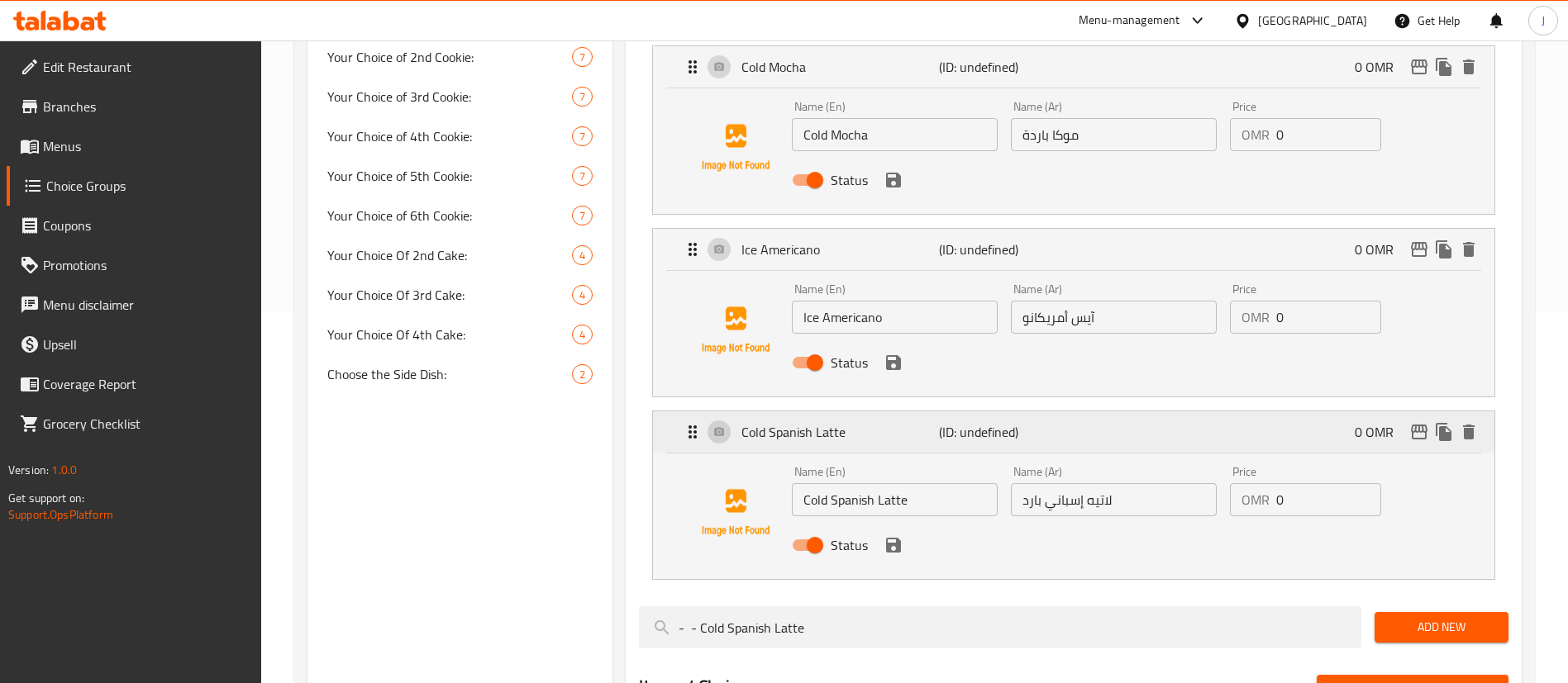
click at [887, 422] on p "Cold Spanish Latte" at bounding box center [839, 432] width 197 height 20
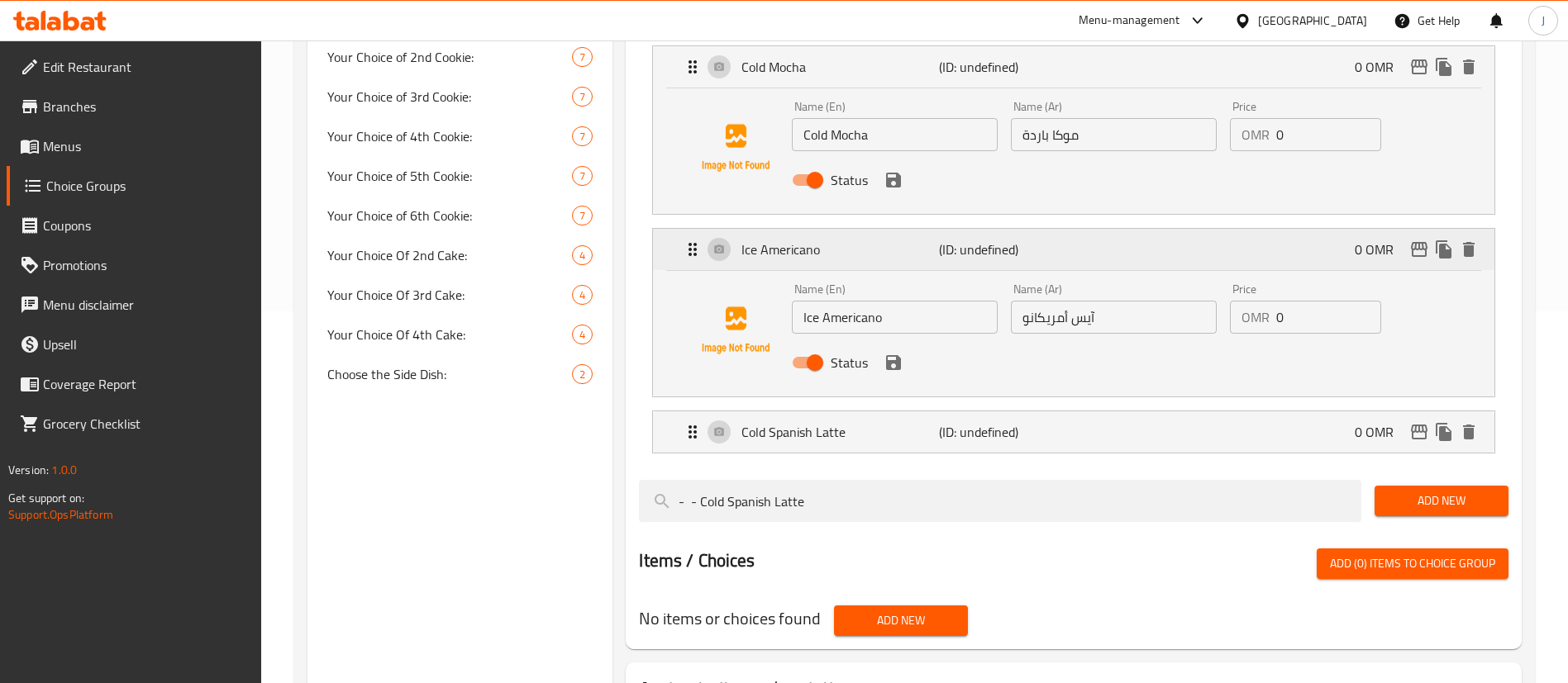
click at [918, 240] on p "Ice Americano" at bounding box center [839, 250] width 197 height 20
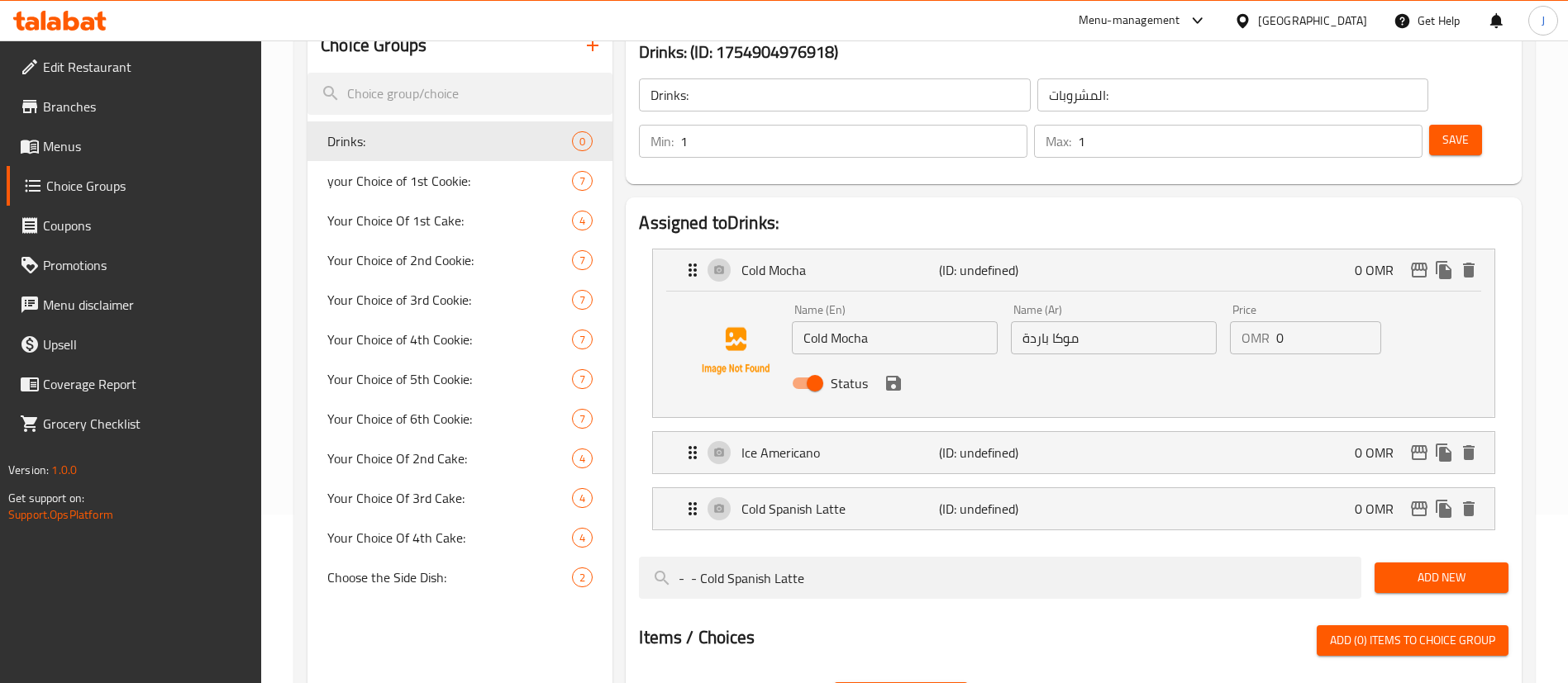
scroll to position [86, 0]
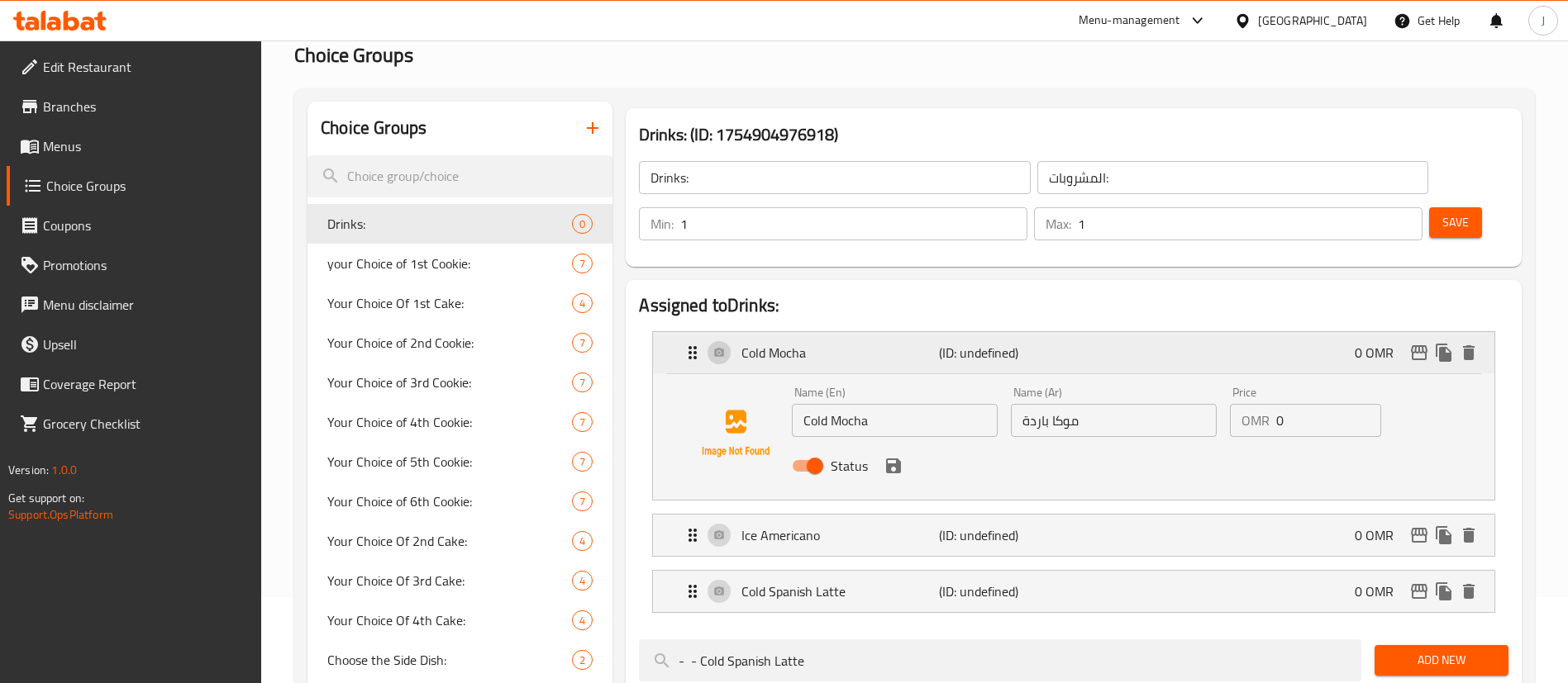
click at [887, 343] on p "Cold Mocha" at bounding box center [839, 353] width 197 height 20
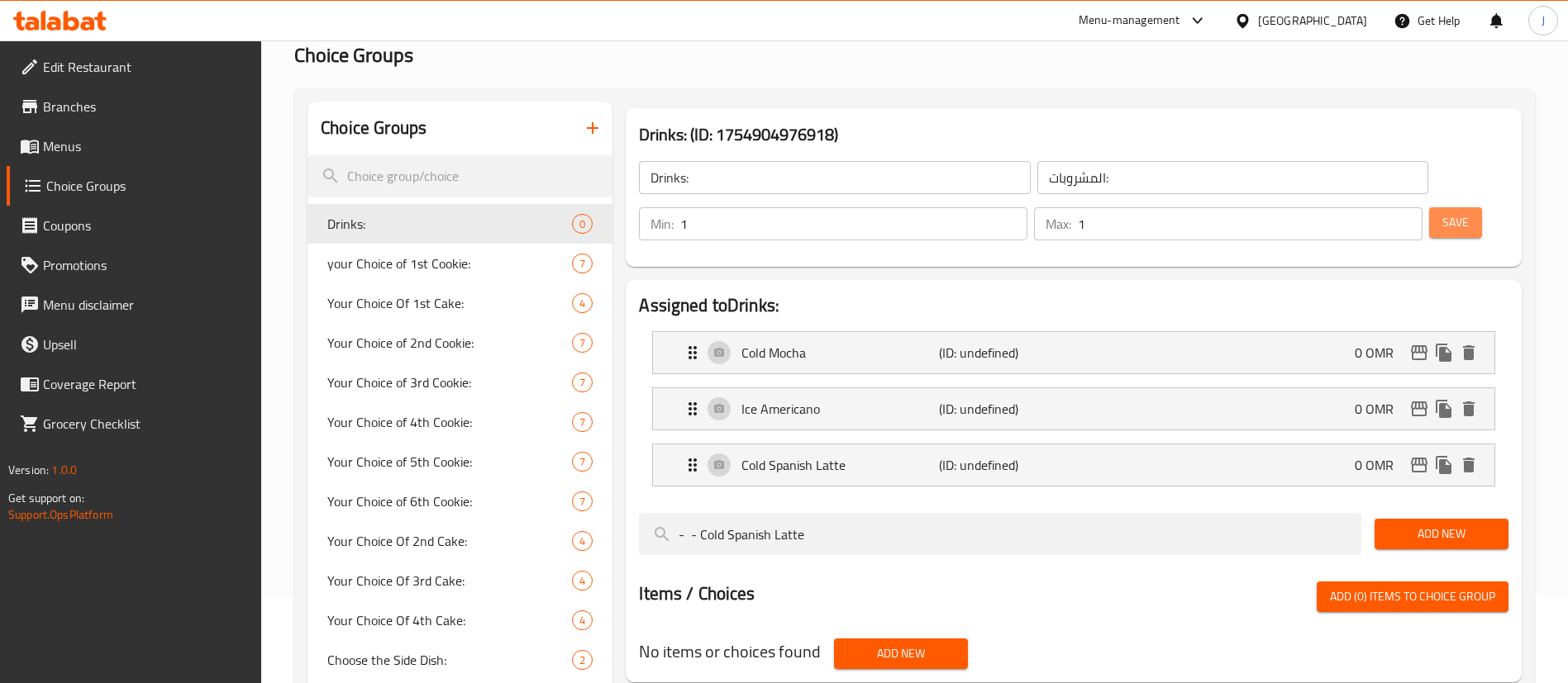
click at [1442, 212] on span "Save" at bounding box center [1455, 222] width 27 height 21
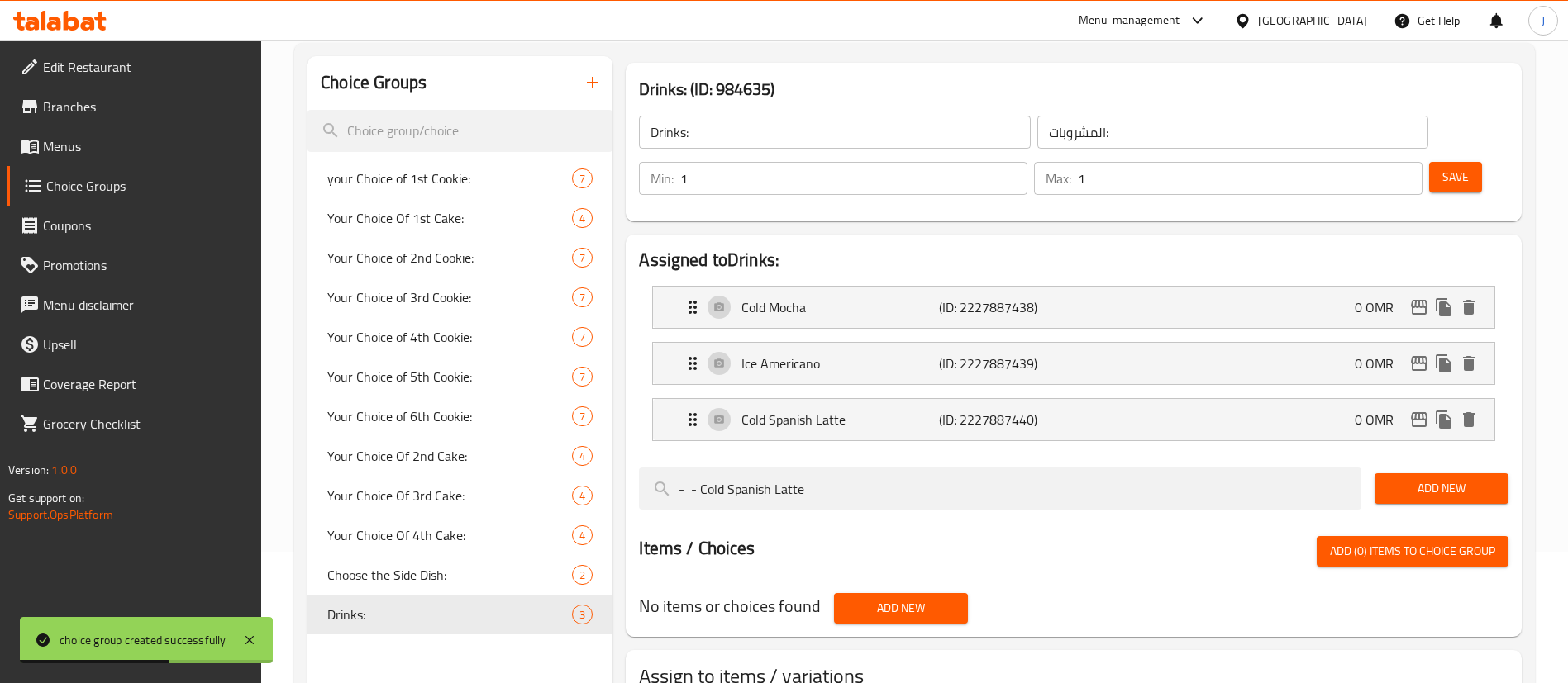
scroll to position [234, 0]
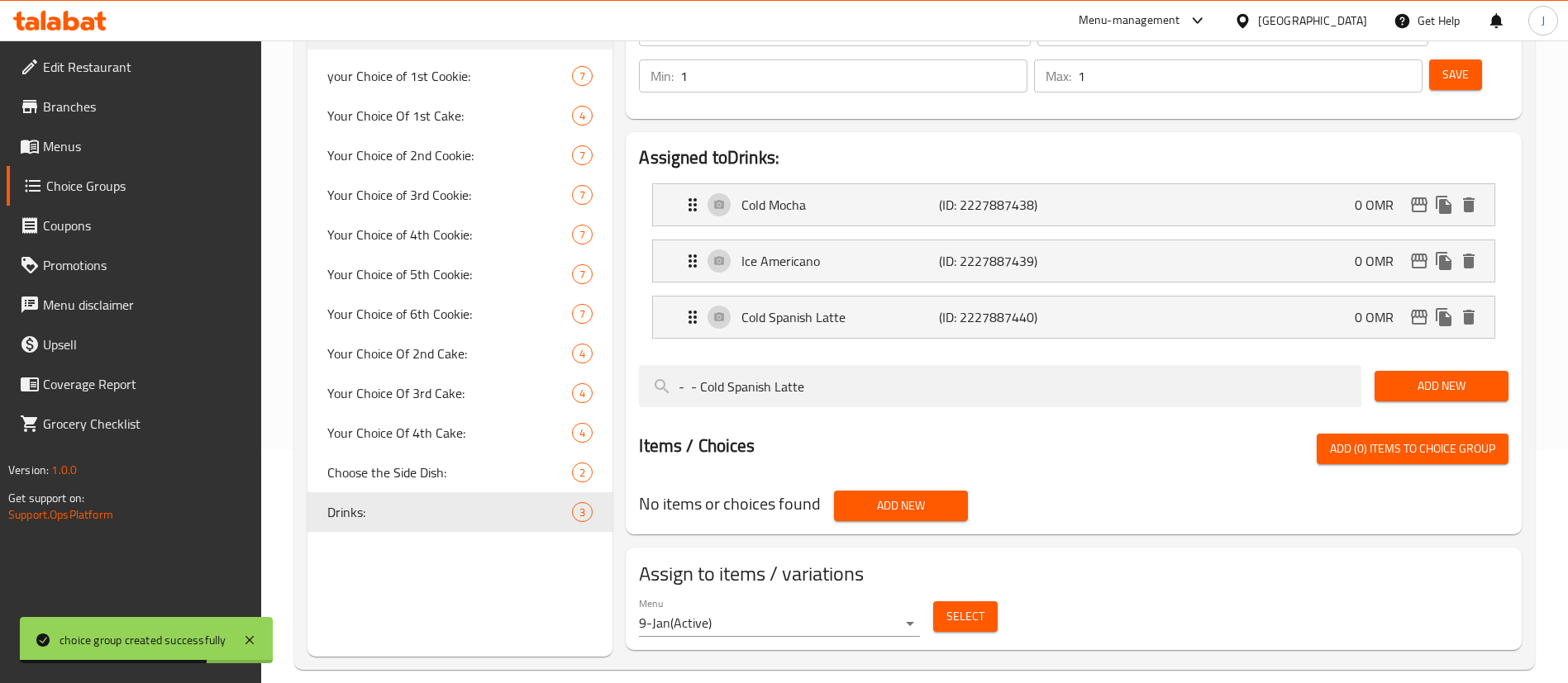
drag, startPoint x: 811, startPoint y: 337, endPoint x: 620, endPoint y: 353, distance: 191.7
click at [620, 353] on div "Assigned to Drinks: Cold Mocha (ID: 2227887438) 0 OMR Name (En) Cold Mocha Name…" at bounding box center [1074, 333] width 909 height 415
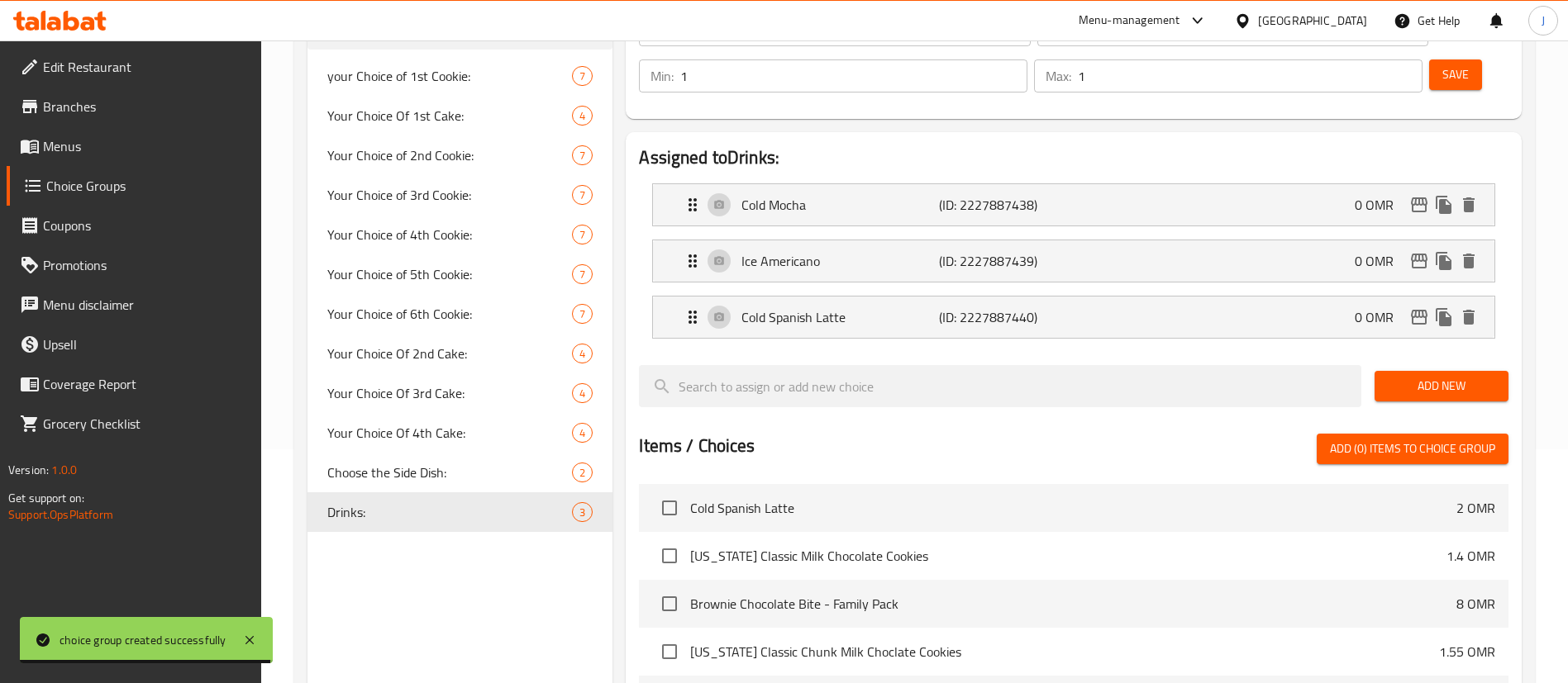
click at [750, 433] on h2 "Items / Choices" at bounding box center [696, 445] width 115 height 25
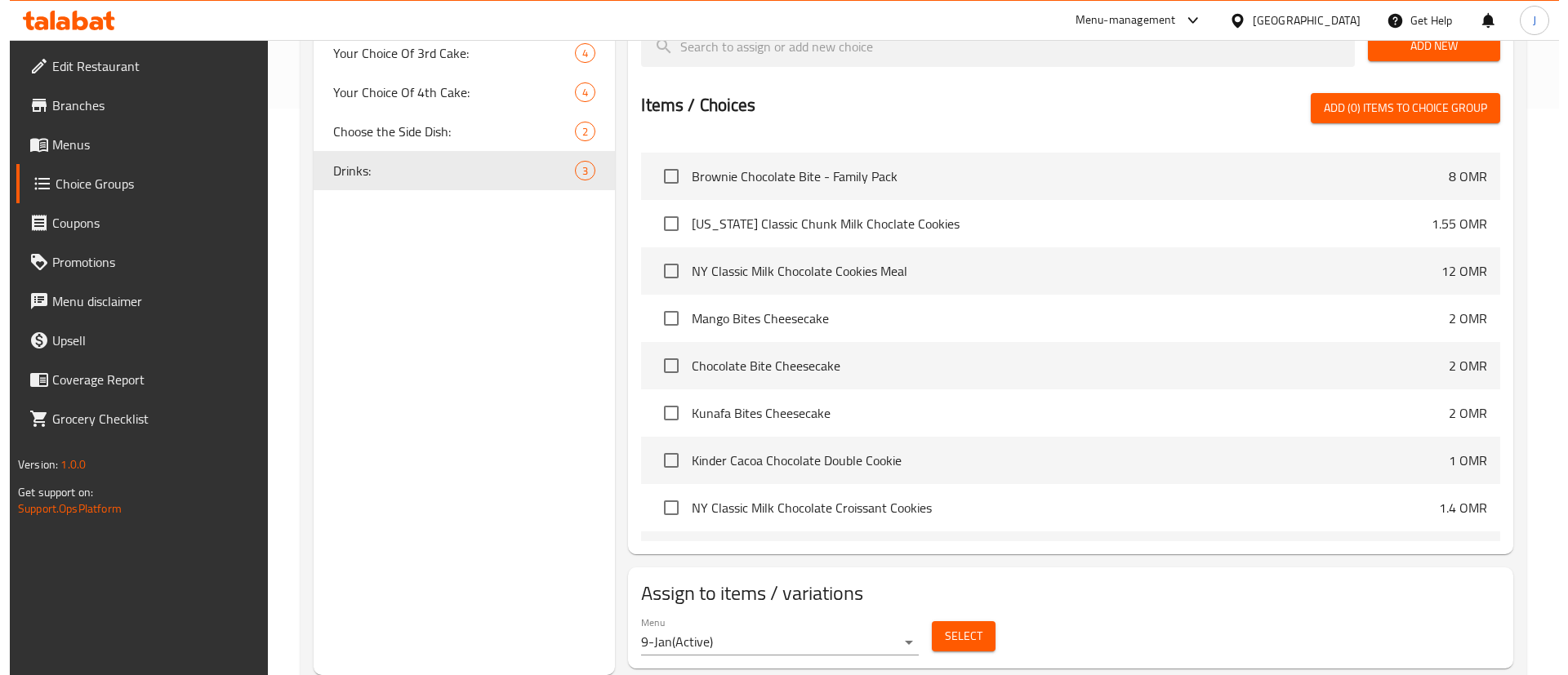
scroll to position [123, 0]
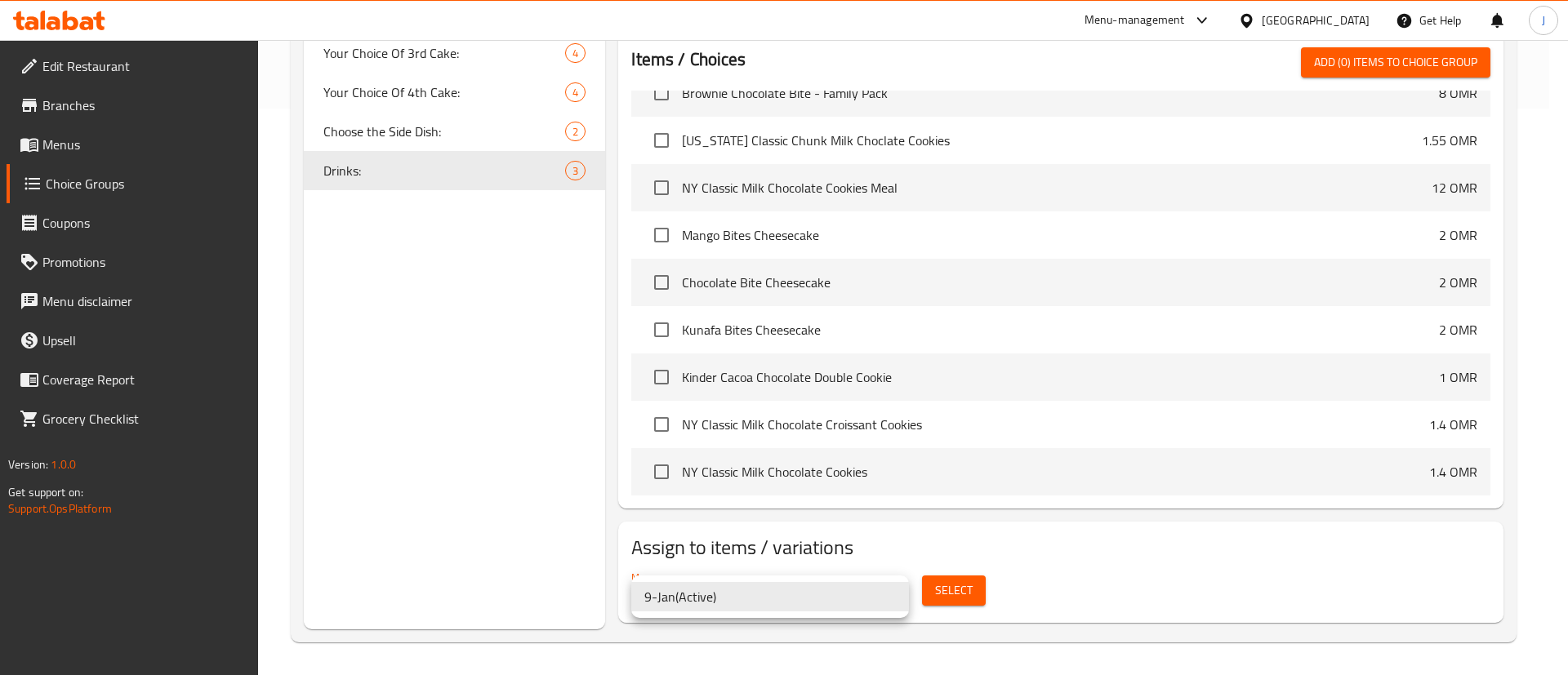
click at [944, 589] on div at bounding box center [784, 337] width 1568 height 675
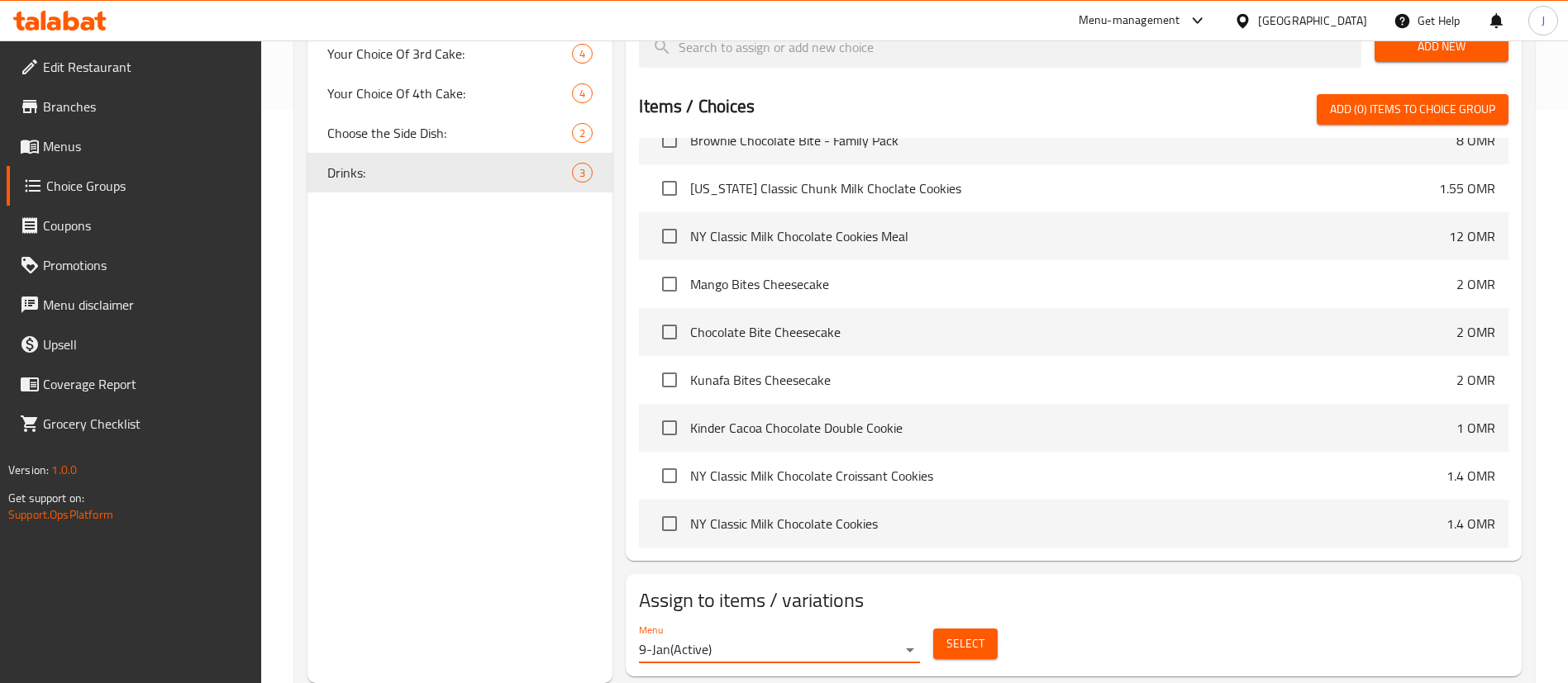
click at [956, 634] on span "Select" at bounding box center [965, 644] width 38 height 21
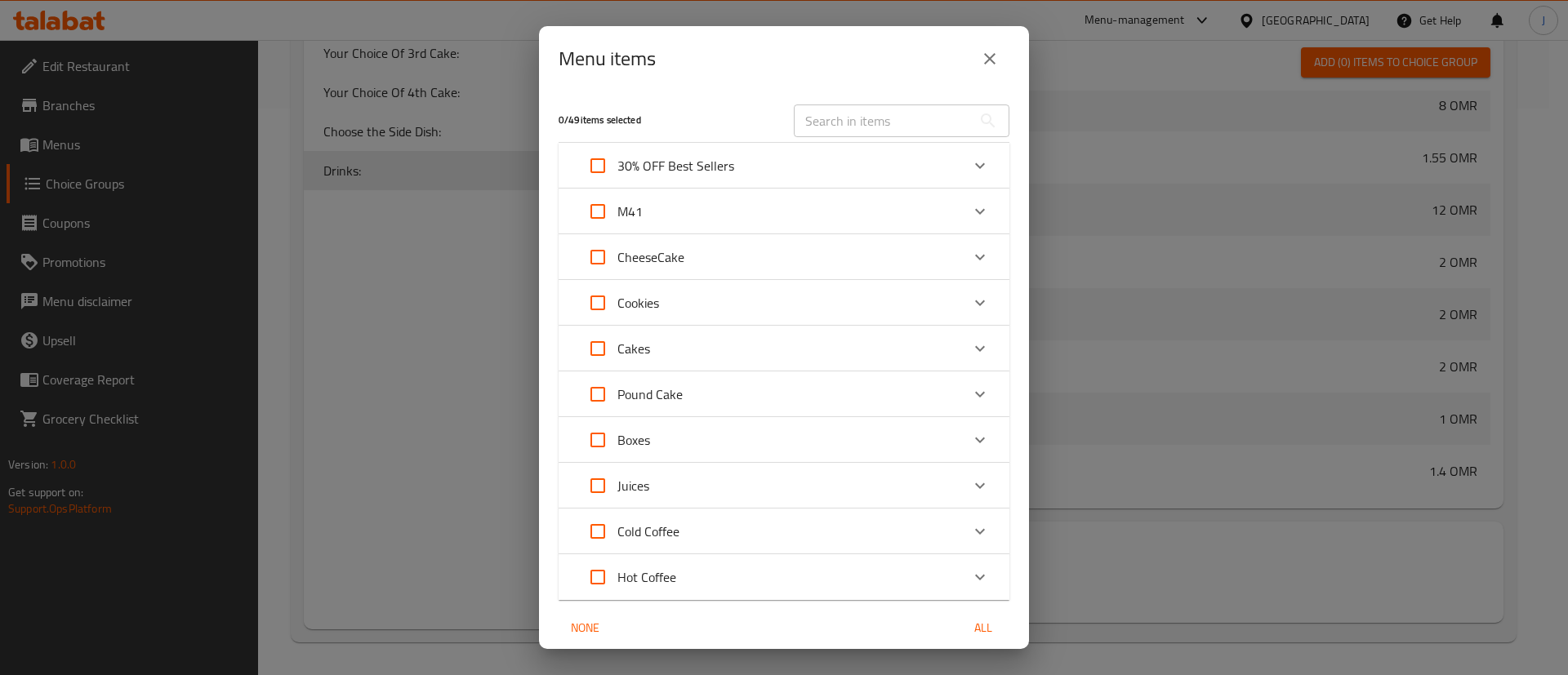
click at [710, 206] on div "M41" at bounding box center [769, 211] width 382 height 39
click at [604, 227] on input "Expand" at bounding box center [597, 227] width 39 height 39
checkbox input "true"
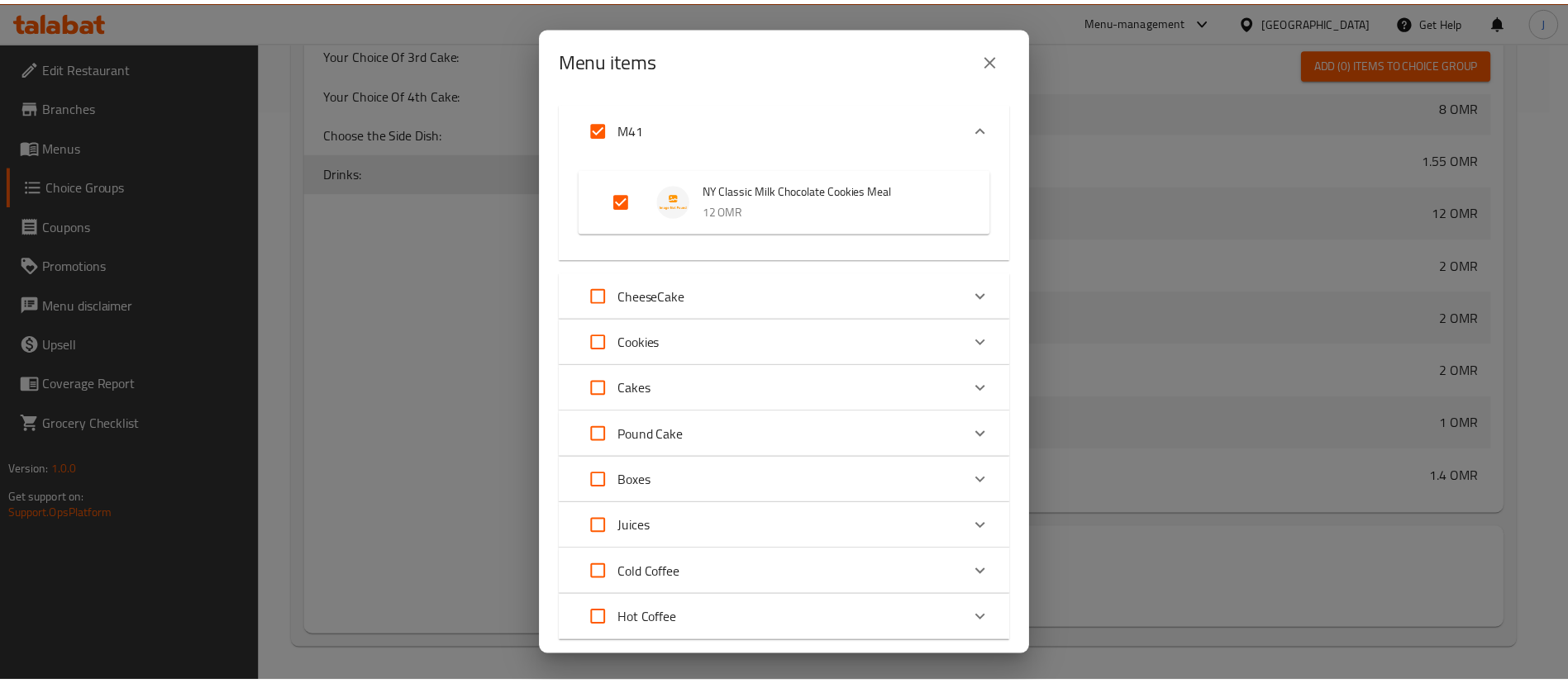
scroll to position [202, 0]
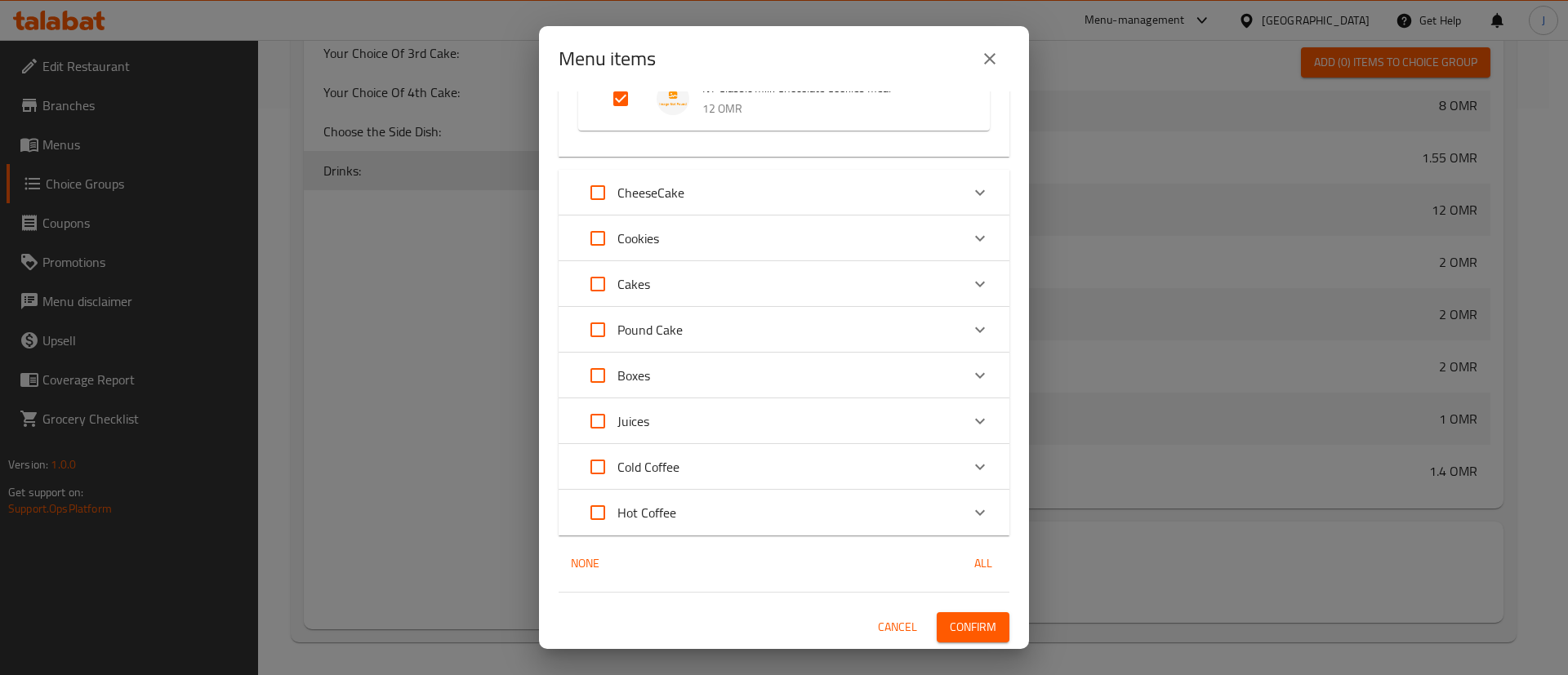
click at [953, 632] on span "Confirm" at bounding box center [972, 627] width 46 height 21
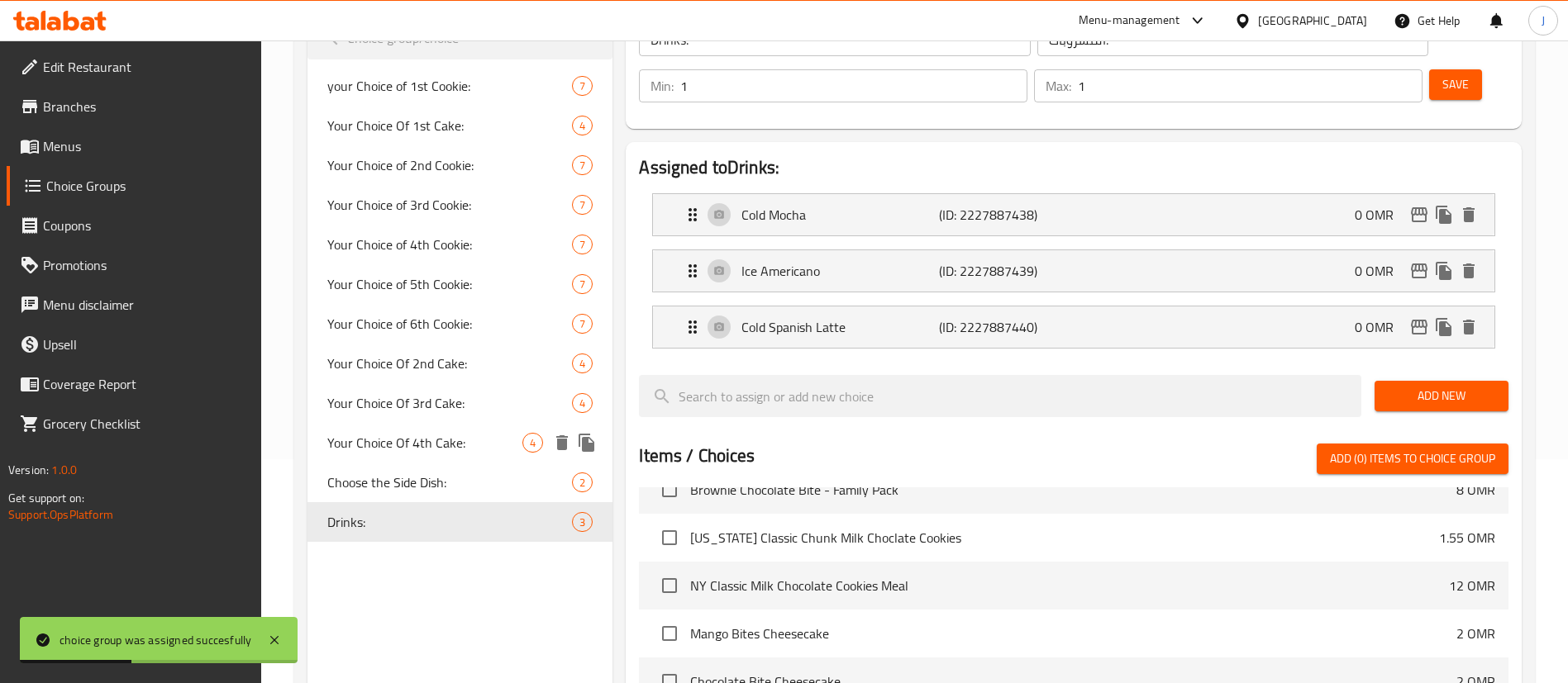
scroll to position [248, 0]
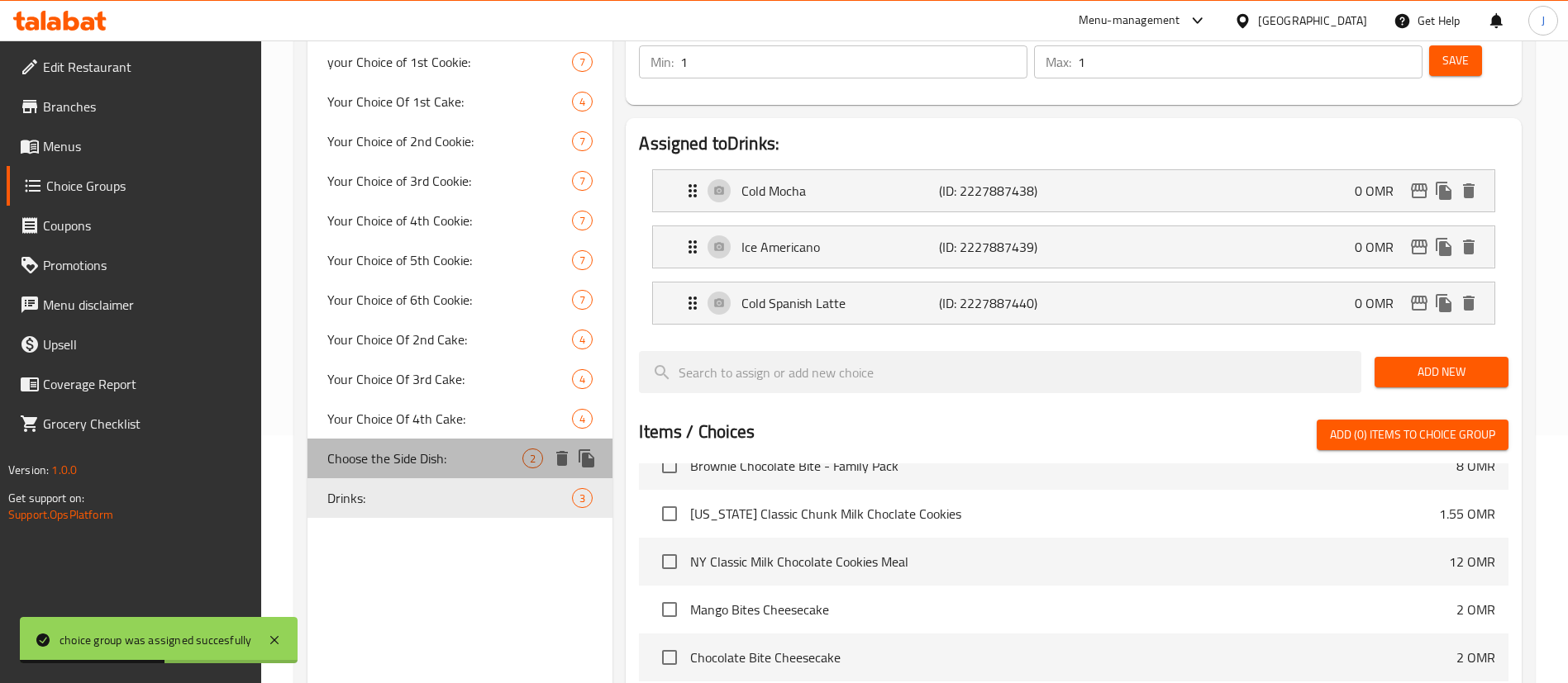
click at [403, 459] on span "Choose the Side Dish:" at bounding box center [424, 459] width 195 height 20
type input "Choose the Side Dish:"
type input "اختر الطبق الجانبي:"
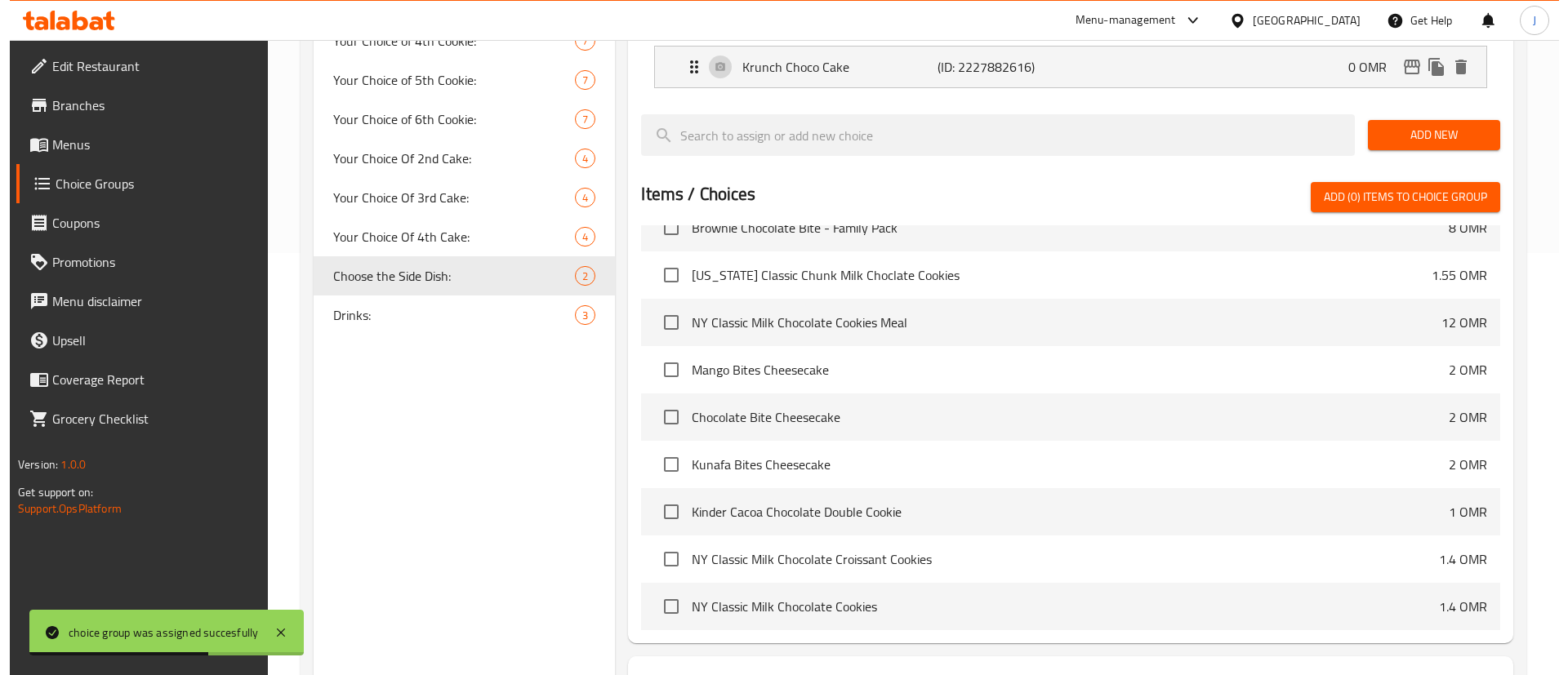
scroll to position [511, 0]
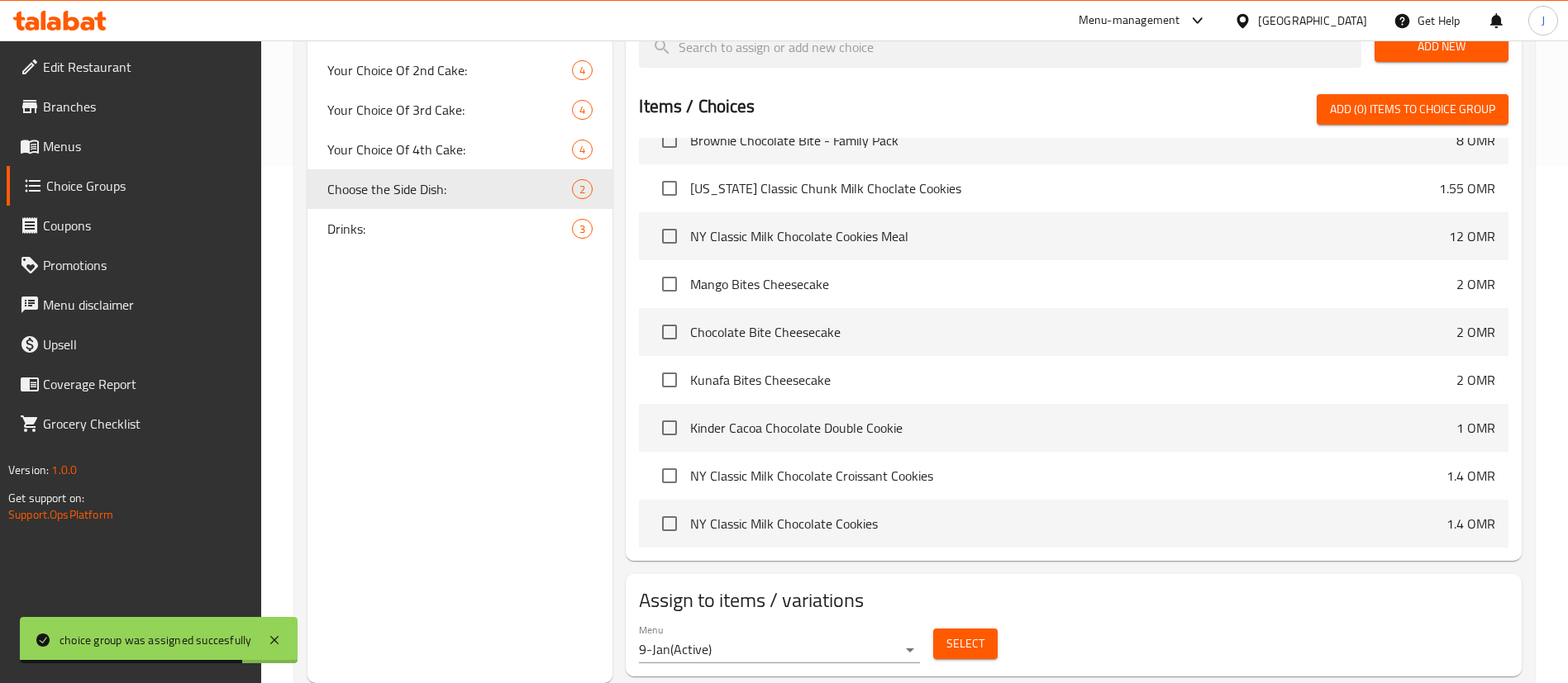
click at [971, 634] on span "Select" at bounding box center [965, 644] width 38 height 21
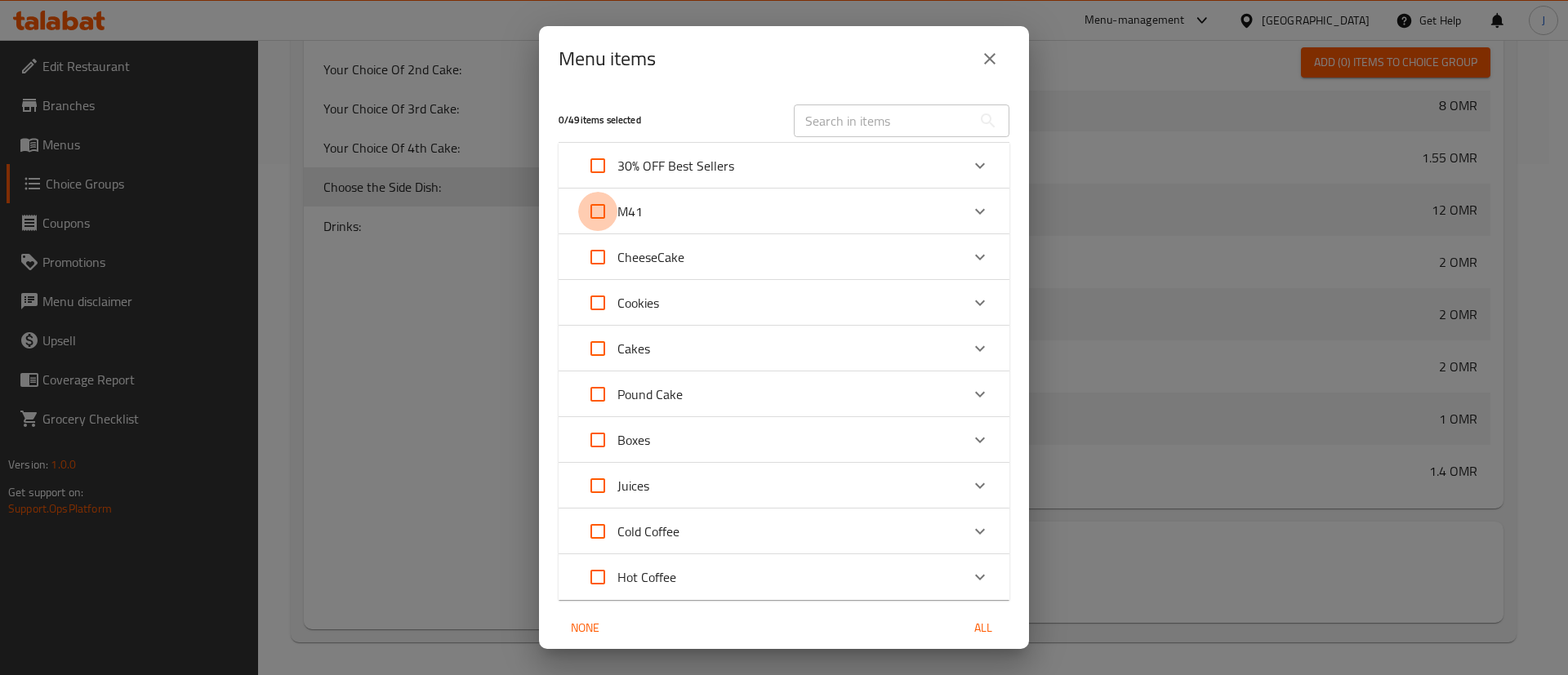
click at [606, 216] on input "Expand" at bounding box center [597, 211] width 39 height 39
checkbox input "true"
click at [970, 211] on icon "Expand" at bounding box center [980, 211] width 20 height 20
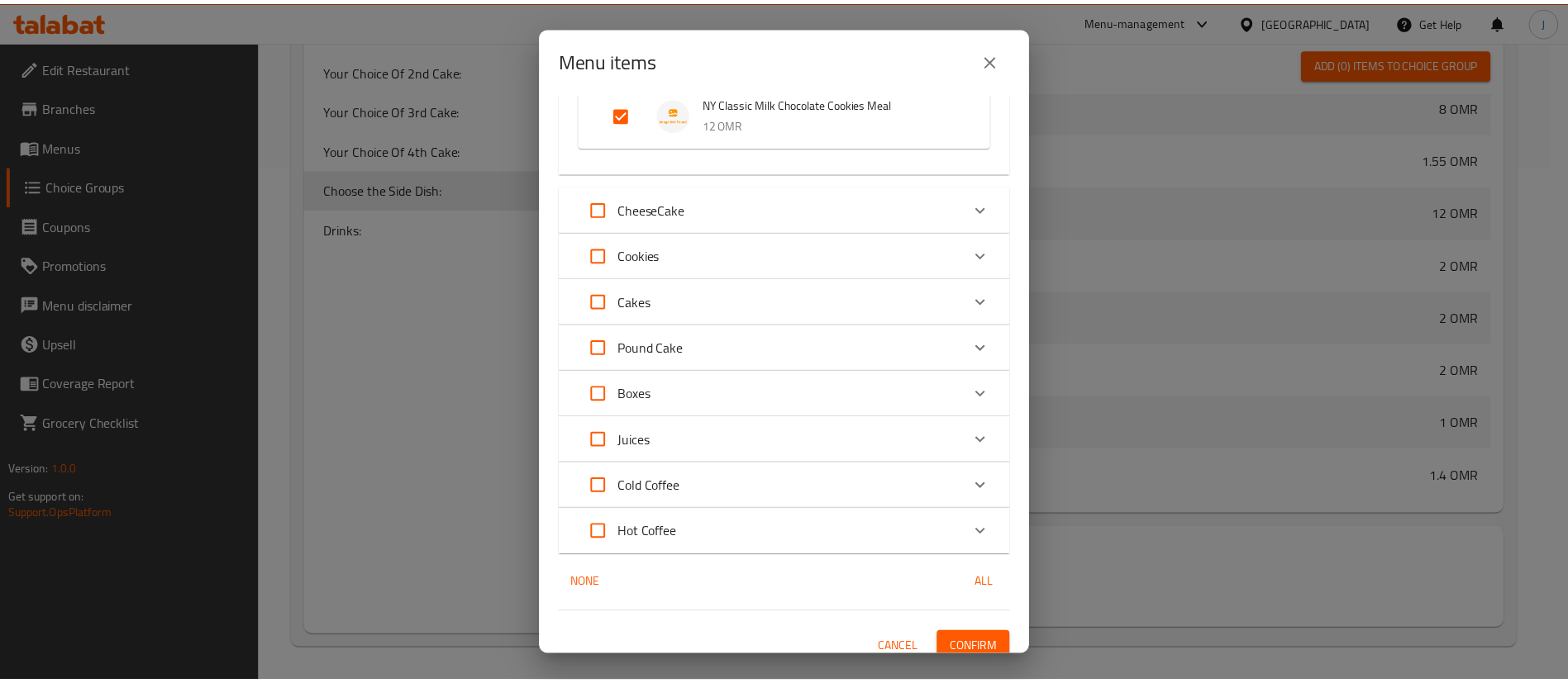
scroll to position [202, 0]
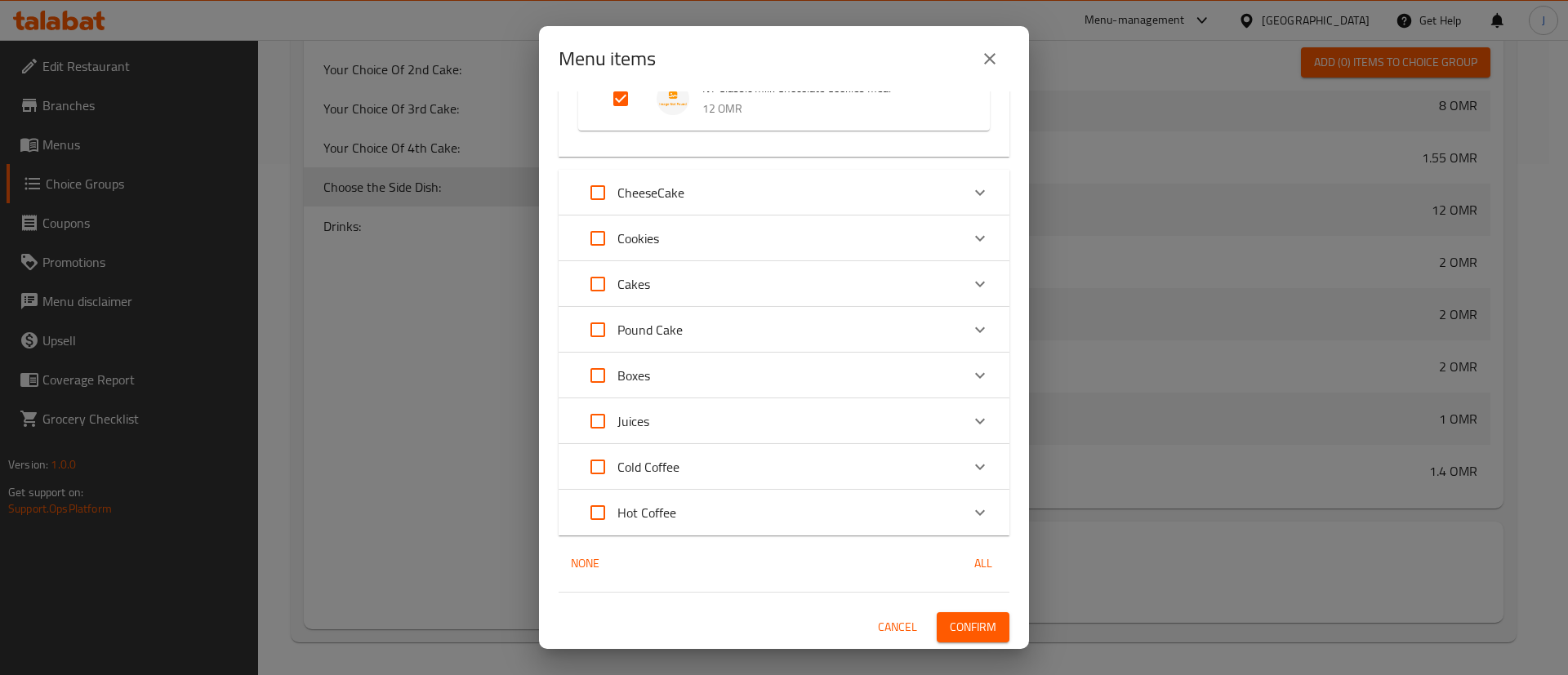
click at [958, 624] on span "Confirm" at bounding box center [972, 627] width 46 height 21
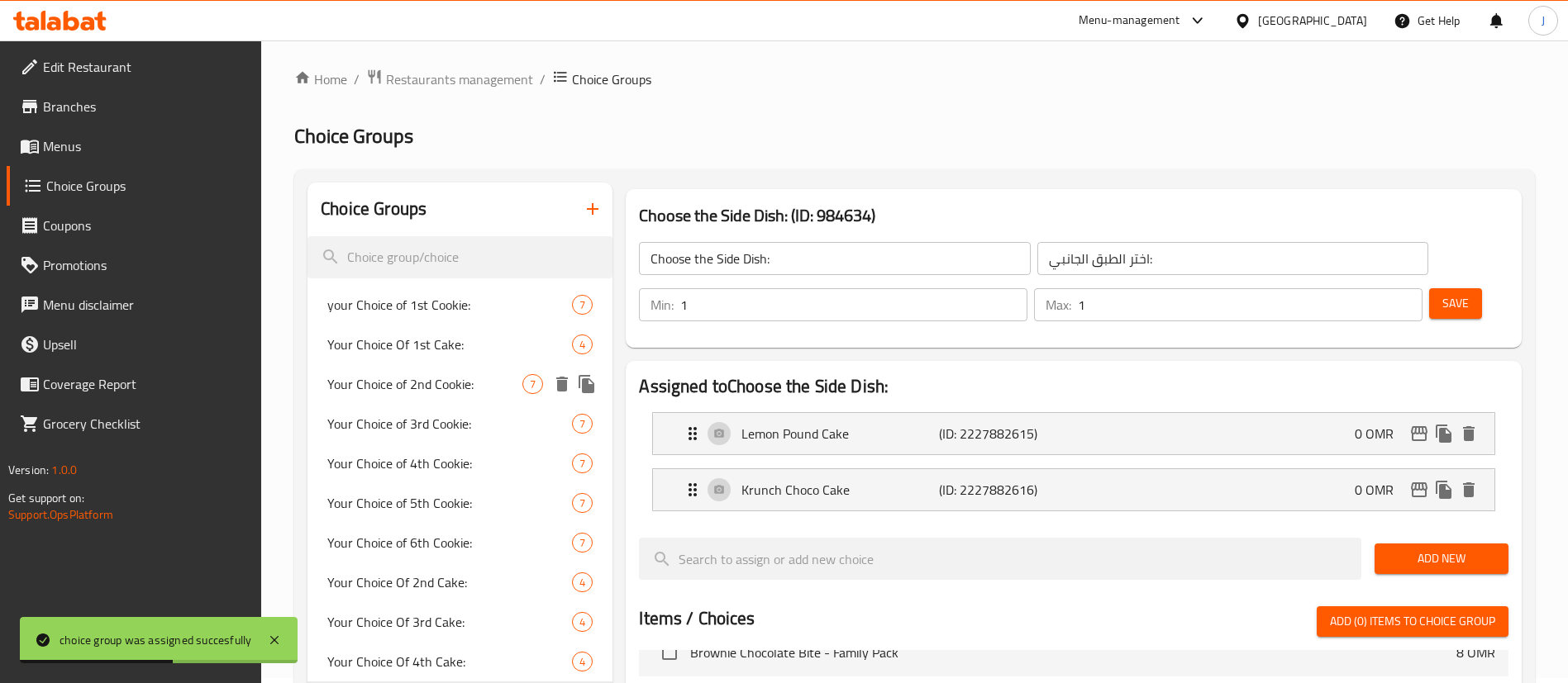
scroll to position [0, 0]
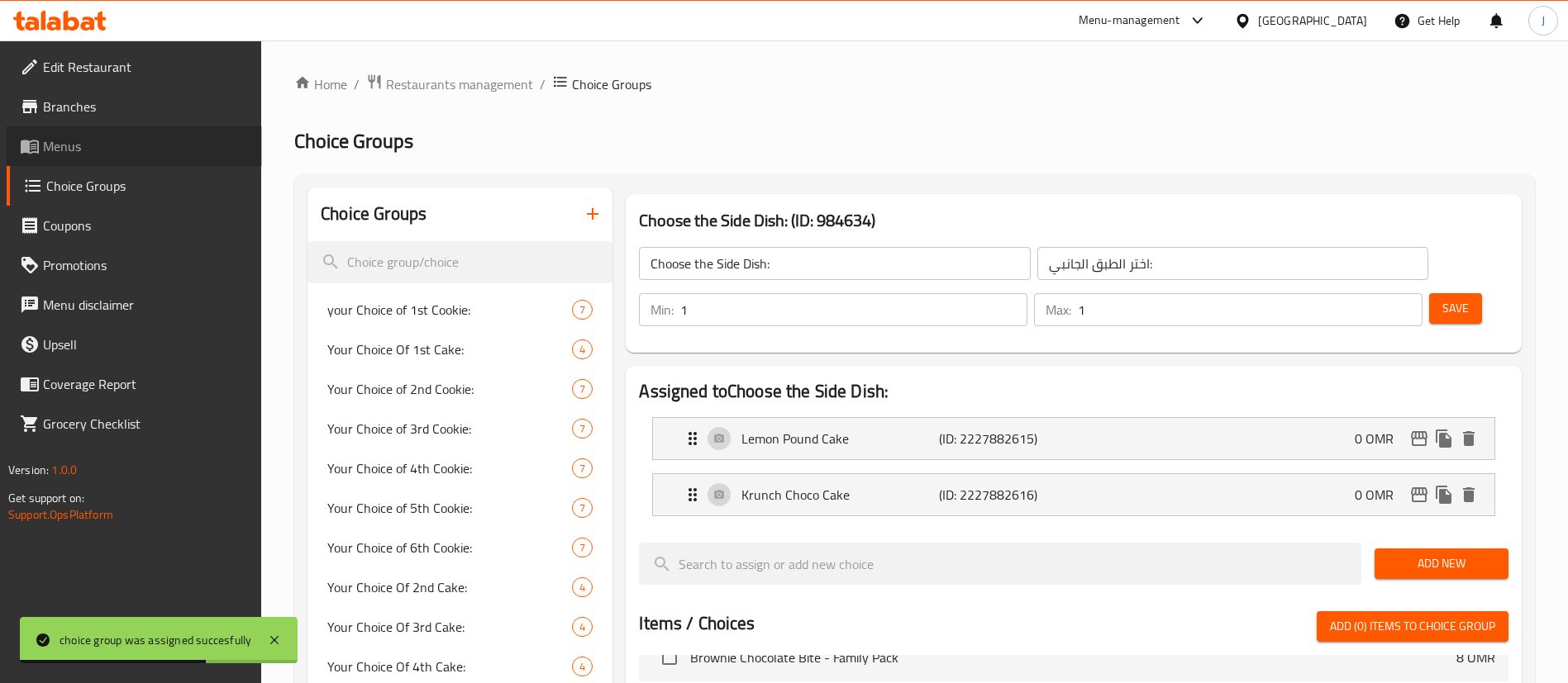
click at [72, 151] on span "Menus" at bounding box center [145, 146] width 206 height 20
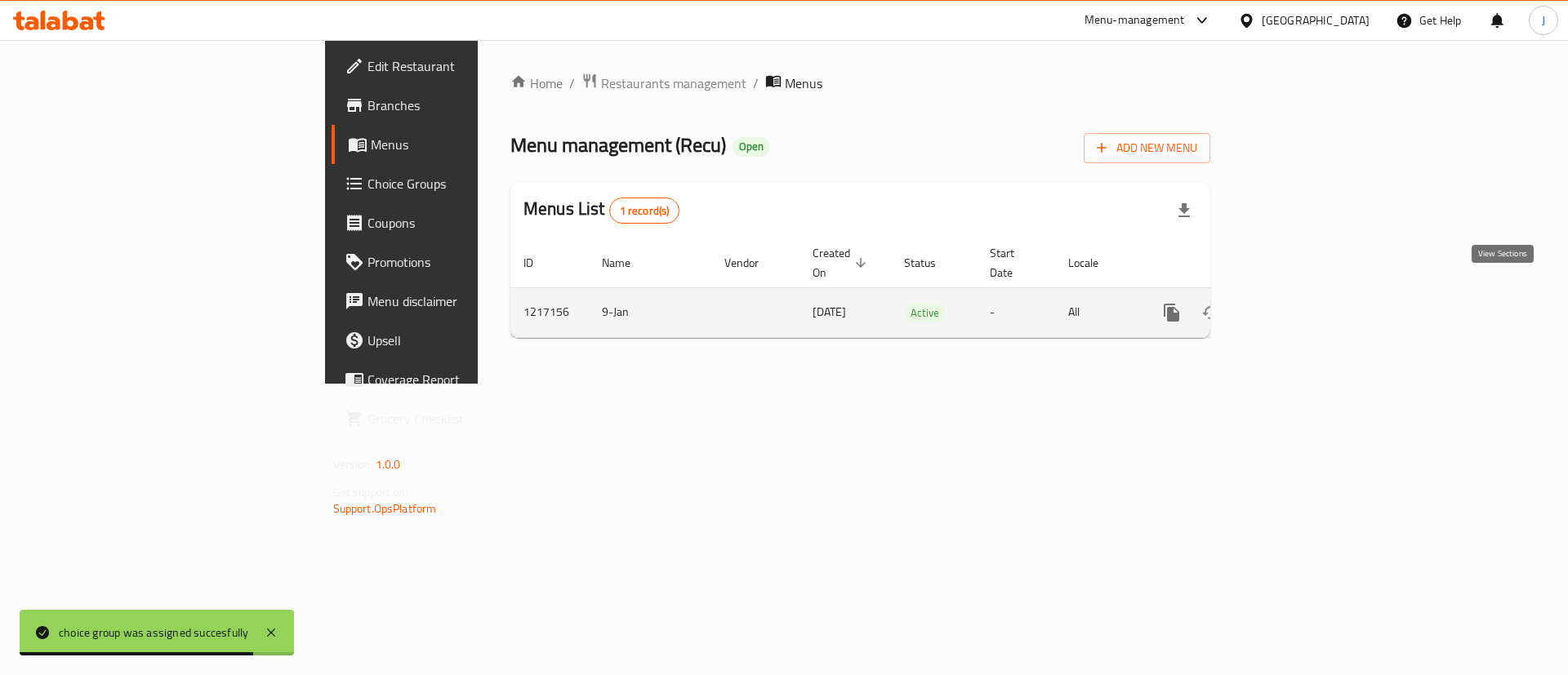
click at [1299, 303] on icon "enhanced table" at bounding box center [1290, 313] width 20 height 20
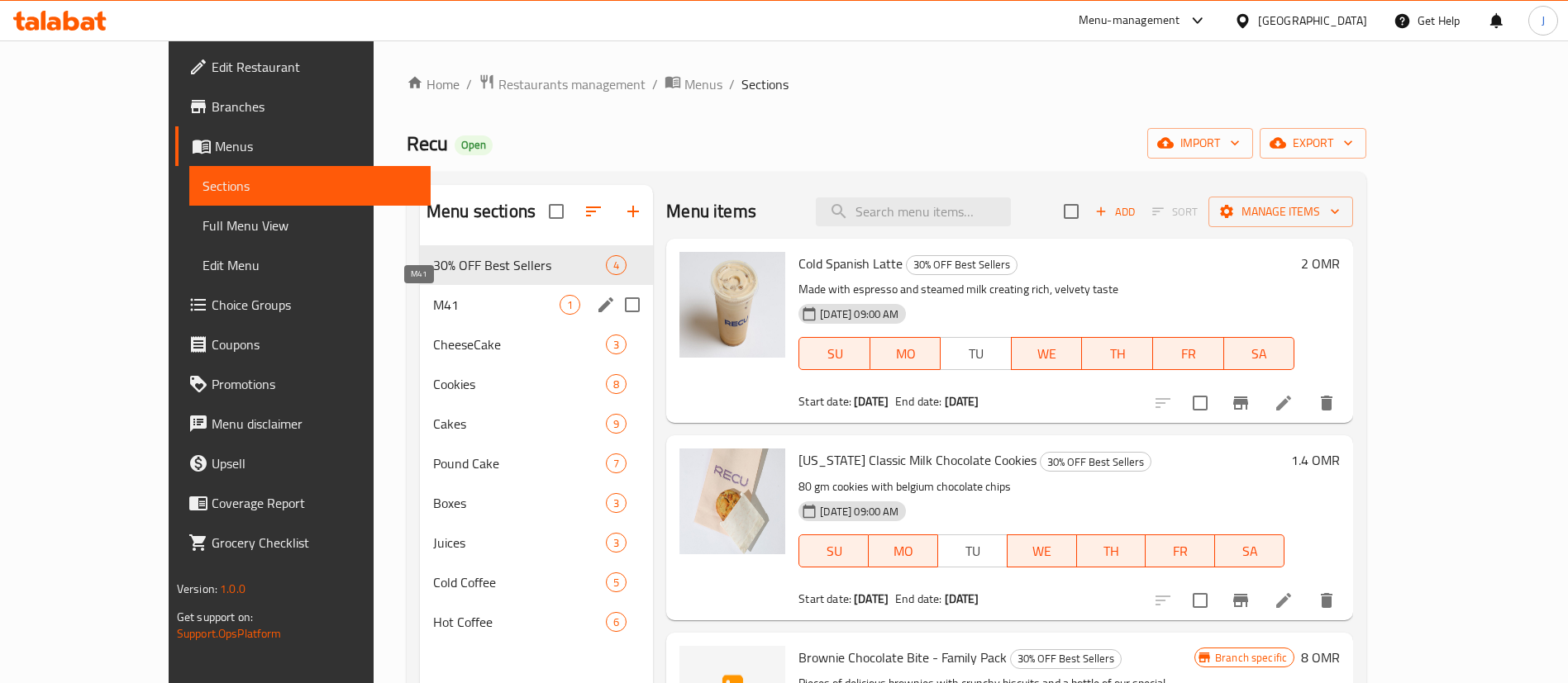
click at [433, 303] on span "M41" at bounding box center [496, 305] width 126 height 20
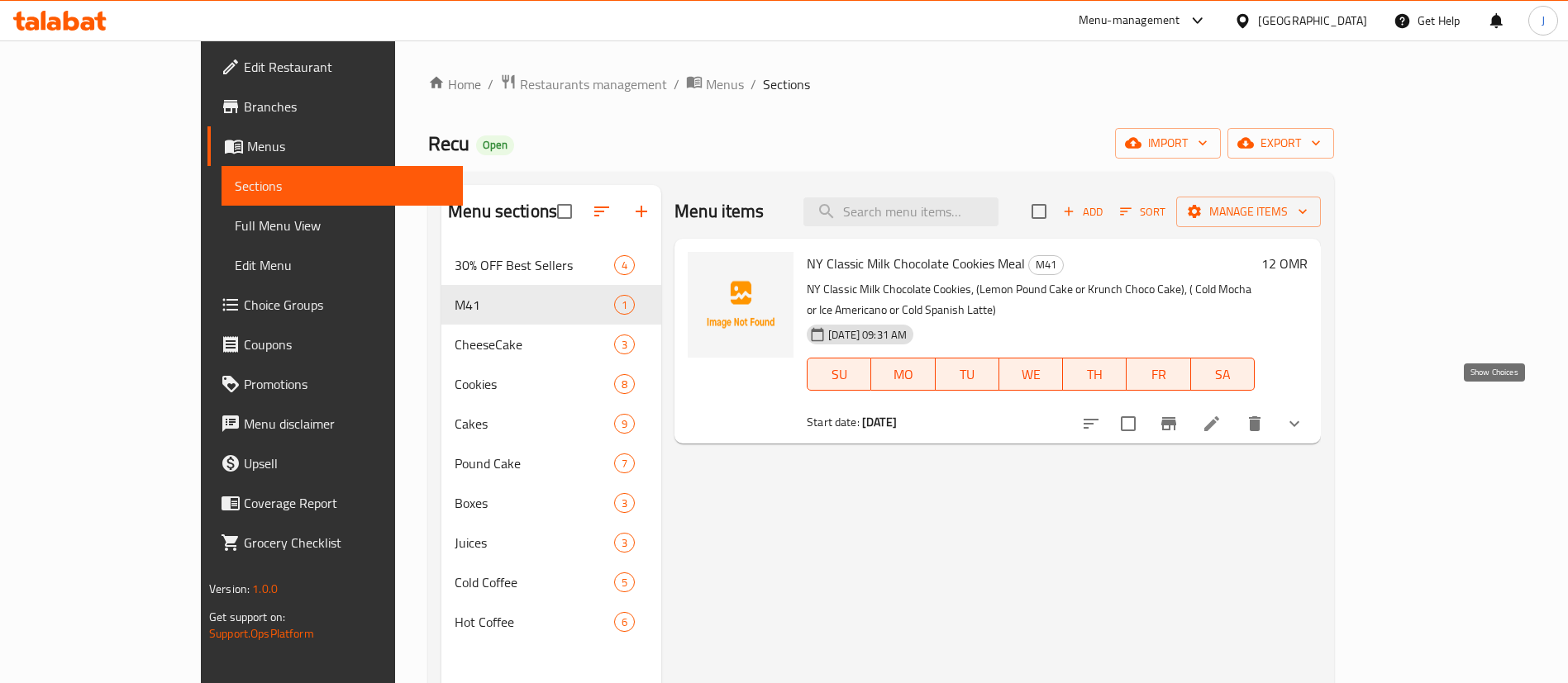
click at [1305, 414] on icon "show more" at bounding box center [1294, 424] width 20 height 20
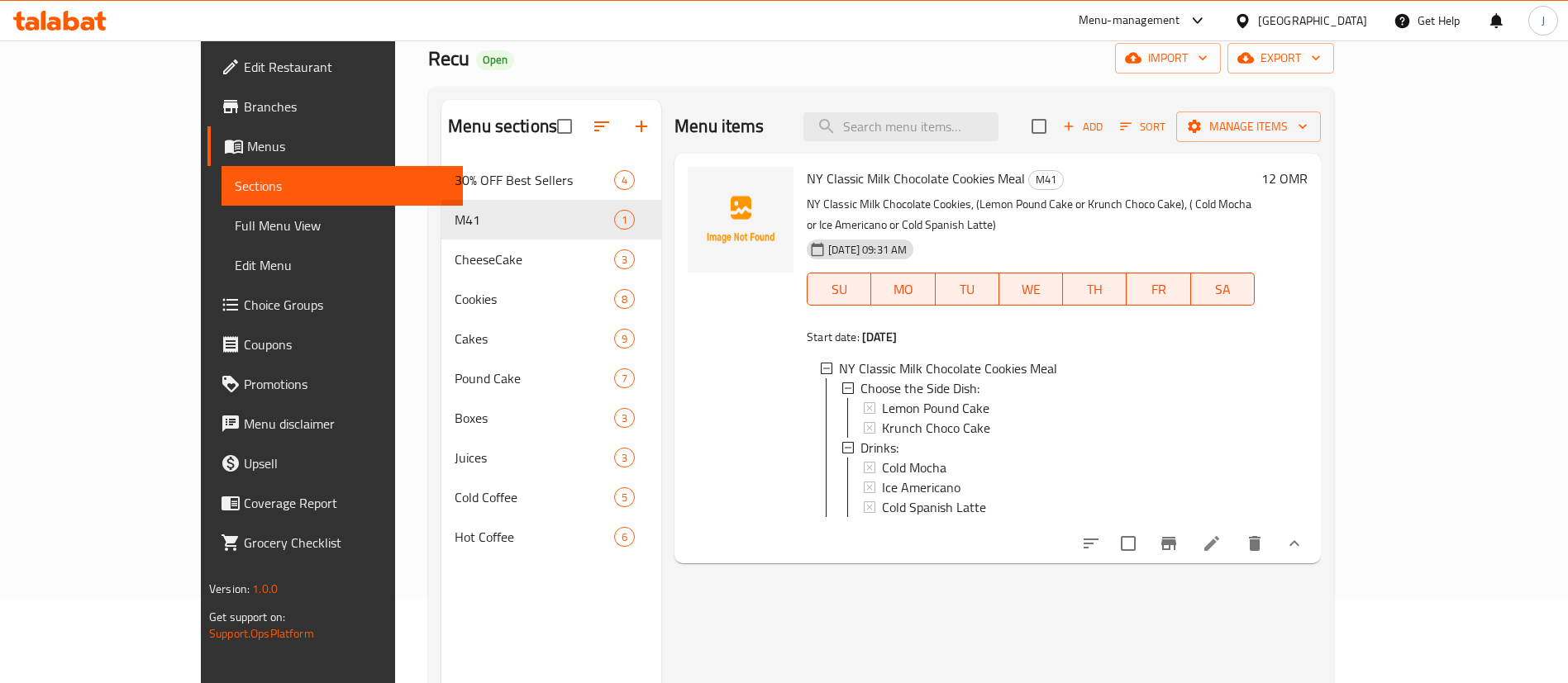
scroll to position [124, 0]
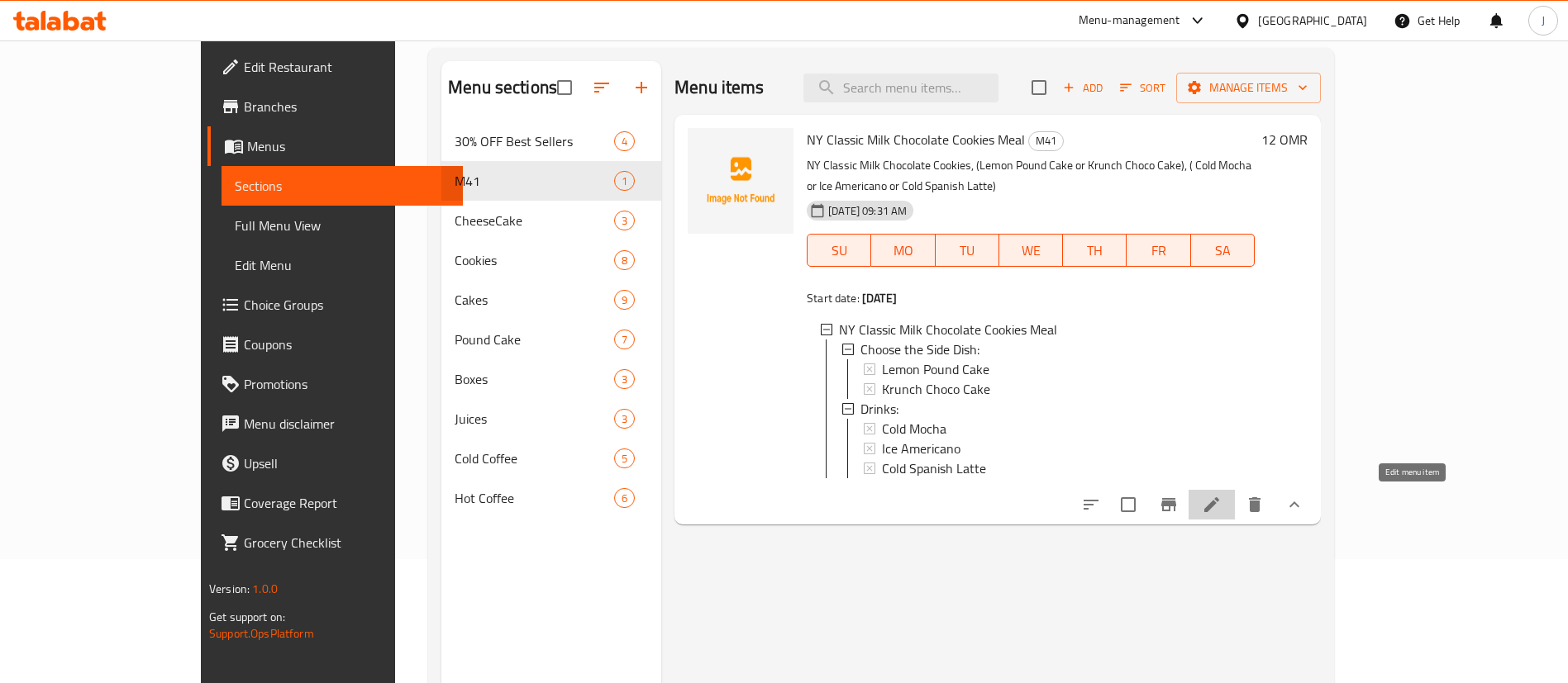
click at [1219, 500] on icon at bounding box center [1211, 505] width 15 height 15
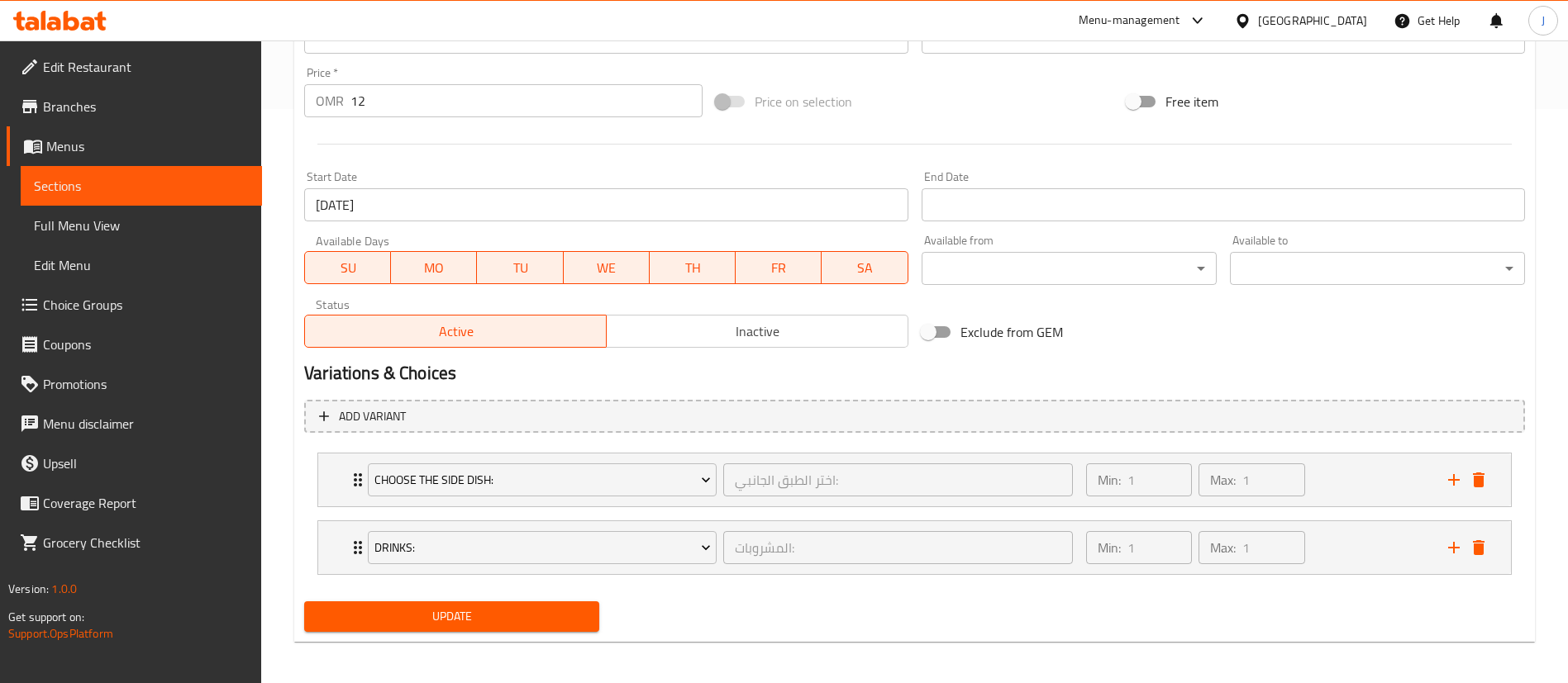
scroll to position [579, 0]
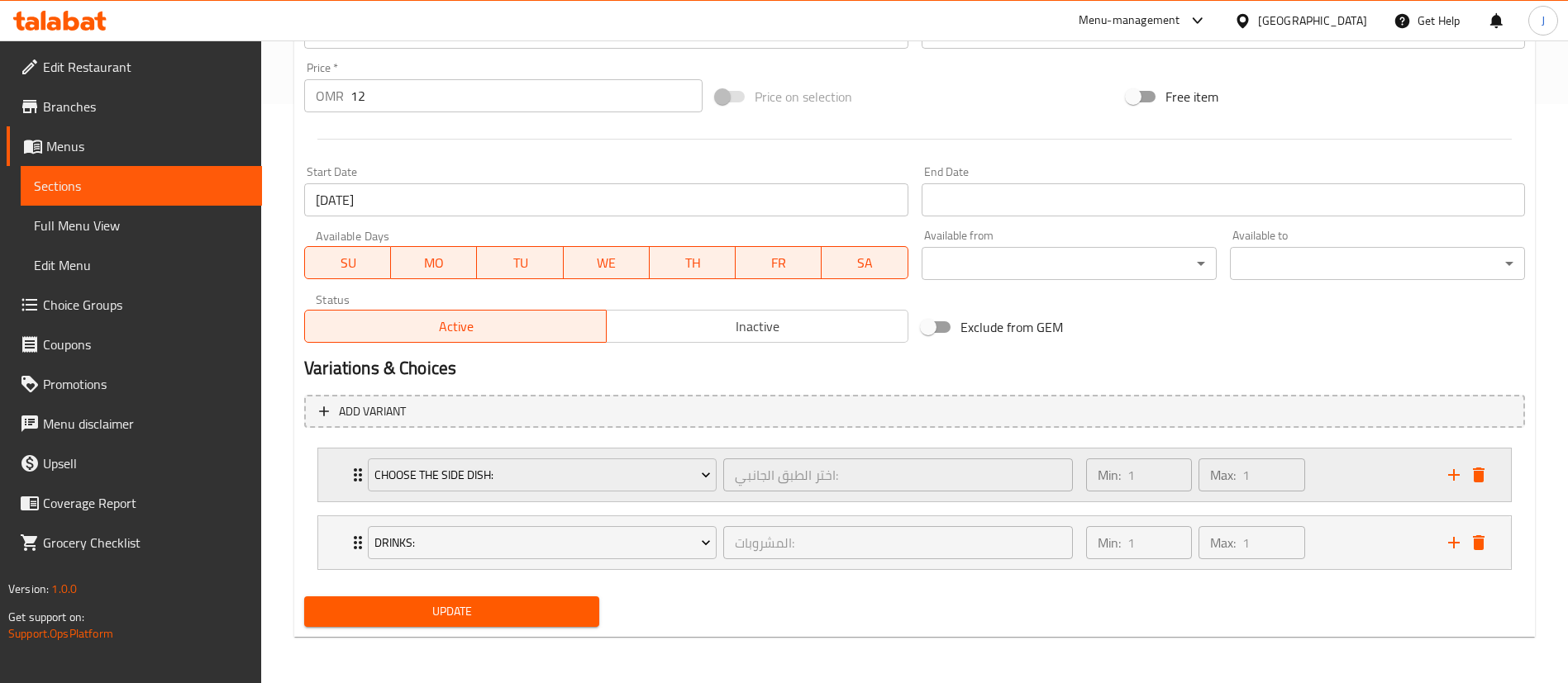
click at [327, 476] on div "Choose the Side Dish: اختر الطبق الجانبي: ​ Min: 1 ​ Max: 1 ​" at bounding box center [915, 475] width 1193 height 53
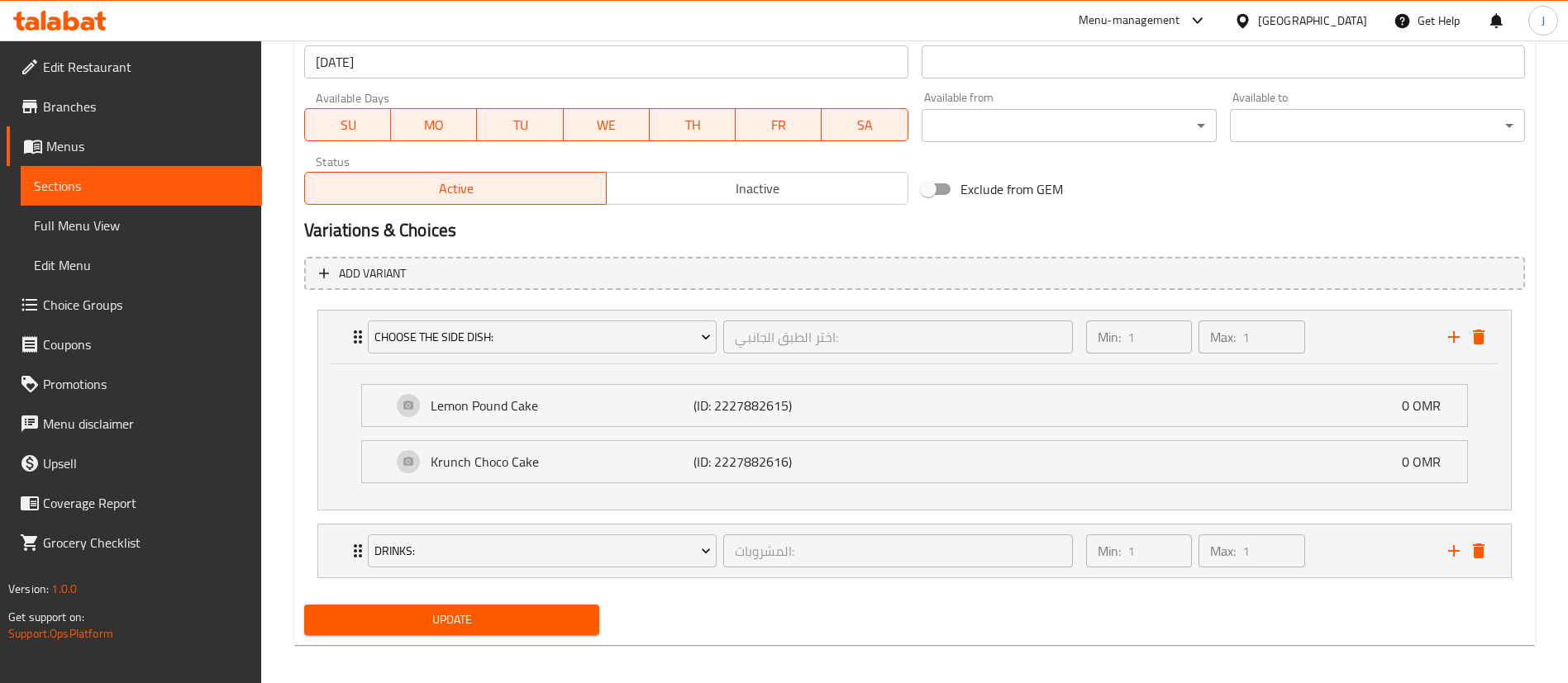
scroll to position [725, 0]
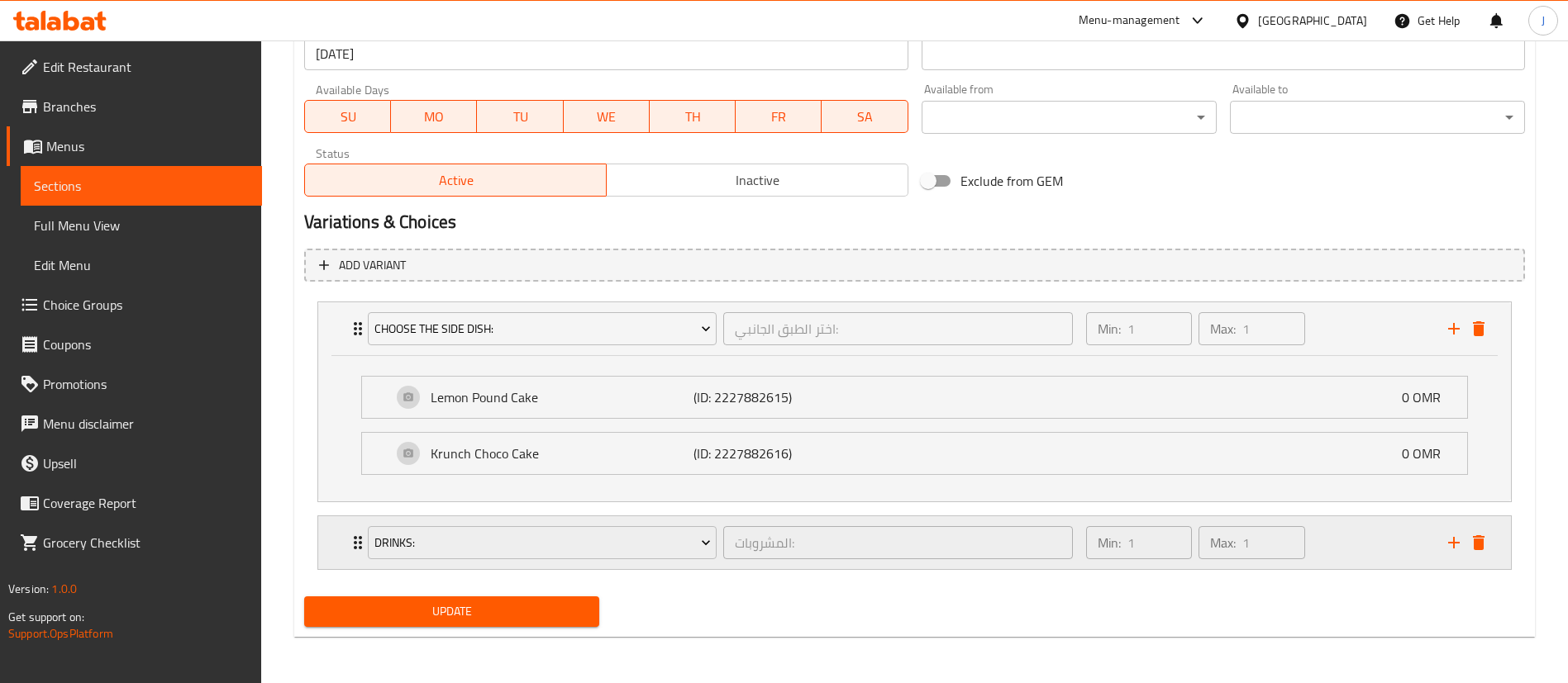
click at [345, 355] on div "Drinks: المشروبات: ​ Min: 1 ​ Max: 1 ​" at bounding box center [915, 329] width 1193 height 53
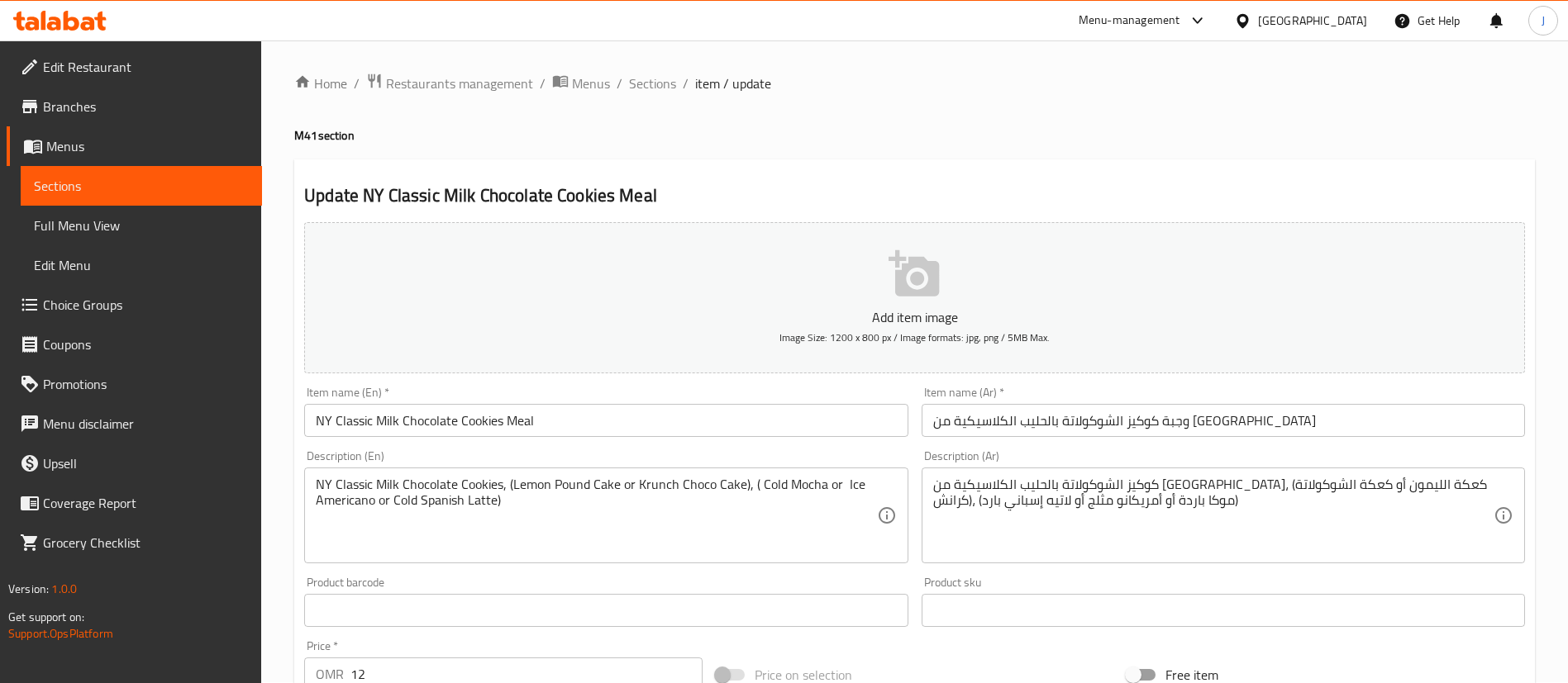
scroll to position [0, 0]
click at [656, 81] on span "Sections" at bounding box center [652, 84] width 47 height 20
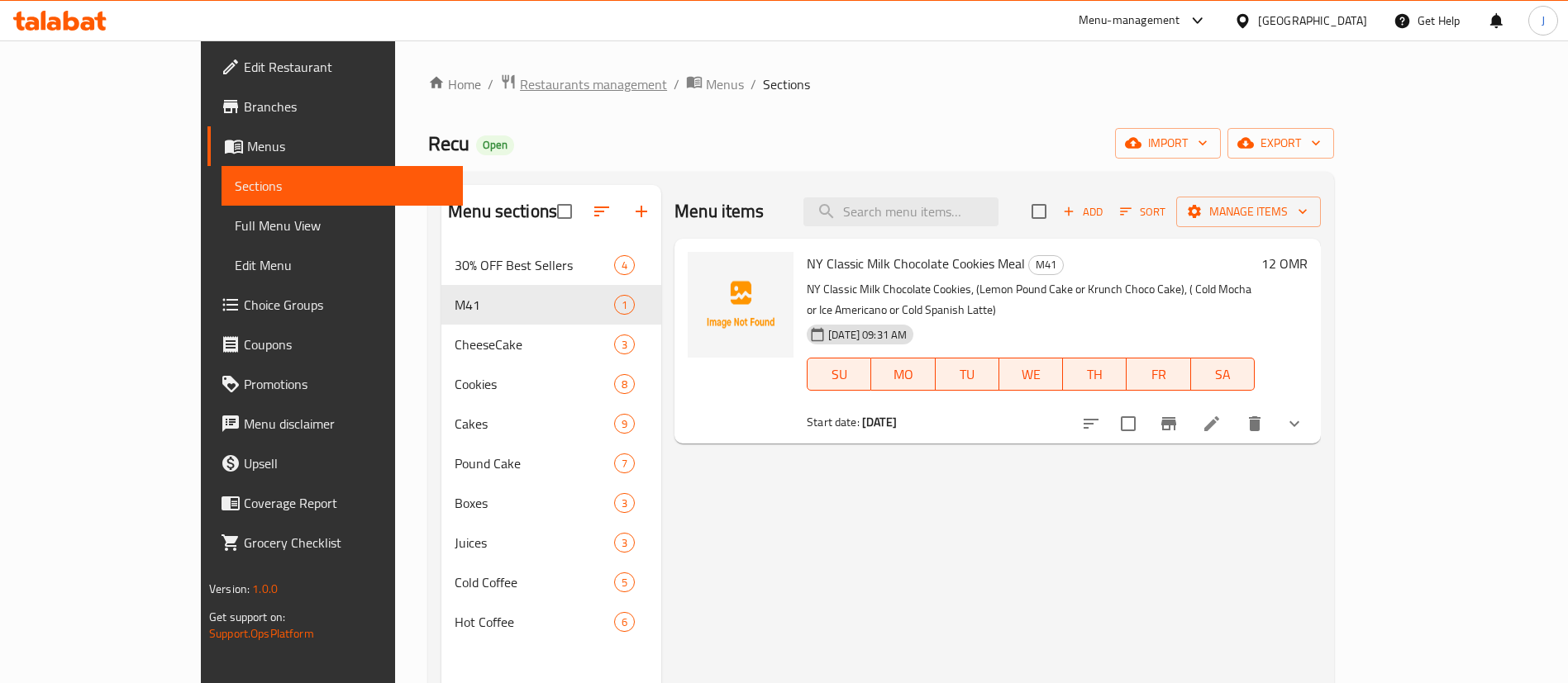
click at [520, 87] on span "Restaurants management" at bounding box center [593, 84] width 147 height 20
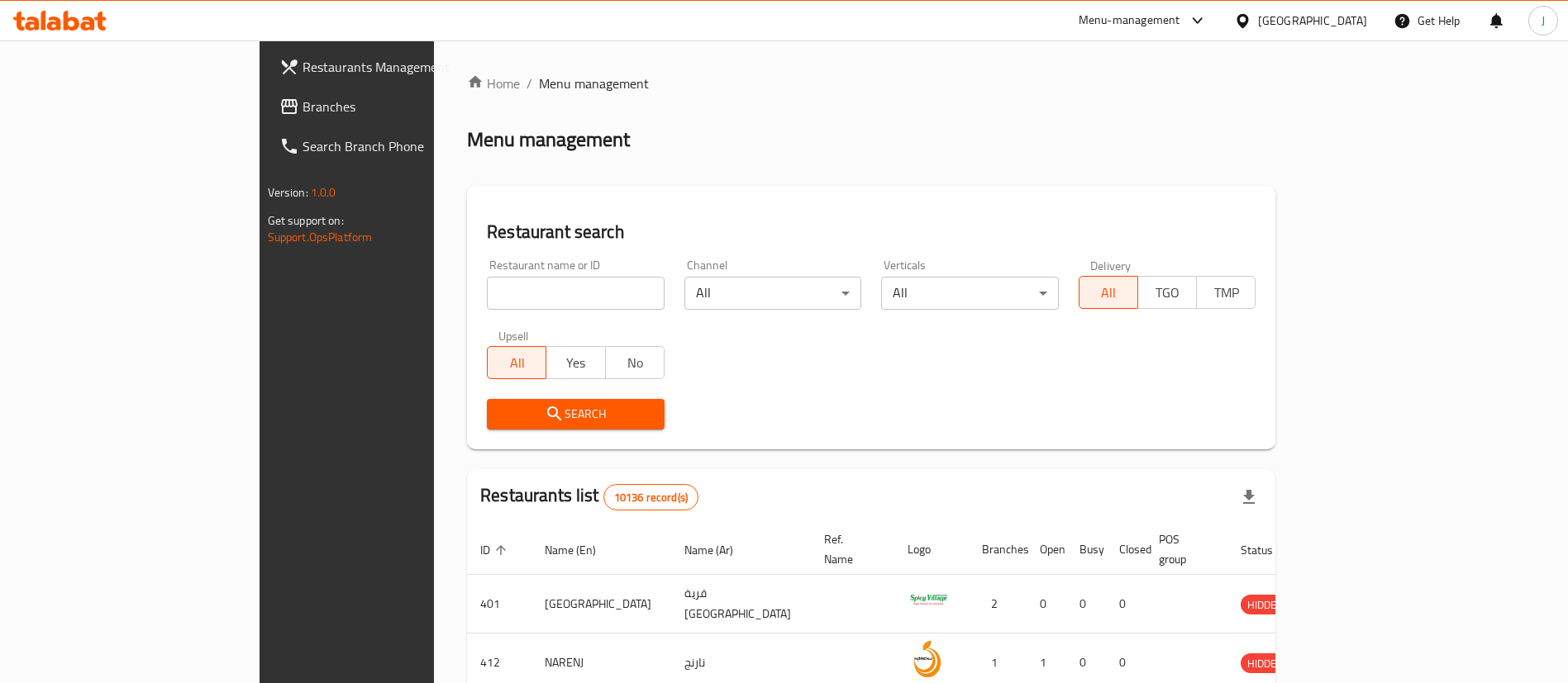
click at [303, 110] on span "Branches" at bounding box center [405, 107] width 206 height 20
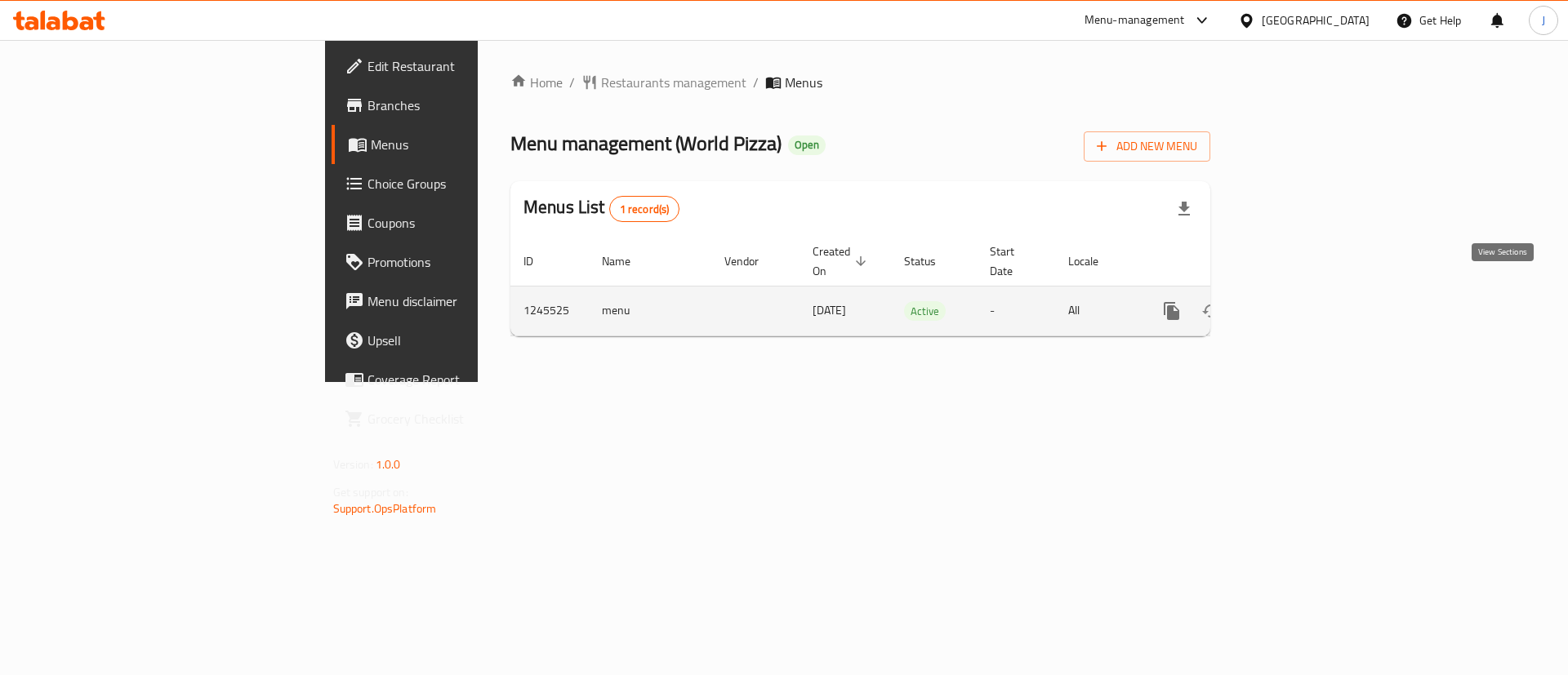
click at [1299, 301] on icon "enhanced table" at bounding box center [1290, 311] width 20 height 20
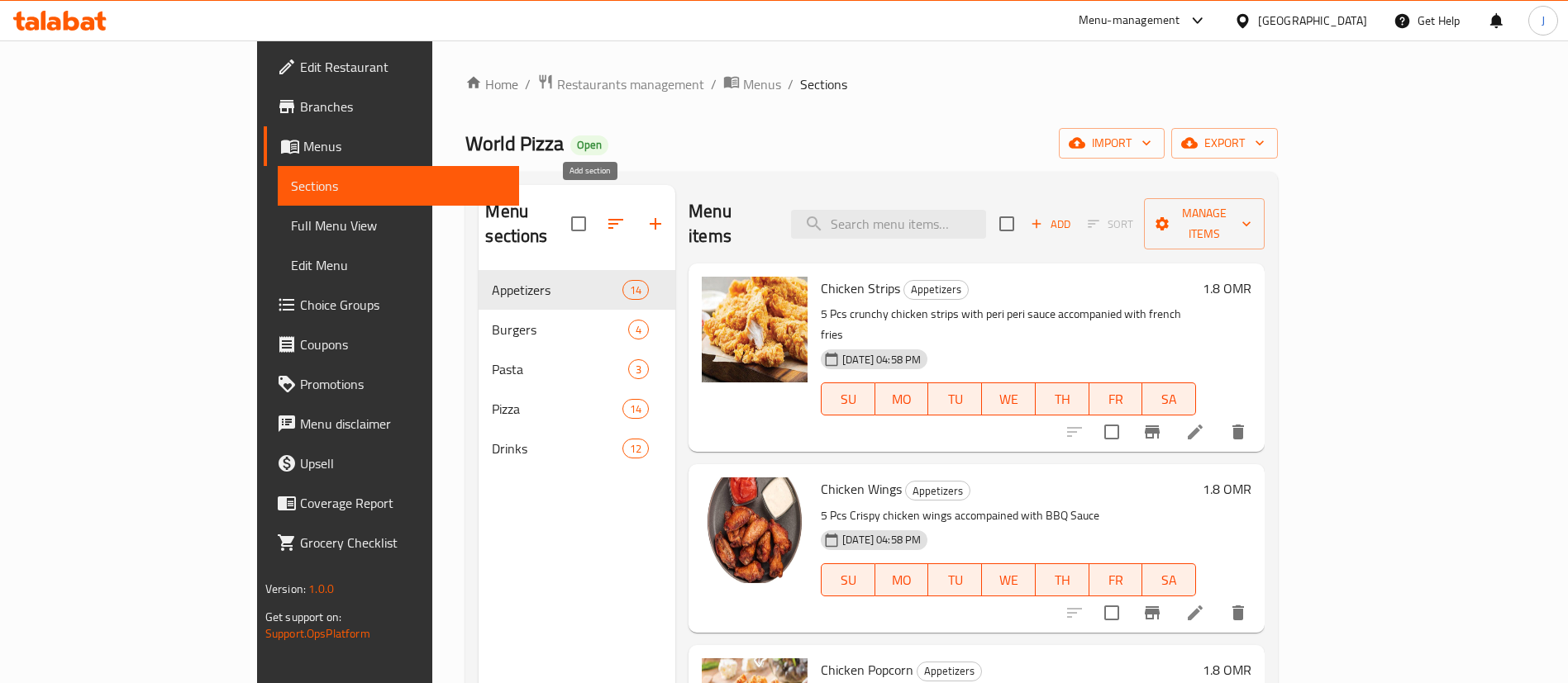
click at [646, 214] on icon "button" at bounding box center [656, 224] width 20 height 20
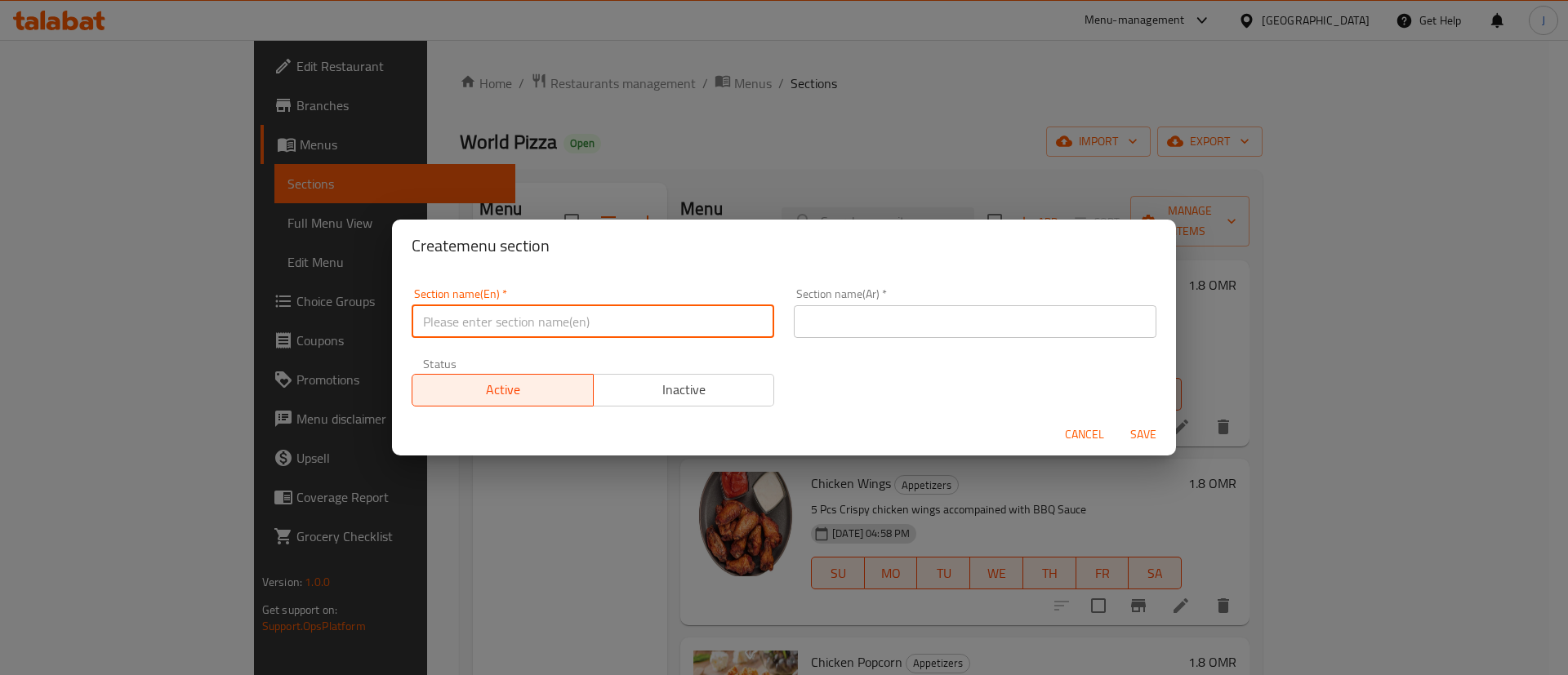
click at [528, 324] on input "text" at bounding box center [592, 322] width 362 height 33
type input "M41"
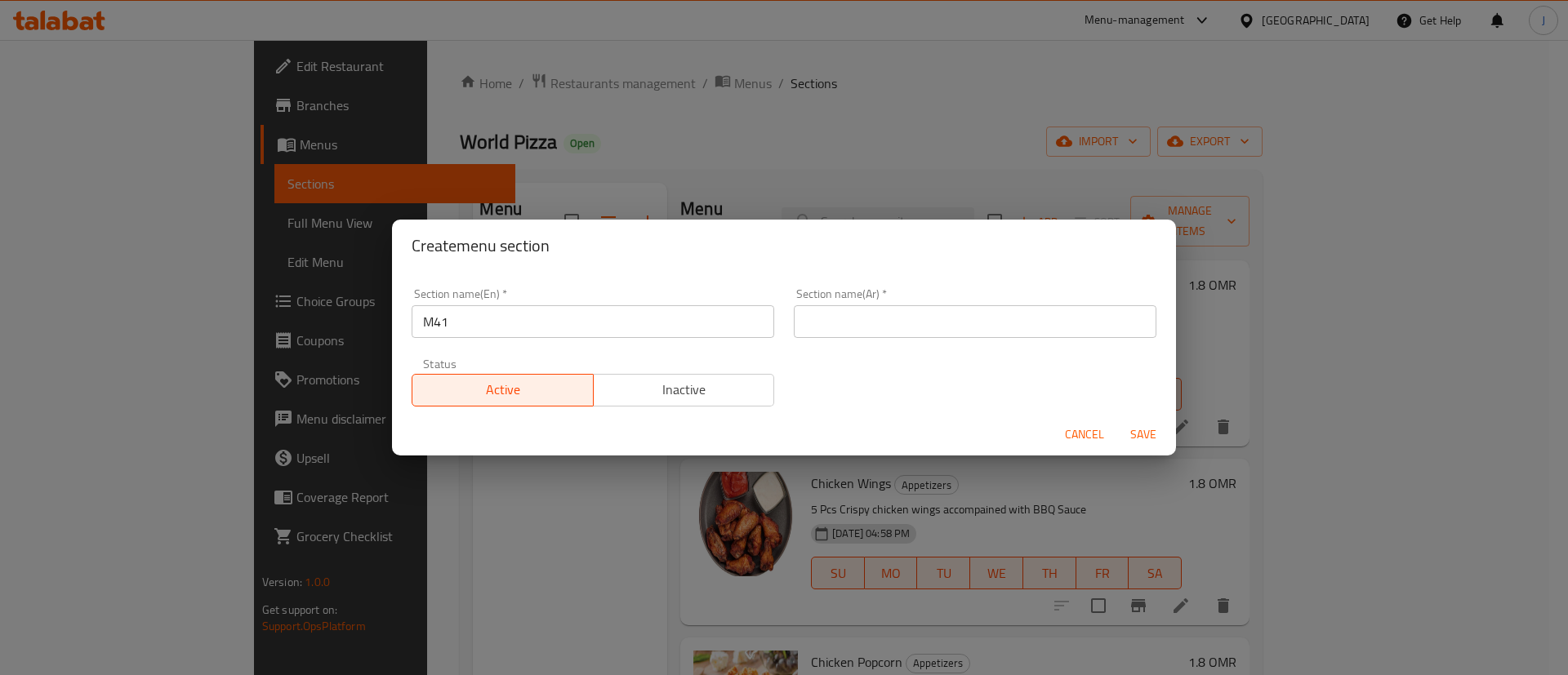
click at [867, 293] on div "Section name(Ar)   * Section name(Ar) *" at bounding box center [974, 313] width 362 height 50
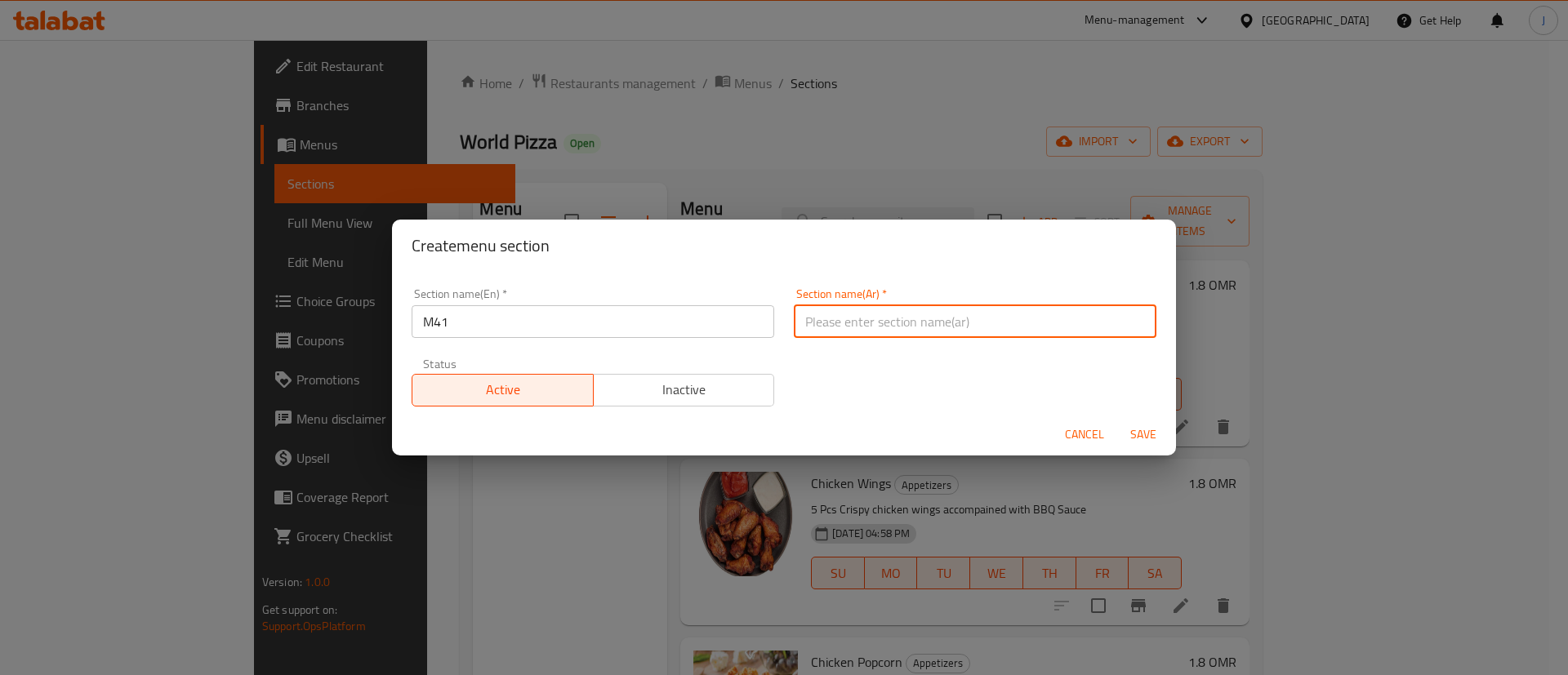
click at [851, 315] on input "text" at bounding box center [974, 322] width 362 height 33
type input "41"
click at [1146, 437] on span "Save" at bounding box center [1142, 435] width 39 height 21
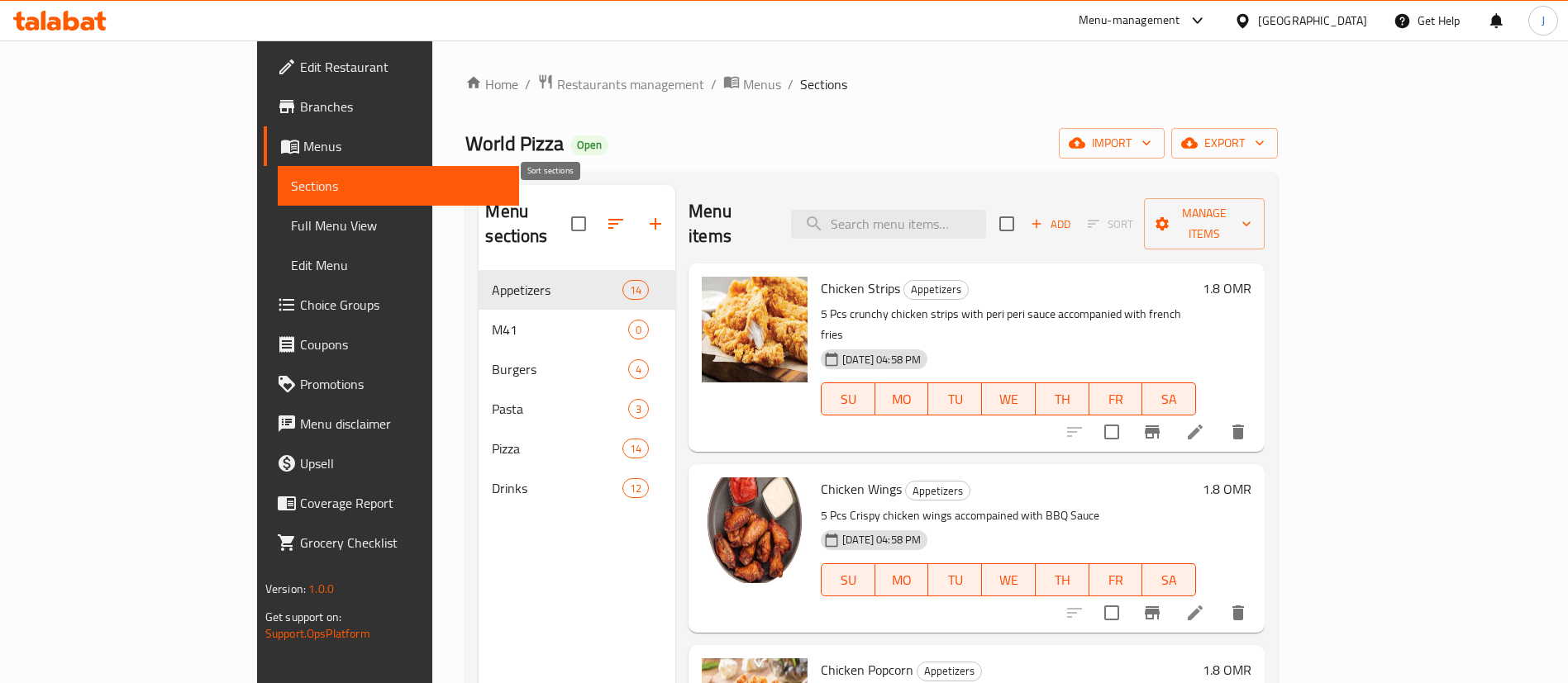
click at [608, 219] on icon "button" at bounding box center [616, 223] width 15 height 10
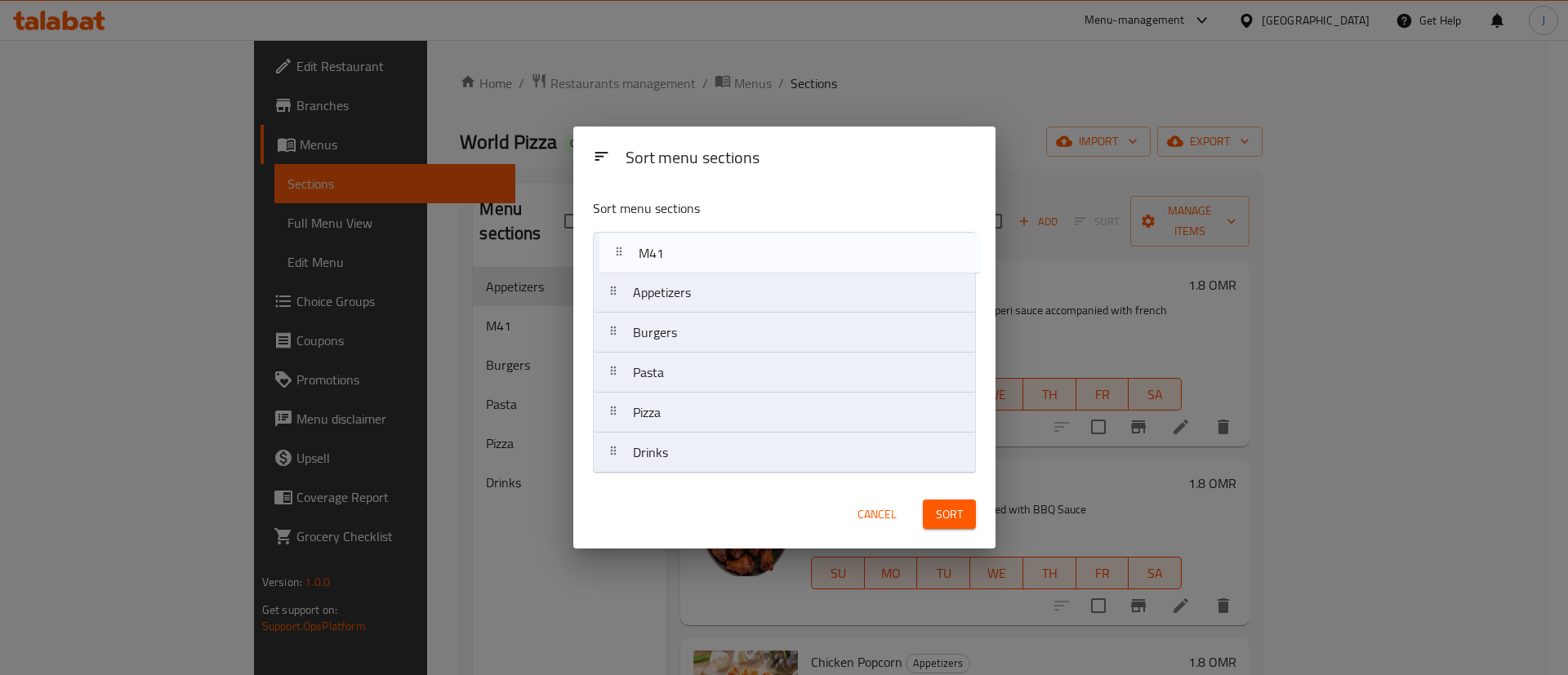
drag, startPoint x: 689, startPoint y: 290, endPoint x: 723, endPoint y: 257, distance: 47.4
click at [695, 238] on nav "Appetizers M41 Burgers Pasta Pizza Drinks" at bounding box center [784, 352] width 383 height 241
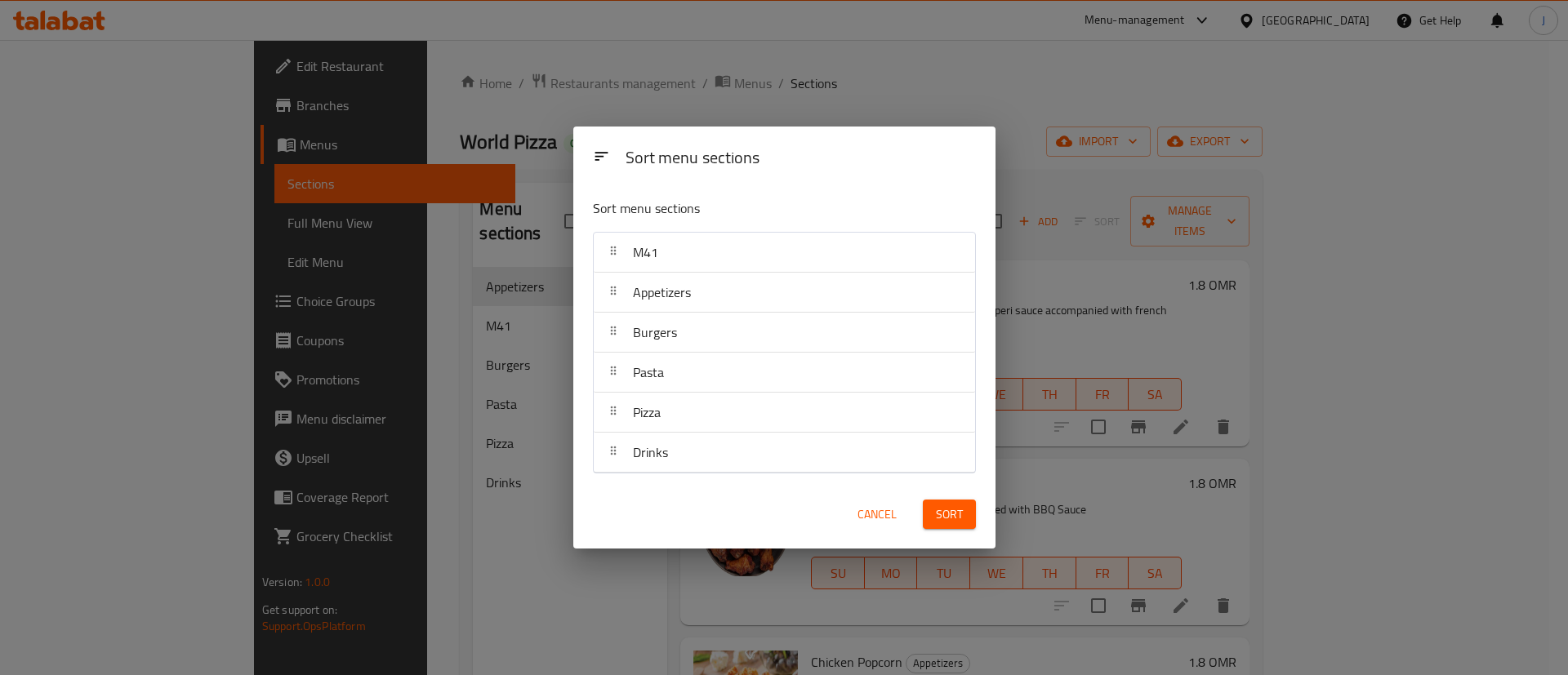
click at [946, 529] on button "Sort" at bounding box center [949, 514] width 53 height 30
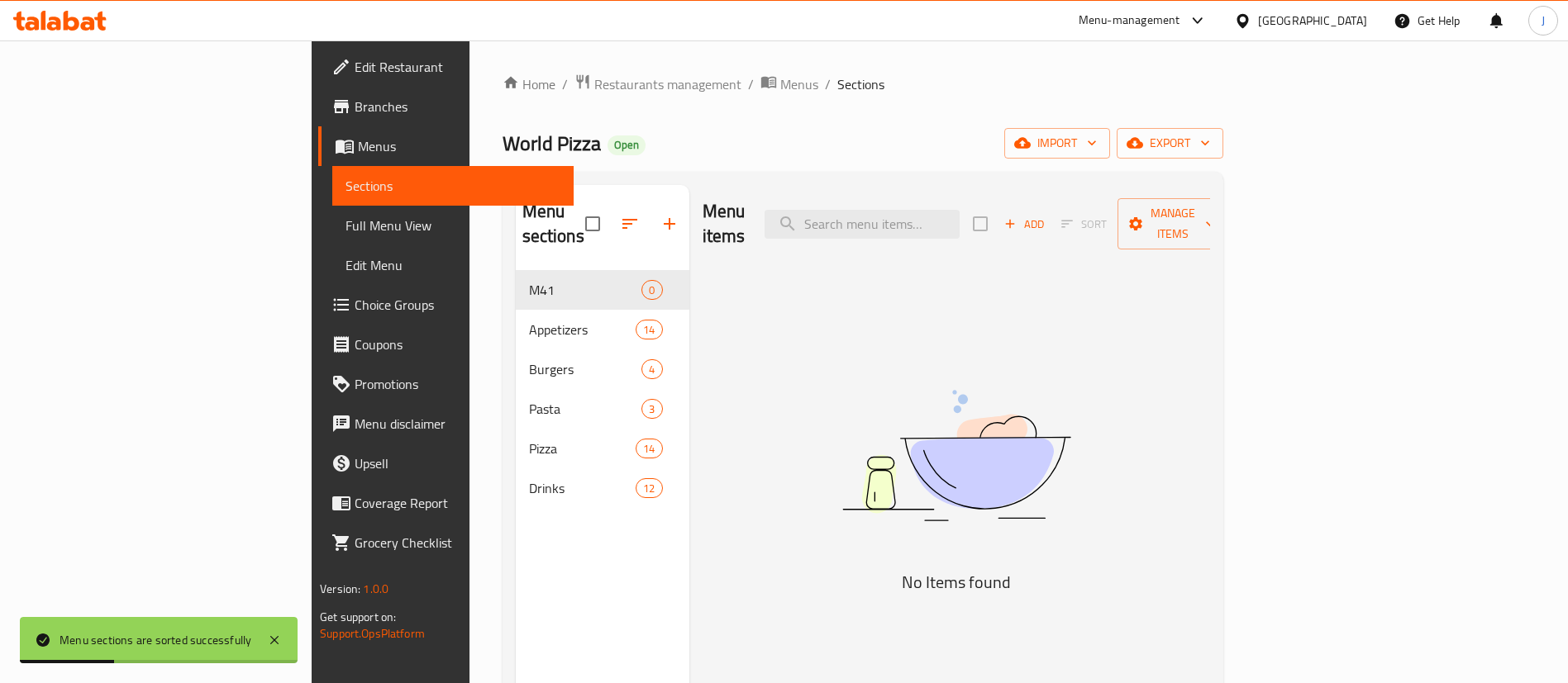
click at [1047, 217] on span "Add" at bounding box center [1024, 224] width 45 height 19
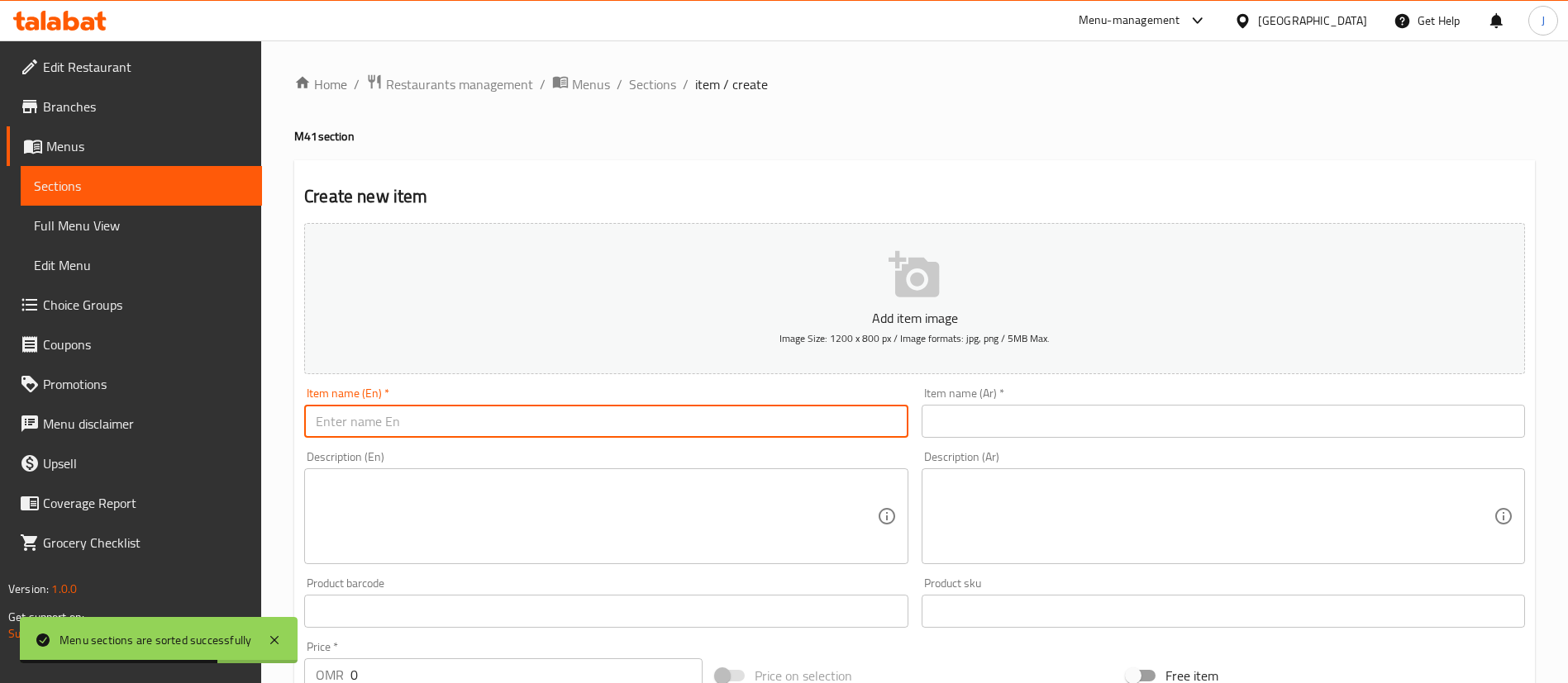
click at [455, 416] on input "text" at bounding box center [606, 422] width 604 height 33
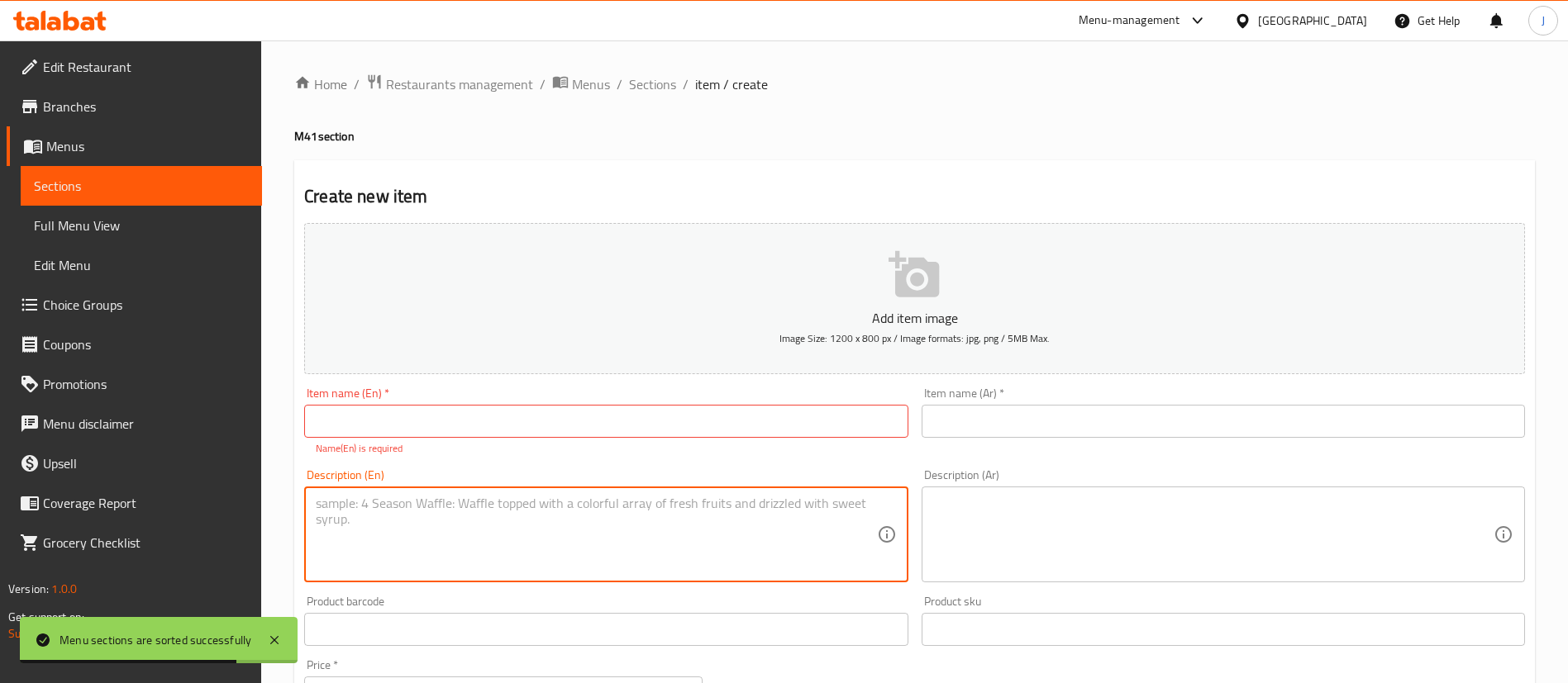
click at [447, 553] on textarea at bounding box center [596, 535] width 561 height 79
paste textarea "Small Pizza (of your choice)"
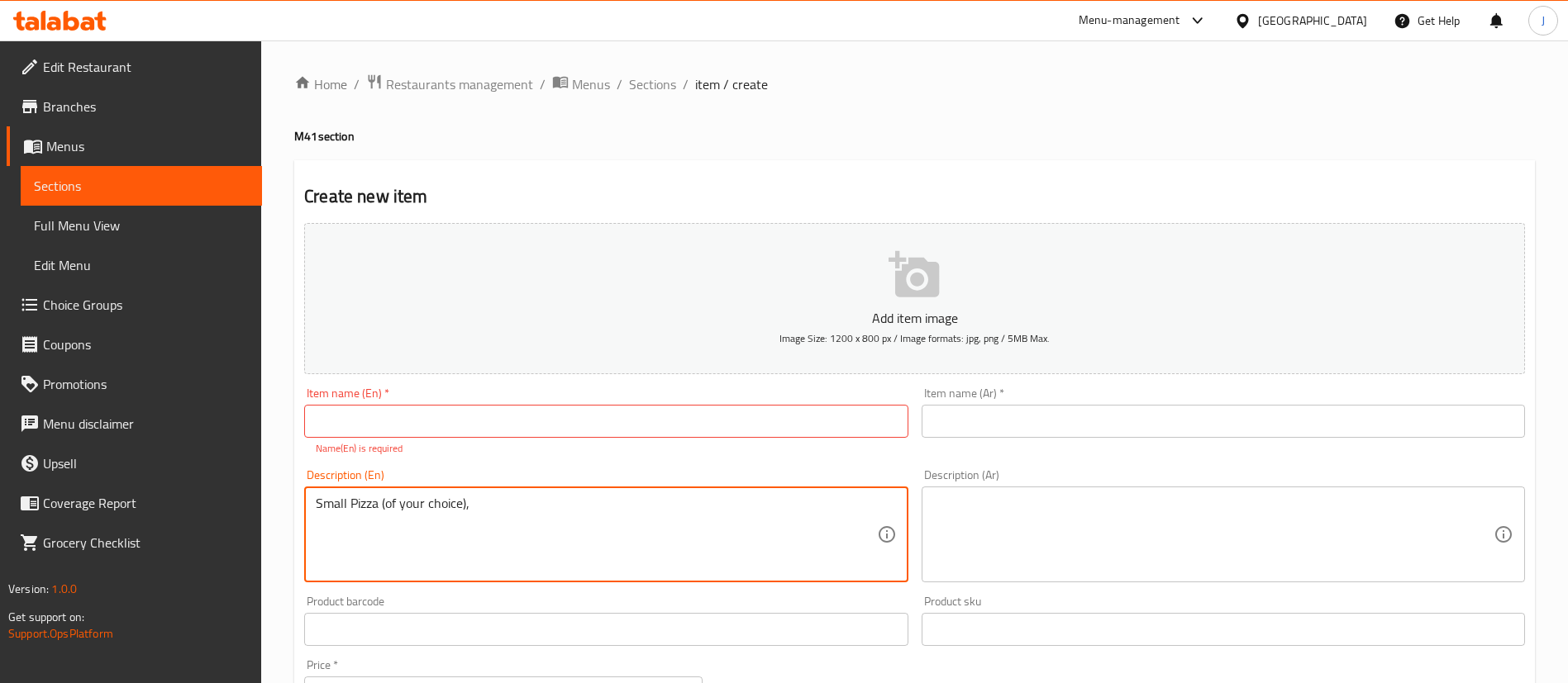
type textarea "Small Pizza (of your choice),"
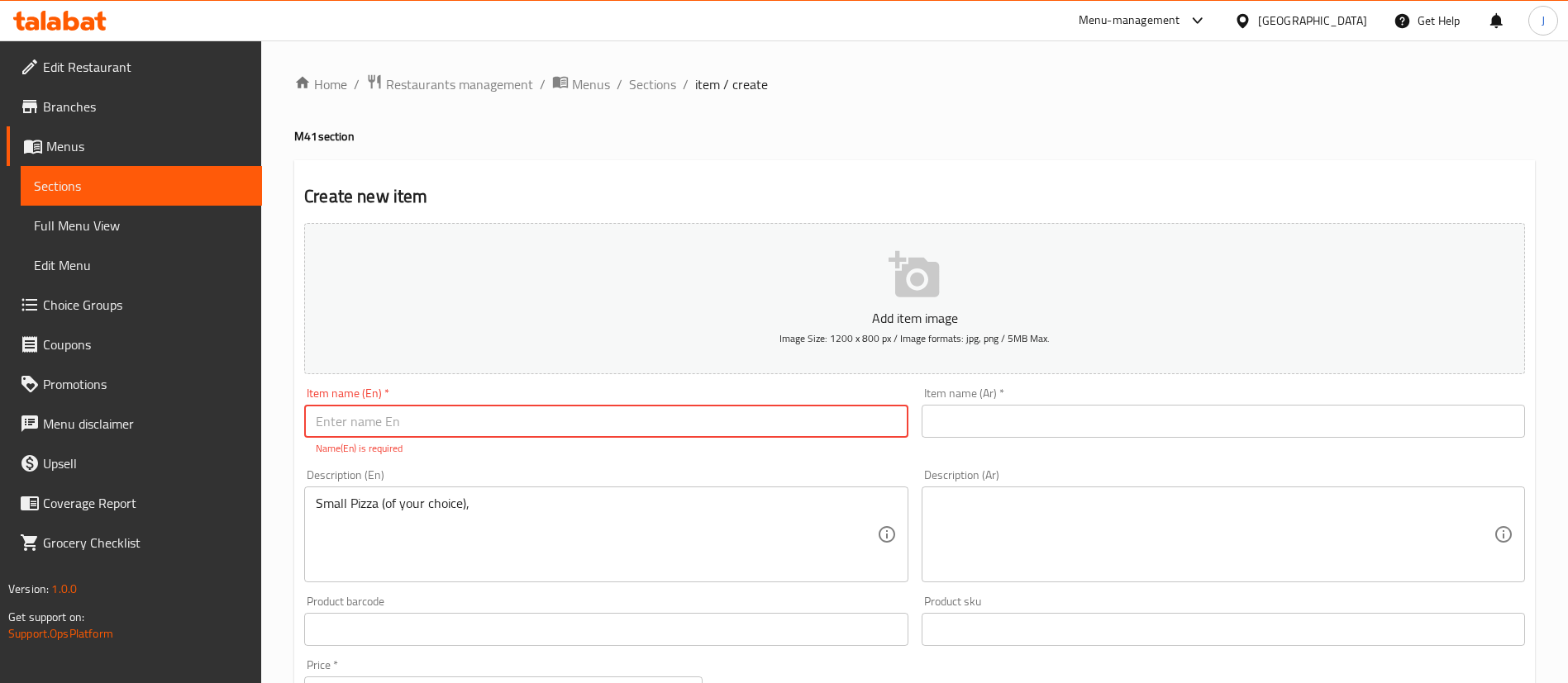
click at [409, 432] on input "text" at bounding box center [606, 422] width 604 height 33
paste input "Small Pizza (of your choice)"
type input "Small Pizza Meal"
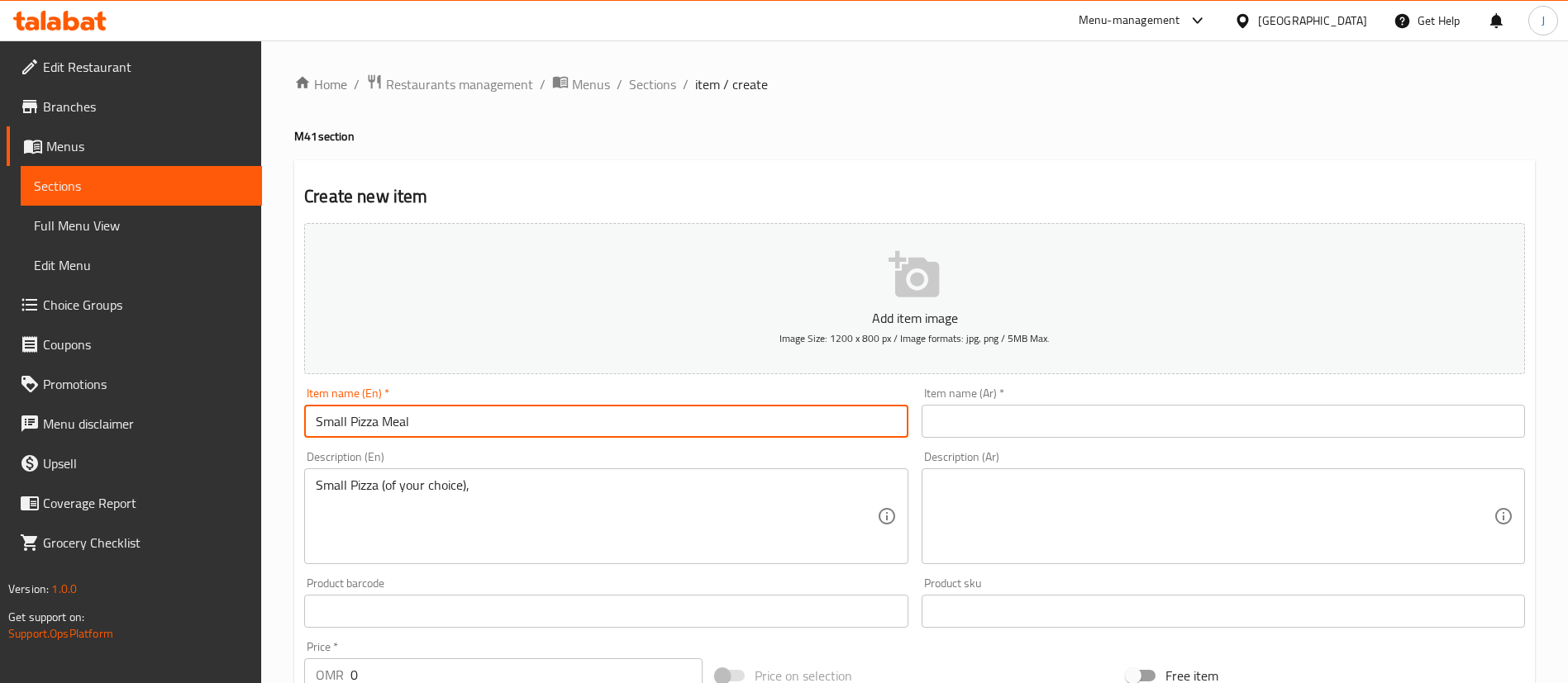
click at [999, 414] on input "text" at bounding box center [1223, 422] width 604 height 33
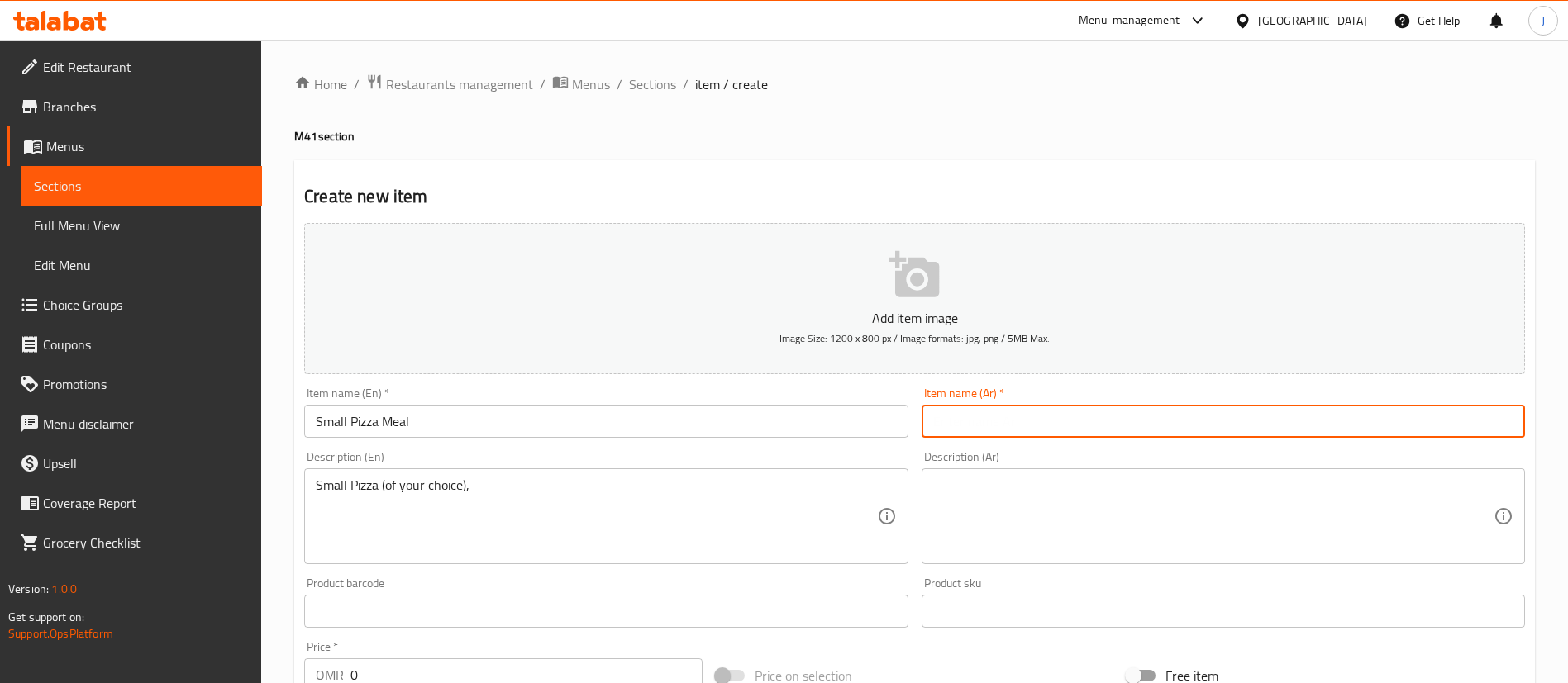
paste input "وجبة بيتزا صغيرة"
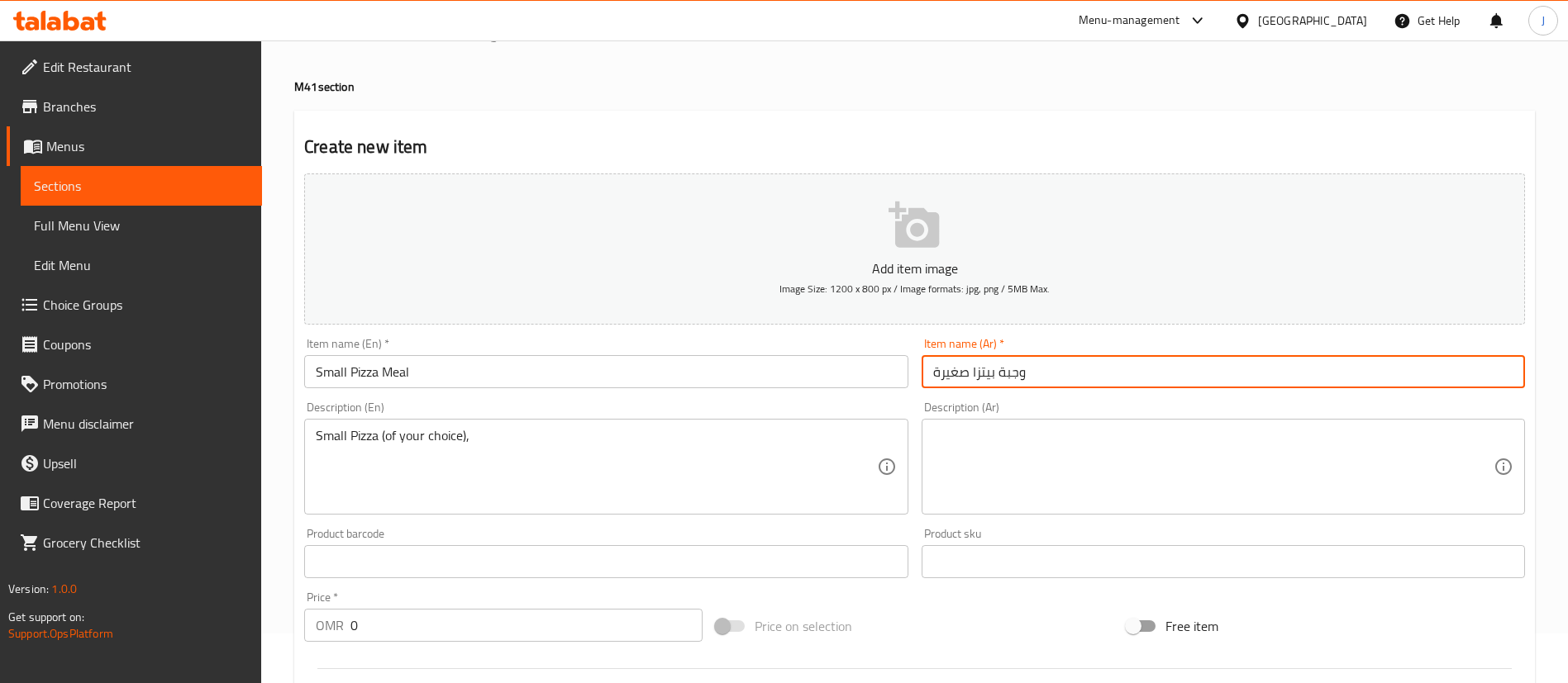
scroll to position [124, 0]
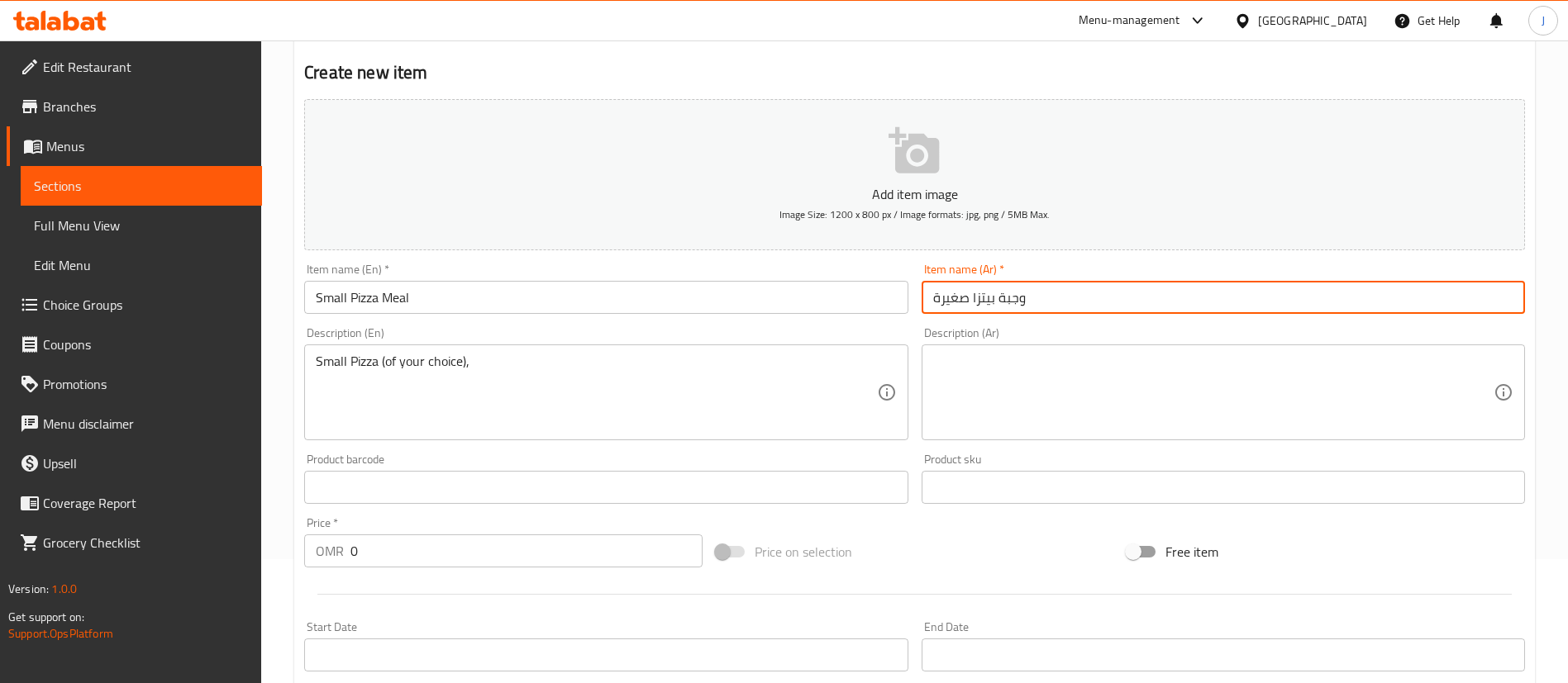
type input "وجبة بيتزا صغيرة"
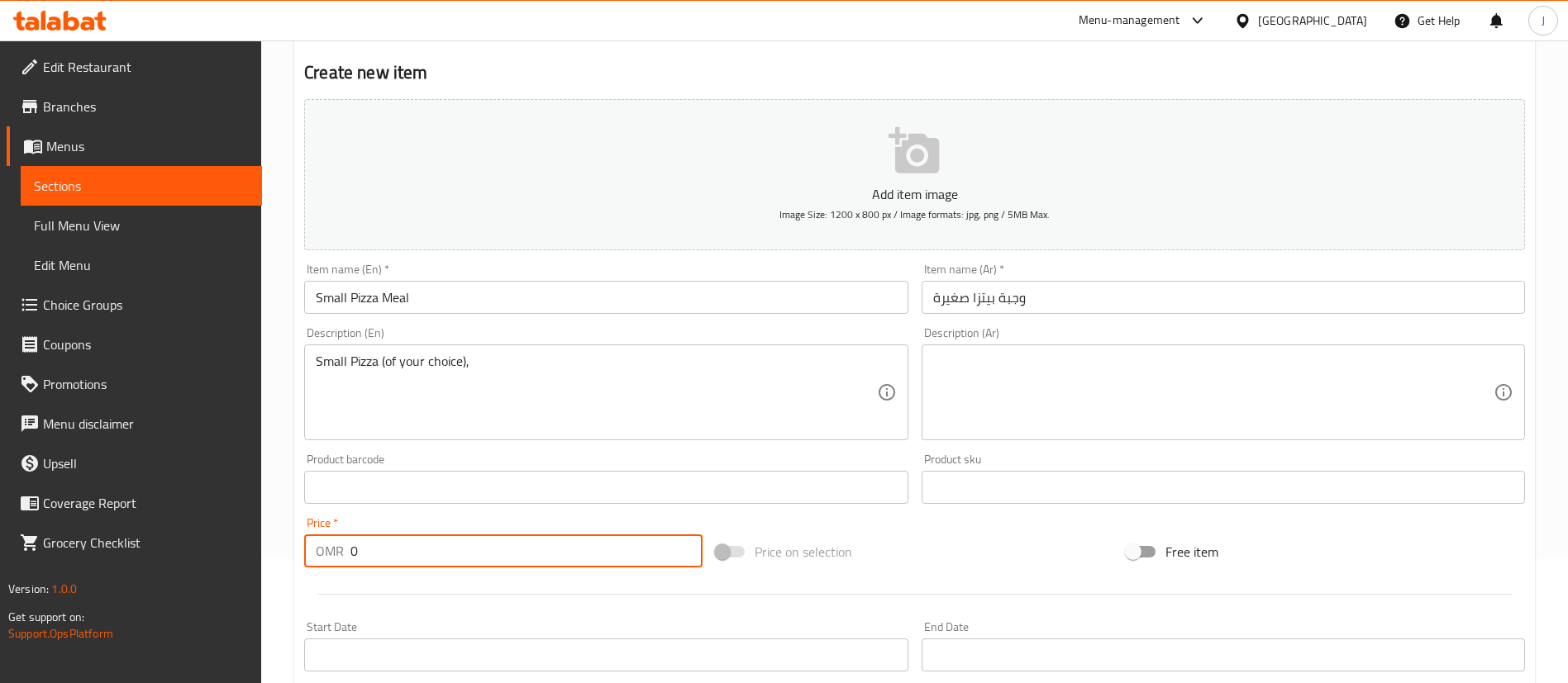
drag, startPoint x: 372, startPoint y: 545, endPoint x: 322, endPoint y: 543, distance: 50.0
click at [322, 543] on div "OMR 0 Price *" at bounding box center [502, 551] width 398 height 33
paste input "4.1"
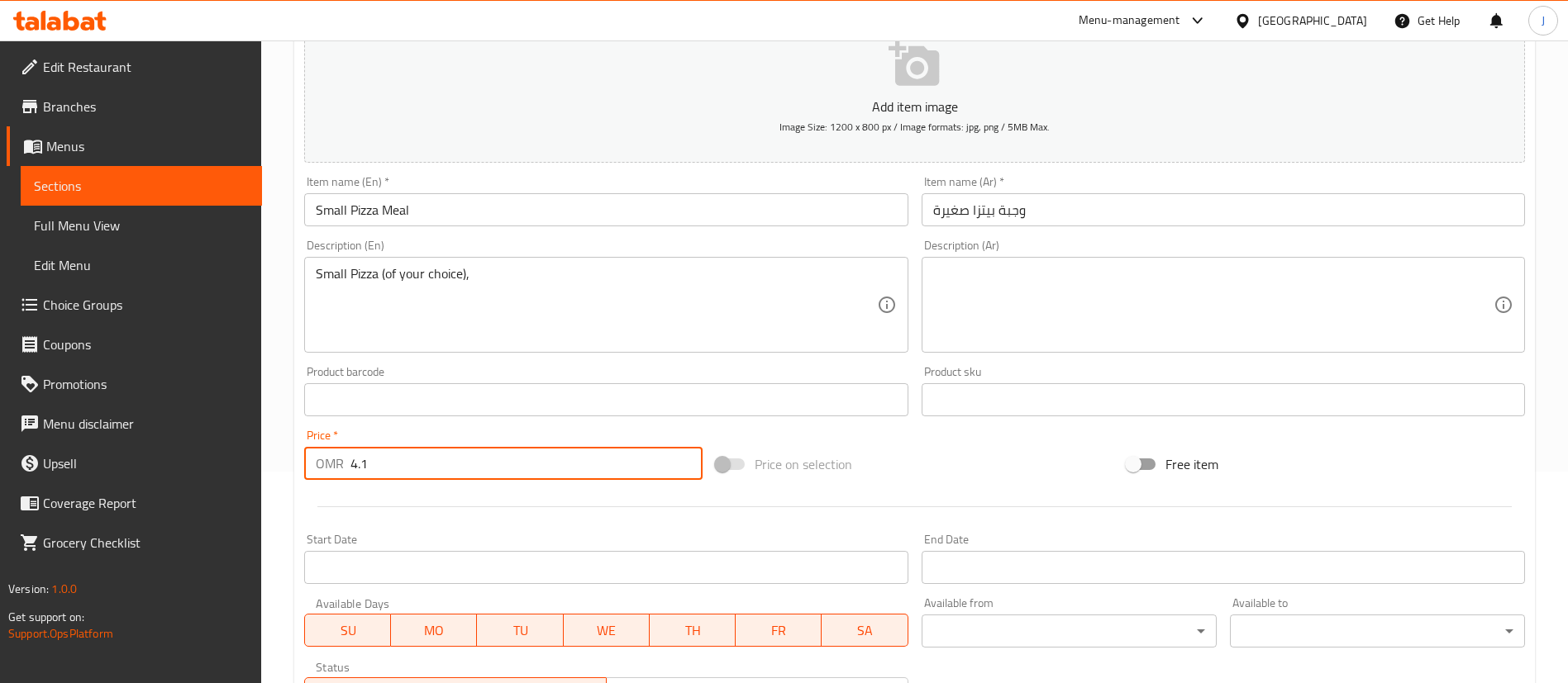
scroll to position [248, 0]
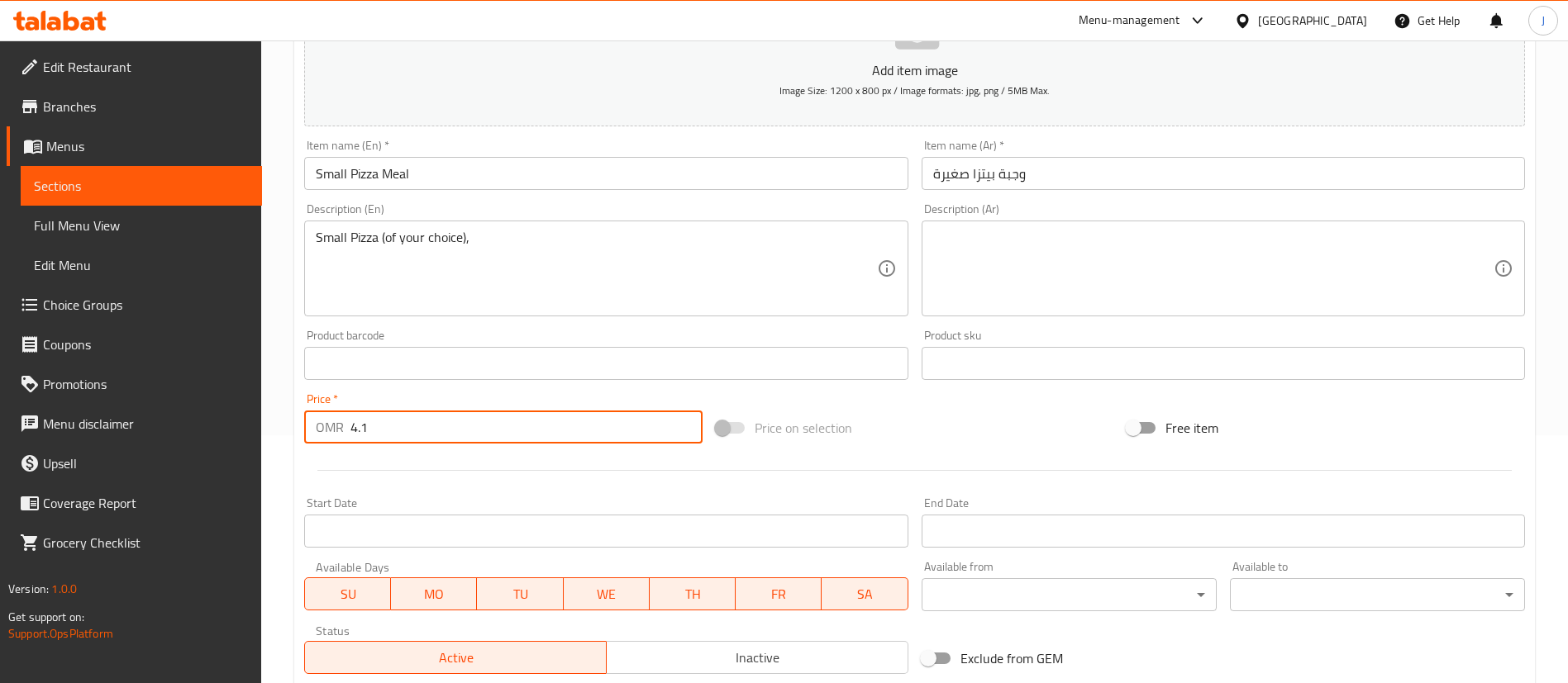
type input "4.1"
click at [433, 547] on input "Start Date" at bounding box center [606, 531] width 604 height 33
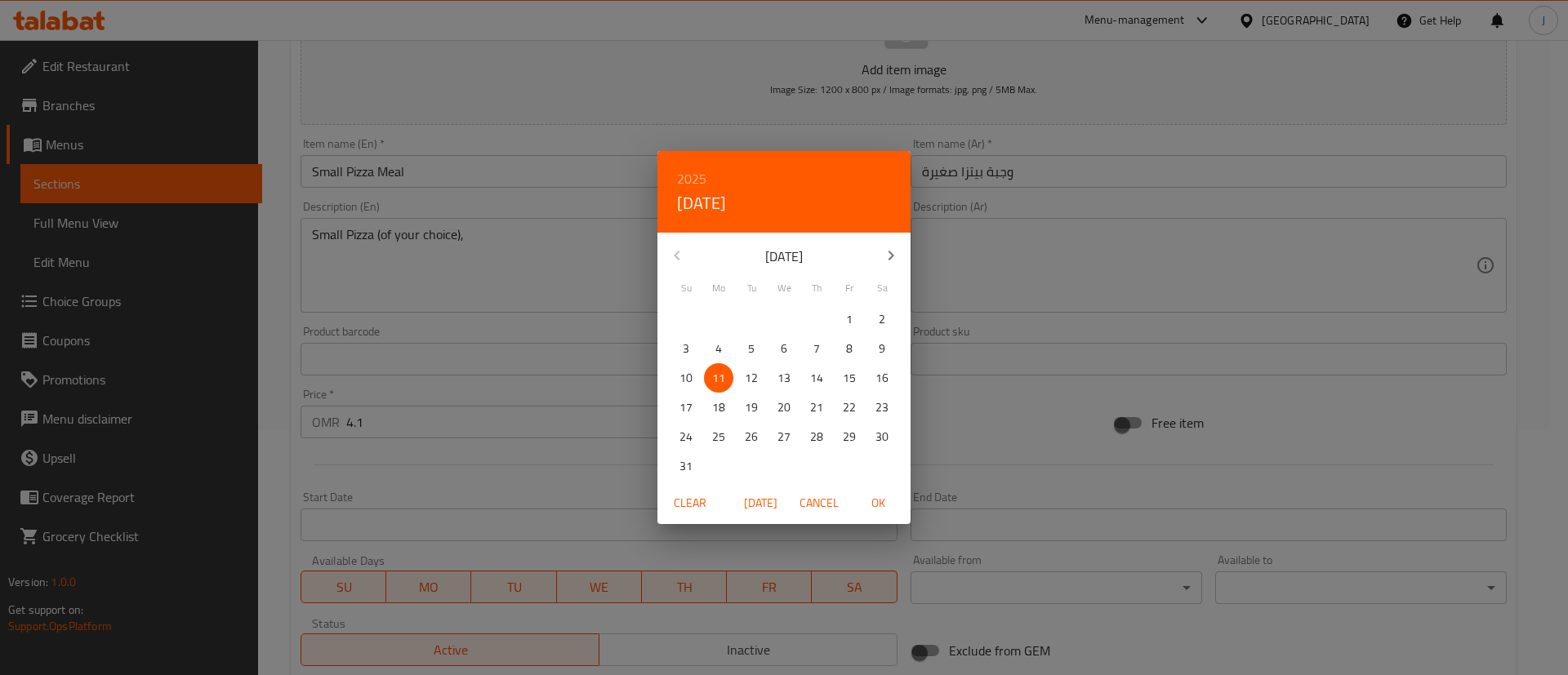
click at [786, 369] on p "13" at bounding box center [784, 378] width 13 height 21
click at [878, 512] on button "OK" at bounding box center [878, 502] width 52 height 30
type input "13-08-2025"
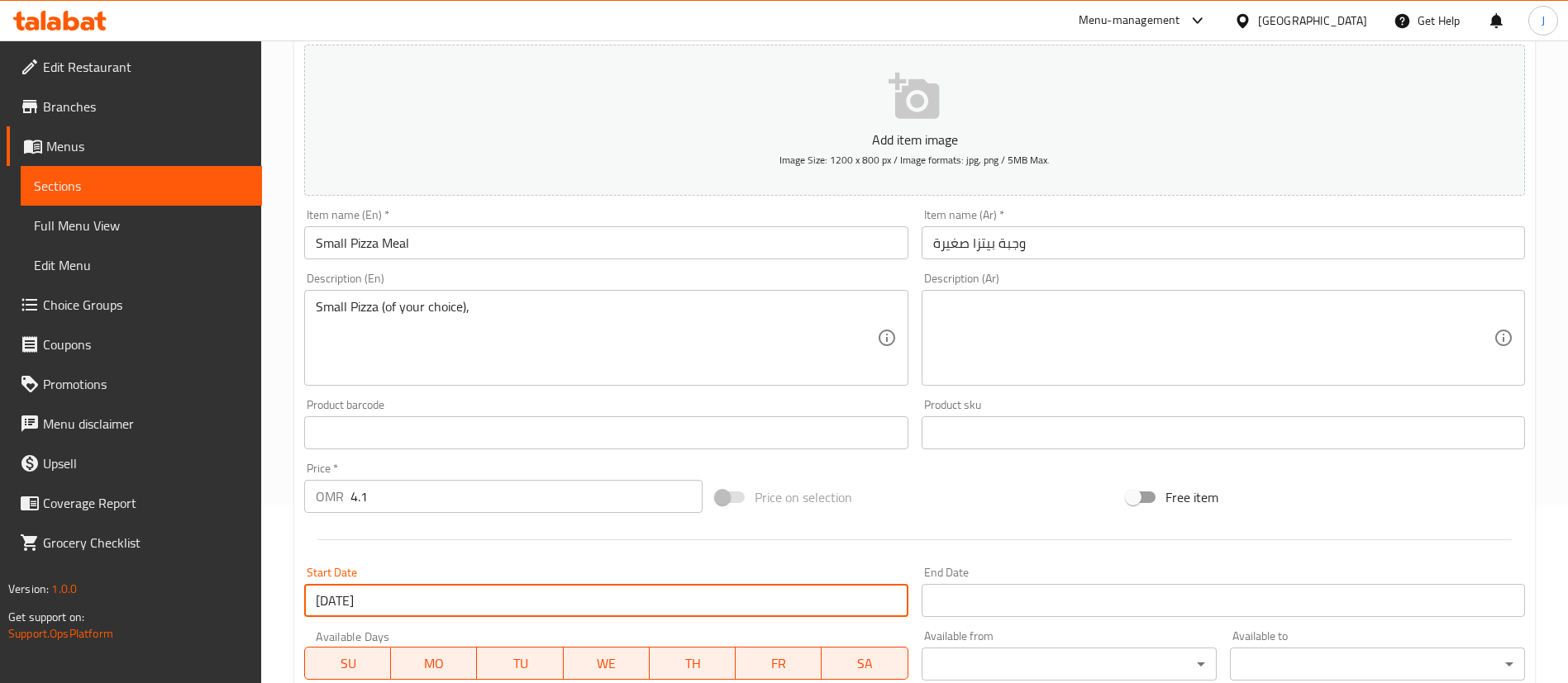
scroll to position [124, 0]
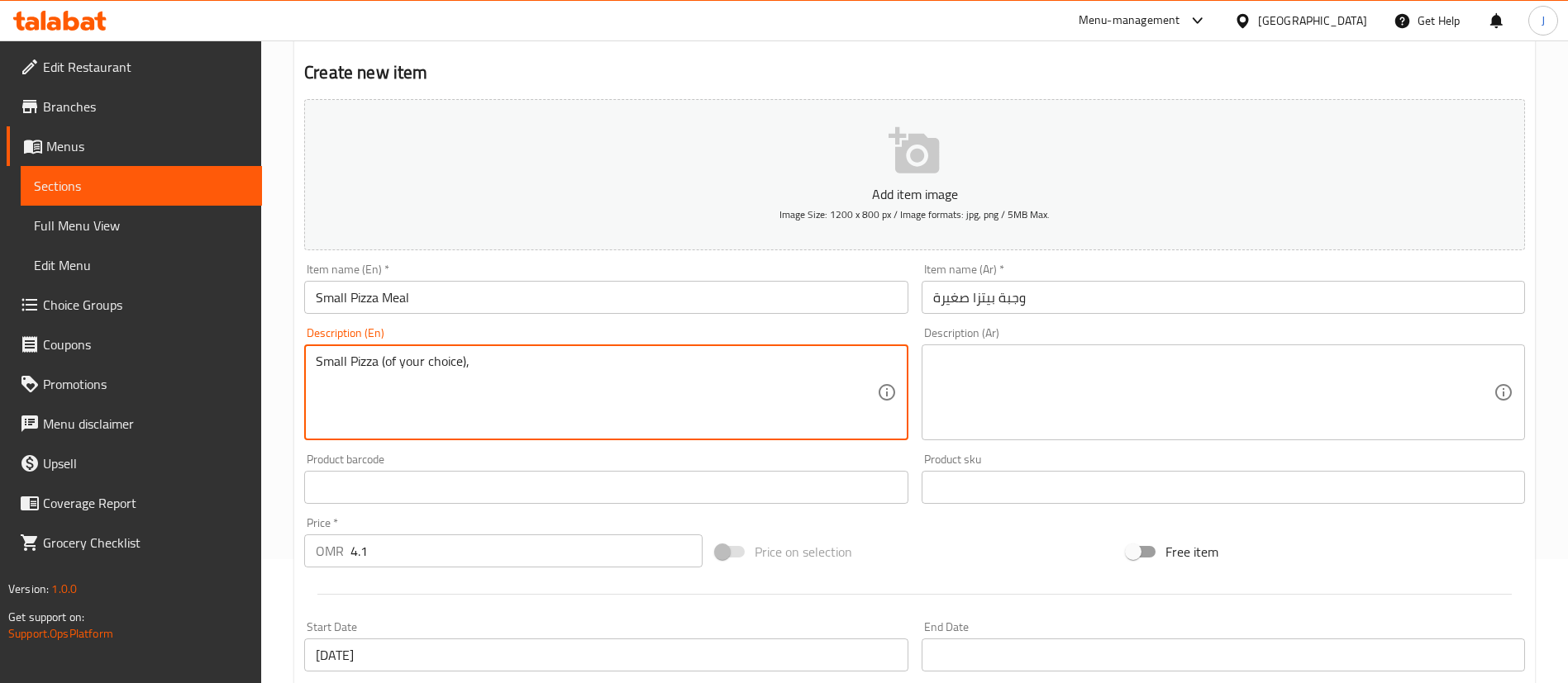
paste textarea "Potato wedges"
paste textarea "Alsi Cola"
type textarea "Small Pizza (of your choice), Potato wedges , Alsi Cola"
click at [1020, 375] on textarea at bounding box center [1213, 393] width 561 height 79
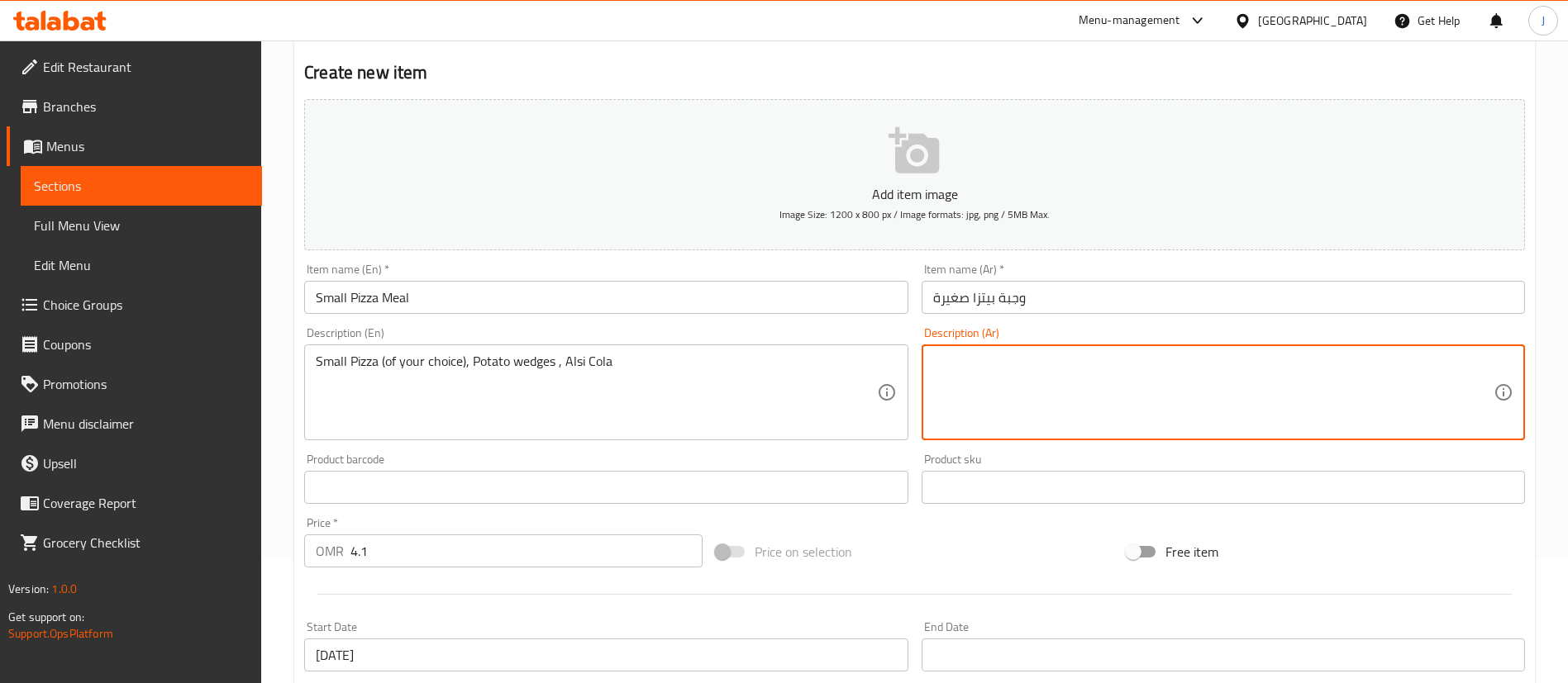
paste textarea "بيتزا صغيرة (حسب اختيارك)، بطاطس ودجز، كولا ألسي"
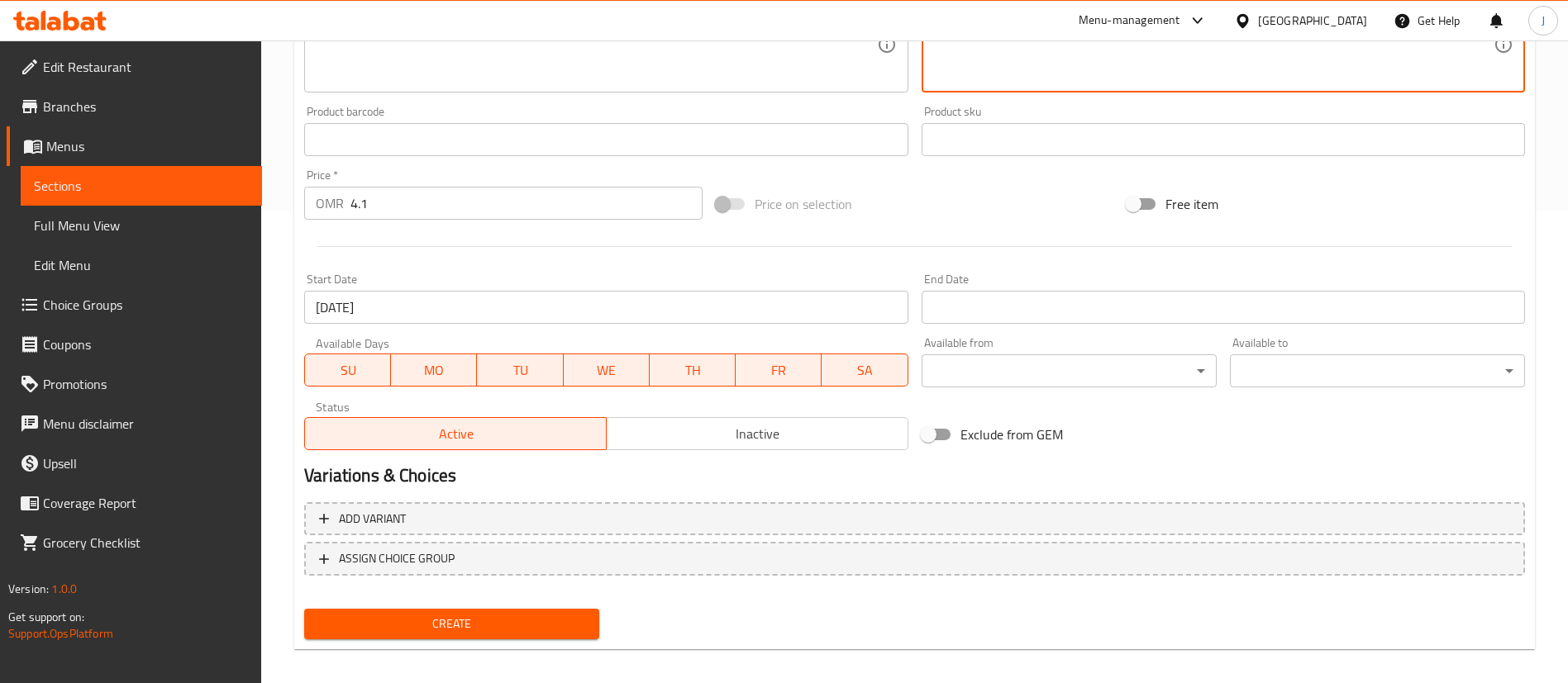
scroll to position [484, 0]
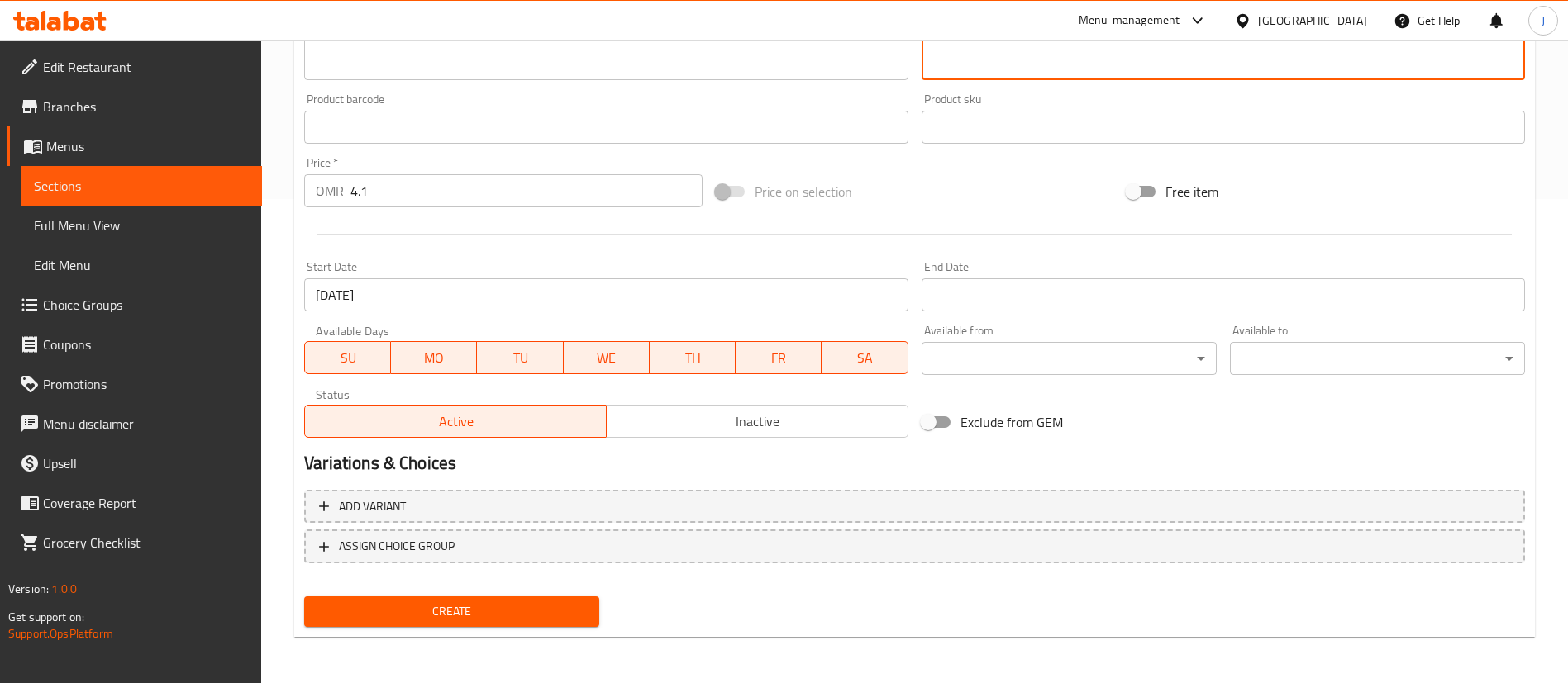
type textarea "بيتزا صغيرة (حسب اختيارك)، بطاطس ودجز، كولا ألسي"
click at [478, 616] on span "Create" at bounding box center [452, 612] width 269 height 21
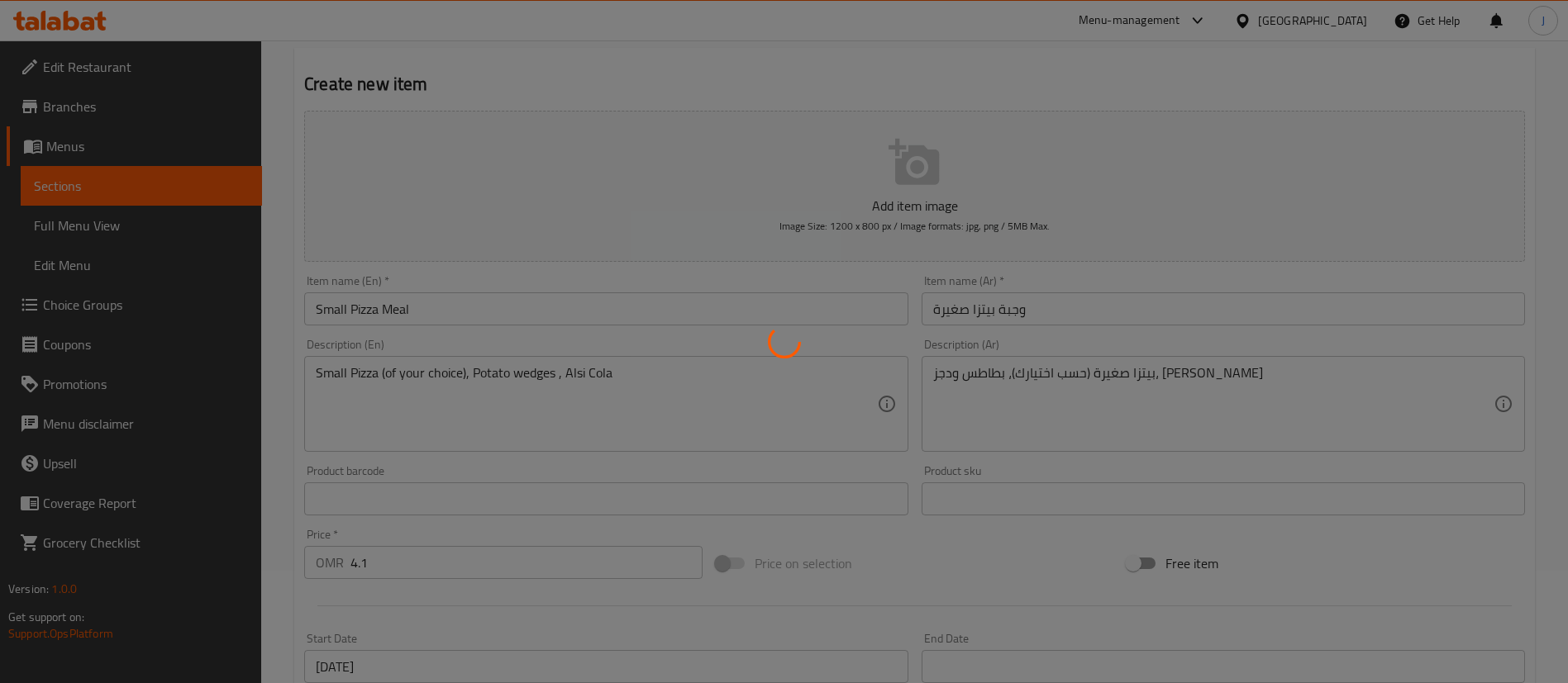
type input "0"
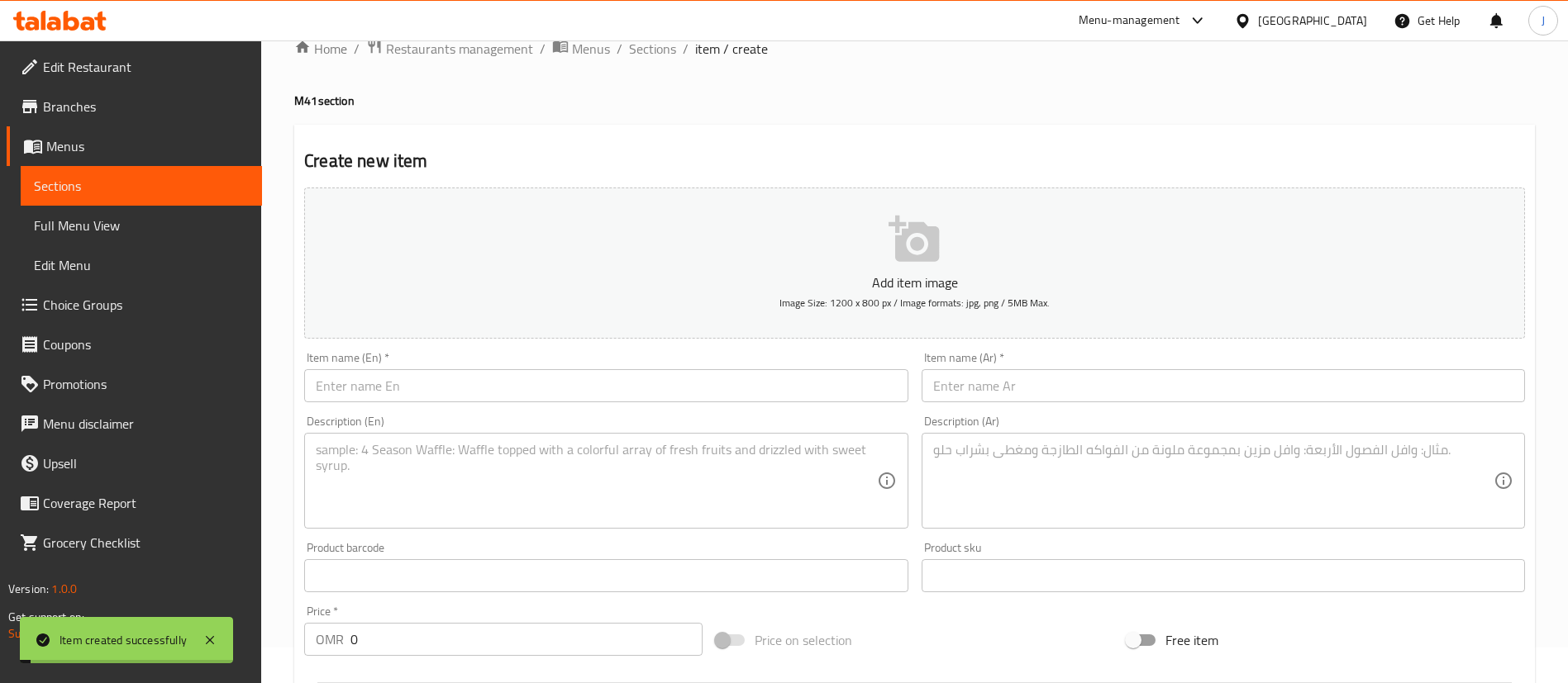
scroll to position [0, 0]
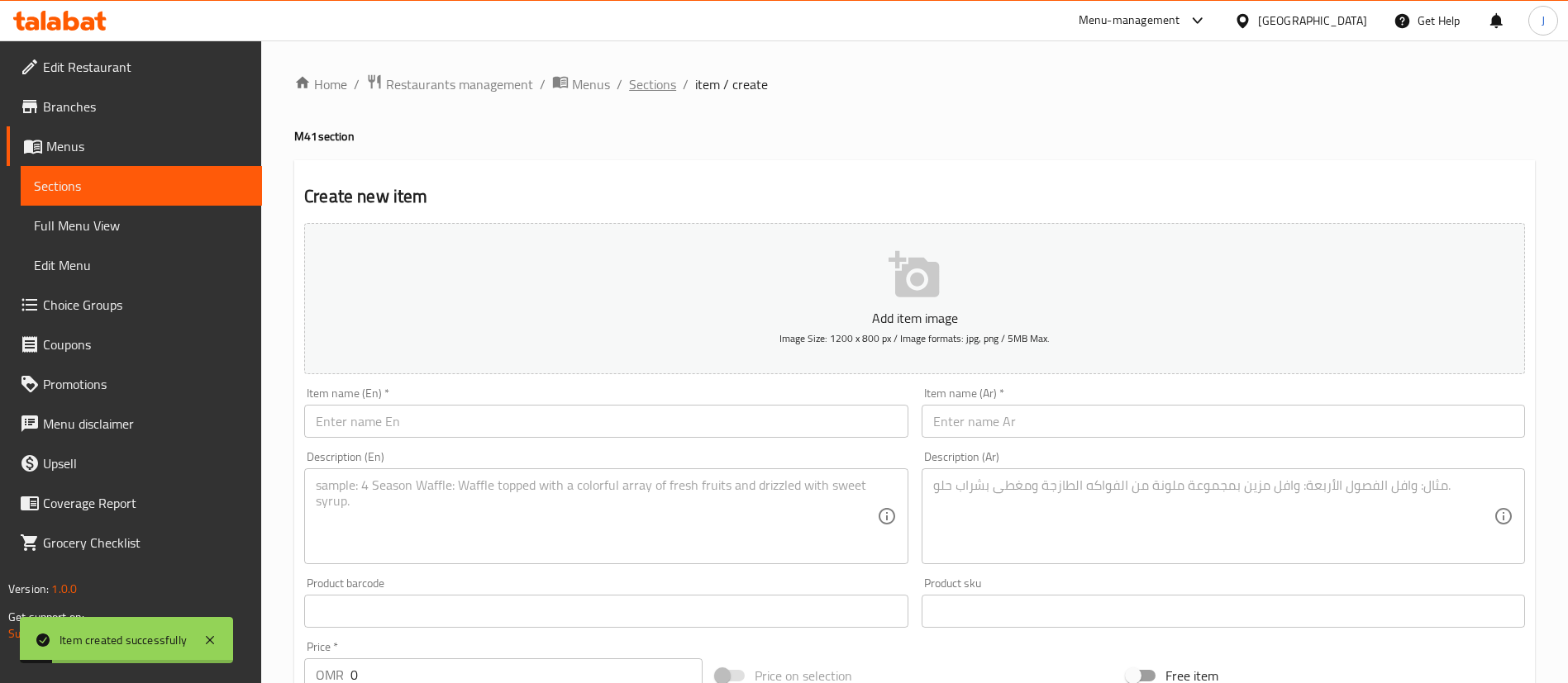
click at [659, 85] on span "Sections" at bounding box center [652, 84] width 47 height 20
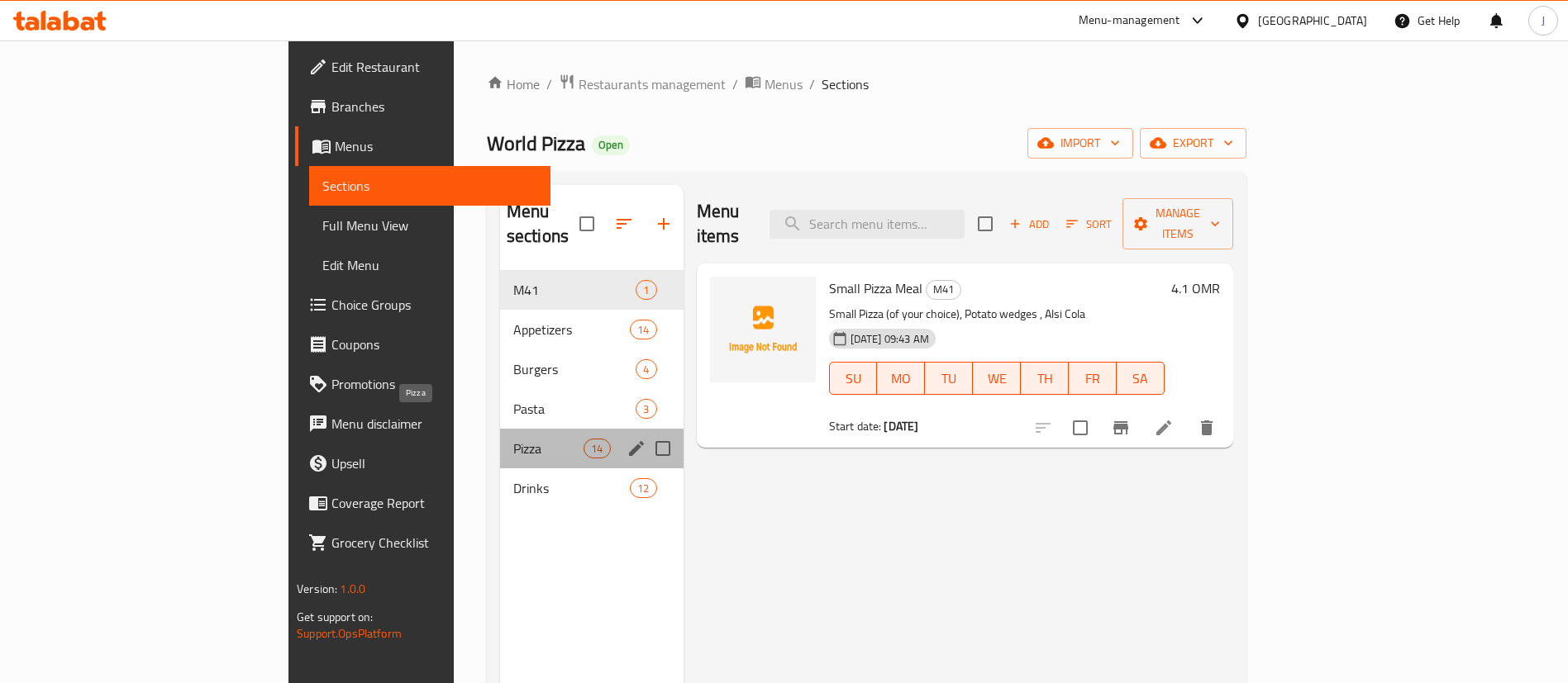
click at [513, 439] on span "Pizza" at bounding box center [548, 449] width 70 height 20
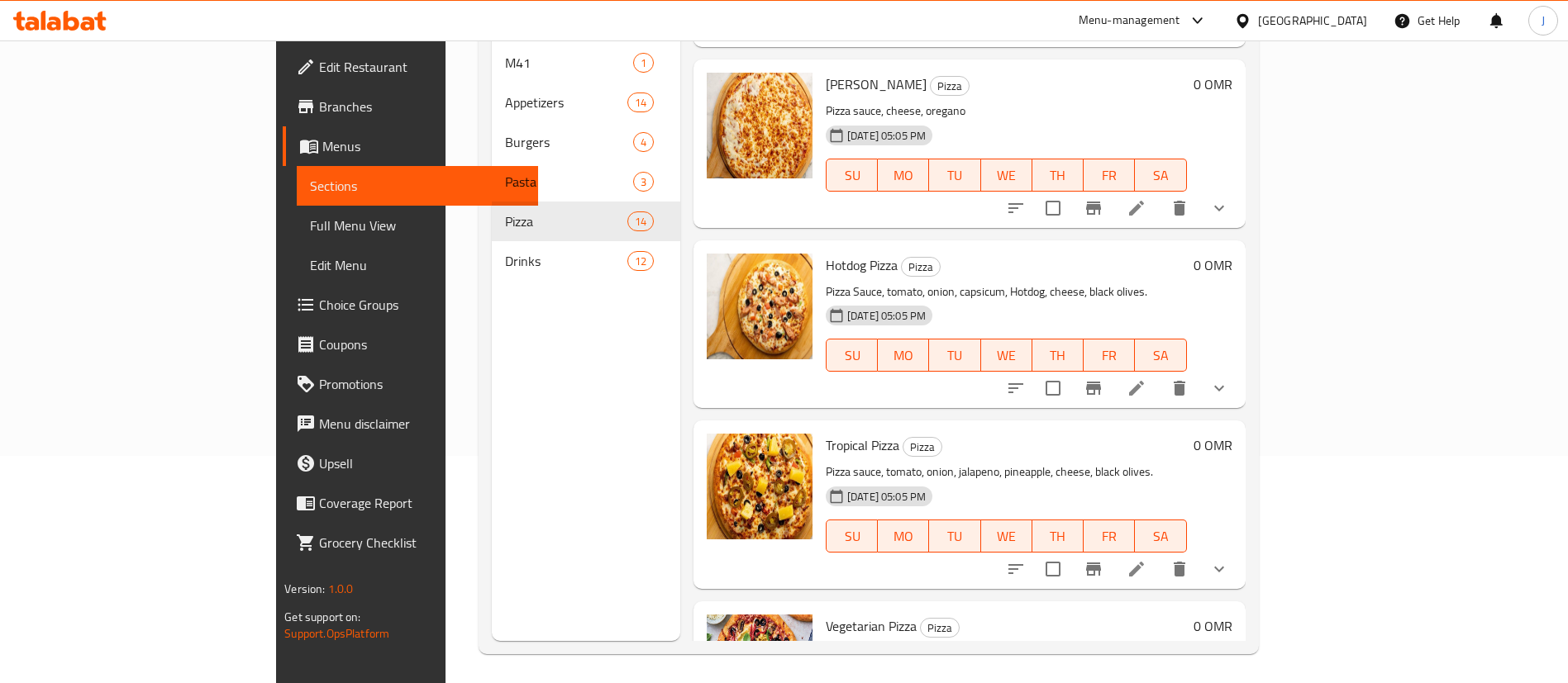
scroll to position [231, 0]
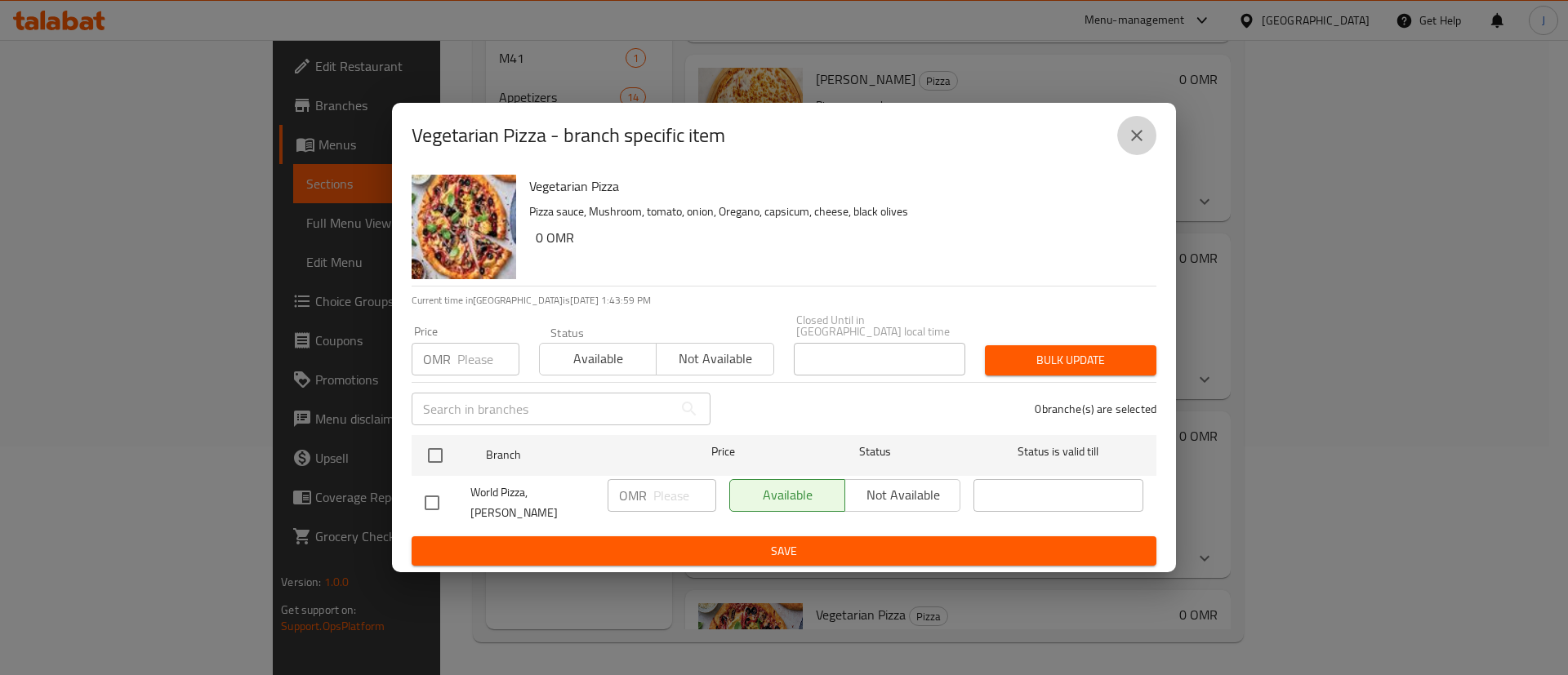
click at [1128, 131] on button "close" at bounding box center [1136, 135] width 39 height 39
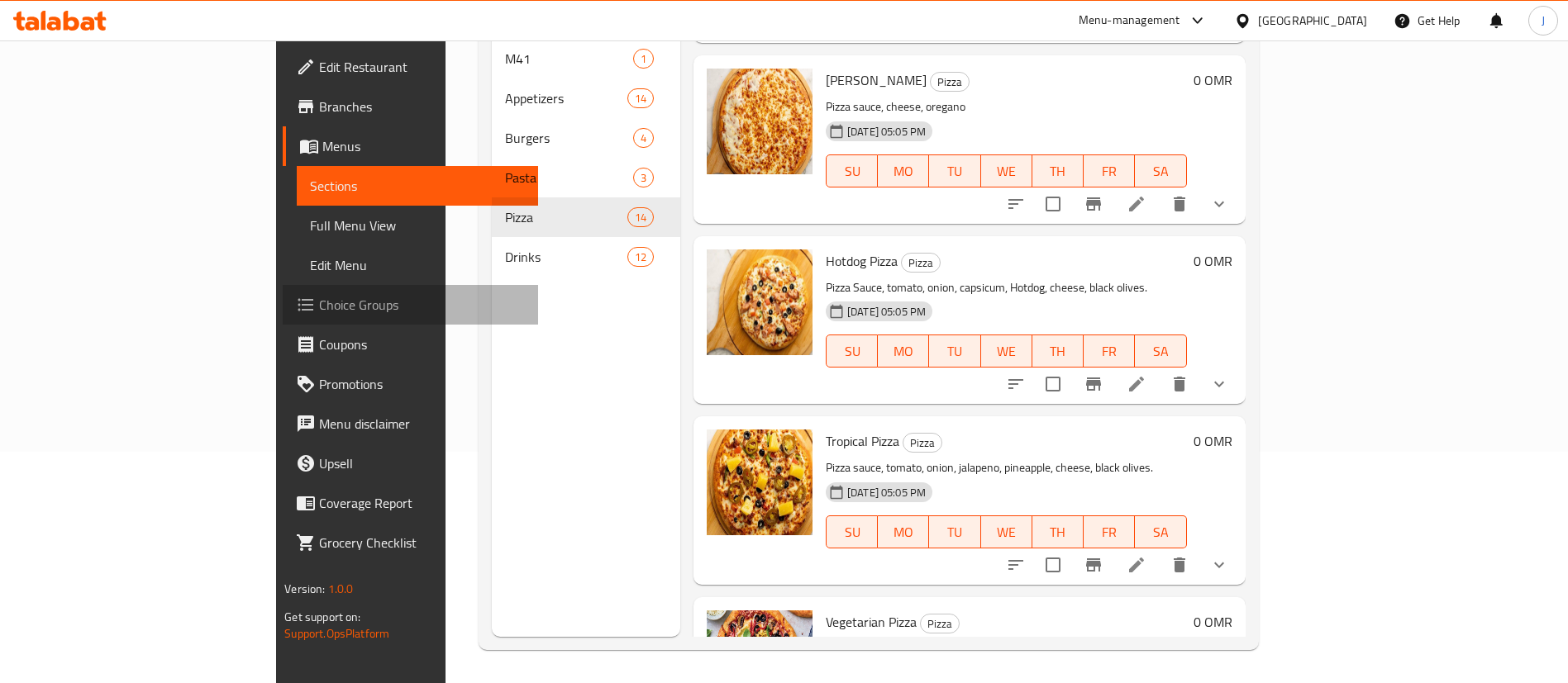
click at [319, 305] on span "Choice Groups" at bounding box center [422, 305] width 206 height 20
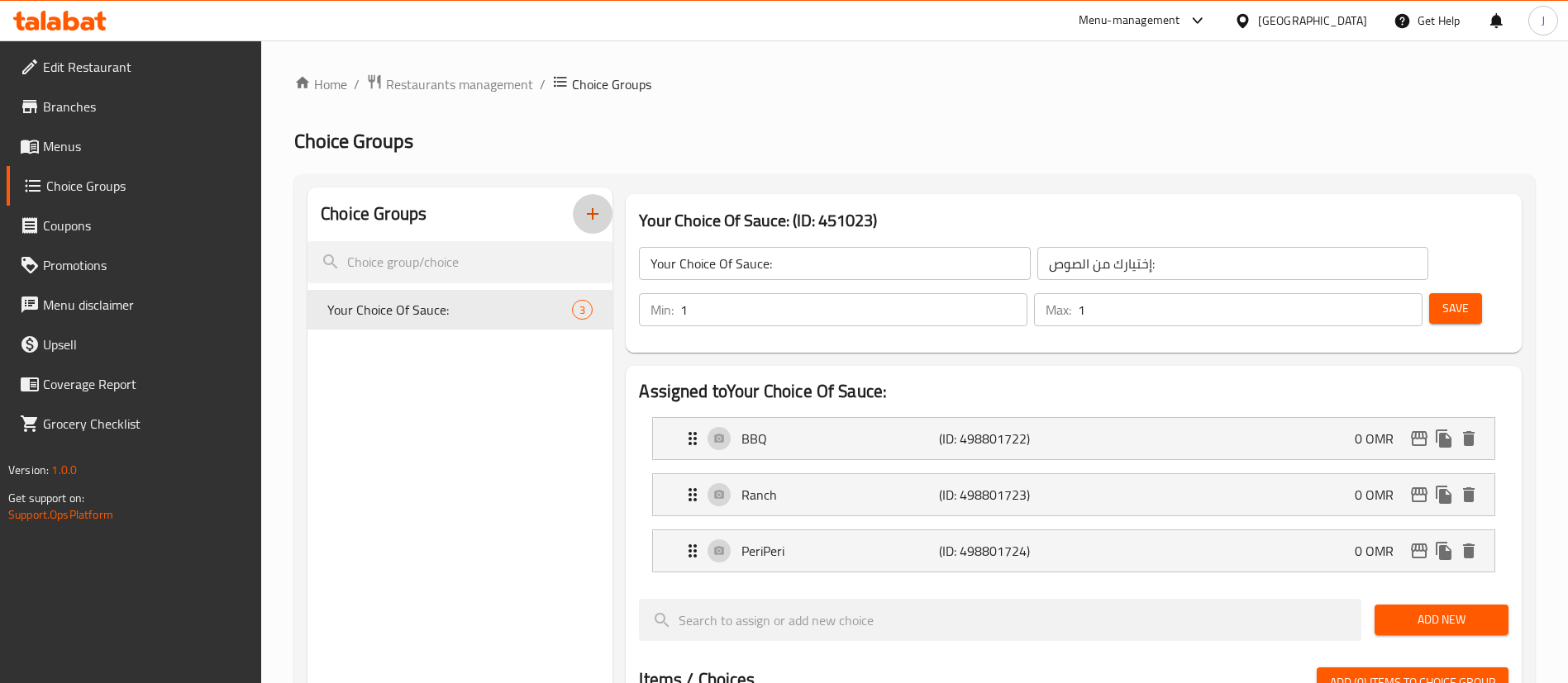
click at [590, 208] on icon "button" at bounding box center [593, 214] width 20 height 20
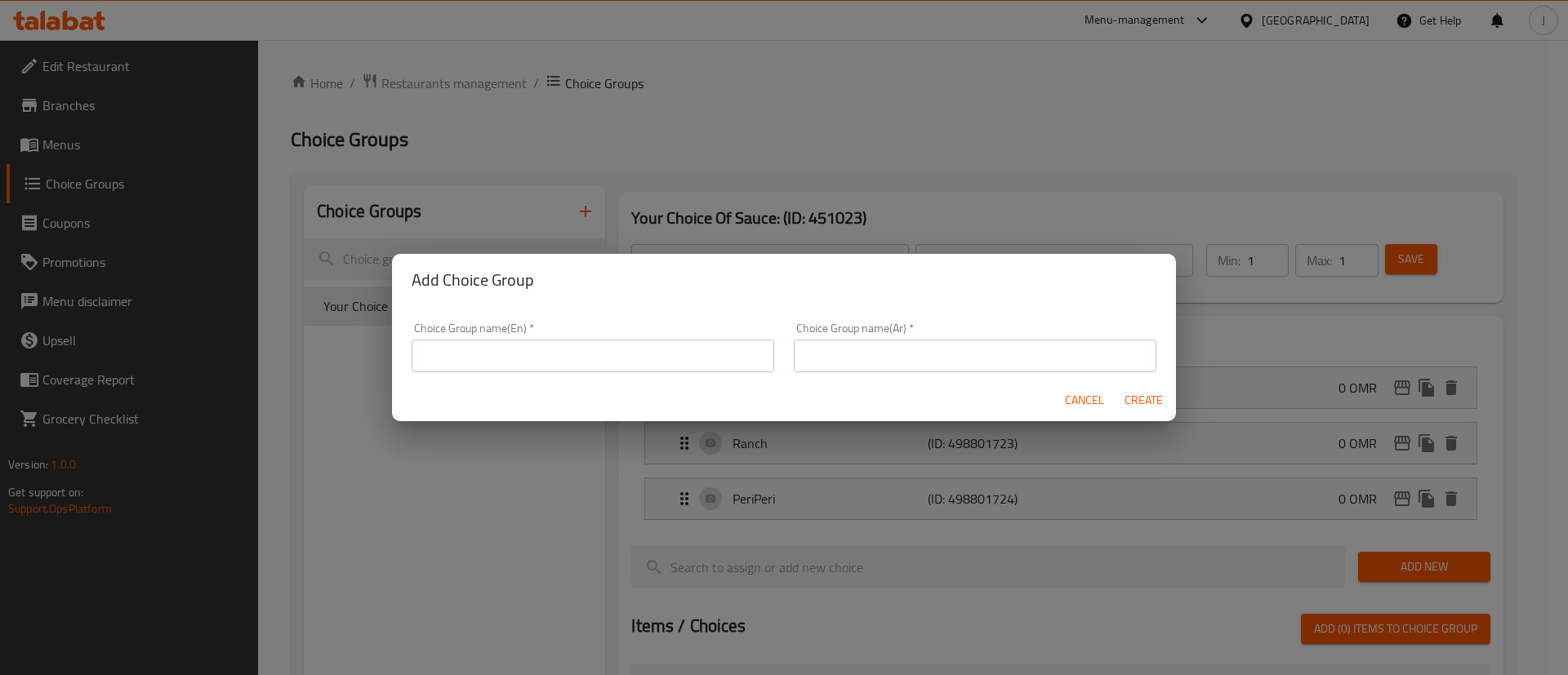
click at [493, 370] on input "text" at bounding box center [592, 356] width 362 height 33
type input "Choose the Small Pizza:"
click at [900, 344] on input "text" at bounding box center [974, 356] width 362 height 33
paste input "اختر البيتزا الصغيرة:"
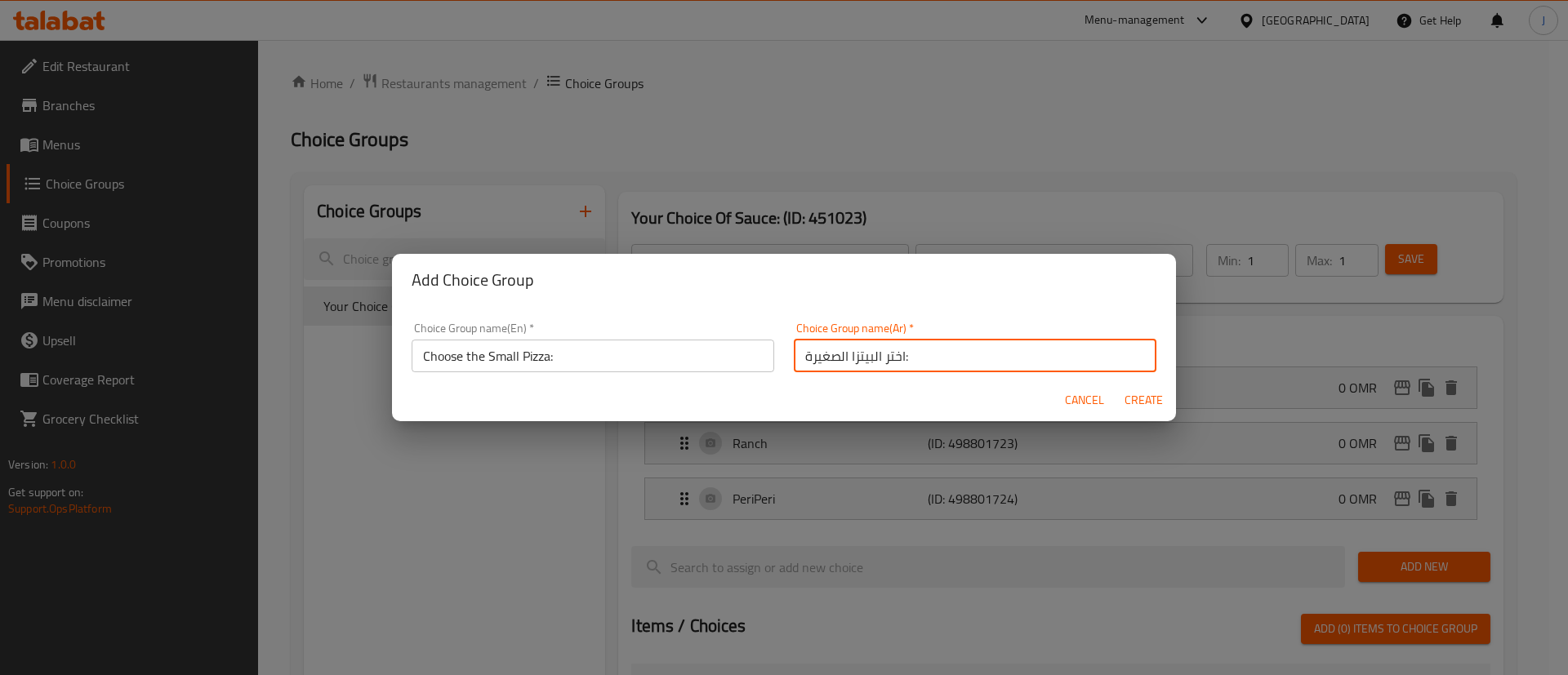
type input "اختر البيتزا الصغيرة:"
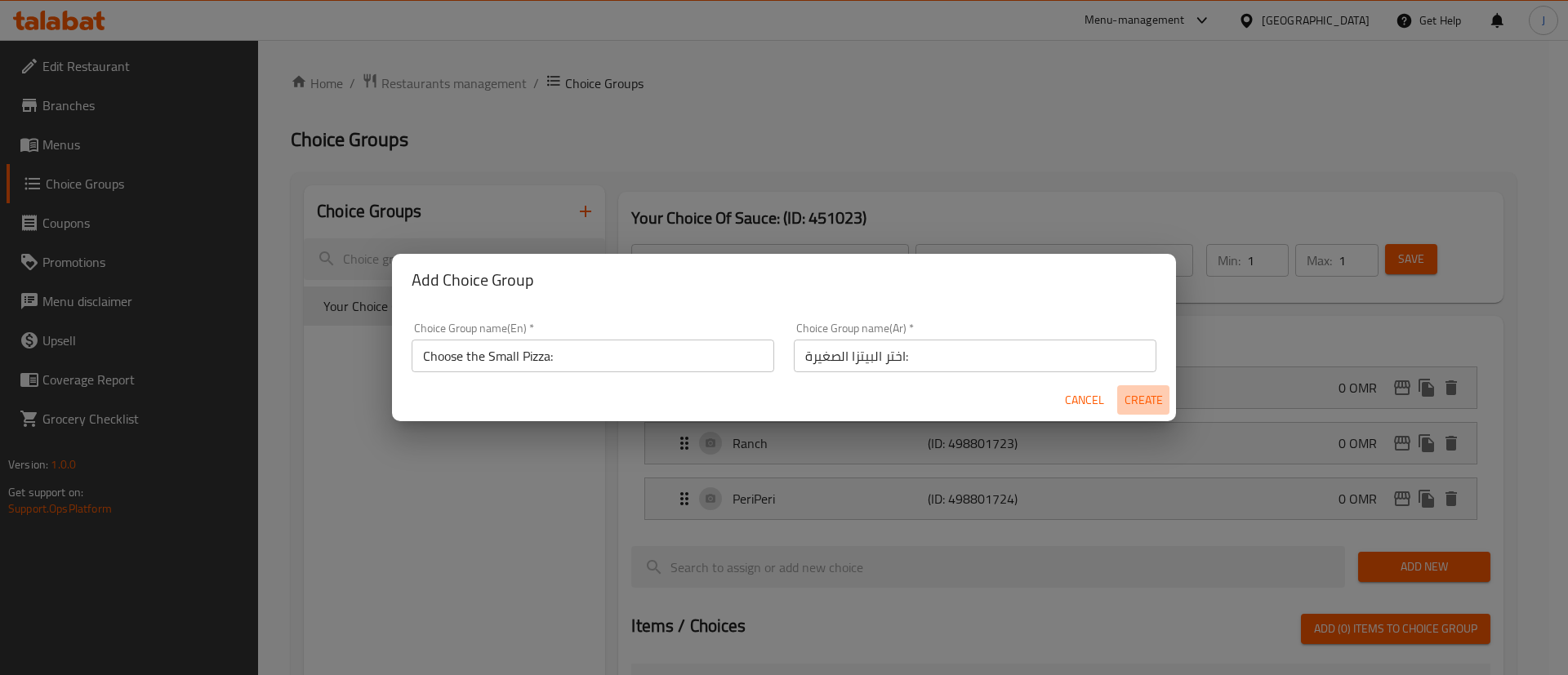
click at [1147, 398] on span "Create" at bounding box center [1142, 400] width 39 height 21
type input "Choose the Small Pizza:"
type input "اختر البيتزا الصغيرة:"
type input "0"
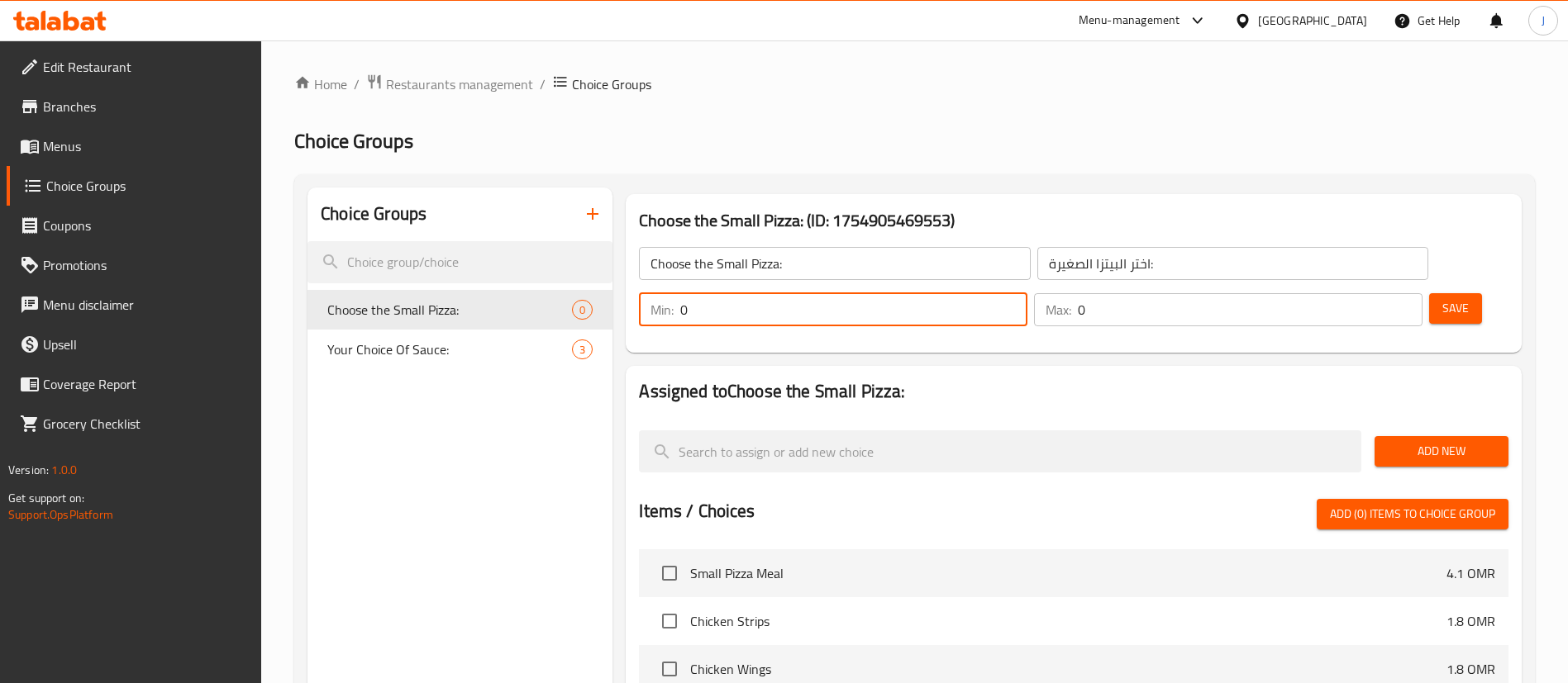
drag, startPoint x: 1265, startPoint y: 255, endPoint x: 1251, endPoint y: 255, distance: 14.0
click at [1027, 293] on div "Min: 0 ​" at bounding box center [832, 310] width 389 height 33
drag, startPoint x: 1274, startPoint y: 261, endPoint x: 1251, endPoint y: 262, distance: 23.0
click at [1027, 293] on div "Min: 0 ​" at bounding box center [832, 310] width 389 height 33
type input "1"
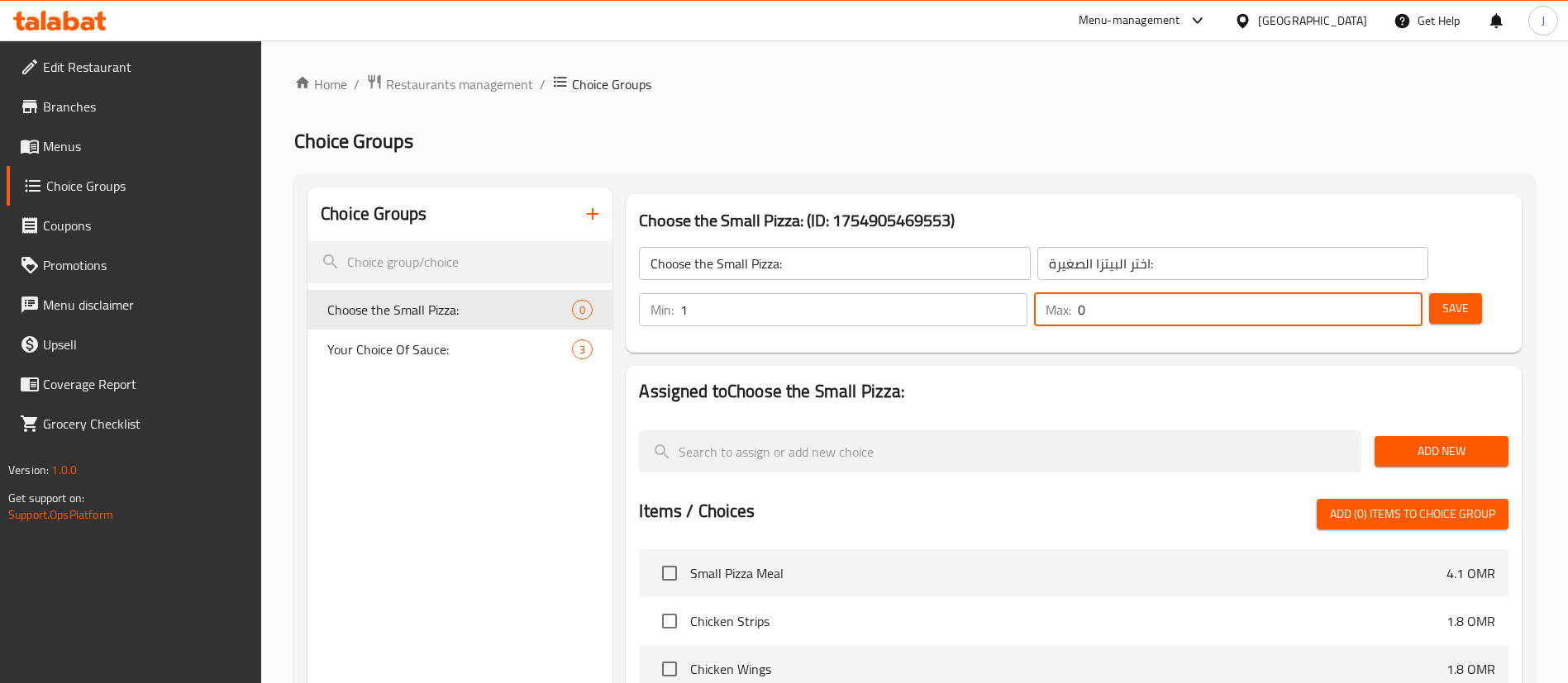
drag, startPoint x: 1361, startPoint y: 265, endPoint x: 1343, endPoint y: 265, distance: 18.0
click at [1343, 293] on div "Max: 0 ​" at bounding box center [1228, 310] width 389 height 33
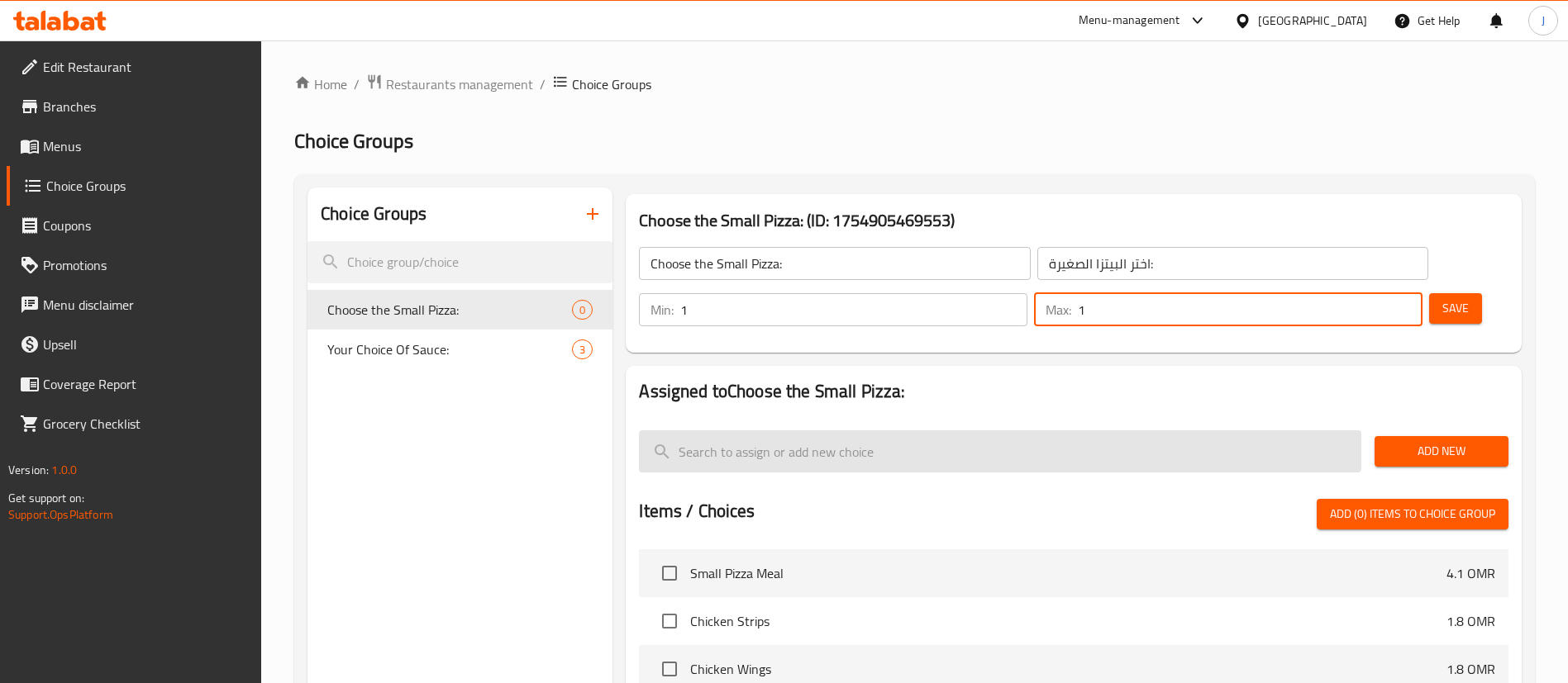
type input "1"
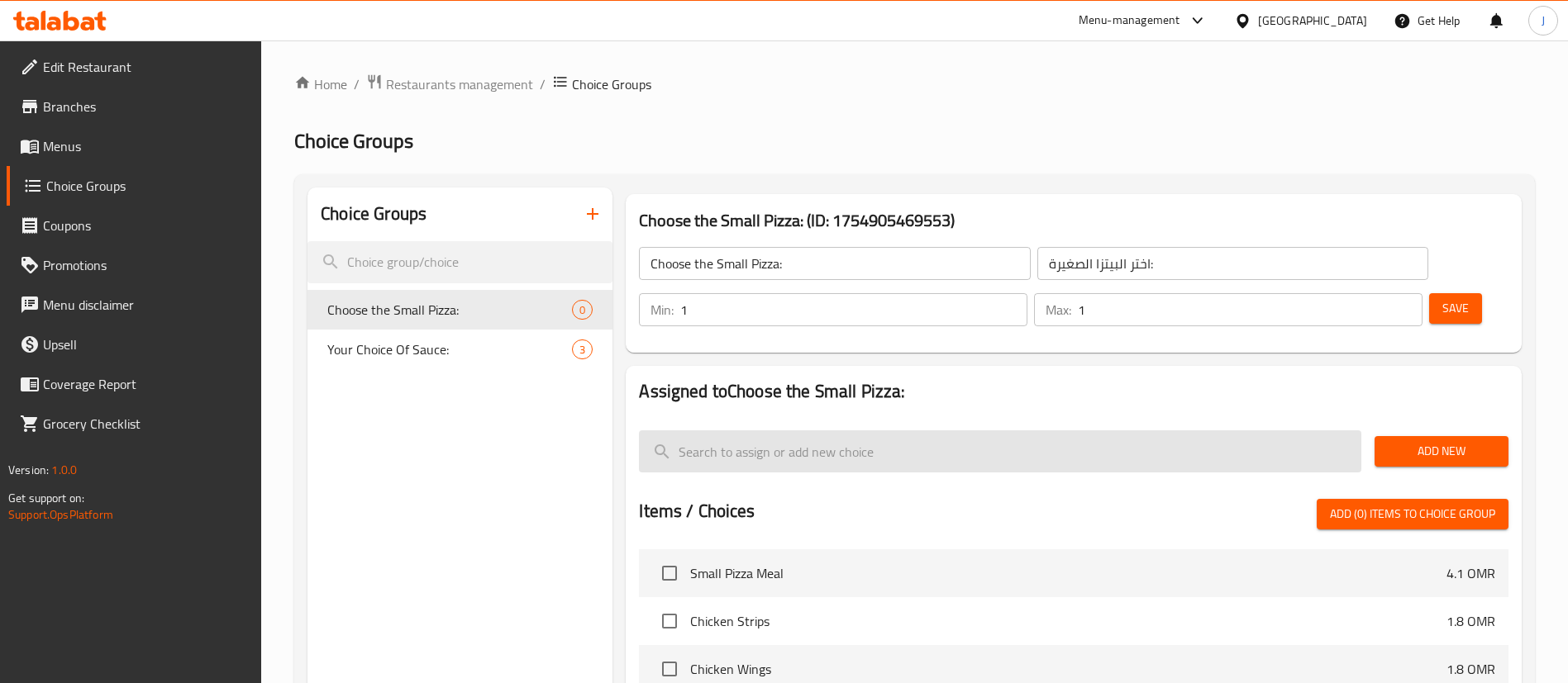
click at [969, 431] on input "search" at bounding box center [1000, 452] width 723 height 42
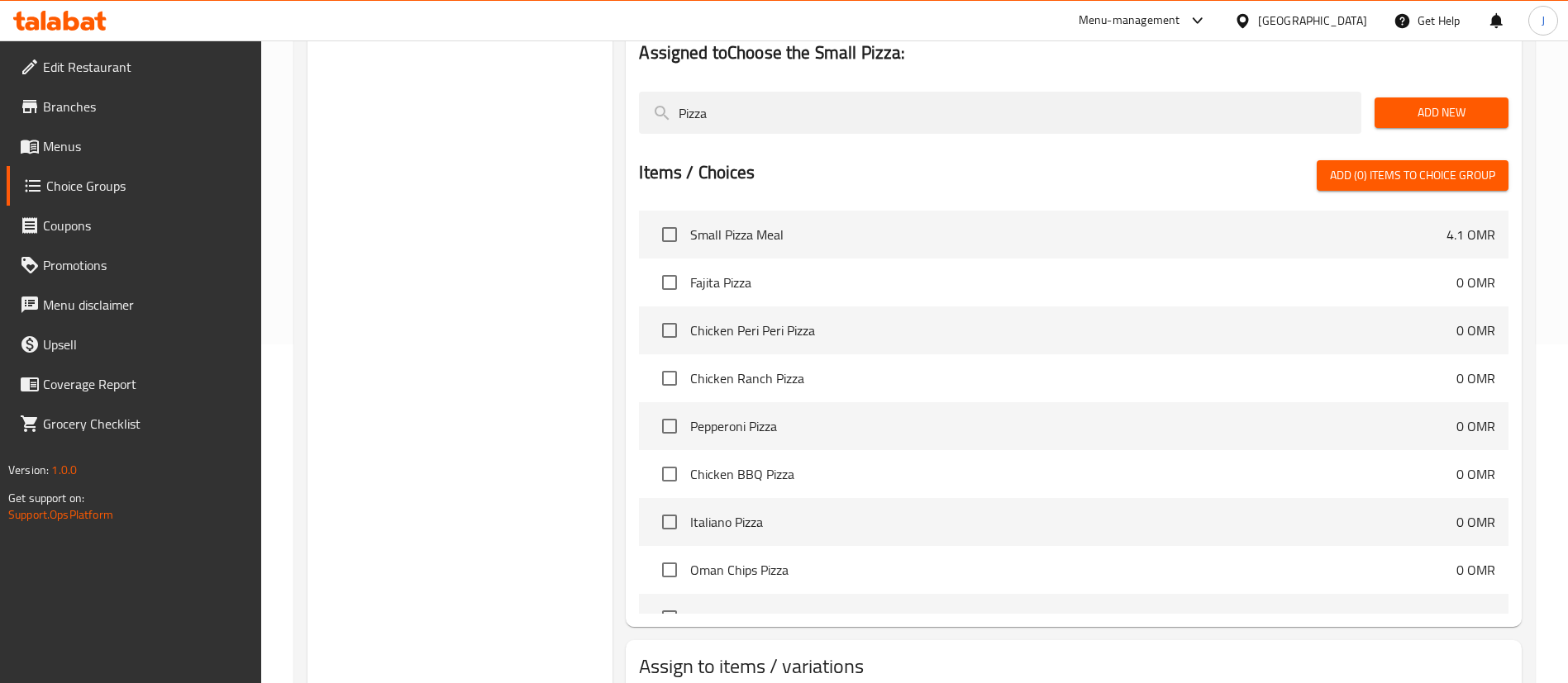
scroll to position [372, 0]
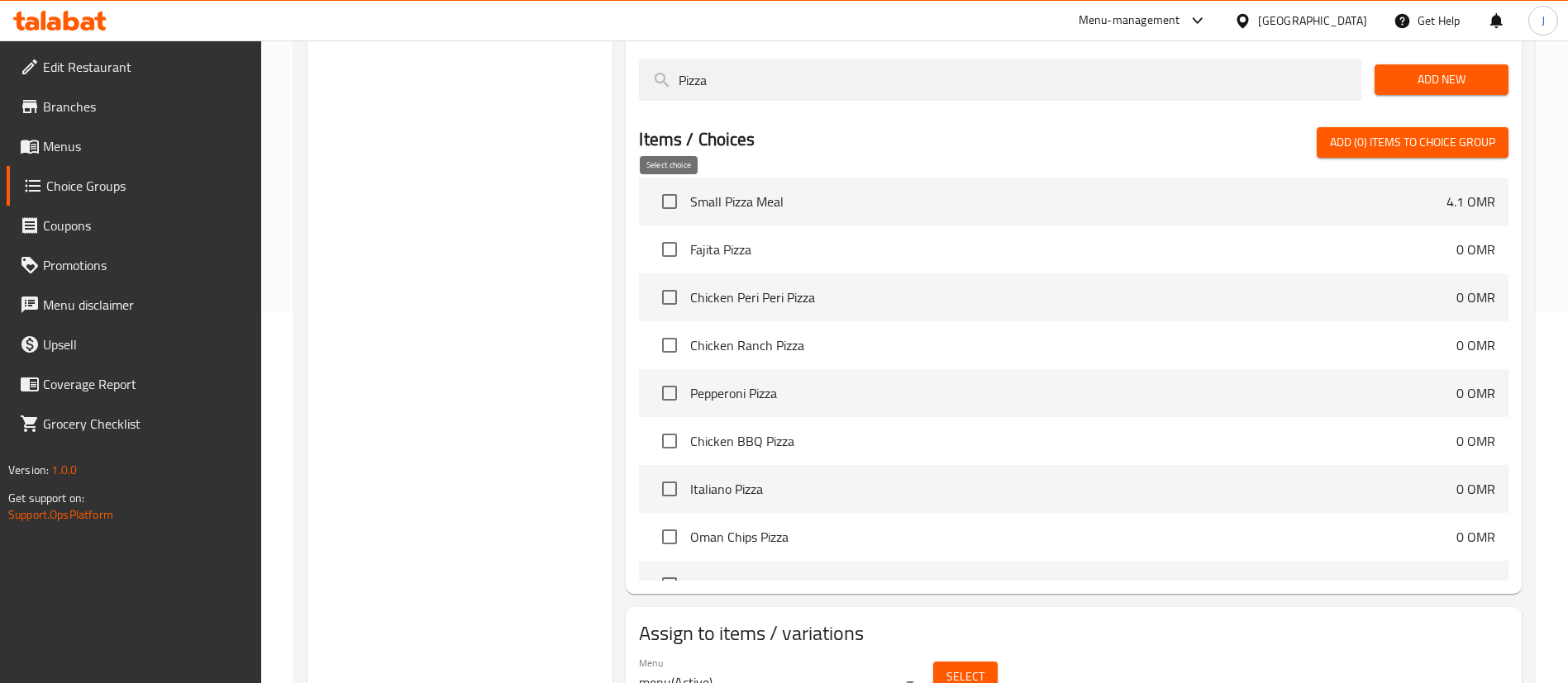
type input "Pizza"
click at [674, 232] on input "checkbox" at bounding box center [670, 250] width 35 height 35
checkbox input "true"
click at [668, 280] on input "checkbox" at bounding box center [670, 297] width 35 height 35
checkbox input "true"
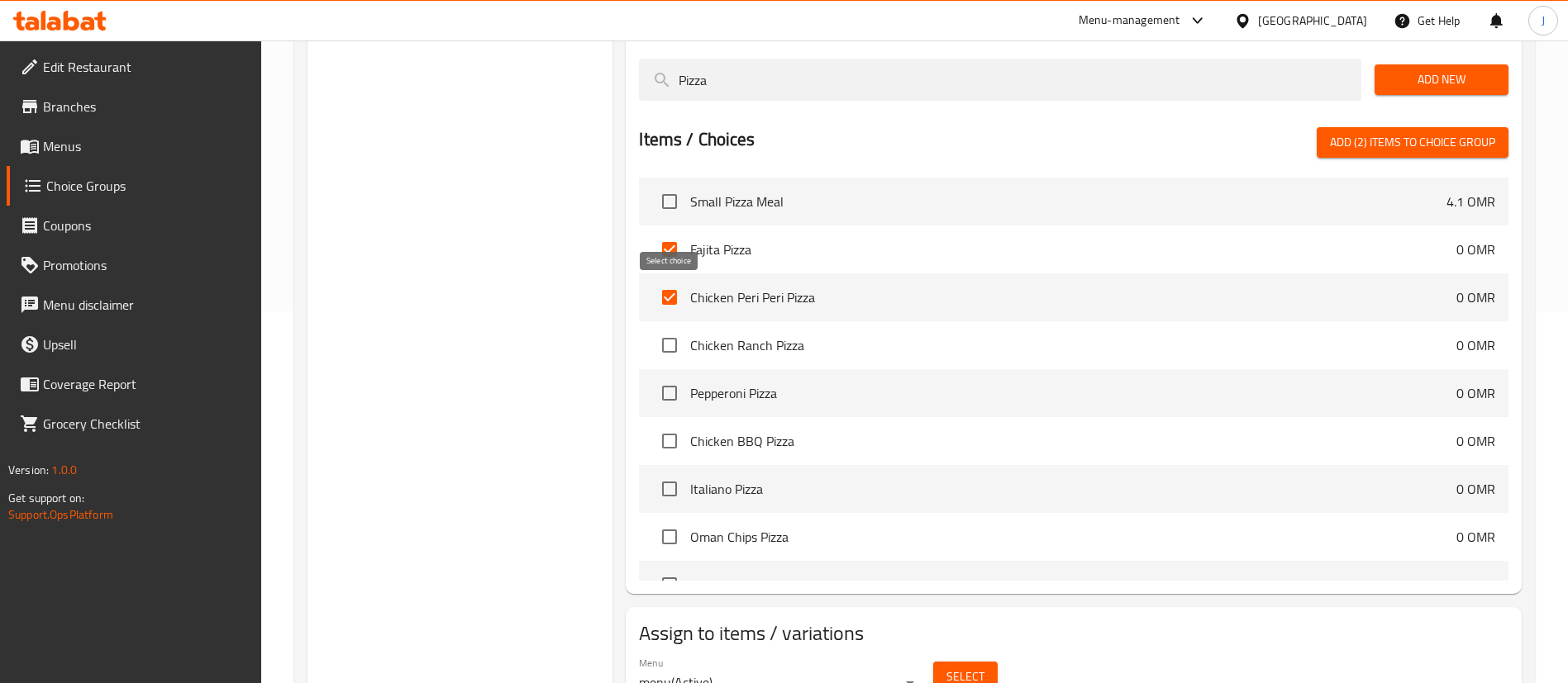
click at [664, 328] on input "checkbox" at bounding box center [670, 346] width 35 height 35
checkbox input "true"
click at [666, 376] on input "checkbox" at bounding box center [670, 393] width 35 height 35
checkbox input "true"
click at [663, 423] on input "checkbox" at bounding box center [670, 441] width 35 height 35
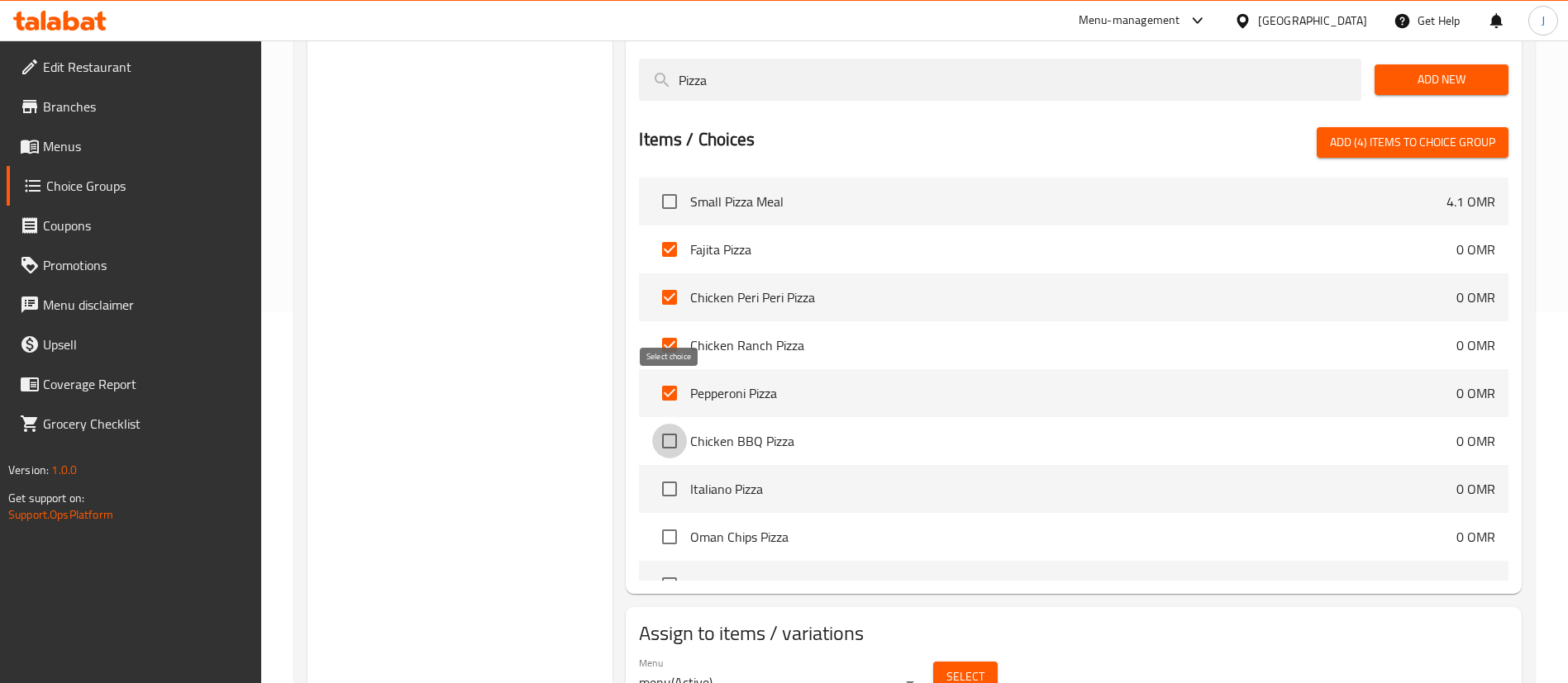
checkbox input "true"
click at [671, 472] on input "checkbox" at bounding box center [670, 489] width 35 height 35
checkbox input "true"
click at [669, 519] on input "checkbox" at bounding box center [670, 537] width 35 height 35
checkbox input "true"
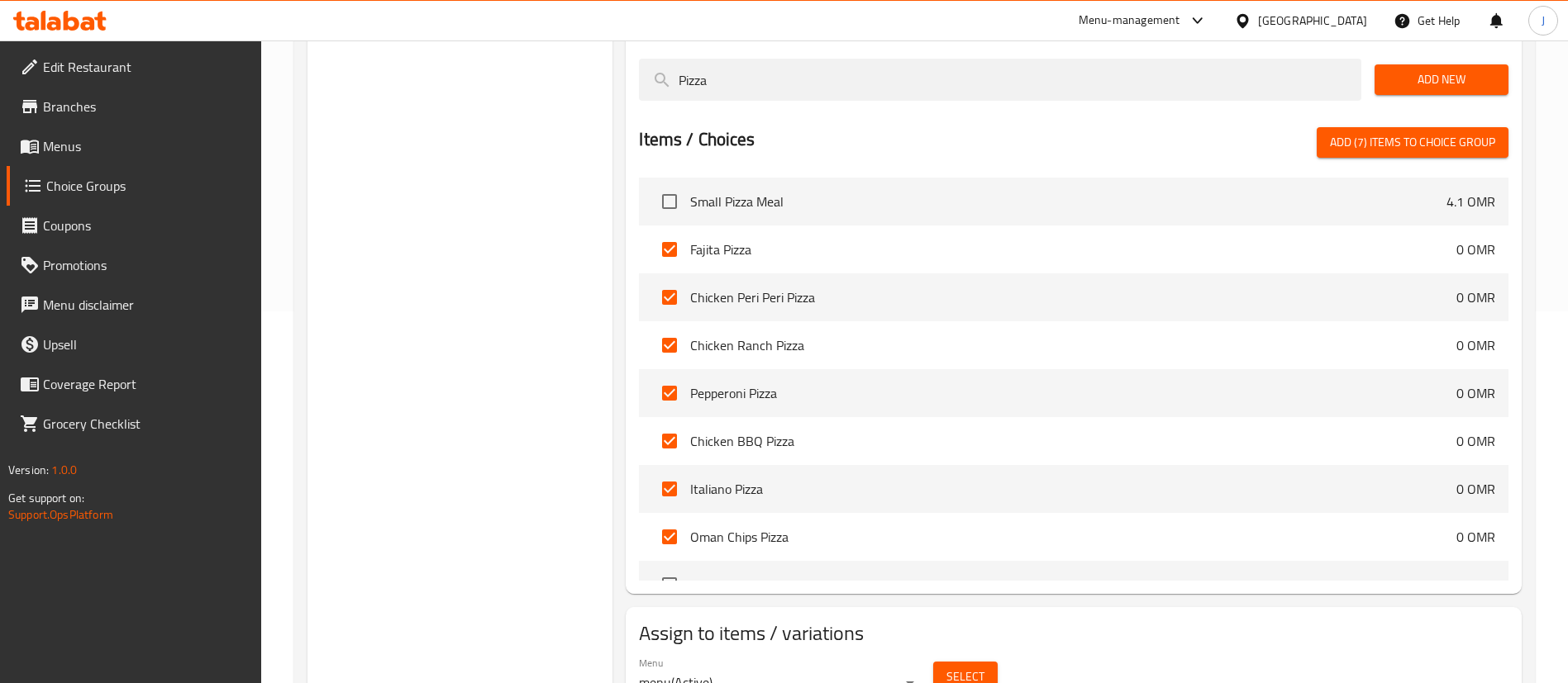
scroll to position [124, 0]
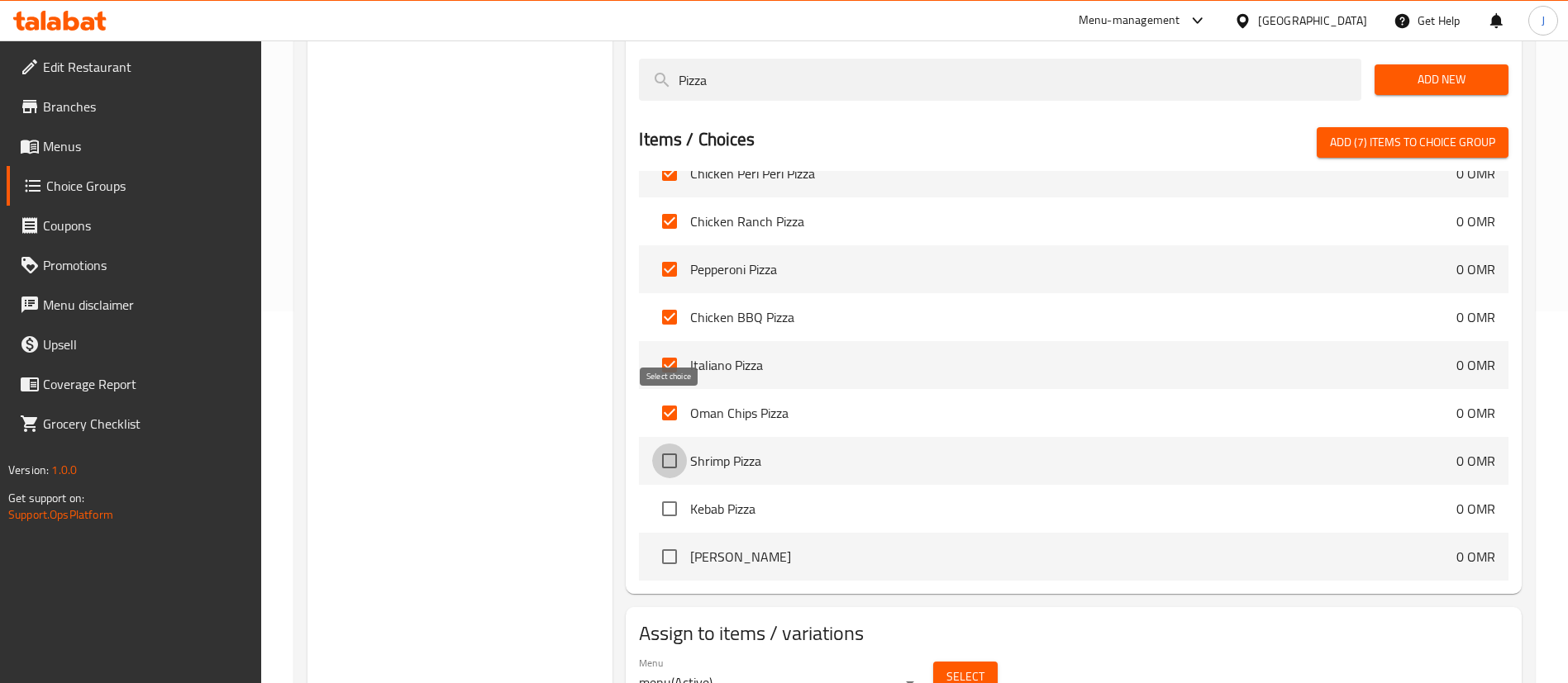
click at [675, 443] on input "checkbox" at bounding box center [670, 461] width 35 height 35
checkbox input "true"
drag, startPoint x: 667, startPoint y: 460, endPoint x: 664, endPoint y: 495, distance: 35.1
click at [667, 492] on input "checkbox" at bounding box center [670, 509] width 35 height 35
checkbox input "true"
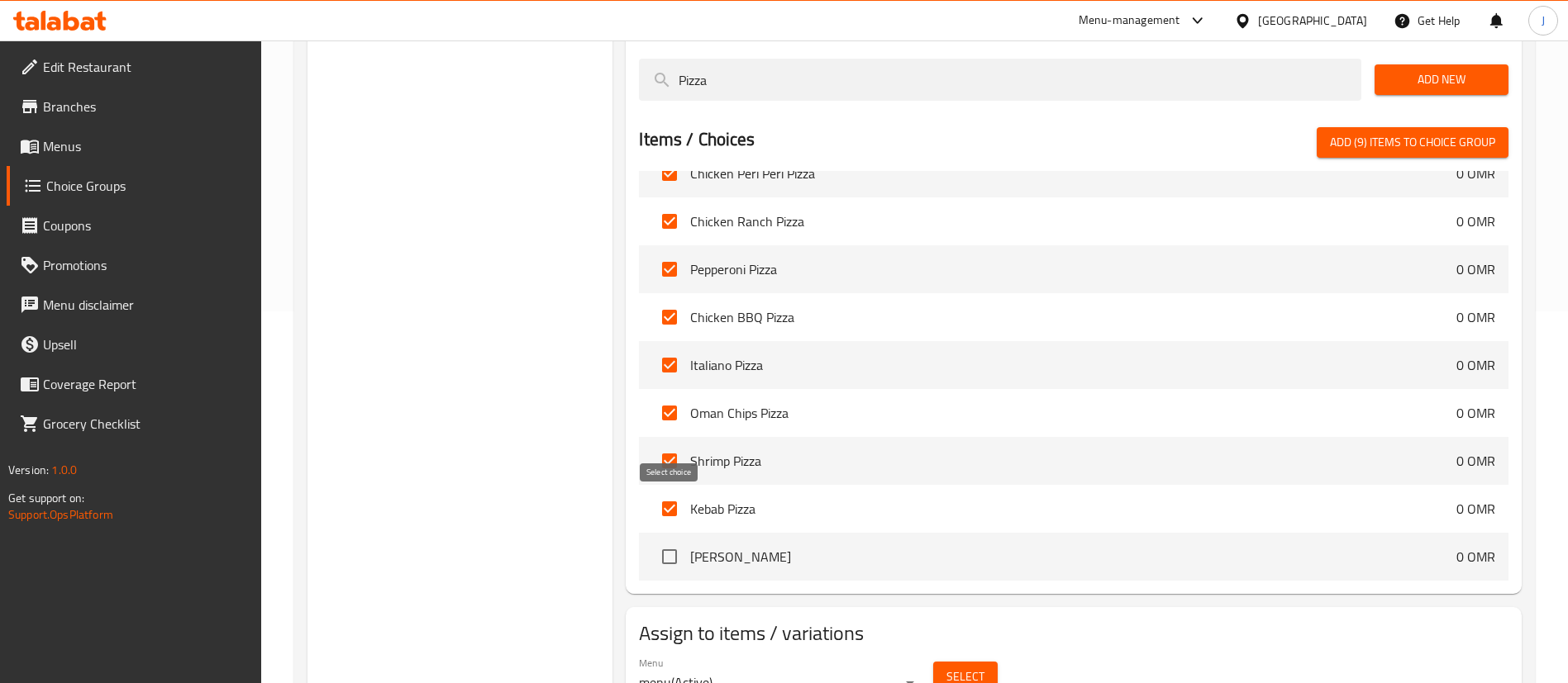
click at [668, 539] on input "checkbox" at bounding box center [670, 557] width 35 height 35
checkbox input "true"
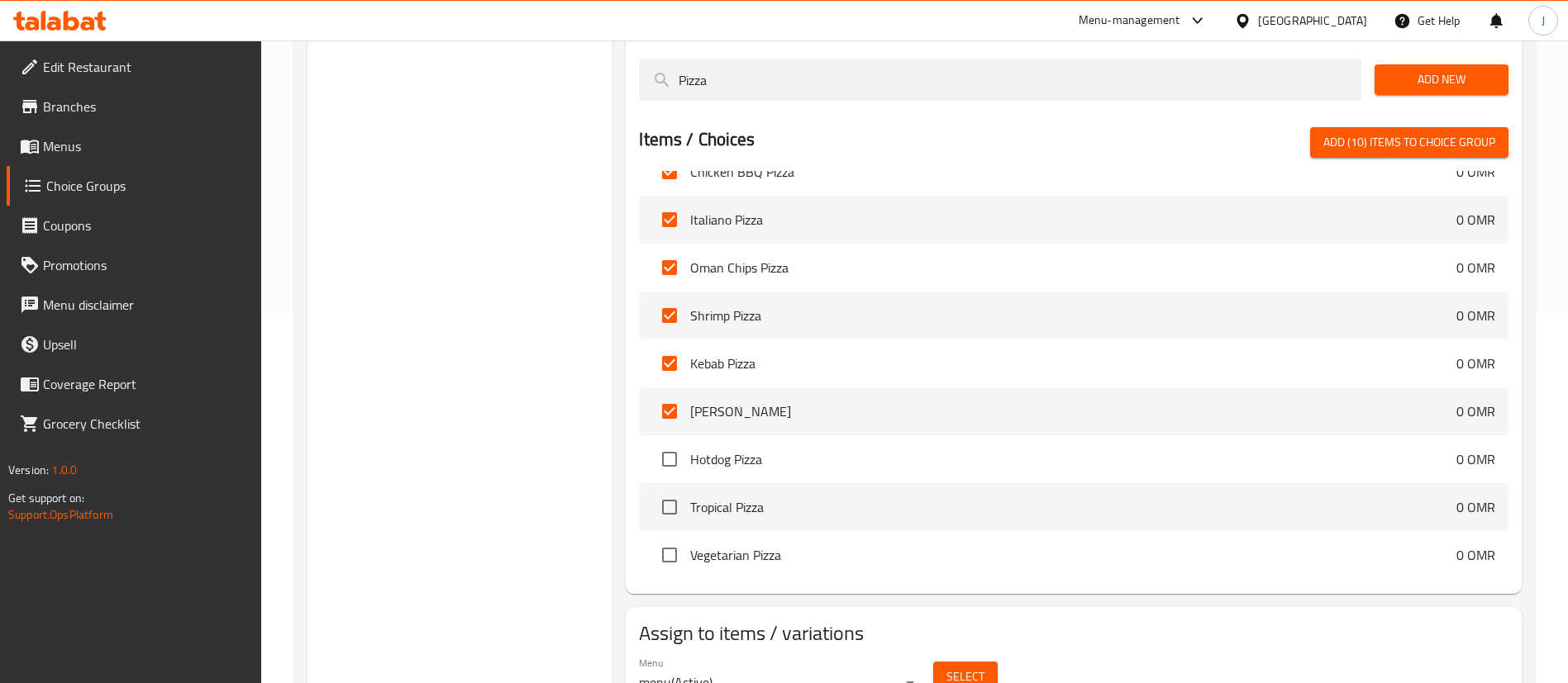
scroll to position [274, 0]
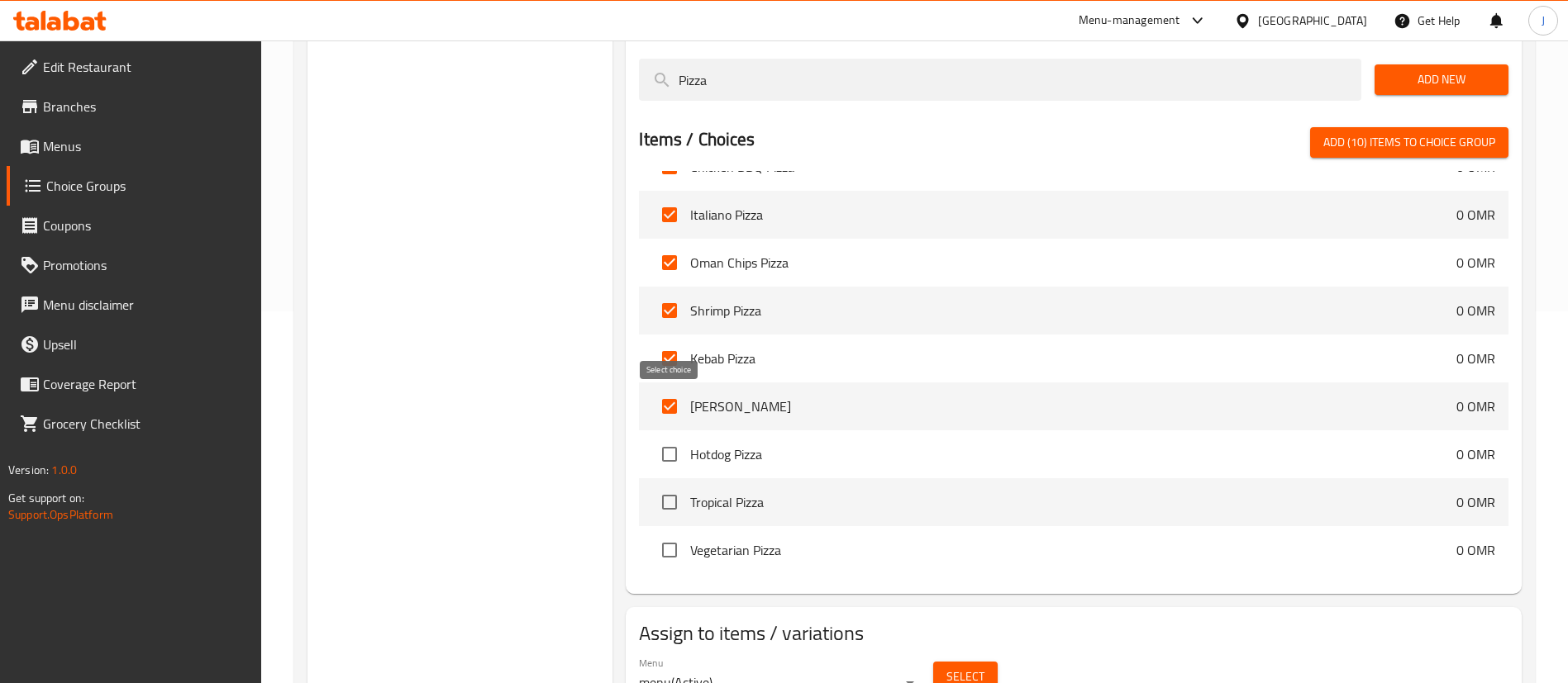
click at [671, 437] on input "checkbox" at bounding box center [670, 454] width 35 height 35
checkbox input "true"
click at [676, 485] on input "checkbox" at bounding box center [670, 502] width 35 height 35
checkbox input "true"
click at [671, 533] on input "checkbox" at bounding box center [670, 550] width 35 height 35
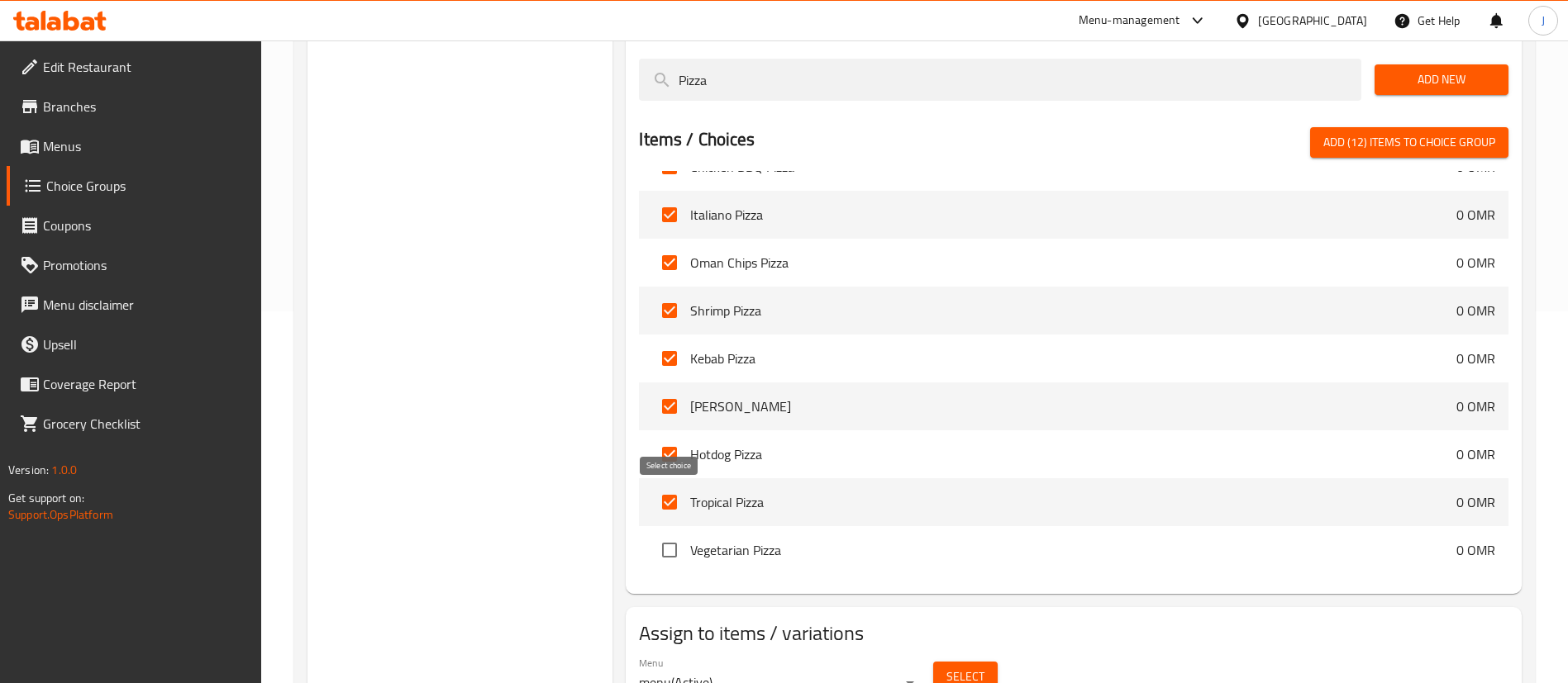
checkbox input "true"
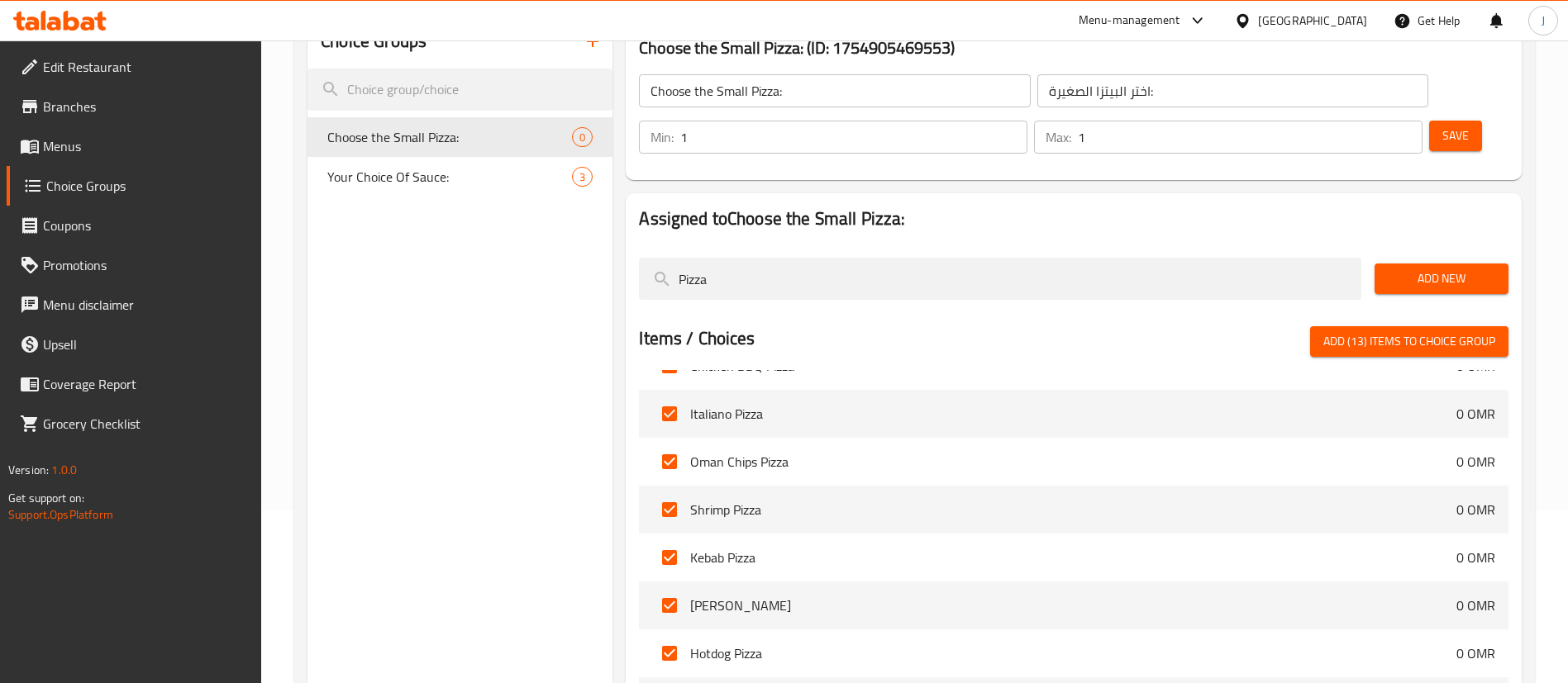
scroll to position [0, 0]
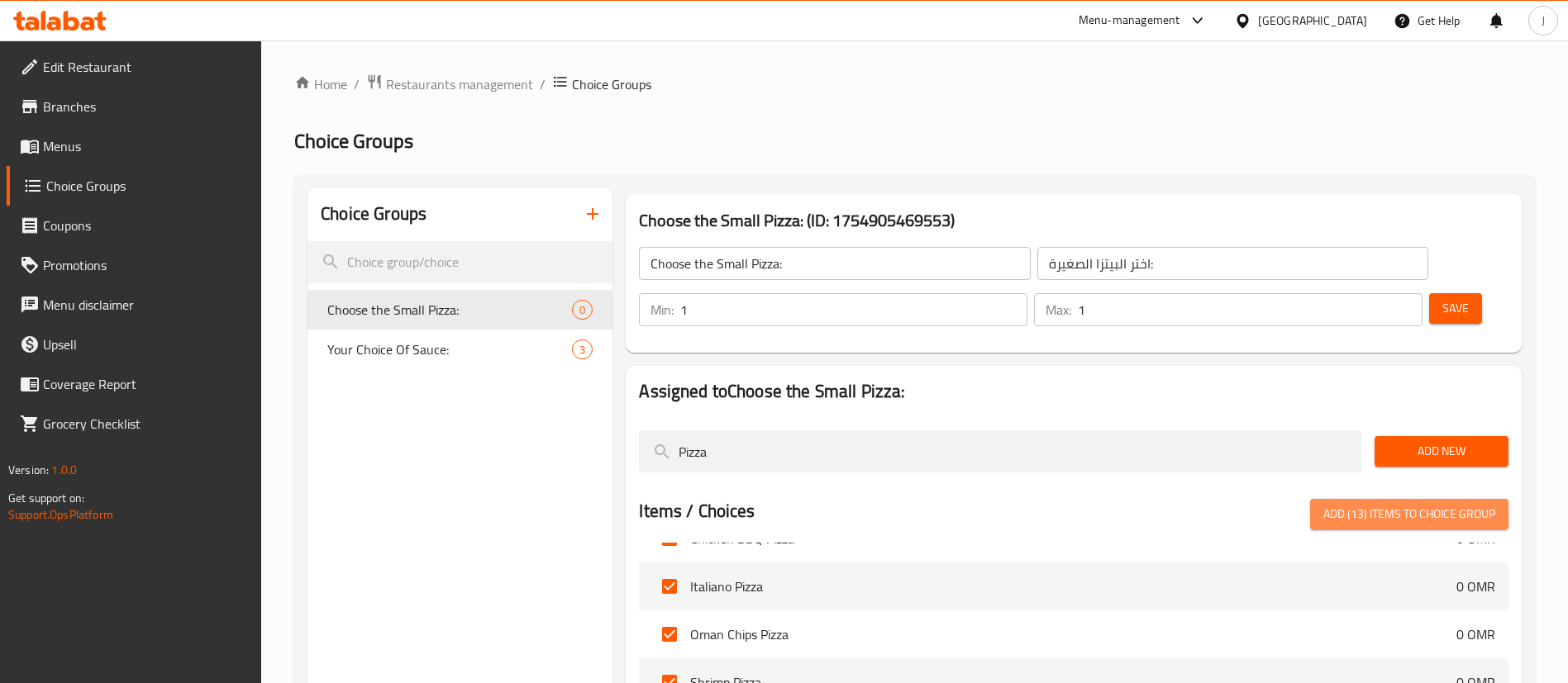
click at [1370, 504] on span "Add (13) items to choice group" at bounding box center [1409, 514] width 172 height 21
checkbox input "false"
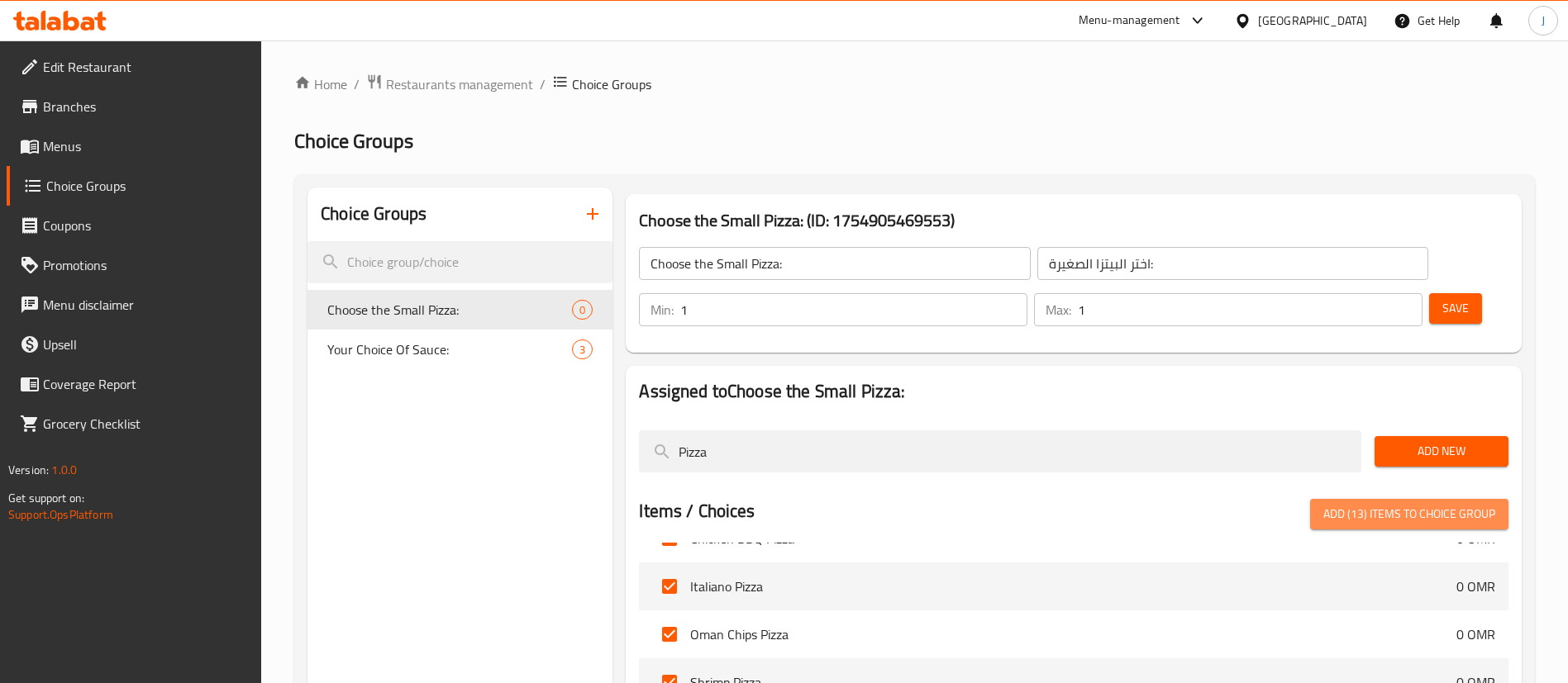
checkbox input "false"
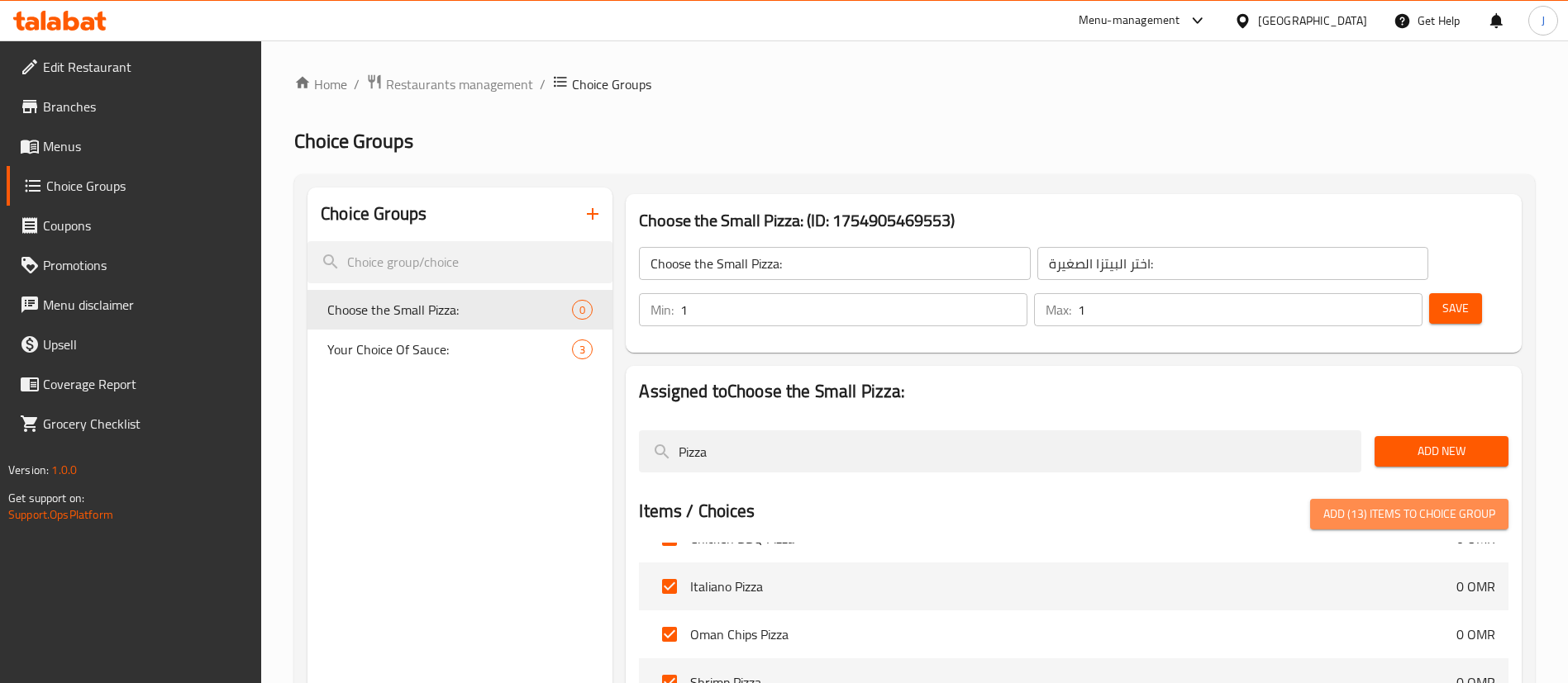
checkbox input "false"
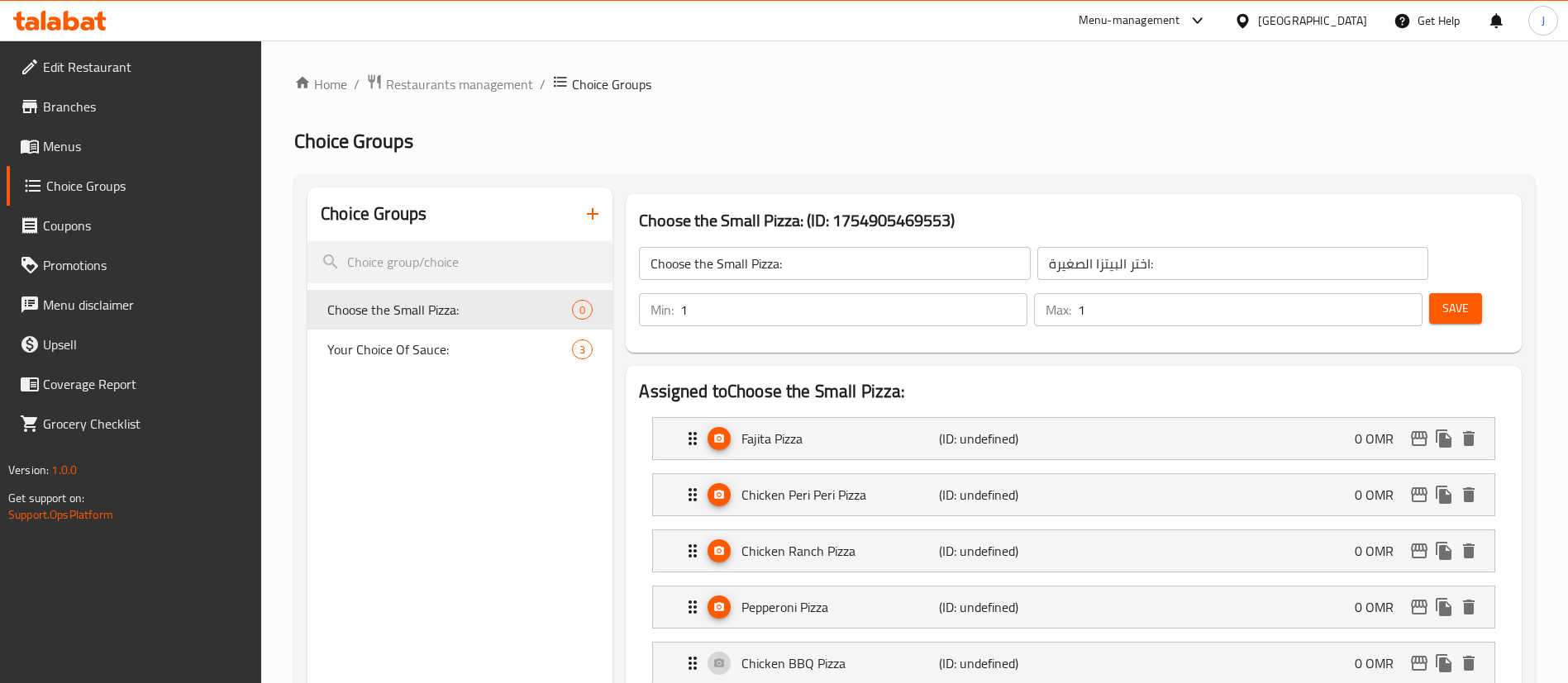
click at [1442, 298] on span "Save" at bounding box center [1455, 308] width 27 height 21
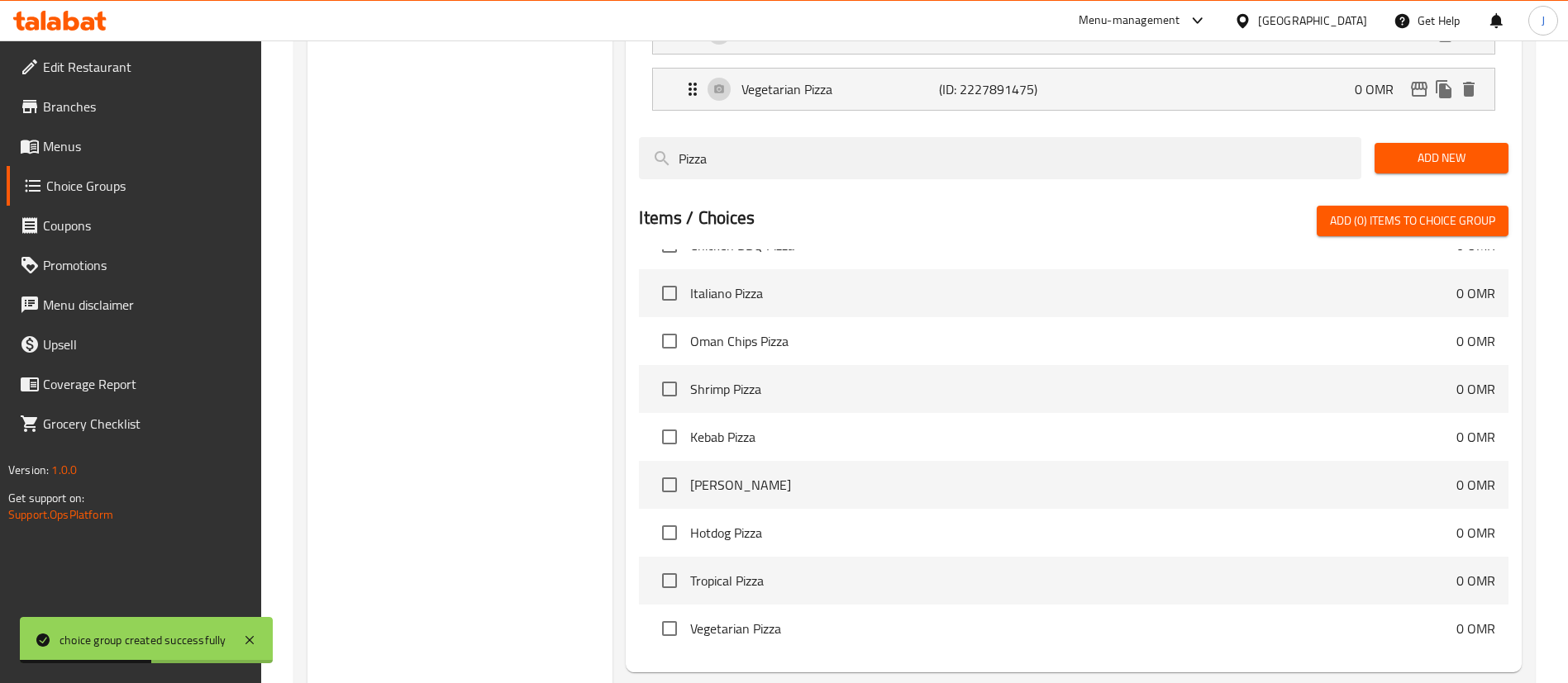
scroll to position [1135, 0]
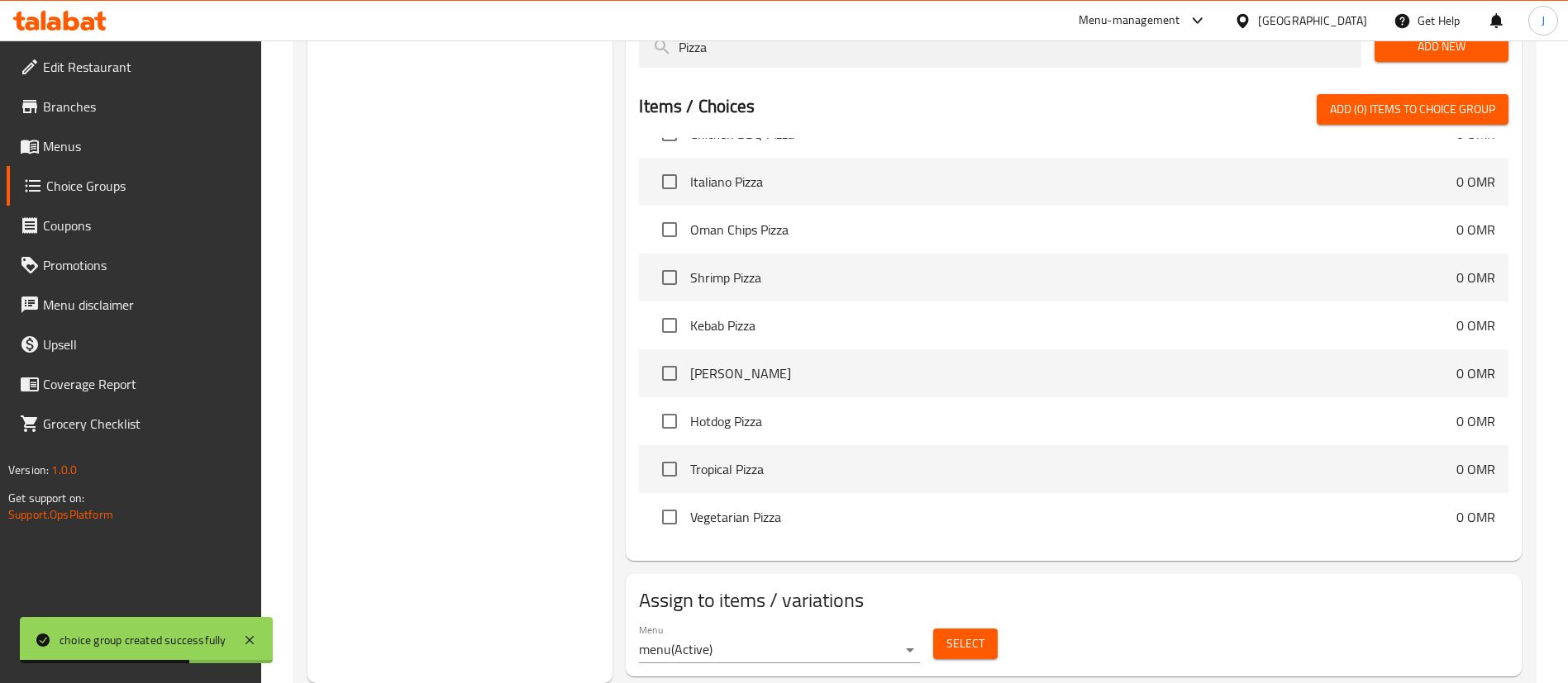
click at [963, 634] on span "Select" at bounding box center [965, 644] width 38 height 21
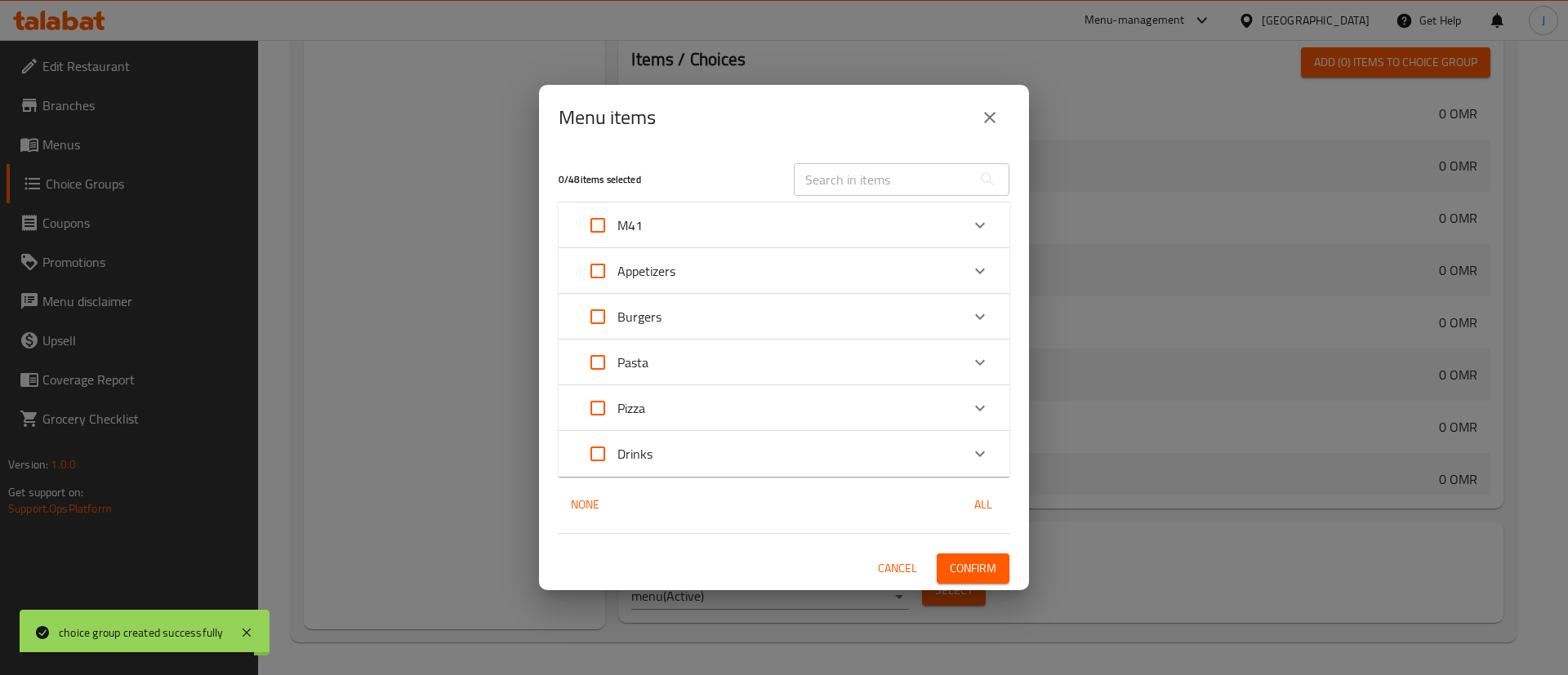
click at [666, 223] on div "M41" at bounding box center [769, 225] width 382 height 39
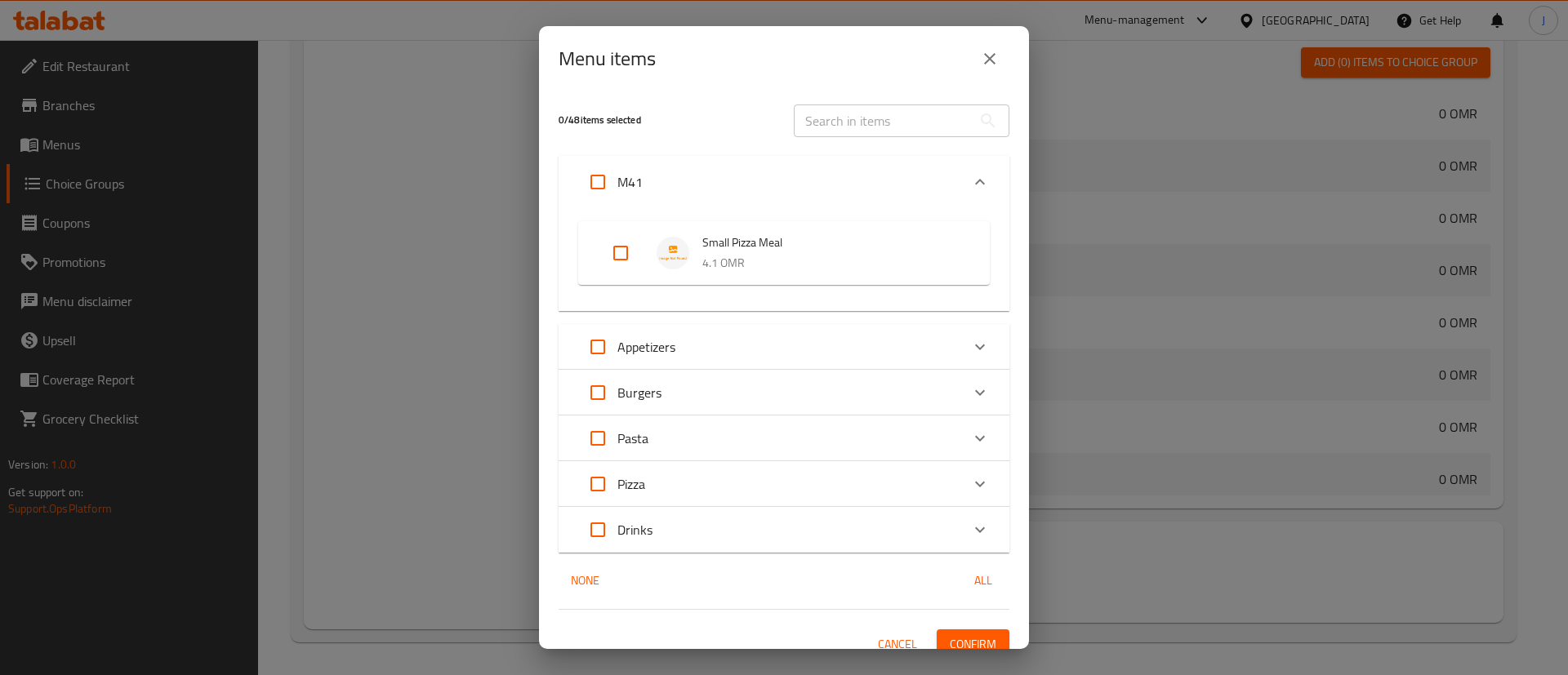
click at [617, 247] on input "Expand" at bounding box center [620, 252] width 39 height 39
checkbox input "true"
click at [950, 638] on span "Confirm" at bounding box center [972, 644] width 46 height 21
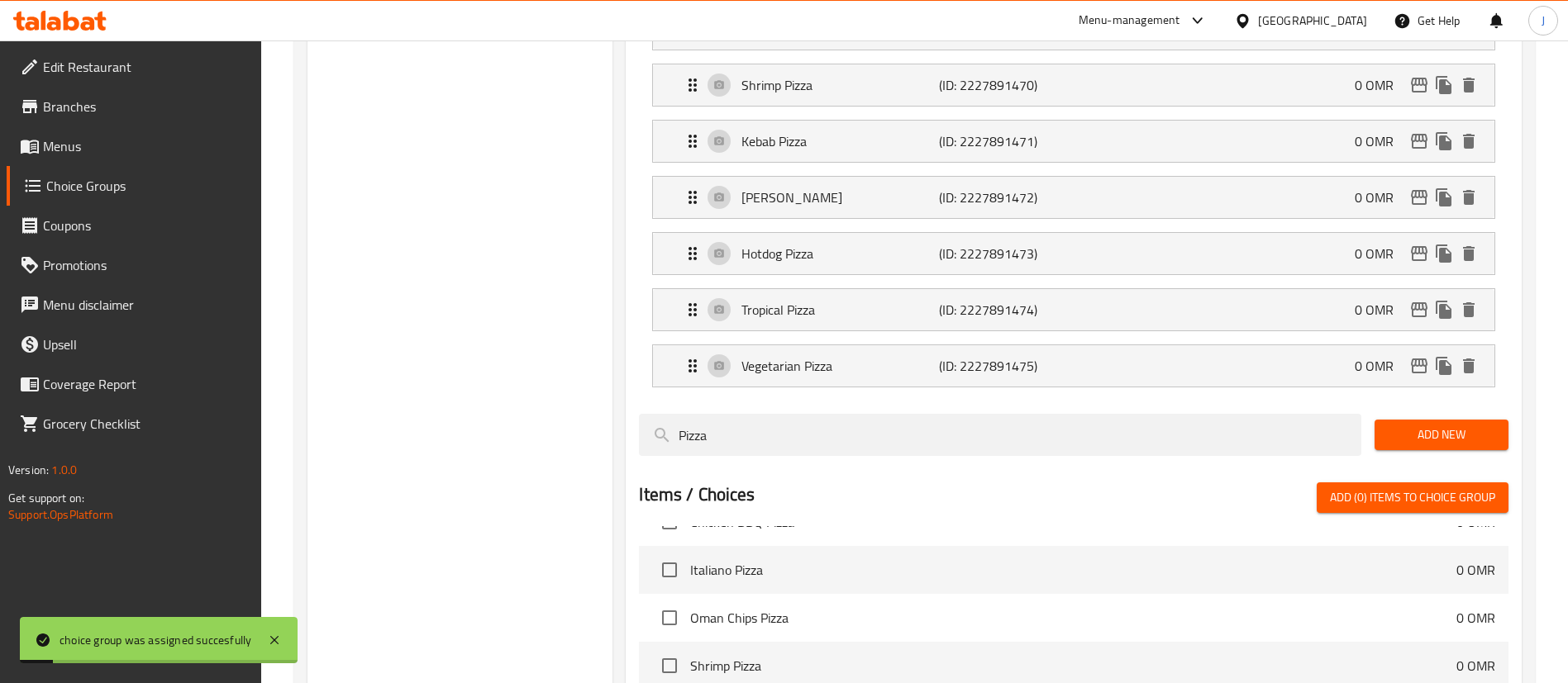
scroll to position [639, 0]
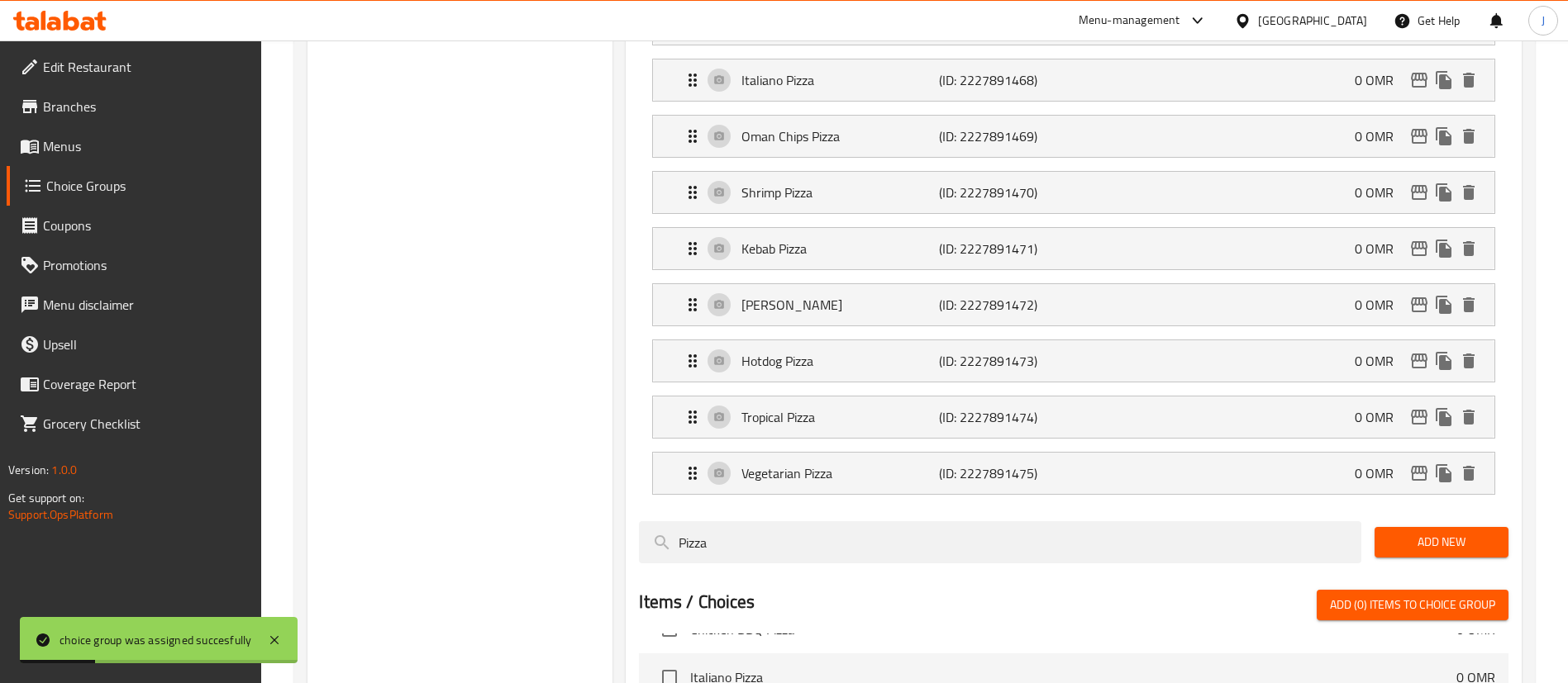
click at [79, 155] on span "Menus" at bounding box center [145, 146] width 206 height 20
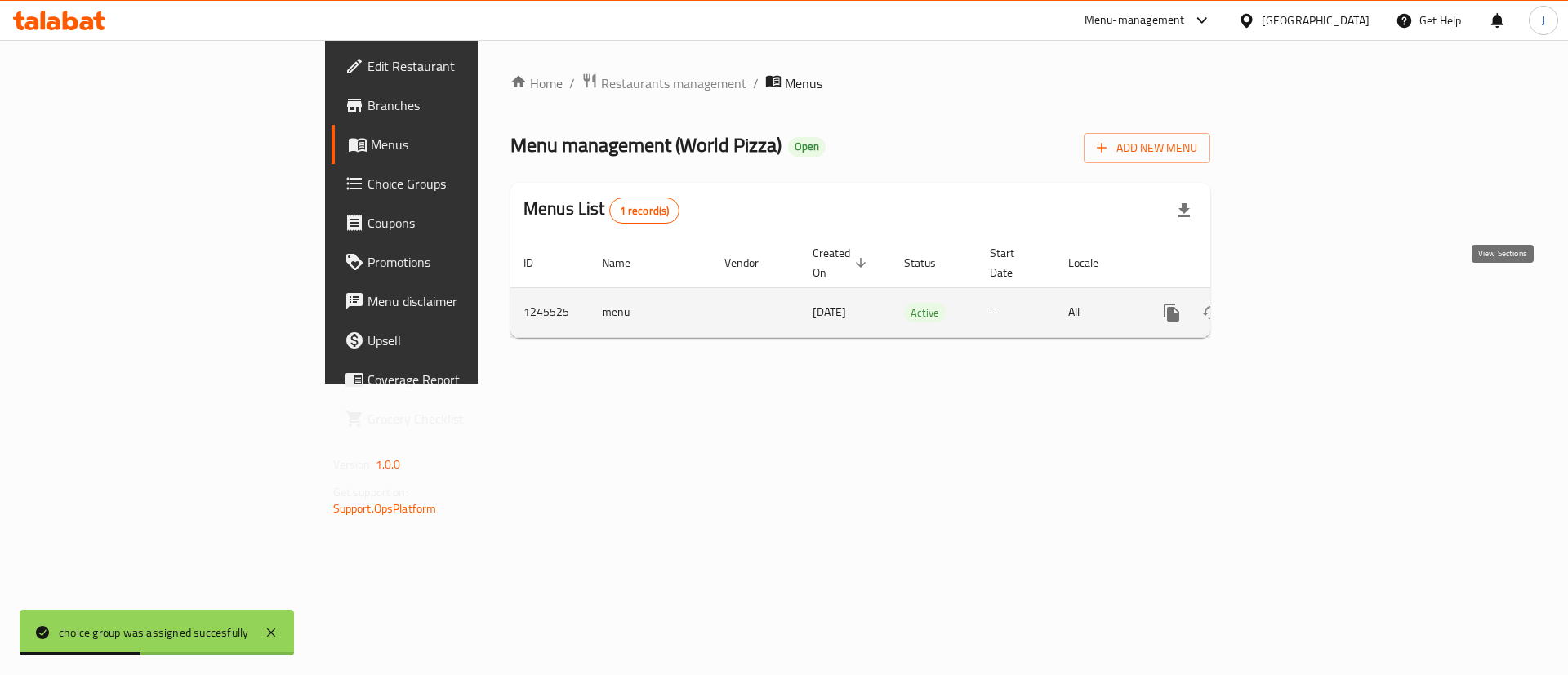
click at [1299, 303] on icon "enhanced table" at bounding box center [1290, 313] width 20 height 20
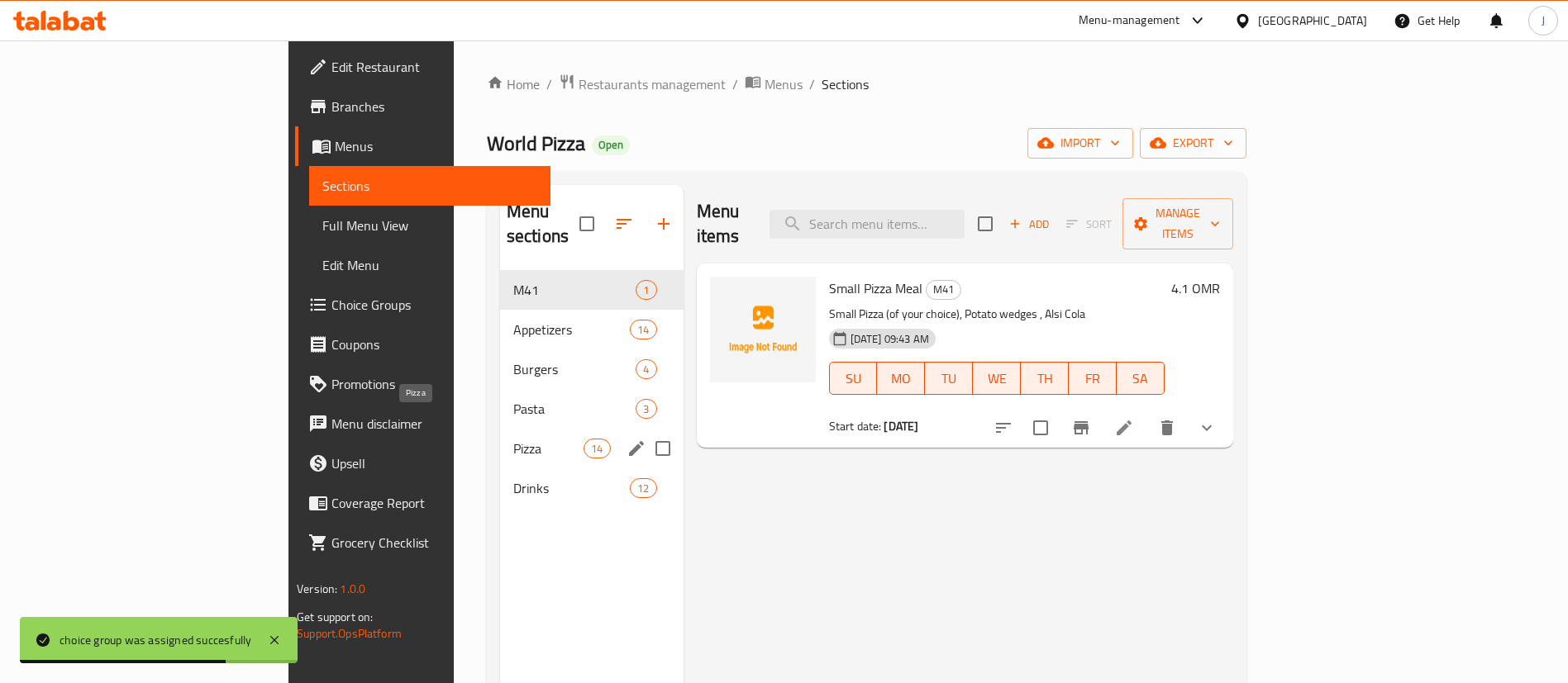
click at [513, 439] on span "Pizza" at bounding box center [548, 449] width 70 height 20
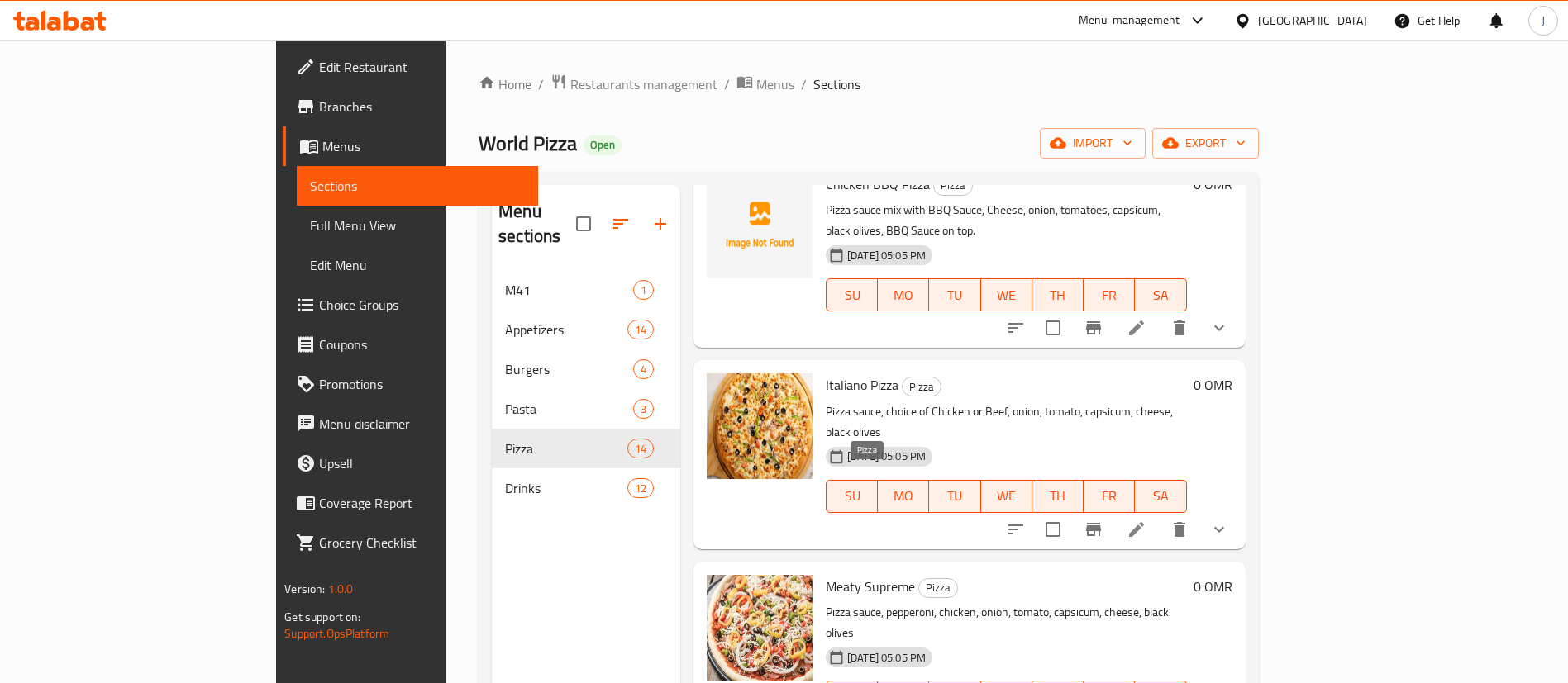
scroll to position [991, 0]
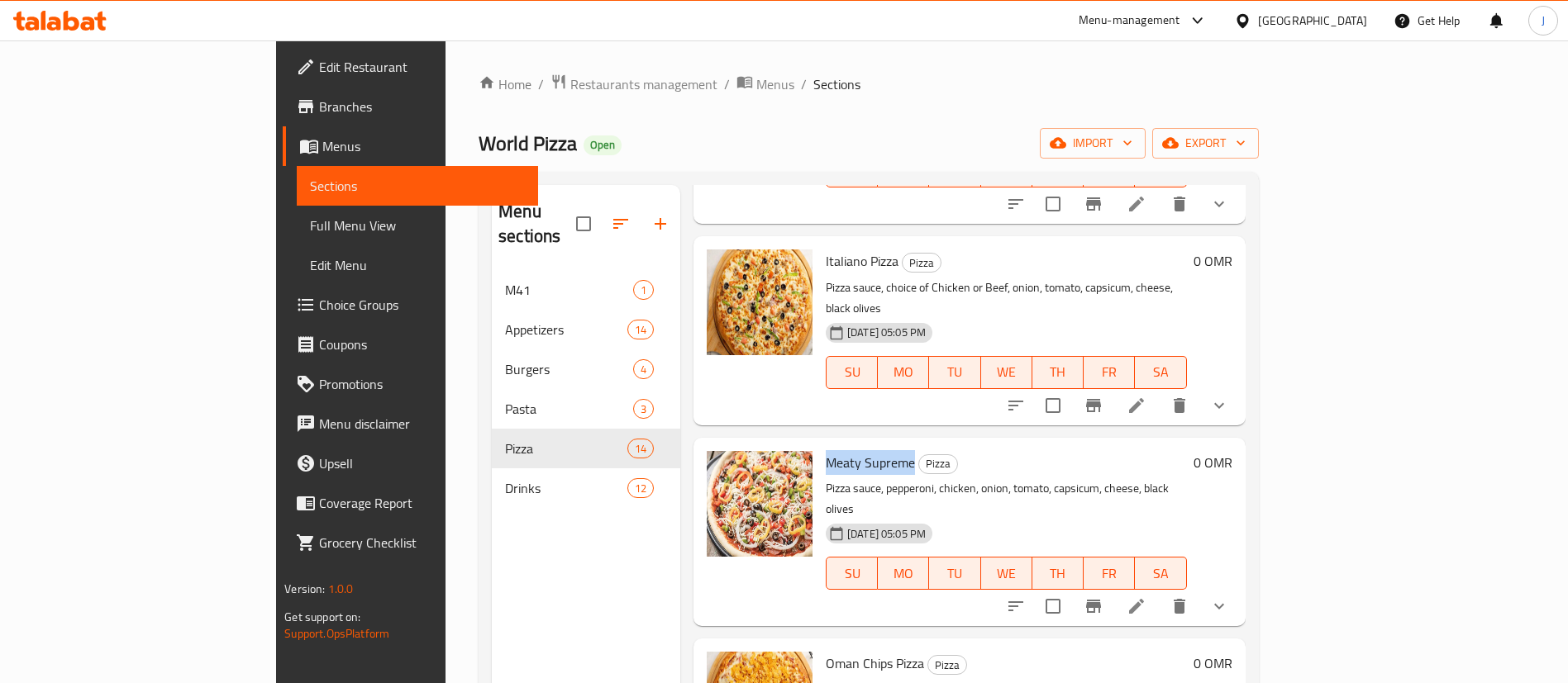
drag, startPoint x: 843, startPoint y: 354, endPoint x: 757, endPoint y: 355, distance: 86.0
click at [826, 450] on span "Meaty Supreme" at bounding box center [871, 462] width 90 height 25
copy span "Meaty Supreme"
click at [319, 304] on span "Choice Groups" at bounding box center [422, 305] width 206 height 20
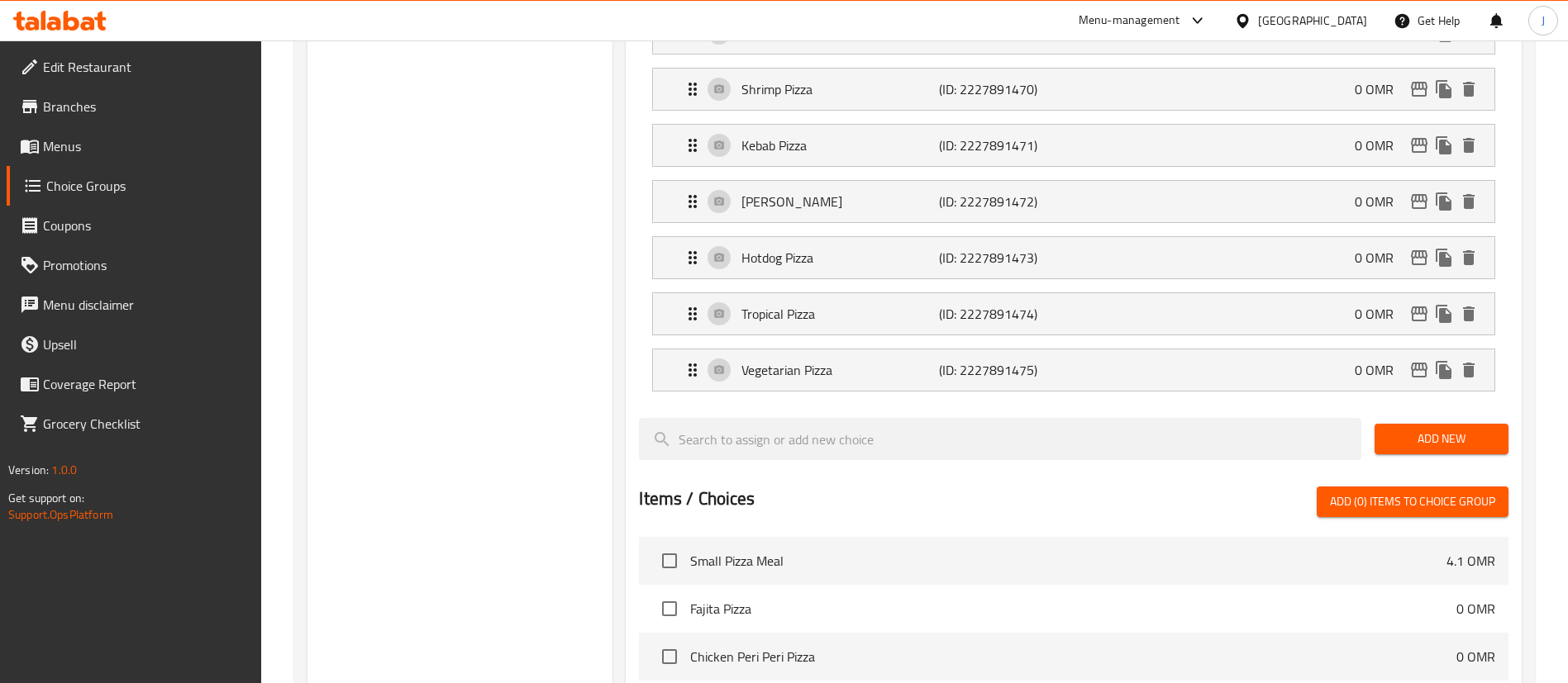
scroll to position [868, 0]
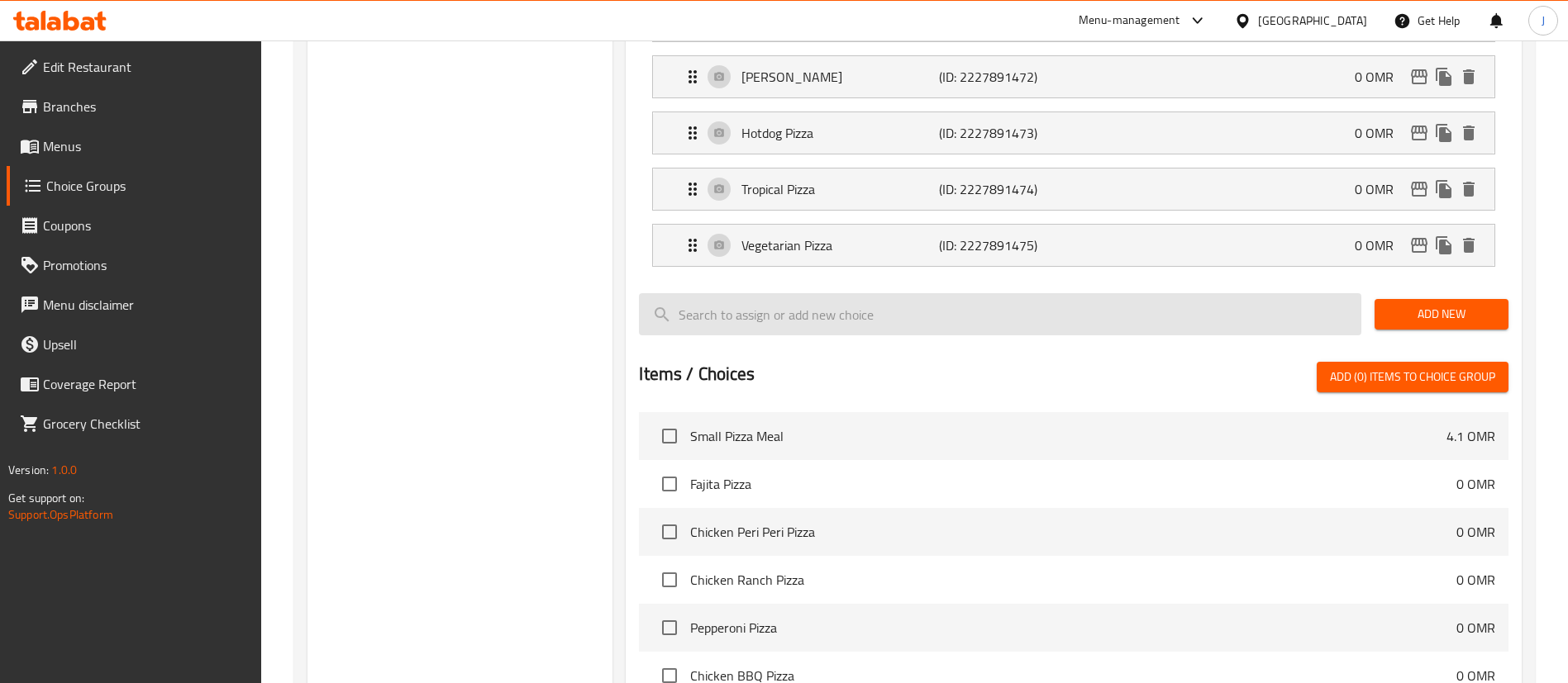
click at [757, 293] on input "search" at bounding box center [1000, 315] width 723 height 42
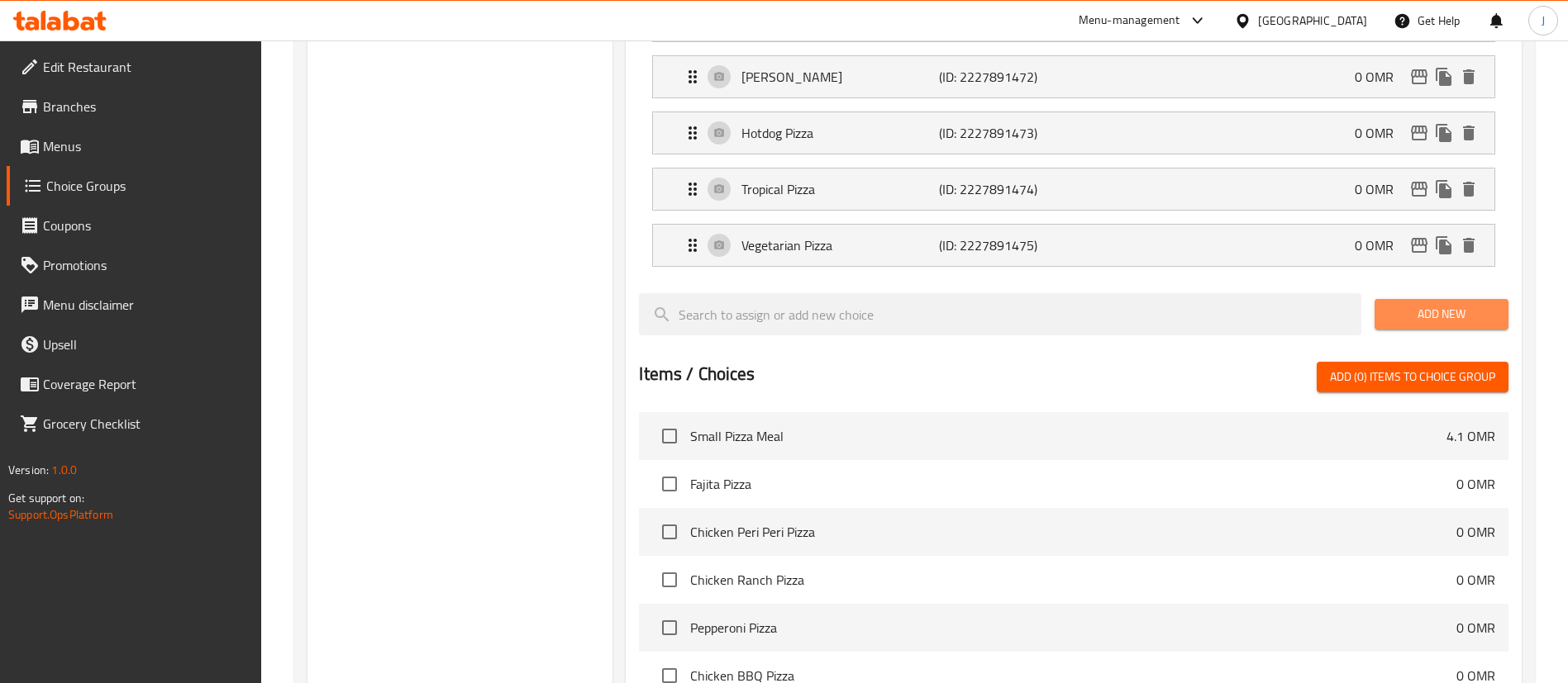
click at [1416, 304] on span "Add New" at bounding box center [1441, 314] width 107 height 21
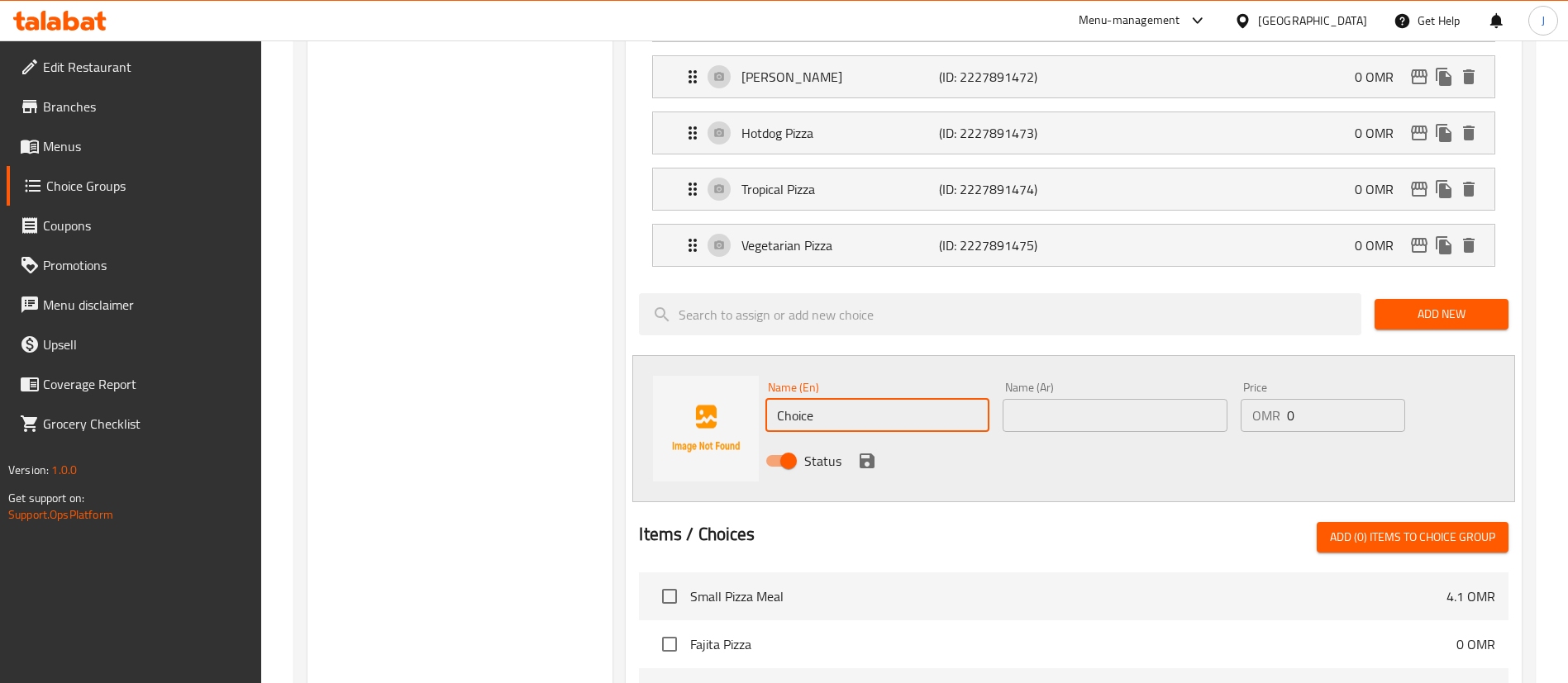
drag, startPoint x: 787, startPoint y: 375, endPoint x: 736, endPoint y: 364, distance: 52.2
click at [736, 366] on div "Name (En) Choice Name (En) Name (Ar) Name (Ar) Price OMR 0 Price Status" at bounding box center [1073, 428] width 883 height 147
paste input "Meaty Suprem"
type input "Meaty Supreme Pizza"
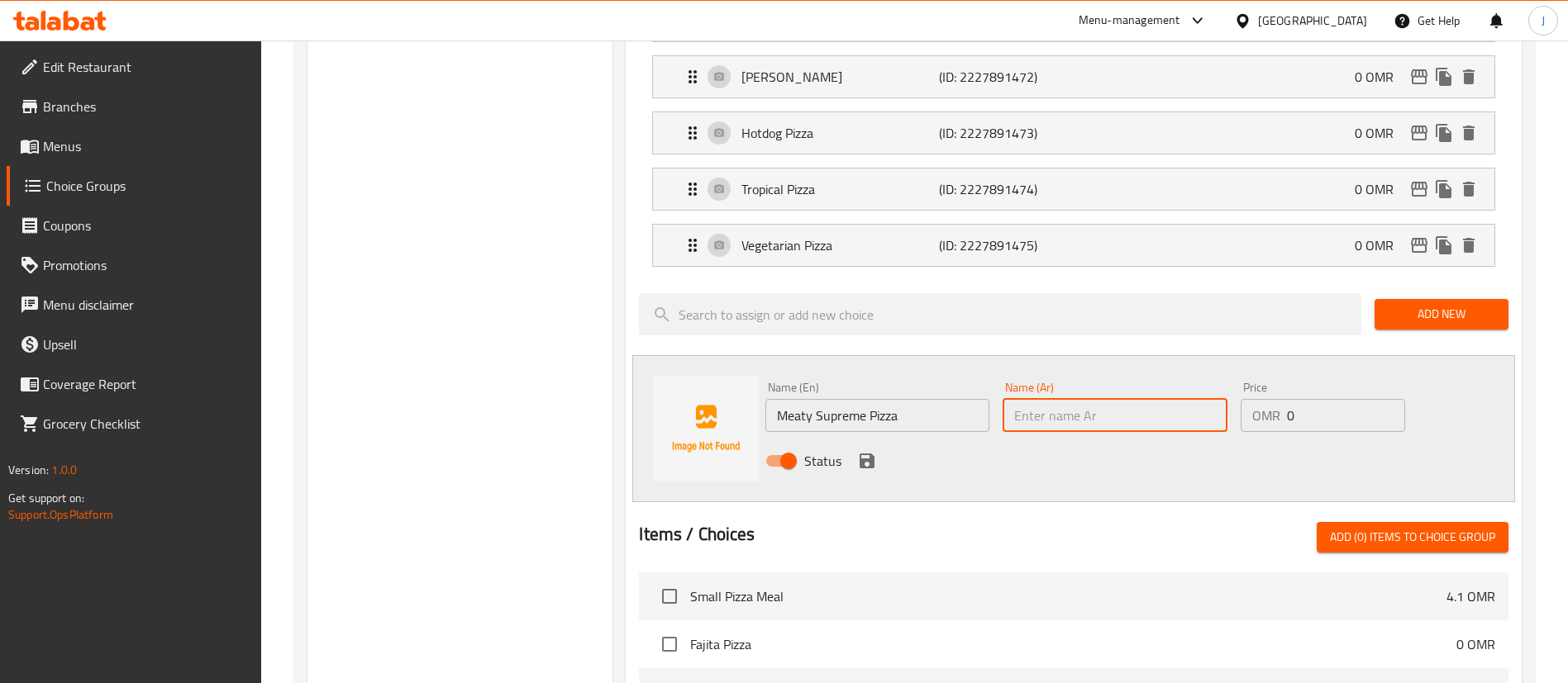
click at [1130, 399] on input "text" at bounding box center [1114, 415] width 224 height 33
paste input "بيتزا سوبريم باللحم"
type input "بيتزا سوبريم باللحم"
click at [865, 454] on icon "save" at bounding box center [867, 461] width 15 height 15
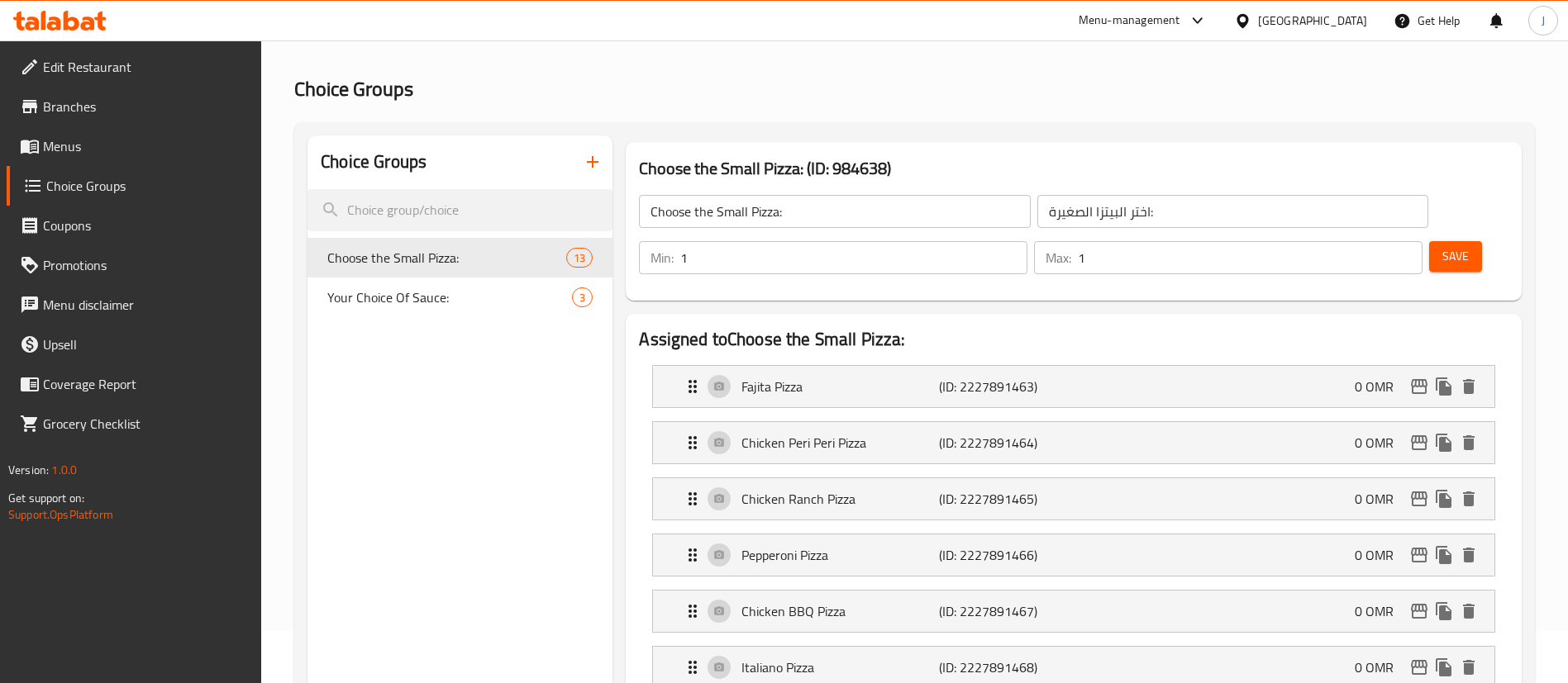
scroll to position [0, 0]
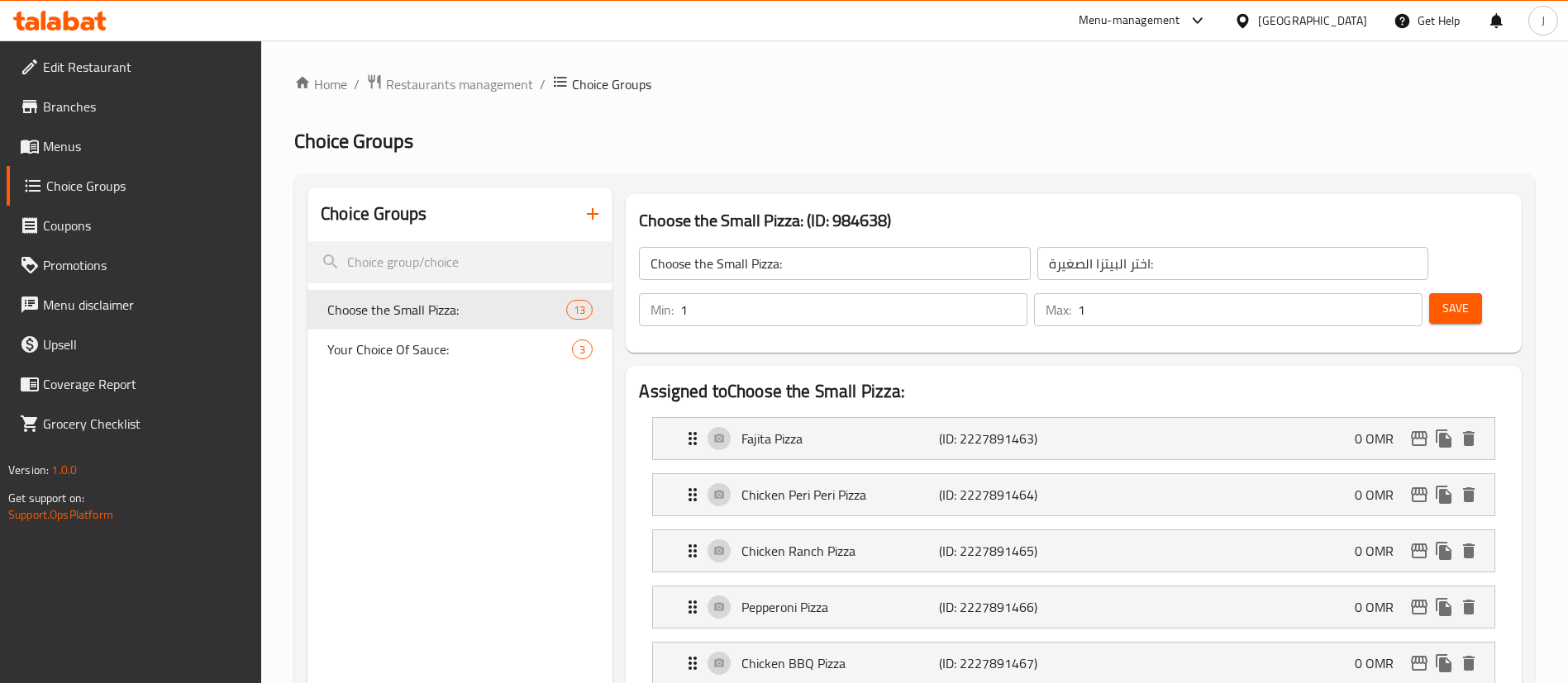
click at [1442, 298] on span "Save" at bounding box center [1455, 308] width 27 height 21
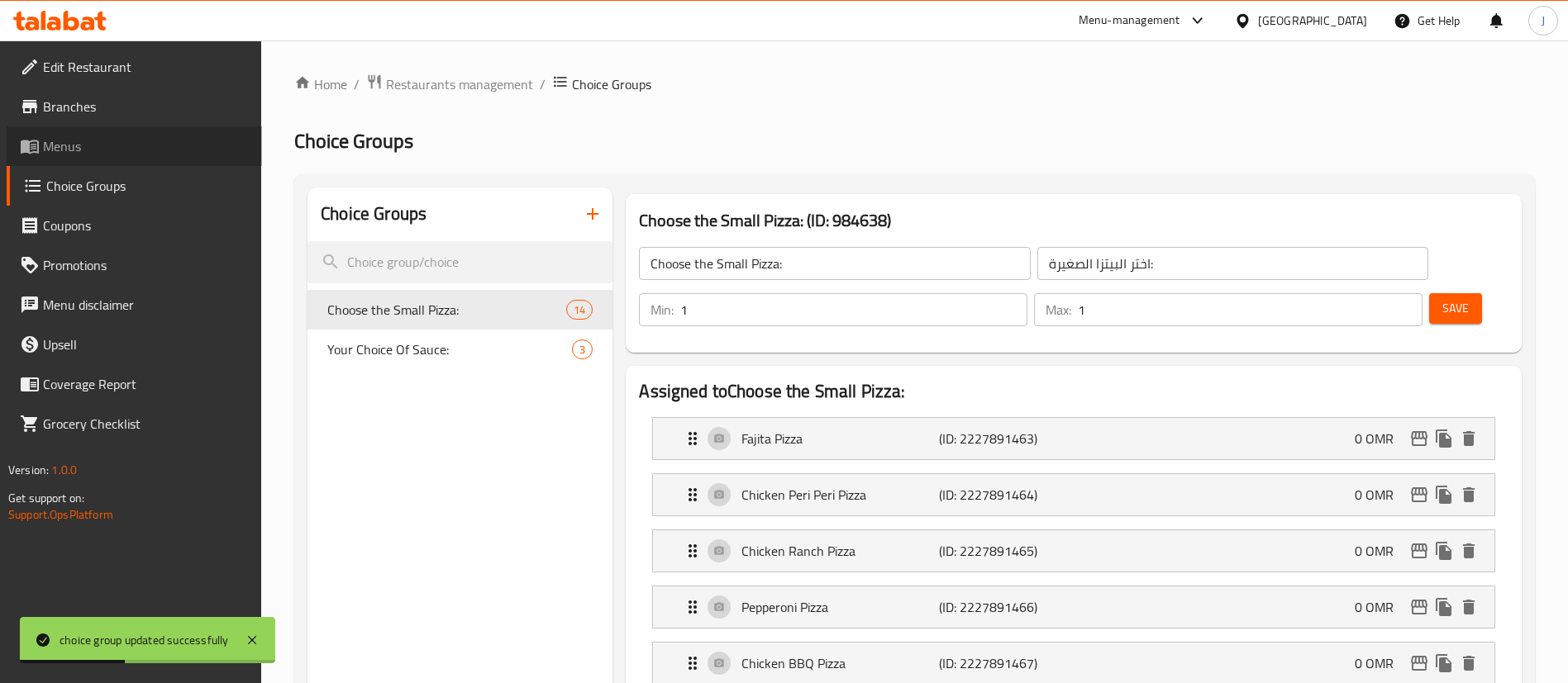
click at [81, 150] on span "Menus" at bounding box center [145, 146] width 206 height 20
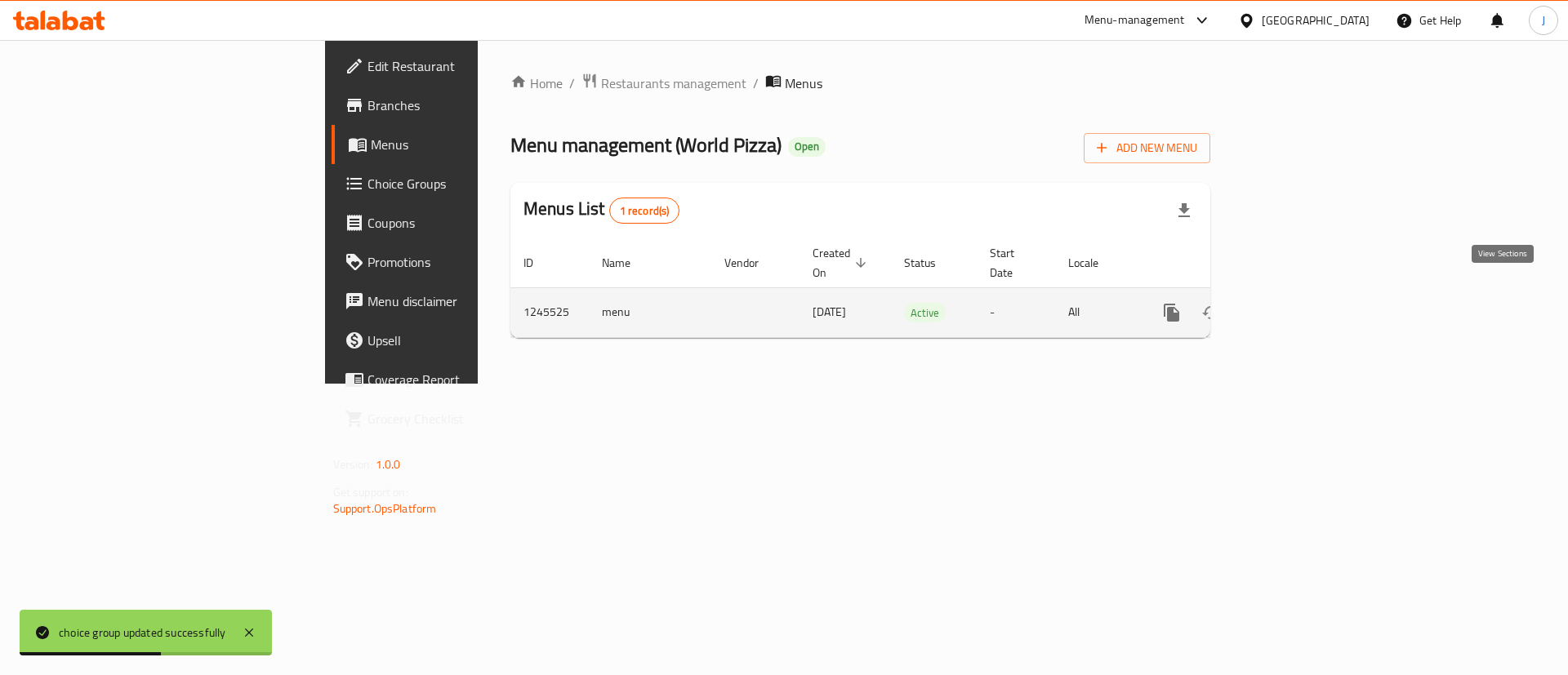
click at [1299, 303] on icon "enhanced table" at bounding box center [1290, 313] width 20 height 20
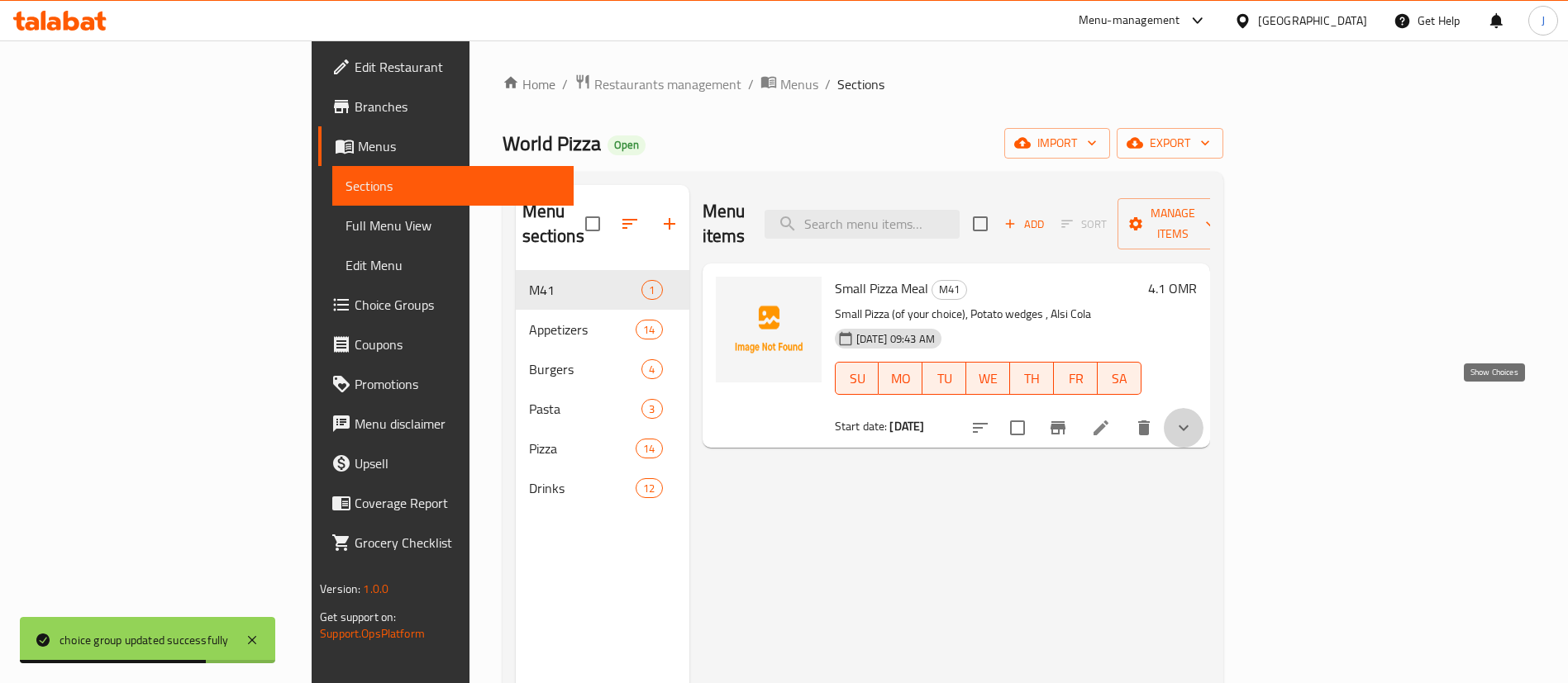
click at [1194, 418] on icon "show more" at bounding box center [1184, 428] width 20 height 20
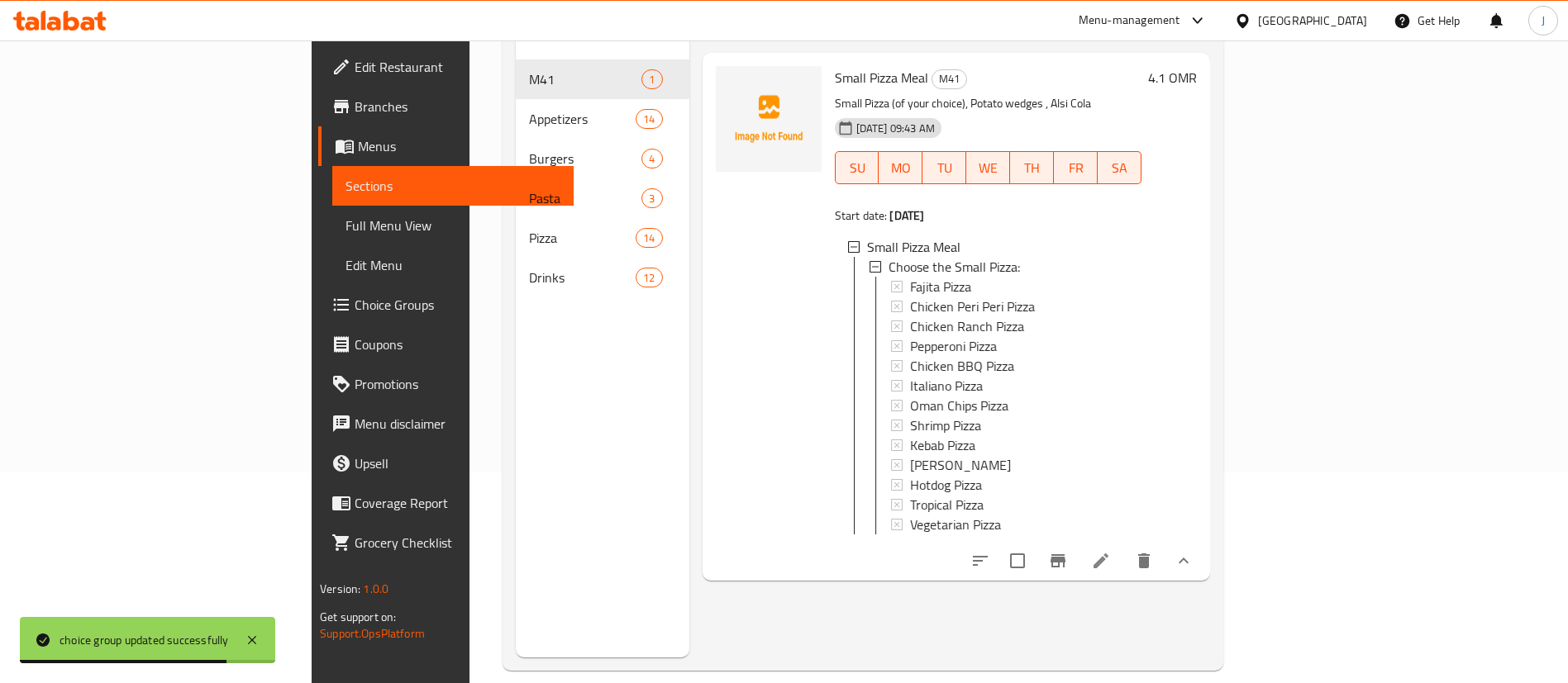
scroll to position [231, 0]
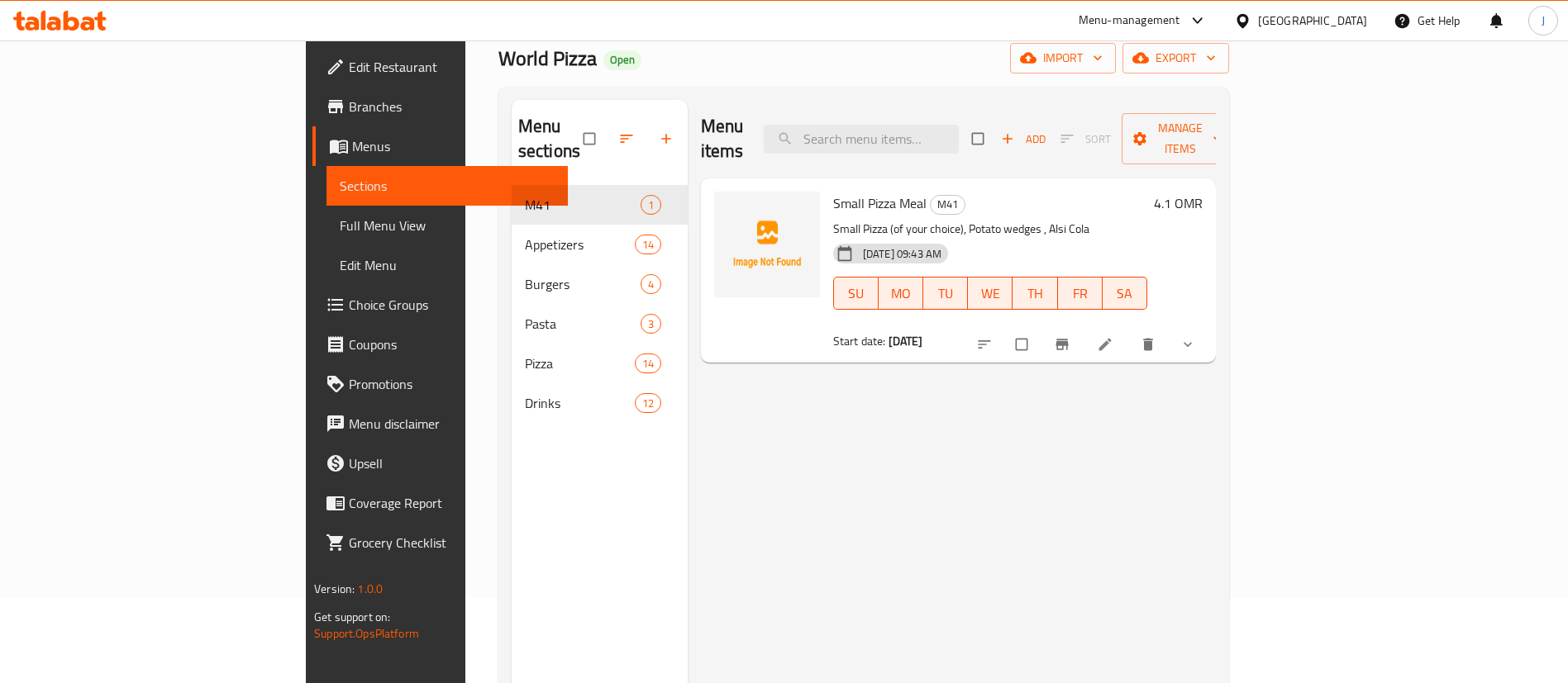
scroll to position [124, 0]
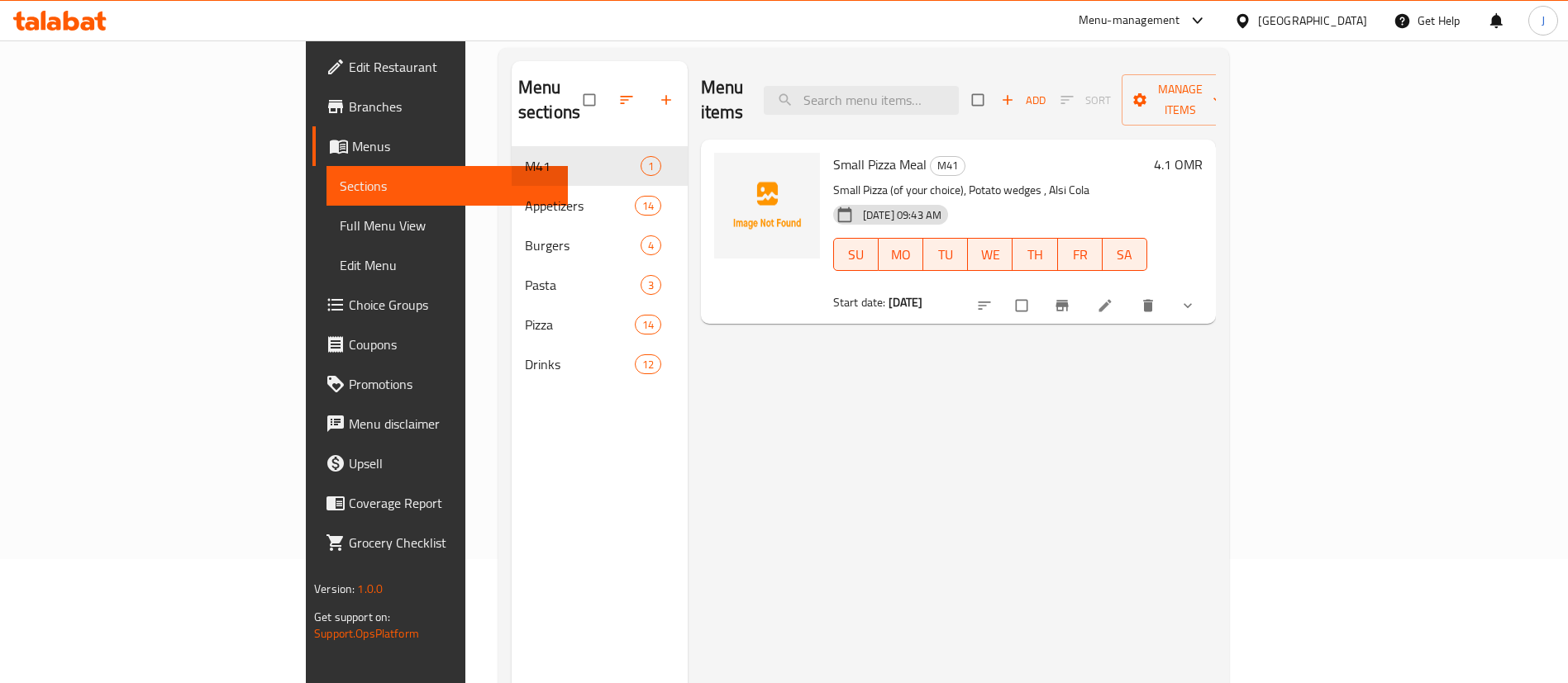
click at [1192, 304] on icon "show more" at bounding box center [1187, 305] width 8 height 5
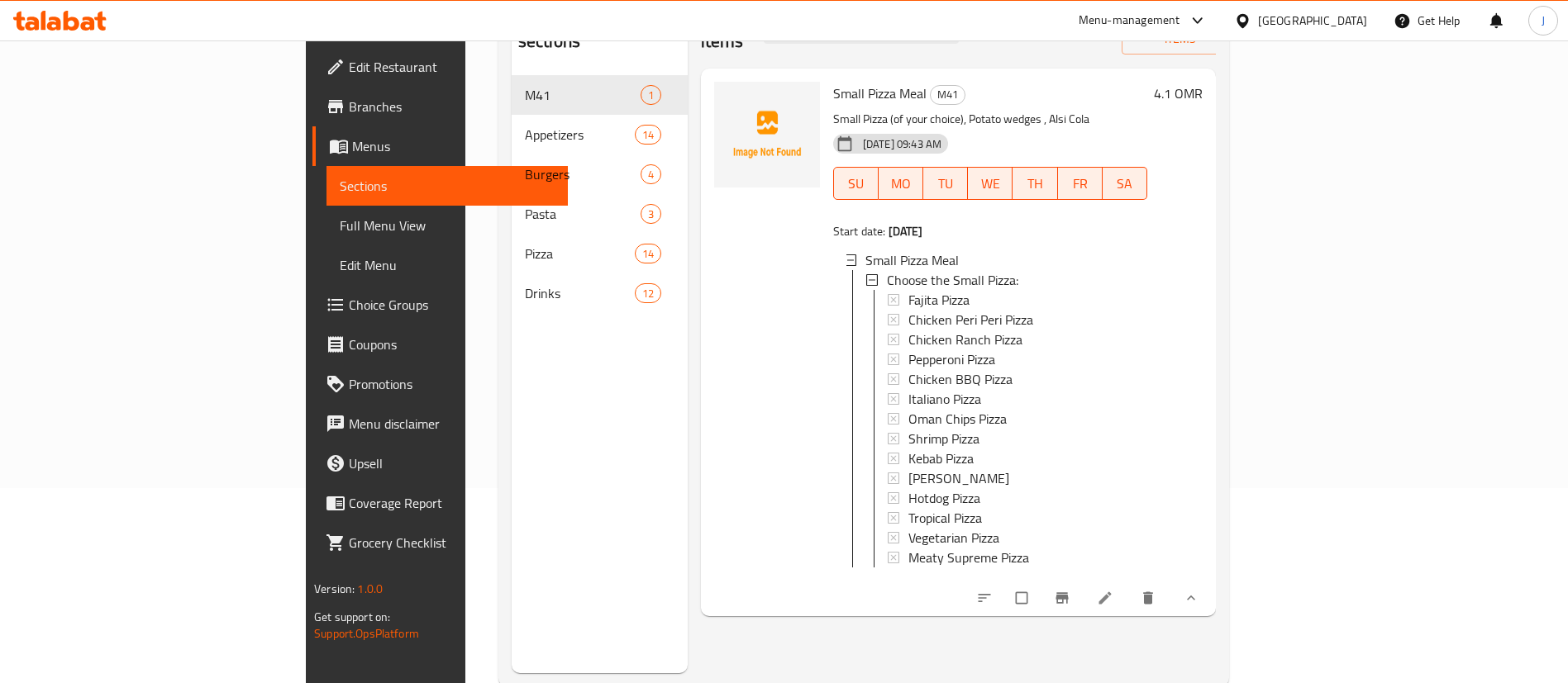
scroll to position [231, 0]
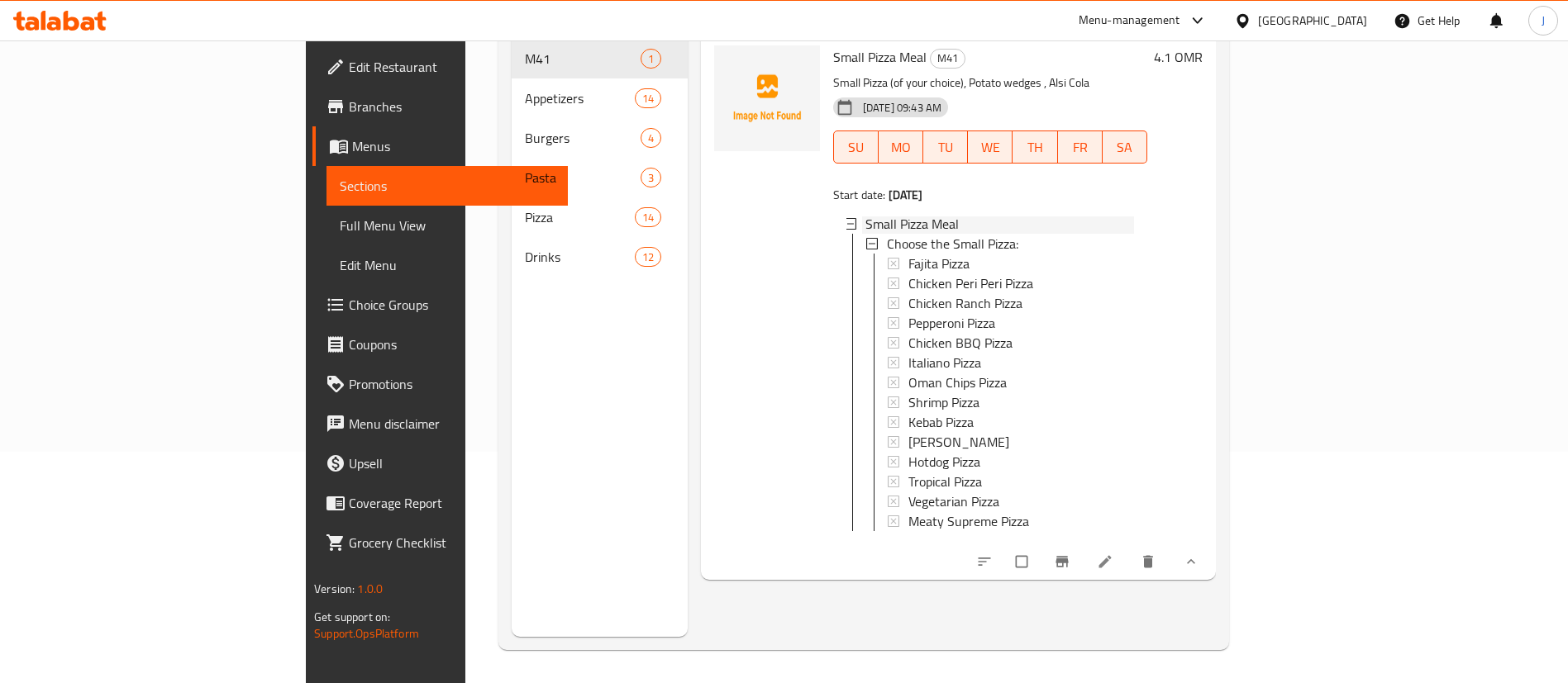
click at [844, 219] on icon at bounding box center [850, 224] width 12 height 12
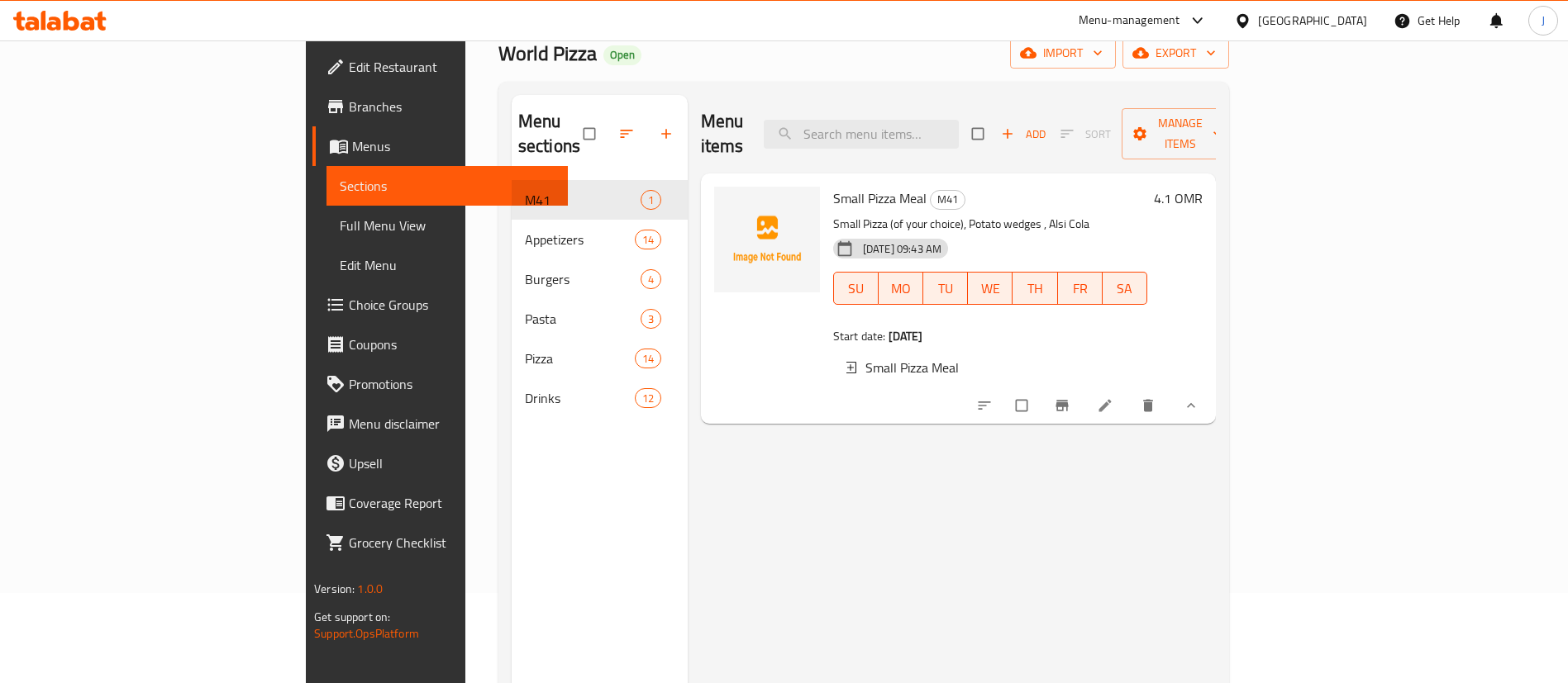
scroll to position [0, 0]
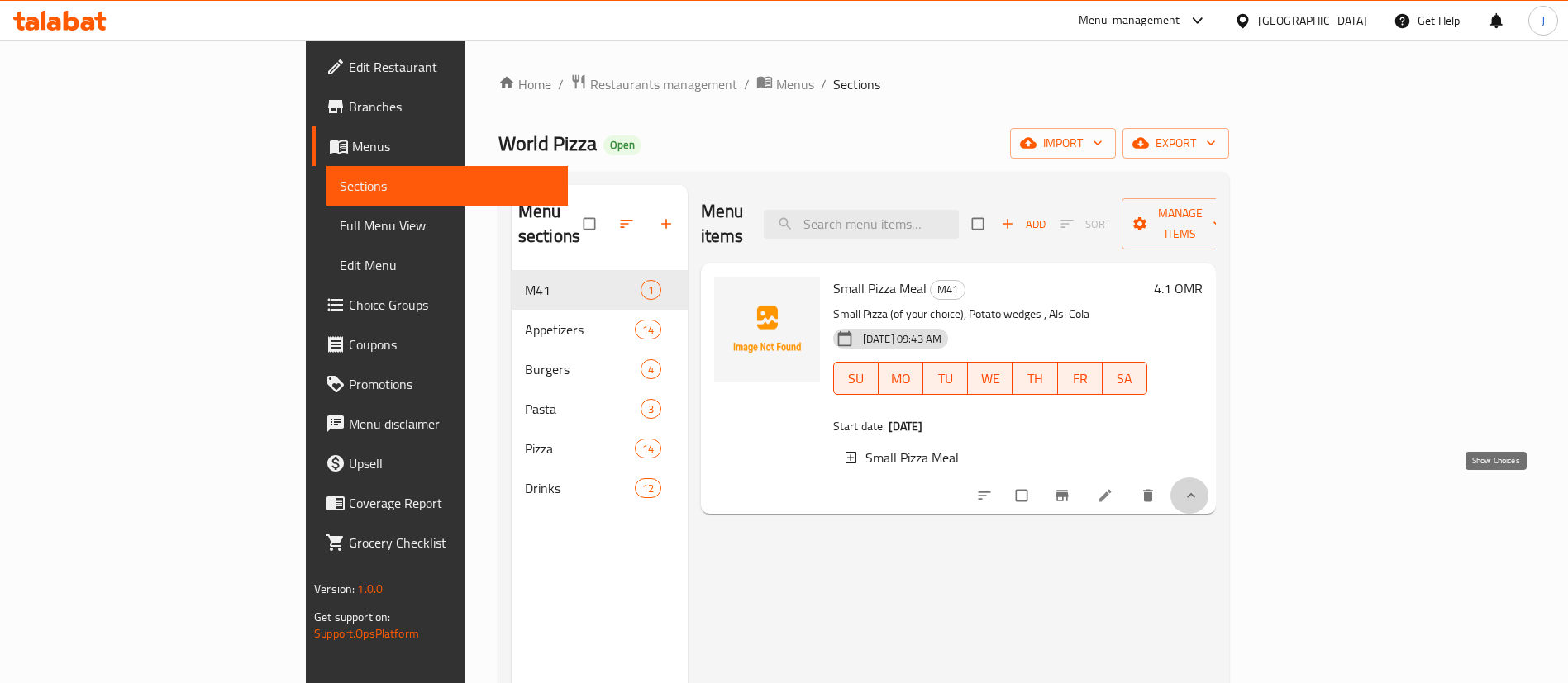
click at [1195, 493] on icon "show more" at bounding box center [1190, 495] width 8 height 5
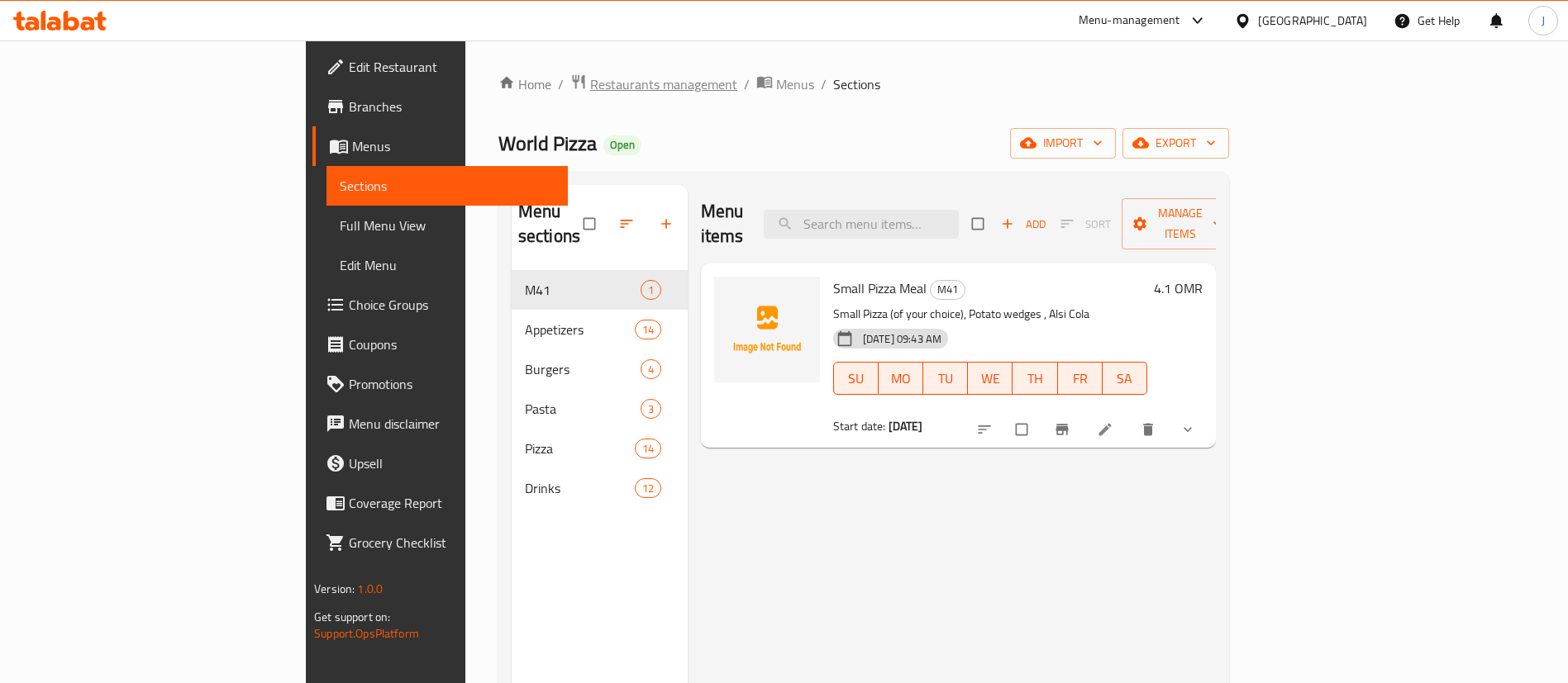
click at [590, 81] on span "Restaurants management" at bounding box center [663, 84] width 147 height 20
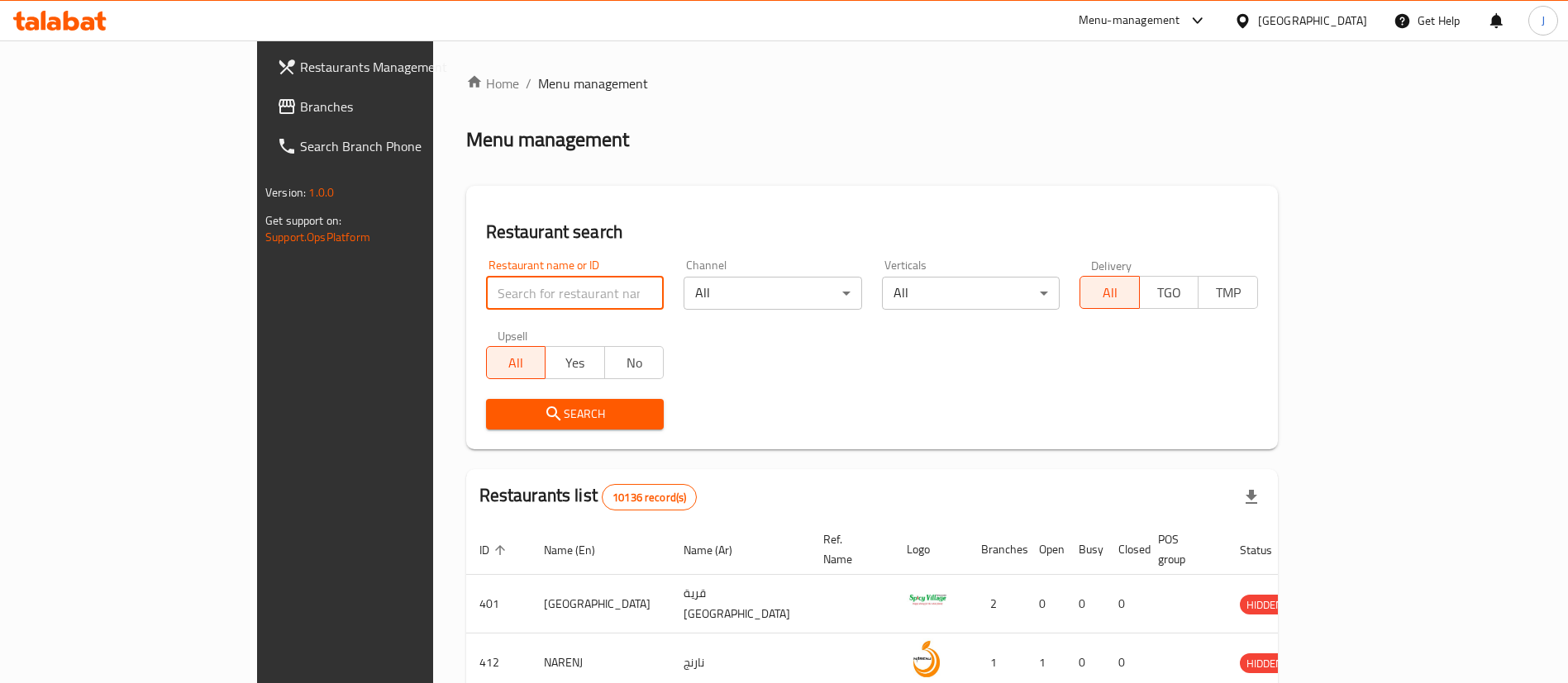
click at [486, 293] on input "search" at bounding box center [575, 293] width 178 height 33
paste input "760676"
type input "760676"
click button "Search" at bounding box center [575, 413] width 178 height 30
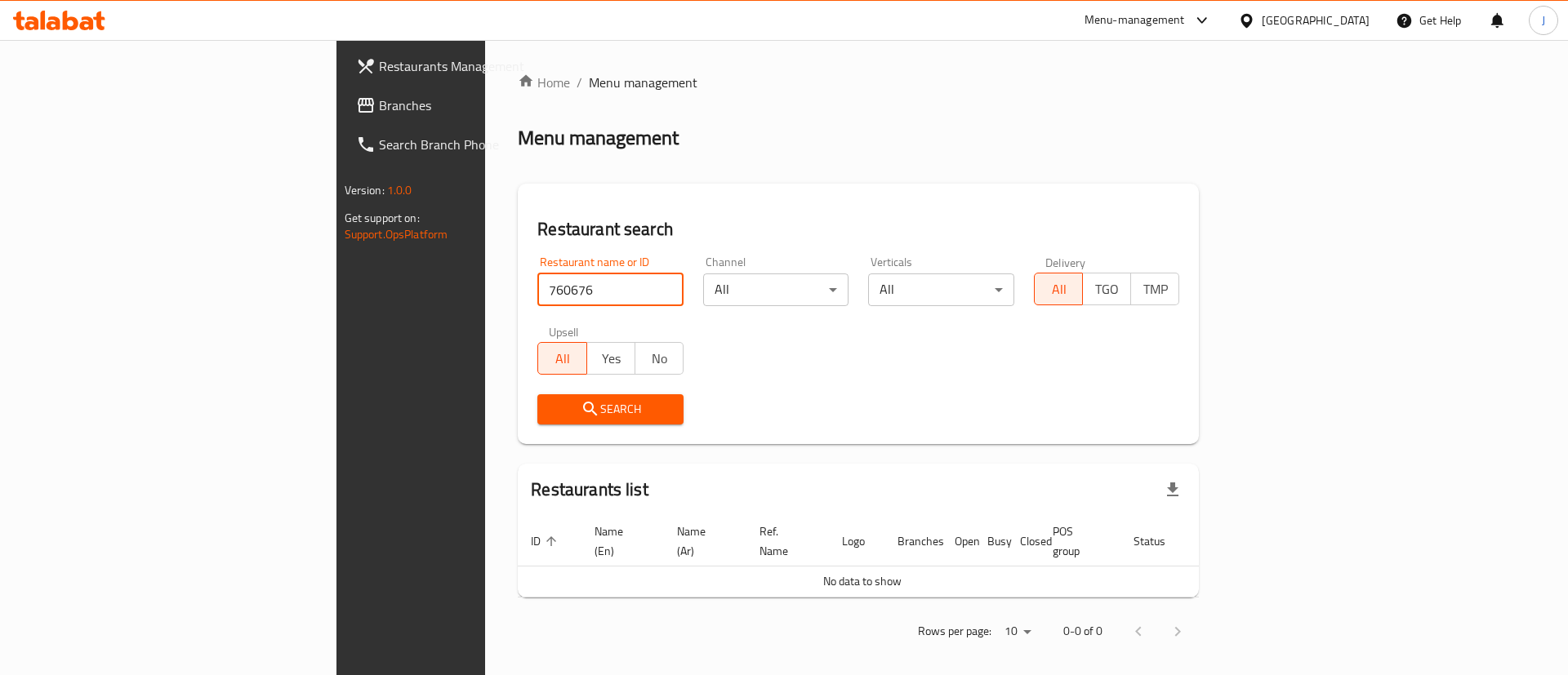
drag, startPoint x: 330, startPoint y: 284, endPoint x: 285, endPoint y: 274, distance: 46.1
click at [485, 276] on div "Home / Menu management Menu management Restaurant search Restaurant name or ID …" at bounding box center [859, 362] width 746 height 646
click at [379, 114] on span "Branches" at bounding box center [482, 106] width 207 height 20
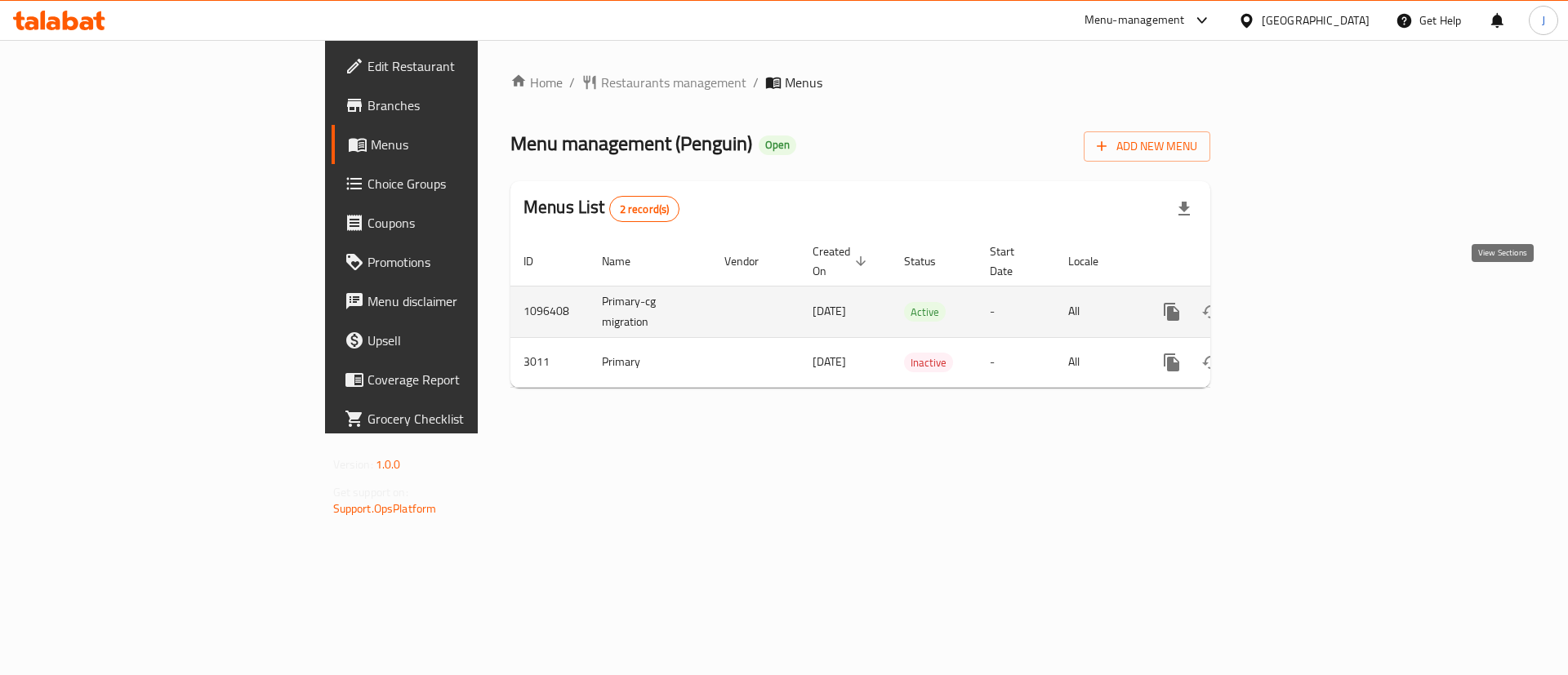
click at [1299, 302] on icon "enhanced table" at bounding box center [1290, 312] width 20 height 20
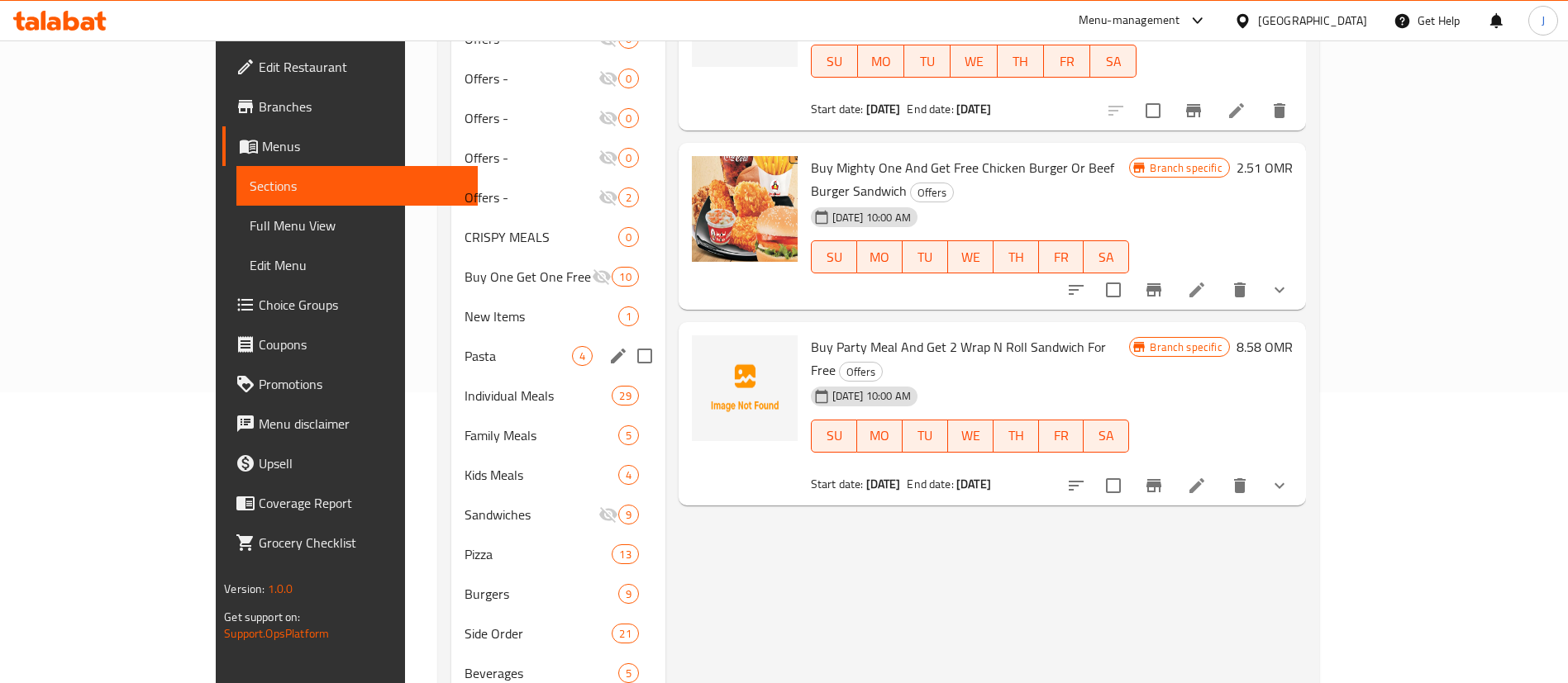
scroll to position [329, 0]
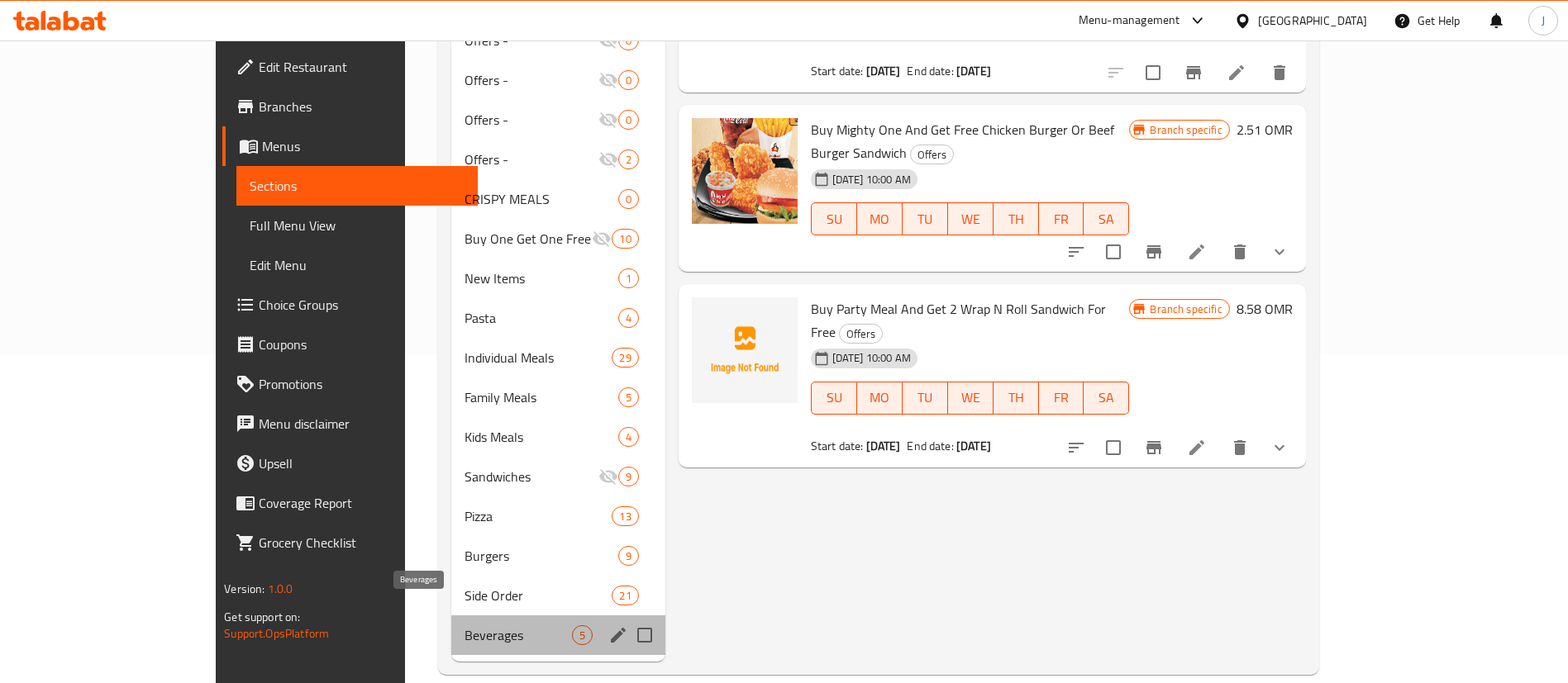
click at [465, 625] on span "Beverages" at bounding box center [518, 635] width 107 height 20
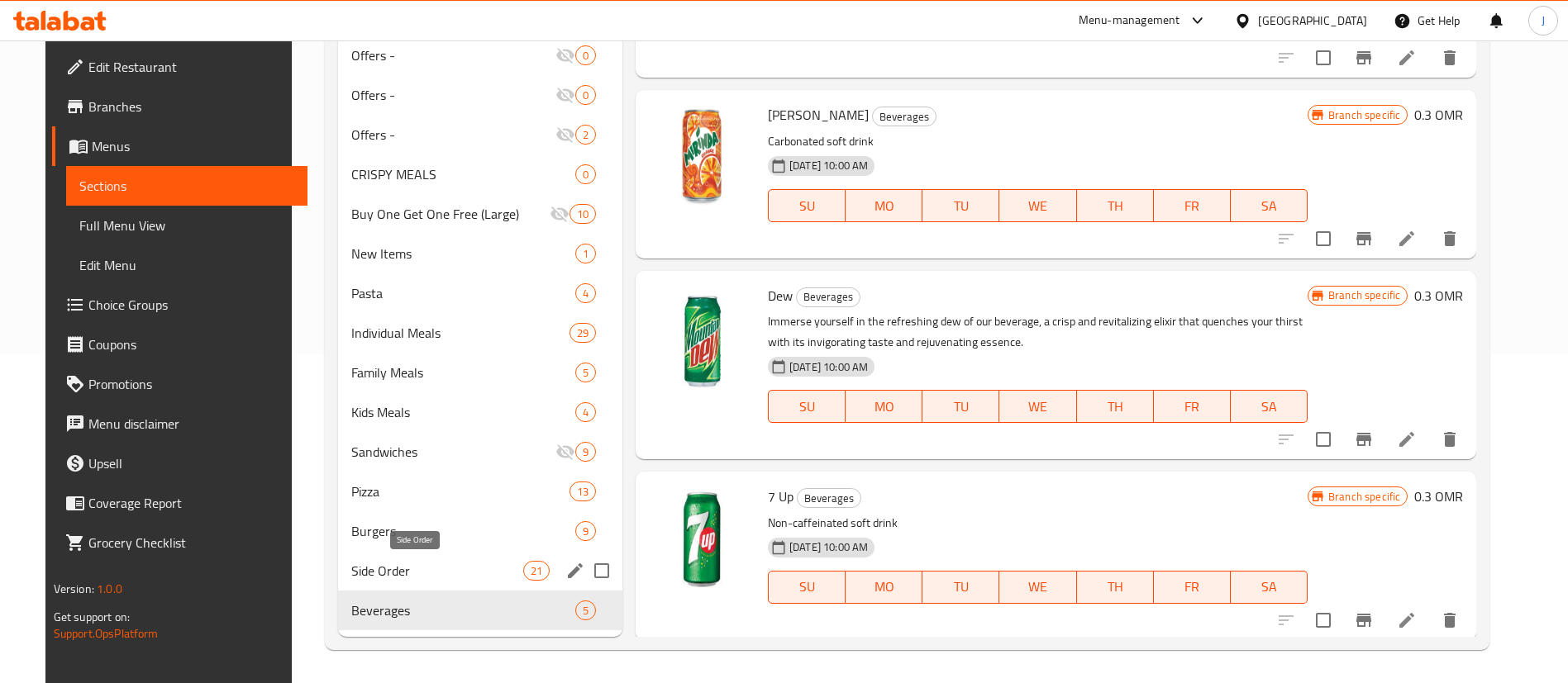
scroll to position [205, 0]
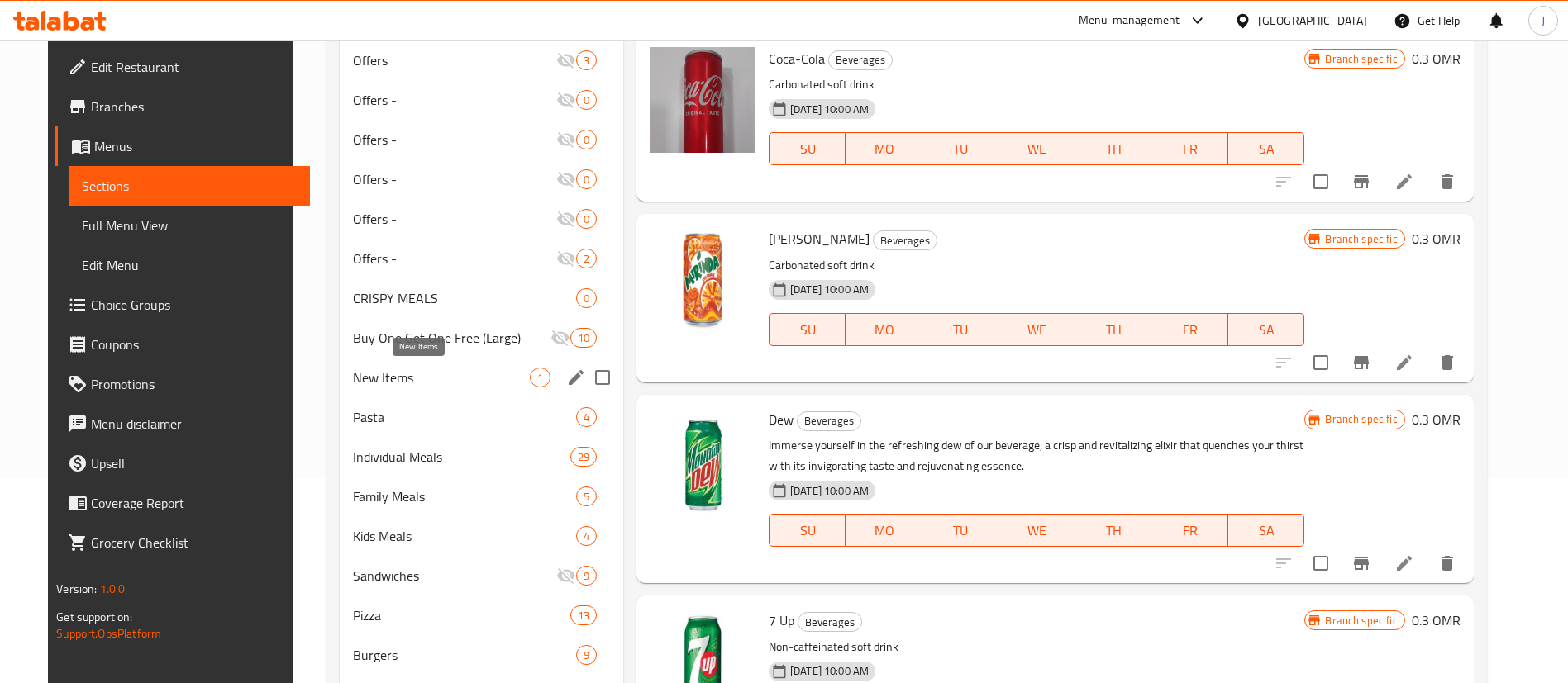
drag, startPoint x: 384, startPoint y: 380, endPoint x: 399, endPoint y: 398, distance: 23.4
click at [390, 386] on span "New Items" at bounding box center [441, 378] width 177 height 20
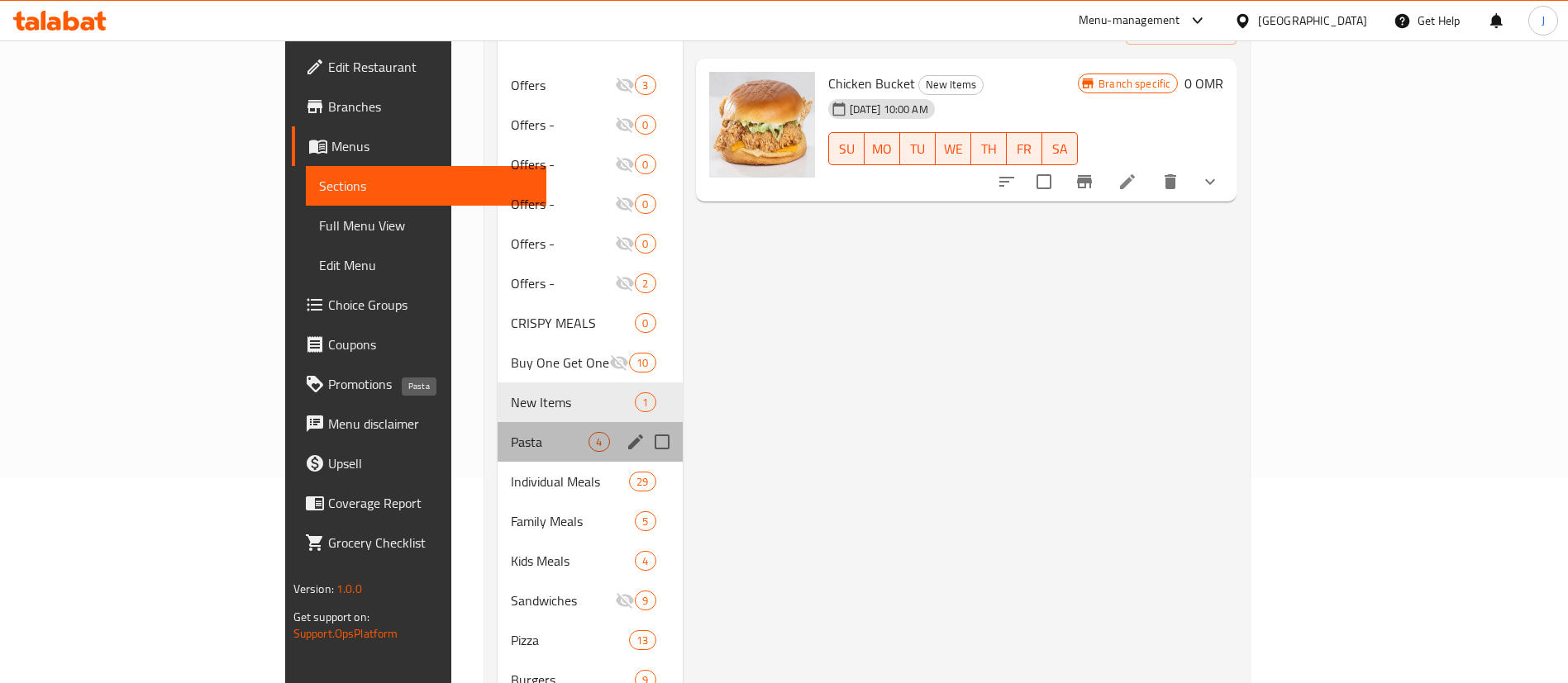
click at [510, 432] on span "Pasta" at bounding box center [549, 442] width 78 height 20
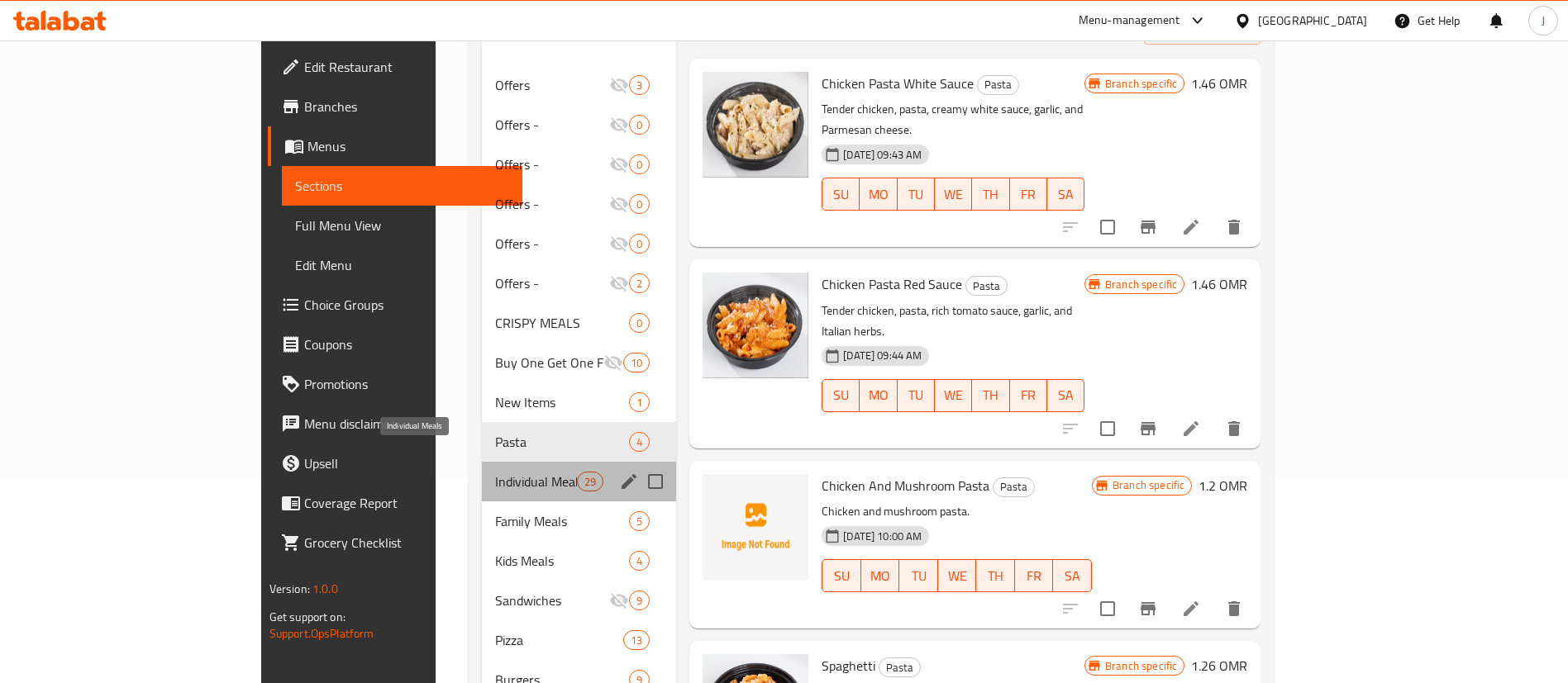
click at [495, 472] on span "Individual Meals" at bounding box center [535, 482] width 81 height 20
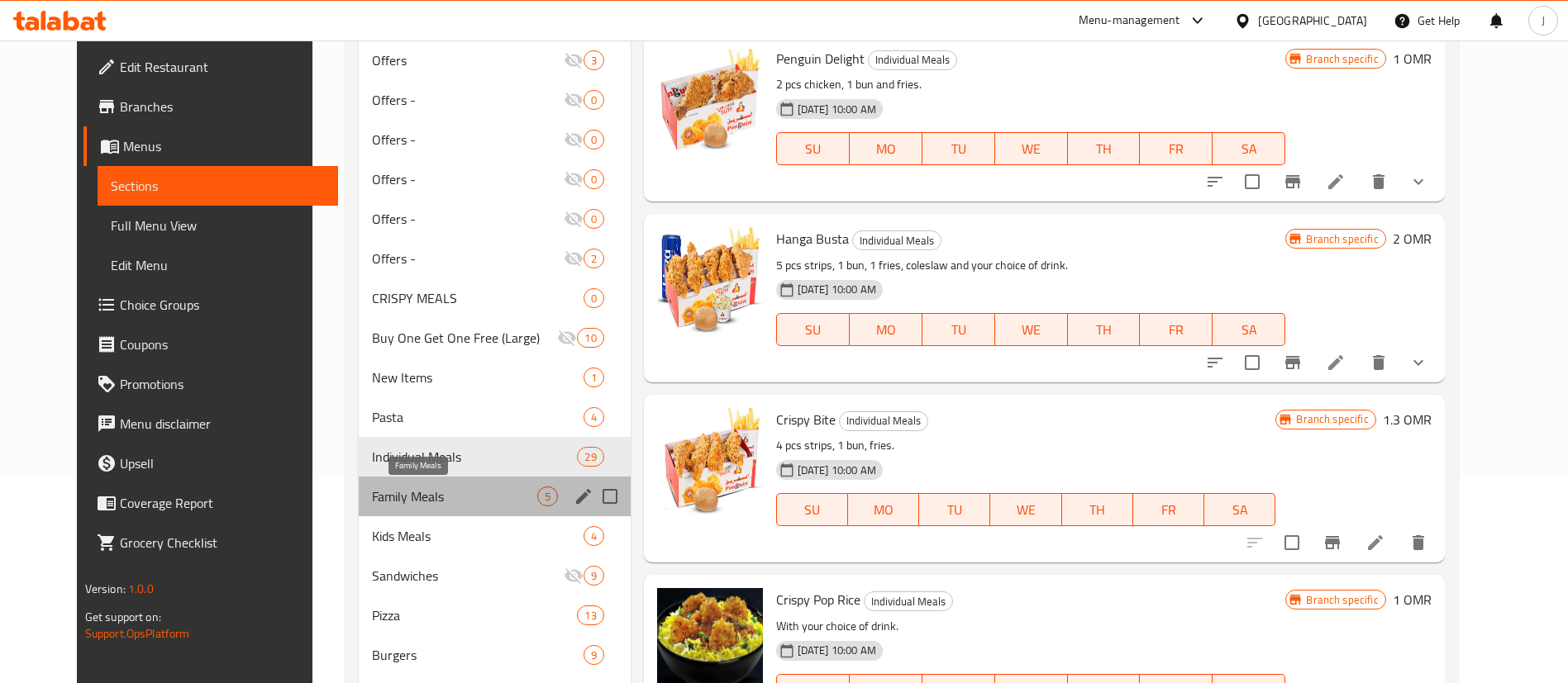
click at [398, 494] on span "Family Meals" at bounding box center [455, 496] width 165 height 20
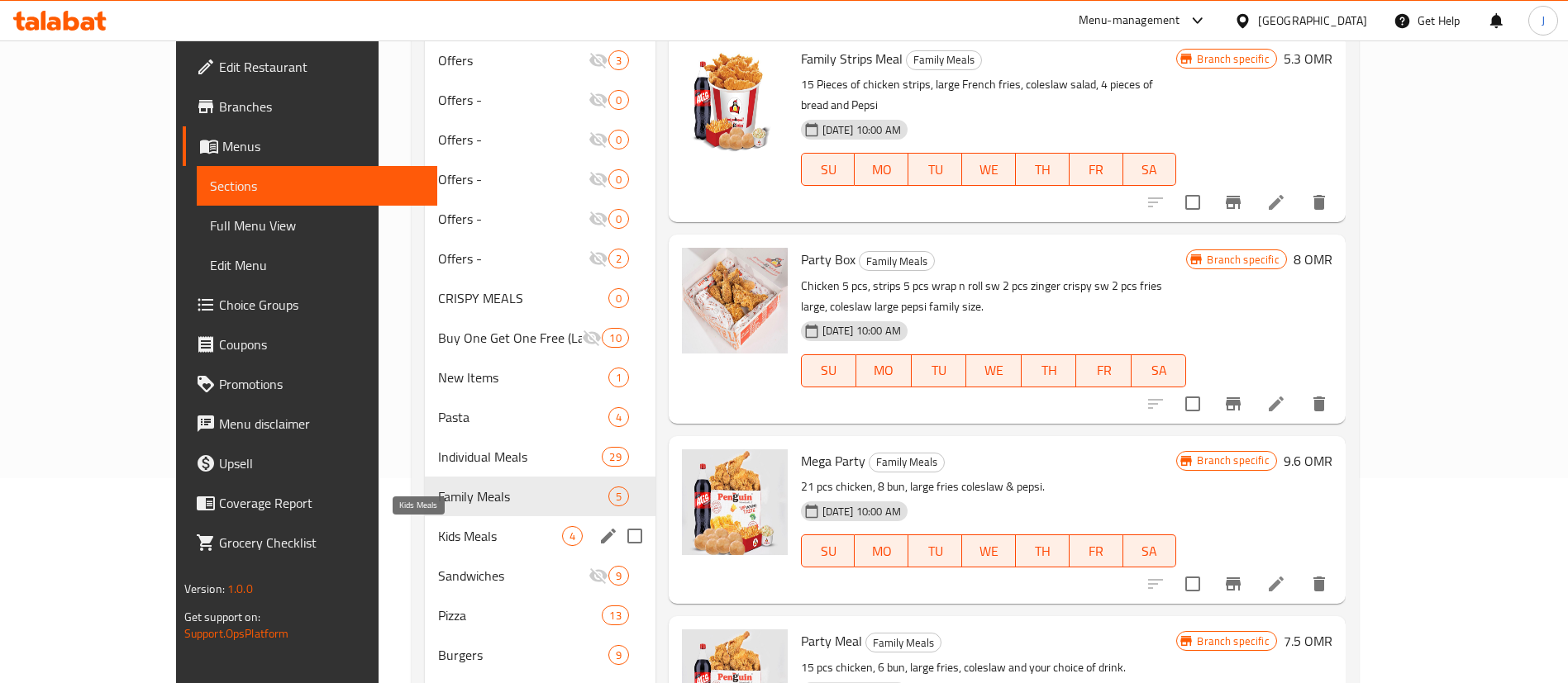
click at [438, 544] on span "Kids Meals" at bounding box center [499, 536] width 124 height 20
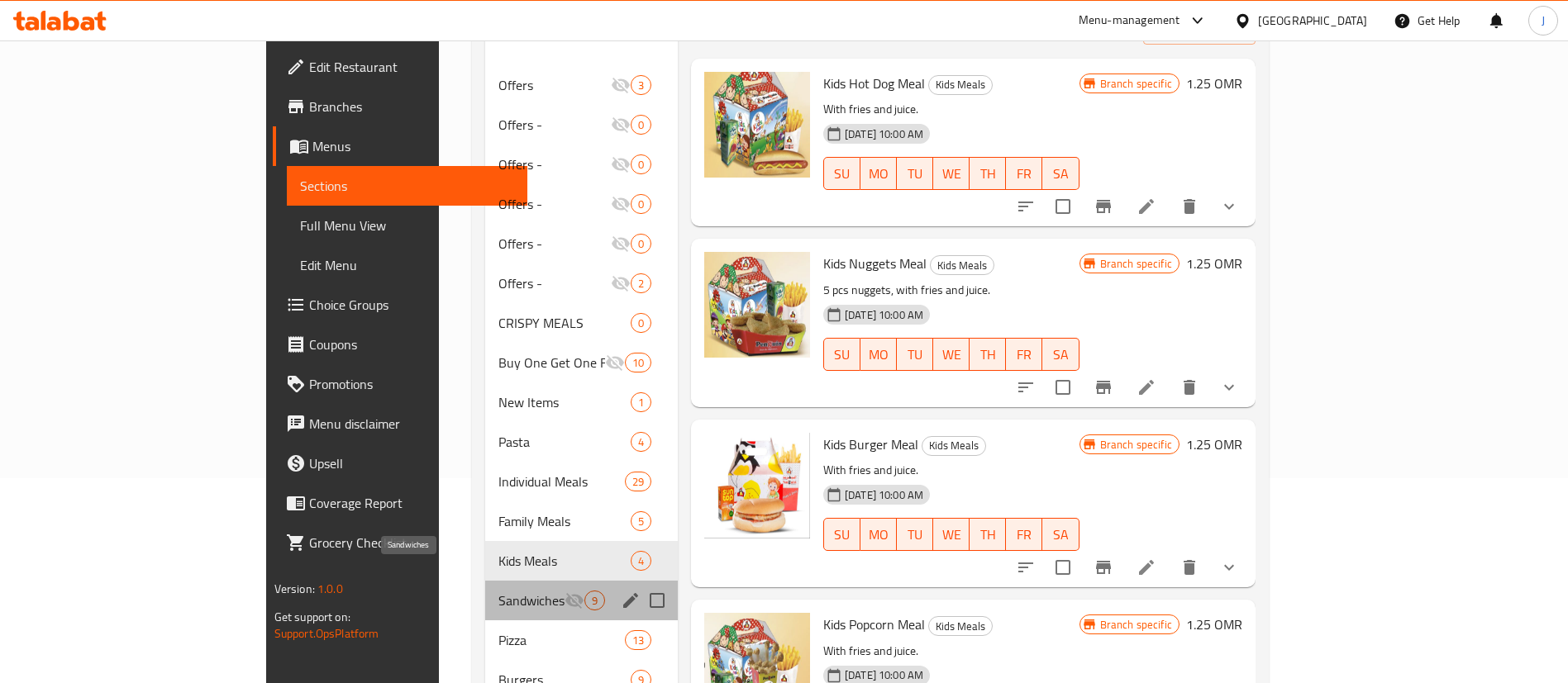
click at [499, 591] on span "Sandwiches" at bounding box center [532, 601] width 66 height 20
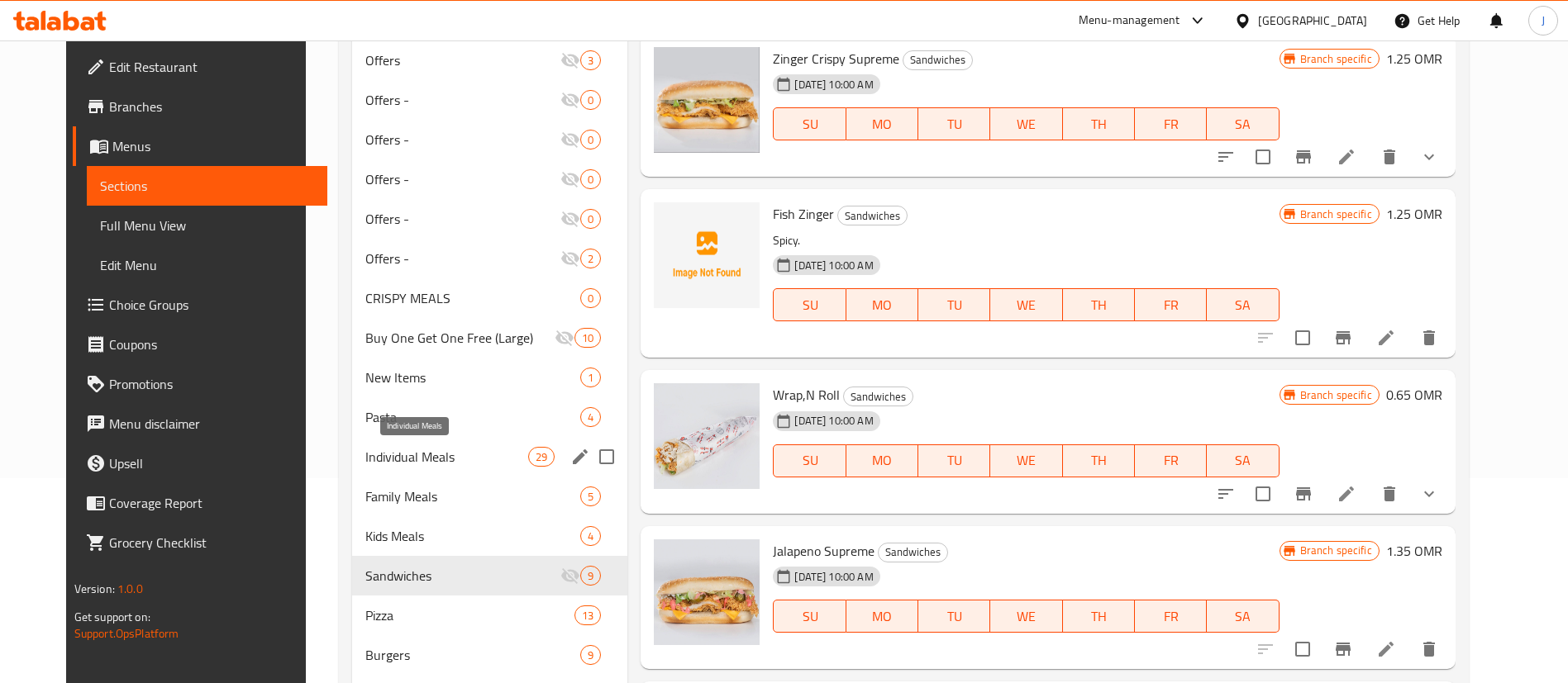
scroll to position [329, 0]
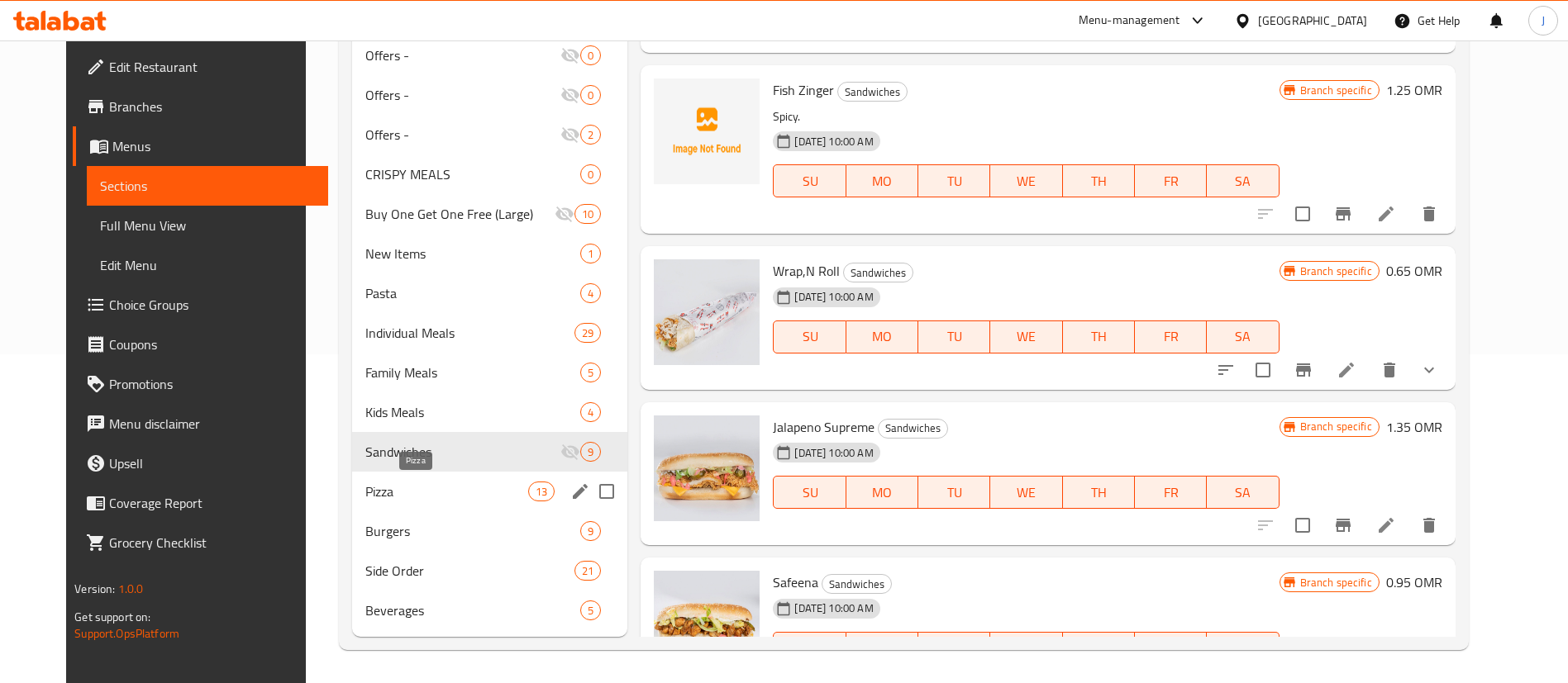
click at [382, 492] on span "Pizza" at bounding box center [446, 492] width 163 height 20
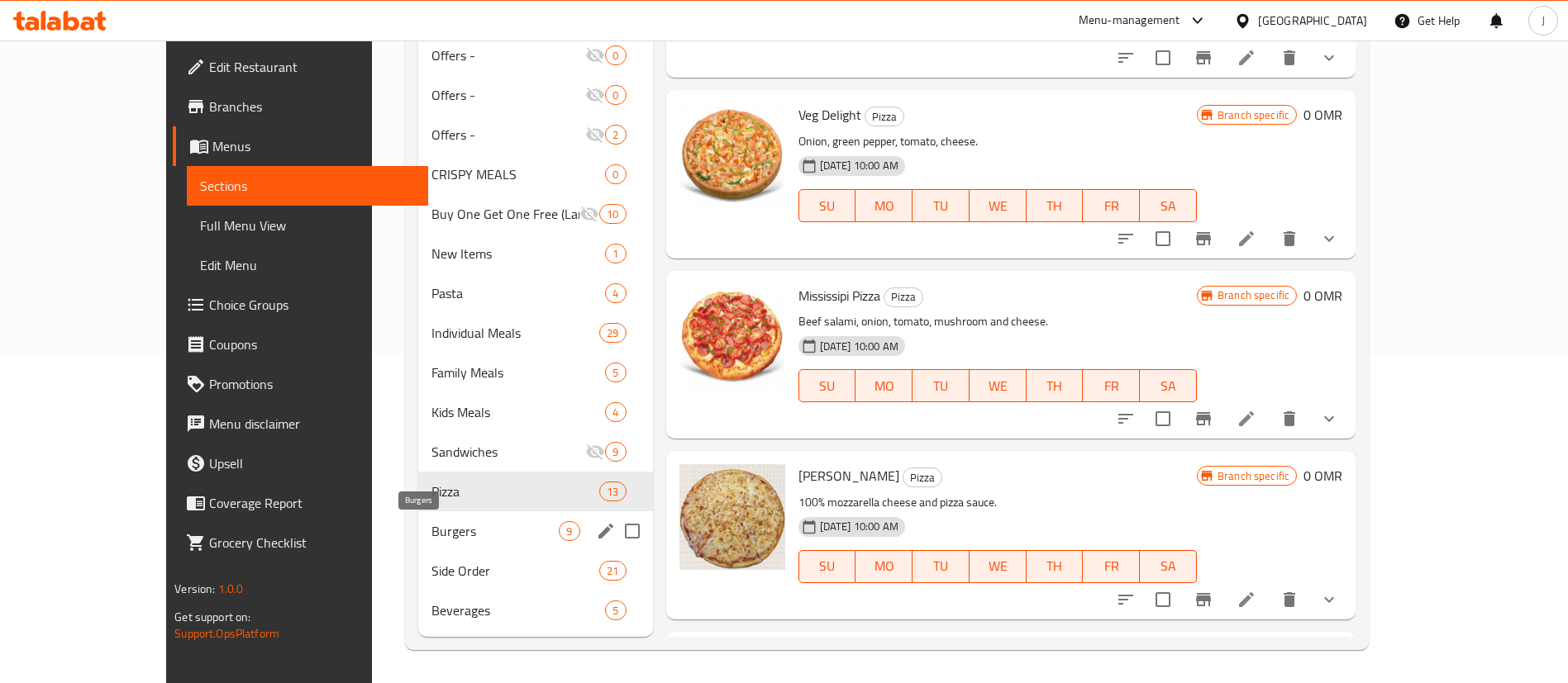
drag, startPoint x: 384, startPoint y: 535, endPoint x: 382, endPoint y: 565, distance: 30.1
click at [432, 535] on span "Burgers" at bounding box center [495, 531] width 127 height 20
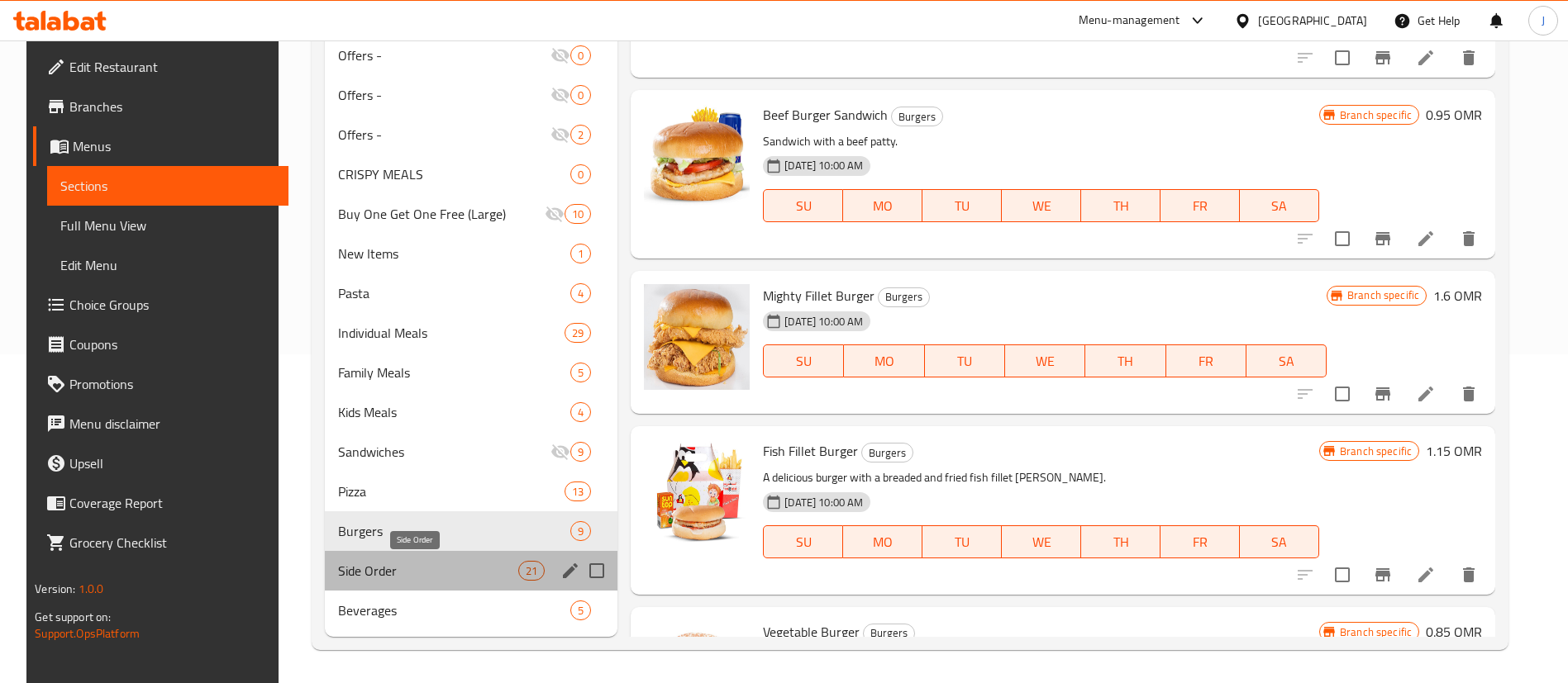
click at [384, 579] on span "Side Order" at bounding box center [428, 571] width 180 height 20
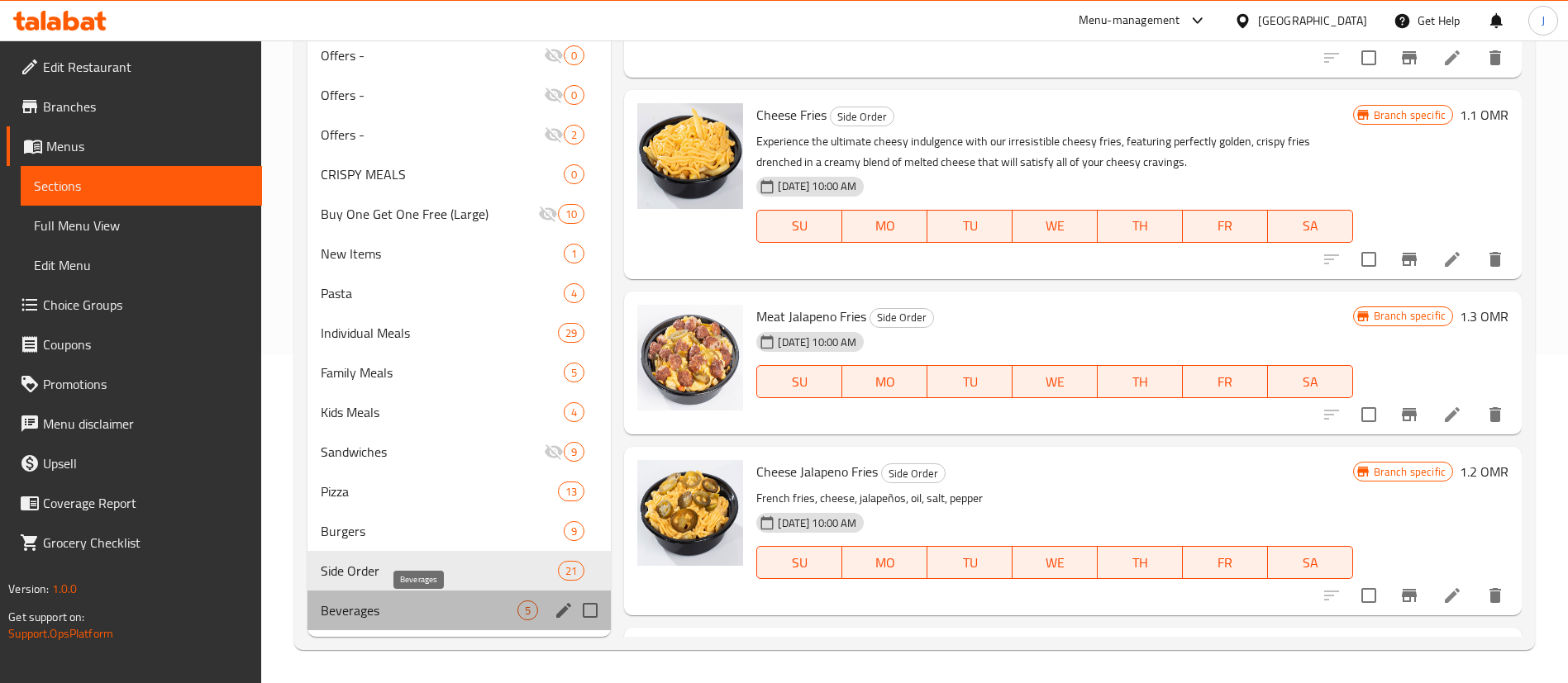
click at [392, 609] on span "Beverages" at bounding box center [419, 611] width 197 height 20
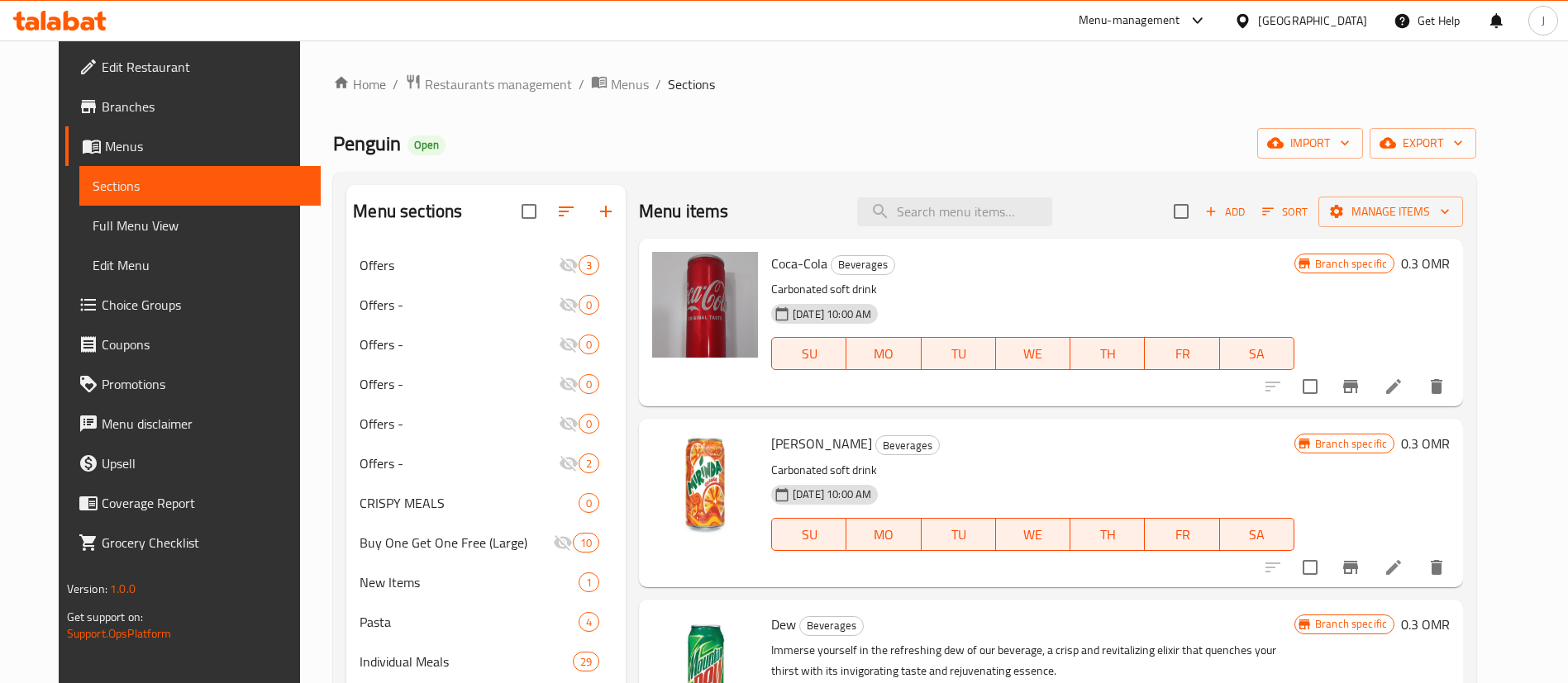
scroll to position [124, 0]
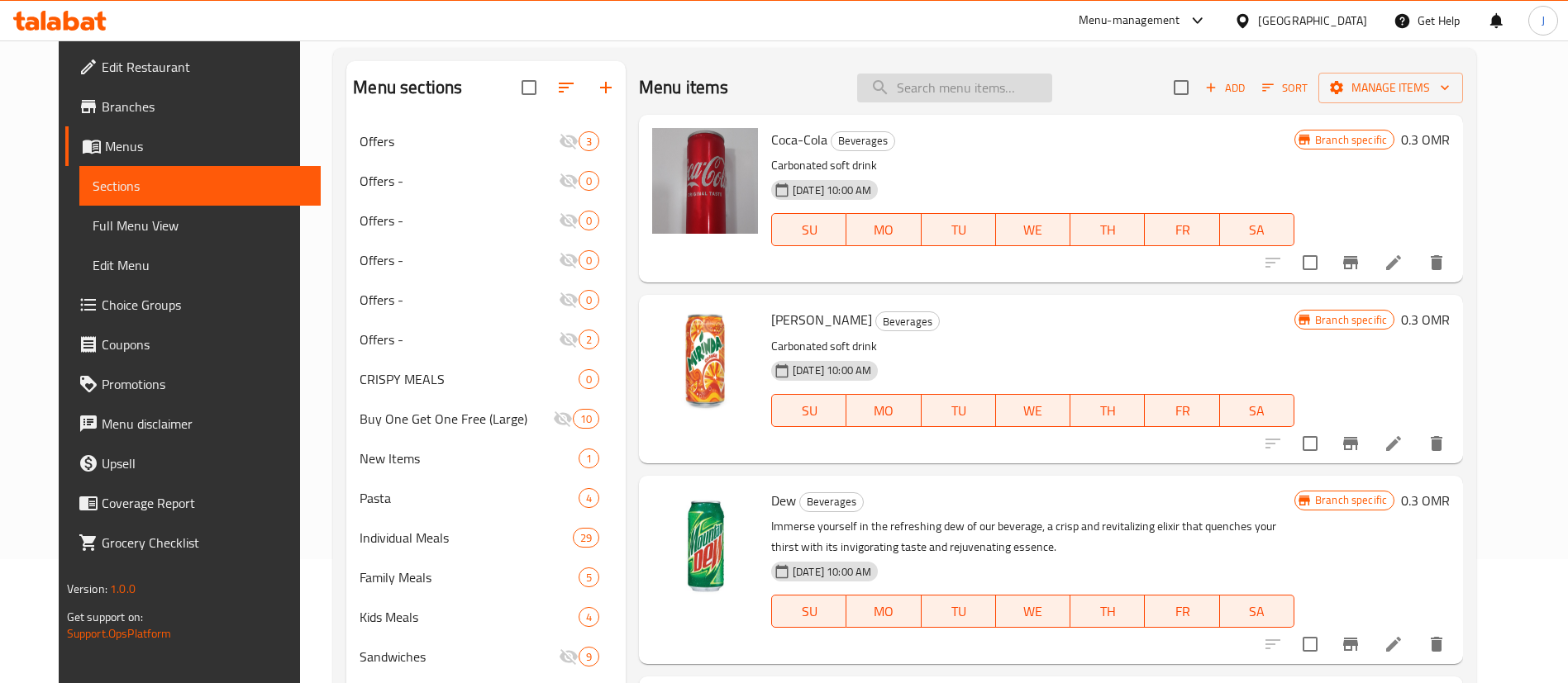
drag, startPoint x: 1020, startPoint y: 86, endPoint x: 1019, endPoint y: 97, distance: 11.0
click at [1019, 89] on input "search" at bounding box center [954, 88] width 195 height 29
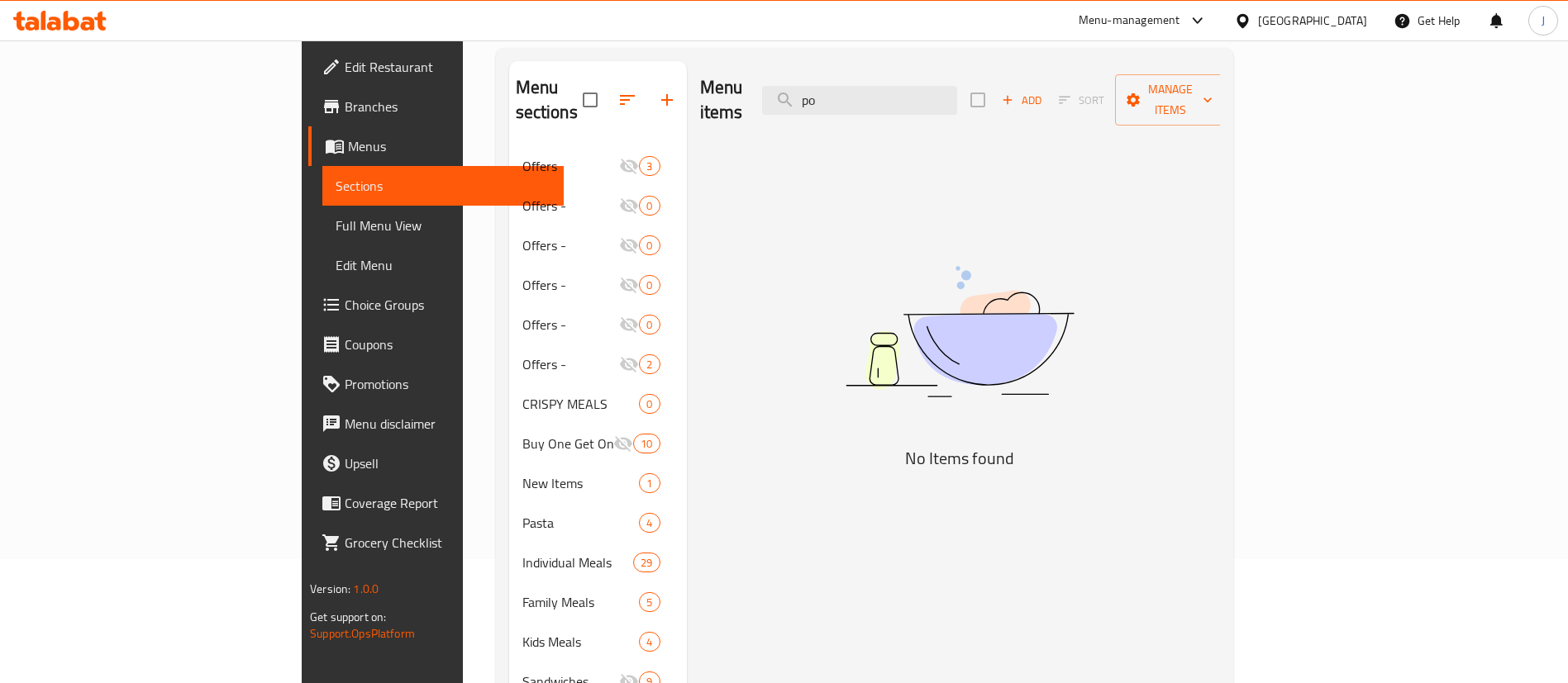
type input "p"
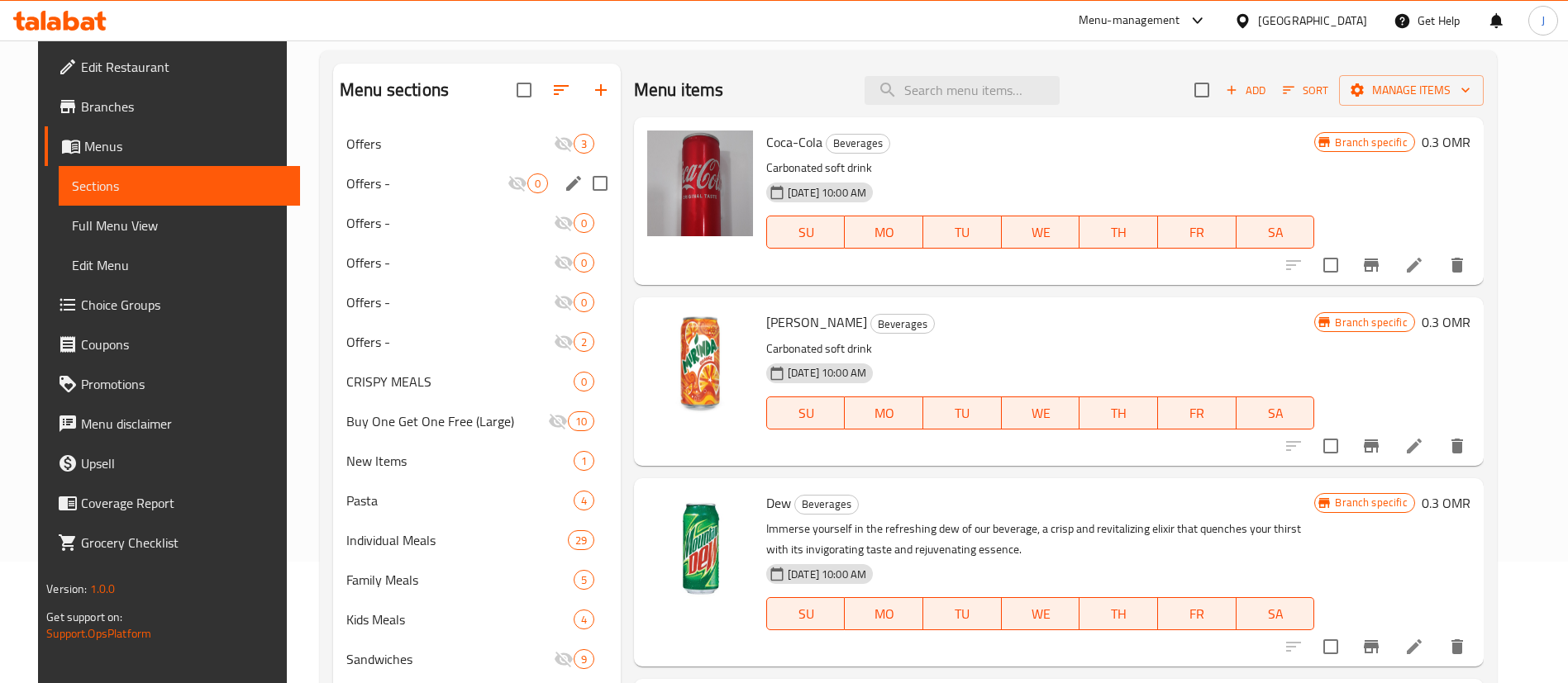
scroll to position [0, 0]
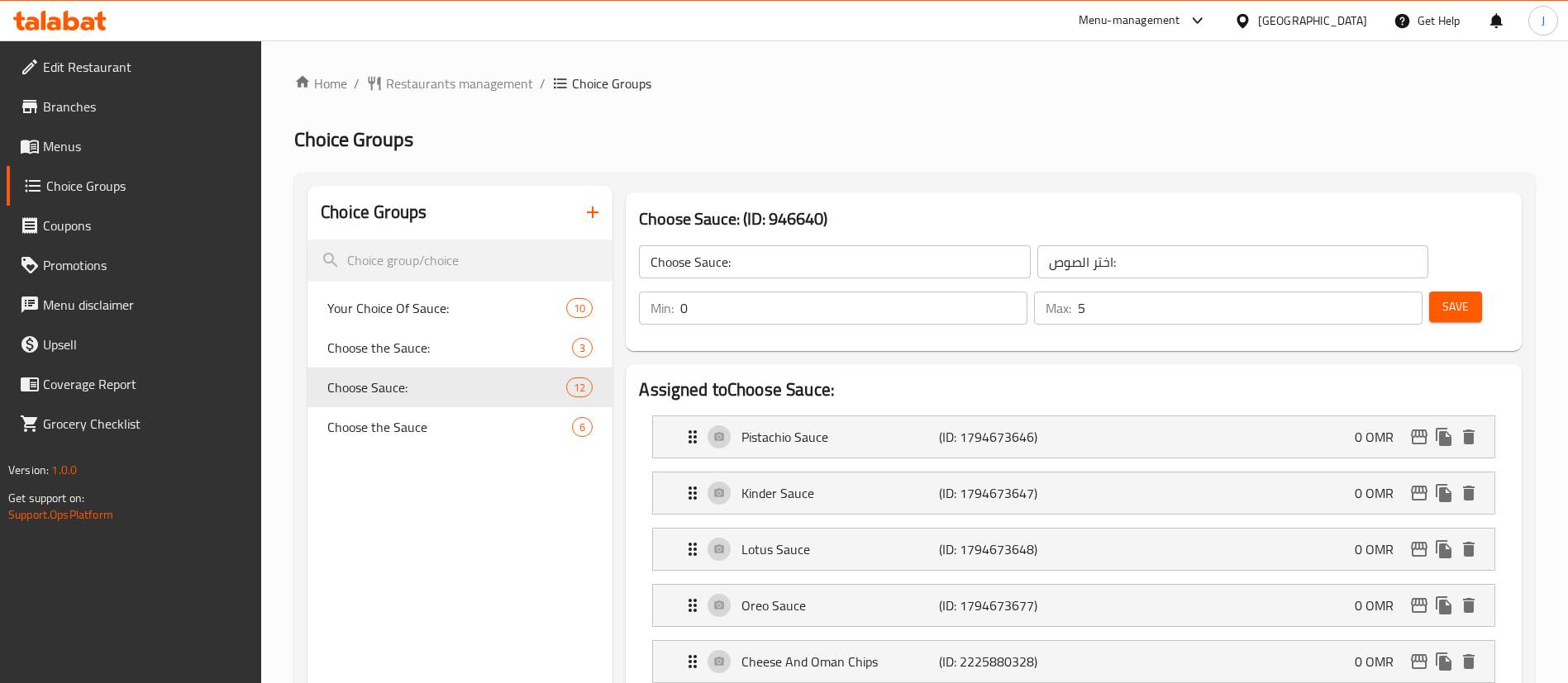
drag, startPoint x: 1447, startPoint y: 99, endPoint x: 1395, endPoint y: 56, distance: 67.5
click at [1208, 19] on div at bounding box center [1194, 21] width 27 height 20
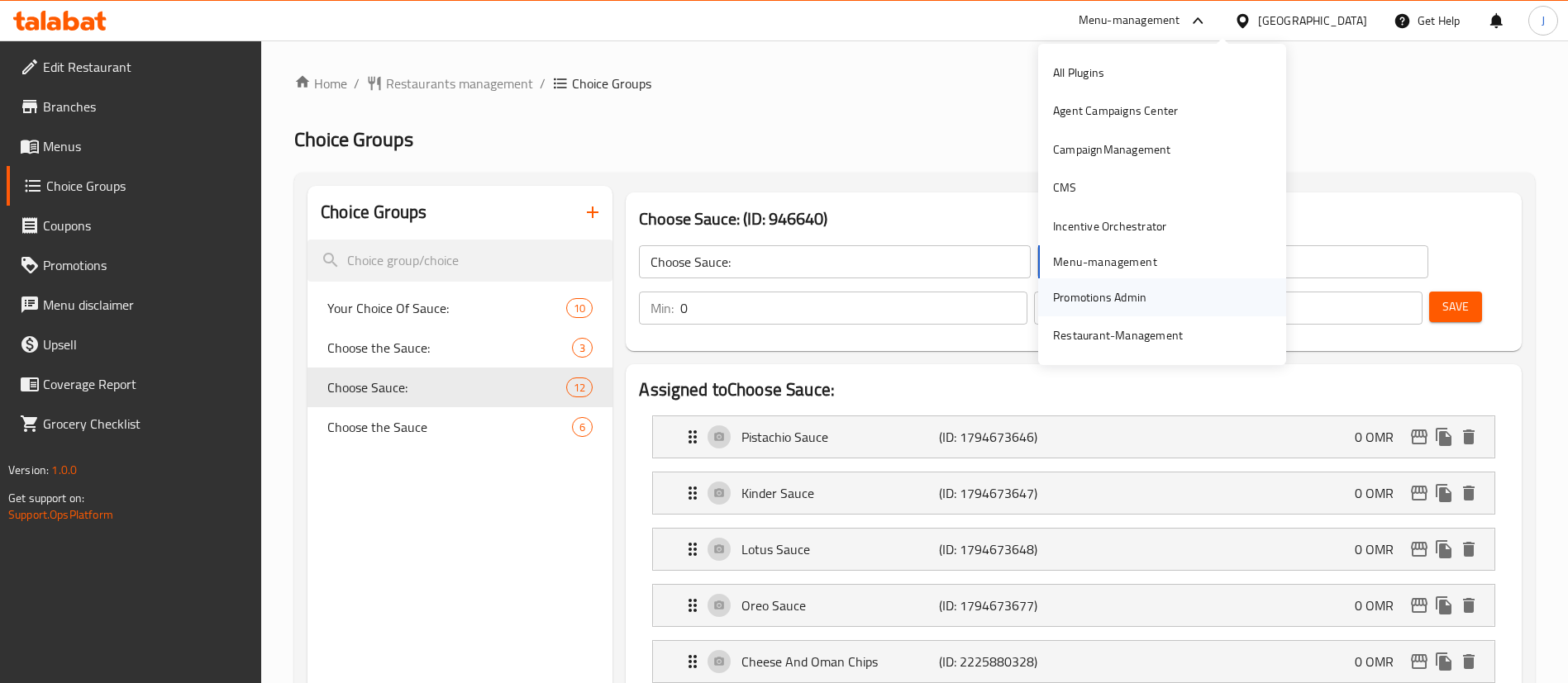
click at [1086, 305] on div "Promotions Admin" at bounding box center [1100, 297] width 93 height 18
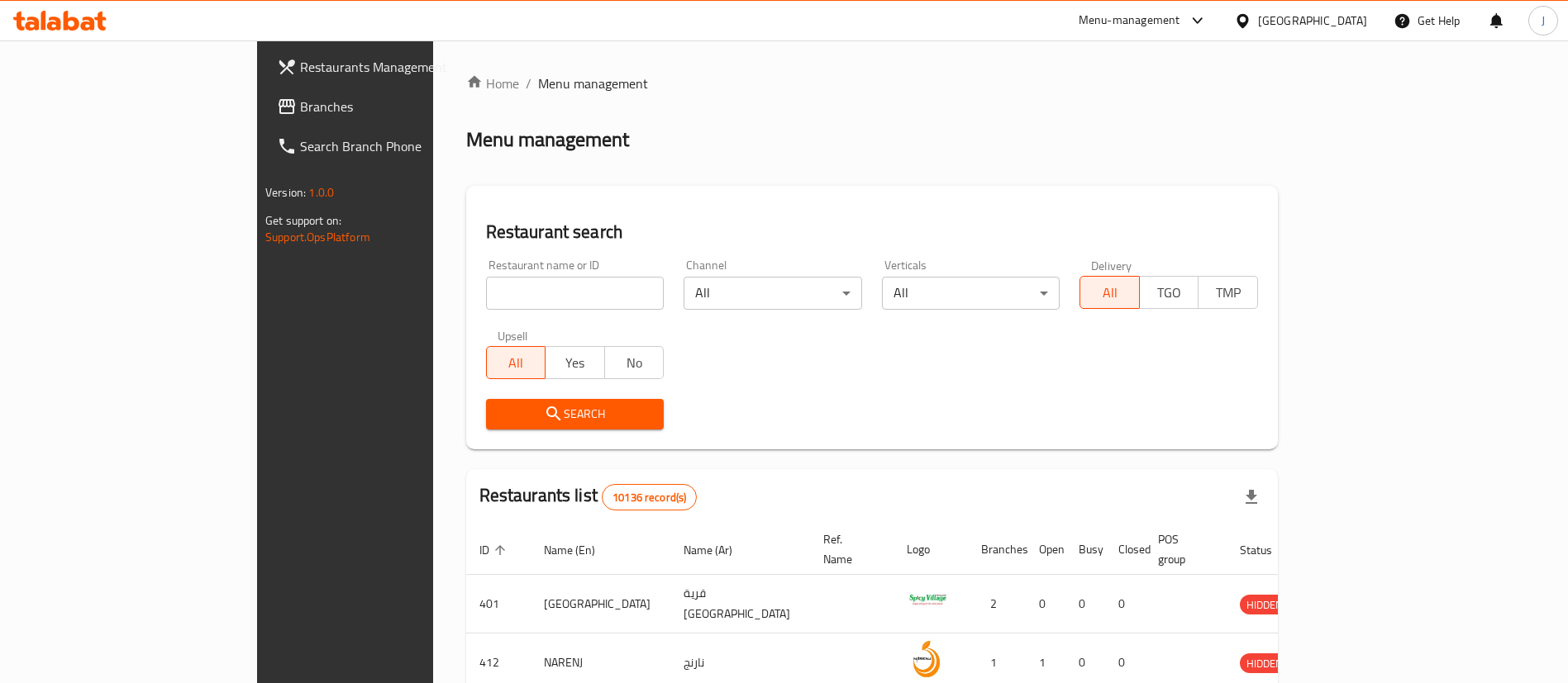
click at [486, 297] on input "search" at bounding box center [575, 293] width 178 height 33
click at [300, 116] on span "Branches" at bounding box center [403, 107] width 206 height 20
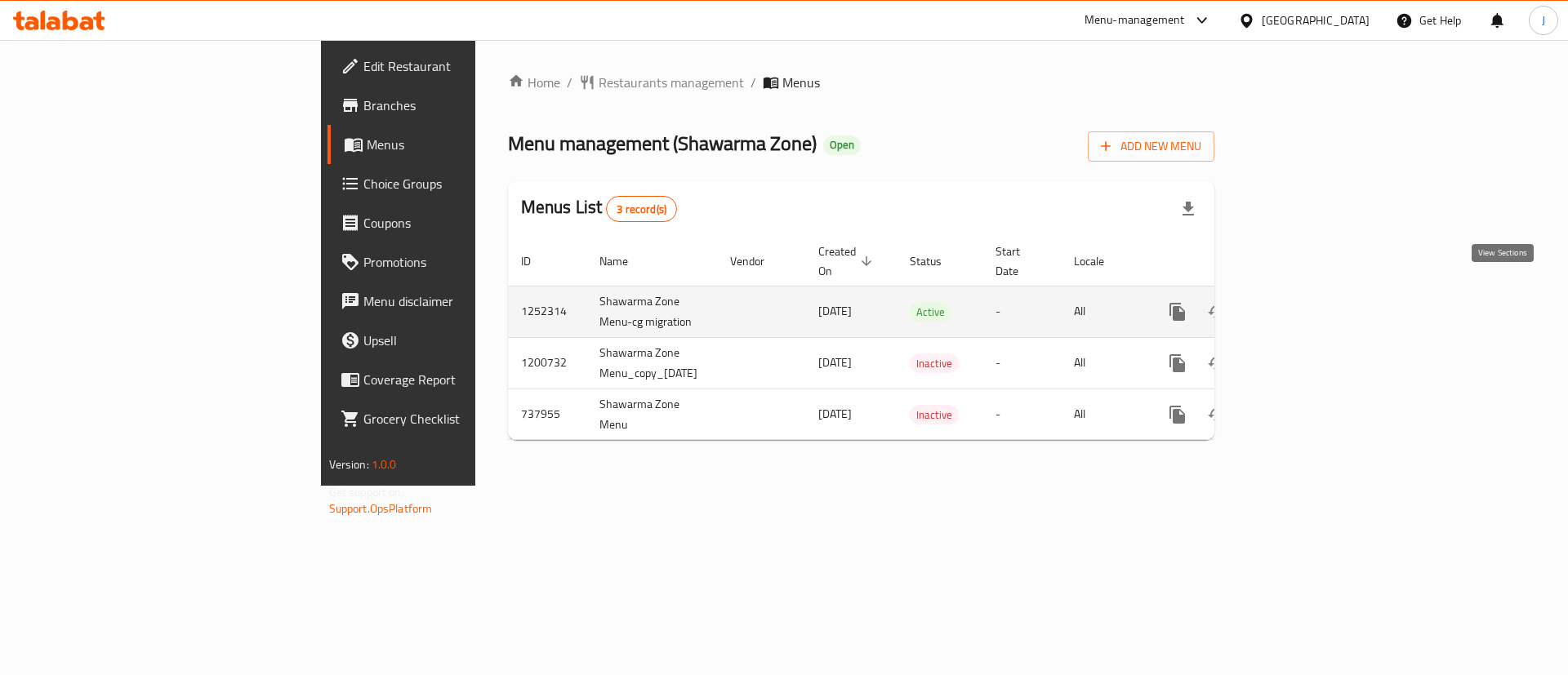
click at [1305, 302] on icon "enhanced table" at bounding box center [1295, 312] width 20 height 20
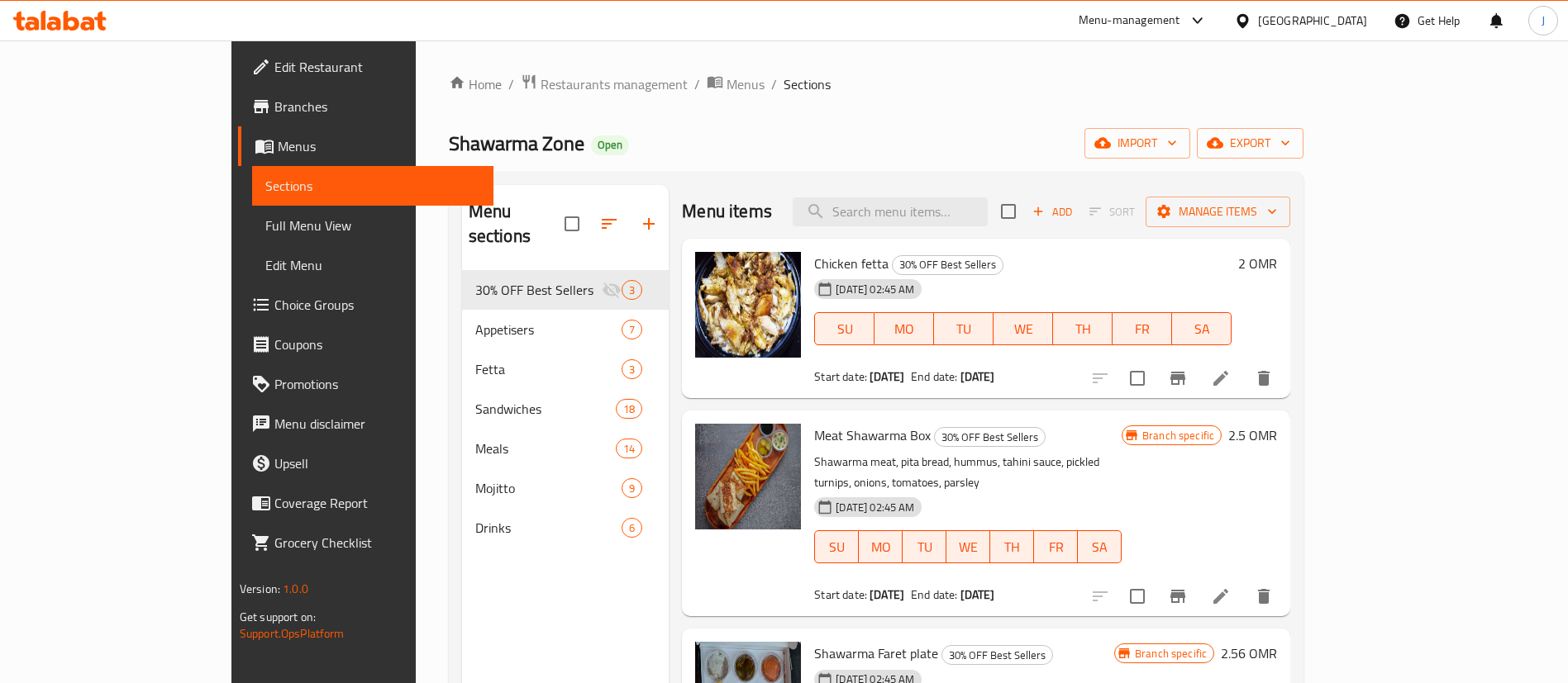
click at [1114, 642] on h6 "Shawarma Faret plate 30% OFF Best Sellers" at bounding box center [964, 653] width 300 height 23
click at [960, 211] on input "search" at bounding box center [889, 212] width 195 height 29
paste input "Family box"
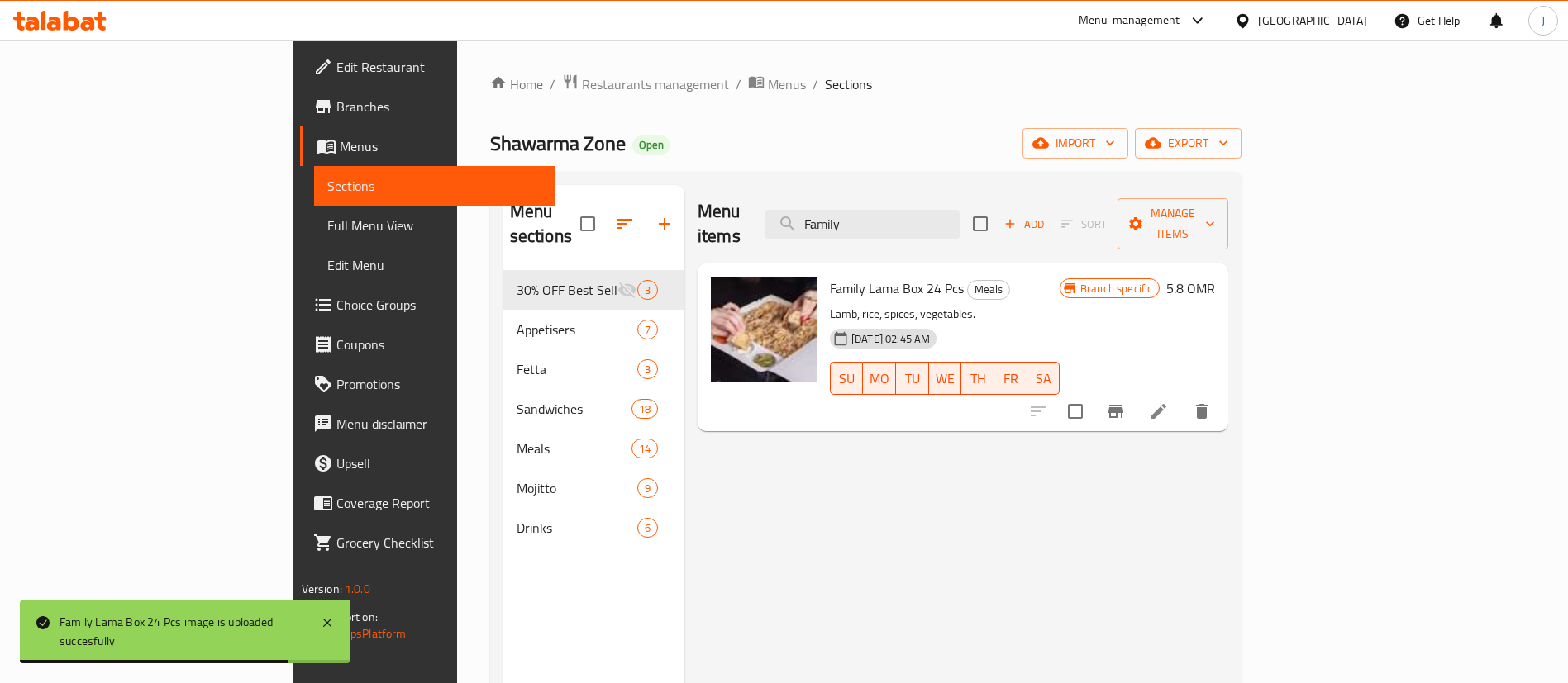
drag, startPoint x: 1256, startPoint y: 462, endPoint x: 1246, endPoint y: 457, distance: 11.2
click at [1229, 462] on div "Menu items Family Add Sort Manage items Family Lama Box 24 Pcs Meals Lamb, rice…" at bounding box center [956, 526] width 543 height 683
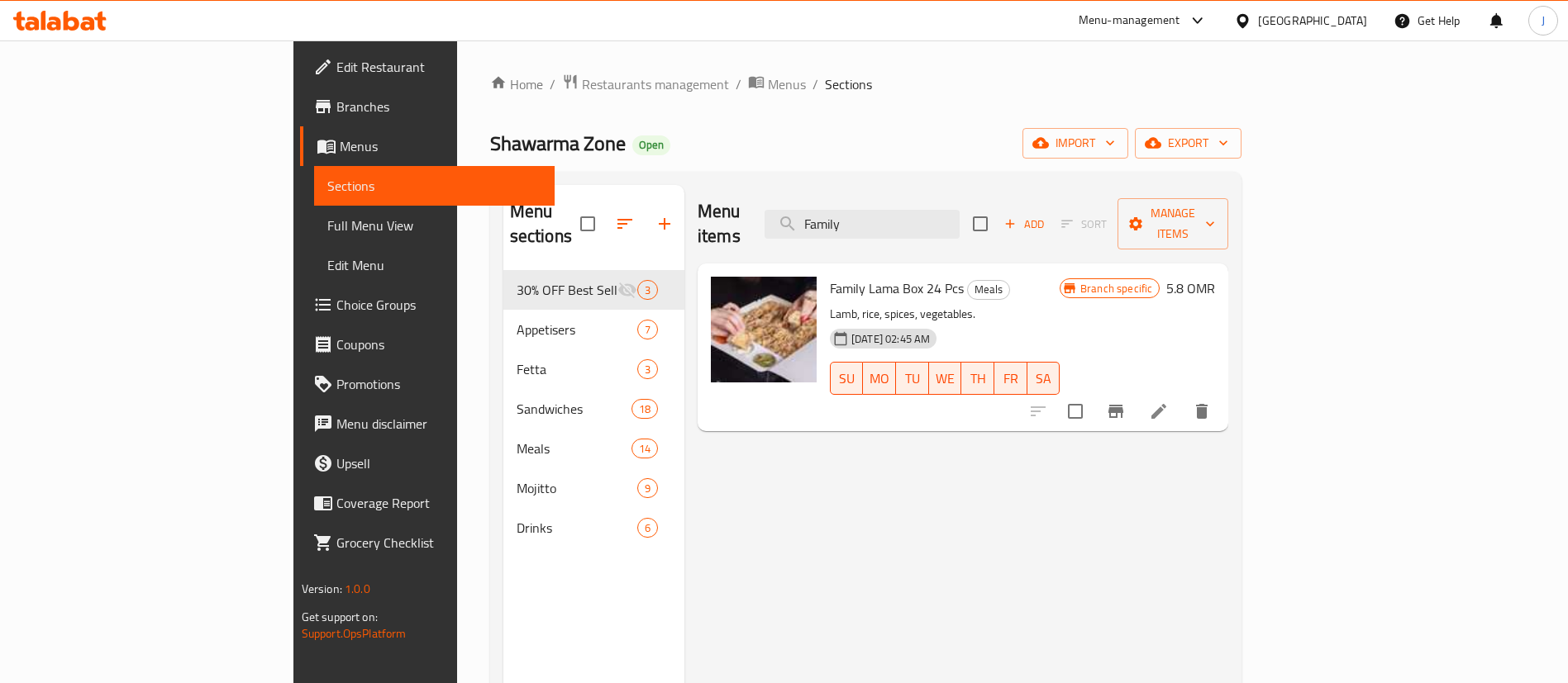
drag, startPoint x: 972, startPoint y: 208, endPoint x: 835, endPoint y: 192, distance: 137.9
click at [835, 192] on div "Menu items Family Add Sort Manage items" at bounding box center [962, 224] width 531 height 79
paste input "سندوتش فاهيتا دجاج"
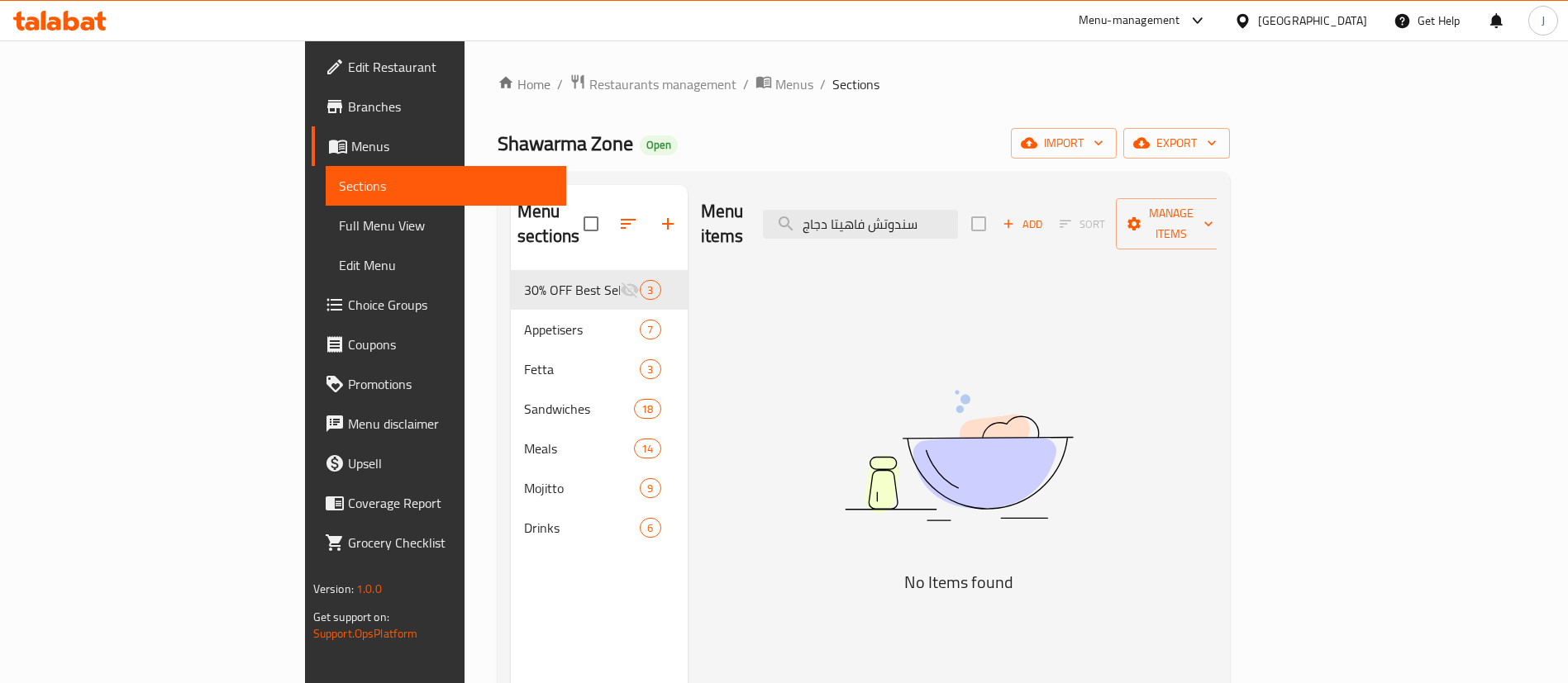
drag, startPoint x: 980, startPoint y: 210, endPoint x: 1125, endPoint y: 234, distance: 147.0
click at [1125, 234] on div "Menu items سندوتش فاهيتا دجاج Add Sort Manage items" at bounding box center [959, 224] width 517 height 79
drag, startPoint x: 947, startPoint y: 210, endPoint x: 893, endPoint y: 208, distance: 54.0
click at [893, 209] on input "فاهيتا دجاج" at bounding box center [860, 224] width 195 height 29
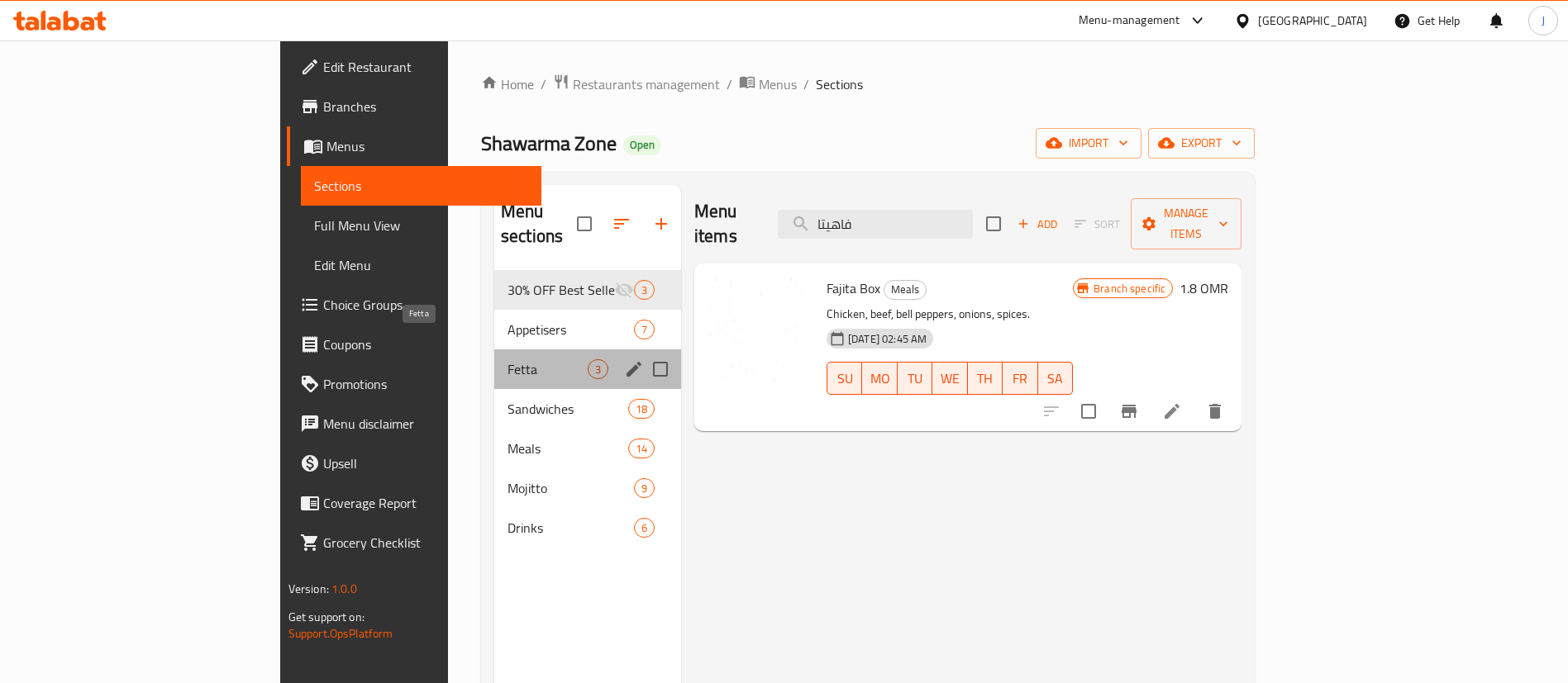
click at [508, 359] on span "Fetta" at bounding box center [548, 369] width 81 height 20
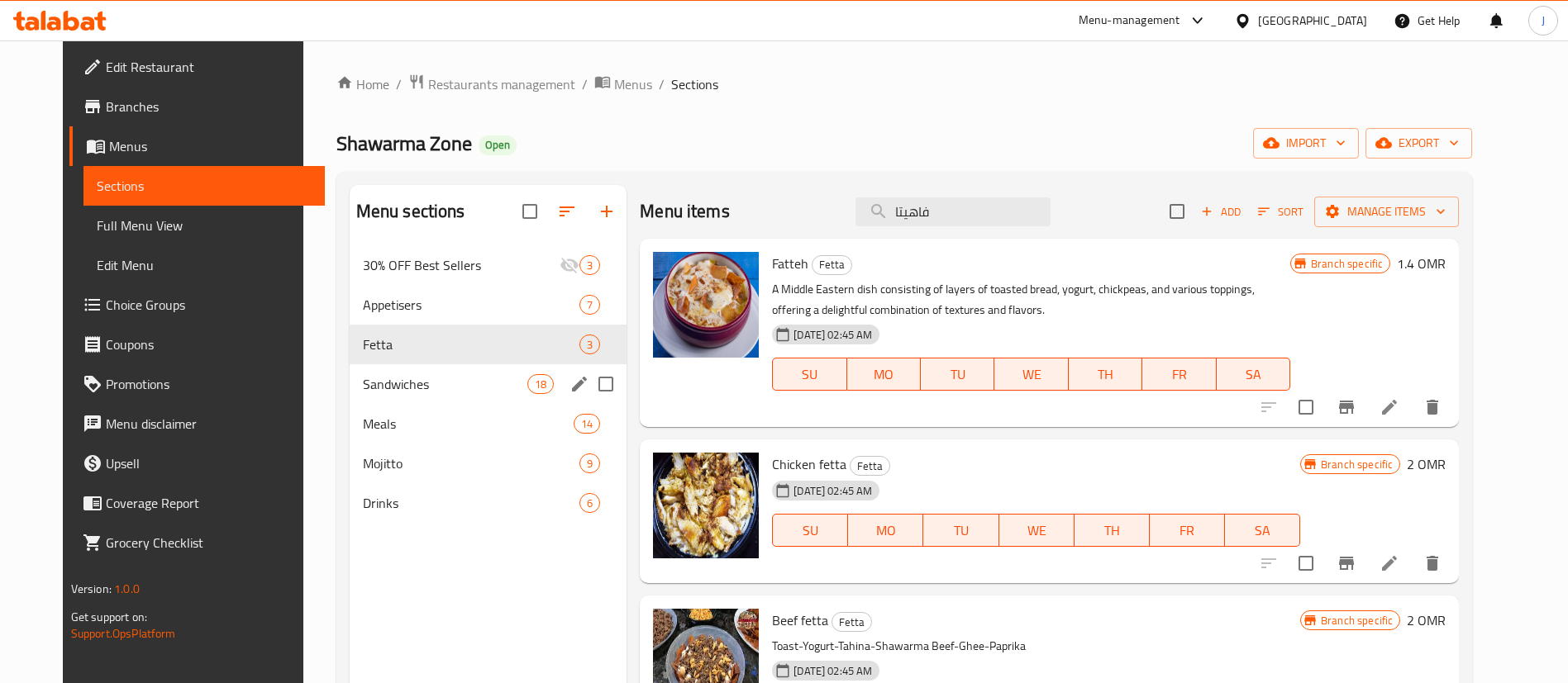
click at [381, 400] on div "Sandwiches 18" at bounding box center [489, 383] width 278 height 39
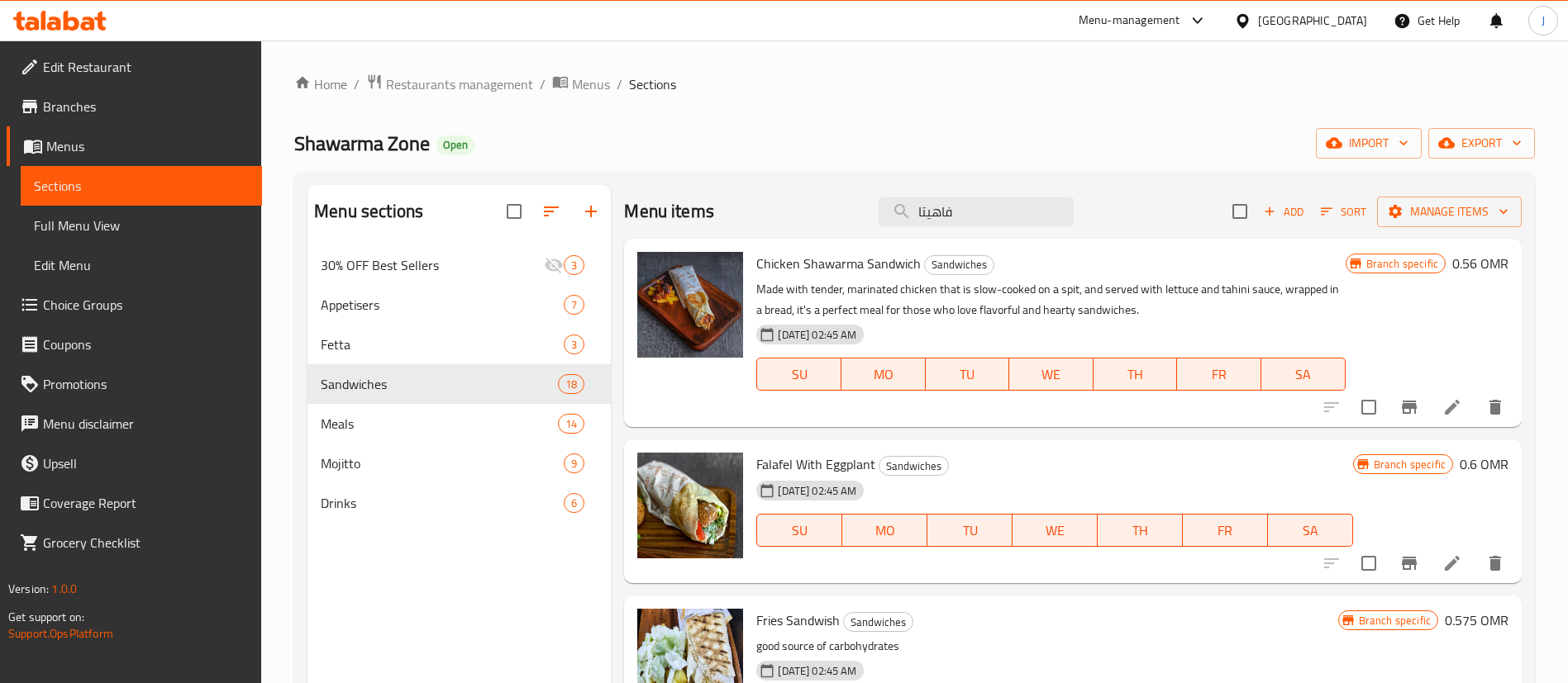
drag, startPoint x: 1260, startPoint y: 294, endPoint x: 1237, endPoint y: 295, distance: 23.0
click at [1260, 294] on p "Made with tender, marinated chicken that is slow-cooked on a spit, and served w…" at bounding box center [1050, 299] width 588 height 41
drag, startPoint x: 960, startPoint y: 218, endPoint x: 852, endPoint y: 205, distance: 108.8
click at [852, 205] on div "Menu items فاهيتا Add Sort Manage items" at bounding box center [1072, 211] width 897 height 54
paste input "دجاج صمون"
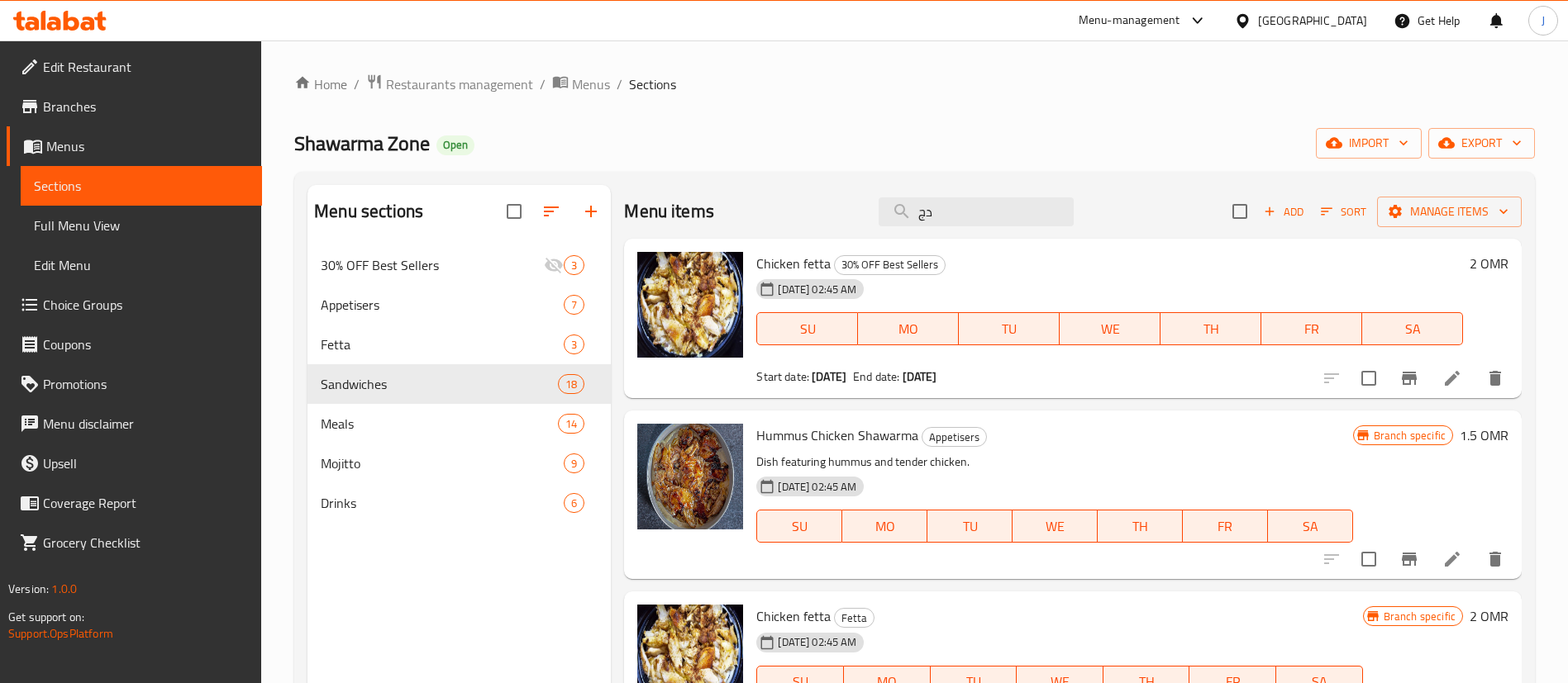
type input "د"
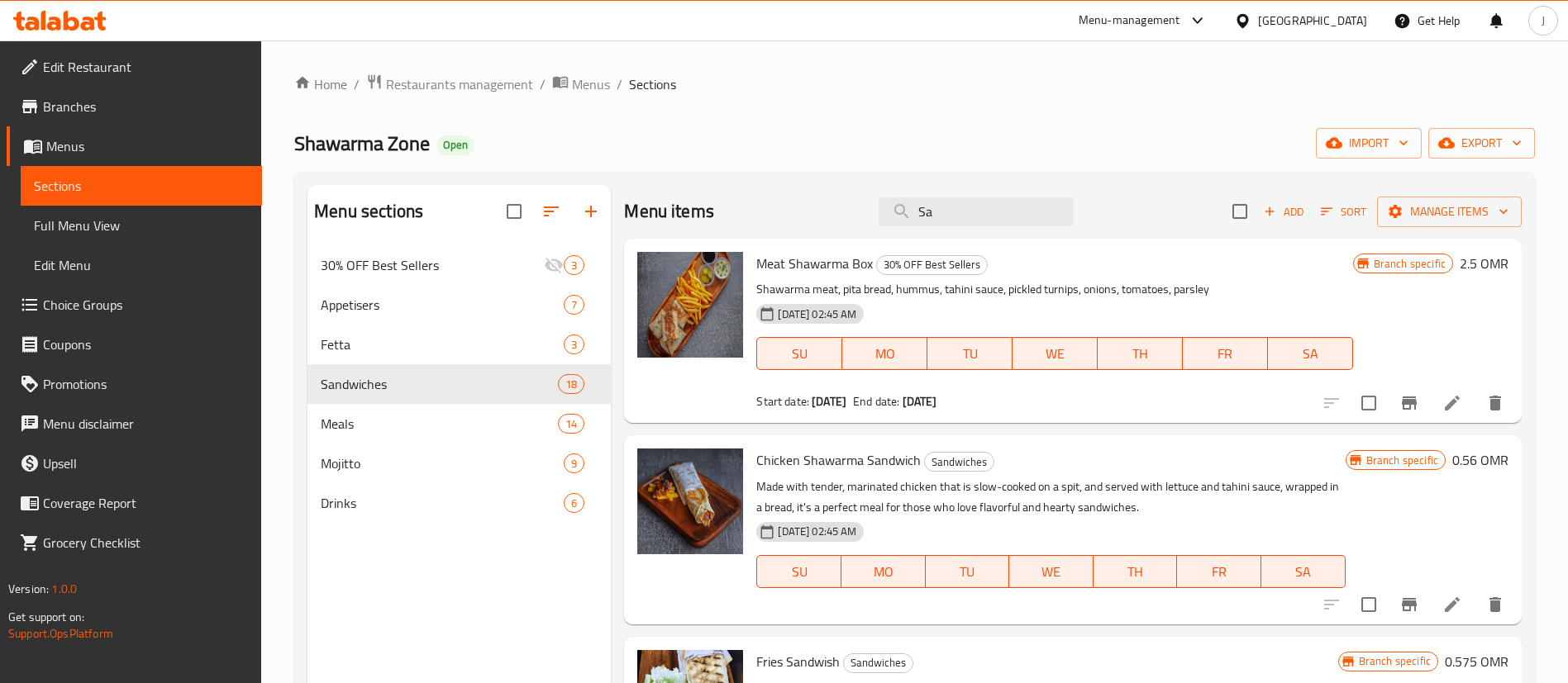
type input "S"
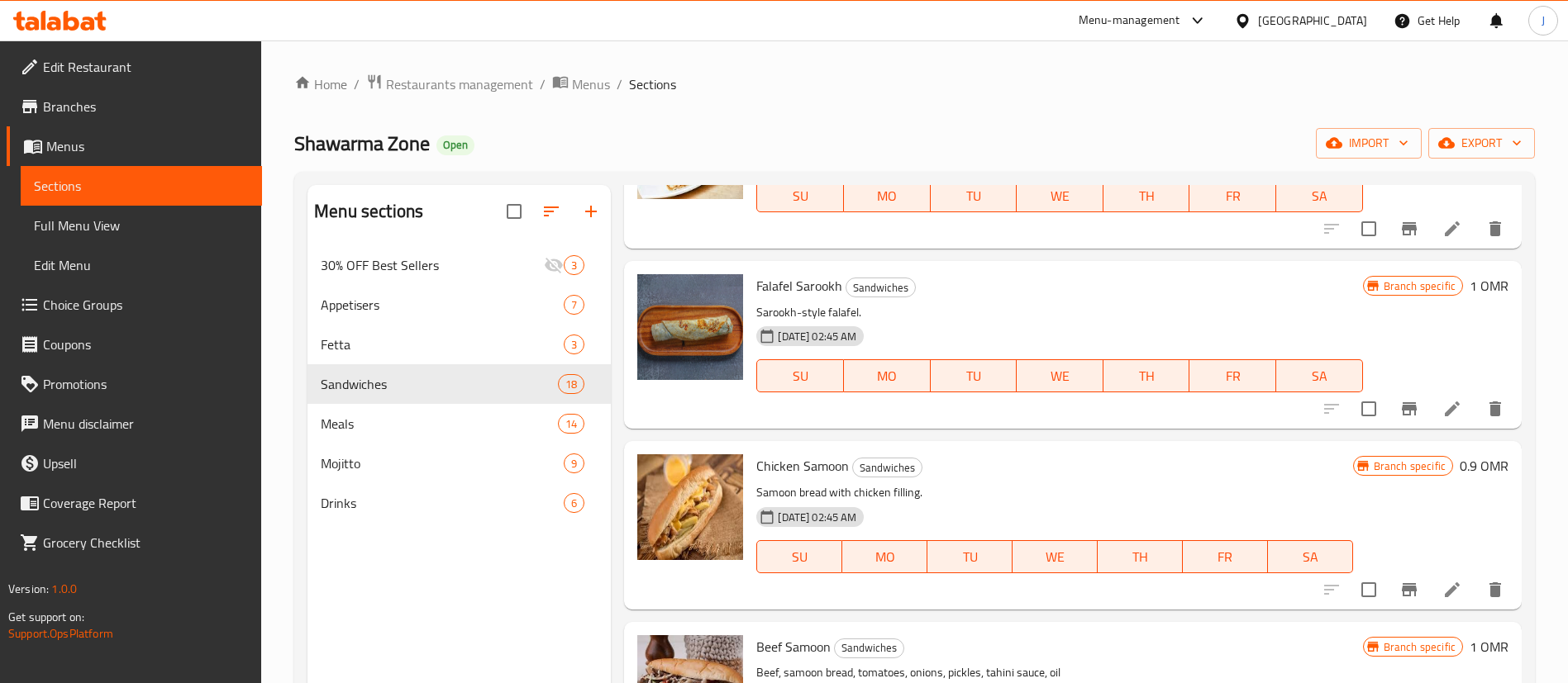
scroll to position [2230, 0]
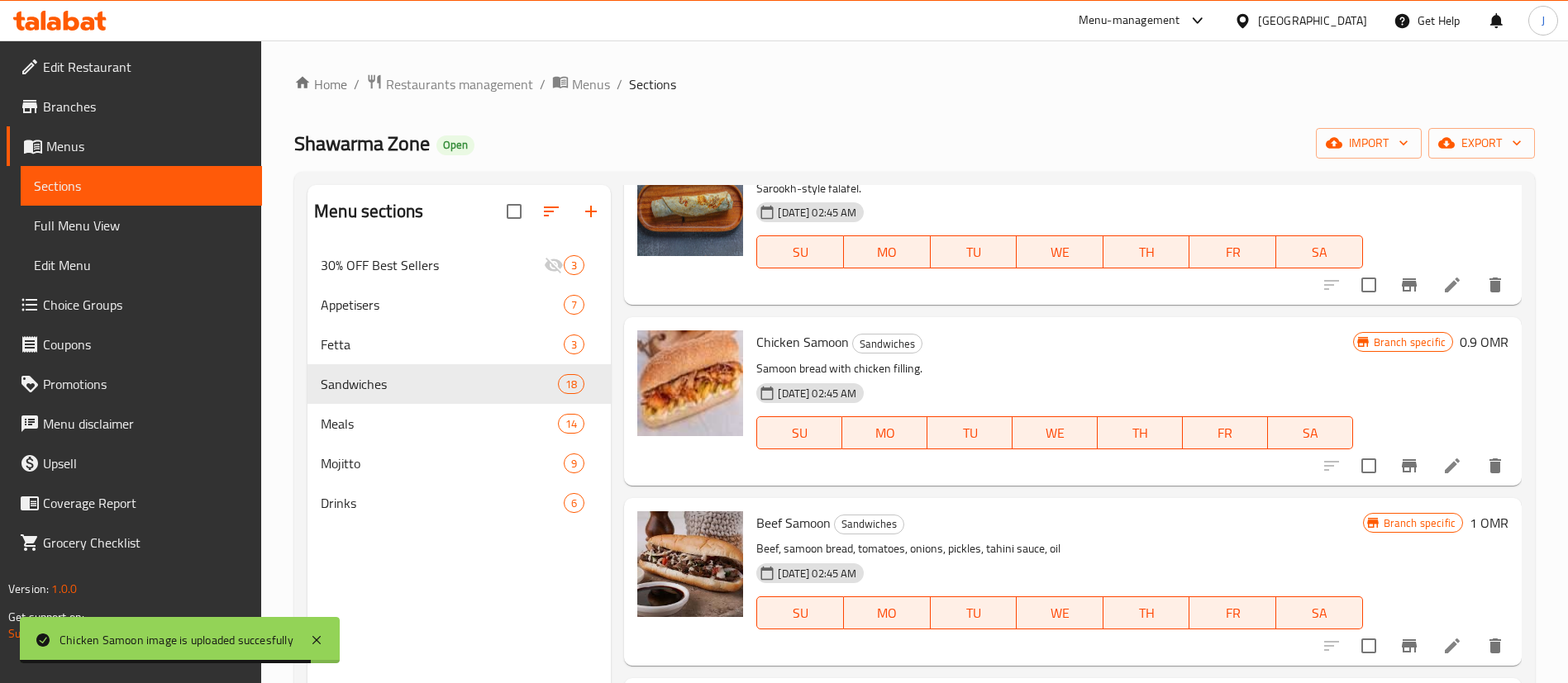
click at [1148, 401] on div "[DATE] 02:45 AM SU MO TU WE TH FR SA" at bounding box center [1054, 422] width 609 height 90
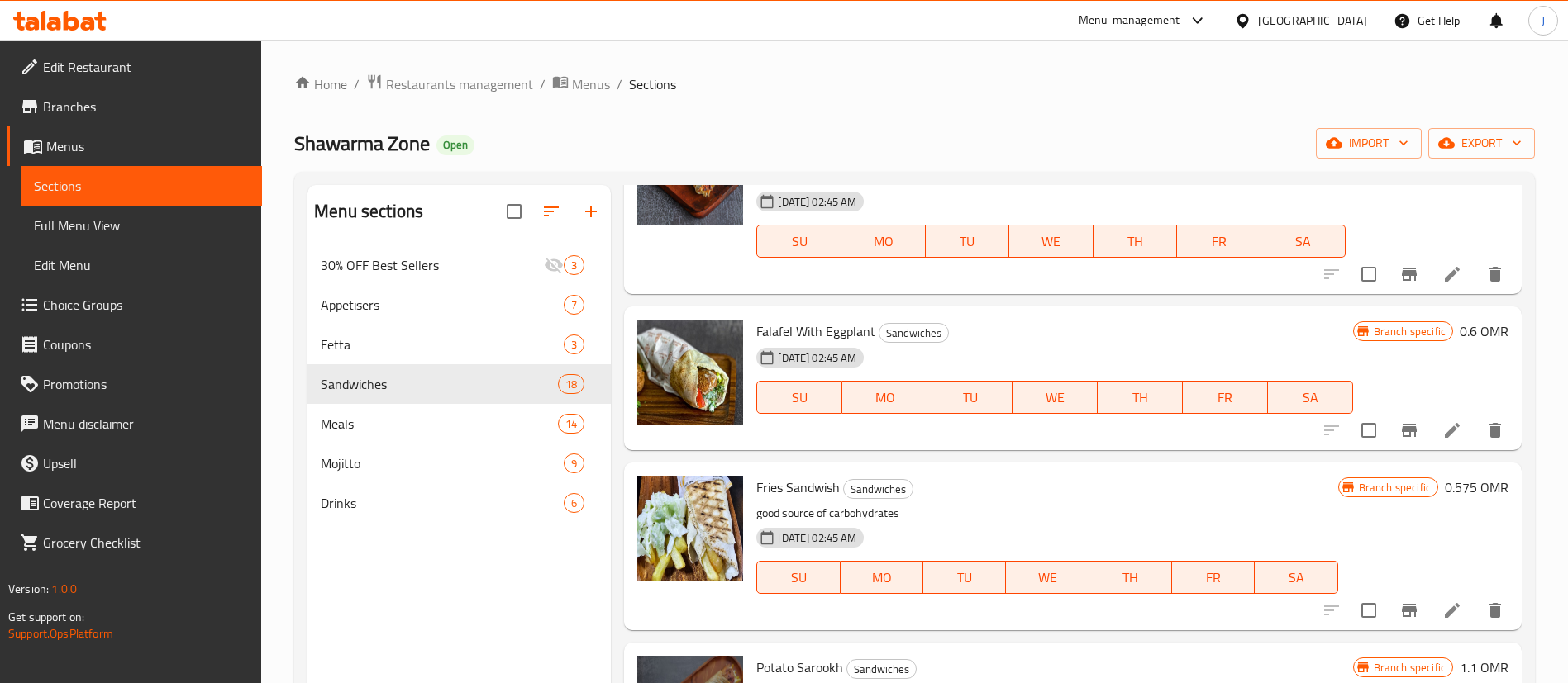
scroll to position [0, 0]
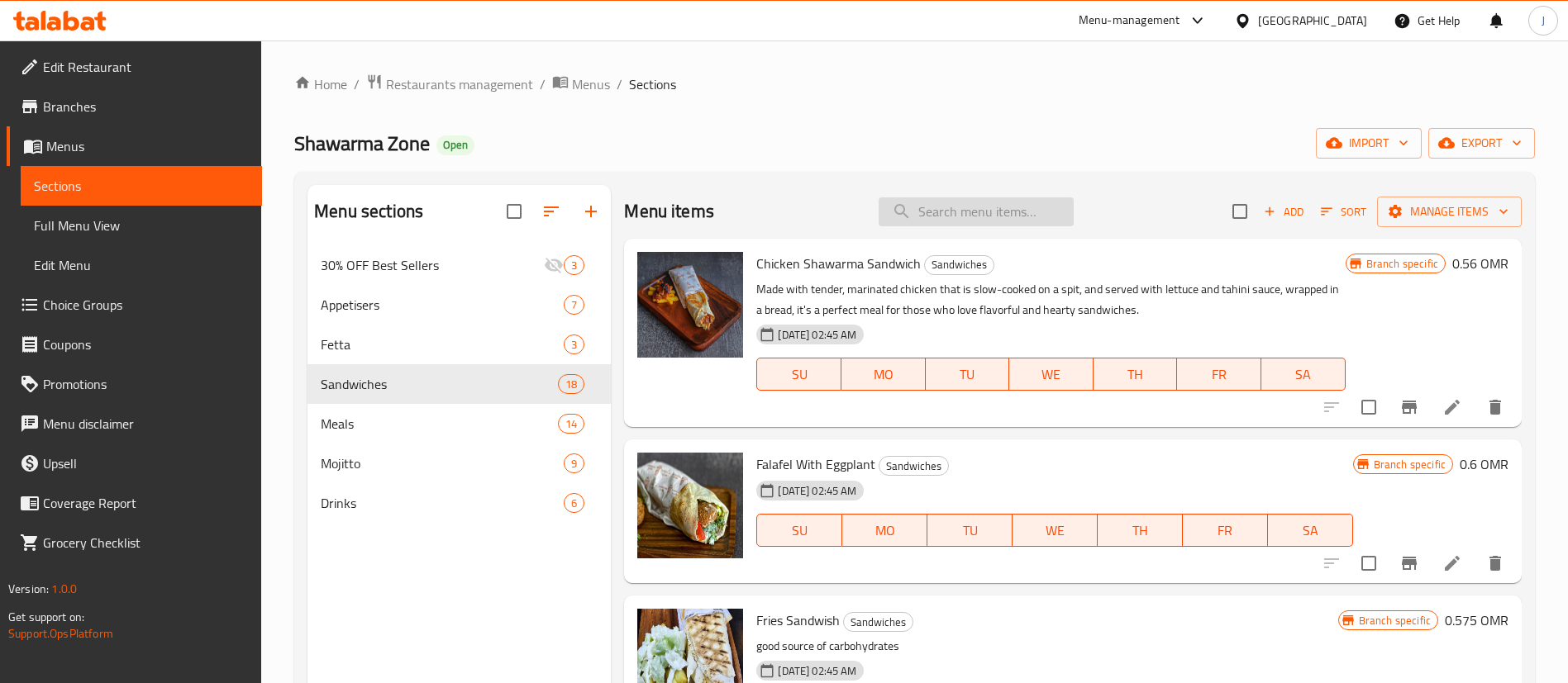
click at [940, 218] on input "search" at bounding box center [975, 212] width 195 height 29
paste input "برجر شاورما دجاج"
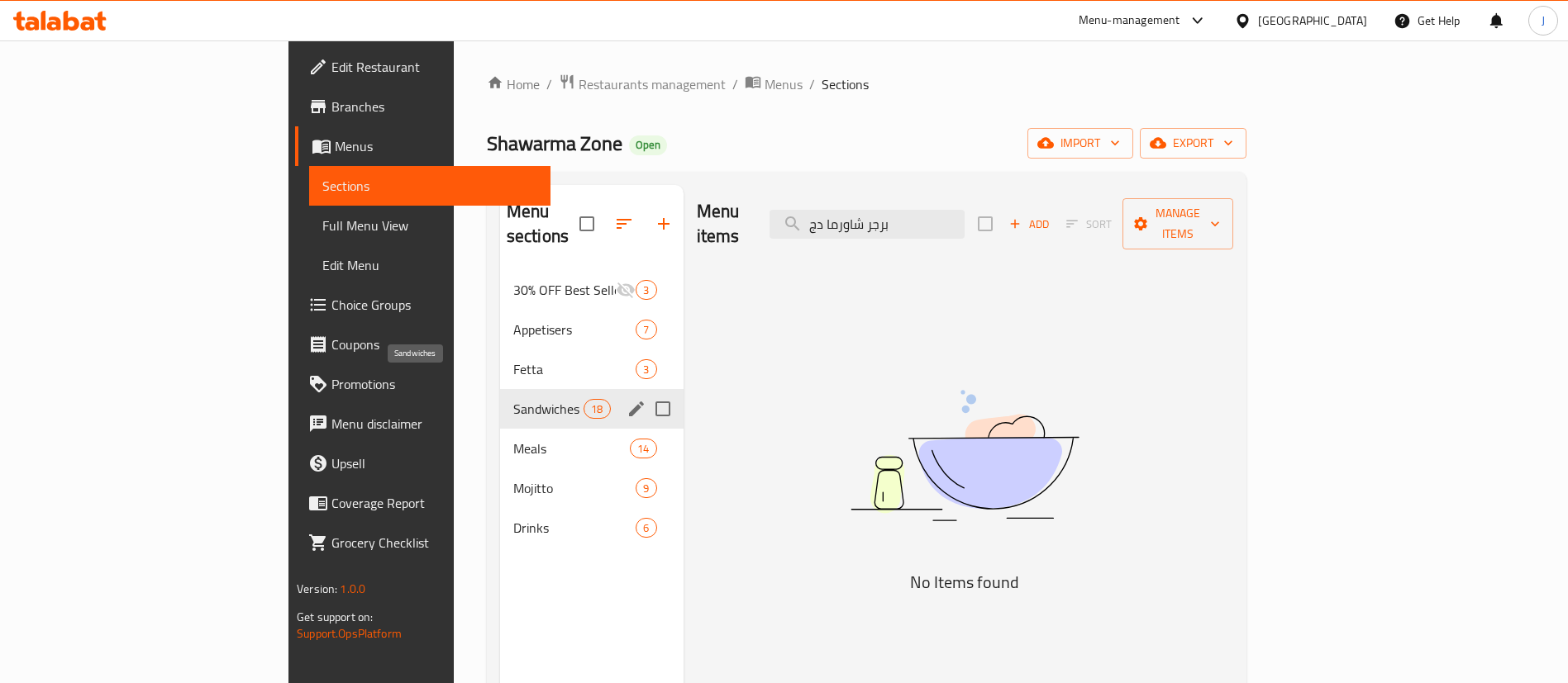
type input "برجر شاورما دج"
click at [513, 399] on span "Sandwiches" at bounding box center [548, 409] width 70 height 20
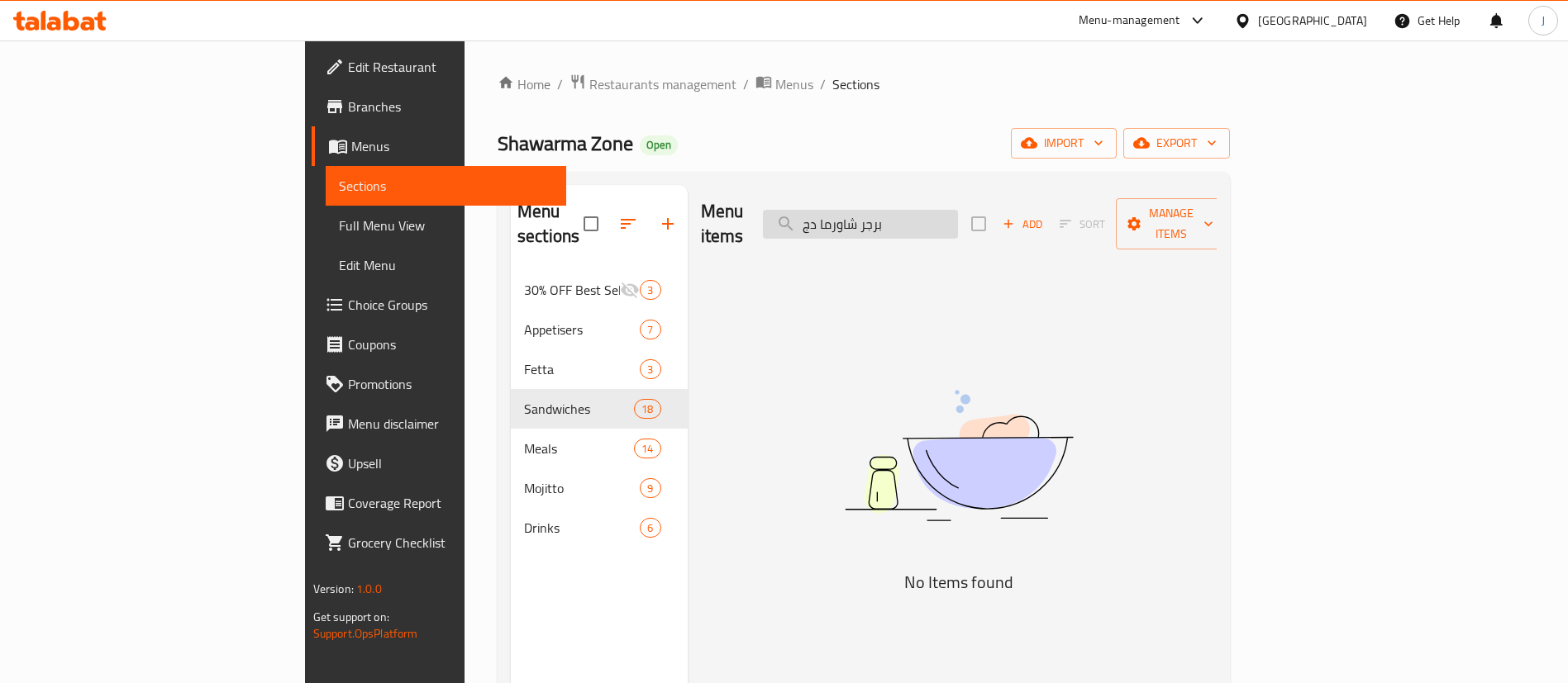
click at [958, 216] on input "برجر شاورما دج" at bounding box center [860, 224] width 195 height 29
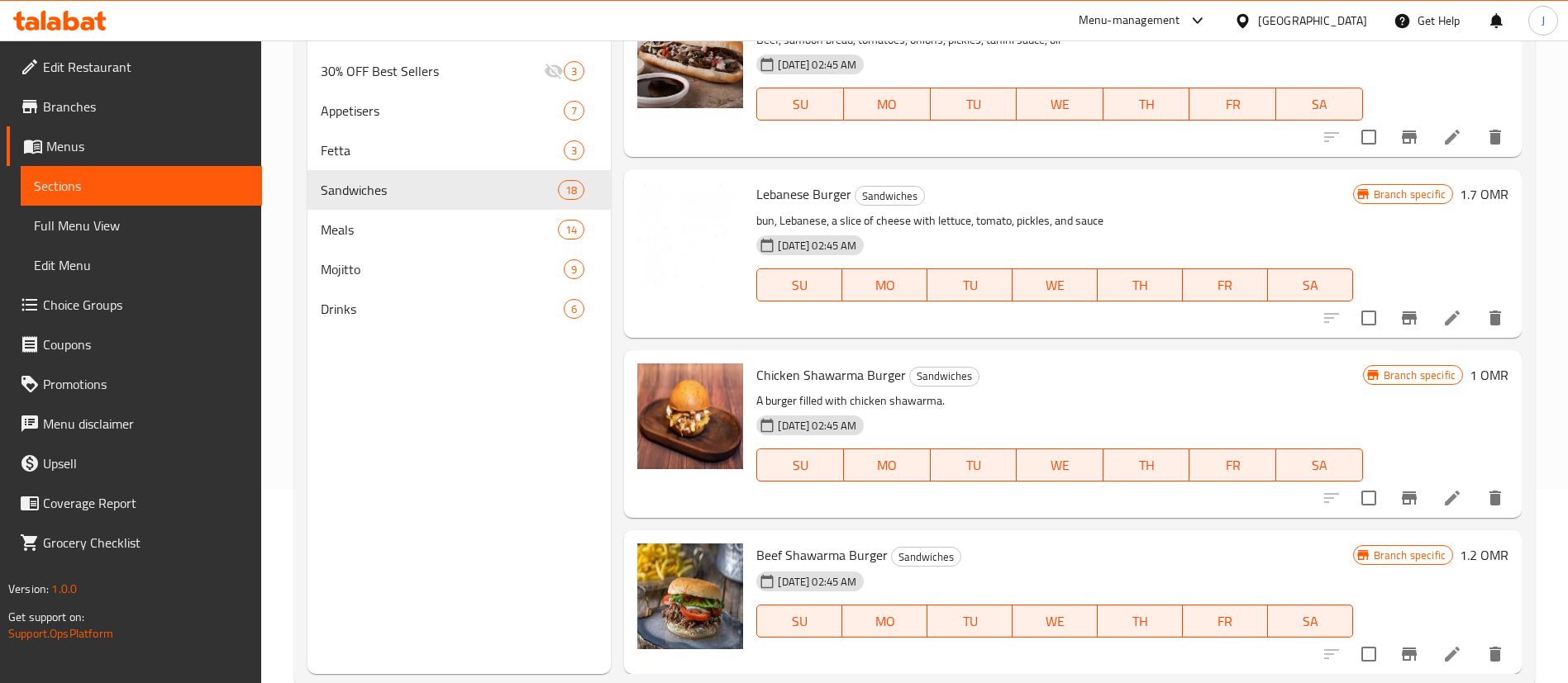
scroll to position [231, 0]
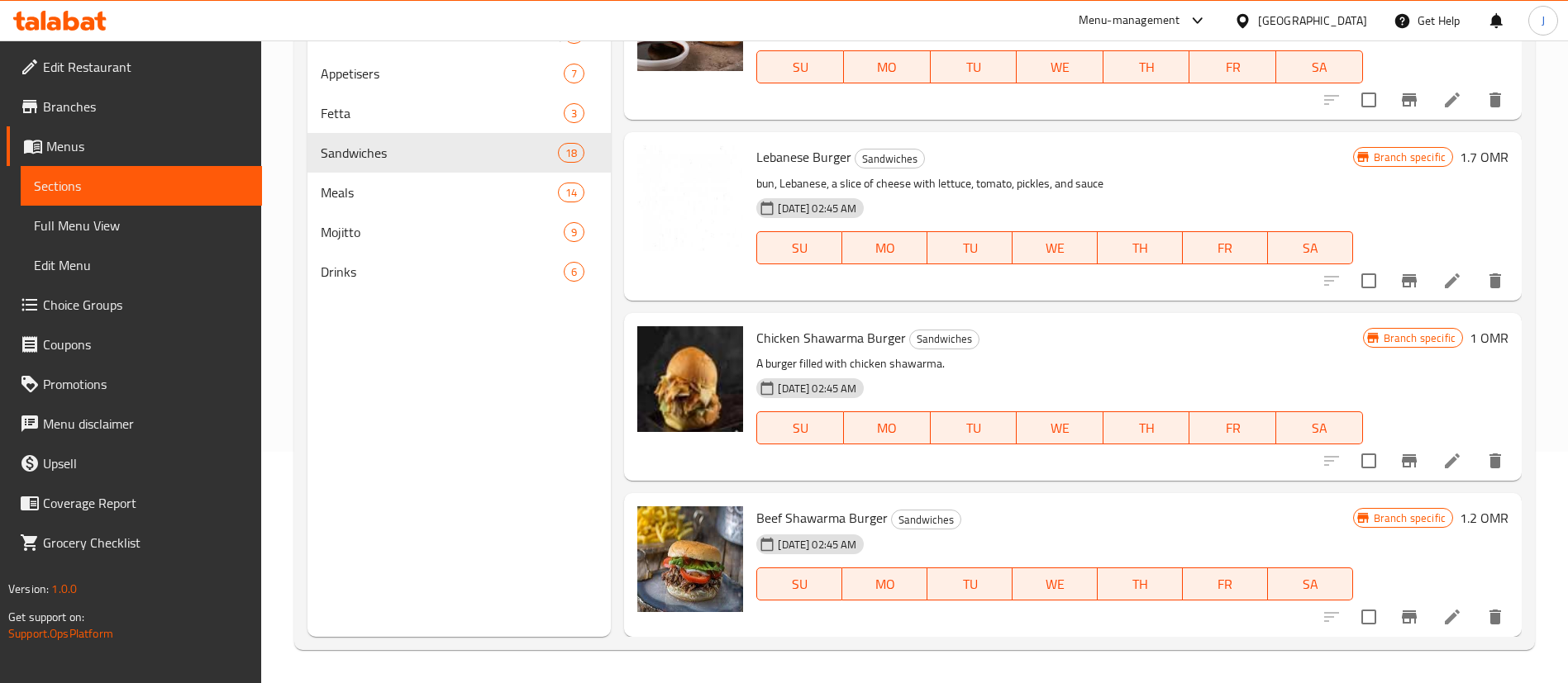
click at [1187, 322] on div "Chicken Shawarma Burger Sandwiches A burger filled with chicken shawarma. [DATE…" at bounding box center [1058, 397] width 619 height 155
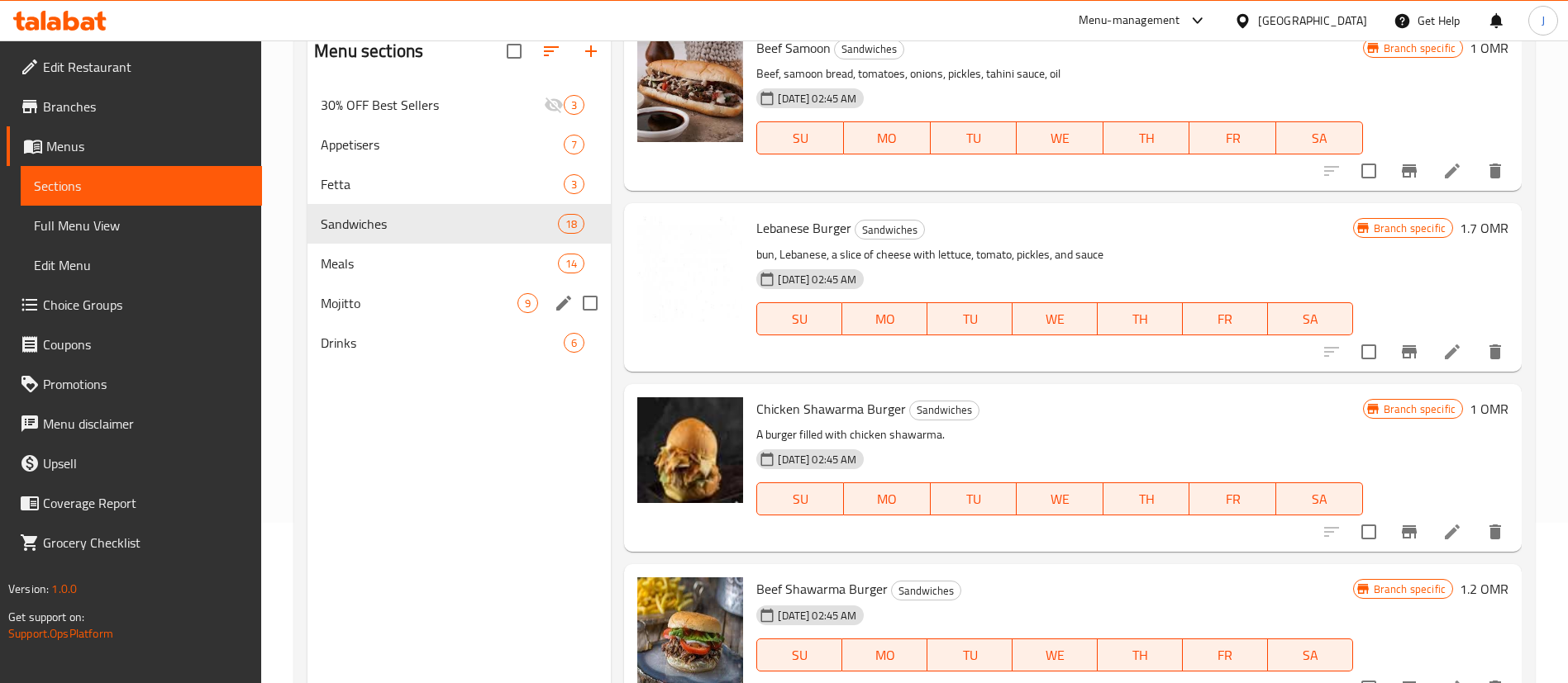
scroll to position [0, 0]
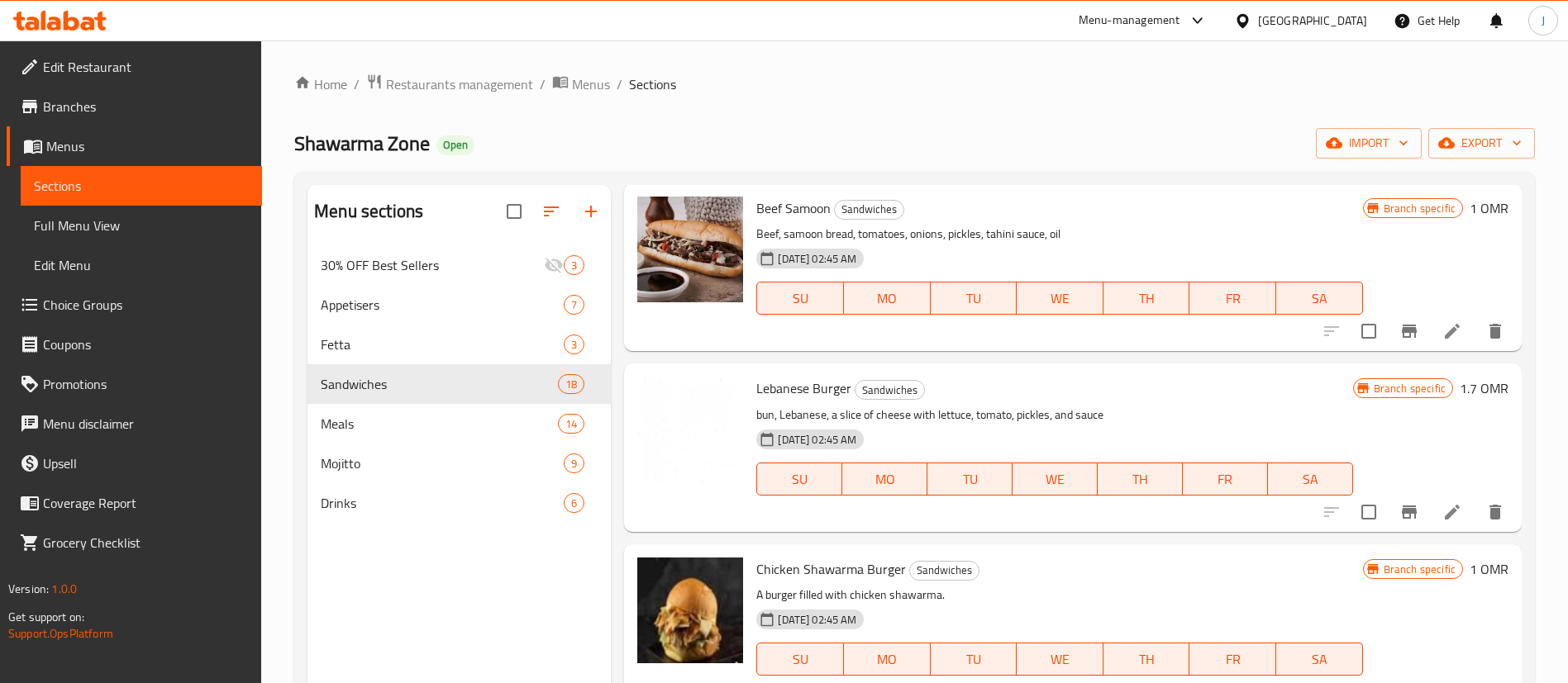
click at [104, 123] on link "Branches" at bounding box center [134, 106] width 255 height 39
